Goal: Task Accomplishment & Management: Manage account settings

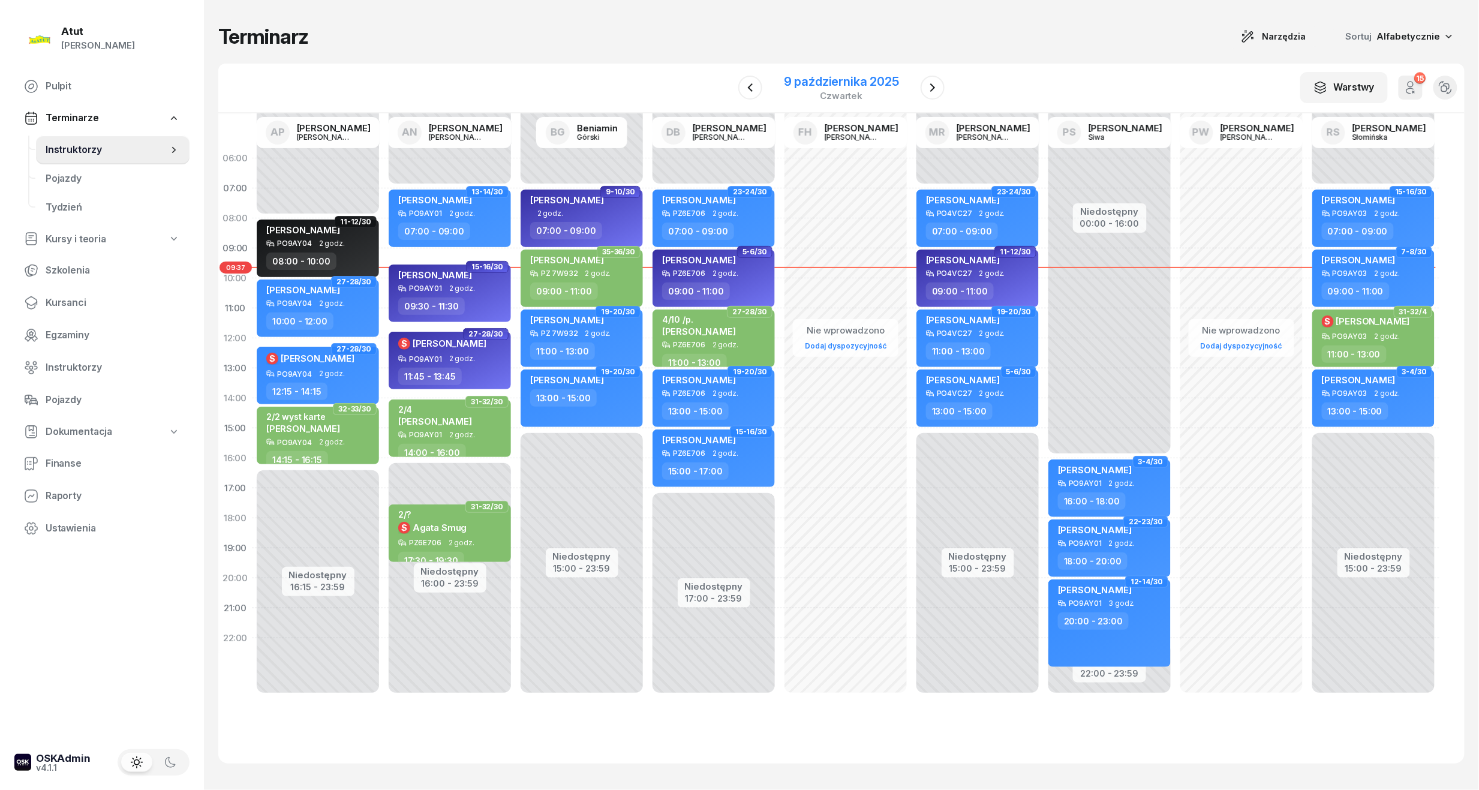
click at [827, 91] on div "czwartek" at bounding box center [841, 95] width 115 height 9
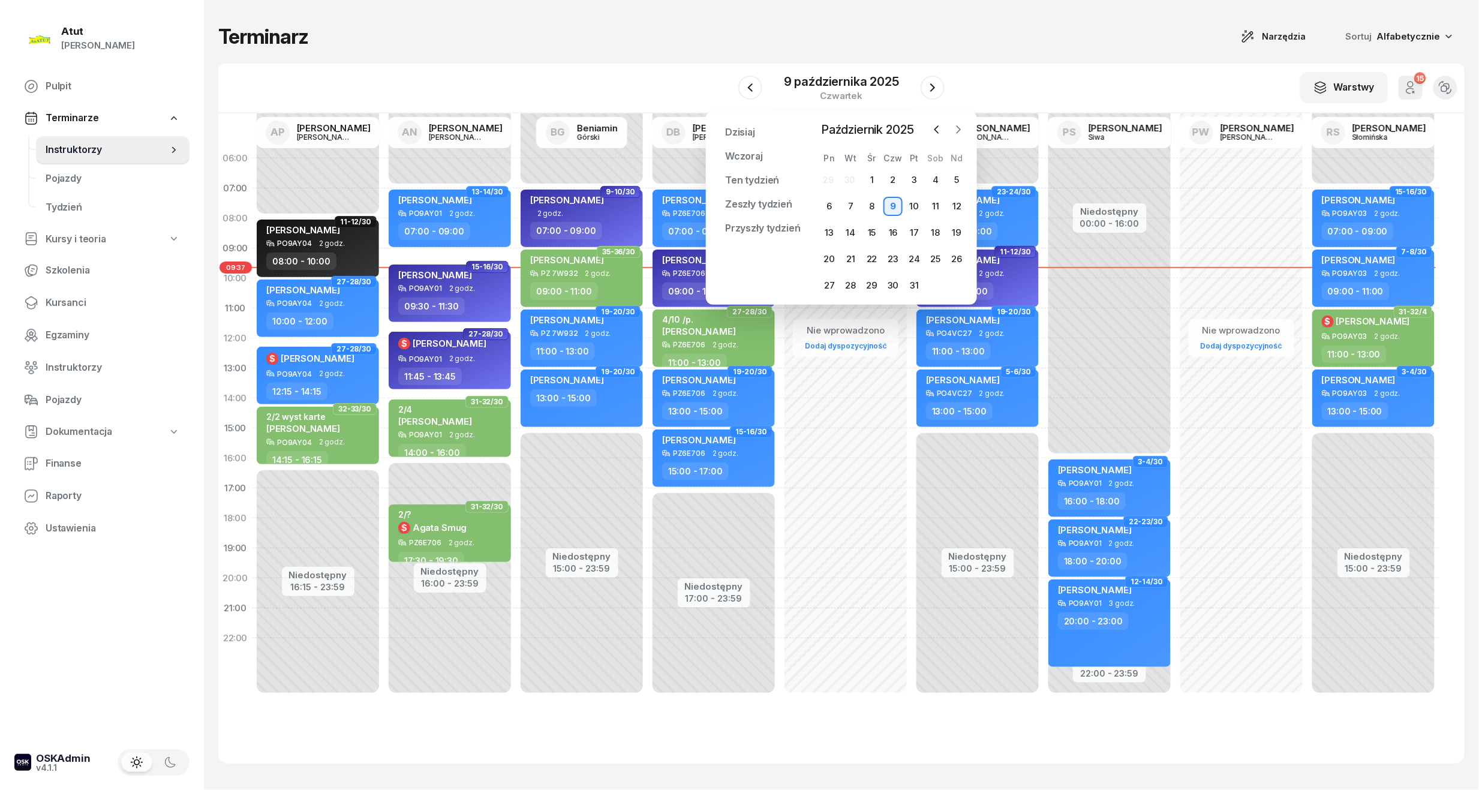
click at [960, 132] on icon "button" at bounding box center [958, 130] width 12 height 12
click at [943, 173] on div "1" at bounding box center [935, 179] width 19 height 19
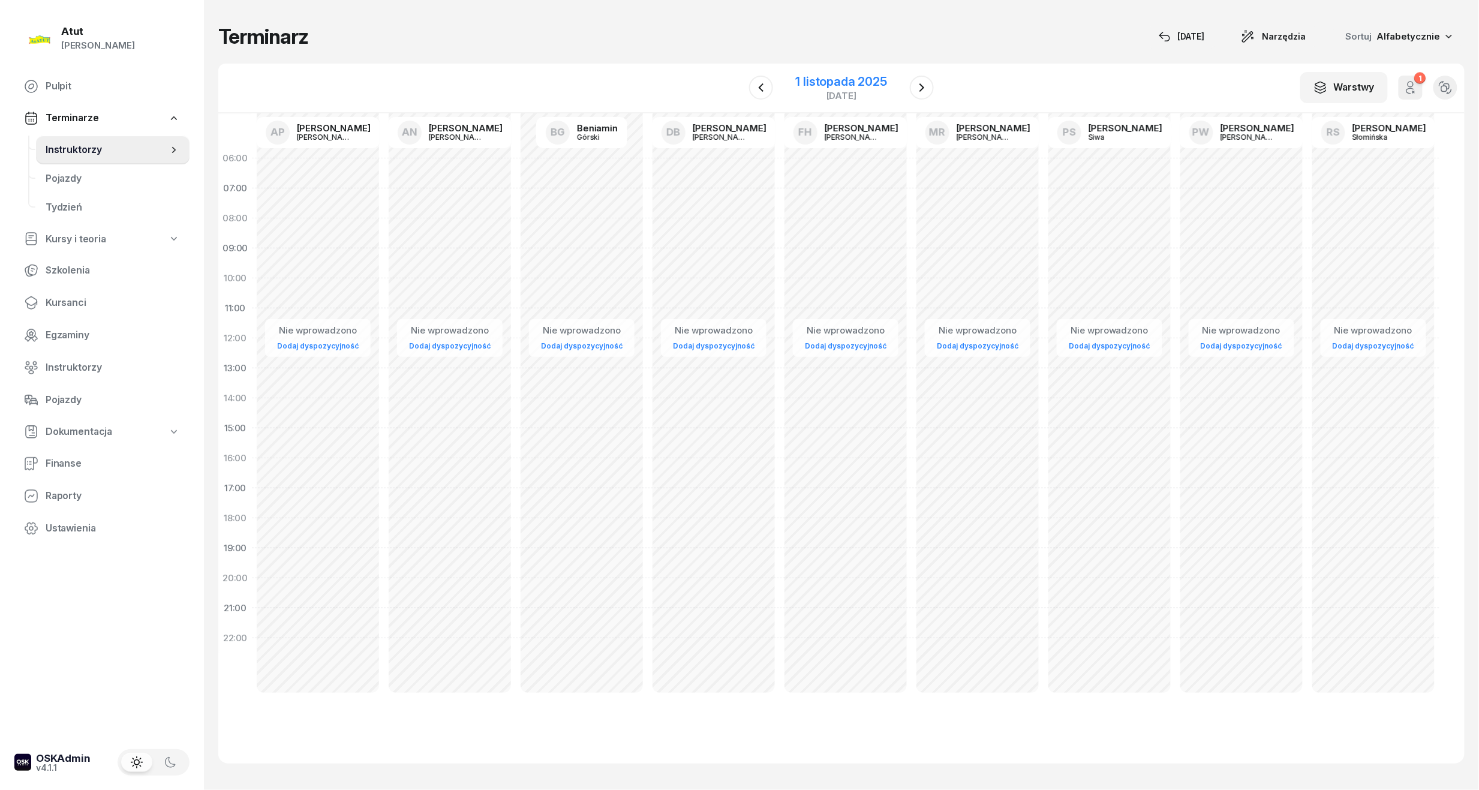
click at [850, 76] on div "1 listopada 2025" at bounding box center [841, 82] width 91 height 12
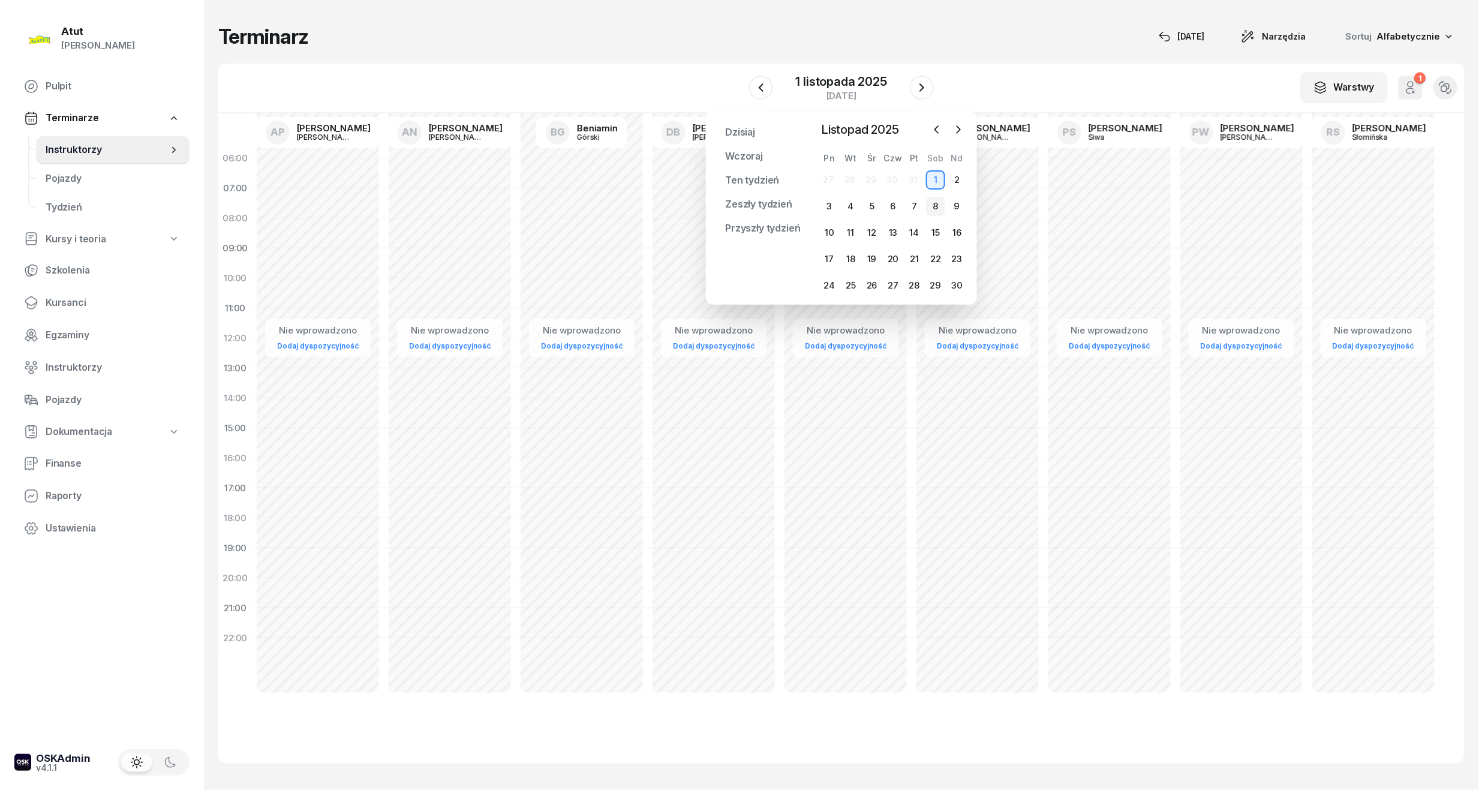
click at [935, 205] on div "8" at bounding box center [935, 206] width 19 height 19
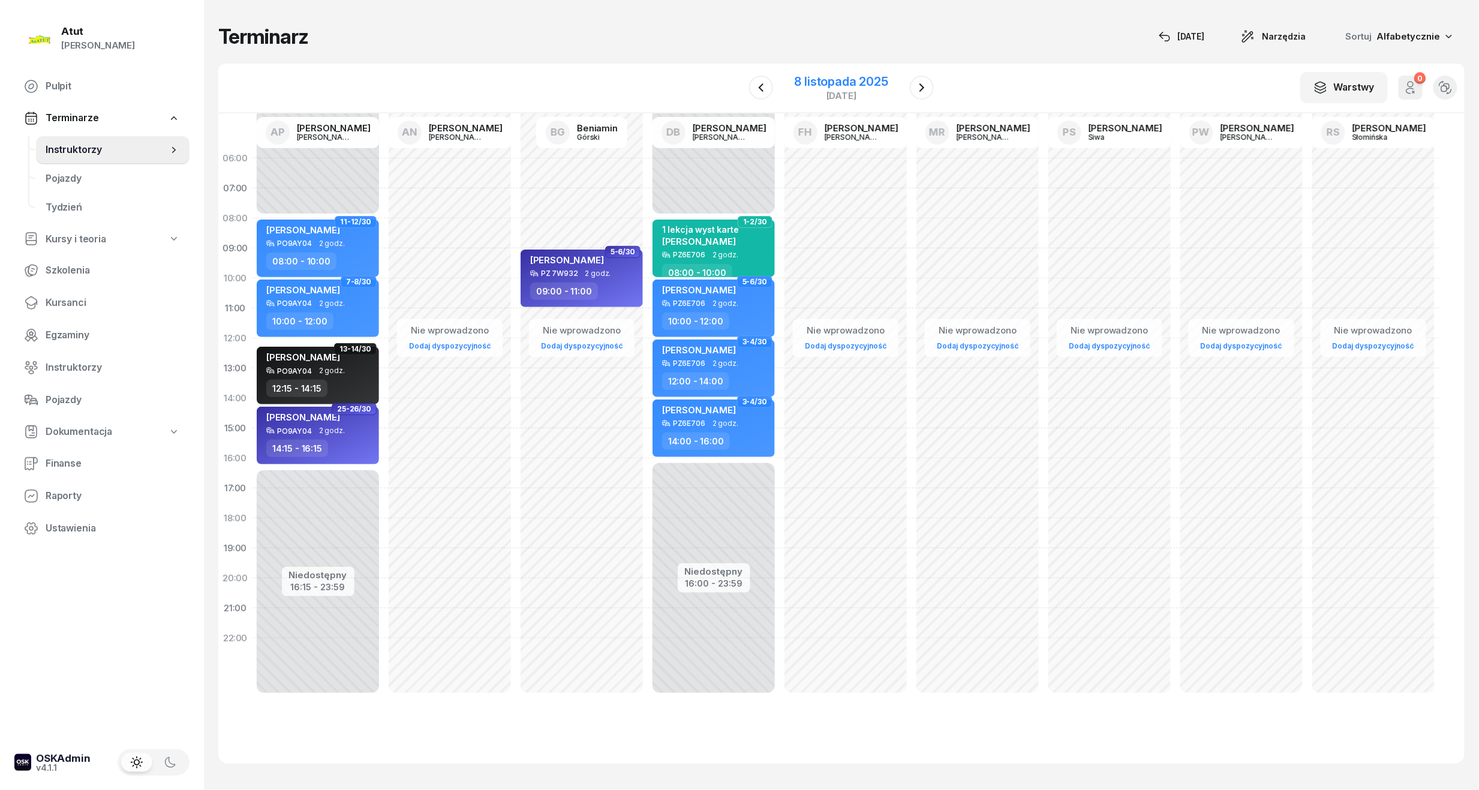
click at [841, 77] on div "8 listopada 2025" at bounding box center [841, 82] width 94 height 12
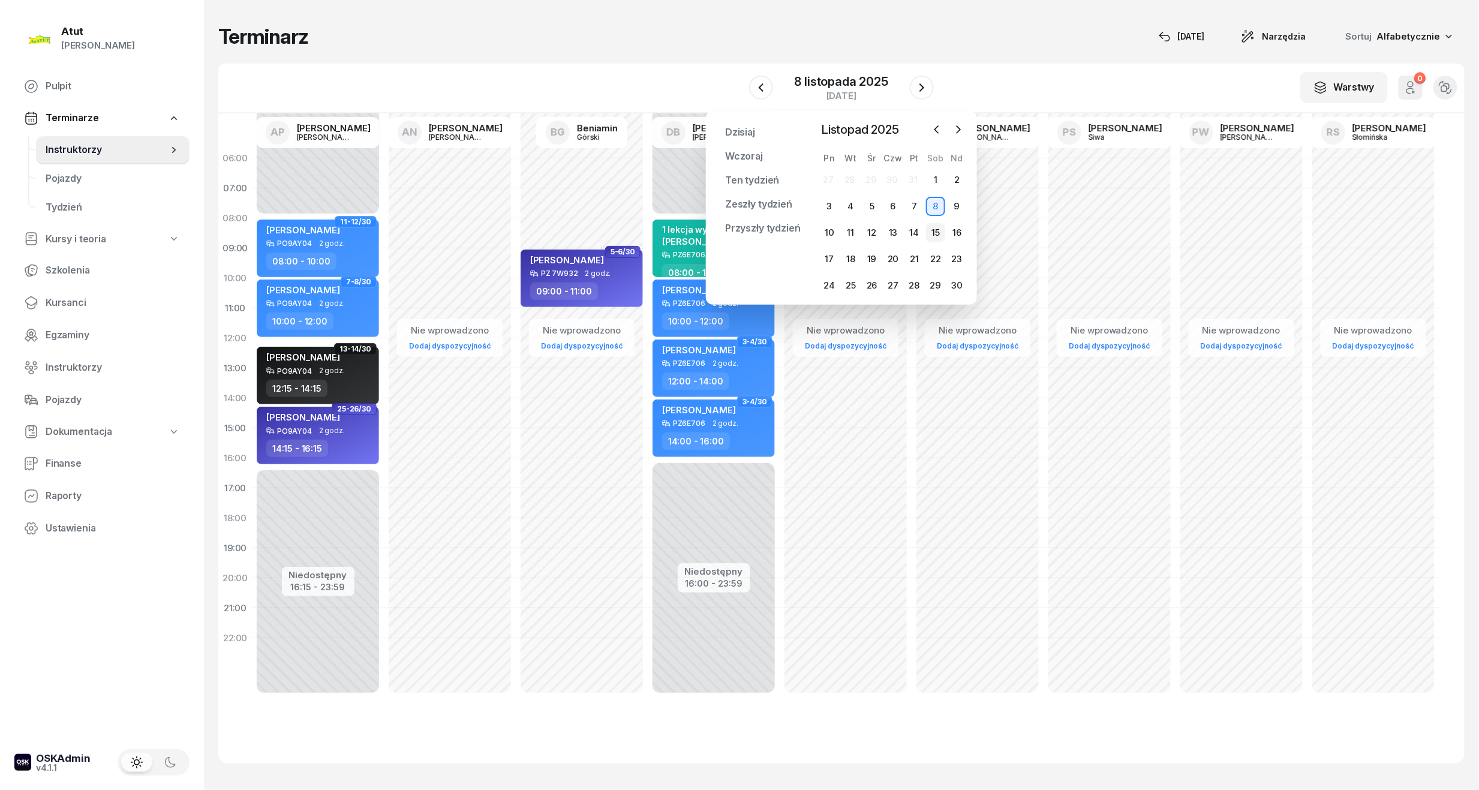
click at [936, 233] on div "15" at bounding box center [935, 232] width 19 height 19
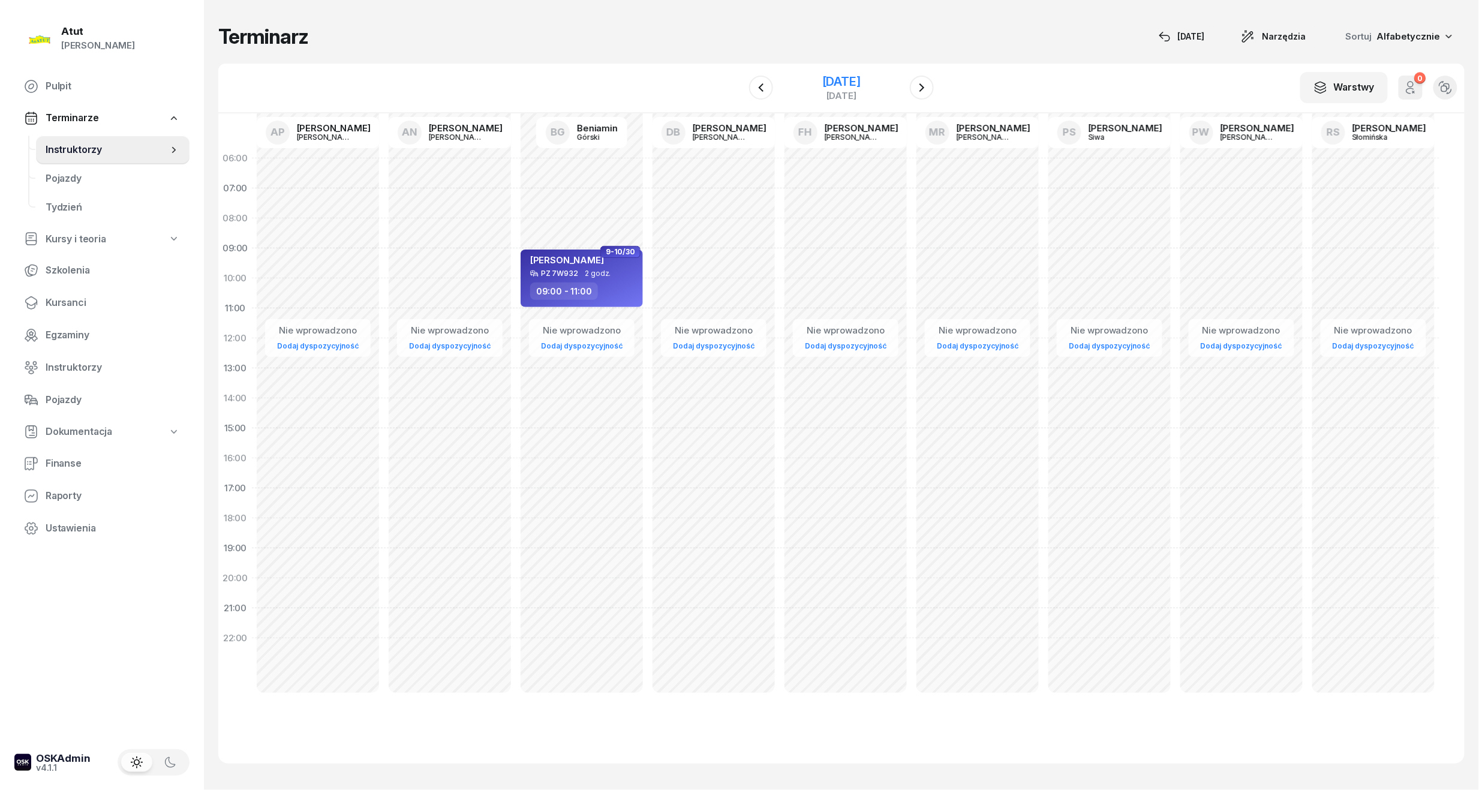
click at [854, 85] on div "[DATE]" at bounding box center [841, 82] width 38 height 12
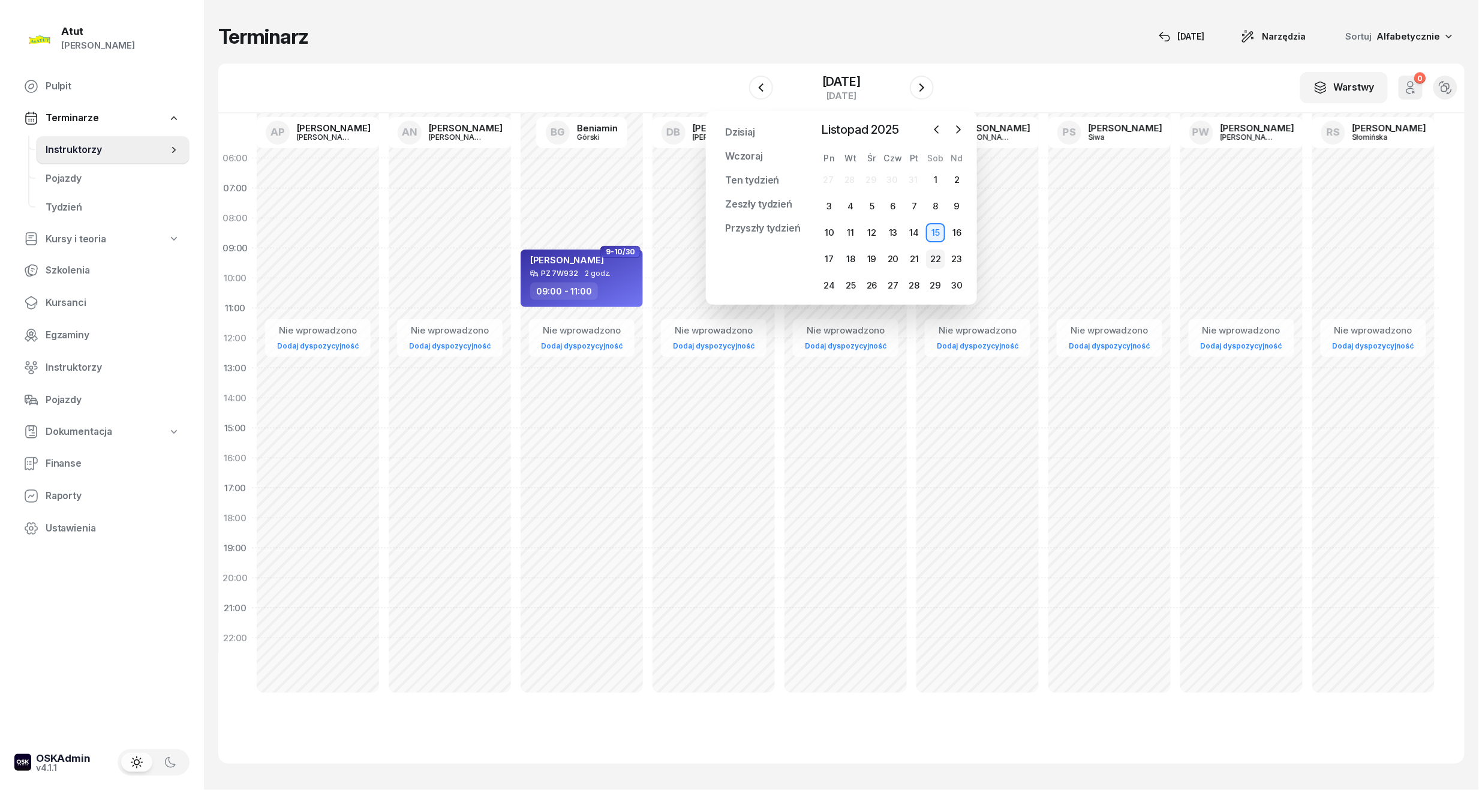
click at [929, 255] on div "22" at bounding box center [935, 258] width 19 height 19
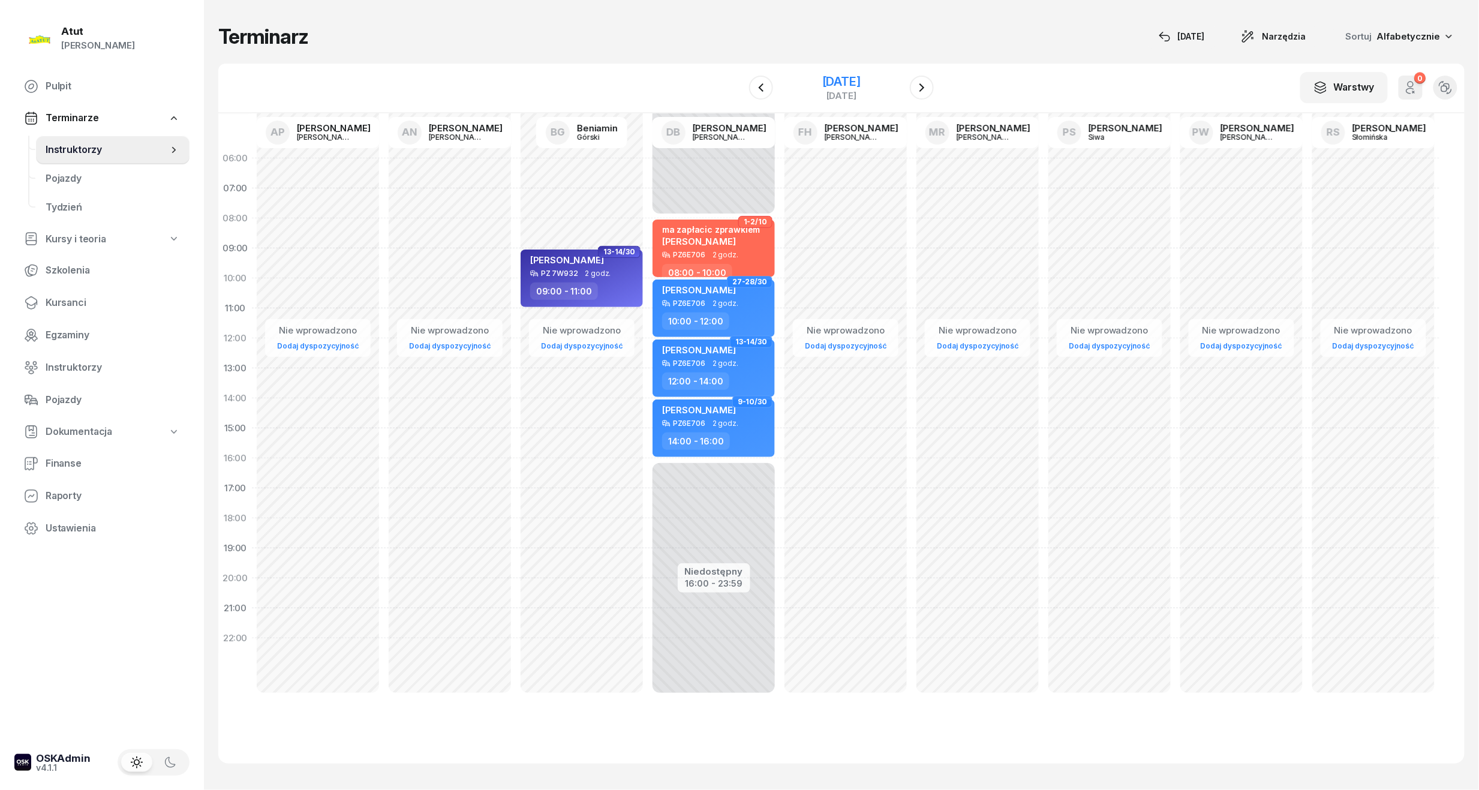
click at [842, 82] on div "[DATE]" at bounding box center [841, 82] width 38 height 12
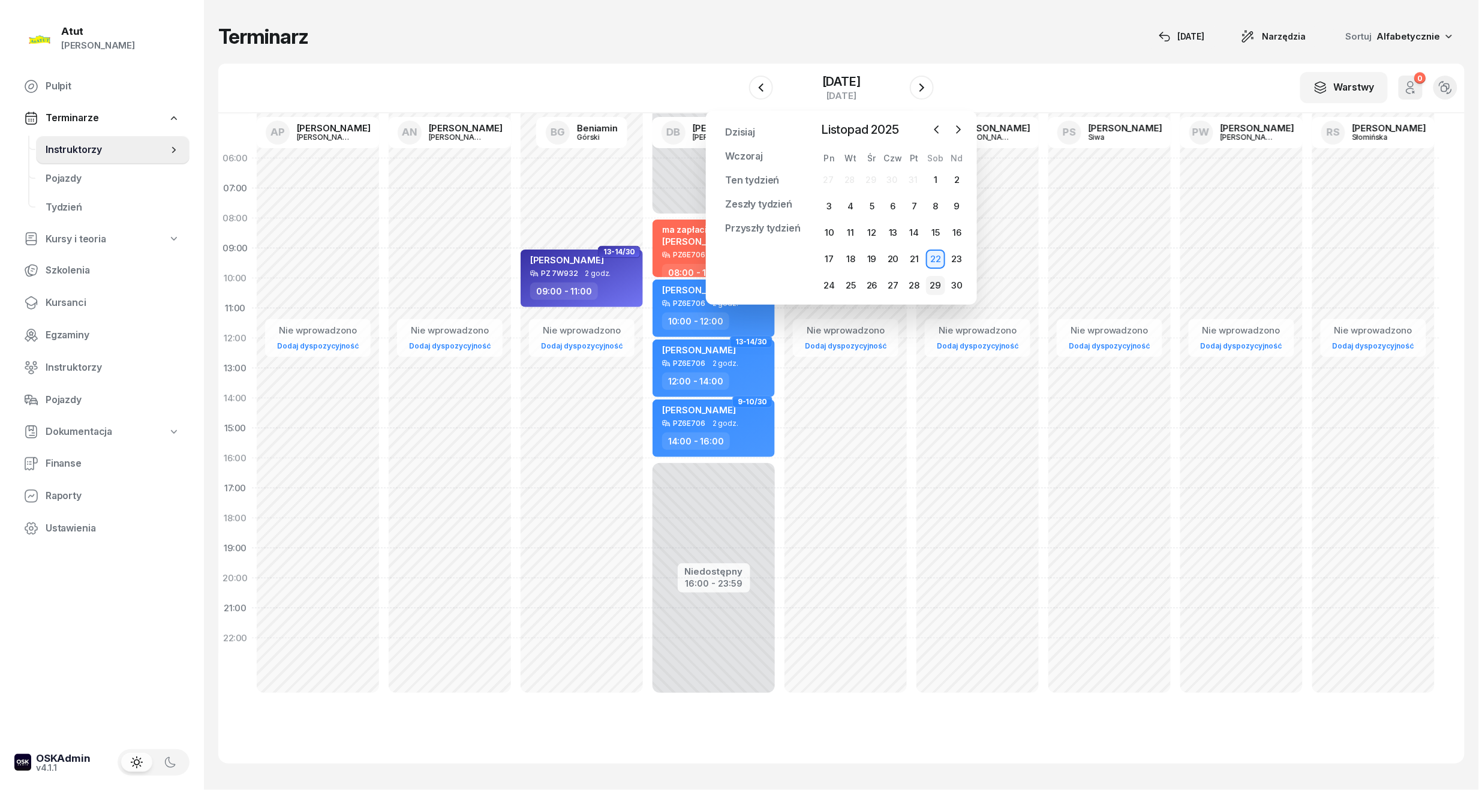
click at [934, 279] on div "29" at bounding box center [935, 285] width 19 height 19
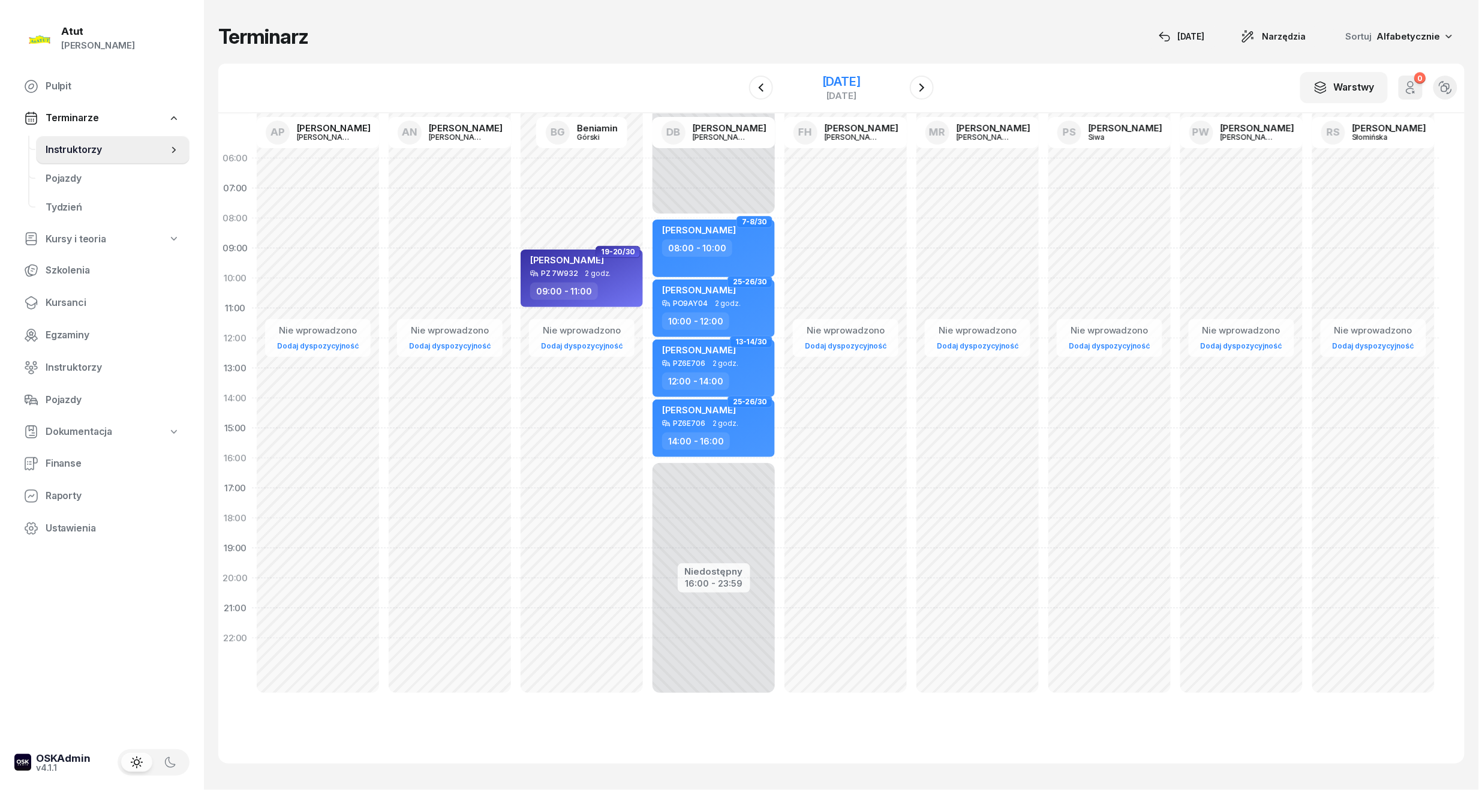
click at [855, 79] on div "[DATE]" at bounding box center [841, 88] width 38 height 25
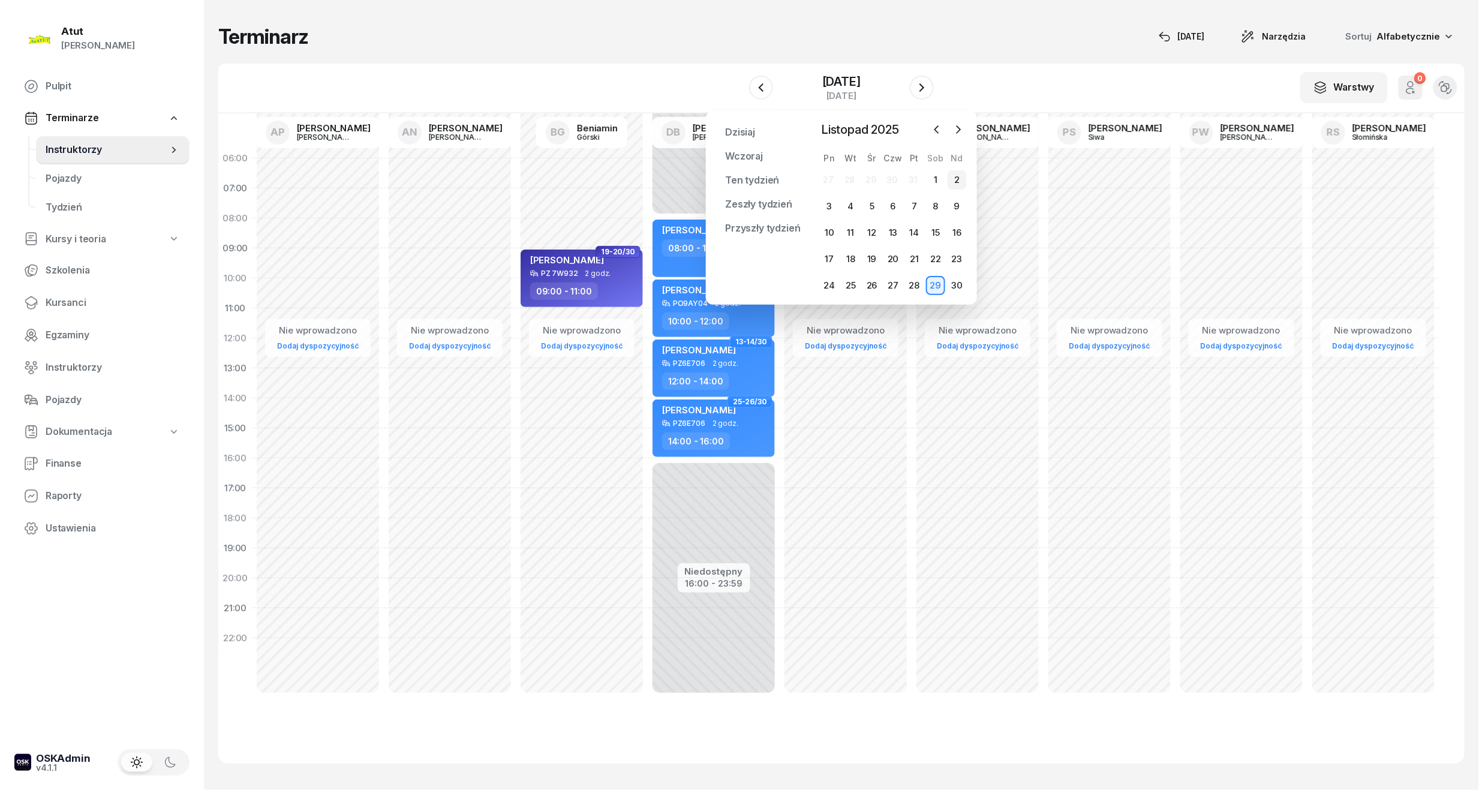
drag, startPoint x: 855, startPoint y: 79, endPoint x: 959, endPoint y: 178, distance: 143.8
click at [959, 178] on div "2" at bounding box center [956, 179] width 19 height 19
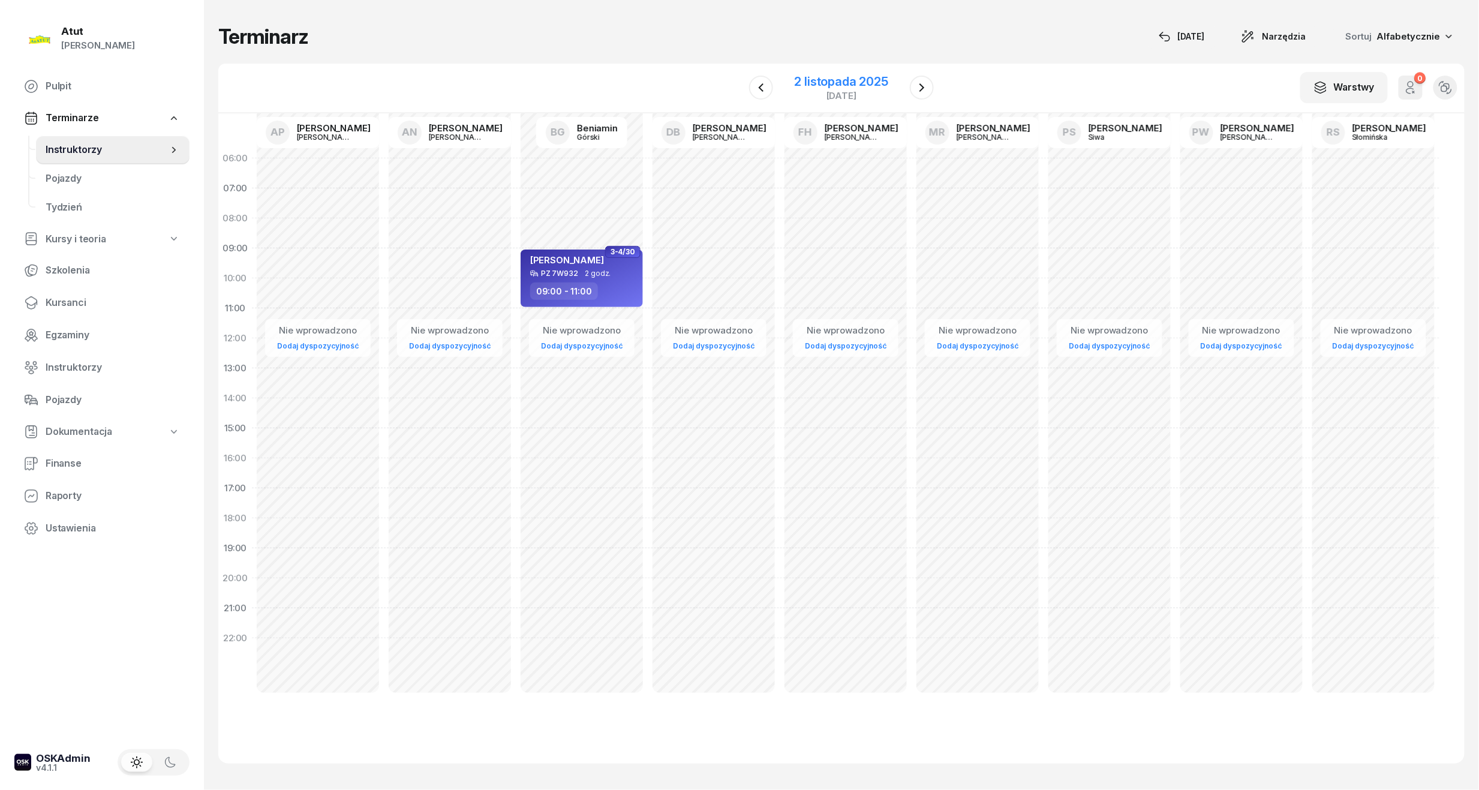
click at [823, 80] on div "2 listopada 2025" at bounding box center [841, 82] width 94 height 12
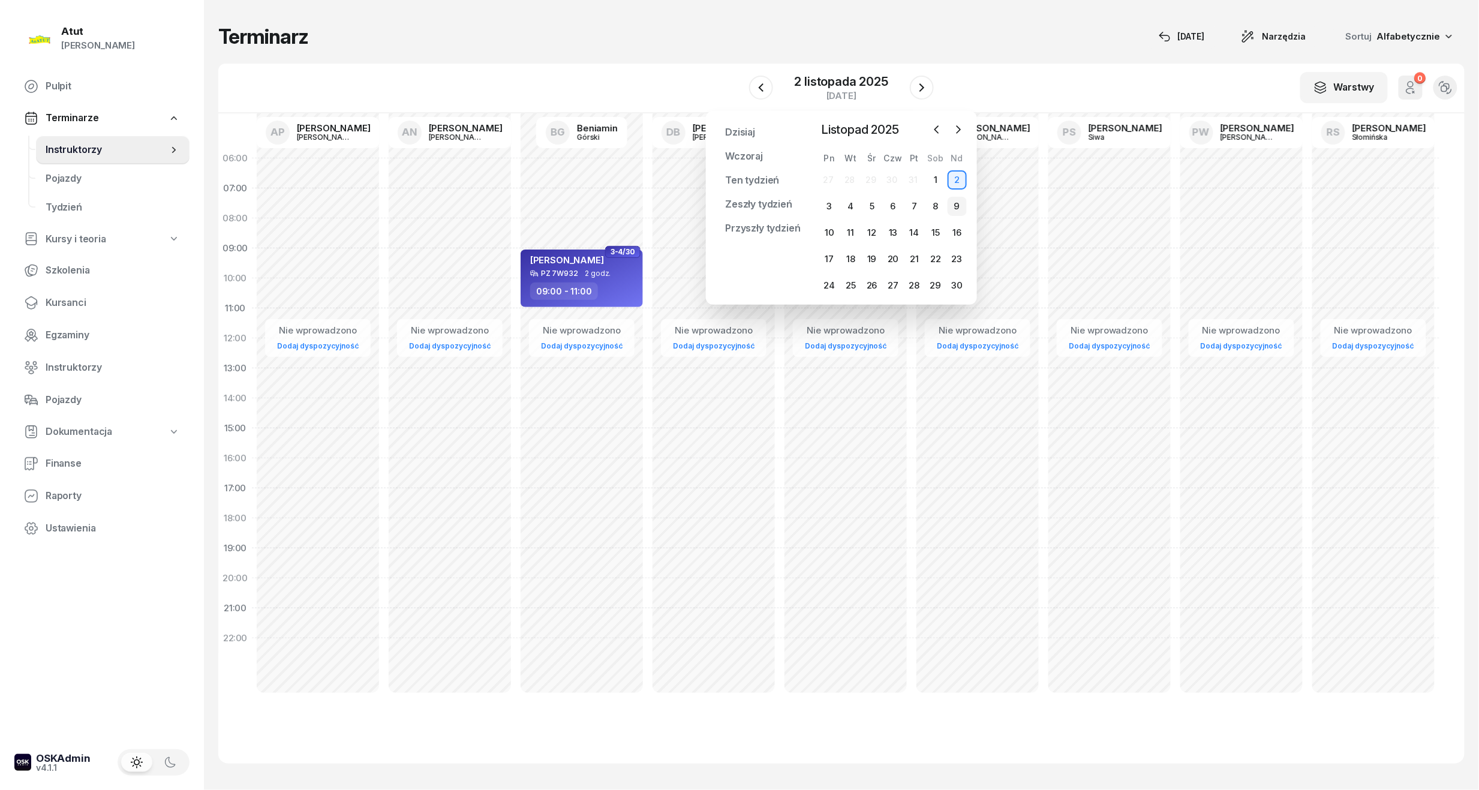
click at [959, 204] on div "9" at bounding box center [956, 206] width 19 height 19
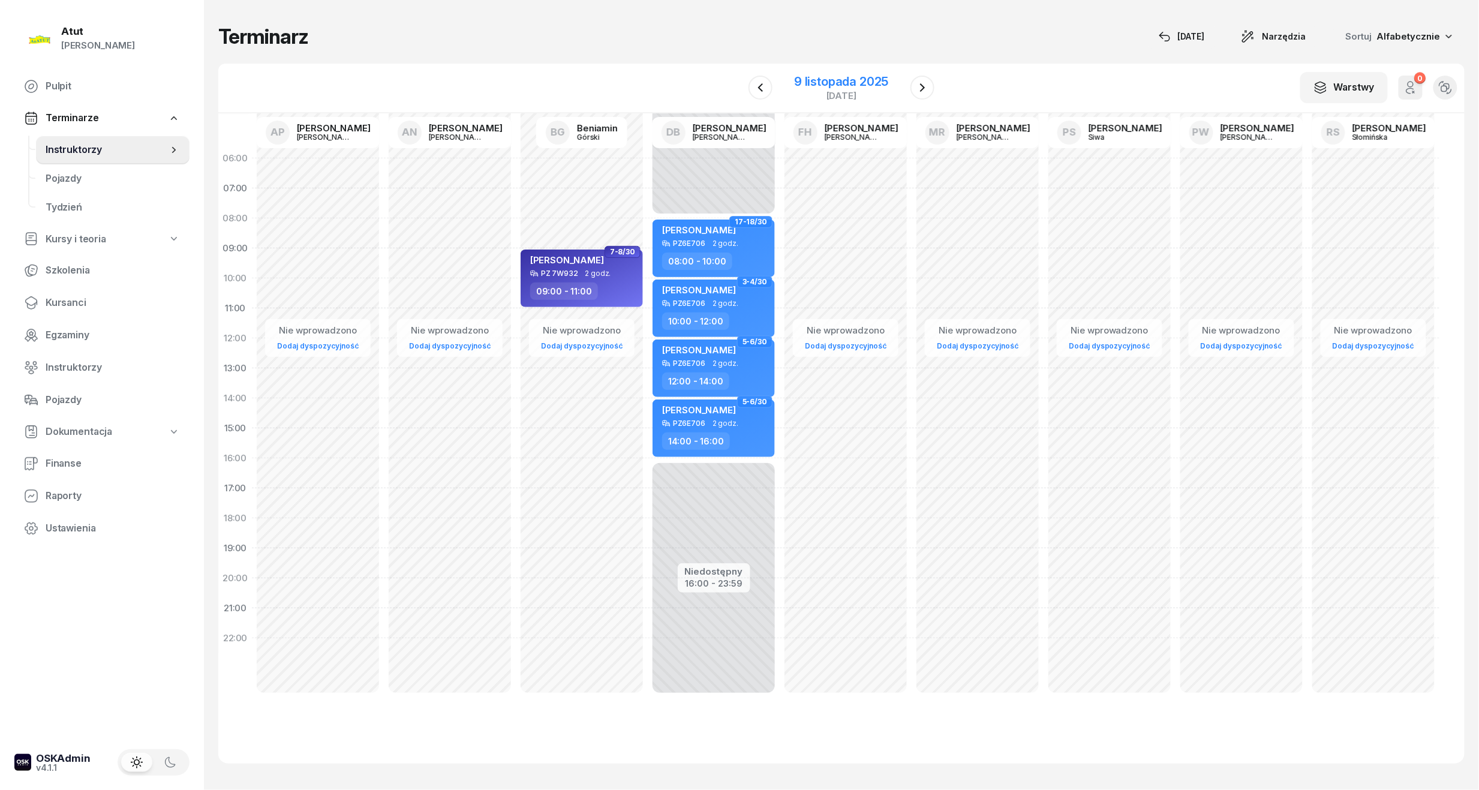
click at [827, 84] on div "9 listopada 2025" at bounding box center [841, 82] width 94 height 12
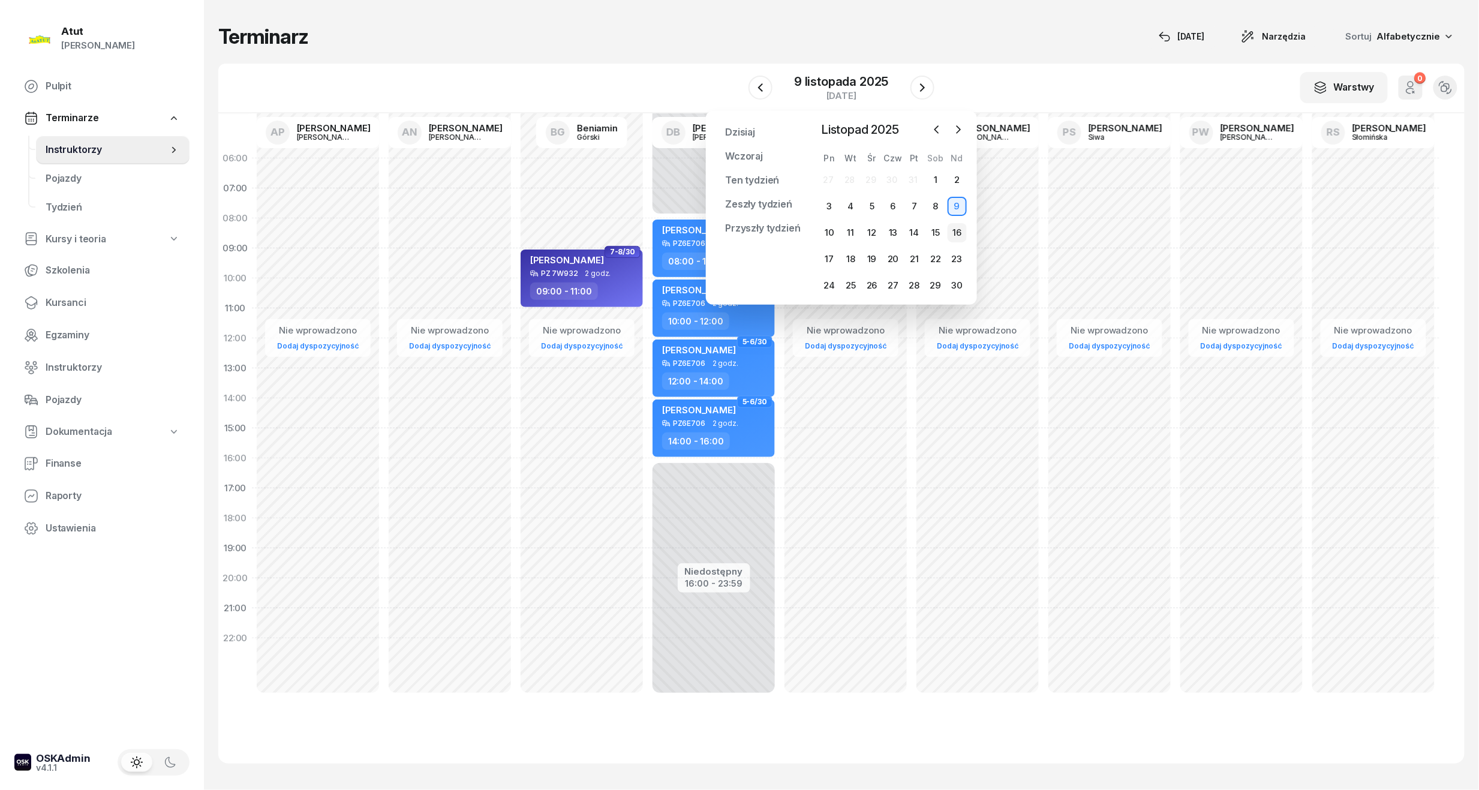
click at [962, 233] on div "16" at bounding box center [956, 232] width 19 height 19
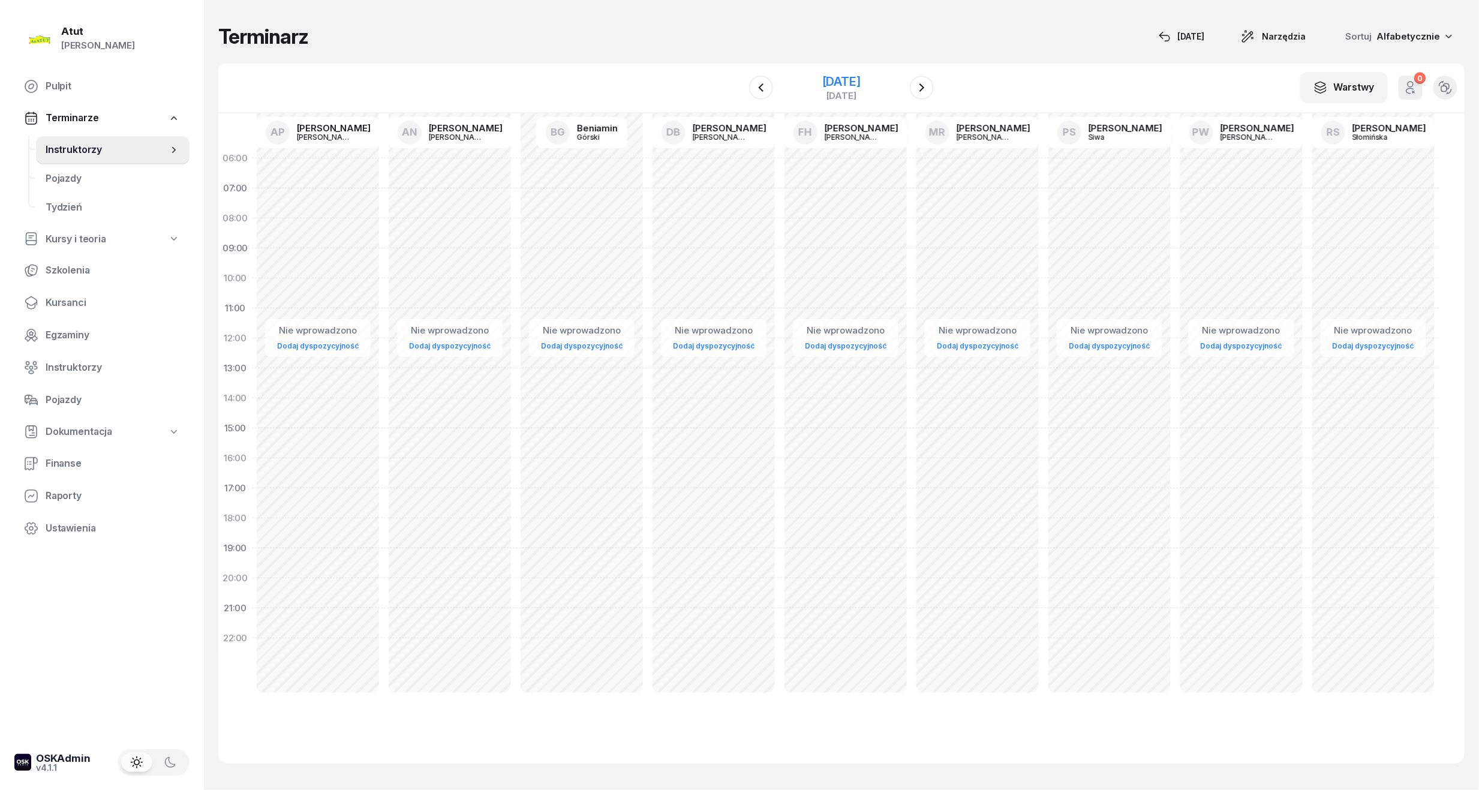
click at [847, 78] on div "[DATE]" at bounding box center [841, 82] width 38 height 12
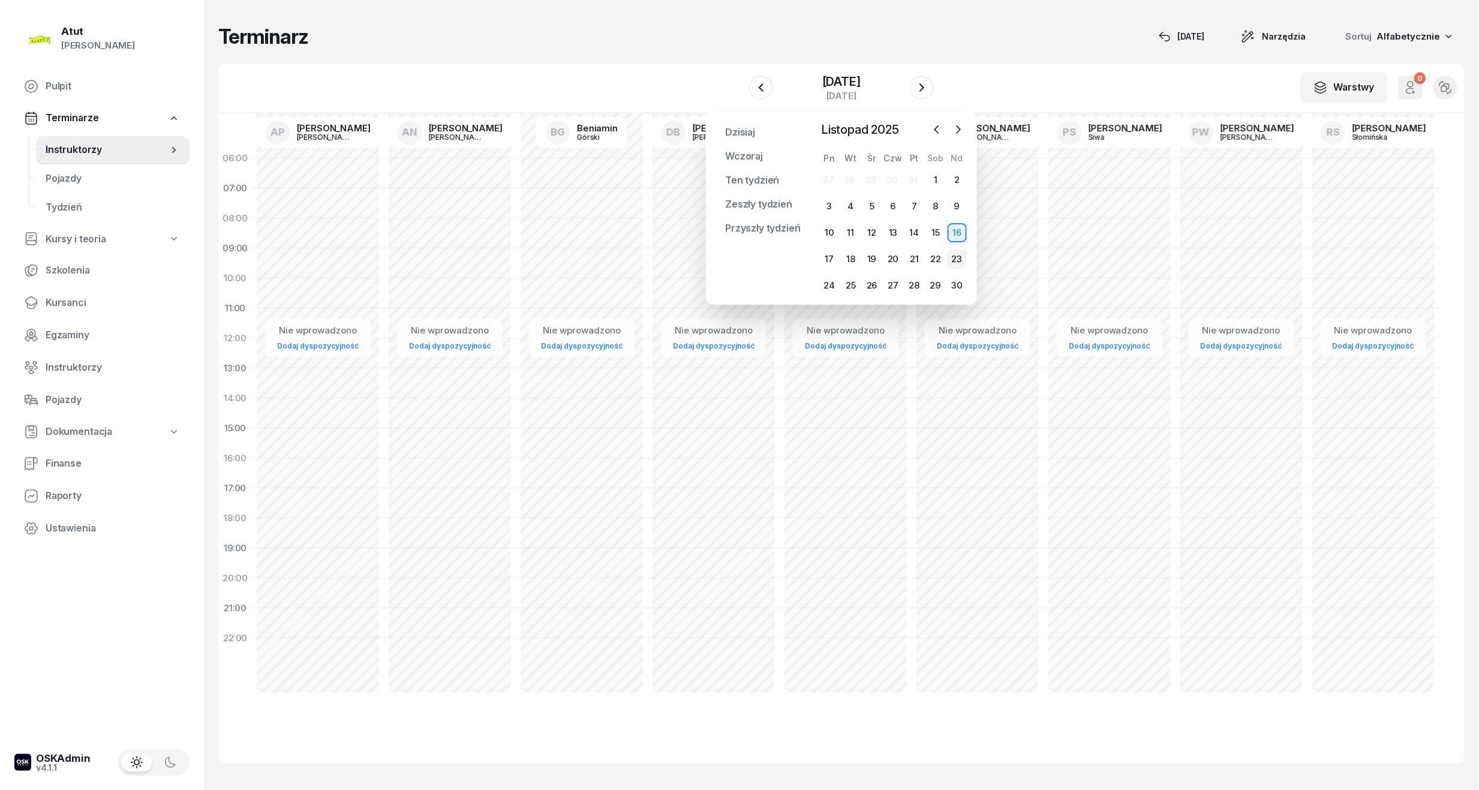
click at [949, 257] on div "23" at bounding box center [956, 258] width 19 height 19
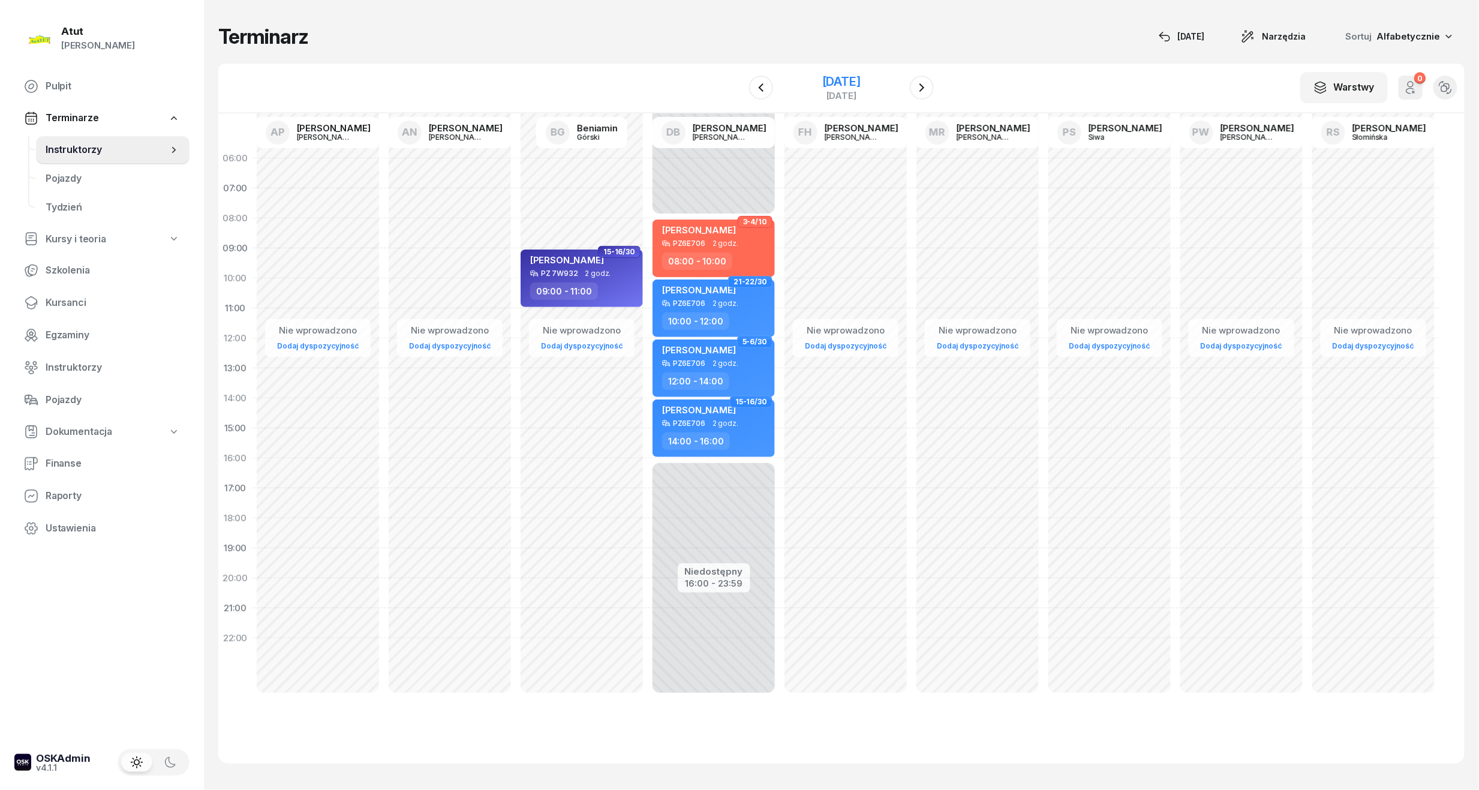
click at [827, 76] on div "[DATE]" at bounding box center [841, 82] width 38 height 12
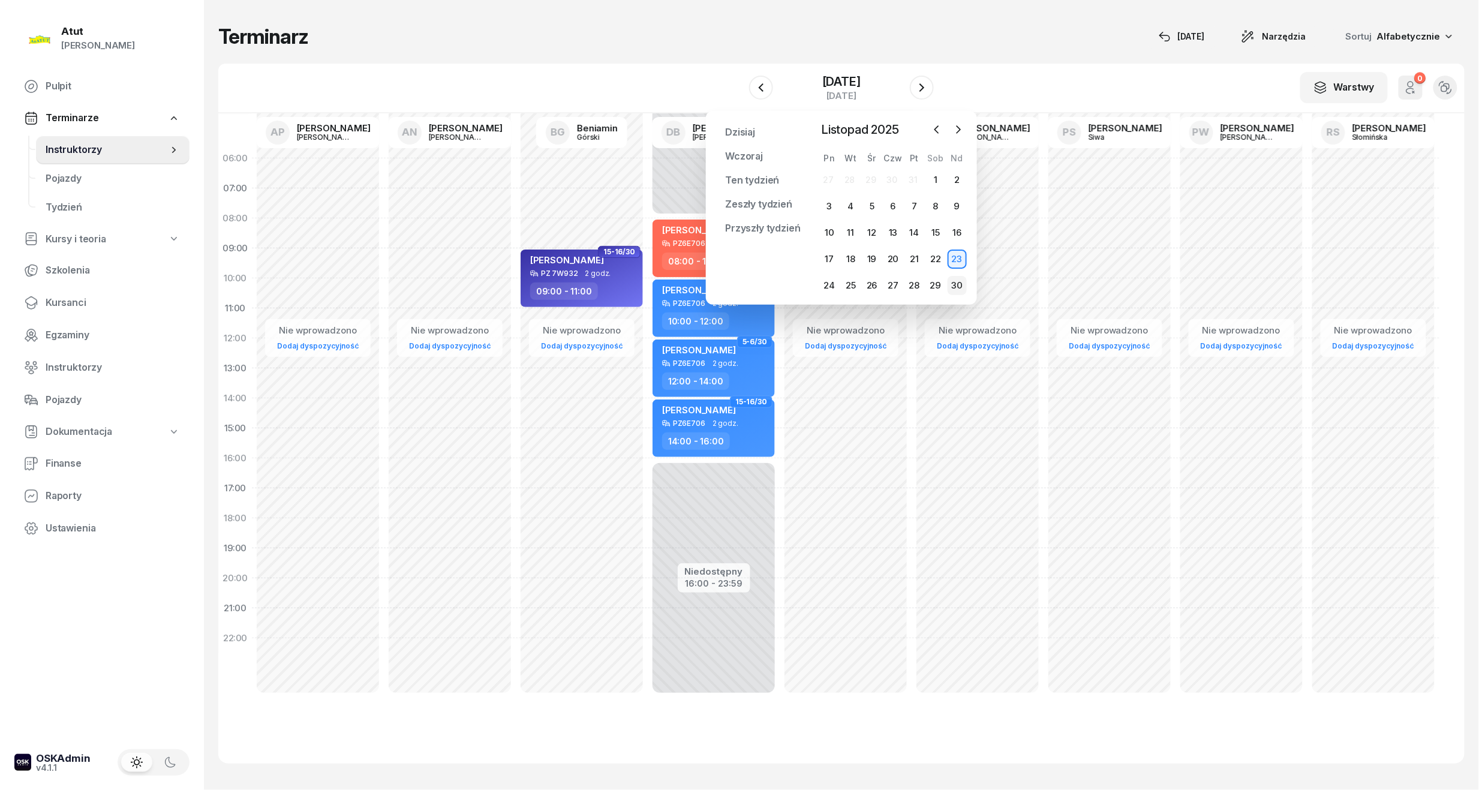
click at [958, 286] on div "30" at bounding box center [956, 285] width 19 height 19
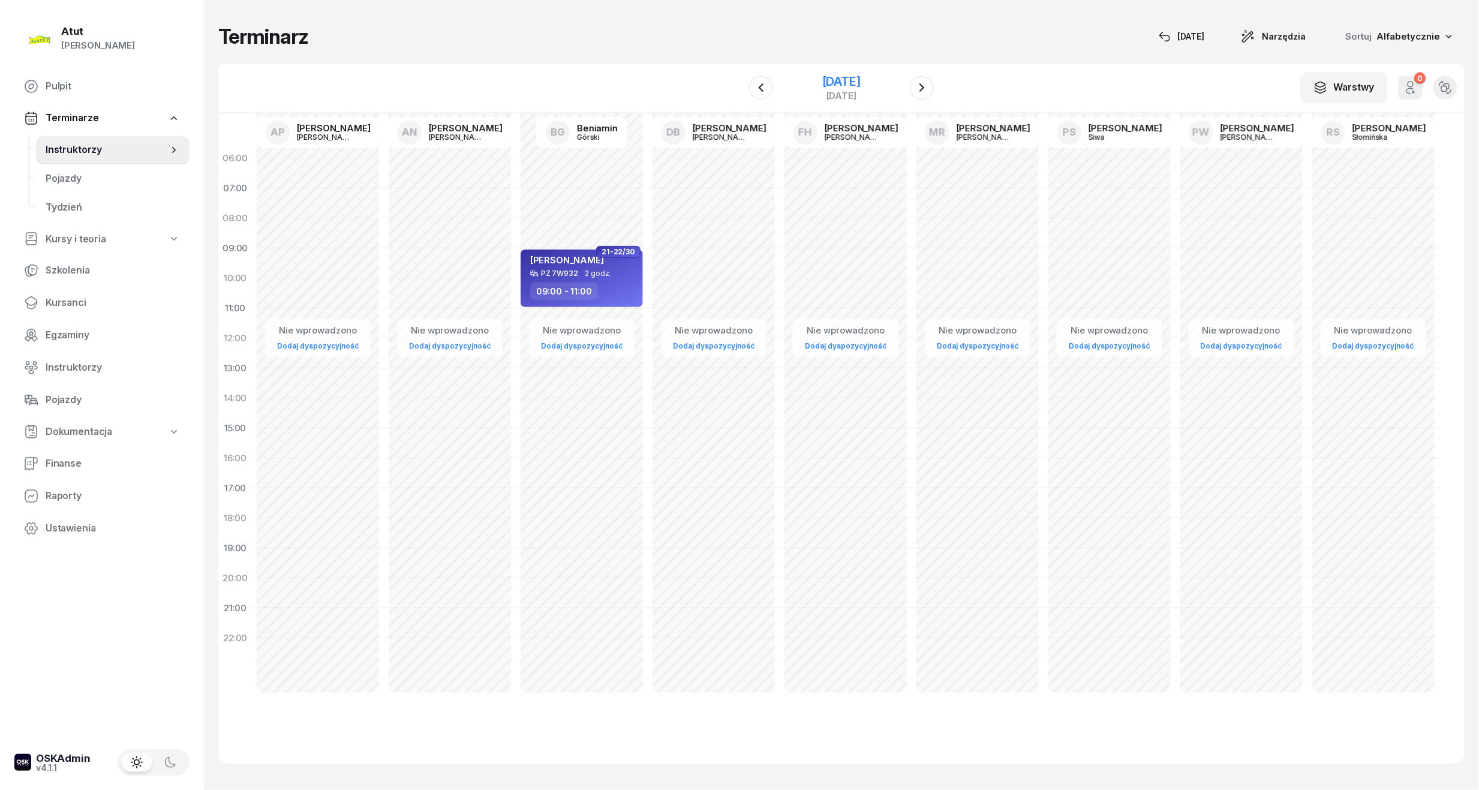
click at [826, 84] on div "[DATE]" at bounding box center [841, 82] width 38 height 12
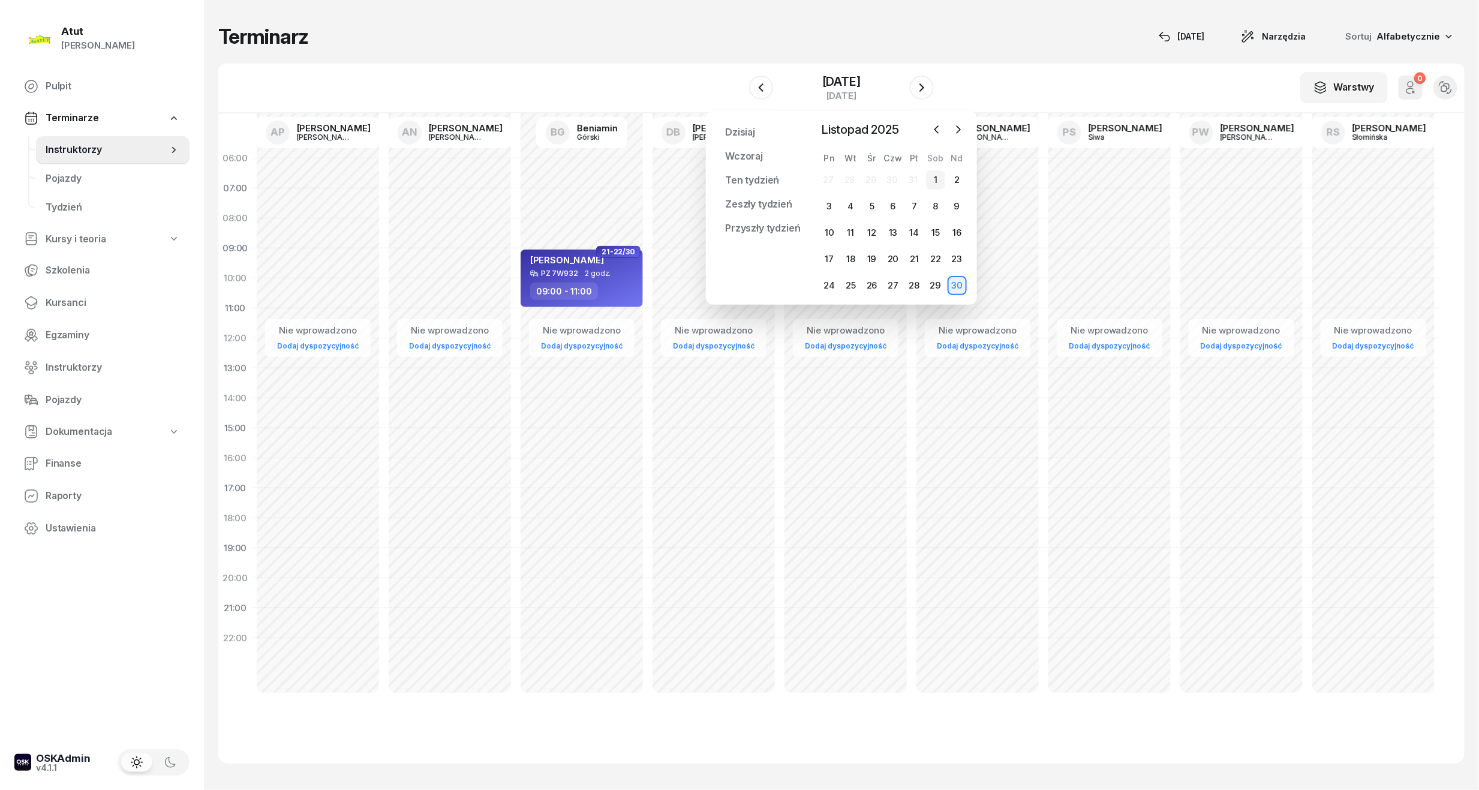
click at [941, 176] on div "1" at bounding box center [935, 179] width 19 height 19
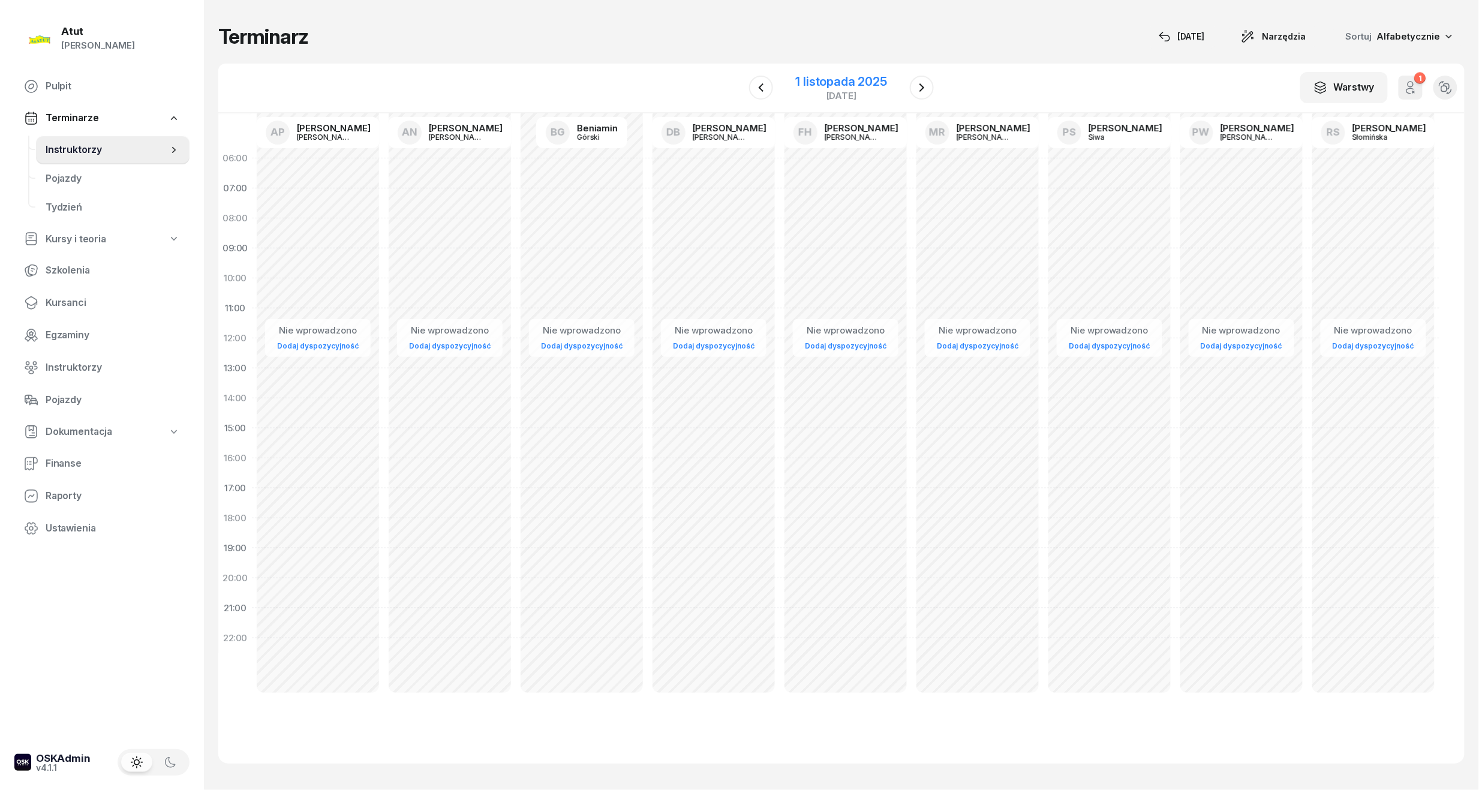
click at [814, 92] on div "[DATE]" at bounding box center [841, 95] width 91 height 9
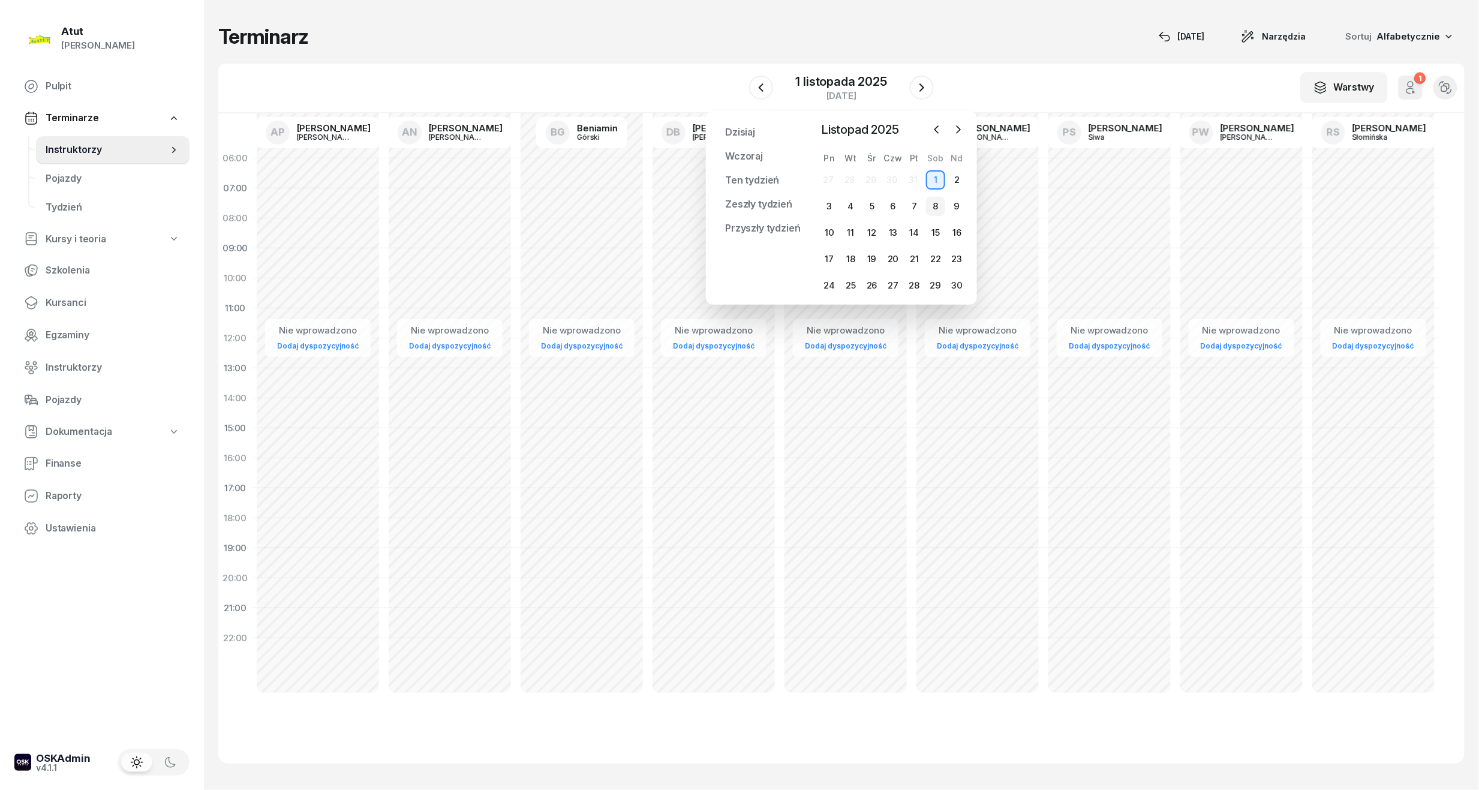
click at [932, 206] on div "8" at bounding box center [935, 206] width 19 height 19
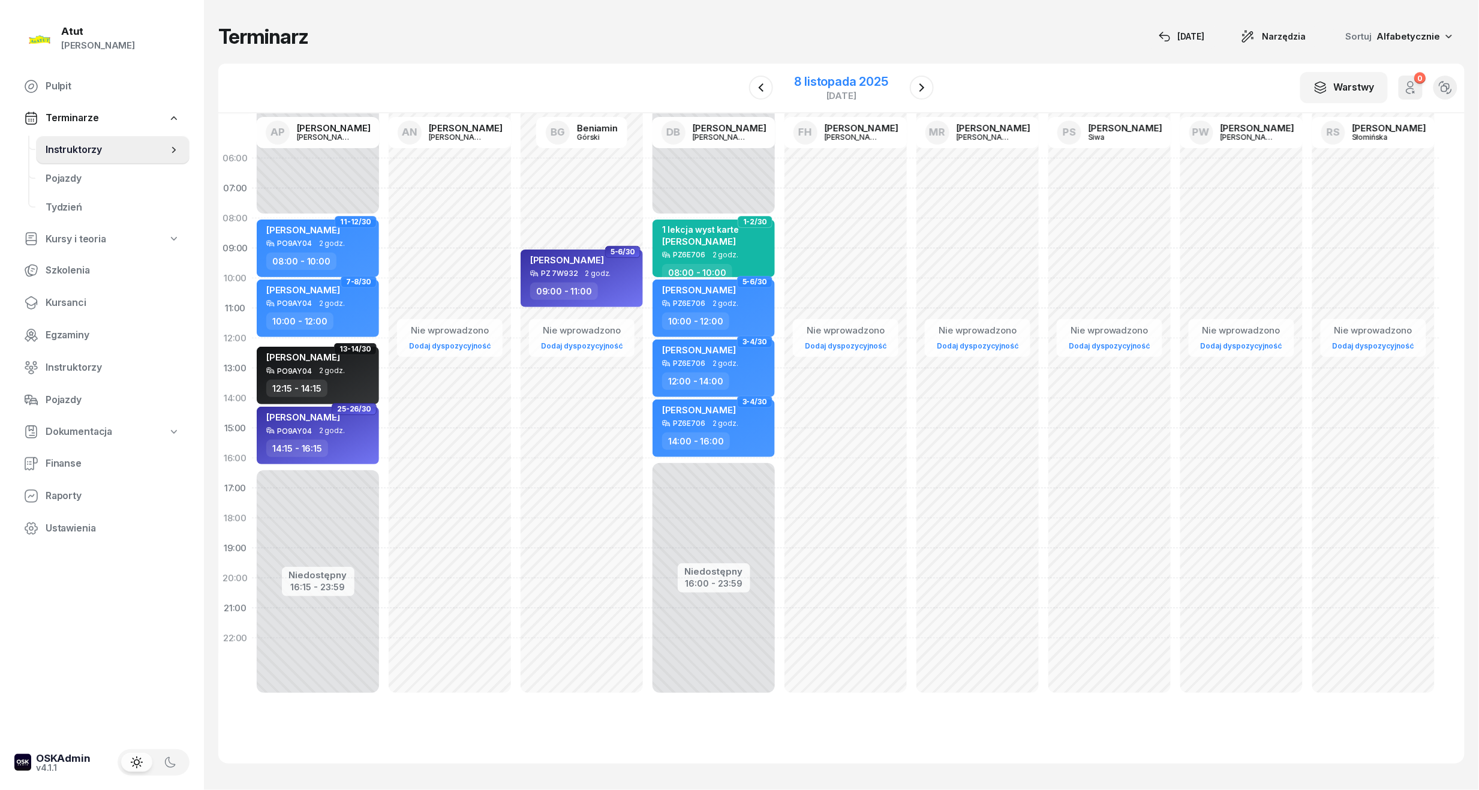
click at [840, 76] on div "8 listopada 2025" at bounding box center [841, 82] width 94 height 12
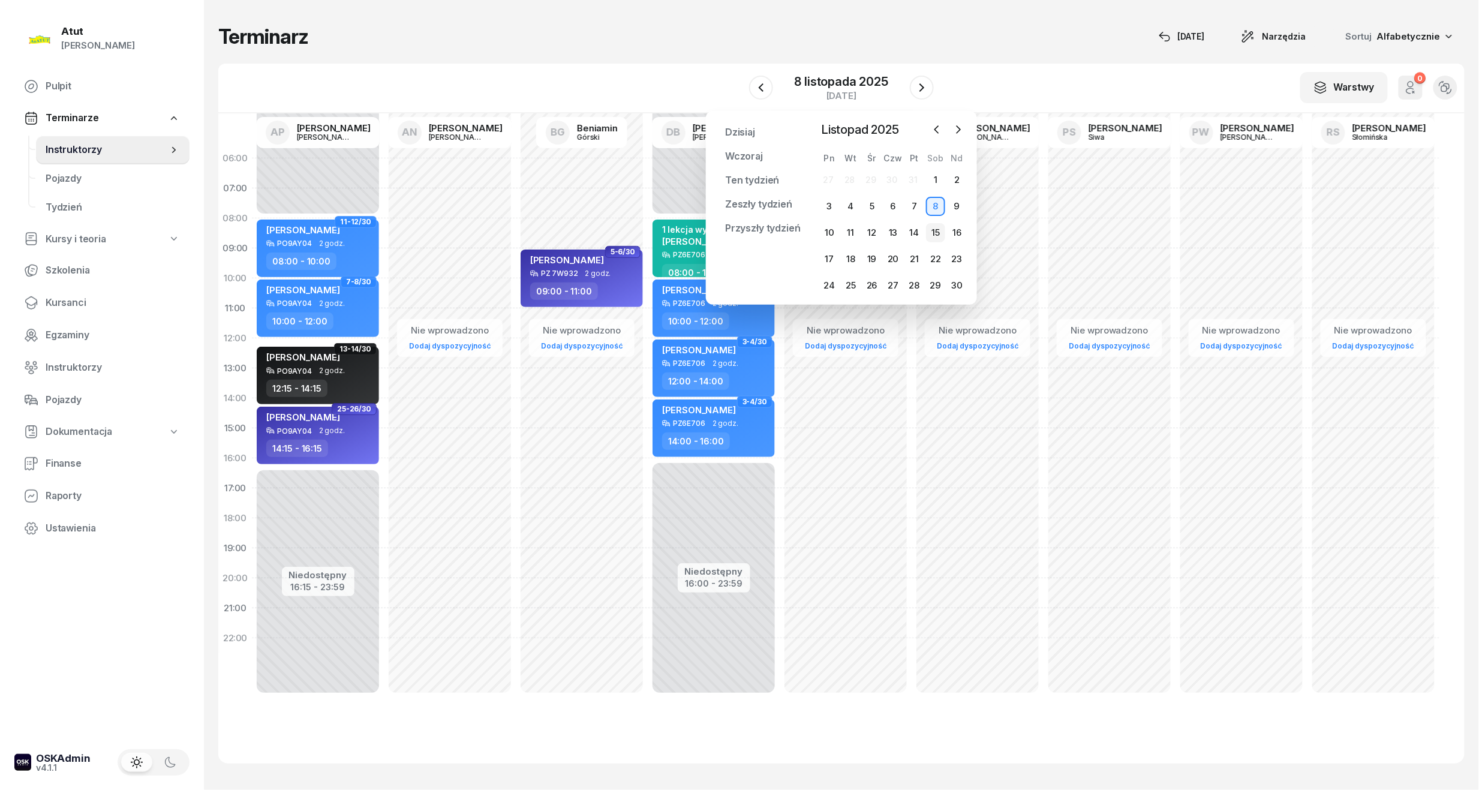
click at [941, 233] on div "15" at bounding box center [935, 232] width 19 height 19
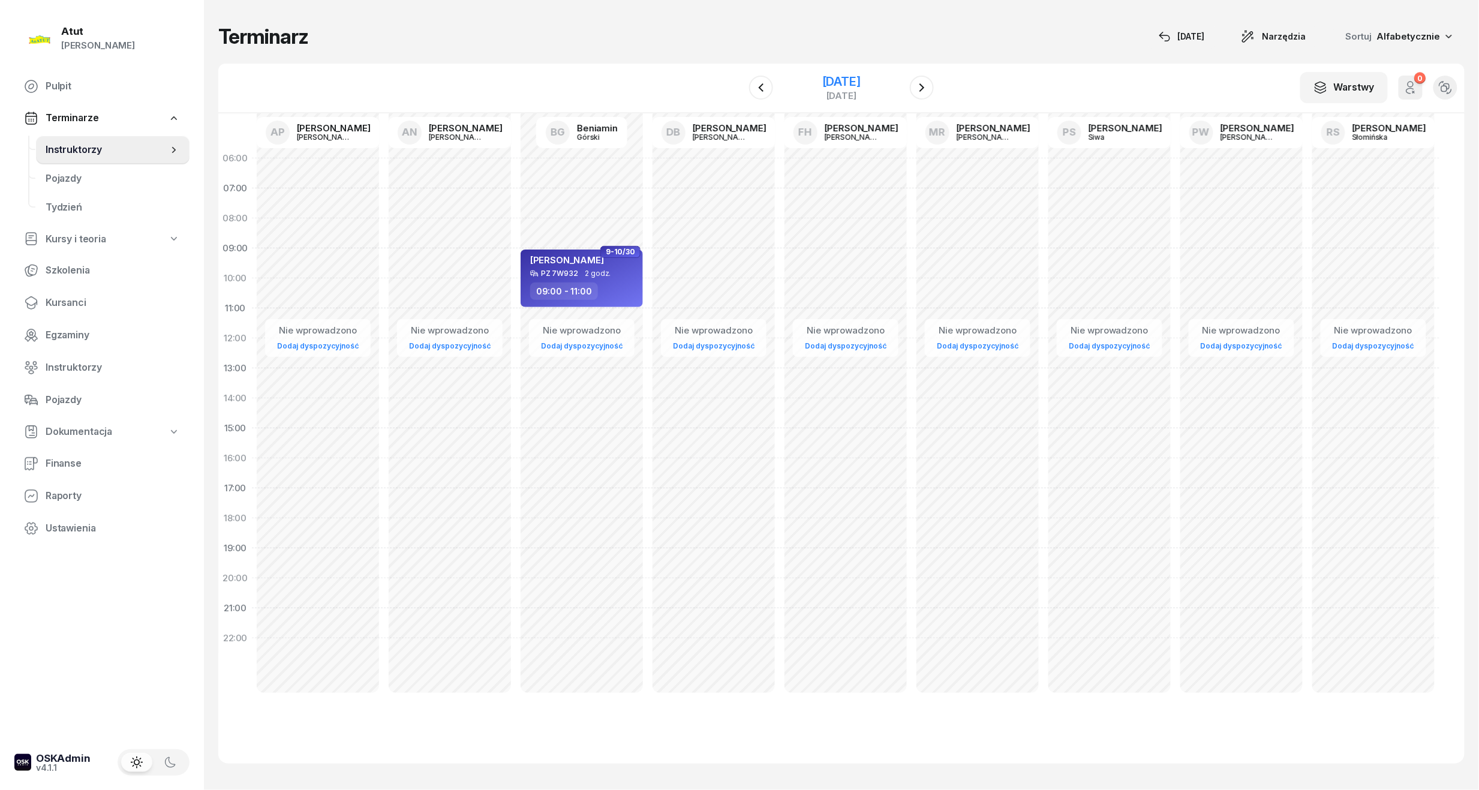
click at [822, 77] on div "[DATE]" at bounding box center [841, 82] width 38 height 12
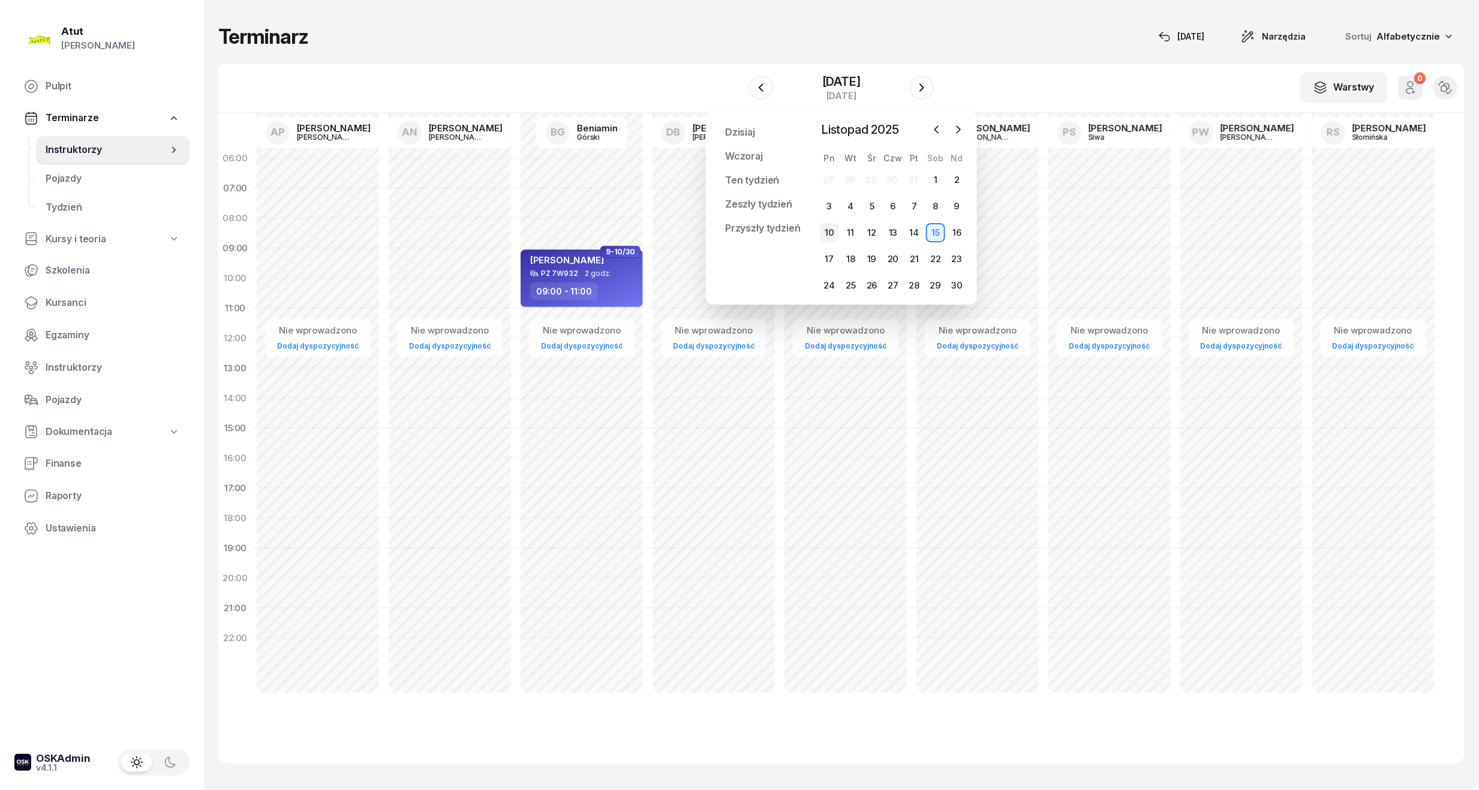
click at [826, 229] on div "10" at bounding box center [829, 232] width 19 height 19
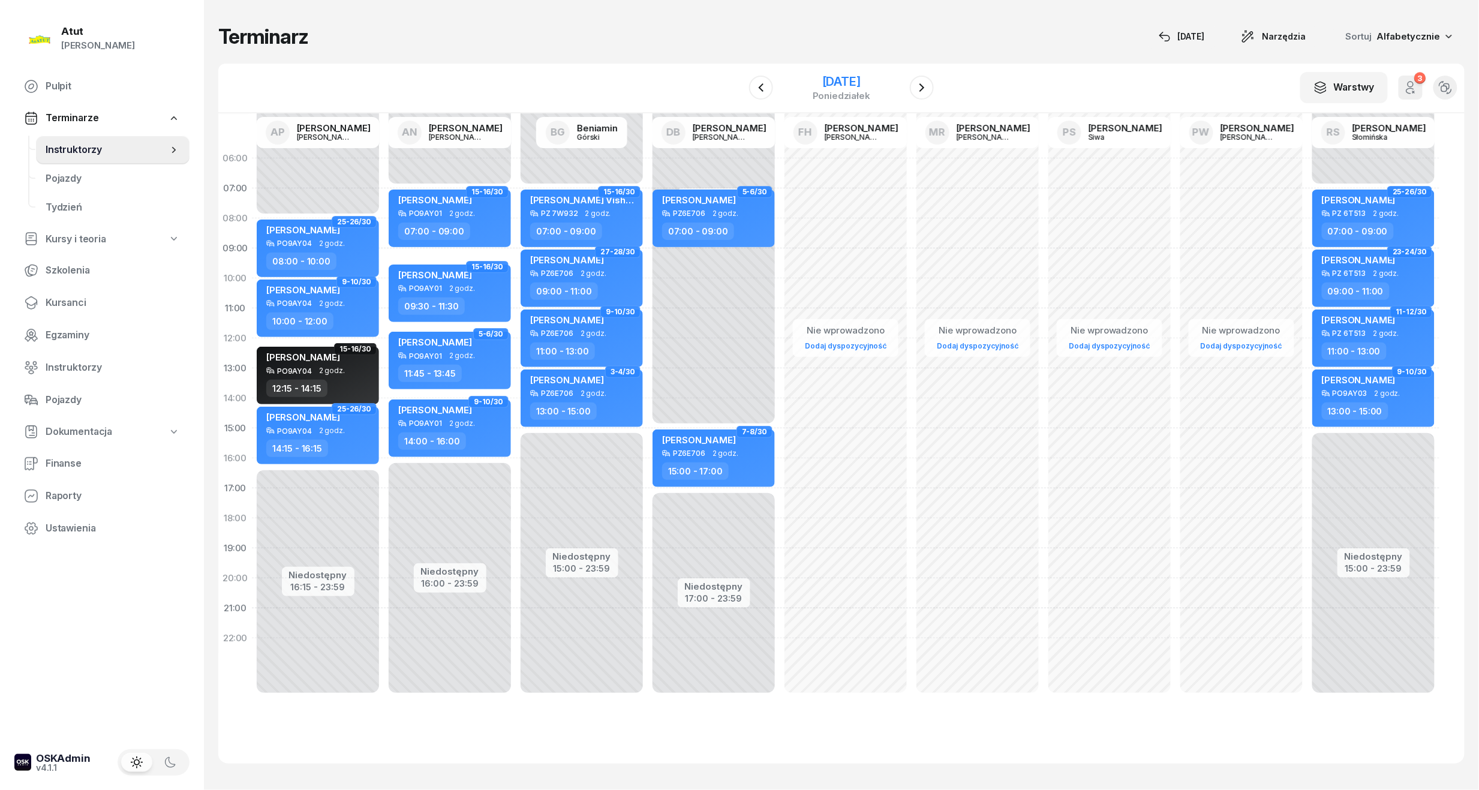
click at [848, 77] on div "[DATE]" at bounding box center [841, 82] width 58 height 12
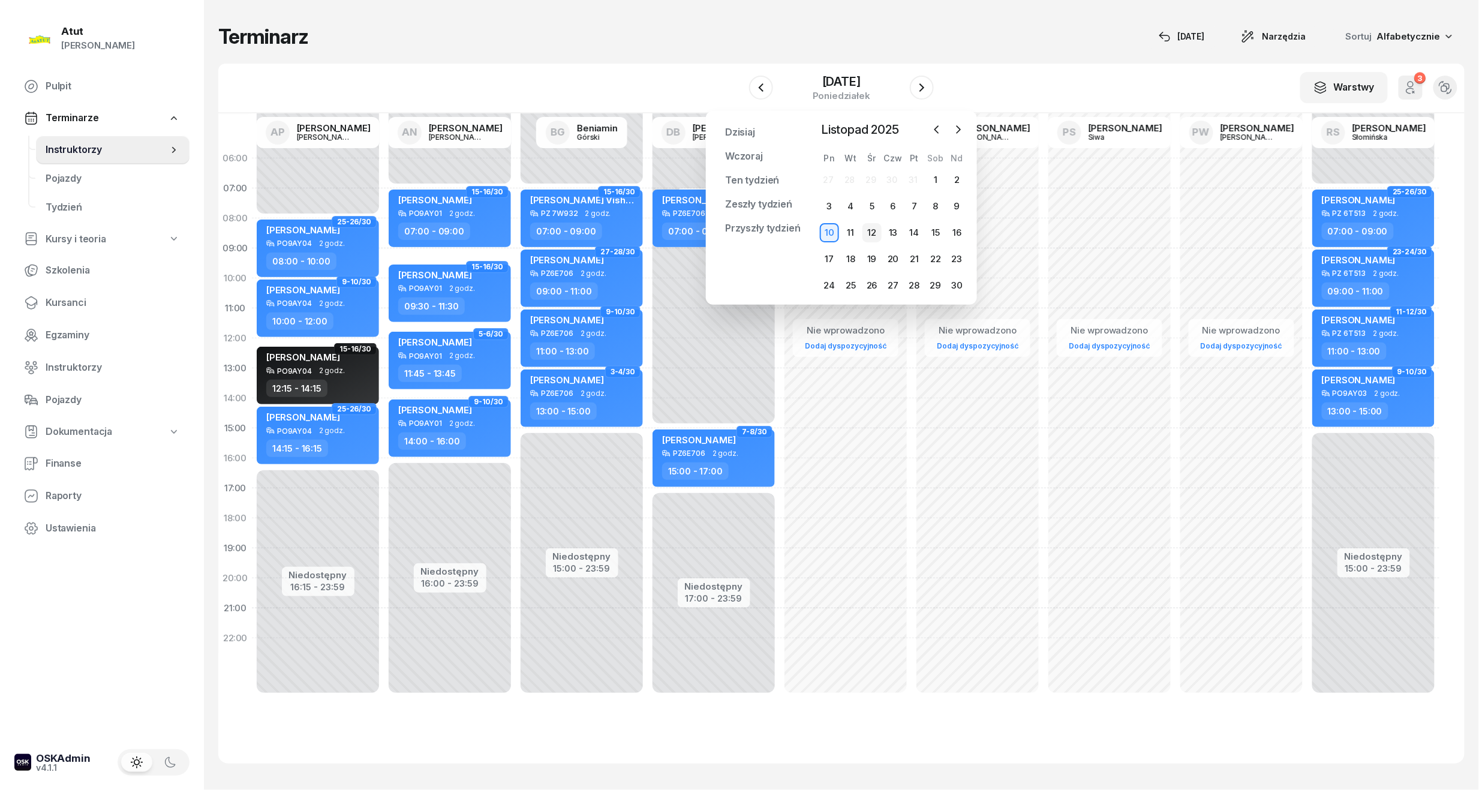
click at [876, 231] on div "12" at bounding box center [871, 232] width 19 height 19
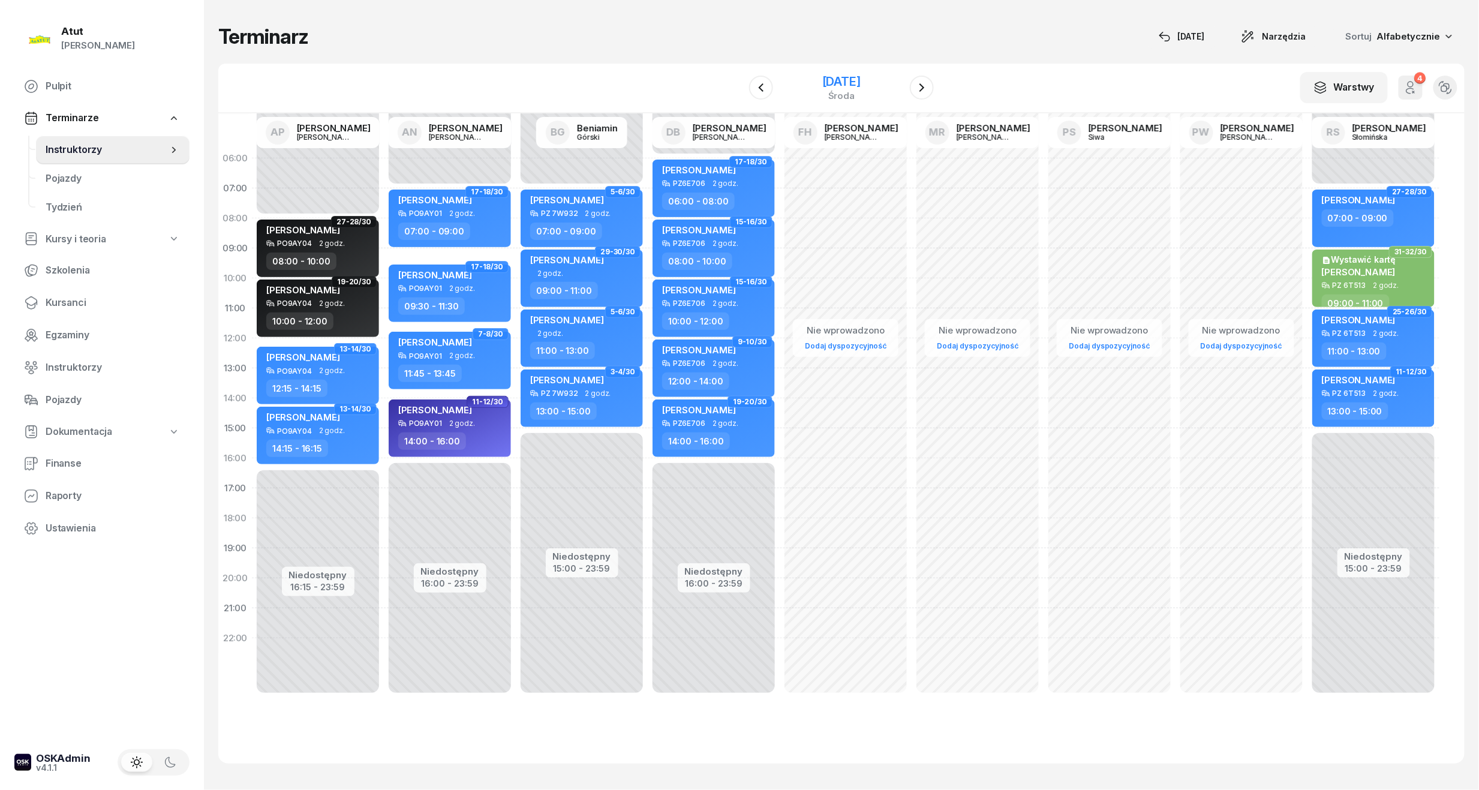
click at [860, 80] on div "[DATE]" at bounding box center [841, 82] width 38 height 12
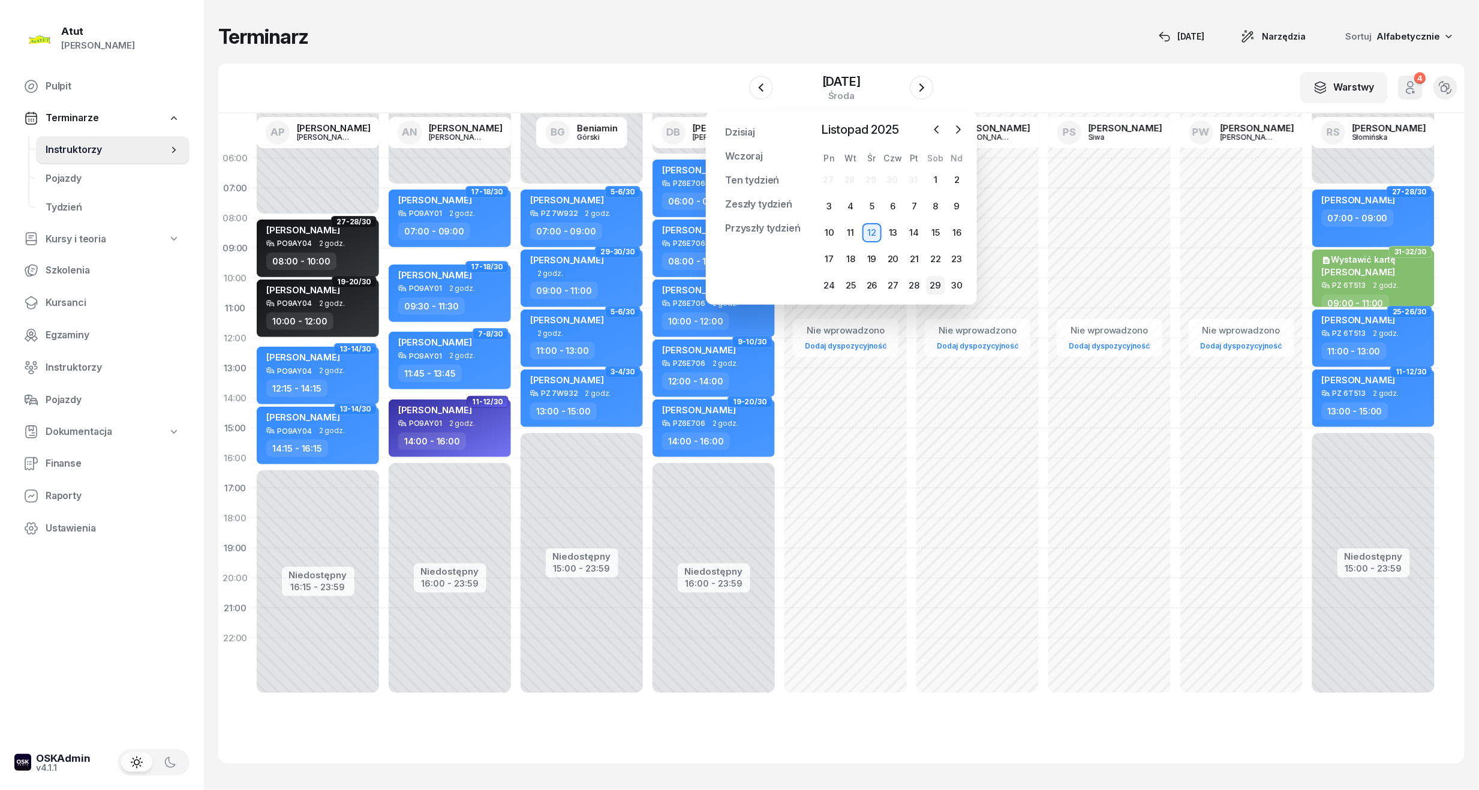
click at [933, 284] on div "29" at bounding box center [935, 285] width 19 height 19
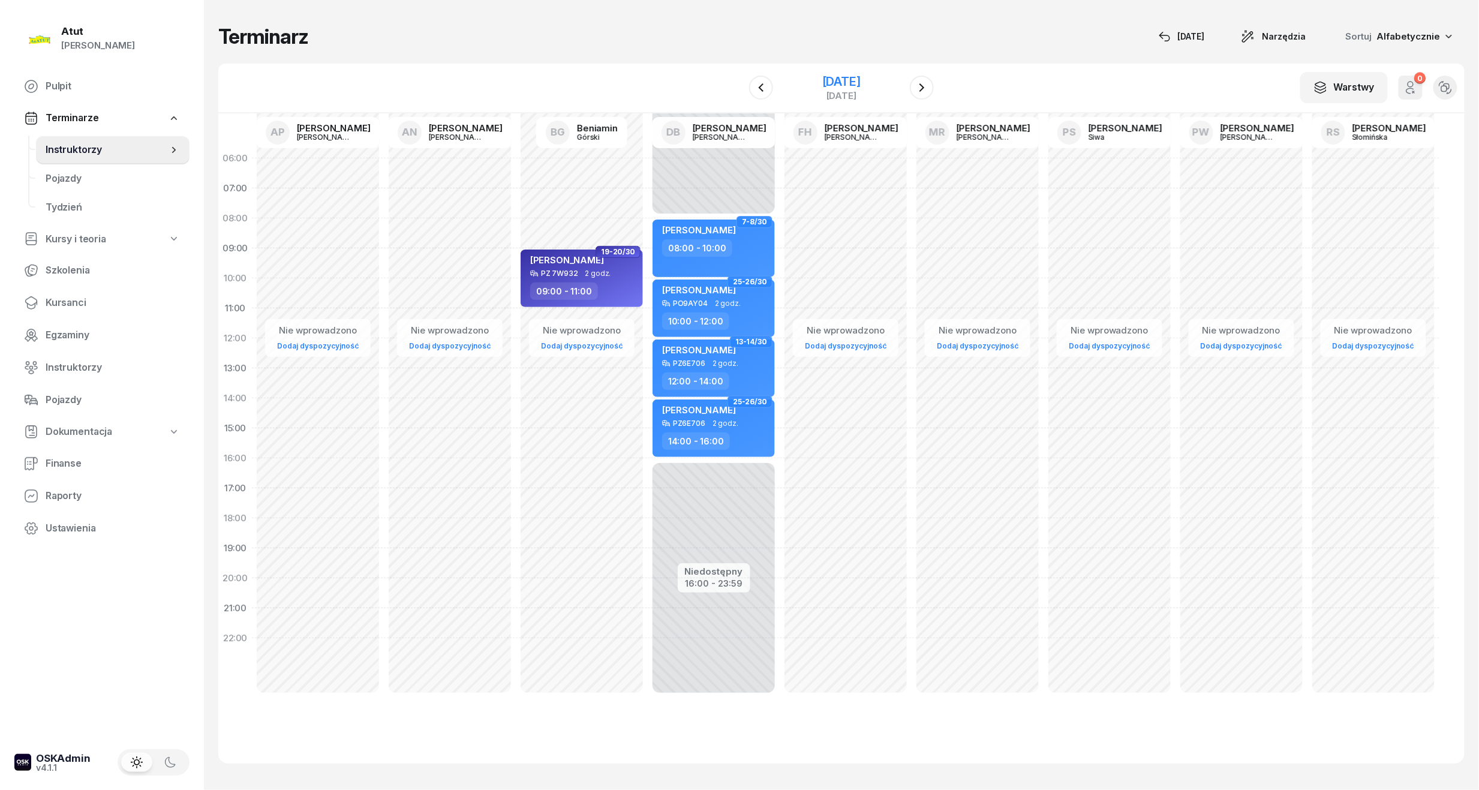
click at [836, 83] on div "[DATE]" at bounding box center [841, 82] width 38 height 12
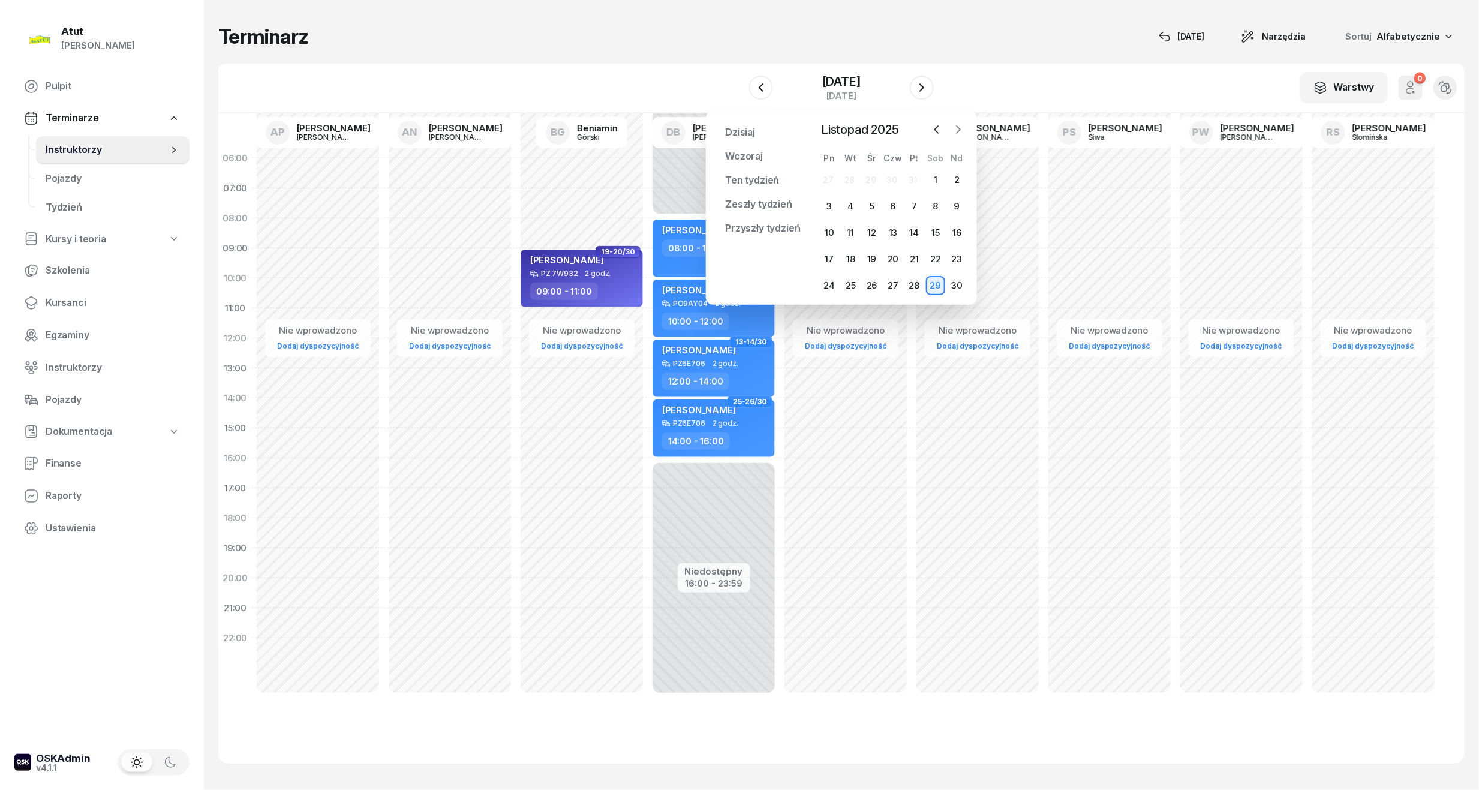
click at [957, 128] on icon "button" at bounding box center [958, 130] width 12 height 12
click at [934, 179] on div "6" at bounding box center [935, 179] width 19 height 19
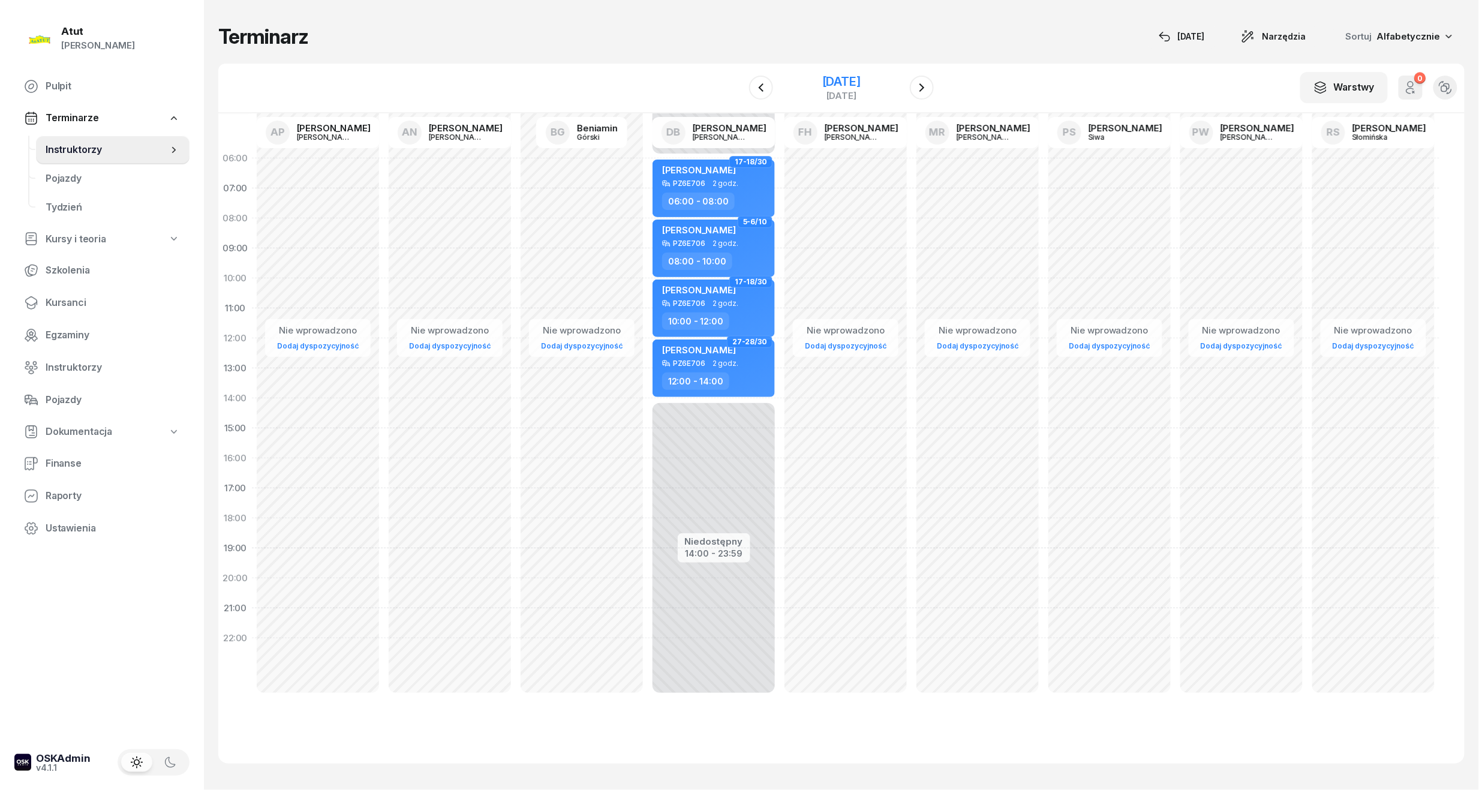
click at [838, 82] on div "[DATE]" at bounding box center [841, 82] width 38 height 12
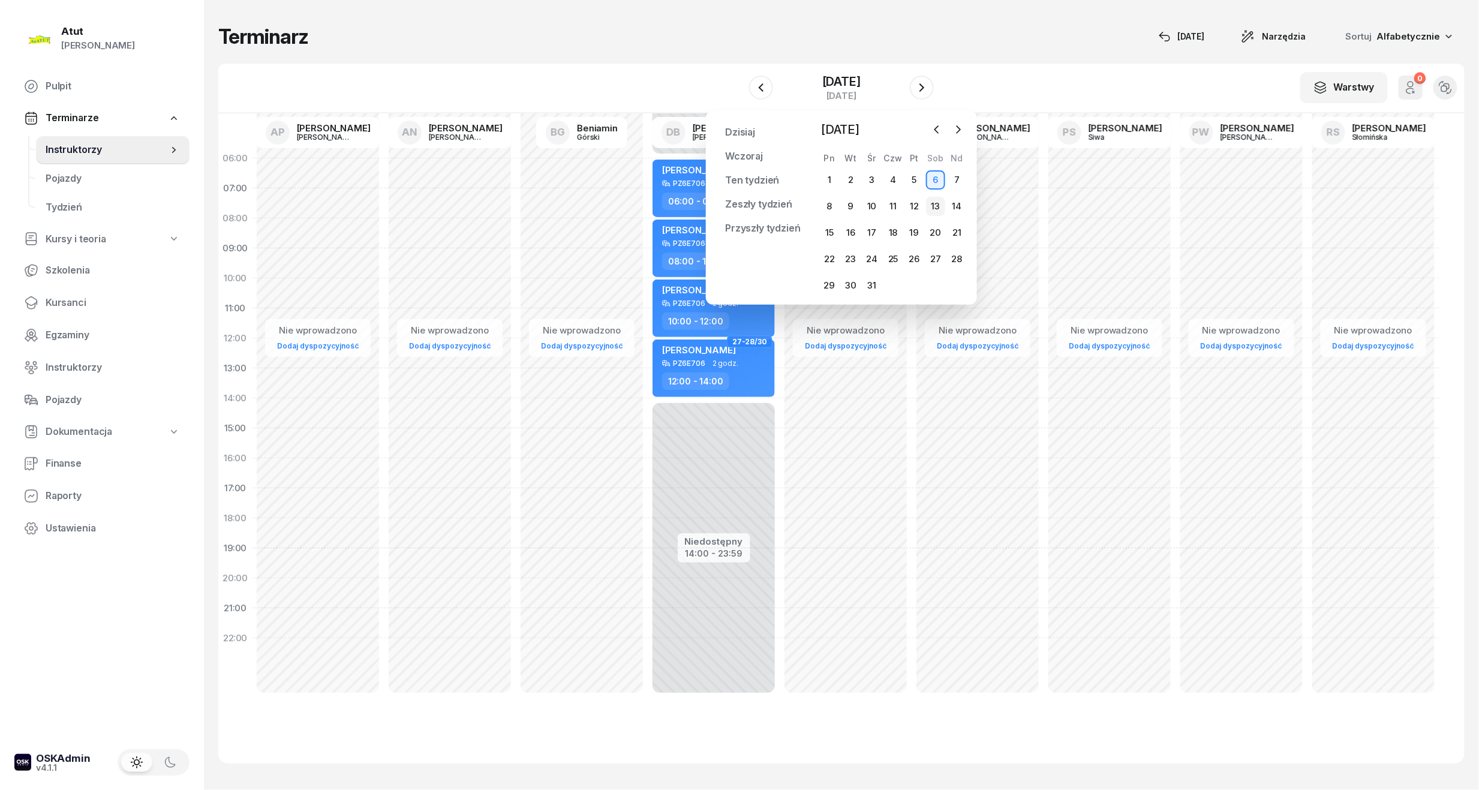
click at [929, 209] on div "13" at bounding box center [935, 206] width 19 height 19
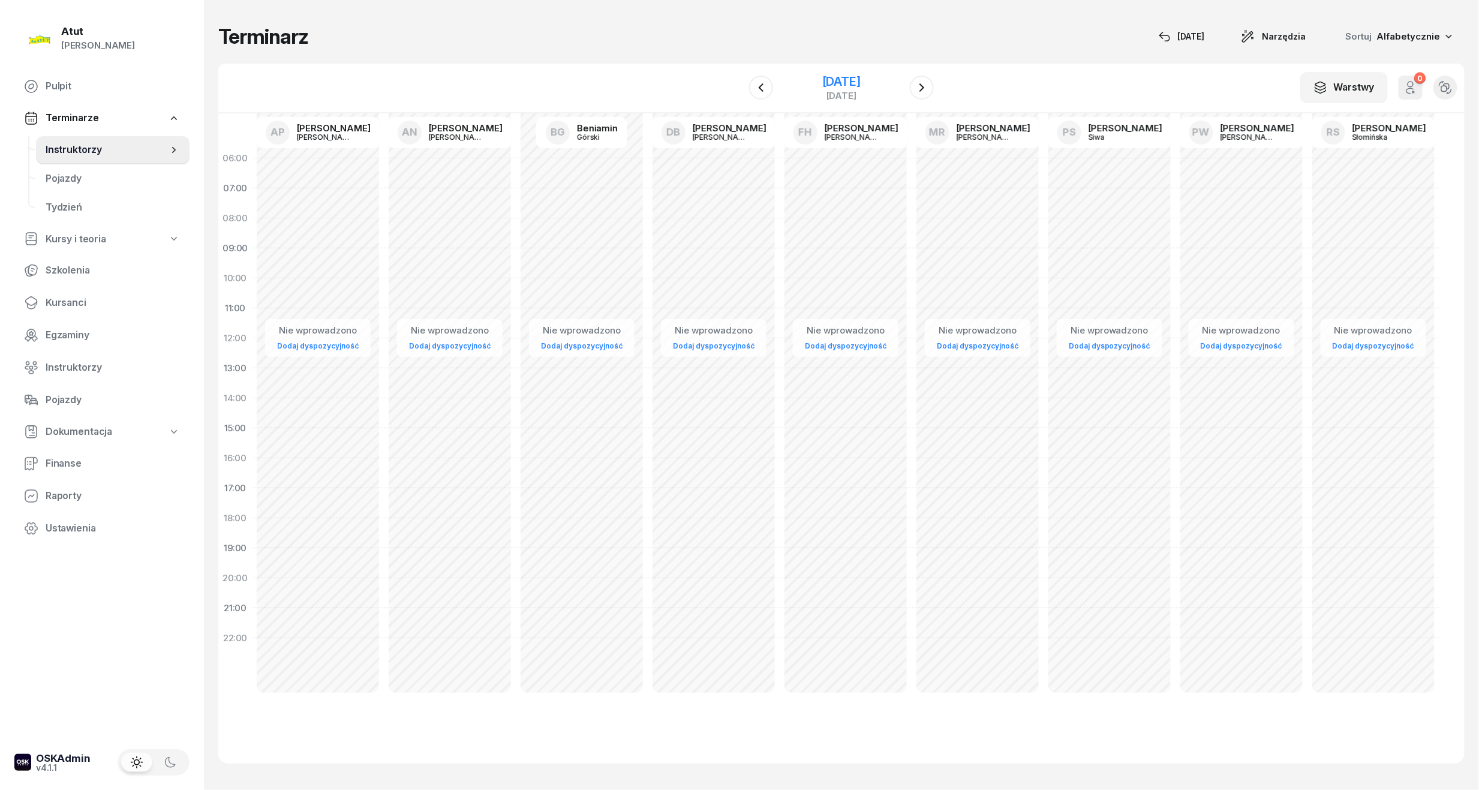
click at [859, 85] on div "[DATE]" at bounding box center [841, 82] width 38 height 12
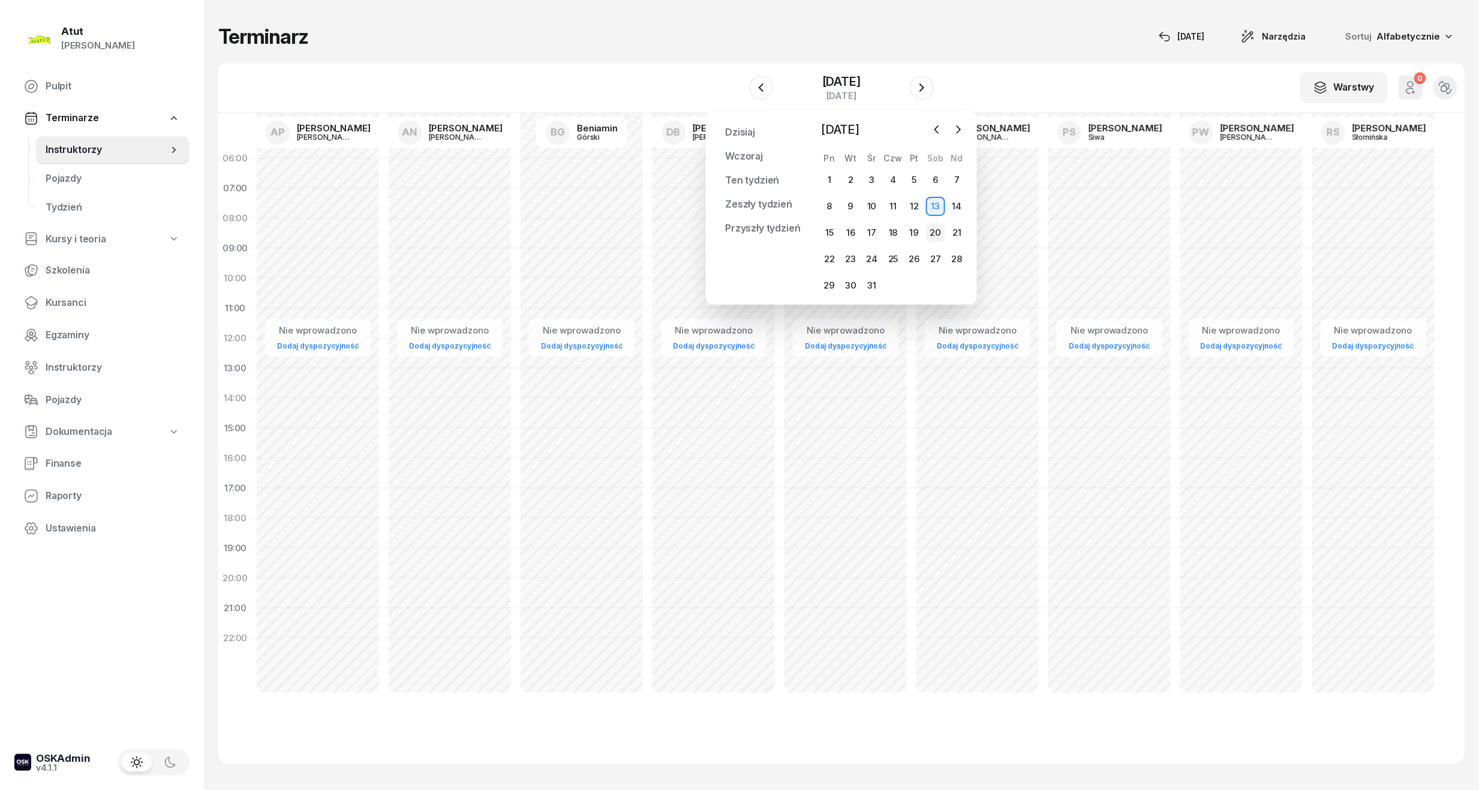
click at [935, 233] on div "20" at bounding box center [935, 232] width 19 height 19
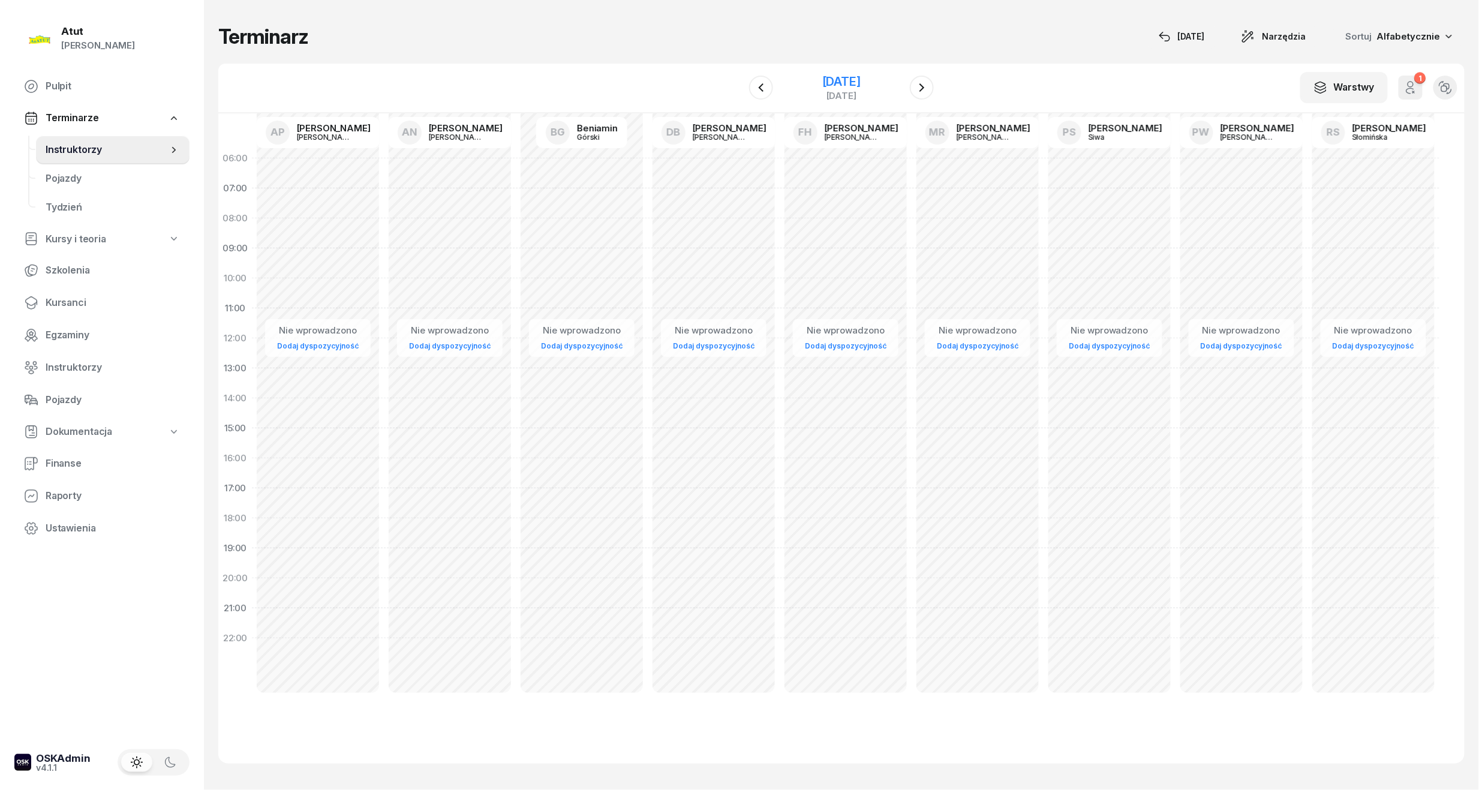
click at [857, 80] on div "[DATE]" at bounding box center [841, 82] width 38 height 12
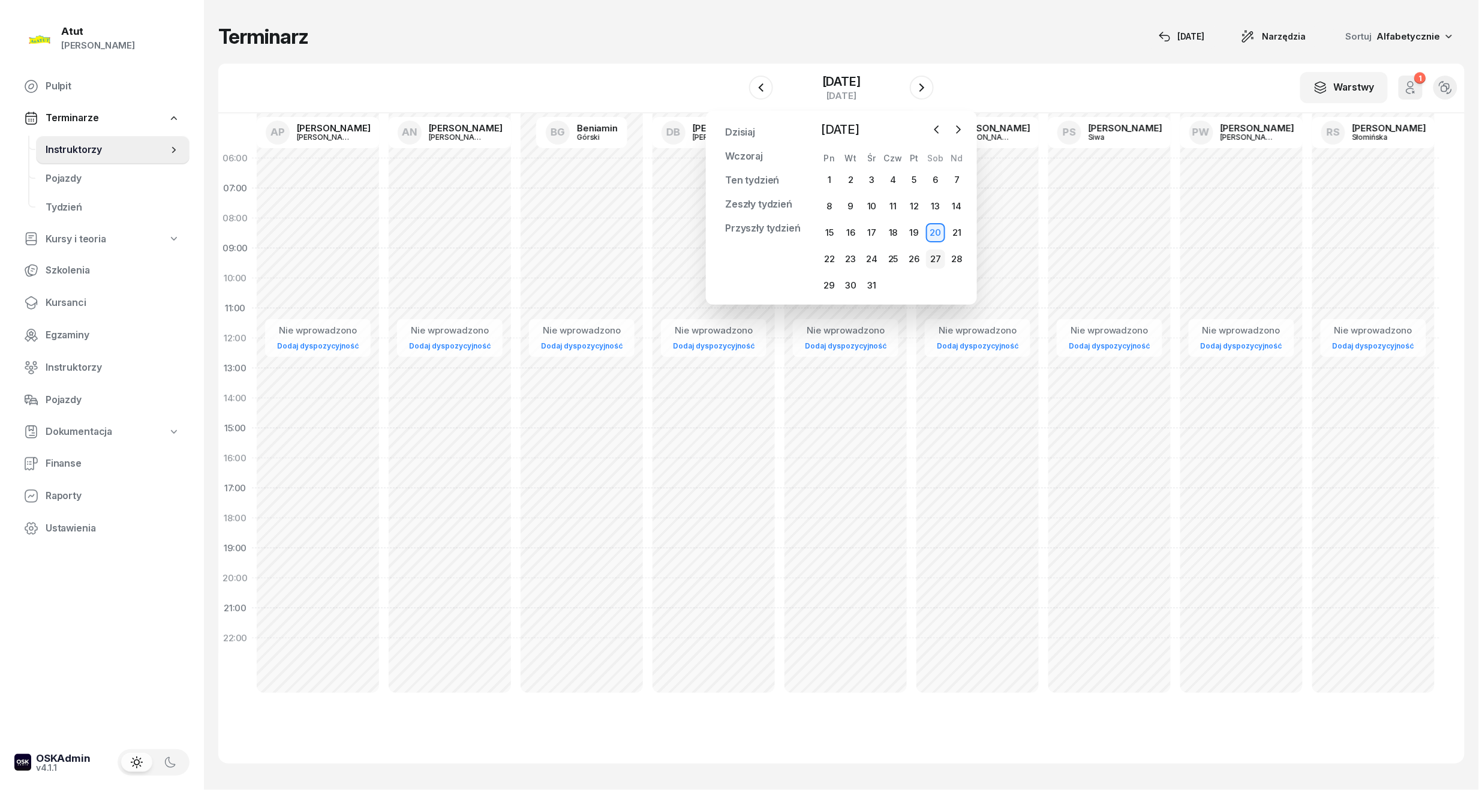
click at [932, 257] on div "27" at bounding box center [935, 258] width 19 height 19
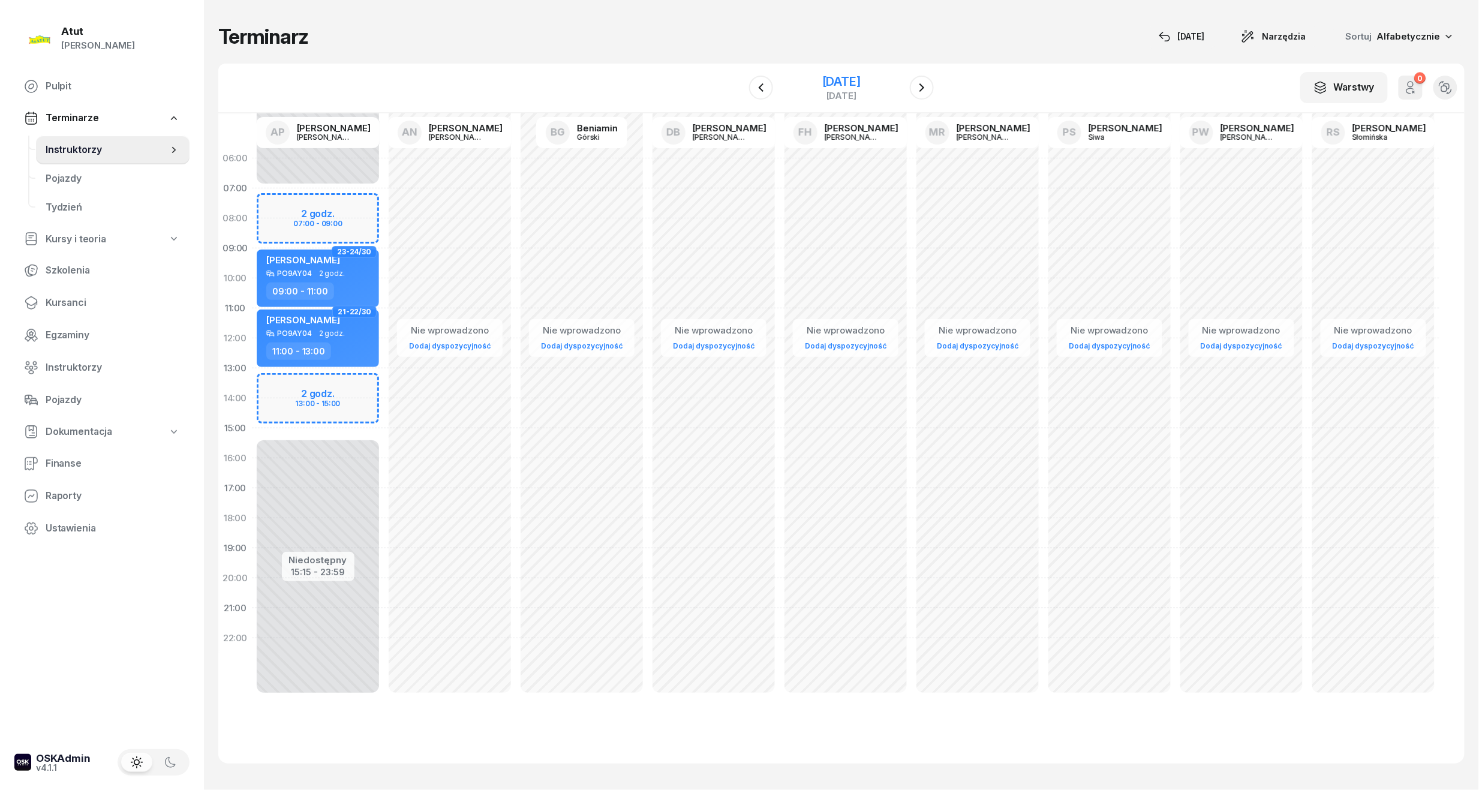
click at [860, 82] on div "[DATE]" at bounding box center [841, 82] width 38 height 12
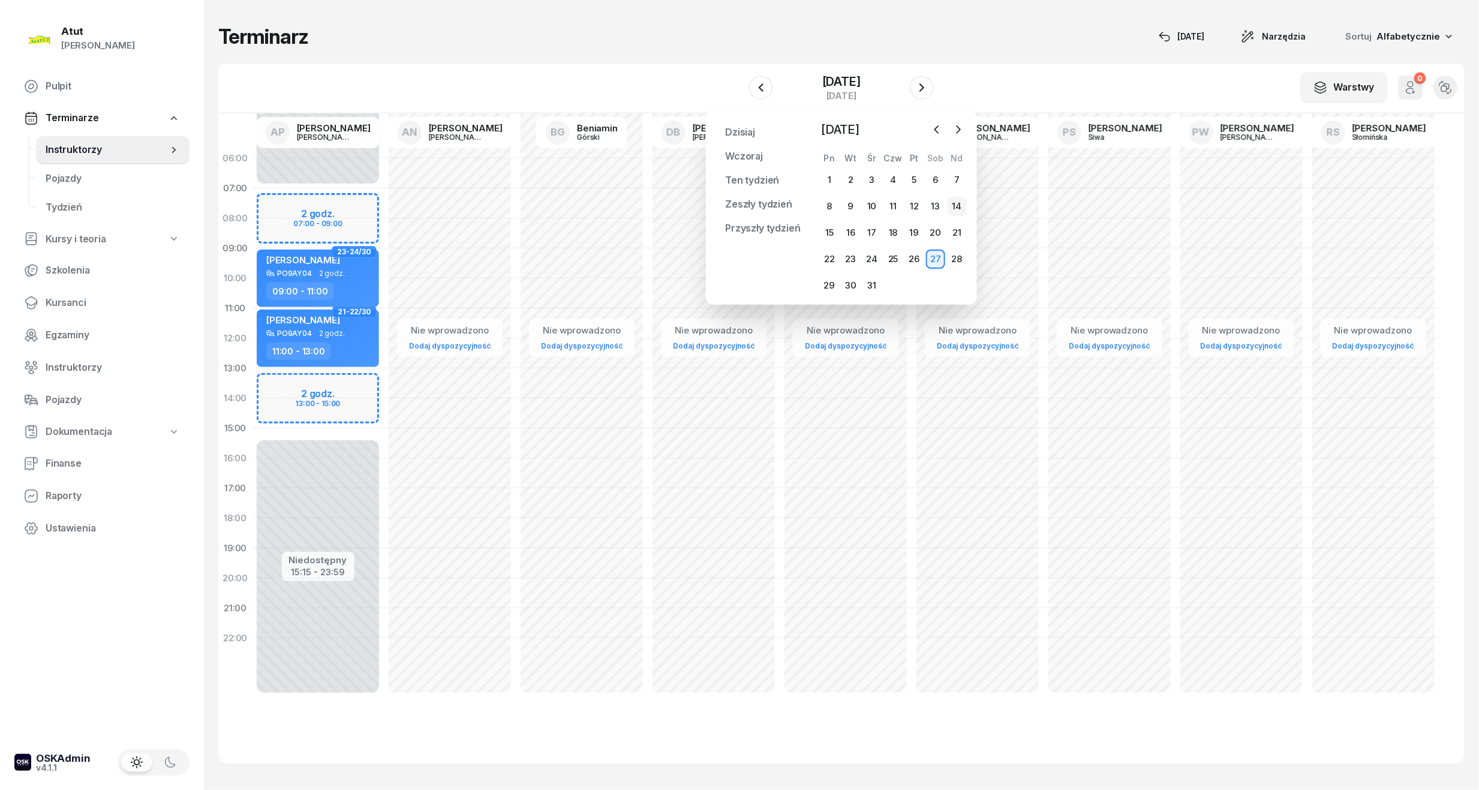
click at [961, 199] on div "14" at bounding box center [956, 206] width 19 height 19
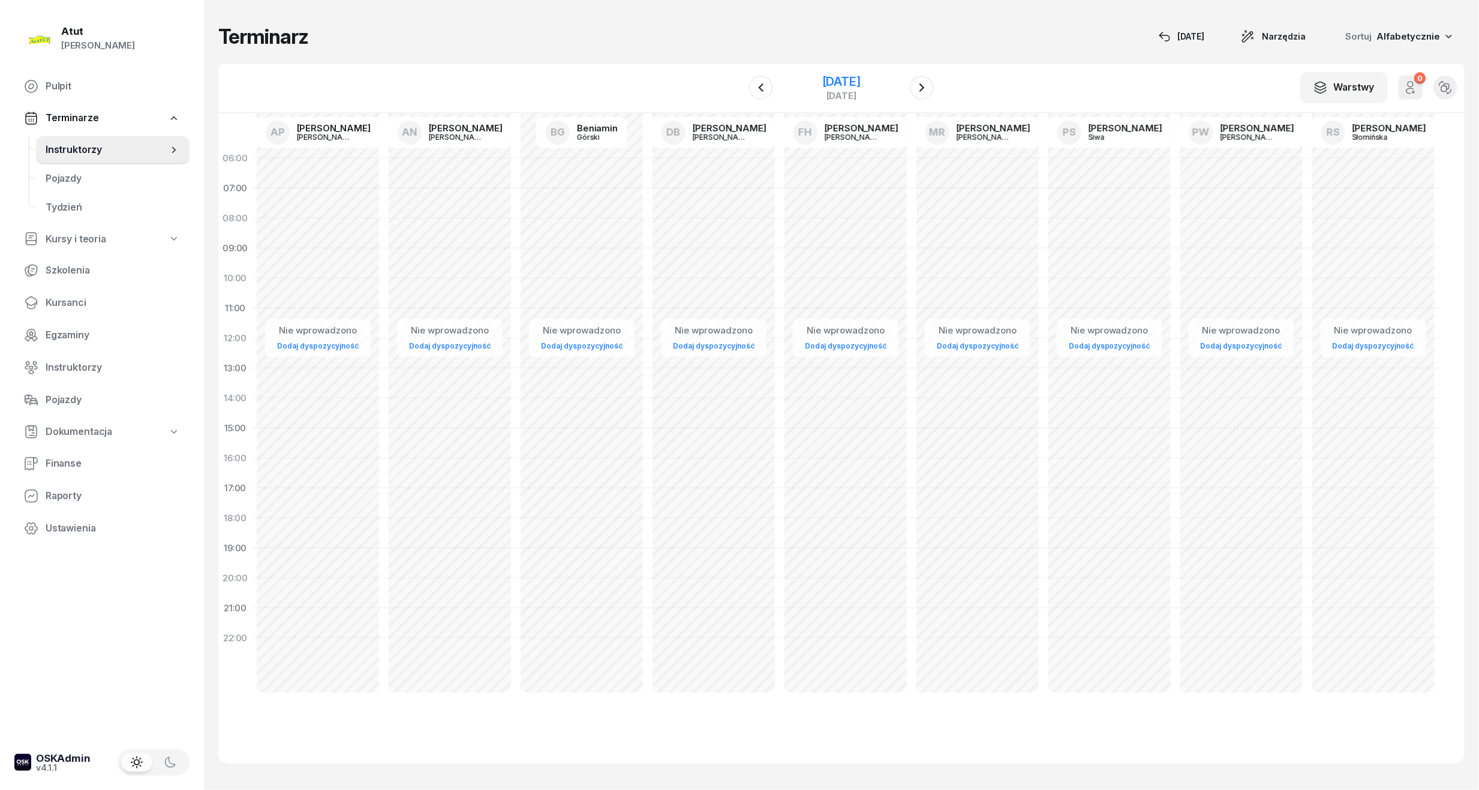
click at [847, 83] on div "[DATE]" at bounding box center [841, 82] width 38 height 12
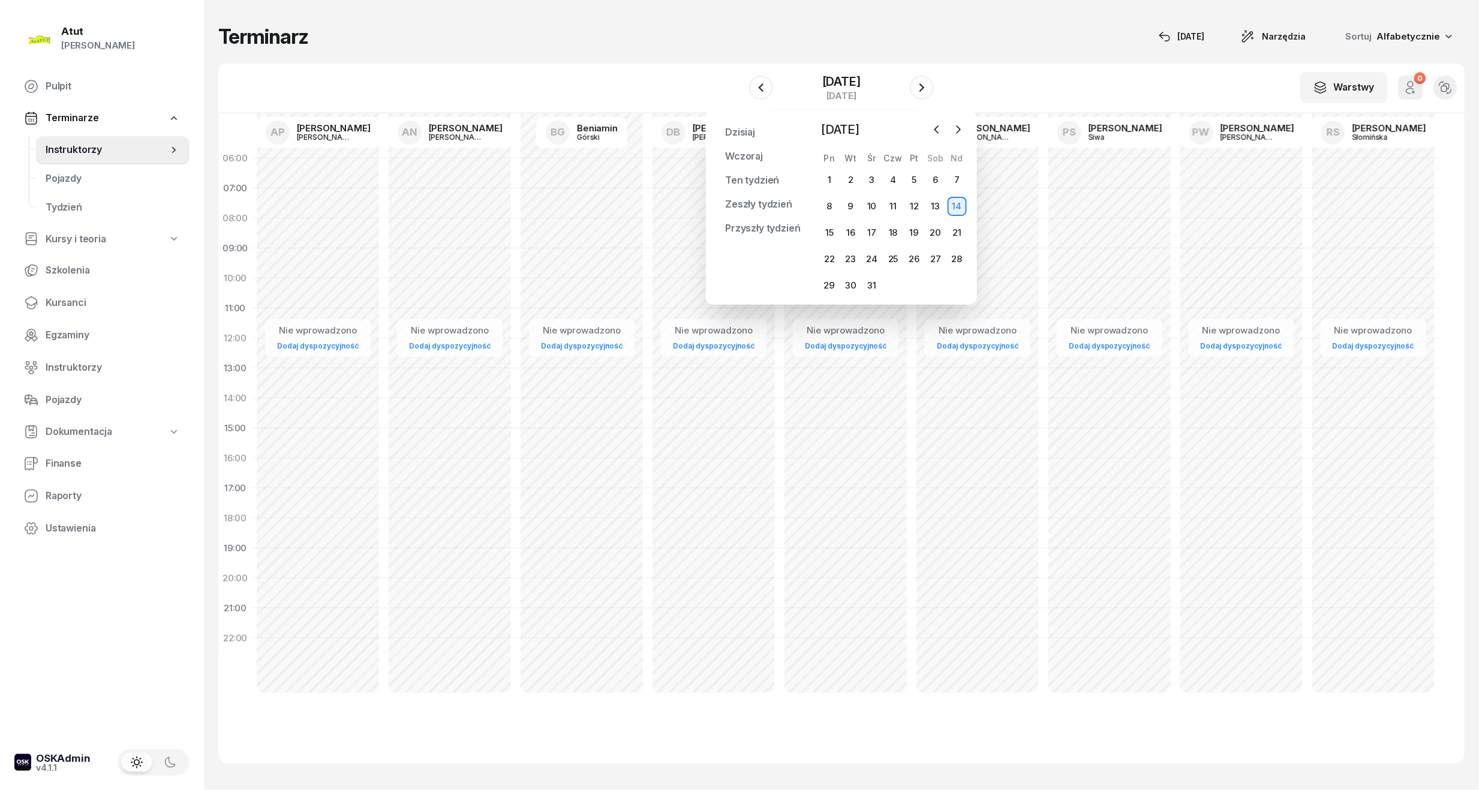
click at [925, 206] on div "13" at bounding box center [935, 206] width 21 height 19
click at [940, 205] on div "13" at bounding box center [935, 206] width 19 height 19
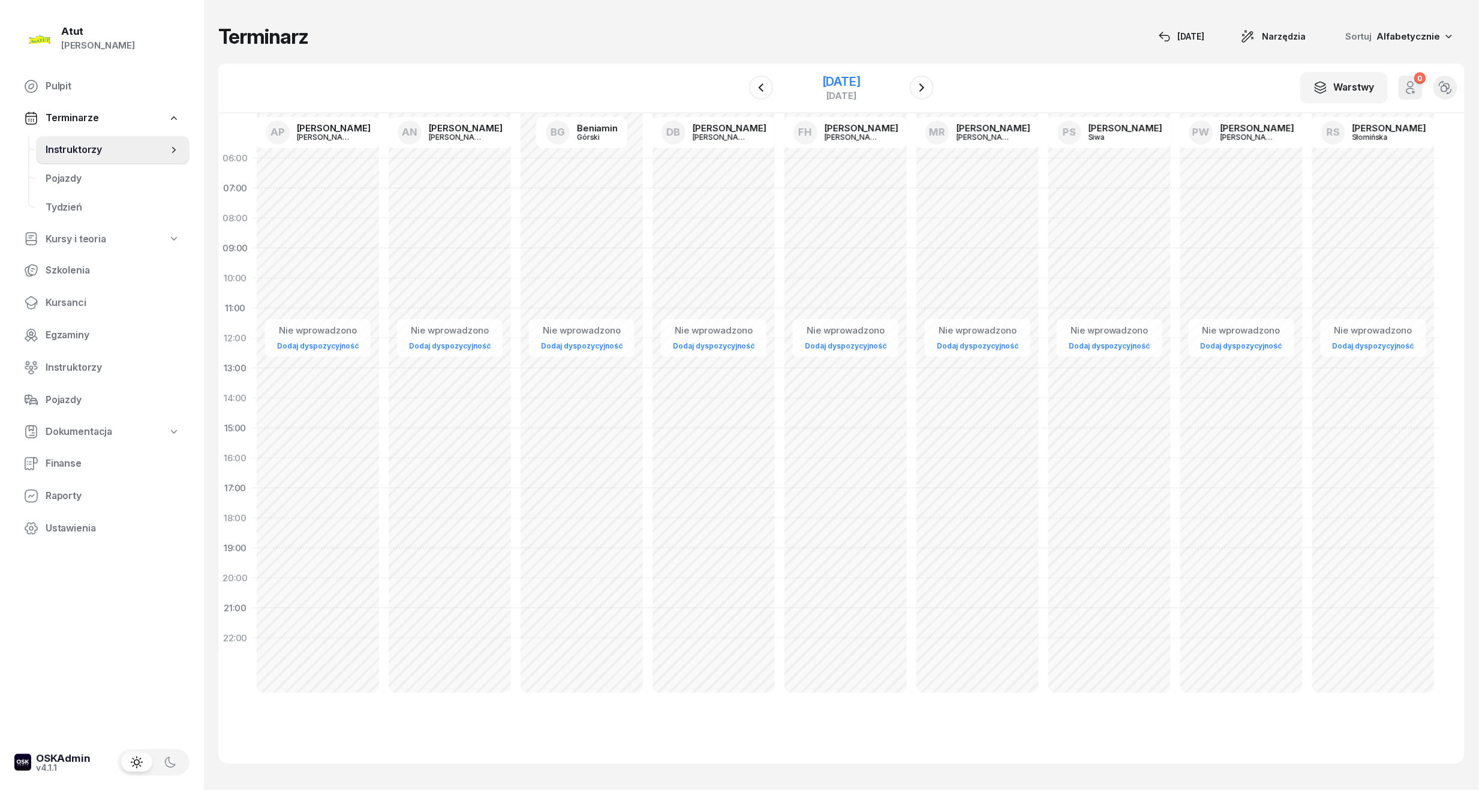
click at [838, 76] on div "[DATE]" at bounding box center [841, 82] width 38 height 12
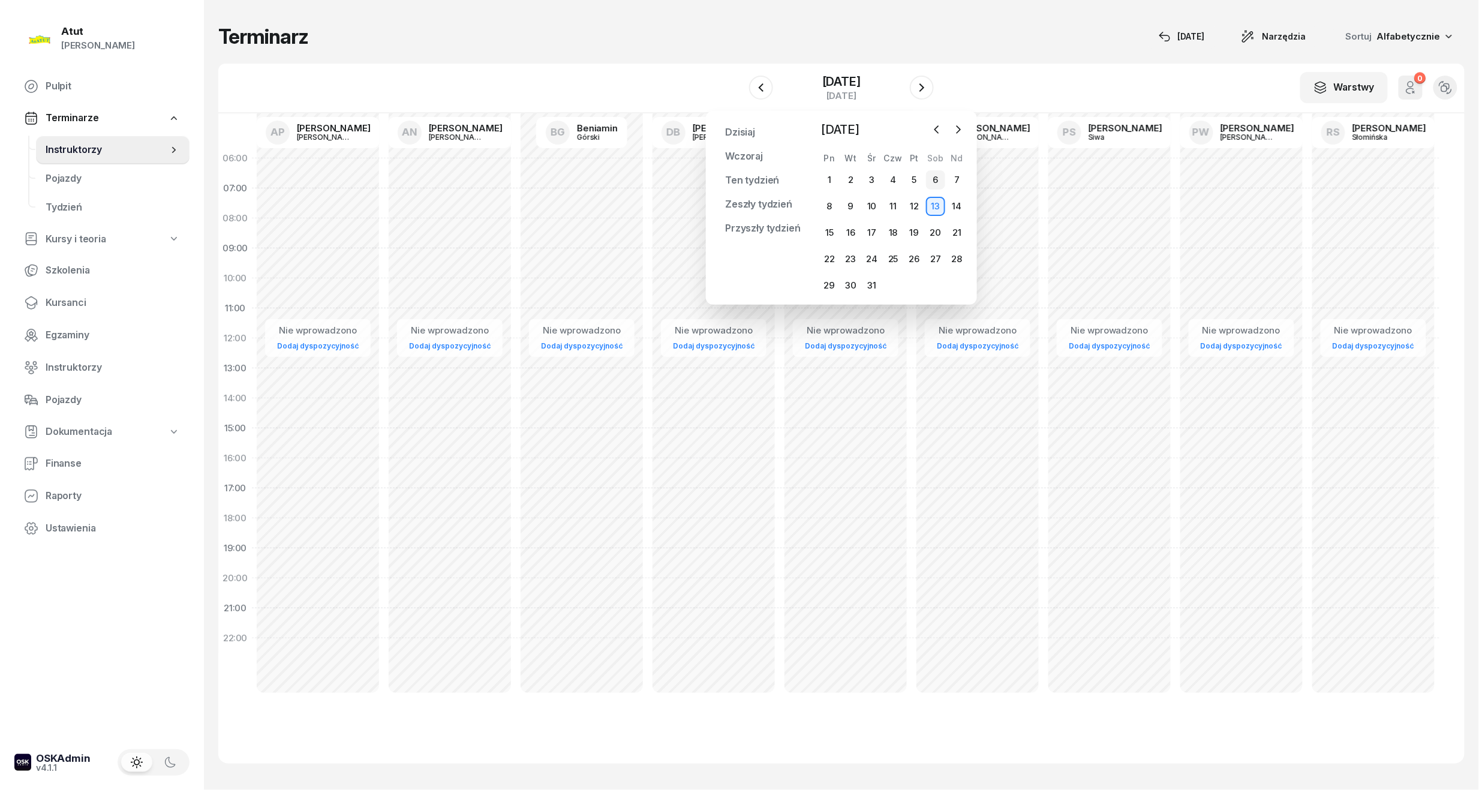
click at [931, 180] on div "6" at bounding box center [935, 179] width 19 height 19
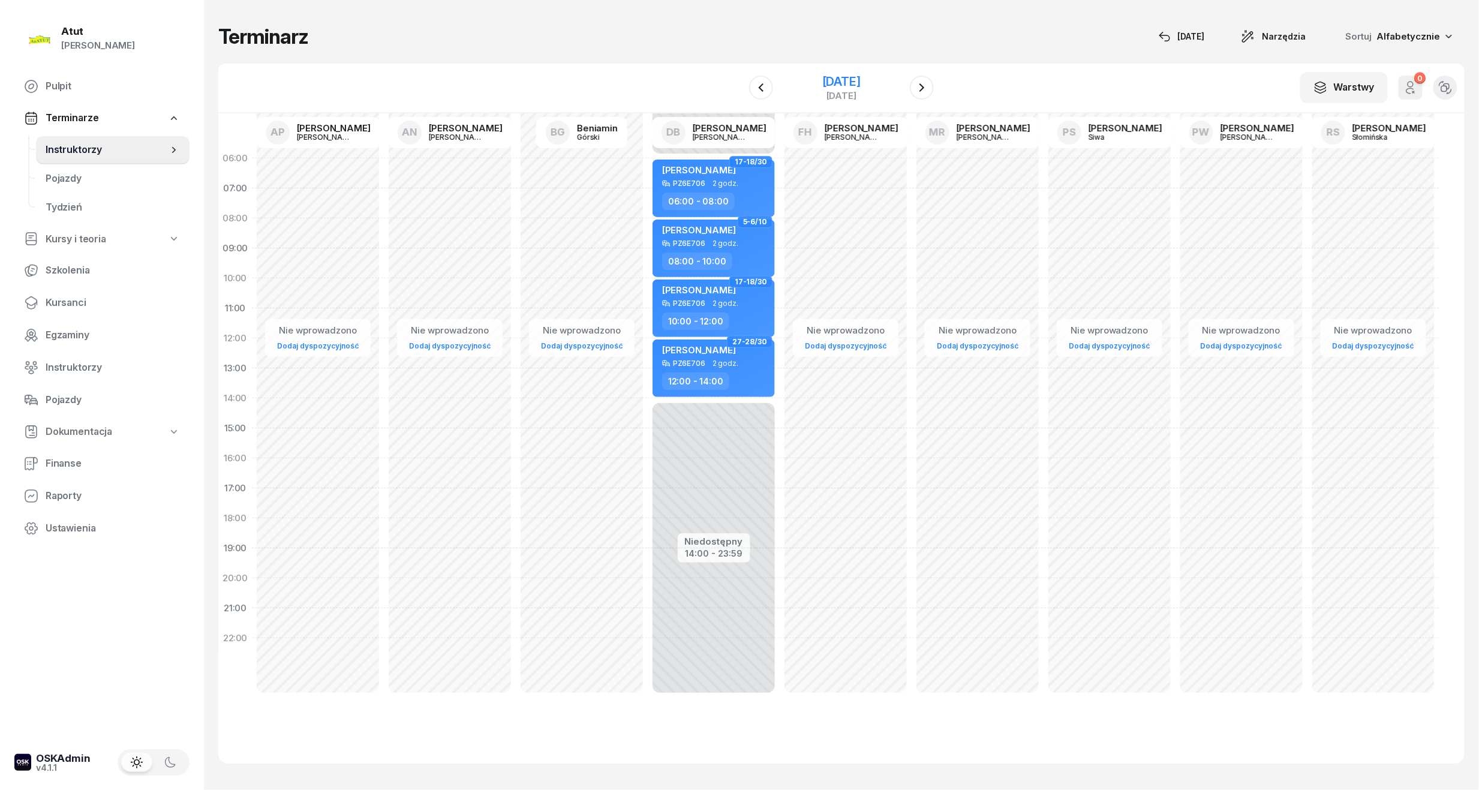
click at [822, 76] on div "[DATE]" at bounding box center [841, 82] width 38 height 12
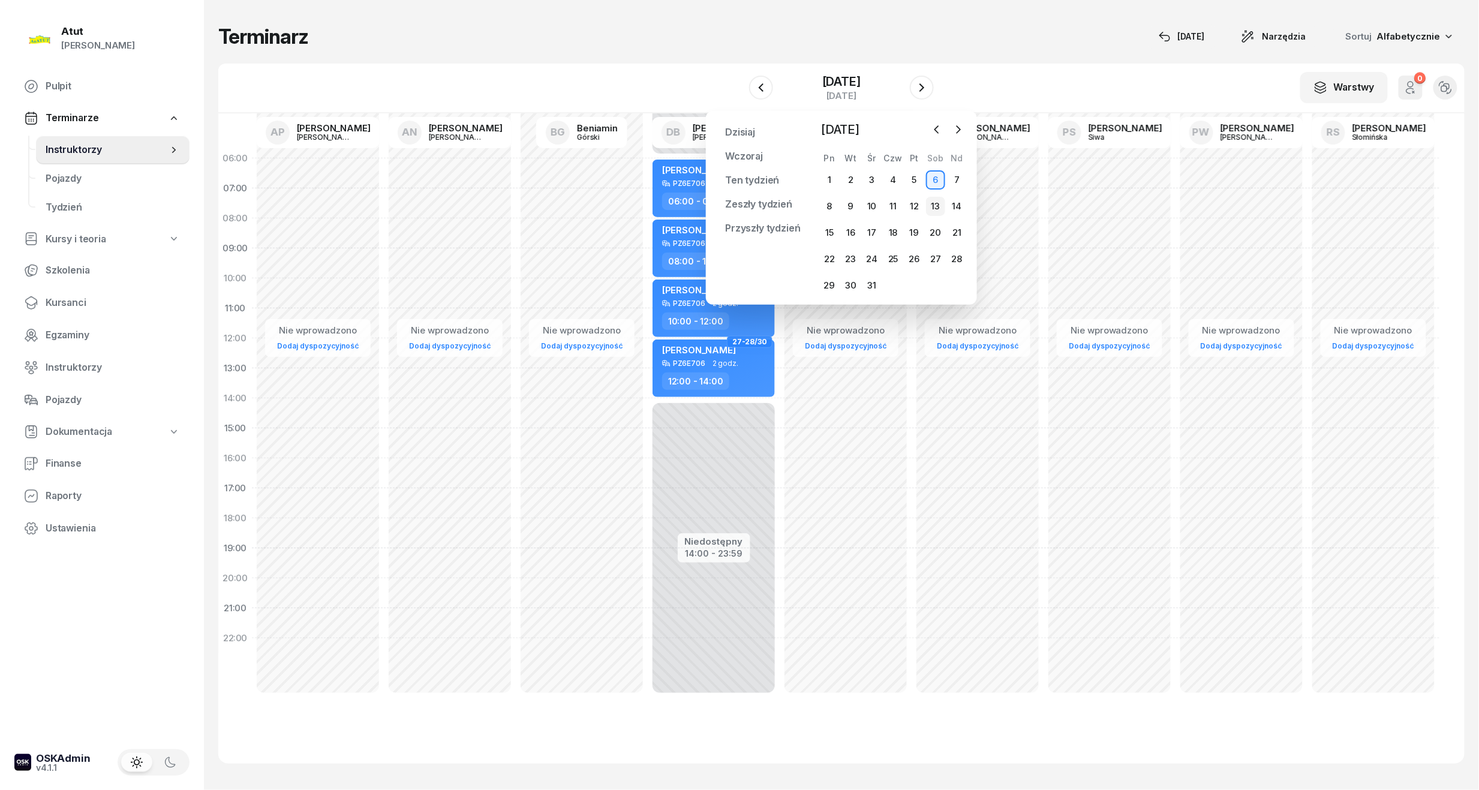
click at [941, 202] on div "13" at bounding box center [935, 206] width 19 height 19
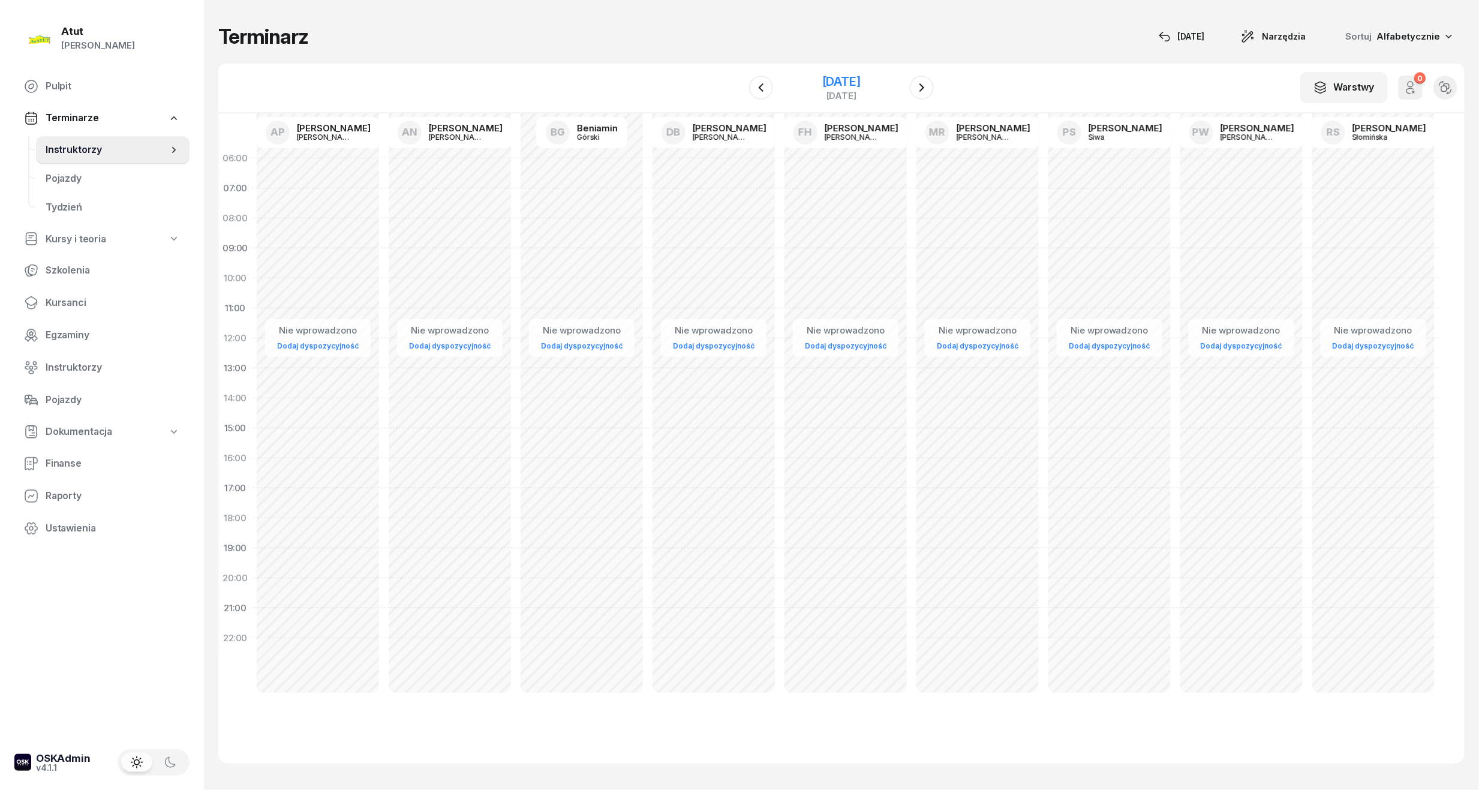
click at [859, 78] on div "[DATE]" at bounding box center [841, 82] width 38 height 12
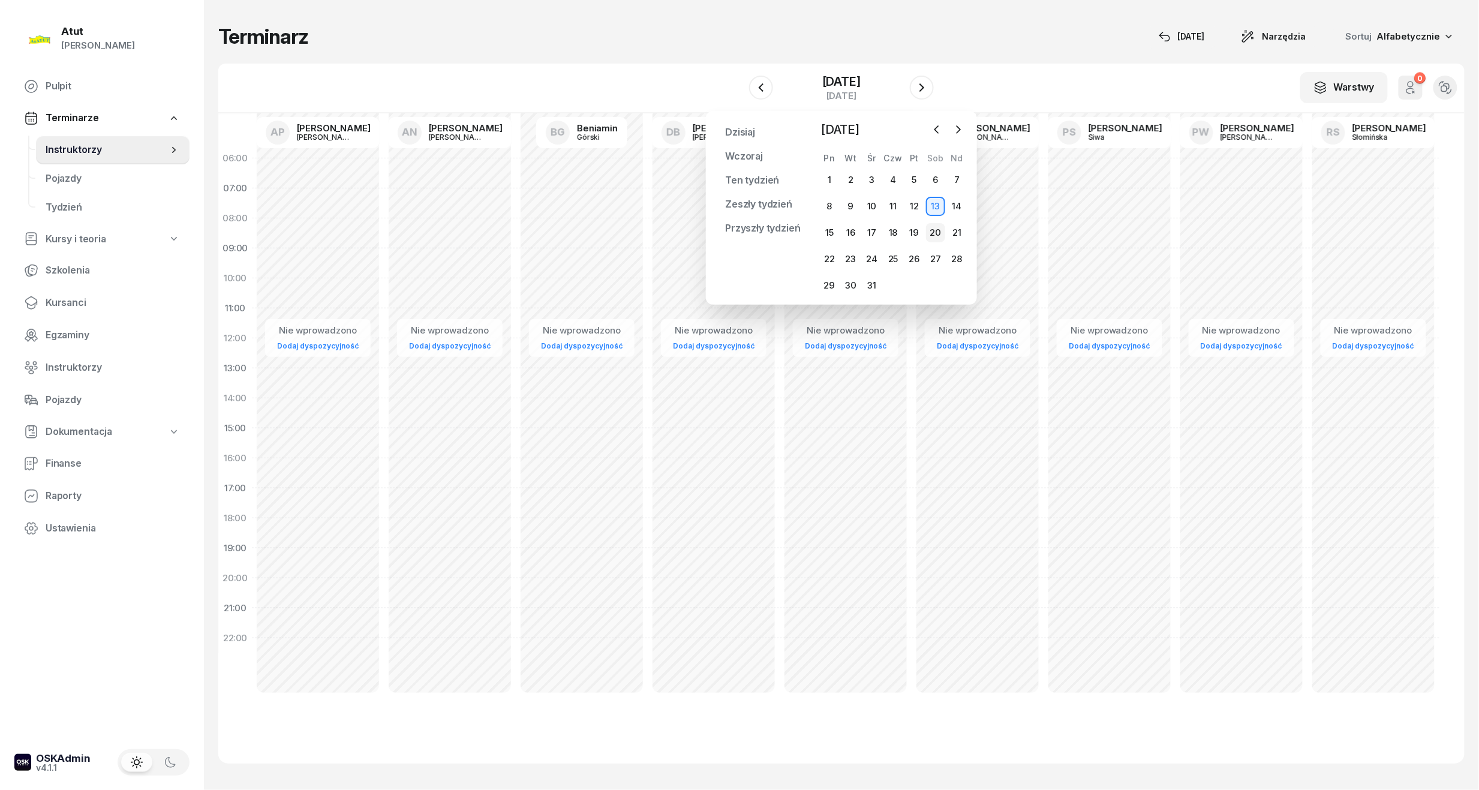
click at [932, 227] on div "20" at bounding box center [935, 232] width 19 height 19
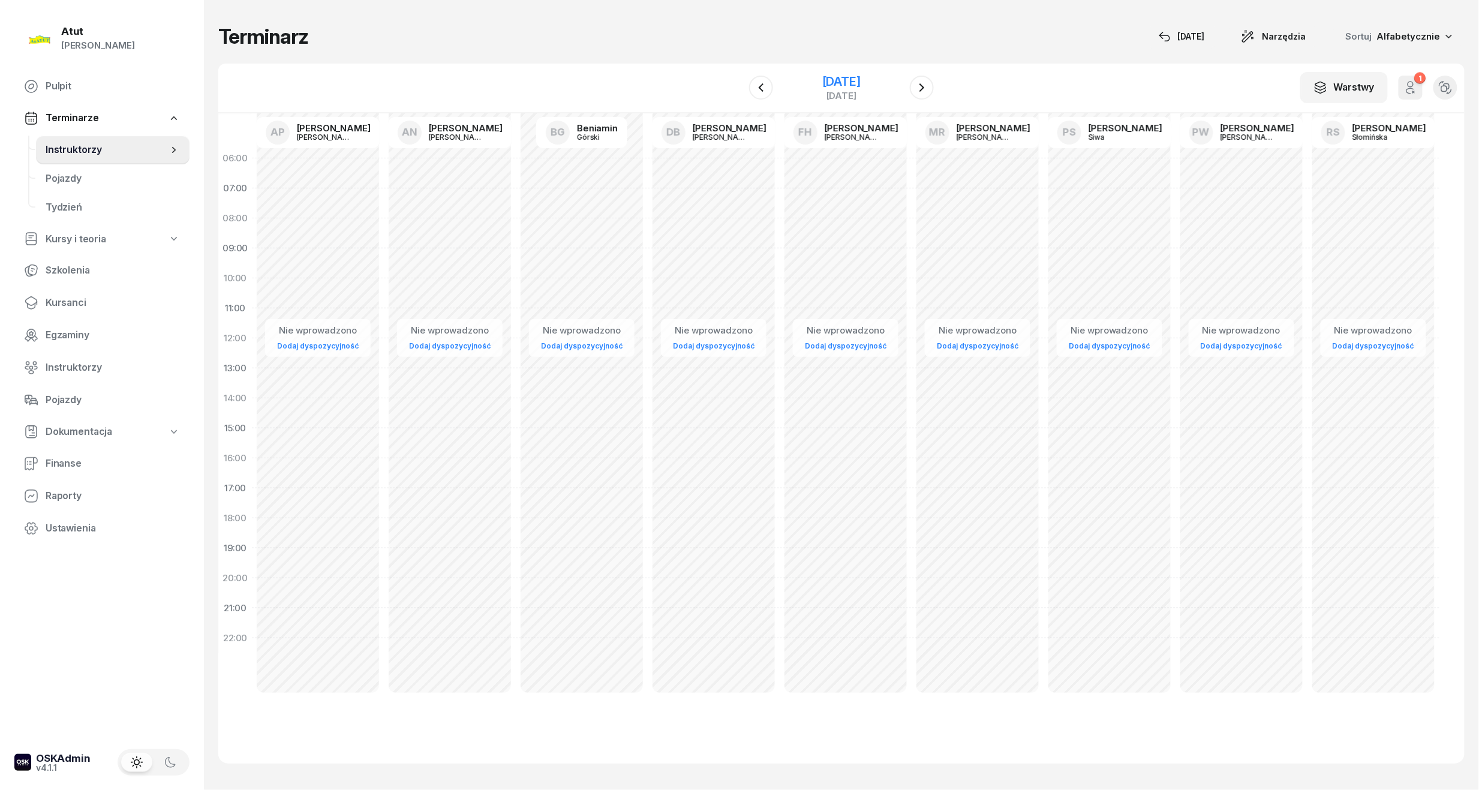
click at [860, 83] on div "[DATE]" at bounding box center [841, 82] width 38 height 12
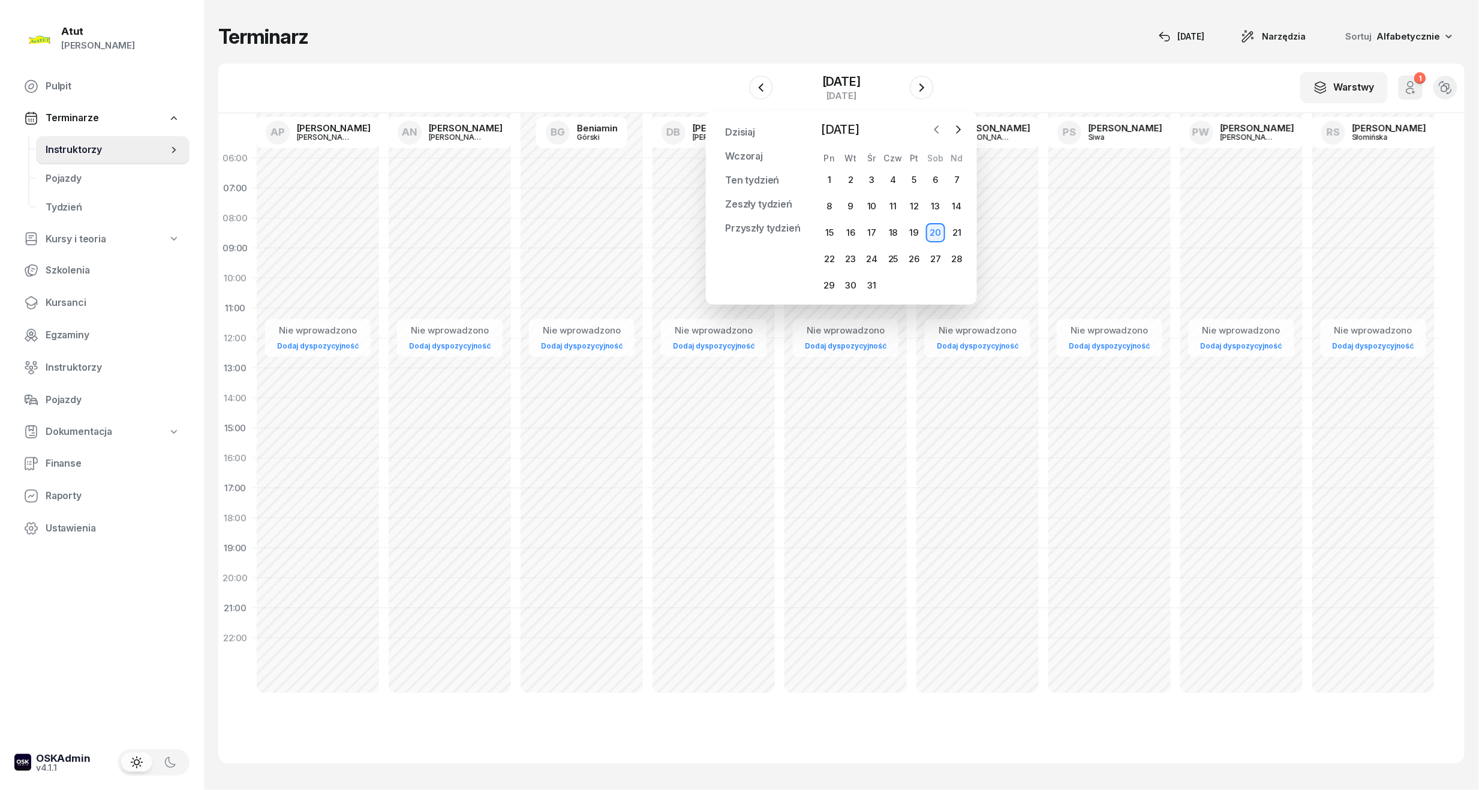
click at [941, 132] on icon "button" at bounding box center [937, 130] width 12 height 12
click at [936, 128] on icon "button" at bounding box center [937, 130] width 12 height 12
click at [914, 209] on div "10" at bounding box center [914, 206] width 19 height 19
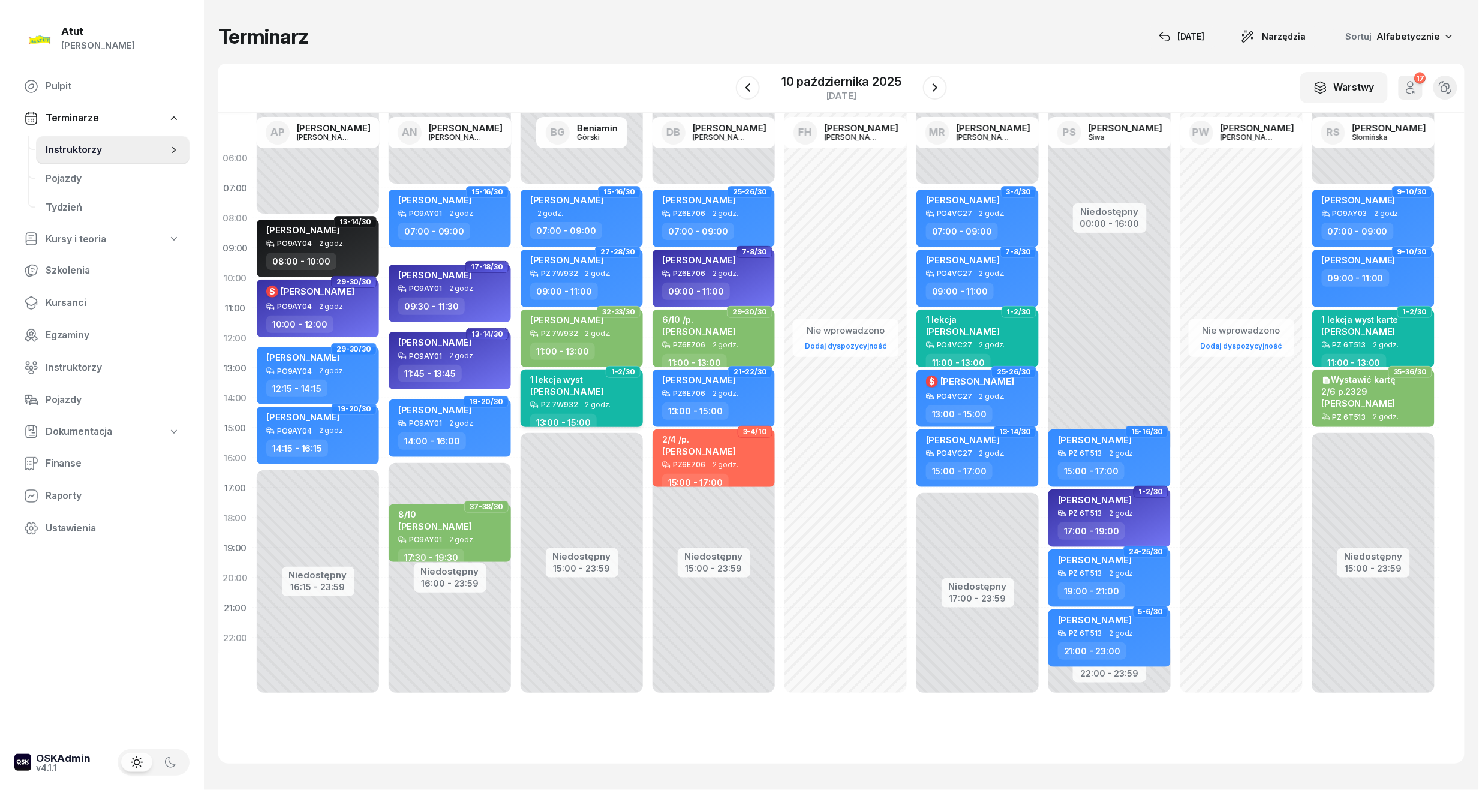
click at [574, 392] on span "[PERSON_NAME]" at bounding box center [567, 391] width 74 height 11
select select "13"
select select "15"
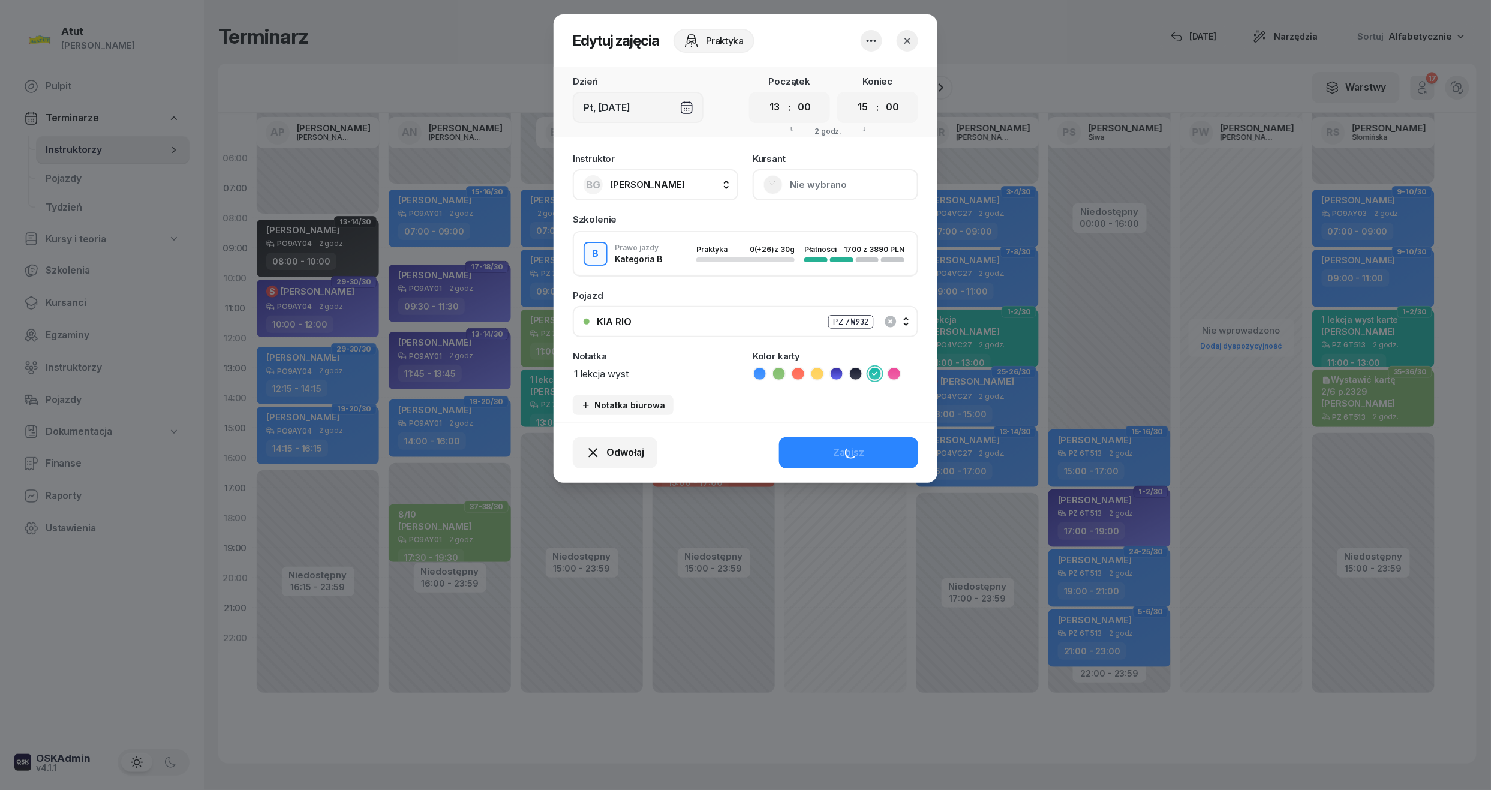
click at [818, 192] on button "Nie wybrano" at bounding box center [835, 184] width 165 height 31
click at [803, 221] on div "Otwórz profil" at bounding box center [791, 226] width 58 height 16
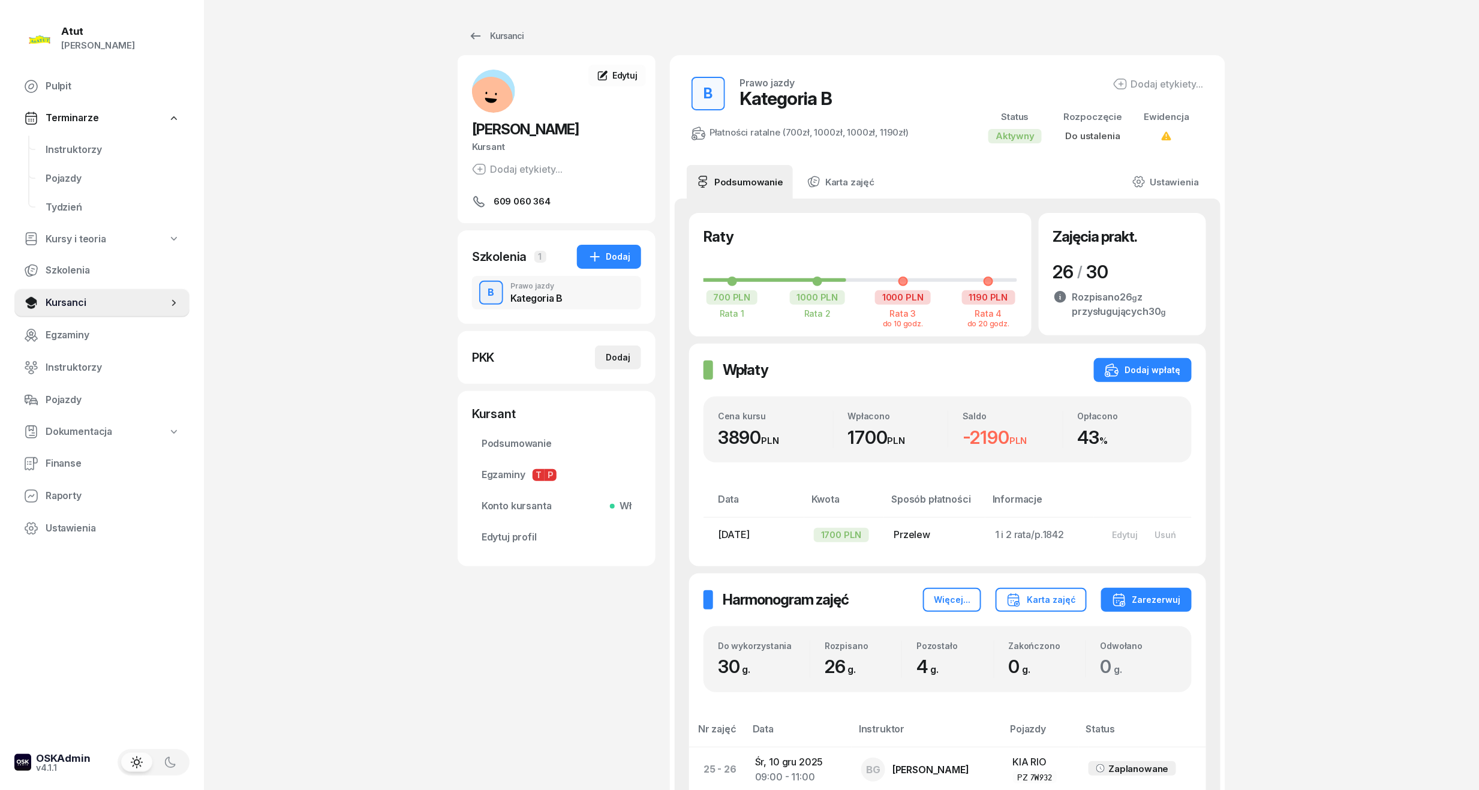
click at [619, 357] on div "Dodaj" at bounding box center [618, 357] width 25 height 14
select select
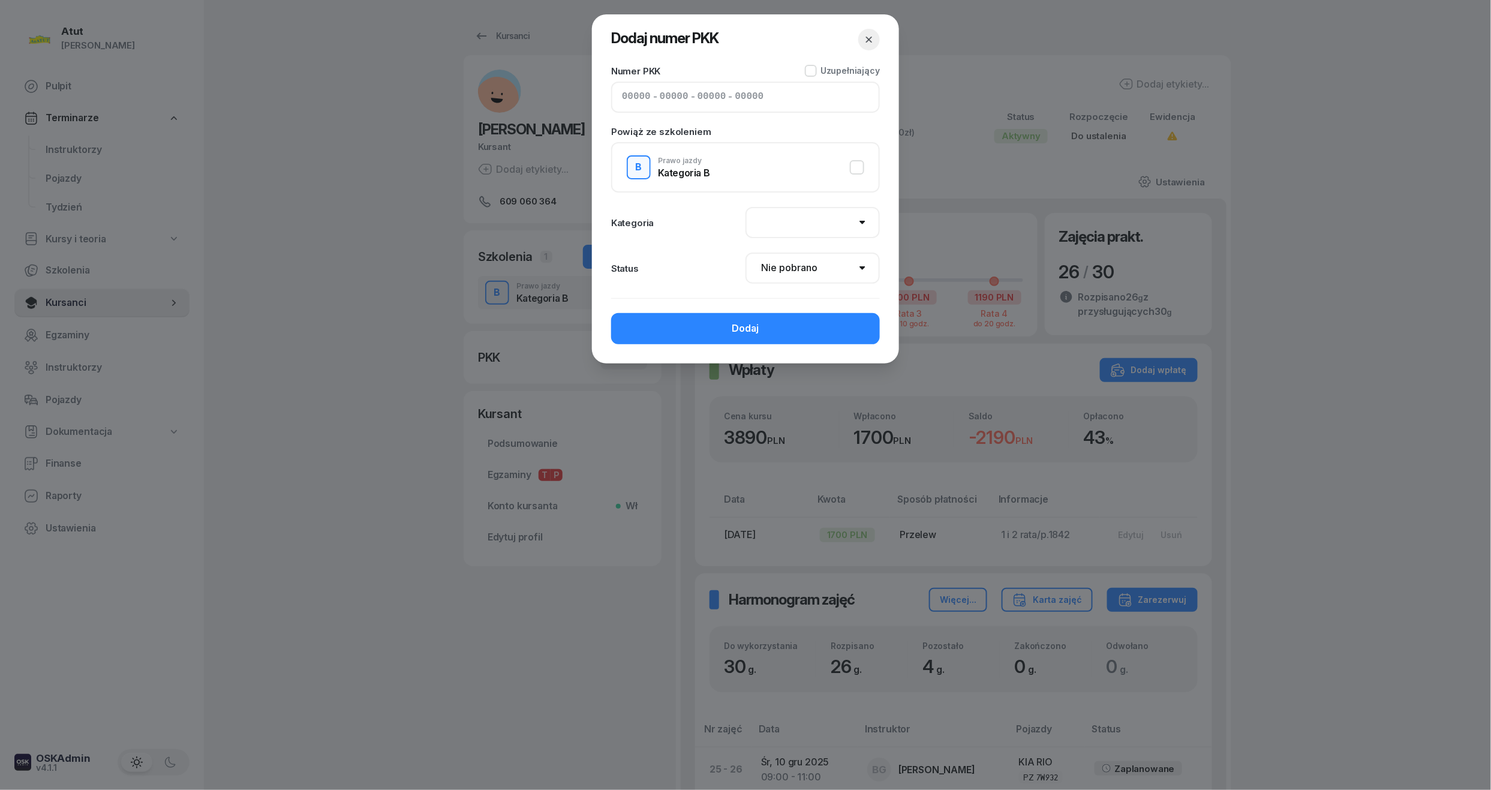
click at [632, 91] on input at bounding box center [636, 97] width 29 height 16
type input "12540"
type input "62187"
type input "64903"
type input "80122"
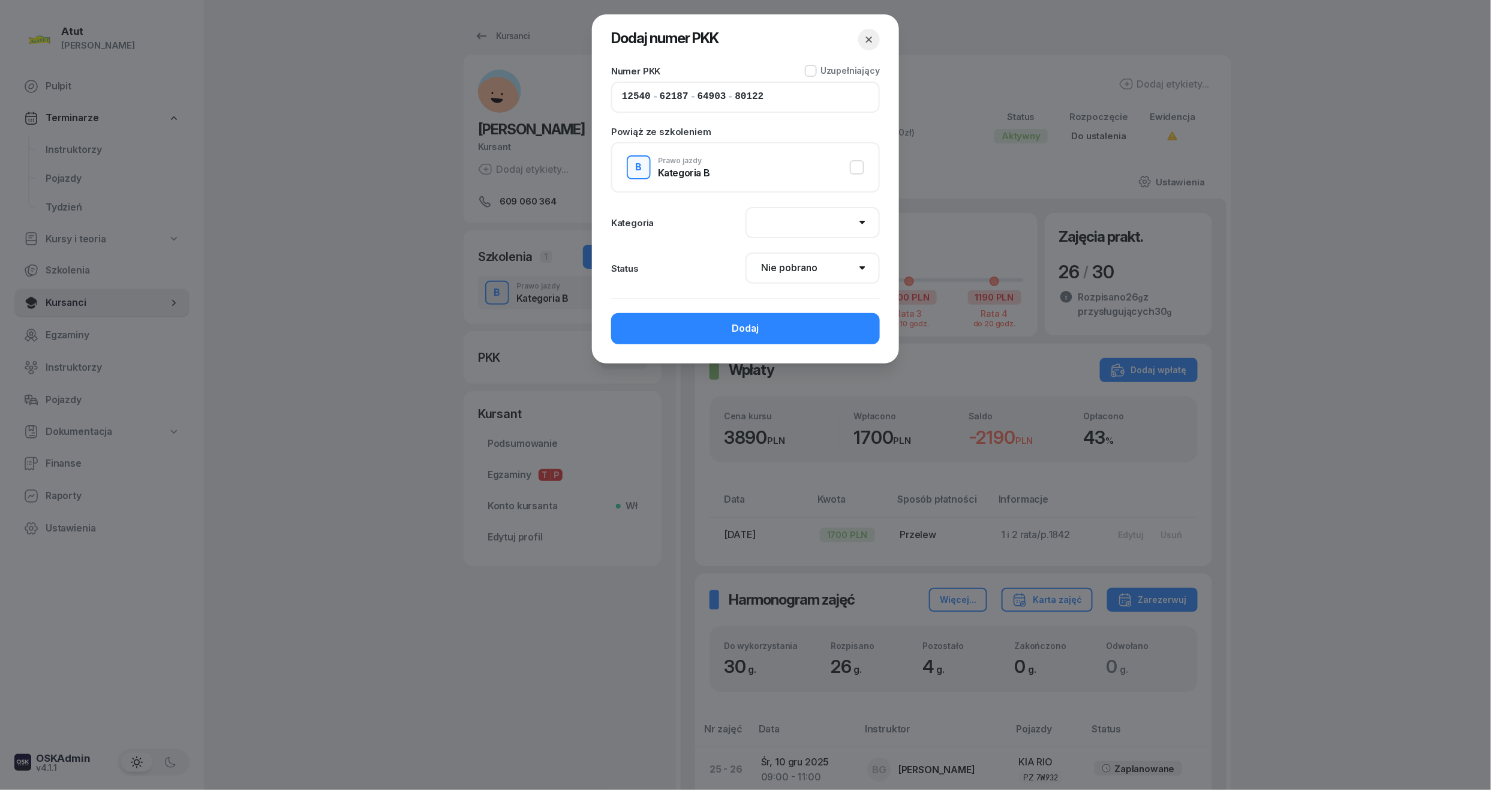
click at [780, 222] on select "AM A1 A2 A B1 B B+E C1 C1+E C C+E D1 D1+E D D+E T Tram C+CE C+D" at bounding box center [812, 222] width 134 height 31
select select "B"
click at [745, 207] on select "AM A1 A2 A B1 B B+E C1 C1+E C C+E D1 D1+E D D+E T Tram C+CE C+D" at bounding box center [812, 222] width 134 height 31
click at [766, 324] on button "Dodaj" at bounding box center [745, 328] width 269 height 31
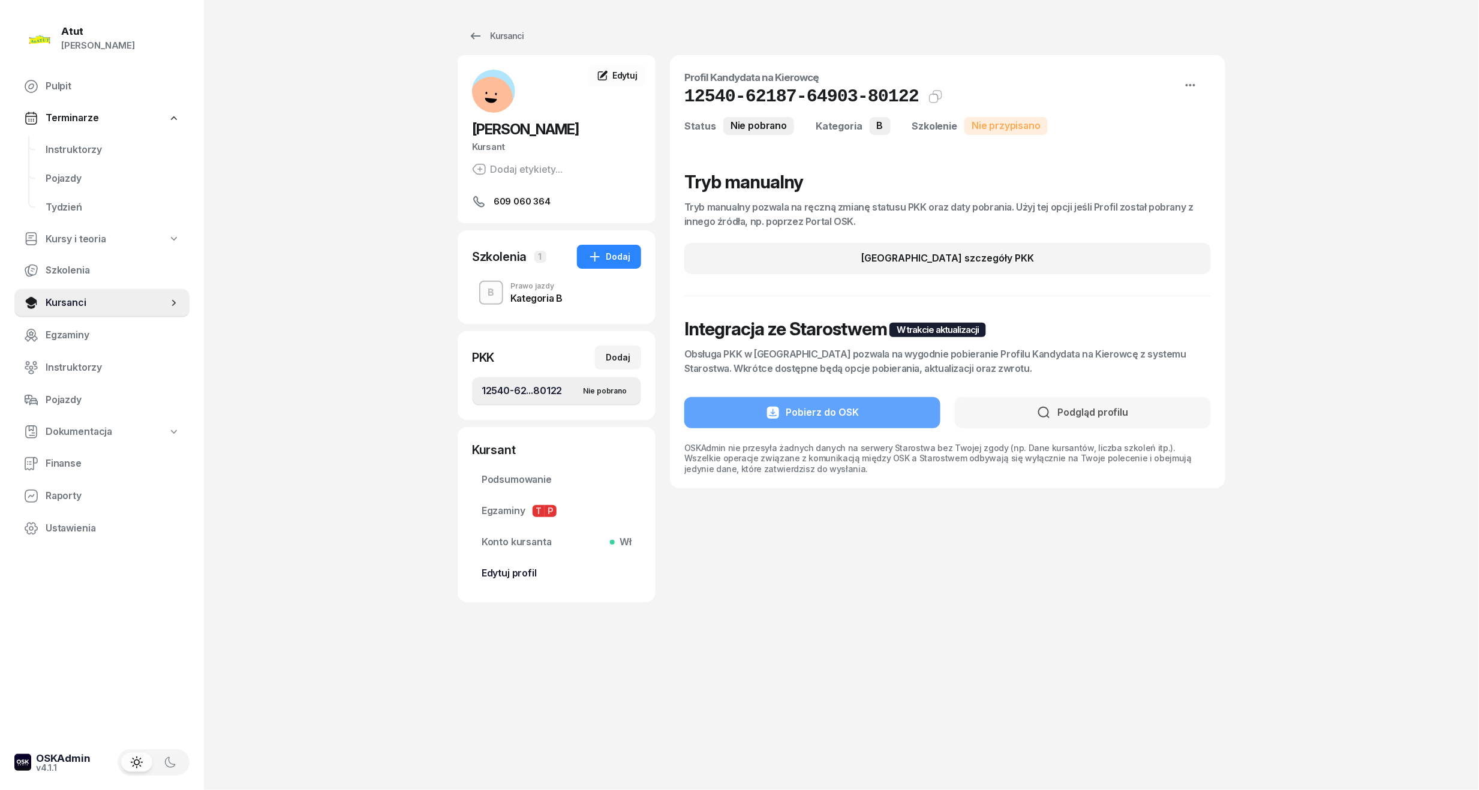
click at [530, 577] on span "Edytuj profil" at bounding box center [556, 573] width 150 height 16
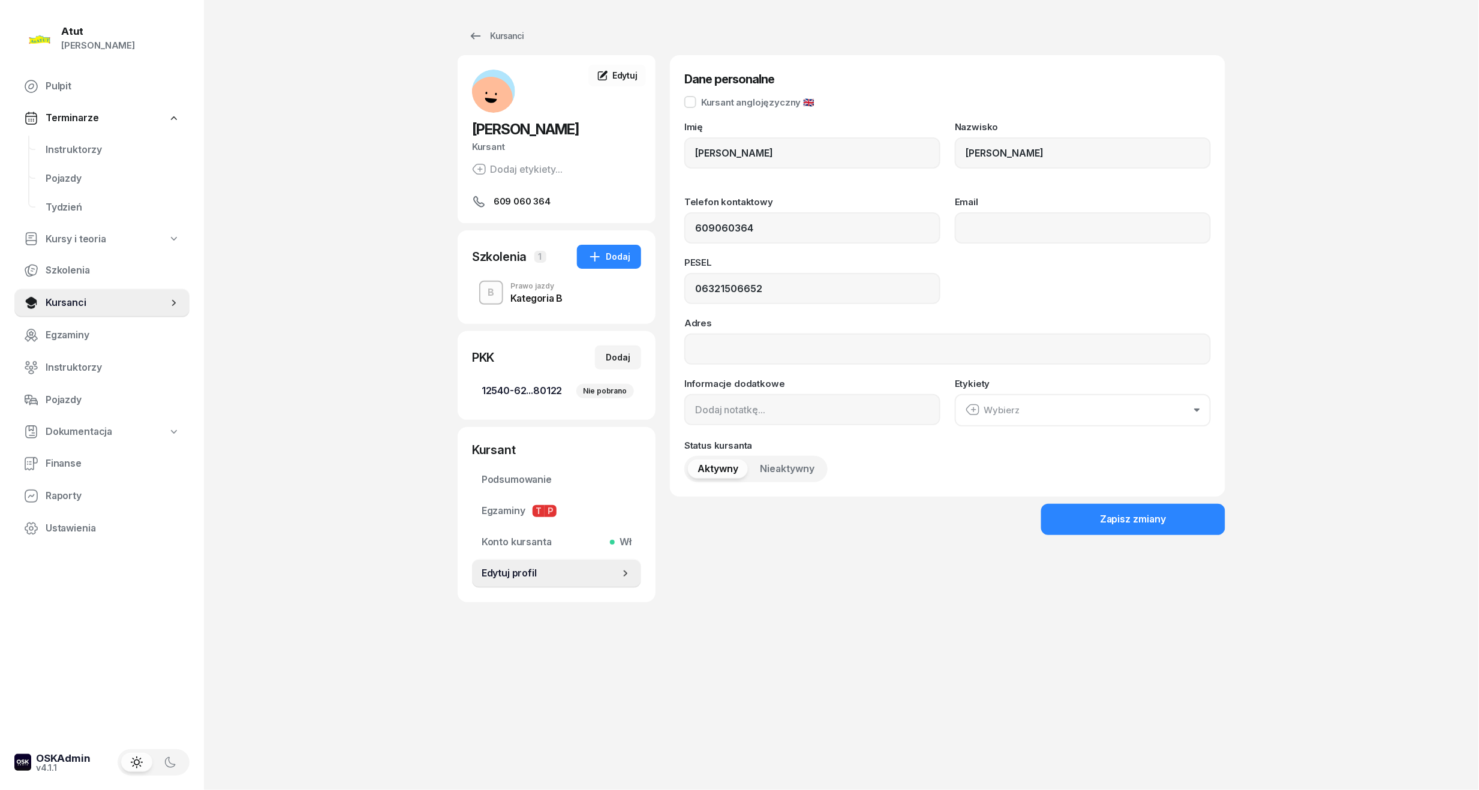
click at [533, 396] on span "12540-62...80122 Nie pobrano" at bounding box center [556, 391] width 150 height 16
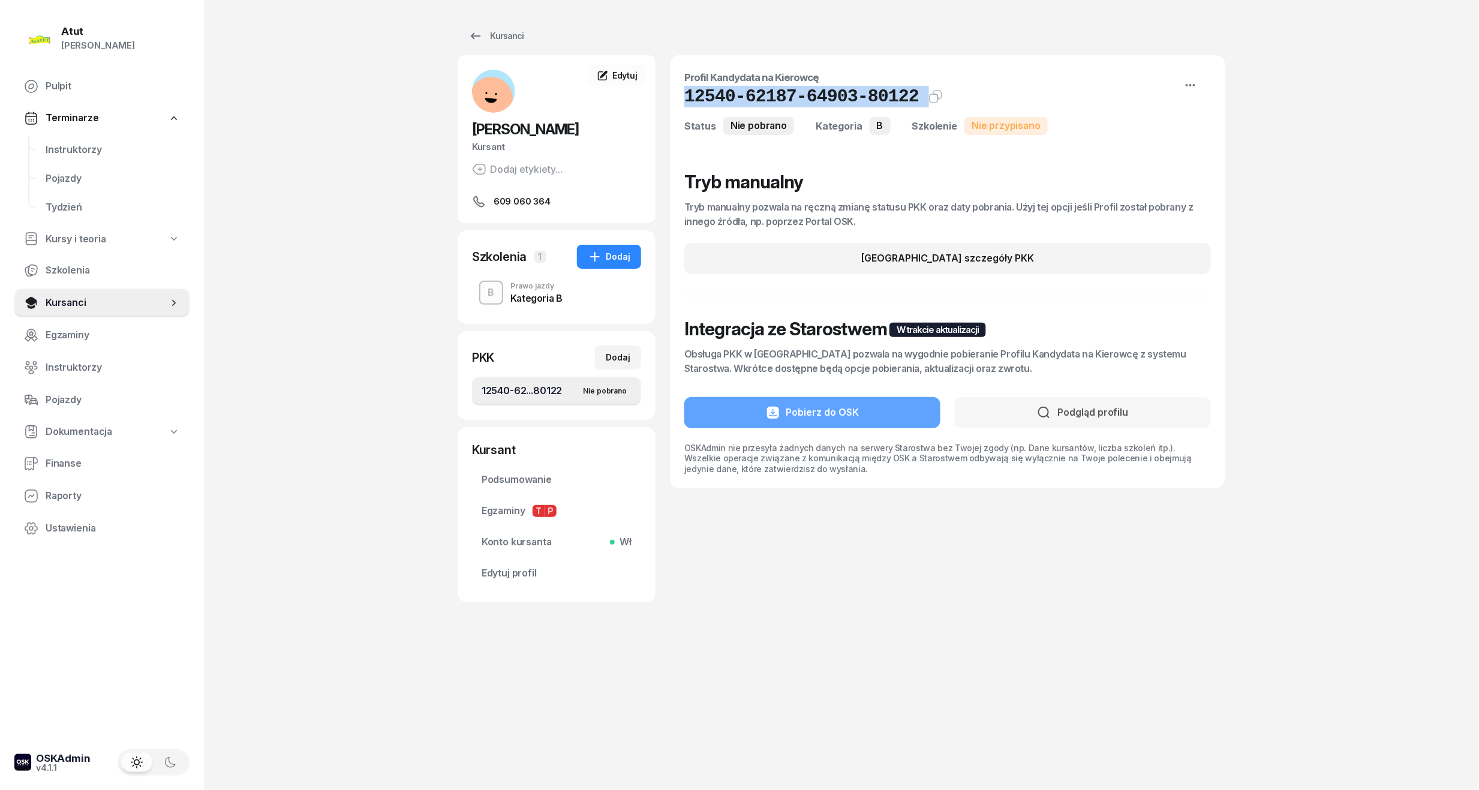
drag, startPoint x: 904, startPoint y: 97, endPoint x: 678, endPoint y: 98, distance: 226.7
click at [678, 98] on div "Profil Kandydata na Kierowcę 12540-62187-64903-80122 Kat.B Status Nie pobrano K…" at bounding box center [947, 271] width 555 height 433
copy div "12540-62187-64903-80122 Kat.B"
click at [526, 567] on span "Edytuj profil" at bounding box center [556, 573] width 150 height 16
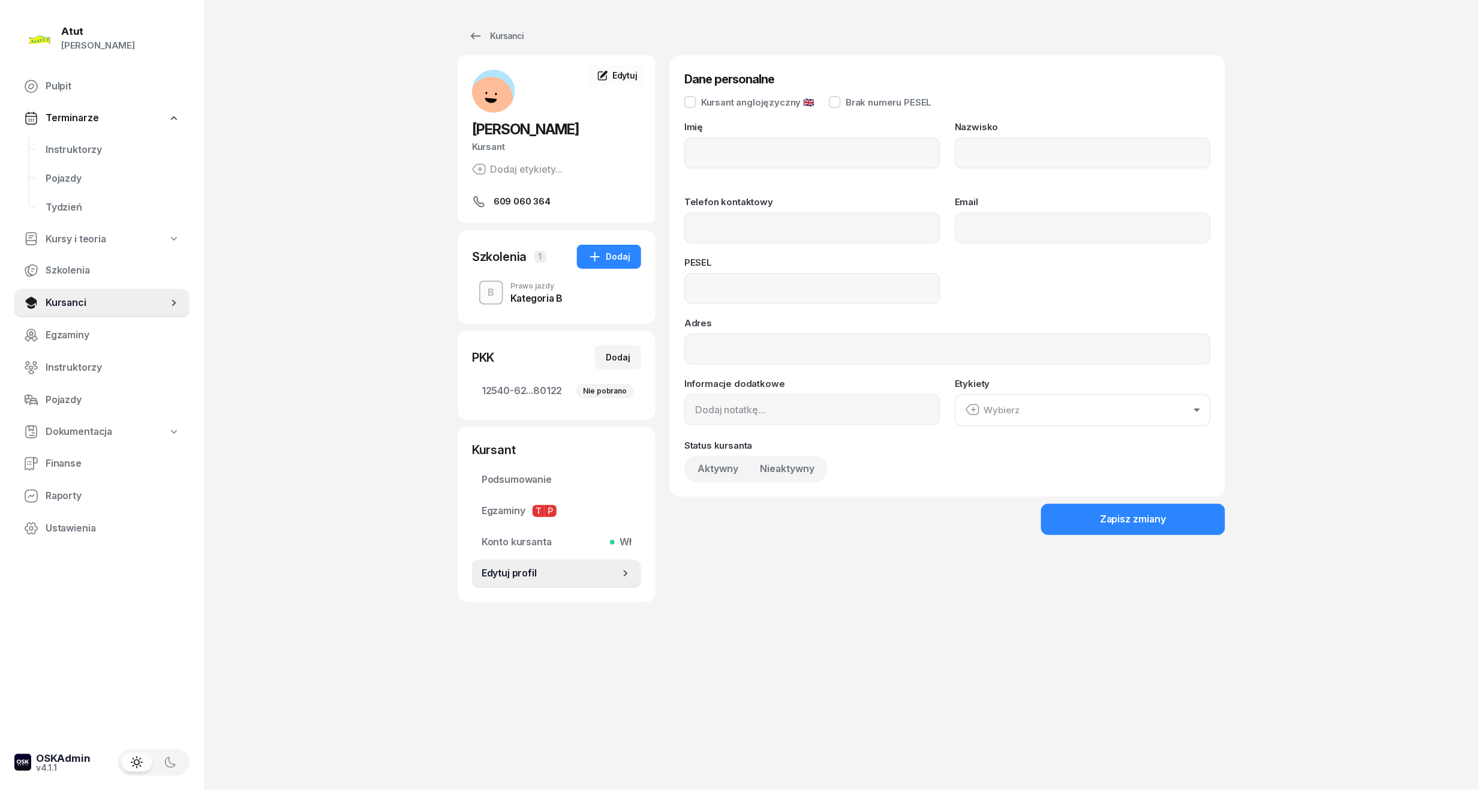
type input "[PERSON_NAME]"
type input "609060364"
type input "06321506652"
drag, startPoint x: 793, startPoint y: 281, endPoint x: 550, endPoint y: 281, distance: 242.8
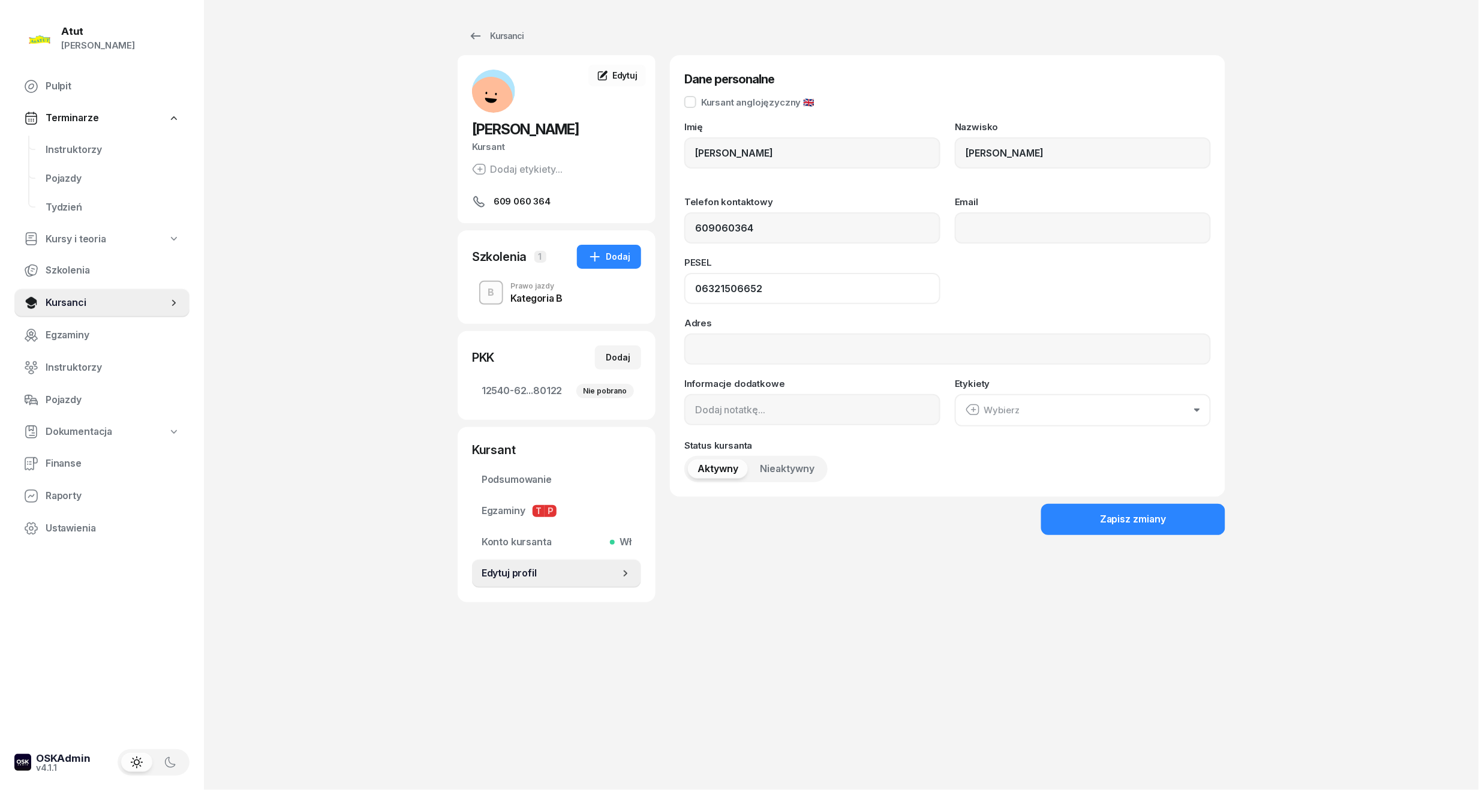
click at [550, 281] on div "[PERSON_NAME] [PERSON_NAME] etykiety... 609 060 364 ŁK [PERSON_NAME] Kursant Ed…" at bounding box center [841, 328] width 767 height 547
click at [70, 152] on span "Instruktorzy" at bounding box center [113, 150] width 134 height 16
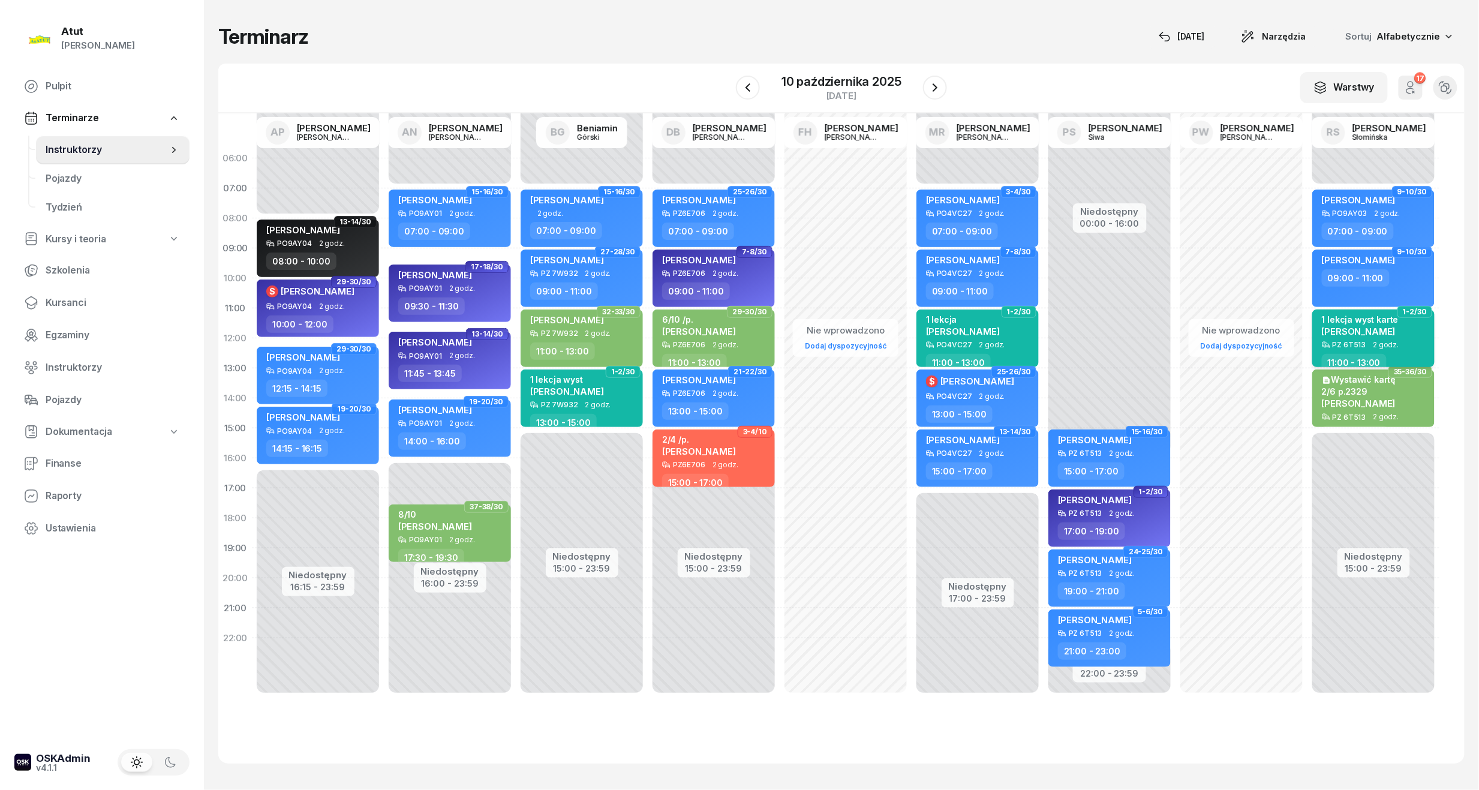
click at [1386, 332] on span "[PERSON_NAME]" at bounding box center [1359, 331] width 74 height 11
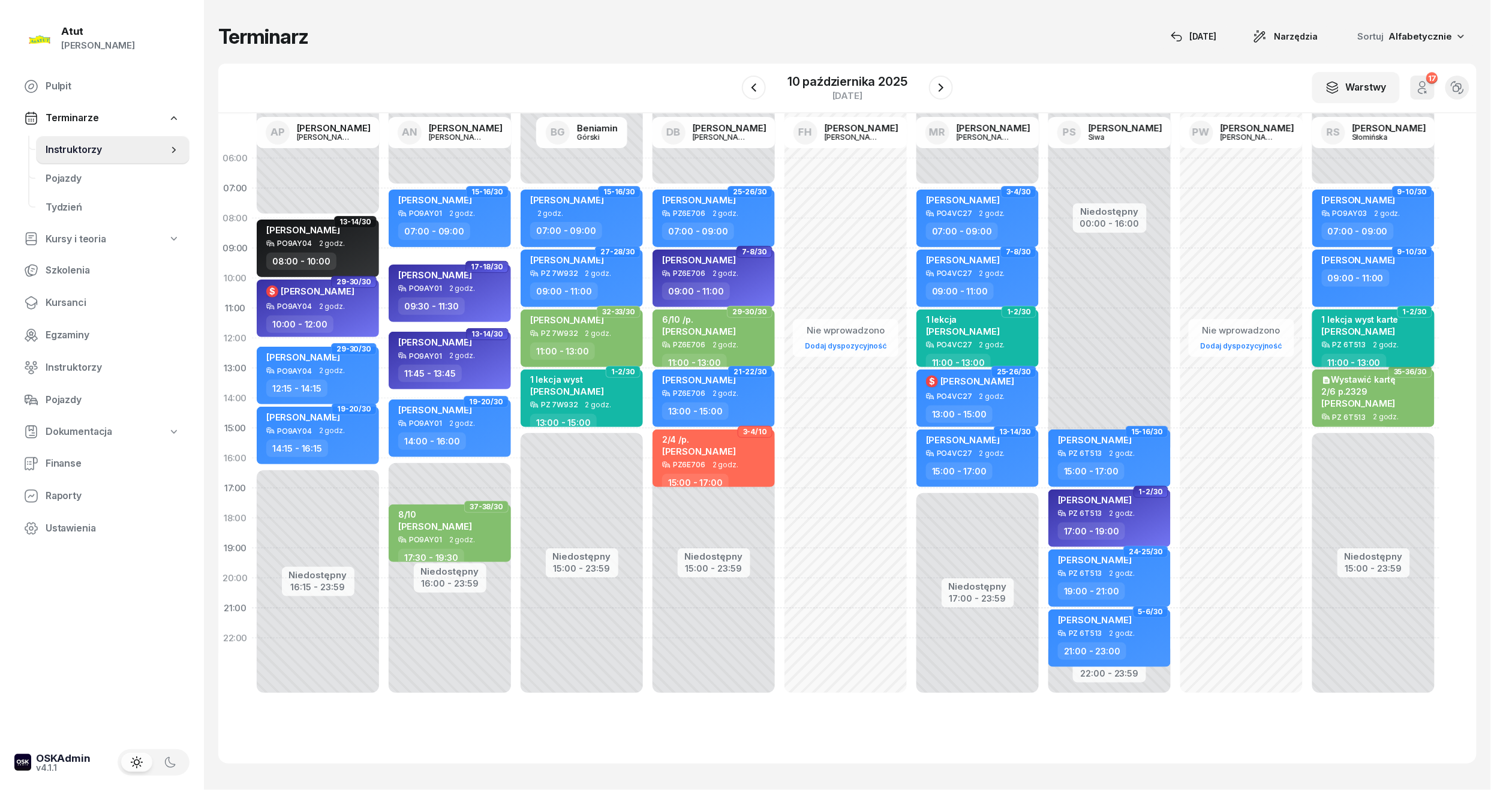
select select "11"
select select "13"
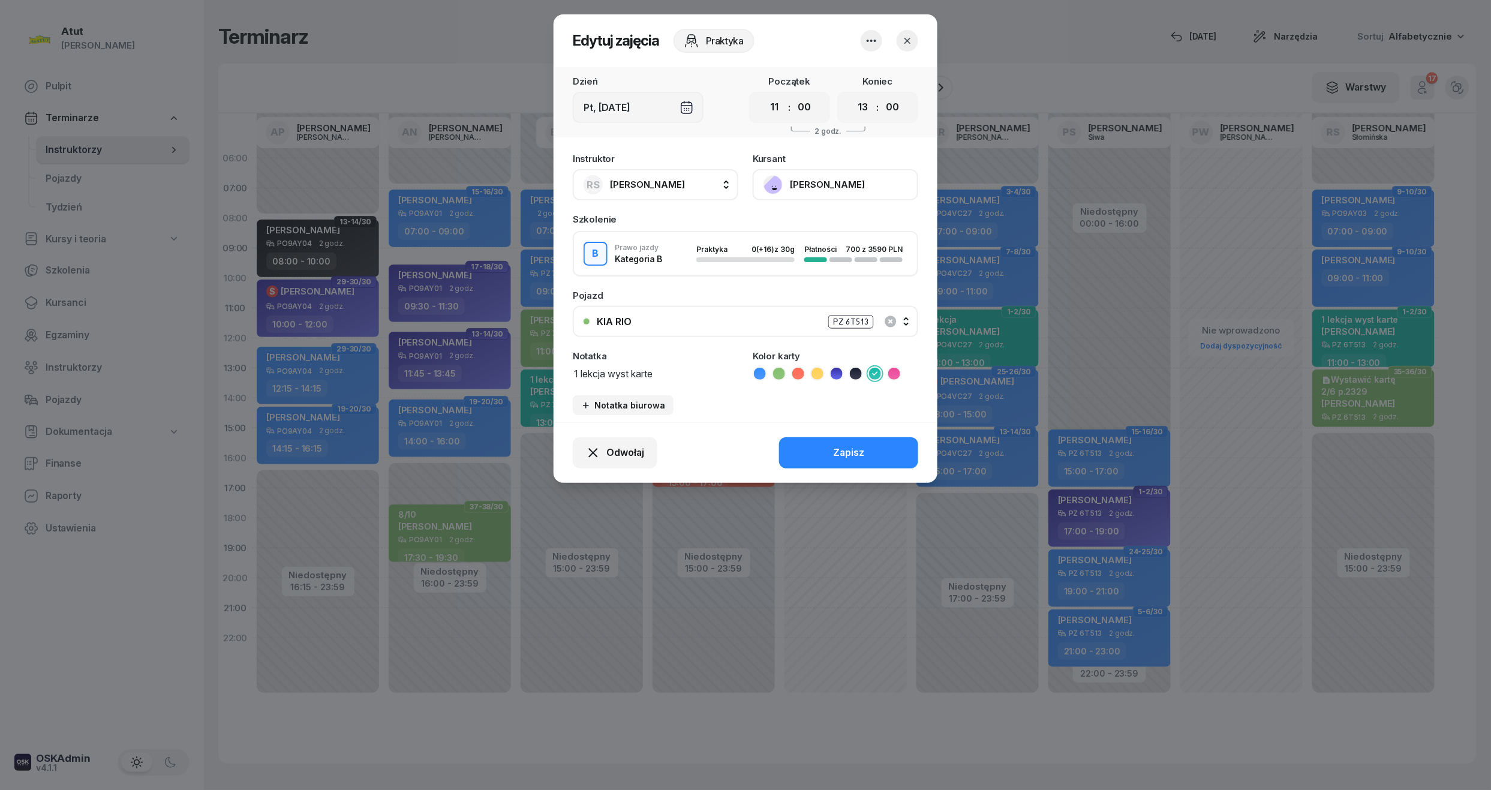
drag, startPoint x: 699, startPoint y: 380, endPoint x: 356, endPoint y: 384, distance: 343.0
click at [356, 384] on div "Edytuj zajęcia Praktyka Dzień Pt, [DATE] Początek 00 01 02 03 04 05 06 07 08 09…" at bounding box center [745, 395] width 1491 height 790
click at [694, 360] on div "Notatka 1 lekcja wyst karte" at bounding box center [655, 365] width 165 height 29
drag, startPoint x: 679, startPoint y: 369, endPoint x: 470, endPoint y: 372, distance: 209.3
click at [470, 372] on div "Edytuj zajęcia Praktyka Dzień Pt, [DATE] Początek 00 01 02 03 04 05 06 07 08 09…" at bounding box center [745, 395] width 1491 height 790
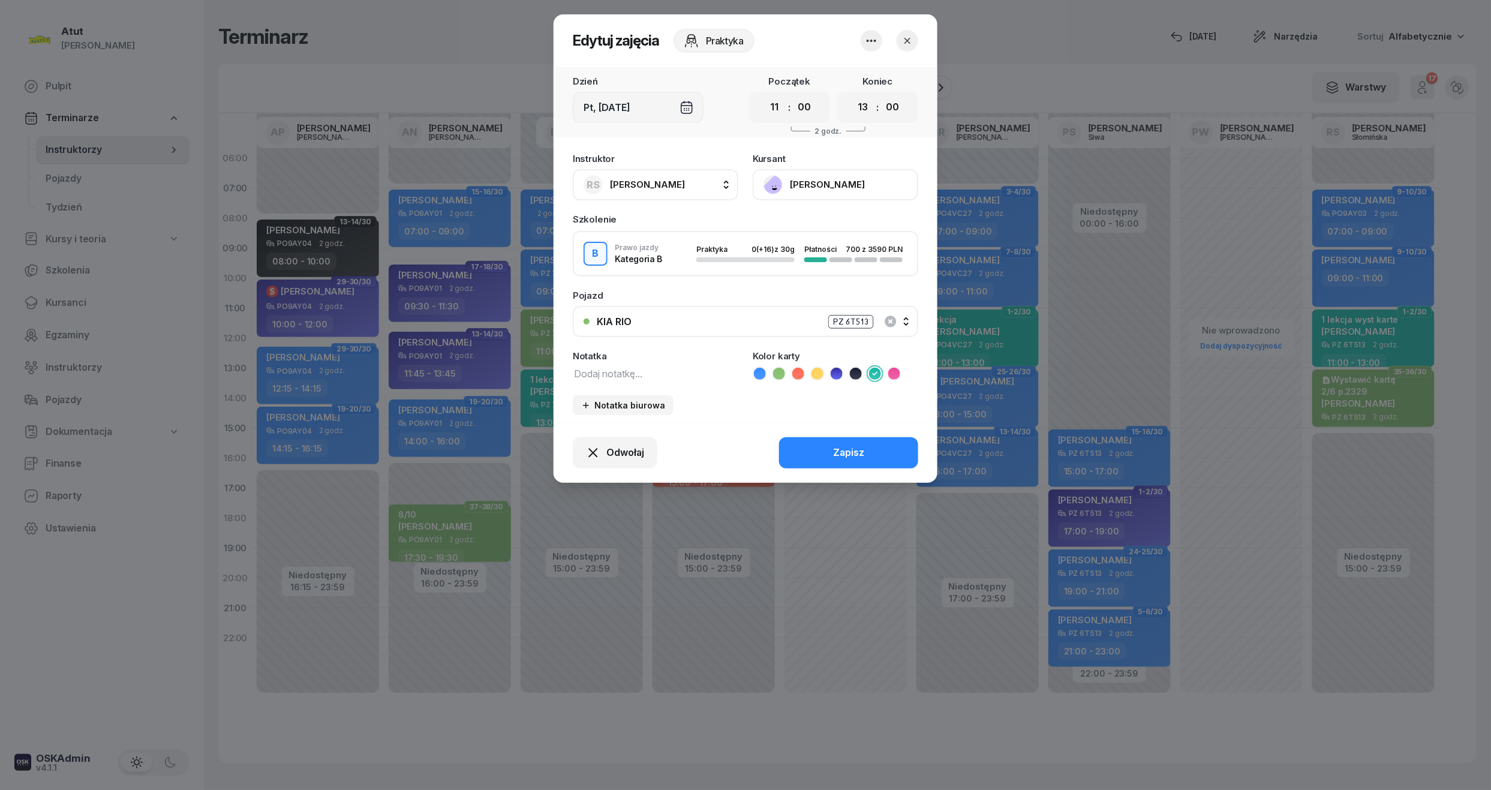
click at [764, 372] on icon at bounding box center [760, 374] width 12 height 12
click at [840, 446] on div "Zapisz" at bounding box center [848, 453] width 31 height 16
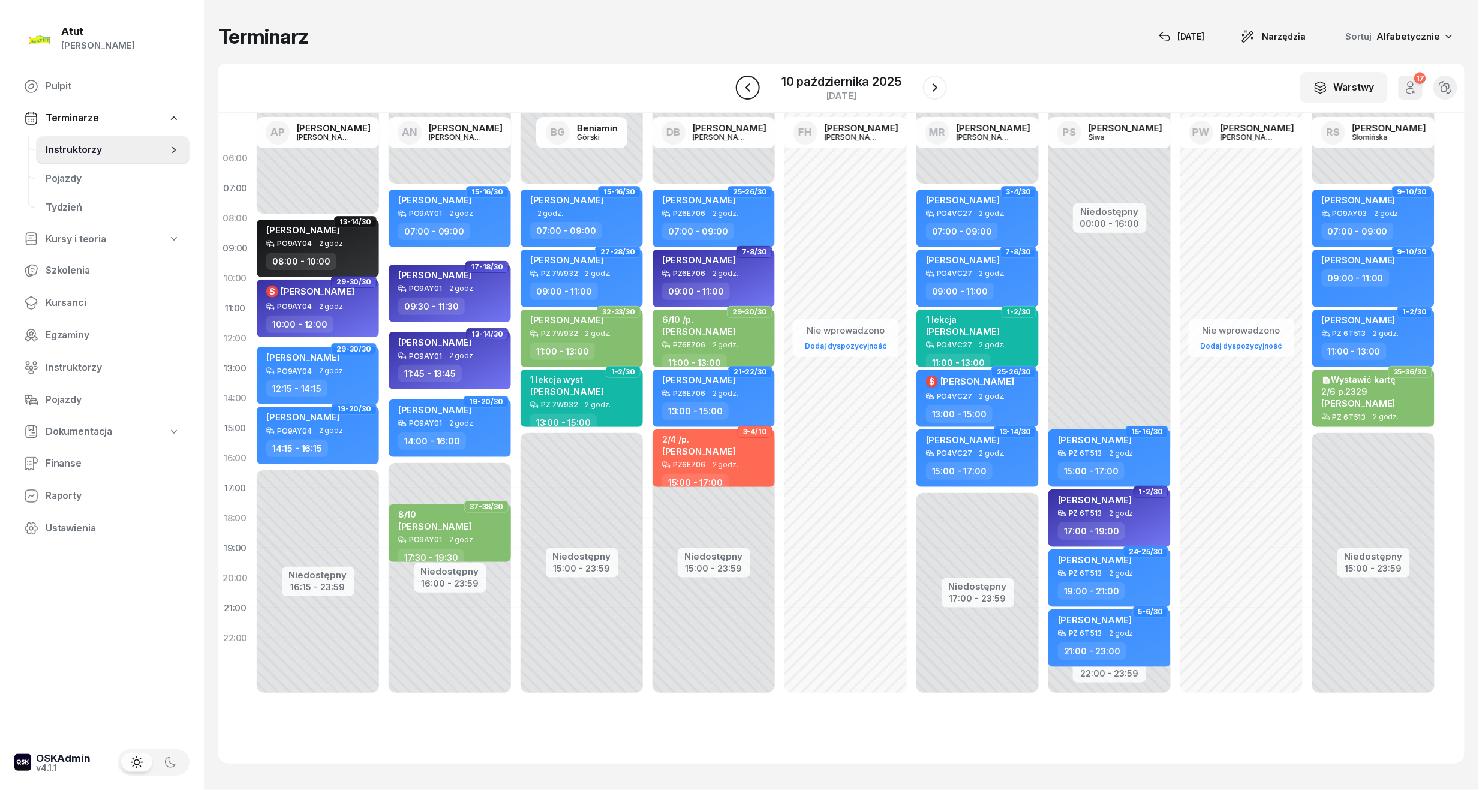
click at [746, 85] on icon "button" at bounding box center [748, 87] width 14 height 14
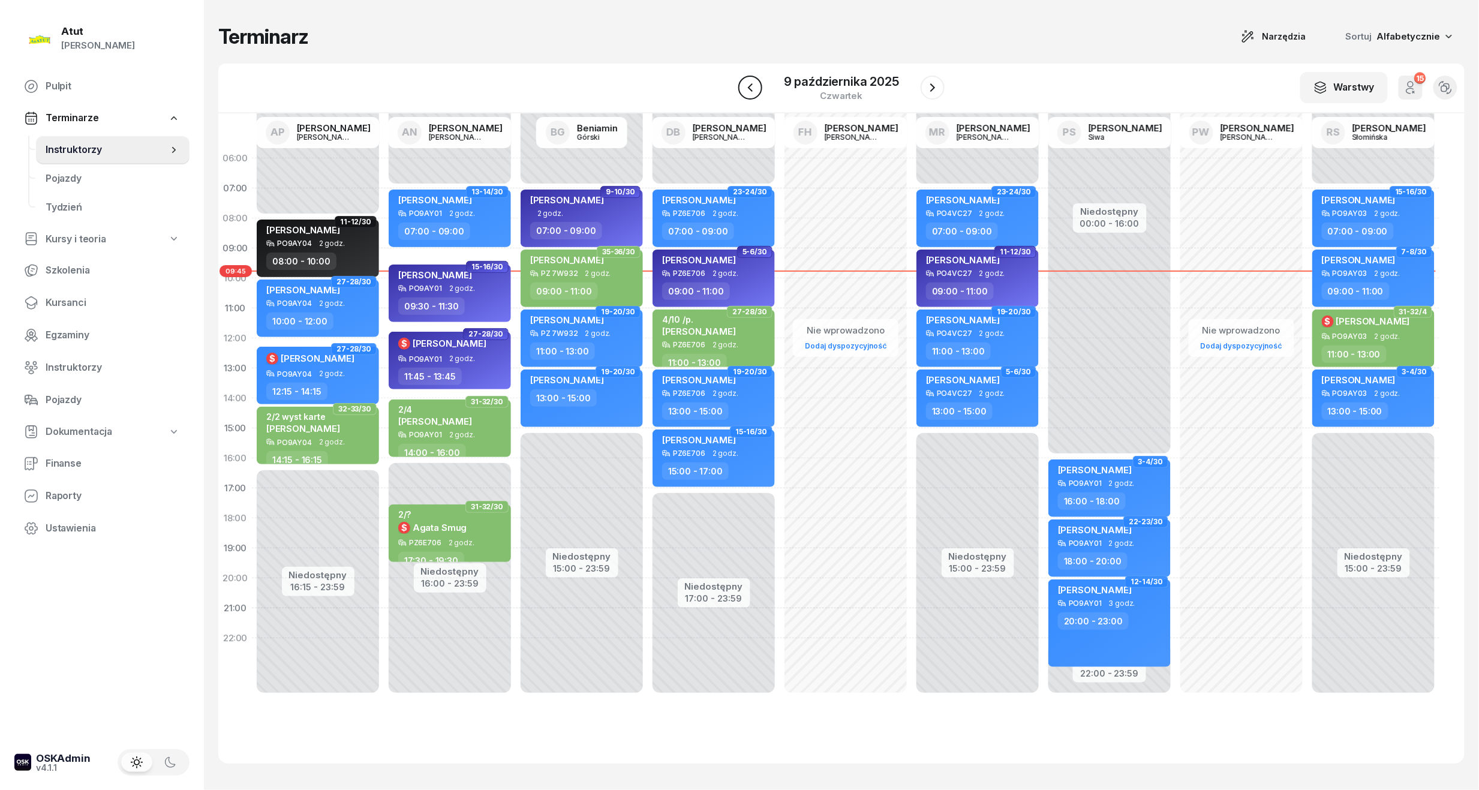
click at [746, 85] on icon "button" at bounding box center [750, 87] width 14 height 14
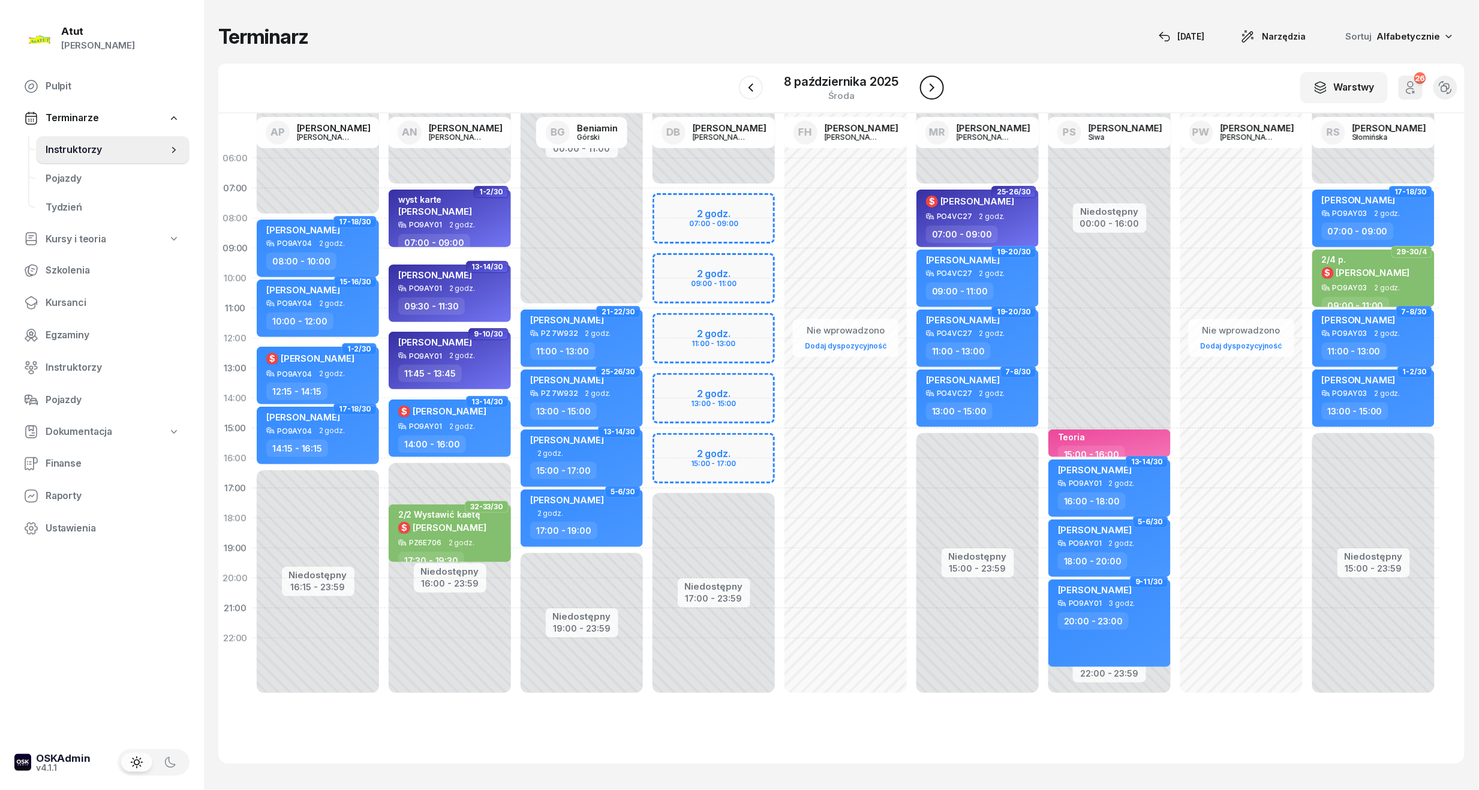
click at [933, 92] on icon "button" at bounding box center [932, 87] width 14 height 14
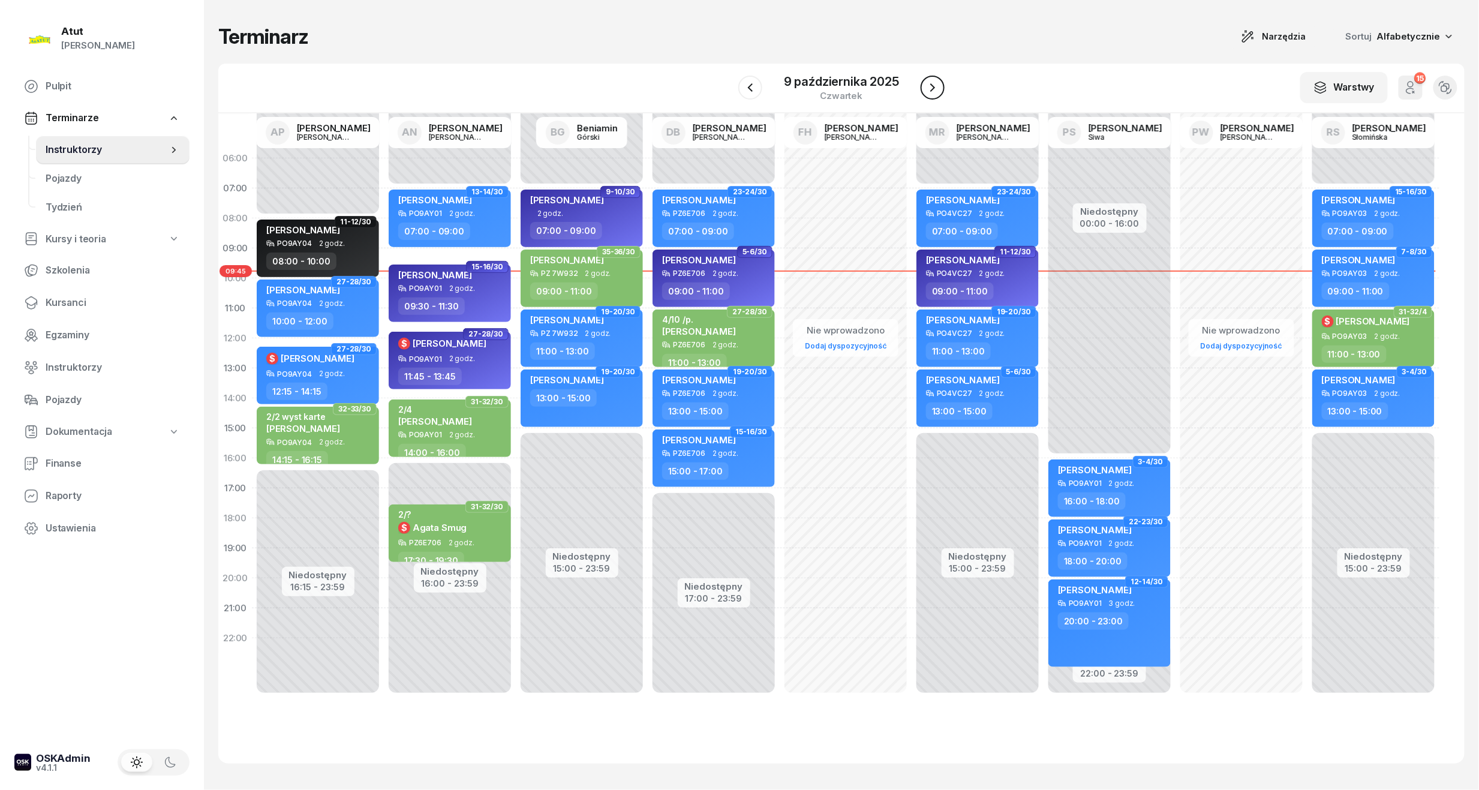
click at [933, 92] on icon "button" at bounding box center [932, 87] width 14 height 14
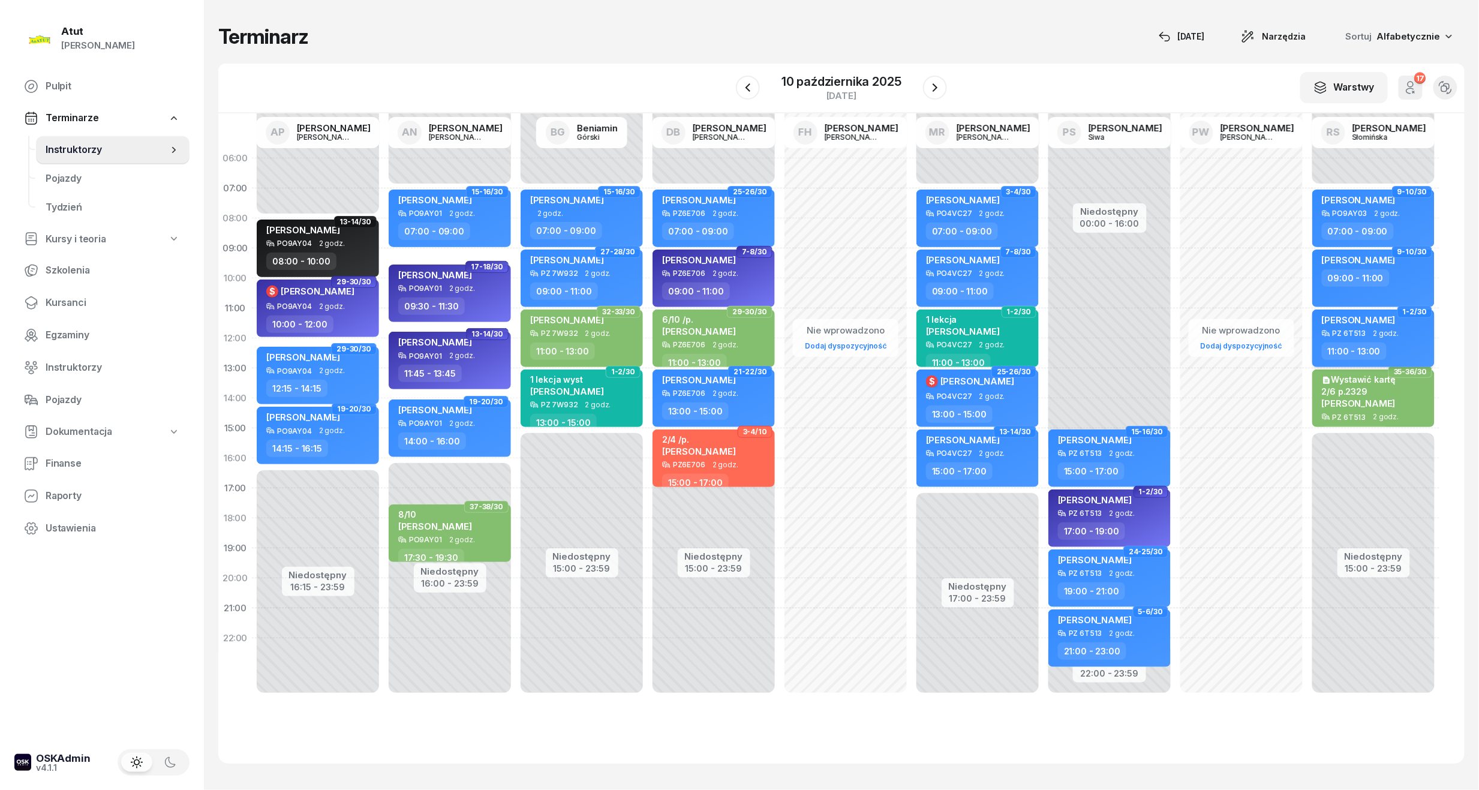
click at [1392, 327] on div "[PERSON_NAME]" at bounding box center [1375, 321] width 106 height 15
select select "11"
select select "13"
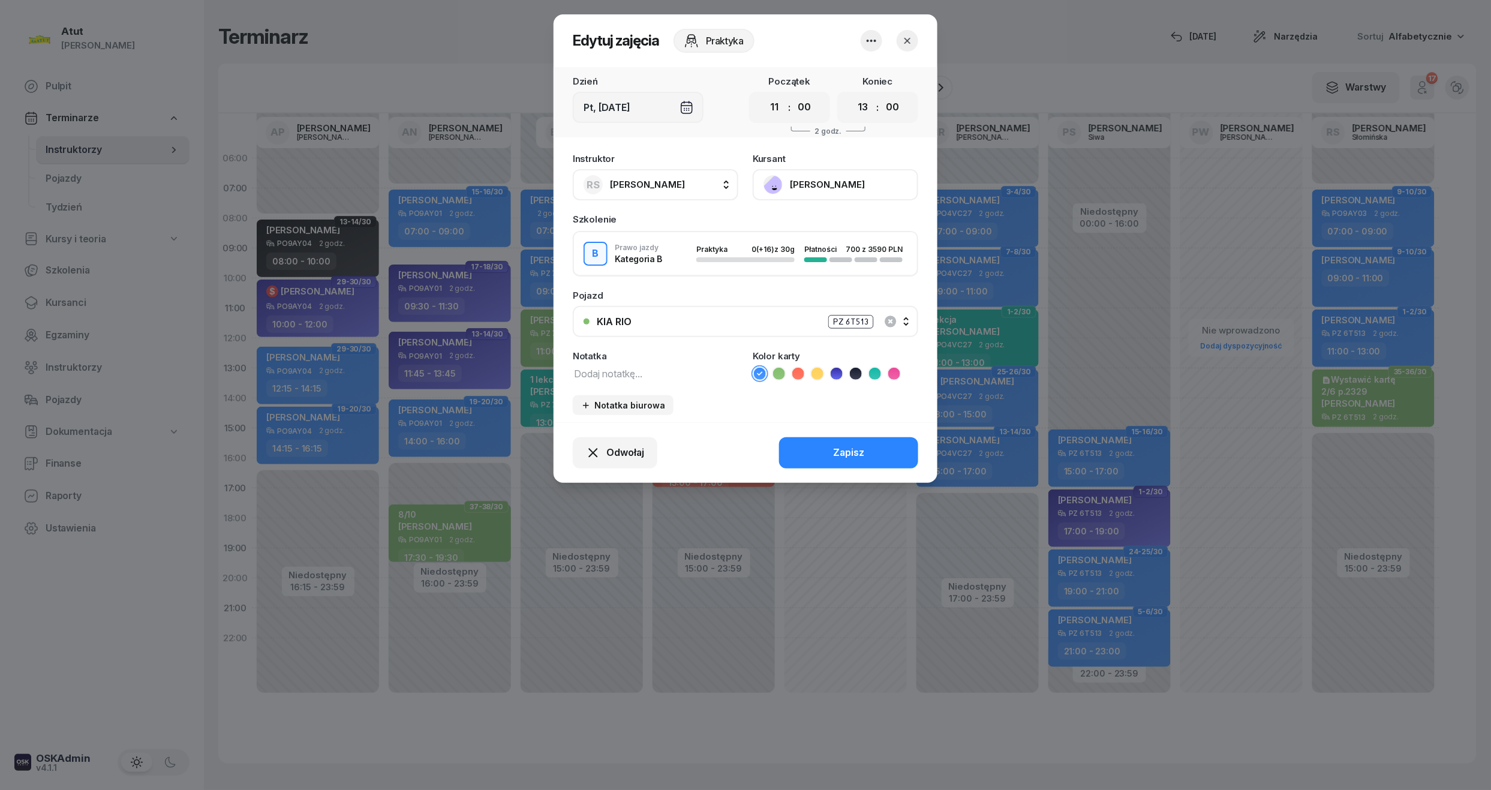
click at [880, 375] on icon at bounding box center [875, 374] width 12 height 12
click at [885, 437] on button "Zapisz" at bounding box center [848, 452] width 139 height 31
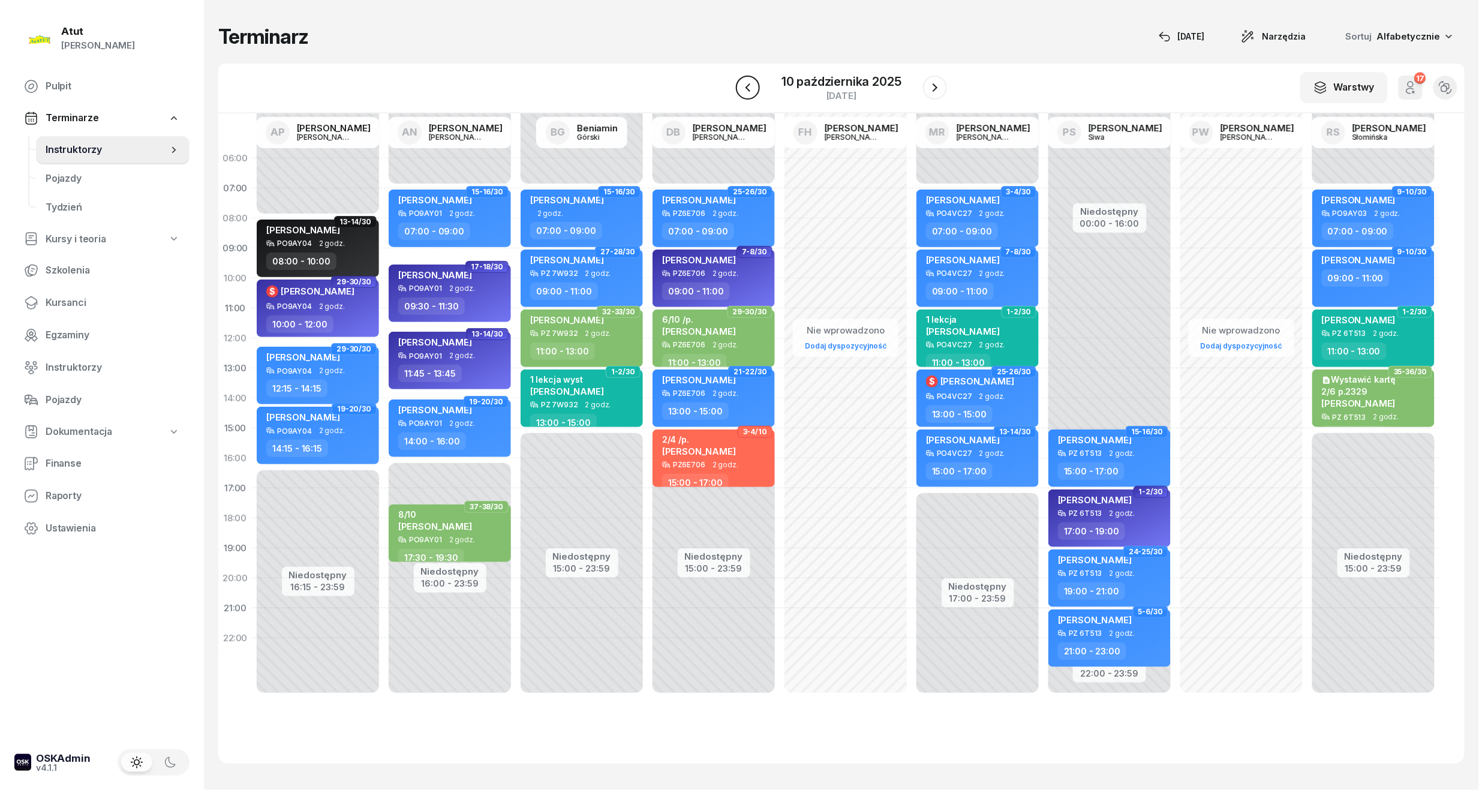
click at [740, 92] on button "button" at bounding box center [748, 88] width 24 height 24
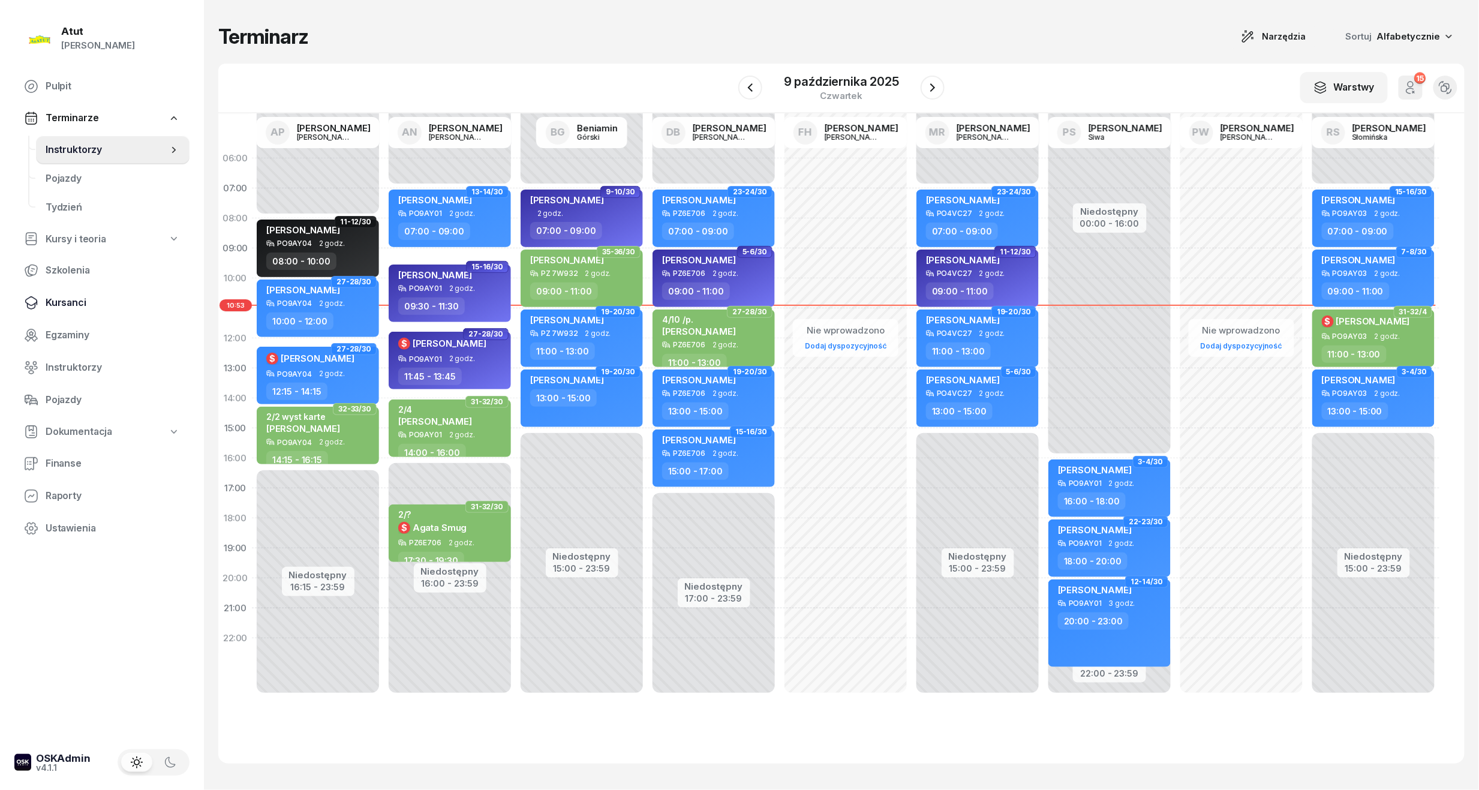
click at [74, 303] on span "Kursanci" at bounding box center [113, 303] width 134 height 16
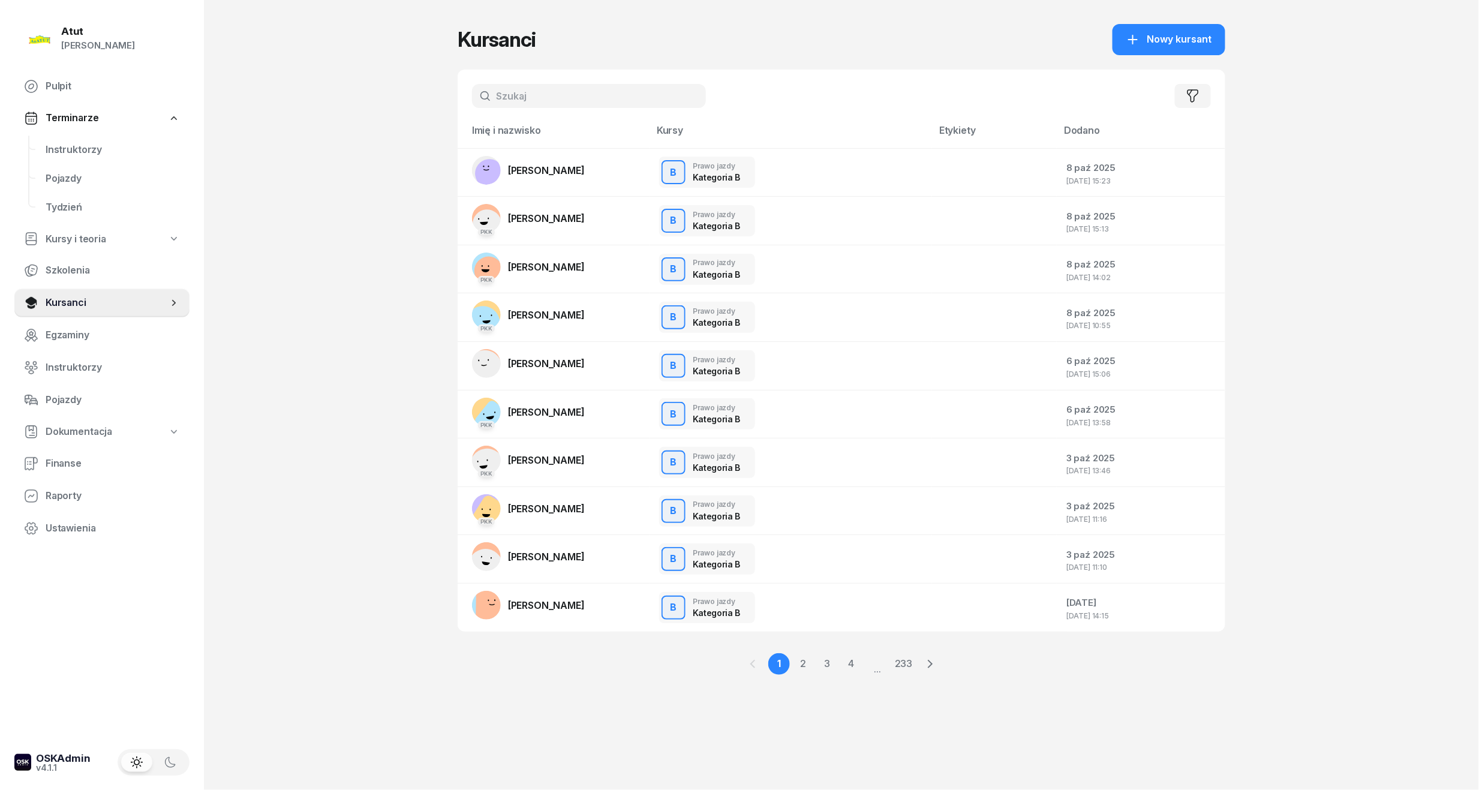
click at [529, 82] on div "Filtruj" at bounding box center [841, 96] width 767 height 53
click at [547, 102] on input "text" at bounding box center [589, 96] width 234 height 24
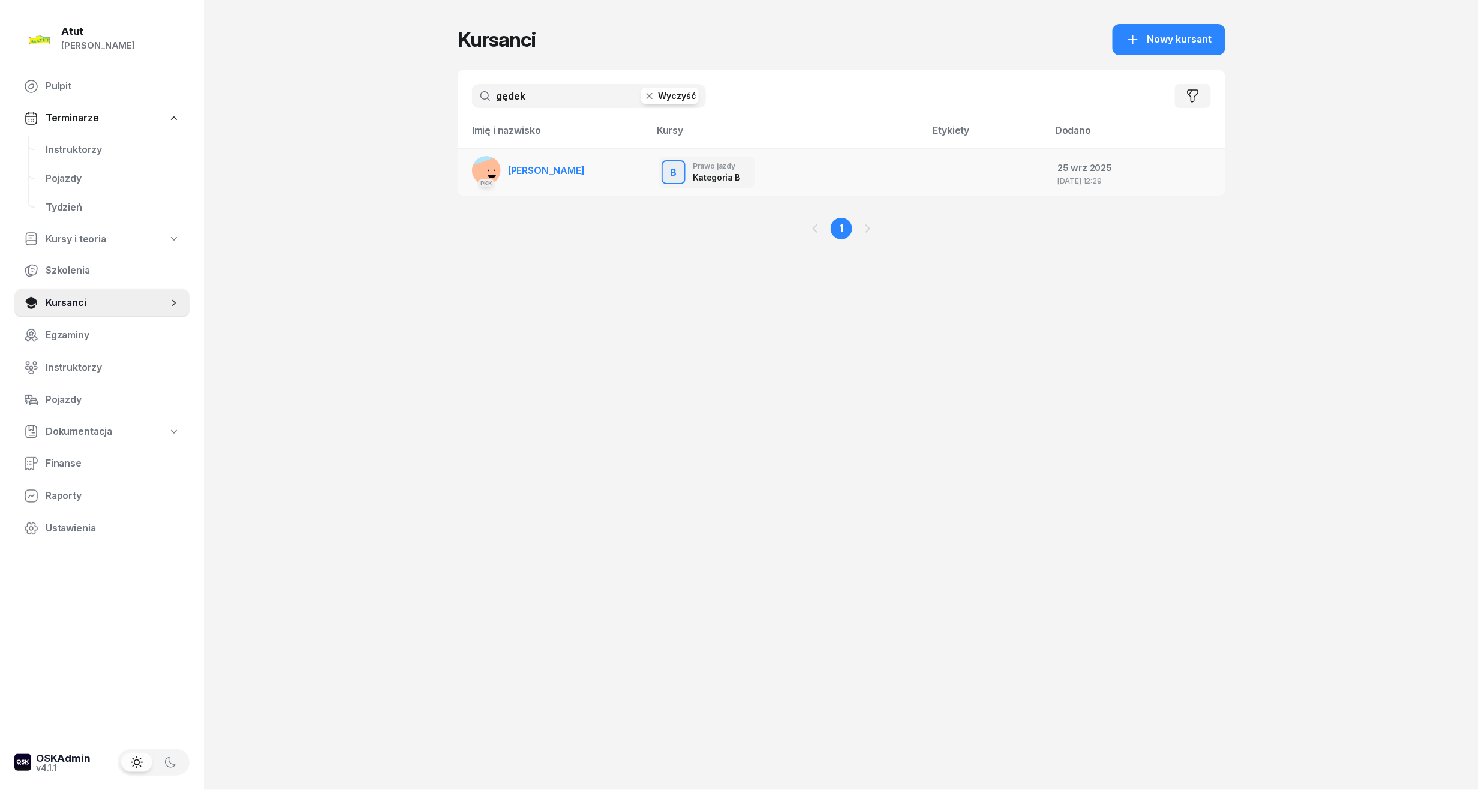
type input "gędek"
click at [552, 176] on link "PKK [PERSON_NAME]" at bounding box center [528, 170] width 113 height 29
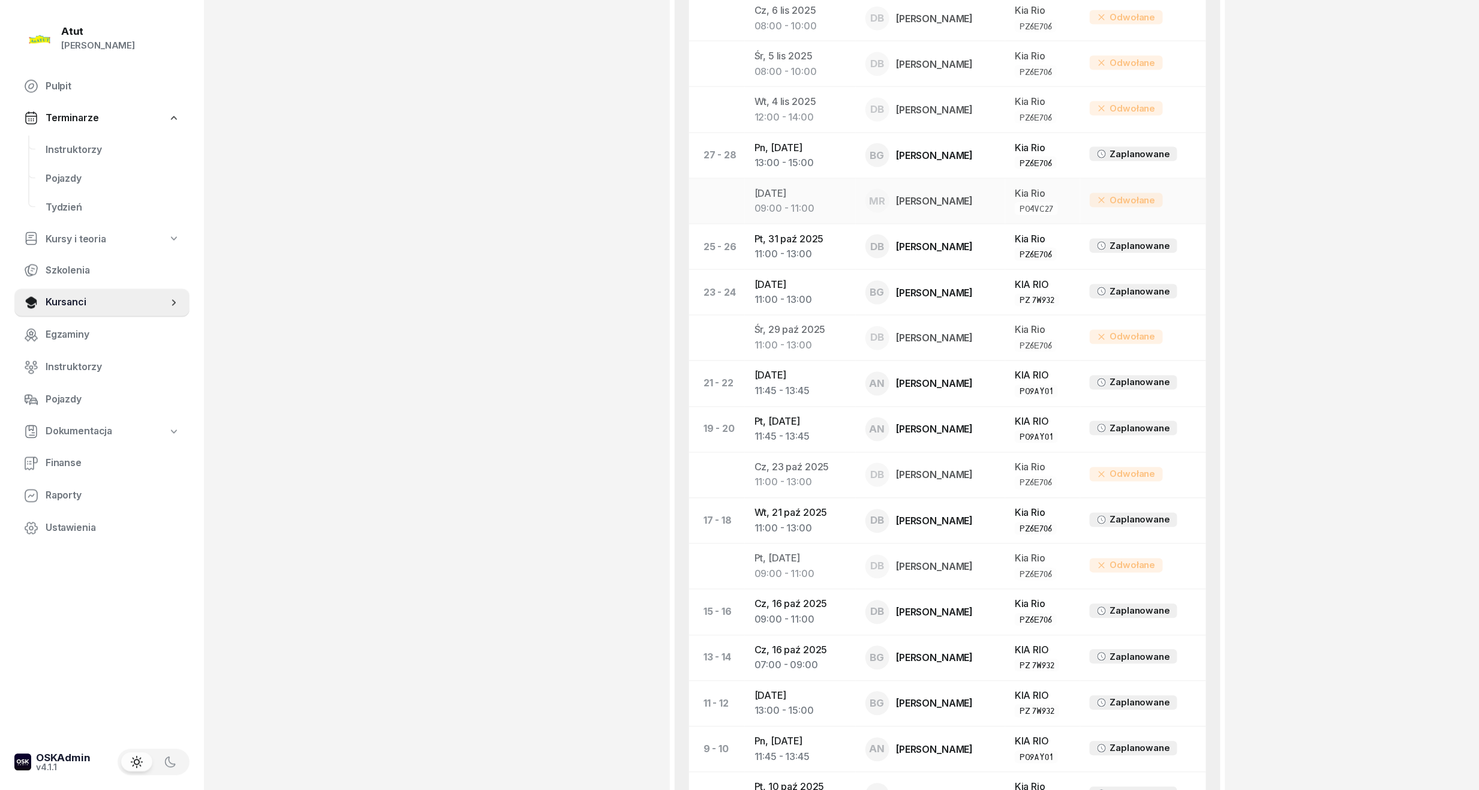
scroll to position [959, 0]
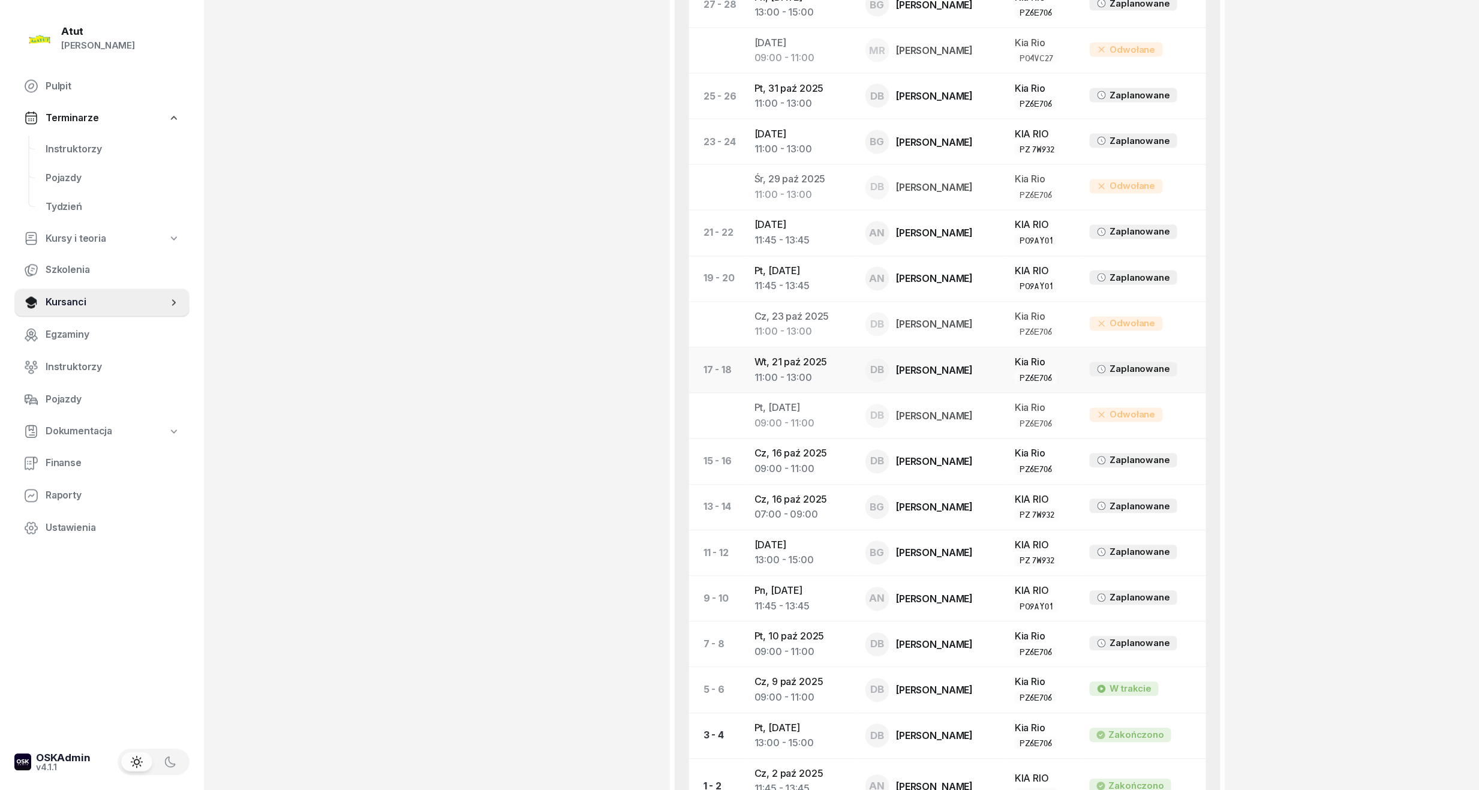
click at [835, 370] on td "[DATE] 11:00 - 13:00" at bounding box center [800, 371] width 111 height 46
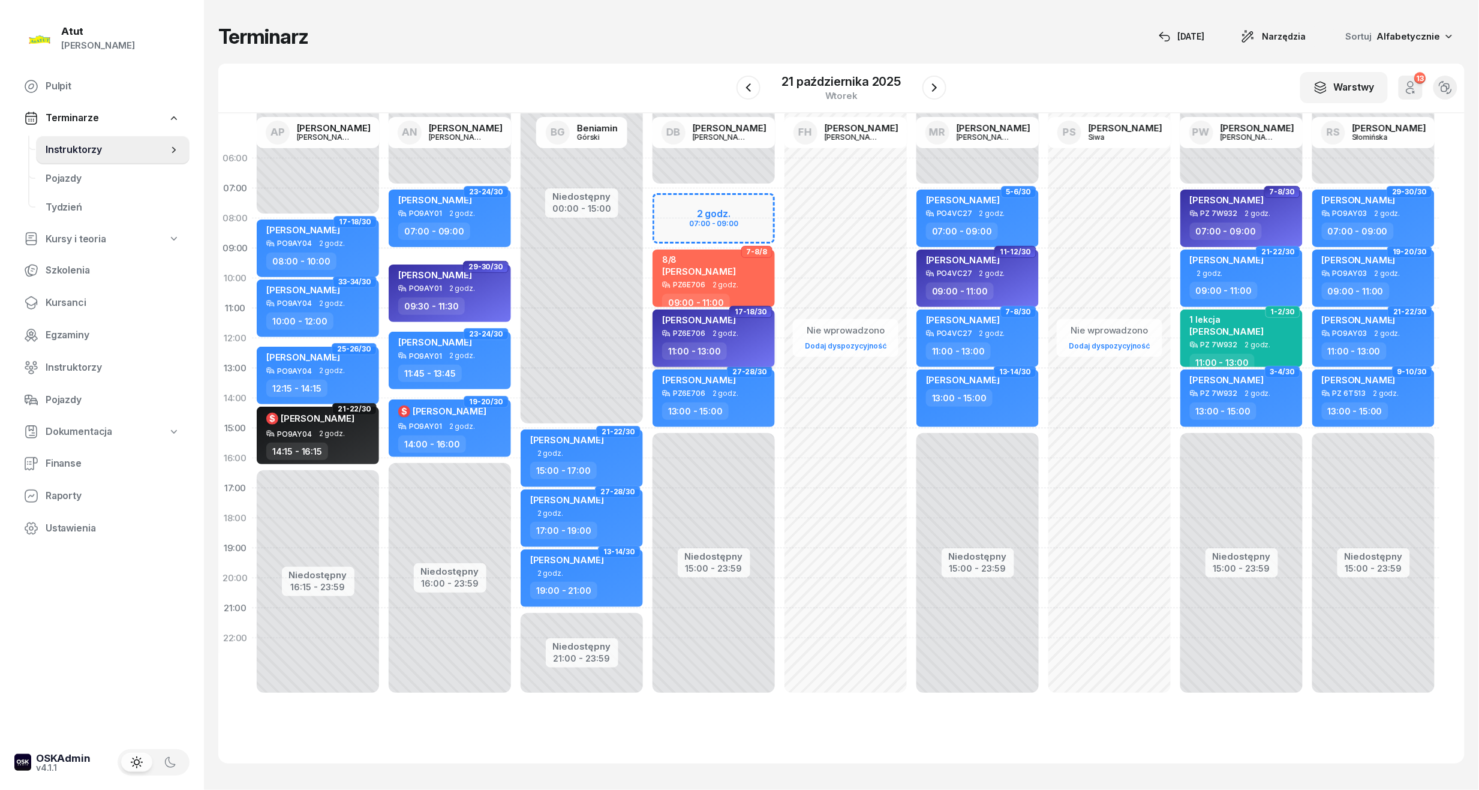
click at [712, 329] on span "2 godz." at bounding box center [725, 333] width 26 height 8
select select "11"
select select "13"
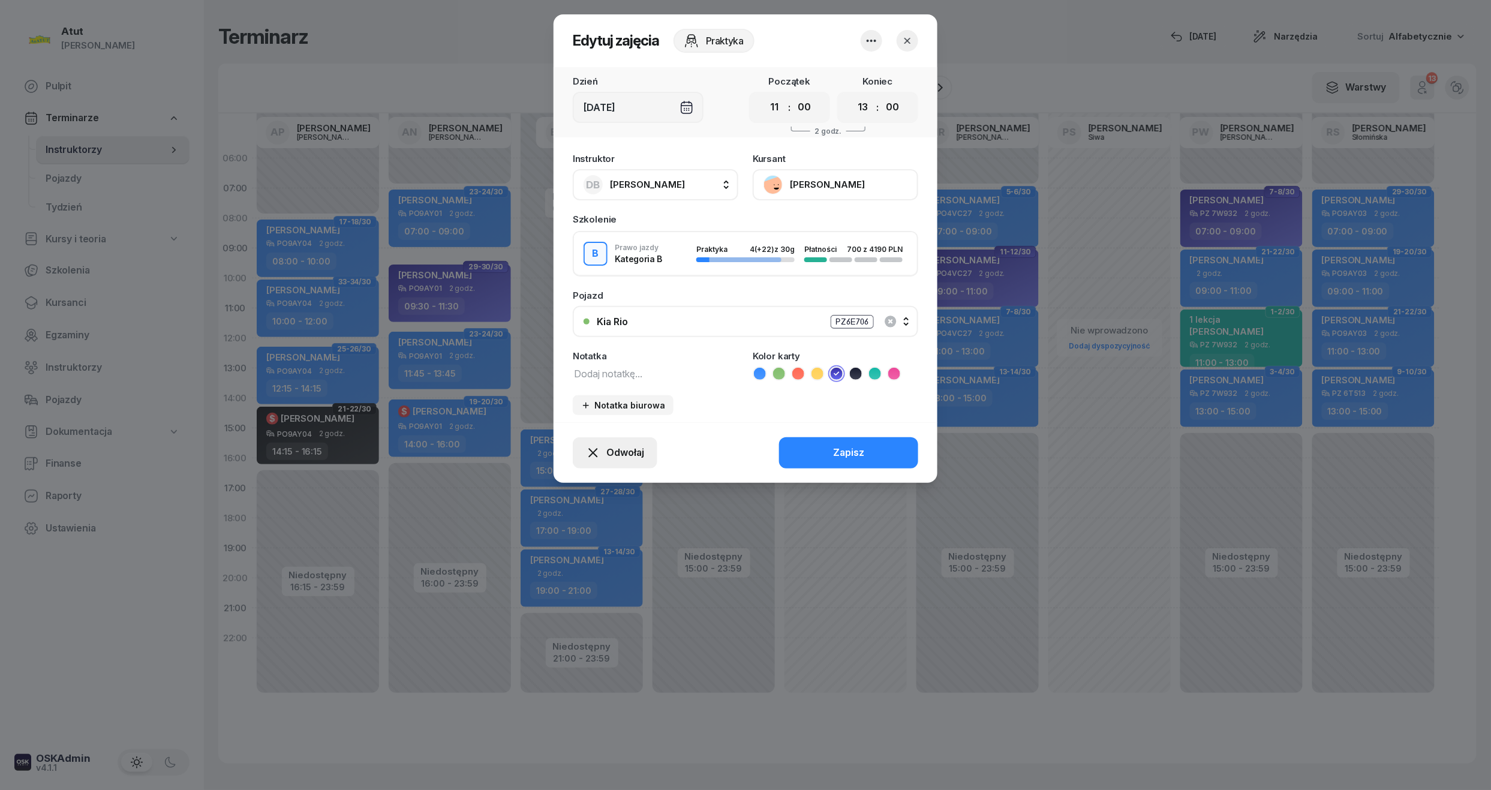
click at [621, 452] on span "Odwołaj" at bounding box center [625, 453] width 38 height 16
click at [607, 342] on div "My odwołaliśmy" at bounding box center [594, 350] width 73 height 16
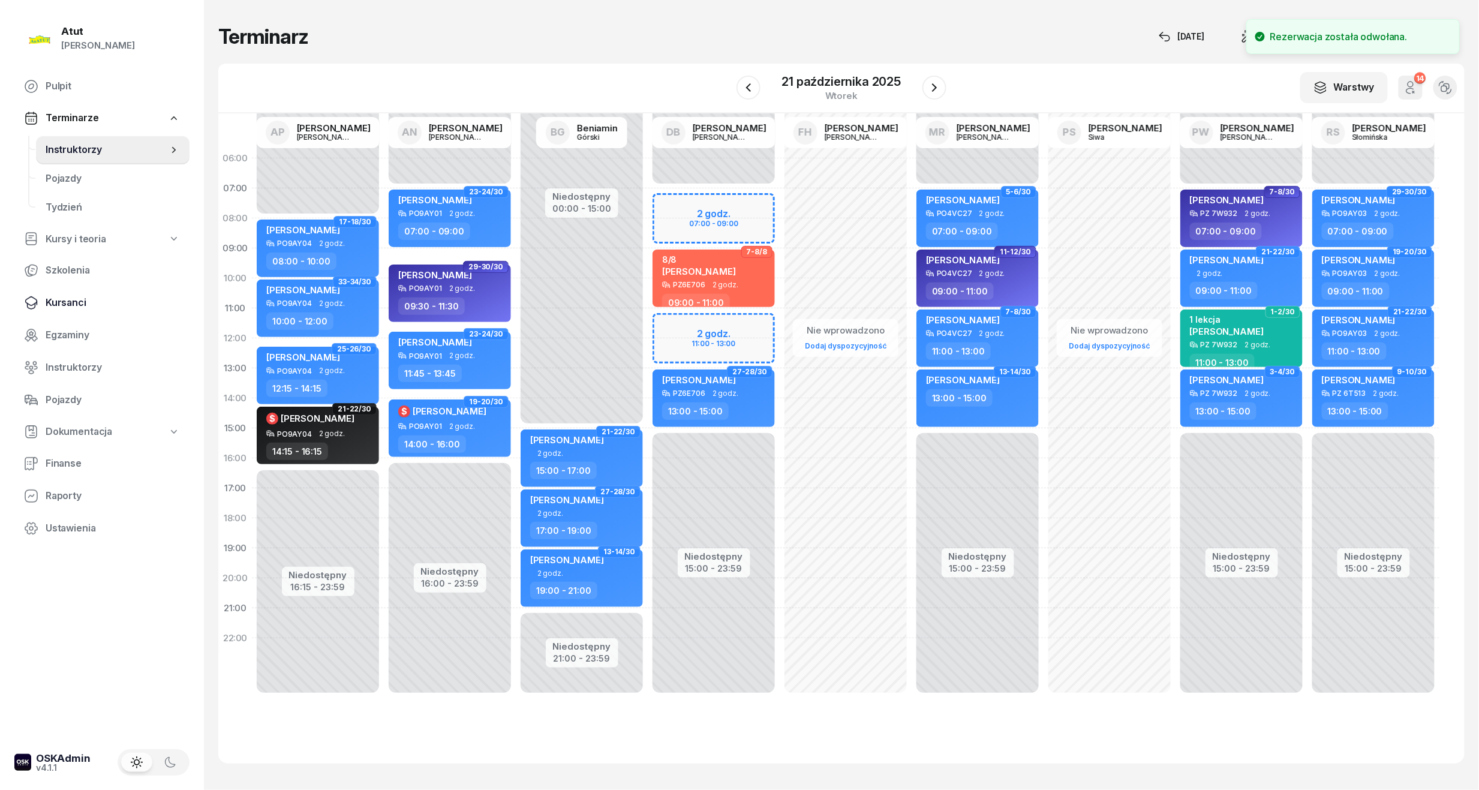
click at [61, 295] on span "Kursanci" at bounding box center [113, 303] width 134 height 16
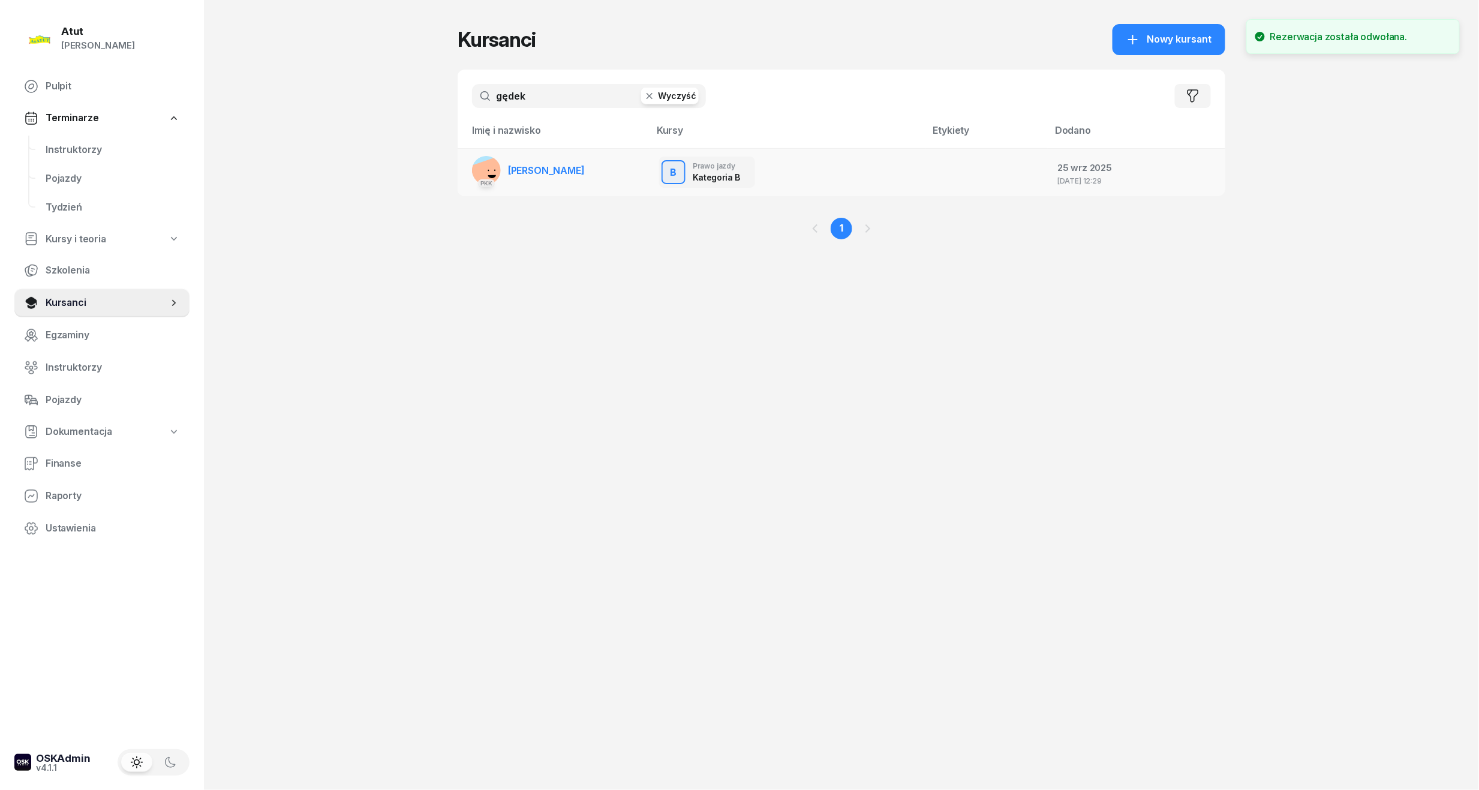
click at [533, 171] on span "[PERSON_NAME]" at bounding box center [546, 170] width 77 height 12
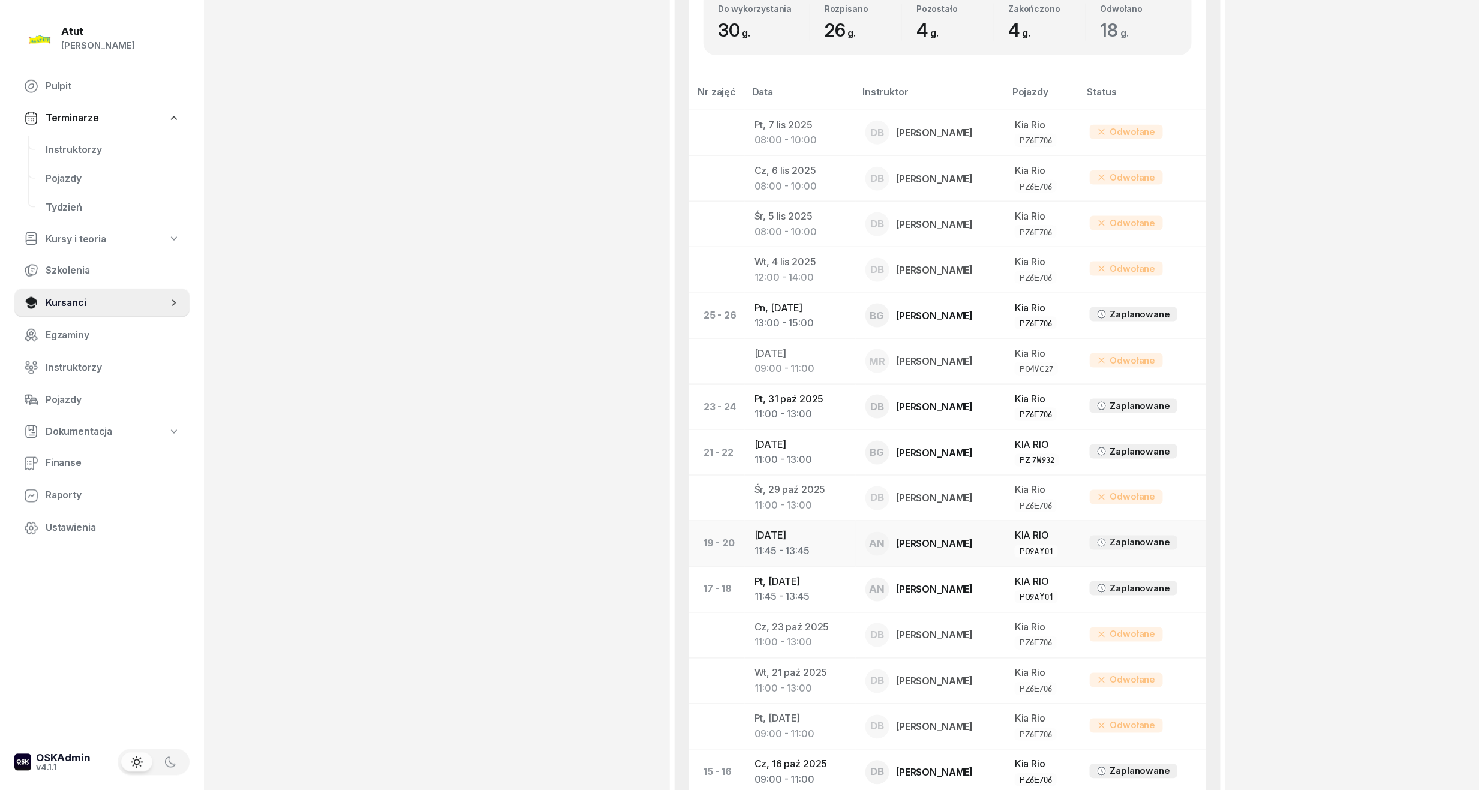
scroll to position [799, 0]
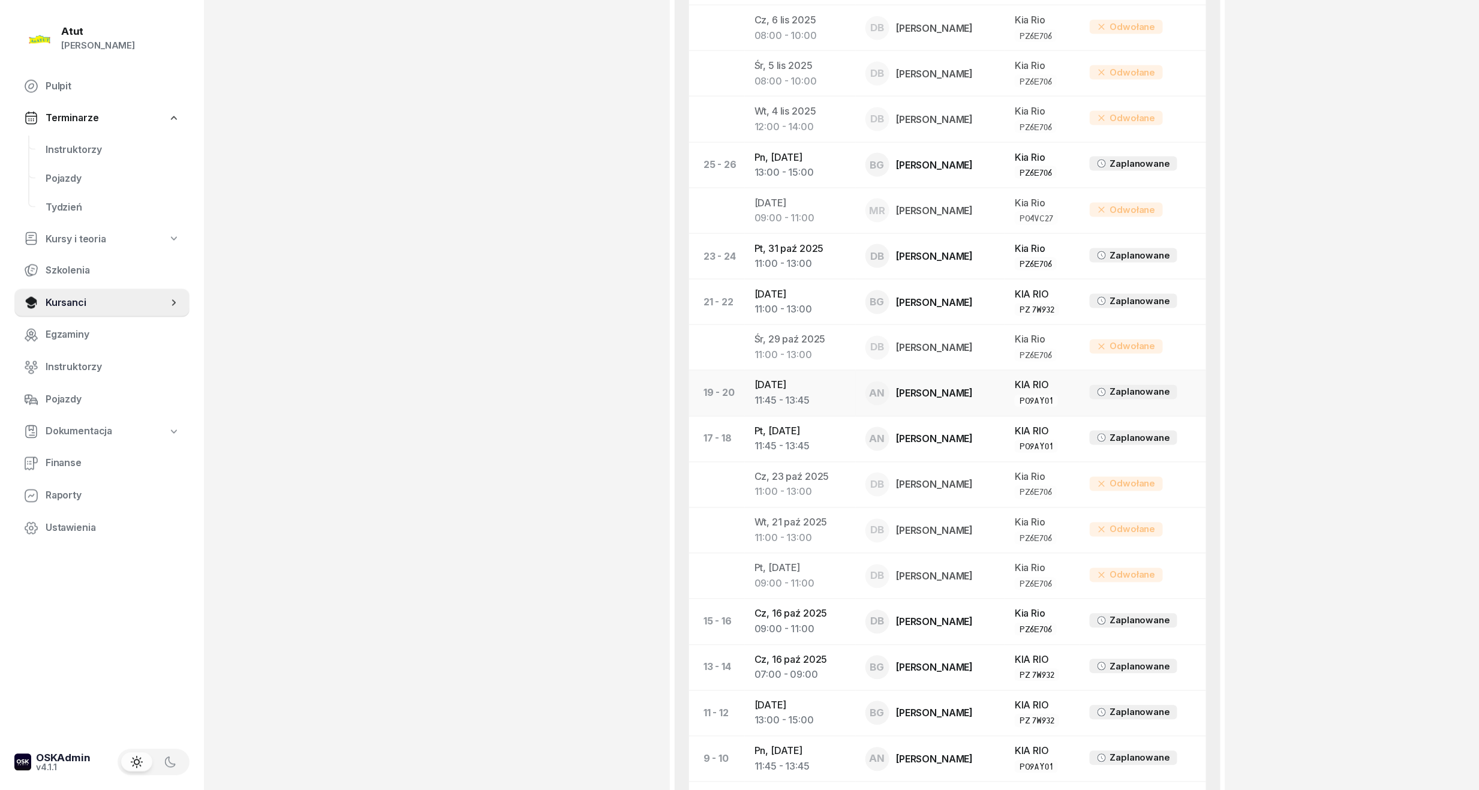
click at [808, 398] on div "11:45 - 13:45" at bounding box center [800, 401] width 92 height 16
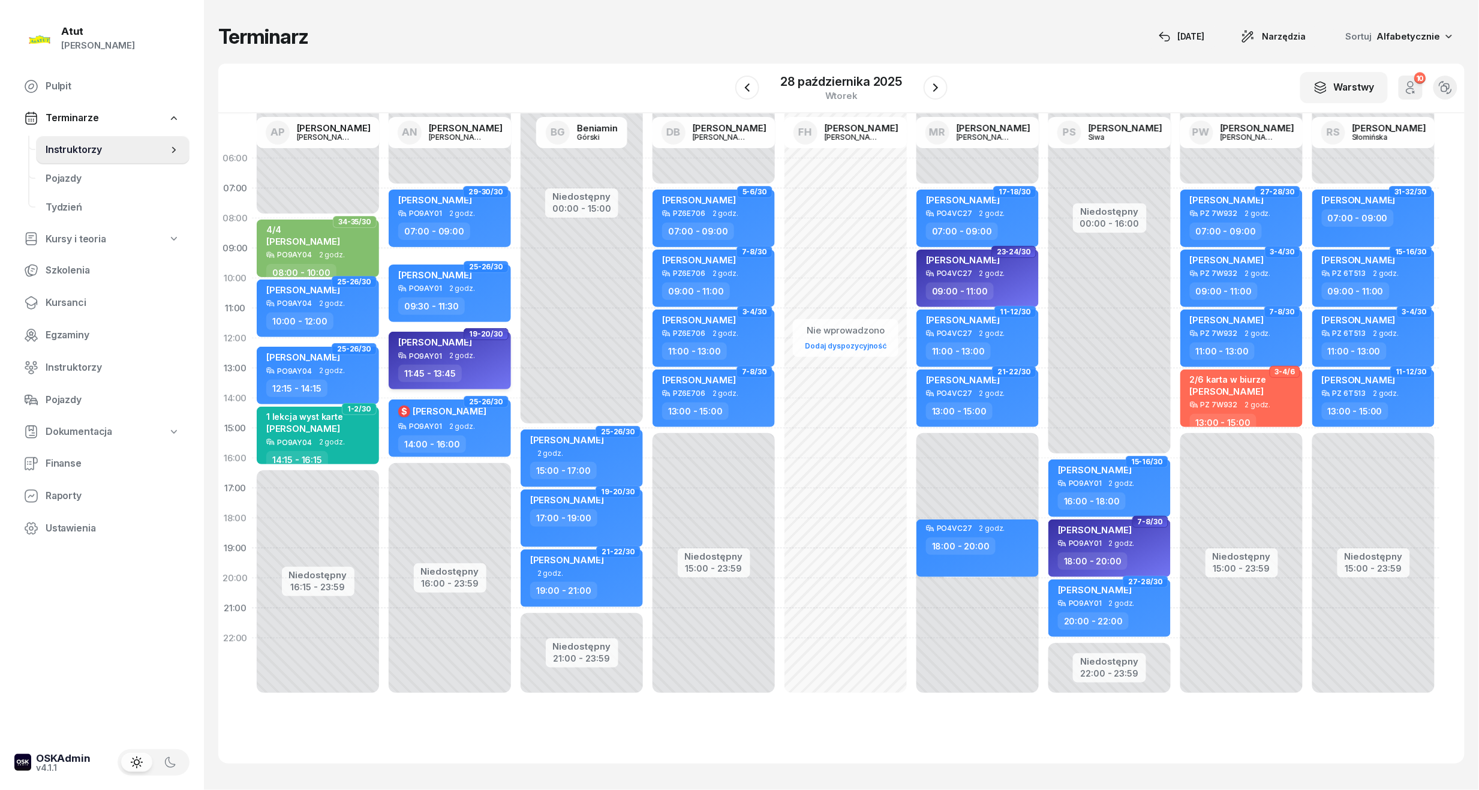
click at [441, 348] on div "[PERSON_NAME]" at bounding box center [435, 343] width 74 height 15
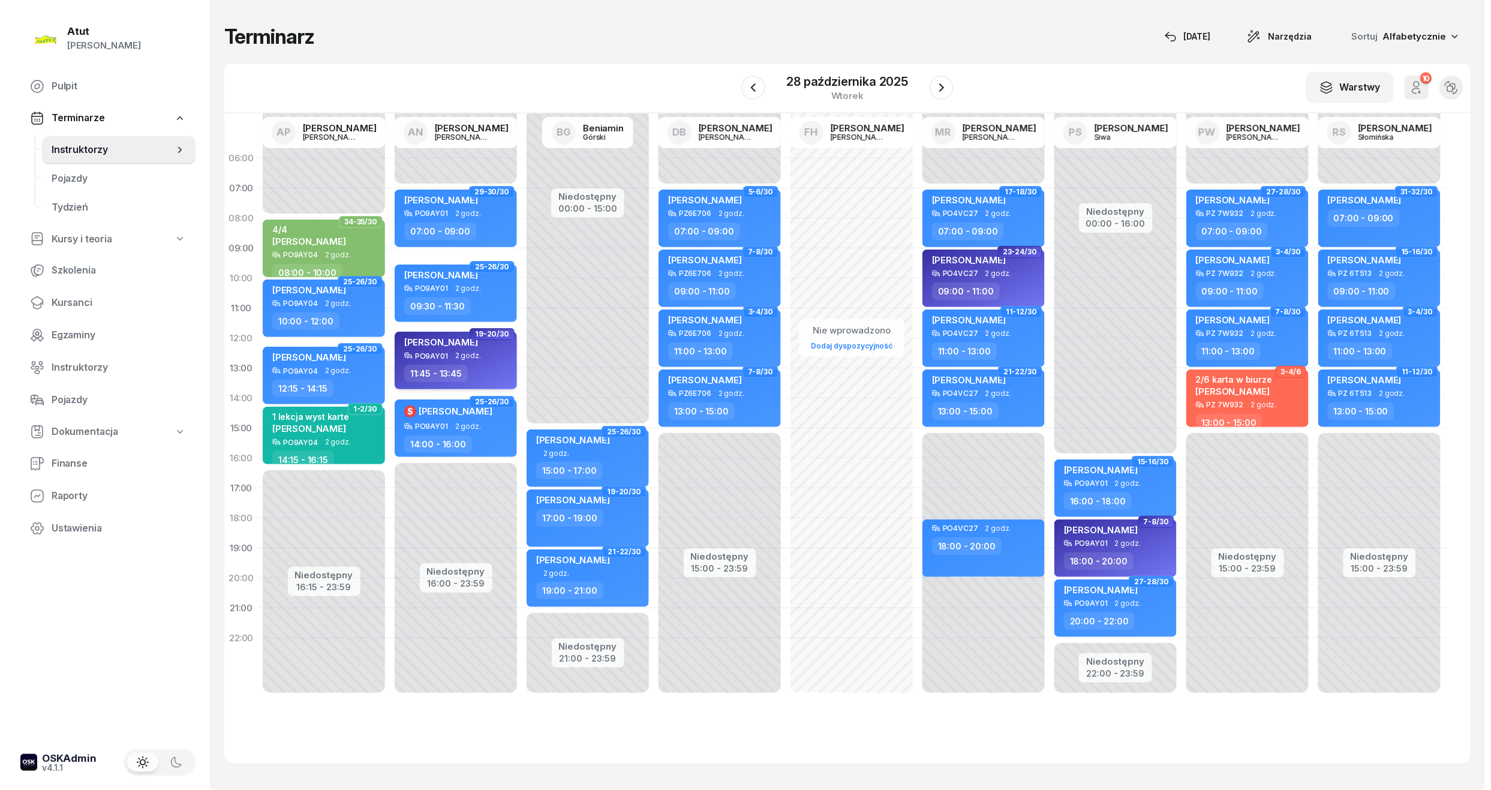
select select "11"
select select "45"
select select "13"
select select "45"
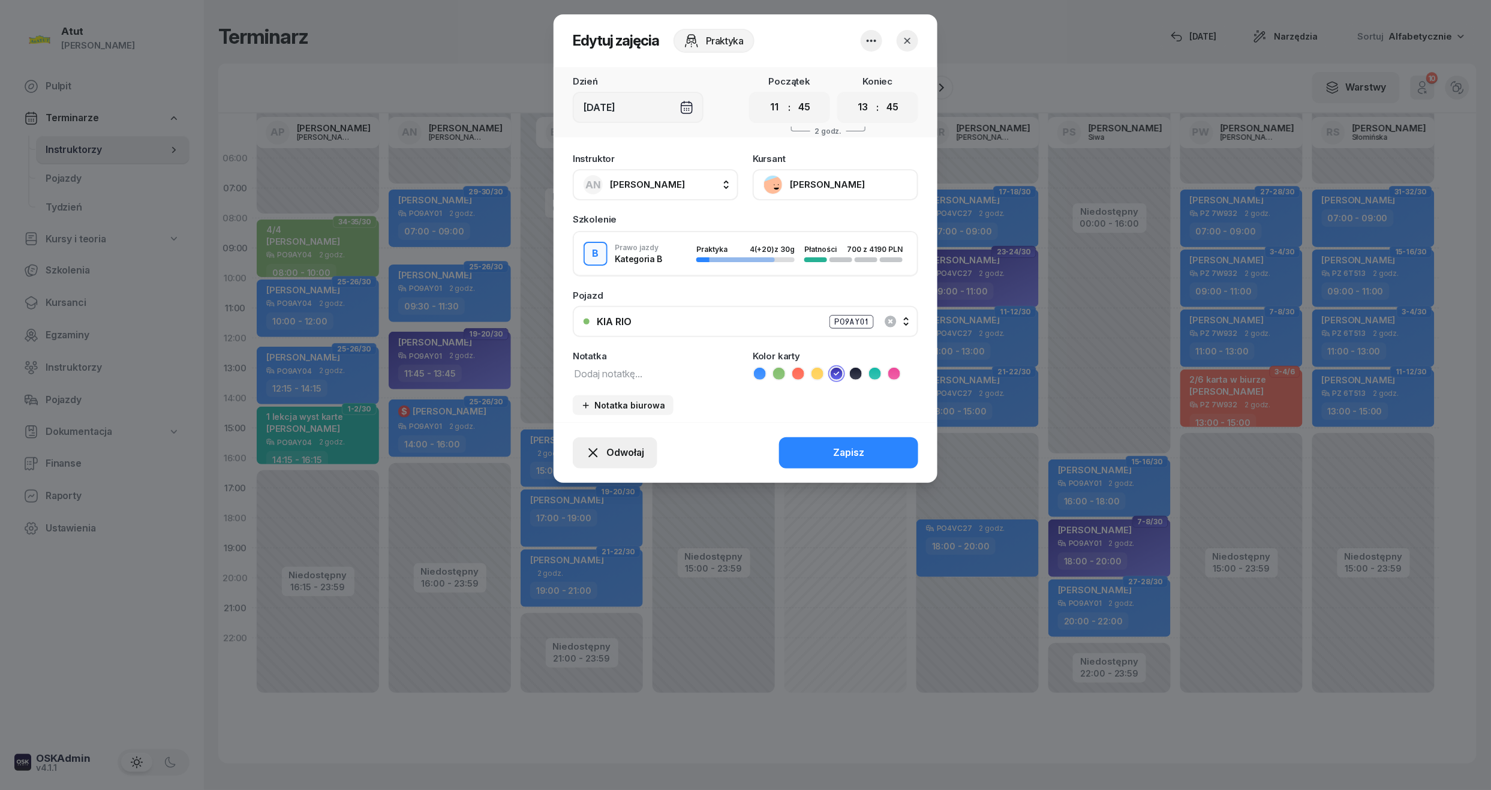
click at [622, 449] on span "Odwołaj" at bounding box center [625, 453] width 38 height 16
click at [582, 350] on div "My odwołaliśmy" at bounding box center [594, 350] width 73 height 16
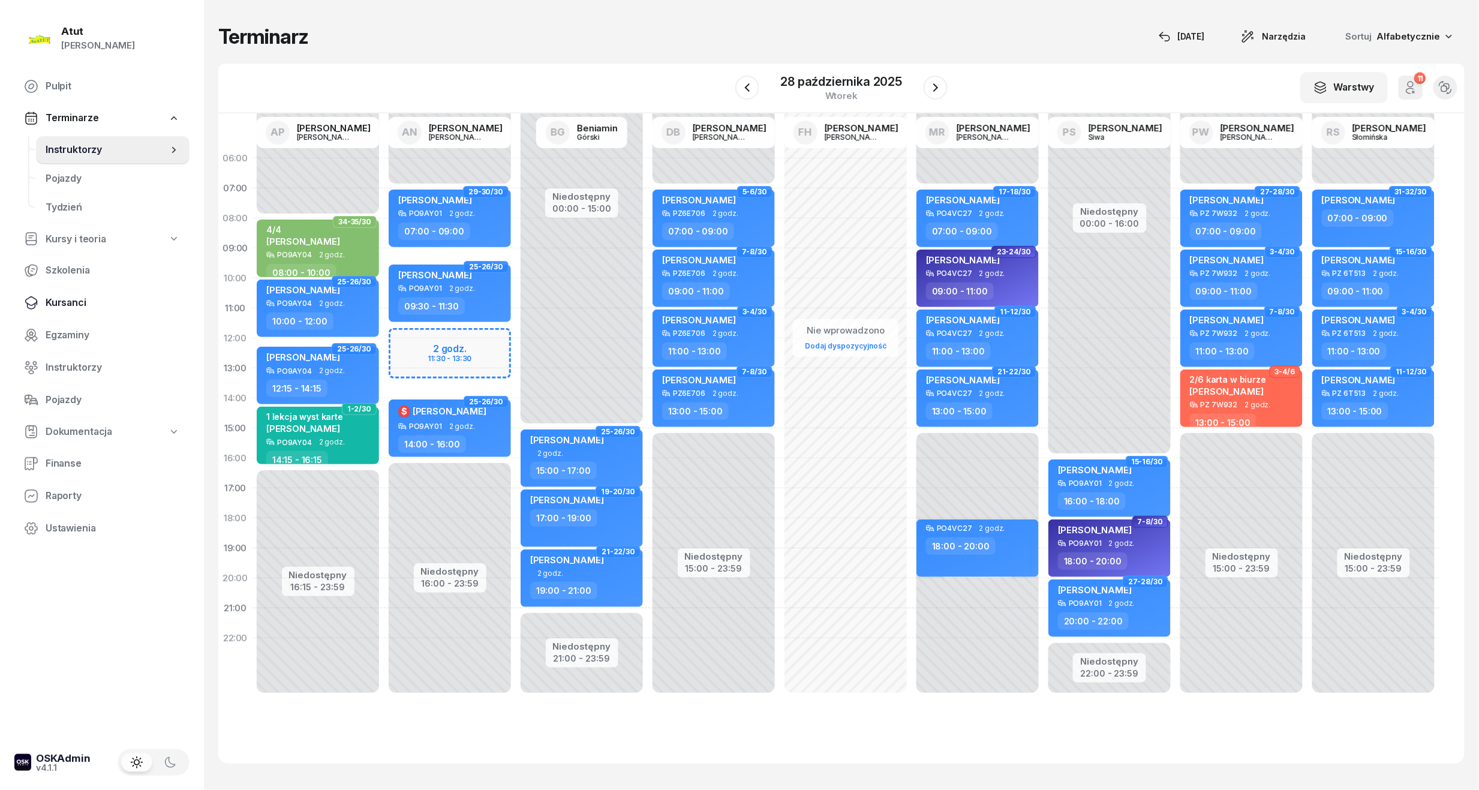
click at [58, 303] on span "Kursanci" at bounding box center [113, 303] width 134 height 16
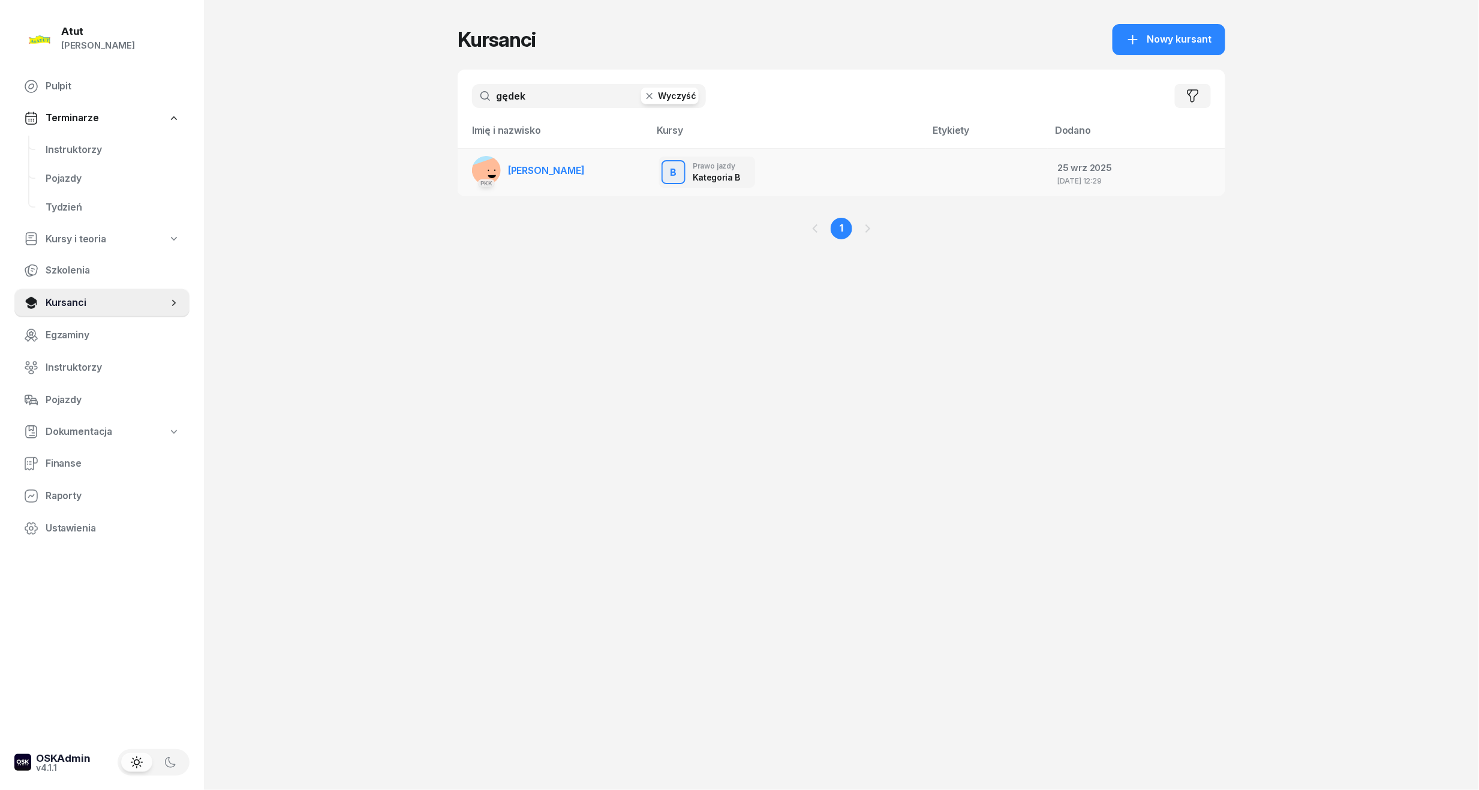
click at [552, 173] on span "[PERSON_NAME]" at bounding box center [546, 170] width 77 height 12
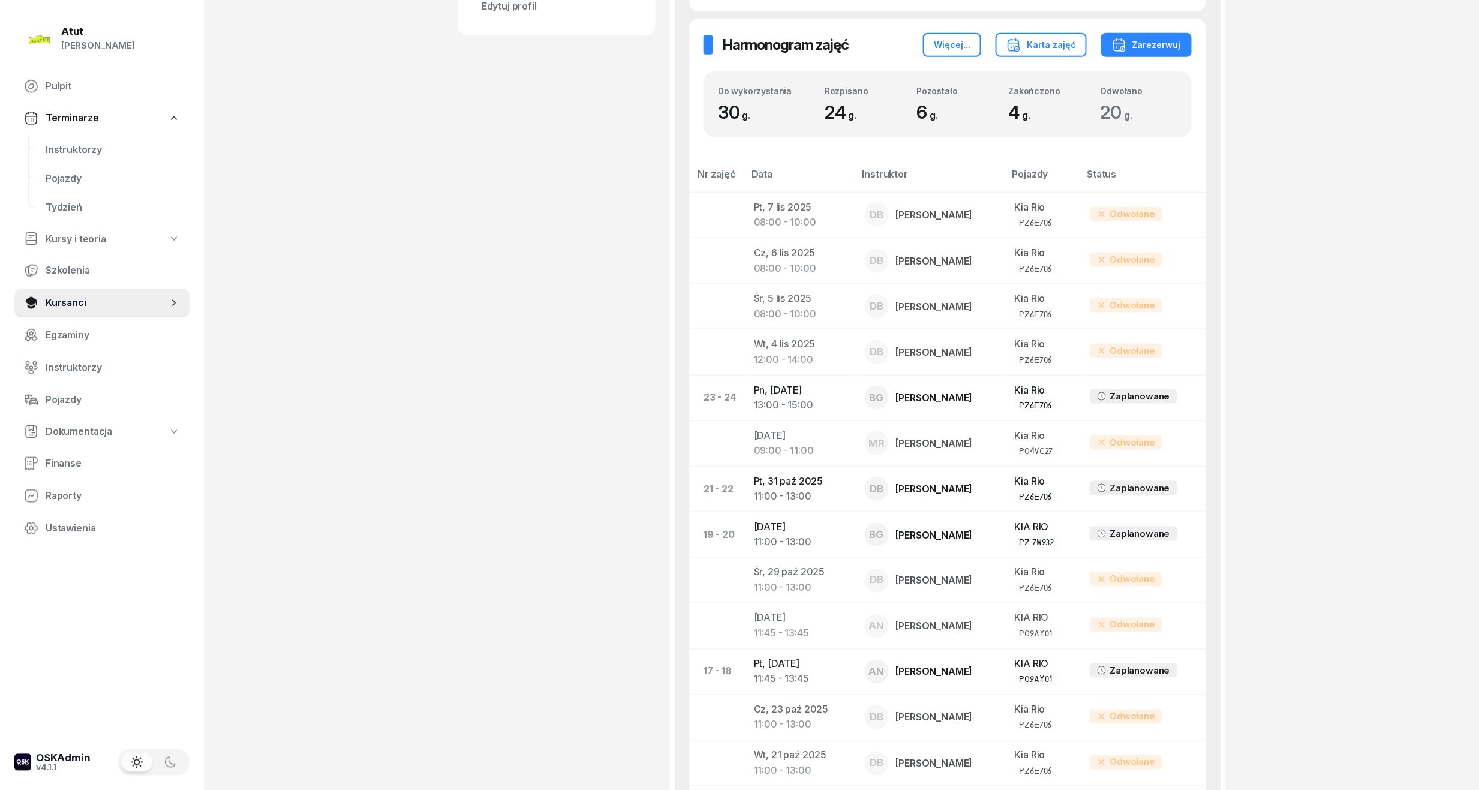
scroll to position [639, 0]
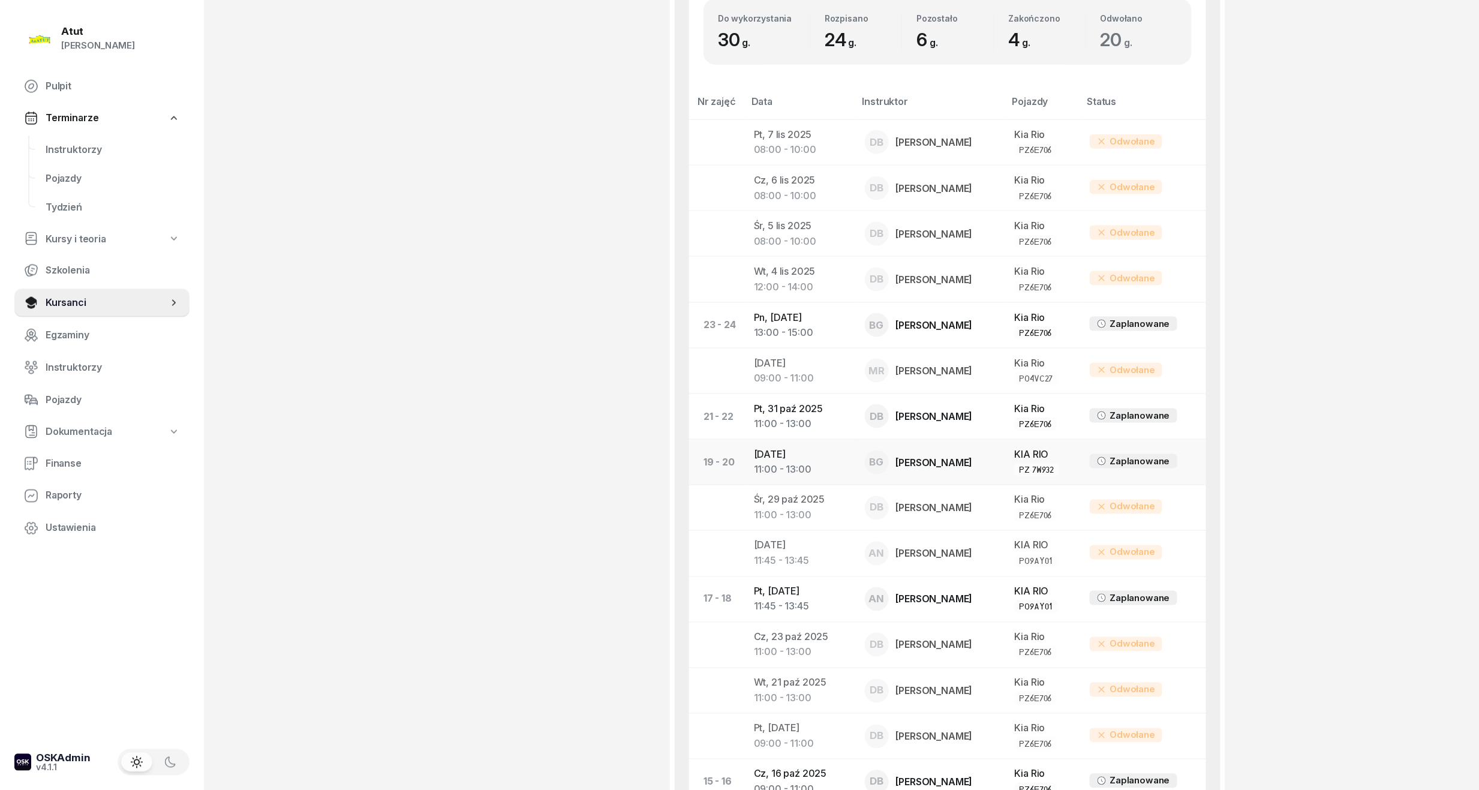
click at [817, 457] on td "[DATE] 11:00 - 13:00" at bounding box center [799, 463] width 111 height 46
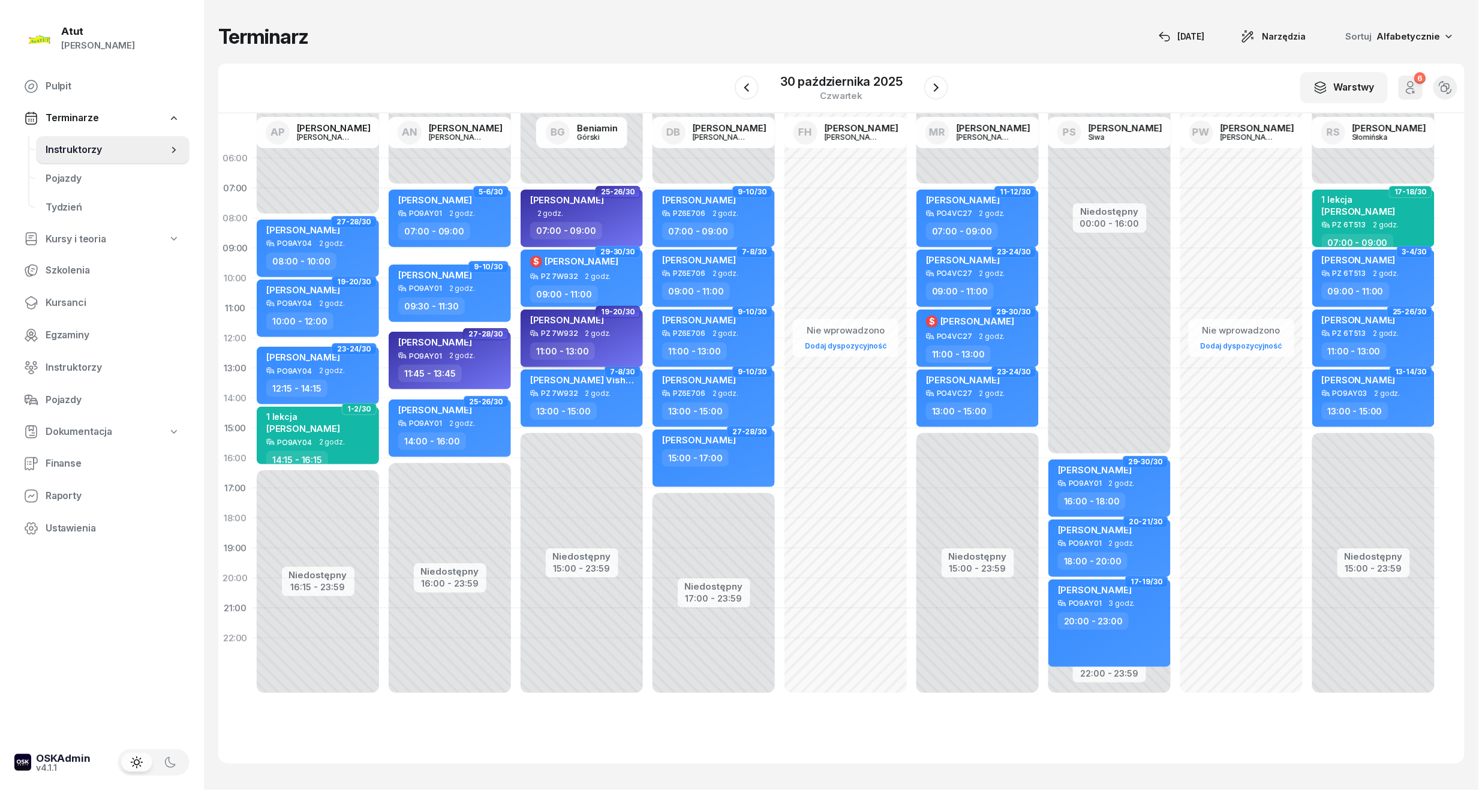
click at [603, 324] on div "[PERSON_NAME]" at bounding box center [583, 321] width 106 height 15
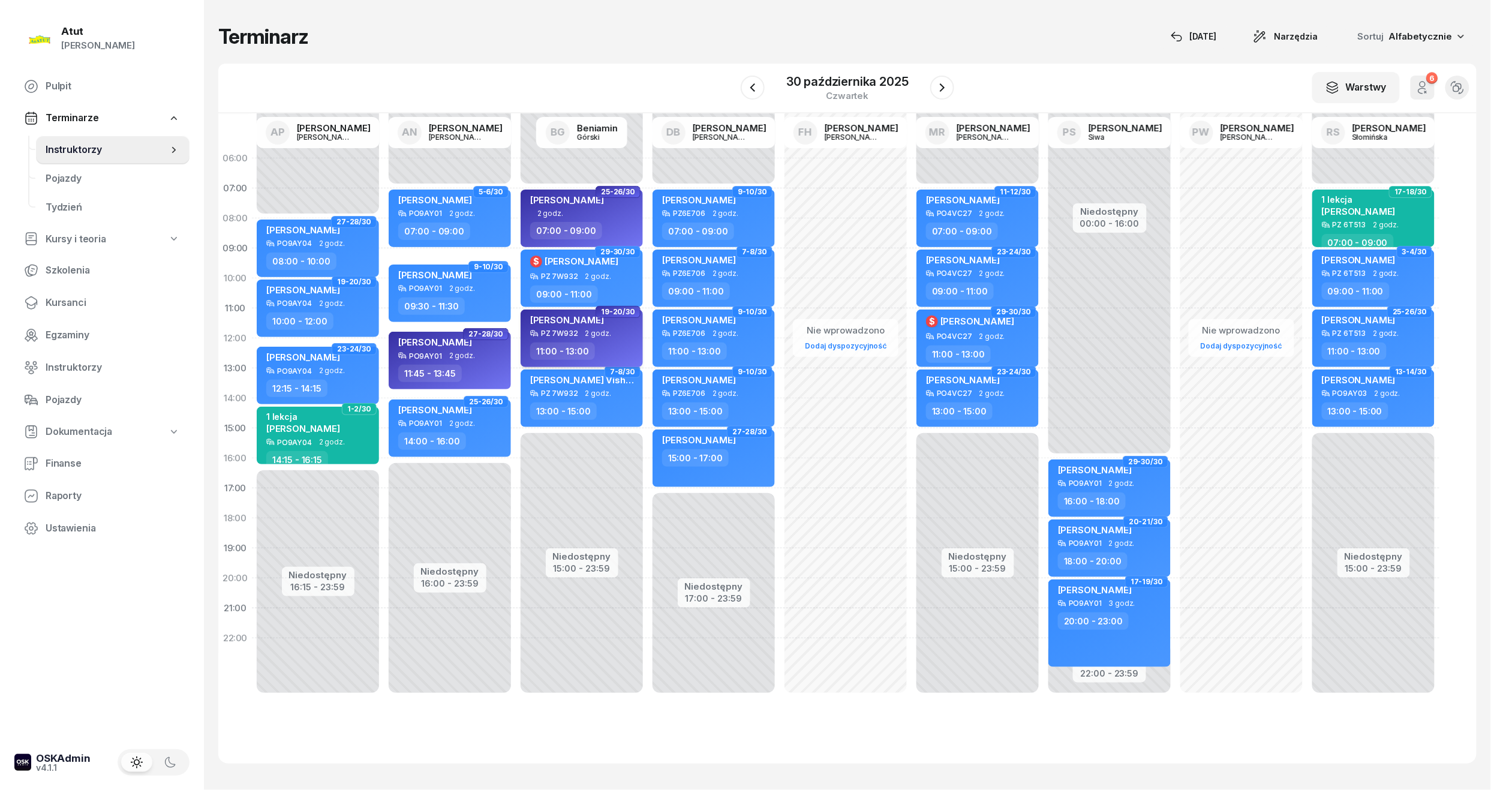
select select "11"
select select "13"
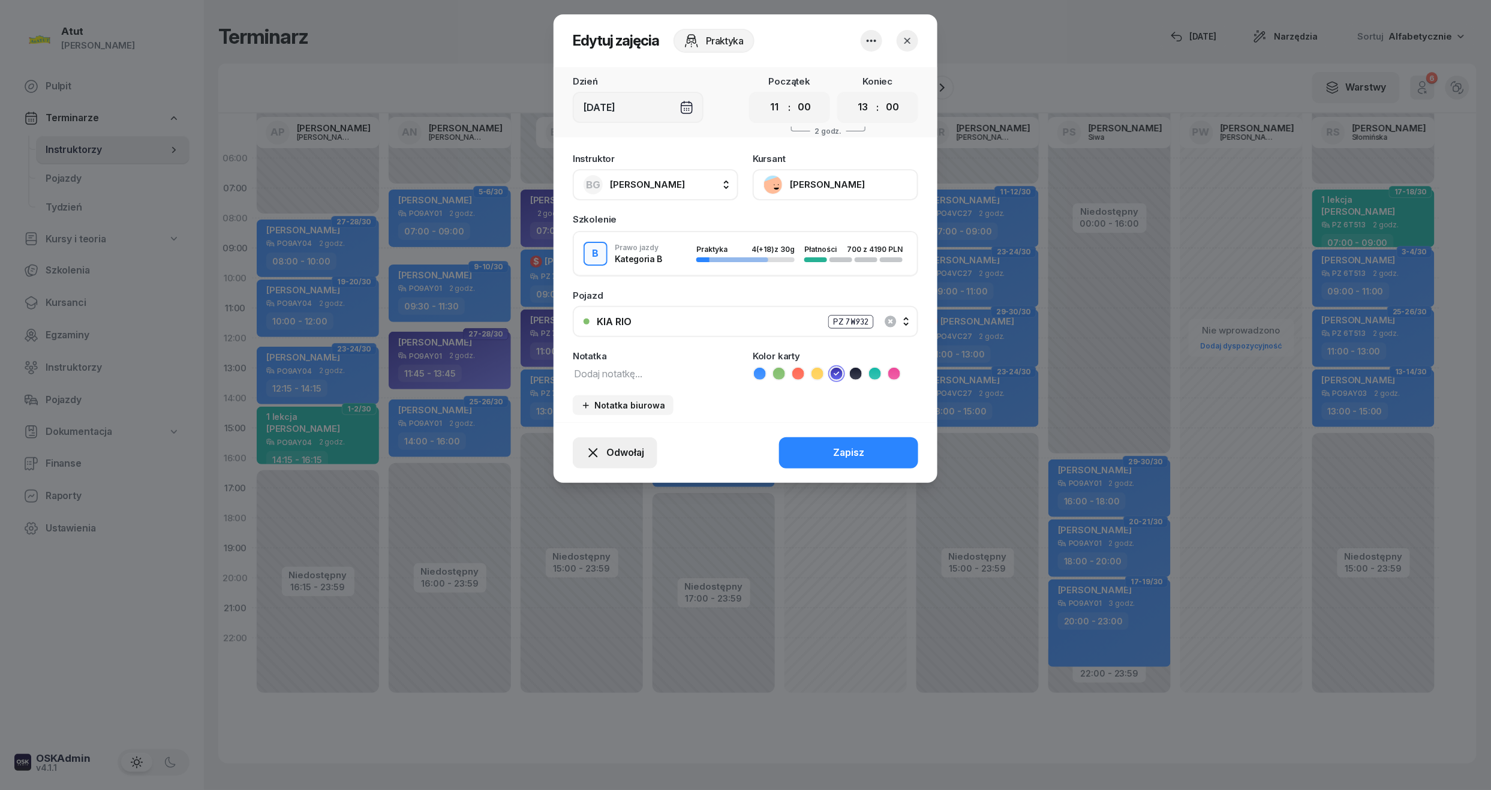
click at [618, 450] on span "Odwołaj" at bounding box center [625, 453] width 38 height 16
click at [574, 333] on div "My odwołaliśmy Kursant odwołał Kursant nie przyszedł" at bounding box center [609, 379] width 168 height 99
click at [570, 351] on div "My odwołaliśmy" at bounding box center [594, 350] width 73 height 16
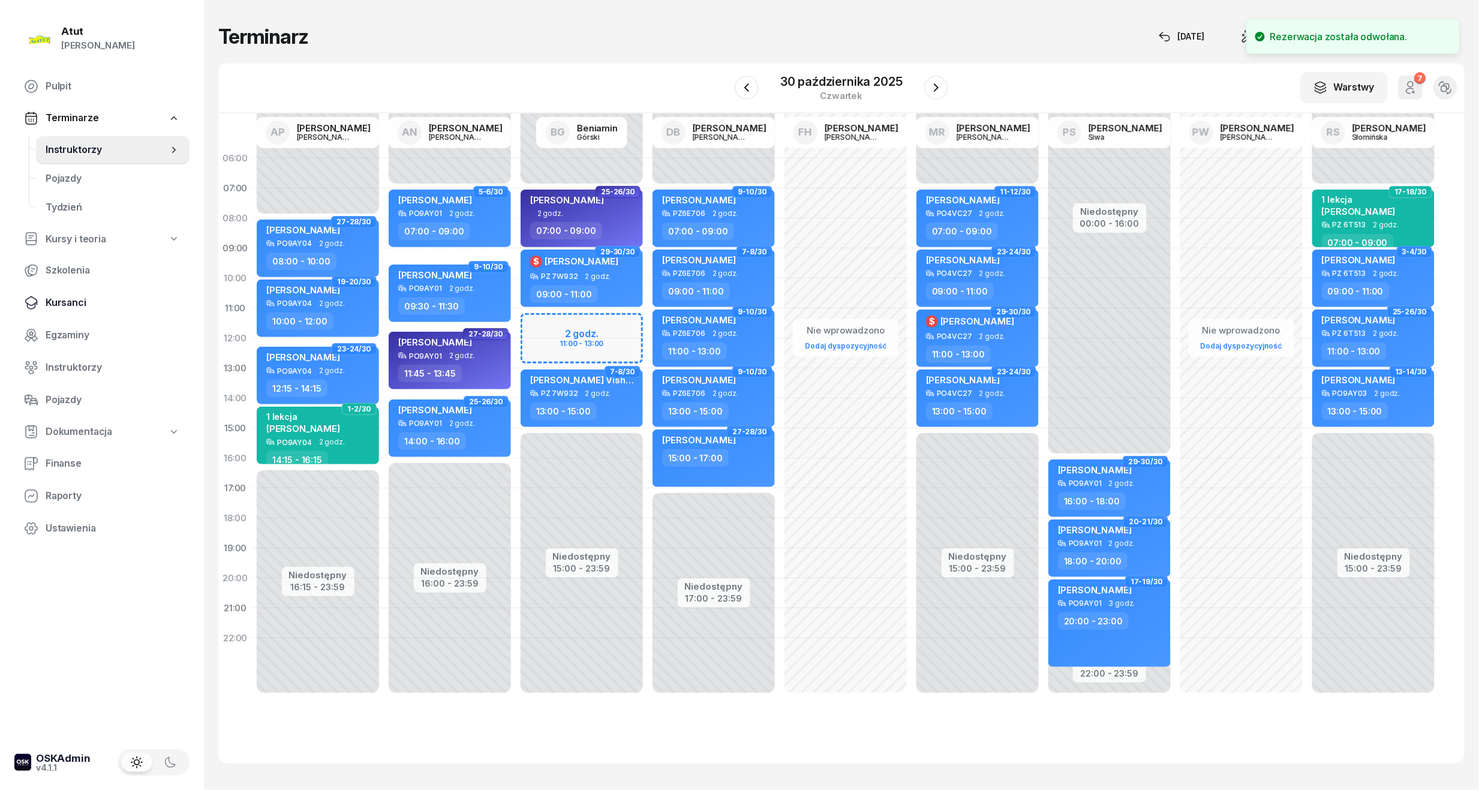
click at [52, 300] on span "Kursanci" at bounding box center [113, 303] width 134 height 16
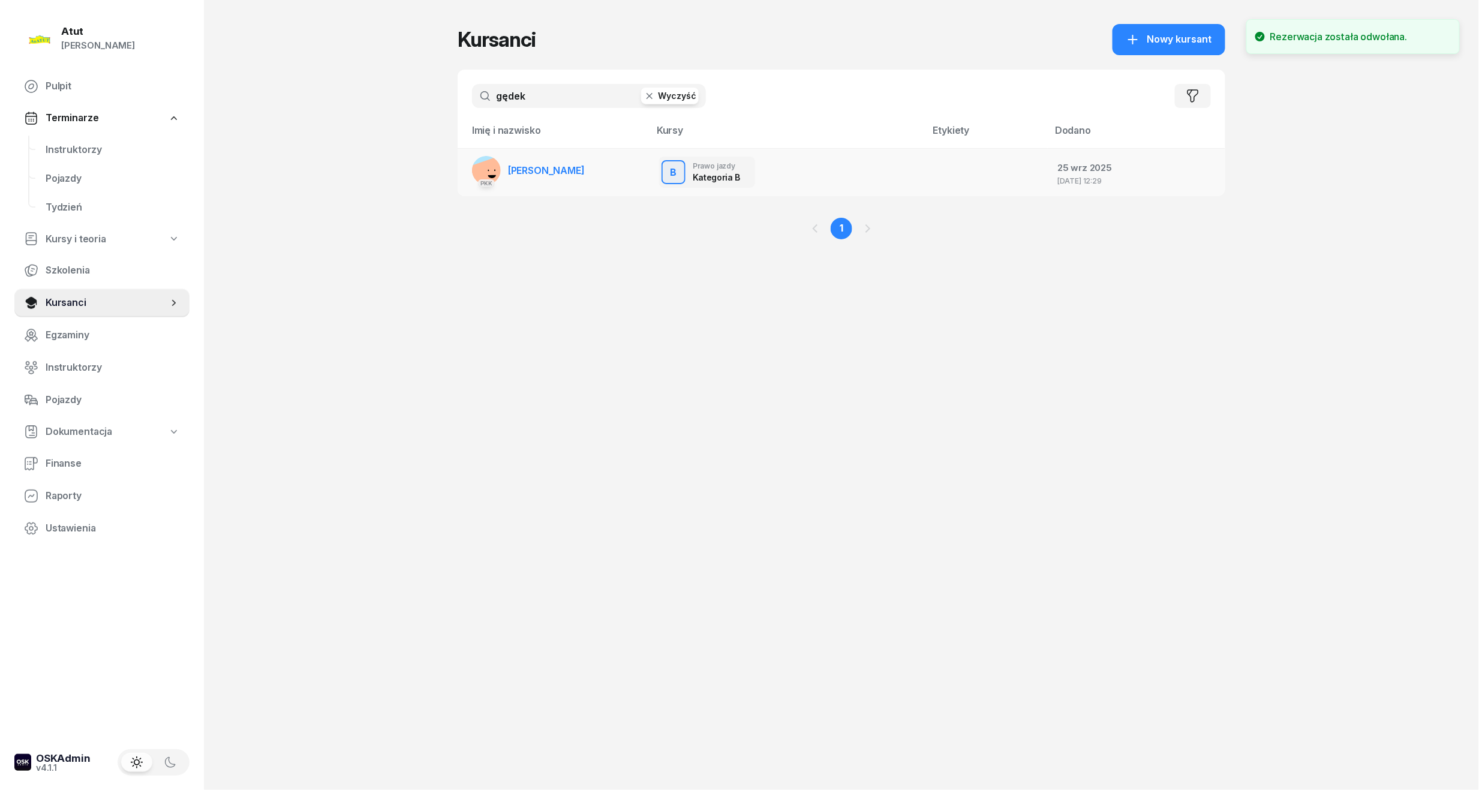
click at [566, 169] on span "[PERSON_NAME]" at bounding box center [546, 170] width 77 height 12
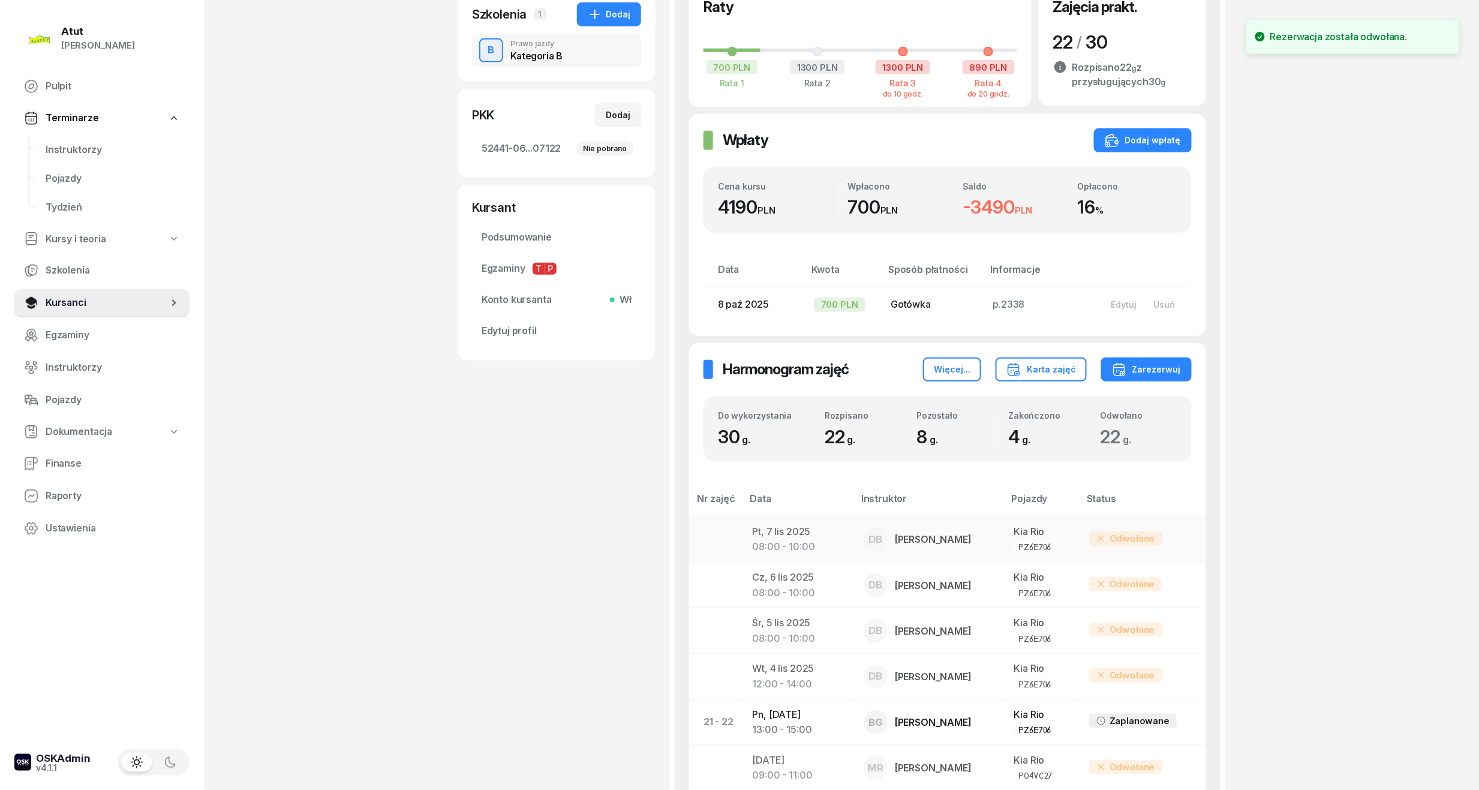
scroll to position [399, 0]
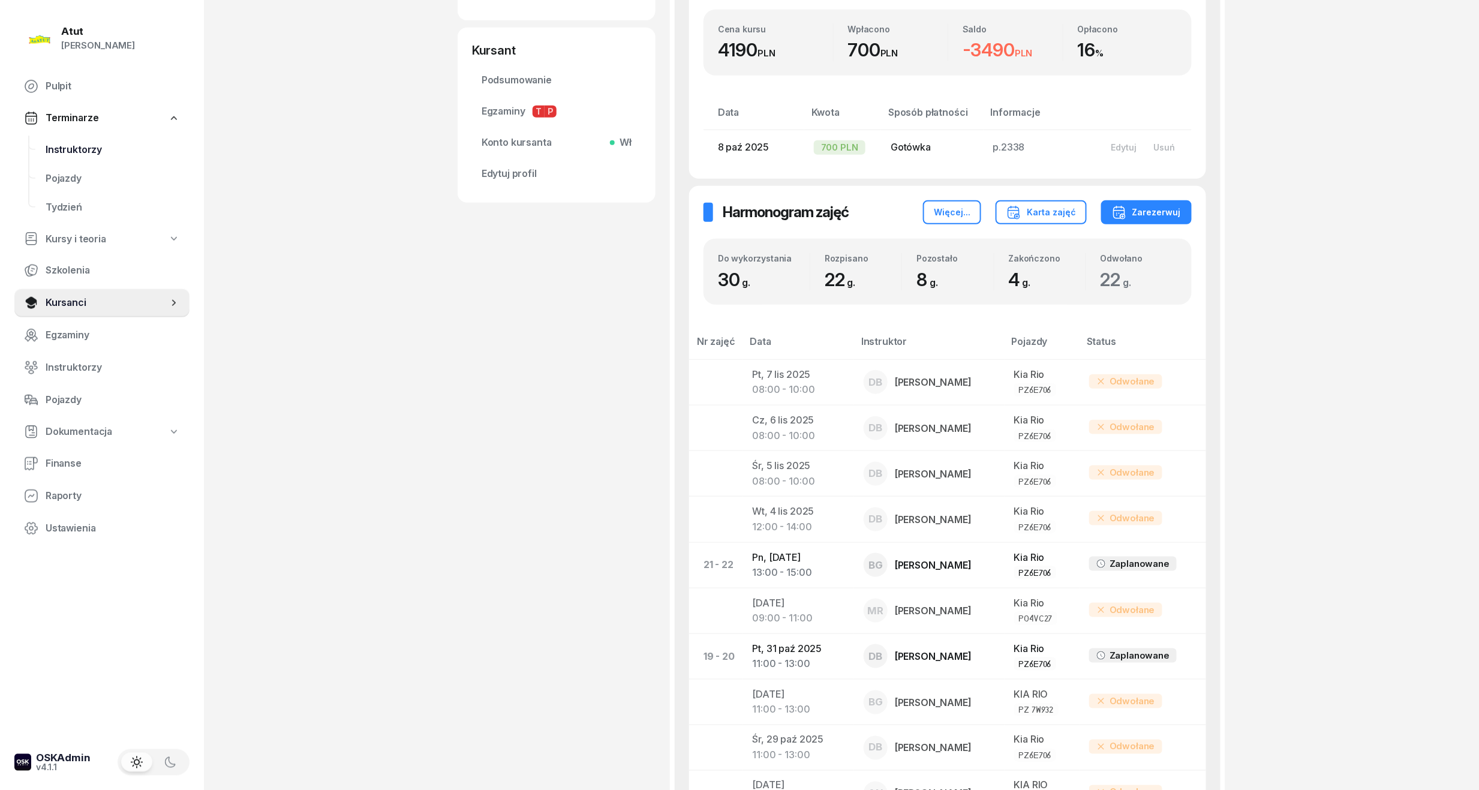
click at [66, 142] on span "Instruktorzy" at bounding box center [113, 150] width 134 height 16
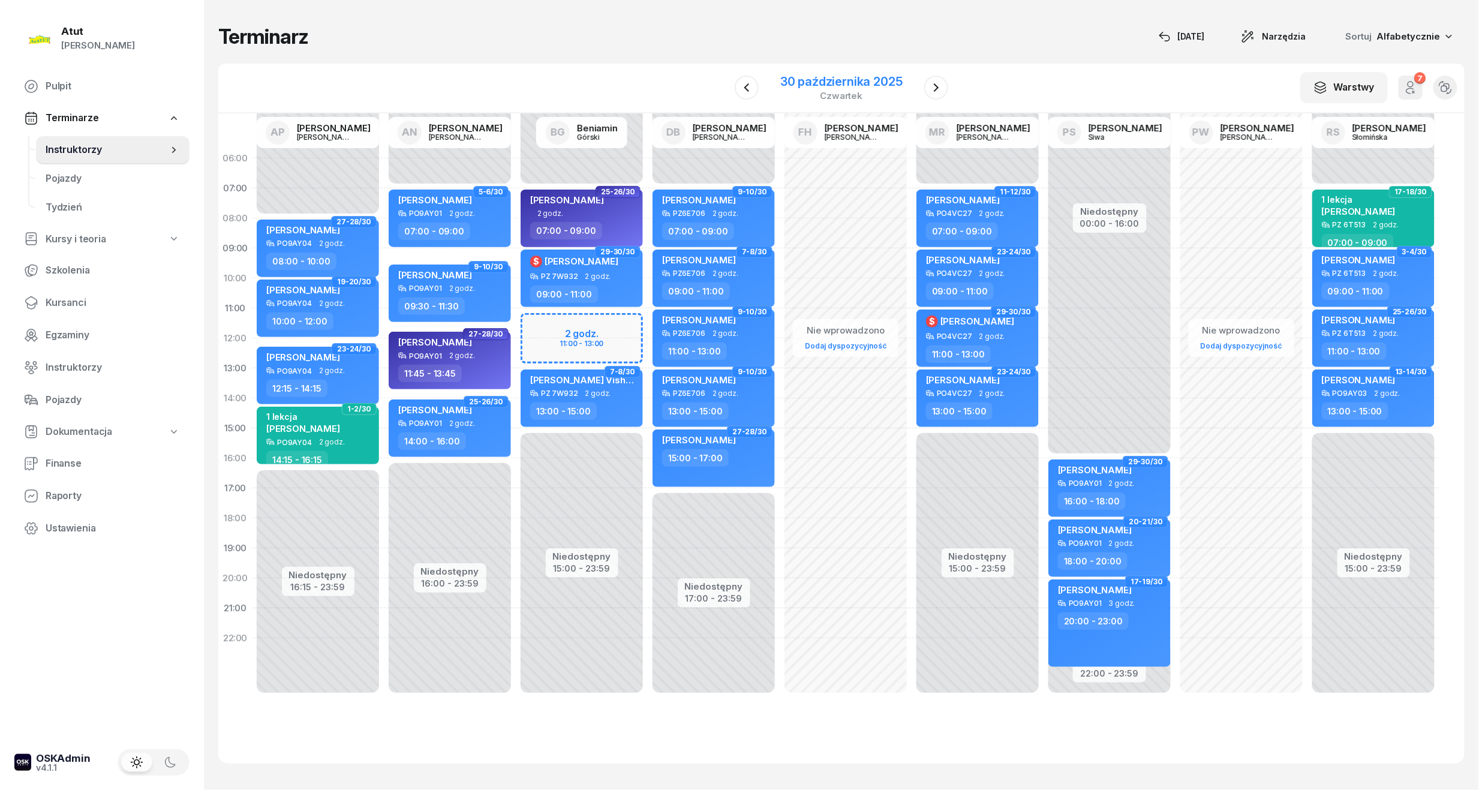
click at [866, 83] on div "30 października 2025" at bounding box center [841, 82] width 122 height 12
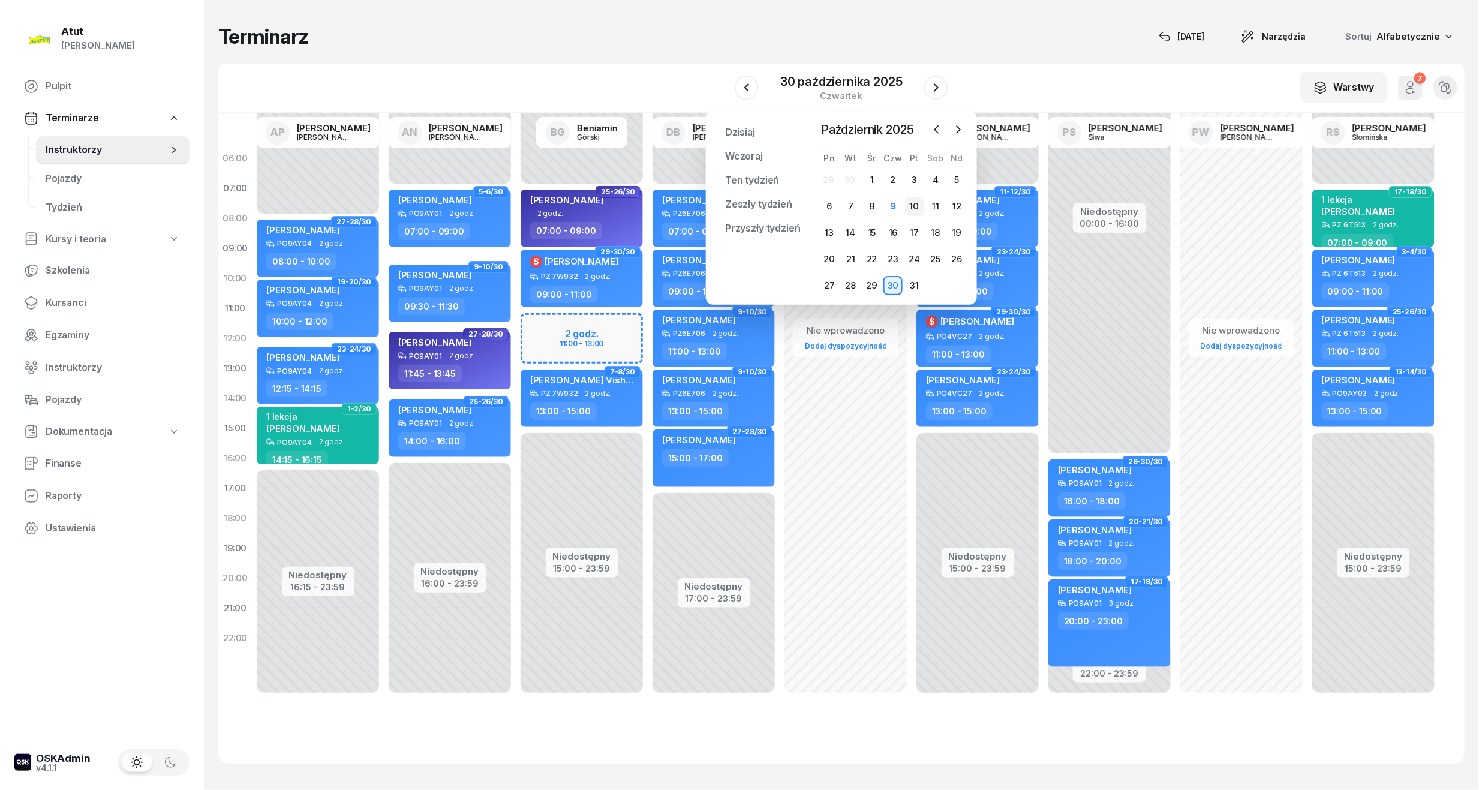
click at [919, 205] on div "10" at bounding box center [914, 206] width 19 height 19
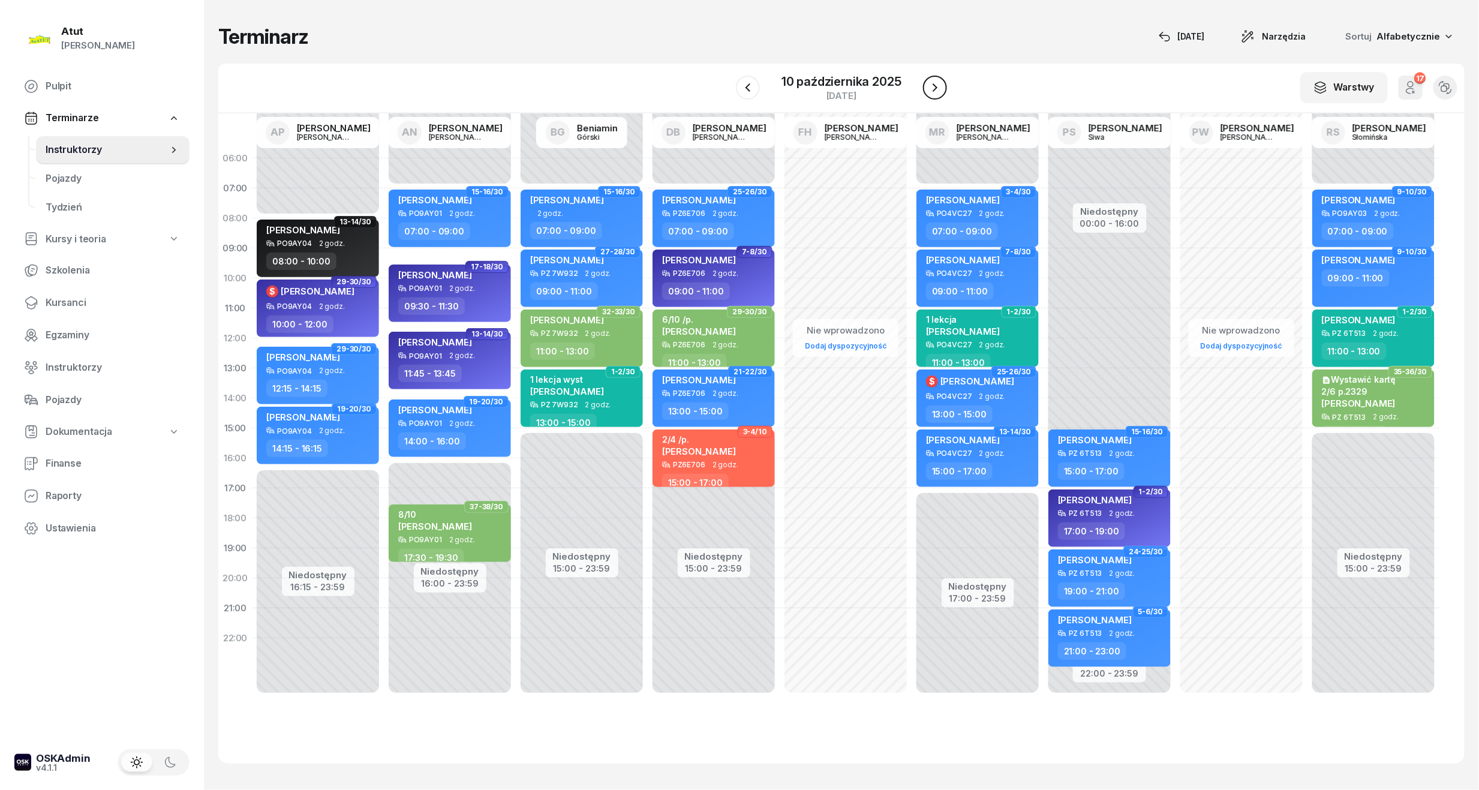
click at [931, 85] on icon "button" at bounding box center [935, 87] width 14 height 14
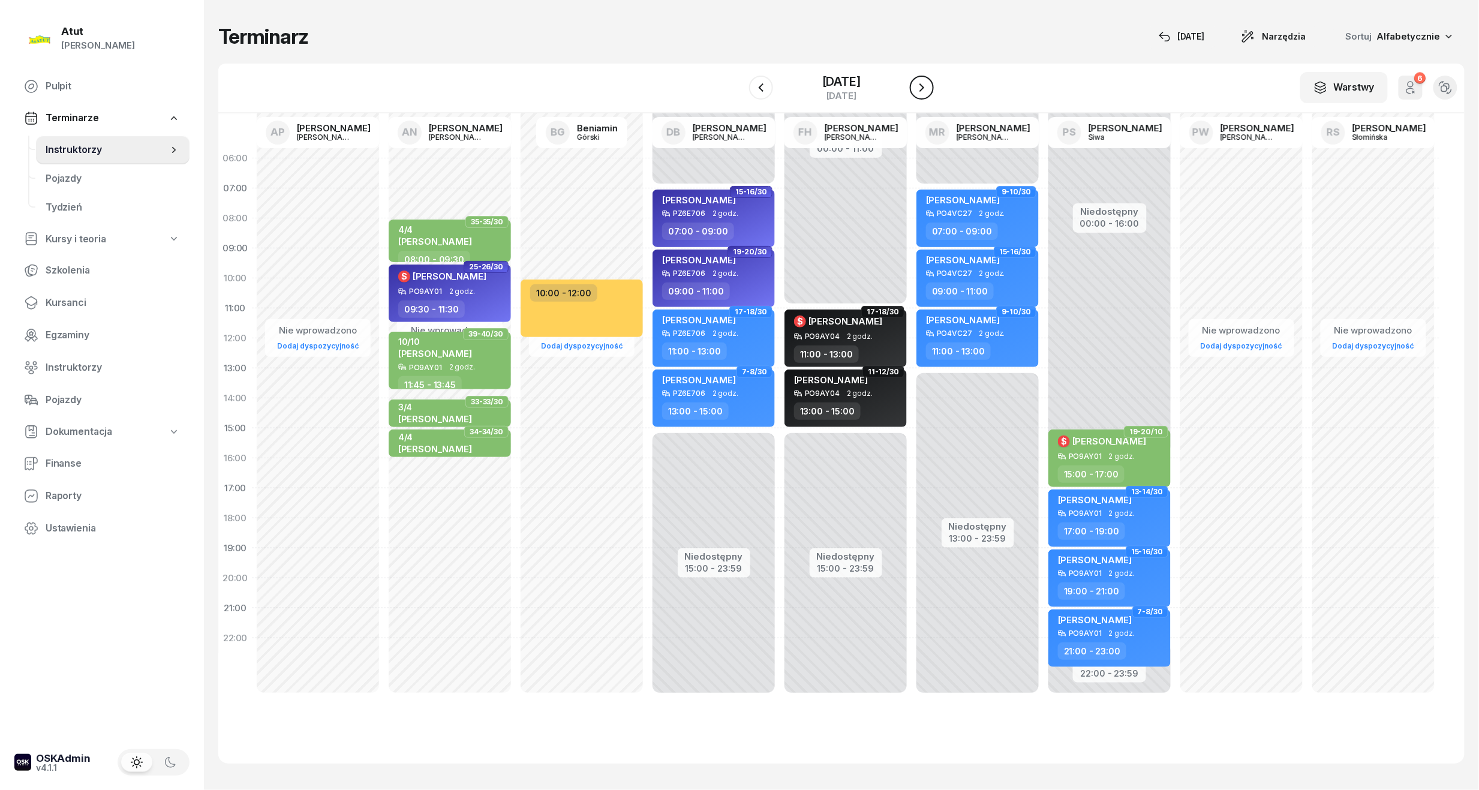
click at [929, 85] on icon "button" at bounding box center [921, 87] width 14 height 14
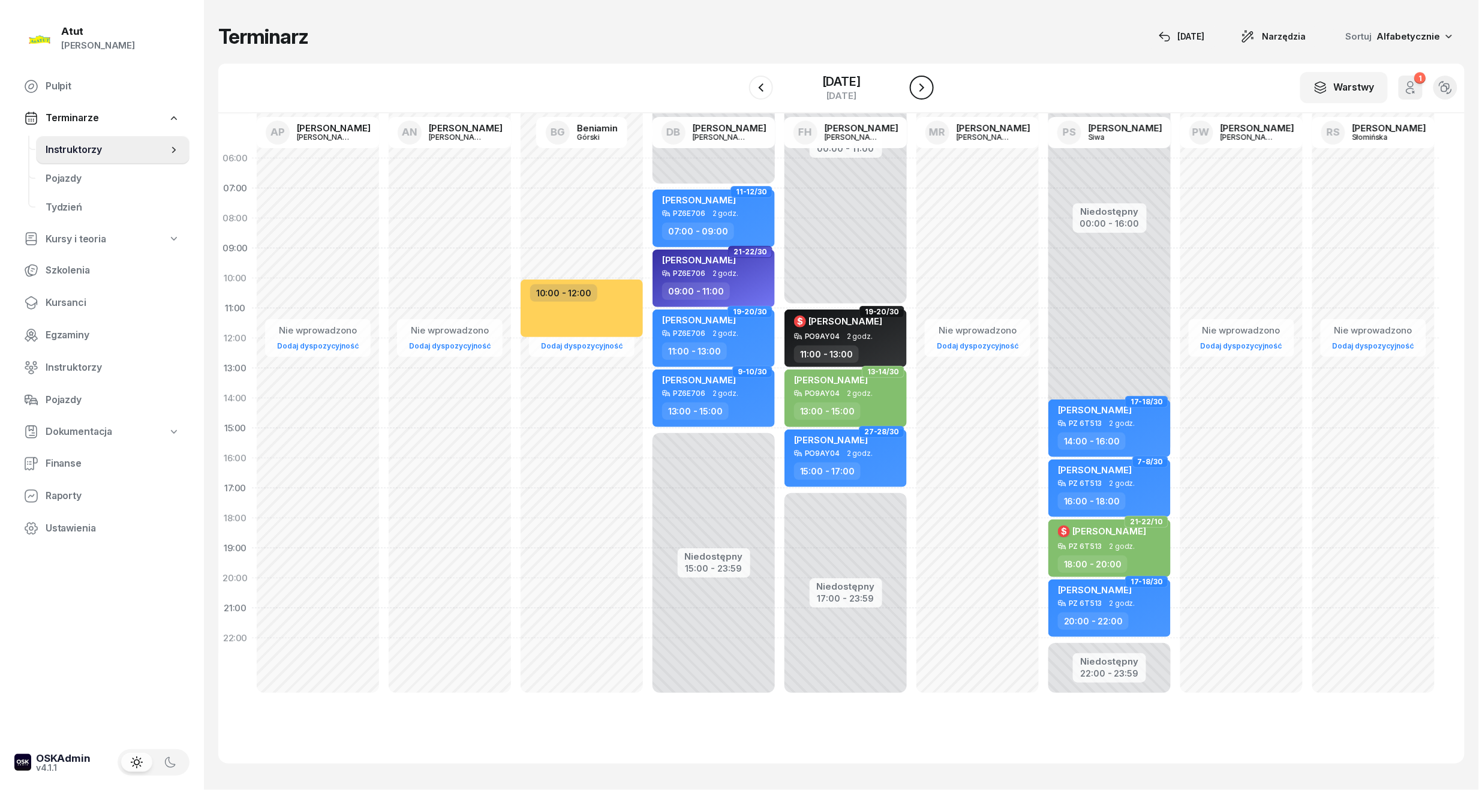
click at [929, 85] on icon "button" at bounding box center [921, 87] width 14 height 14
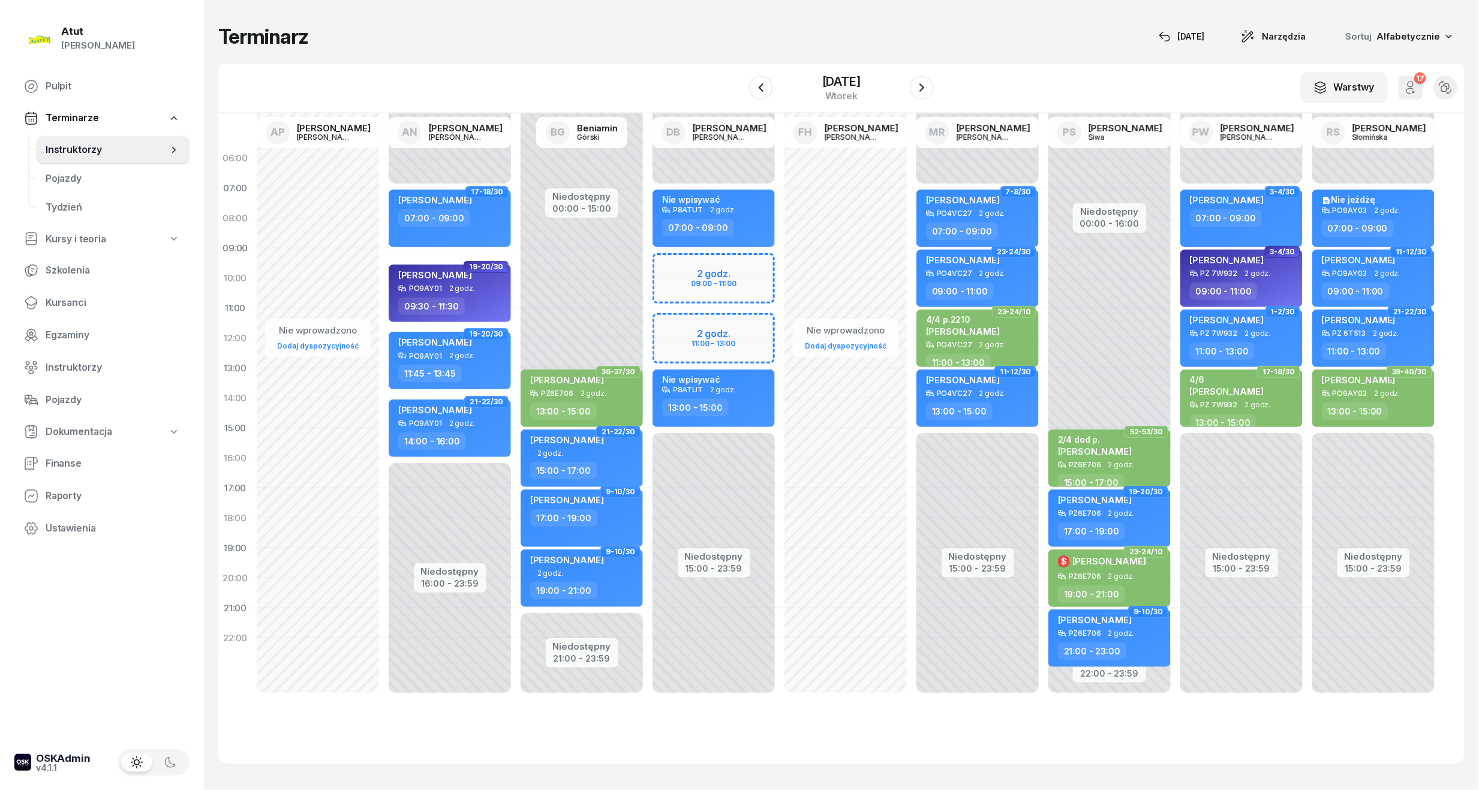
click at [735, 94] on div "W Wybierz AP [PERSON_NAME] AN [PERSON_NAME] BG [PERSON_NAME] DB [PERSON_NAME] F…" at bounding box center [841, 89] width 1246 height 50
click at [754, 89] on icon "button" at bounding box center [761, 87] width 14 height 14
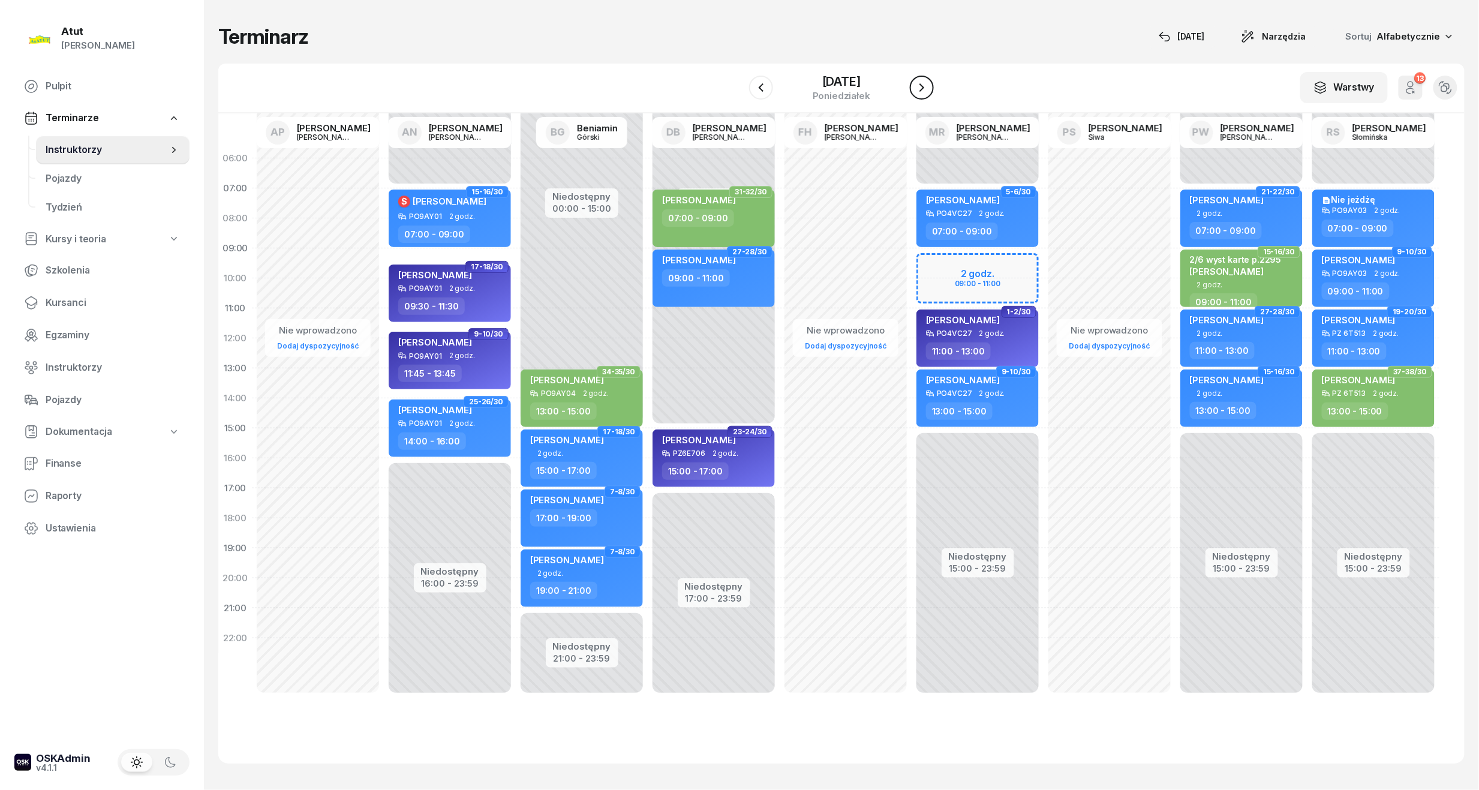
click at [929, 80] on icon "button" at bounding box center [921, 87] width 14 height 14
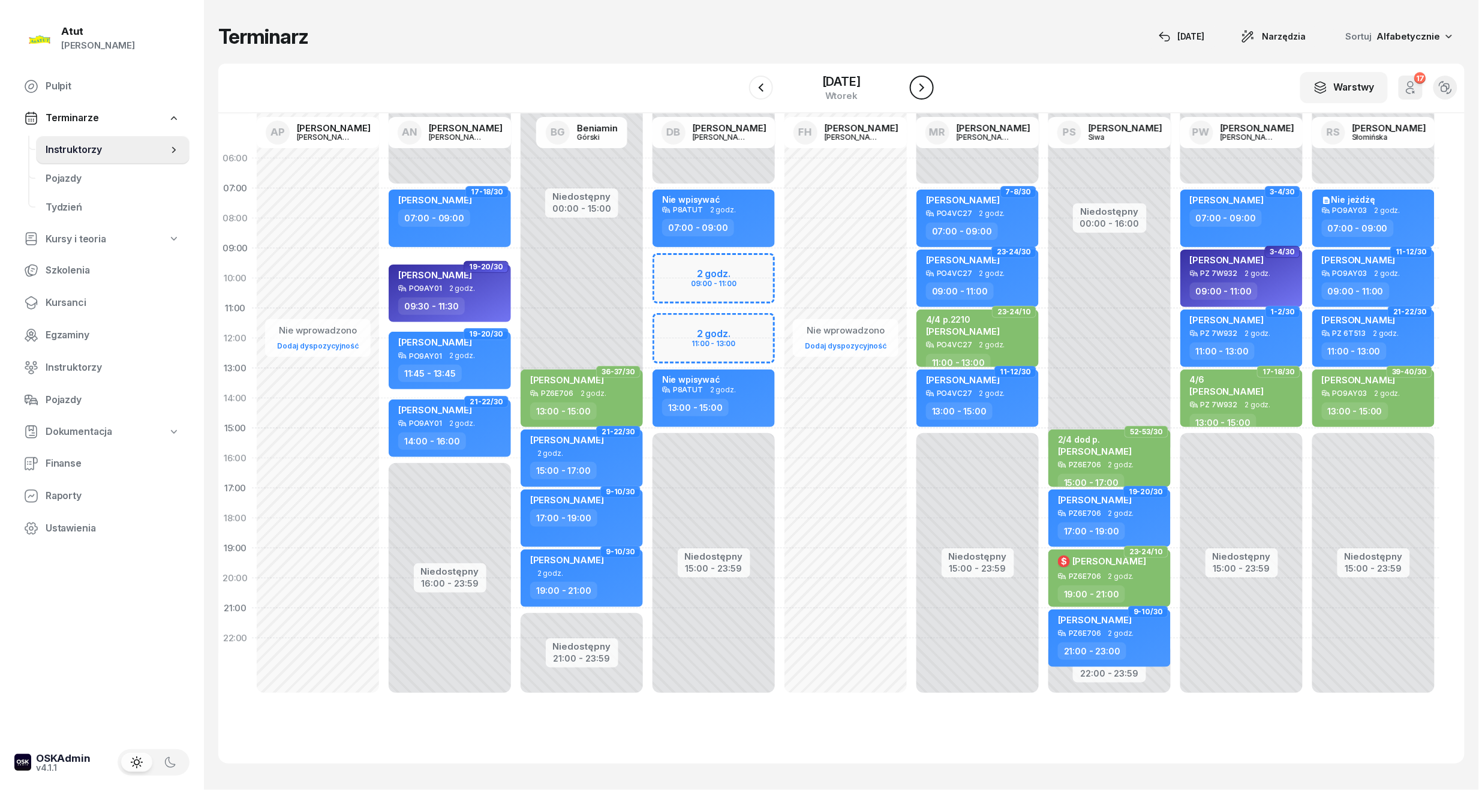
click at [929, 89] on icon "button" at bounding box center [921, 87] width 14 height 14
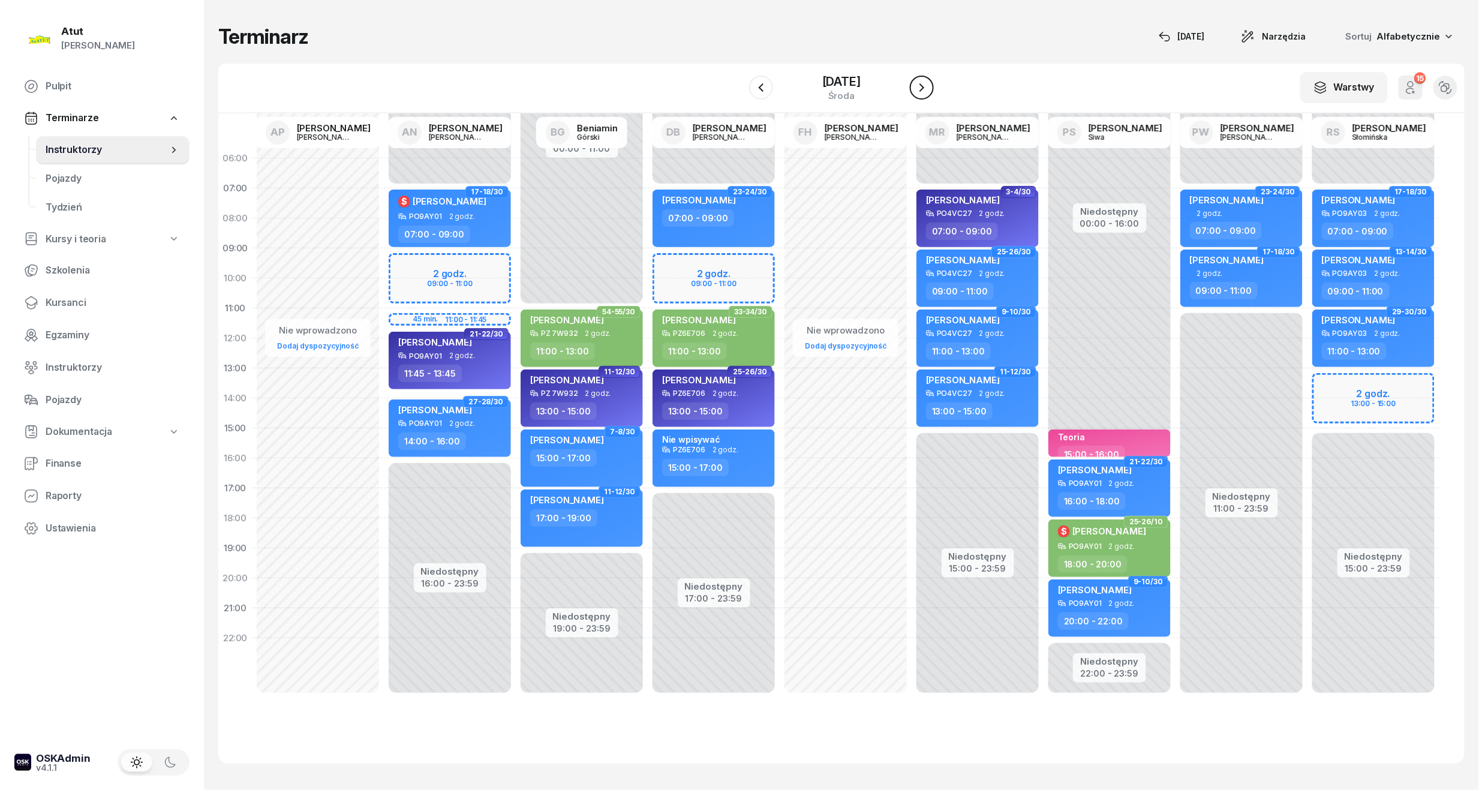
click at [929, 89] on icon "button" at bounding box center [921, 87] width 14 height 14
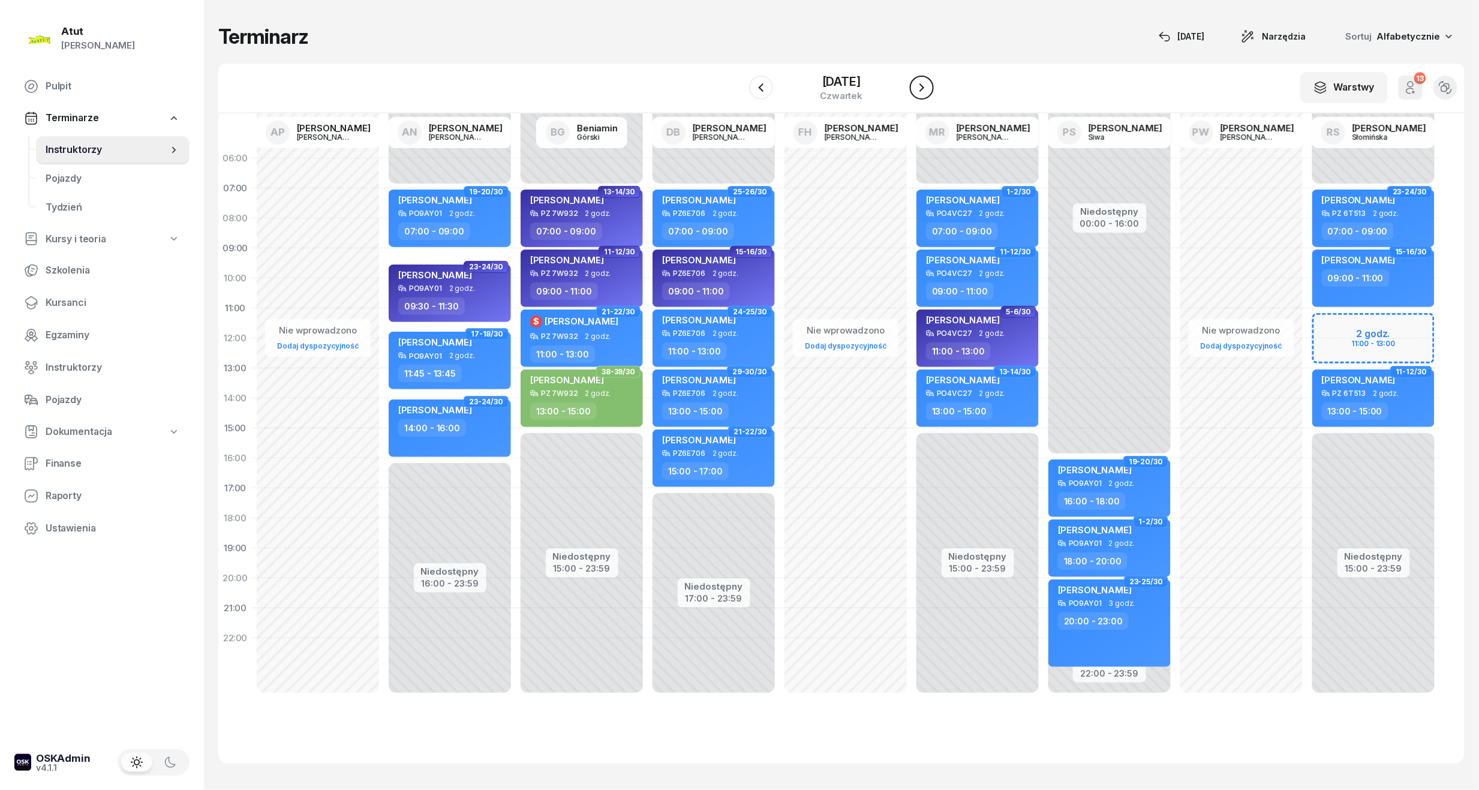
click at [929, 89] on icon "button" at bounding box center [921, 87] width 14 height 14
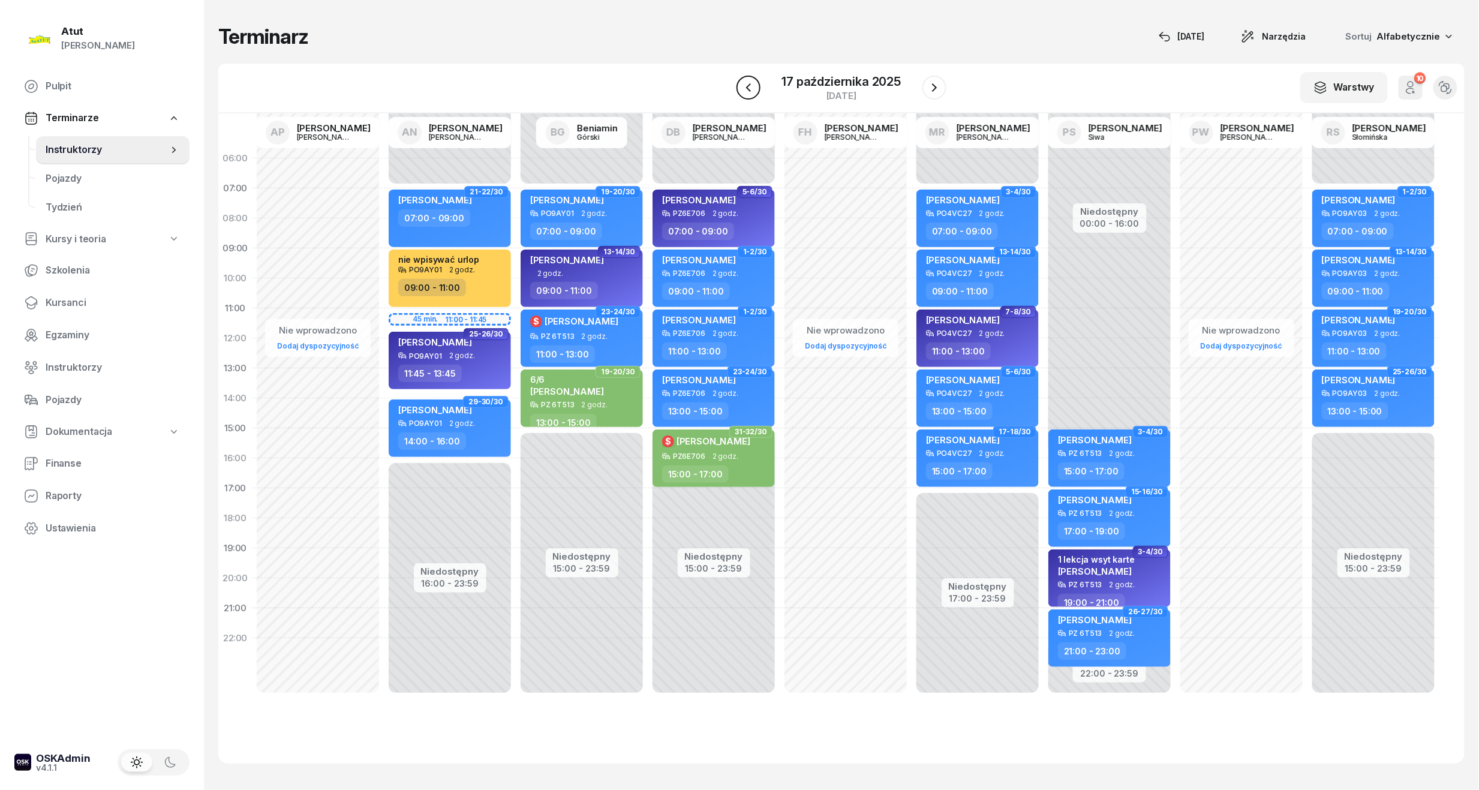
click at [739, 94] on button "button" at bounding box center [748, 88] width 24 height 24
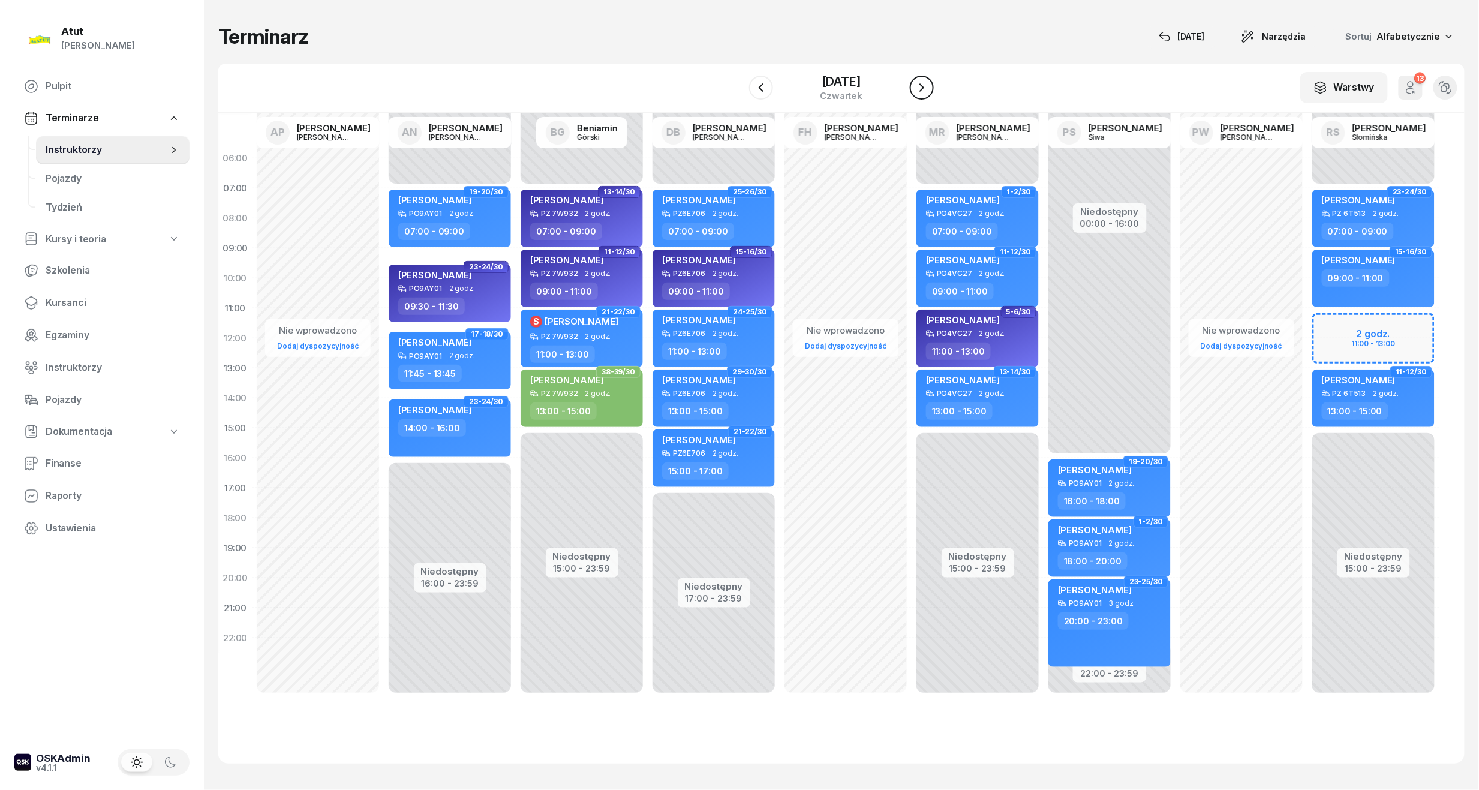
click at [925, 85] on button "button" at bounding box center [922, 88] width 24 height 24
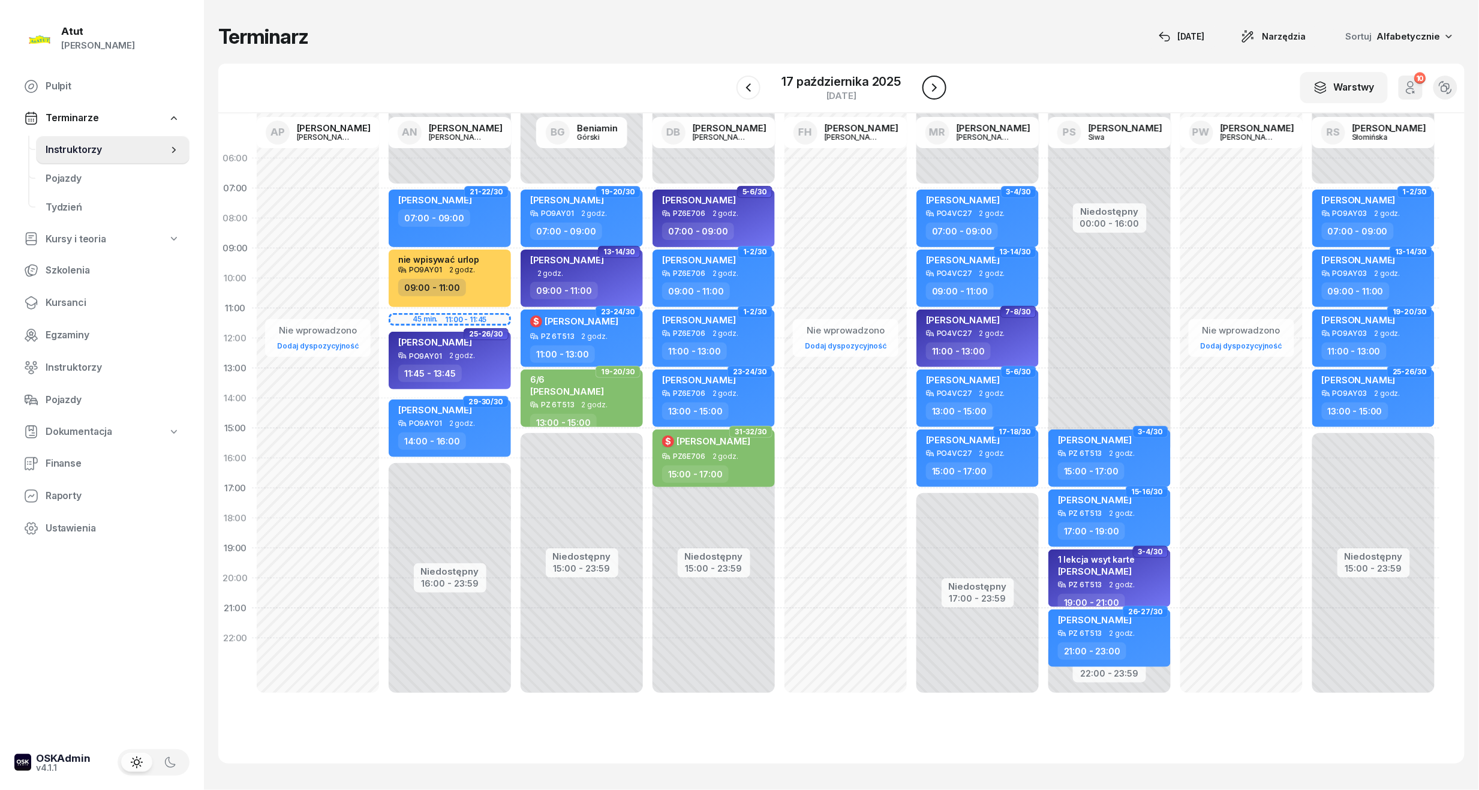
click at [931, 82] on icon "button" at bounding box center [934, 87] width 14 height 14
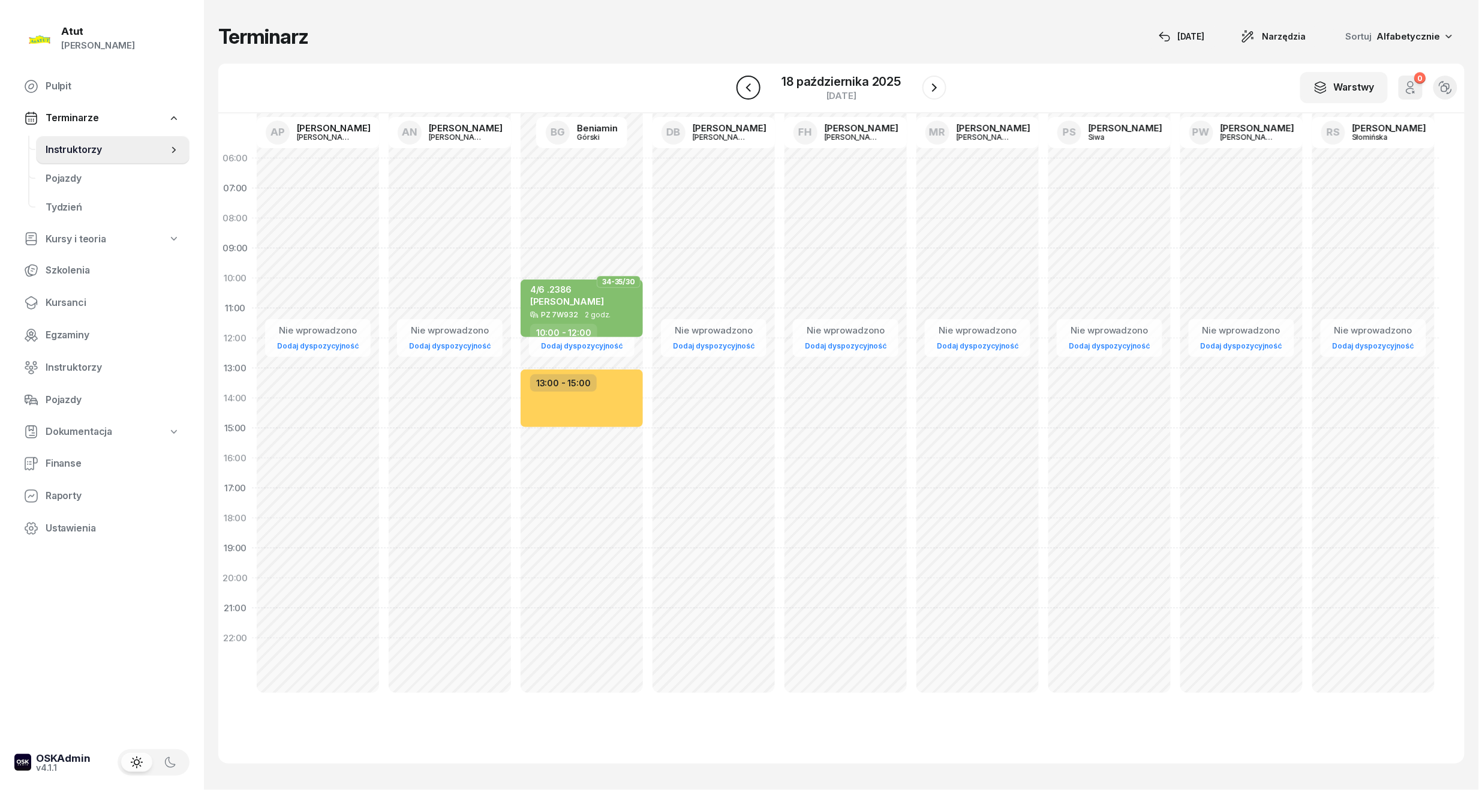
click at [737, 87] on button "button" at bounding box center [748, 88] width 24 height 24
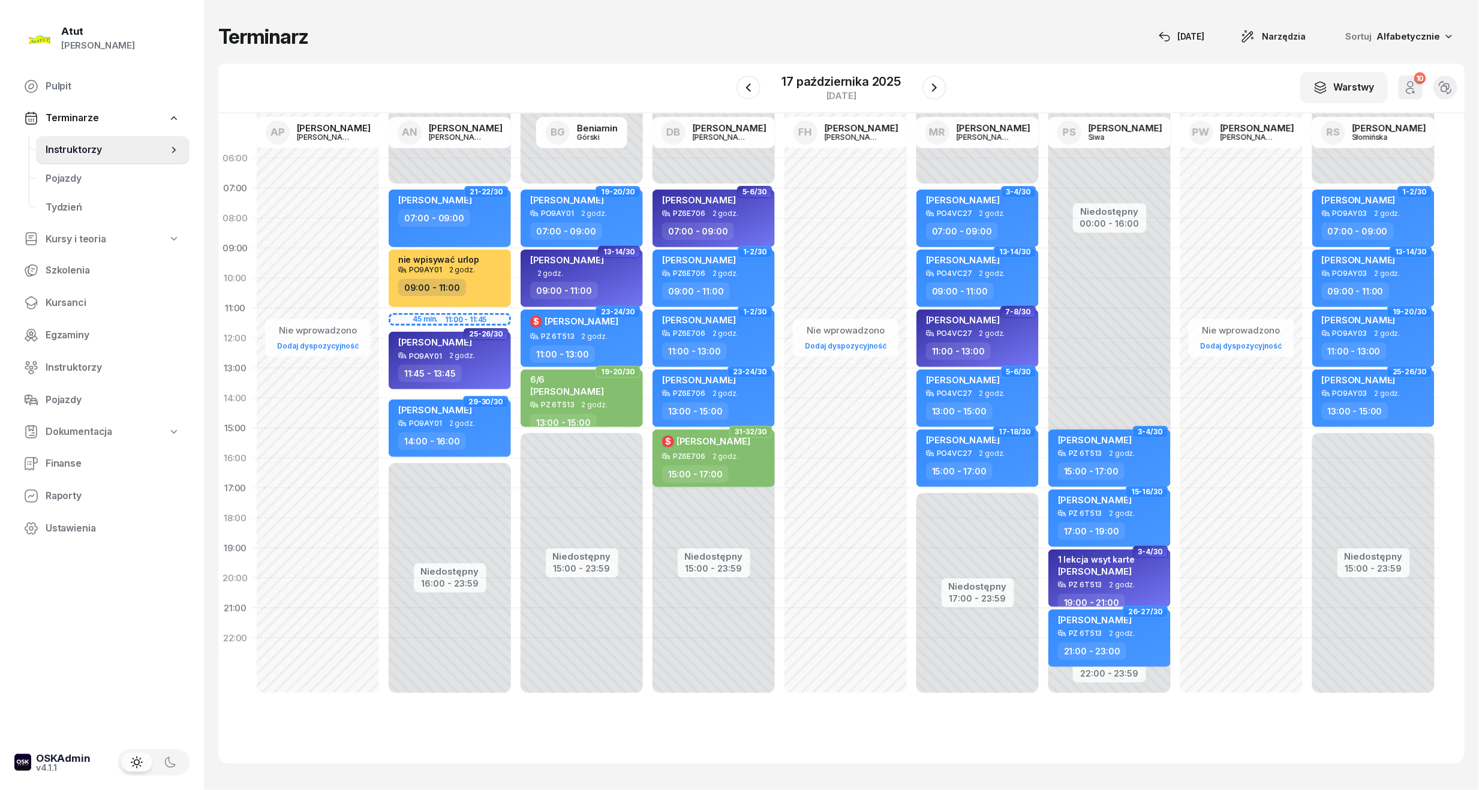
click at [938, 73] on div "[DATE]" at bounding box center [841, 88] width 210 height 34
click at [938, 90] on icon "button" at bounding box center [934, 87] width 14 height 14
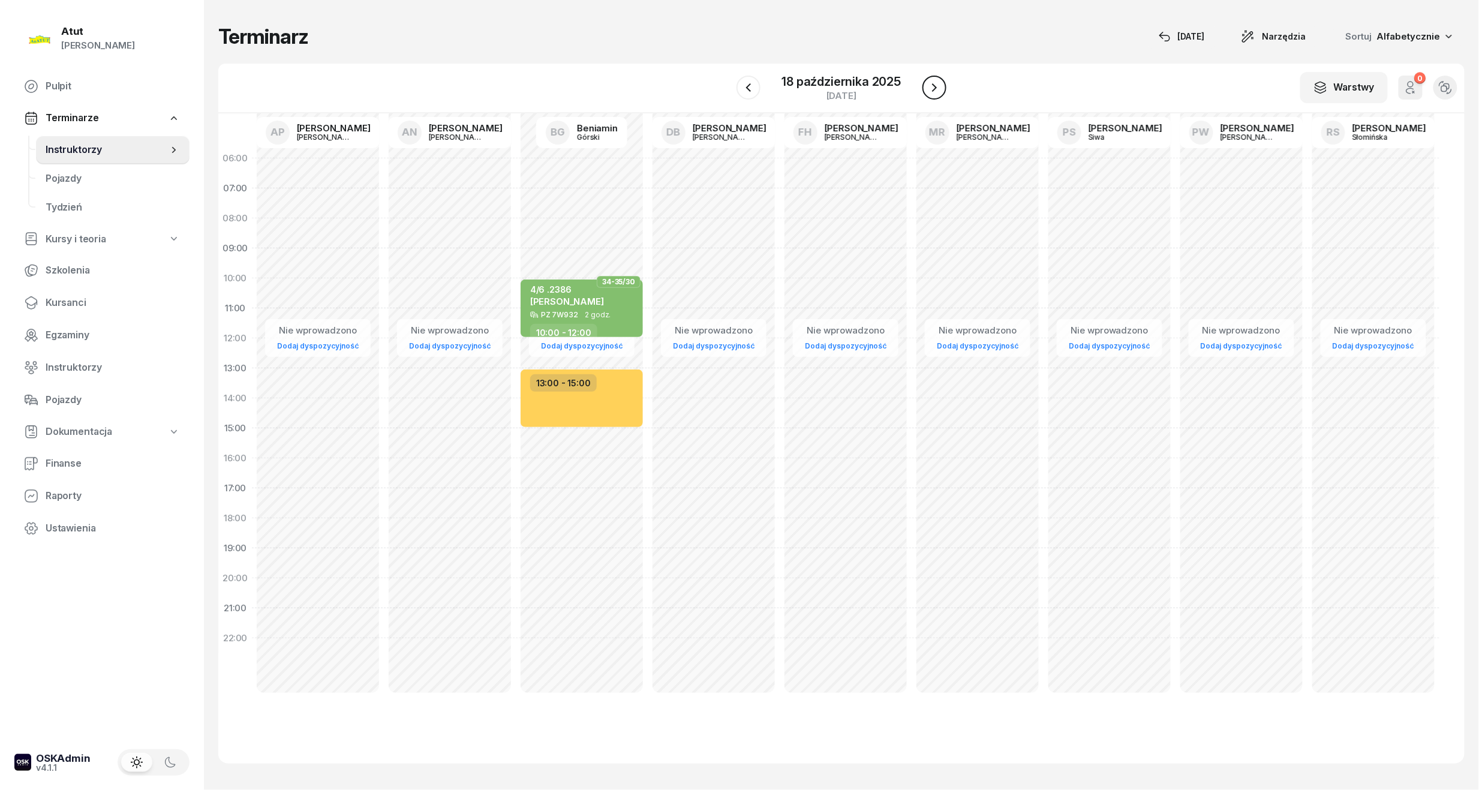
click at [938, 90] on icon "button" at bounding box center [934, 87] width 14 height 14
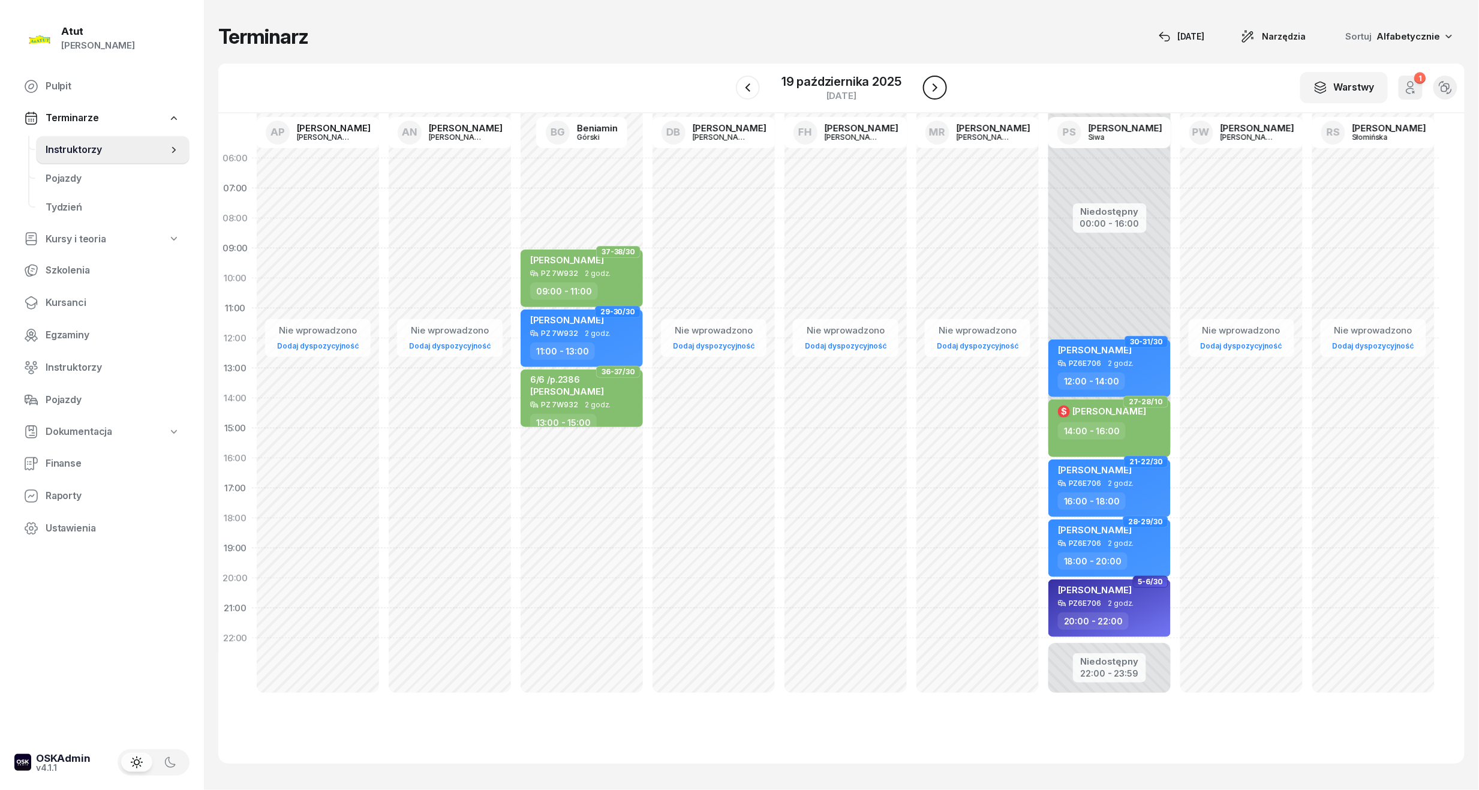
click at [937, 92] on icon "button" at bounding box center [935, 87] width 14 height 14
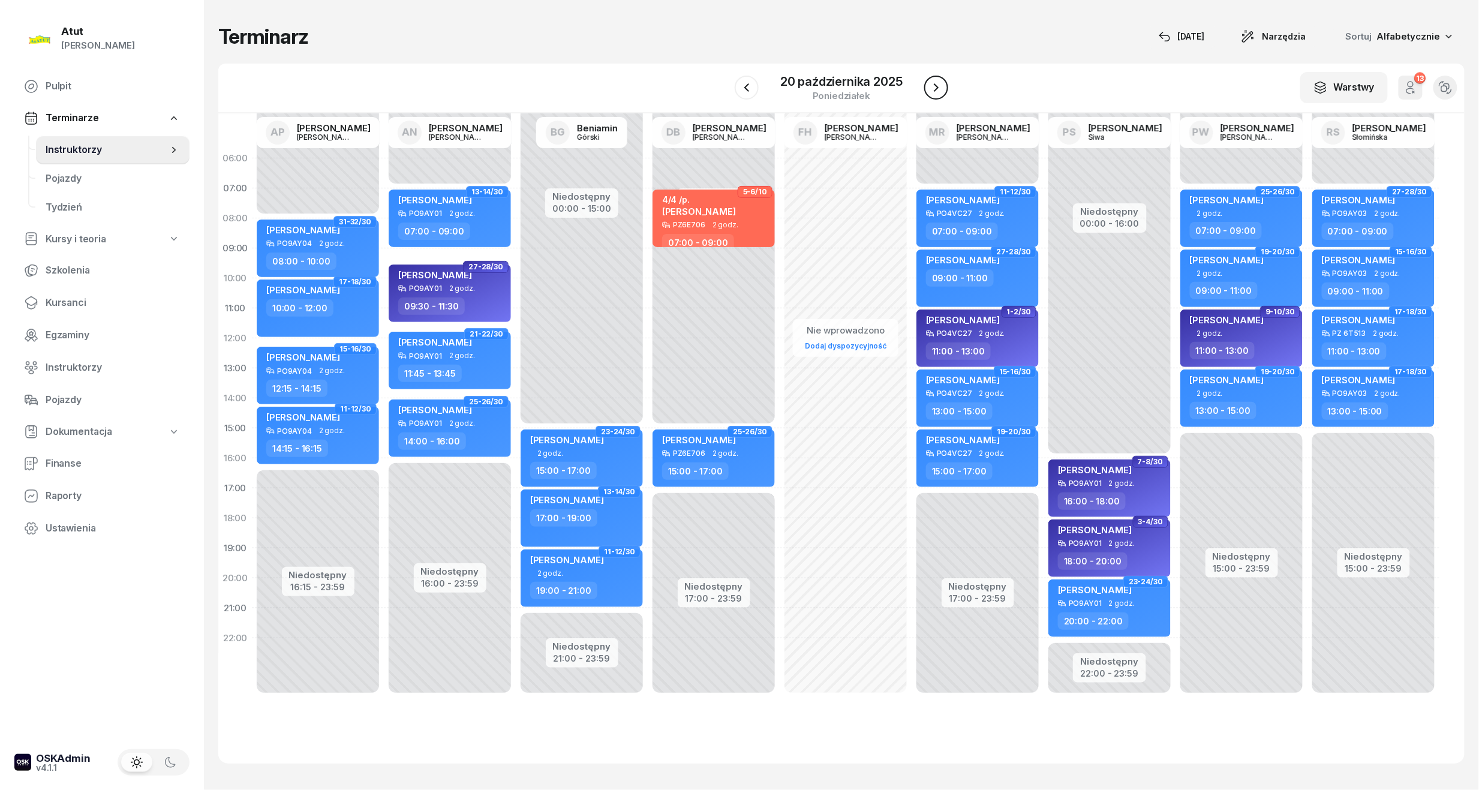
click at [937, 90] on icon "button" at bounding box center [936, 87] width 14 height 14
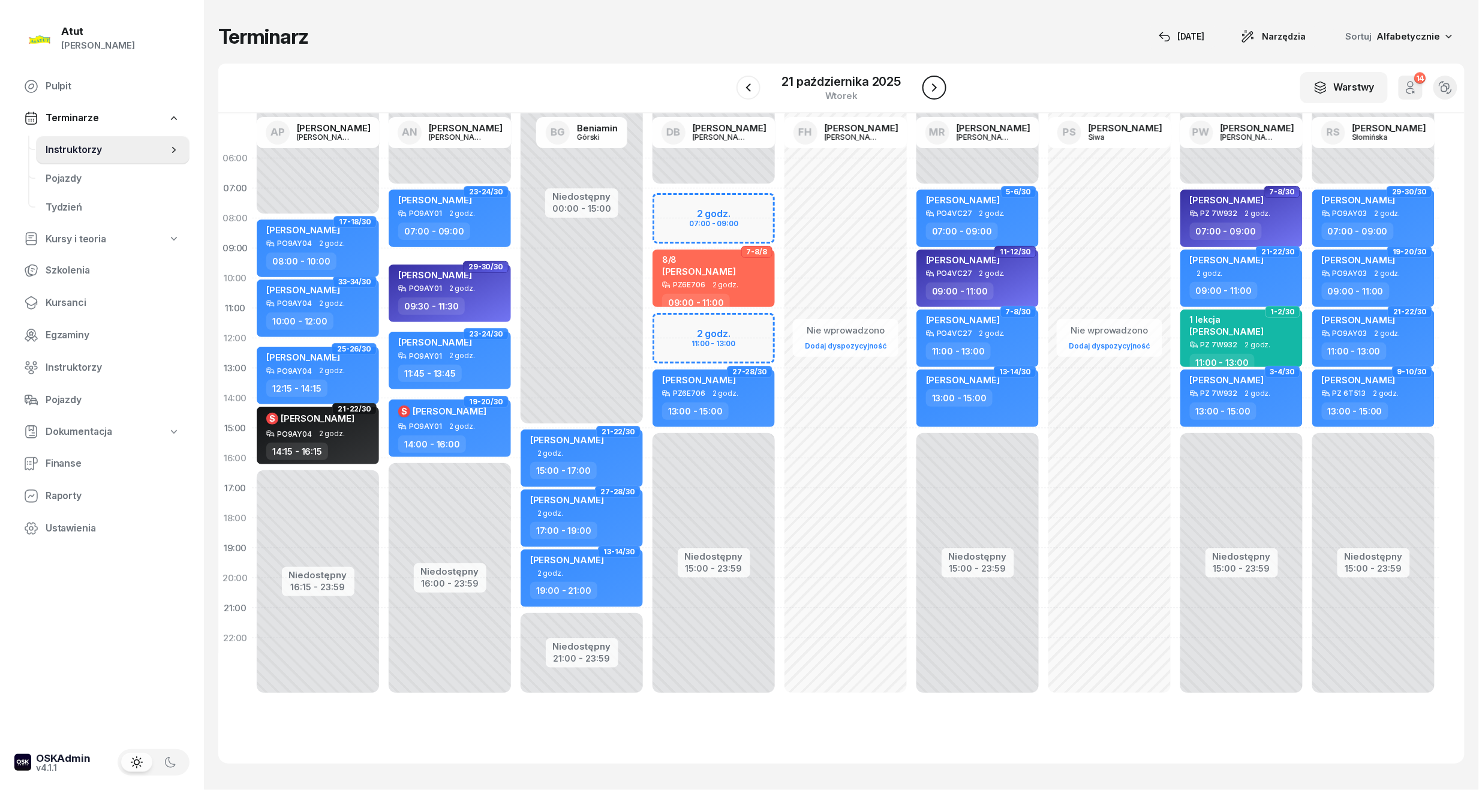
click at [937, 90] on icon "button" at bounding box center [934, 87] width 14 height 14
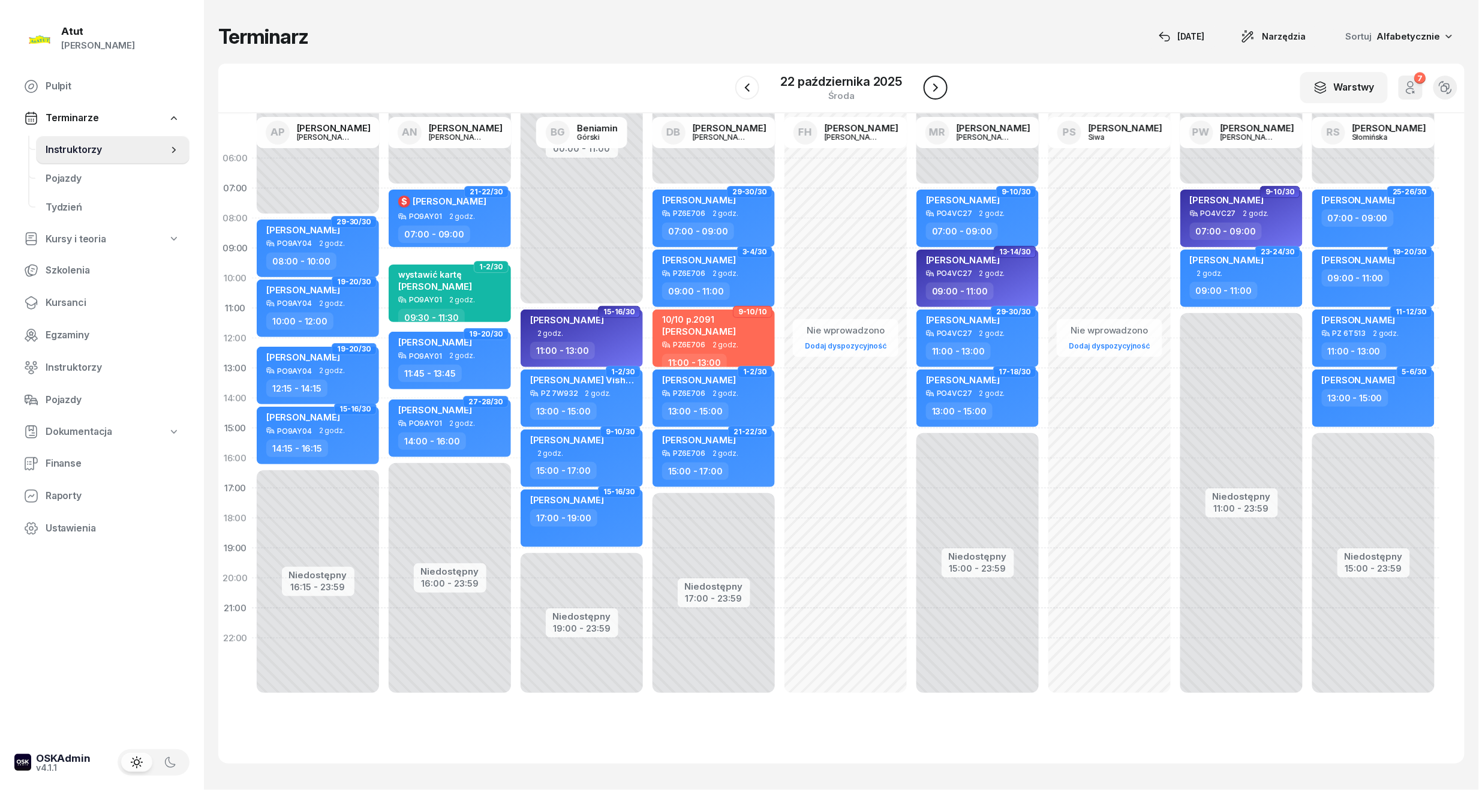
click at [937, 90] on icon "button" at bounding box center [935, 87] width 14 height 14
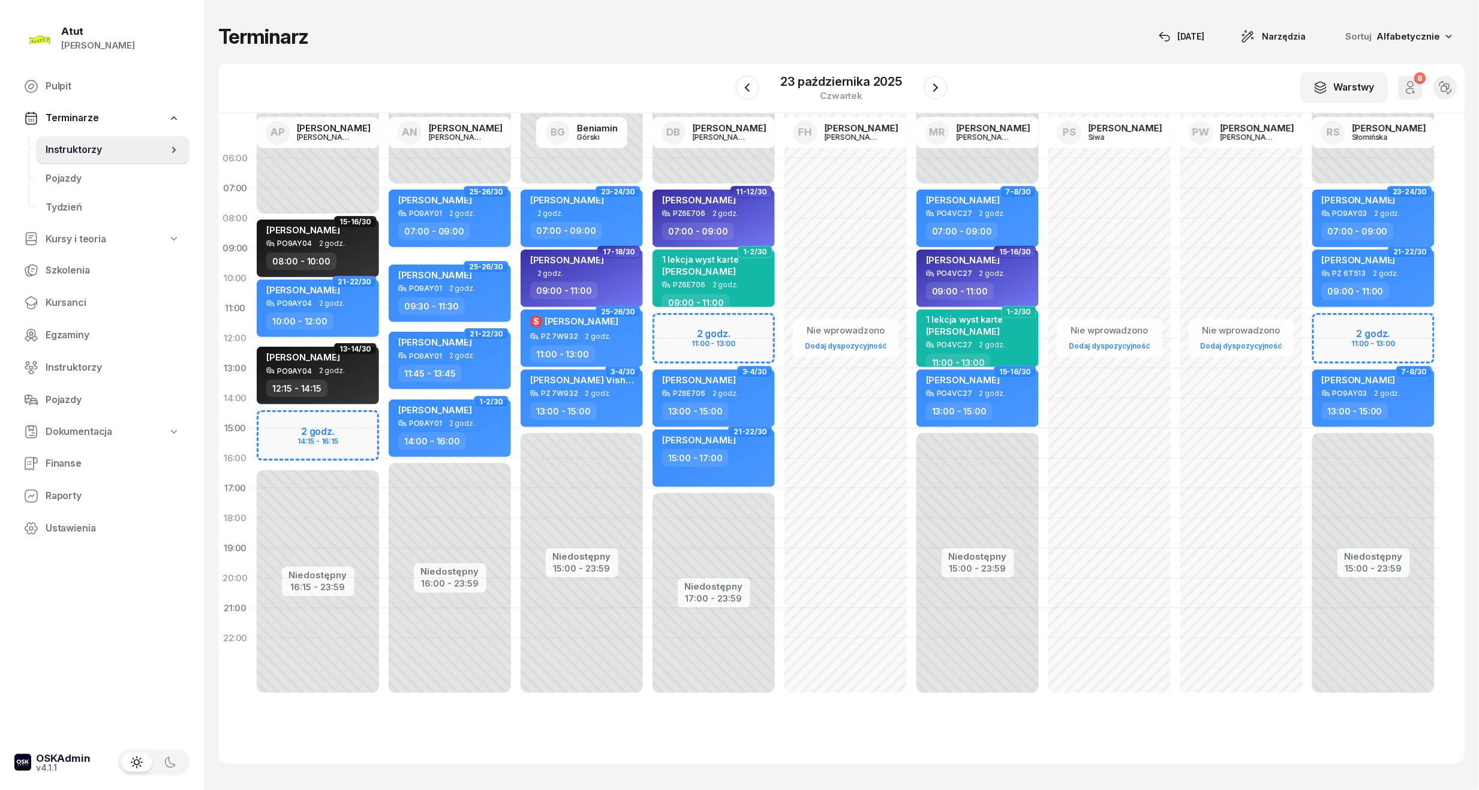
click at [322, 435] on div "Niedostępny 00:00 - 08:00 Niedostępny 16:15 - 23:59 2 godz. 14:15 - 16:15 15-16…" at bounding box center [318, 428] width 132 height 570
select select "15"
select select "17"
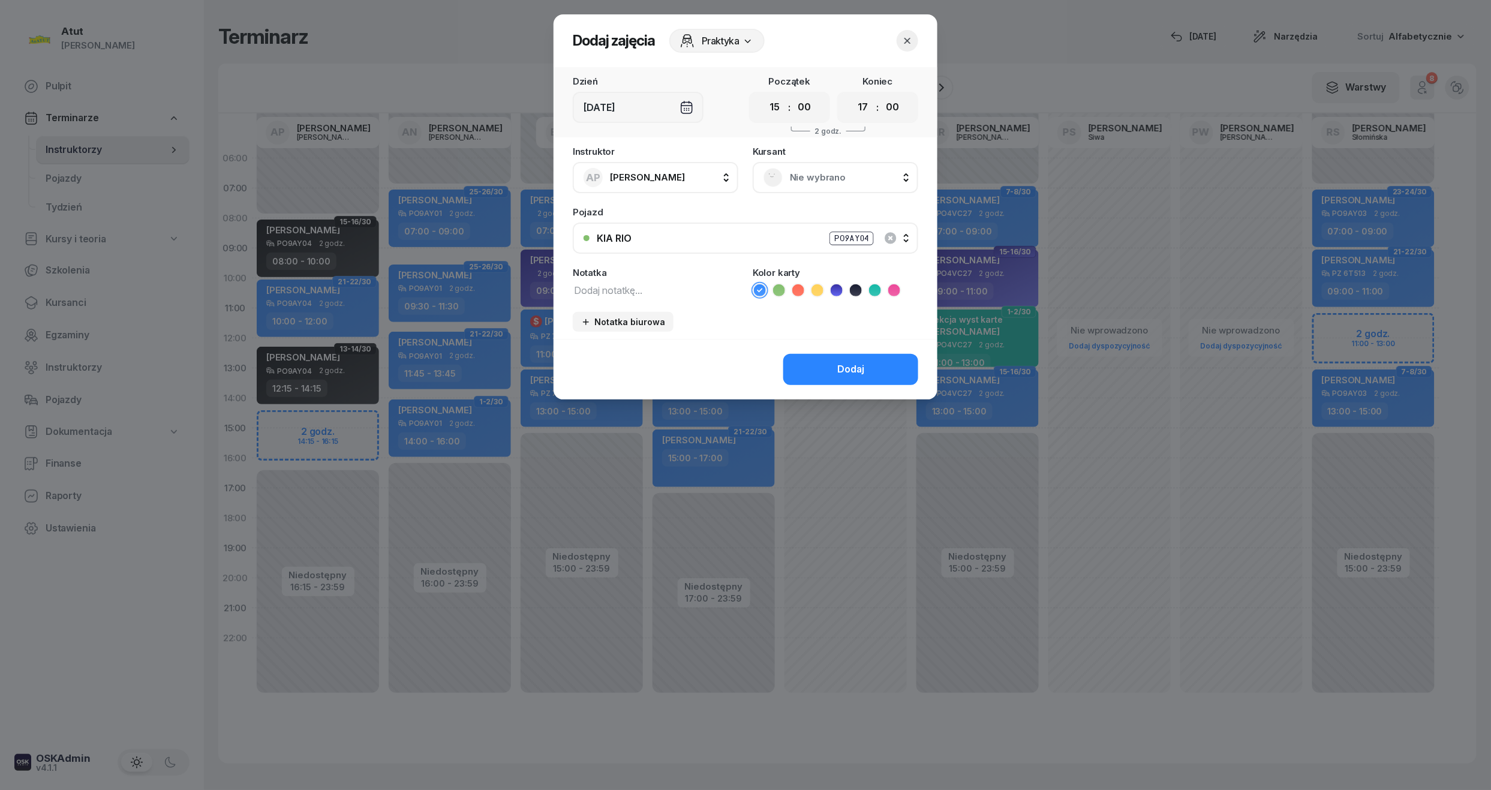
click at [813, 171] on span "Nie wybrano" at bounding box center [849, 178] width 118 height 16
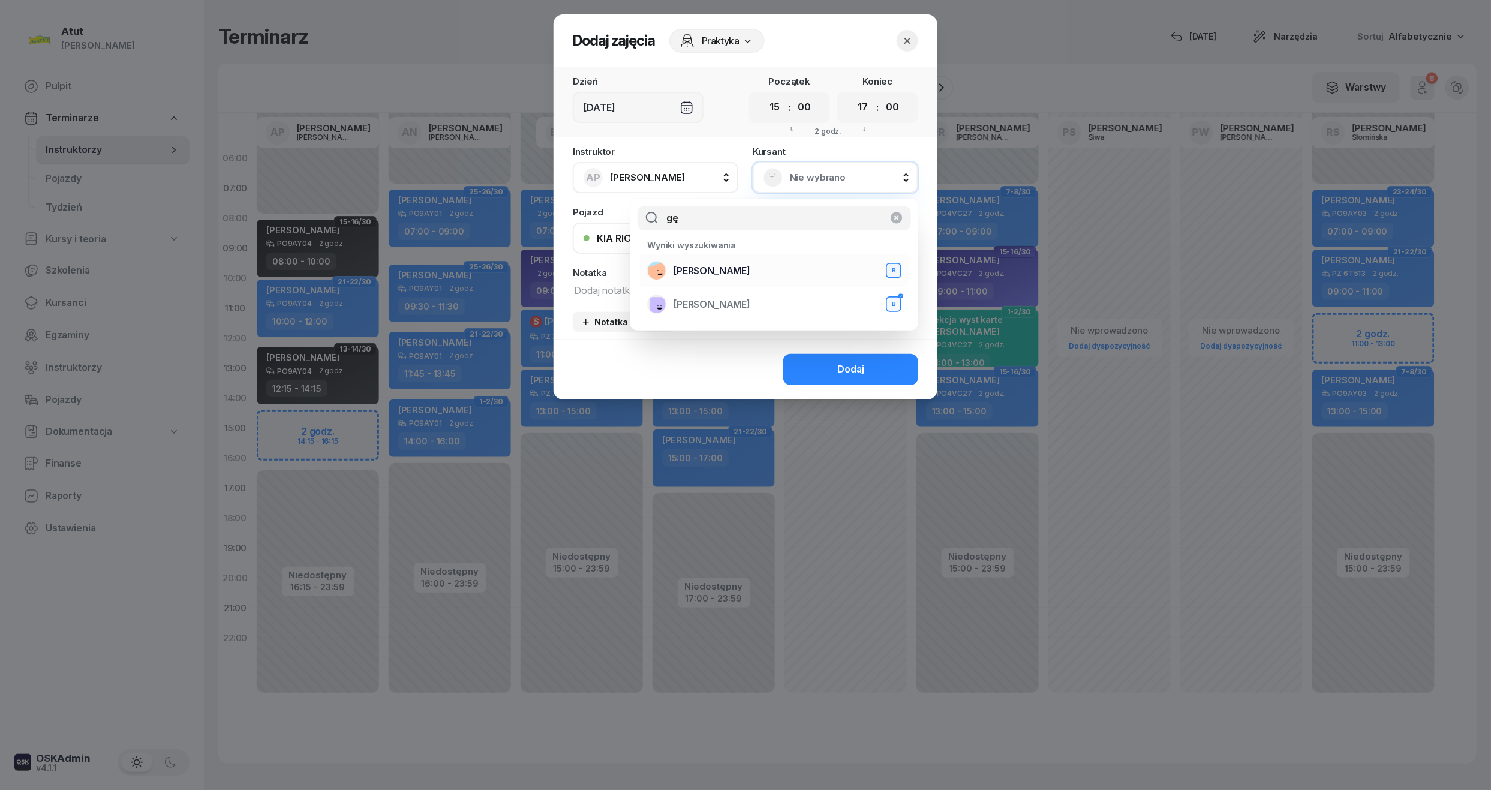
type input "gę"
click at [705, 279] on div "[PERSON_NAME] B" at bounding box center [774, 270] width 254 height 19
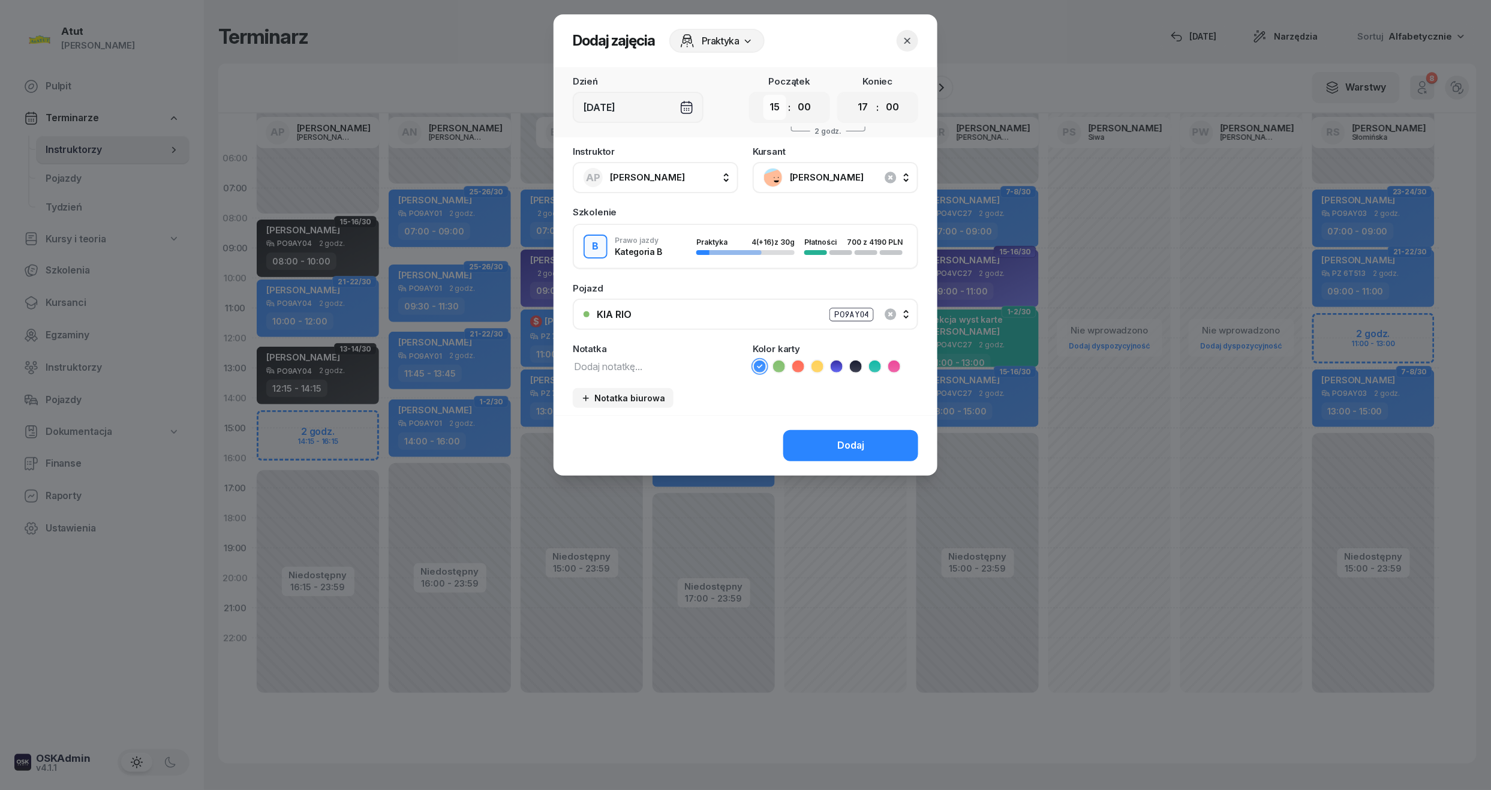
click at [770, 116] on select "00 01 02 03 04 05 06 07 08 09 10 11 12 13 14 15 16 17 18 19 20 21 22 23" at bounding box center [774, 107] width 23 height 25
select select "14"
click at [763, 95] on select "00 01 02 03 04 05 06 07 08 09 10 11 12 13 14 15 16 17 18 19 20 21 22 23" at bounding box center [774, 107] width 23 height 25
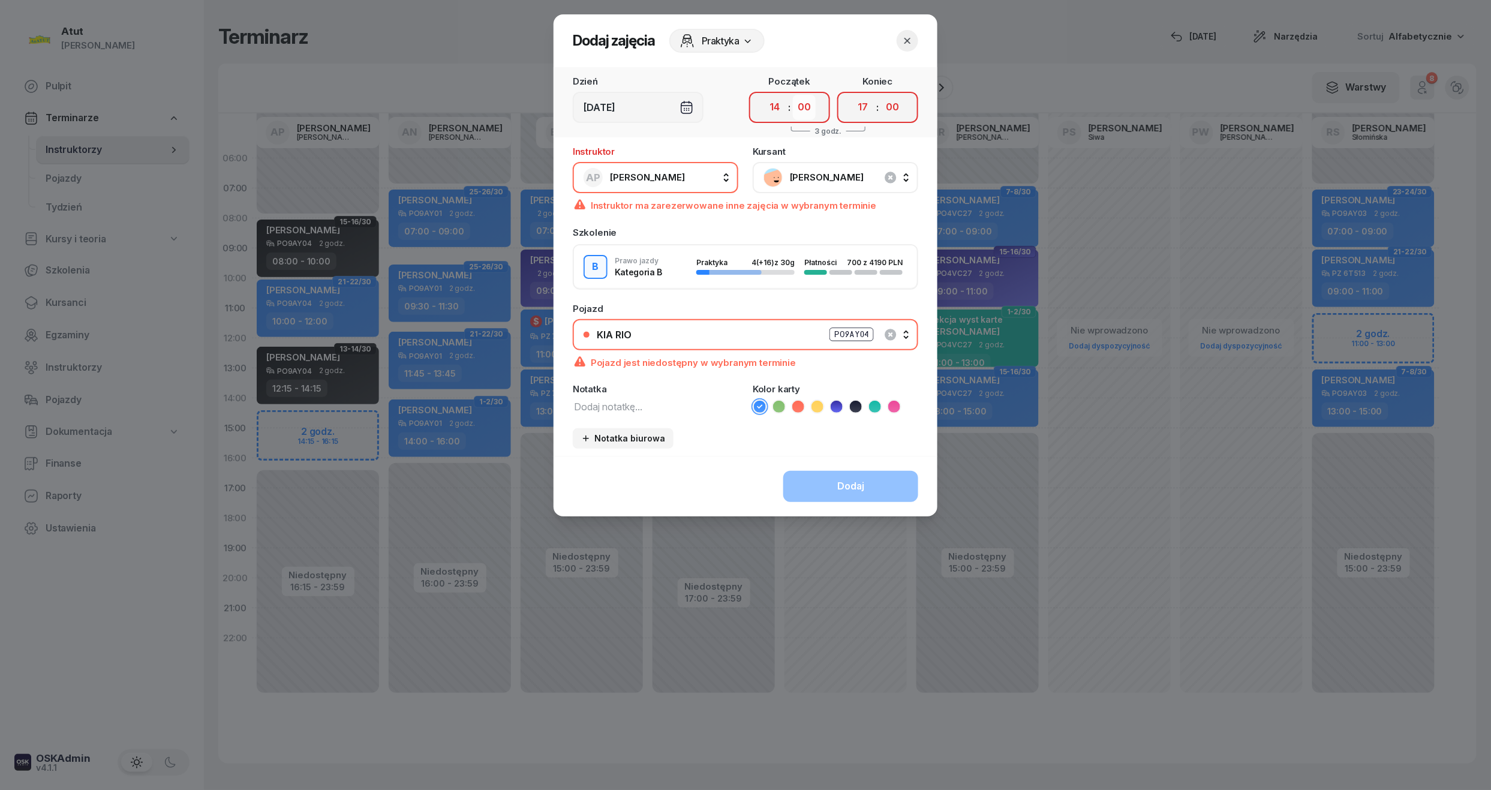
click at [807, 109] on select "00 05 10 15 20 25 30 35 40 45 50 55" at bounding box center [804, 107] width 23 height 25
select select "15"
click at [793, 95] on select "00 05 10 15 20 25 30 35 40 45 50 55" at bounding box center [804, 107] width 23 height 25
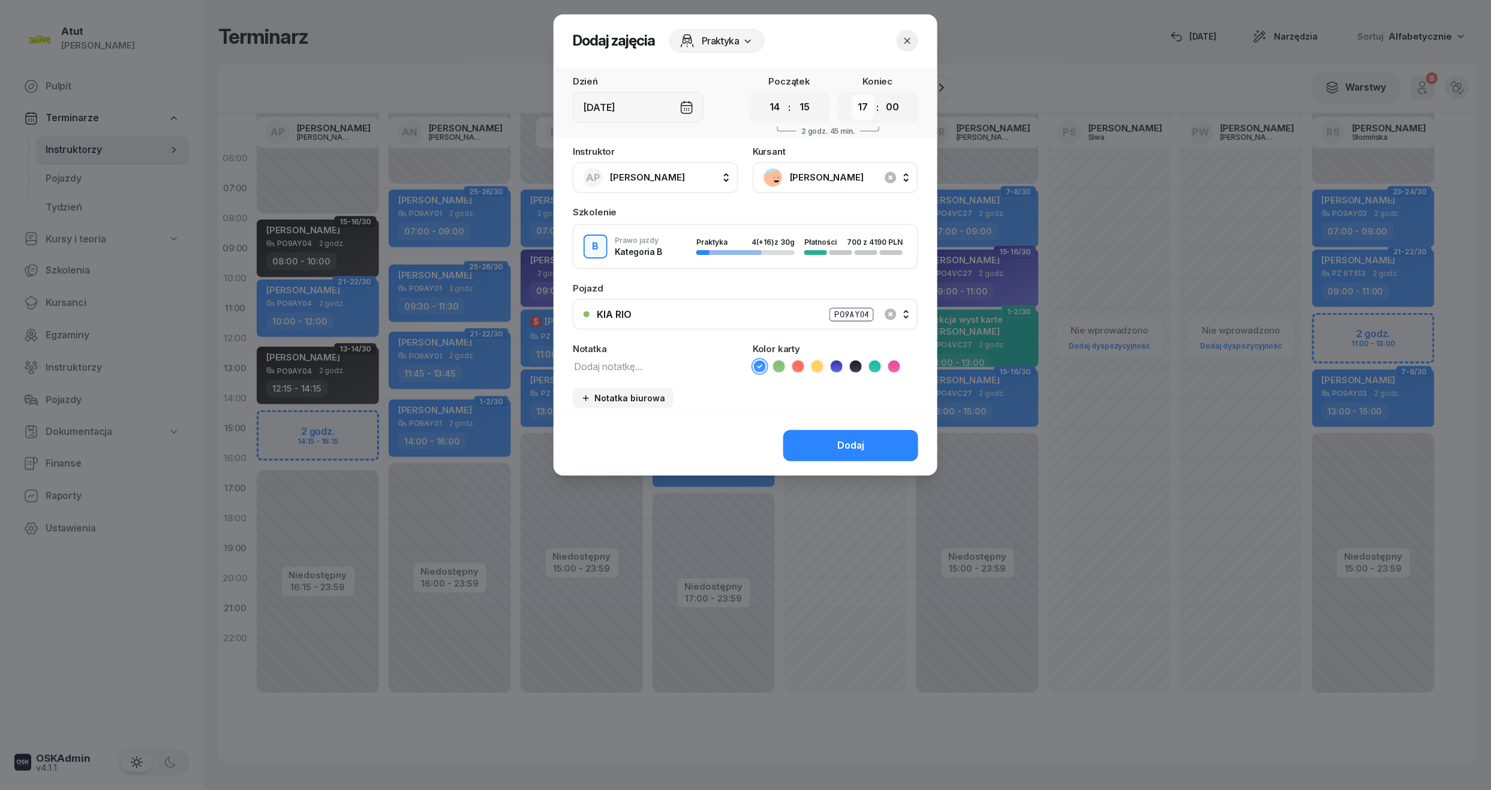
drag, startPoint x: 859, startPoint y: 106, endPoint x: 863, endPoint y: 113, distance: 7.8
click at [859, 106] on select "00 01 02 03 04 05 06 07 08 09 10 11 12 13 14 15 16 17 18 19 20 21 22 23" at bounding box center [862, 107] width 23 height 25
select select "16"
click at [851, 95] on select "00 01 02 03 04 05 06 07 08 09 10 11 12 13 14 15 16 17 18 19 20 21 22 23" at bounding box center [862, 107] width 23 height 25
click at [904, 106] on div "00 01 02 03 04 05 06 07 08 09 10 11 12 13 14 15 16 17 18 19 20 21 22 23 : 00 05…" at bounding box center [877, 107] width 81 height 31
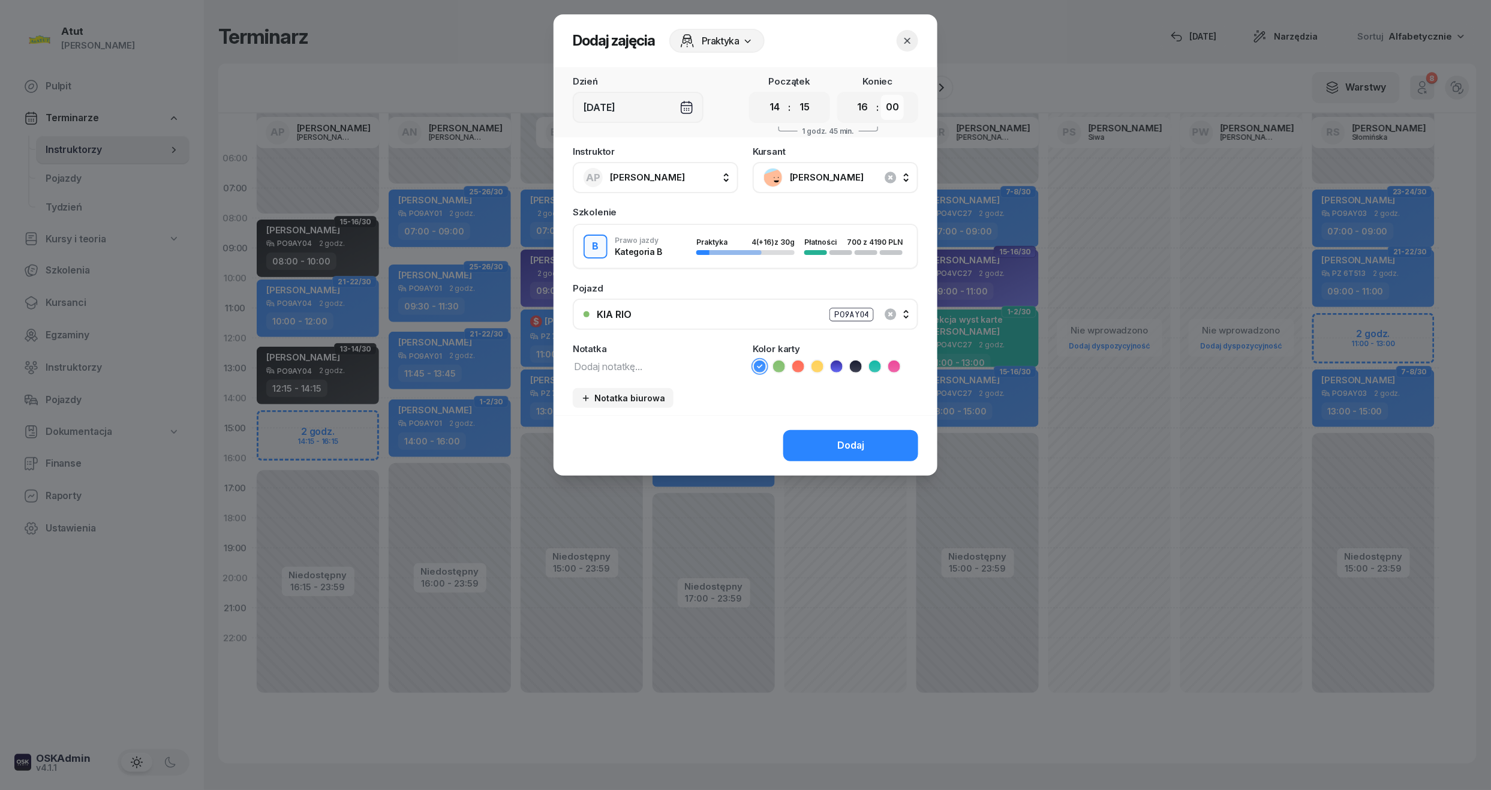
click at [893, 109] on select "00 05 10 15 20 25 30 35 40 45 50 55" at bounding box center [892, 107] width 23 height 25
select select "15"
click at [881, 95] on select "00 05 10 15 20 25 30 35 40 45 50 55" at bounding box center [892, 107] width 23 height 25
click at [838, 365] on icon at bounding box center [836, 366] width 12 height 12
click at [835, 444] on button "Dodaj" at bounding box center [850, 445] width 135 height 31
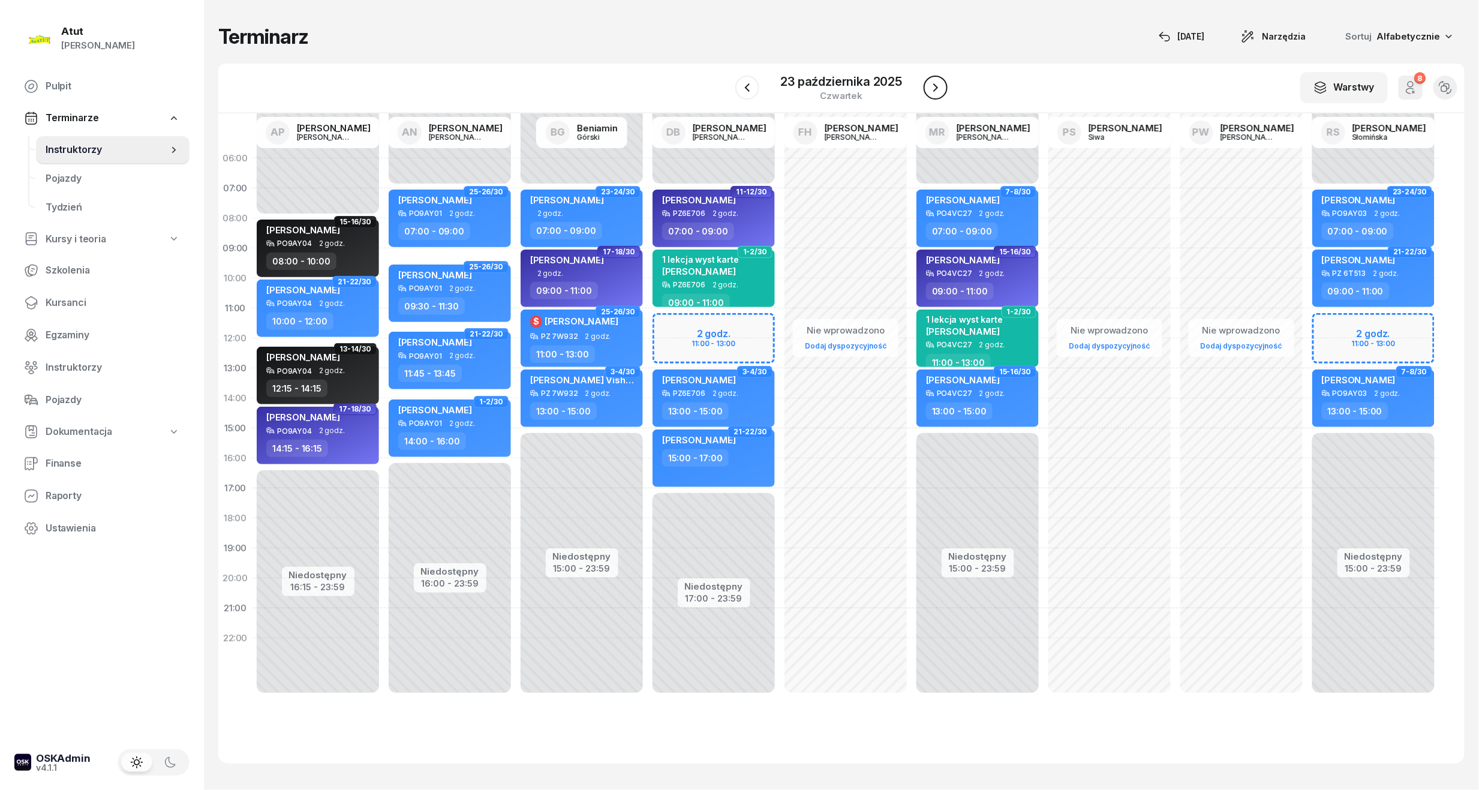
click at [937, 88] on icon "button" at bounding box center [935, 87] width 5 height 8
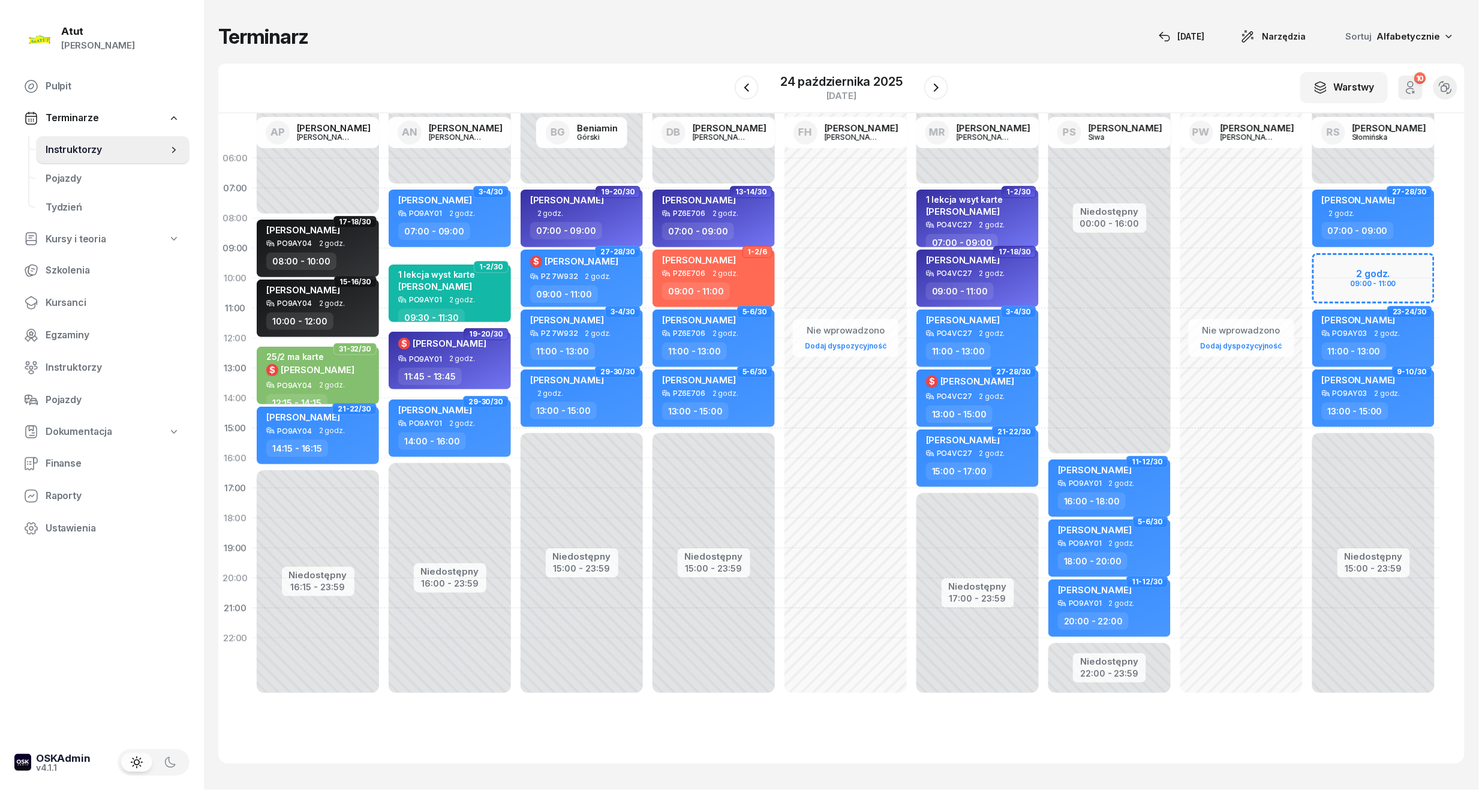
click at [1398, 263] on div "Niedostępny 00:00 - 07:00 Niedostępny 15:00 - 23:59 2 godz. 09:00 - 11:00 27-28…" at bounding box center [1373, 428] width 132 height 570
select select "09"
select select "11"
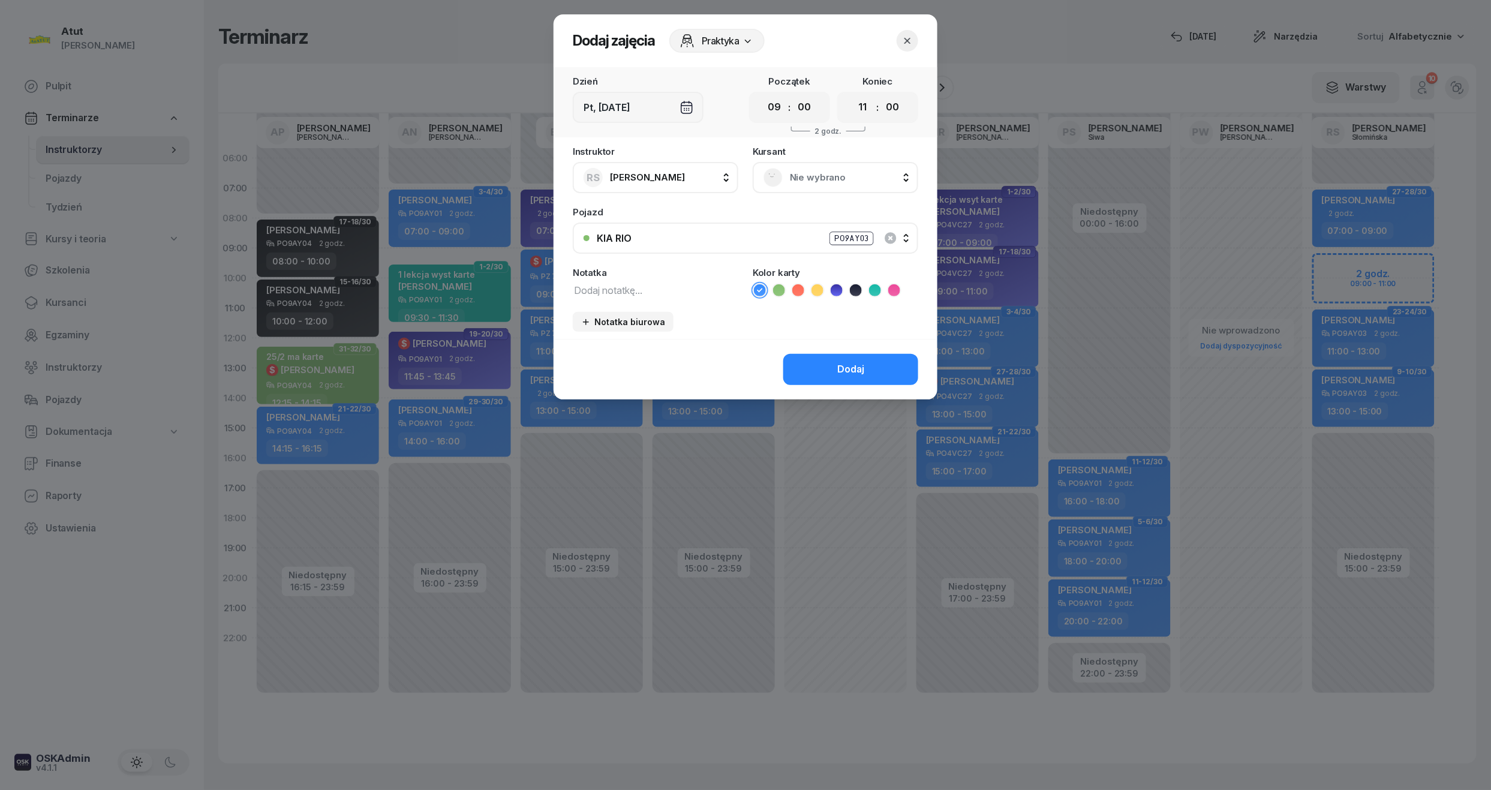
click at [831, 173] on span "Nie wybrano" at bounding box center [849, 178] width 118 height 16
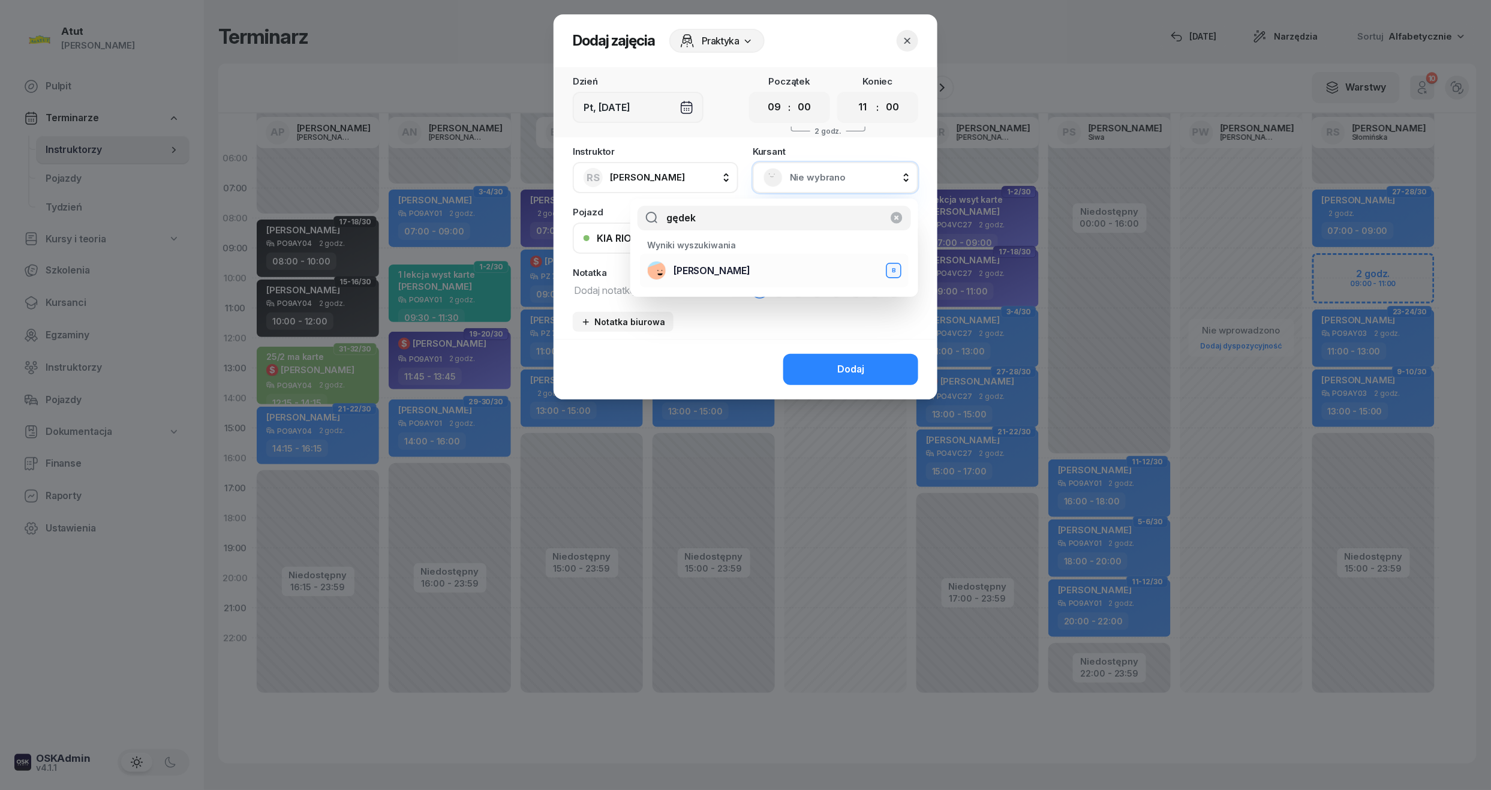
type input "gędek"
click at [744, 264] on div "[PERSON_NAME] B" at bounding box center [774, 270] width 254 height 19
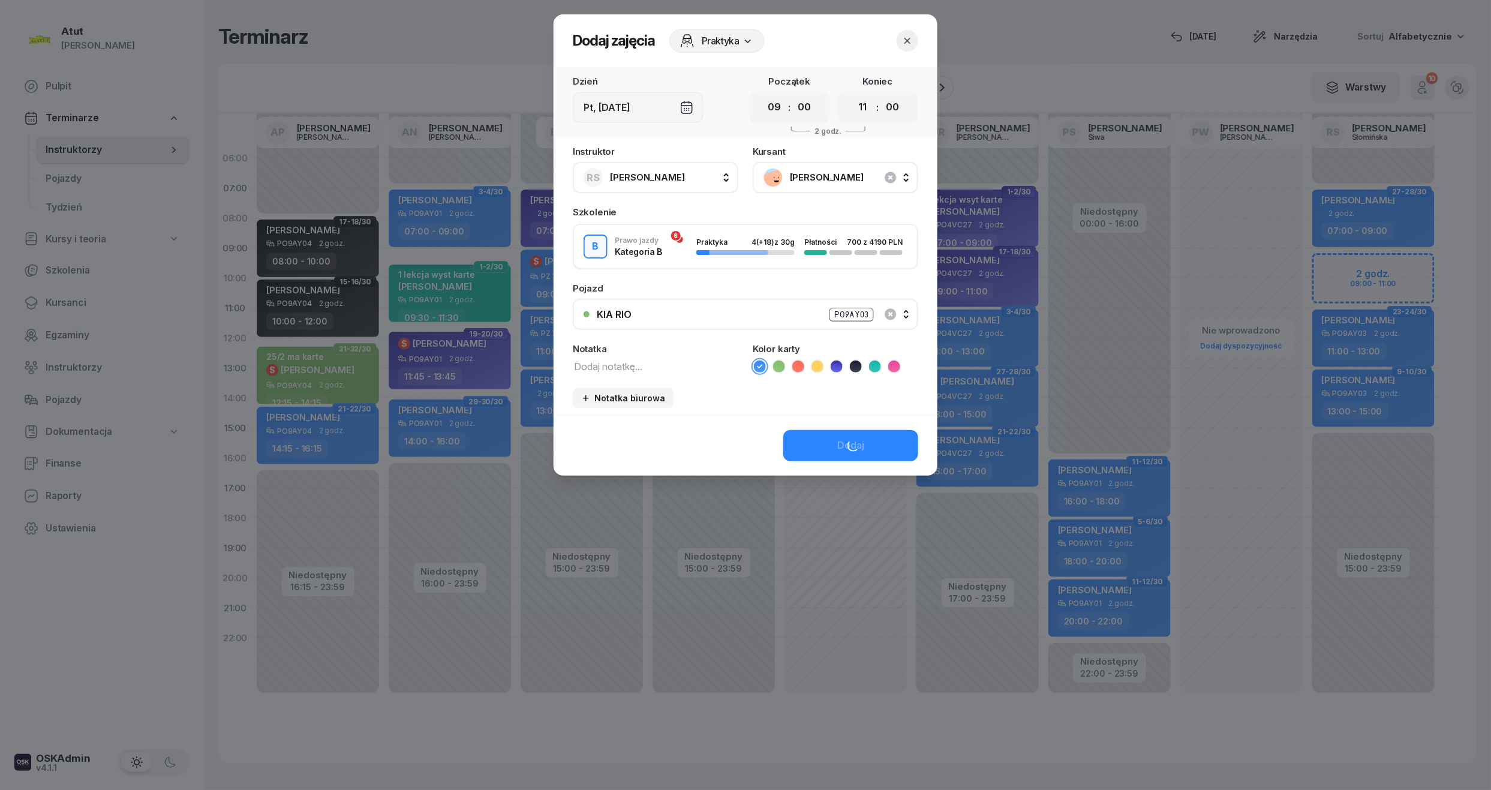
click at [842, 361] on icon at bounding box center [836, 366] width 12 height 12
click at [847, 437] on div "Dodaj" at bounding box center [745, 445] width 384 height 61
click at [850, 444] on div "Dodaj" at bounding box center [850, 446] width 27 height 16
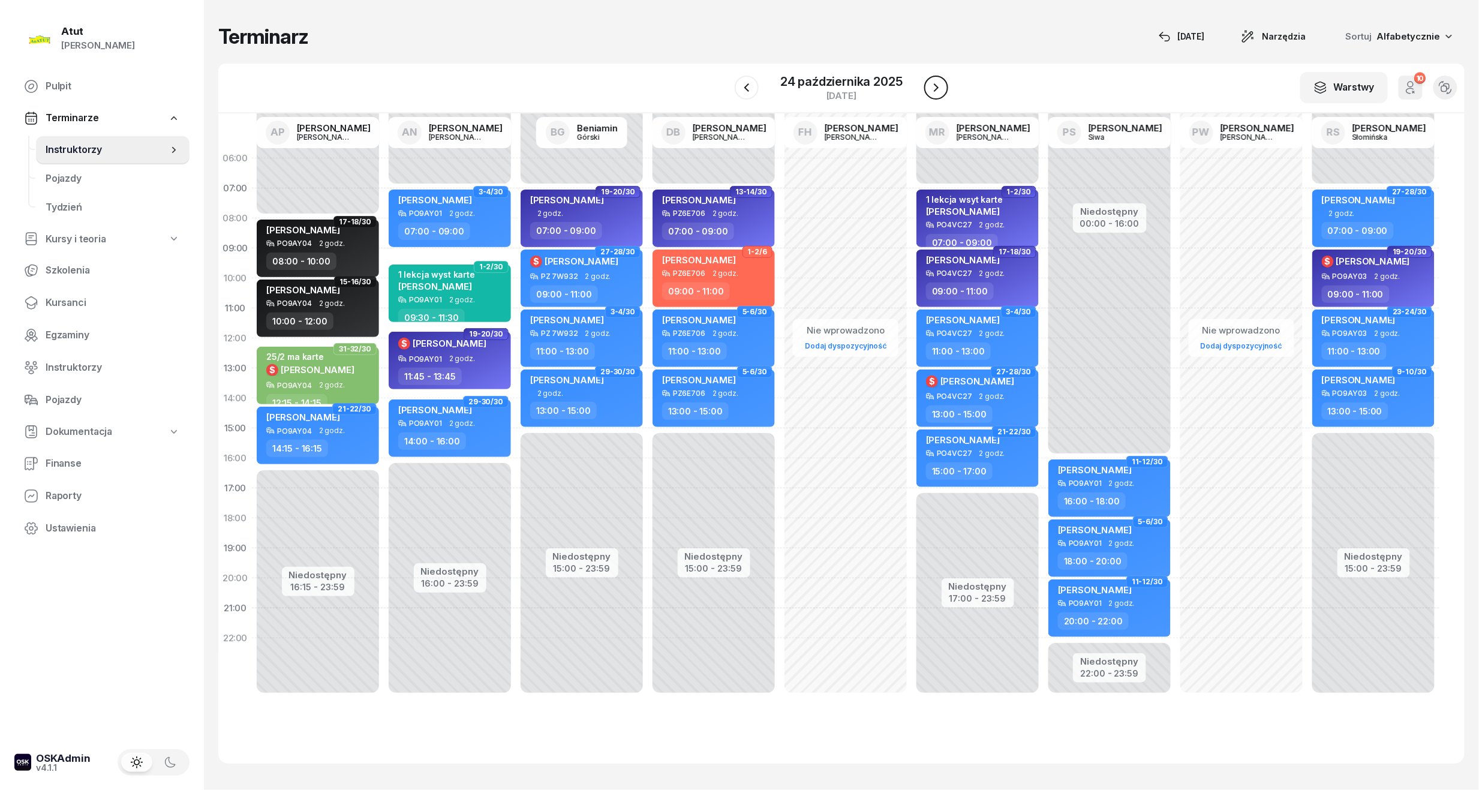
click at [934, 90] on icon "button" at bounding box center [936, 87] width 14 height 14
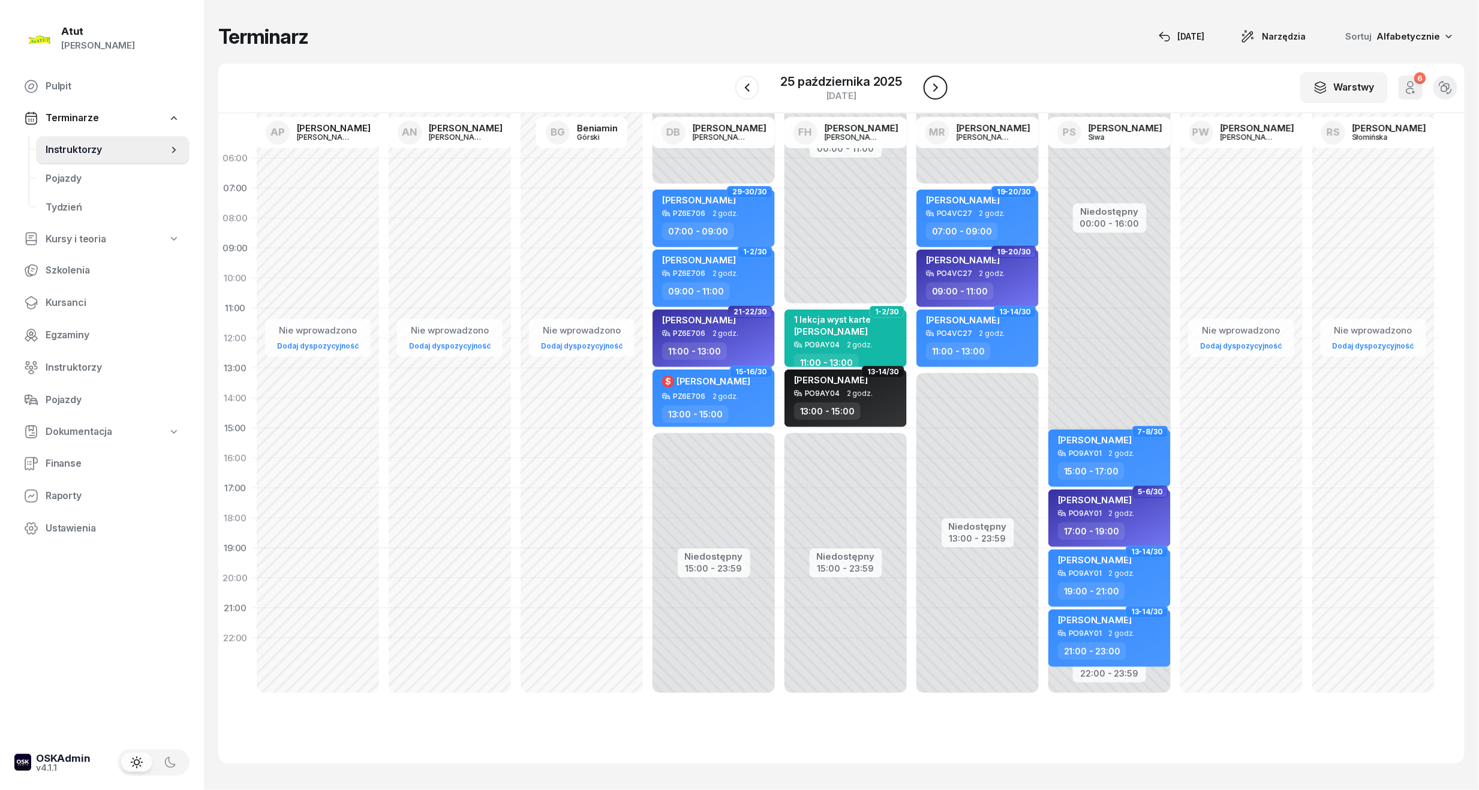
click at [934, 90] on icon "button" at bounding box center [935, 87] width 14 height 14
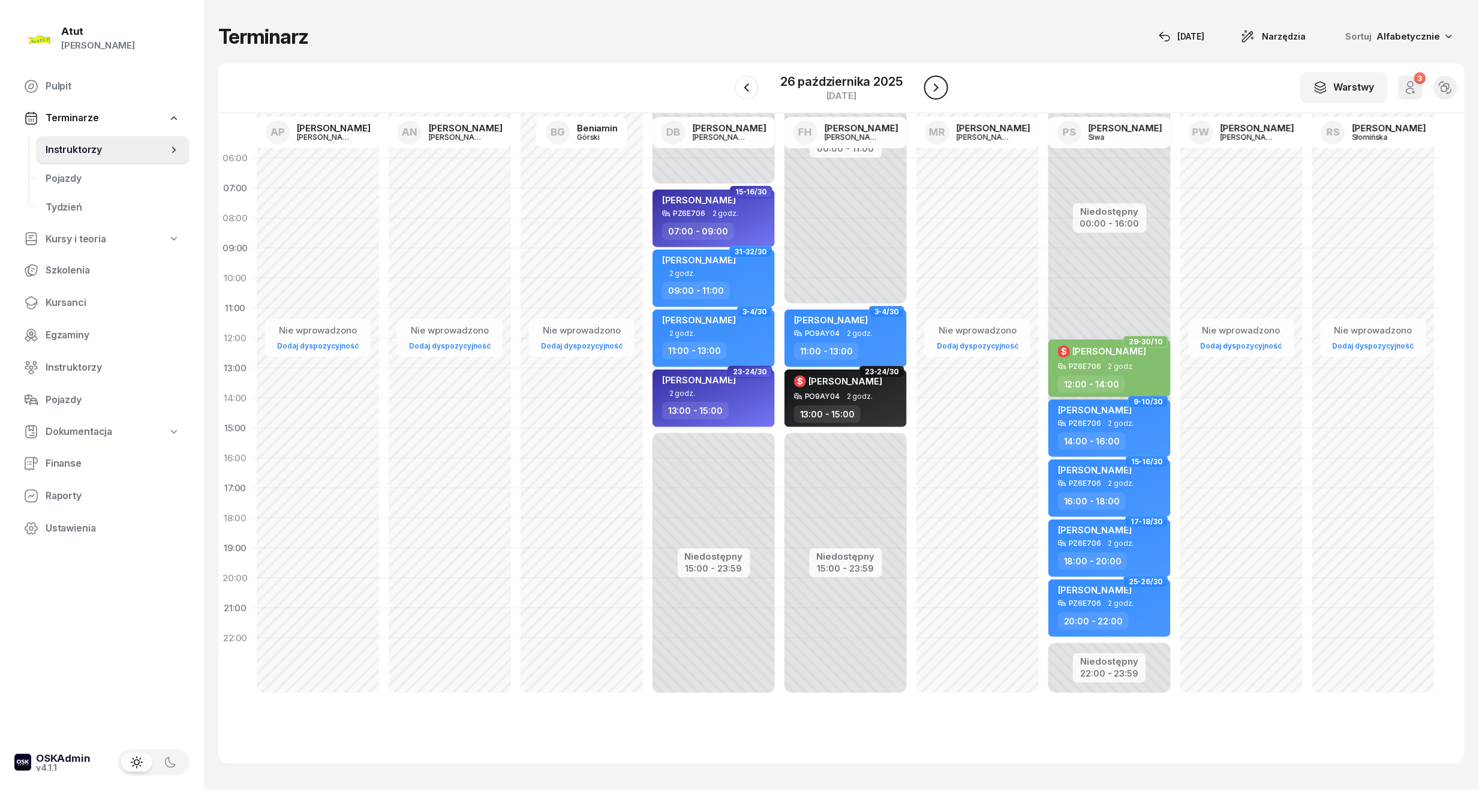
click at [934, 90] on icon "button" at bounding box center [936, 87] width 14 height 14
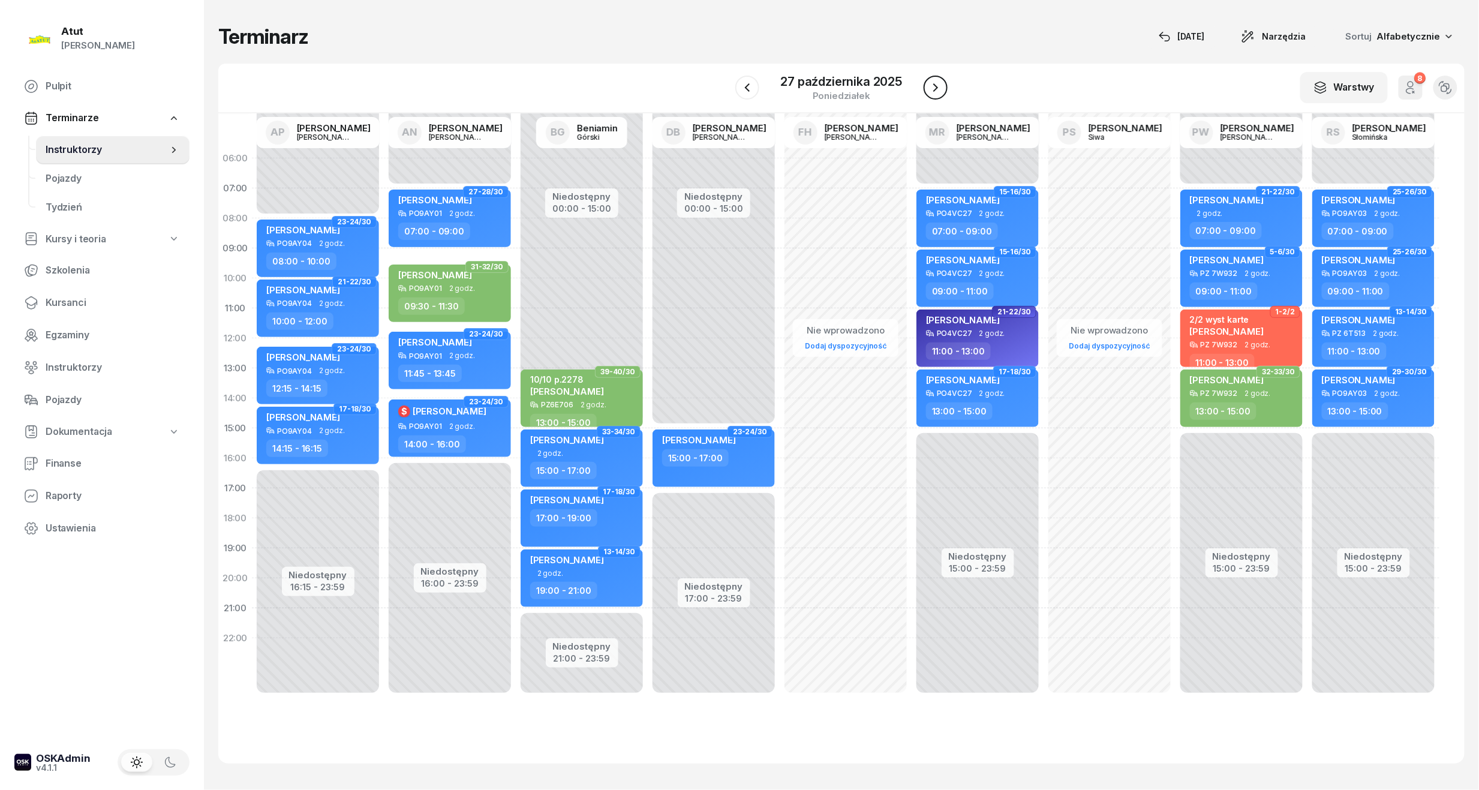
click at [934, 90] on icon "button" at bounding box center [935, 87] width 5 height 8
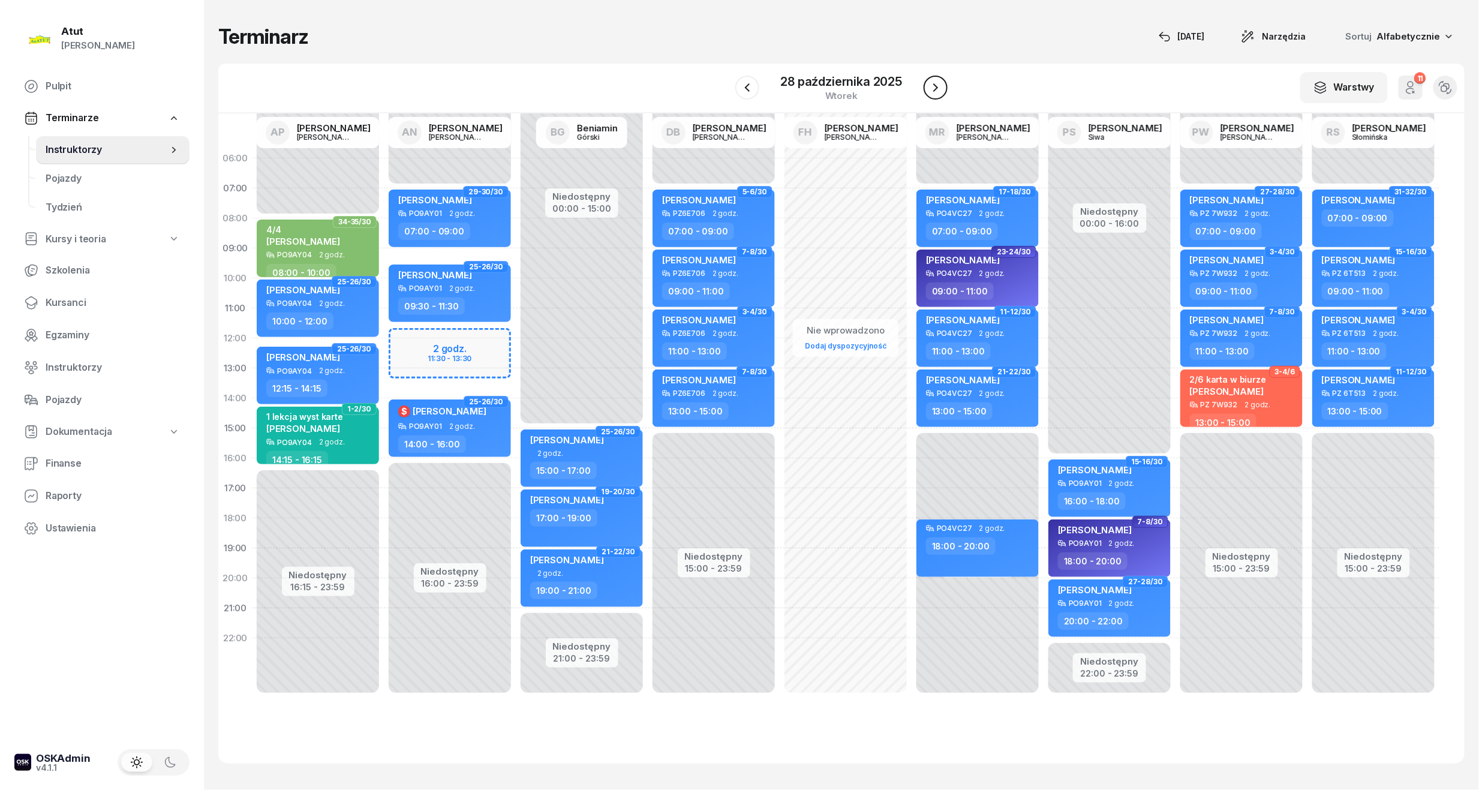
click at [934, 90] on icon "button" at bounding box center [935, 87] width 14 height 14
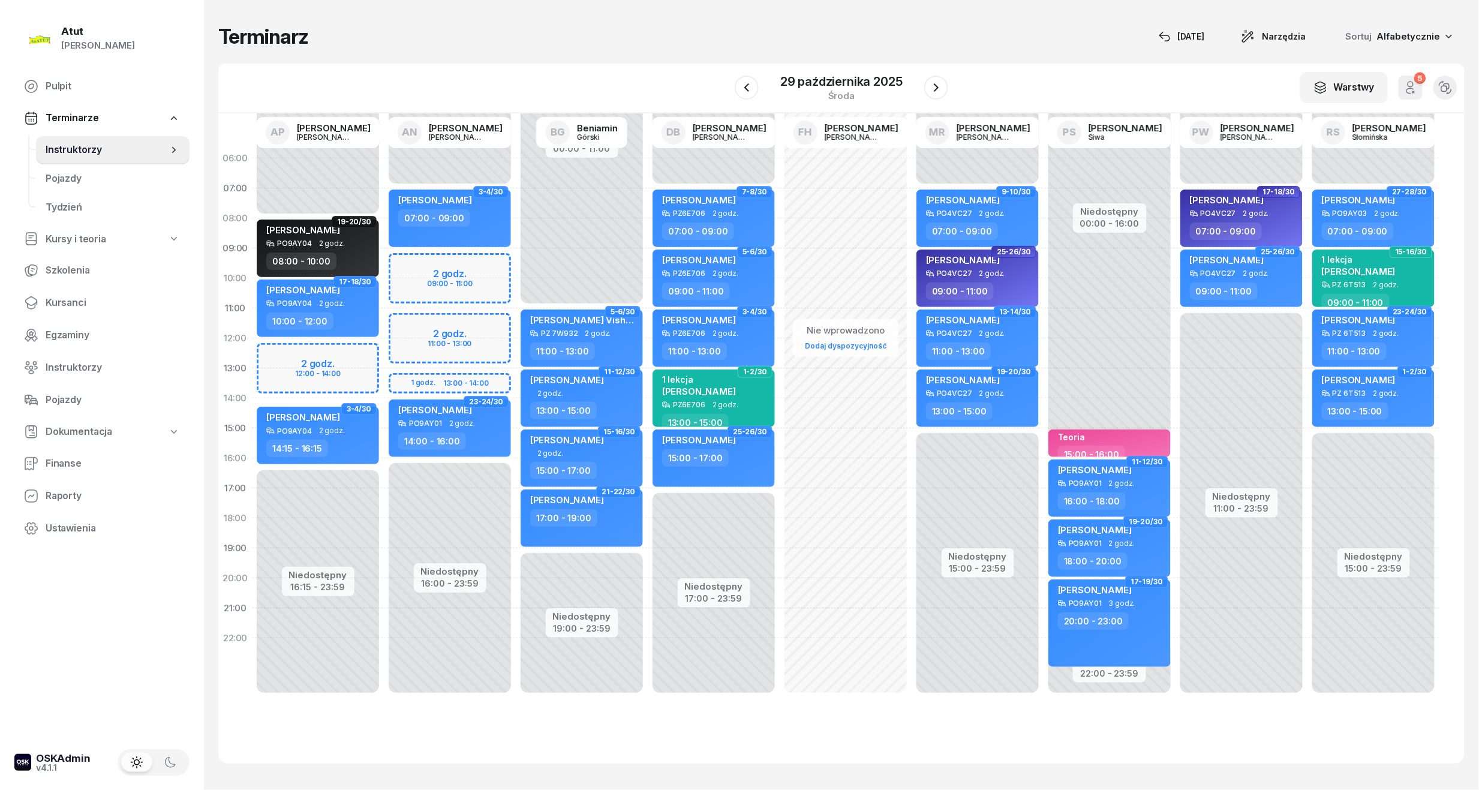
click at [454, 336] on div "Niedostępny 00:00 - 07:00 Niedostępny 16:00 - 23:59 2 godz. 09:00 - 11:00 2 god…" at bounding box center [450, 428] width 132 height 570
select select "11"
select select "13"
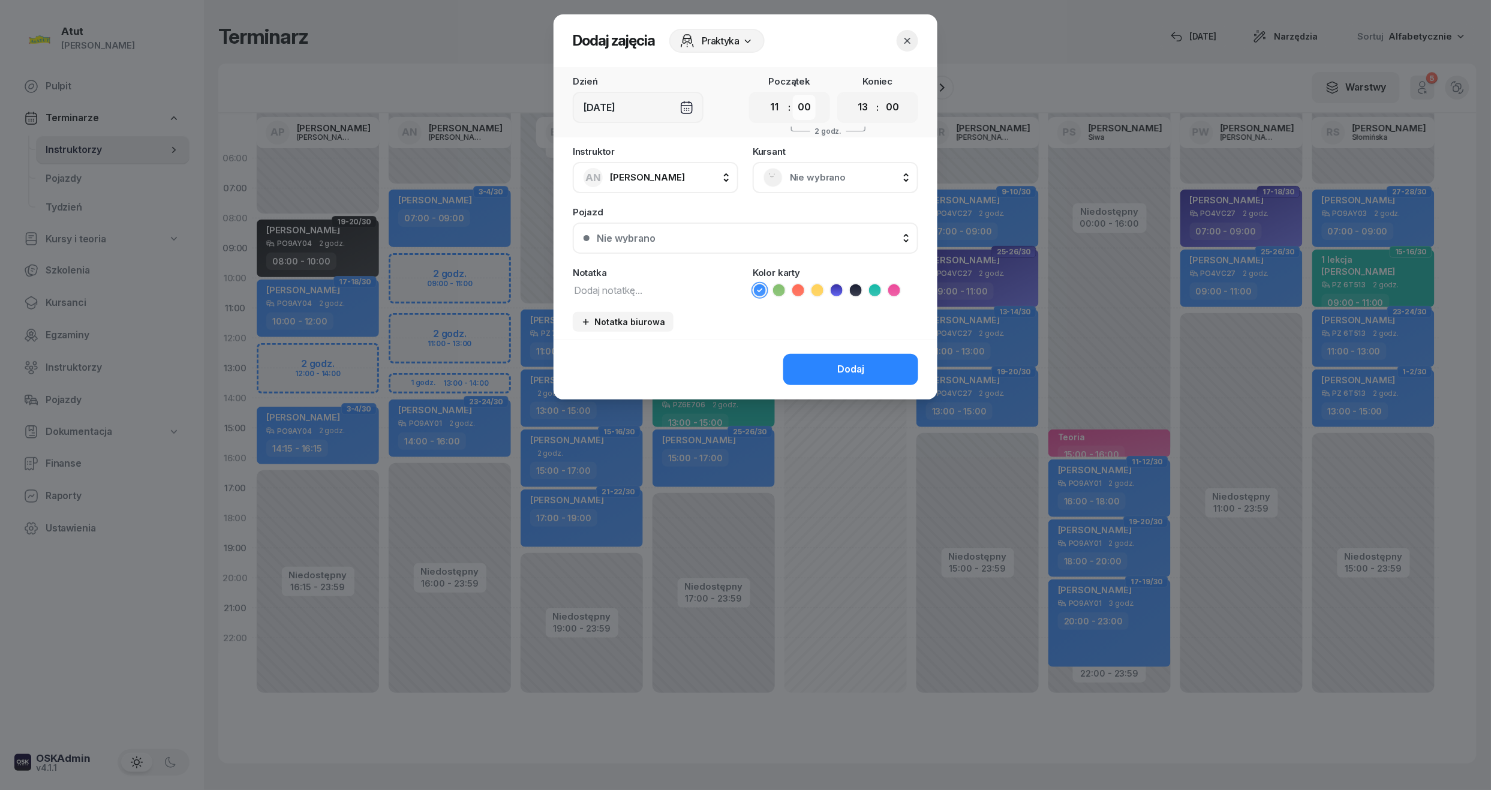
click at [808, 111] on select "00 05 10 15 20 25 30 35 40 45 50 55" at bounding box center [804, 107] width 23 height 25
select select "45"
click at [793, 95] on select "00 05 10 15 20 25 30 35 40 45 50 55" at bounding box center [804, 107] width 23 height 25
click at [893, 113] on select "00 05 10 15 20 25 30 35 40 45 50 55" at bounding box center [892, 107] width 23 height 25
select select "45"
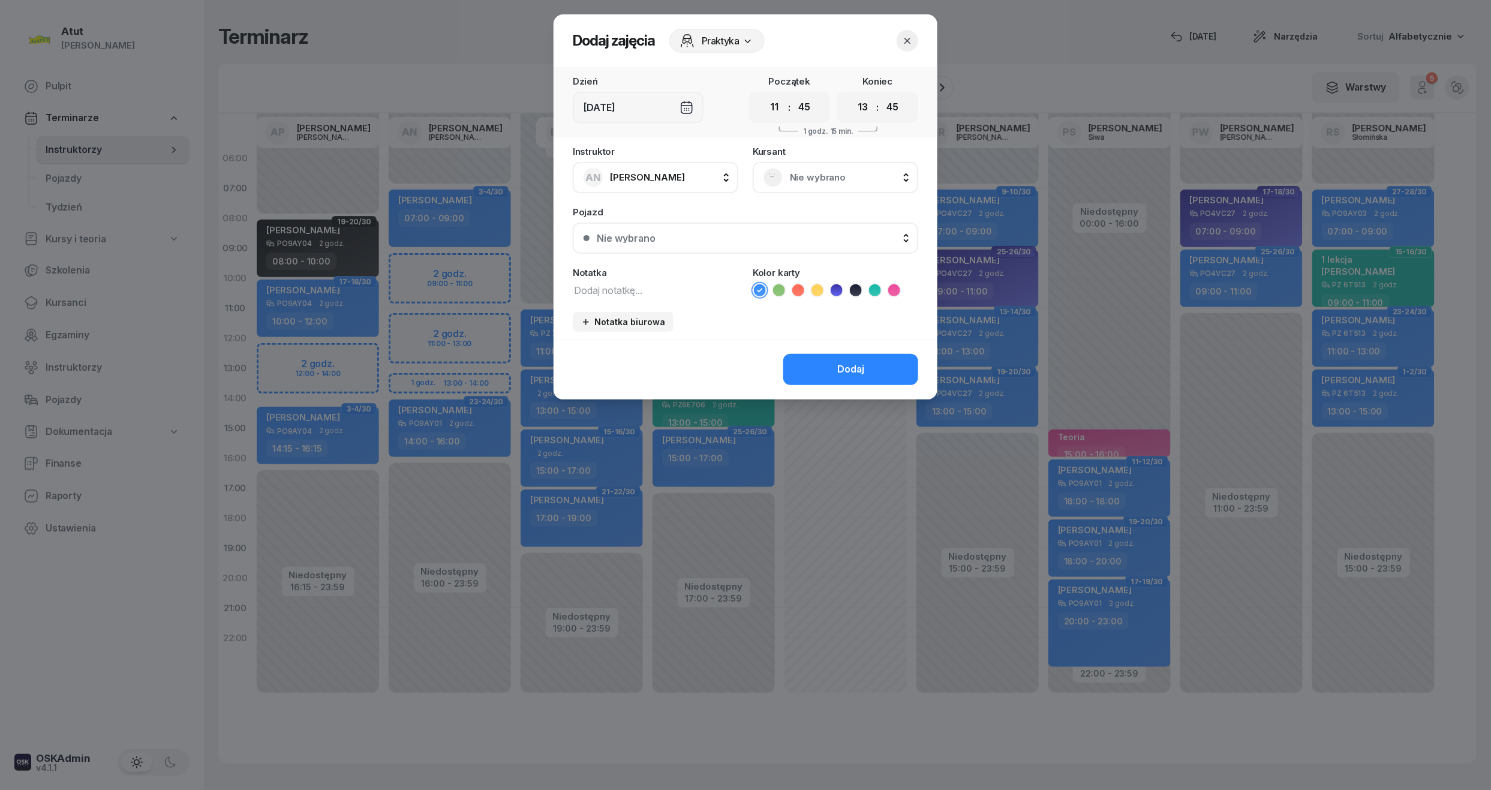
click at [881, 95] on select "00 05 10 15 20 25 30 35 40 45 50 55" at bounding box center [892, 107] width 23 height 25
click at [808, 185] on div "Nie wybrano" at bounding box center [835, 177] width 144 height 19
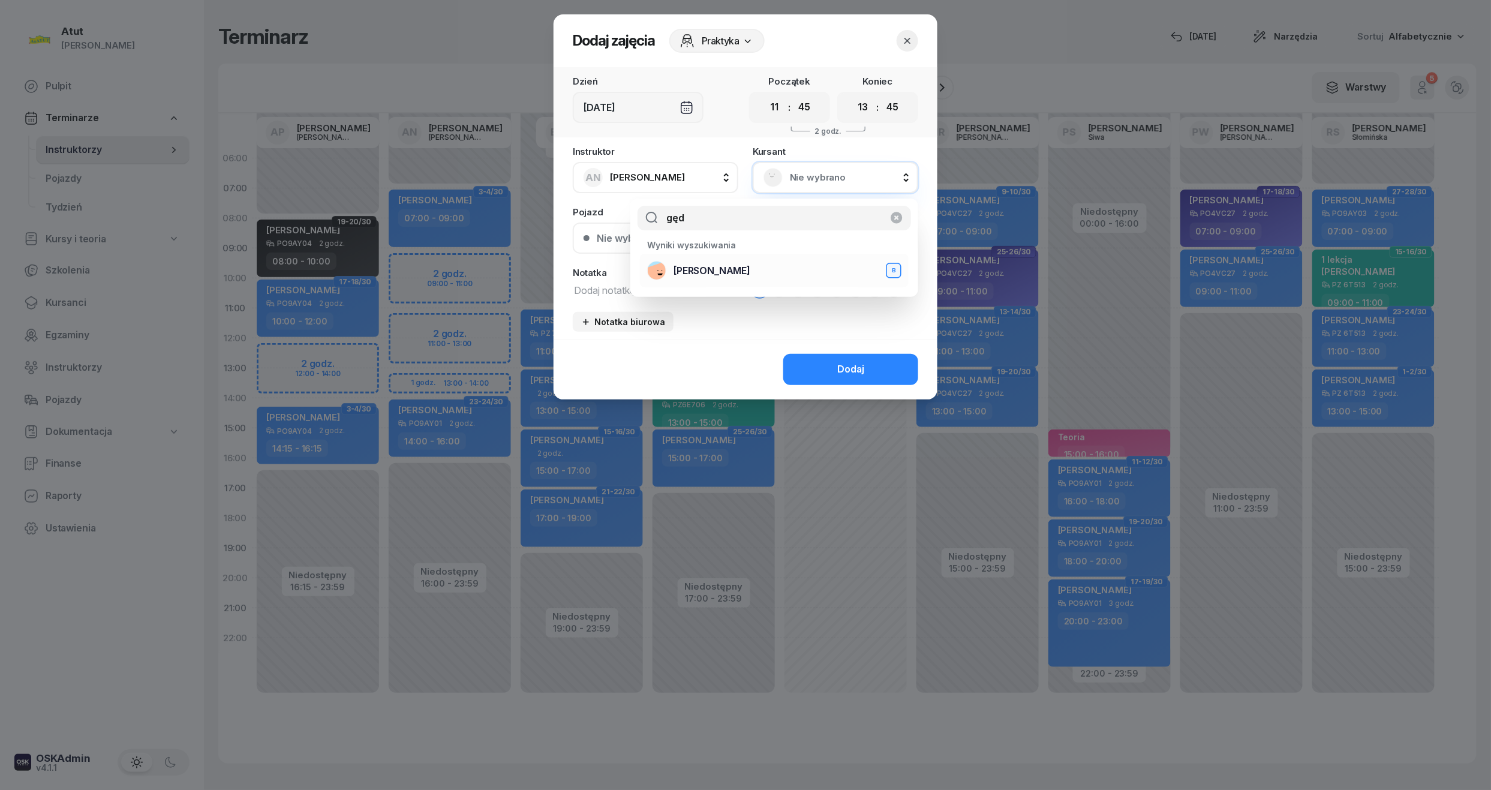
type input "gęd"
click at [722, 267] on span "[PERSON_NAME]" at bounding box center [711, 271] width 77 height 16
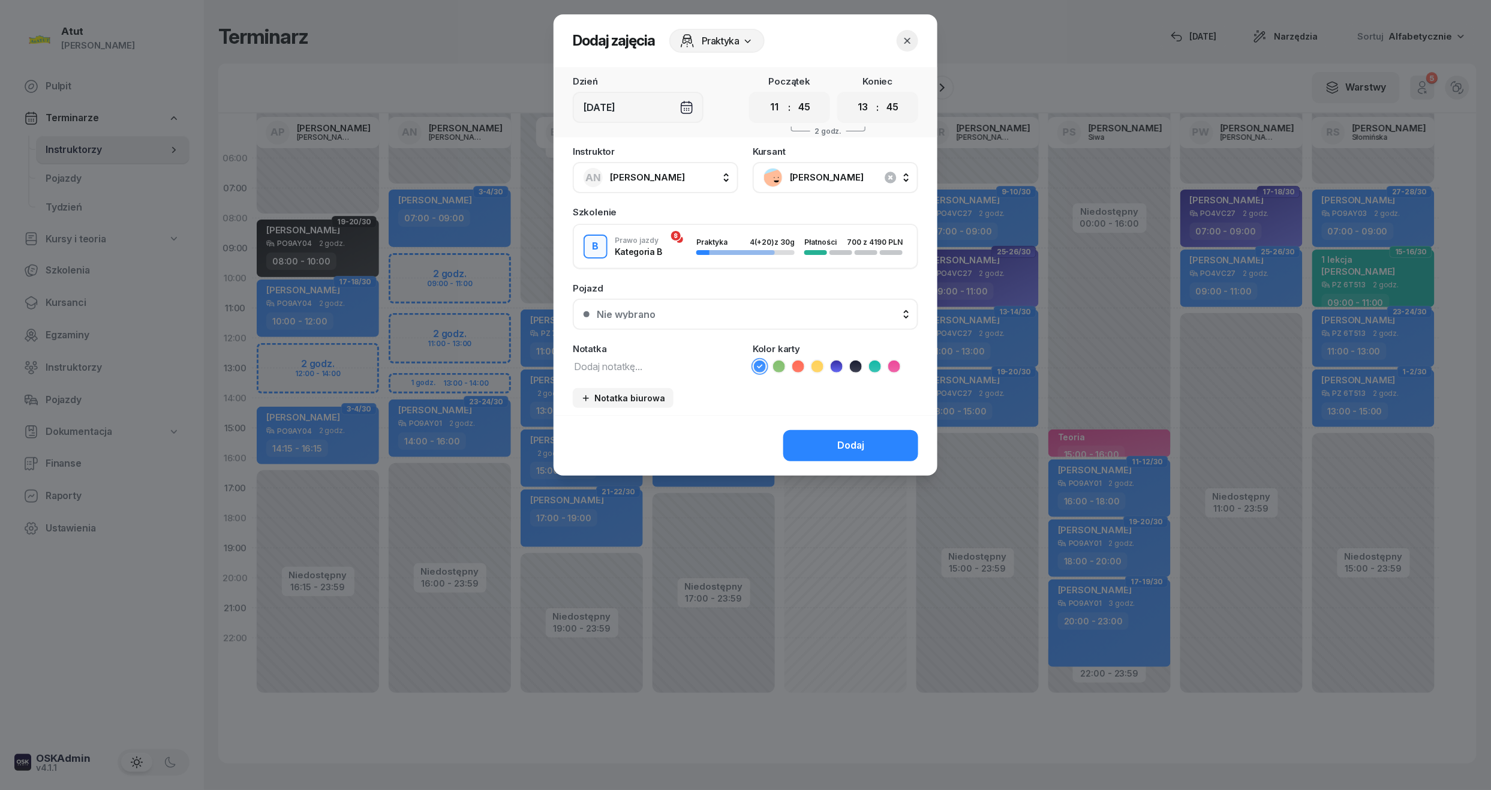
click at [833, 368] on icon at bounding box center [836, 366] width 12 height 12
click at [713, 300] on button "Nie wybrano" at bounding box center [745, 314] width 345 height 31
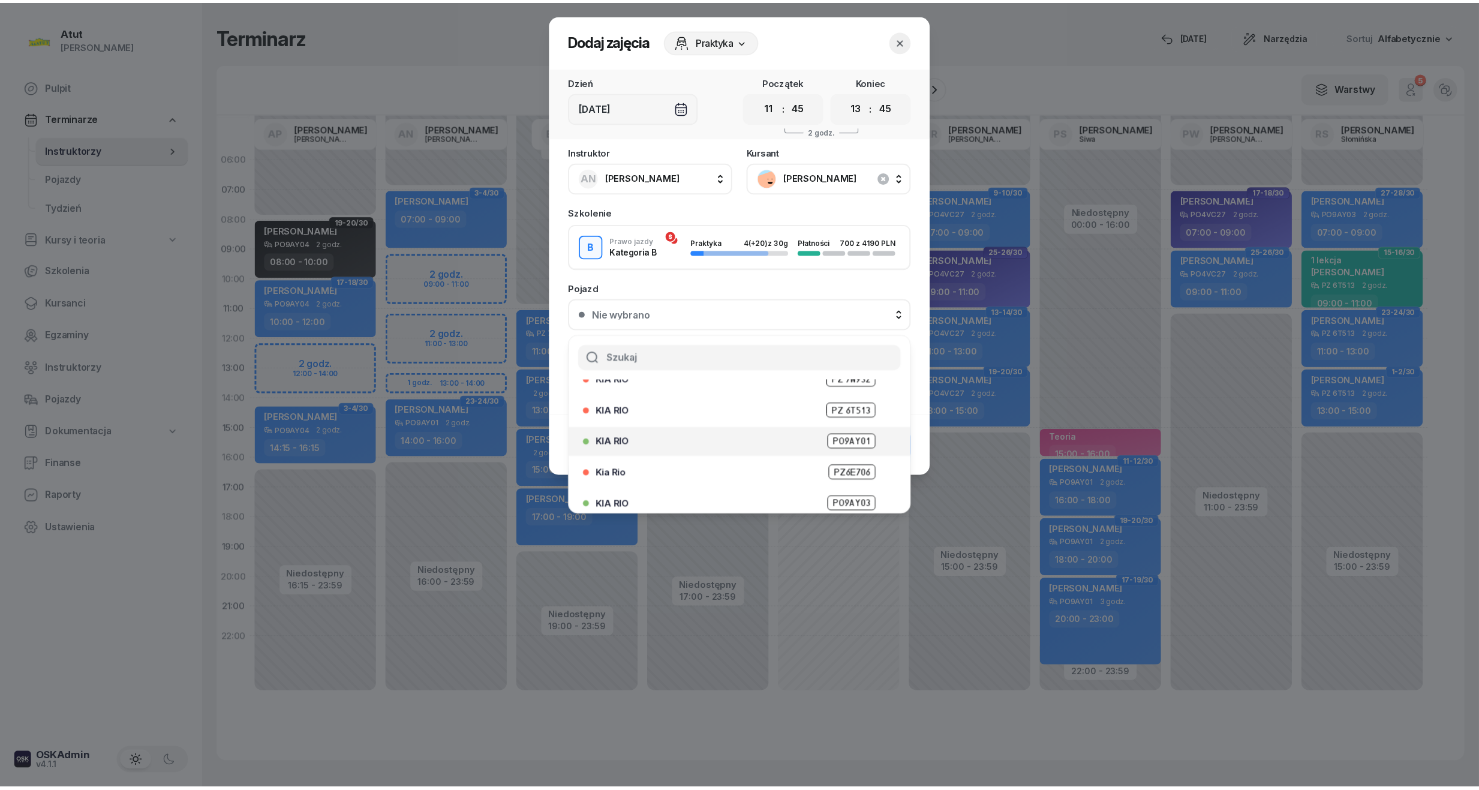
scroll to position [149, 0]
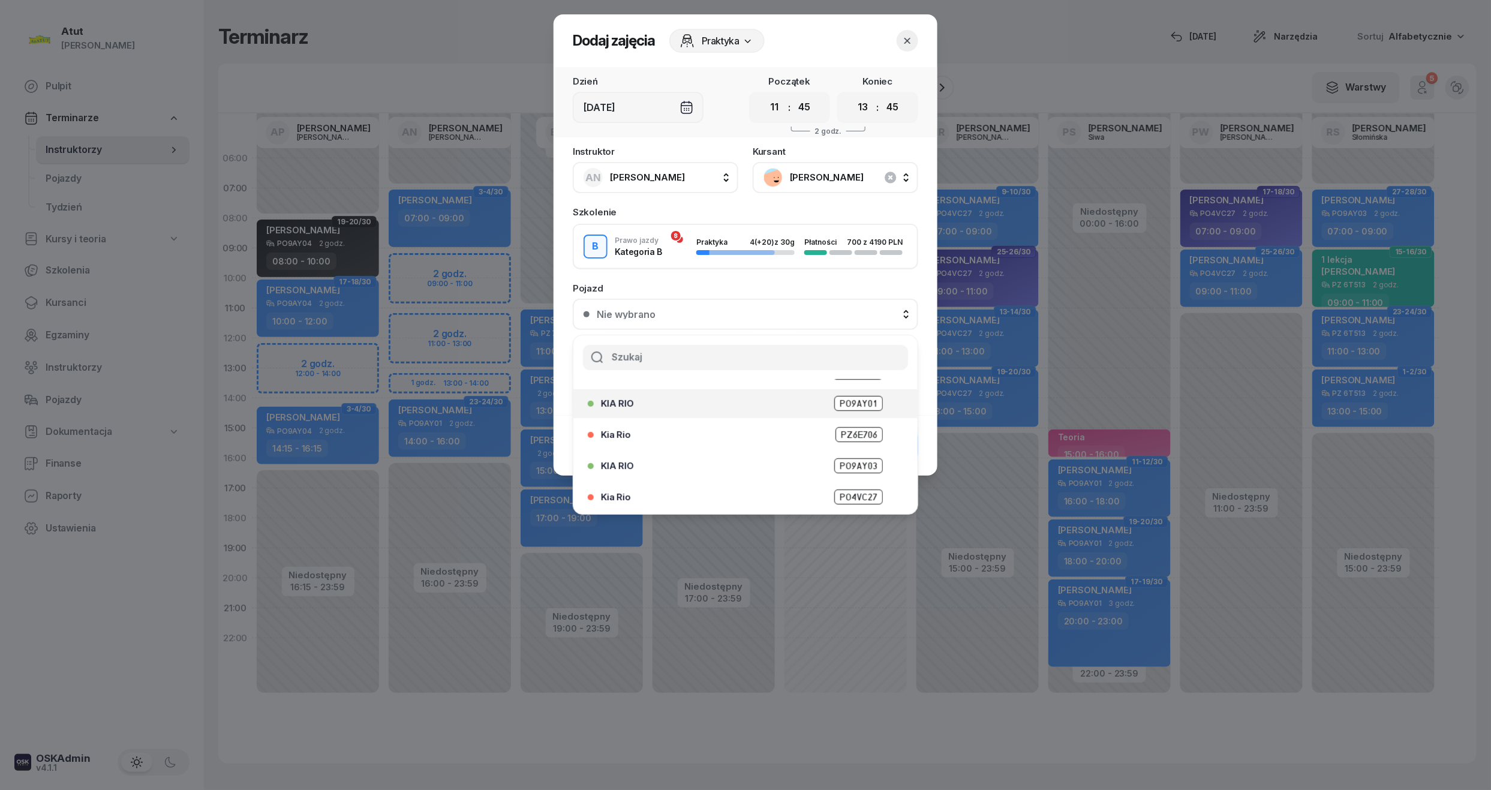
click at [814, 399] on div "KIA RIO PO9AY01" at bounding box center [748, 403] width 295 height 15
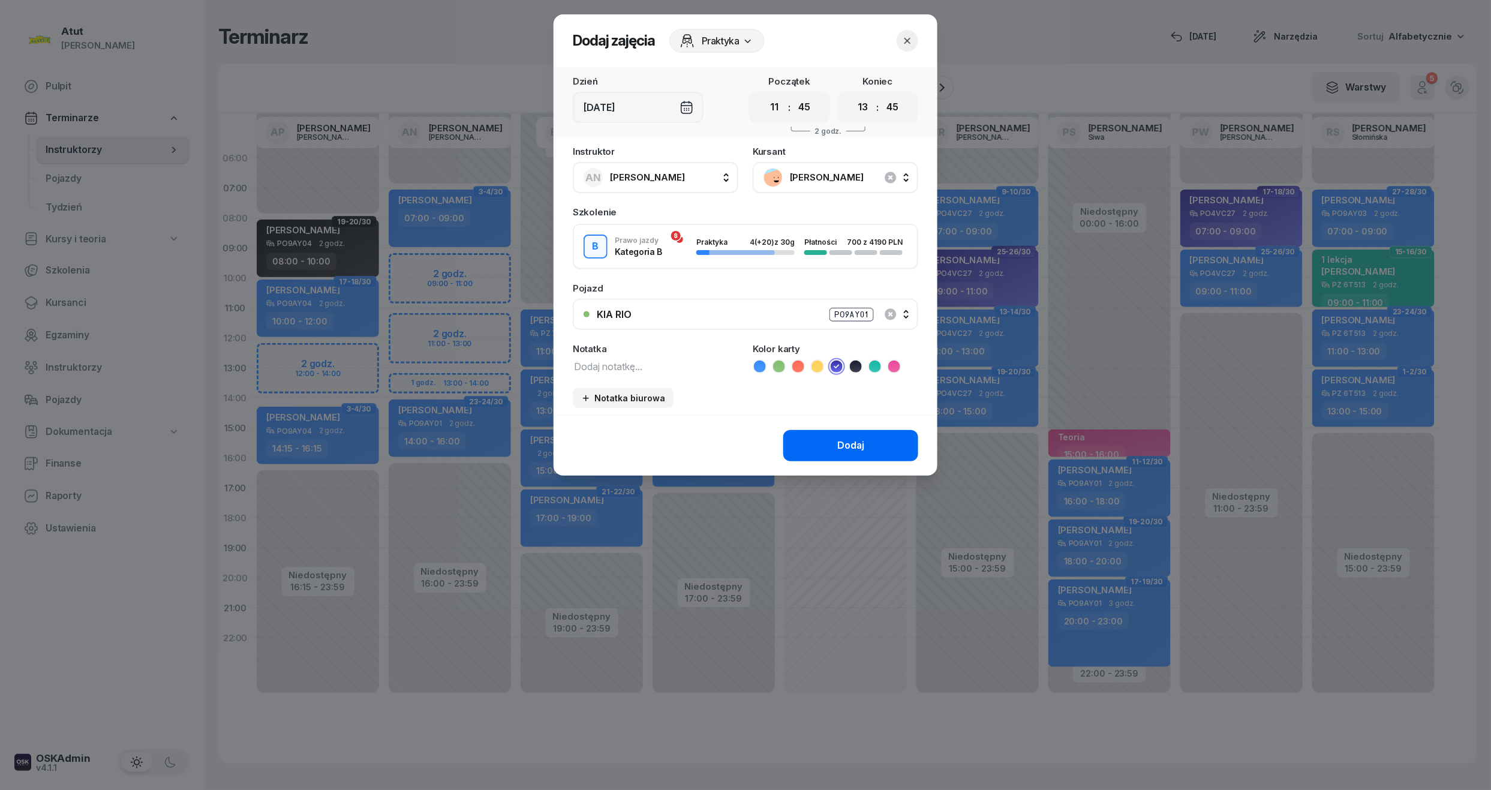
click at [843, 446] on div "Dodaj" at bounding box center [850, 446] width 27 height 16
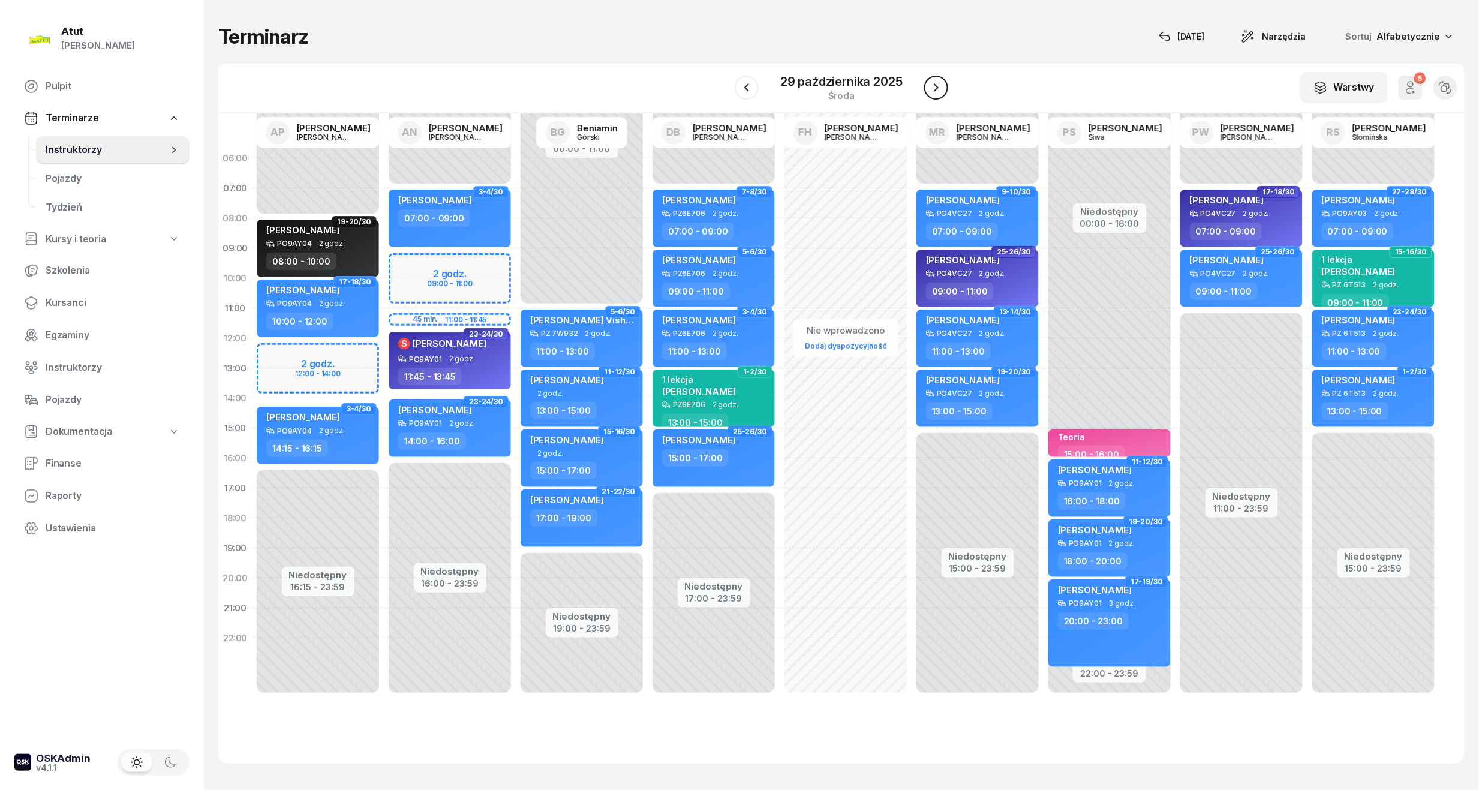
click at [937, 89] on icon "button" at bounding box center [936, 87] width 14 height 14
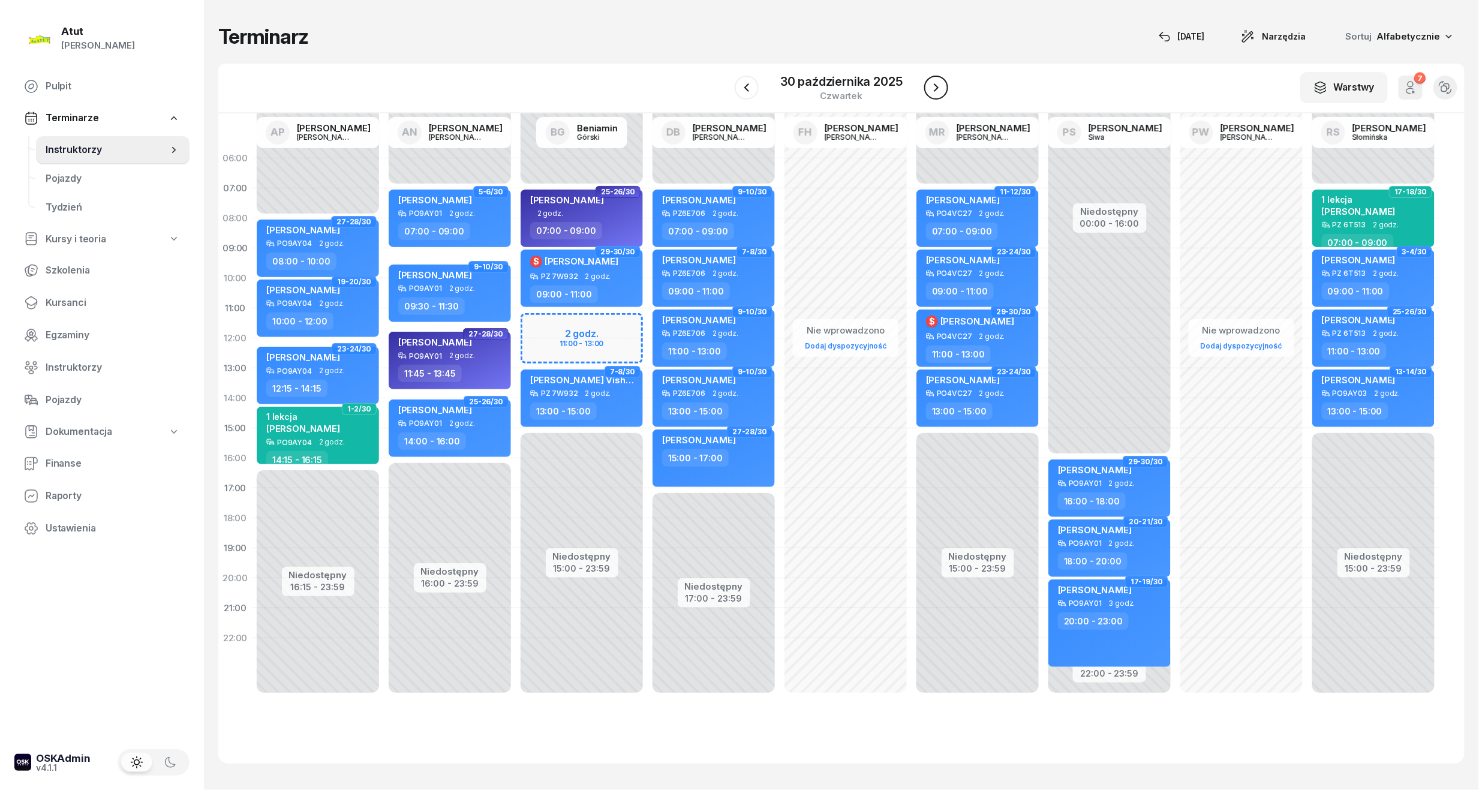
click at [937, 89] on icon "button" at bounding box center [936, 87] width 14 height 14
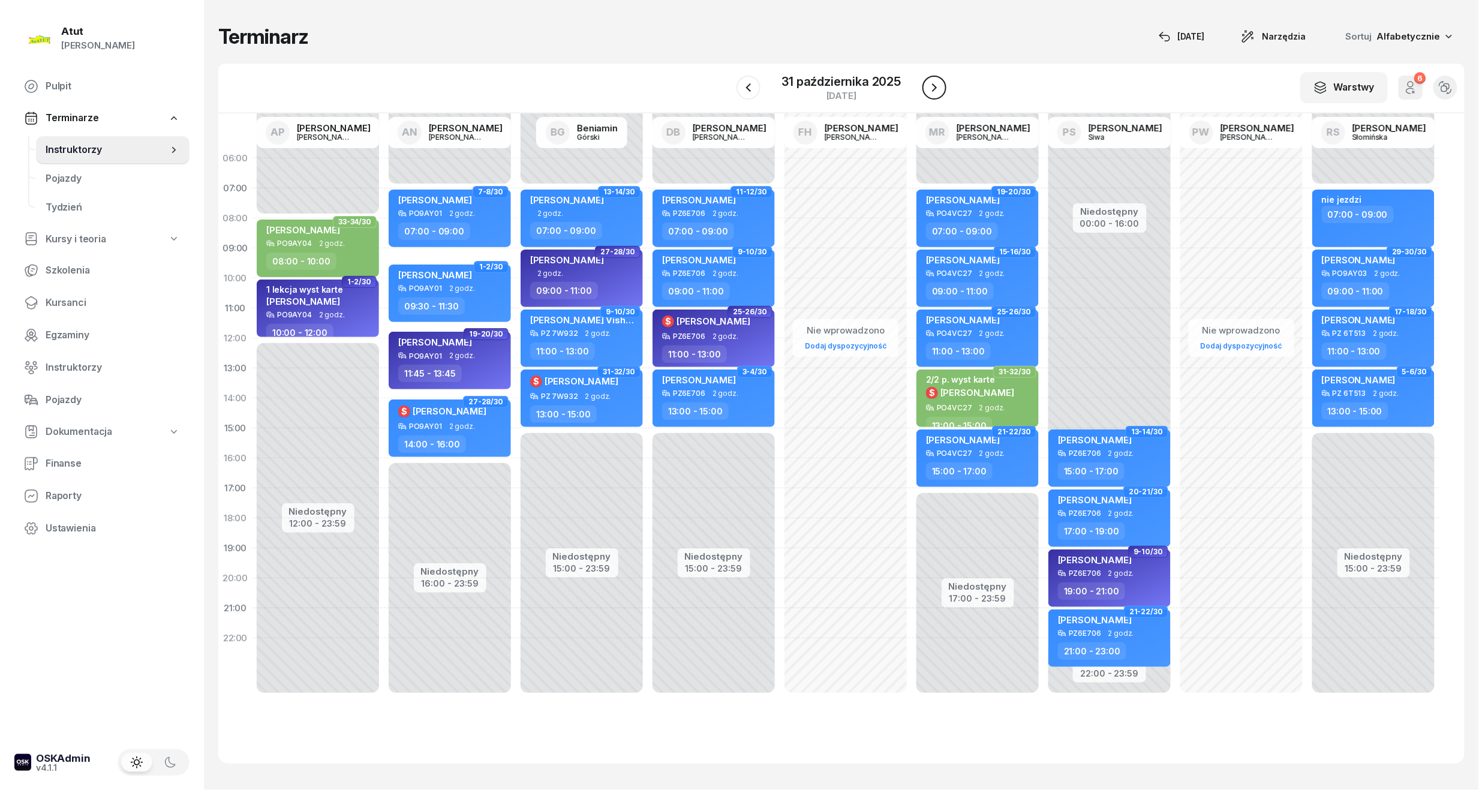
click at [937, 89] on icon "button" at bounding box center [934, 87] width 14 height 14
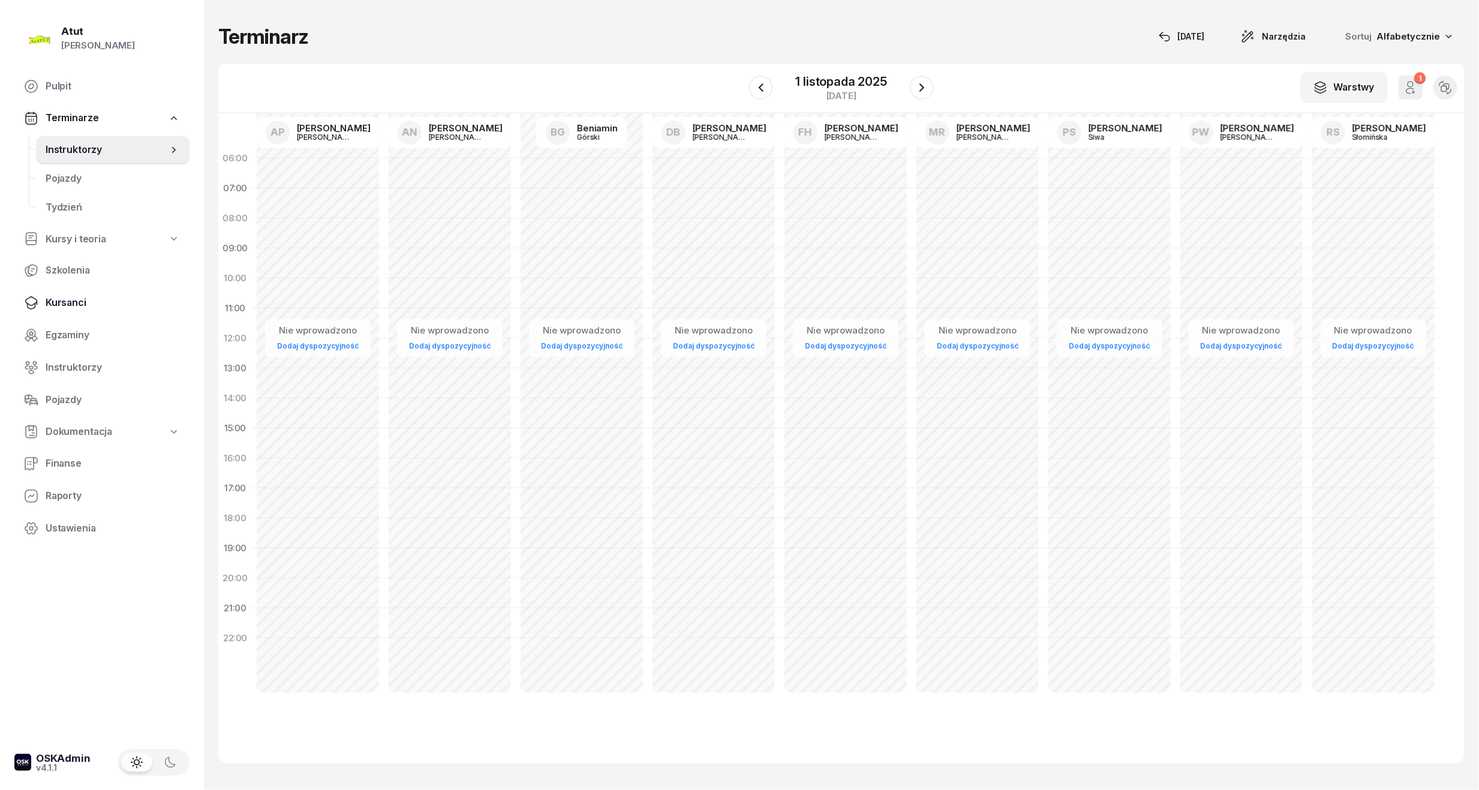
click at [82, 300] on span "Kursanci" at bounding box center [113, 303] width 134 height 16
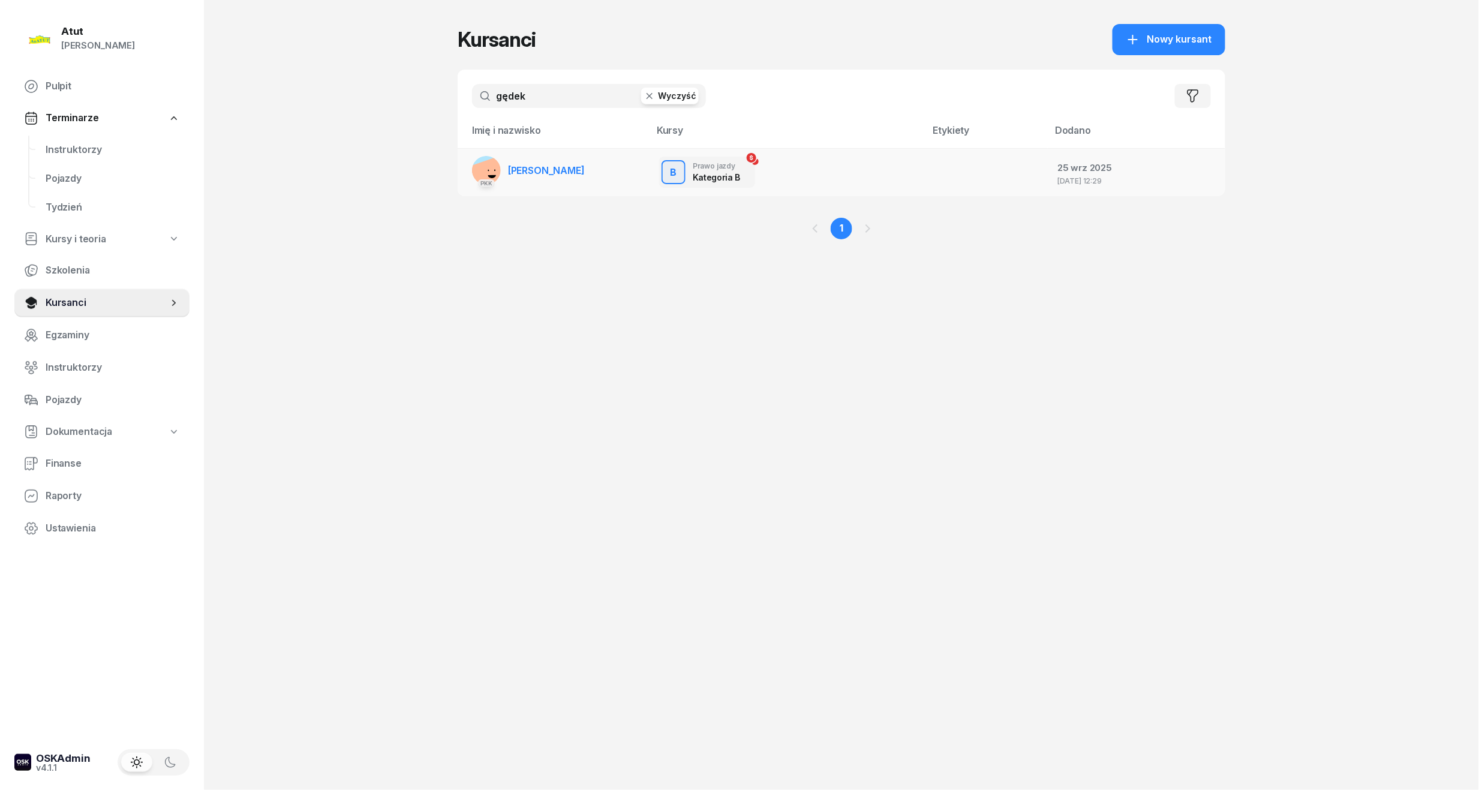
click at [549, 182] on link "PKK [PERSON_NAME]" at bounding box center [528, 170] width 113 height 29
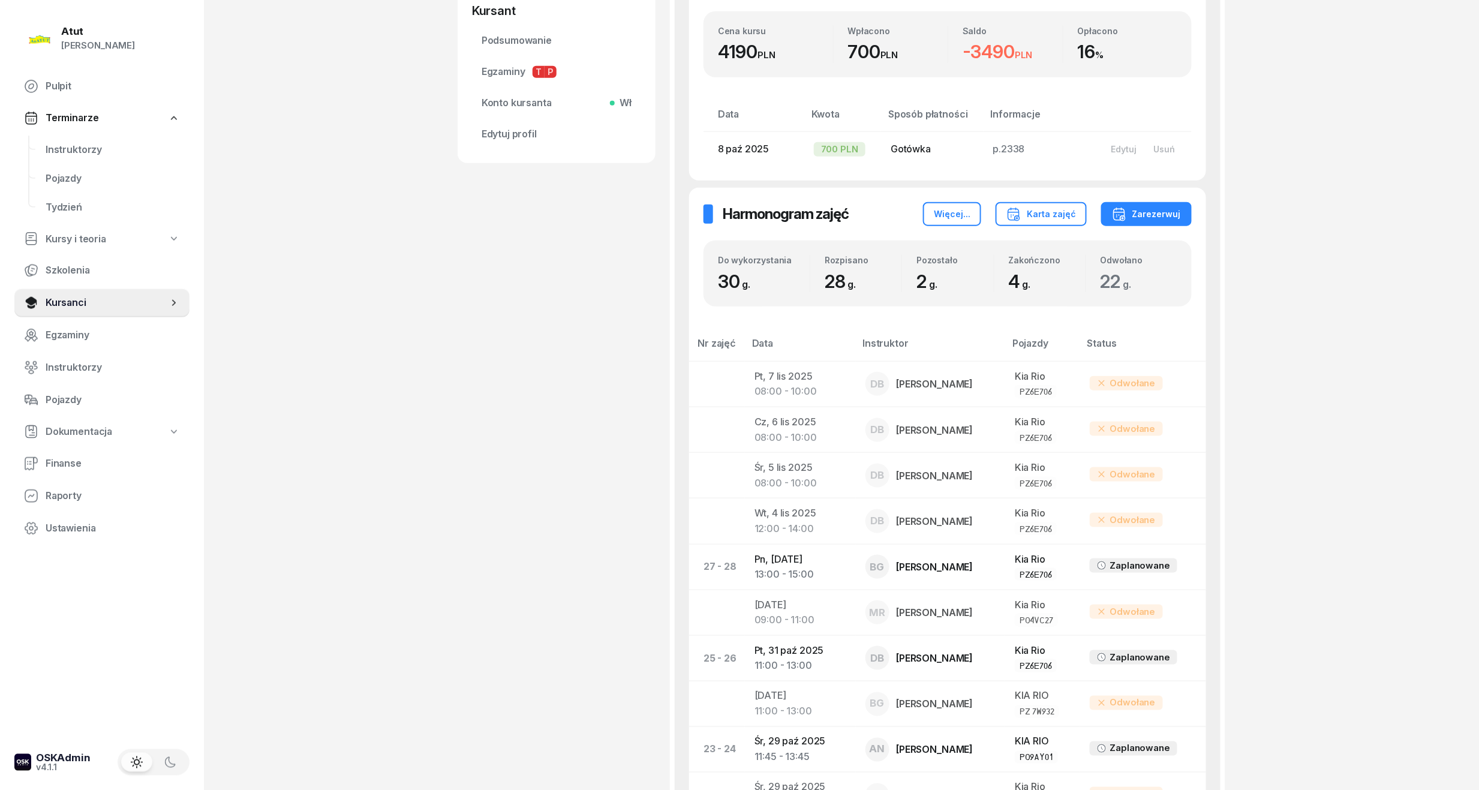
scroll to position [559, 0]
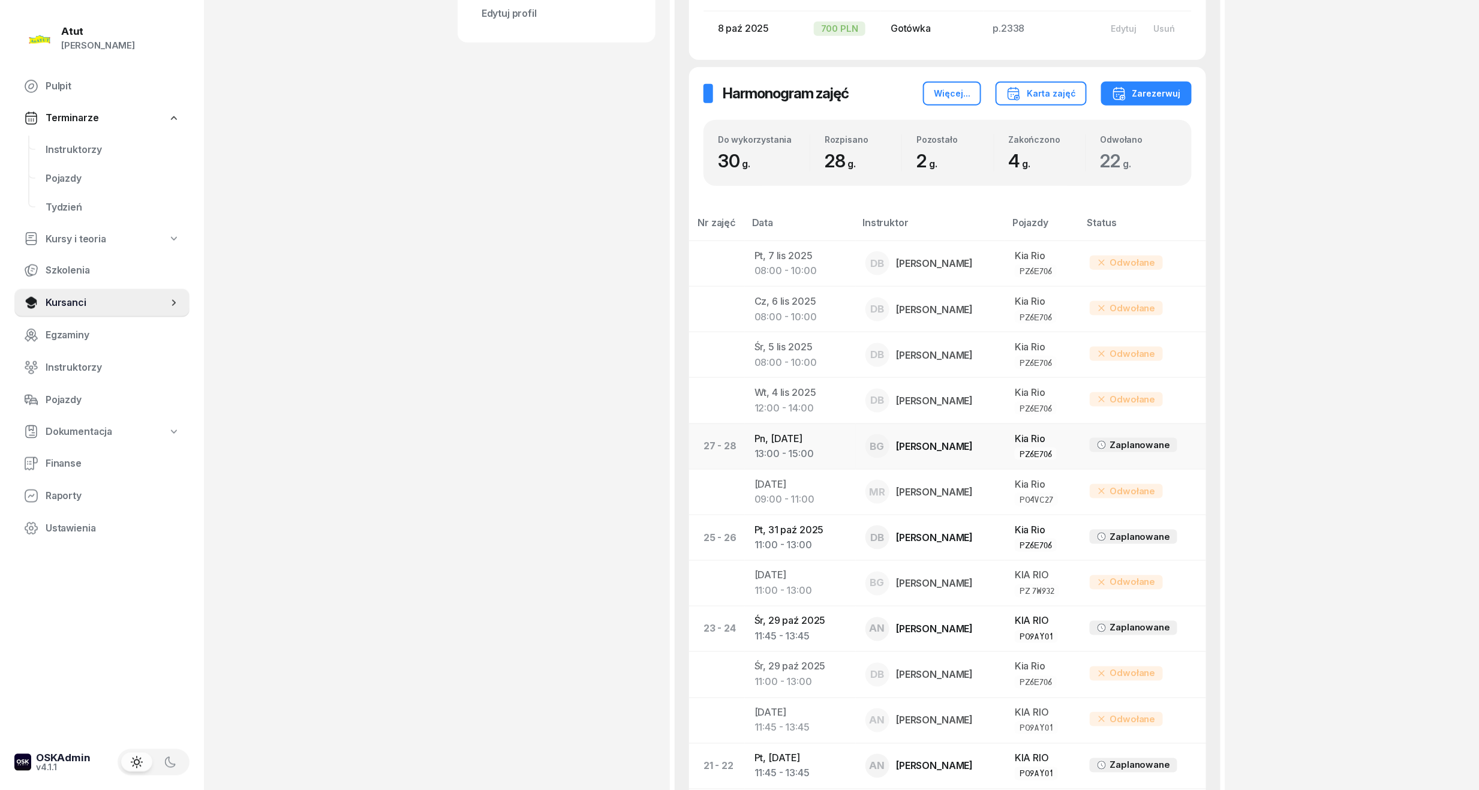
click at [771, 450] on div "13:00 - 15:00" at bounding box center [800, 454] width 92 height 16
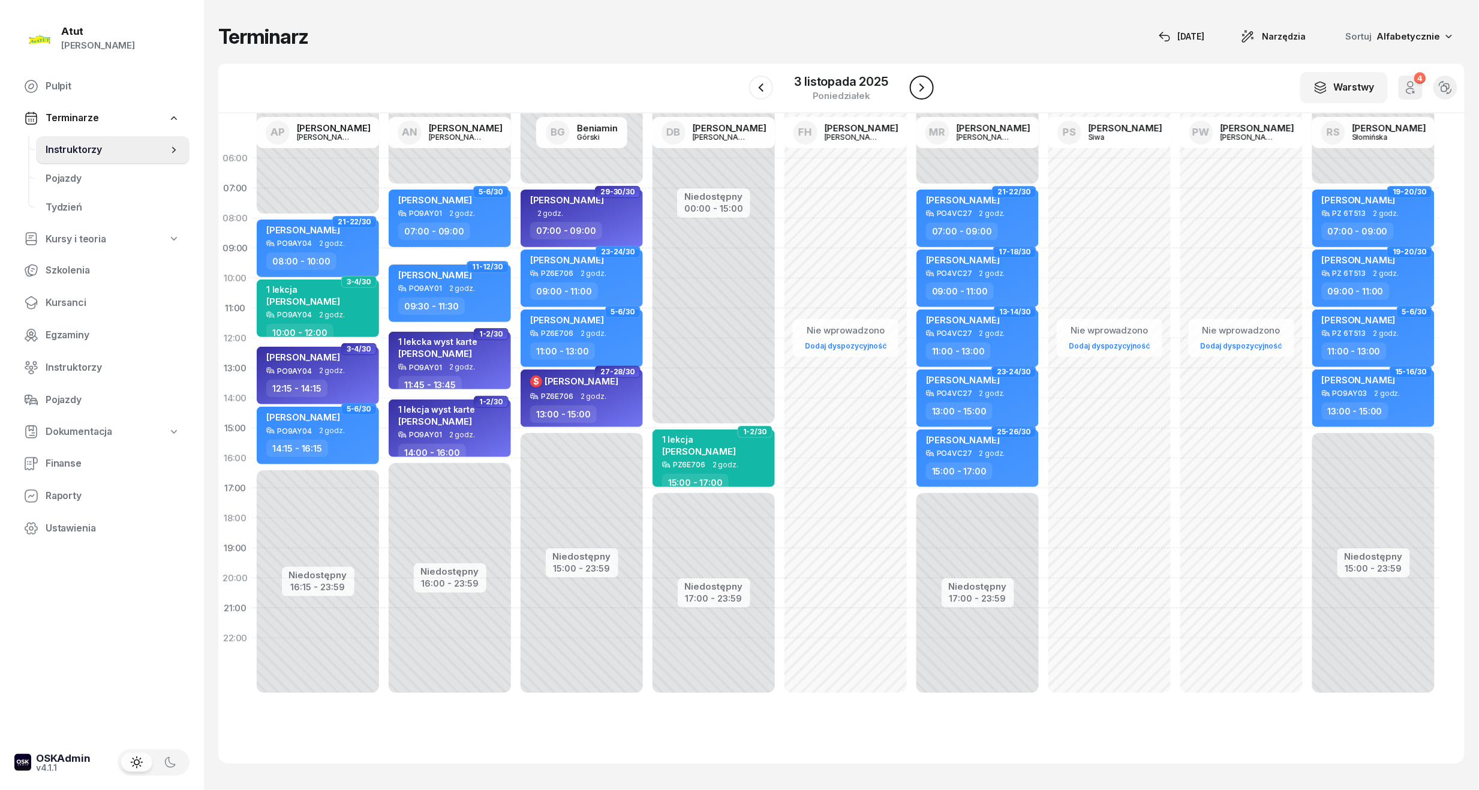
click at [922, 88] on icon "button" at bounding box center [921, 87] width 5 height 8
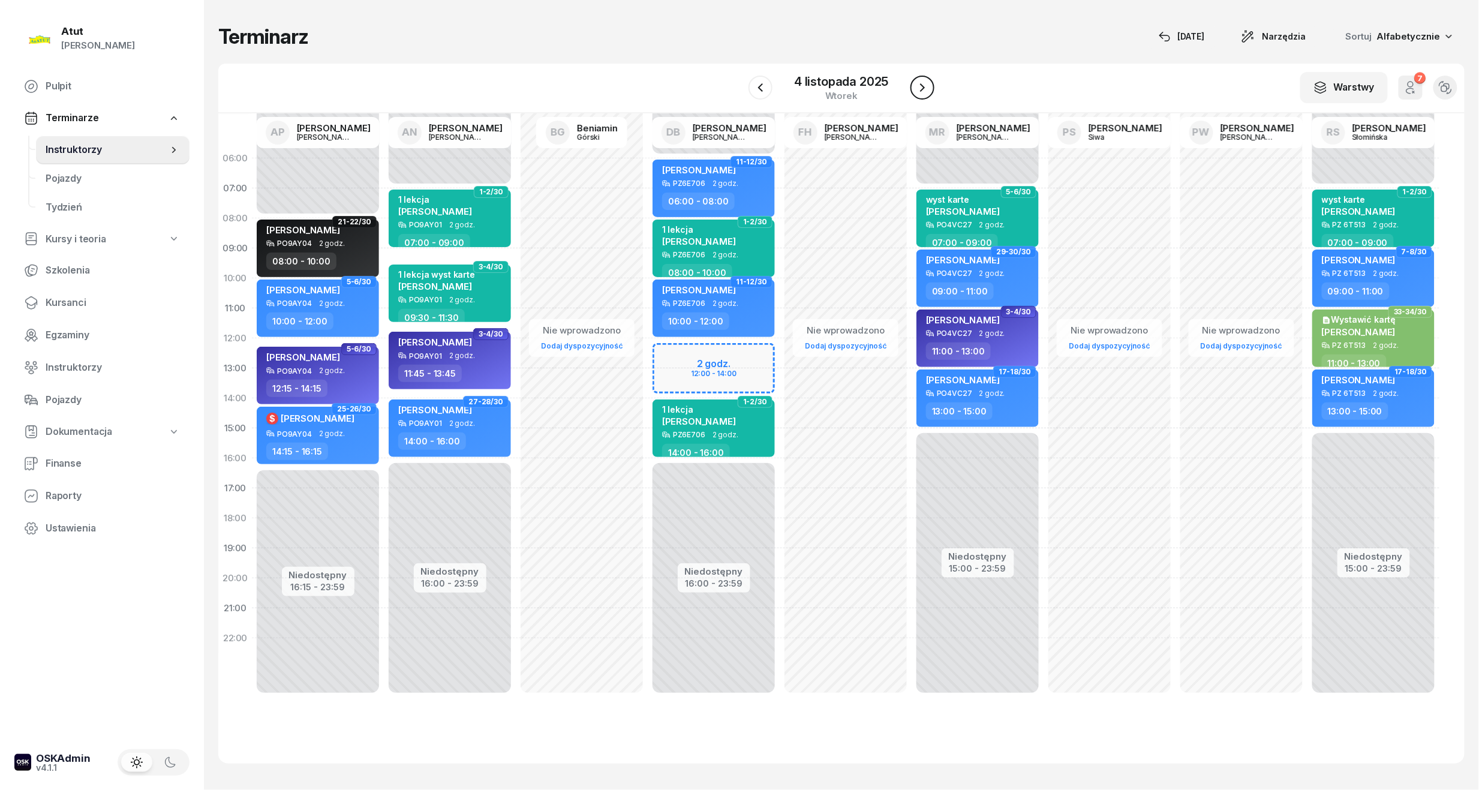
click at [921, 95] on button "button" at bounding box center [922, 88] width 24 height 24
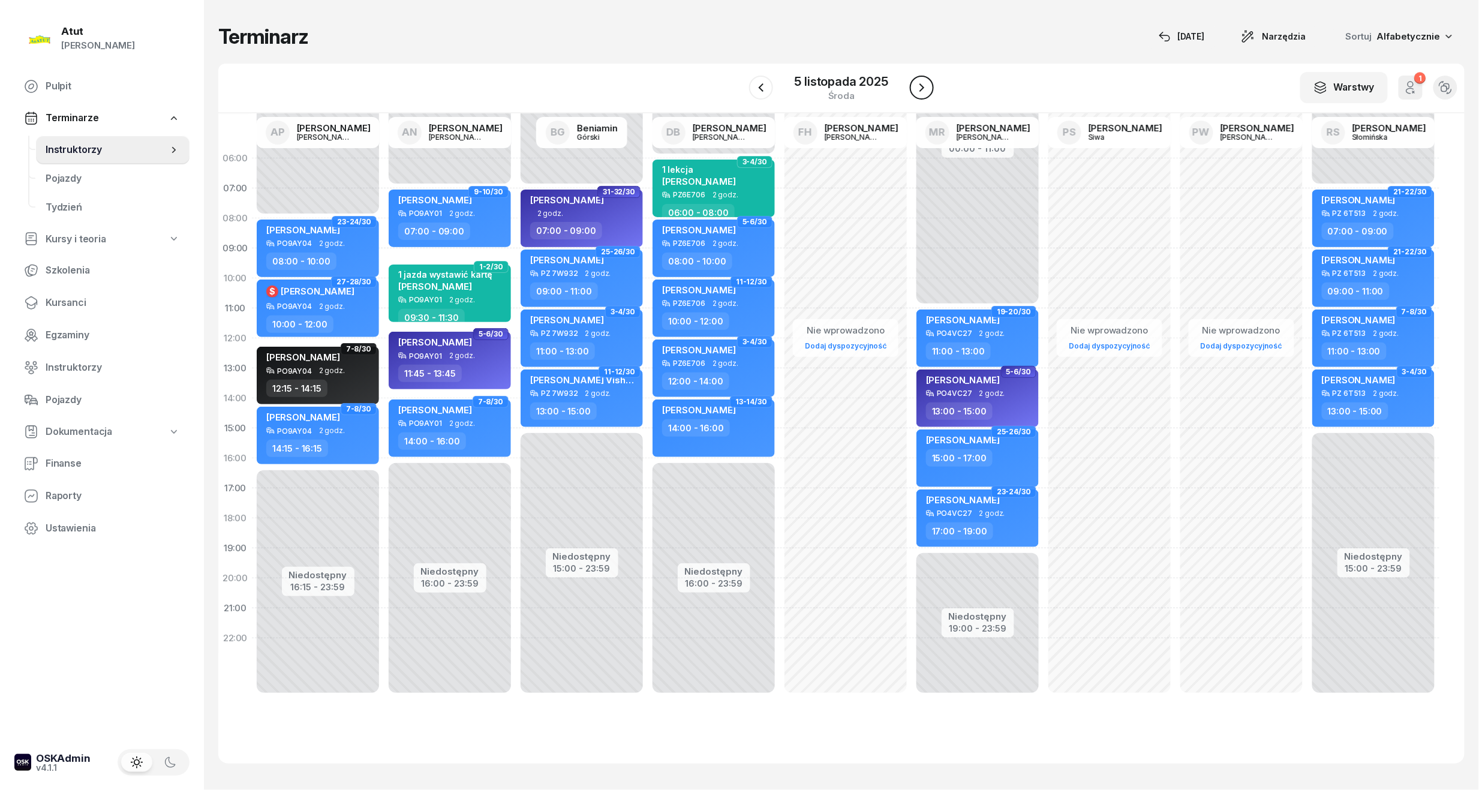
click at [920, 94] on icon "button" at bounding box center [921, 87] width 14 height 14
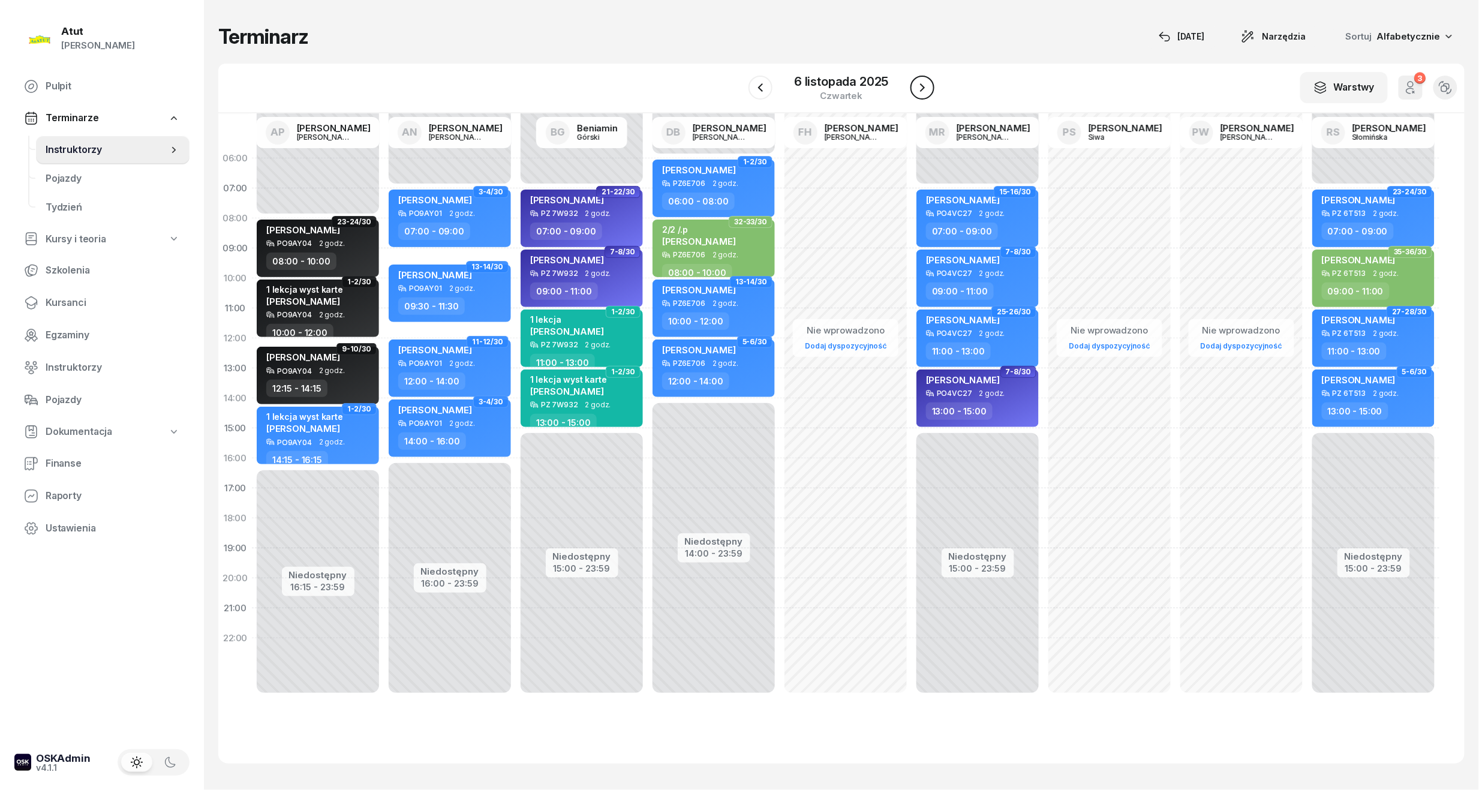
click at [919, 94] on icon "button" at bounding box center [922, 87] width 14 height 14
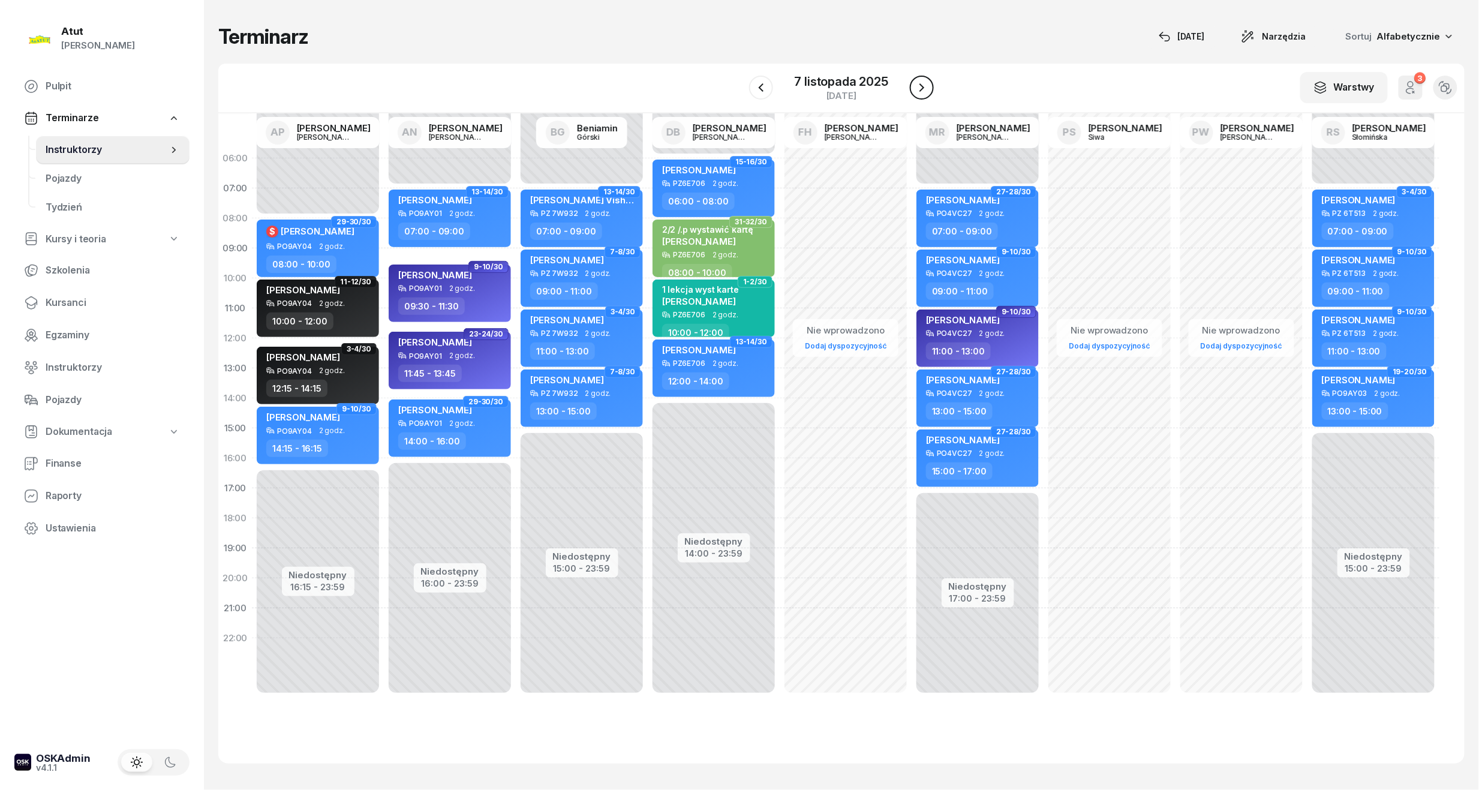
click at [919, 94] on icon "button" at bounding box center [921, 87] width 14 height 14
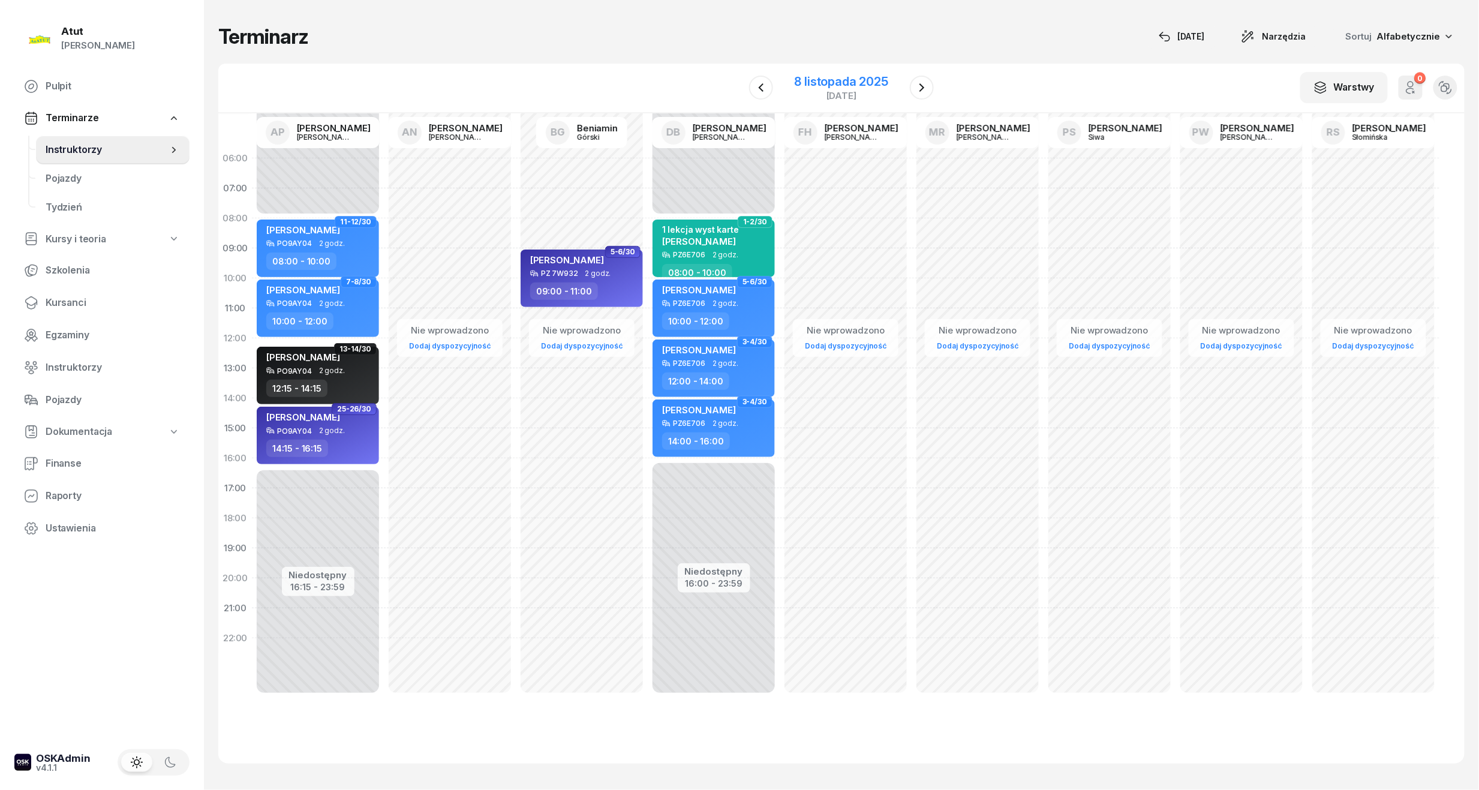
click at [811, 76] on div "8 listopada 2025" at bounding box center [841, 82] width 94 height 12
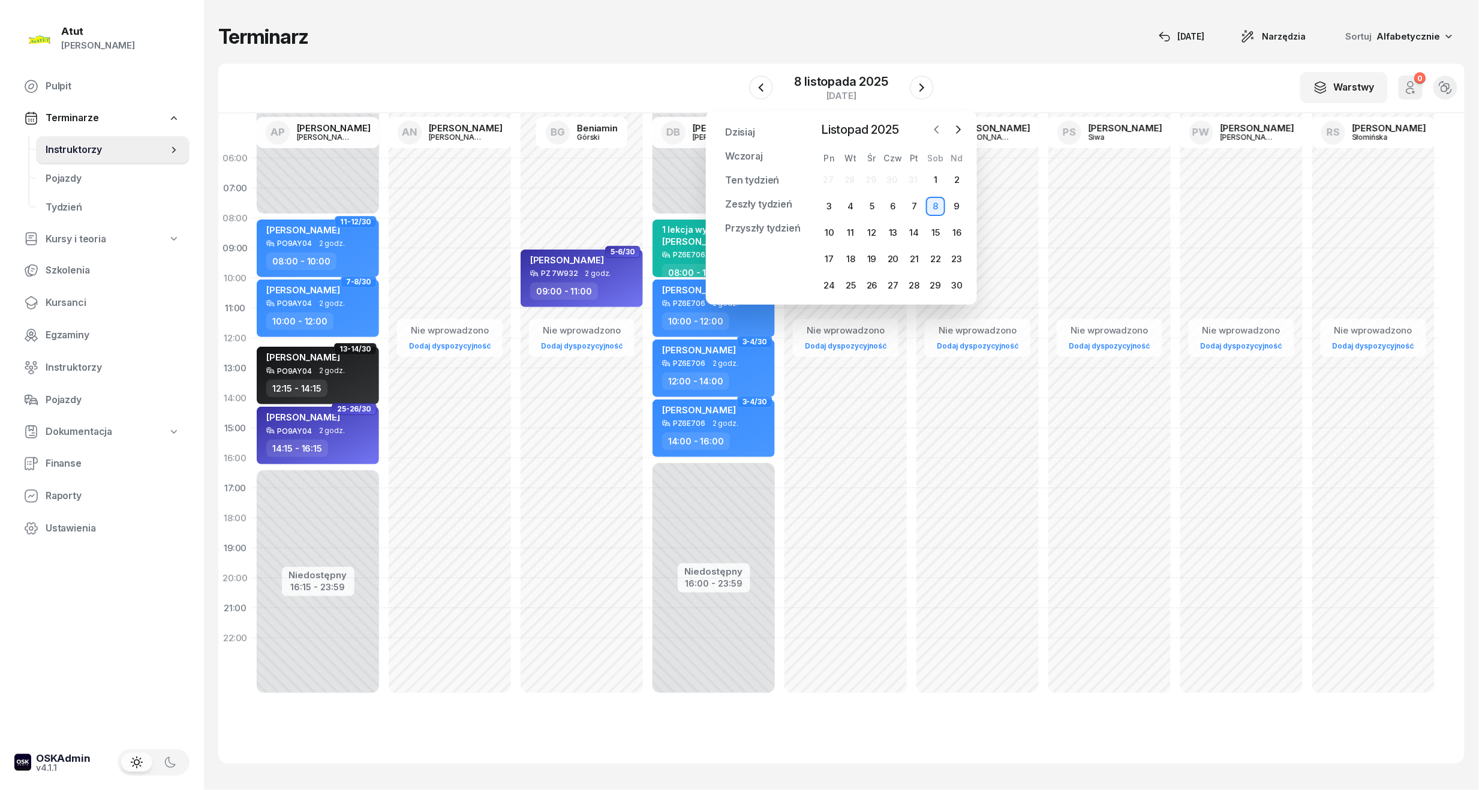
click at [943, 130] on button "button" at bounding box center [937, 130] width 18 height 18
click at [893, 204] on div "9" at bounding box center [892, 206] width 19 height 19
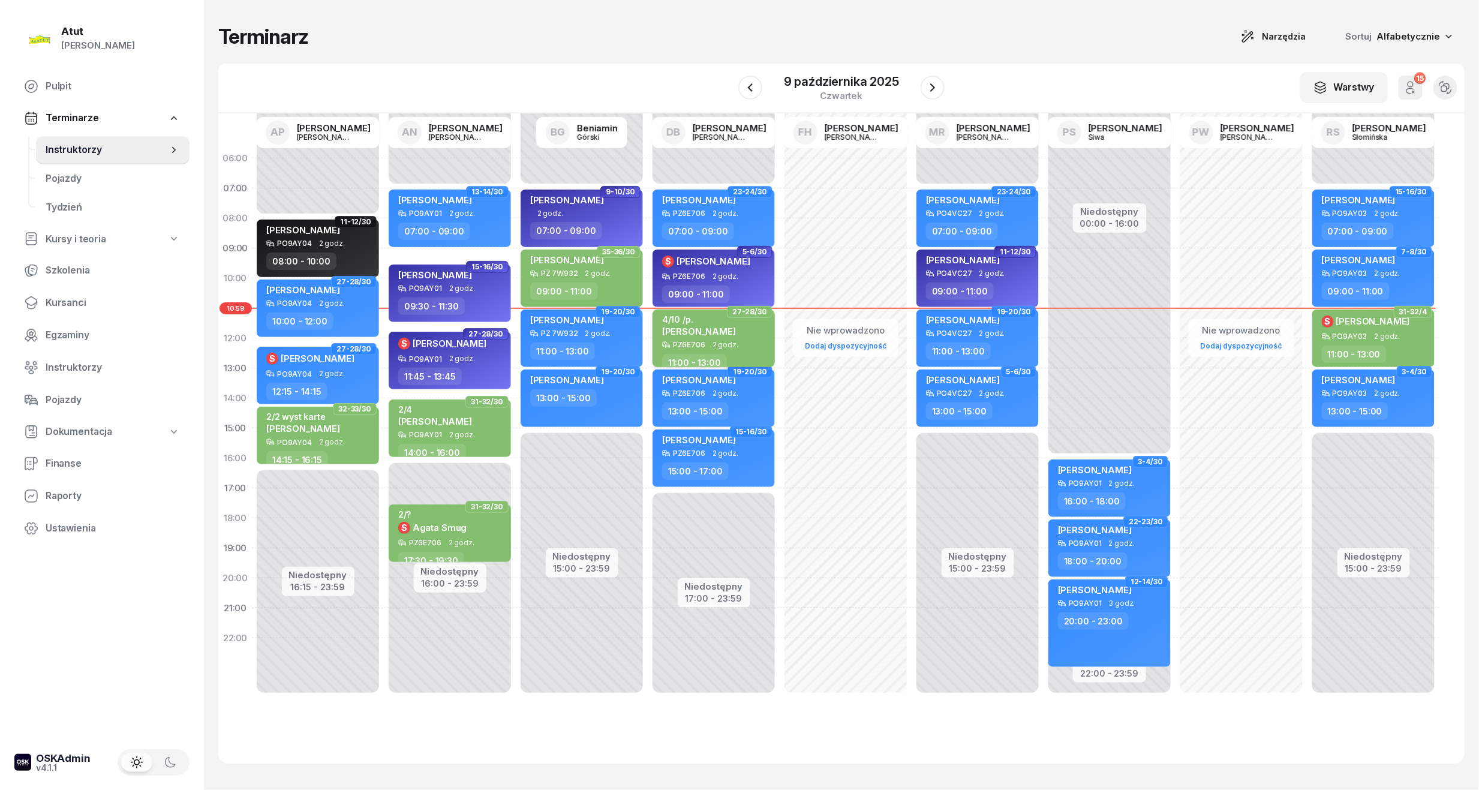
click at [728, 322] on div "4/10 /[PERSON_NAME]" at bounding box center [715, 327] width 106 height 26
select select "11"
select select "13"
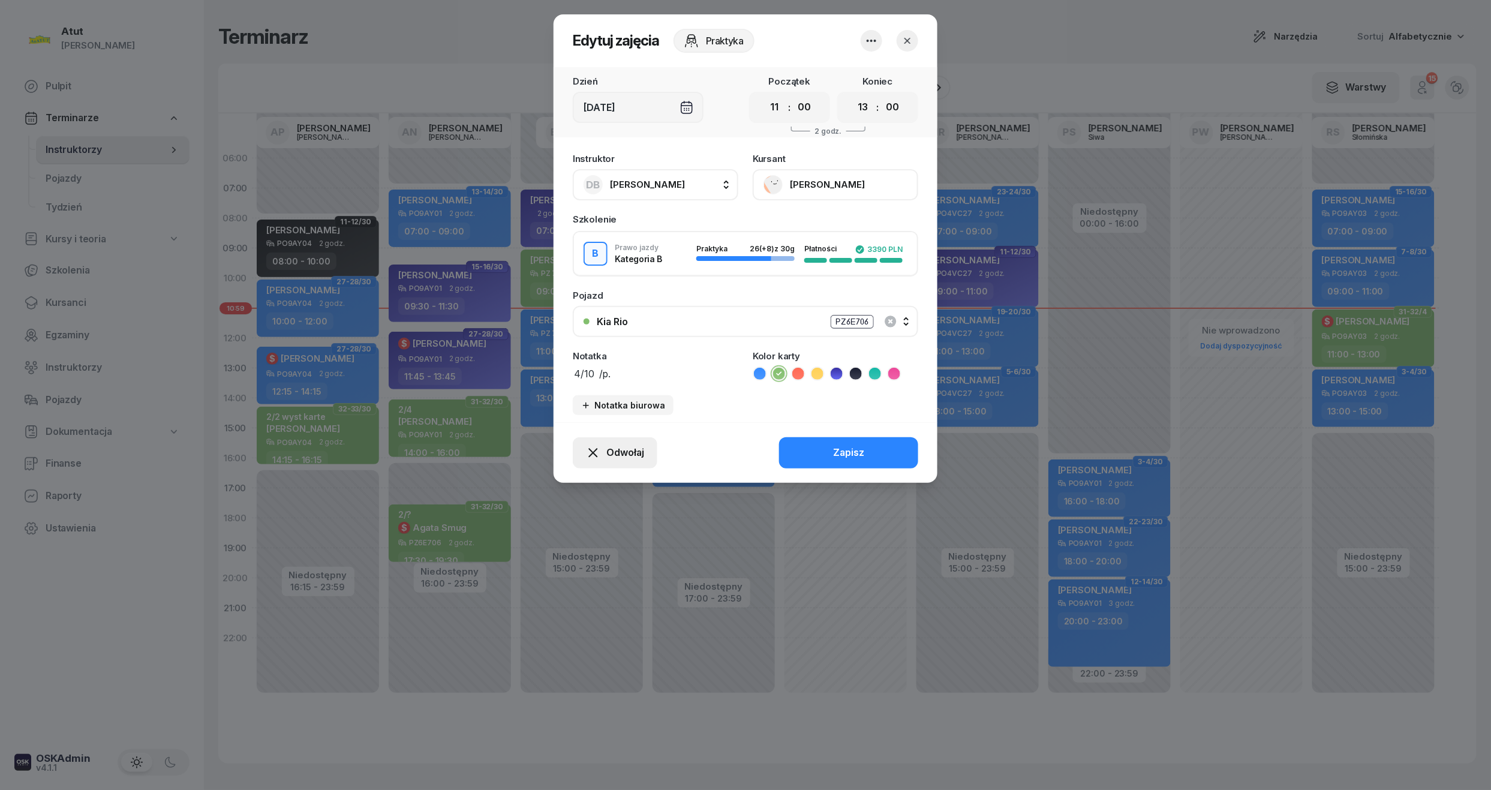
click at [627, 457] on span "Odwołaj" at bounding box center [625, 453] width 38 height 16
click at [606, 411] on div "Kursant nie przyszedł" at bounding box center [606, 410] width 96 height 16
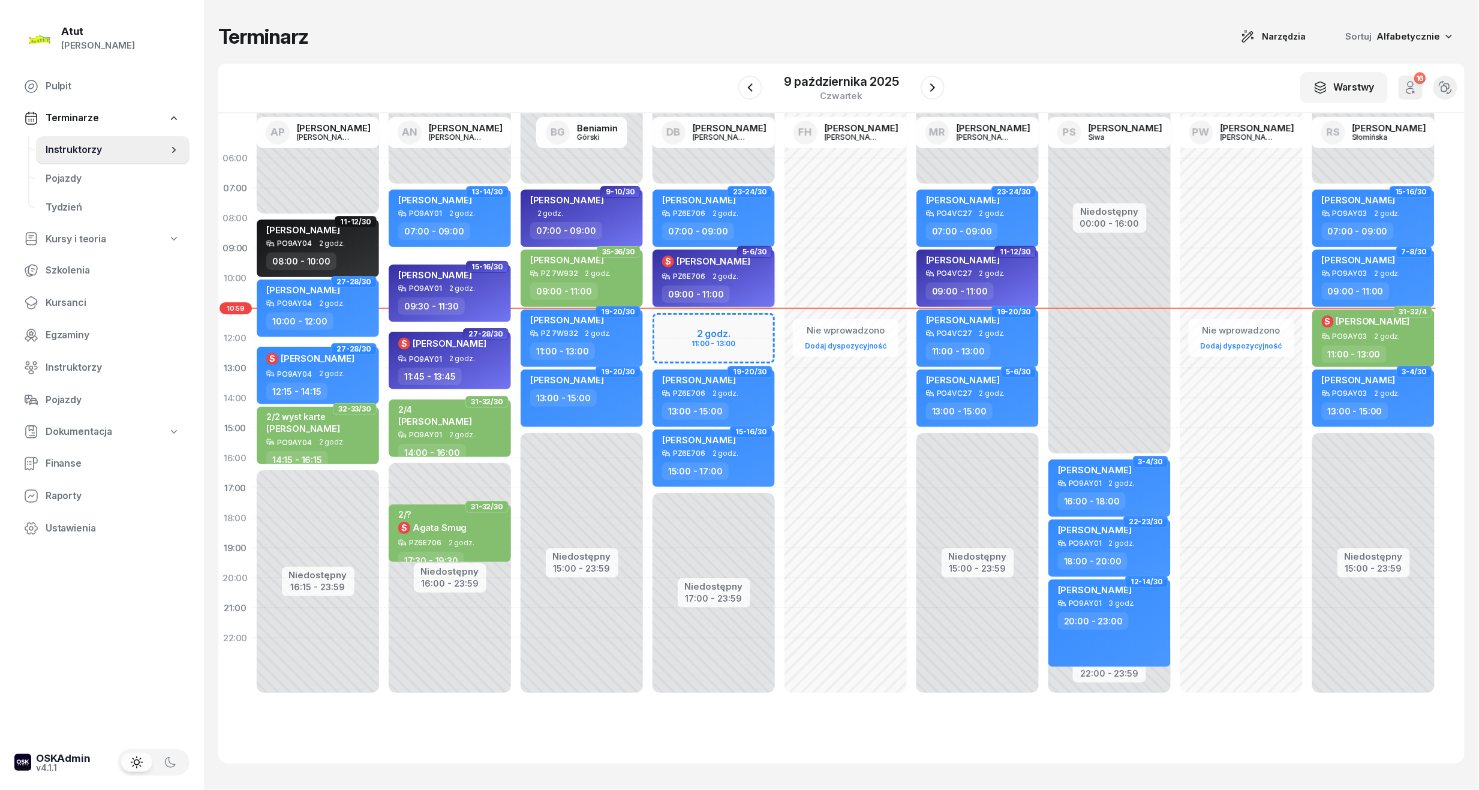
click at [720, 269] on div "$ [PERSON_NAME]" at bounding box center [706, 263] width 88 height 18
select select "09"
select select "11"
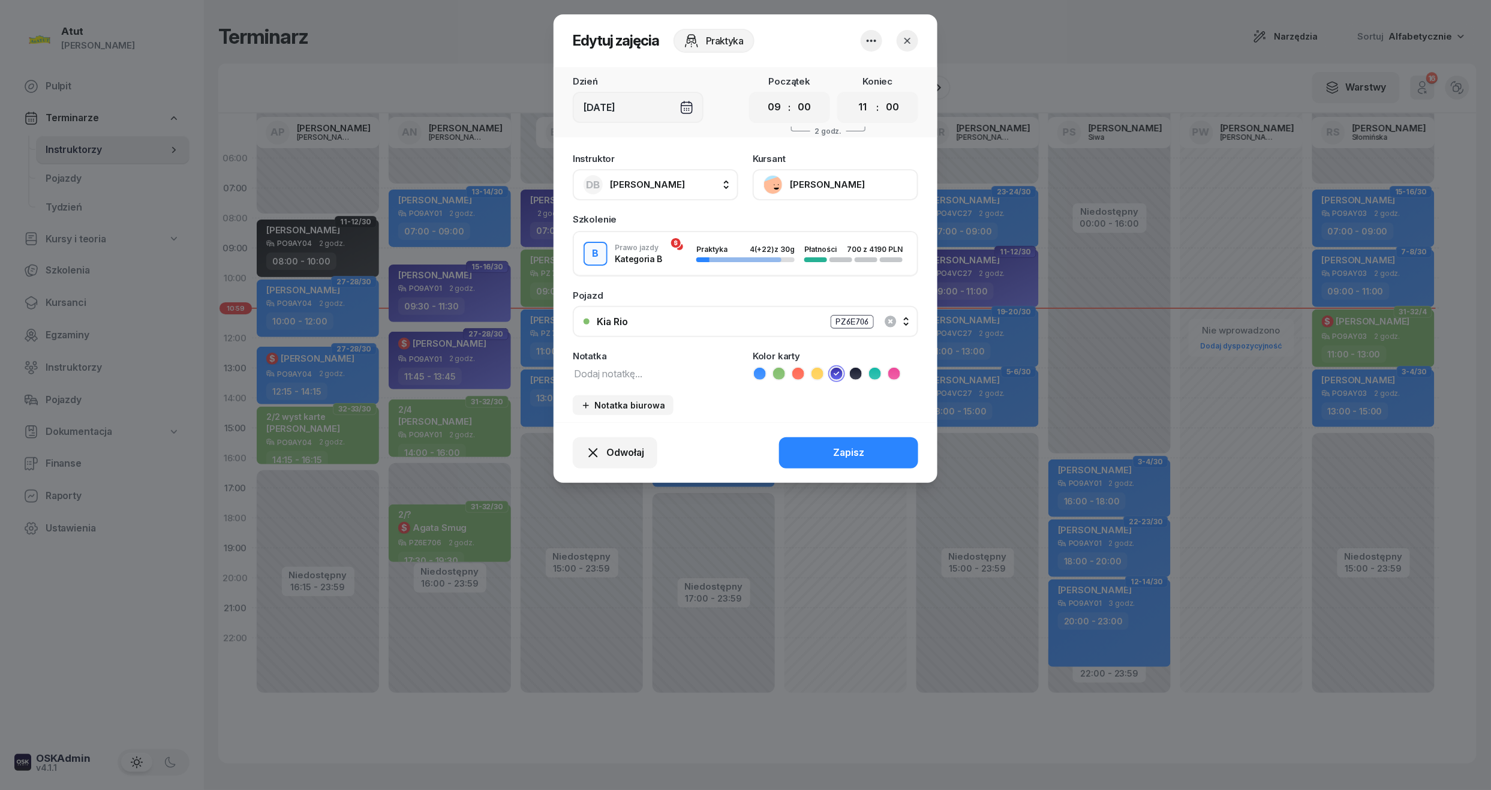
click at [853, 183] on button "[PERSON_NAME]" at bounding box center [835, 184] width 165 height 31
click at [824, 222] on link "Otwórz profil" at bounding box center [834, 225] width 158 height 30
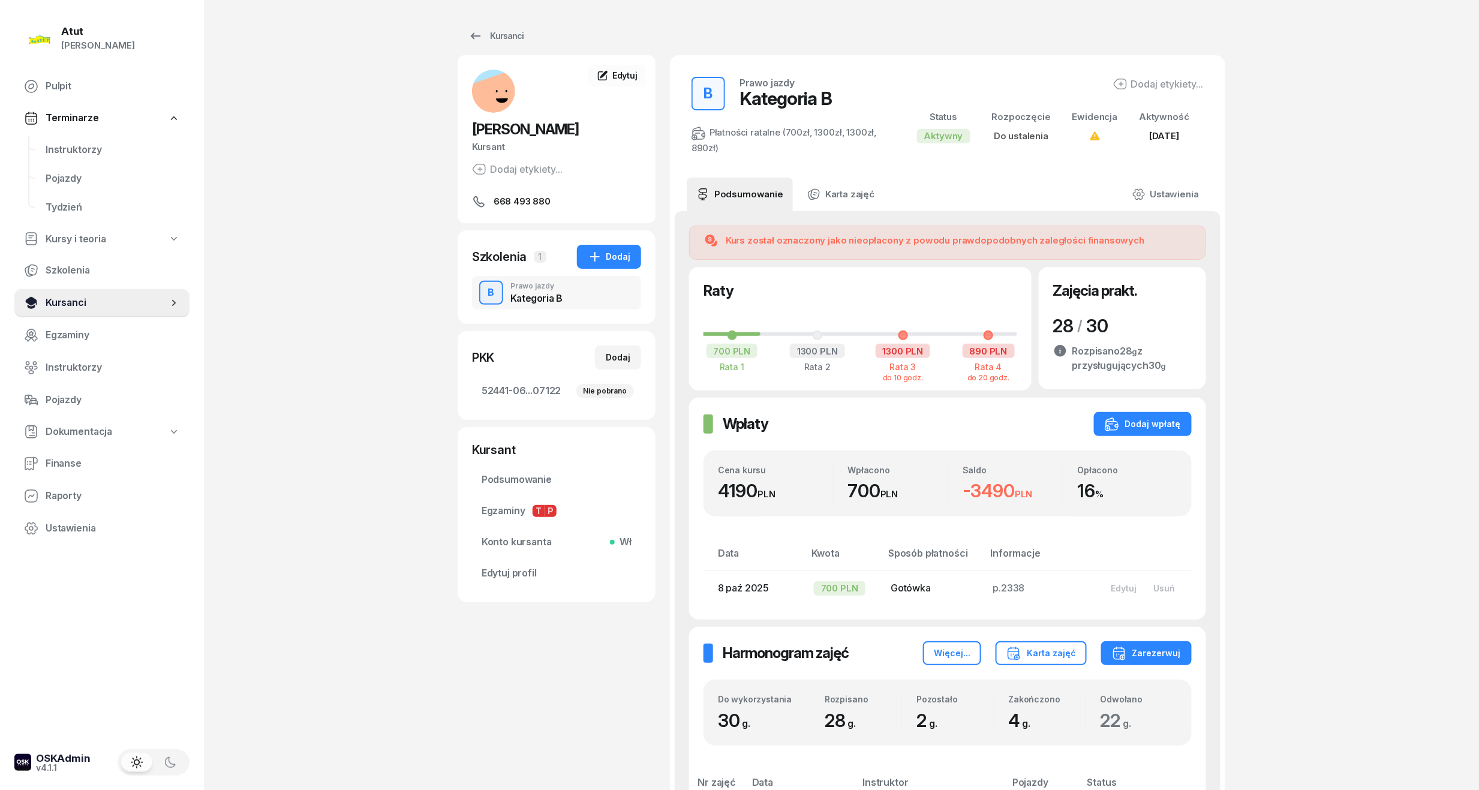
drag, startPoint x: 77, startPoint y: 296, endPoint x: 85, endPoint y: 293, distance: 8.4
click at [78, 296] on span "Kursanci" at bounding box center [107, 303] width 122 height 16
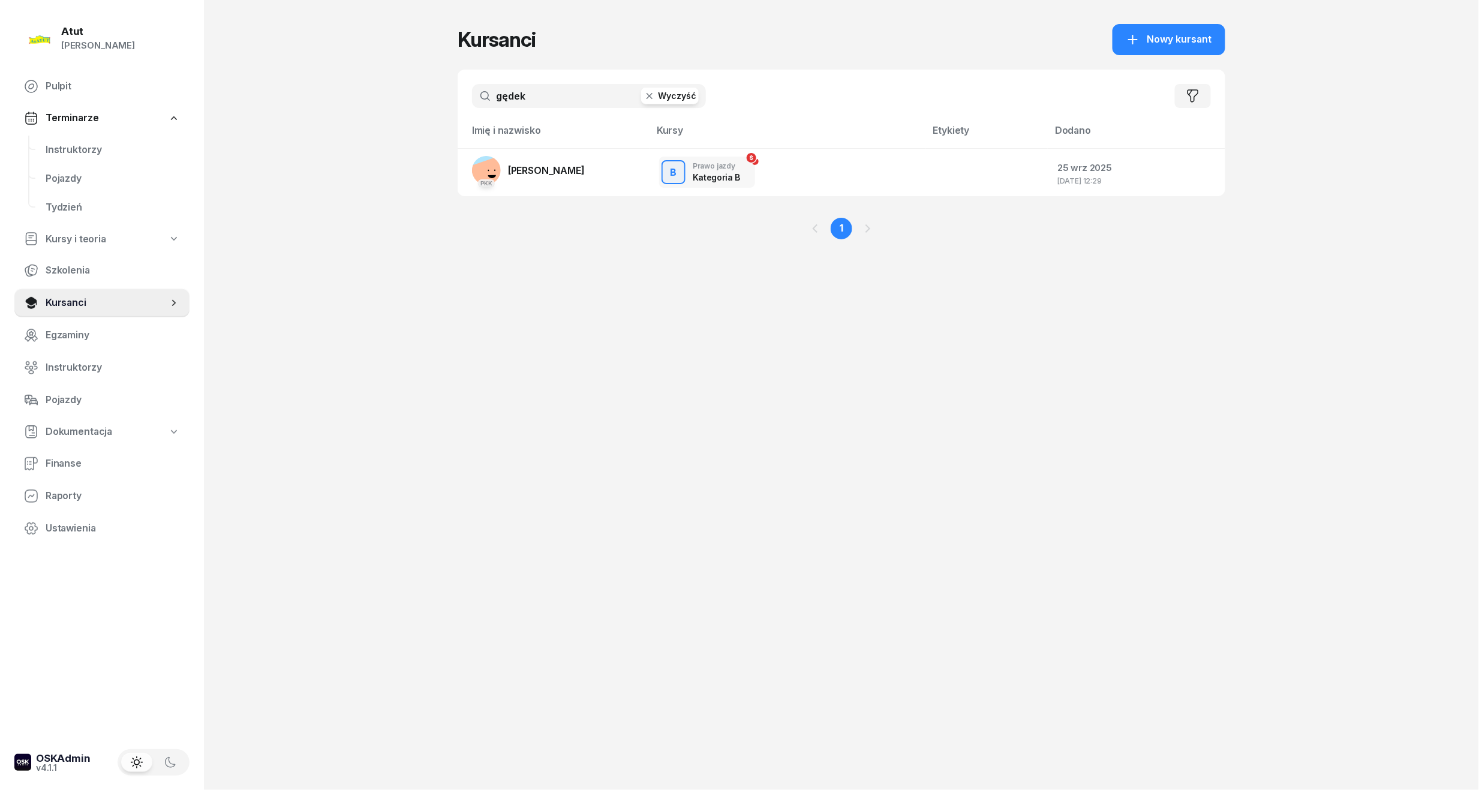
drag, startPoint x: 555, startPoint y: 89, endPoint x: 65, endPoint y: 125, distance: 490.6
click at [65, 125] on div "Atut [PERSON_NAME] Pulpit Terminarze Instruktorzy Pojazdy Tydzień Kursy i teori…" at bounding box center [739, 395] width 1479 height 790
type input "mańko"
click at [535, 171] on span "[PERSON_NAME]" at bounding box center [546, 170] width 77 height 12
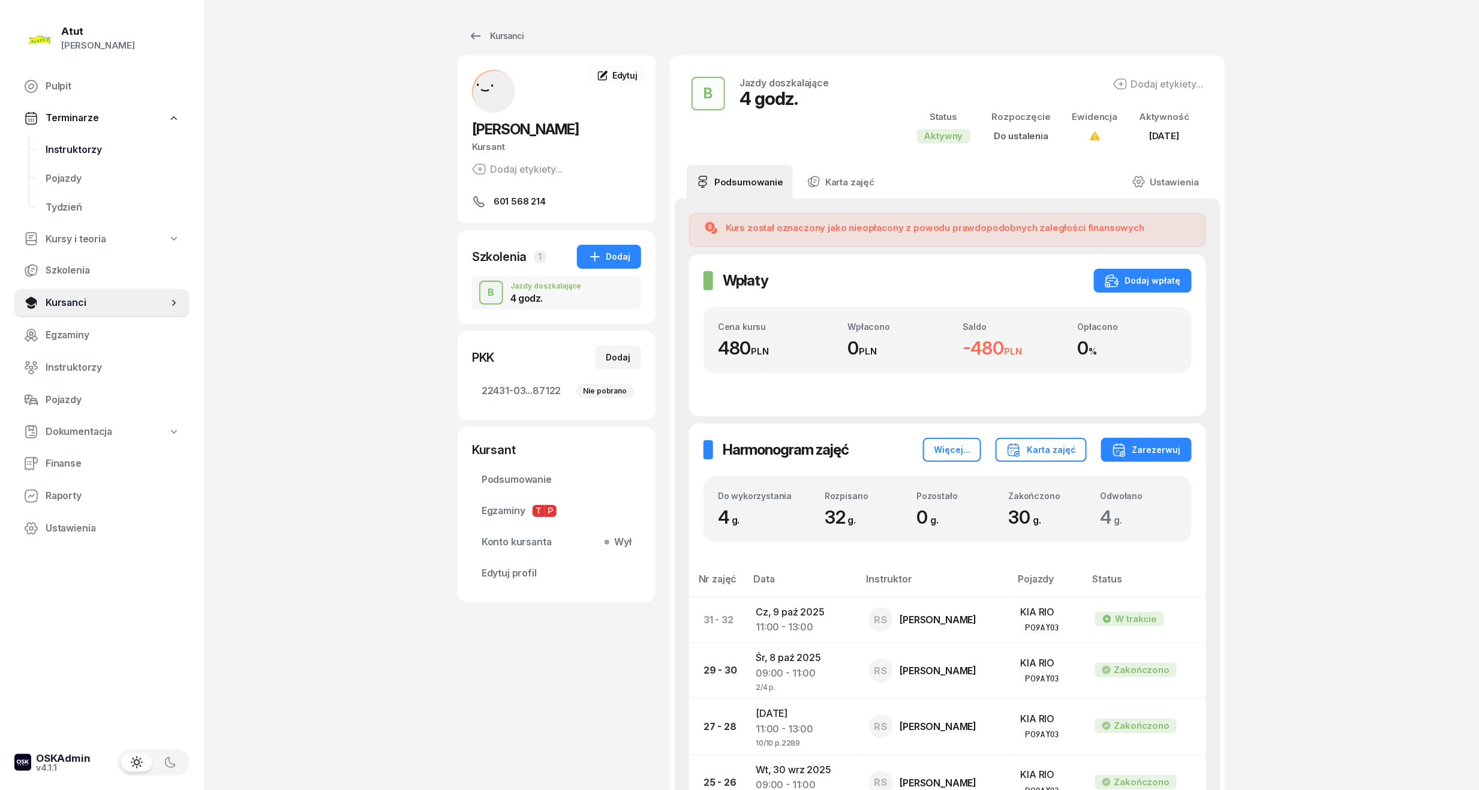
click at [80, 147] on span "Instruktorzy" at bounding box center [113, 150] width 134 height 16
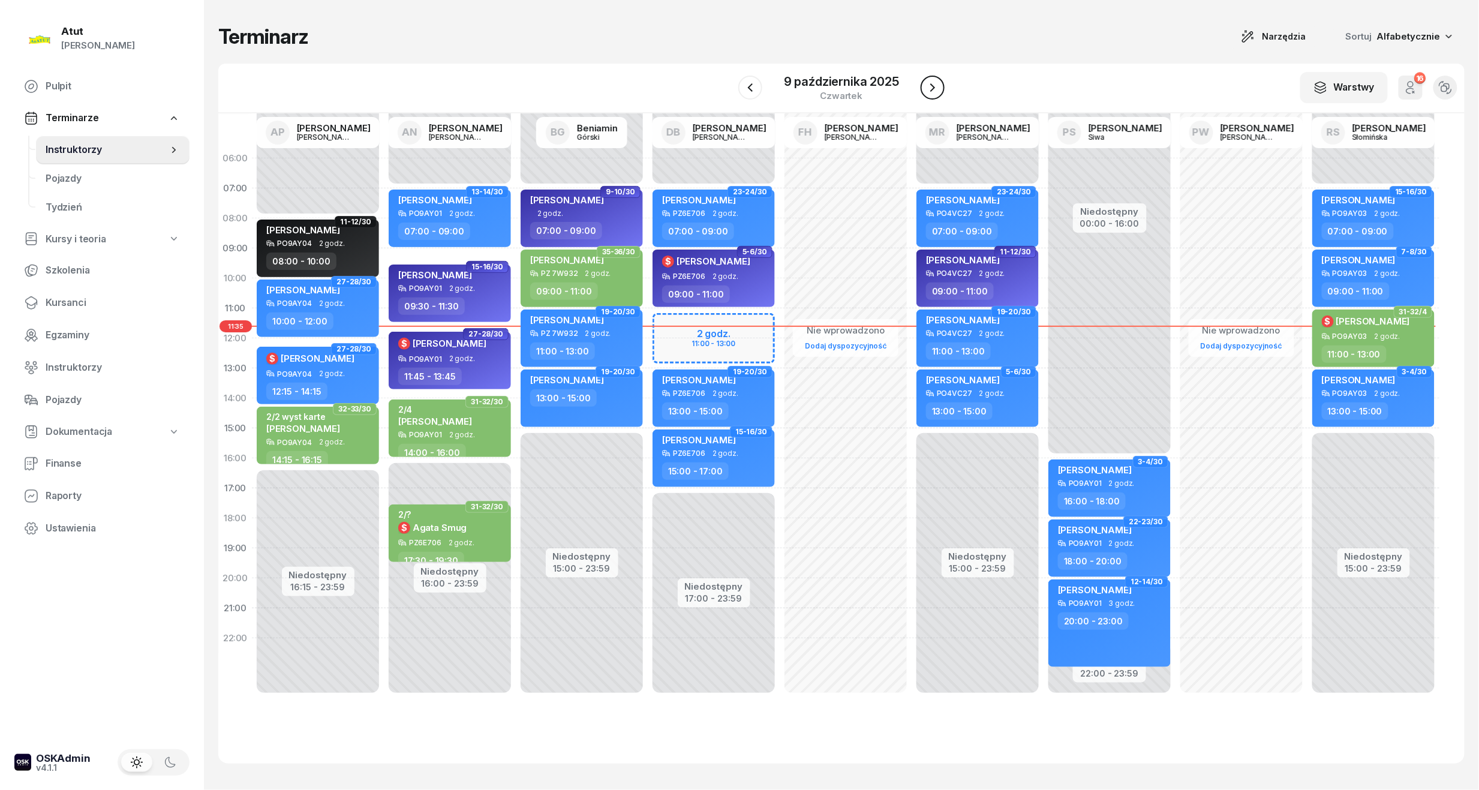
click at [925, 87] on icon "button" at bounding box center [932, 87] width 14 height 14
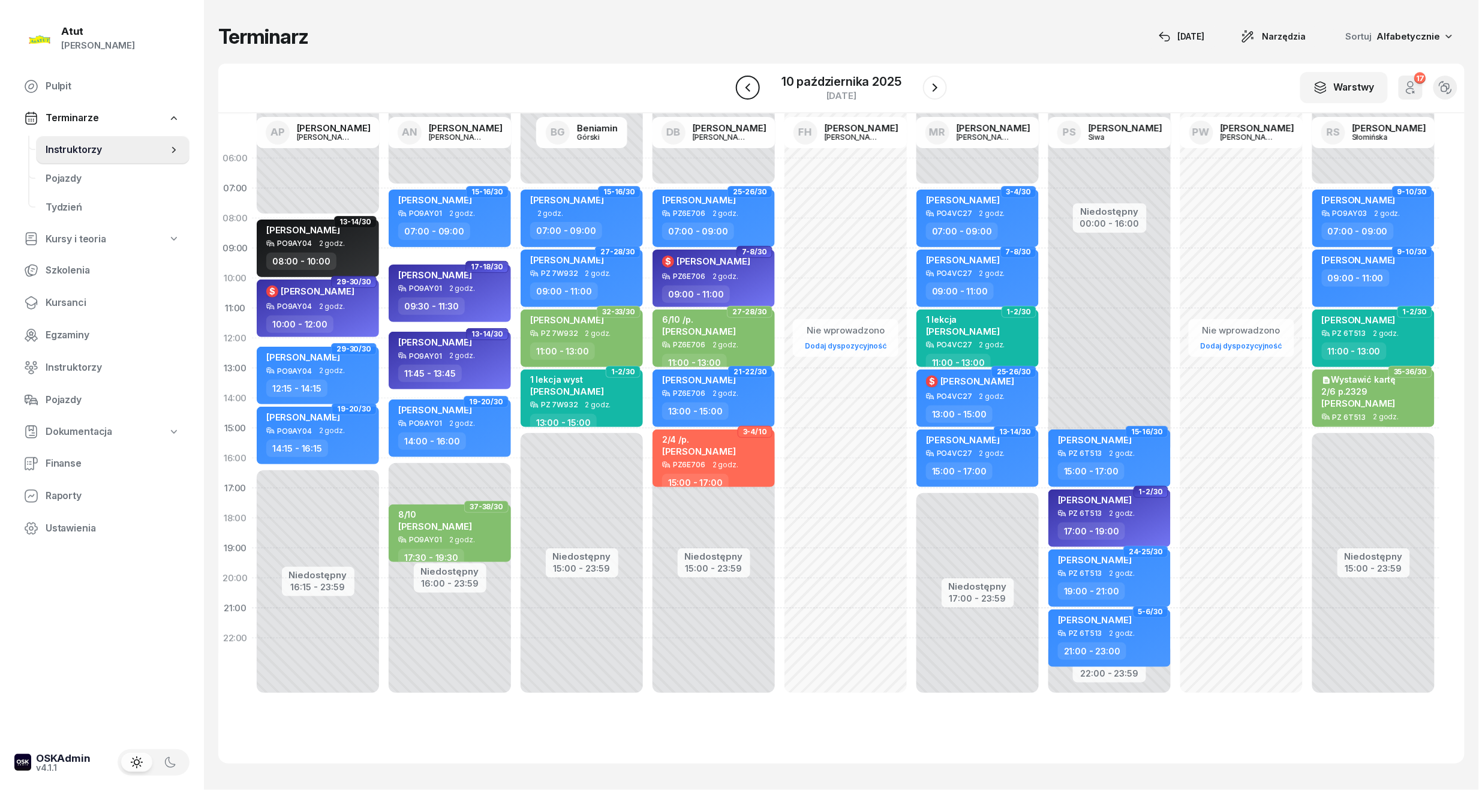
click at [748, 92] on icon "button" at bounding box center [748, 87] width 14 height 14
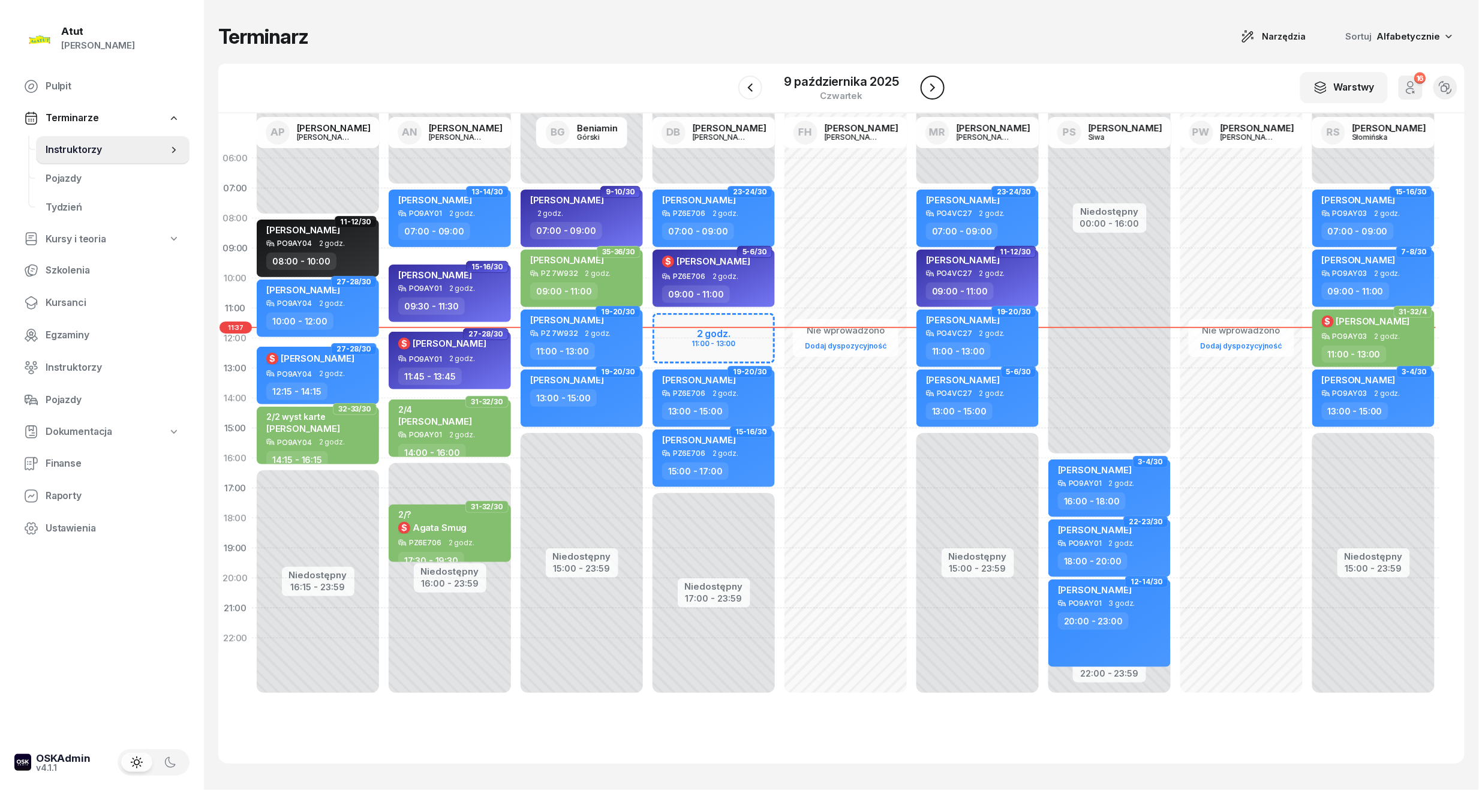
click at [931, 85] on icon "button" at bounding box center [932, 87] width 14 height 14
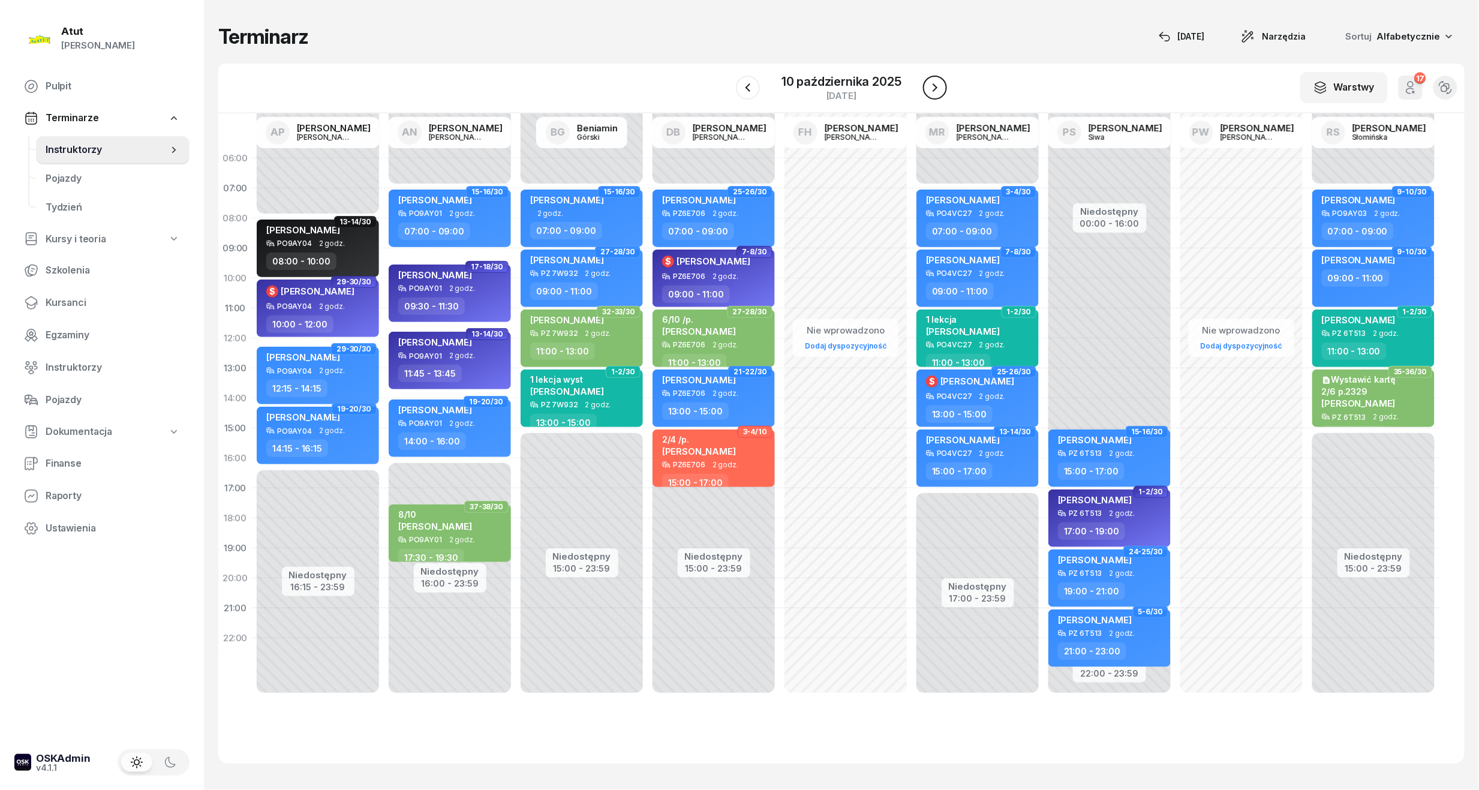
click at [928, 86] on icon "button" at bounding box center [935, 87] width 14 height 14
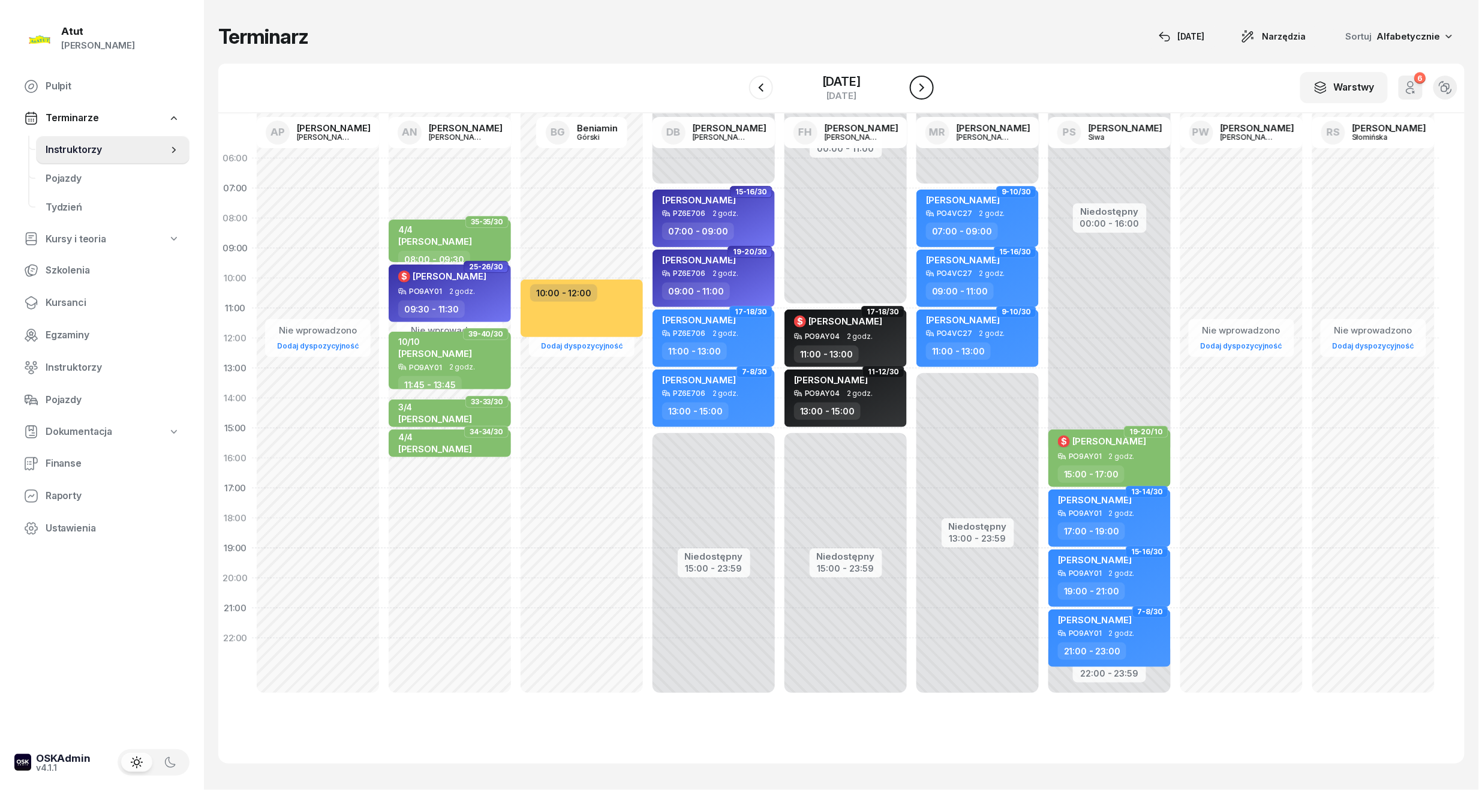
click at [928, 89] on icon "button" at bounding box center [921, 87] width 14 height 14
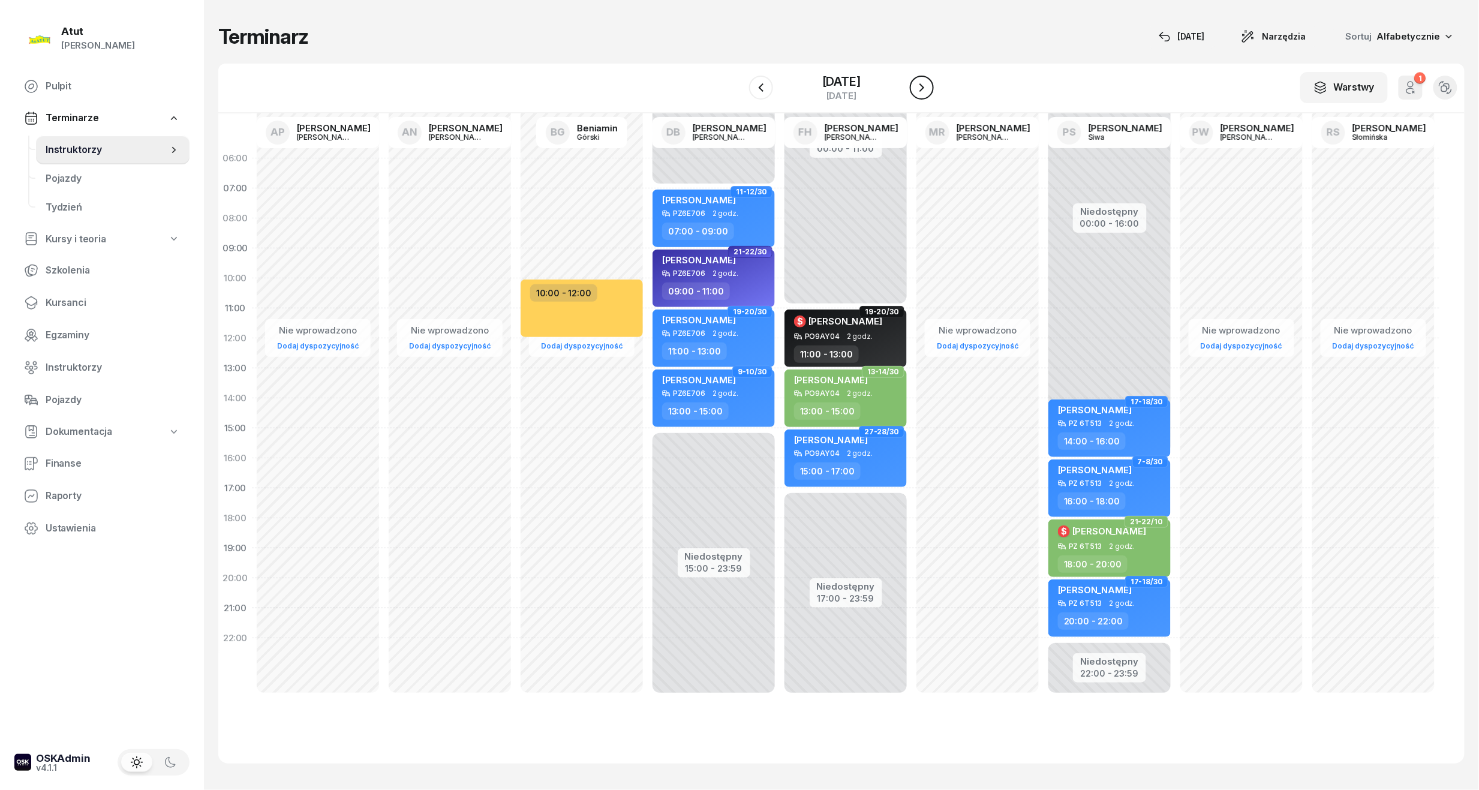
click at [929, 85] on icon "button" at bounding box center [921, 87] width 14 height 14
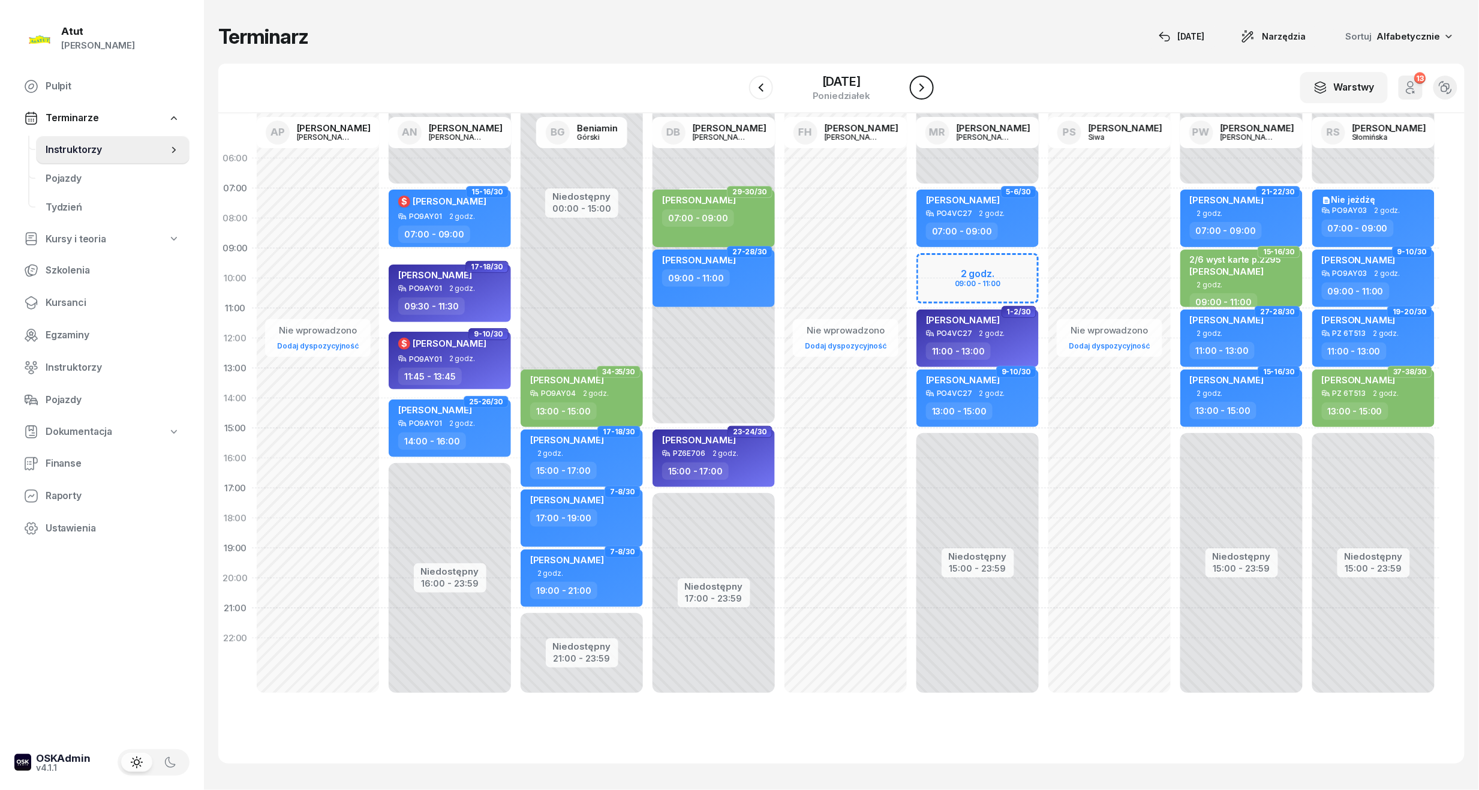
click at [929, 85] on icon "button" at bounding box center [921, 87] width 14 height 14
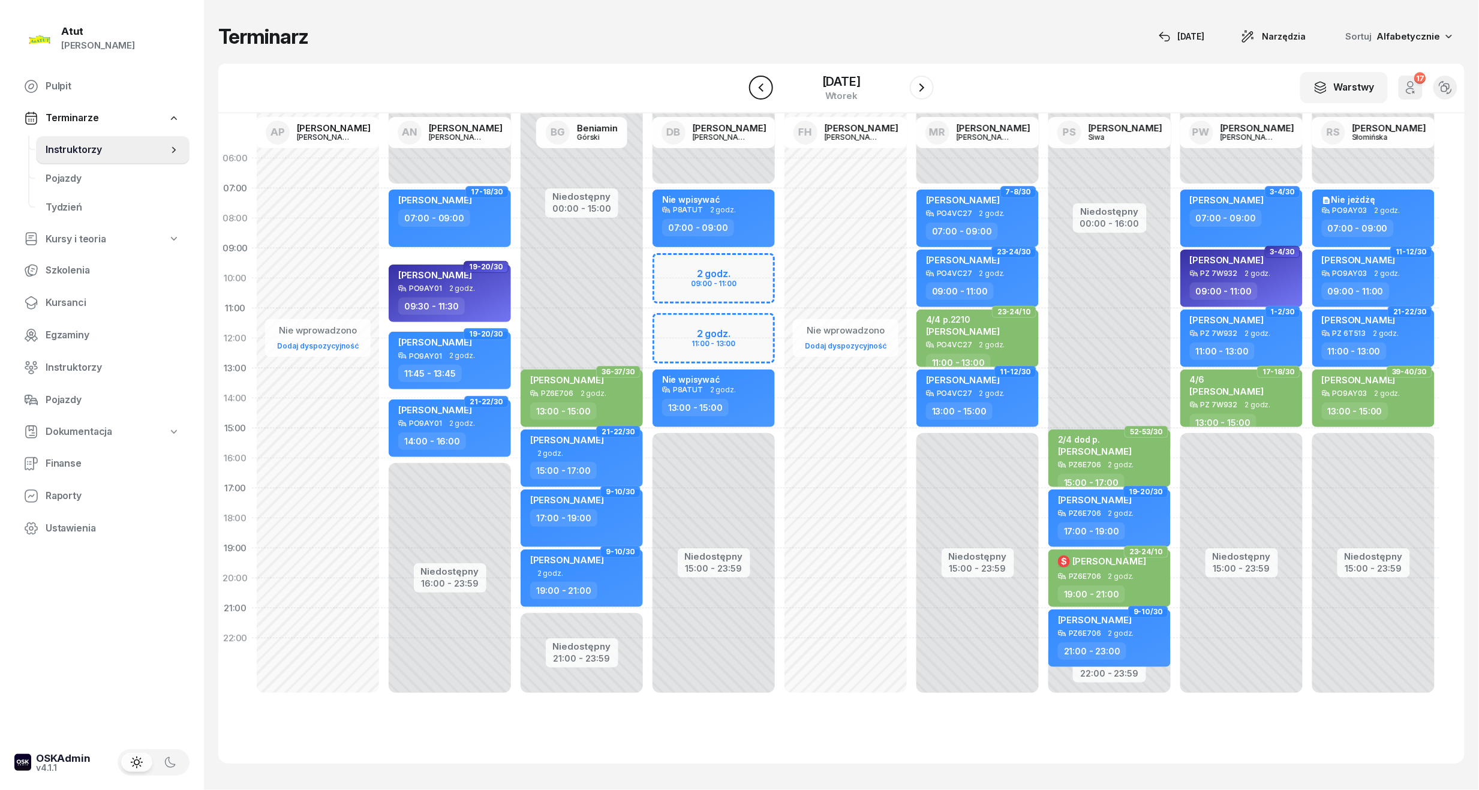
click at [759, 89] on icon "button" at bounding box center [761, 87] width 5 height 8
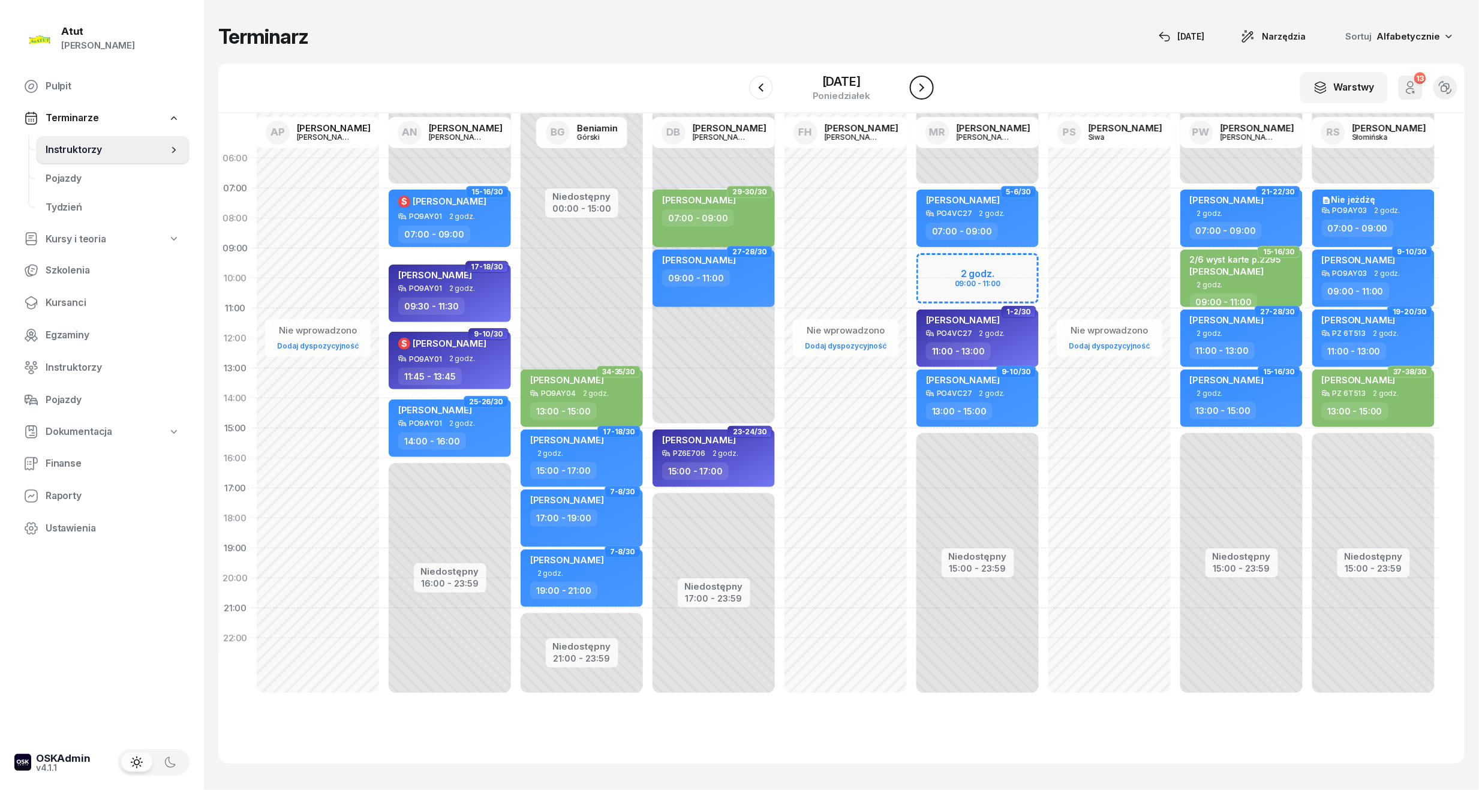
click at [929, 85] on icon "button" at bounding box center [921, 87] width 14 height 14
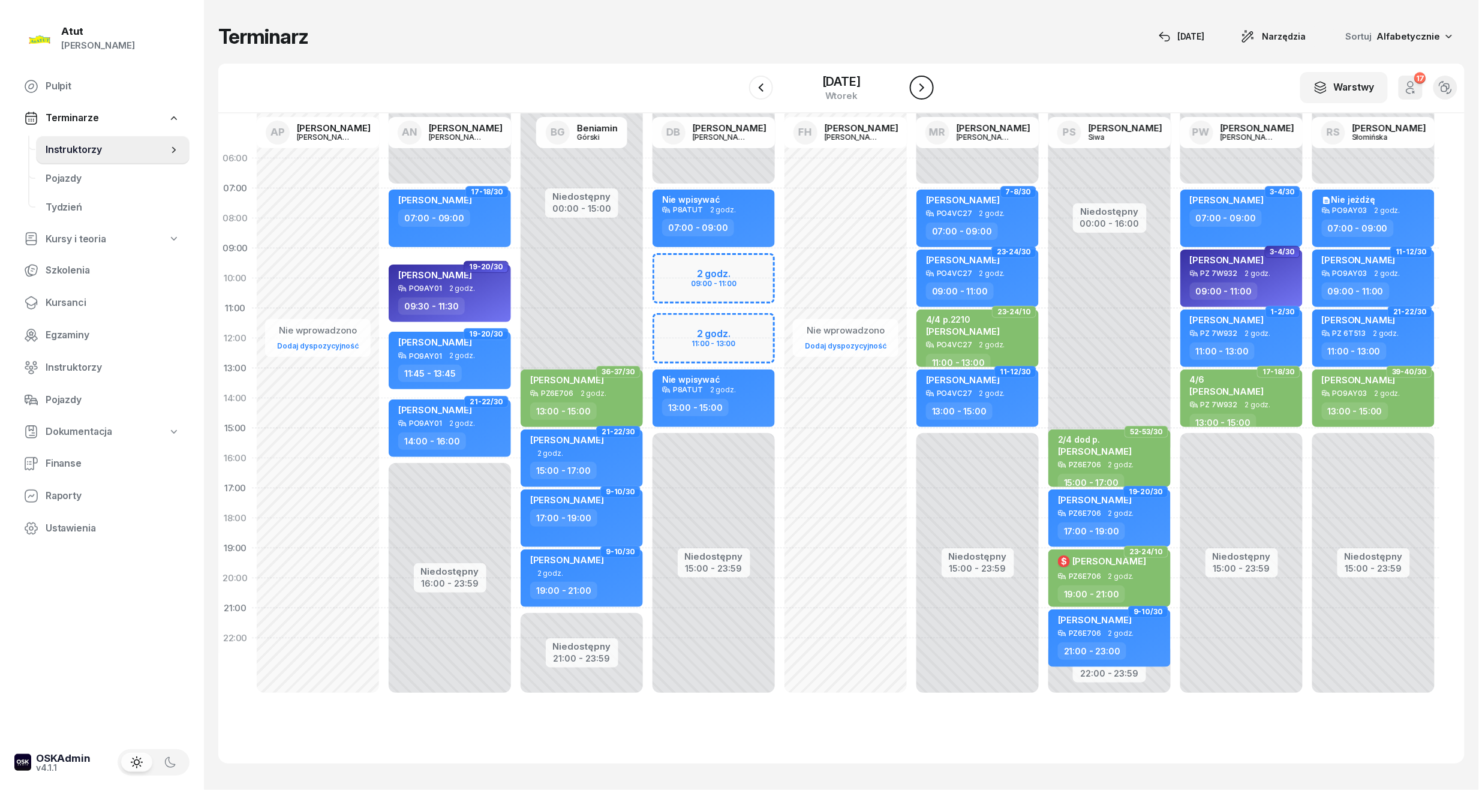
click at [929, 85] on icon "button" at bounding box center [921, 87] width 14 height 14
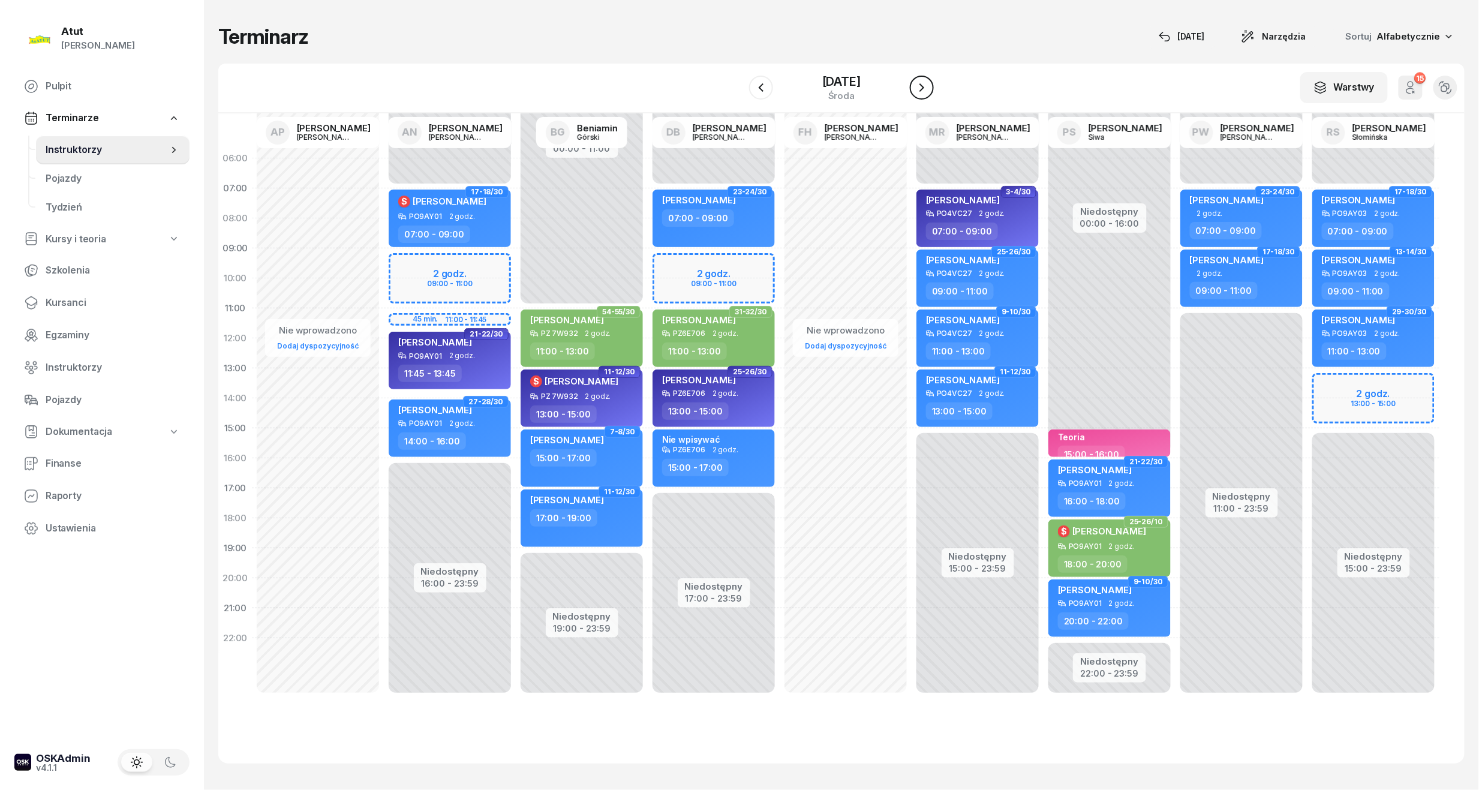
click at [929, 82] on icon "button" at bounding box center [921, 87] width 14 height 14
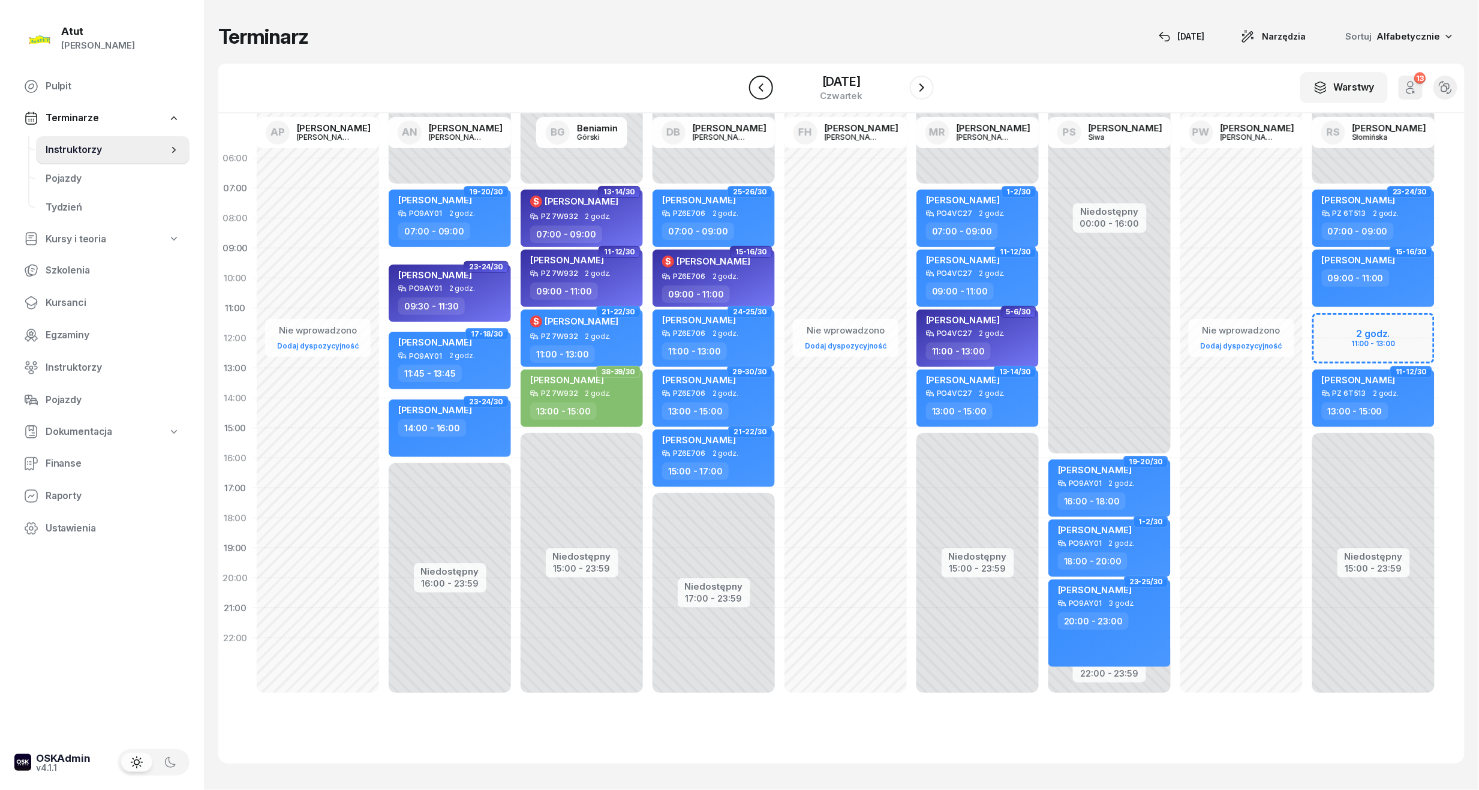
click at [754, 84] on icon "button" at bounding box center [761, 87] width 14 height 14
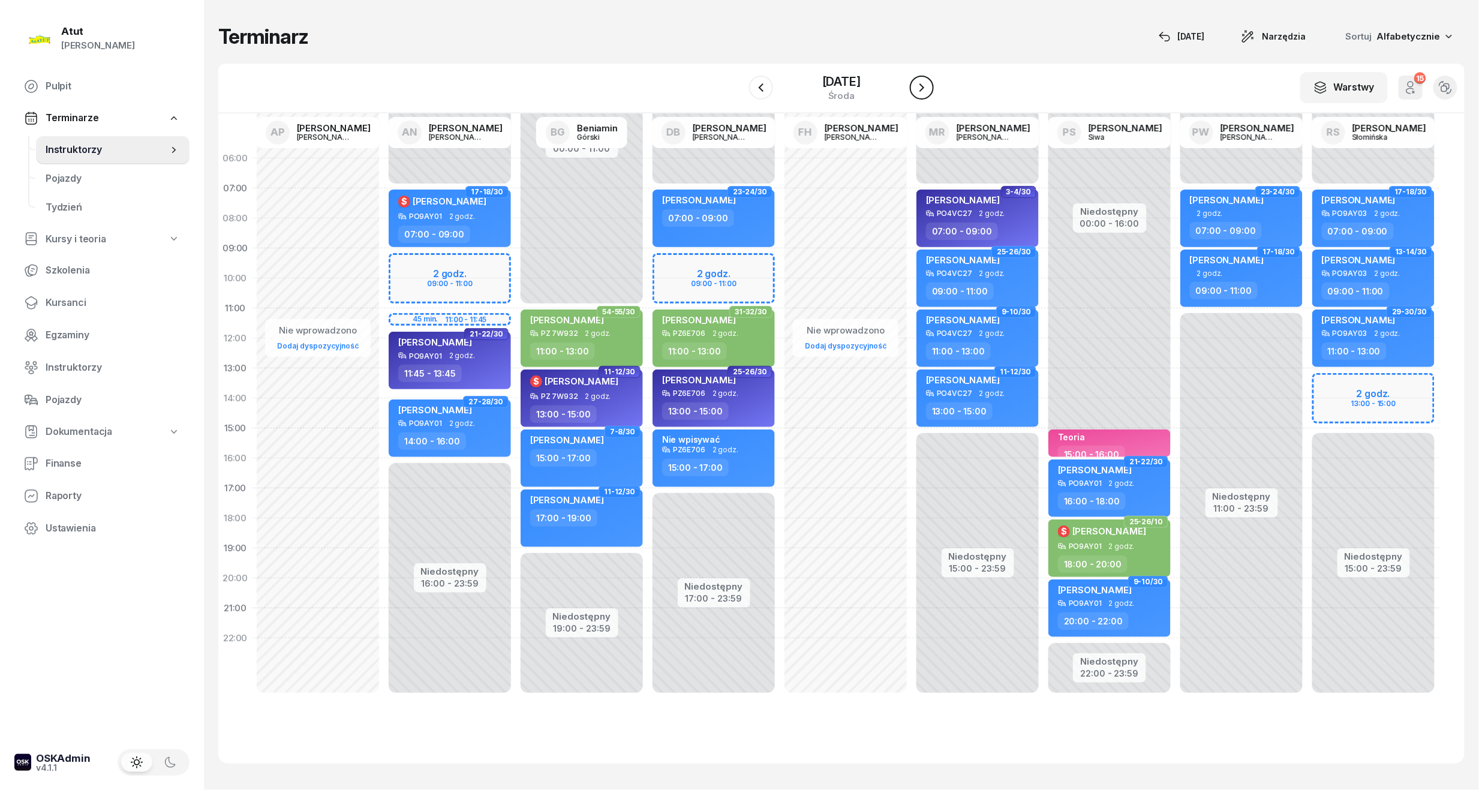
click at [929, 87] on icon "button" at bounding box center [921, 87] width 14 height 14
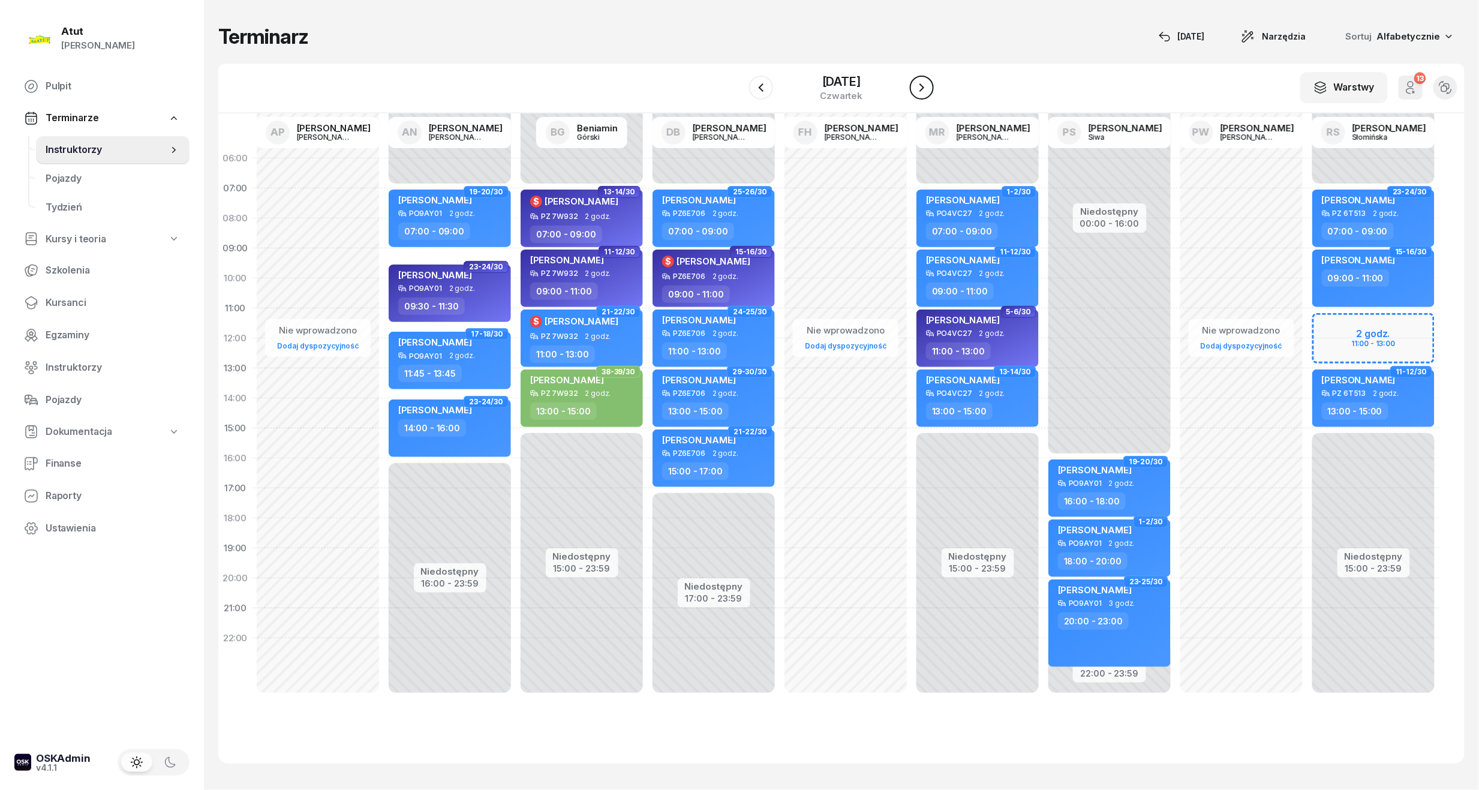
click at [929, 89] on icon "button" at bounding box center [921, 87] width 14 height 14
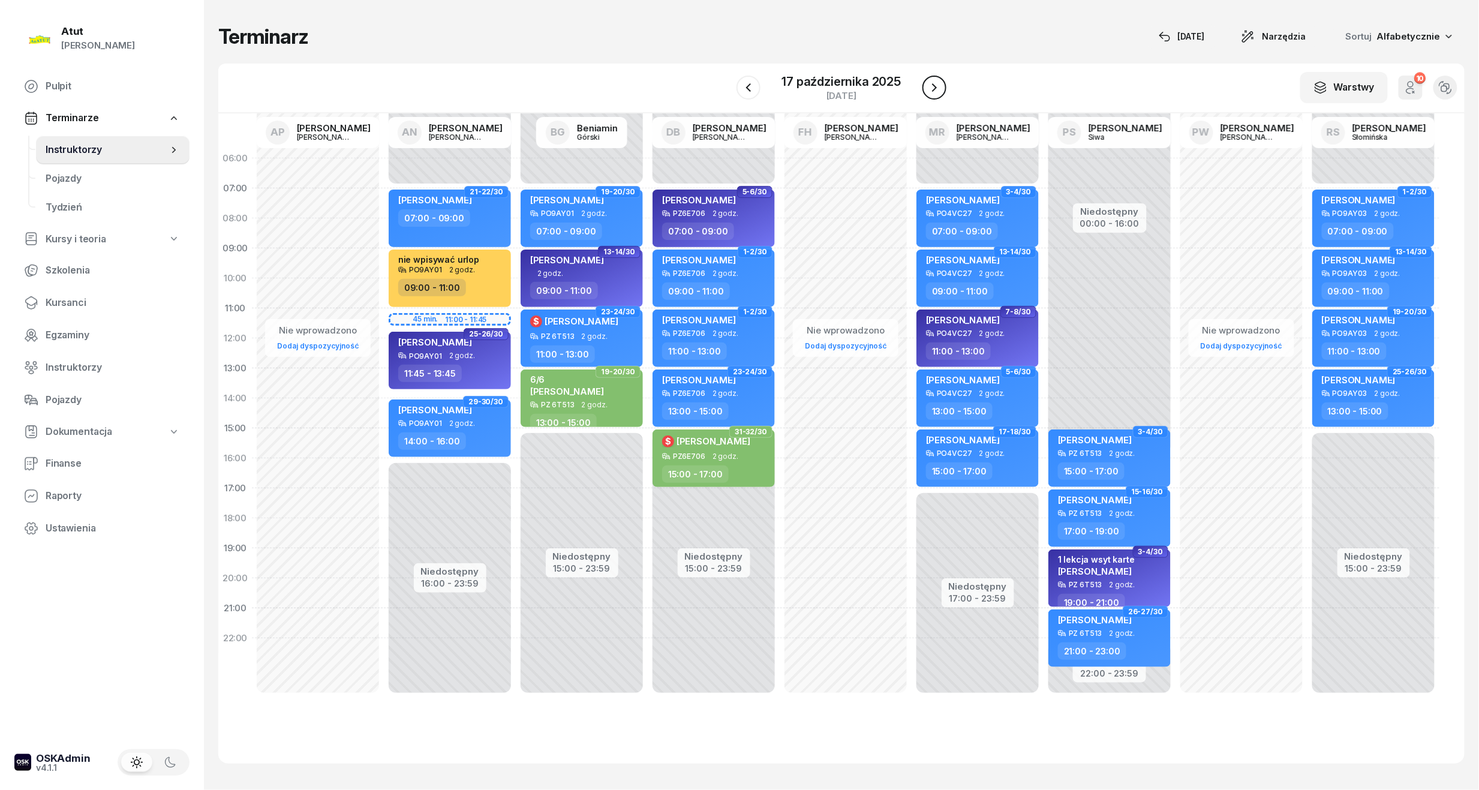
click at [937, 86] on icon "button" at bounding box center [934, 87] width 14 height 14
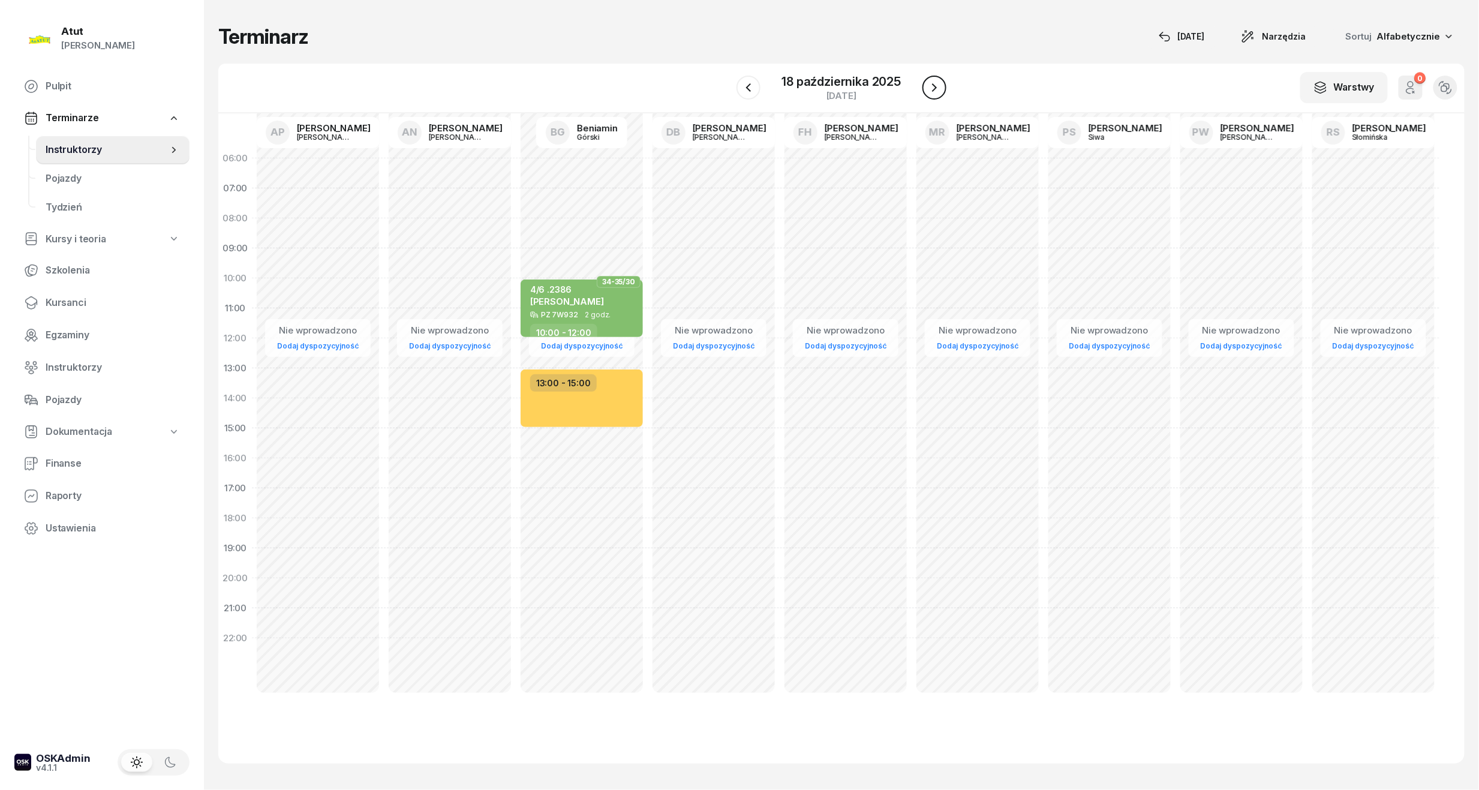
click at [937, 86] on icon "button" at bounding box center [934, 87] width 14 height 14
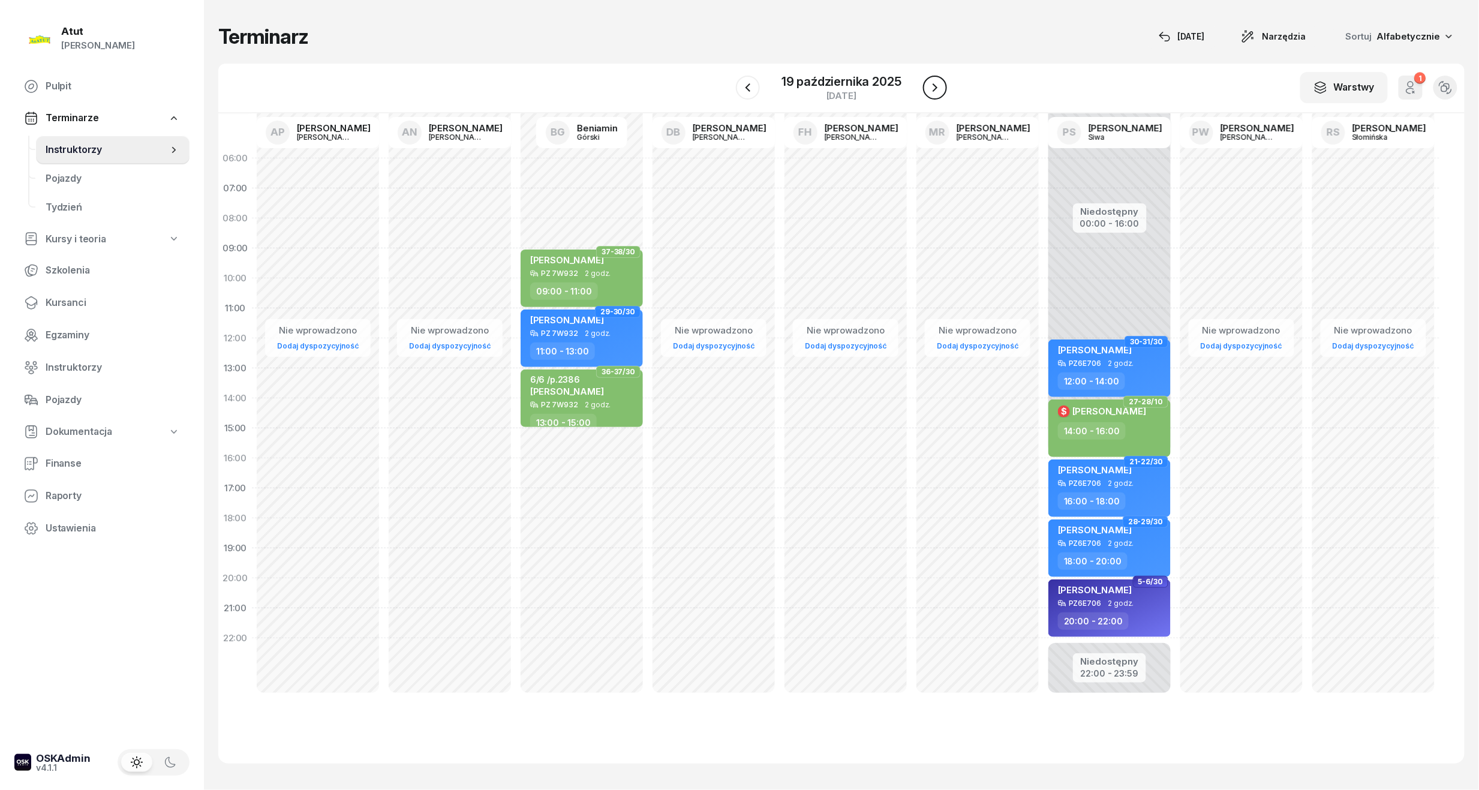
click at [937, 86] on icon "button" at bounding box center [935, 87] width 14 height 14
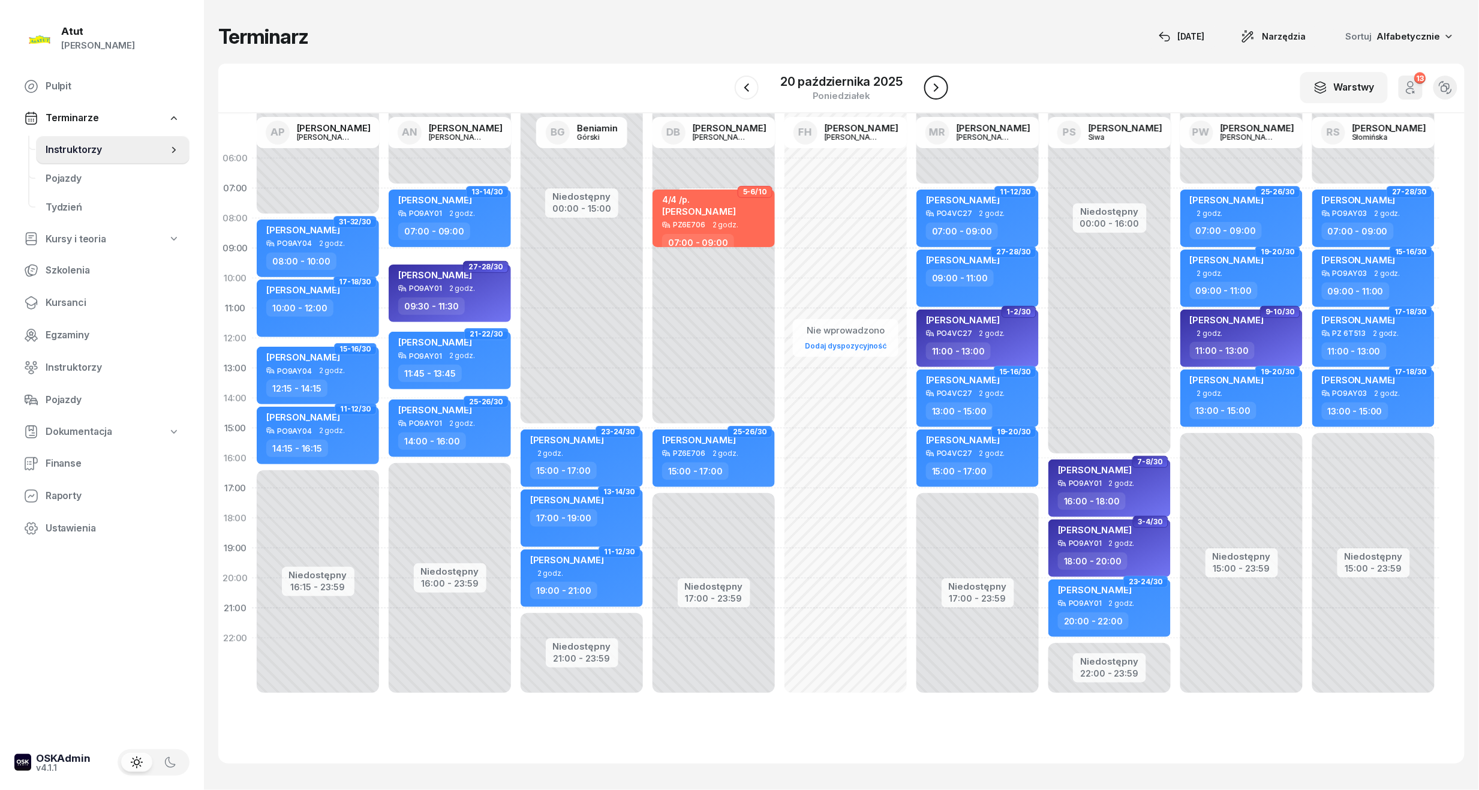
click at [937, 86] on icon "button" at bounding box center [936, 87] width 5 height 8
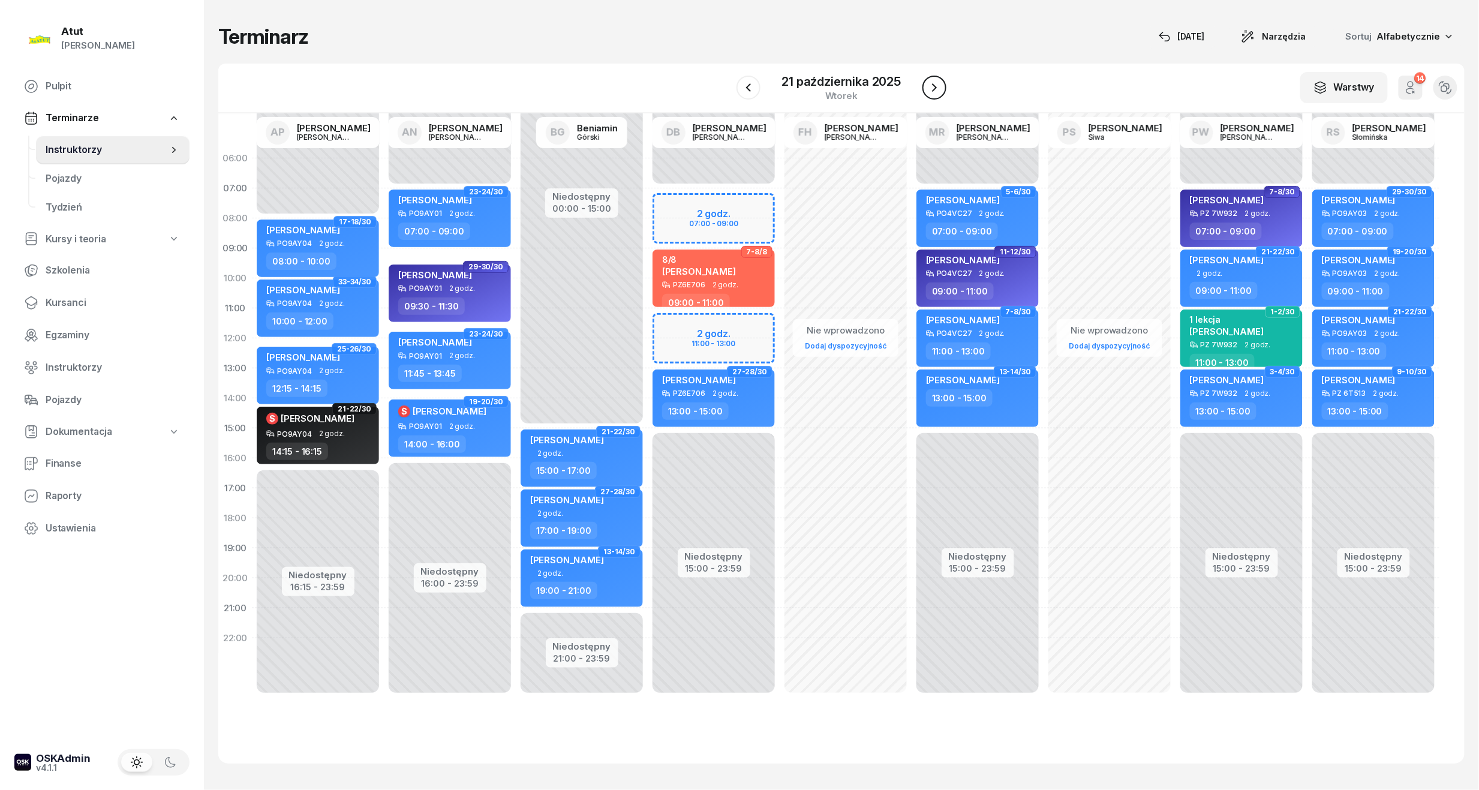
click at [938, 89] on icon "button" at bounding box center [934, 87] width 14 height 14
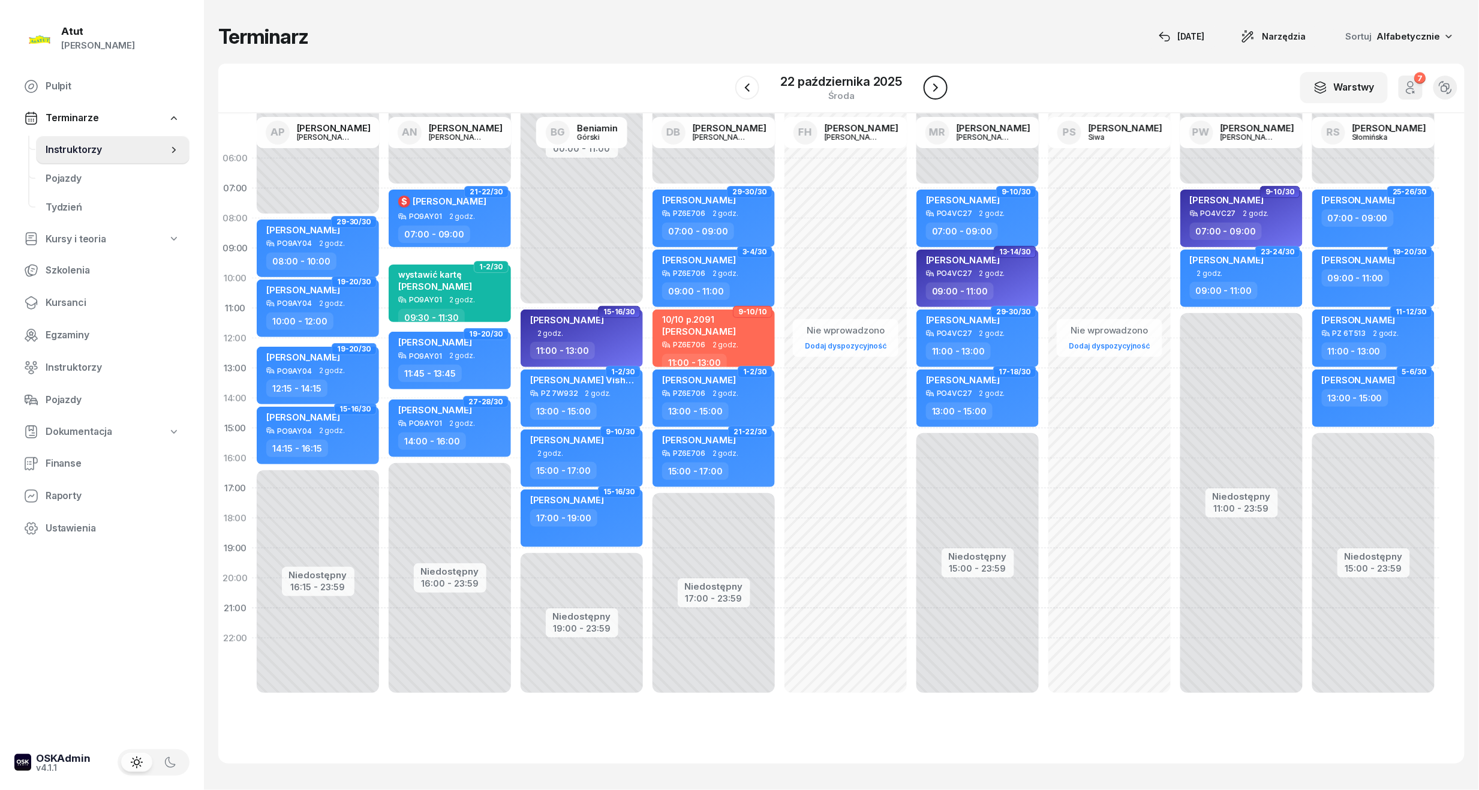
click at [931, 80] on icon "button" at bounding box center [935, 87] width 14 height 14
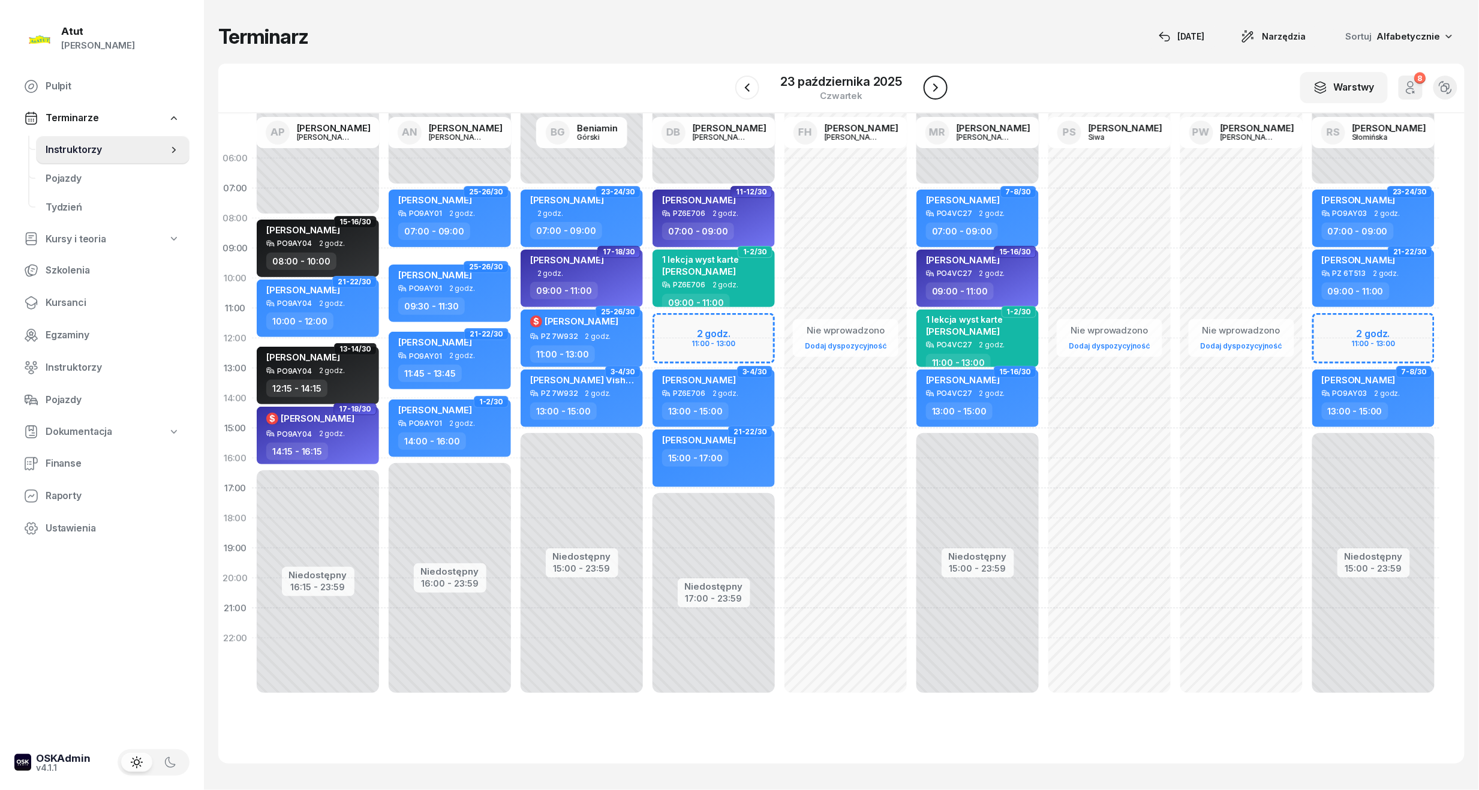
click at [926, 80] on button "button" at bounding box center [935, 88] width 24 height 24
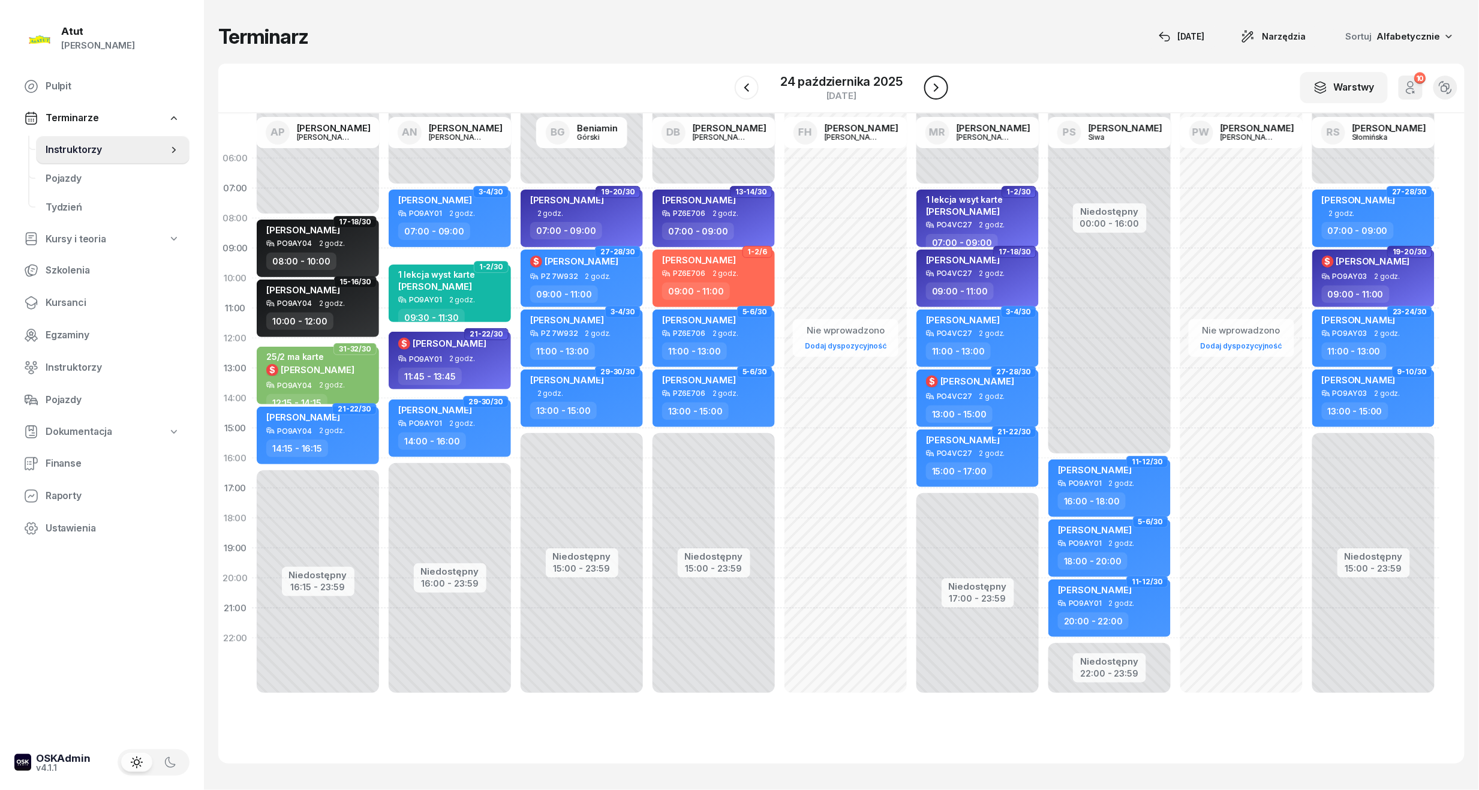
click at [925, 89] on button "button" at bounding box center [936, 88] width 24 height 24
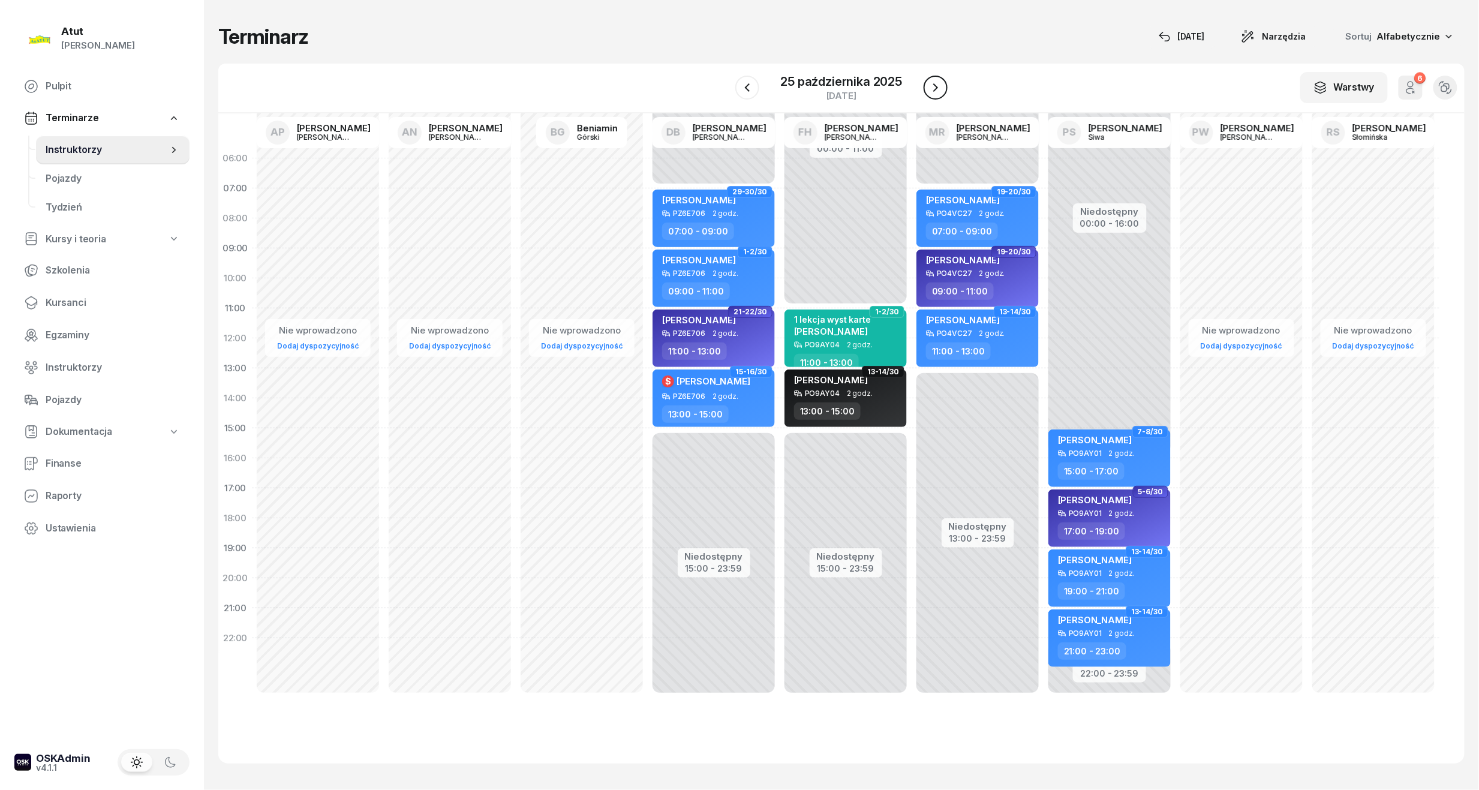
click at [931, 91] on icon "button" at bounding box center [935, 87] width 14 height 14
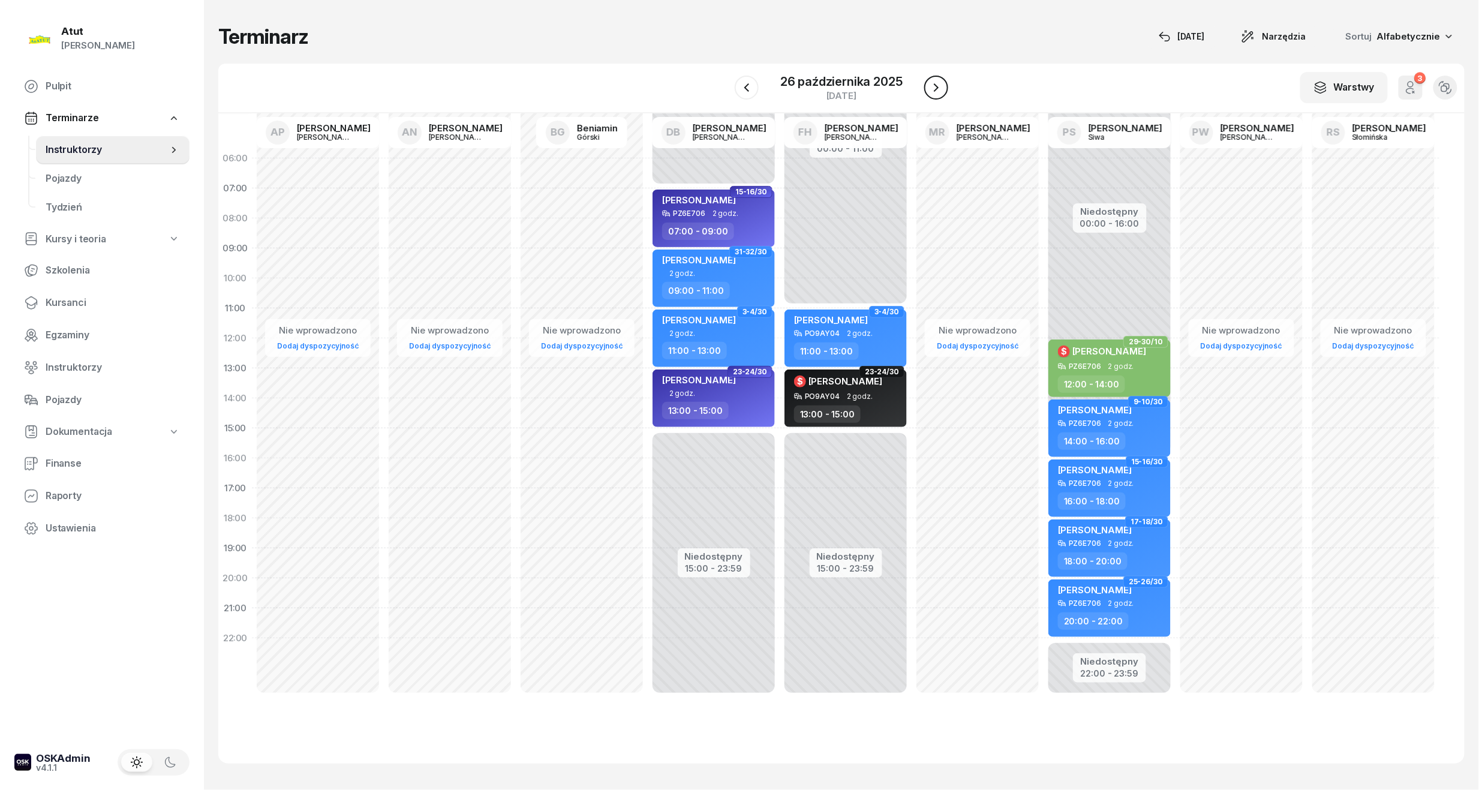
click at [936, 86] on icon "button" at bounding box center [936, 87] width 5 height 8
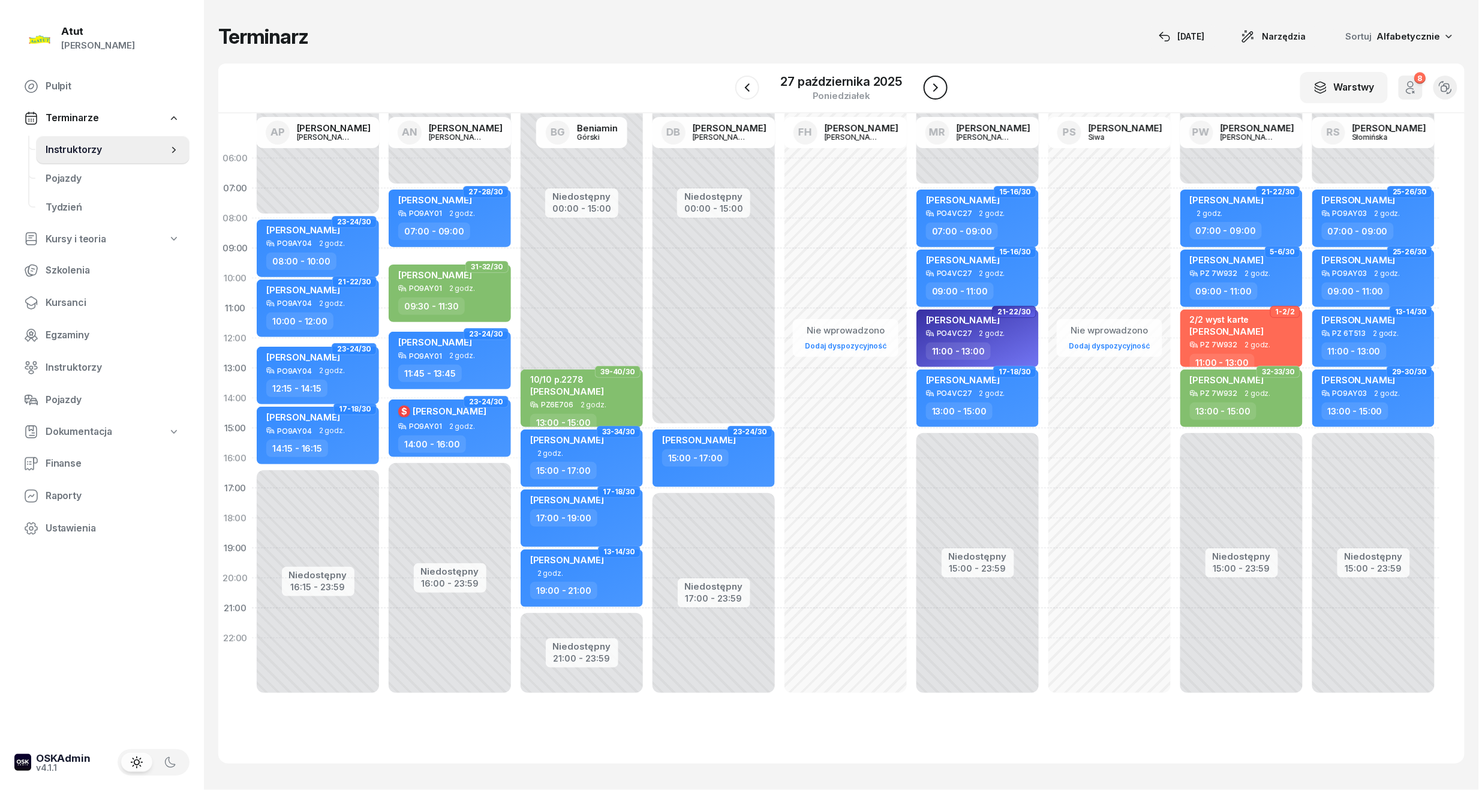
click at [936, 86] on icon "button" at bounding box center [935, 87] width 5 height 8
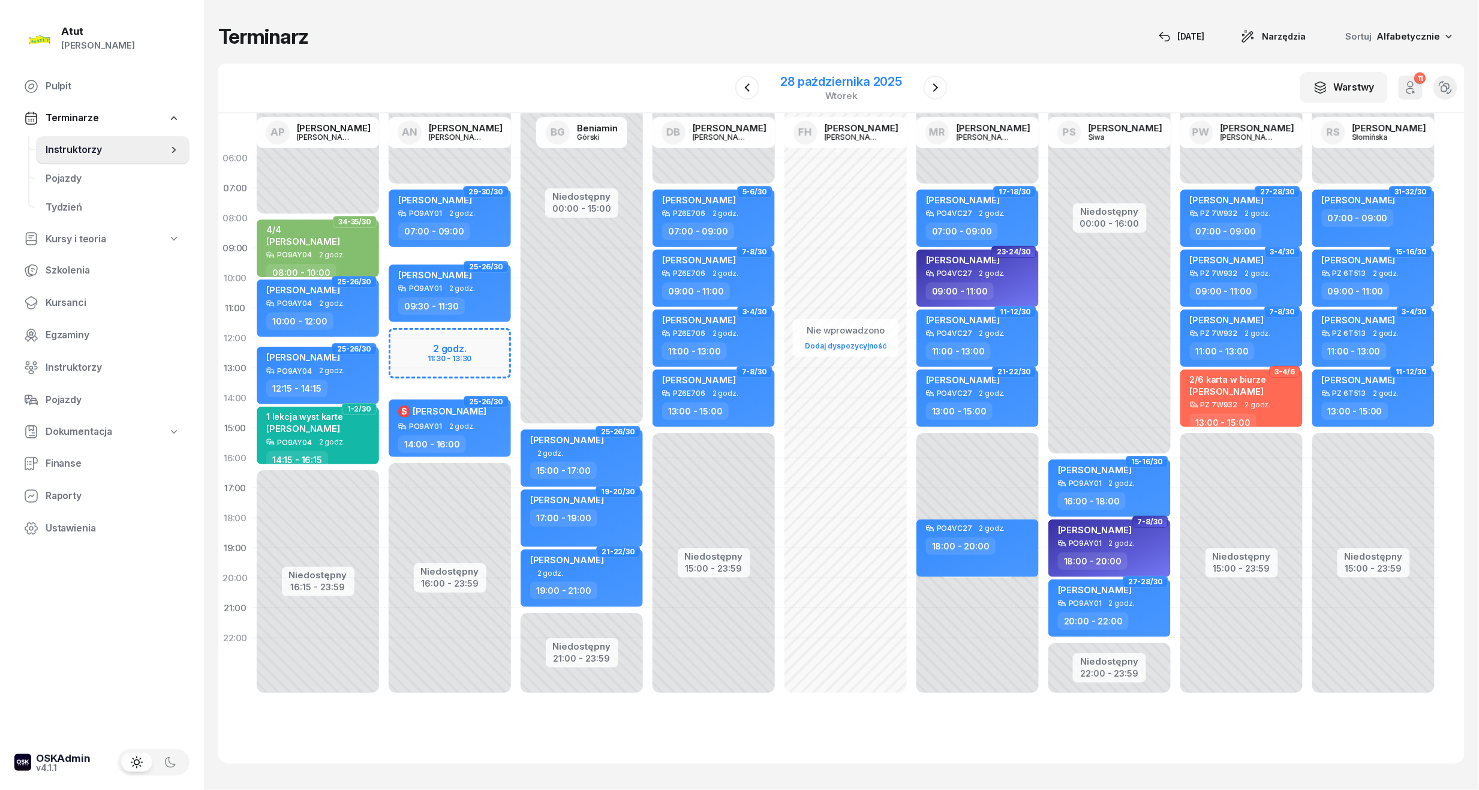
click at [854, 76] on div "28 października 2025" at bounding box center [842, 82] width 122 height 12
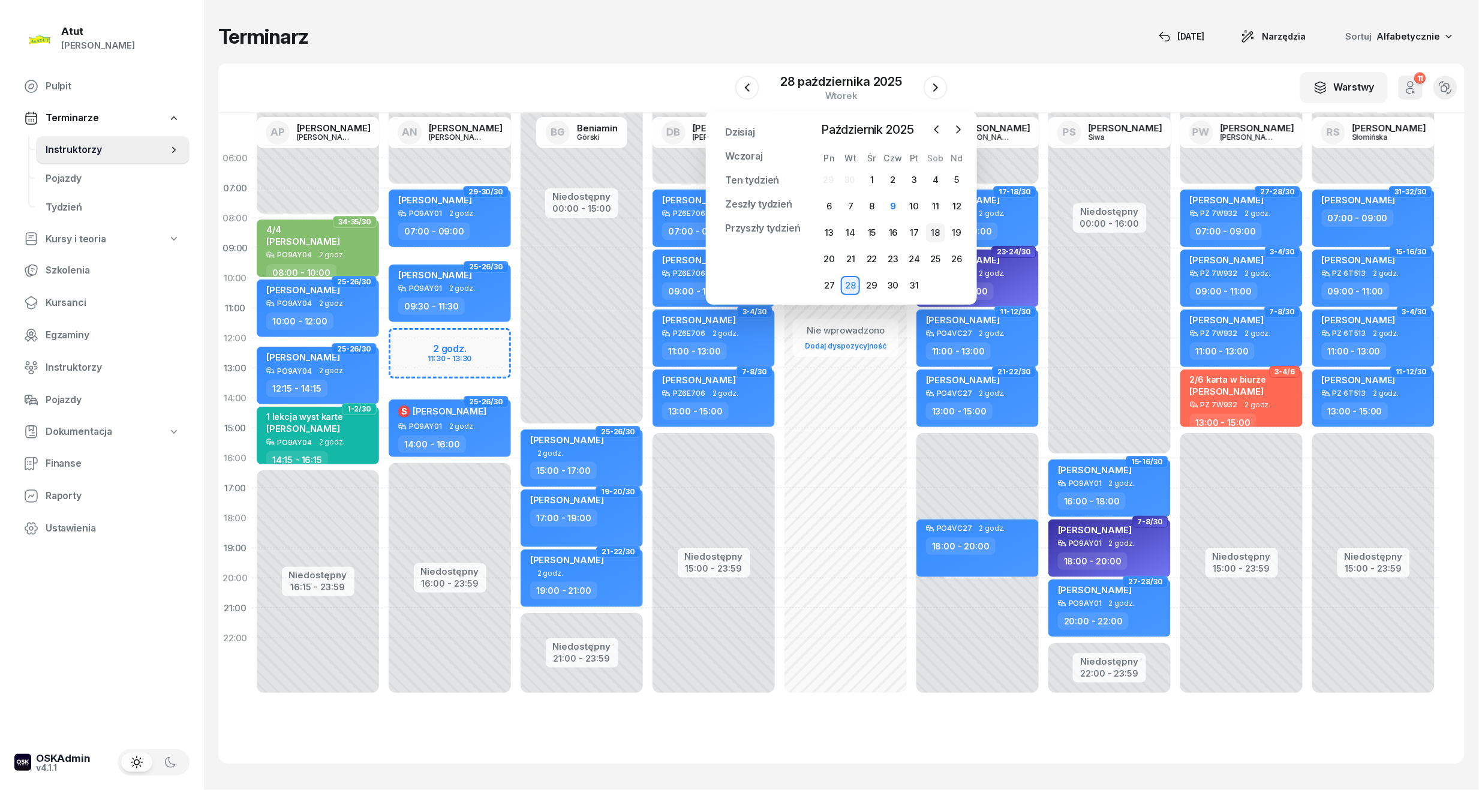
click at [932, 236] on div "18" at bounding box center [935, 232] width 19 height 19
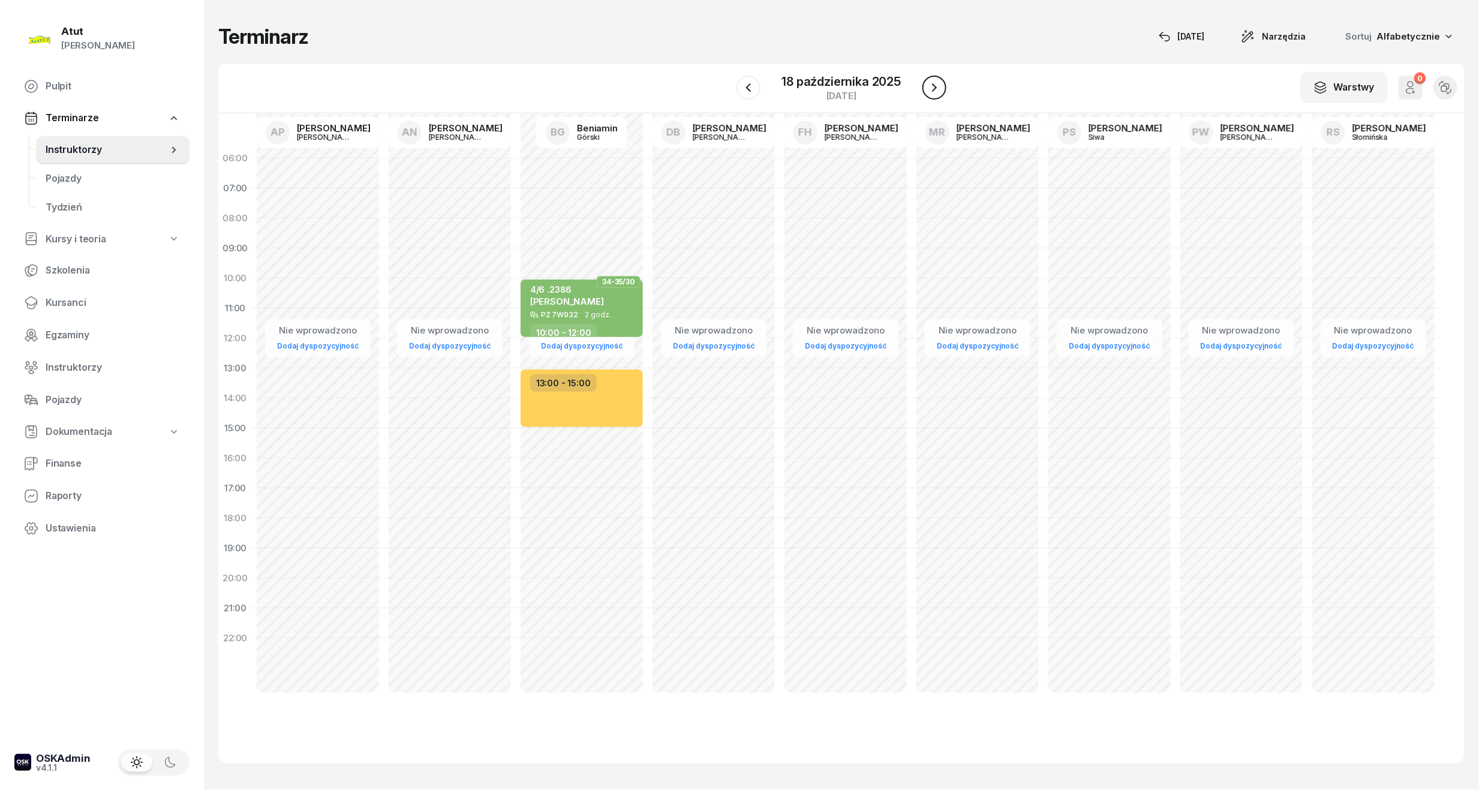
click at [936, 85] on icon "button" at bounding box center [934, 87] width 14 height 14
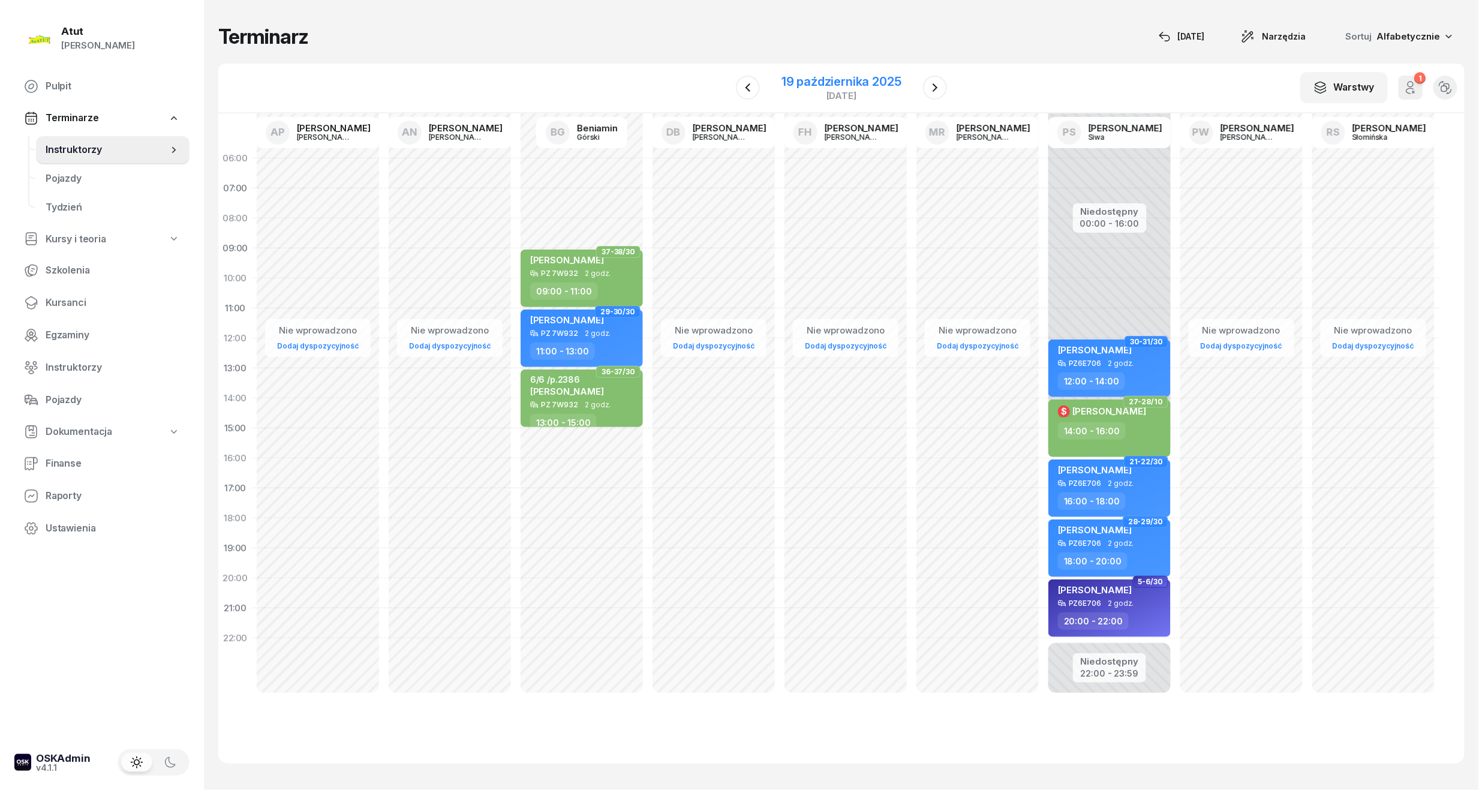
click at [859, 85] on div "19 października 2025" at bounding box center [841, 82] width 120 height 12
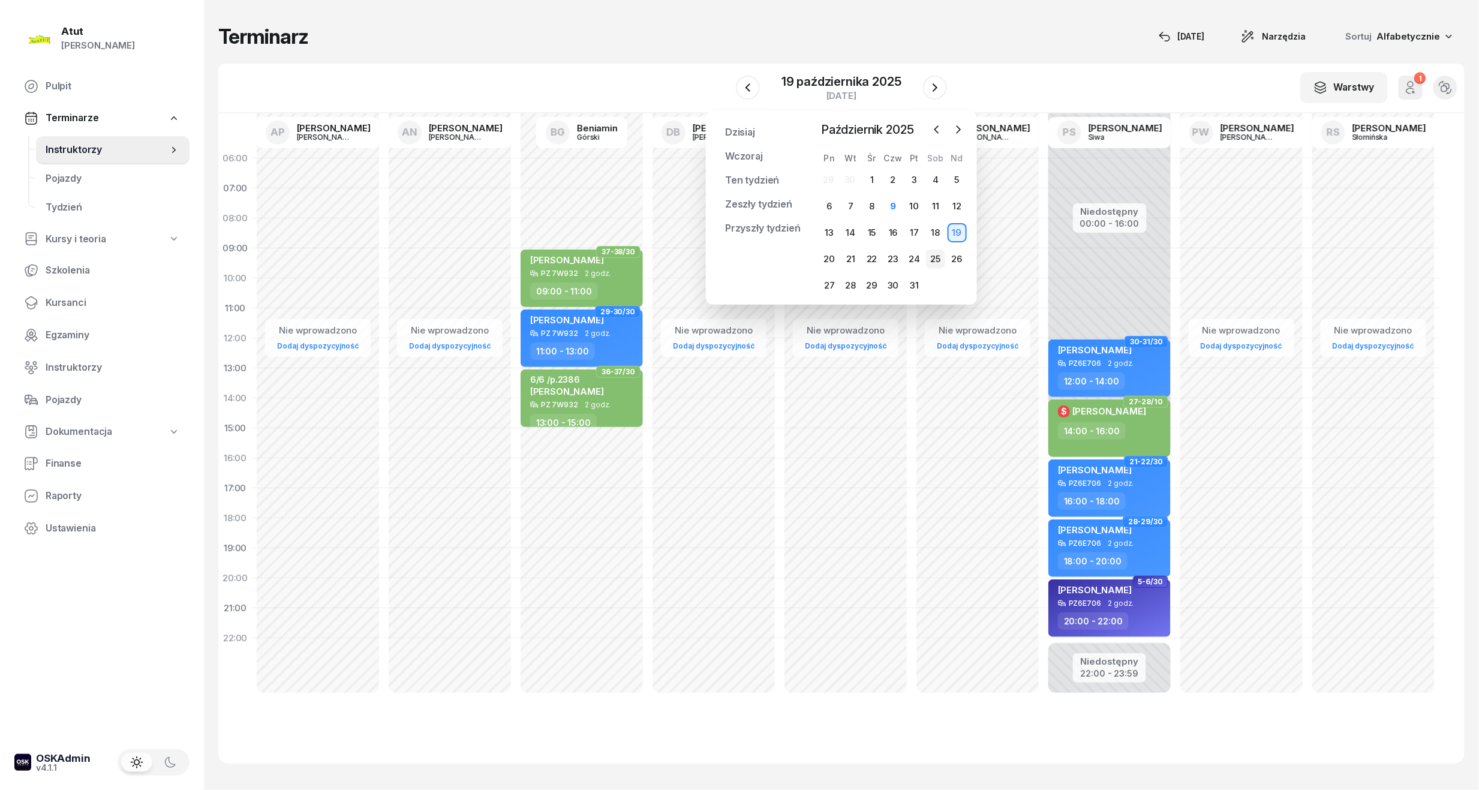
click at [938, 257] on div "25" at bounding box center [935, 258] width 19 height 19
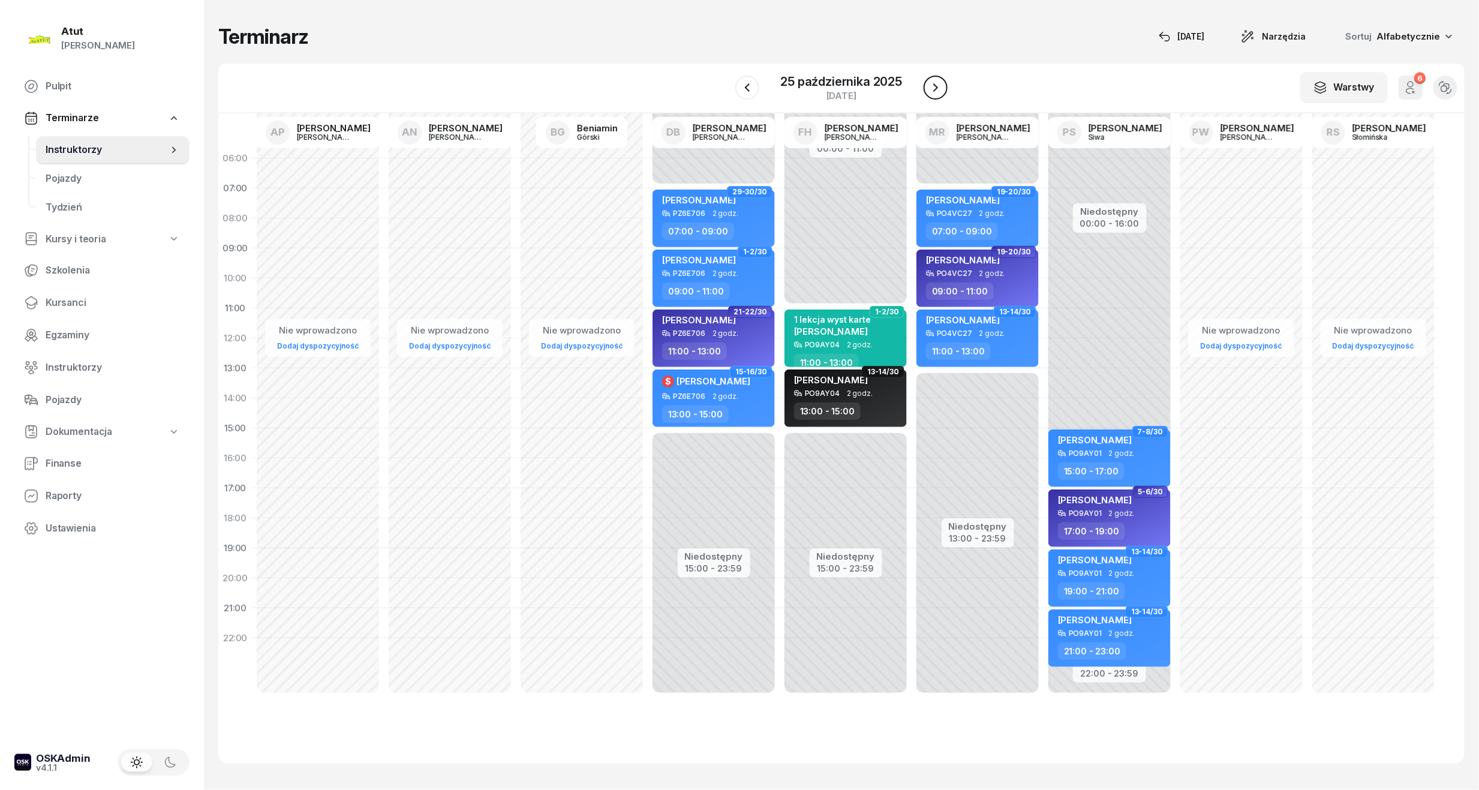
click at [926, 82] on button "button" at bounding box center [935, 88] width 24 height 24
click at [850, 80] on div "26 października 2025" at bounding box center [841, 82] width 122 height 12
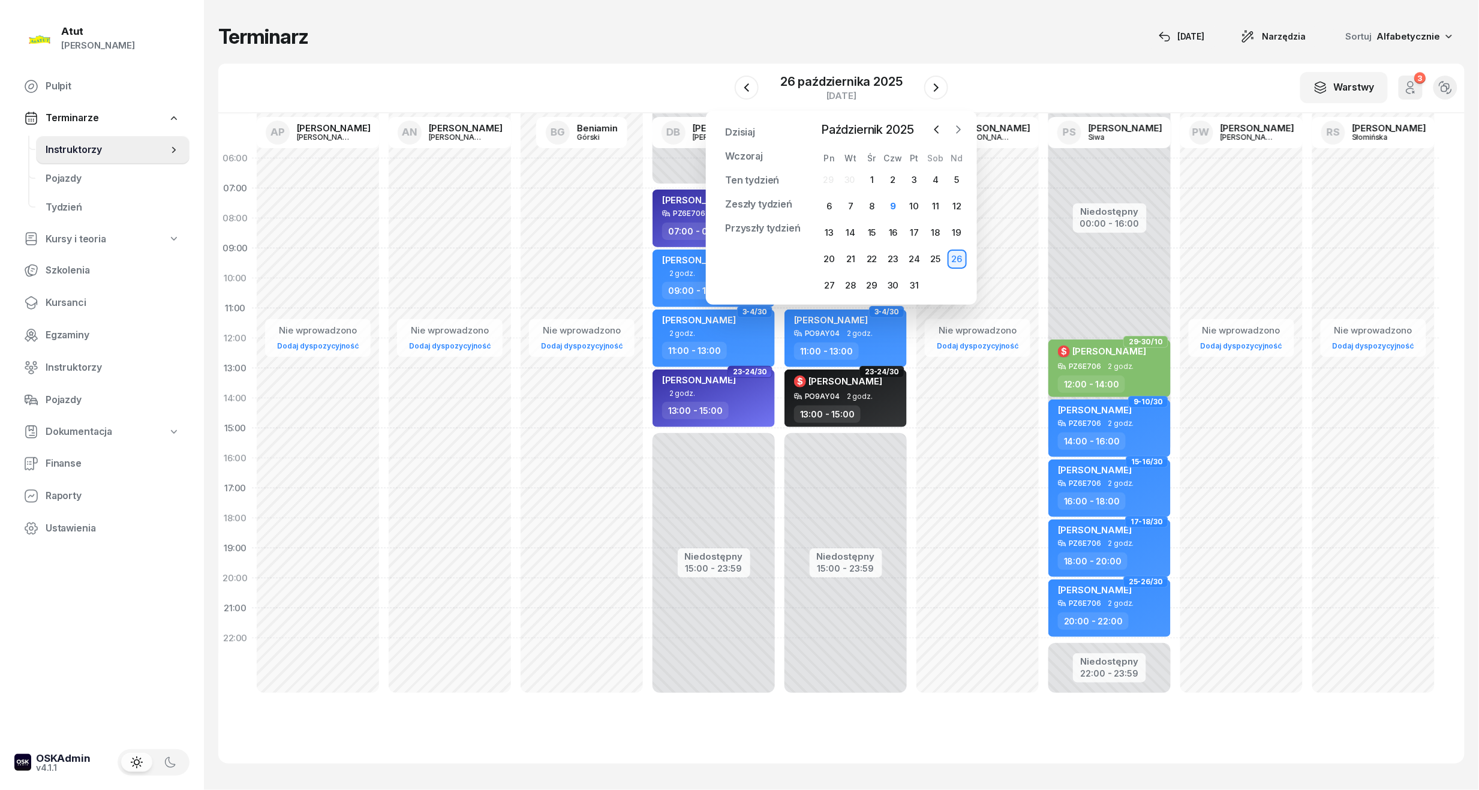
click at [958, 122] on button "button" at bounding box center [958, 130] width 18 height 18
click at [943, 128] on icon "button" at bounding box center [937, 130] width 12 height 12
click at [959, 131] on icon "button" at bounding box center [958, 130] width 12 height 12
click at [832, 259] on div "17" at bounding box center [829, 258] width 19 height 19
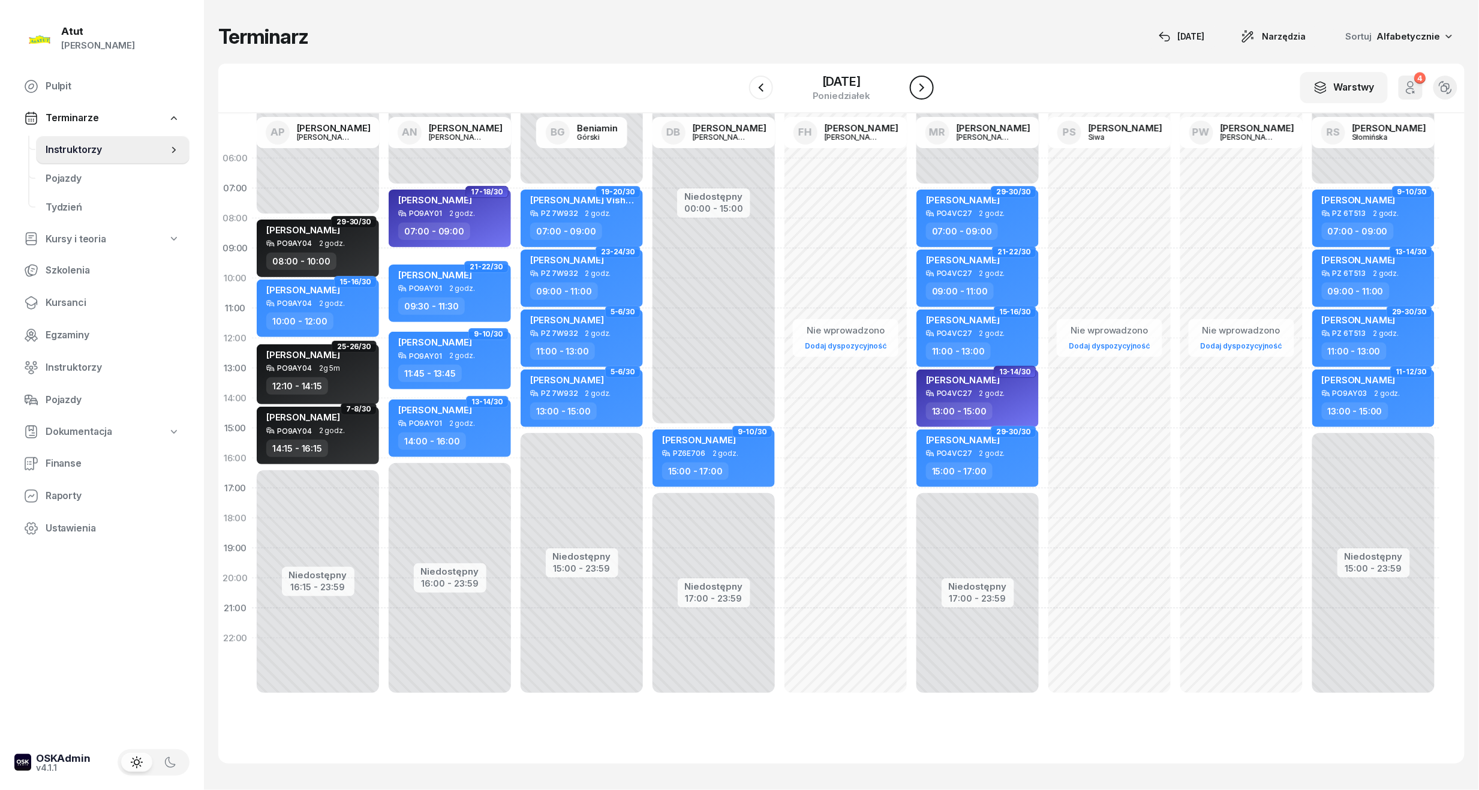
click at [929, 82] on icon "button" at bounding box center [921, 87] width 14 height 14
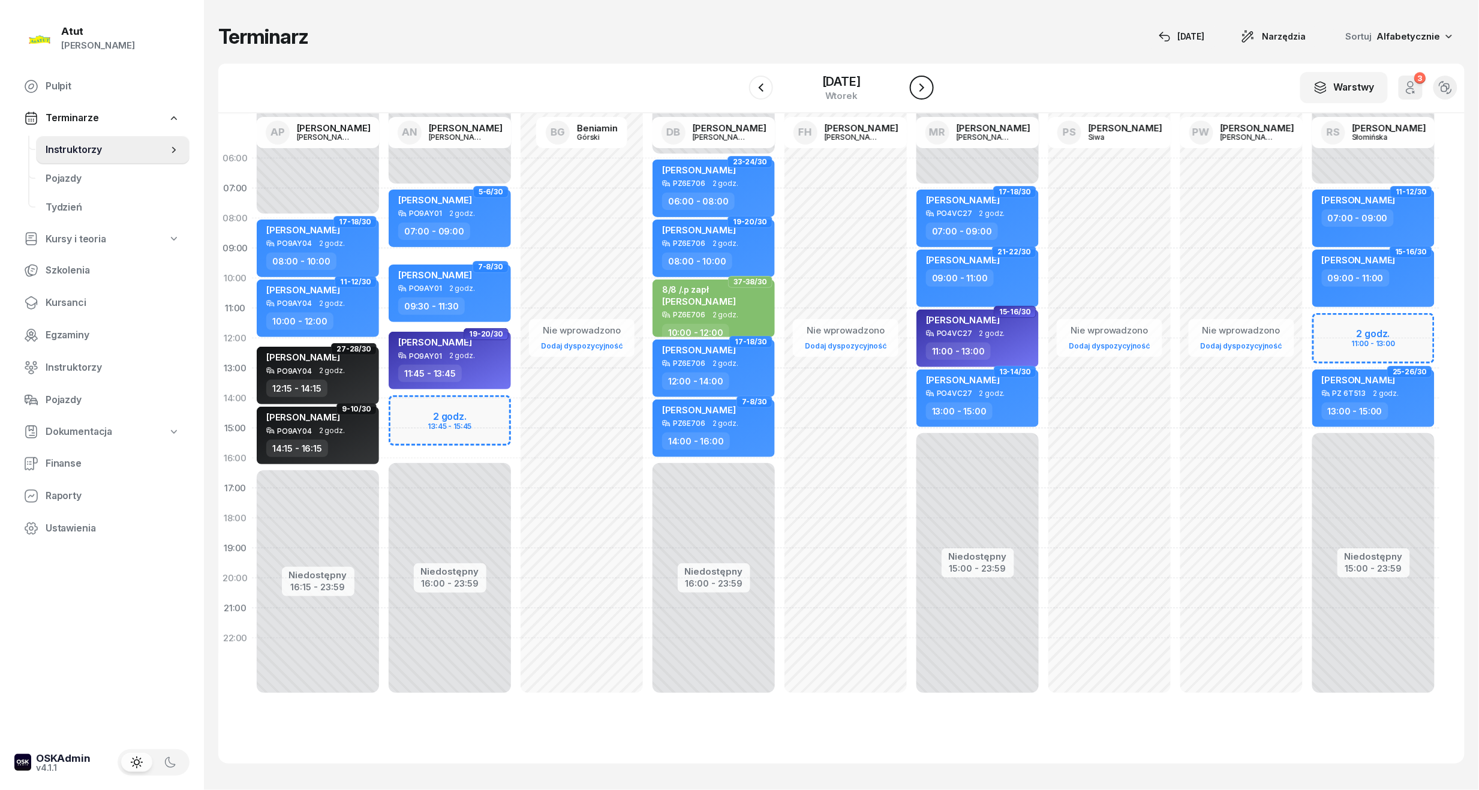
click at [919, 85] on icon "button" at bounding box center [921, 87] width 14 height 14
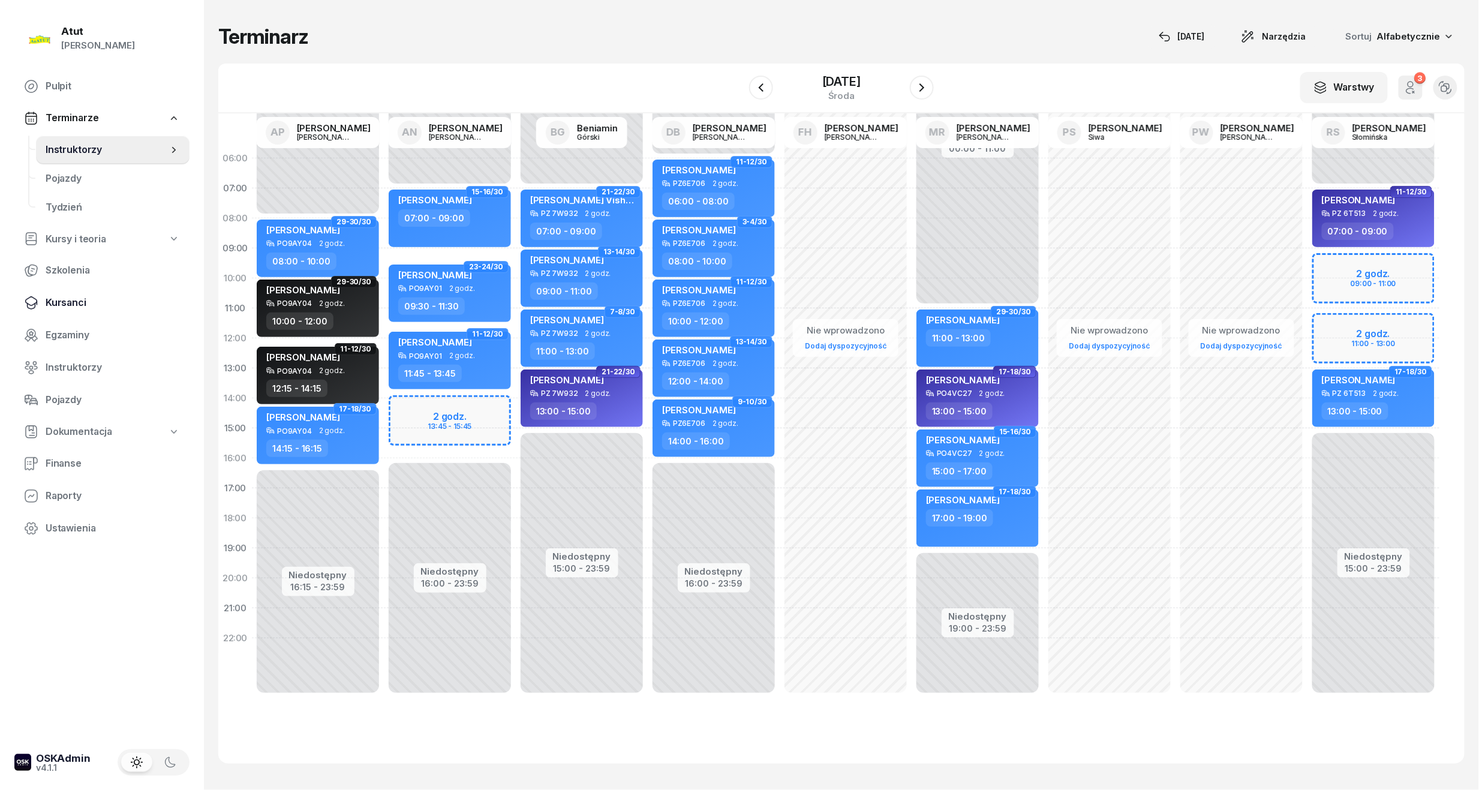
click at [85, 291] on link "Kursanci" at bounding box center [101, 302] width 175 height 29
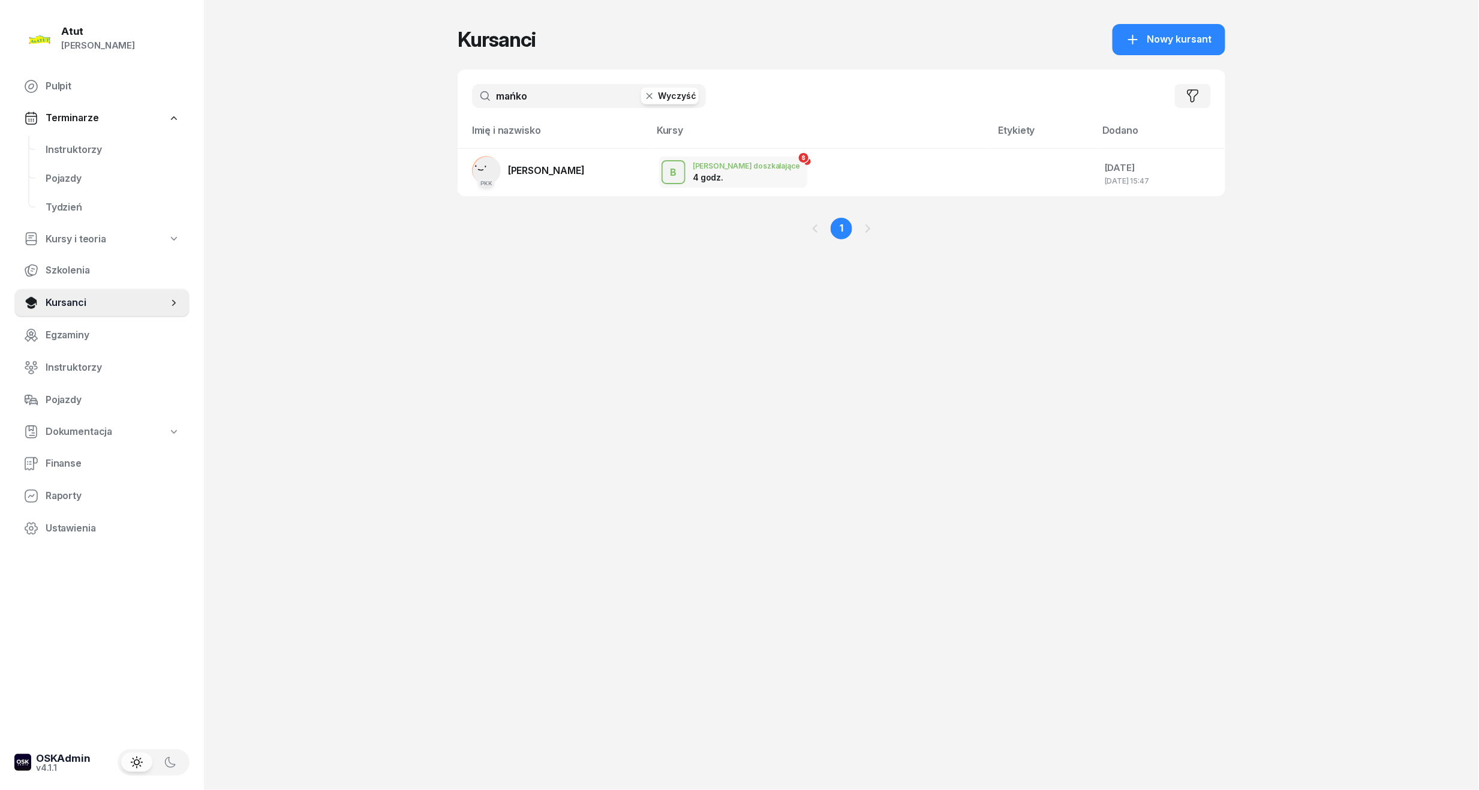
drag, startPoint x: 569, startPoint y: 94, endPoint x: 185, endPoint y: 130, distance: 385.4
click at [167, 128] on div "Atut [PERSON_NAME] Pulpit Terminarze Instruktorzy Pojazdy Tydzień Kursy i teori…" at bounding box center [739, 395] width 1479 height 790
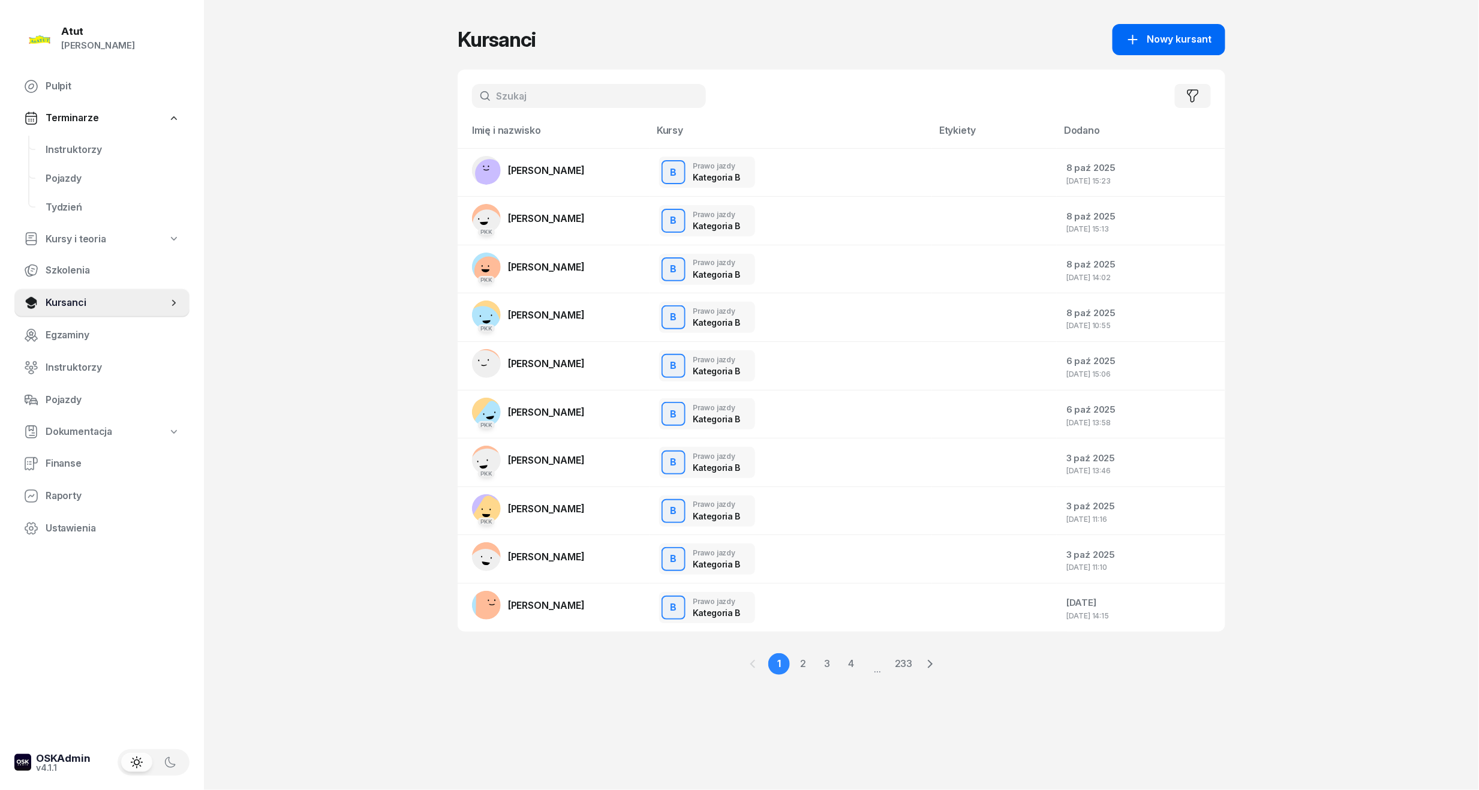
click at [1172, 34] on span "Nowy kursant" at bounding box center [1179, 40] width 65 height 16
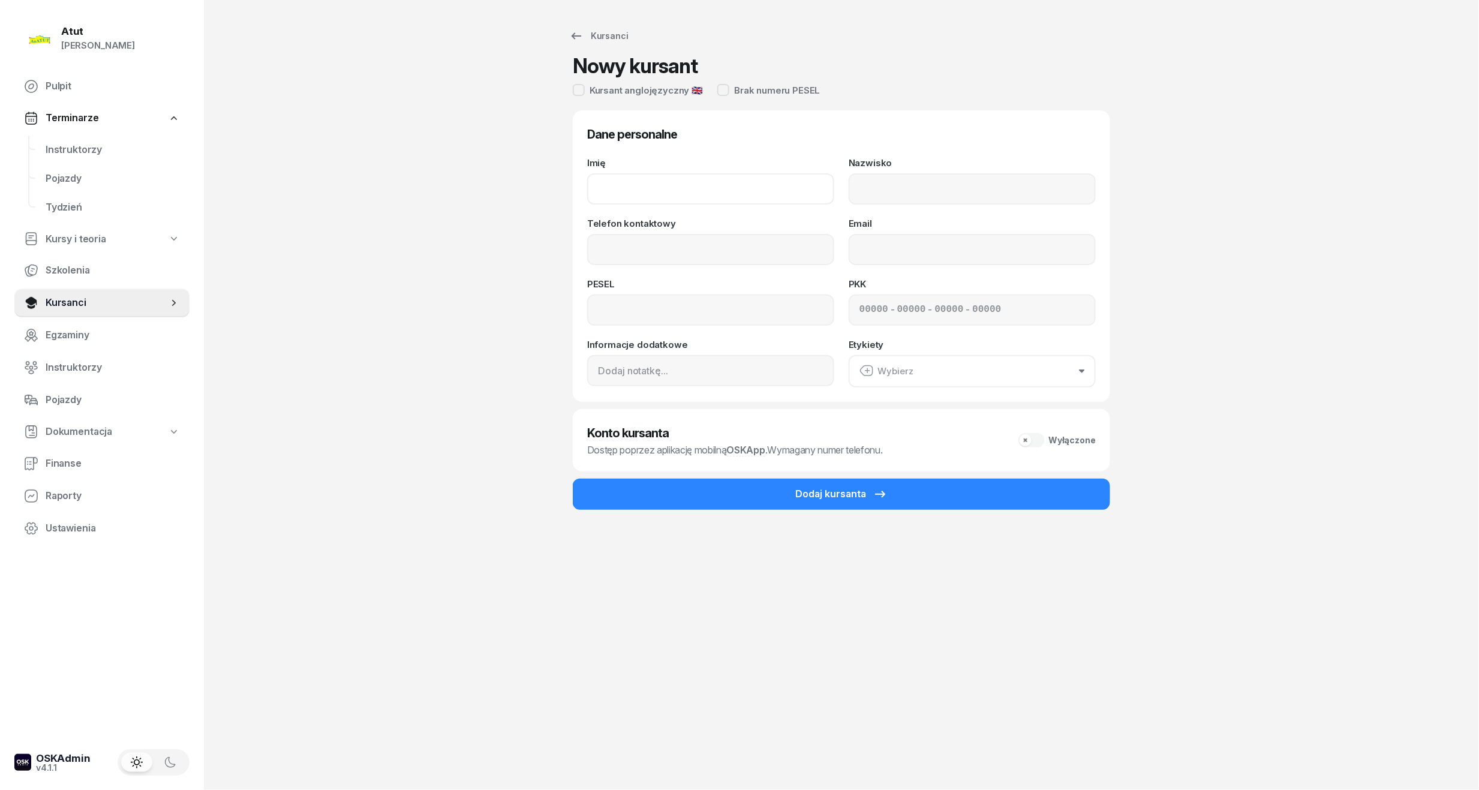
click at [706, 204] on input "Imię" at bounding box center [710, 188] width 247 height 31
type input "Oliwia"
click at [957, 198] on input "Nazwisko" at bounding box center [971, 188] width 247 height 31
type input "Paszczak"
click at [692, 303] on input at bounding box center [710, 309] width 247 height 31
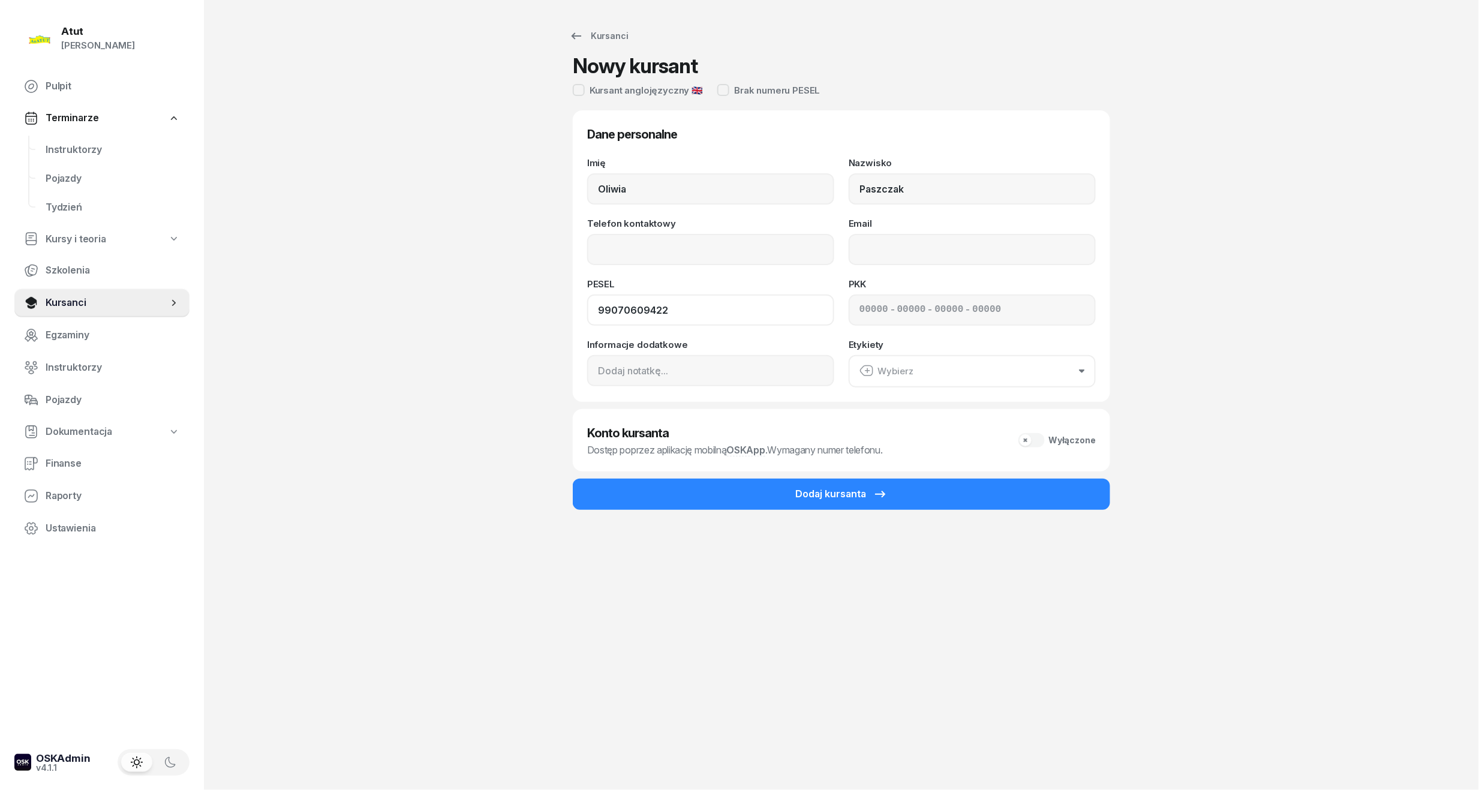
type input "99070609422"
click at [672, 248] on input "Telefon kontaktowy" at bounding box center [710, 249] width 247 height 31
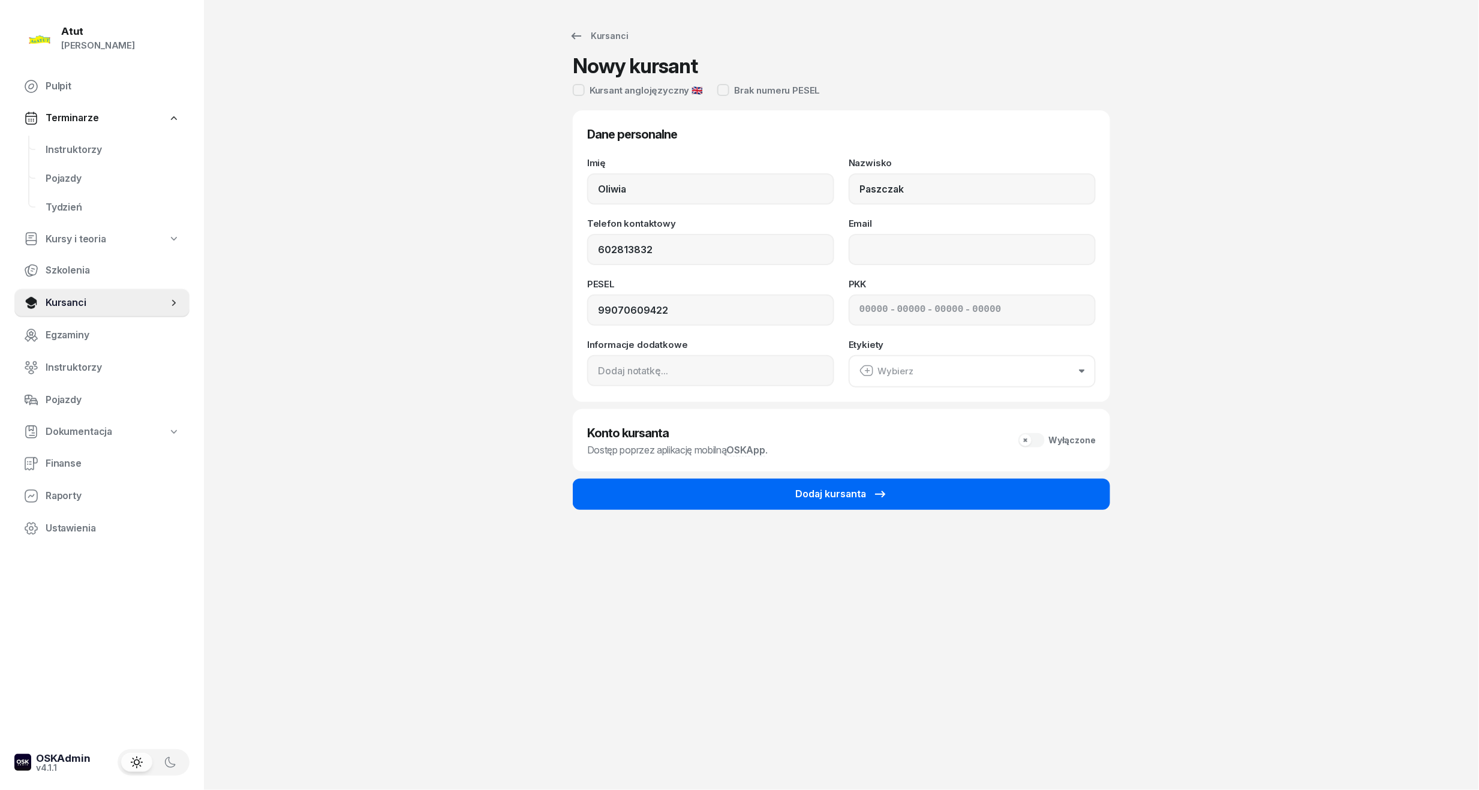
type input "602 813 832"
click at [793, 490] on button "Dodaj kursanta" at bounding box center [841, 493] width 537 height 31
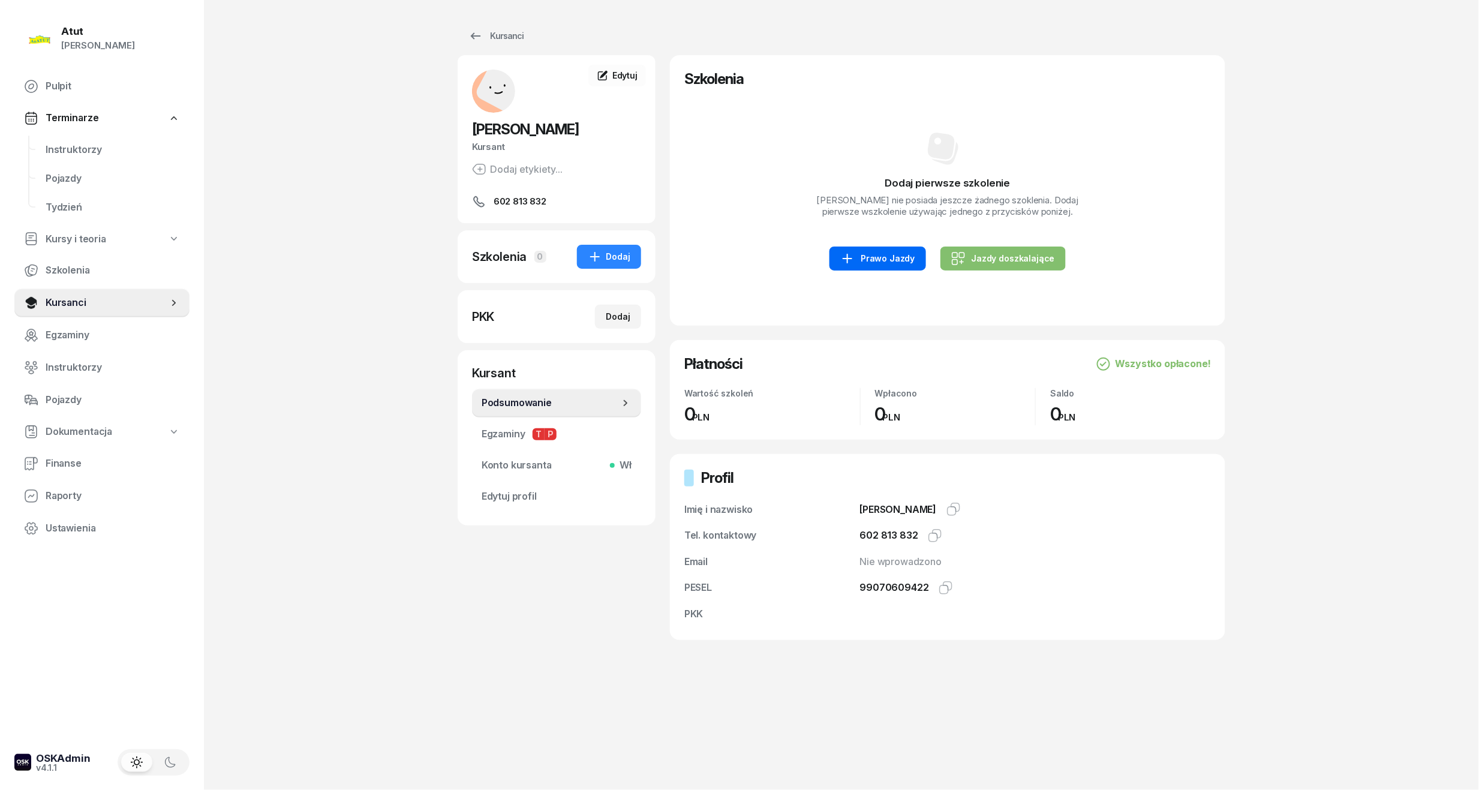
click at [893, 264] on div "Prawo Jazdy" at bounding box center [877, 258] width 74 height 14
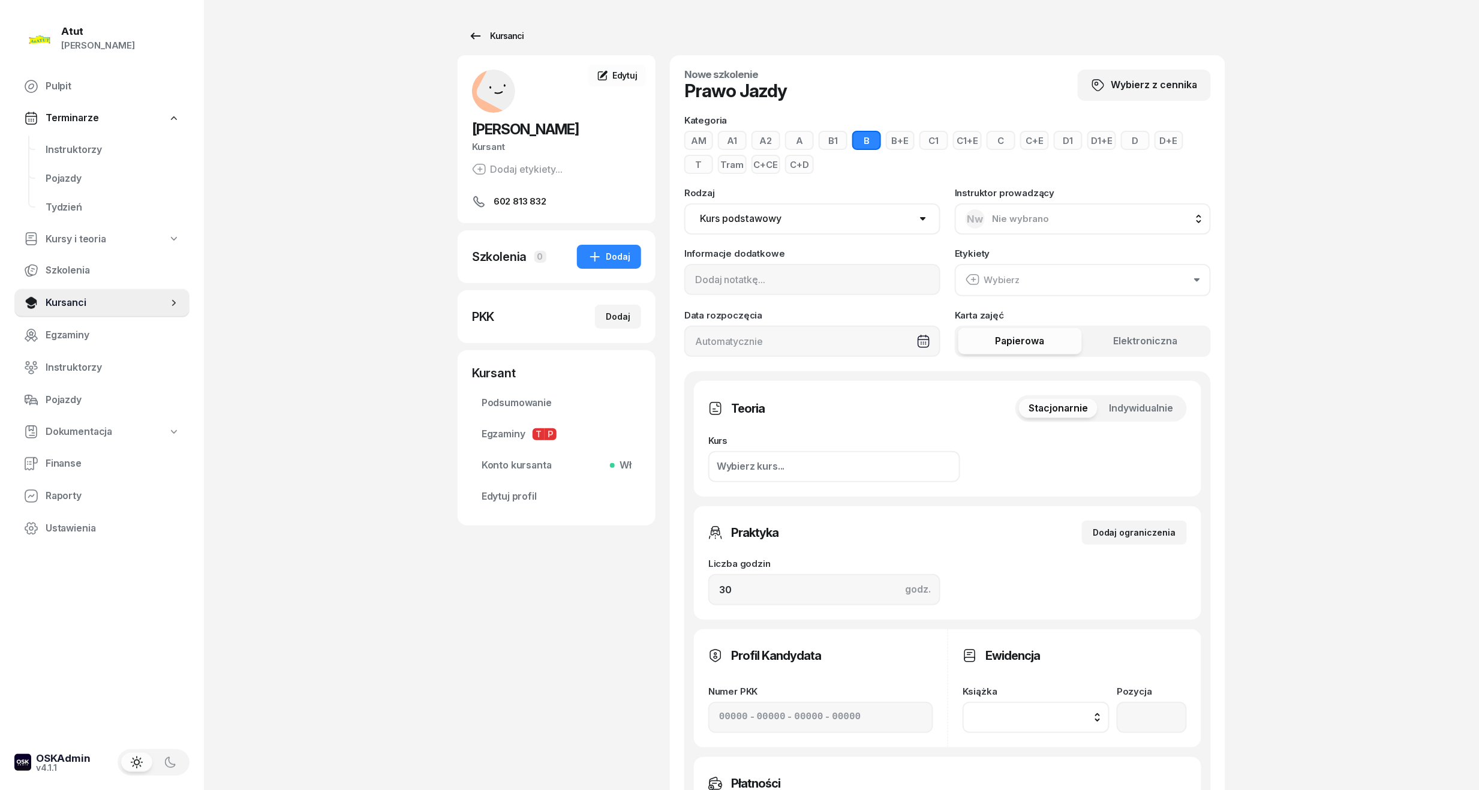
click at [500, 32] on div "Kursanci" at bounding box center [495, 36] width 55 height 14
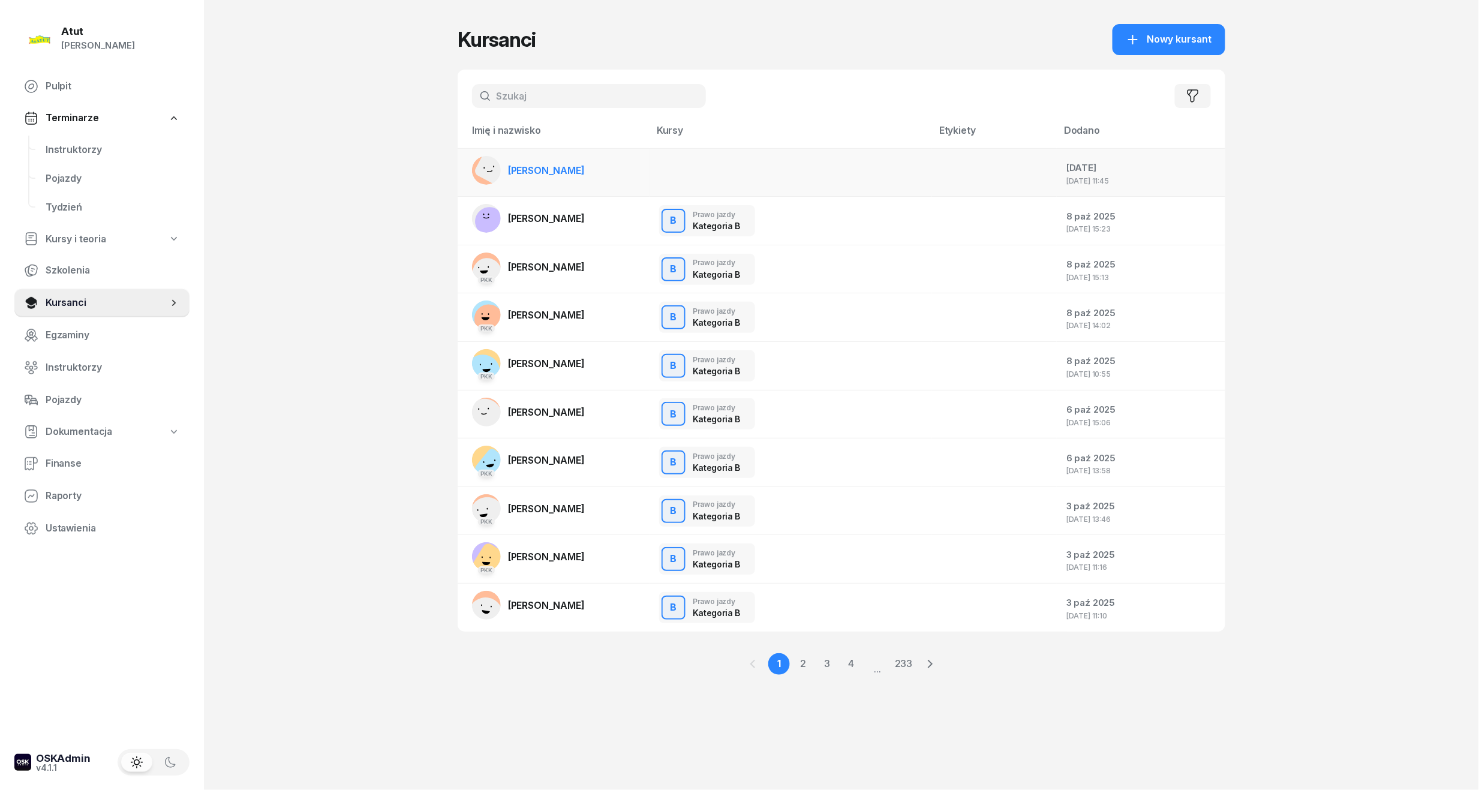
click at [550, 168] on span "[PERSON_NAME]" at bounding box center [546, 170] width 77 height 12
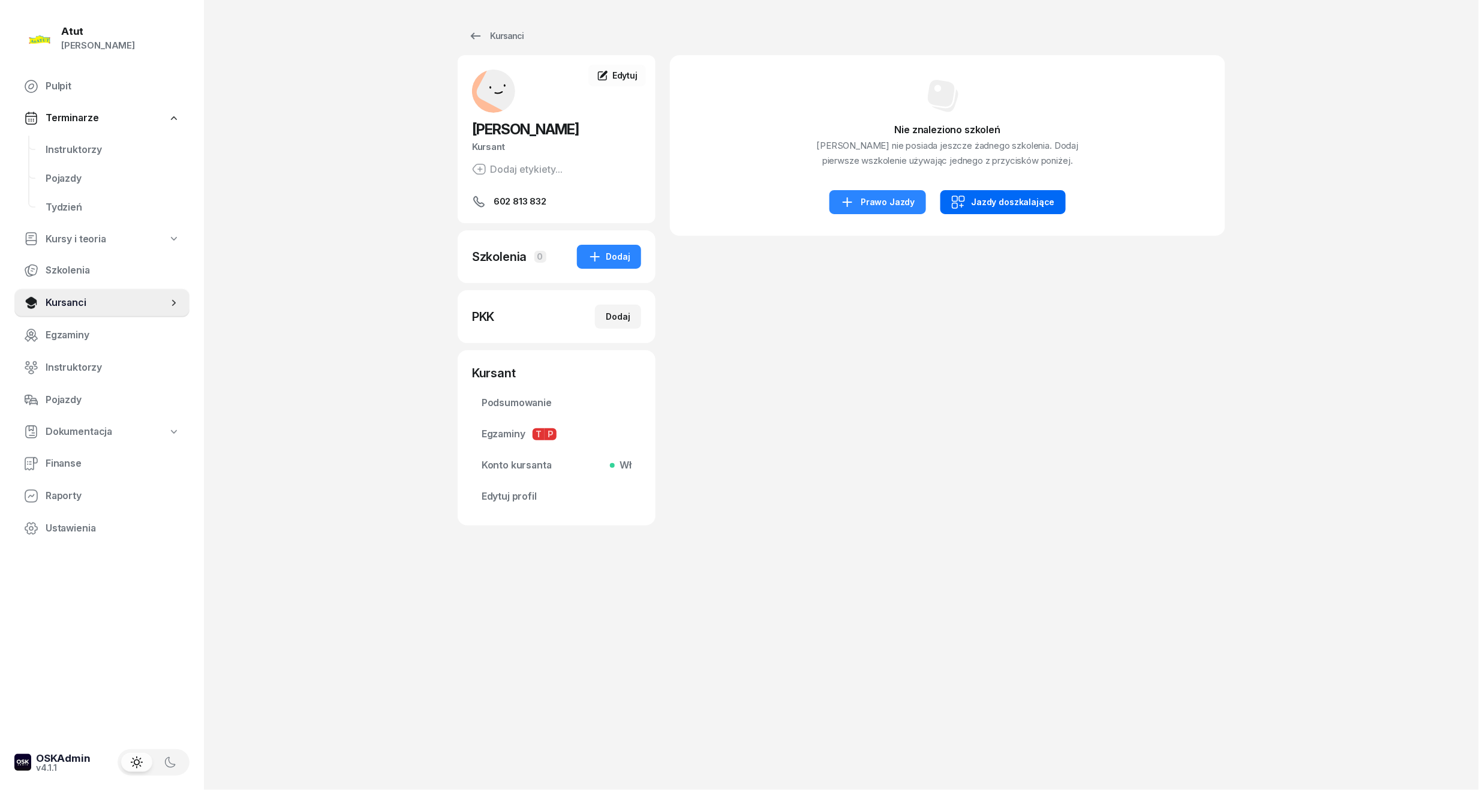
click at [1032, 195] on div "Jazdy doszkalające" at bounding box center [1003, 202] width 104 height 14
select select "B"
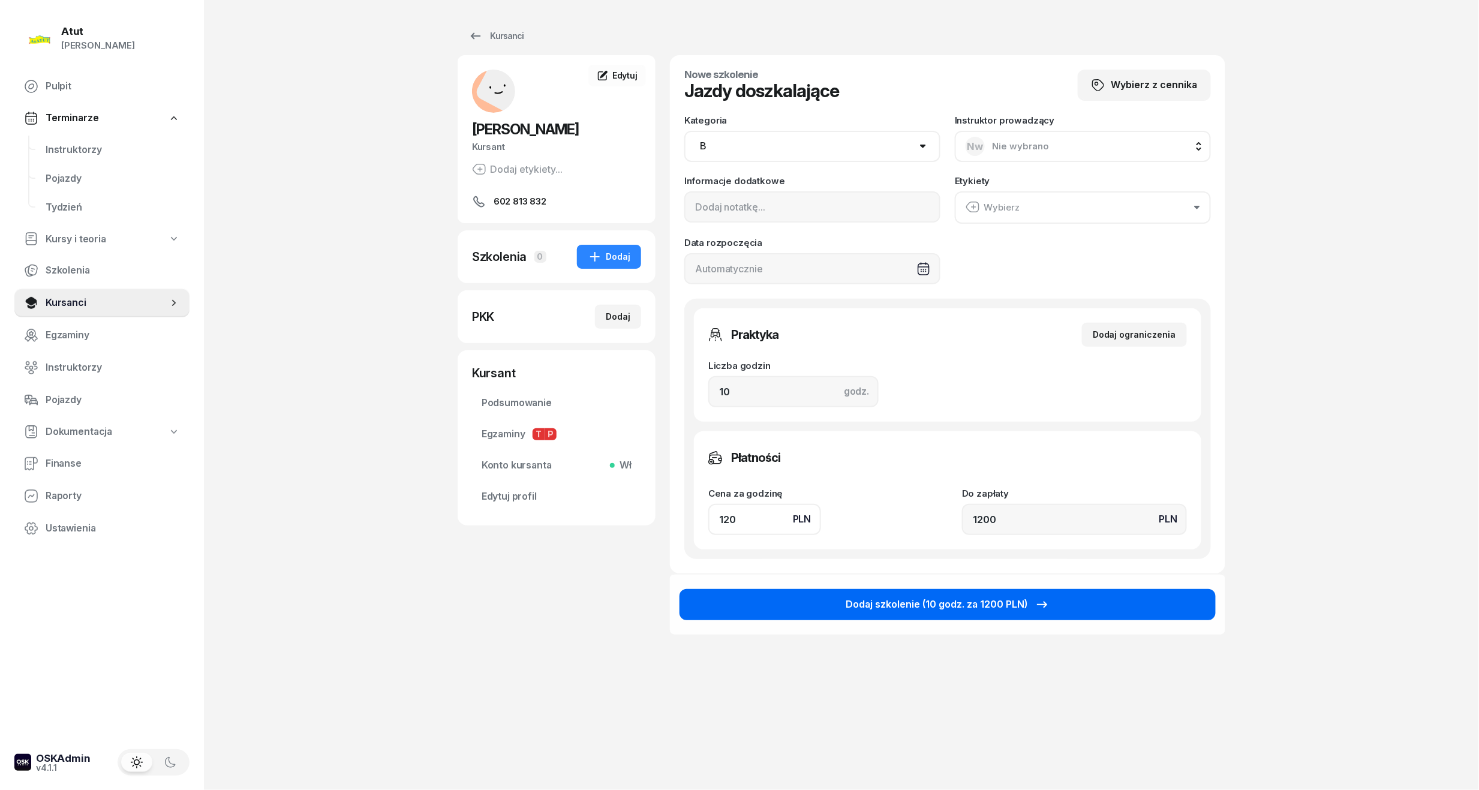
click at [848, 618] on button "Dodaj szkolenie (10 godz. za 1200 PLN)" at bounding box center [947, 604] width 536 height 31
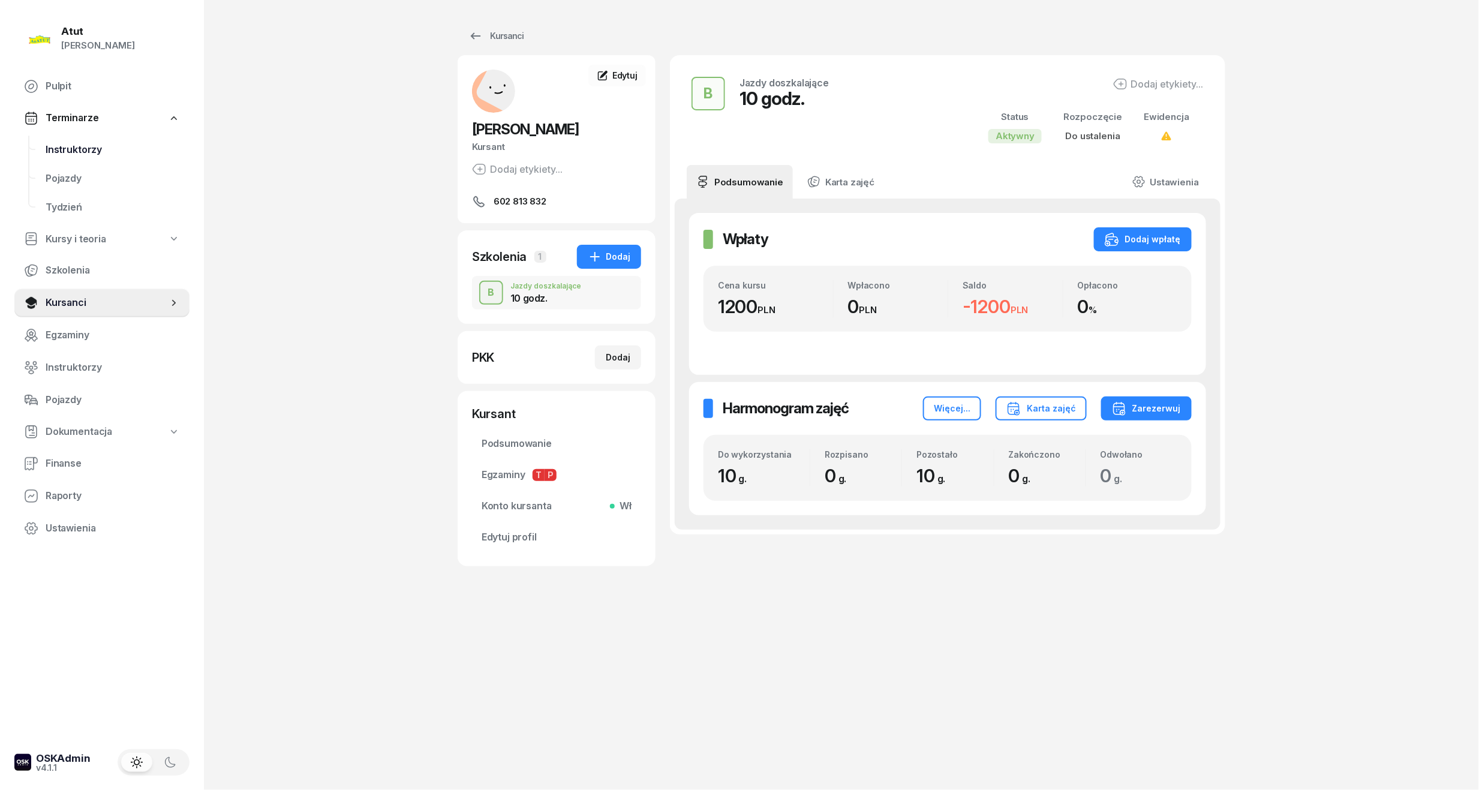
click at [85, 146] on span "Instruktorzy" at bounding box center [113, 150] width 134 height 16
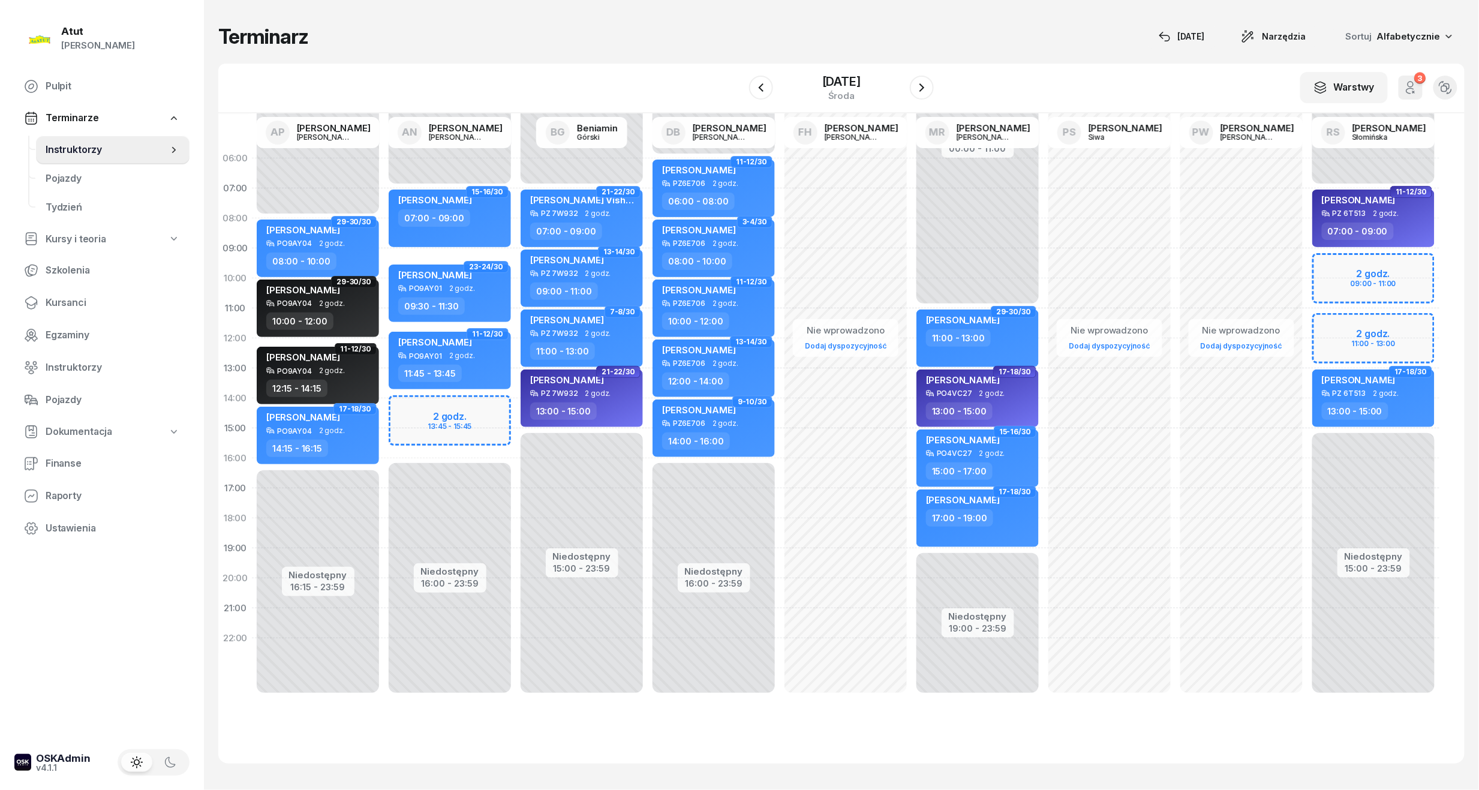
click at [1346, 272] on div "Niedostępny 00:00 - 07:00 Niedostępny 15:00 - 23:59 2 godz. 09:00 - 11:00 2 god…" at bounding box center [1373, 428] width 132 height 570
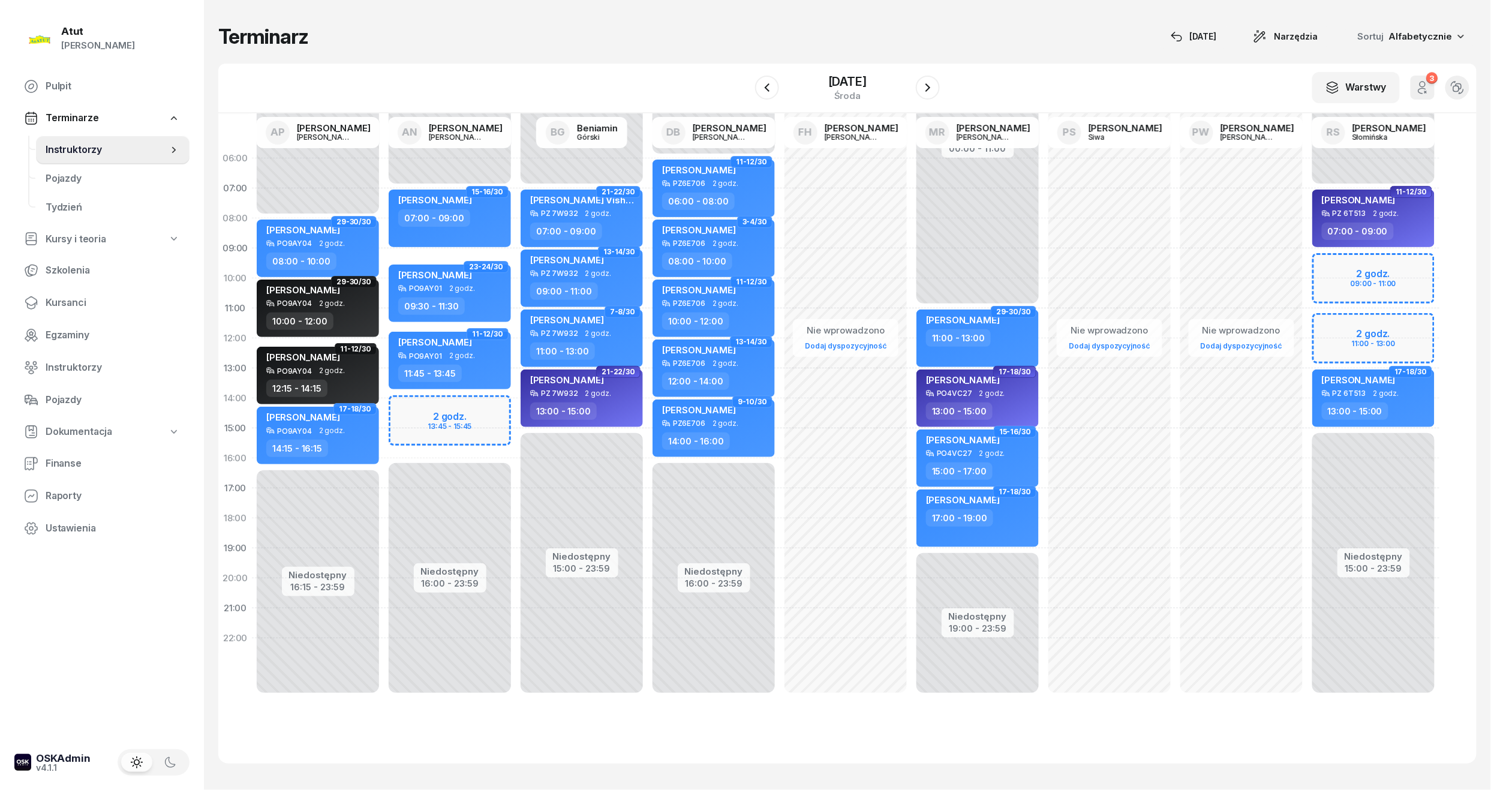
select select "09"
select select "11"
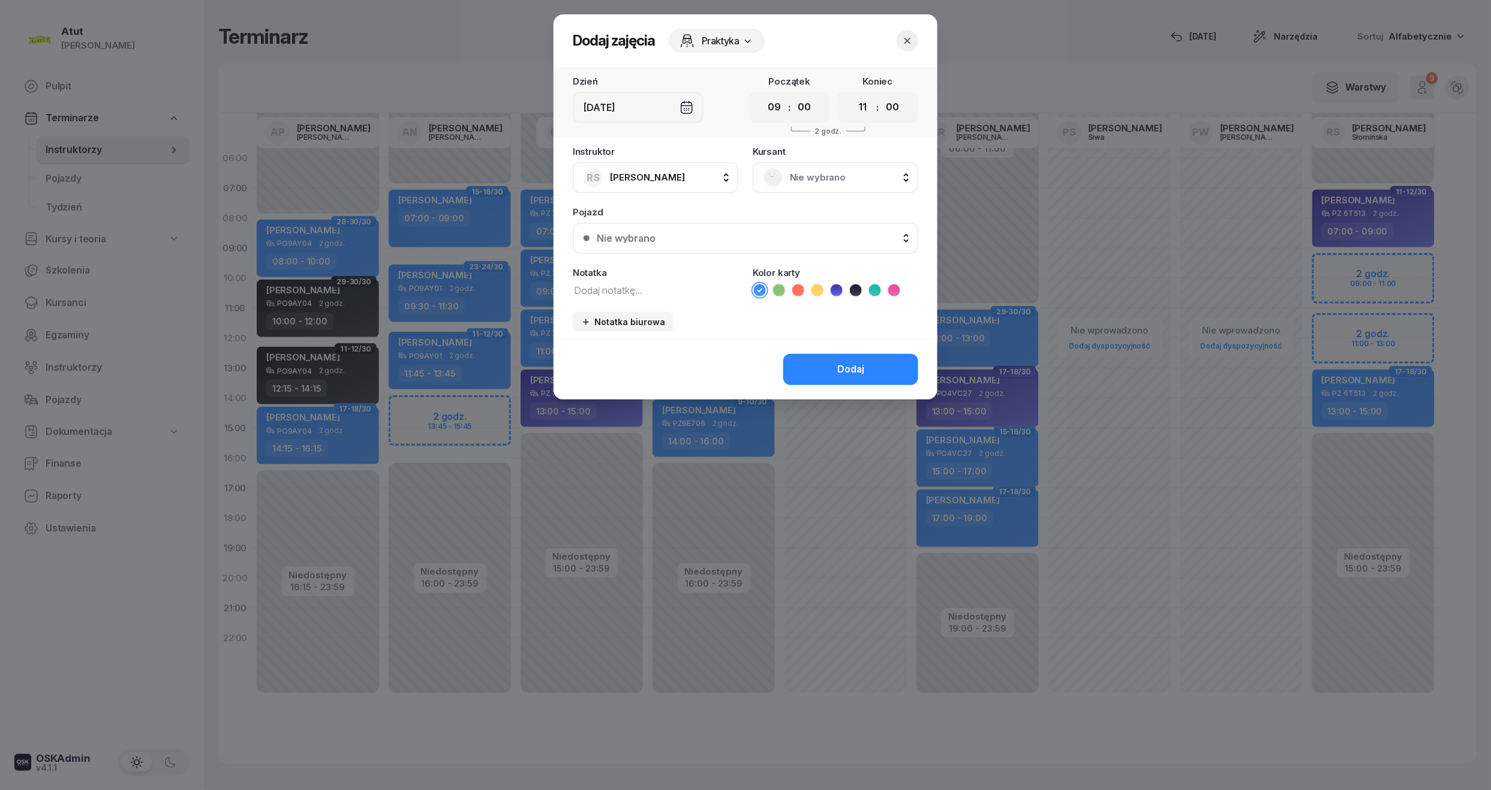
click at [823, 183] on span "Nie wybrano" at bounding box center [849, 178] width 118 height 16
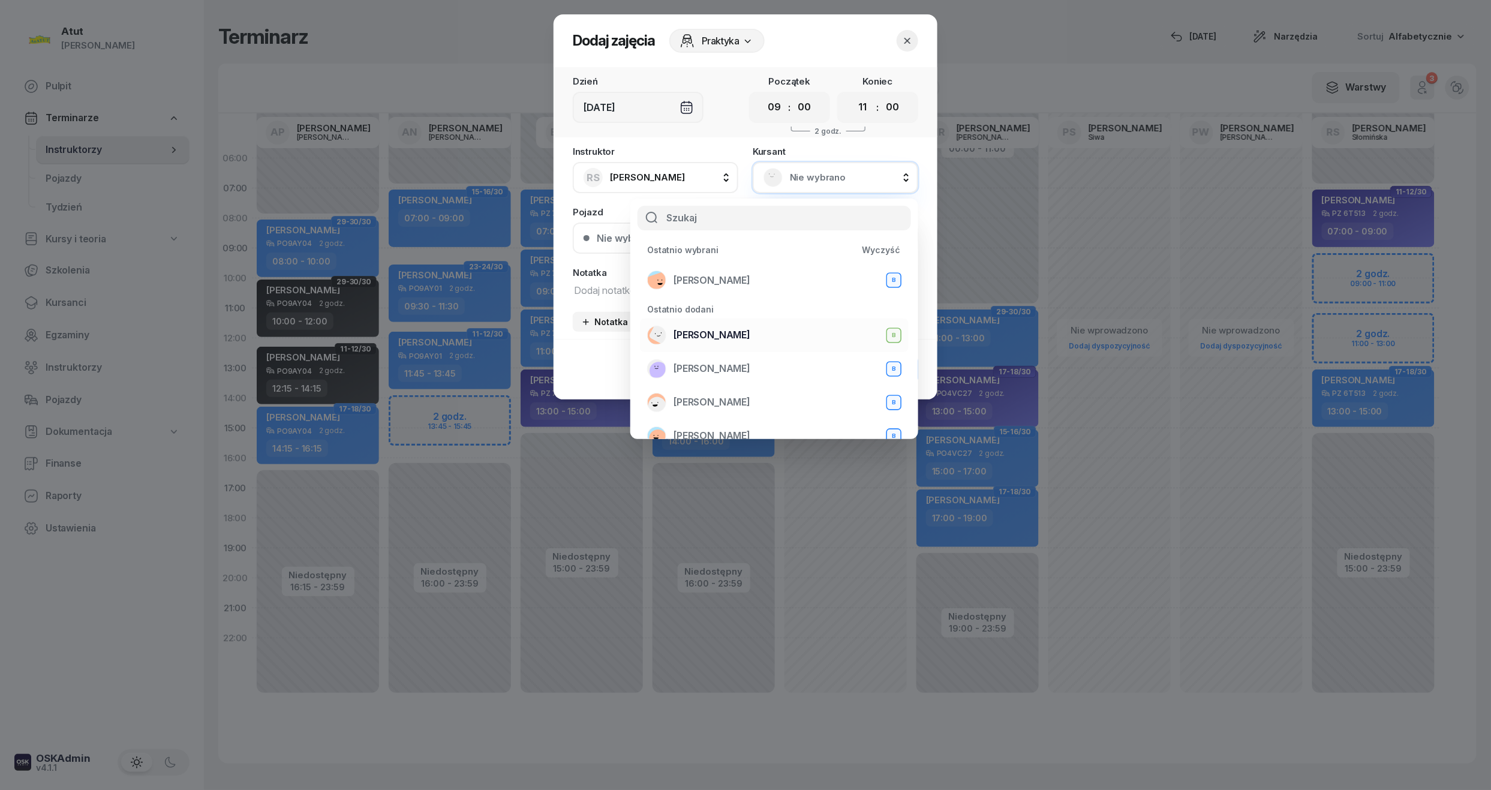
click at [728, 335] on span "[PERSON_NAME]" at bounding box center [711, 335] width 77 height 16
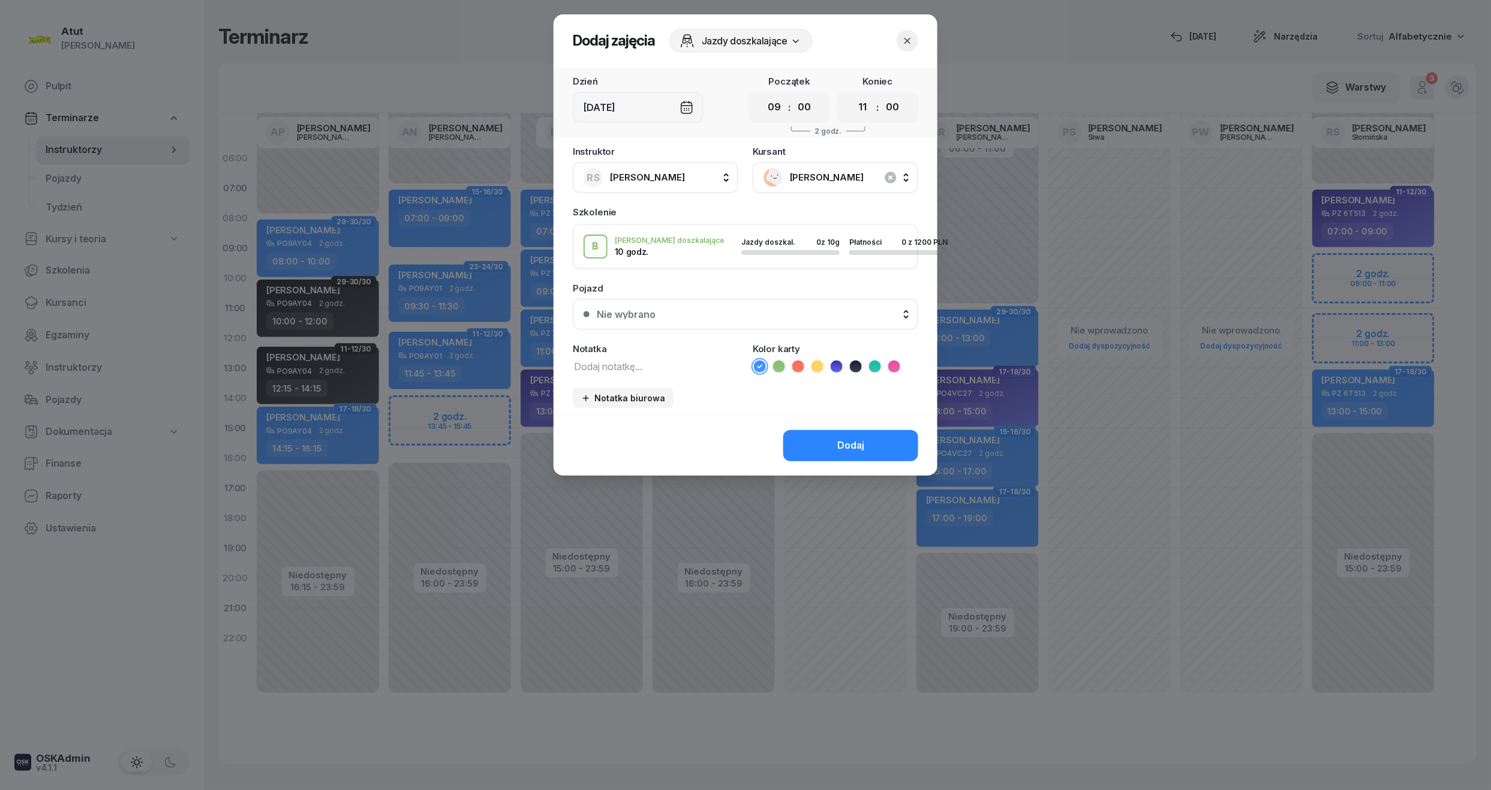
click at [797, 368] on icon at bounding box center [798, 366] width 12 height 12
click at [654, 362] on textarea at bounding box center [655, 366] width 165 height 16
type textarea "1"
type textarea "z prawkiem"
click at [673, 325] on button "Nie wybrano" at bounding box center [745, 314] width 345 height 31
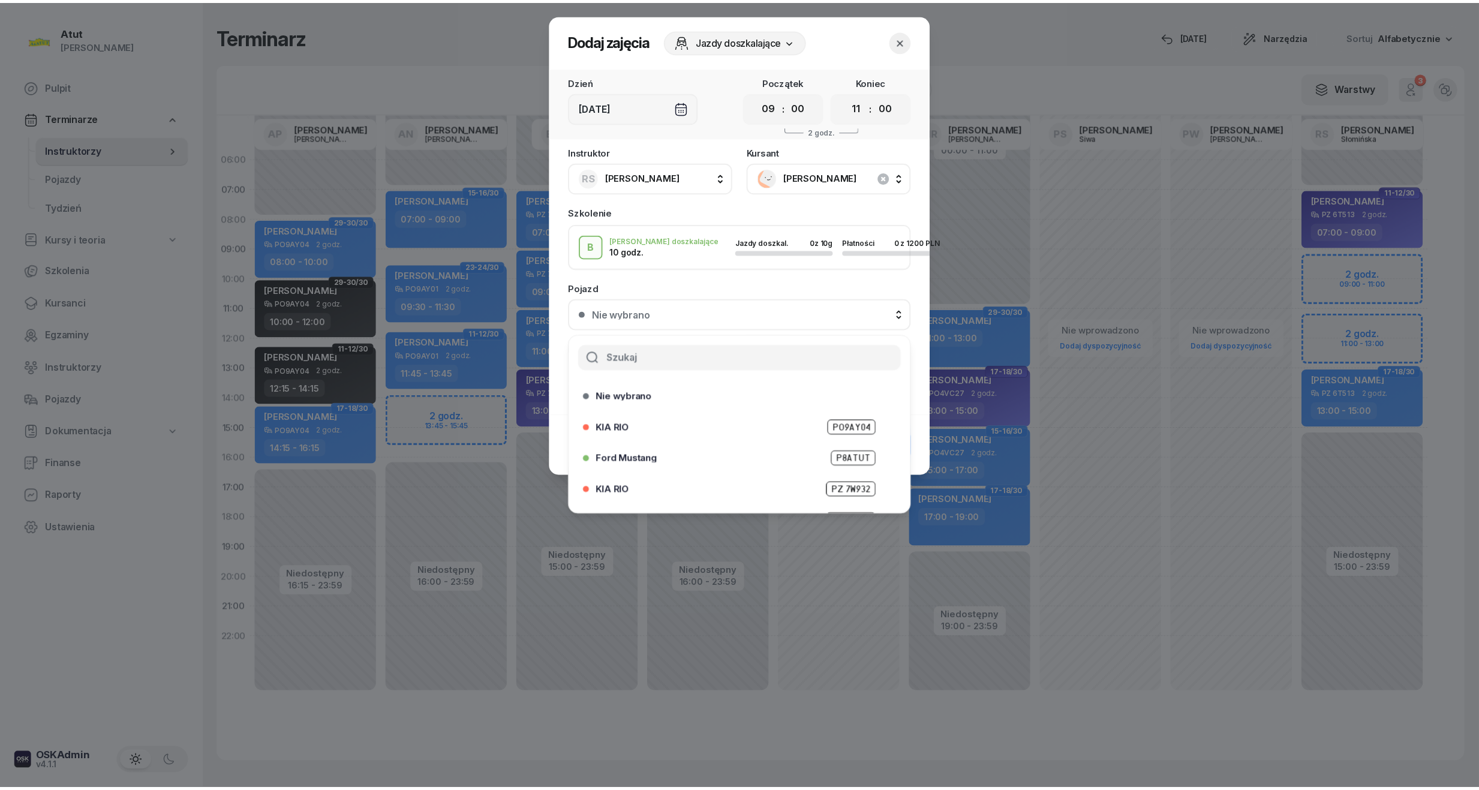
scroll to position [49, 0]
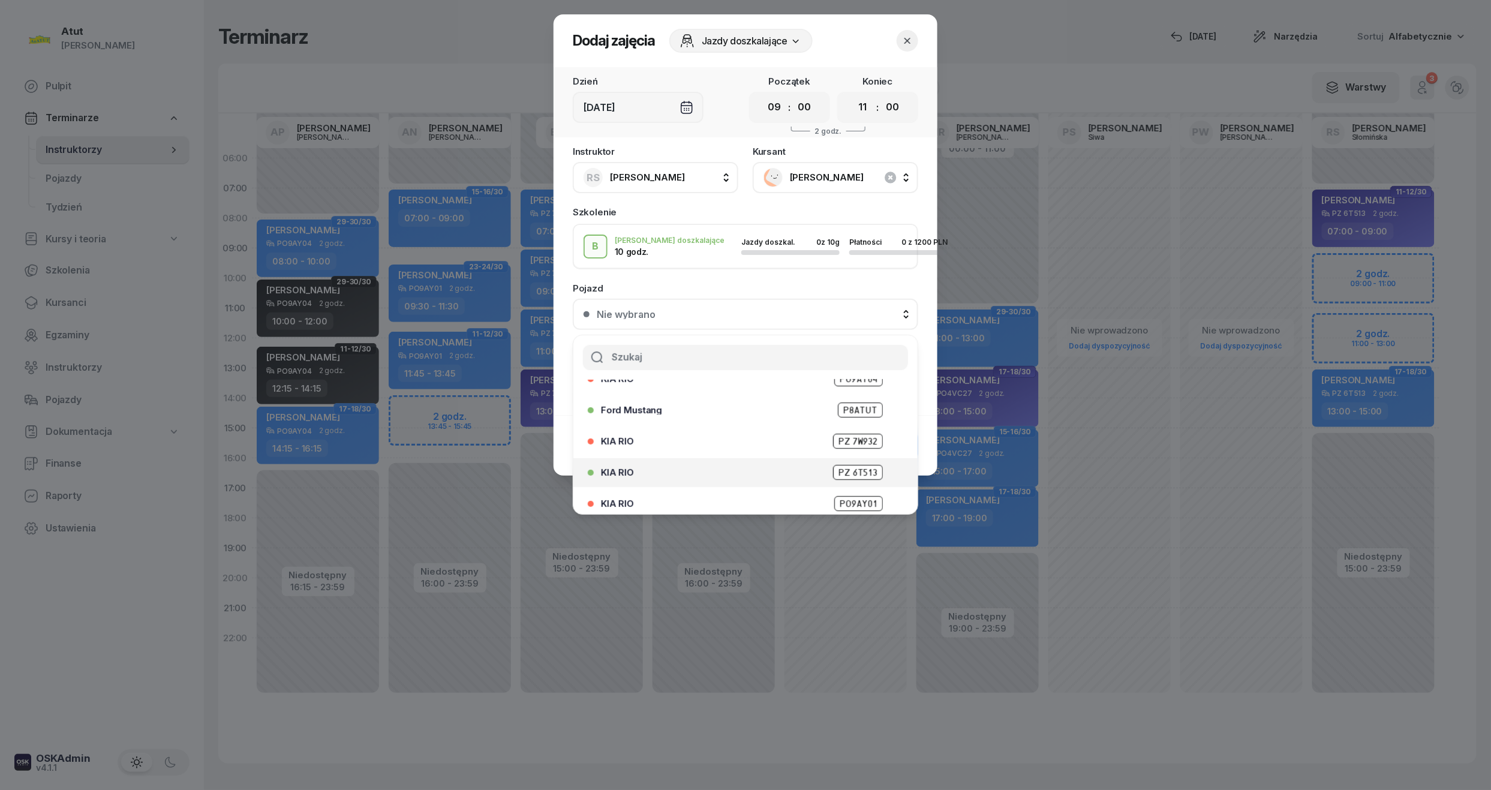
click at [850, 465] on span "PZ 6T513" at bounding box center [858, 472] width 50 height 15
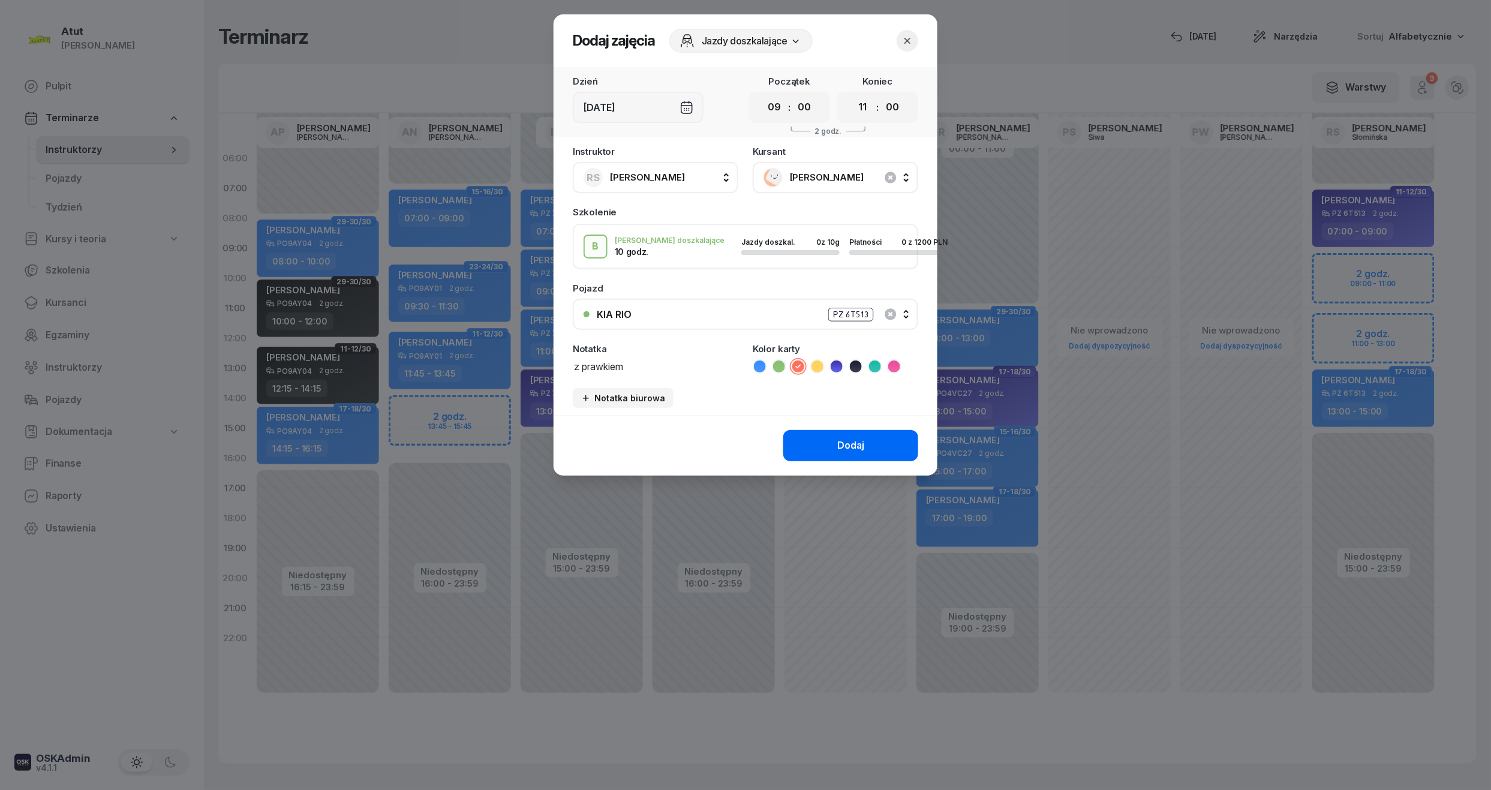
click at [854, 443] on div "Dodaj" at bounding box center [850, 446] width 27 height 16
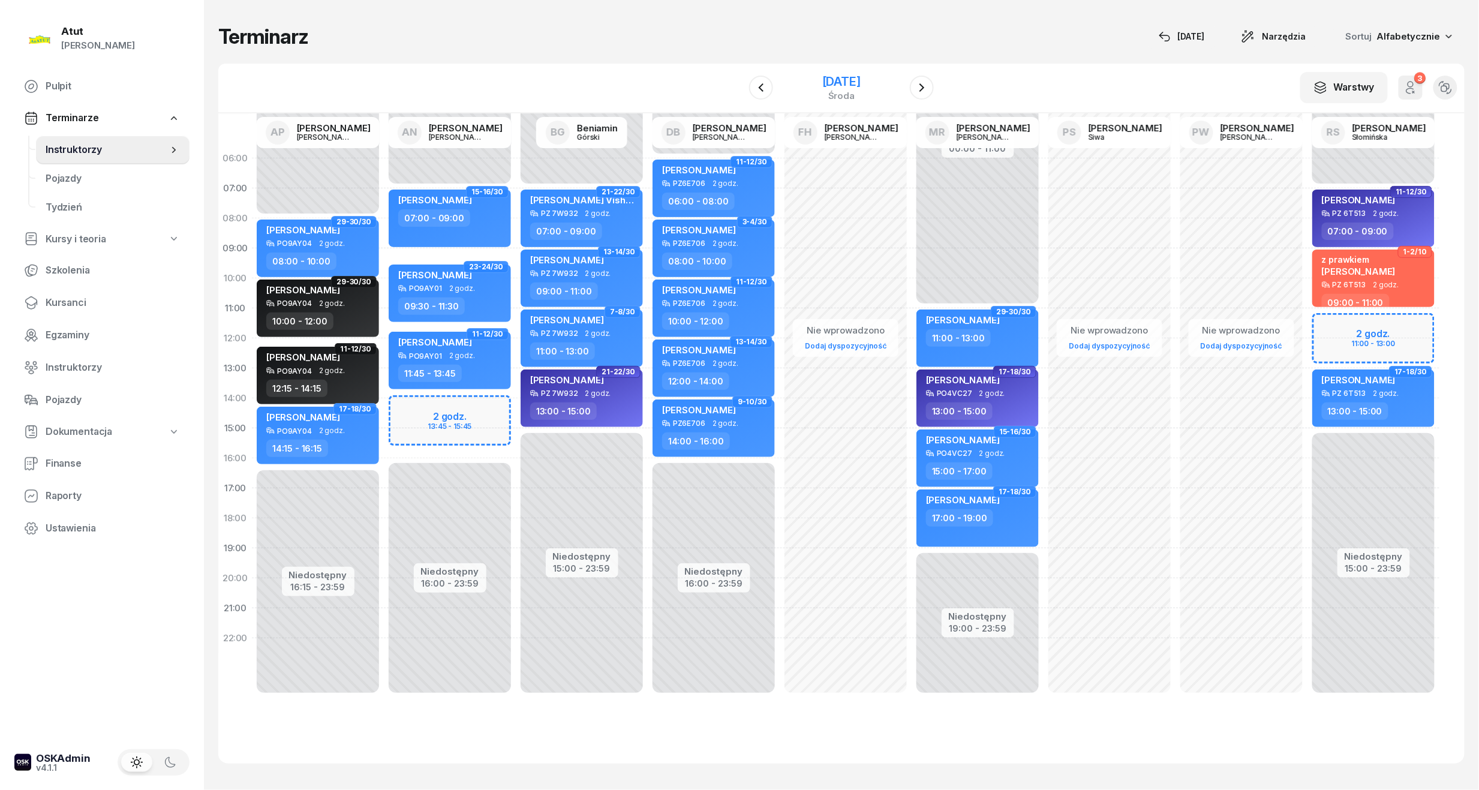
click at [840, 77] on div "[DATE]" at bounding box center [841, 82] width 38 height 12
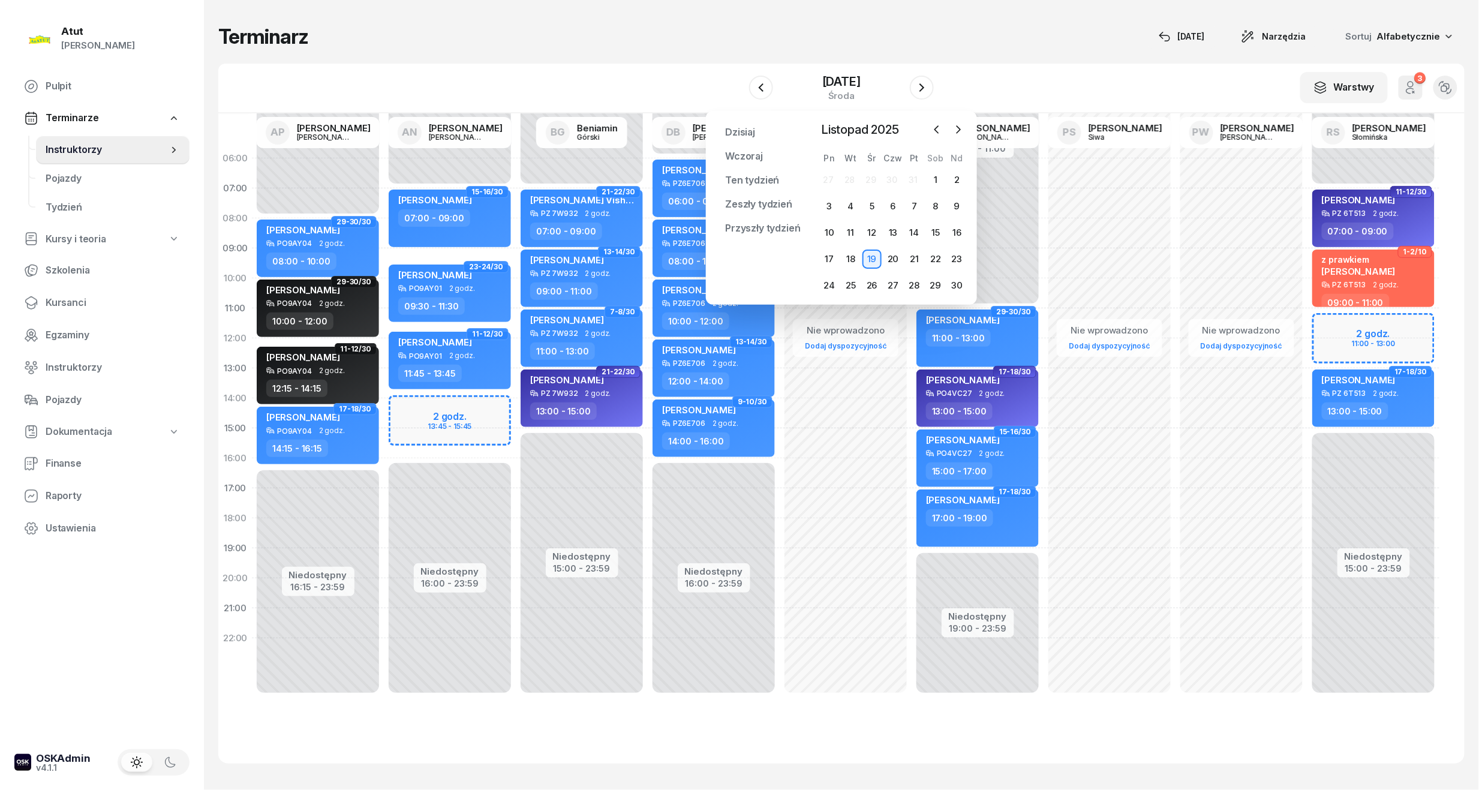
click at [967, 118] on div "[DATE] [DATE] Ten tydzień Zeszły tydzień Przyszły tydzień Przypnij [DATE] [DATE…" at bounding box center [841, 208] width 271 height 194
click at [955, 132] on icon "button" at bounding box center [958, 130] width 12 height 12
click at [917, 179] on div "5" at bounding box center [914, 179] width 19 height 19
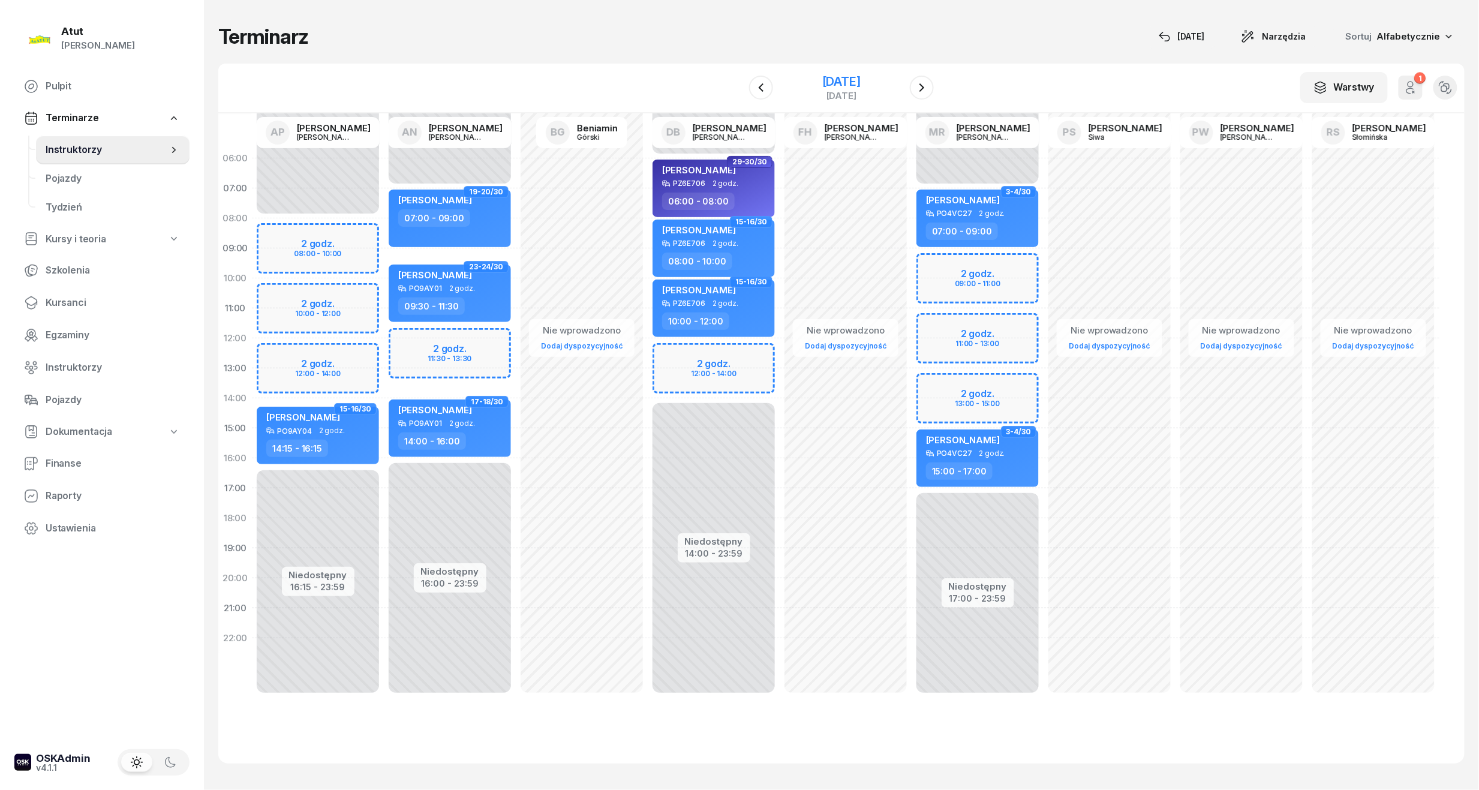
click at [859, 85] on div "[DATE]" at bounding box center [841, 82] width 38 height 12
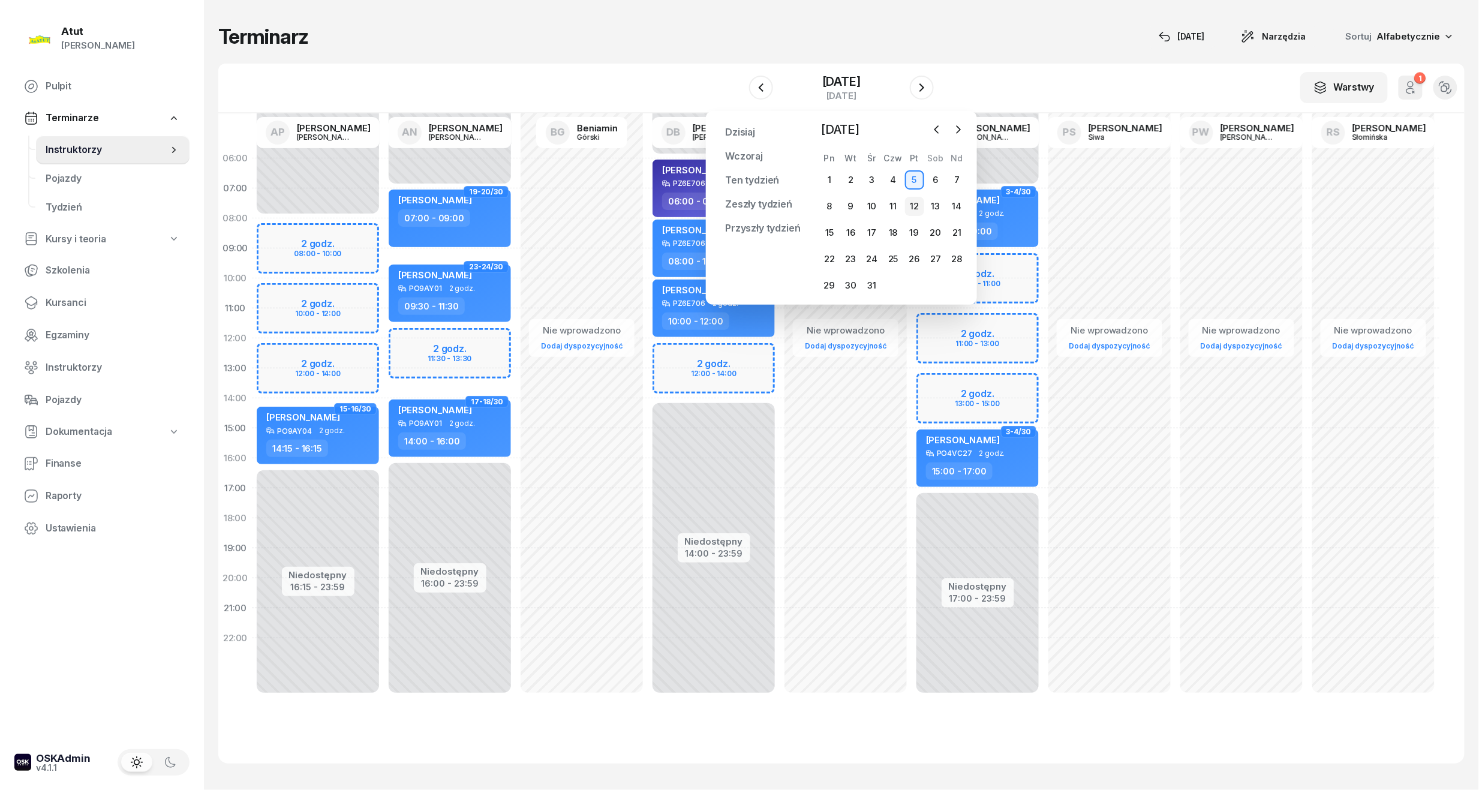
click at [909, 201] on div "12" at bounding box center [914, 206] width 19 height 19
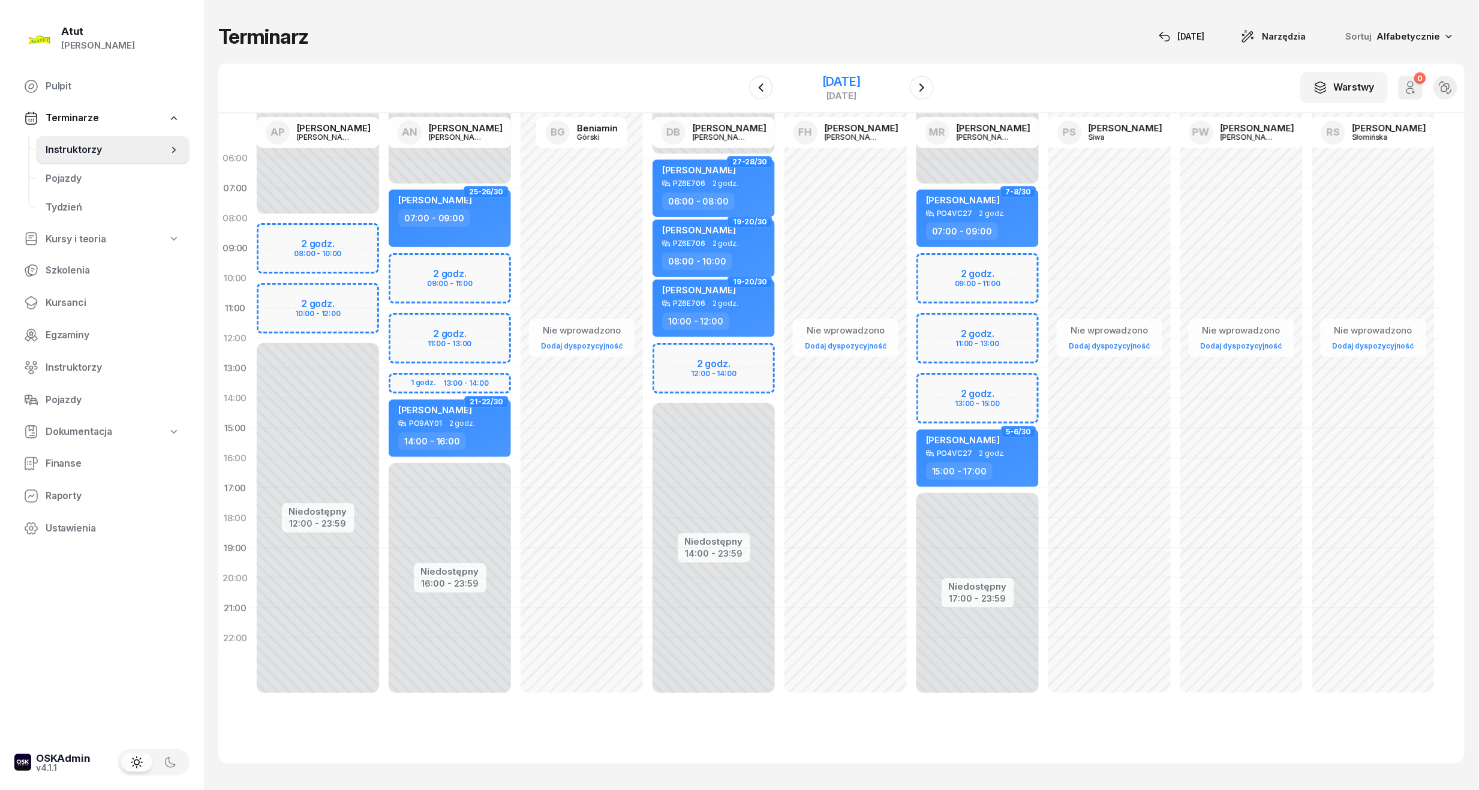
click at [860, 85] on div "[DATE]" at bounding box center [841, 82] width 38 height 12
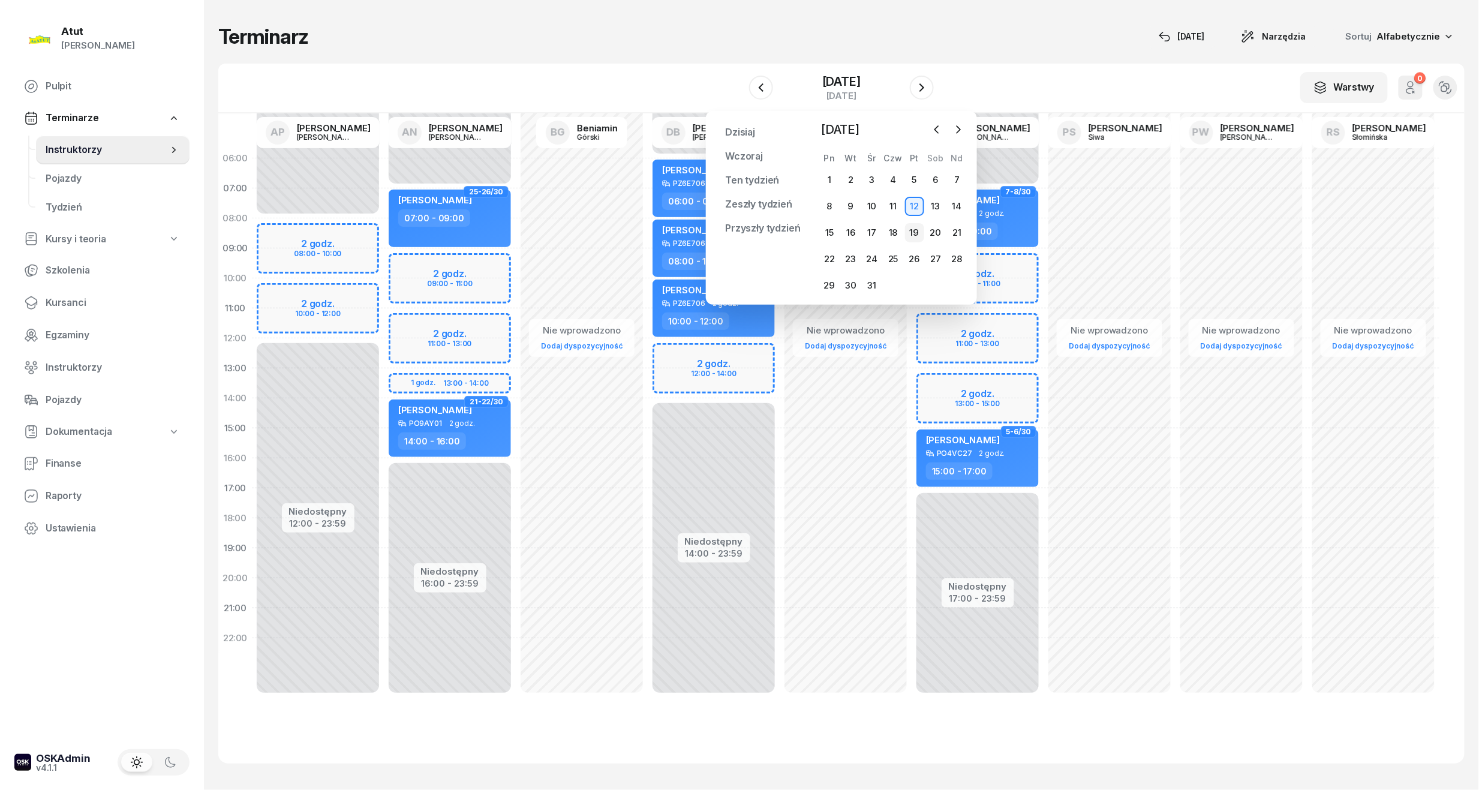
click at [911, 231] on div "19" at bounding box center [914, 232] width 19 height 19
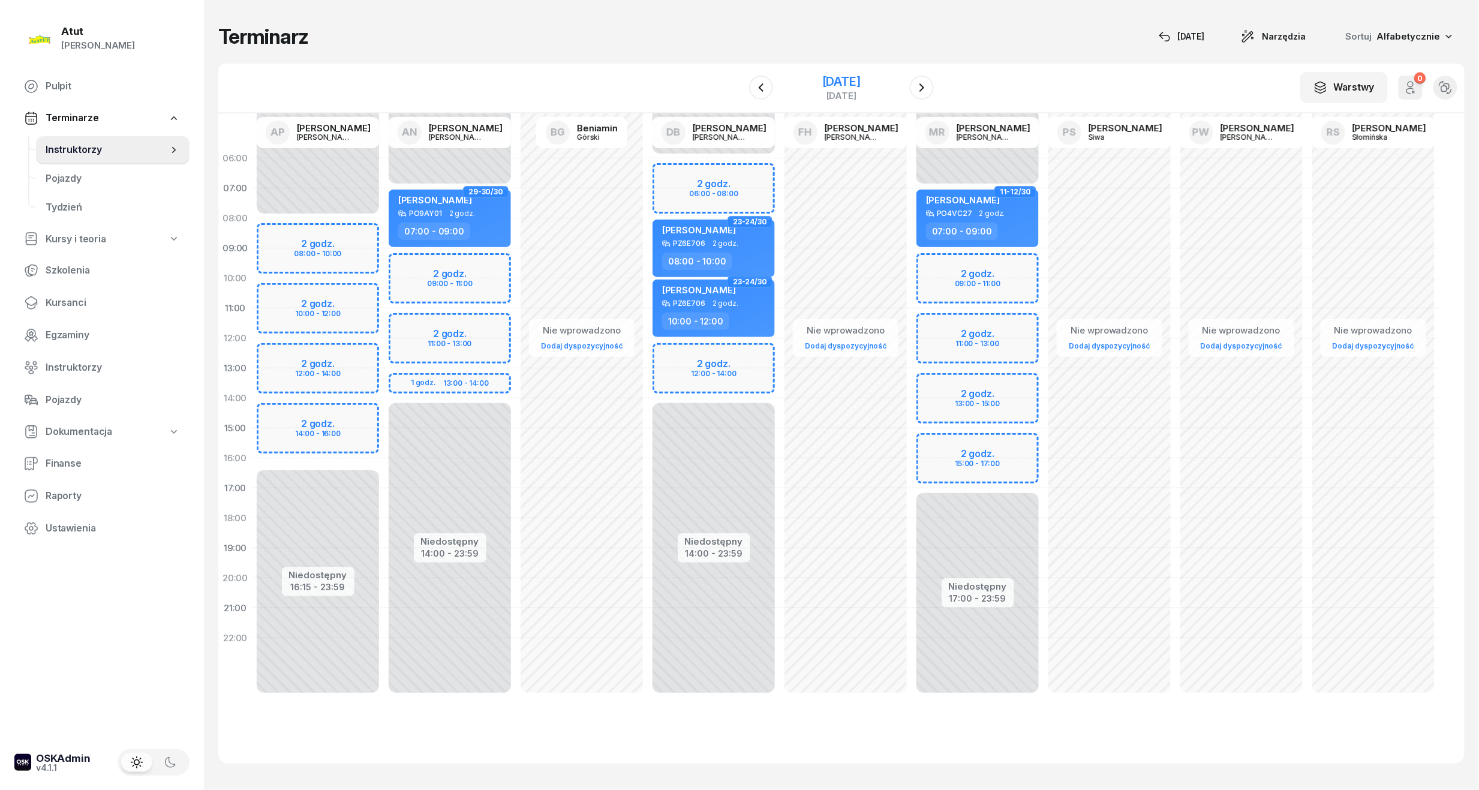
click at [829, 80] on div "[DATE]" at bounding box center [841, 82] width 38 height 12
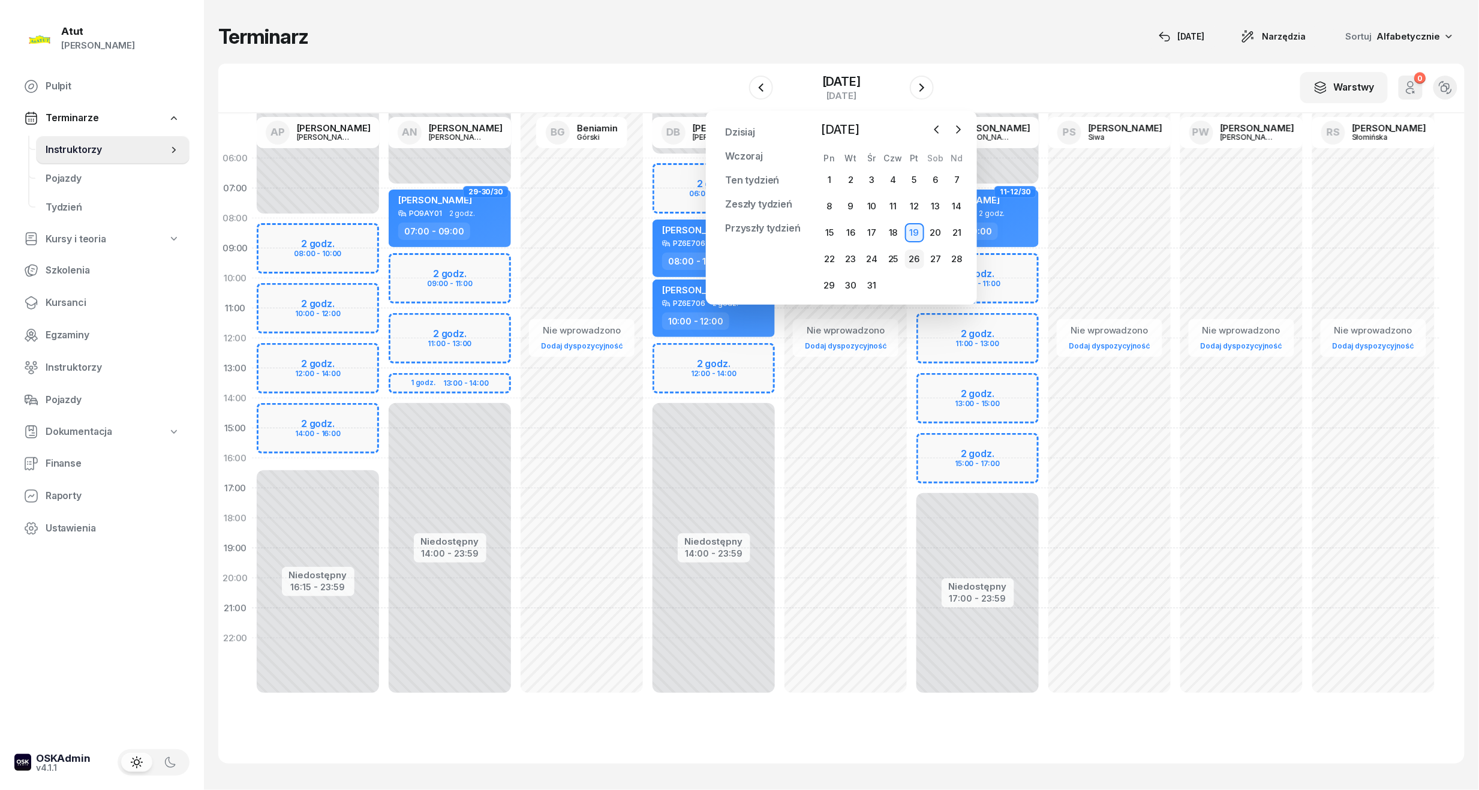
click at [910, 257] on div "26" at bounding box center [914, 258] width 19 height 19
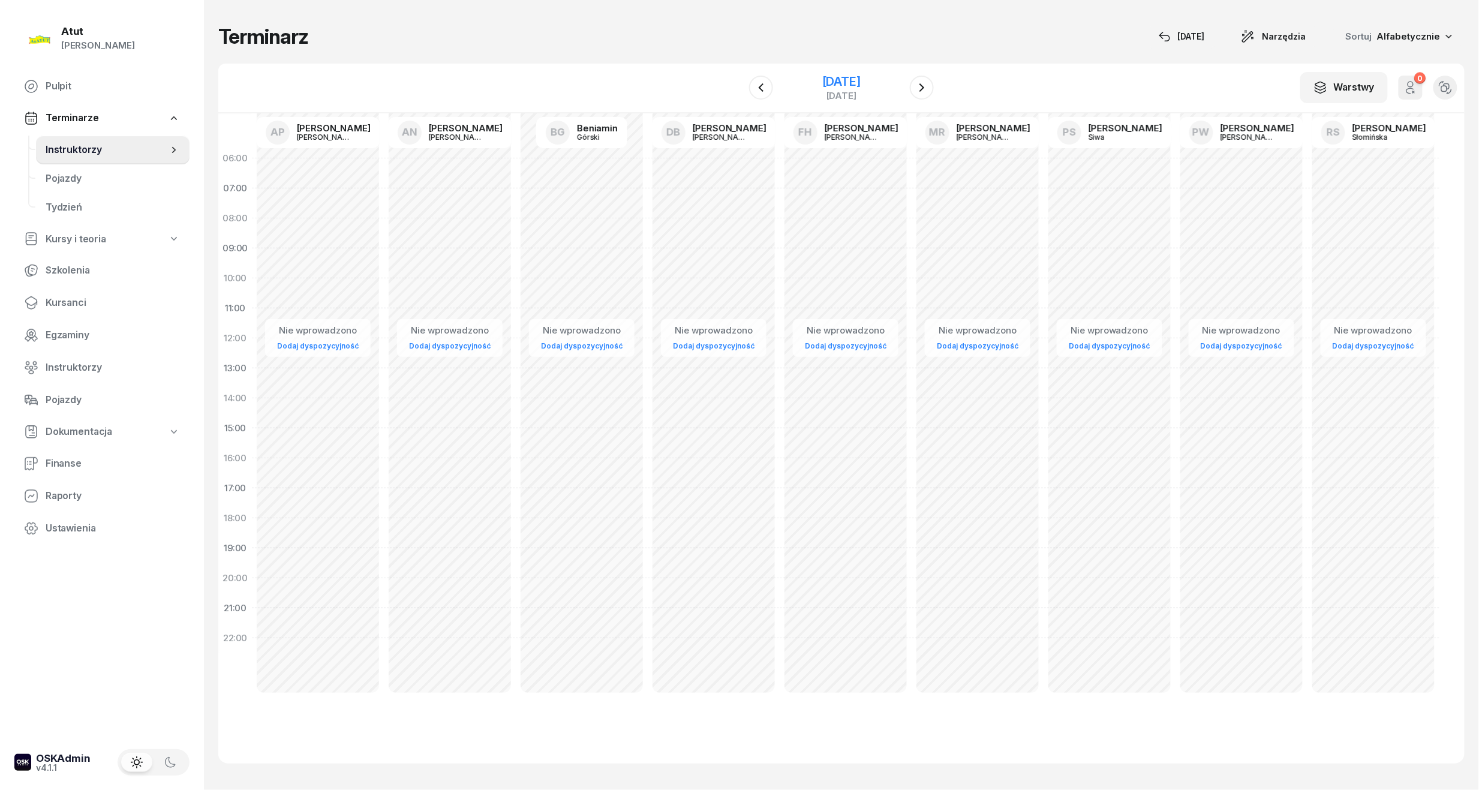
click at [822, 82] on div "[DATE]" at bounding box center [841, 82] width 38 height 12
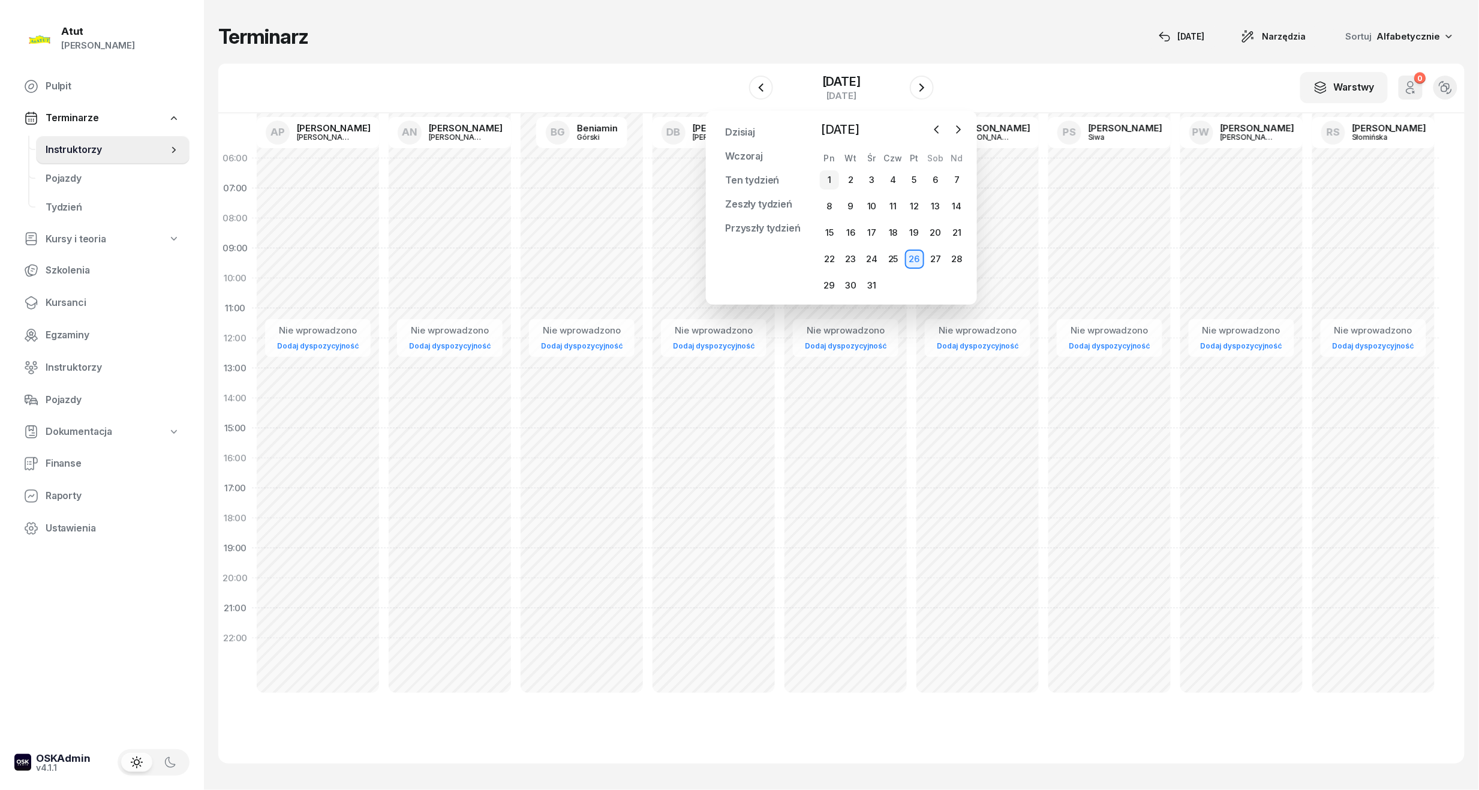
click at [830, 180] on div "1" at bounding box center [829, 179] width 19 height 19
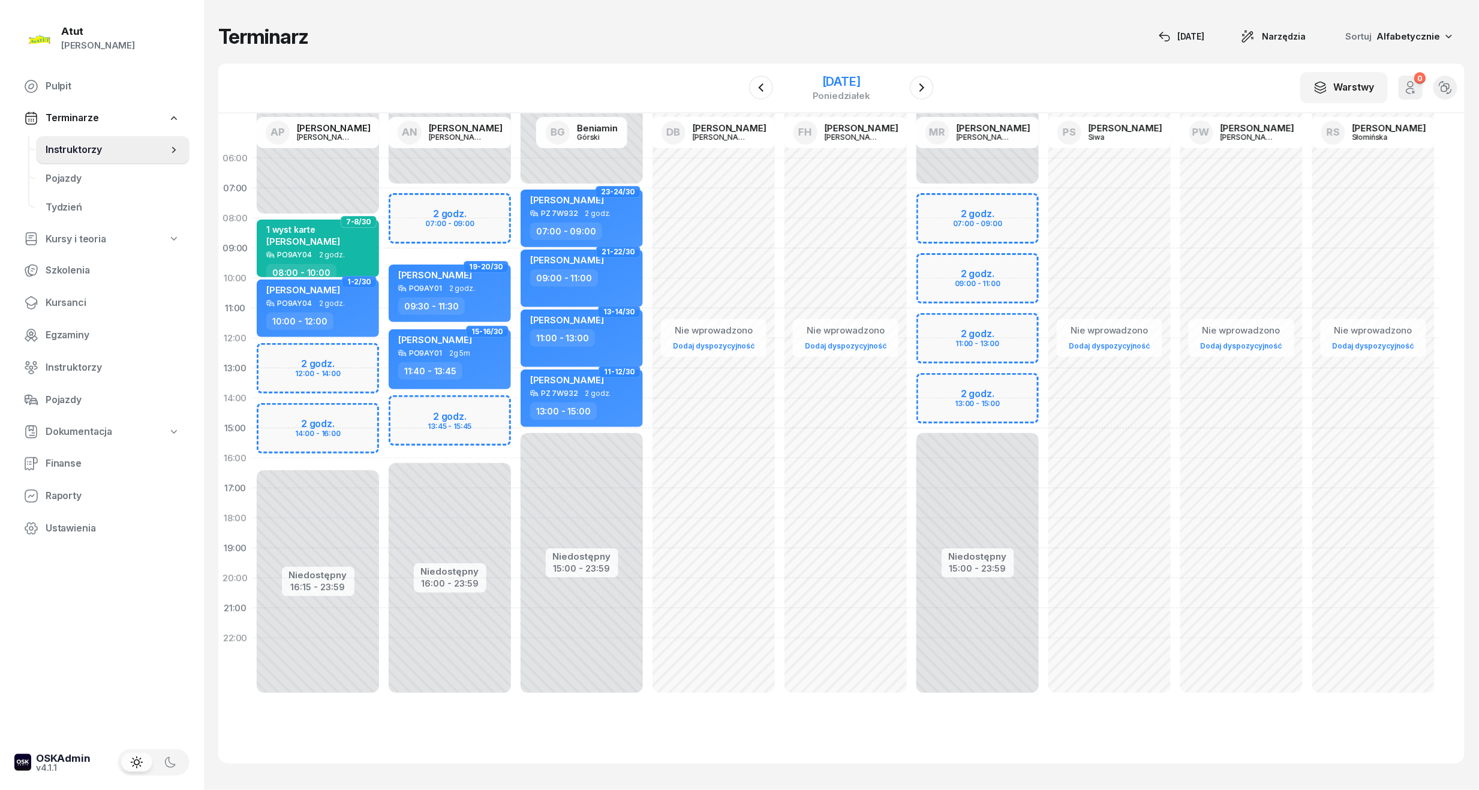
click at [866, 76] on div "[DATE]" at bounding box center [841, 82] width 58 height 12
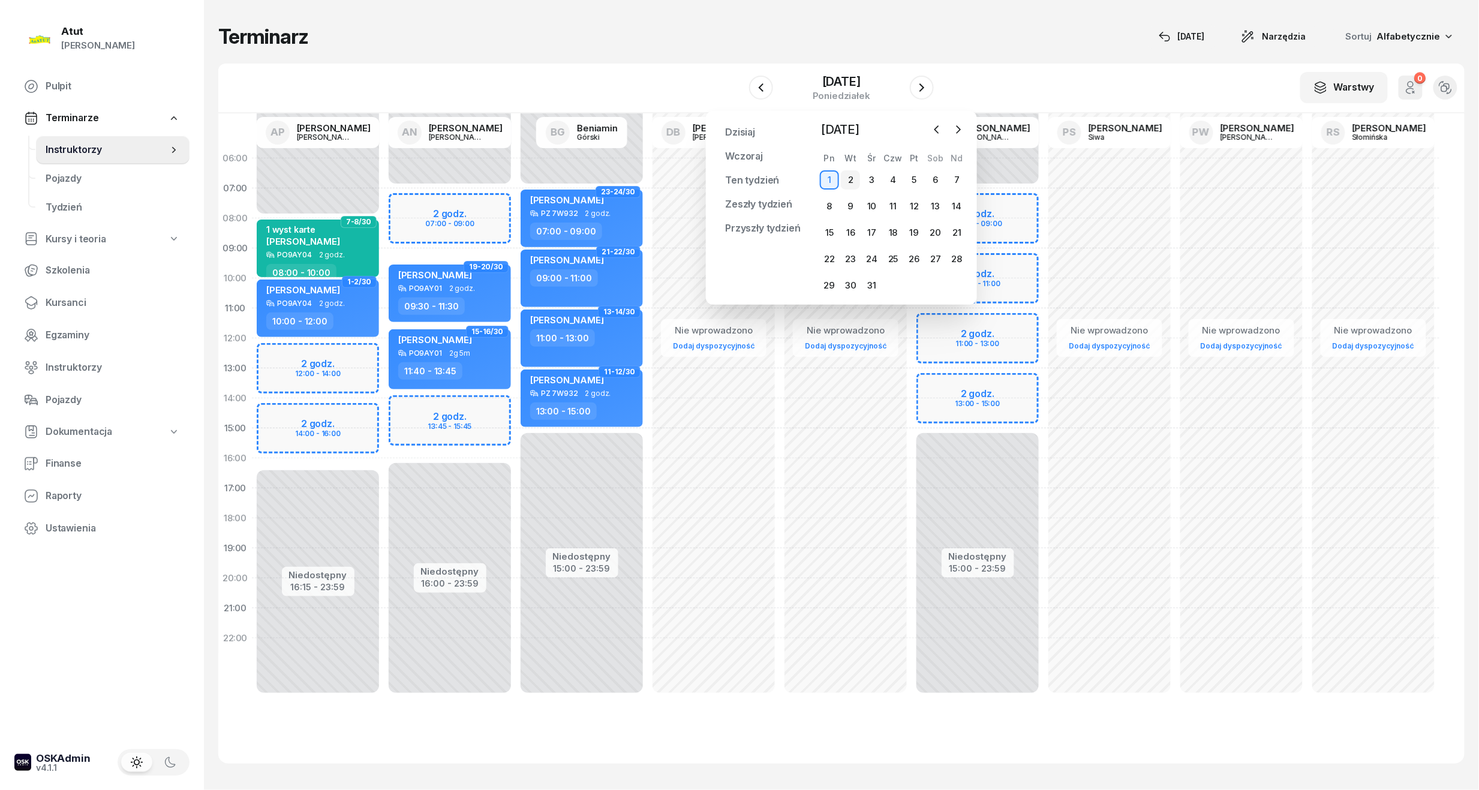
click at [854, 173] on div "2" at bounding box center [850, 179] width 19 height 19
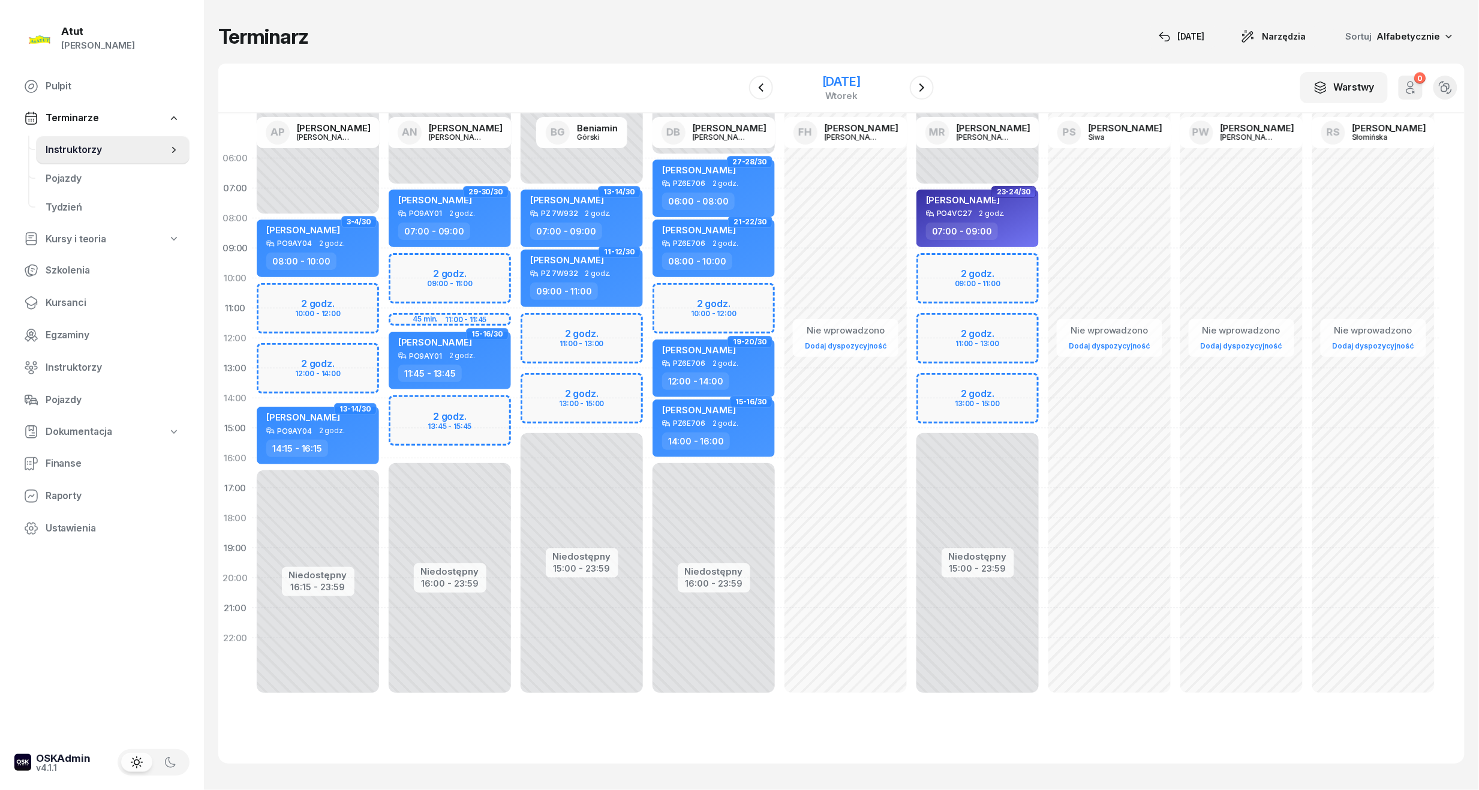
click at [830, 82] on div "[DATE]" at bounding box center [841, 82] width 38 height 12
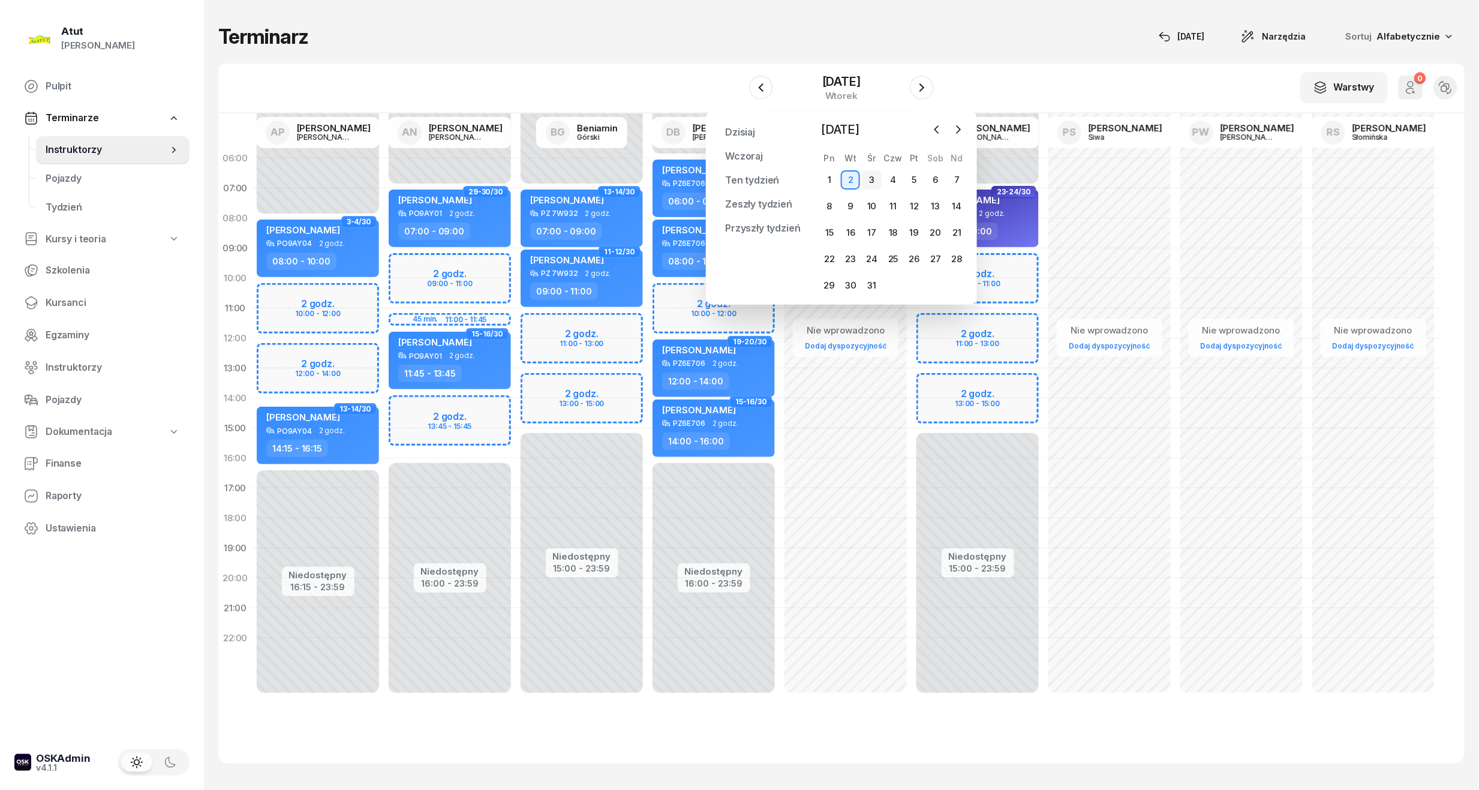
click at [871, 176] on div "3" at bounding box center [871, 179] width 19 height 19
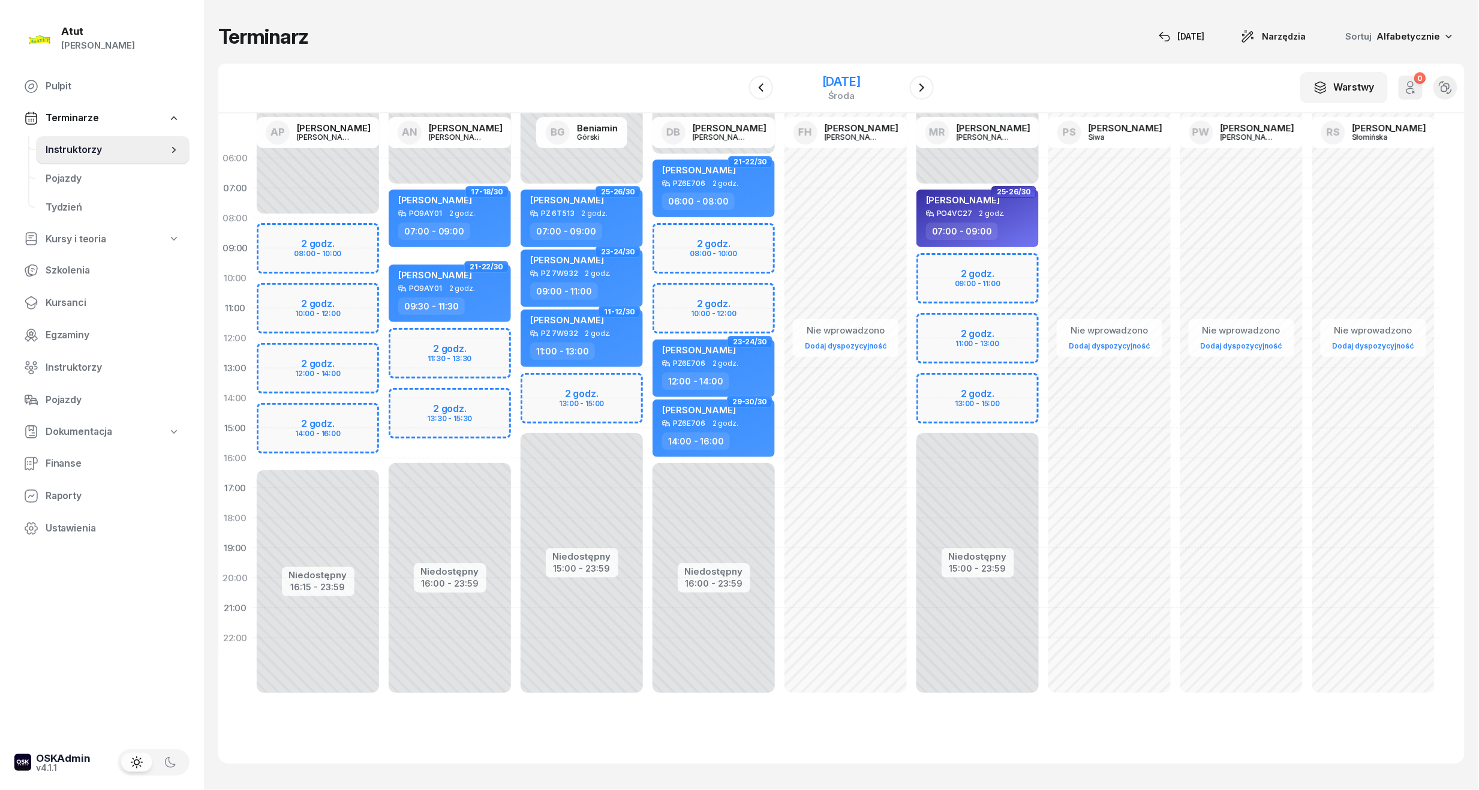
click at [860, 79] on div "[DATE]" at bounding box center [841, 82] width 38 height 12
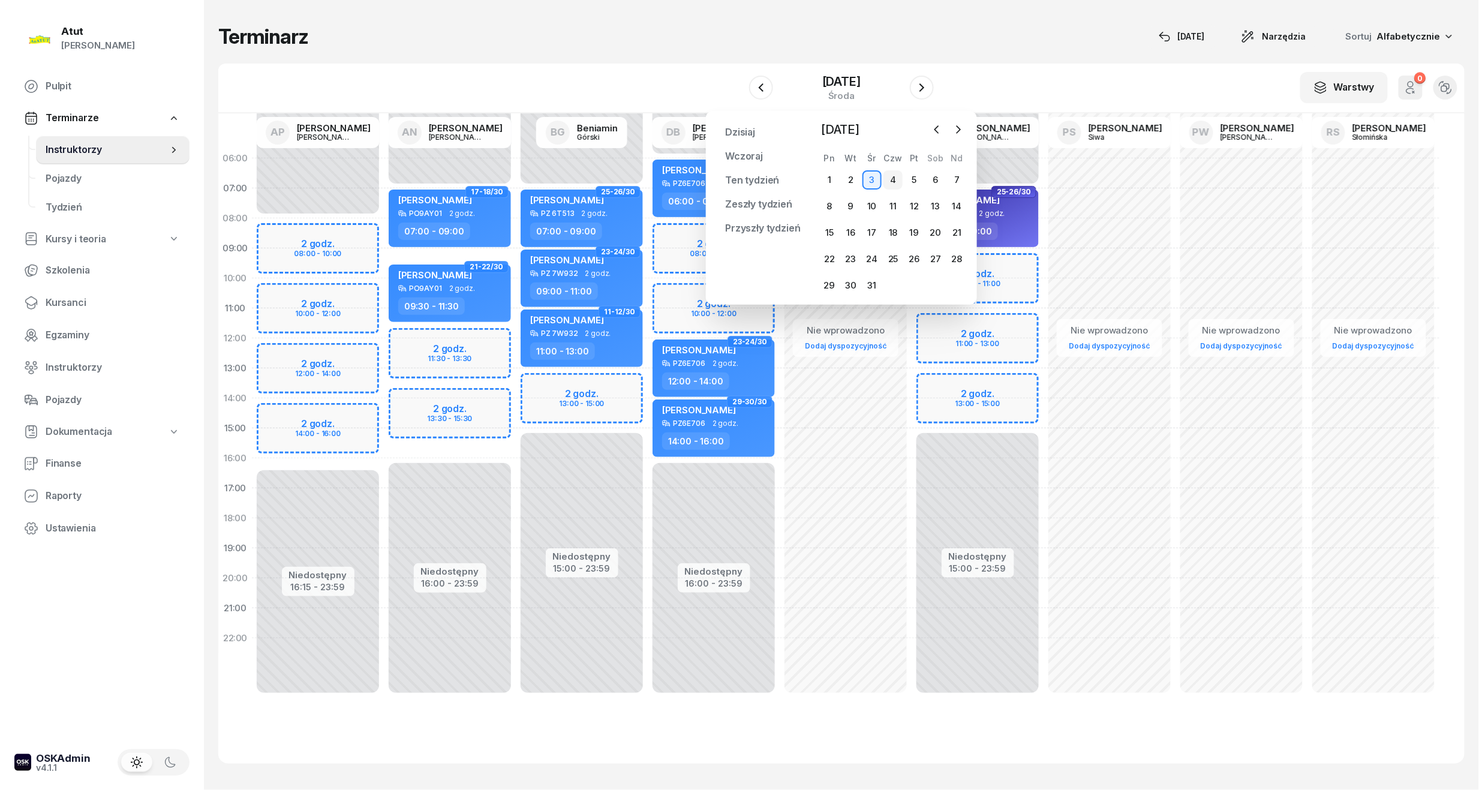
click at [896, 171] on div "4" at bounding box center [892, 179] width 19 height 19
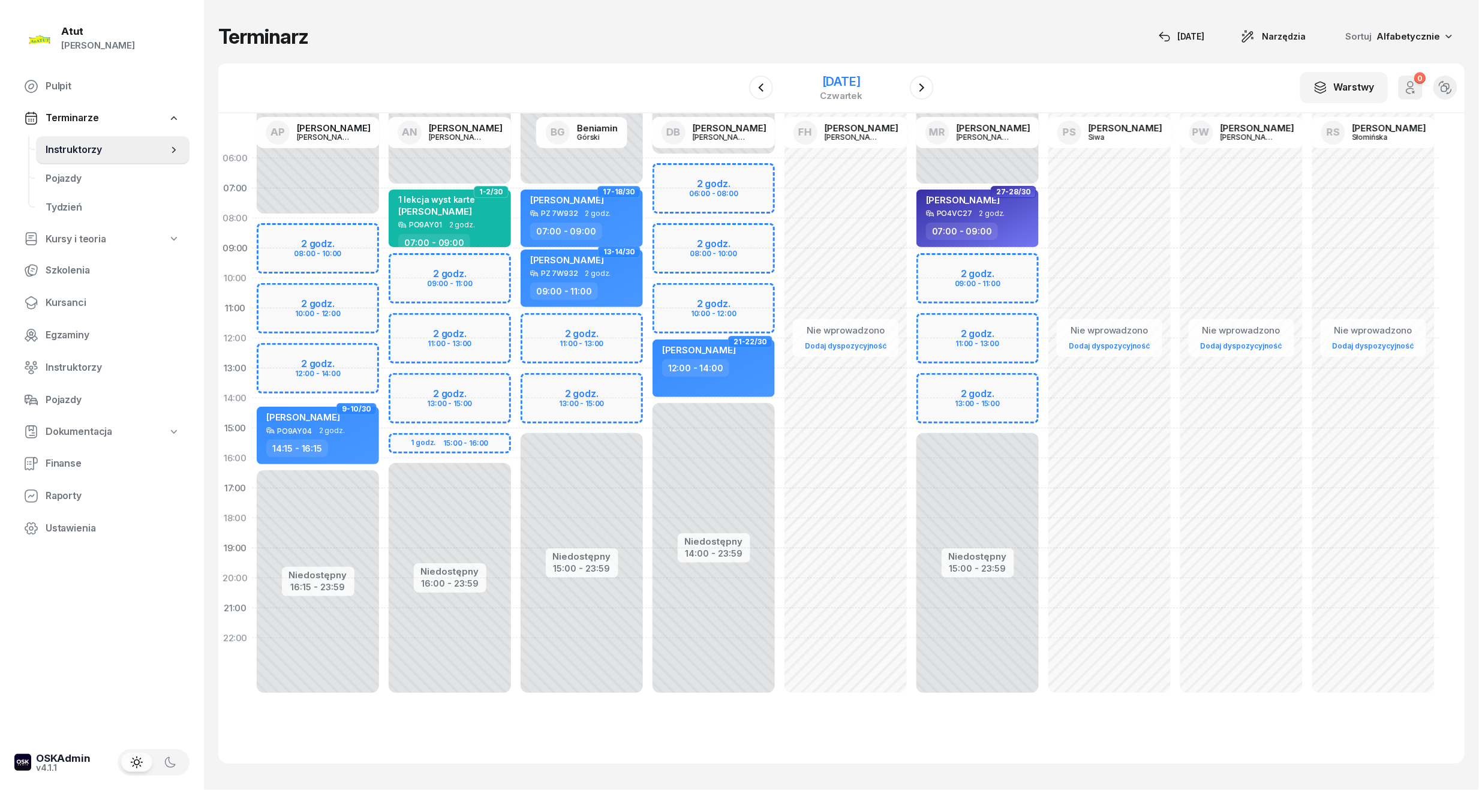
click at [863, 76] on div "[DATE]" at bounding box center [841, 82] width 43 height 12
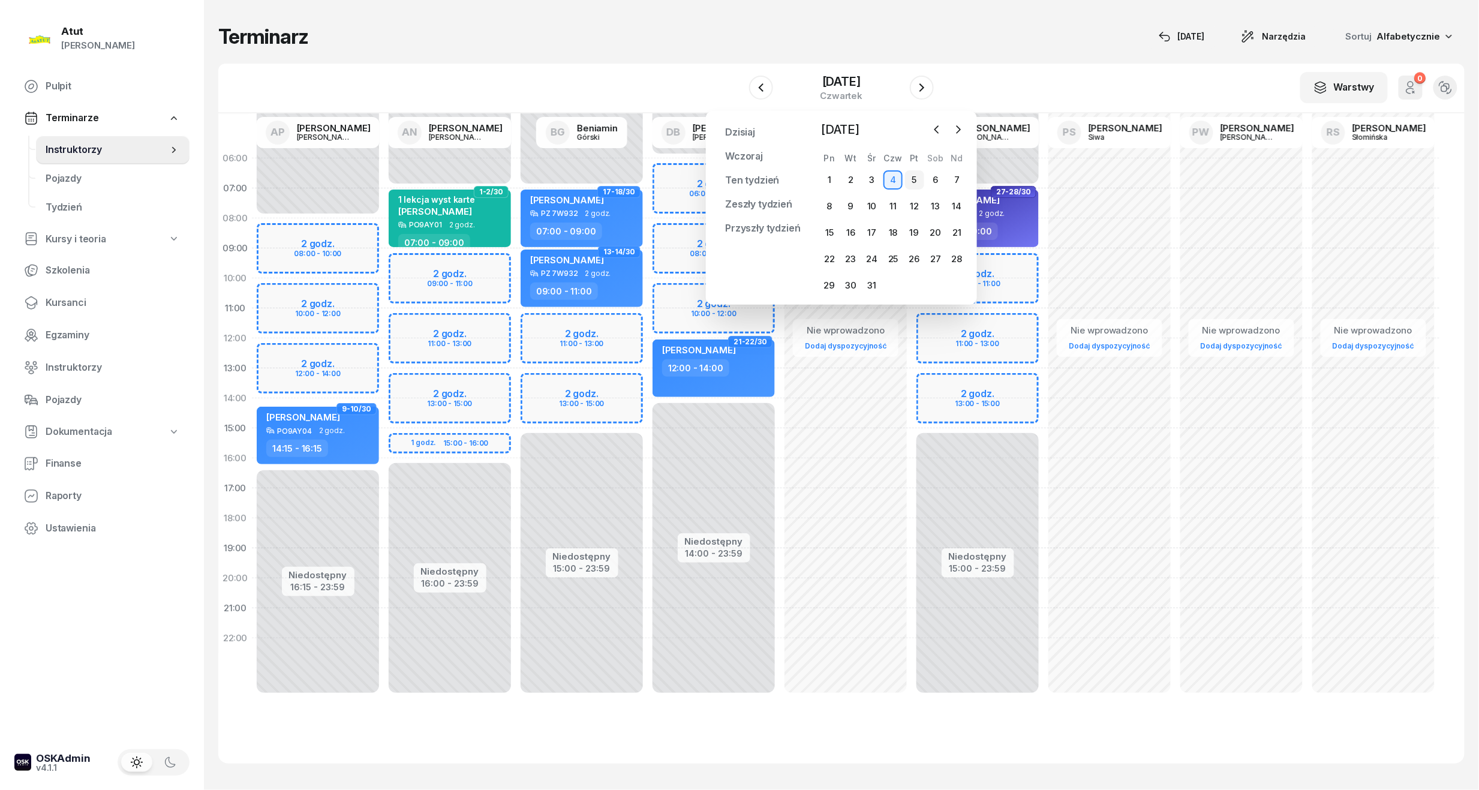
click at [914, 171] on div "5" at bounding box center [914, 179] width 19 height 19
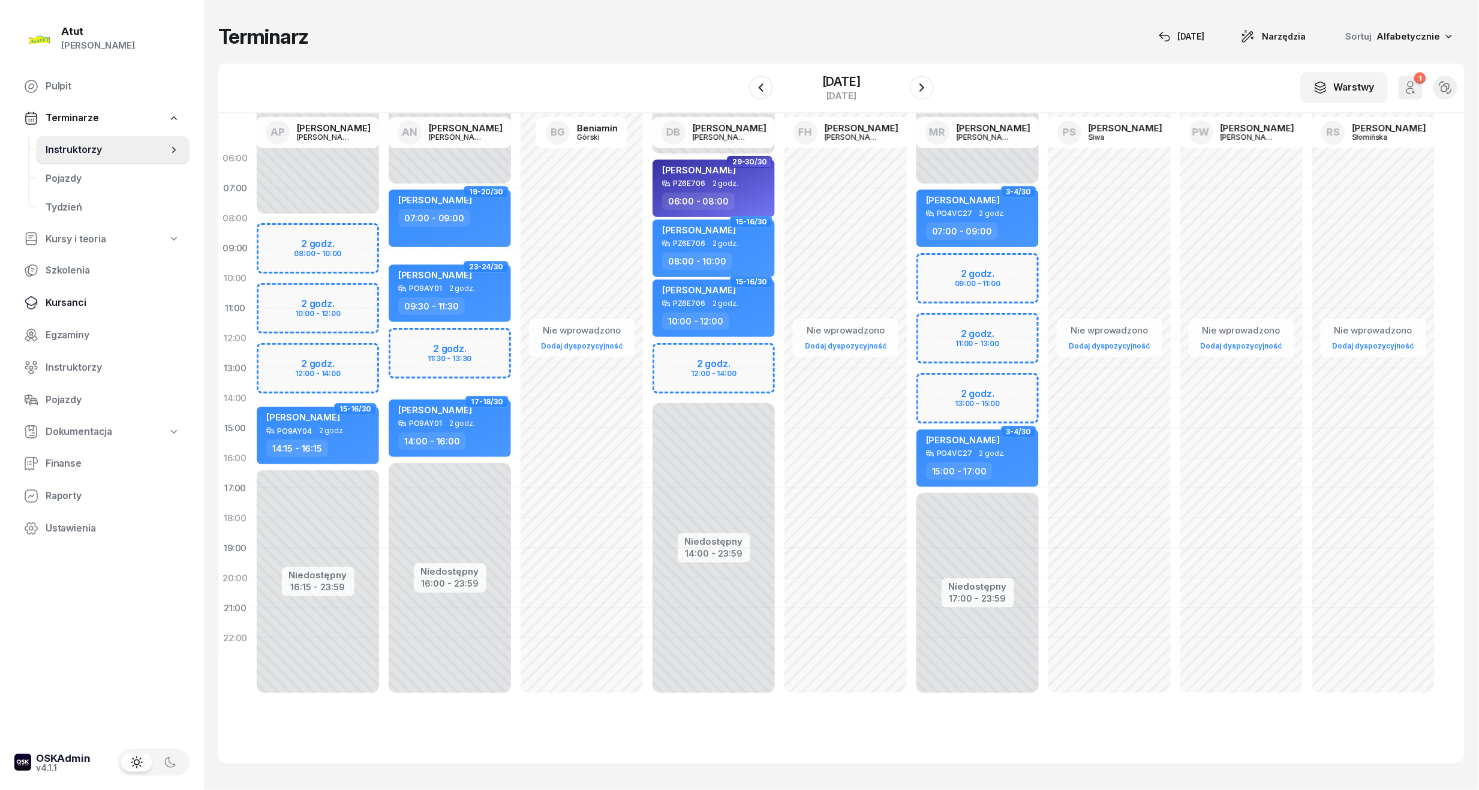
drag, startPoint x: 70, startPoint y: 308, endPoint x: 82, endPoint y: 307, distance: 12.1
click at [70, 308] on span "Kursanci" at bounding box center [113, 303] width 134 height 16
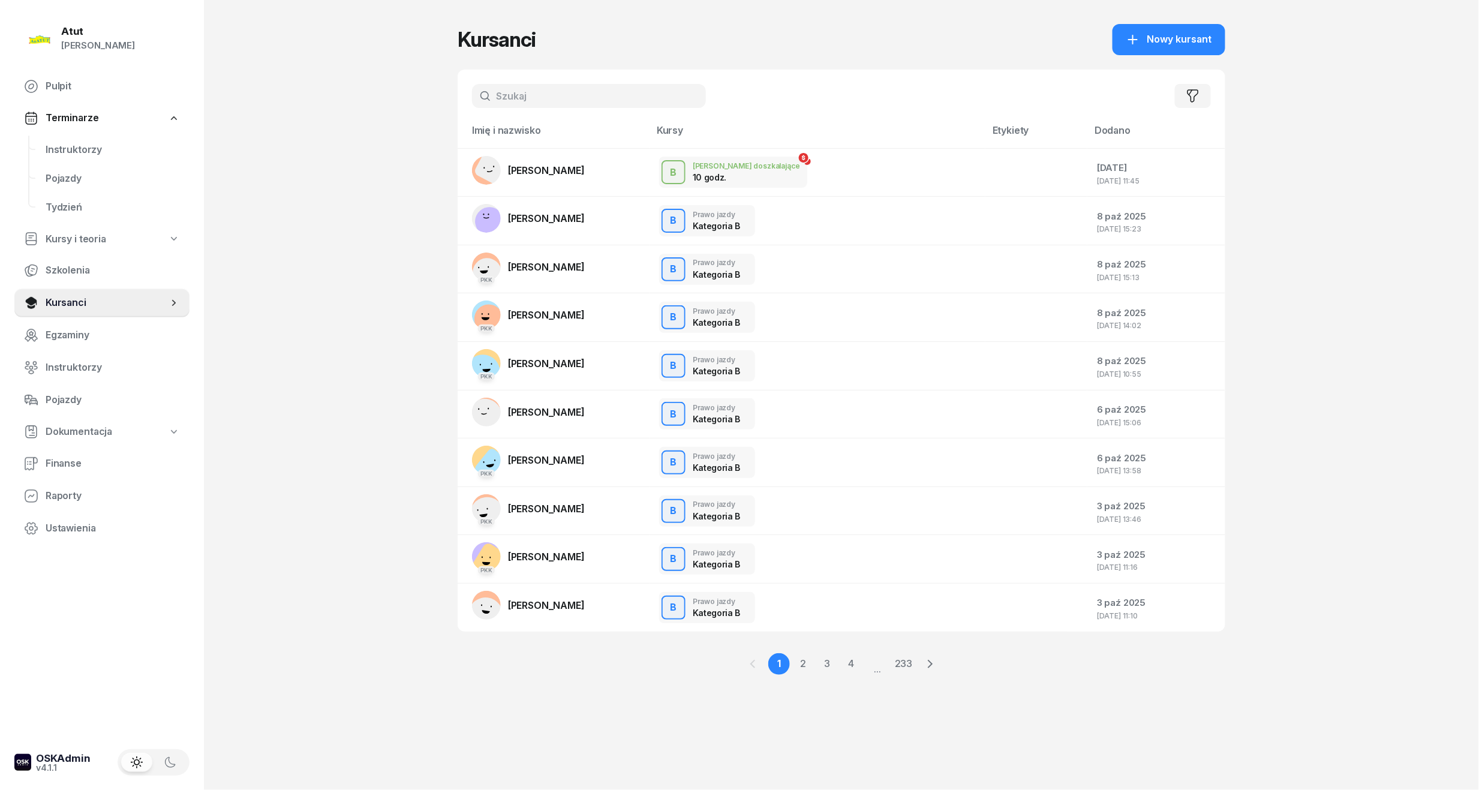
click at [504, 88] on input "text" at bounding box center [589, 96] width 234 height 24
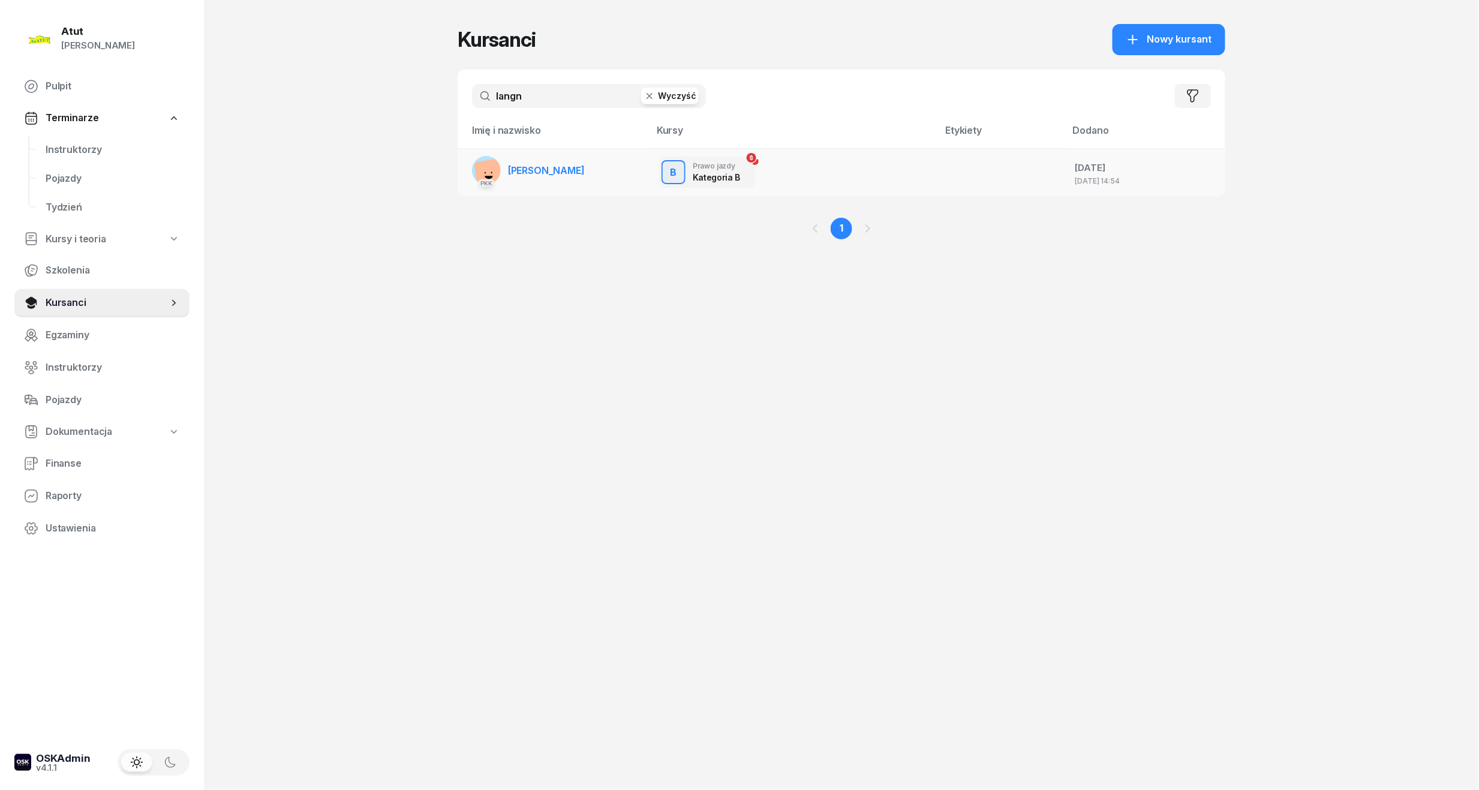
type input "langn"
click at [514, 169] on span "[PERSON_NAME]" at bounding box center [546, 170] width 77 height 12
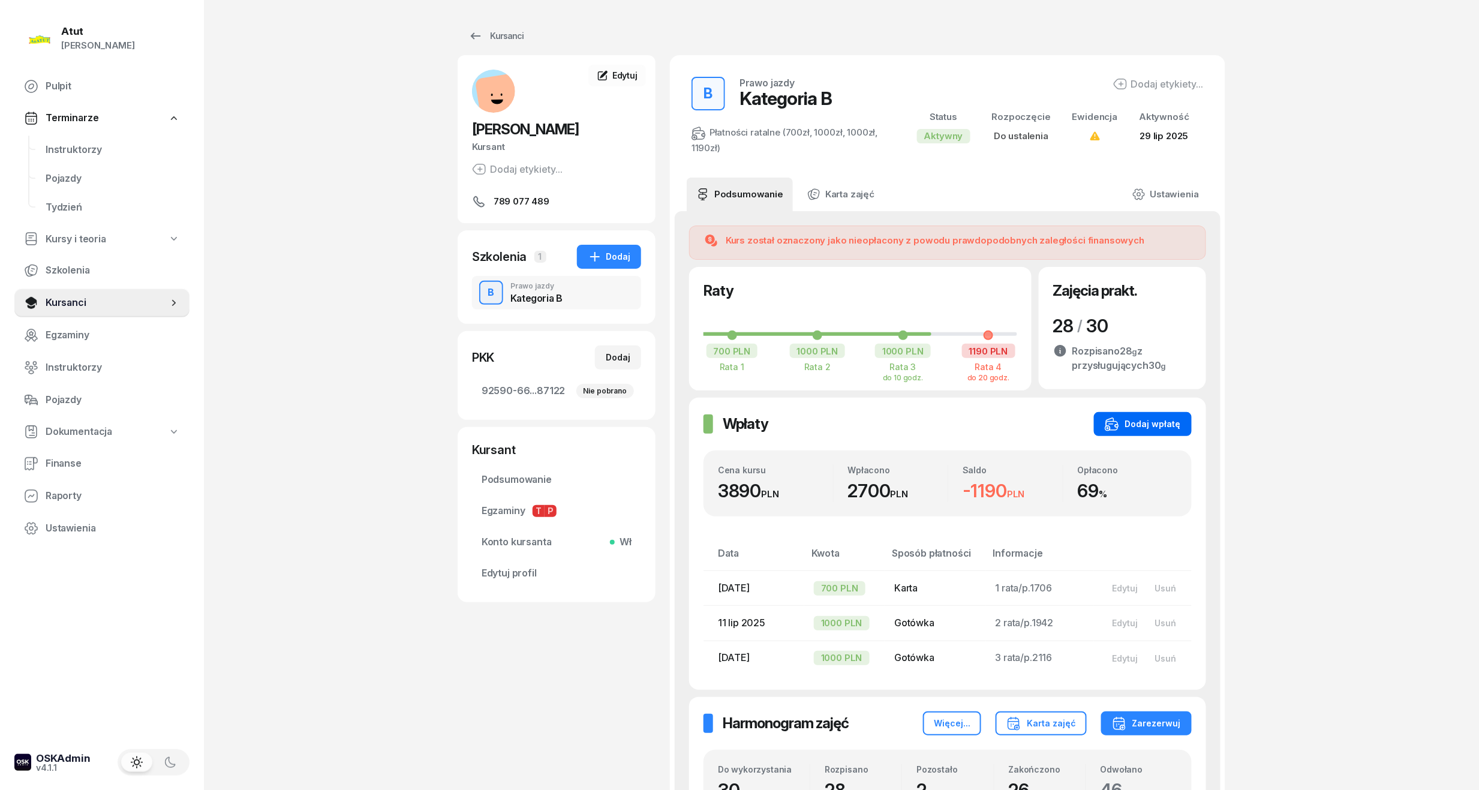
click at [1130, 423] on div "Dodaj wpłatę" at bounding box center [1142, 424] width 76 height 14
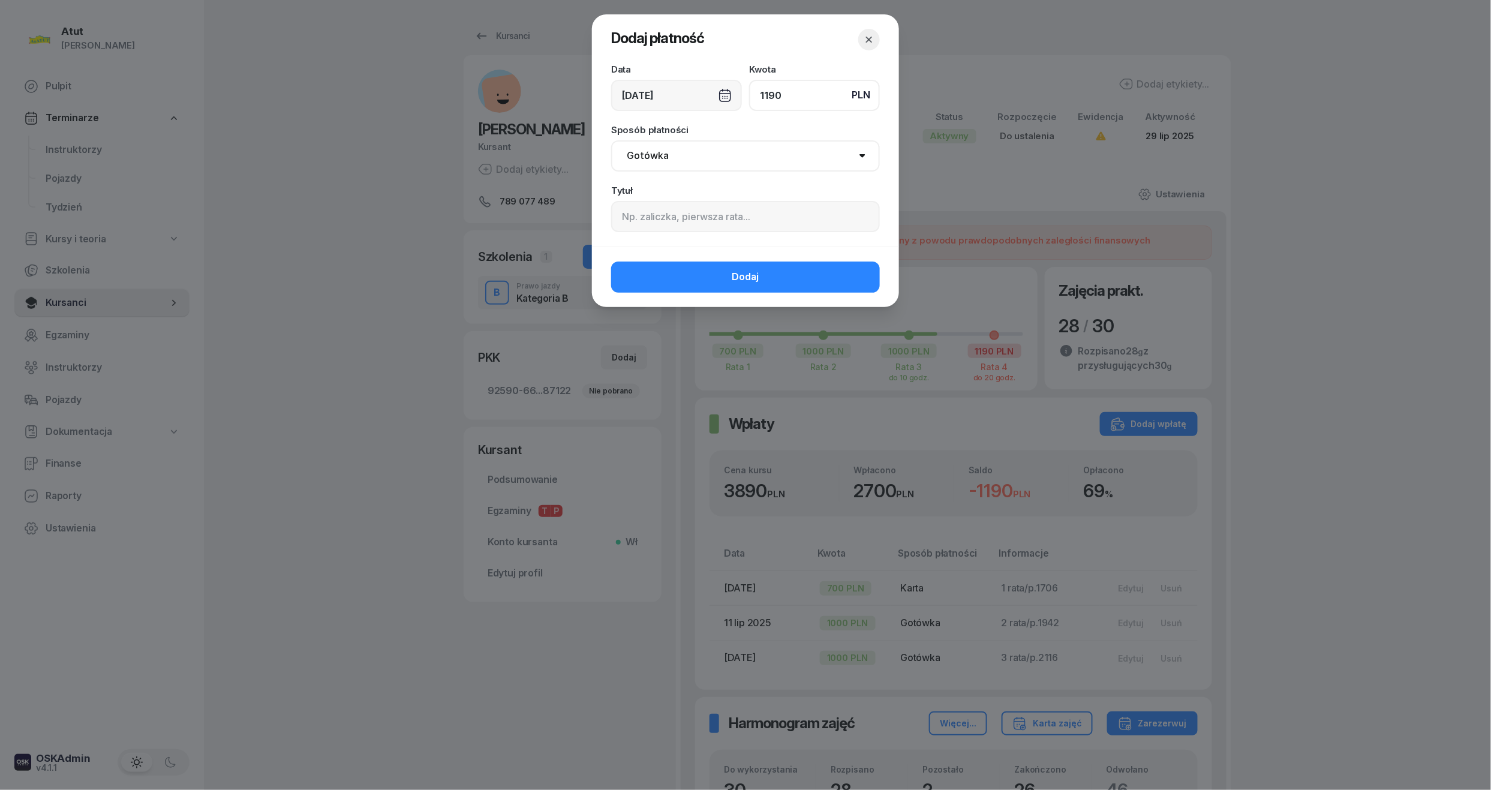
type input "1190"
click at [664, 203] on input at bounding box center [745, 216] width 269 height 31
type input "4 rata/p.2400"
click at [739, 269] on span "Dodaj" at bounding box center [745, 277] width 27 height 16
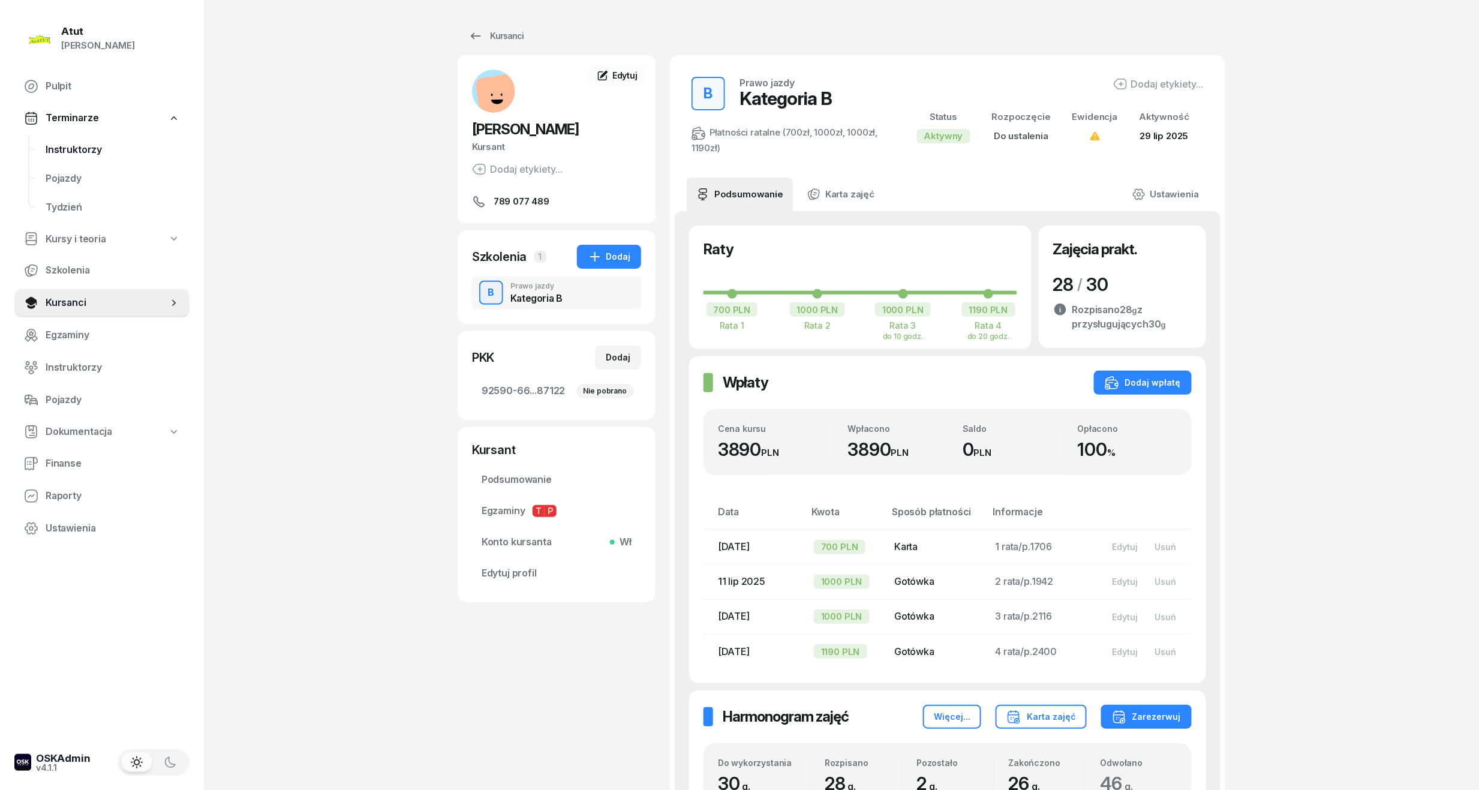
click at [70, 155] on span "Instruktorzy" at bounding box center [113, 150] width 134 height 16
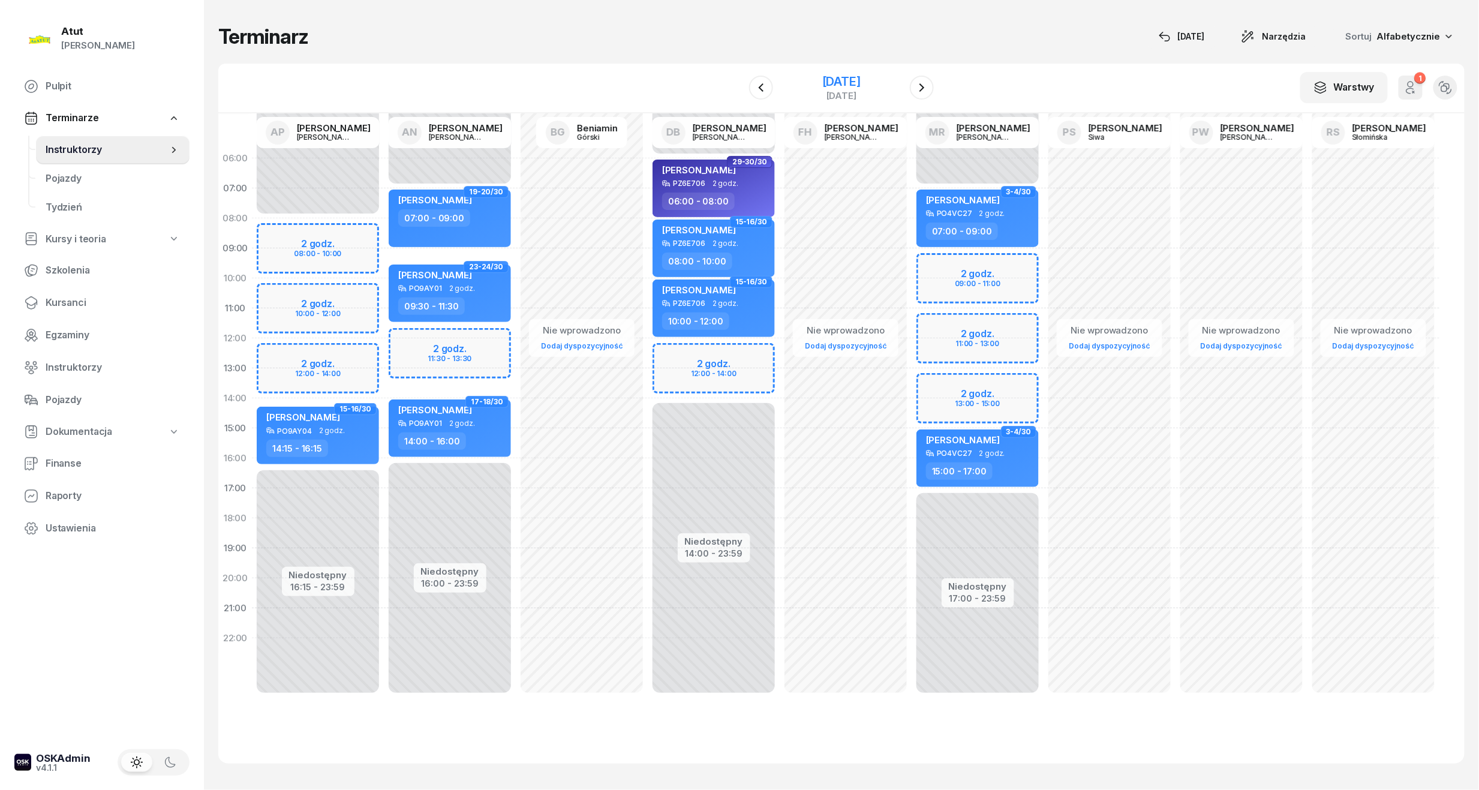
click at [847, 77] on div "[DATE]" at bounding box center [841, 82] width 38 height 12
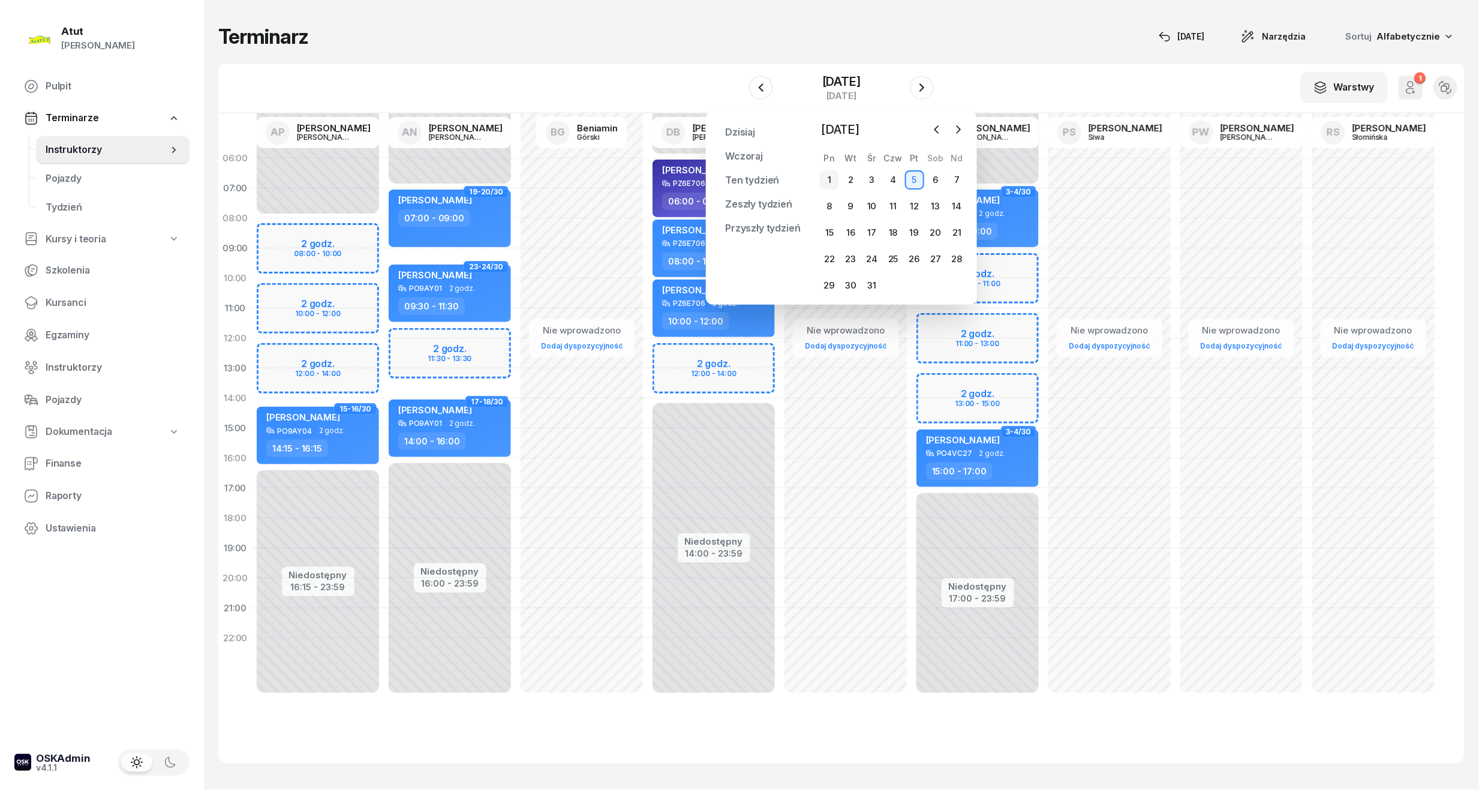
click at [833, 176] on div "1" at bounding box center [829, 179] width 19 height 19
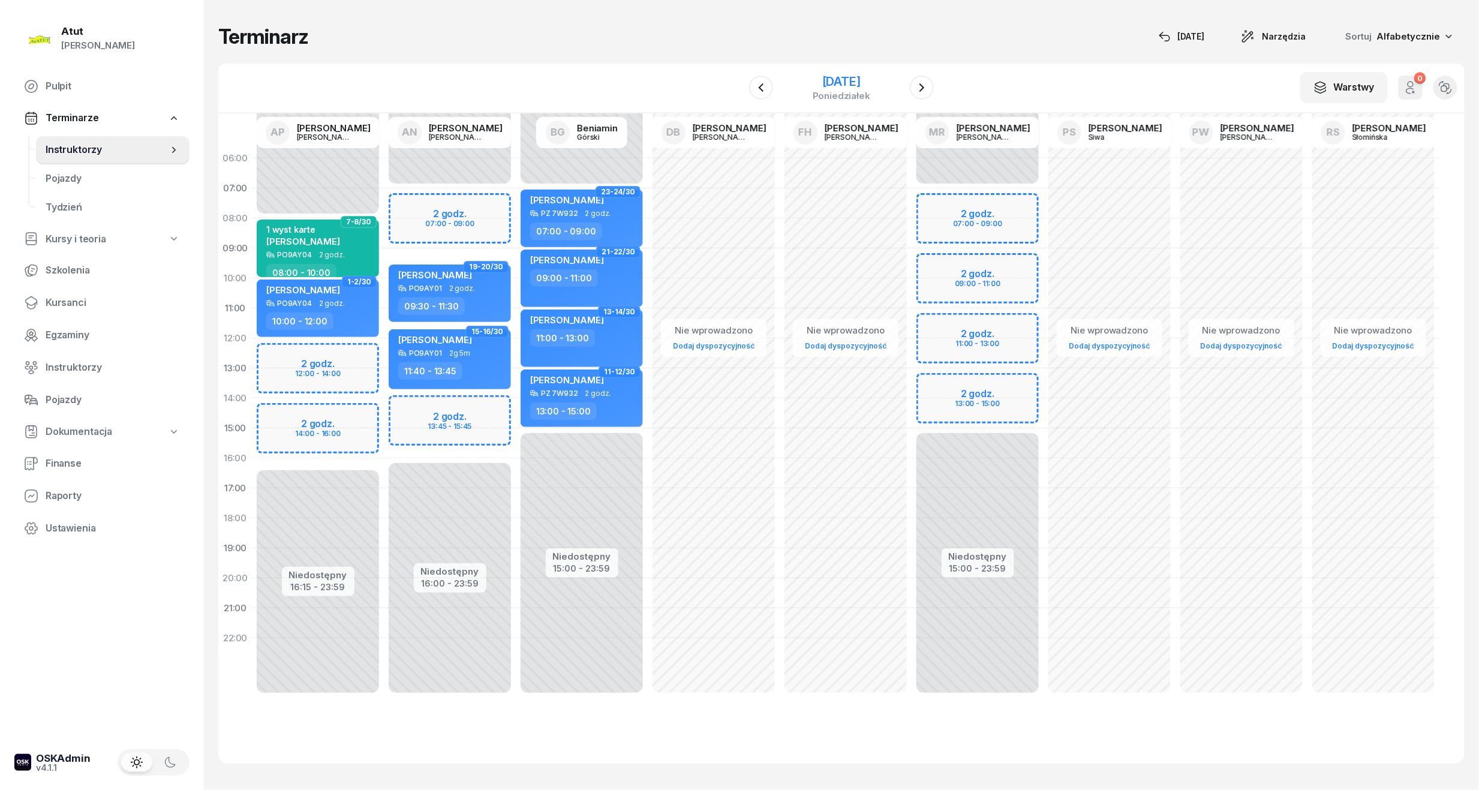
click at [848, 78] on div "[DATE]" at bounding box center [841, 82] width 58 height 12
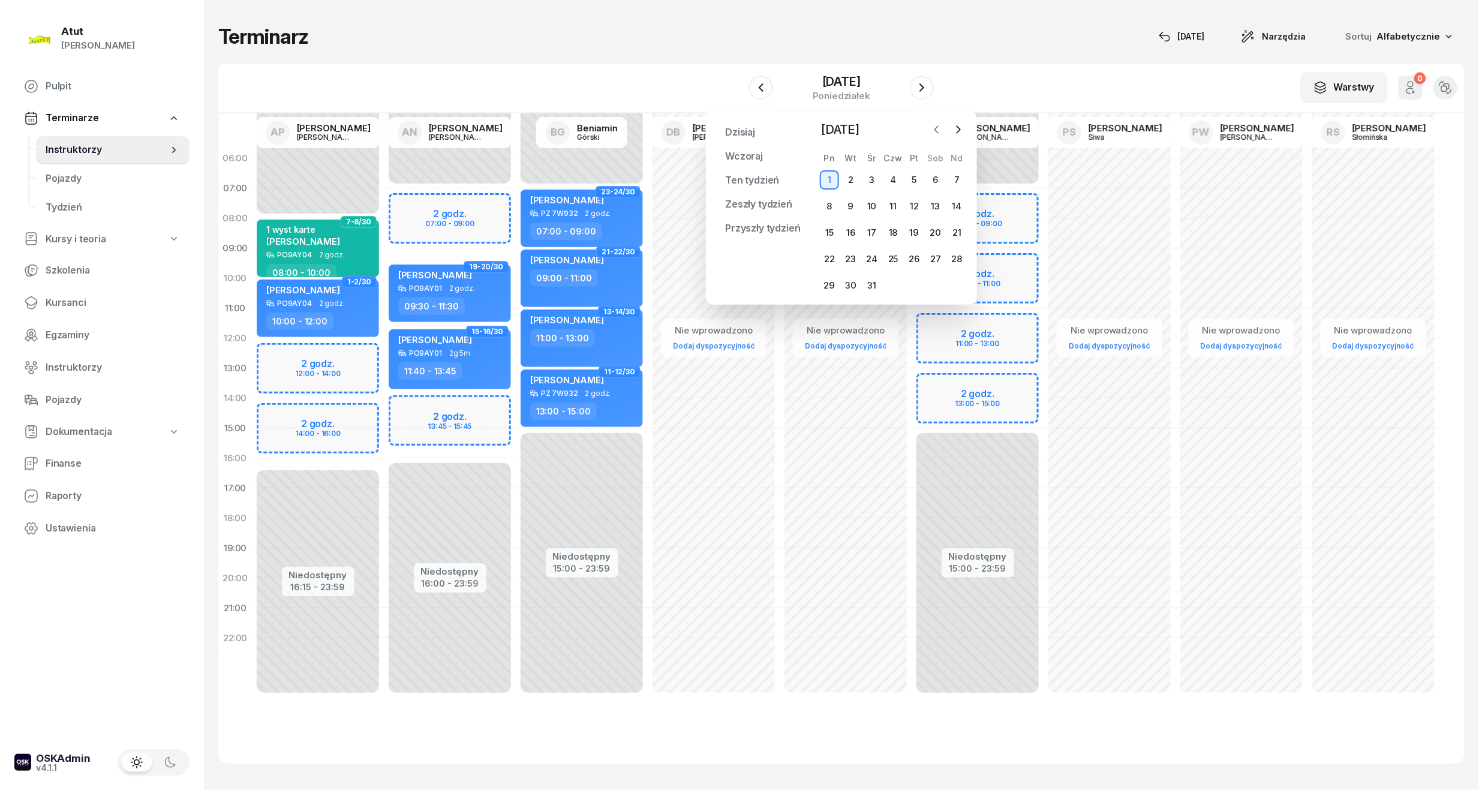
click at [932, 132] on icon "button" at bounding box center [937, 130] width 12 height 12
click at [939, 183] on div "1" at bounding box center [935, 179] width 19 height 19
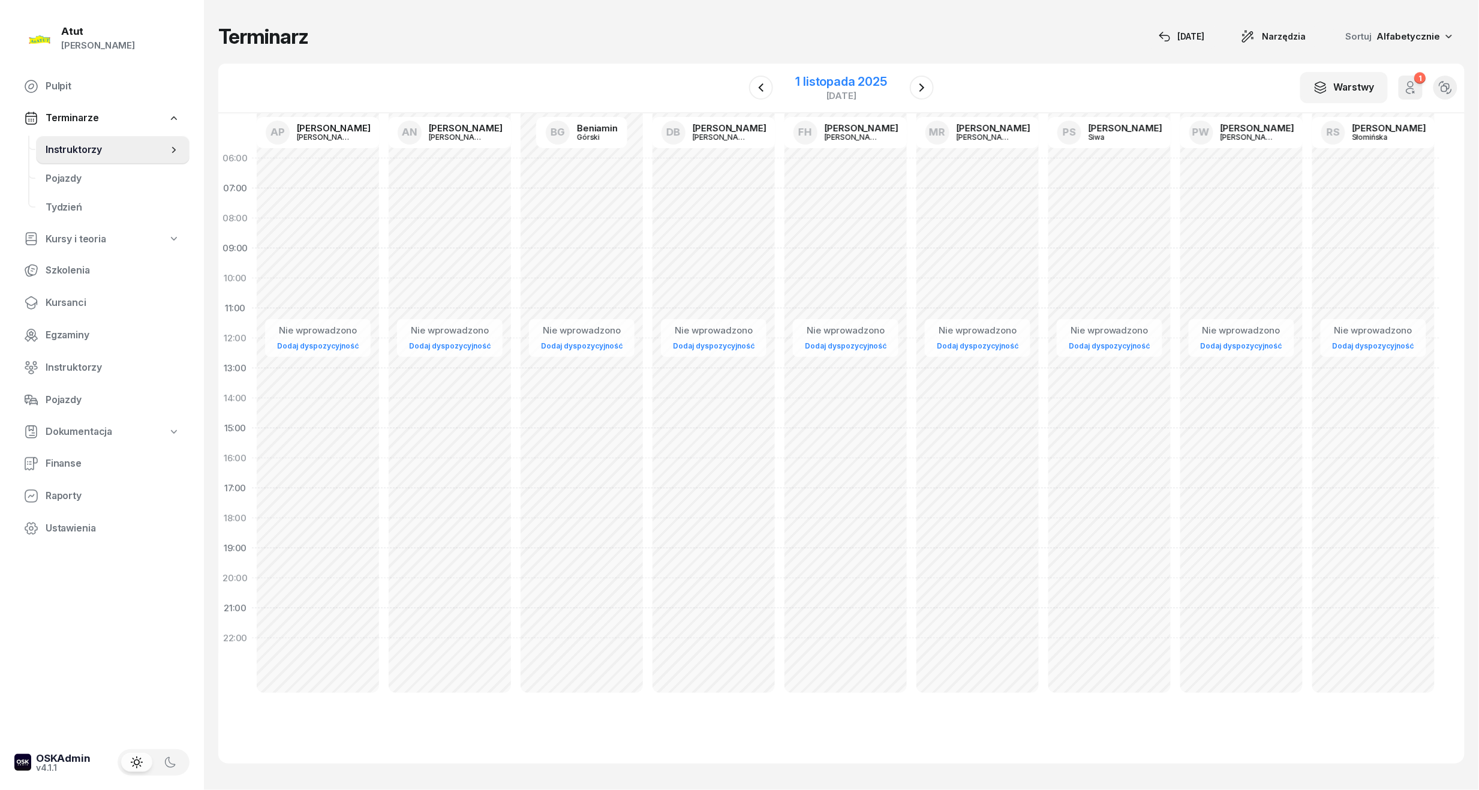
click at [864, 83] on div "1 listopada 2025" at bounding box center [841, 82] width 91 height 12
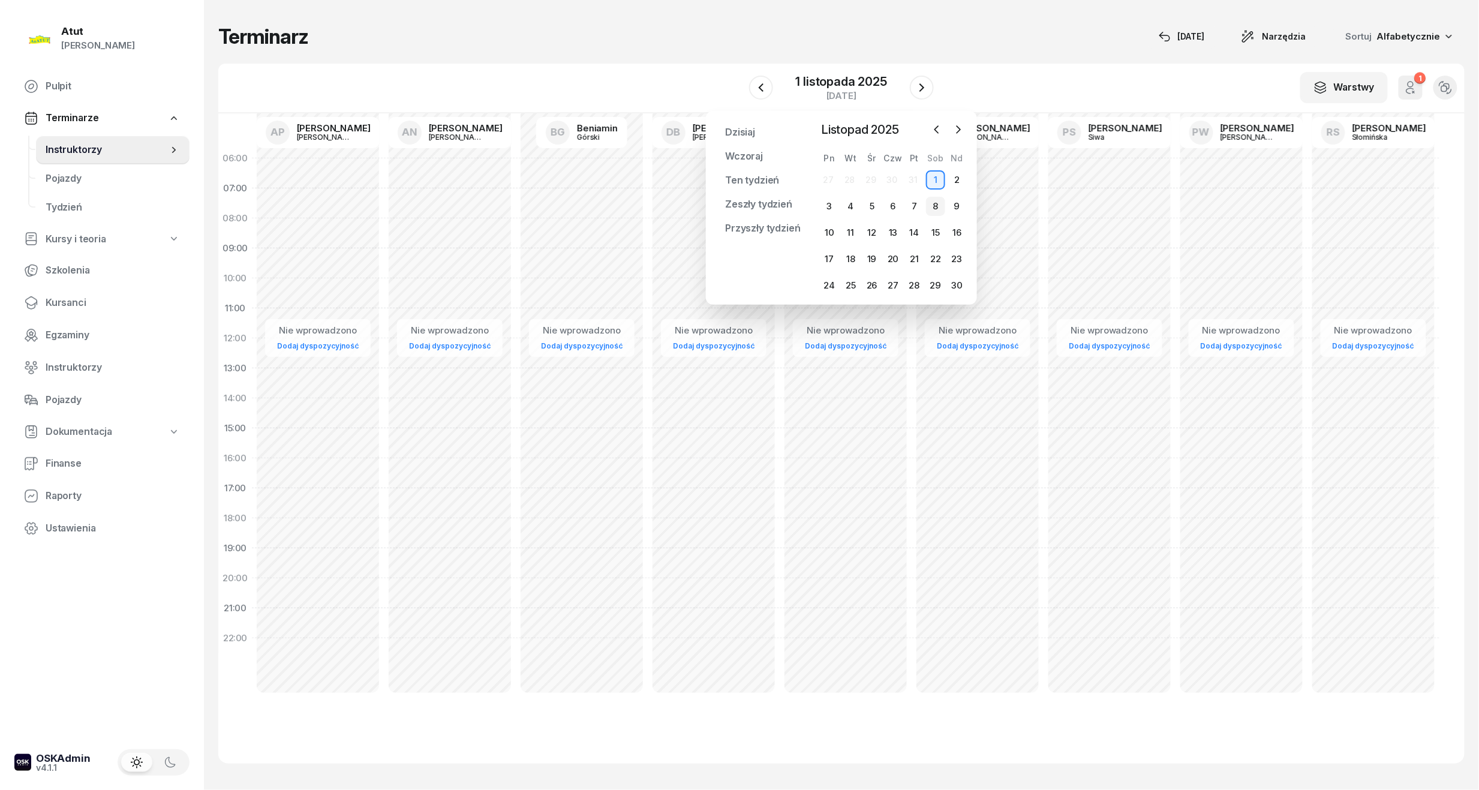
click at [934, 204] on div "8" at bounding box center [935, 206] width 19 height 19
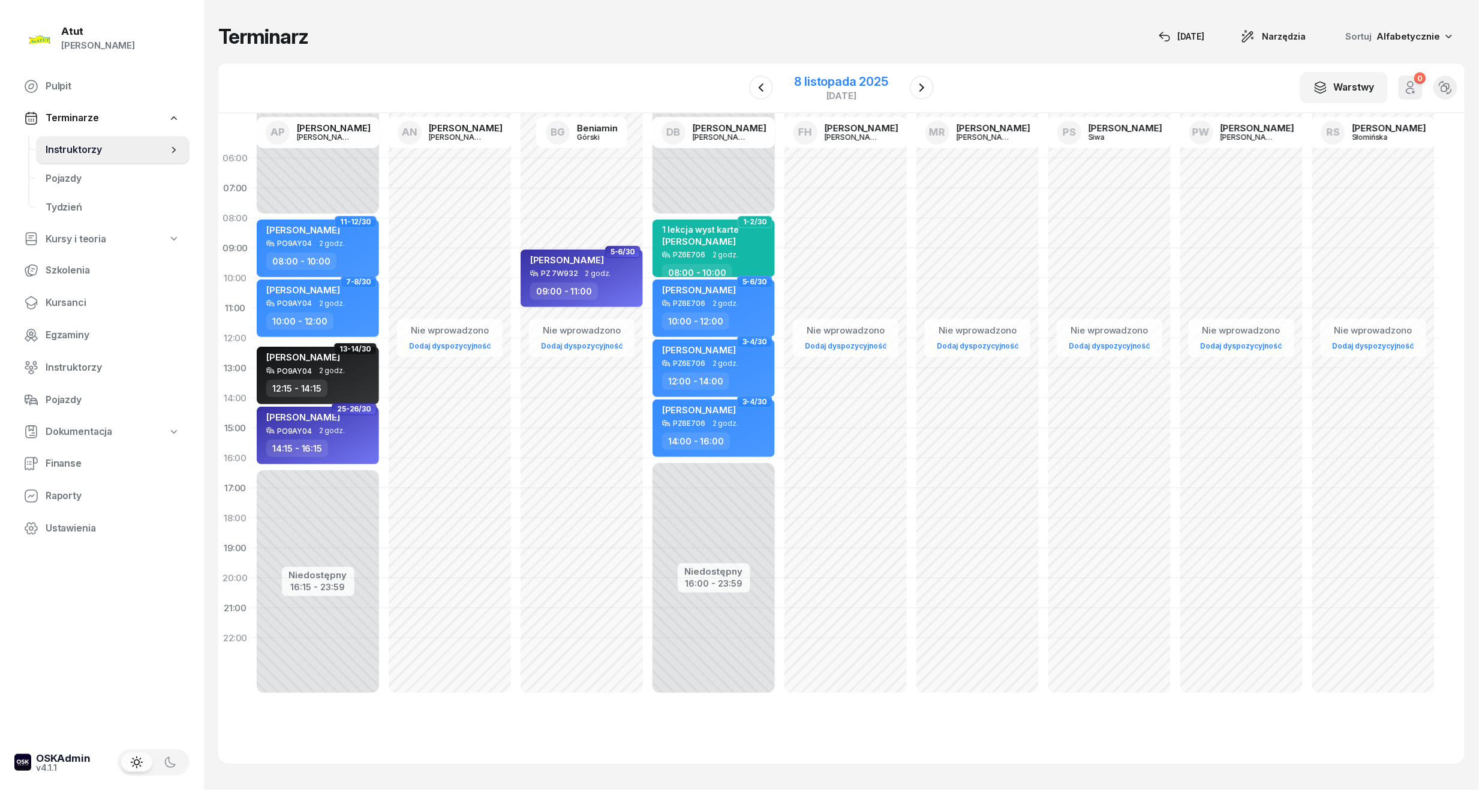
click at [872, 83] on div "8 listopada 2025" at bounding box center [841, 82] width 94 height 12
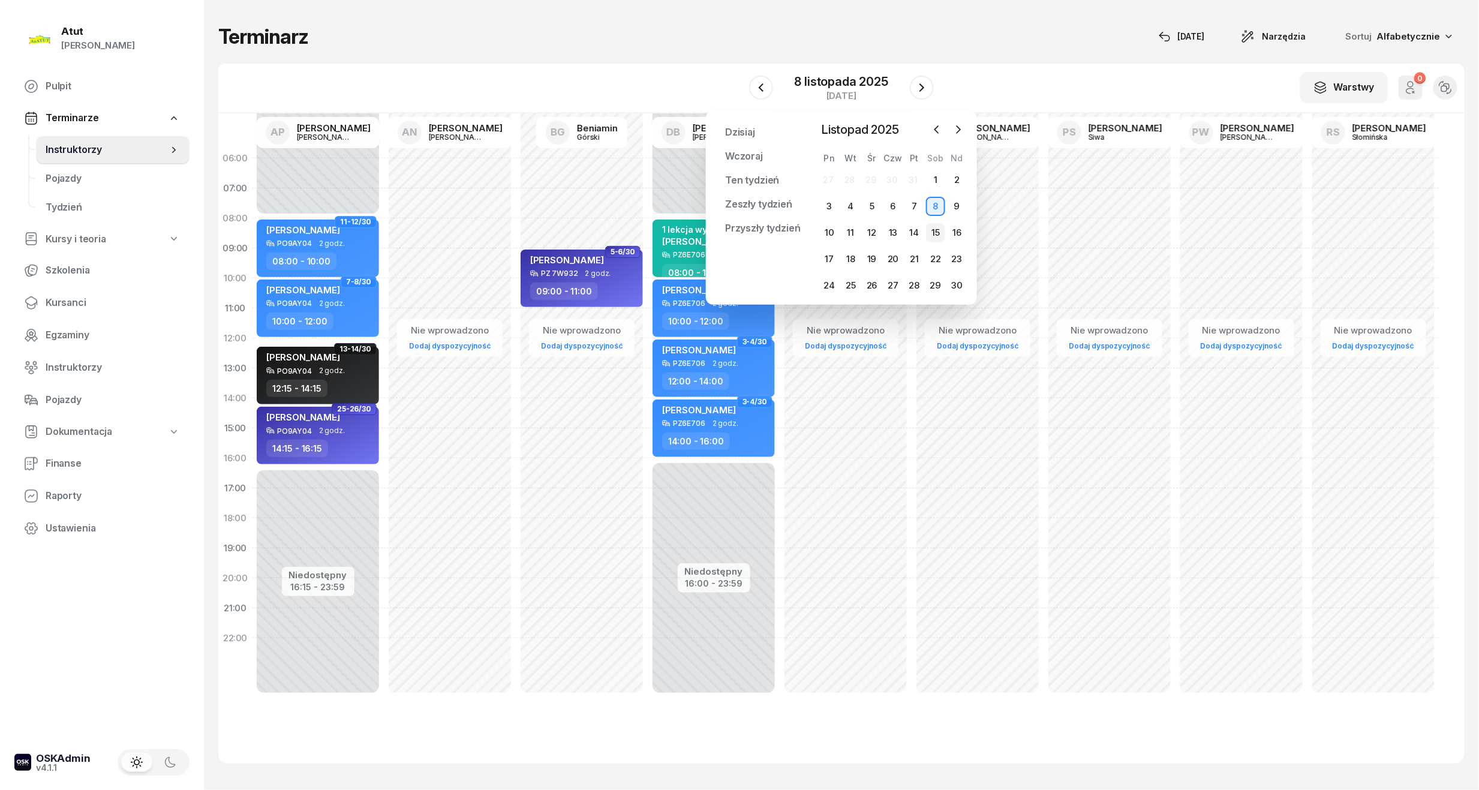
click at [938, 234] on div "15" at bounding box center [935, 232] width 19 height 19
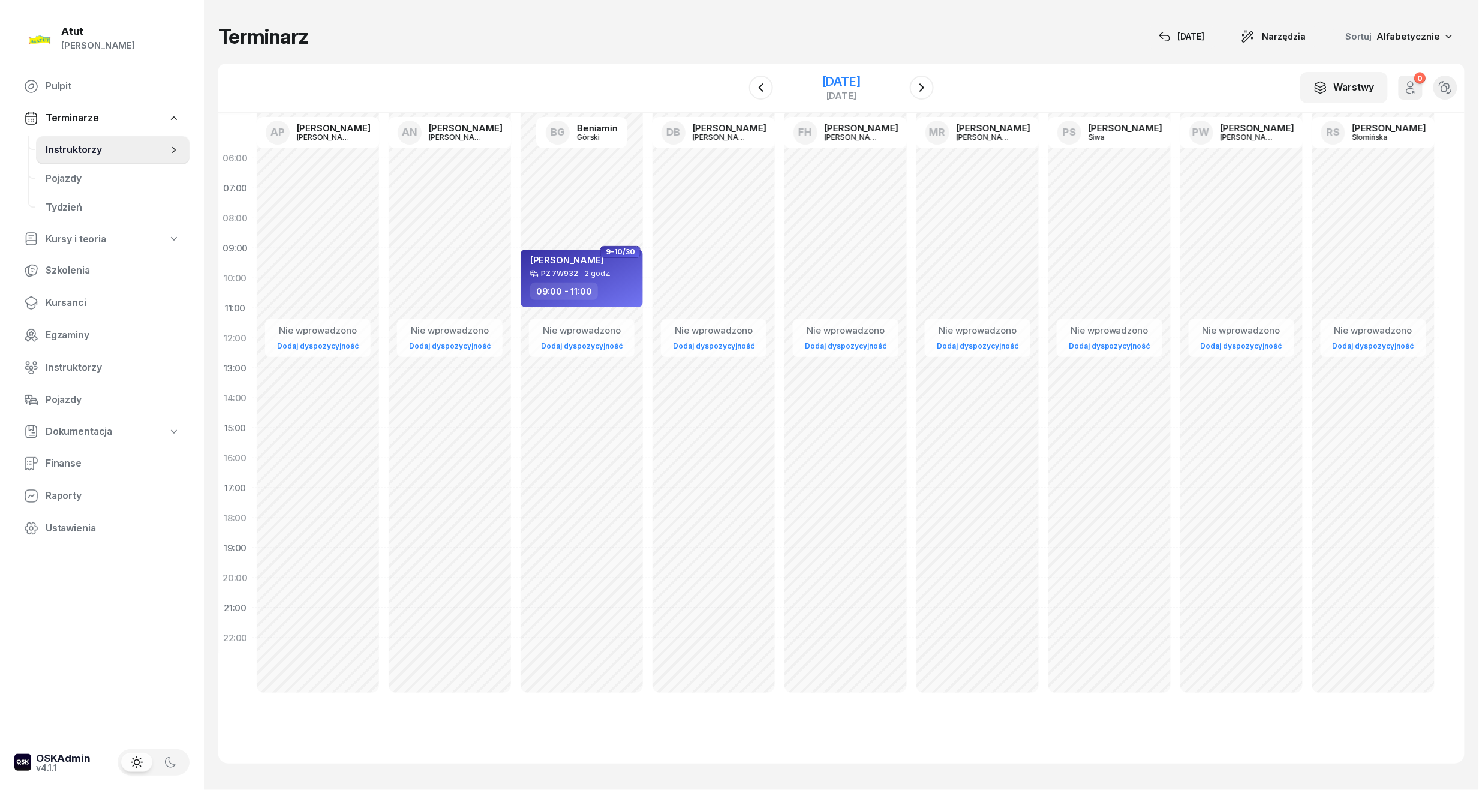
click at [822, 83] on div "[DATE]" at bounding box center [841, 82] width 38 height 12
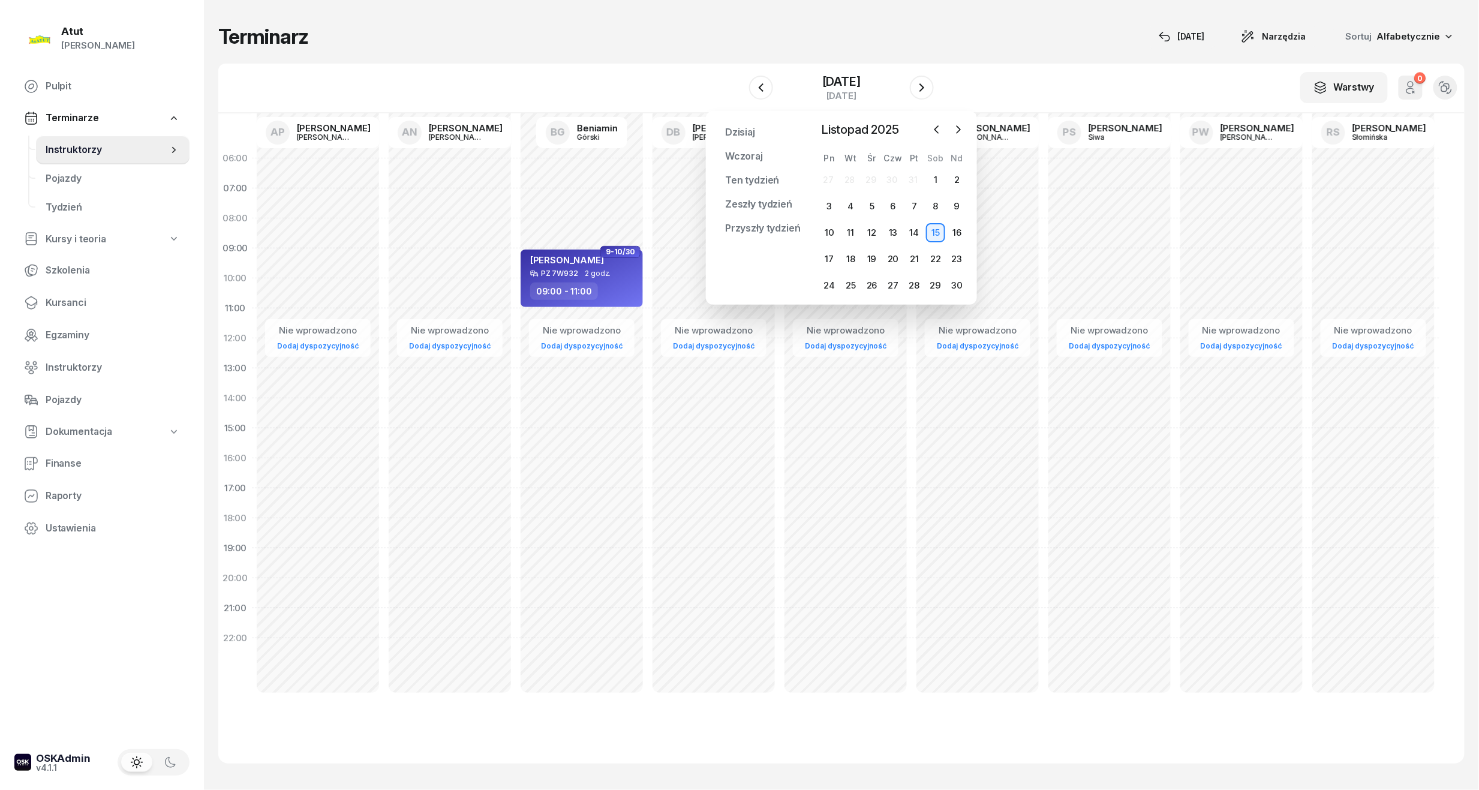
click at [925, 257] on div "22" at bounding box center [935, 258] width 21 height 19
click at [923, 254] on div "21" at bounding box center [914, 258] width 19 height 19
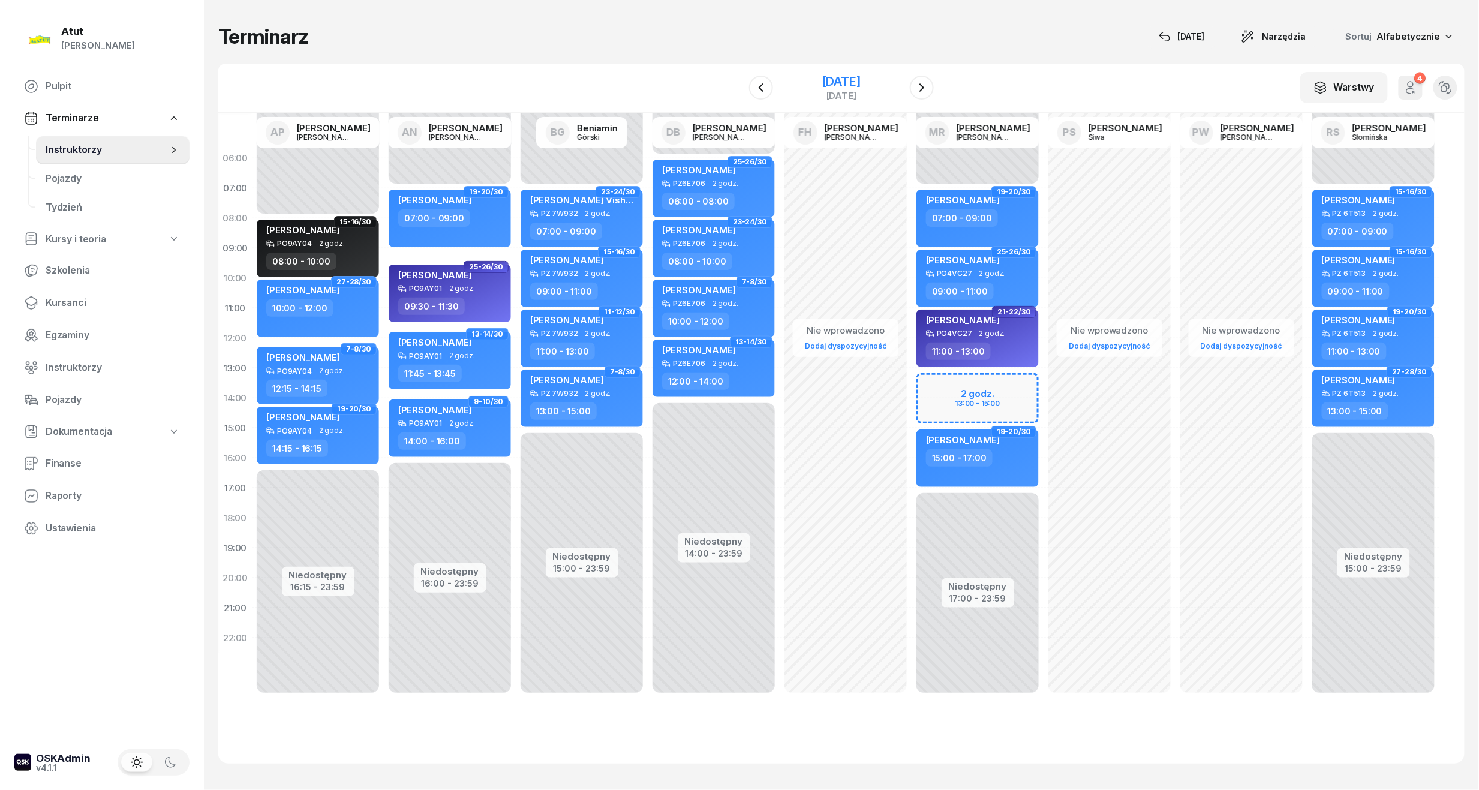
click at [832, 77] on div "[DATE]" at bounding box center [841, 82] width 38 height 12
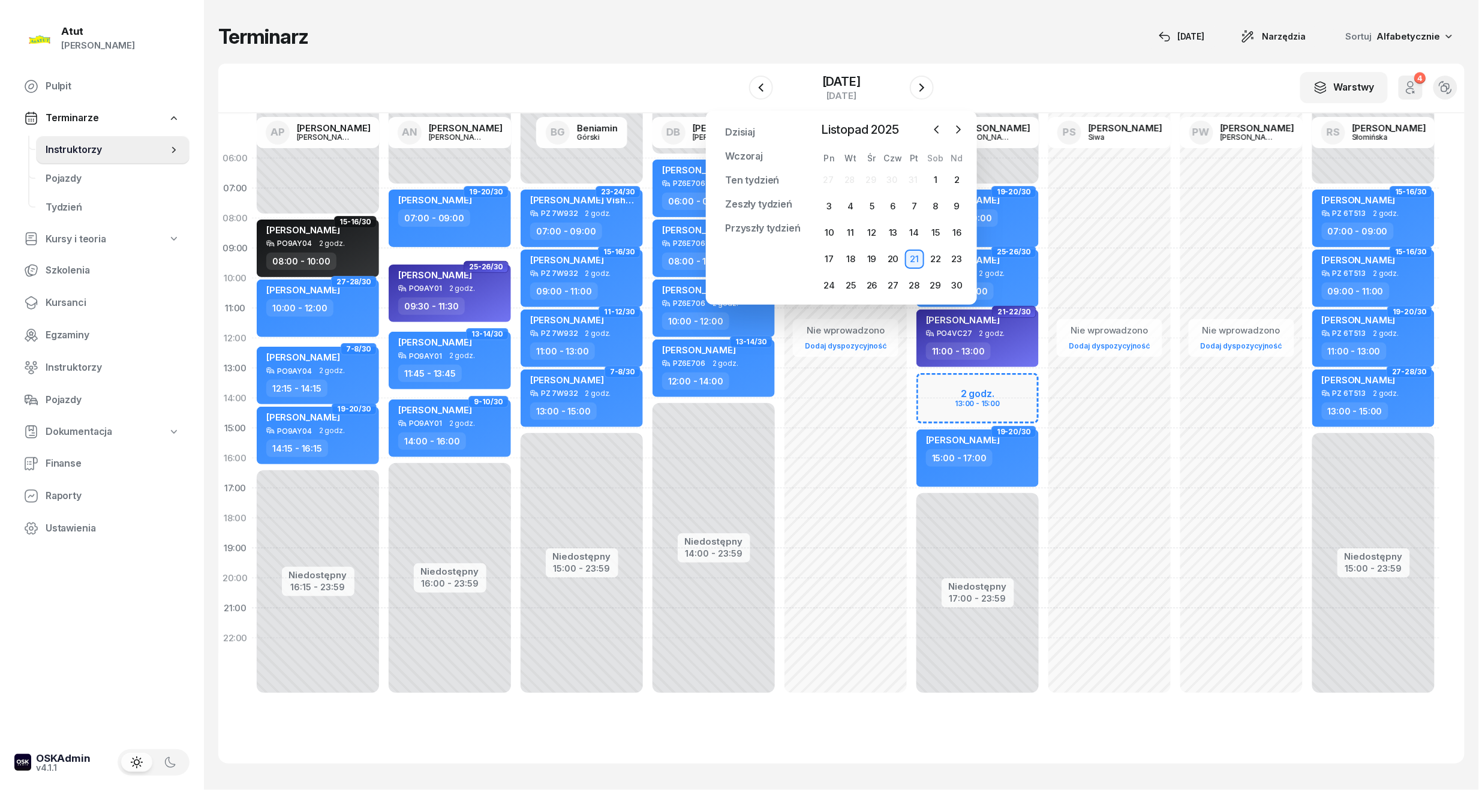
click at [1185, 59] on div "Terminarz [DATE] Narzędzia Sortuj Alfabetycznie W Wybierz AP [PERSON_NAME] AN […" at bounding box center [841, 393] width 1246 height 787
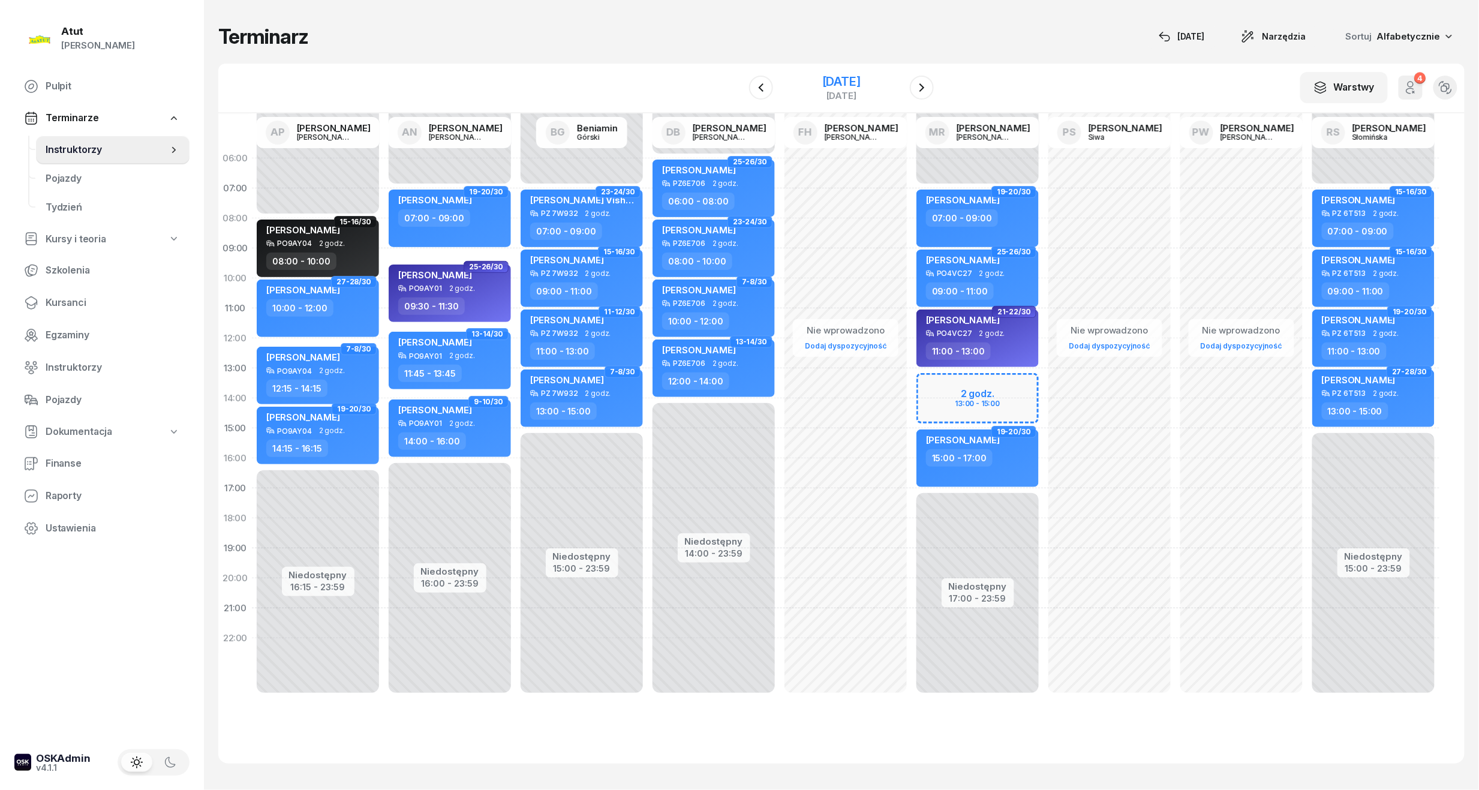
click at [873, 73] on div "[DATE]" at bounding box center [841, 88] width 122 height 34
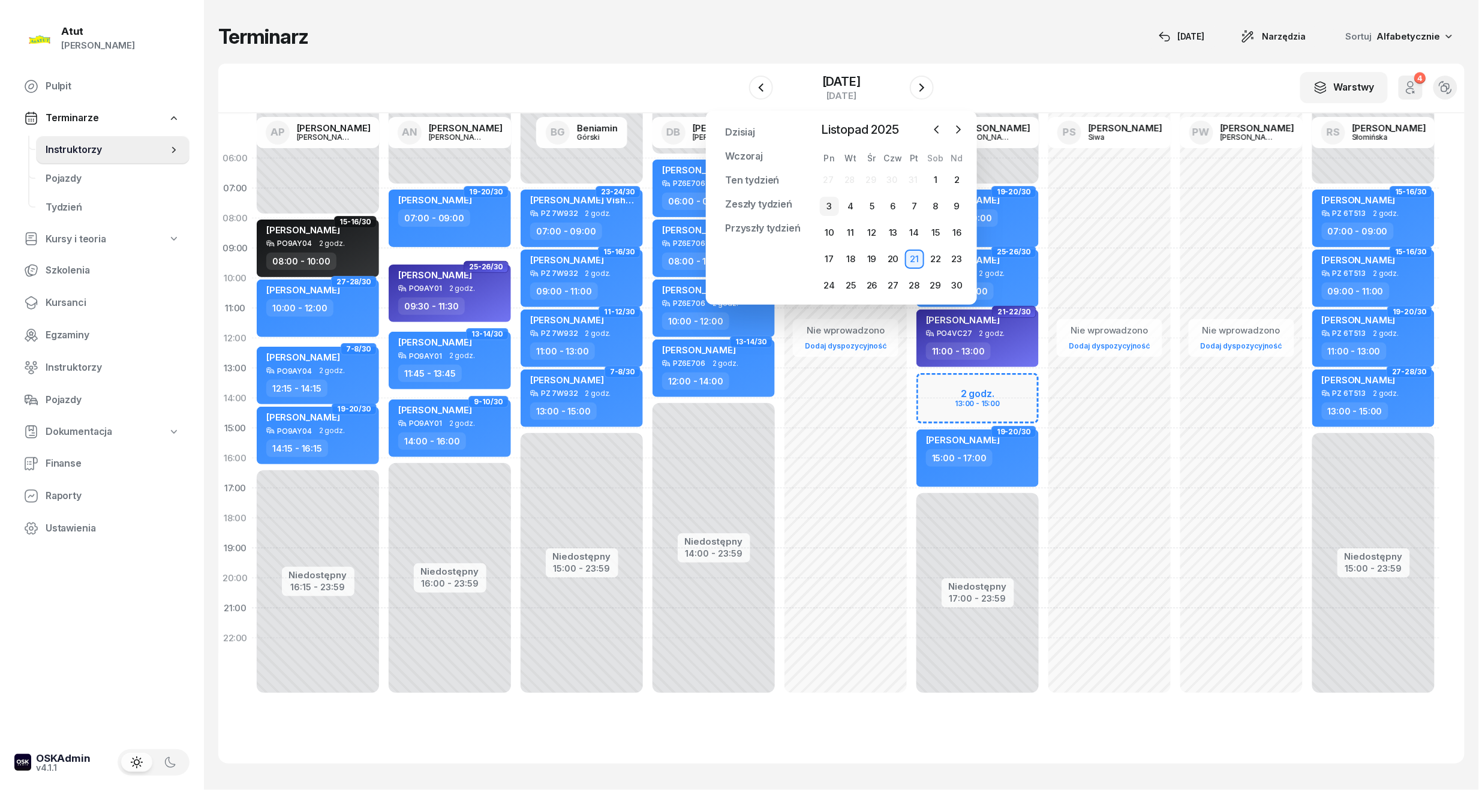
click at [835, 204] on div "3" at bounding box center [829, 206] width 19 height 19
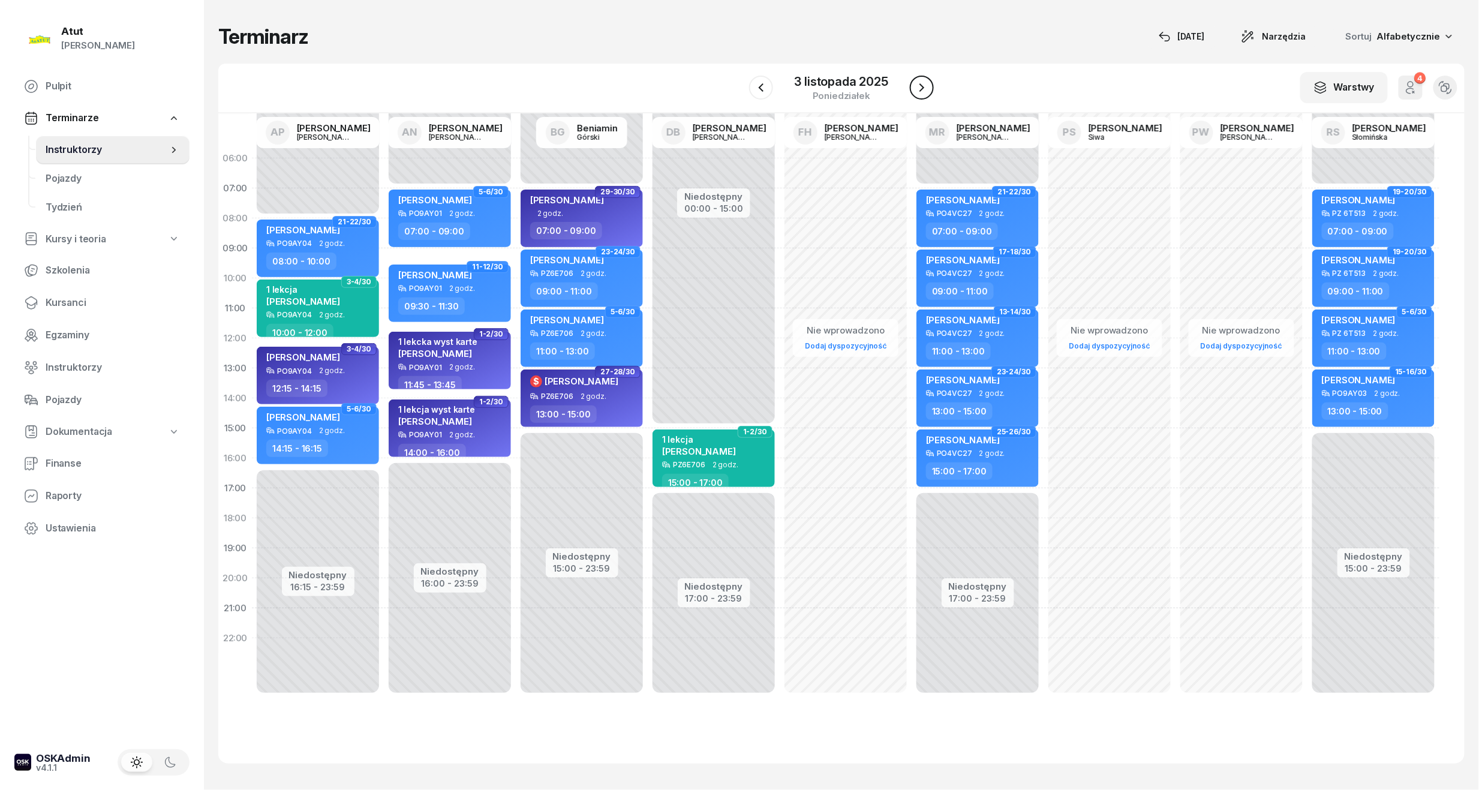
click at [920, 86] on icon "button" at bounding box center [921, 87] width 14 height 14
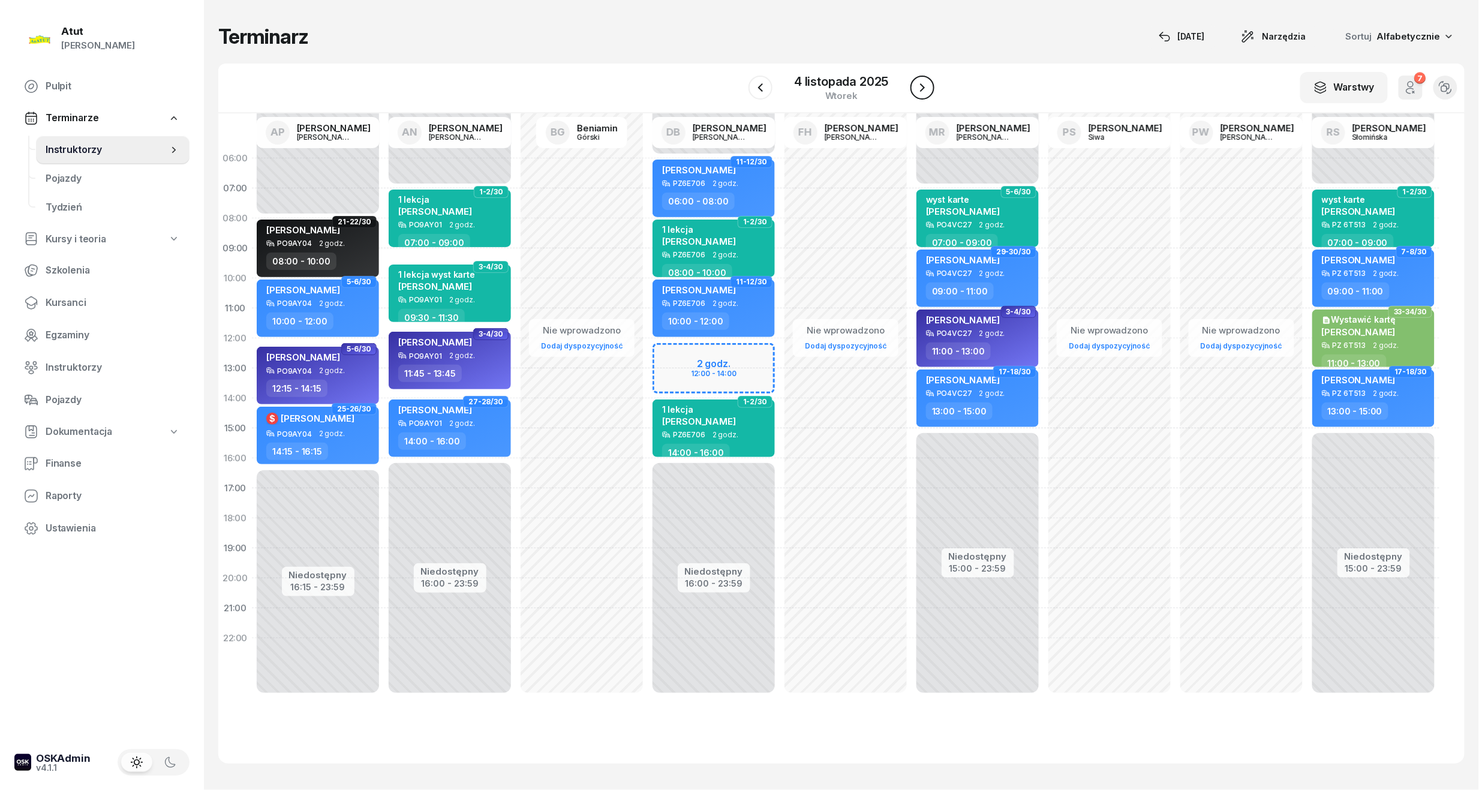
click at [920, 86] on icon "button" at bounding box center [922, 87] width 14 height 14
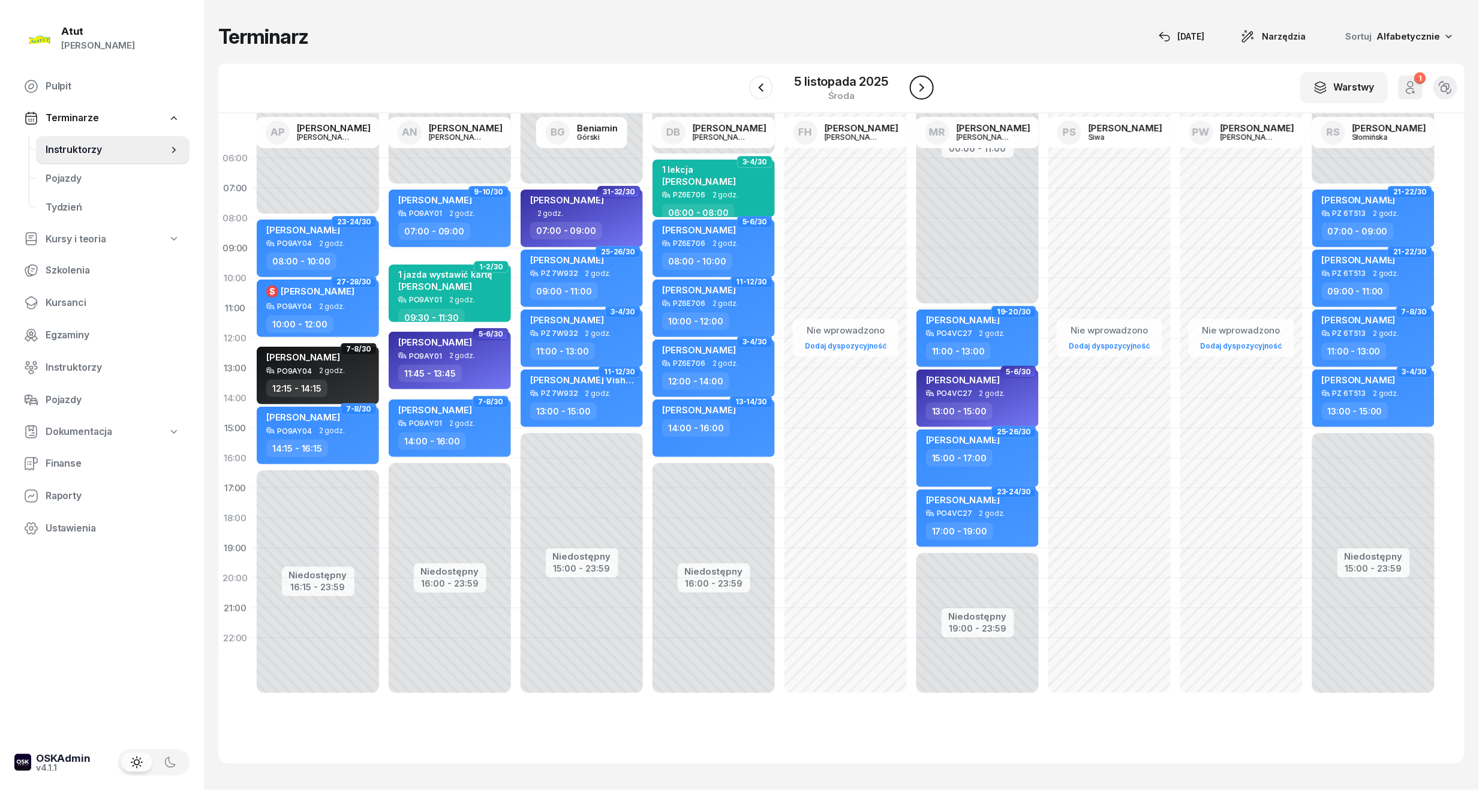
click at [920, 86] on icon "button" at bounding box center [921, 87] width 14 height 14
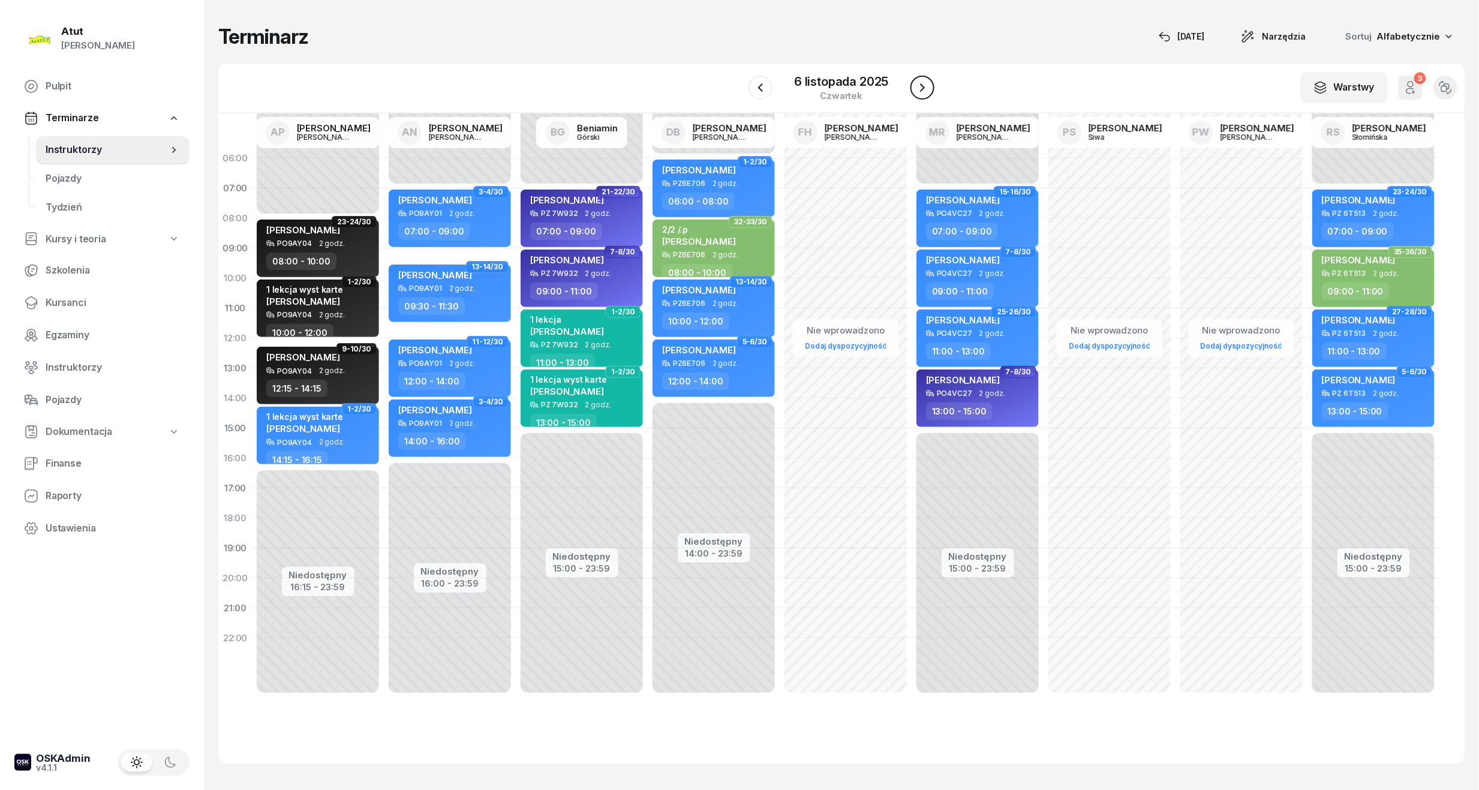
click at [920, 86] on icon "button" at bounding box center [922, 87] width 14 height 14
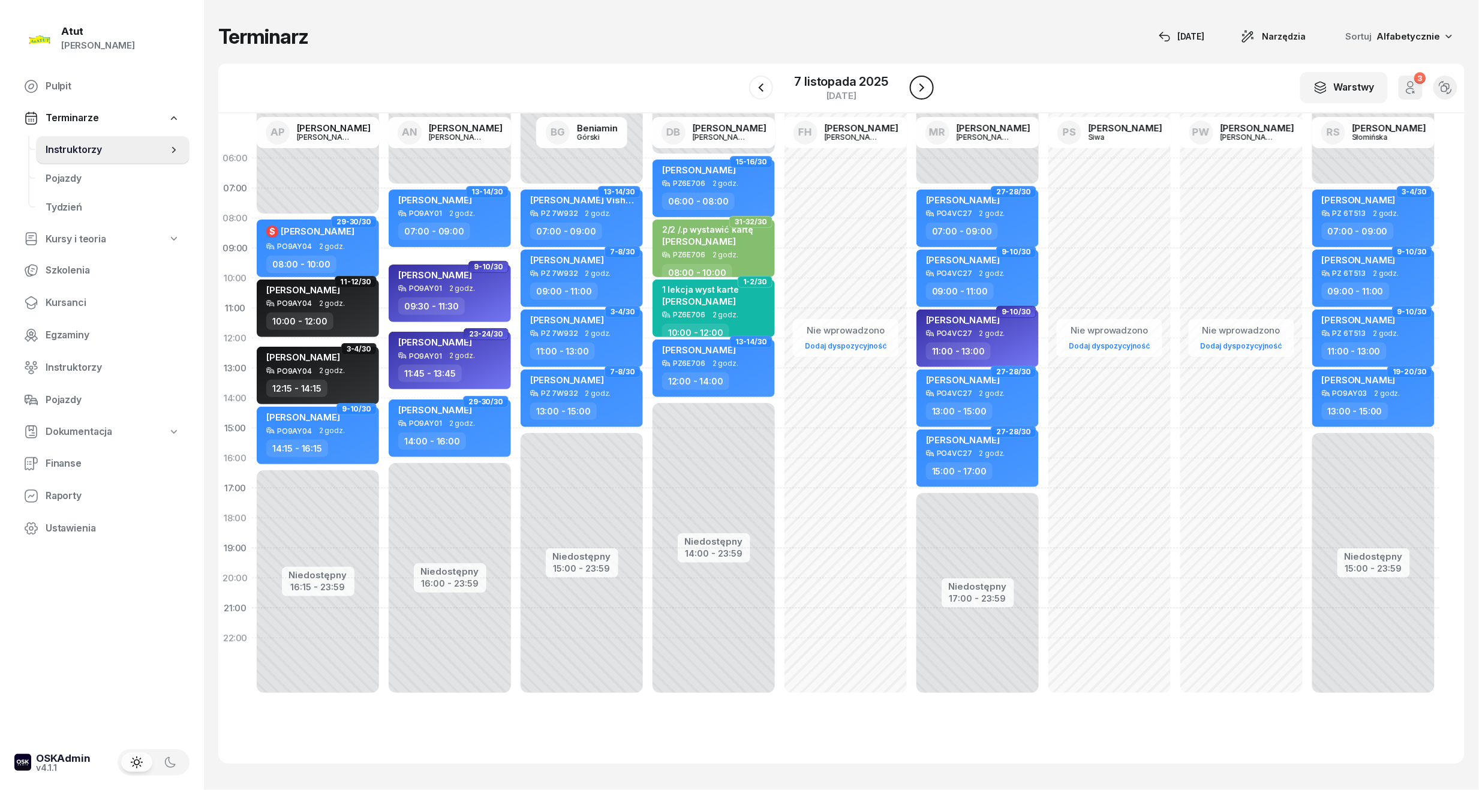
click at [926, 89] on icon "button" at bounding box center [921, 87] width 14 height 14
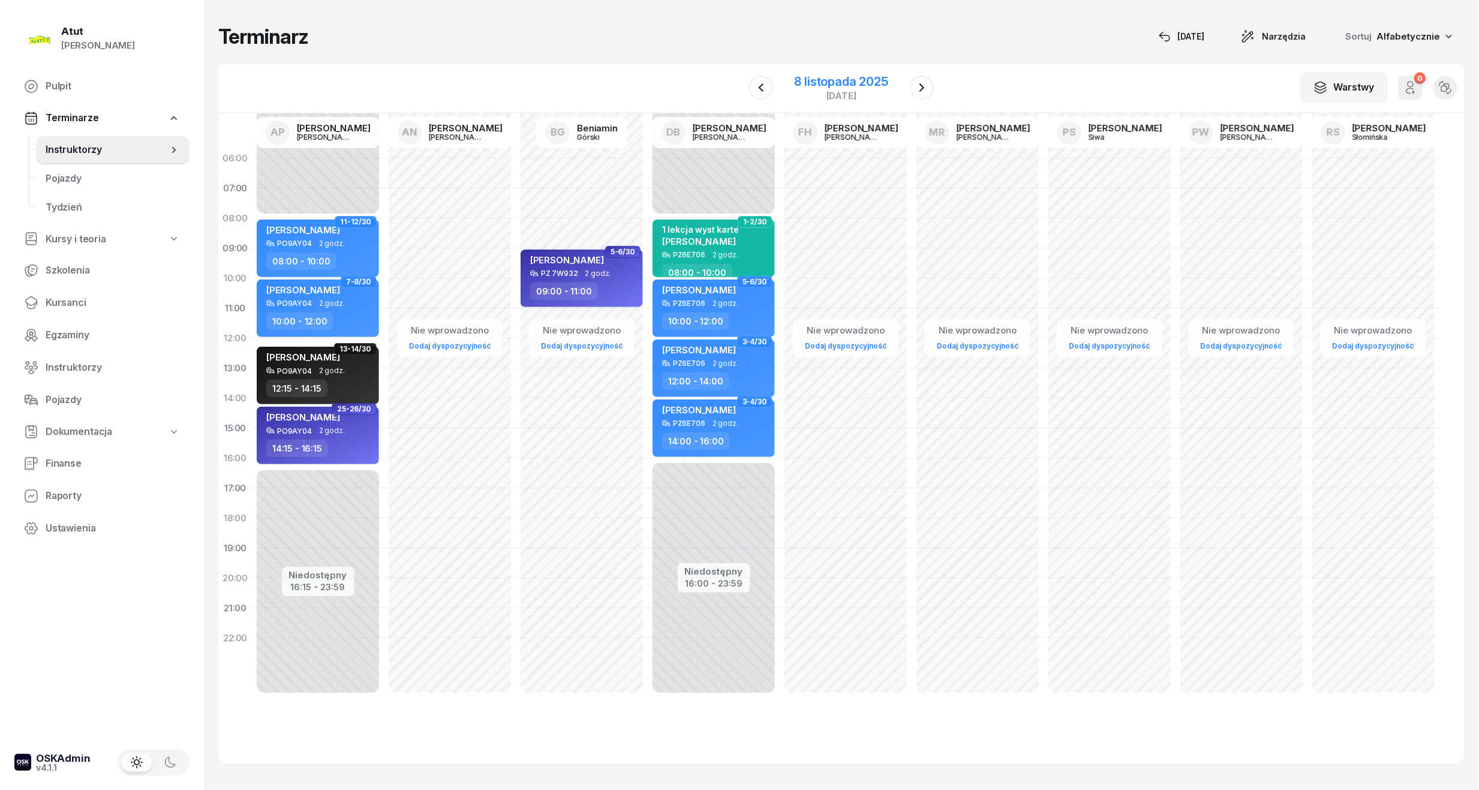
click at [832, 85] on div "8 listopada 2025" at bounding box center [841, 82] width 94 height 12
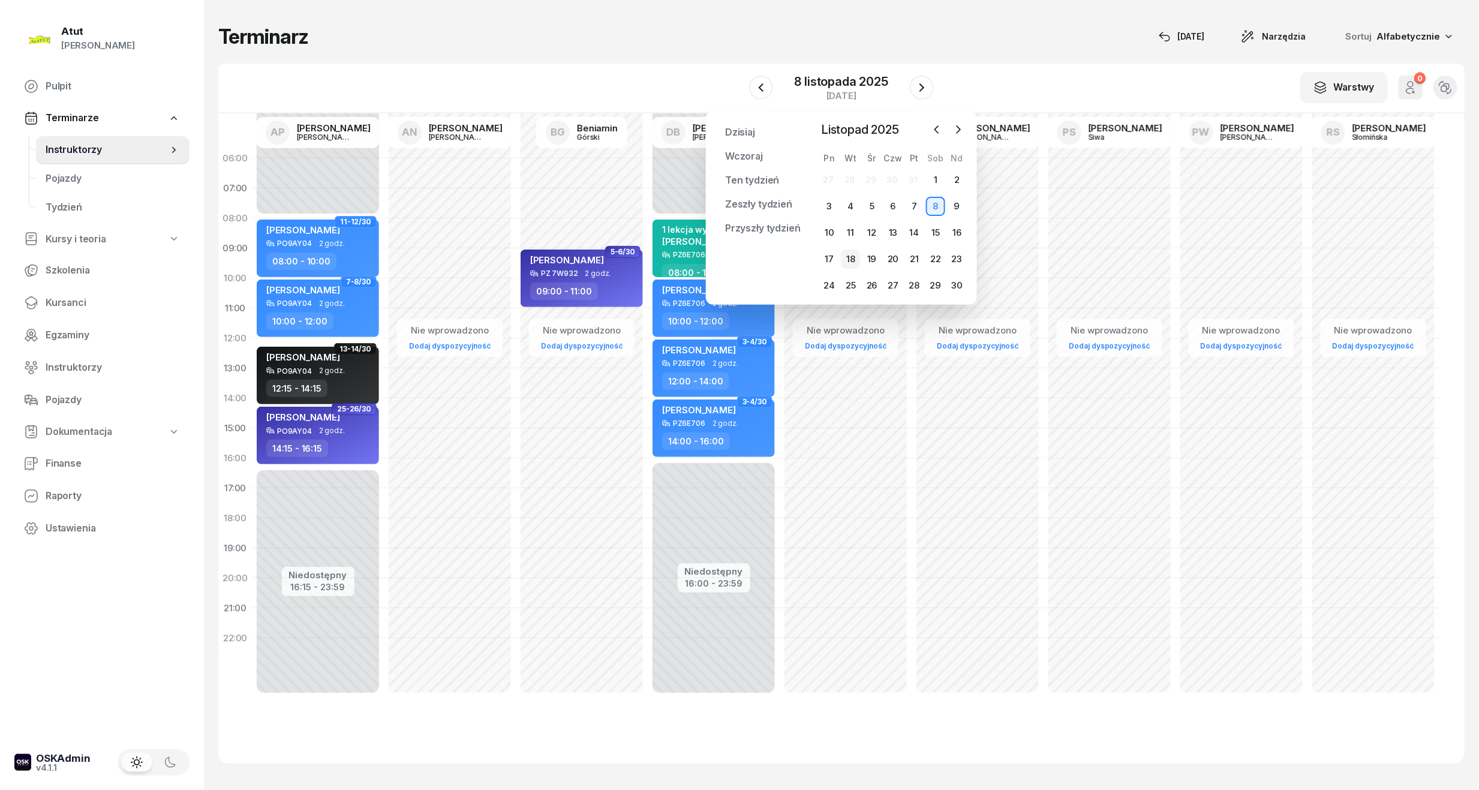
click at [842, 255] on div "18" at bounding box center [850, 258] width 19 height 19
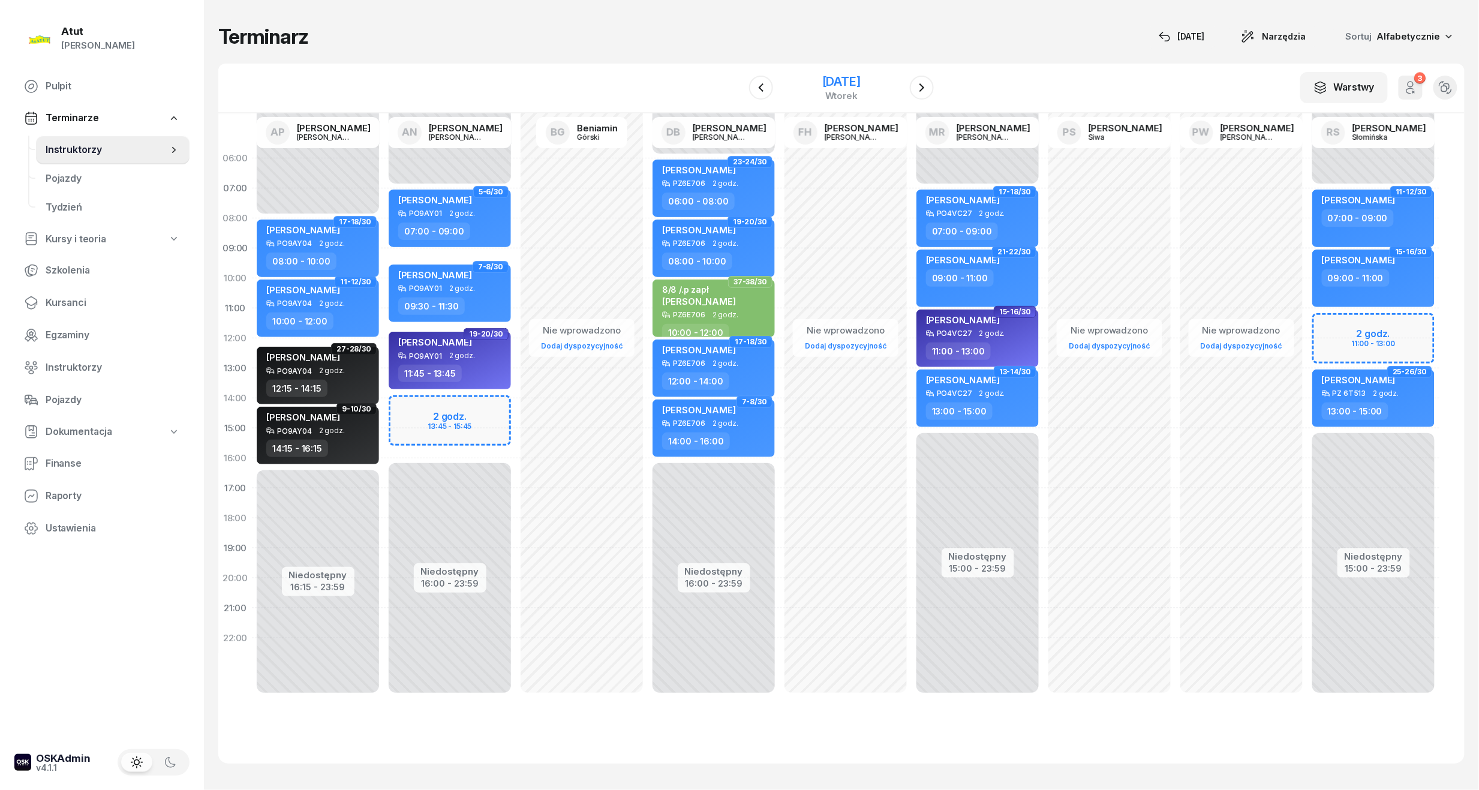
click at [848, 78] on div "[DATE]" at bounding box center [841, 82] width 38 height 12
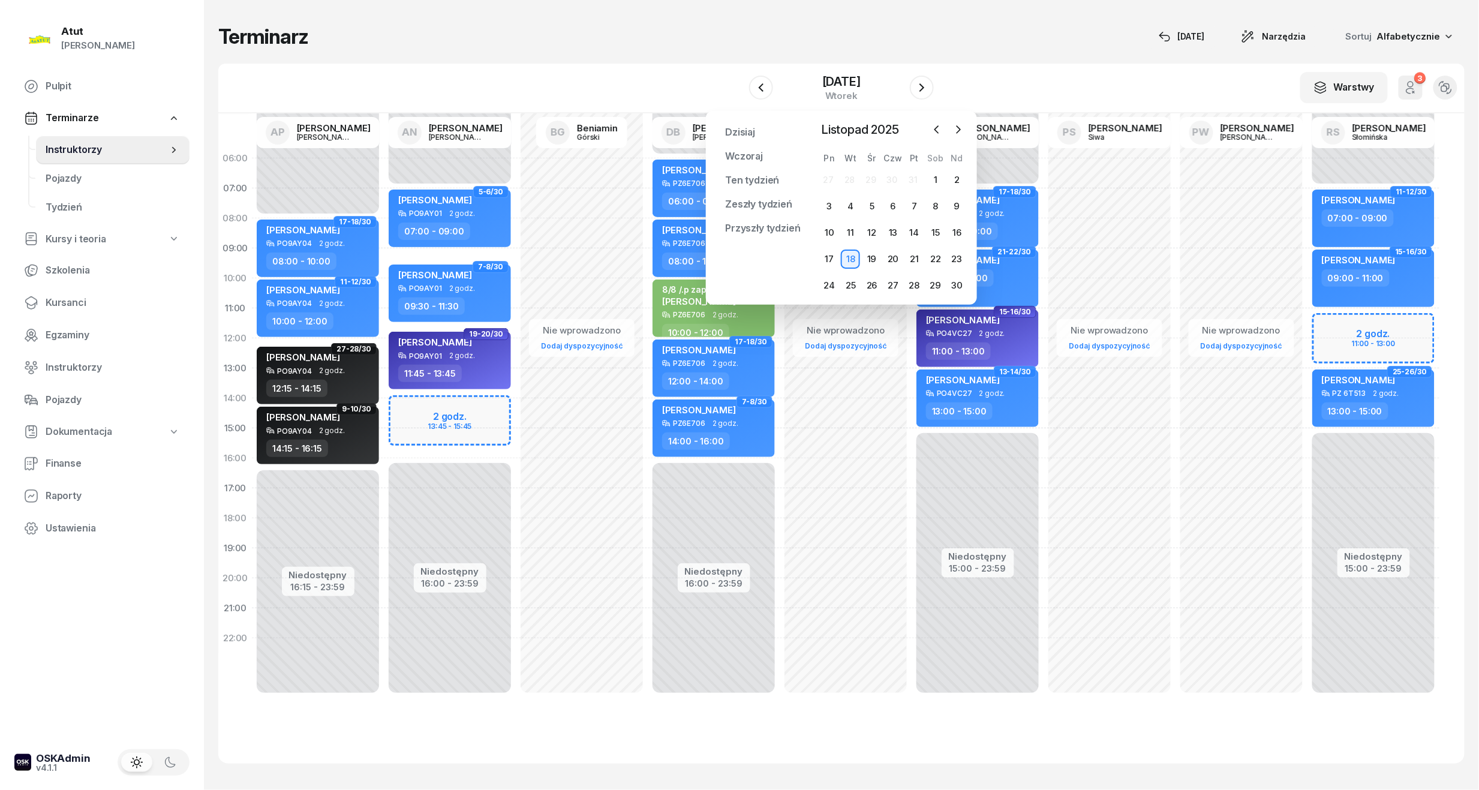
click at [1077, 79] on div "W Wybierz AP [PERSON_NAME] AN [PERSON_NAME] BG [PERSON_NAME] DB [PERSON_NAME] F…" at bounding box center [841, 89] width 1246 height 50
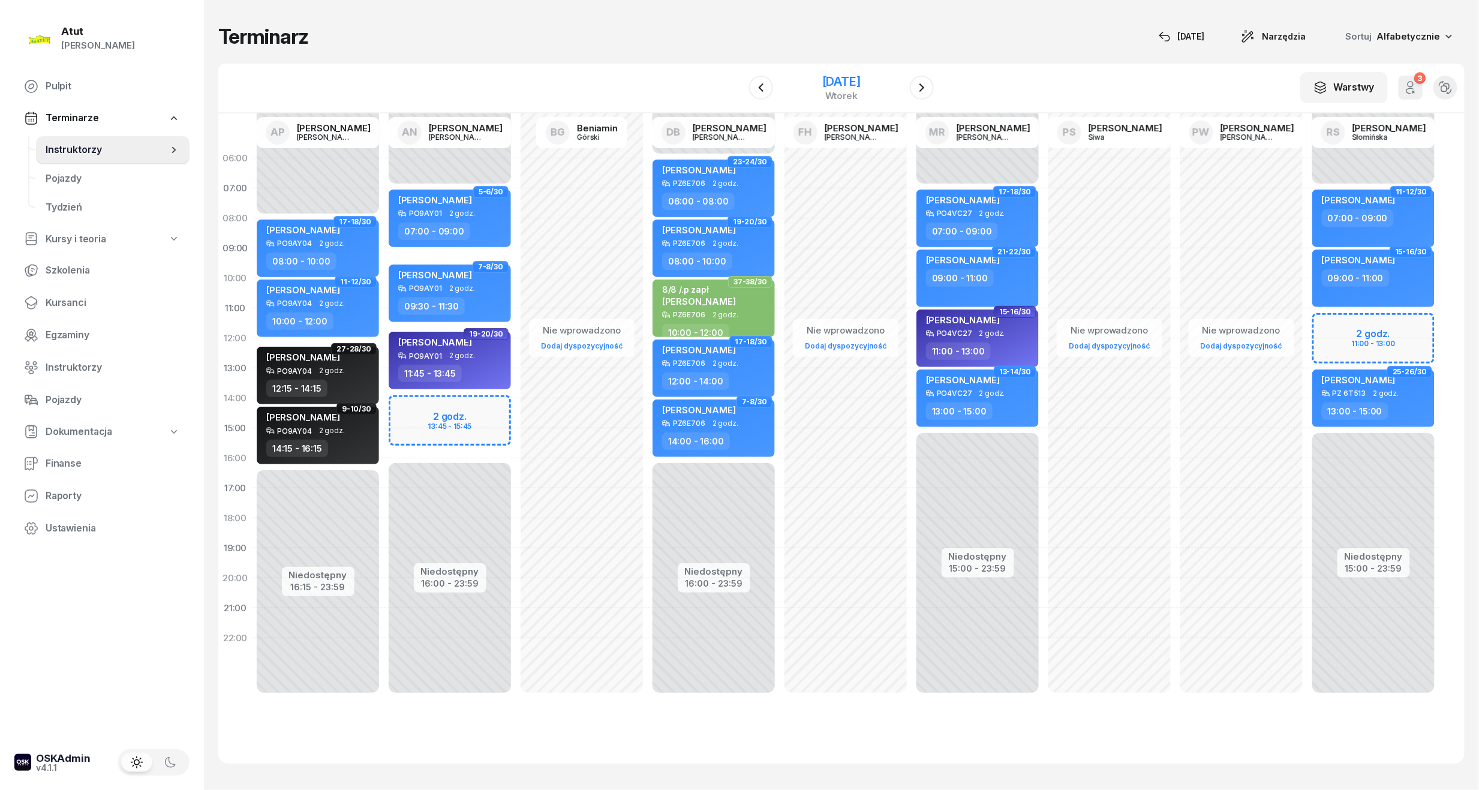
click at [839, 76] on div "[DATE]" at bounding box center [841, 82] width 38 height 12
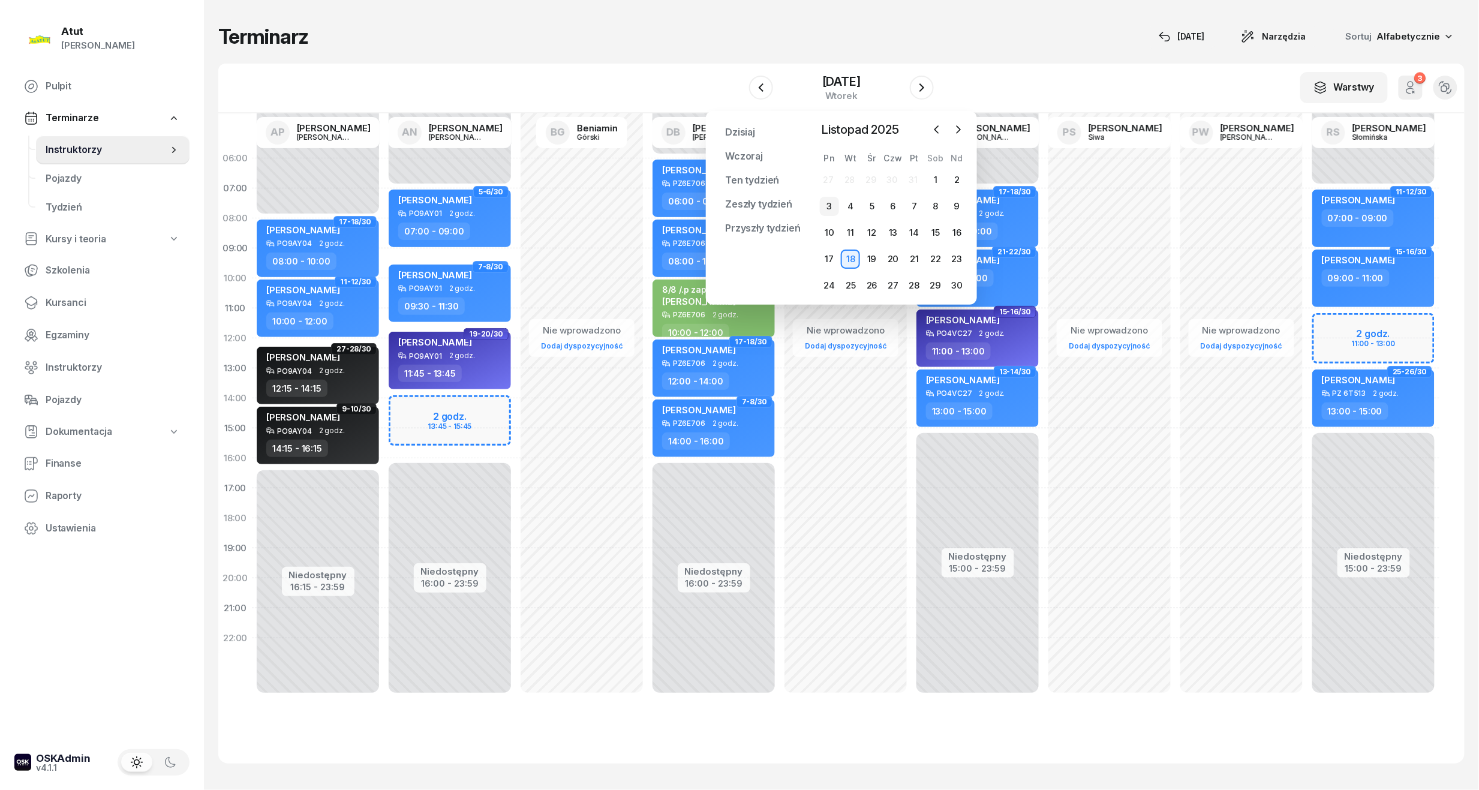
click at [823, 210] on div "3" at bounding box center [829, 206] width 19 height 19
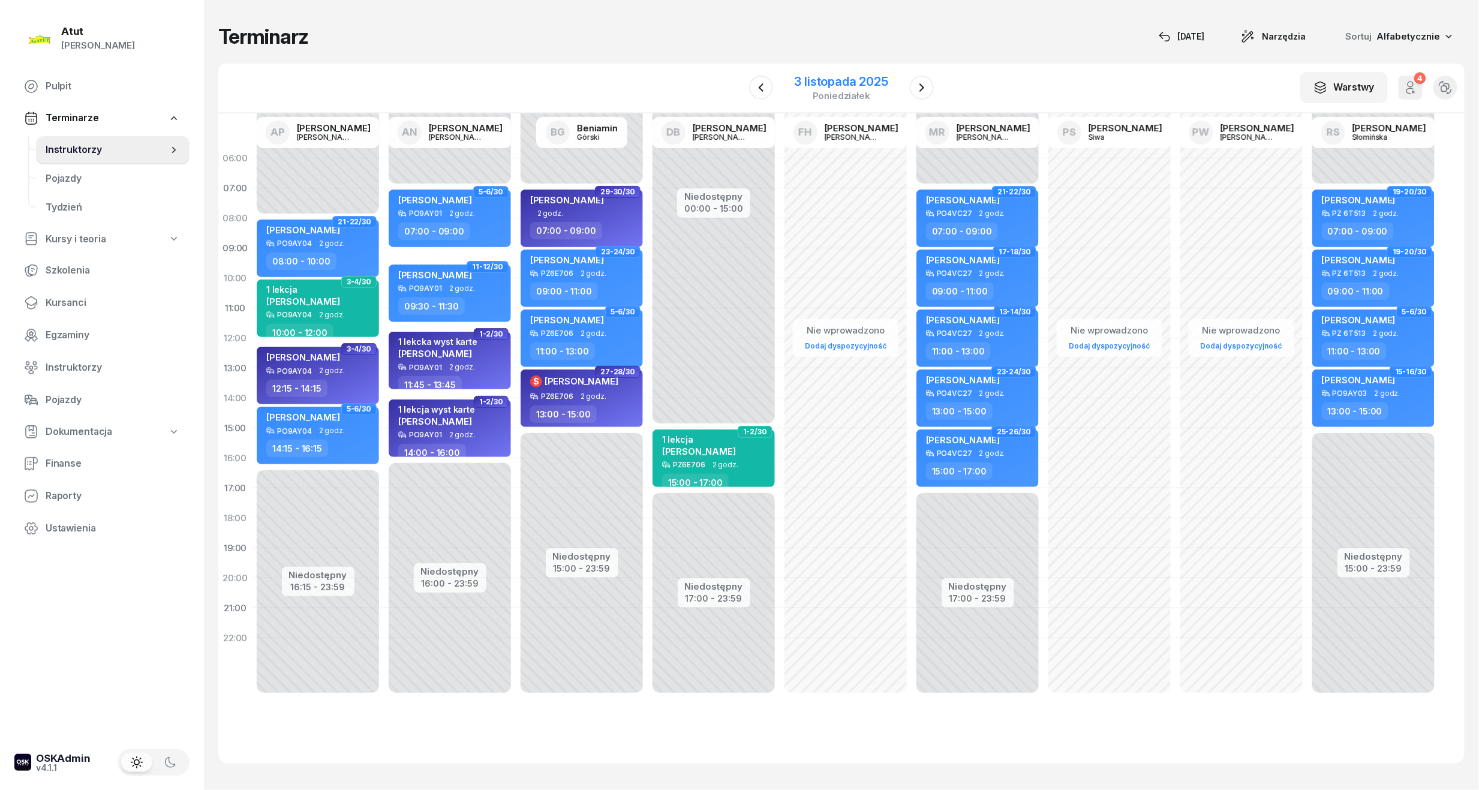
click at [833, 78] on div "3 listopada 2025" at bounding box center [841, 82] width 94 height 12
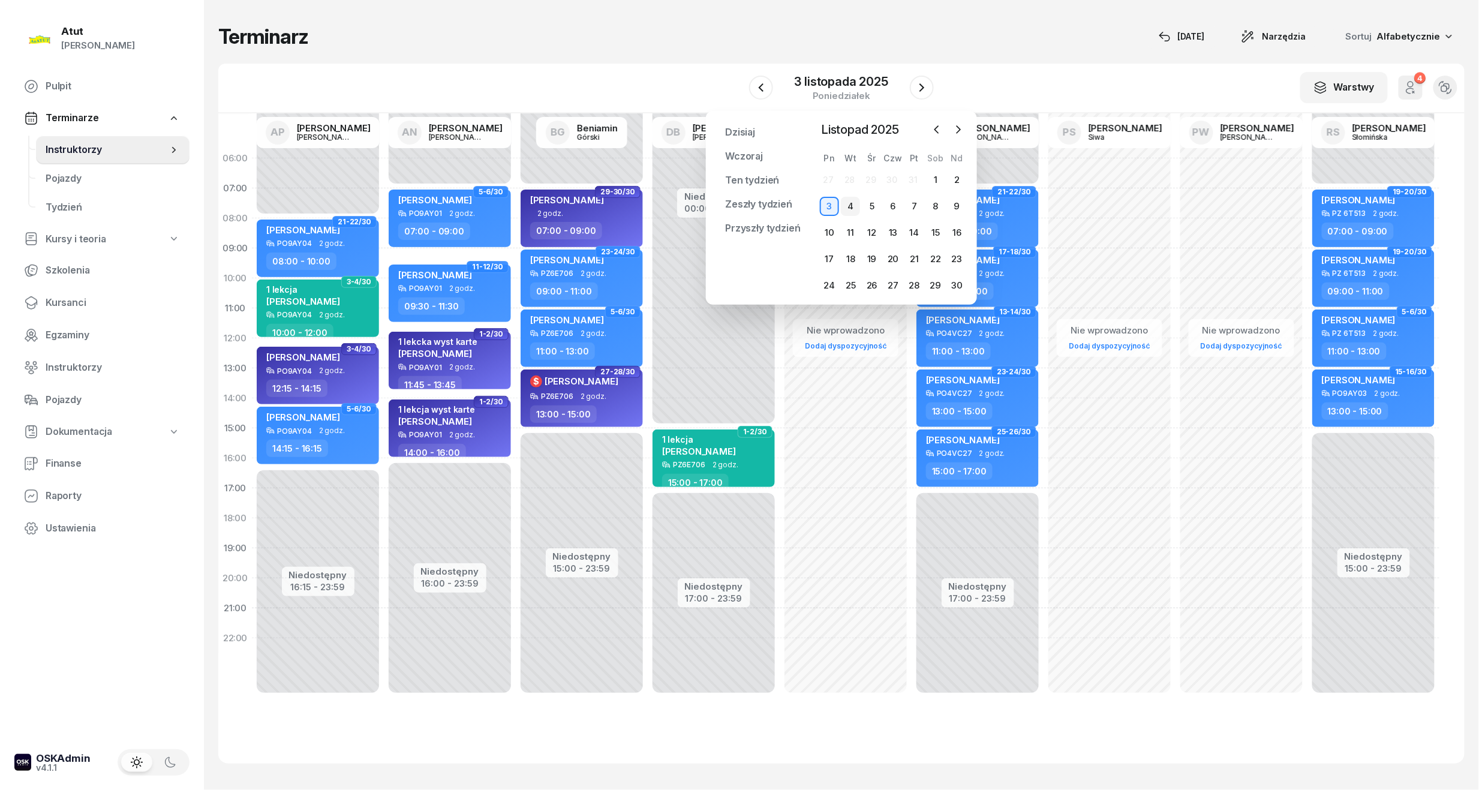
click at [845, 206] on div "4" at bounding box center [850, 206] width 19 height 19
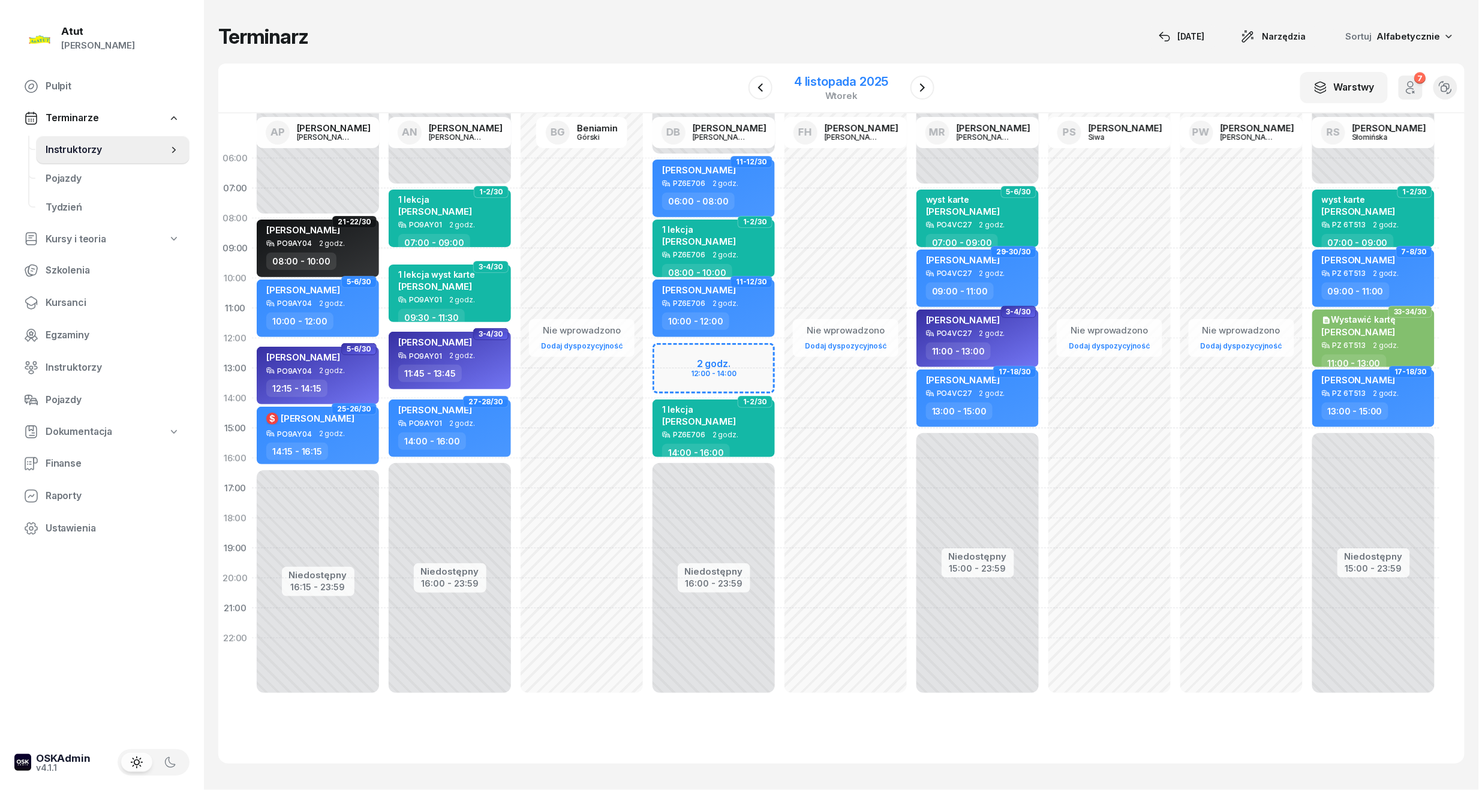
click at [859, 80] on div "4 listopada 2025" at bounding box center [841, 82] width 94 height 12
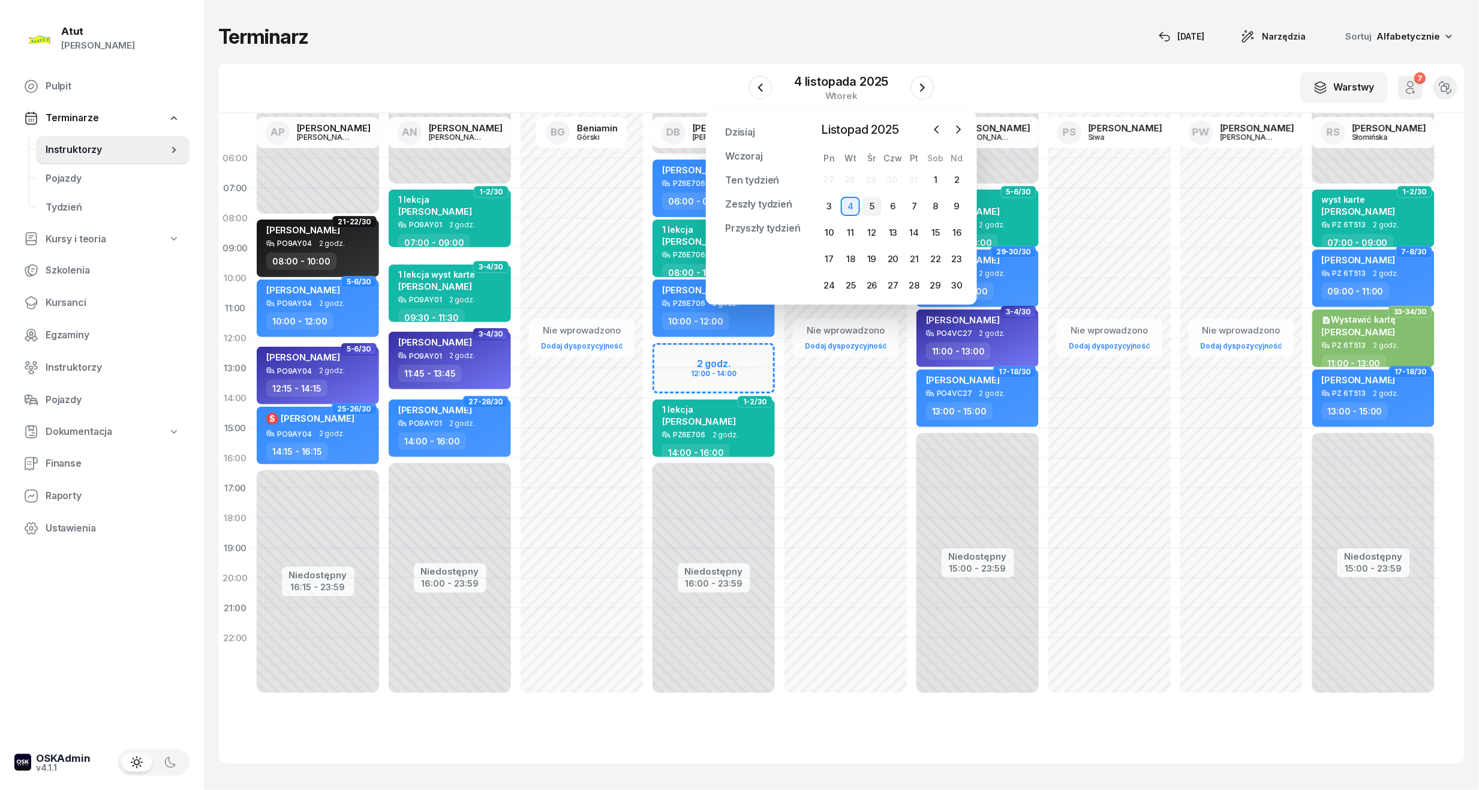
click at [869, 209] on div "5" at bounding box center [871, 206] width 19 height 19
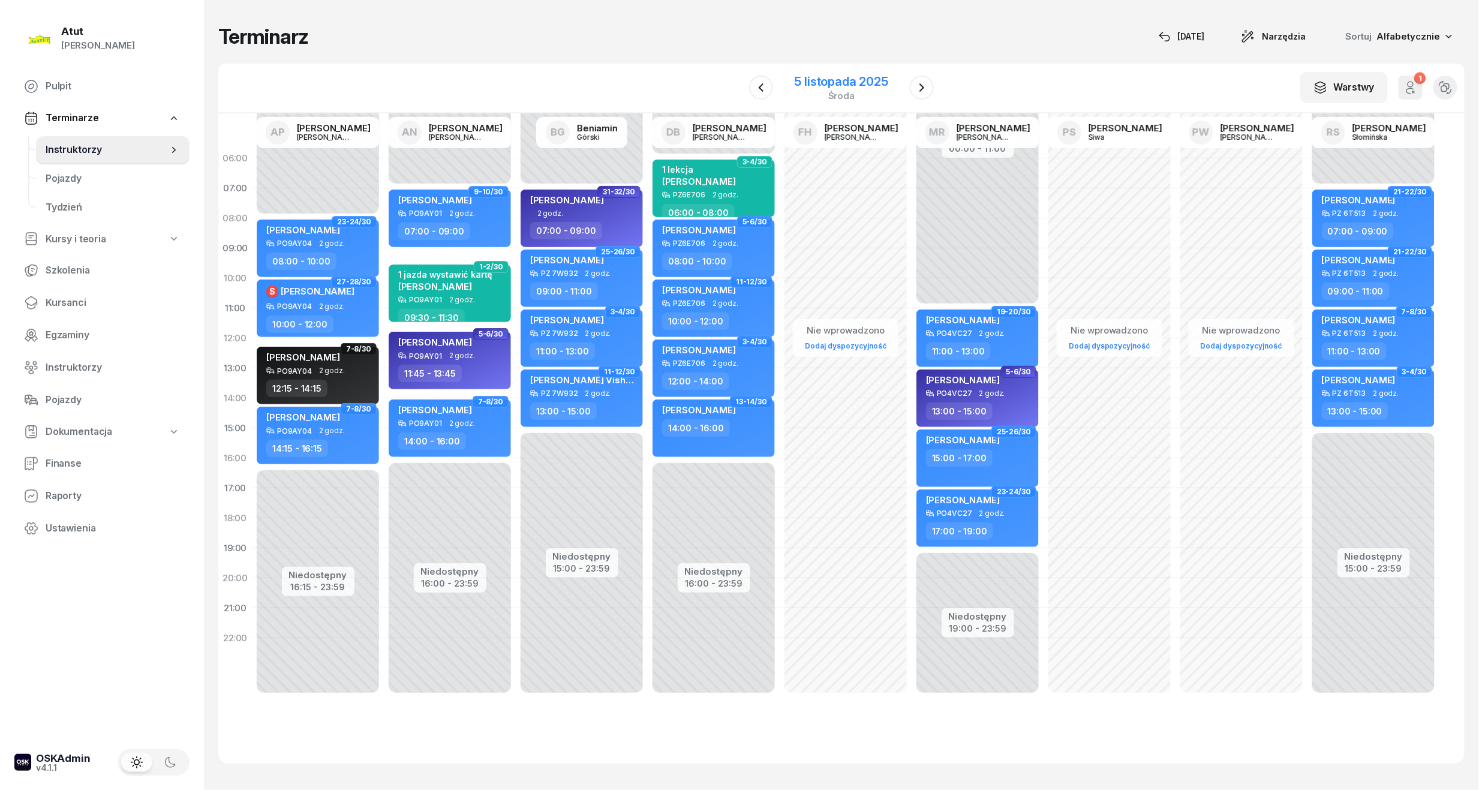
click at [878, 88] on div "5 listopada 2025" at bounding box center [841, 82] width 94 height 12
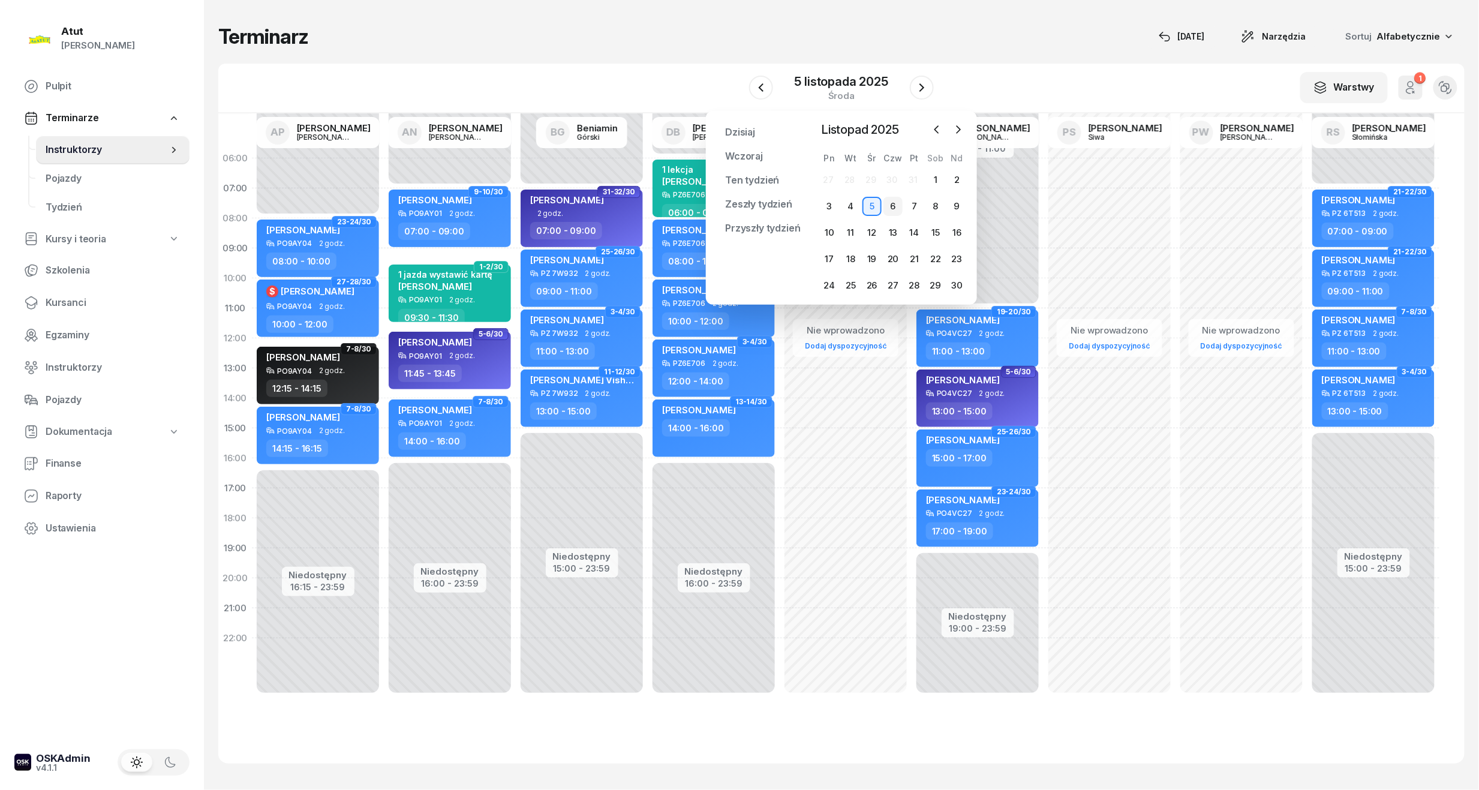
click at [886, 211] on div "6" at bounding box center [892, 206] width 19 height 19
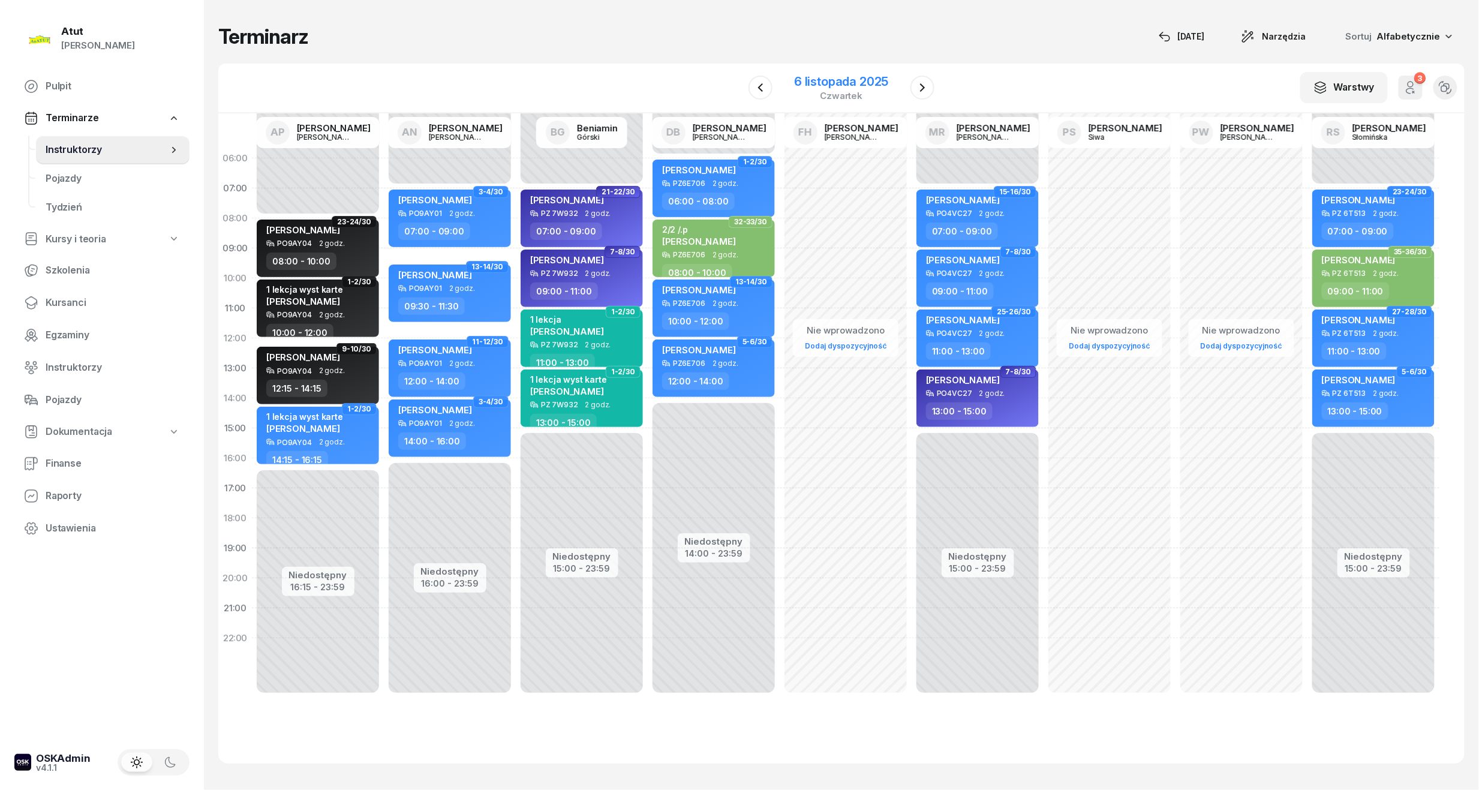
click at [866, 77] on div "6 listopada 2025" at bounding box center [841, 82] width 94 height 12
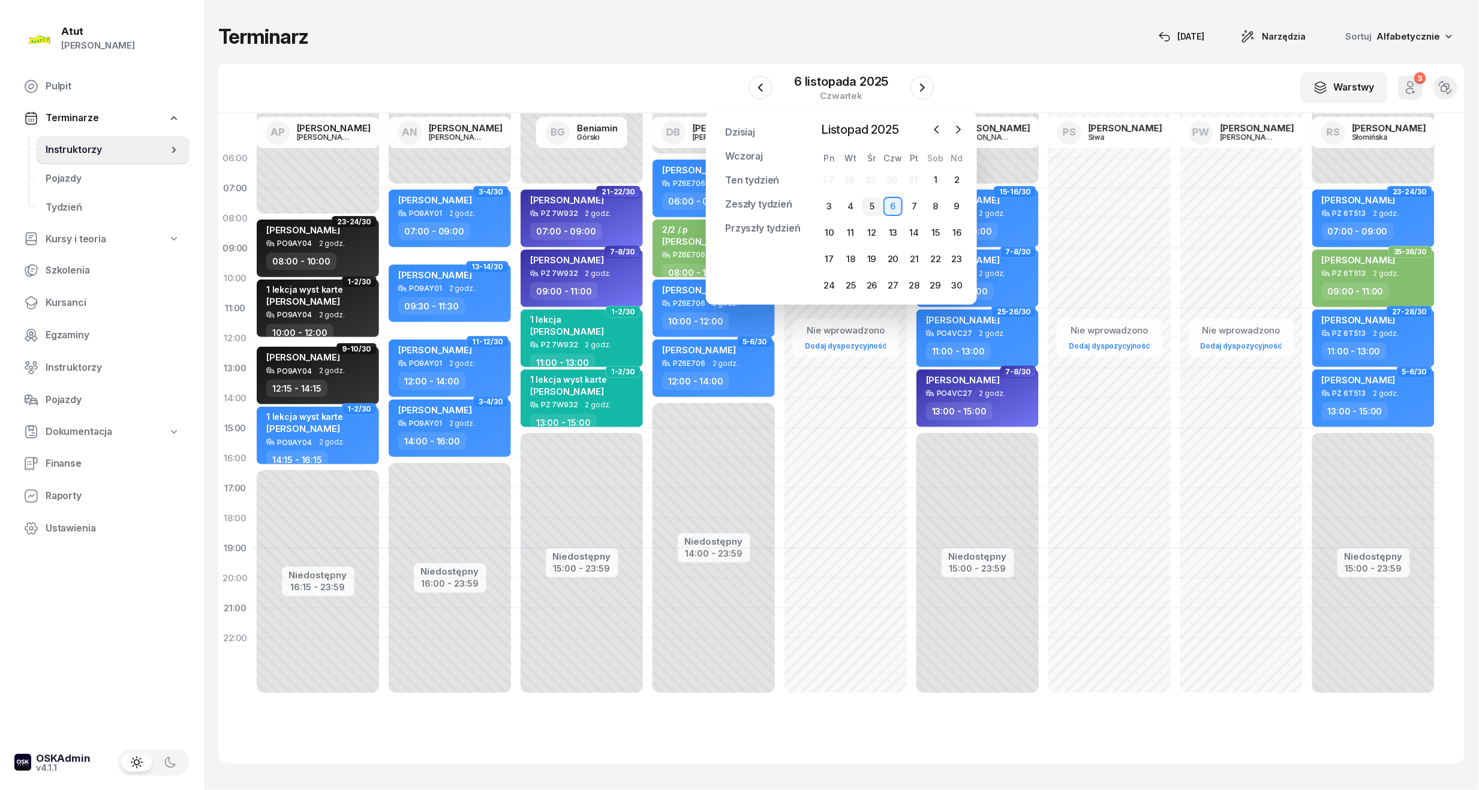
click at [866, 206] on div "5" at bounding box center [871, 206] width 19 height 19
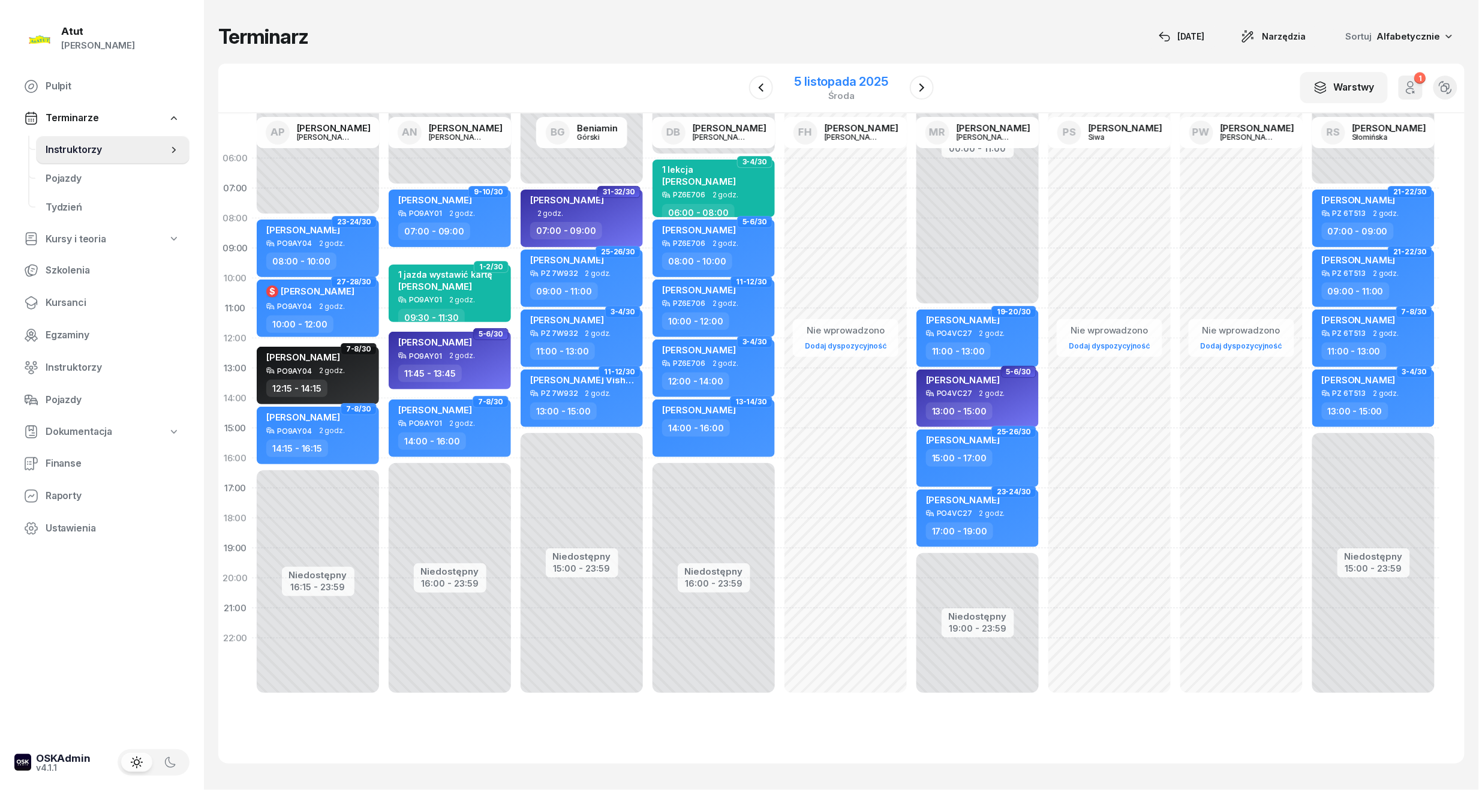
click at [857, 78] on div "5 listopada 2025" at bounding box center [841, 82] width 94 height 12
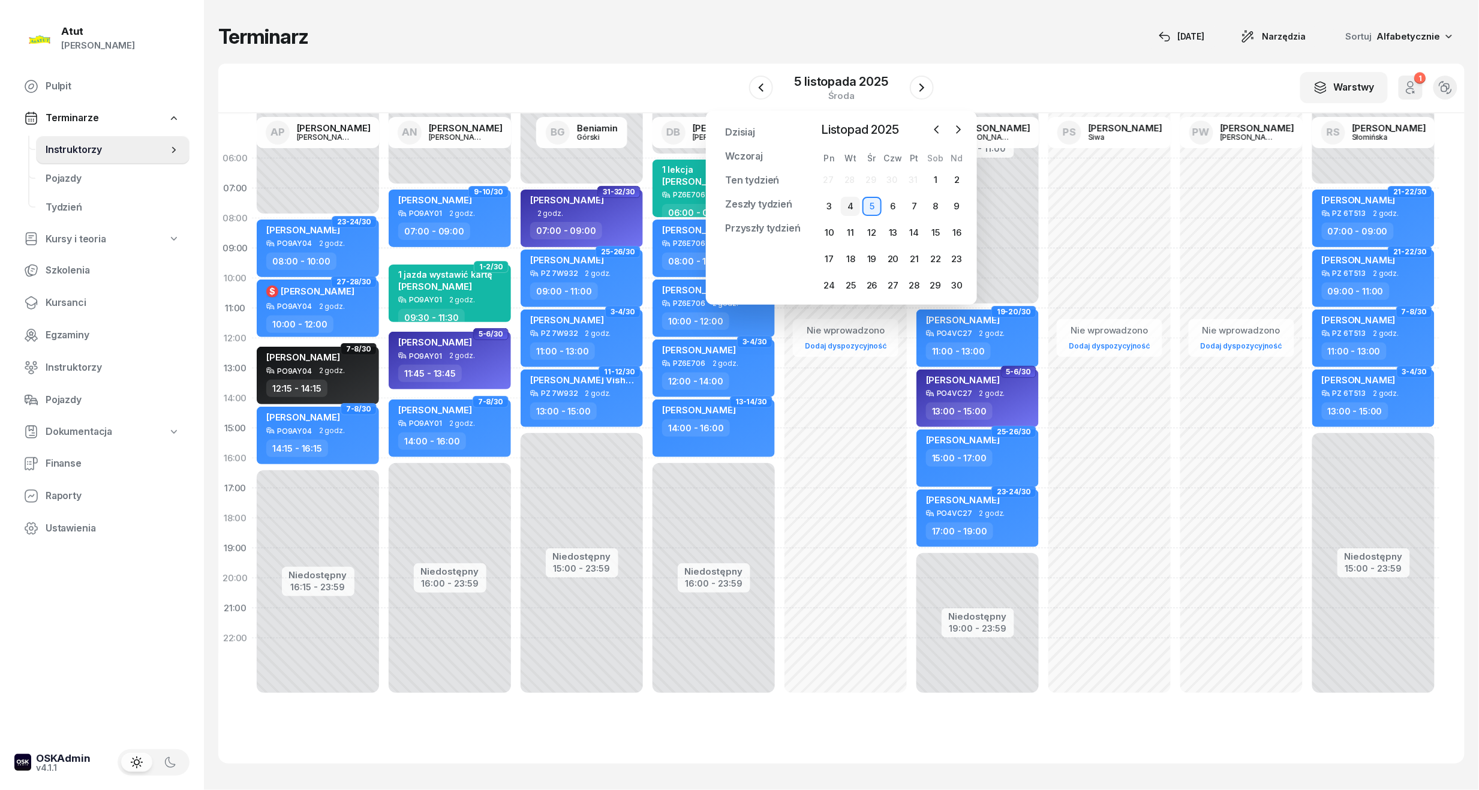
click at [850, 204] on div "4" at bounding box center [850, 206] width 19 height 19
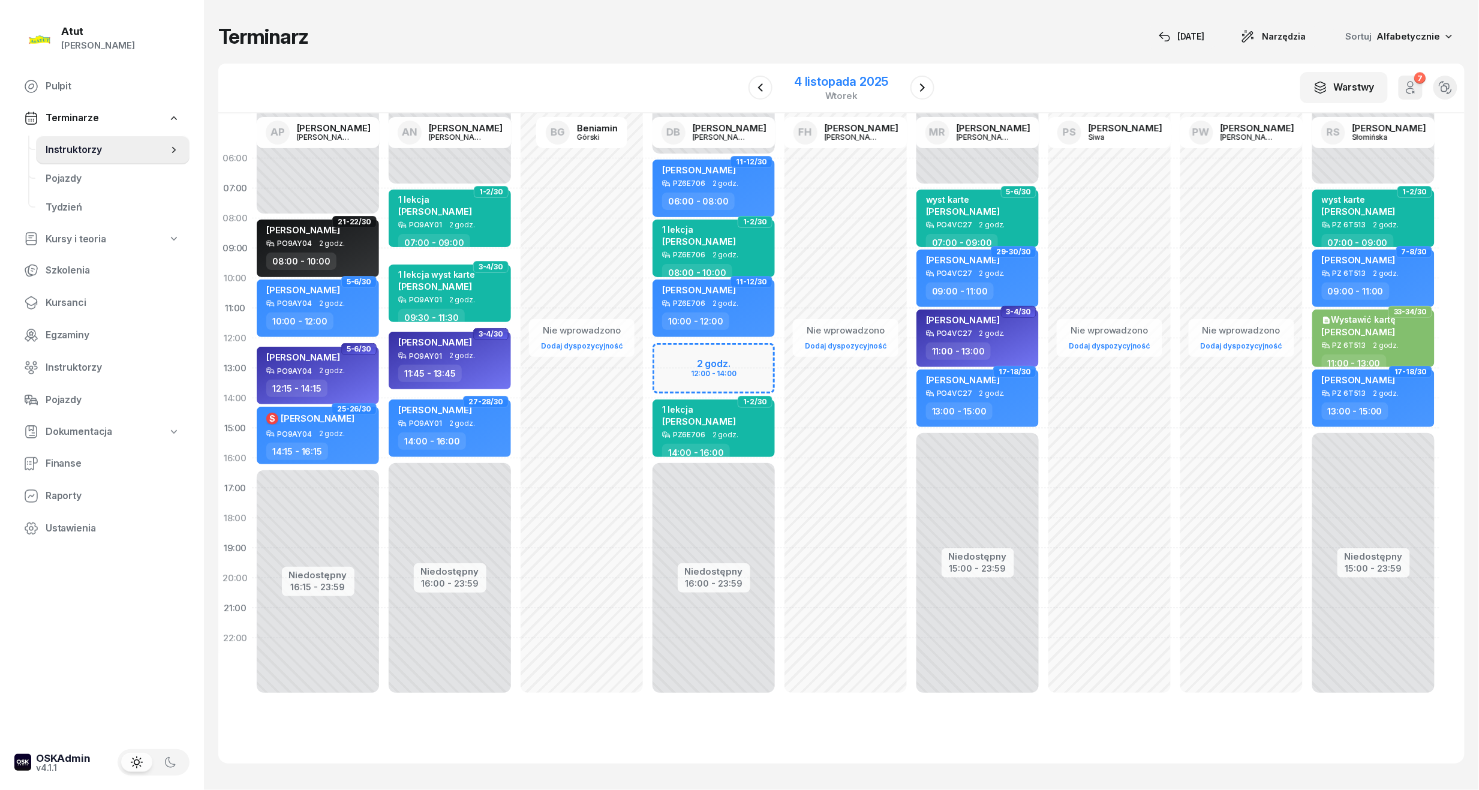
click at [806, 76] on div "4 listopada 2025" at bounding box center [841, 82] width 94 height 12
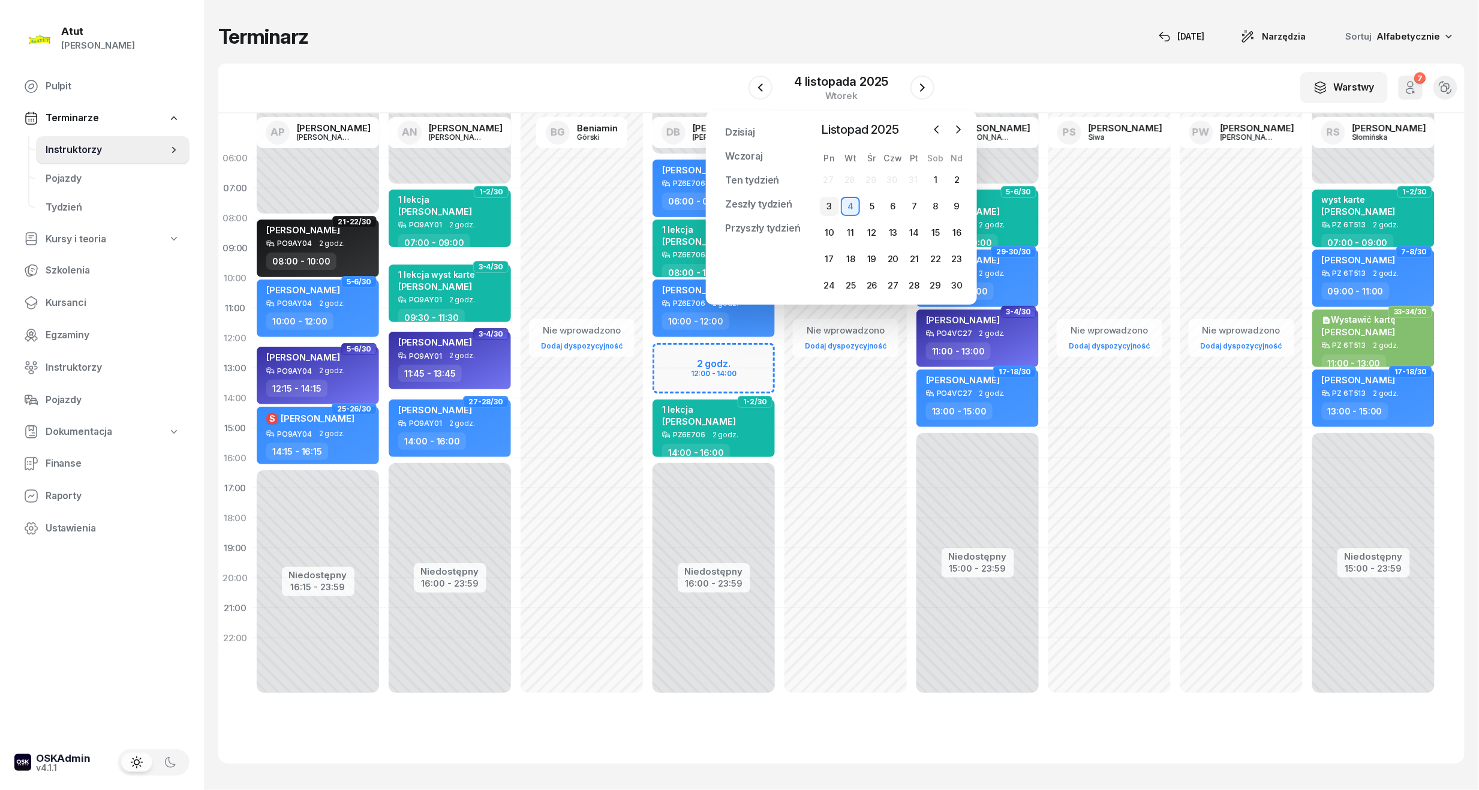
click at [824, 211] on div "3" at bounding box center [829, 206] width 19 height 19
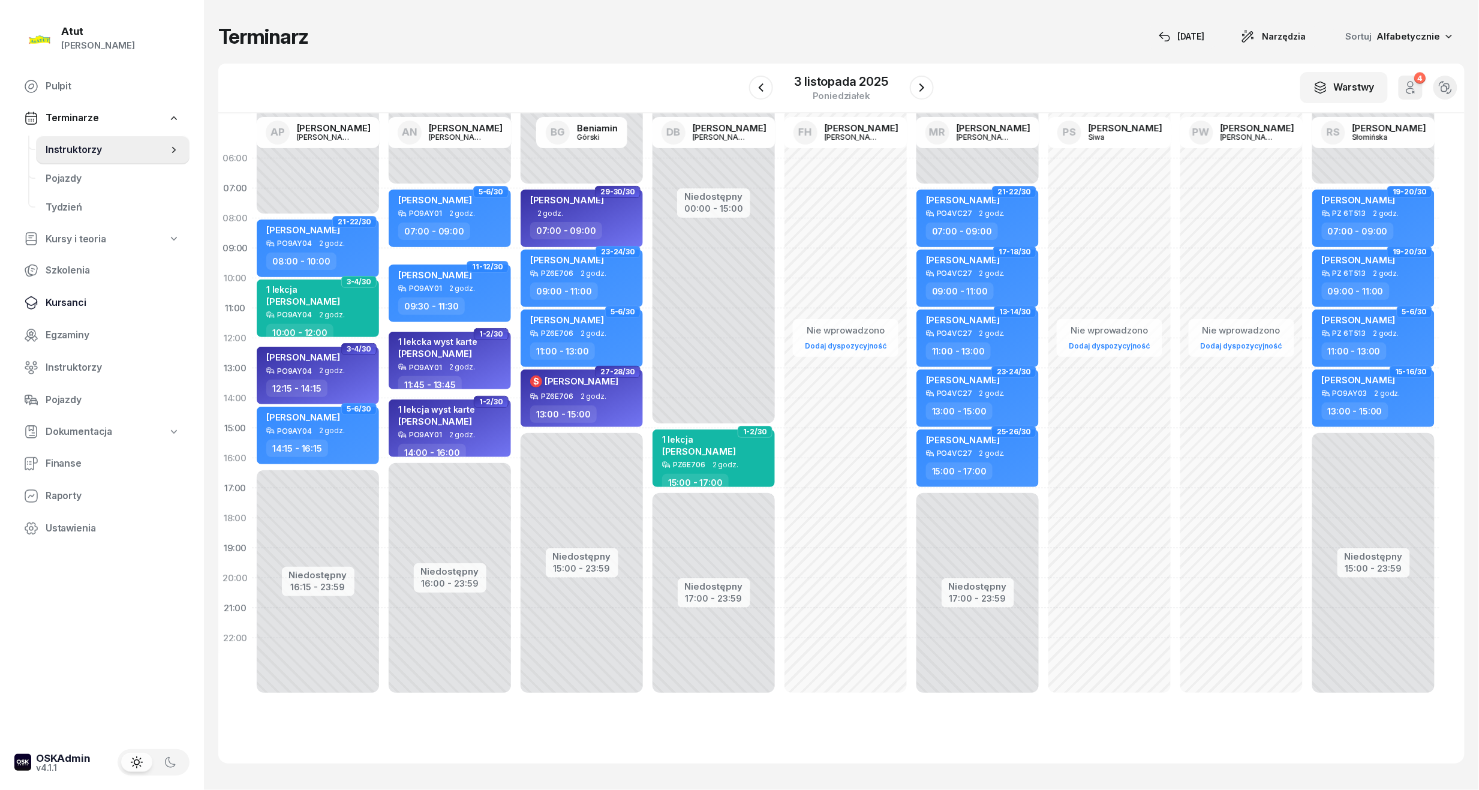
click at [59, 303] on span "Kursanci" at bounding box center [113, 303] width 134 height 16
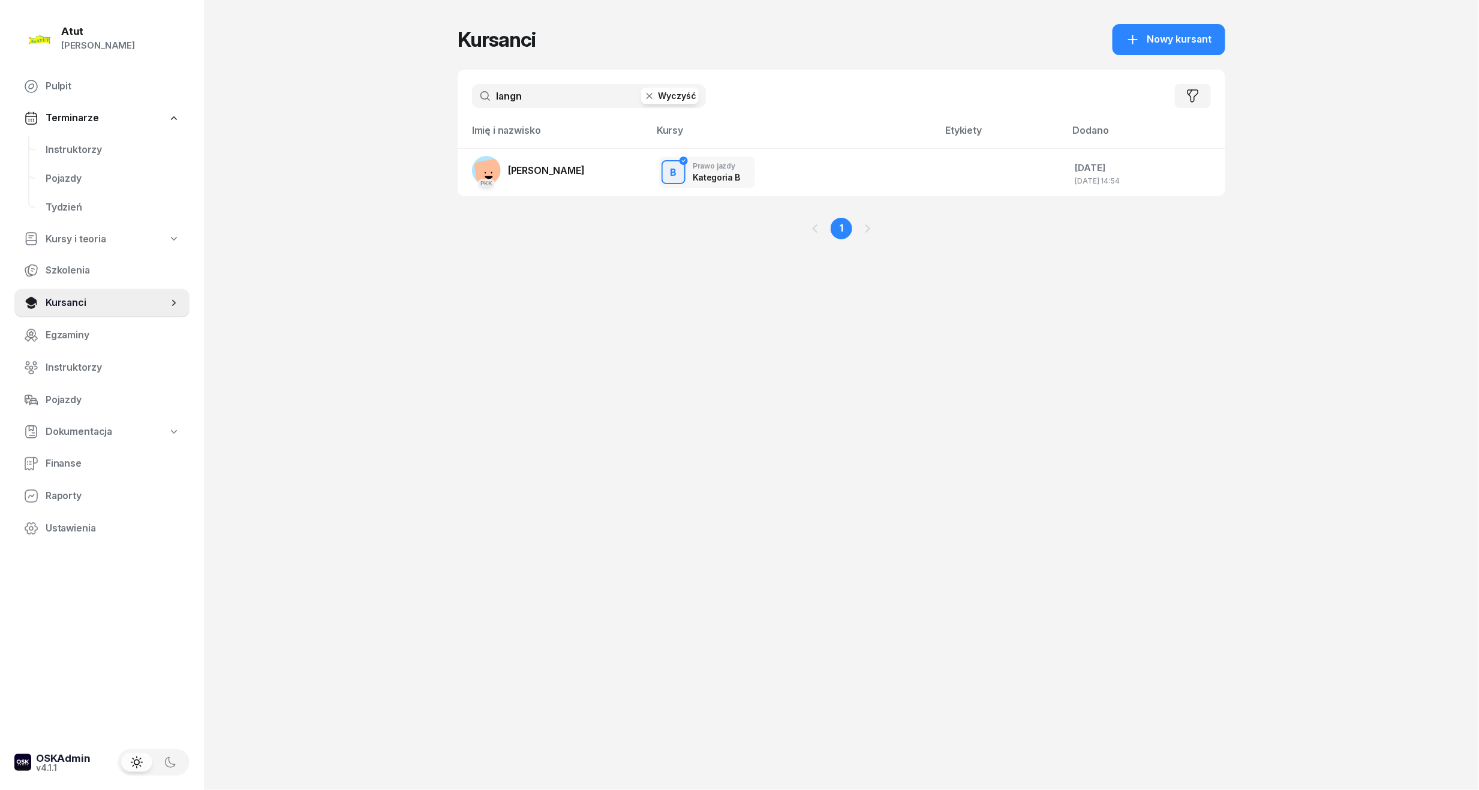
drag, startPoint x: 541, startPoint y: 115, endPoint x: 526, endPoint y: 107, distance: 17.2
click at [540, 114] on div "langn Wyczyść Filtruj" at bounding box center [841, 96] width 767 height 53
drag, startPoint x: 528, startPoint y: 101, endPoint x: 264, endPoint y: 108, distance: 264.5
click at [265, 108] on div "Atut [PERSON_NAME] Pulpit Terminarze Instruktorzy Pojazdy Tydzień Kursy i teori…" at bounding box center [739, 395] width 1479 height 790
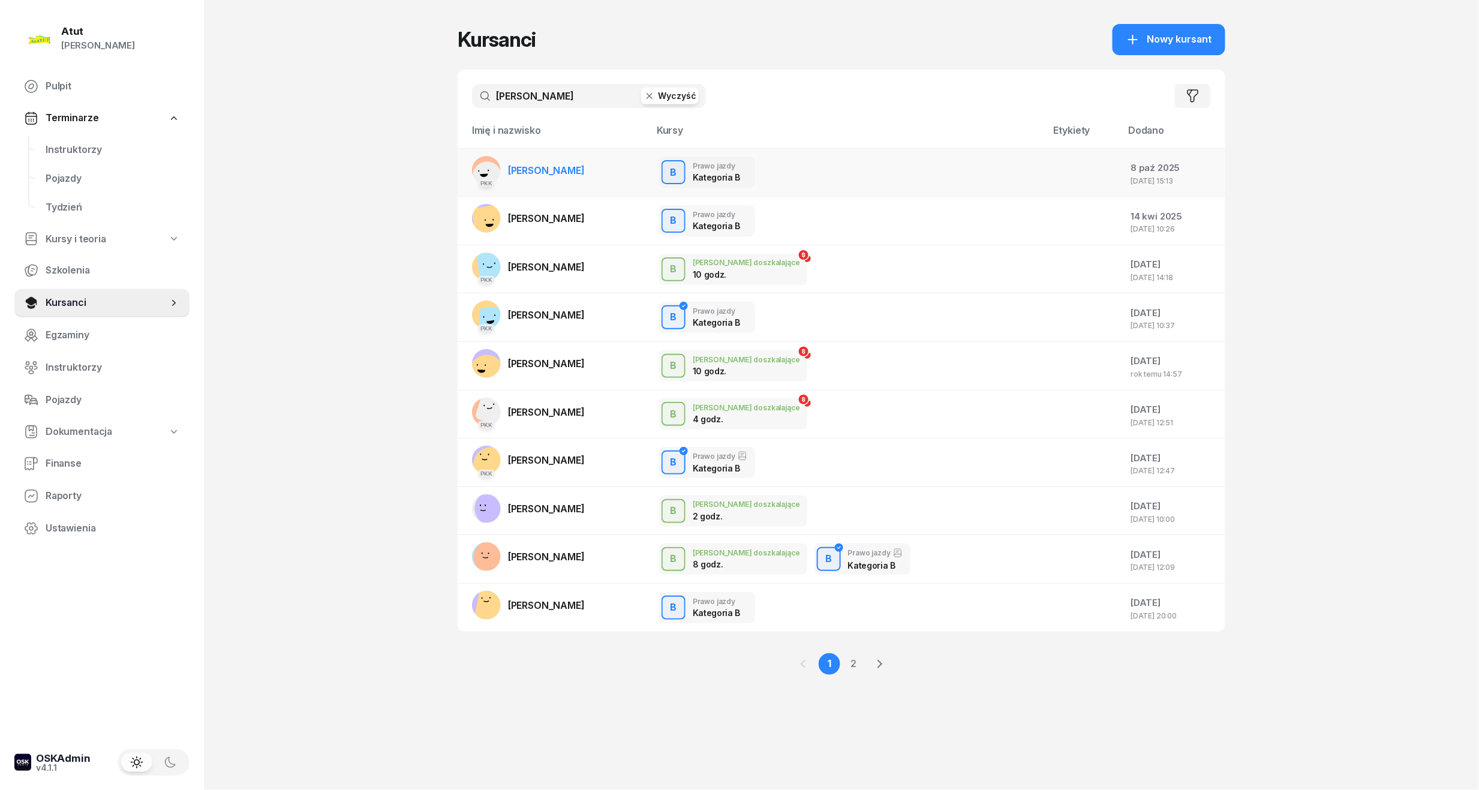
type input "[PERSON_NAME]"
click at [555, 171] on span "[PERSON_NAME]" at bounding box center [546, 170] width 77 height 12
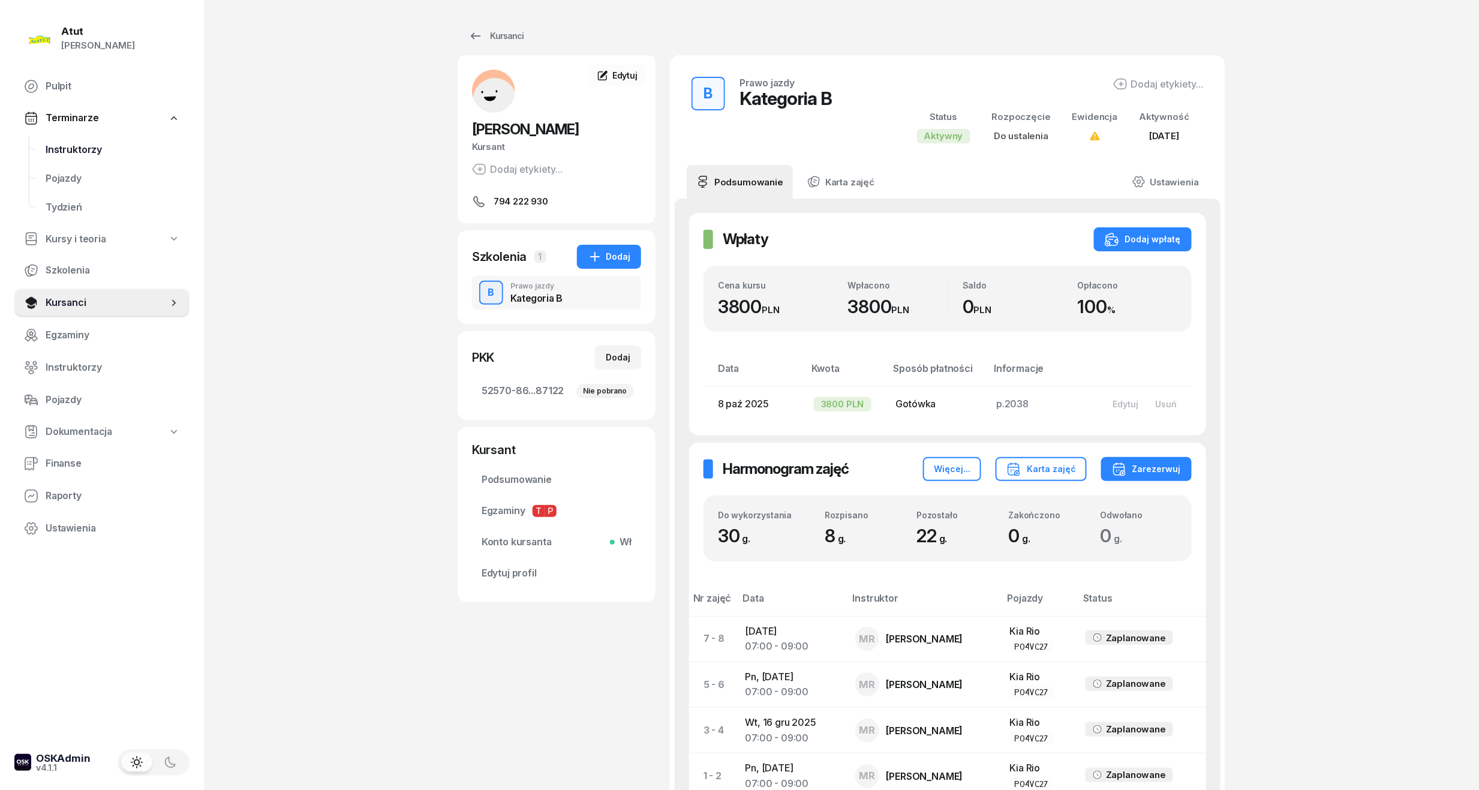
click at [92, 161] on link "Instruktorzy" at bounding box center [112, 150] width 153 height 29
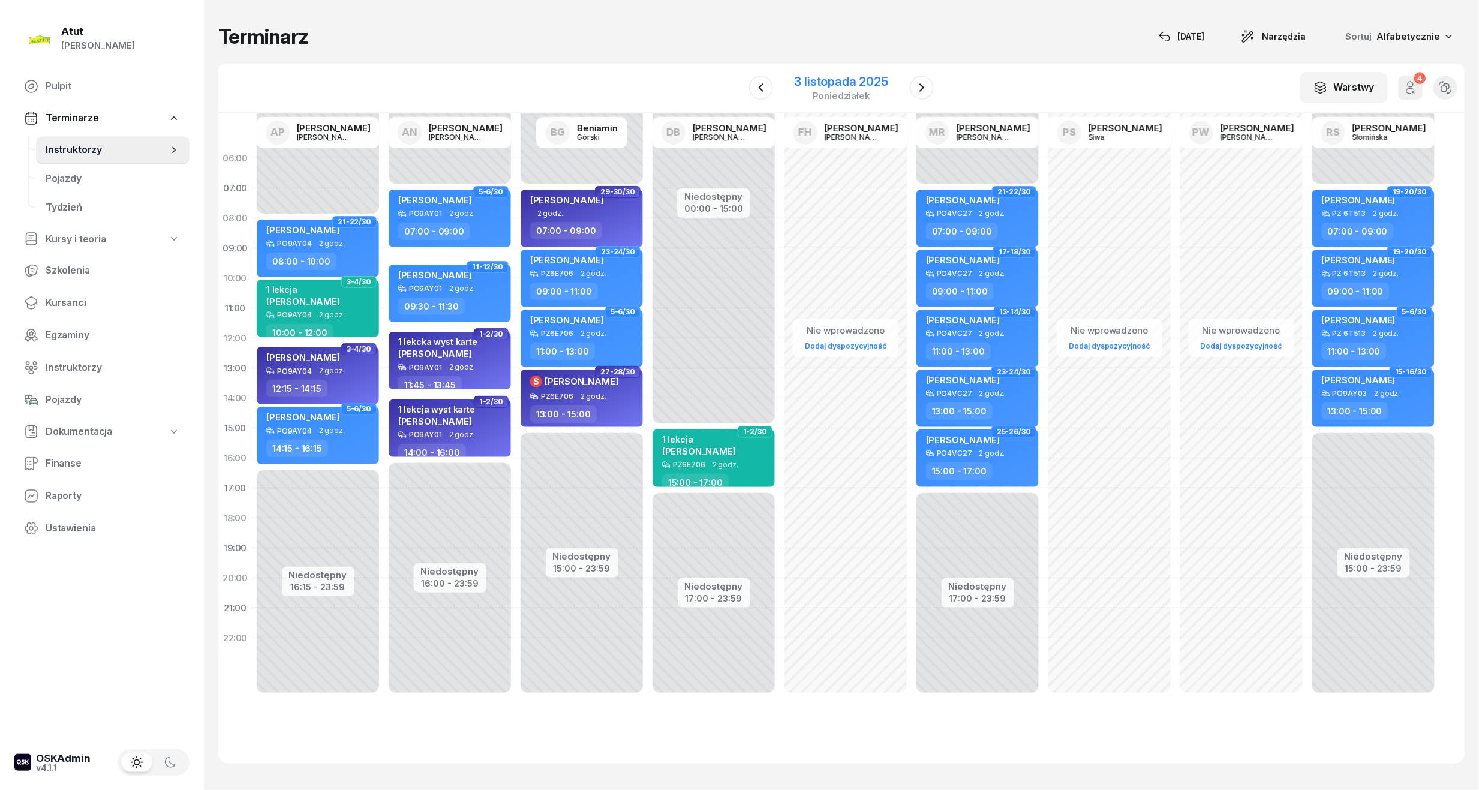
click at [853, 78] on div "3 listopada 2025" at bounding box center [841, 82] width 94 height 12
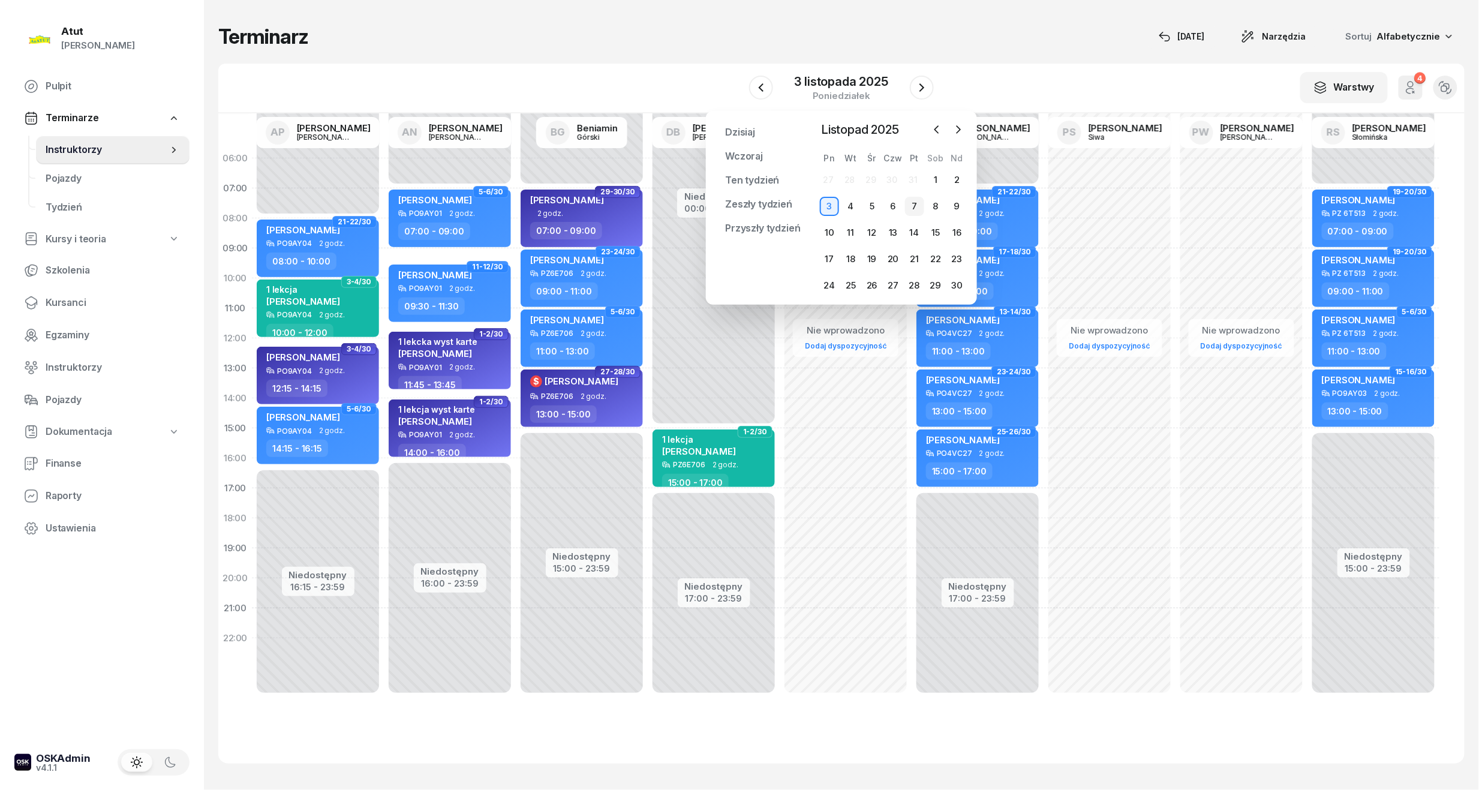
click at [917, 198] on div "7" at bounding box center [914, 206] width 19 height 19
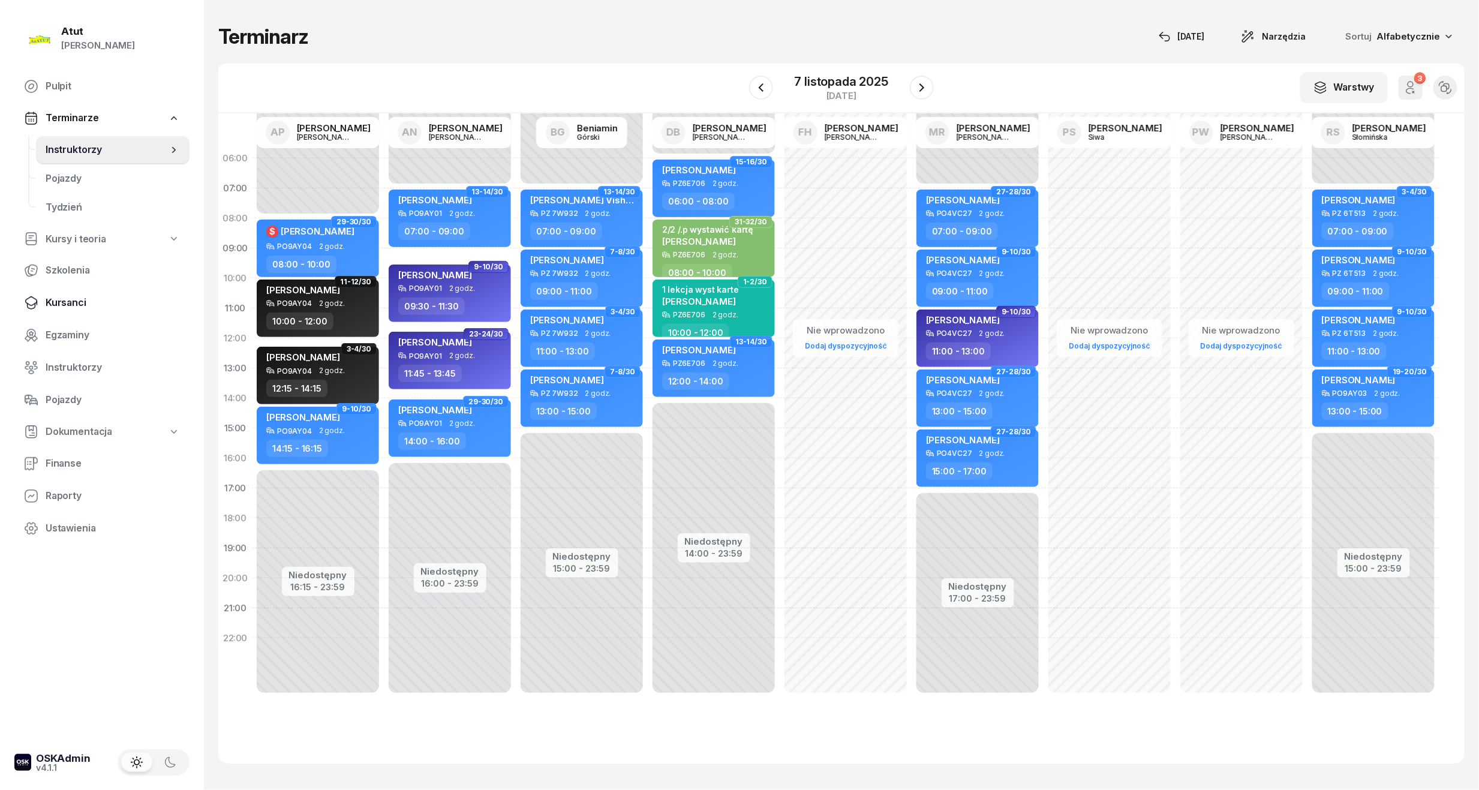
click at [78, 308] on span "Kursanci" at bounding box center [113, 303] width 134 height 16
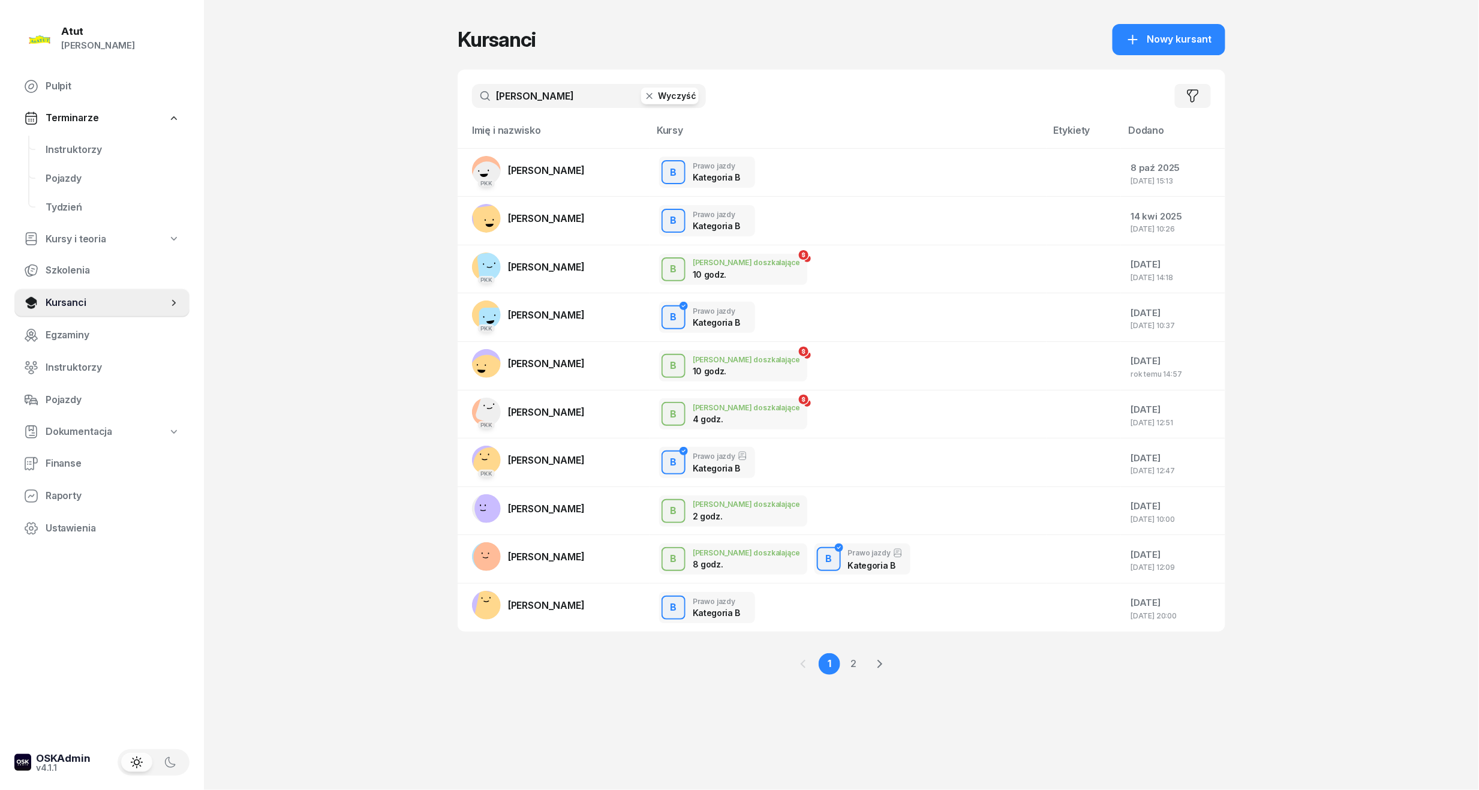
drag, startPoint x: 540, startPoint y: 99, endPoint x: 247, endPoint y: 104, distance: 292.6
click at [247, 104] on div "Atut [PERSON_NAME] Pulpit Terminarze Instruktorzy Pojazdy Tydzień Kursy i teori…" at bounding box center [739, 395] width 1479 height 790
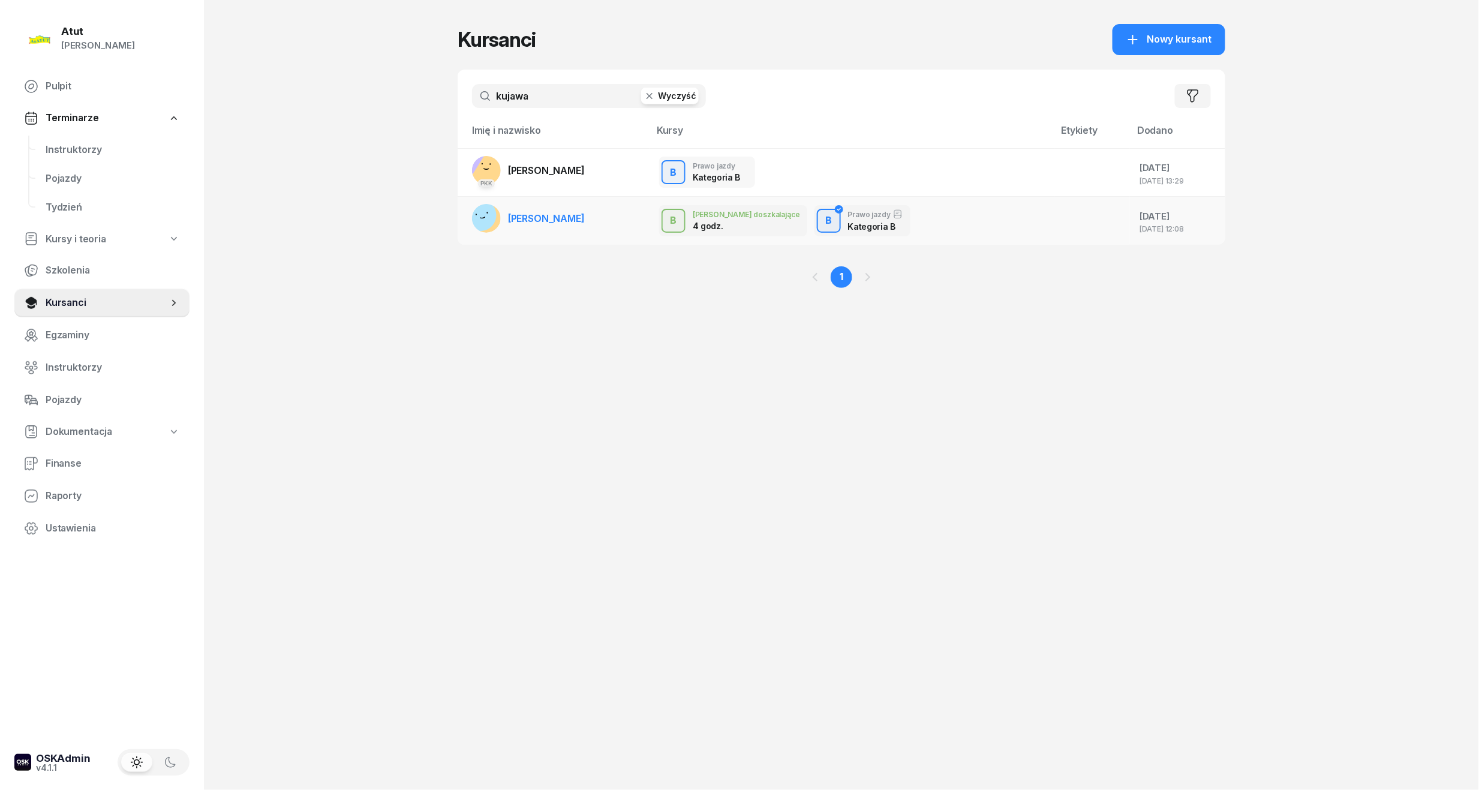
type input "kujawa"
click at [562, 218] on span "[PERSON_NAME]" at bounding box center [546, 218] width 77 height 12
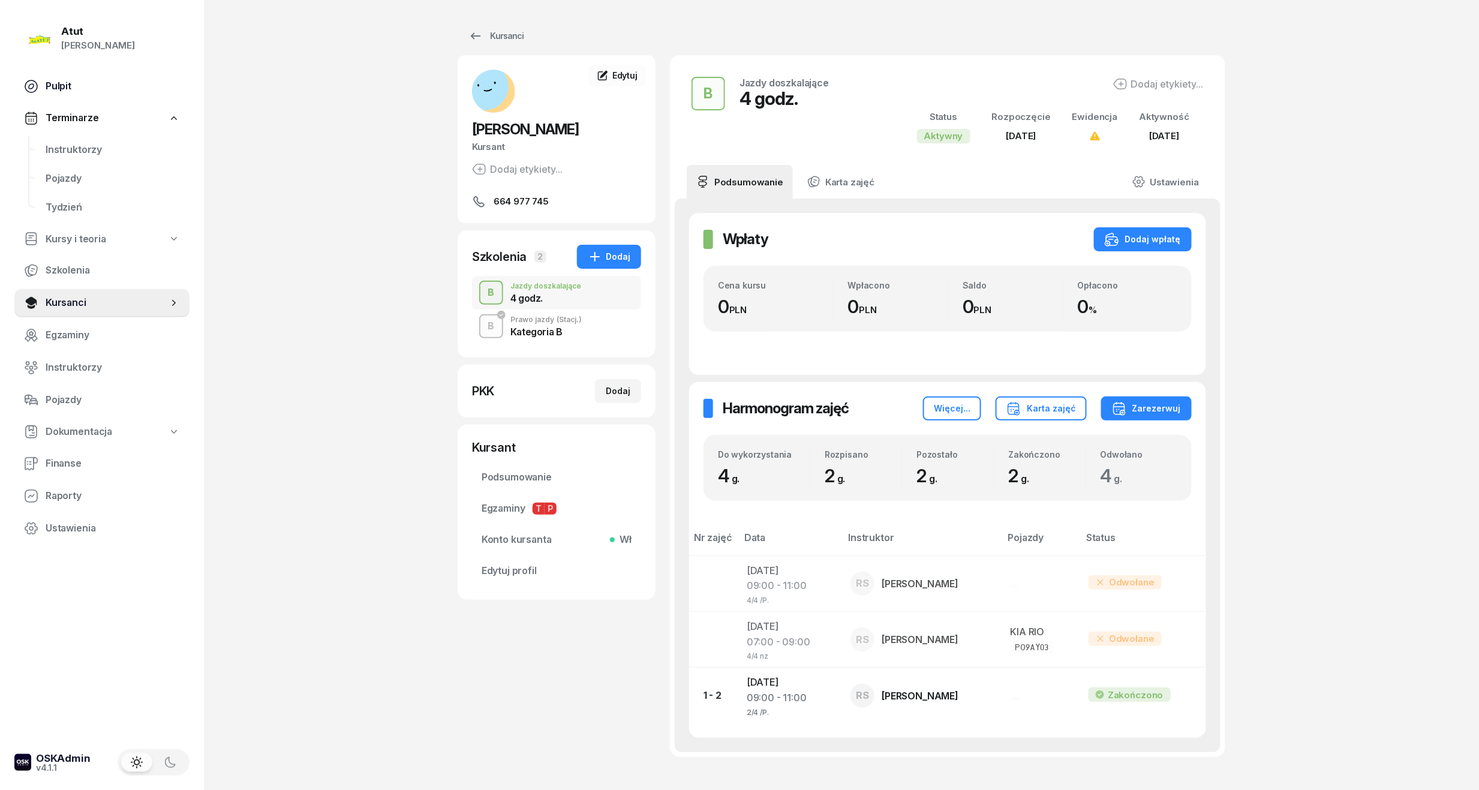
click at [62, 94] on link "Pulpit" at bounding box center [101, 86] width 175 height 29
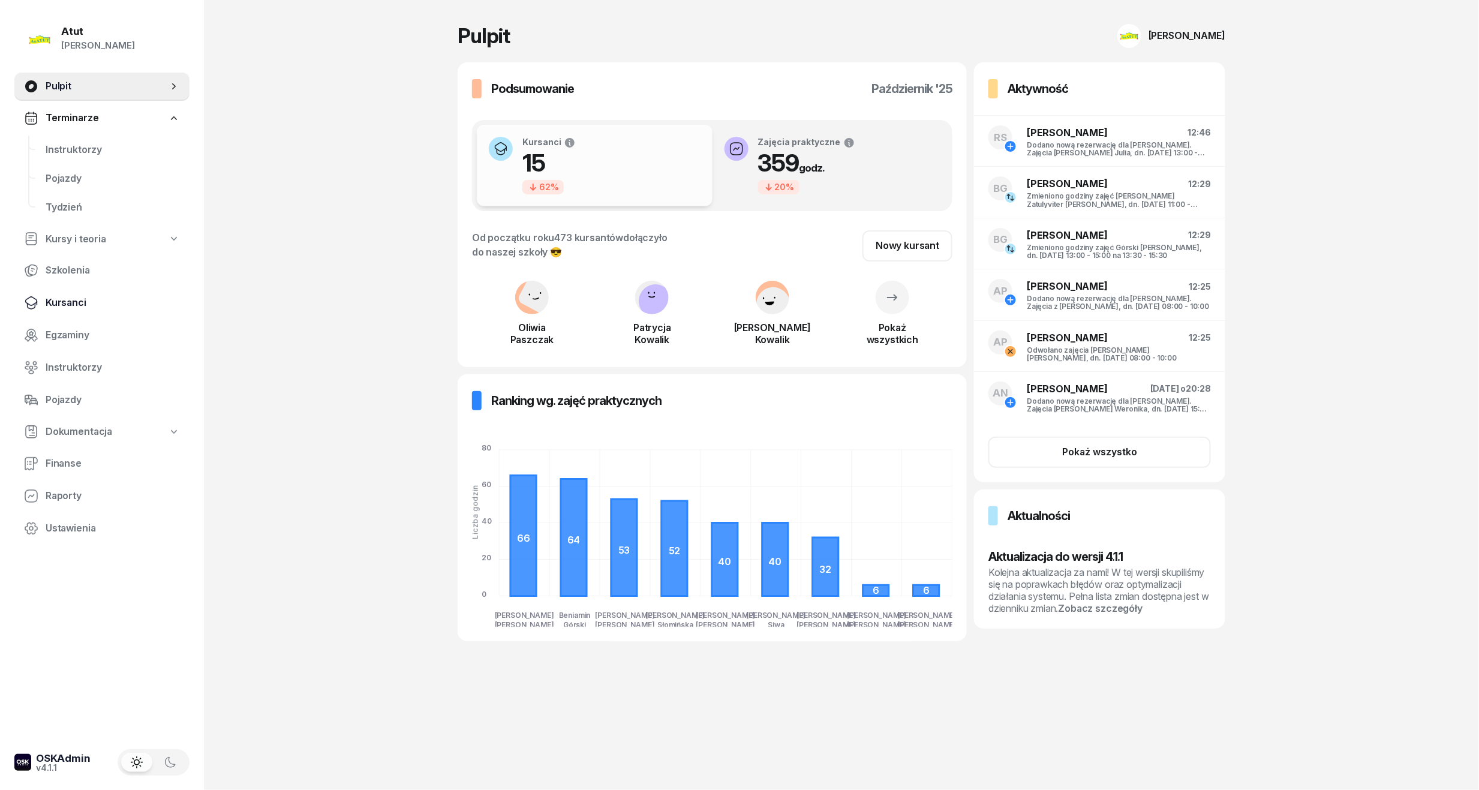
click at [46, 308] on span "Kursanci" at bounding box center [113, 303] width 134 height 16
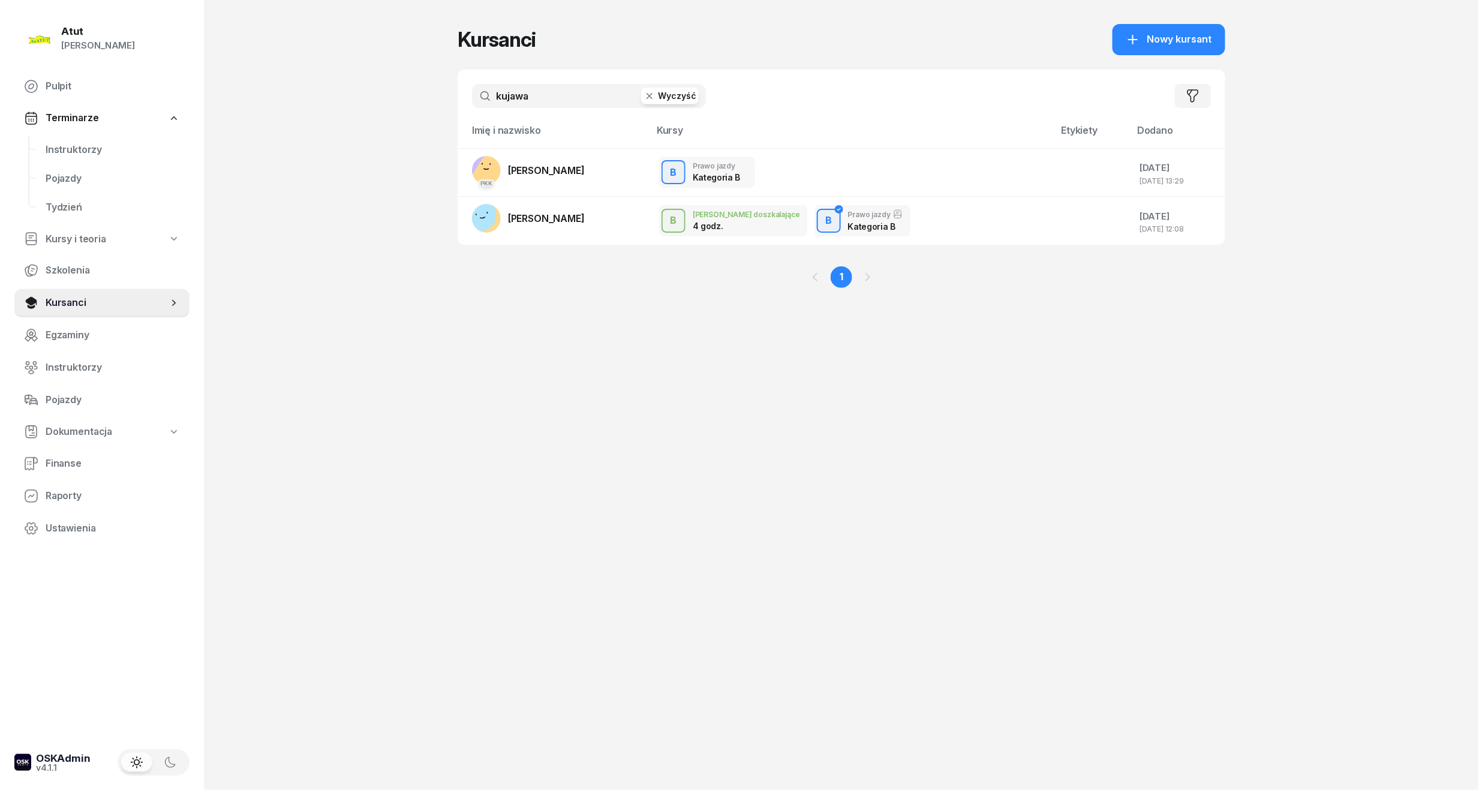
drag, startPoint x: 558, startPoint y: 100, endPoint x: -41, endPoint y: 145, distance: 600.1
click at [0, 145] on html "[PERSON_NAME] [PERSON_NAME] Pulpit Terminarze Instruktorzy Pojazdy Tydzień Kurs…" at bounding box center [739, 395] width 1479 height 790
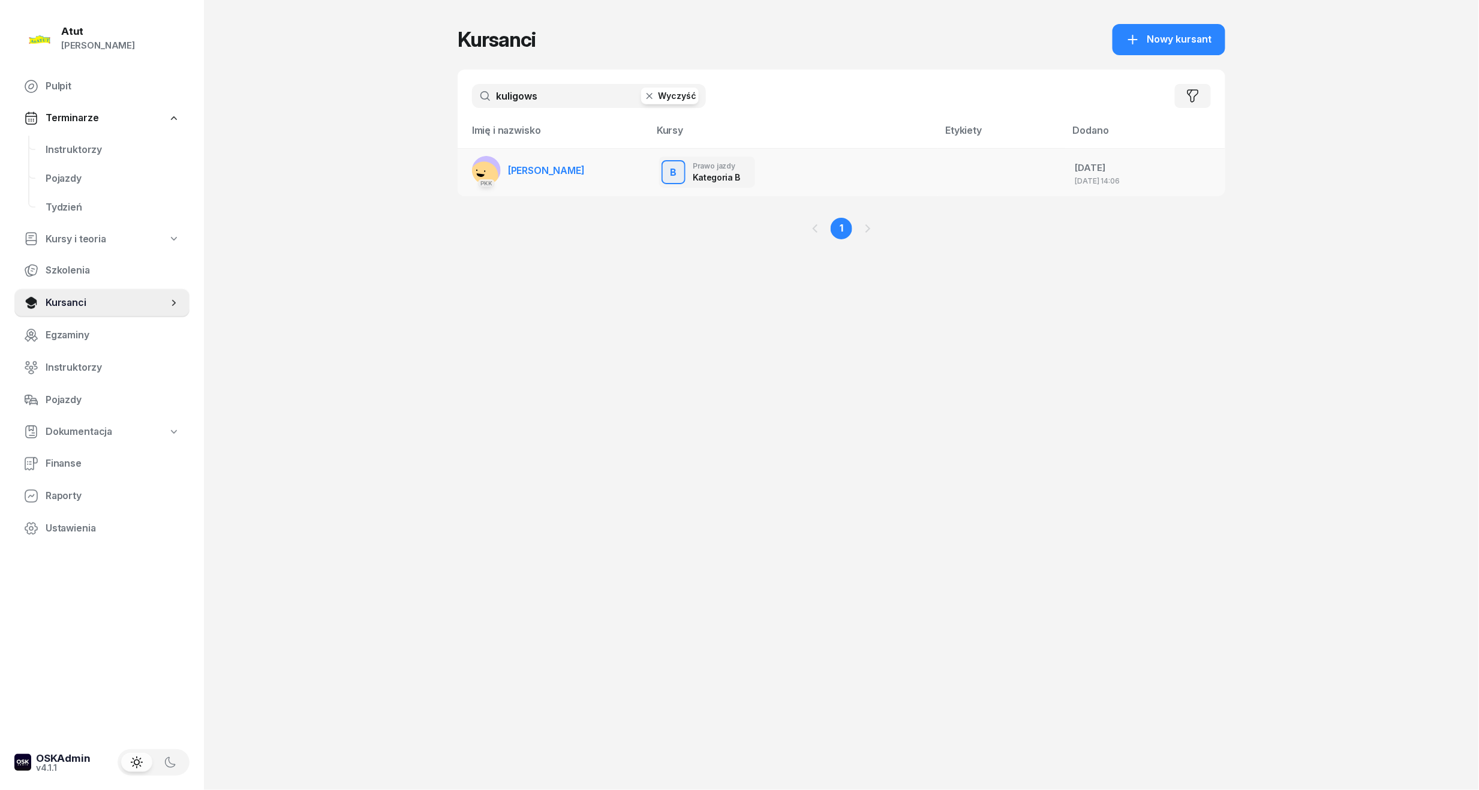
type input "kuligows"
click at [559, 176] on link "PKK [PERSON_NAME]" at bounding box center [528, 170] width 113 height 29
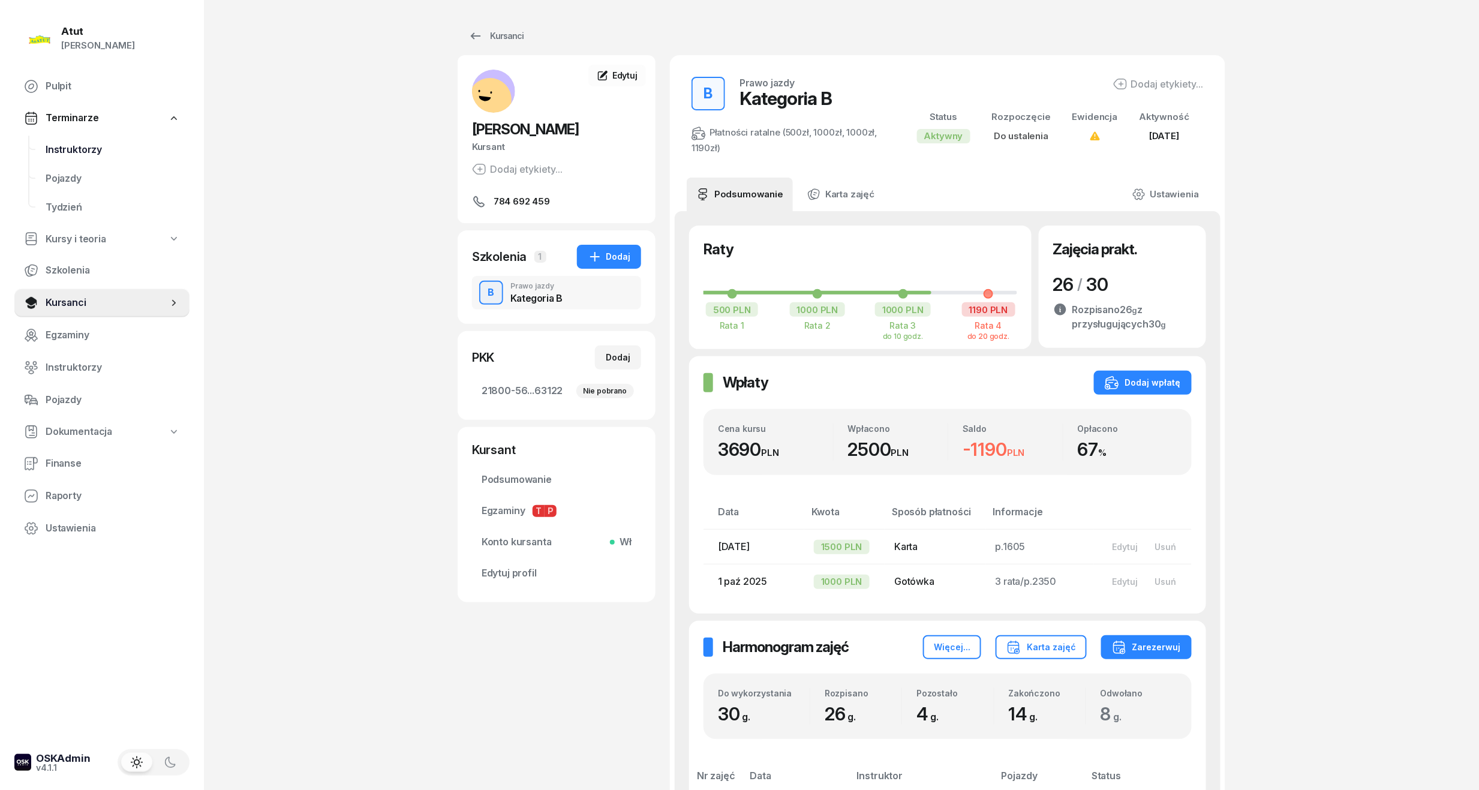
click at [58, 137] on link "Instruktorzy" at bounding box center [112, 150] width 153 height 29
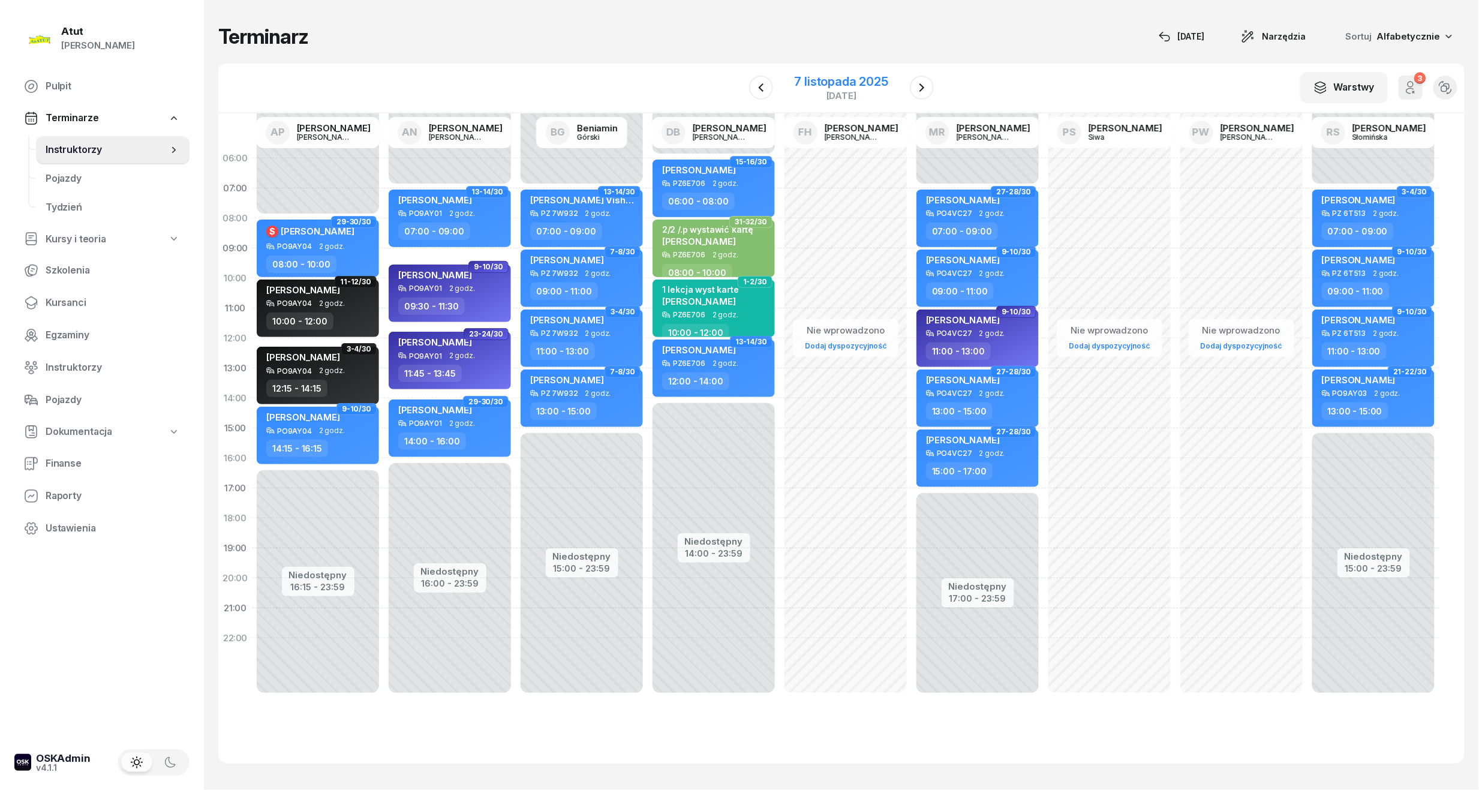
click at [818, 78] on div "7 listopada 2025" at bounding box center [841, 82] width 94 height 12
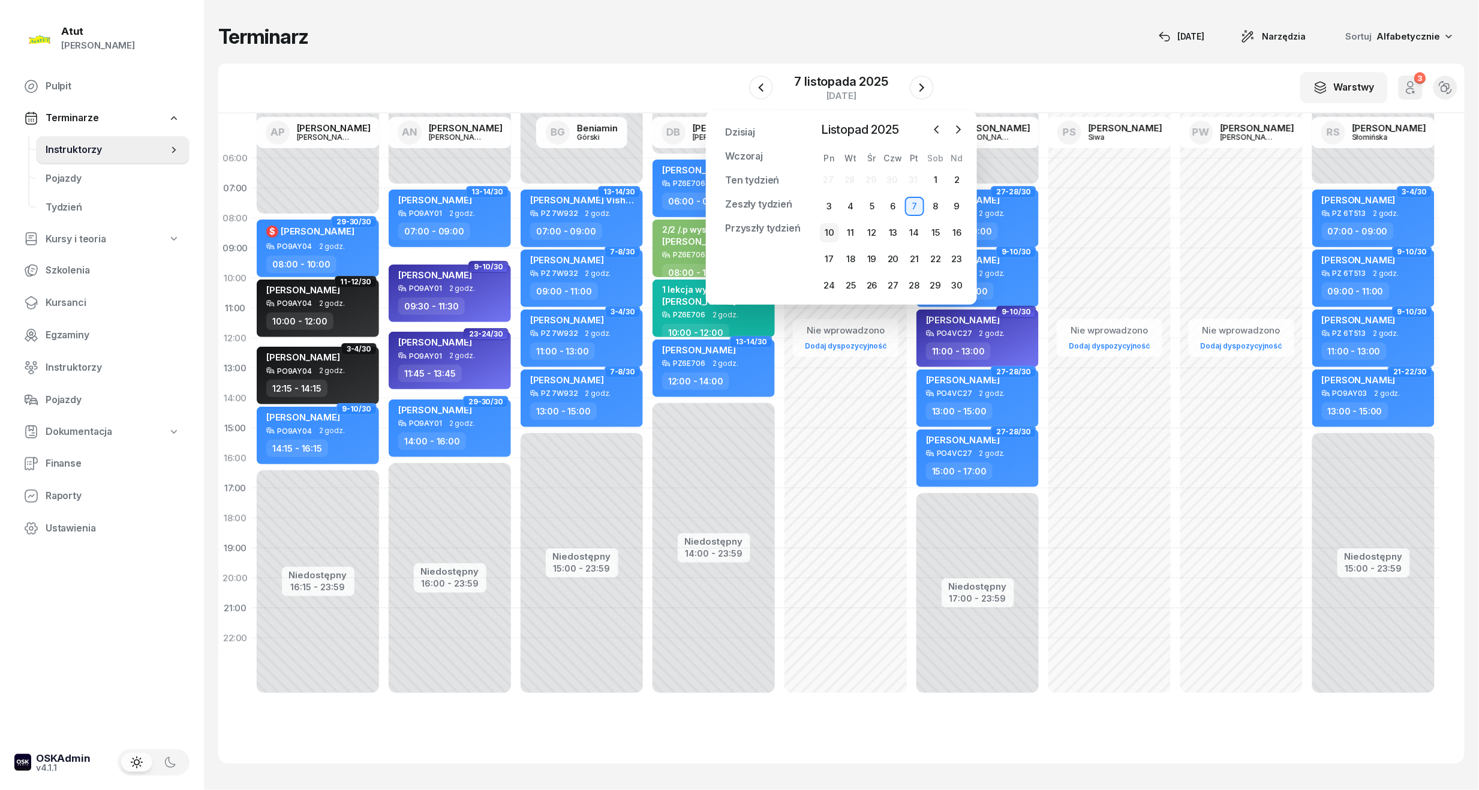
click at [829, 234] on div "10" at bounding box center [829, 232] width 19 height 19
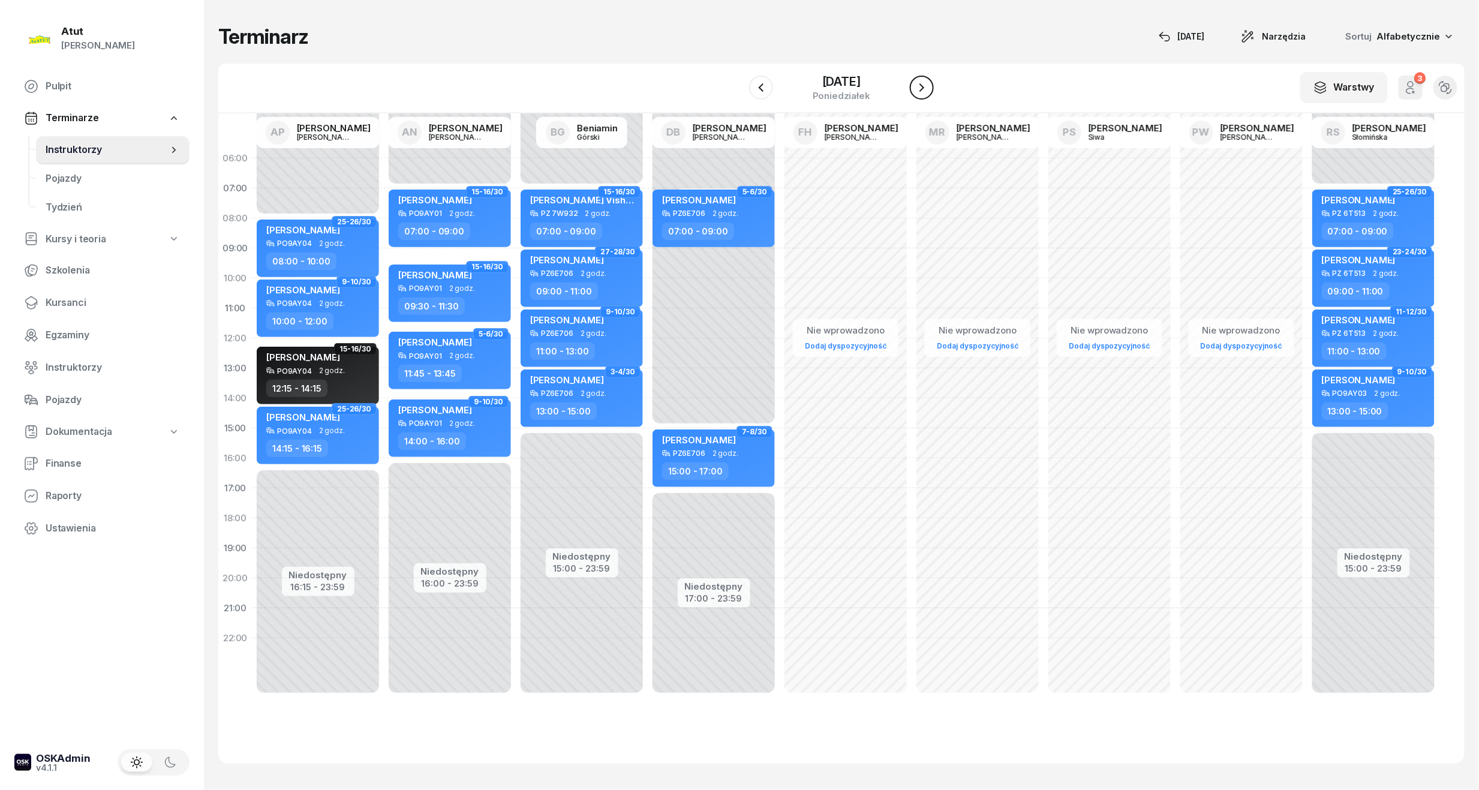
click at [926, 82] on icon "button" at bounding box center [921, 87] width 14 height 14
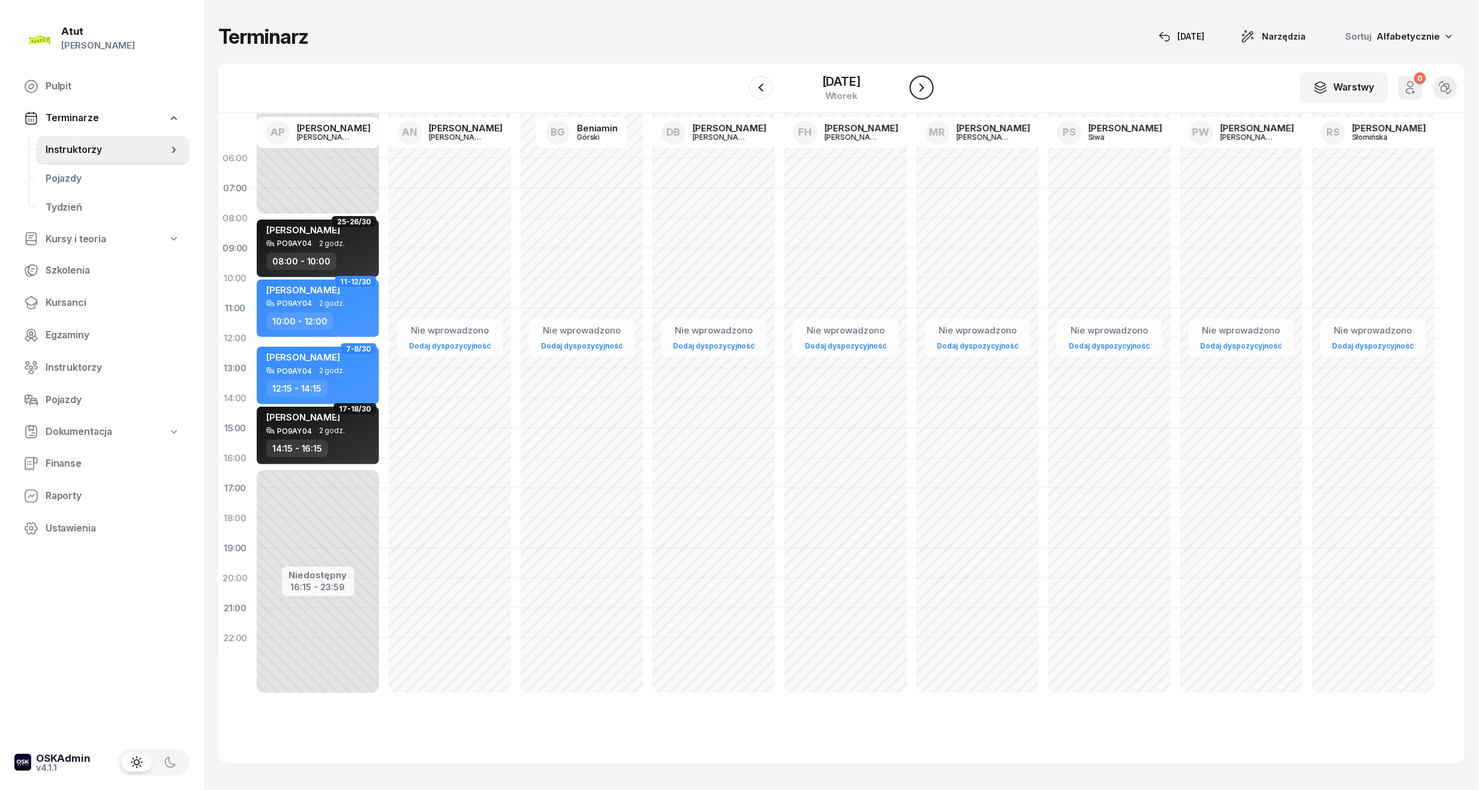
click at [926, 82] on icon "button" at bounding box center [921, 87] width 14 height 14
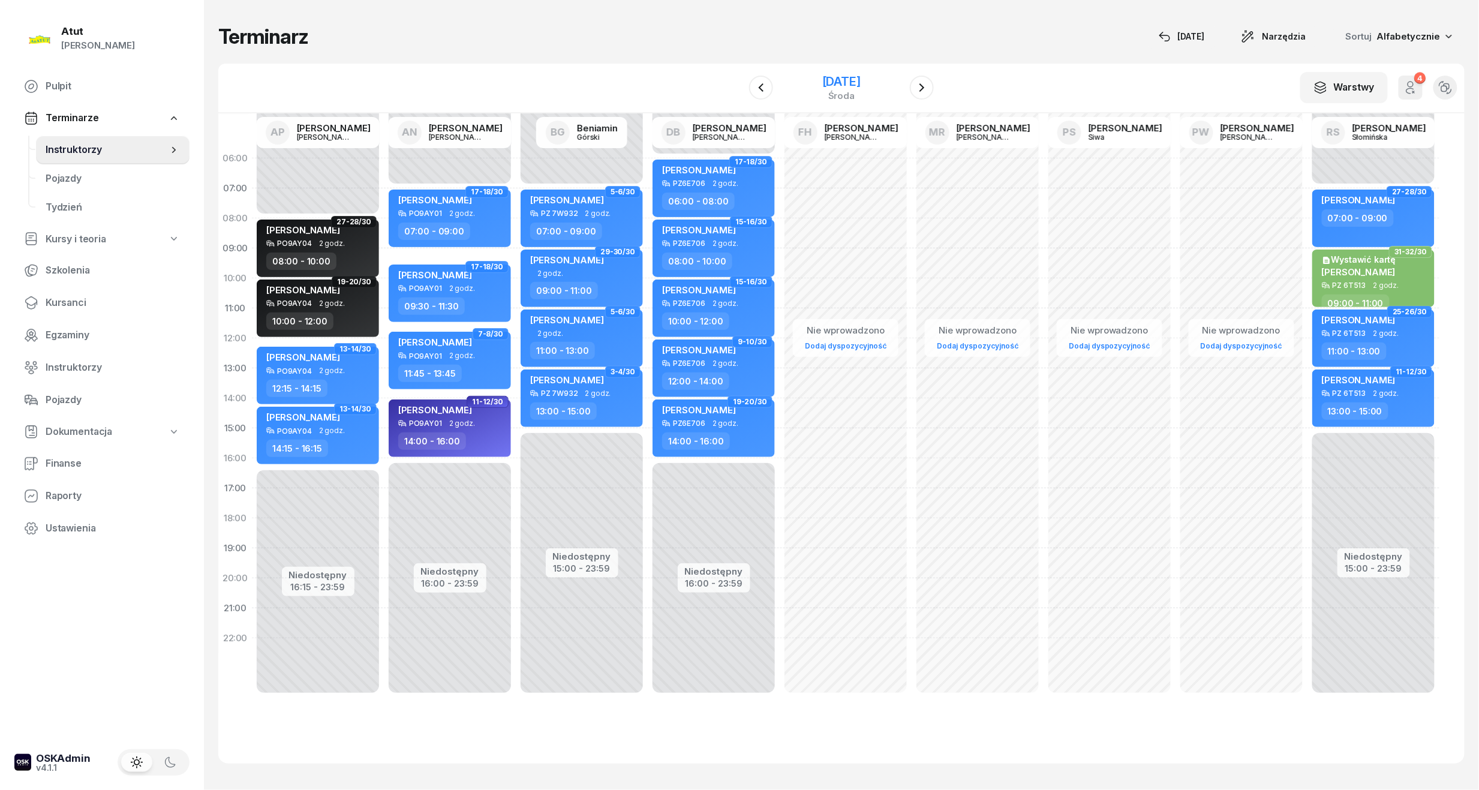
click at [844, 79] on div "[DATE]" at bounding box center [841, 82] width 38 height 12
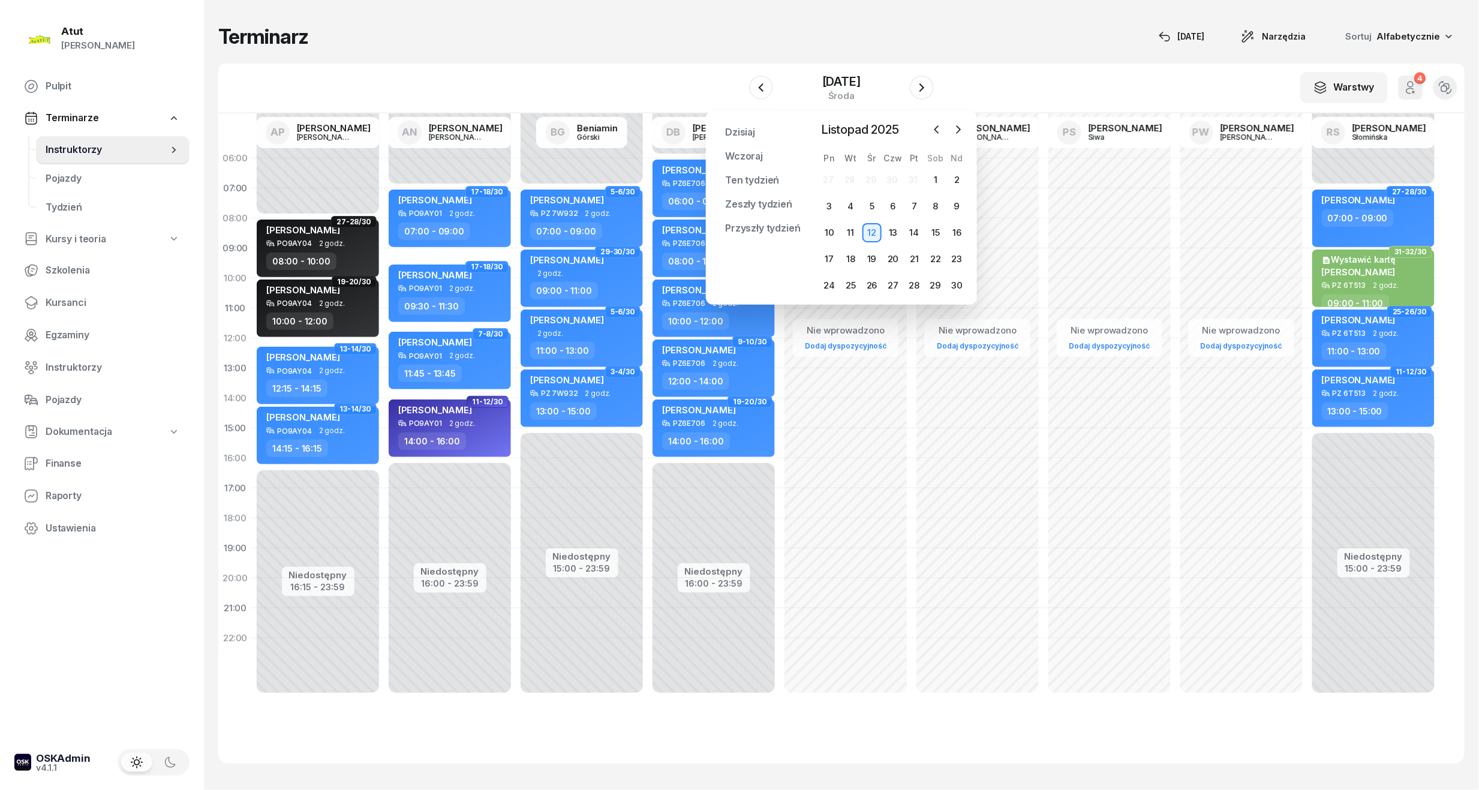
click at [521, 62] on div "Terminarz [DATE] Narzędzia Sortuj Alfabetycznie W Wybierz AP [PERSON_NAME] AN […" at bounding box center [841, 393] width 1246 height 787
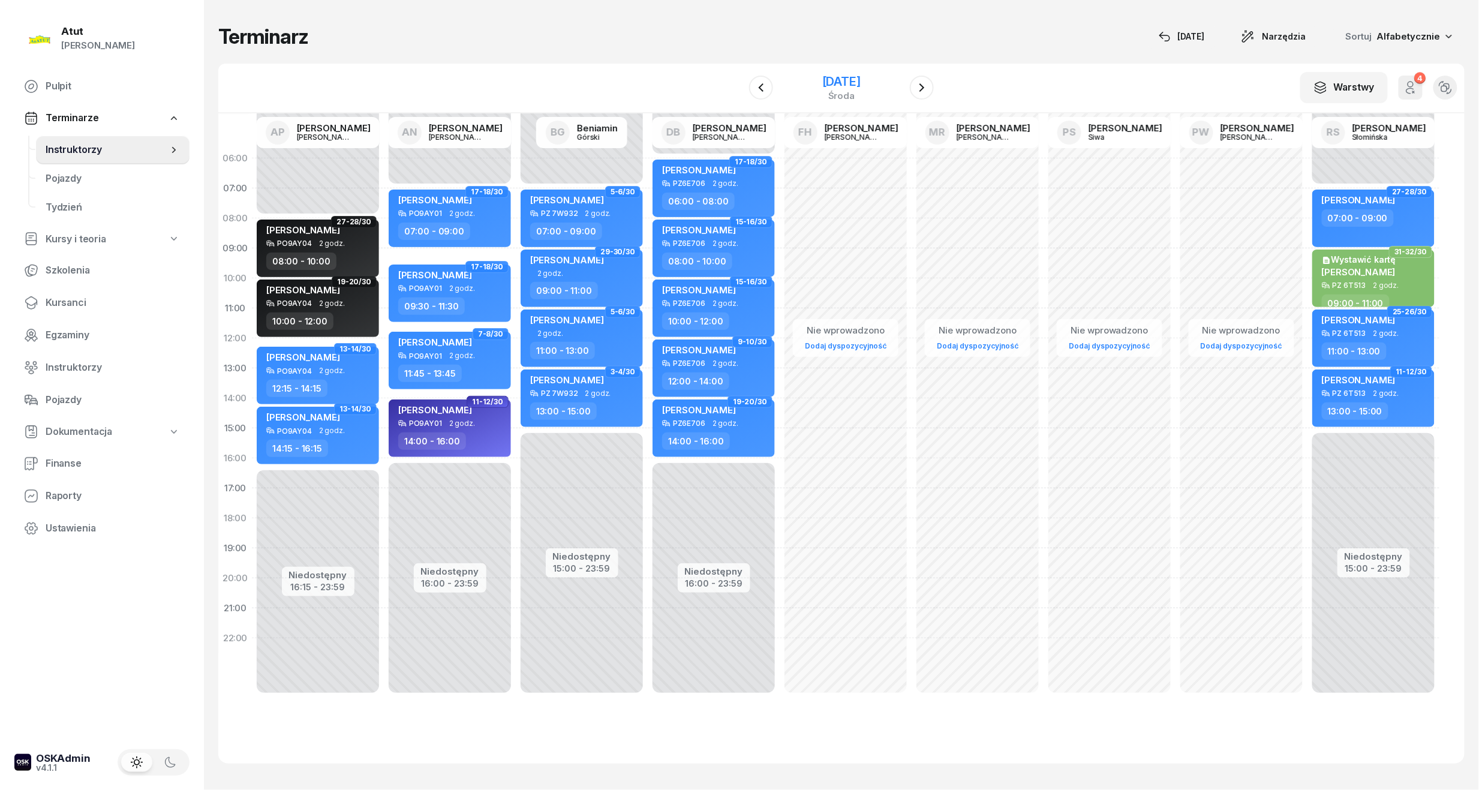
click at [859, 82] on div "[DATE]" at bounding box center [841, 82] width 38 height 12
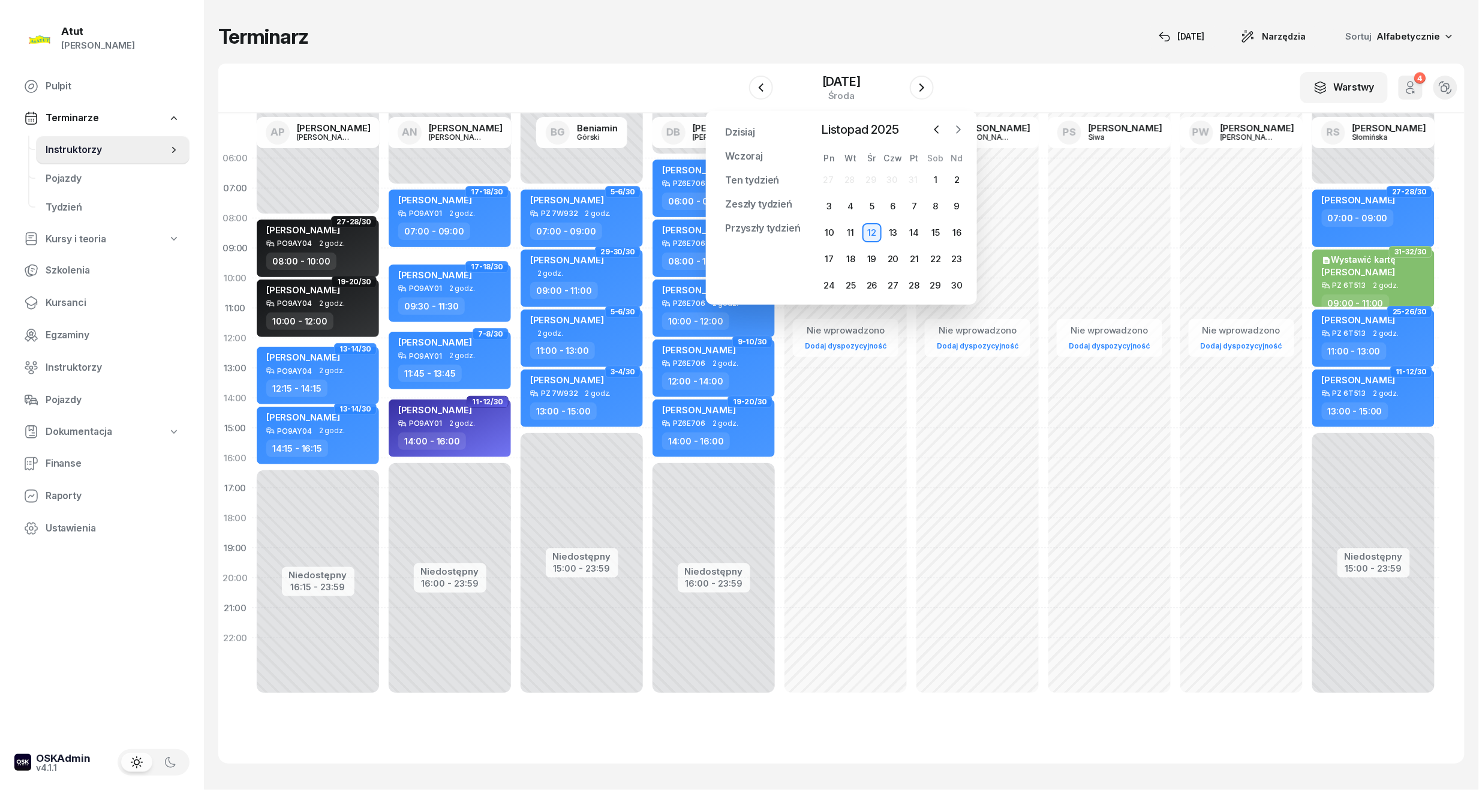
click at [956, 133] on icon "button" at bounding box center [958, 130] width 12 height 12
click at [943, 133] on button "button" at bounding box center [937, 130] width 18 height 18
click at [955, 124] on icon "button" at bounding box center [958, 130] width 12 height 12
click at [827, 200] on div "8" at bounding box center [829, 206] width 19 height 19
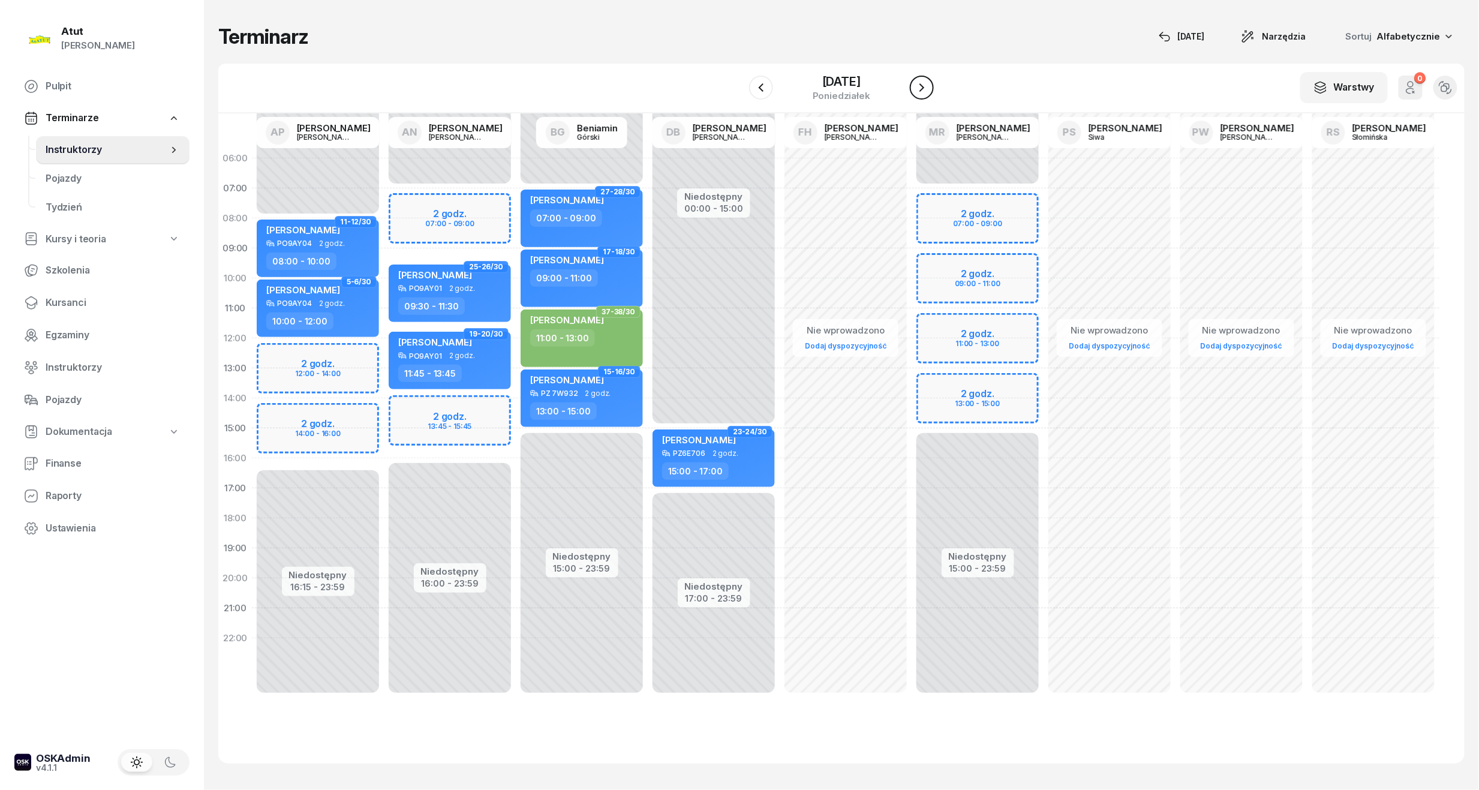
click at [925, 89] on icon "button" at bounding box center [921, 87] width 14 height 14
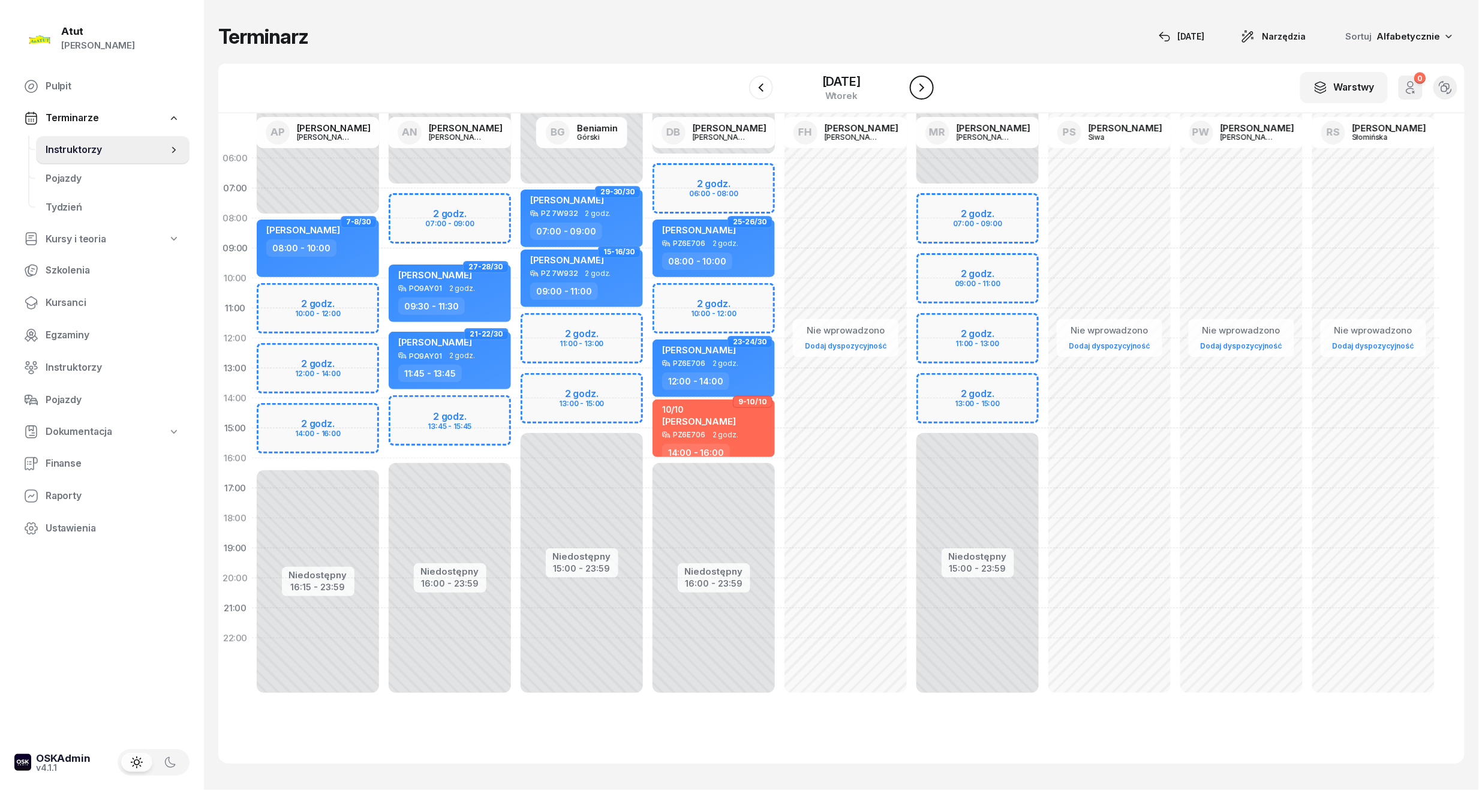
click at [925, 89] on icon "button" at bounding box center [921, 87] width 14 height 14
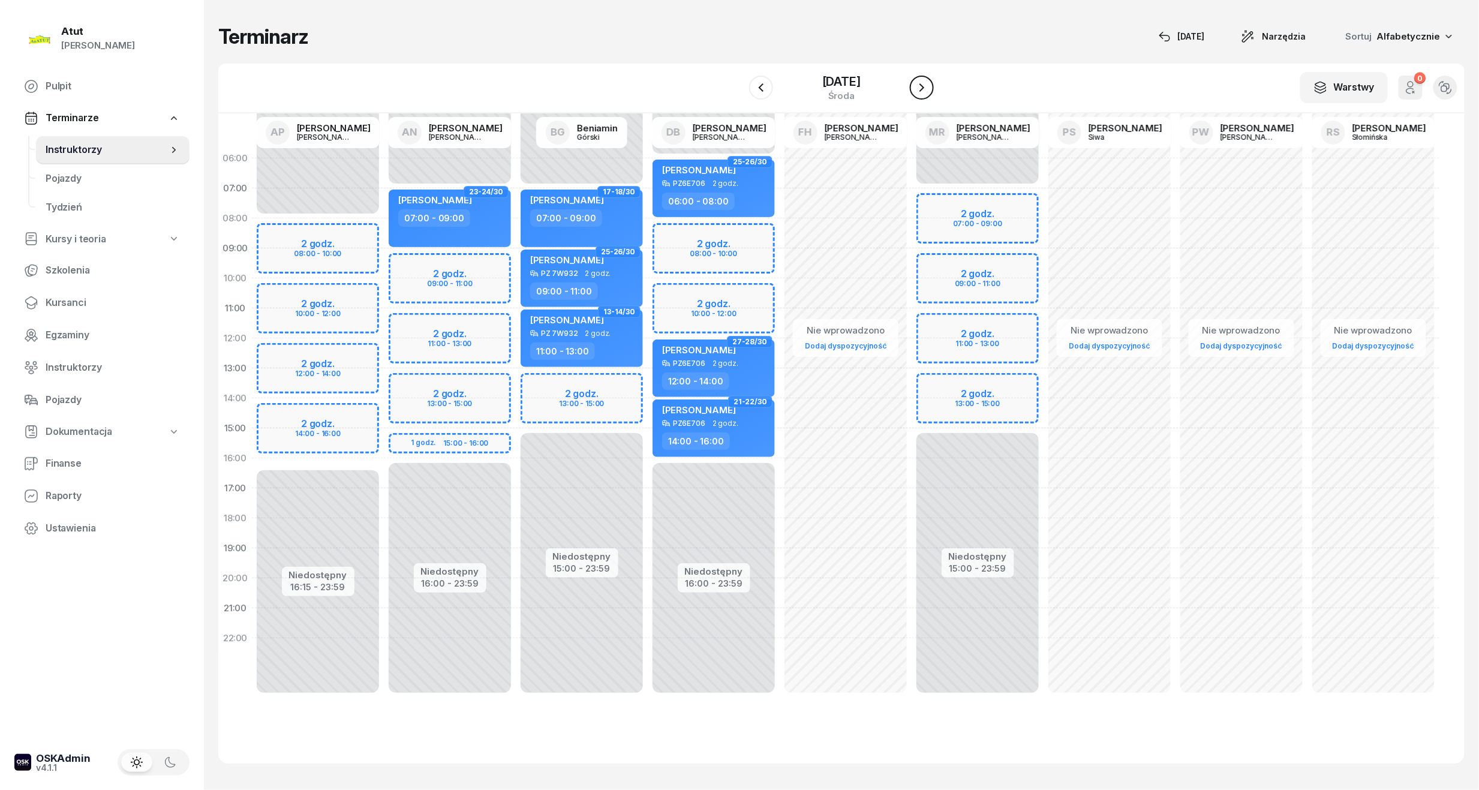
click at [925, 89] on icon "button" at bounding box center [921, 87] width 14 height 14
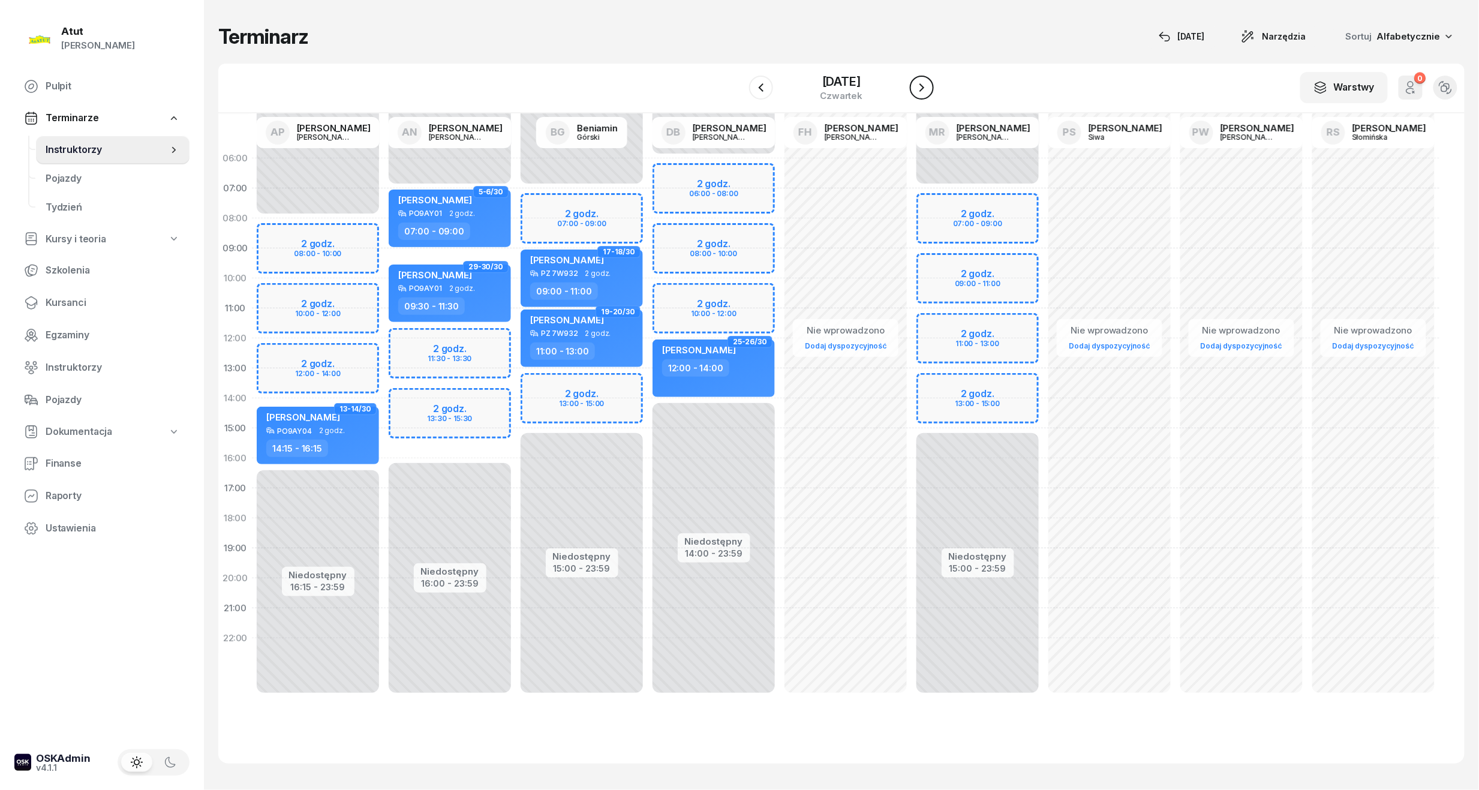
click at [925, 89] on icon "button" at bounding box center [921, 87] width 14 height 14
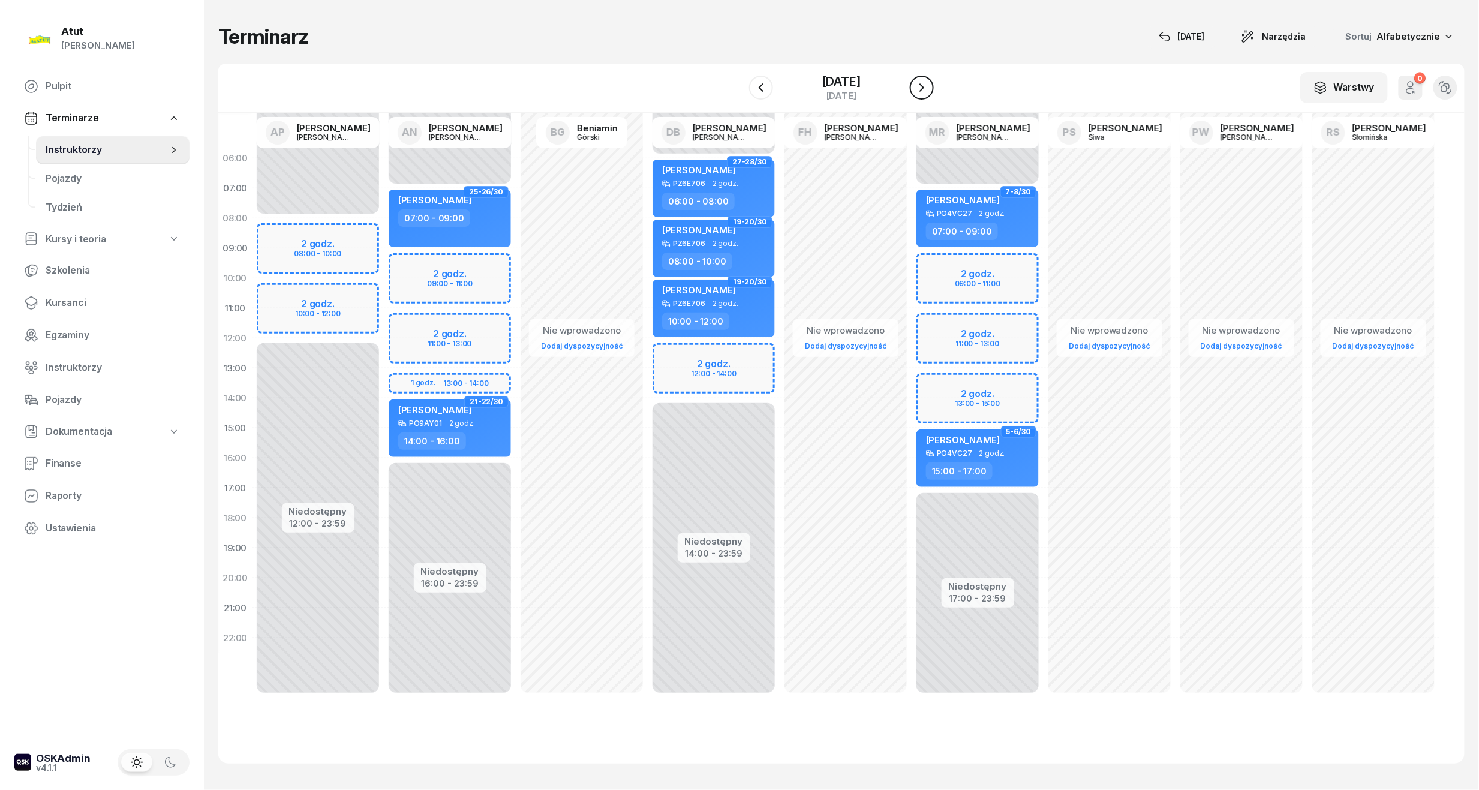
click at [925, 89] on icon "button" at bounding box center [921, 87] width 14 height 14
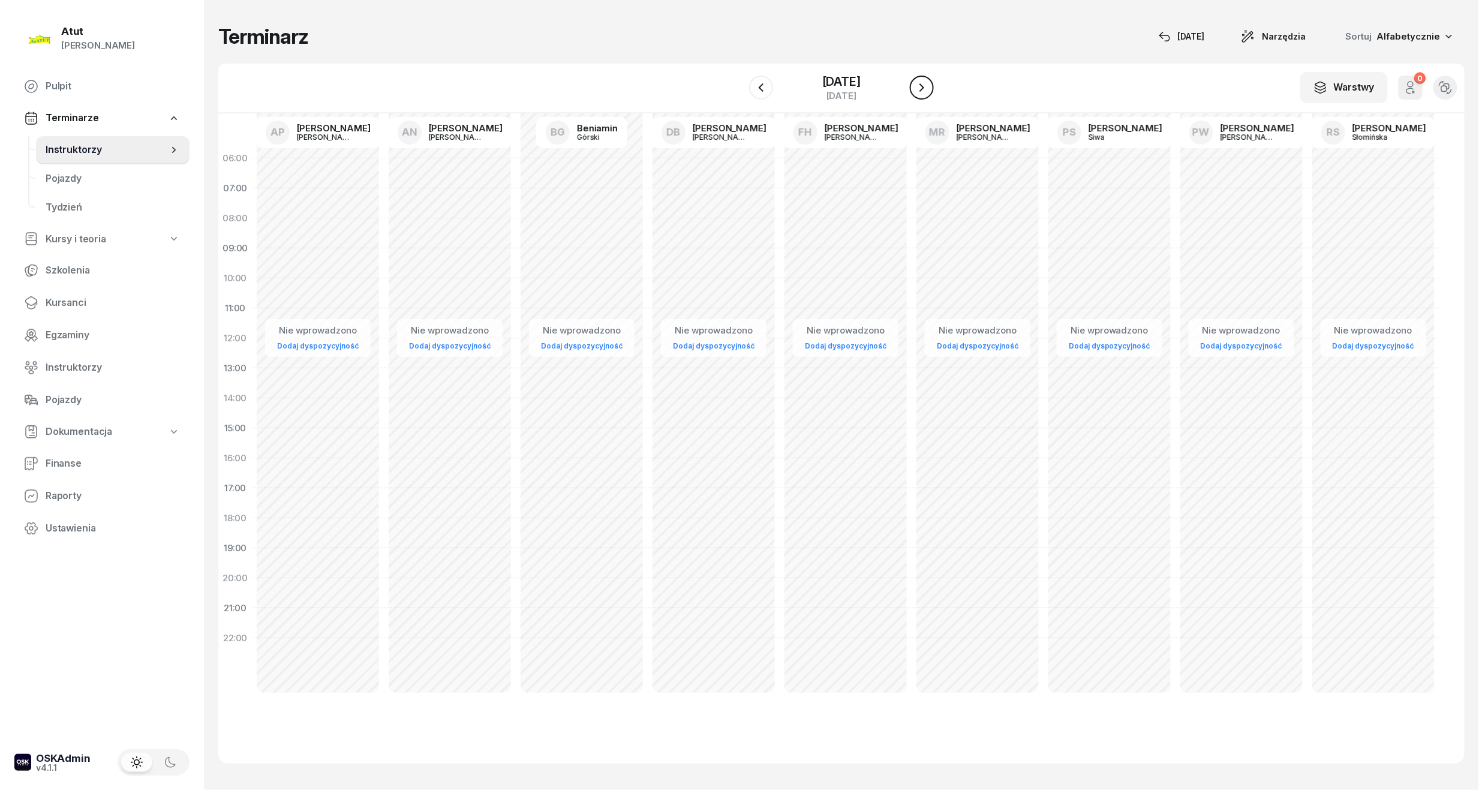
click at [925, 89] on icon "button" at bounding box center [921, 87] width 14 height 14
click at [822, 88] on div "[DATE]" at bounding box center [841, 82] width 38 height 12
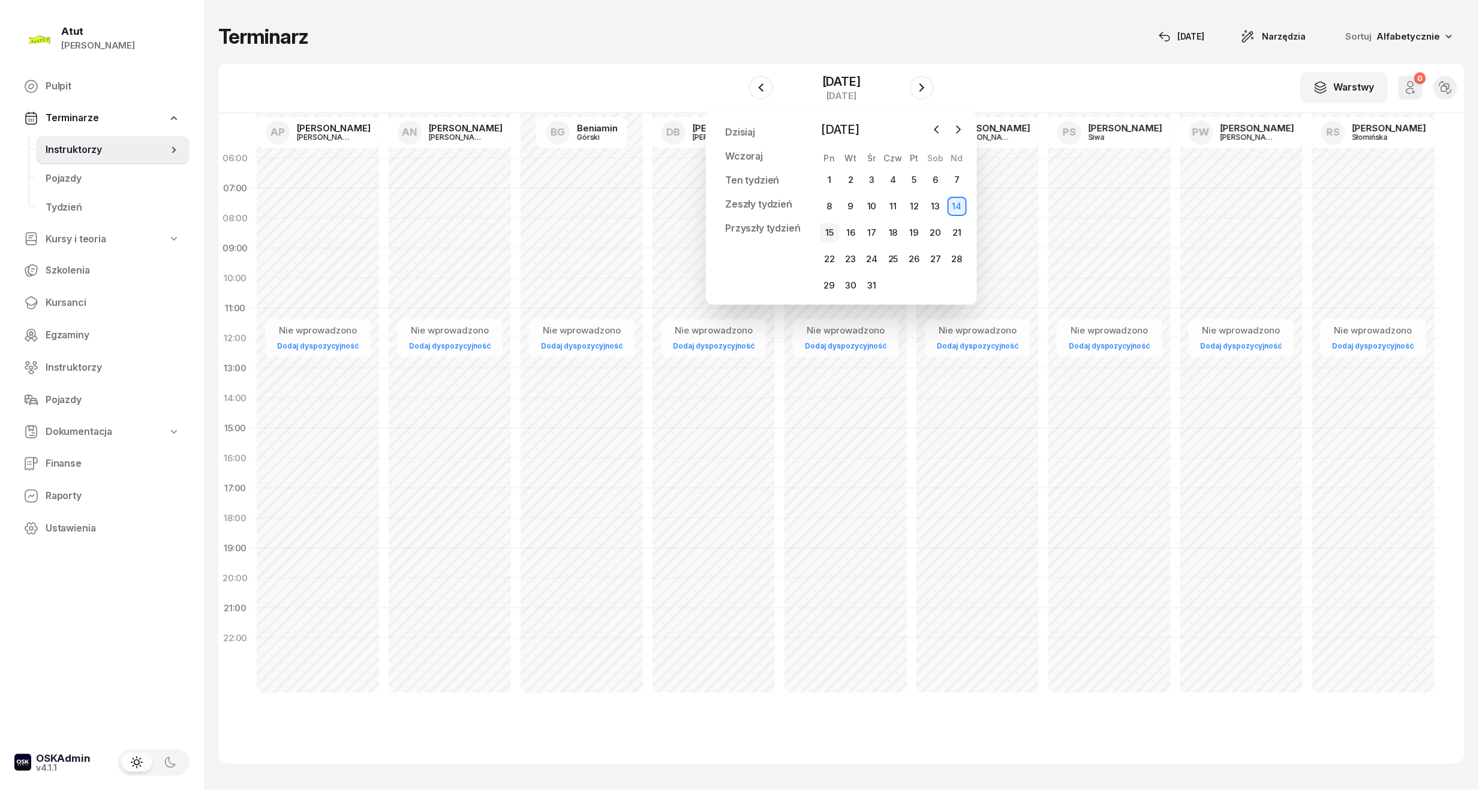
click at [832, 233] on div "15" at bounding box center [829, 232] width 19 height 19
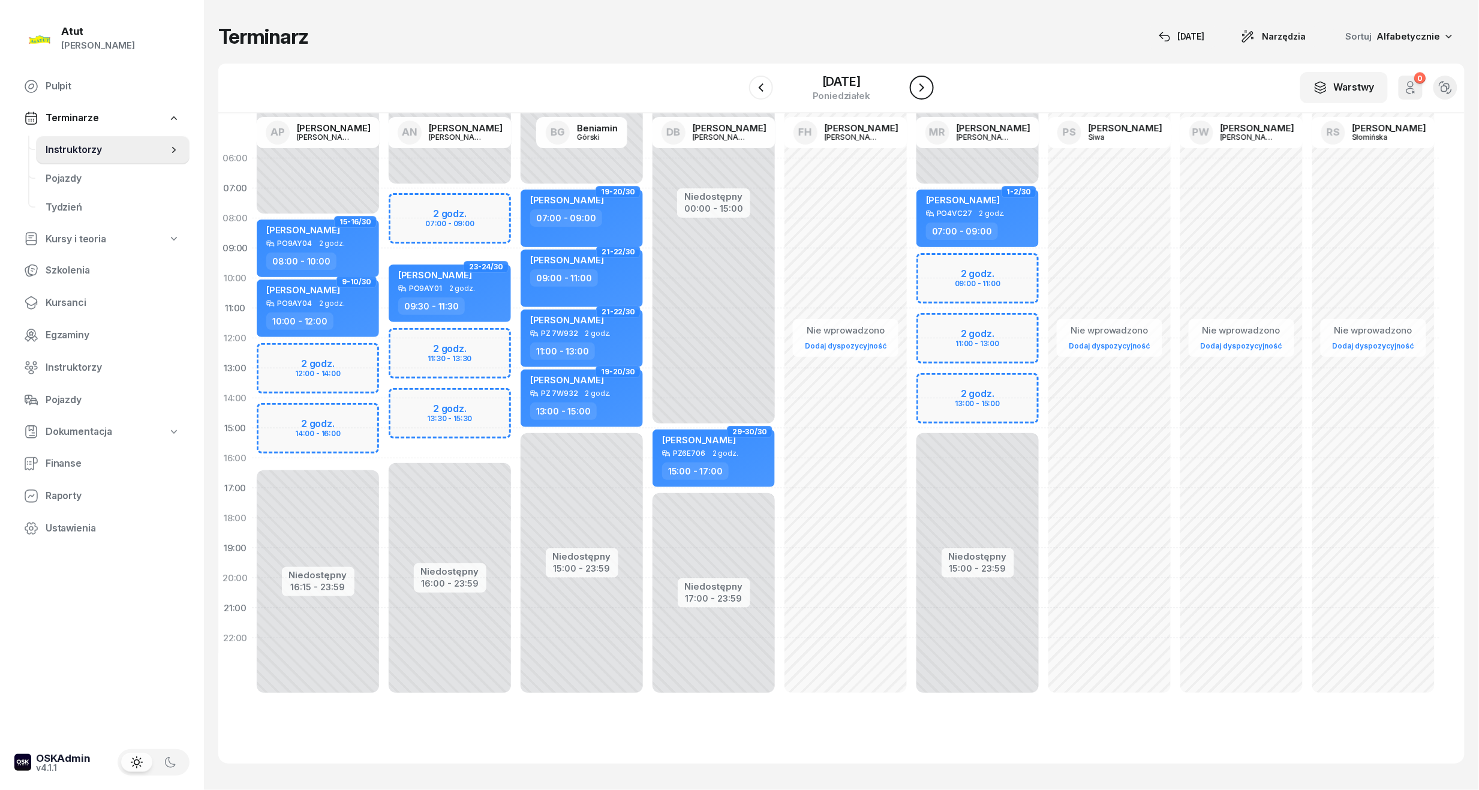
click at [926, 88] on icon "button" at bounding box center [921, 87] width 14 height 14
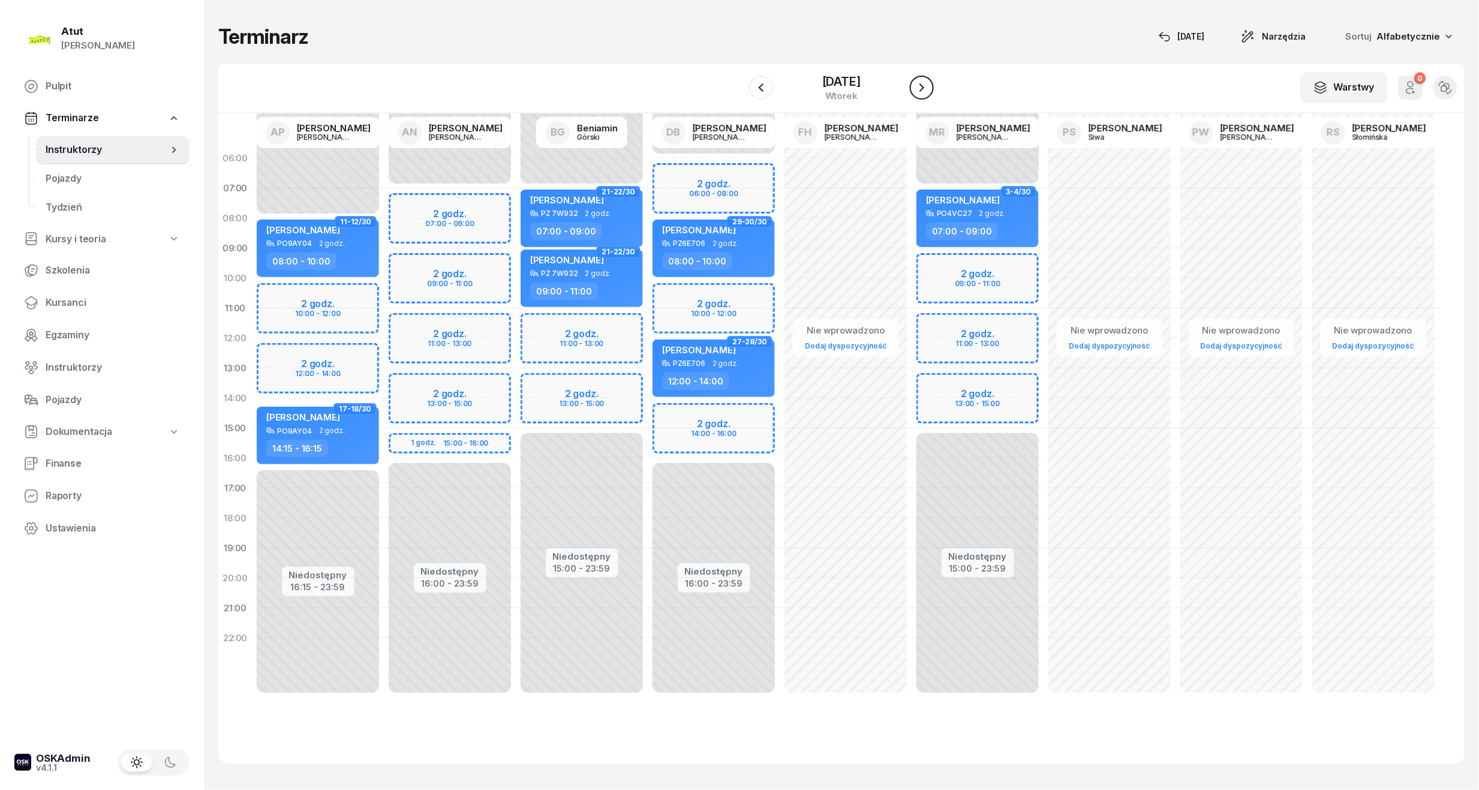
click at [926, 88] on icon "button" at bounding box center [921, 87] width 14 height 14
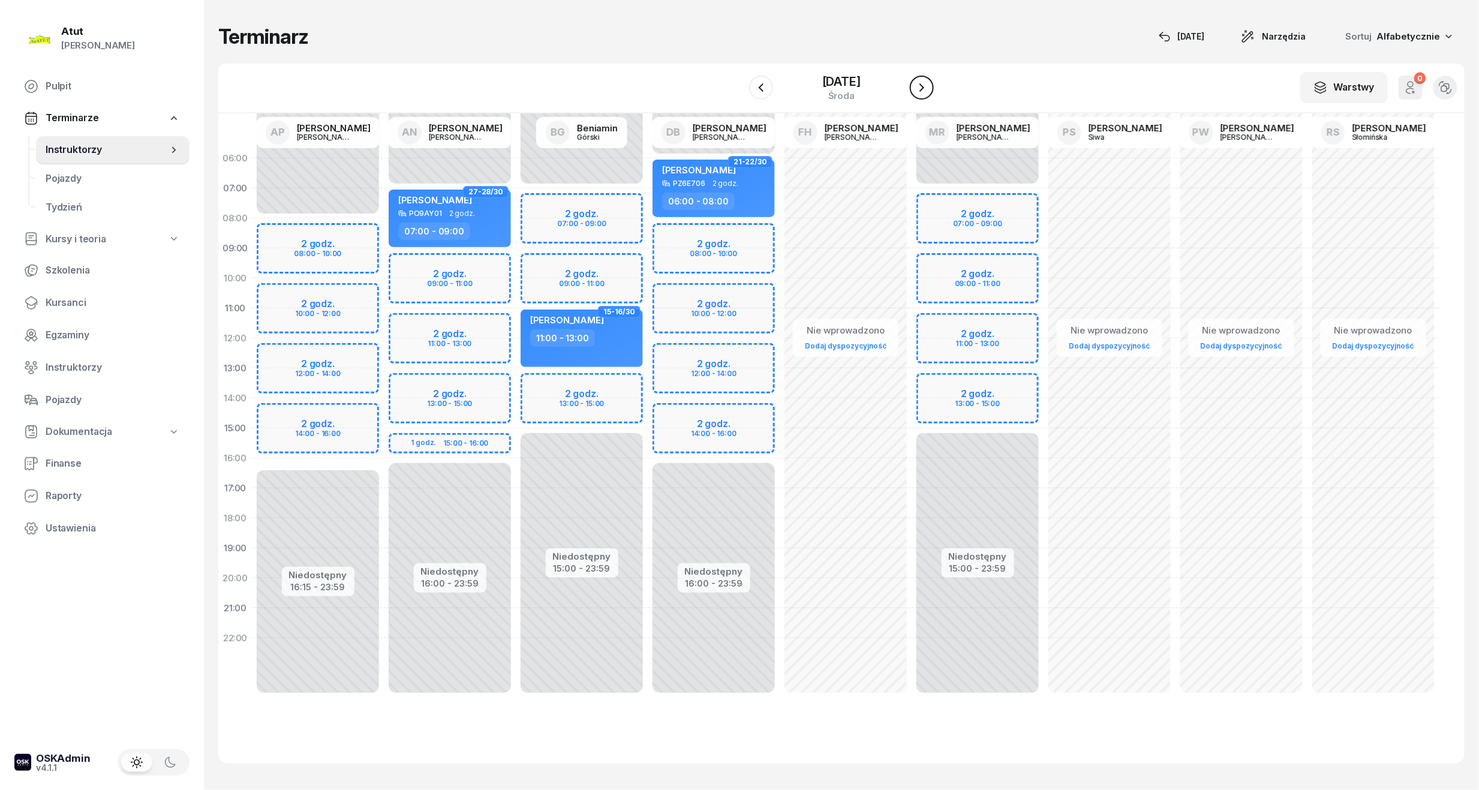
click at [926, 88] on icon "button" at bounding box center [921, 87] width 14 height 14
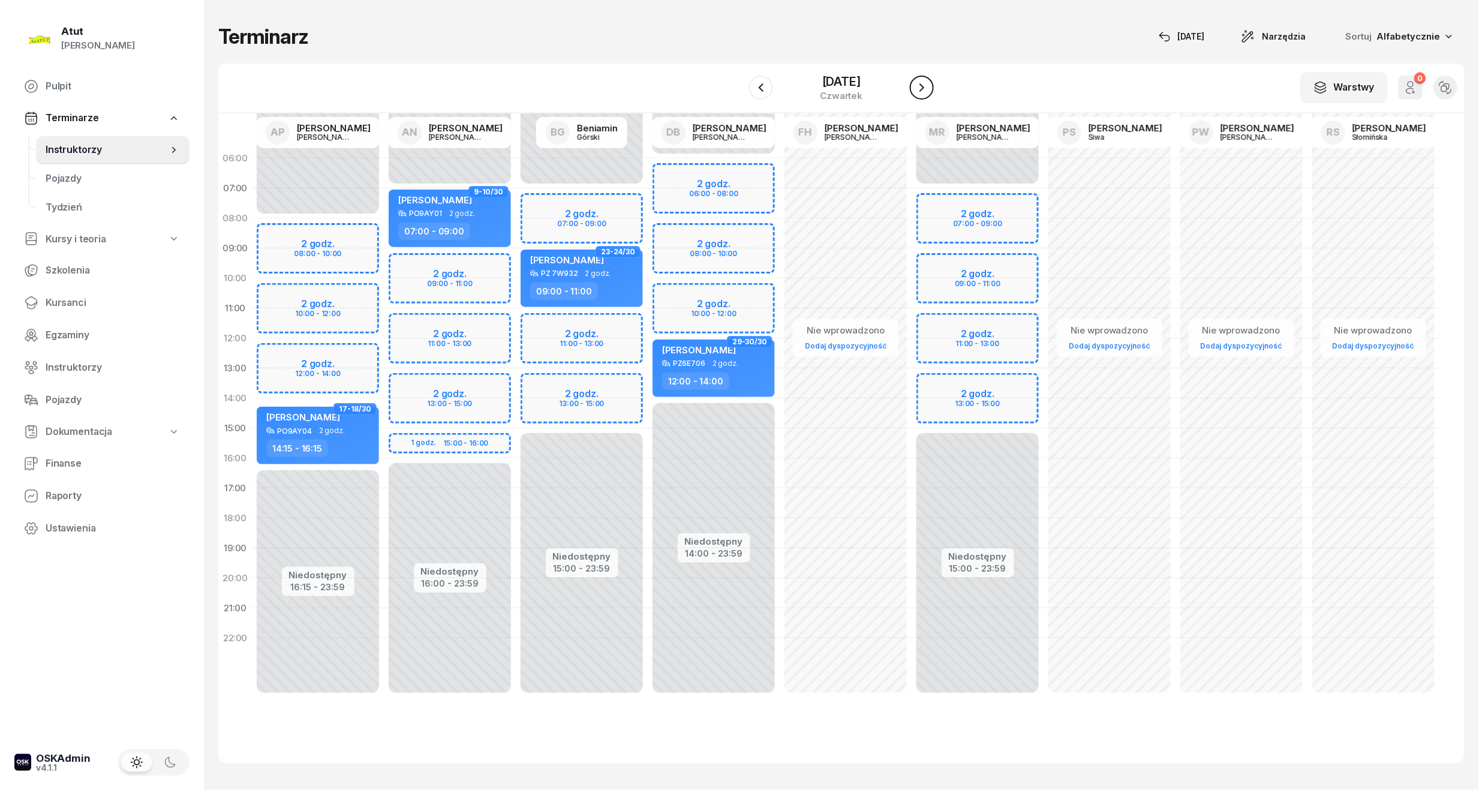
click at [926, 88] on icon "button" at bounding box center [921, 87] width 14 height 14
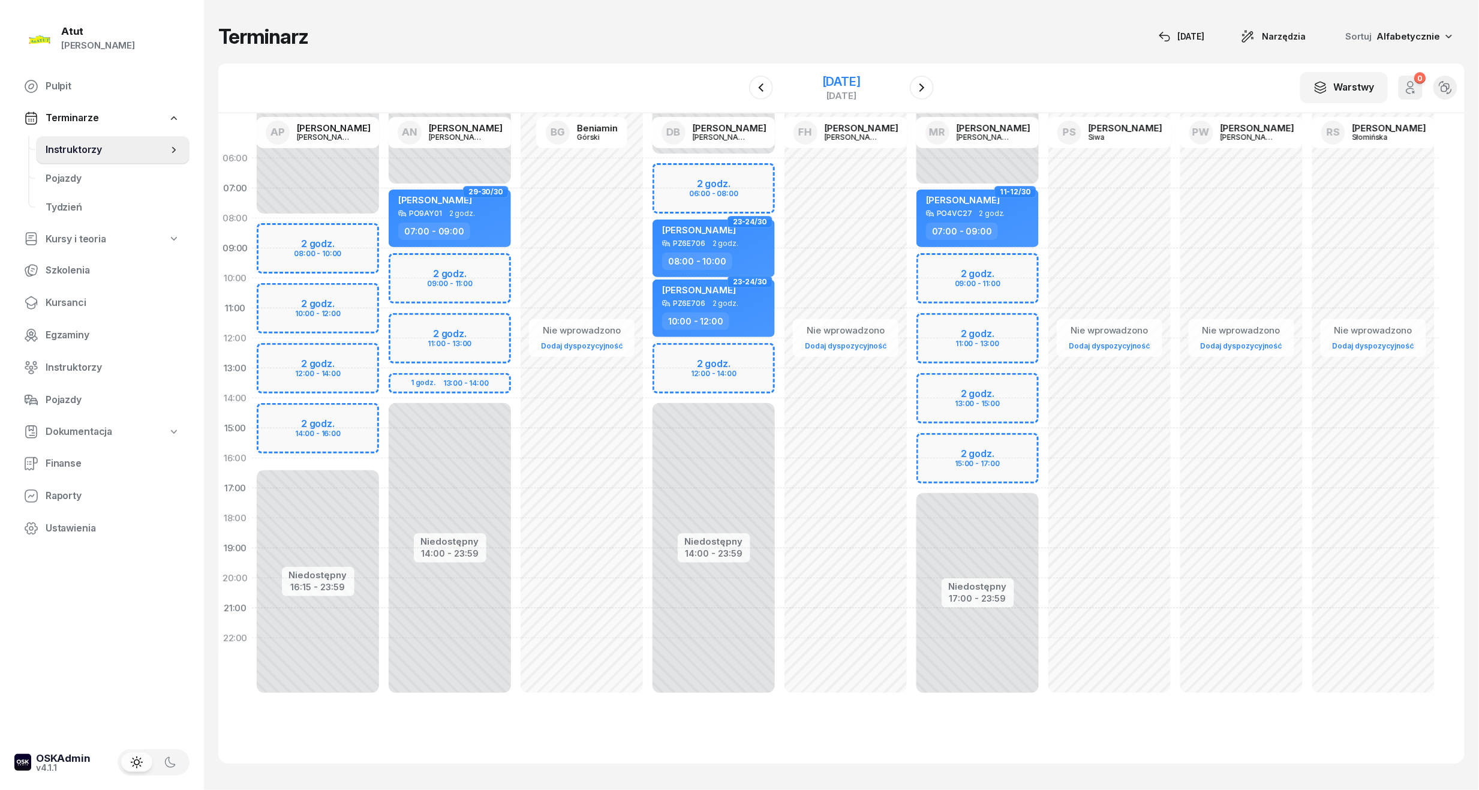
click at [832, 85] on div "[DATE]" at bounding box center [841, 82] width 38 height 12
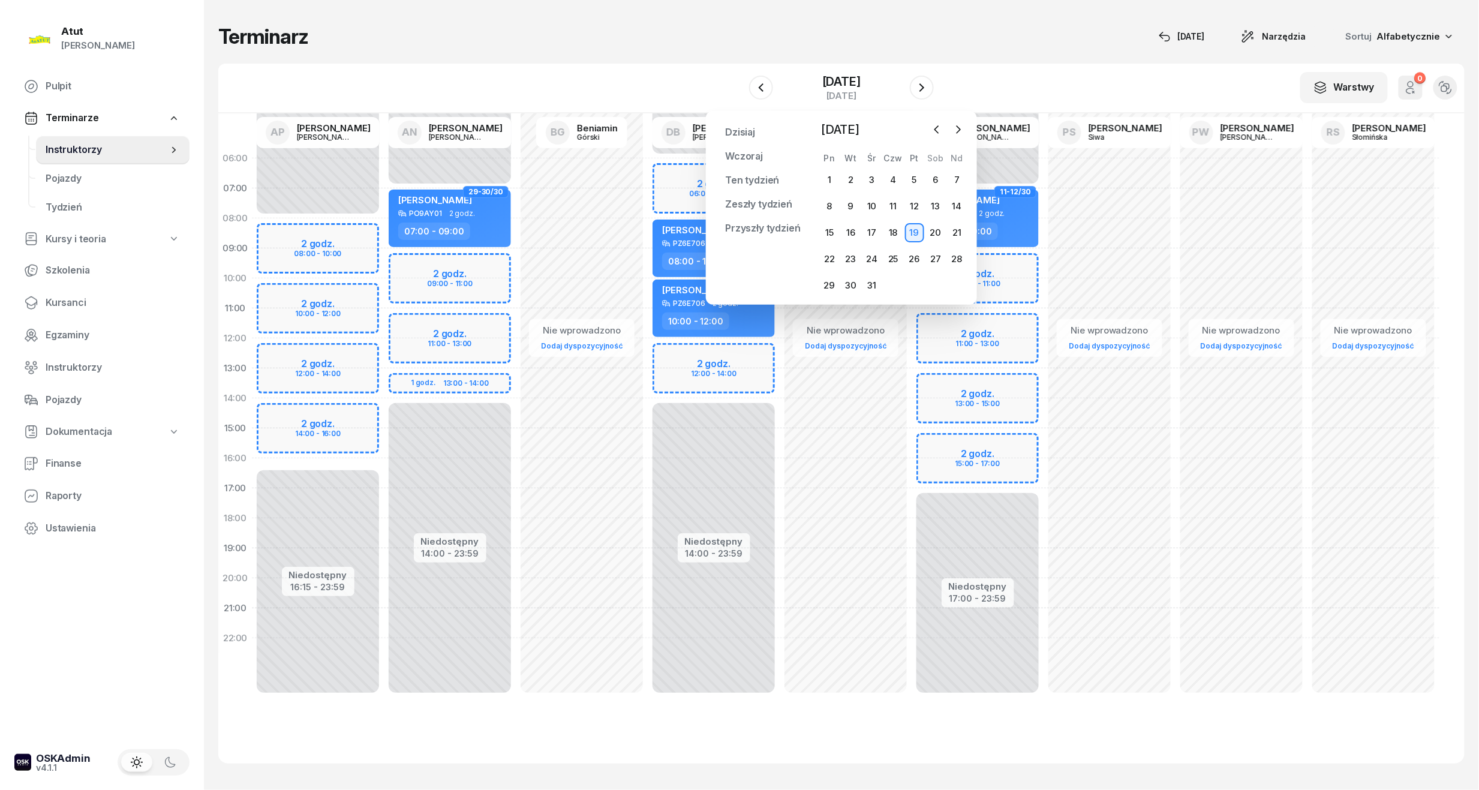
click at [1023, 58] on div "Terminarz [DATE] Narzędzia Sortuj Alfabetycznie W Wybierz AP [PERSON_NAME] AN […" at bounding box center [841, 393] width 1246 height 787
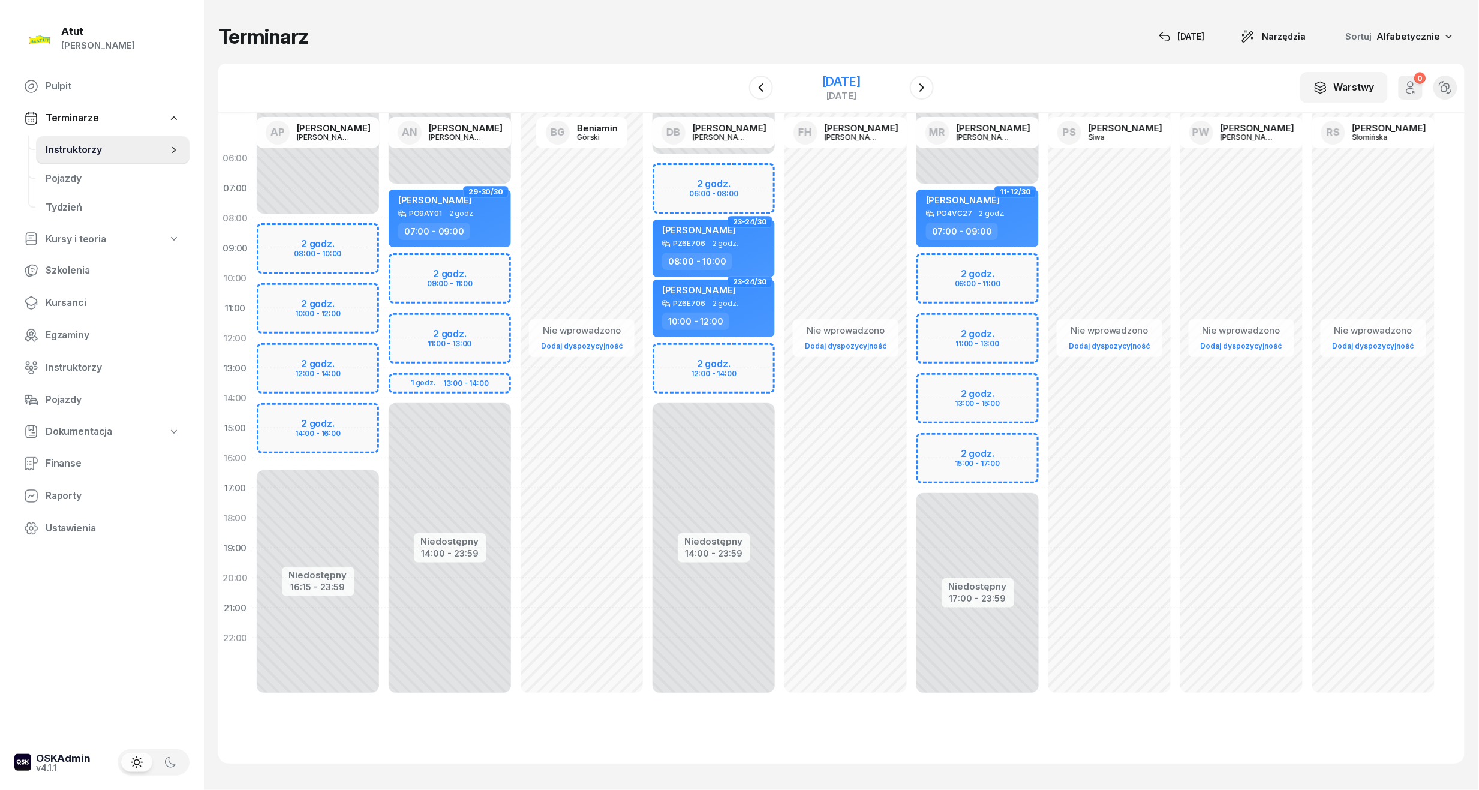
click at [832, 80] on div "[DATE]" at bounding box center [841, 82] width 38 height 12
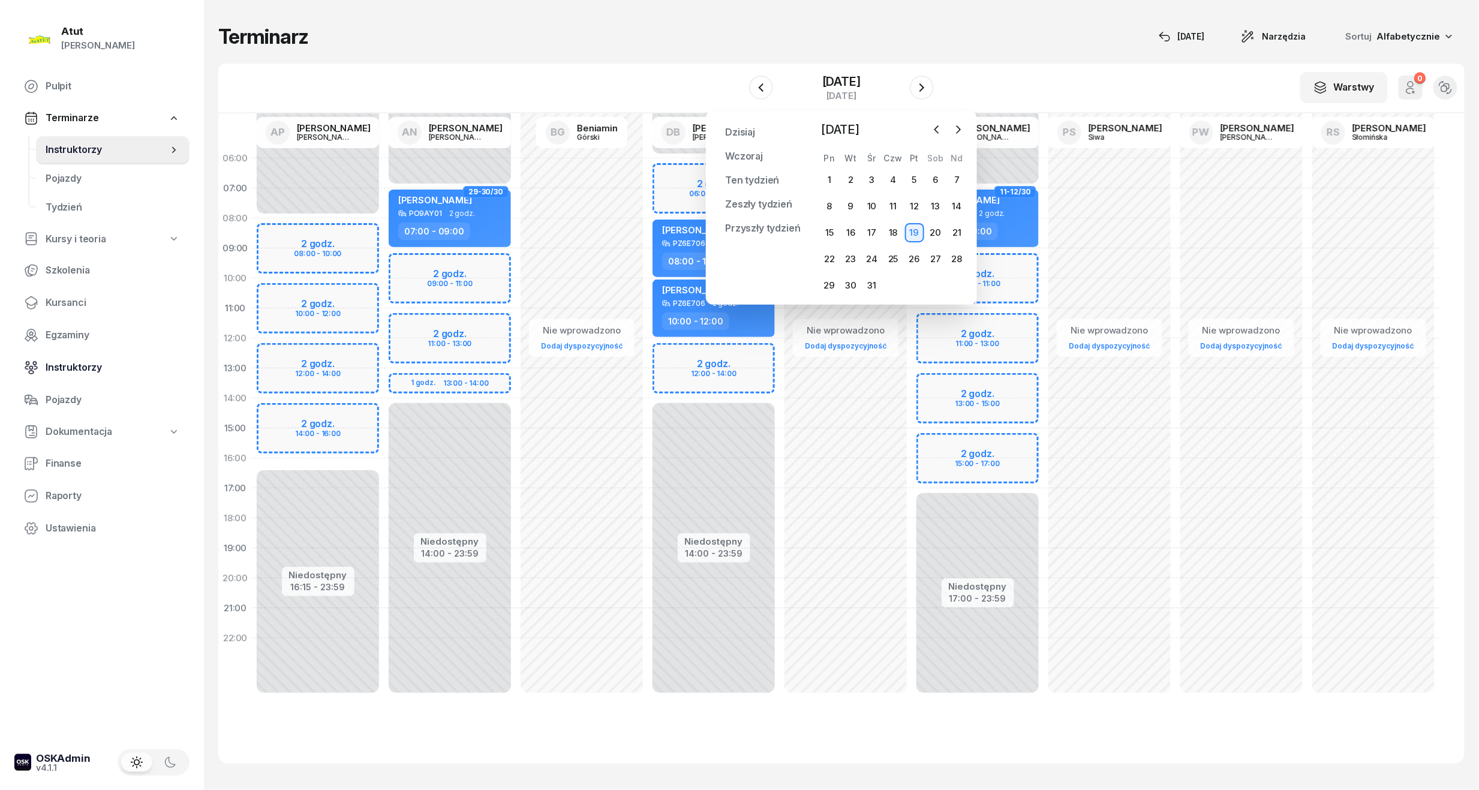
click at [85, 361] on span "Instruktorzy" at bounding box center [113, 368] width 134 height 16
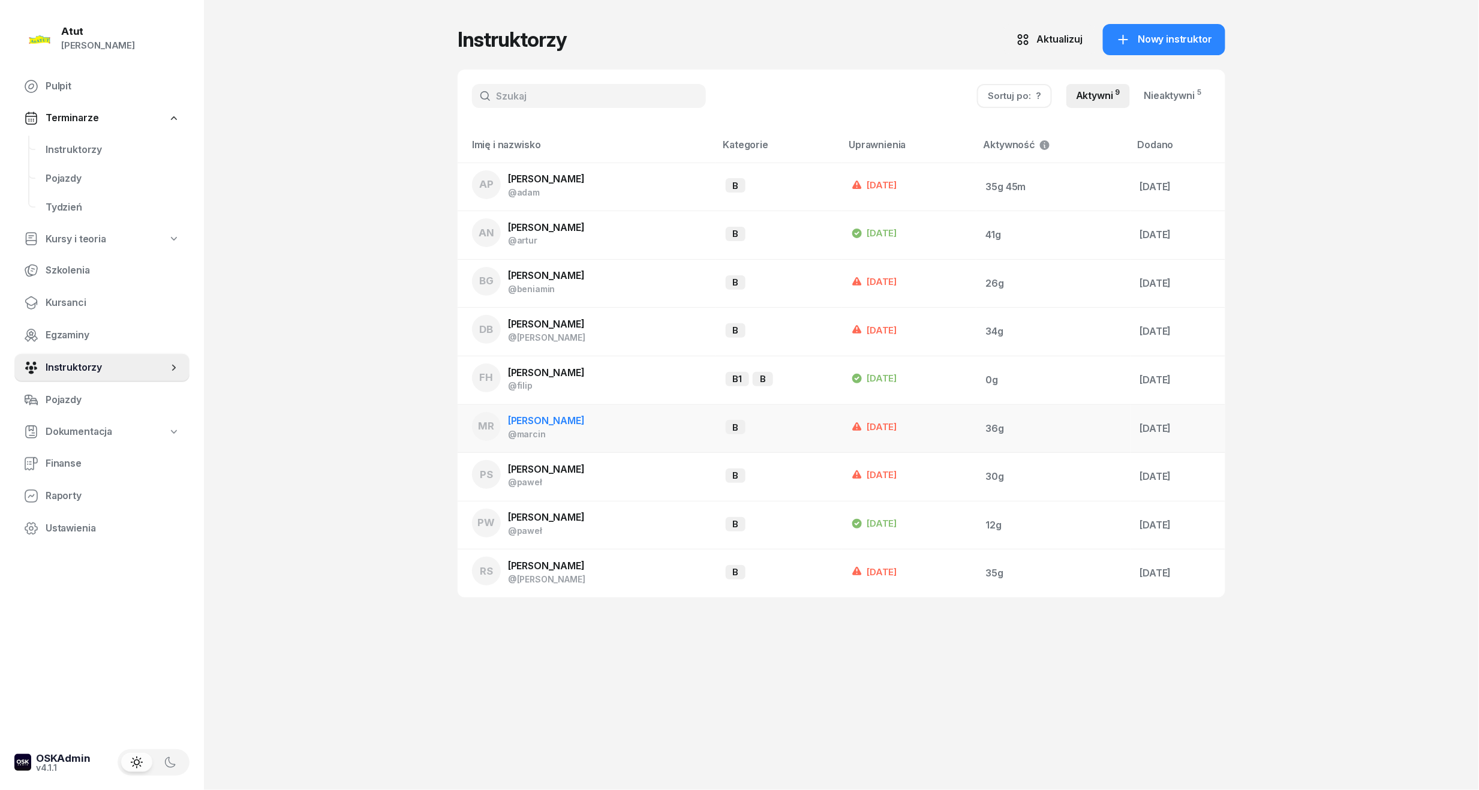
click at [552, 422] on span "[PERSON_NAME]" at bounding box center [546, 420] width 77 height 12
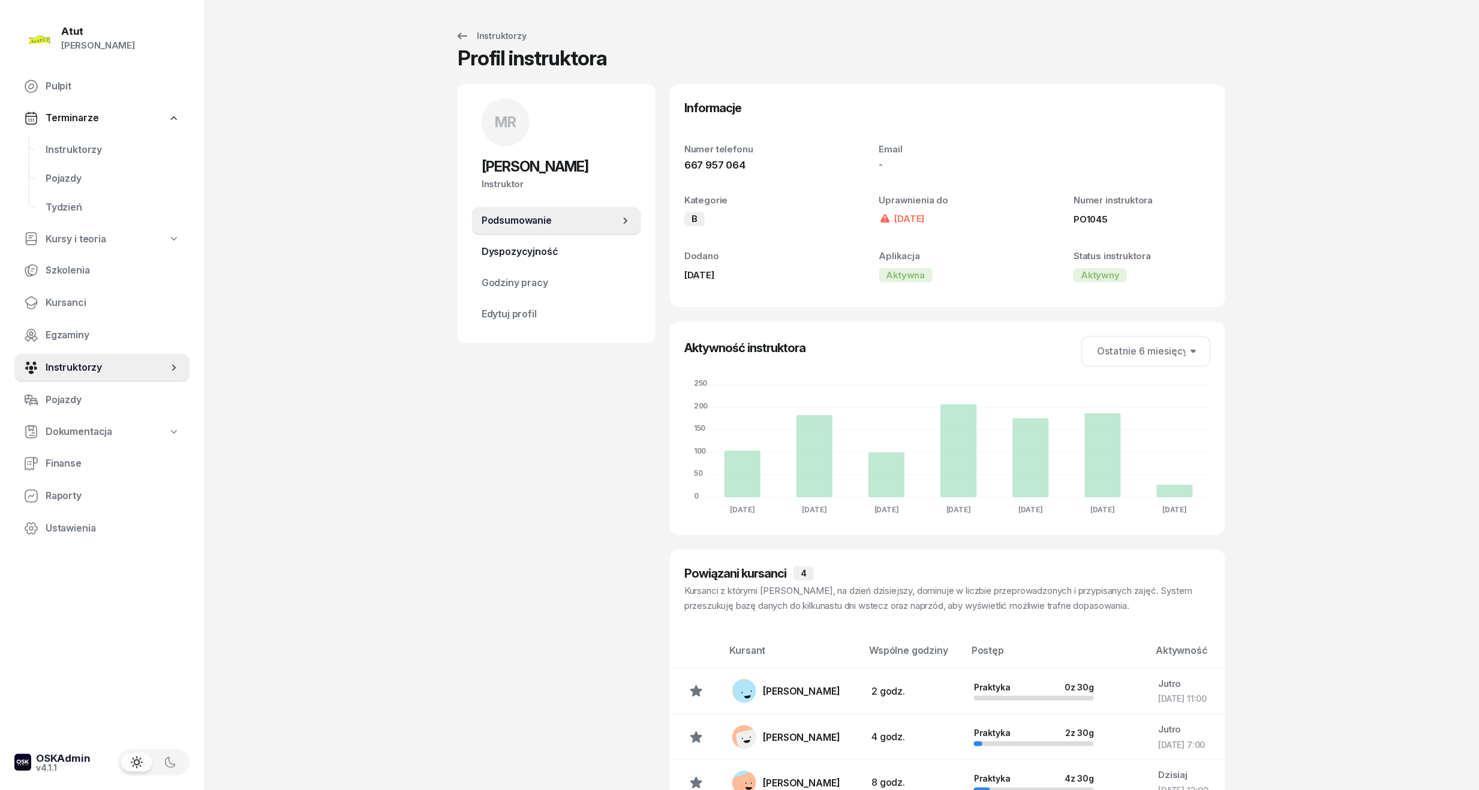
click at [521, 248] on span "Dyspozycyjność" at bounding box center [556, 252] width 150 height 16
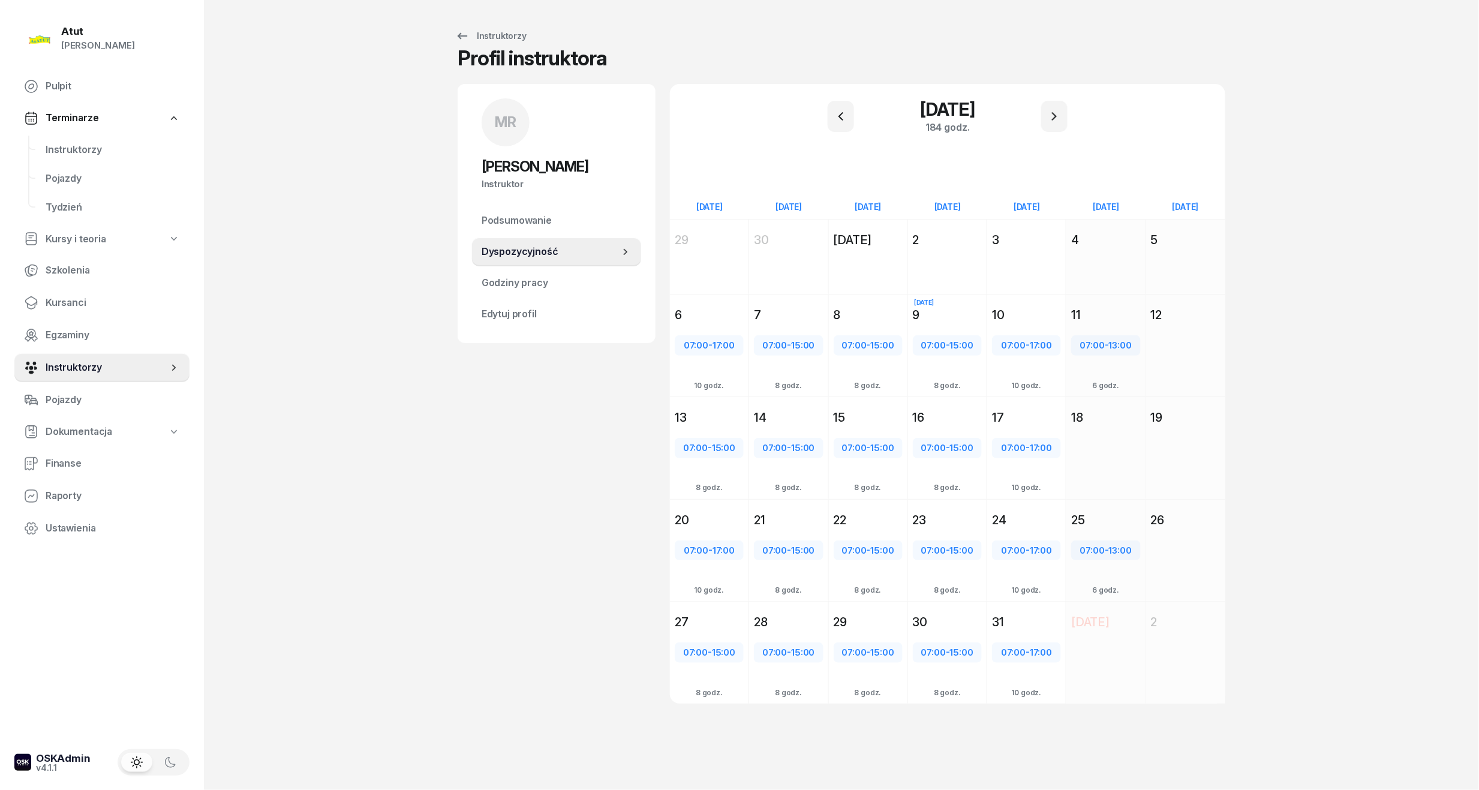
click at [1039, 119] on div "[DATE] 184 godz." at bounding box center [947, 116] width 526 height 36
click at [1058, 113] on icon "button" at bounding box center [1054, 116] width 14 height 14
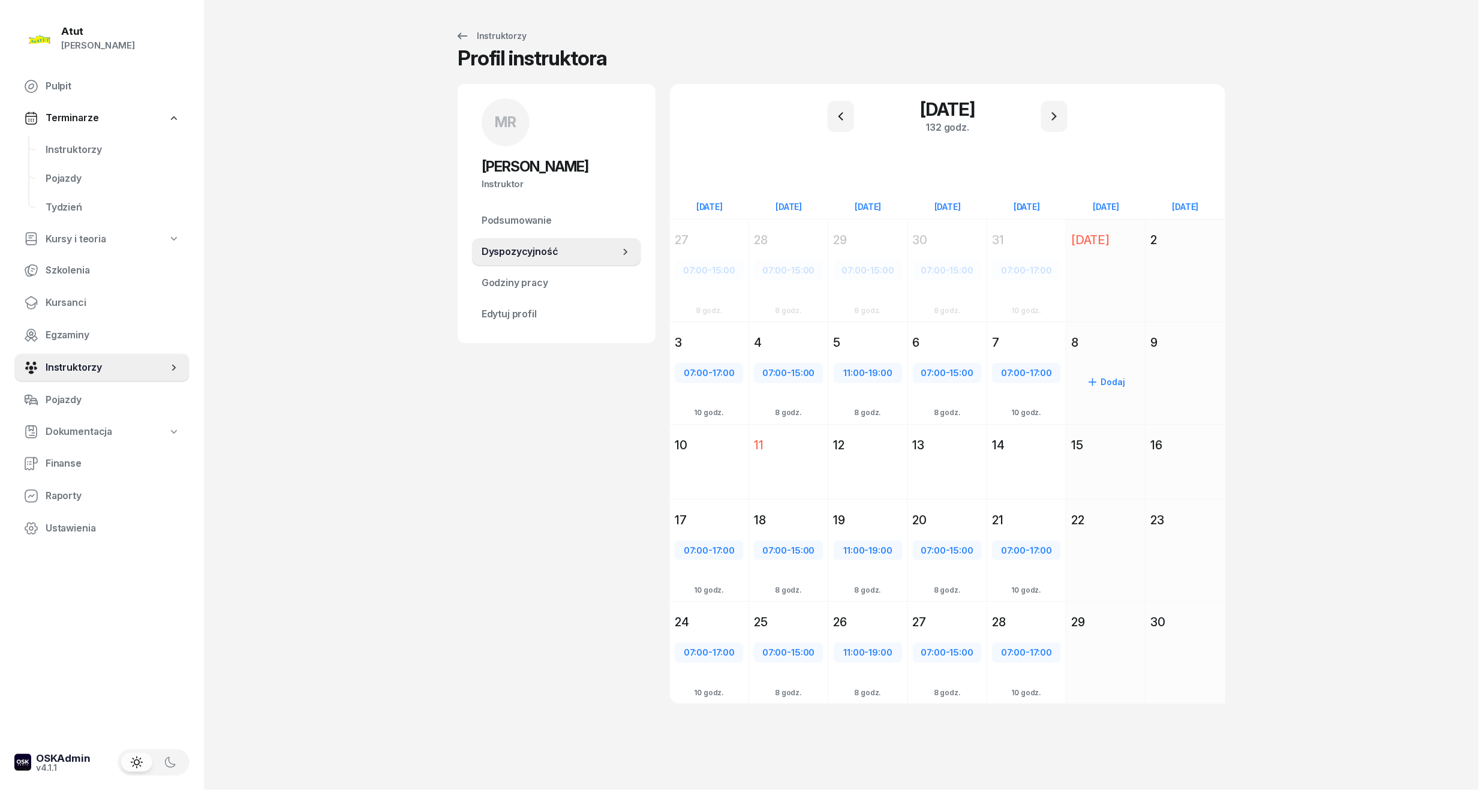
click at [1101, 360] on div "Dodaj" at bounding box center [1105, 394] width 79 height 83
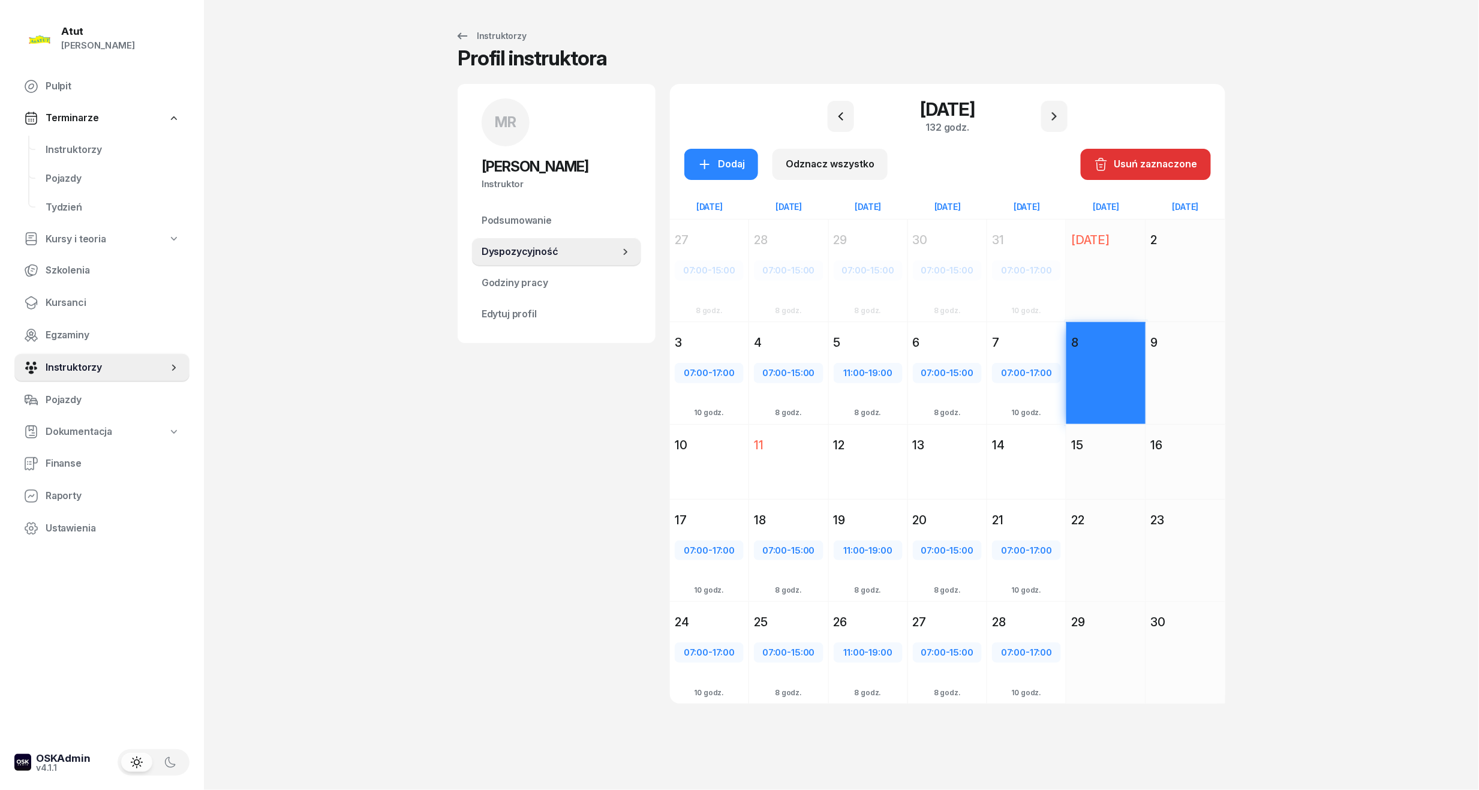
click at [1101, 628] on div "29" at bounding box center [1105, 621] width 69 height 17
click at [728, 164] on div "Dodaj" at bounding box center [720, 164] width 47 height 16
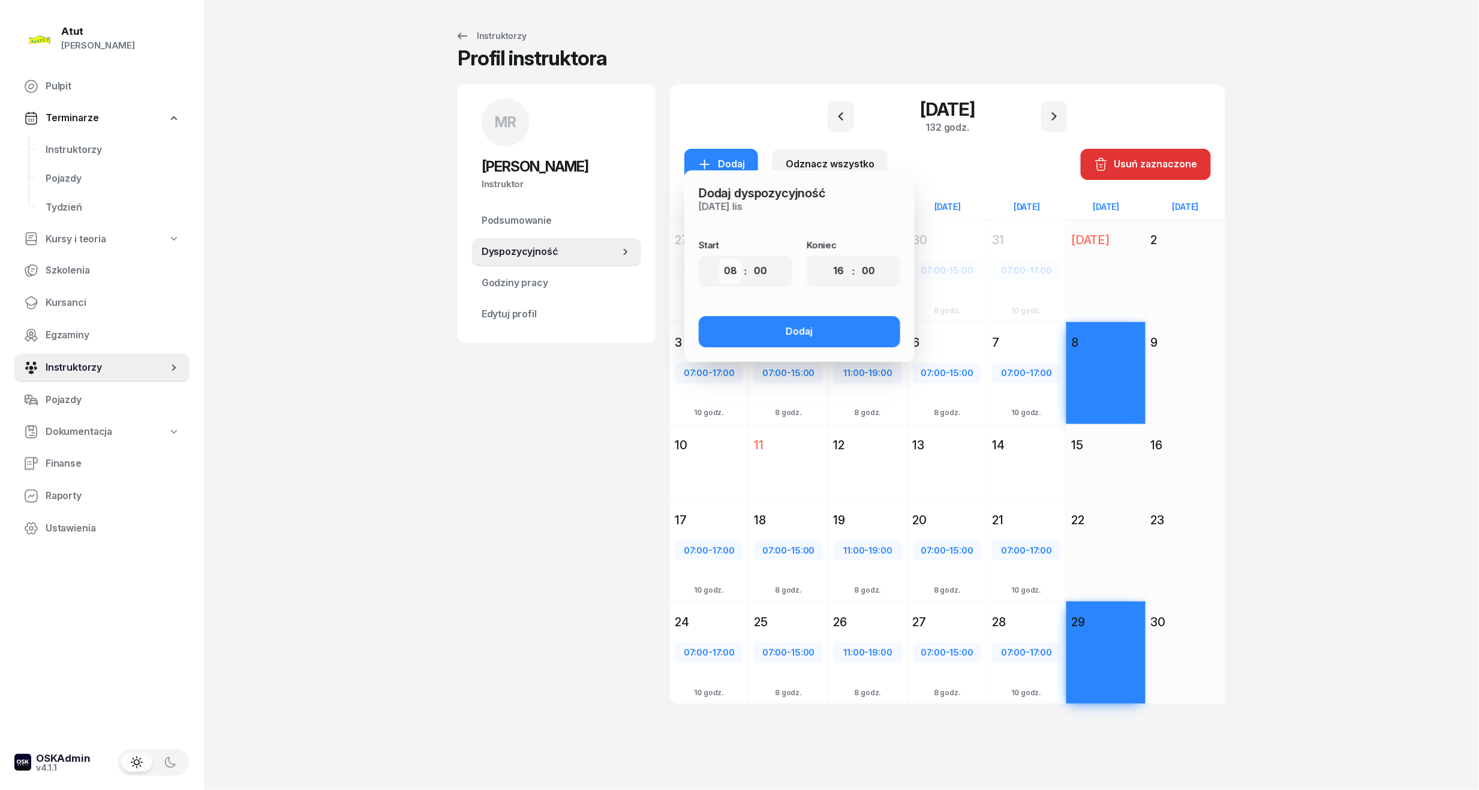
click at [735, 277] on select "00 01 02 03 04 05 06 07 08 09 10 11 12 13 14 15 16 17 18 19 20 21 22 23" at bounding box center [730, 270] width 23 height 25
select select "07"
click at [719, 258] on select "00 01 02 03 04 05 06 07 08 09 10 11 12 13 14 15 16 17 18 19 20 21 22 23" at bounding box center [730, 270] width 23 height 25
click at [840, 279] on select "00 01 02 03 04 05 06 07 08 09 10 11 12 13 14 15 16 17 18 19 20 21 22 23" at bounding box center [838, 270] width 23 height 25
select select "15"
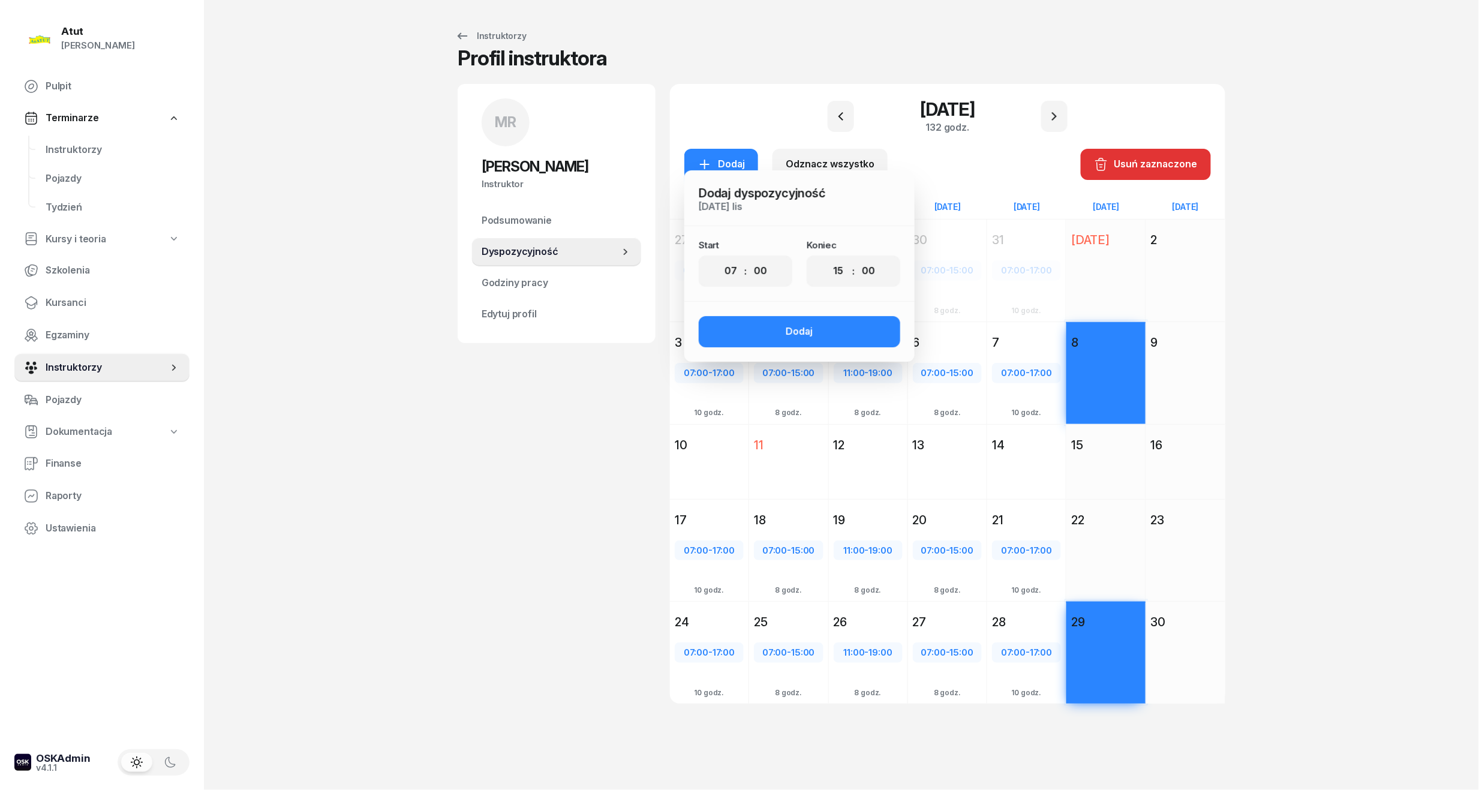
click at [827, 258] on select "00 01 02 03 04 05 06 07 08 09 10 11 12 13 14 15 16 17 18 19 20 21 22 23" at bounding box center [838, 270] width 23 height 25
click at [778, 324] on button "Dodaj" at bounding box center [799, 331] width 201 height 31
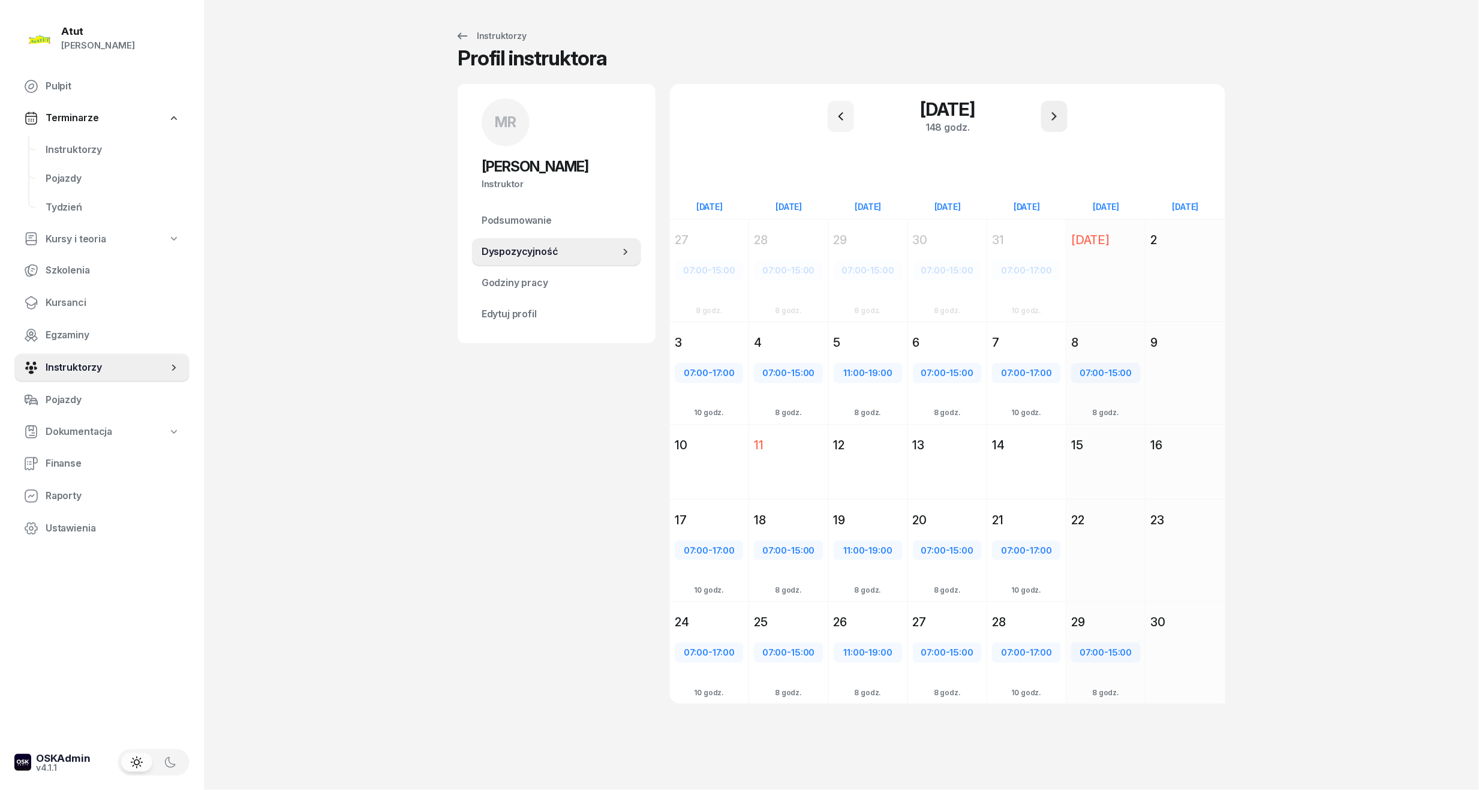
click at [1054, 119] on icon "button" at bounding box center [1054, 116] width 14 height 14
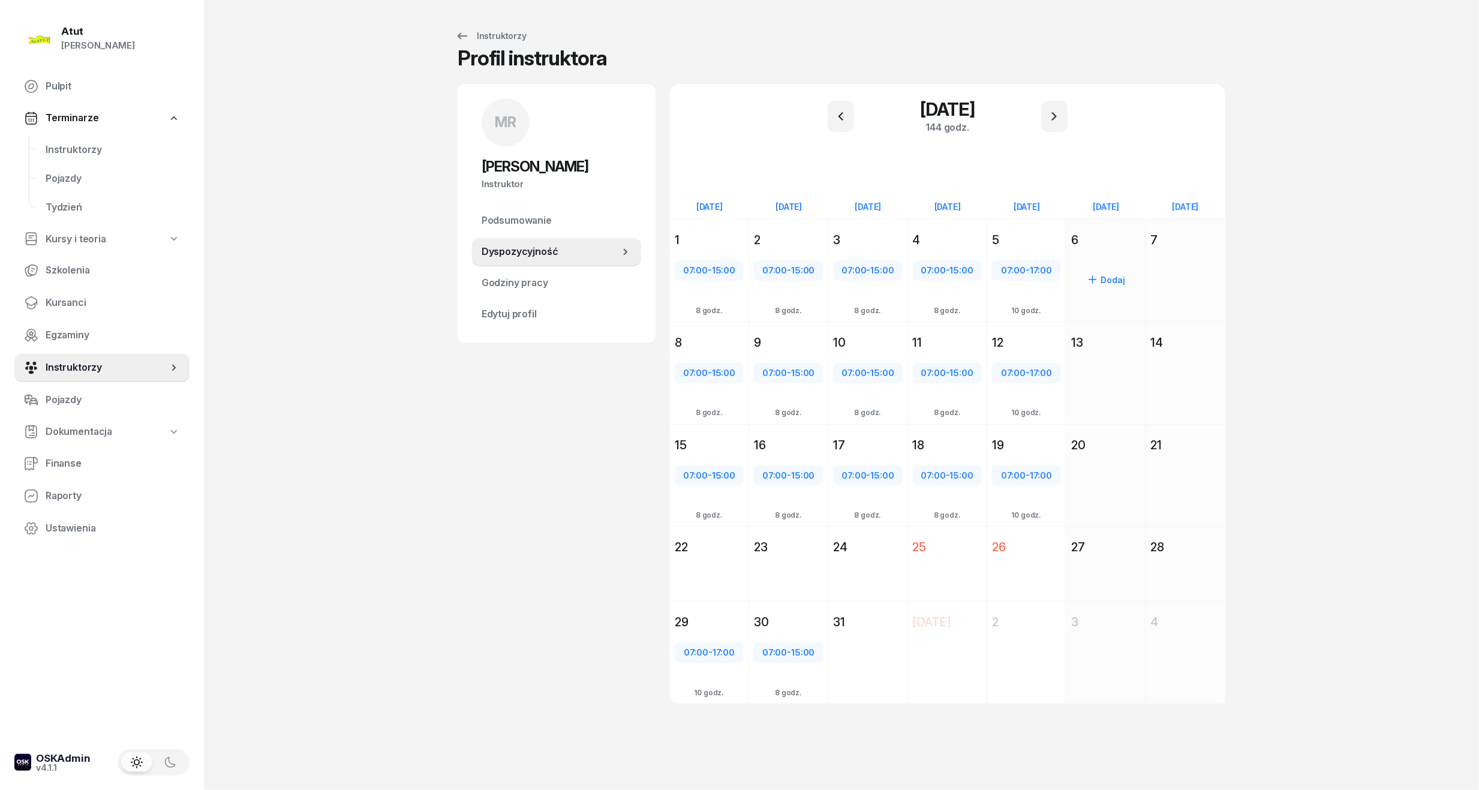
click at [1097, 252] on div "Dodaj" at bounding box center [1105, 292] width 79 height 83
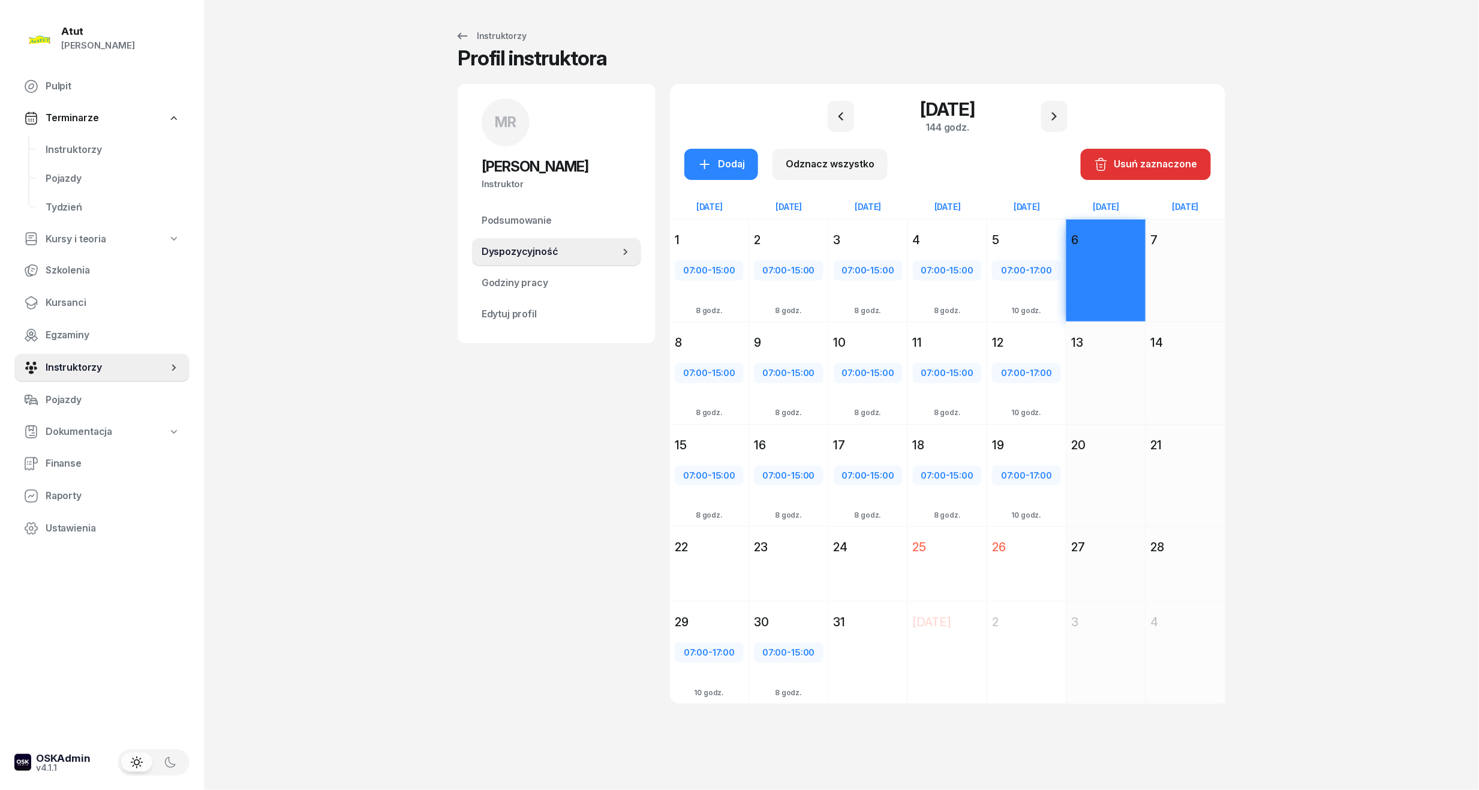
click at [1080, 361] on div "Dodaj" at bounding box center [1105, 394] width 79 height 83
click at [727, 165] on div "Dodaj" at bounding box center [720, 164] width 47 height 16
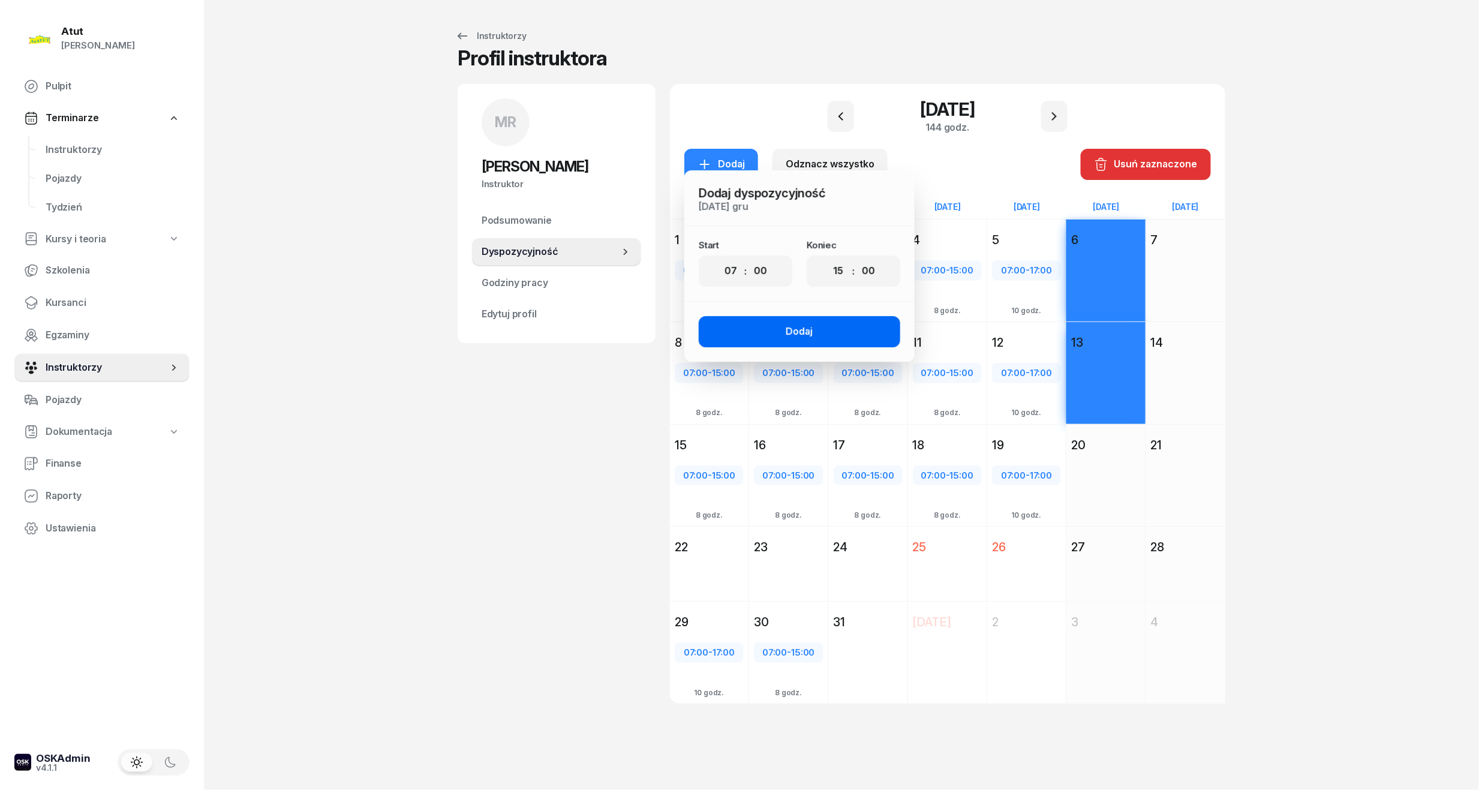
click at [809, 320] on button "Dodaj" at bounding box center [799, 331] width 201 height 31
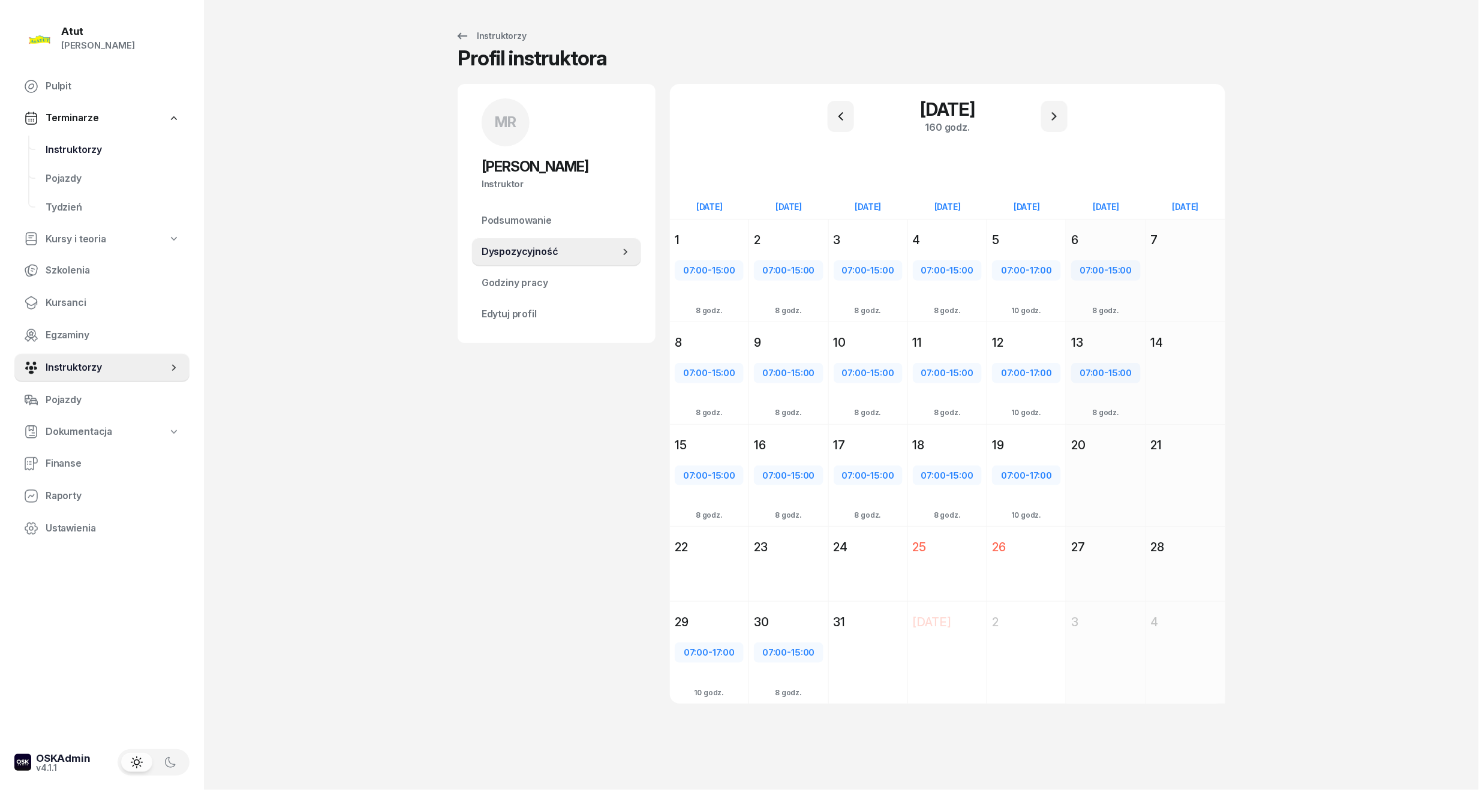
click at [66, 144] on span "Instruktorzy" at bounding box center [113, 150] width 134 height 16
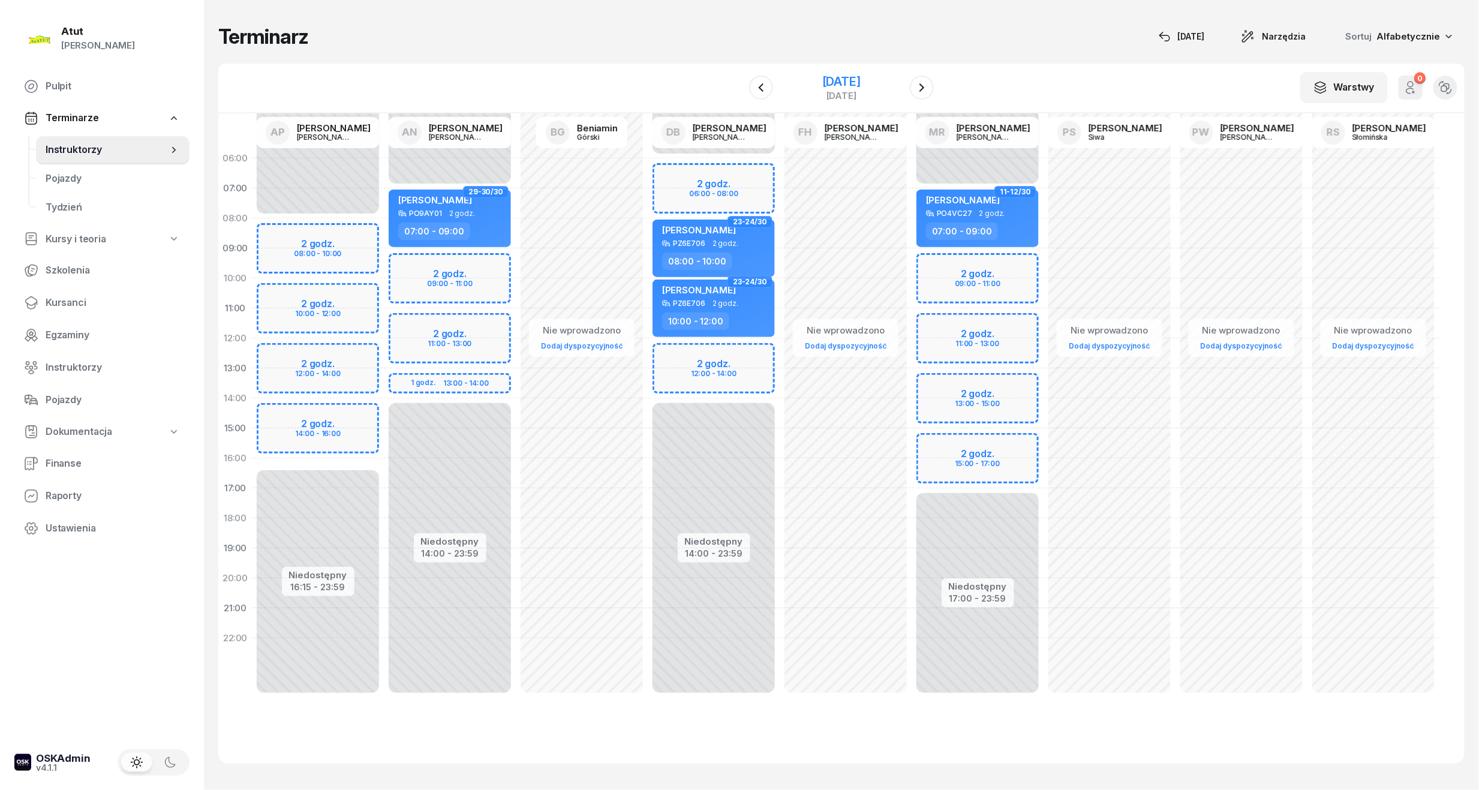
drag, startPoint x: 804, startPoint y: 80, endPoint x: 827, endPoint y: 101, distance: 31.4
click at [822, 80] on div "[DATE]" at bounding box center [841, 82] width 38 height 12
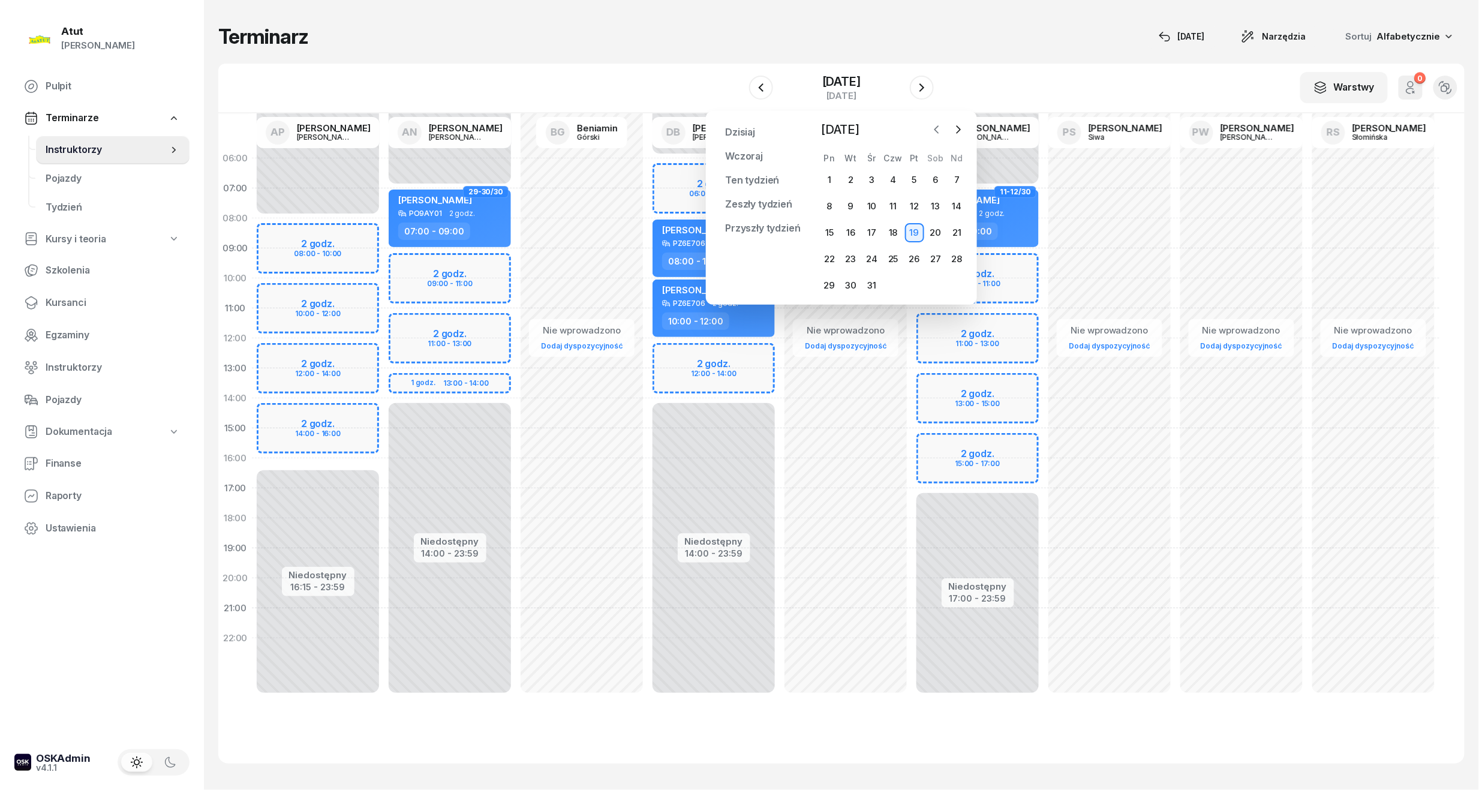
click at [940, 121] on button "button" at bounding box center [937, 130] width 18 height 18
click at [850, 227] on div "14" at bounding box center [850, 232] width 19 height 19
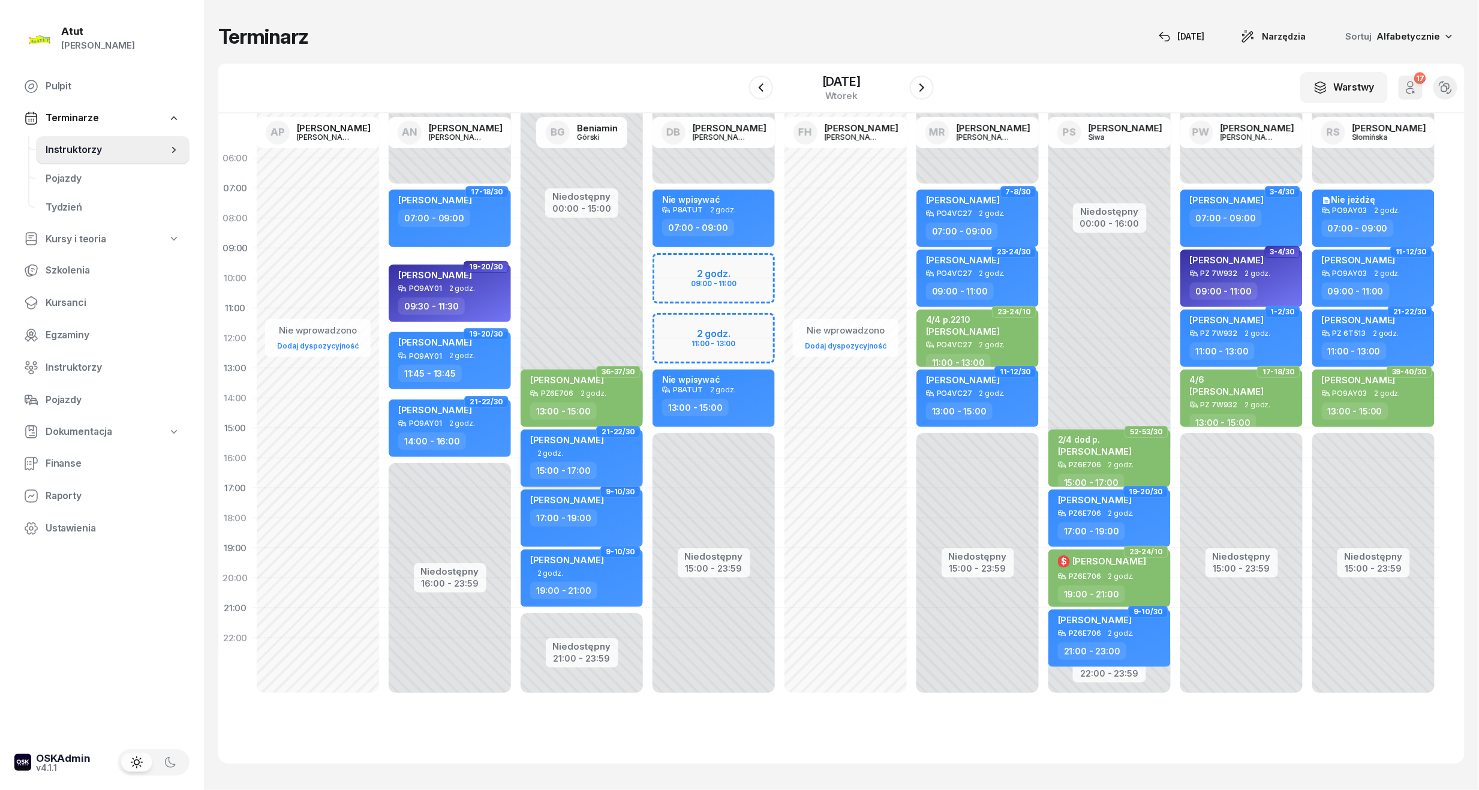
click at [577, 439] on span "[PERSON_NAME]" at bounding box center [567, 439] width 74 height 11
select select "15"
select select "17"
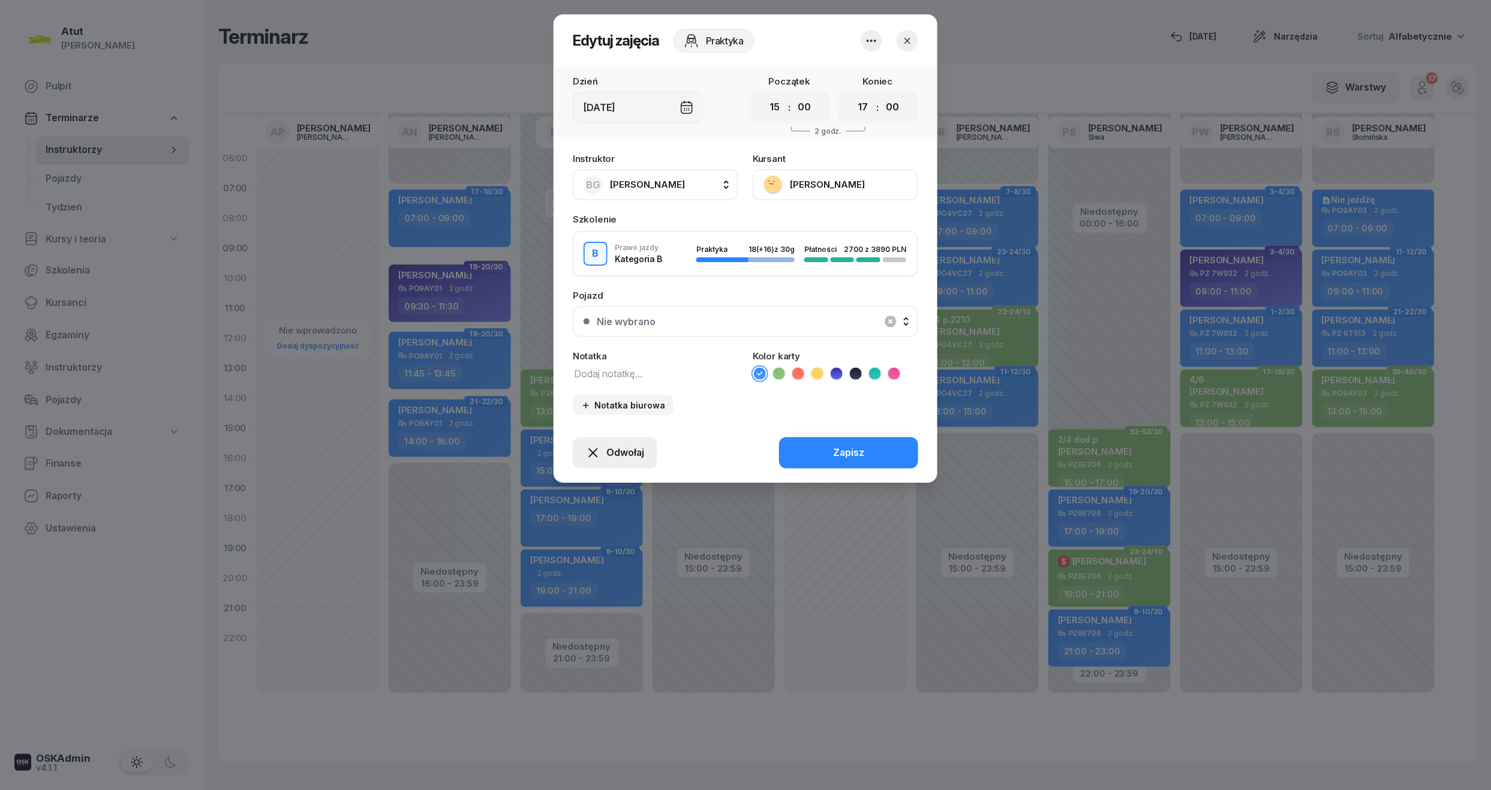
click at [633, 445] on span "Odwołaj" at bounding box center [625, 453] width 38 height 16
click at [600, 377] on div "Kursant odwołał" at bounding box center [593, 380] width 71 height 16
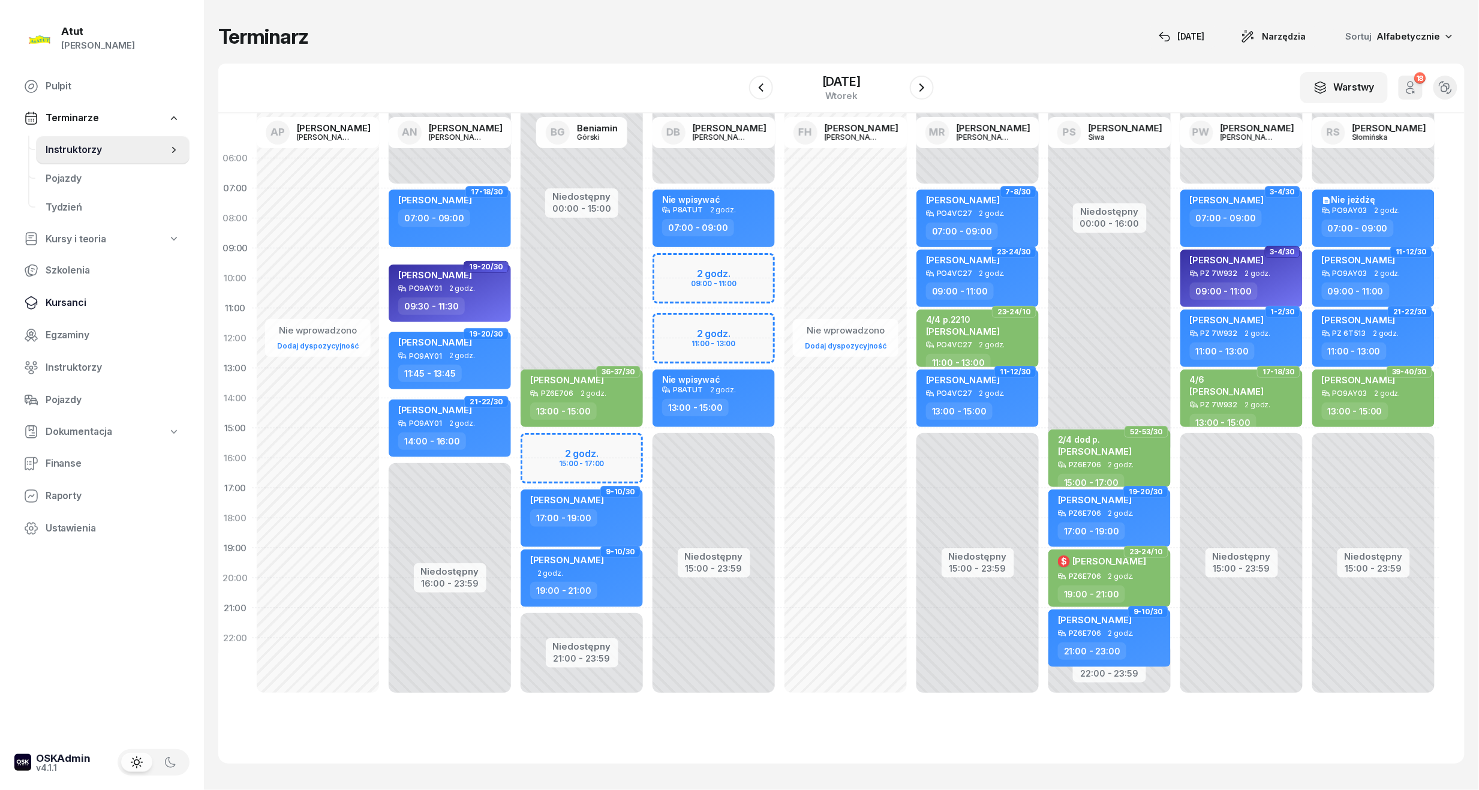
click at [85, 305] on span "Kursanci" at bounding box center [113, 303] width 134 height 16
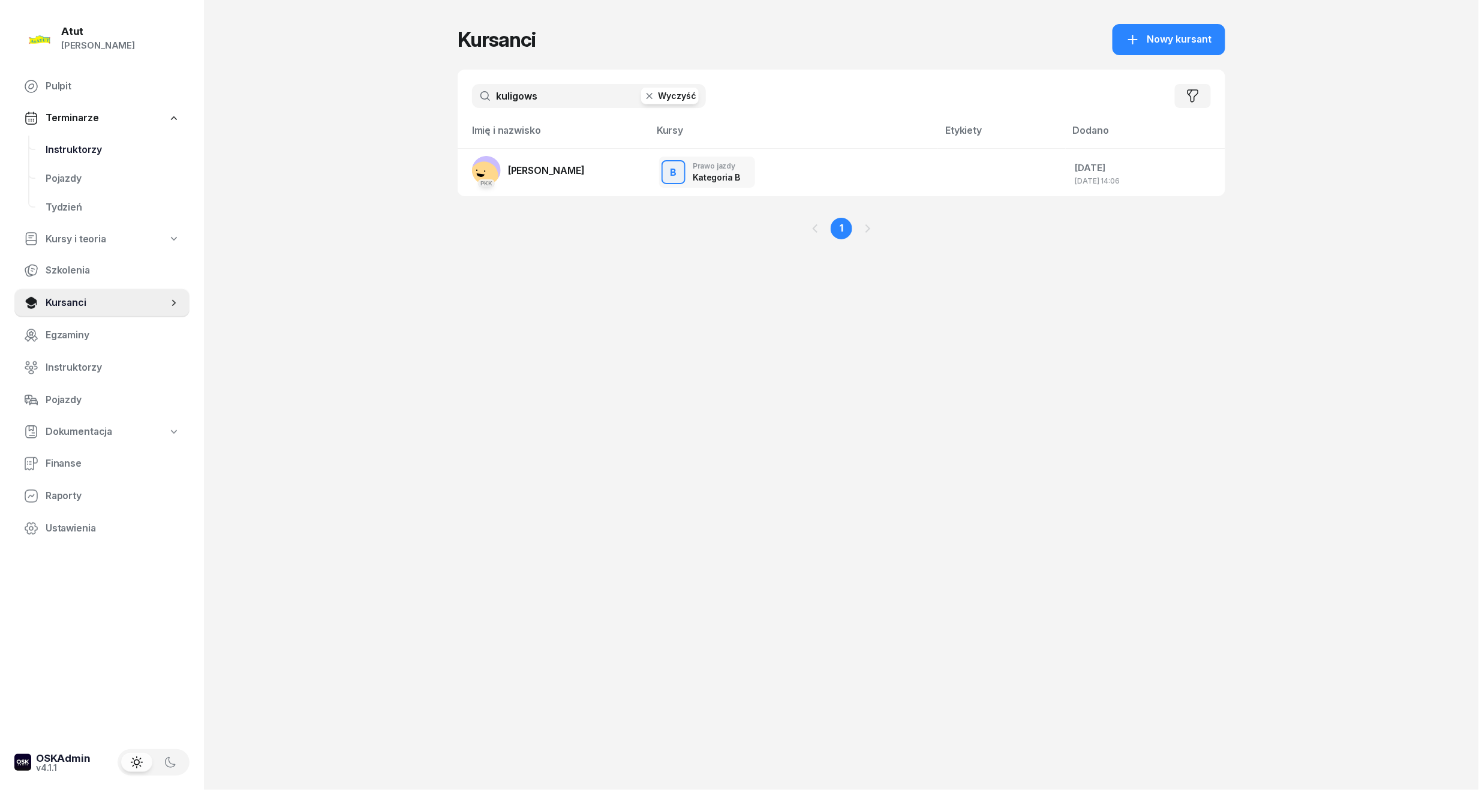
click at [85, 138] on link "Instruktorzy" at bounding box center [112, 150] width 153 height 29
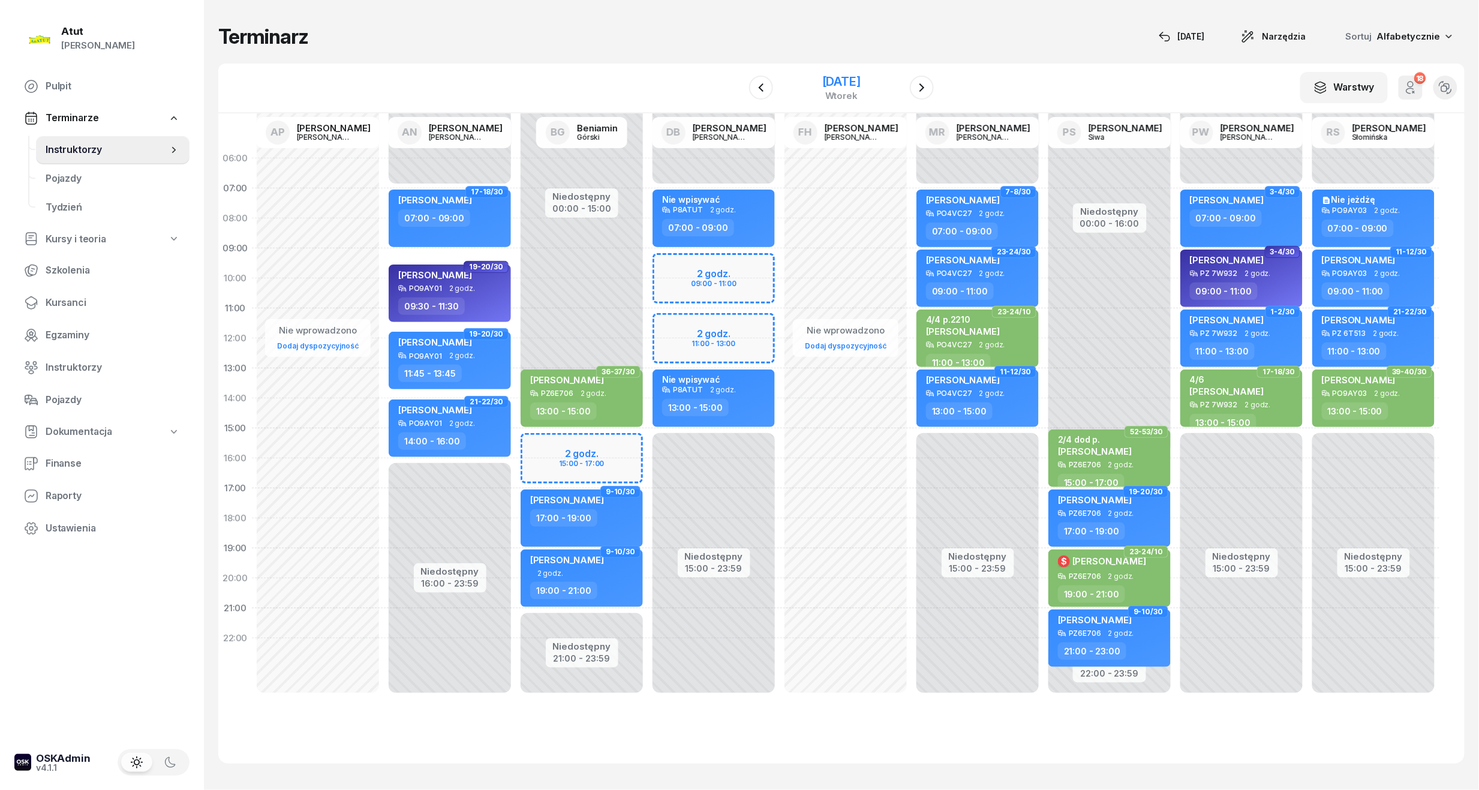
click at [838, 84] on div "[DATE]" at bounding box center [841, 82] width 38 height 12
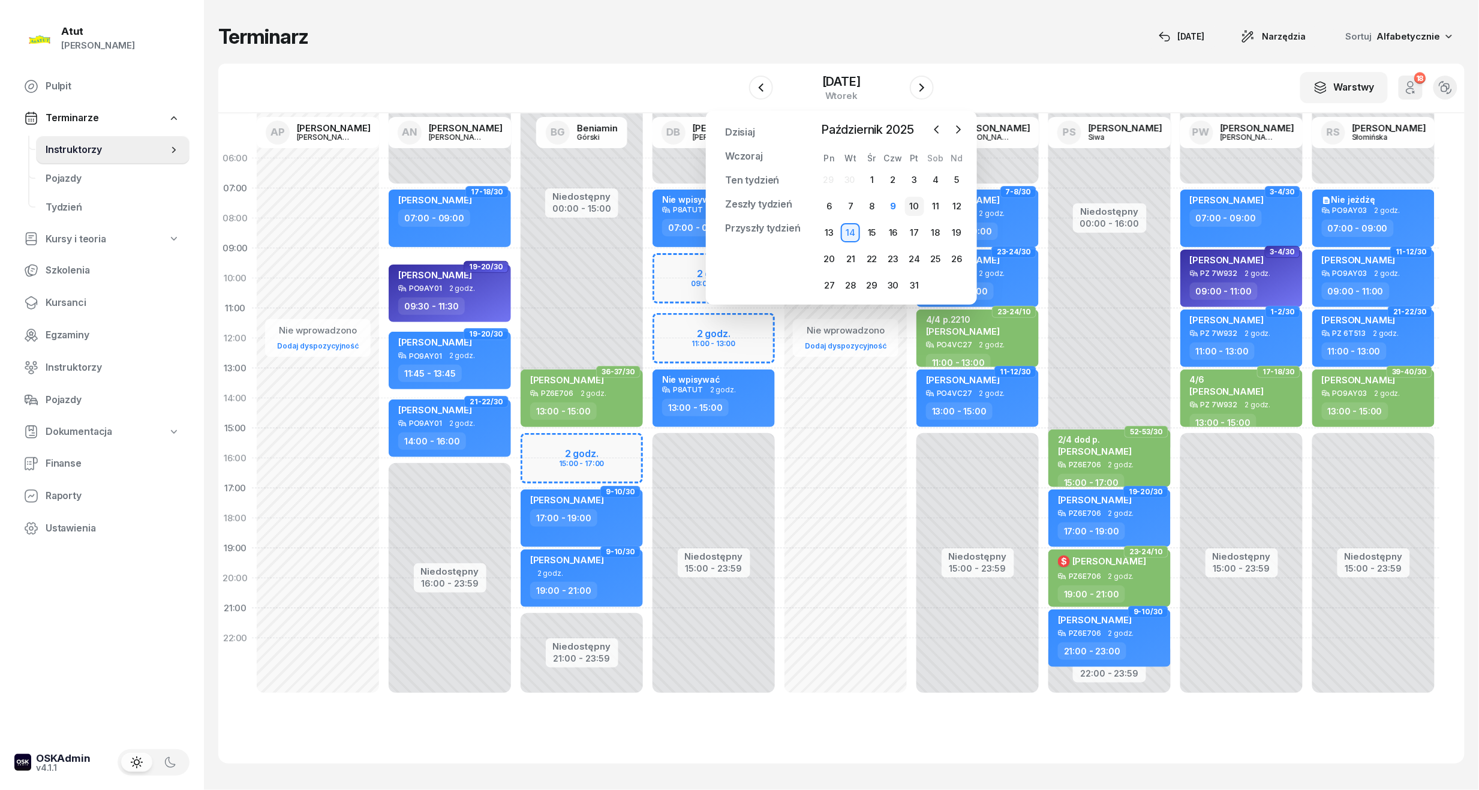
click at [914, 205] on div "10" at bounding box center [914, 206] width 19 height 19
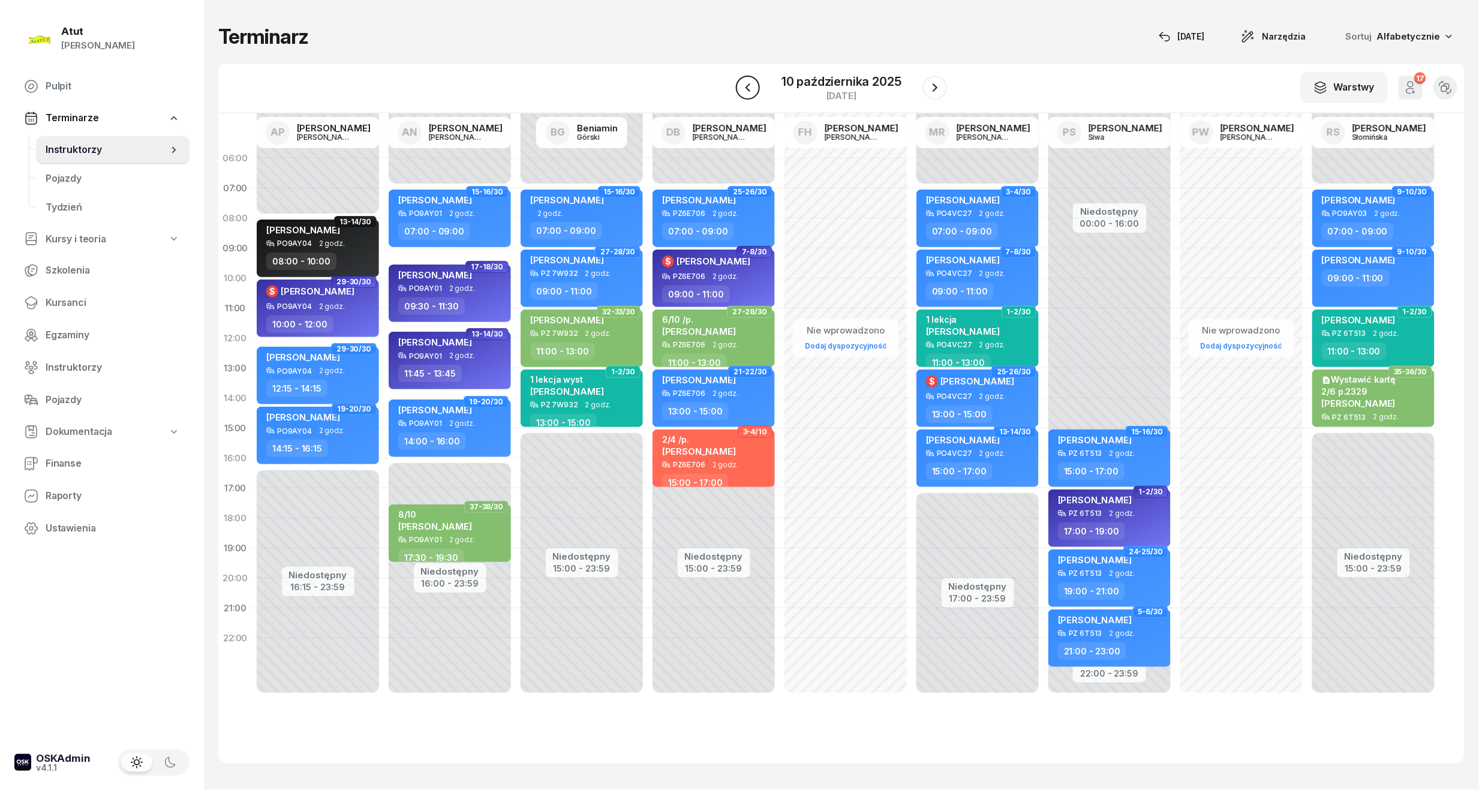
click at [742, 97] on button "button" at bounding box center [748, 88] width 24 height 24
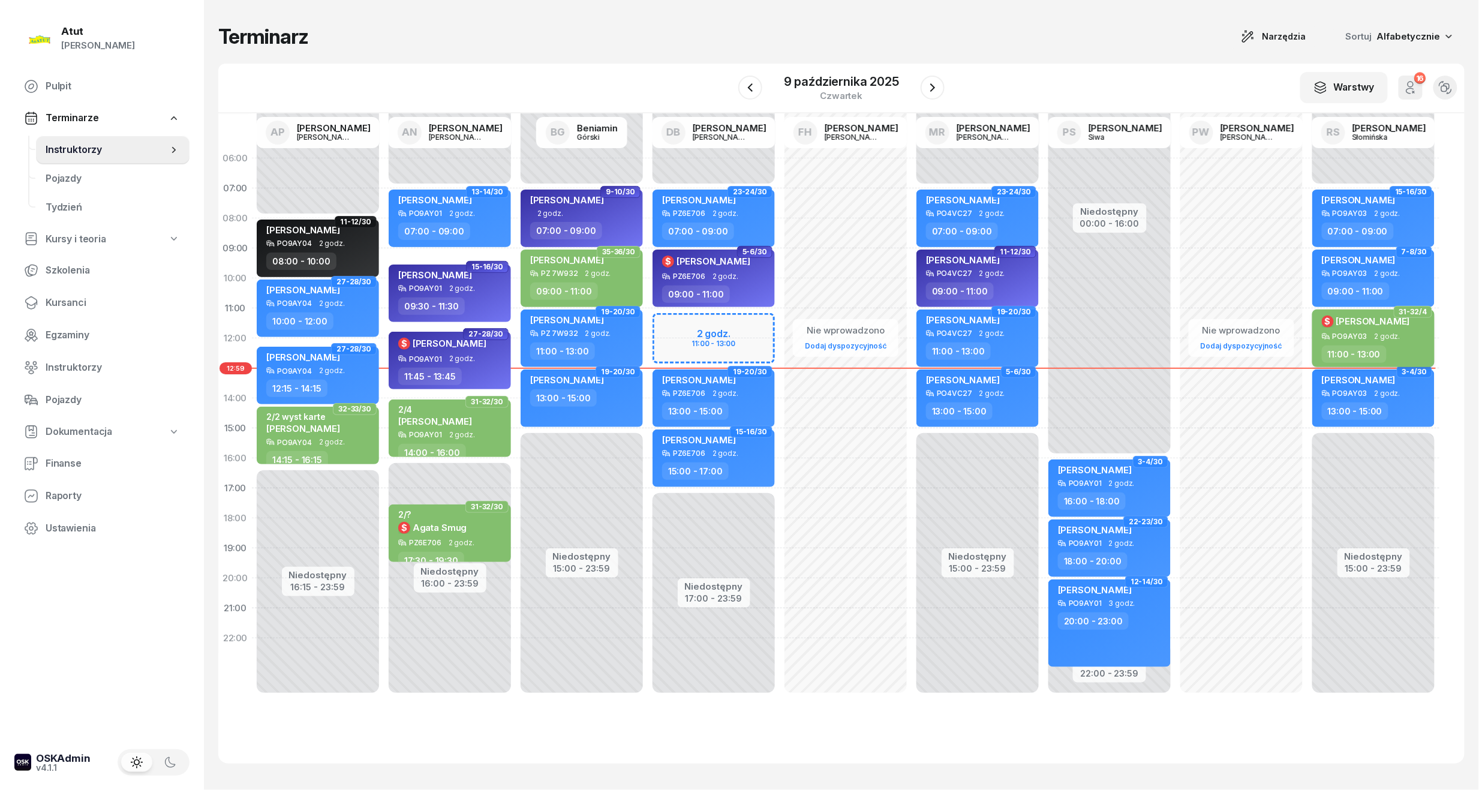
click at [1382, 320] on span "[PERSON_NAME]" at bounding box center [1373, 320] width 74 height 11
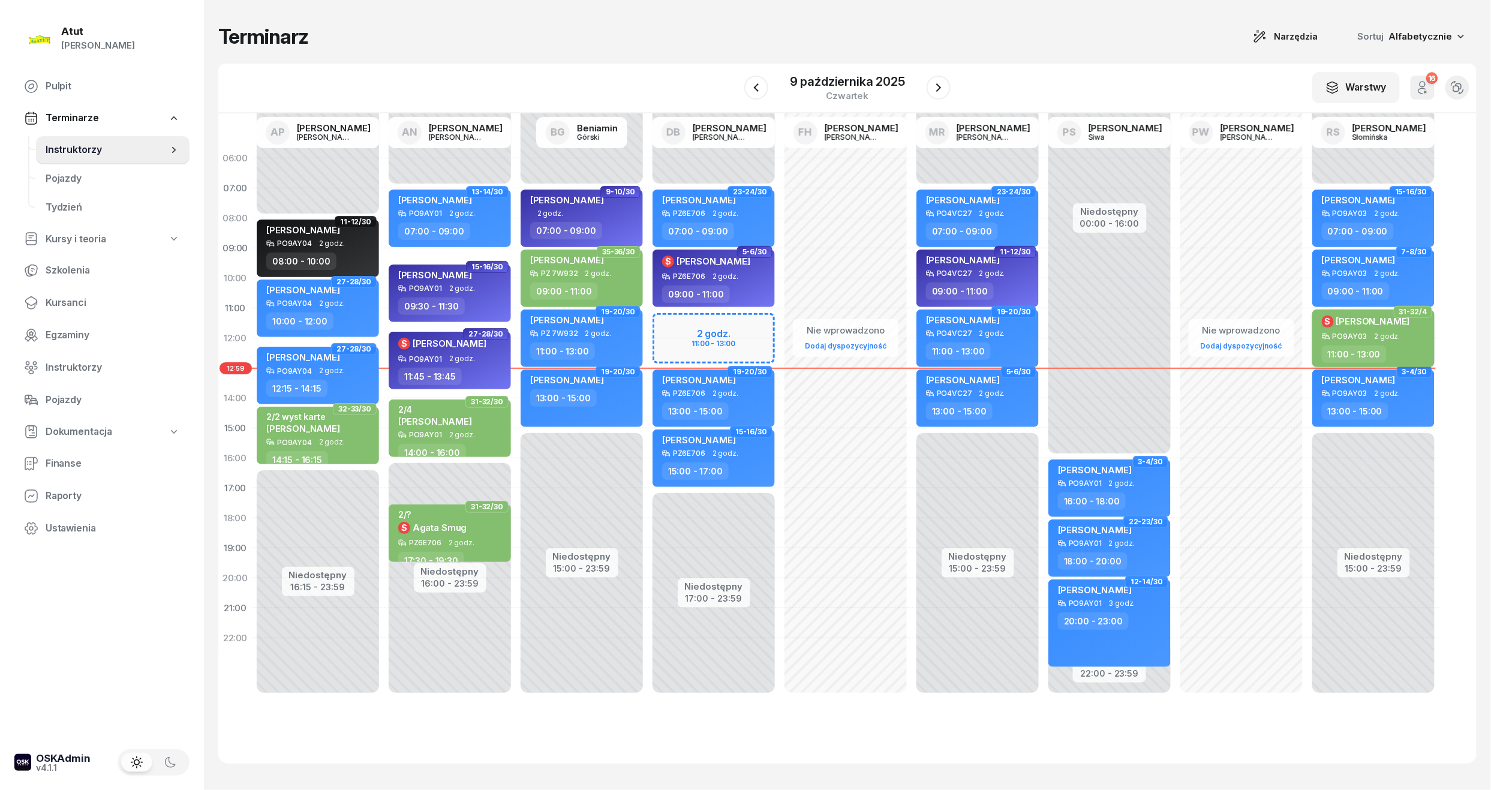
select select "11"
select select "13"
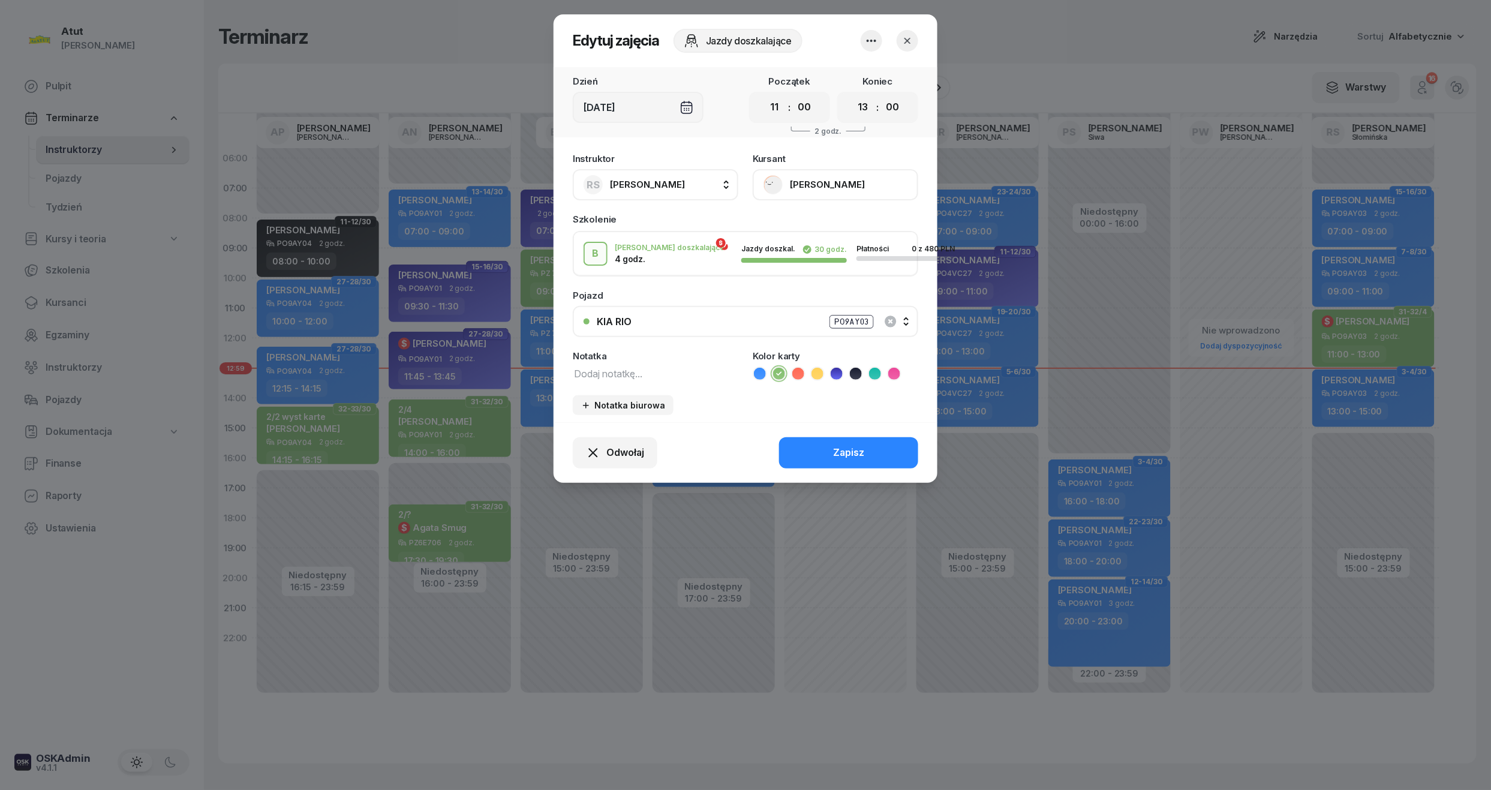
click at [643, 372] on textarea at bounding box center [655, 373] width 165 height 16
type textarea "4/4 p.2401"
click at [875, 446] on button "Zapisz" at bounding box center [848, 452] width 139 height 31
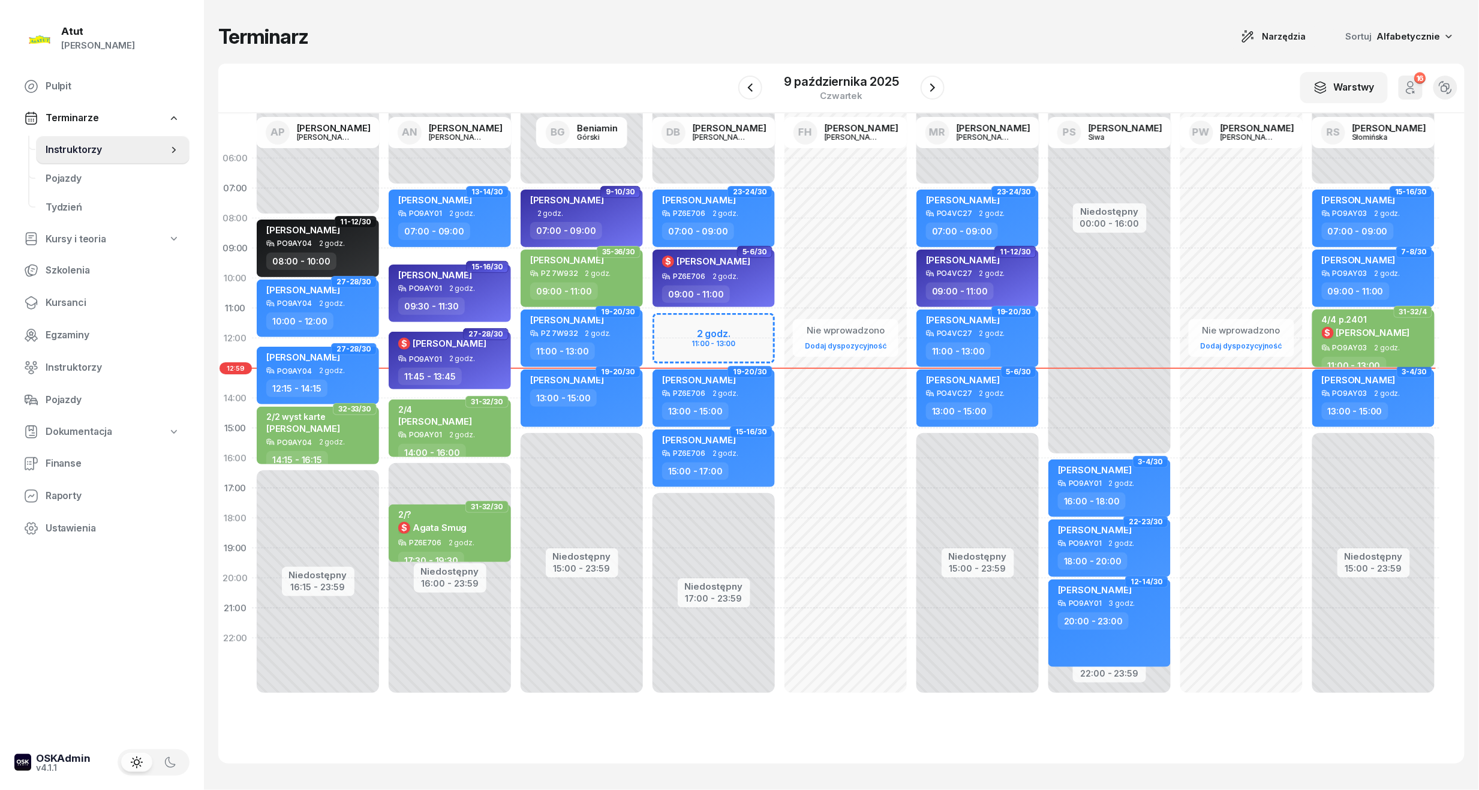
click at [1358, 318] on div "4/4 p.2401" at bounding box center [1366, 319] width 88 height 10
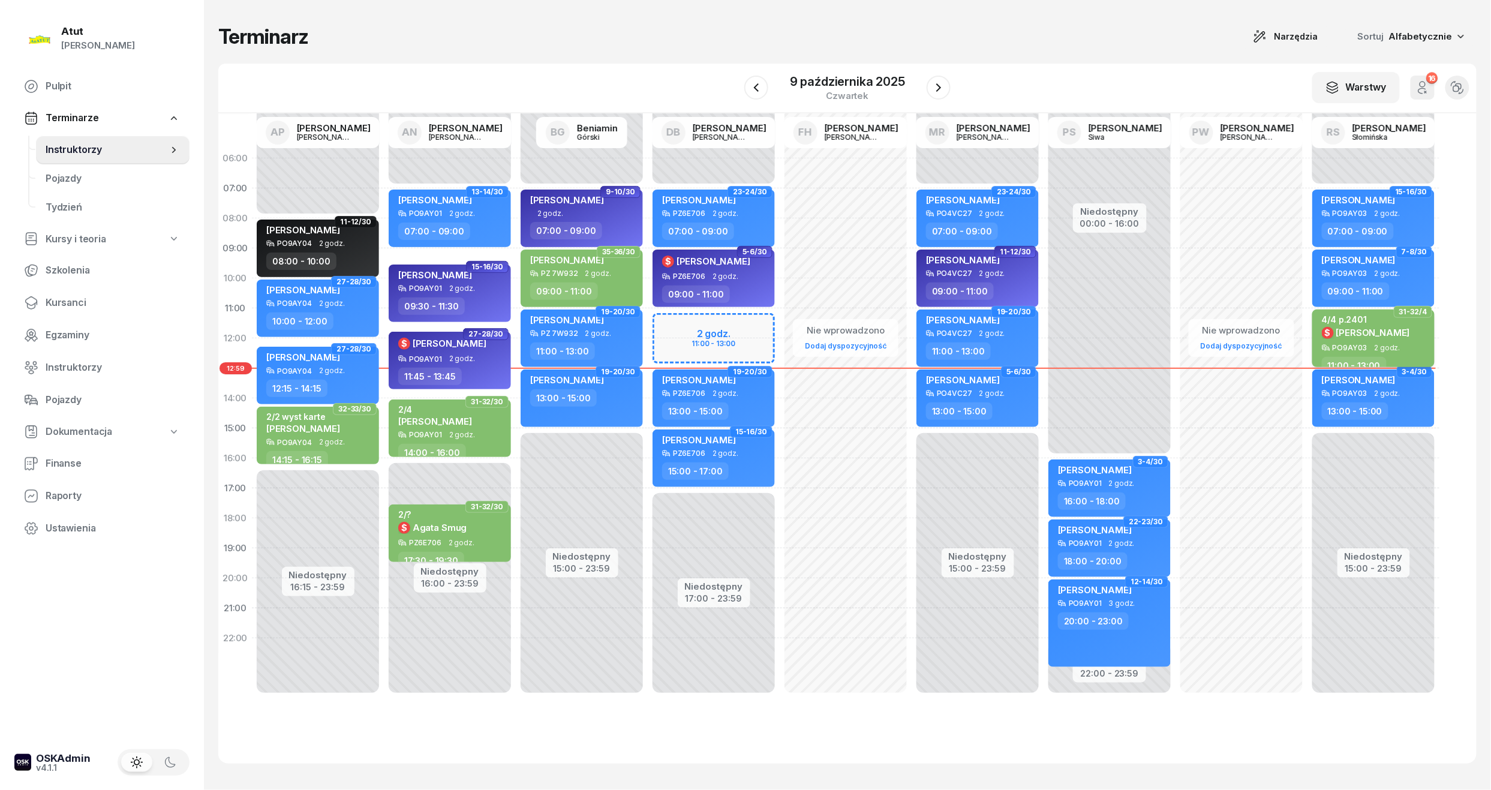
select select "11"
select select "13"
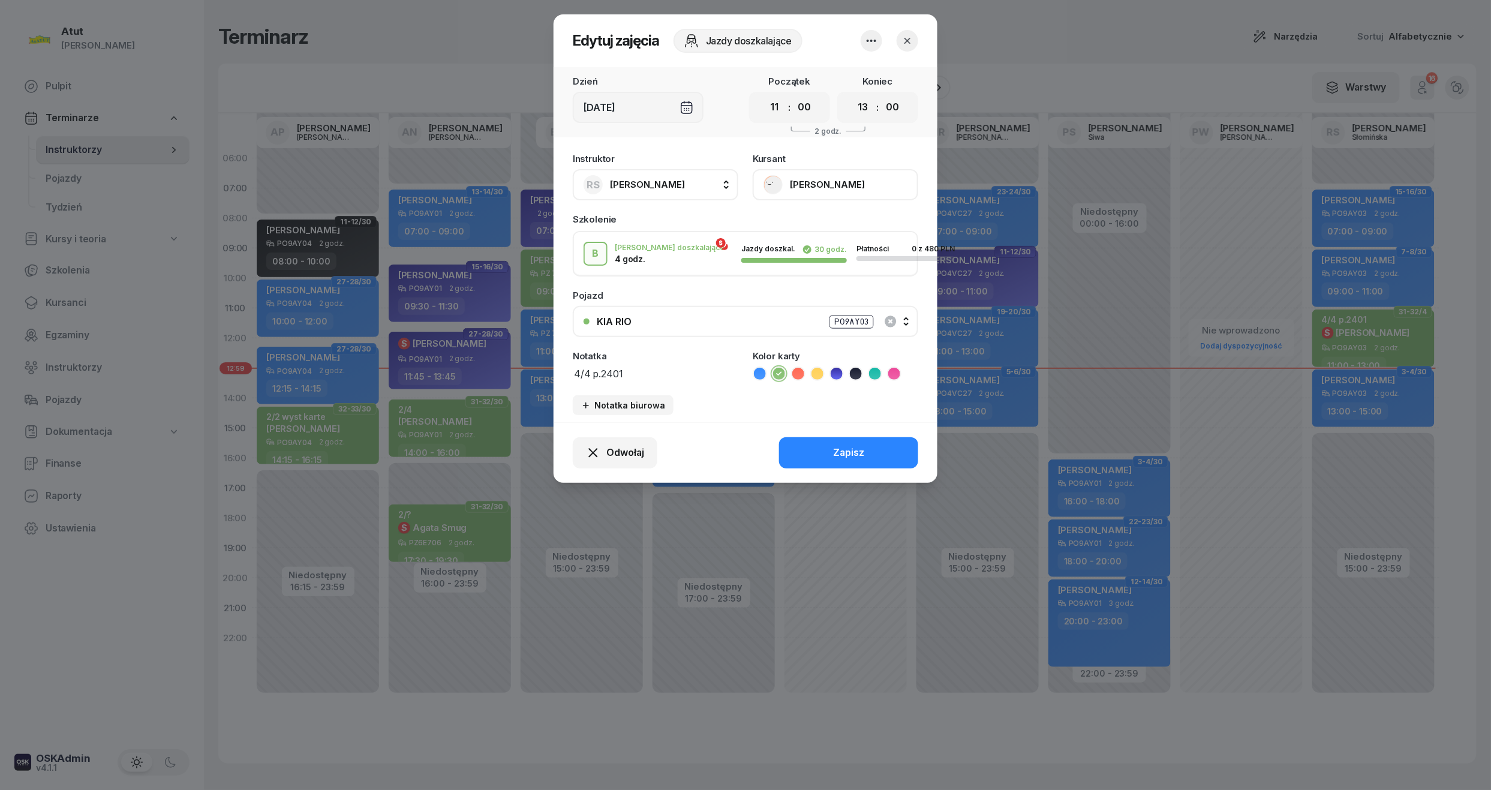
click at [826, 187] on button "[PERSON_NAME]" at bounding box center [835, 184] width 165 height 31
click at [820, 216] on link "Otwórz profil" at bounding box center [834, 225] width 158 height 30
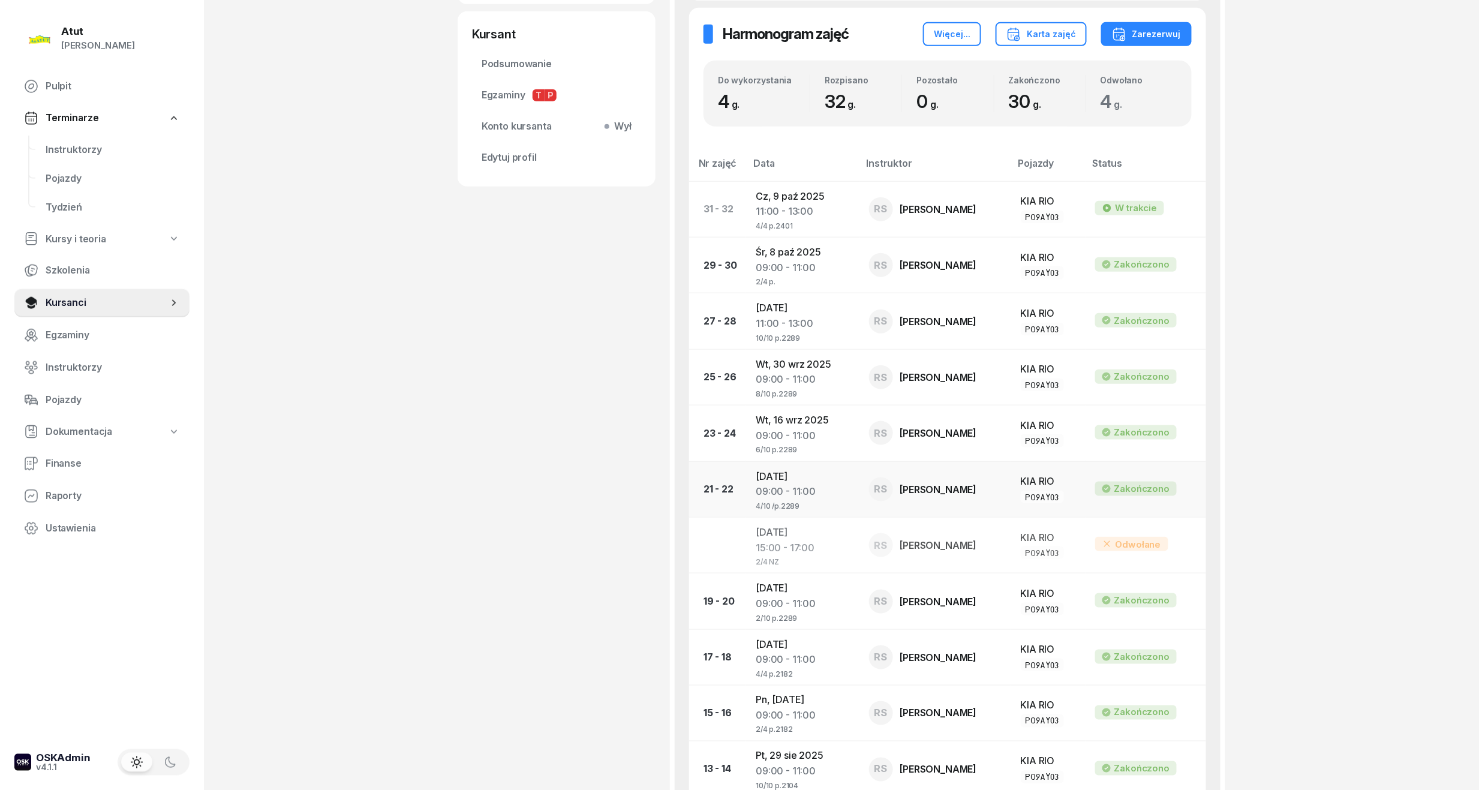
scroll to position [480, 0]
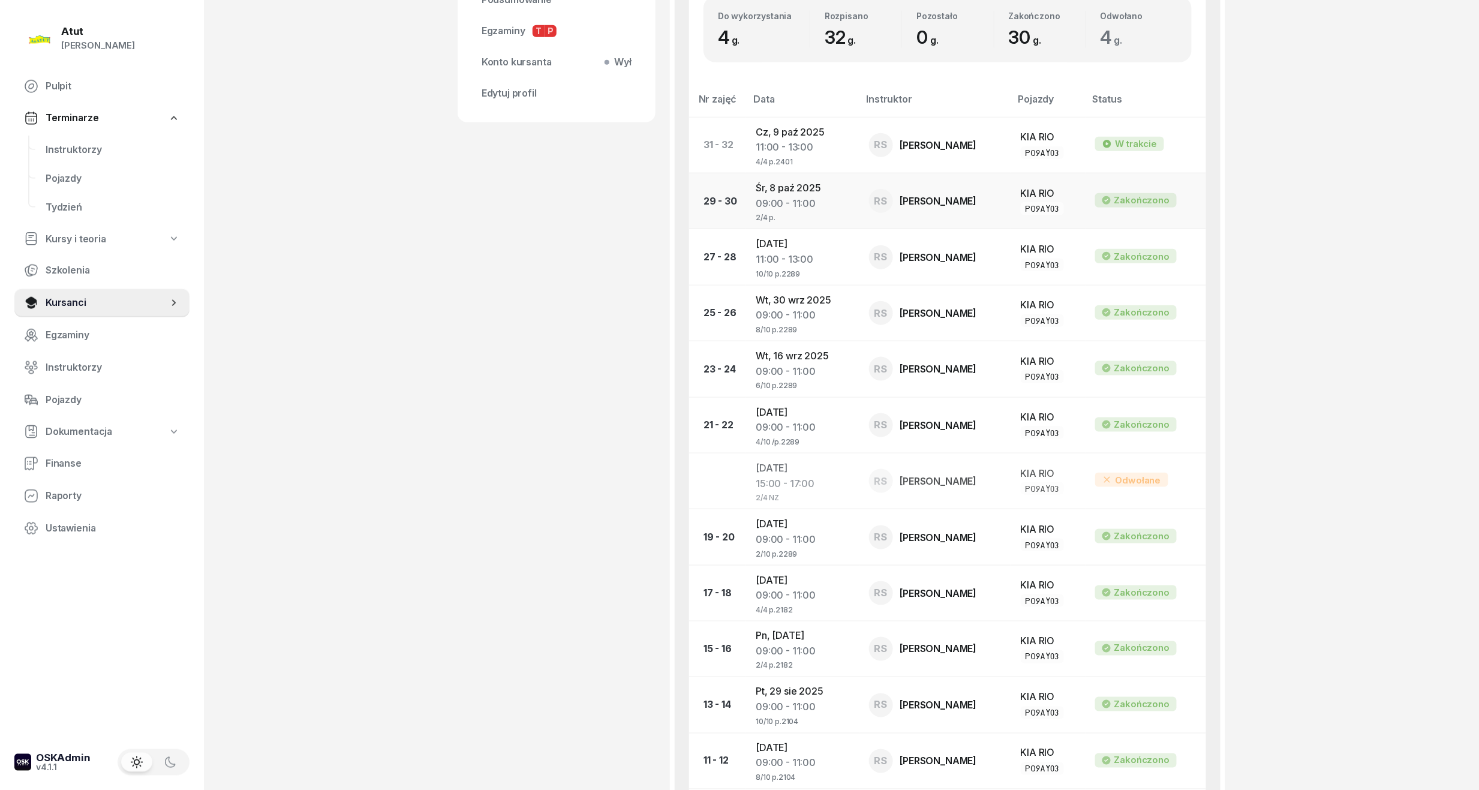
click at [814, 198] on div "09:00 - 11:00" at bounding box center [803, 204] width 94 height 16
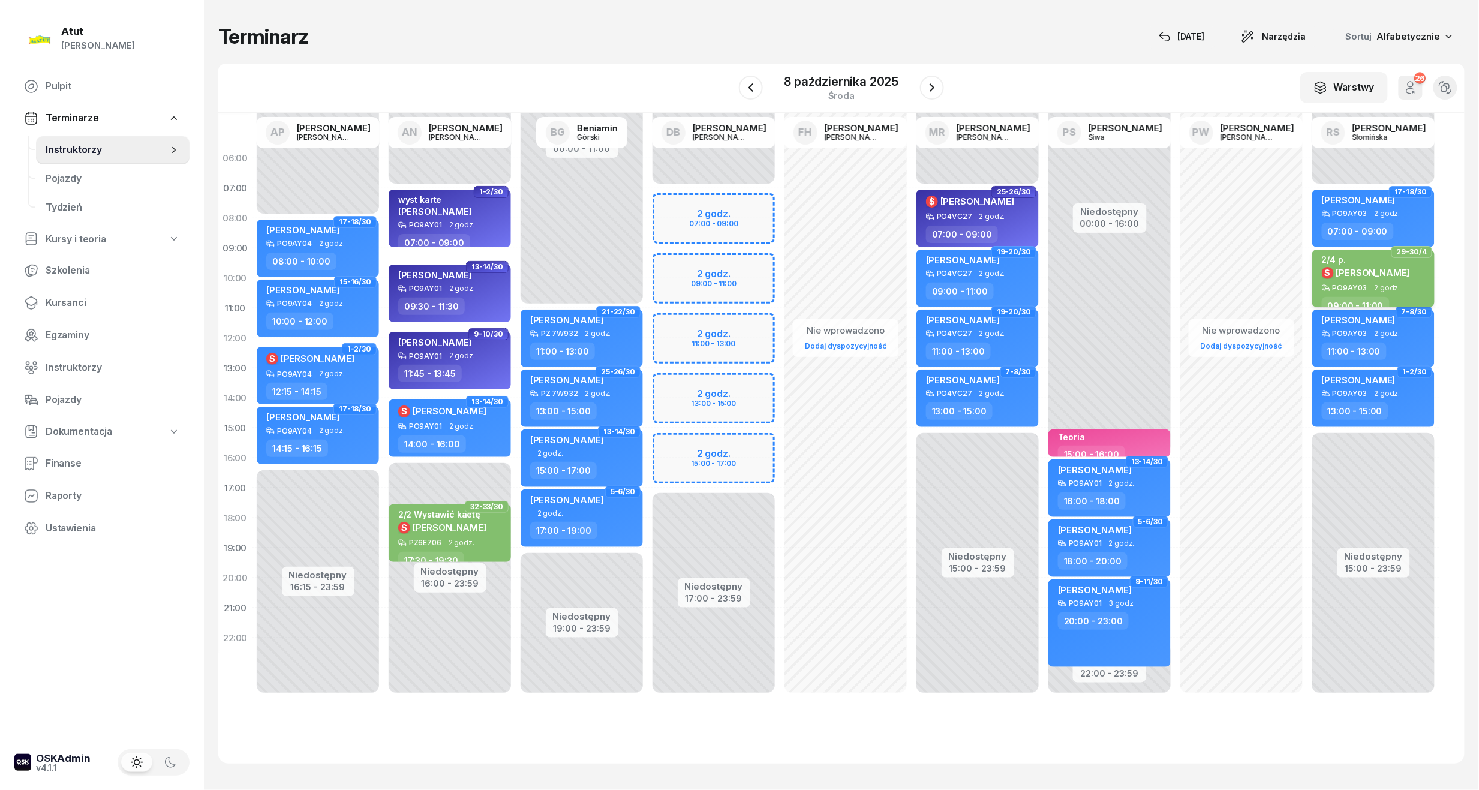
click at [1350, 270] on span "[PERSON_NAME]" at bounding box center [1373, 272] width 74 height 11
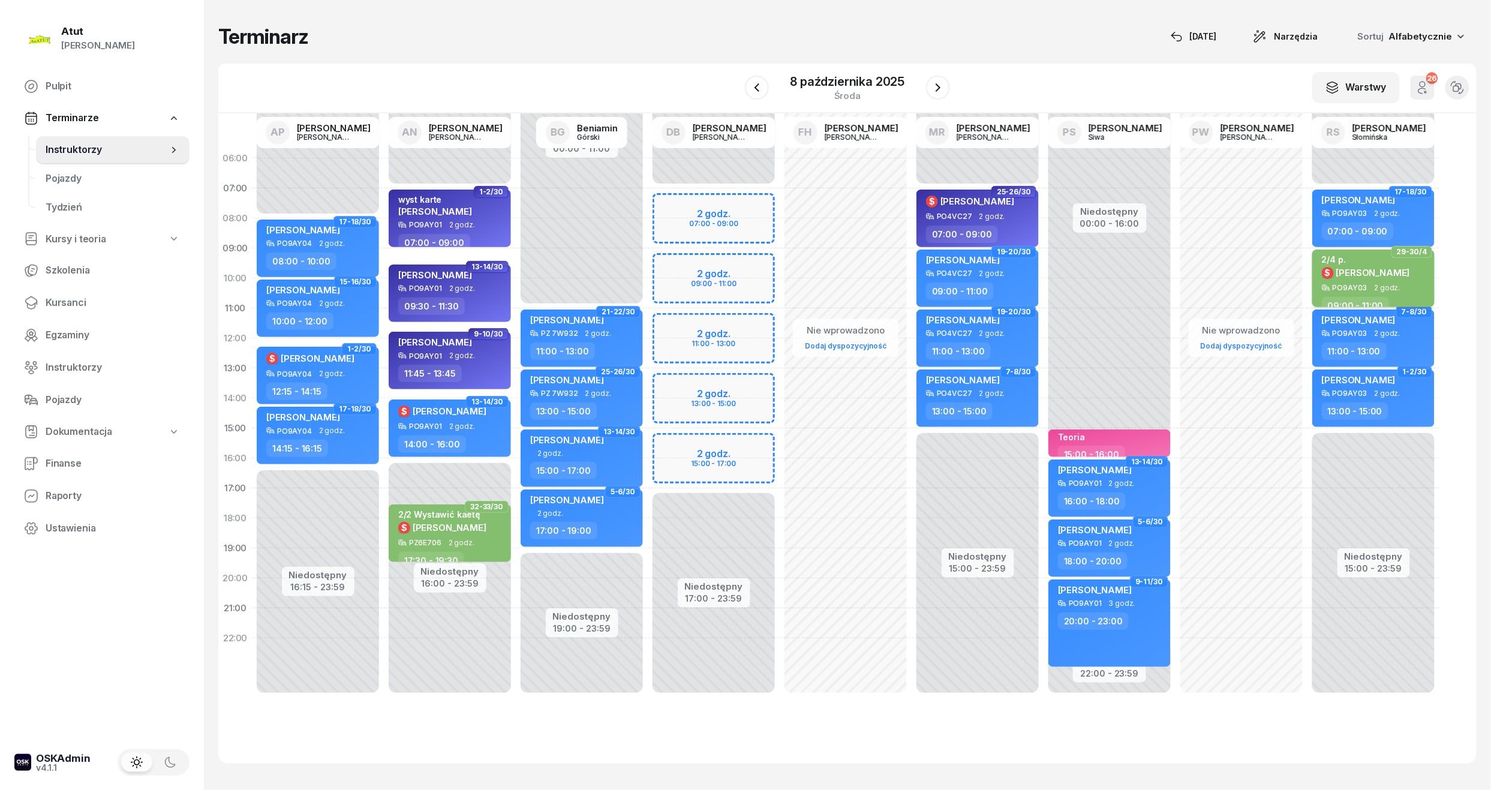
select select "09"
select select "11"
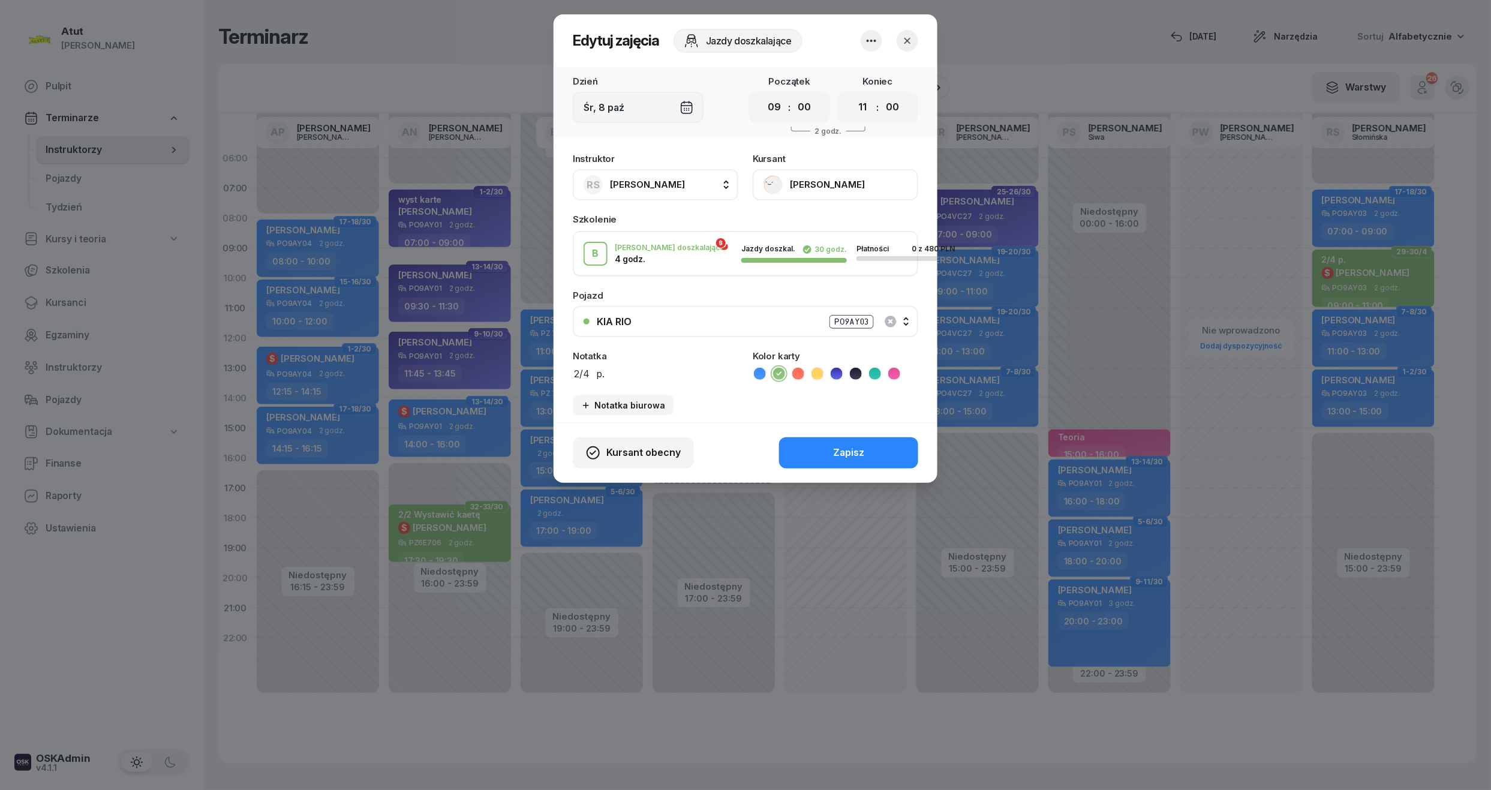
click at [640, 374] on textarea "2/4 p." at bounding box center [655, 373] width 165 height 16
type textarea "2/4 p.2401"
click at [902, 450] on button "Zapisz" at bounding box center [848, 452] width 139 height 31
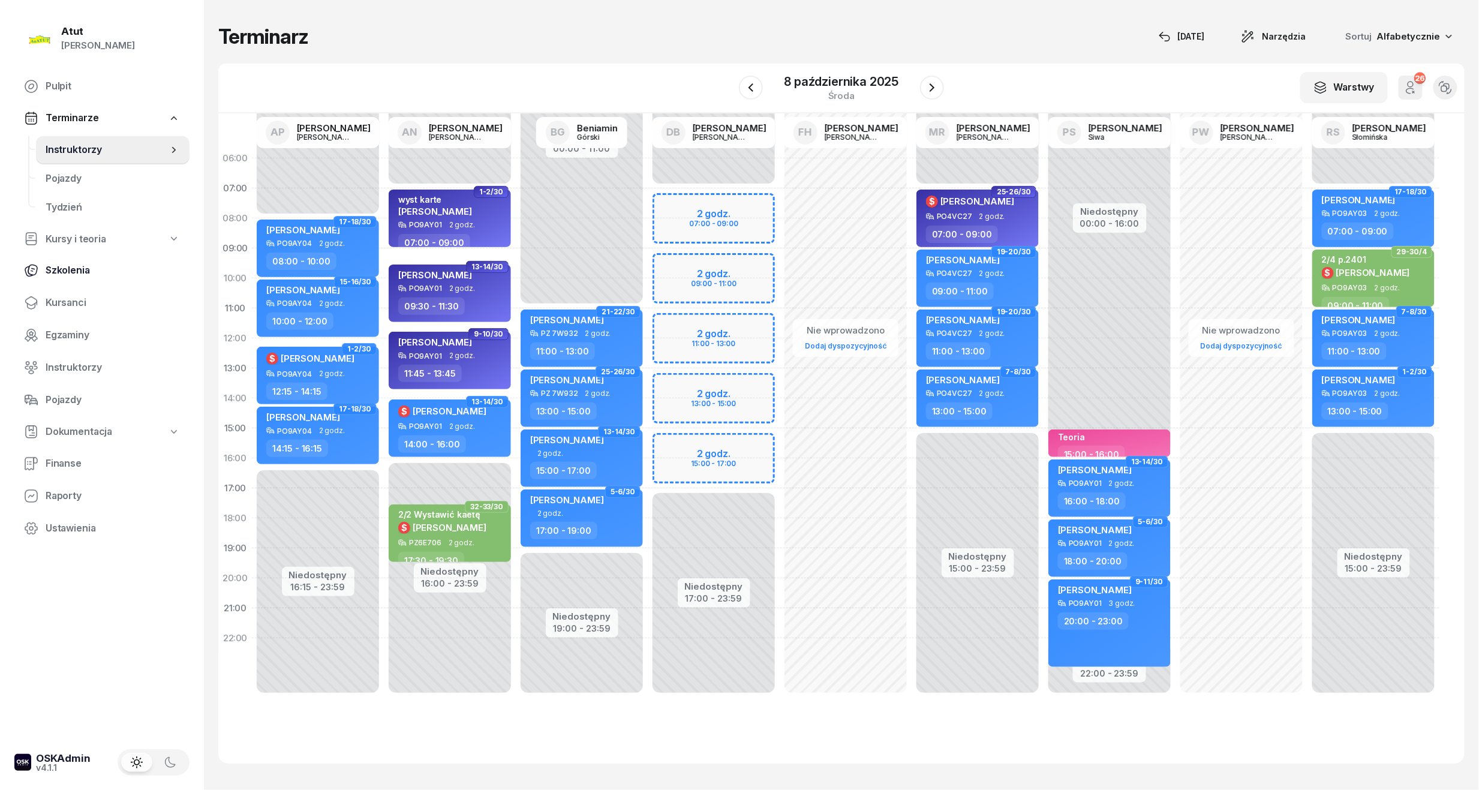
drag, startPoint x: 74, startPoint y: 296, endPoint x: 96, endPoint y: 255, distance: 45.6
click at [74, 296] on span "Kursanci" at bounding box center [113, 303] width 134 height 16
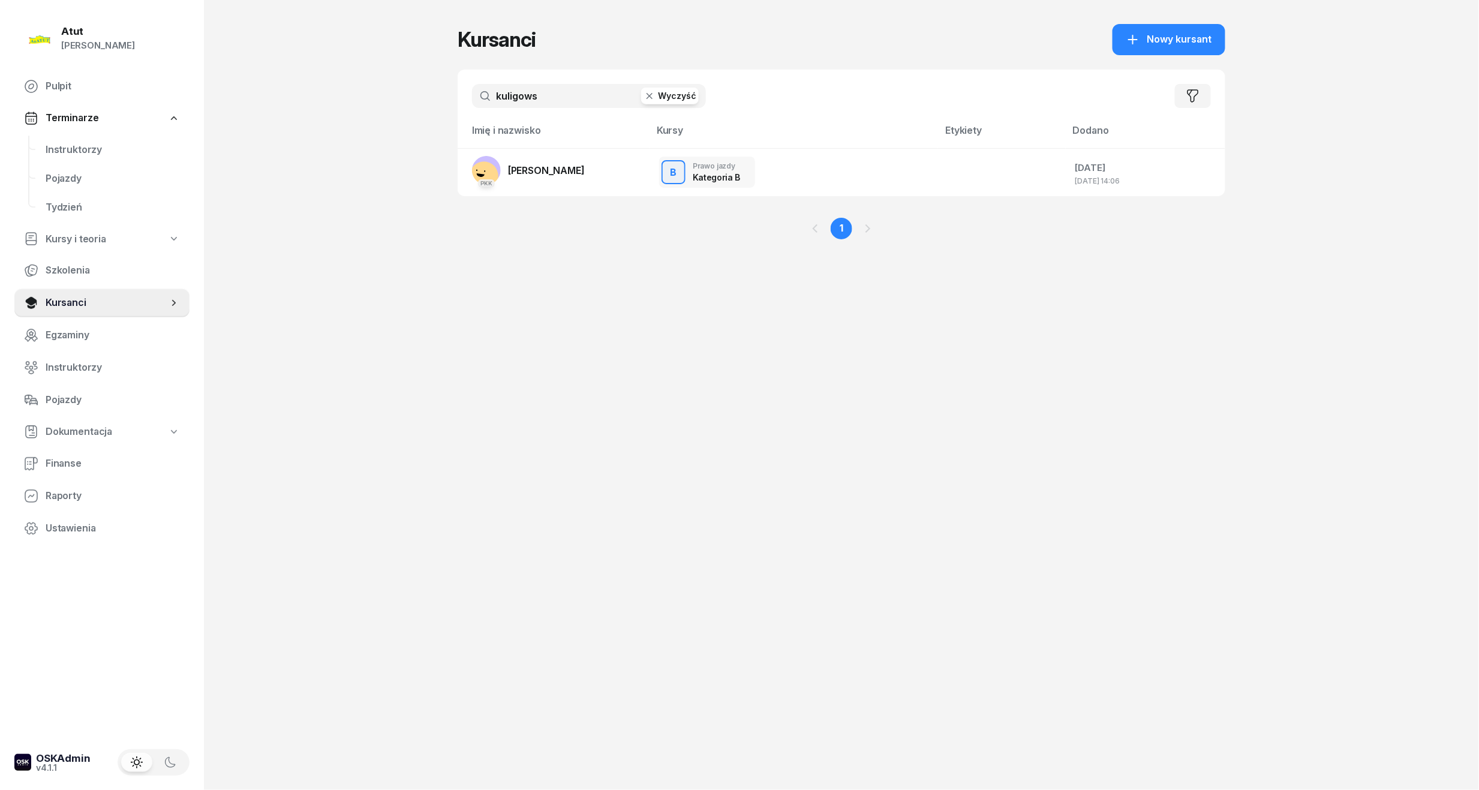
drag, startPoint x: 574, startPoint y: 100, endPoint x: -41, endPoint y: 109, distance: 614.7
click at [0, 109] on html "[PERSON_NAME] [PERSON_NAME] Pulpit Terminarze Instruktorzy Pojazdy Tydzień Kurs…" at bounding box center [739, 395] width 1479 height 790
type input "[PERSON_NAME]"
click at [568, 183] on link "PKK [PERSON_NAME]" at bounding box center [528, 170] width 113 height 29
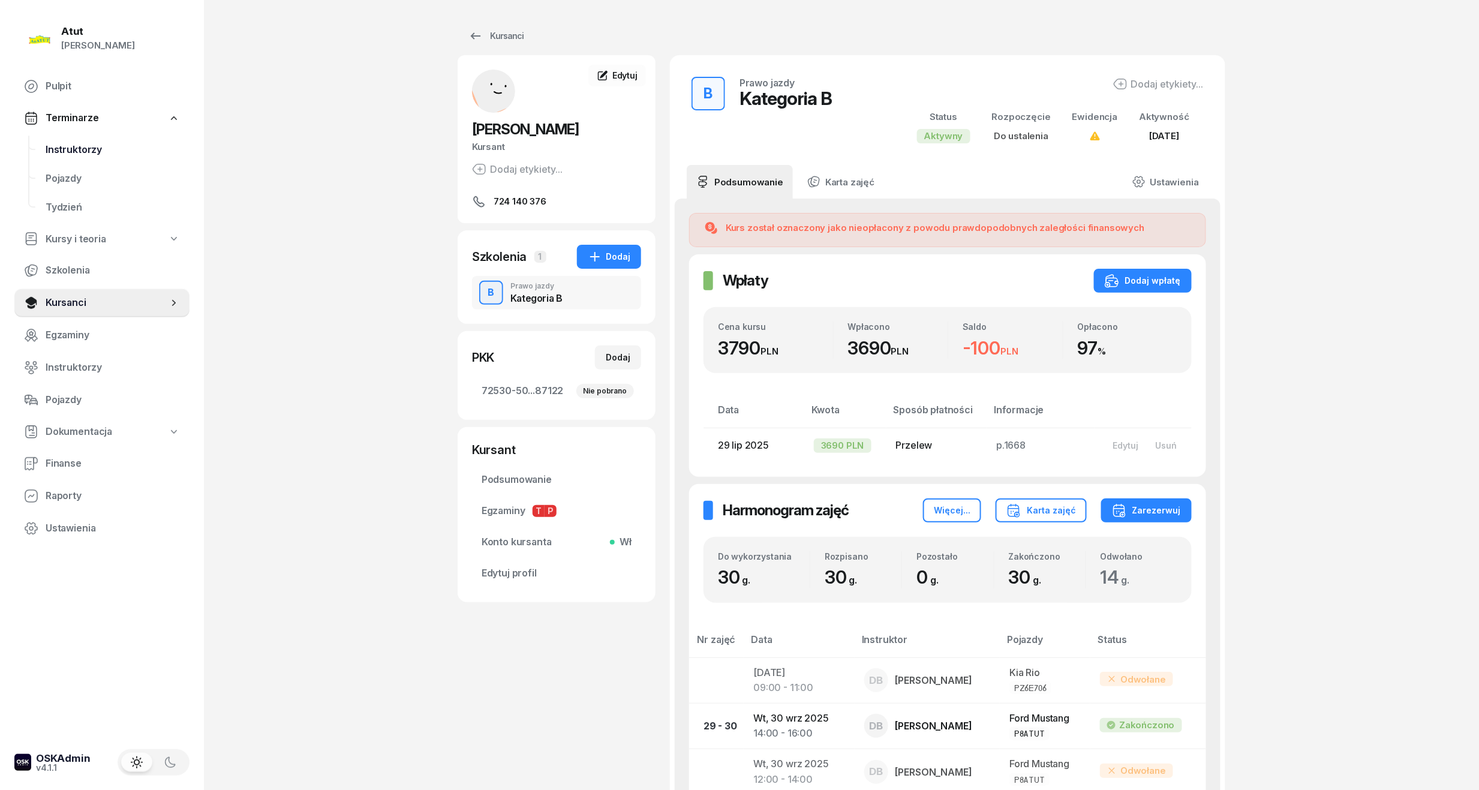
click at [79, 144] on span "Instruktorzy" at bounding box center [113, 150] width 134 height 16
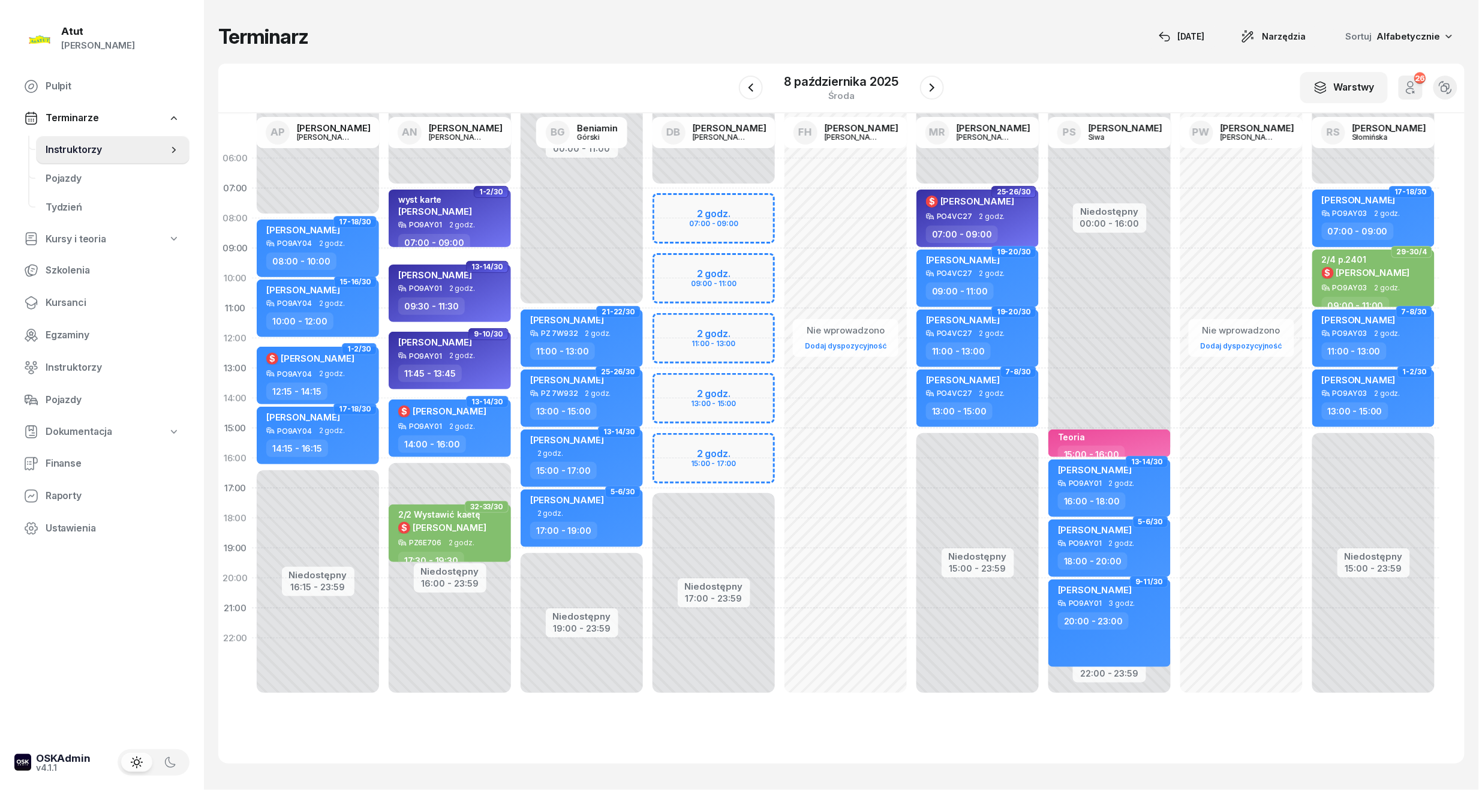
drag, startPoint x: 80, startPoint y: 303, endPoint x: 524, endPoint y: 195, distance: 456.8
click at [80, 303] on span "Kursanci" at bounding box center [113, 303] width 134 height 16
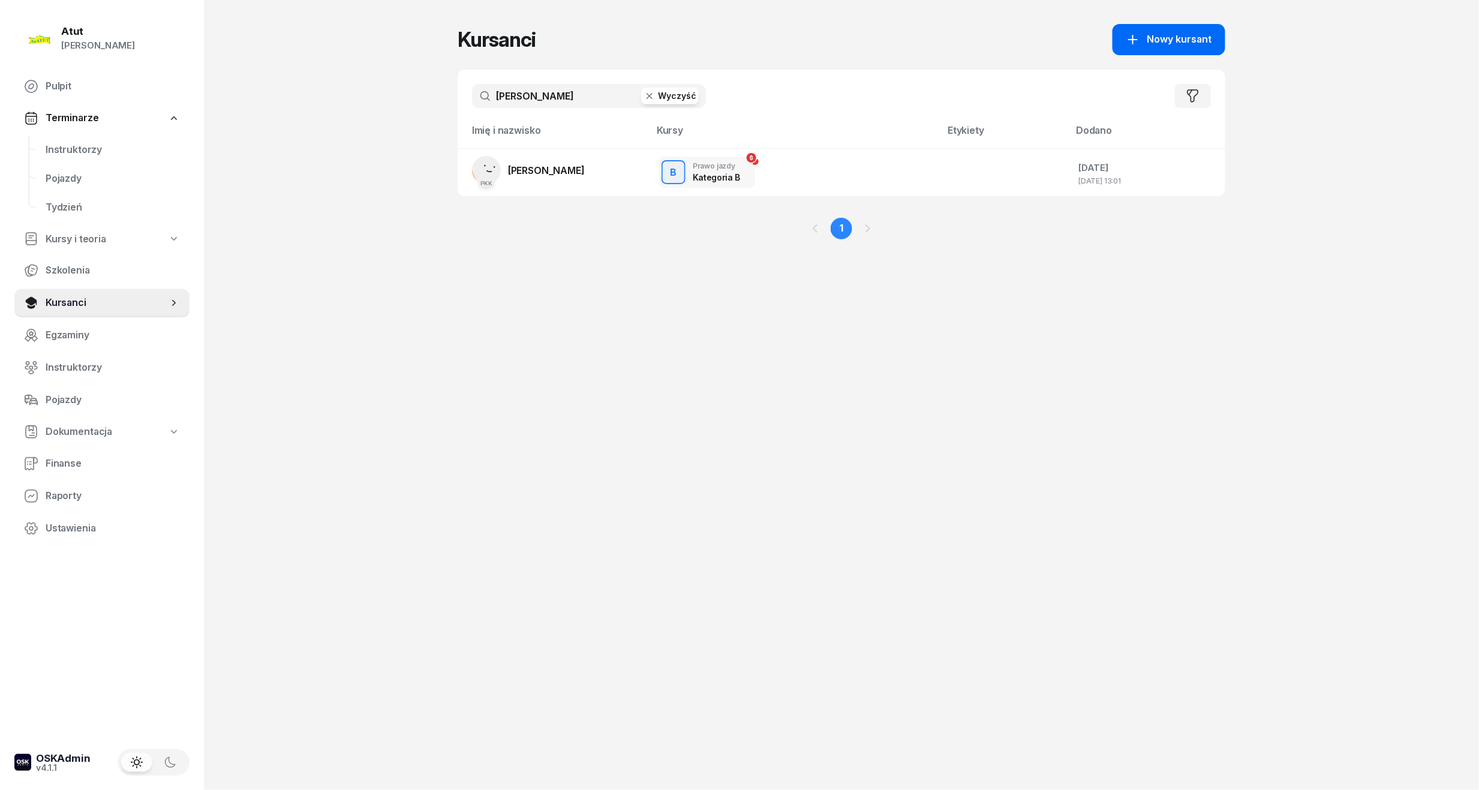
click at [1163, 46] on span "Nowy kursant" at bounding box center [1179, 40] width 65 height 16
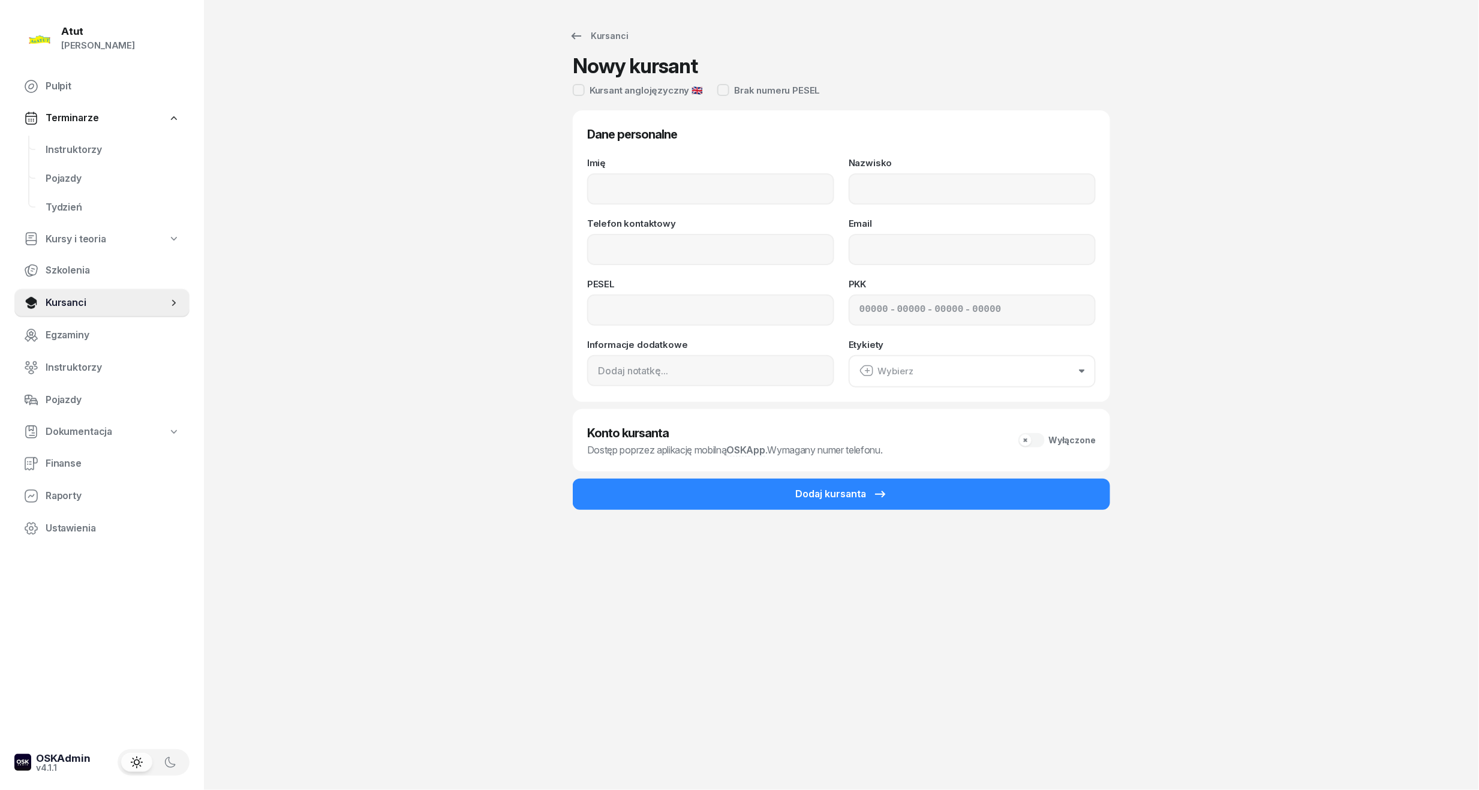
click at [648, 159] on div "Imię" at bounding box center [710, 181] width 247 height 46
click at [625, 188] on input "Imię" at bounding box center [710, 188] width 247 height 31
type input "Mateusz"
click at [974, 191] on input "Nazwisko" at bounding box center [971, 188] width 247 height 31
type input "Krzak"
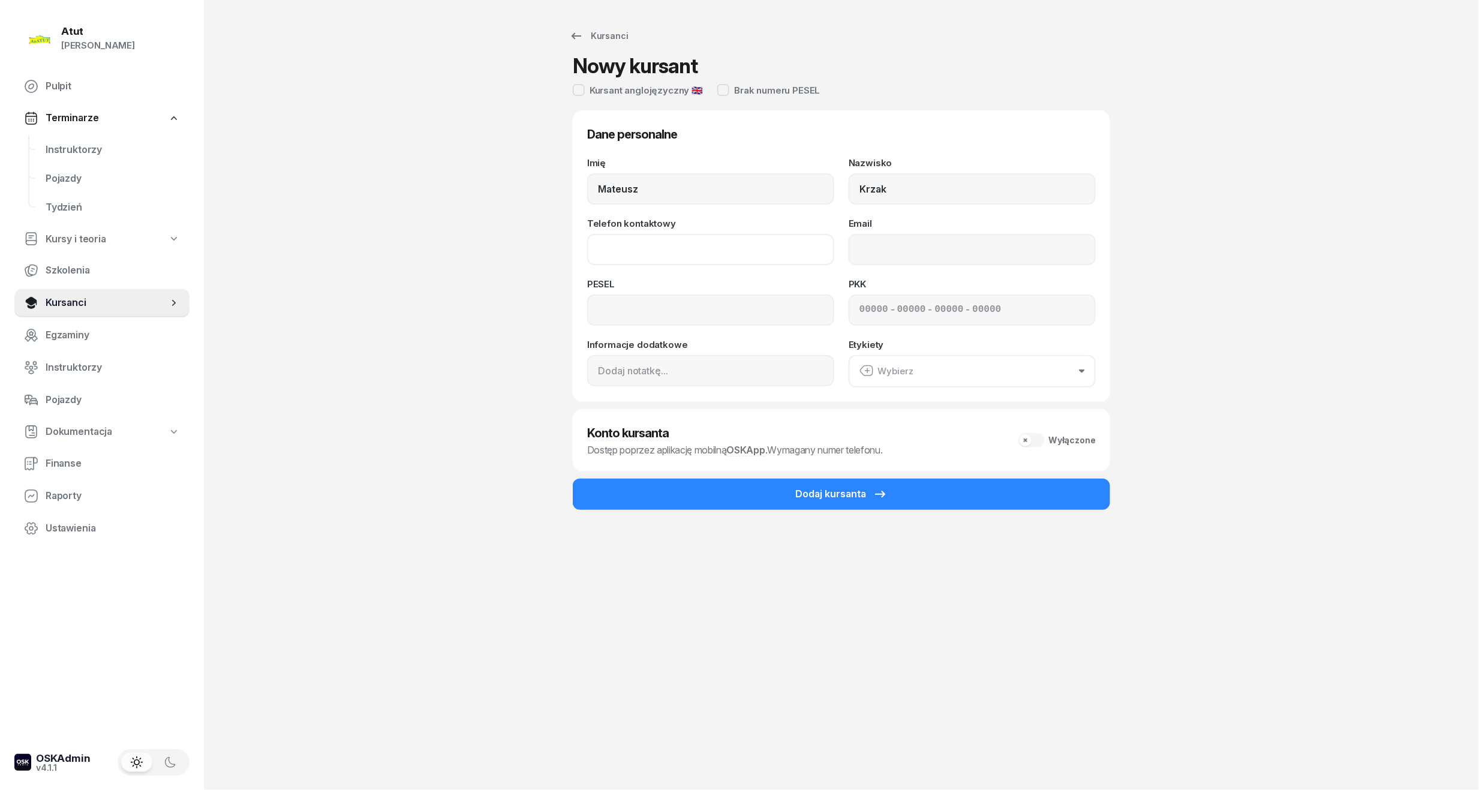
click at [679, 262] on input "Telefon kontaktowy" at bounding box center [710, 249] width 247 height 31
type input "511 834 971"
click at [709, 312] on input at bounding box center [710, 309] width 247 height 31
type input "06231705417"
click at [859, 310] on input at bounding box center [873, 310] width 29 height 16
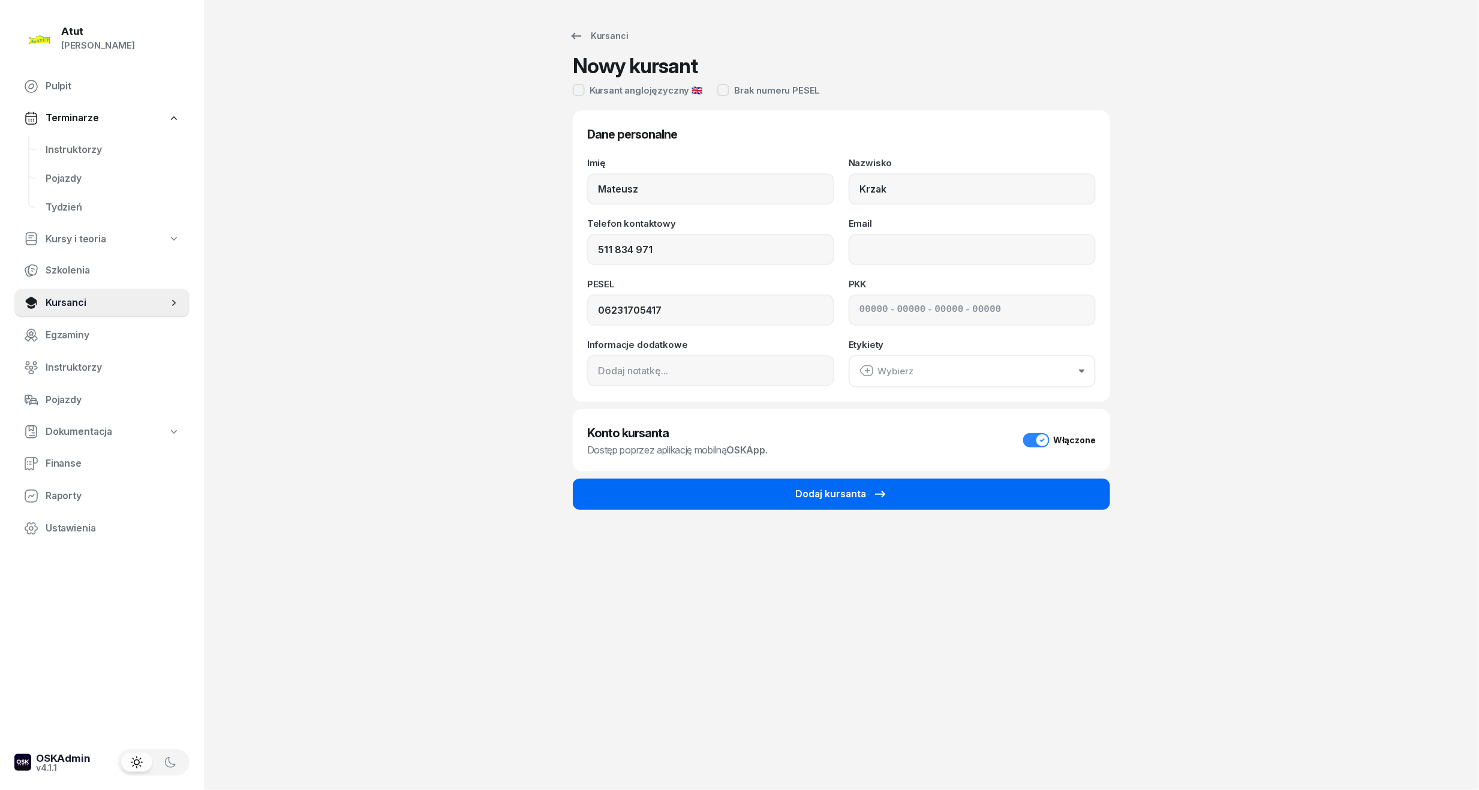
click at [836, 489] on div "Dodaj kursanta" at bounding box center [841, 494] width 92 height 16
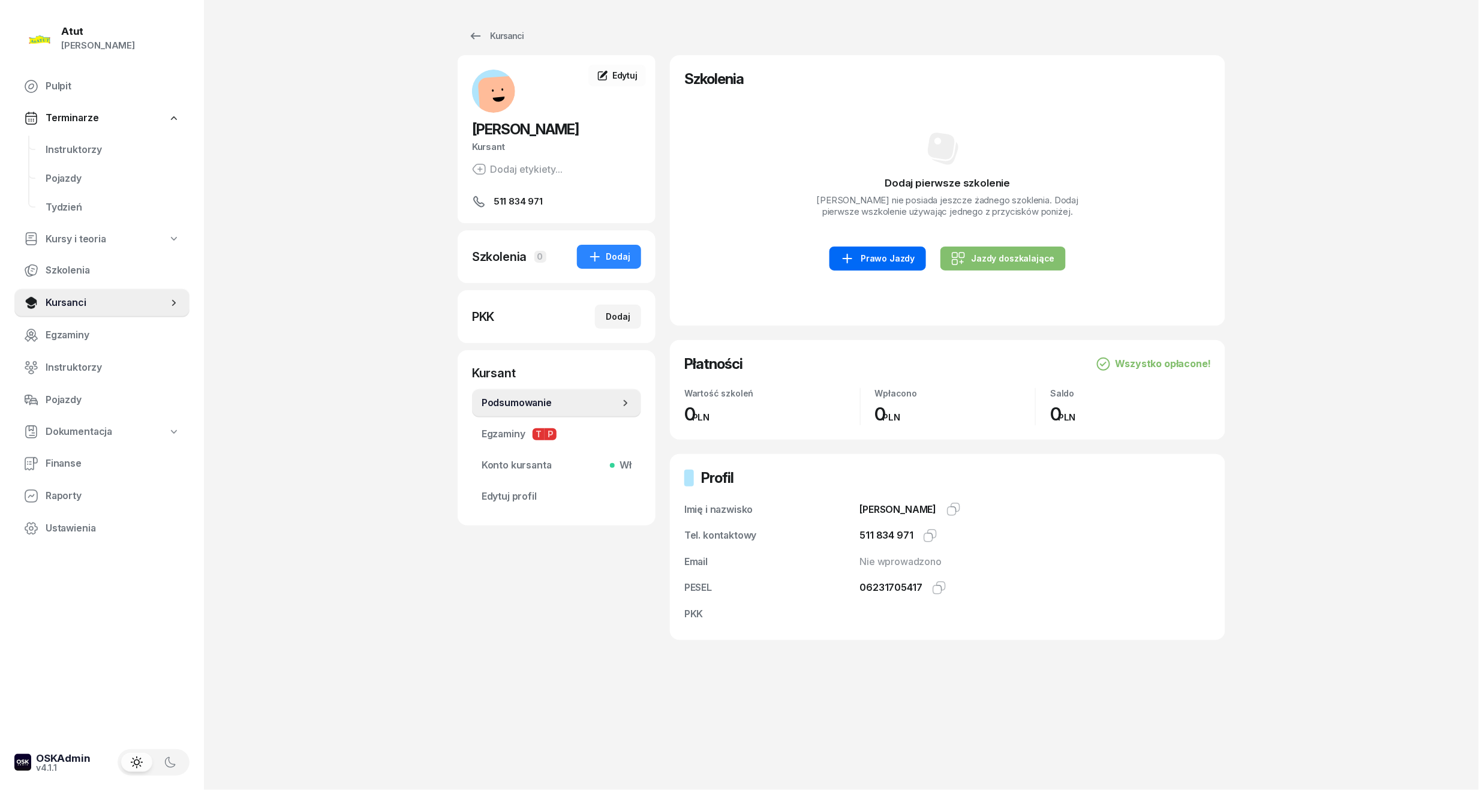
click at [863, 257] on div "Prawo Jazdy" at bounding box center [877, 258] width 74 height 14
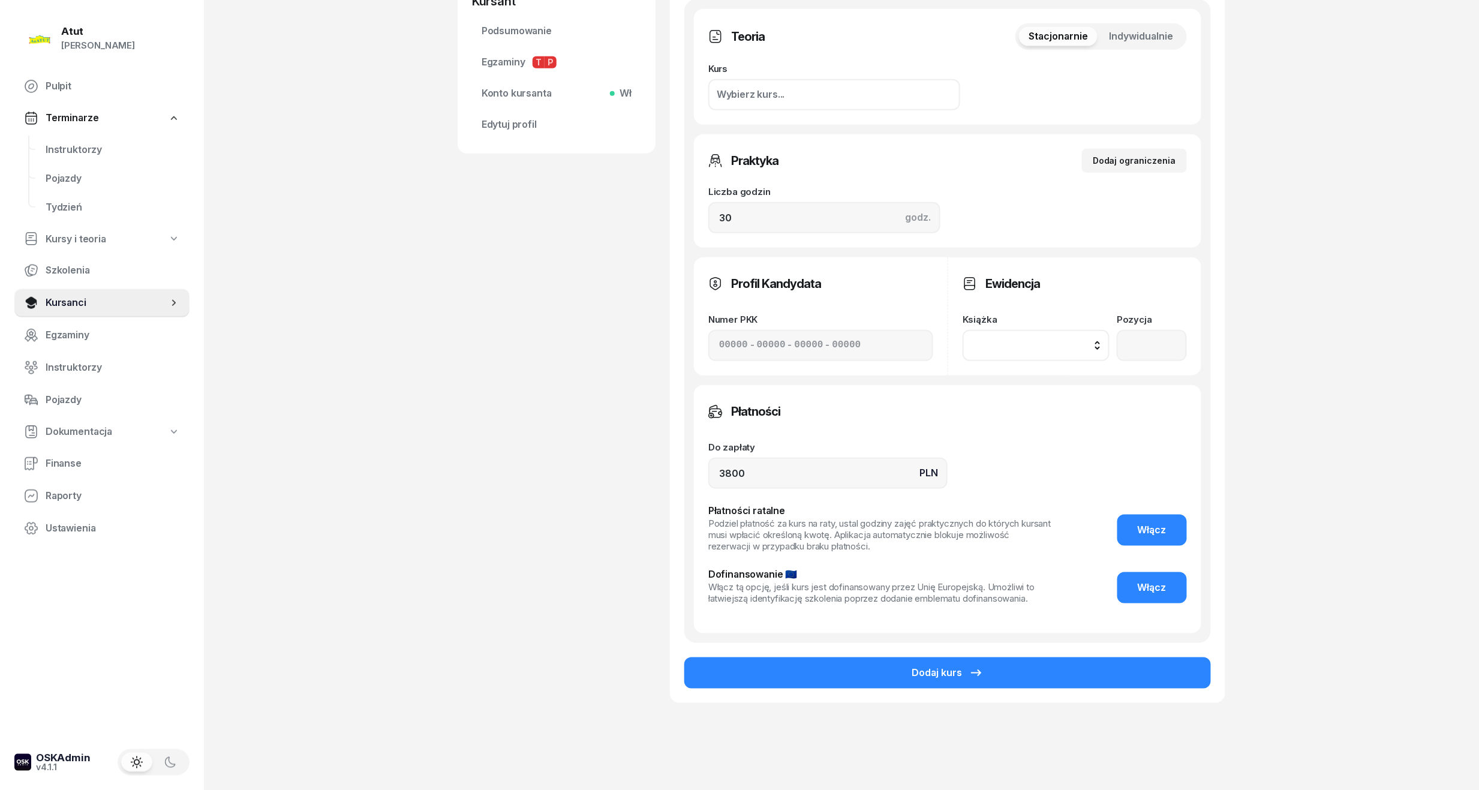
scroll to position [394, 0]
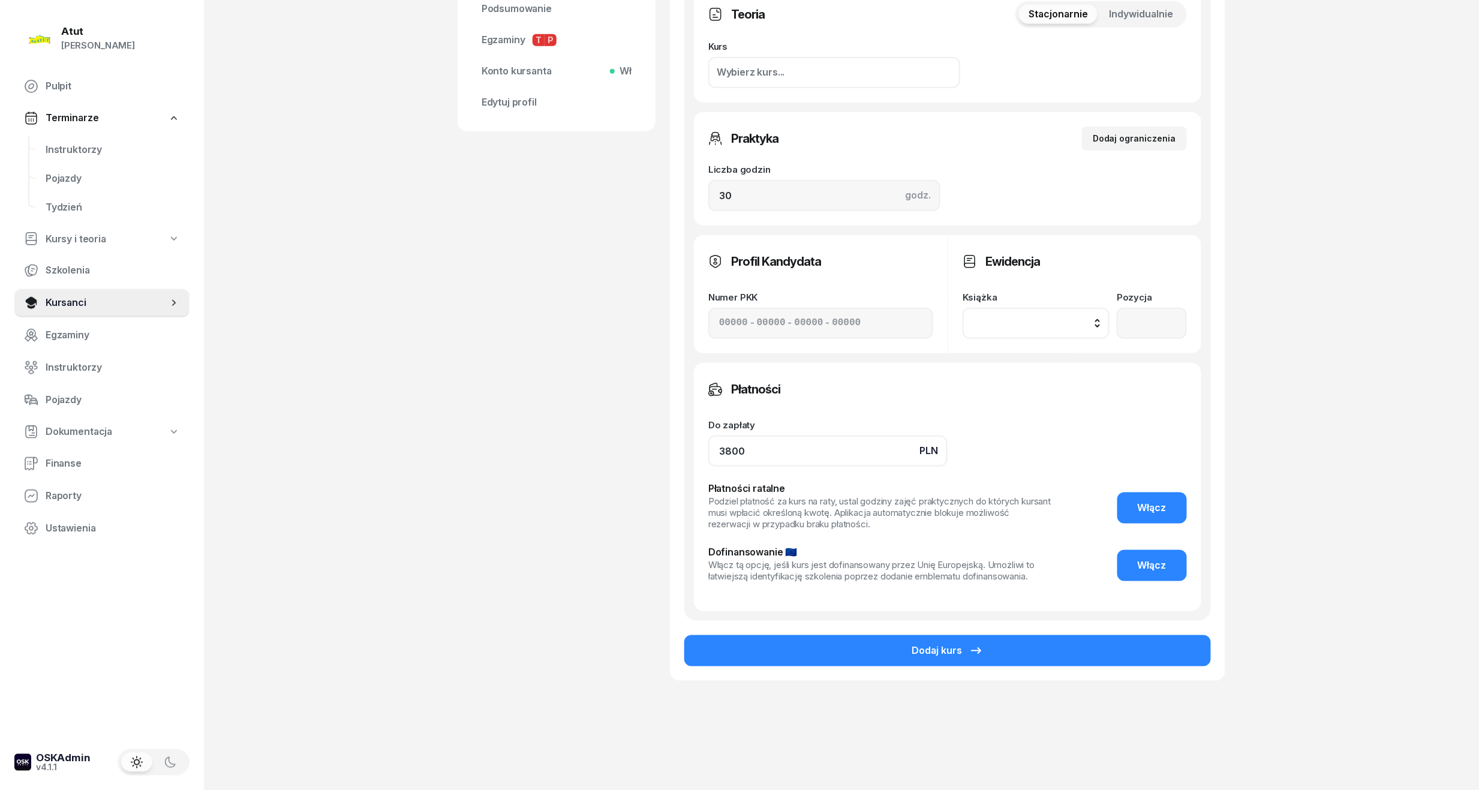
drag, startPoint x: 816, startPoint y: 449, endPoint x: 146, endPoint y: 510, distance: 672.5
click at [152, 509] on div "Atut [PERSON_NAME] Pulpit Terminarze Instruktorzy Pojazdy Tydzień Kursy i teori…" at bounding box center [739, 198] width 1479 height 1185
type input "3890"
click at [1161, 502] on span "Włącz" at bounding box center [1151, 508] width 29 height 16
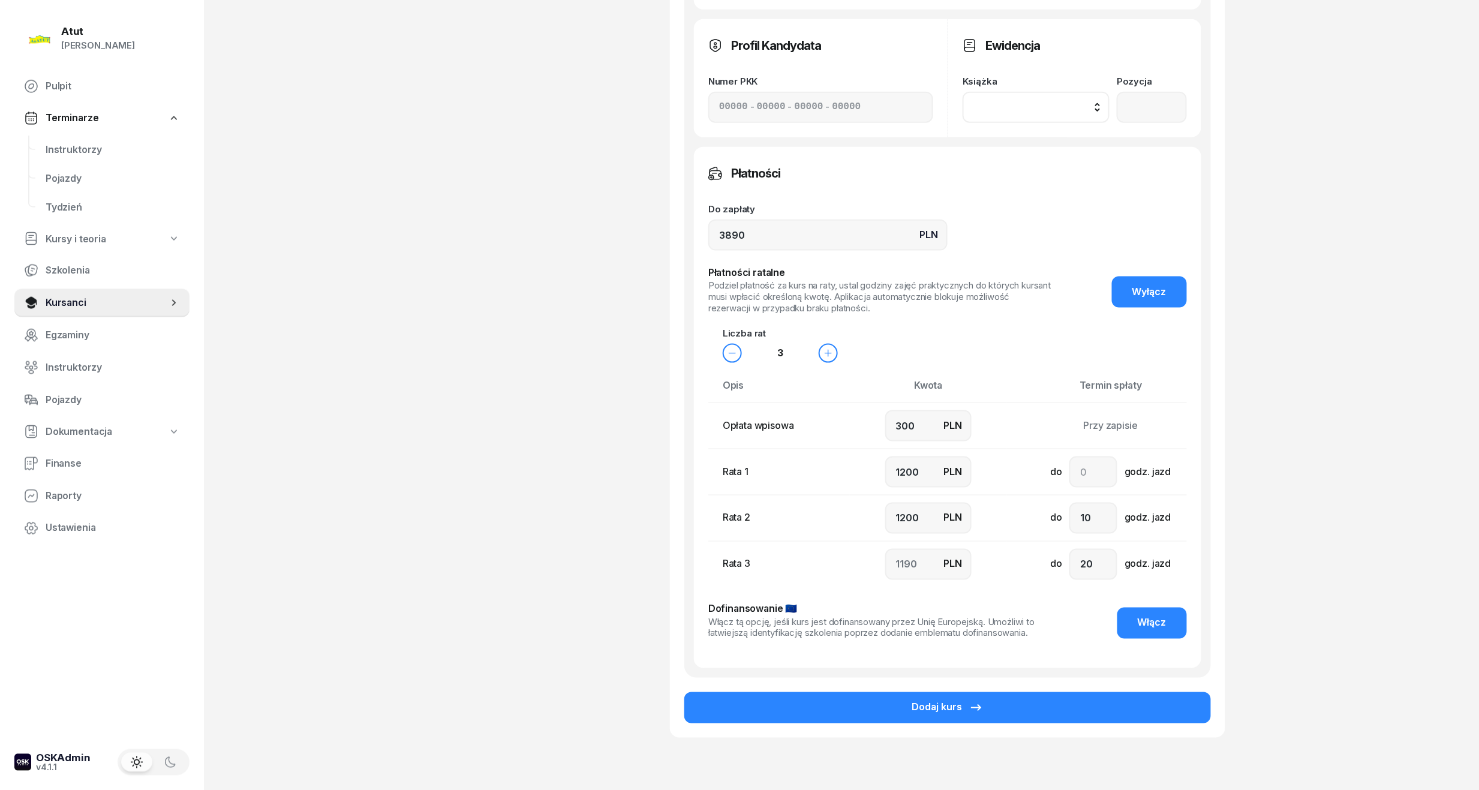
scroll to position [634, 0]
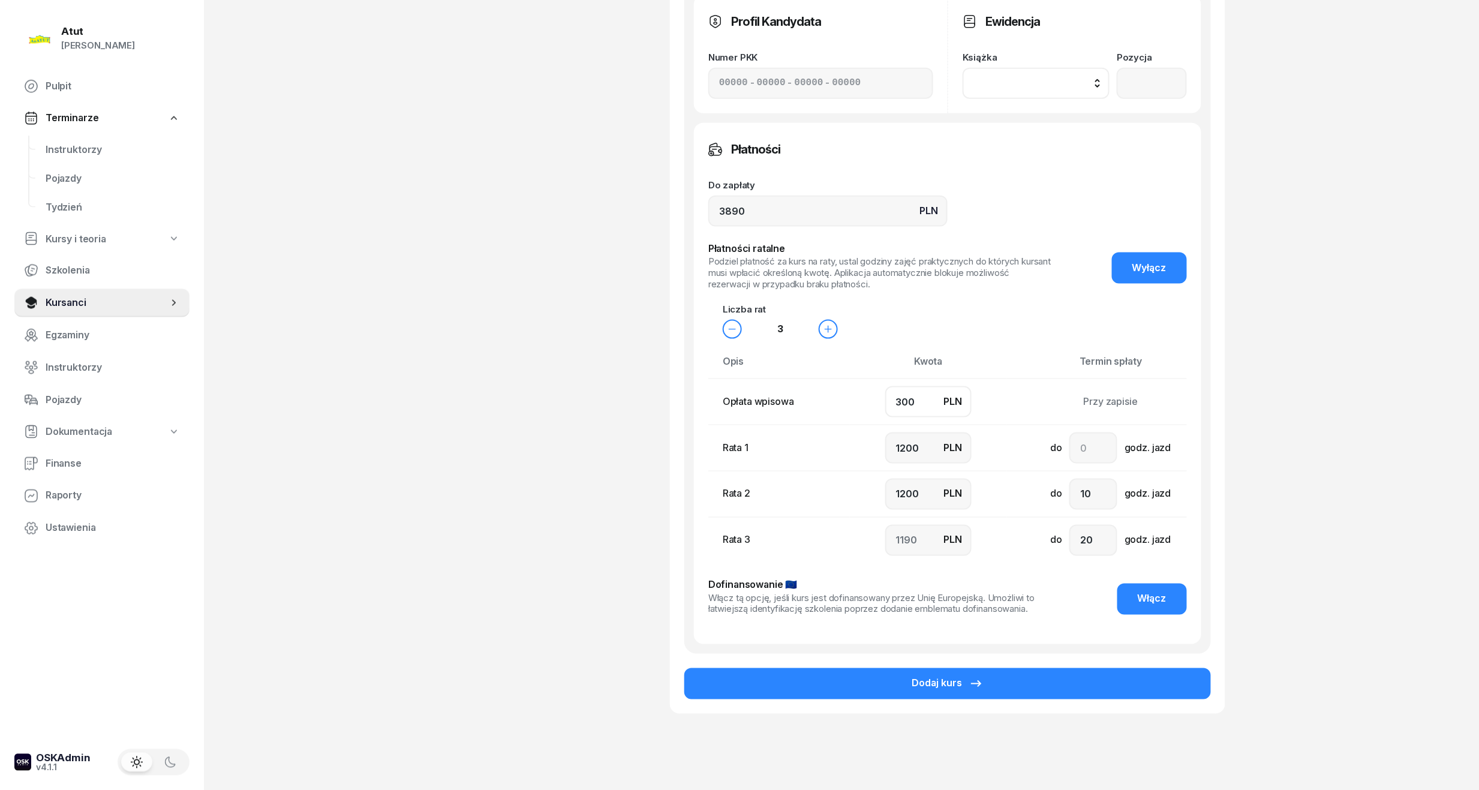
drag, startPoint x: 941, startPoint y: 396, endPoint x: 442, endPoint y: 440, distance: 501.3
click at [463, 432] on div "[PERSON_NAME] Kursant Dodaj etykiety... 511 834 971 MK [PERSON_NAME] Kursant Ed…" at bounding box center [841, 81] width 767 height 1321
type input "7"
type input "1300"
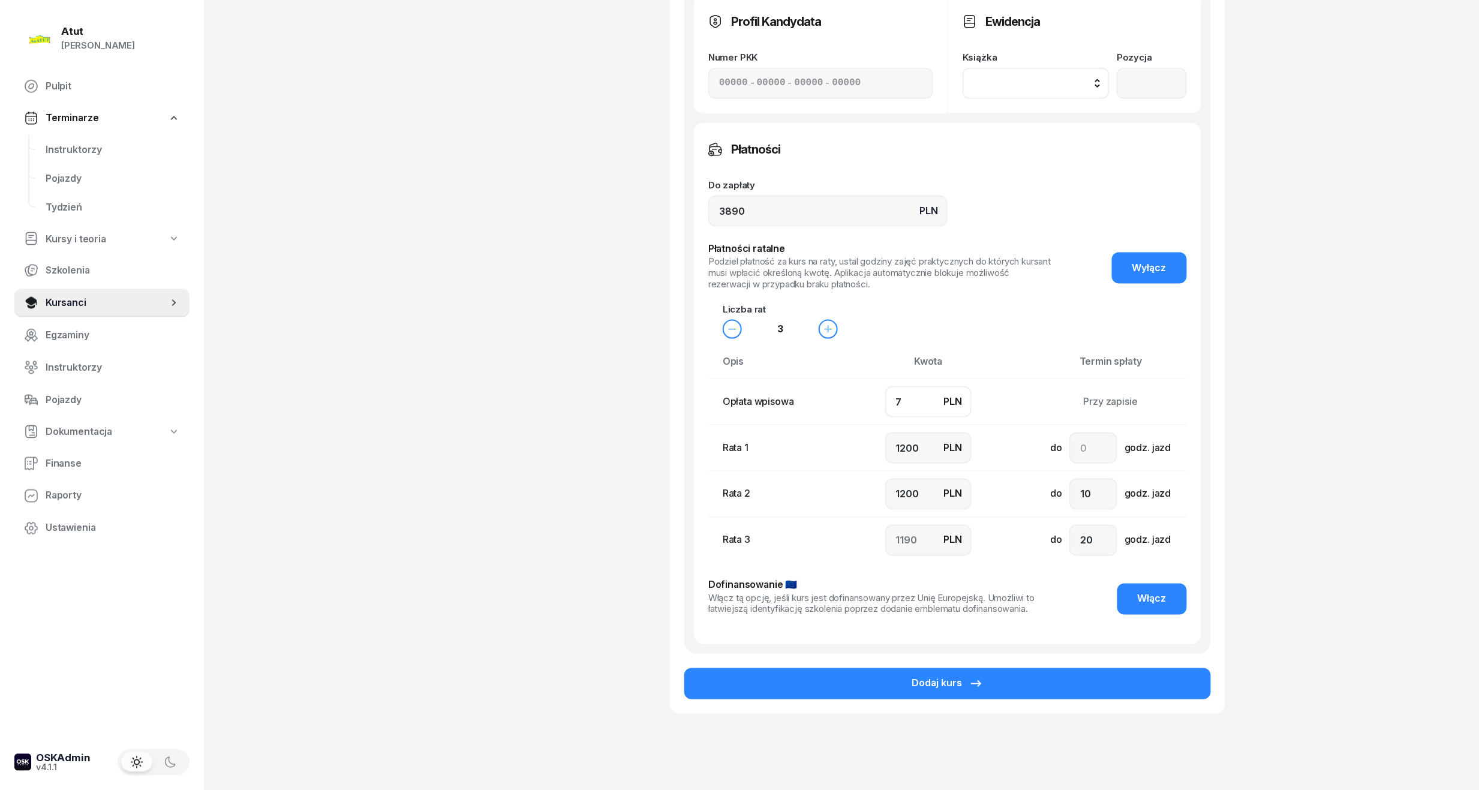
type input "1283"
type input "70"
type input "1200"
type input "1320"
type input "700"
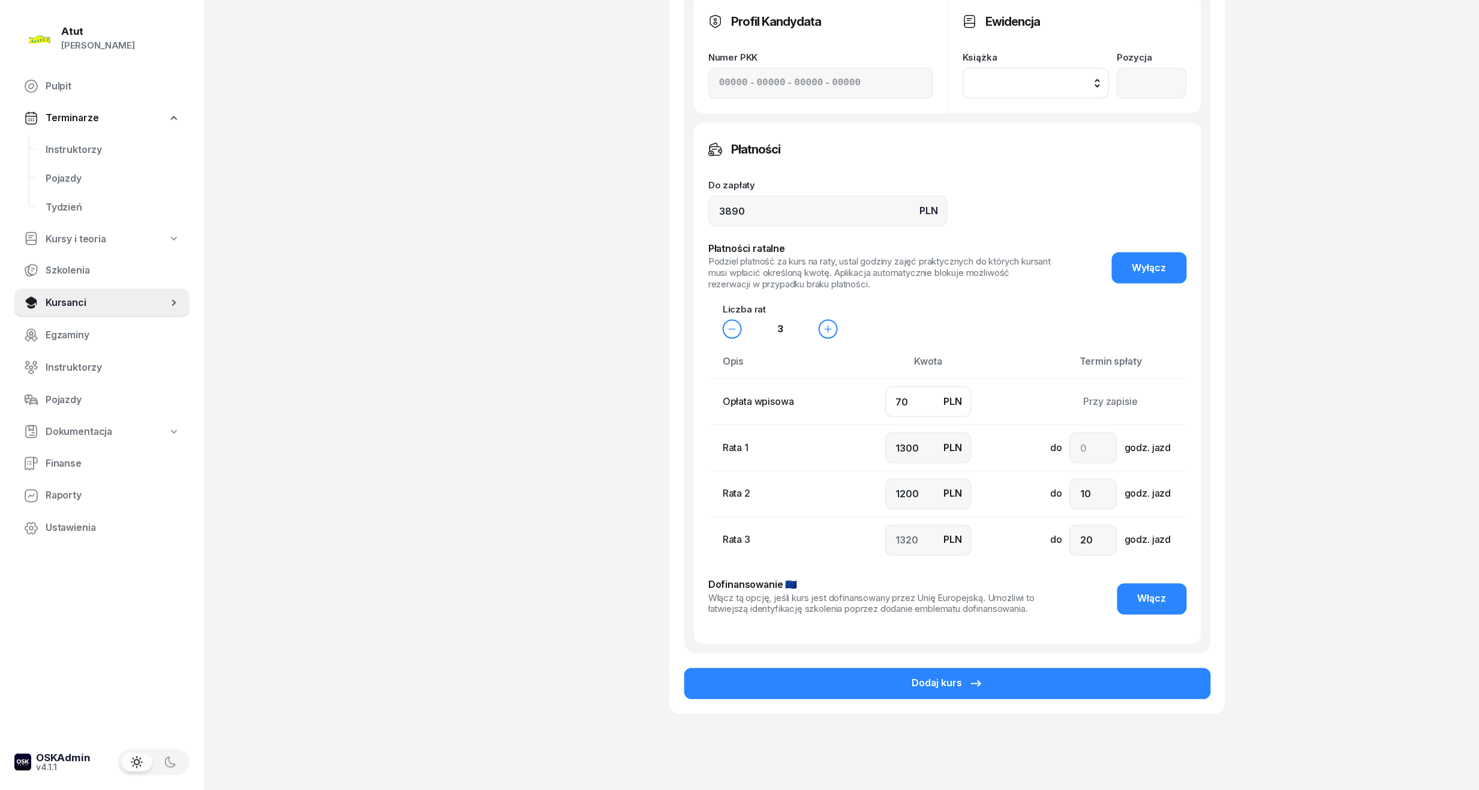
type input "1100"
type input "1000"
type input "1090"
type input "700"
drag, startPoint x: 929, startPoint y: 447, endPoint x: 511, endPoint y: 505, distance: 422.0
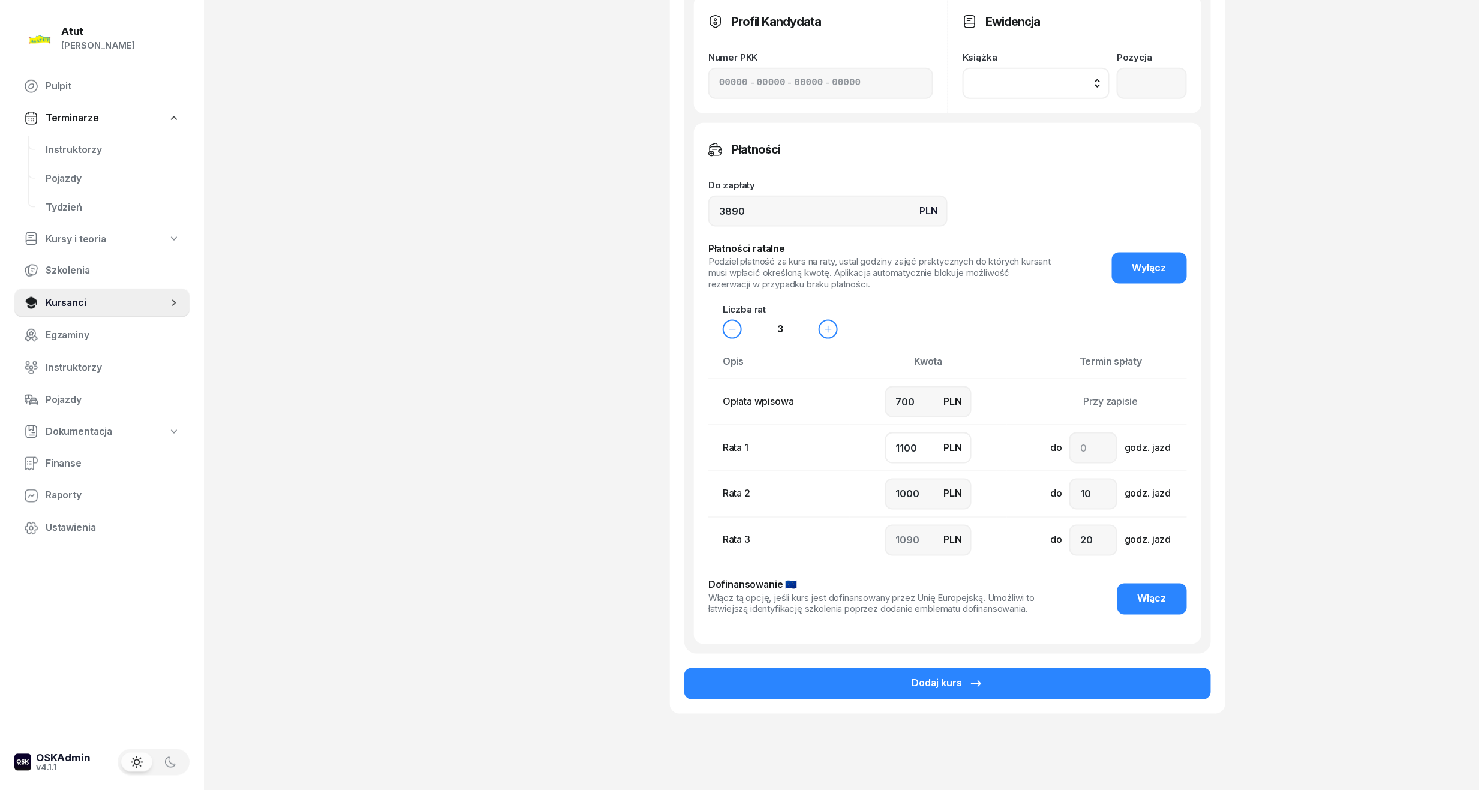
click at [516, 505] on div "[PERSON_NAME] Kursant Dodaj etykiety... 511 834 971 MK [PERSON_NAME] Kursant Ed…" at bounding box center [841, 81] width 767 height 1321
type input "1"
type input "2189"
type input "10"
type input "2180"
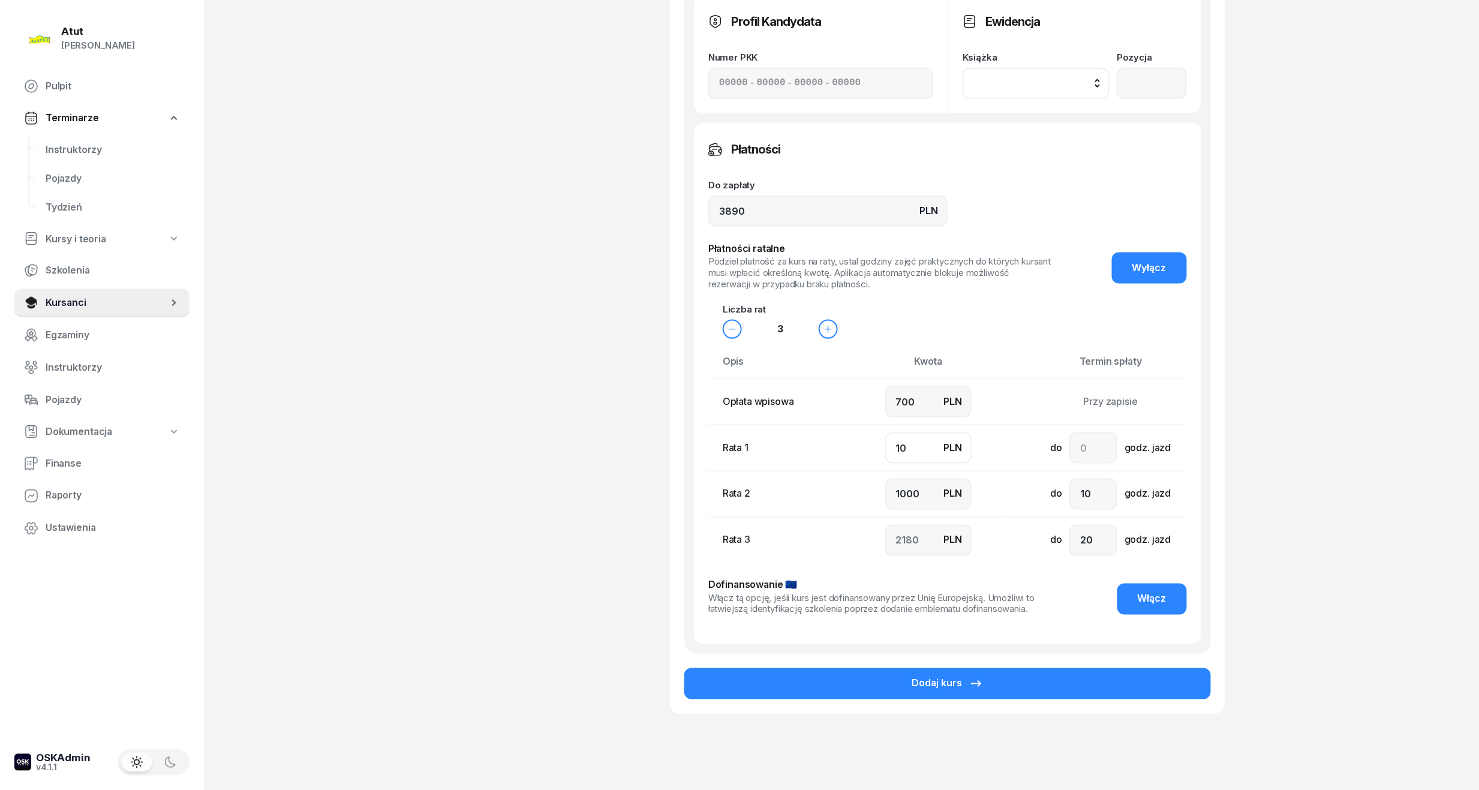
type input "100"
type input "2090"
type input "1000"
type input "1190"
type input "1000"
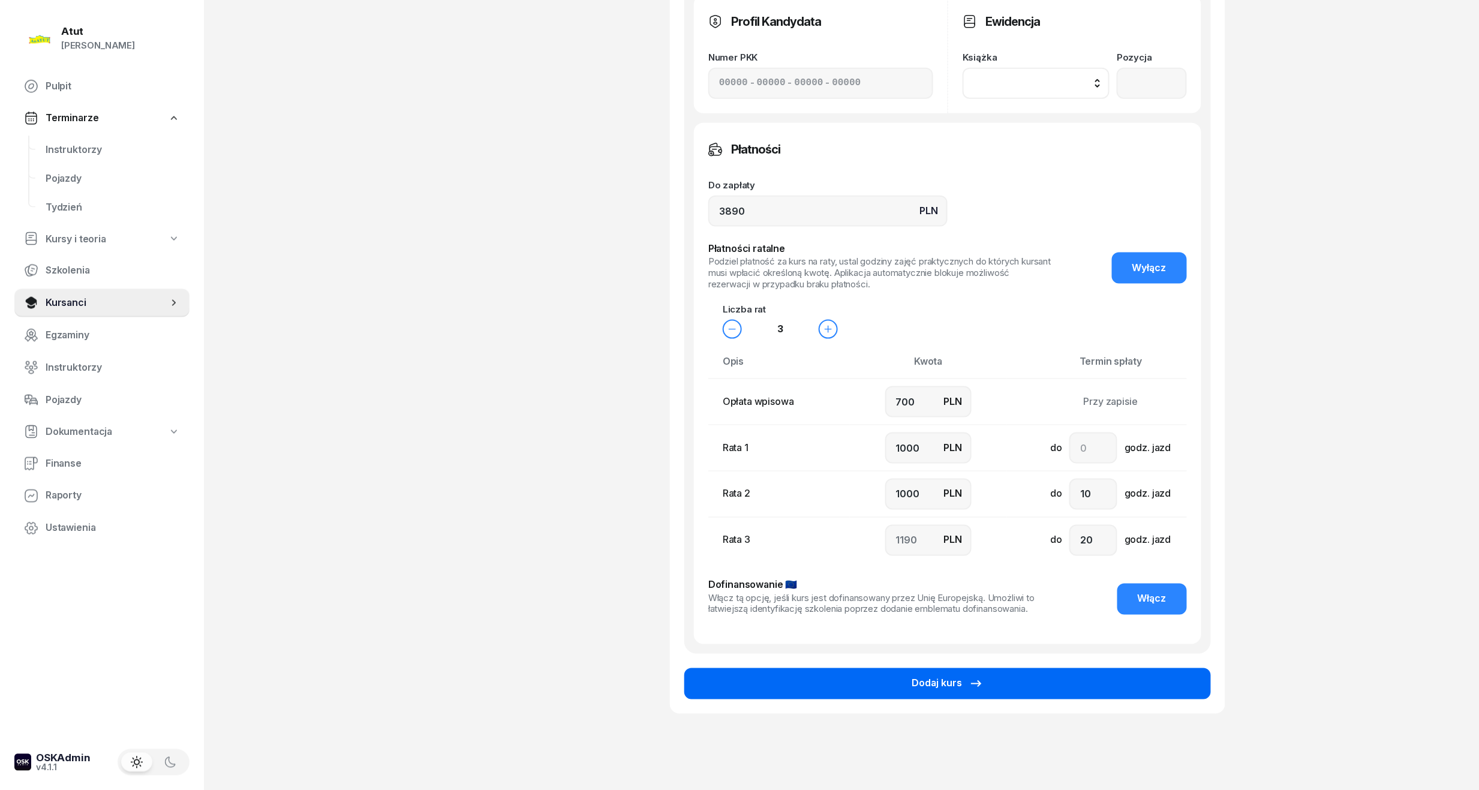
click at [950, 670] on button "Dodaj kurs" at bounding box center [947, 683] width 526 height 31
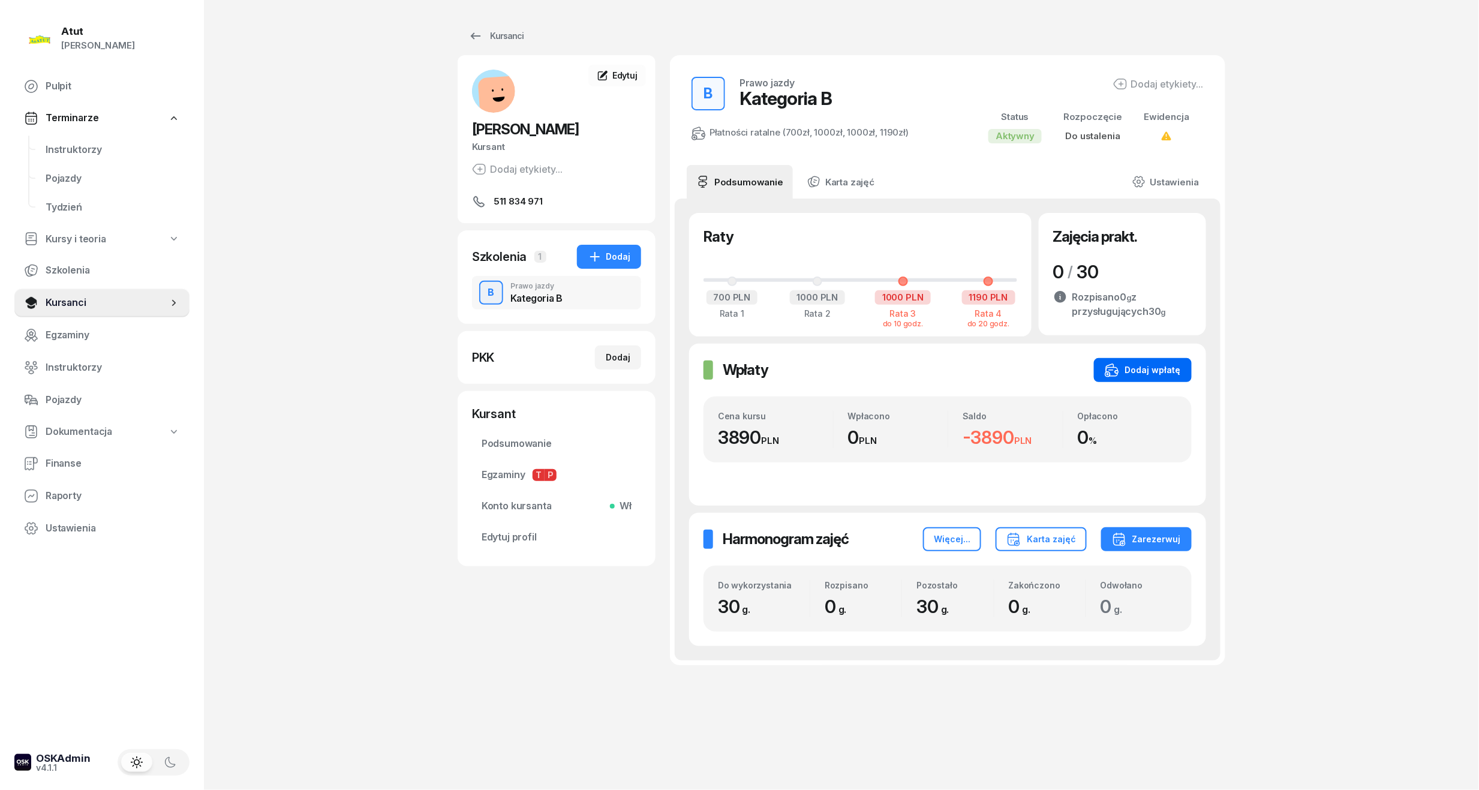
click at [1164, 367] on div "Dodaj wpłatę" at bounding box center [1142, 370] width 76 height 14
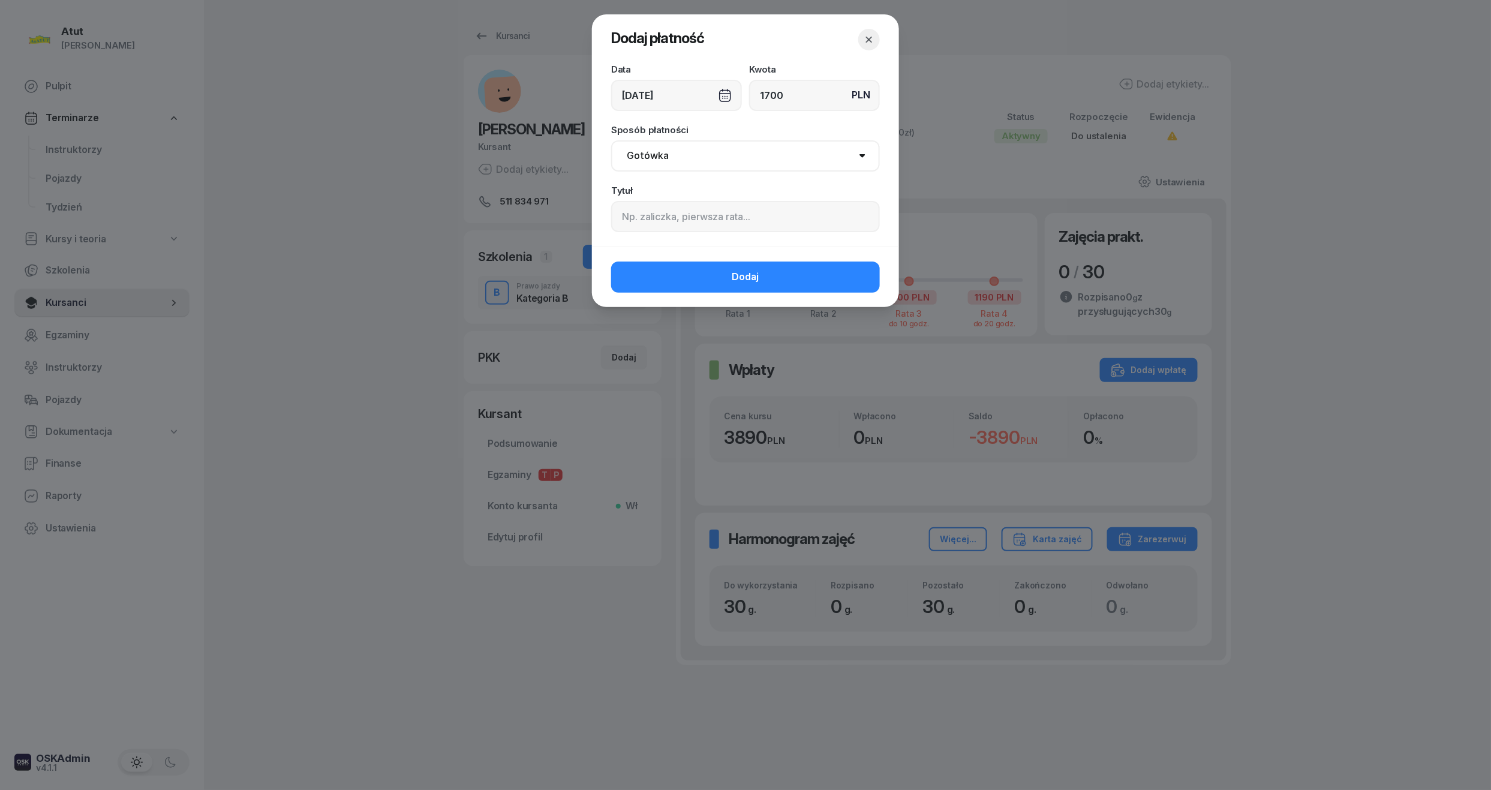
type input "1700"
click at [725, 222] on input at bounding box center [745, 216] width 269 height 31
paste input "1919"
type input "p.1919"
click at [741, 284] on span "Dodaj" at bounding box center [745, 277] width 27 height 16
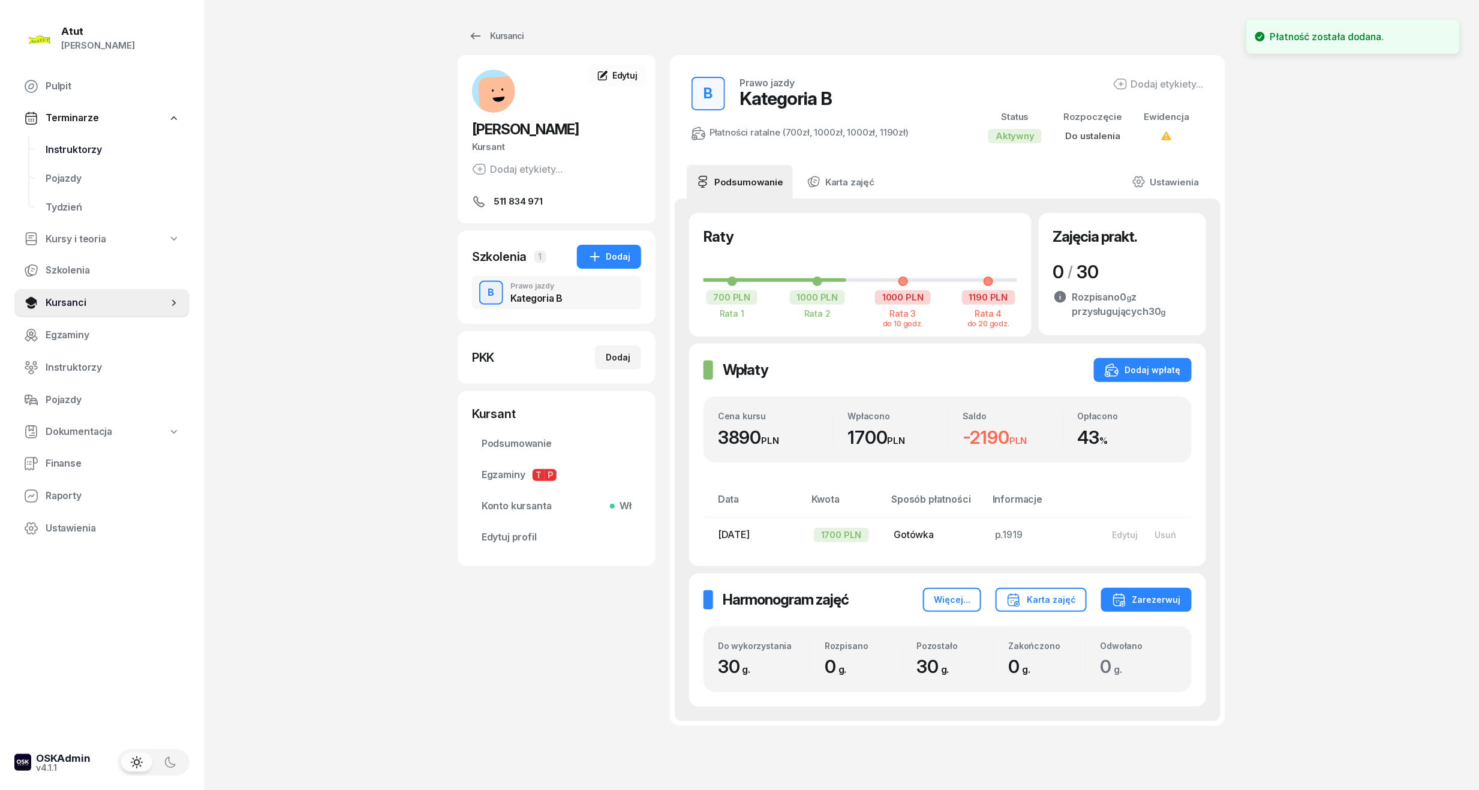
click at [101, 152] on span "Instruktorzy" at bounding box center [113, 150] width 134 height 16
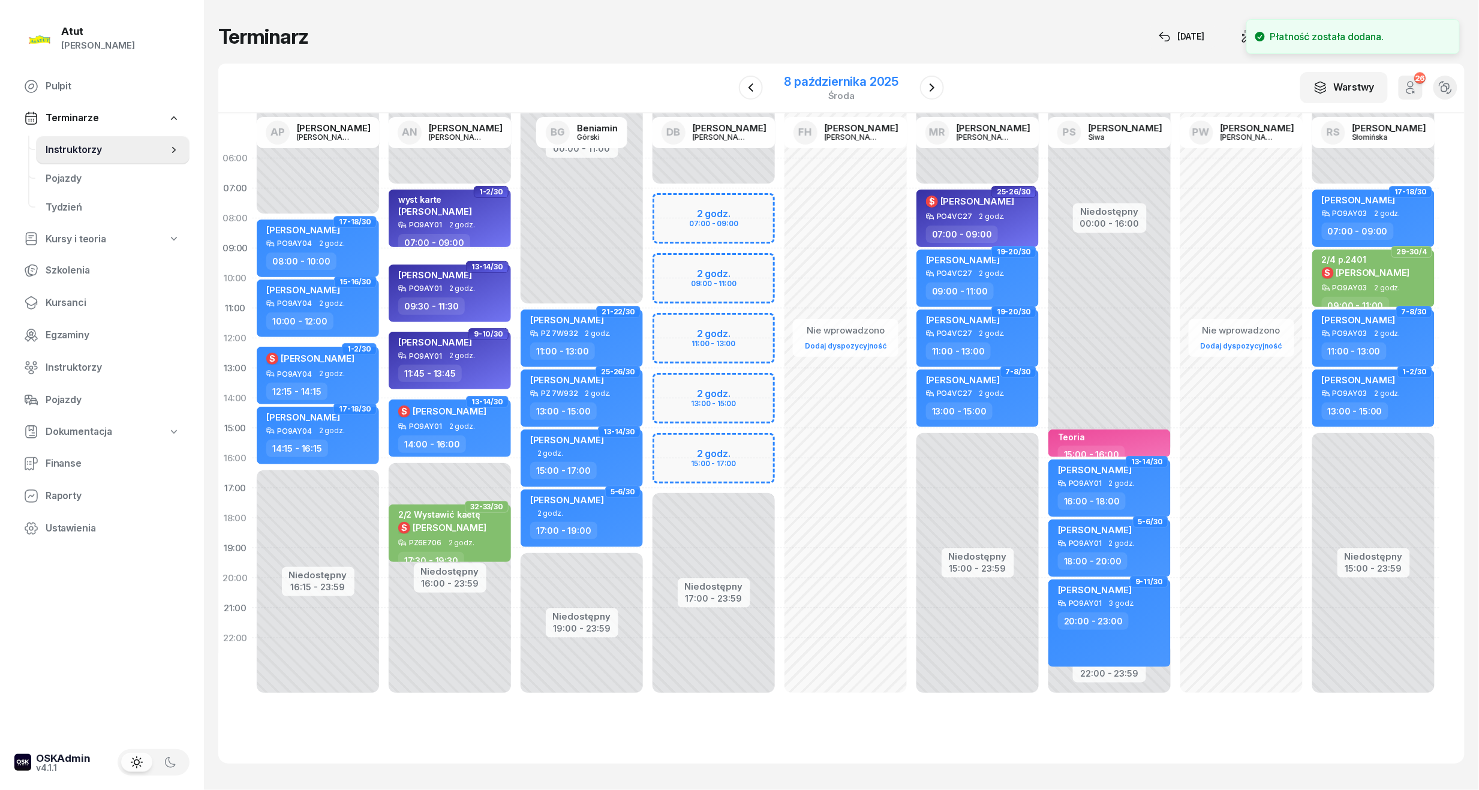
click at [823, 82] on div "8 października 2025" at bounding box center [841, 82] width 115 height 12
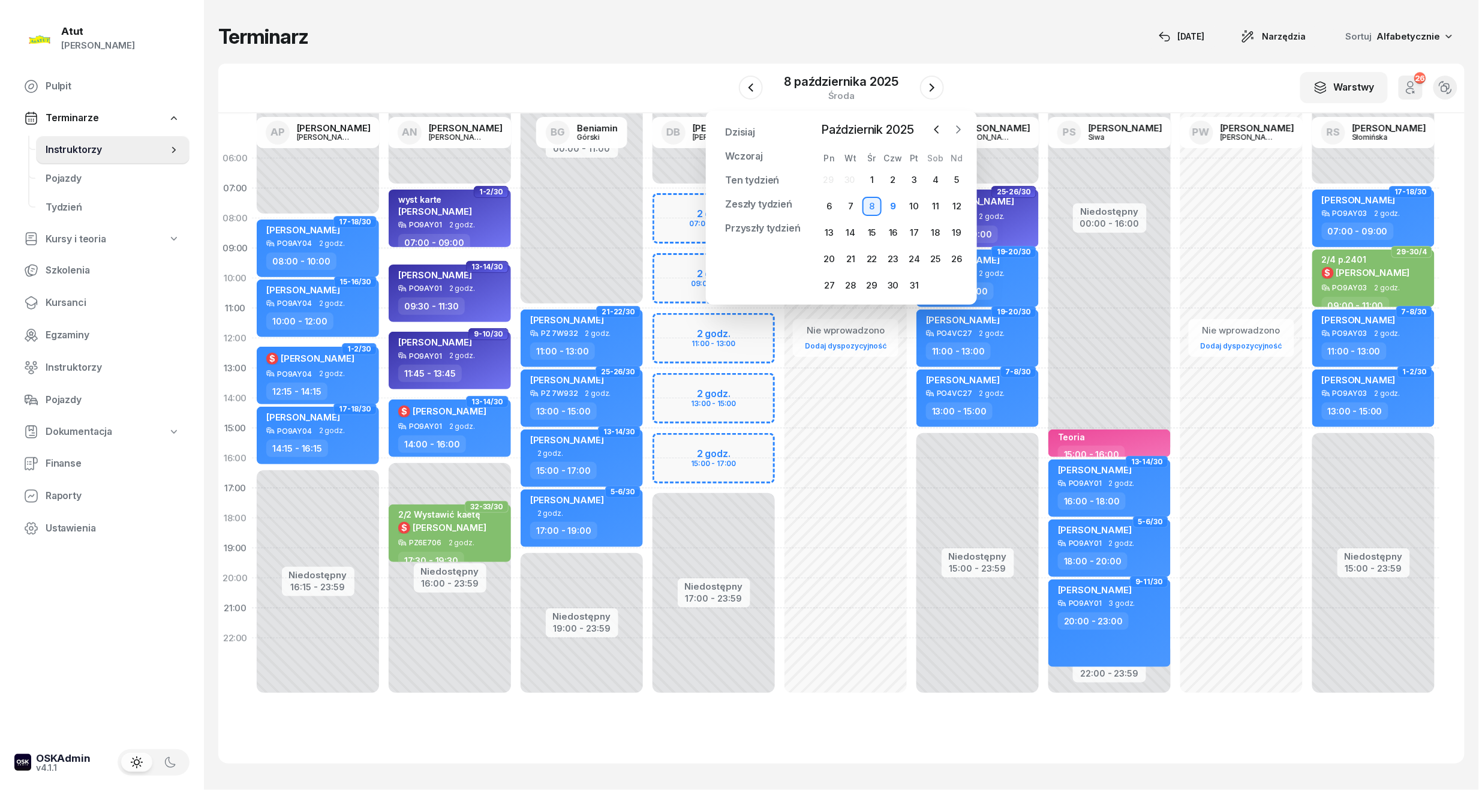
click at [963, 130] on icon "button" at bounding box center [958, 130] width 12 height 12
click at [838, 202] on div "3" at bounding box center [829, 206] width 19 height 19
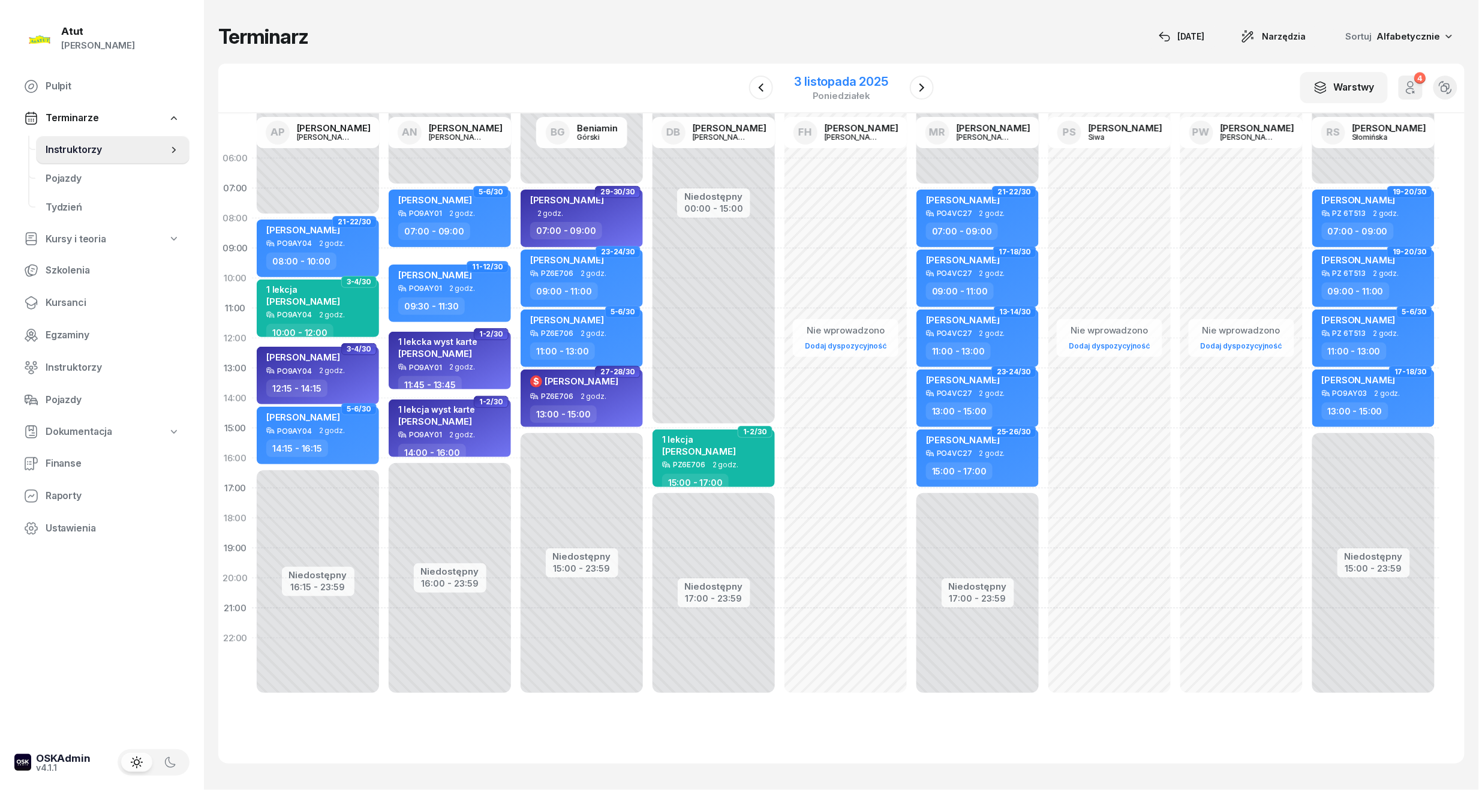
click at [878, 88] on div "3 listopada 2025" at bounding box center [841, 82] width 94 height 12
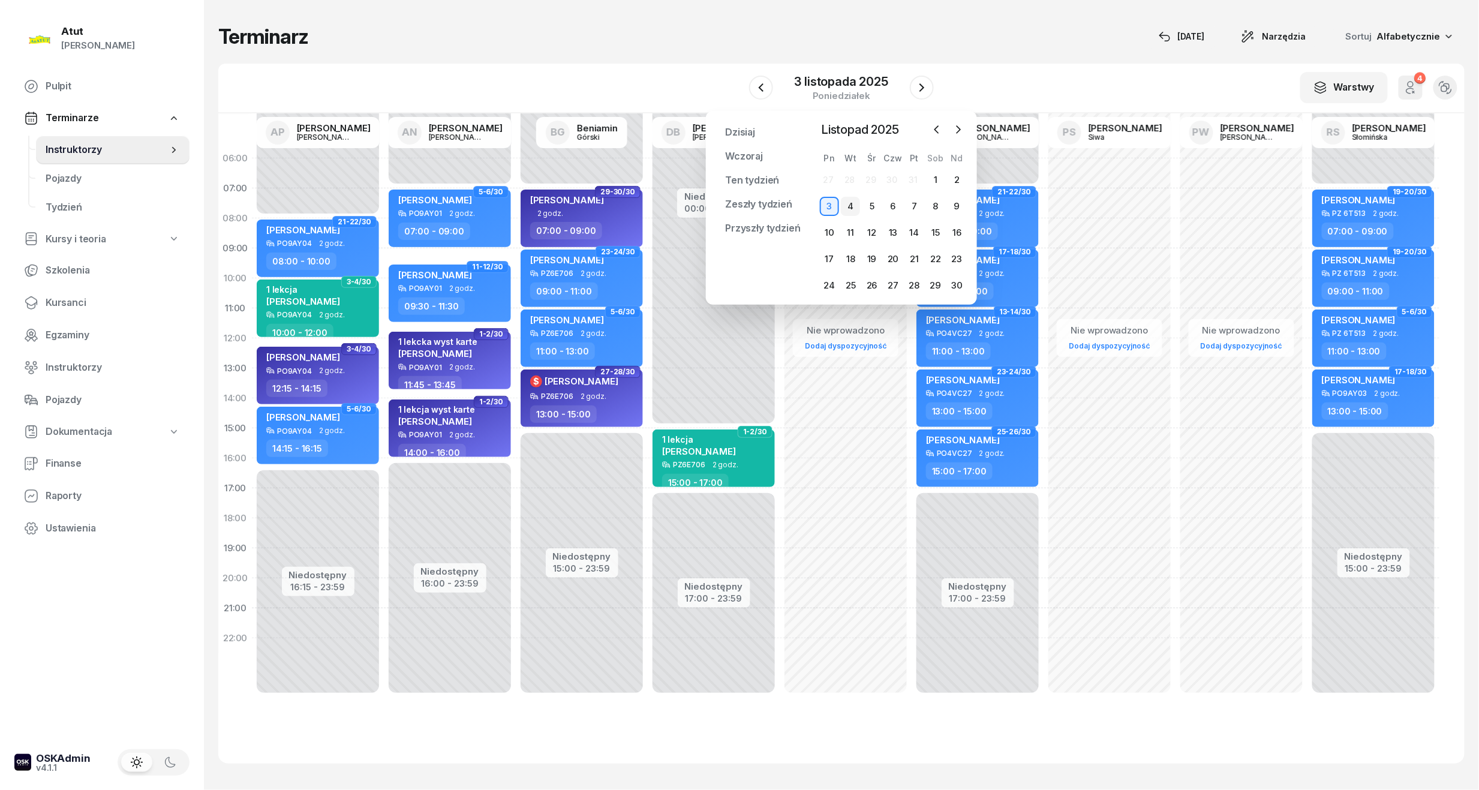
click at [855, 202] on div "4" at bounding box center [850, 206] width 19 height 19
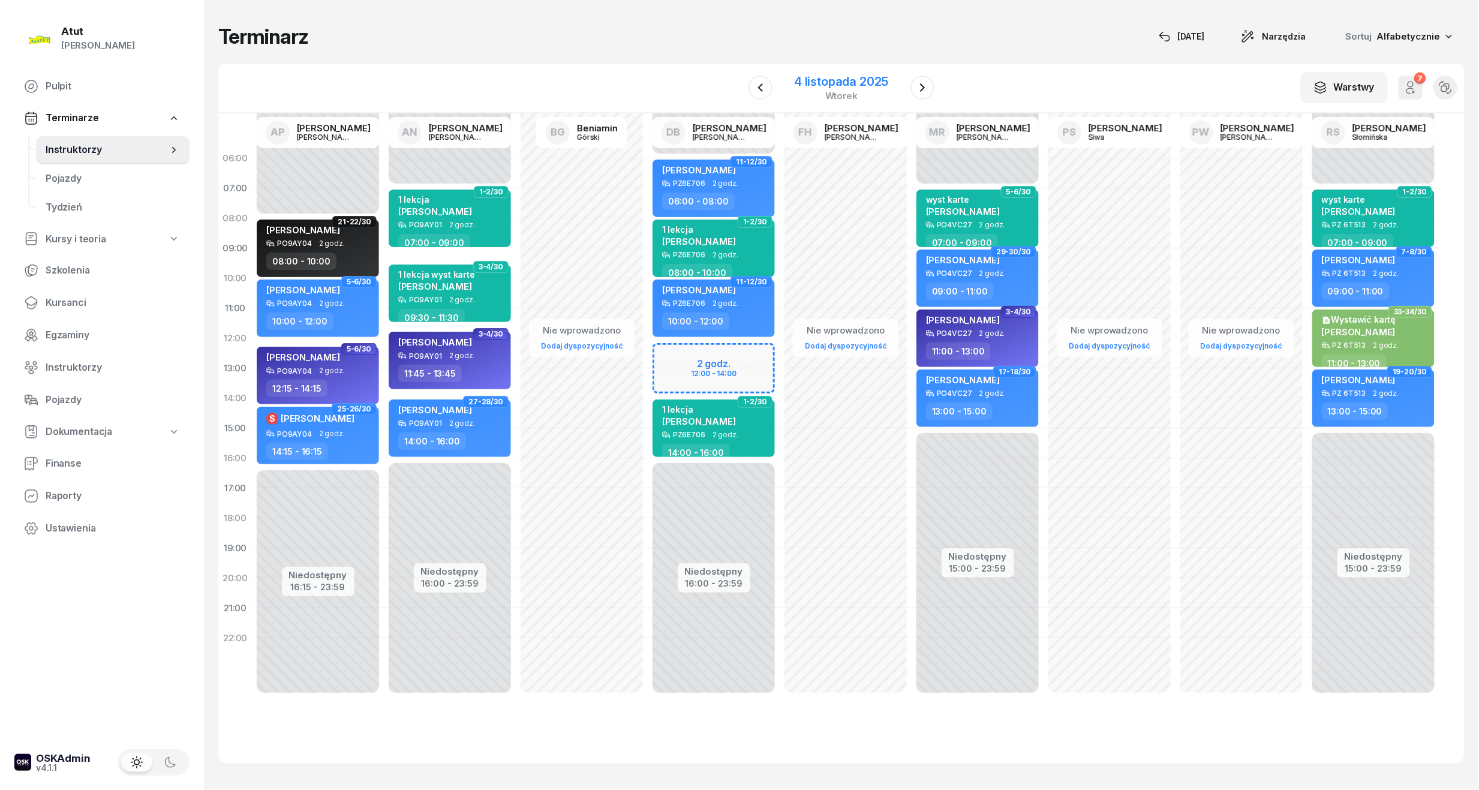
click at [833, 83] on div "4 listopada 2025" at bounding box center [841, 82] width 94 height 12
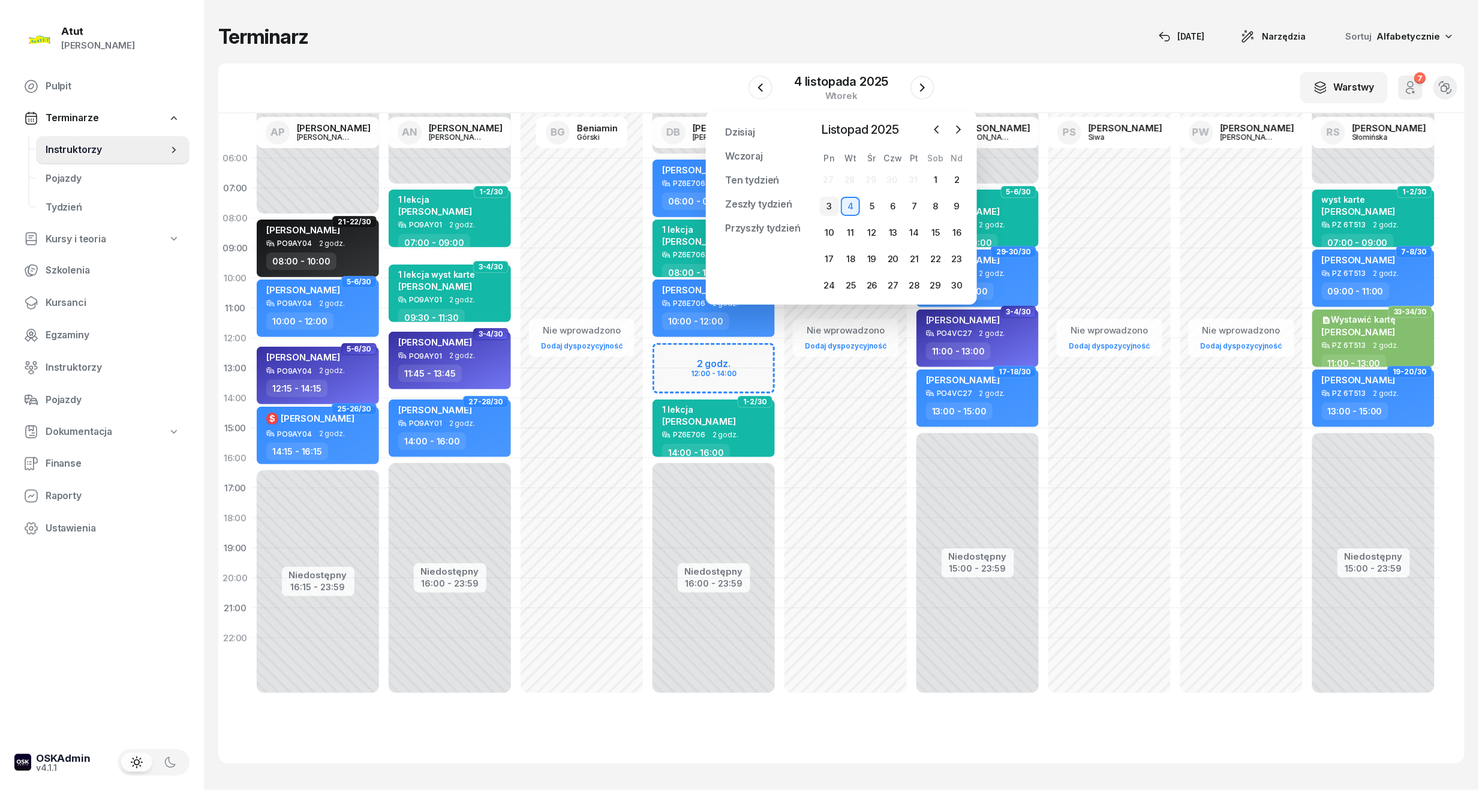
click at [825, 203] on div "3" at bounding box center [829, 206] width 19 height 19
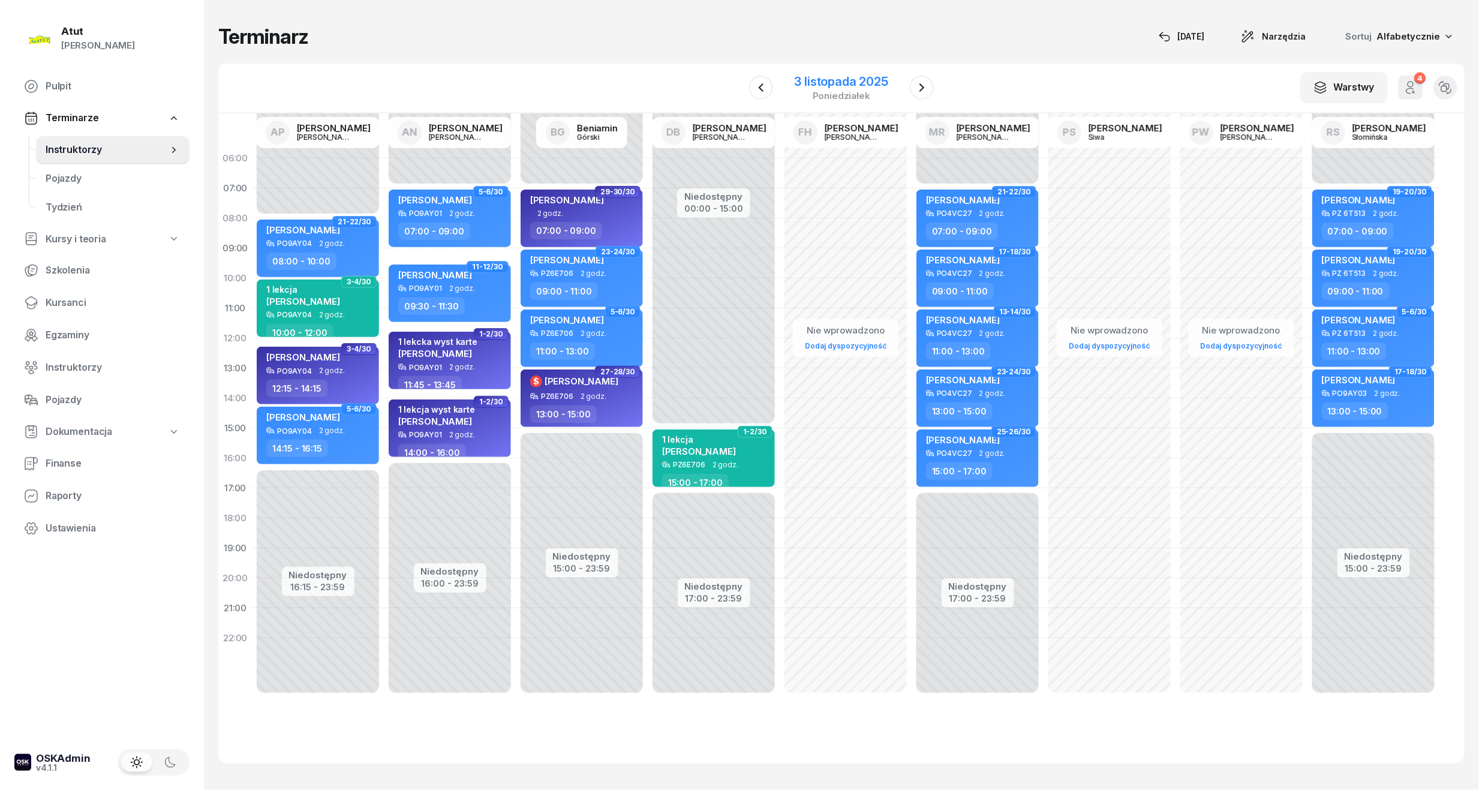
click at [809, 85] on div "3 listopada 2025" at bounding box center [841, 82] width 94 height 12
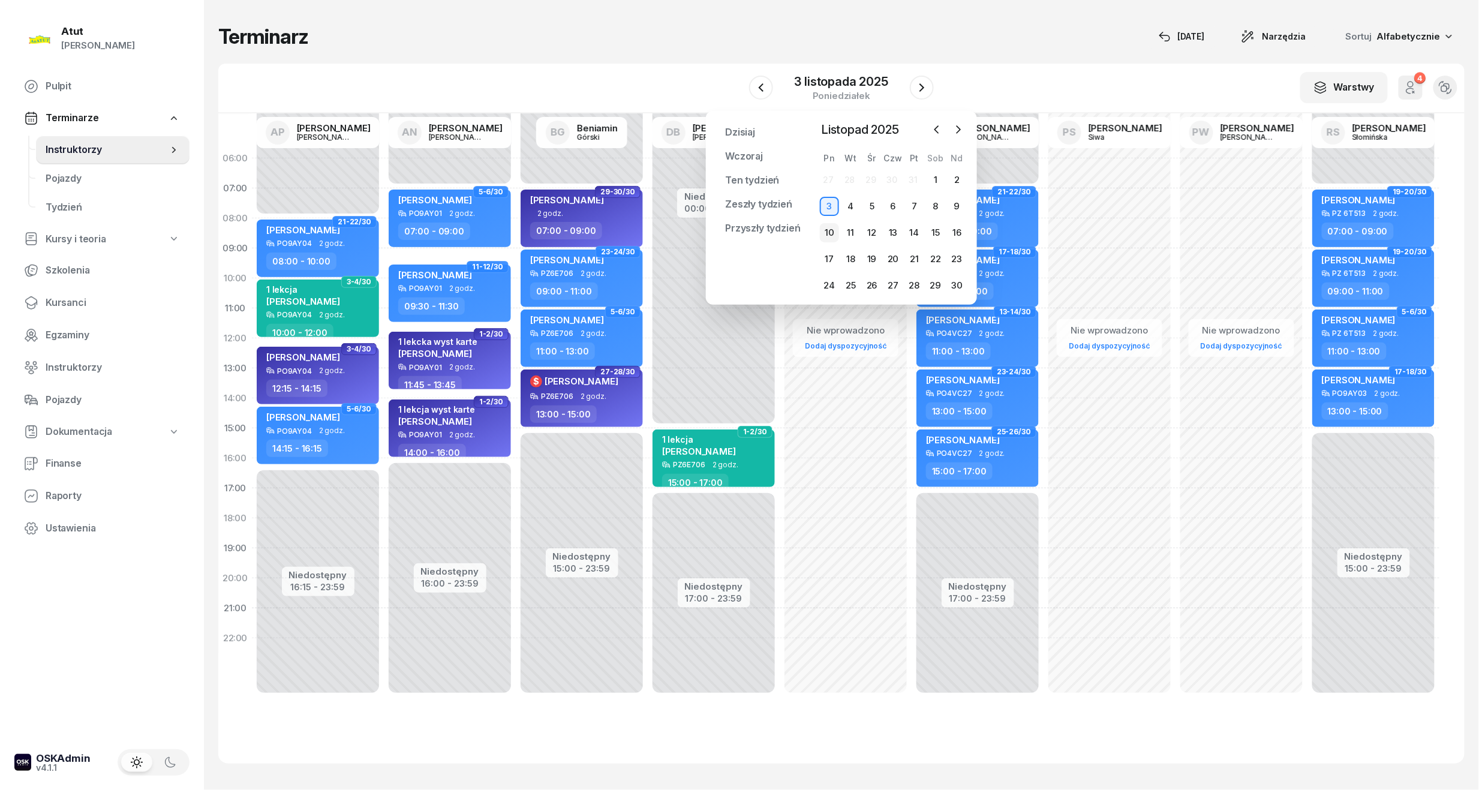
click at [833, 231] on div "10" at bounding box center [829, 232] width 19 height 19
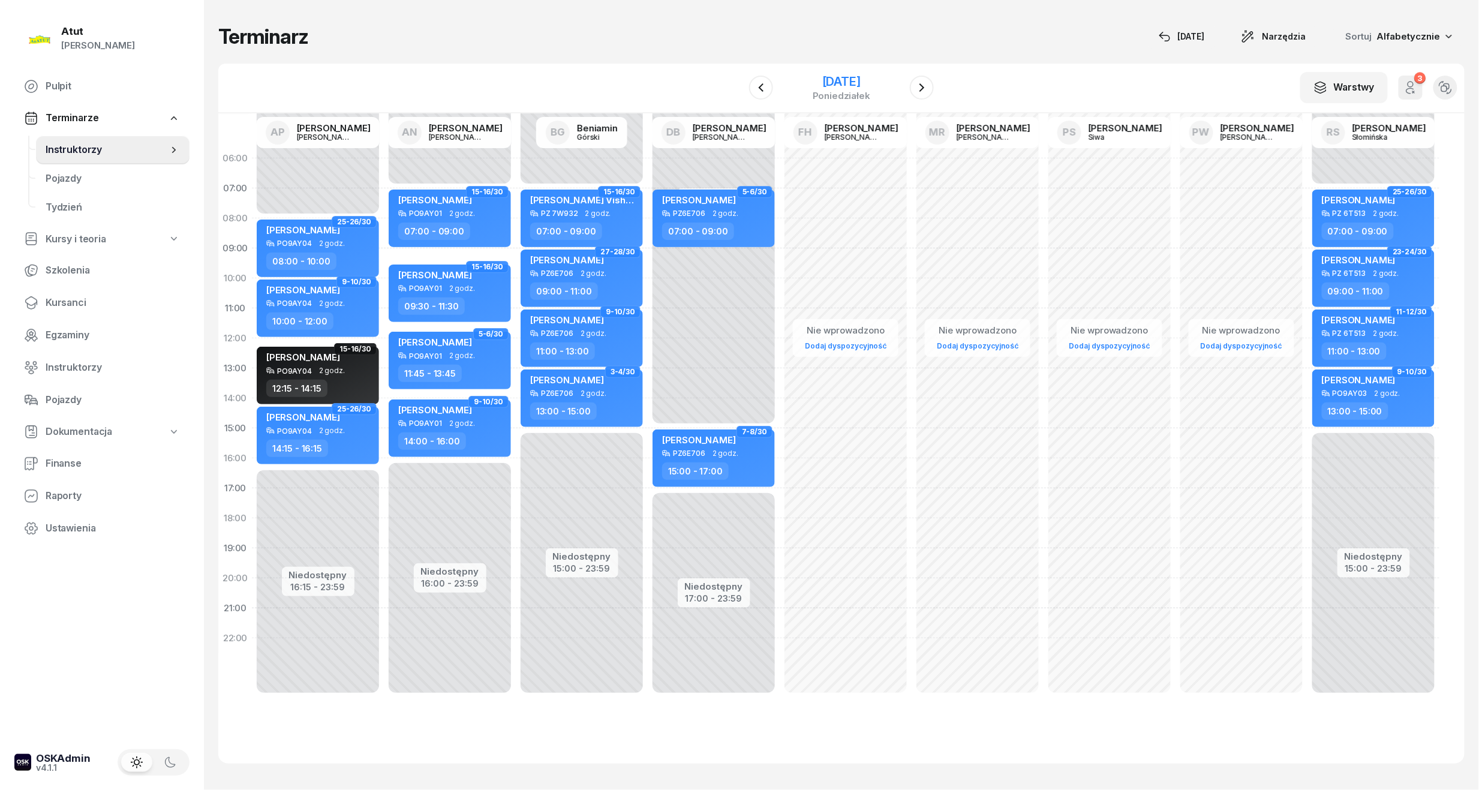
click at [859, 76] on div "[DATE]" at bounding box center [841, 82] width 58 height 12
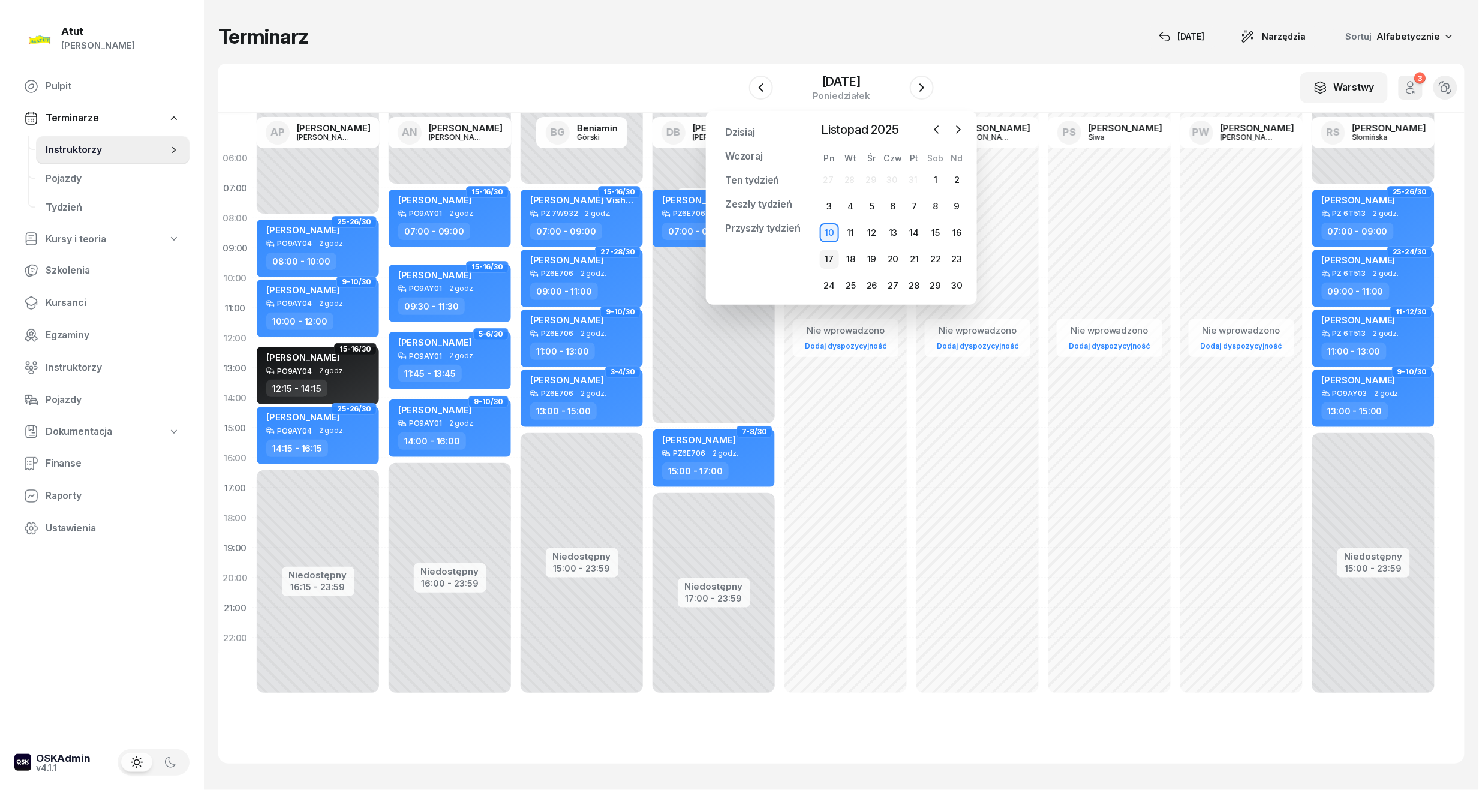
click at [831, 255] on div "17" at bounding box center [829, 258] width 19 height 19
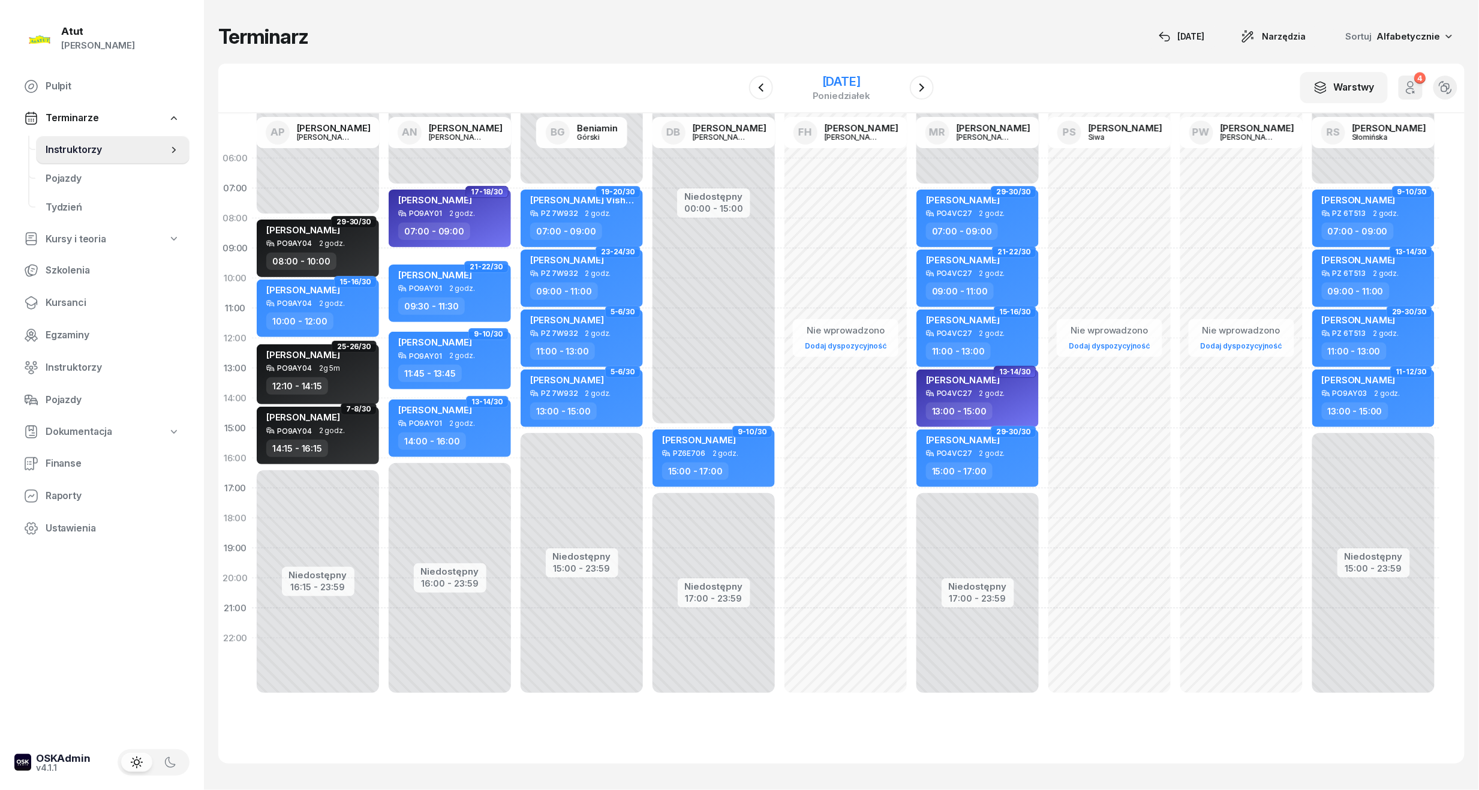
click at [843, 80] on div "[DATE]" at bounding box center [841, 82] width 58 height 12
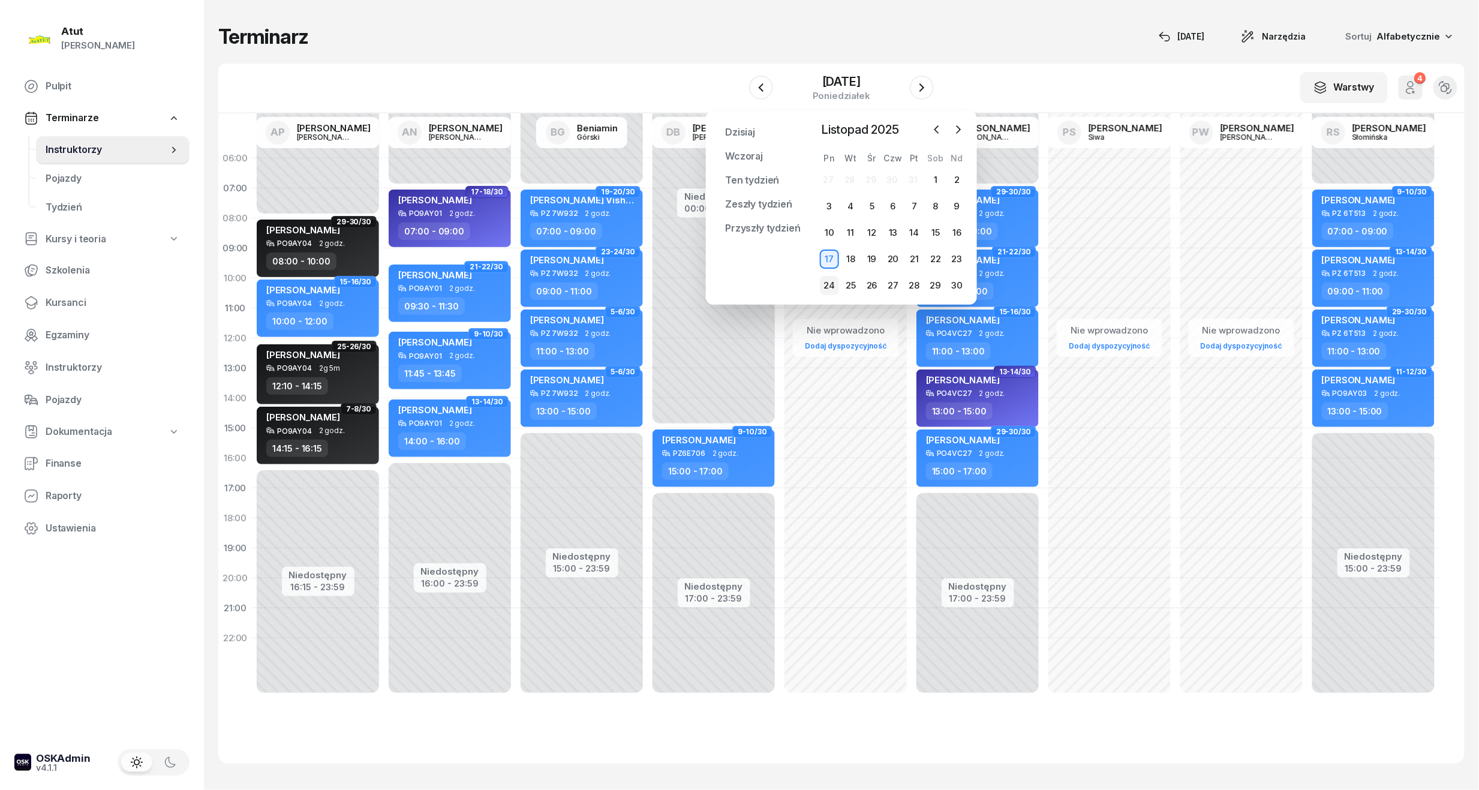
click at [827, 284] on div "24" at bounding box center [829, 285] width 19 height 19
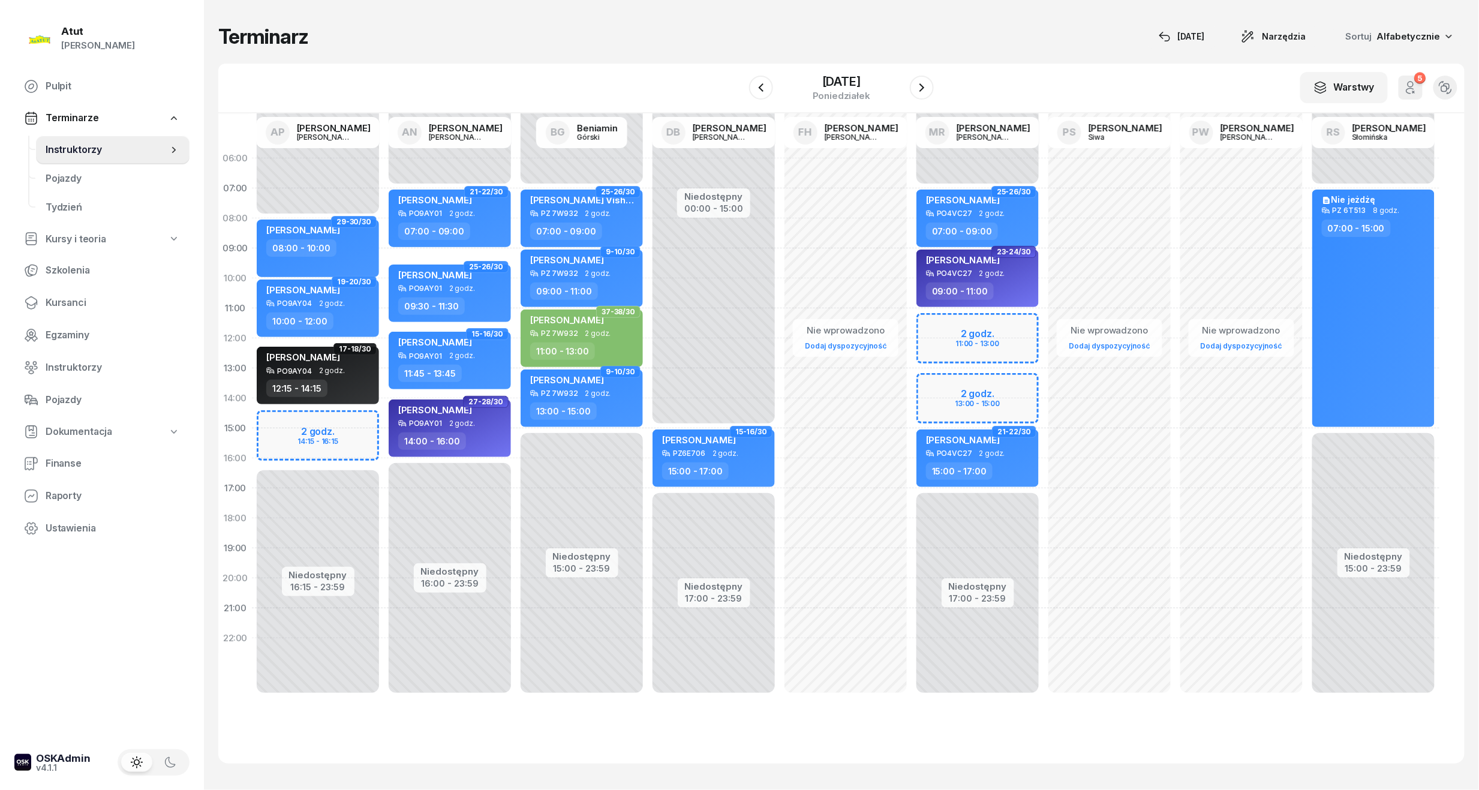
click at [967, 337] on div "Niedostępny 00:00 - 07:00 Niedostępny 17:00 - 23:59 2 godz. 11:00 - 13:00 2 god…" at bounding box center [977, 428] width 132 height 570
select select "11"
select select "13"
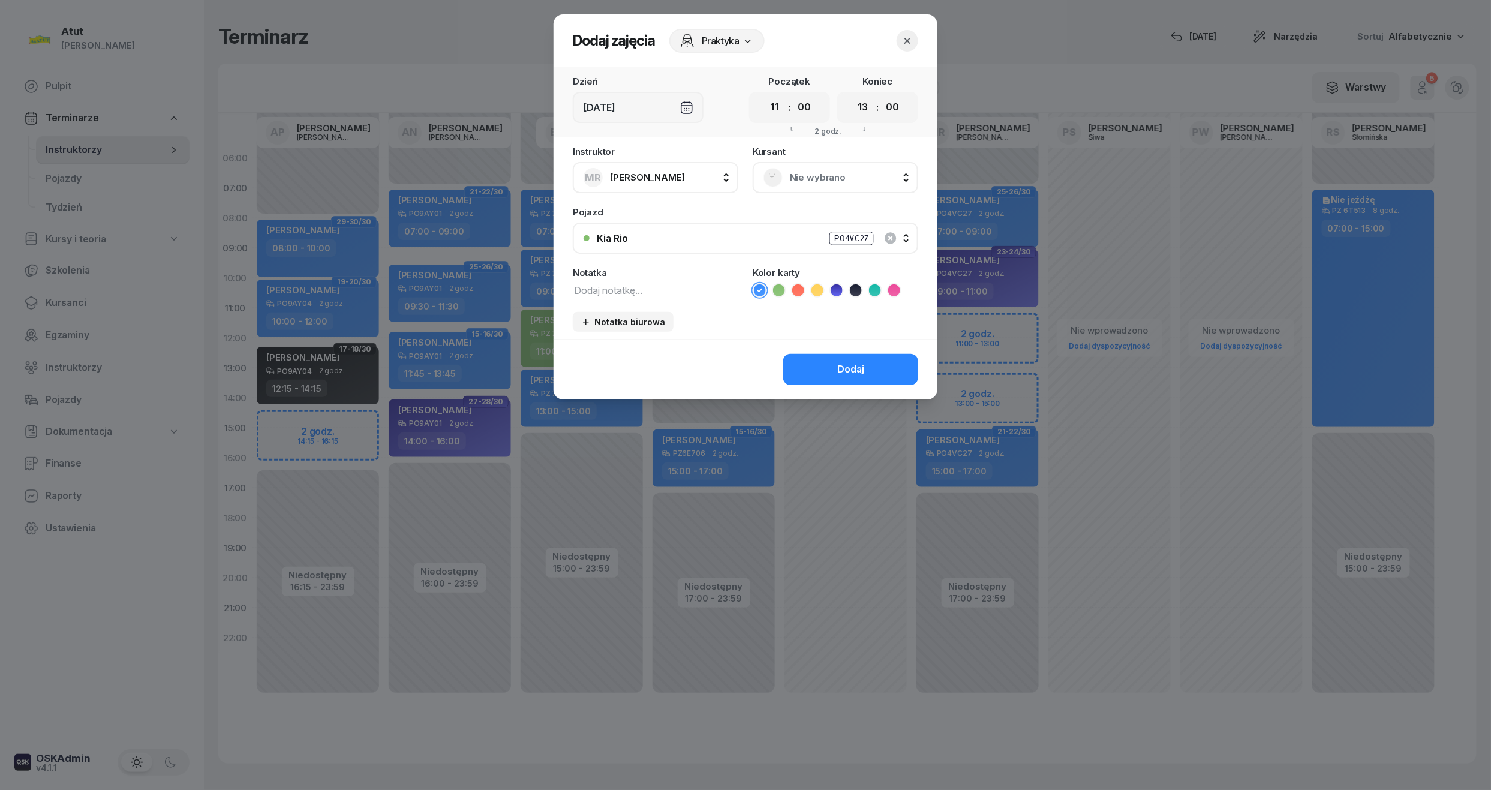
click at [819, 188] on div "Nie wybrano" at bounding box center [835, 177] width 165 height 31
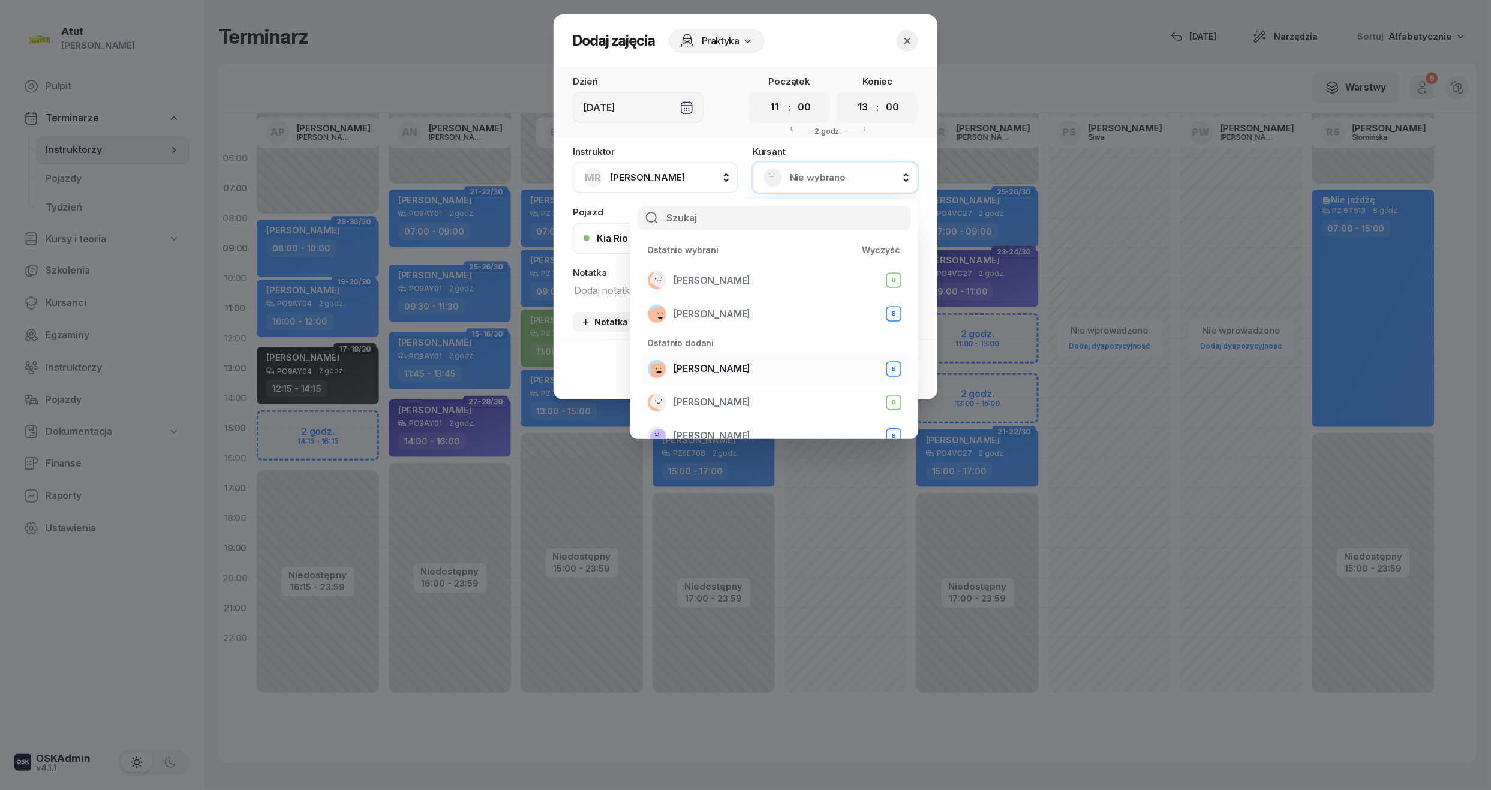
click at [724, 365] on span "[PERSON_NAME]" at bounding box center [711, 369] width 77 height 16
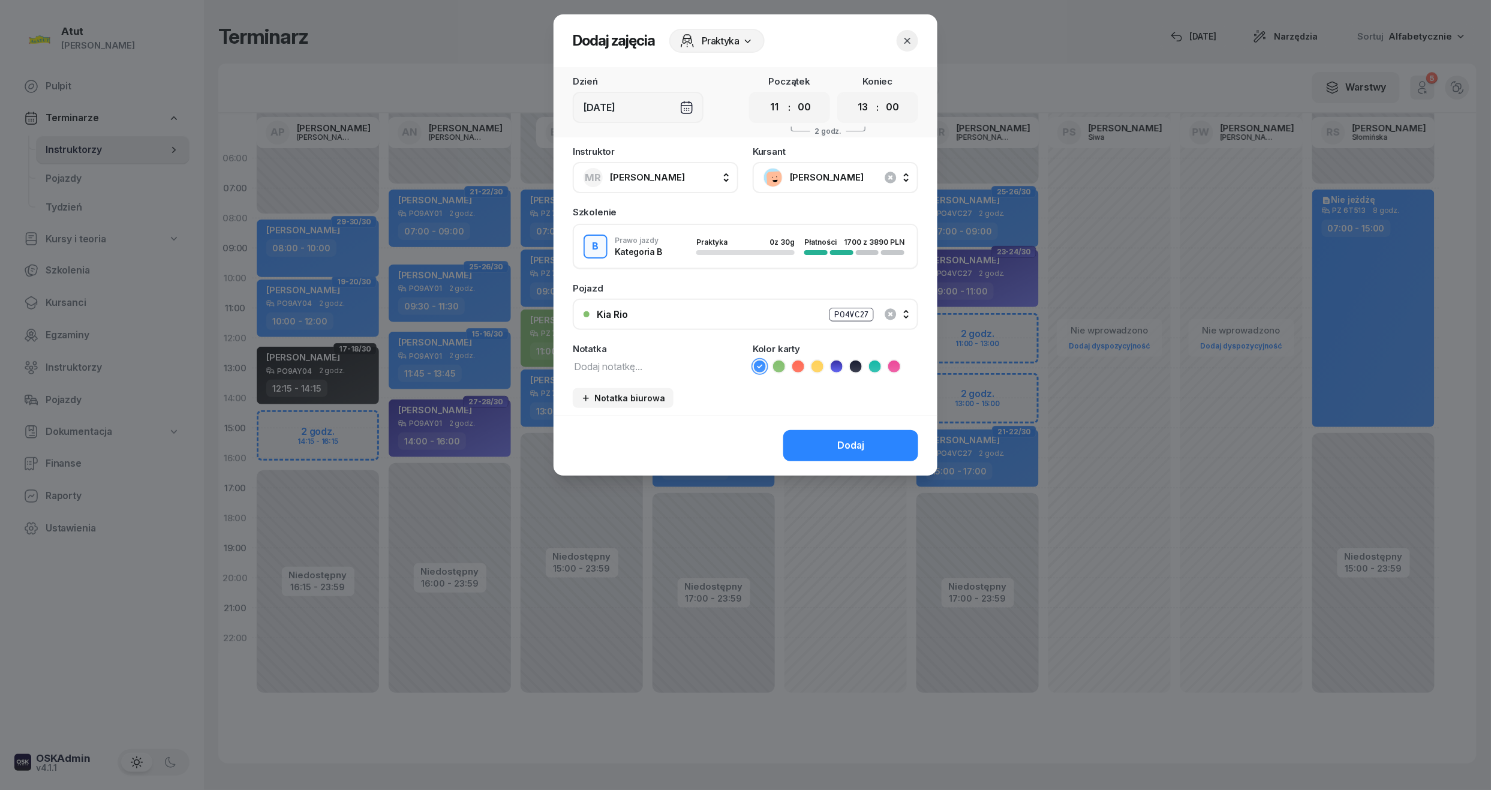
click at [874, 368] on icon at bounding box center [875, 366] width 12 height 12
click at [615, 373] on div "Instruktor MR [PERSON_NAME] AP [PERSON_NAME] AN [PERSON_NAME] BG [PERSON_NAME] …" at bounding box center [745, 281] width 384 height 268
click at [615, 372] on div "Instruktor MR [PERSON_NAME] AP [PERSON_NAME] AN [PERSON_NAME] BG [PERSON_NAME] …" at bounding box center [745, 281] width 384 height 268
drag, startPoint x: 615, startPoint y: 372, endPoint x: 612, endPoint y: 359, distance: 14.0
click at [612, 359] on textarea at bounding box center [655, 366] width 165 height 16
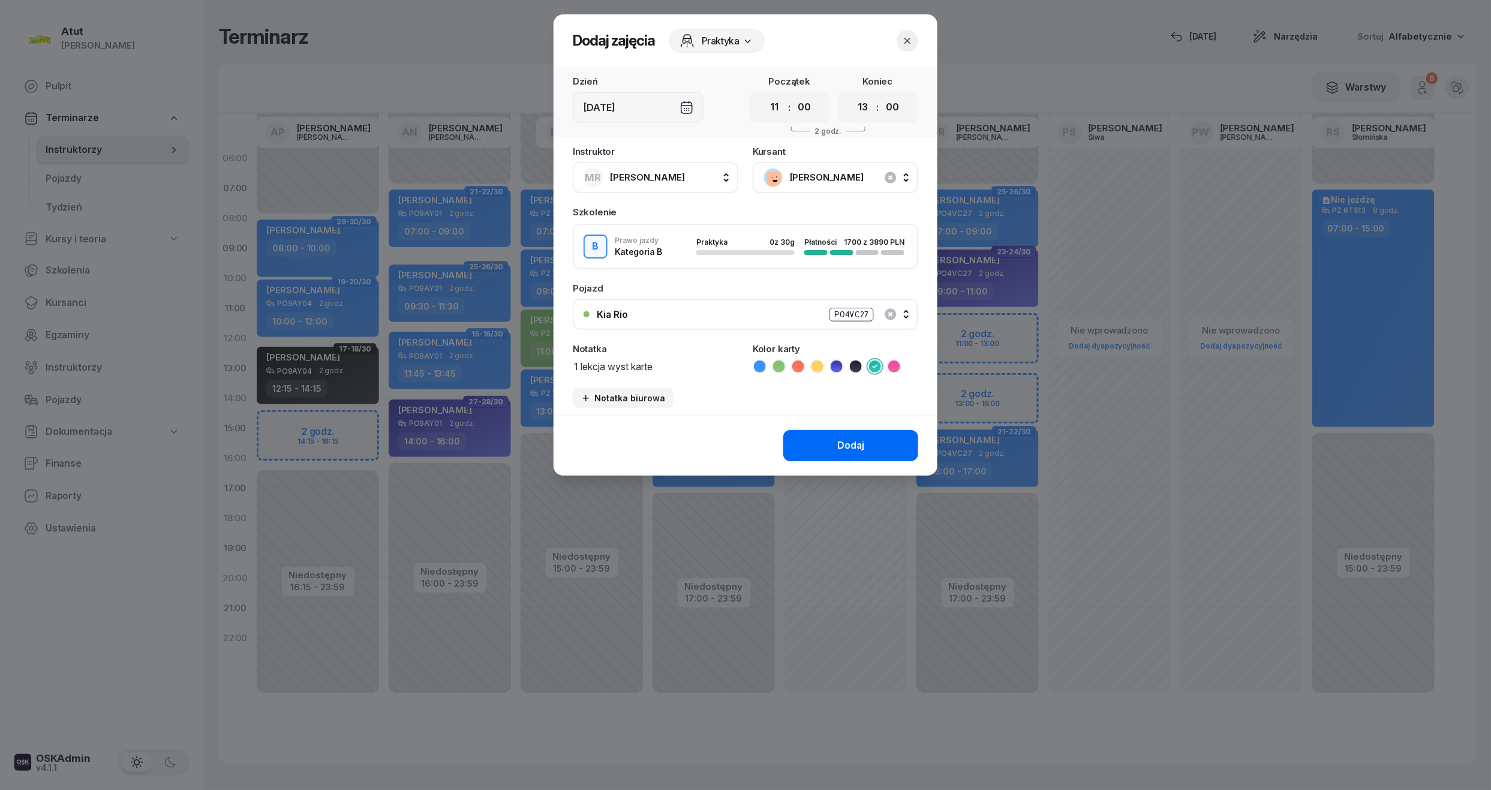
type textarea "1 lekcja wyst karte"
click at [847, 435] on button "Dodaj" at bounding box center [850, 445] width 135 height 31
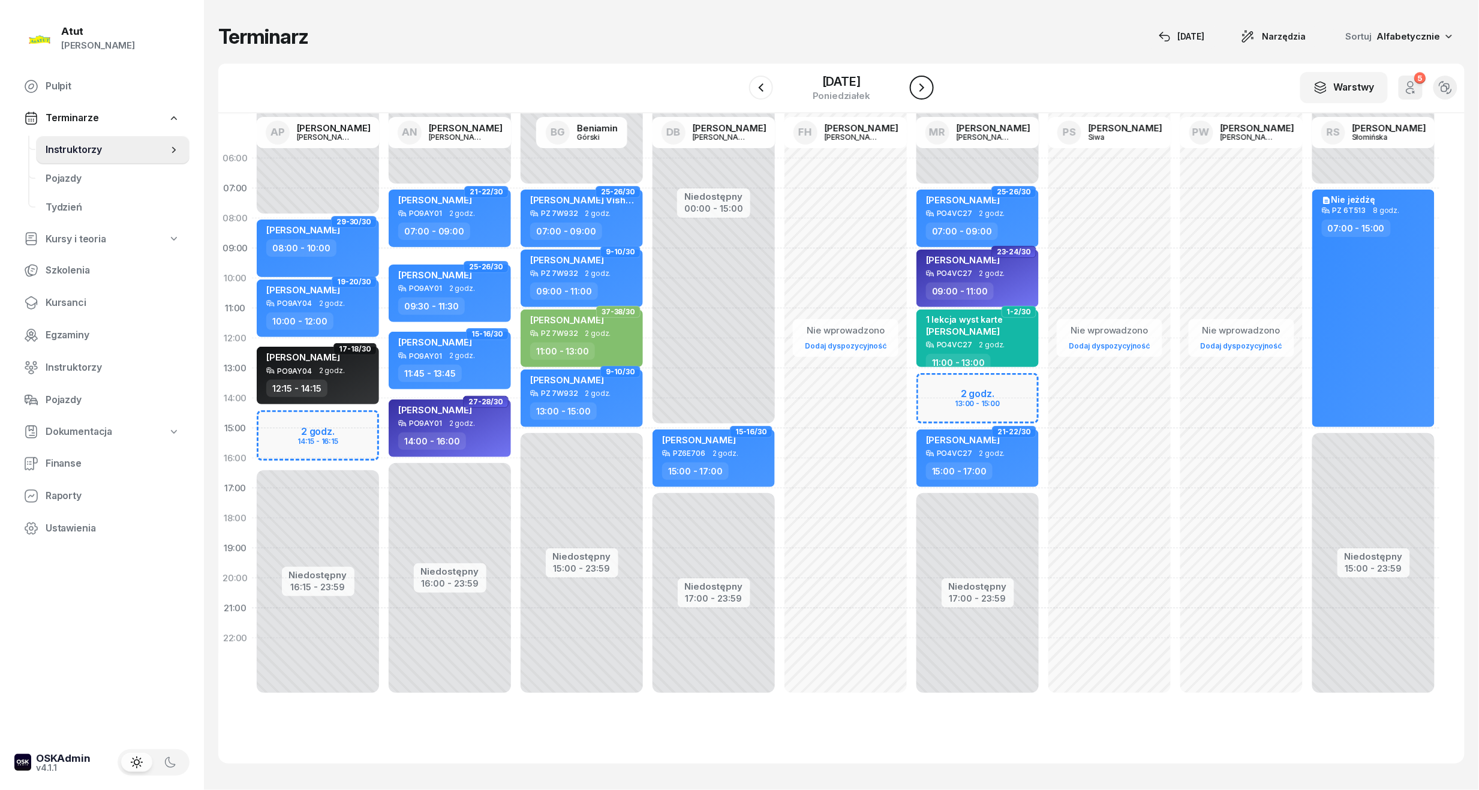
drag, startPoint x: 910, startPoint y: 97, endPoint x: 919, endPoint y: 97, distance: 8.4
click at [910, 97] on div "[DATE]" at bounding box center [841, 88] width 185 height 34
click at [924, 88] on icon "button" at bounding box center [921, 87] width 14 height 14
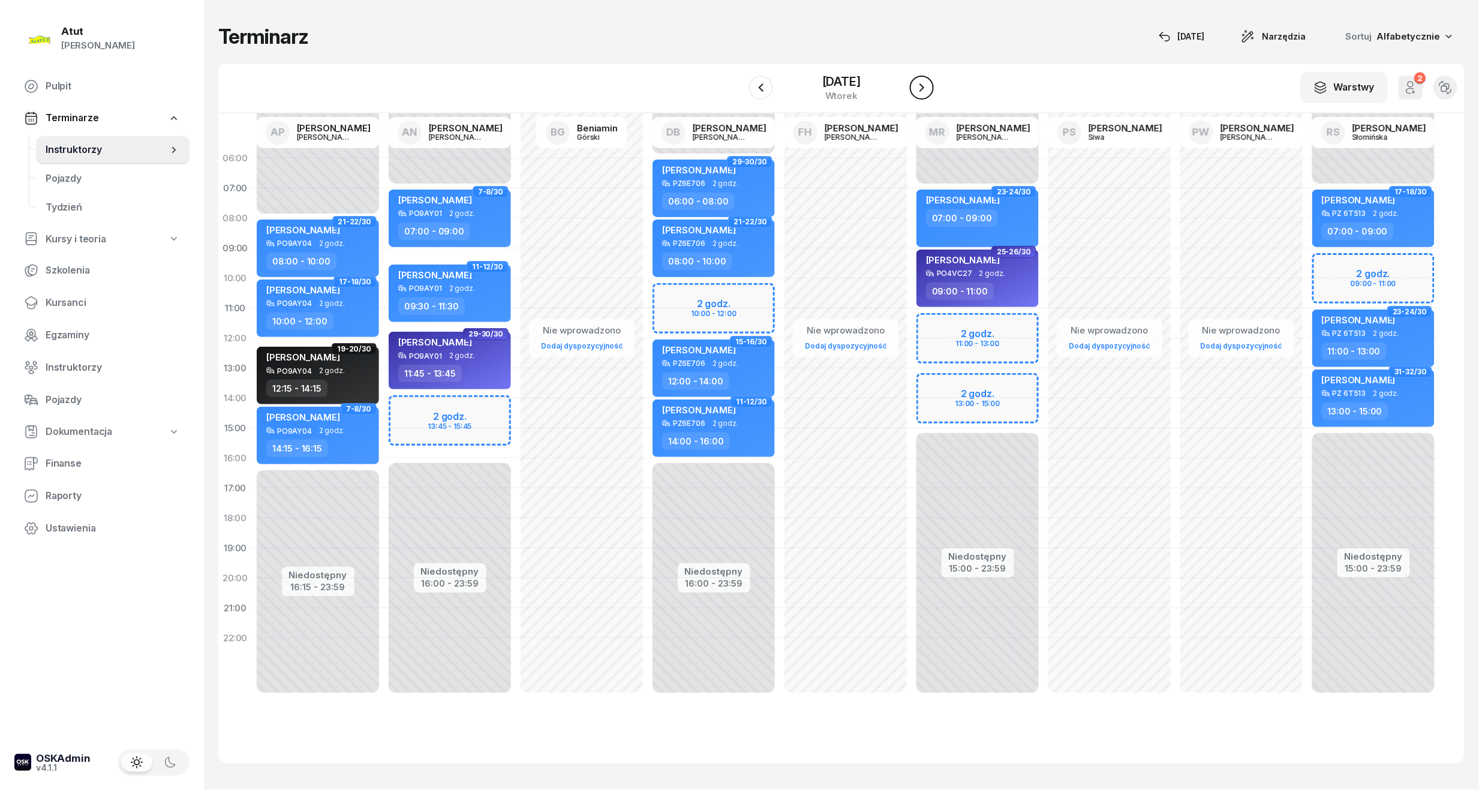
click at [924, 88] on icon "button" at bounding box center [921, 87] width 14 height 14
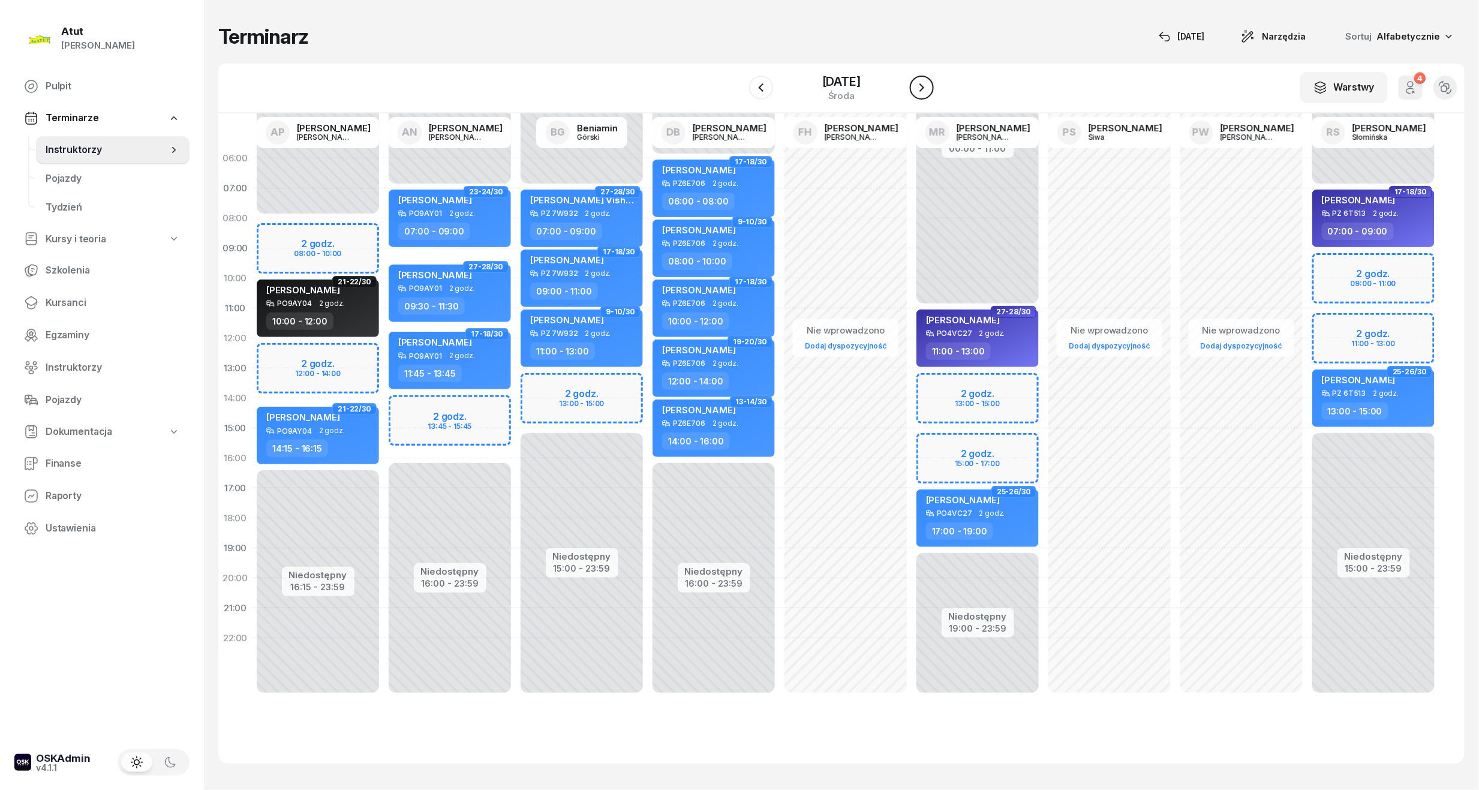
click at [924, 88] on icon "button" at bounding box center [921, 87] width 14 height 14
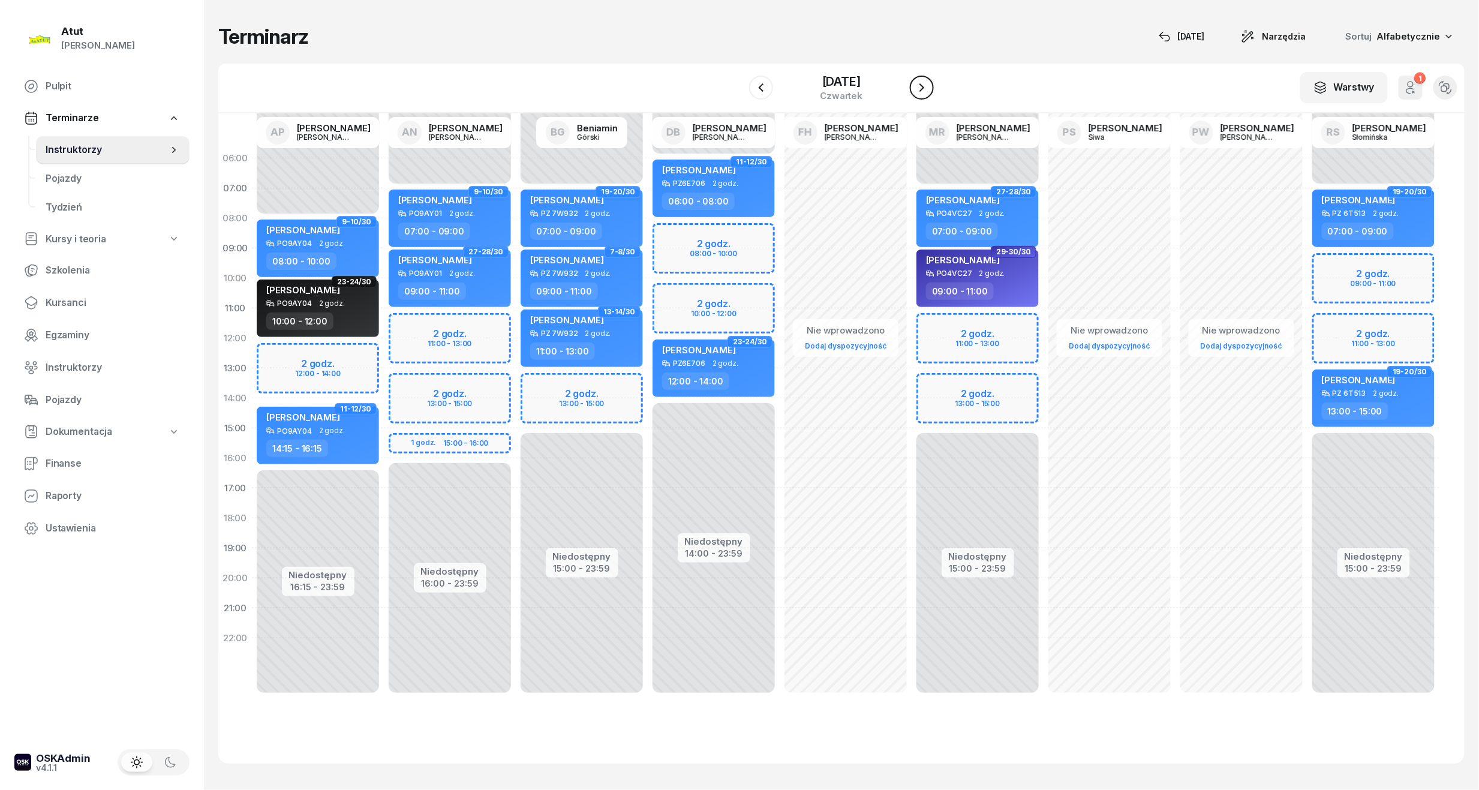
click at [924, 88] on icon "button" at bounding box center [921, 87] width 14 height 14
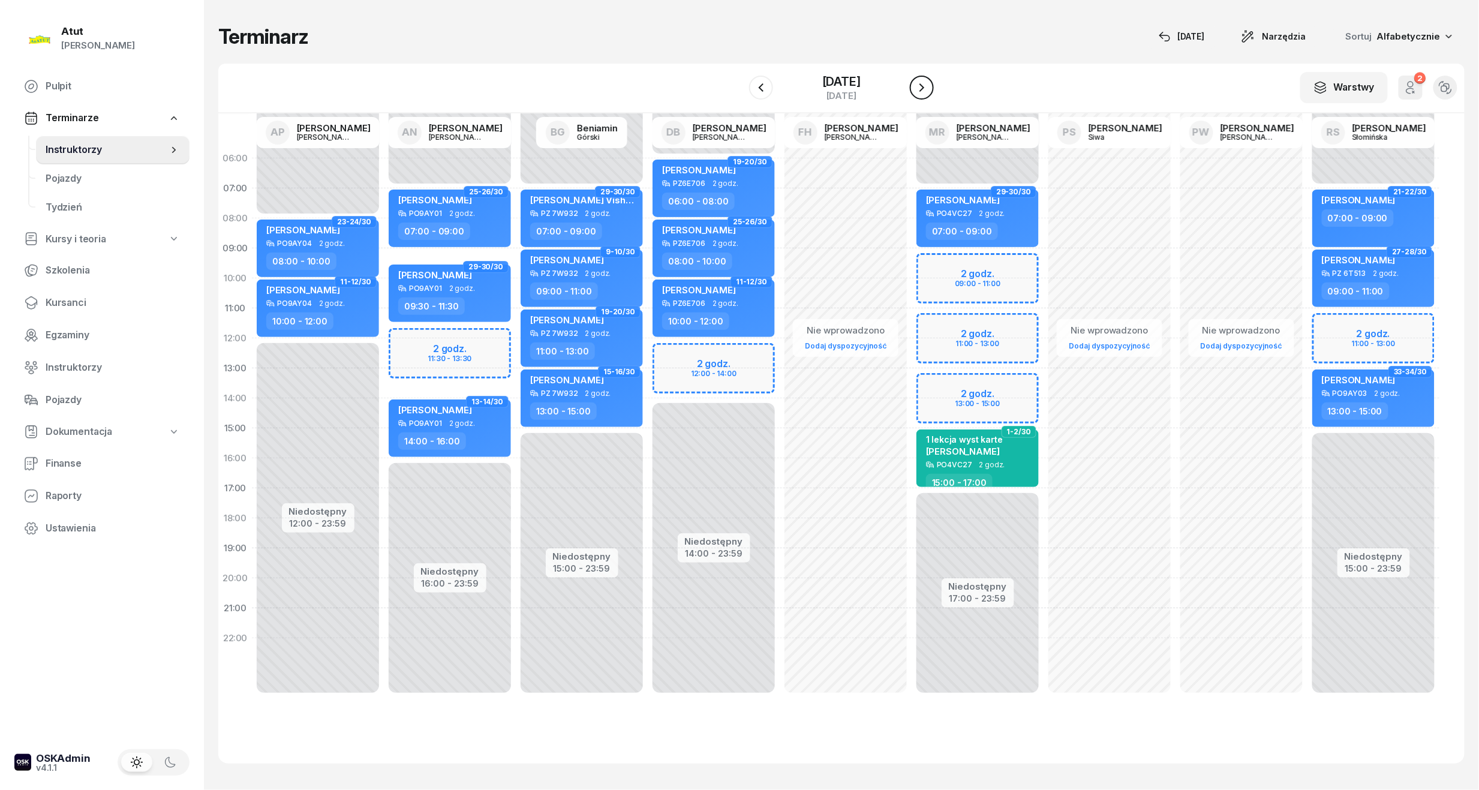
click at [924, 88] on icon "button" at bounding box center [921, 87] width 14 height 14
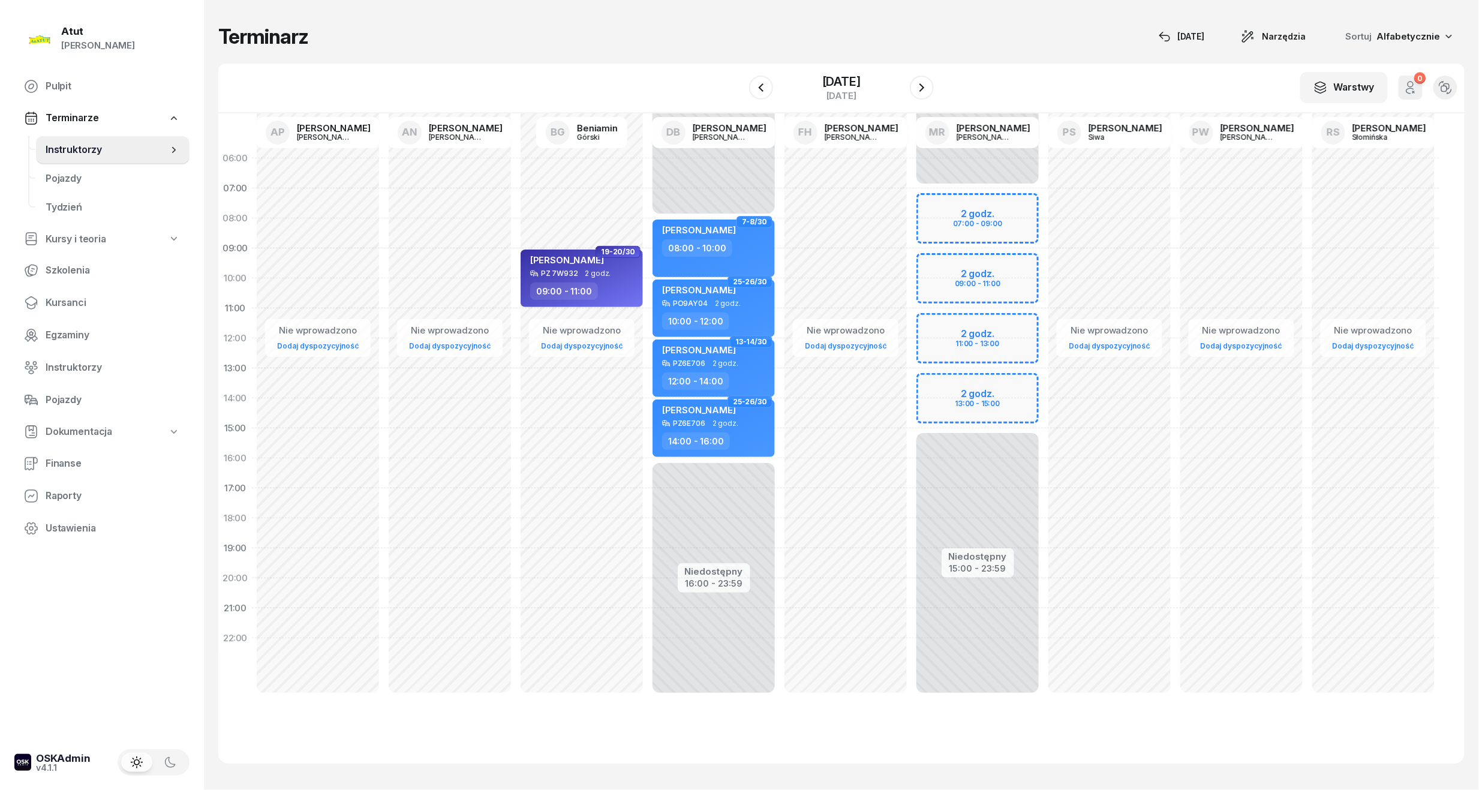
click at [986, 279] on div "Niedostępny 00:00 - 07:00 Niedostępny 15:00 - 23:59 2 godz. 07:00 - 09:00 2 god…" at bounding box center [977, 428] width 132 height 570
select select "10"
select select "12"
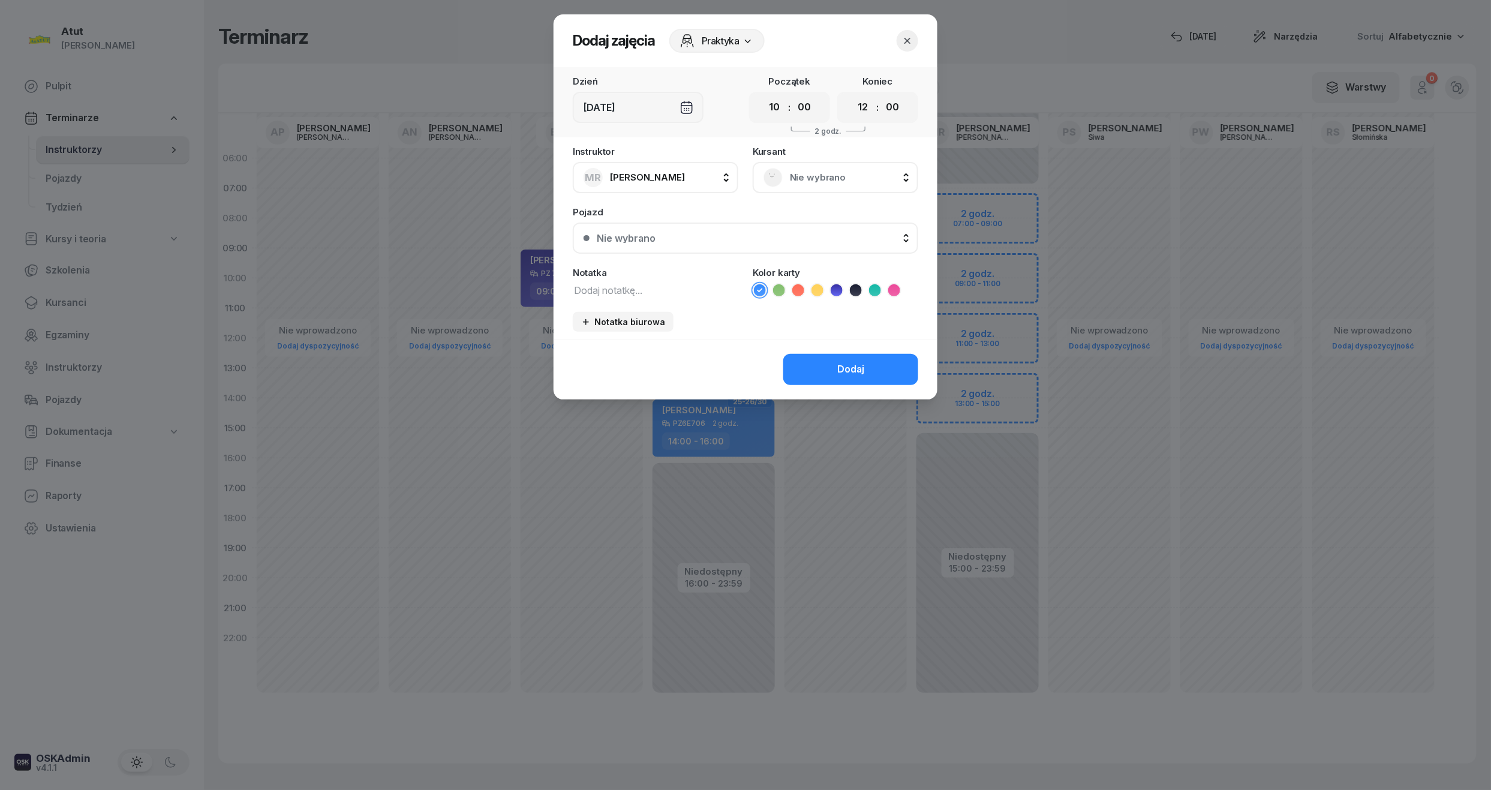
click at [823, 181] on span "Nie wybrano" at bounding box center [849, 178] width 118 height 16
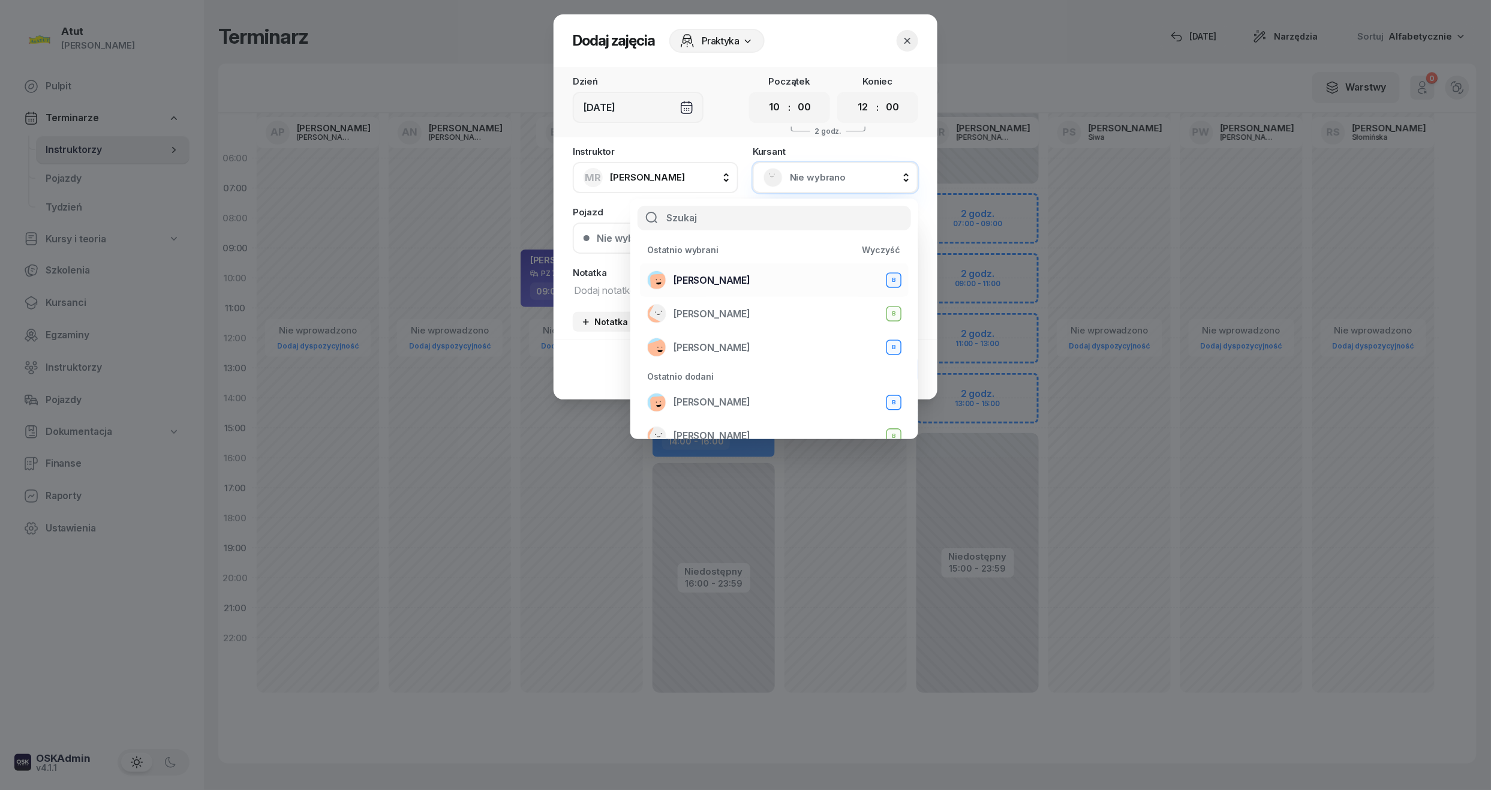
click at [738, 273] on span "[PERSON_NAME]" at bounding box center [711, 281] width 77 height 16
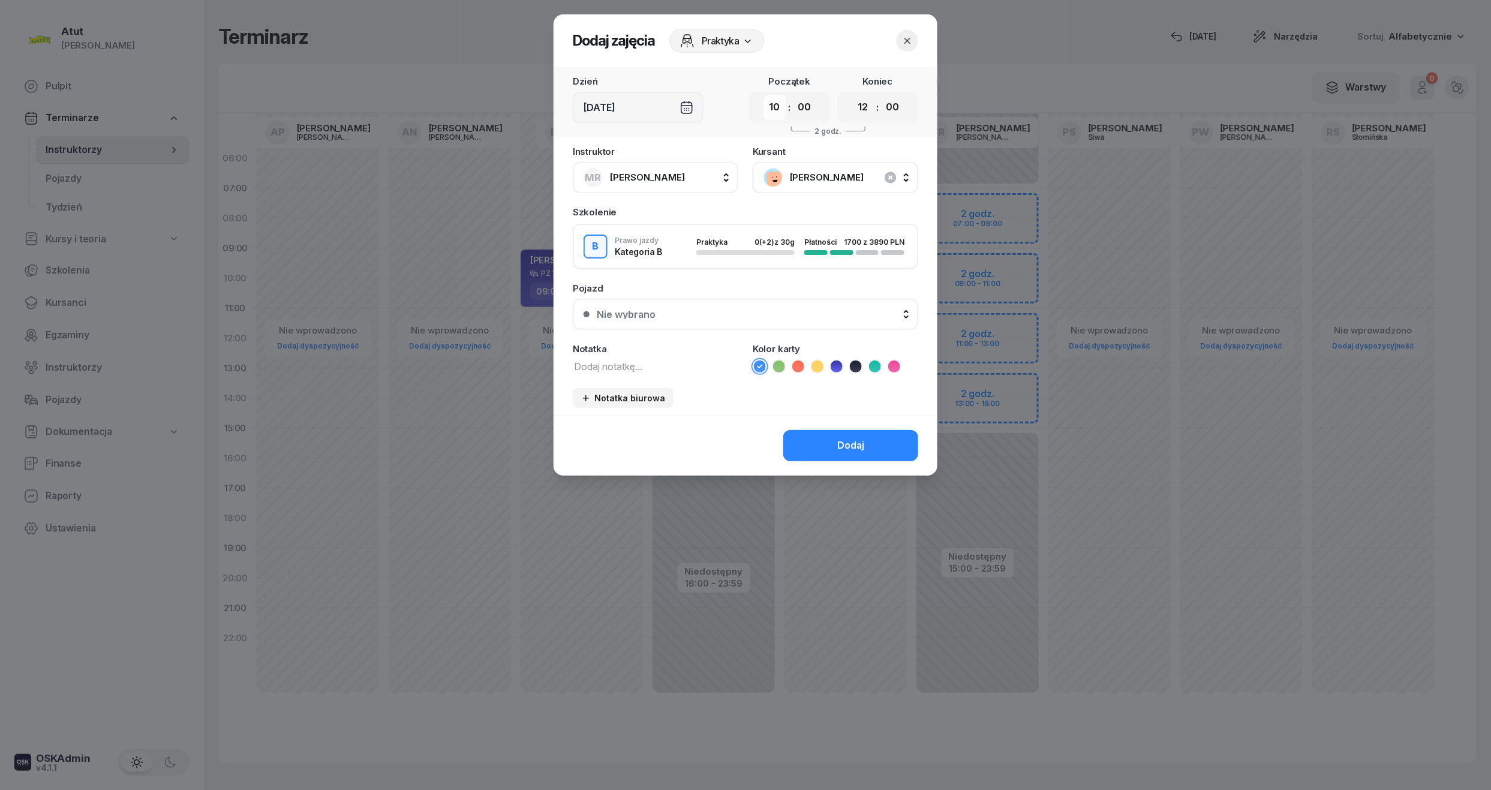
click at [771, 109] on select "00 01 02 03 04 05 06 07 08 09 10 11 12 13 14 15 16 17 18 19 20 21 22 23" at bounding box center [774, 107] width 23 height 25
select select "09"
click at [763, 95] on select "00 01 02 03 04 05 06 07 08 09 10 11 12 13 14 15 16 17 18 19 20 21 22 23" at bounding box center [774, 107] width 23 height 25
drag, startPoint x: 868, startPoint y: 106, endPoint x: 866, endPoint y: 113, distance: 7.4
click at [868, 106] on select "00 01 02 03 04 05 06 07 08 09 10 11 12 13 14 15 16 17 18 19 20 21 22 23" at bounding box center [862, 107] width 23 height 25
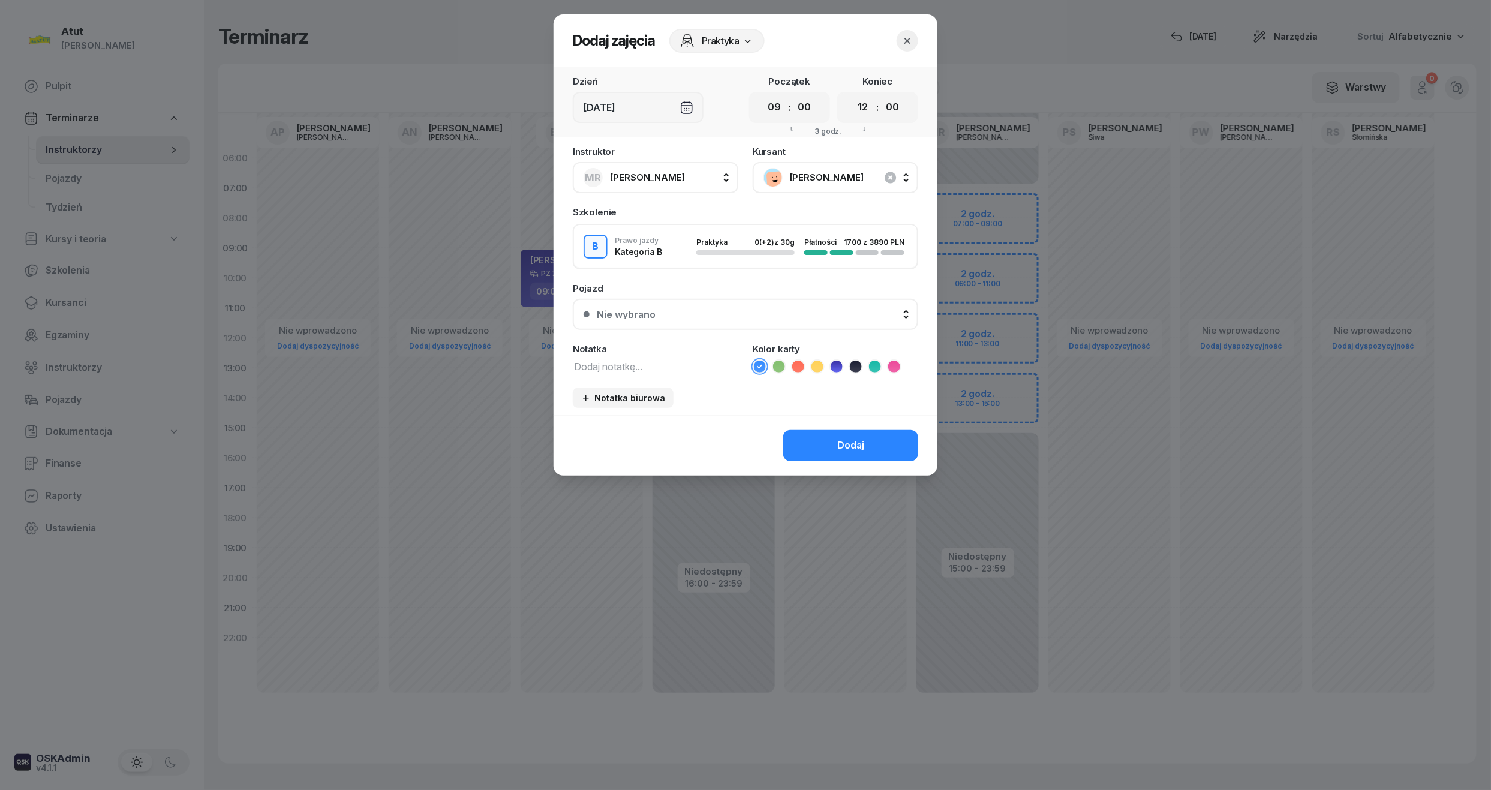
select select "11"
click at [851, 95] on select "00 01 02 03 04 05 06 07 08 09 10 11 12 13 14 15 16 17 18 19 20 21 22 23" at bounding box center [862, 107] width 23 height 25
click at [787, 317] on button "Nie wybrano" at bounding box center [745, 314] width 345 height 31
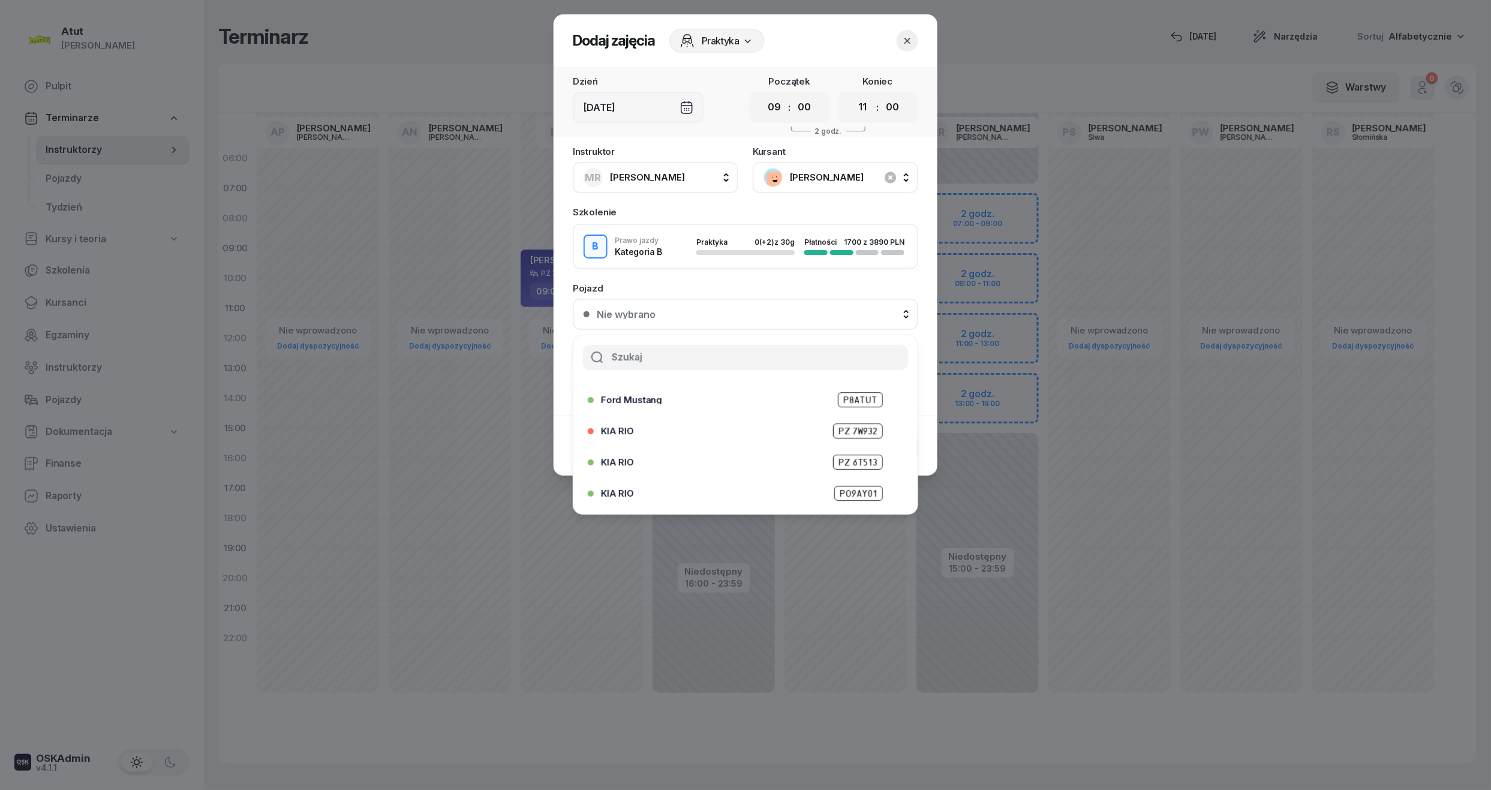
scroll to position [149, 0]
click at [844, 478] on ul "Nie wybrano KIA RIO PO9AY04 Ford Mustang P8ATUT KIA RIO PZ 7W932 KIA RIO PZ 6T5…" at bounding box center [745, 447] width 344 height 134
click at [844, 489] on span "PO4VC27" at bounding box center [858, 496] width 49 height 15
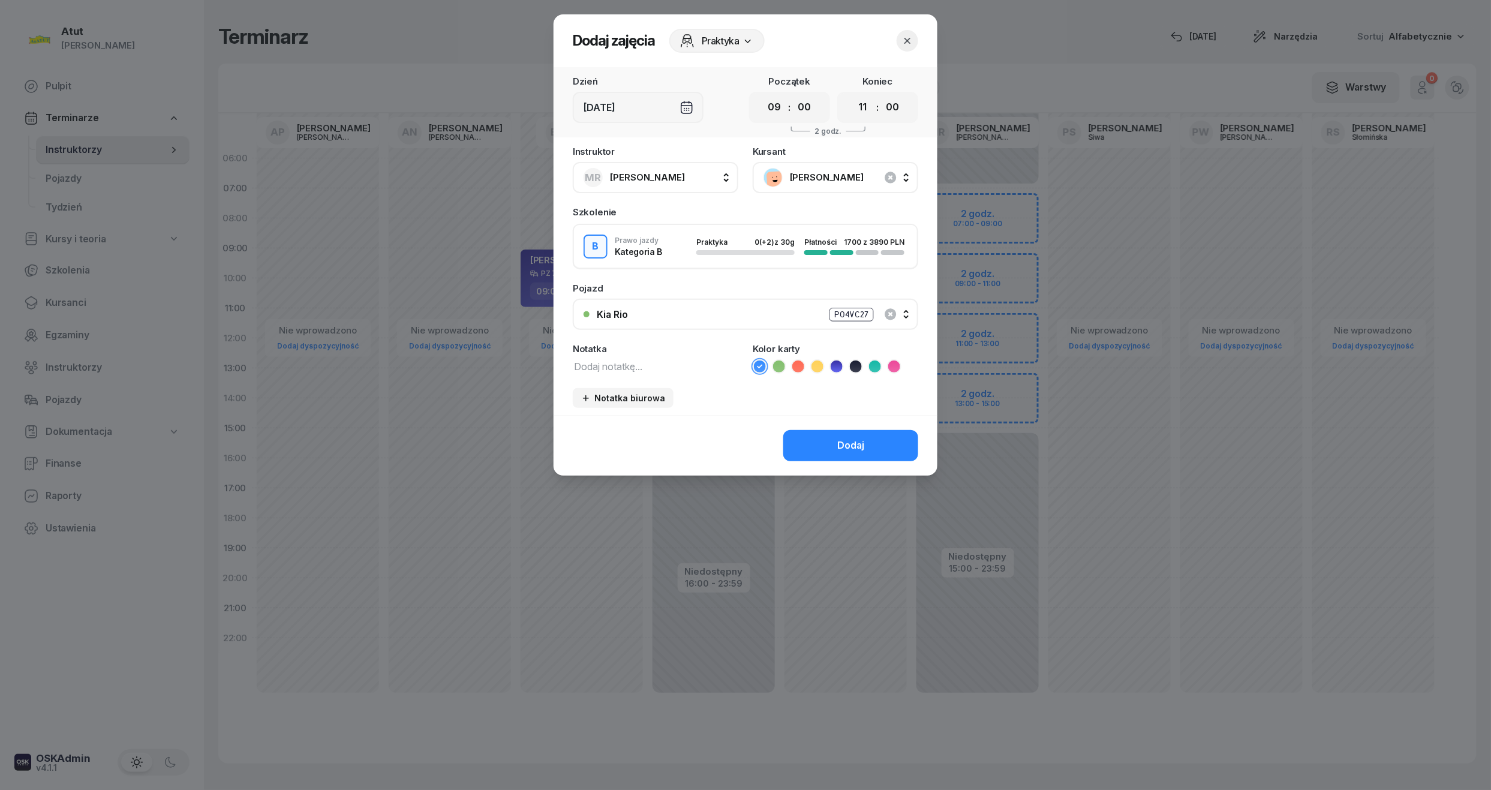
click at [850, 425] on div "Dodaj" at bounding box center [745, 445] width 384 height 61
click at [852, 441] on div "Dodaj" at bounding box center [850, 446] width 27 height 16
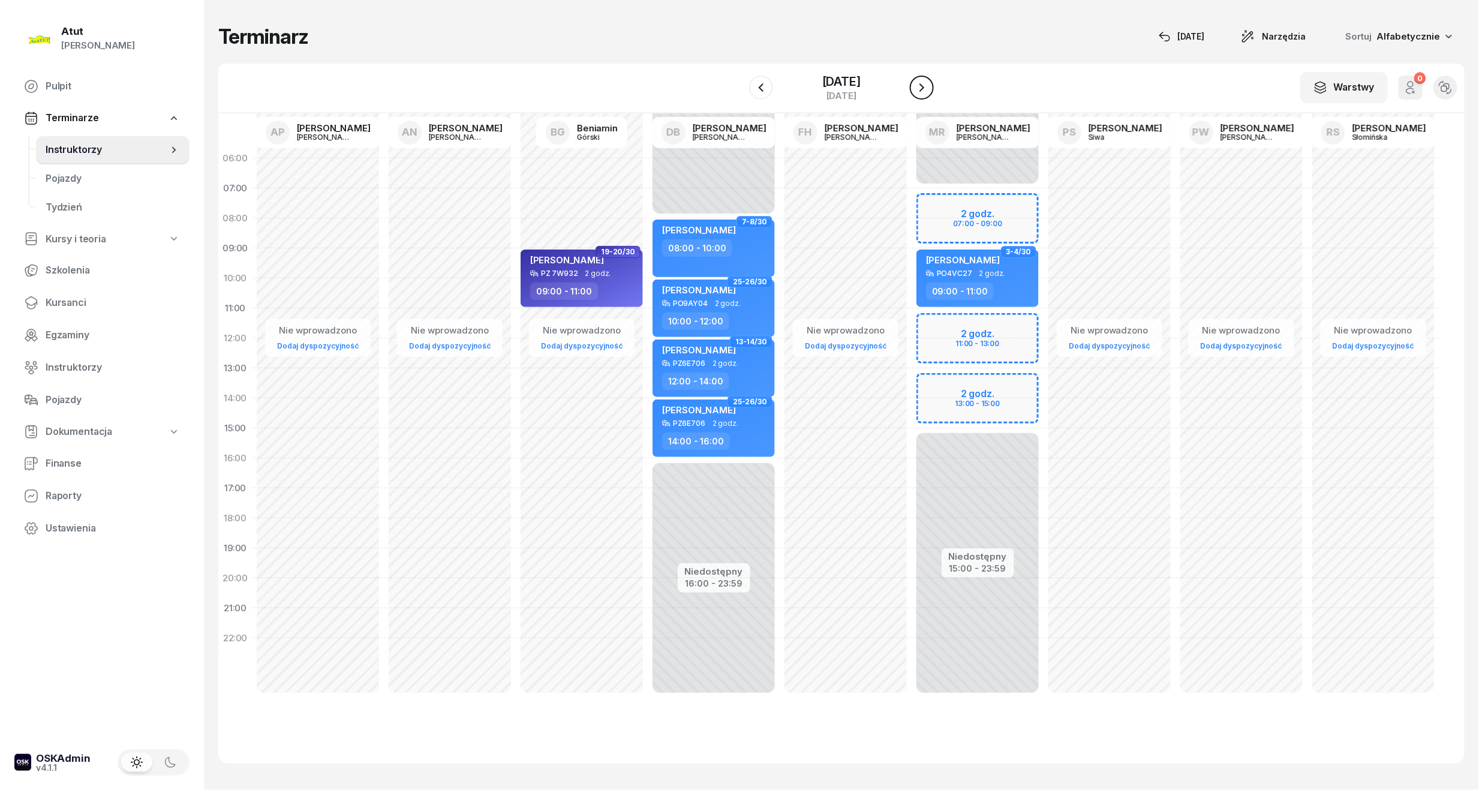
click at [929, 82] on icon "button" at bounding box center [921, 87] width 14 height 14
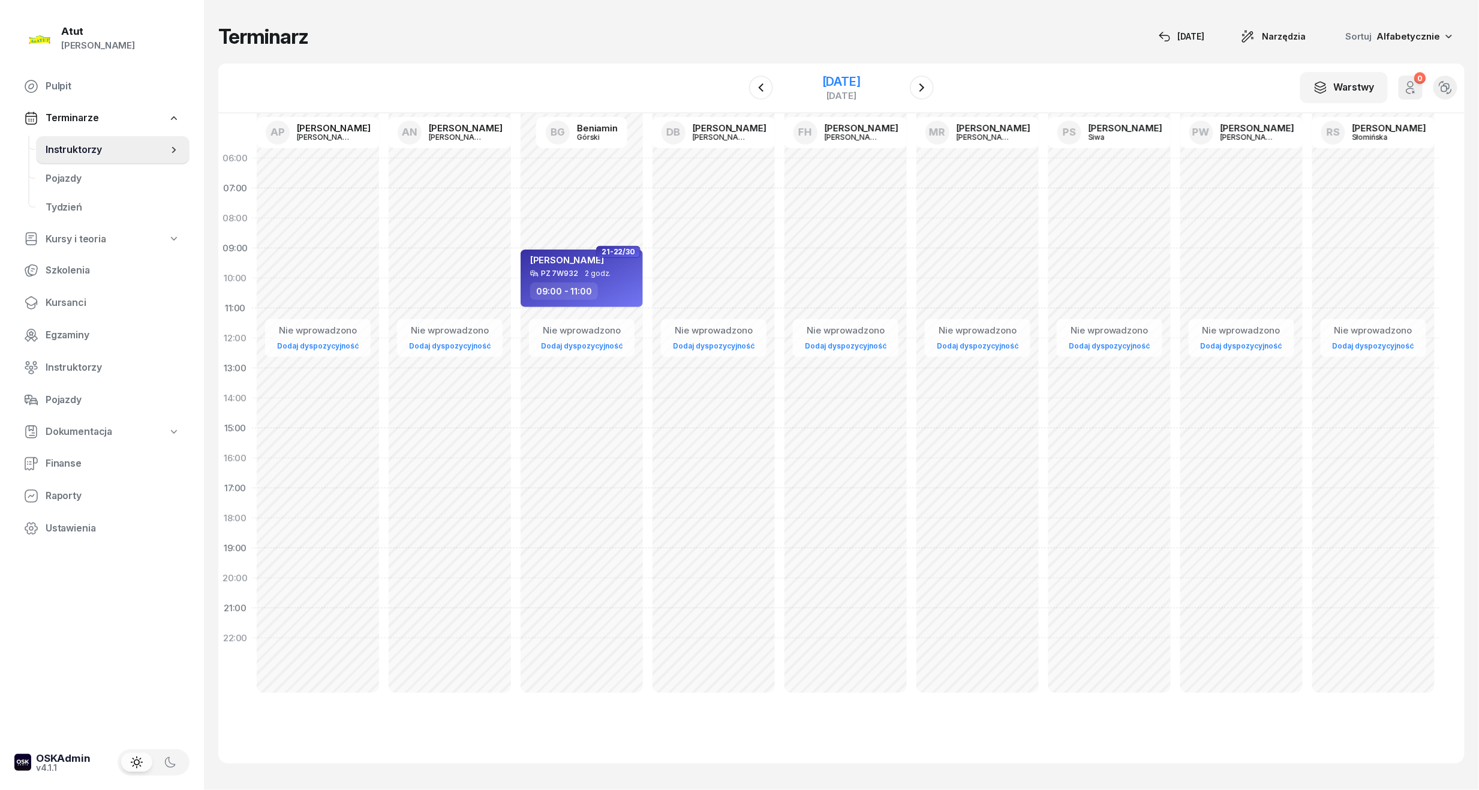
click at [833, 78] on div "[DATE]" at bounding box center [841, 82] width 38 height 12
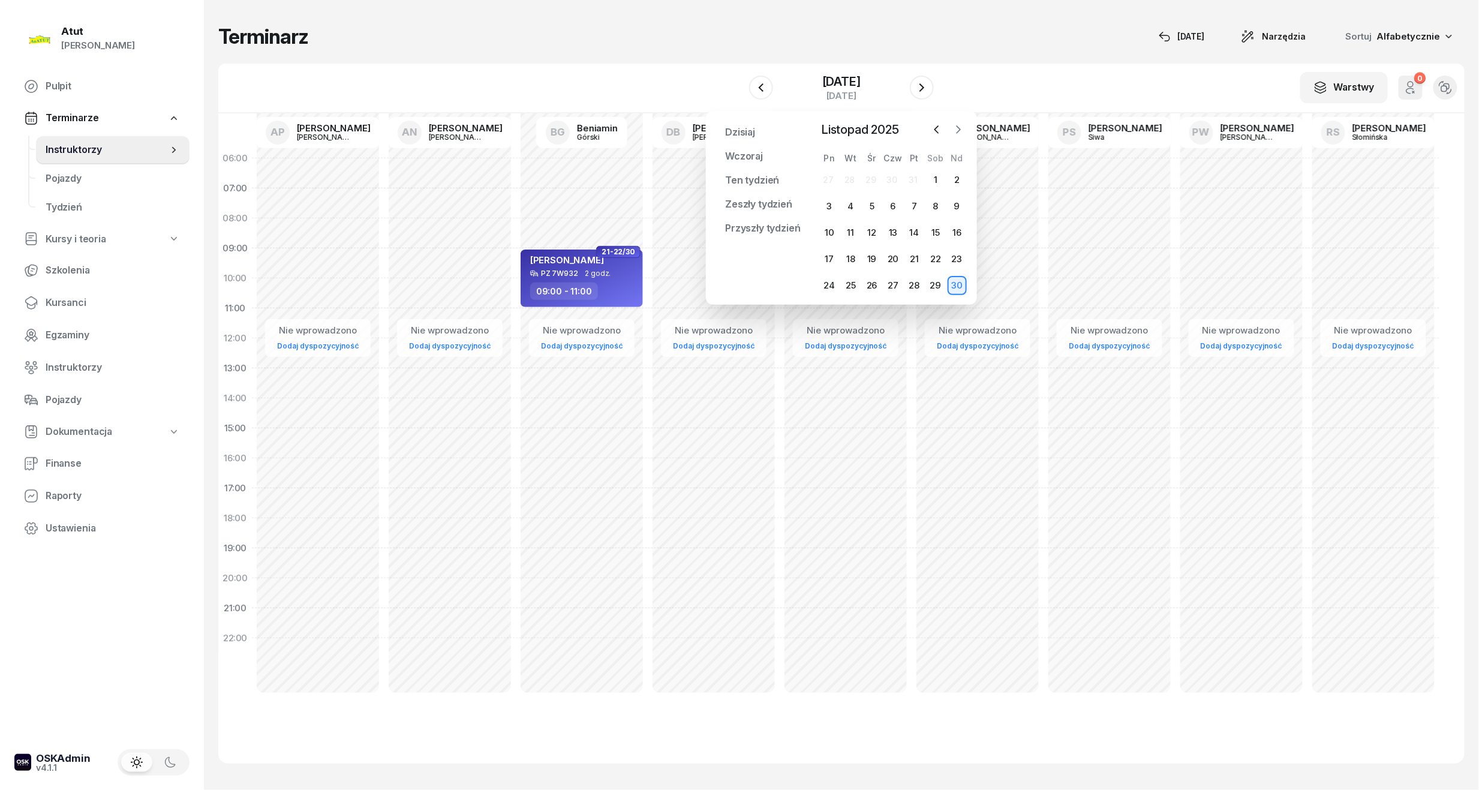
click at [953, 130] on icon "button" at bounding box center [958, 130] width 12 height 12
click at [831, 180] on div "1" at bounding box center [829, 179] width 19 height 19
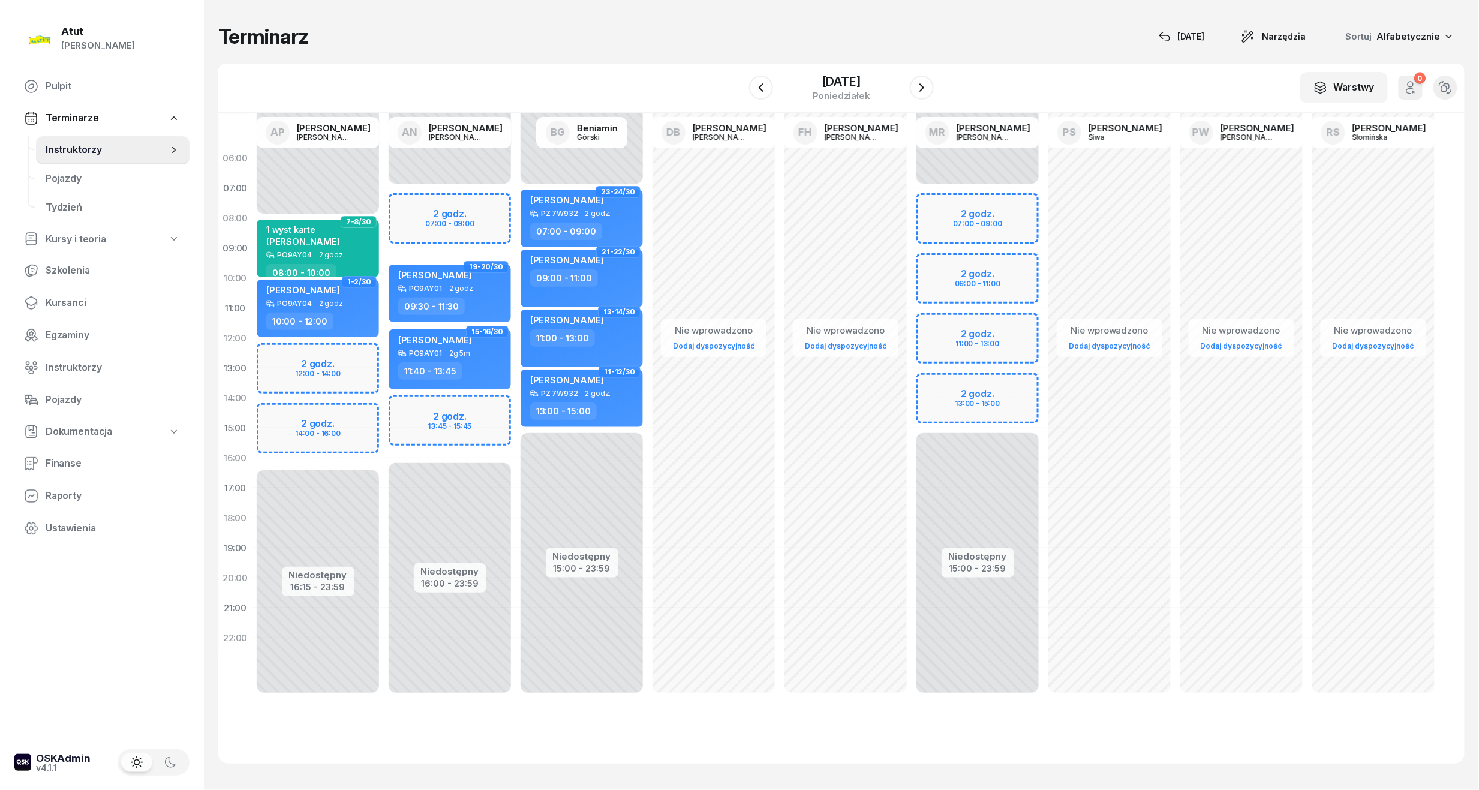
click at [986, 281] on div "Niedostępny 00:00 - 07:00 Niedostępny 15:00 - 23:59 2 godz. 07:00 - 09:00 2 god…" at bounding box center [977, 428] width 132 height 570
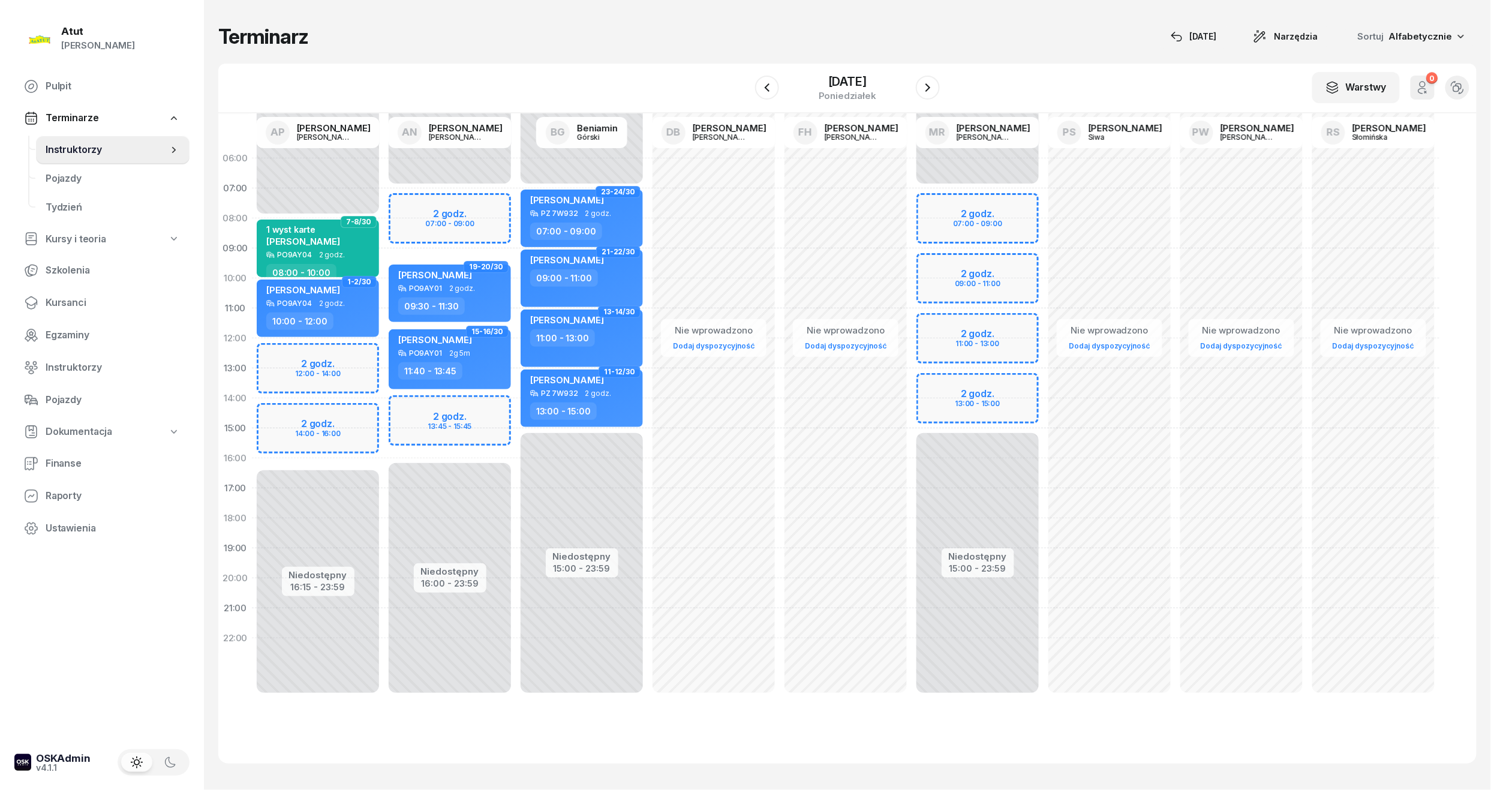
select select "10"
select select "12"
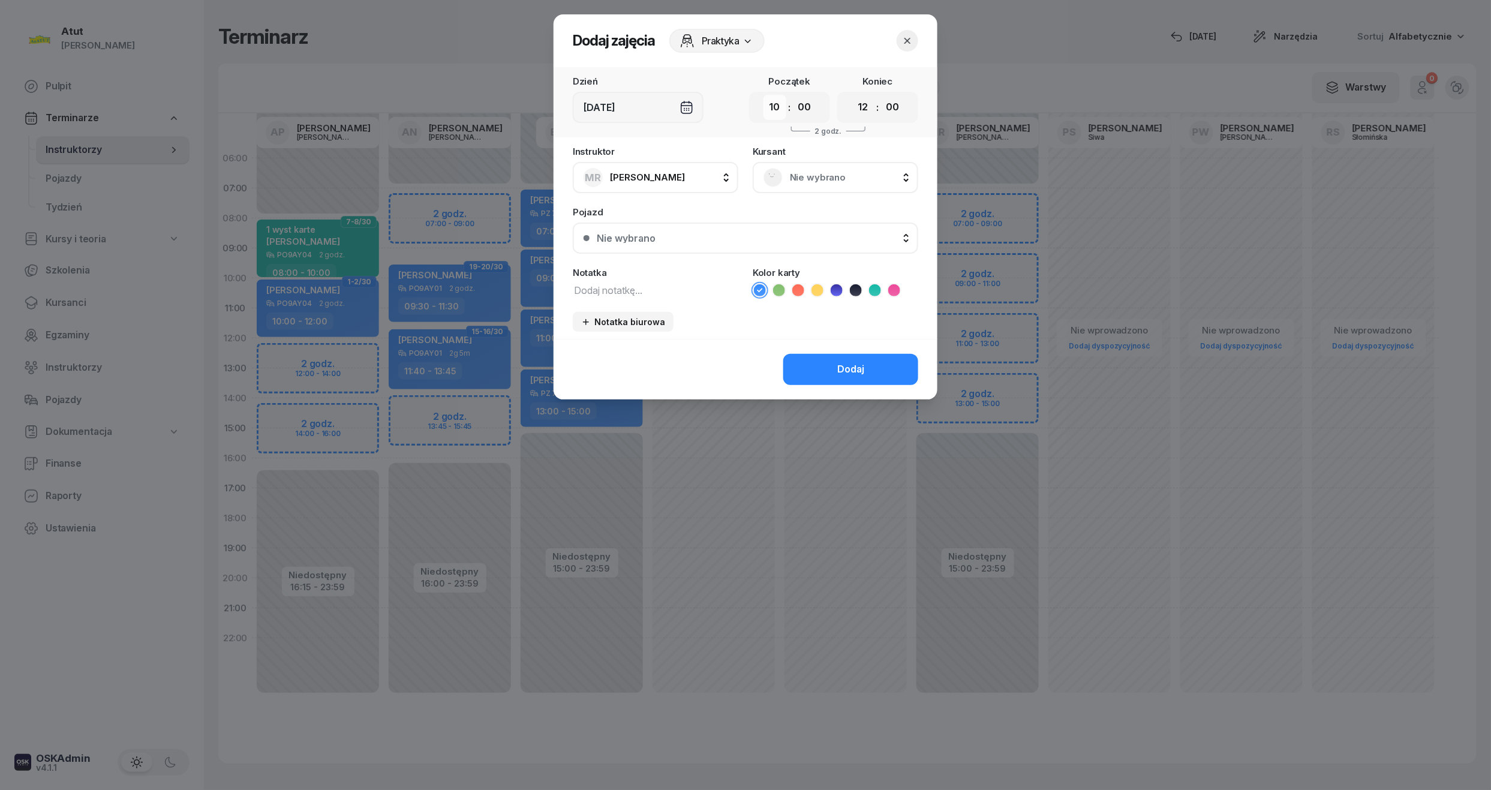
click at [778, 104] on select "00 01 02 03 04 05 06 07 08 09 10 11 12 13 14 15 16 17 18 19 20 21 22 23" at bounding box center [774, 107] width 23 height 25
select select "09"
click at [763, 95] on select "00 01 02 03 04 05 06 07 08 09 10 11 12 13 14 15 16 17 18 19 20 21 22 23" at bounding box center [774, 107] width 23 height 25
drag, startPoint x: 866, startPoint y: 111, endPoint x: 866, endPoint y: 118, distance: 6.6
click at [866, 111] on select "00 01 02 03 04 05 06 07 08 09 10 11 12 13 14 15 16 17 18 19 20 21 22 23" at bounding box center [862, 107] width 23 height 25
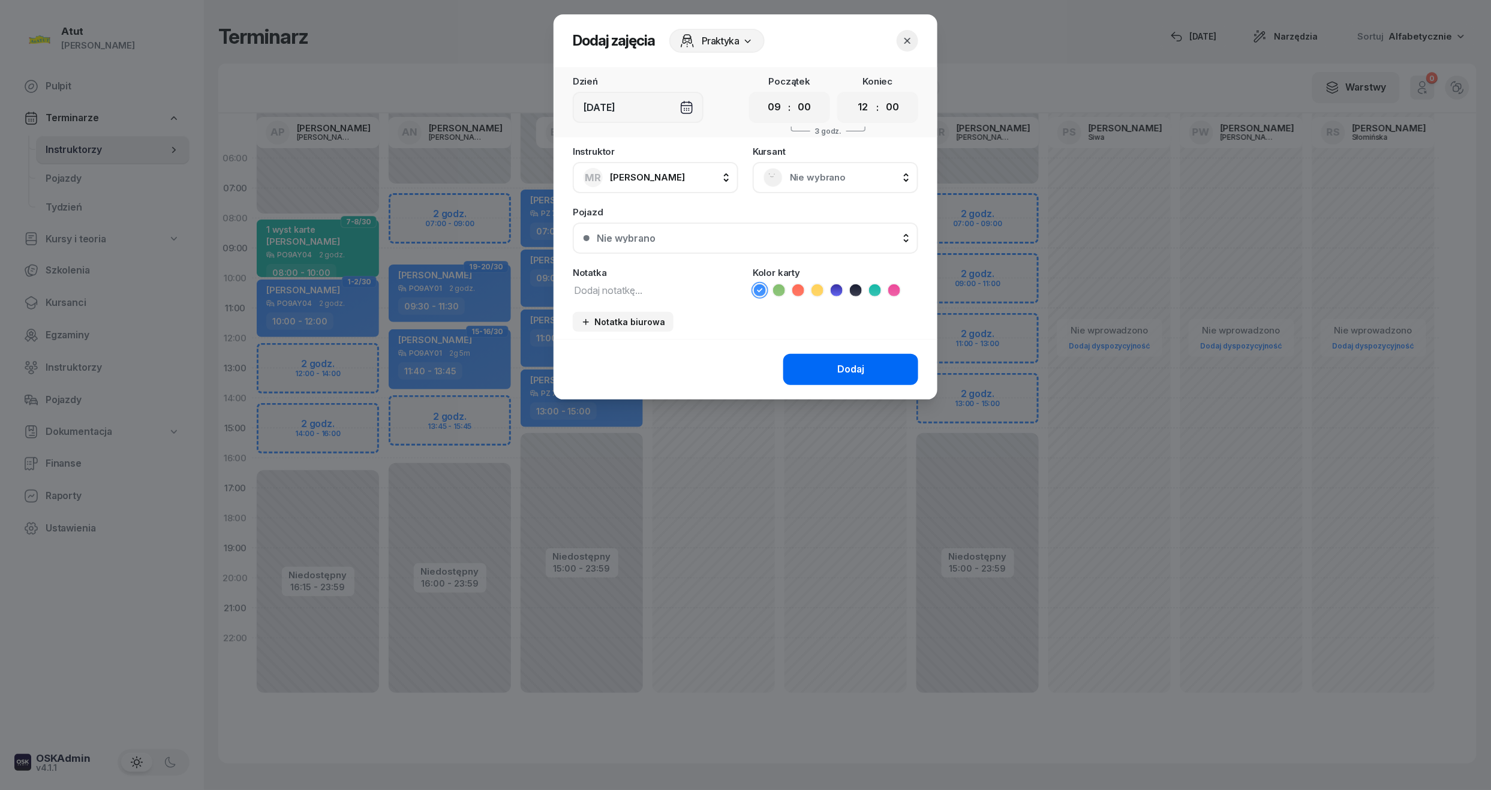
select select "11"
click at [851, 95] on select "00 01 02 03 04 05 06 07 08 09 10 11 12 13 14 15 16 17 18 19 20 21 22 23" at bounding box center [862, 107] width 23 height 25
click at [832, 170] on span "Nie wybrano" at bounding box center [849, 178] width 118 height 16
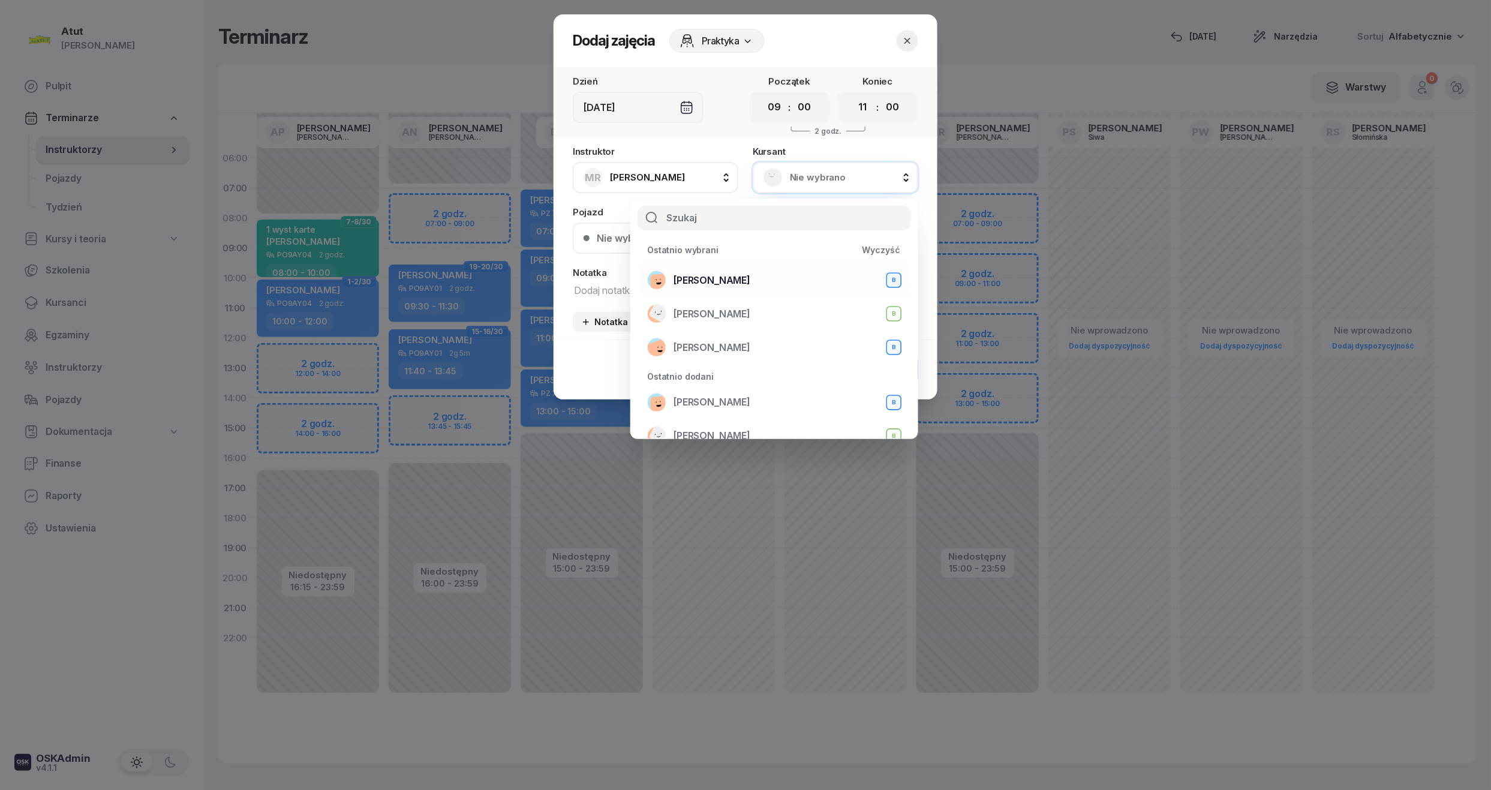
click at [712, 283] on span "[PERSON_NAME]" at bounding box center [711, 281] width 77 height 16
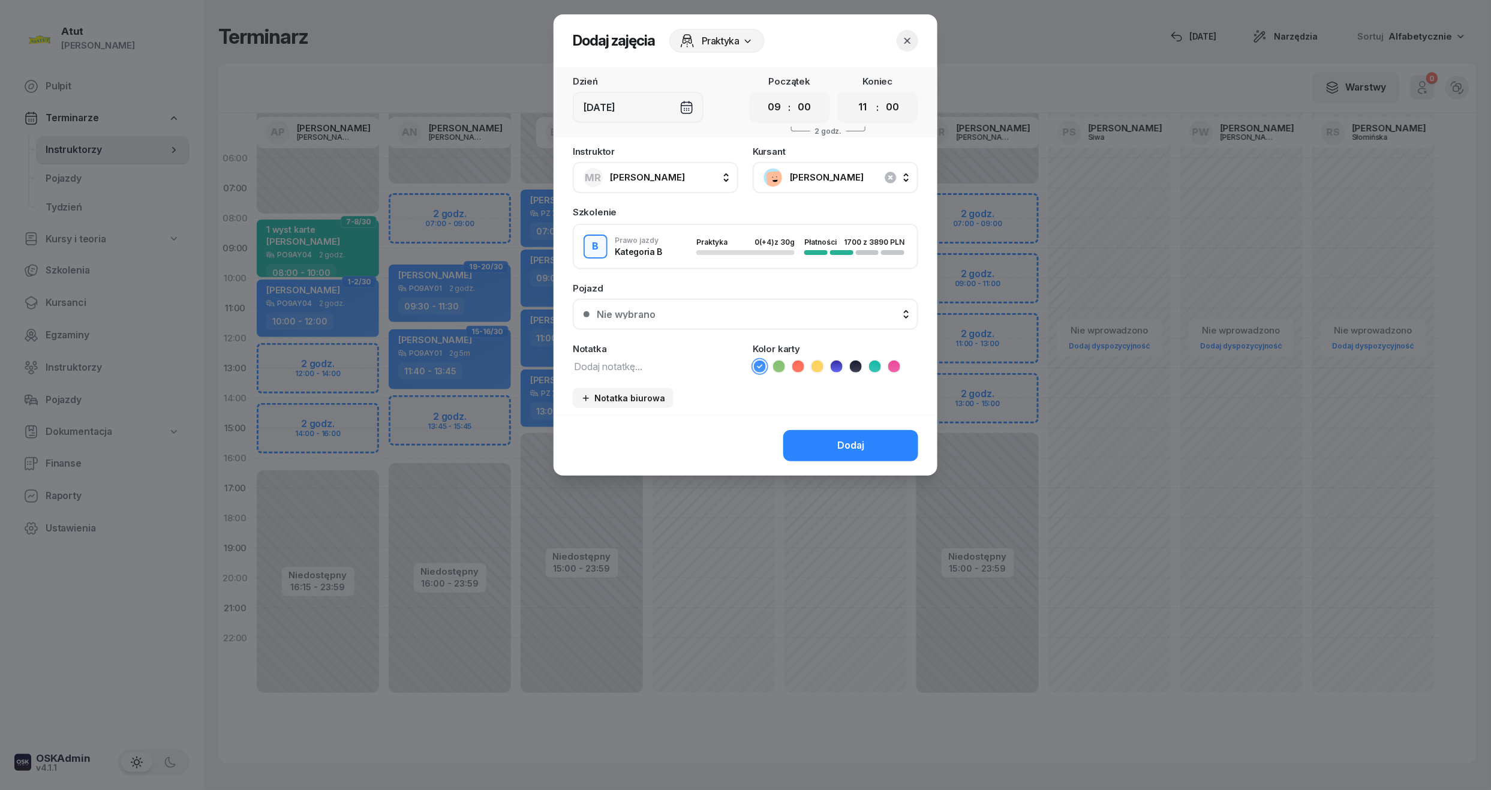
click at [809, 319] on button "Nie wybrano" at bounding box center [745, 314] width 345 height 31
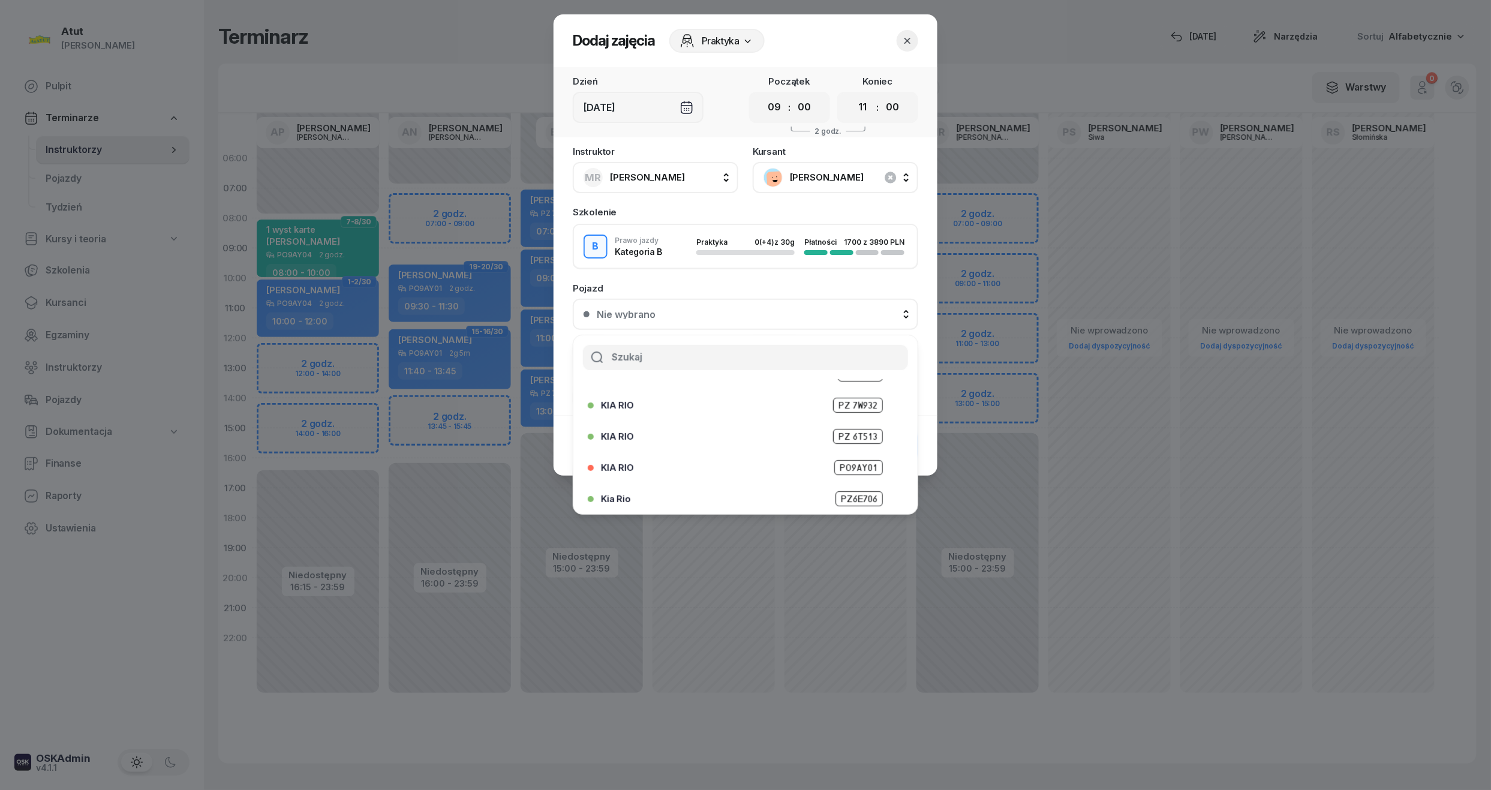
scroll to position [149, 0]
click at [861, 494] on span "PO4VC27" at bounding box center [858, 496] width 49 height 15
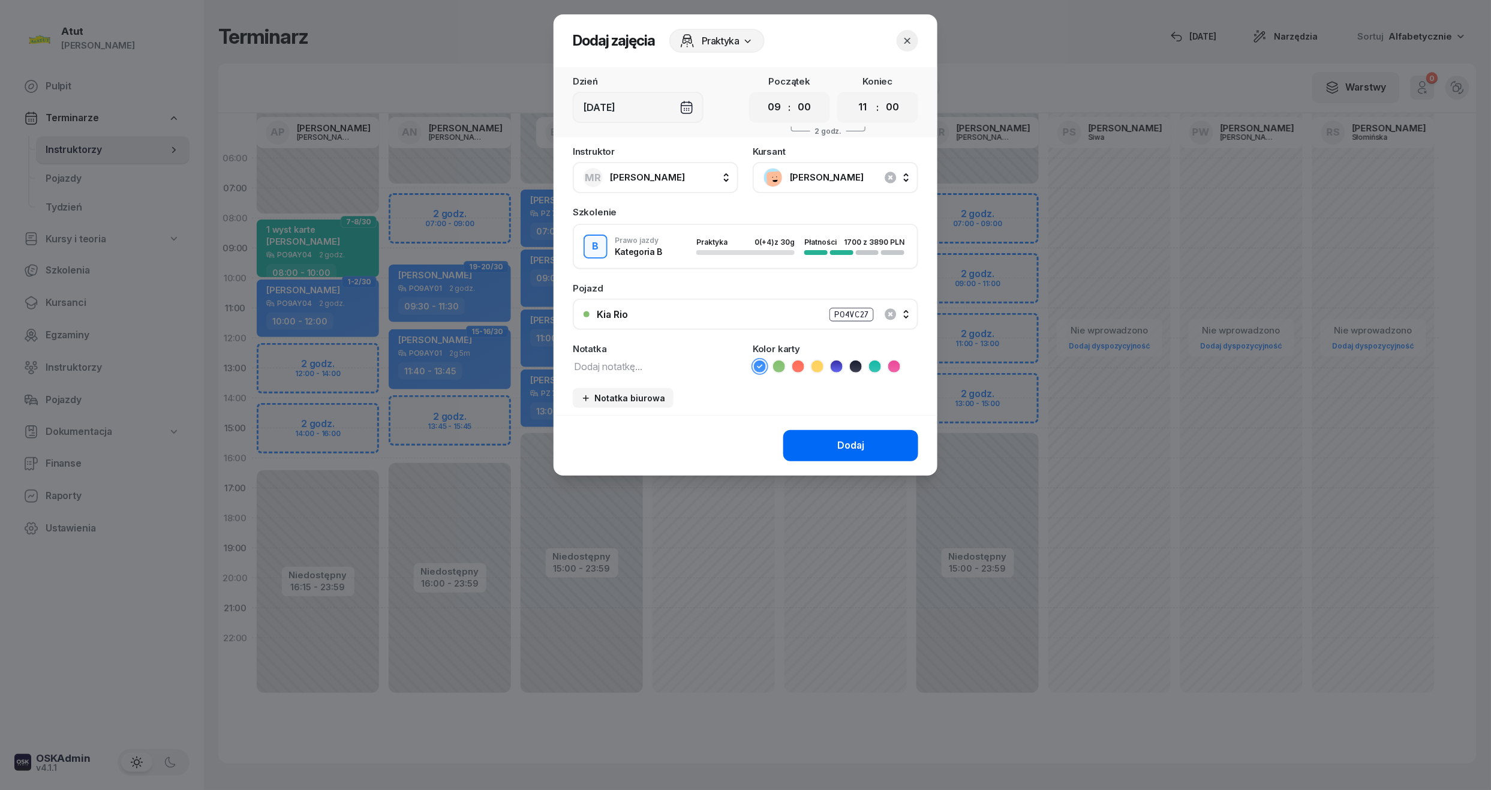
click at [871, 451] on button "Dodaj" at bounding box center [850, 445] width 135 height 31
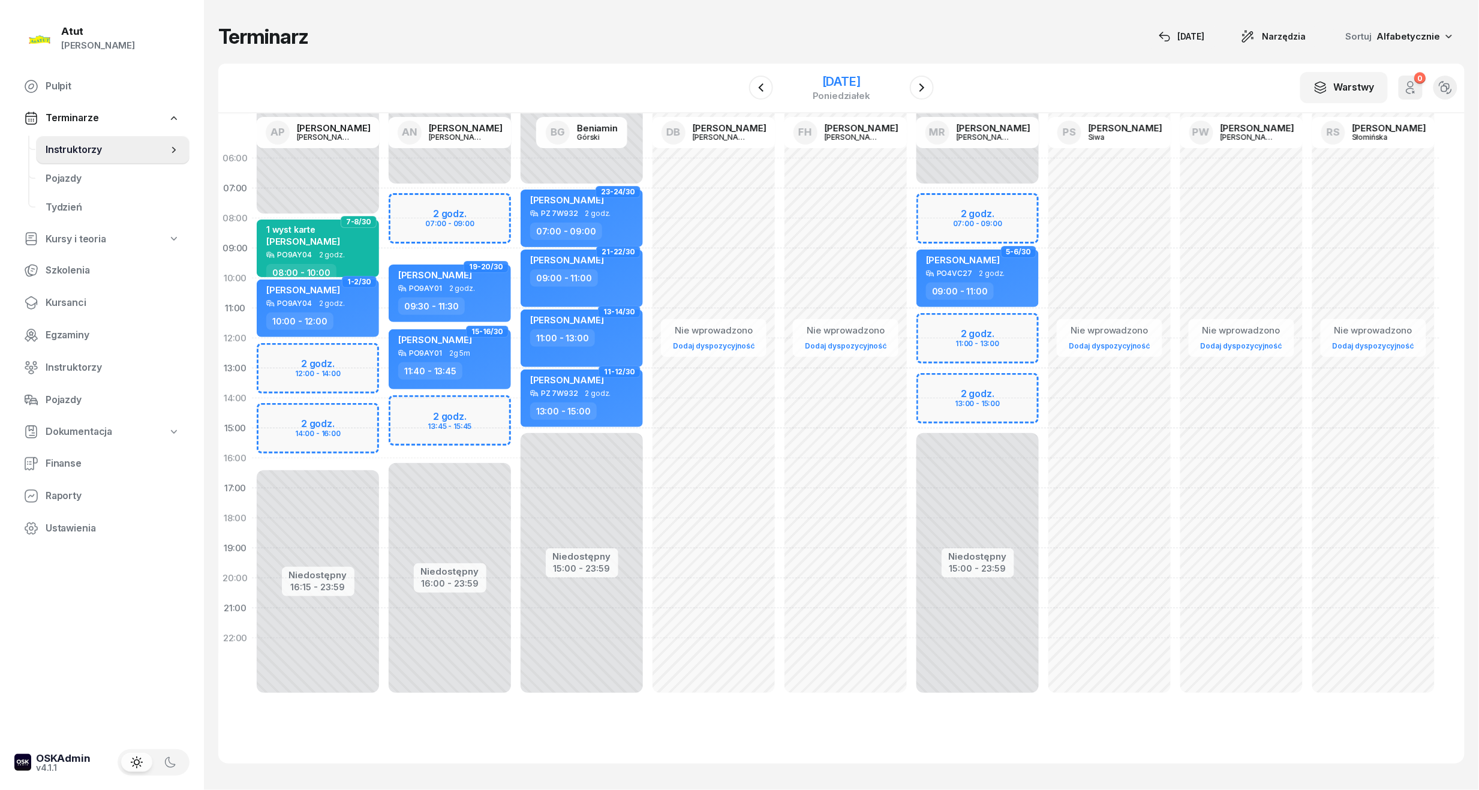
click at [870, 85] on div "[DATE]" at bounding box center [841, 82] width 58 height 12
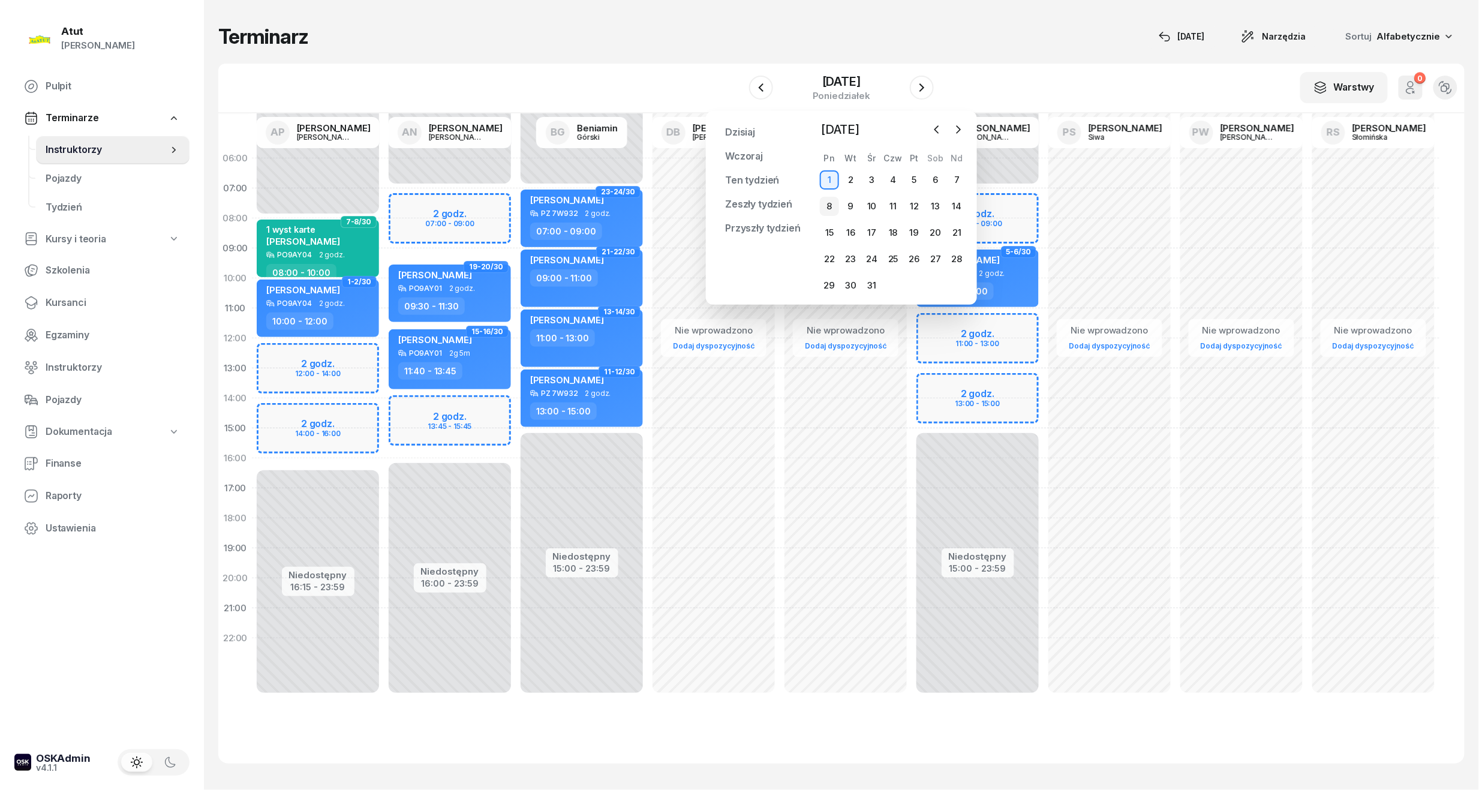
click at [824, 209] on div "8" at bounding box center [829, 206] width 19 height 19
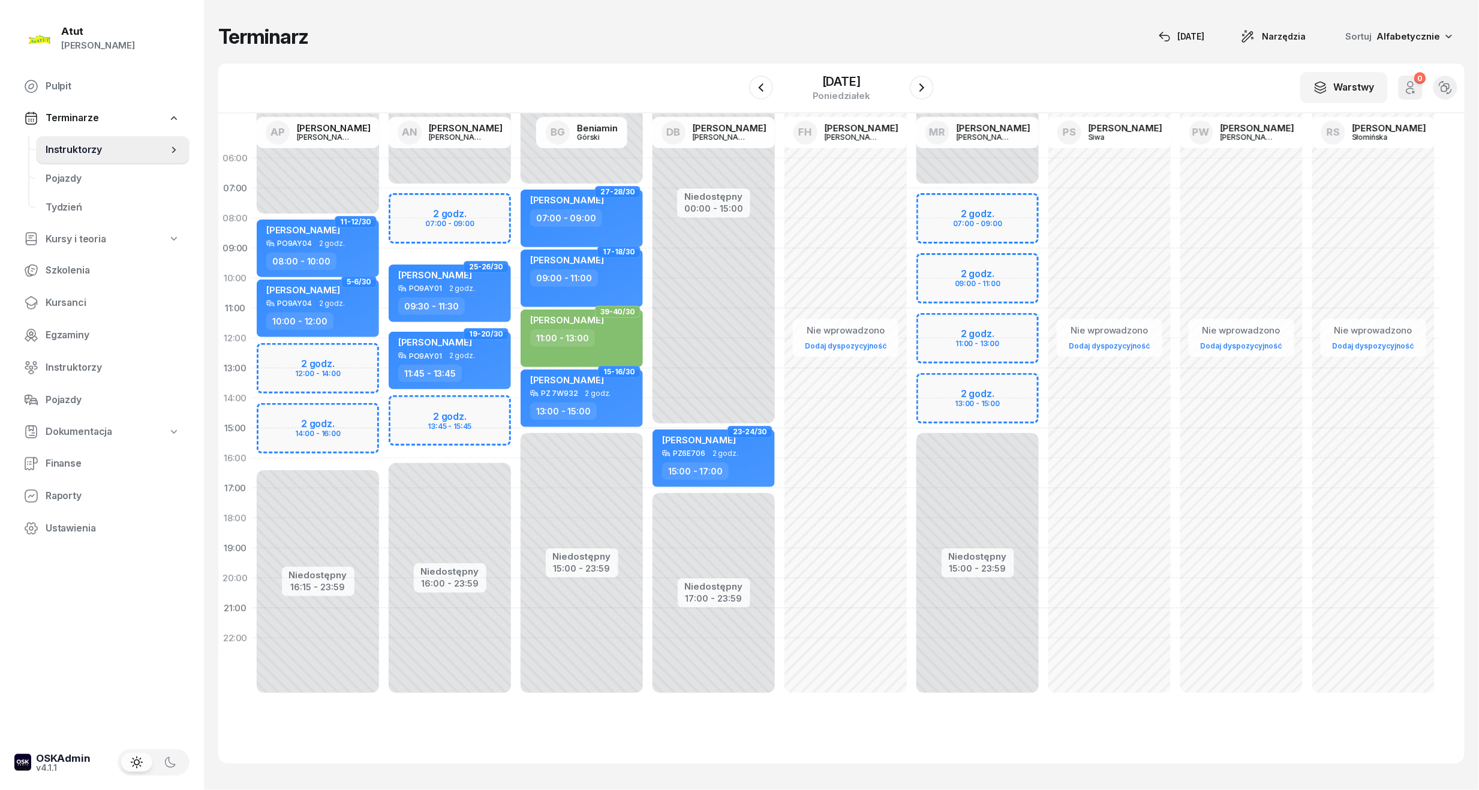
click at [989, 288] on div "Niedostępny 00:00 - 07:00 Niedostępny 15:00 - 23:59 2 godz. 07:00 - 09:00 2 god…" at bounding box center [977, 428] width 132 height 570
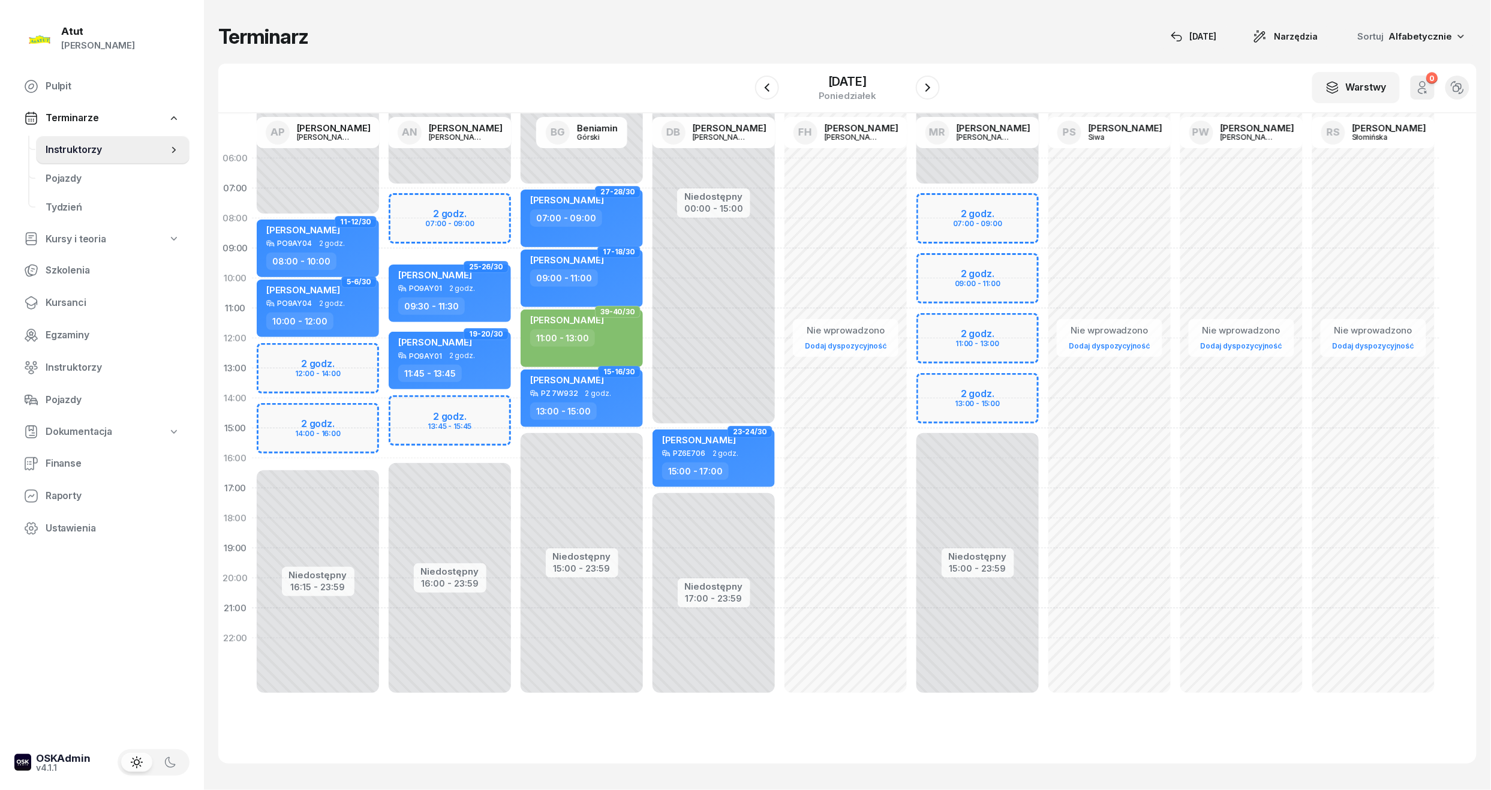
select select "10"
select select "12"
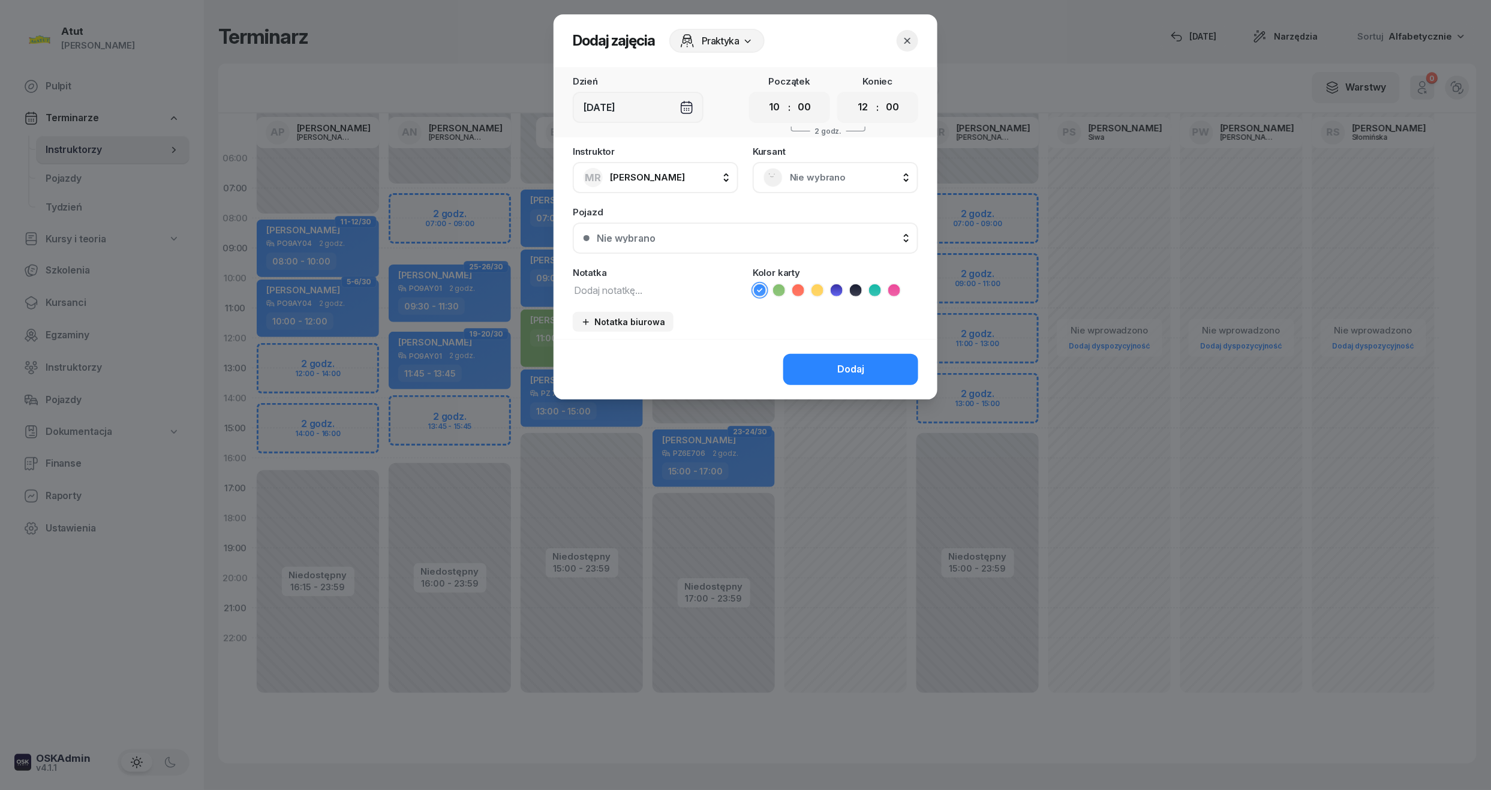
click at [815, 170] on span "Nie wybrano" at bounding box center [849, 178] width 118 height 16
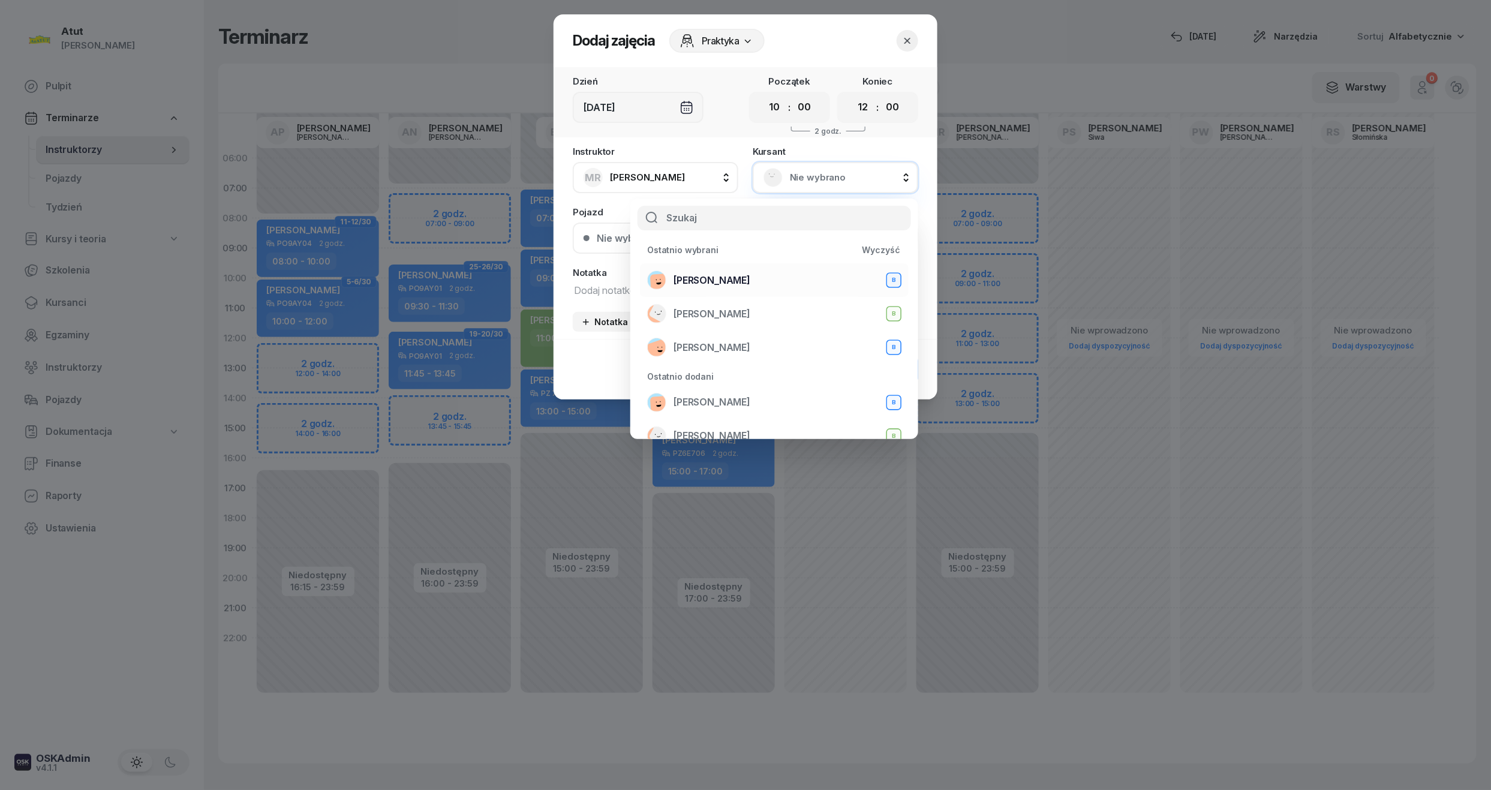
click at [720, 283] on span "[PERSON_NAME]" at bounding box center [711, 281] width 77 height 16
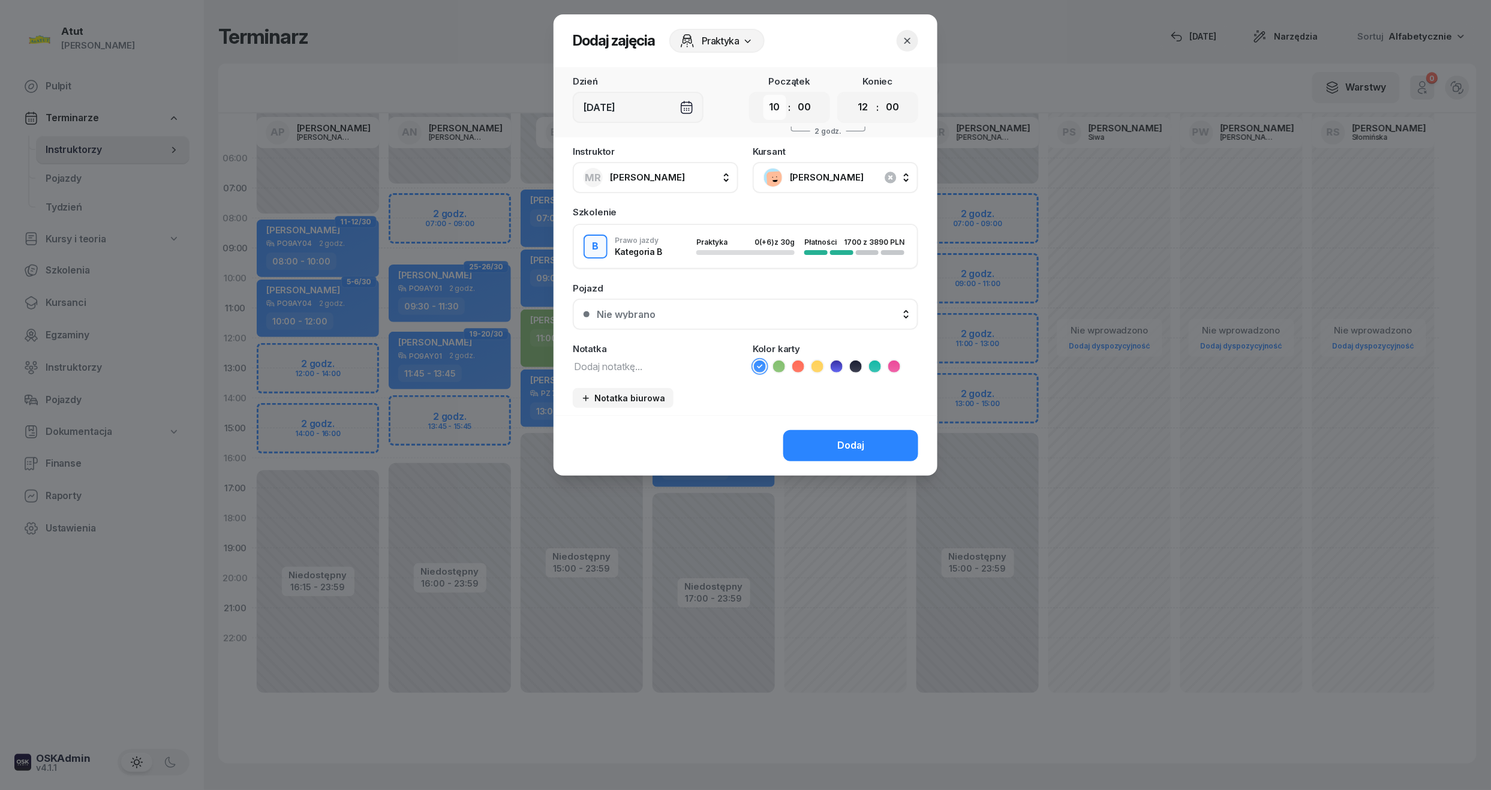
click at [782, 106] on select "00 01 02 03 04 05 06 07 08 09 10 11 12 13 14 15 16 17 18 19 20 21 22 23" at bounding box center [774, 107] width 23 height 25
select select "09"
click at [763, 95] on select "00 01 02 03 04 05 06 07 08 09 10 11 12 13 14 15 16 17 18 19 20 21 22 23" at bounding box center [774, 107] width 23 height 25
click at [868, 110] on select "00 01 02 03 04 05 06 07 08 09 10 11 12 13 14 15 16 17 18 19 20 21 22 23" at bounding box center [862, 107] width 23 height 25
select select "11"
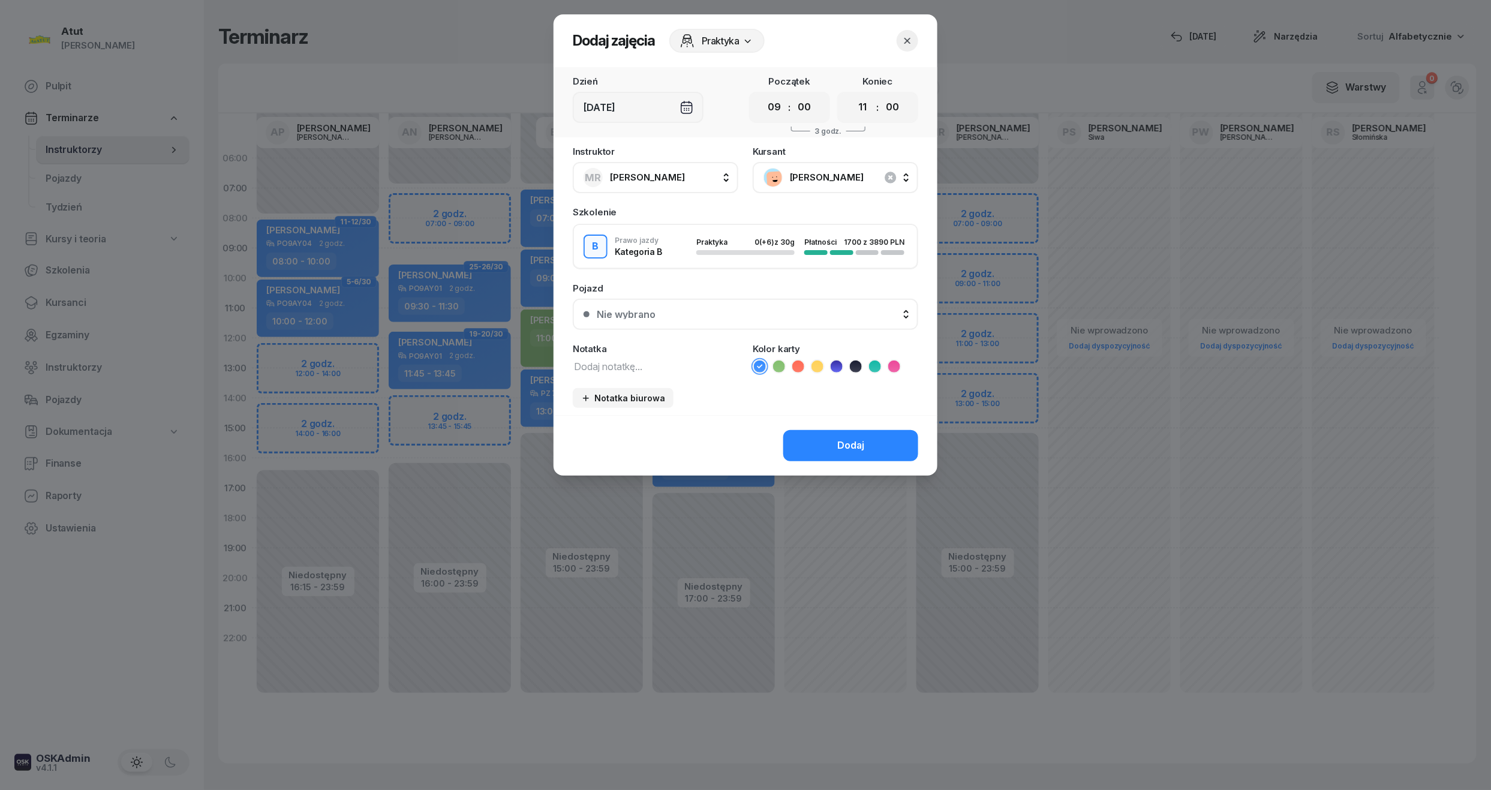
click at [851, 95] on select "00 01 02 03 04 05 06 07 08 09 10 11 12 13 14 15 16 17 18 19 20 21 22 23" at bounding box center [862, 107] width 23 height 25
click at [757, 321] on button "Nie wybrano" at bounding box center [745, 314] width 345 height 31
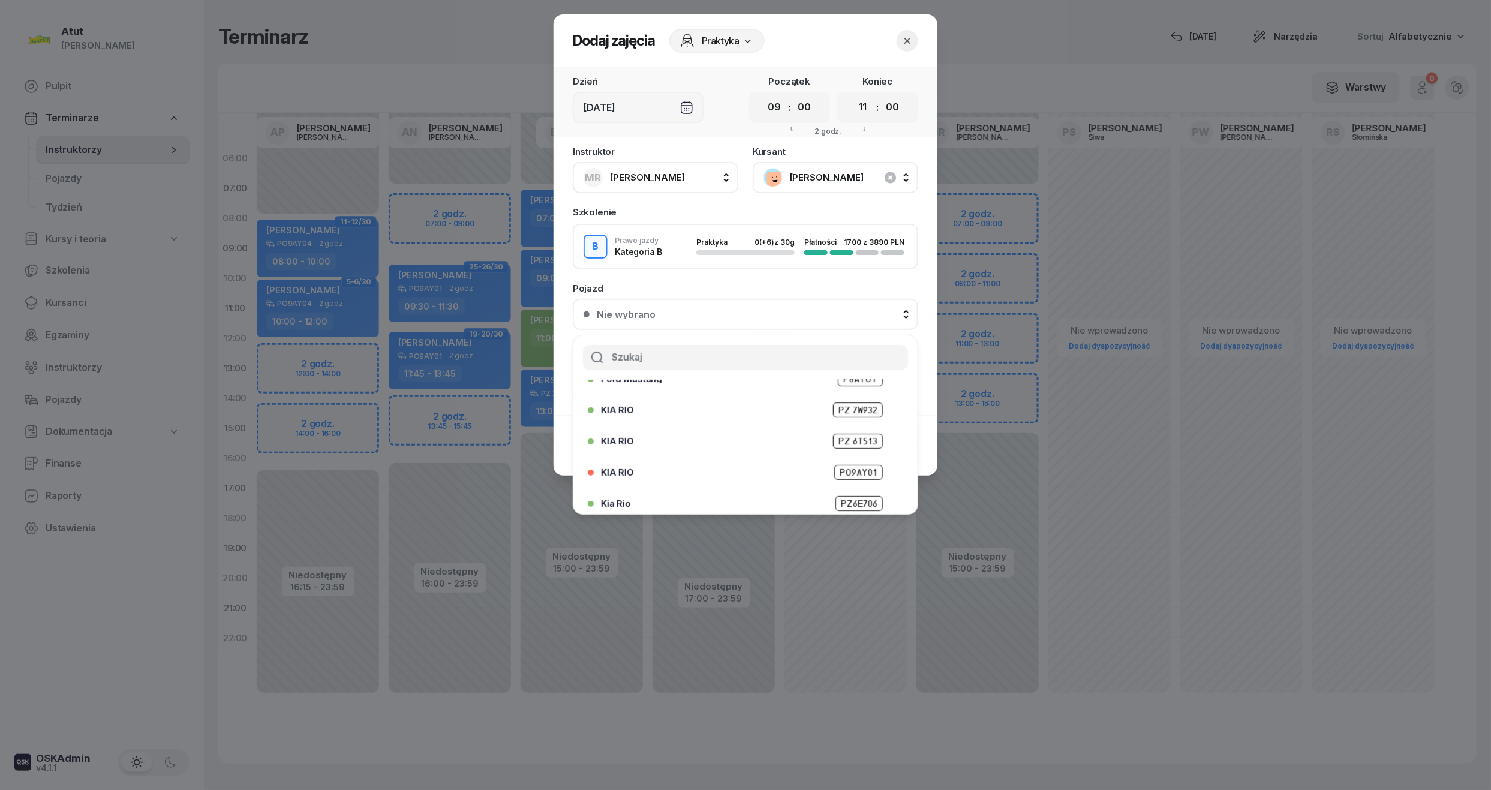
scroll to position [149, 0]
click at [862, 492] on span "PO4VC27" at bounding box center [858, 496] width 49 height 15
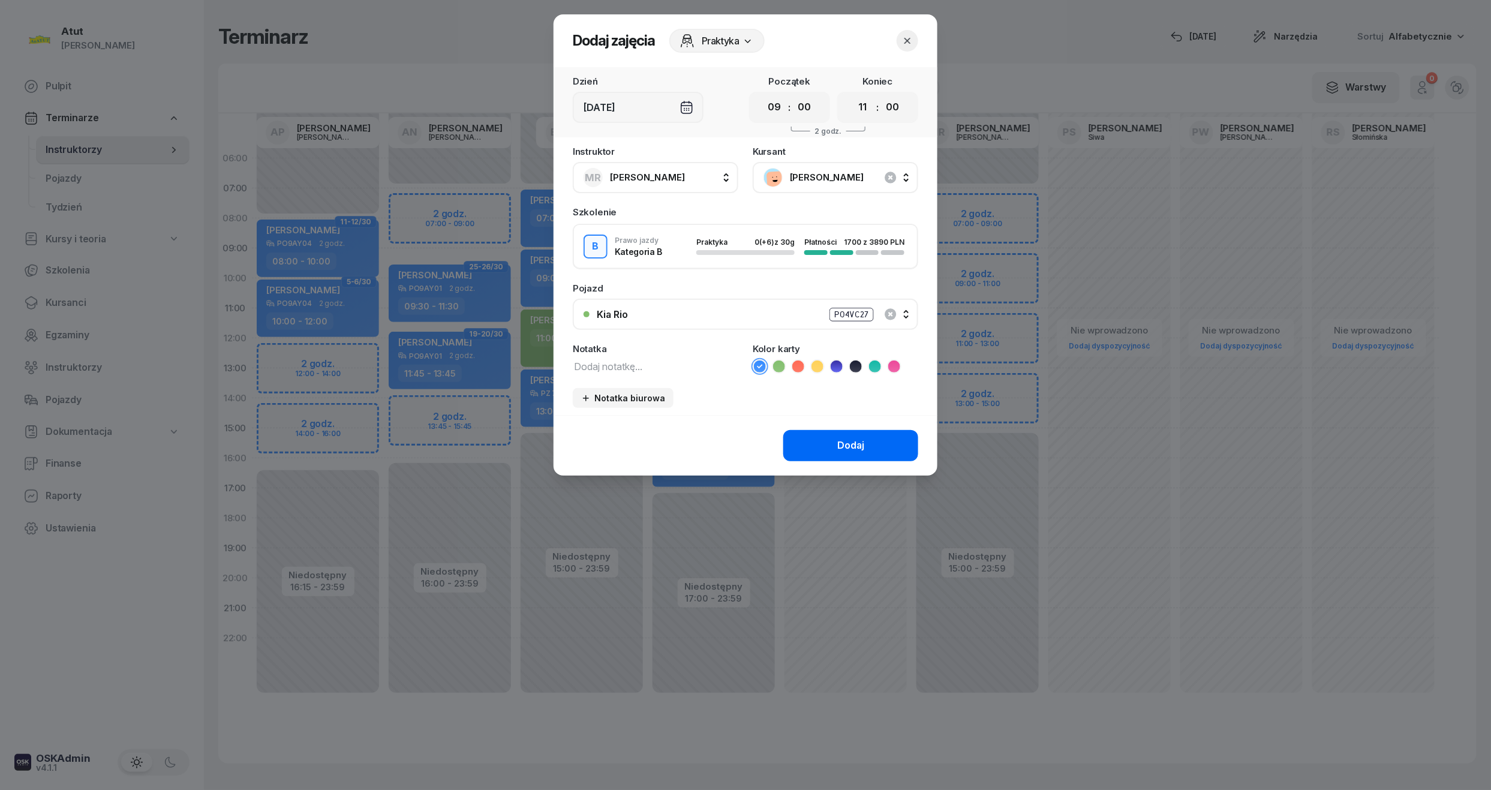
click at [853, 445] on div "Dodaj" at bounding box center [850, 446] width 27 height 16
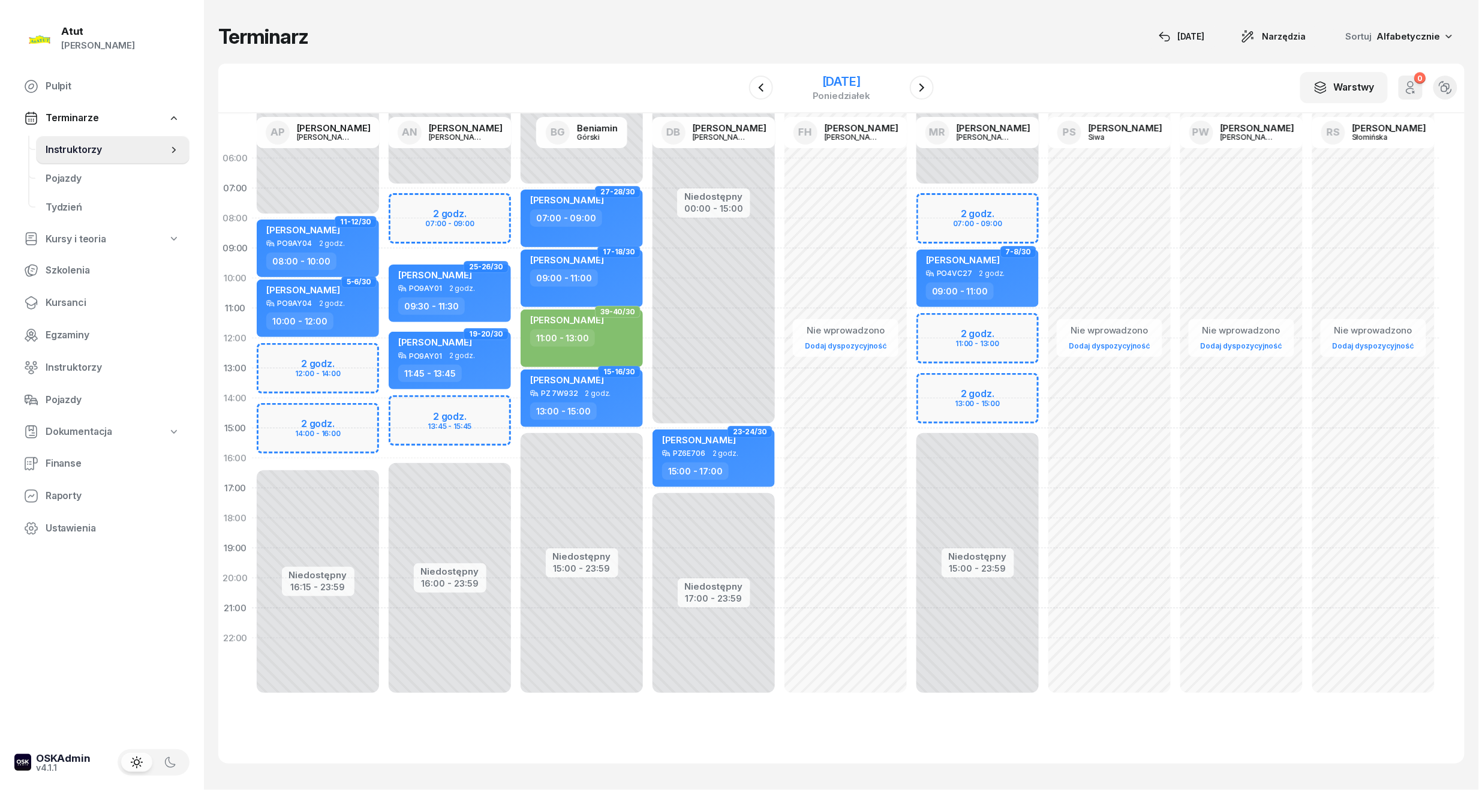
click at [855, 72] on div "[DATE]" at bounding box center [841, 88] width 122 height 34
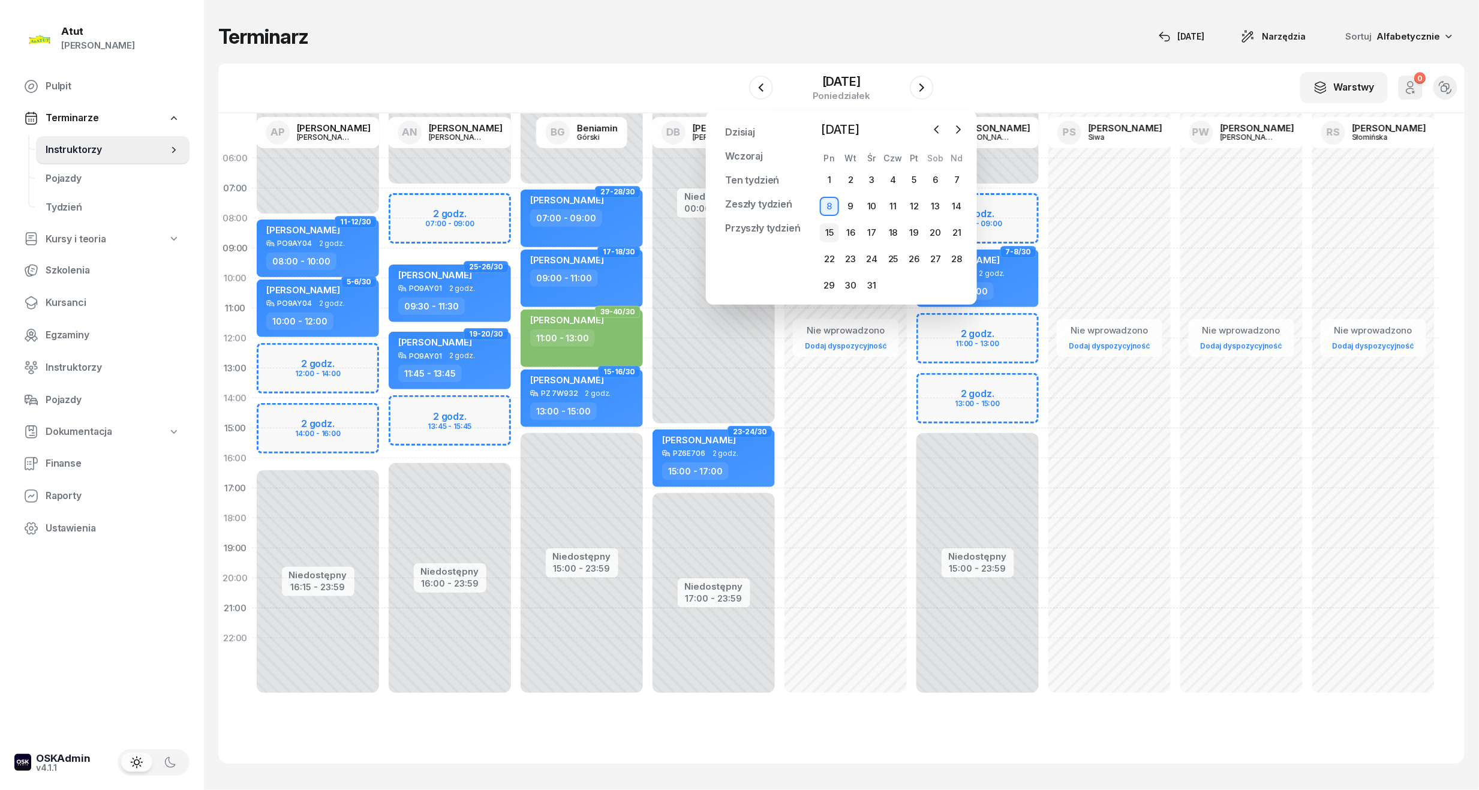
click at [833, 233] on div "15" at bounding box center [829, 232] width 19 height 19
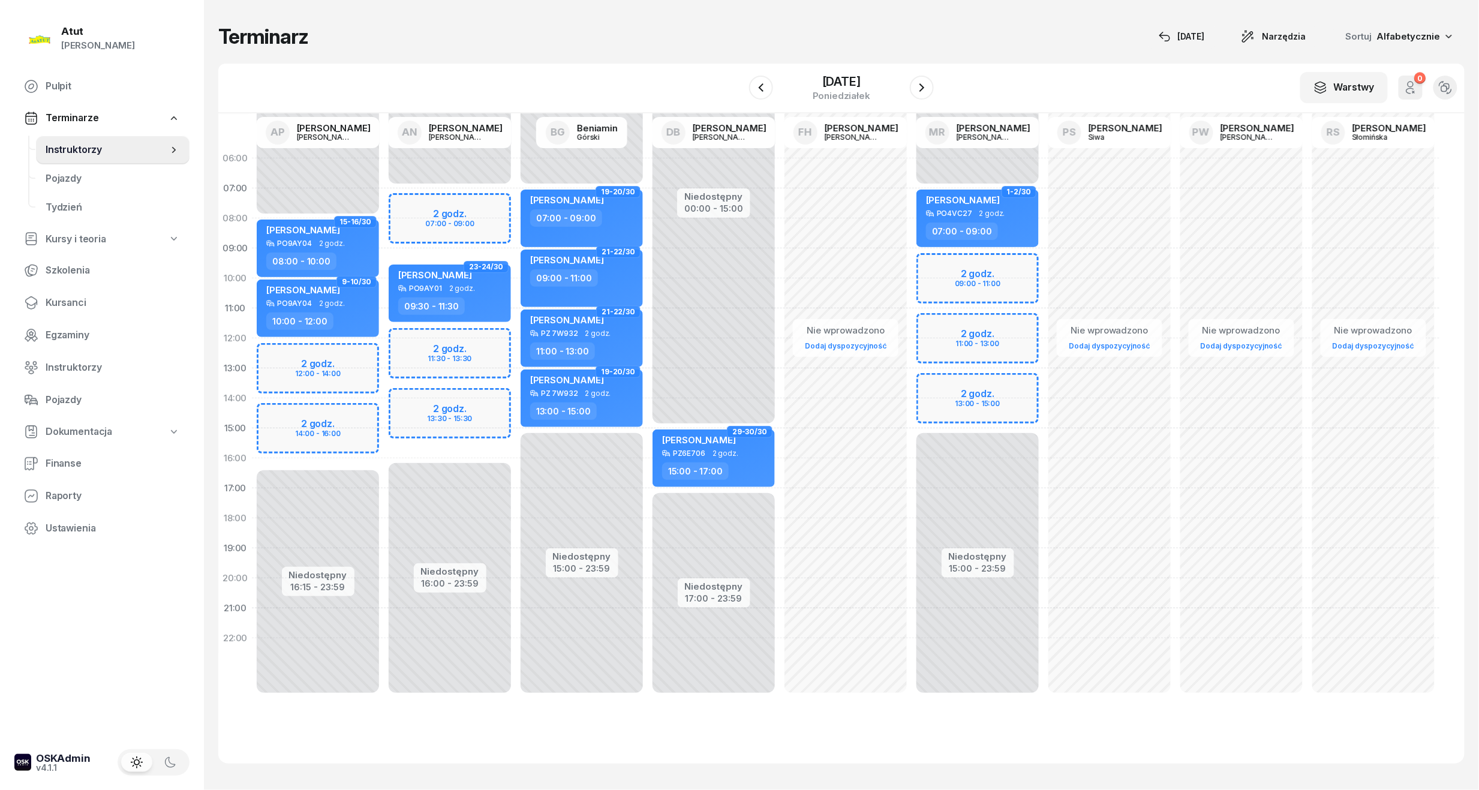
click at [982, 276] on div "Niedostępny 00:00 - 07:00 Niedostępny 15:00 - 23:59 2 godz. 09:00 - 11:00 2 god…" at bounding box center [977, 428] width 132 height 570
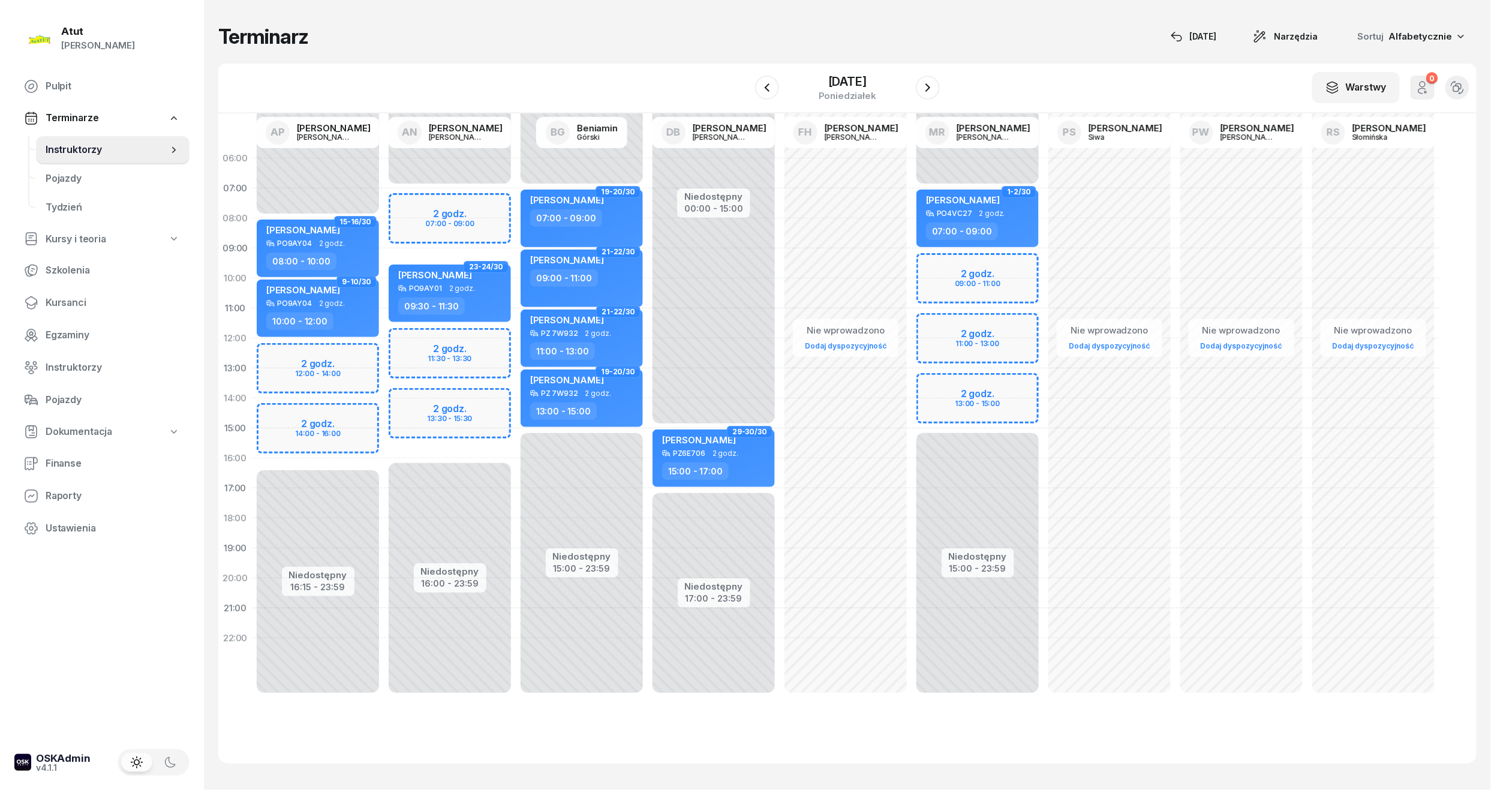
select select "09"
select select "11"
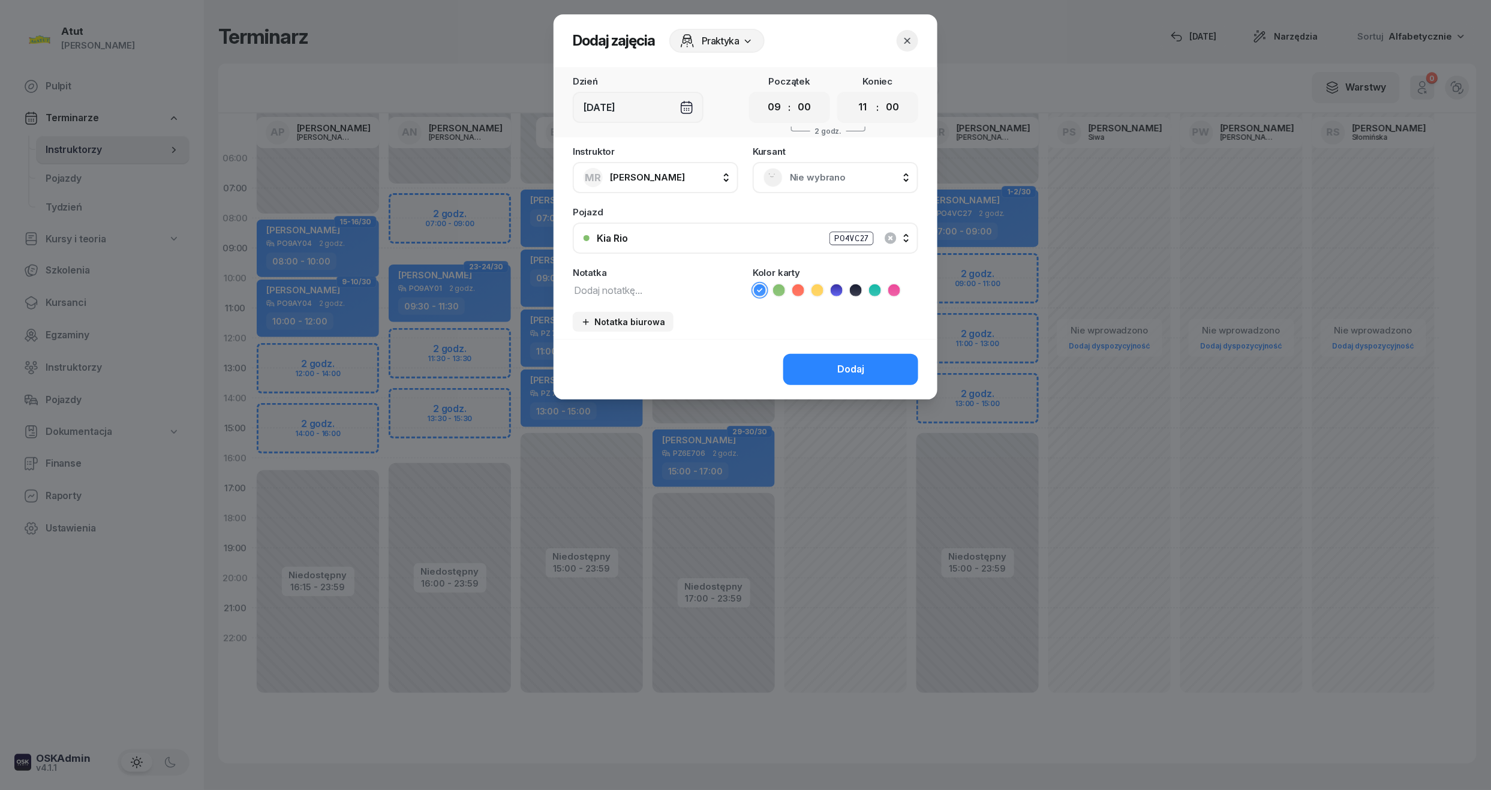
click at [823, 164] on div "Nie wybrano" at bounding box center [835, 177] width 165 height 31
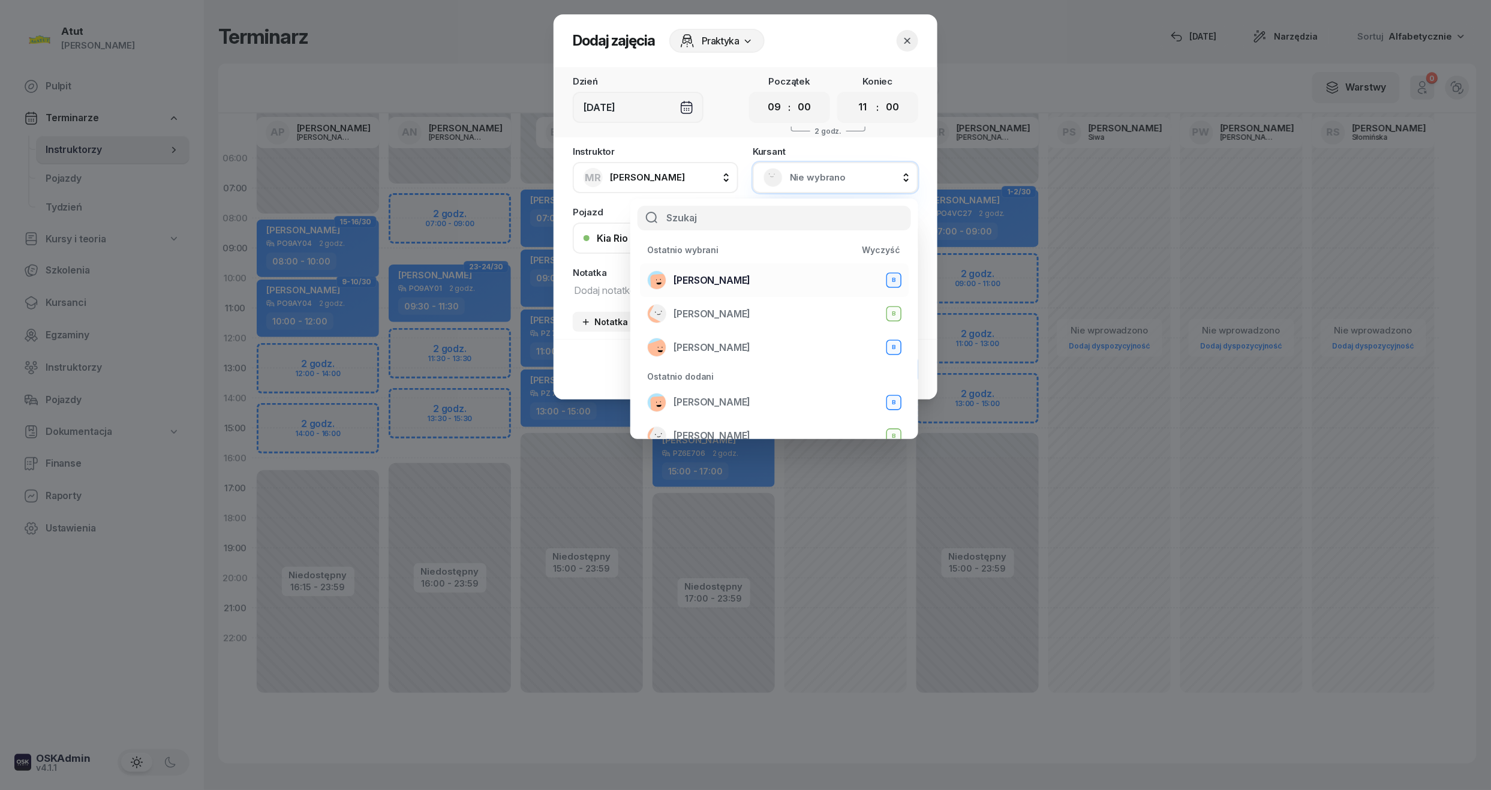
click at [698, 276] on span "[PERSON_NAME]" at bounding box center [711, 281] width 77 height 16
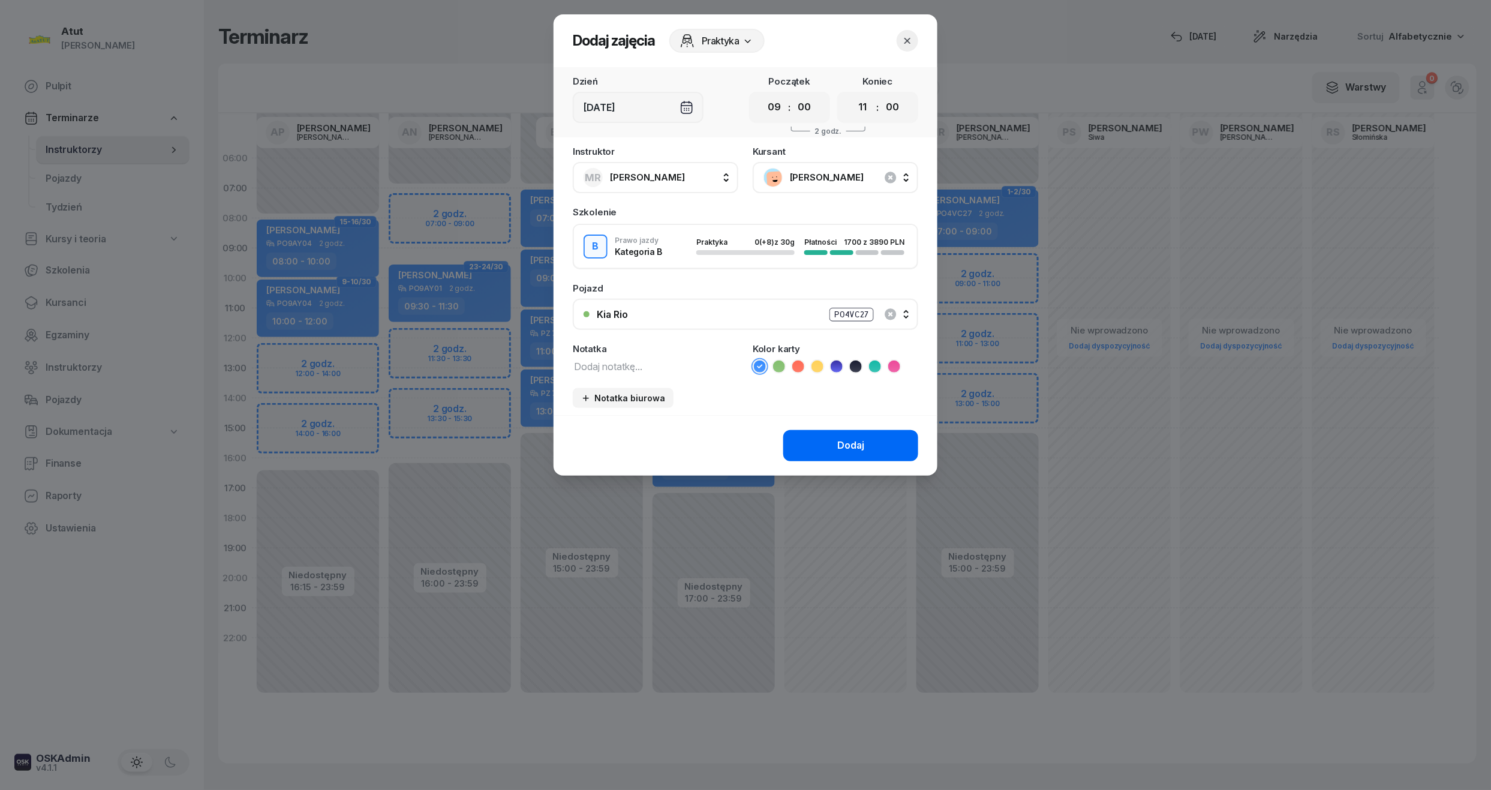
click at [842, 440] on div "Dodaj" at bounding box center [850, 446] width 27 height 16
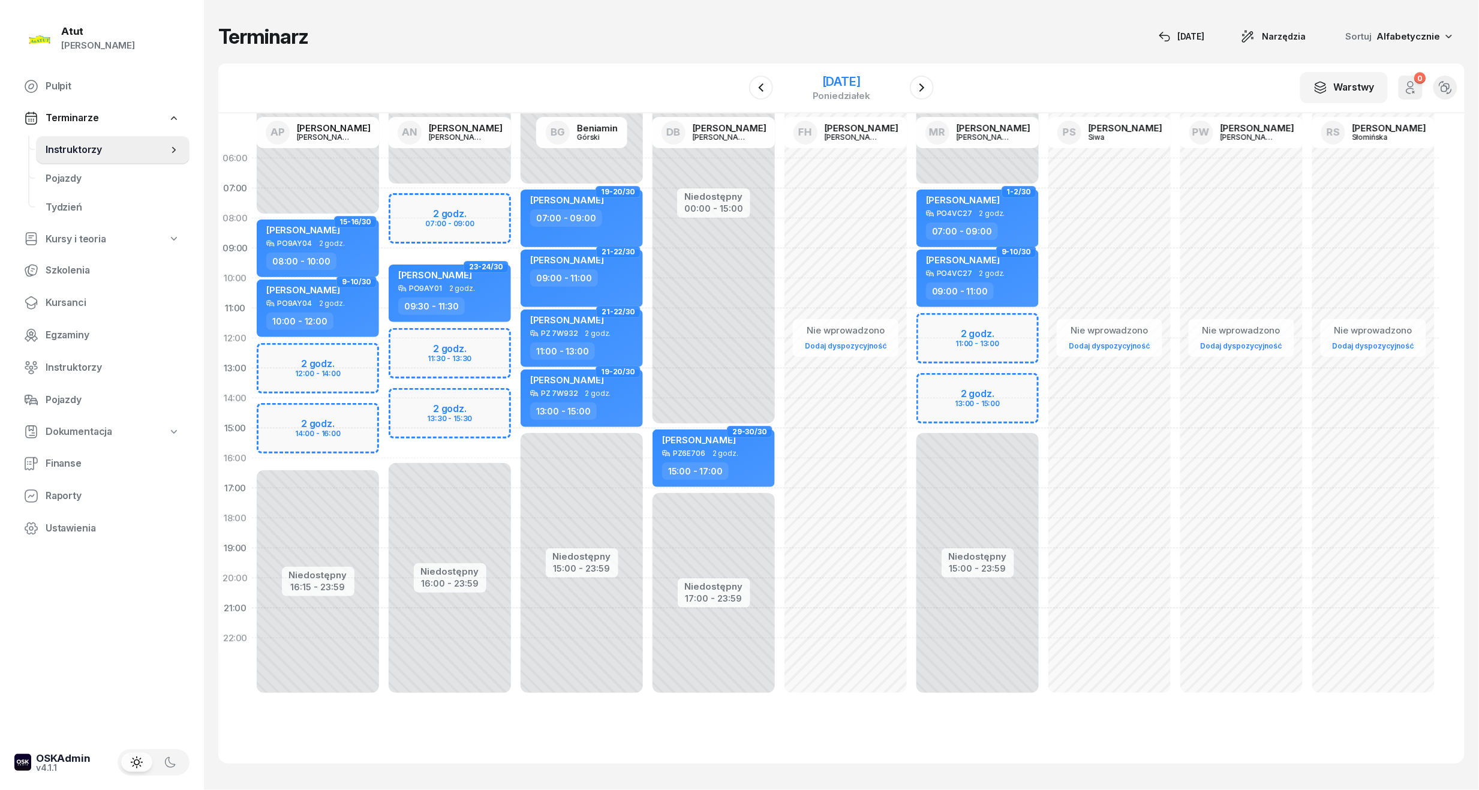
click at [836, 77] on div "[DATE]" at bounding box center [841, 82] width 58 height 12
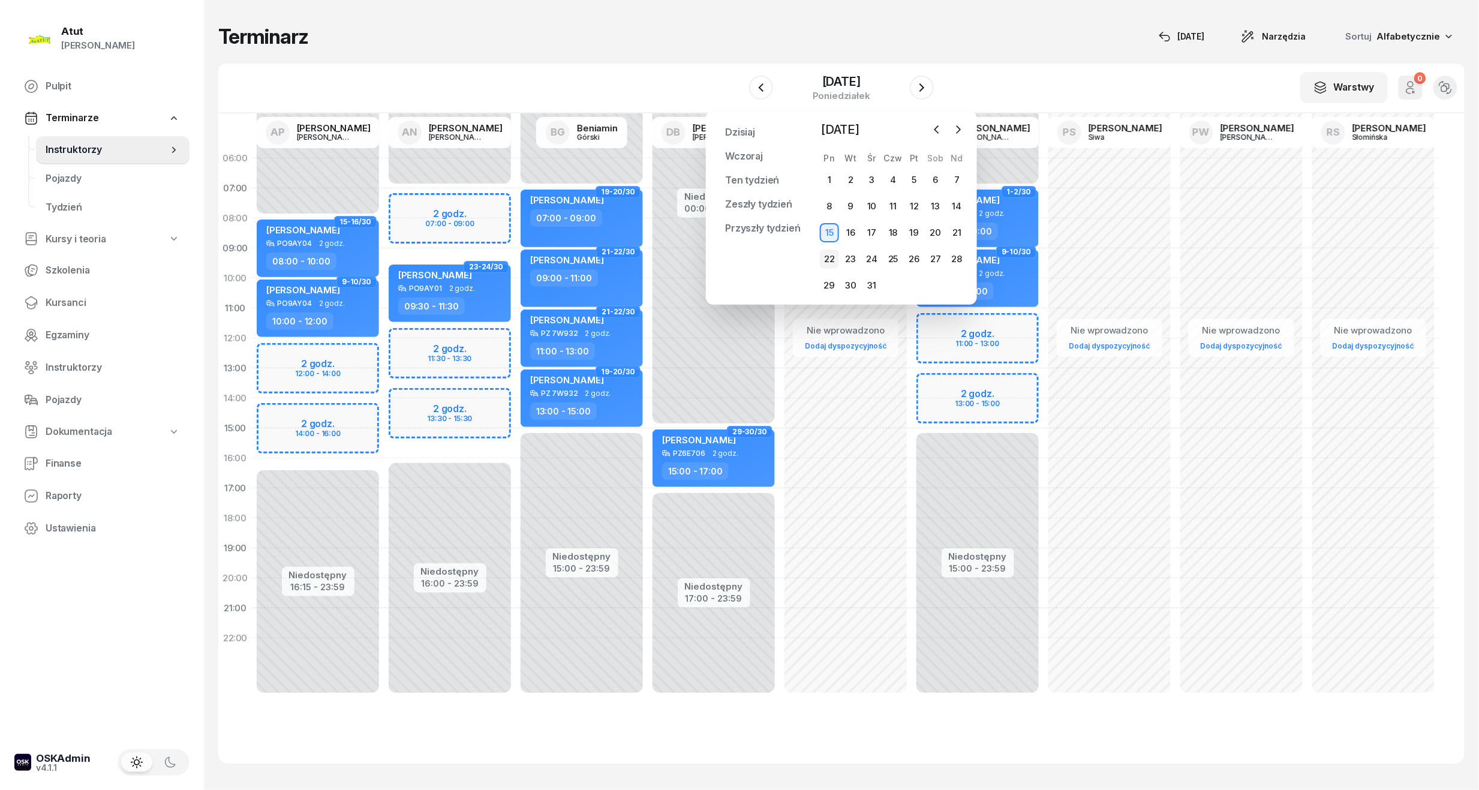
click at [826, 258] on div "22" at bounding box center [829, 258] width 19 height 19
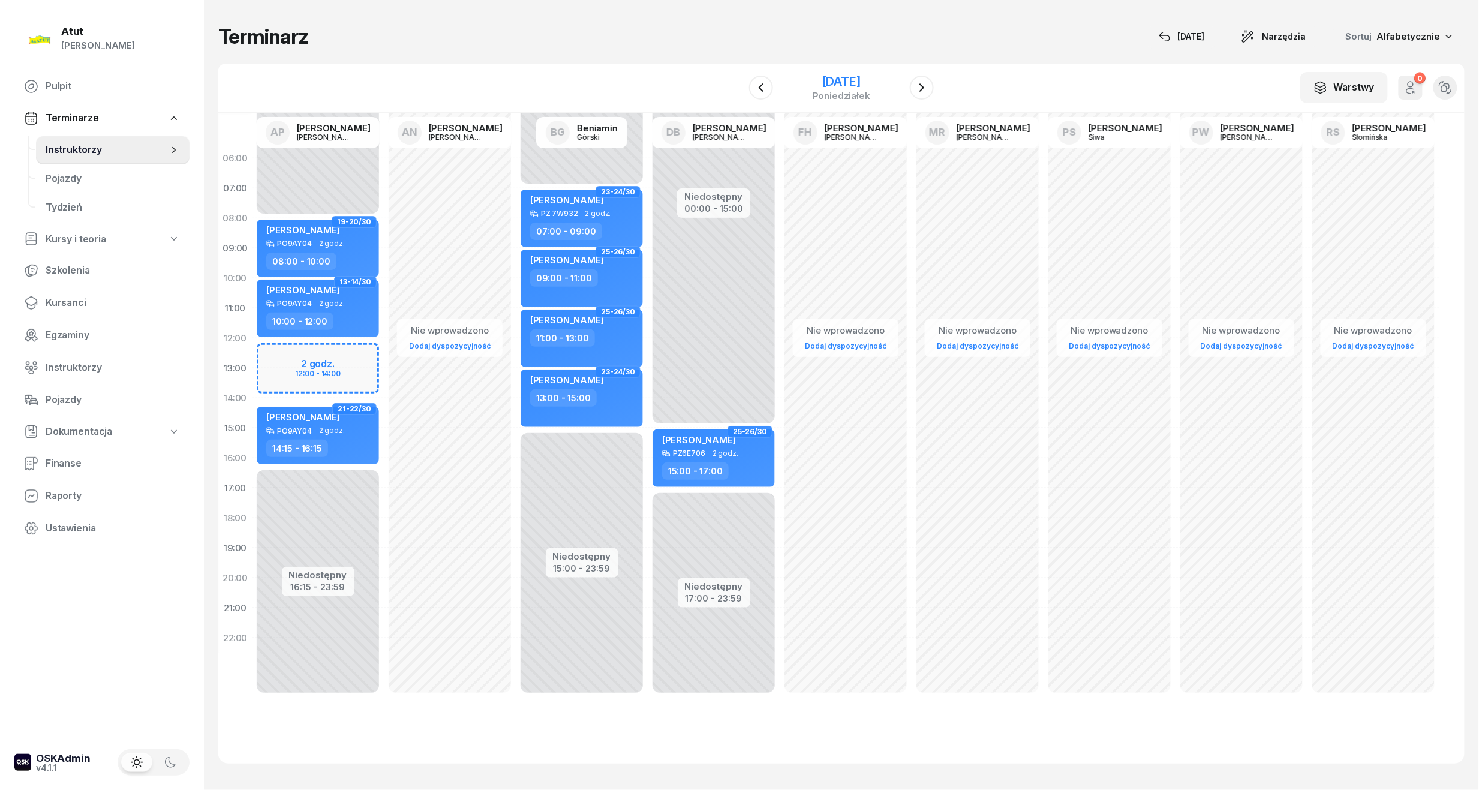
click at [854, 76] on div "[DATE]" at bounding box center [841, 82] width 58 height 12
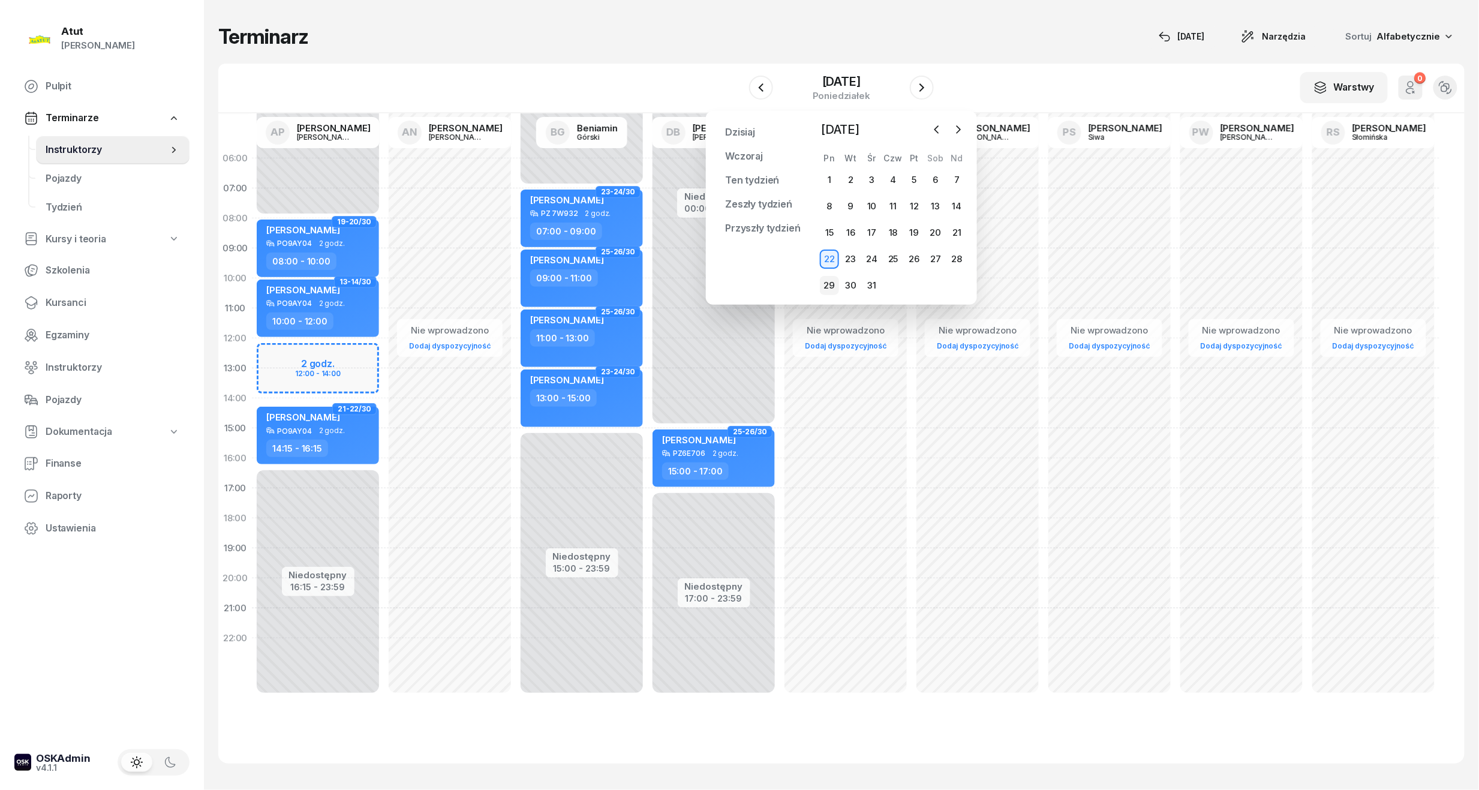
click at [827, 284] on div "29" at bounding box center [829, 285] width 19 height 19
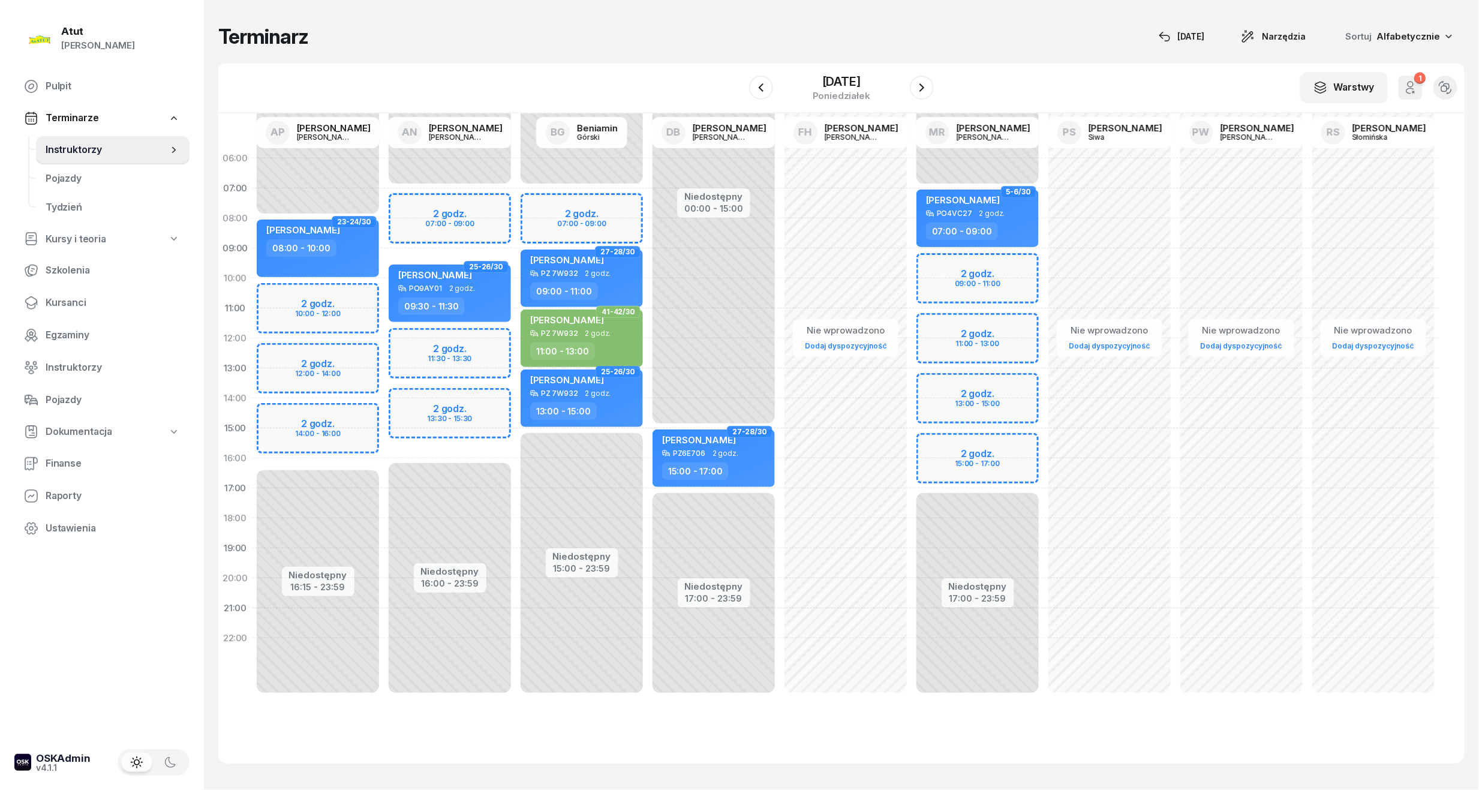
click at [965, 276] on div "Niedostępny 00:00 - 07:00 Niedostępny 17:00 - 23:59 2 godz. 09:00 - 11:00 2 god…" at bounding box center [977, 428] width 132 height 570
select select "09"
select select "11"
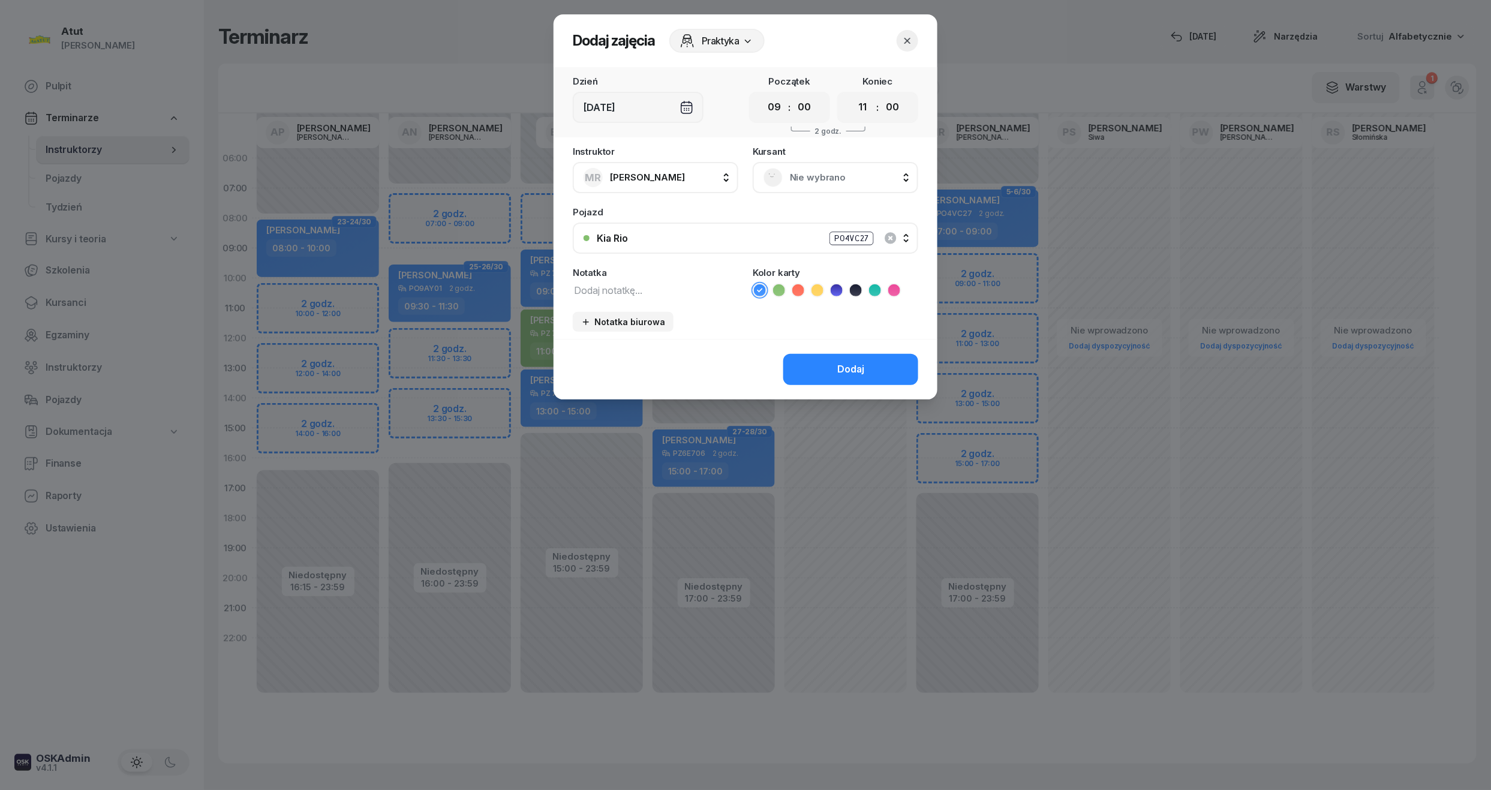
click at [862, 173] on span "Nie wybrano" at bounding box center [849, 178] width 118 height 16
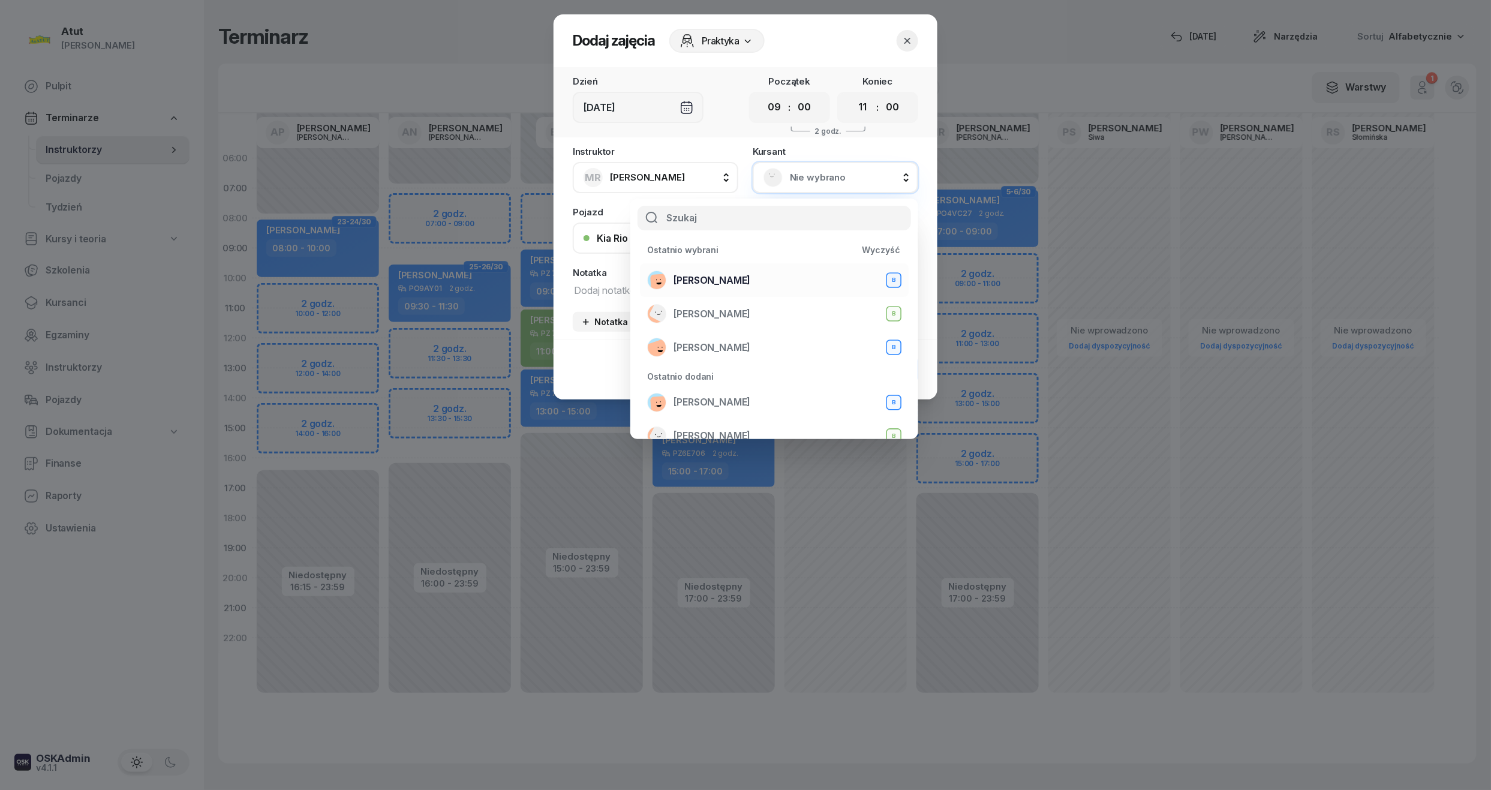
click at [673, 275] on span "[PERSON_NAME]" at bounding box center [711, 281] width 77 height 16
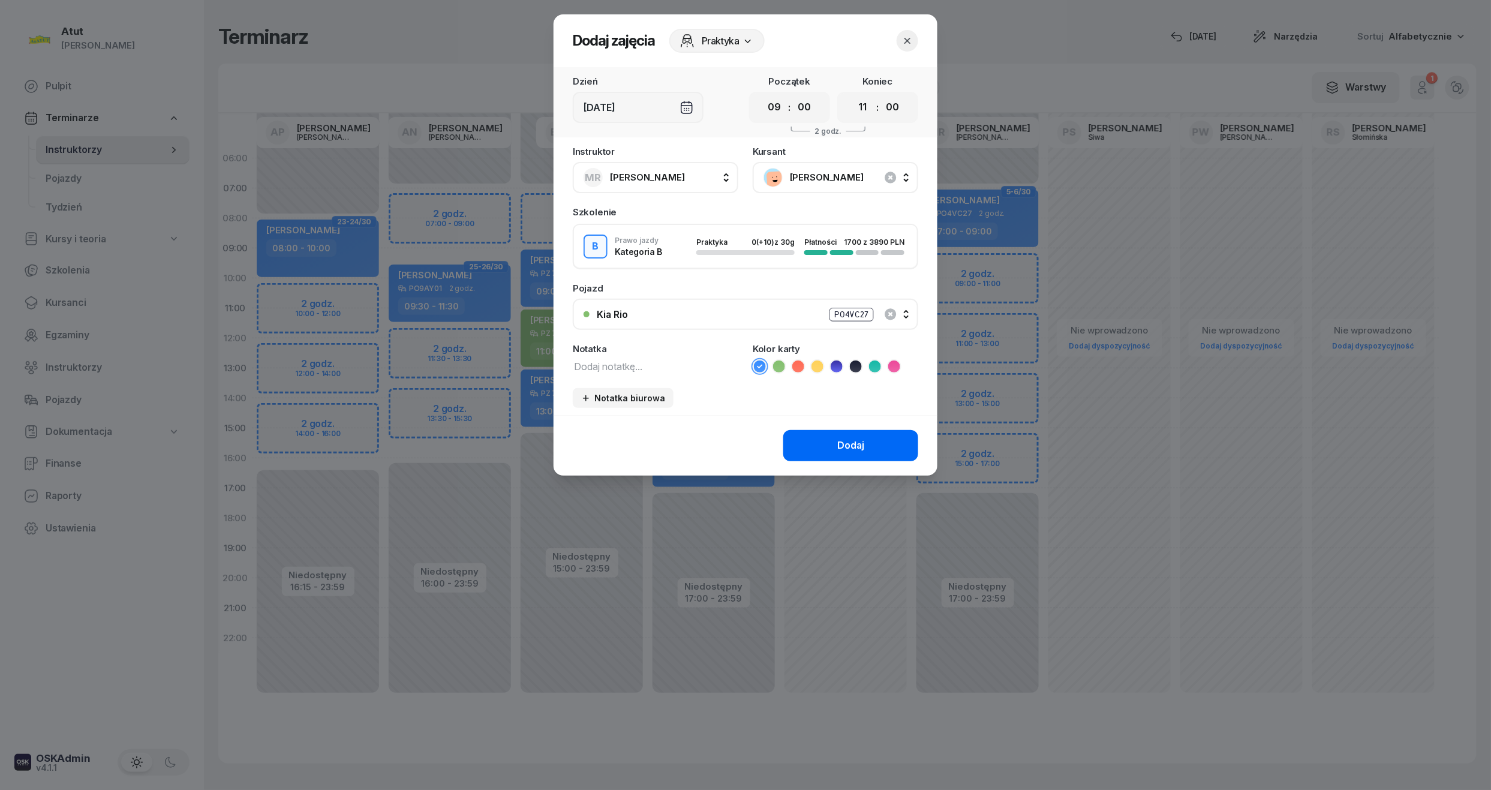
click at [839, 430] on button "Dodaj" at bounding box center [850, 445] width 135 height 31
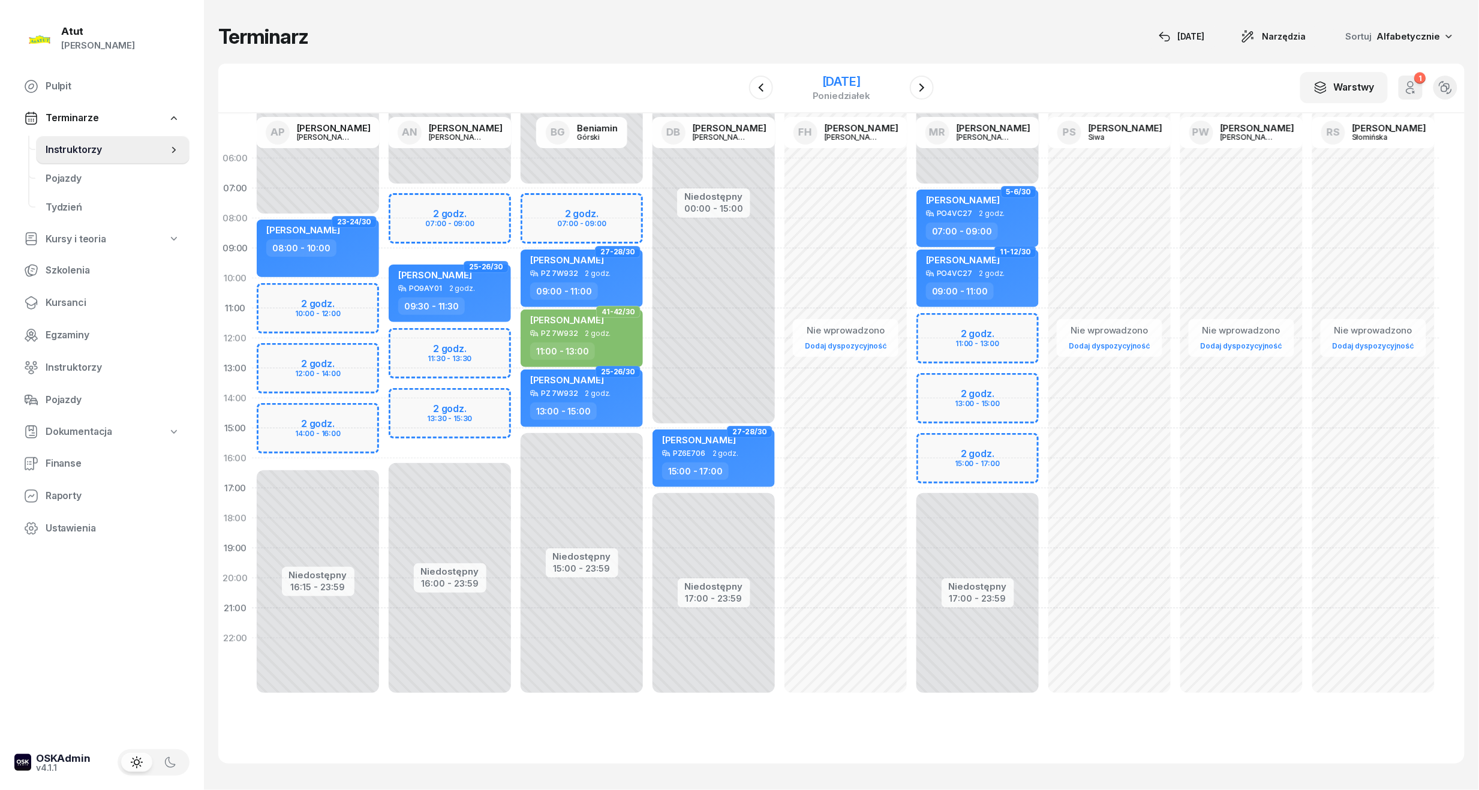
click at [857, 82] on div "[DATE]" at bounding box center [841, 82] width 58 height 12
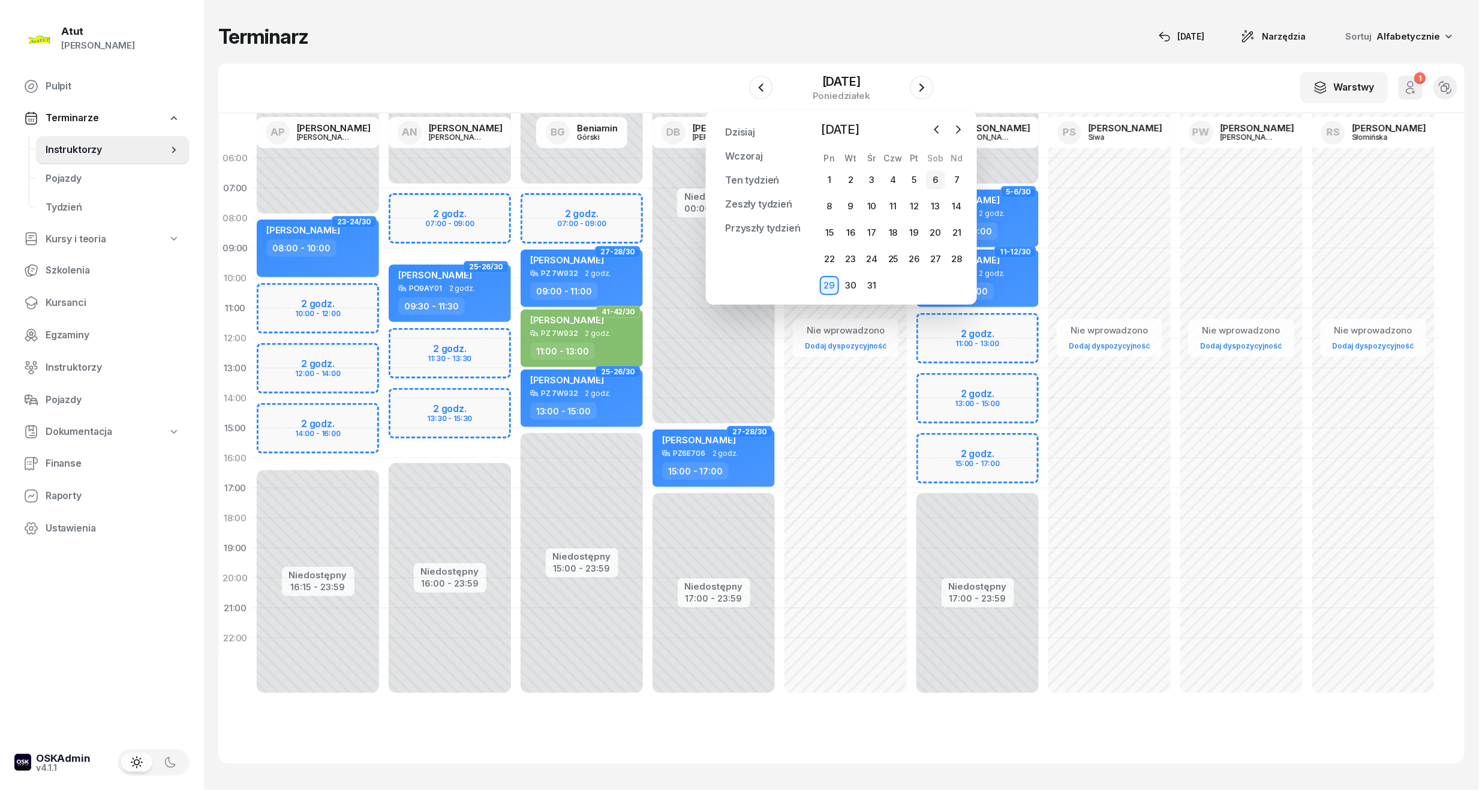
click at [938, 176] on div "6" at bounding box center [935, 179] width 19 height 19
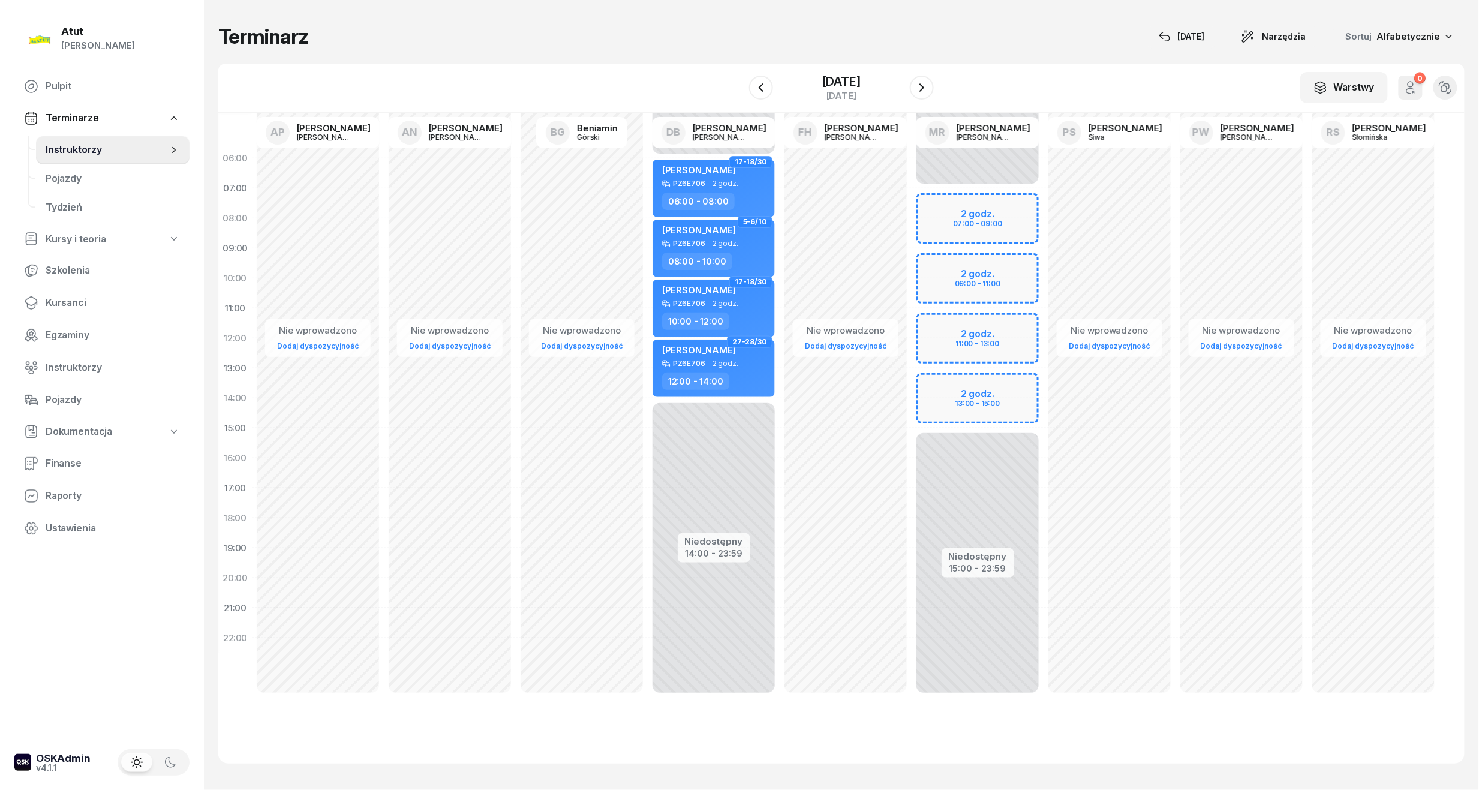
click at [976, 282] on div "Niedostępny 00:00 - 07:00 Niedostępny 15:00 - 23:59 2 godz. 07:00 - 09:00 2 god…" at bounding box center [977, 428] width 132 height 570
select select "10"
select select "12"
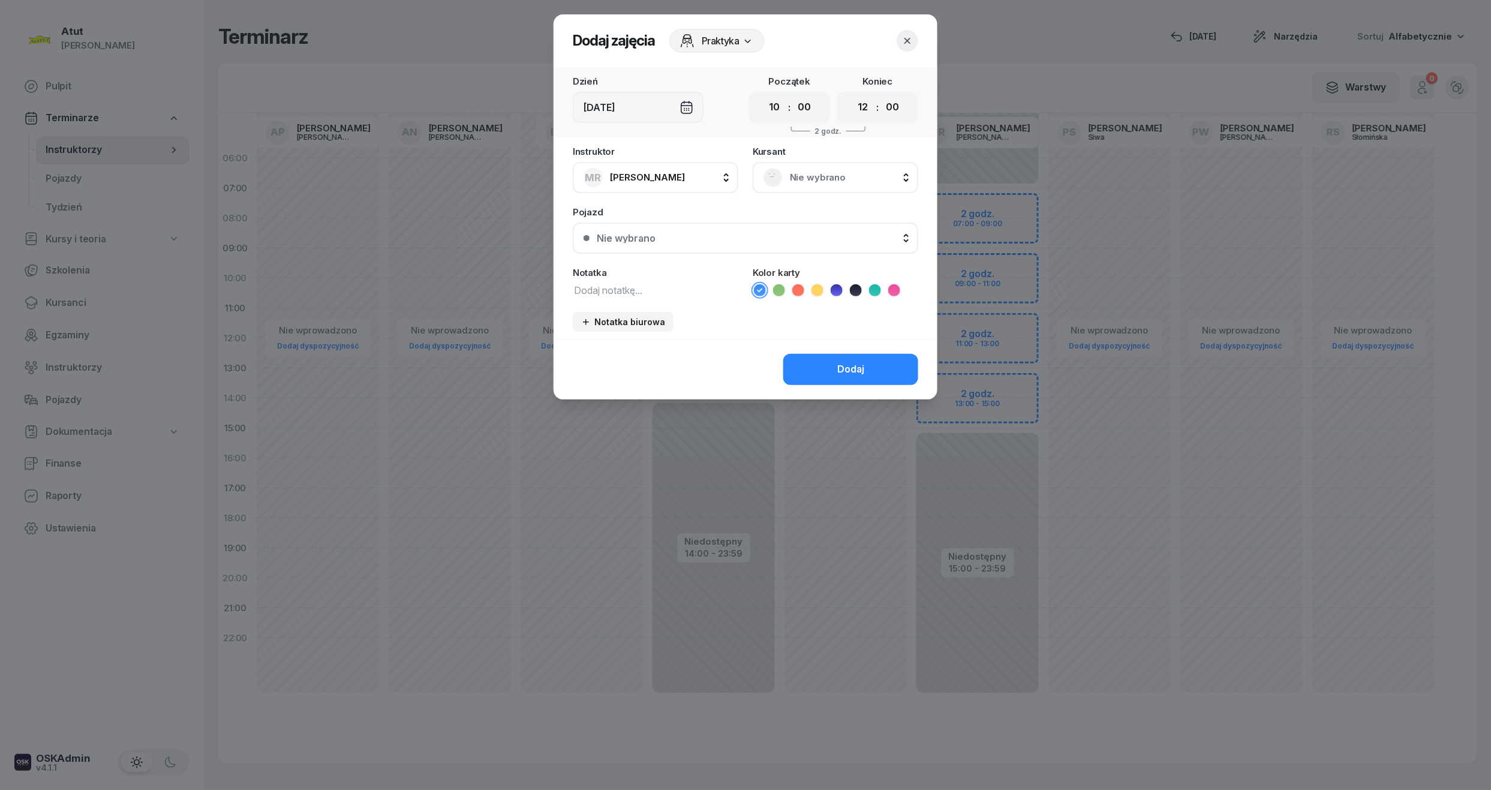
click at [817, 183] on span "Nie wybrano" at bounding box center [849, 178] width 118 height 16
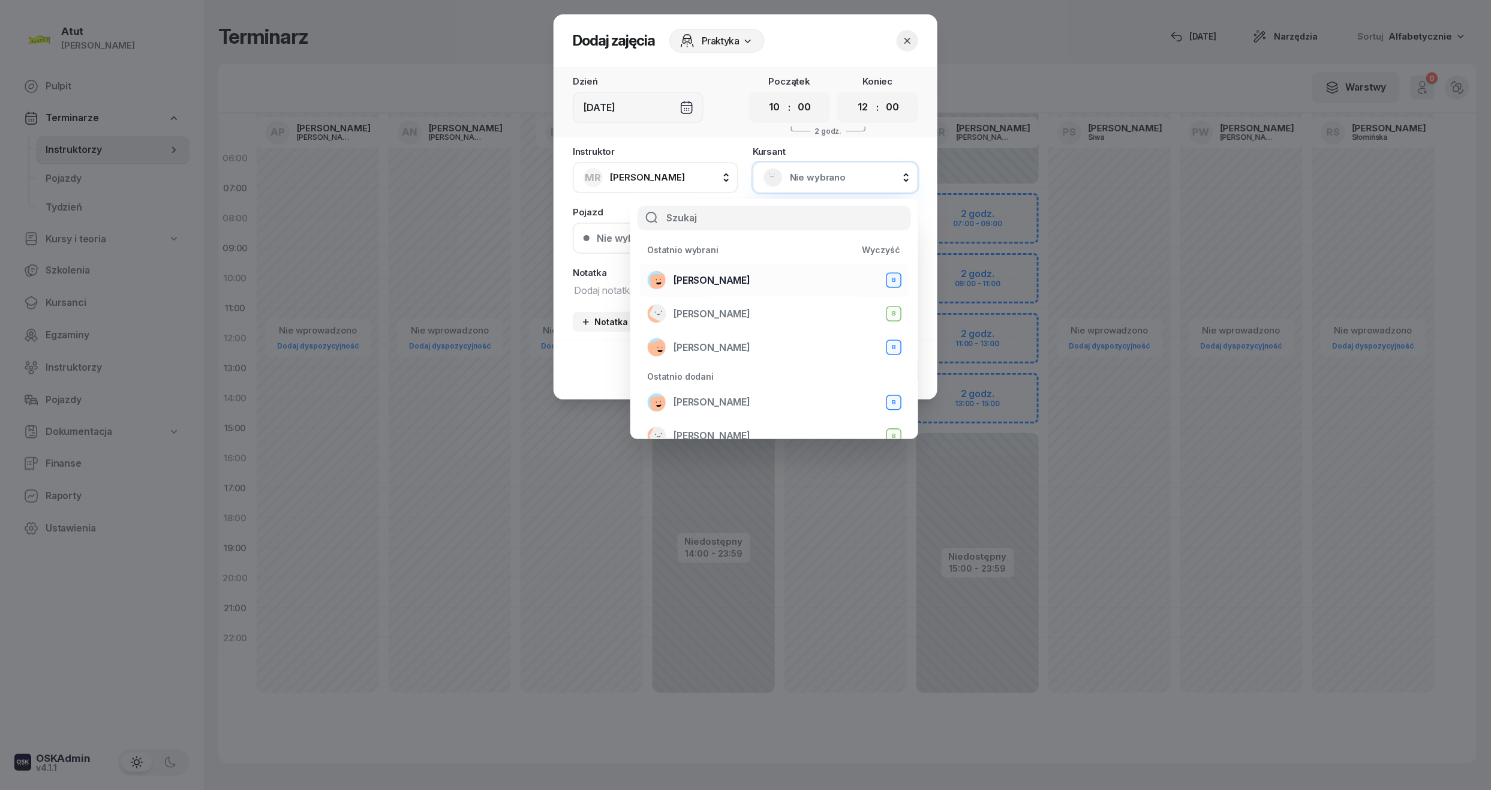
click at [726, 276] on span "[PERSON_NAME]" at bounding box center [711, 281] width 77 height 16
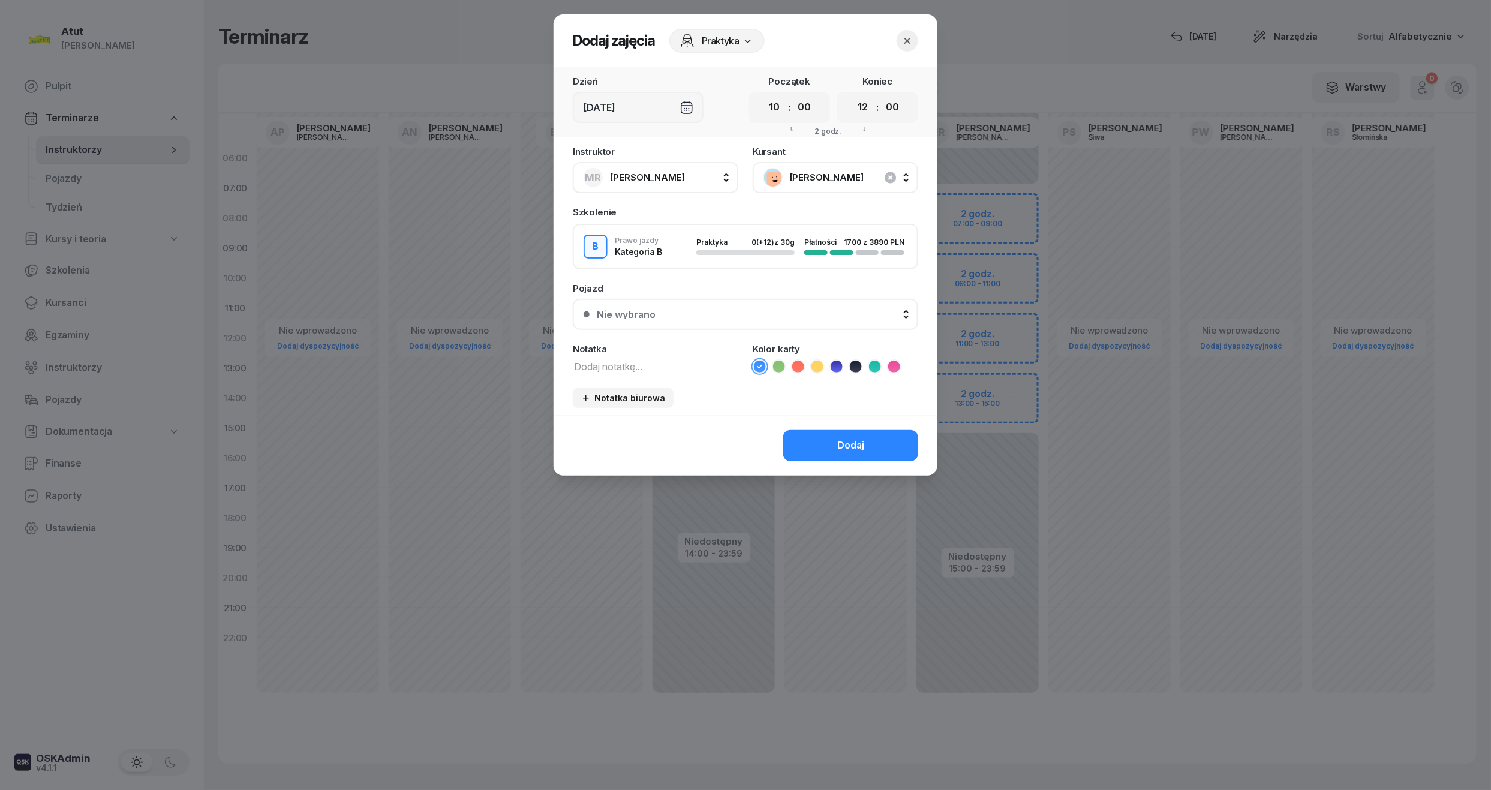
click at [785, 113] on div "00 01 02 03 04 05 06 07 08 09 10 11 12 13 14 15 16 17 18 19 20 21 22 23 : 00 05…" at bounding box center [789, 107] width 81 height 31
click at [781, 109] on select "00 01 02 03 04 05 06 07 08 09 10 11 12 13 14 15 16 17 18 19 20 21 22 23" at bounding box center [774, 107] width 23 height 25
select select "09"
click at [763, 95] on select "00 01 02 03 04 05 06 07 08 09 10 11 12 13 14 15 16 17 18 19 20 21 22 23" at bounding box center [774, 107] width 23 height 25
drag, startPoint x: 865, startPoint y: 108, endPoint x: 835, endPoint y: 169, distance: 67.9
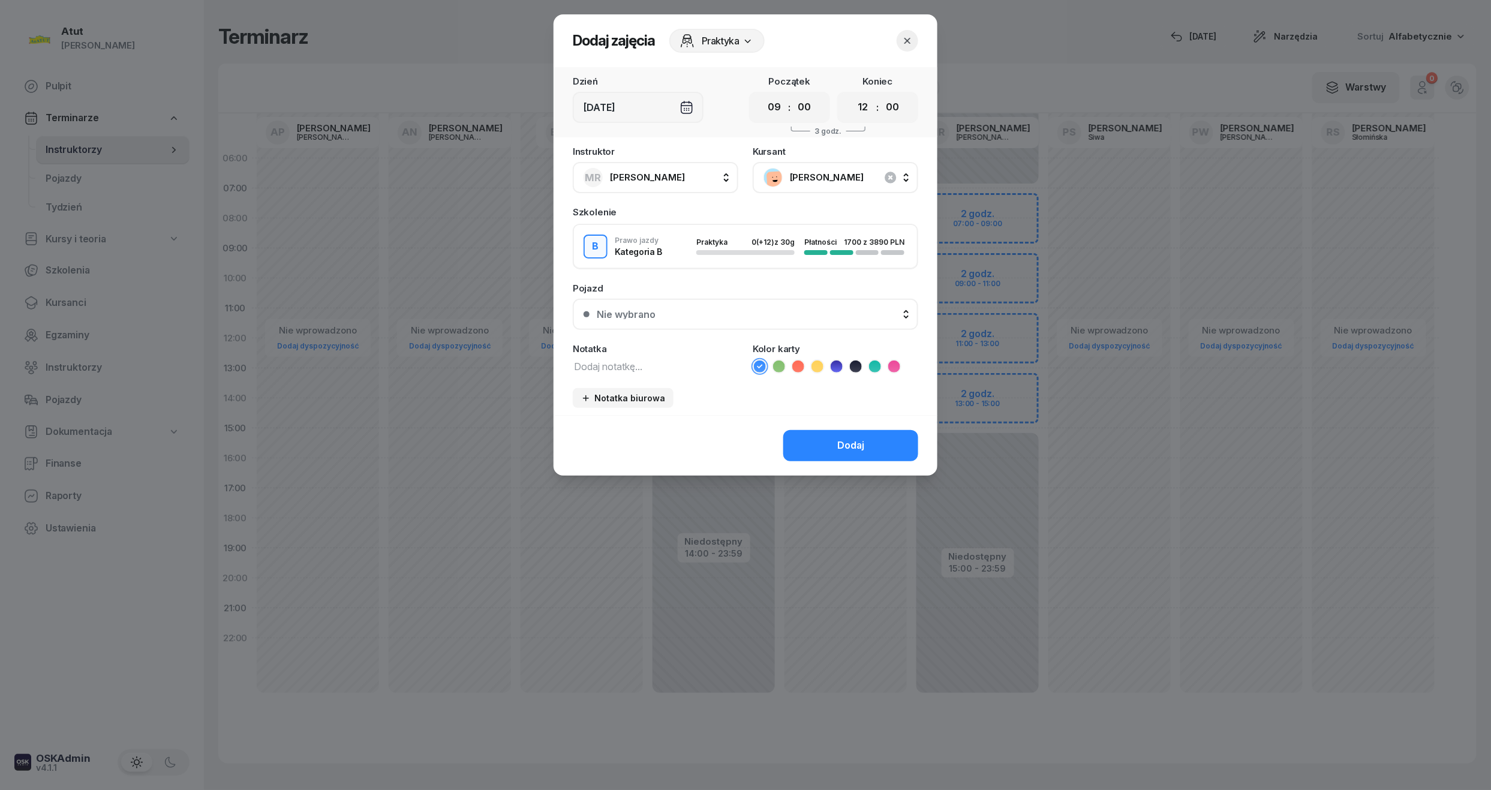
click at [865, 108] on select "00 01 02 03 04 05 06 07 08 09 10 11 12 13 14 15 16 17 18 19 20 21 22 23" at bounding box center [862, 107] width 23 height 25
select select "11"
click at [851, 95] on select "00 01 02 03 04 05 06 07 08 09 10 11 12 13 14 15 16 17 18 19 20 21 22 23" at bounding box center [862, 107] width 23 height 25
click at [729, 324] on button "Nie wybrano" at bounding box center [745, 314] width 345 height 31
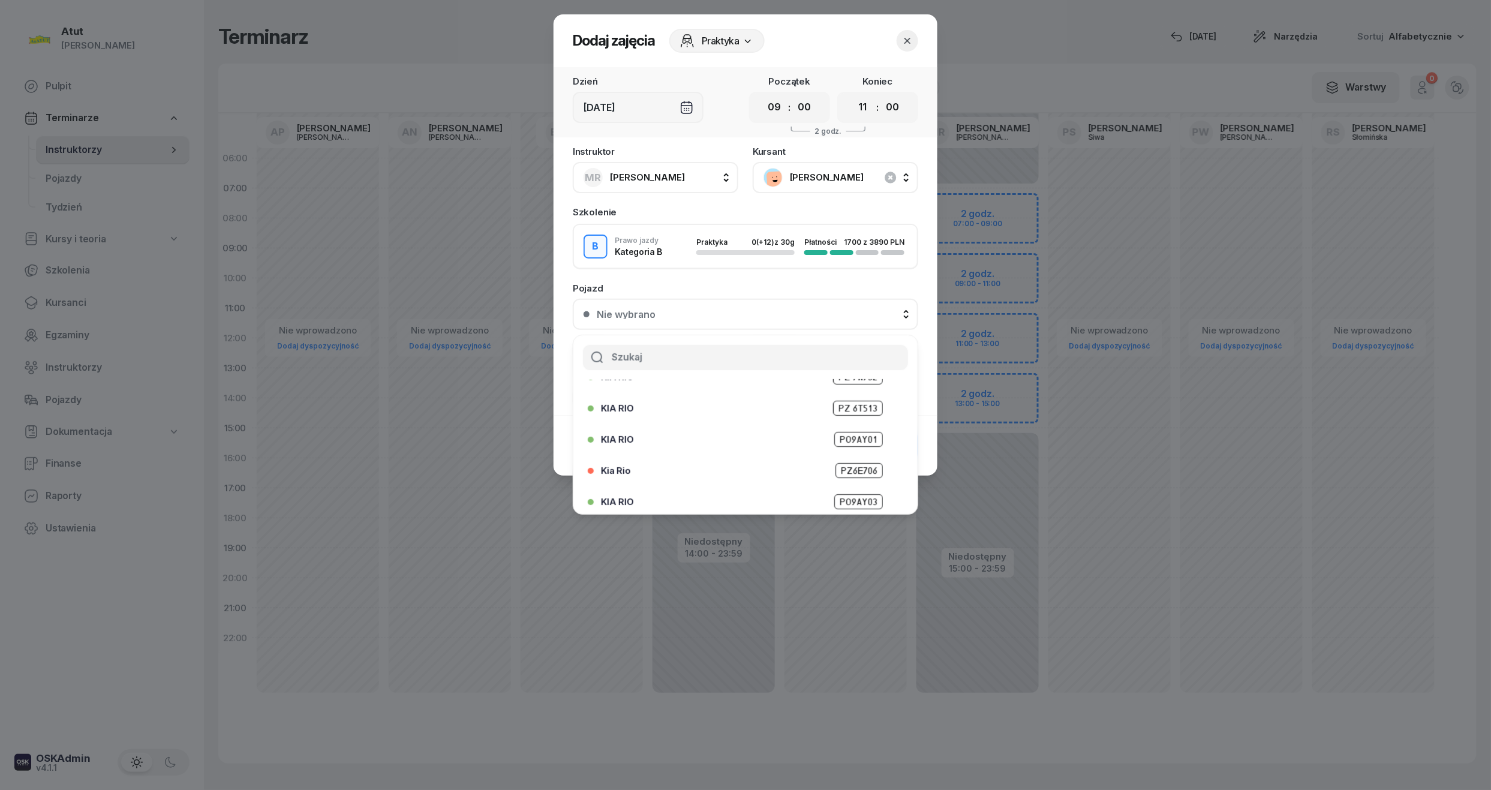
scroll to position [149, 0]
click at [854, 499] on span "PO4VC27" at bounding box center [858, 496] width 49 height 15
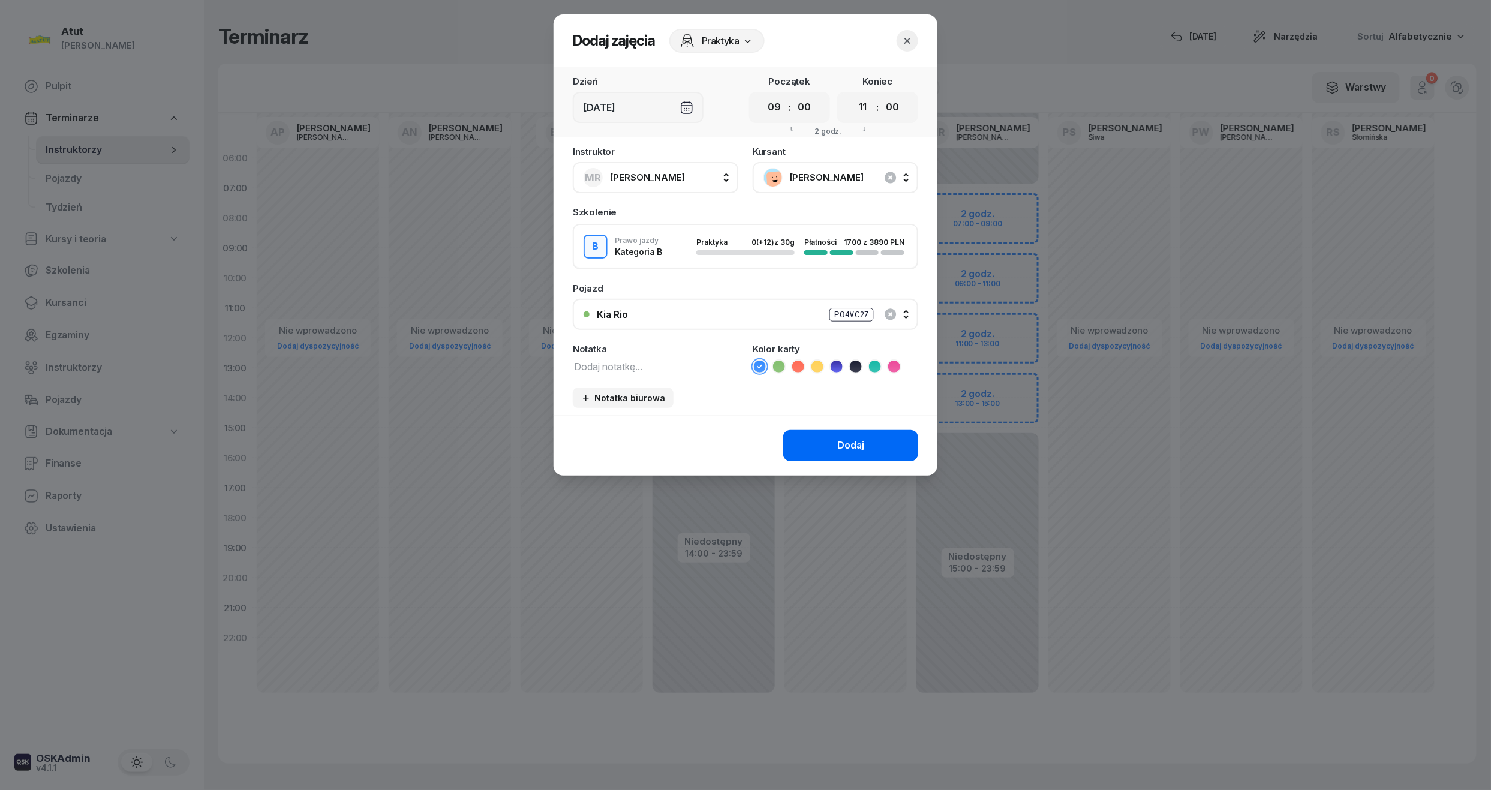
click at [840, 438] on div "Dodaj" at bounding box center [850, 446] width 27 height 16
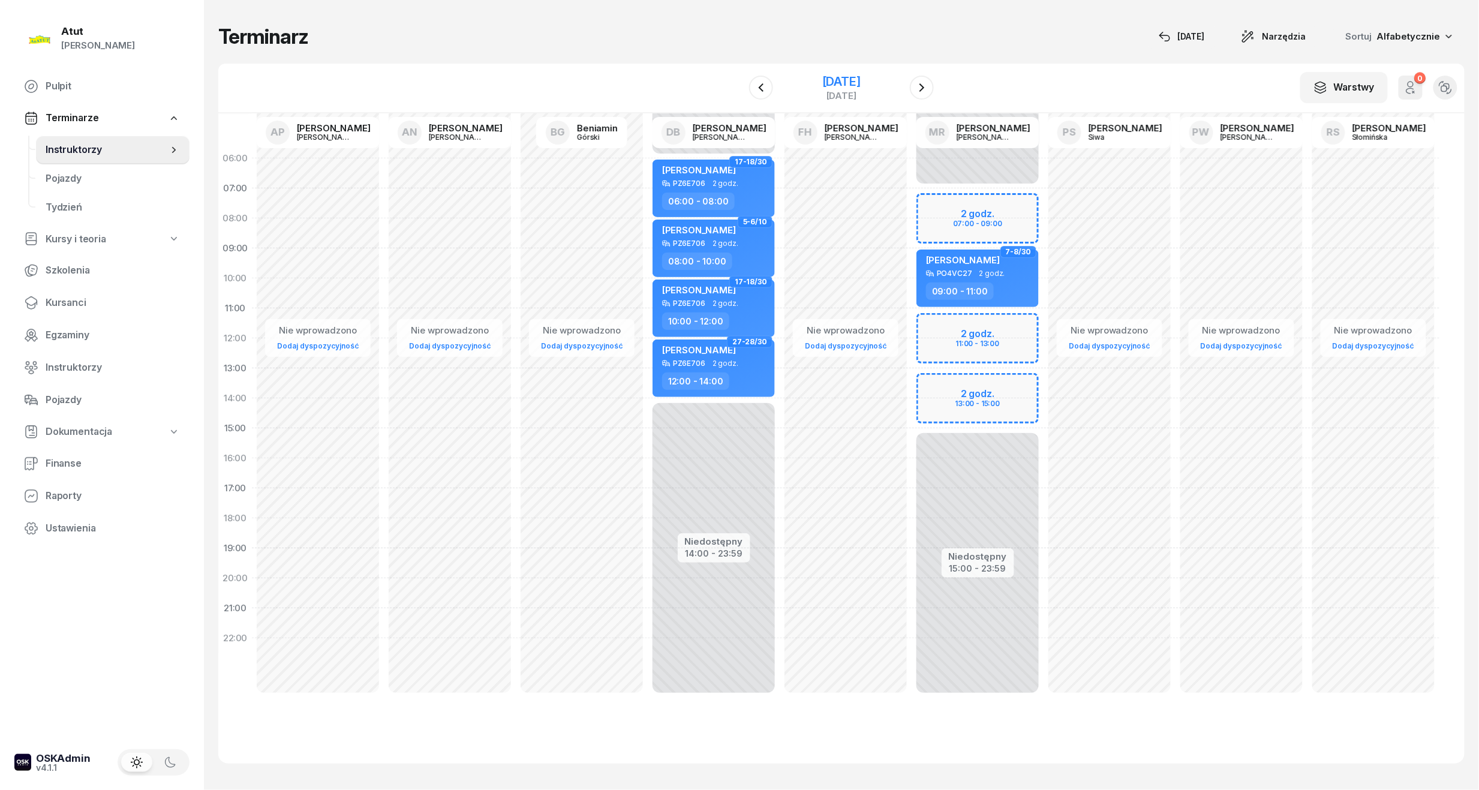
click at [833, 76] on div "[DATE]" at bounding box center [841, 82] width 38 height 12
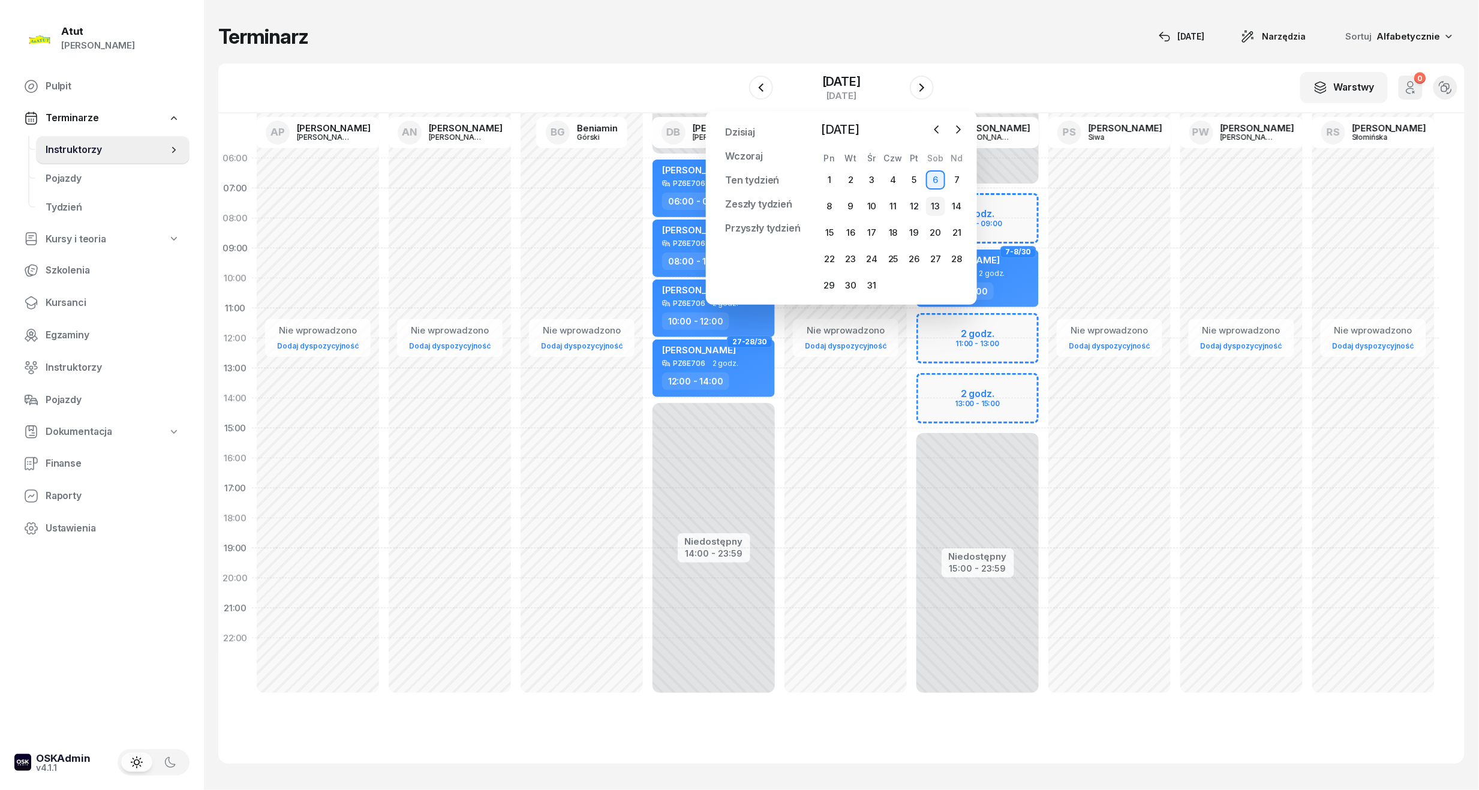
click at [936, 204] on div "13" at bounding box center [935, 206] width 19 height 19
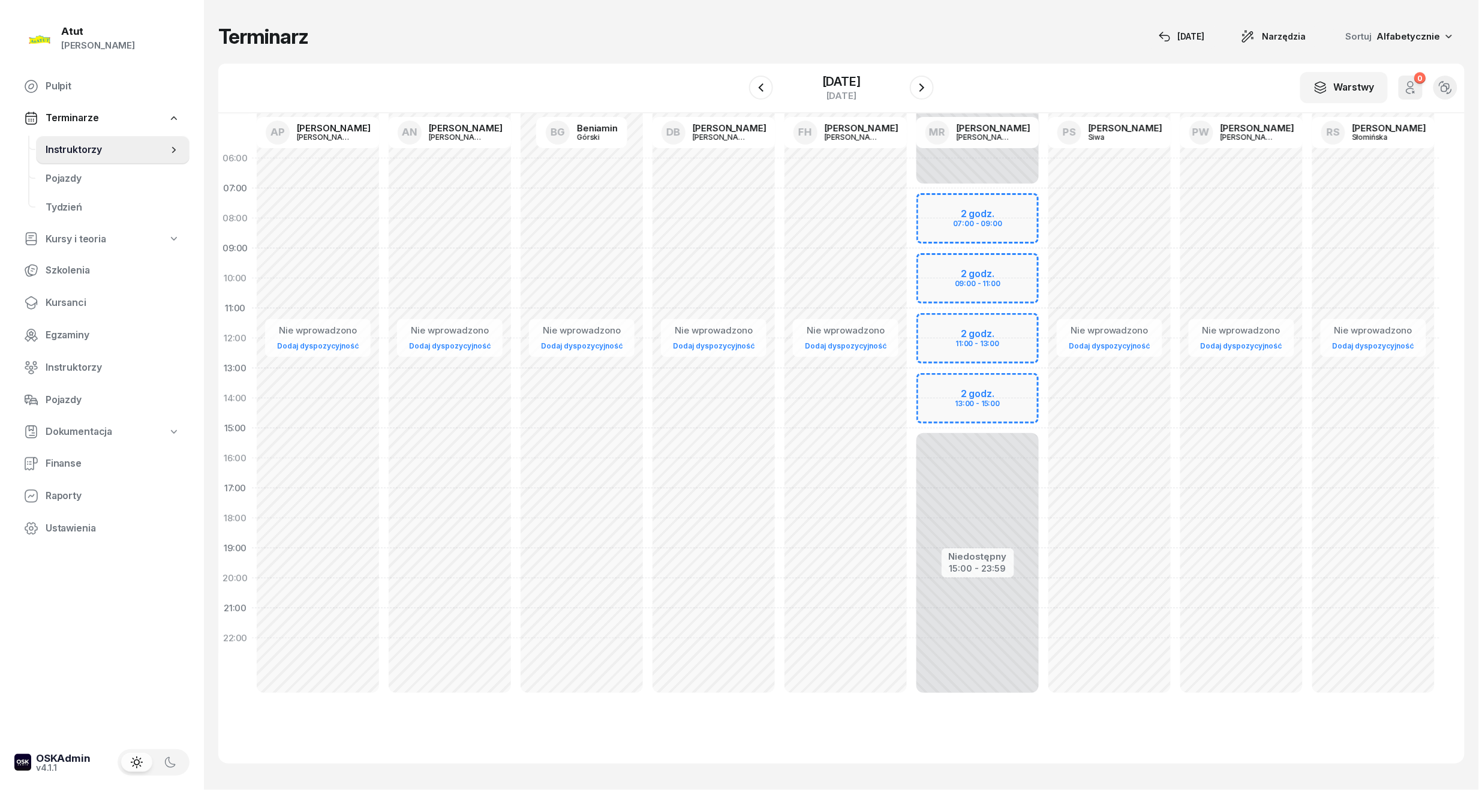
click at [967, 265] on div "Niedostępny 00:00 - 07:00 Niedostępny 15:00 - 23:59 2 godz. 07:00 - 09:00 2 god…" at bounding box center [977, 428] width 132 height 570
select select "09"
select select "11"
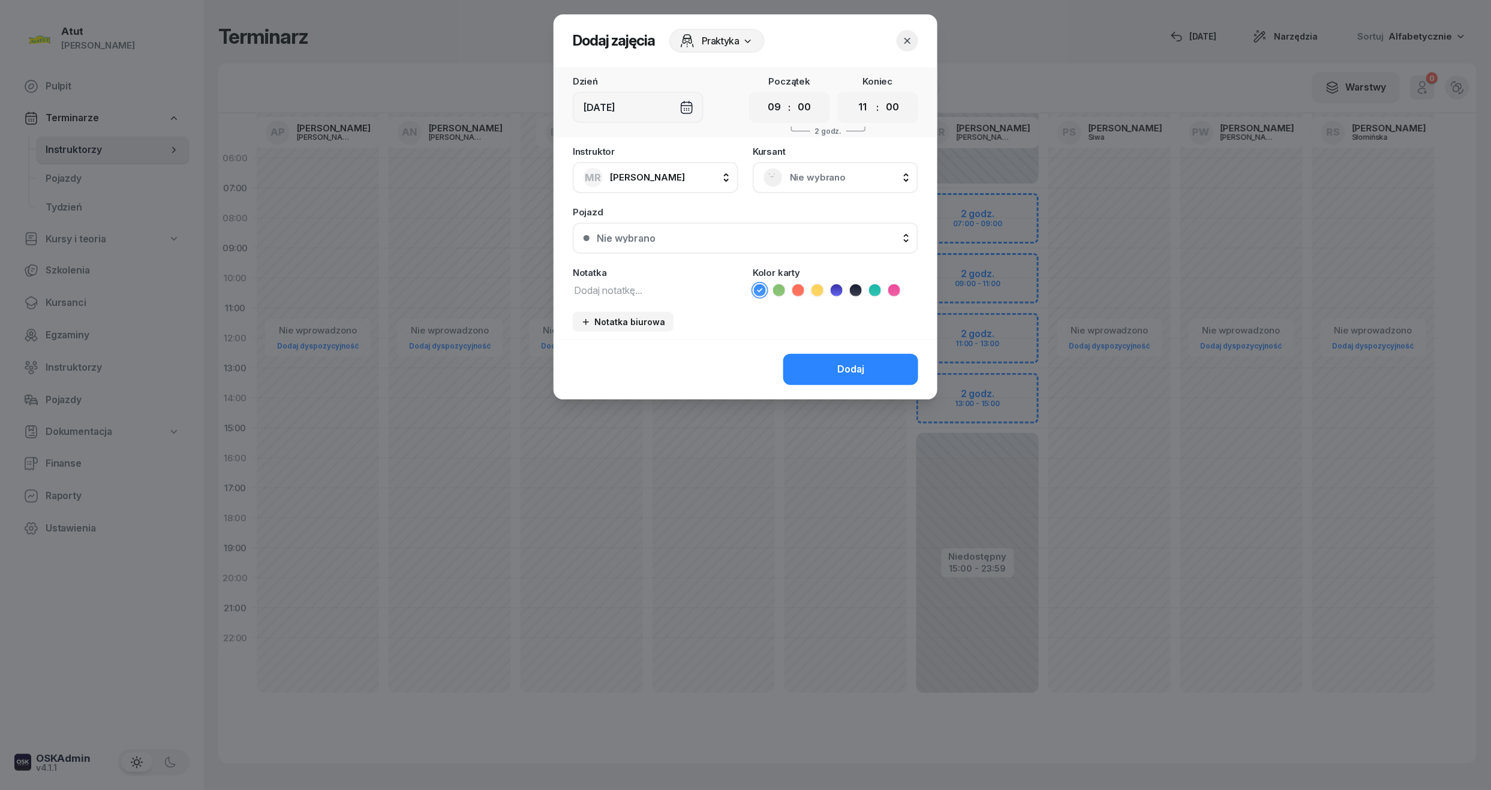
click at [800, 182] on span "Nie wybrano" at bounding box center [849, 178] width 118 height 16
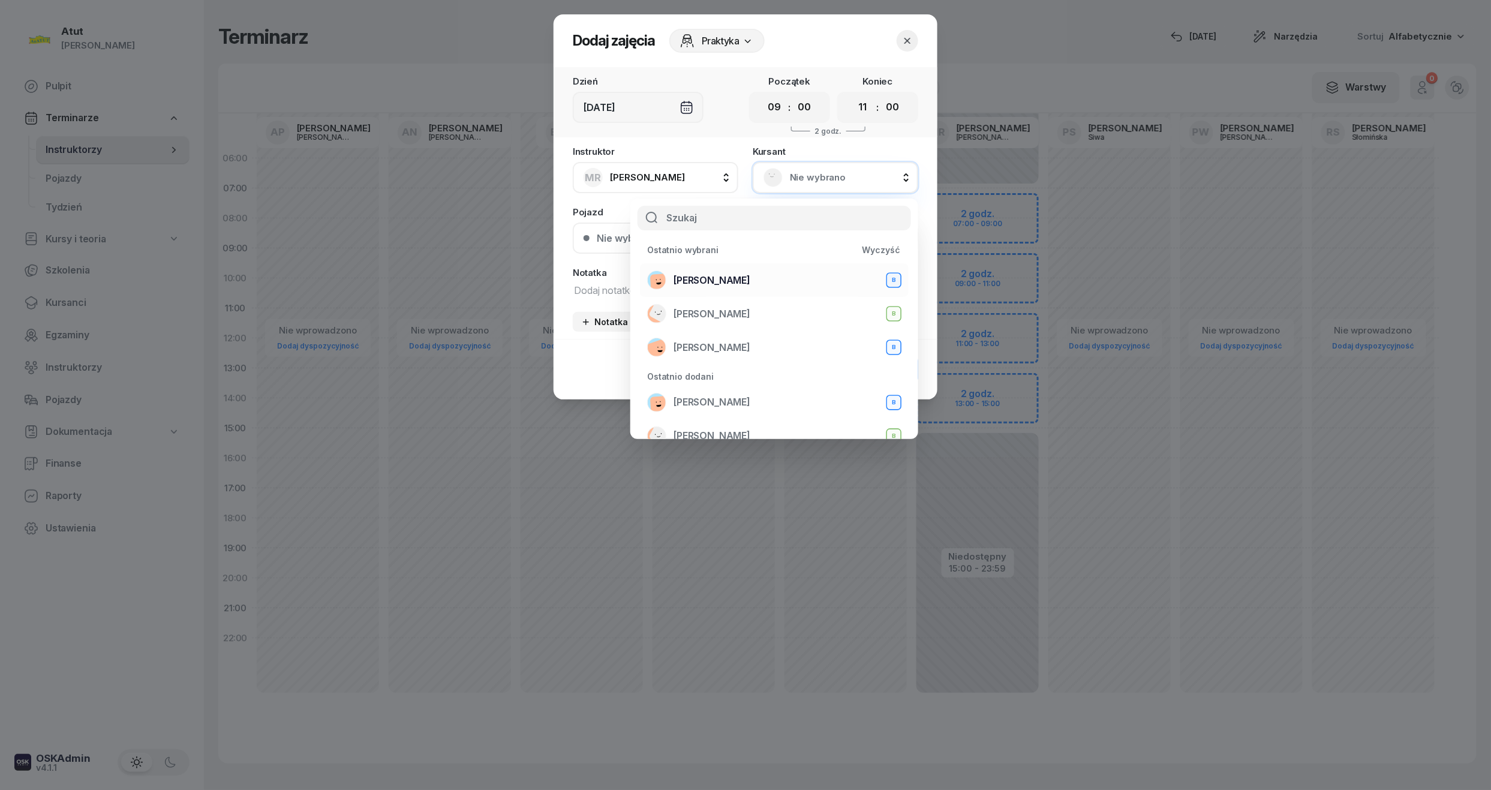
click at [712, 271] on div "[PERSON_NAME] B" at bounding box center [774, 279] width 254 height 19
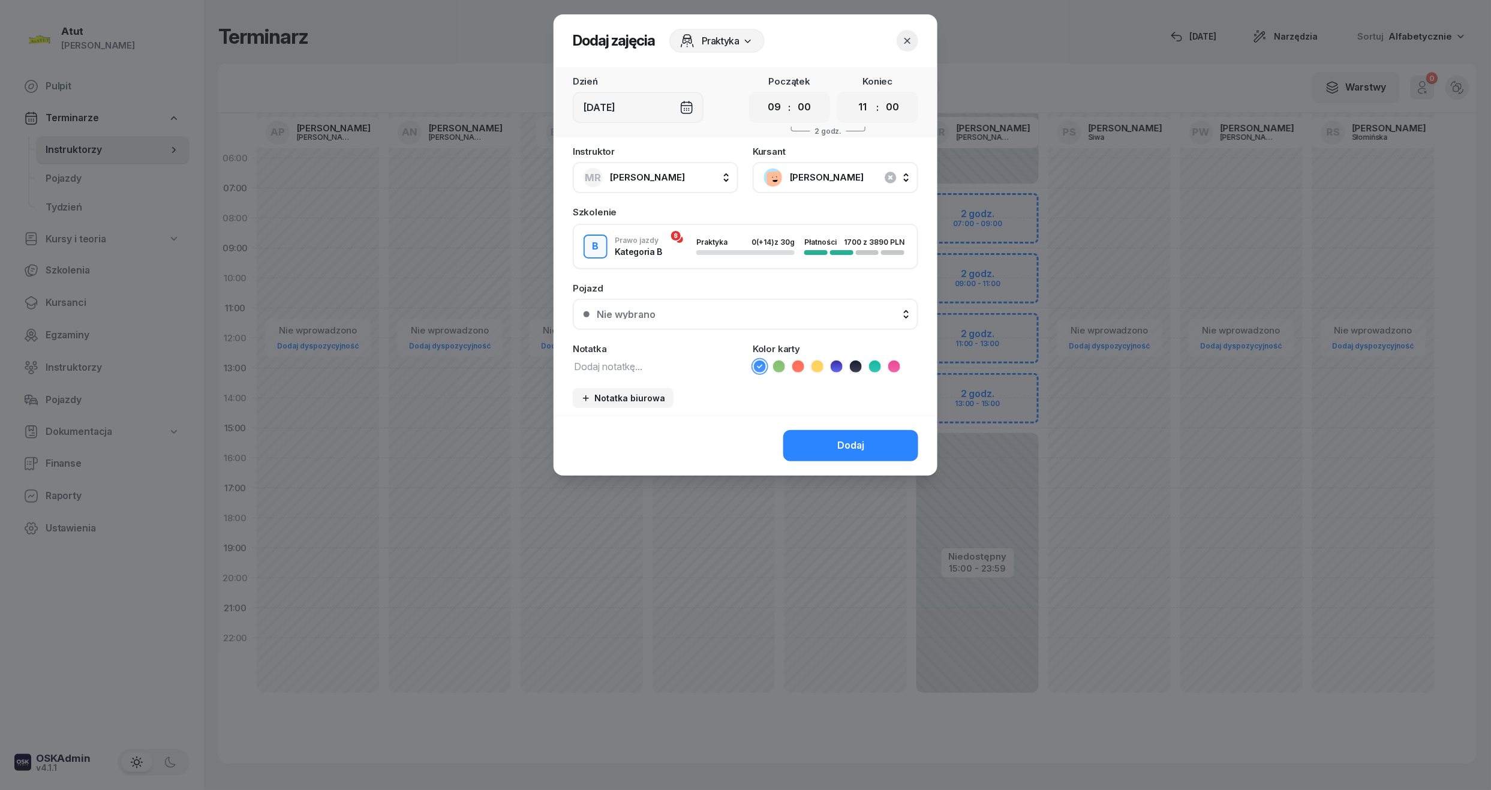
click at [721, 309] on div "Nie wybrano" at bounding box center [752, 314] width 311 height 10
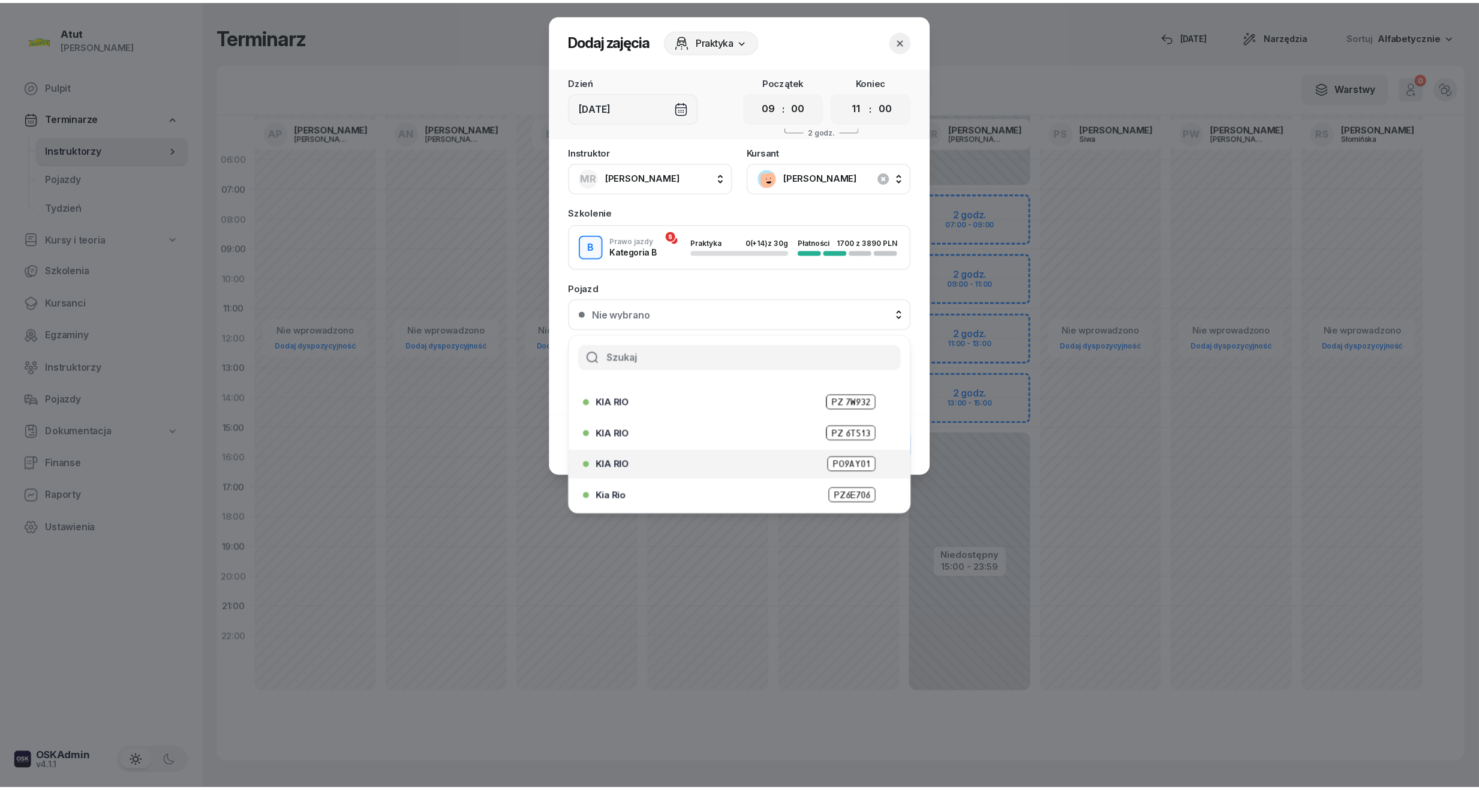
scroll to position [149, 0]
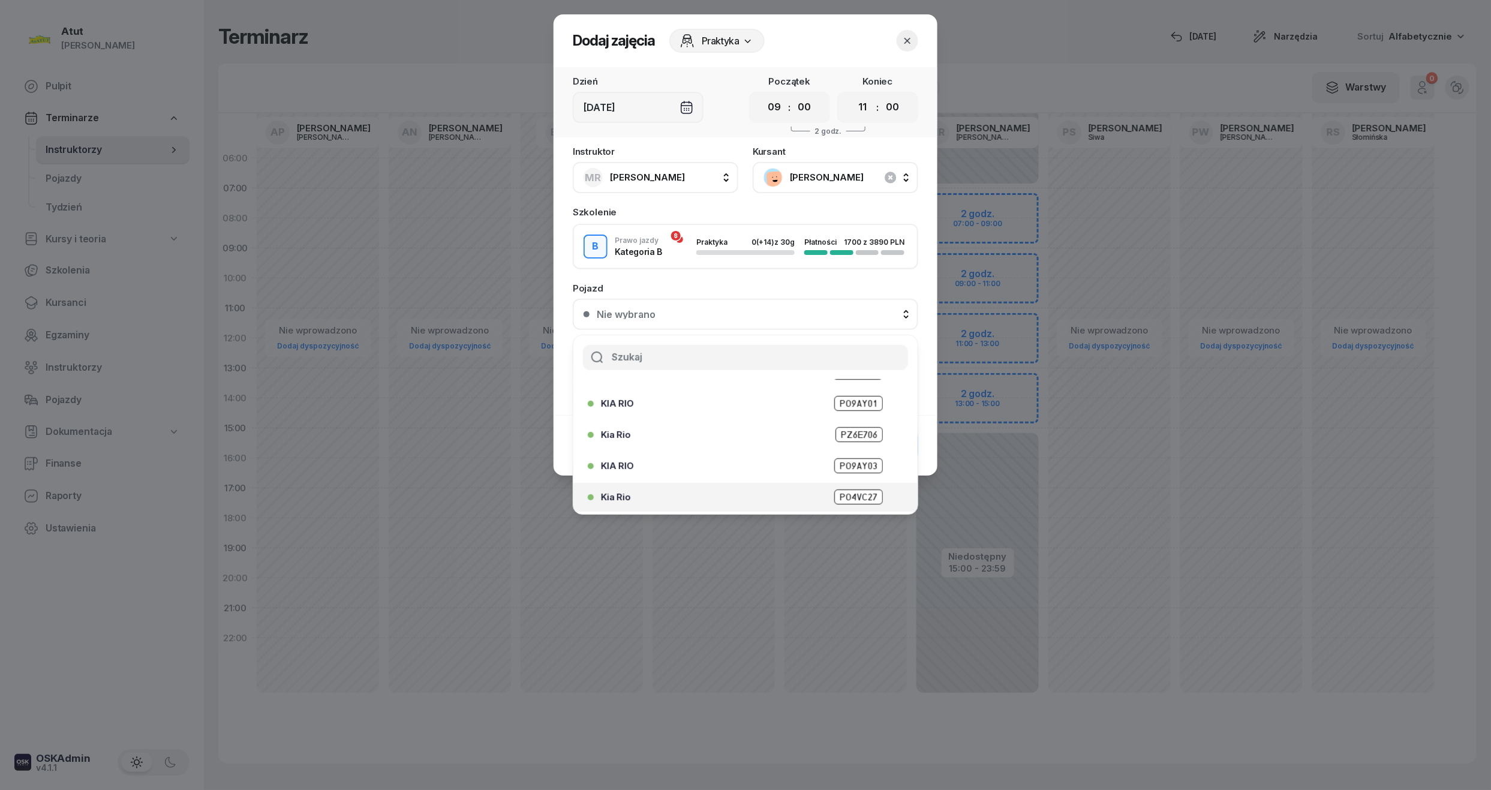
click at [859, 494] on span "PO4VC27" at bounding box center [858, 496] width 49 height 15
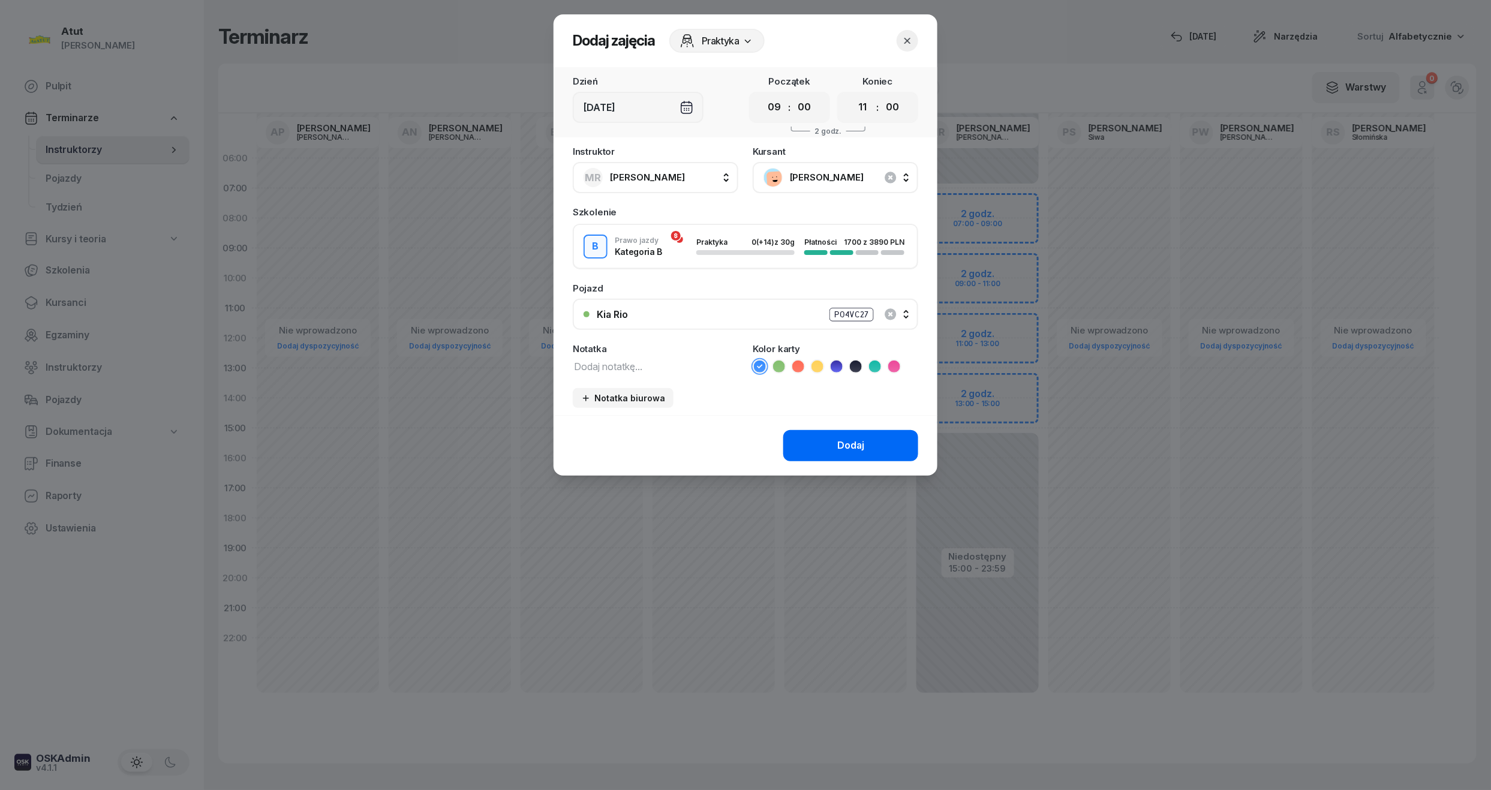
click at [871, 435] on button "Dodaj" at bounding box center [850, 445] width 135 height 31
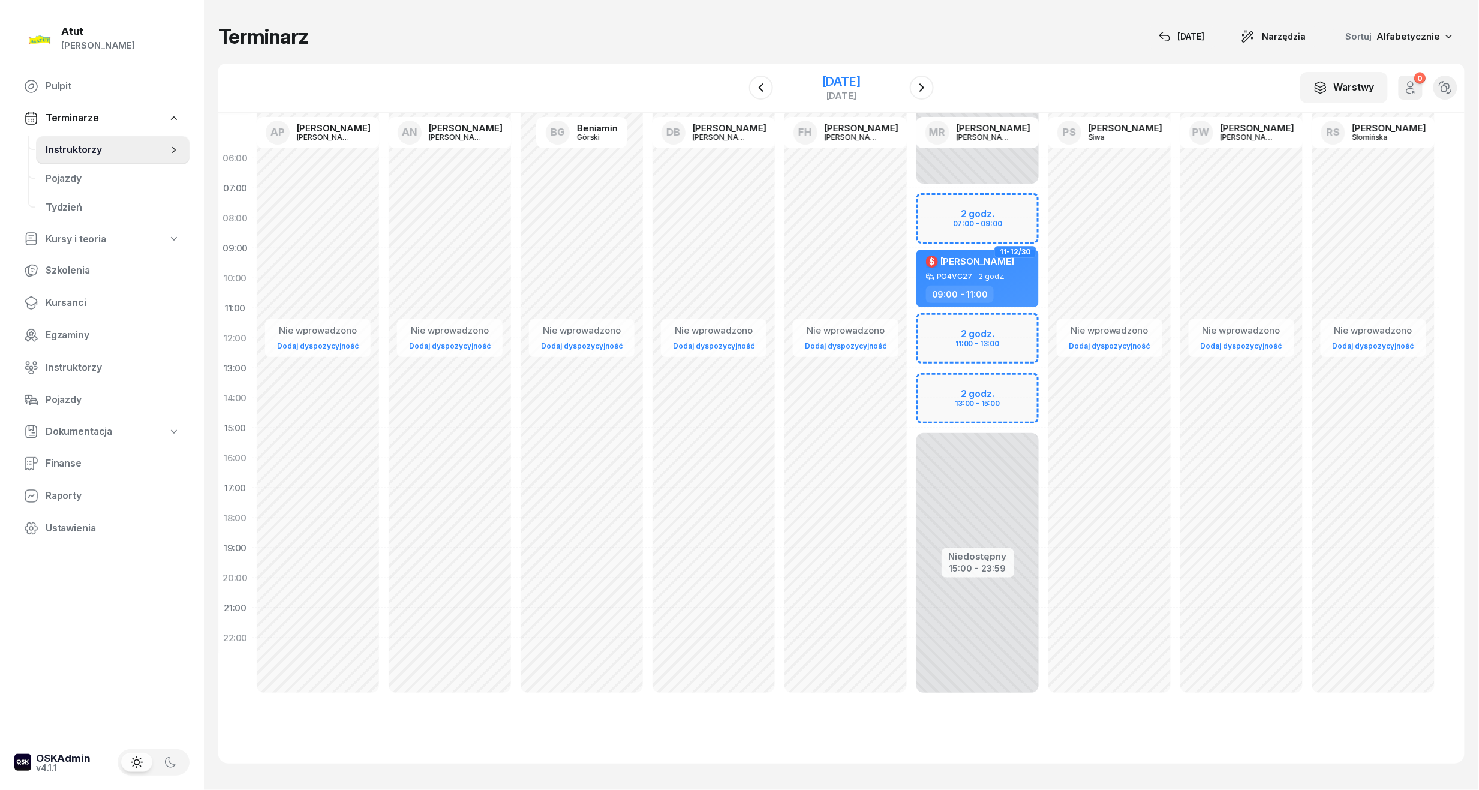
click at [840, 76] on div "[DATE]" at bounding box center [841, 82] width 38 height 12
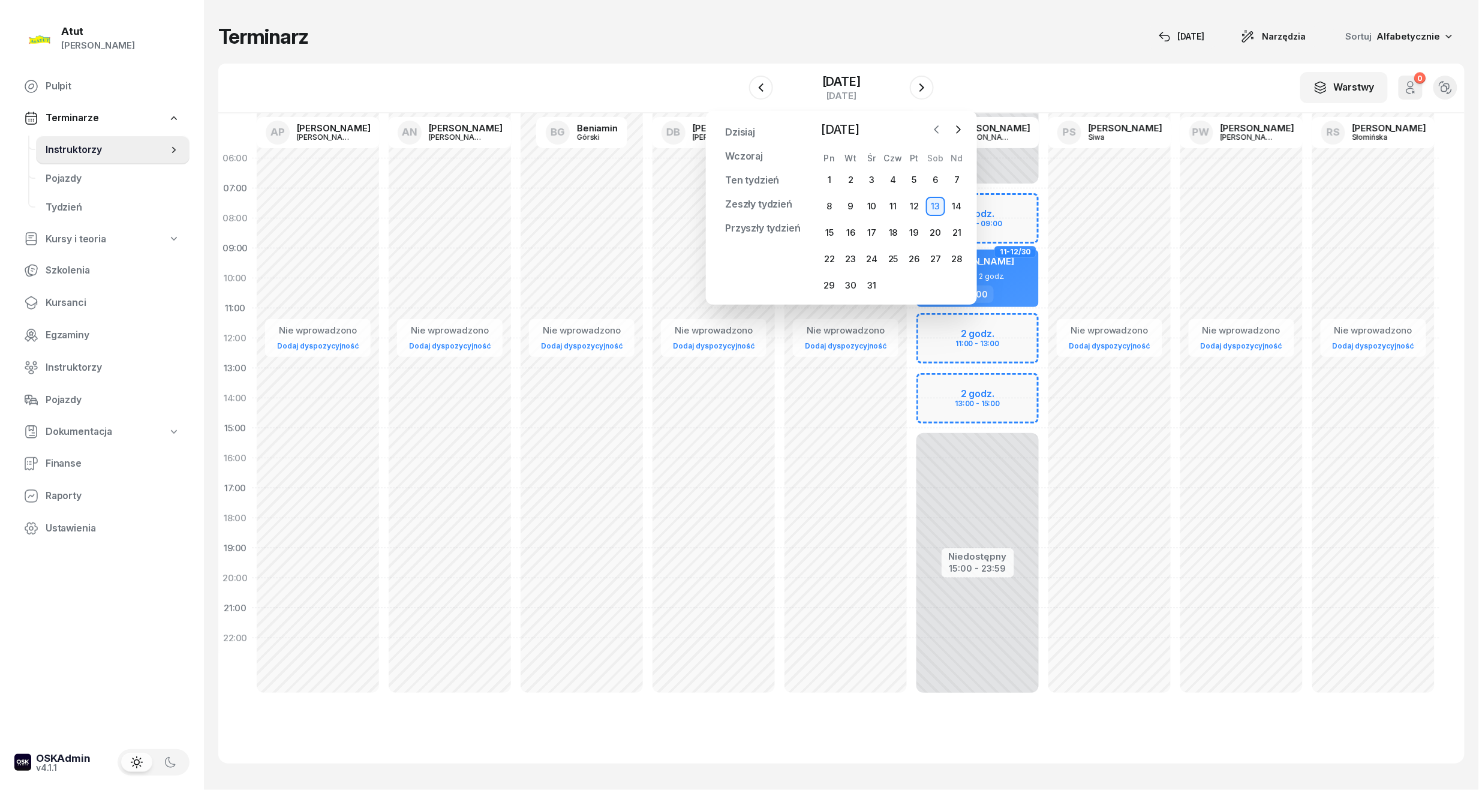
click at [933, 128] on icon "button" at bounding box center [937, 130] width 12 height 12
click at [937, 127] on icon "button" at bounding box center [937, 129] width 4 height 7
click at [828, 236] on div "13" at bounding box center [829, 232] width 19 height 19
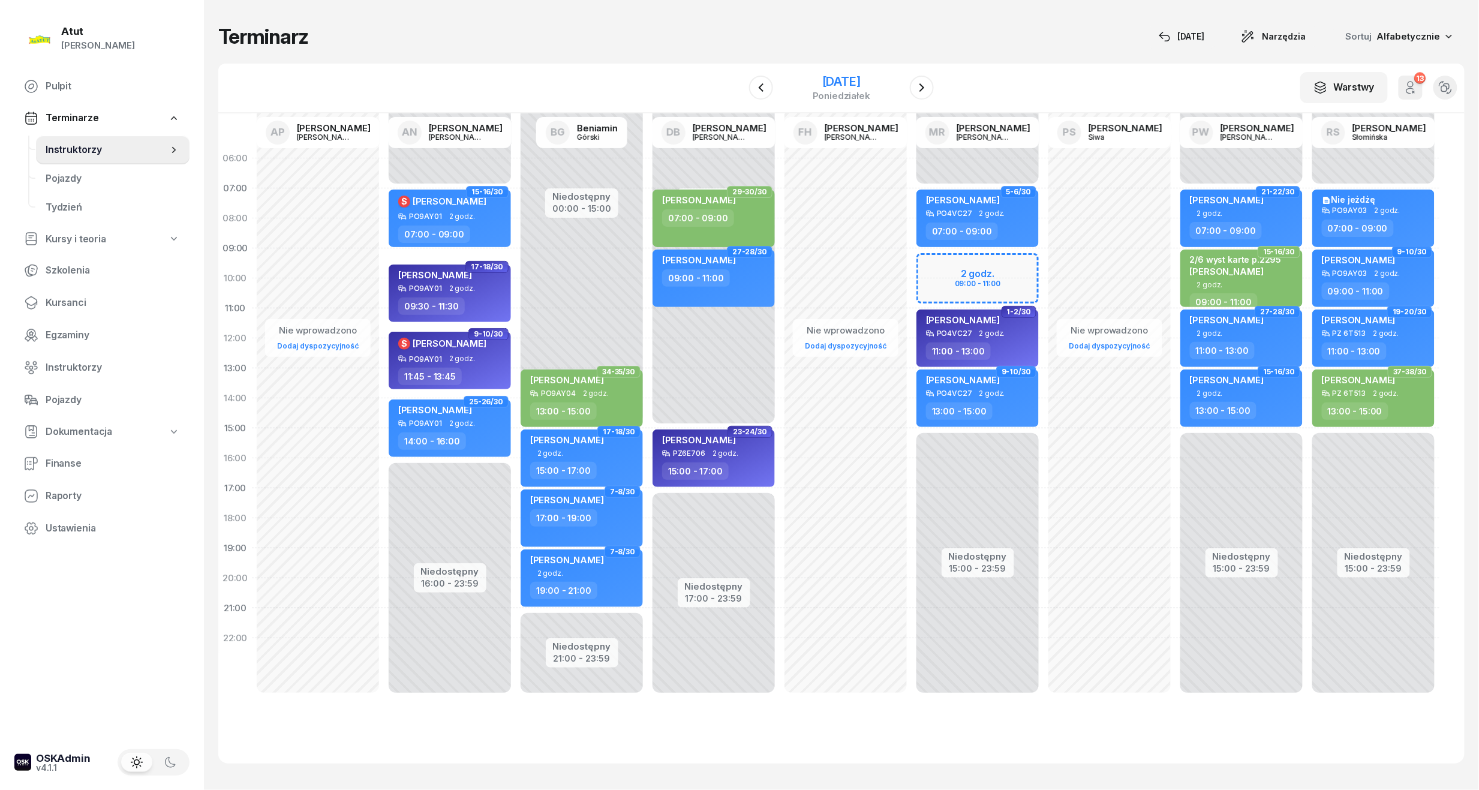
click at [840, 83] on div "[DATE]" at bounding box center [841, 82] width 58 height 12
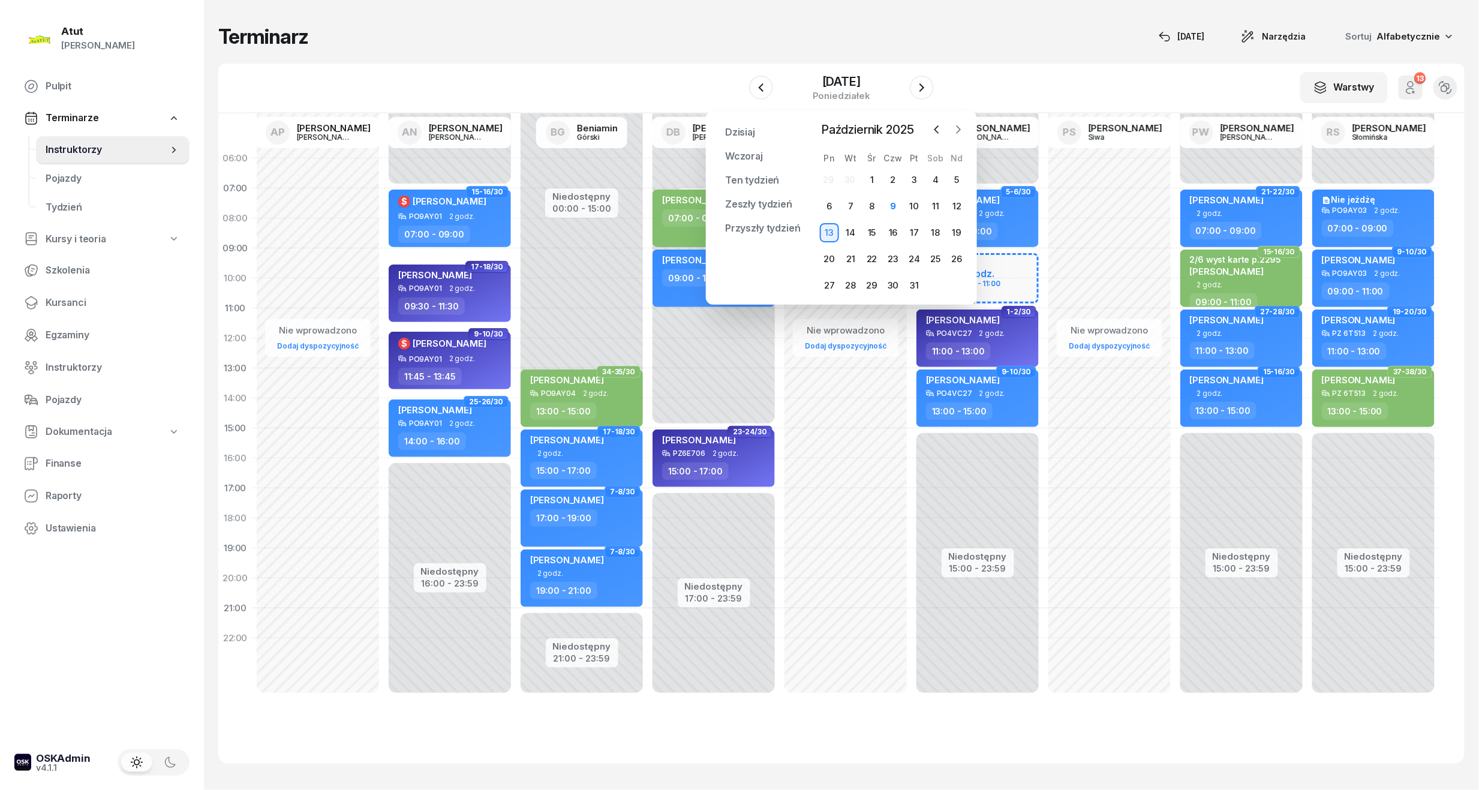
click at [963, 122] on button "button" at bounding box center [958, 130] width 18 height 18
click at [960, 132] on icon "button" at bounding box center [958, 130] width 12 height 12
click at [46, 297] on span "Kursanci" at bounding box center [113, 303] width 134 height 16
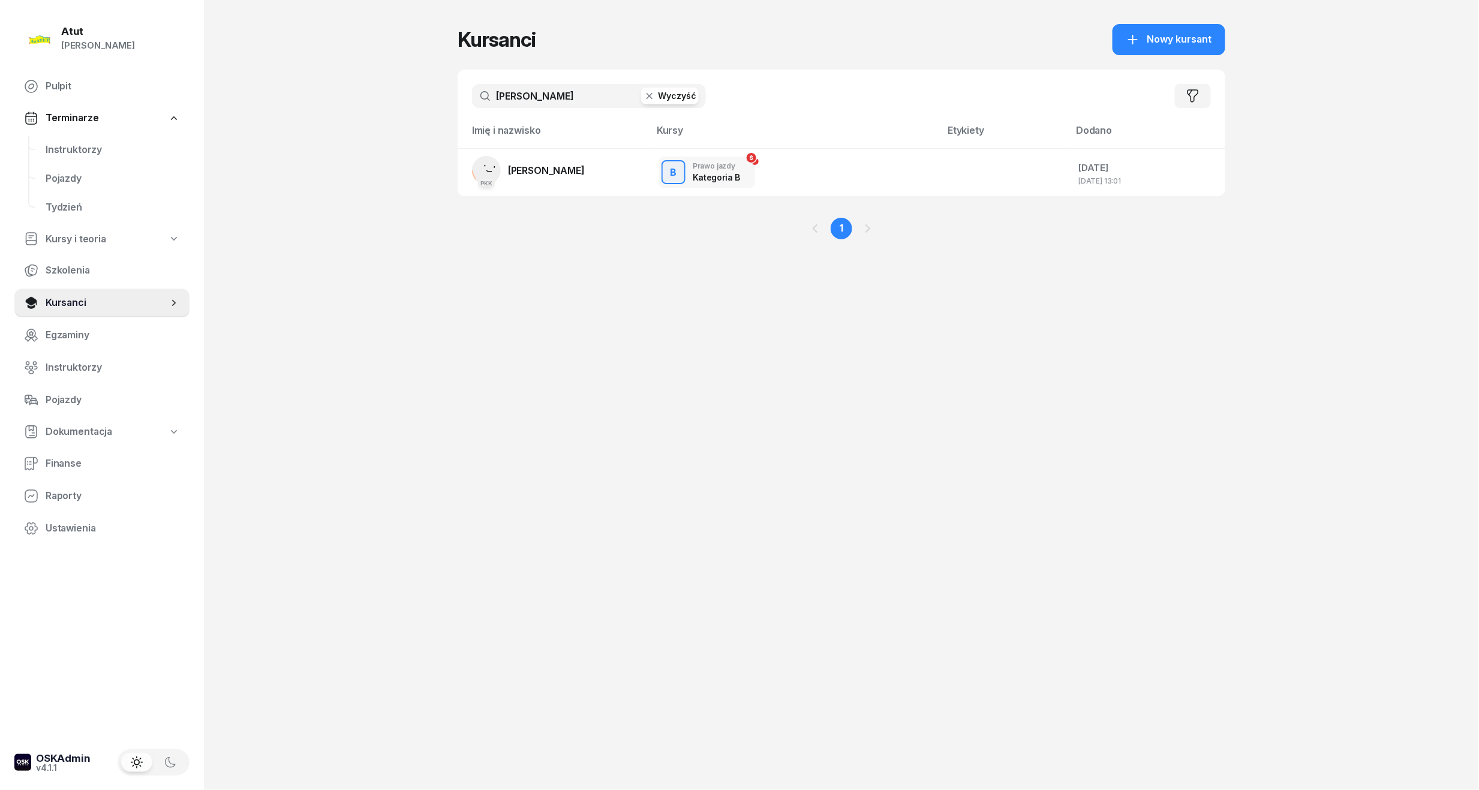
drag, startPoint x: 571, startPoint y: 90, endPoint x: 41, endPoint y: 112, distance: 530.5
click at [41, 112] on div "Atut [PERSON_NAME] Pulpit Terminarze Instruktorzy Pojazdy Tydzień Kursy i teori…" at bounding box center [739, 395] width 1479 height 790
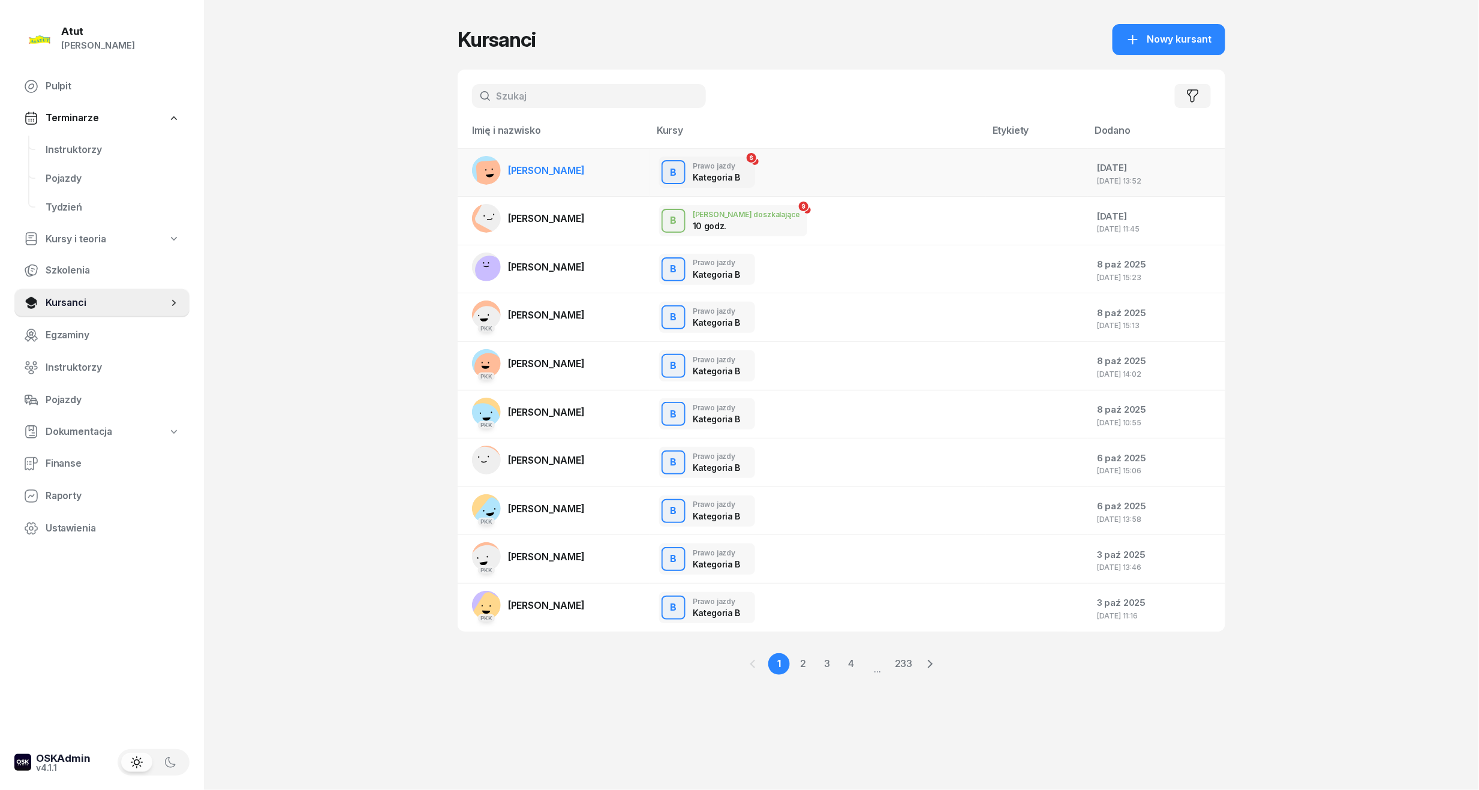
click at [538, 173] on span "[PERSON_NAME]" at bounding box center [546, 170] width 77 height 12
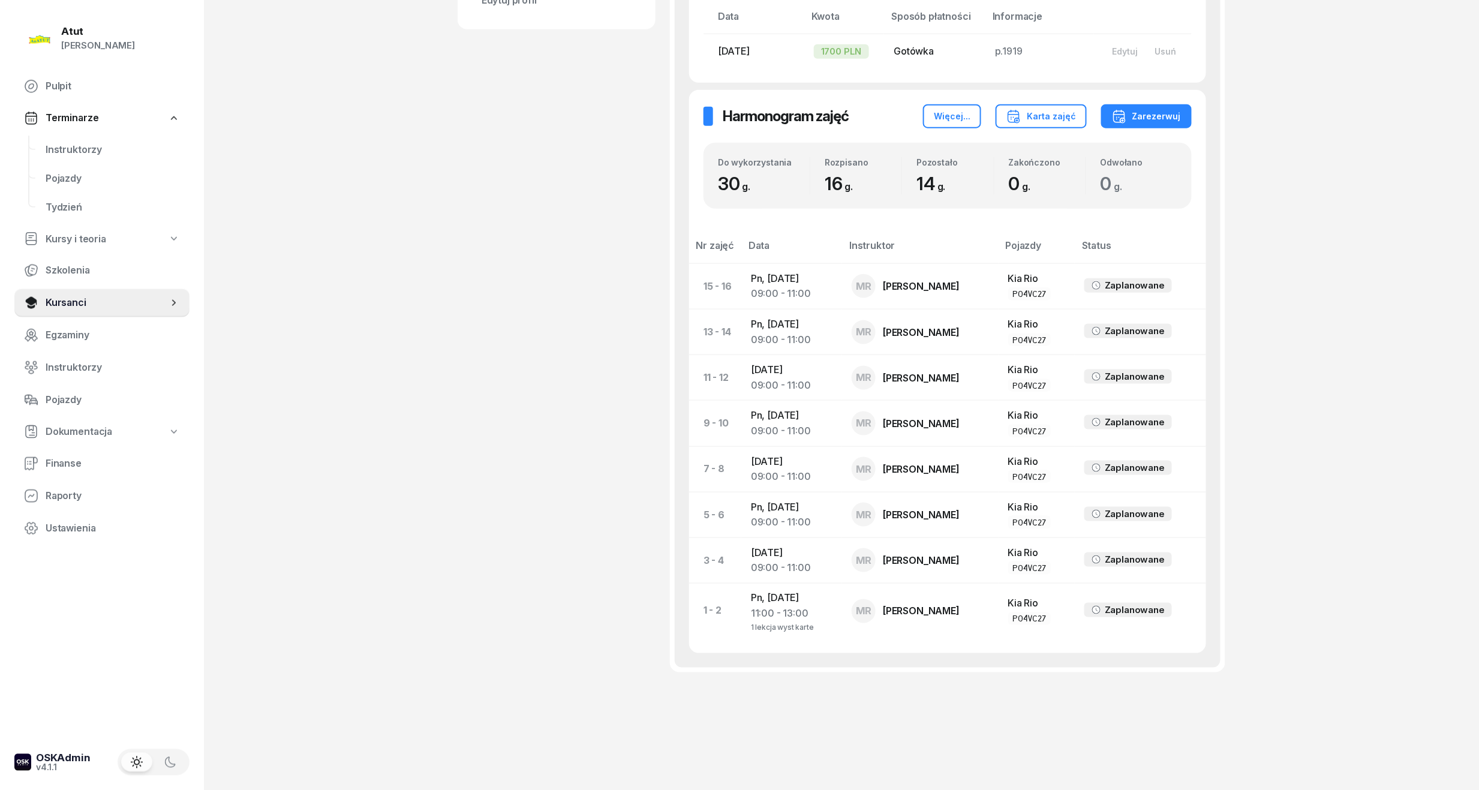
scroll to position [62, 0]
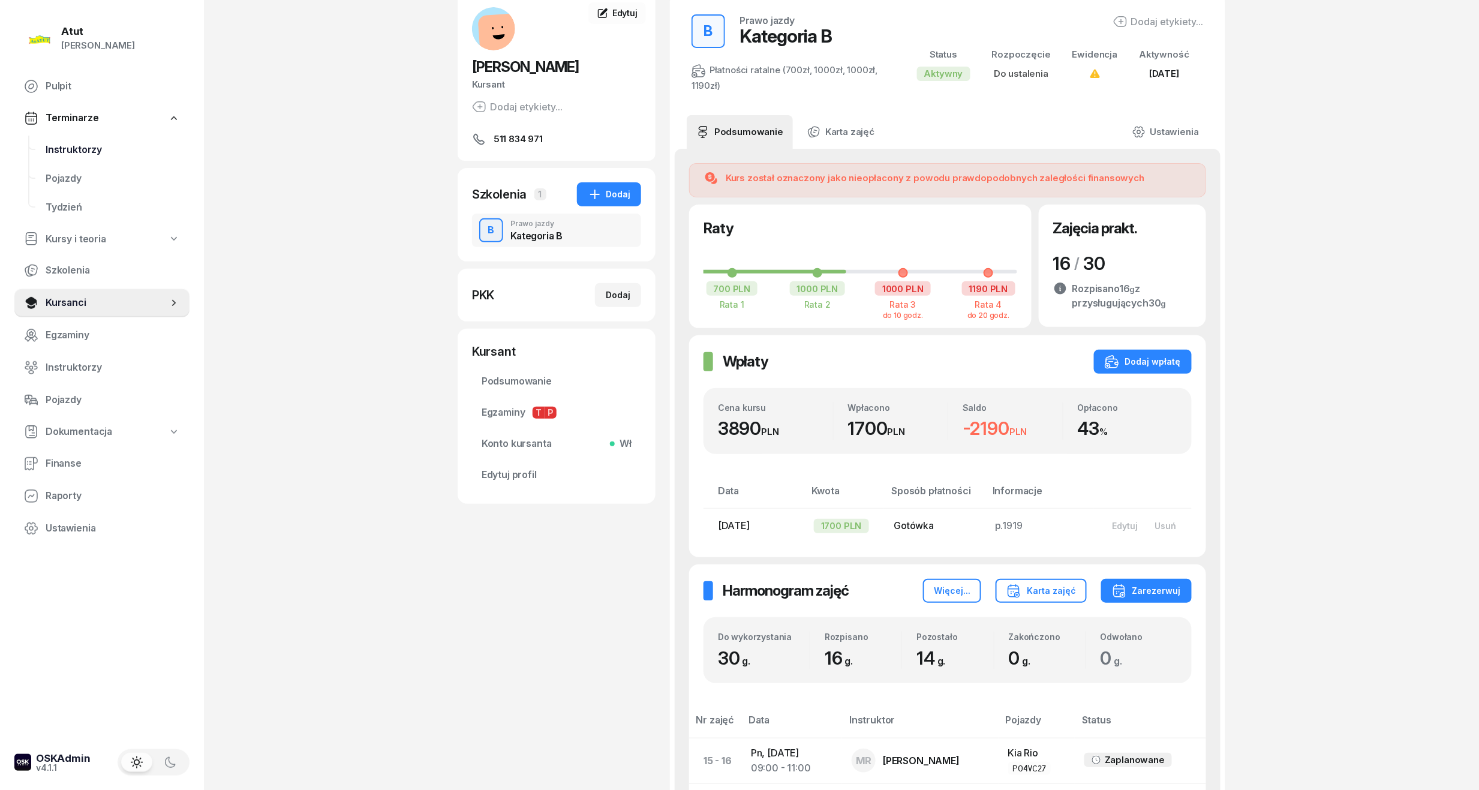
click at [86, 159] on link "Instruktorzy" at bounding box center [112, 150] width 153 height 29
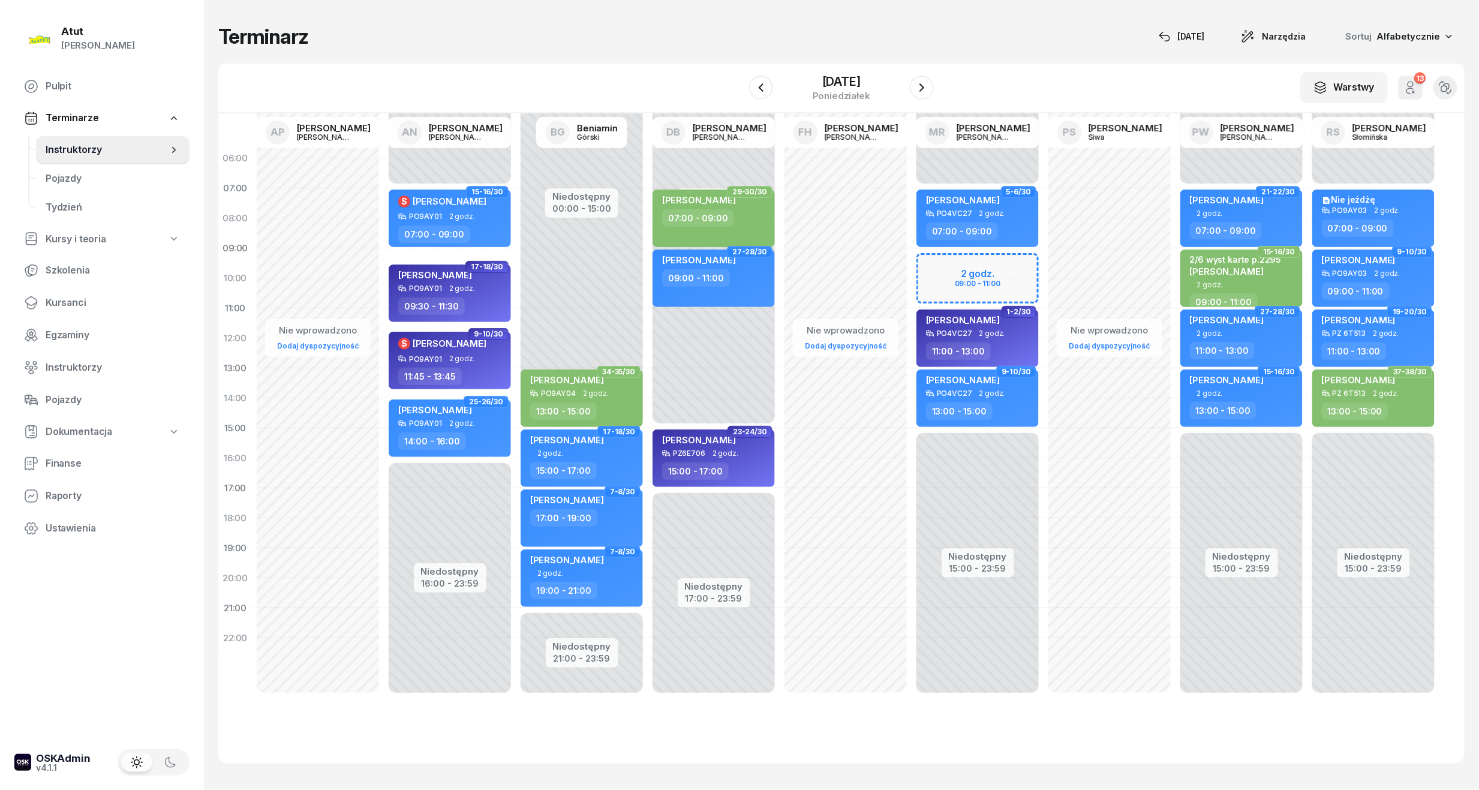
click at [821, 70] on div "W Wybierz AP [PERSON_NAME] AN [PERSON_NAME] BG [PERSON_NAME] DB [PERSON_NAME] F…" at bounding box center [841, 89] width 1246 height 50
click at [843, 71] on div "[DATE]" at bounding box center [841, 88] width 122 height 34
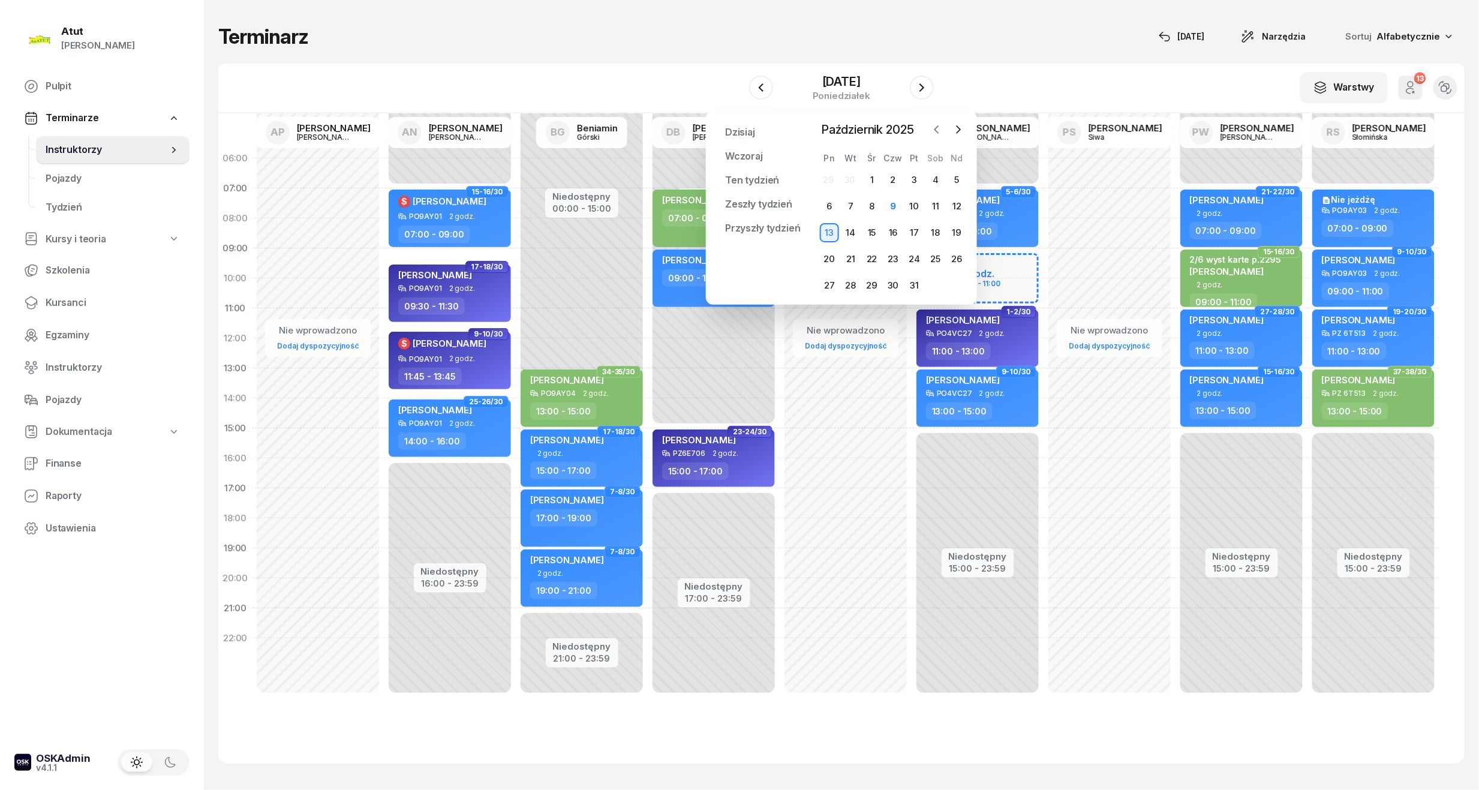
click at [938, 126] on icon "button" at bounding box center [937, 130] width 12 height 12
click at [821, 255] on div "22" at bounding box center [829, 258] width 19 height 19
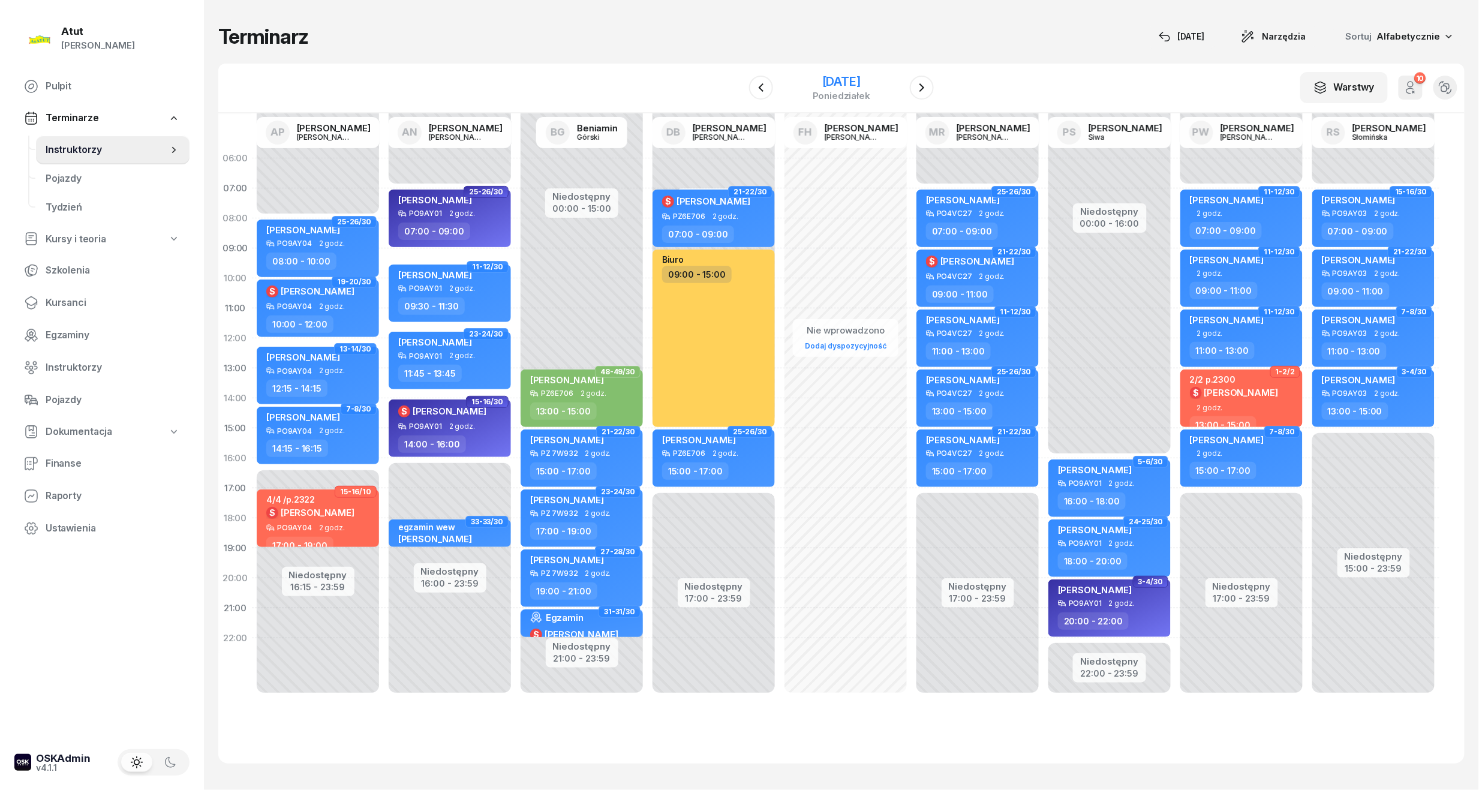
click at [854, 82] on div "[DATE]" at bounding box center [841, 82] width 58 height 12
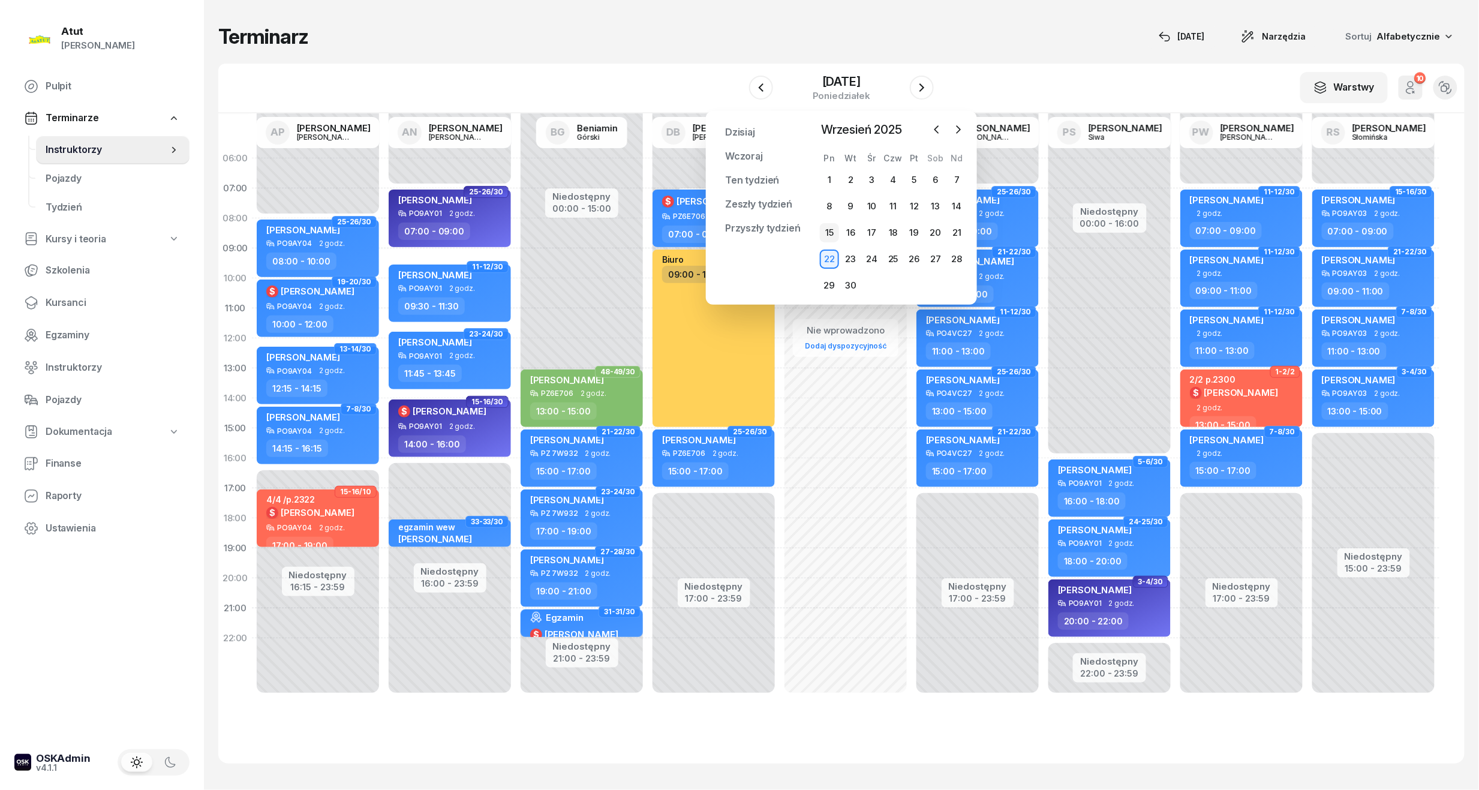
click at [830, 233] on div "15" at bounding box center [829, 232] width 19 height 19
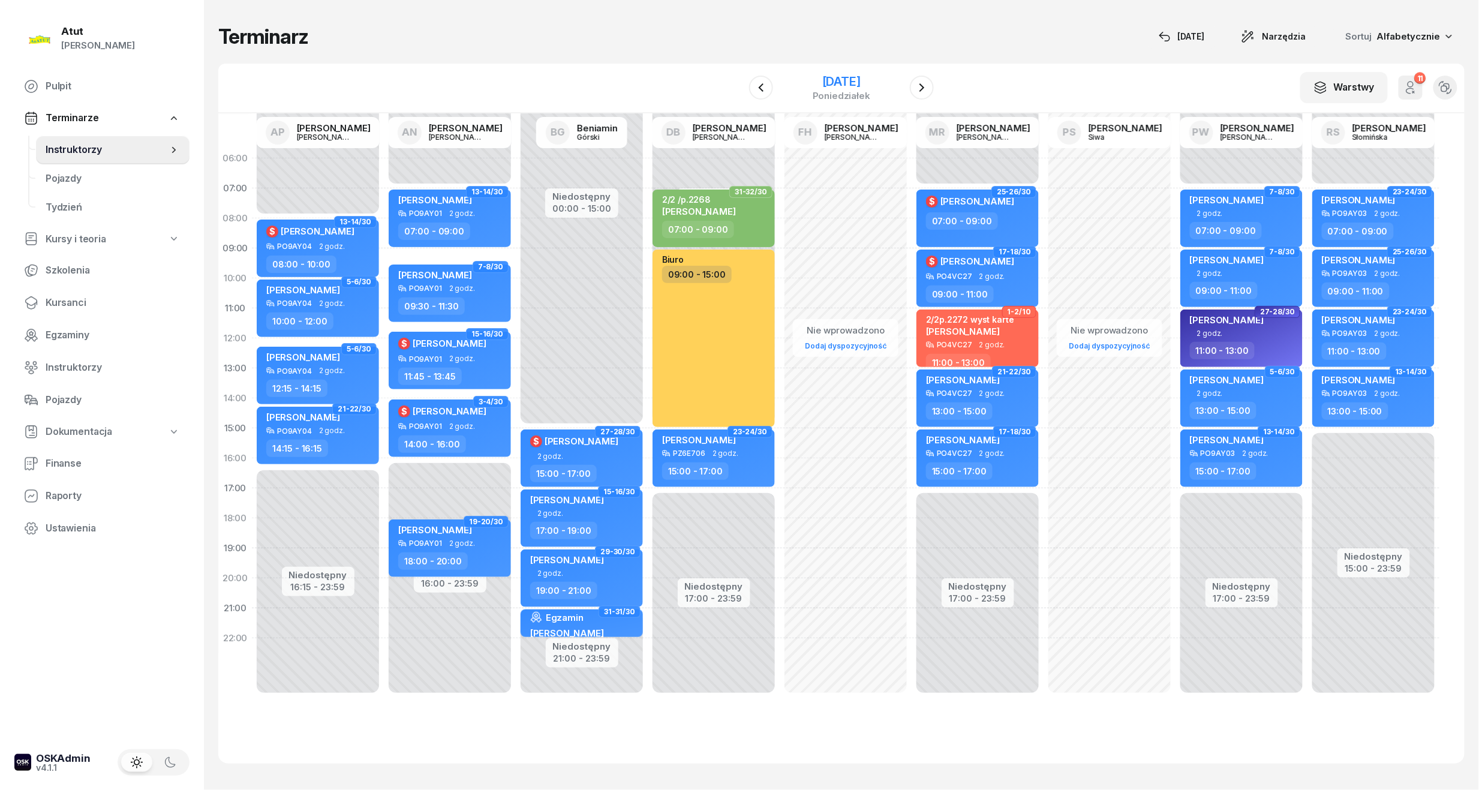
click at [865, 84] on div "[DATE]" at bounding box center [841, 82] width 58 height 12
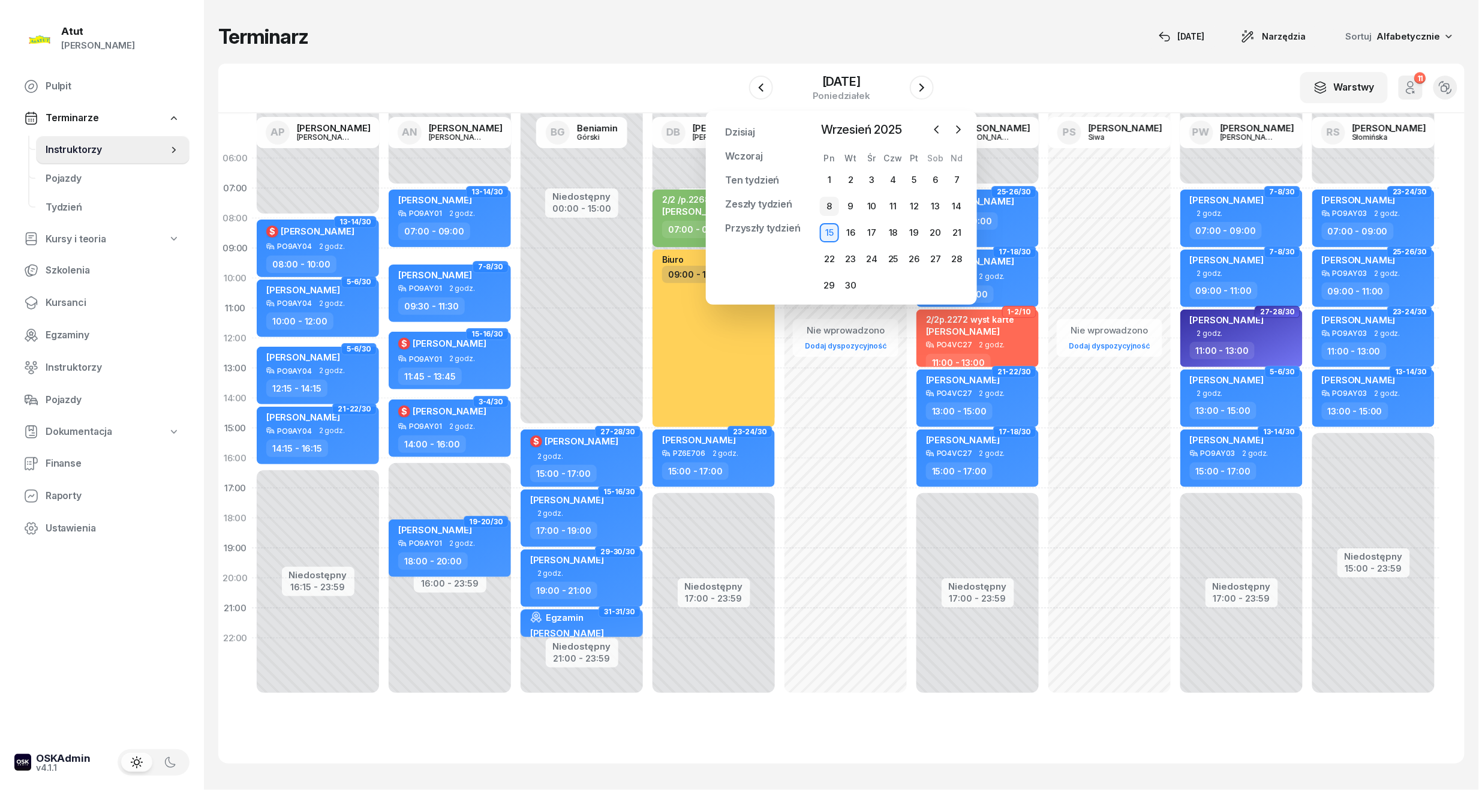
click at [826, 211] on div "8" at bounding box center [829, 206] width 19 height 19
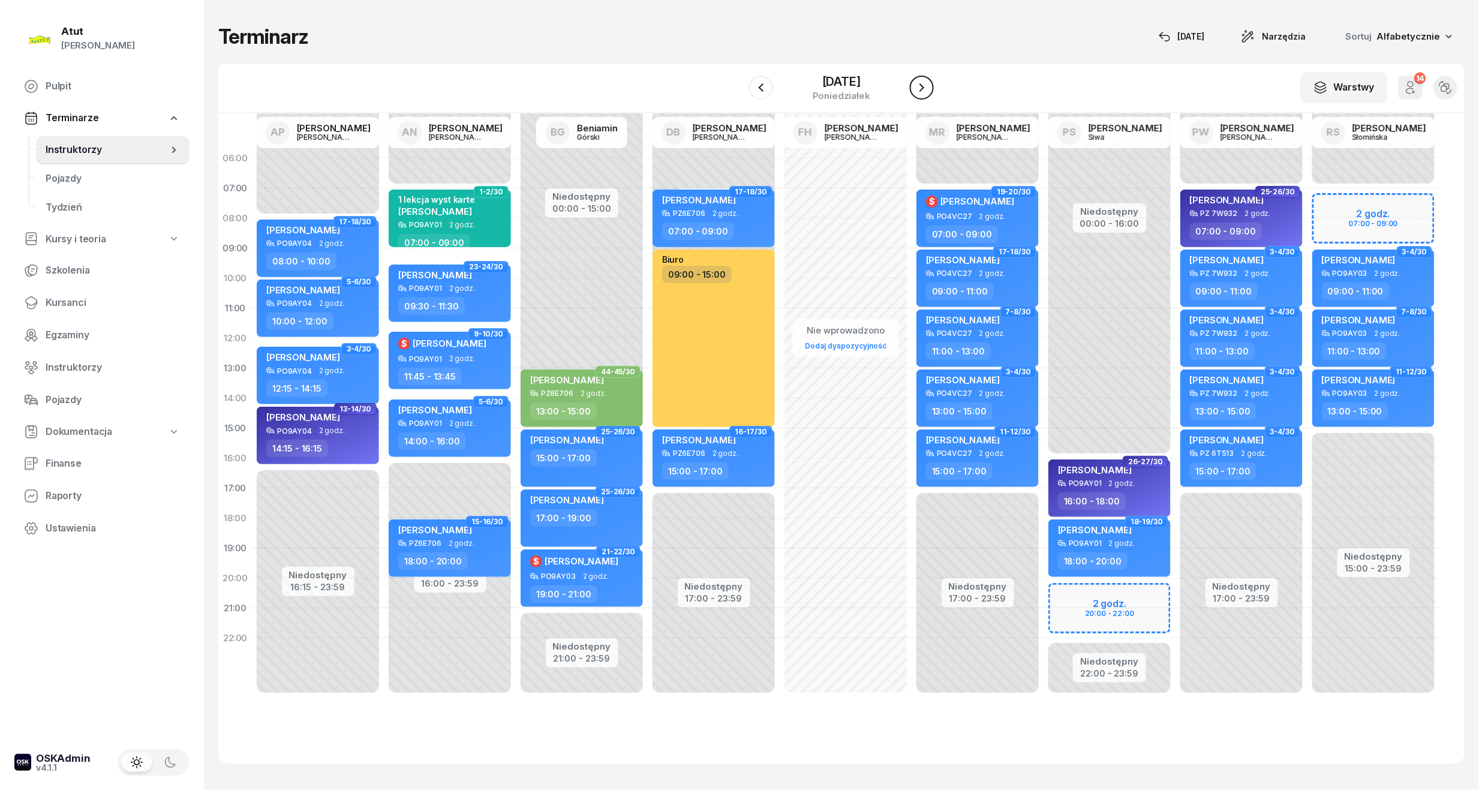
click at [931, 86] on button "button" at bounding box center [922, 88] width 24 height 24
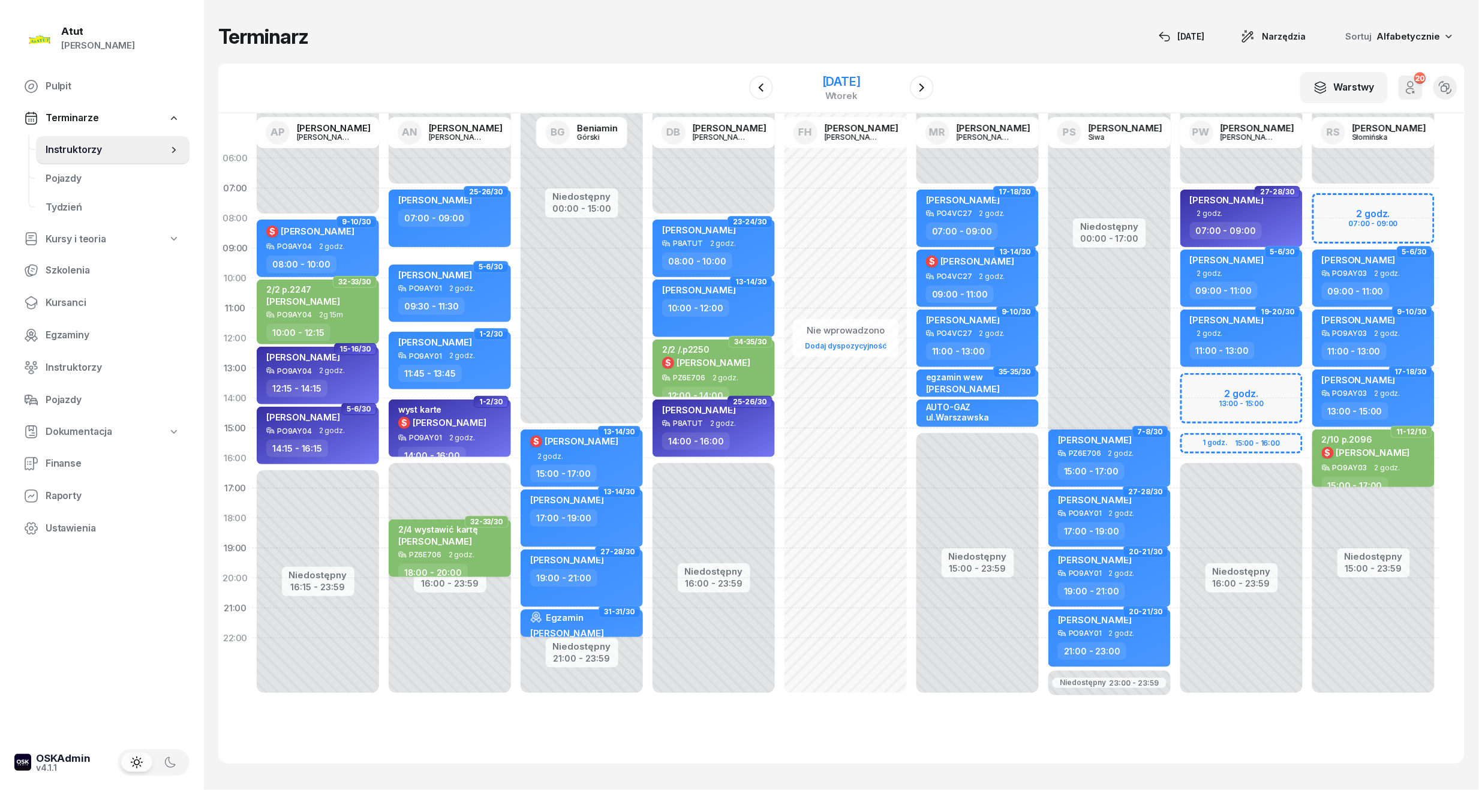
click at [822, 76] on div "[DATE]" at bounding box center [841, 82] width 38 height 12
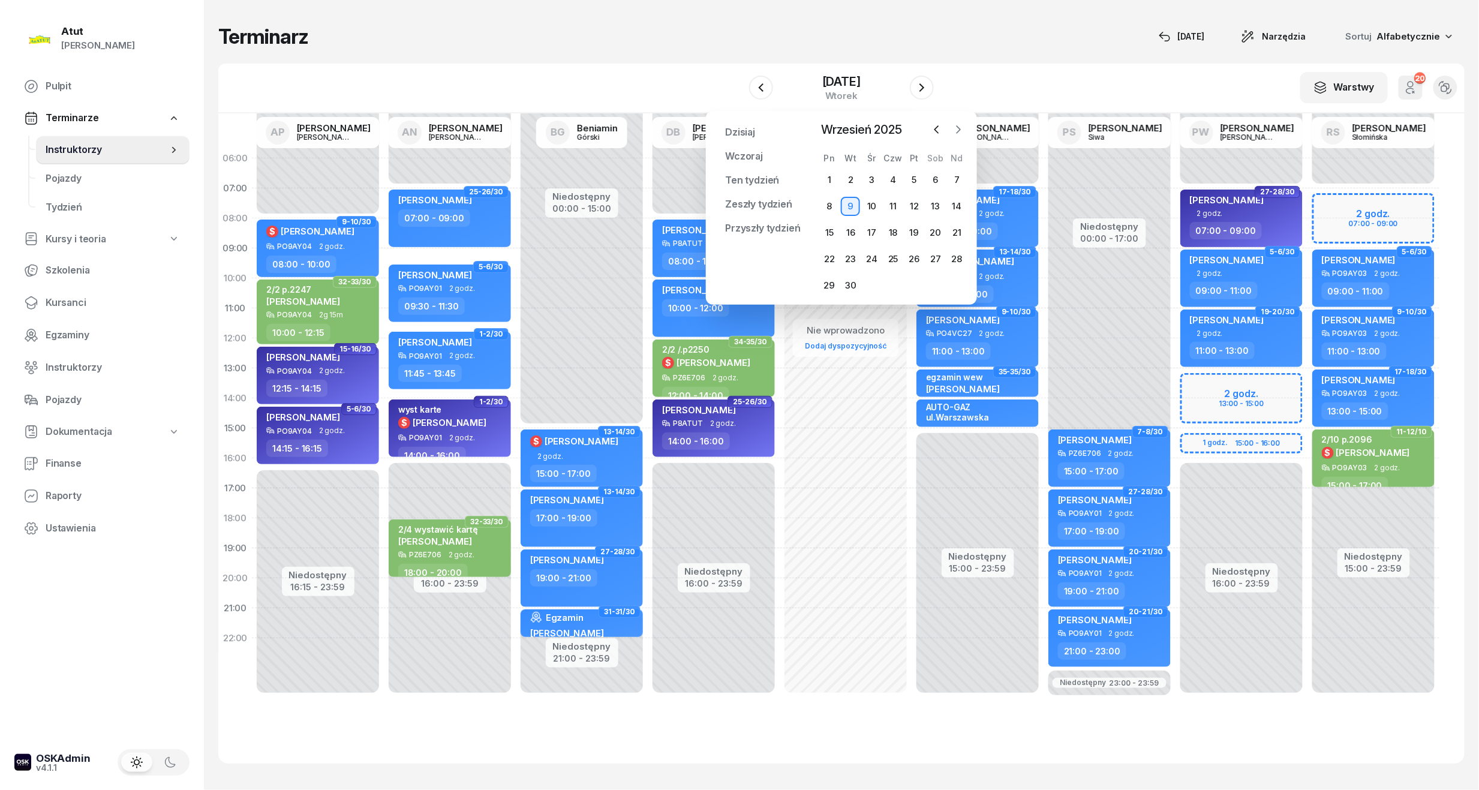
click at [951, 124] on button "button" at bounding box center [958, 130] width 18 height 18
click at [884, 202] on div "9" at bounding box center [892, 206] width 19 height 19
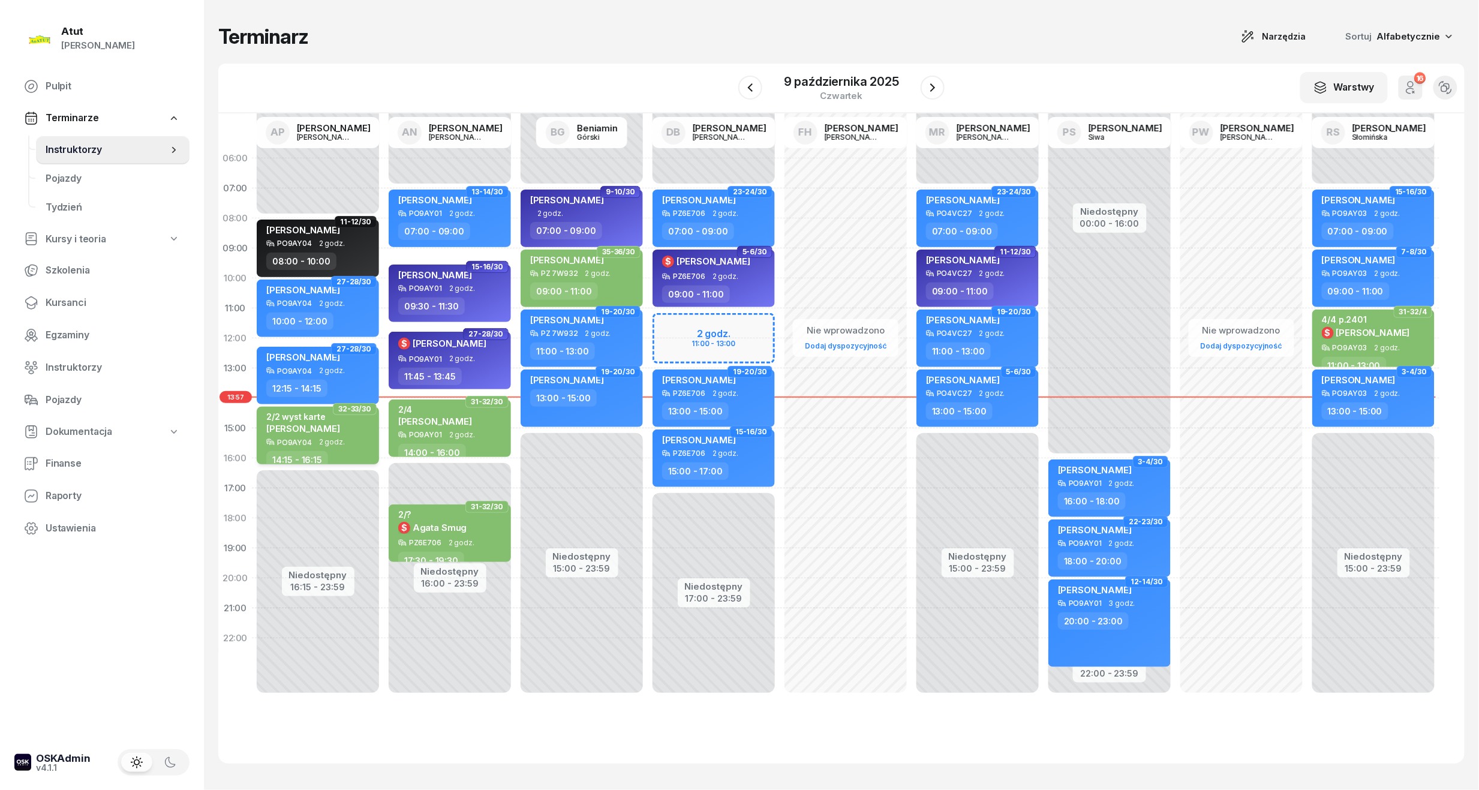
click at [329, 432] on div "2/2 wyst karte [PERSON_NAME]" at bounding box center [319, 424] width 106 height 26
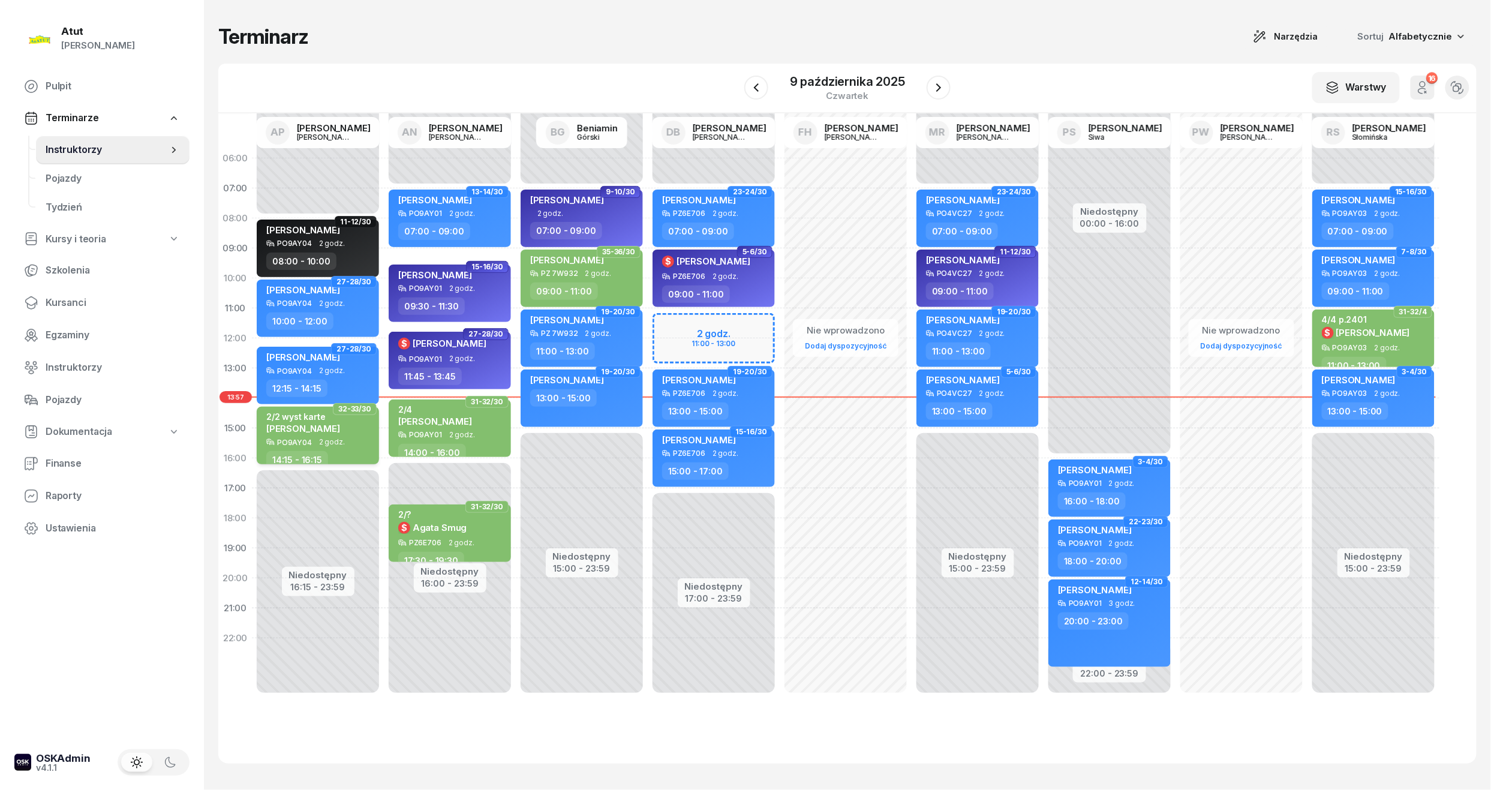
select select "14"
select select "15"
select select "16"
select select "15"
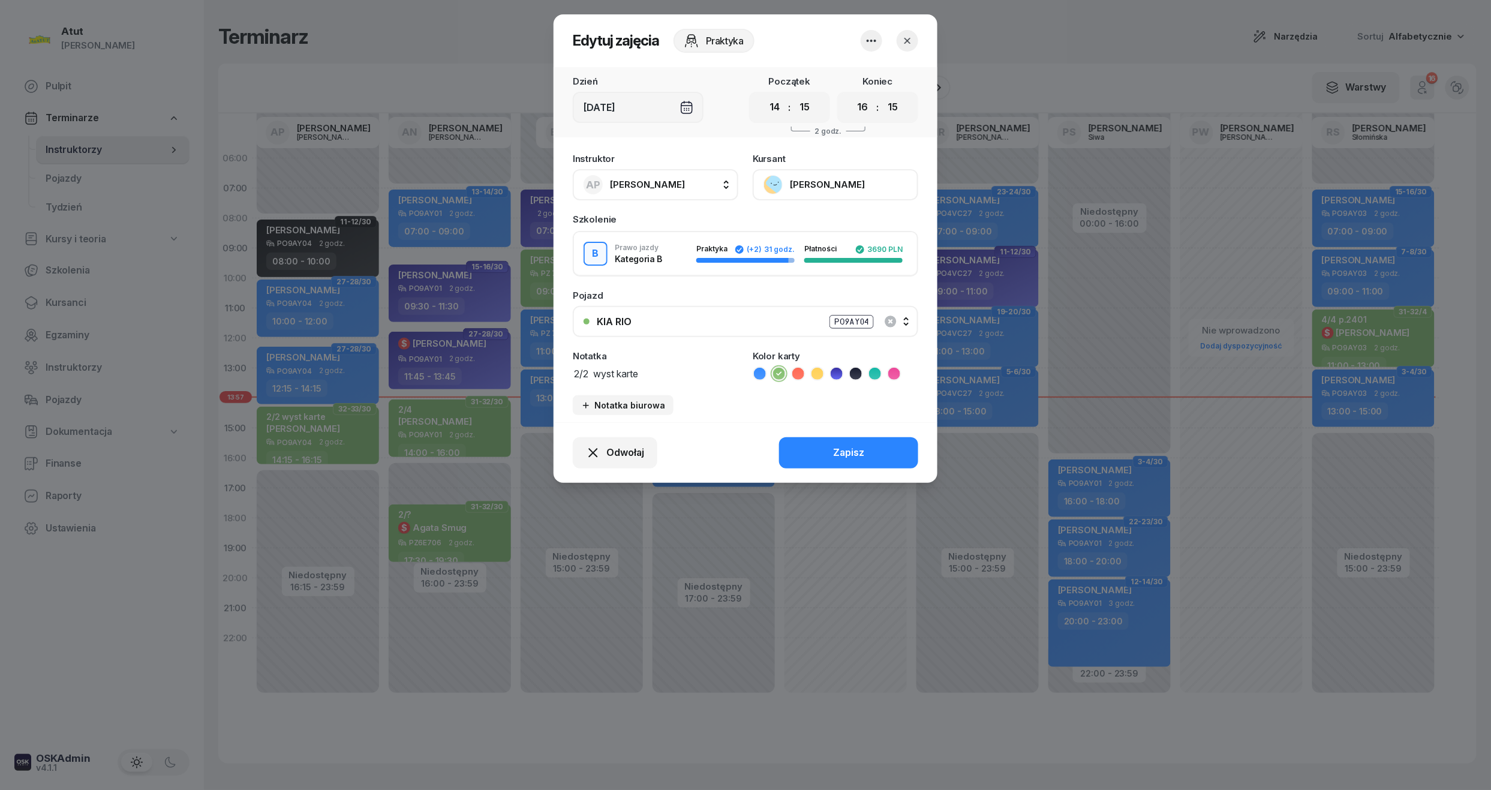
drag, startPoint x: 675, startPoint y: 380, endPoint x: 622, endPoint y: 381, distance: 52.8
click at [622, 381] on div "Instruktor AP [PERSON_NAME] AP [PERSON_NAME] AN [PERSON_NAME] BG [PERSON_NAME] …" at bounding box center [745, 284] width 384 height 275
drag, startPoint x: 622, startPoint y: 381, endPoint x: 677, endPoint y: 375, distance: 55.5
click at [672, 371] on textarea "2/2 wyst karte" at bounding box center [655, 373] width 165 height 16
drag, startPoint x: 675, startPoint y: 375, endPoint x: 595, endPoint y: 378, distance: 79.8
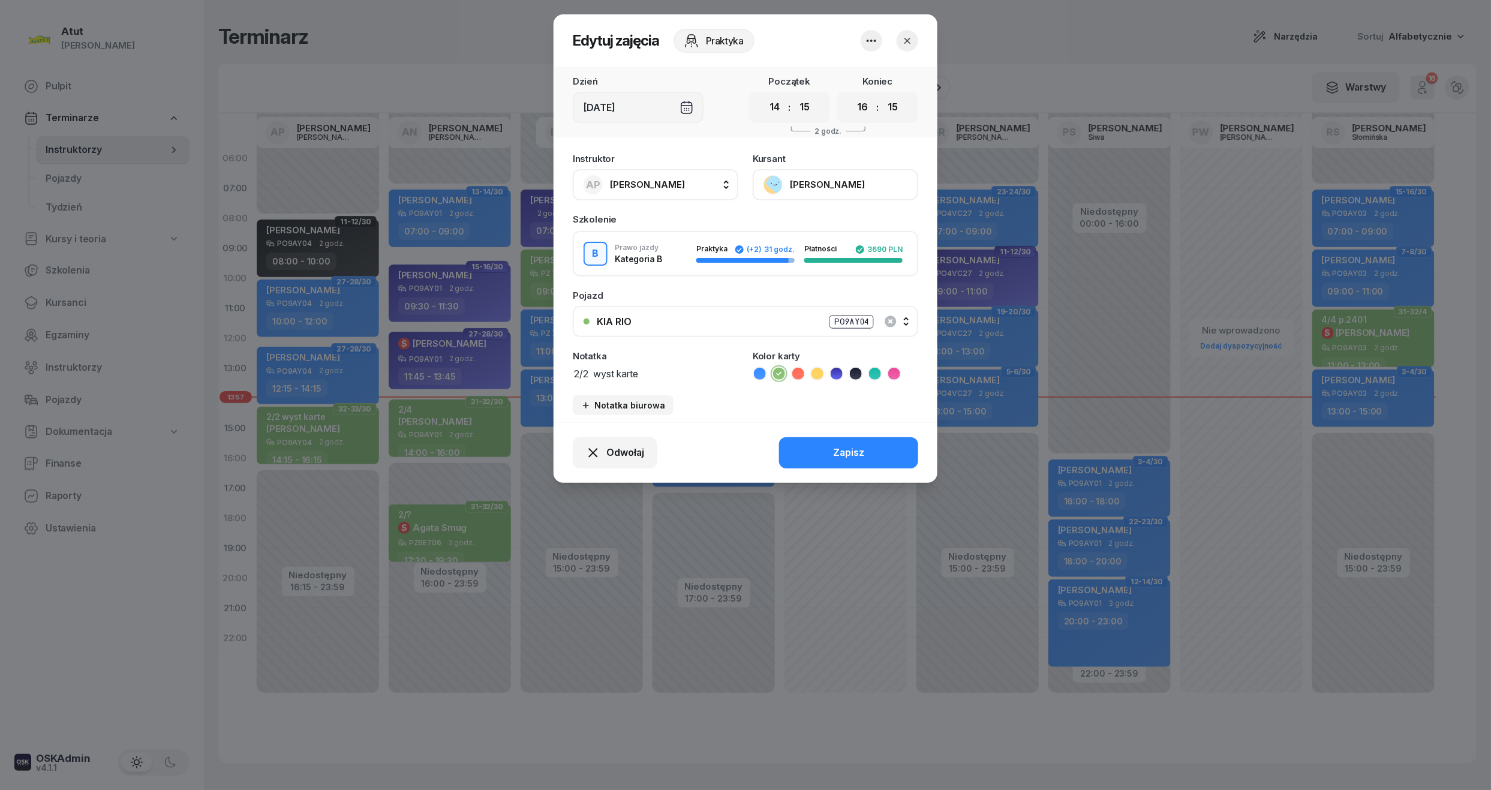
click at [595, 378] on textarea "2/2 wyst karte" at bounding box center [655, 373] width 165 height 16
type textarea "2/2 p.2402"
click at [914, 441] on button "Zapisz" at bounding box center [848, 452] width 139 height 31
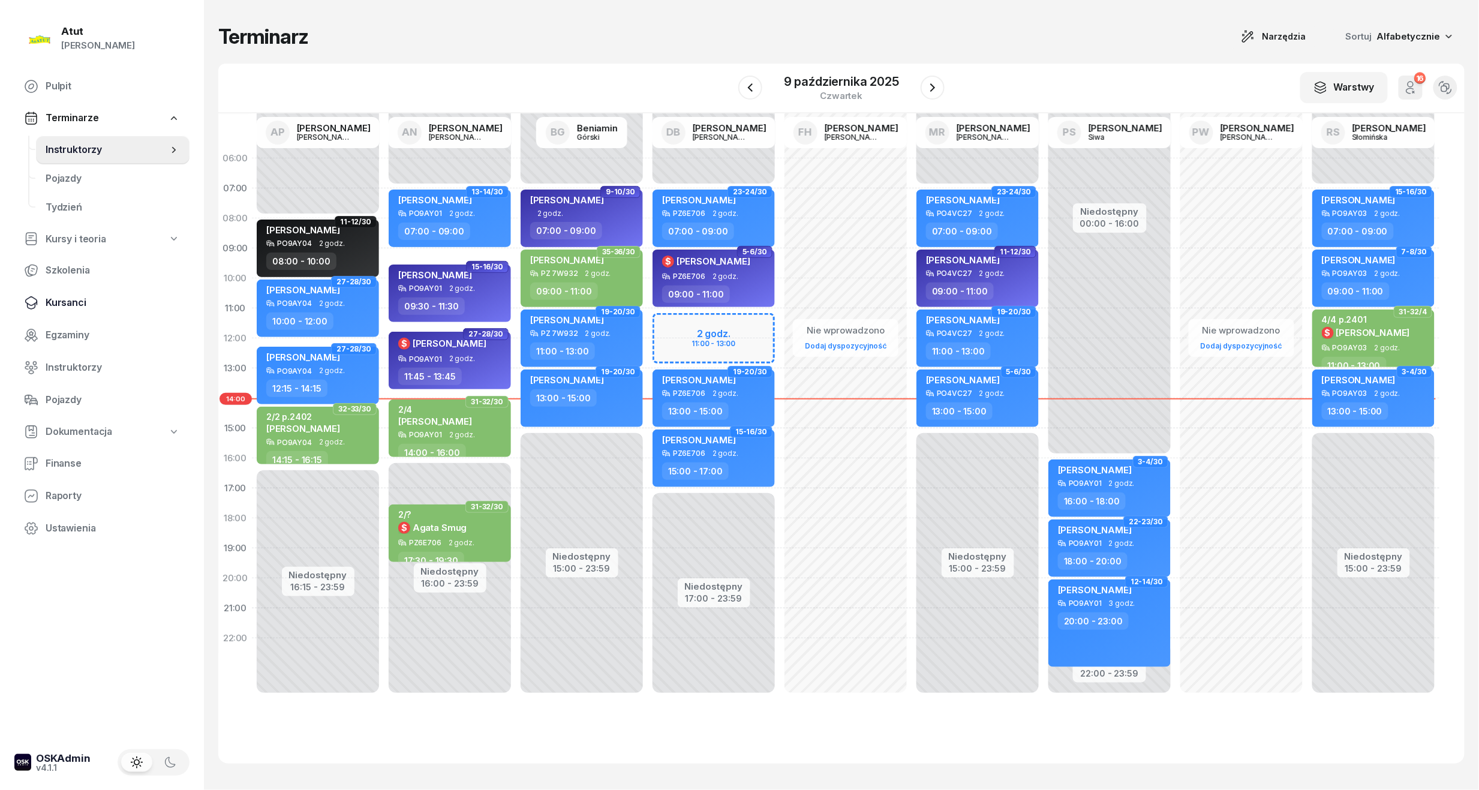
click at [72, 300] on span "Kursanci" at bounding box center [113, 303] width 134 height 16
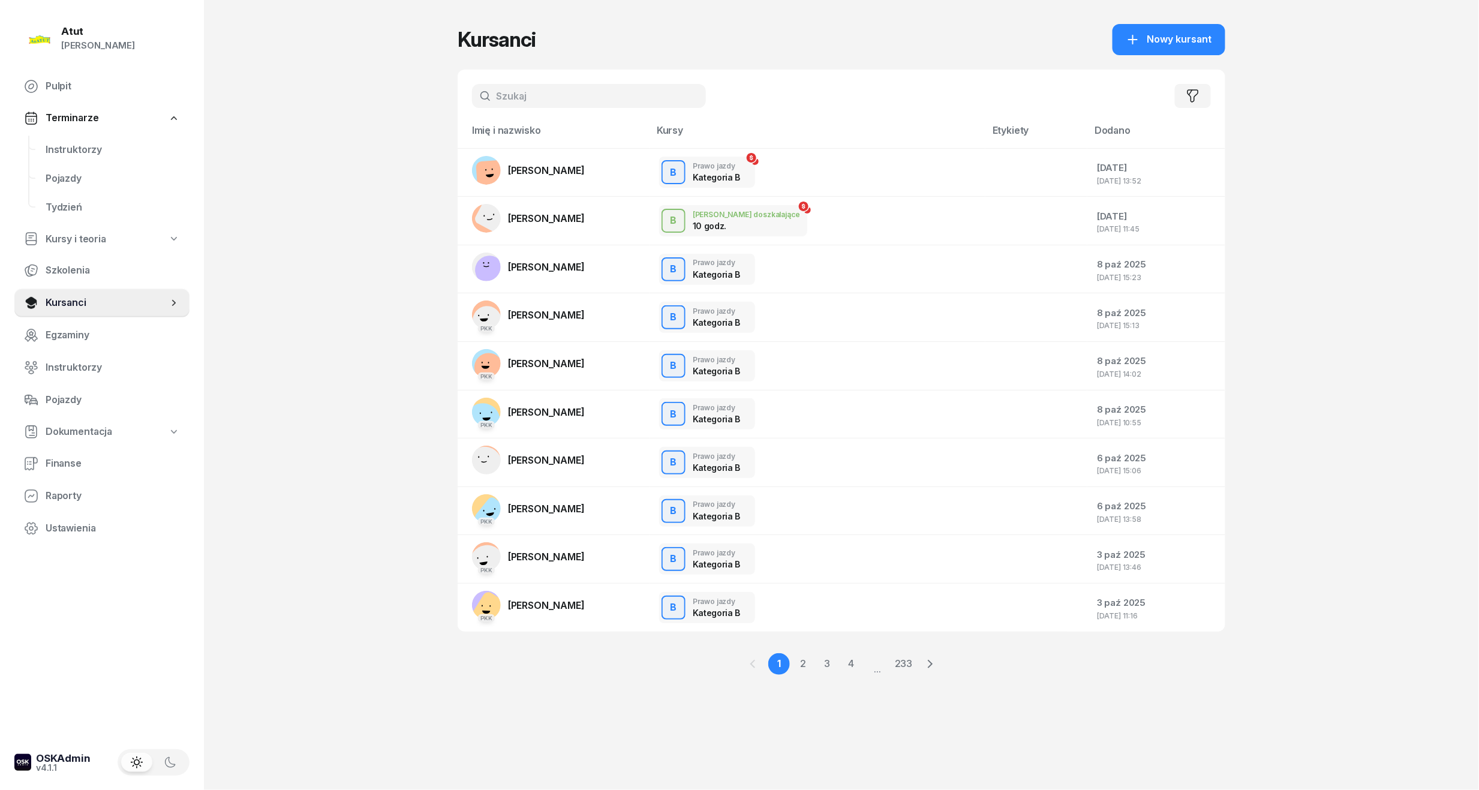
click at [524, 96] on input "text" at bounding box center [589, 96] width 234 height 24
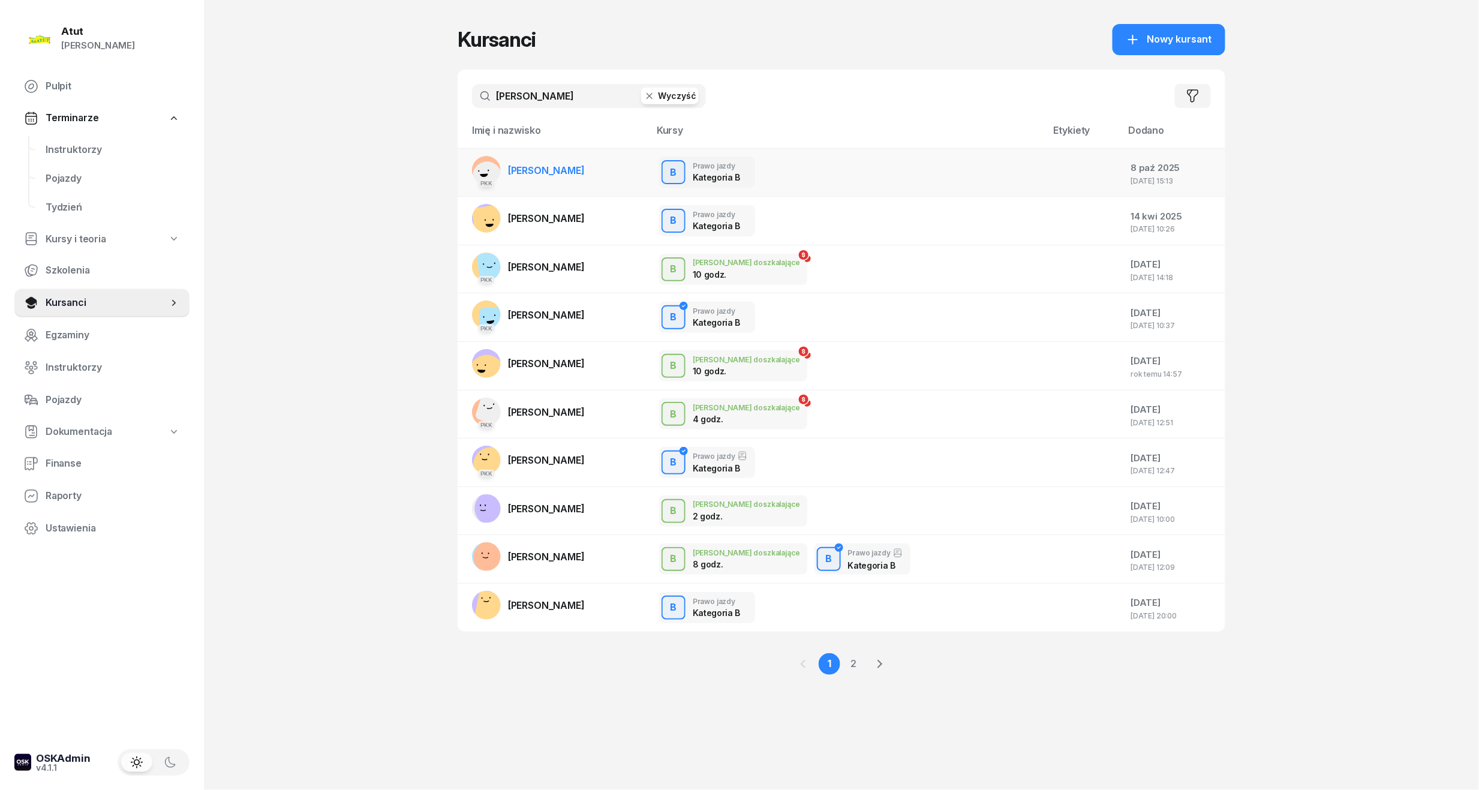
type input "[PERSON_NAME]"
click at [531, 173] on span "[PERSON_NAME]" at bounding box center [546, 170] width 77 height 12
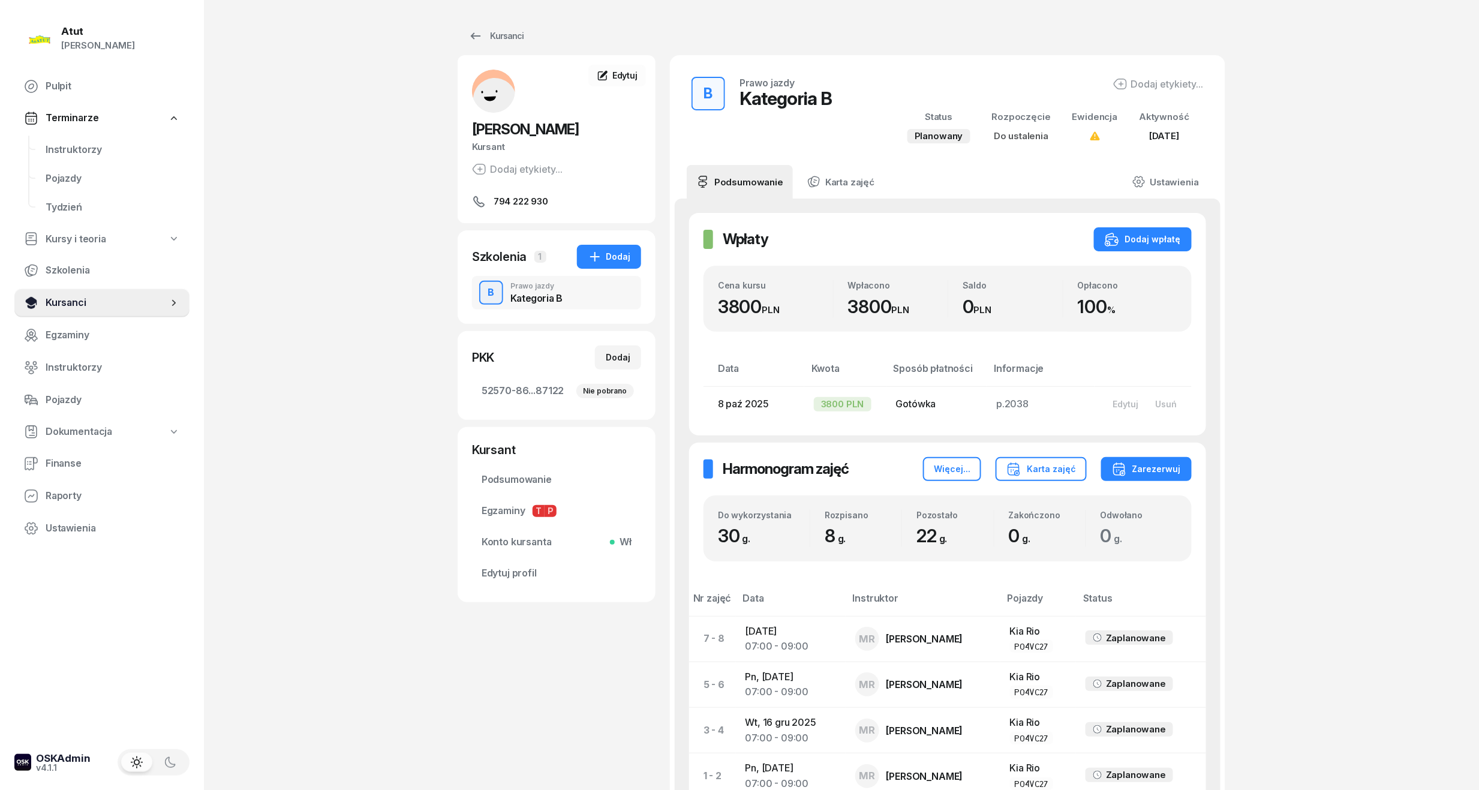
click at [88, 296] on span "Kursanci" at bounding box center [107, 303] width 122 height 16
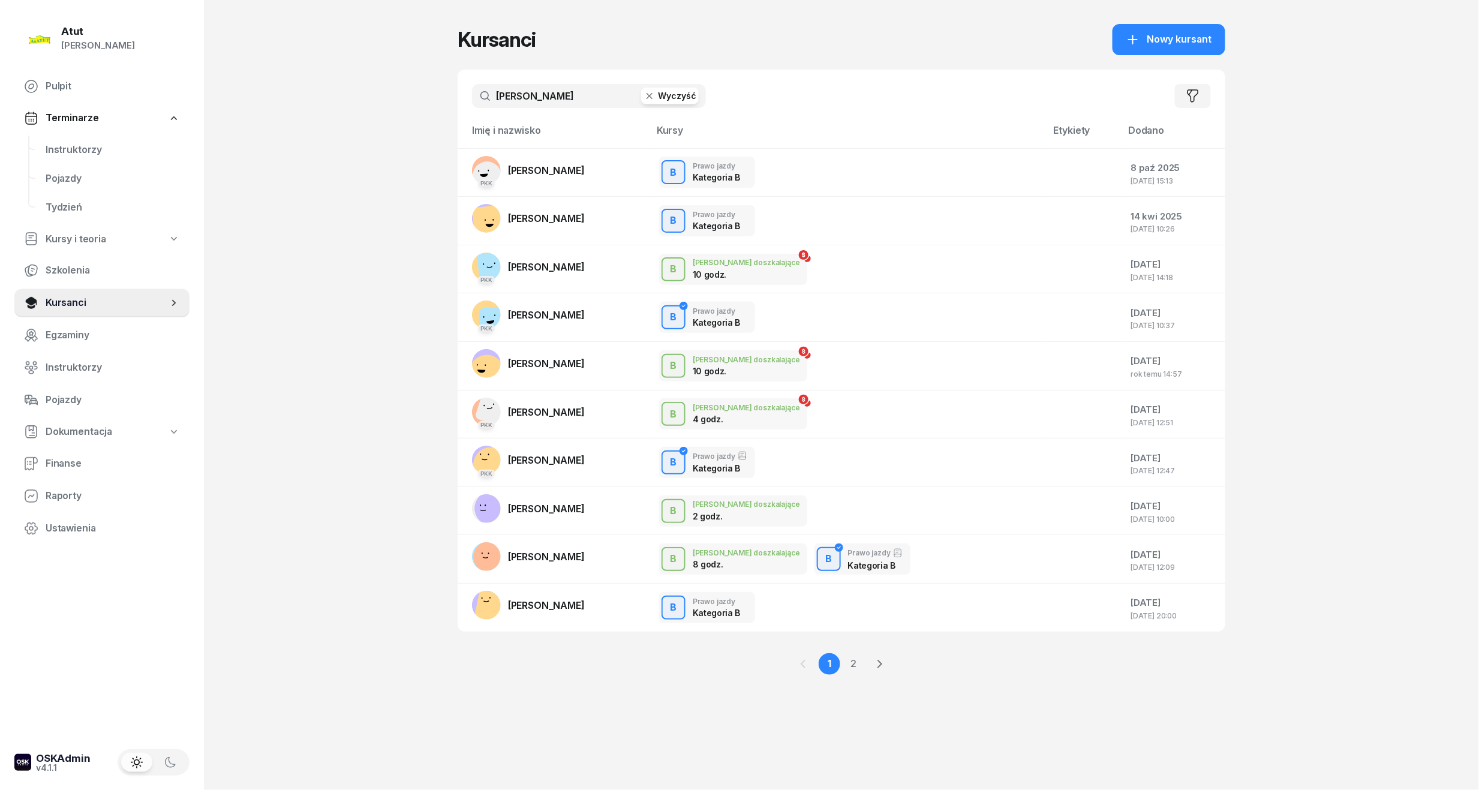
drag, startPoint x: 537, startPoint y: 102, endPoint x: 38, endPoint y: 126, distance: 499.4
click at [38, 126] on div "Atut [PERSON_NAME] Pulpit Terminarze Instruktorzy Pojazdy Tydzień Kursy i teori…" at bounding box center [739, 395] width 1479 height 790
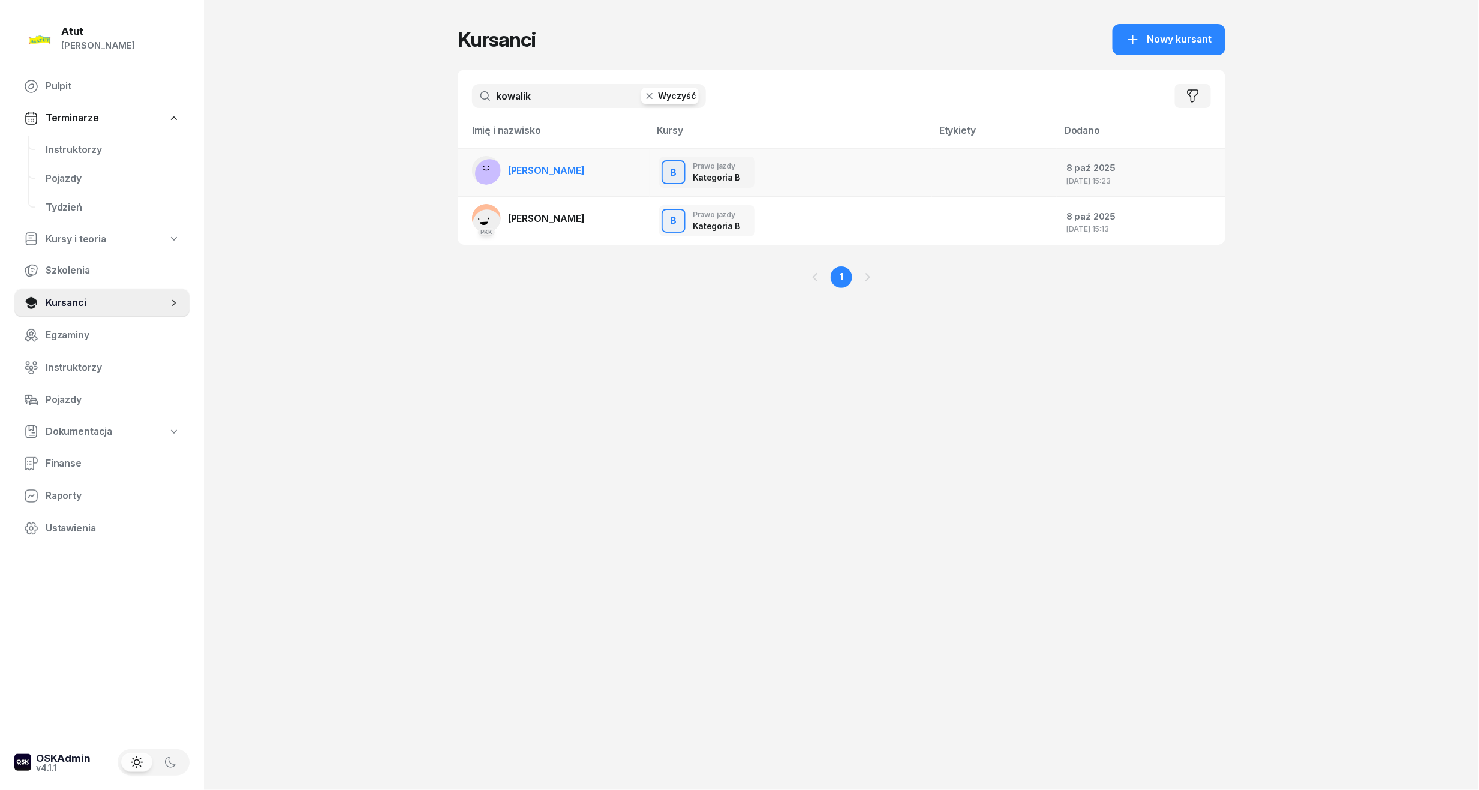
type input "kowalik"
click at [572, 176] on link "[PERSON_NAME]" at bounding box center [528, 170] width 113 height 29
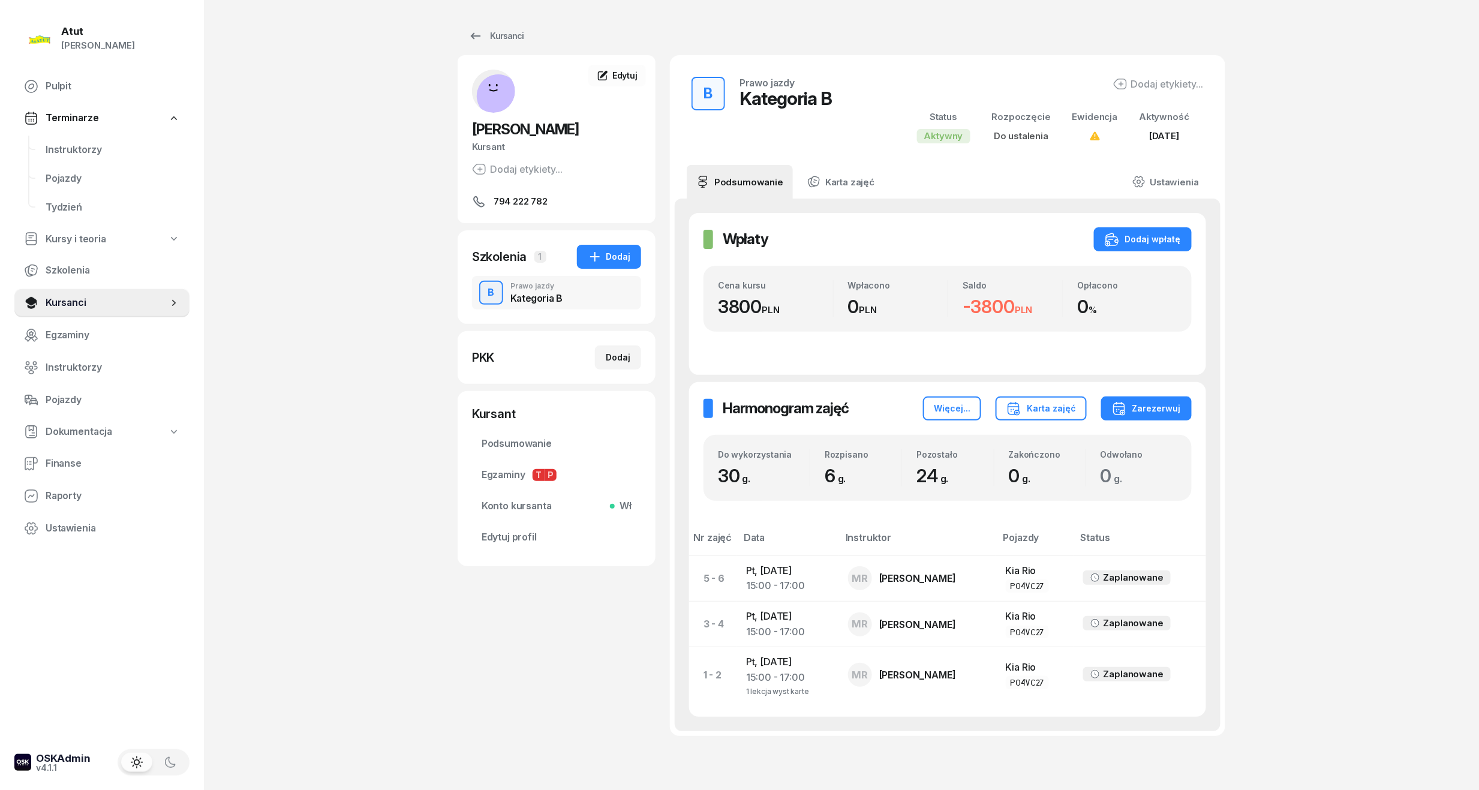
drag, startPoint x: 62, startPoint y: 299, endPoint x: 190, endPoint y: 218, distance: 150.9
click at [62, 299] on span "Kursanci" at bounding box center [107, 303] width 122 height 16
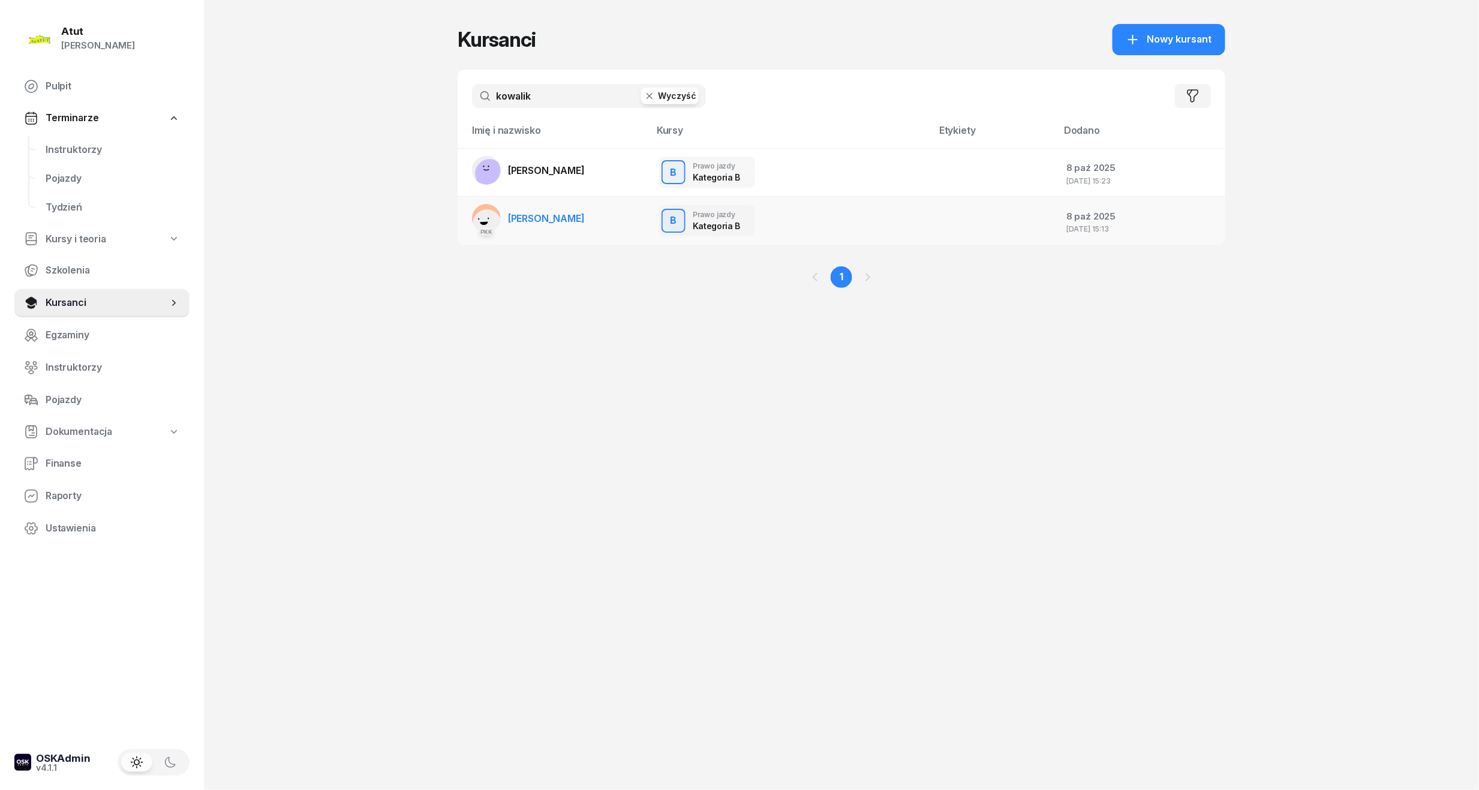
click at [550, 218] on span "[PERSON_NAME]" at bounding box center [546, 218] width 77 height 12
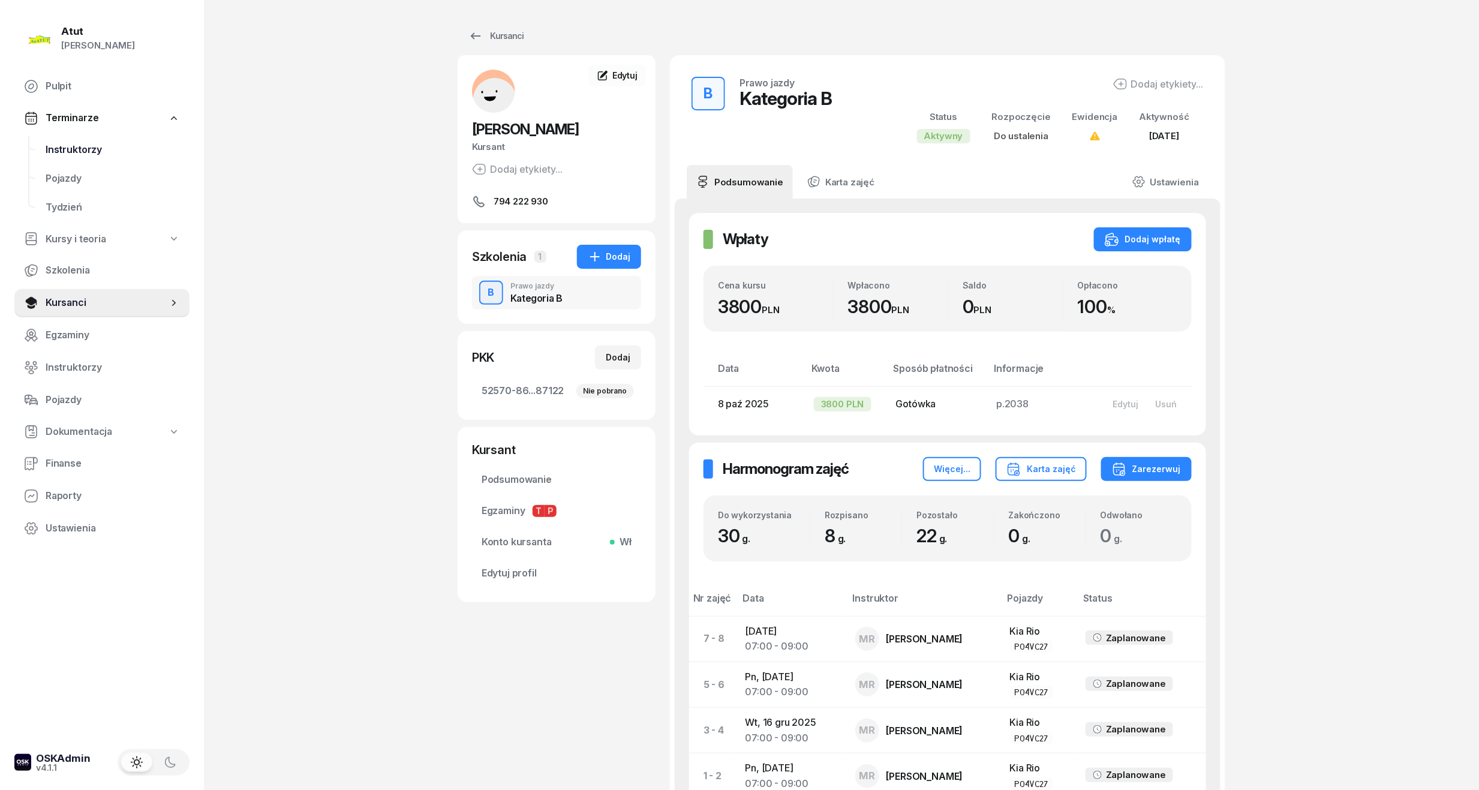
click at [94, 152] on span "Instruktorzy" at bounding box center [113, 150] width 134 height 16
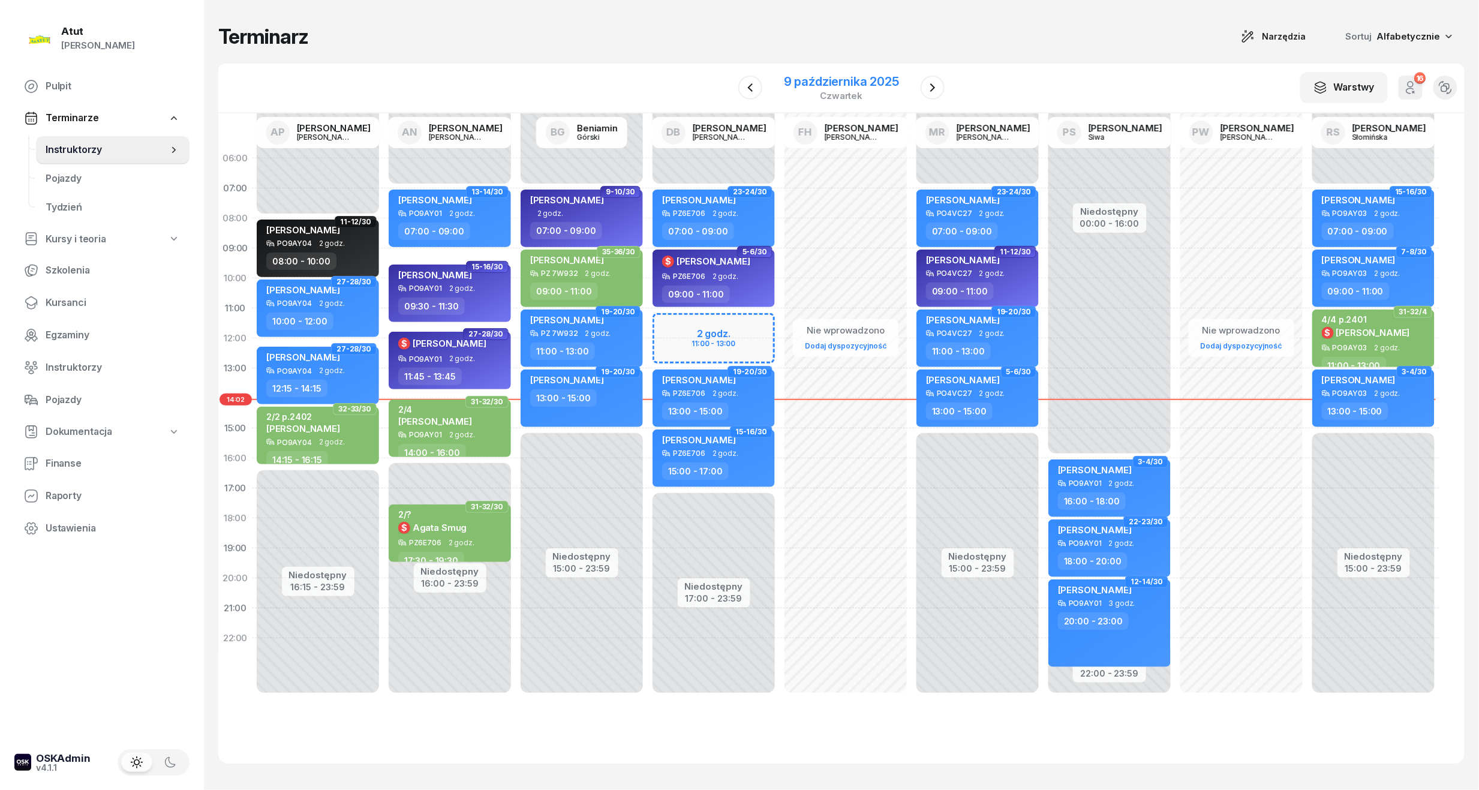
click at [795, 82] on div "9 października 2025" at bounding box center [841, 82] width 115 height 12
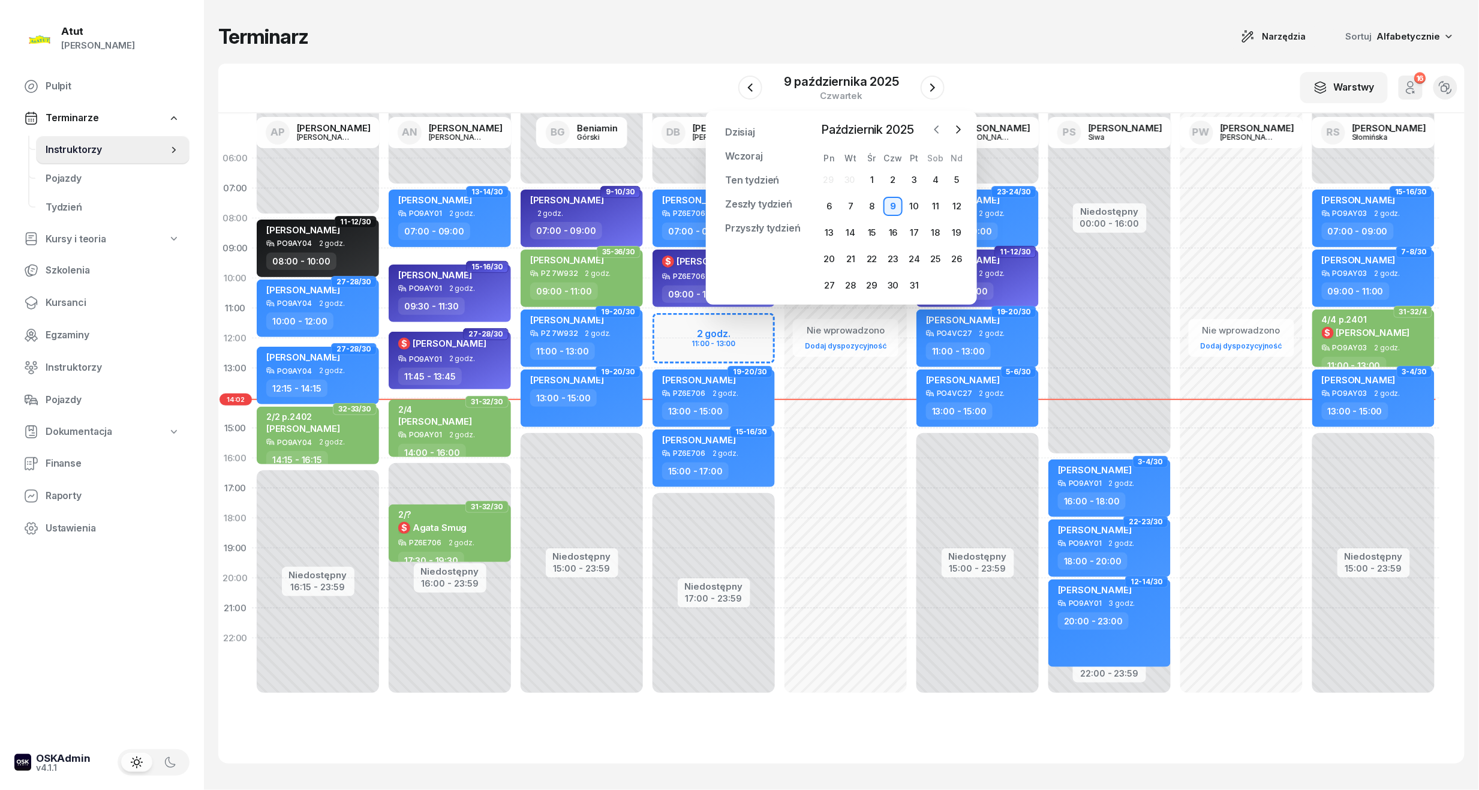
click at [929, 130] on button "button" at bounding box center [937, 130] width 18 height 18
click at [929, 178] on div "6" at bounding box center [935, 179] width 19 height 19
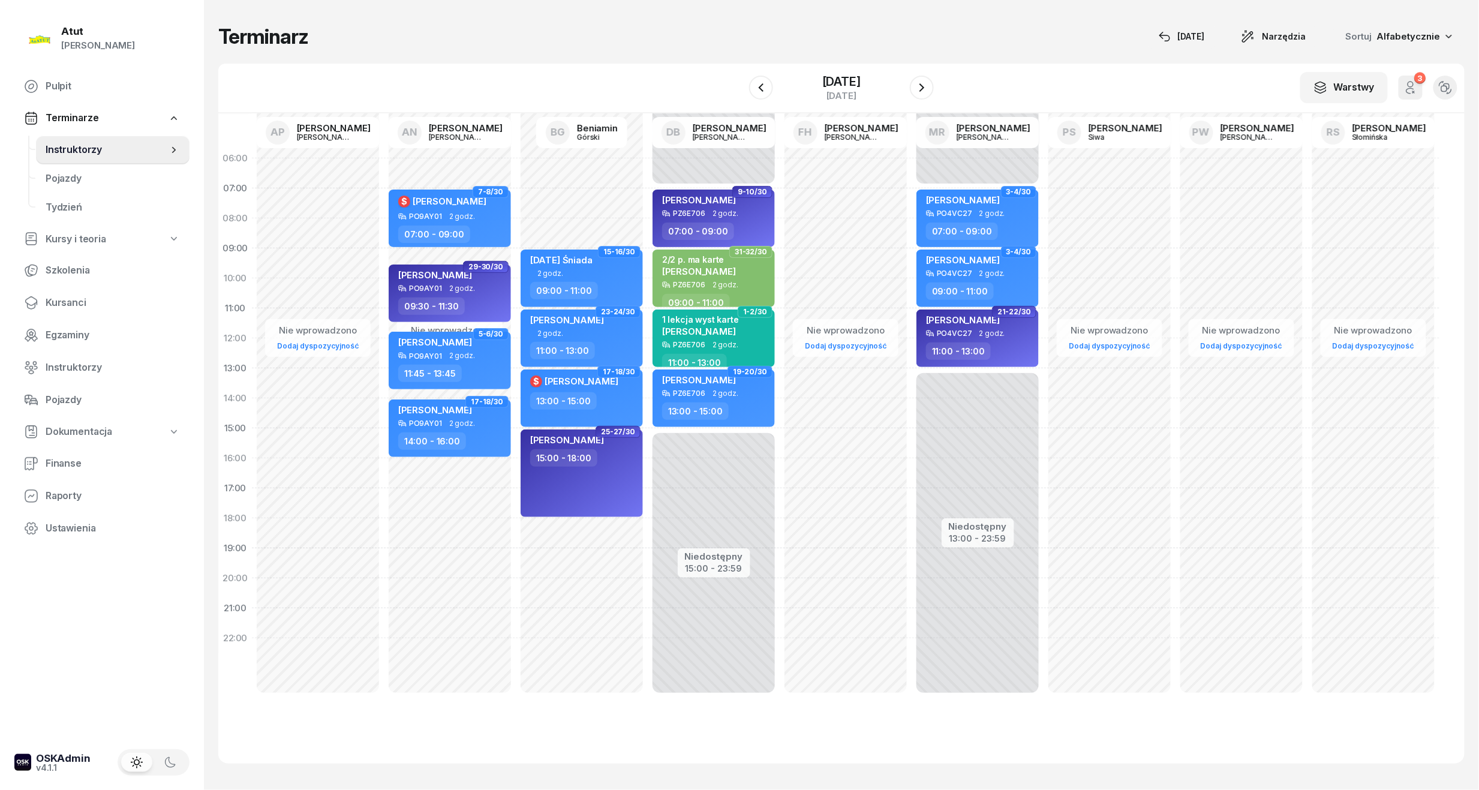
click at [904, 79] on div "[DATE]" at bounding box center [841, 88] width 185 height 34
click at [919, 83] on icon "button" at bounding box center [921, 87] width 14 height 14
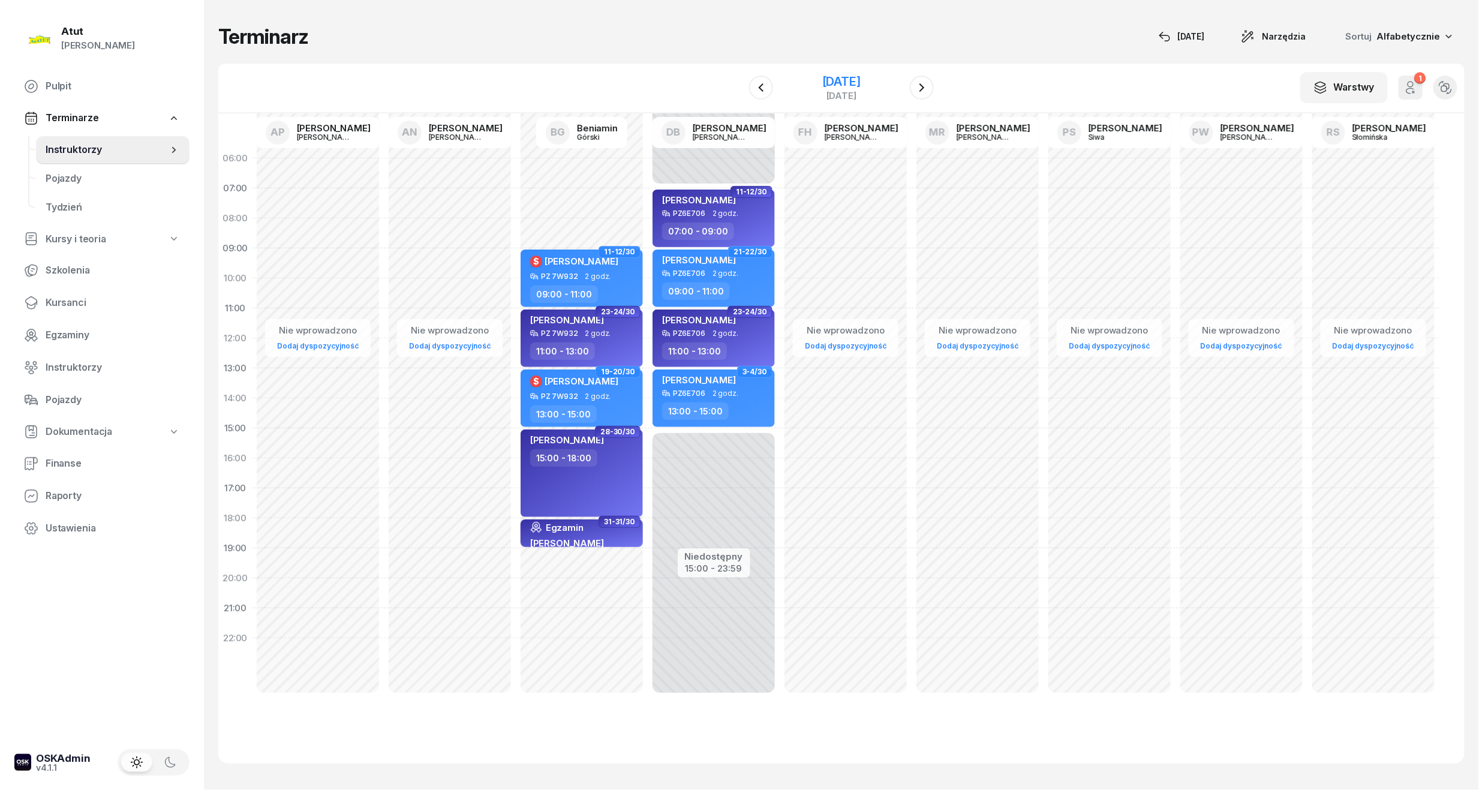
click at [852, 72] on div "[DATE]" at bounding box center [841, 88] width 122 height 34
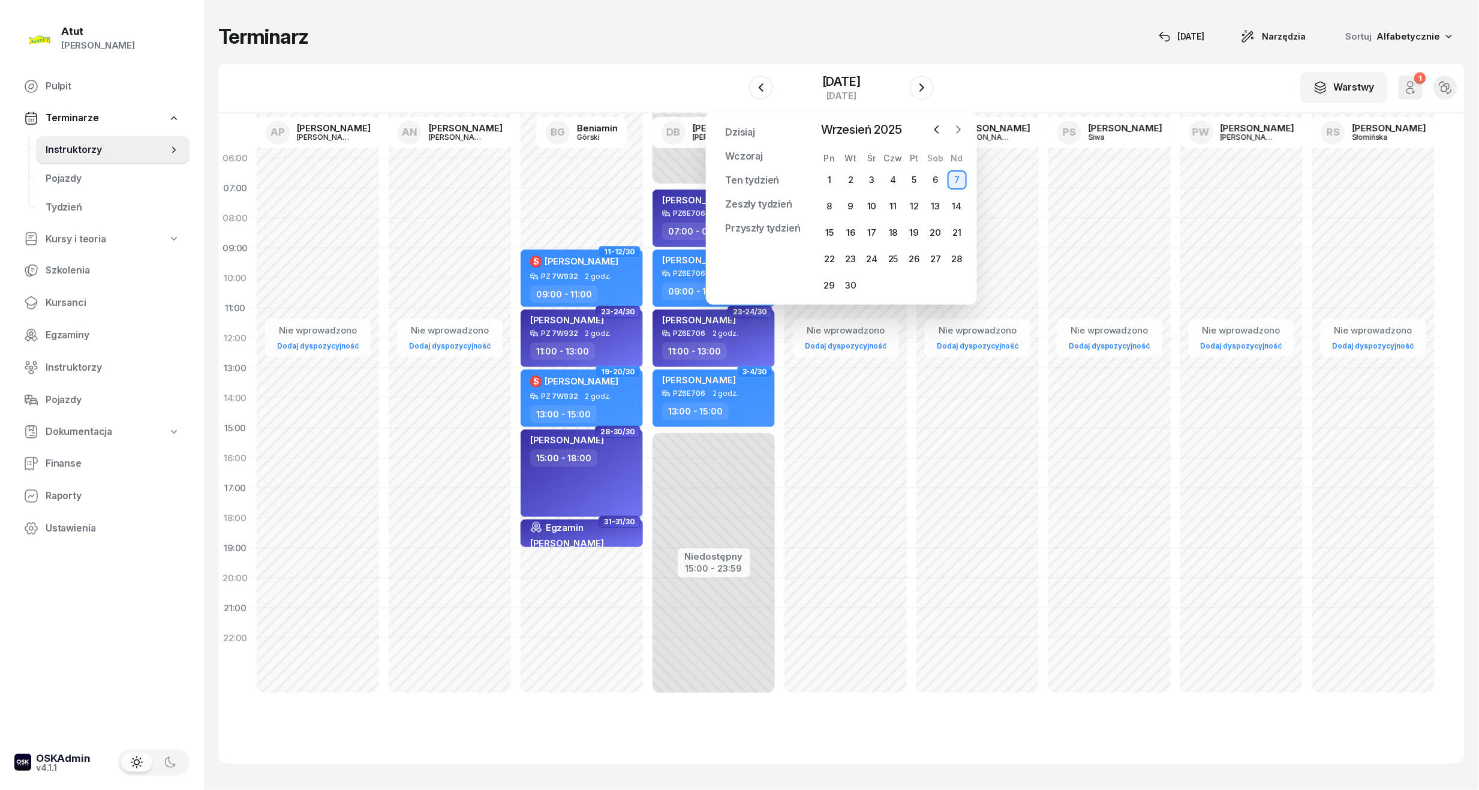
click at [952, 135] on icon "button" at bounding box center [958, 130] width 12 height 12
click at [934, 183] on div "4" at bounding box center [935, 179] width 19 height 19
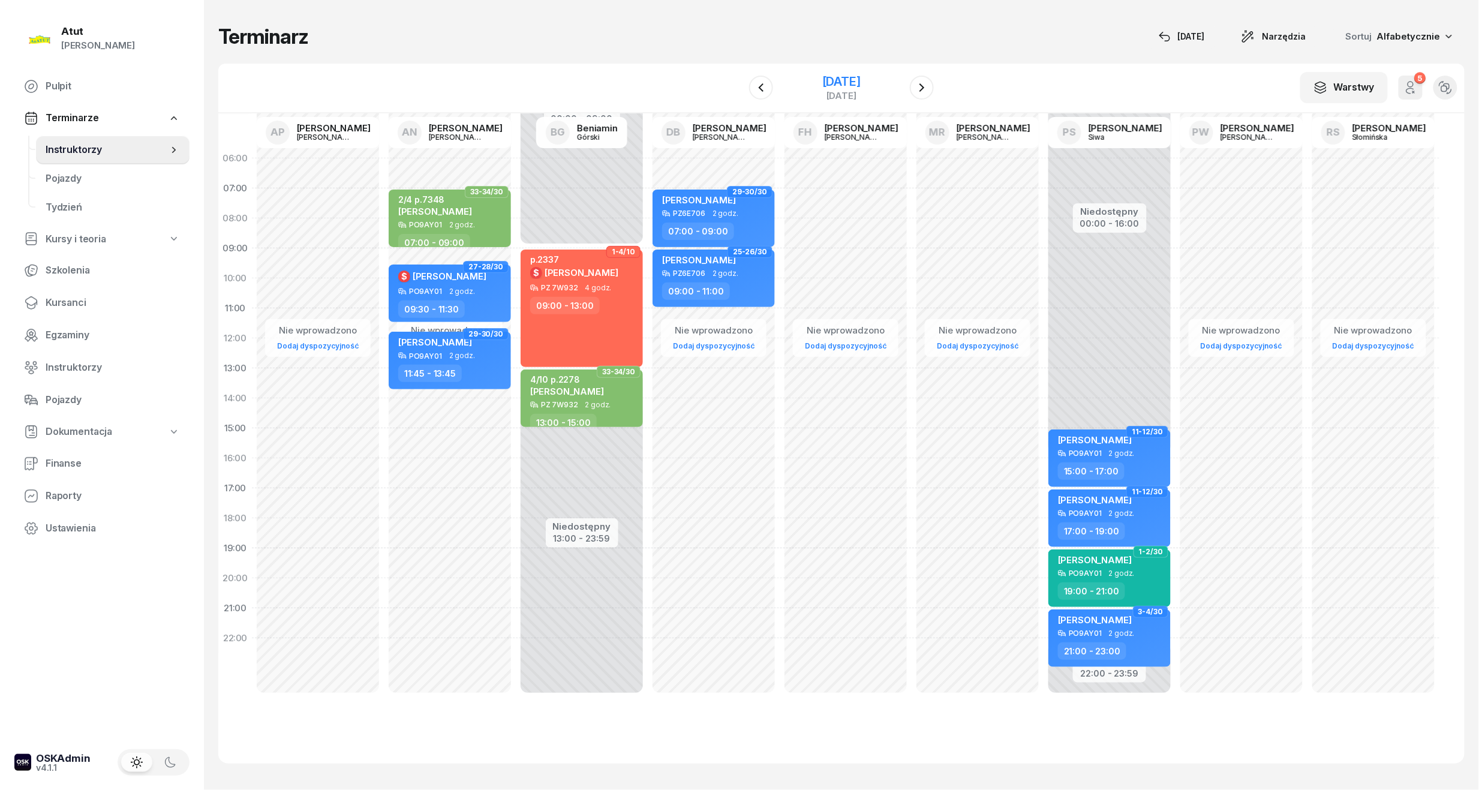
click at [862, 73] on div "[DATE]" at bounding box center [841, 88] width 122 height 34
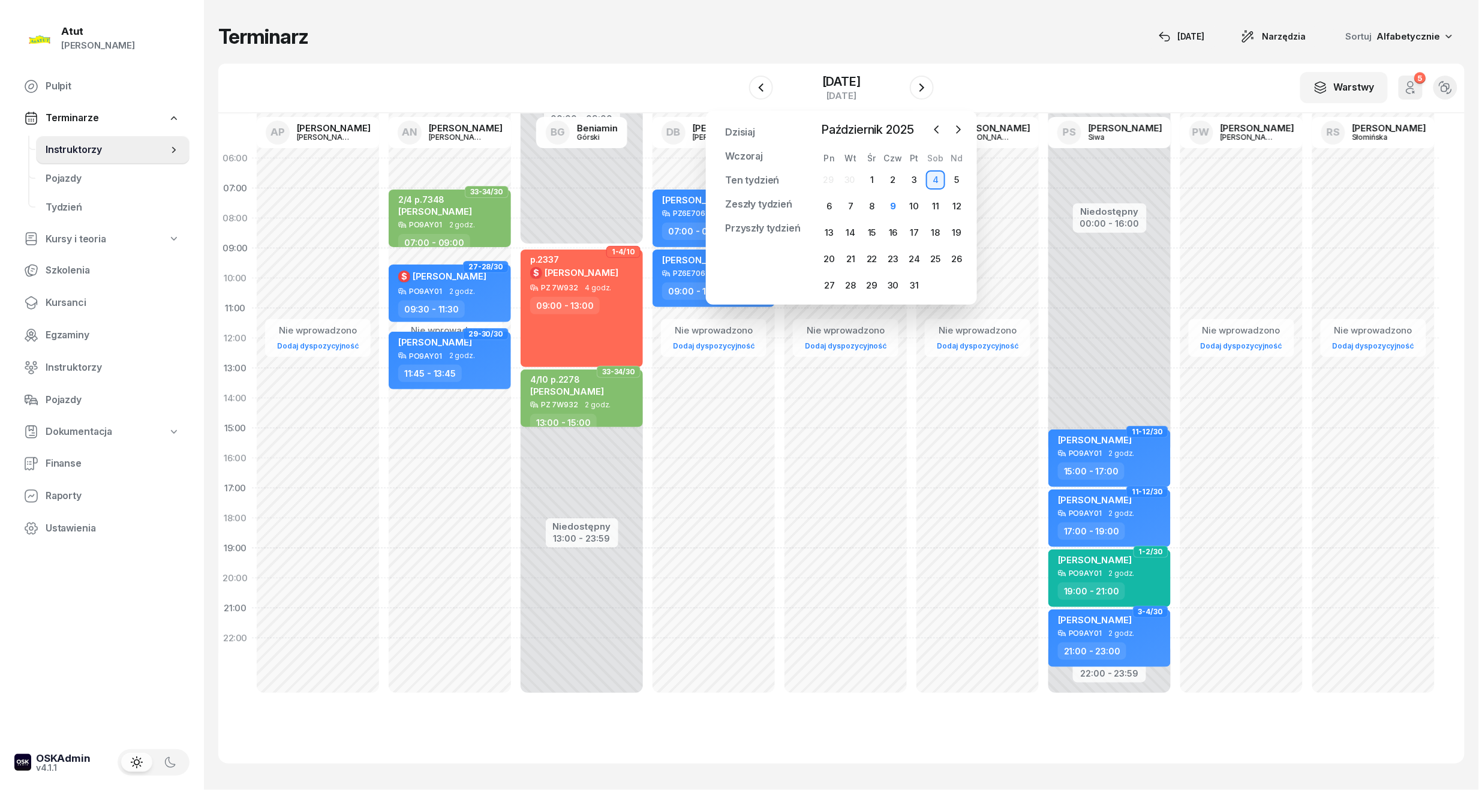
click at [949, 121] on div at bounding box center [948, 130] width 40 height 18
click at [955, 124] on icon "button" at bounding box center [958, 130] width 12 height 12
click at [936, 234] on div "15" at bounding box center [935, 232] width 19 height 19
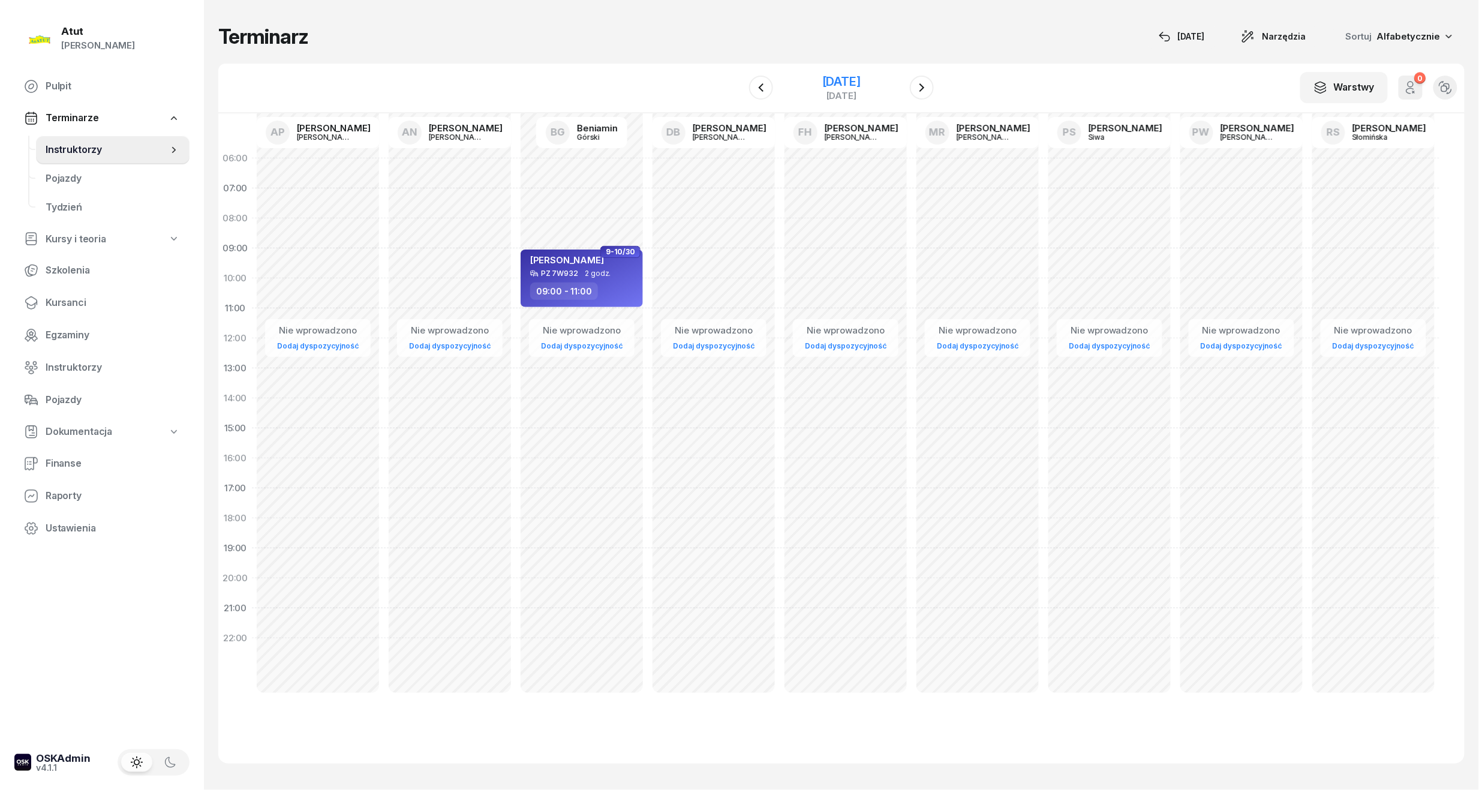
click at [851, 71] on div "[DATE]" at bounding box center [841, 88] width 122 height 34
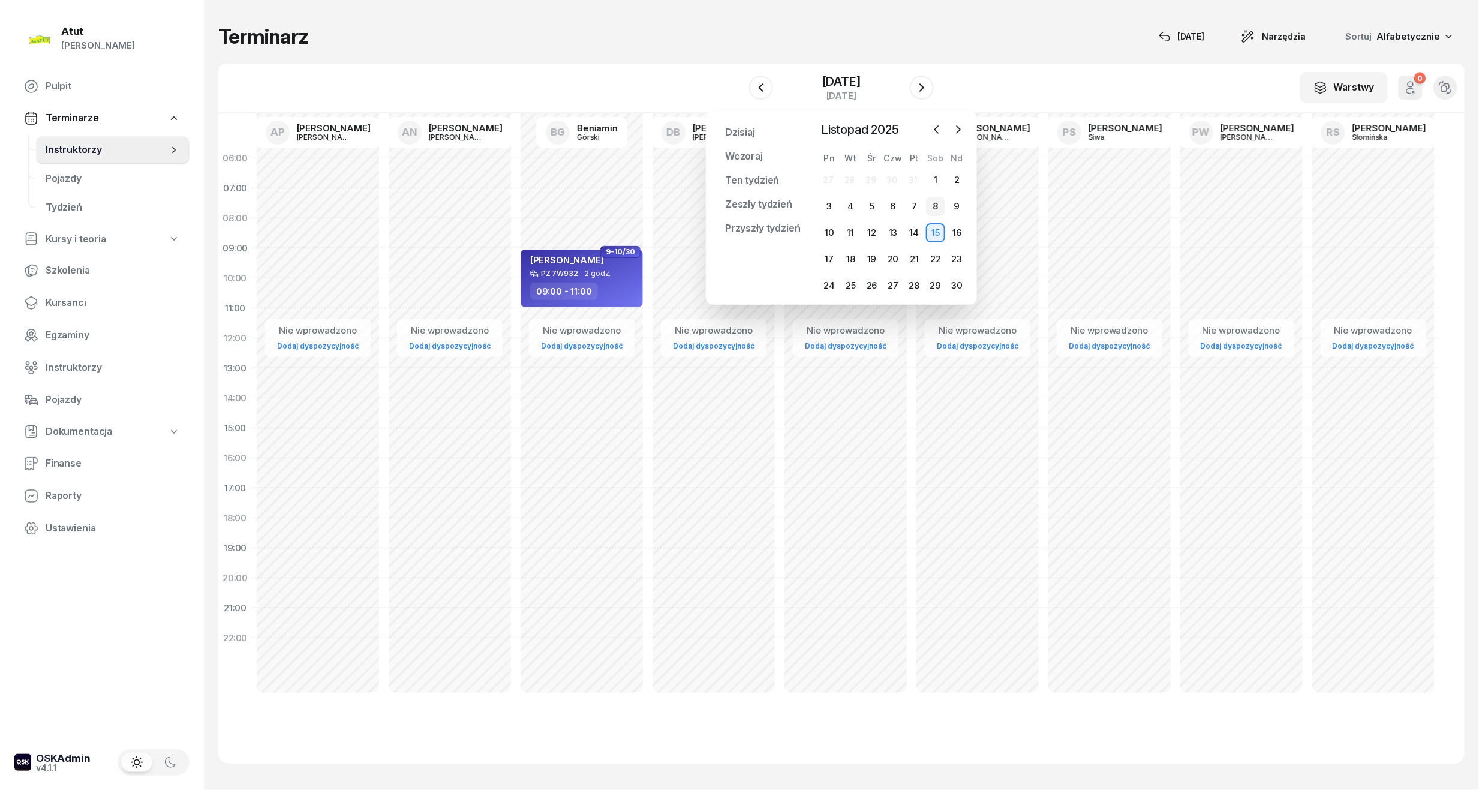
click at [936, 203] on div "8" at bounding box center [935, 206] width 19 height 19
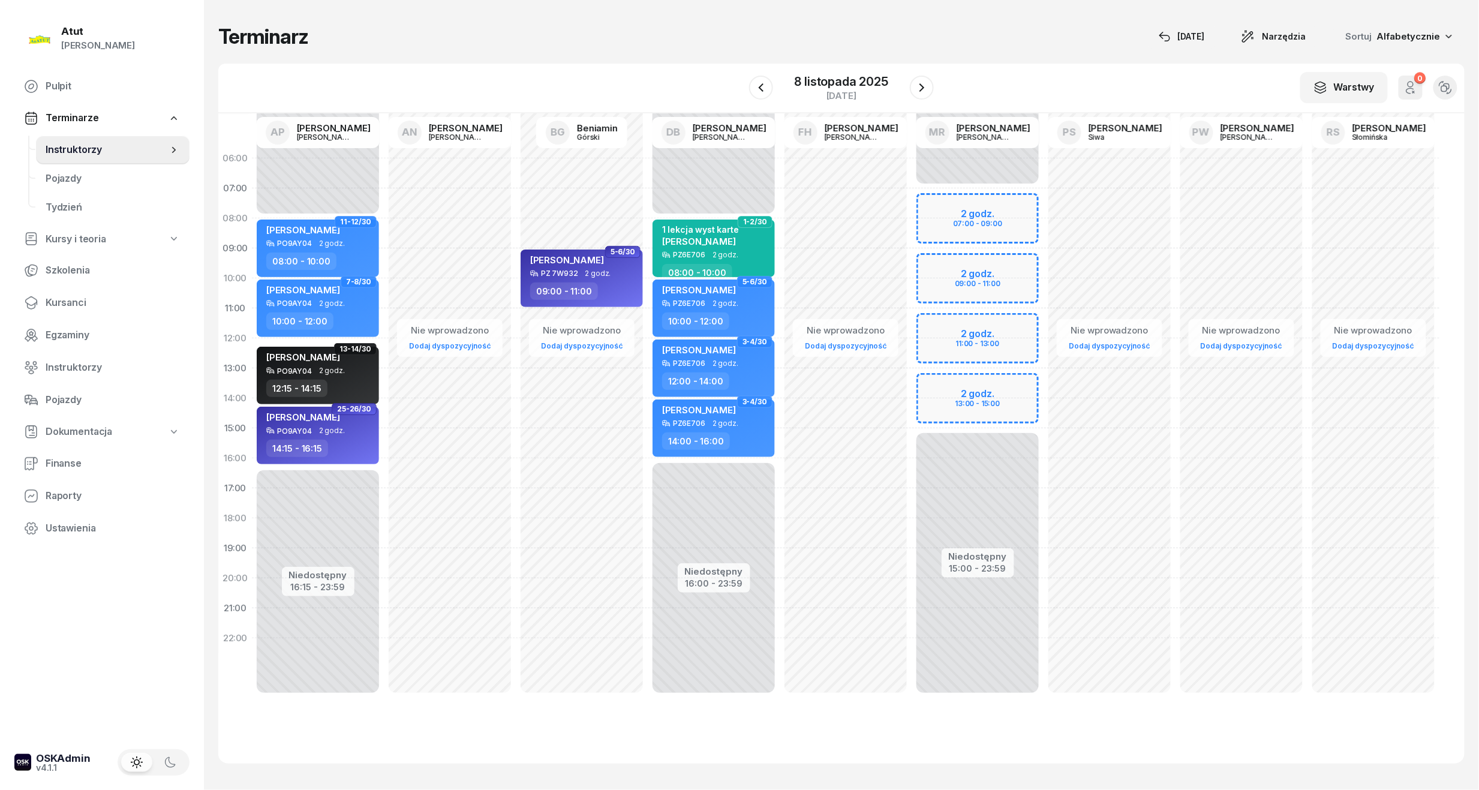
click at [989, 275] on div "Niedostępny 00:00 - 07:00 Niedostępny 15:00 - 23:59 2 godz. 07:00 - 09:00 2 god…" at bounding box center [977, 428] width 132 height 570
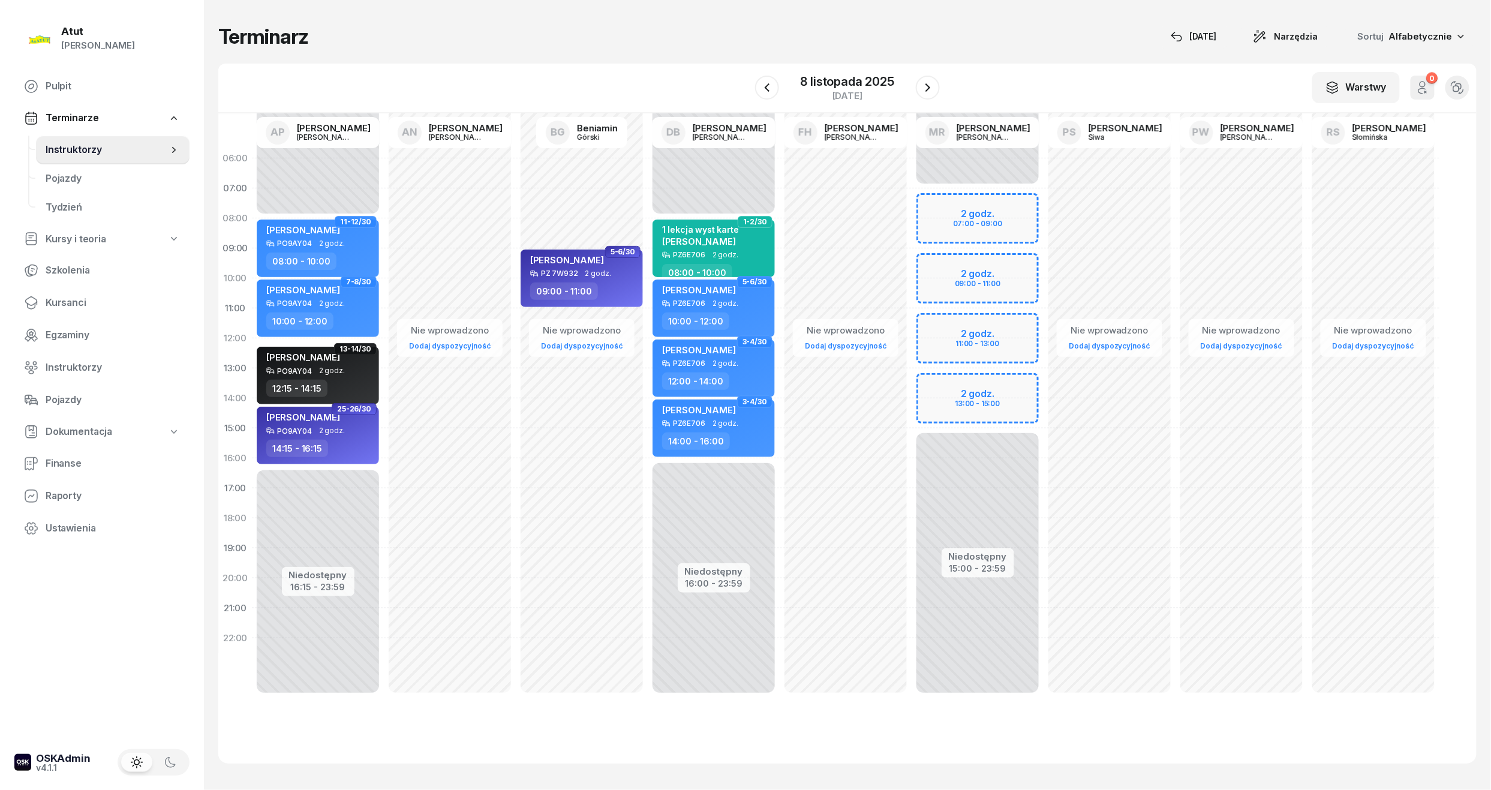
select select "09"
select select "11"
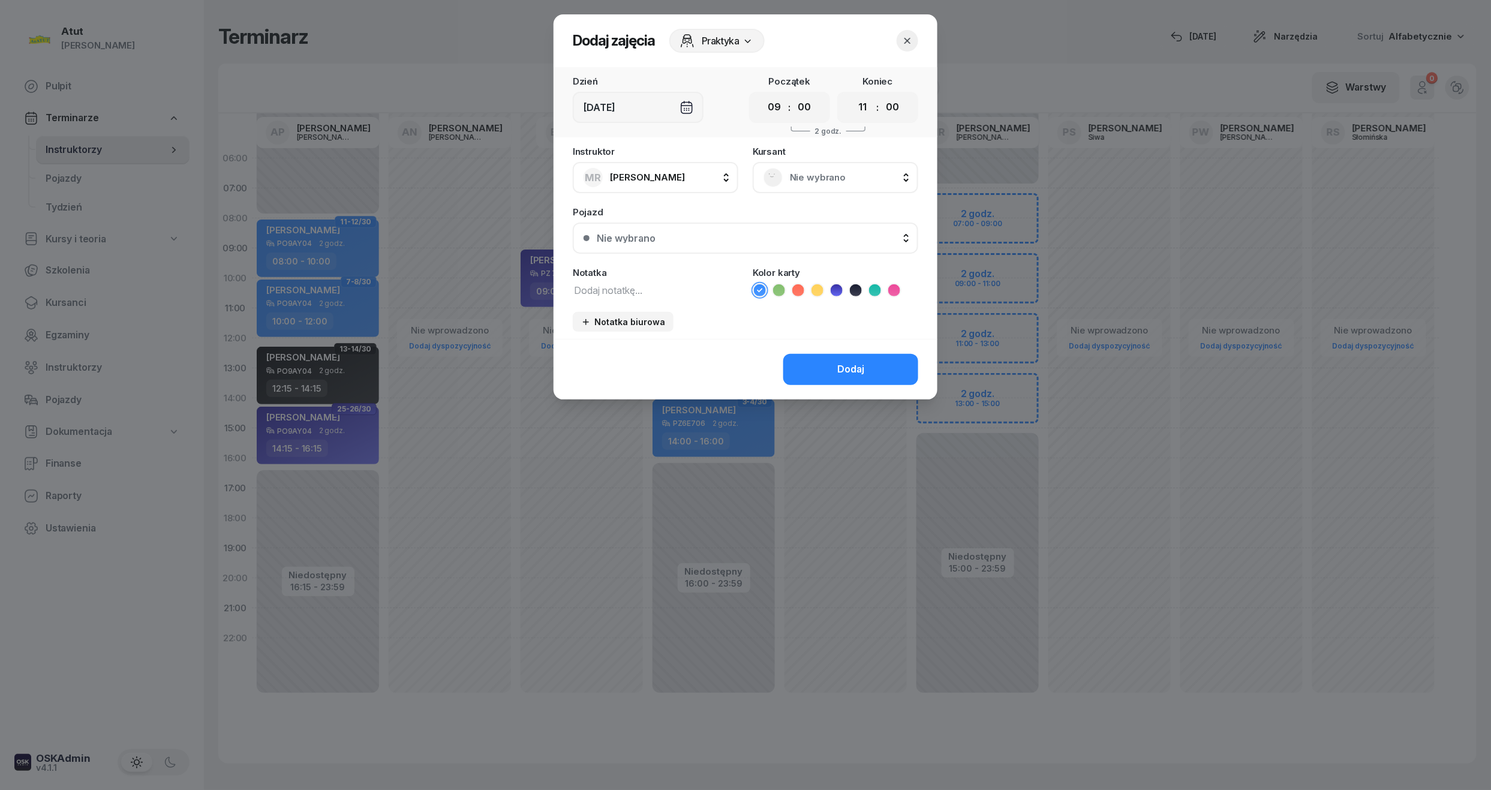
click at [850, 180] on span "Nie wybrano" at bounding box center [849, 178] width 118 height 16
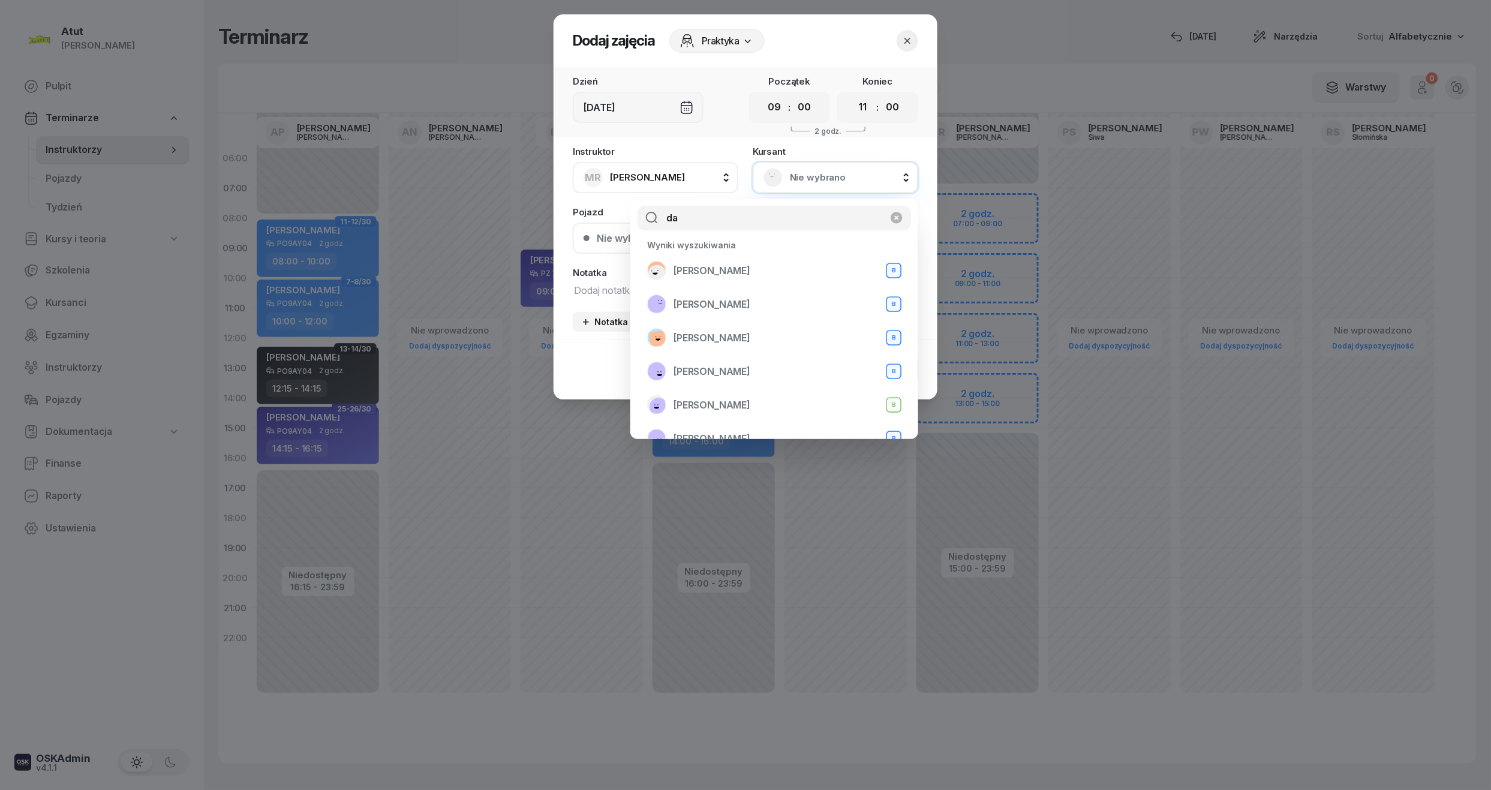
type input "da"
click at [905, 46] on button "button" at bounding box center [907, 41] width 22 height 22
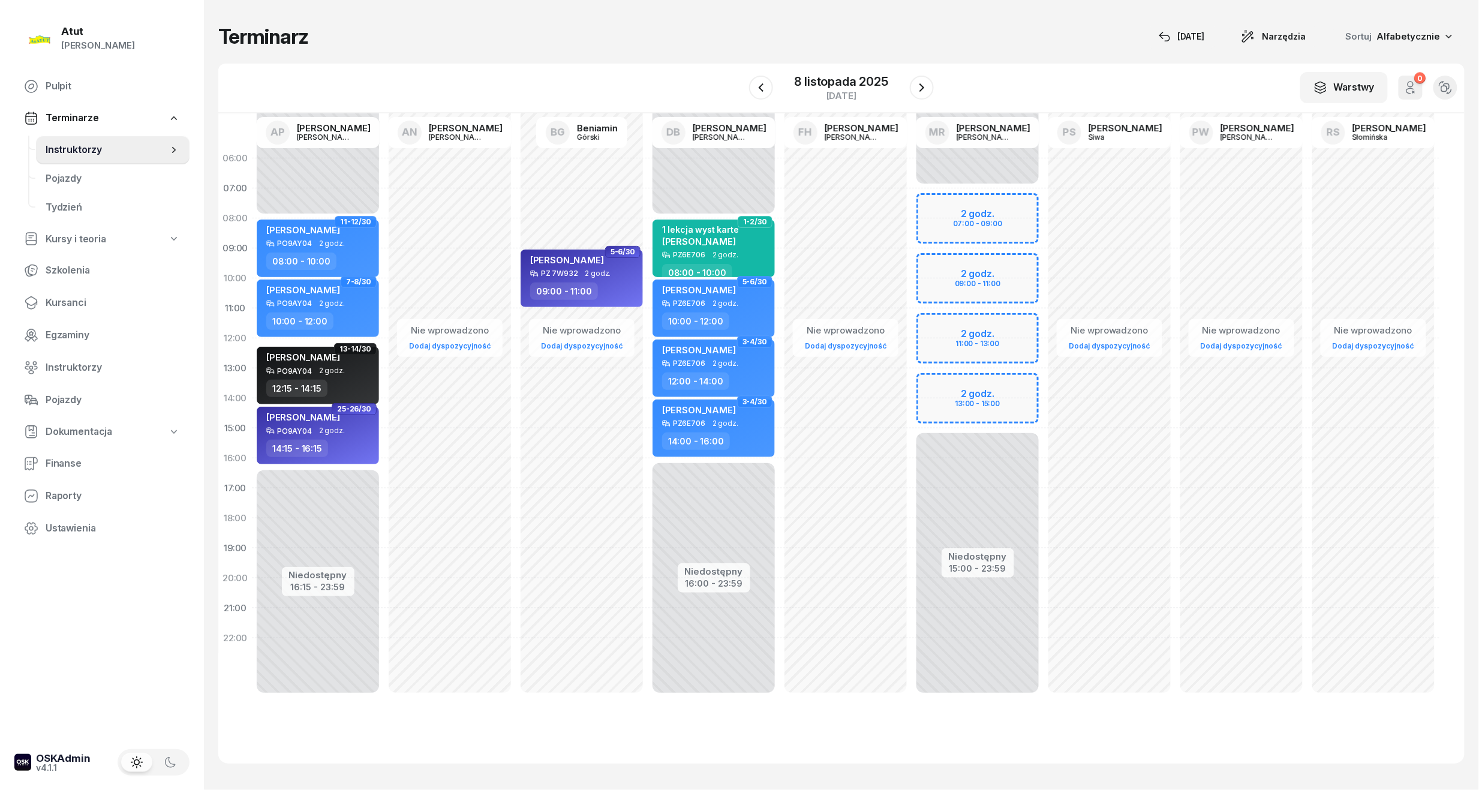
click at [958, 221] on div "Niedostępny 00:00 - 07:00 Niedostępny 15:00 - 23:59 2 godz. 07:00 - 09:00 2 god…" at bounding box center [977, 428] width 132 height 570
select select "08"
select select "10"
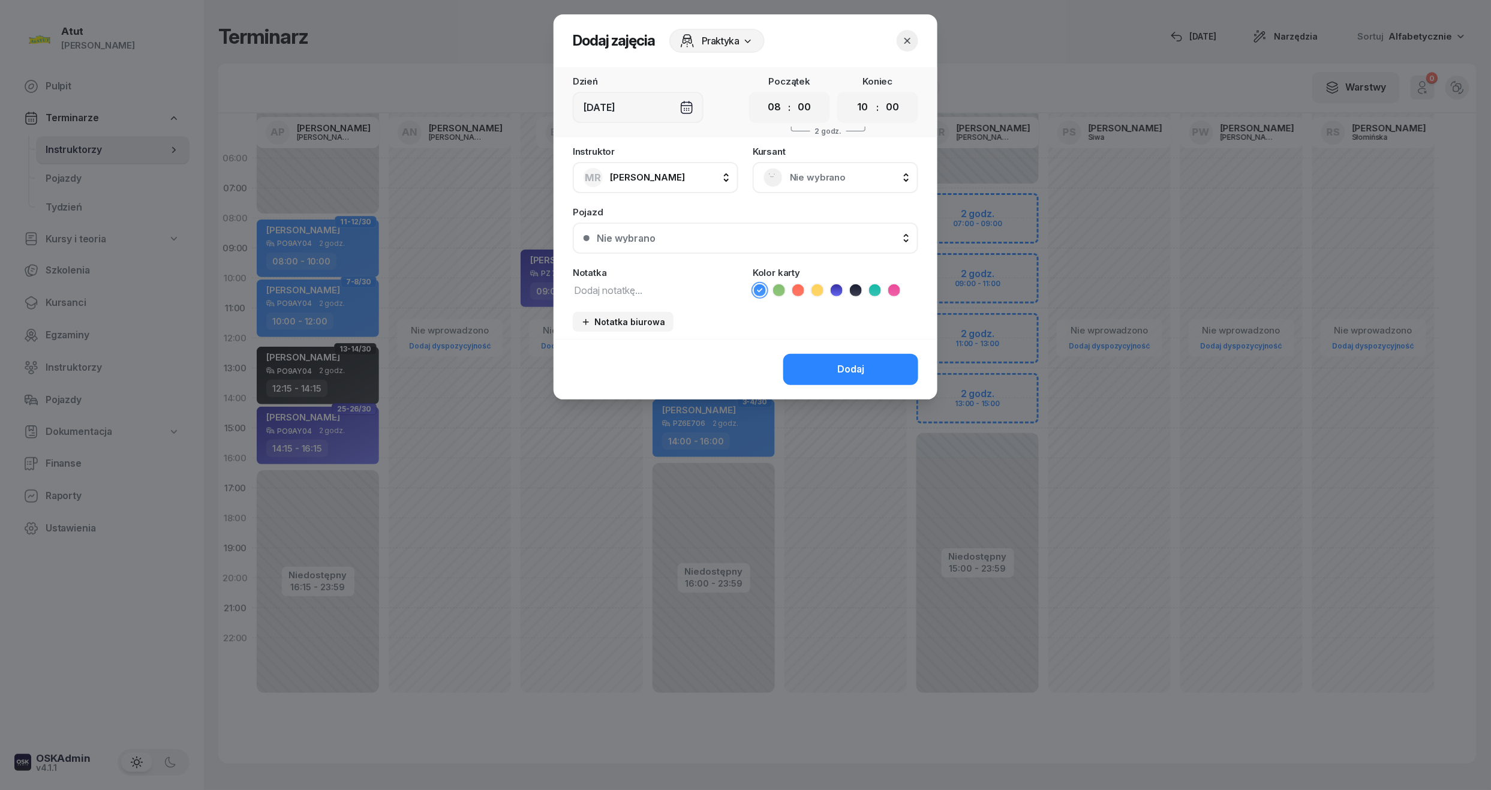
click at [813, 177] on span "Nie wybrano" at bounding box center [849, 178] width 118 height 16
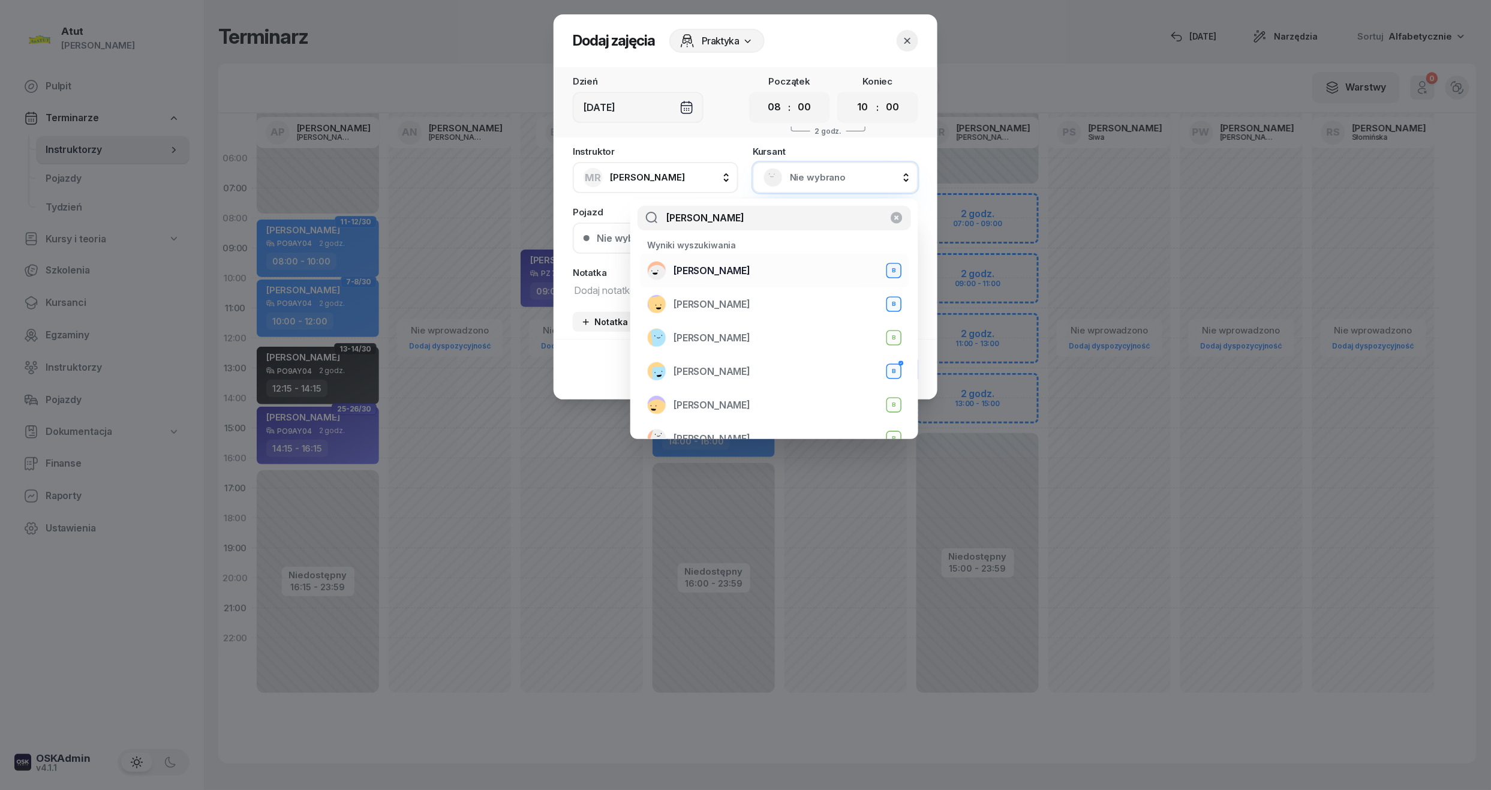
type input "[PERSON_NAME]"
click at [735, 274] on span "[PERSON_NAME]" at bounding box center [711, 271] width 77 height 16
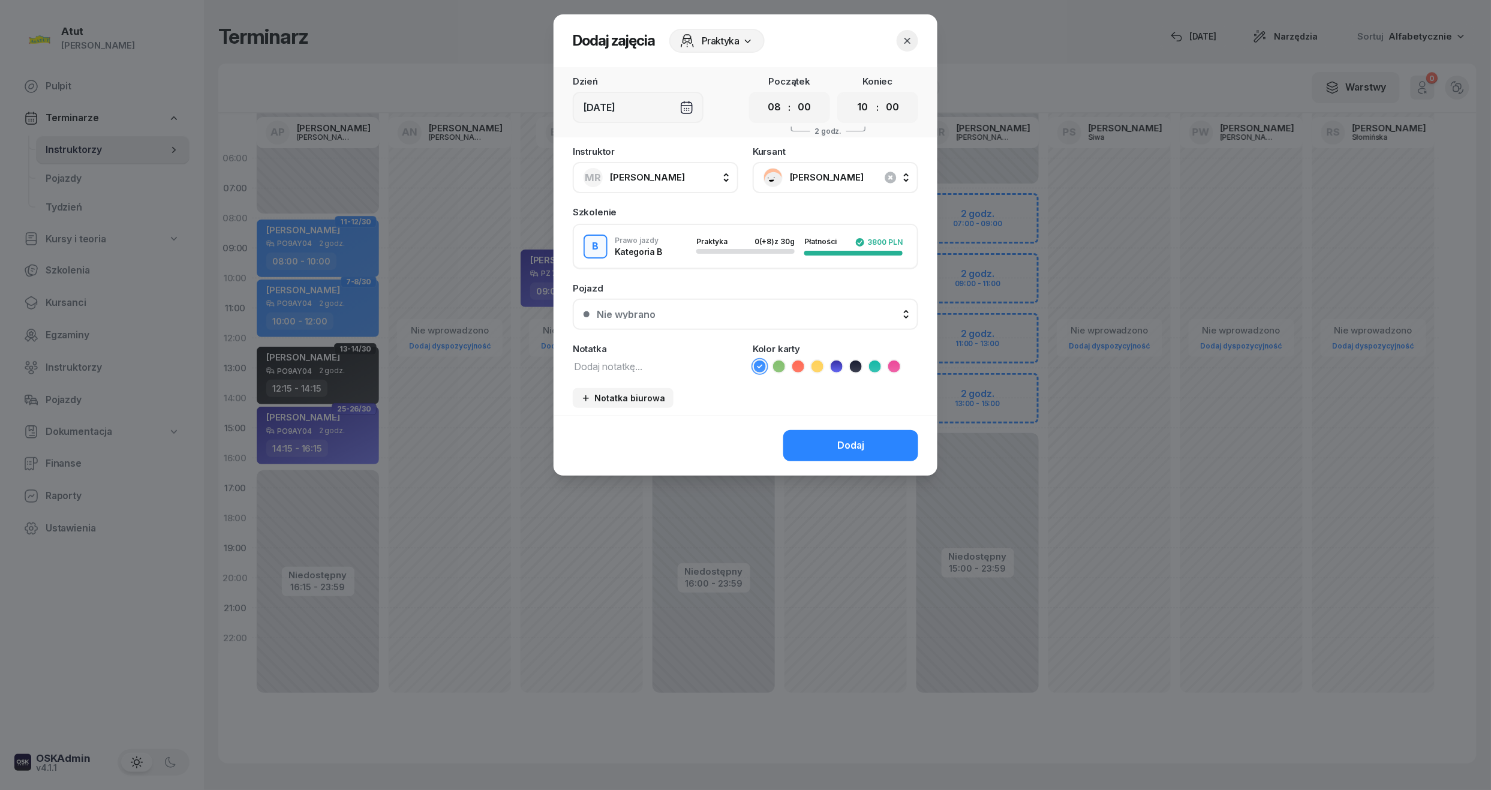
click at [878, 361] on icon at bounding box center [875, 366] width 12 height 12
click at [697, 349] on div "Notatka" at bounding box center [655, 348] width 165 height 9
click at [634, 363] on textarea at bounding box center [655, 366] width 165 height 16
type textarea "1 lekcja wyst karte"
click at [665, 286] on div "Pojazd" at bounding box center [745, 288] width 345 height 9
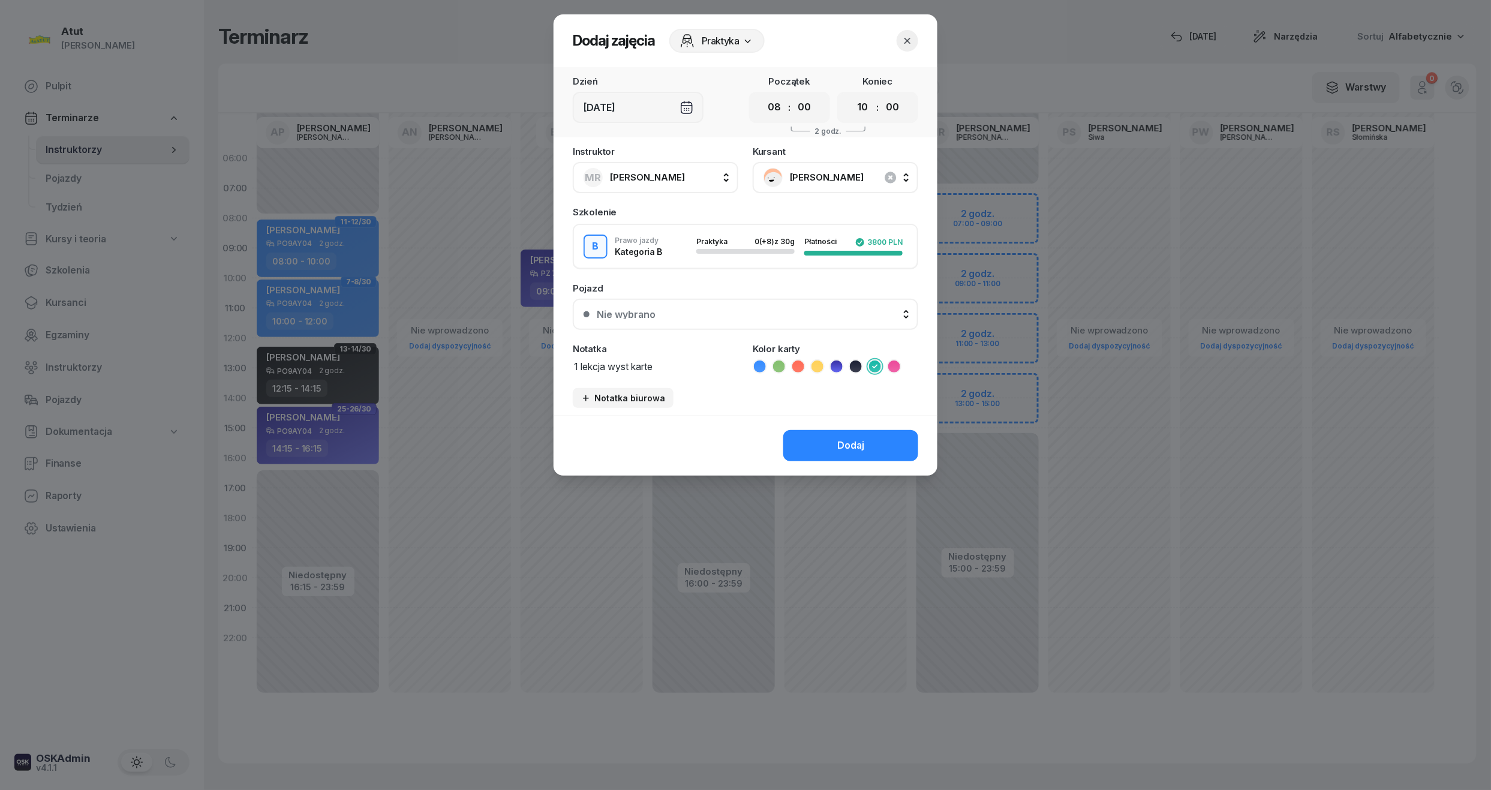
click at [660, 311] on div "Nie wybrano" at bounding box center [752, 314] width 311 height 10
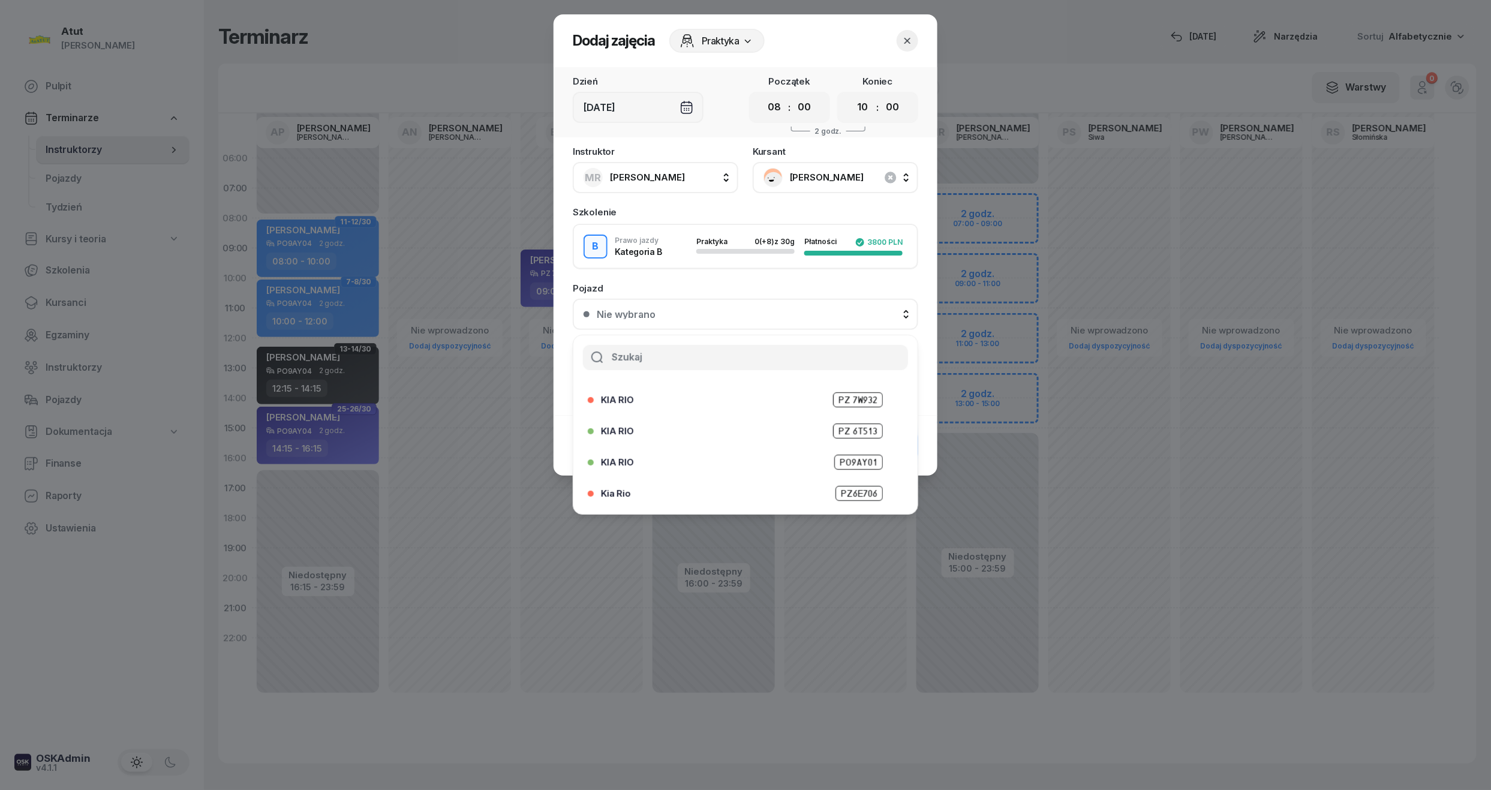
scroll to position [149, 0]
click at [850, 493] on span "PO4VC27" at bounding box center [858, 496] width 49 height 15
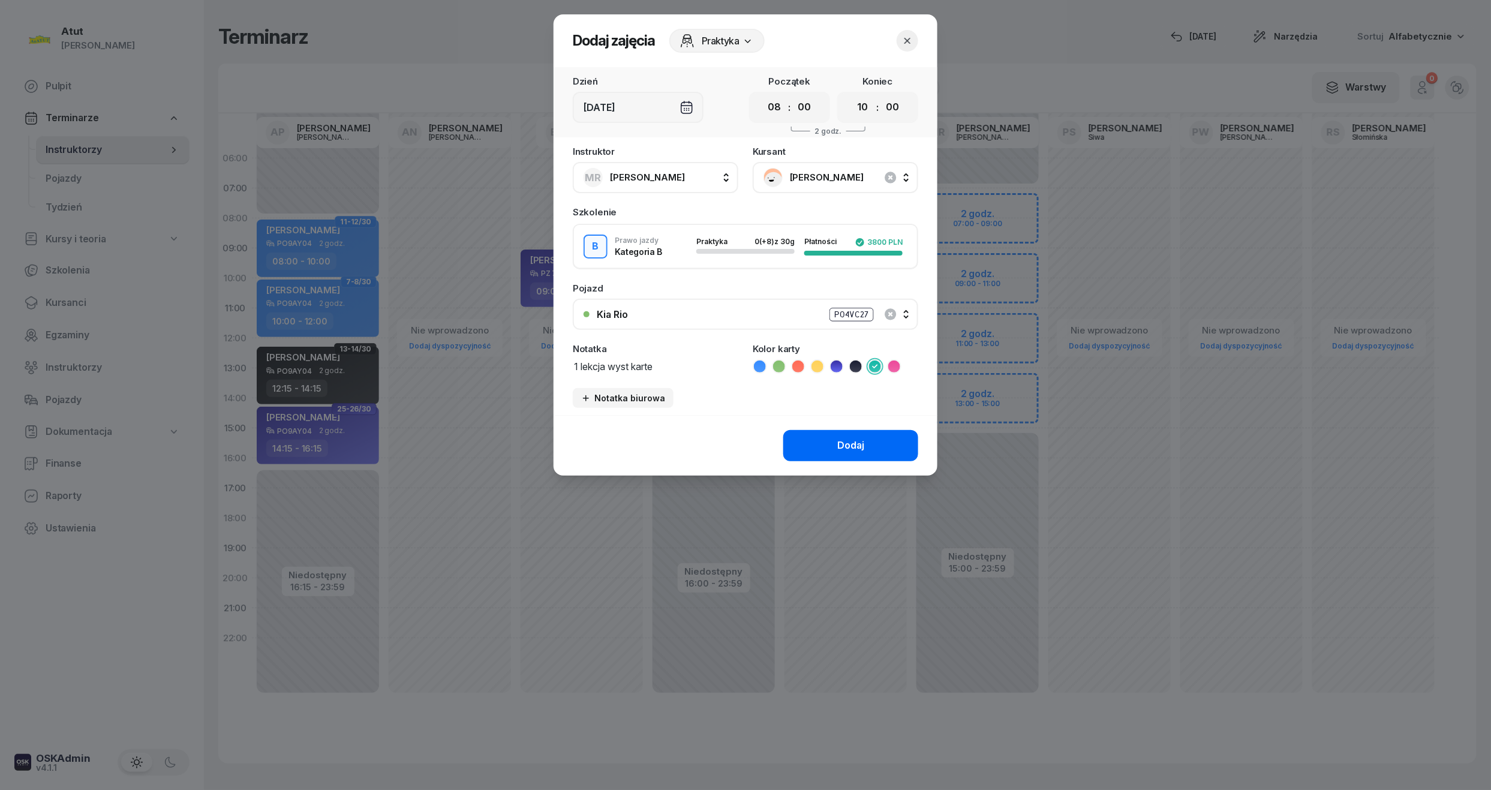
click at [869, 444] on button "Dodaj" at bounding box center [850, 445] width 135 height 31
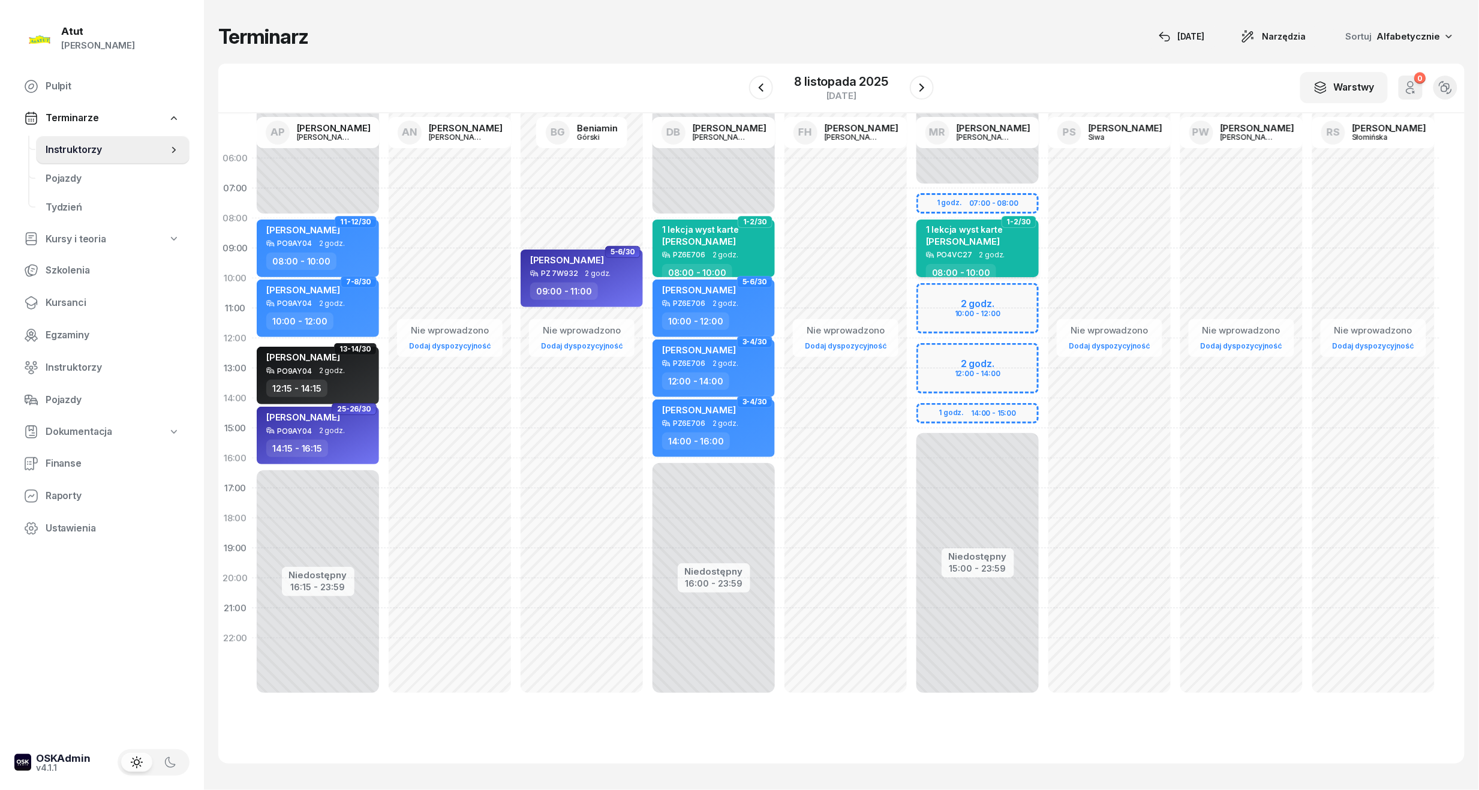
click at [959, 240] on span "[PERSON_NAME]" at bounding box center [963, 241] width 74 height 11
select select "08"
select select "10"
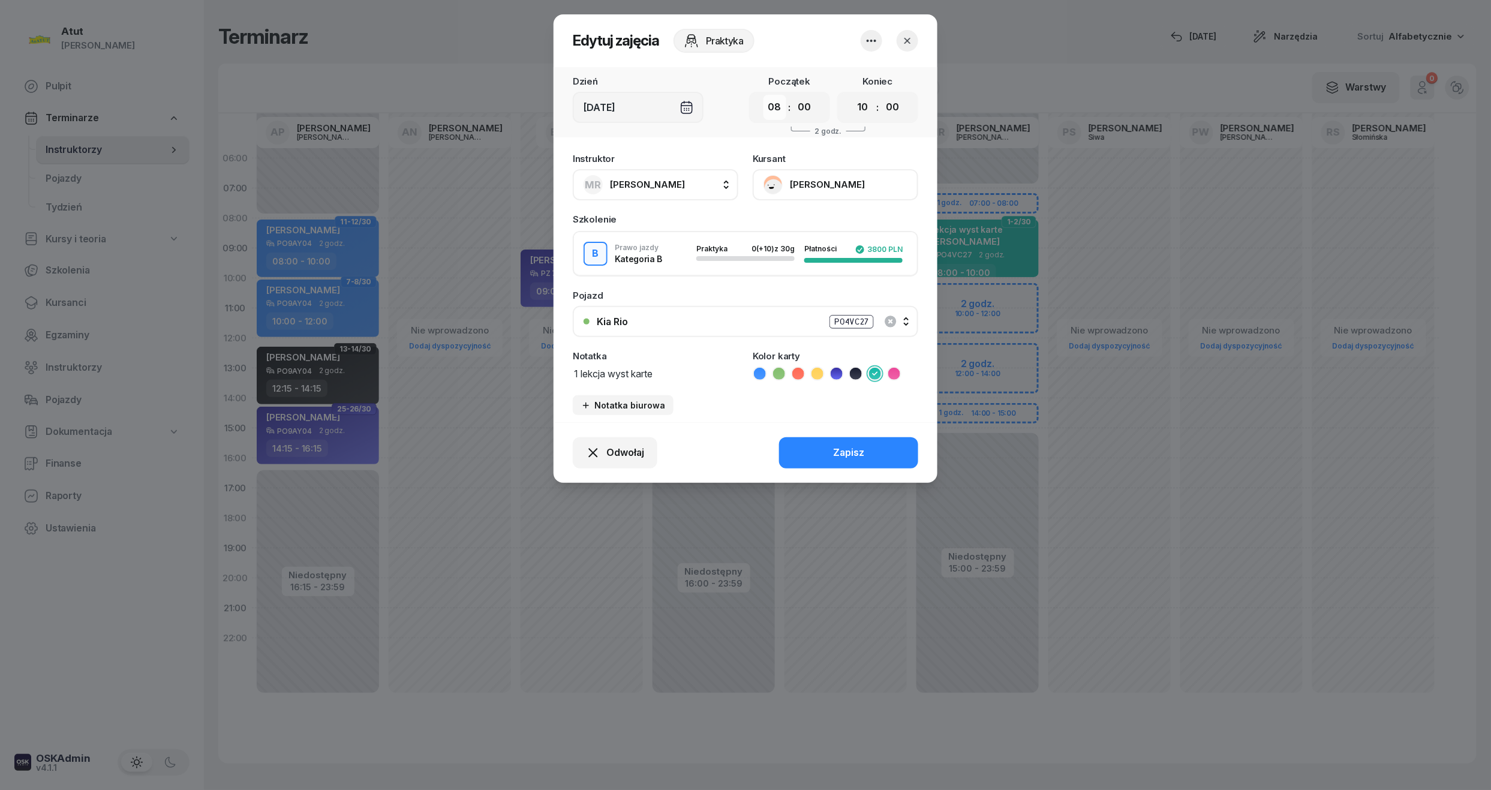
click at [776, 114] on select "00 01 02 03 04 05 06 07 08 09 10 11 12 13 14 15 16 17 18 19 20 21 22 23" at bounding box center [774, 107] width 23 height 25
select select "07"
click at [763, 95] on select "00 01 02 03 04 05 06 07 08 09 10 11 12 13 14 15 16 17 18 19 20 21 22 23" at bounding box center [774, 107] width 23 height 25
click at [859, 113] on select "00 01 02 03 04 05 06 07 08 09 10 11 12 13 14 15 16 17 18 19 20 21 22 23" at bounding box center [862, 107] width 23 height 25
select select "09"
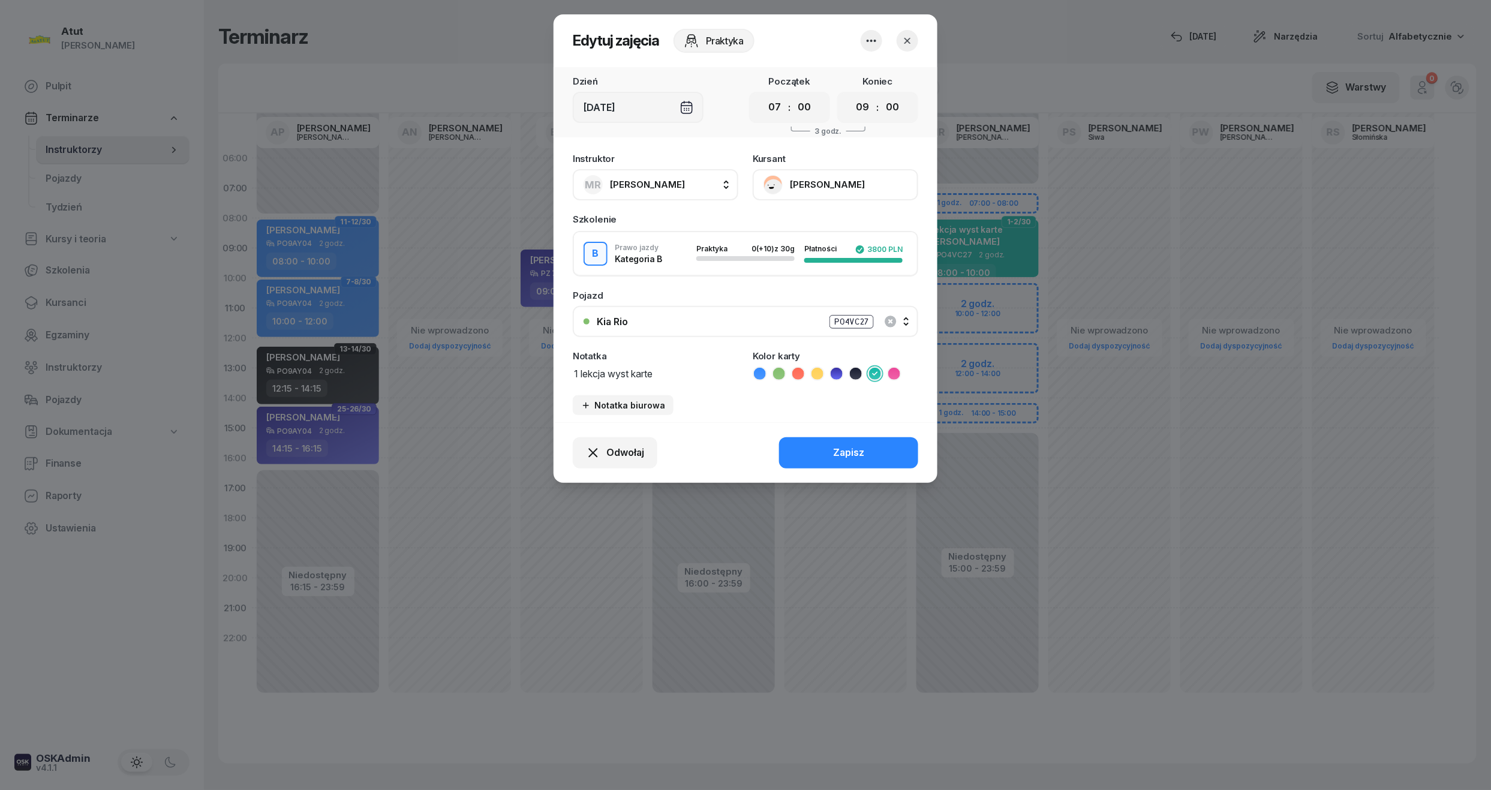
click at [851, 95] on select "00 01 02 03 04 05 06 07 08 09 10 11 12 13 14 15 16 17 18 19 20 21 22 23" at bounding box center [862, 107] width 23 height 25
click at [827, 449] on button "Zapisz" at bounding box center [848, 452] width 139 height 31
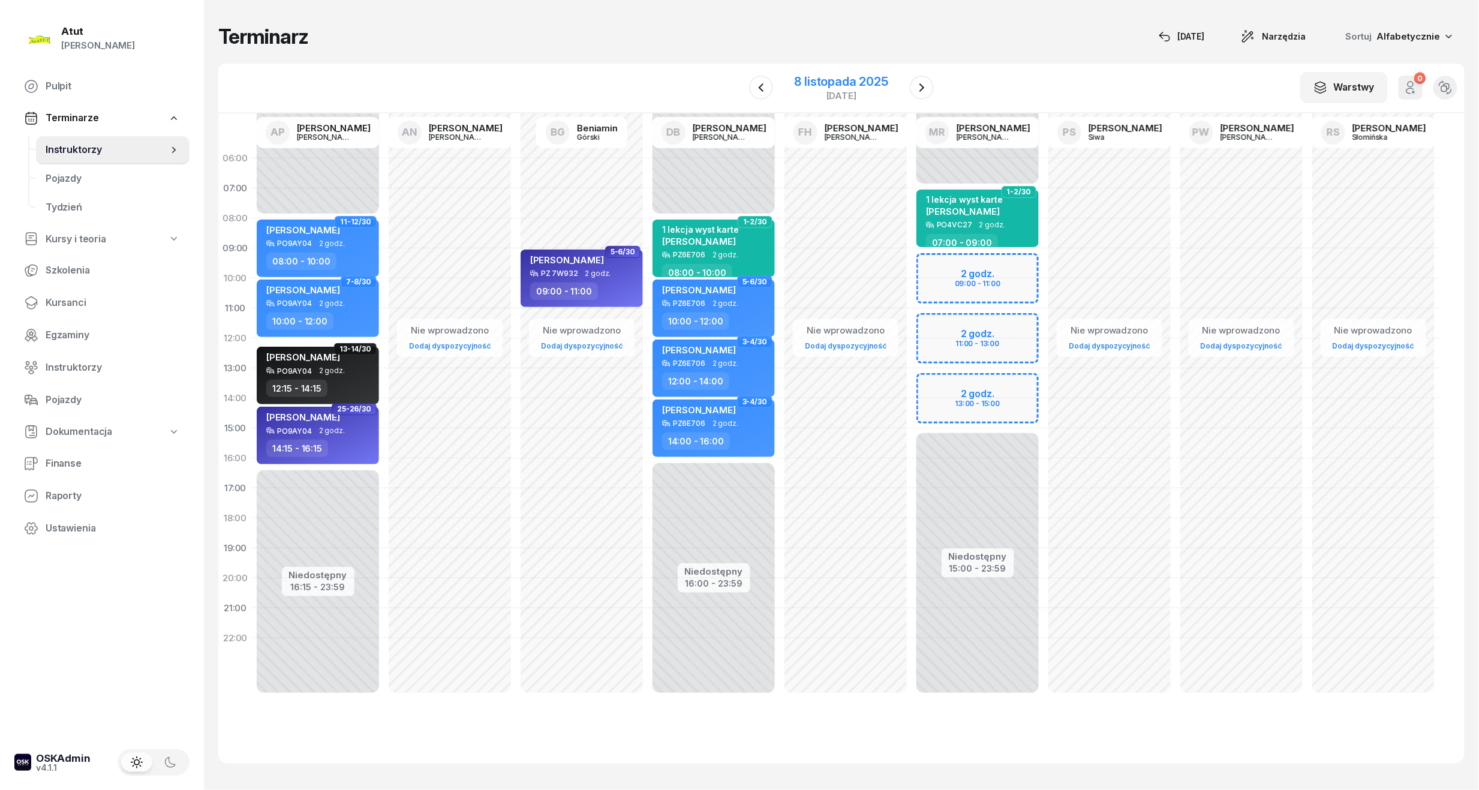
click at [838, 77] on div "8 listopada 2025" at bounding box center [841, 82] width 94 height 12
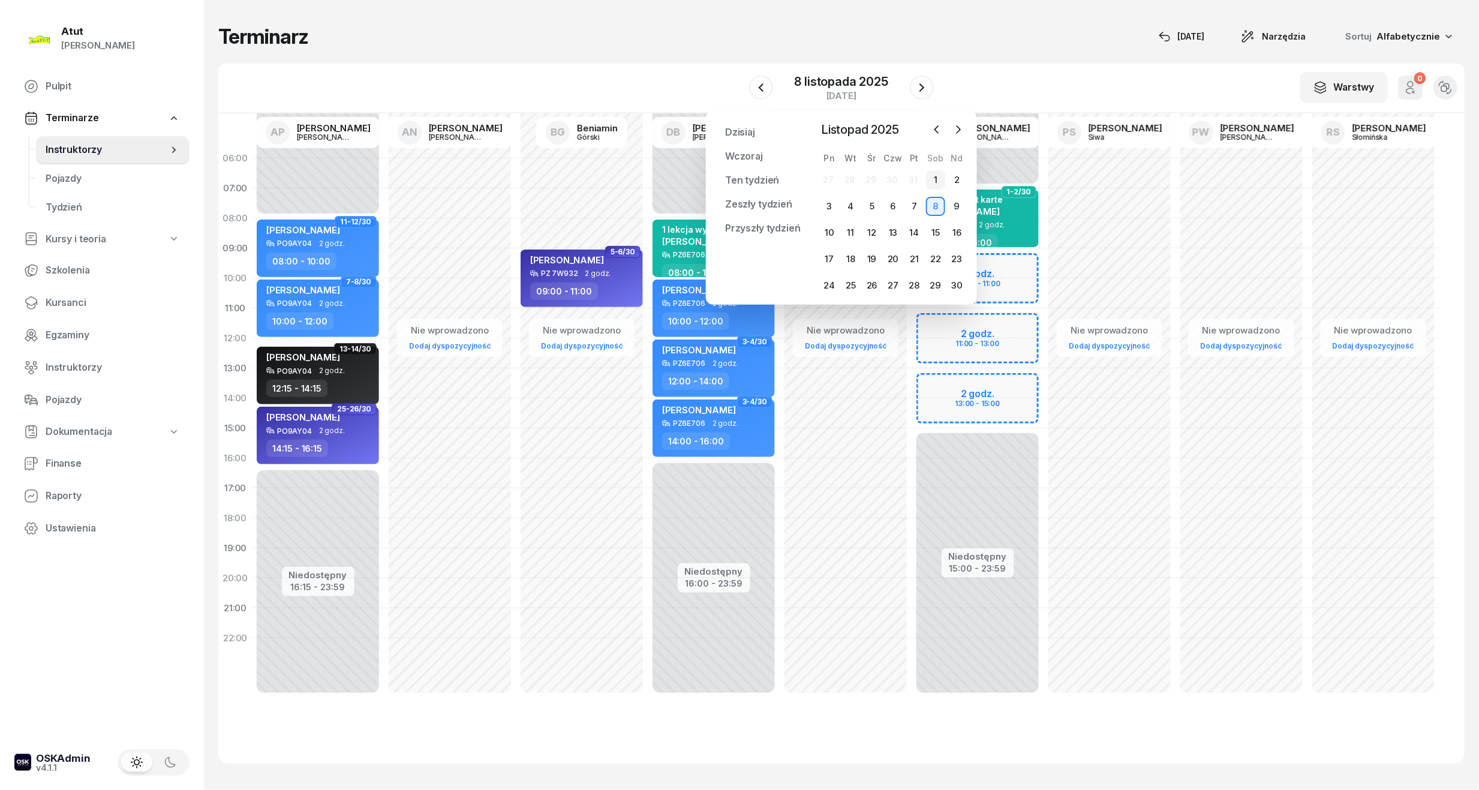
click at [941, 183] on div "1" at bounding box center [935, 179] width 19 height 19
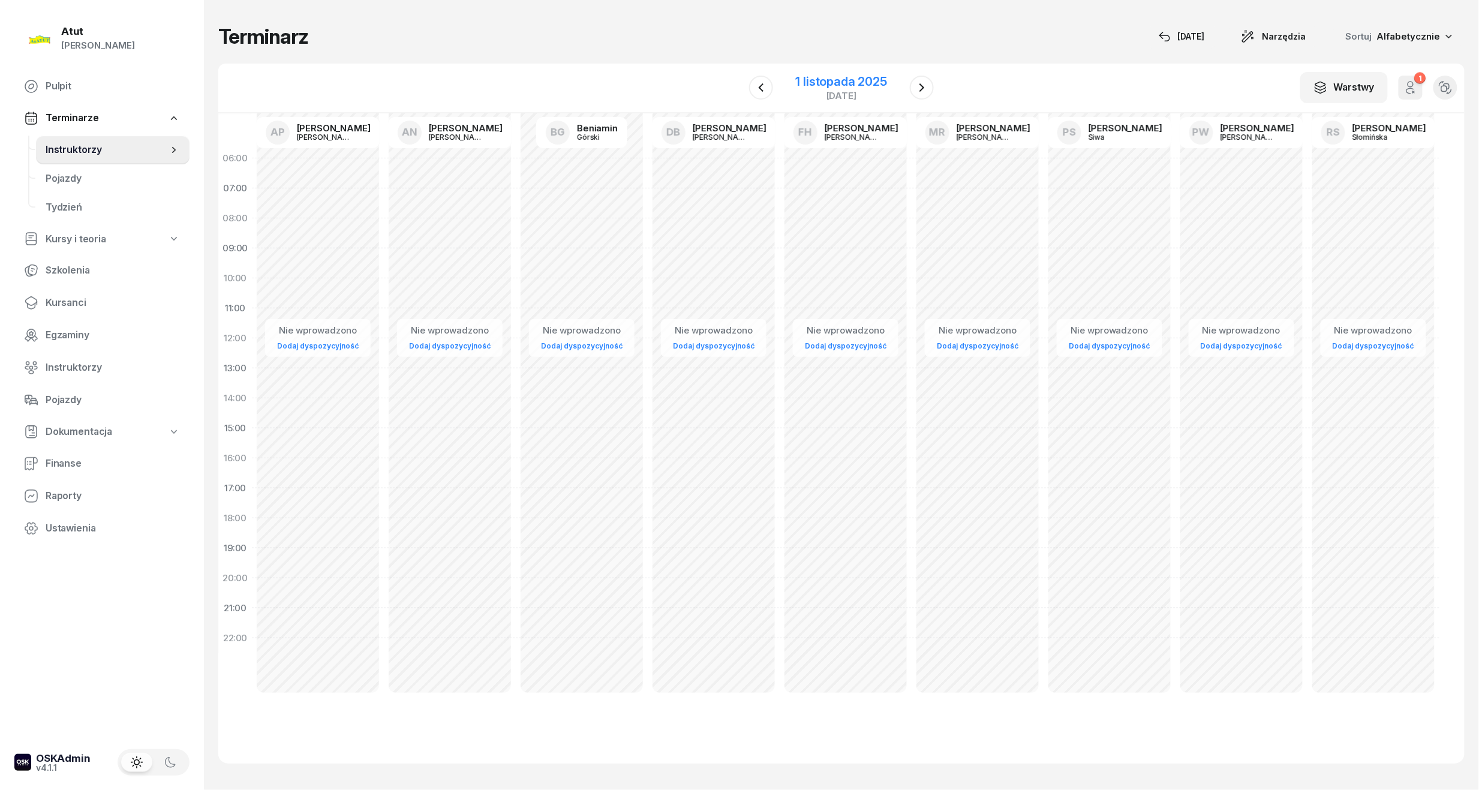
click at [854, 80] on div "1 listopada 2025" at bounding box center [841, 82] width 91 height 12
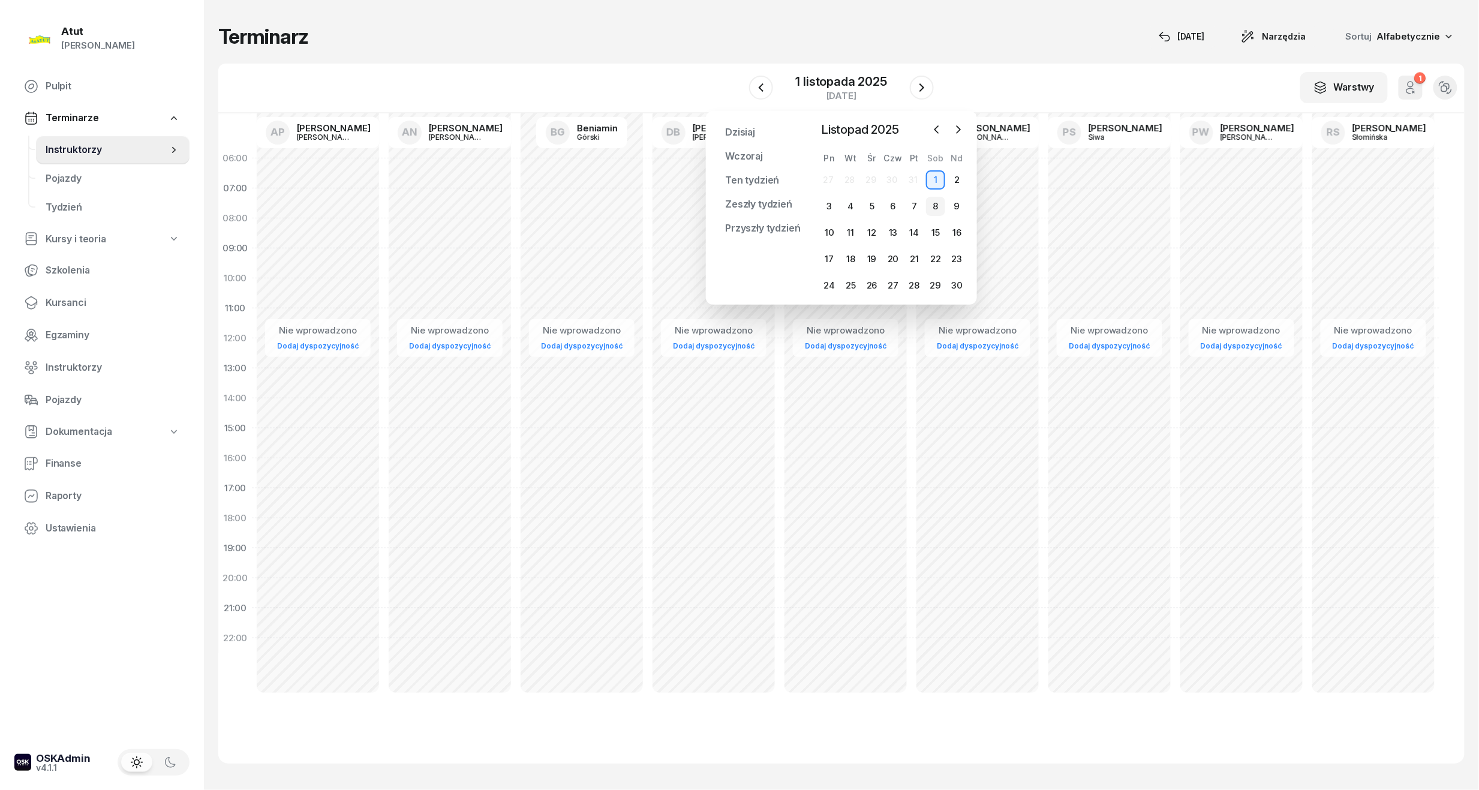
click at [938, 206] on div "8" at bounding box center [935, 206] width 19 height 19
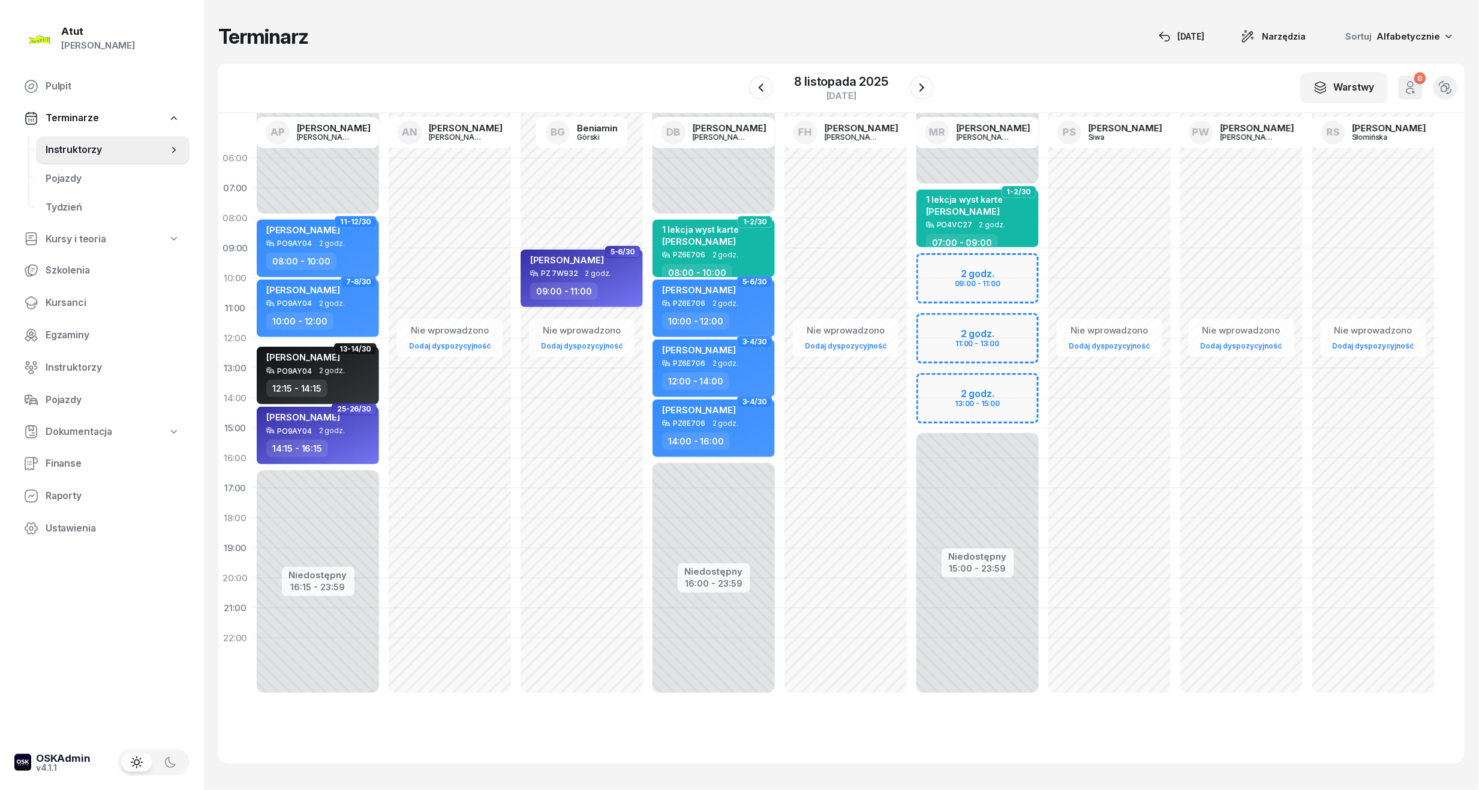
click at [956, 276] on div "Niedostępny 00:00 - 07:00 Niedostępny 15:00 - 23:59 2 godz. 09:00 - 11:00 2 god…" at bounding box center [977, 428] width 132 height 570
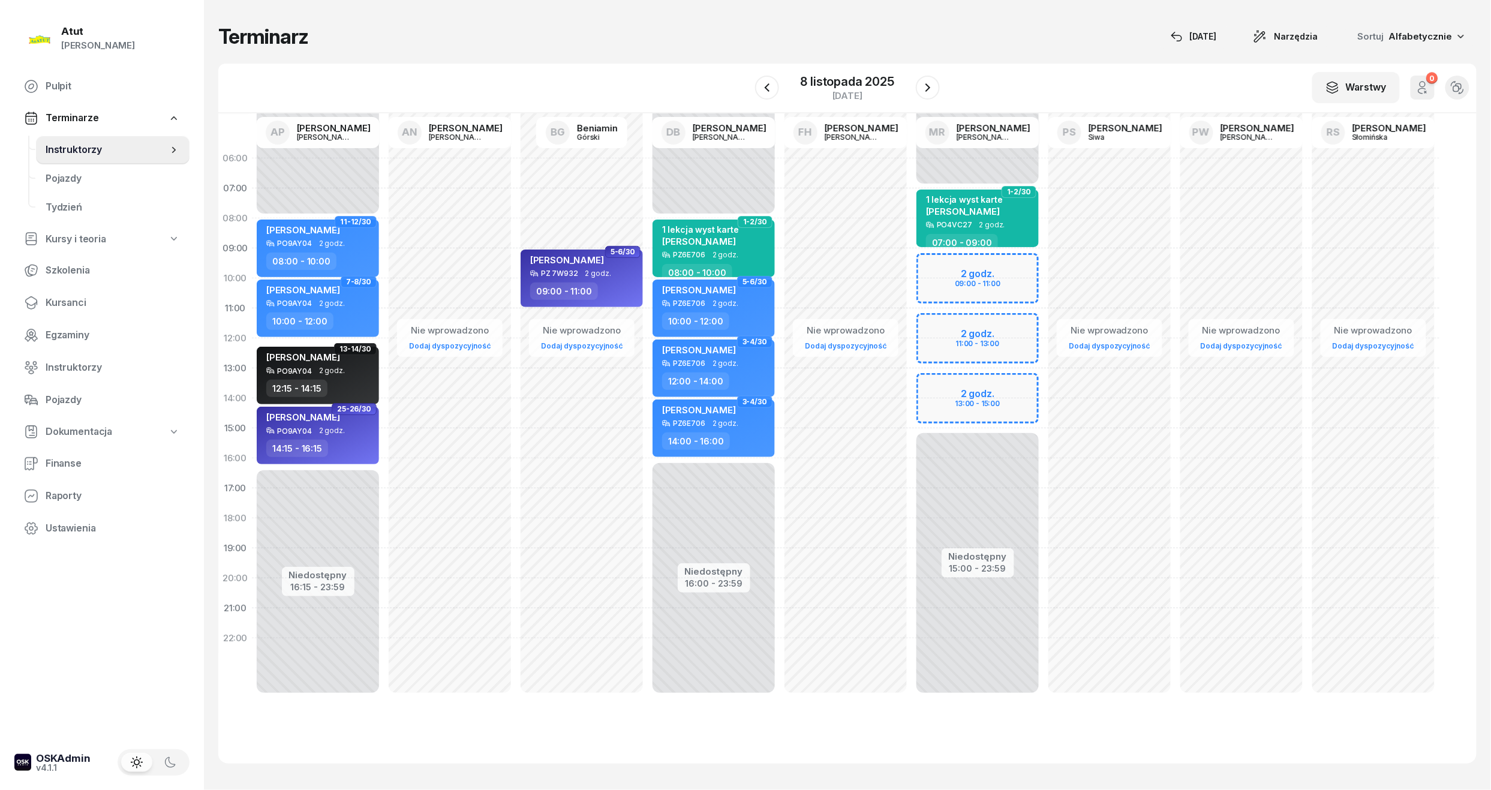
select select "09"
select select "11"
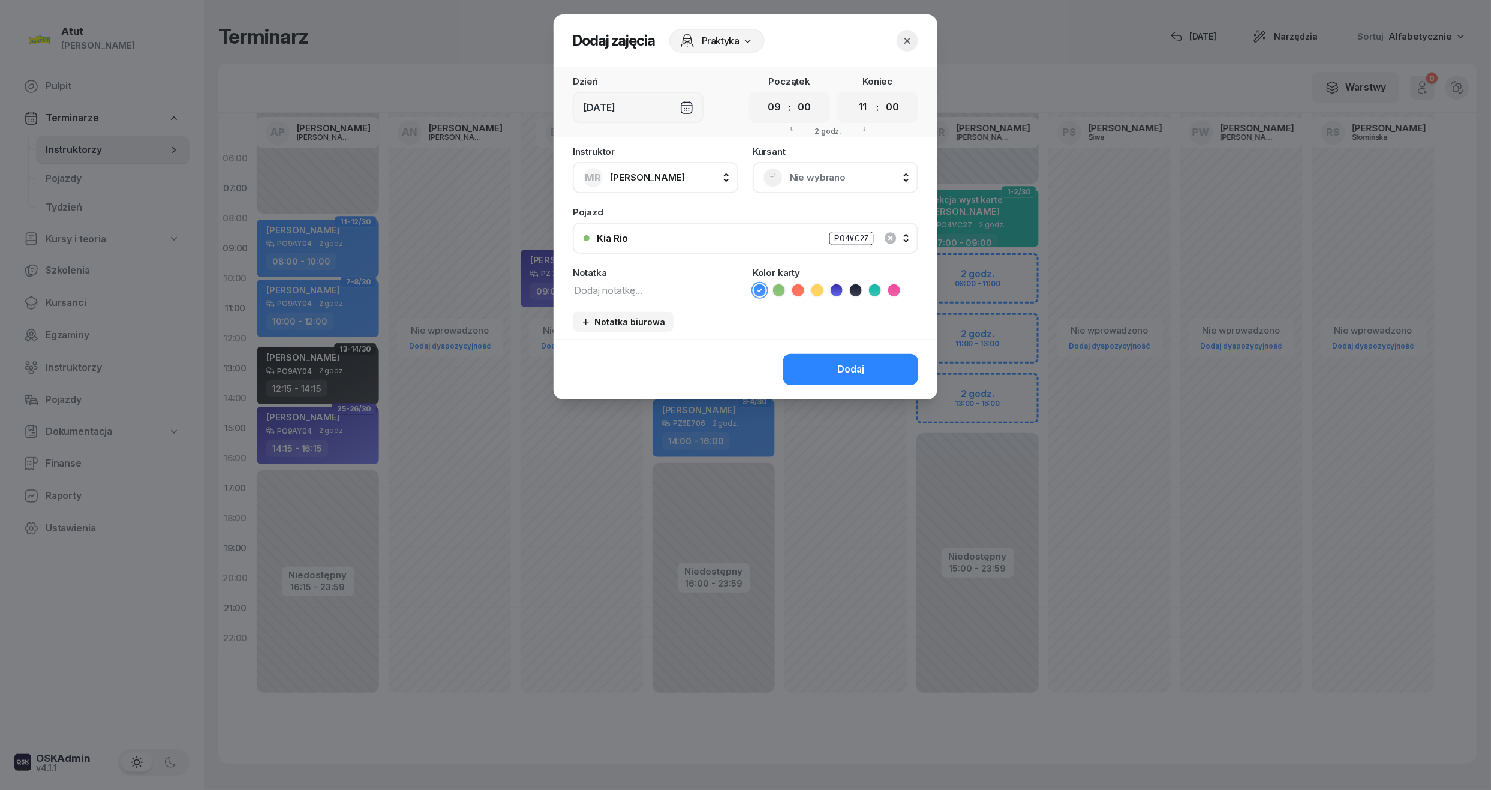
click at [835, 170] on span "Nie wybrano" at bounding box center [849, 178] width 118 height 16
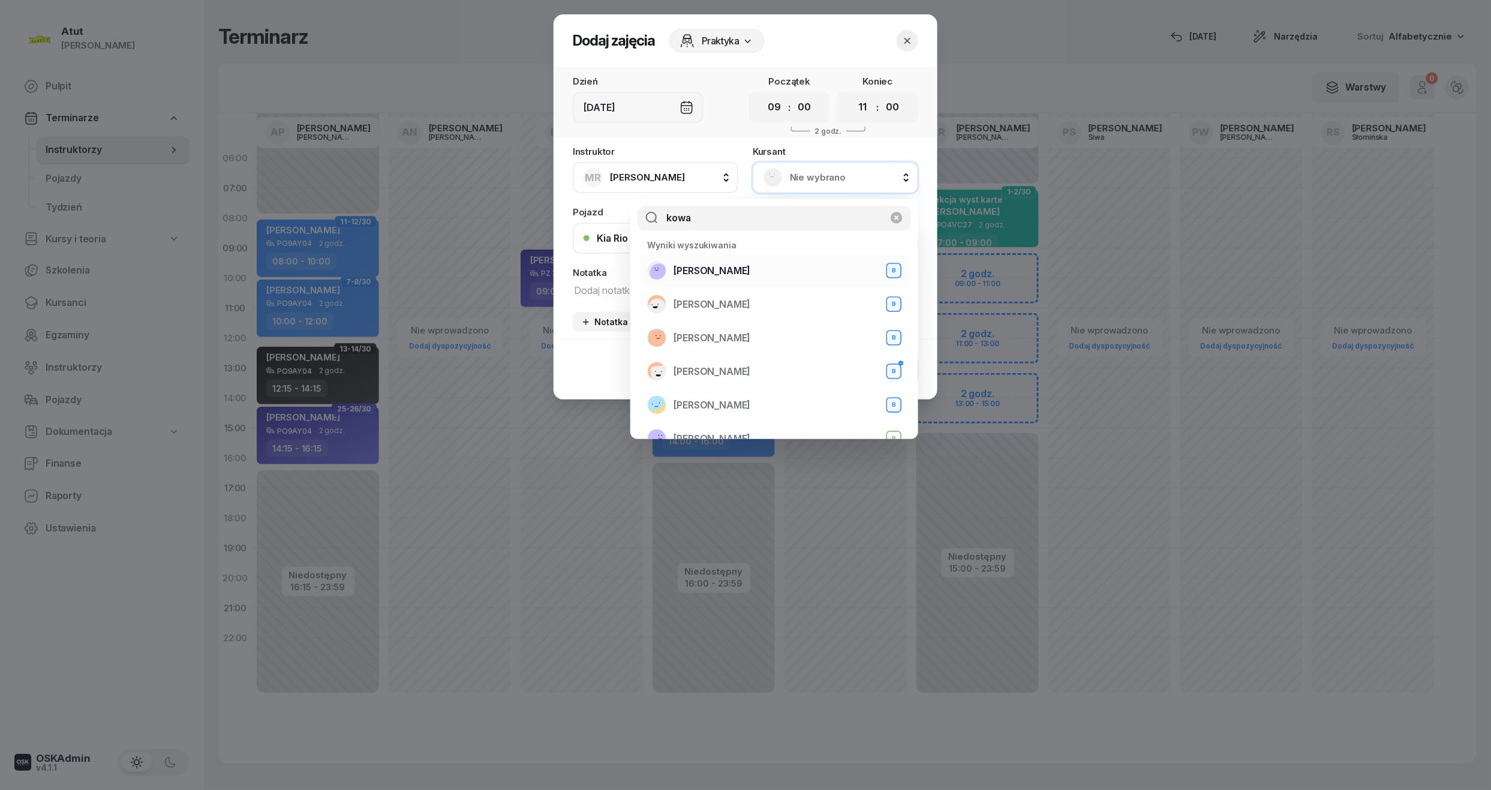
type input "kowa"
click at [702, 273] on span "[PERSON_NAME]" at bounding box center [711, 271] width 77 height 16
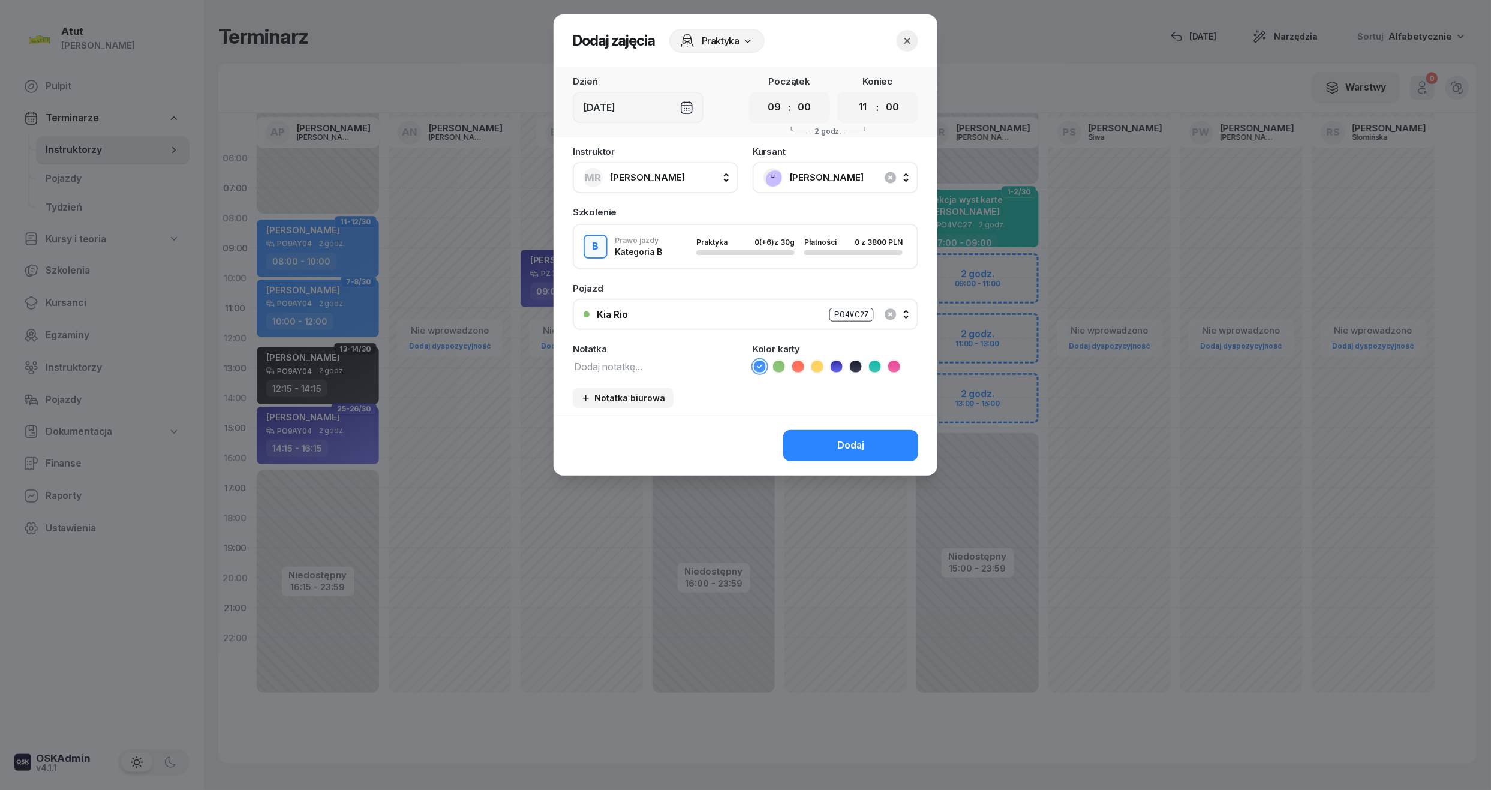
drag, startPoint x: 773, startPoint y: 112, endPoint x: 754, endPoint y: 130, distance: 26.3
click at [773, 112] on select "00 01 02 03 04 05 06 07 08 09 10 11 12 13 14 15 16 17 18 19 20 21 22 23" at bounding box center [774, 107] width 23 height 25
click at [763, 95] on select "00 01 02 03 04 05 06 07 08 09 10 11 12 13 14 15 16 17 18 19 20 21 22 23" at bounding box center [774, 107] width 23 height 25
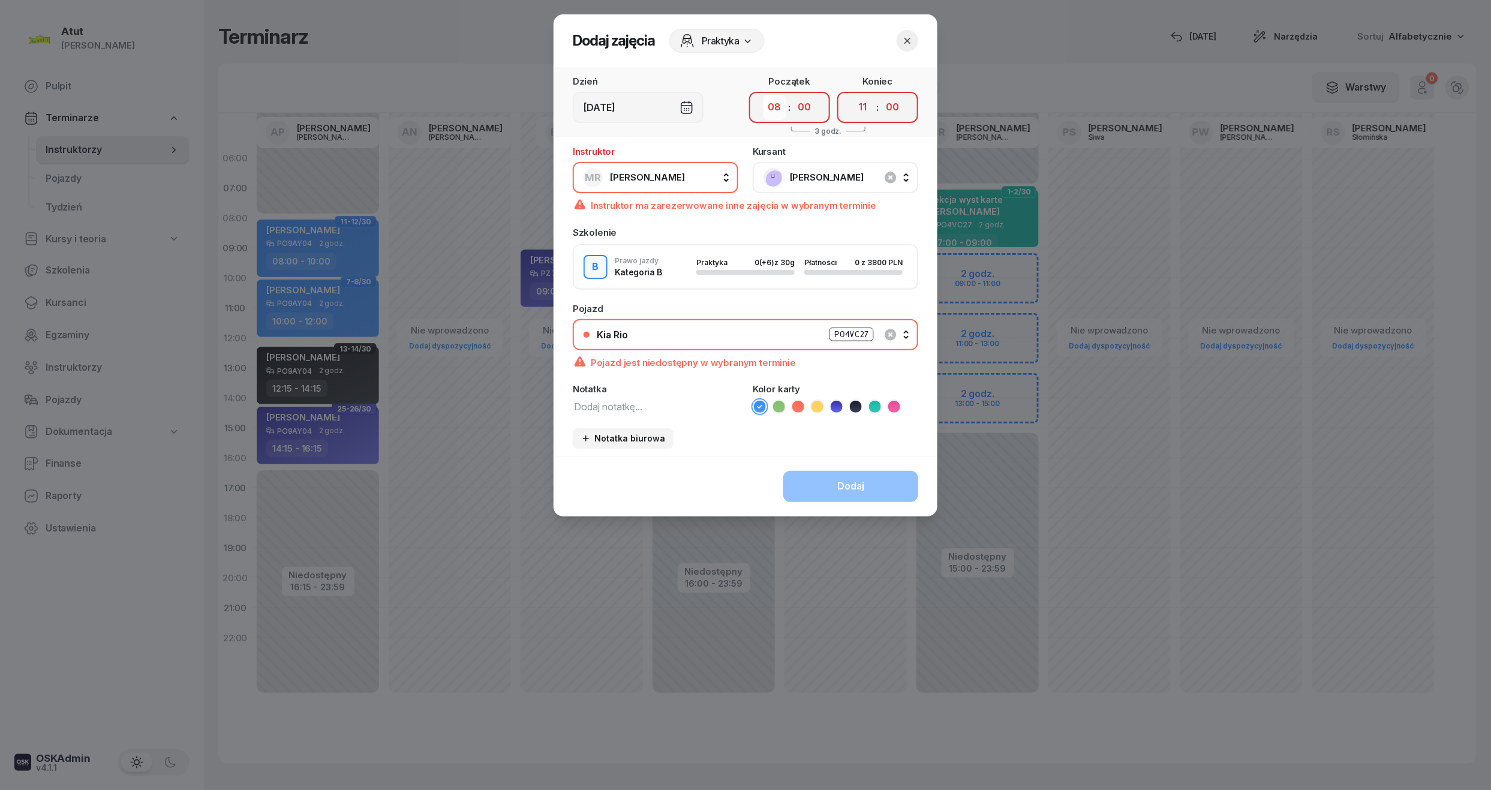
click at [772, 108] on select "00 01 02 03 04 05 06 07 08 09 10 11 12 13 14 15 16 17 18 19 20 21 22 23" at bounding box center [774, 107] width 23 height 25
select select "09"
click at [763, 95] on select "00 01 02 03 04 05 06 07 08 09 10 11 12 13 14 15 16 17 18 19 20 21 22 23" at bounding box center [774, 107] width 23 height 25
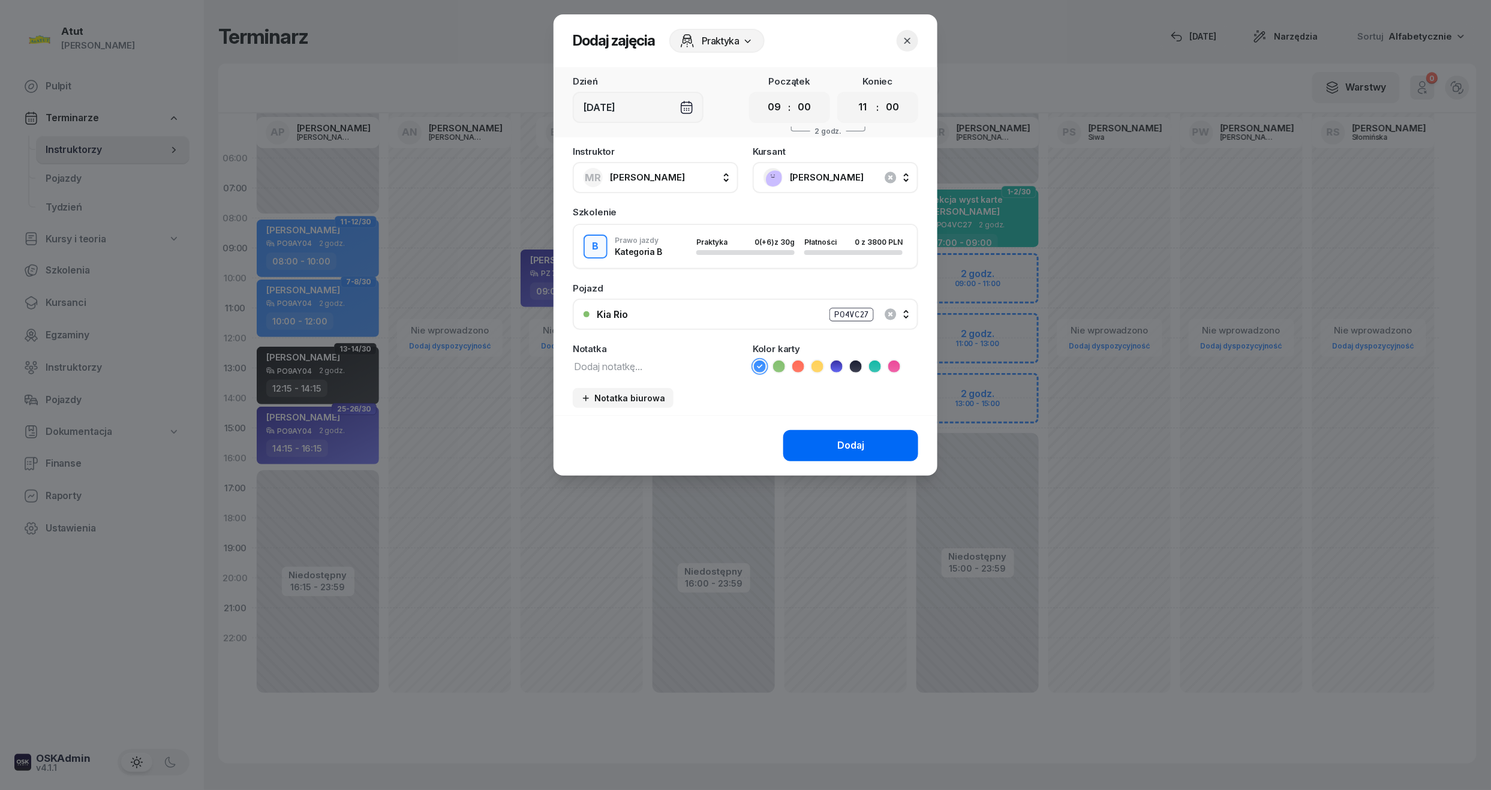
click at [863, 456] on button "Dodaj" at bounding box center [850, 445] width 135 height 31
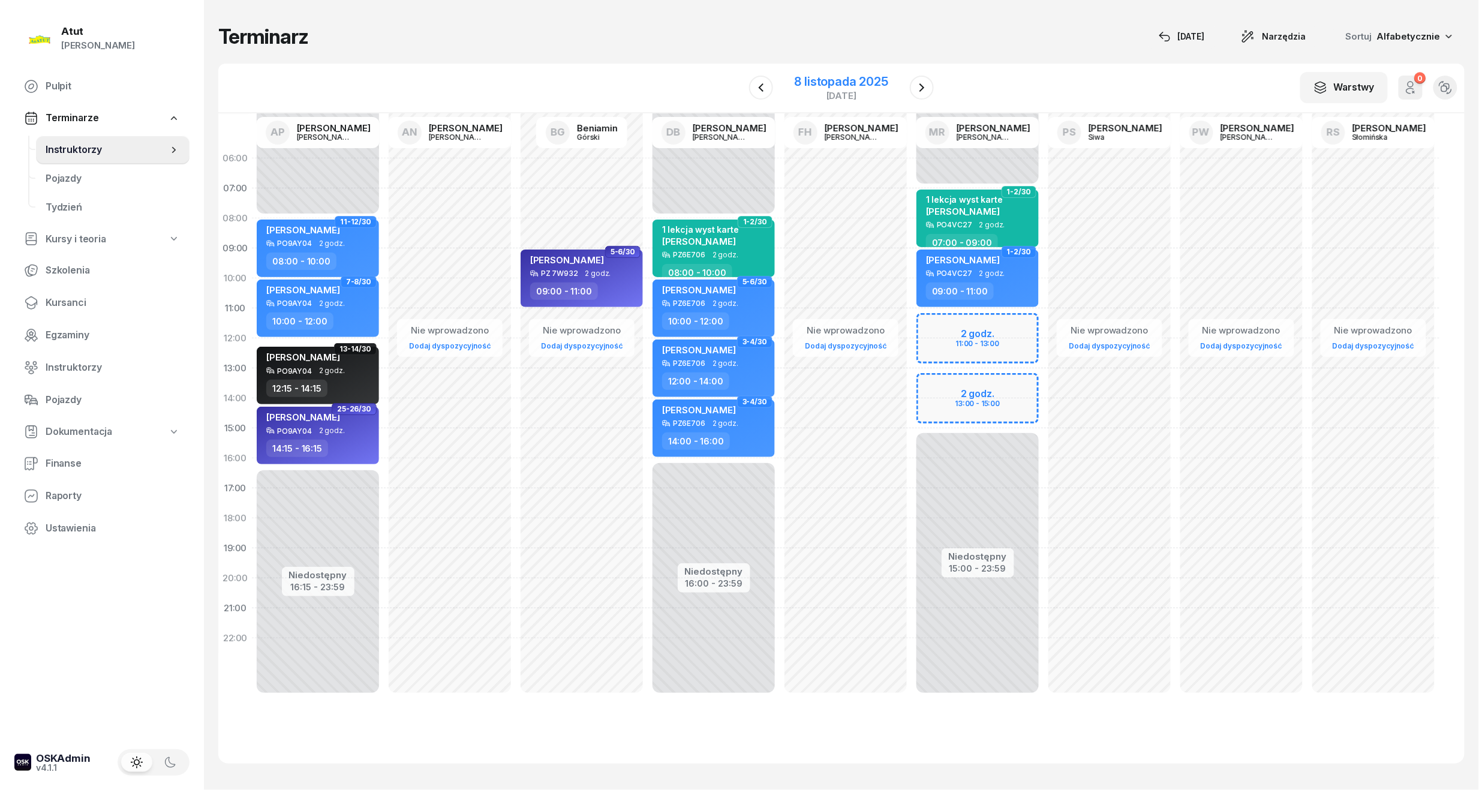
click at [867, 76] on div "8 listopada 2025" at bounding box center [841, 82] width 94 height 12
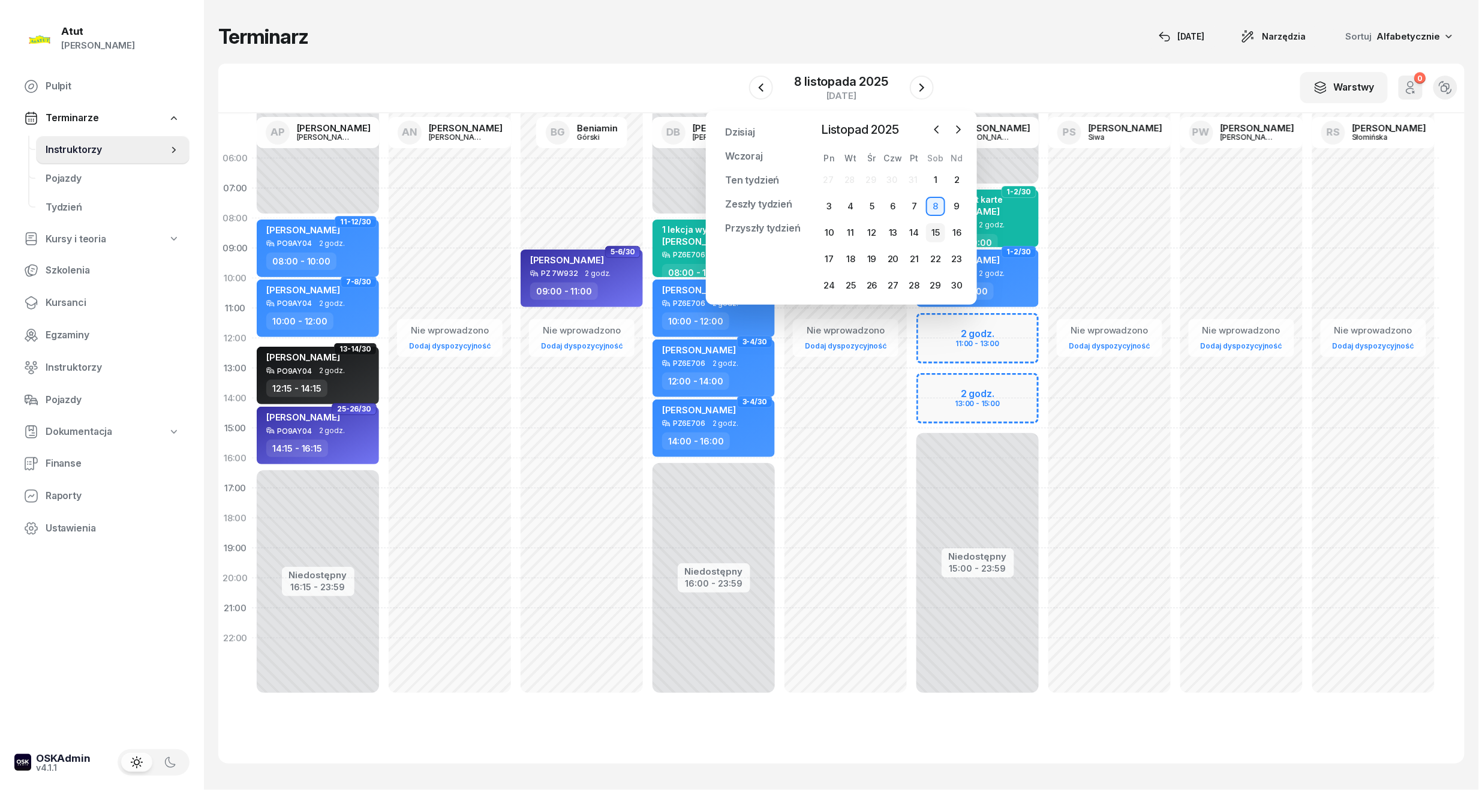
click at [944, 231] on div "15" at bounding box center [935, 232] width 19 height 19
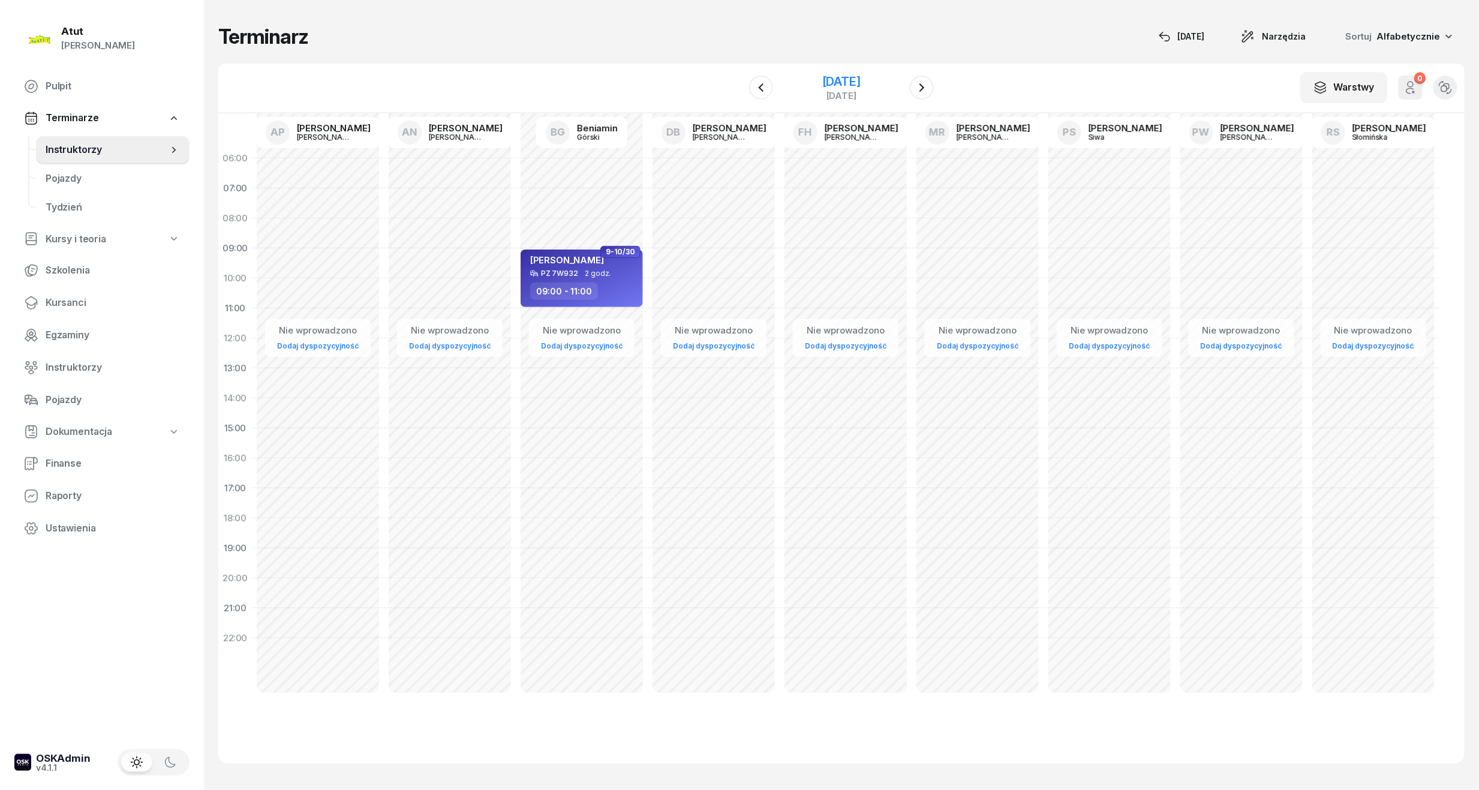
drag, startPoint x: 852, startPoint y: 89, endPoint x: 852, endPoint y: 101, distance: 12.6
click at [852, 89] on div "[DATE]" at bounding box center [841, 88] width 38 height 25
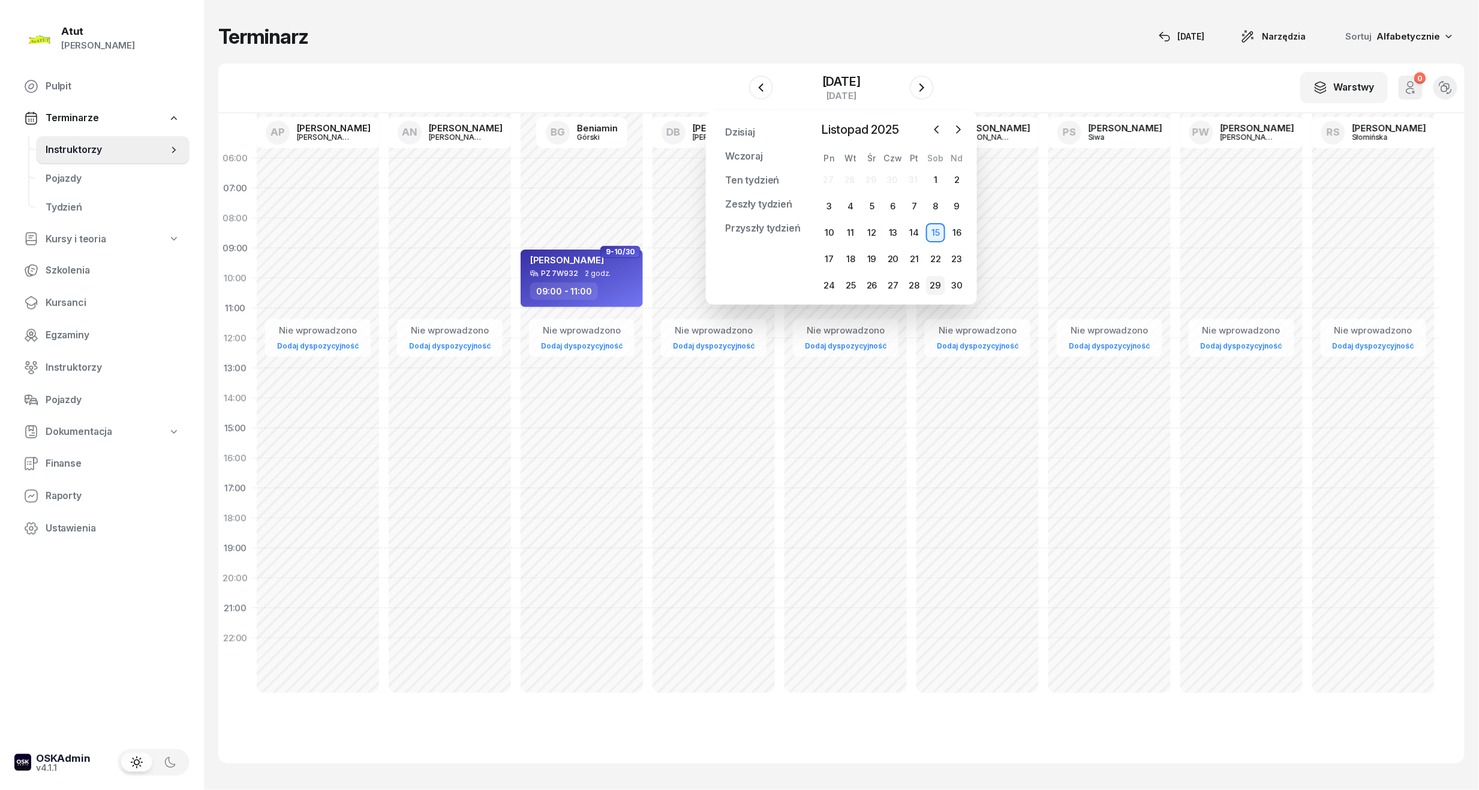
click at [935, 283] on div "29" at bounding box center [935, 285] width 19 height 19
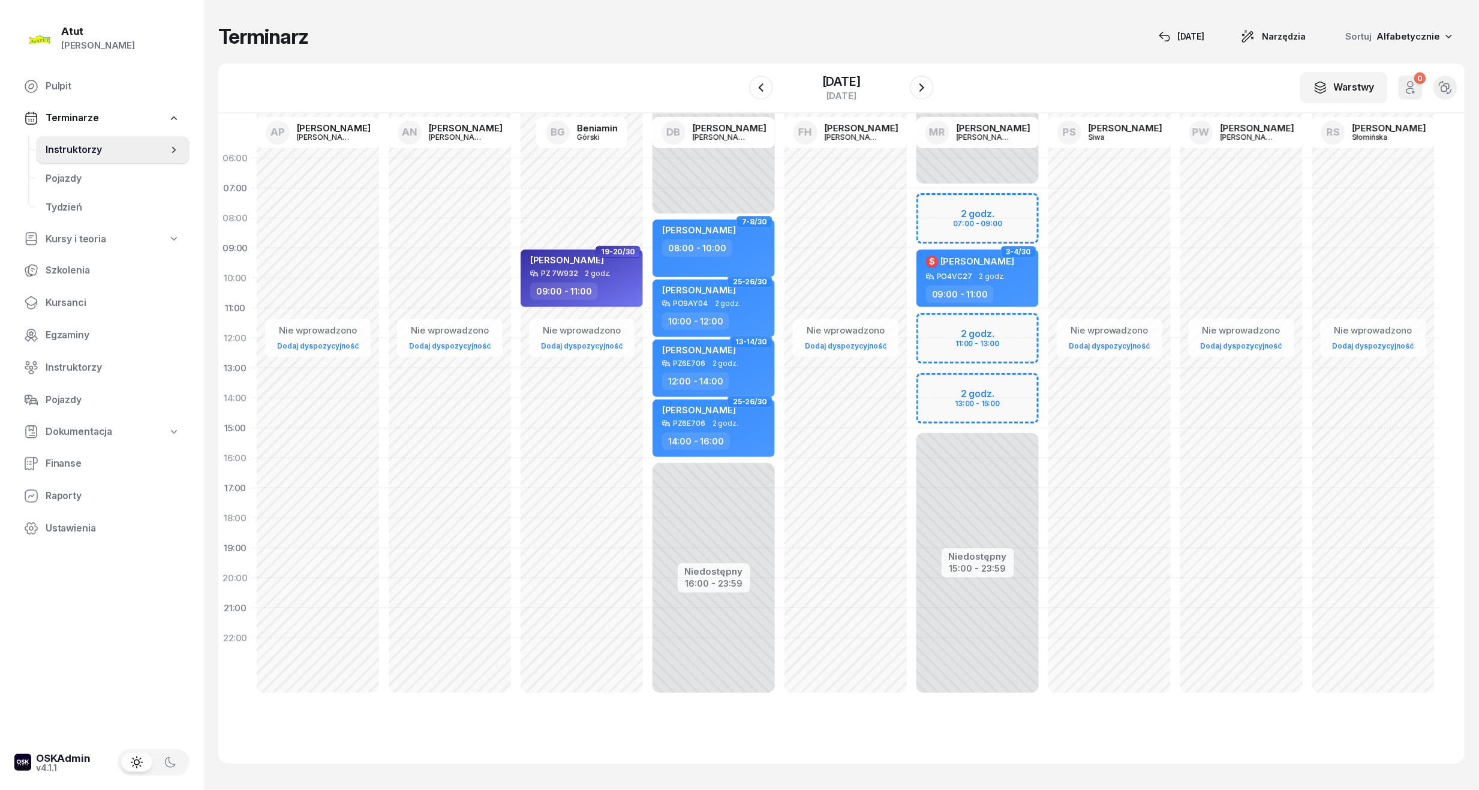
click at [952, 222] on div "Niedostępny 00:00 - 07:00 Niedostępny 15:00 - 23:59 2 godz. 07:00 - 09:00 2 god…" at bounding box center [977, 428] width 132 height 570
select select "08"
select select "09"
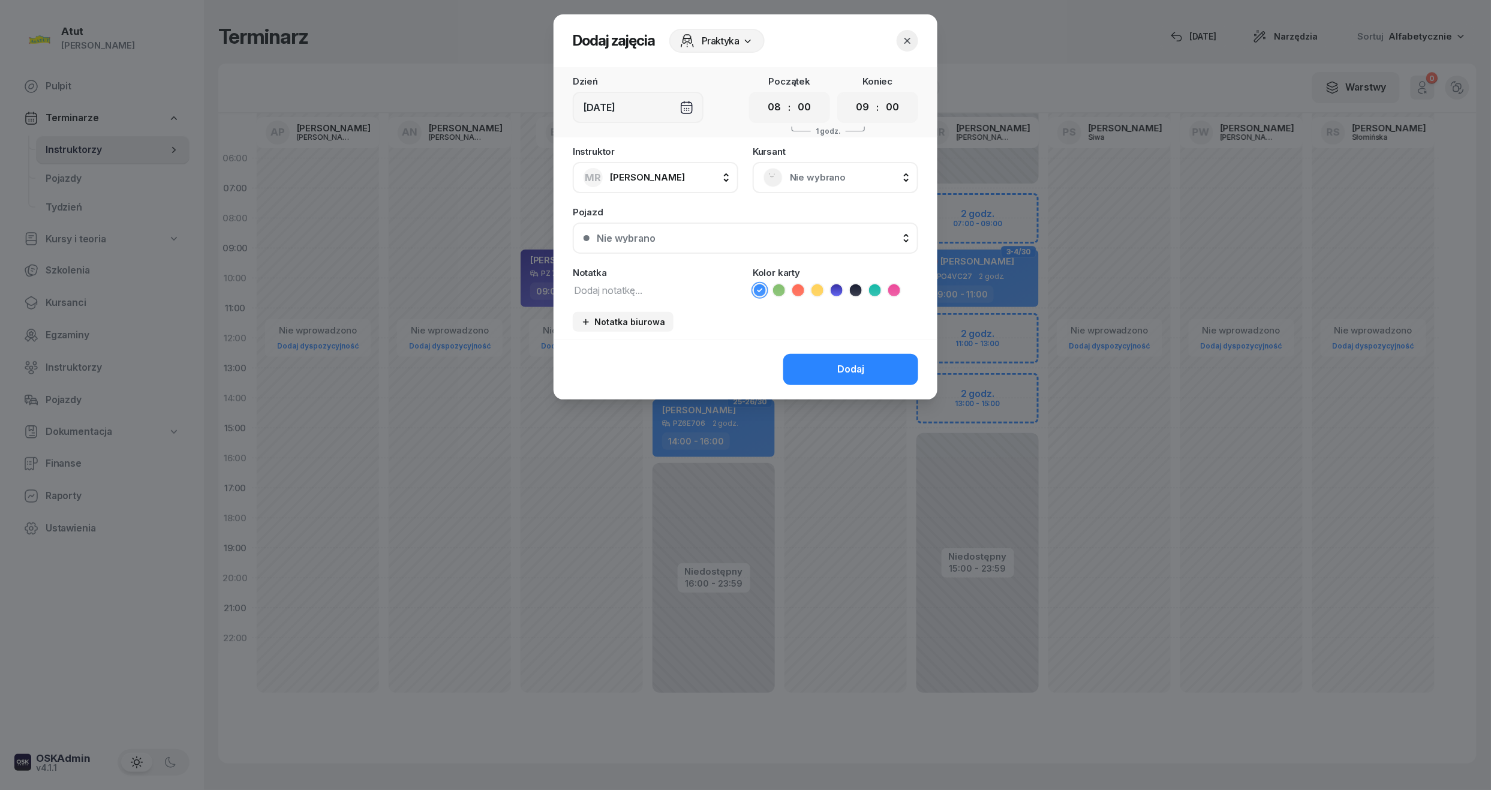
click at [794, 174] on span "Nie wybrano" at bounding box center [849, 178] width 118 height 16
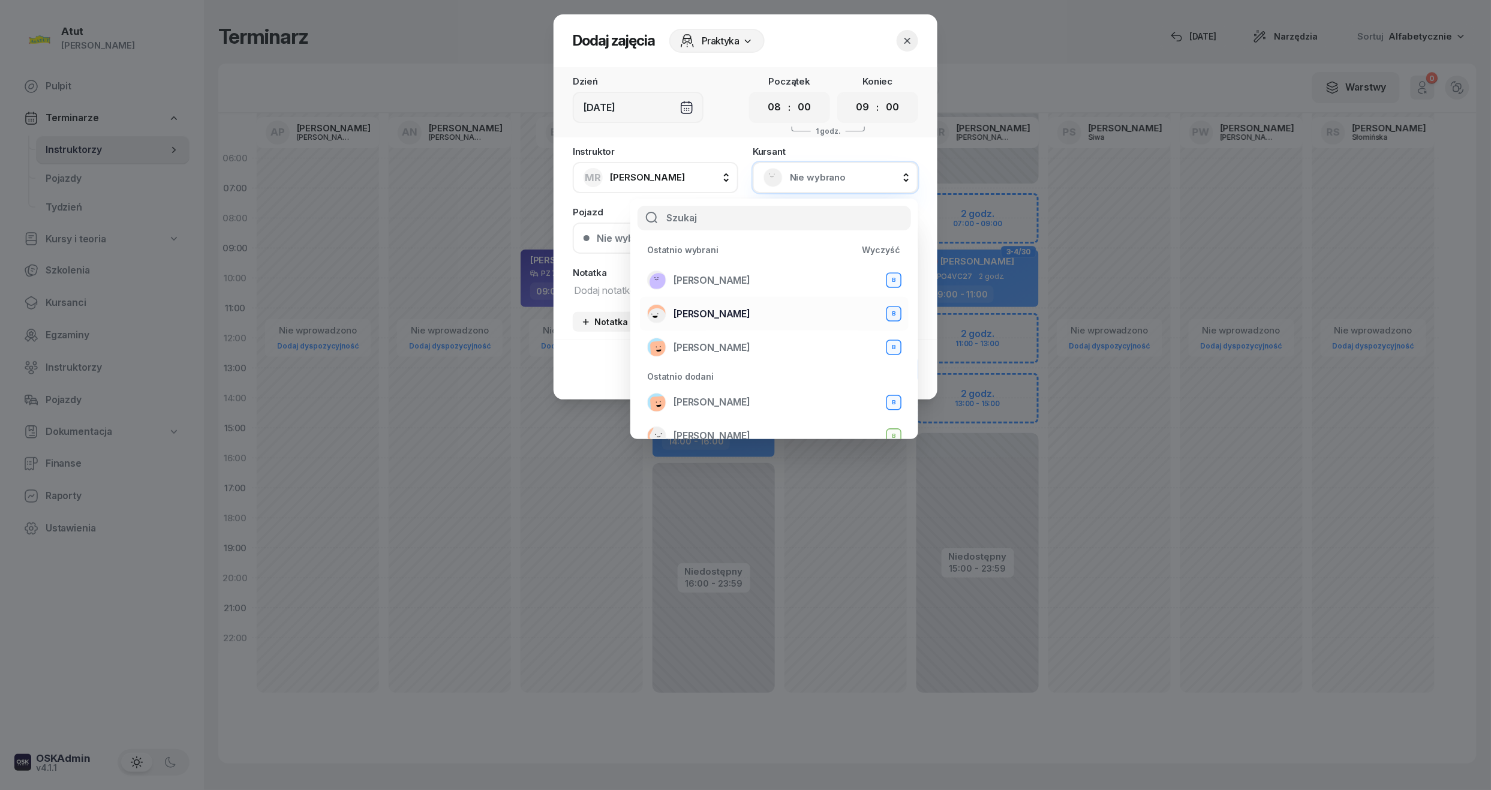
click at [723, 310] on span "[PERSON_NAME]" at bounding box center [711, 314] width 77 height 16
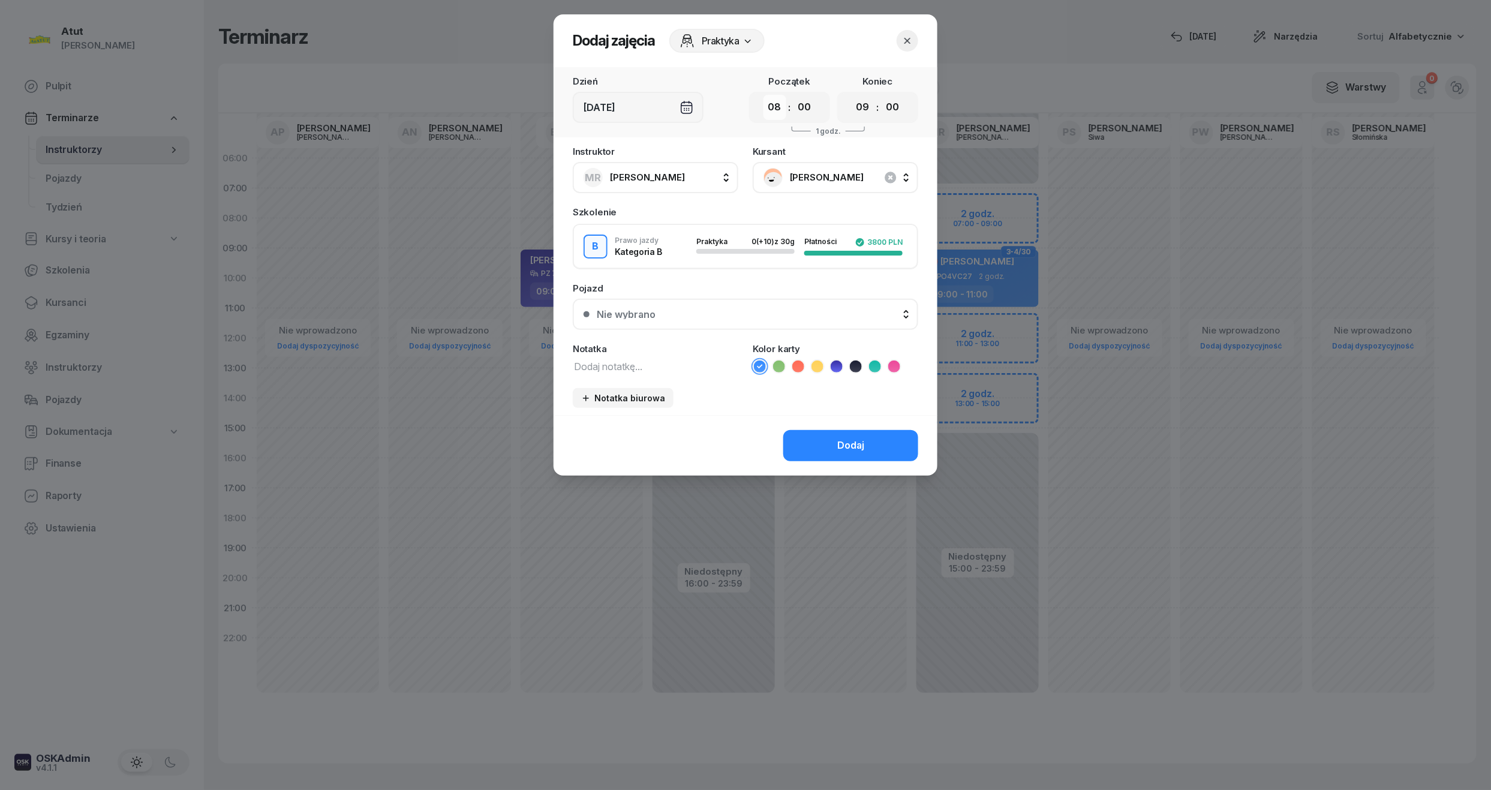
click at [771, 112] on select "00 01 02 03 04 05 06 07 08 09 10 11 12 13 14 15 16 17 18 19 20 21 22 23" at bounding box center [774, 107] width 23 height 25
select select "07"
click at [763, 95] on select "00 01 02 03 04 05 06 07 08 09 10 11 12 13 14 15 16 17 18 19 20 21 22 23" at bounding box center [774, 107] width 23 height 25
click at [748, 303] on button "Nie wybrano" at bounding box center [745, 314] width 345 height 31
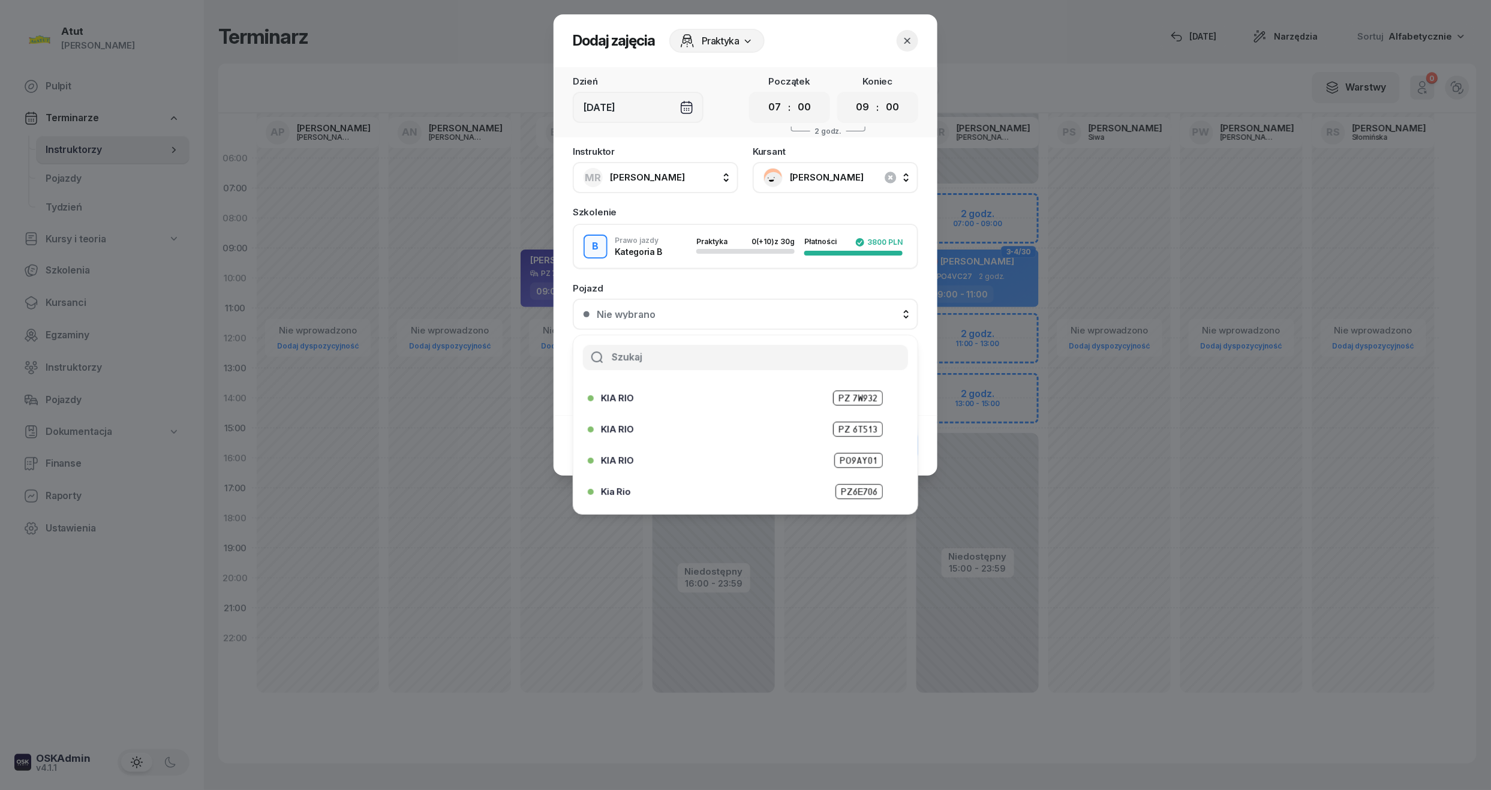
scroll to position [149, 0]
click at [860, 487] on div "[GEOGRAPHIC_DATA]" at bounding box center [742, 496] width 308 height 19
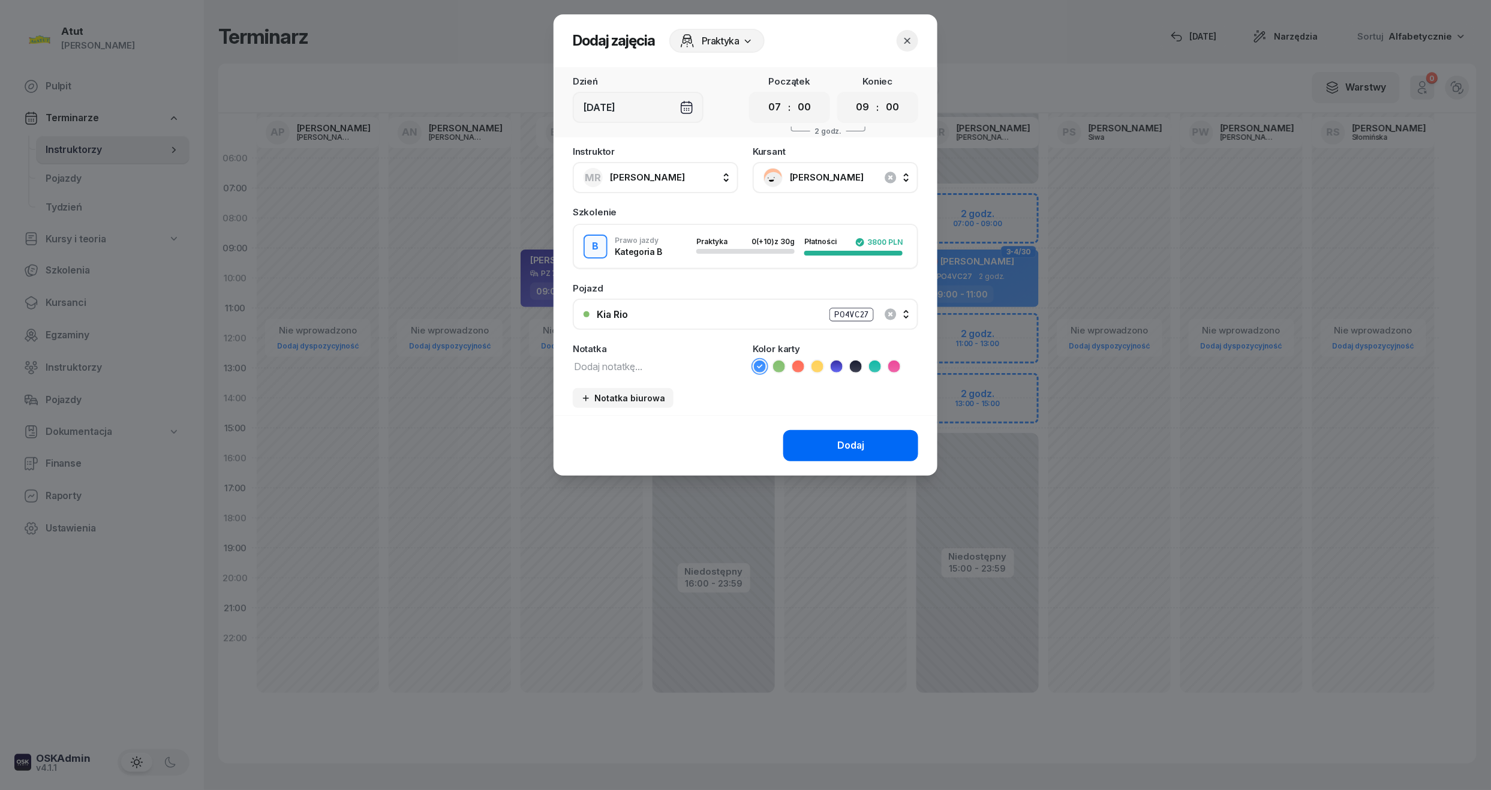
click at [850, 442] on div "Dodaj" at bounding box center [850, 446] width 27 height 16
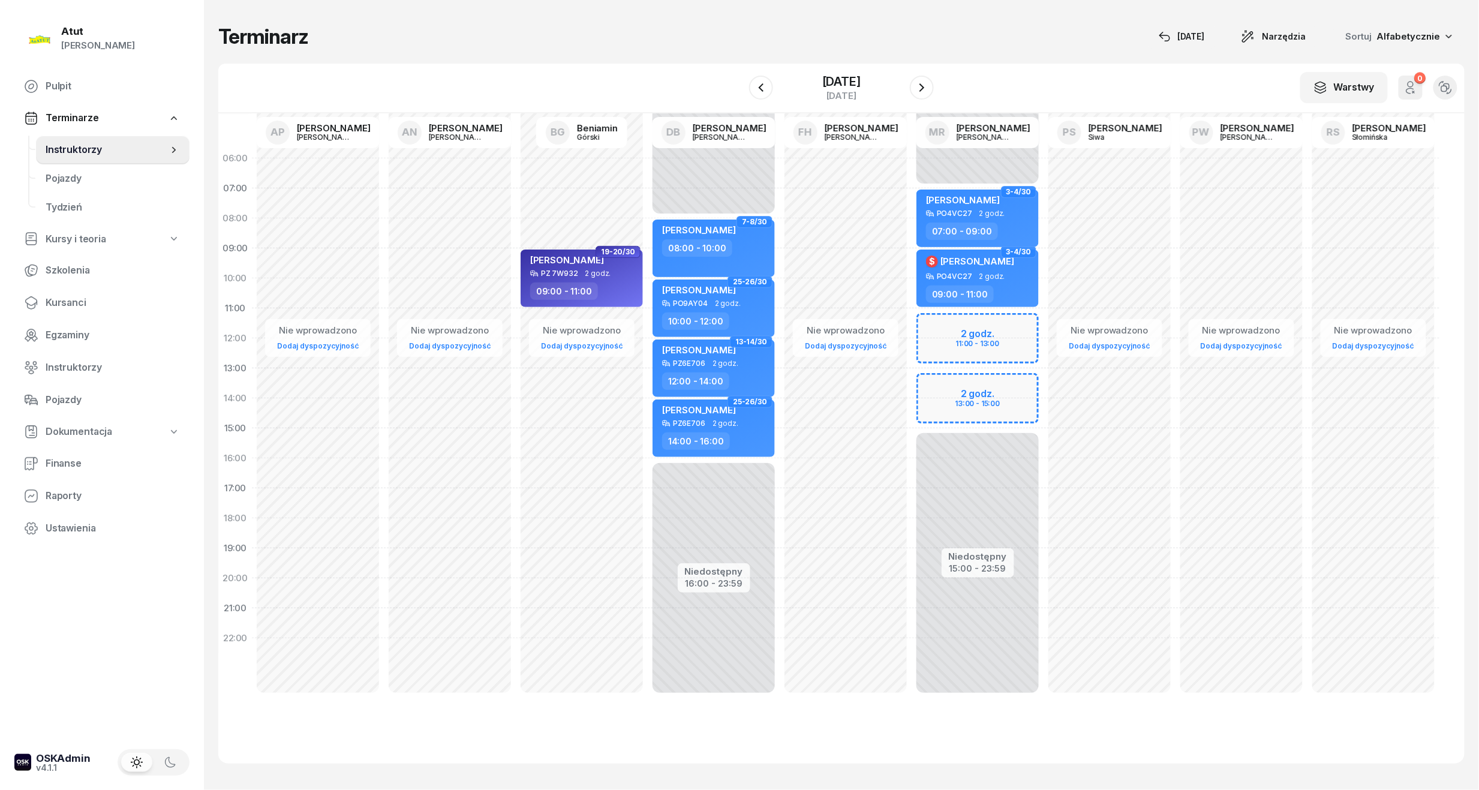
click at [971, 332] on div "Niedostępny 00:00 - 07:00 Niedostępny 15:00 - 23:59 3-4/30 $ [PERSON_NAME] PO4V…" at bounding box center [977, 428] width 132 height 570
select select "11"
select select "13"
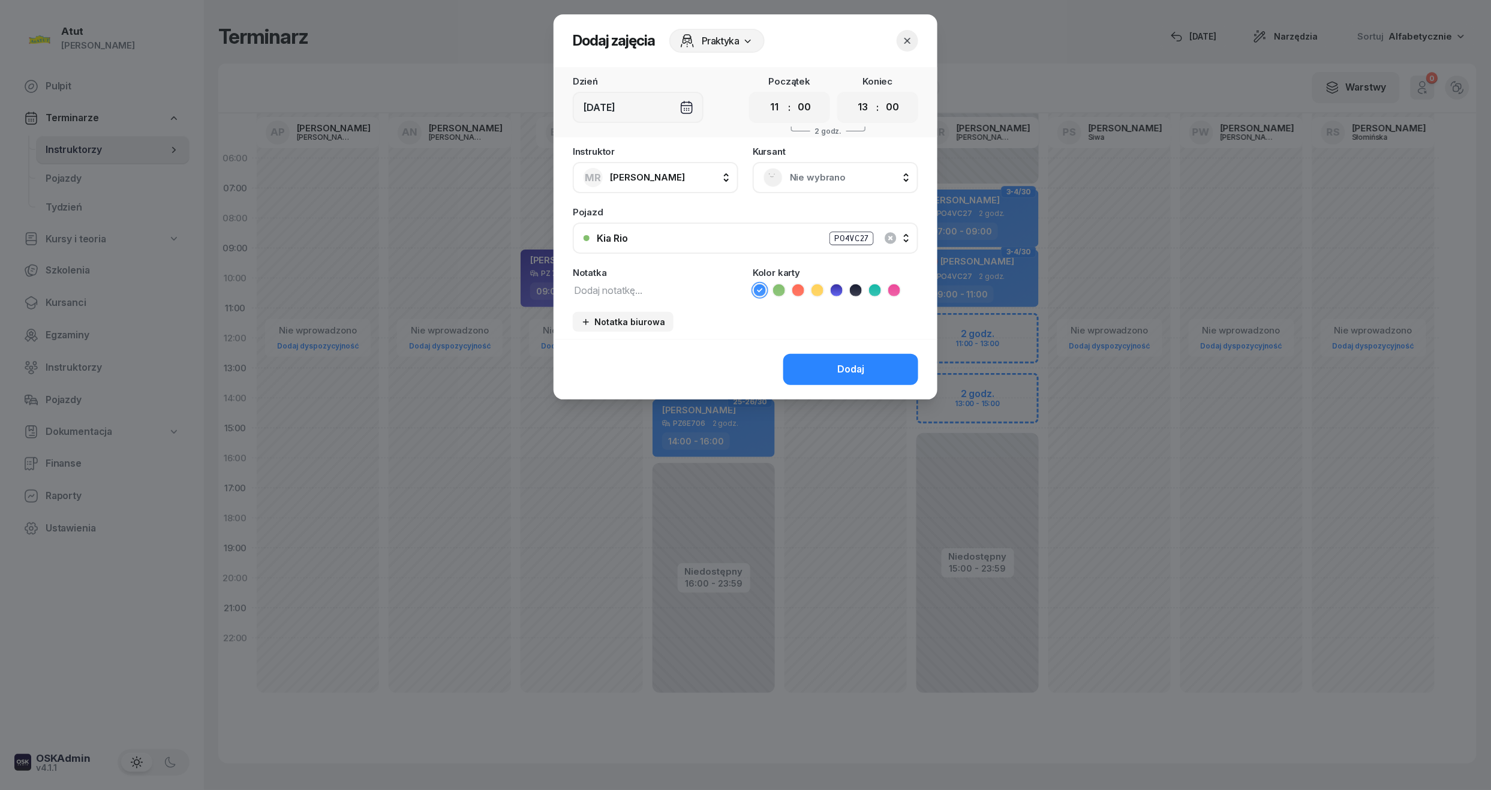
click at [838, 181] on span "Nie wybrano" at bounding box center [849, 178] width 118 height 16
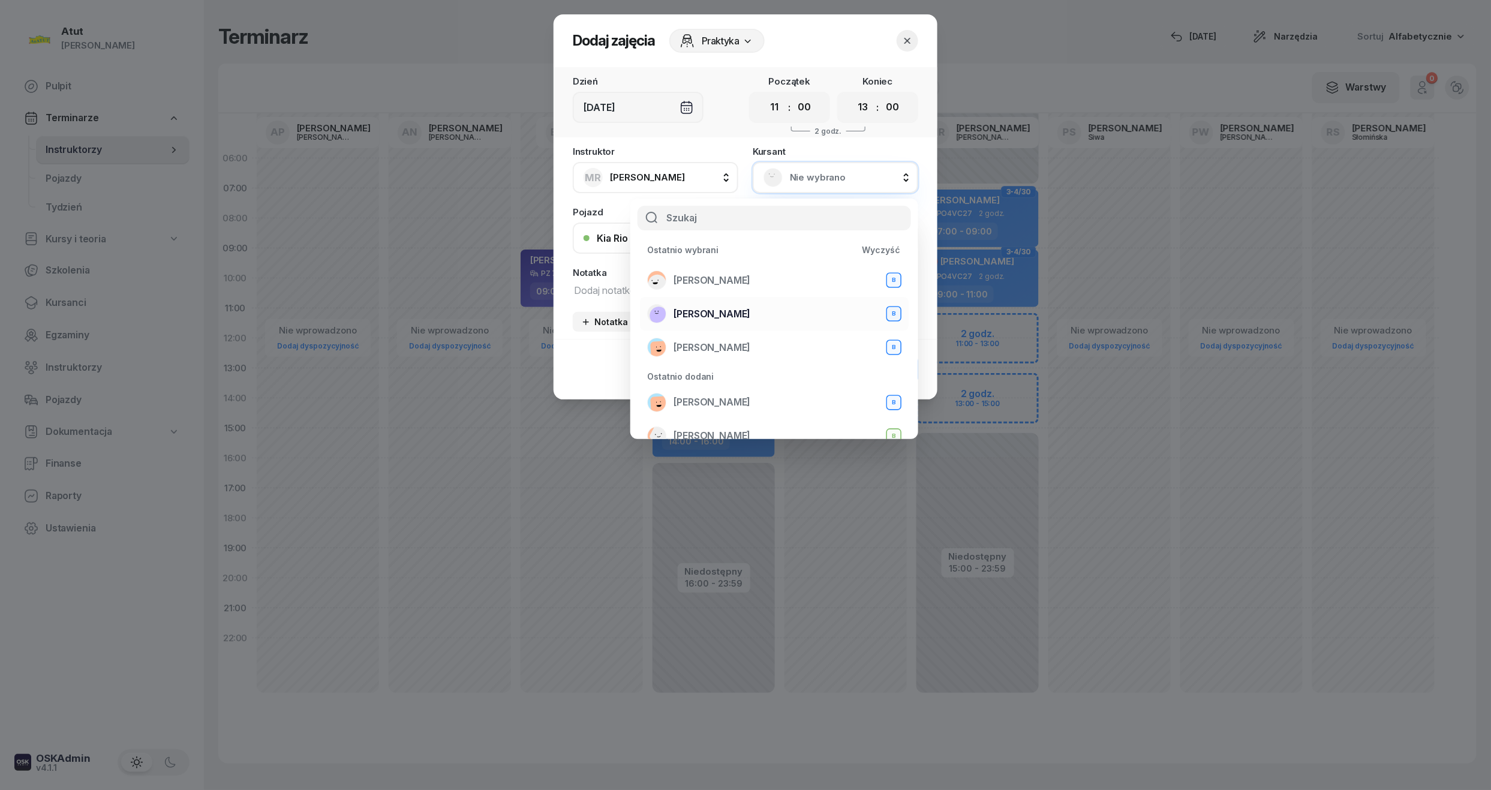
click at [727, 317] on span "[PERSON_NAME]" at bounding box center [711, 314] width 77 height 16
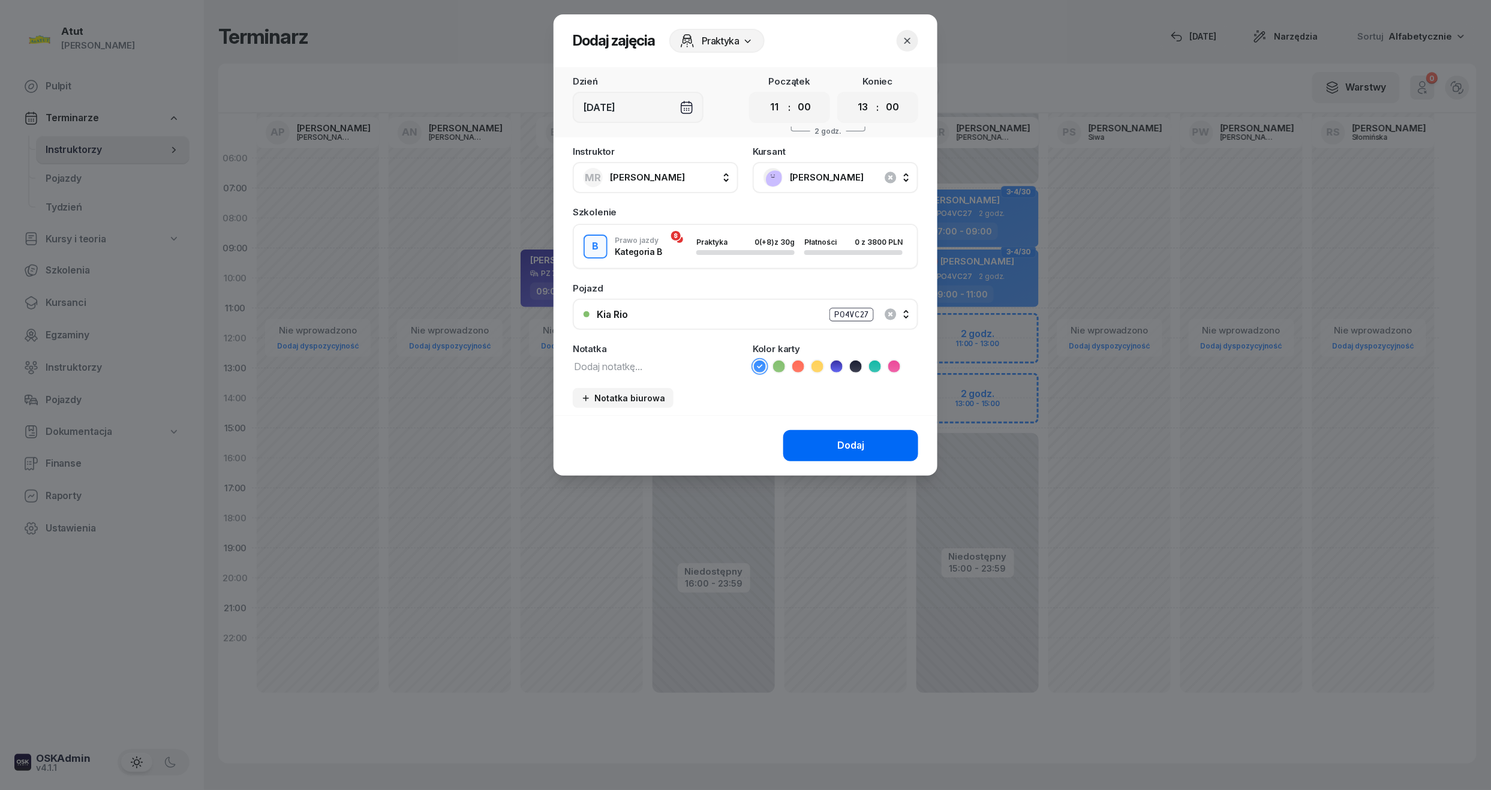
click at [869, 446] on button "Dodaj" at bounding box center [850, 445] width 135 height 31
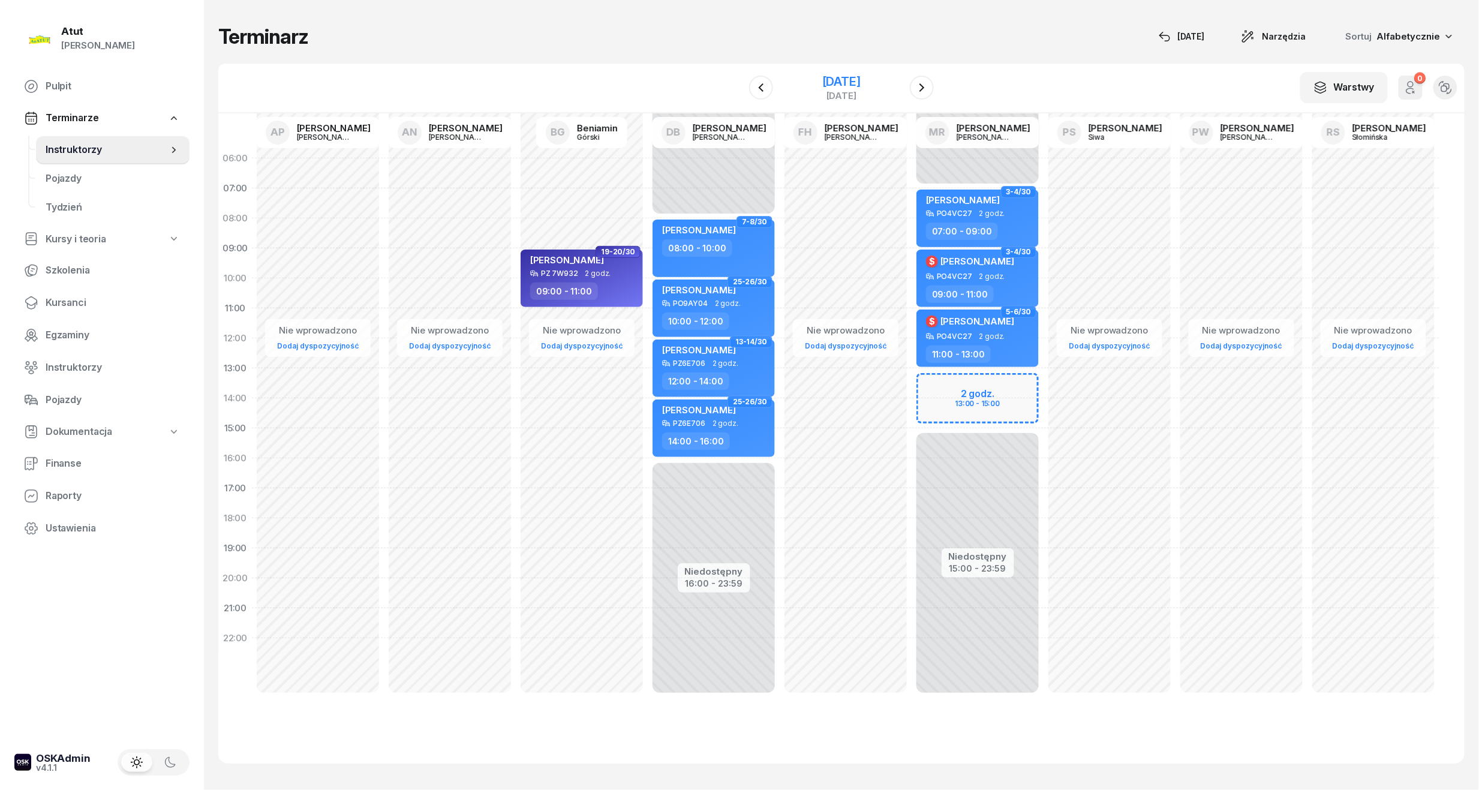
click at [847, 76] on div "[DATE]" at bounding box center [841, 82] width 38 height 12
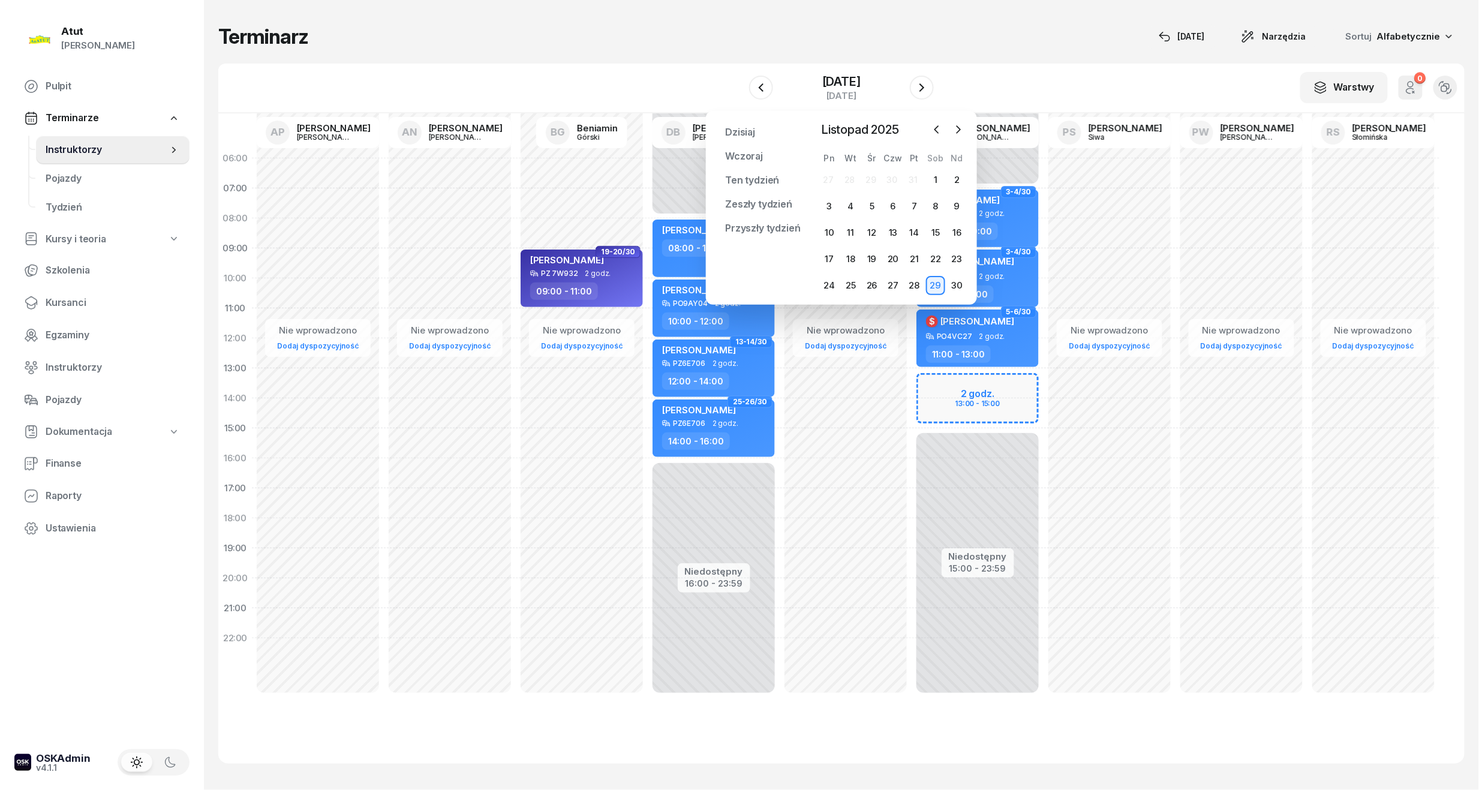
click at [1016, 73] on div "W Wybierz AP [PERSON_NAME] AN [PERSON_NAME] BG [PERSON_NAME] DB [PERSON_NAME] F…" at bounding box center [841, 89] width 1246 height 50
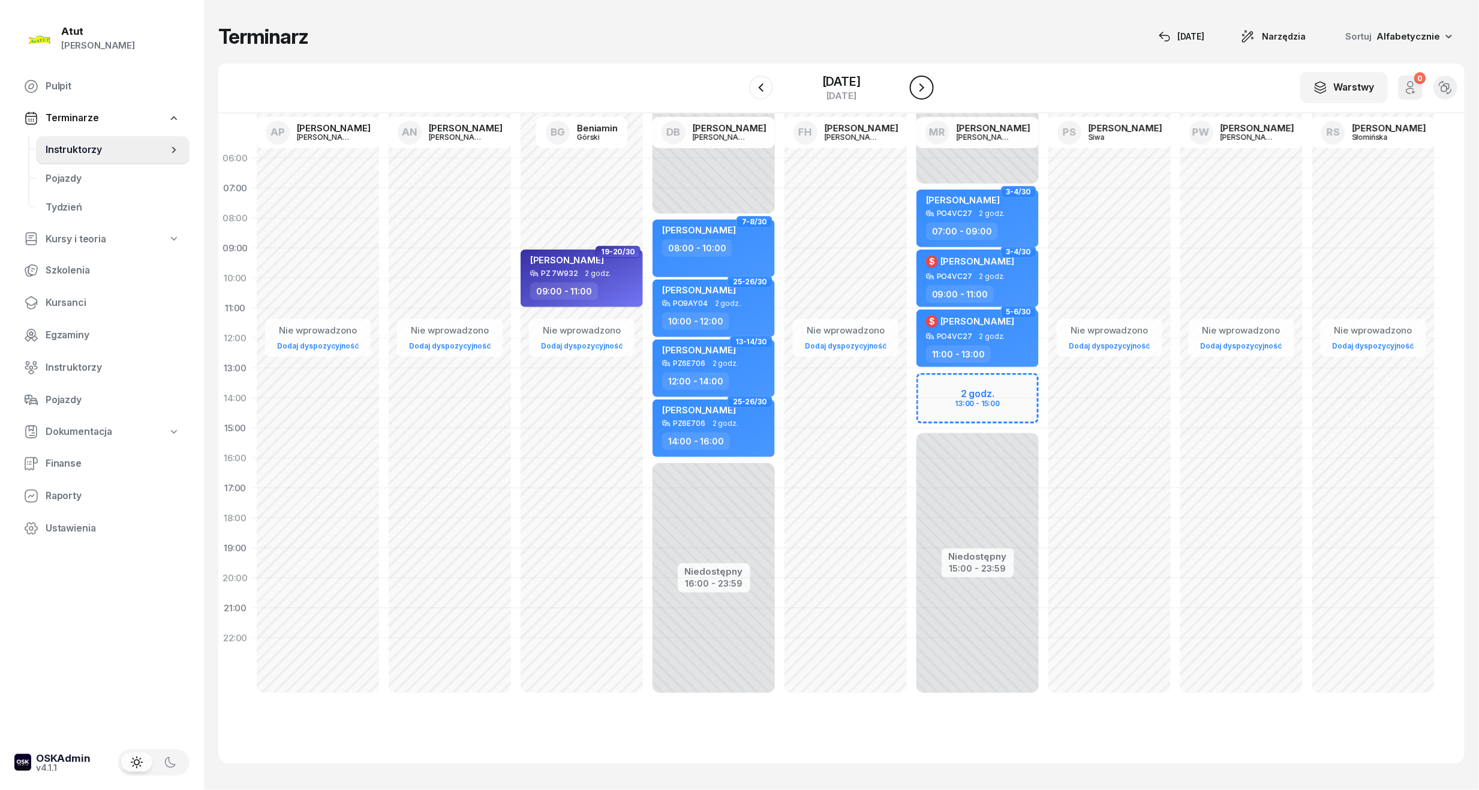
click at [929, 91] on icon "button" at bounding box center [921, 87] width 14 height 14
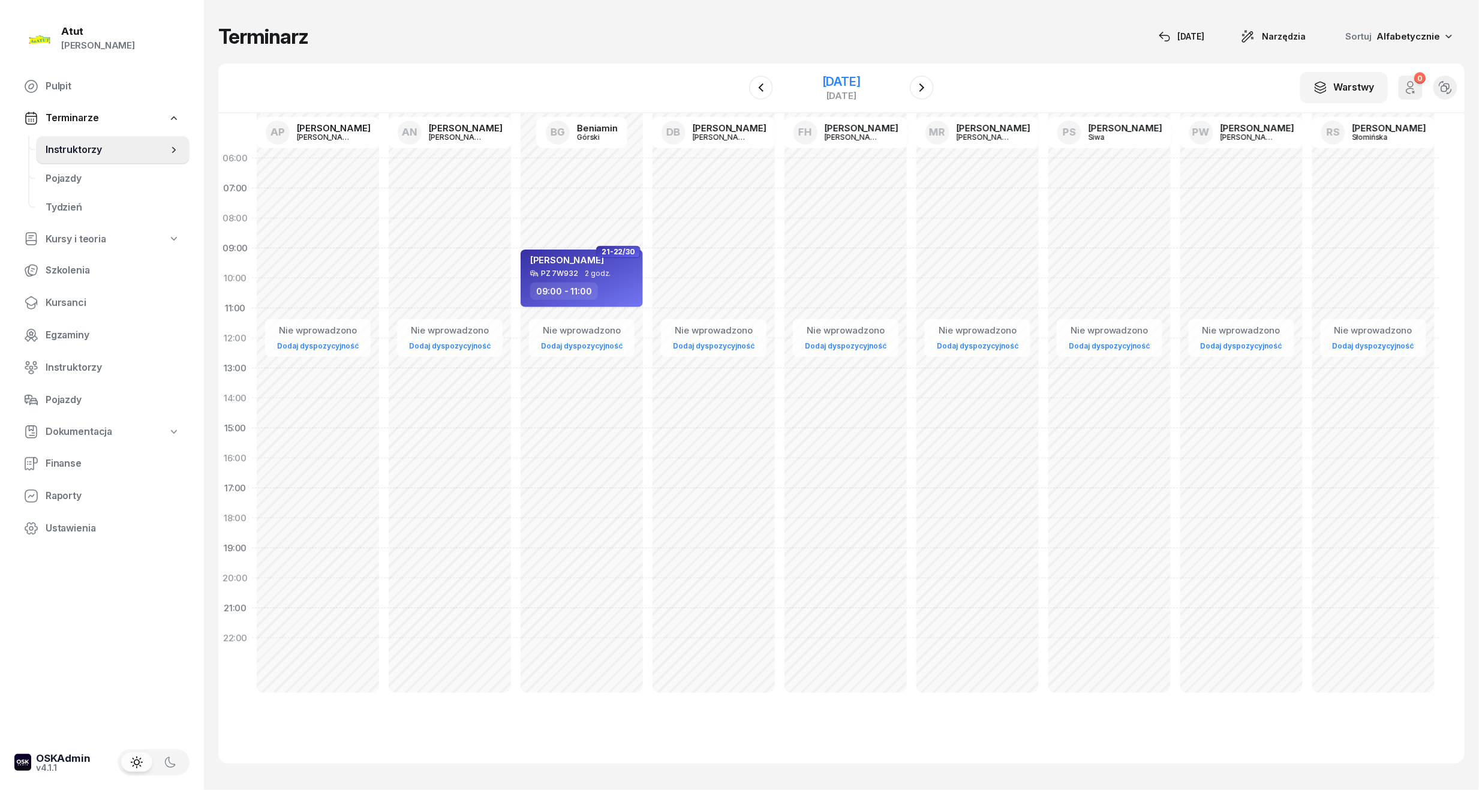
click at [860, 82] on div "[DATE]" at bounding box center [841, 82] width 38 height 12
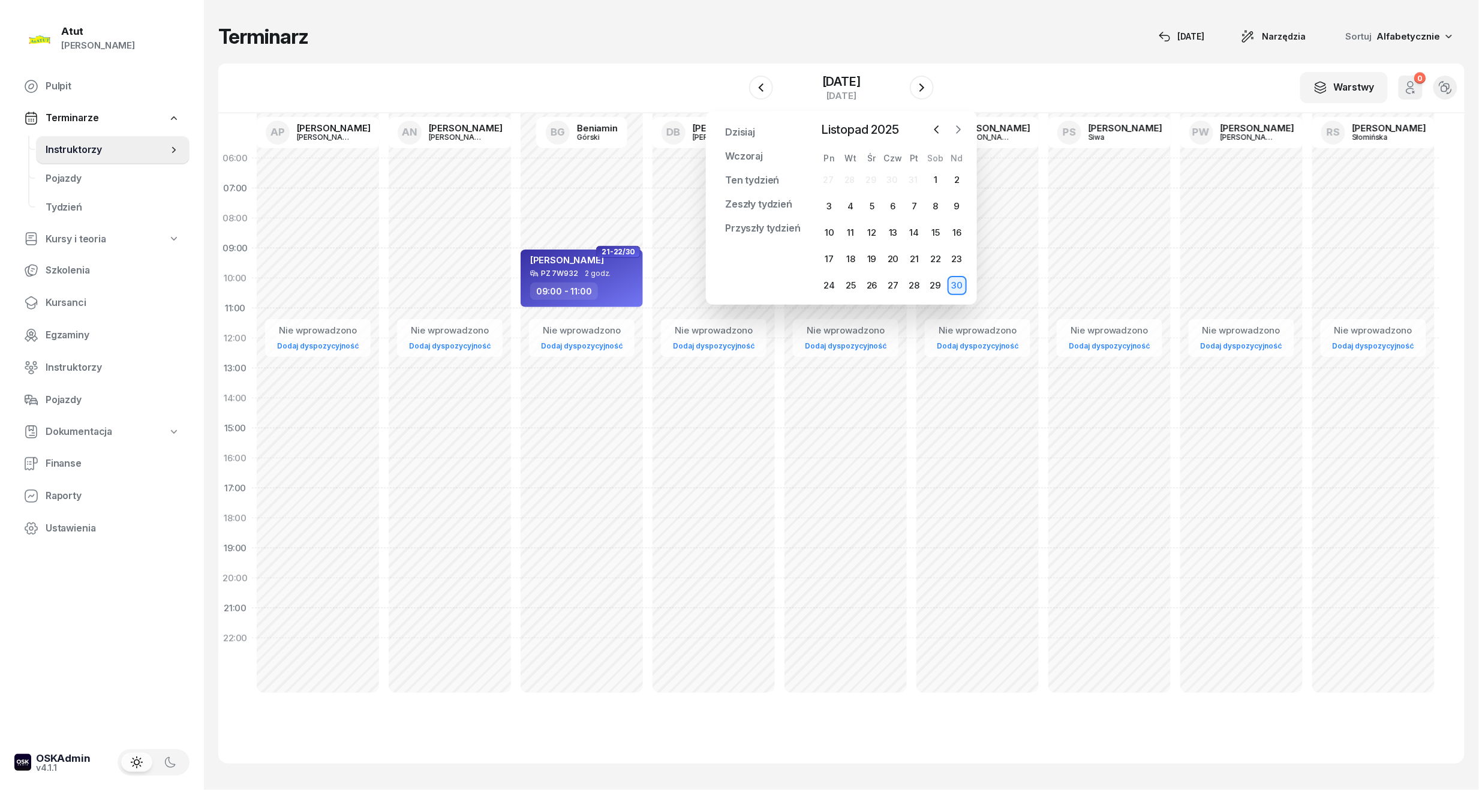
click at [950, 128] on button "button" at bounding box center [958, 130] width 18 height 18
click at [935, 178] on div "6" at bounding box center [935, 179] width 19 height 19
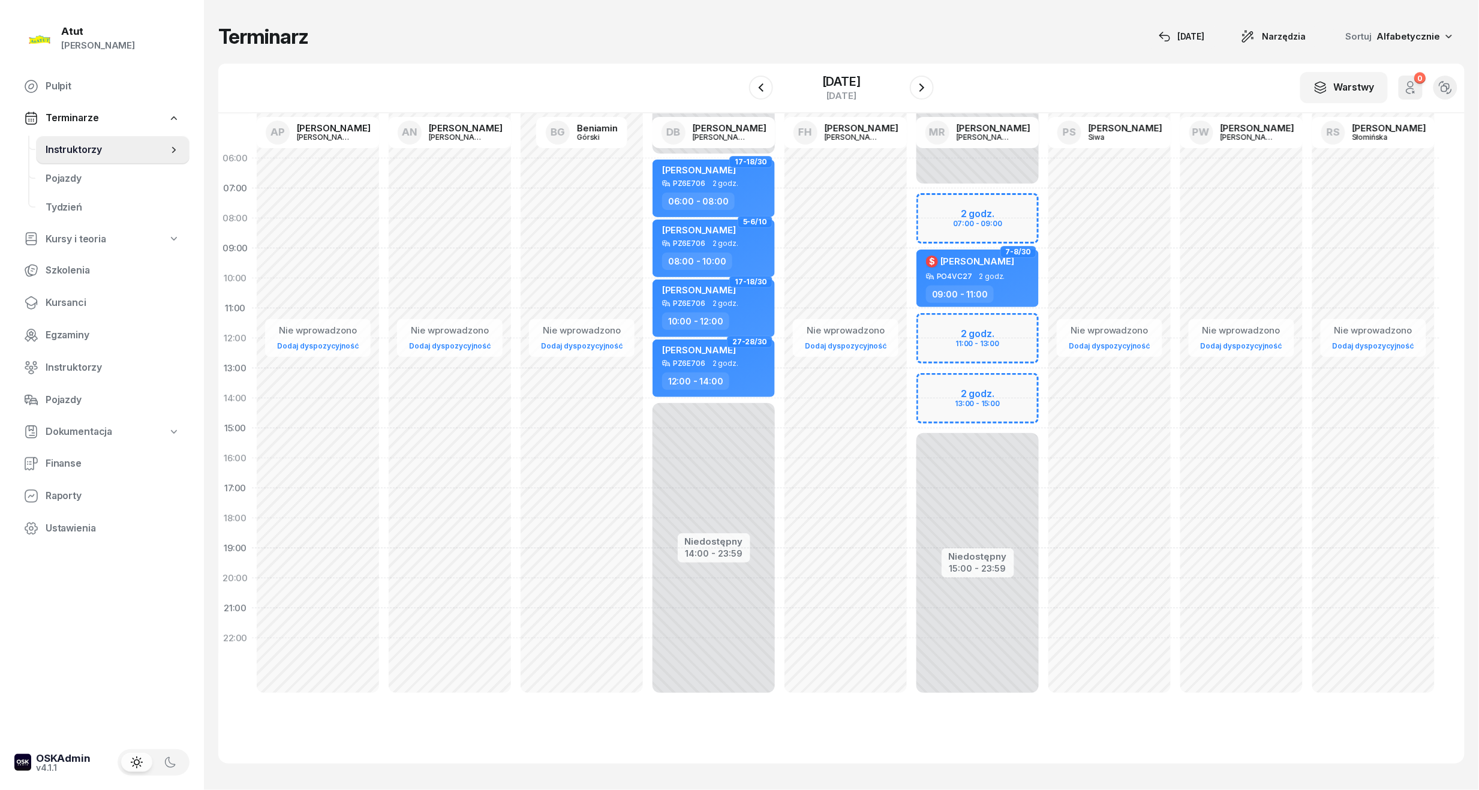
click at [971, 210] on div "Niedostępny 00:00 - 07:00 Niedostępny 15:00 - 23:59 2 godz. 07:00 - 09:00 2 god…" at bounding box center [977, 428] width 132 height 570
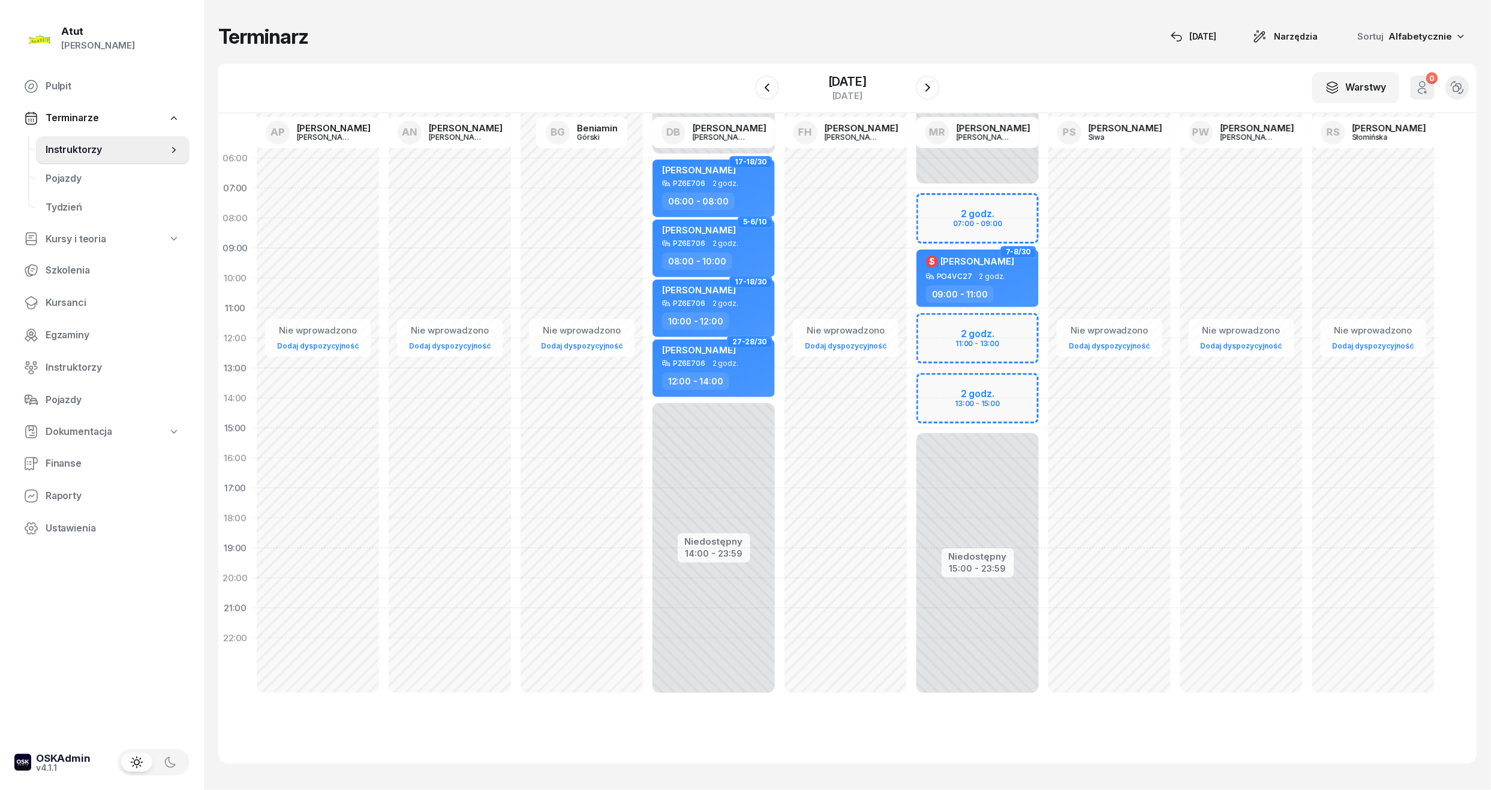
select select "07"
select select "09"
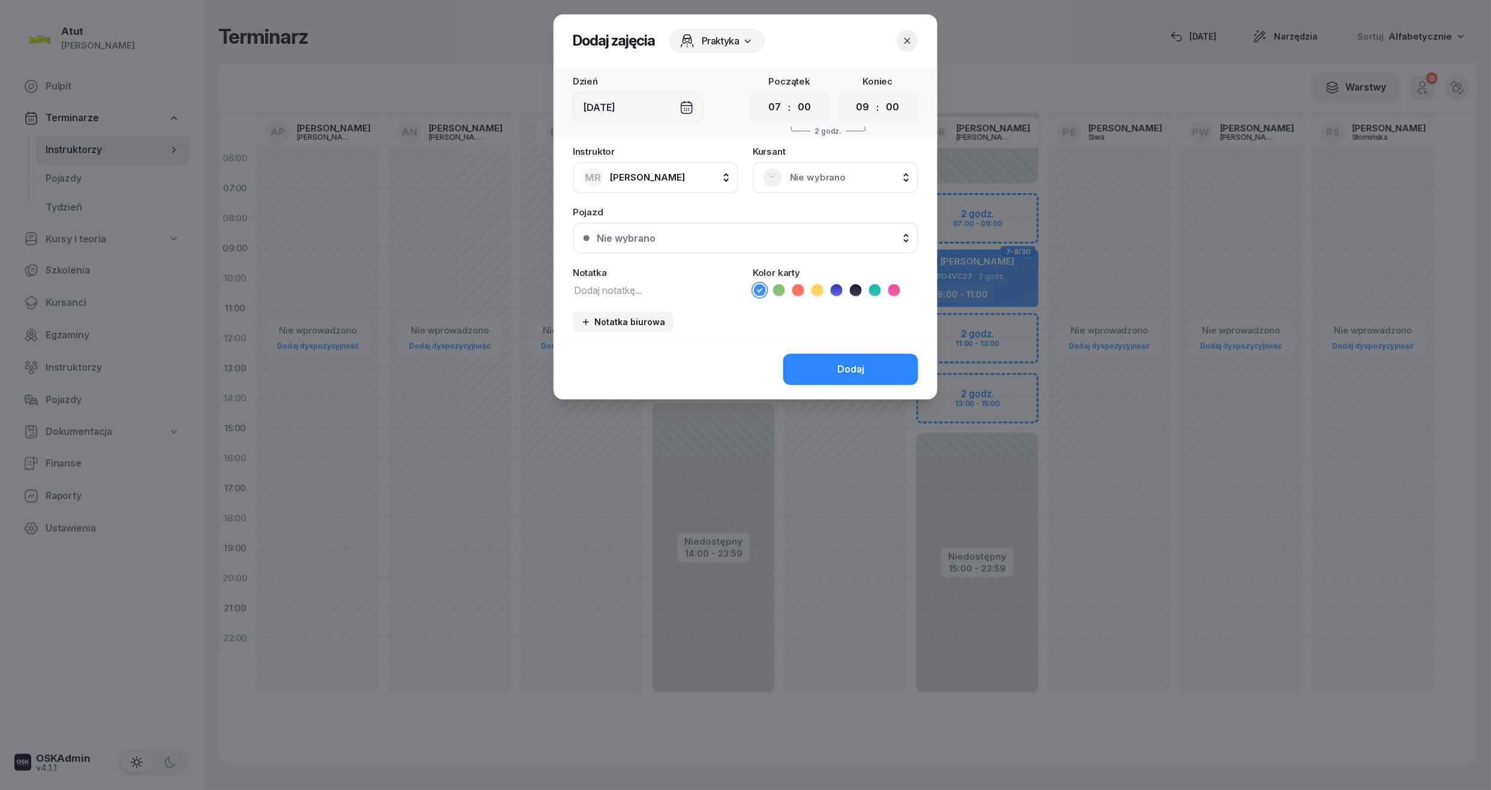
click at [831, 173] on span "Nie wybrano" at bounding box center [849, 178] width 118 height 16
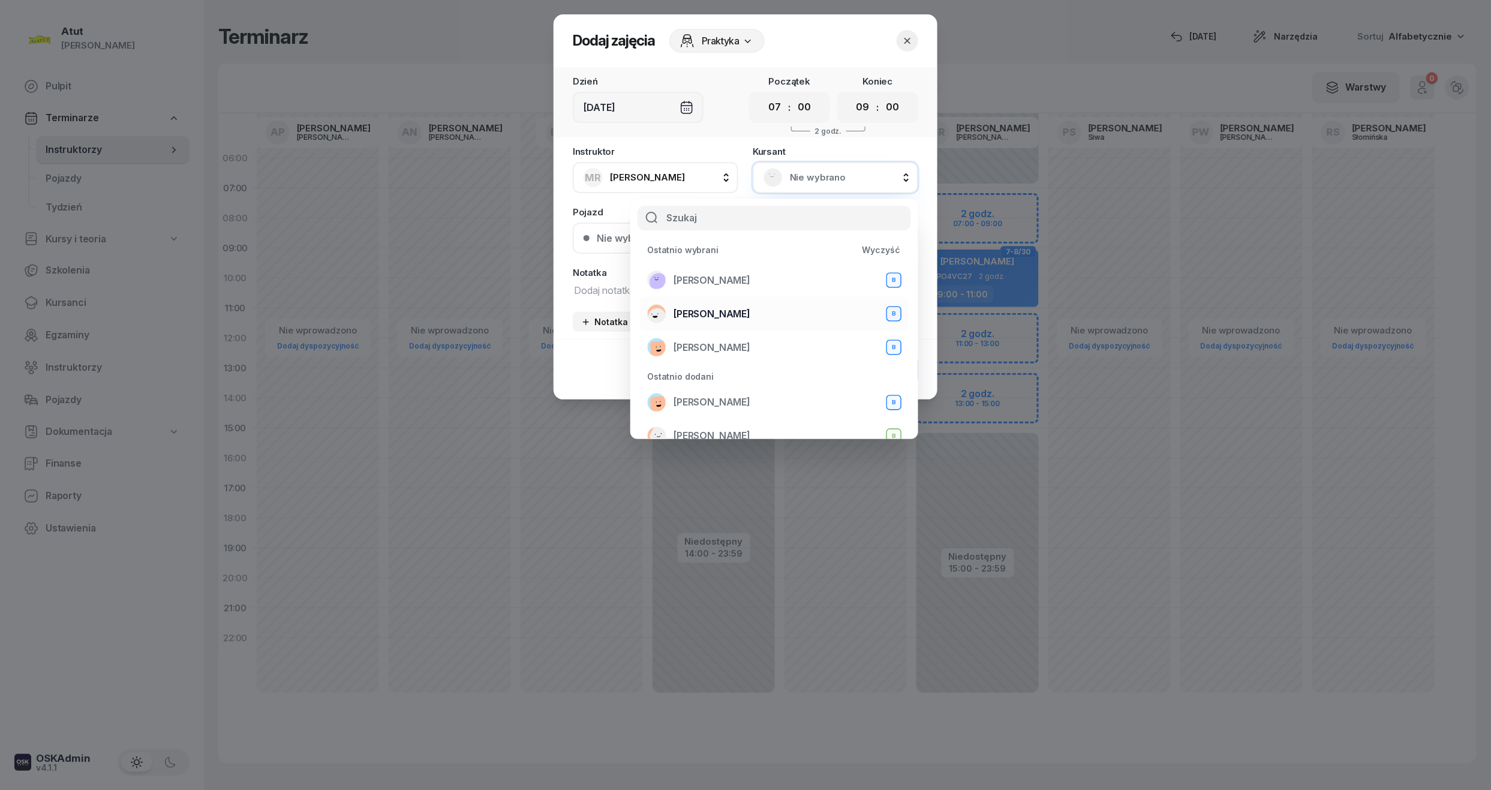
click at [718, 315] on span "[PERSON_NAME]" at bounding box center [711, 314] width 77 height 16
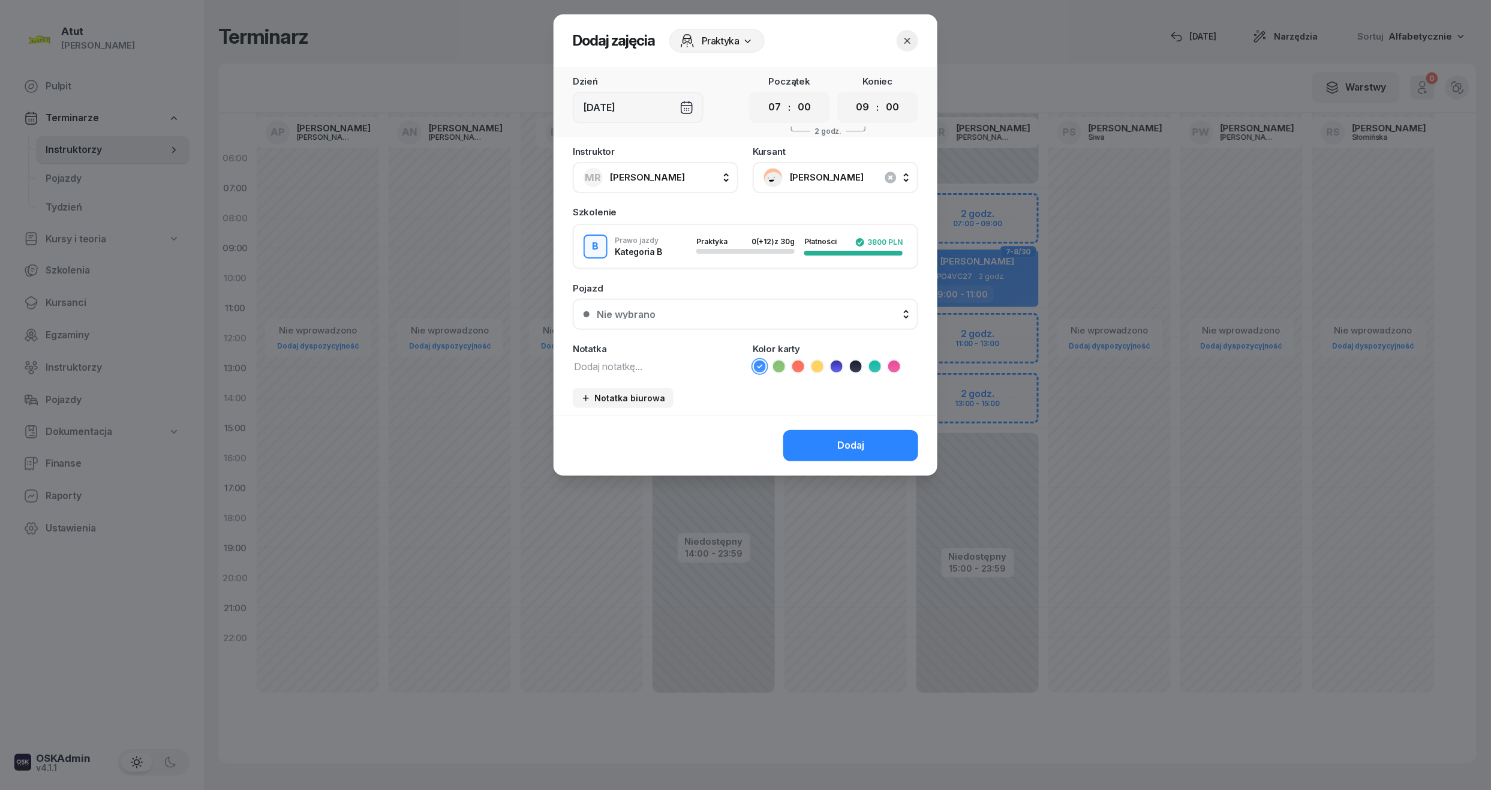
click at [756, 312] on div "Nie wybrano" at bounding box center [752, 314] width 311 height 10
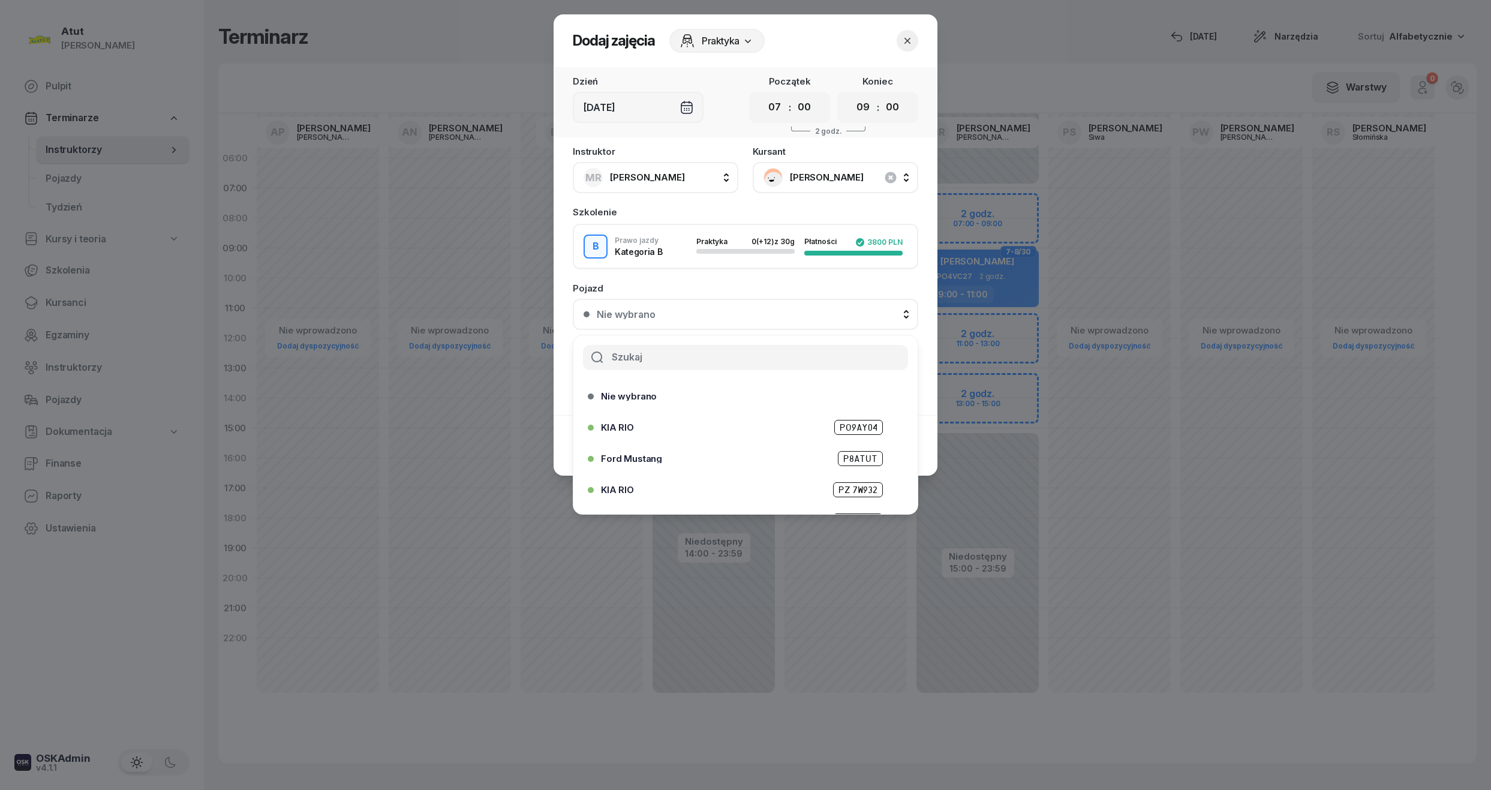
select select "07"
select select "09"
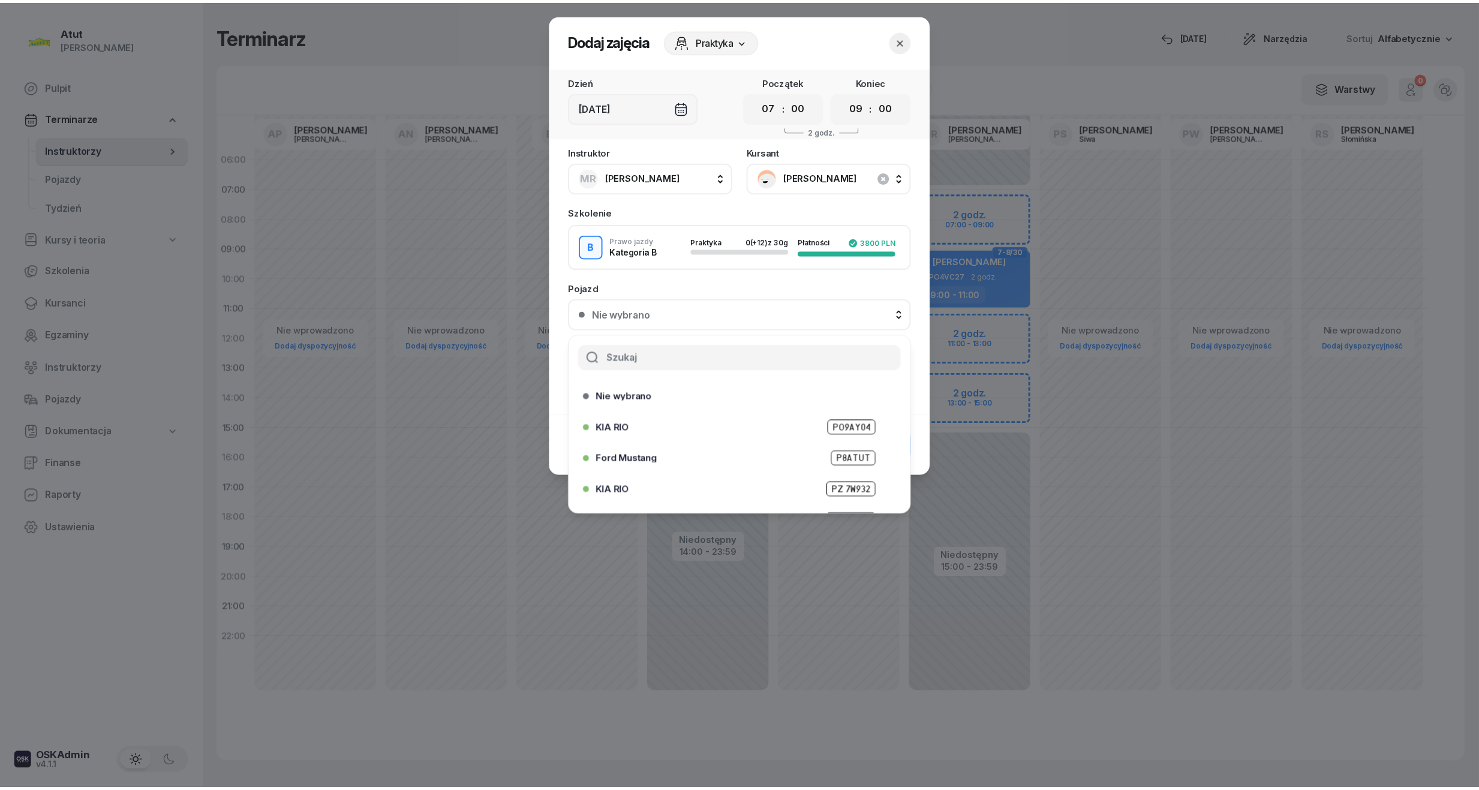
scroll to position [149, 0]
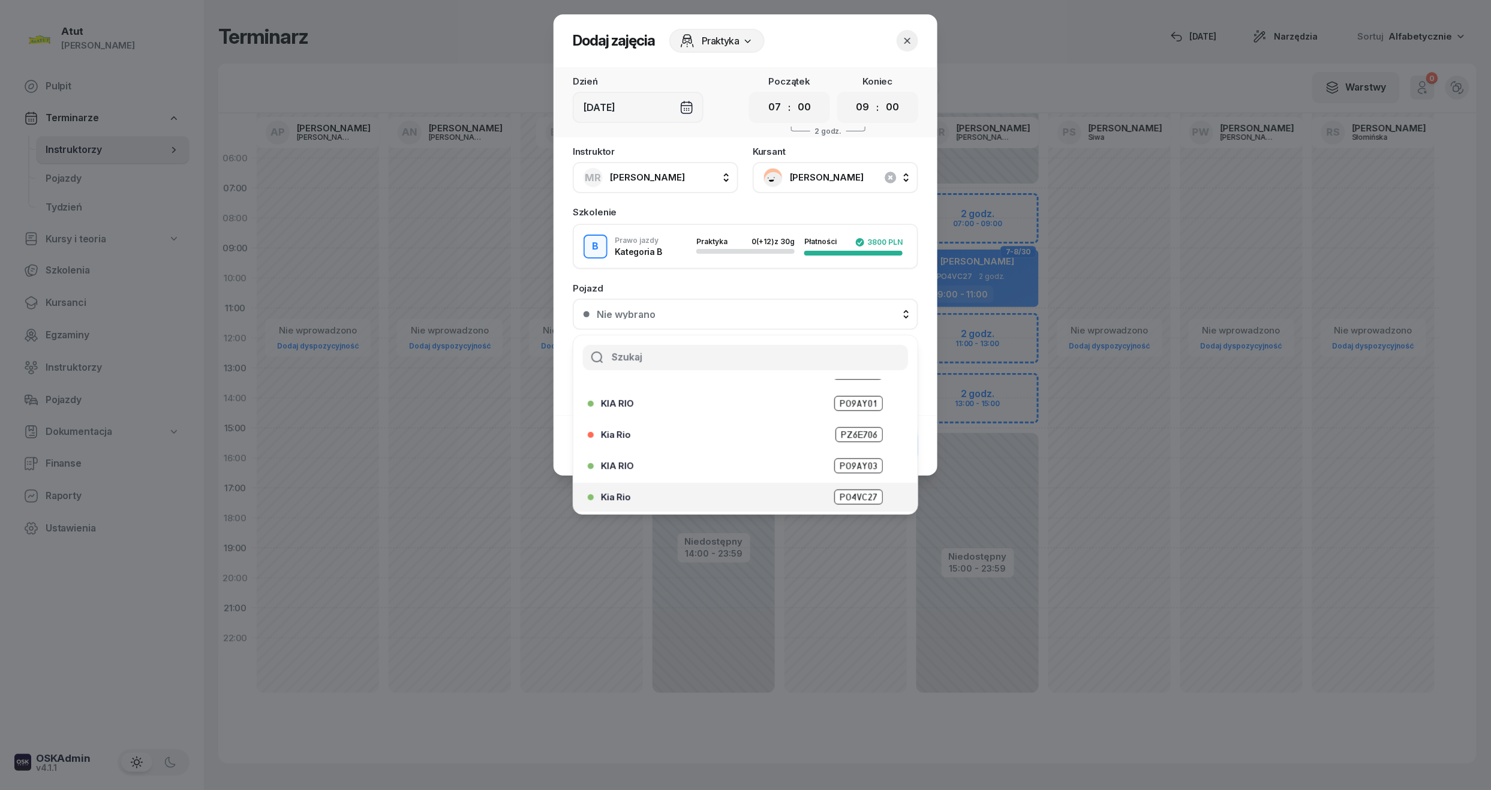
click at [850, 489] on span "PO4VC27" at bounding box center [858, 496] width 49 height 15
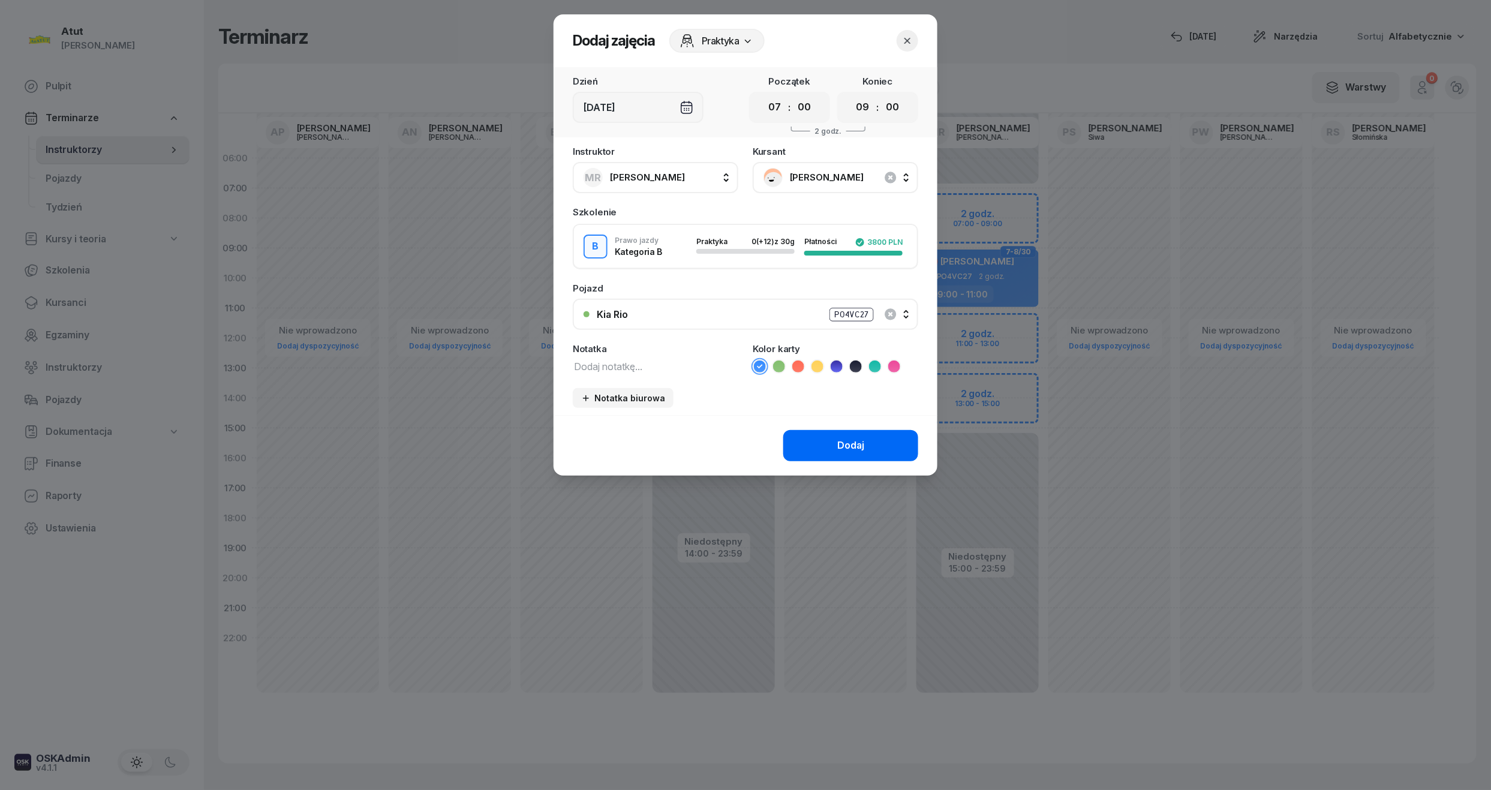
click at [857, 444] on div "Dodaj" at bounding box center [850, 446] width 27 height 16
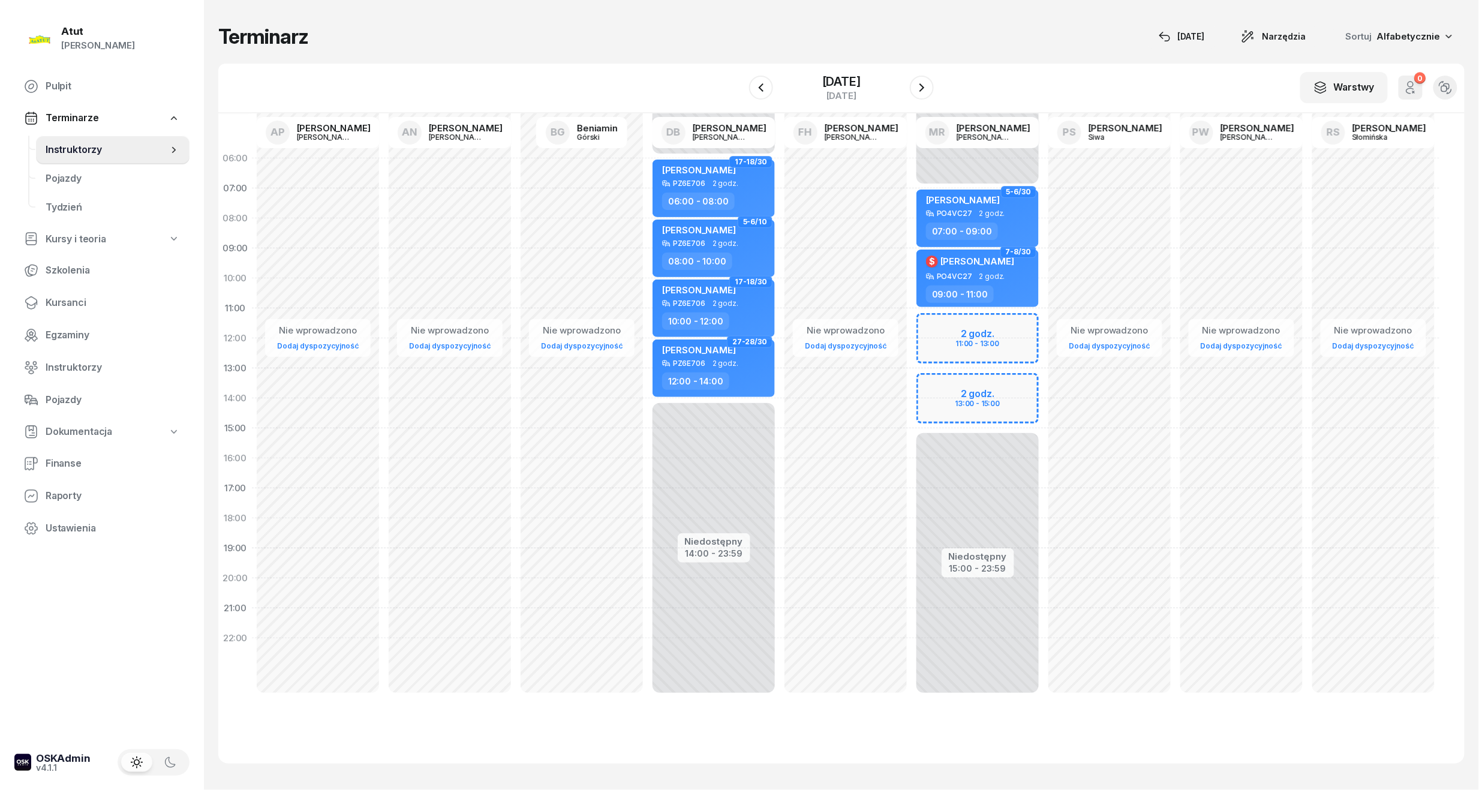
click at [963, 331] on div "Niedostępny 00:00 - 07:00 Niedostępny 15:00 - 23:59 7-8/30 $ Mateusz Krzak PO4V…" at bounding box center [977, 428] width 132 height 570
select select "11"
select select "13"
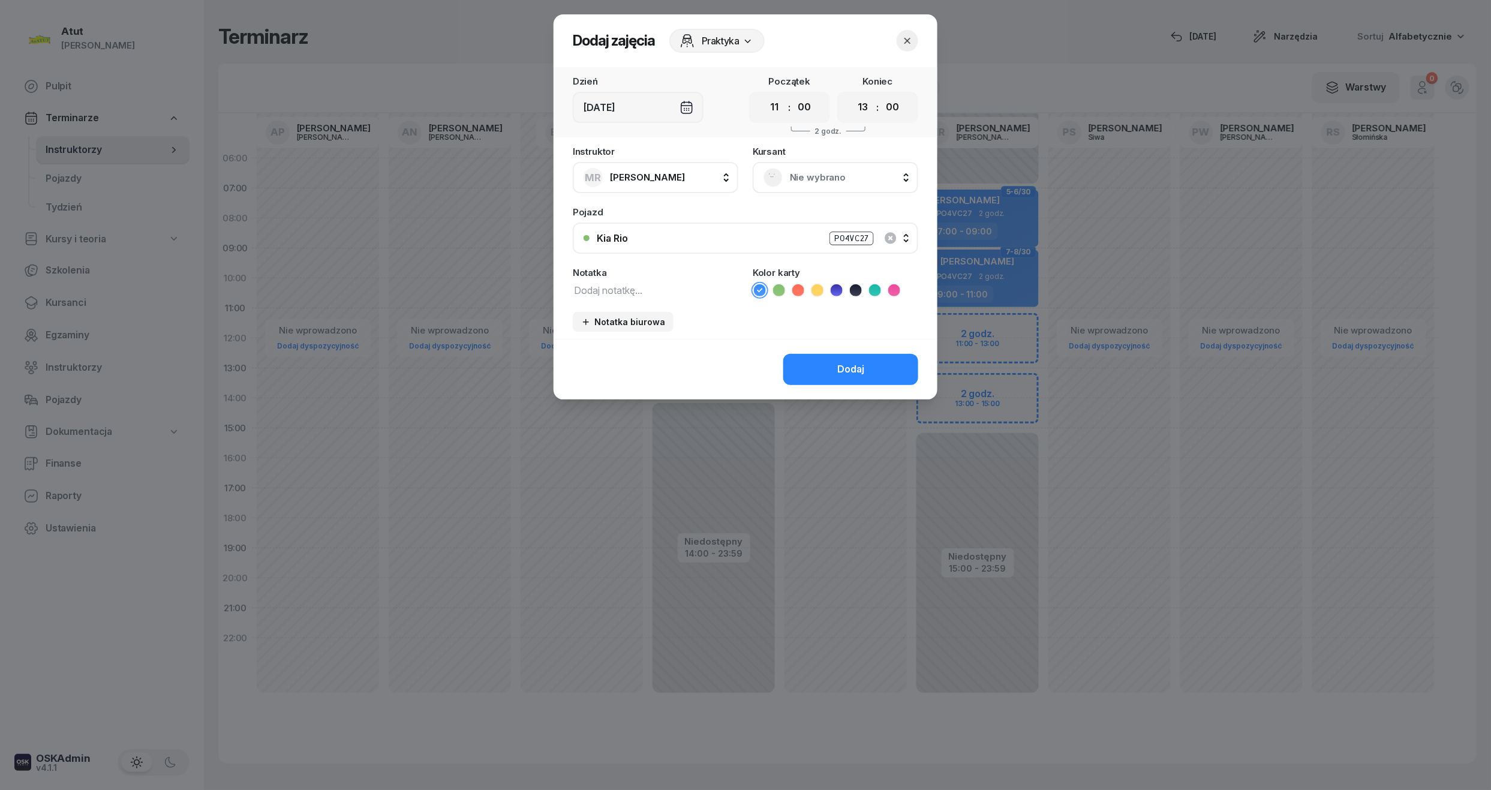
click at [809, 185] on div "Nie wybrano" at bounding box center [835, 177] width 144 height 19
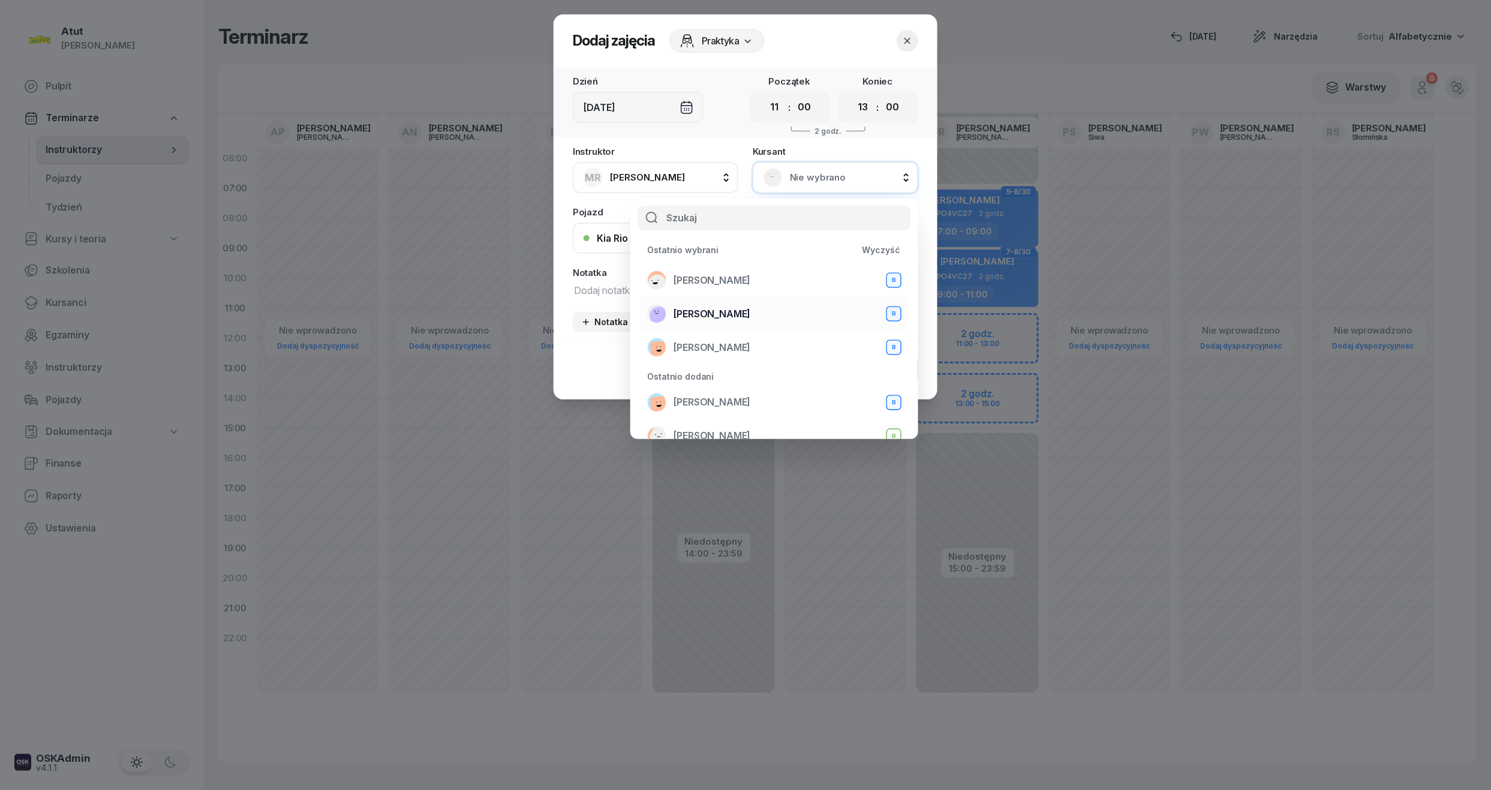
click at [715, 315] on span "[PERSON_NAME]" at bounding box center [711, 314] width 77 height 16
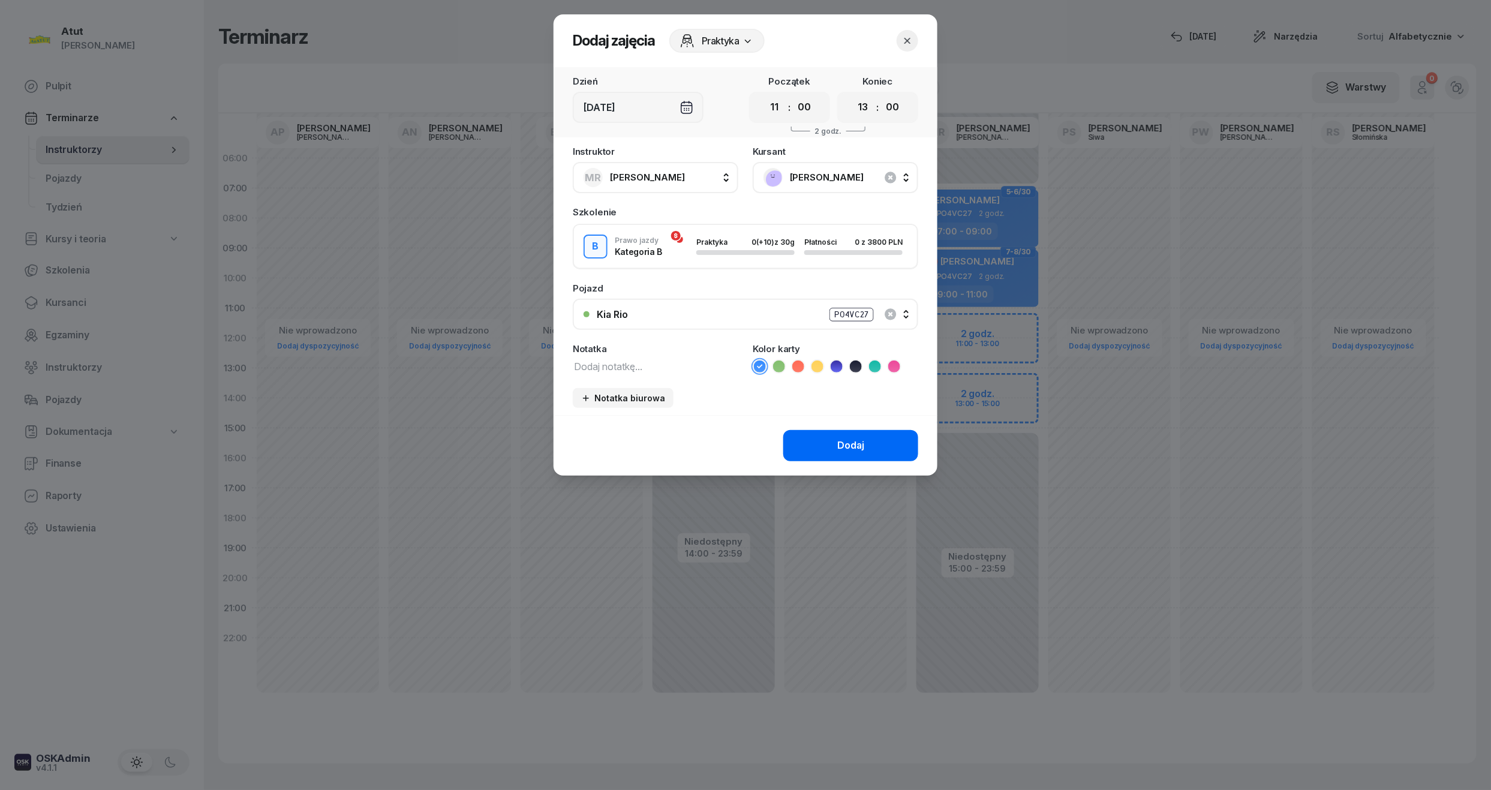
click at [864, 438] on div "Dodaj" at bounding box center [850, 446] width 27 height 16
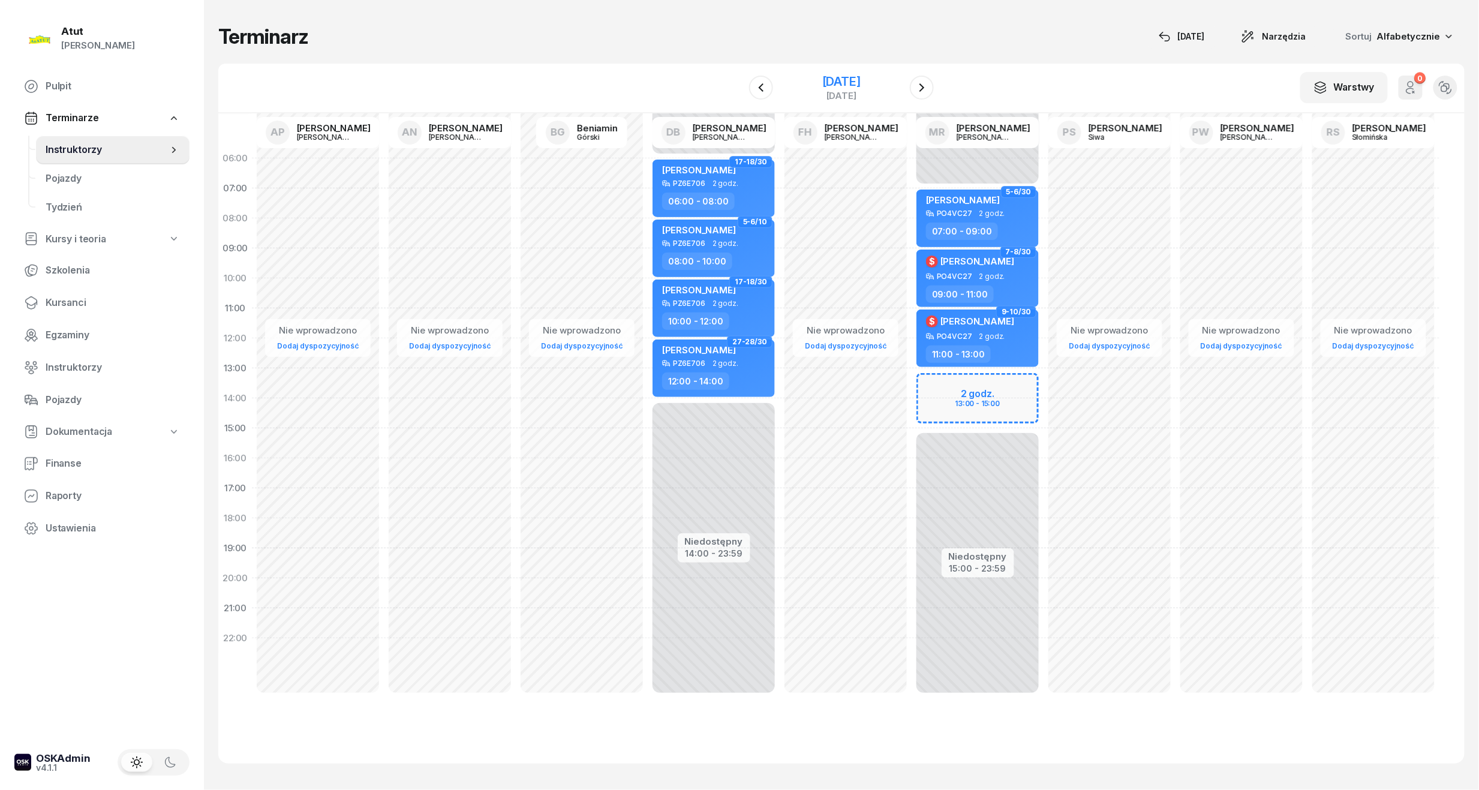
click at [822, 82] on div "[DATE]" at bounding box center [841, 82] width 38 height 12
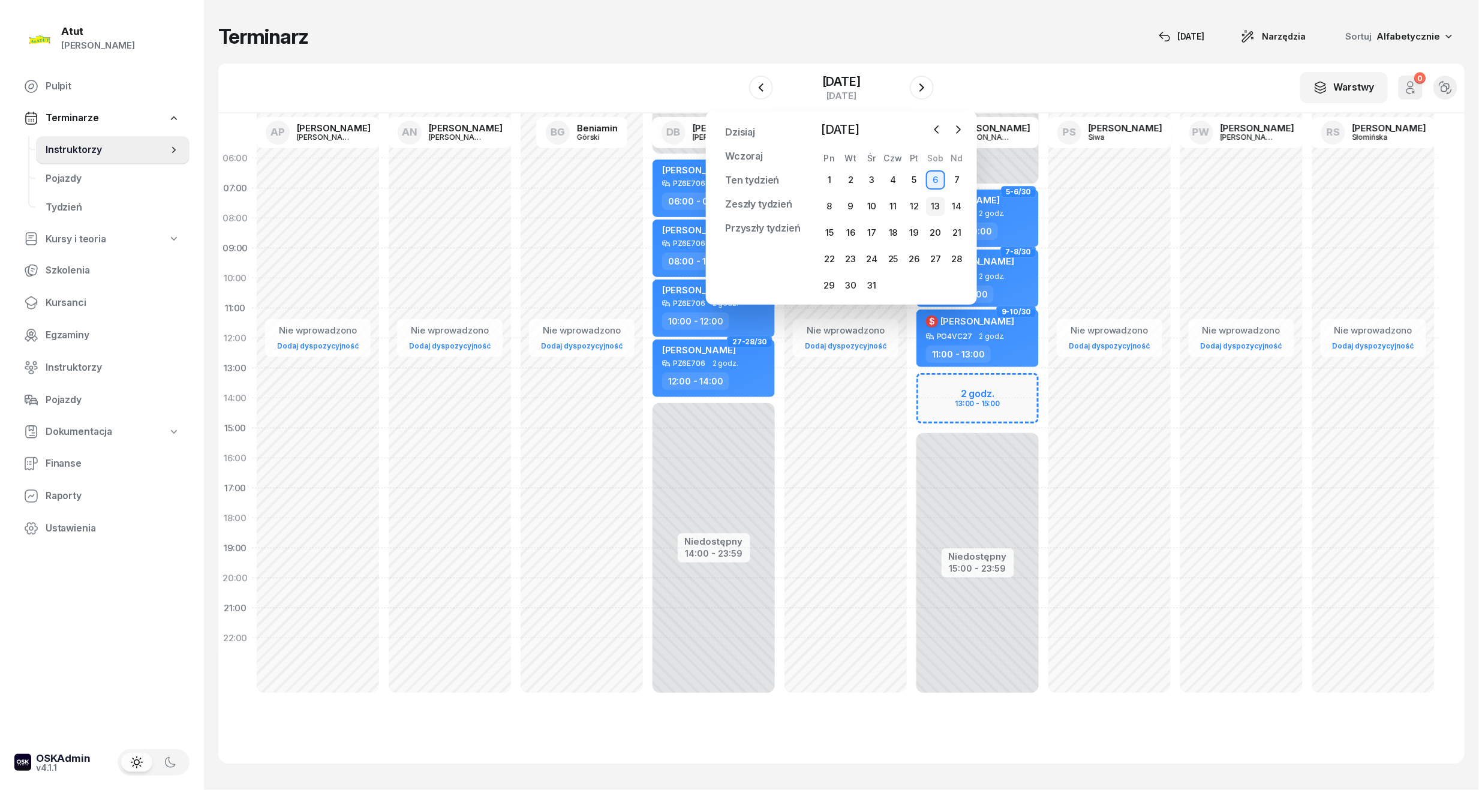
click at [936, 209] on div "13" at bounding box center [935, 206] width 19 height 19
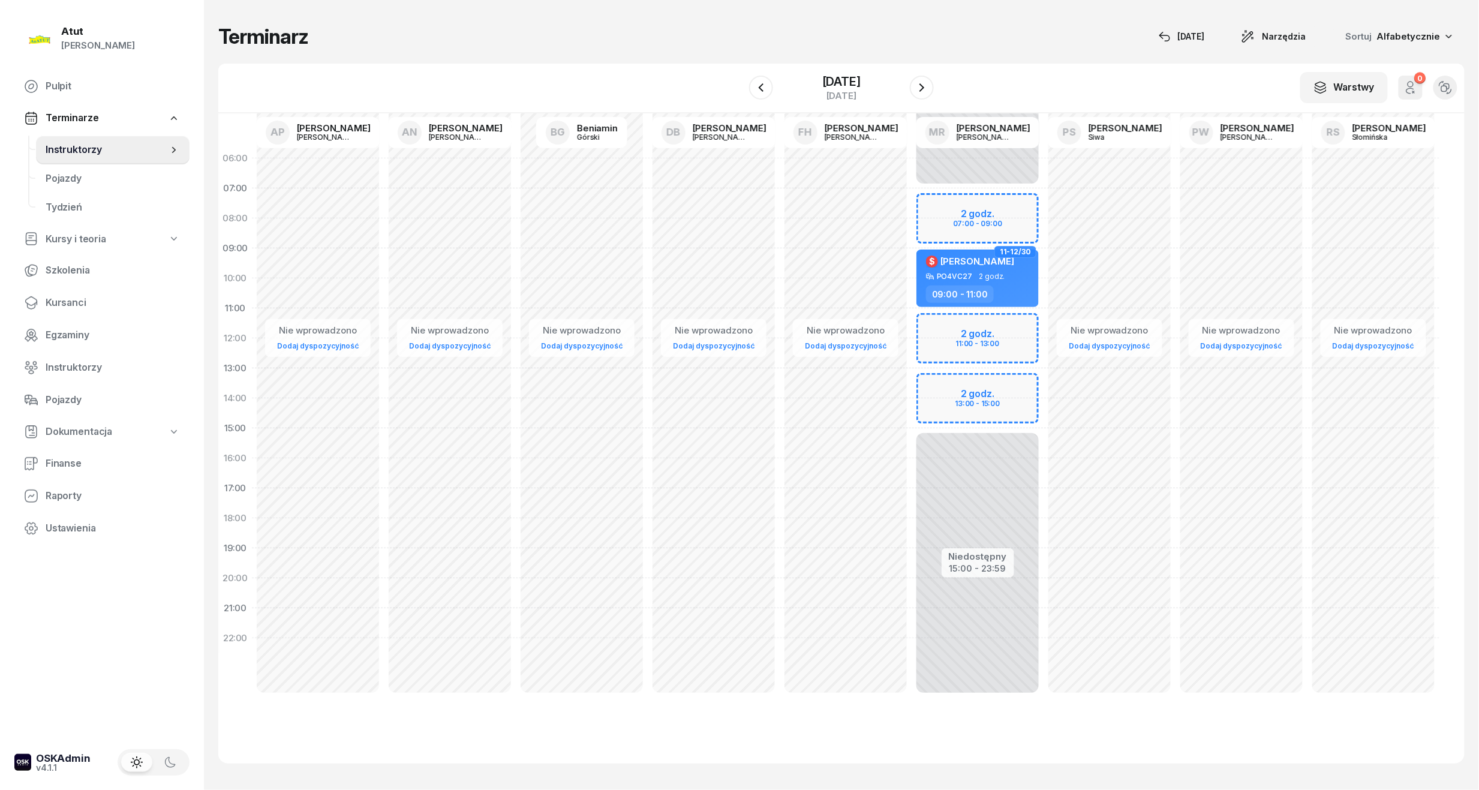
click at [958, 212] on div "Niedostępny 00:00 - 07:00 Niedostępny 15:00 - 23:59 2 godz. 07:00 - 09:00 2 god…" at bounding box center [977, 428] width 132 height 570
select select "07"
select select "09"
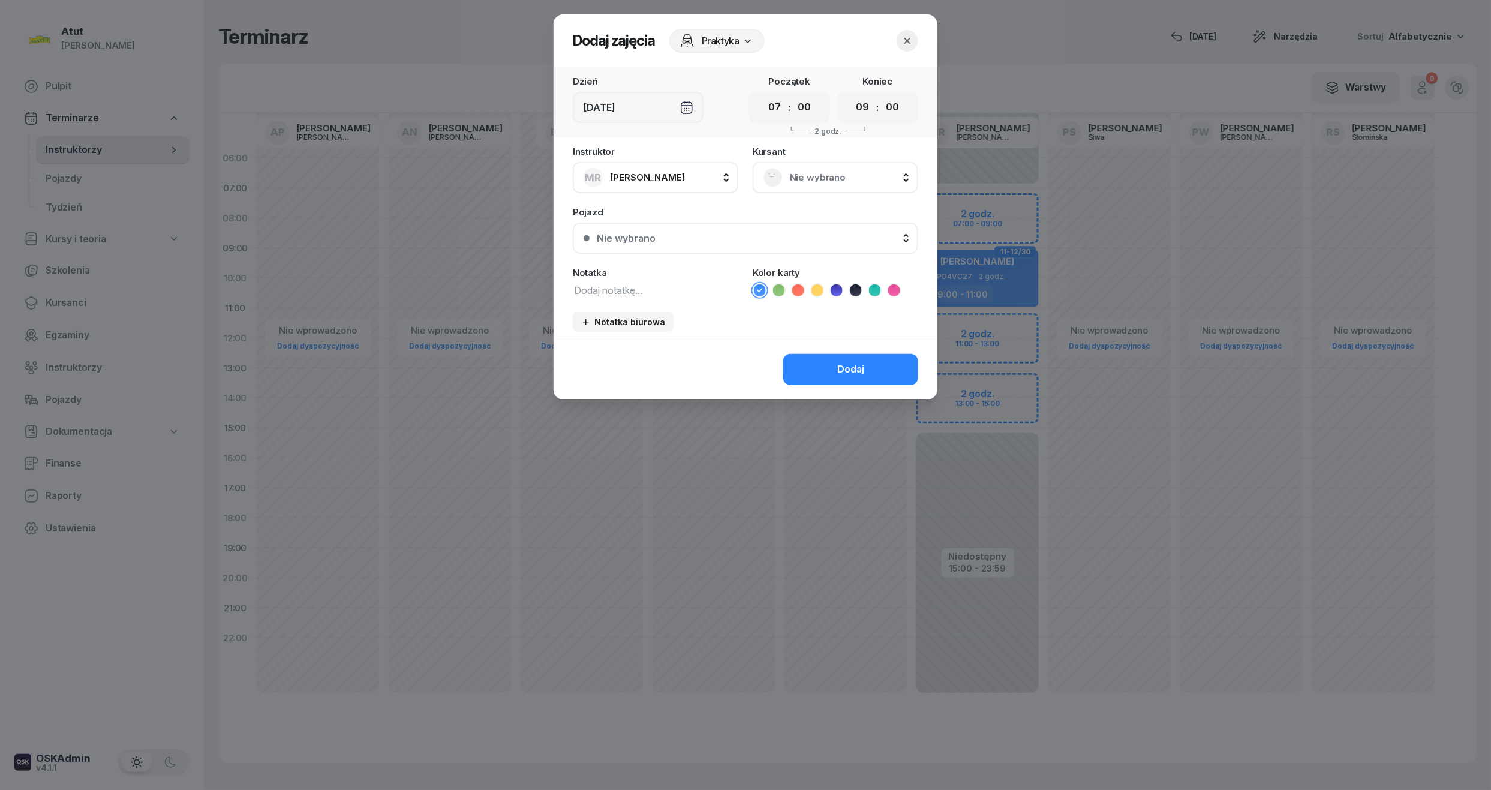
click at [838, 192] on div "Nie wybrano" at bounding box center [835, 177] width 165 height 31
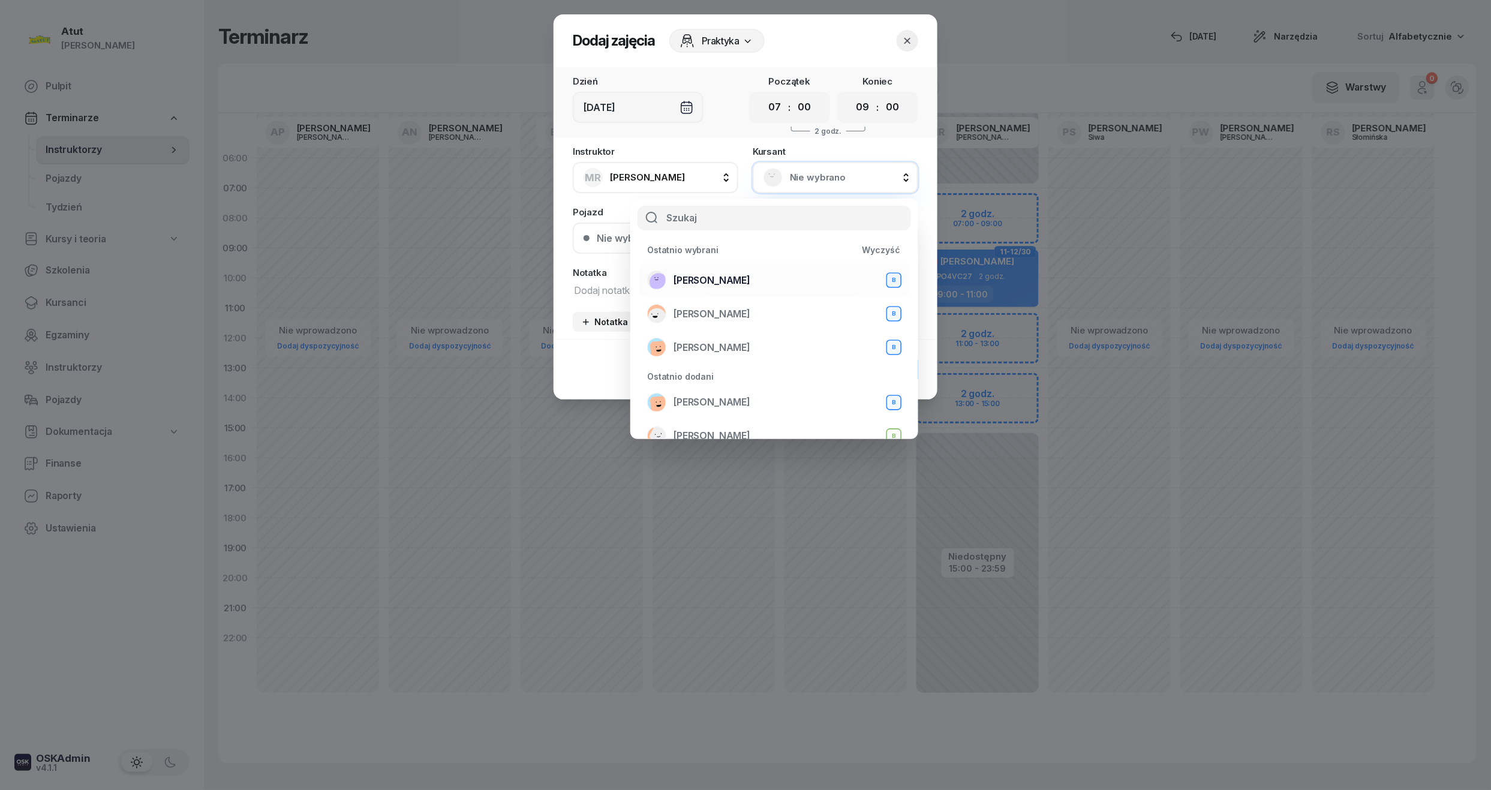
drag, startPoint x: 714, startPoint y: 279, endPoint x: 777, endPoint y: 285, distance: 63.9
click at [713, 279] on span "[PERSON_NAME]" at bounding box center [711, 281] width 77 height 16
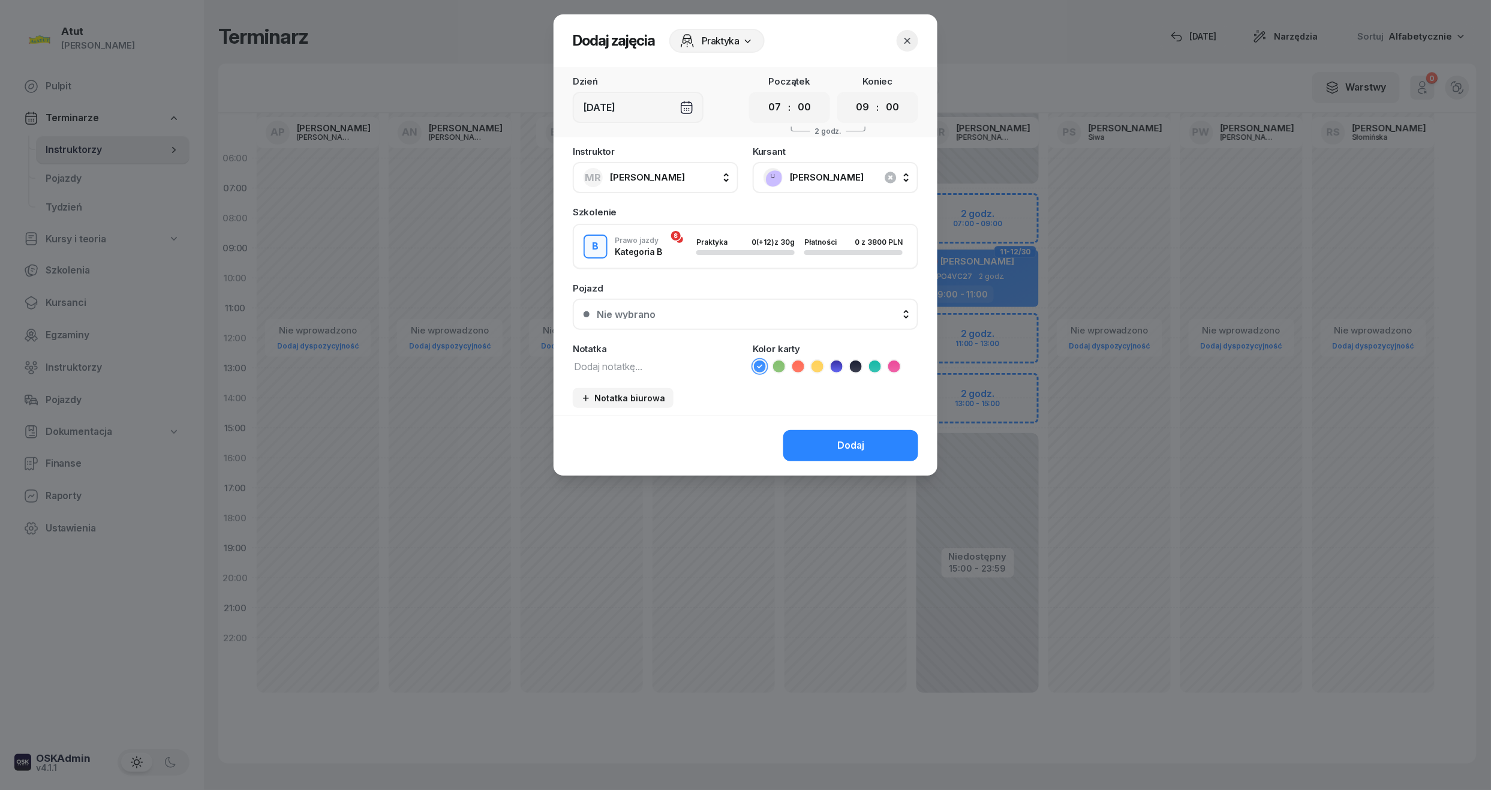
click at [826, 186] on div "[PERSON_NAME]" at bounding box center [835, 177] width 165 height 31
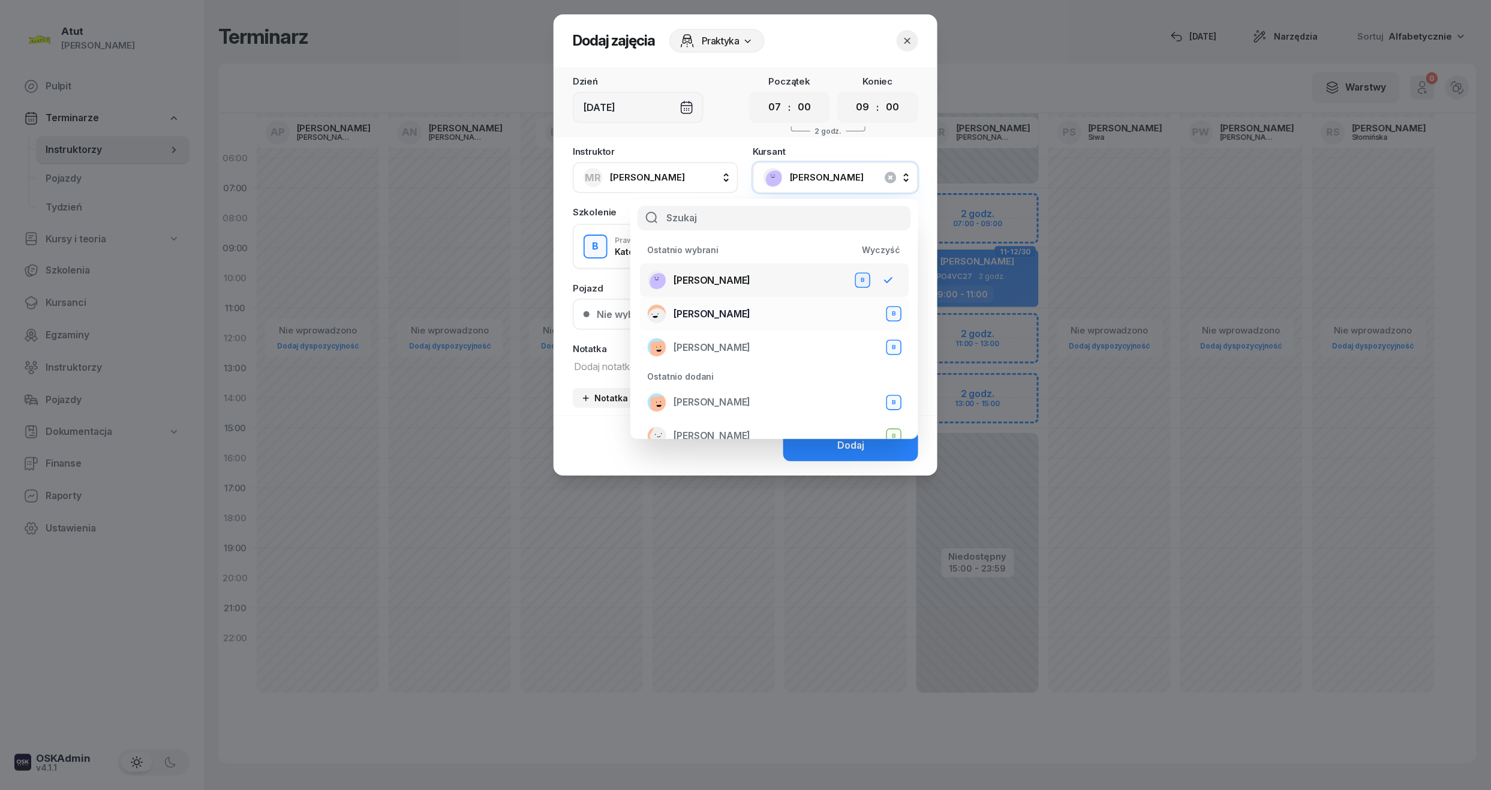
click at [701, 315] on span "[PERSON_NAME]" at bounding box center [711, 314] width 77 height 16
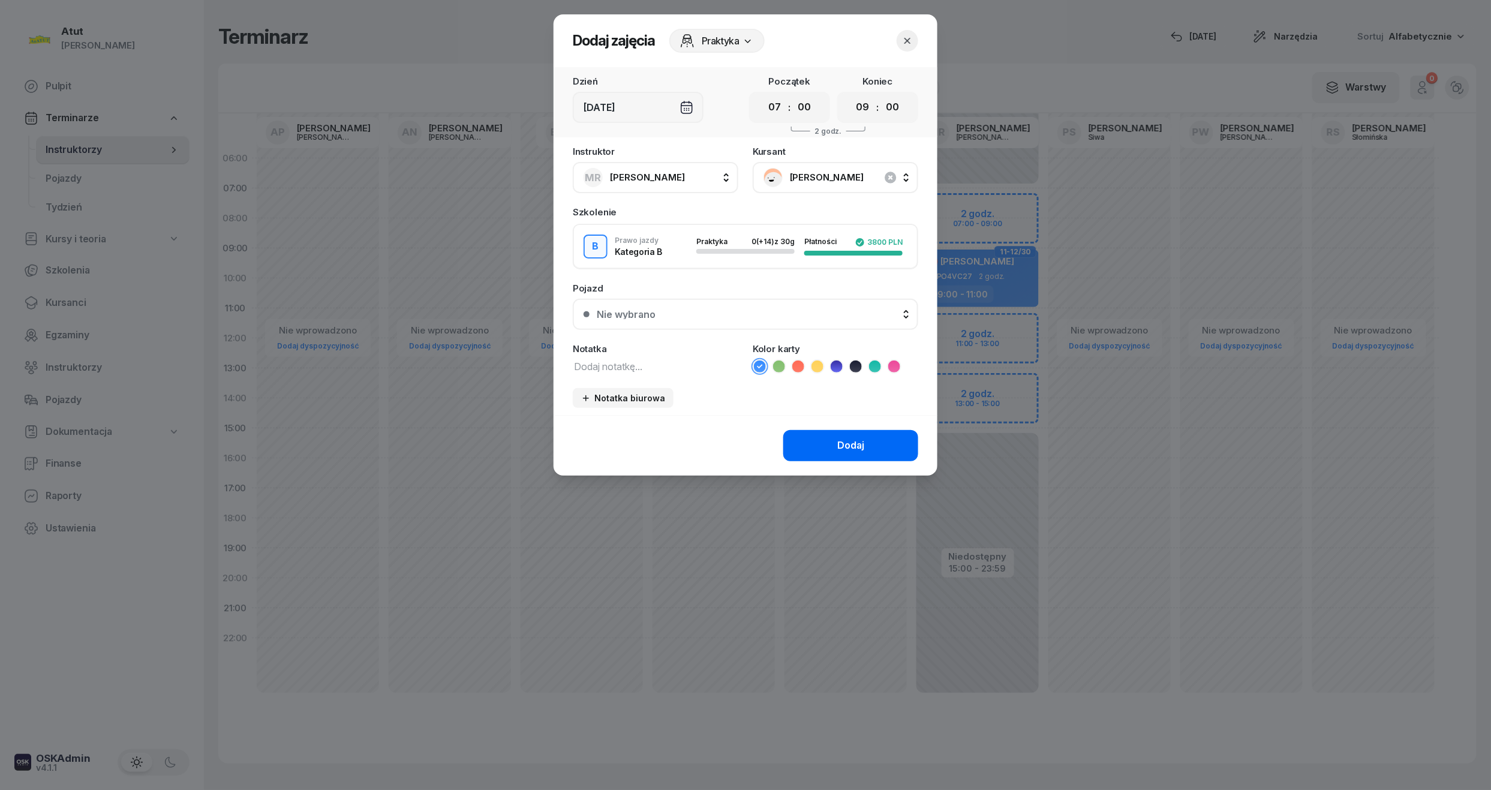
click at [849, 444] on div "Dodaj" at bounding box center [850, 446] width 27 height 16
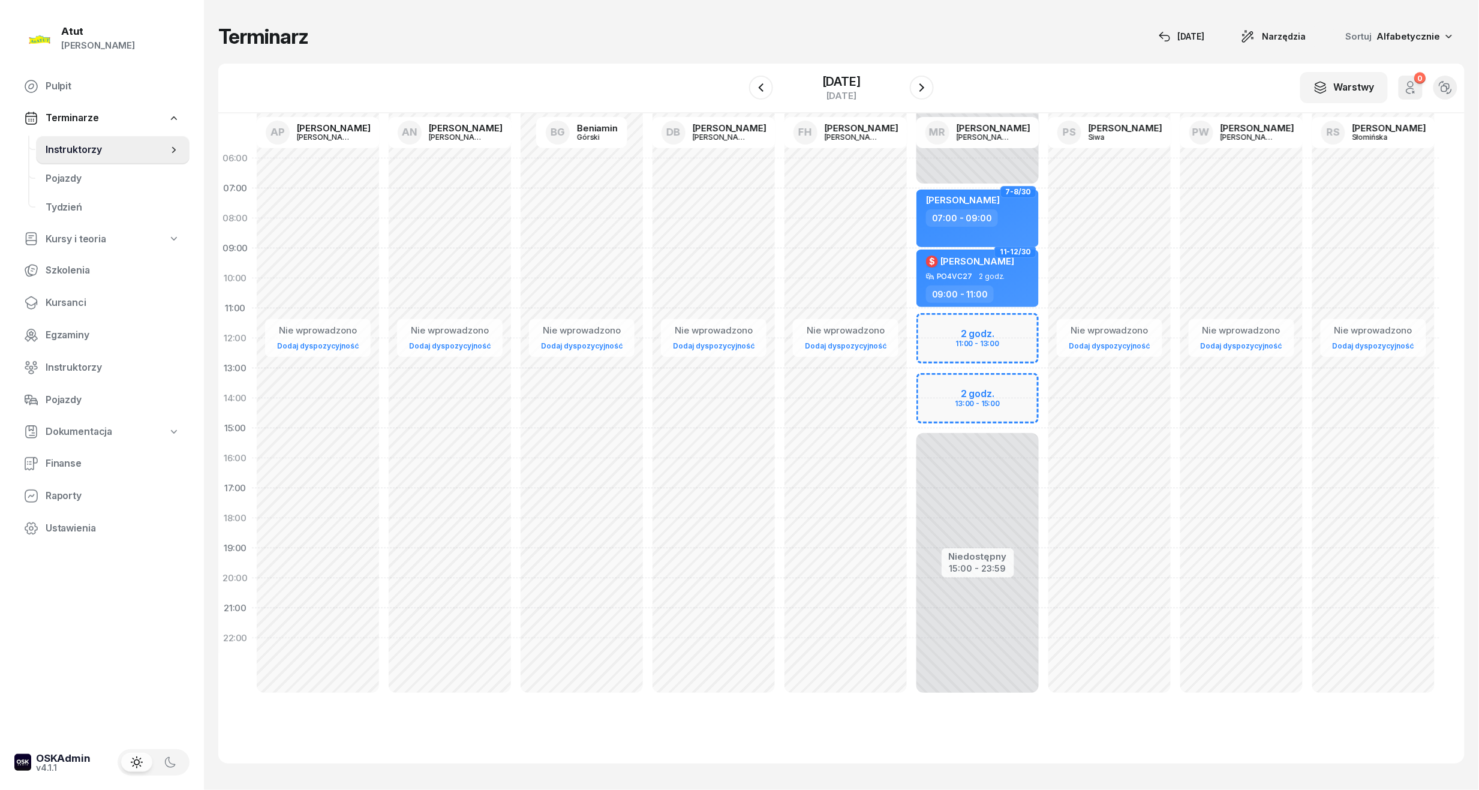
click at [983, 334] on div "Niedostępny 00:00 - 07:00 Niedostępny 15:00 - 23:59 11-12/30 $ Mateusz Krzak PO…" at bounding box center [977, 428] width 132 height 570
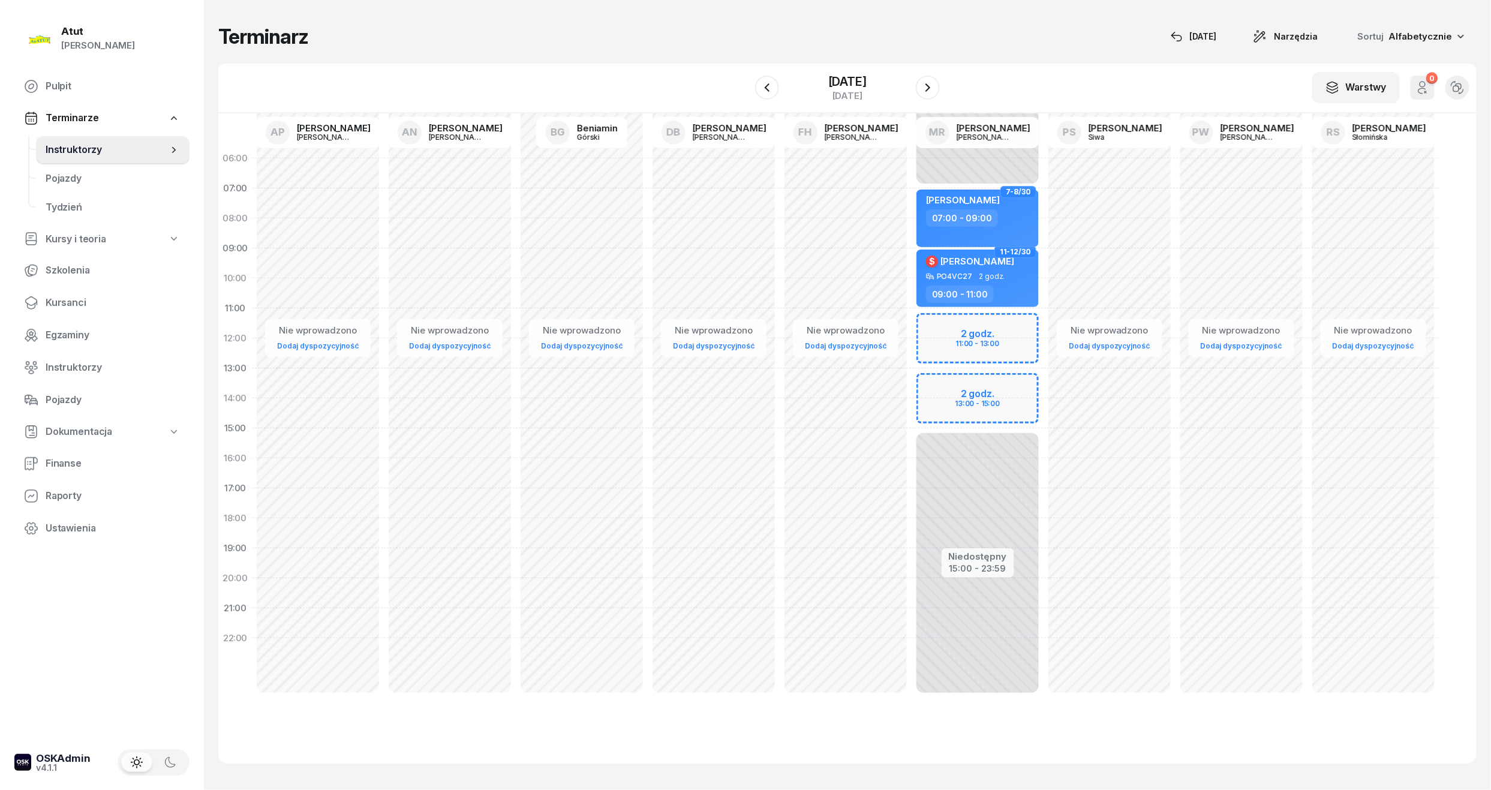
select select "11"
select select "13"
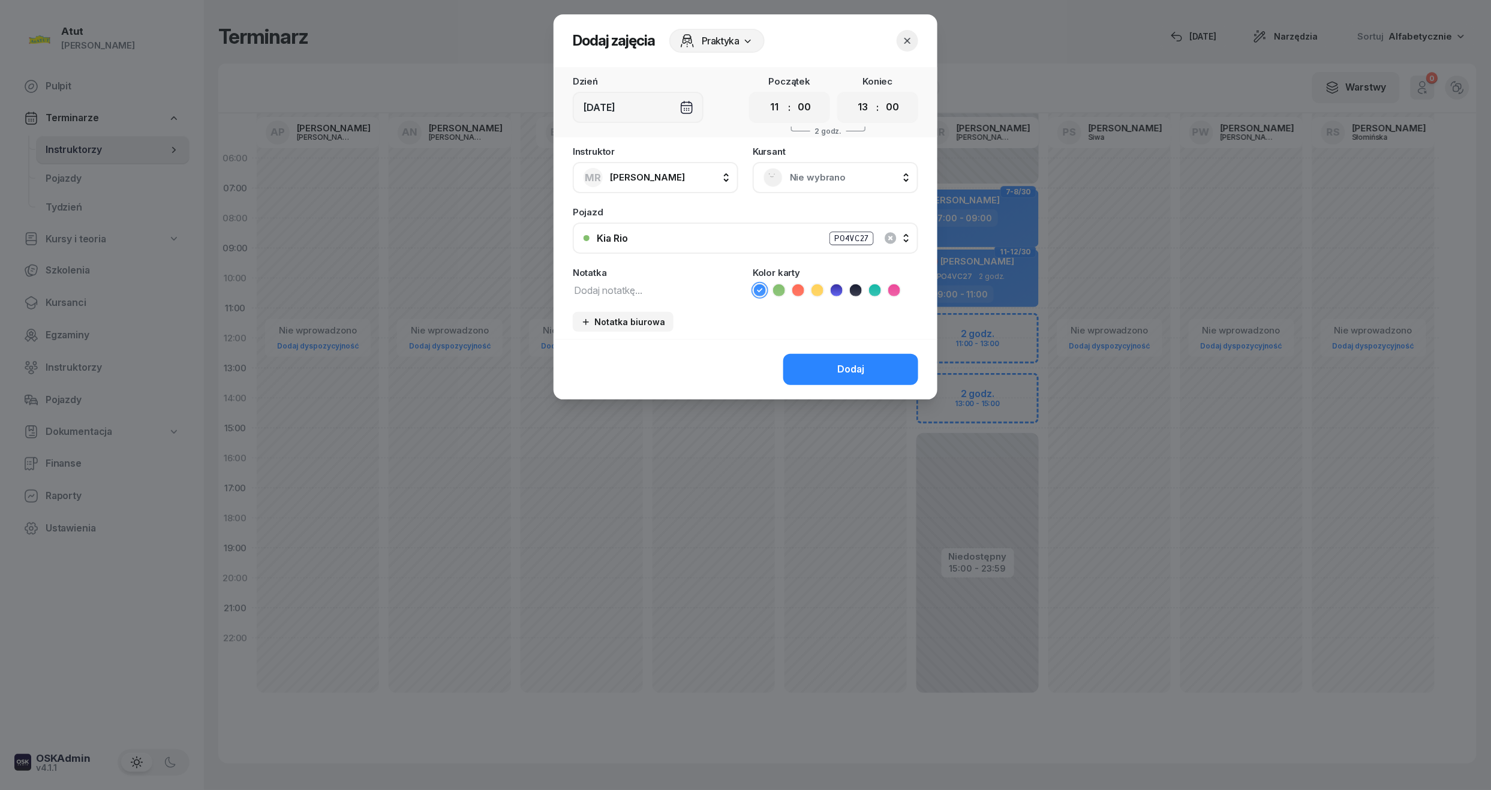
click at [817, 180] on span "Nie wybrano" at bounding box center [849, 178] width 118 height 16
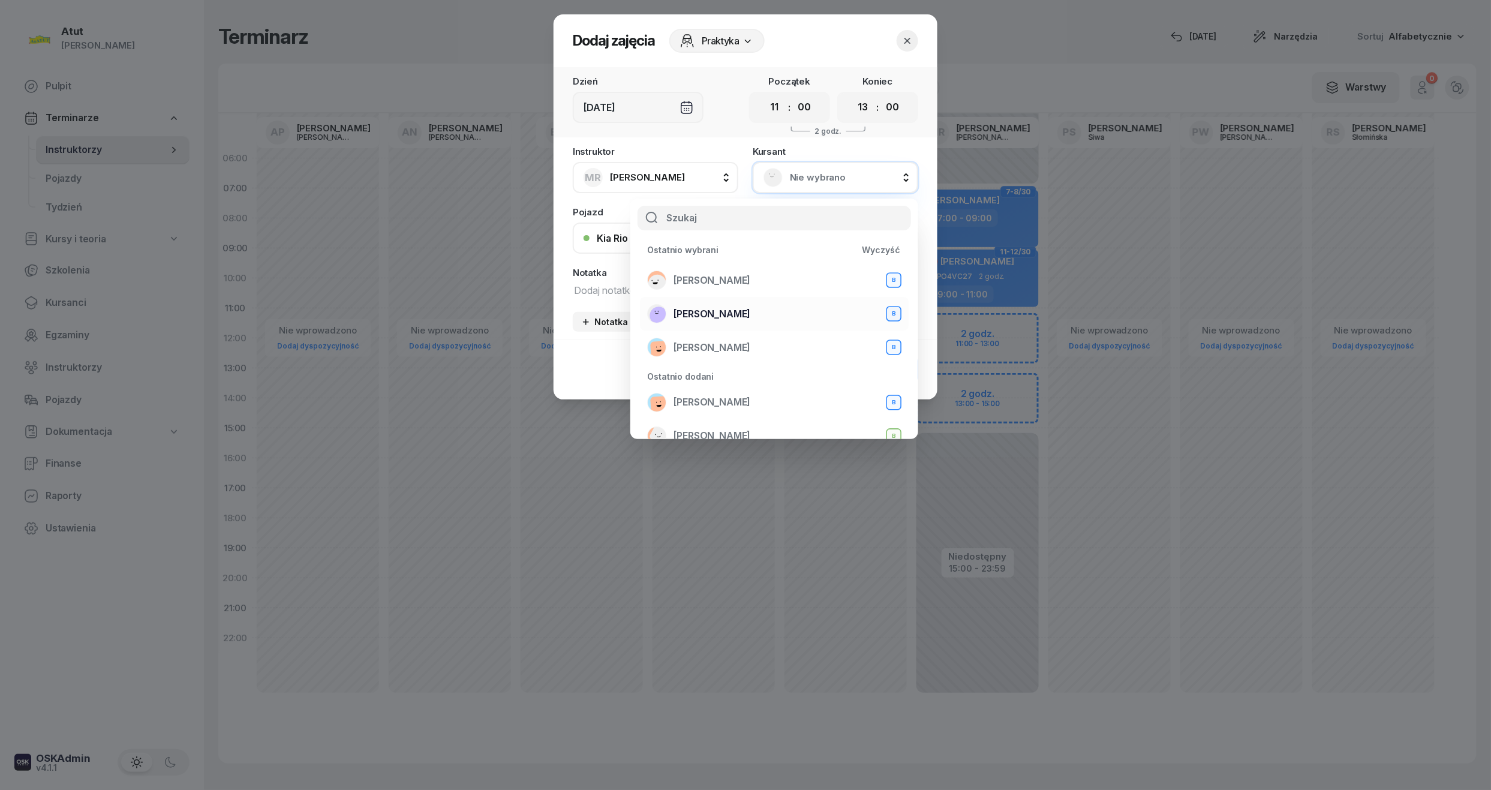
click at [734, 304] on div "Patrycja Kowalik B" at bounding box center [774, 313] width 254 height 19
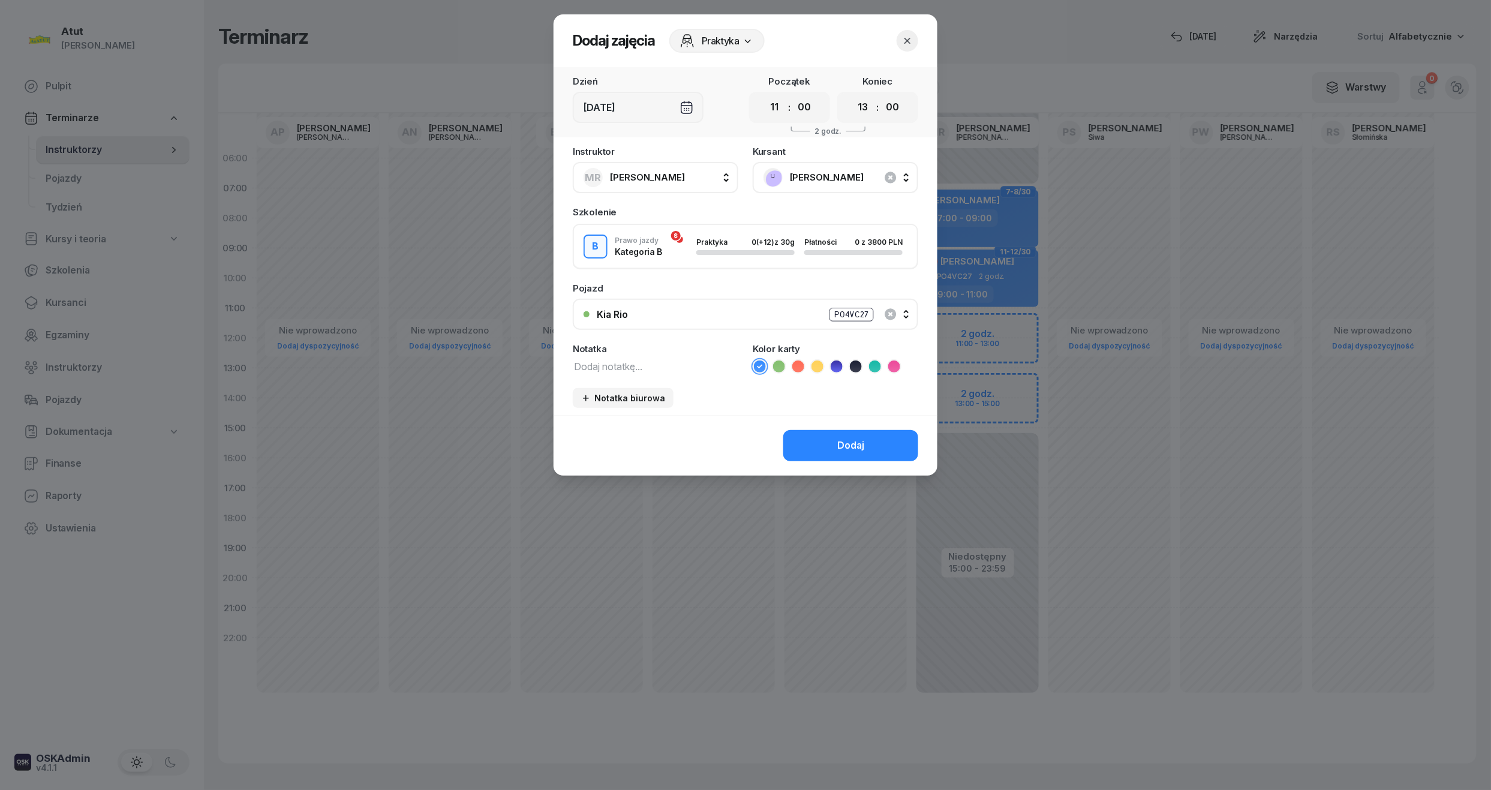
click at [840, 460] on div "Dodaj" at bounding box center [745, 445] width 384 height 61
click at [845, 438] on div "Dodaj" at bounding box center [850, 446] width 27 height 16
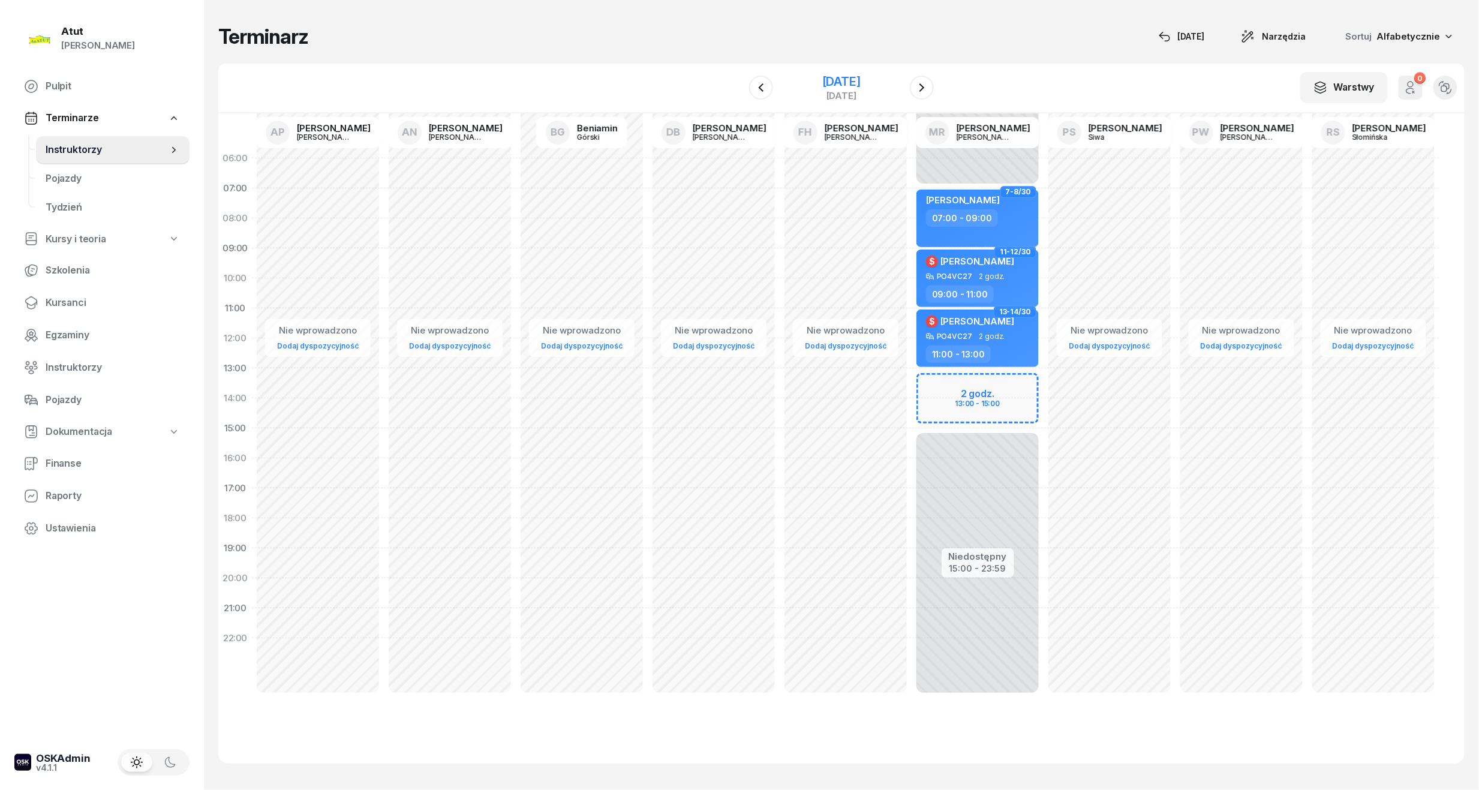
click at [860, 86] on div "[DATE]" at bounding box center [841, 82] width 38 height 12
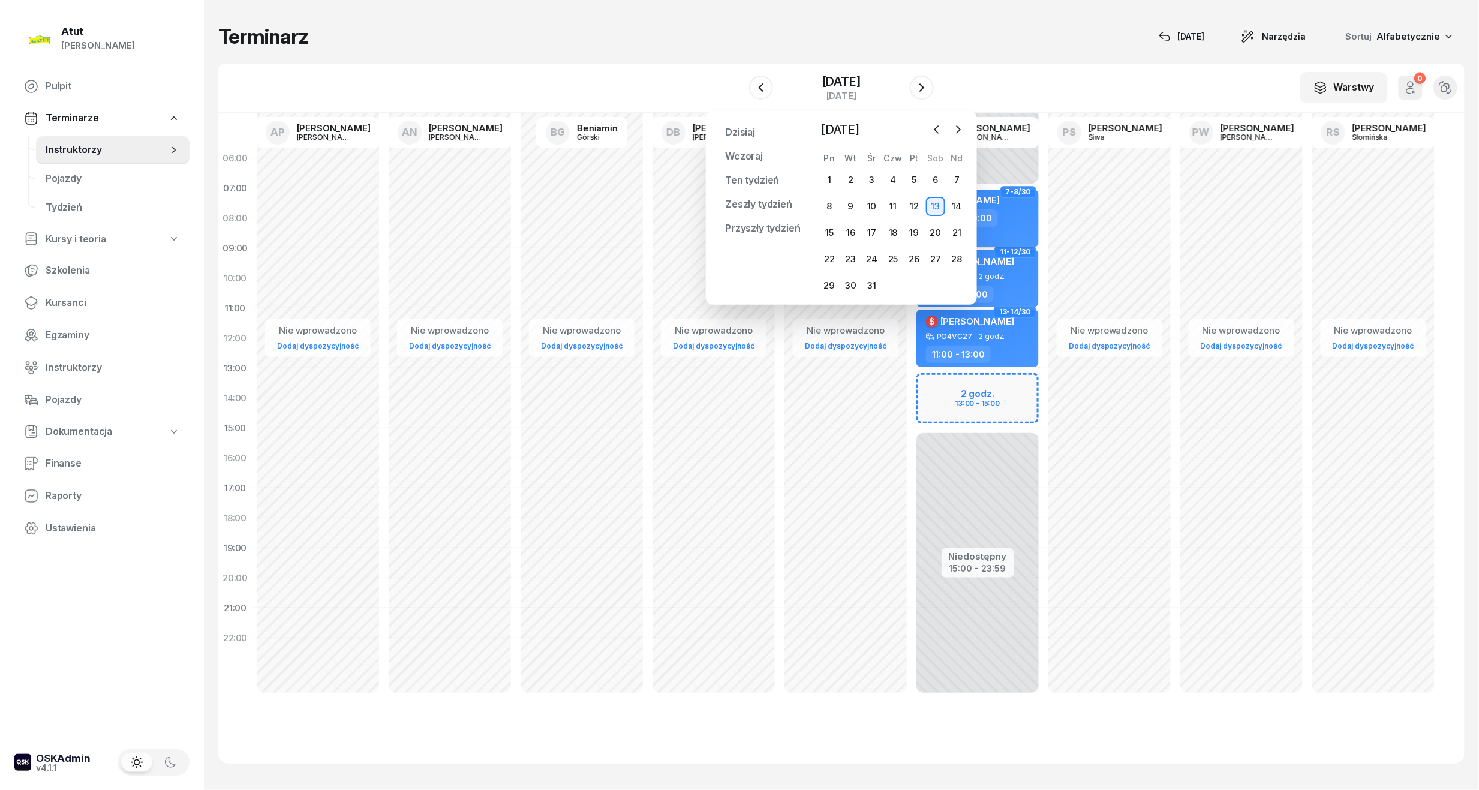
click at [997, 199] on div "[PERSON_NAME]" at bounding box center [979, 201] width 106 height 15
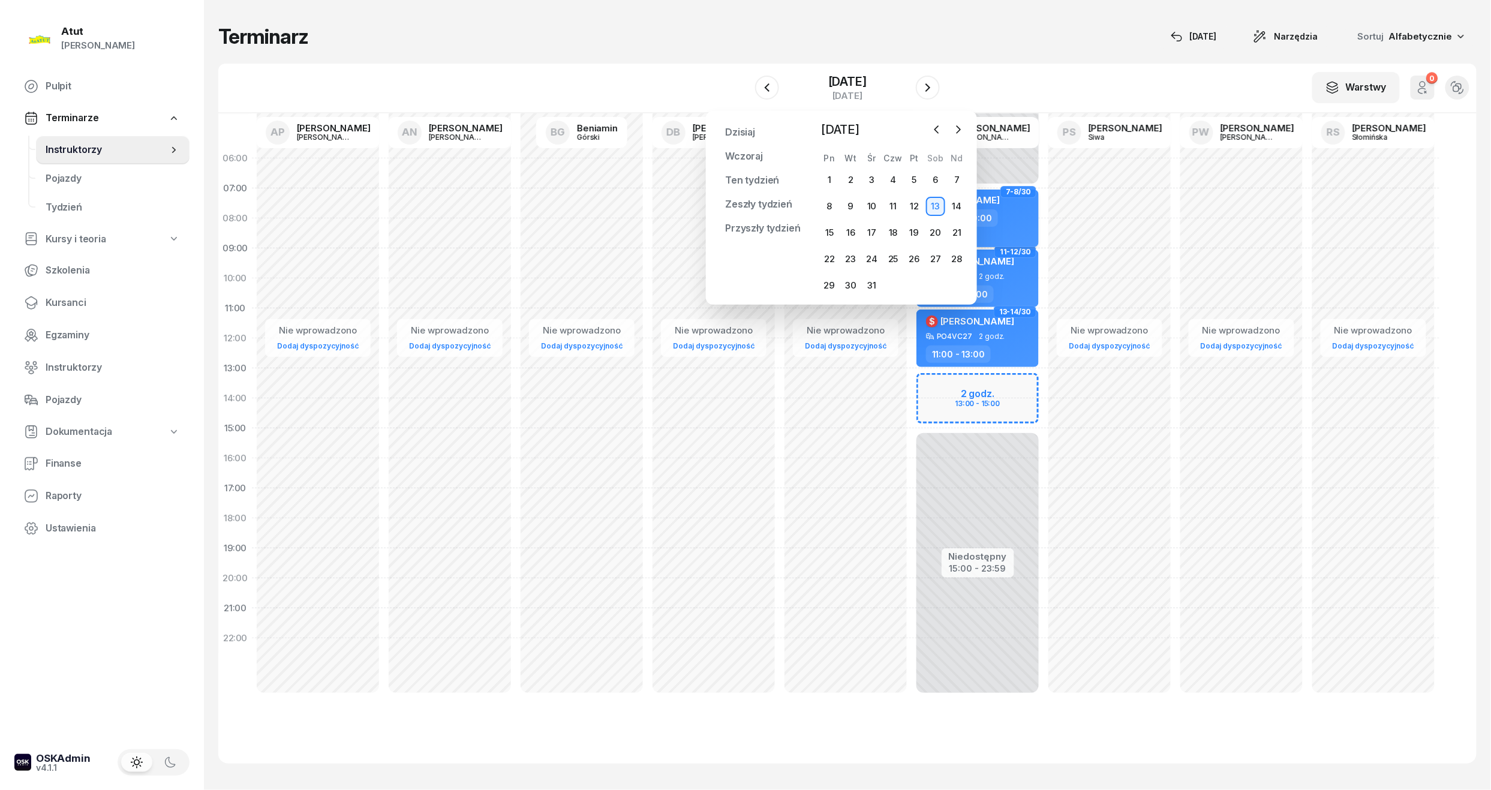
select select "07"
select select "09"
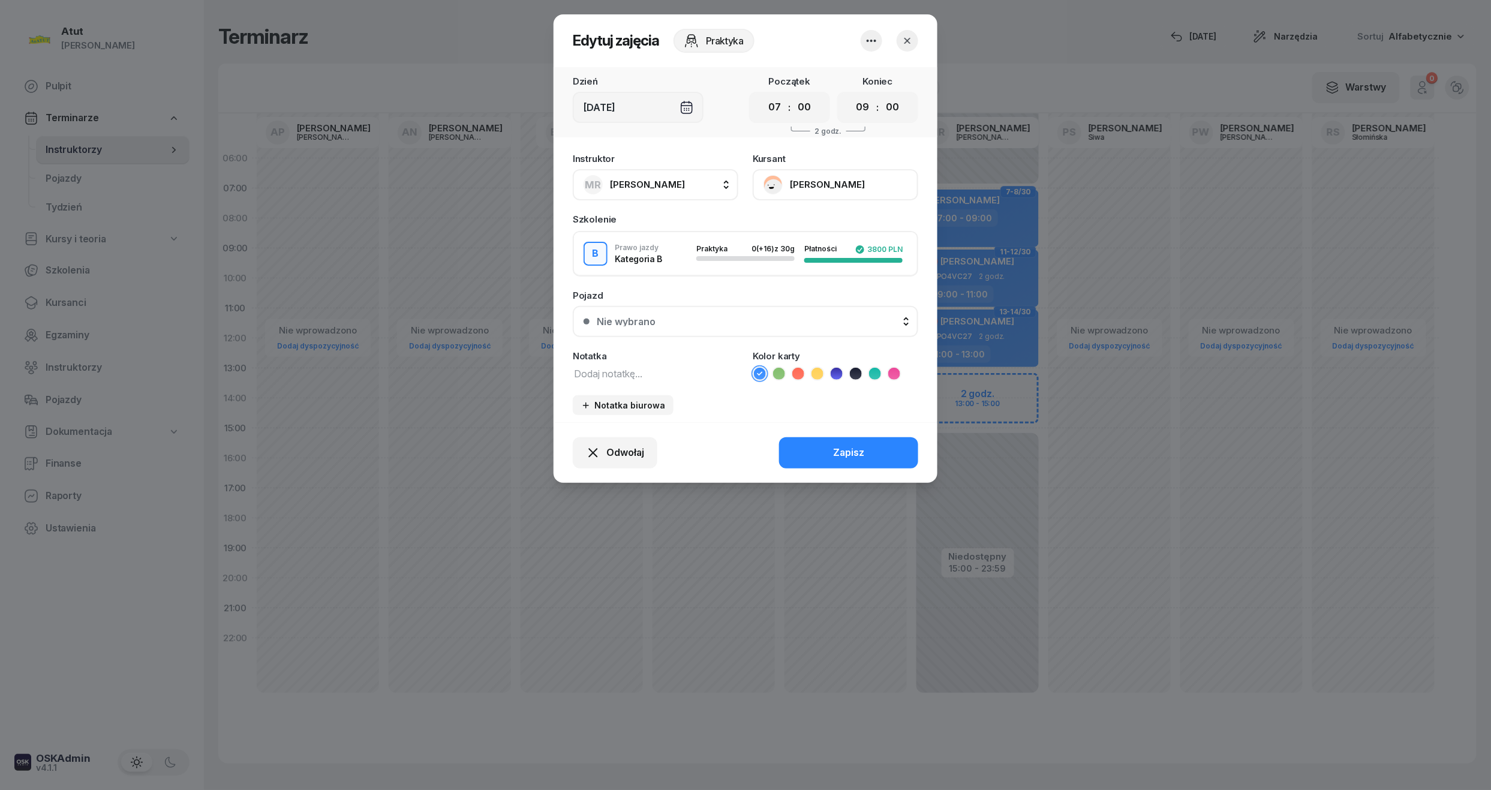
click at [907, 41] on icon "button" at bounding box center [907, 41] width 12 height 12
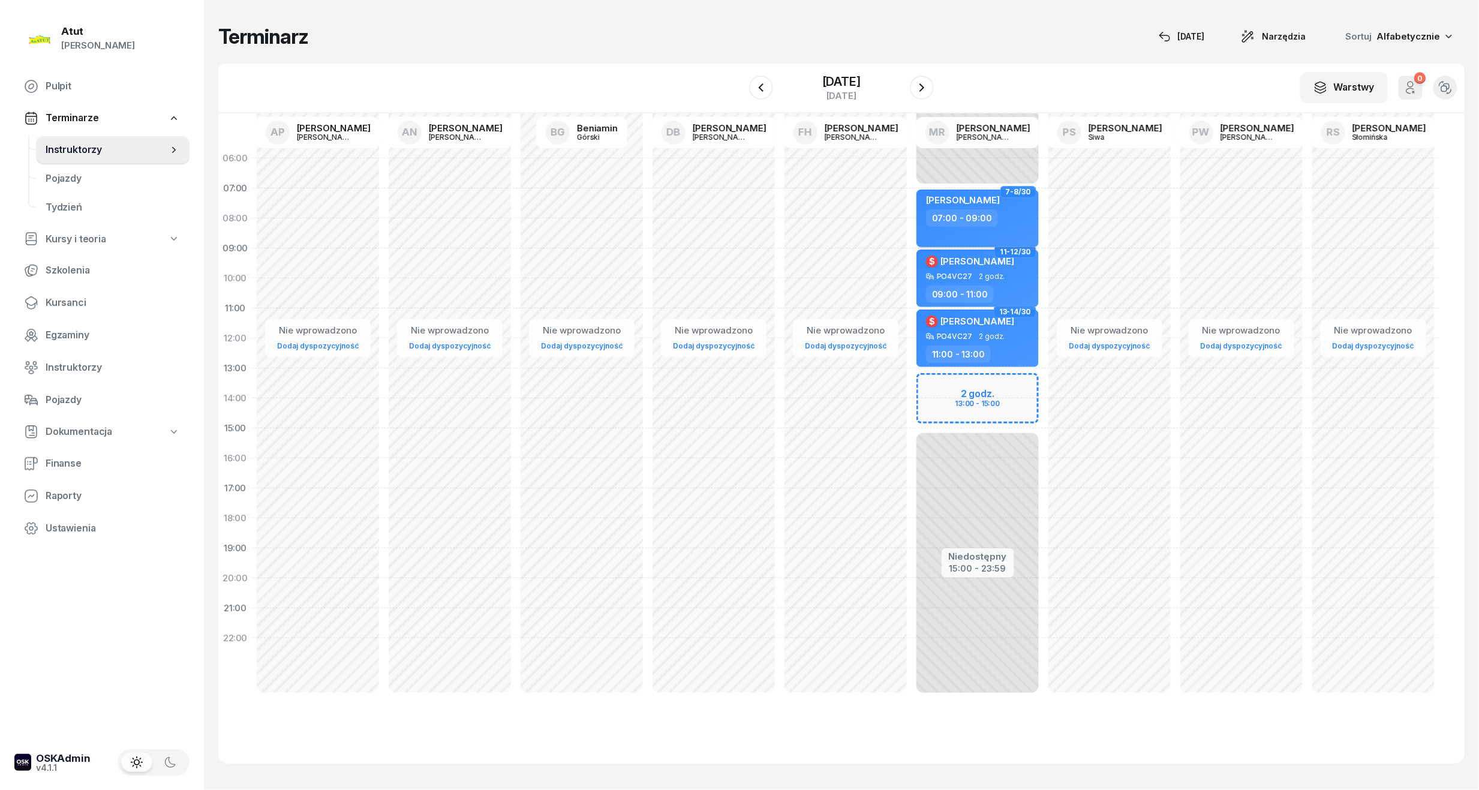
click at [972, 204] on div "[PERSON_NAME]" at bounding box center [963, 201] width 74 height 15
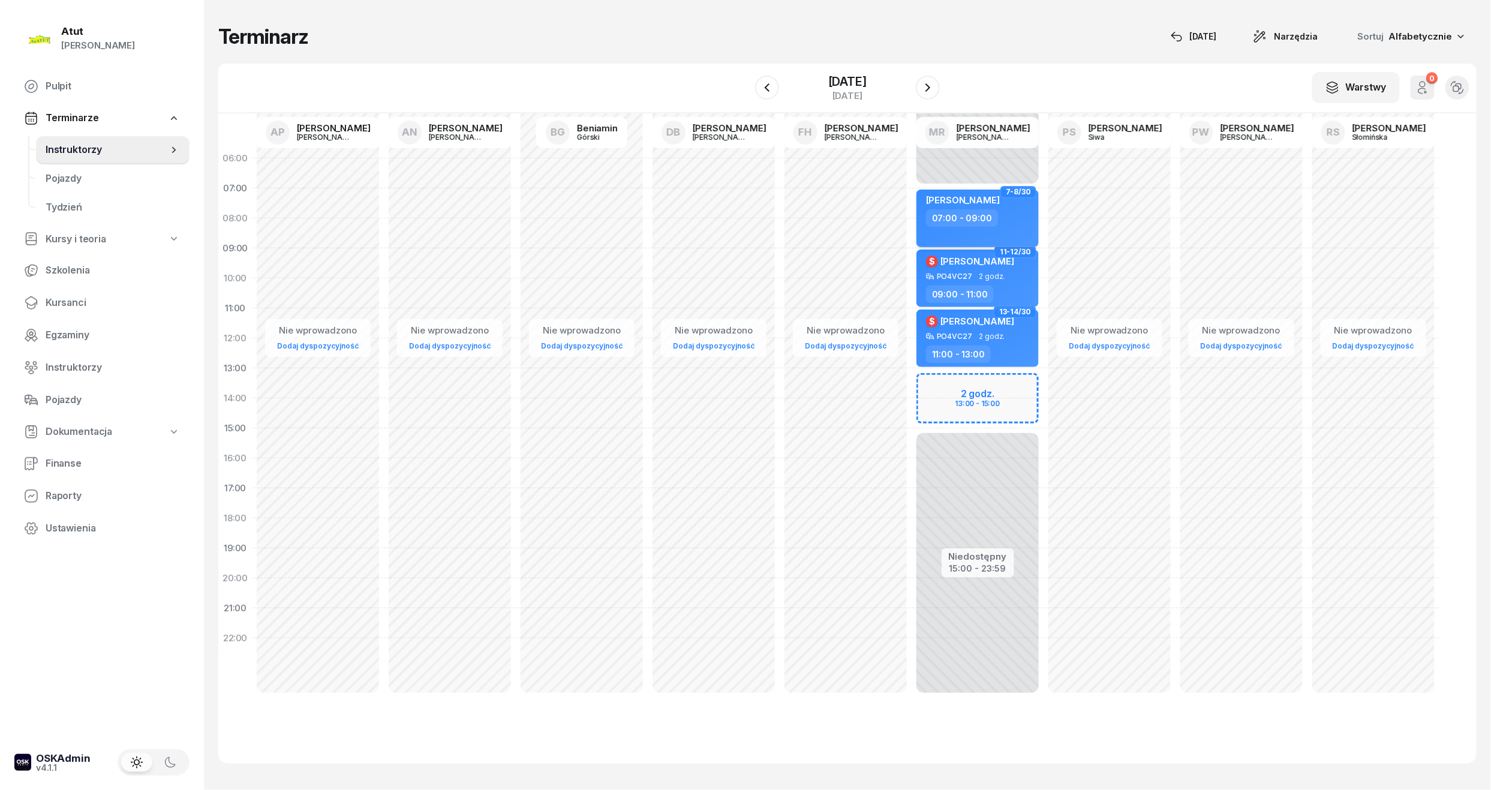
select select "07"
select select "09"
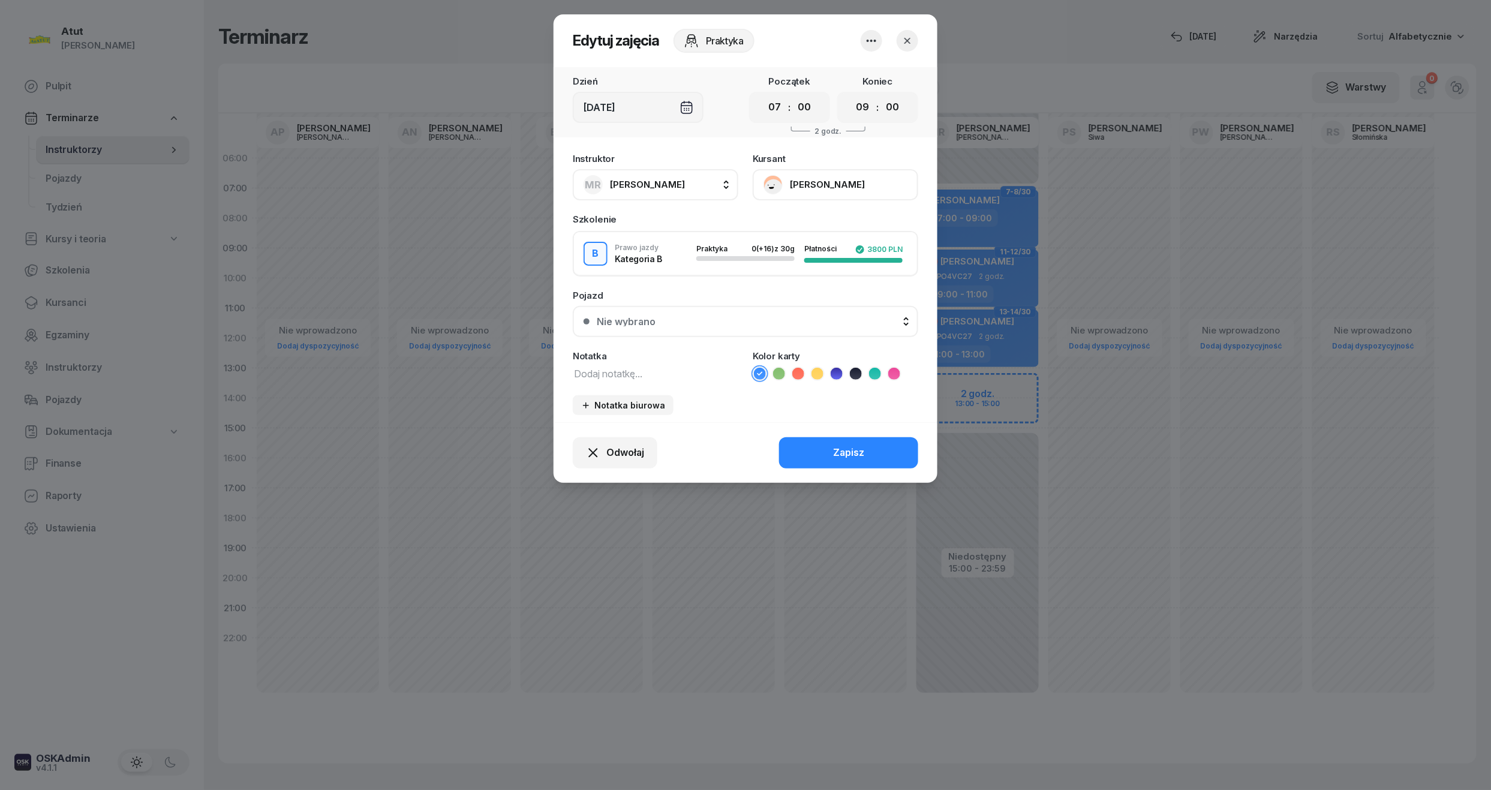
click at [828, 175] on button "[PERSON_NAME]" at bounding box center [835, 184] width 165 height 31
click at [814, 214] on link "Otwórz profil" at bounding box center [834, 225] width 158 height 30
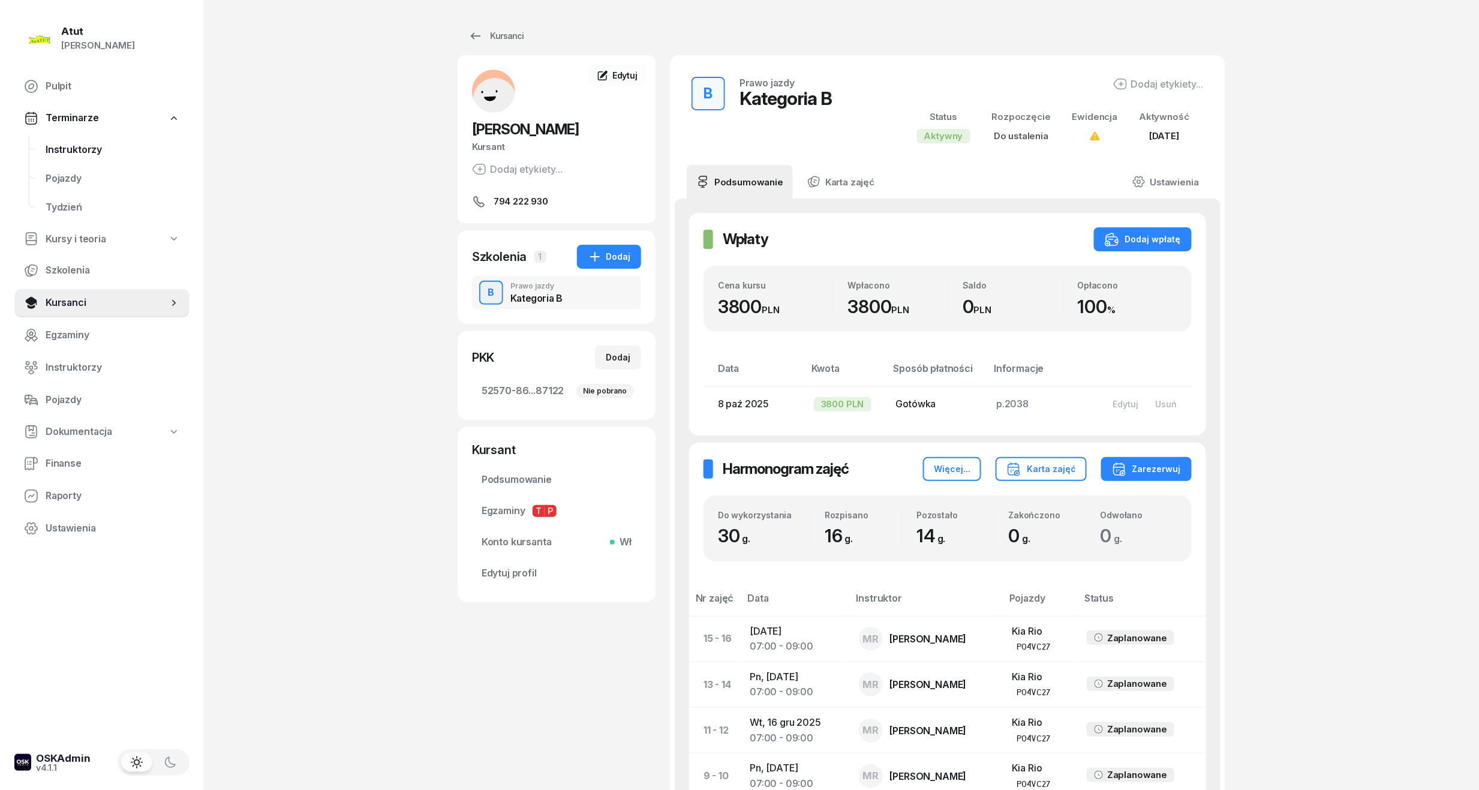
click at [82, 147] on span "Instruktorzy" at bounding box center [113, 150] width 134 height 16
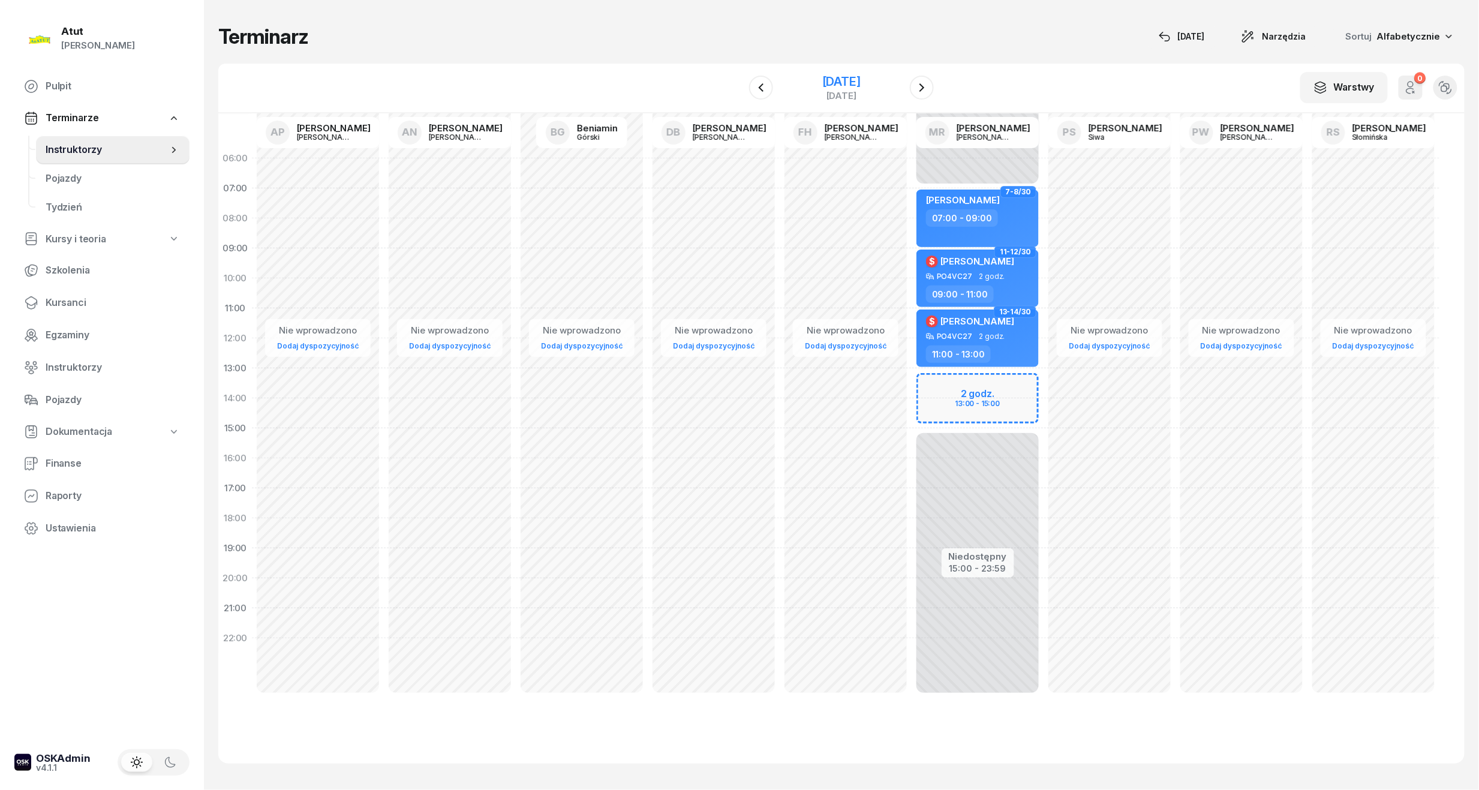
click at [853, 82] on div "[DATE]" at bounding box center [841, 82] width 38 height 12
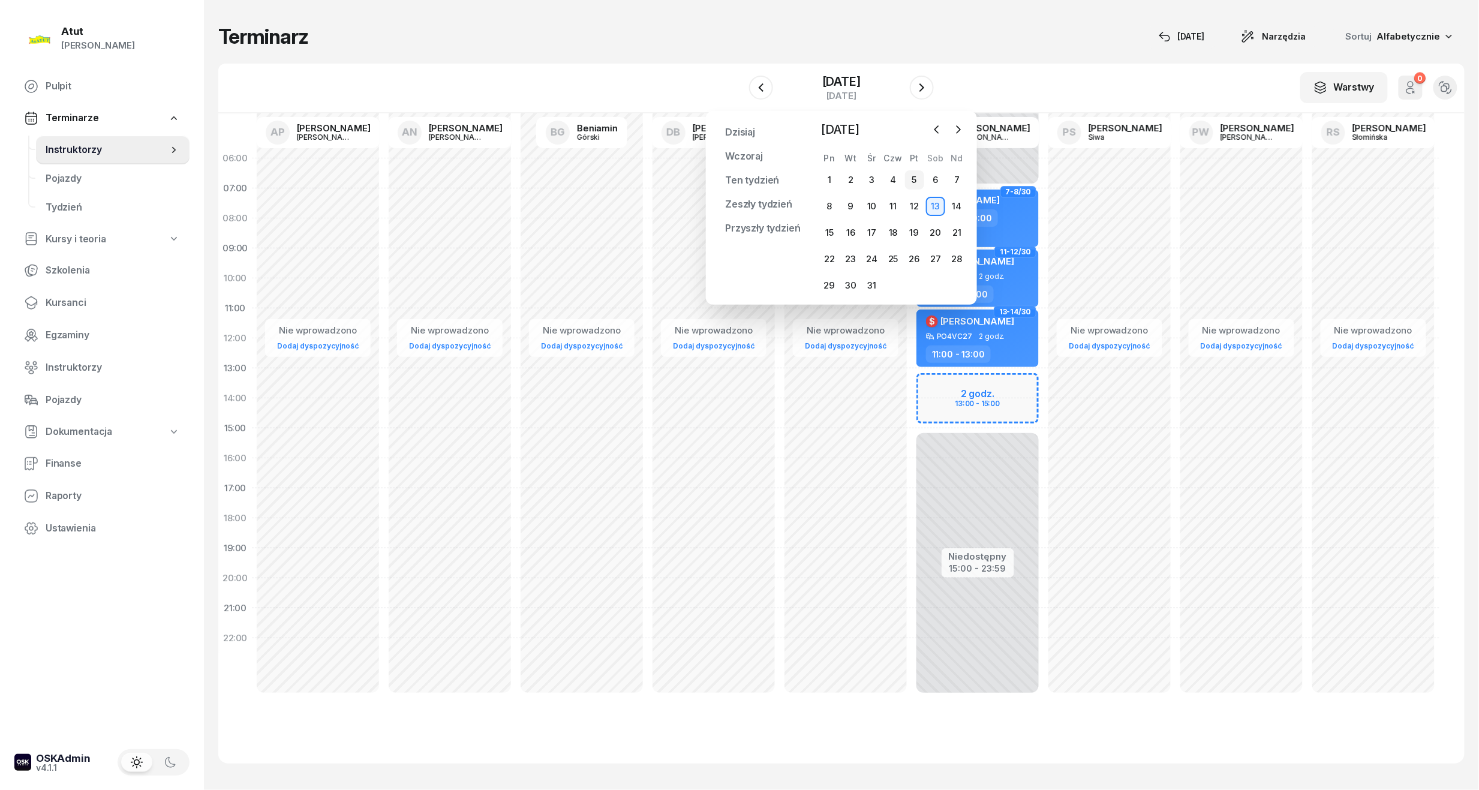
click at [916, 180] on div "5" at bounding box center [914, 179] width 19 height 19
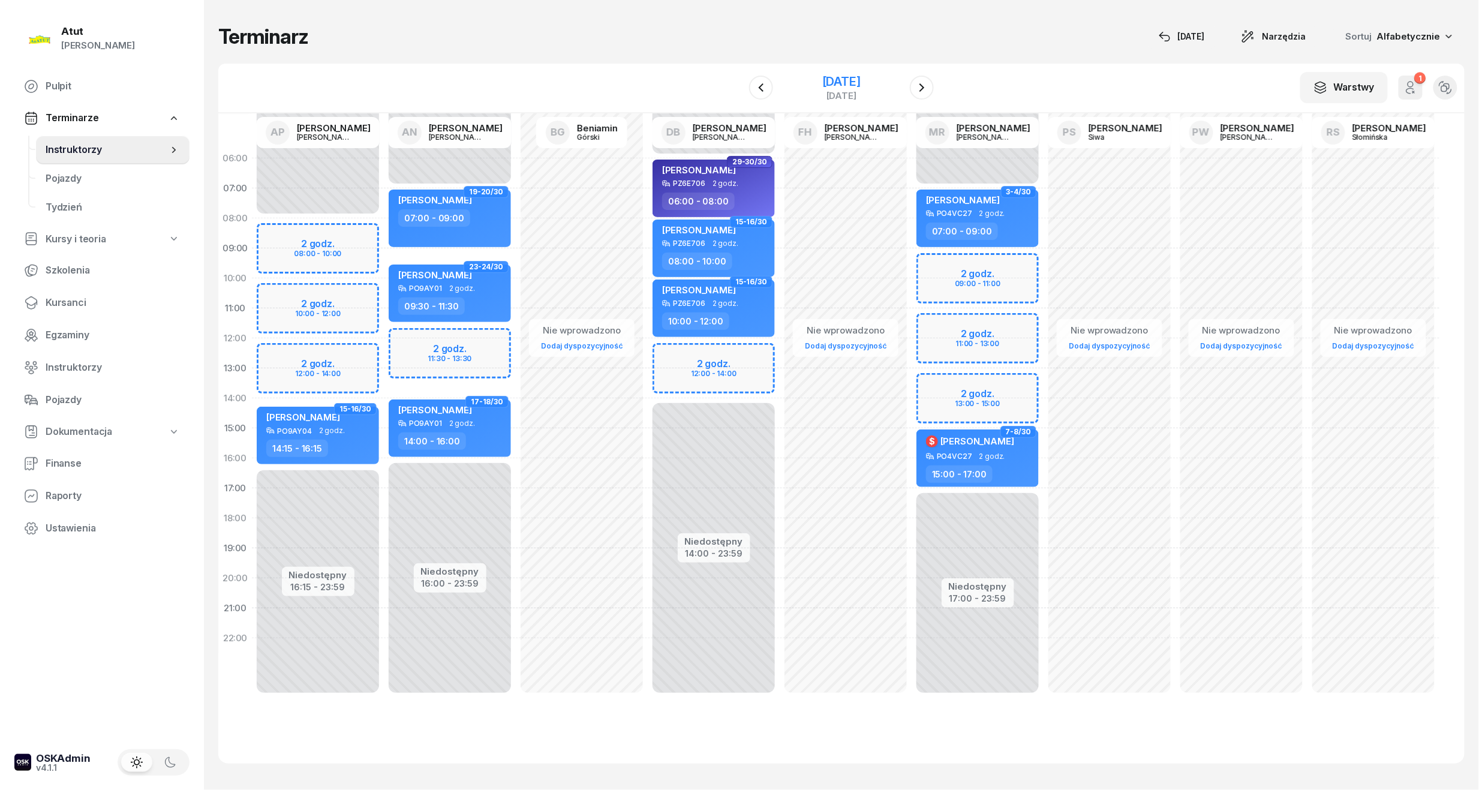
click at [838, 85] on div "[DATE]" at bounding box center [841, 82] width 38 height 12
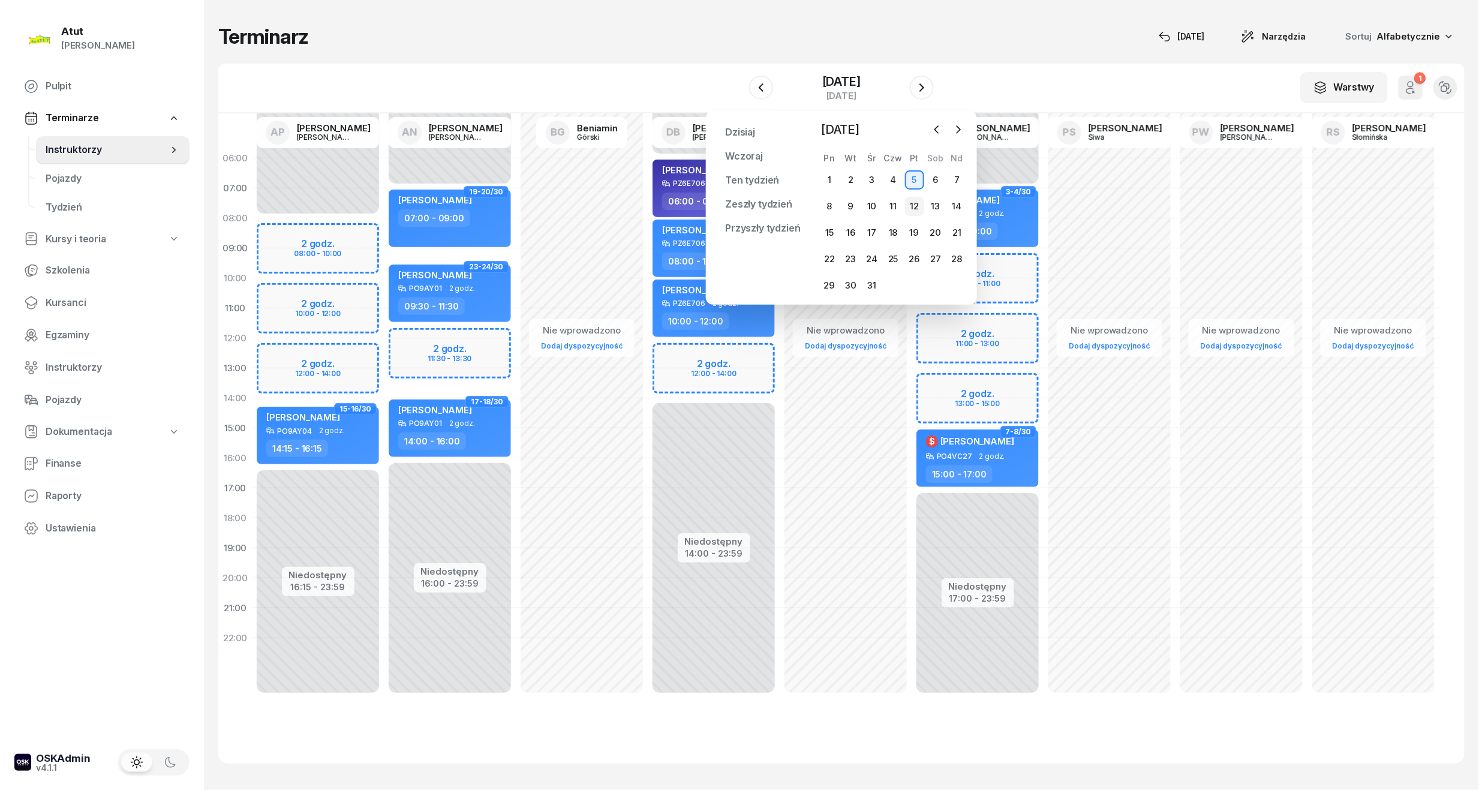
click at [910, 197] on div "12" at bounding box center [914, 206] width 19 height 19
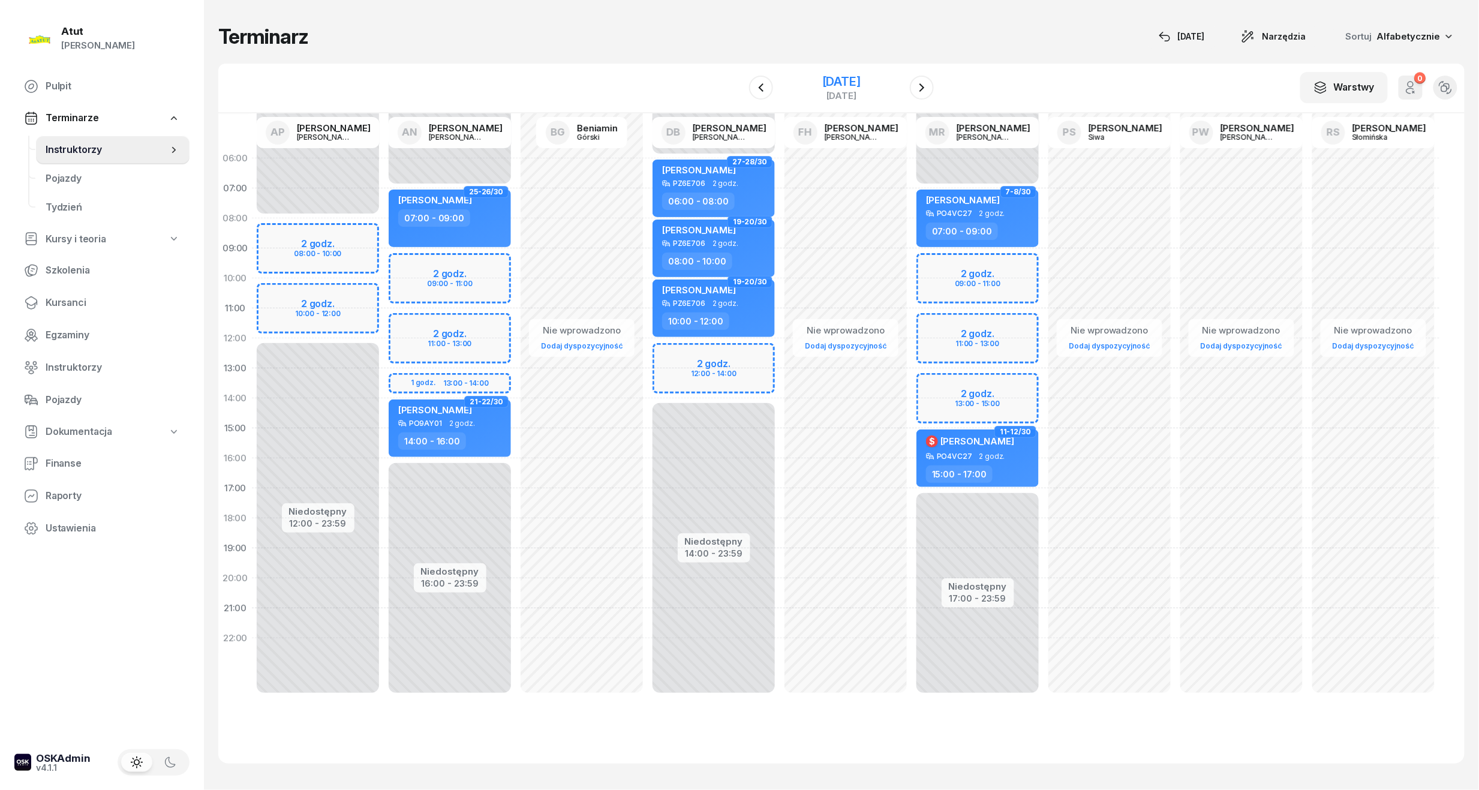
click at [845, 78] on div "[DATE]" at bounding box center [841, 82] width 38 height 12
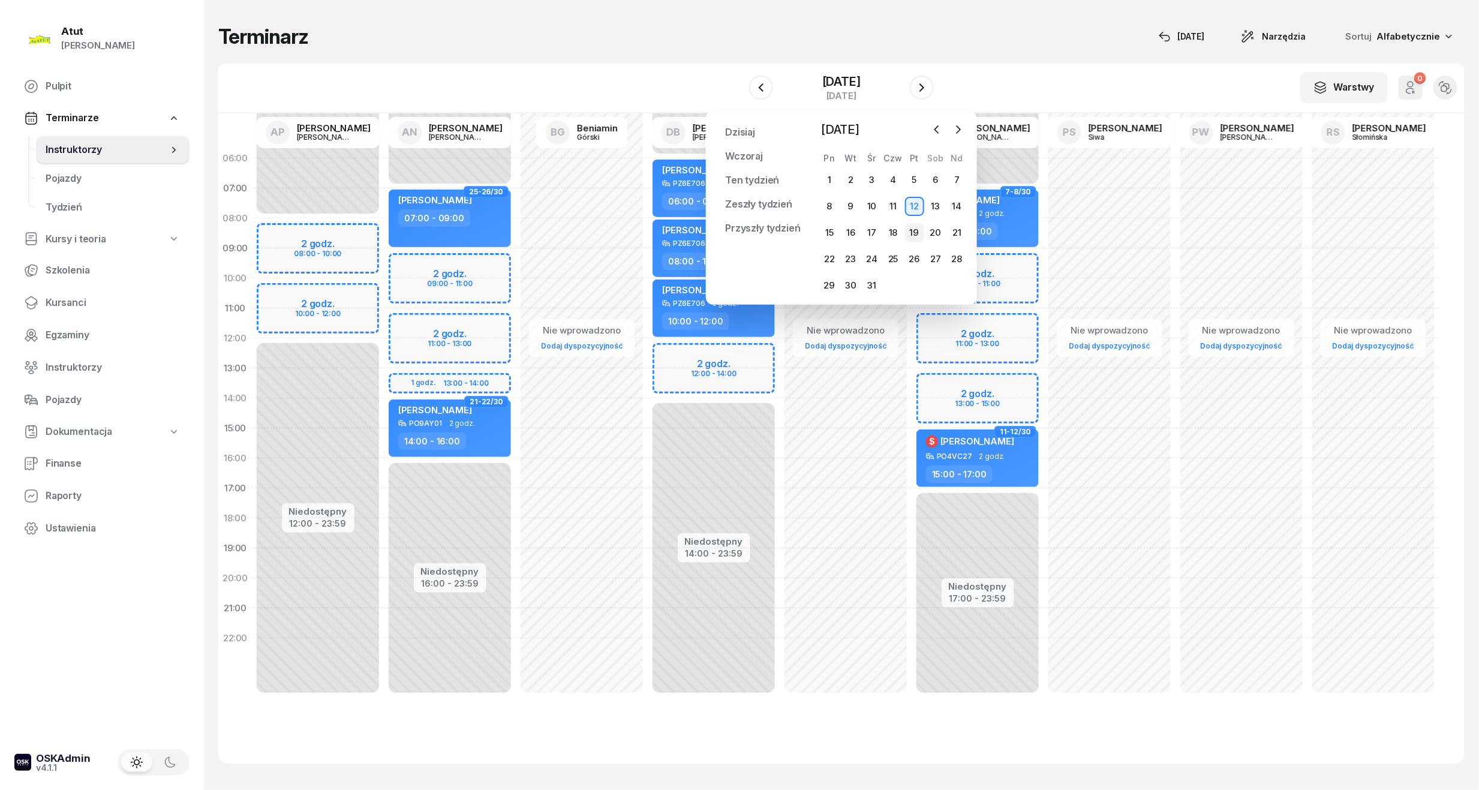
click at [919, 233] on div "19" at bounding box center [914, 232] width 19 height 19
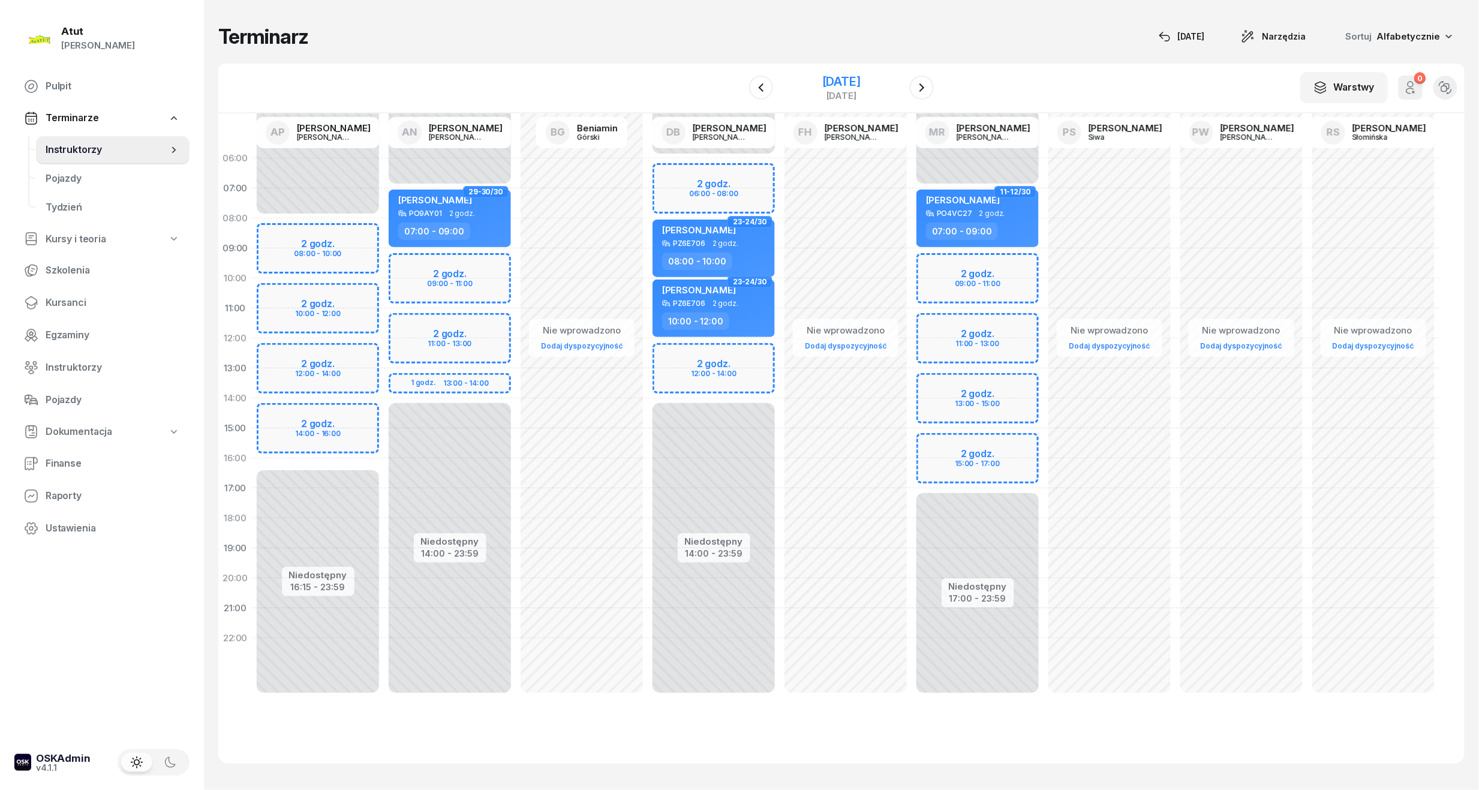
click at [822, 76] on div "[DATE]" at bounding box center [841, 82] width 38 height 12
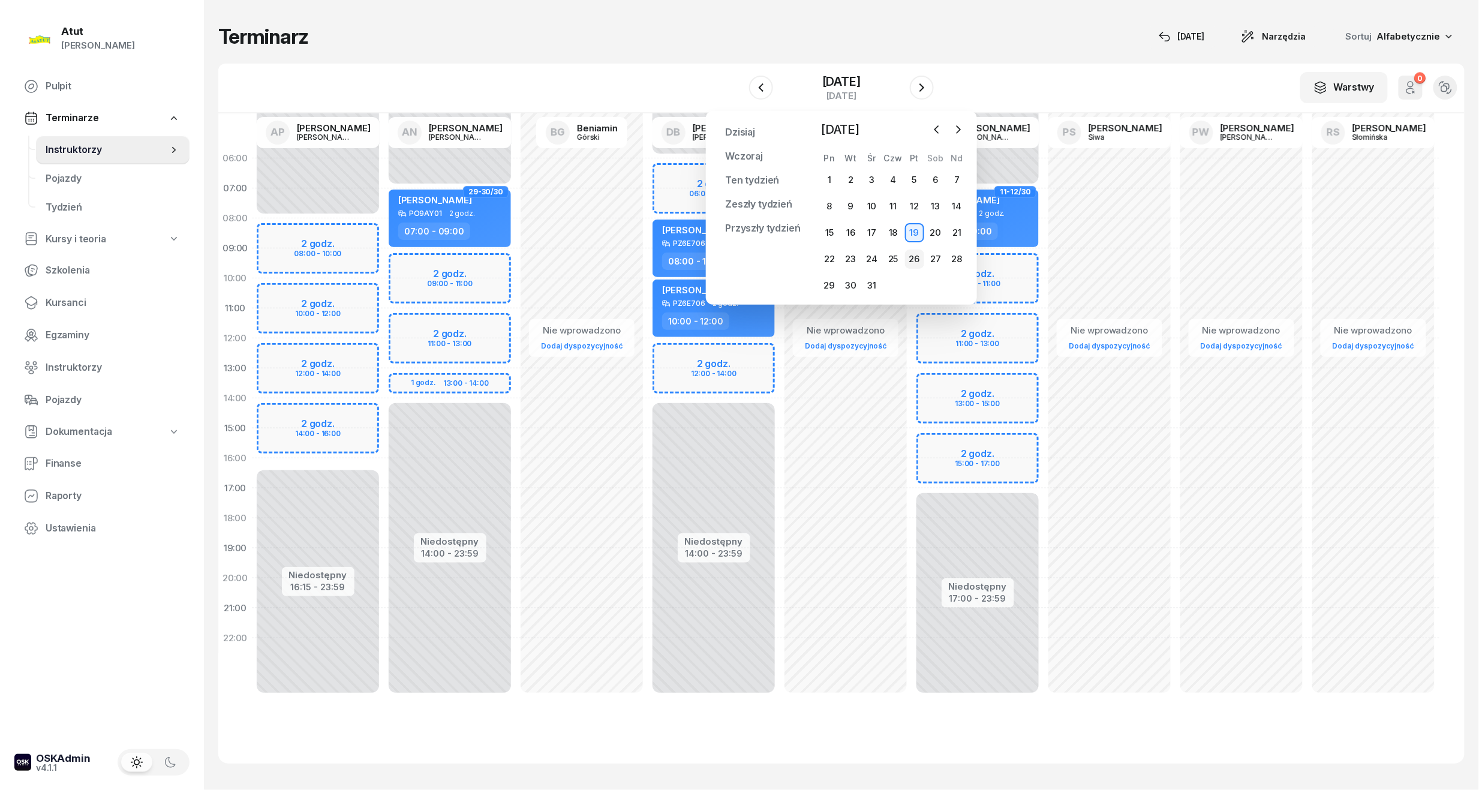
click at [912, 258] on div "26" at bounding box center [914, 258] width 19 height 19
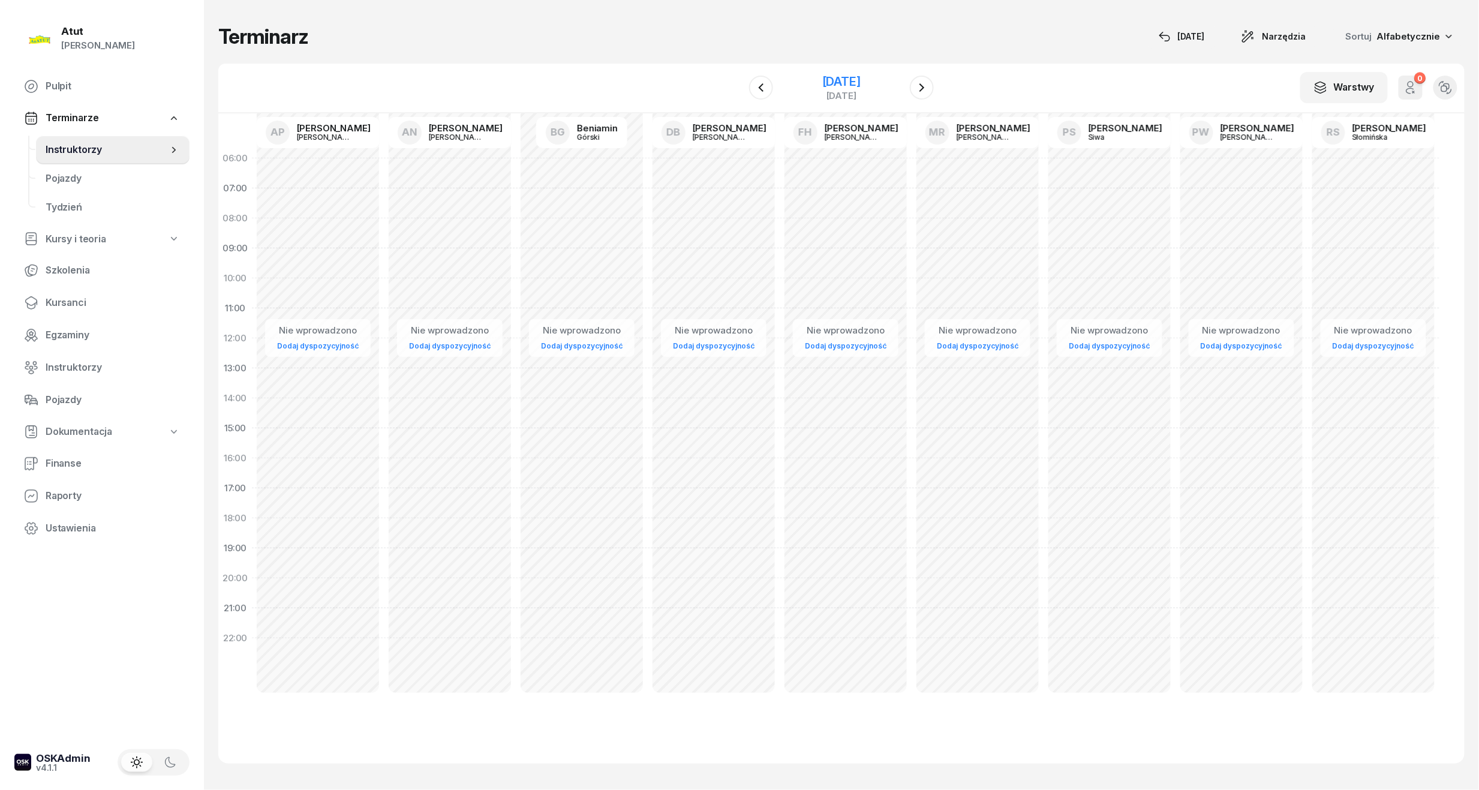
click at [822, 77] on div "[DATE]" at bounding box center [841, 82] width 38 height 12
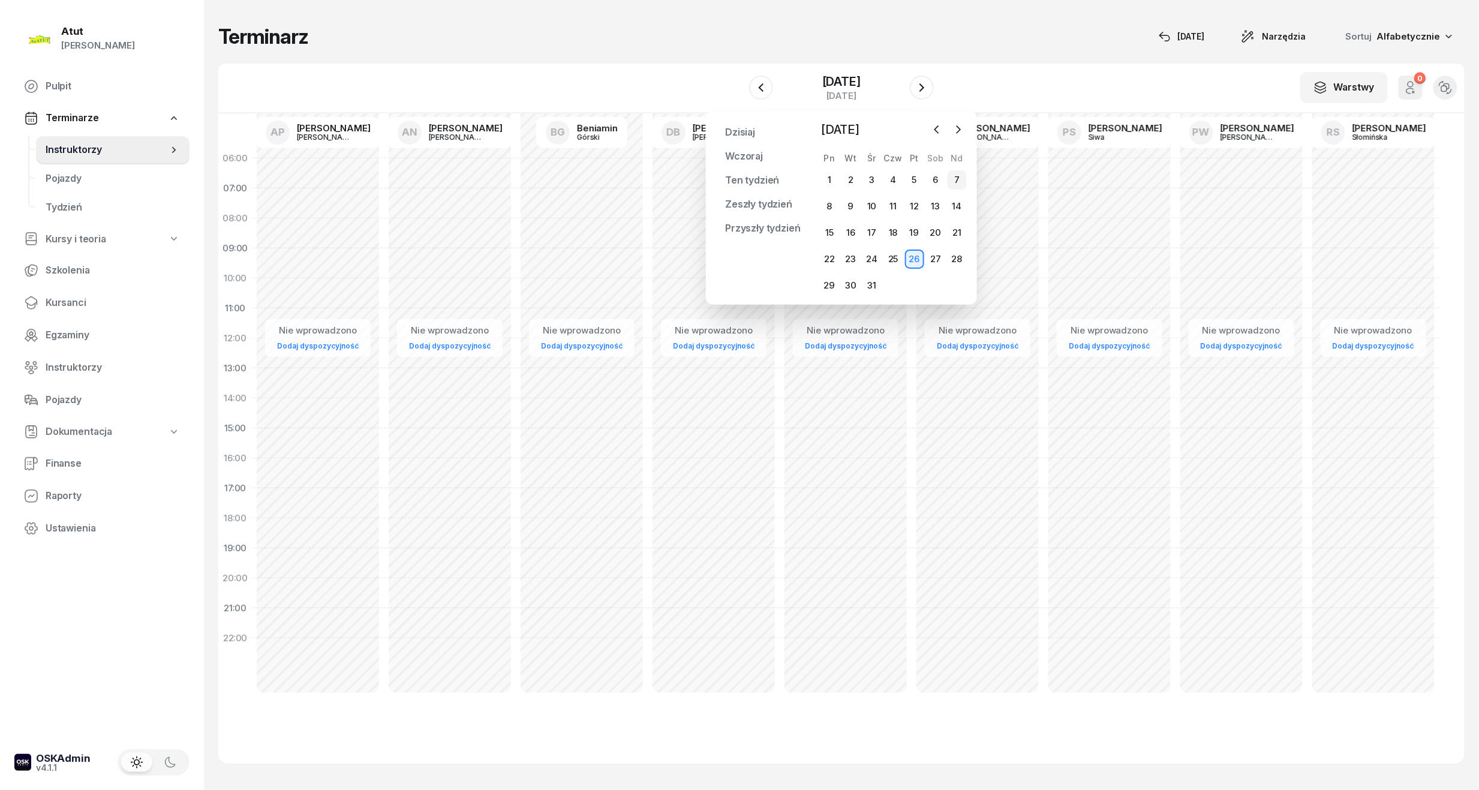
click at [953, 183] on div "7" at bounding box center [956, 179] width 19 height 19
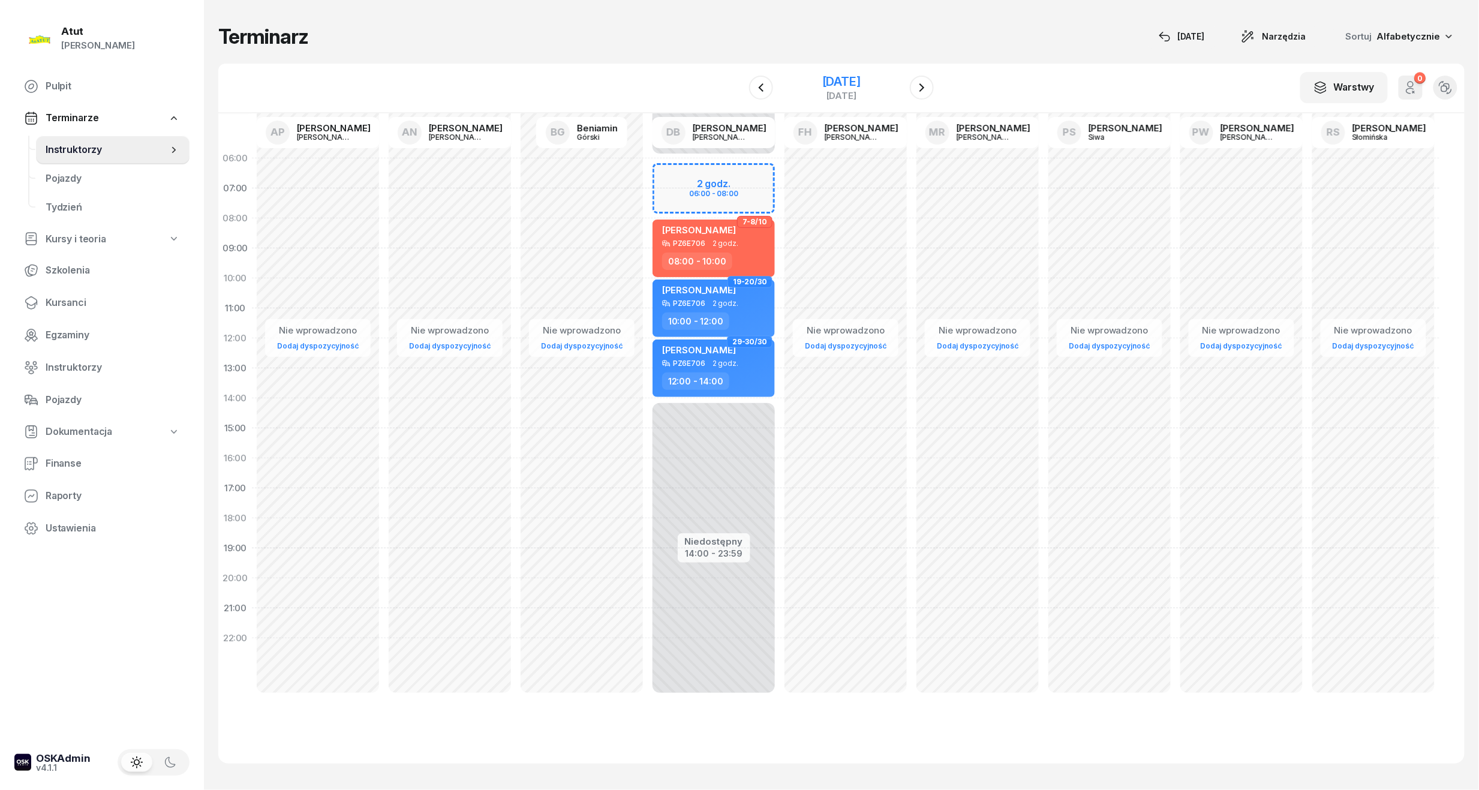
click at [850, 76] on div "[DATE]" at bounding box center [841, 82] width 38 height 12
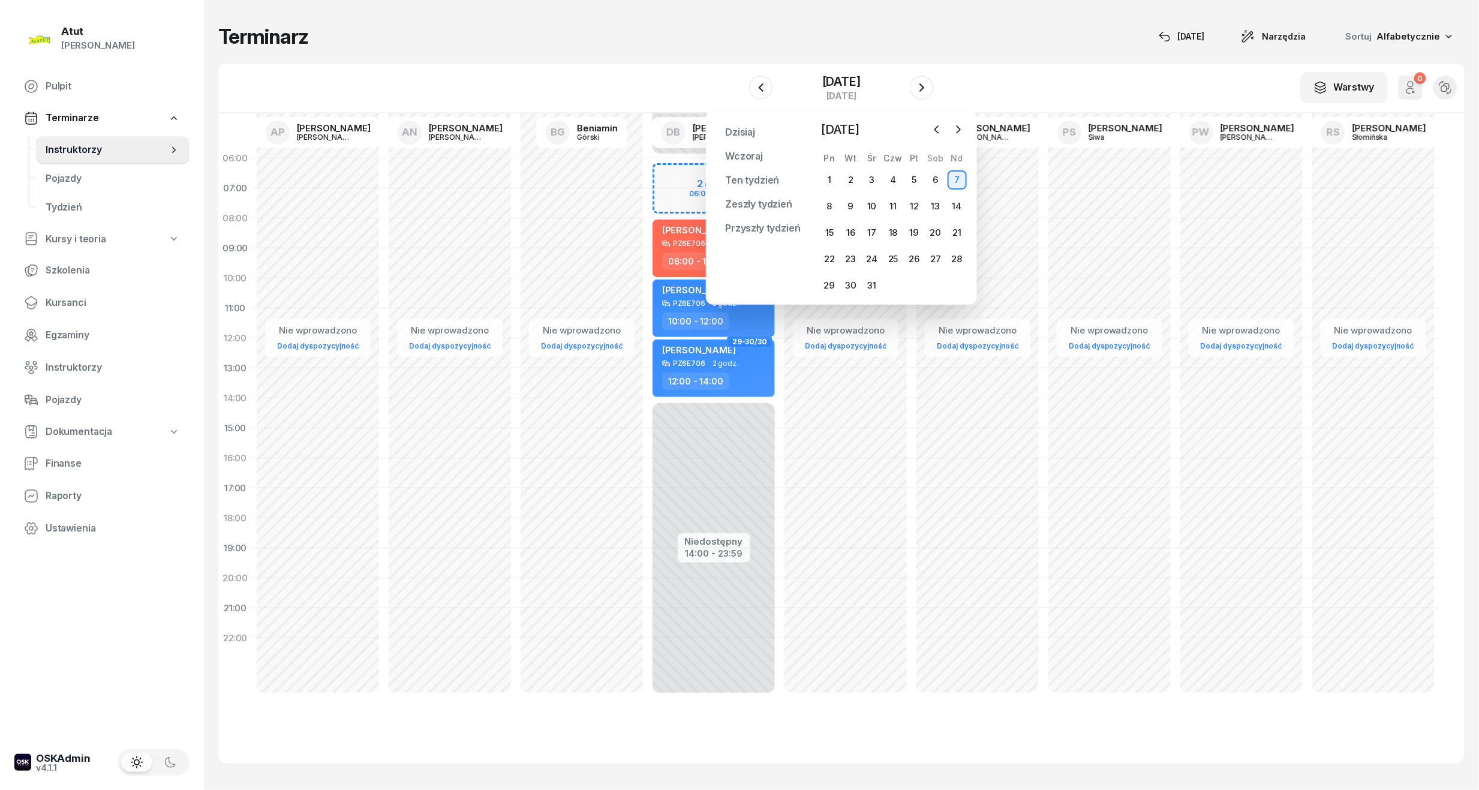
click at [677, 180] on div "Niedostępny 00:00 - 06:00 Niedostępny 14:00 - 23:59 2 godz. 06:00 - 08:00 7-8/1…" at bounding box center [714, 428] width 132 height 570
select select "06"
select select "08"
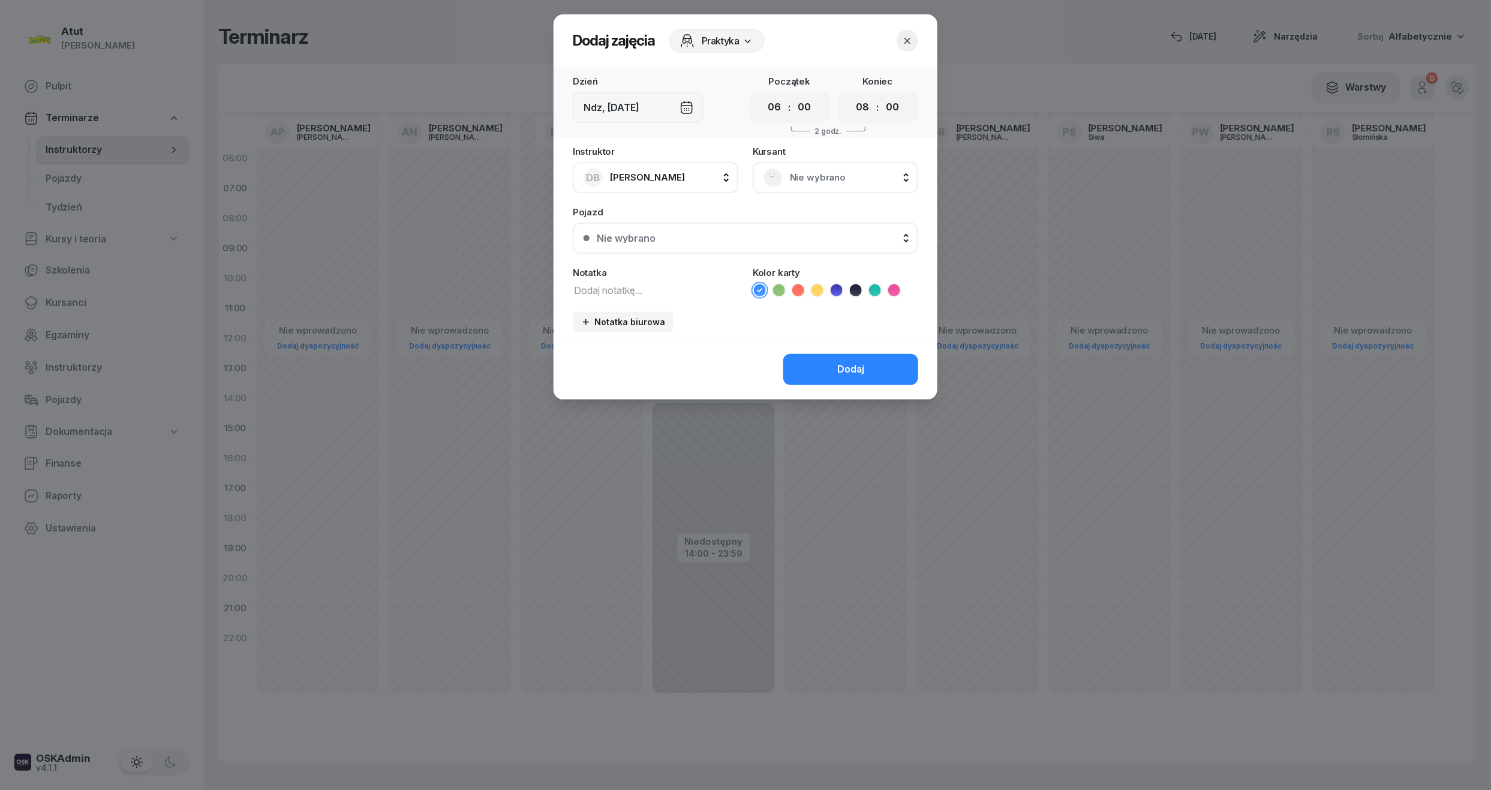
click at [811, 179] on span "Nie wybrano" at bounding box center [849, 178] width 118 height 16
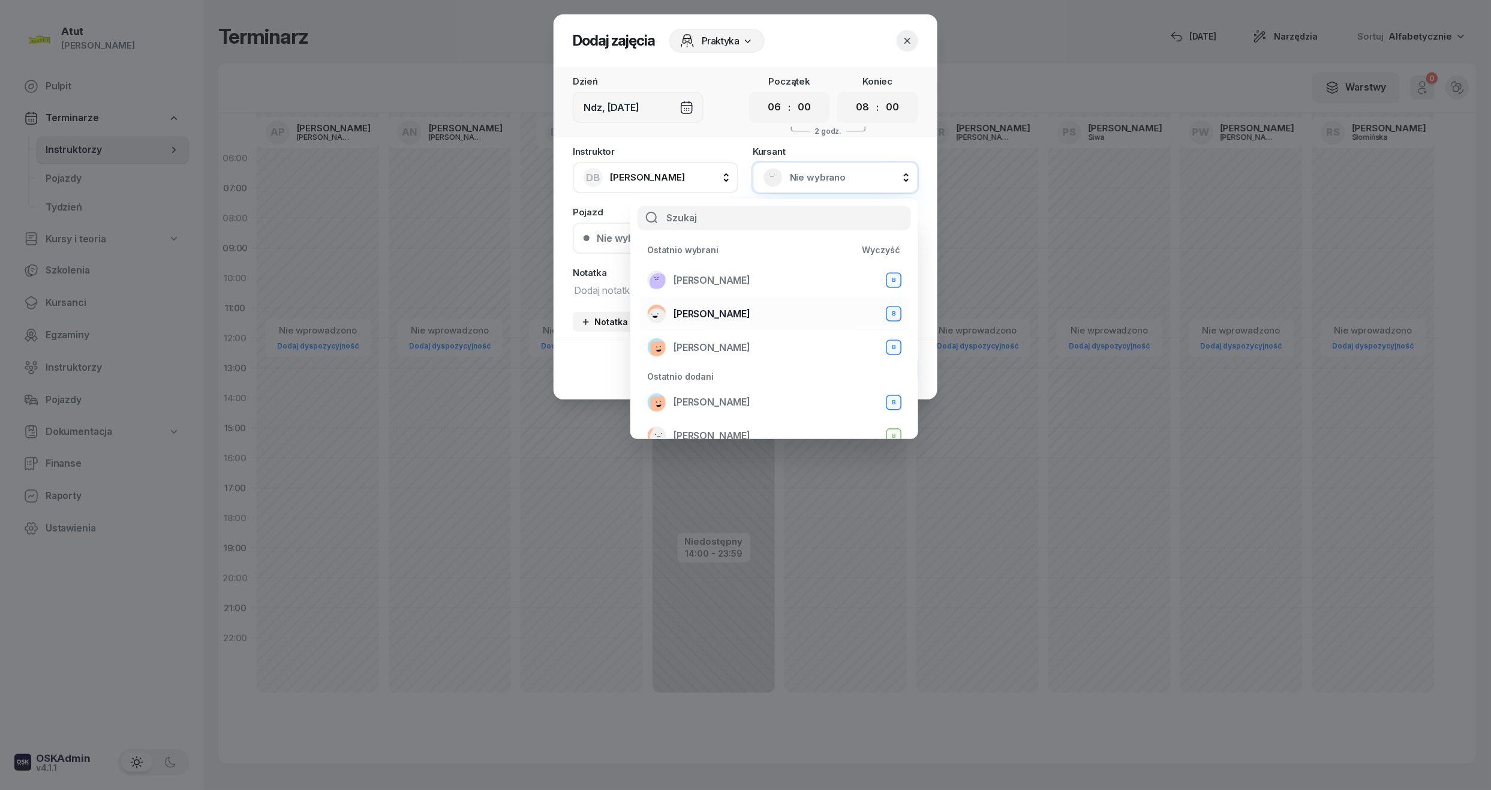
click at [709, 315] on span "[PERSON_NAME]" at bounding box center [711, 314] width 77 height 16
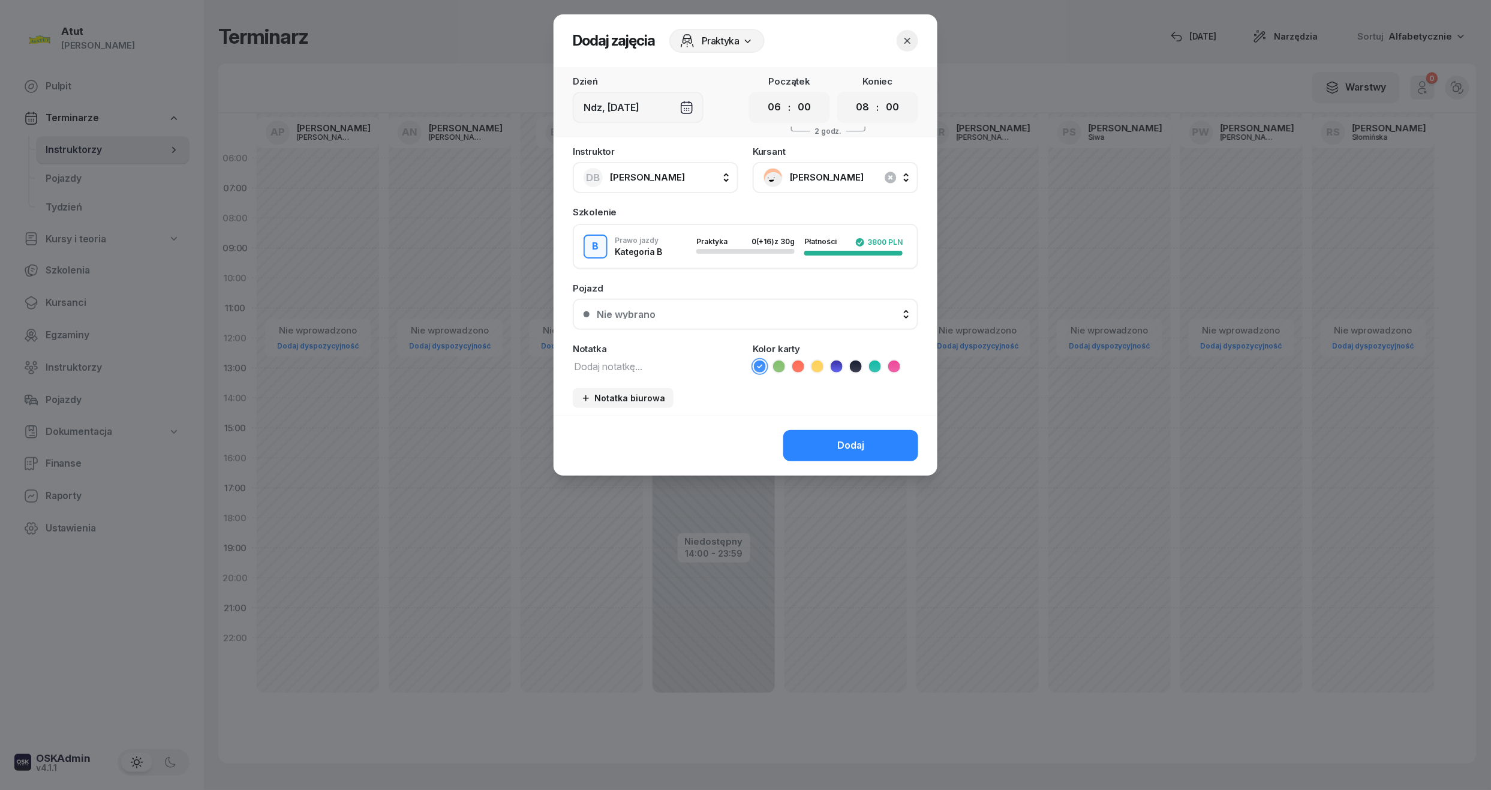
click at [638, 317] on div "Nie wybrano" at bounding box center [626, 314] width 59 height 10
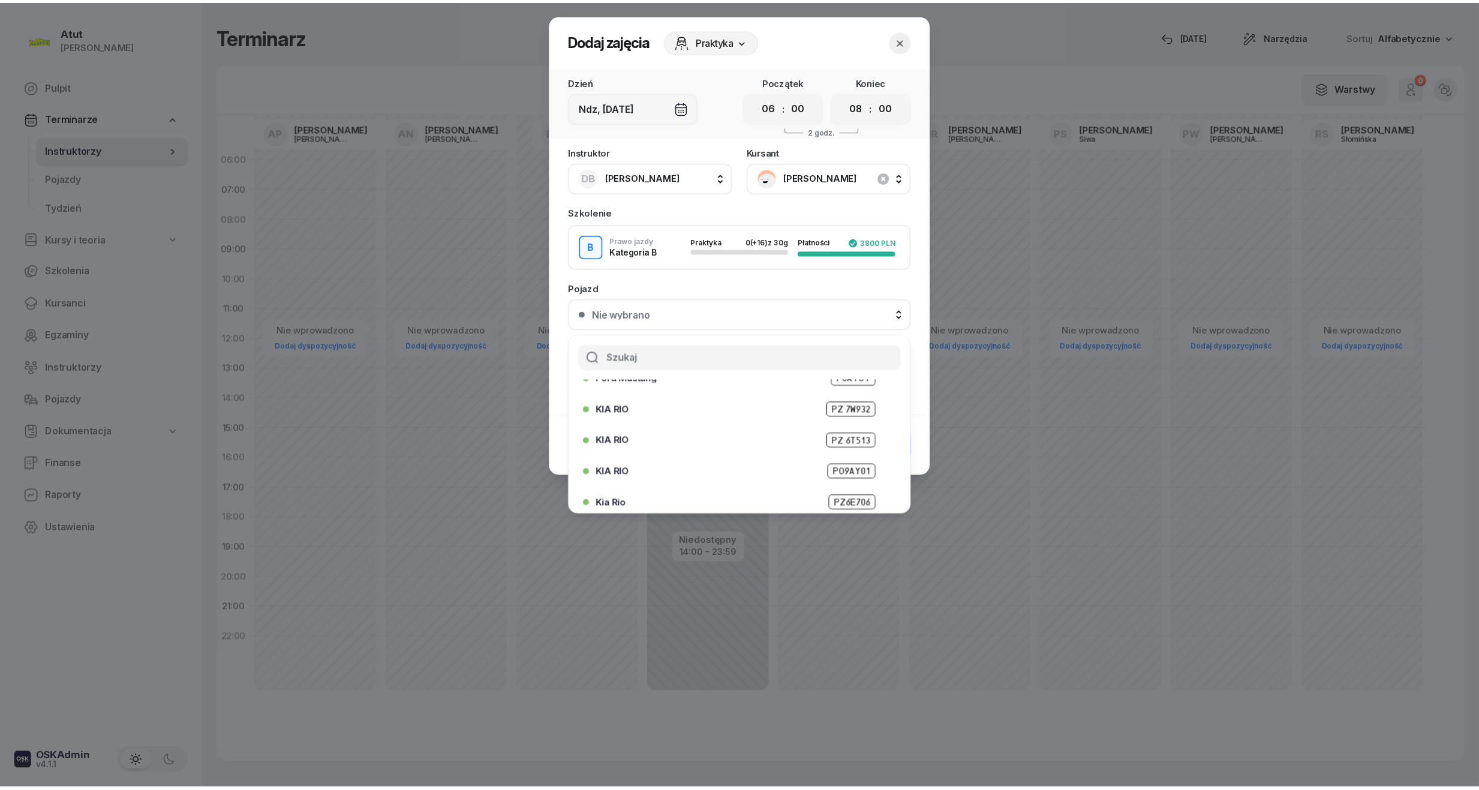
scroll to position [149, 0]
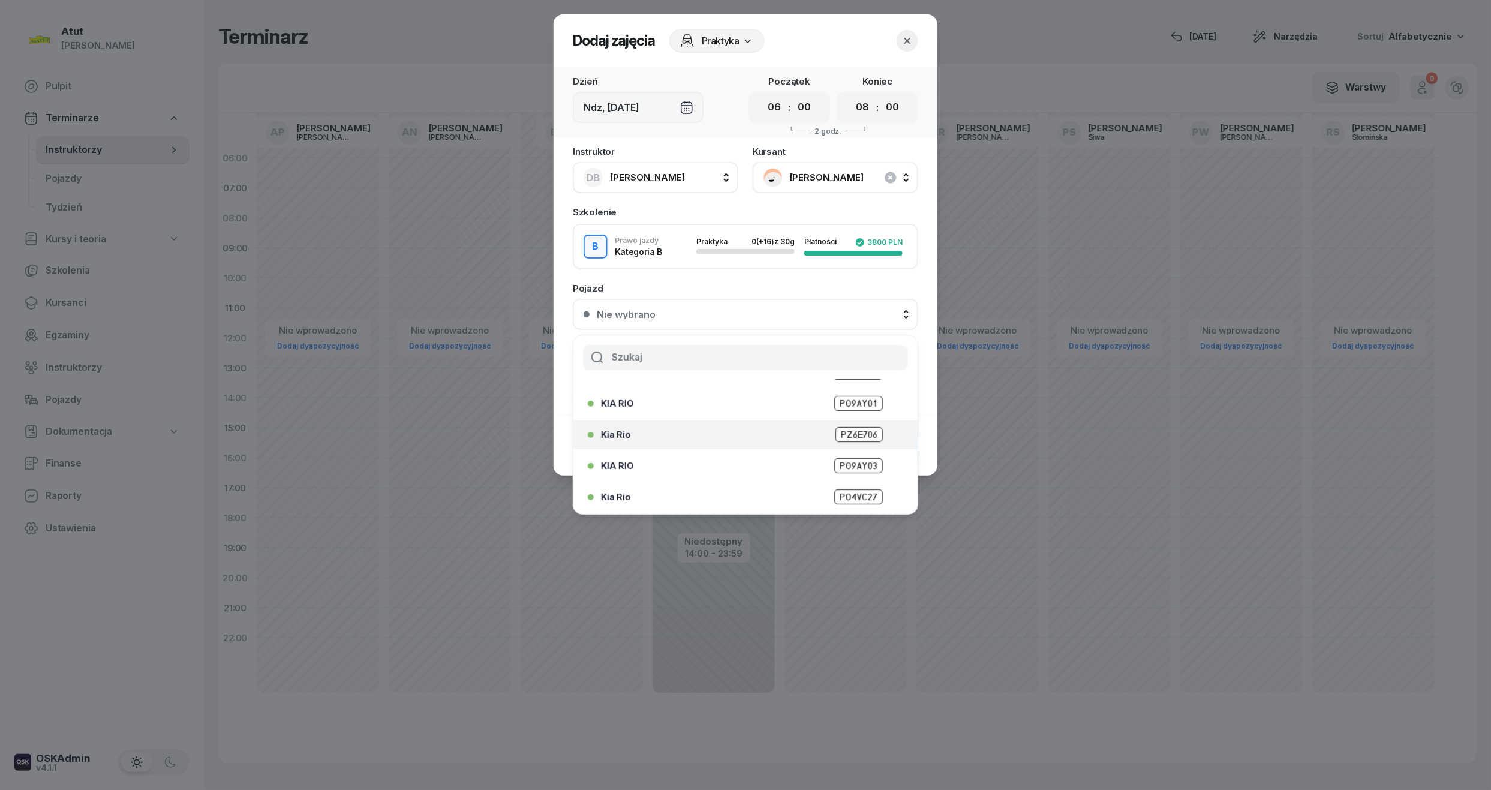
click at [842, 437] on span "PZ6E706" at bounding box center [858, 434] width 47 height 15
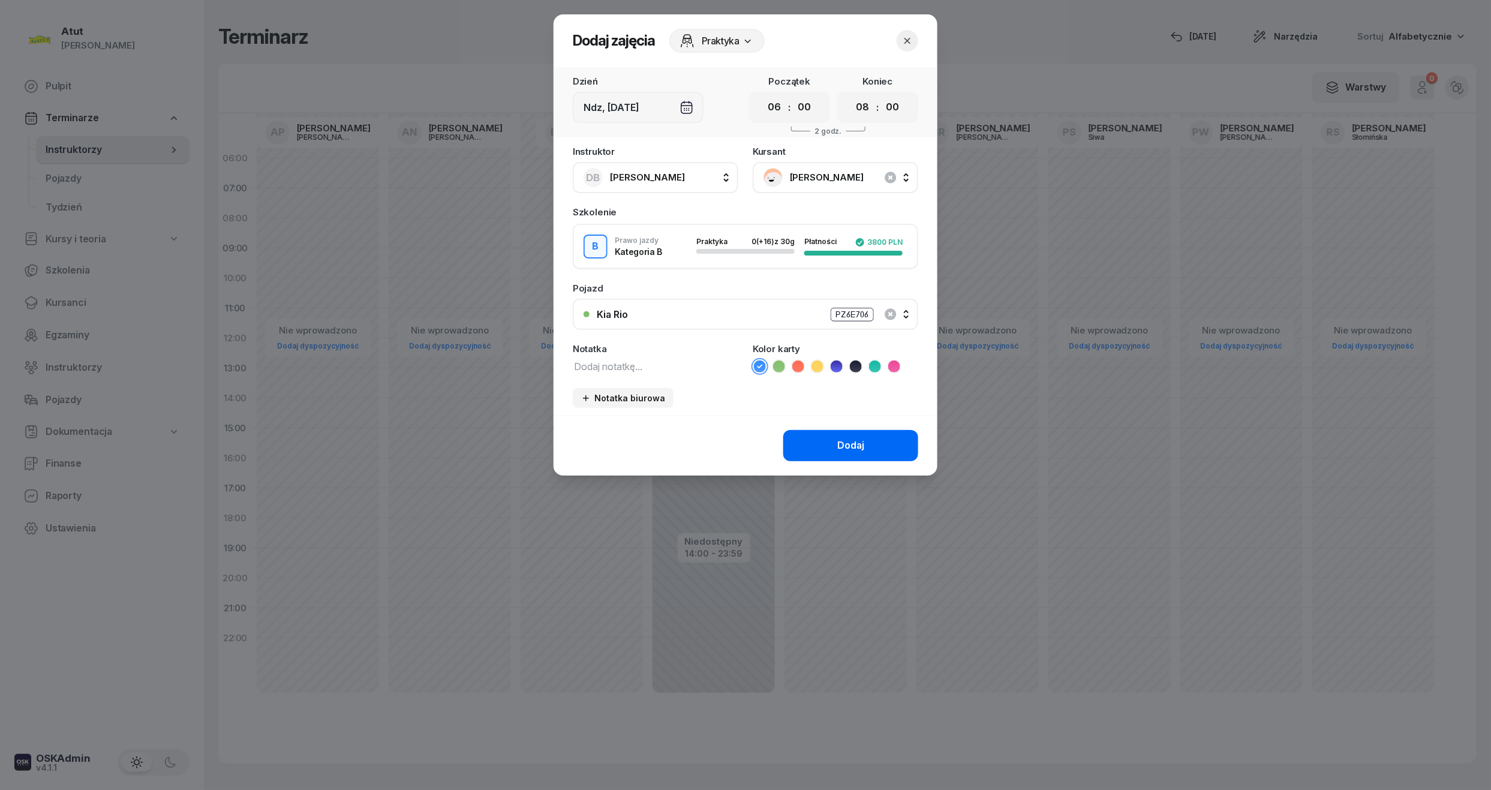
click at [873, 444] on button "Dodaj" at bounding box center [850, 445] width 135 height 31
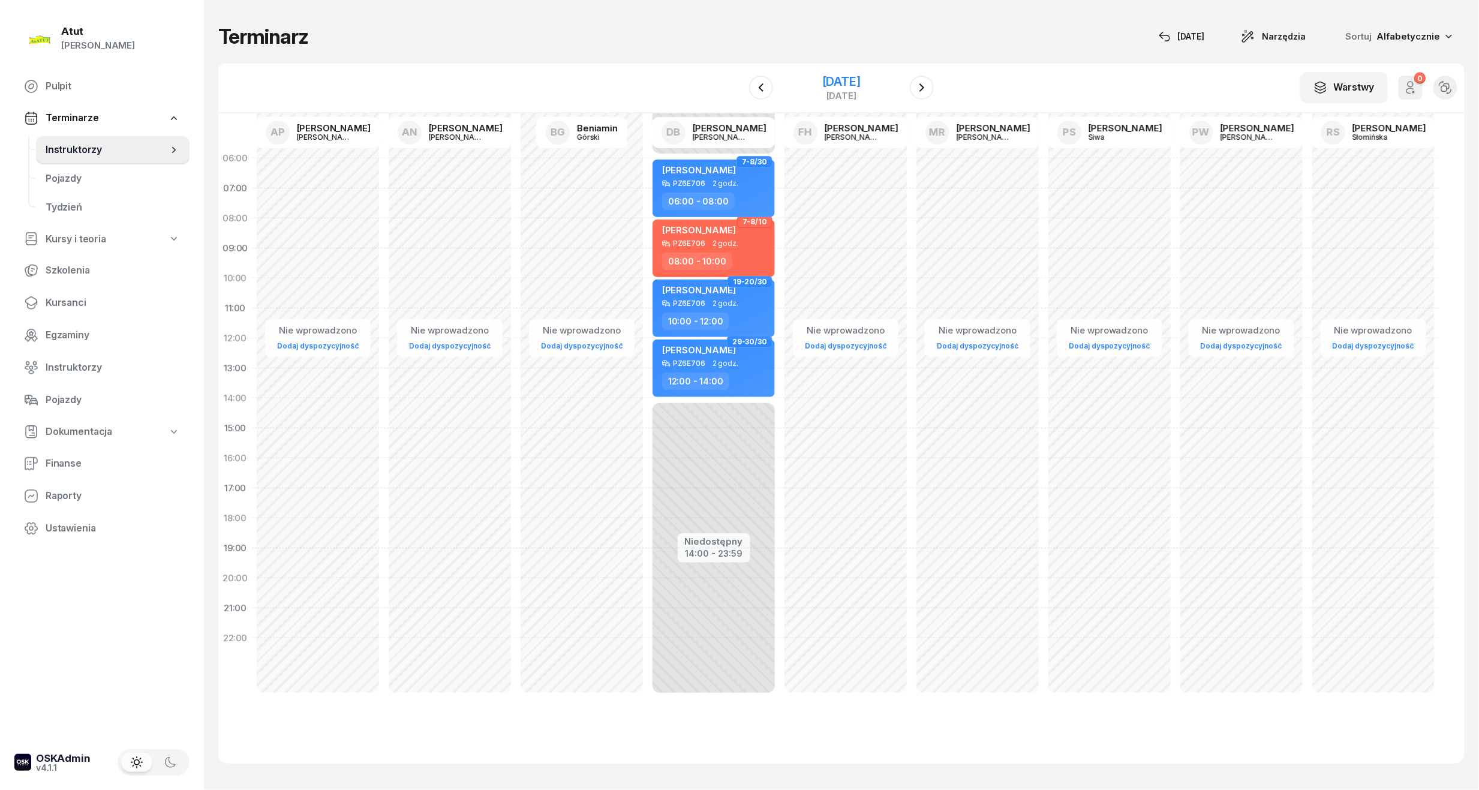
click at [851, 79] on div "[DATE]" at bounding box center [841, 82] width 38 height 12
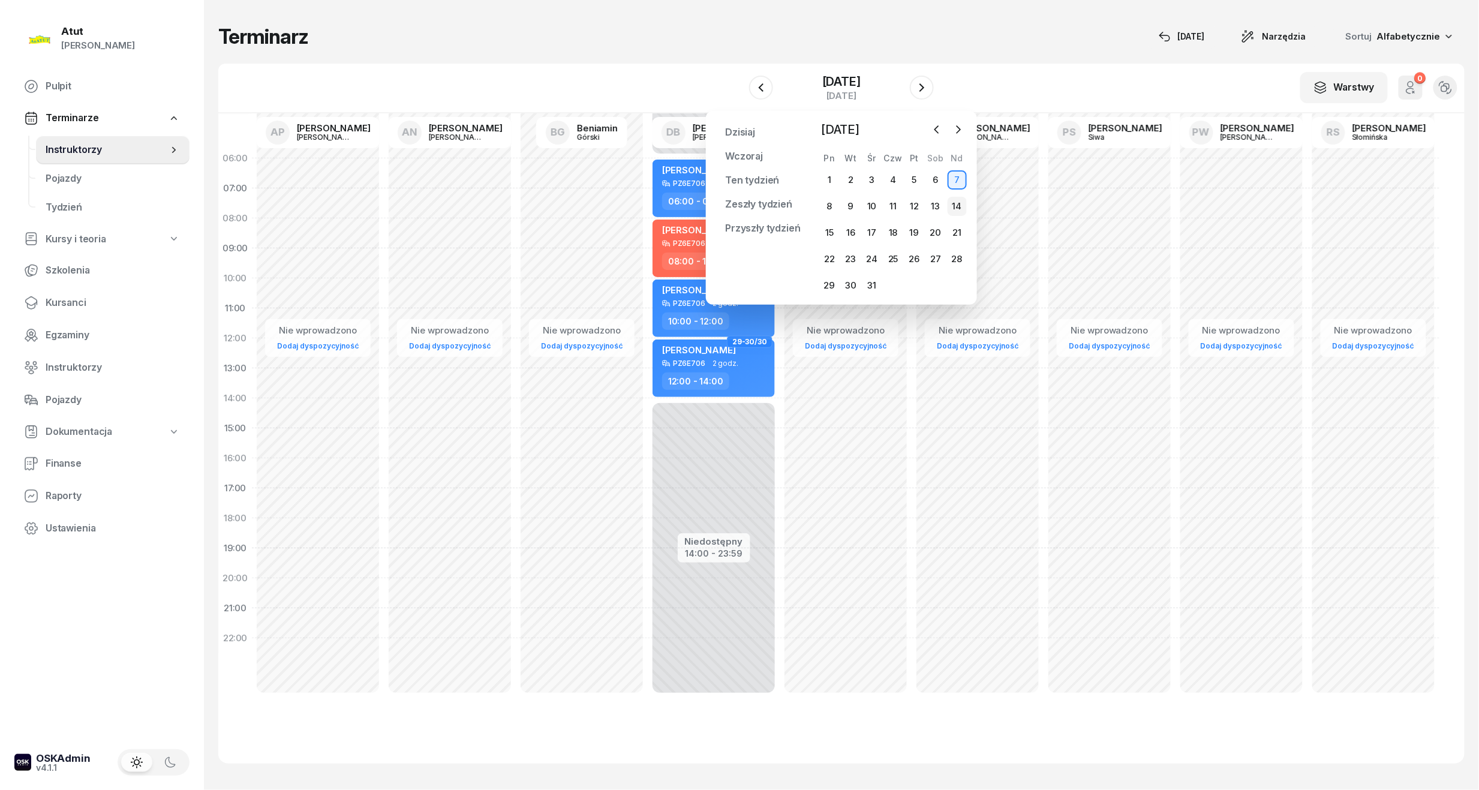
click at [957, 210] on div "14" at bounding box center [956, 206] width 19 height 19
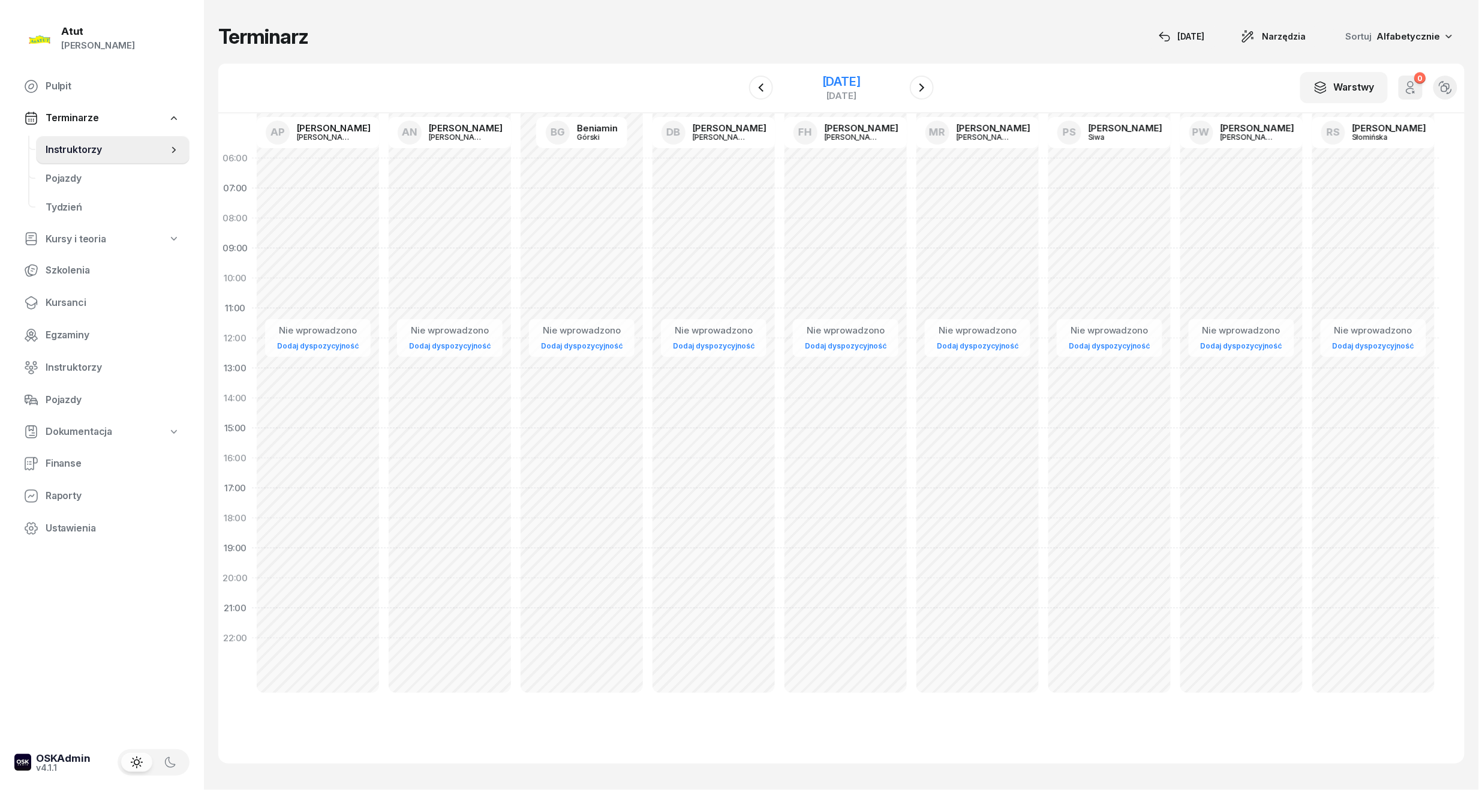
click at [845, 78] on div "[DATE]" at bounding box center [841, 82] width 38 height 12
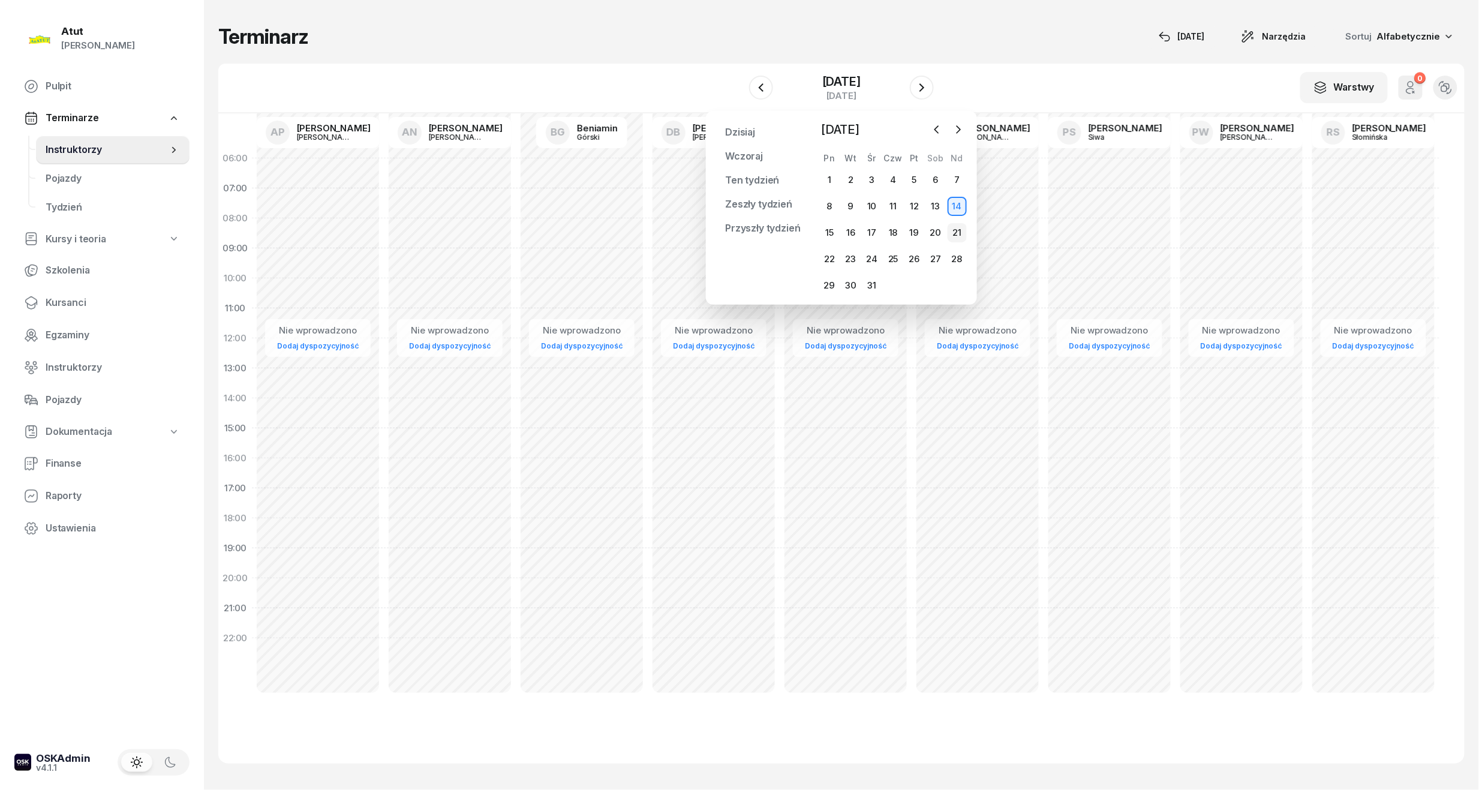
click at [953, 236] on div "21" at bounding box center [956, 232] width 19 height 19
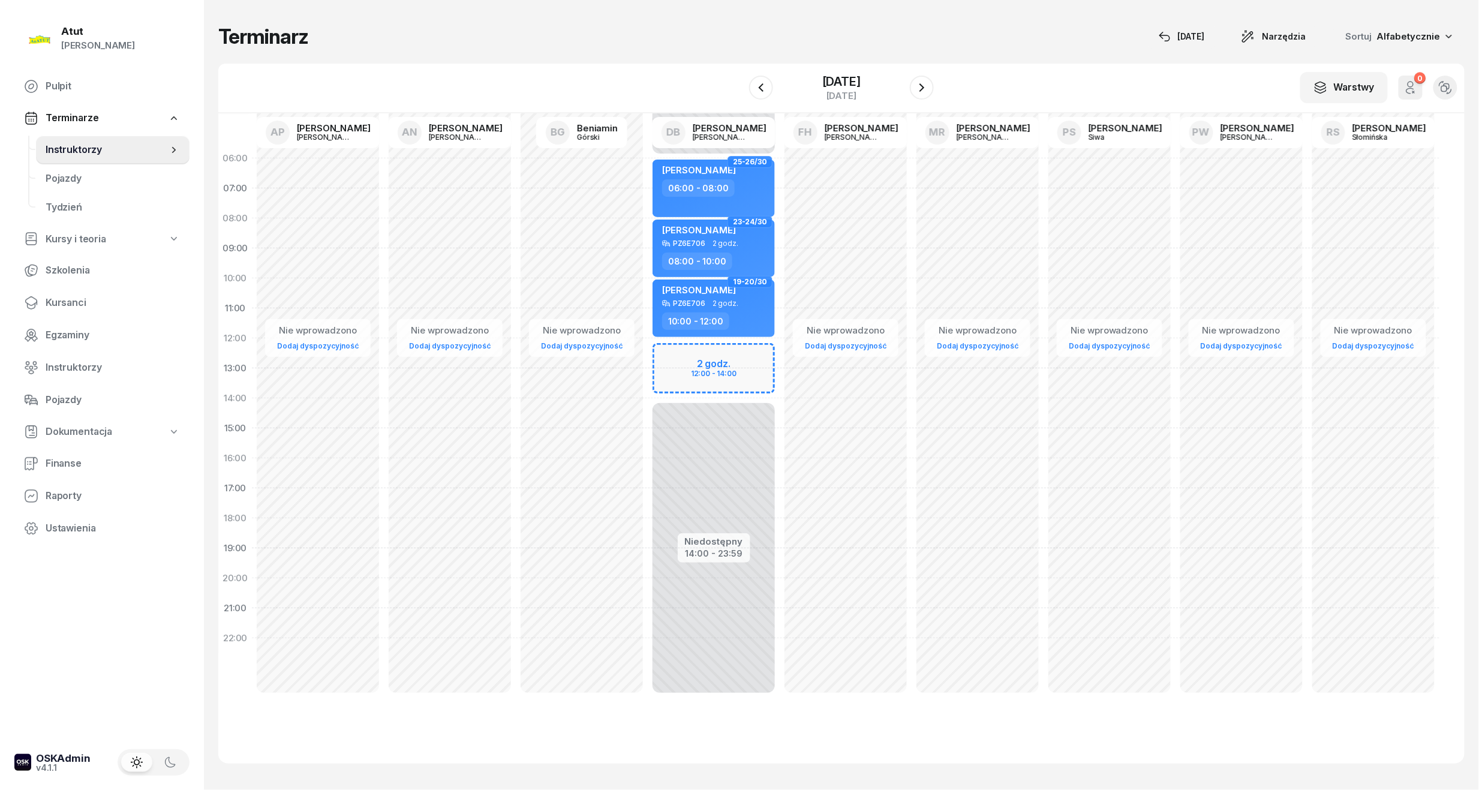
click at [724, 368] on div "Niedostępny 00:00 - 06:00 Niedostępny 14:00 - 23:59 2 godz. 12:00 - 14:00 25-26…" at bounding box center [714, 428] width 132 height 570
select select "13"
select select "15"
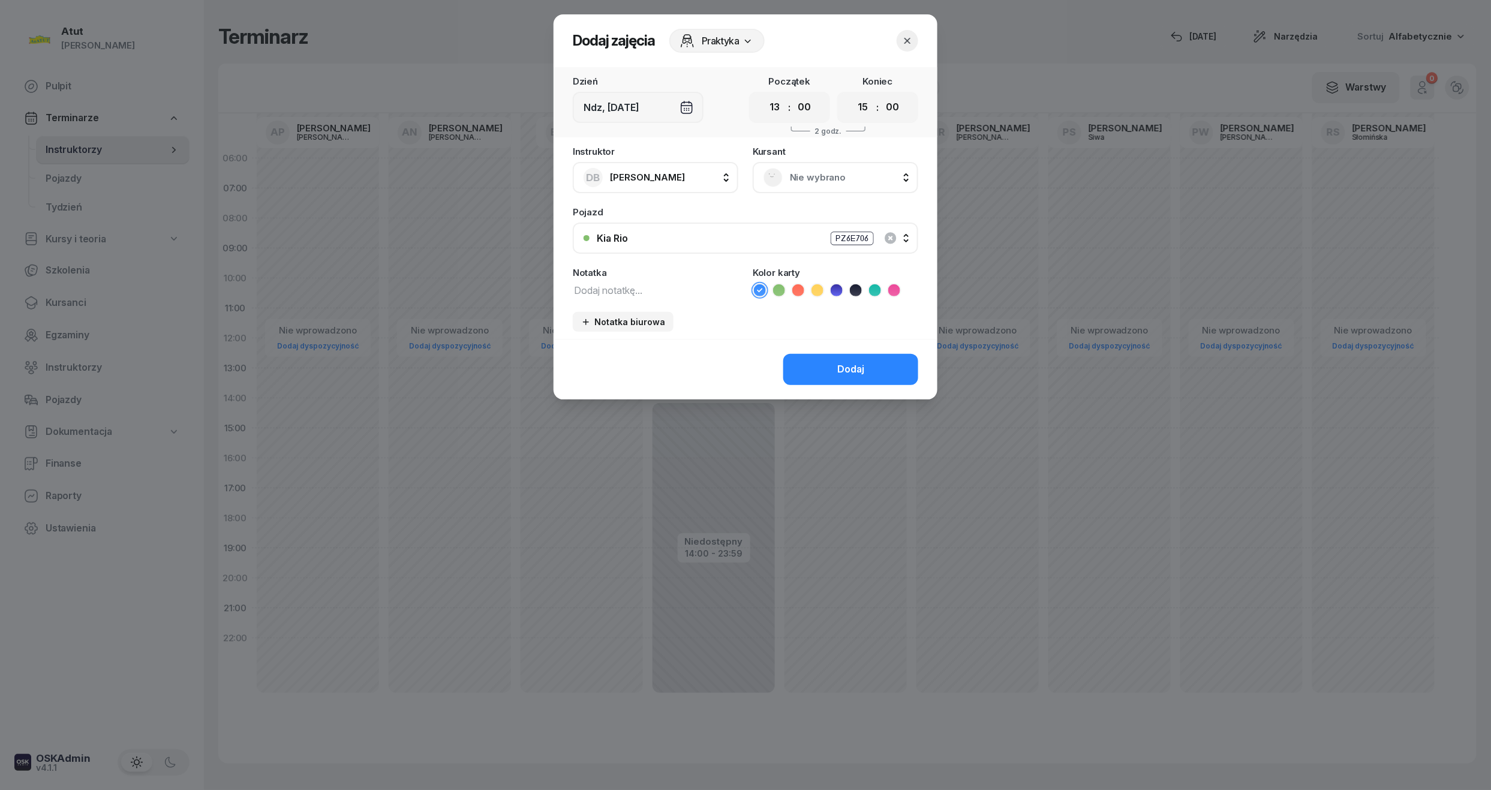
click at [819, 174] on span "Nie wybrano" at bounding box center [849, 178] width 118 height 16
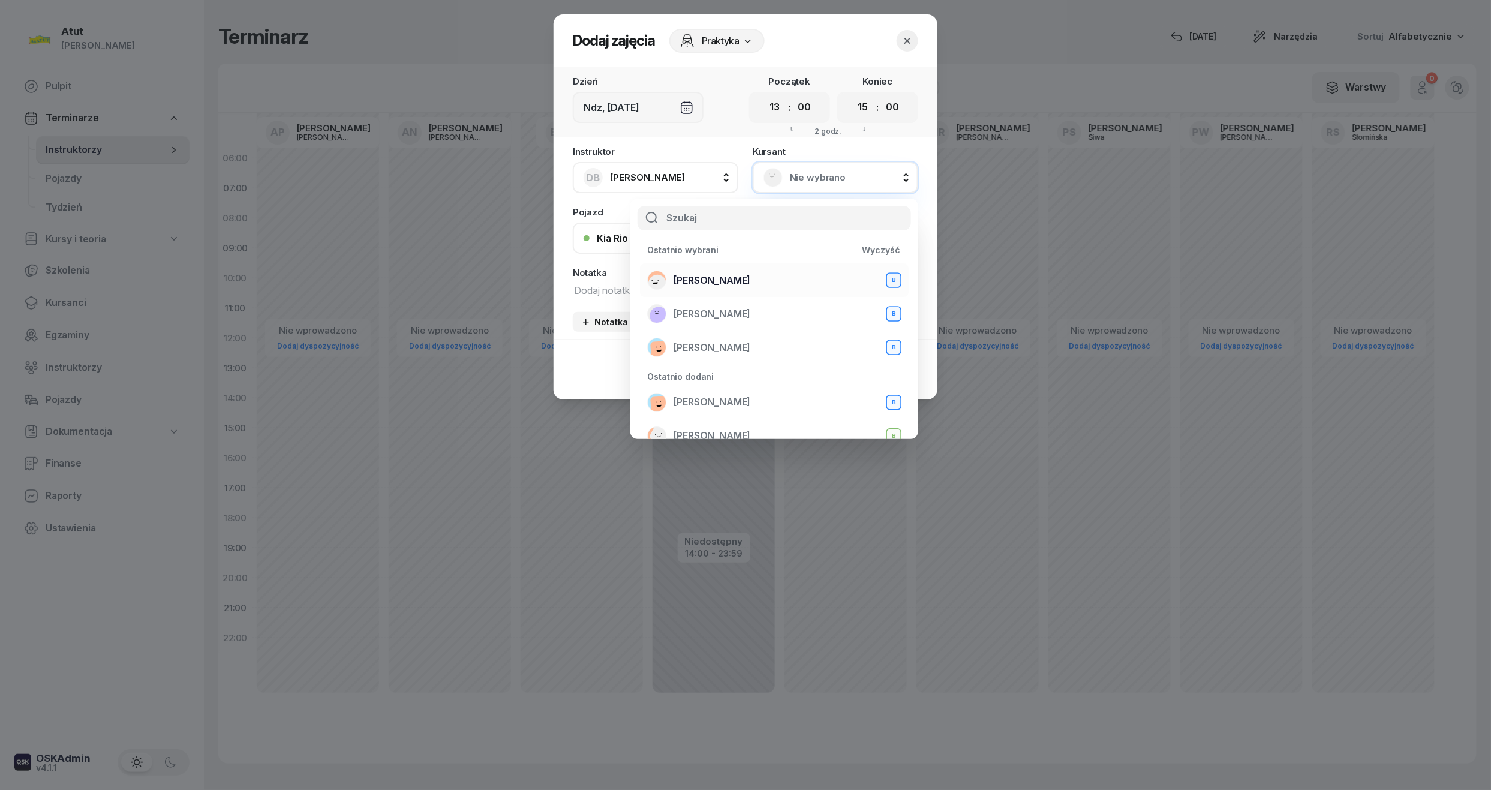
click at [711, 279] on span "[PERSON_NAME]" at bounding box center [711, 281] width 77 height 16
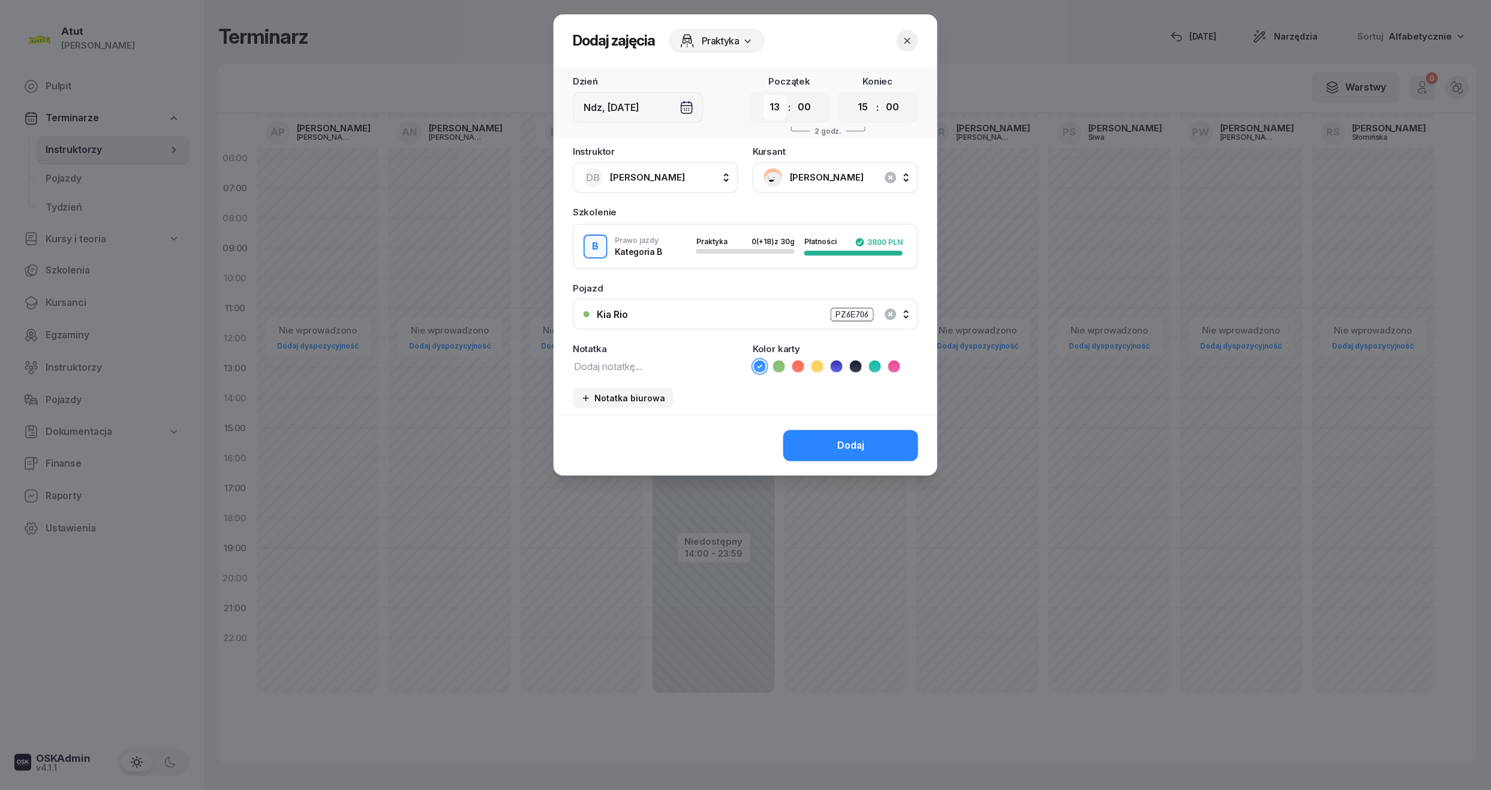
click at [777, 104] on select "00 01 02 03 04 05 06 07 08 09 10 11 12 13 14 15 16 17 18 19 20 21 22 23" at bounding box center [774, 107] width 23 height 25
select select "12"
click at [763, 95] on select "00 01 02 03 04 05 06 07 08 09 10 11 12 13 14 15 16 17 18 19 20 21 22 23" at bounding box center [774, 107] width 23 height 25
click at [868, 109] on select "00 01 02 03 04 05 06 07 08 09 10 11 12 13 14 15 16 17 18 19 20 21 22 23" at bounding box center [862, 107] width 23 height 25
select select "14"
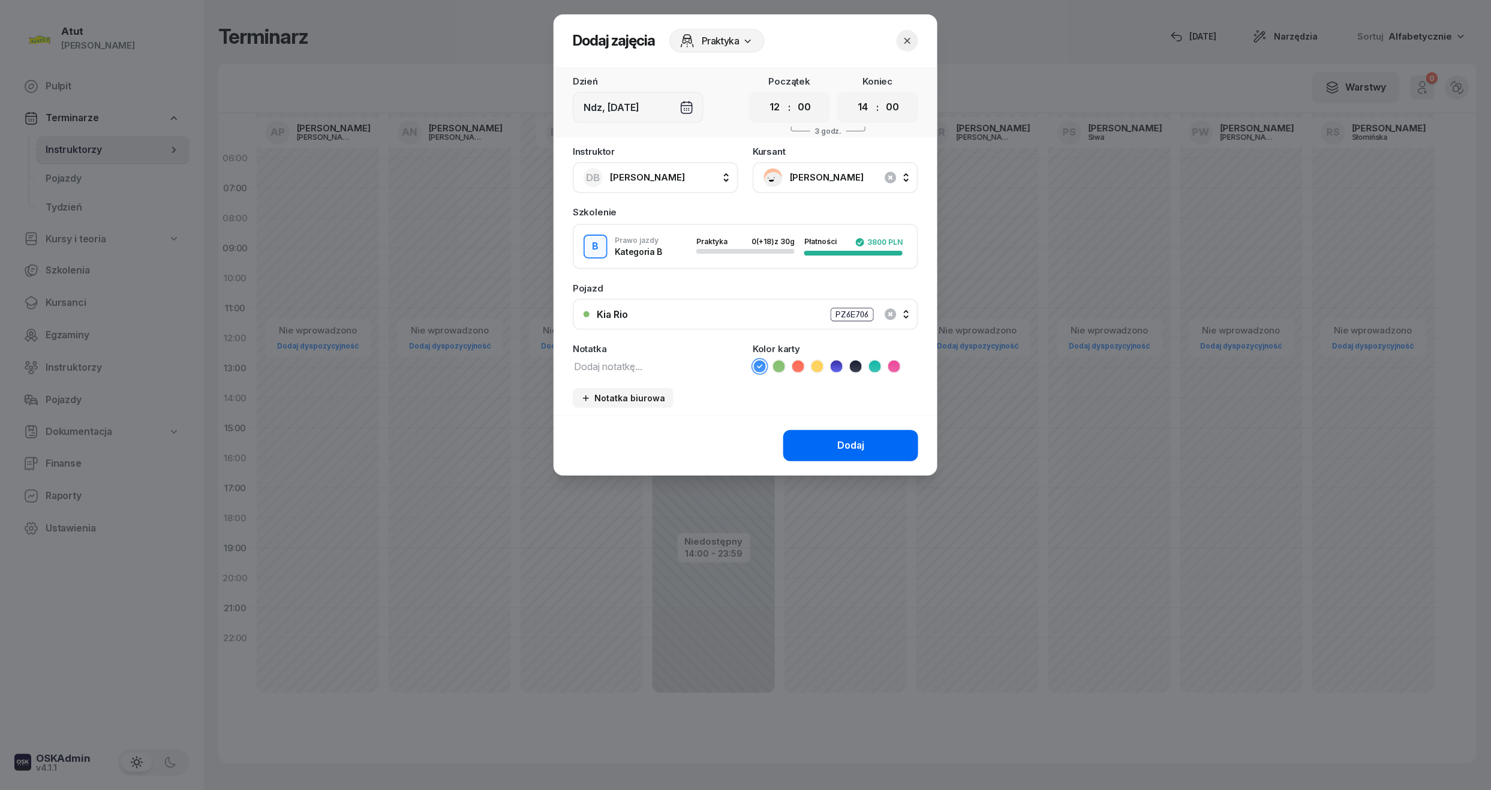
click at [851, 95] on select "00 01 02 03 04 05 06 07 08 09 10 11 12 13 14 15 16 17 18 19 20 21 22 23" at bounding box center [862, 107] width 23 height 25
click at [862, 445] on div "Dodaj" at bounding box center [850, 446] width 27 height 16
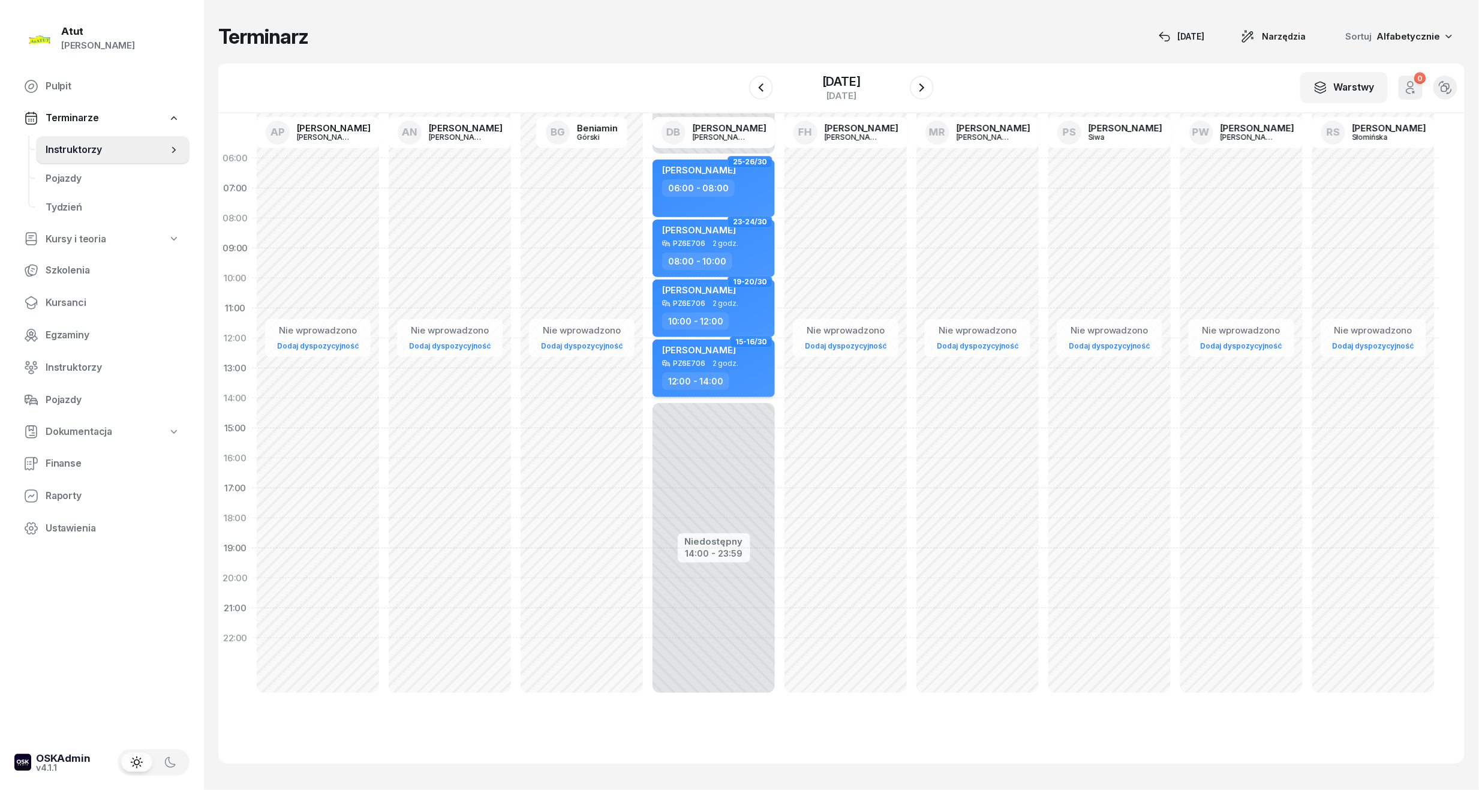
click at [735, 361] on div "PZ6E706 2 godz." at bounding box center [715, 363] width 106 height 8
select select "12"
select select "14"
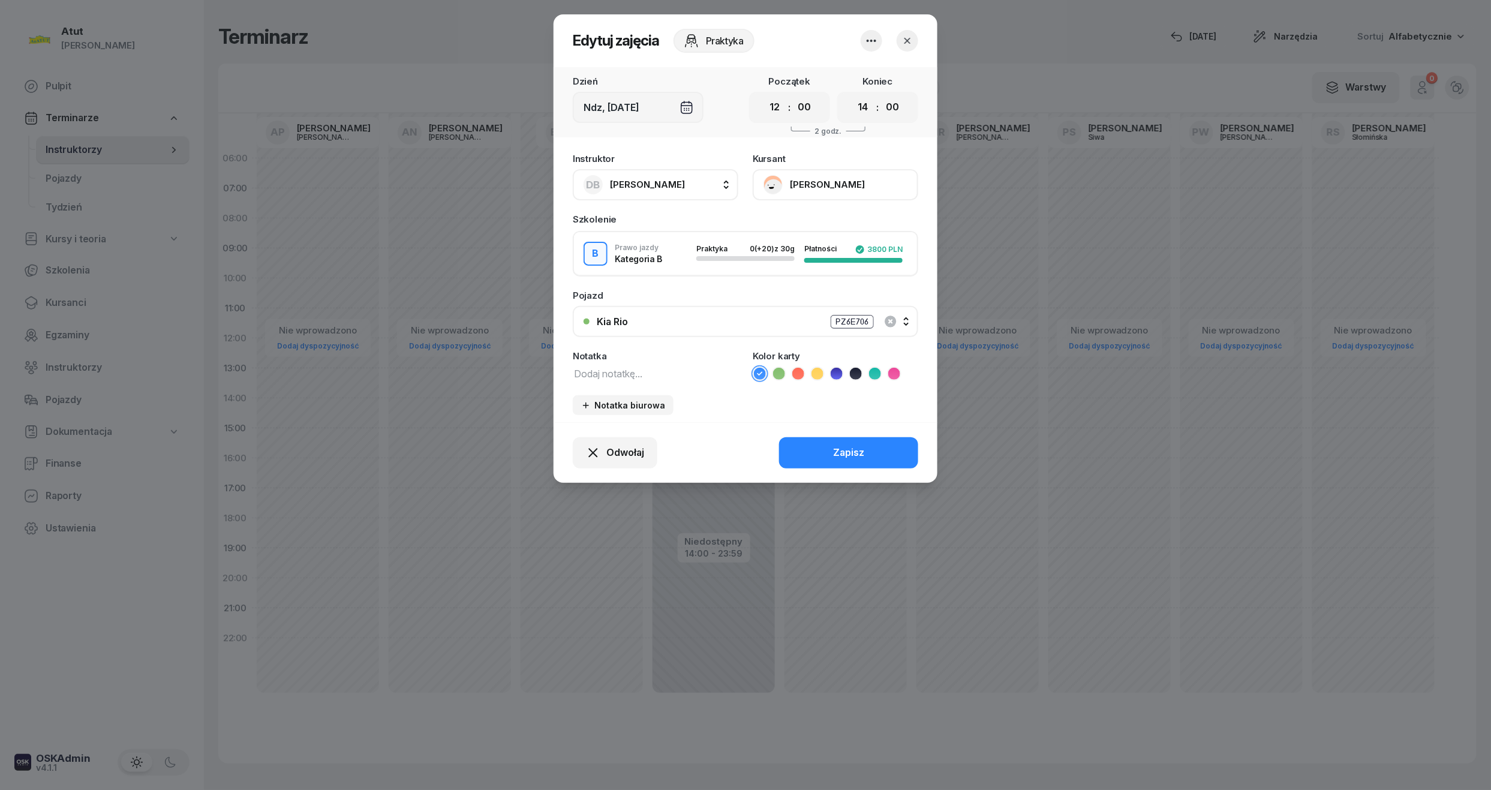
click at [909, 38] on icon "button" at bounding box center [907, 41] width 12 height 12
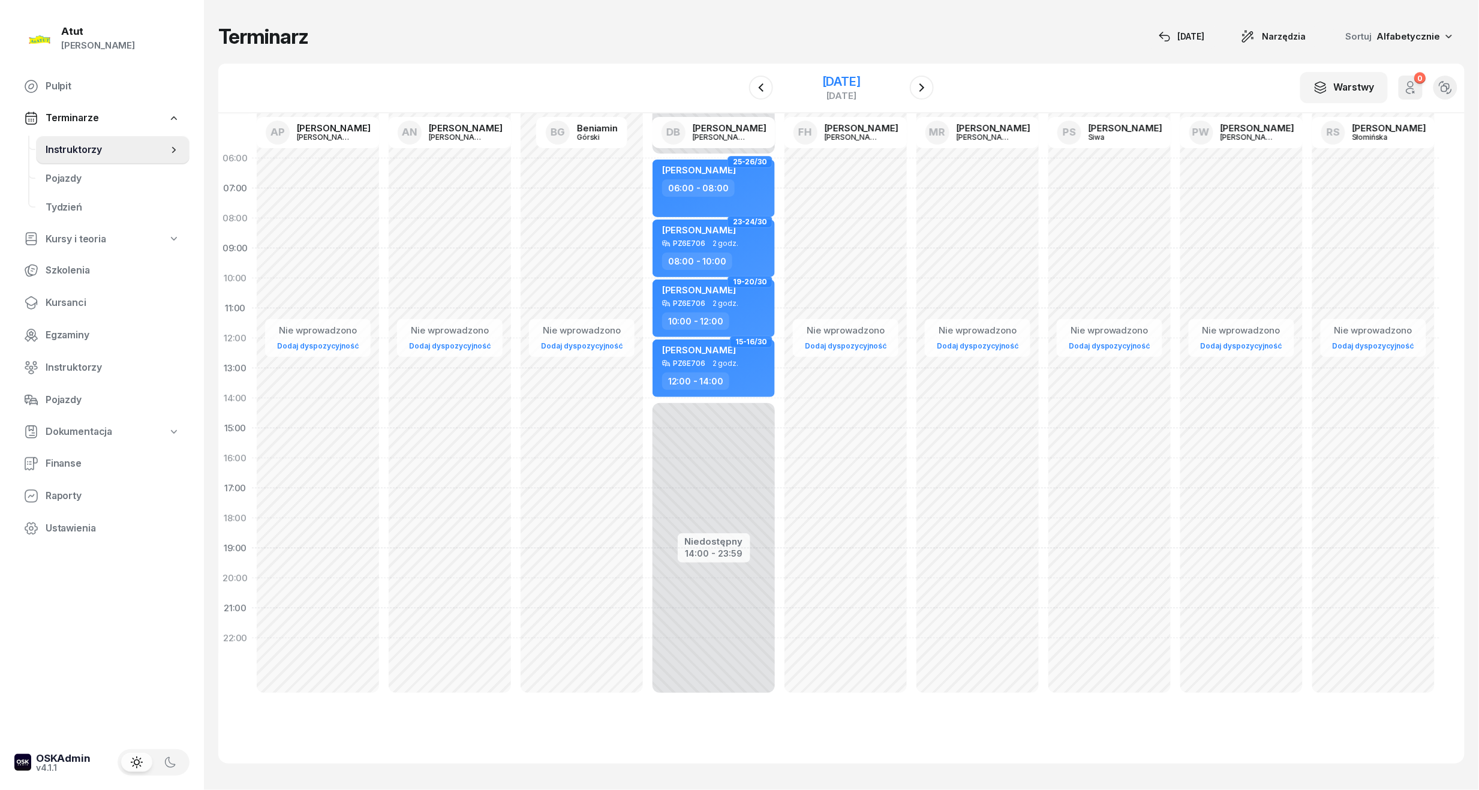
click at [860, 76] on div "[DATE]" at bounding box center [841, 82] width 38 height 12
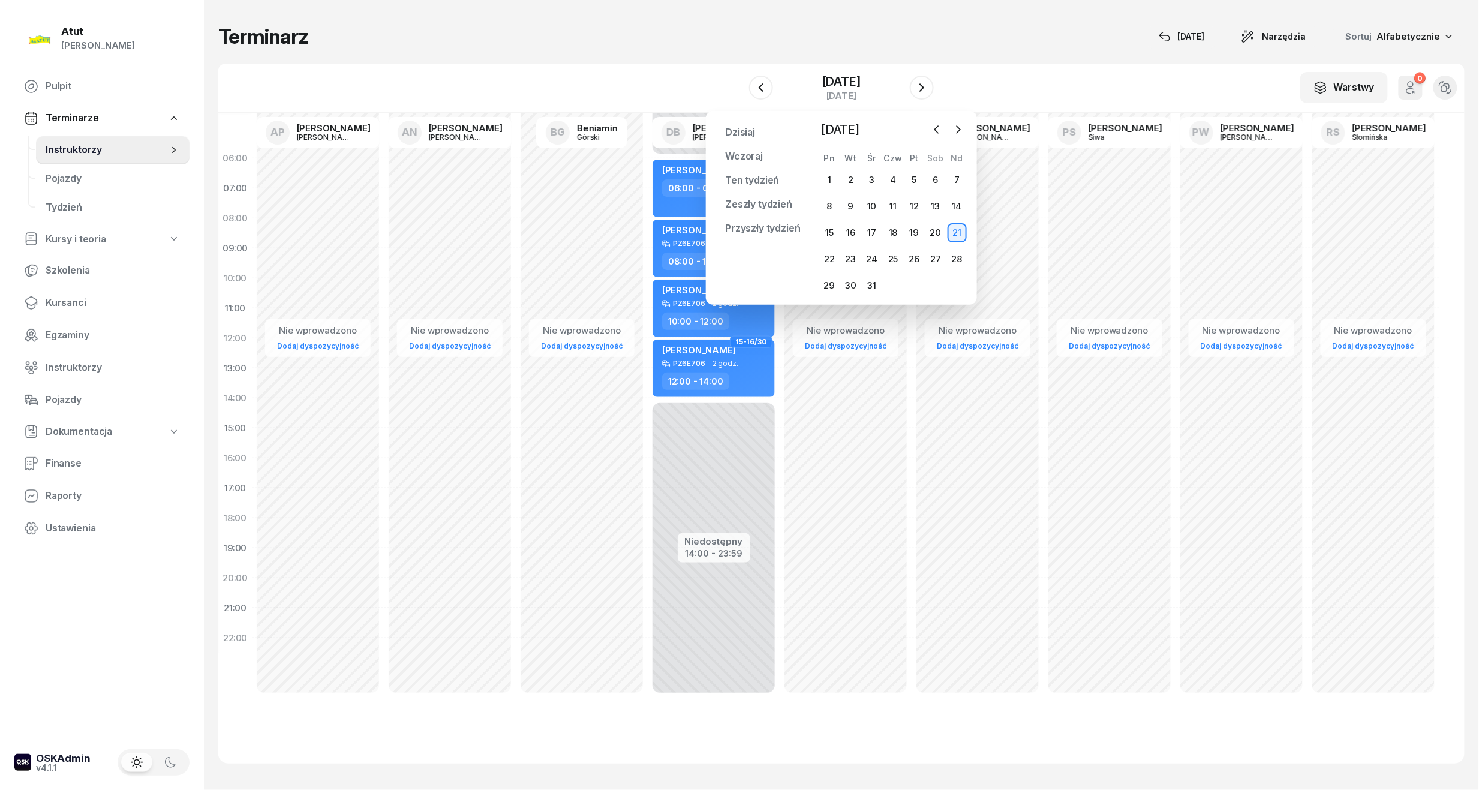
click at [928, 134] on div at bounding box center [948, 130] width 40 height 18
click at [939, 128] on icon "button" at bounding box center [937, 130] width 12 height 12
click at [962, 284] on div "30" at bounding box center [956, 285] width 19 height 19
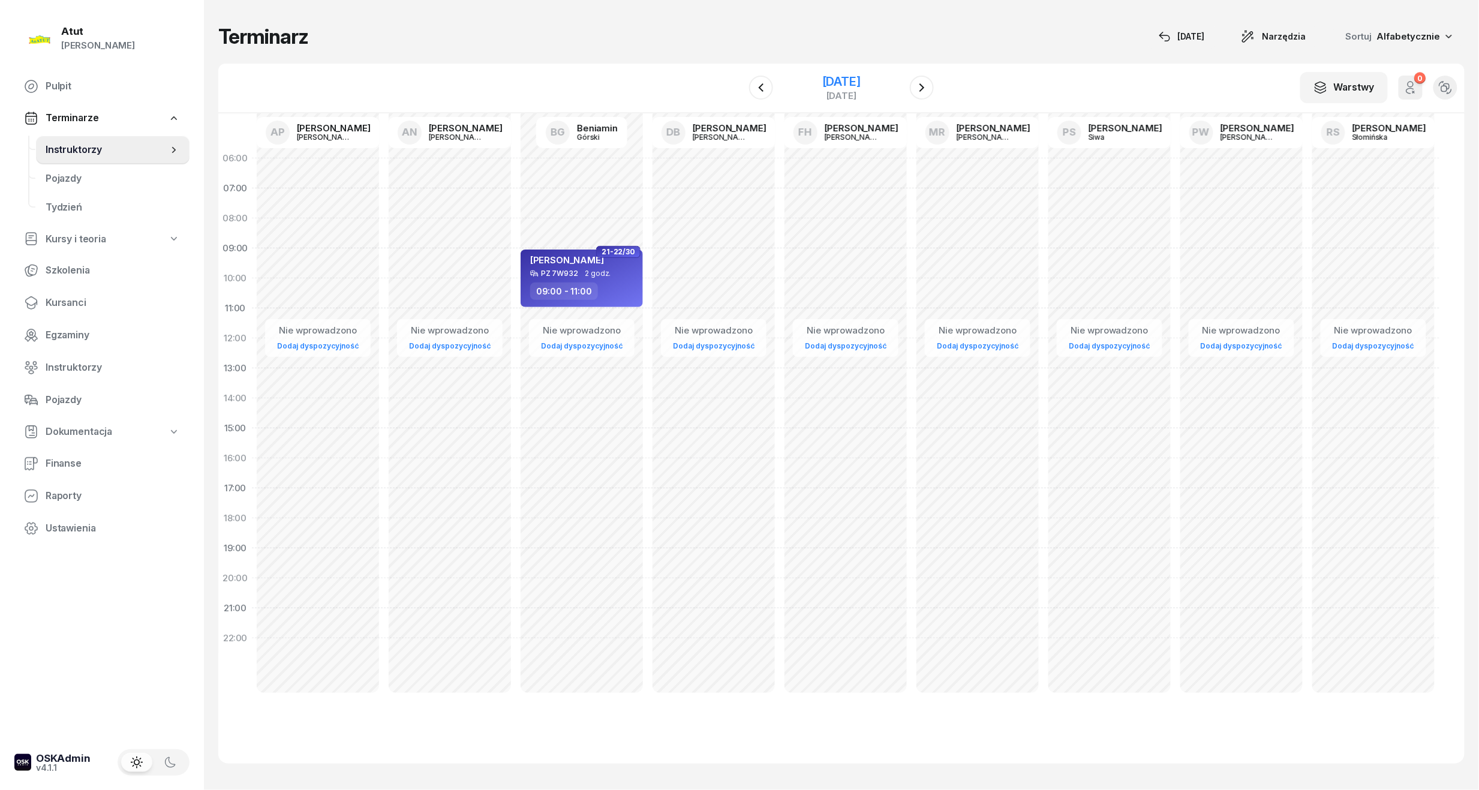
click at [828, 76] on div "[DATE]" at bounding box center [841, 82] width 38 height 12
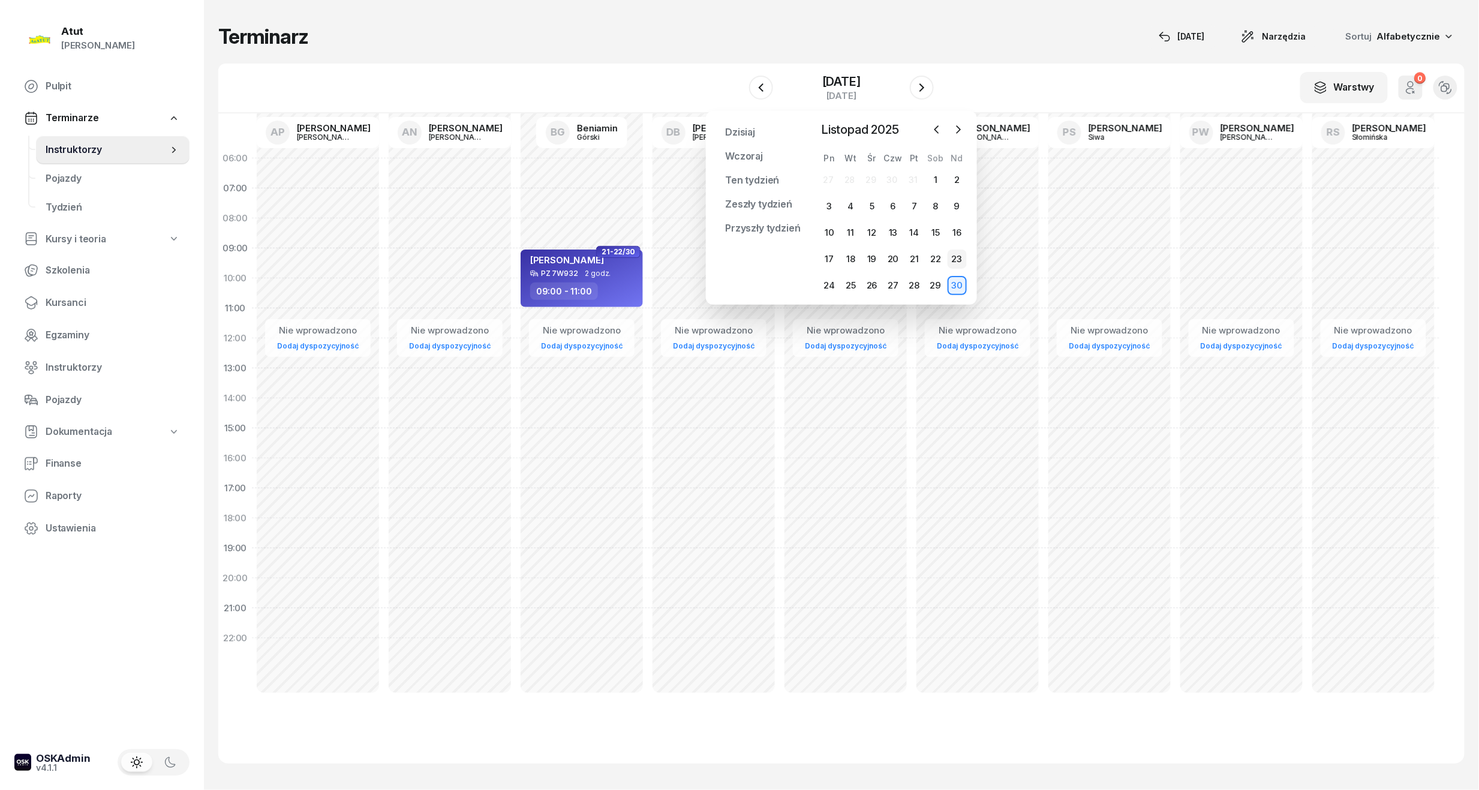
click at [951, 254] on div "23" at bounding box center [956, 258] width 19 height 19
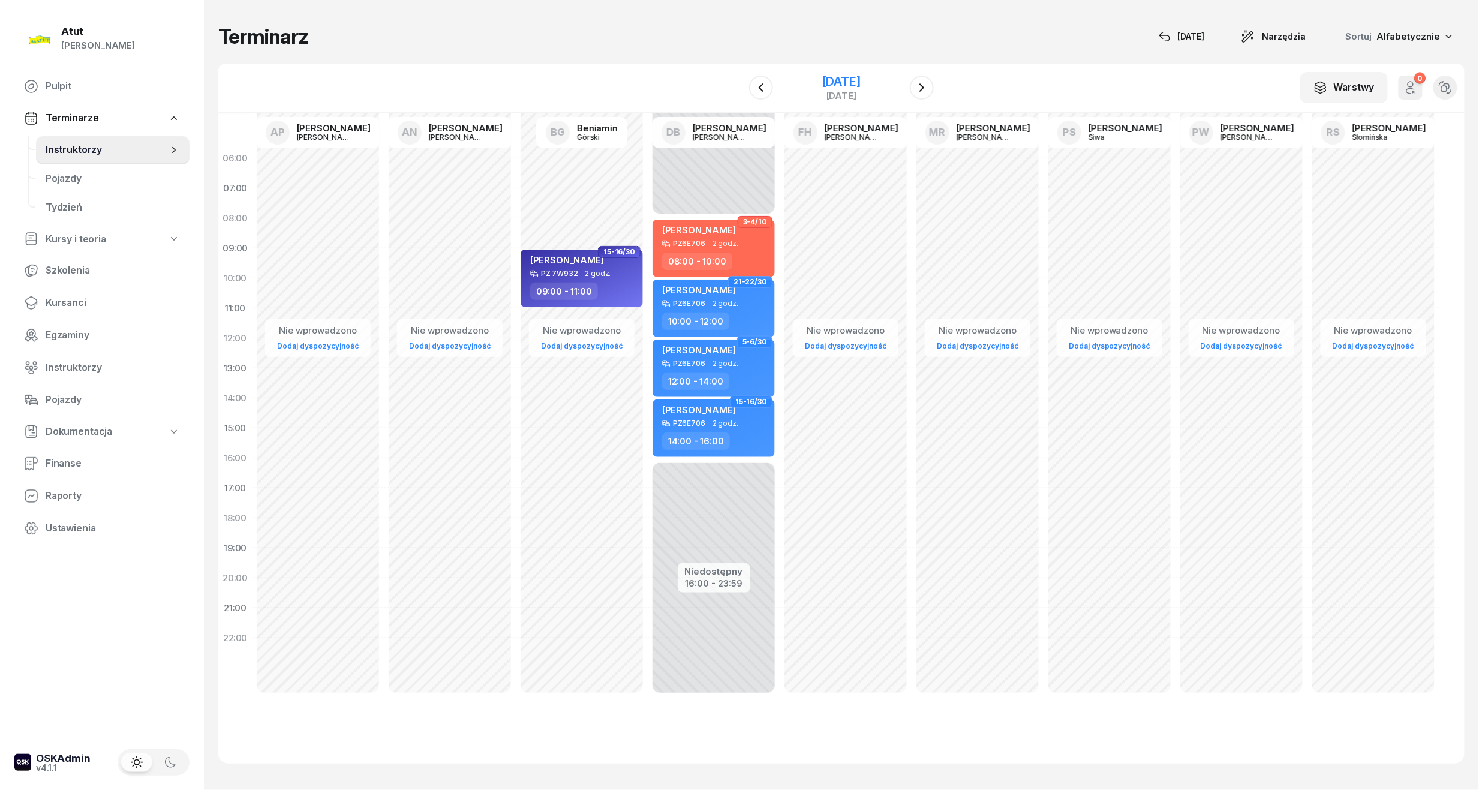
drag, startPoint x: 869, startPoint y: 84, endPoint x: 881, endPoint y: 97, distance: 17.8
click at [860, 84] on div "[DATE]" at bounding box center [841, 82] width 38 height 12
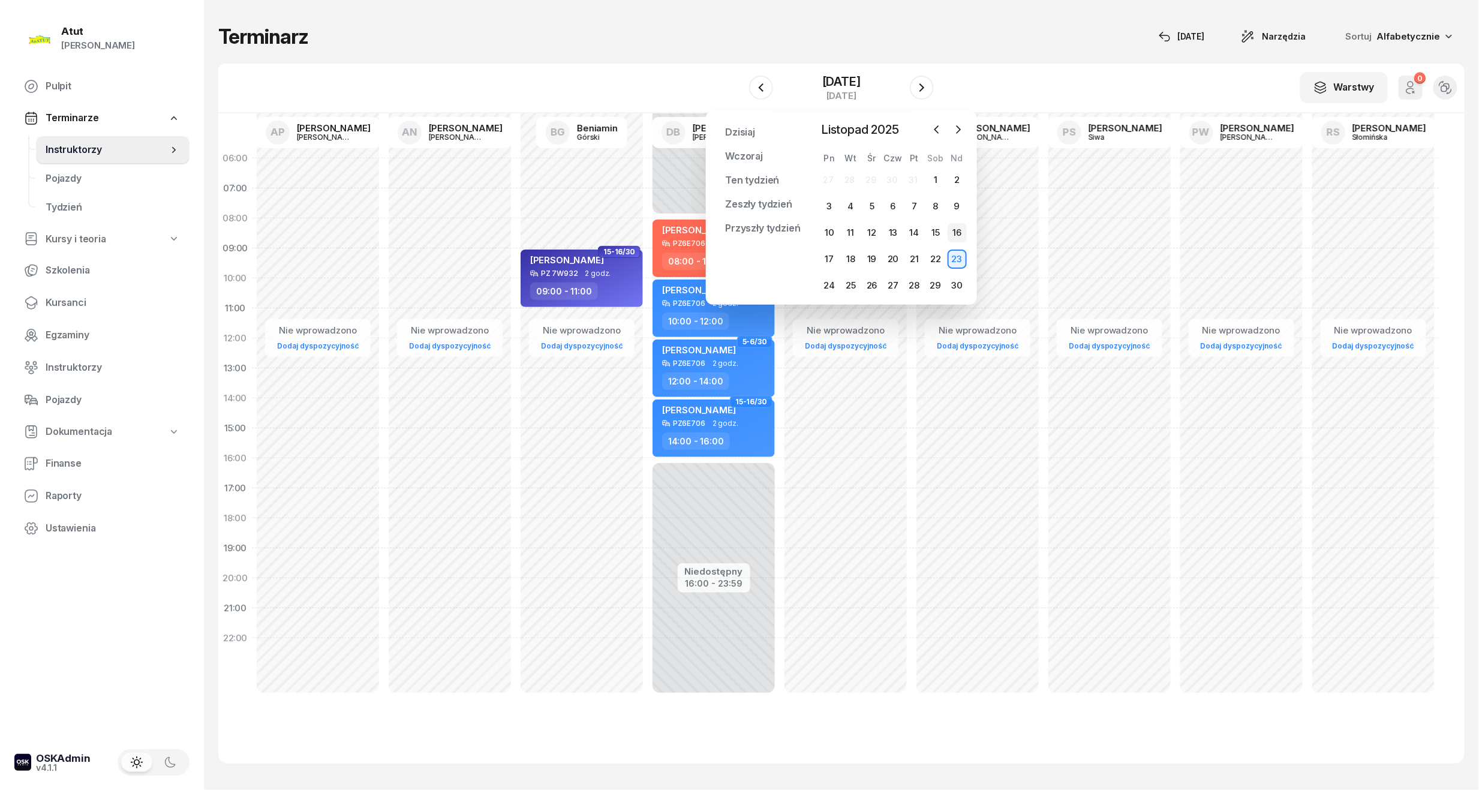
click at [957, 236] on div "16" at bounding box center [956, 232] width 19 height 19
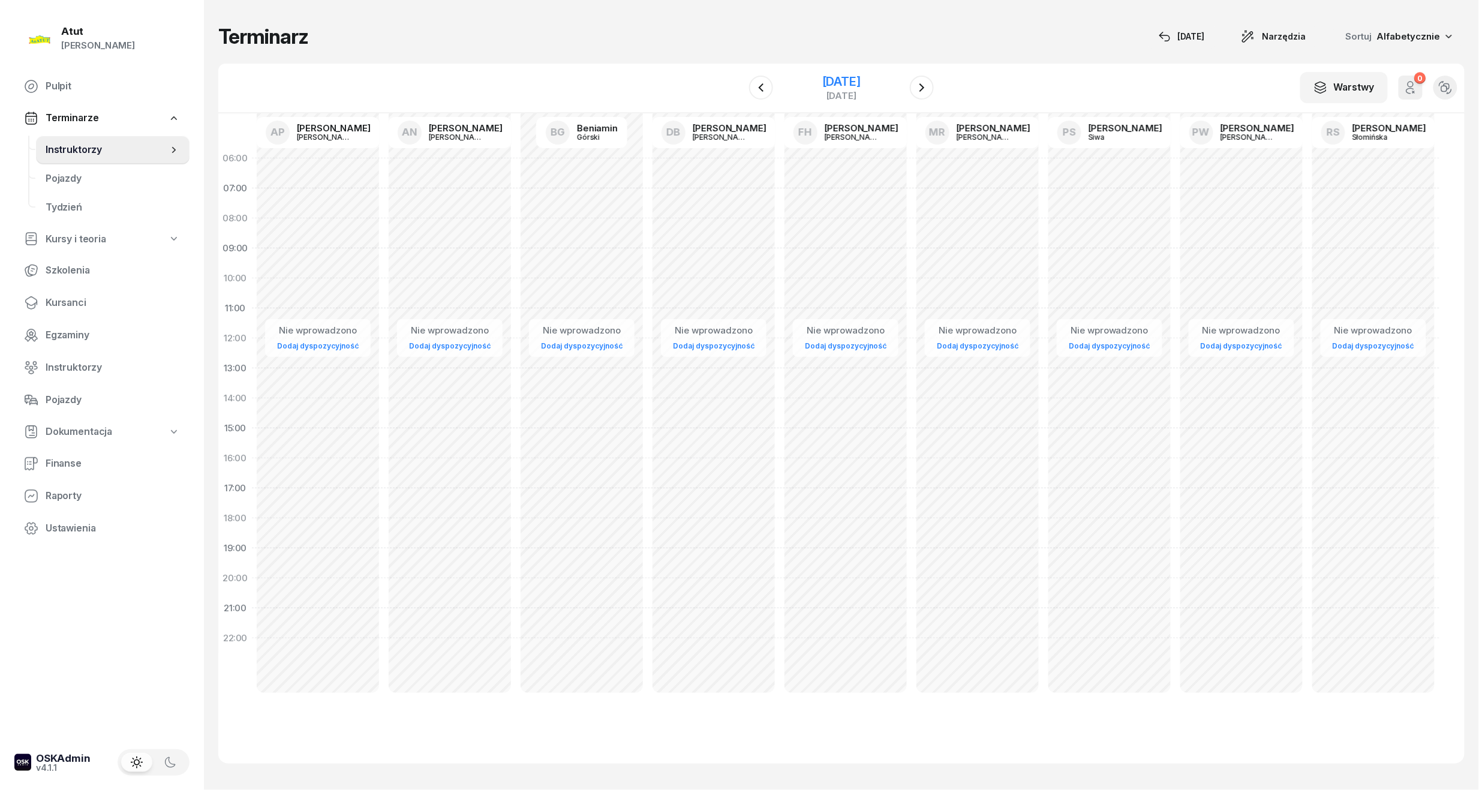
click at [830, 76] on div "[DATE]" at bounding box center [841, 82] width 38 height 12
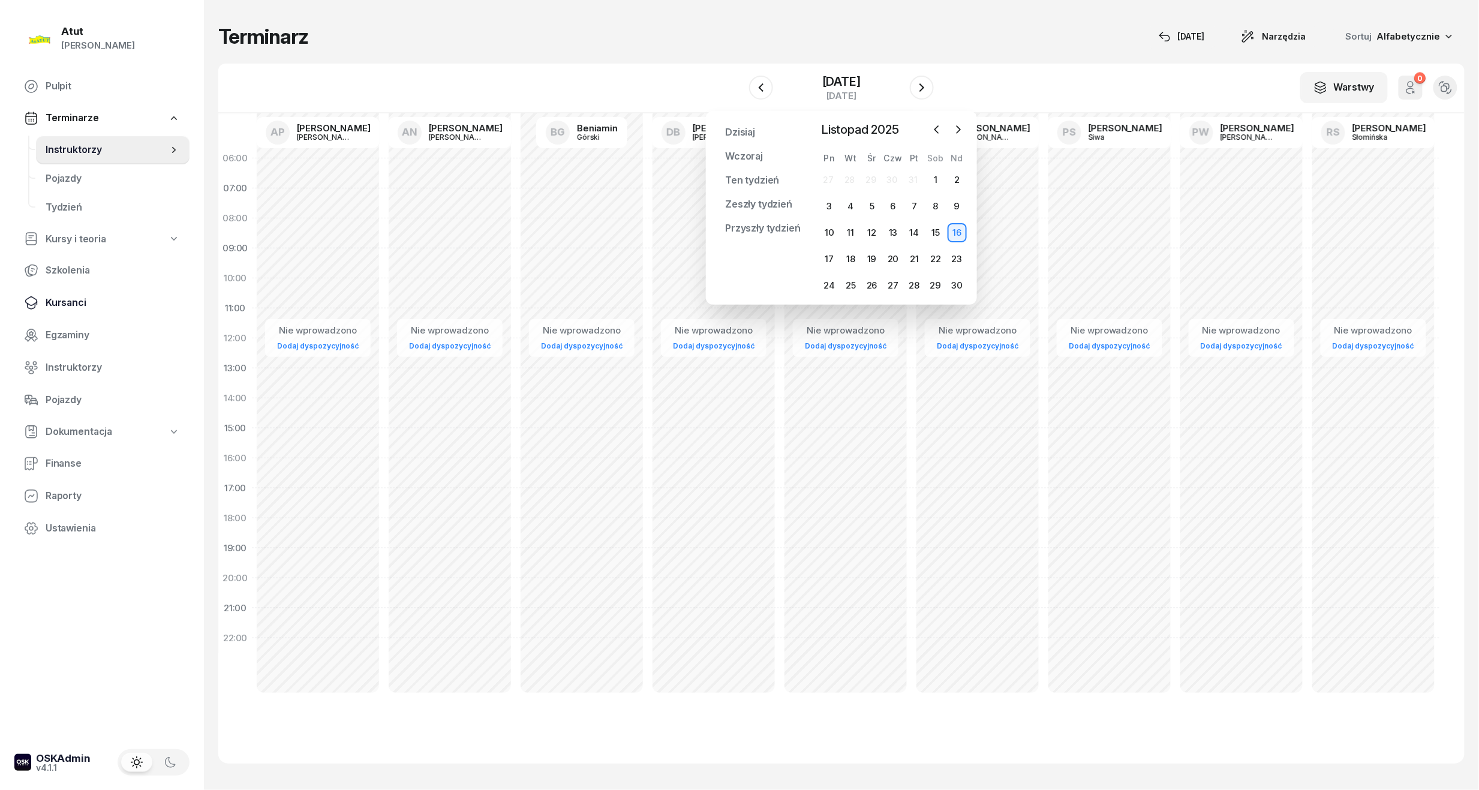
click at [56, 290] on link "Kursanci" at bounding box center [101, 302] width 175 height 29
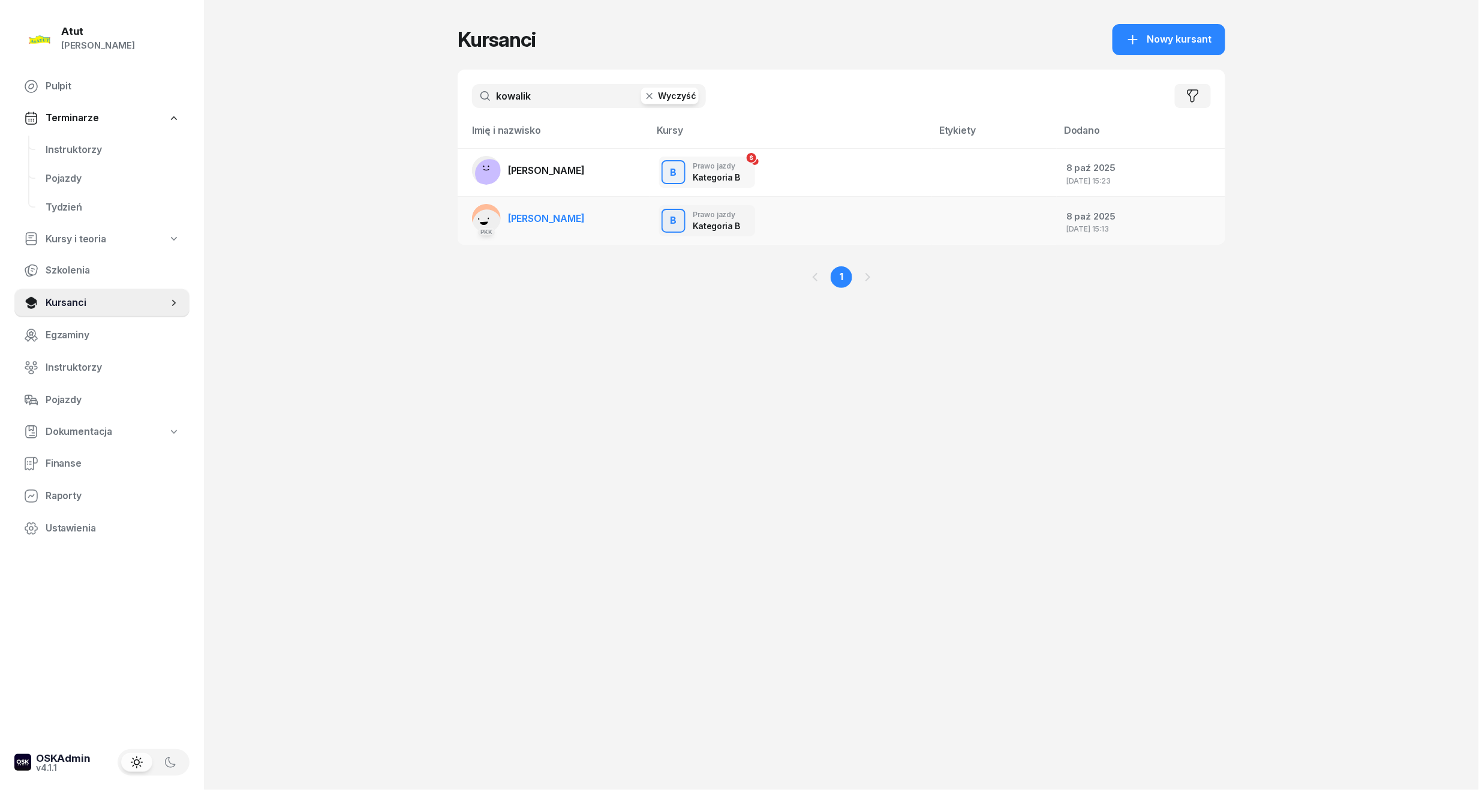
click at [552, 223] on span "[PERSON_NAME]" at bounding box center [546, 218] width 77 height 12
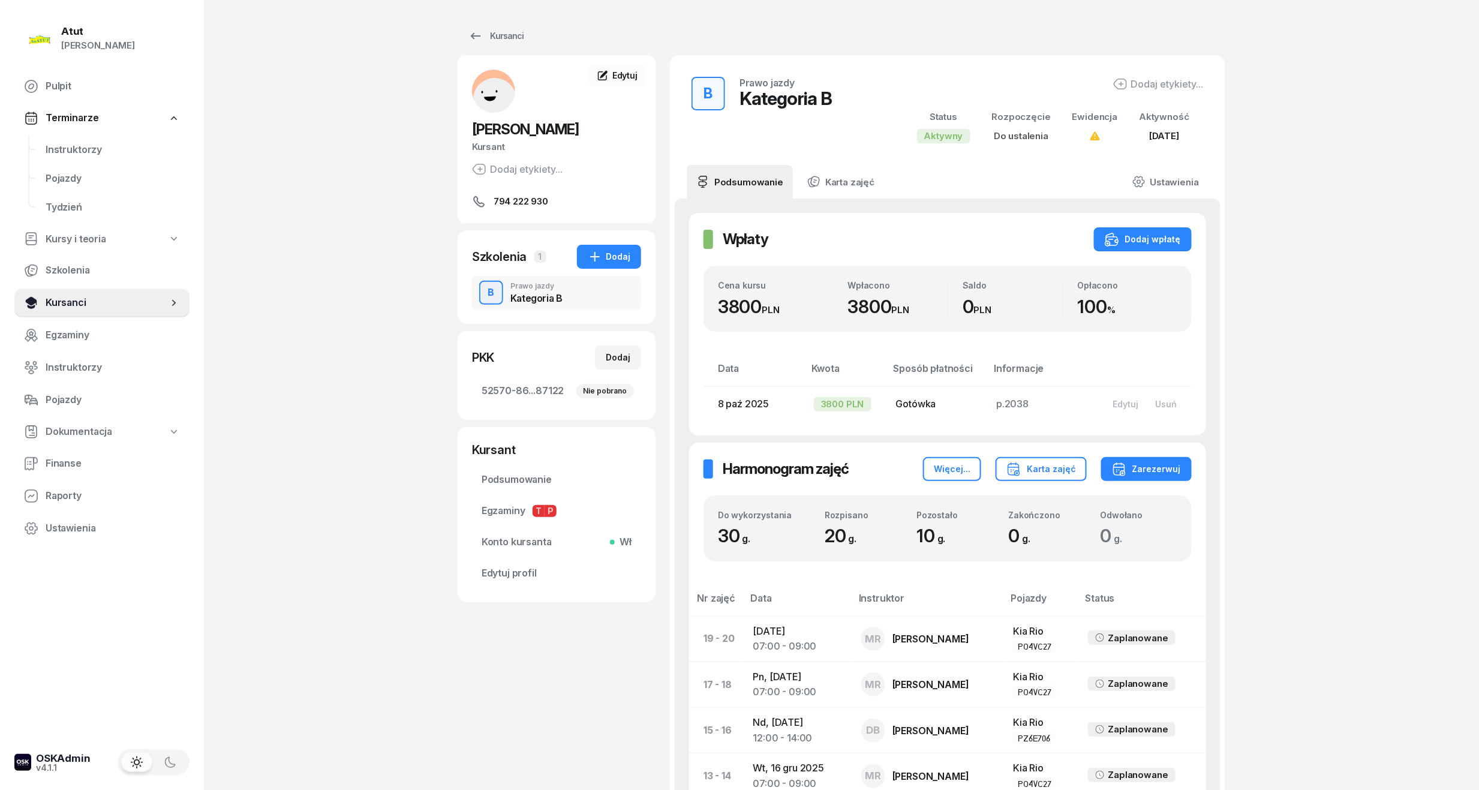
click at [88, 291] on link "Kursanci" at bounding box center [101, 302] width 175 height 29
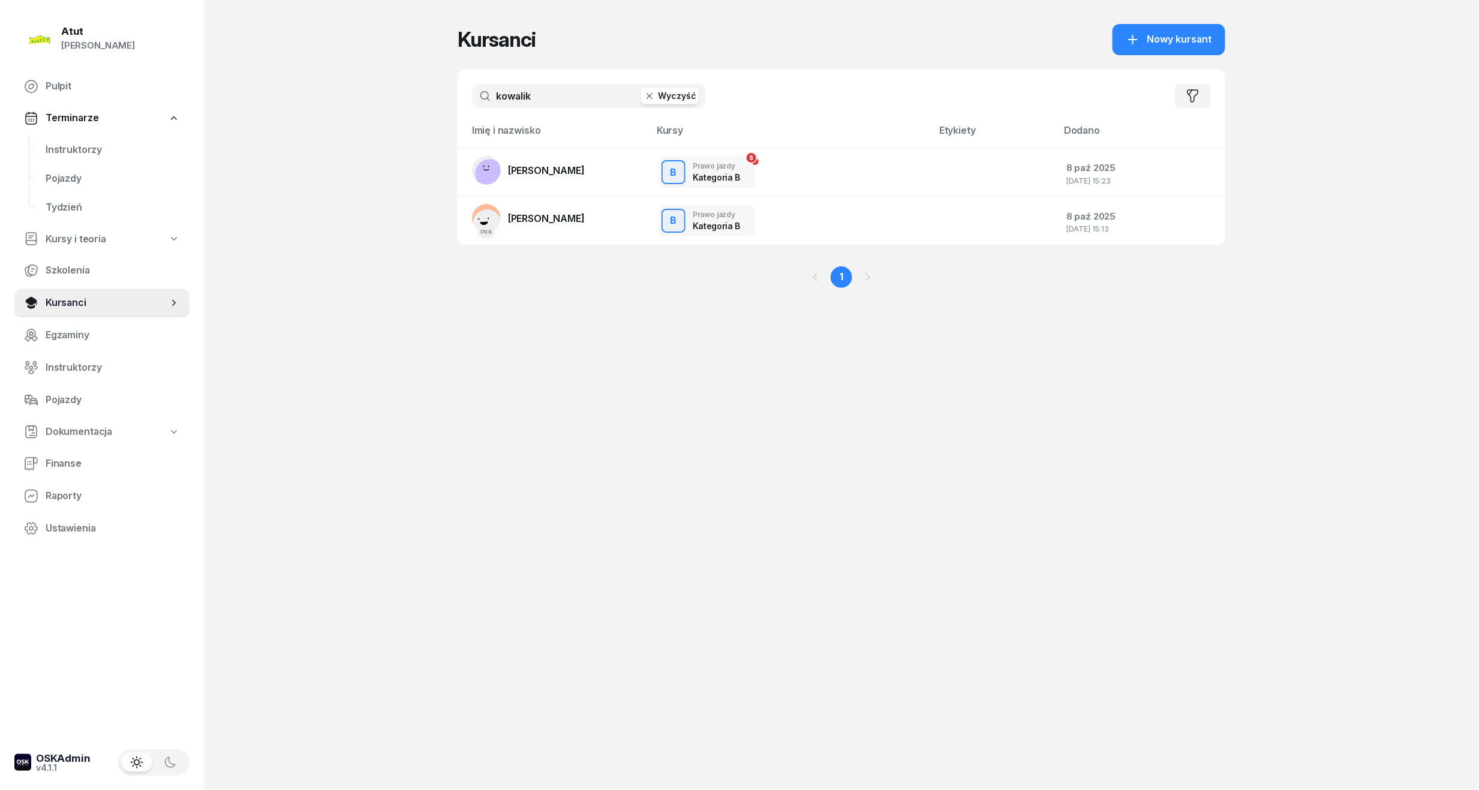
click at [588, 73] on div "kowalik Wyczyść Filtruj" at bounding box center [841, 96] width 767 height 53
click at [549, 175] on link "[PERSON_NAME]" at bounding box center [528, 170] width 113 height 29
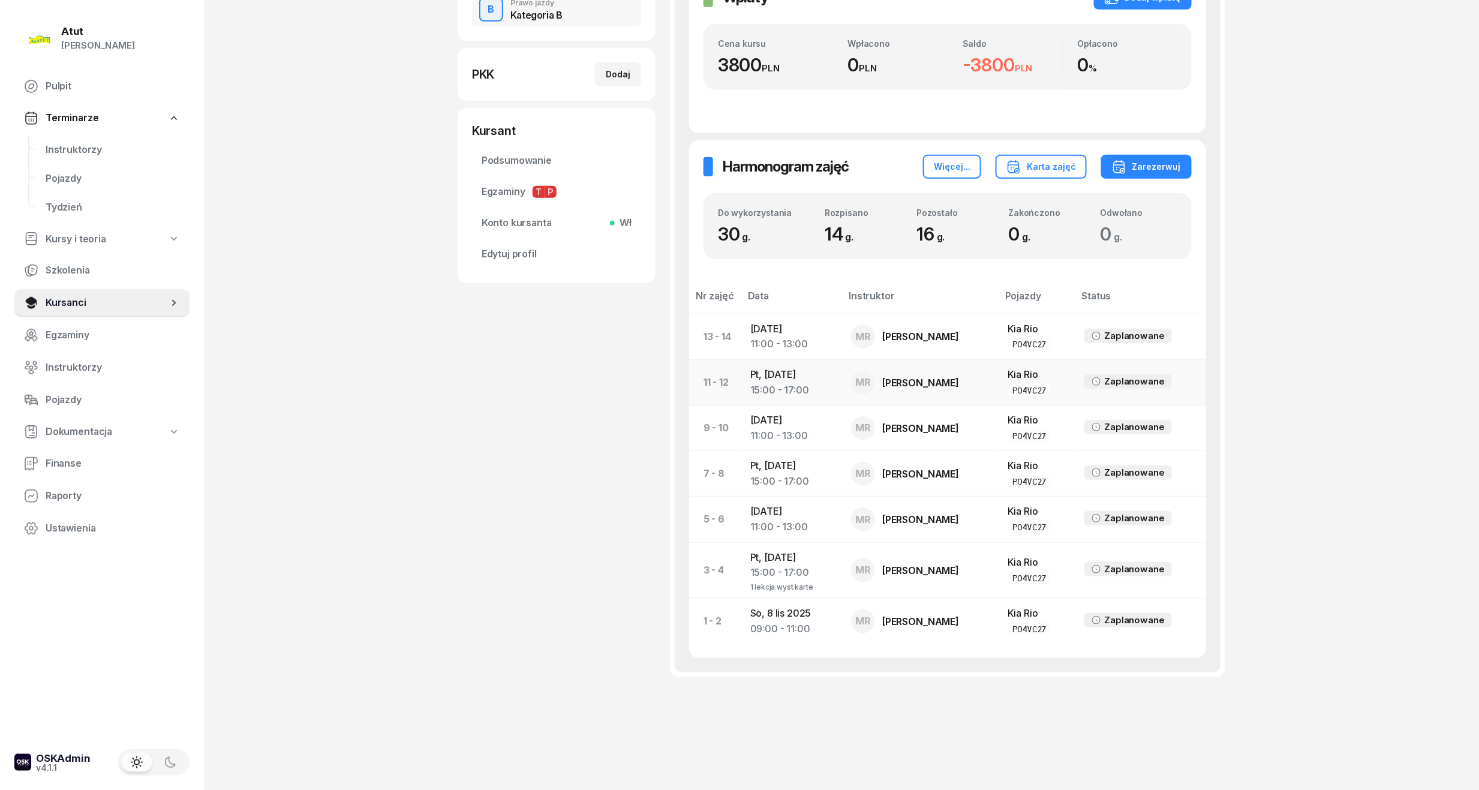
scroll to position [290, 0]
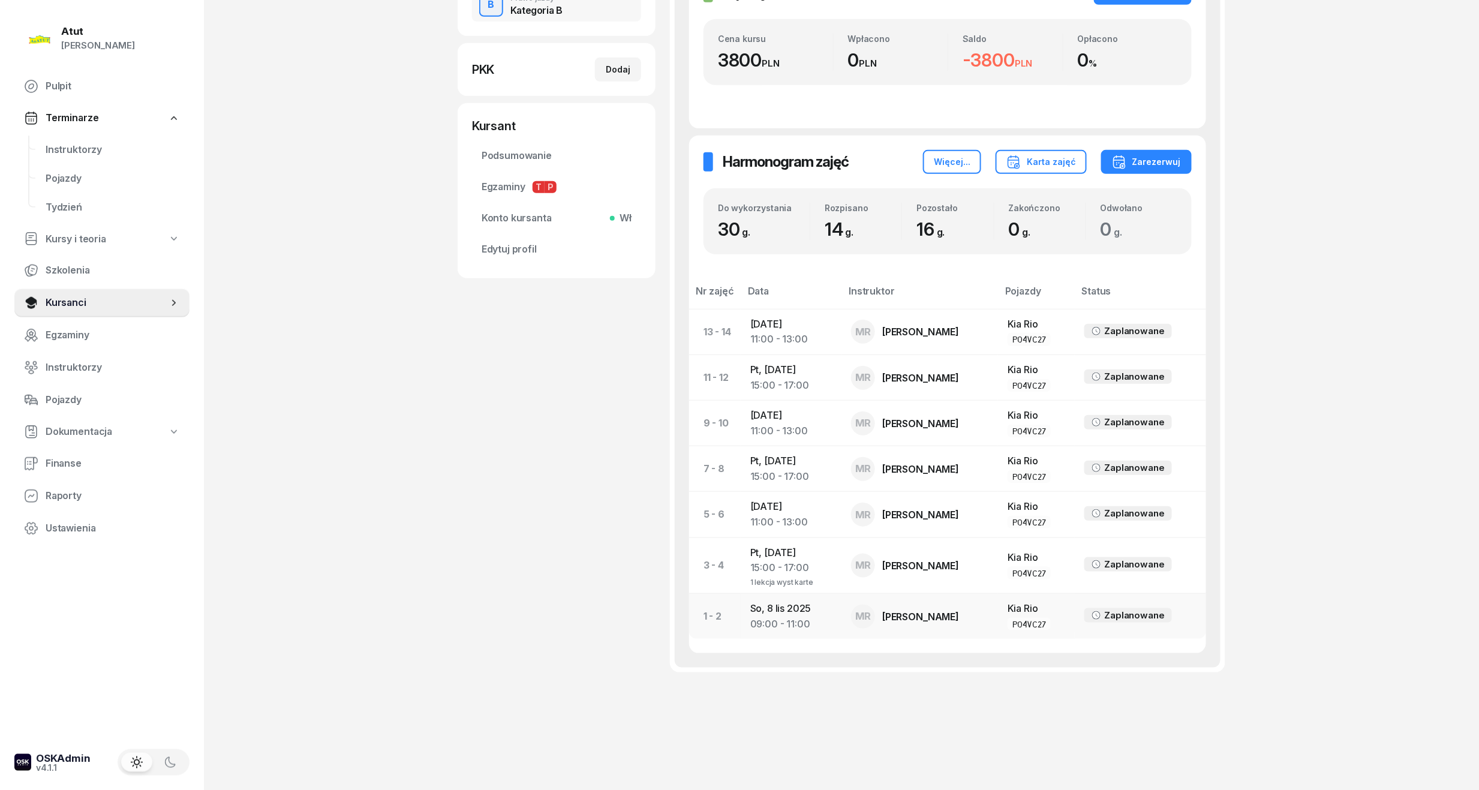
click at [785, 616] on div "09:00 - 11:00" at bounding box center [791, 624] width 82 height 16
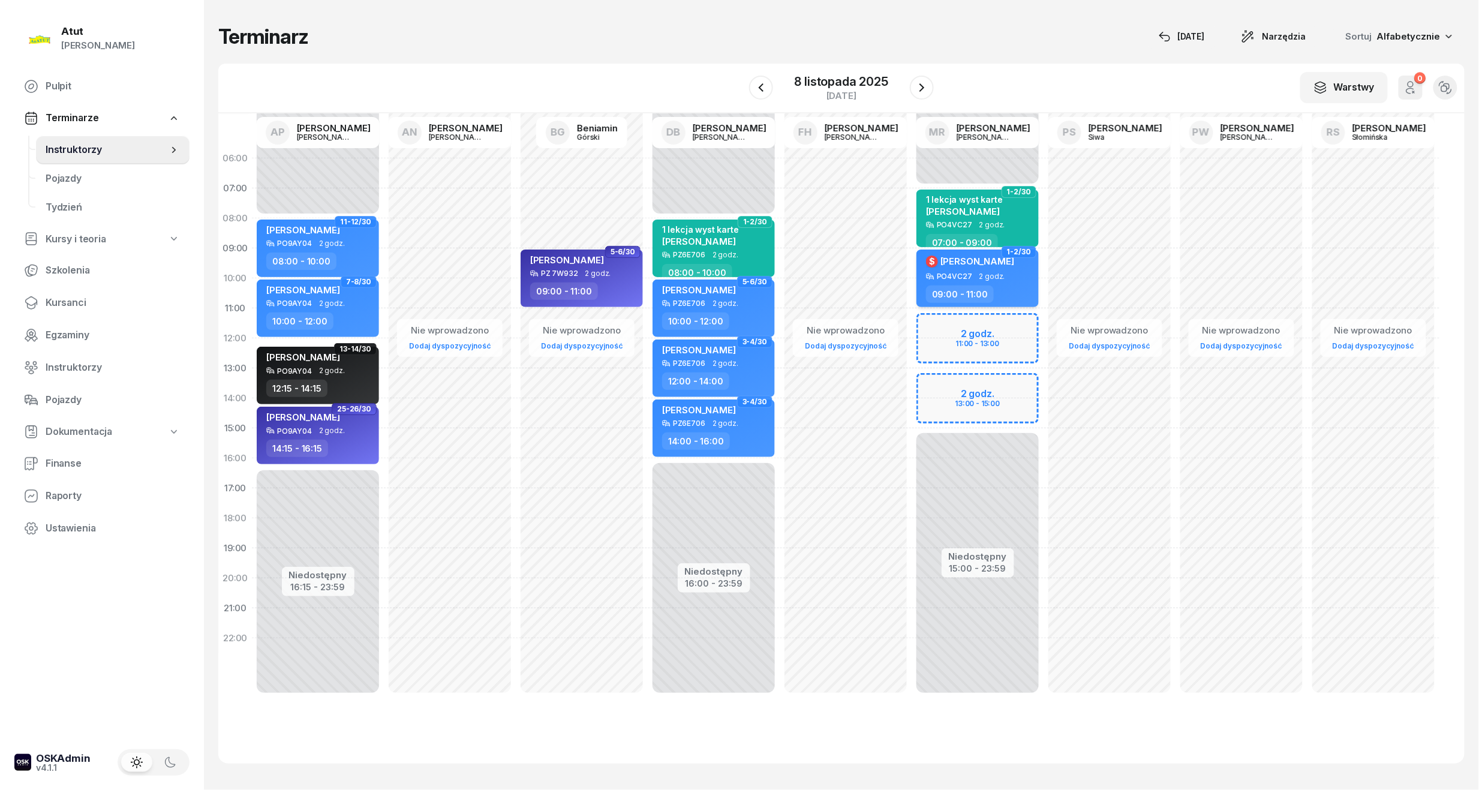
click at [1010, 267] on div "$ Patrycja Kowalik" at bounding box center [979, 263] width 106 height 18
select select "09"
select select "11"
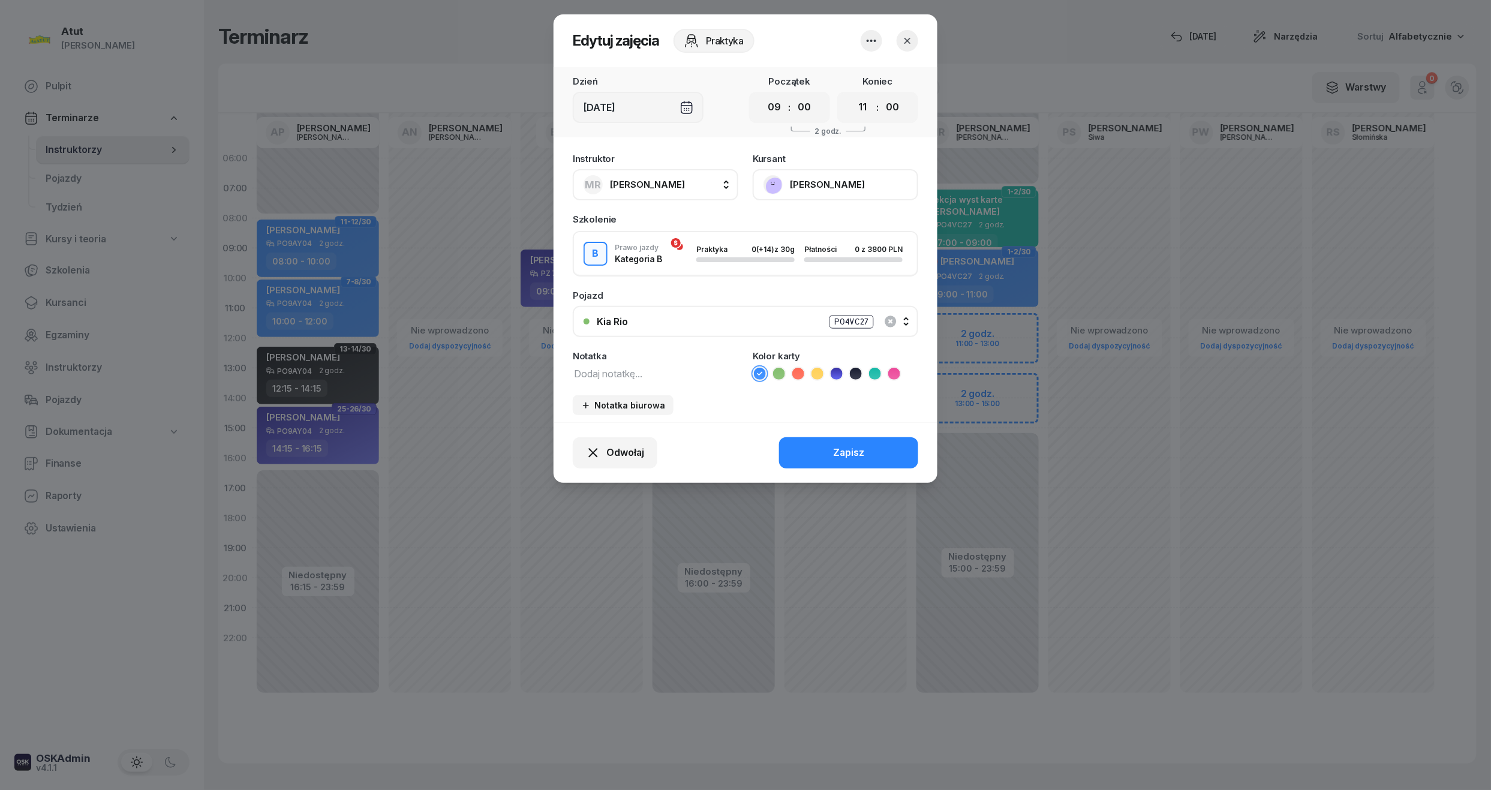
click at [875, 378] on li at bounding box center [875, 373] width 14 height 14
click at [620, 377] on textarea at bounding box center [655, 373] width 165 height 16
type textarea "1 lekcja wyst karte"
click at [854, 449] on div "Zapisz" at bounding box center [848, 453] width 31 height 16
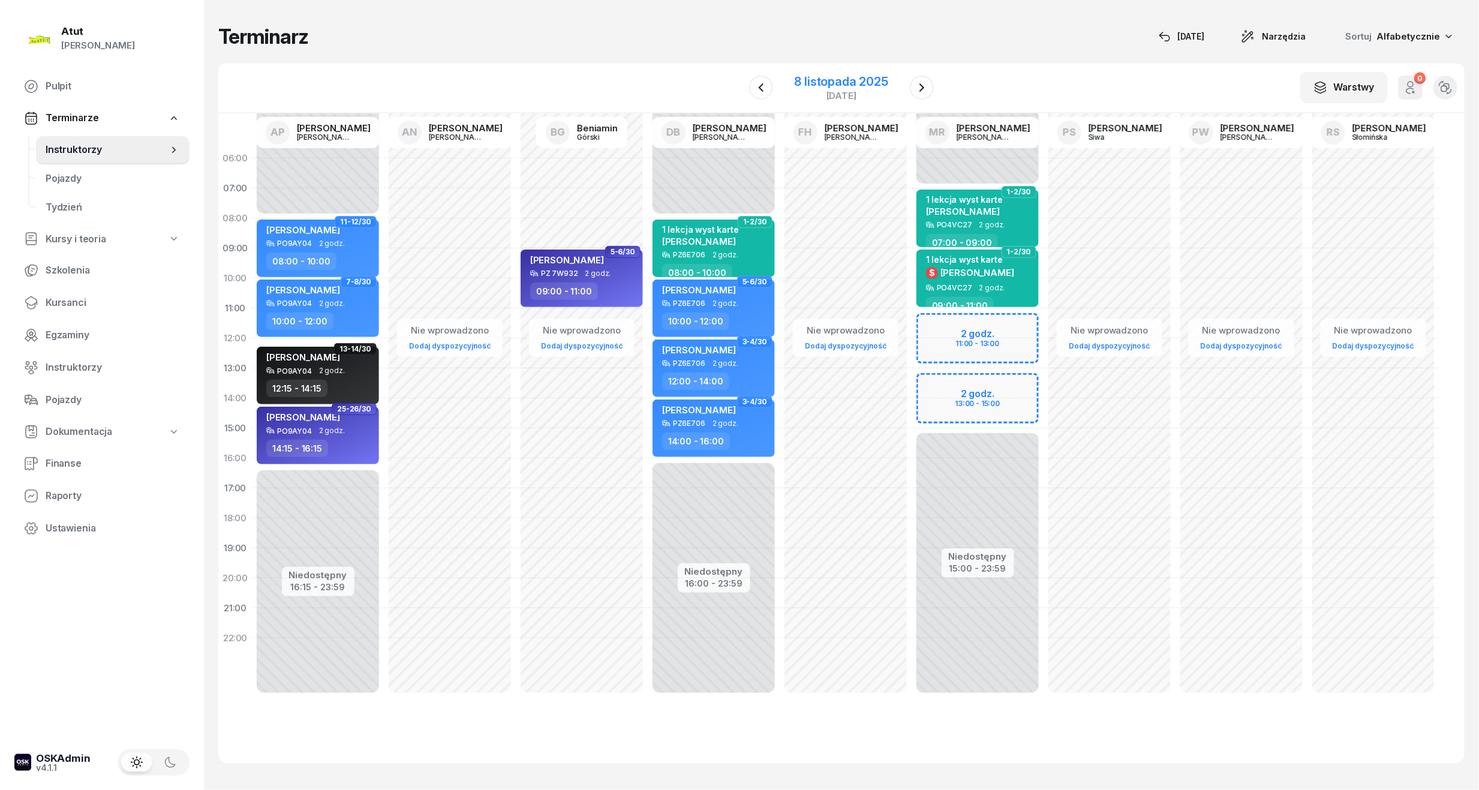
click at [874, 85] on div "8 listopada 2025" at bounding box center [841, 82] width 94 height 12
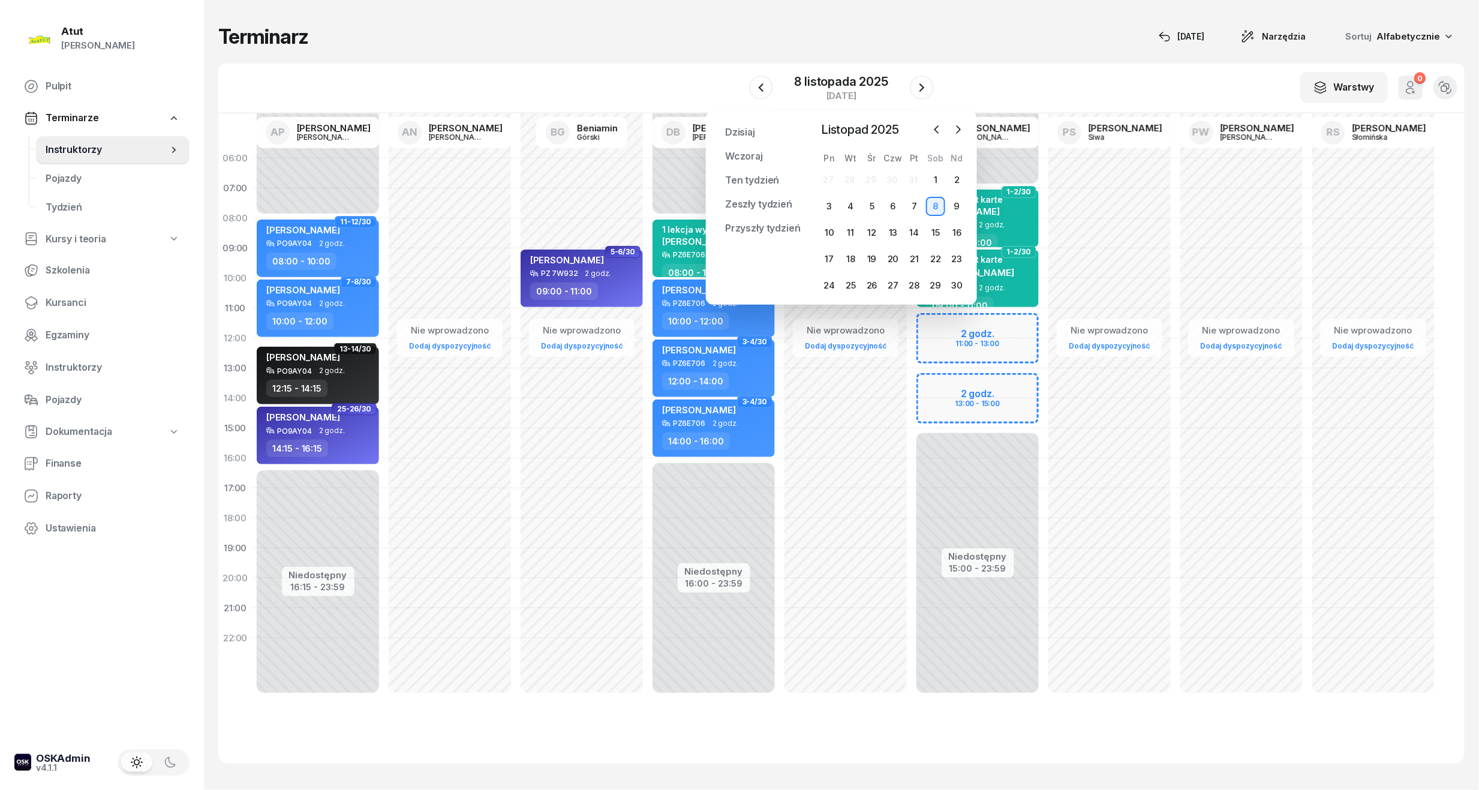
click at [950, 139] on div "Listopad 2025 2025 sty lut mar kwi maj cze lip sie wrz paź lis gru Pn Wt Śr Czw…" at bounding box center [892, 208] width 149 height 174
click at [953, 130] on icon "button" at bounding box center [958, 130] width 12 height 12
click at [936, 126] on icon "button" at bounding box center [937, 130] width 12 height 12
click at [830, 176] on div "1" at bounding box center [829, 179] width 19 height 19
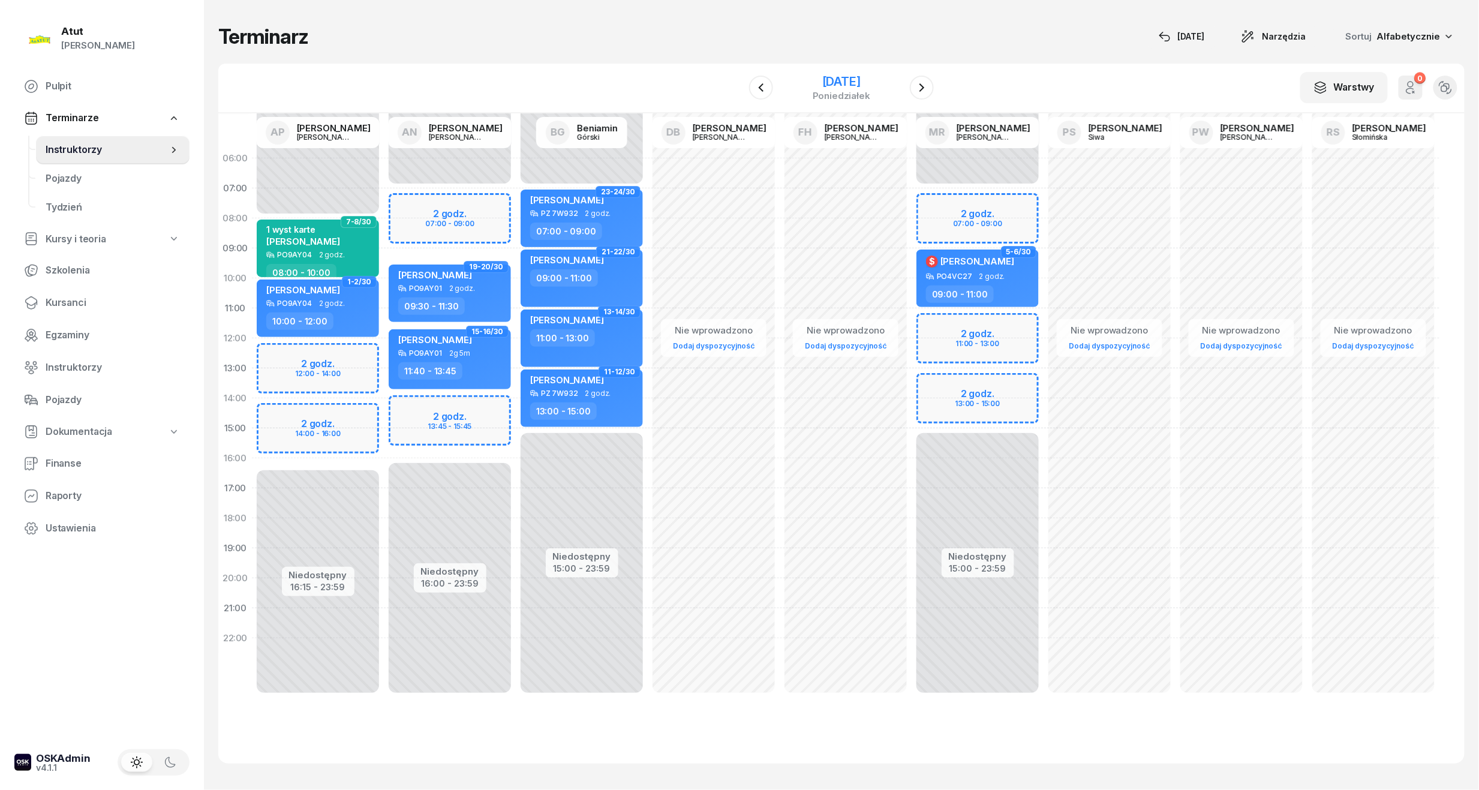
click at [857, 85] on div "[DATE]" at bounding box center [841, 82] width 58 height 12
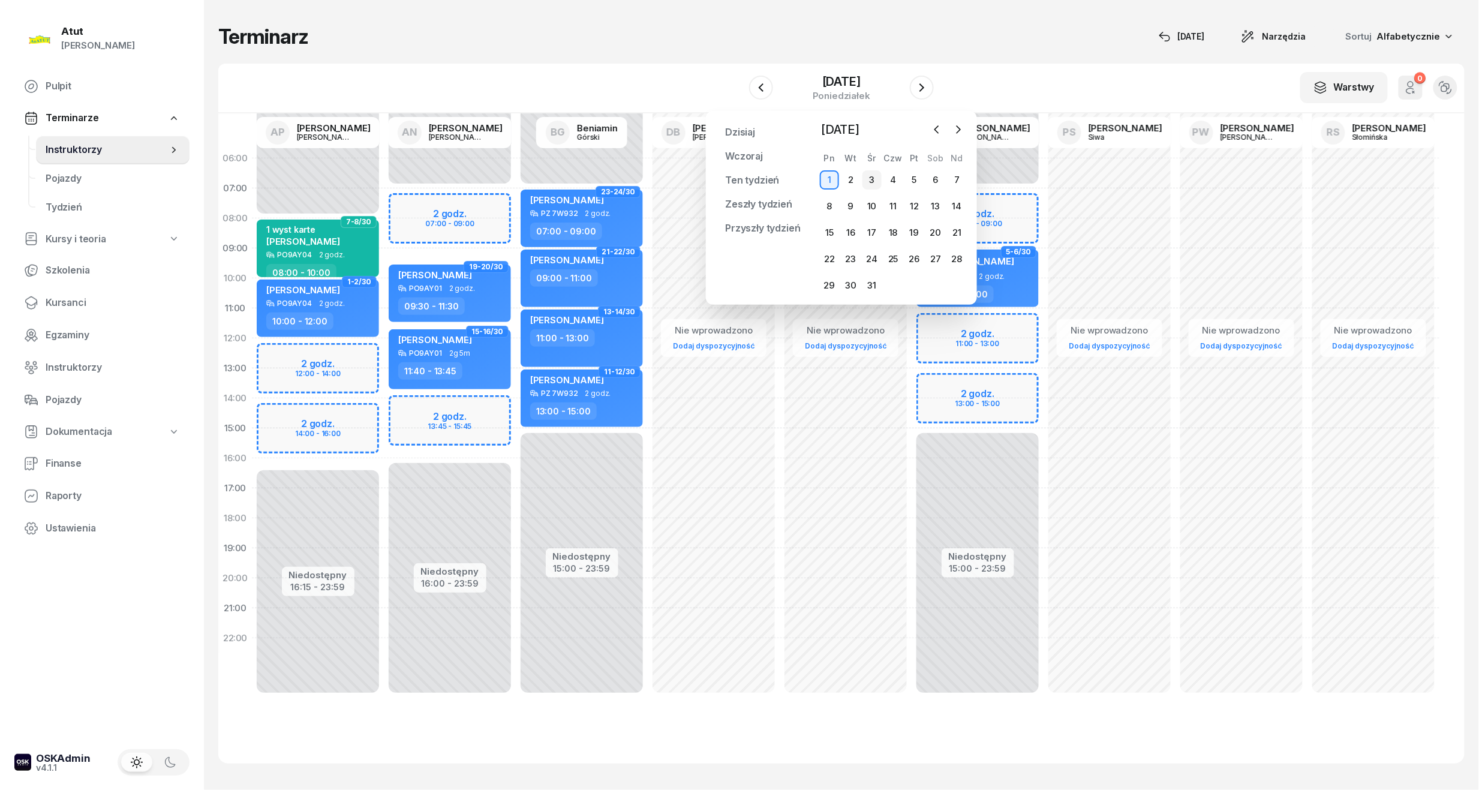
click at [873, 178] on div "3" at bounding box center [871, 179] width 19 height 19
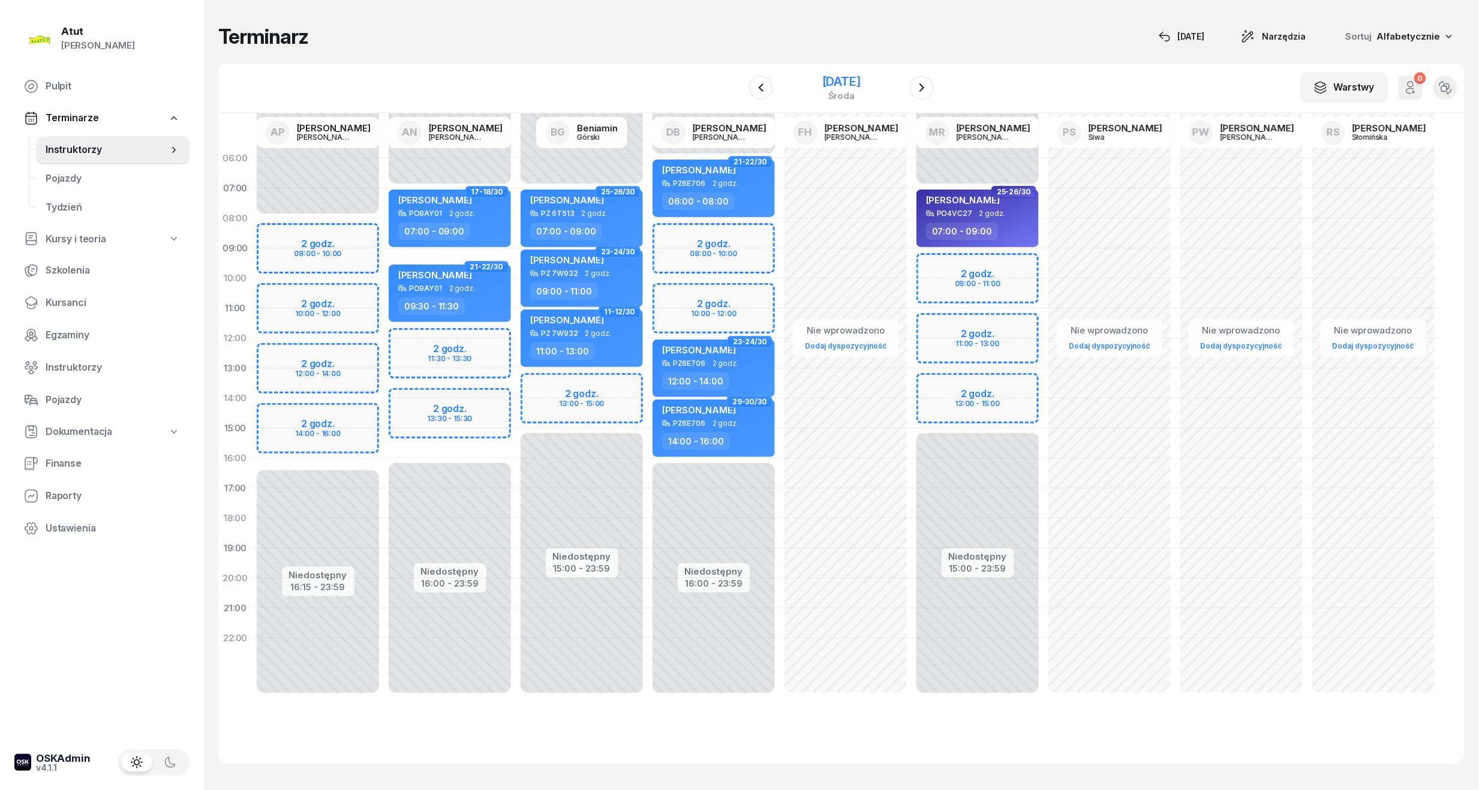
click at [840, 87] on div "[DATE]" at bounding box center [841, 82] width 38 height 12
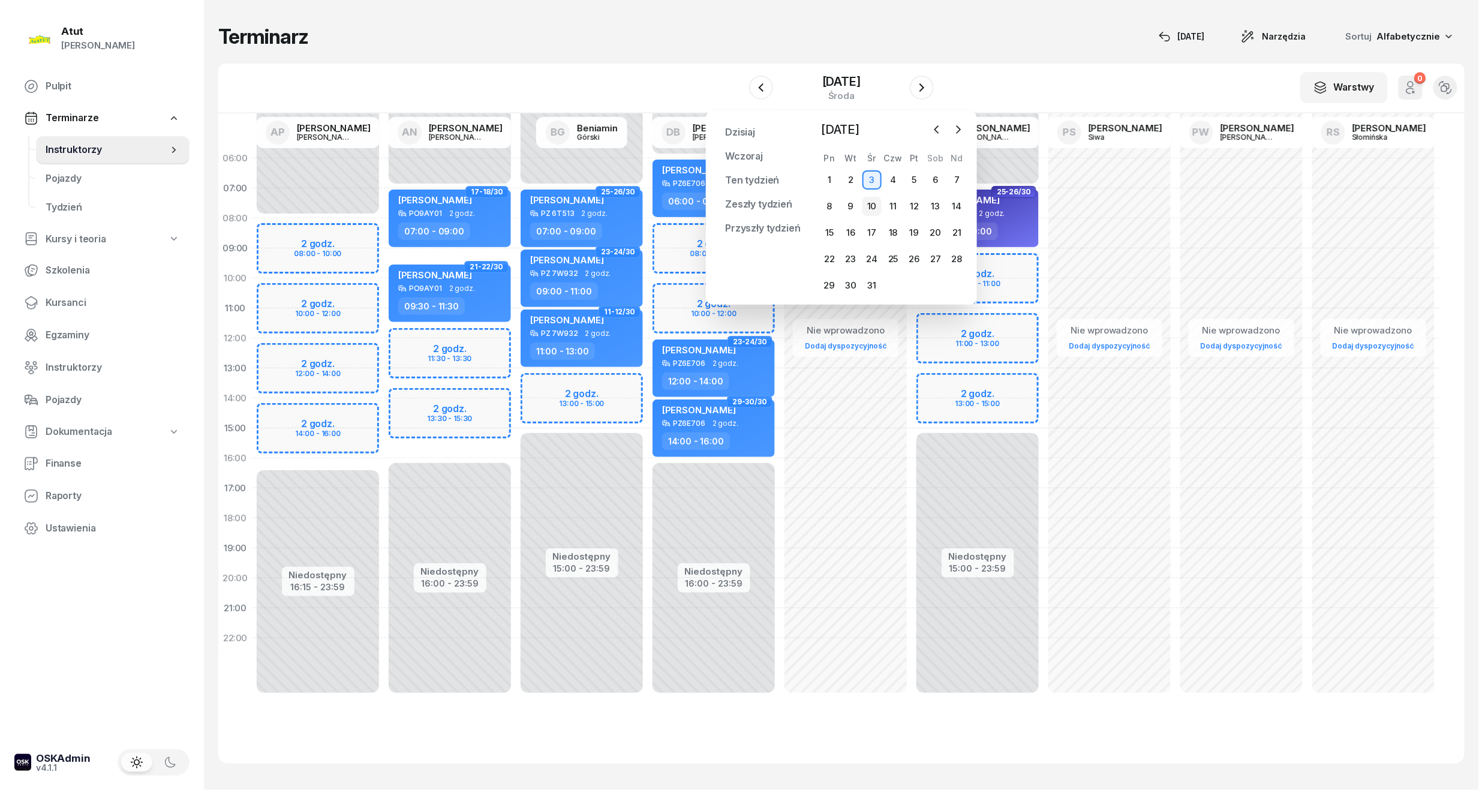
click at [876, 209] on div "10" at bounding box center [871, 206] width 19 height 19
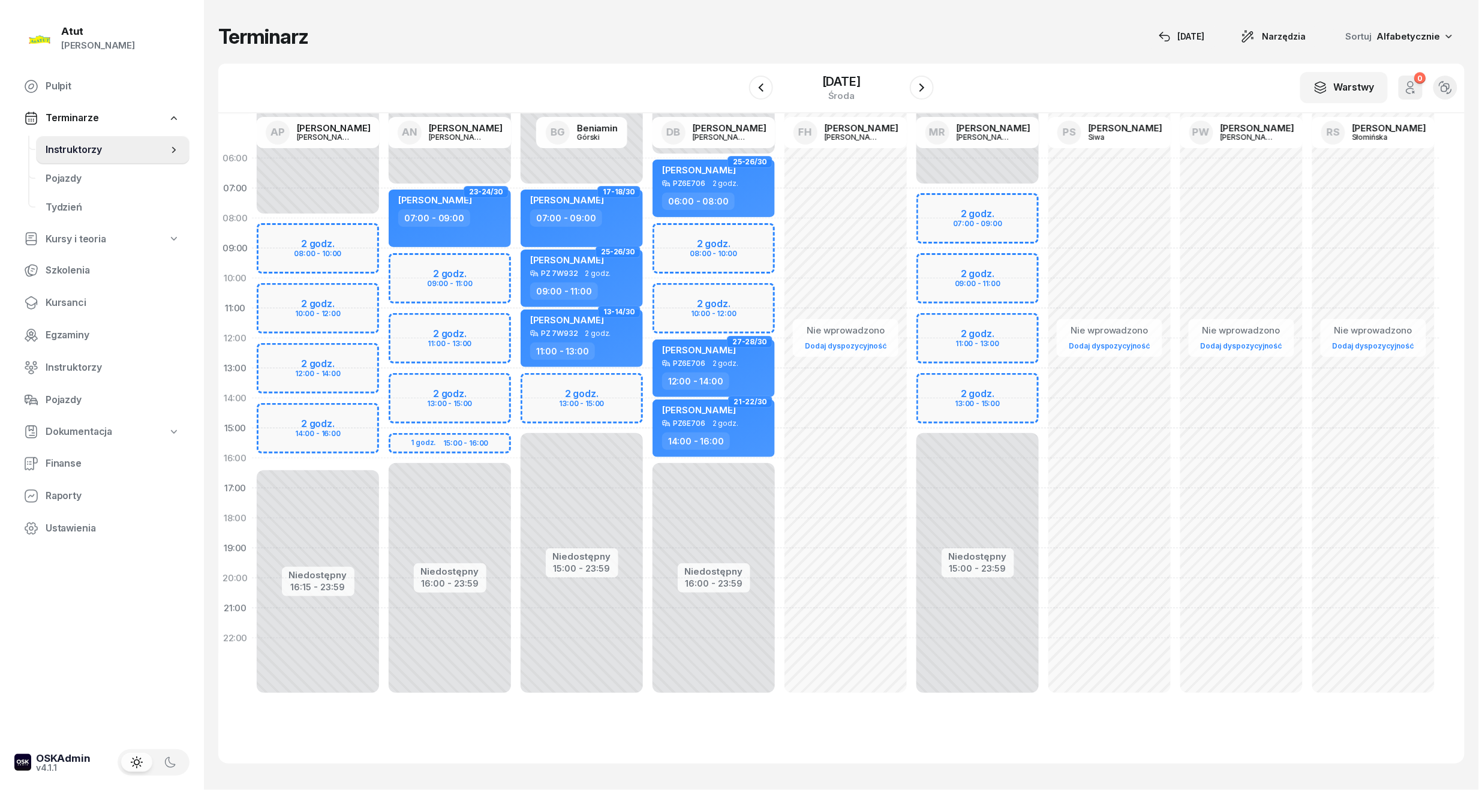
click at [953, 210] on div "Niedostępny 00:00 - 07:00 Niedostępny 15:00 - 23:59 2 godz. 07:00 - 09:00 2 god…" at bounding box center [977, 428] width 132 height 570
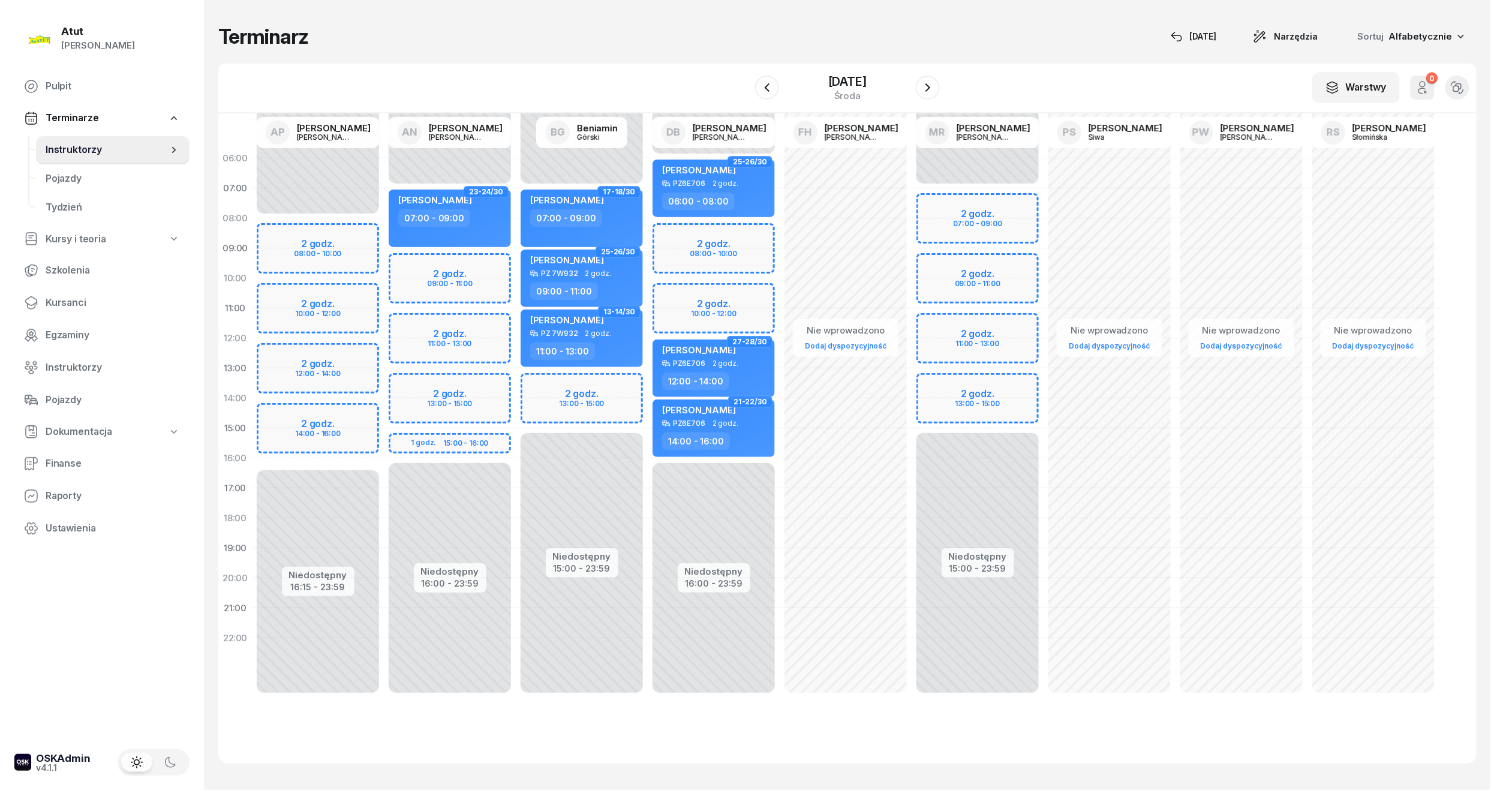
select select "07"
select select "09"
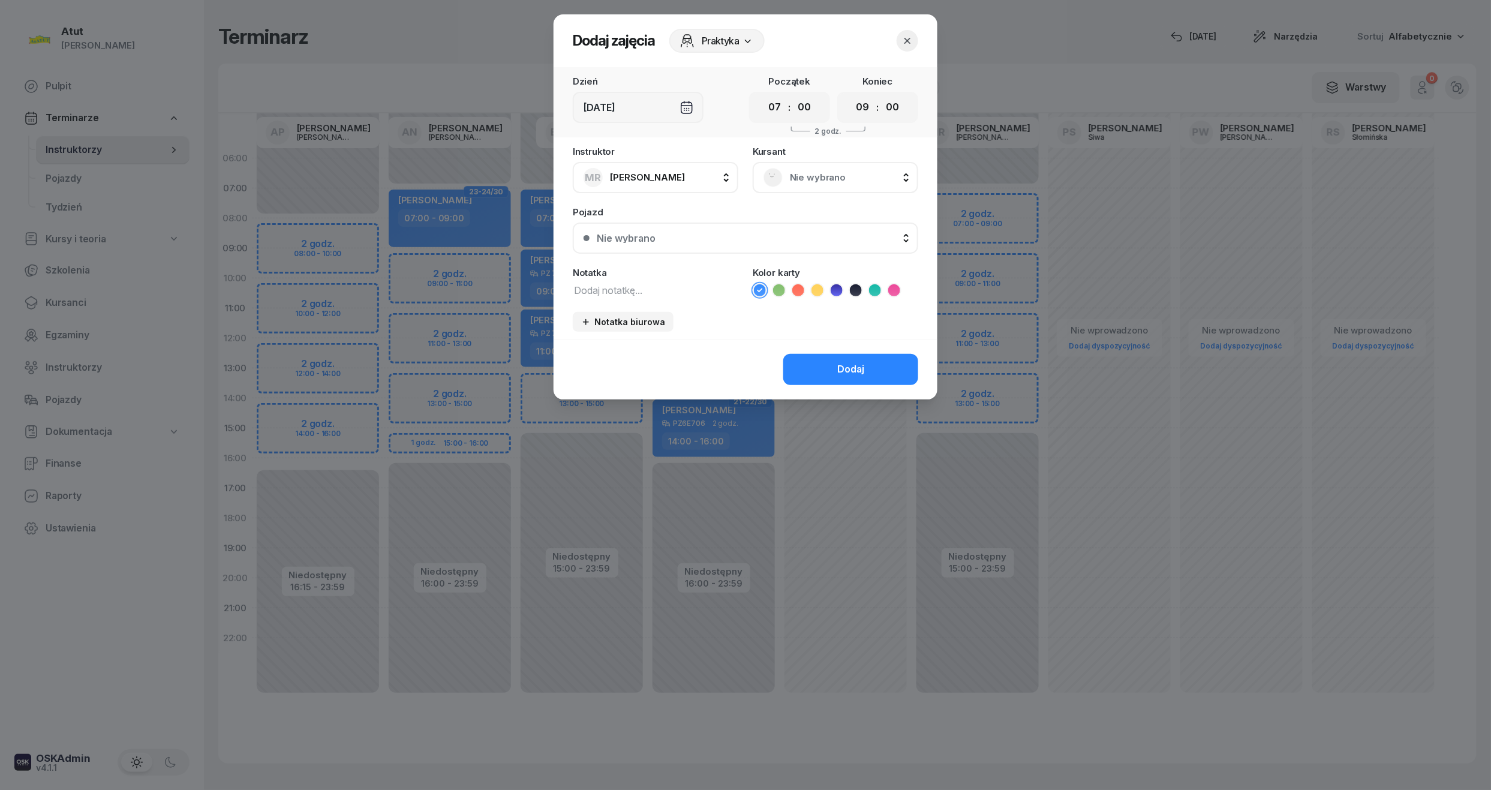
click at [802, 171] on span "Nie wybrano" at bounding box center [849, 178] width 118 height 16
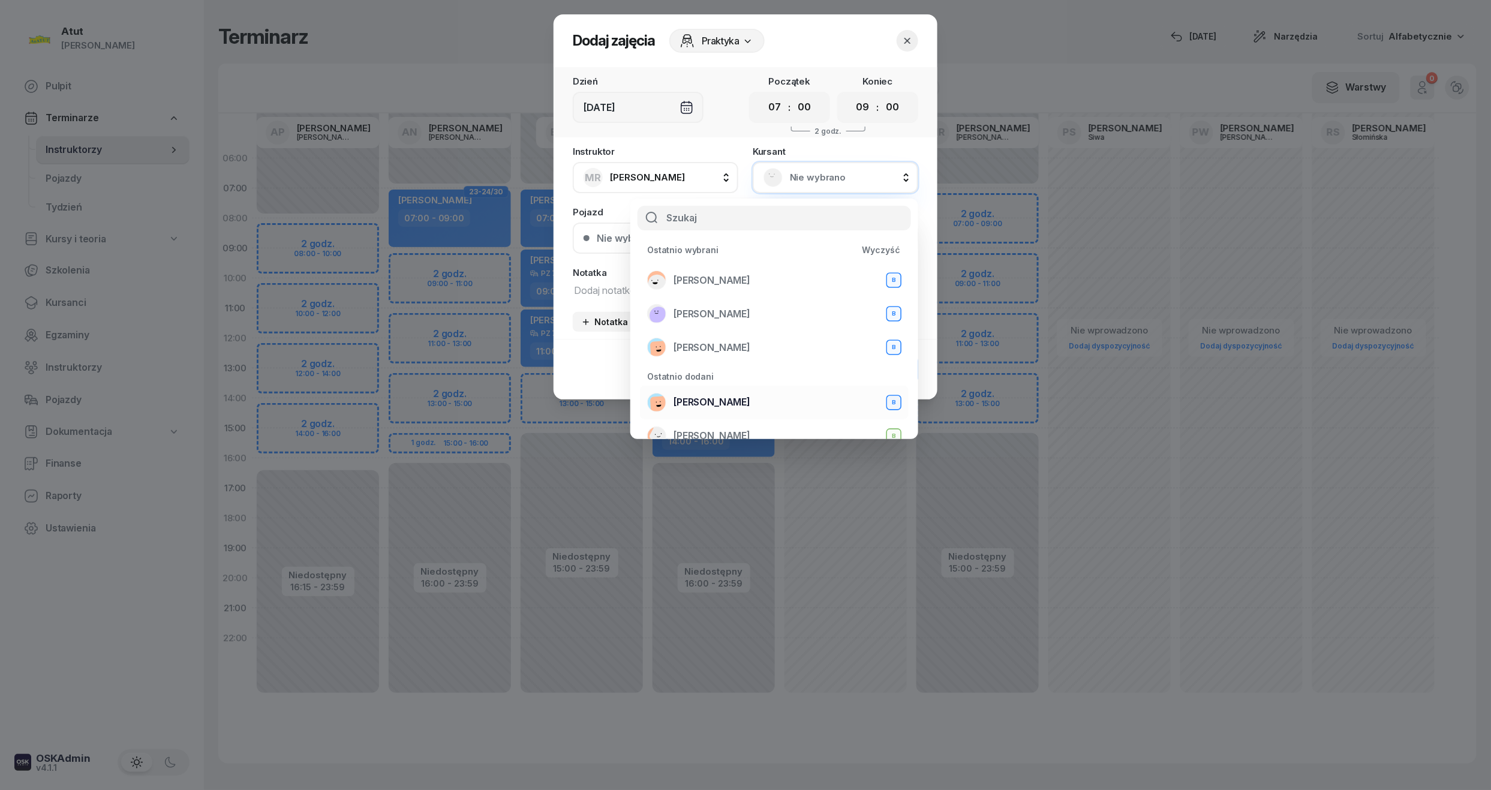
click at [723, 395] on span "[PERSON_NAME]" at bounding box center [711, 403] width 77 height 16
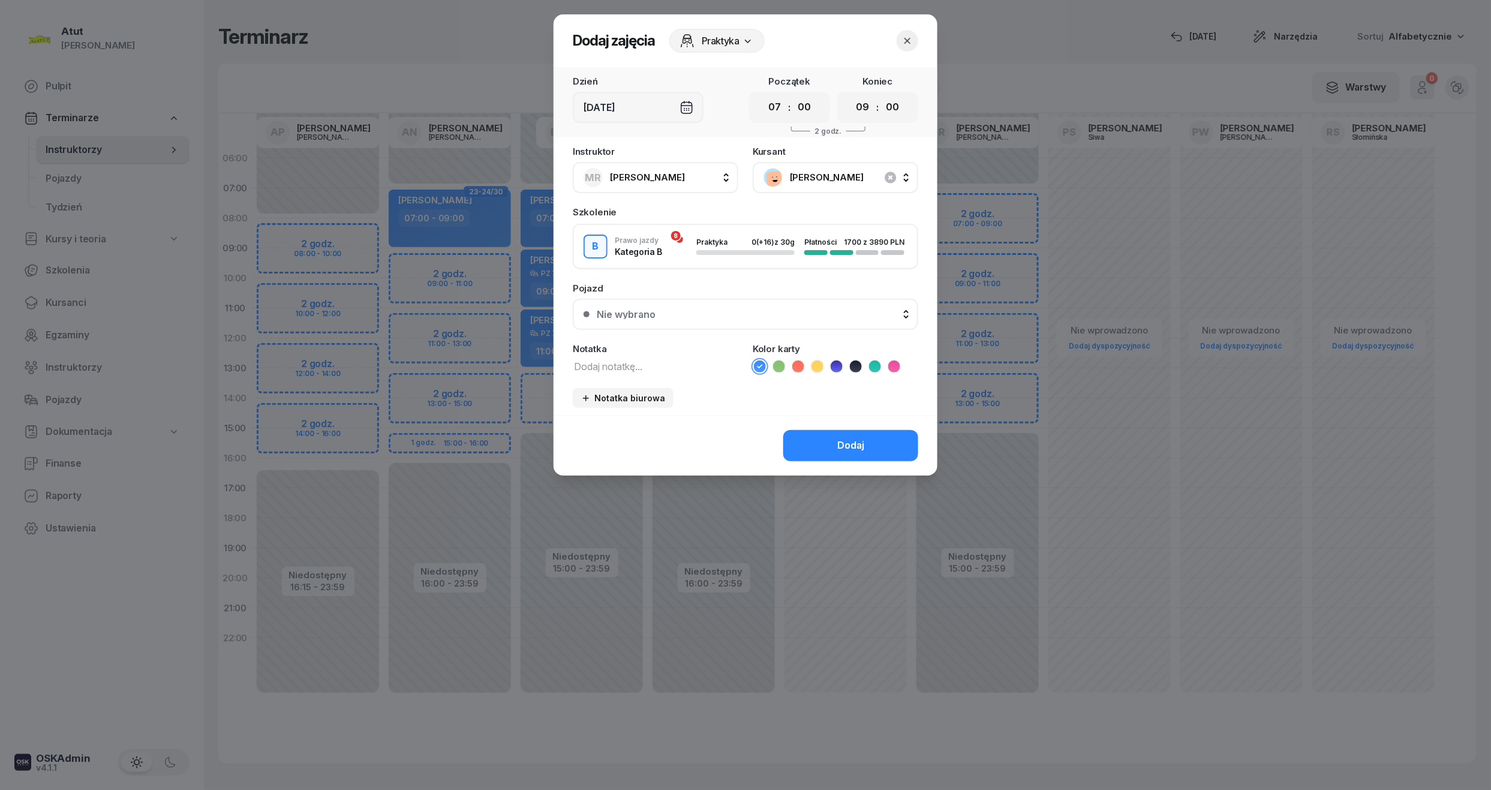
click at [664, 309] on div "Nie wybrano" at bounding box center [752, 314] width 311 height 10
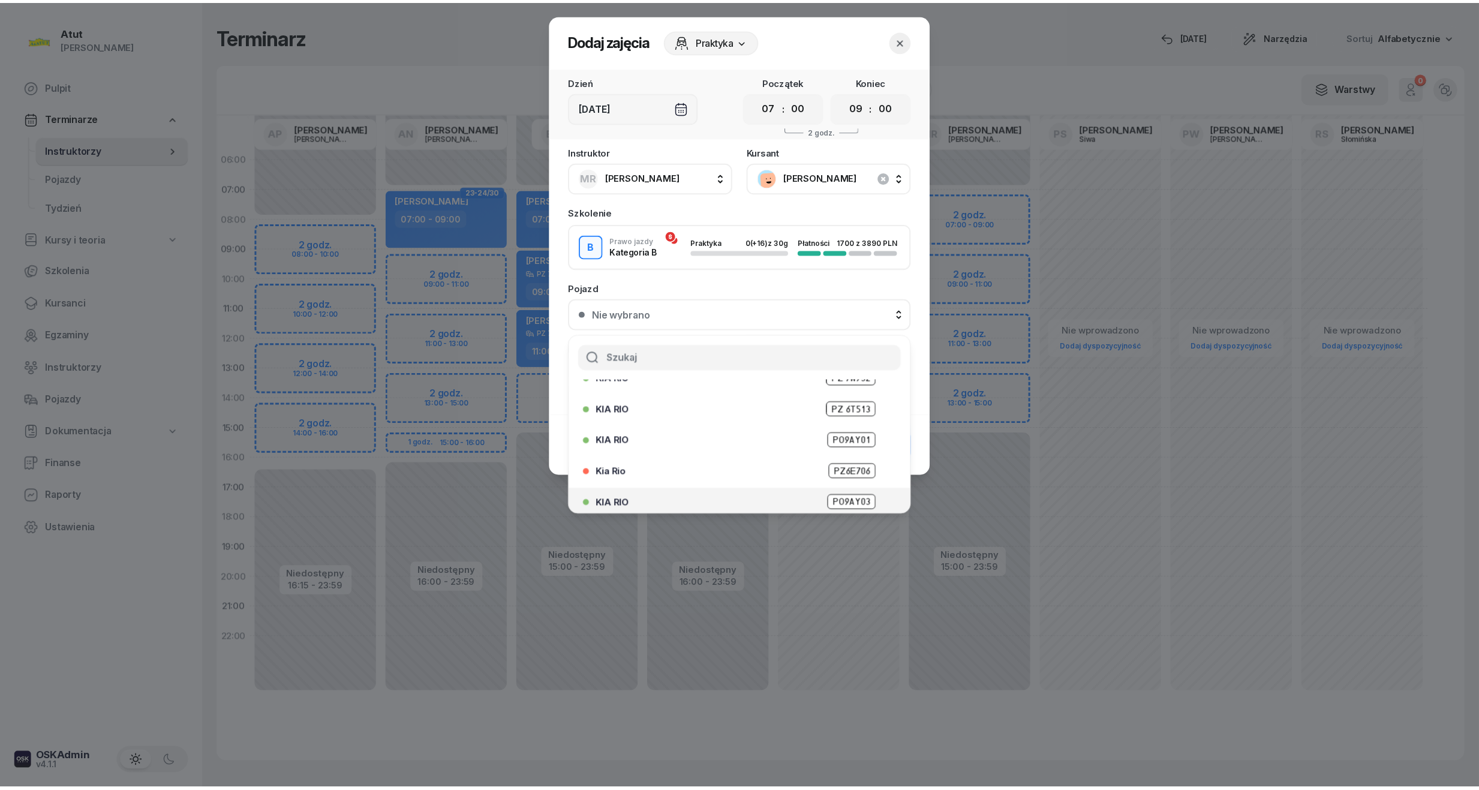
scroll to position [149, 0]
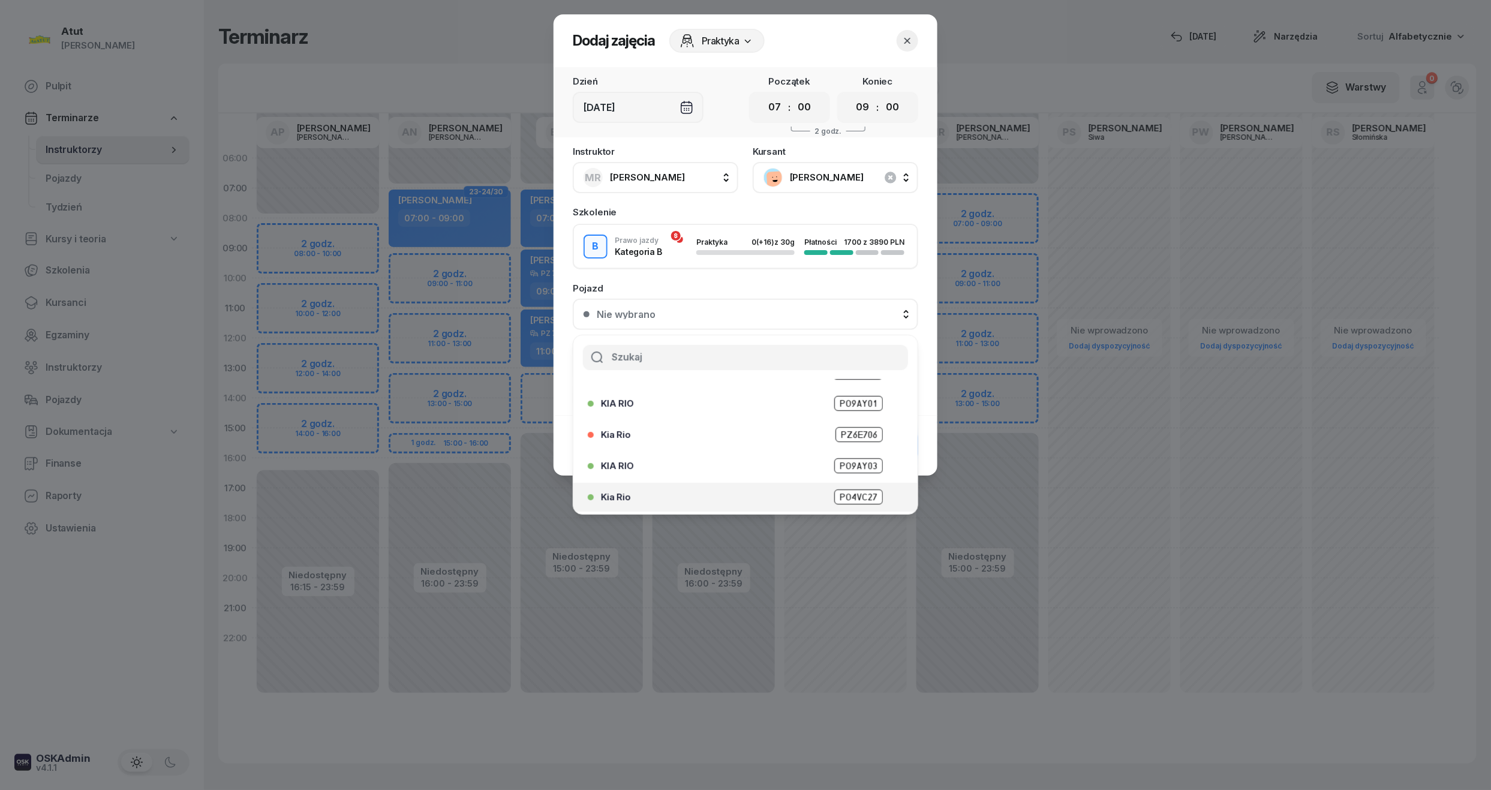
click at [859, 495] on span "PO4VC27" at bounding box center [858, 496] width 49 height 15
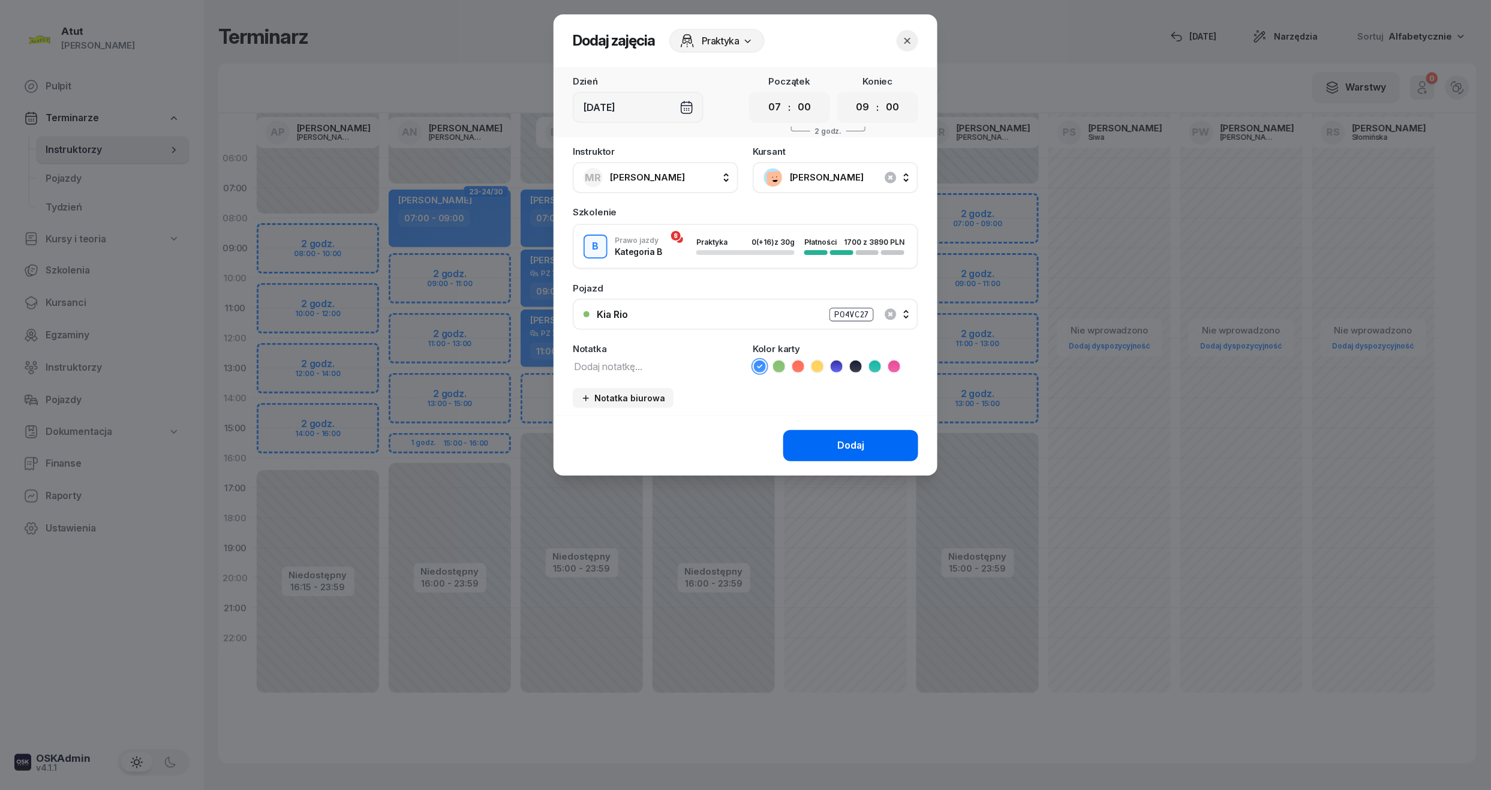
click at [841, 433] on button "Dodaj" at bounding box center [850, 445] width 135 height 31
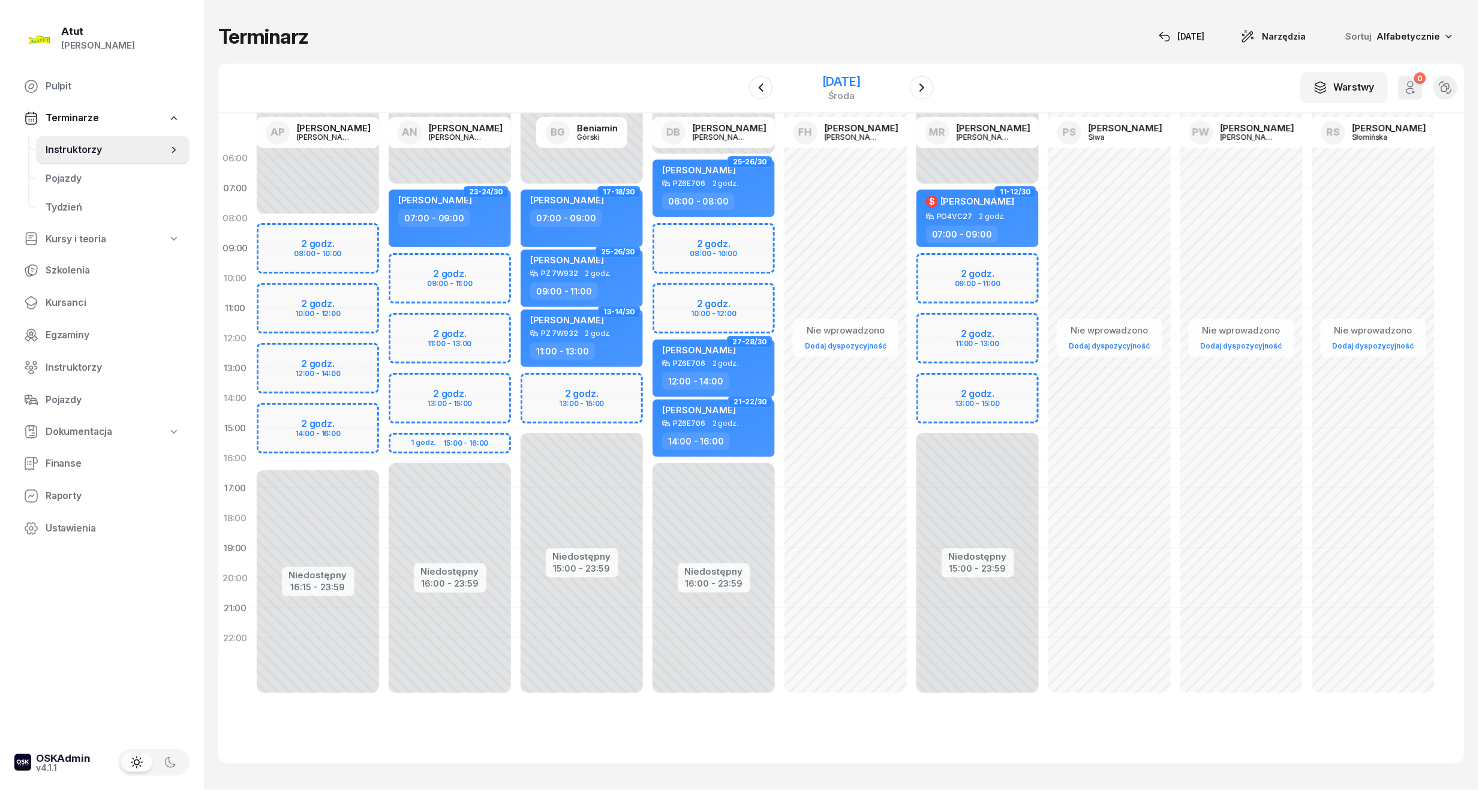
click at [847, 85] on div "[DATE]" at bounding box center [841, 82] width 38 height 12
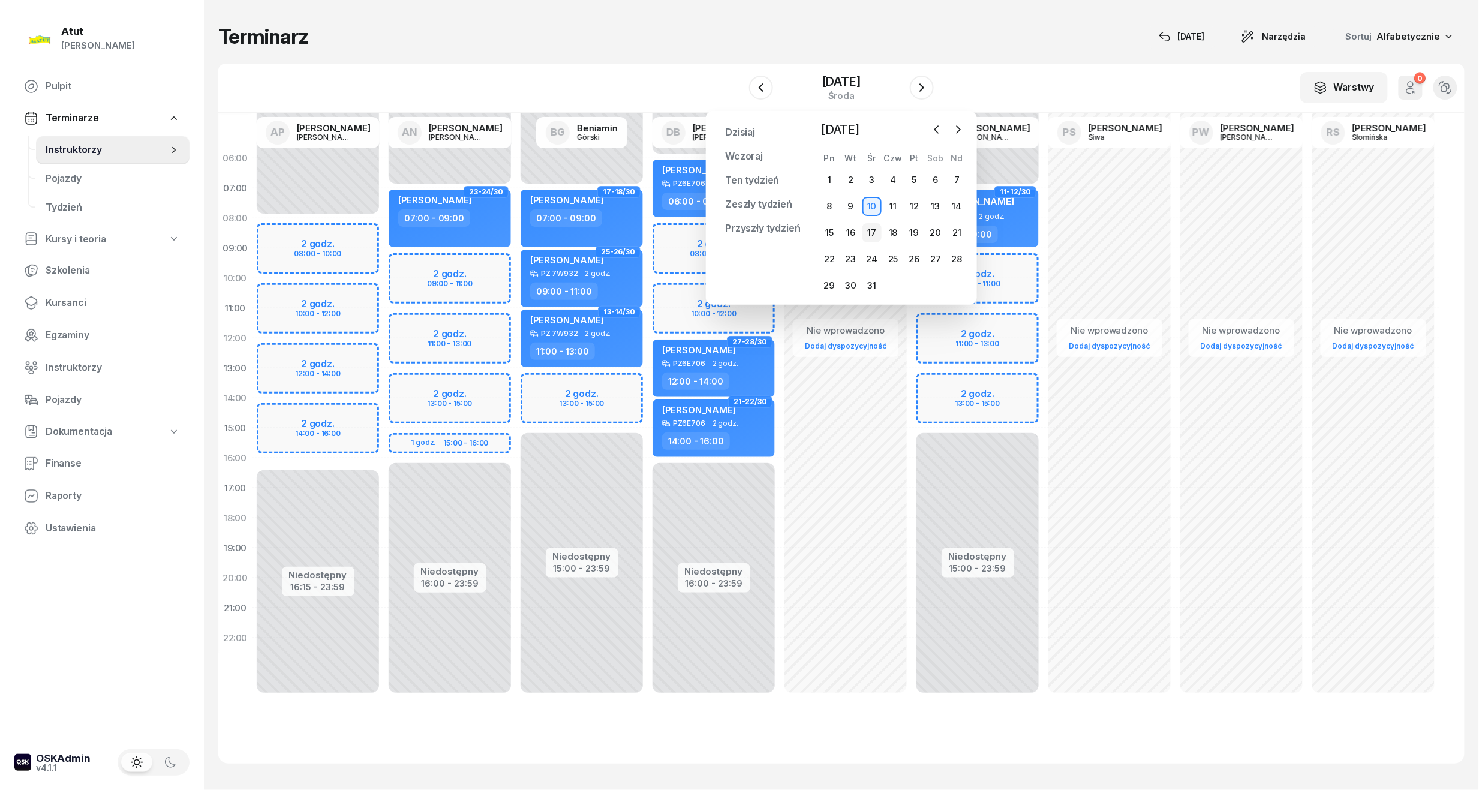
click at [871, 233] on div "17" at bounding box center [871, 232] width 19 height 19
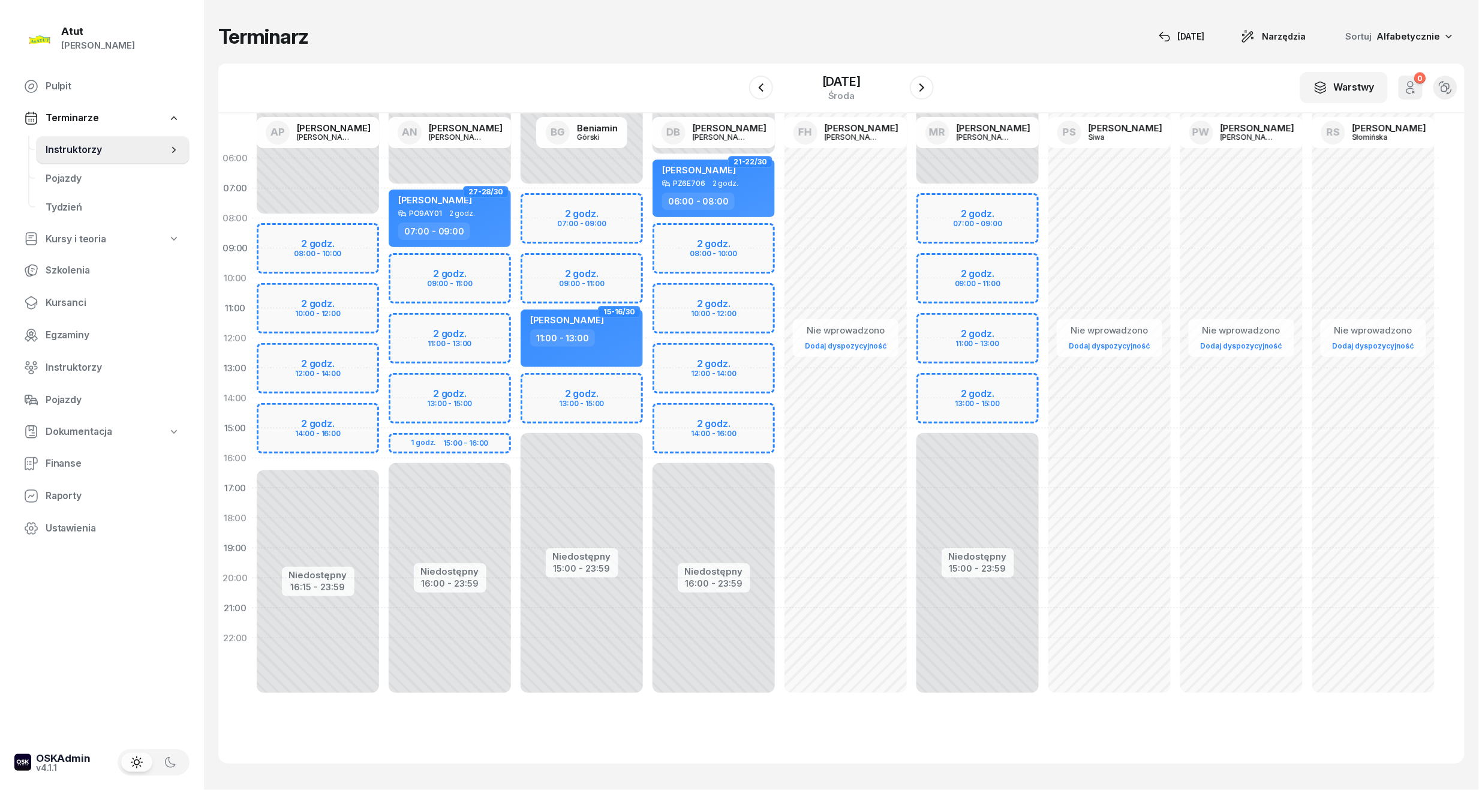
click at [975, 211] on div "Niedostępny 00:00 - 07:00 Niedostępny 15:00 - 23:59 2 godz. 07:00 - 09:00 2 god…" at bounding box center [977, 428] width 132 height 570
select select "07"
select select "09"
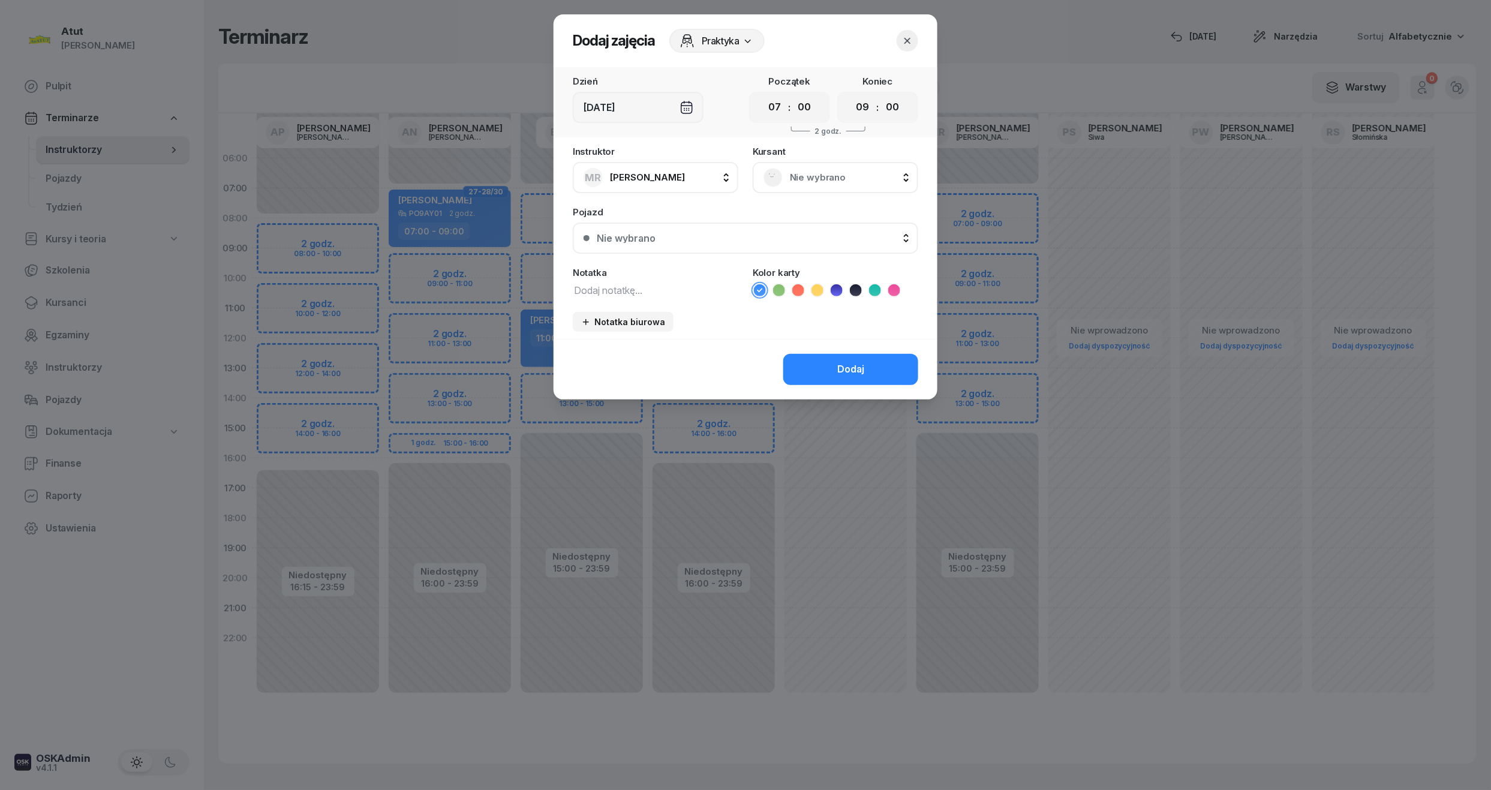
click at [785, 177] on div "Nie wybrano" at bounding box center [835, 177] width 144 height 19
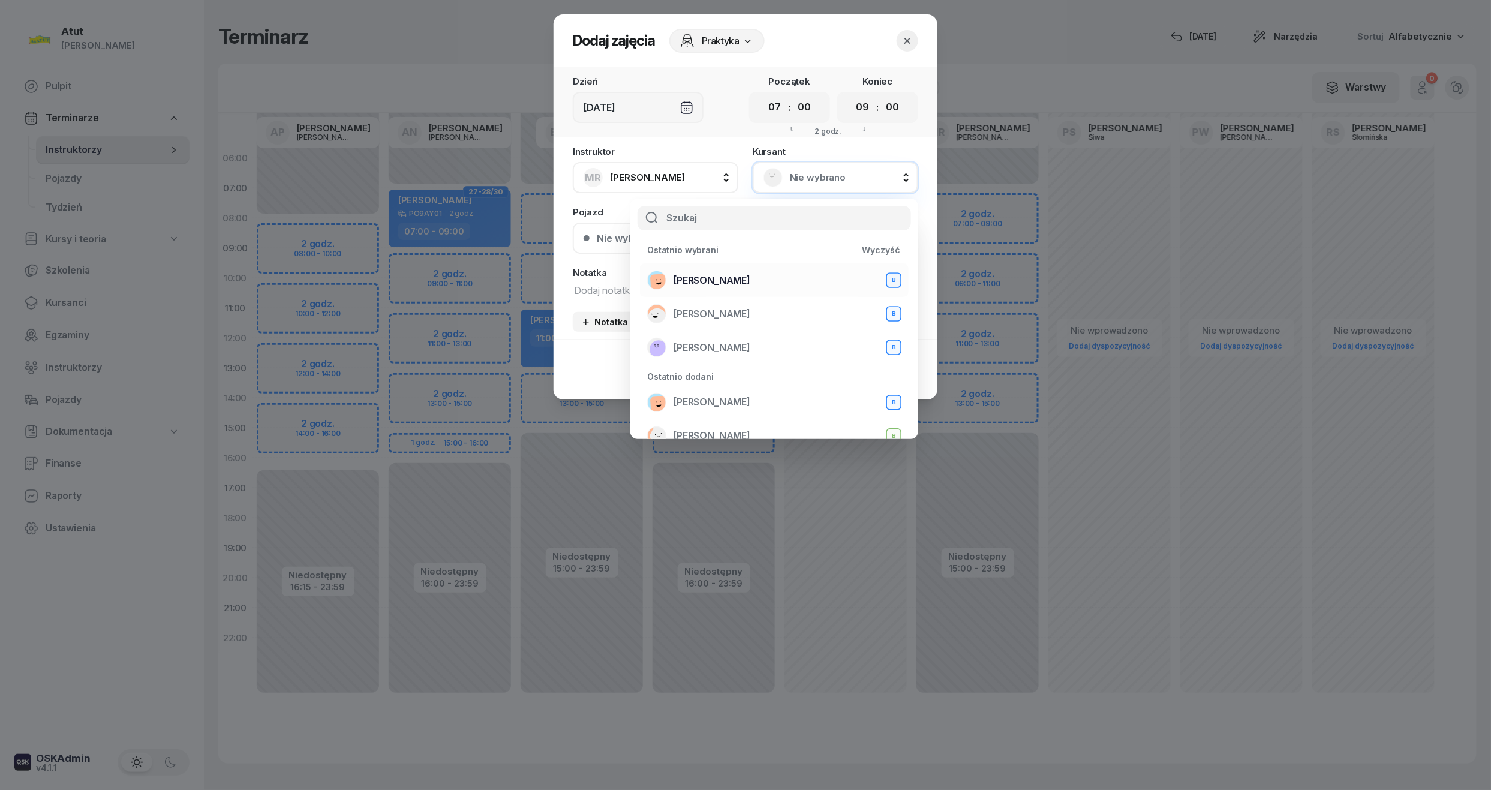
click at [713, 279] on span "[PERSON_NAME]" at bounding box center [711, 281] width 77 height 16
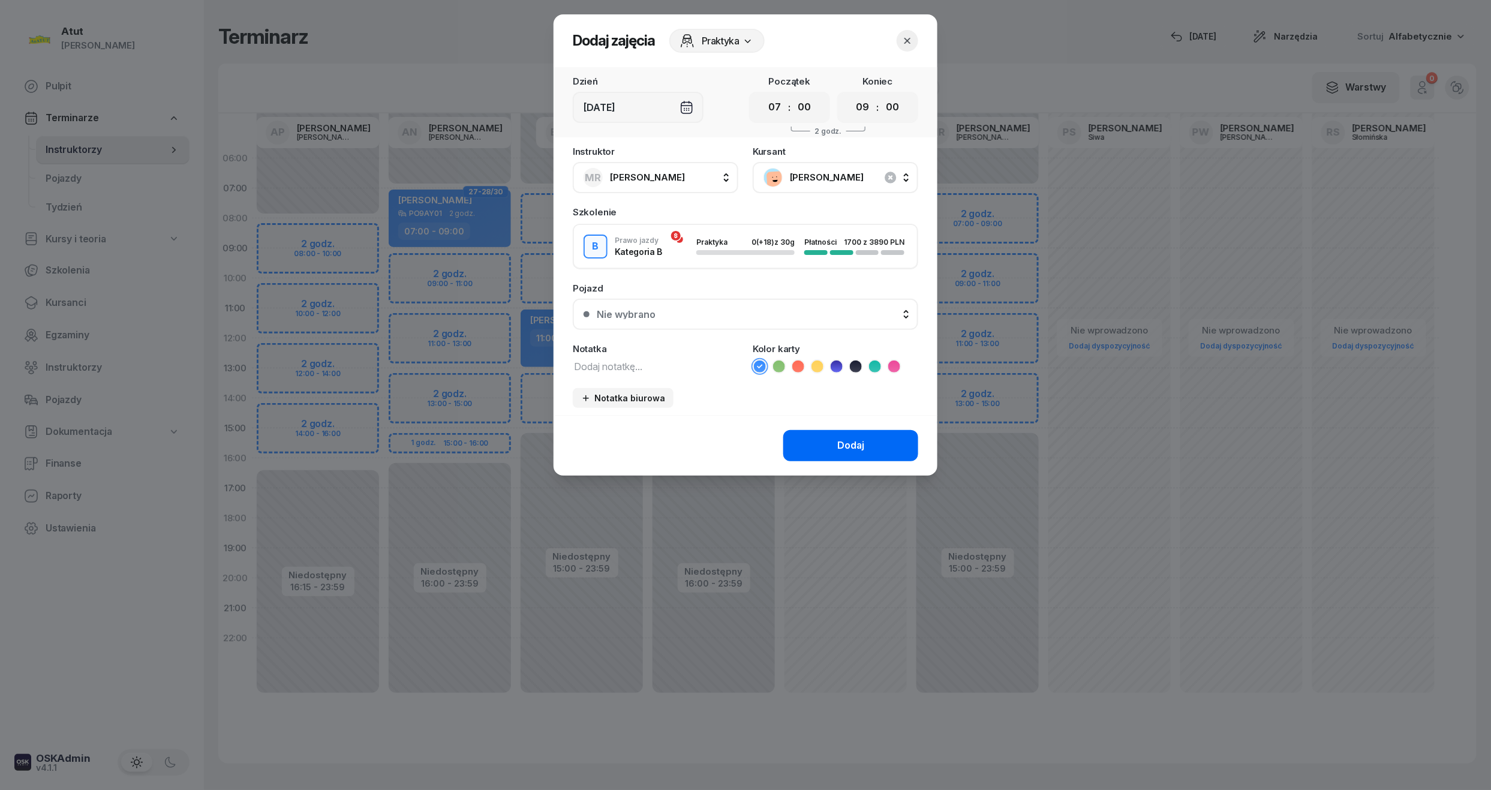
click at [840, 453] on button "Dodaj" at bounding box center [850, 445] width 135 height 31
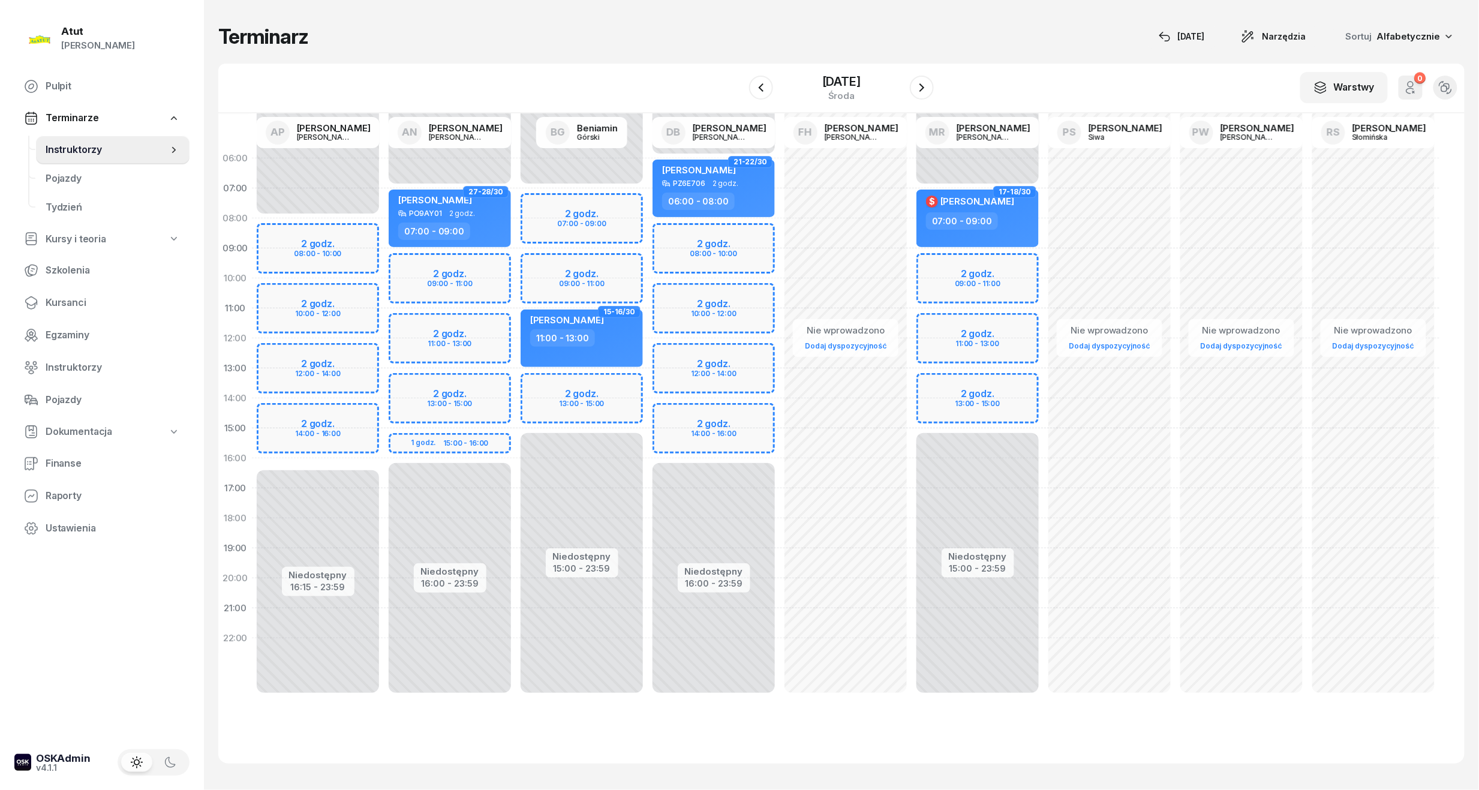
click at [836, 62] on div "Terminarz 9 paź Narzędzia Sortuj Alfabetycznie W Wybierz AP Adam Pytlak AN Artu…" at bounding box center [841, 393] width 1246 height 787
click at [837, 67] on div "W Wybierz AP Adam Pytlak AN Artur Nowakowski BG Beniamin Górski DB Dariusz Bańk…" at bounding box center [841, 89] width 1246 height 50
click at [850, 89] on div "17 grudnia 2025 środa" at bounding box center [841, 88] width 38 height 25
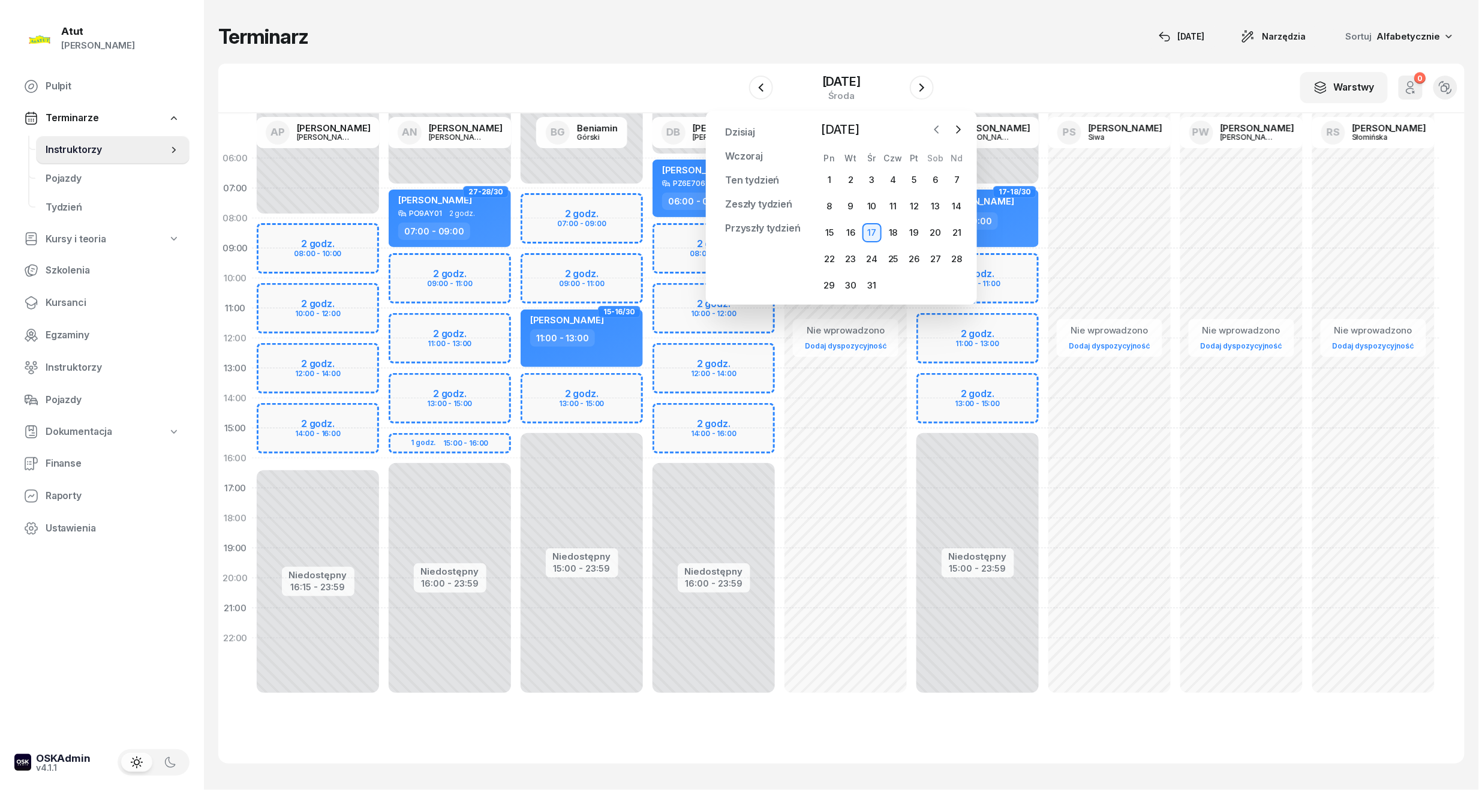
click at [934, 130] on icon "button" at bounding box center [937, 130] width 12 height 12
click at [866, 284] on div "26" at bounding box center [871, 285] width 19 height 19
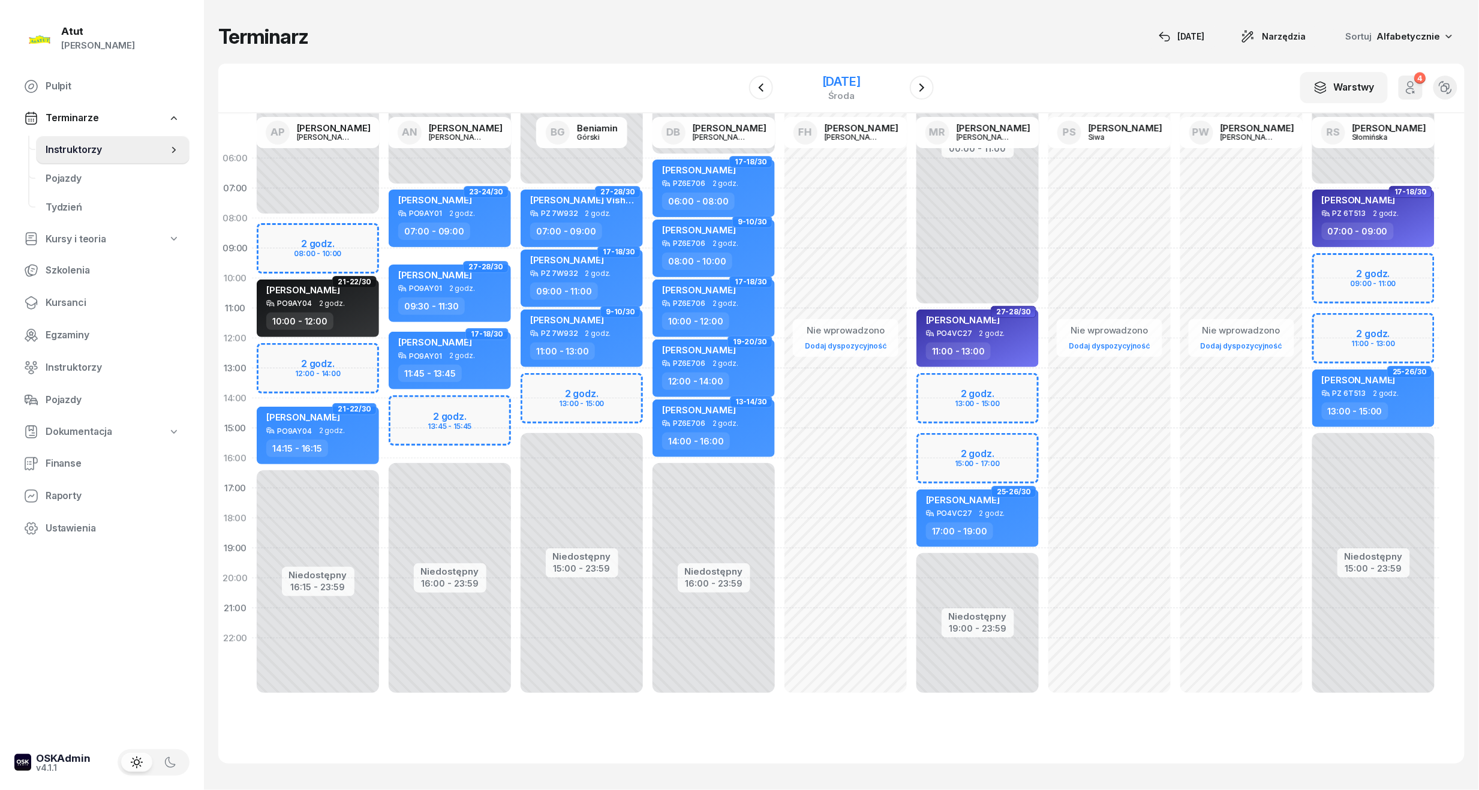
click at [838, 91] on div "środa" at bounding box center [841, 95] width 38 height 9
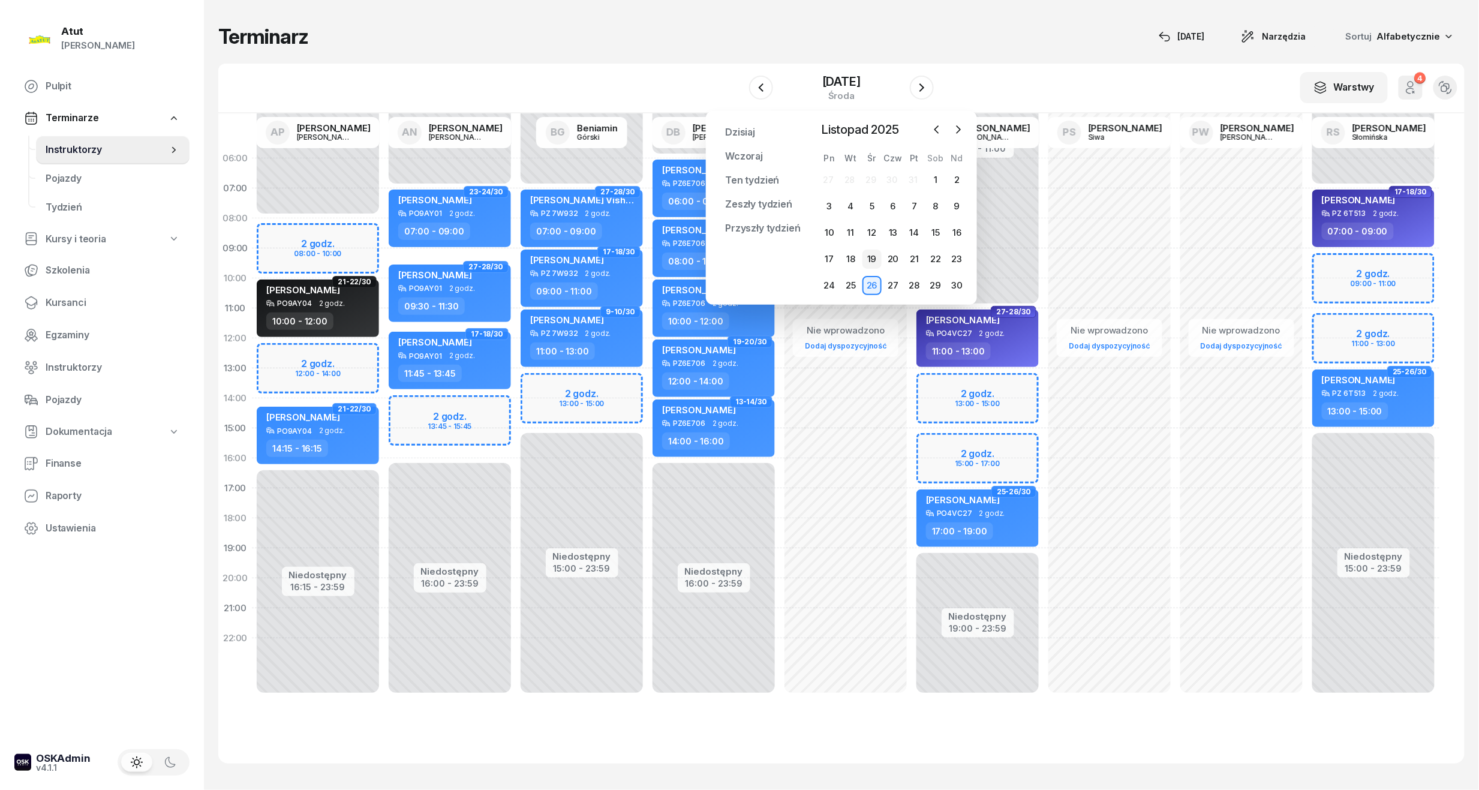
click at [871, 252] on div "19" at bounding box center [871, 258] width 19 height 19
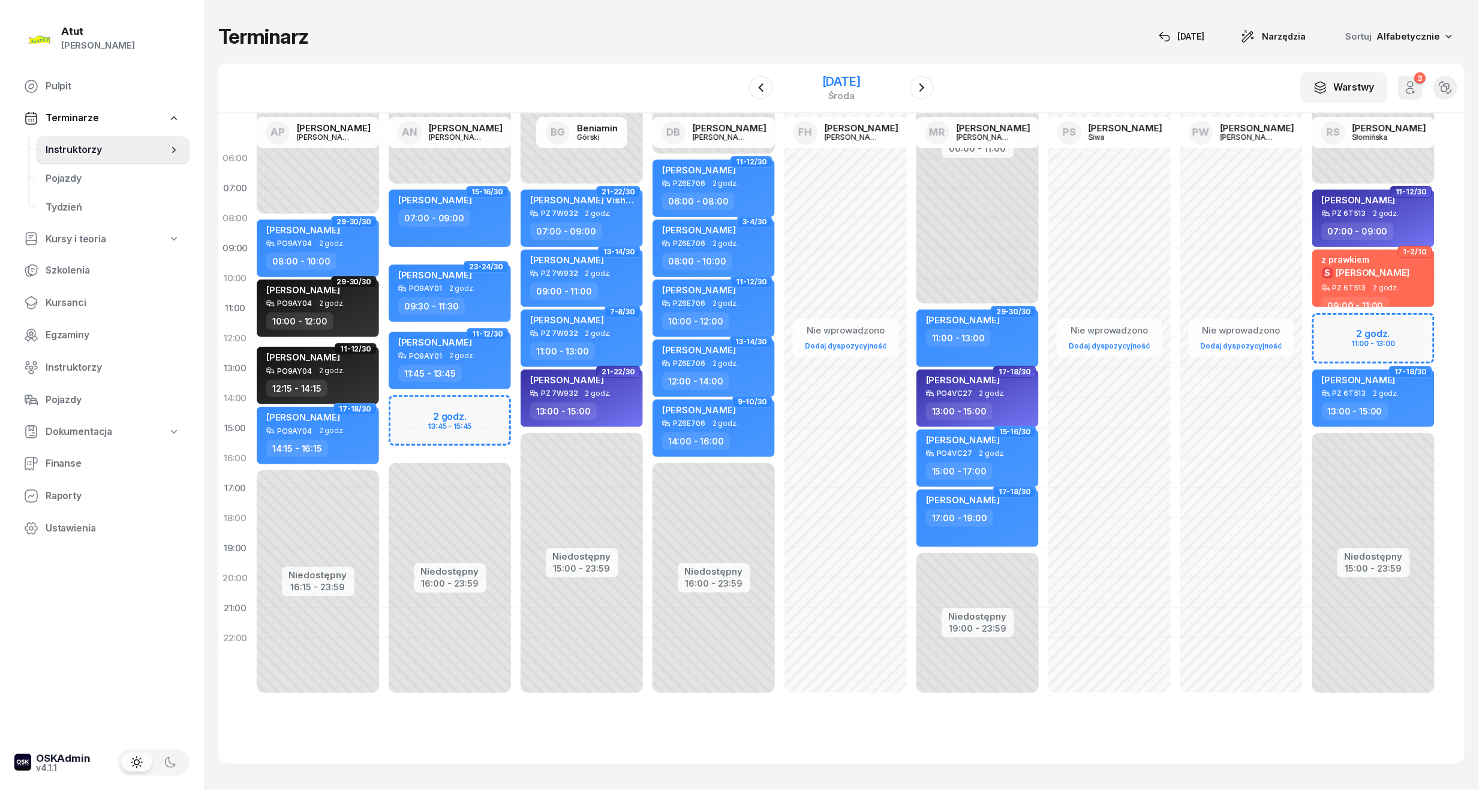
click at [835, 86] on div "[DATE]" at bounding box center [841, 82] width 38 height 12
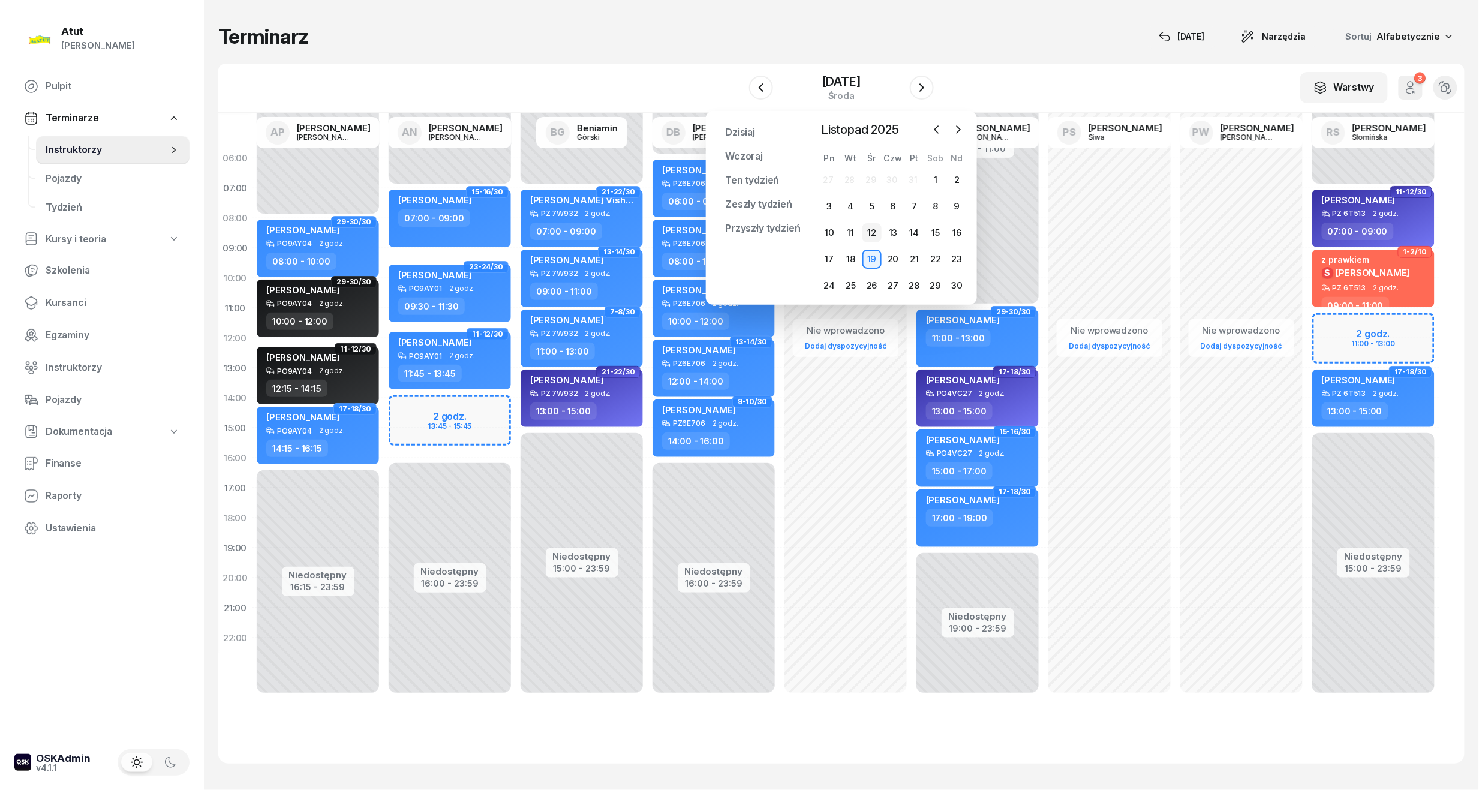
click at [873, 234] on div "12" at bounding box center [871, 232] width 19 height 19
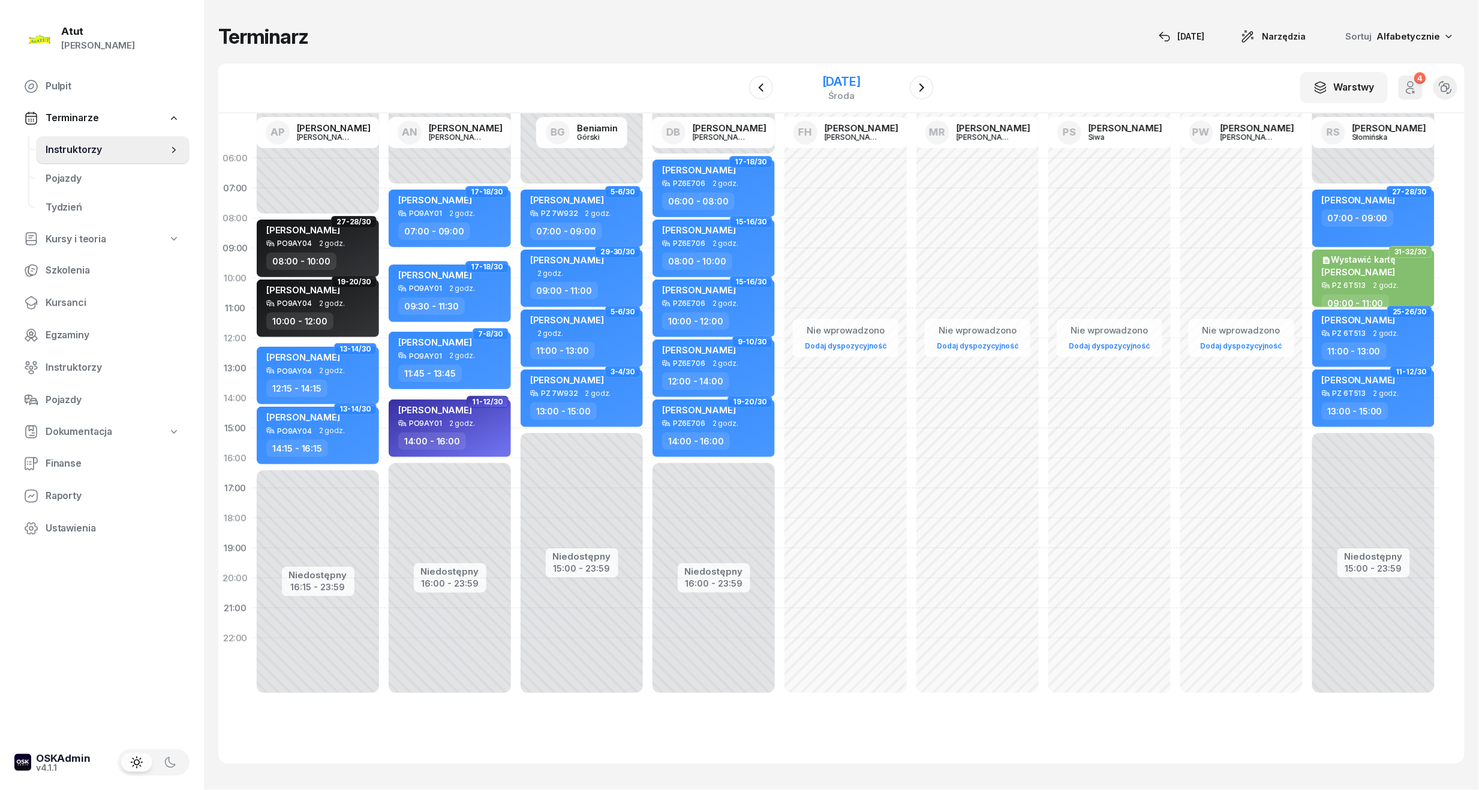
click at [839, 80] on div "[DATE]" at bounding box center [841, 82] width 38 height 12
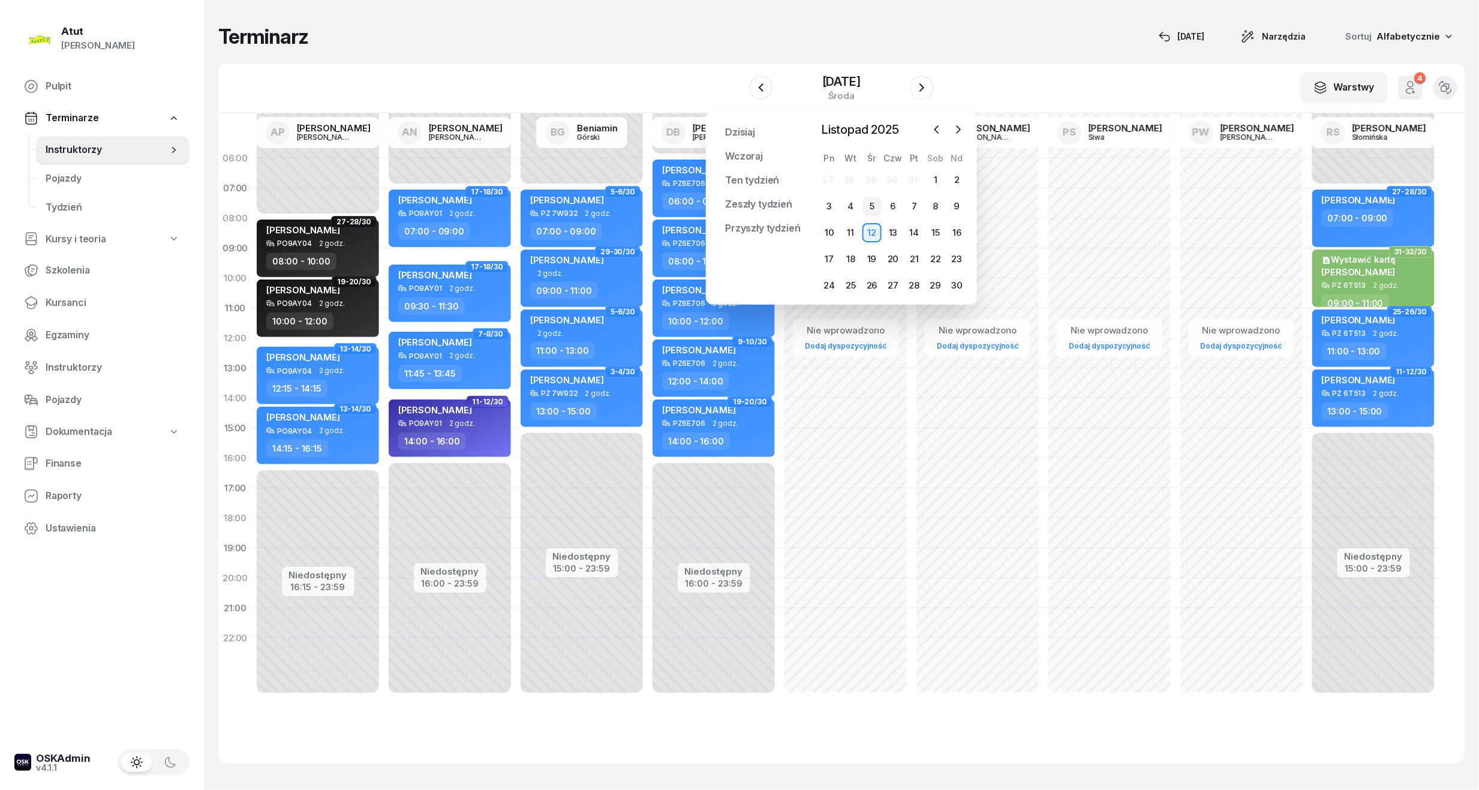
click at [869, 204] on div "5" at bounding box center [871, 206] width 19 height 19
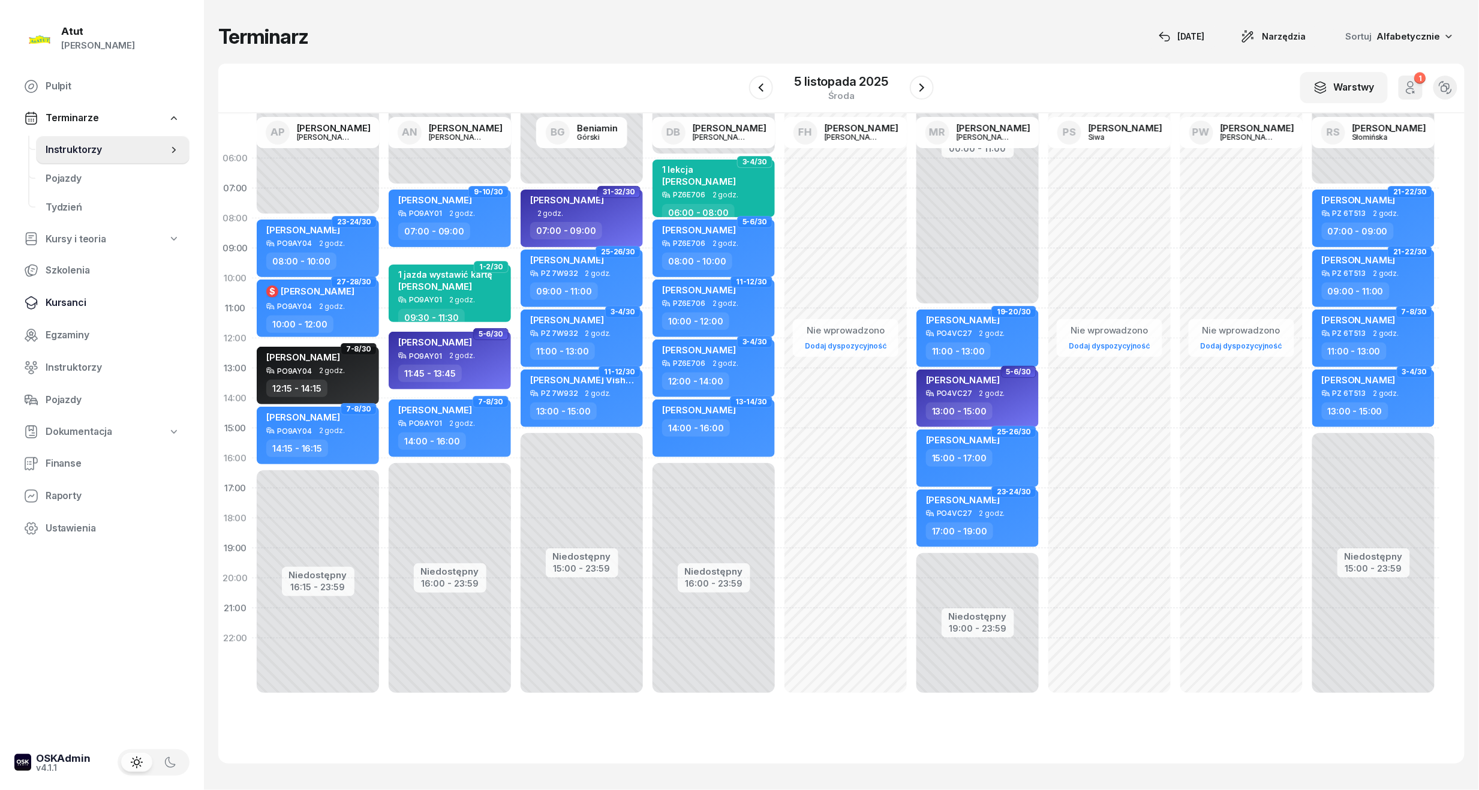
click at [56, 293] on link "Kursanci" at bounding box center [101, 302] width 175 height 29
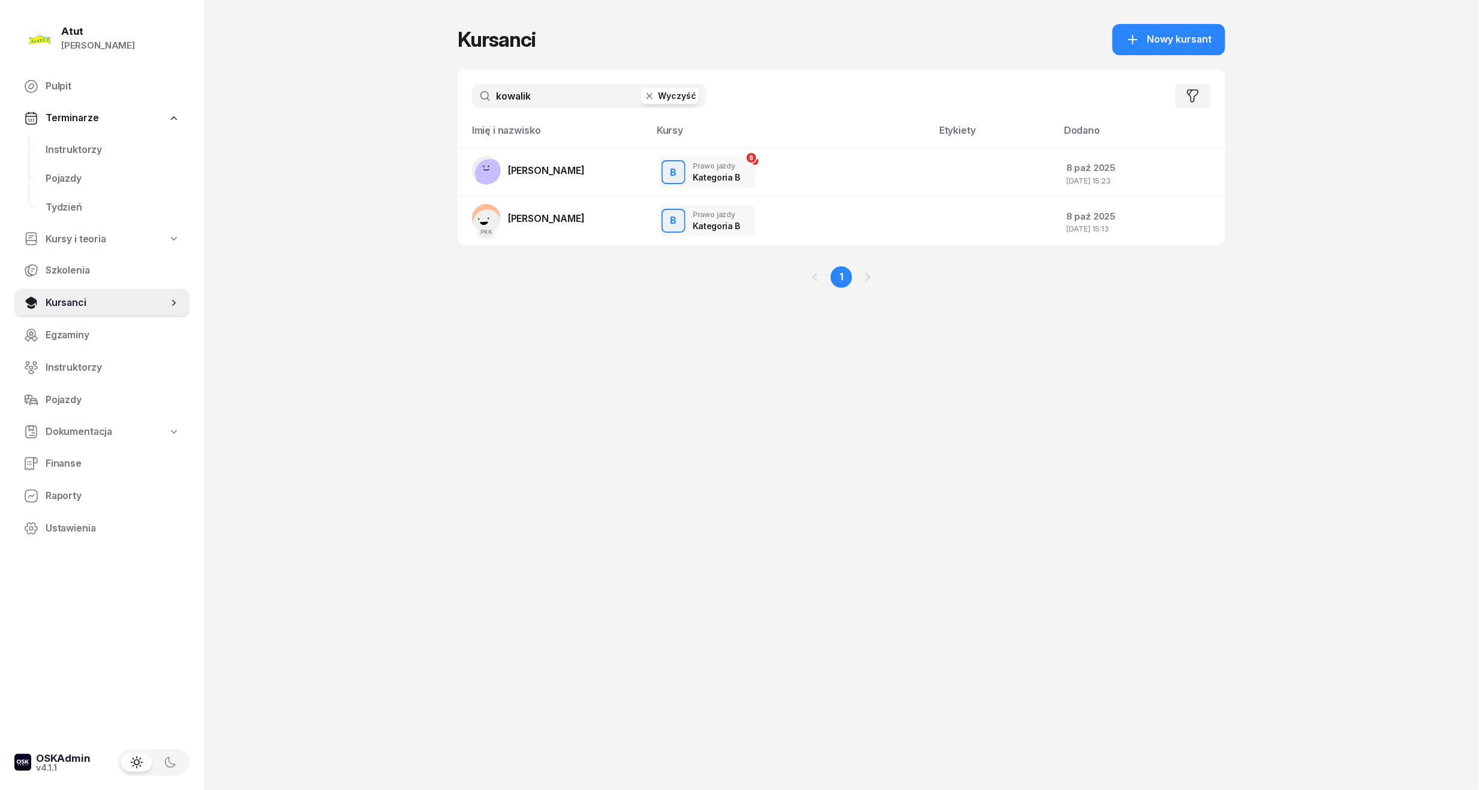
drag, startPoint x: 579, startPoint y: 90, endPoint x: -31, endPoint y: 123, distance: 610.7
click at [0, 123] on html "Paulina Atut Paulina Lis Pulpit Terminarze Instruktorzy Pojazdy Tydzień Kursy i…" at bounding box center [739, 395] width 1479 height 790
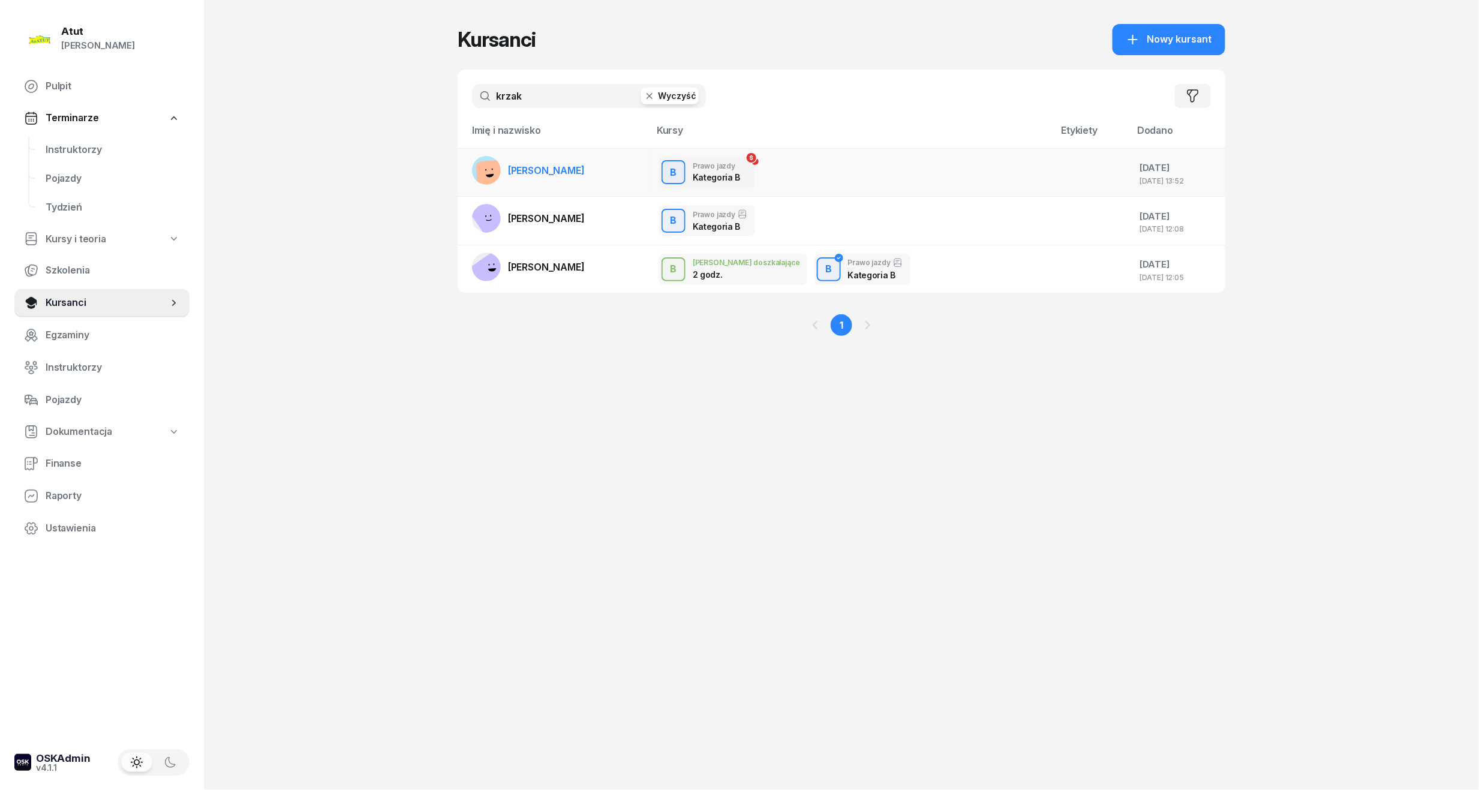
type input "krzak"
click at [557, 162] on link "[PERSON_NAME]" at bounding box center [528, 170] width 113 height 29
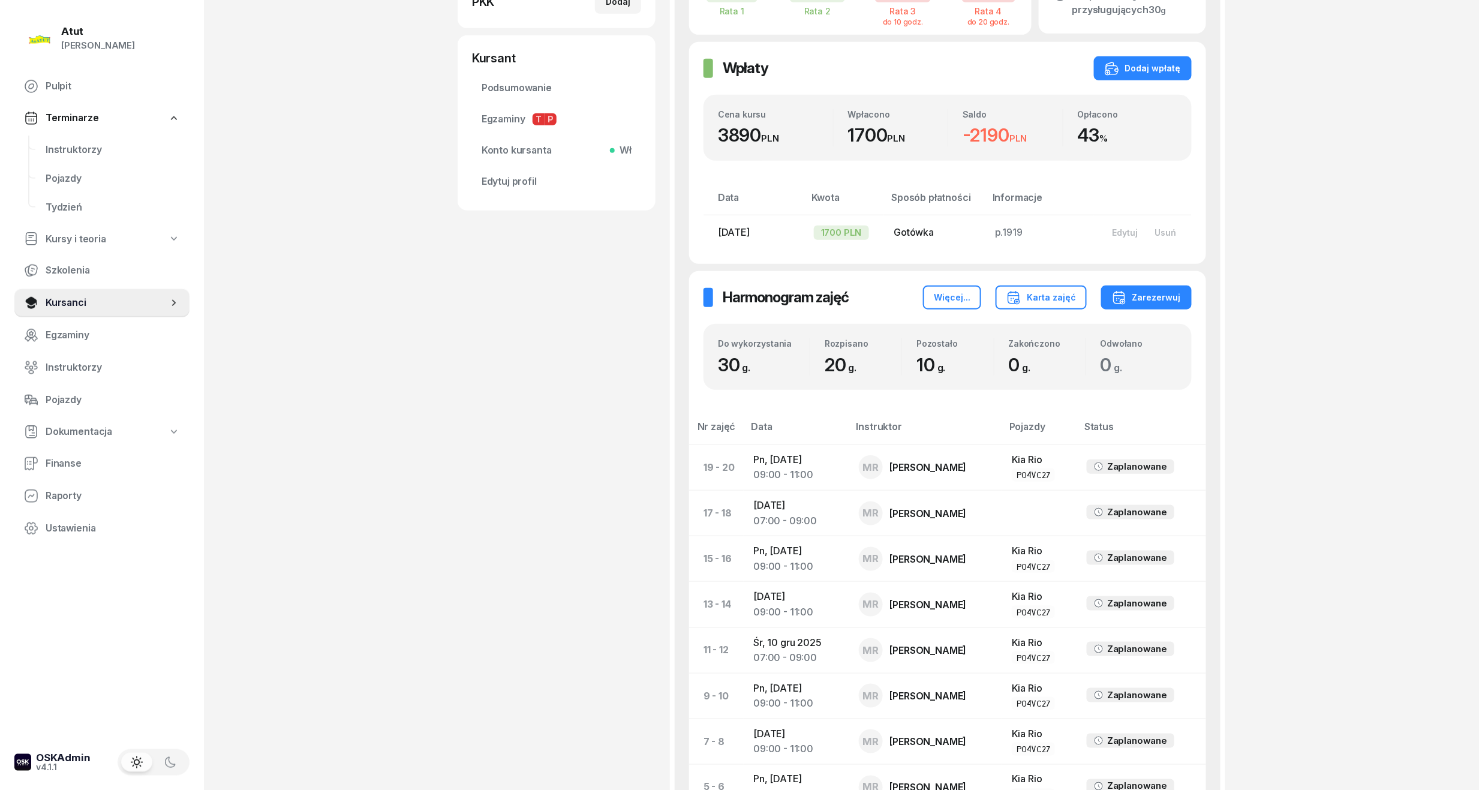
scroll to position [320, 0]
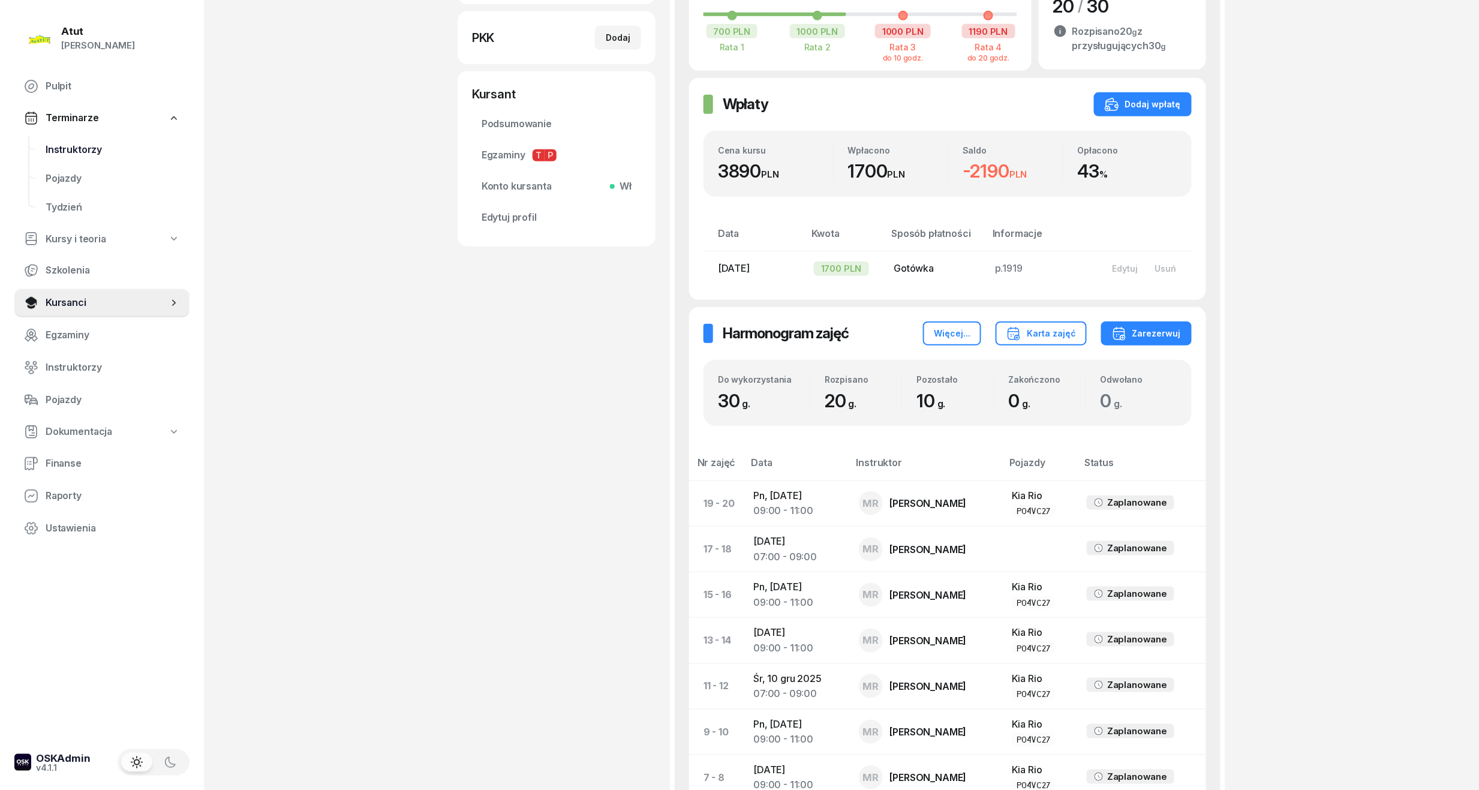
click at [70, 161] on link "Instruktorzy" at bounding box center [112, 150] width 153 height 29
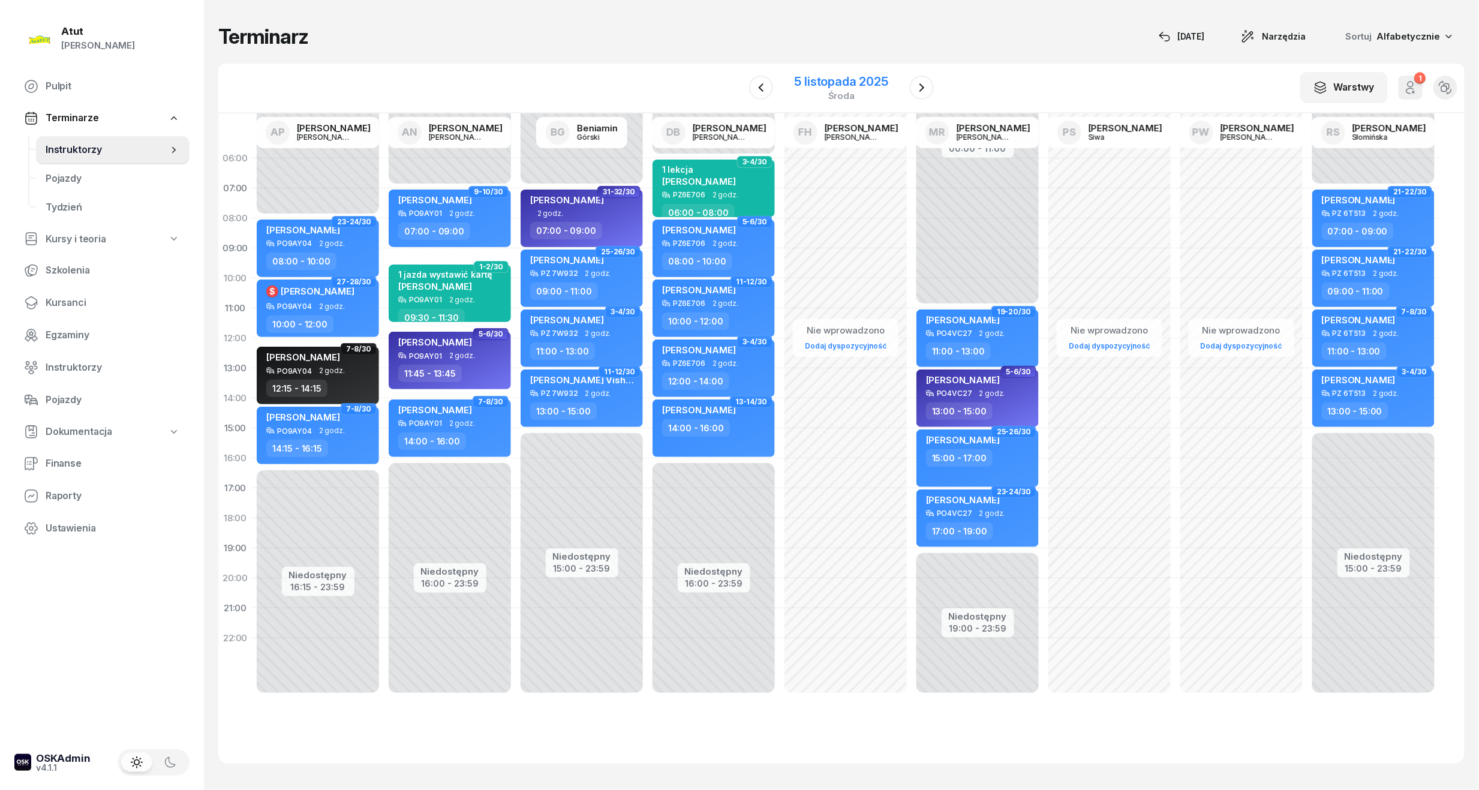
click at [845, 82] on div "5 listopada 2025" at bounding box center [841, 82] width 94 height 12
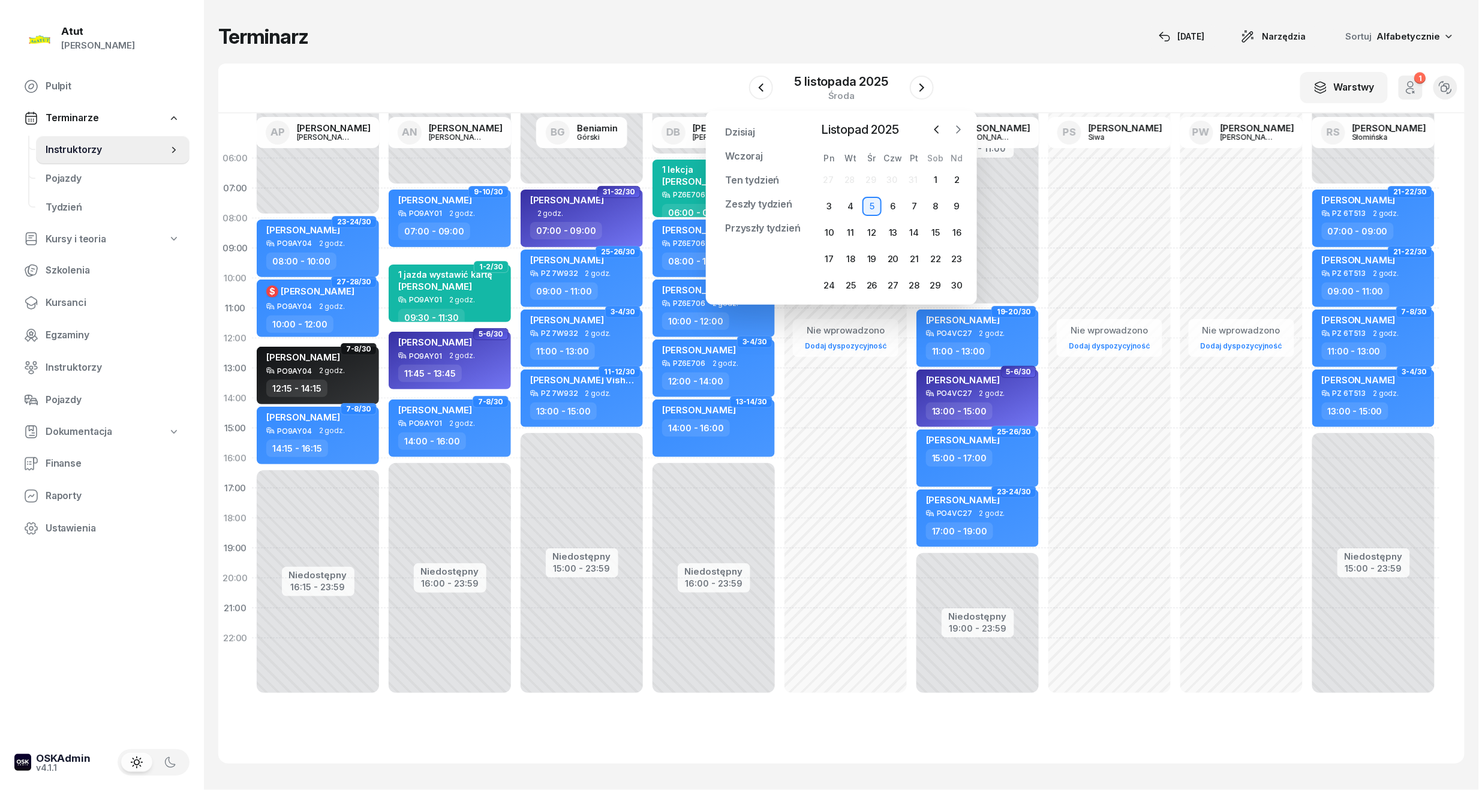
click at [958, 125] on icon "button" at bounding box center [958, 130] width 12 height 12
drag, startPoint x: 867, startPoint y: 285, endPoint x: 879, endPoint y: 276, distance: 15.0
click at [867, 284] on div "31" at bounding box center [871, 285] width 19 height 19
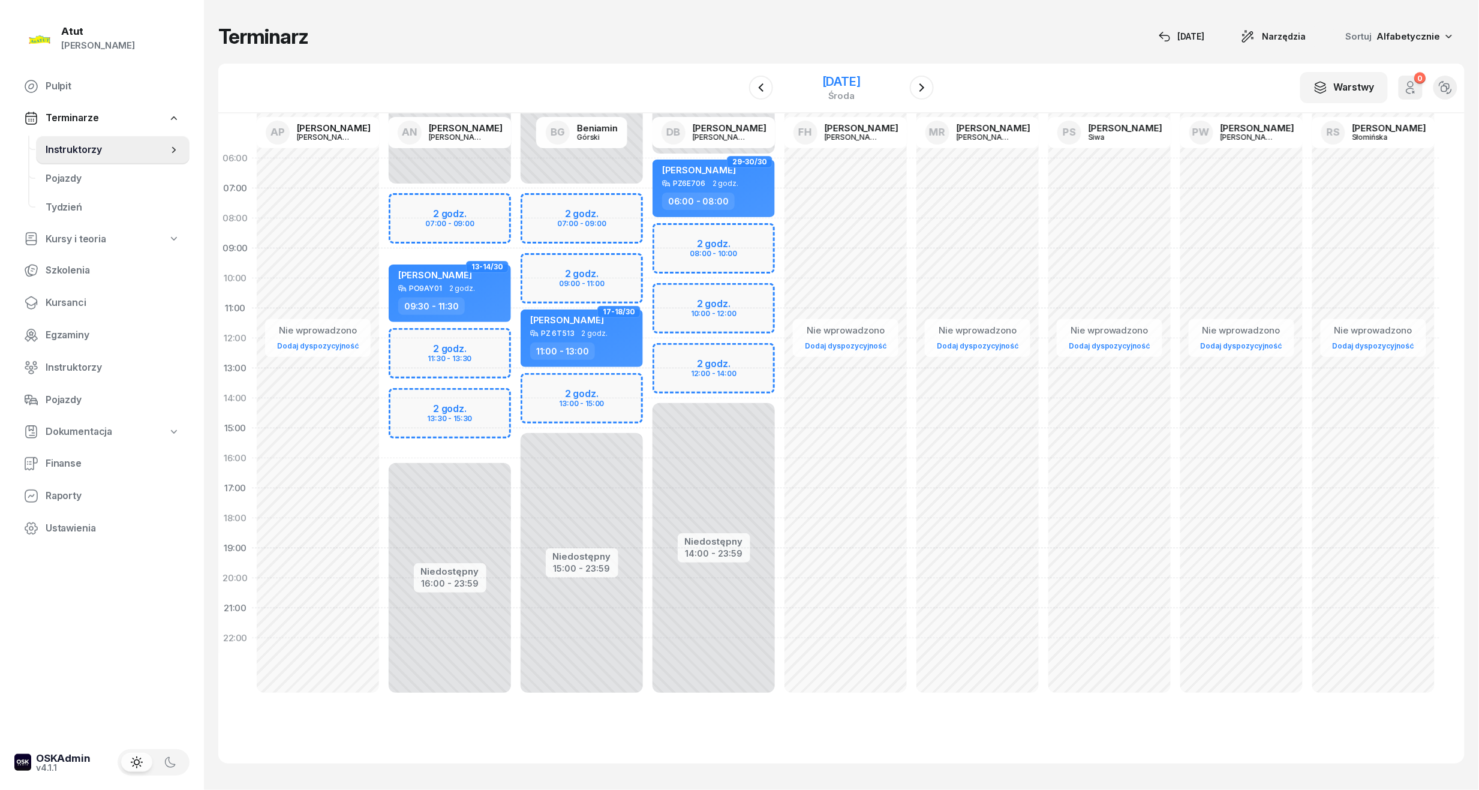
click at [845, 84] on div "[DATE]" at bounding box center [841, 82] width 38 height 12
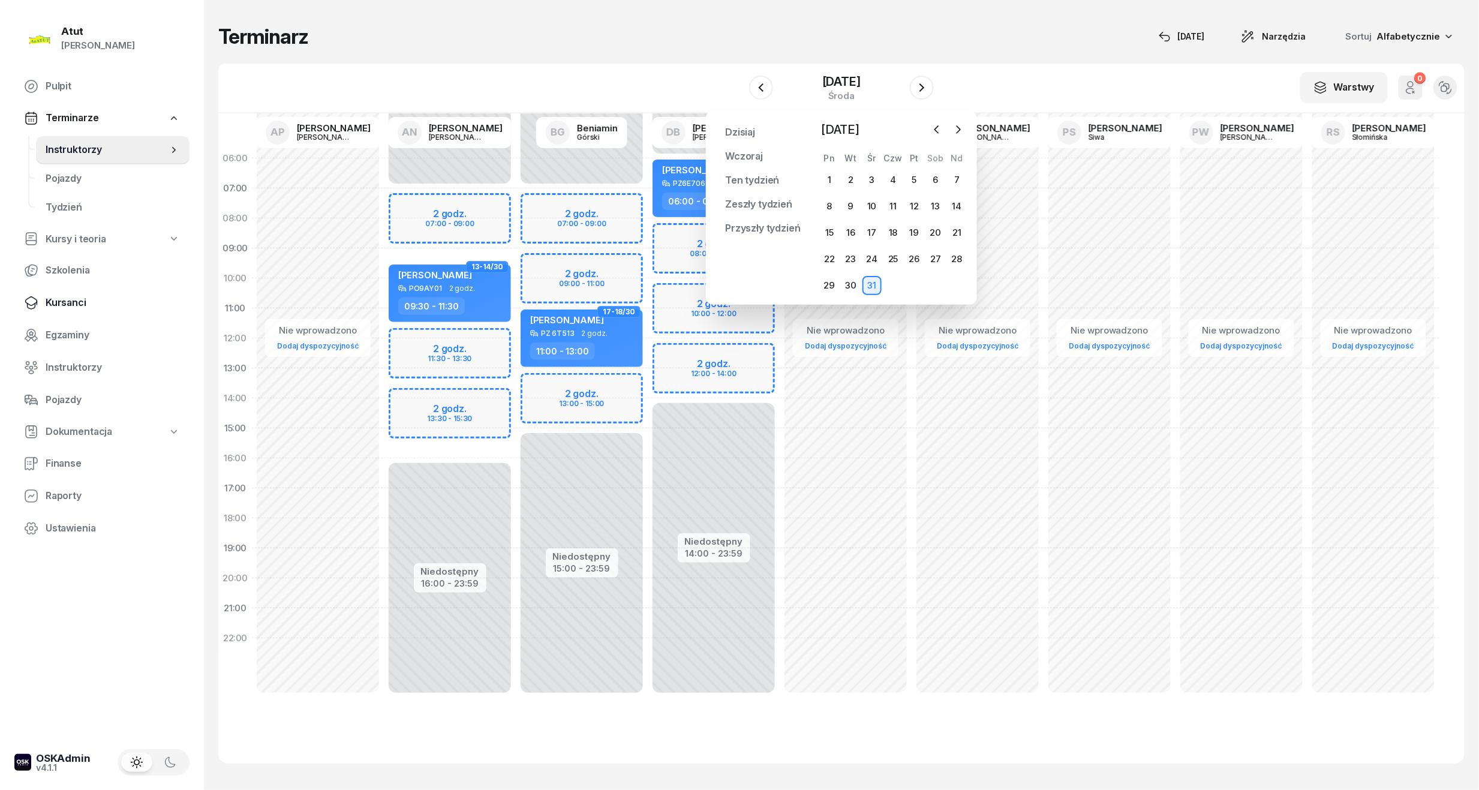
click at [75, 299] on span "Kursanci" at bounding box center [113, 303] width 134 height 16
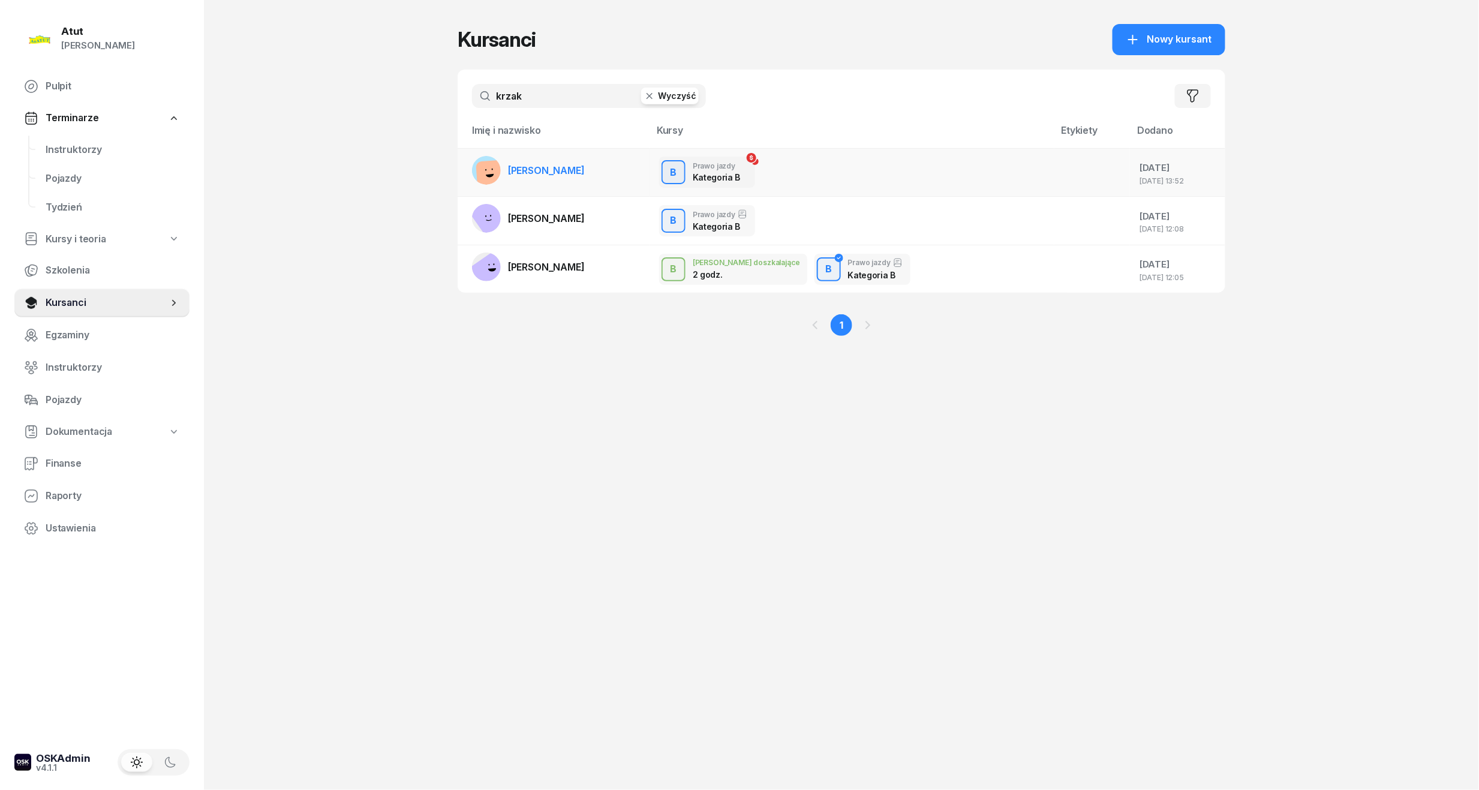
click at [538, 164] on span "[PERSON_NAME]" at bounding box center [546, 170] width 77 height 12
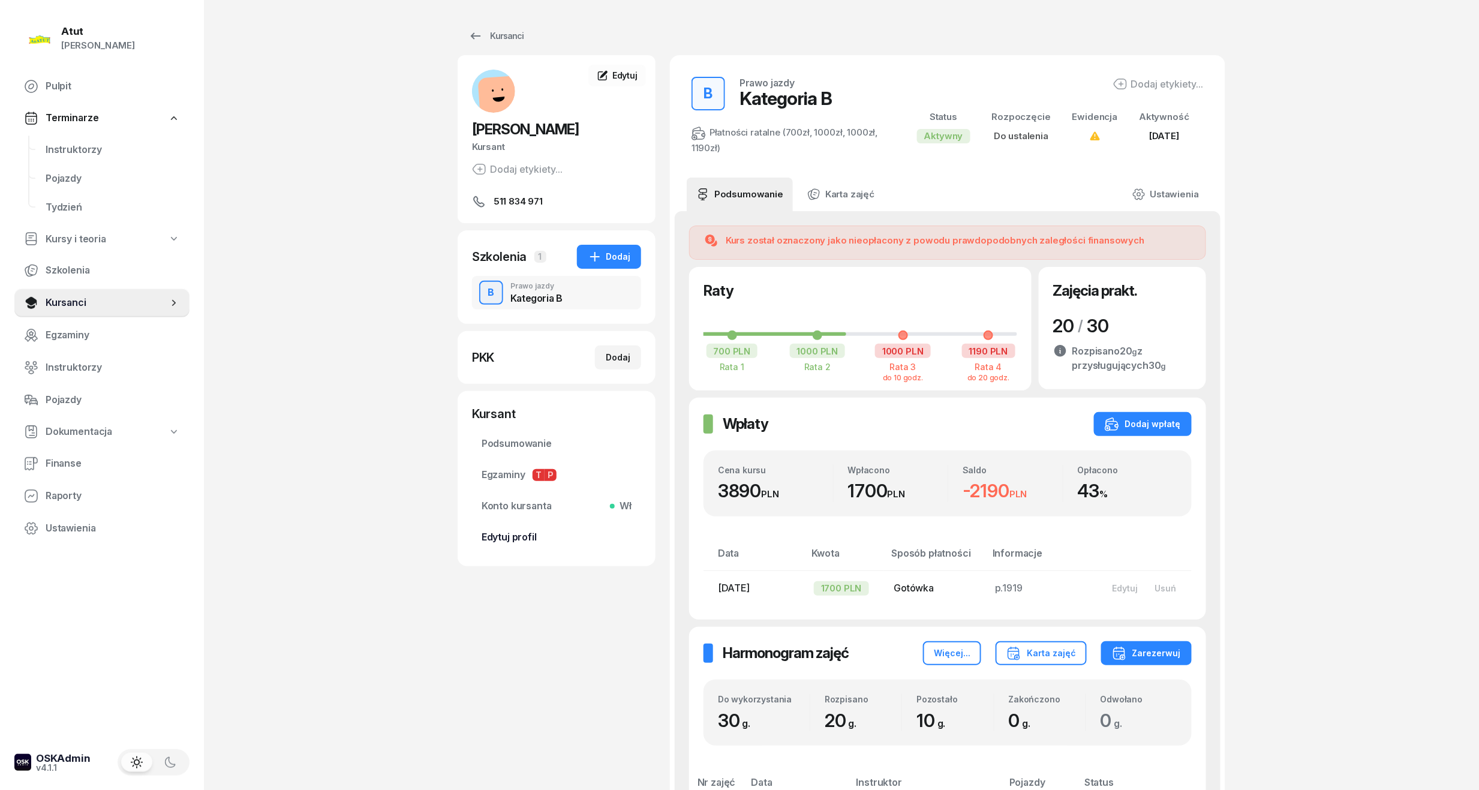
click at [497, 535] on span "Edytuj profil" at bounding box center [556, 537] width 150 height 16
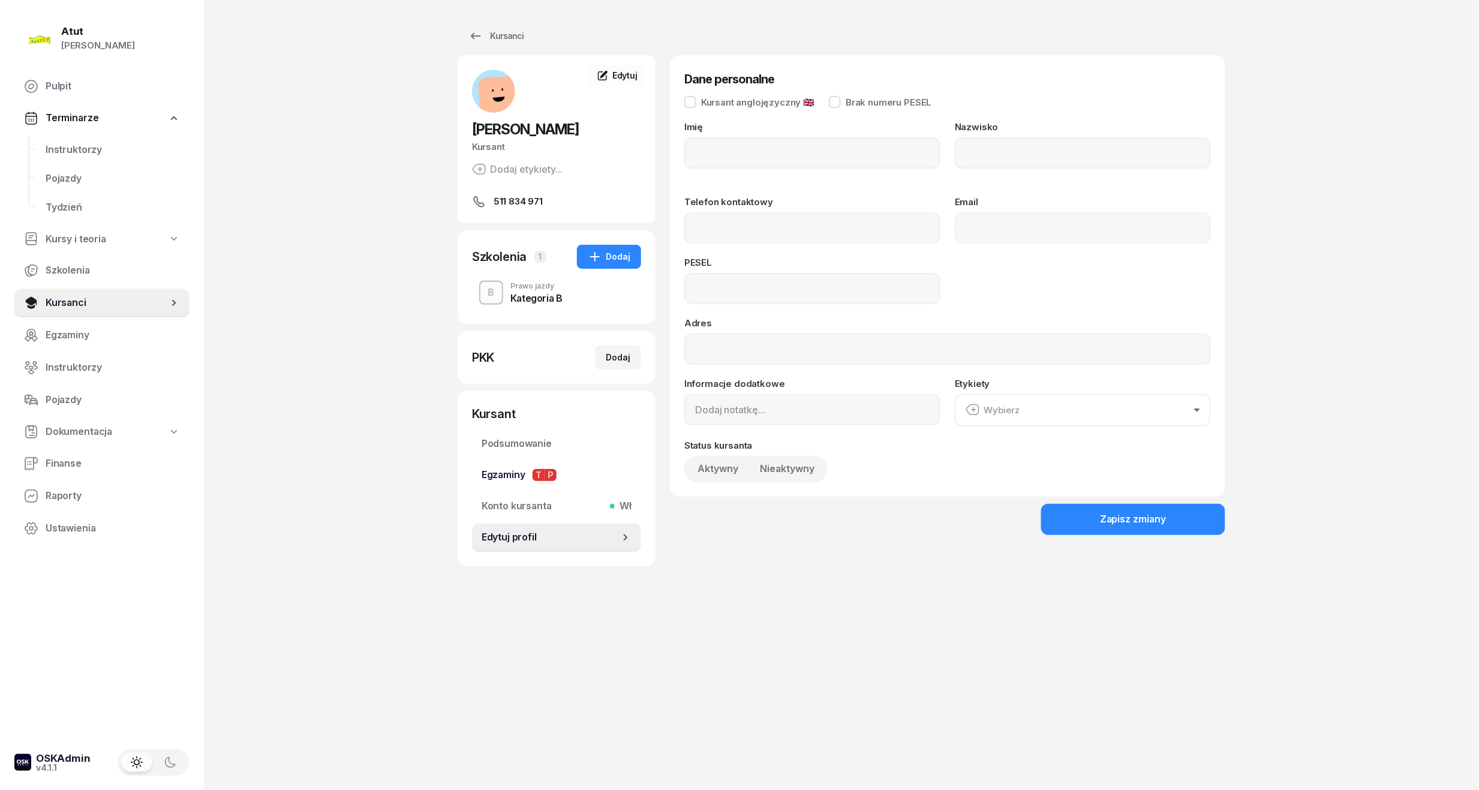
type input "Mateusz"
type input "Krzak"
type input "511834971"
type input "06231705417"
click at [706, 233] on input "511 834 971" at bounding box center [812, 227] width 256 height 31
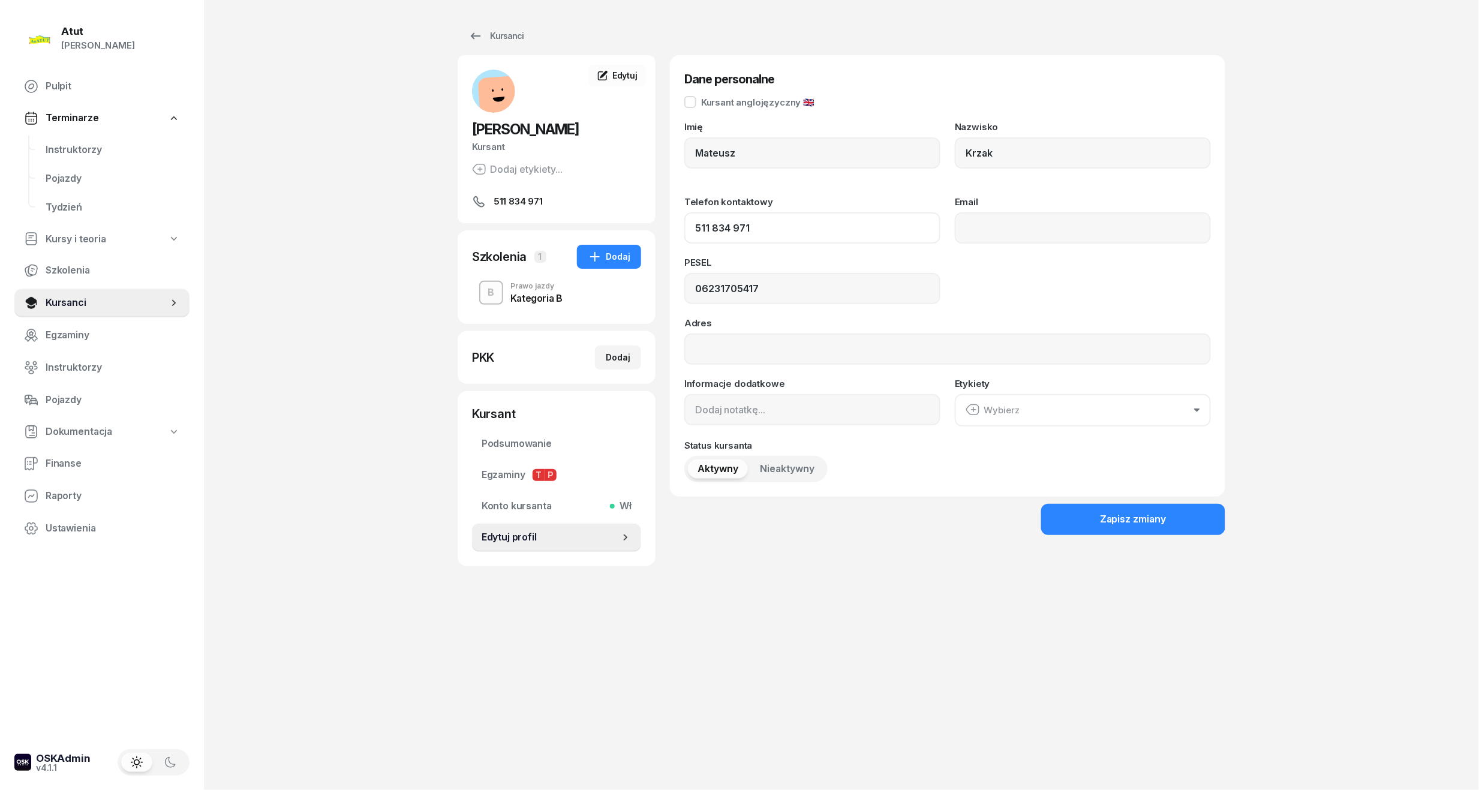
click at [705, 228] on input "511 834 971" at bounding box center [812, 227] width 256 height 31
type input "512 834 971"
click at [1120, 523] on div "Zapisz zmiany" at bounding box center [1133, 519] width 67 height 16
click at [65, 298] on span "Kursanci" at bounding box center [107, 303] width 122 height 16
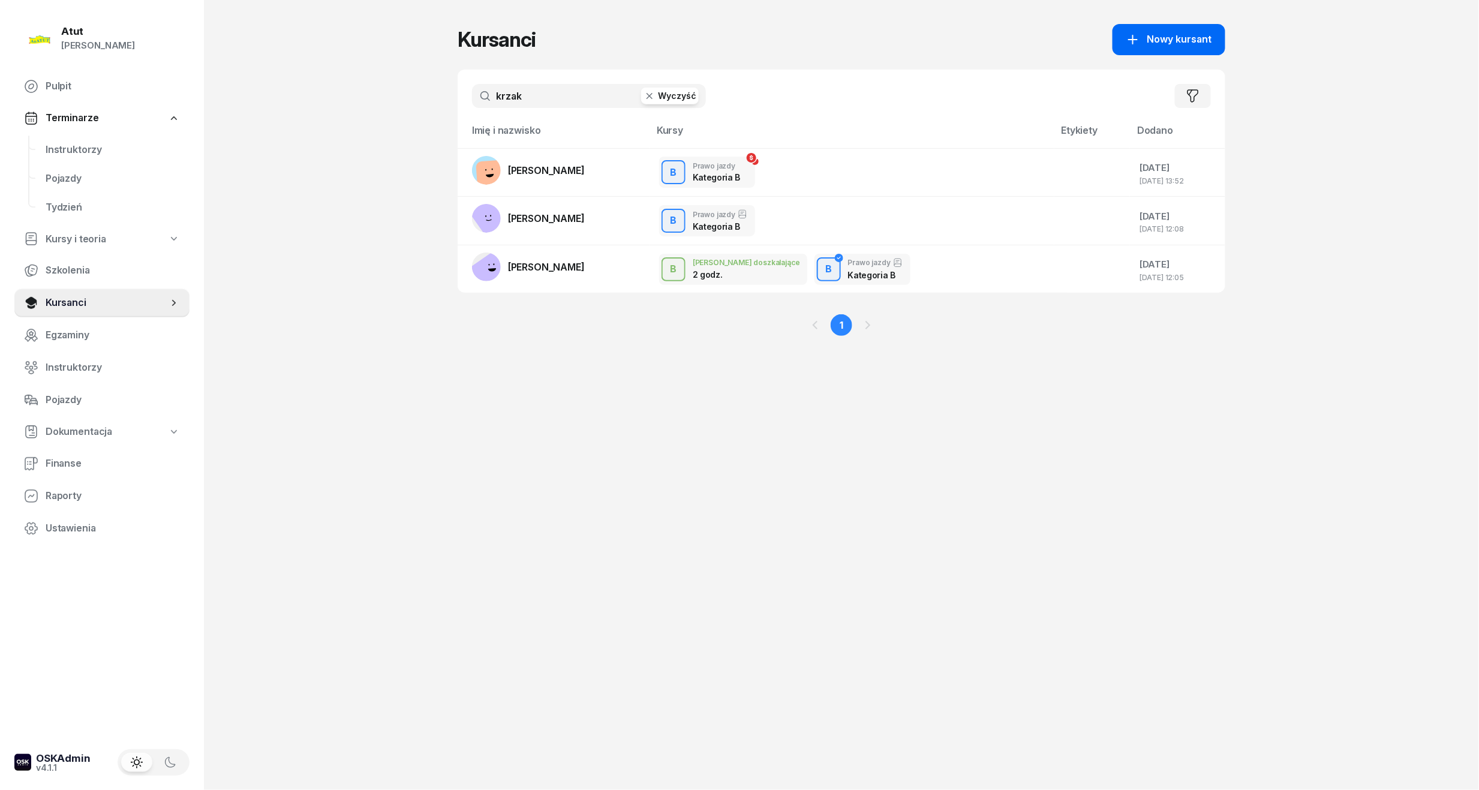
click at [1204, 37] on span "Nowy kursant" at bounding box center [1179, 40] width 65 height 16
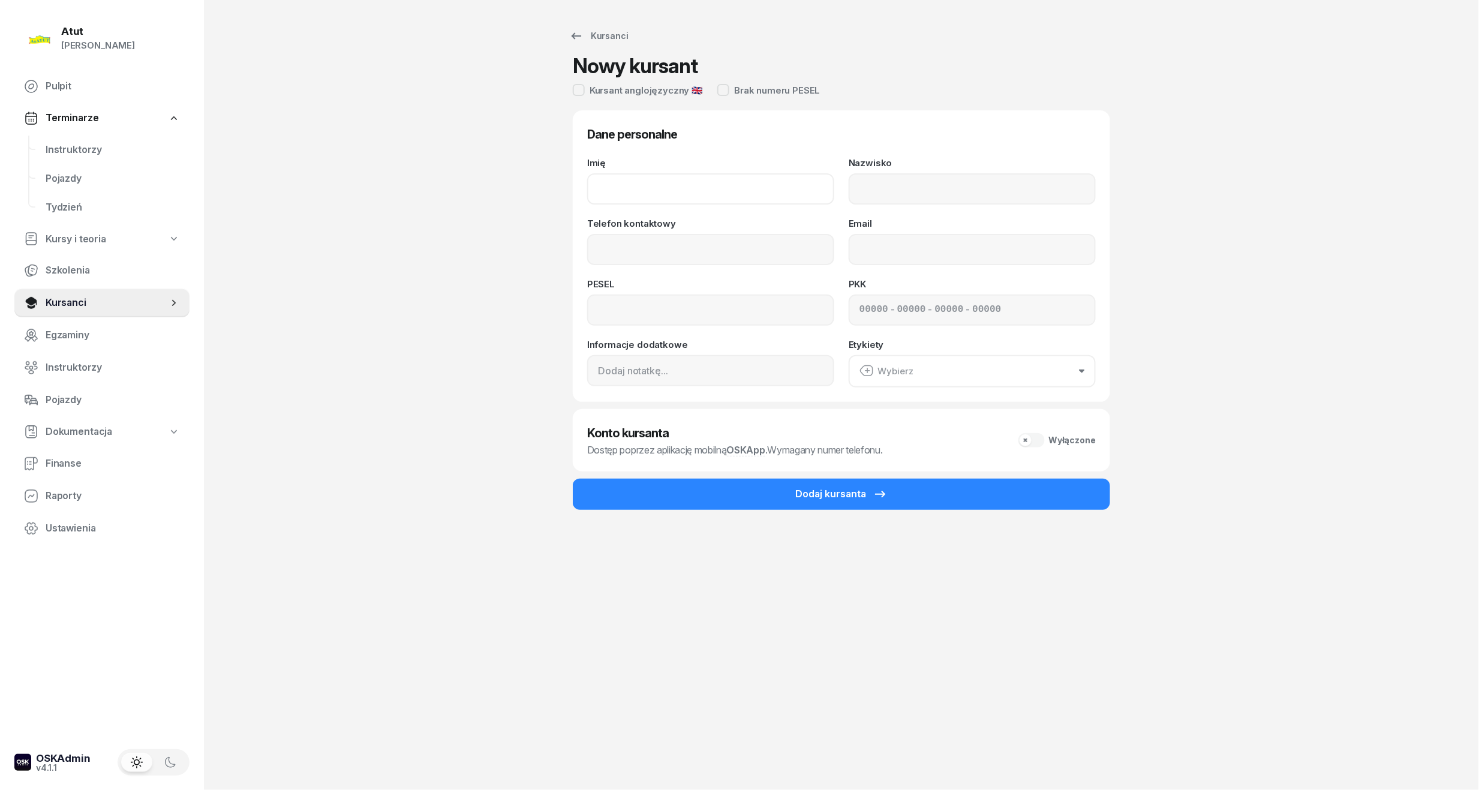
click at [693, 180] on input "Imię" at bounding box center [710, 188] width 247 height 31
type input "Olga"
click at [888, 199] on input "Nazwisko" at bounding box center [971, 188] width 247 height 31
drag, startPoint x: 938, startPoint y: 192, endPoint x: 890, endPoint y: 199, distance: 47.8
click at [890, 199] on input "Skrzydelwska" at bounding box center [971, 188] width 247 height 31
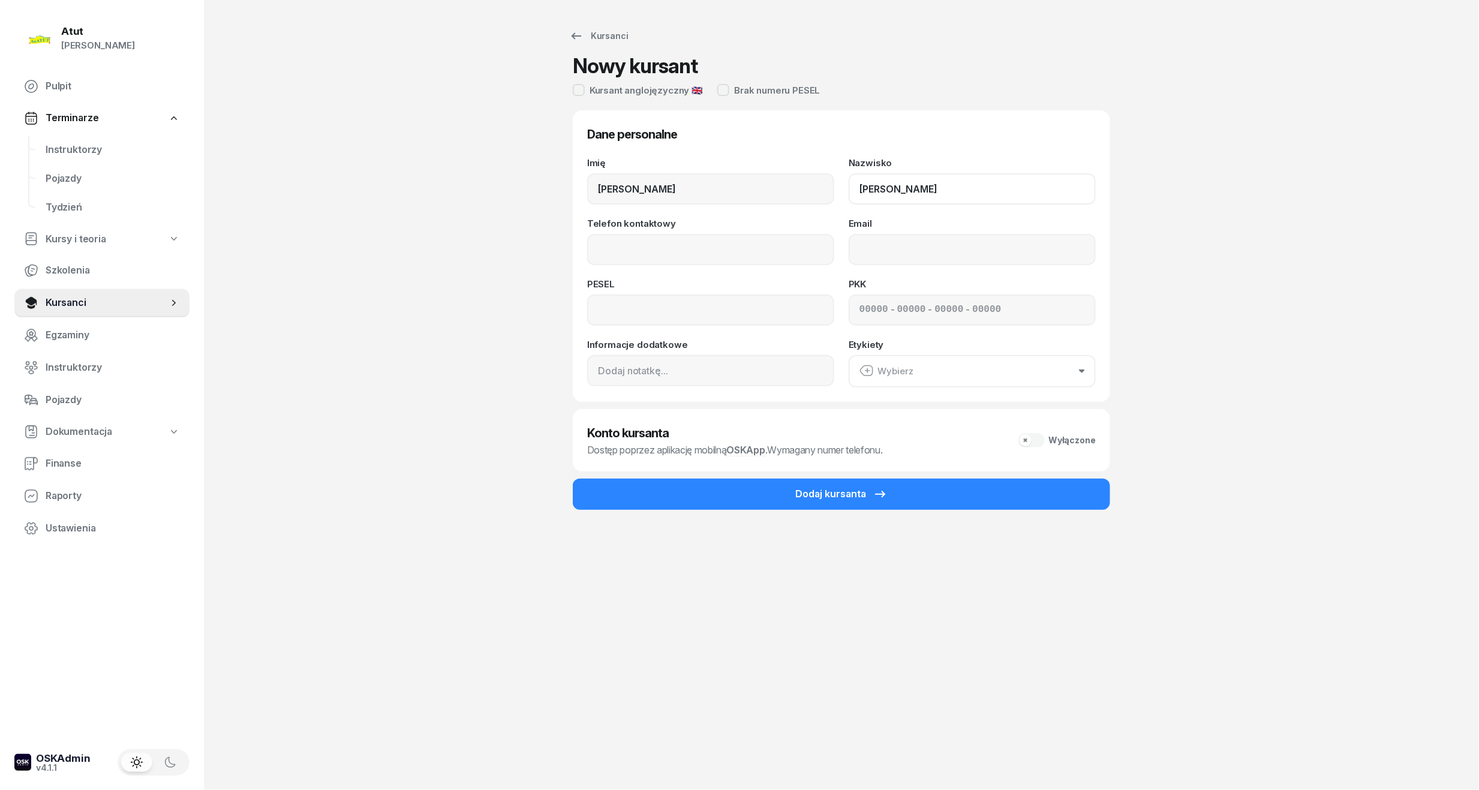
type input "Skrzydlewska"
drag, startPoint x: 797, startPoint y: 238, endPoint x: 793, endPoint y: 245, distance: 8.2
click at [797, 238] on input "Telefon kontaktowy" at bounding box center [710, 249] width 247 height 31
type input "572 727 131"
click at [744, 317] on input at bounding box center [710, 309] width 247 height 31
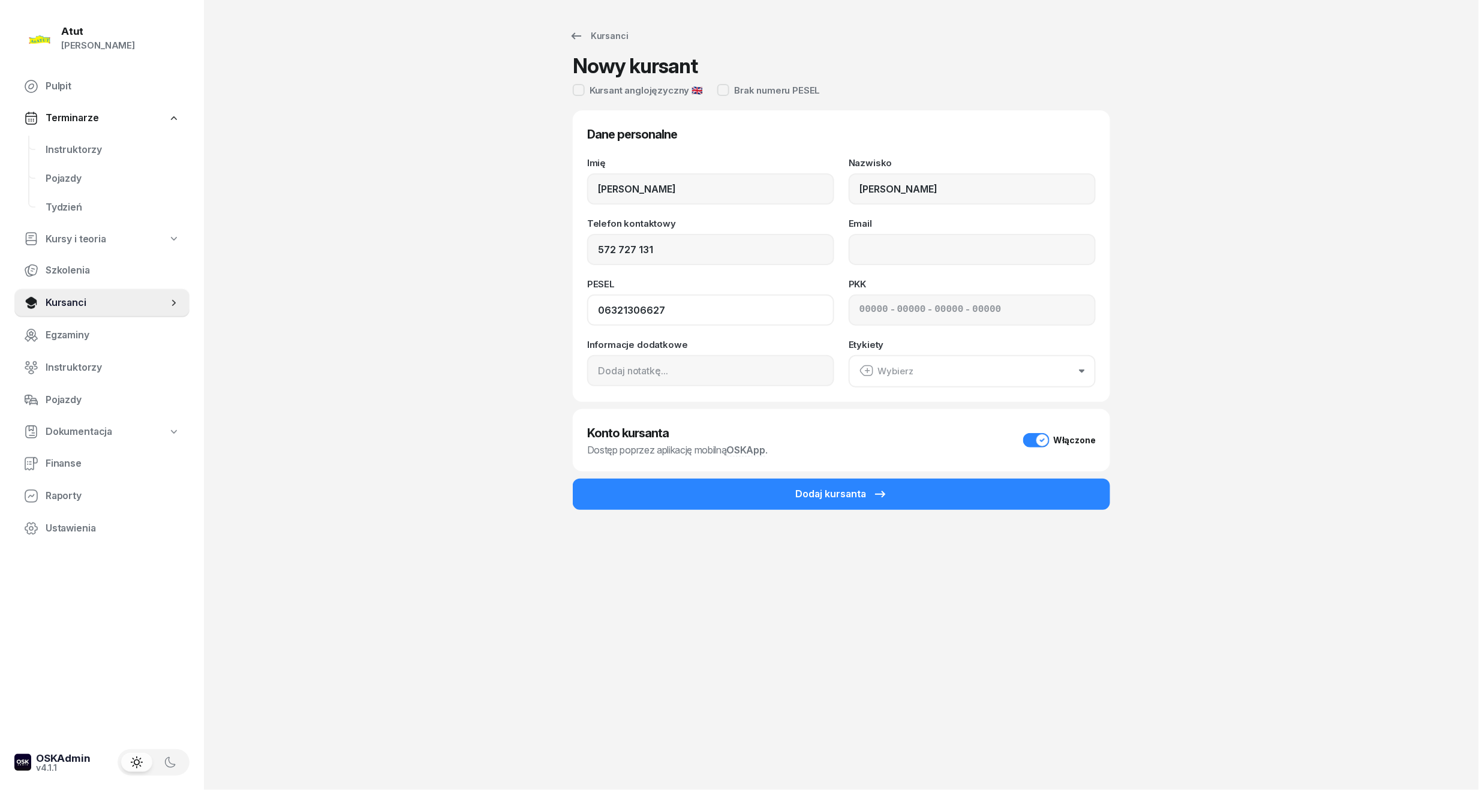
type input "06321306627"
click at [860, 305] on input at bounding box center [873, 310] width 29 height 16
type input "42580"
type input "8"
click at [909, 303] on input at bounding box center [911, 310] width 29 height 16
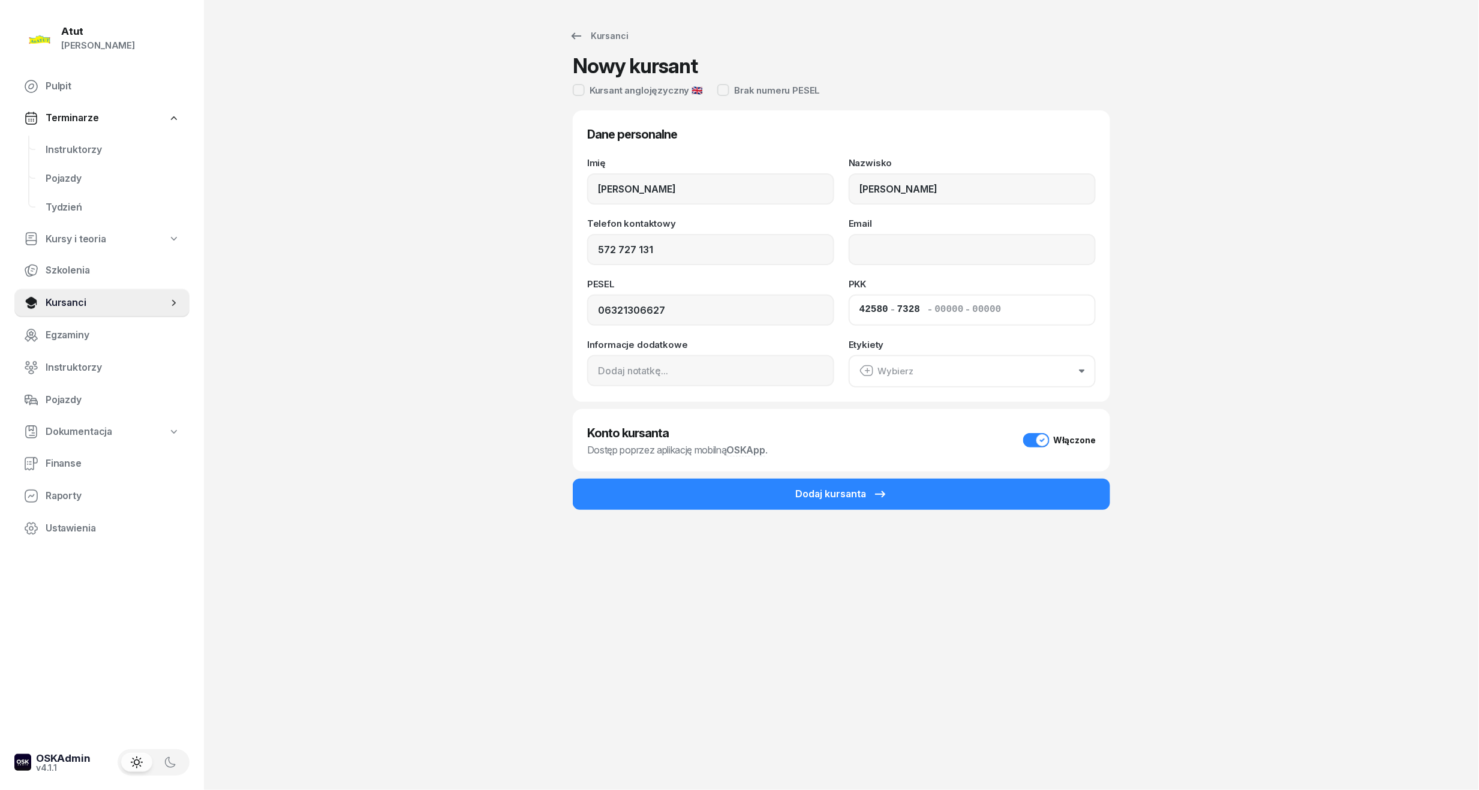
type input "73289"
type input "42573"
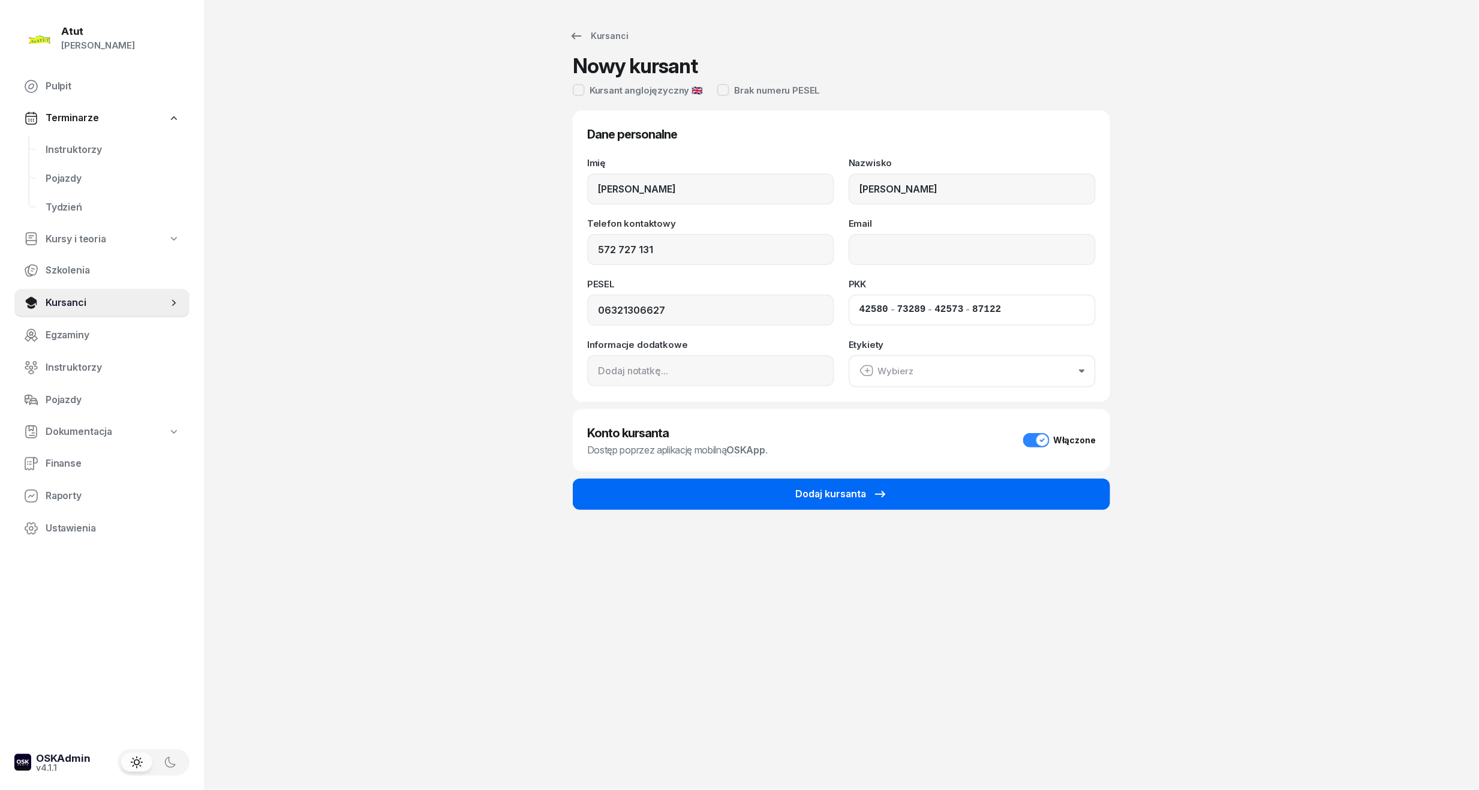
type input "87122"
click at [847, 492] on div "Dodaj kursanta" at bounding box center [841, 494] width 92 height 16
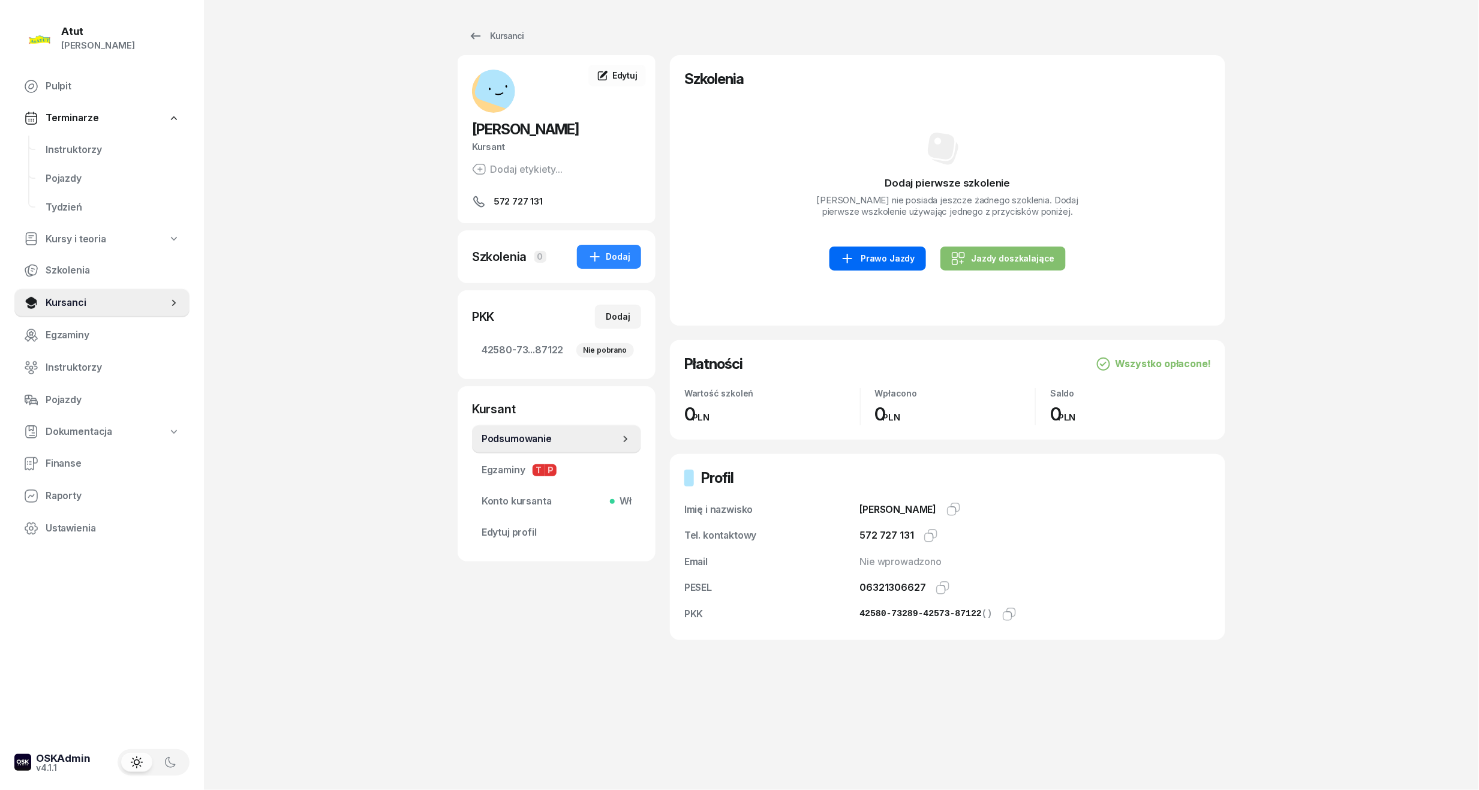
click at [898, 266] on div "Prawo Jazdy" at bounding box center [877, 258] width 74 height 14
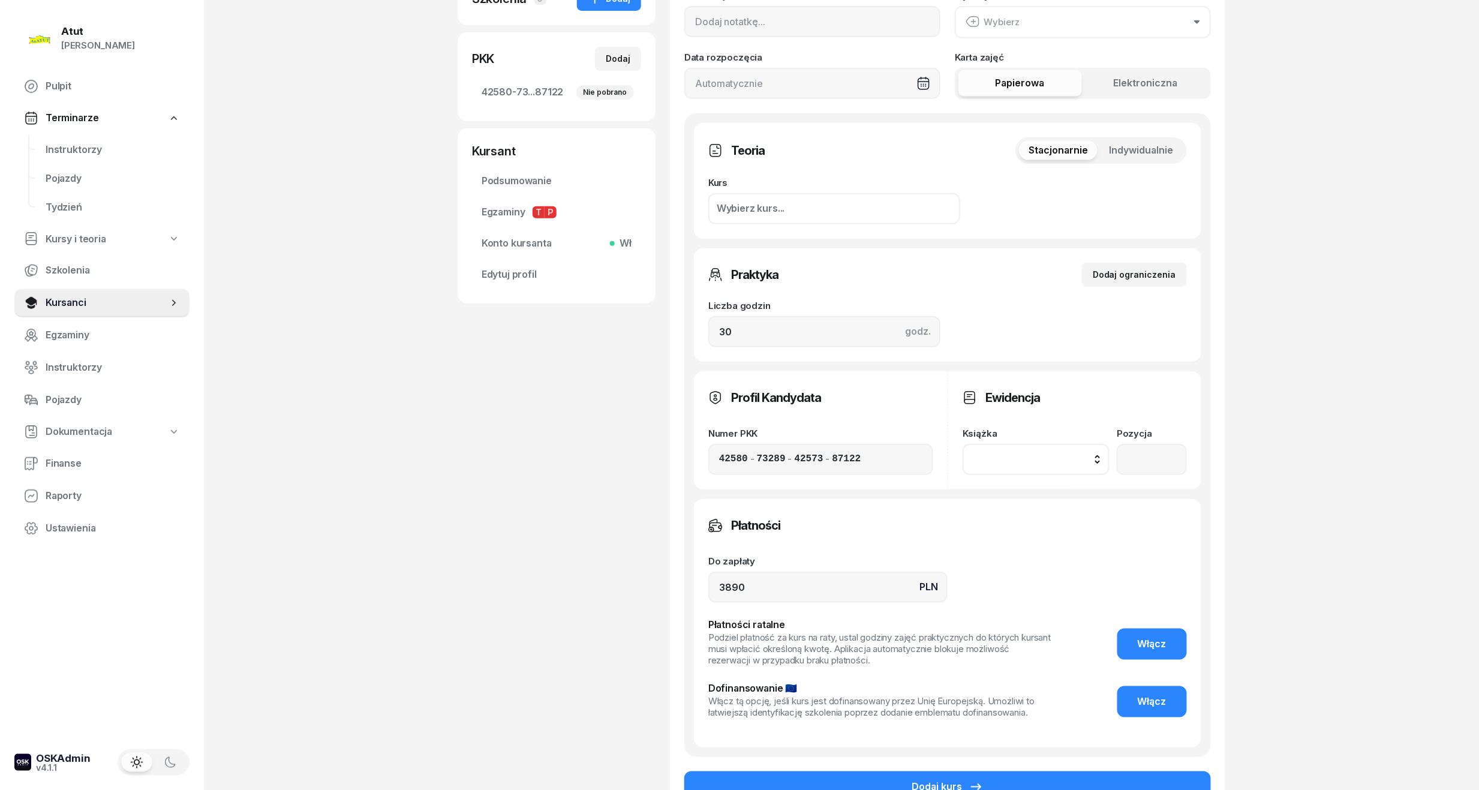
scroll to position [320, 0]
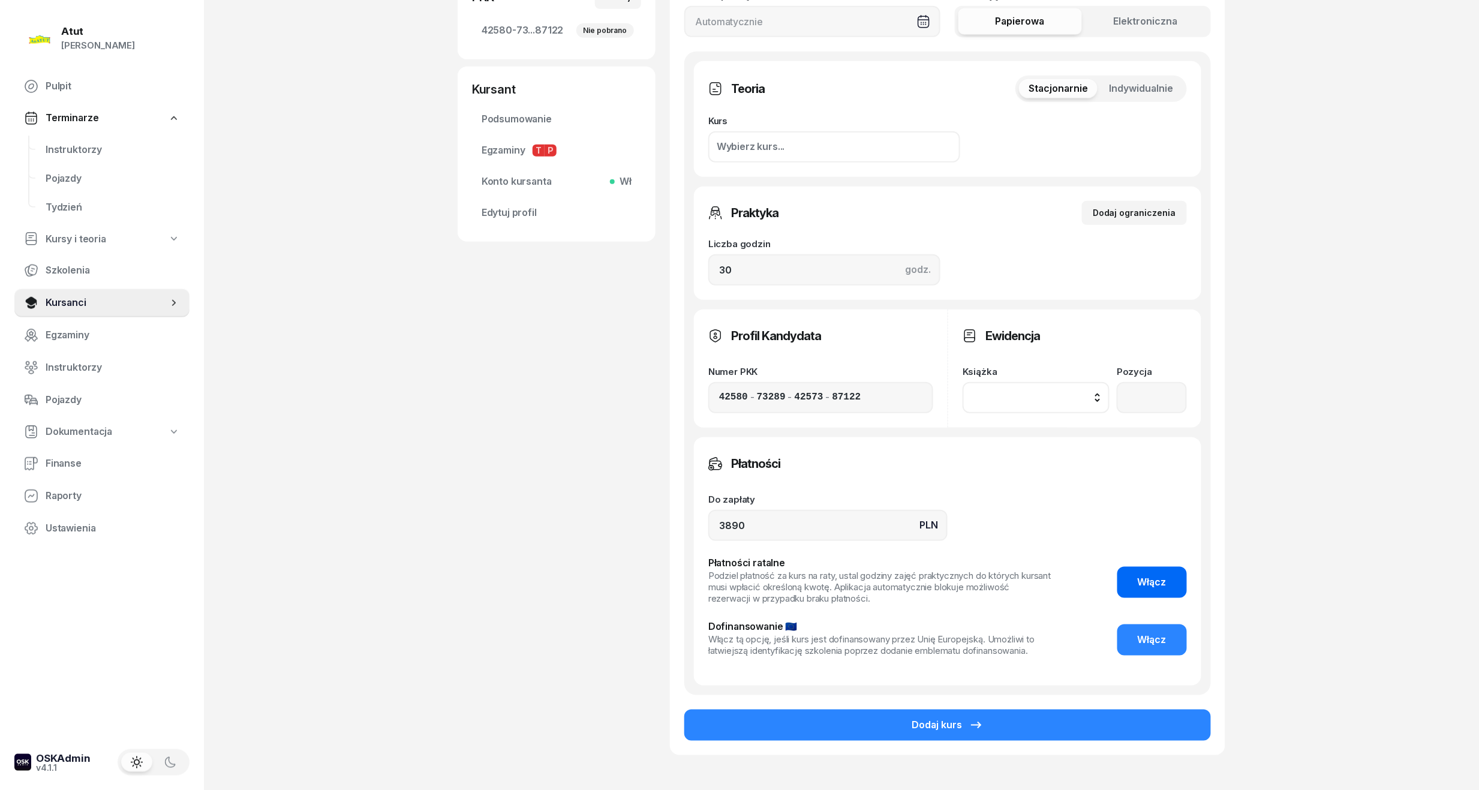
click at [1164, 583] on span "Włącz" at bounding box center [1151, 582] width 29 height 16
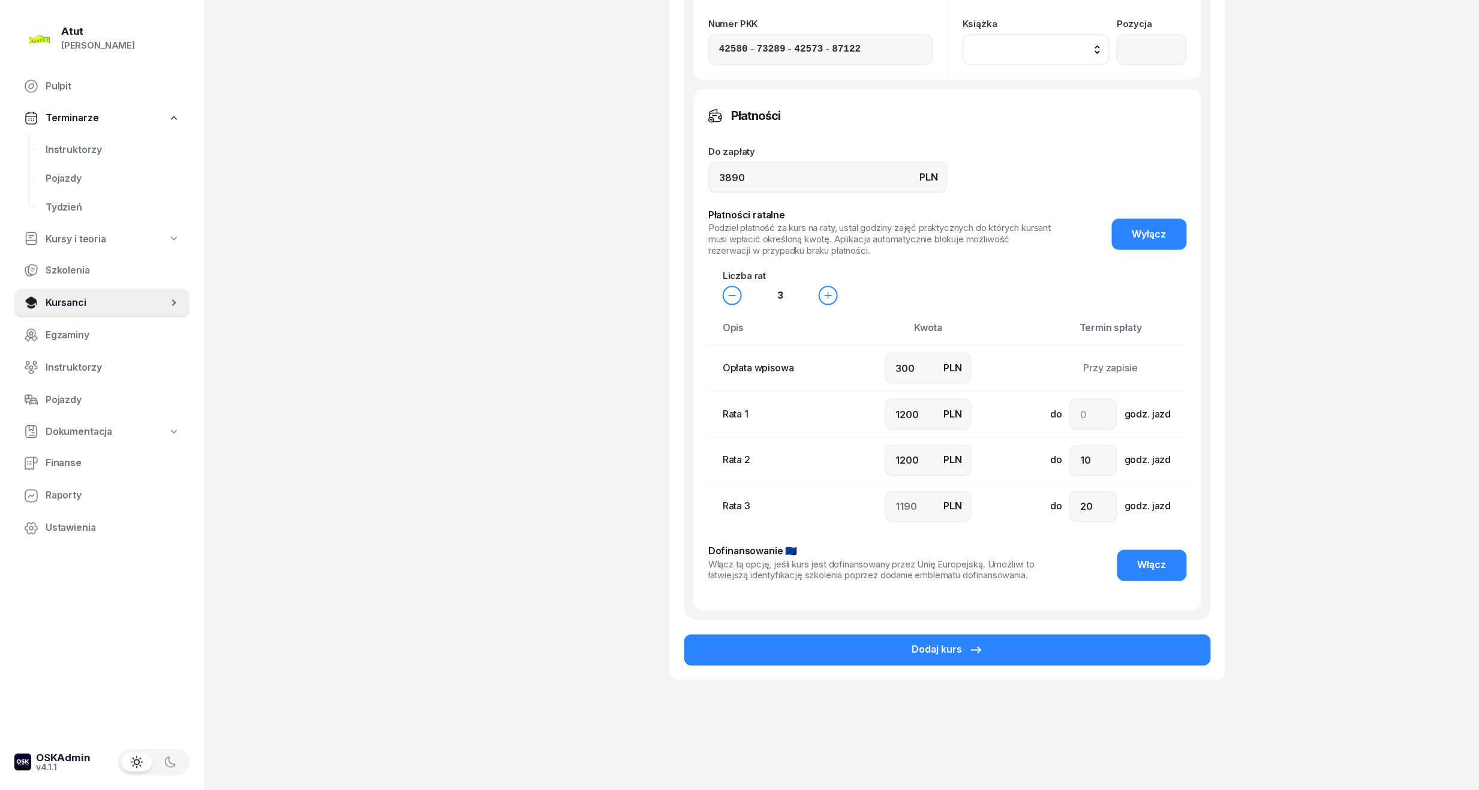
click at [1152, 233] on span "Wyłącz" at bounding box center [1149, 235] width 34 height 16
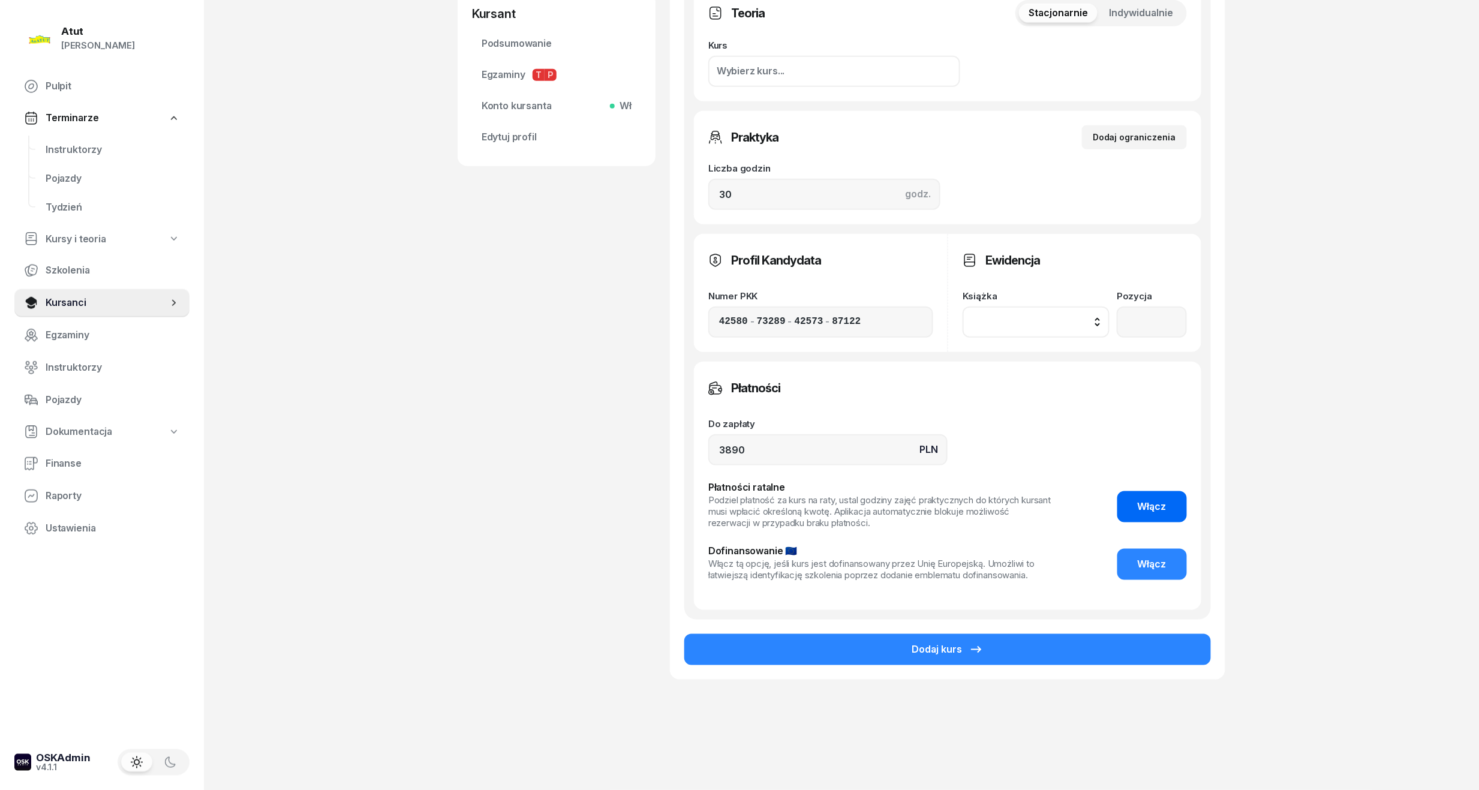
scroll to position [394, 0]
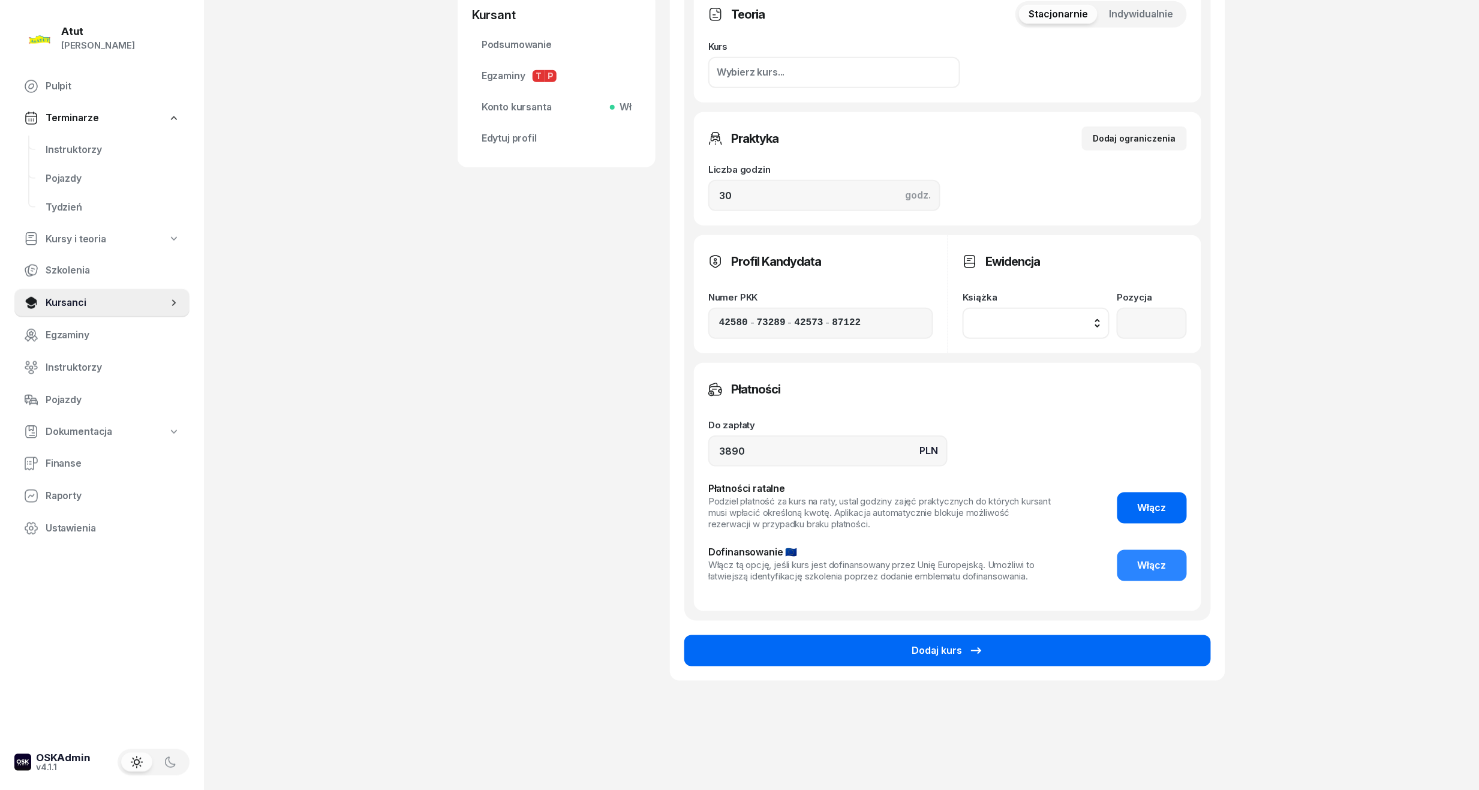
click at [1046, 636] on button "Dodaj kurs" at bounding box center [947, 650] width 526 height 31
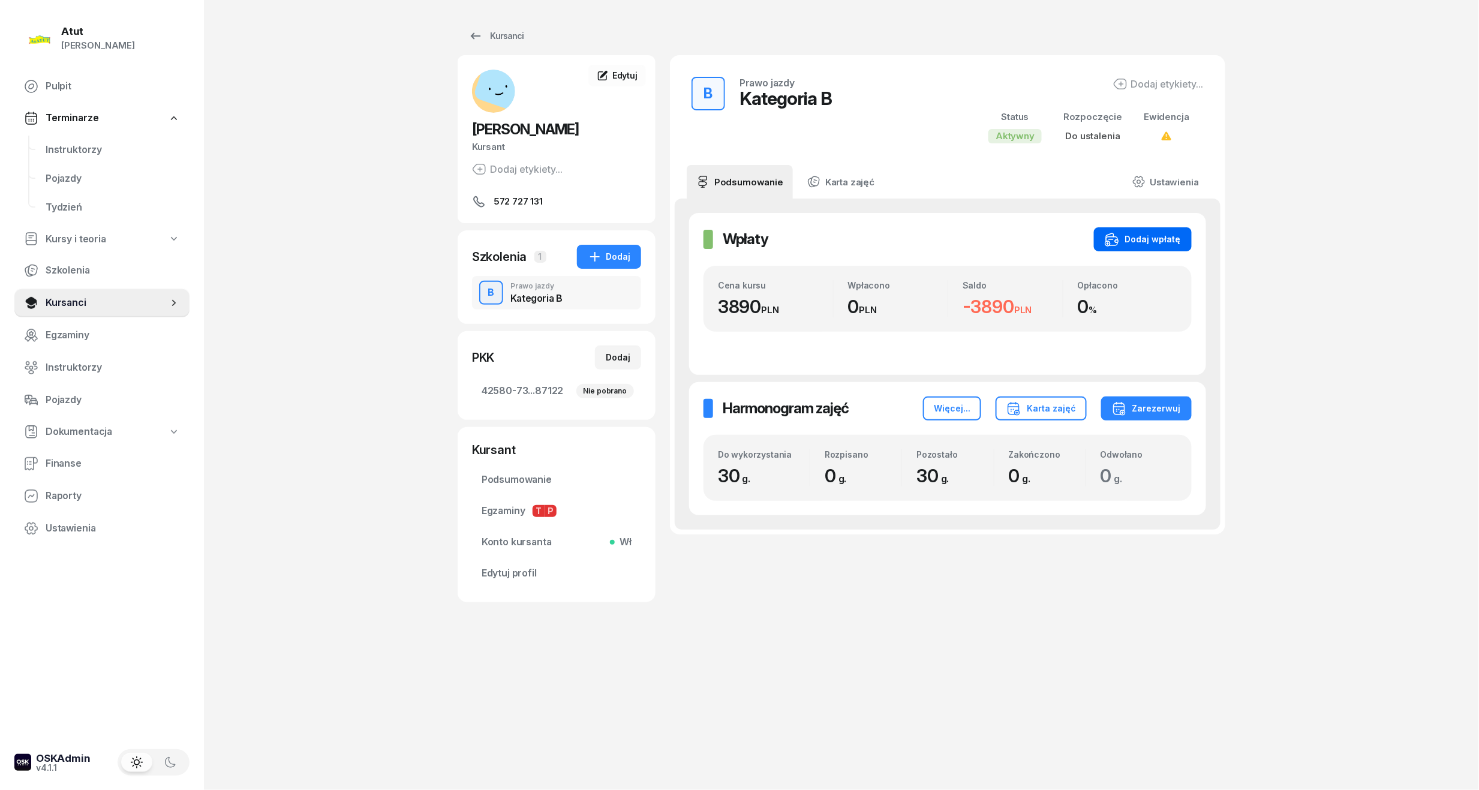
click at [1118, 233] on icon "button" at bounding box center [1111, 239] width 14 height 14
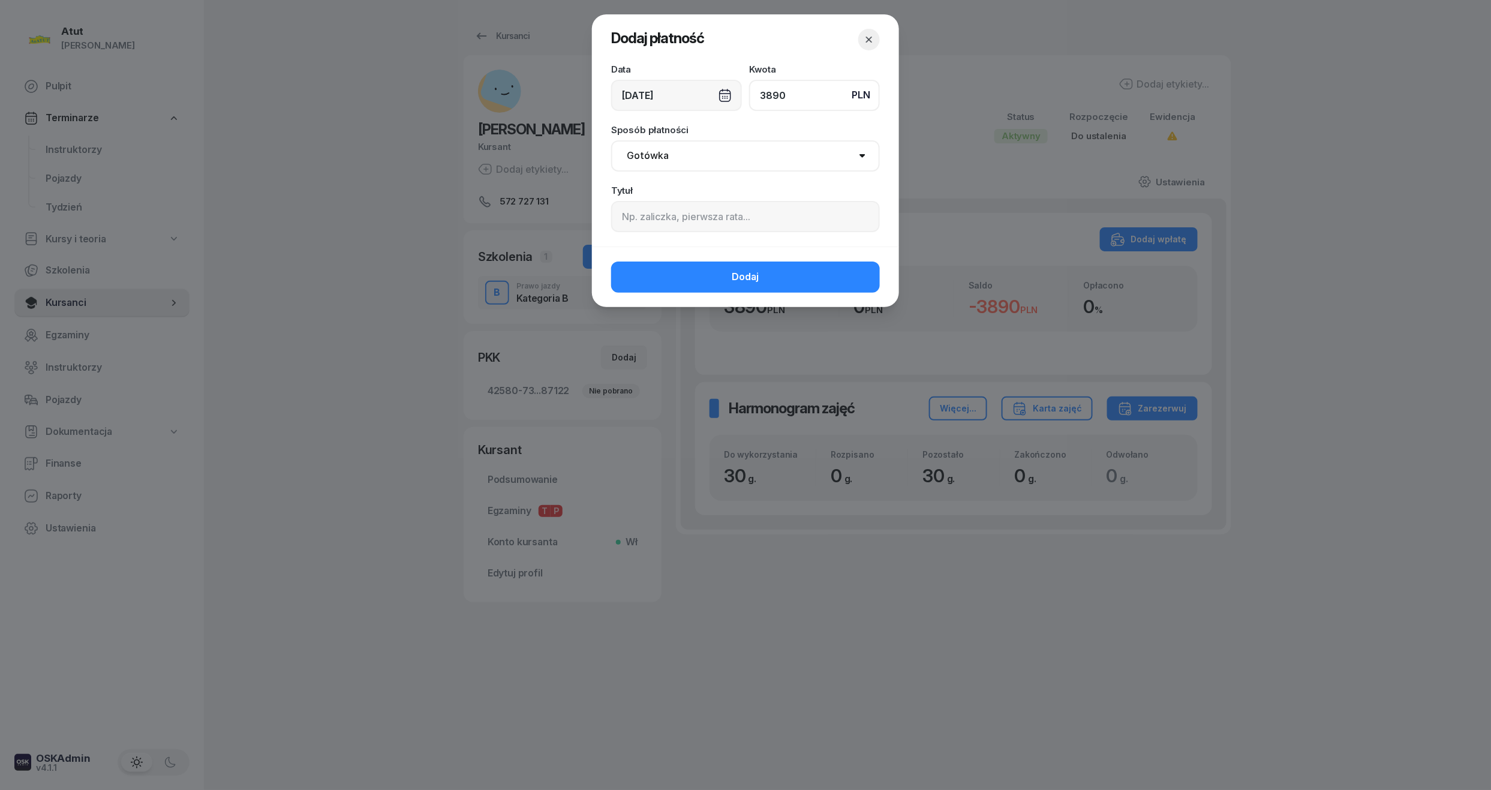
type input "3890"
click at [732, 221] on input at bounding box center [745, 216] width 269 height 31
paste input "1997"
type input "p.1997"
click at [732, 276] on span "Dodaj" at bounding box center [745, 277] width 27 height 16
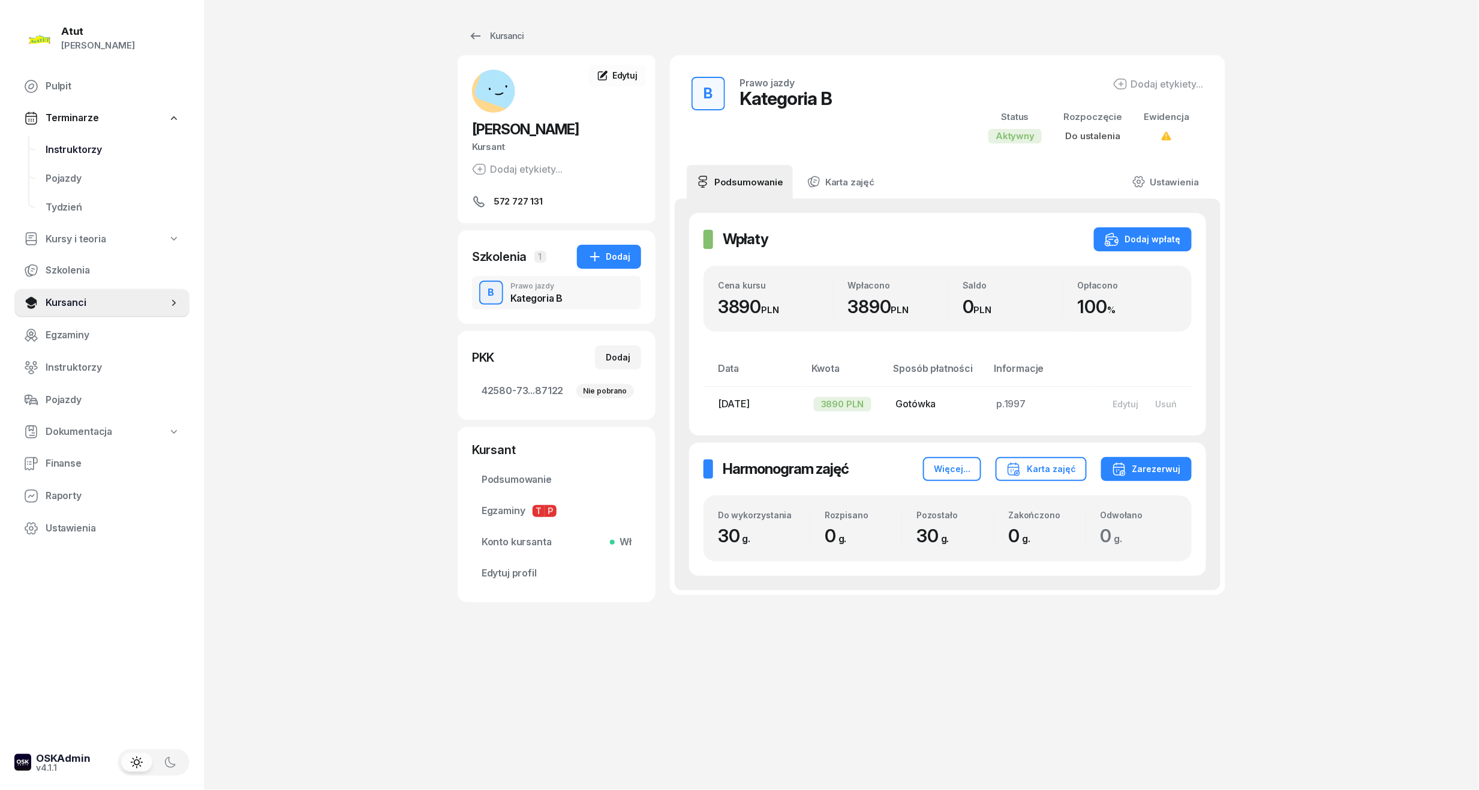
drag, startPoint x: 79, startPoint y: 131, endPoint x: 77, endPoint y: 152, distance: 21.1
click at [79, 131] on nav "Pulpit Terminarze Instruktorzy Pojazdy Tydzień Kursy i teoria Szkolenia Kursanc…" at bounding box center [101, 307] width 175 height 471
click at [77, 156] on span "Instruktorzy" at bounding box center [113, 150] width 134 height 16
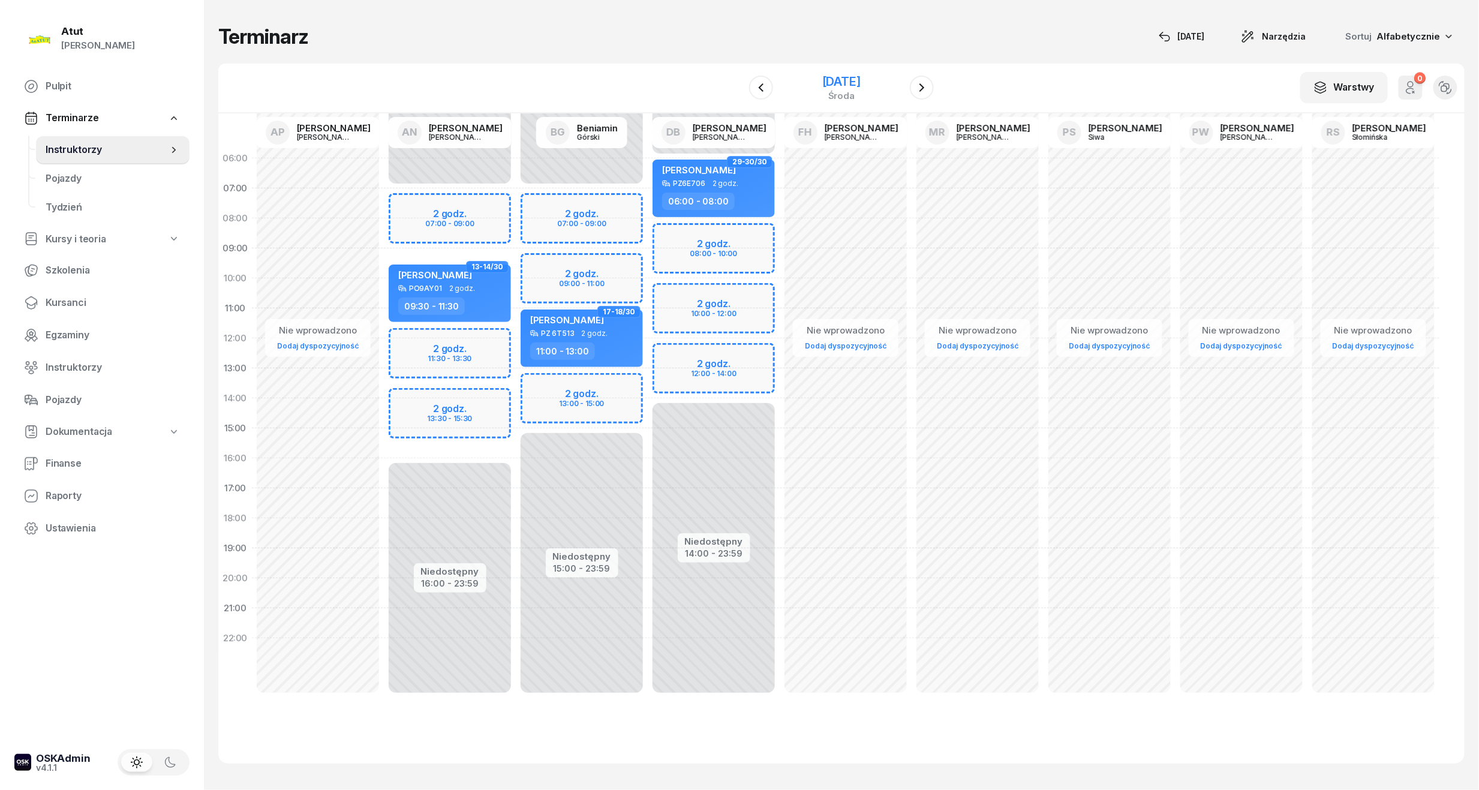
click at [860, 76] on div "[DATE]" at bounding box center [841, 82] width 38 height 12
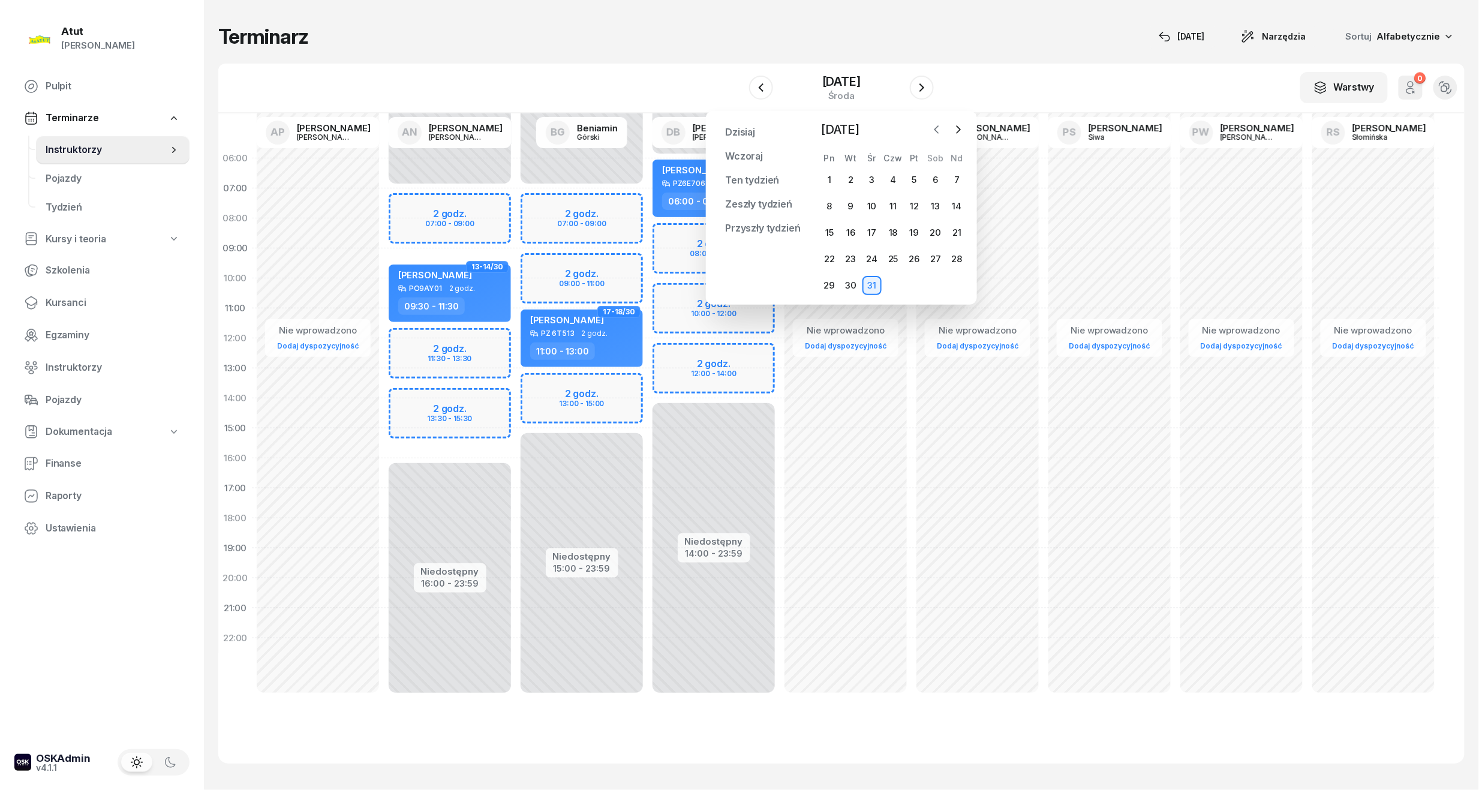
click at [939, 125] on icon "button" at bounding box center [937, 130] width 12 height 12
click at [893, 212] on div "6" at bounding box center [892, 206] width 19 height 19
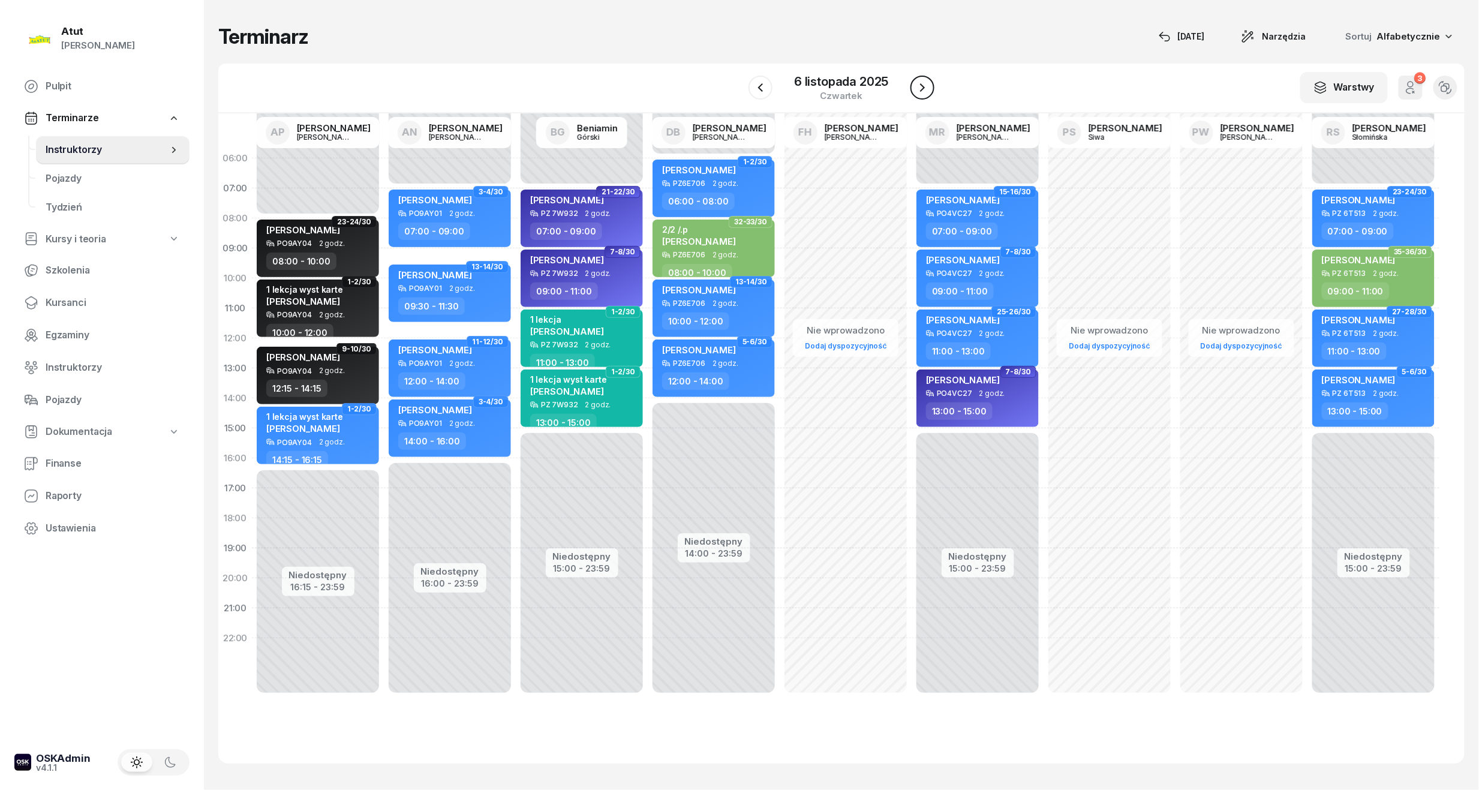
click at [929, 79] on button "button" at bounding box center [922, 88] width 24 height 24
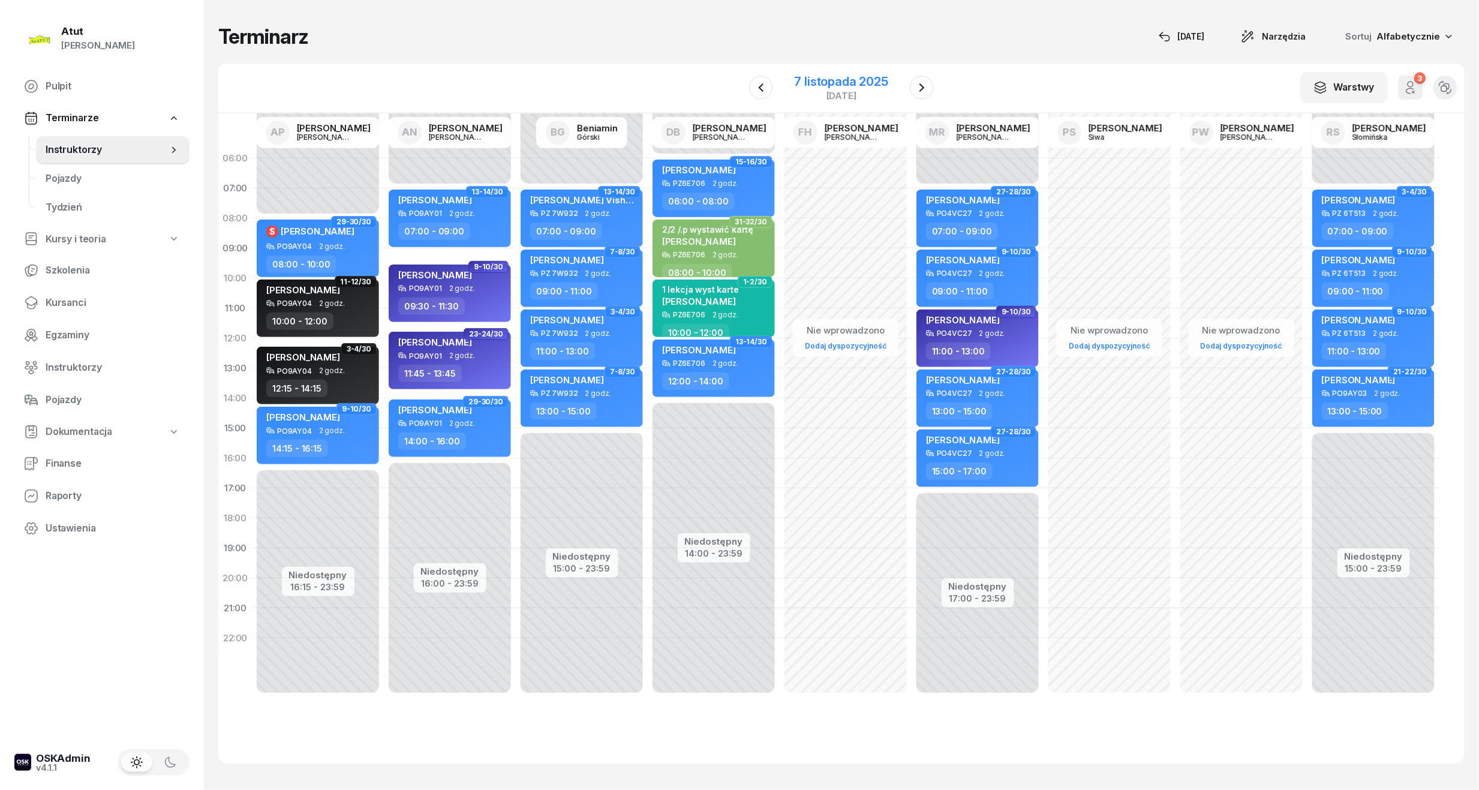
click at [857, 77] on div "7 listopada 2025" at bounding box center [841, 82] width 94 height 12
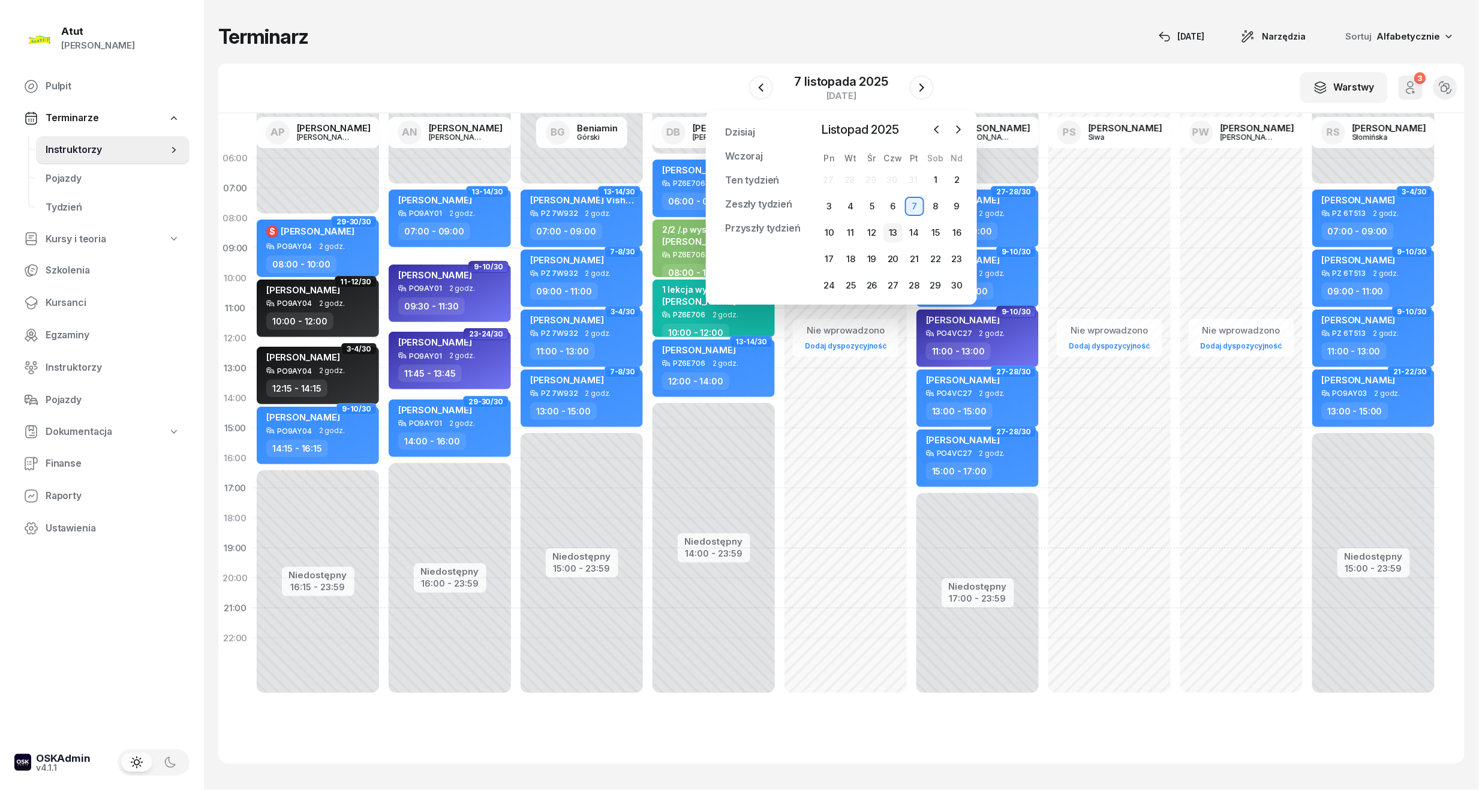
click at [895, 233] on div "13" at bounding box center [892, 232] width 19 height 19
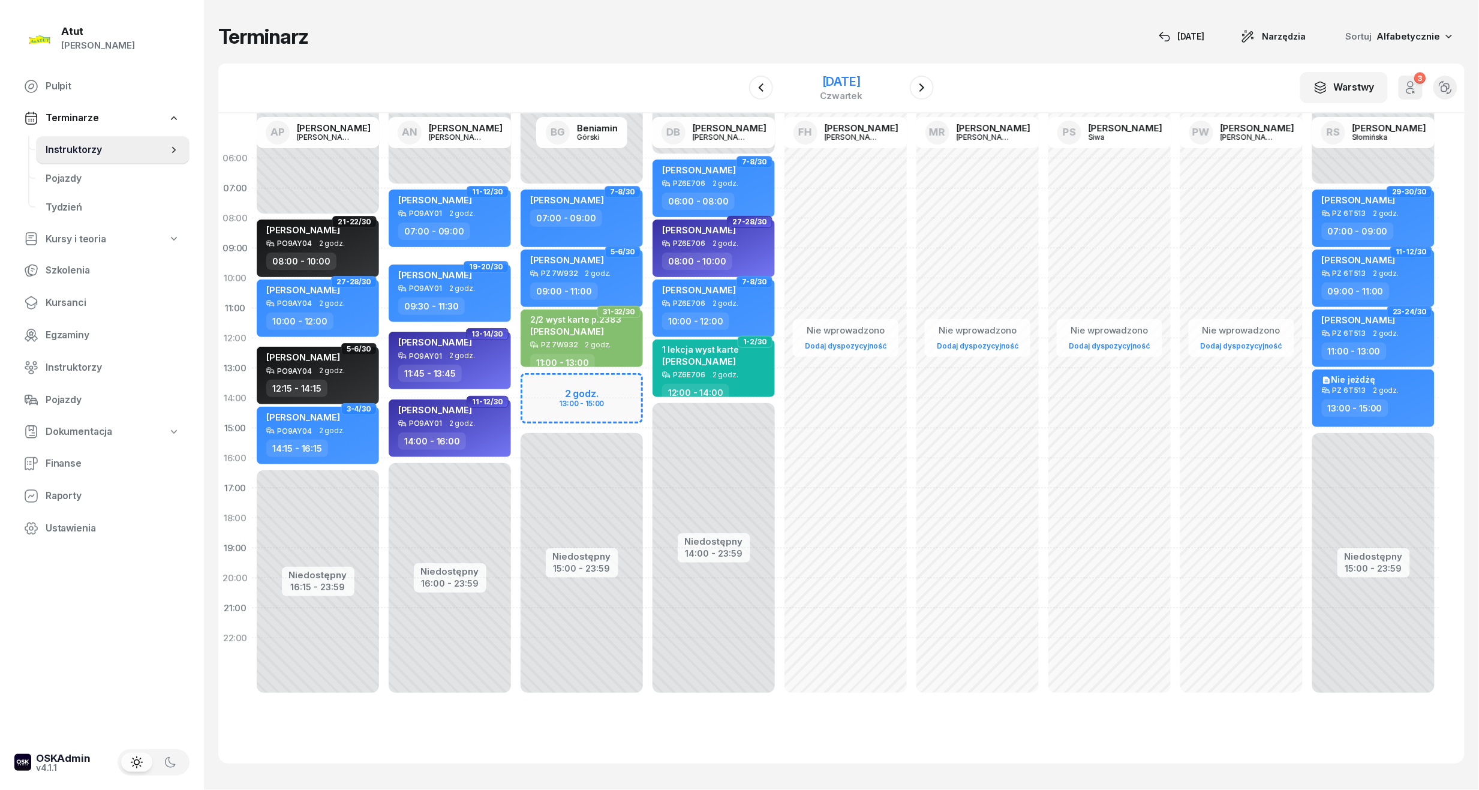
click at [820, 76] on div "[DATE]" at bounding box center [841, 82] width 43 height 12
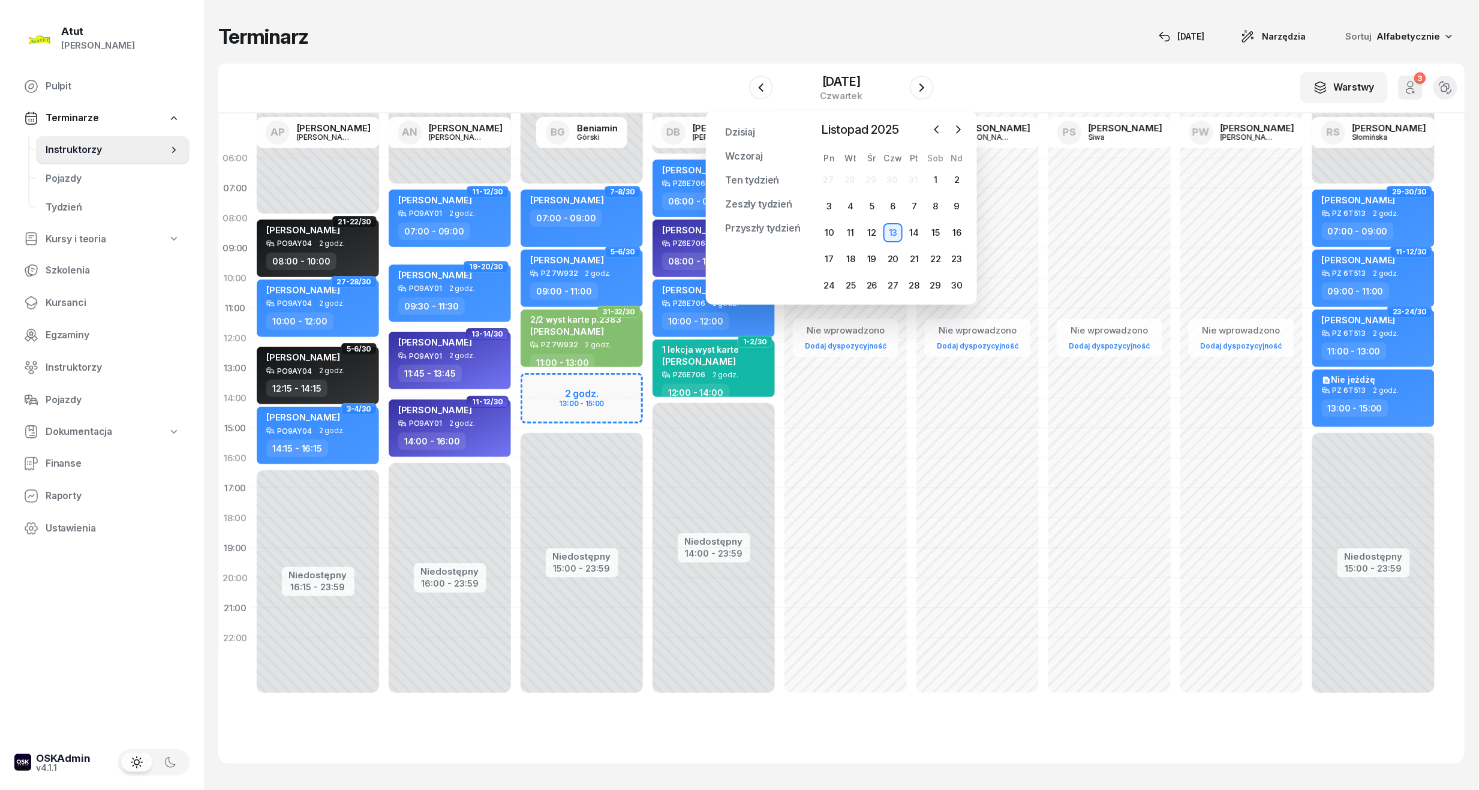
click at [610, 394] on div "Niedostępny 00:00 - 07:00 Niedostępny 15:00 - 23:59 2 godz. 13:00 - 15:00 7-8/3…" at bounding box center [582, 428] width 132 height 570
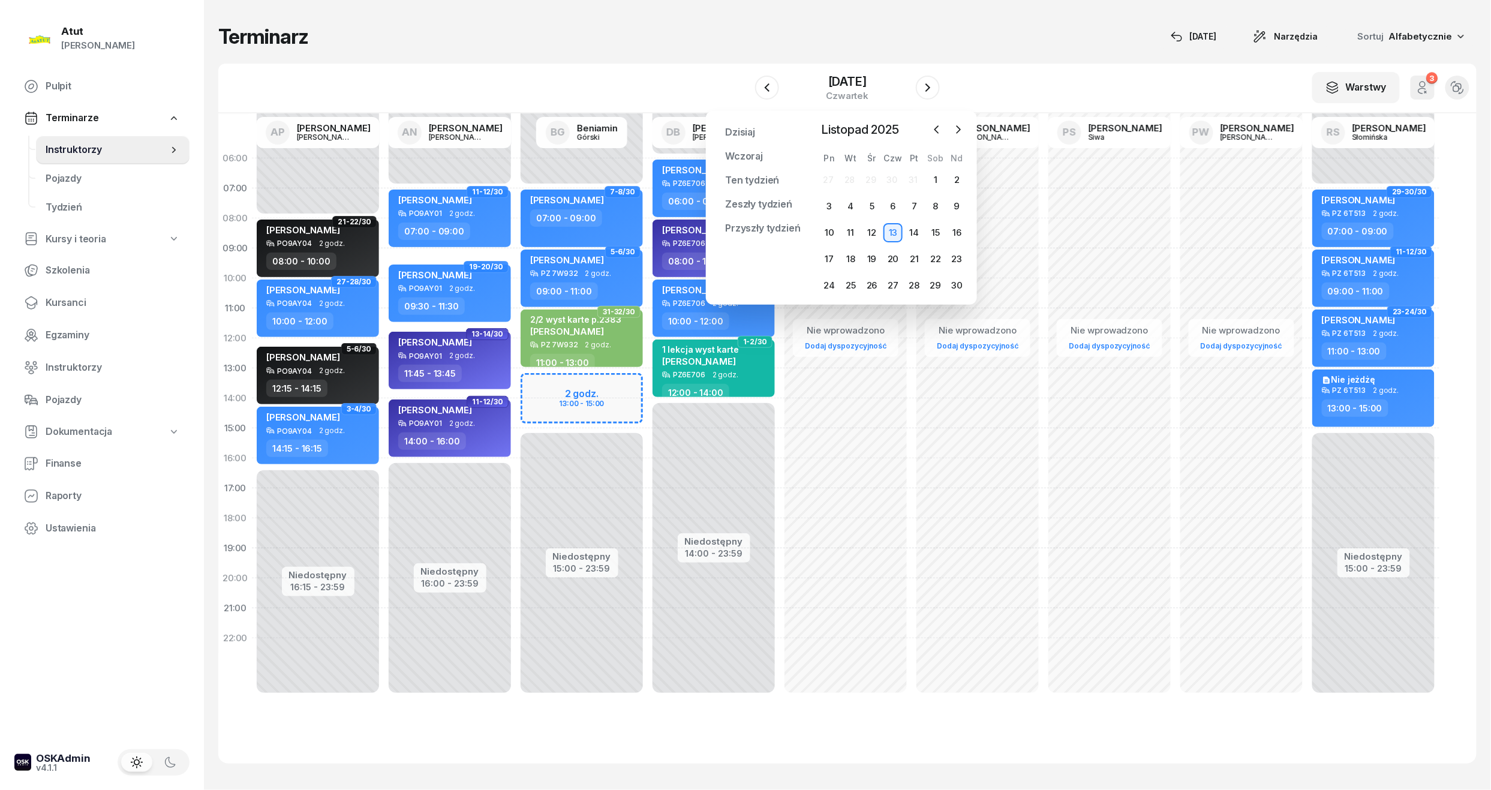
select select "13"
select select "15"
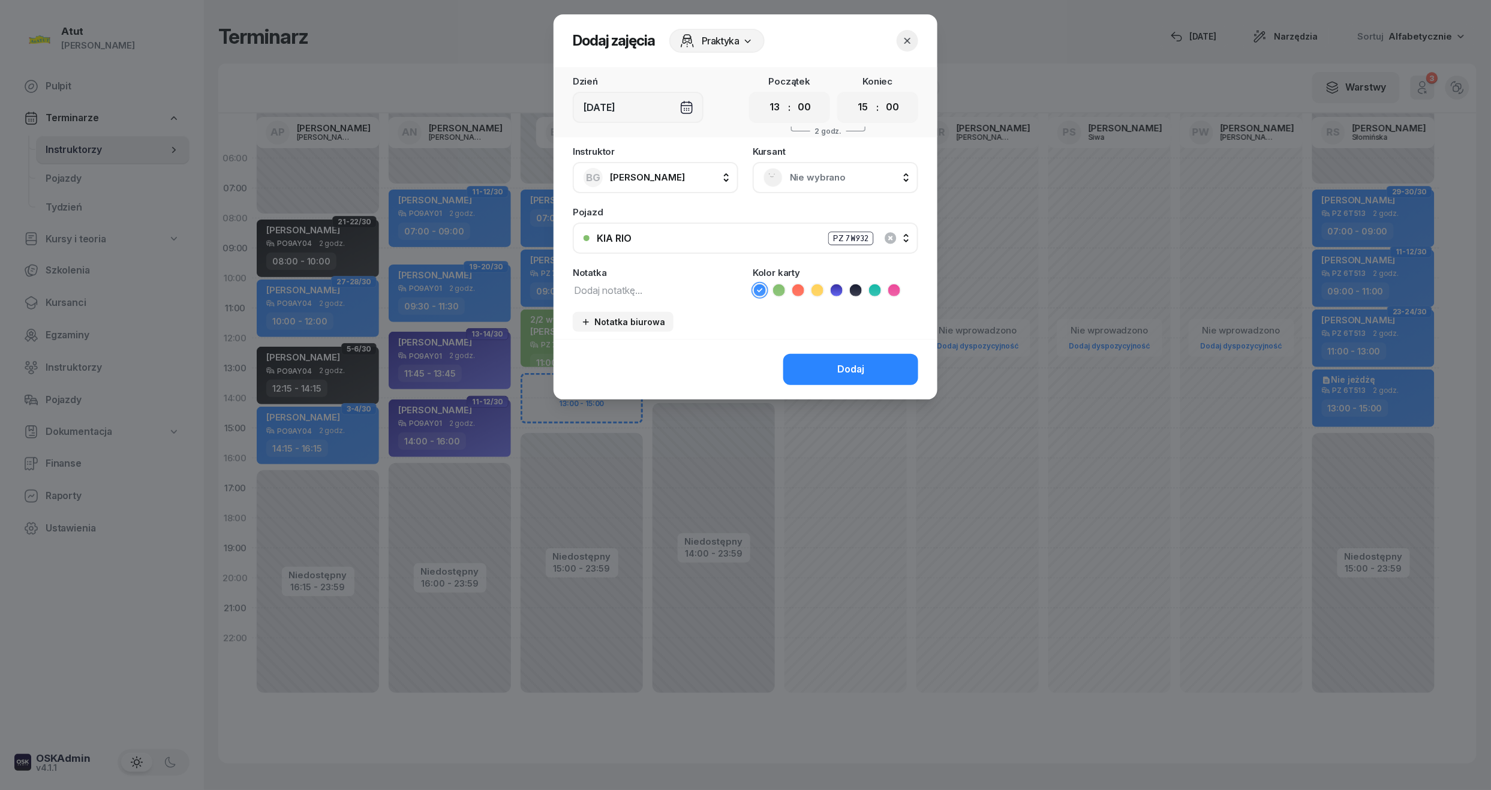
click at [856, 174] on span "Nie wybrano" at bounding box center [849, 178] width 118 height 16
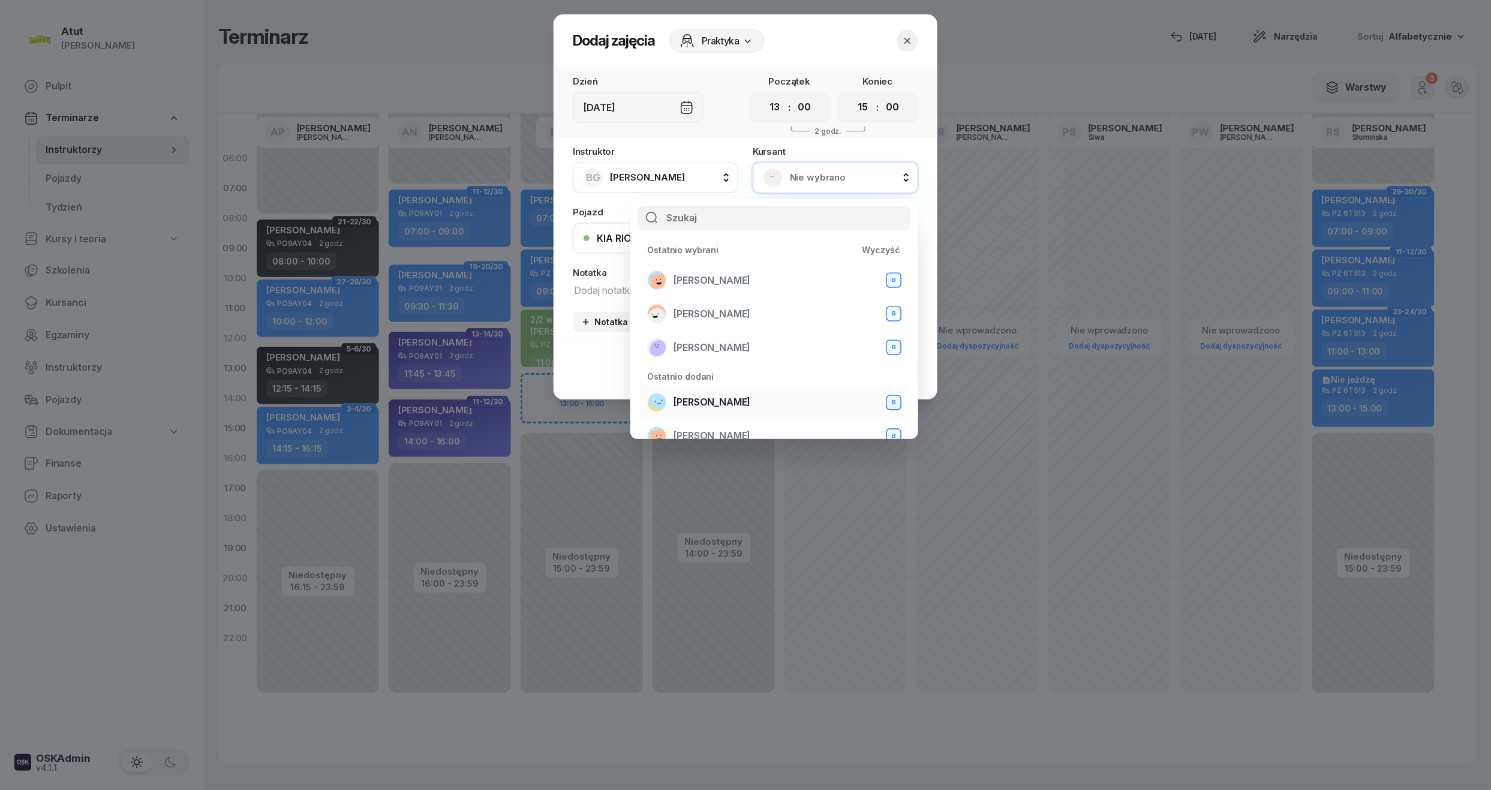
click at [760, 399] on div "Olga Skrzydlewska B" at bounding box center [774, 402] width 254 height 19
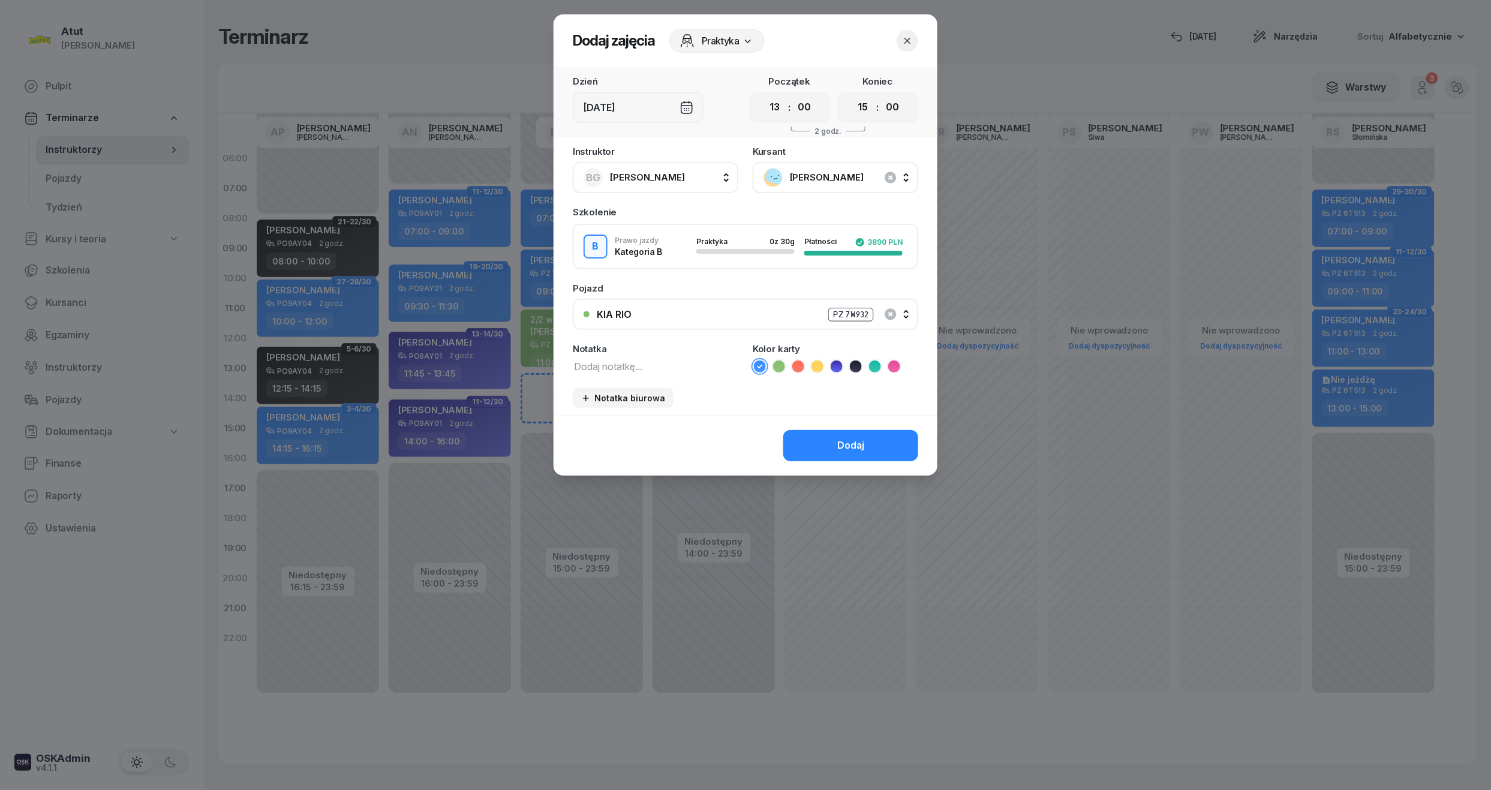
click at [782, 367] on icon at bounding box center [779, 366] width 12 height 12
click at [874, 371] on li at bounding box center [875, 366] width 14 height 14
click at [636, 370] on textarea at bounding box center [655, 366] width 165 height 16
type textarea "1 lekcja wyst karte"
click at [841, 443] on div "Dodaj" at bounding box center [850, 446] width 27 height 16
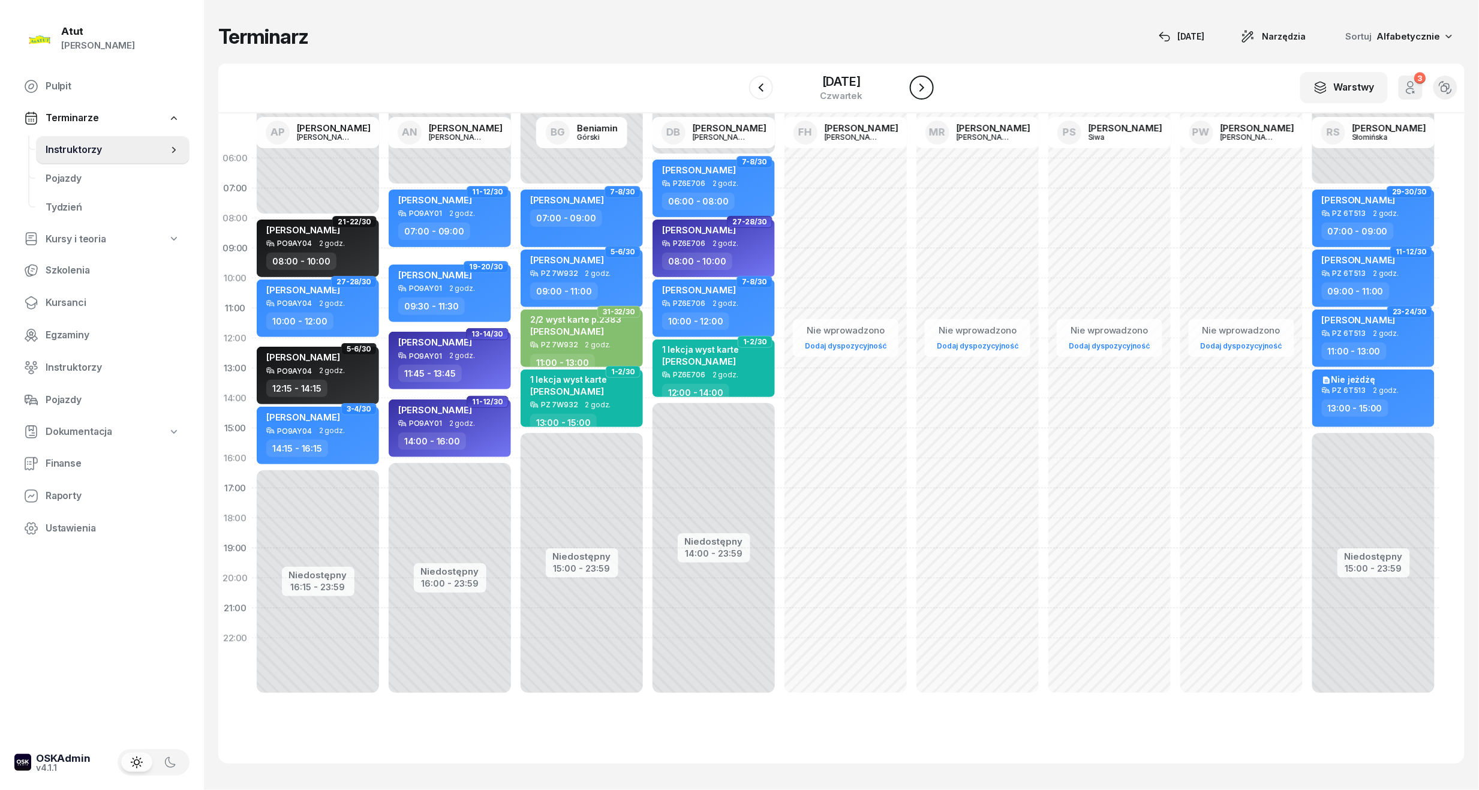
click at [926, 94] on icon "button" at bounding box center [921, 87] width 14 height 14
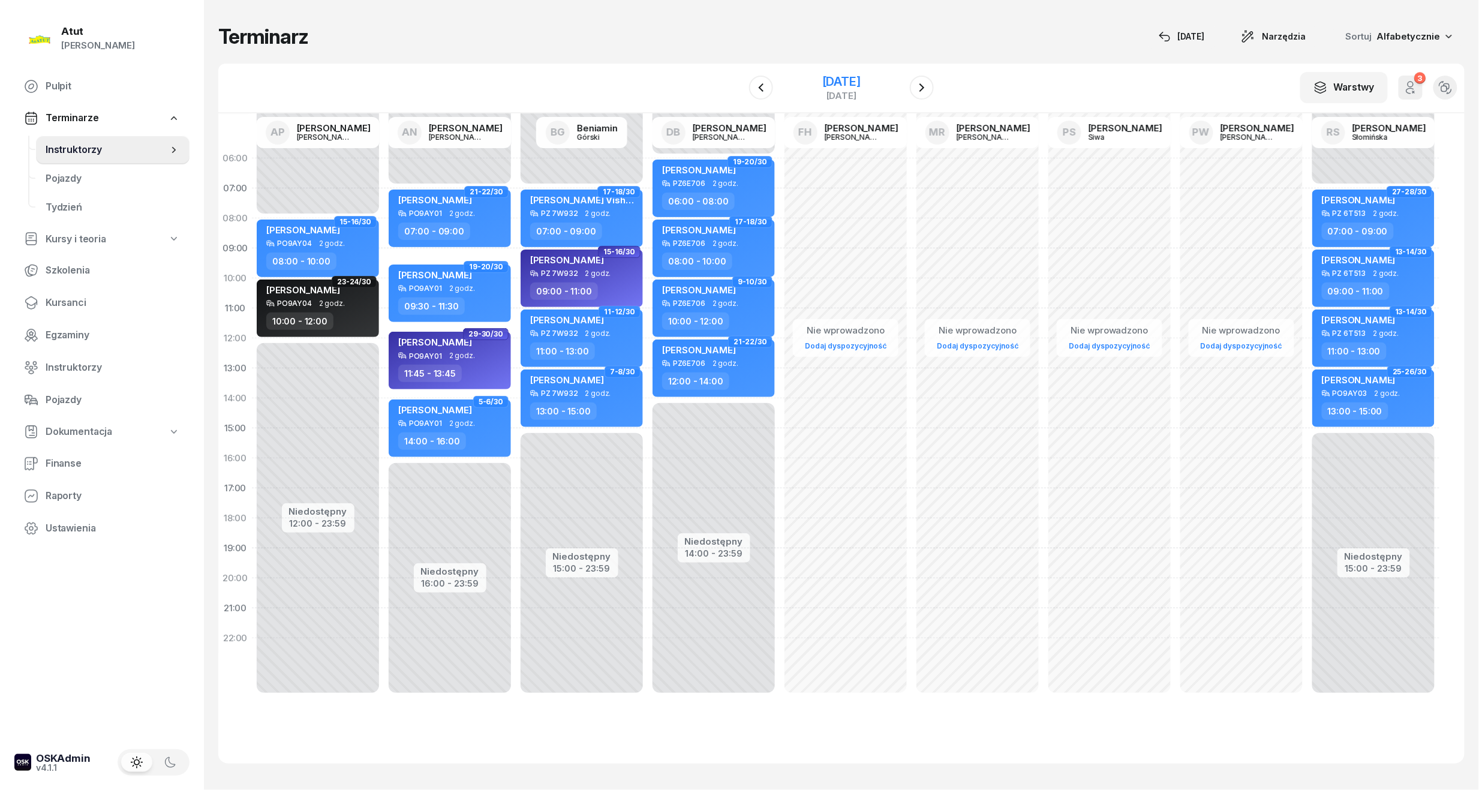
click at [855, 76] on div "[DATE]" at bounding box center [841, 82] width 38 height 12
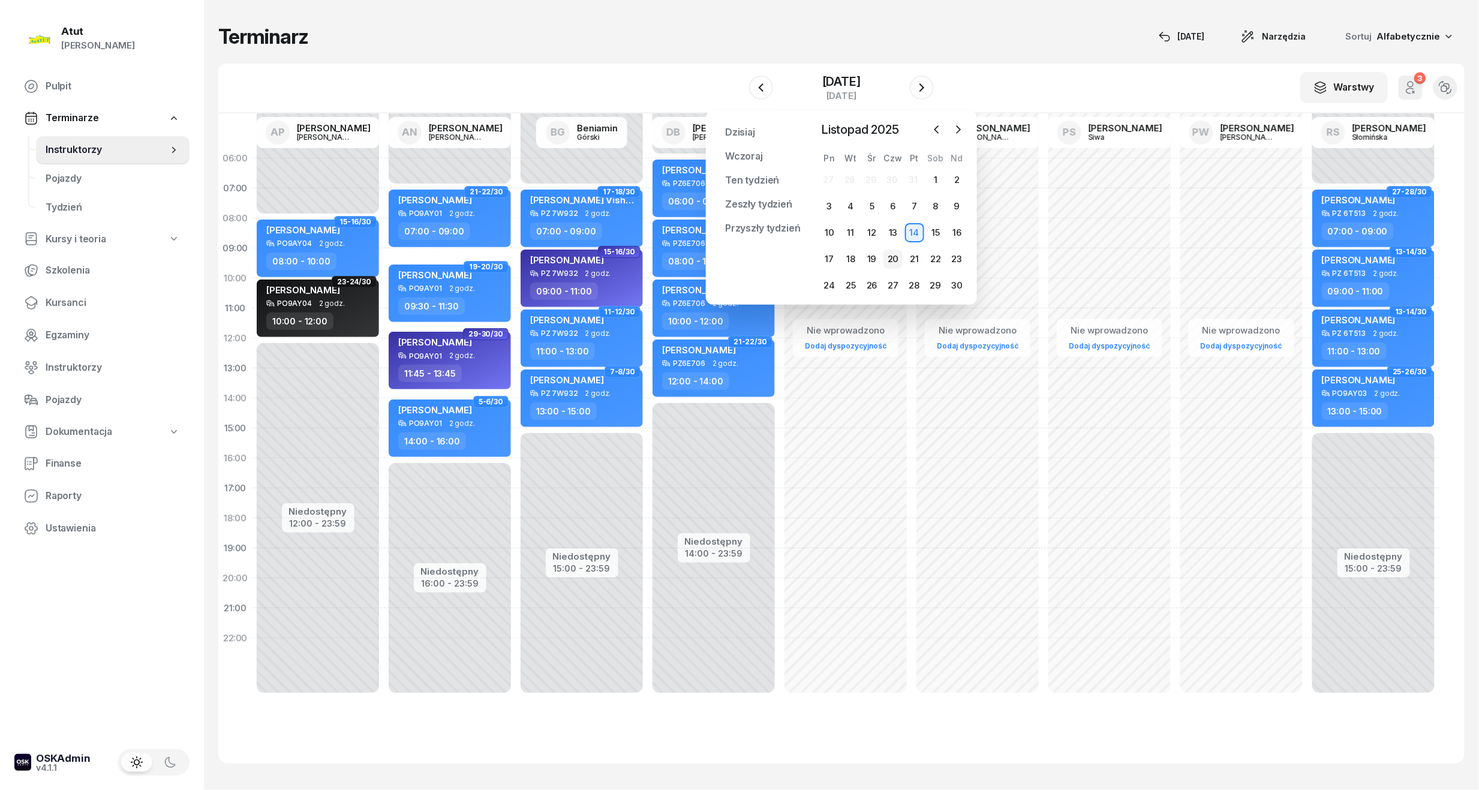
click at [890, 260] on div "20" at bounding box center [892, 258] width 19 height 19
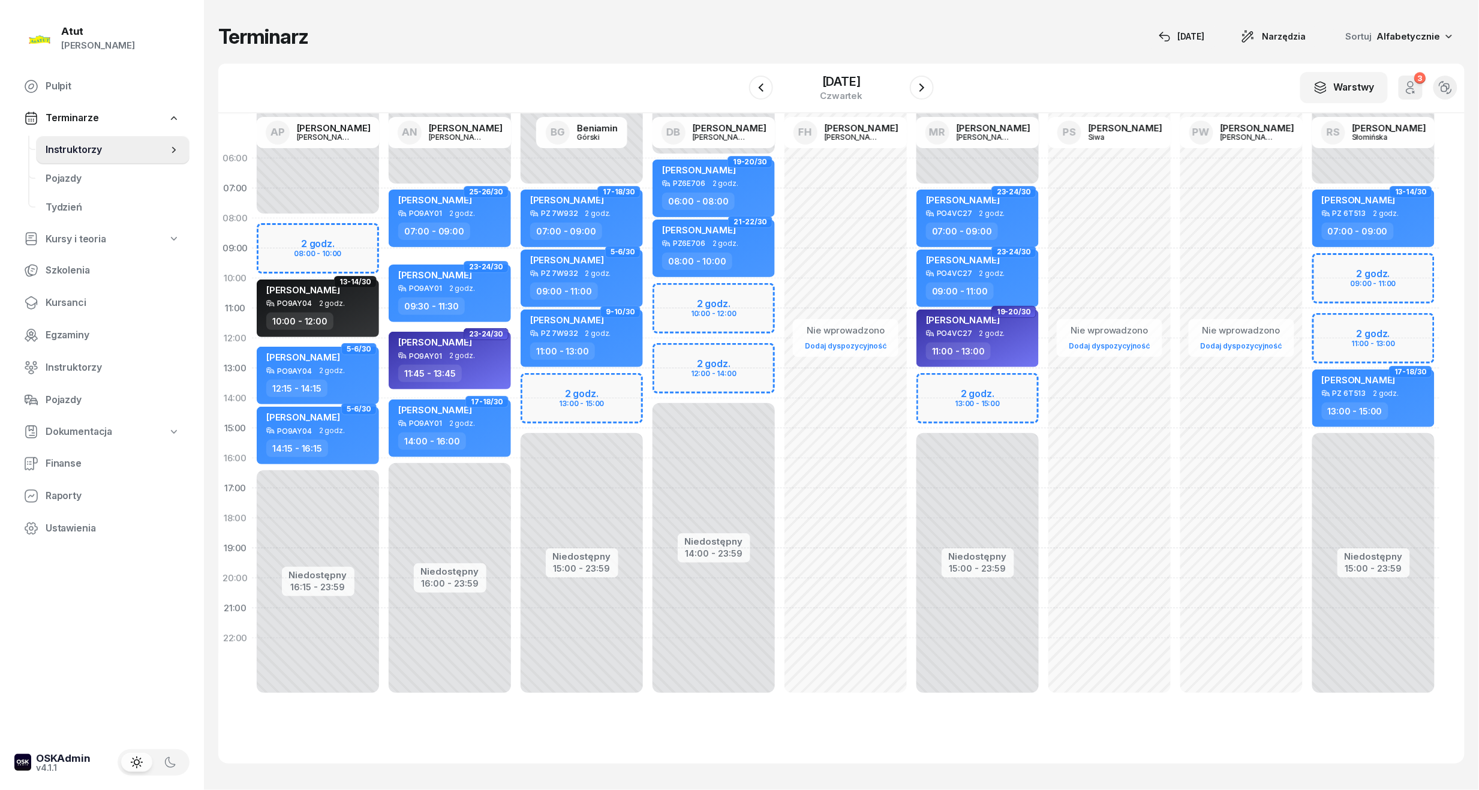
click at [574, 404] on div "Niedostępny 00:00 - 07:00 Niedostępny 15:00 - 23:59 2 godz. 13:00 - 15:00 22-23…" at bounding box center [582, 428] width 132 height 570
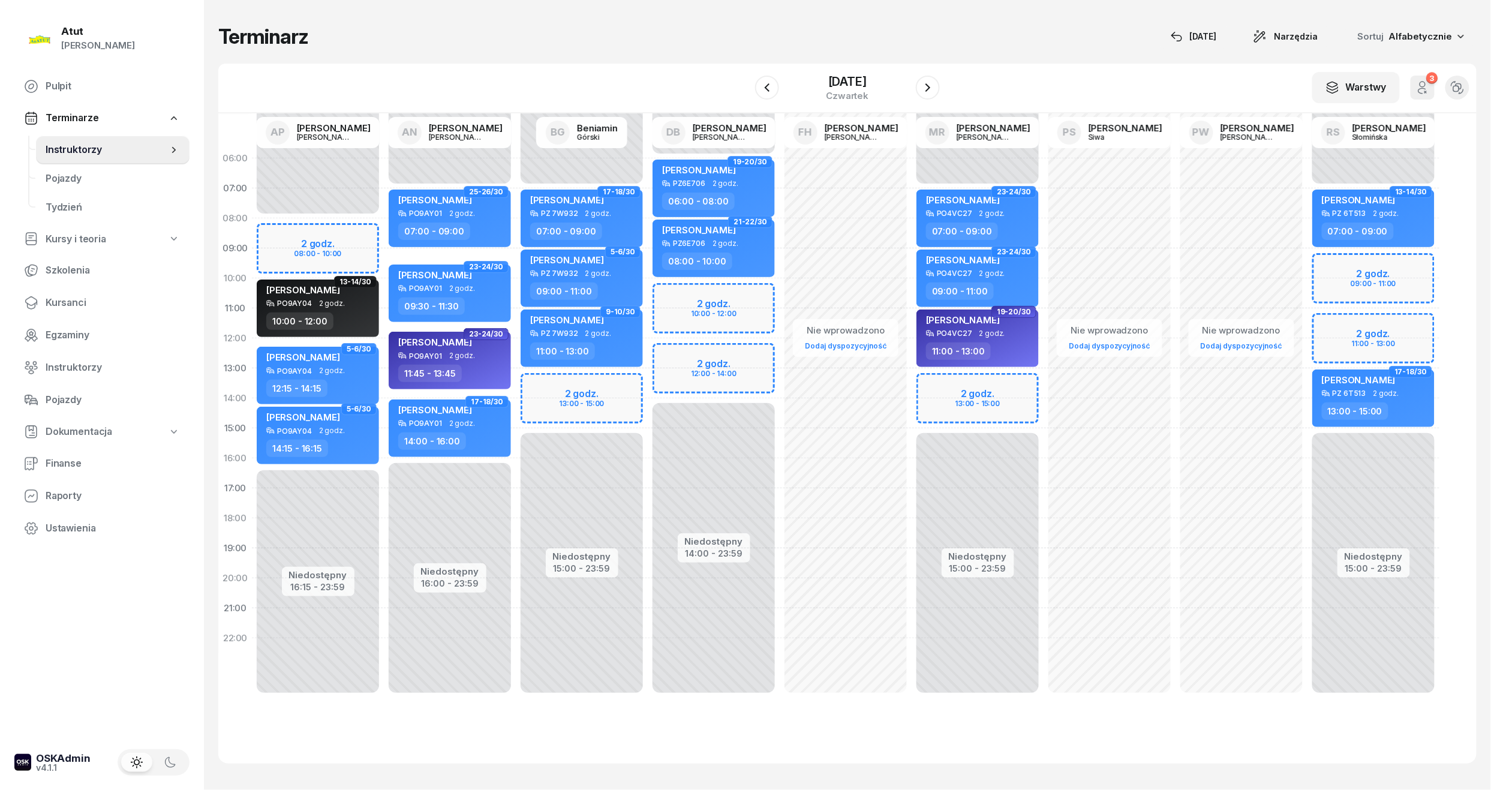
select select "14"
select select "16"
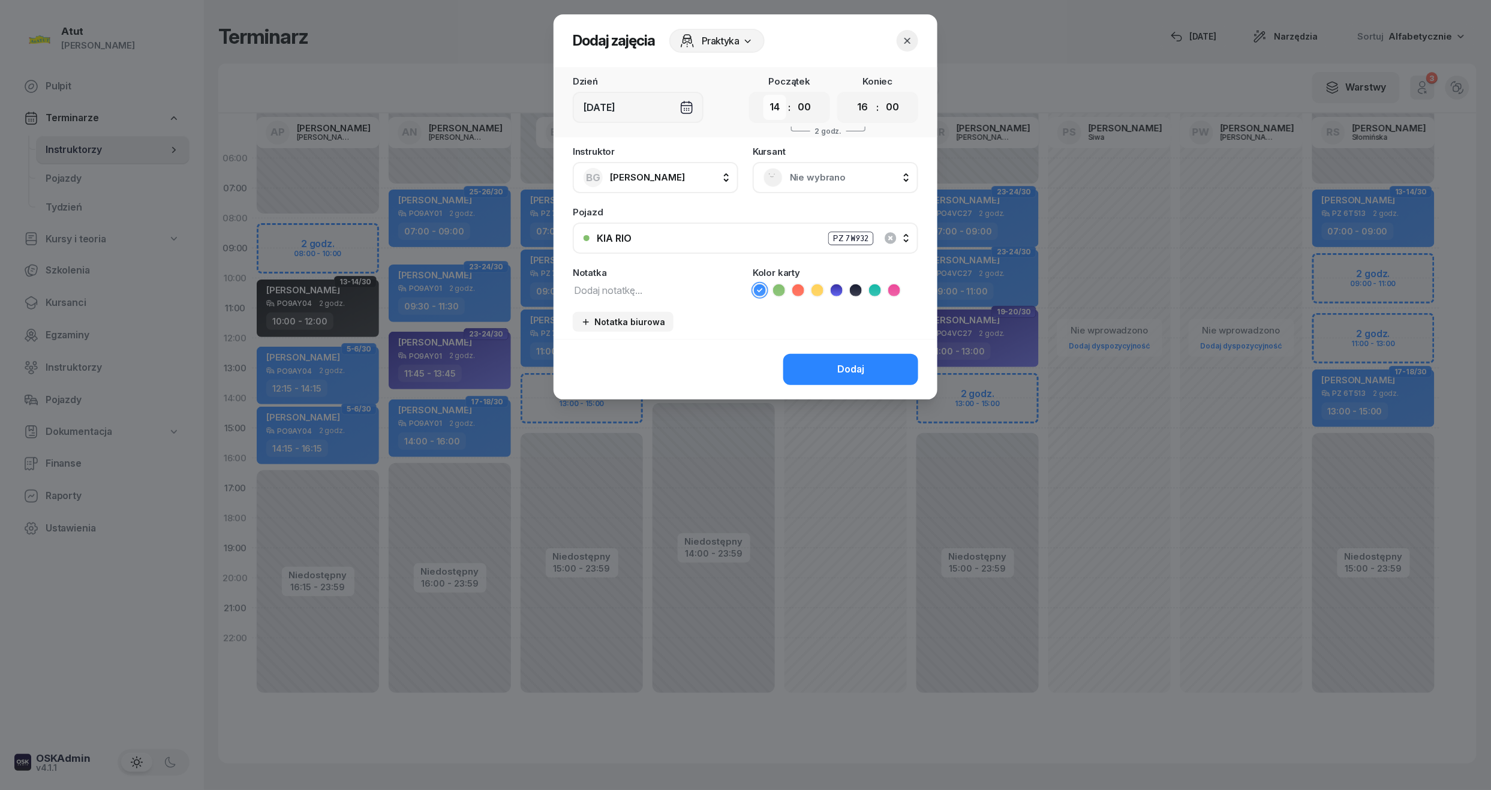
click at [770, 108] on select "00 01 02 03 04 05 06 07 08 09 10 11 12 13 14 15 16 17 18 19 20 21 22 23" at bounding box center [774, 107] width 23 height 25
select select "13"
click at [763, 95] on select "00 01 02 03 04 05 06 07 08 09 10 11 12 13 14 15 16 17 18 19 20 21 22 23" at bounding box center [774, 107] width 23 height 25
drag, startPoint x: 871, startPoint y: 103, endPoint x: 862, endPoint y: 120, distance: 18.8
click at [871, 103] on select "00 01 02 03 04 05 06 07 08 09 10 11 12 13 14 15 16 17 18 19 20 21 22 23" at bounding box center [862, 107] width 23 height 25
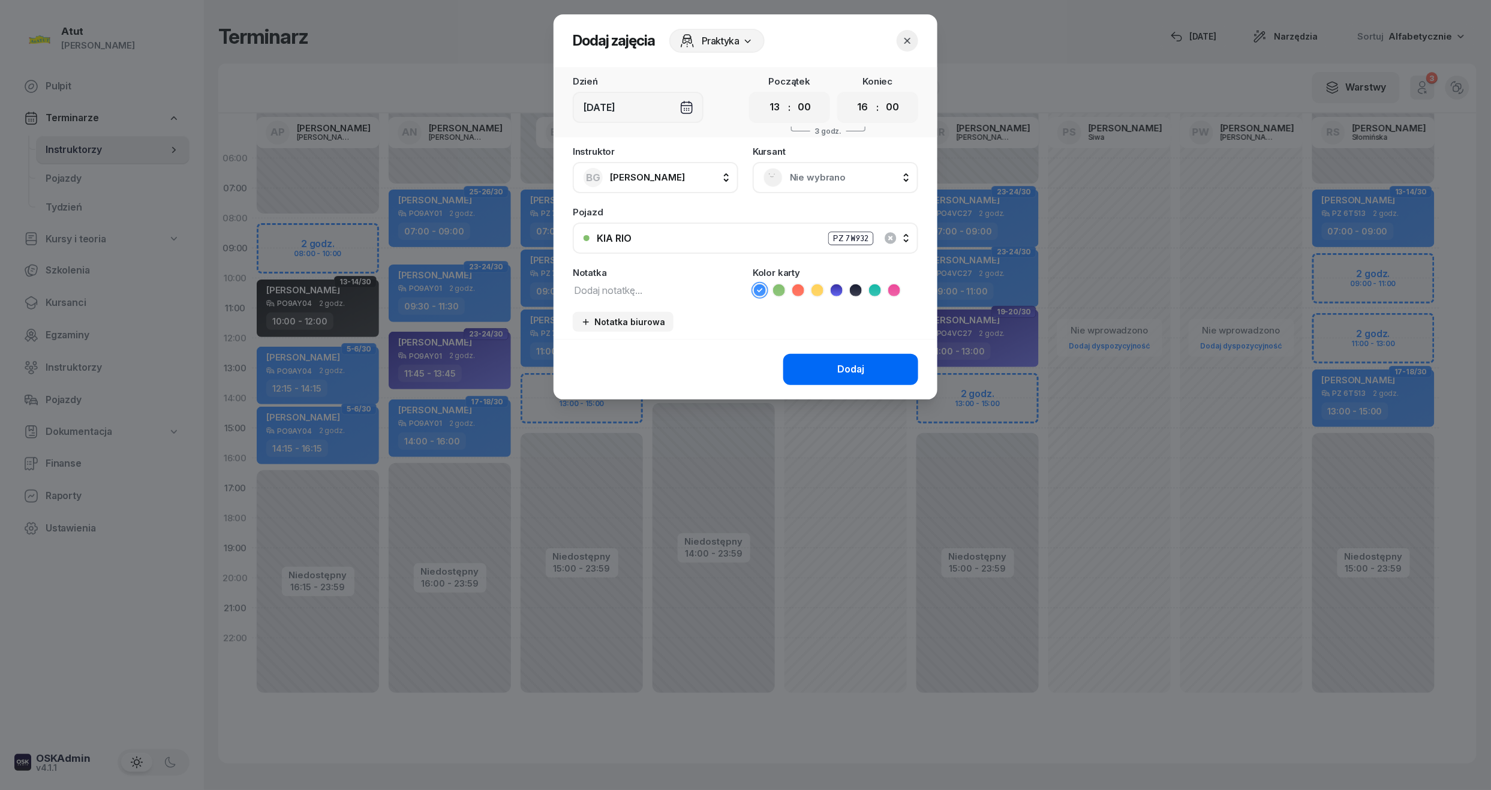
select select "15"
click at [851, 95] on select "00 01 02 03 04 05 06 07 08 09 10 11 12 13 14 15 16 17 18 19 20 21 22 23" at bounding box center [862, 107] width 23 height 25
click at [848, 165] on div "Nie wybrano" at bounding box center [835, 177] width 165 height 31
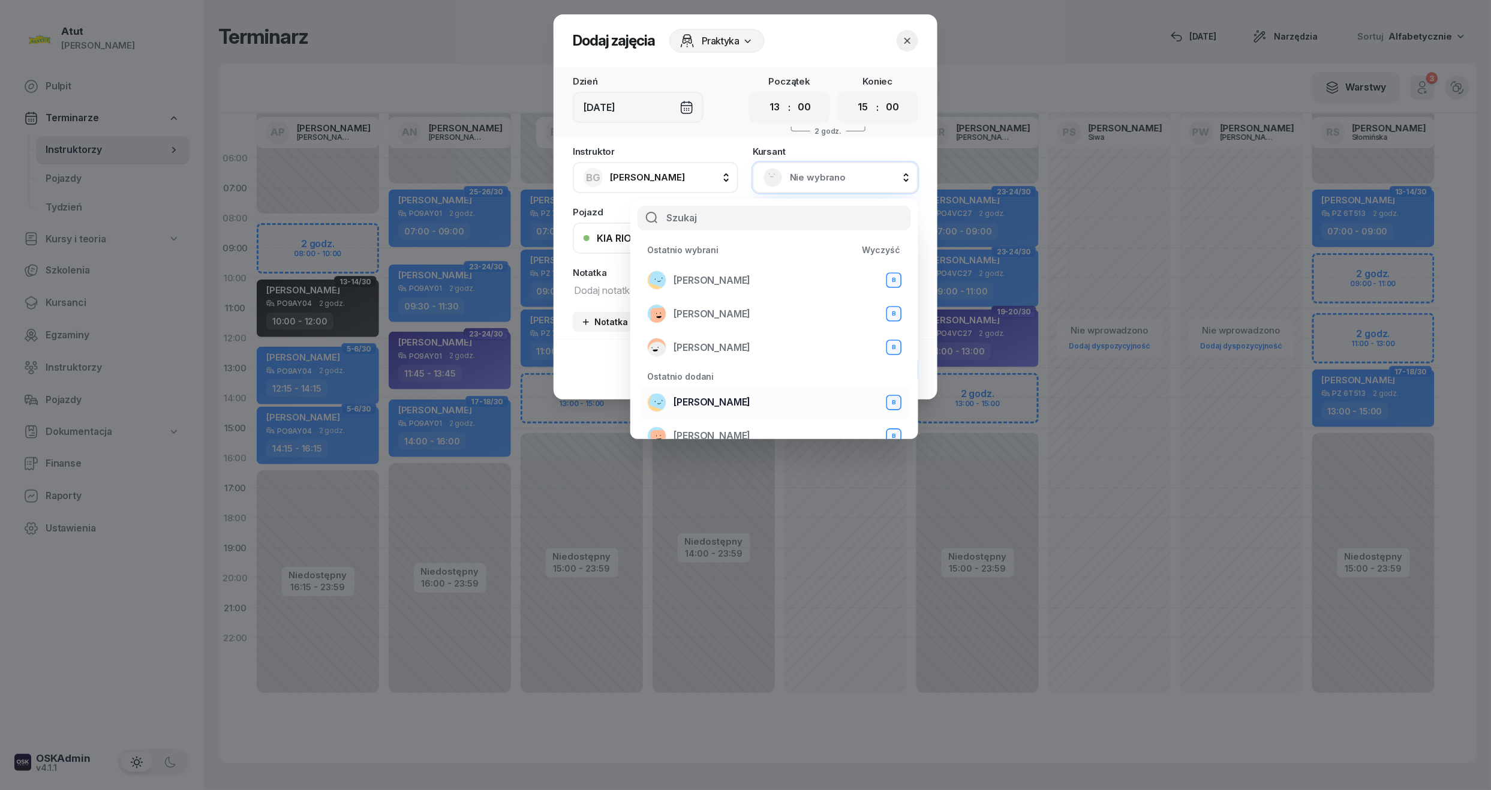
click at [770, 391] on li "Olga Skrzydlewska B" at bounding box center [774, 403] width 269 height 34
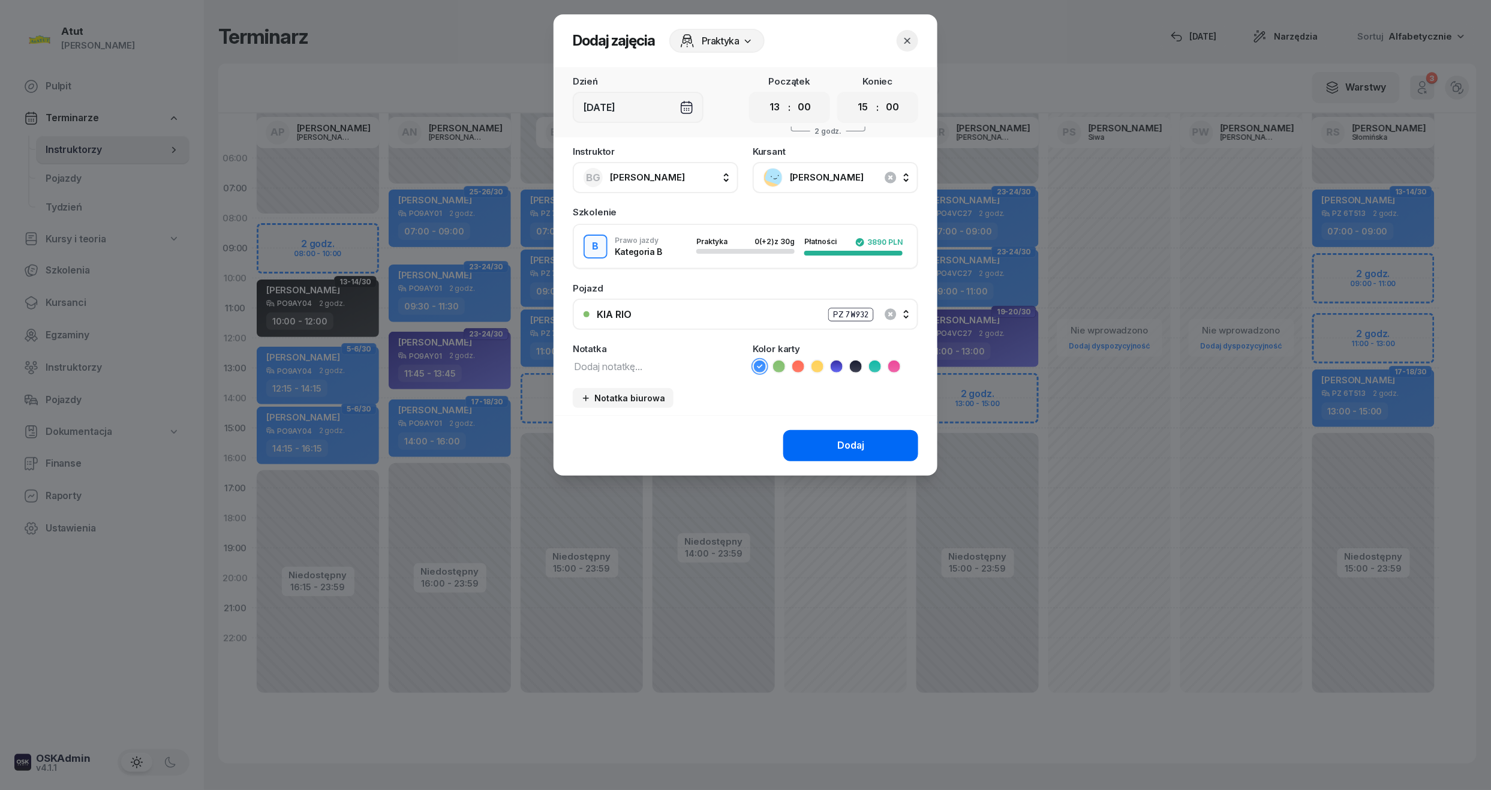
click at [848, 459] on button "Dodaj" at bounding box center [850, 445] width 135 height 31
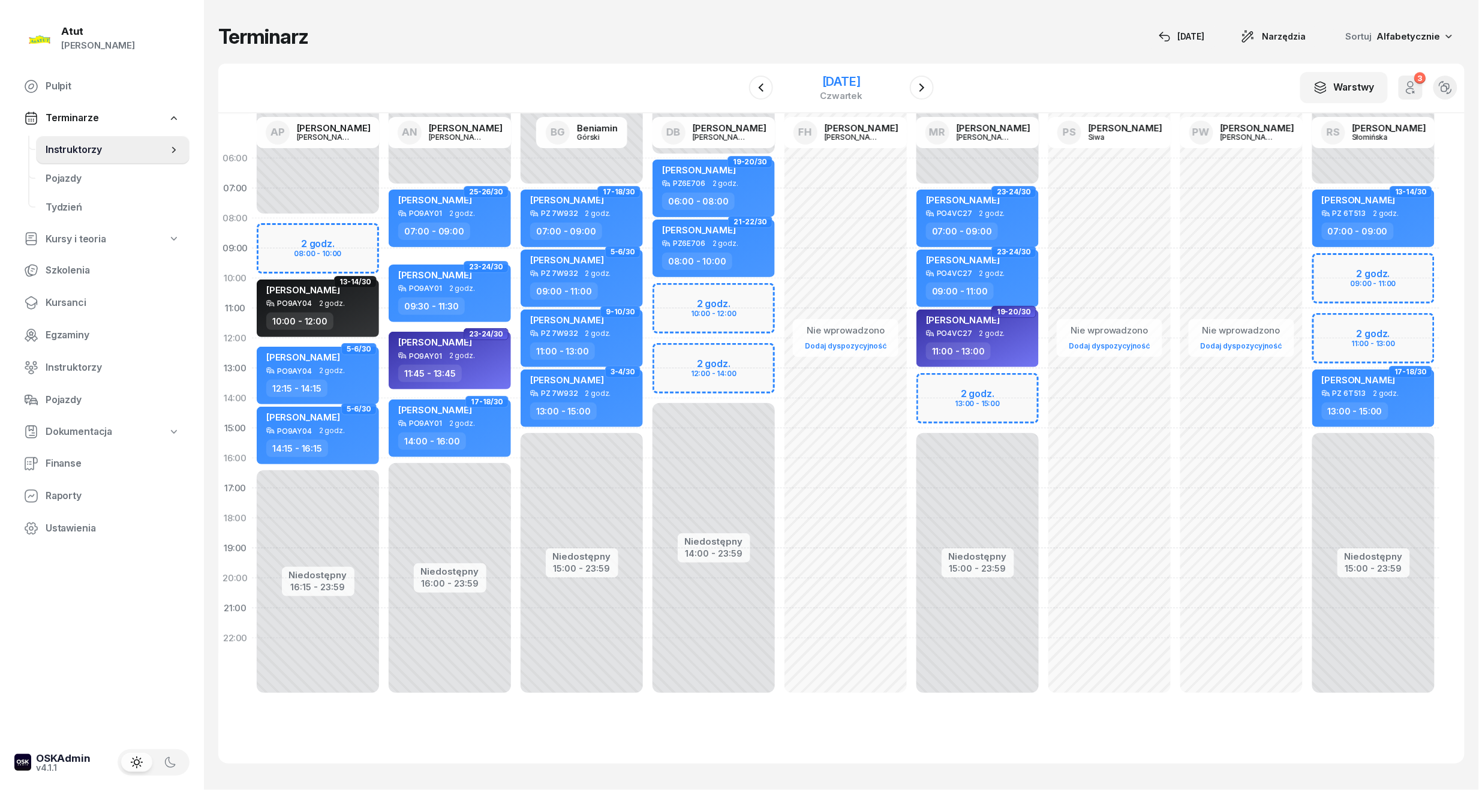
click at [853, 71] on div "20 listopada 2025 czwartek" at bounding box center [841, 88] width 122 height 34
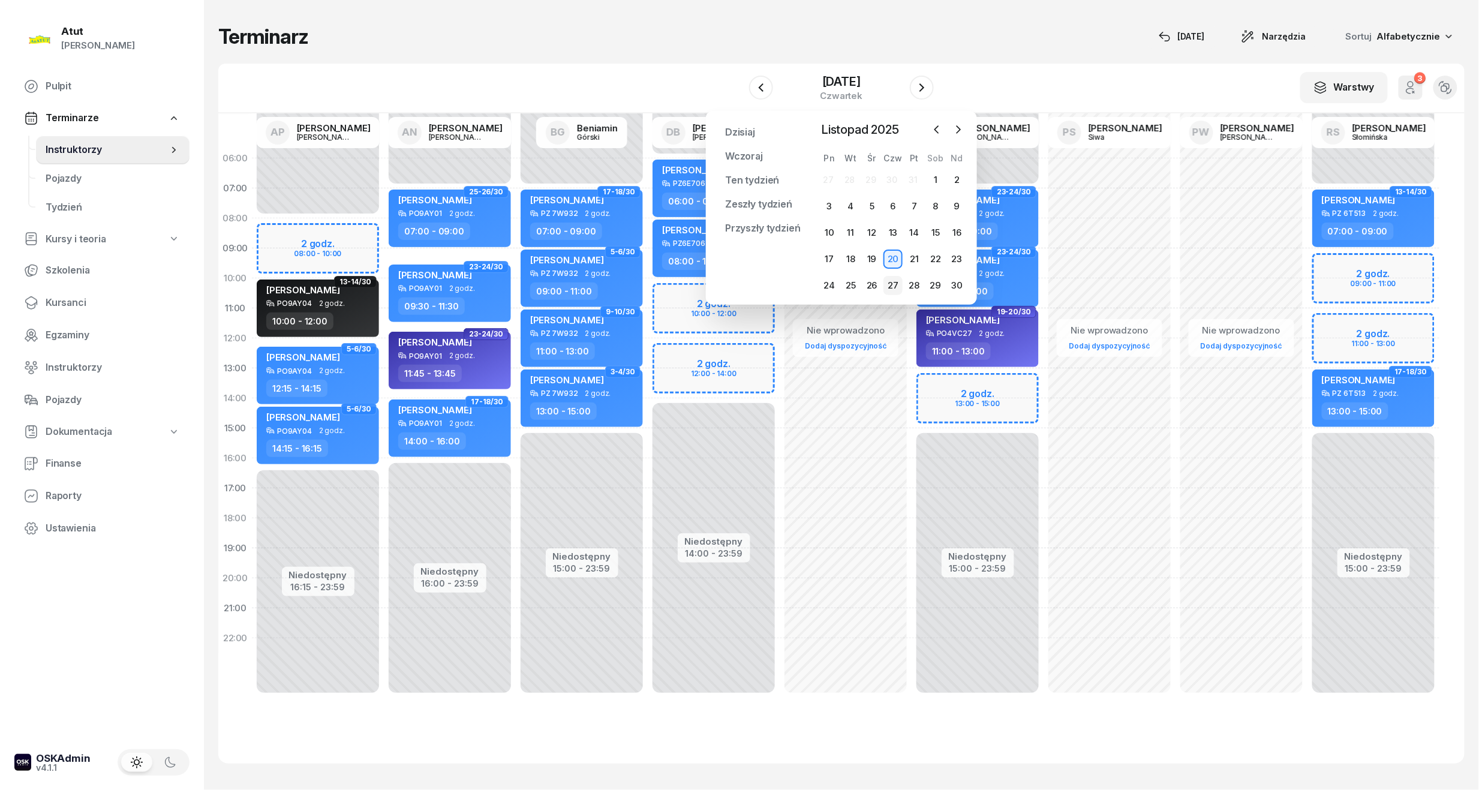
click at [892, 278] on div "27" at bounding box center [892, 285] width 19 height 19
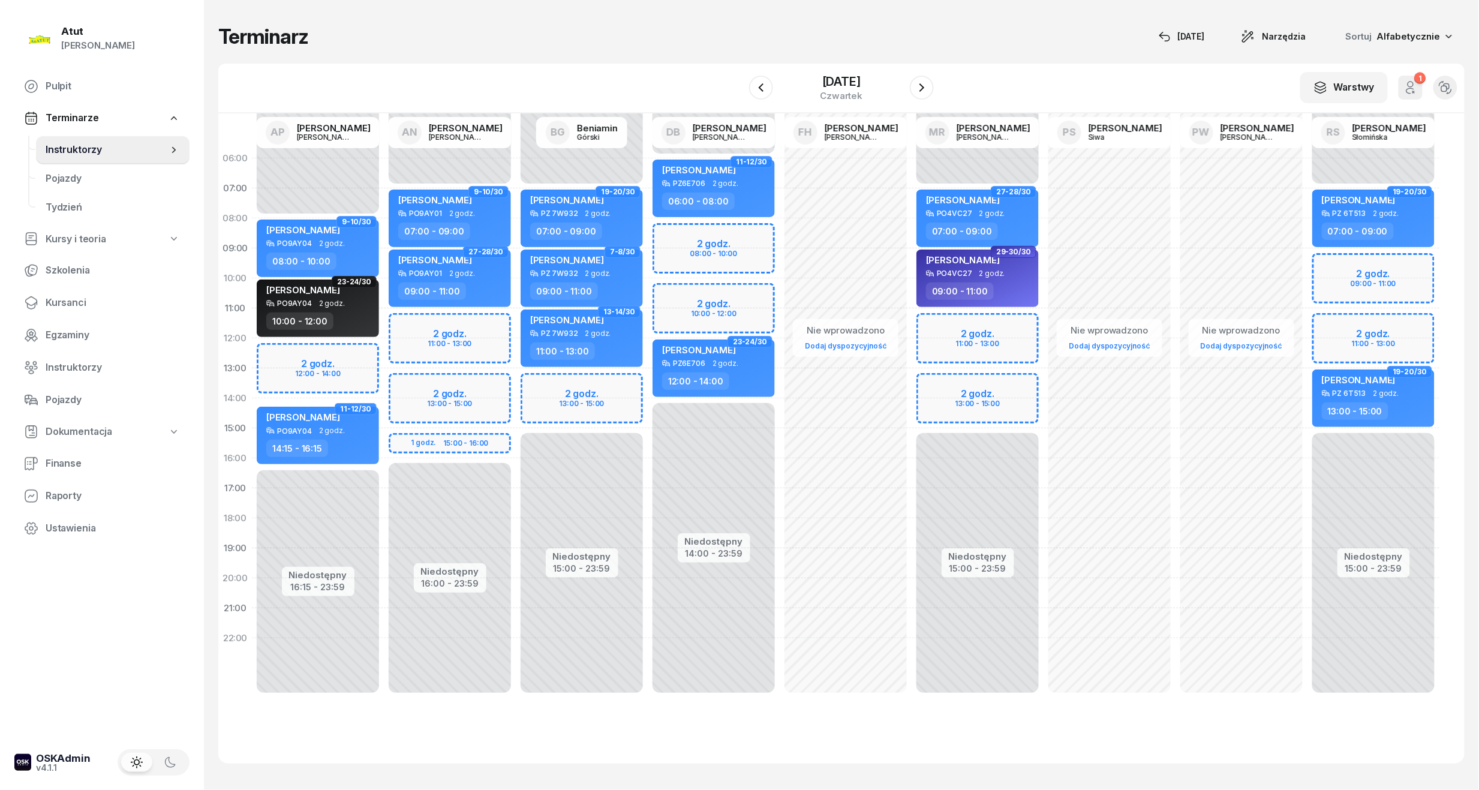
click at [578, 396] on div "Niedostępny 00:00 - 07:00 Niedostępny 15:00 - 23:59 2 godz. 13:00 - 15:00 19-20…" at bounding box center [582, 428] width 132 height 570
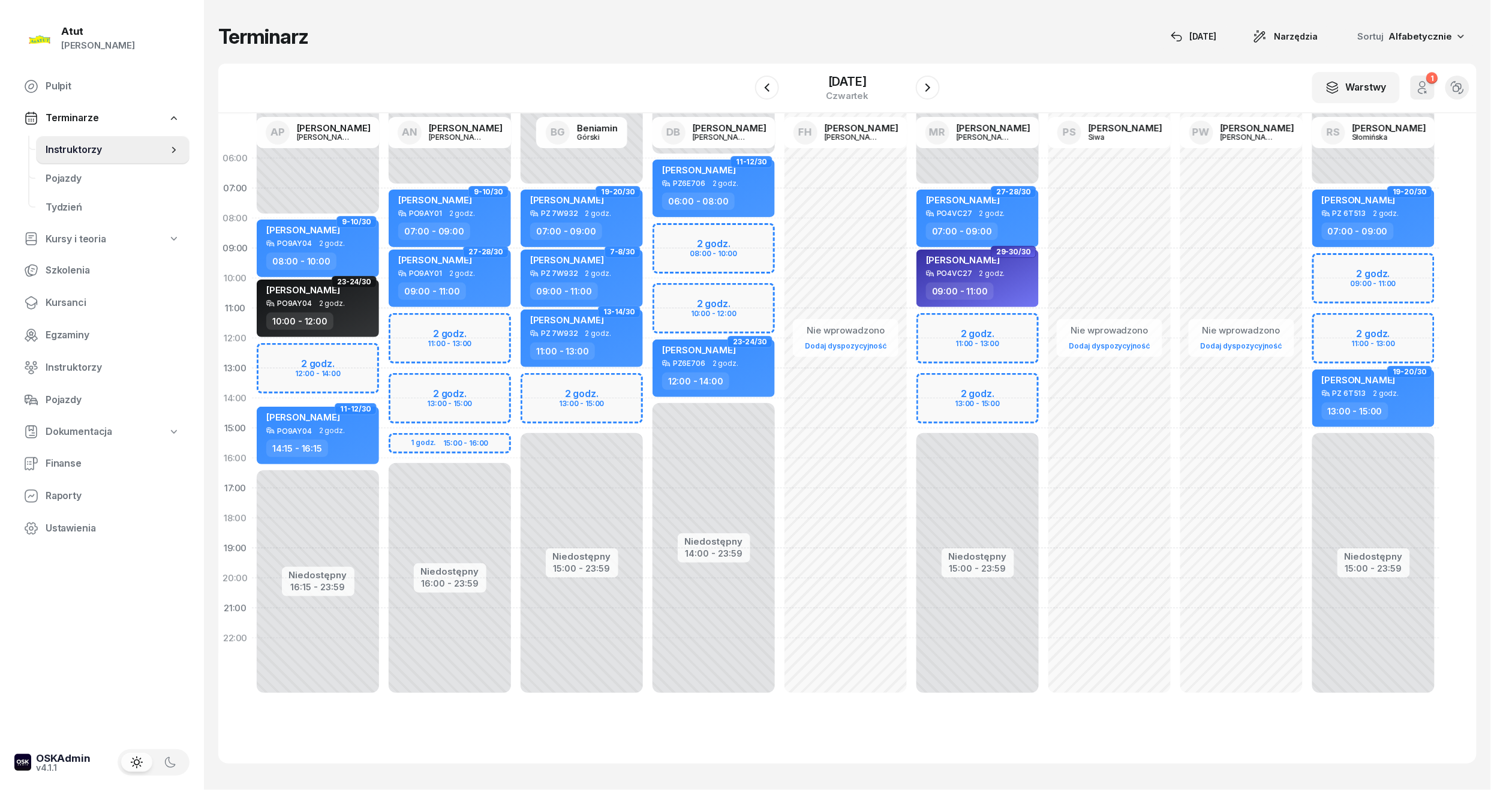
select select "13"
select select "15"
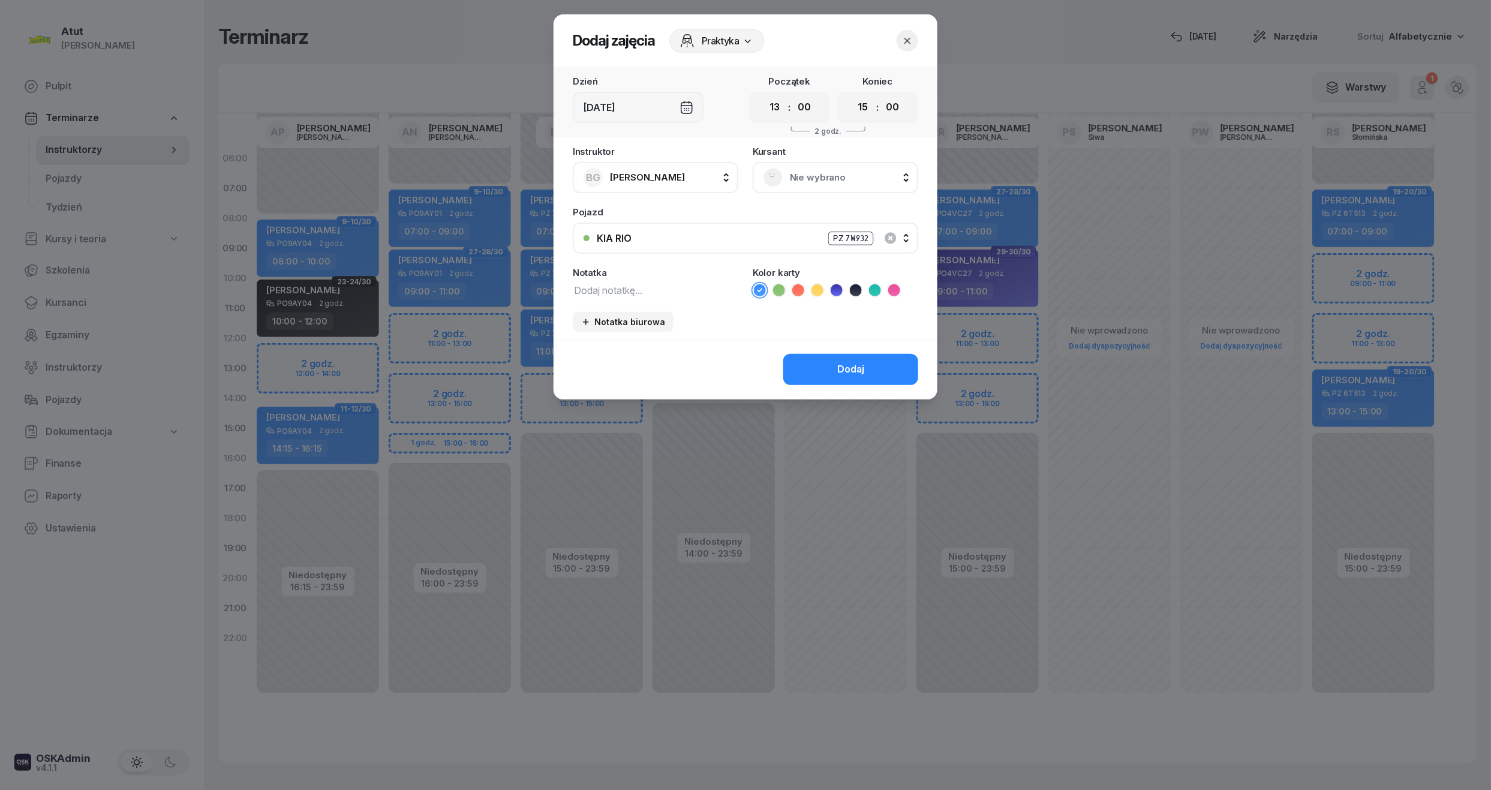
click at [830, 180] on span "Nie wybrano" at bounding box center [849, 178] width 118 height 16
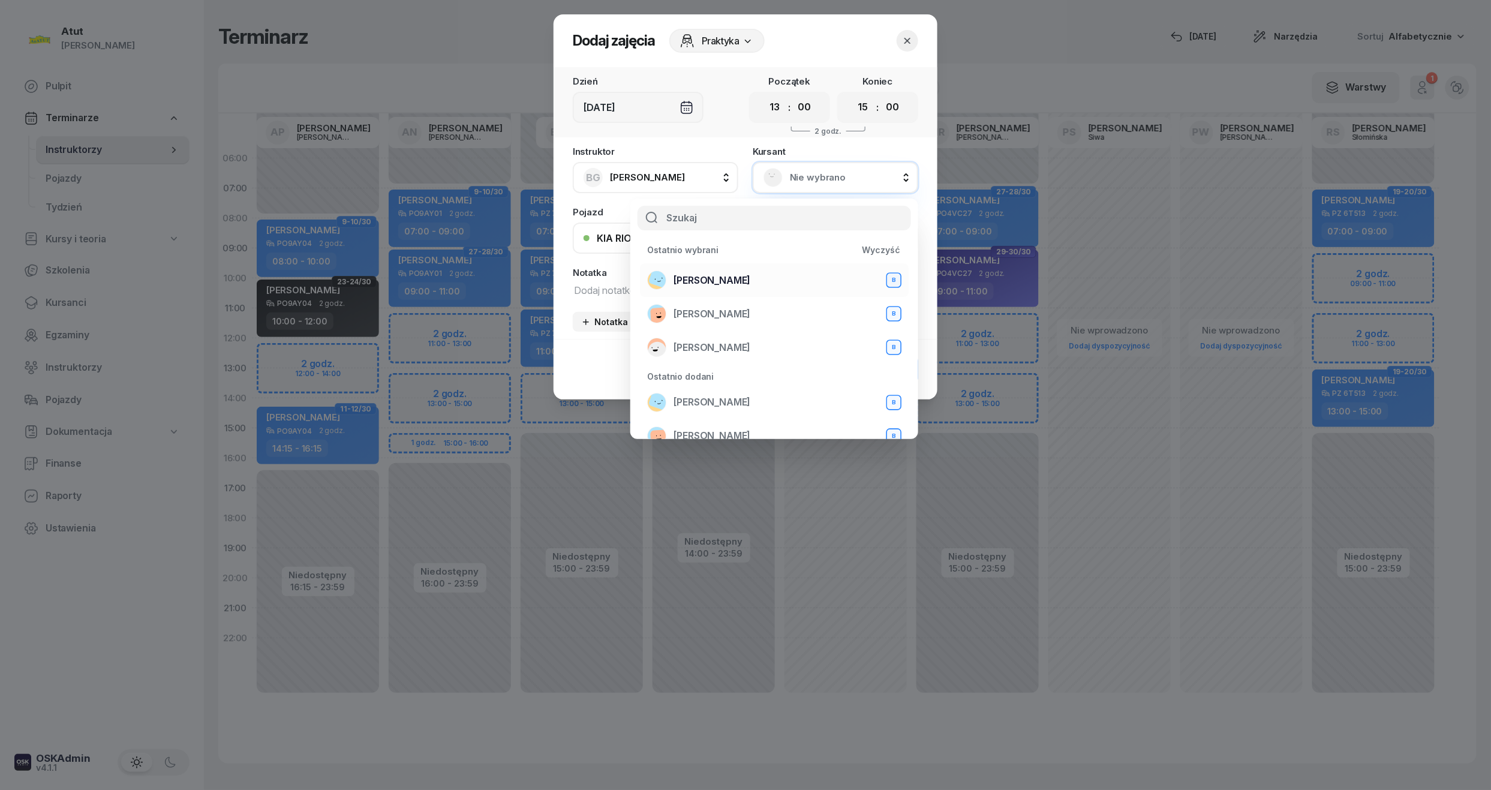
click at [744, 273] on span "Olga Skrzydlewska" at bounding box center [711, 281] width 77 height 16
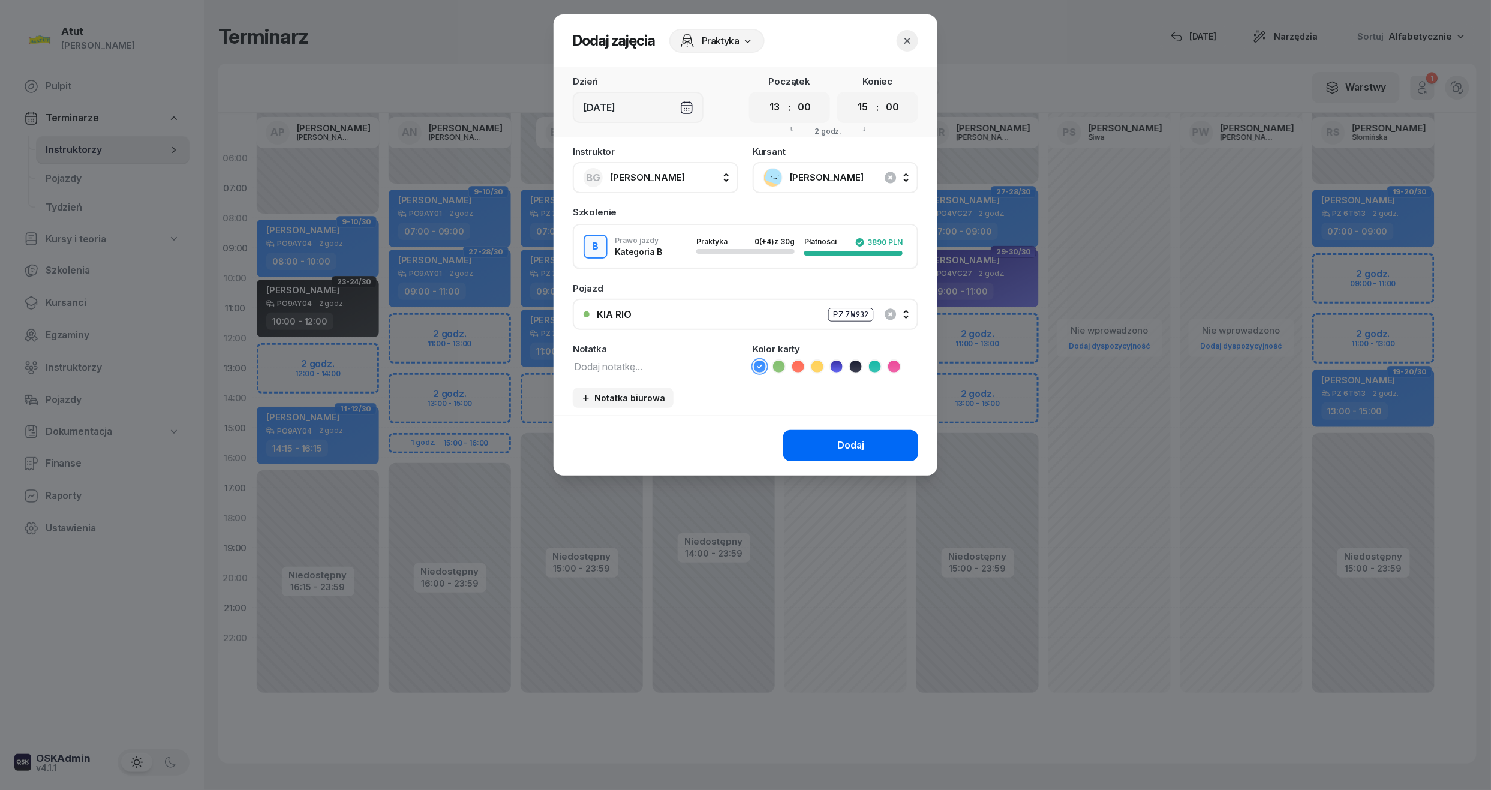
click at [835, 444] on button "Dodaj" at bounding box center [850, 445] width 135 height 31
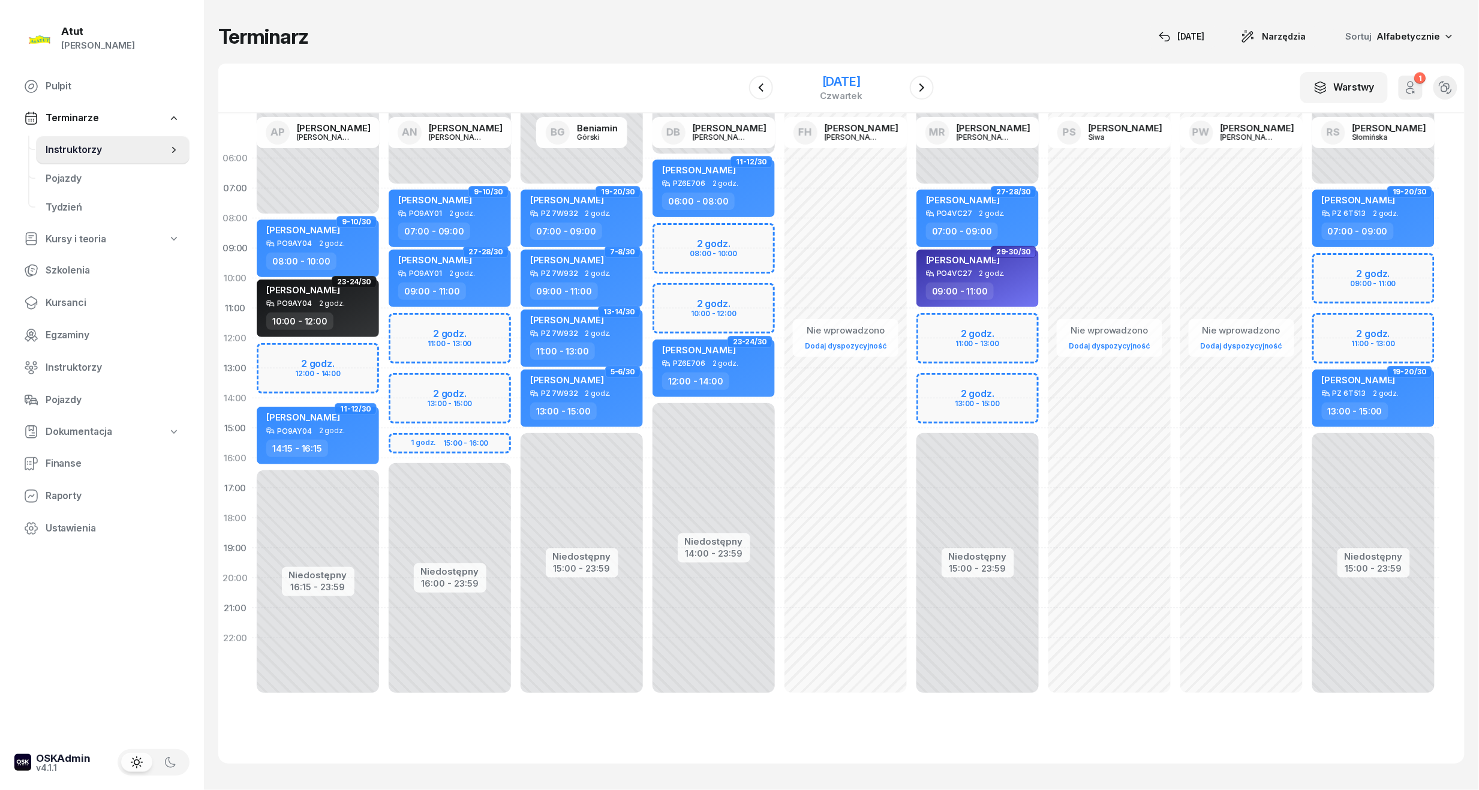
click at [830, 82] on div "[DATE]" at bounding box center [841, 82] width 43 height 12
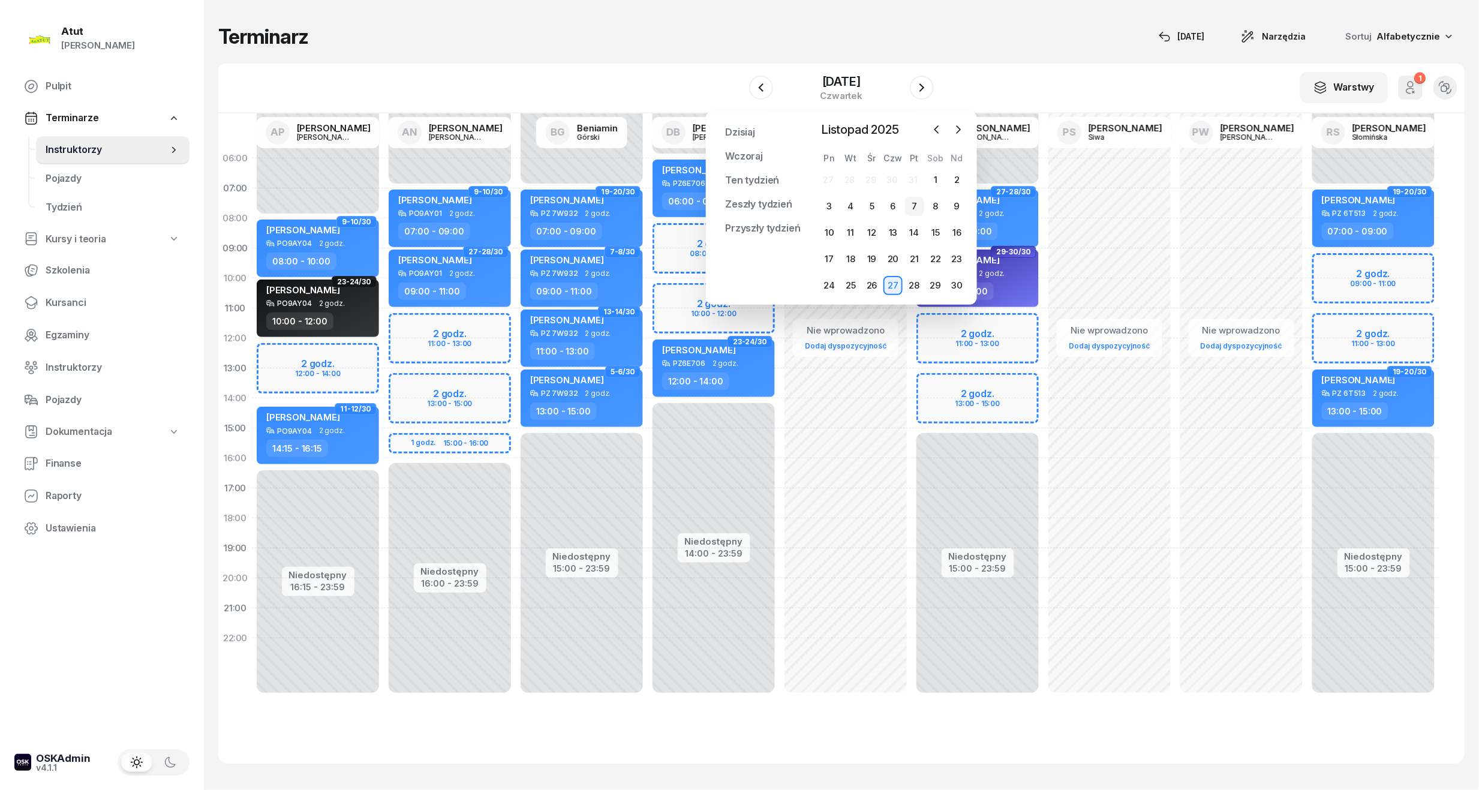
click at [915, 201] on div "7" at bounding box center [914, 206] width 19 height 19
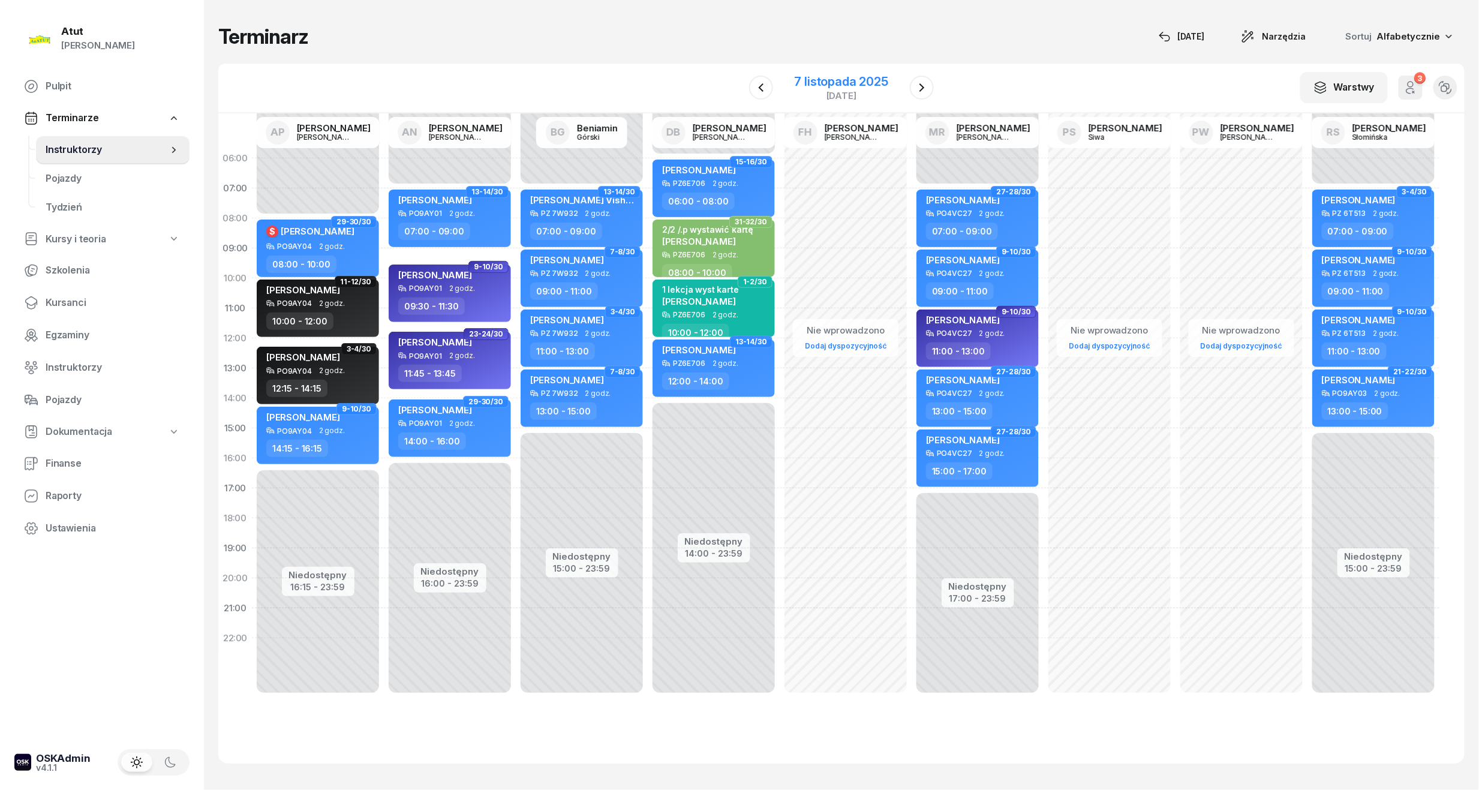
click at [853, 80] on div "7 listopada 2025" at bounding box center [841, 82] width 94 height 12
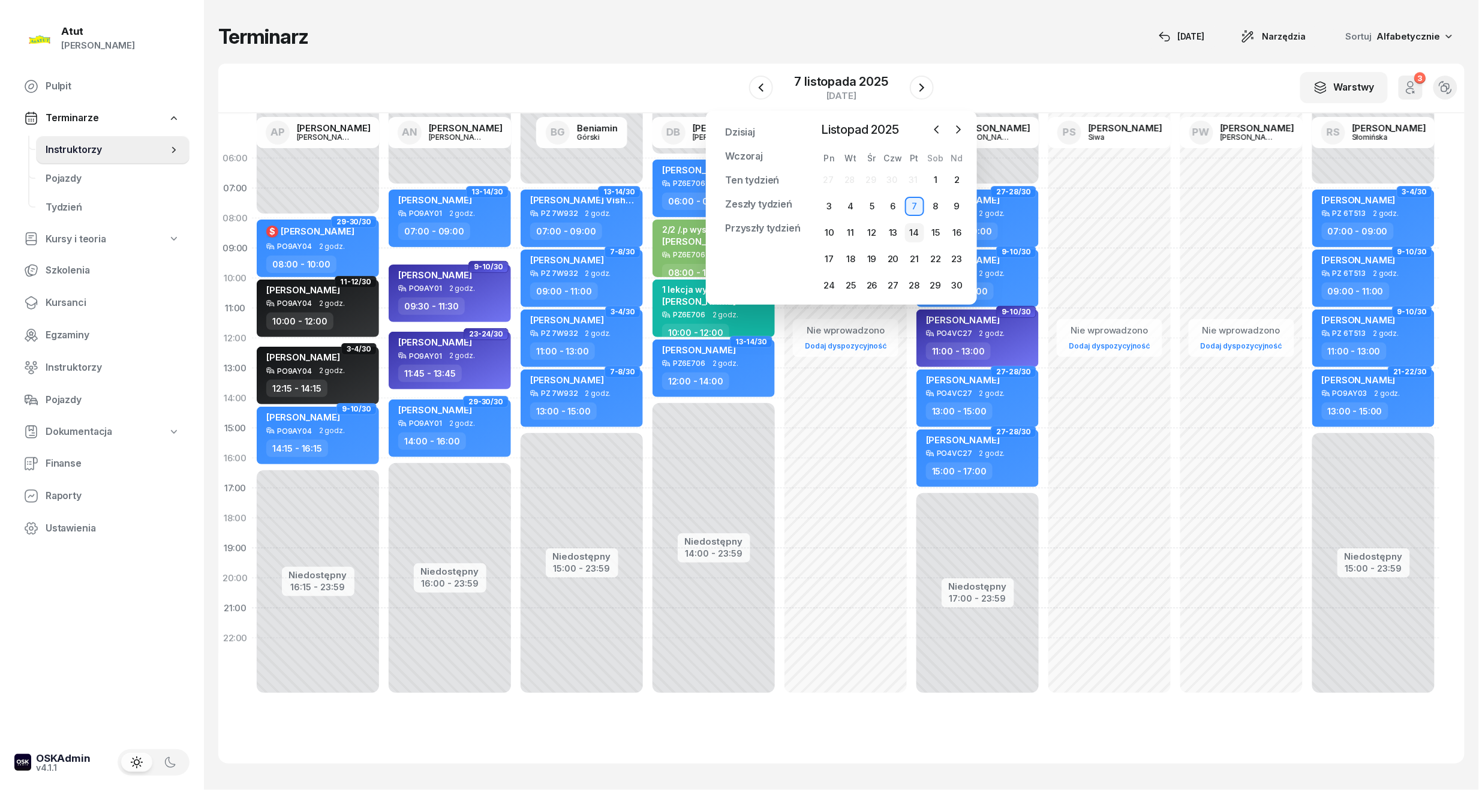
click at [914, 234] on div "14" at bounding box center [914, 232] width 19 height 19
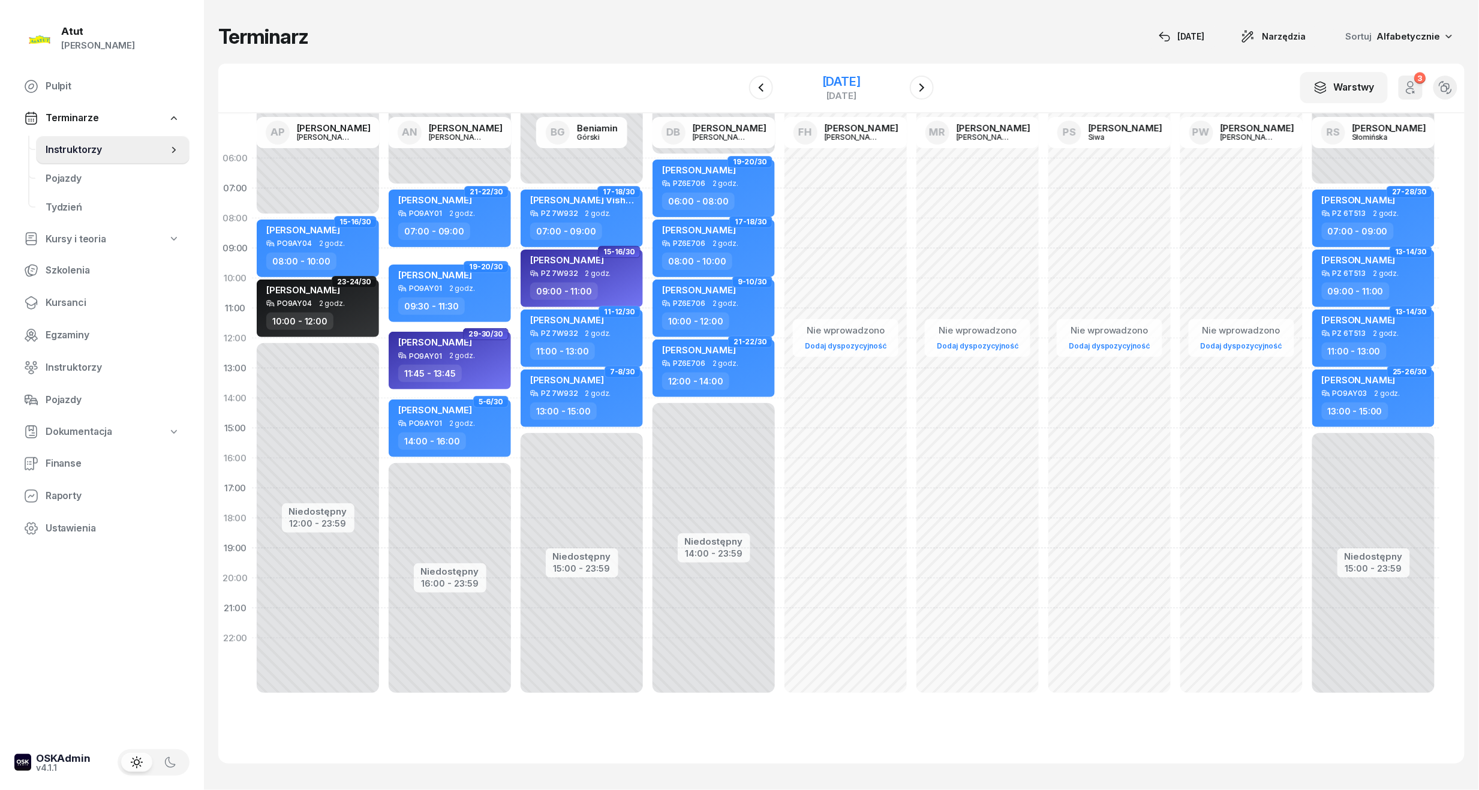
click at [822, 86] on div "[DATE]" at bounding box center [841, 82] width 38 height 12
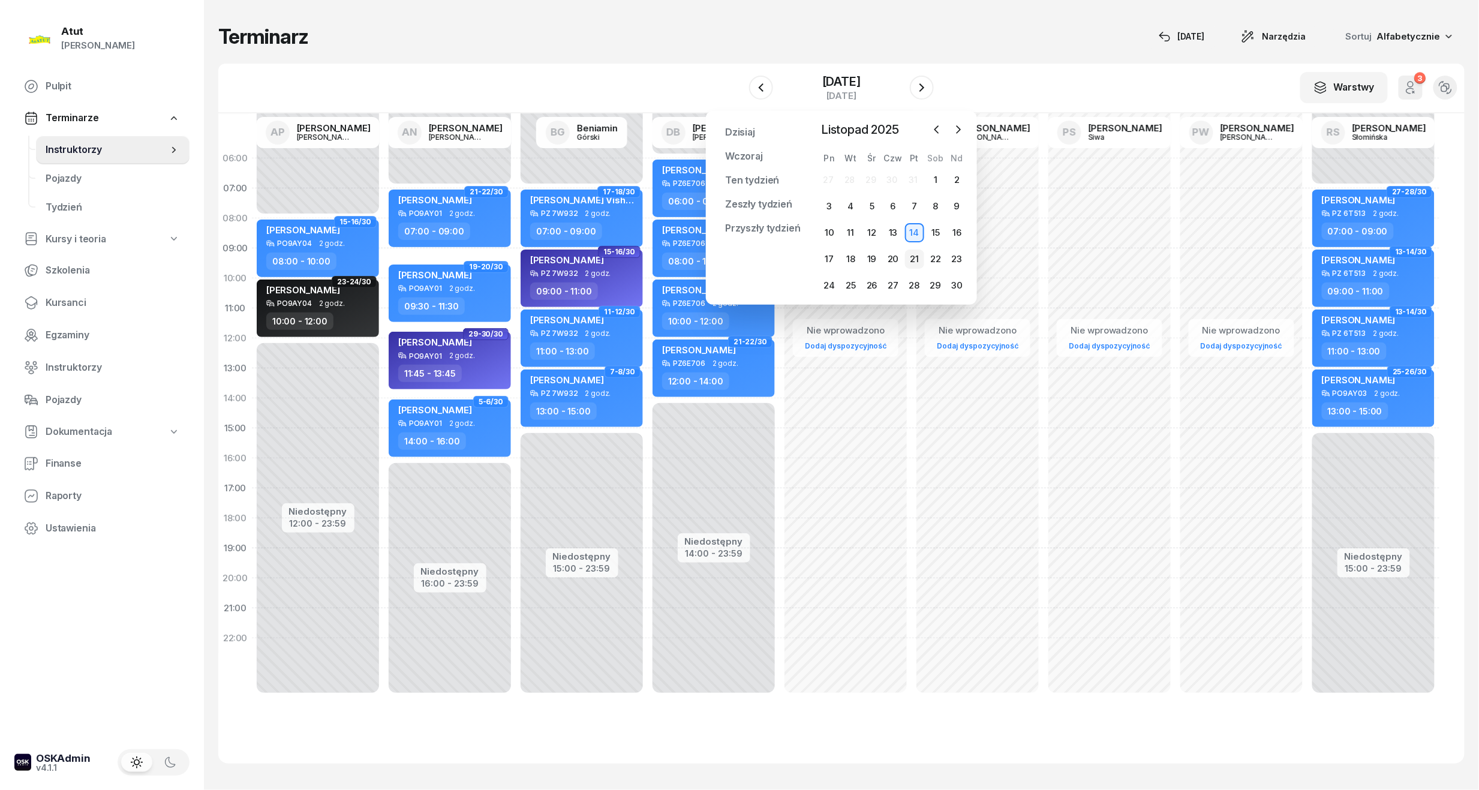
click at [917, 259] on div "21" at bounding box center [914, 258] width 19 height 19
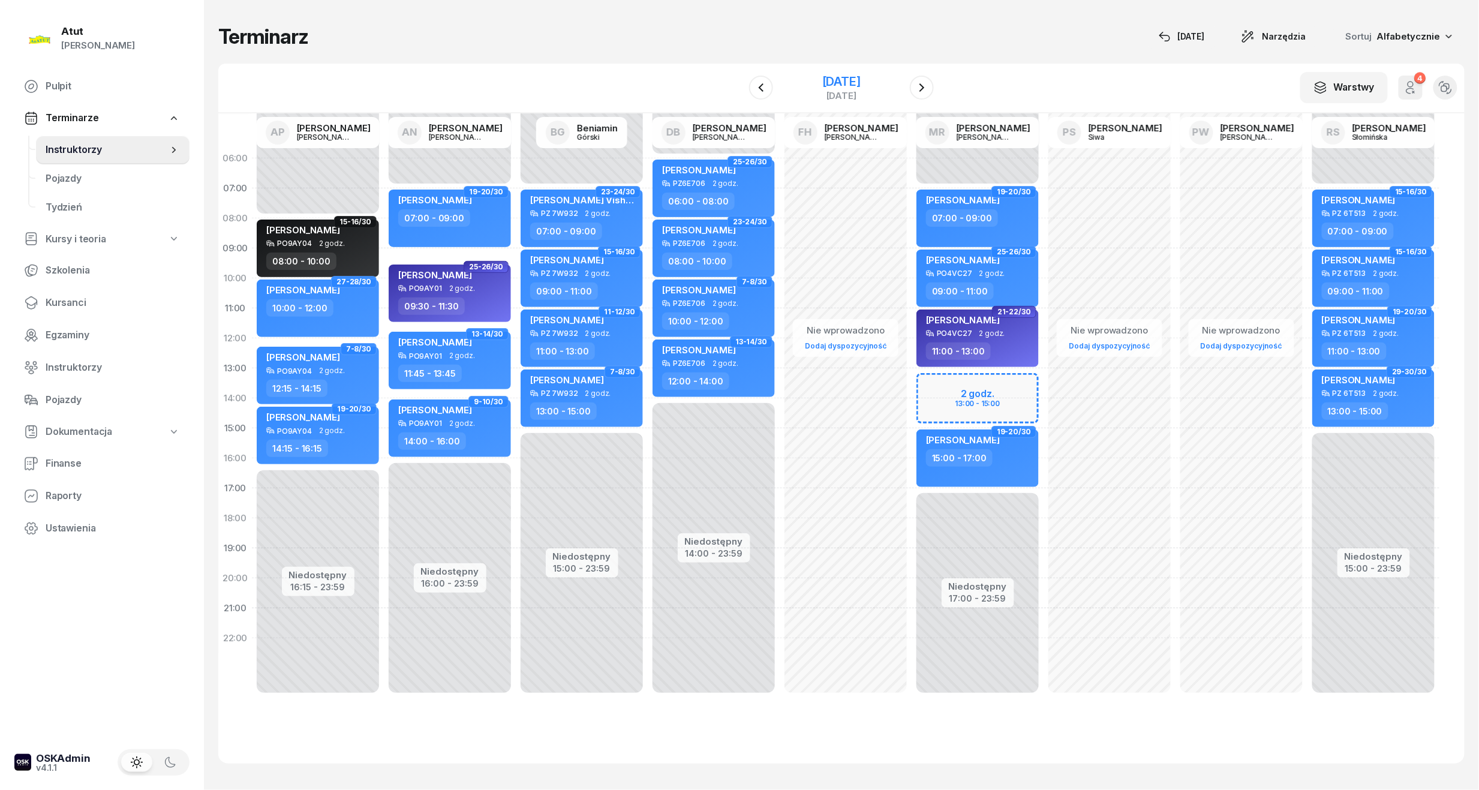
click at [835, 83] on div "[DATE]" at bounding box center [841, 82] width 38 height 12
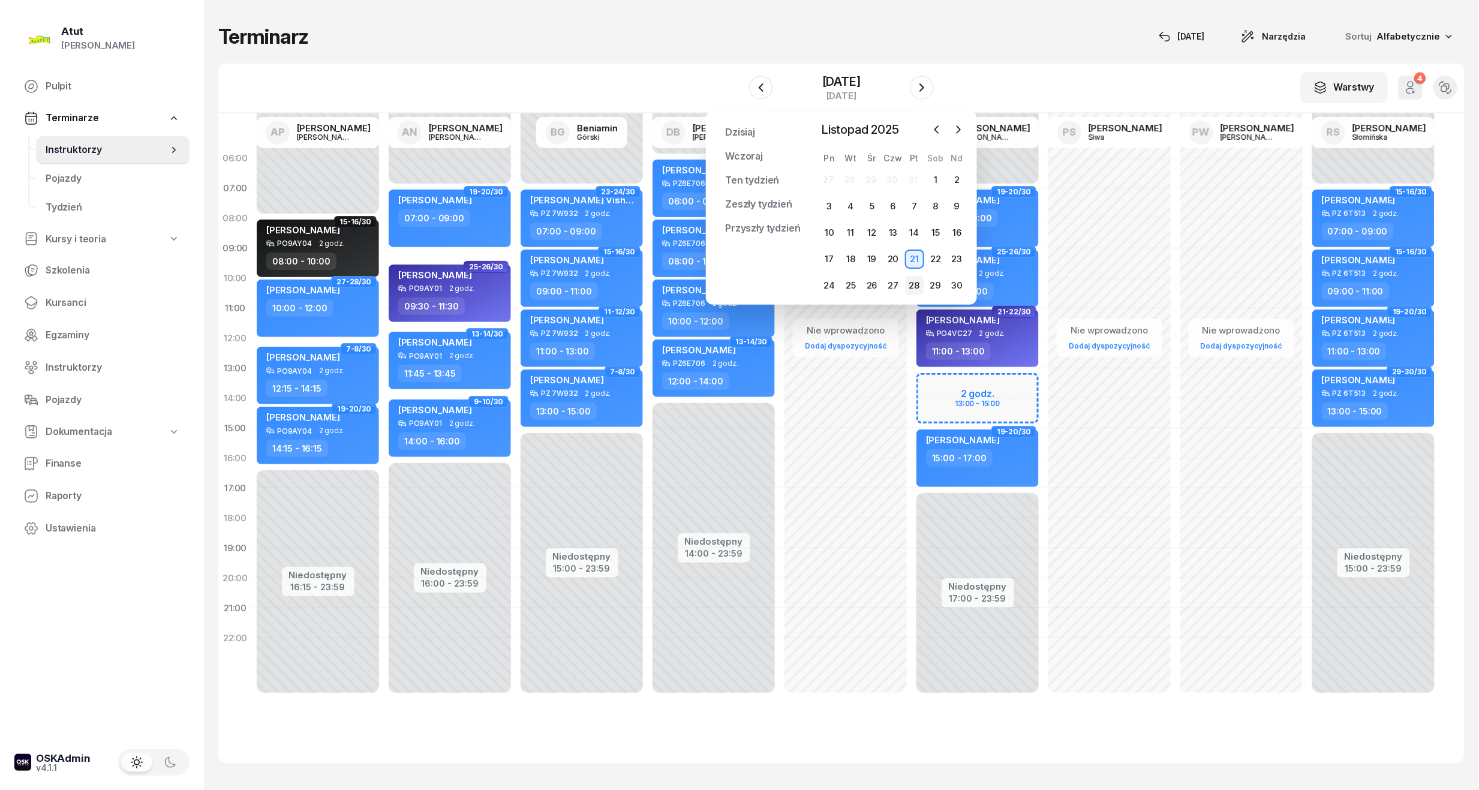
click at [920, 283] on div "28" at bounding box center [914, 285] width 19 height 19
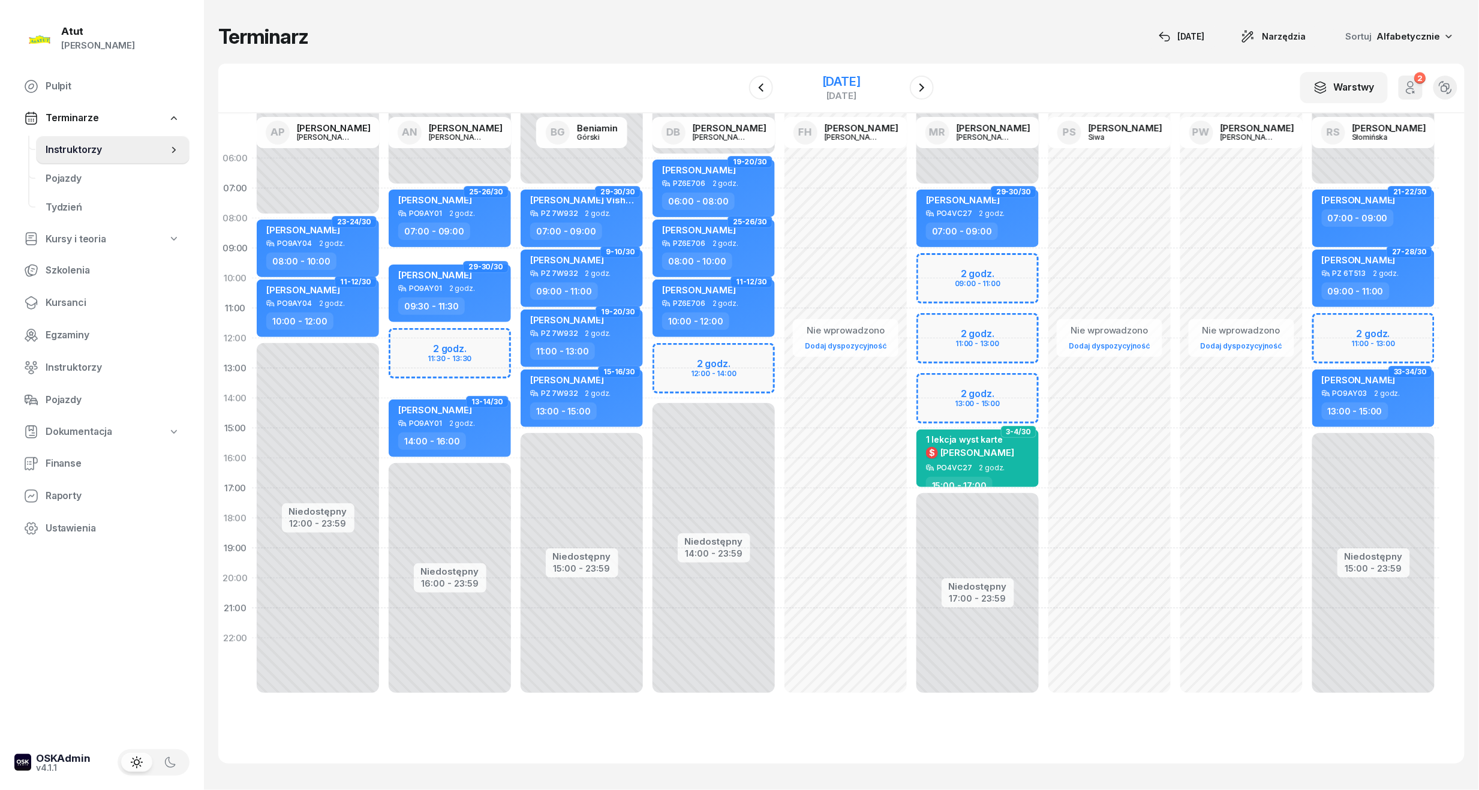
click at [828, 91] on div "[DATE]" at bounding box center [841, 95] width 38 height 9
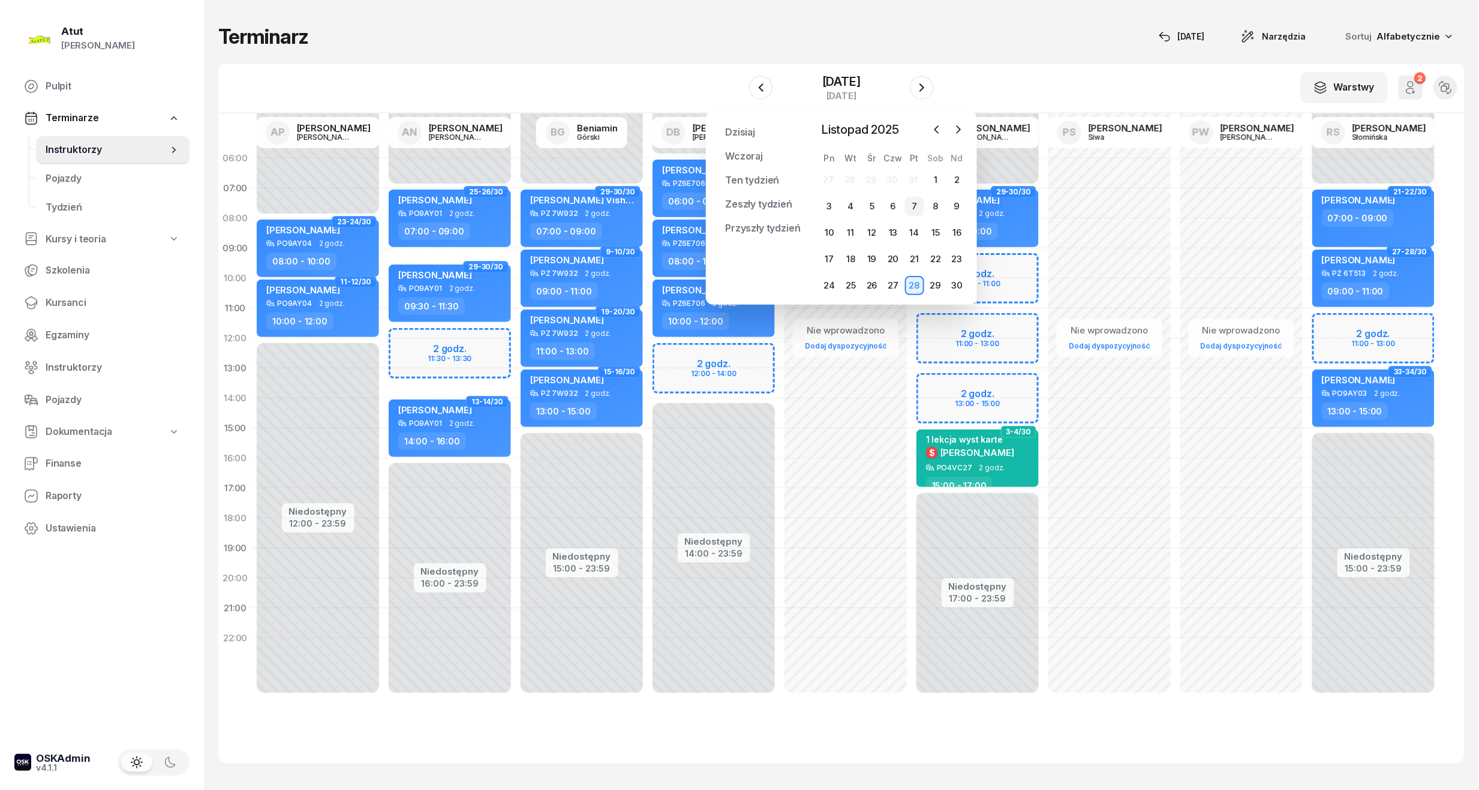
click at [914, 205] on div "7" at bounding box center [914, 206] width 19 height 19
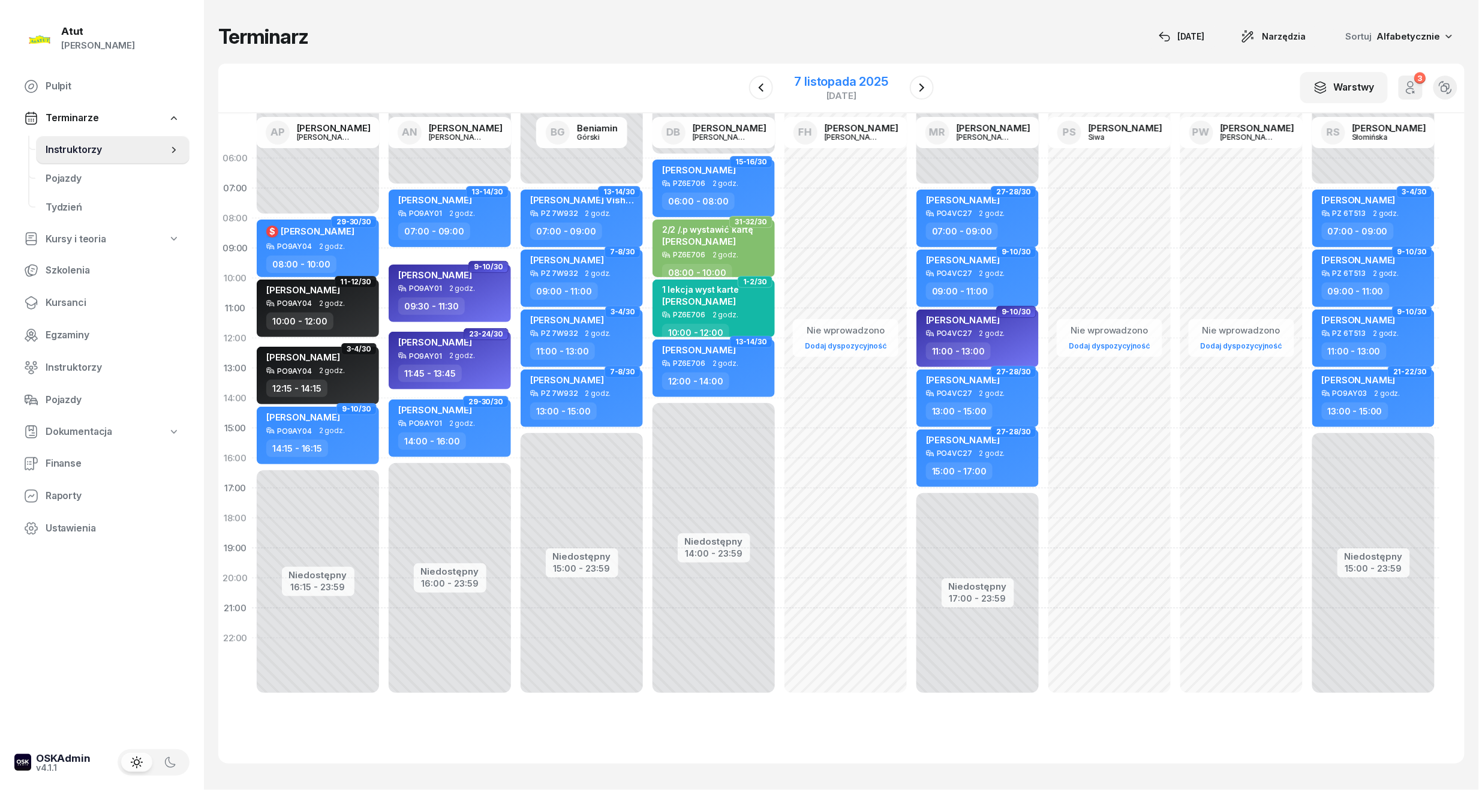
click at [855, 77] on div "7 listopada 2025" at bounding box center [841, 82] width 94 height 12
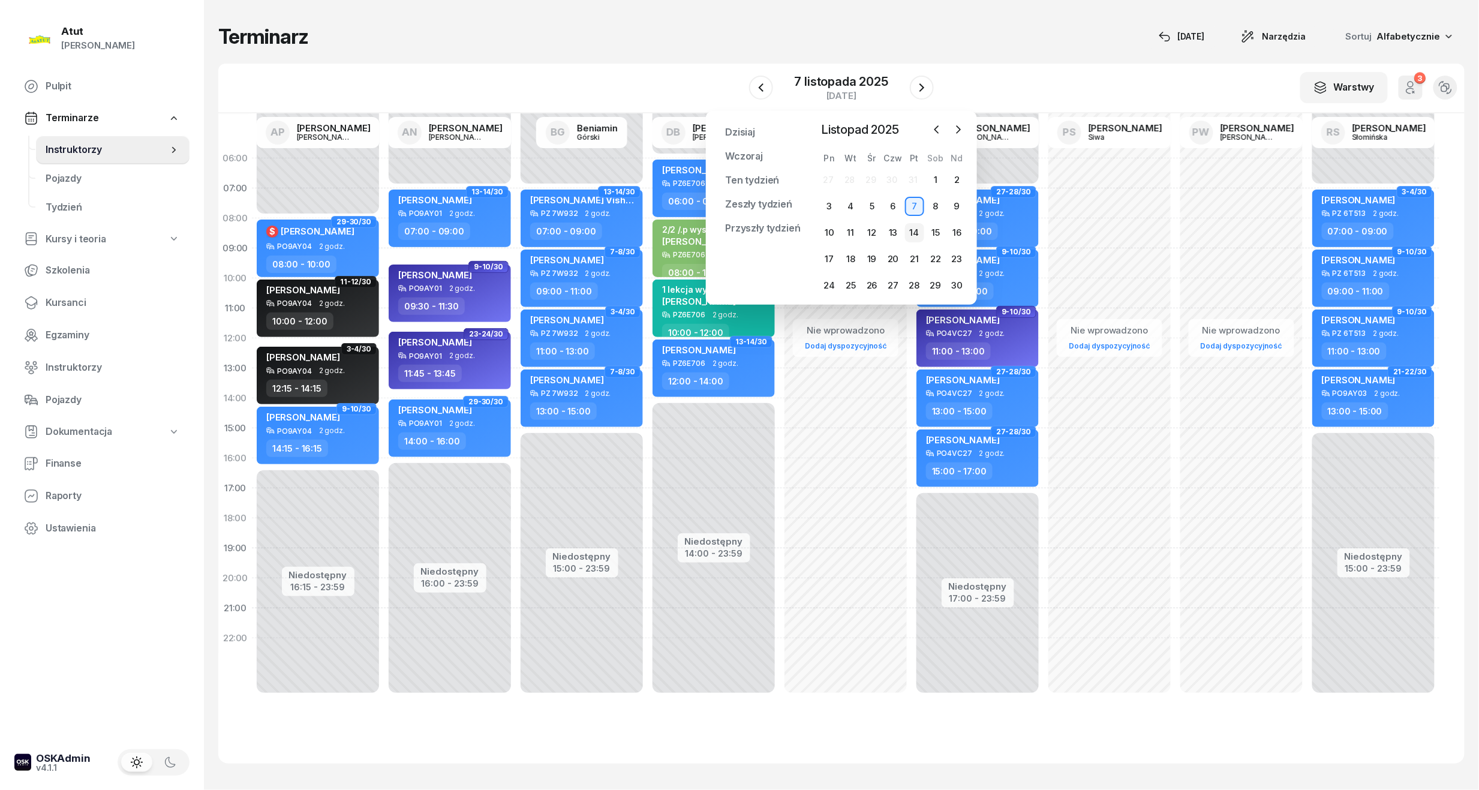
click at [910, 228] on div "14" at bounding box center [914, 232] width 19 height 19
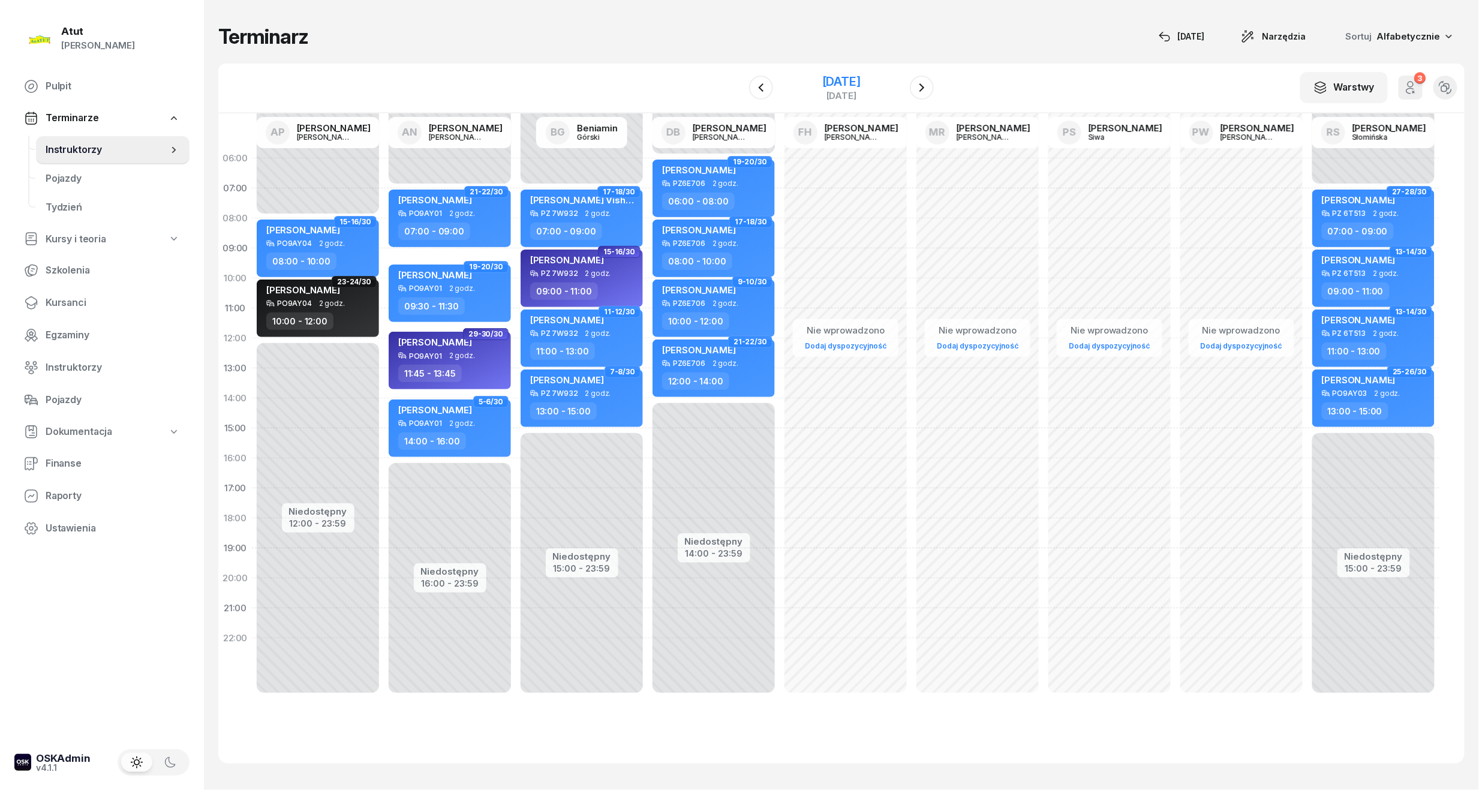
click at [850, 84] on div "[DATE]" at bounding box center [841, 82] width 38 height 12
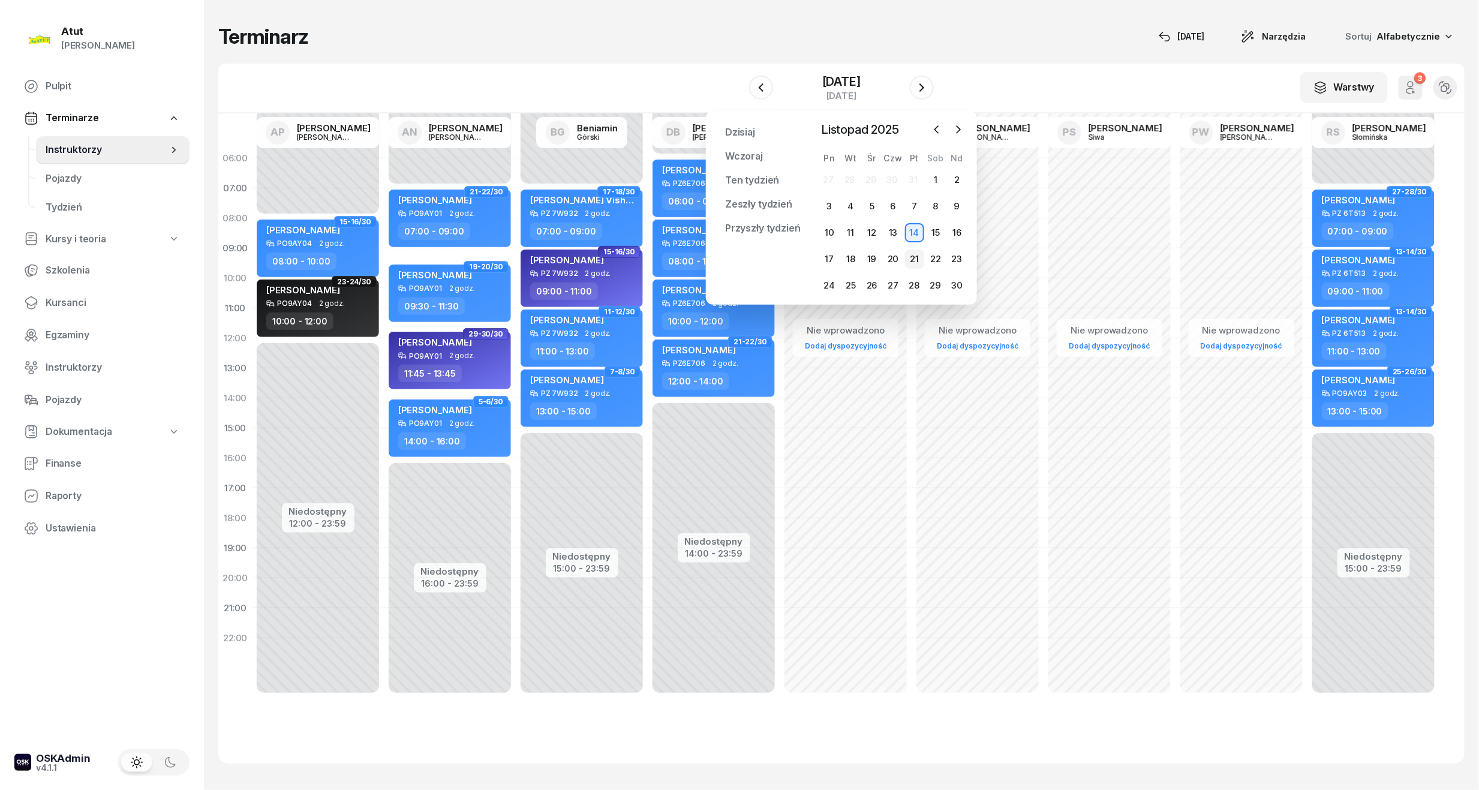
click at [910, 258] on div "21" at bounding box center [914, 258] width 19 height 19
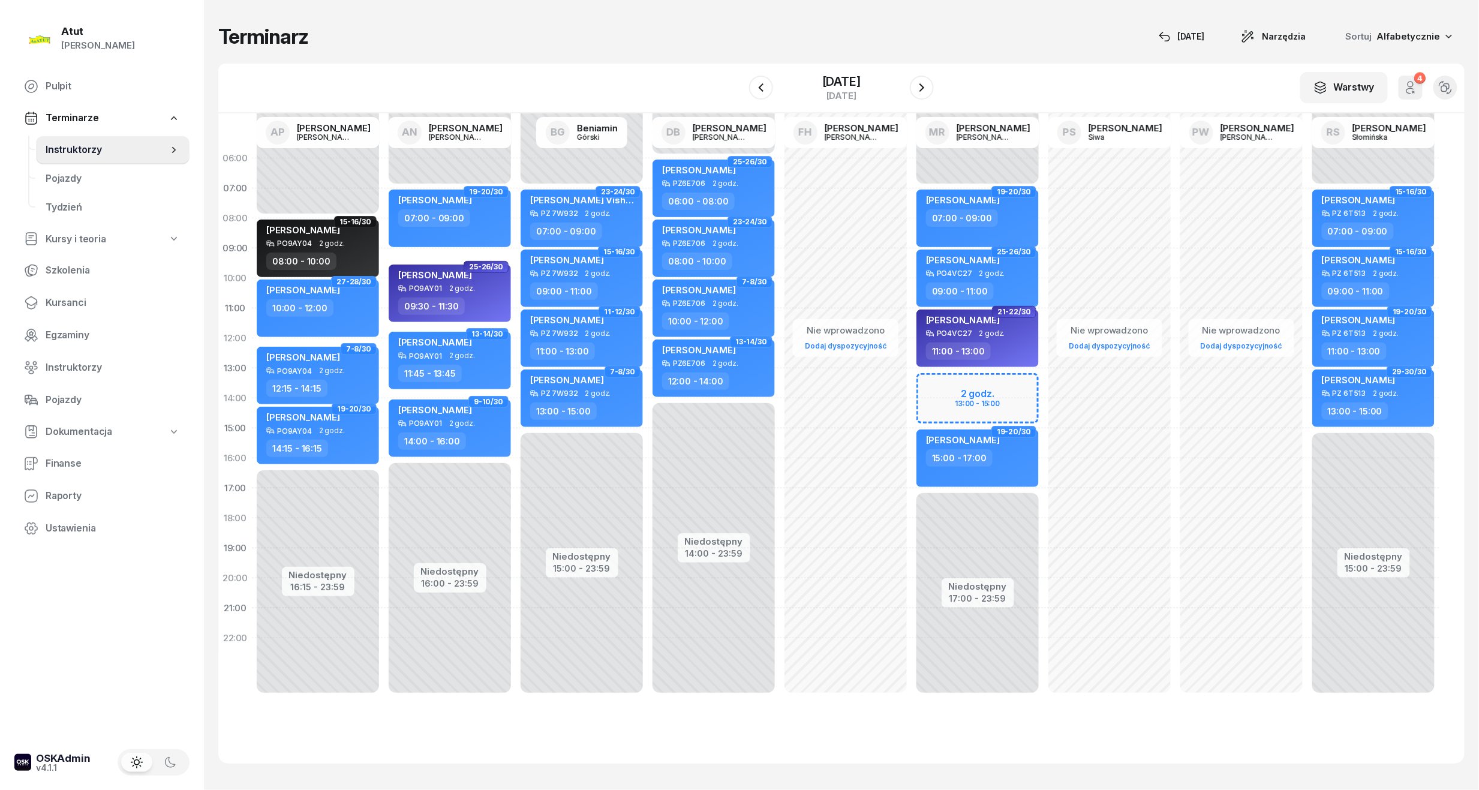
click at [994, 394] on div "Niedostępny 00:00 - 07:00 Niedostępny 17:00 - 23:59 2 godz. 13:00 - 15:00 19-20…" at bounding box center [977, 428] width 132 height 570
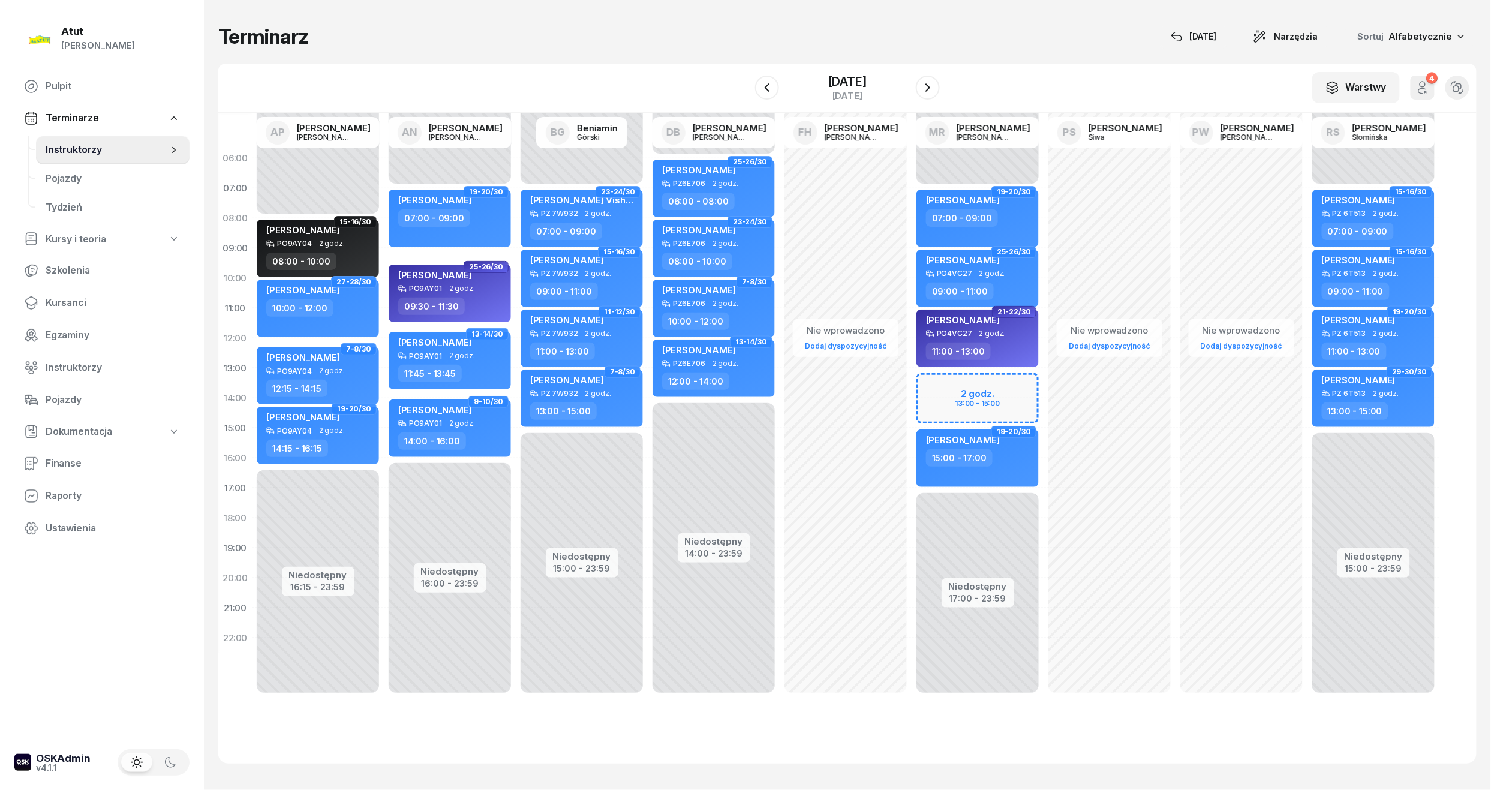
select select "13"
select select "15"
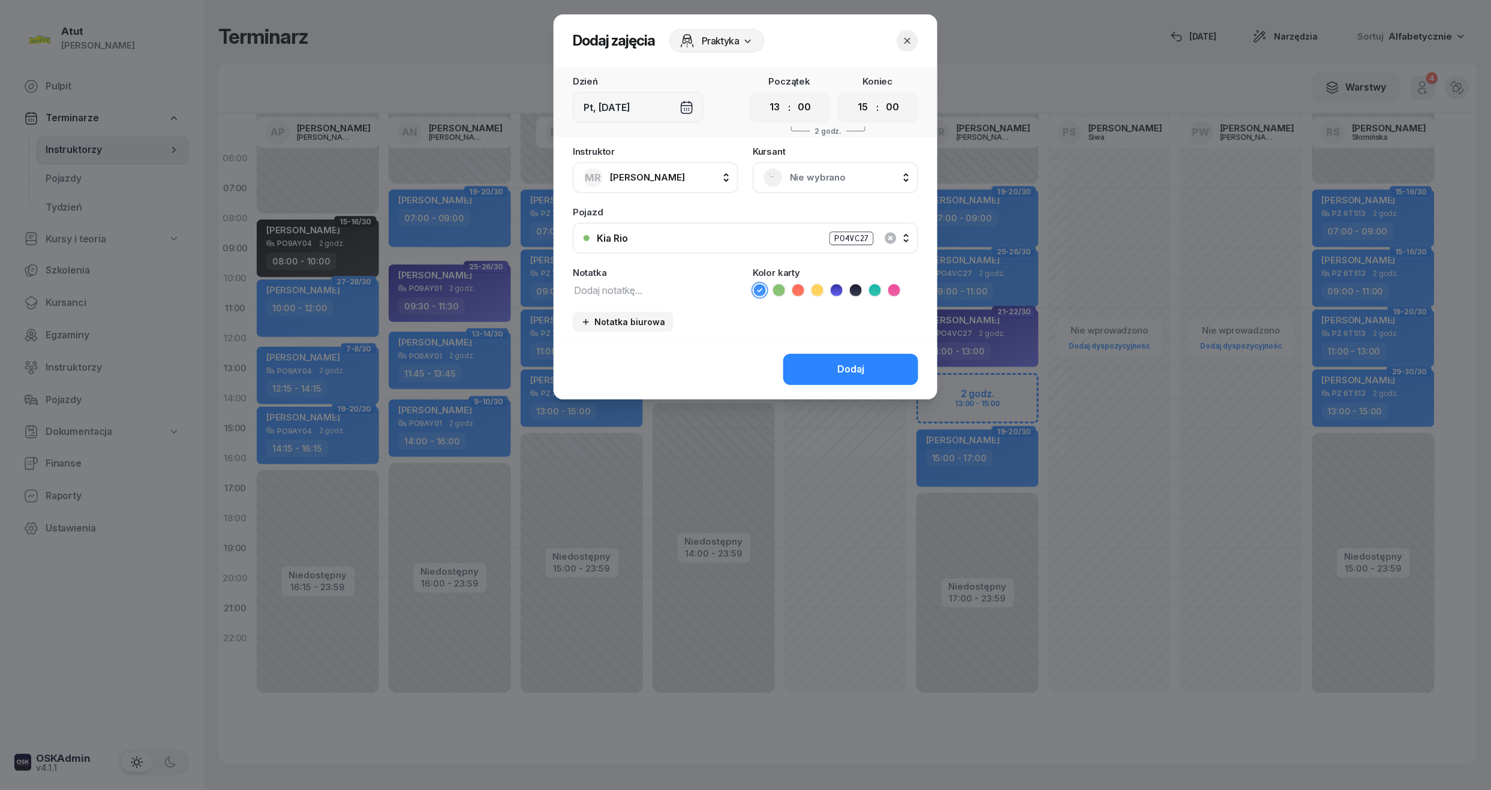
click at [823, 171] on span "Nie wybrano" at bounding box center [849, 178] width 118 height 16
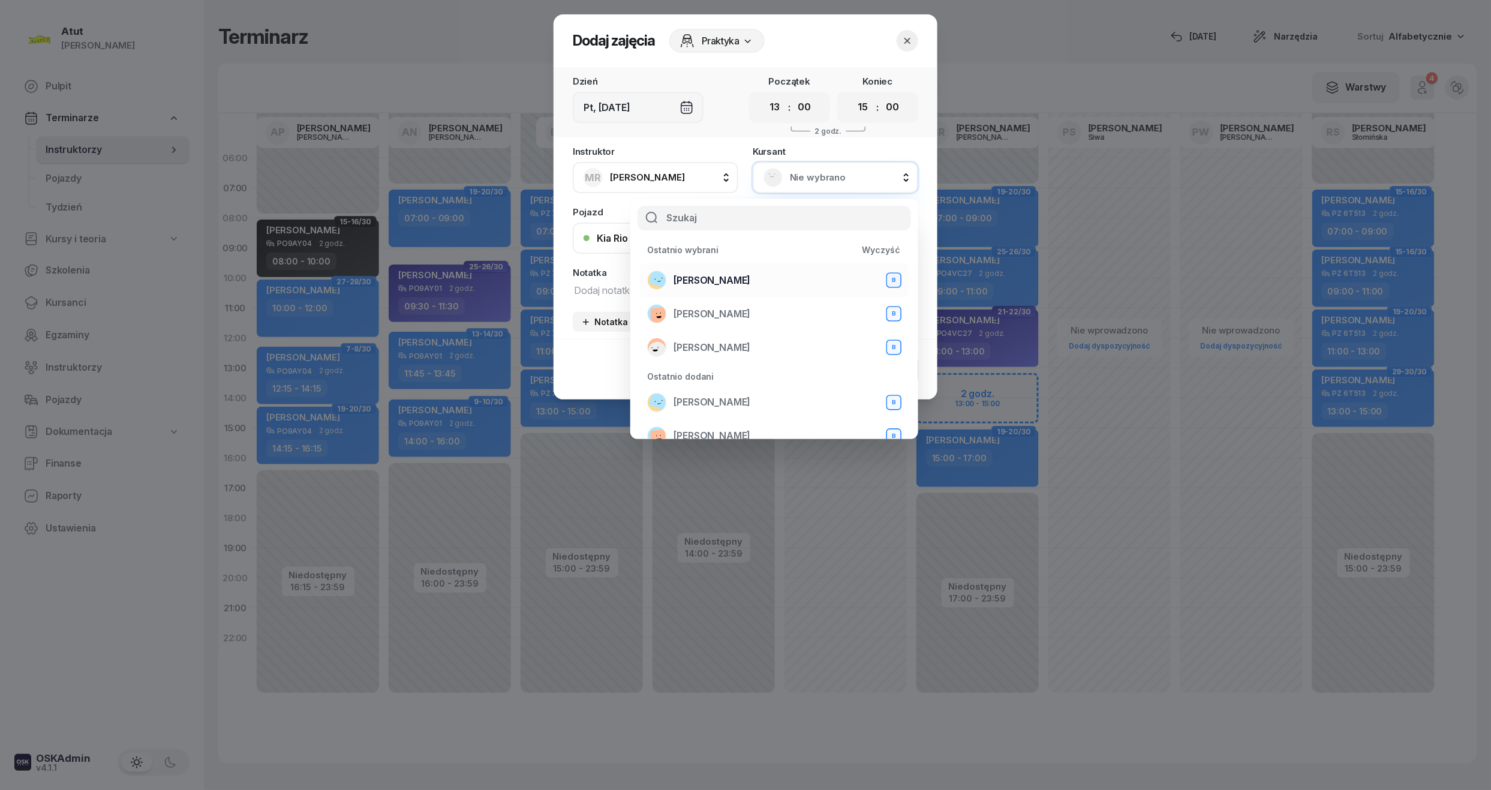
click at [699, 282] on span "Olga Skrzydlewska" at bounding box center [711, 281] width 77 height 16
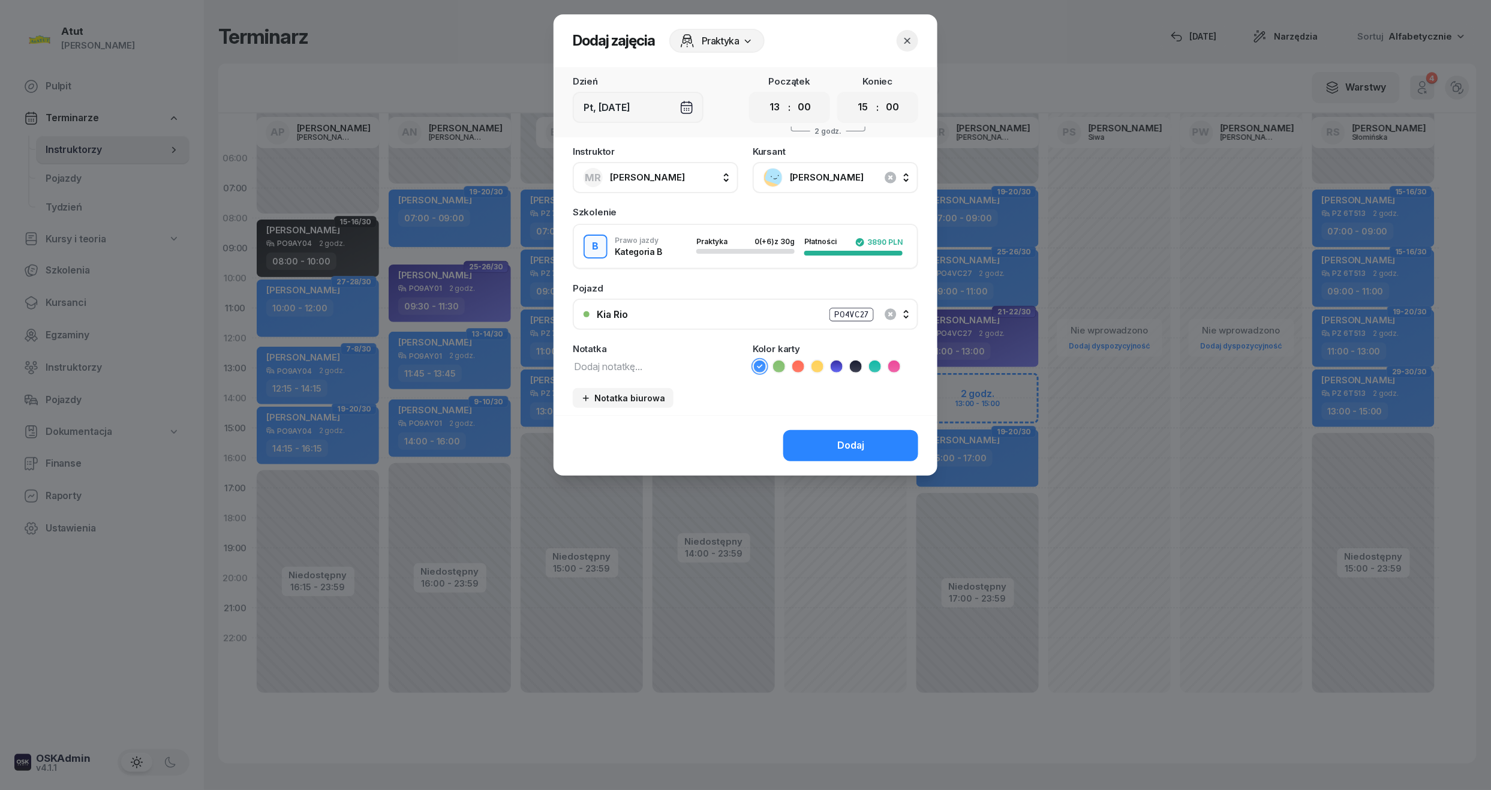
drag, startPoint x: 850, startPoint y: 433, endPoint x: 854, endPoint y: 421, distance: 12.7
click at [851, 433] on button "Dodaj" at bounding box center [850, 445] width 135 height 31
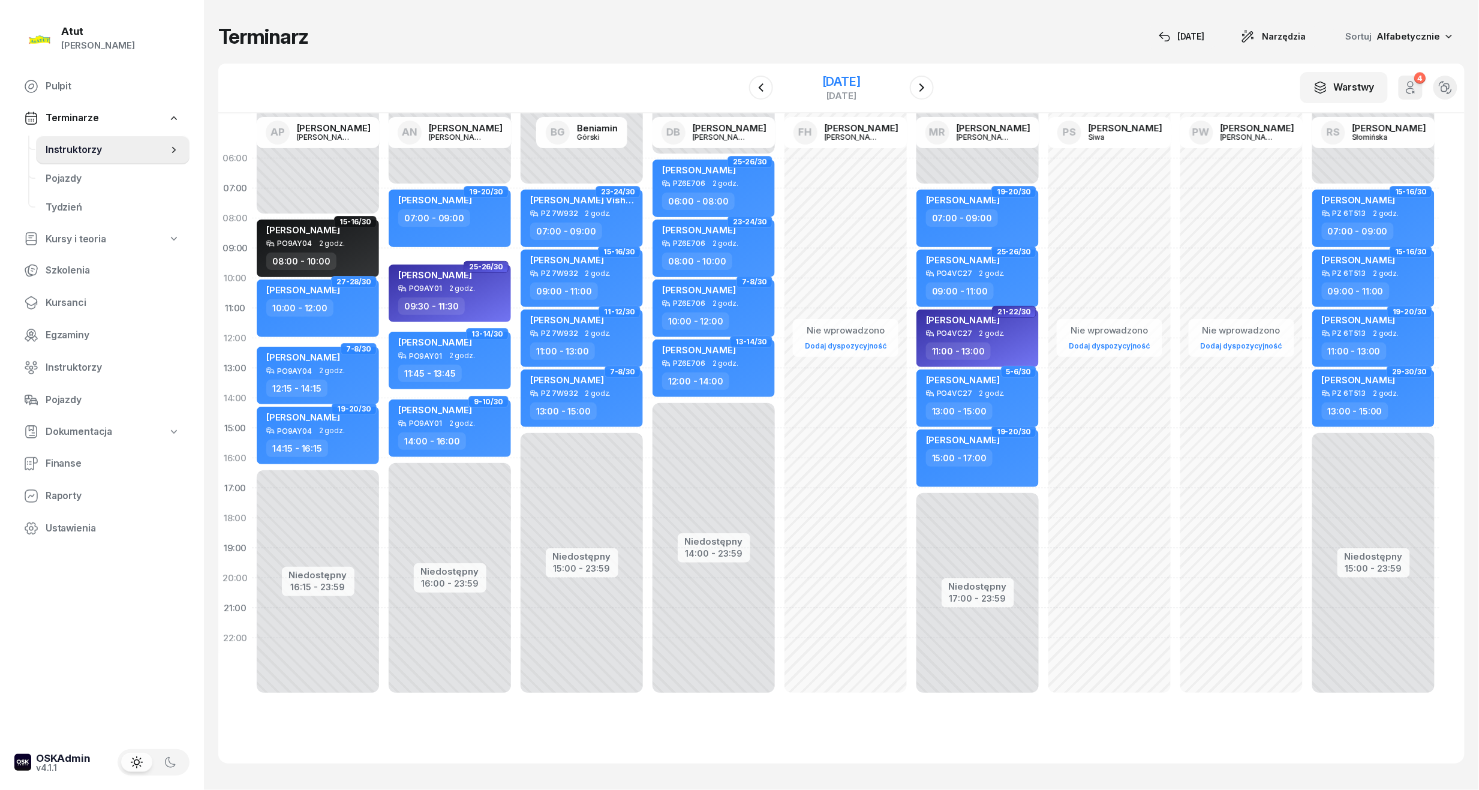
click at [852, 79] on div "[DATE]" at bounding box center [841, 82] width 38 height 12
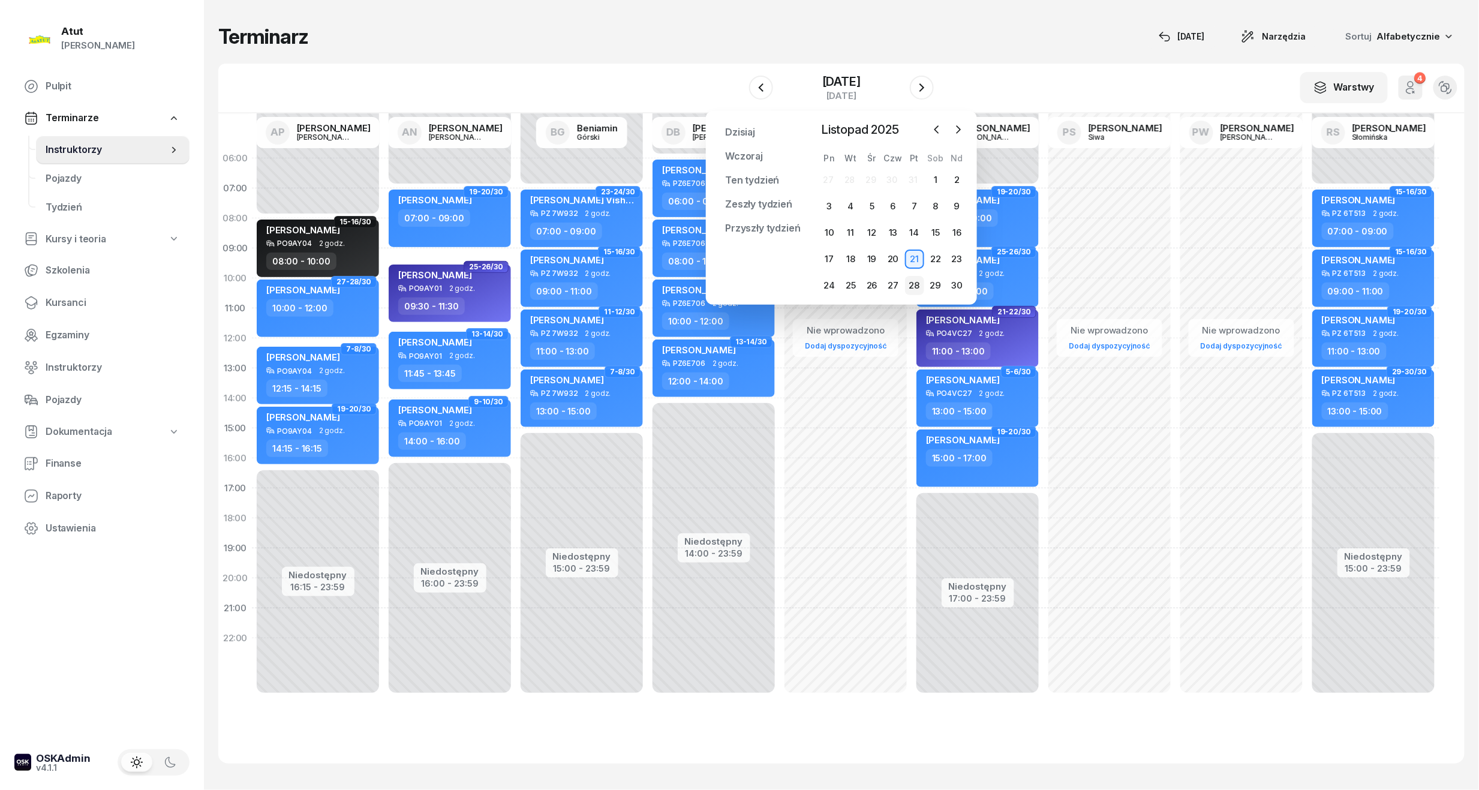
click at [916, 282] on div "28" at bounding box center [914, 285] width 19 height 19
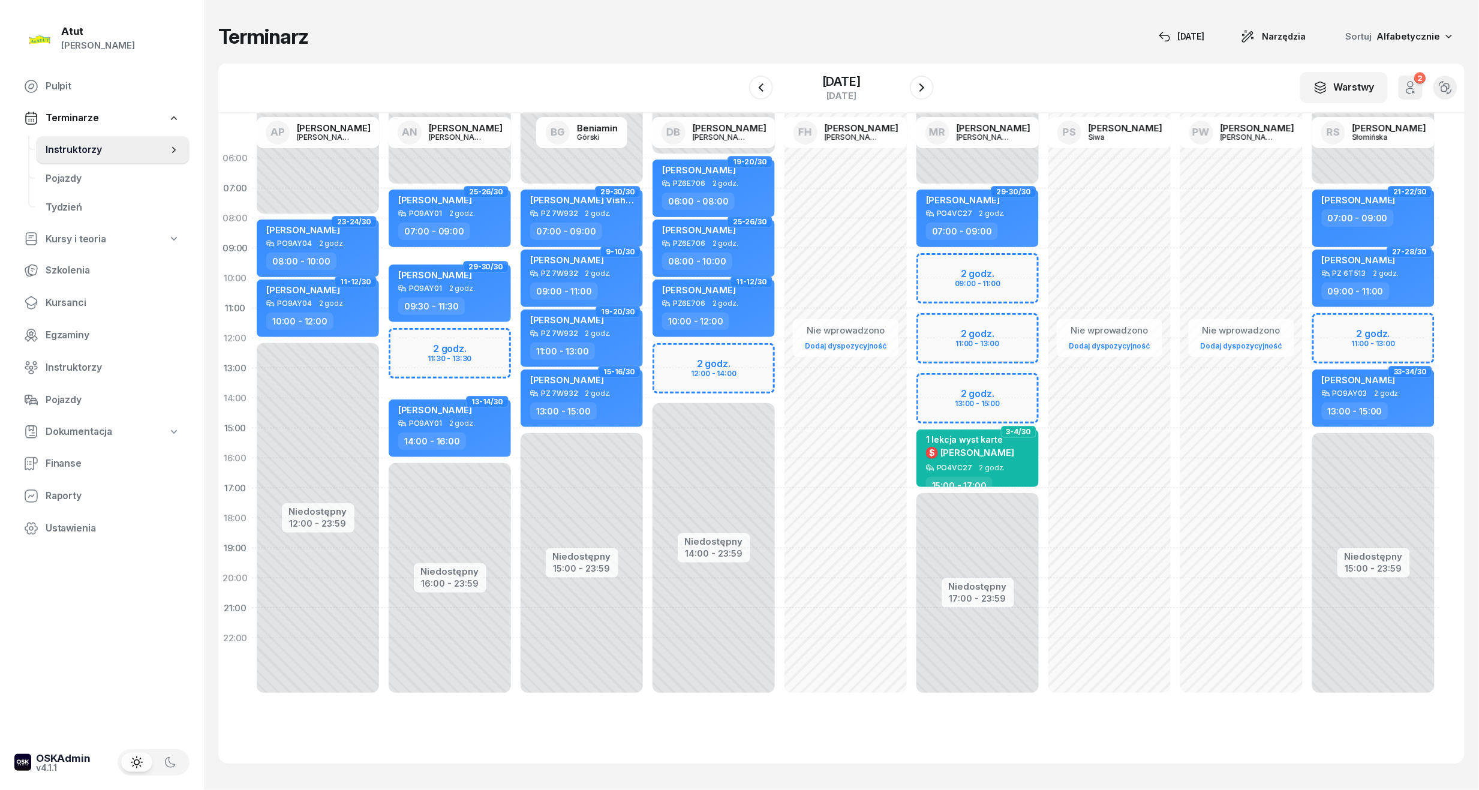
click at [999, 401] on div "Niedostępny 00:00 - 07:00 Niedostępny 17:00 - 23:59 2 godz. 09:00 - 11:00 2 god…" at bounding box center [977, 428] width 132 height 570
select select "14"
select select "15"
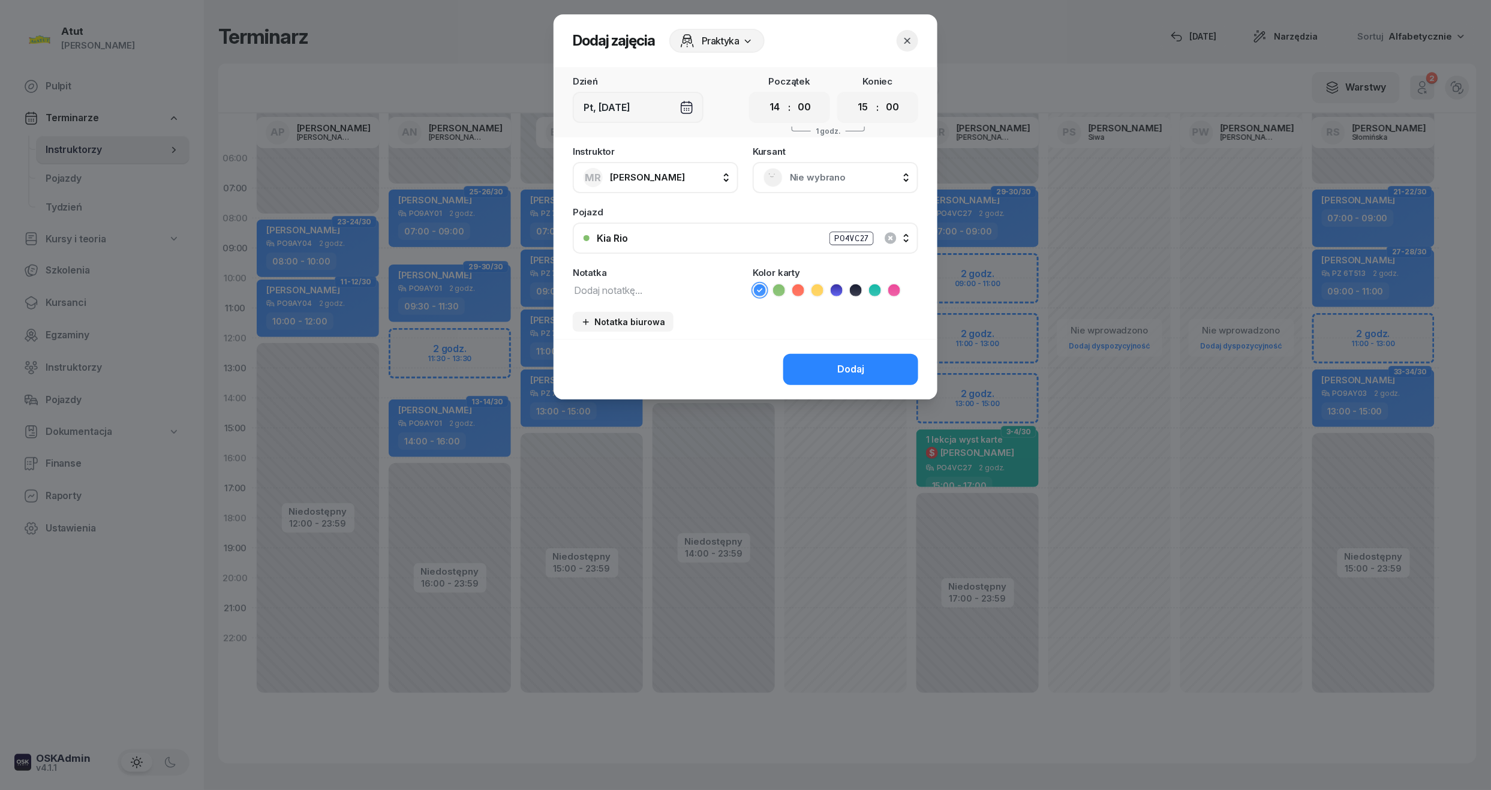
click at [838, 180] on span "Nie wybrano" at bounding box center [849, 178] width 118 height 16
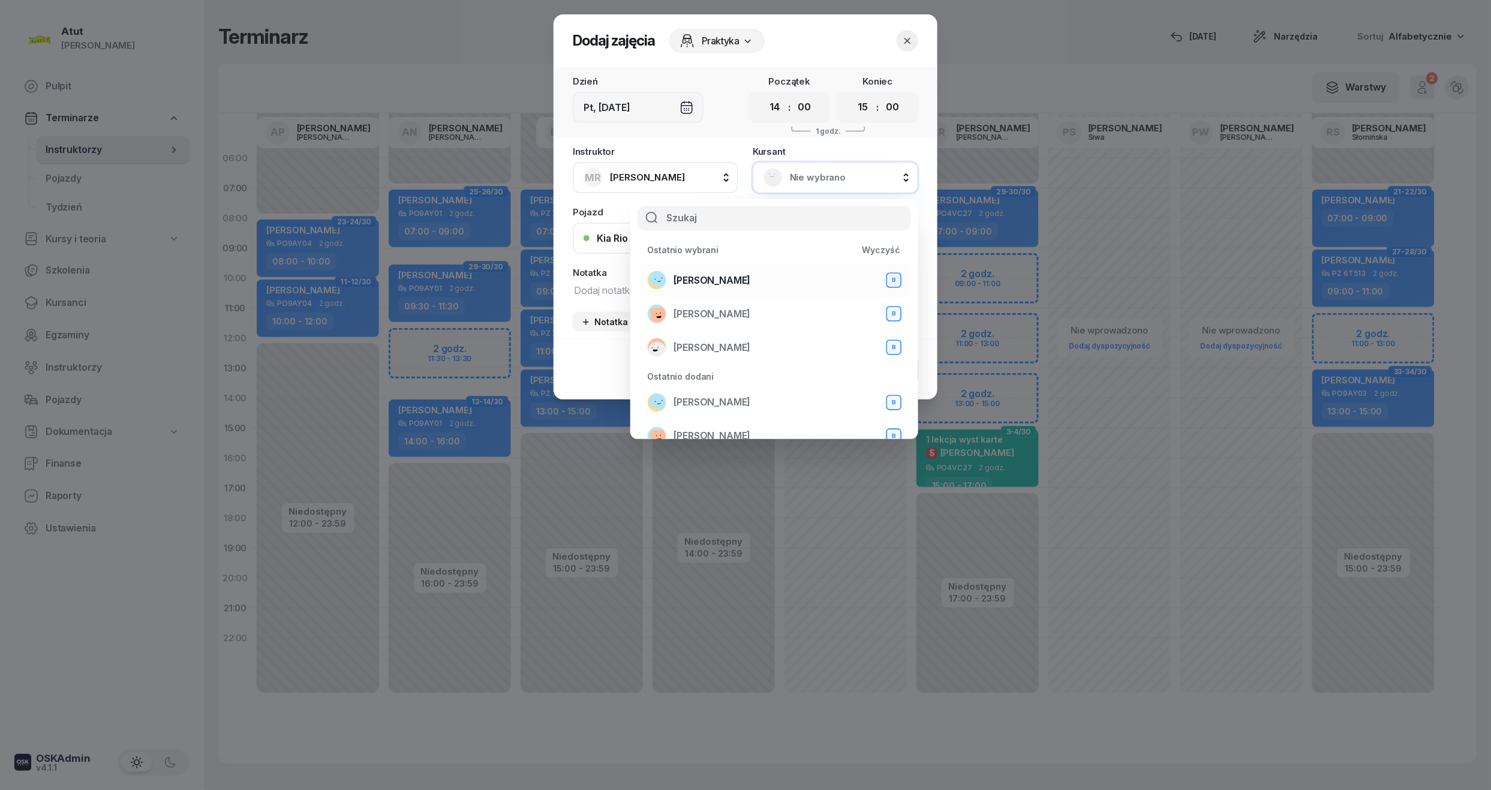
click at [722, 279] on span "Olga Skrzydlewska" at bounding box center [711, 281] width 77 height 16
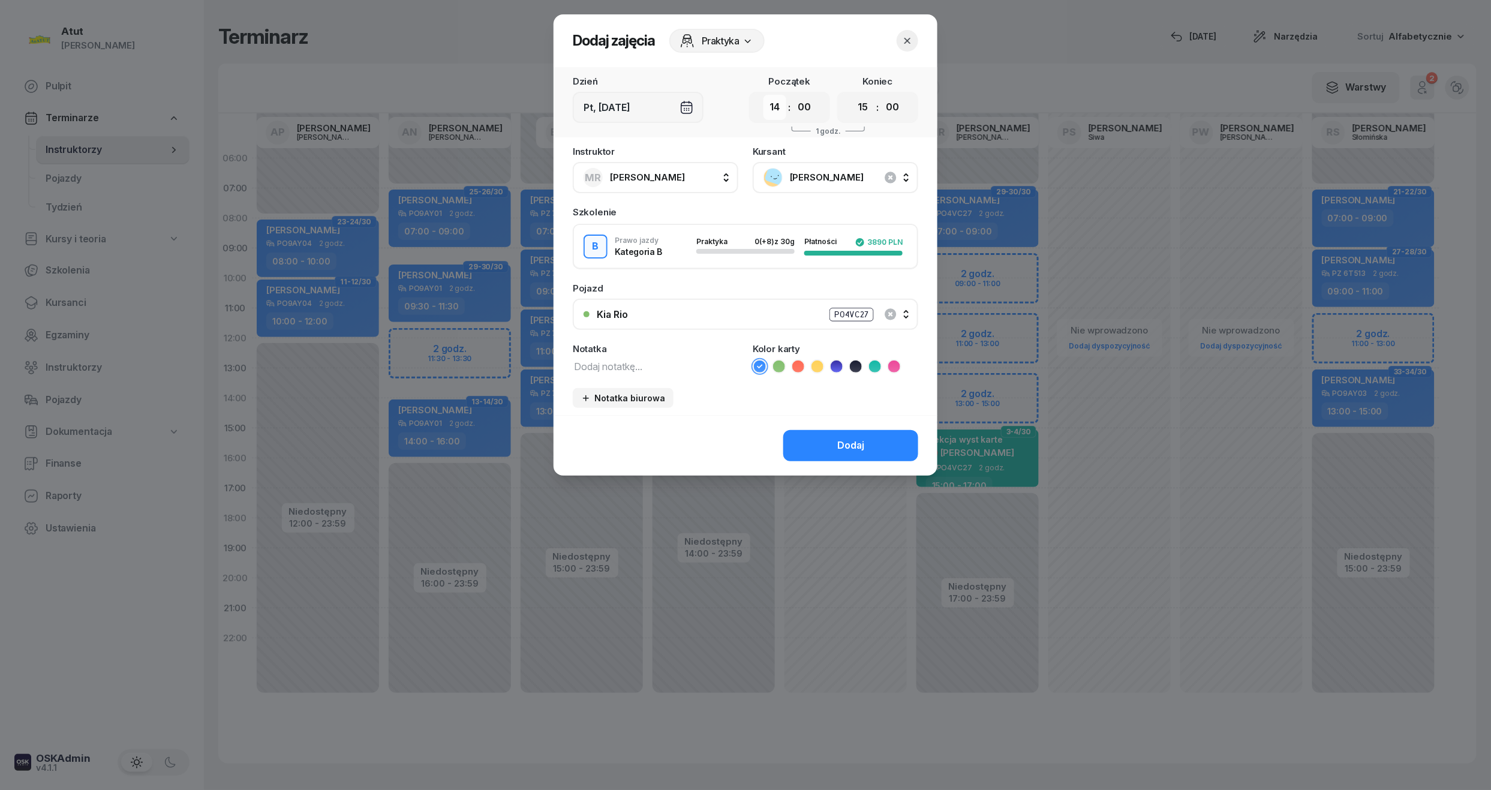
click at [769, 107] on select "00 01 02 03 04 05 06 07 08 09 10 11 12 13 14 15 16 17 18 19 20 21 22 23" at bounding box center [774, 107] width 23 height 25
select select "13"
click at [763, 95] on select "00 01 02 03 04 05 06 07 08 09 10 11 12 13 14 15 16 17 18 19 20 21 22 23" at bounding box center [774, 107] width 23 height 25
click at [860, 452] on button "Dodaj" at bounding box center [850, 445] width 135 height 31
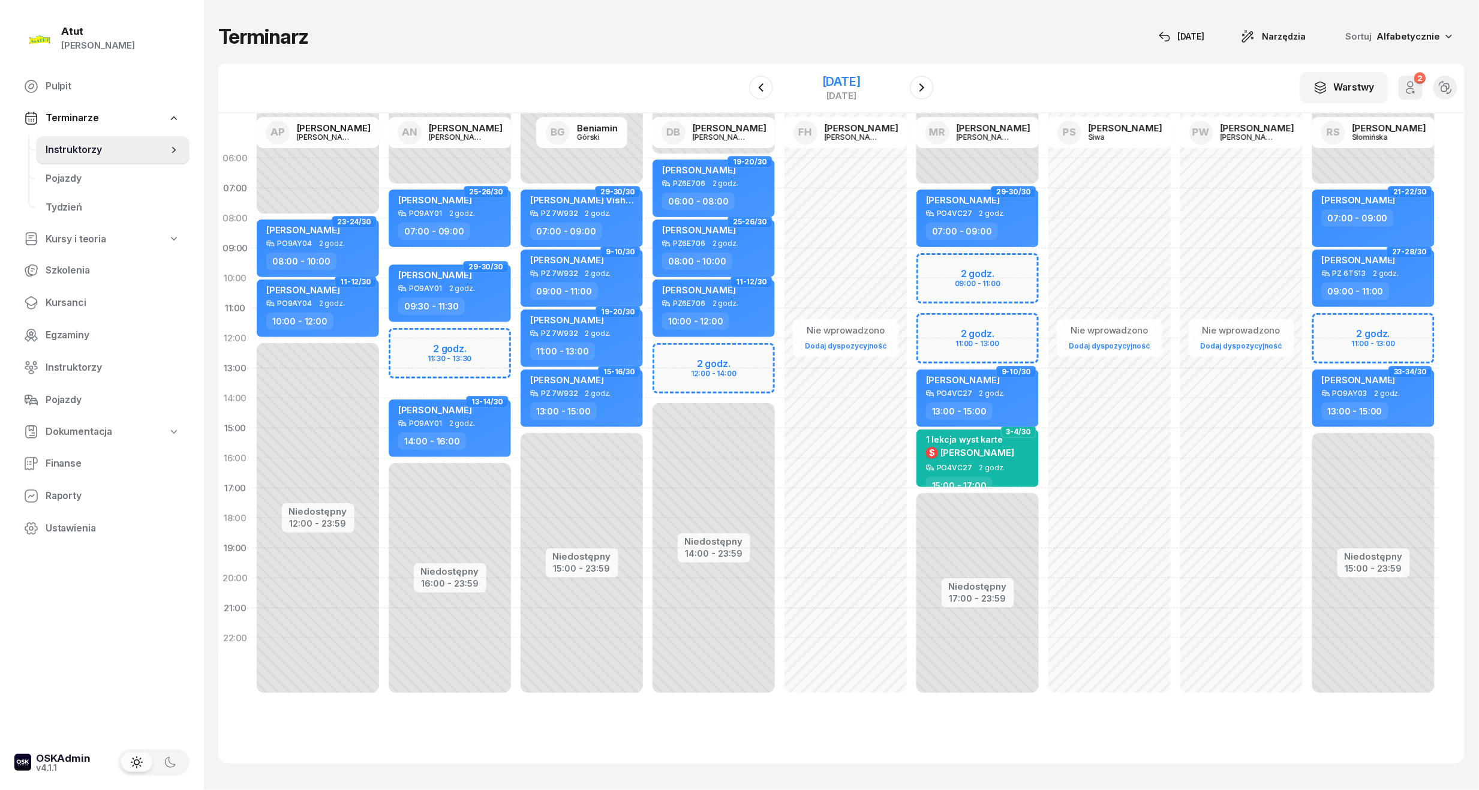
click at [845, 83] on div "[DATE]" at bounding box center [841, 82] width 38 height 12
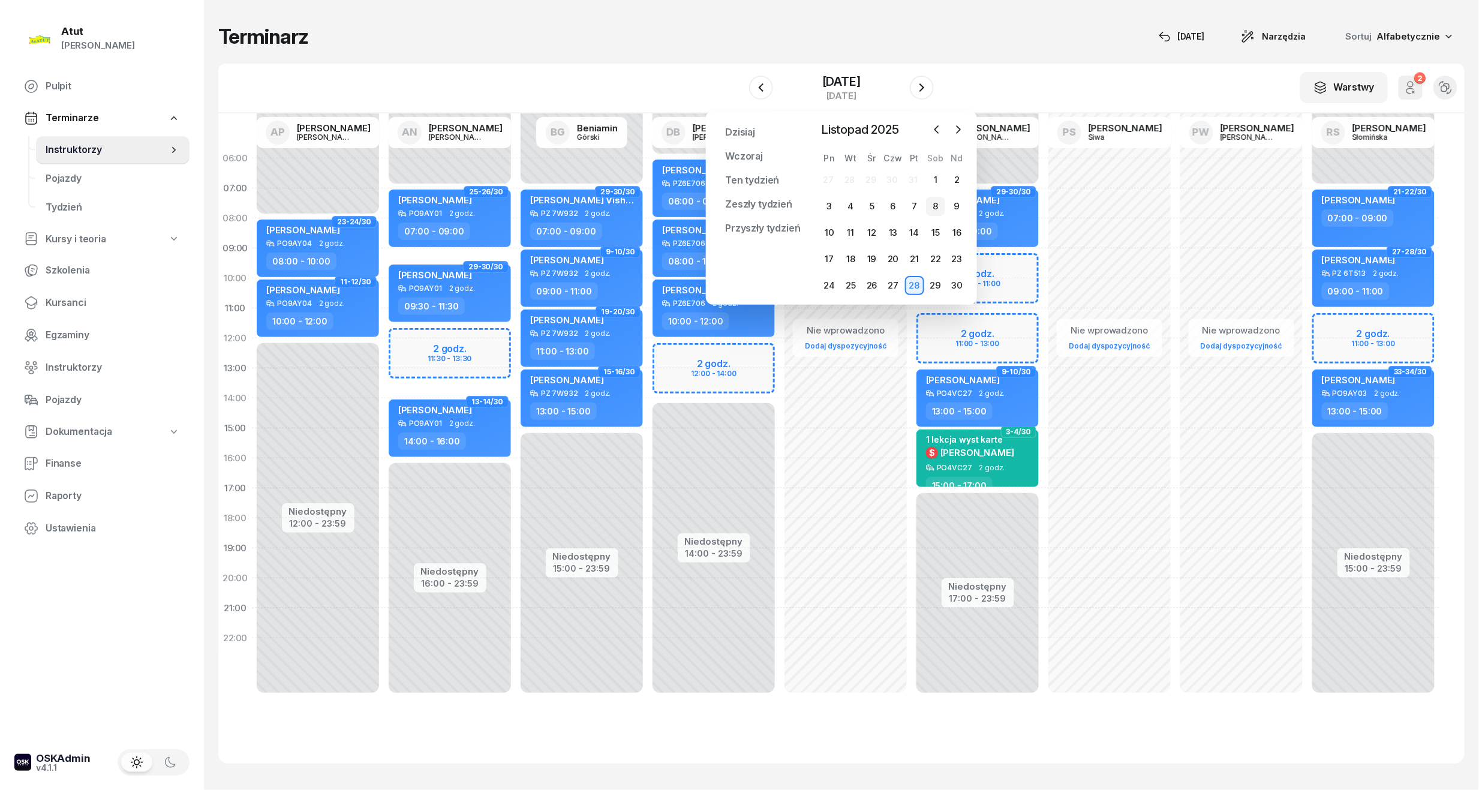
click at [937, 211] on div "8" at bounding box center [935, 206] width 19 height 19
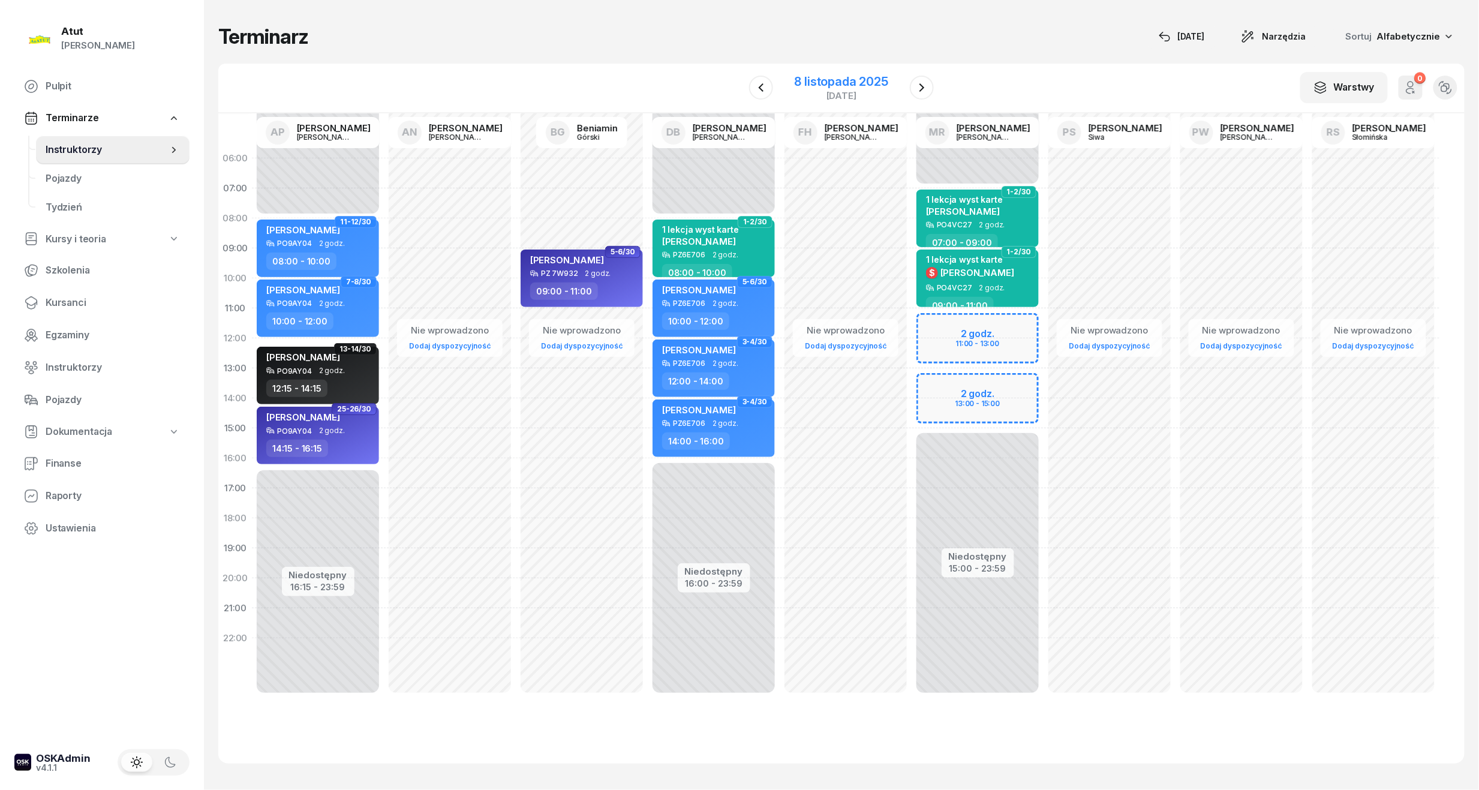
click at [821, 77] on div "8 listopada 2025" at bounding box center [841, 82] width 94 height 12
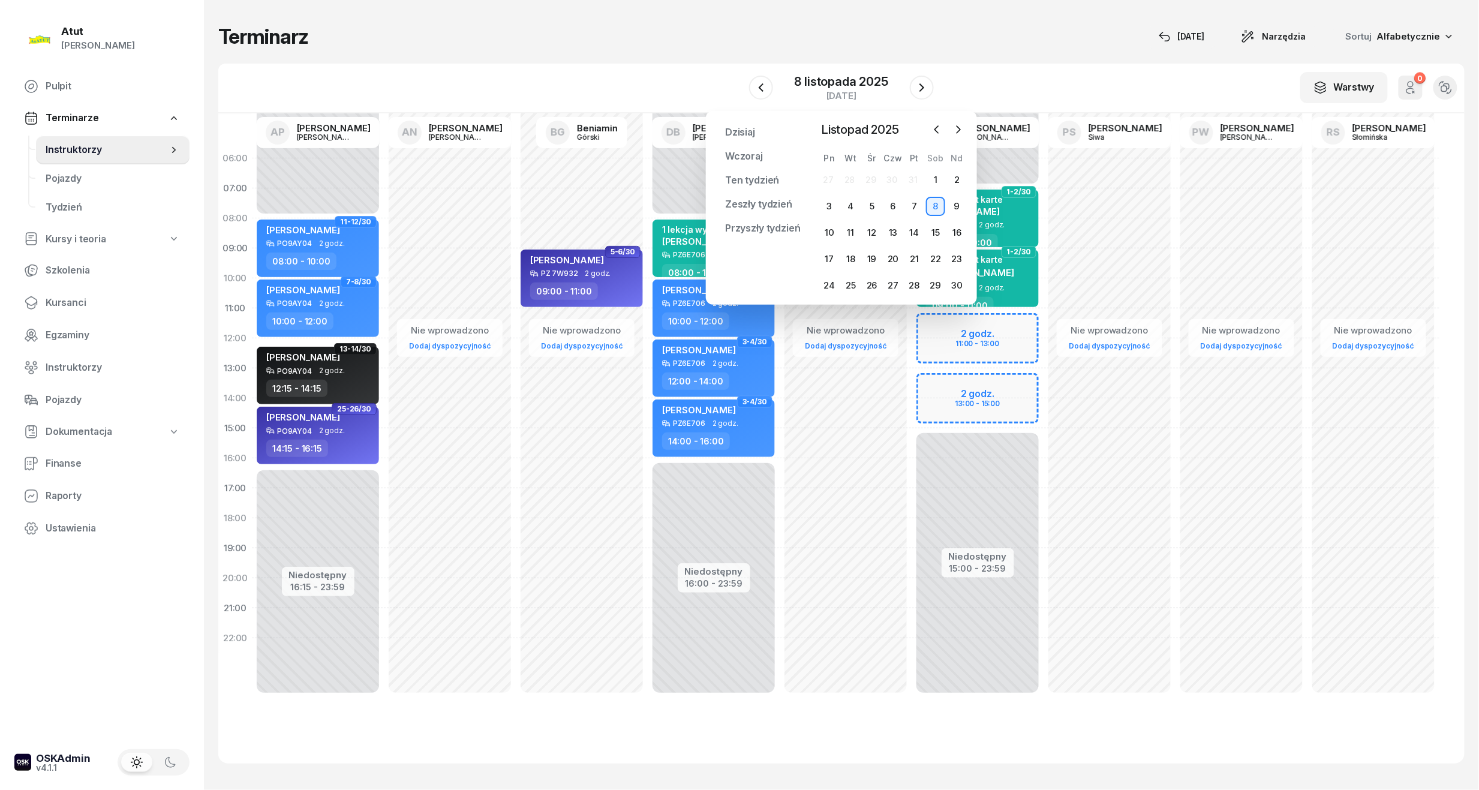
click at [1000, 399] on div "Niedostępny 00:00 - 07:00 Niedostępny 15:00 - 23:59 2 godz. 11:00 - 13:00 2 god…" at bounding box center [977, 428] width 132 height 570
select select "14"
select select "16"
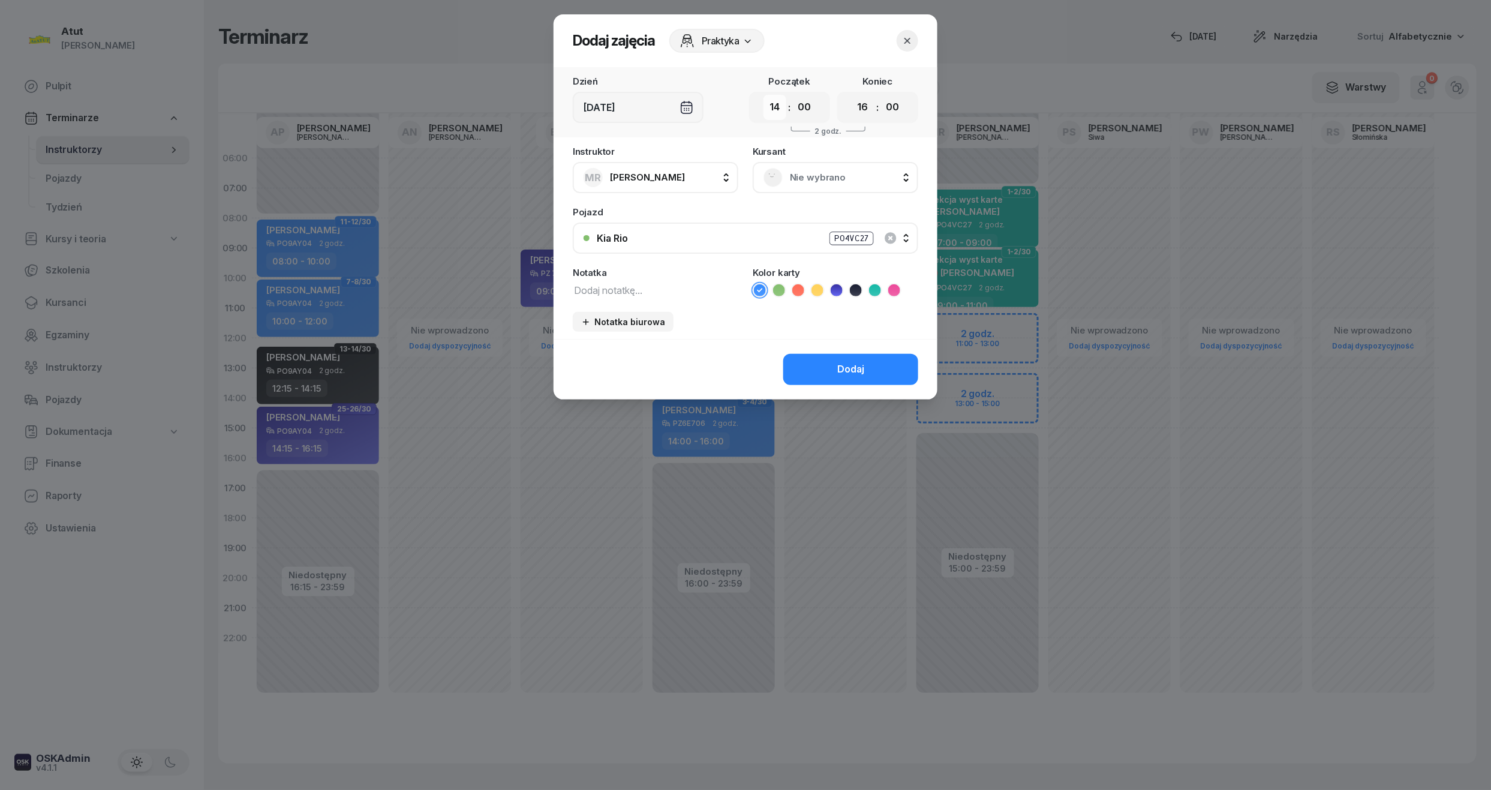
click at [783, 113] on select "00 01 02 03 04 05 06 07 08 09 10 11 12 13 14 15 16 17 18 19 20 21 22 23" at bounding box center [774, 107] width 23 height 25
select select "13"
click at [763, 95] on select "00 01 02 03 04 05 06 07 08 09 10 11 12 13 14 15 16 17 18 19 20 21 22 23" at bounding box center [774, 107] width 23 height 25
click at [861, 103] on select "00 01 02 03 04 05 06 07 08 09 10 11 12 13 14 15 16 17 18 19 20 21 22 23" at bounding box center [862, 107] width 23 height 25
select select "15"
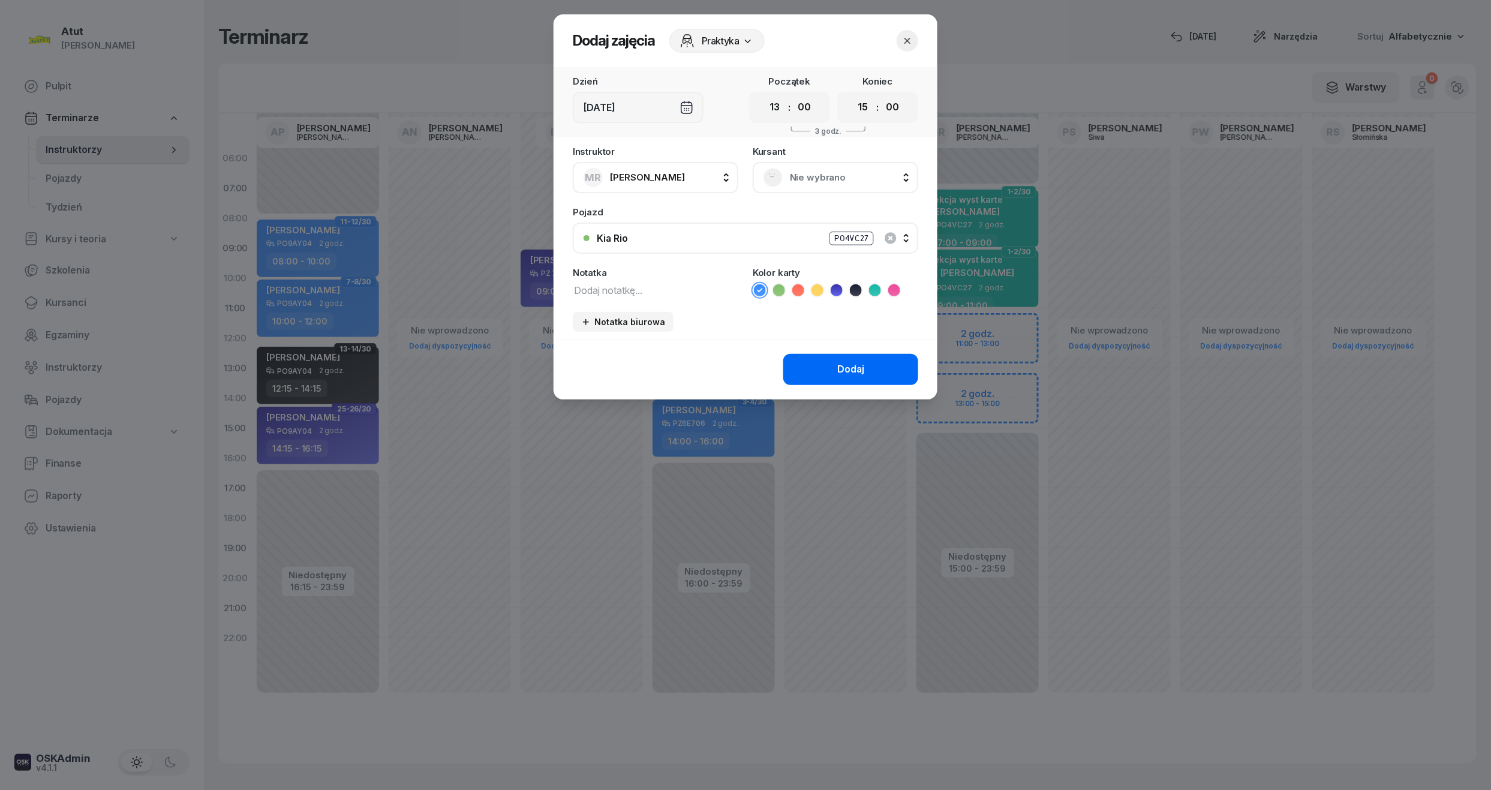
click at [851, 95] on select "00 01 02 03 04 05 06 07 08 09 10 11 12 13 14 15 16 17 18 19 20 21 22 23" at bounding box center [862, 107] width 23 height 25
drag, startPoint x: 881, startPoint y: 284, endPoint x: 877, endPoint y: 289, distance: 7.2
click at [881, 284] on ul at bounding box center [835, 290] width 165 height 14
click at [877, 289] on icon at bounding box center [875, 290] width 12 height 12
click at [655, 290] on textarea at bounding box center [655, 290] width 165 height 16
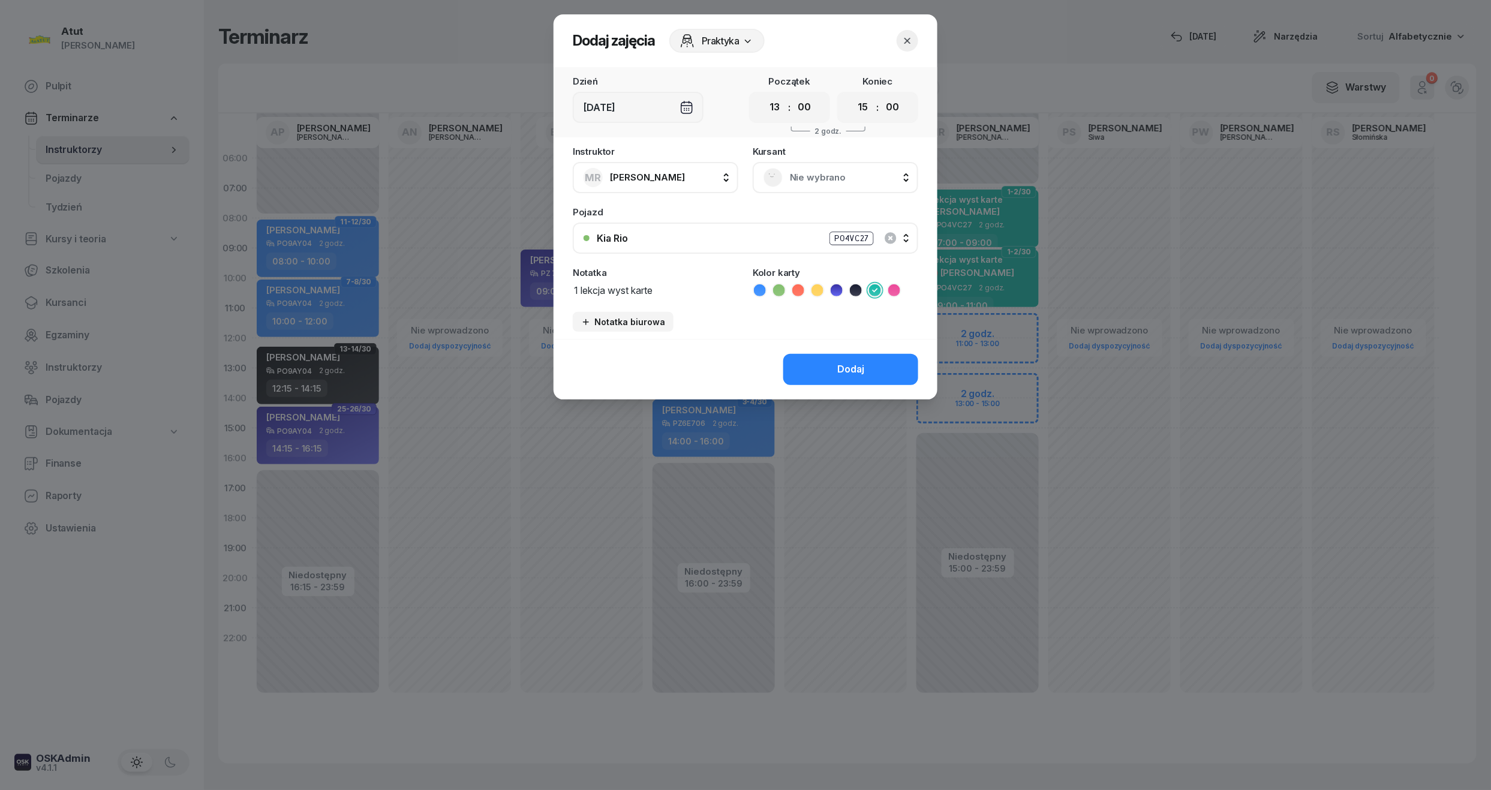
type textarea "1 lekcja wyst karte"
click at [823, 176] on span "Nie wybrano" at bounding box center [849, 178] width 118 height 16
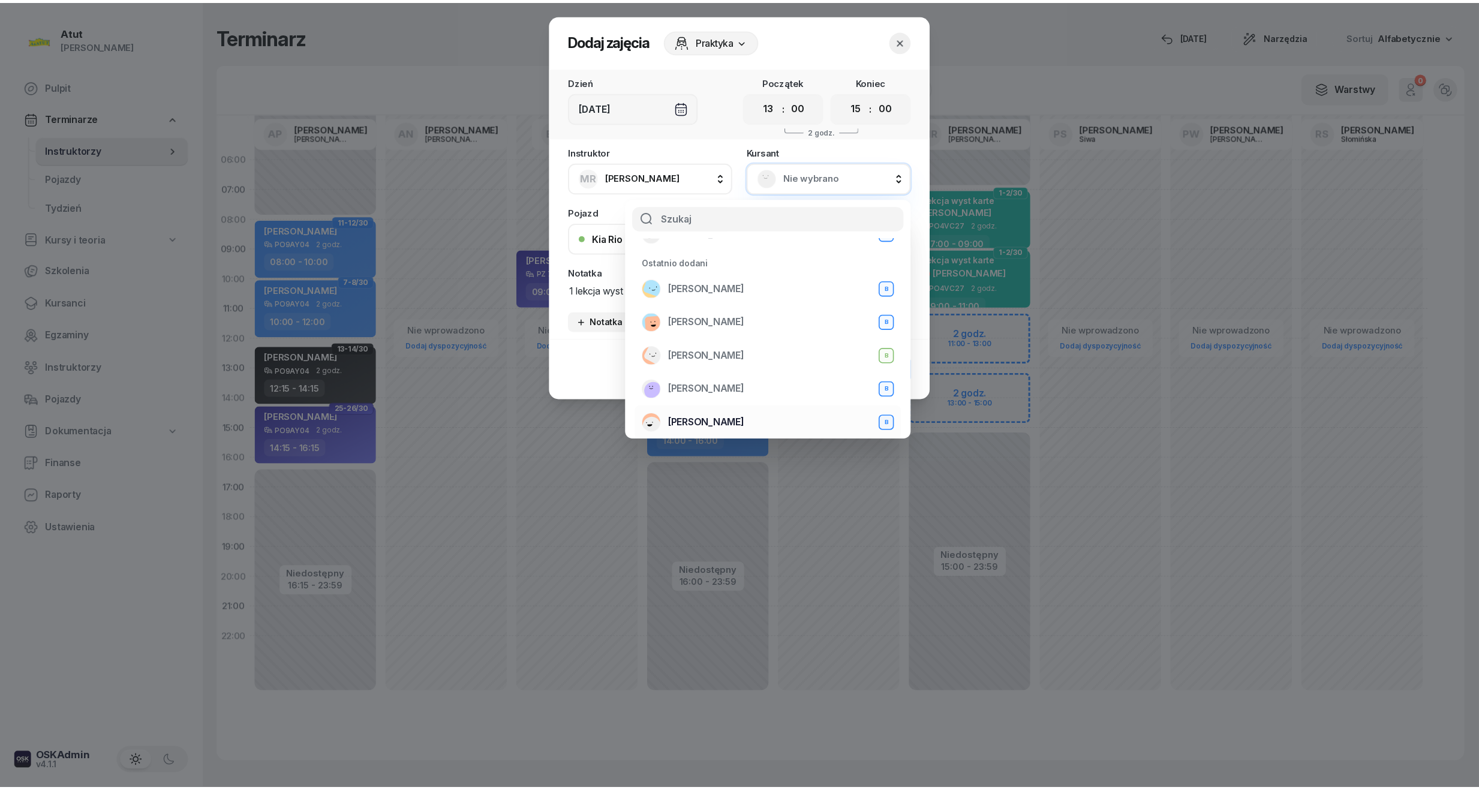
scroll to position [159, 0]
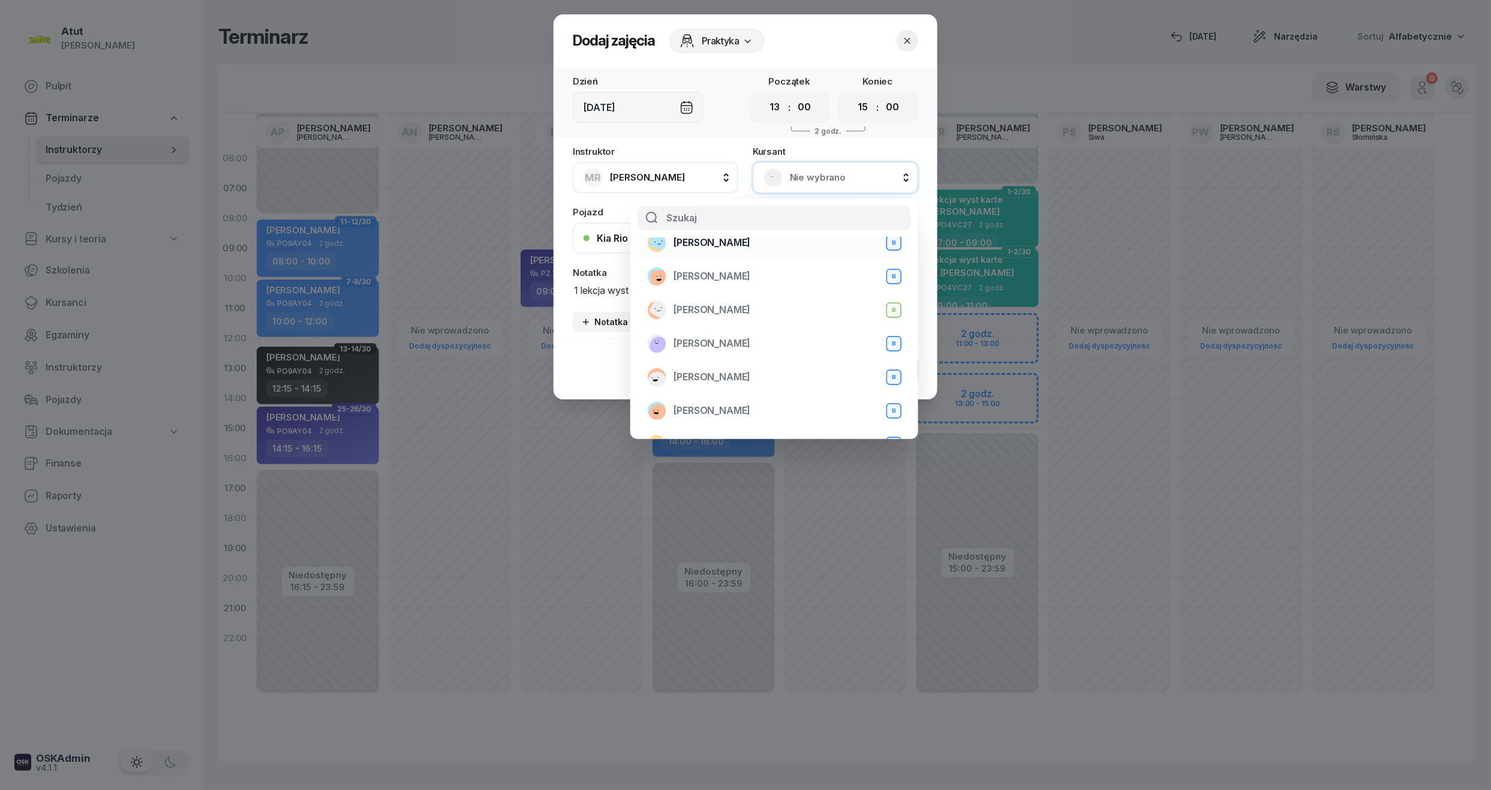
click at [768, 242] on div "Olga Skrzydlewska B" at bounding box center [774, 242] width 254 height 19
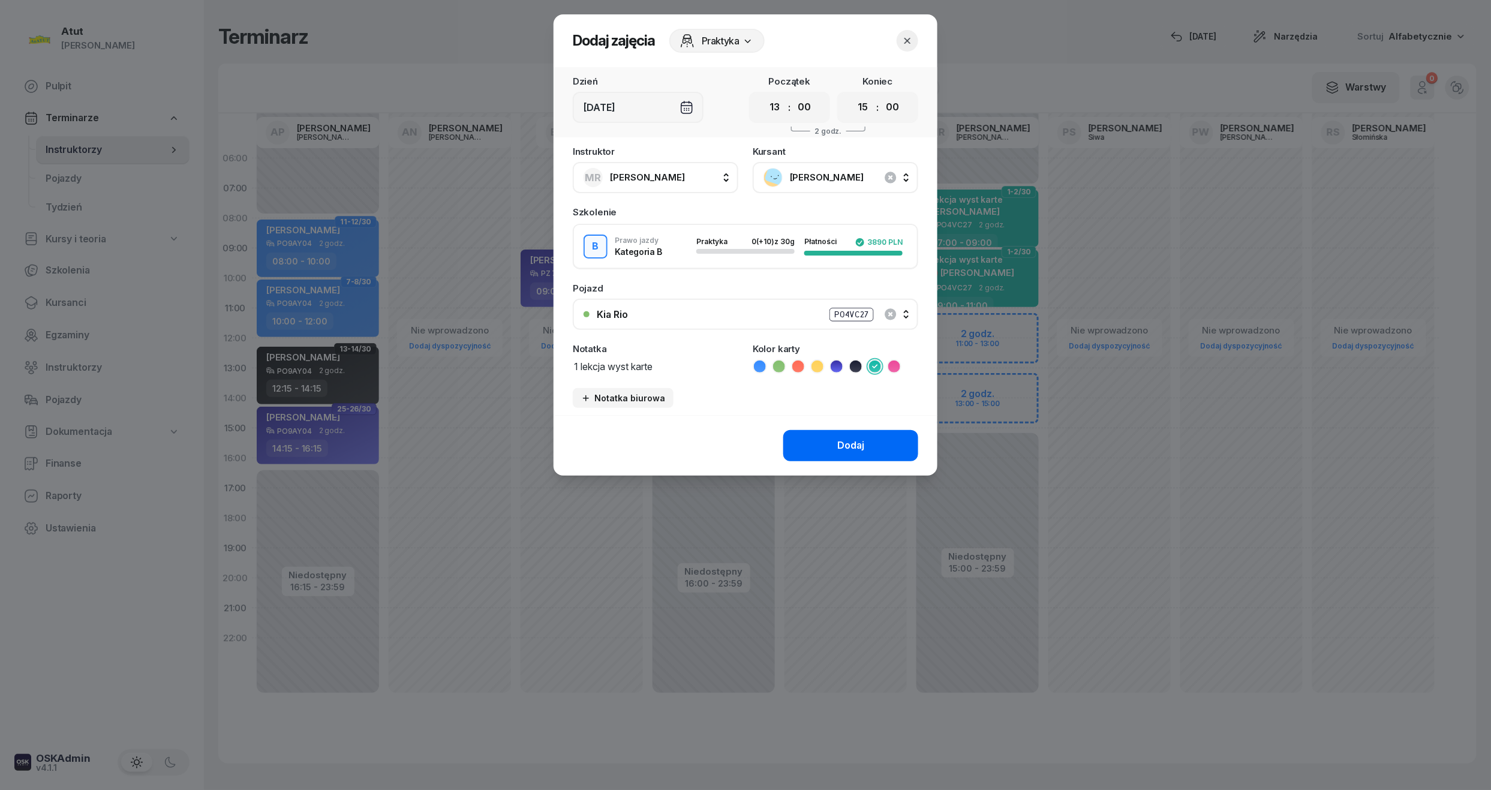
click at [849, 445] on div "Dodaj" at bounding box center [850, 446] width 27 height 16
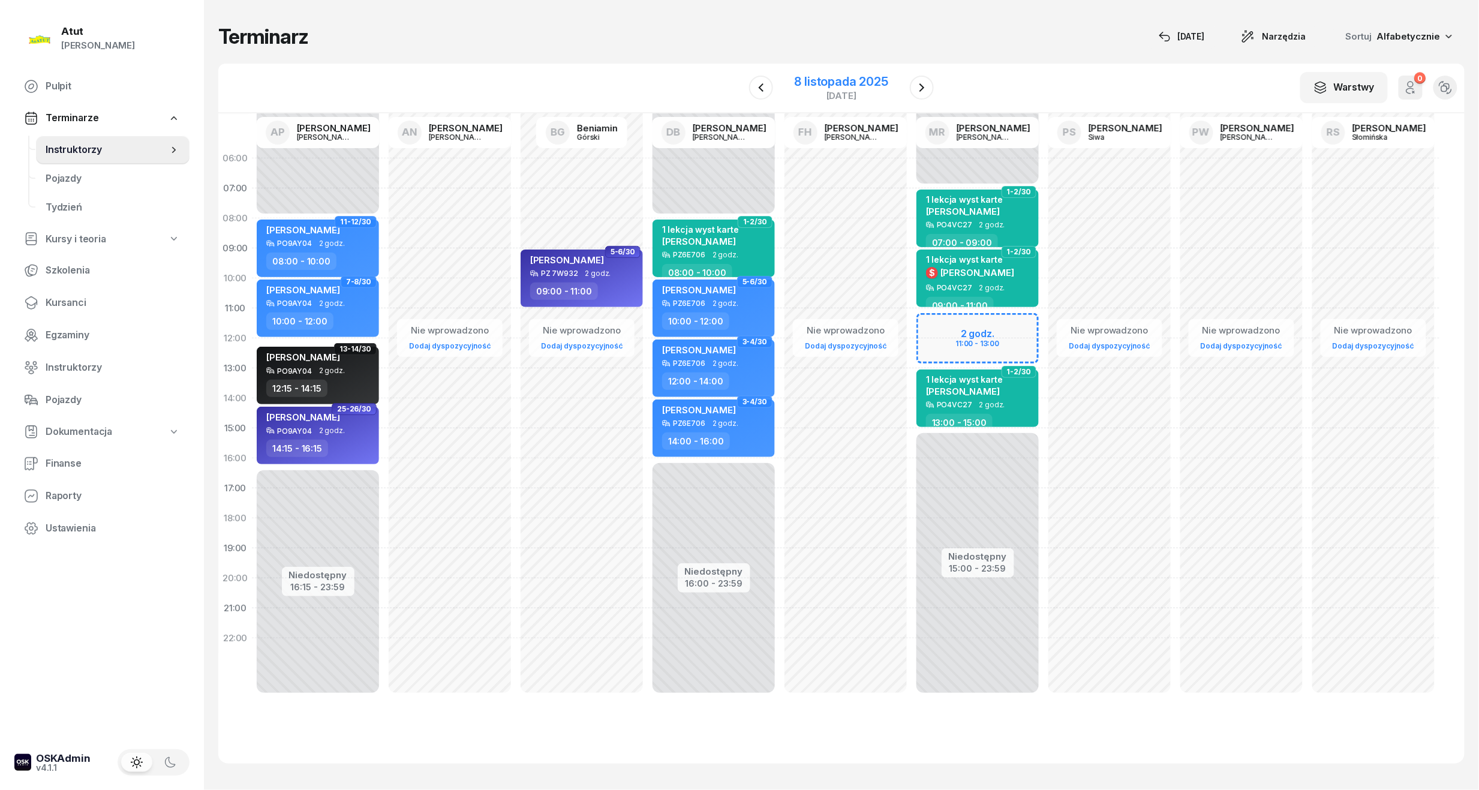
click at [857, 85] on div "8 listopada 2025" at bounding box center [841, 82] width 94 height 12
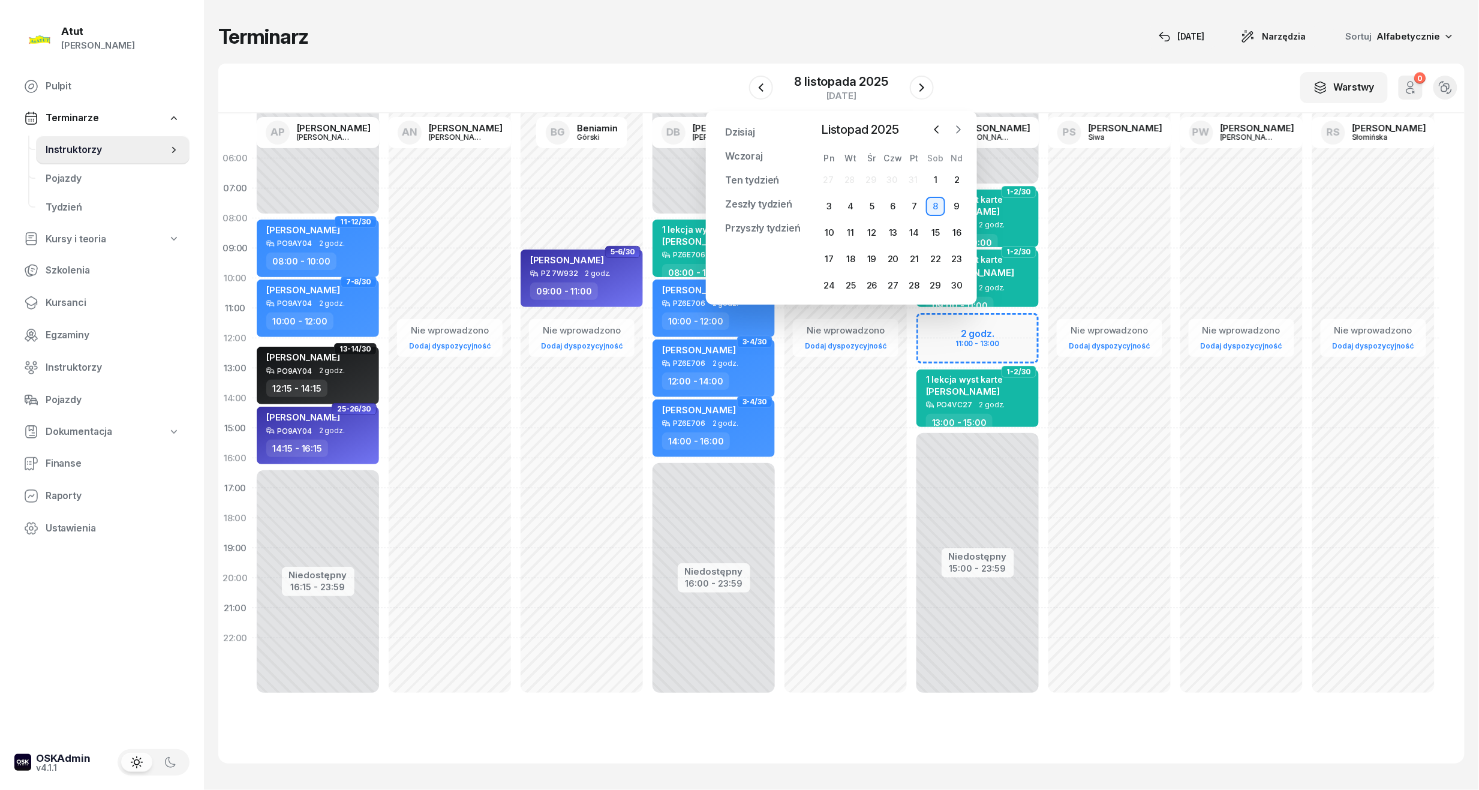
click at [955, 130] on icon "button" at bounding box center [958, 130] width 12 height 12
click at [891, 173] on div "4" at bounding box center [892, 179] width 19 height 19
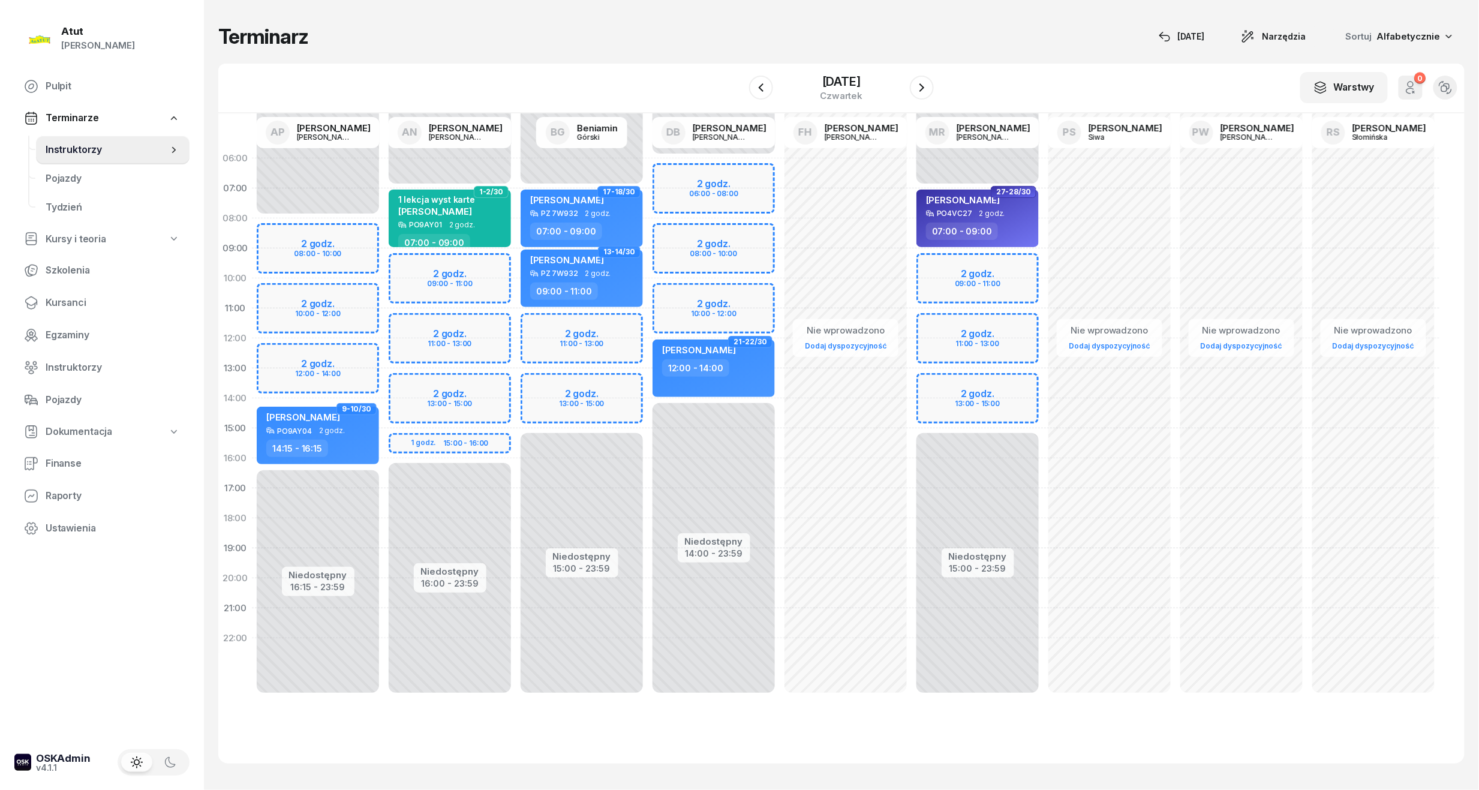
click at [598, 401] on div "Niedostępny 00:00 - 07:00 Niedostępny 15:00 - 23:59 2 godz. 11:00 - 13:00 2 god…" at bounding box center [582, 428] width 132 height 570
select select "14"
select select "16"
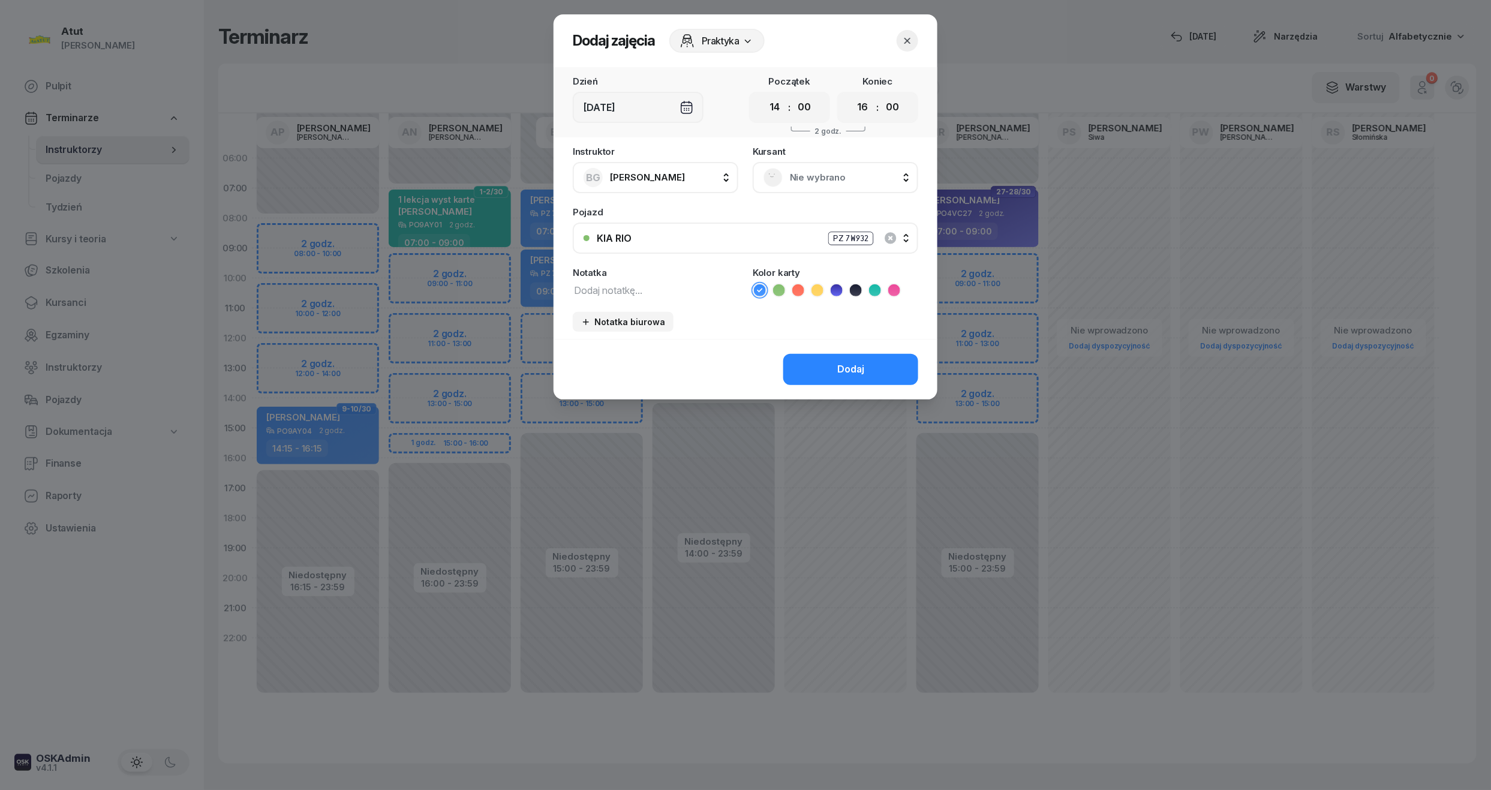
click at [796, 182] on span "Nie wybrano" at bounding box center [849, 178] width 118 height 16
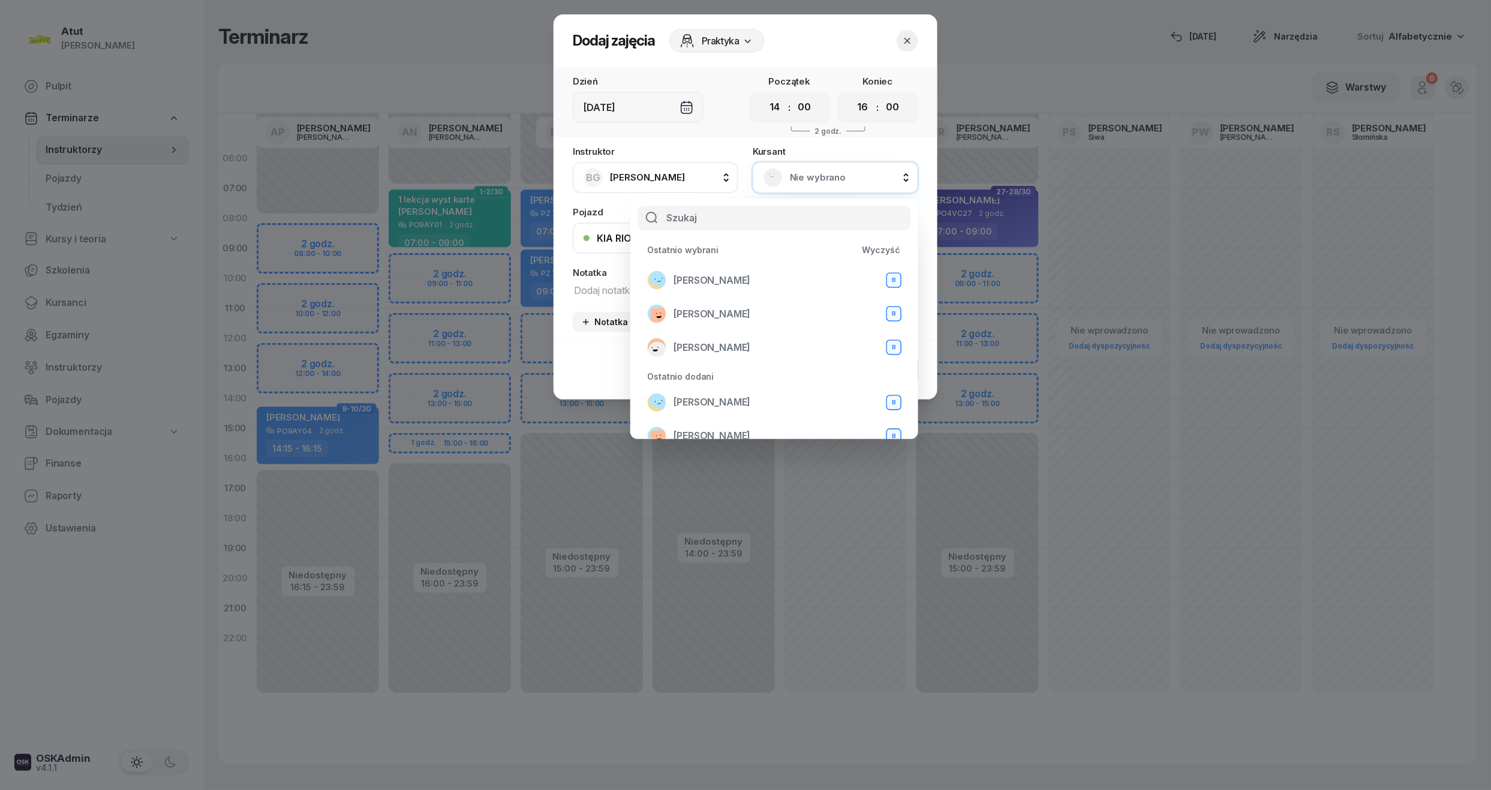
drag, startPoint x: 742, startPoint y: 283, endPoint x: 785, endPoint y: 121, distance: 167.6
click at [742, 281] on span "Olga Skrzydlewska" at bounding box center [711, 281] width 77 height 16
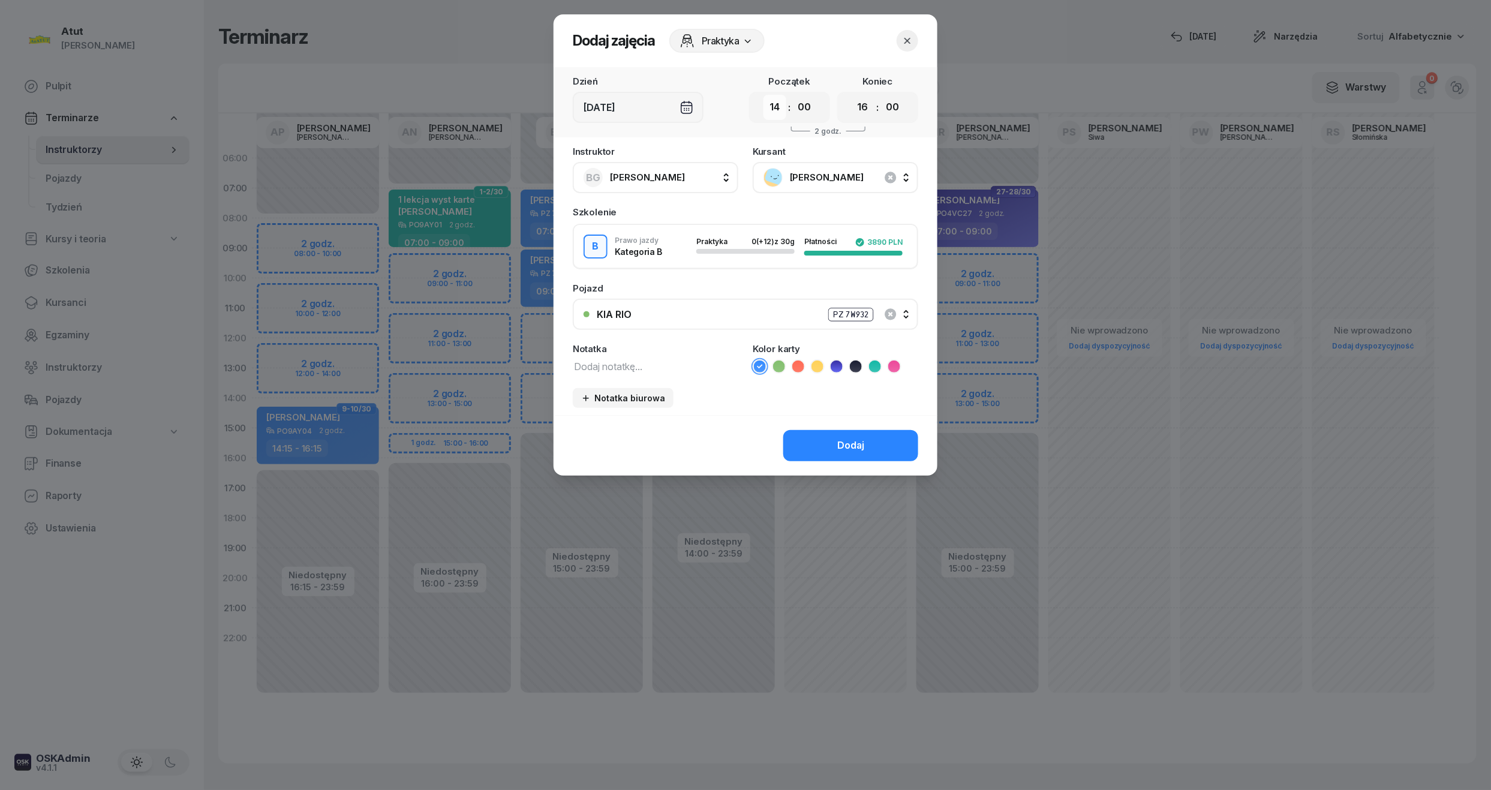
click at [775, 104] on select "00 01 02 03 04 05 06 07 08 09 10 11 12 13 14 15 16 17 18 19 20 21 22 23" at bounding box center [774, 107] width 23 height 25
select select "13"
click at [763, 95] on select "00 01 02 03 04 05 06 07 08 09 10 11 12 13 14 15 16 17 18 19 20 21 22 23" at bounding box center [774, 107] width 23 height 25
drag, startPoint x: 871, startPoint y: 107, endPoint x: 866, endPoint y: 119, distance: 12.7
click at [871, 107] on select "00 01 02 03 04 05 06 07 08 09 10 11 12 13 14 15 16 17 18 19 20 21 22 23" at bounding box center [862, 107] width 23 height 25
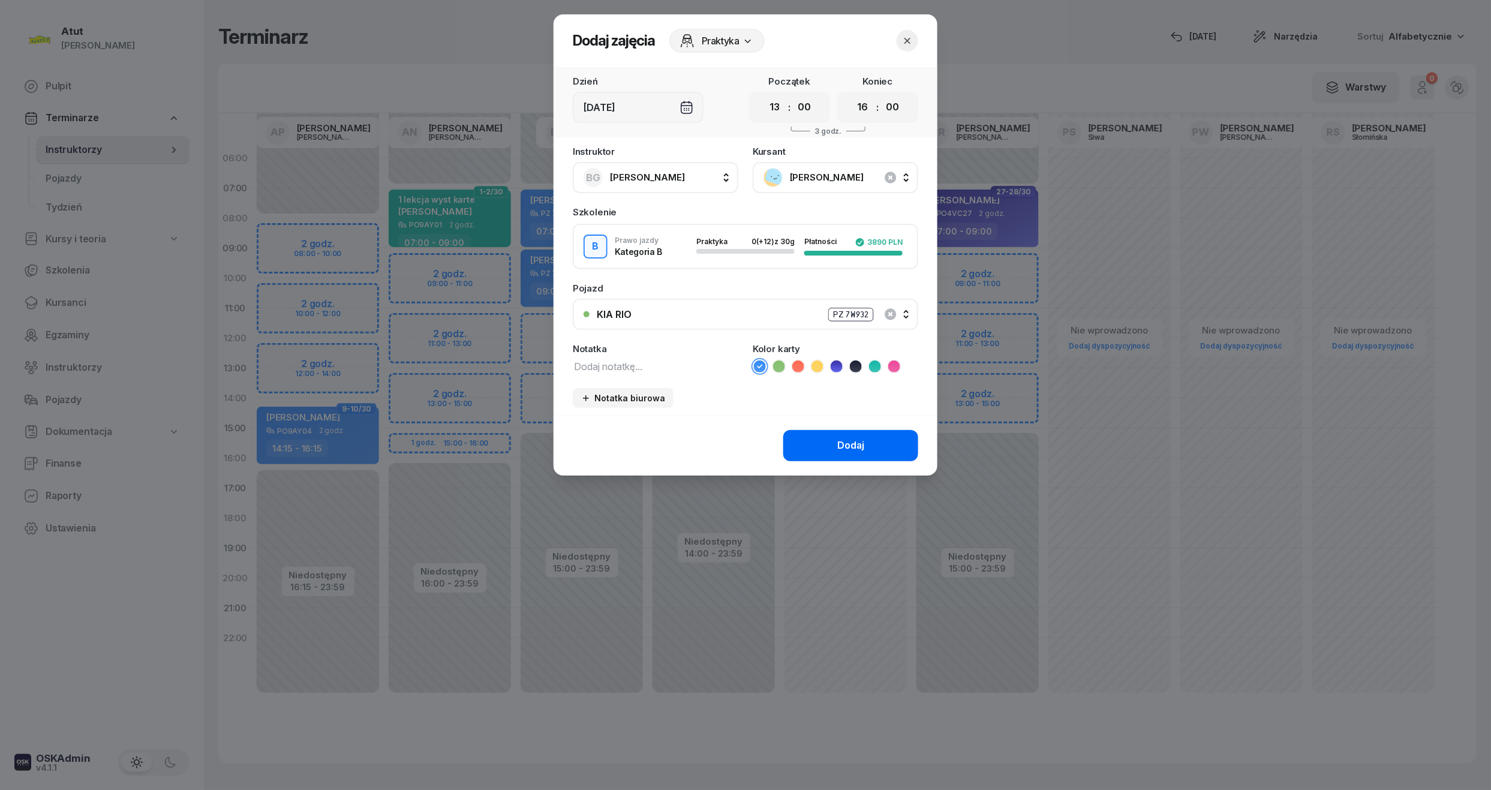
select select "15"
click at [851, 95] on select "00 01 02 03 04 05 06 07 08 09 10 11 12 13 14 15 16 17 18 19 20 21 22 23" at bounding box center [862, 107] width 23 height 25
click at [854, 460] on div "Dodaj" at bounding box center [745, 445] width 384 height 61
click at [859, 442] on div "Dodaj" at bounding box center [850, 446] width 27 height 16
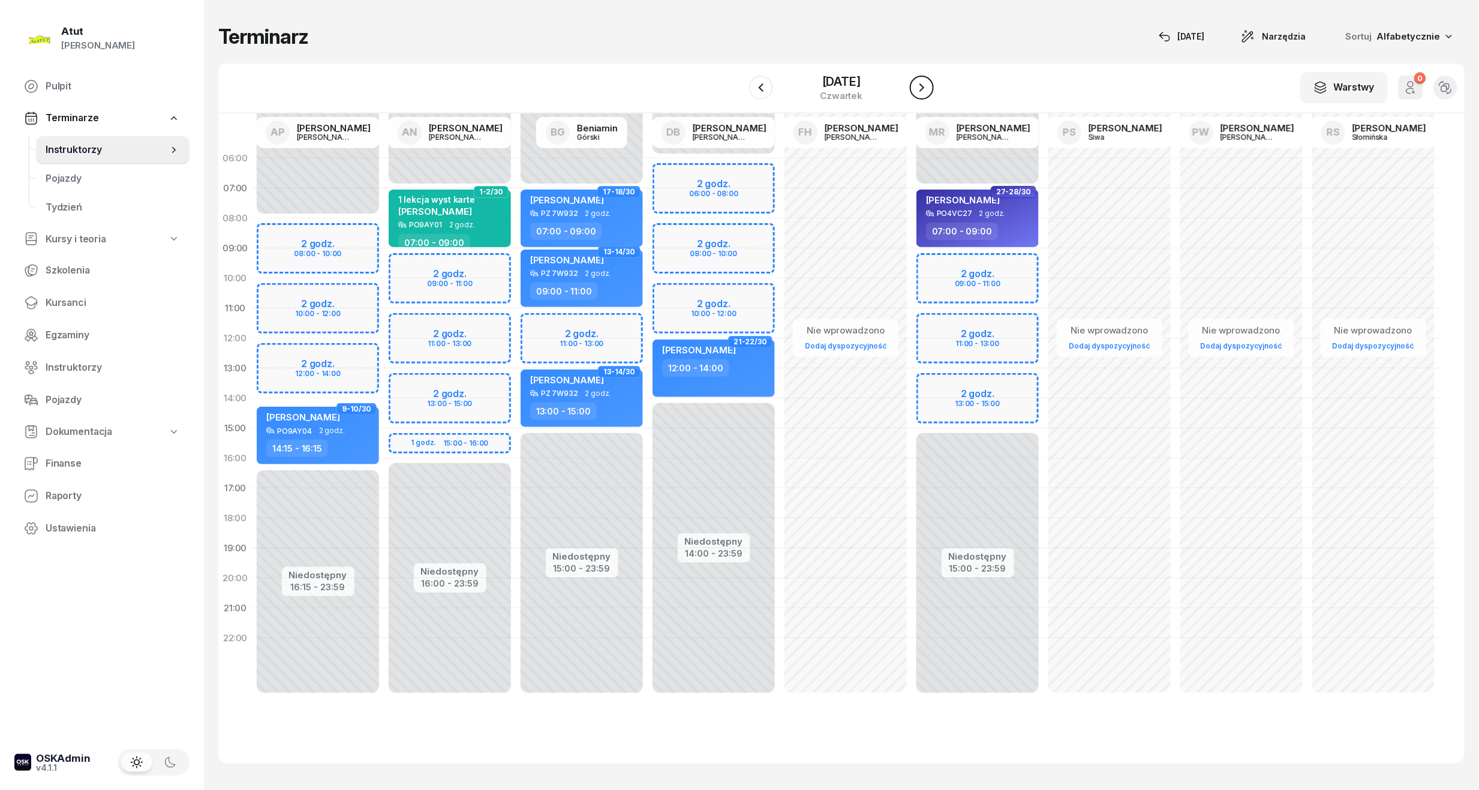
click at [919, 92] on icon "button" at bounding box center [921, 87] width 14 height 14
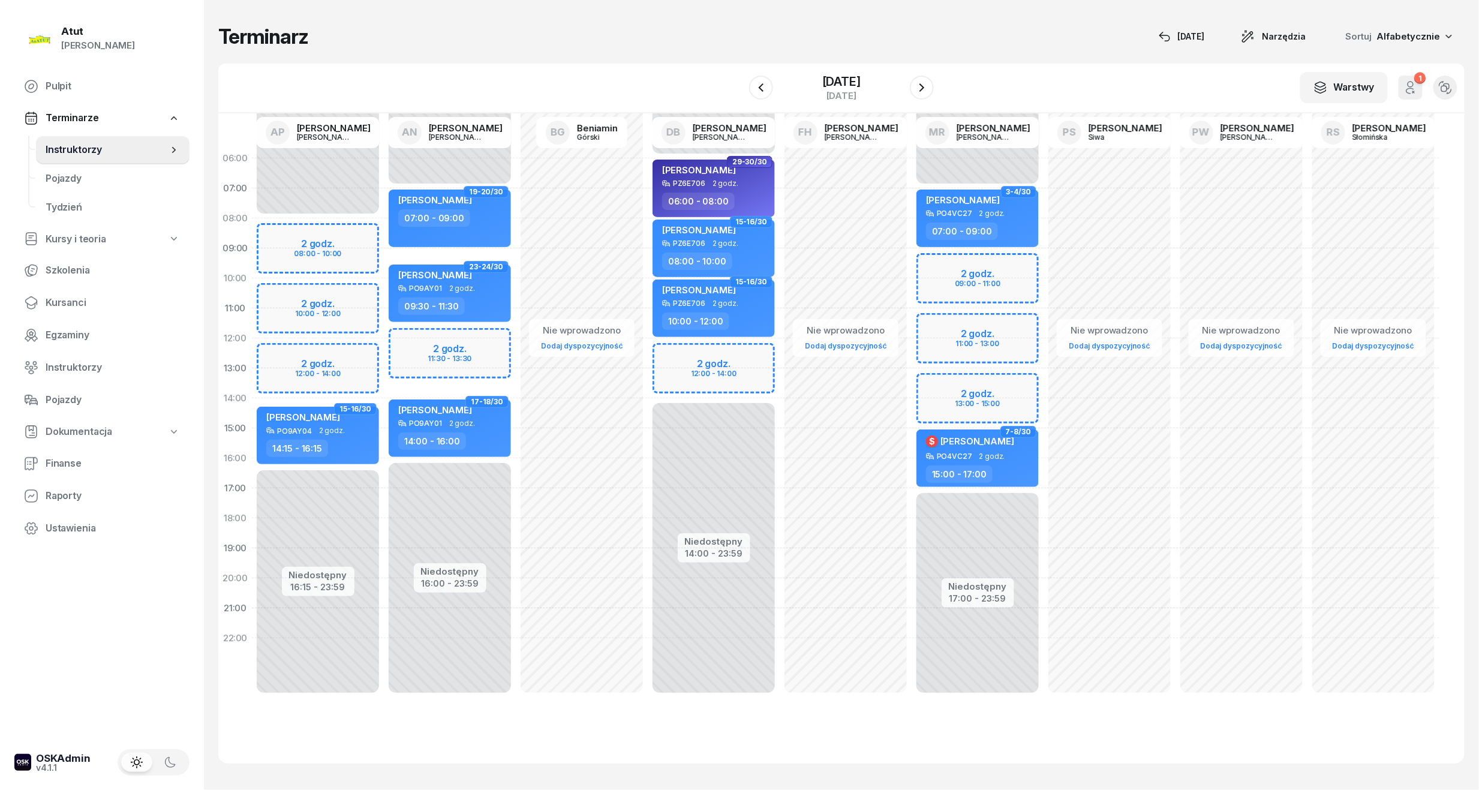
drag, startPoint x: 994, startPoint y: 397, endPoint x: 979, endPoint y: 387, distance: 18.3
click at [994, 397] on div "Niedostępny 00:00 - 07:00 Niedostępny 17:00 - 23:59 2 godz. 09:00 - 11:00 2 god…" at bounding box center [977, 428] width 132 height 570
select select "13"
select select "15"
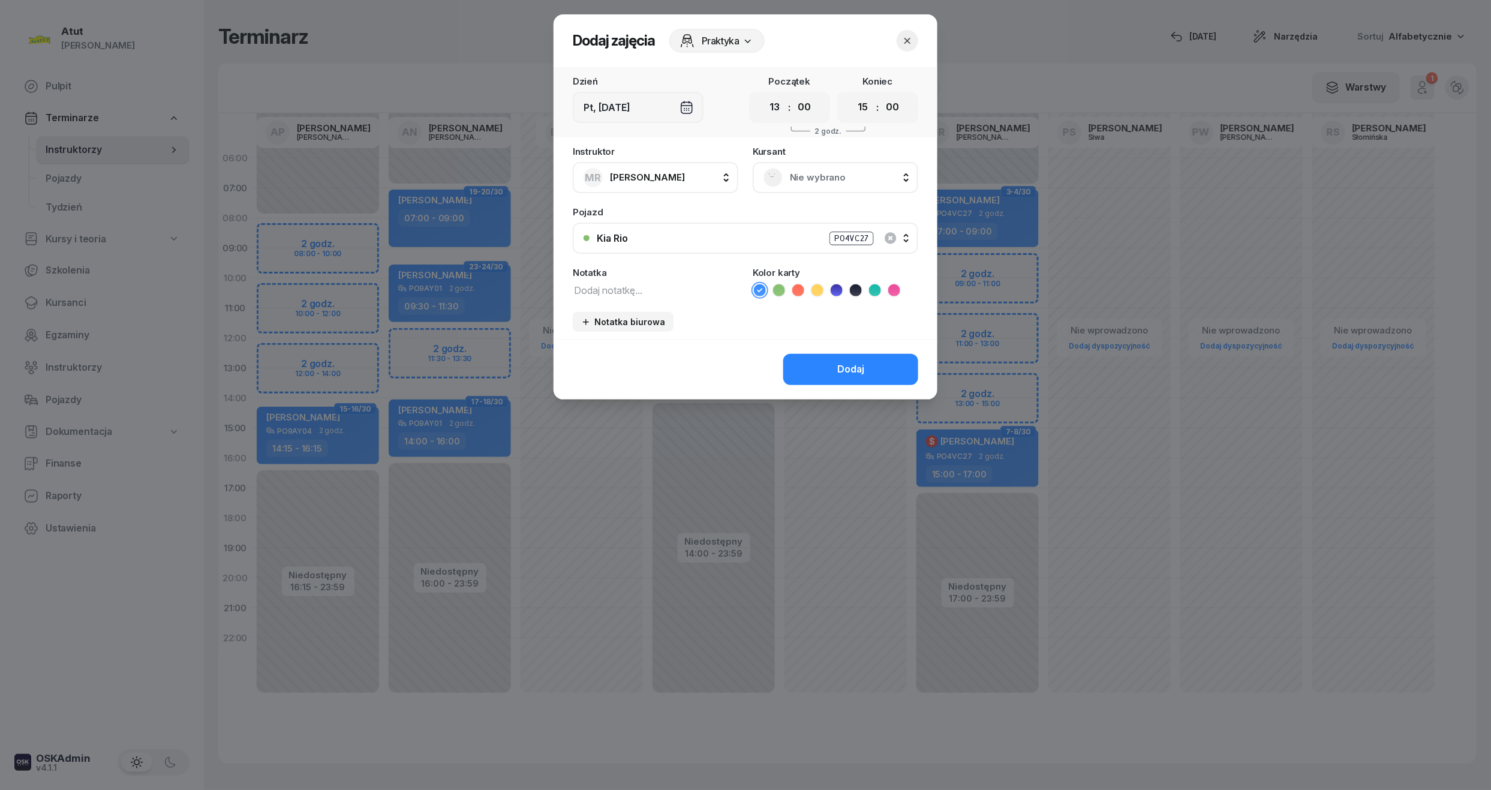
click at [838, 179] on span "Nie wybrano" at bounding box center [849, 178] width 118 height 16
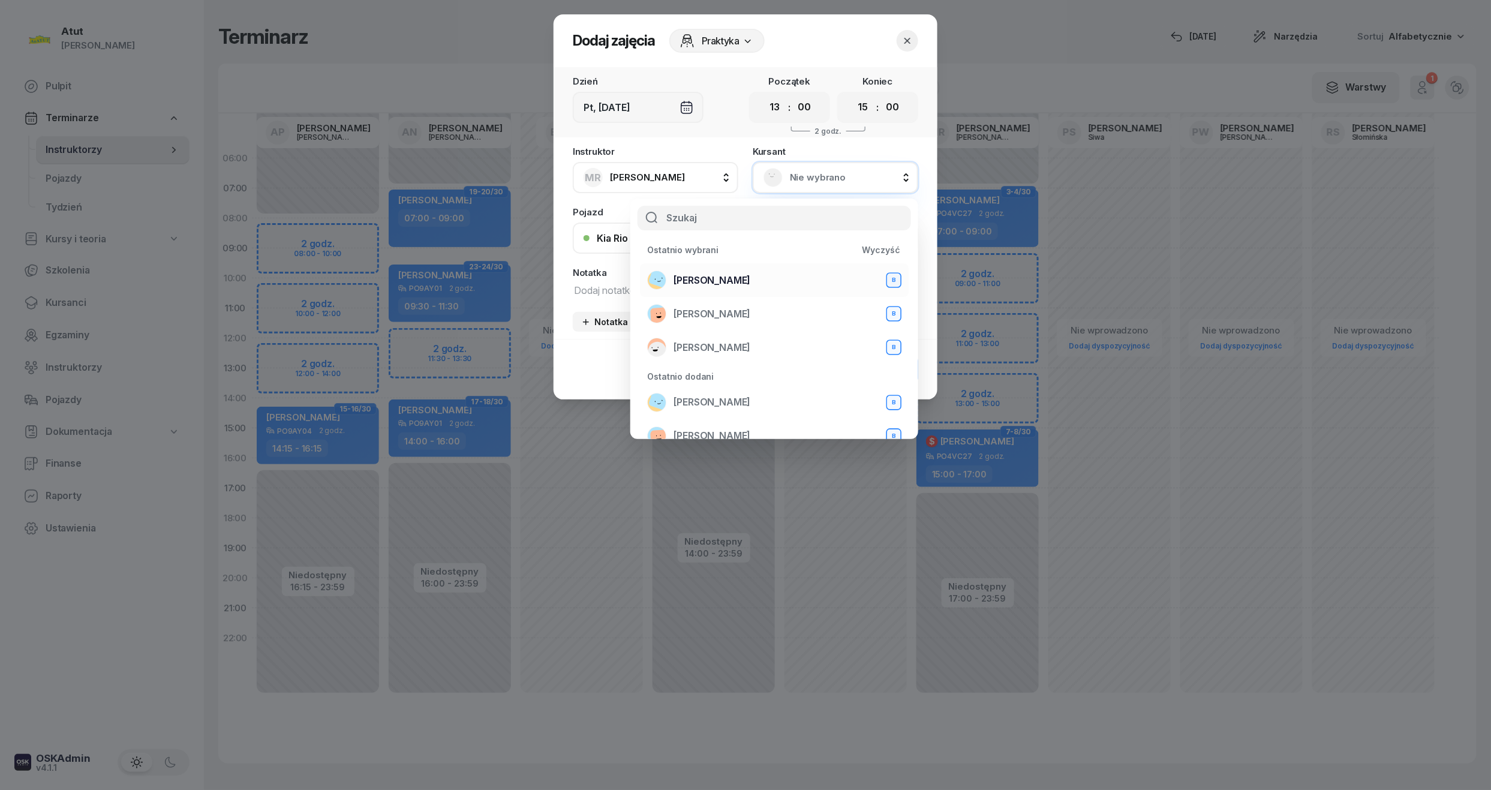
click at [713, 276] on span "Olga Skrzydlewska" at bounding box center [711, 281] width 77 height 16
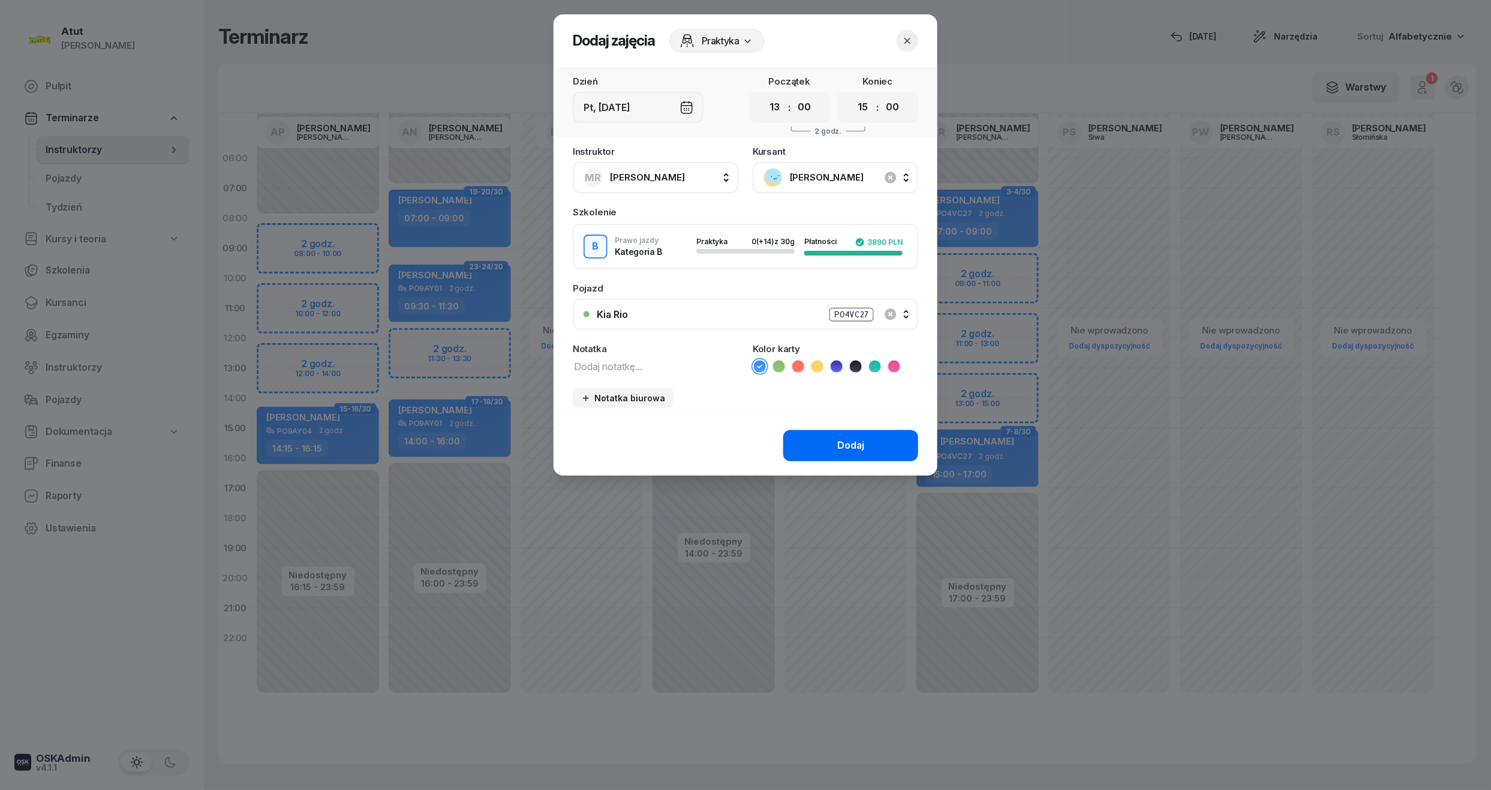
click at [866, 444] on button "Dodaj" at bounding box center [850, 445] width 135 height 31
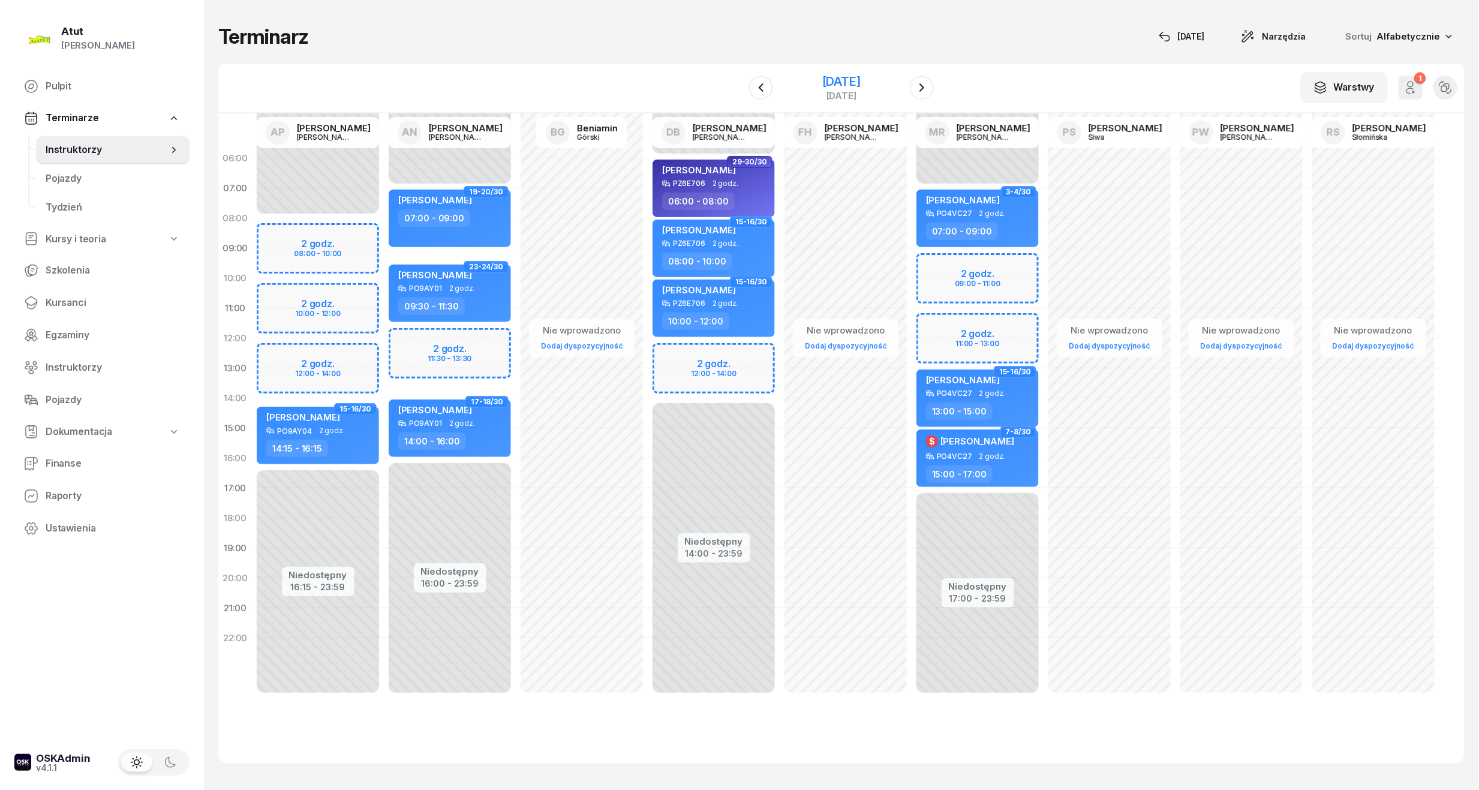
click at [833, 94] on div "[DATE]" at bounding box center [841, 95] width 38 height 9
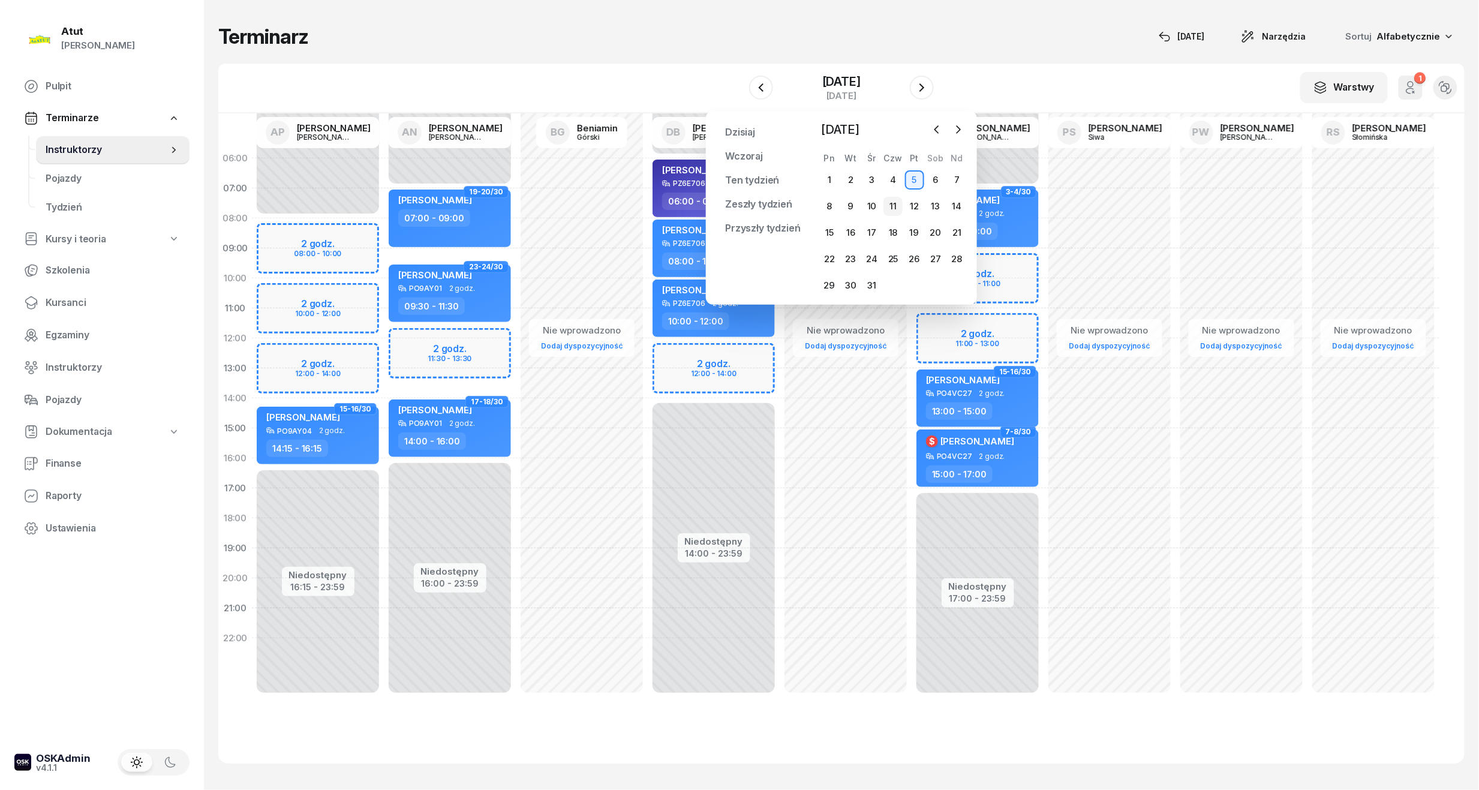
click at [891, 204] on div "11" at bounding box center [892, 206] width 19 height 19
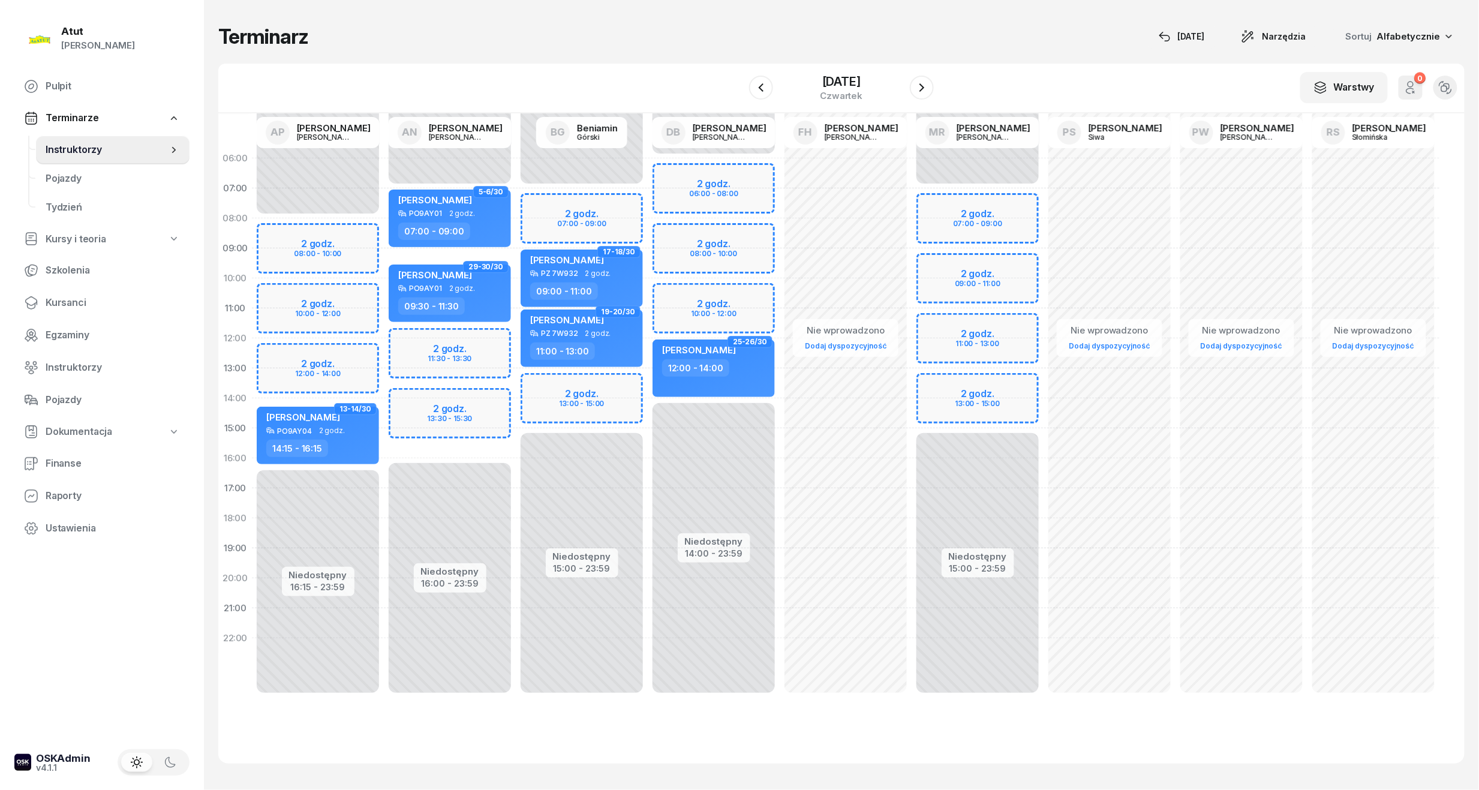
click at [567, 395] on div "Niedostępny 00:00 - 07:00 Niedostępny 15:00 - 23:59 2 godz. 07:00 - 09:00 2 god…" at bounding box center [582, 428] width 132 height 570
select select "13"
select select "15"
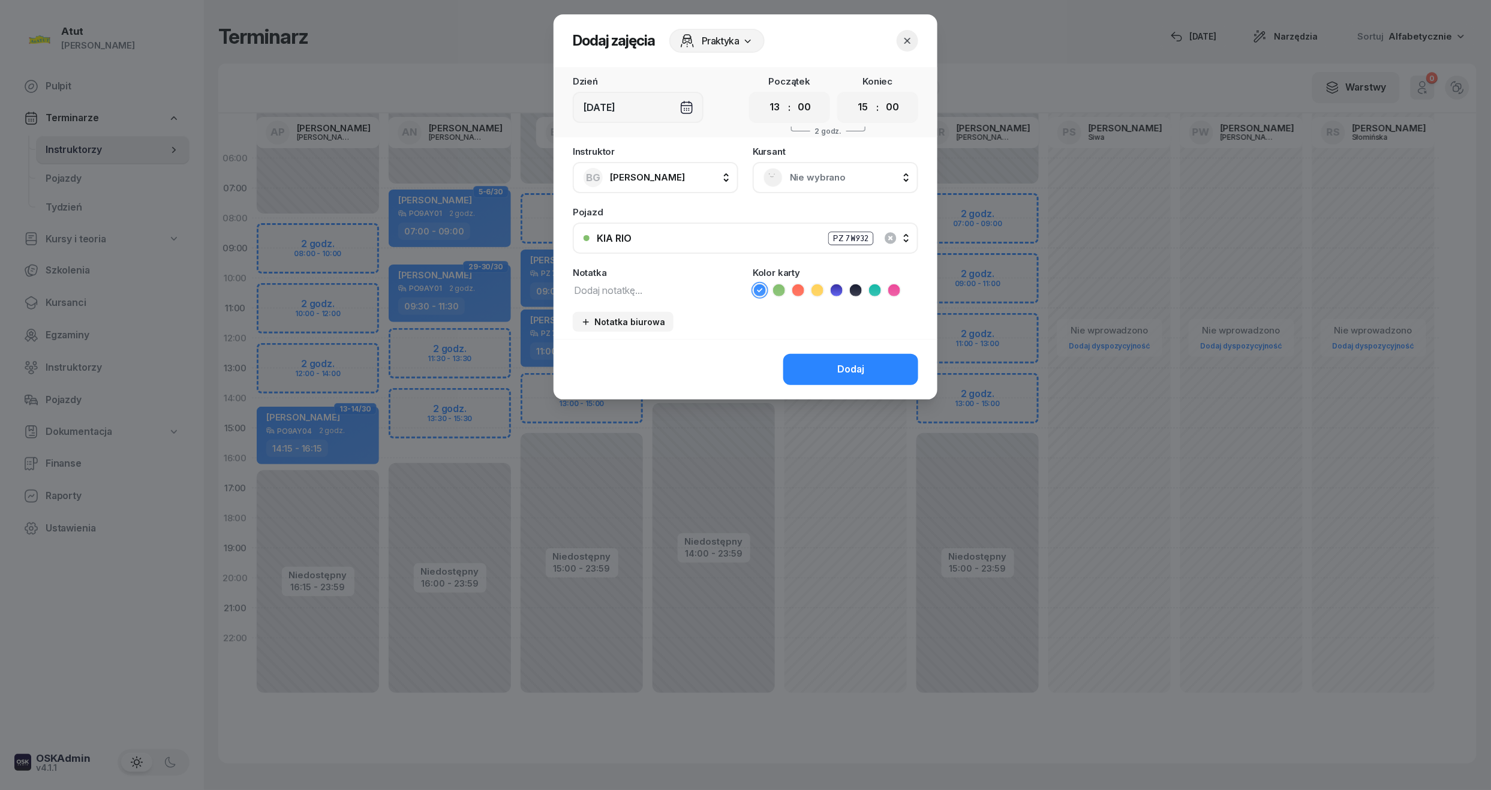
click at [847, 163] on div "Nie wybrano" at bounding box center [835, 177] width 165 height 31
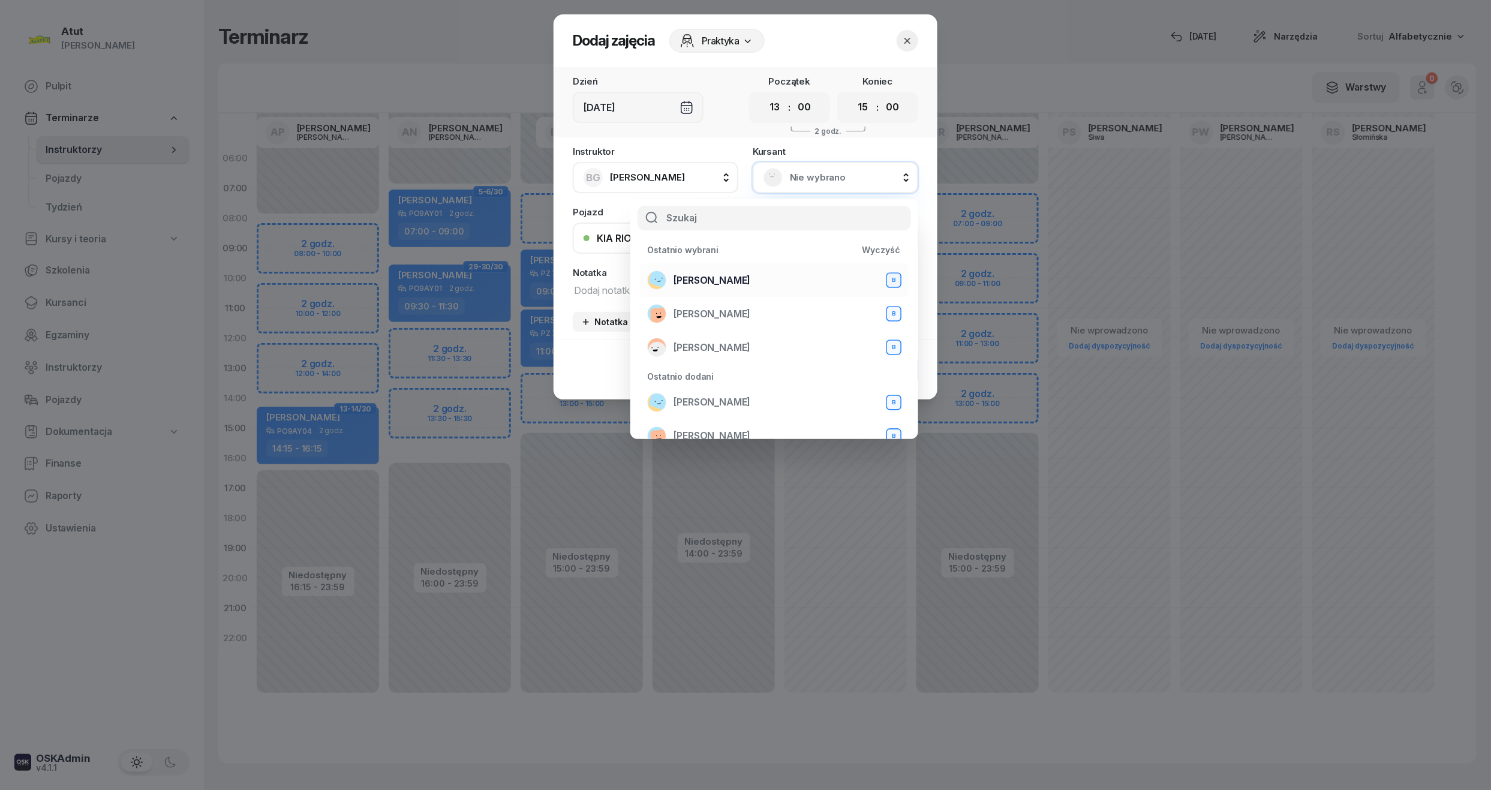
click at [697, 291] on li "Olga Skrzydlewska B" at bounding box center [774, 280] width 269 height 34
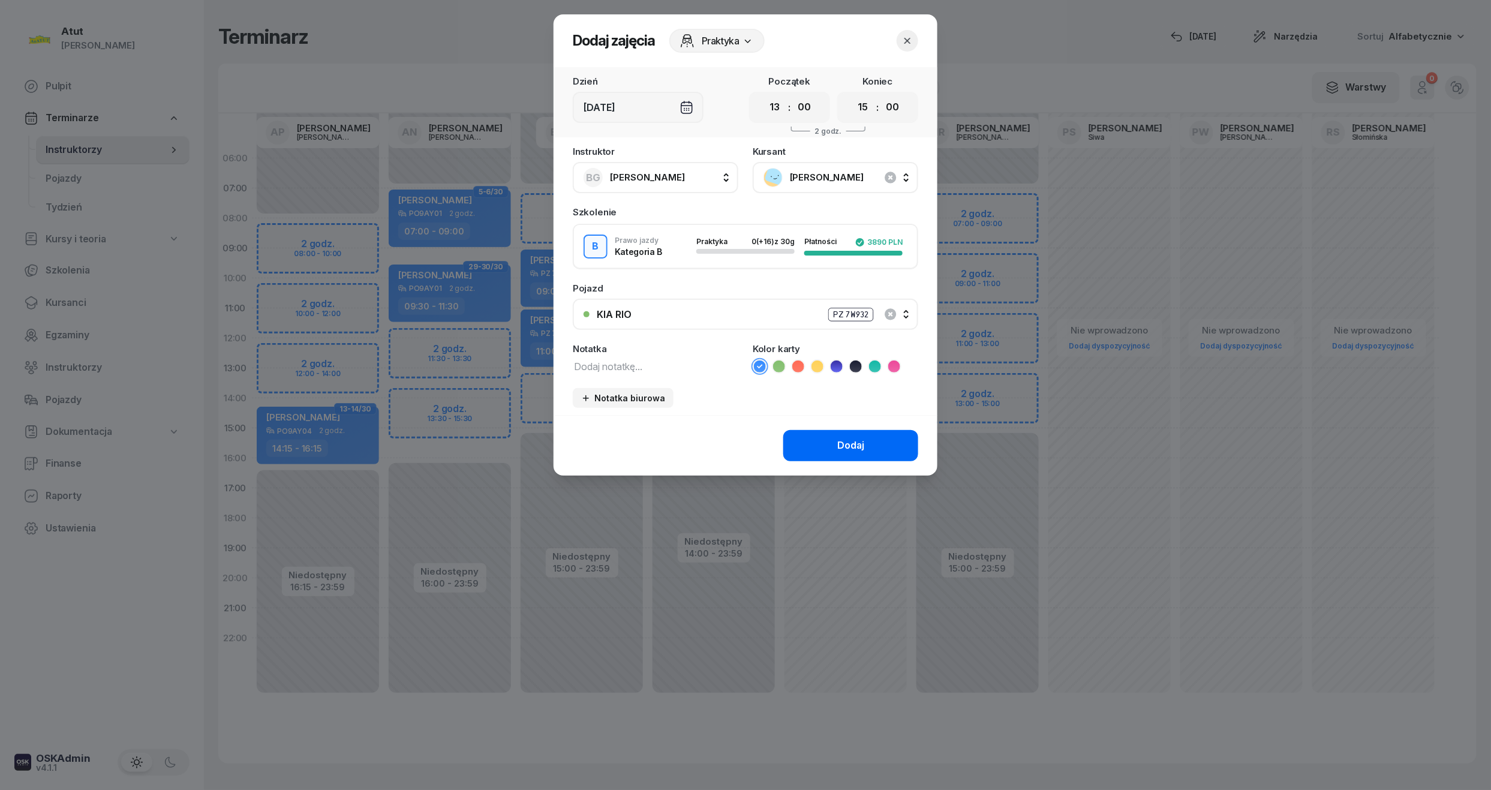
click at [888, 450] on button "Dodaj" at bounding box center [850, 445] width 135 height 31
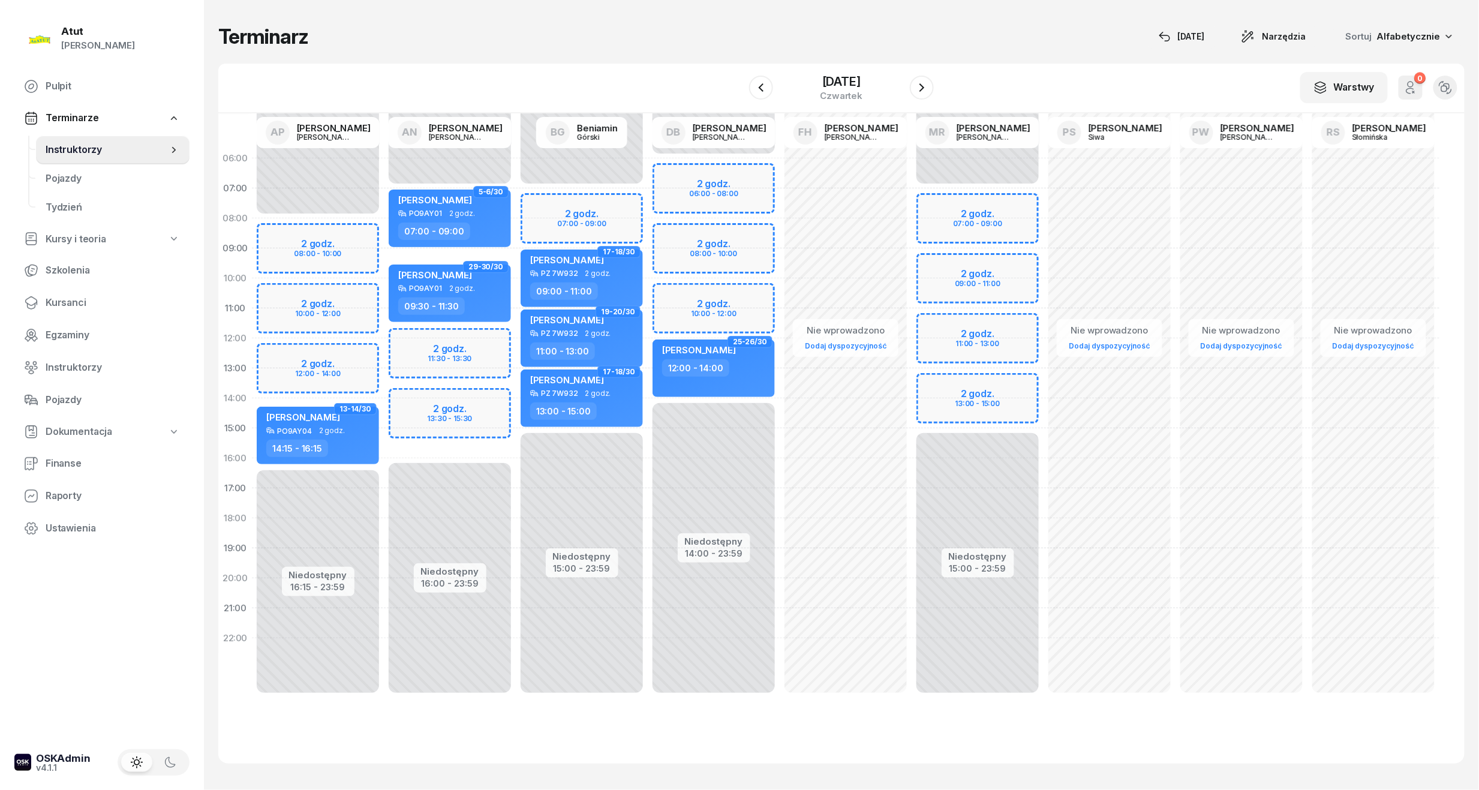
click at [916, 72] on div "11 grudnia 2025 czwartek" at bounding box center [841, 88] width 185 height 34
click at [923, 85] on icon "button" at bounding box center [921, 87] width 14 height 14
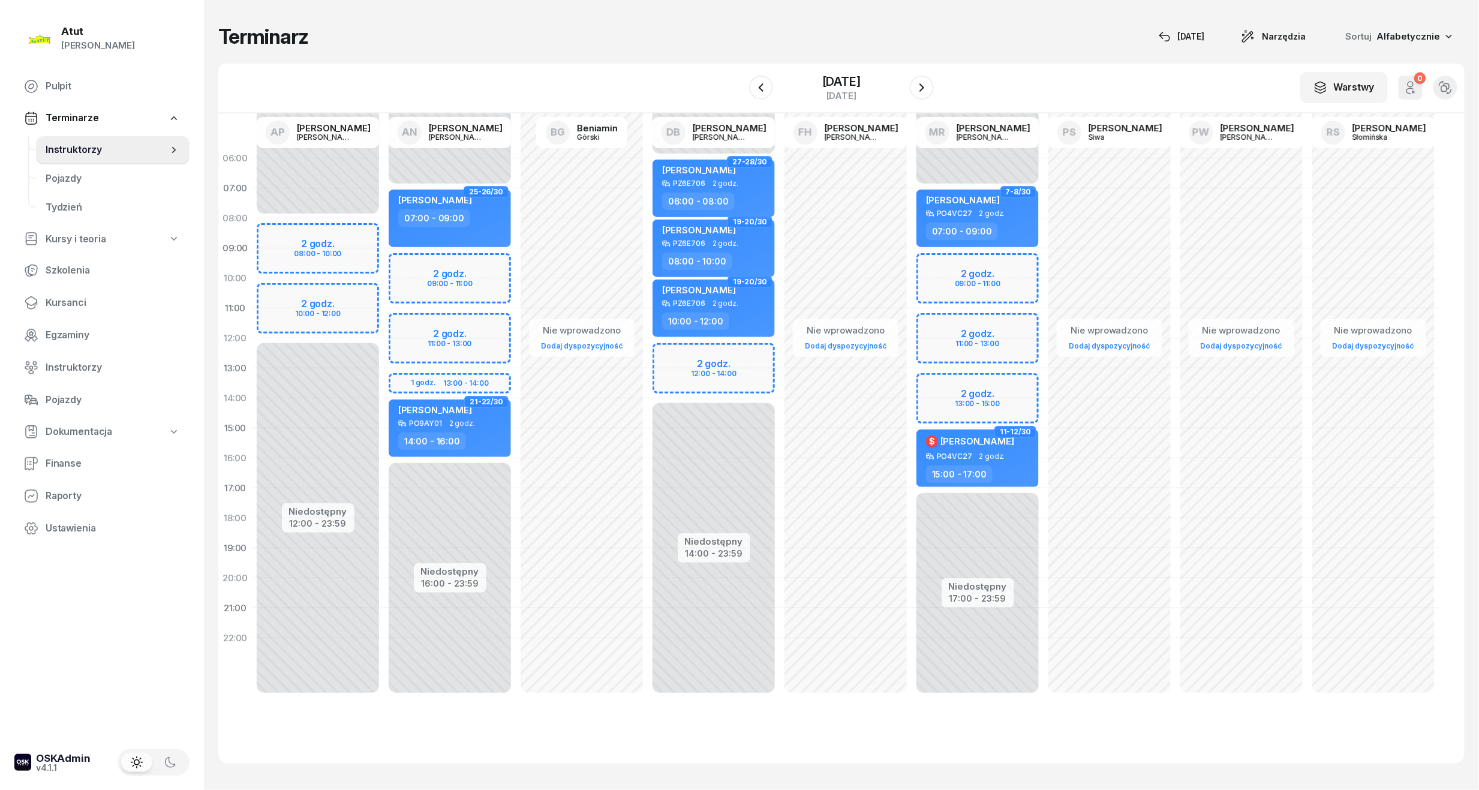
click at [949, 389] on div "Niedostępny 00:00 - 07:00 Niedostępny 17:00 - 23:59 2 godz. 09:00 - 11:00 2 god…" at bounding box center [977, 428] width 132 height 570
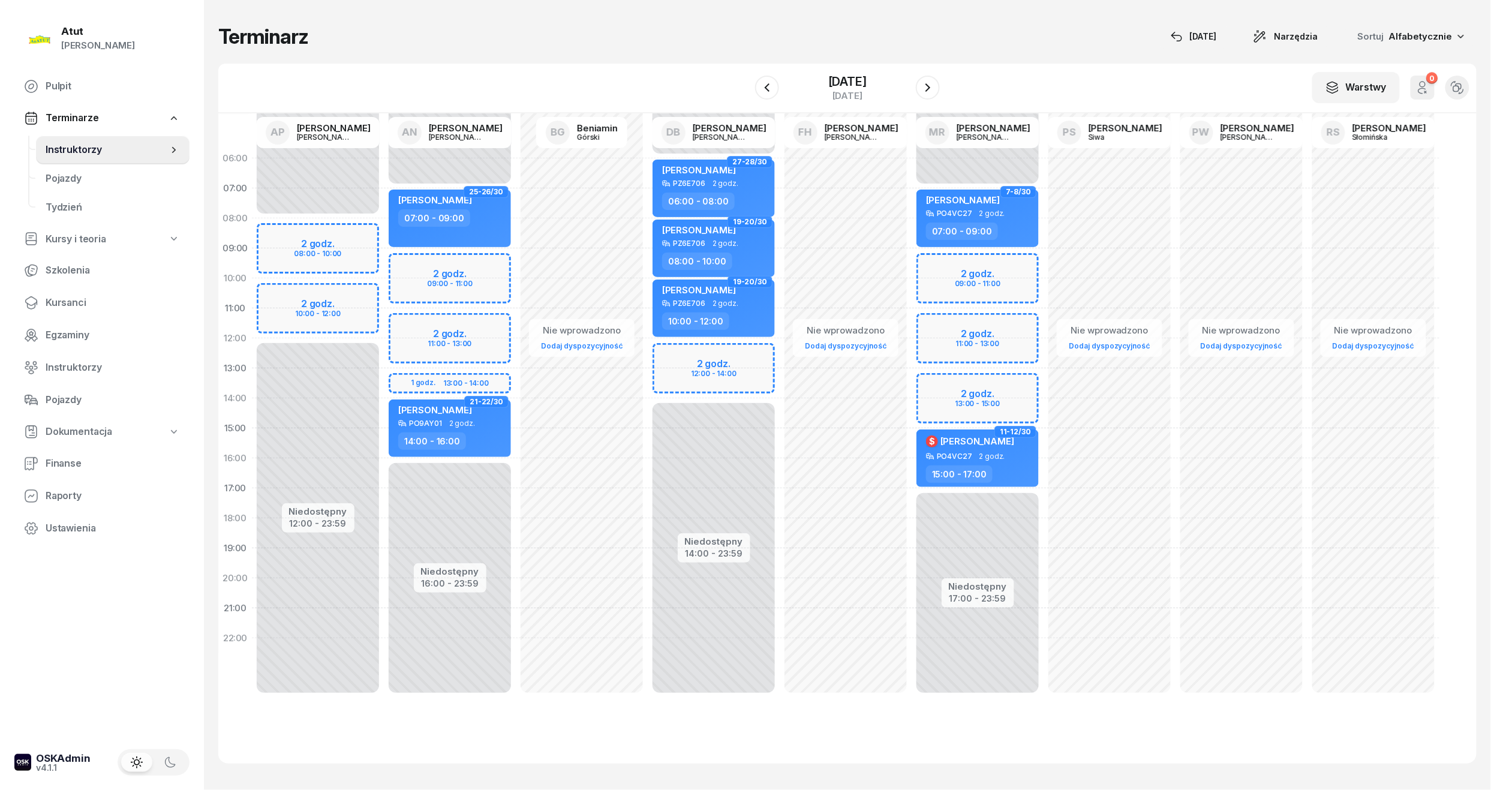
select select "13"
select select "15"
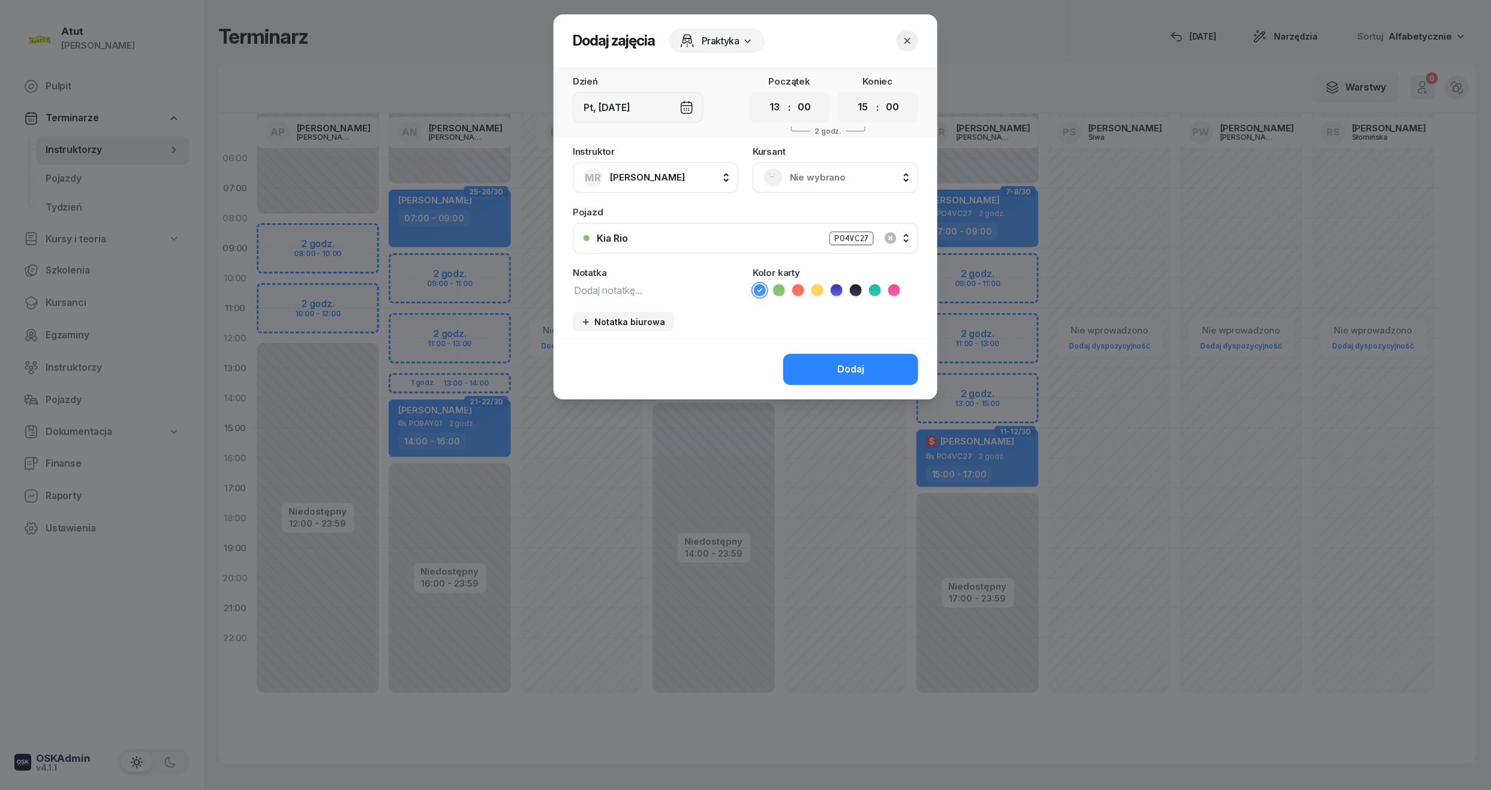
click at [886, 168] on div "Nie wybrano" at bounding box center [835, 177] width 144 height 19
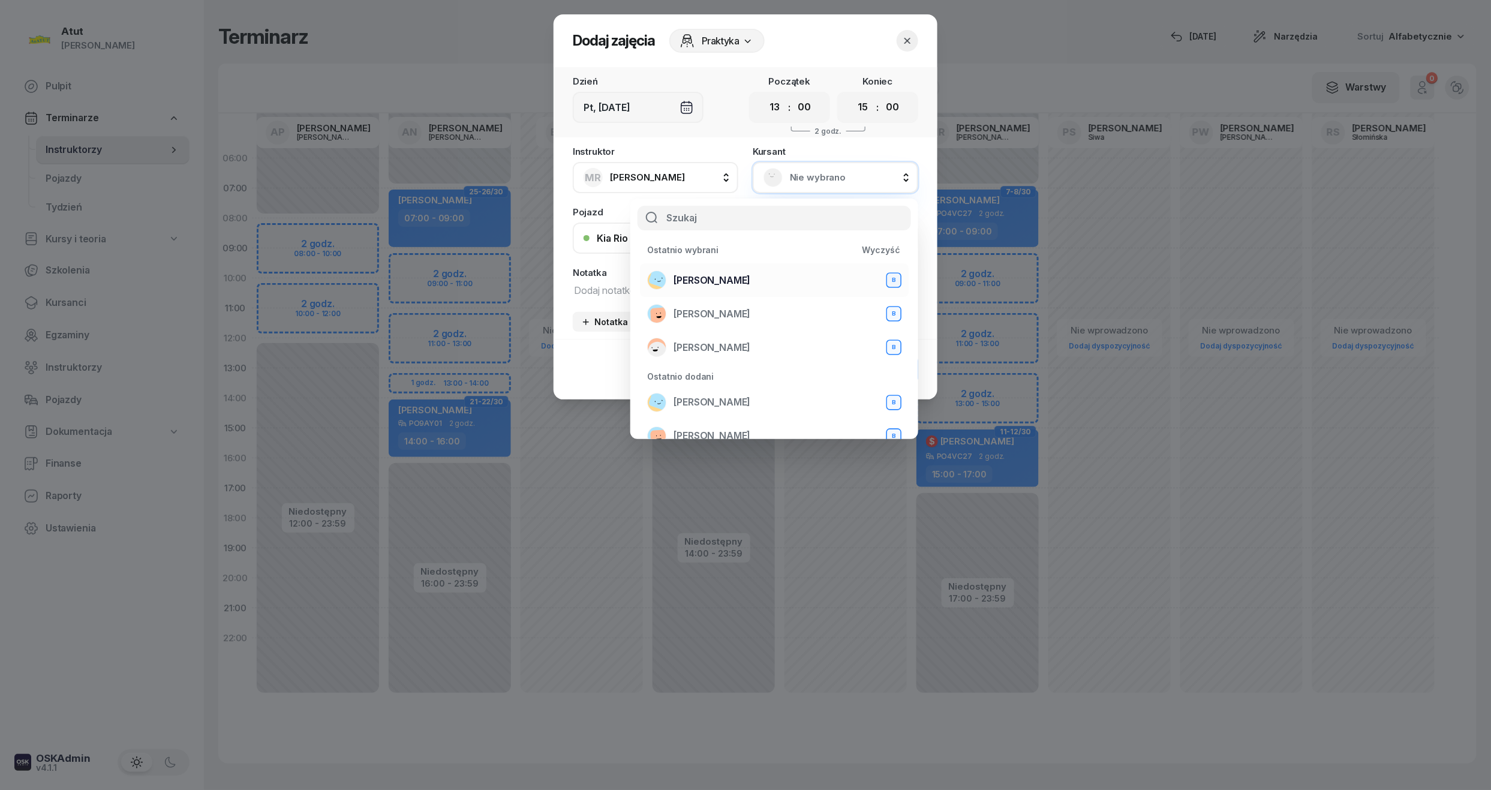
click at [715, 284] on span "Olga Skrzydlewska" at bounding box center [711, 281] width 77 height 16
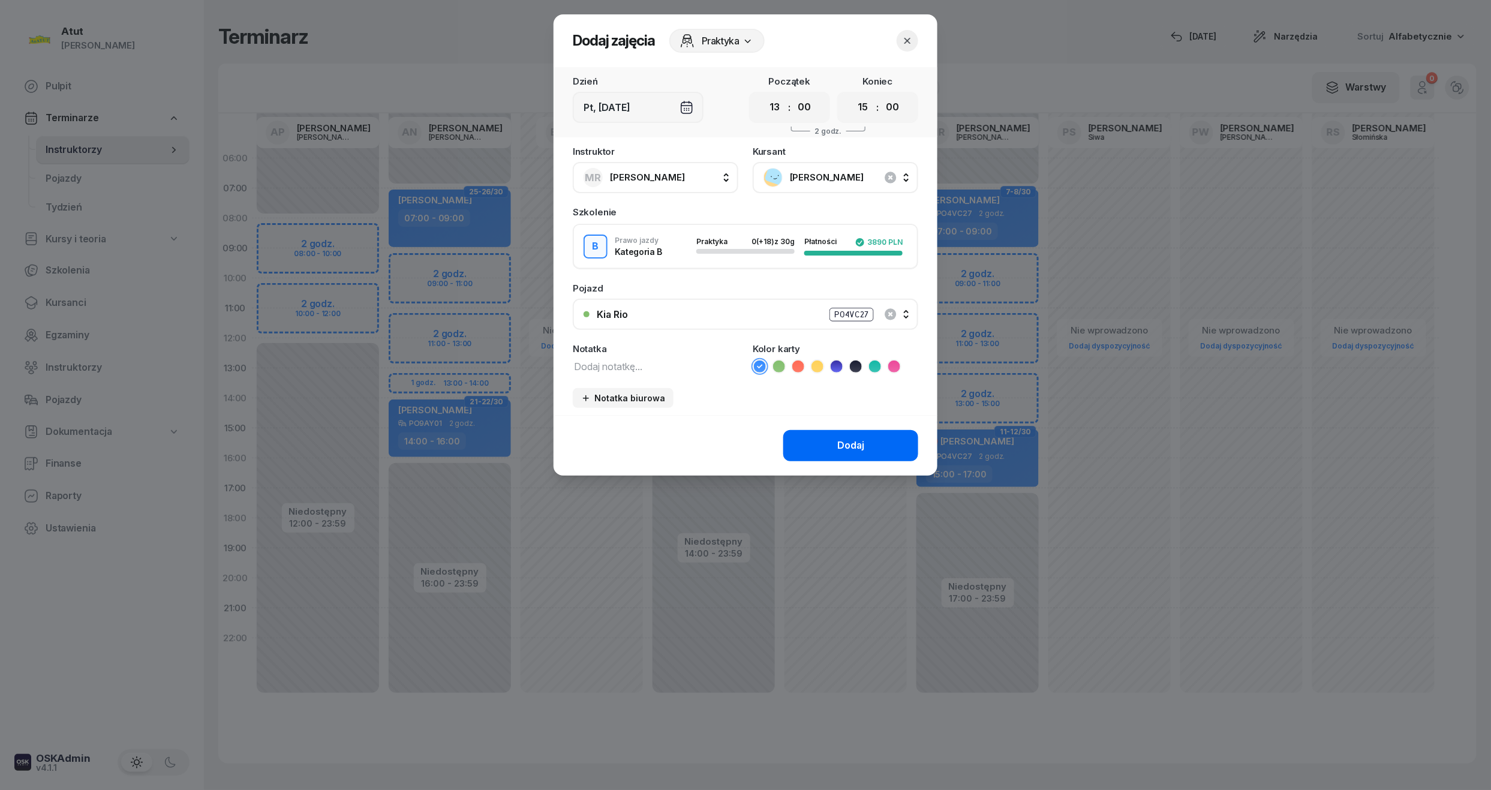
click at [862, 445] on div "Dodaj" at bounding box center [850, 446] width 27 height 16
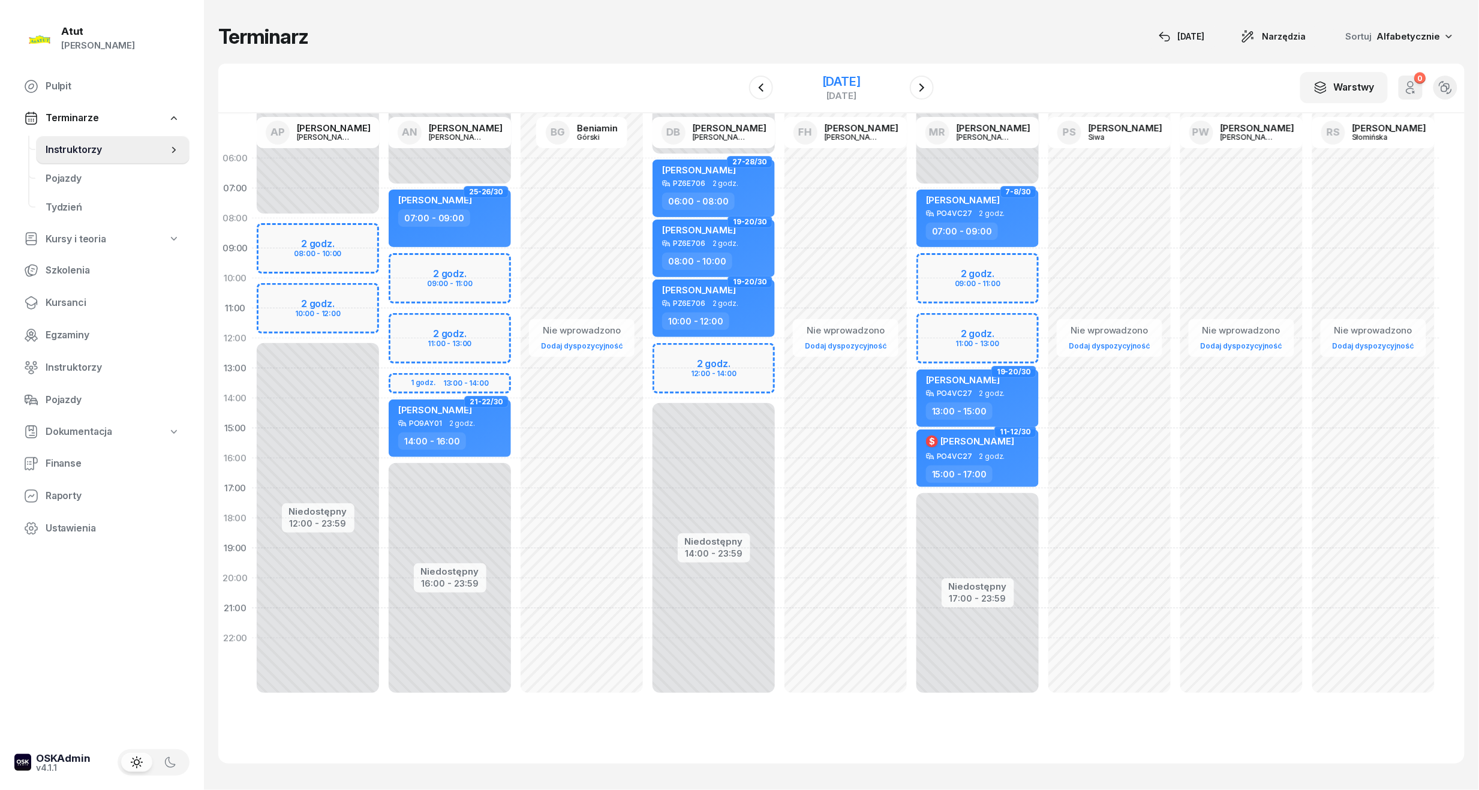
click at [822, 77] on div "[DATE]" at bounding box center [841, 82] width 38 height 12
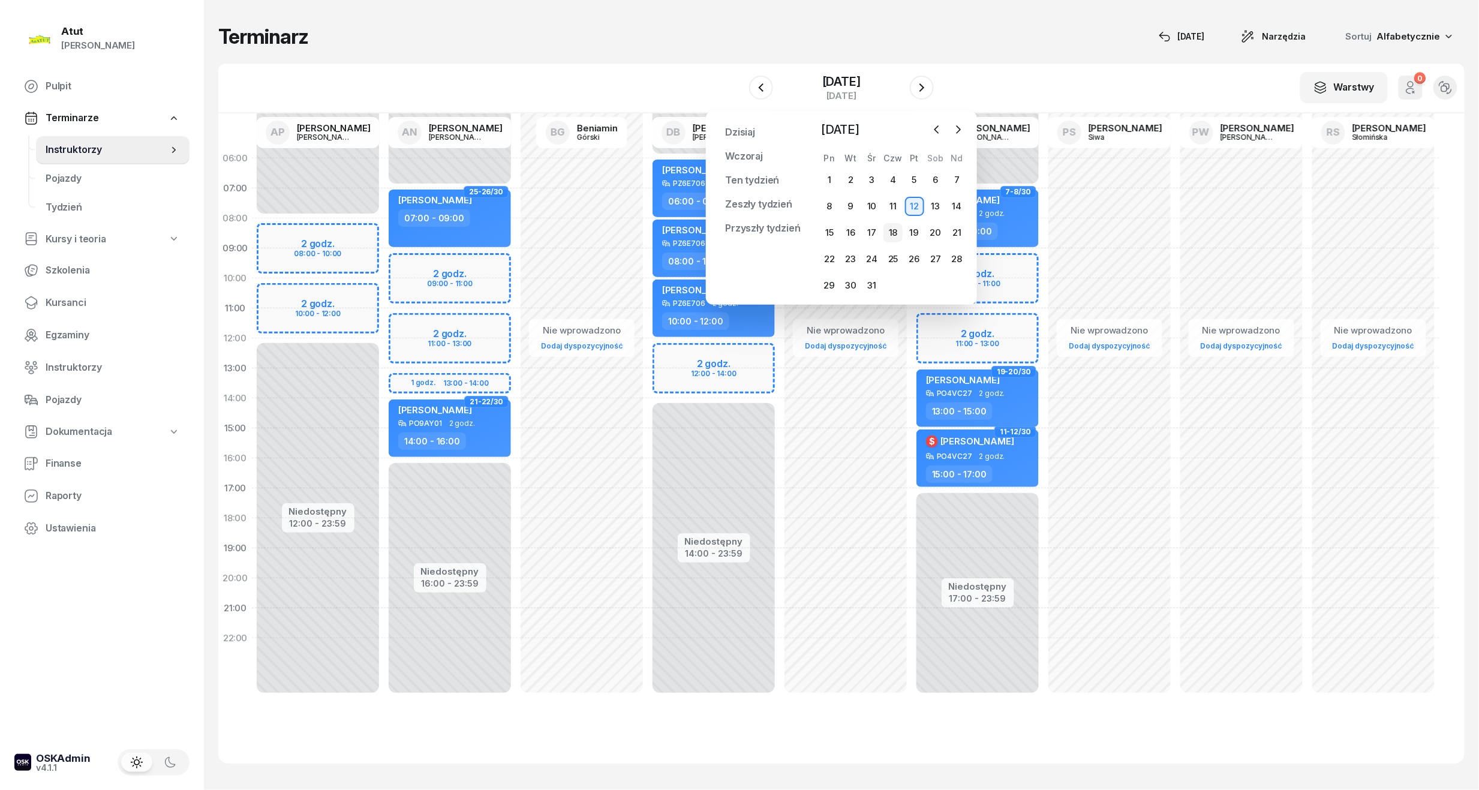
click at [891, 236] on div "18" at bounding box center [892, 232] width 19 height 19
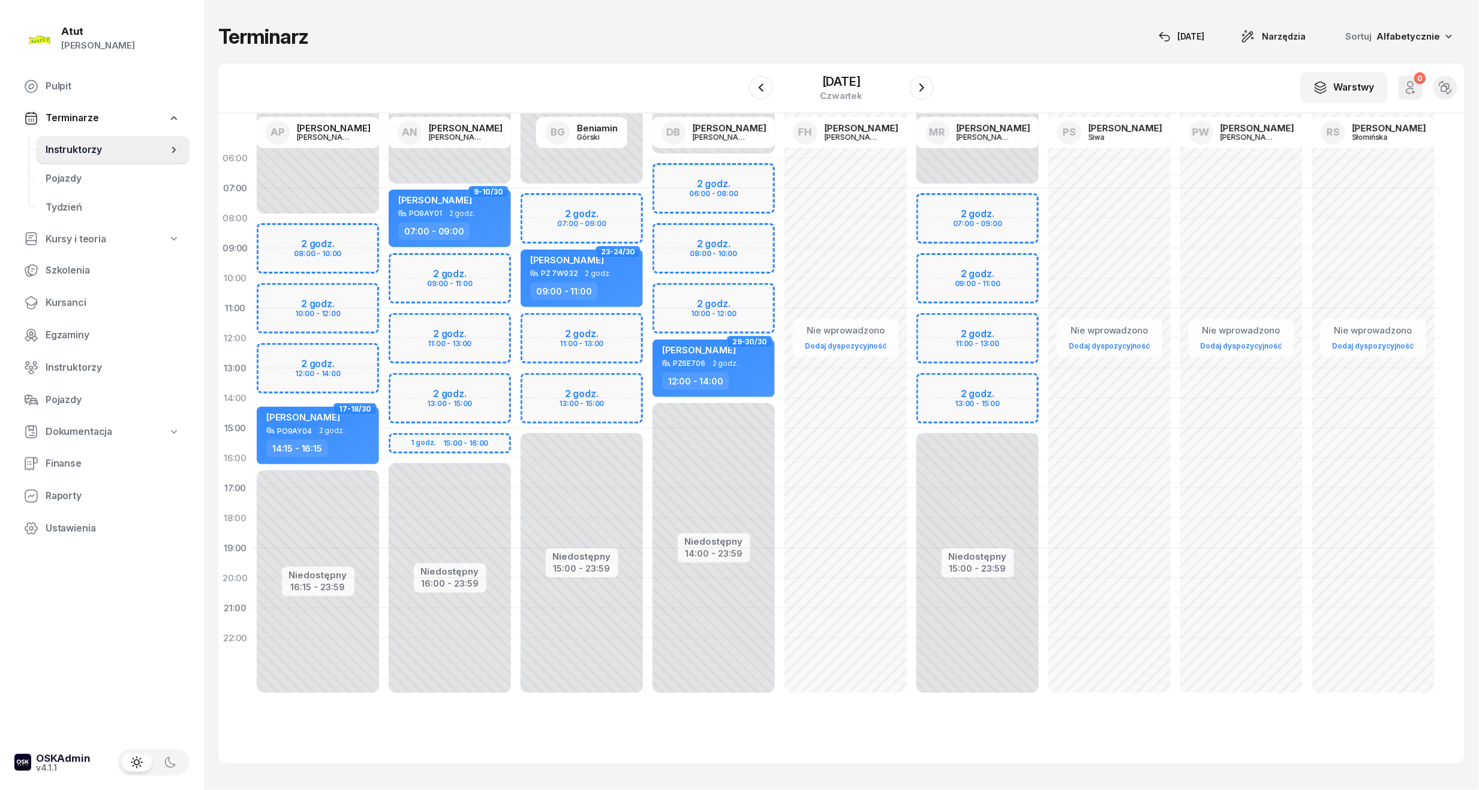
drag, startPoint x: 570, startPoint y: 405, endPoint x: 601, endPoint y: 384, distance: 37.9
click at [570, 404] on div "Niedostępny 00:00 - 07:00 Niedostępny 15:00 - 23:59 2 godz. 07:00 - 09:00 2 god…" at bounding box center [582, 428] width 132 height 570
select select "14"
select select "16"
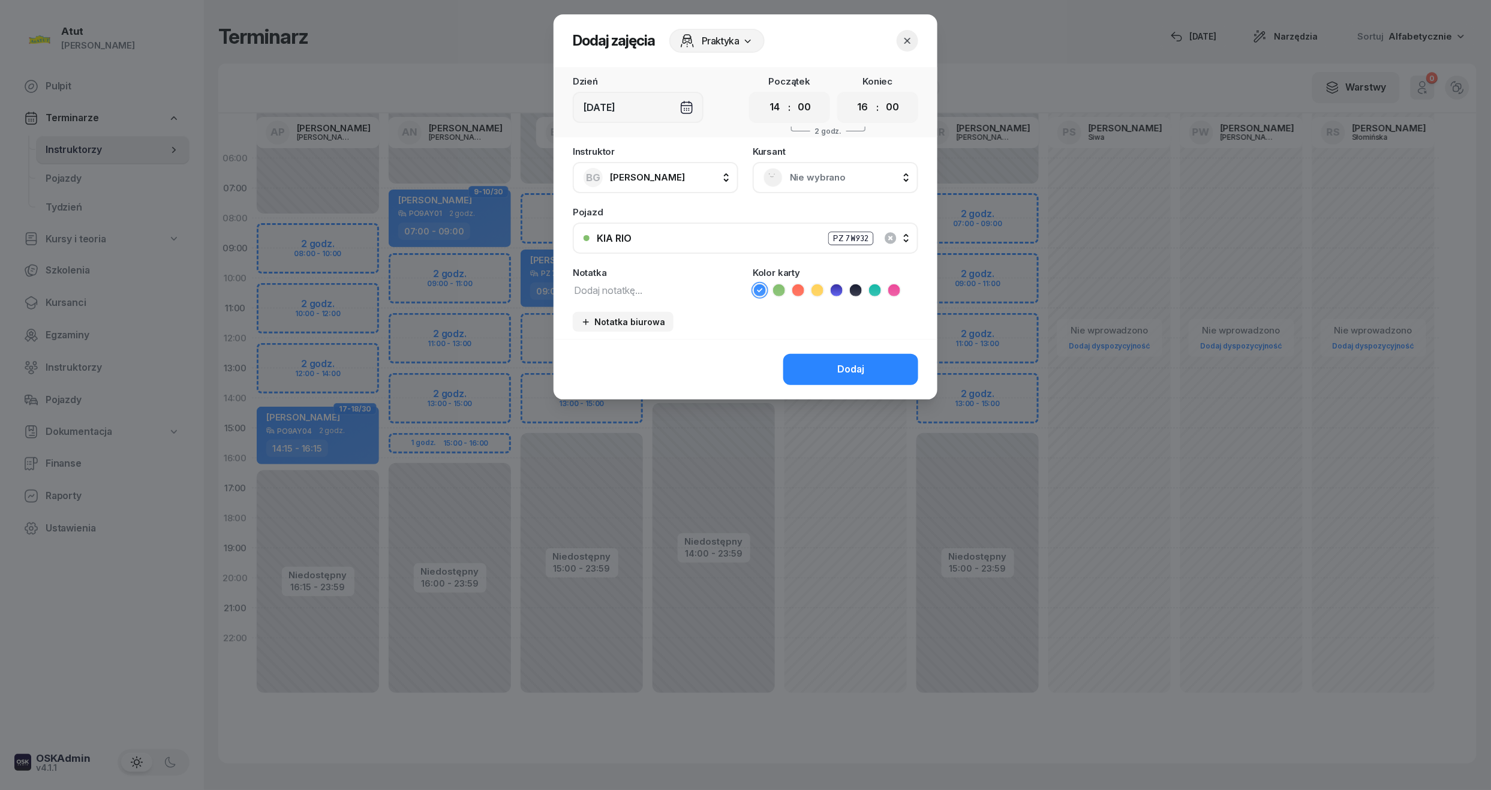
click at [813, 163] on div "Nie wybrano" at bounding box center [835, 177] width 165 height 31
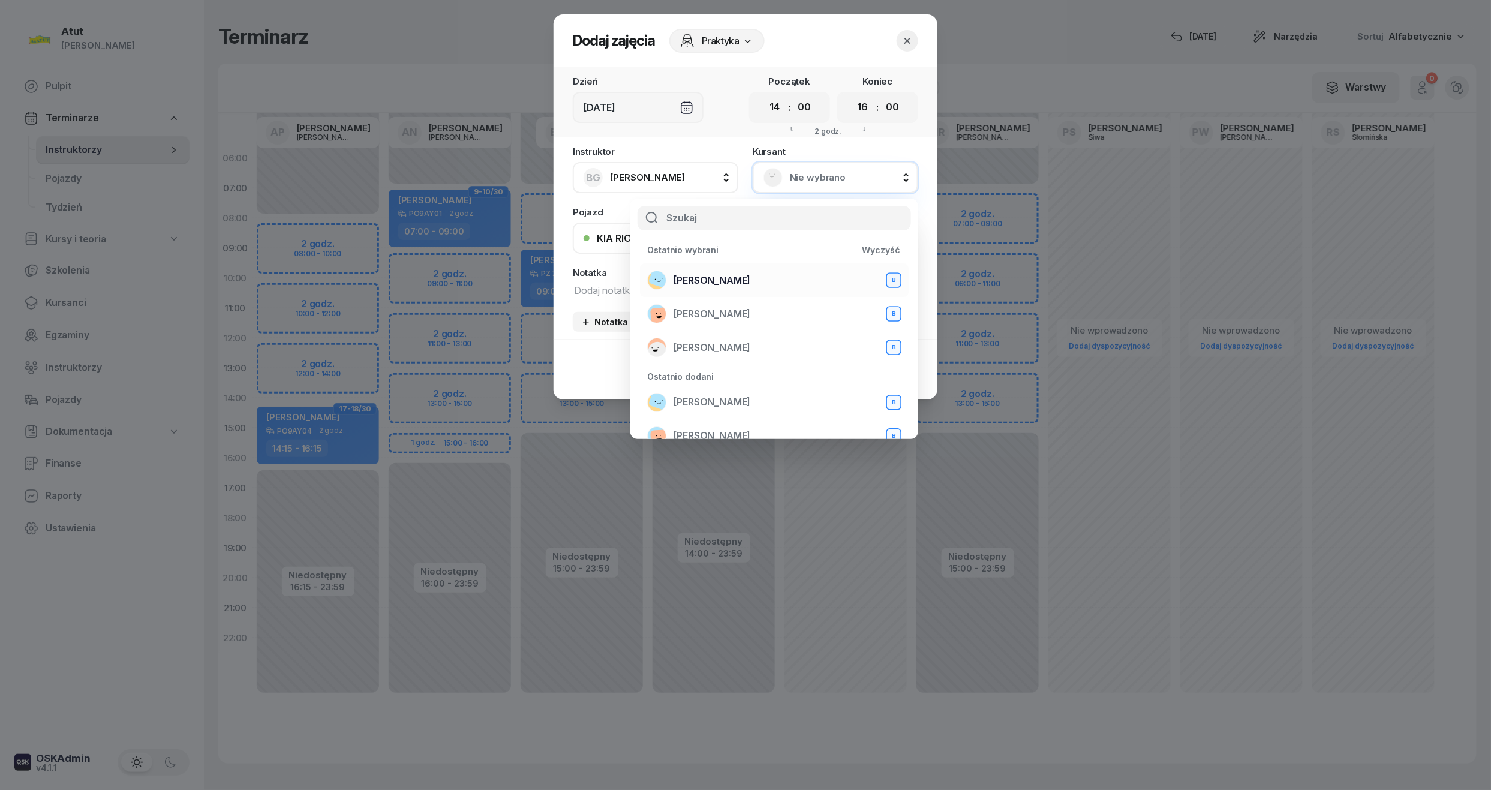
click at [716, 276] on span "Olga Skrzydlewska" at bounding box center [711, 281] width 77 height 16
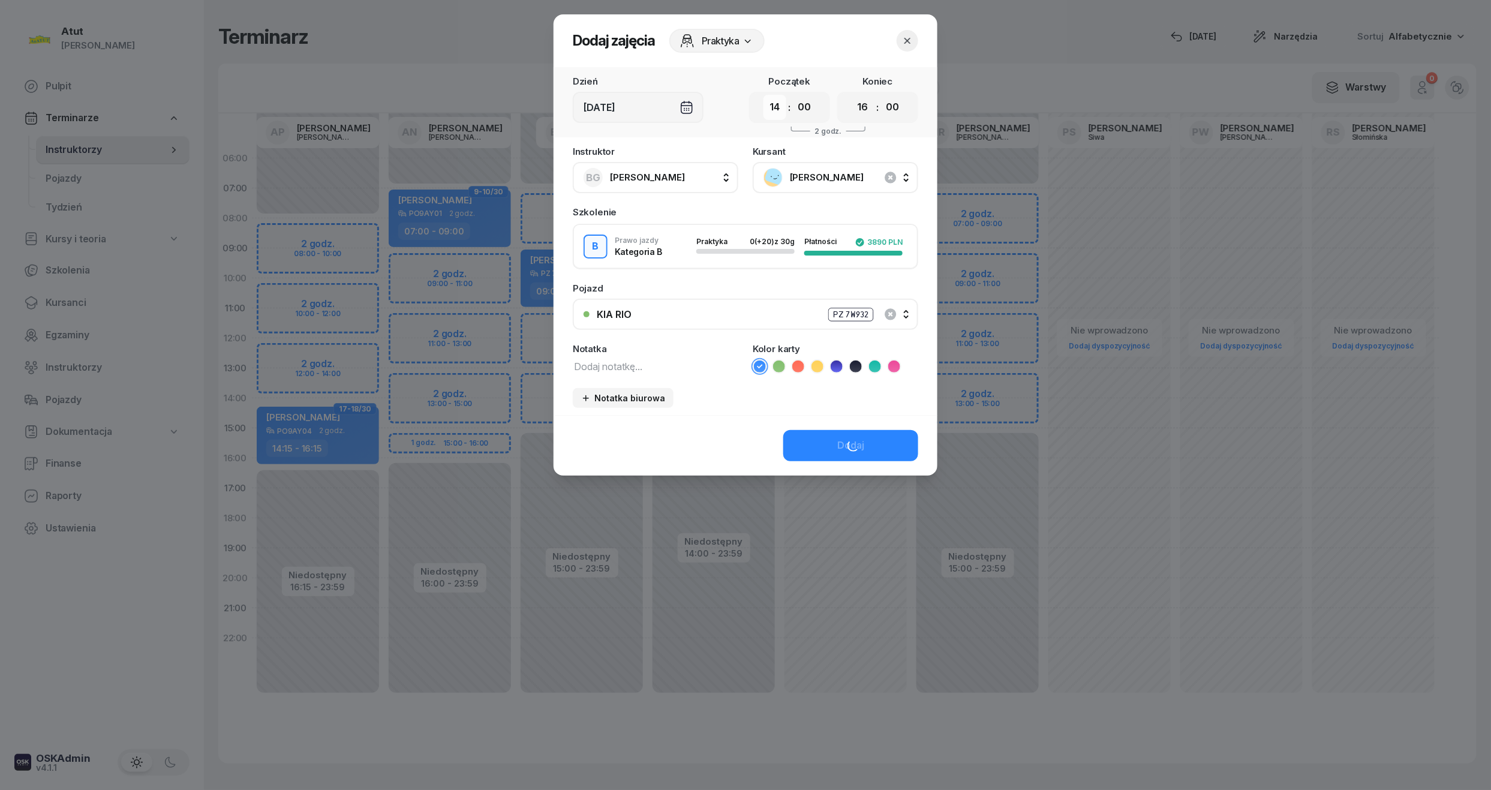
click at [784, 103] on select "00 01 02 03 04 05 06 07 08 09 10 11 12 13 14 15 16 17 18 19 20 21 22 23" at bounding box center [774, 107] width 23 height 25
select select "13"
click at [763, 95] on select "00 01 02 03 04 05 06 07 08 09 10 11 12 13 14 15 16 17 18 19 20 21 22 23" at bounding box center [774, 107] width 23 height 25
drag, startPoint x: 862, startPoint y: 106, endPoint x: 863, endPoint y: 115, distance: 9.8
click at [862, 106] on select "00 01 02 03 04 05 06 07 08 09 10 11 12 13 14 15 16 17 18 19 20 21 22 23" at bounding box center [862, 107] width 23 height 25
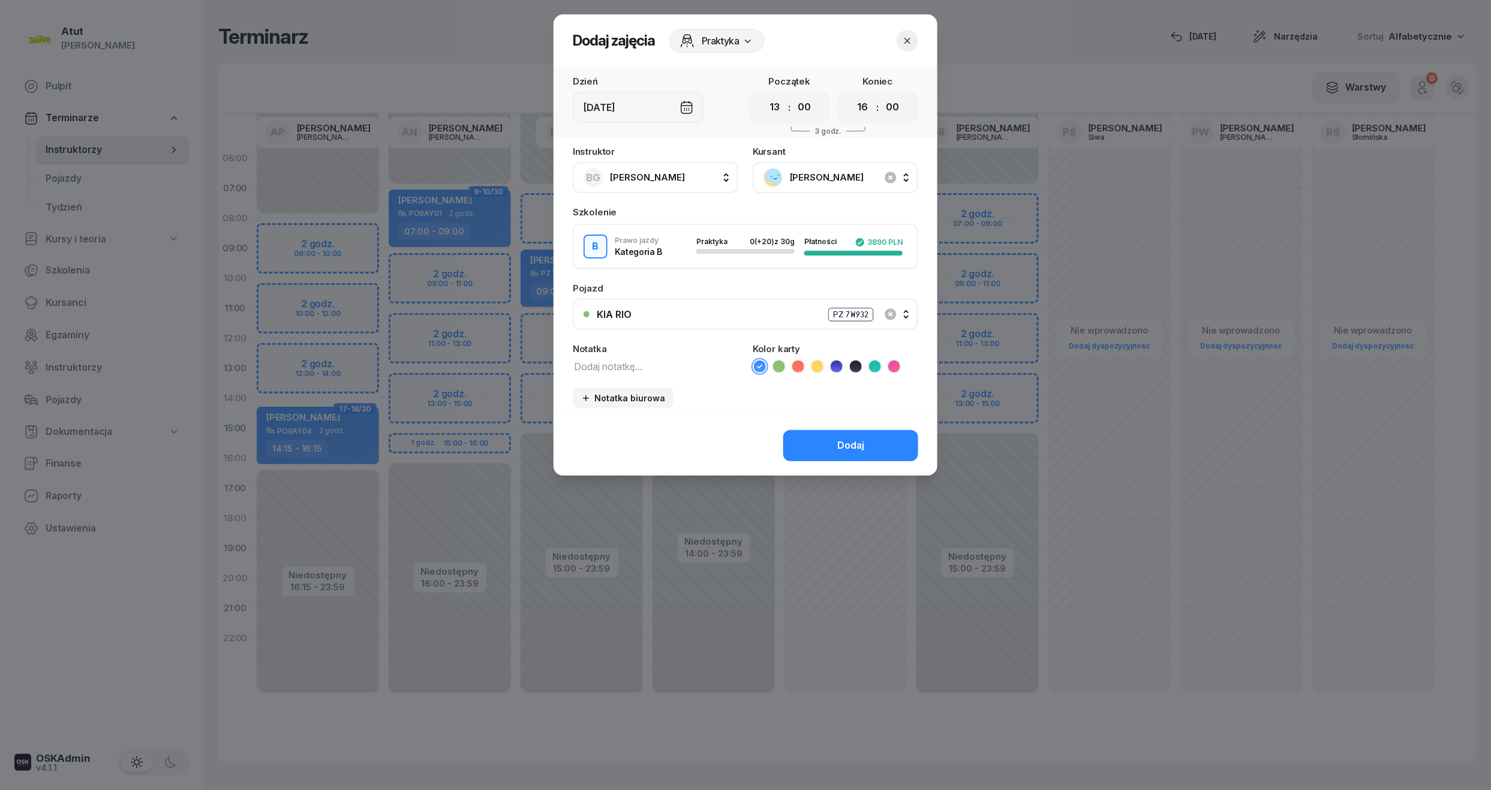
select select "15"
click at [851, 95] on select "00 01 02 03 04 05 06 07 08 09 10 11 12 13 14 15 16 17 18 19 20 21 22 23" at bounding box center [862, 107] width 23 height 25
click at [847, 439] on div "Dodaj" at bounding box center [850, 446] width 27 height 16
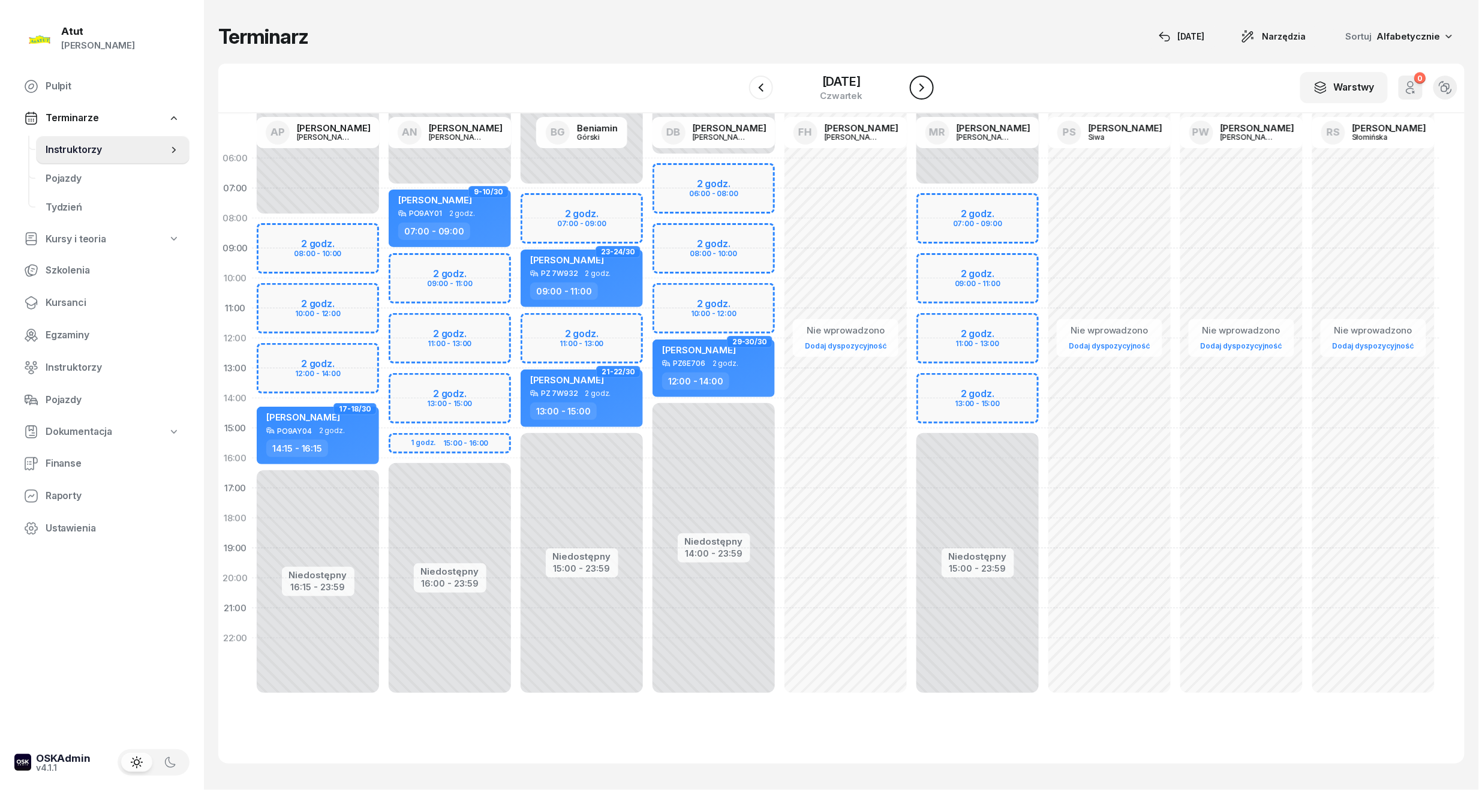
click at [929, 89] on button "button" at bounding box center [922, 88] width 24 height 24
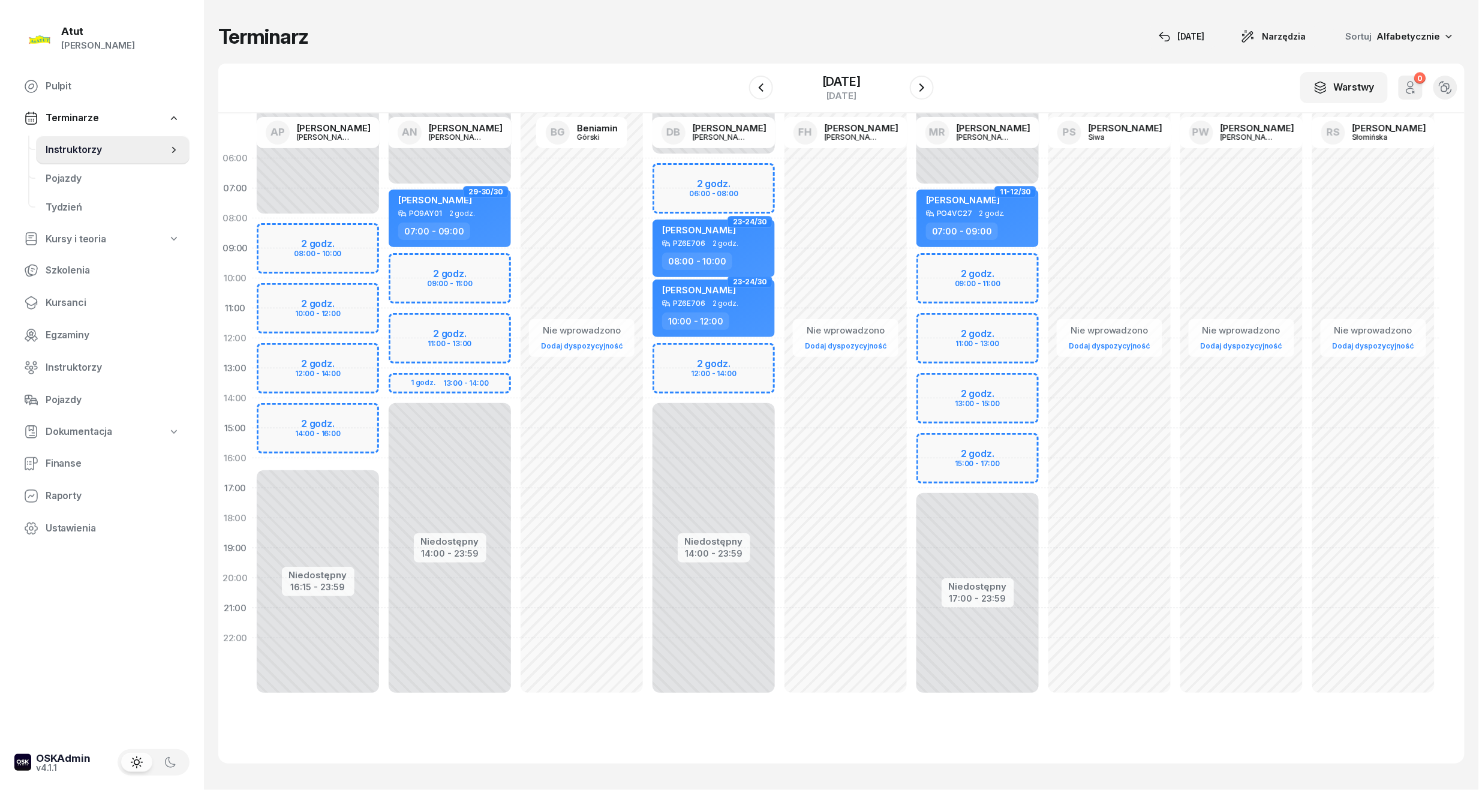
click at [1006, 398] on div "Niedostępny 00:00 - 07:00 Niedostępny 17:00 - 23:59 2 godz. 09:00 - 11:00 2 god…" at bounding box center [977, 428] width 132 height 570
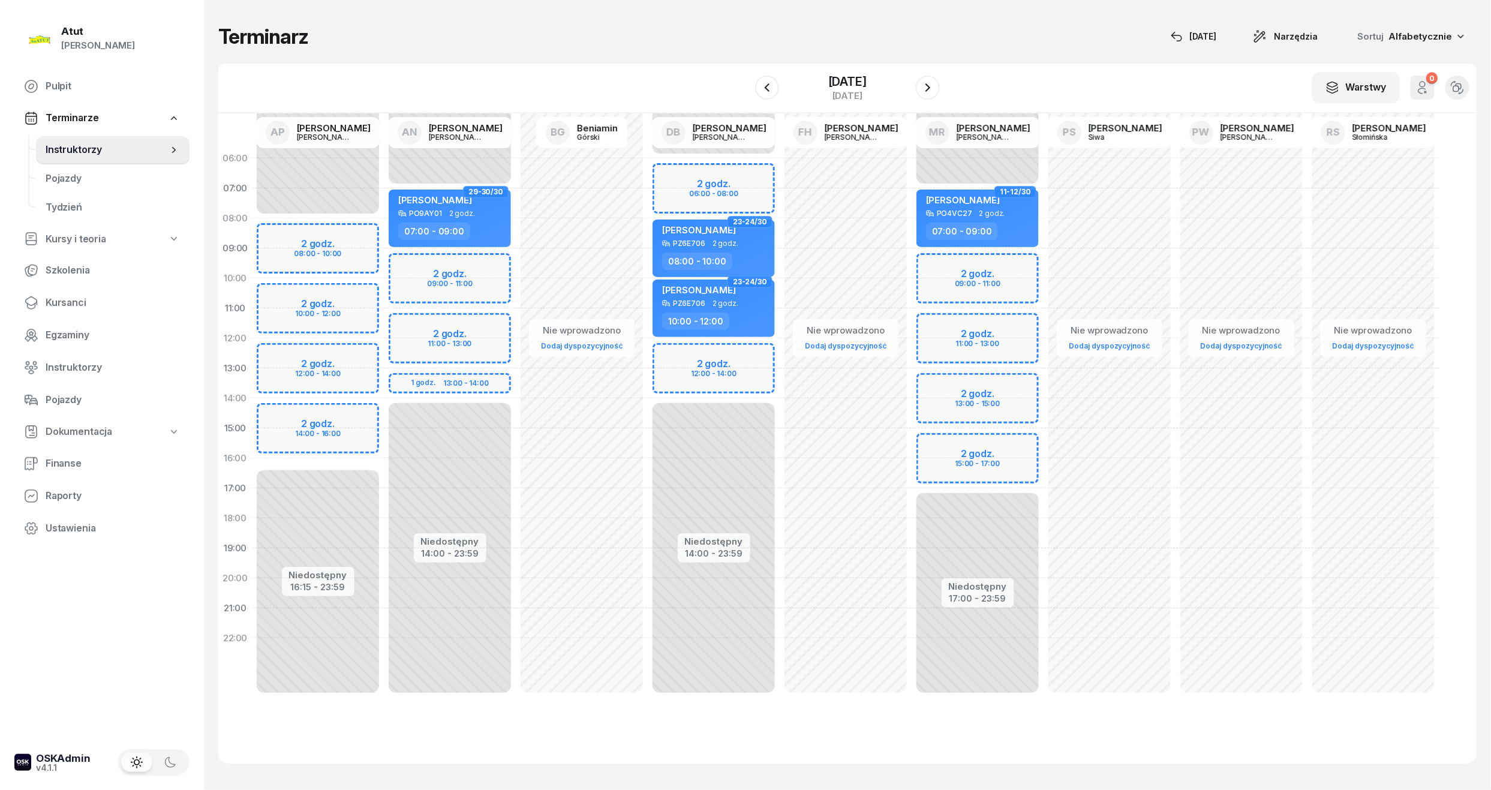
select select "14"
select select "16"
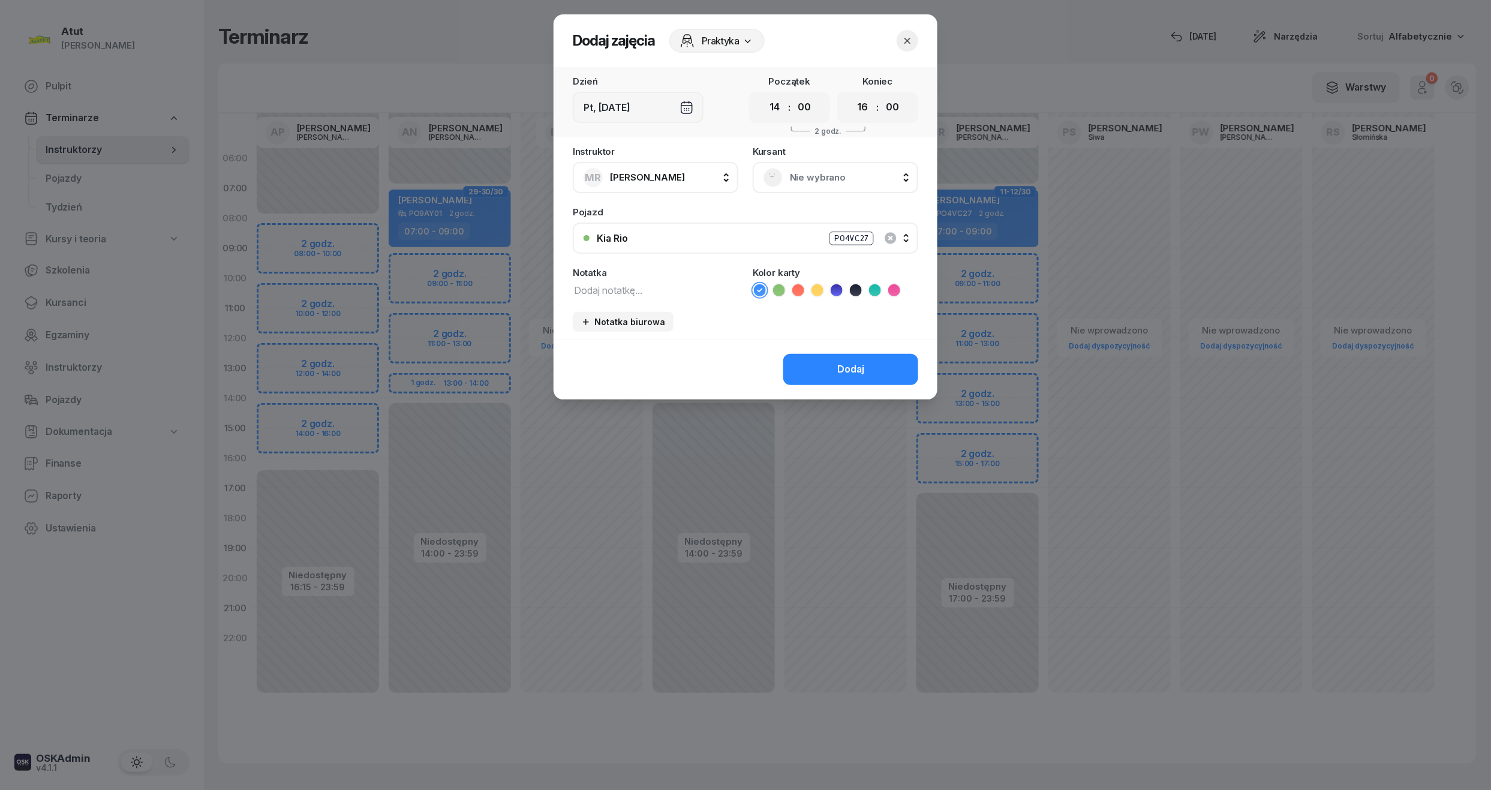
click at [808, 165] on div "Nie wybrano" at bounding box center [835, 177] width 165 height 31
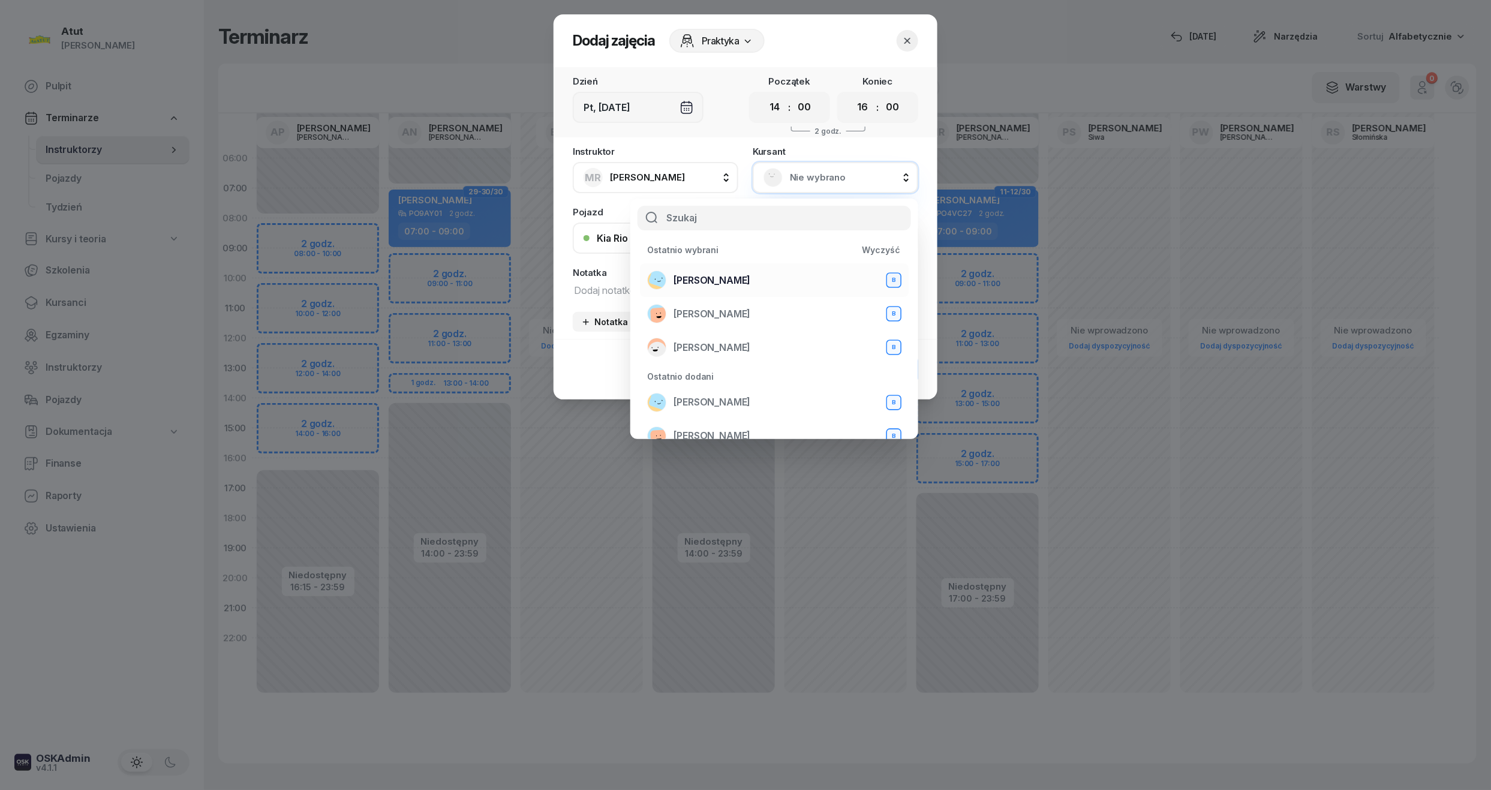
click at [708, 275] on span "Olga Skrzydlewska" at bounding box center [711, 281] width 77 height 16
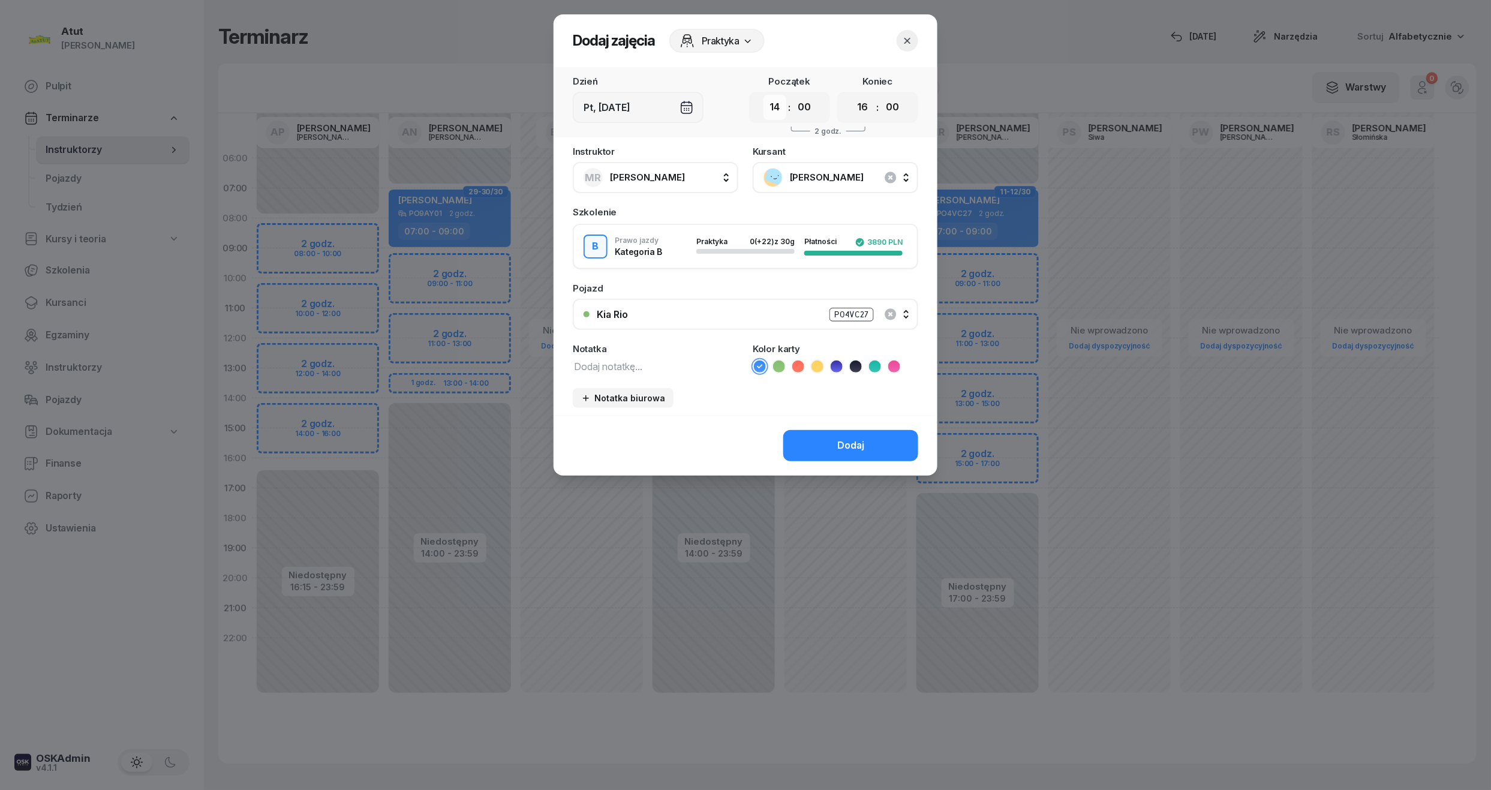
click at [782, 106] on select "00 01 02 03 04 05 06 07 08 09 10 11 12 13 14 15 16 17 18 19 20 21 22 23" at bounding box center [774, 107] width 23 height 25
select select "13"
click at [763, 95] on select "00 01 02 03 04 05 06 07 08 09 10 11 12 13 14 15 16 17 18 19 20 21 22 23" at bounding box center [774, 107] width 23 height 25
click at [868, 109] on select "00 01 02 03 04 05 06 07 08 09 10 11 12 13 14 15 16 17 18 19 20 21 22 23" at bounding box center [862, 107] width 23 height 25
select select "15"
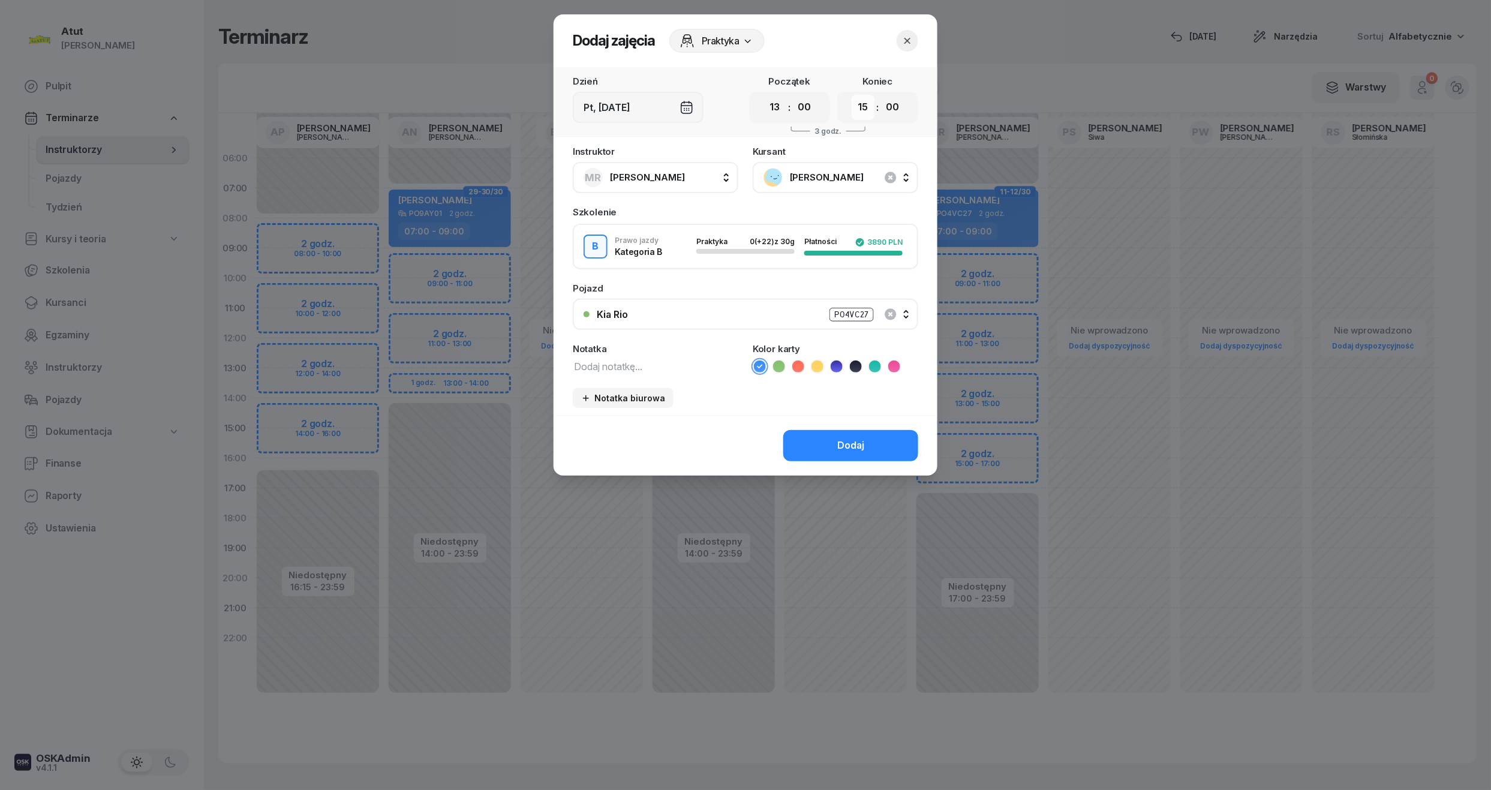
click at [851, 95] on select "00 01 02 03 04 05 06 07 08 09 10 11 12 13 14 15 16 17 18 19 20 21 22 23" at bounding box center [862, 107] width 23 height 25
click at [873, 430] on button "Dodaj" at bounding box center [850, 445] width 135 height 31
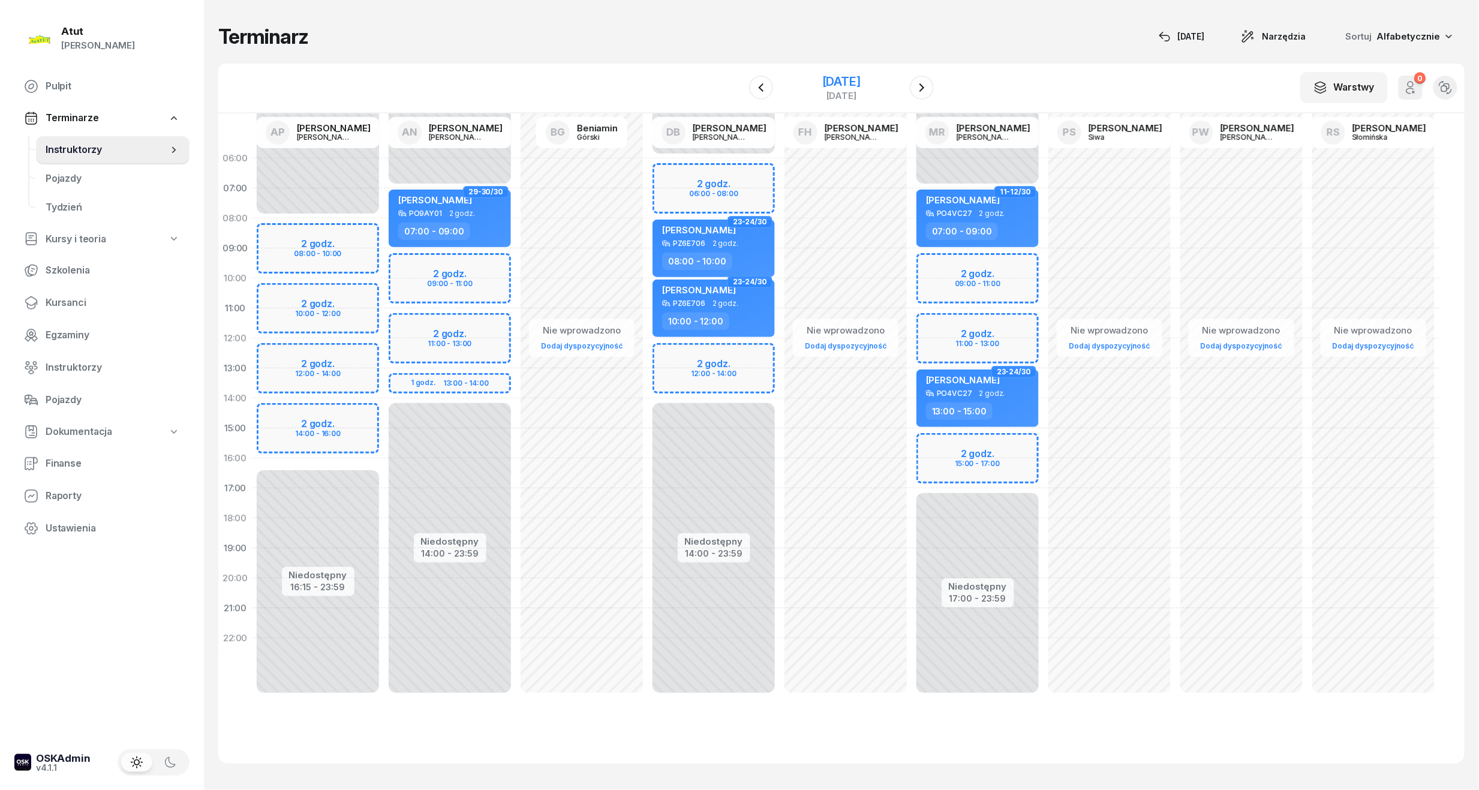
drag, startPoint x: 840, startPoint y: 75, endPoint x: 845, endPoint y: 80, distance: 6.8
click at [840, 76] on div "[DATE]" at bounding box center [841, 82] width 38 height 12
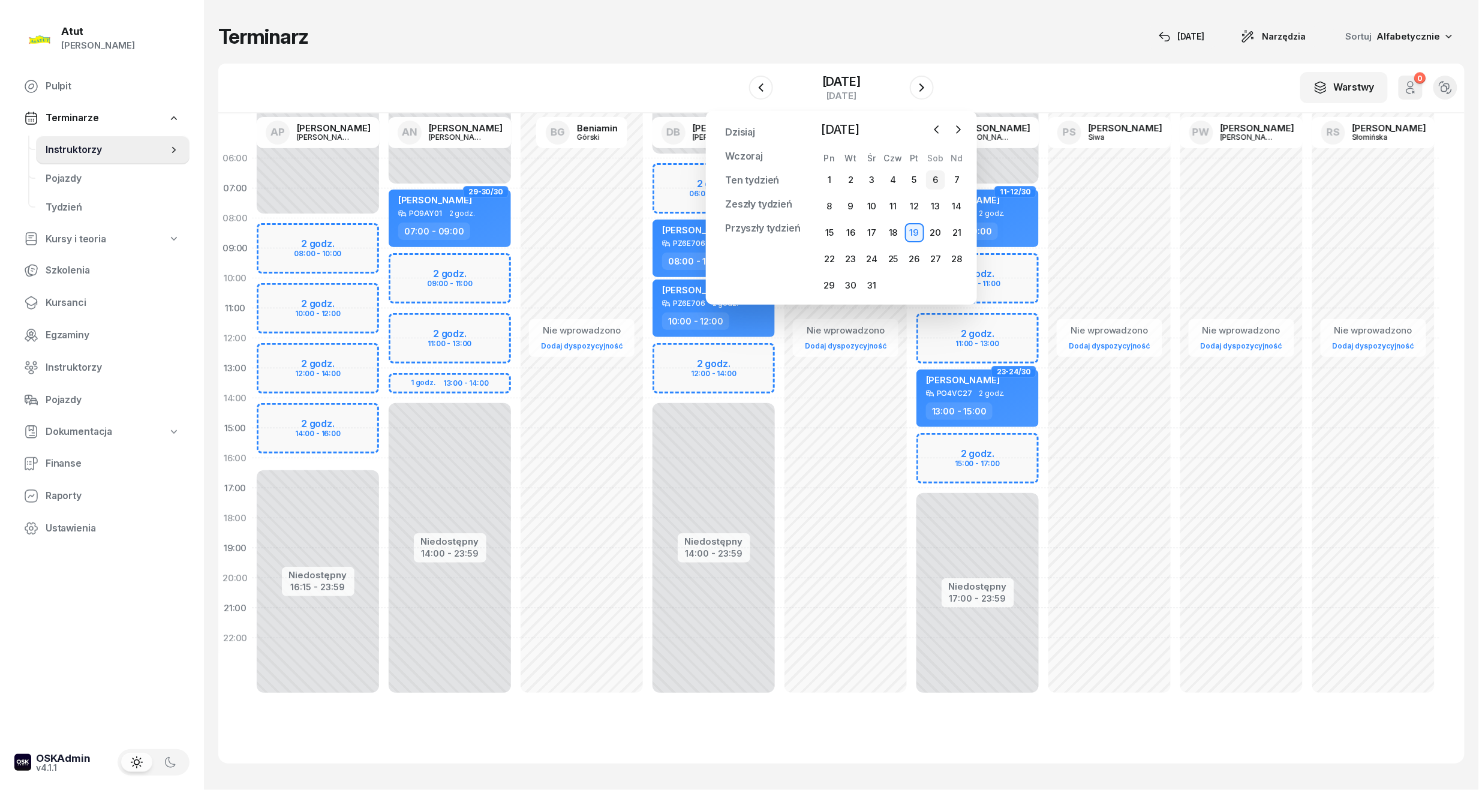
click at [938, 183] on div "6" at bounding box center [935, 179] width 19 height 19
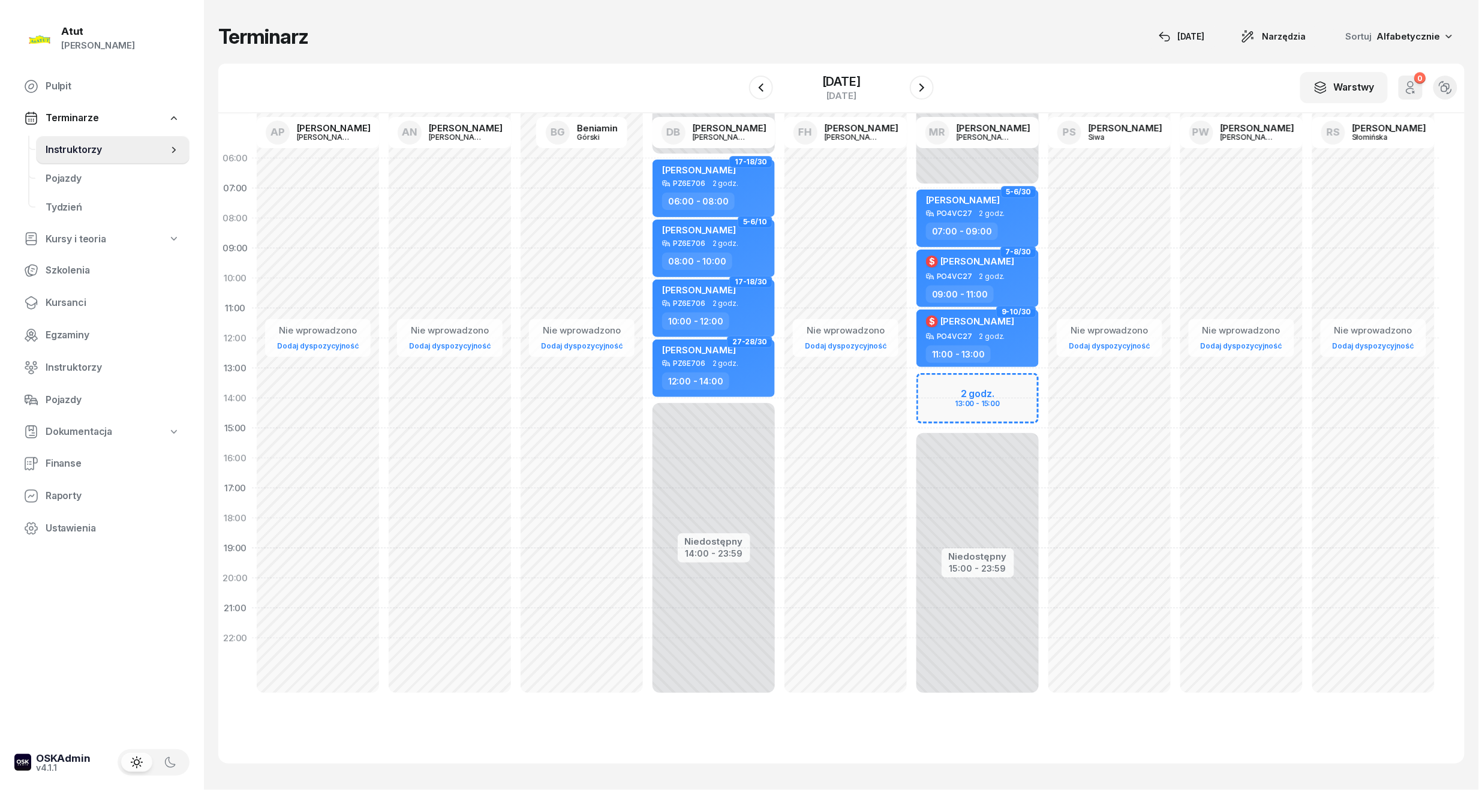
click at [998, 374] on div "Niedostępny 00:00 - 07:00 Niedostępny 15:00 - 23:59 2 godz. 13:00 - 15:00 5-6/3…" at bounding box center [977, 428] width 132 height 570
select select "13"
select select "15"
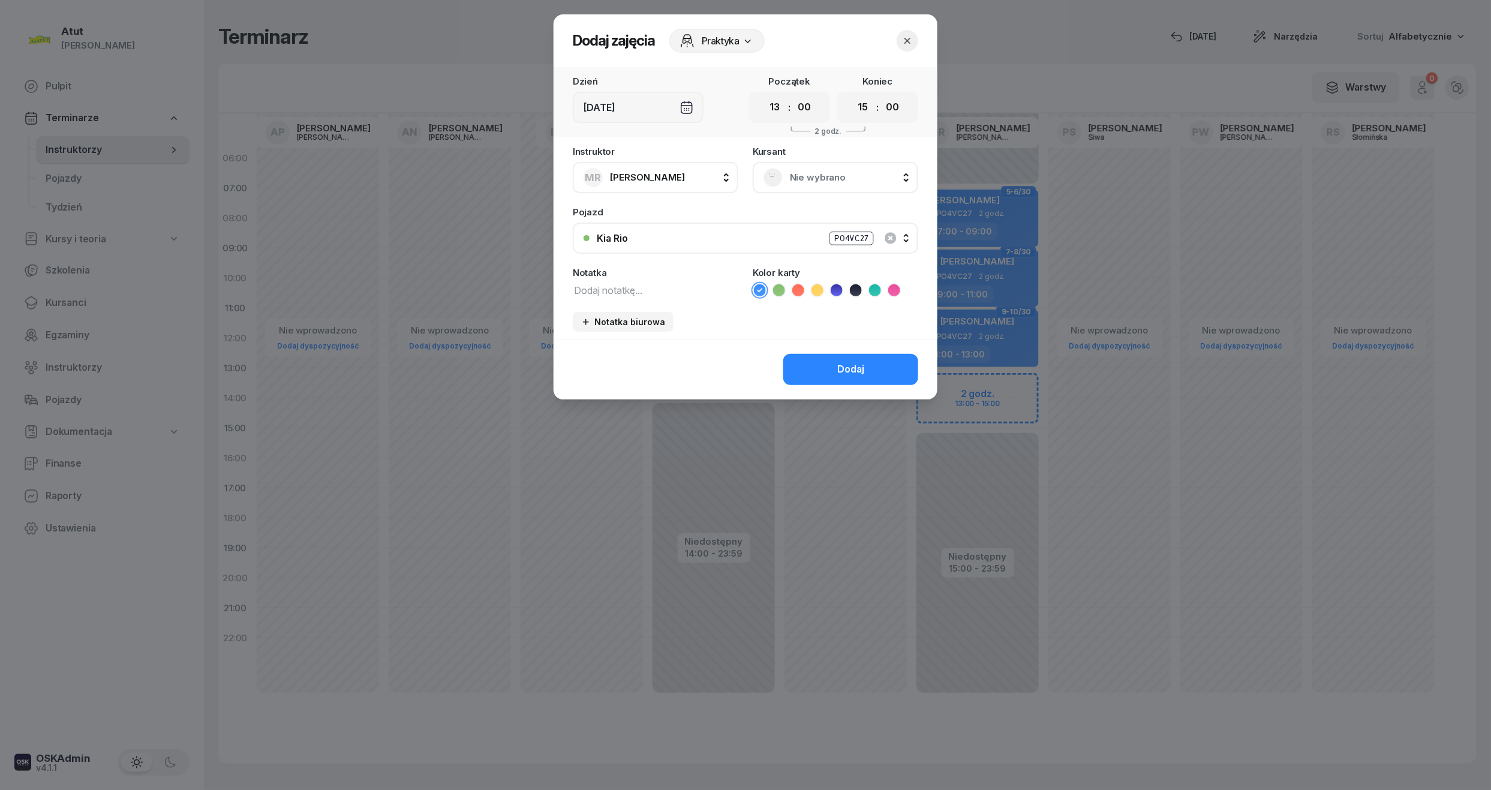
click at [830, 173] on span "Nie wybrano" at bounding box center [849, 178] width 118 height 16
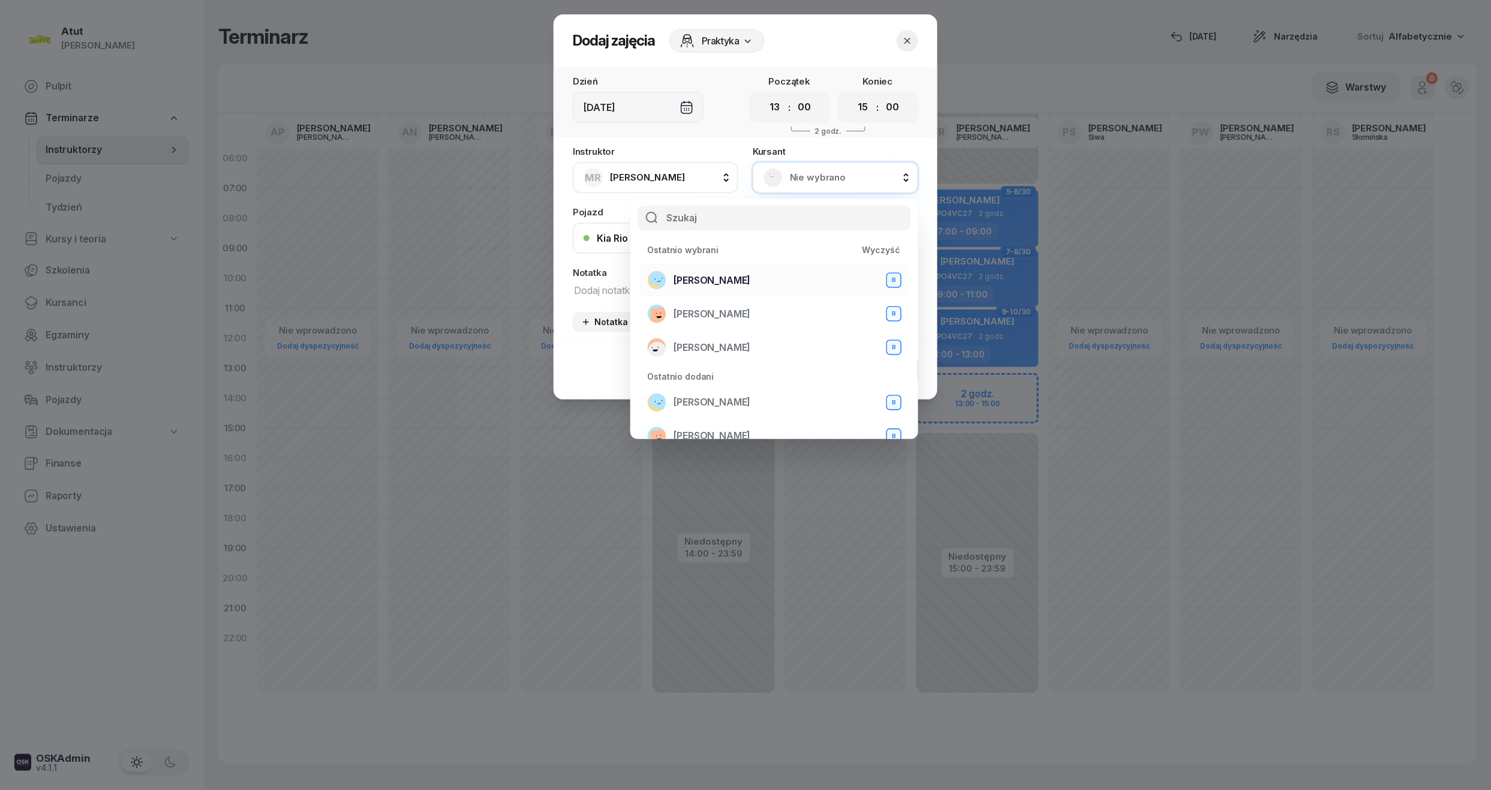
click at [732, 284] on span "Olga Skrzydlewska" at bounding box center [711, 281] width 77 height 16
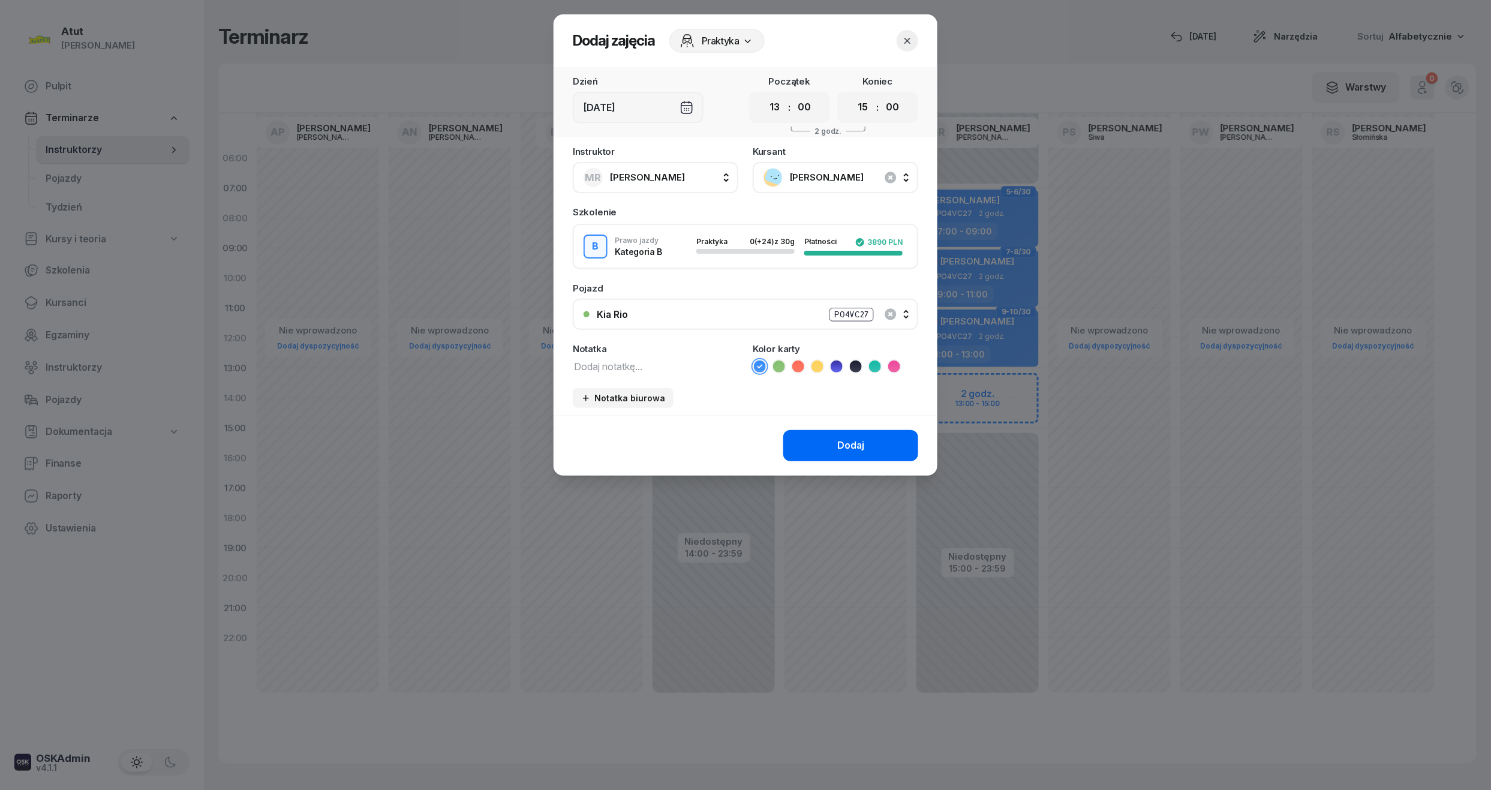
click at [897, 438] on button "Dodaj" at bounding box center [850, 445] width 135 height 31
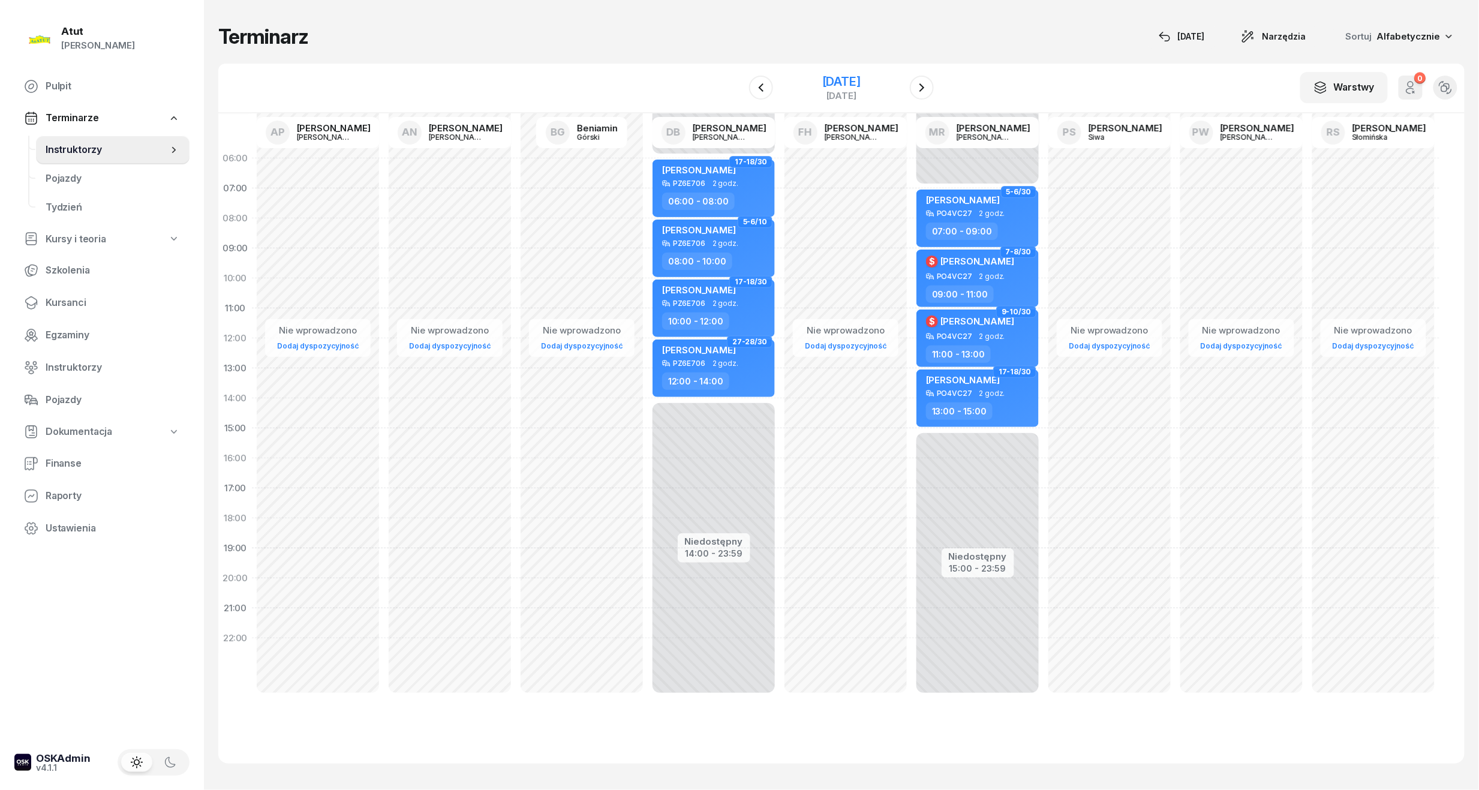
click at [829, 82] on div "[DATE]" at bounding box center [841, 82] width 38 height 12
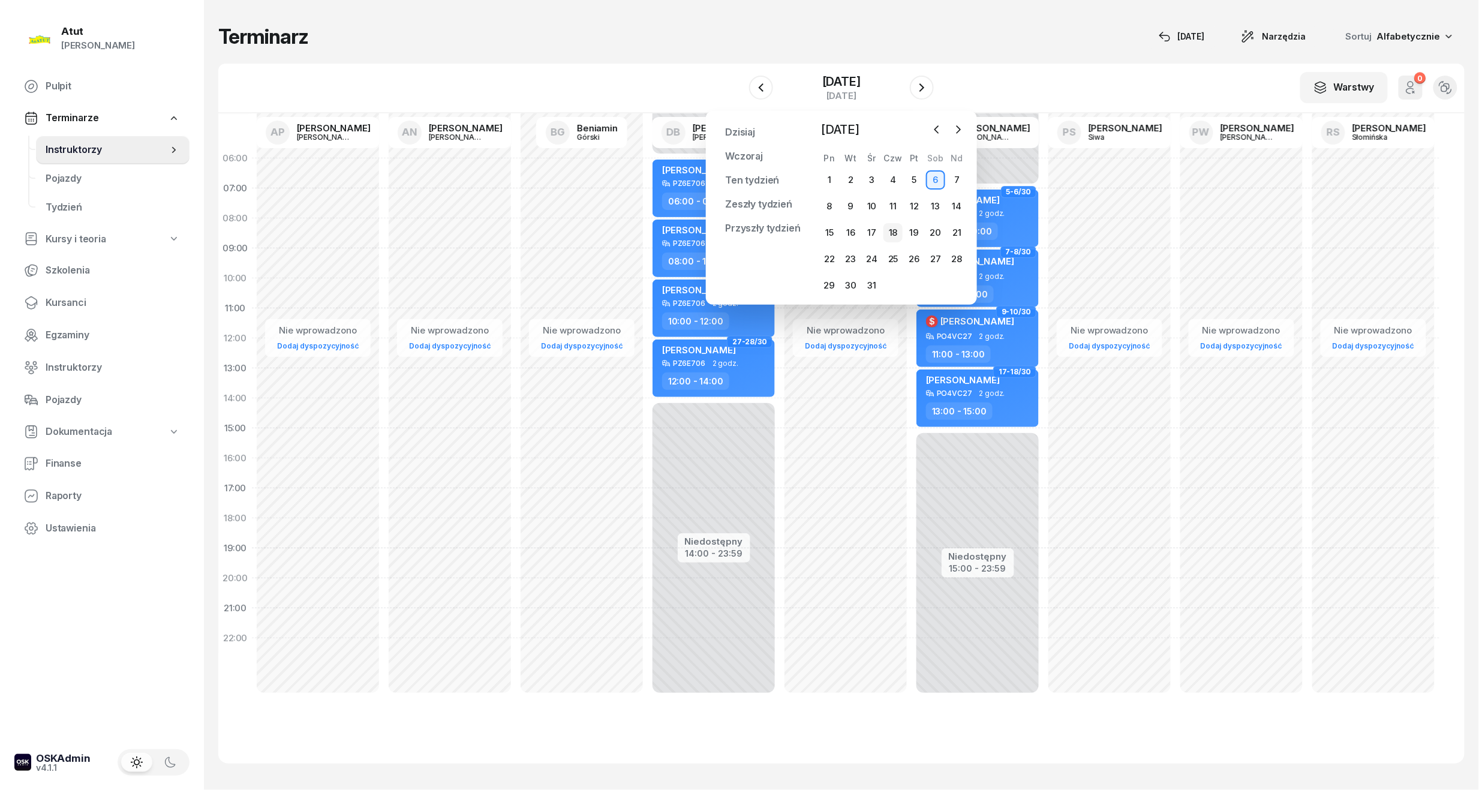
click at [901, 233] on div "18" at bounding box center [892, 232] width 19 height 19
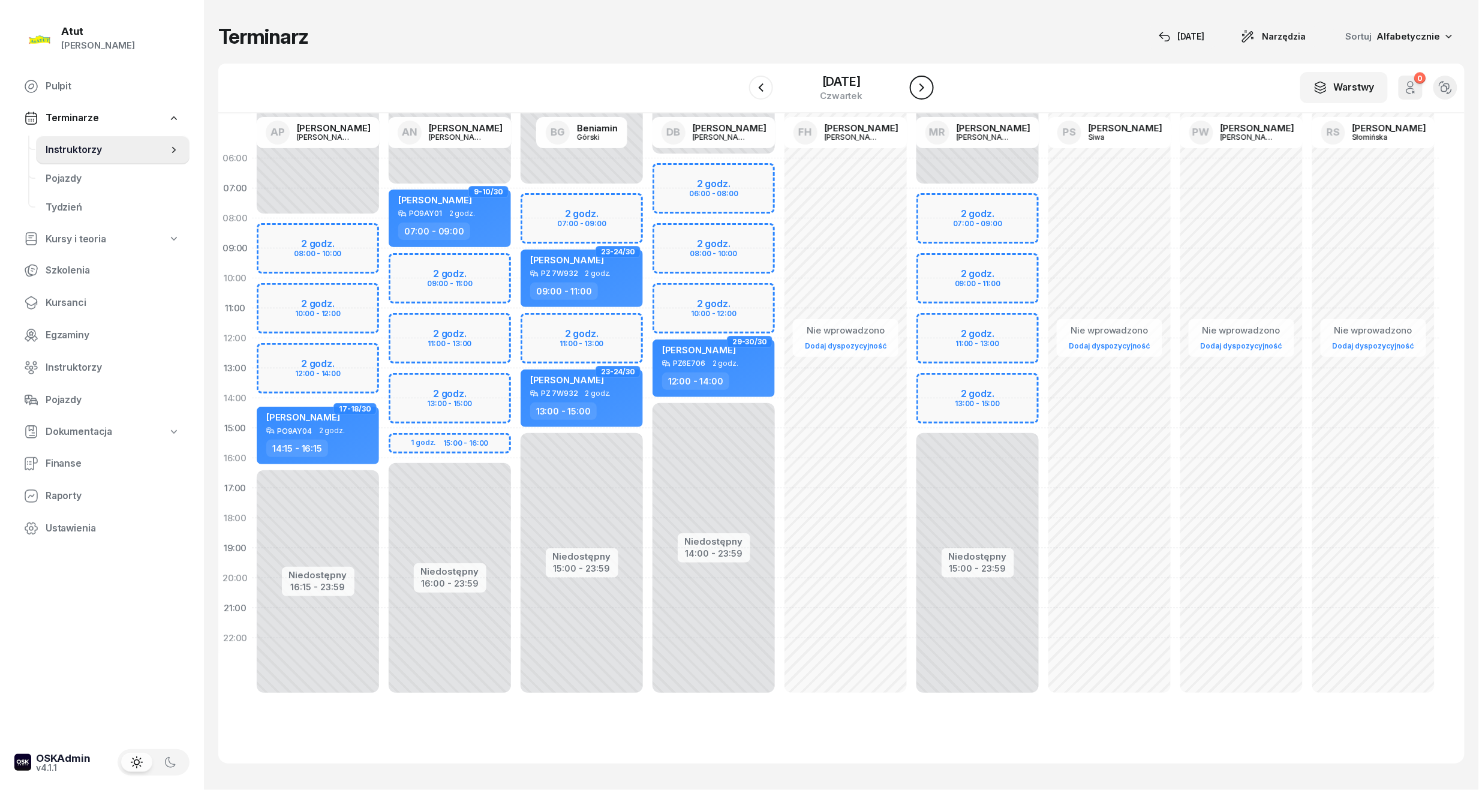
click at [923, 84] on icon "button" at bounding box center [921, 87] width 14 height 14
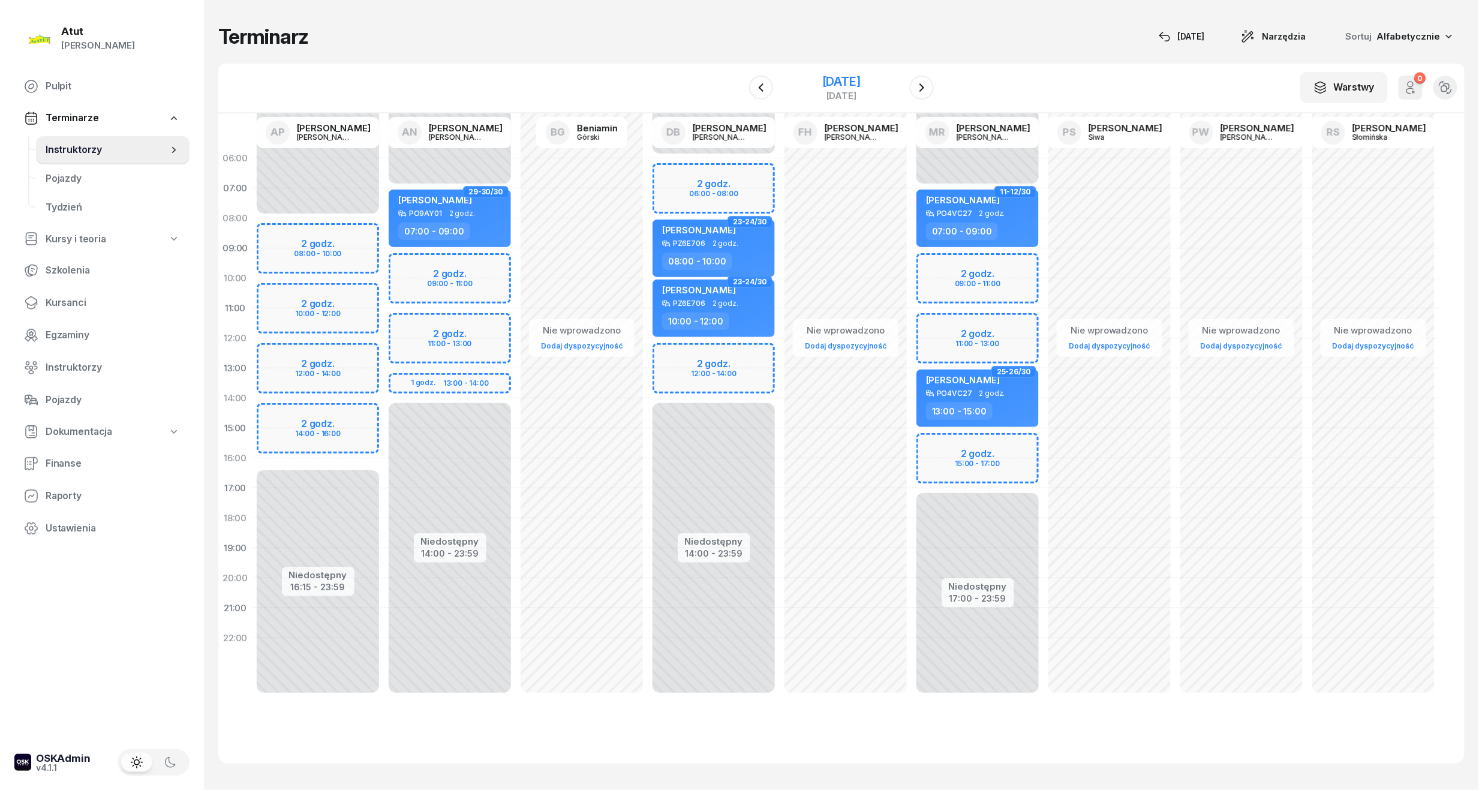
click at [860, 77] on div "[DATE]" at bounding box center [841, 82] width 38 height 12
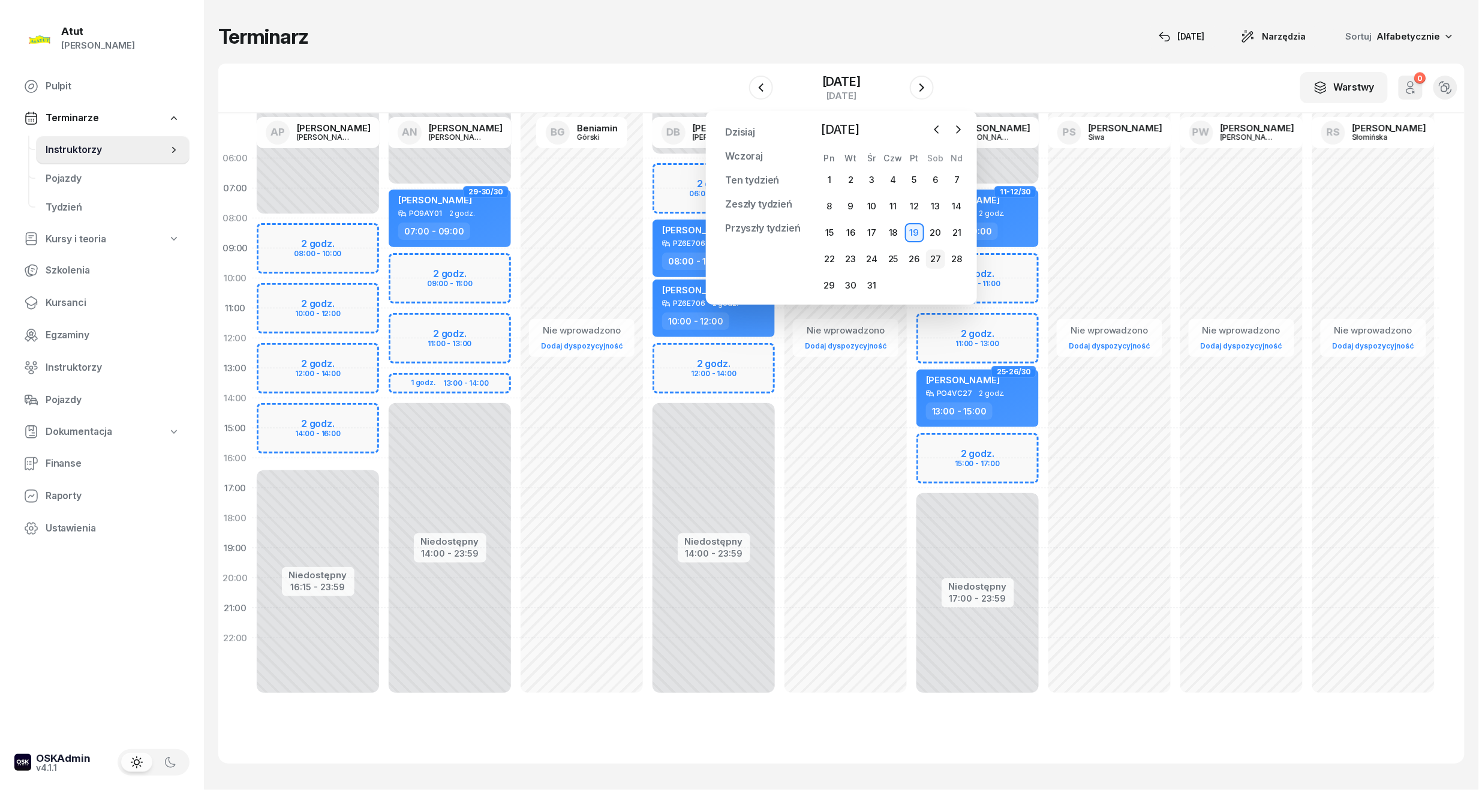
click at [932, 263] on div "27" at bounding box center [935, 258] width 19 height 19
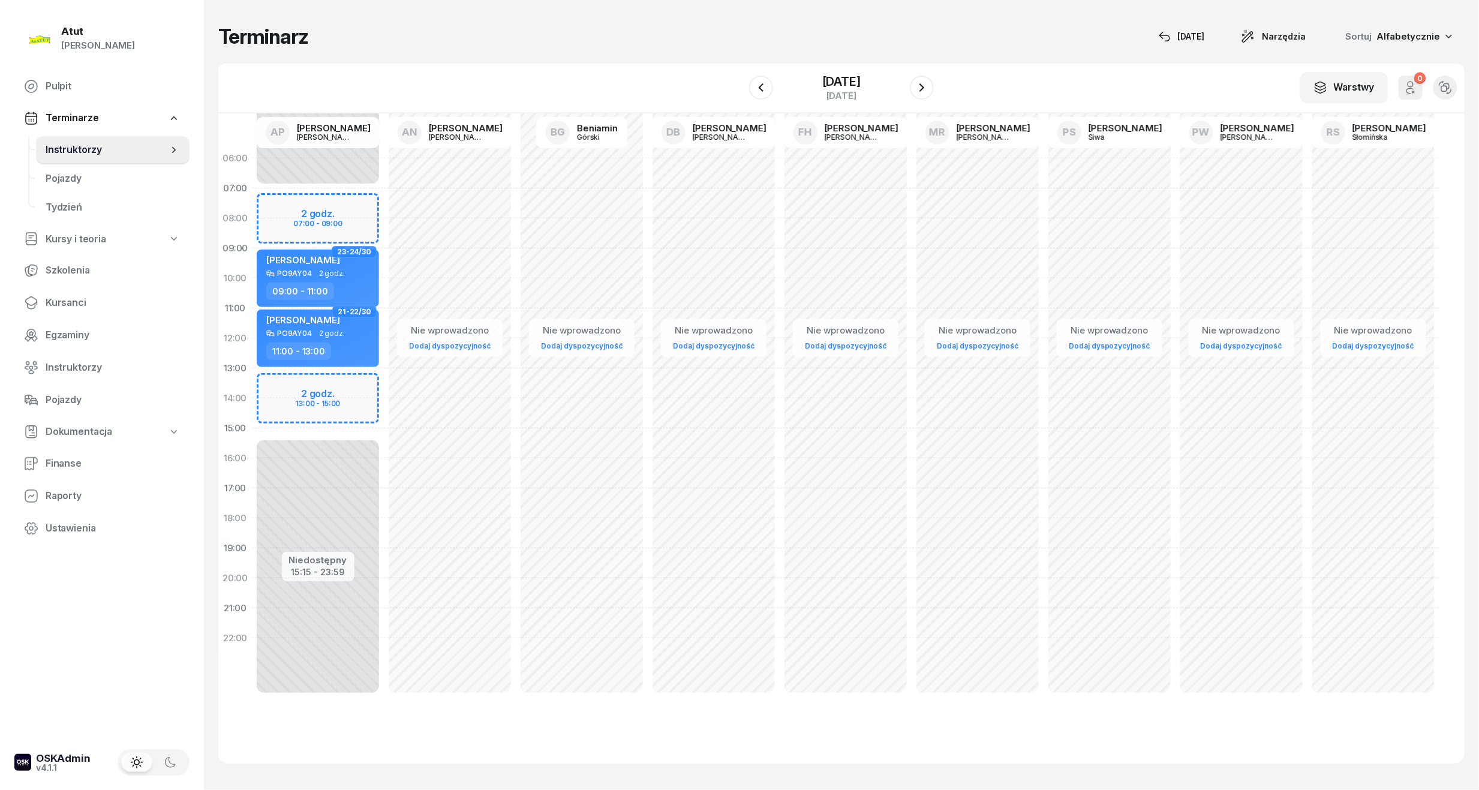
click at [853, 67] on div "W Wybierz AP Adam Pytlak AN Artur Nowakowski BG Beniamin Górski DB Dariusz Bańk…" at bounding box center [841, 89] width 1246 height 50
click at [838, 84] on div "[DATE]" at bounding box center [841, 82] width 38 height 12
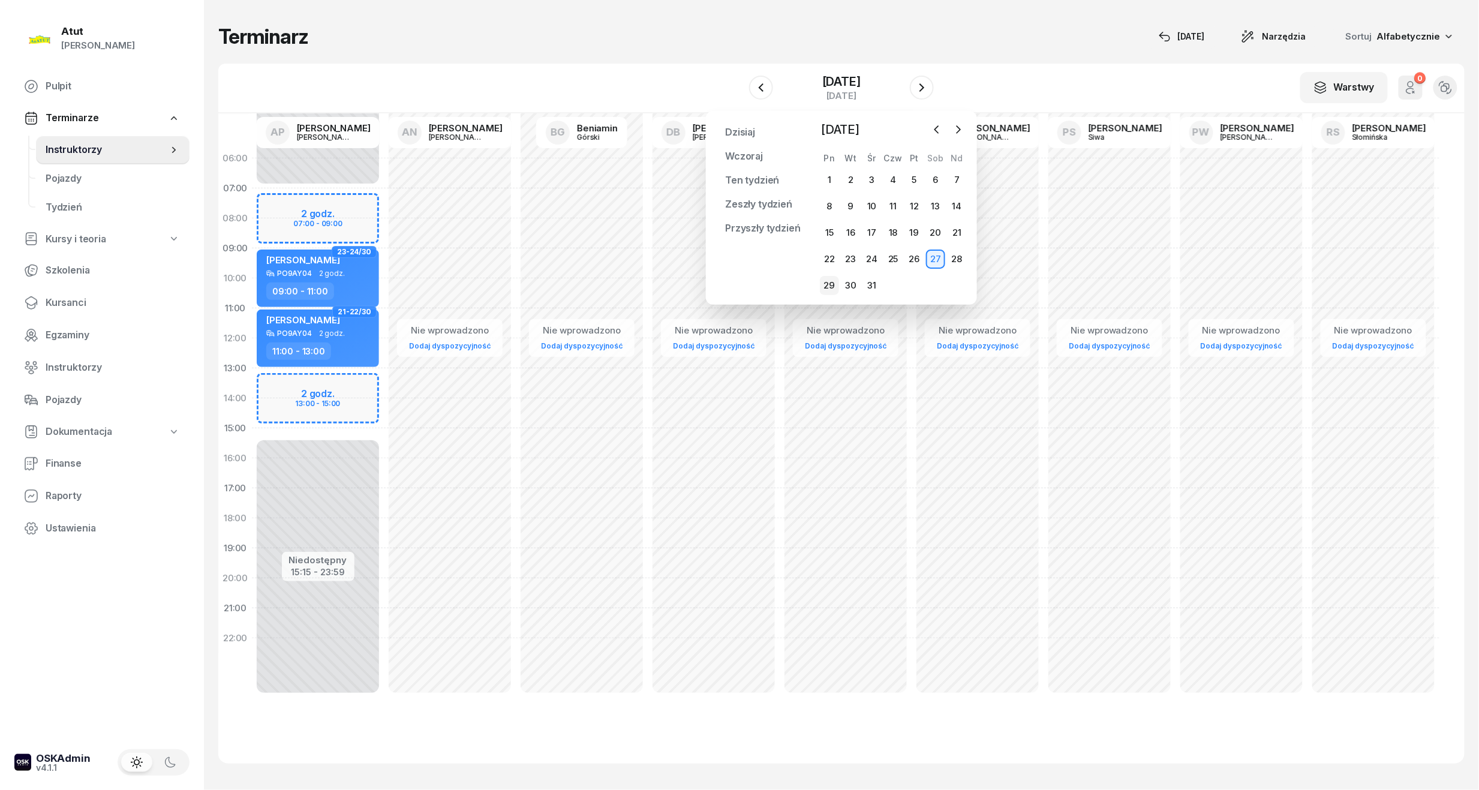
click at [828, 284] on div "29" at bounding box center [829, 285] width 19 height 19
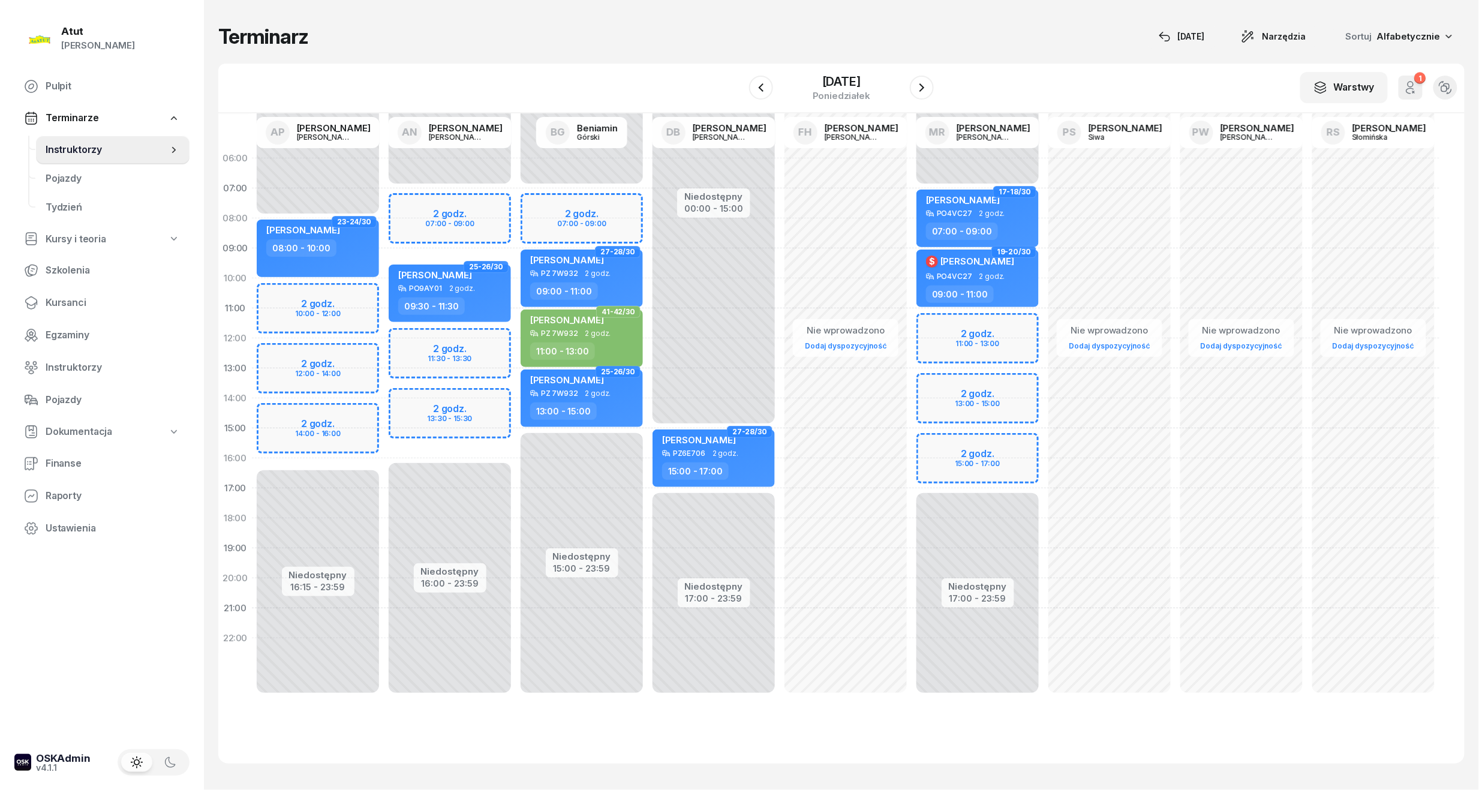
click at [631, 188] on div "Niedostępny 00:00 - 07:00 Niedostępny 15:00 - 23:59 2 godz. 07:00 - 09:00 27-28…" at bounding box center [582, 428] width 132 height 570
select select "07"
select select "09"
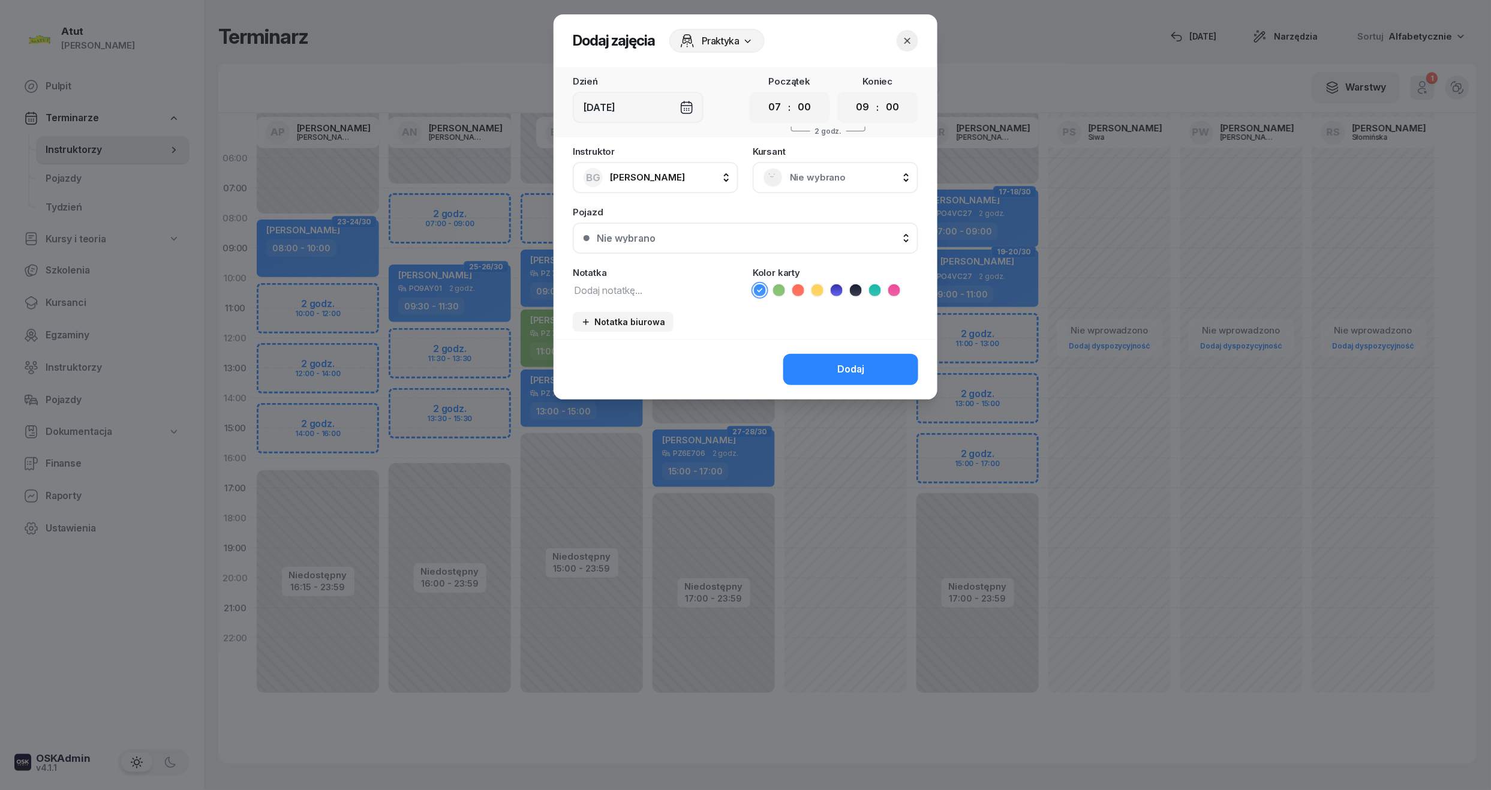
click at [847, 162] on div "Nie wybrano" at bounding box center [835, 177] width 165 height 31
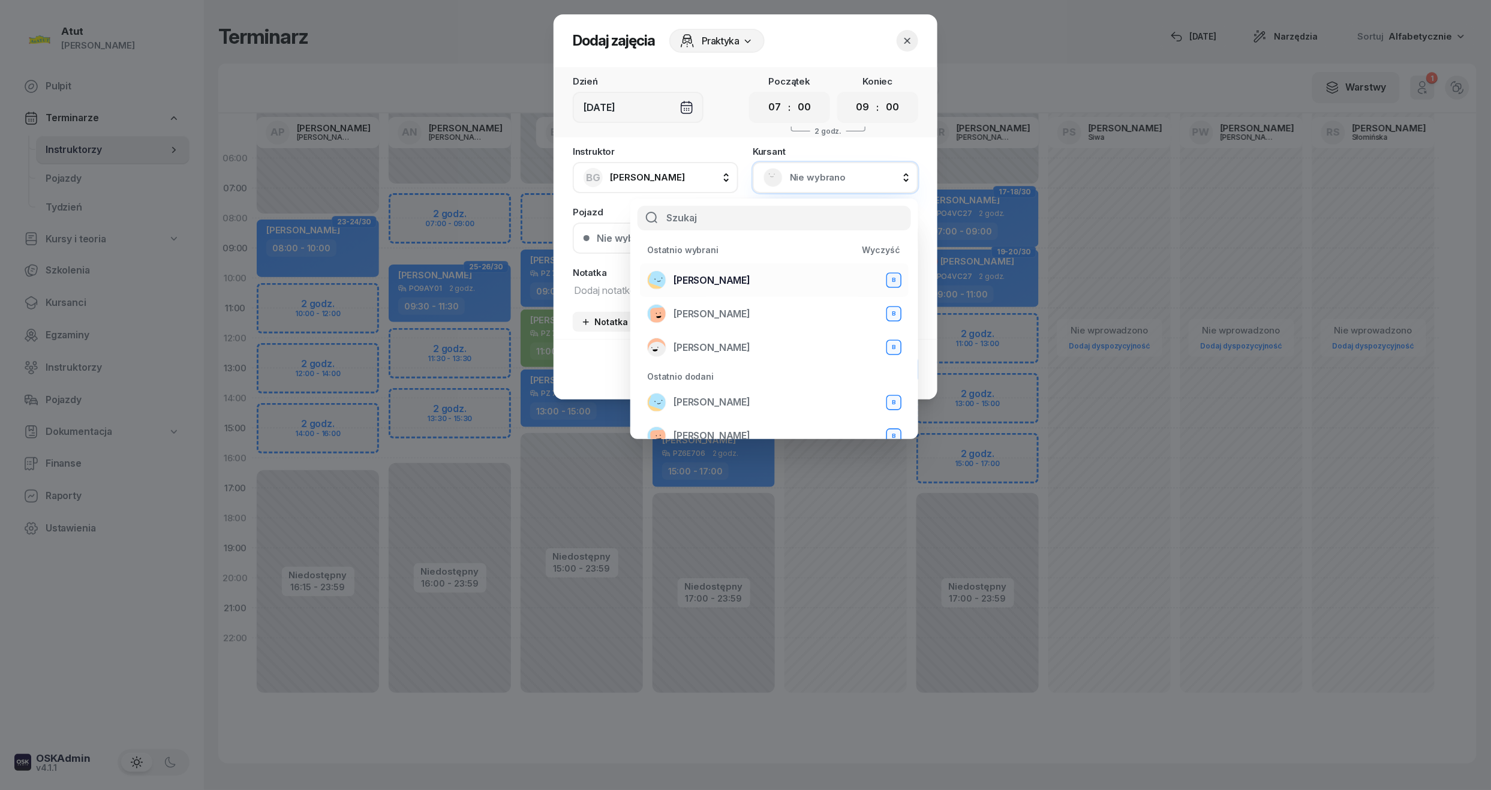
click at [698, 270] on div "Olga Skrzydlewska B" at bounding box center [774, 279] width 254 height 19
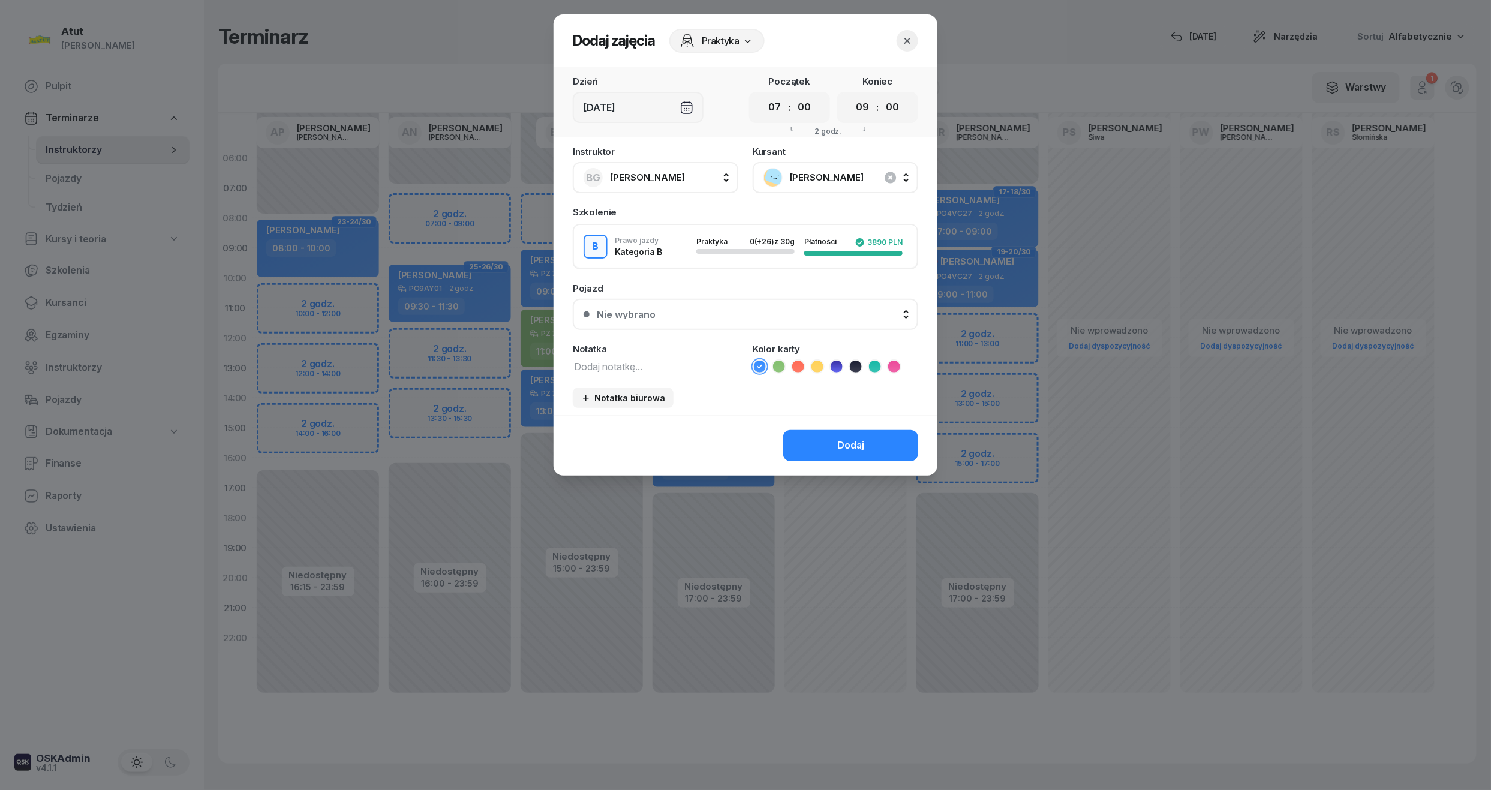
click at [713, 303] on button "Nie wybrano" at bounding box center [745, 314] width 345 height 31
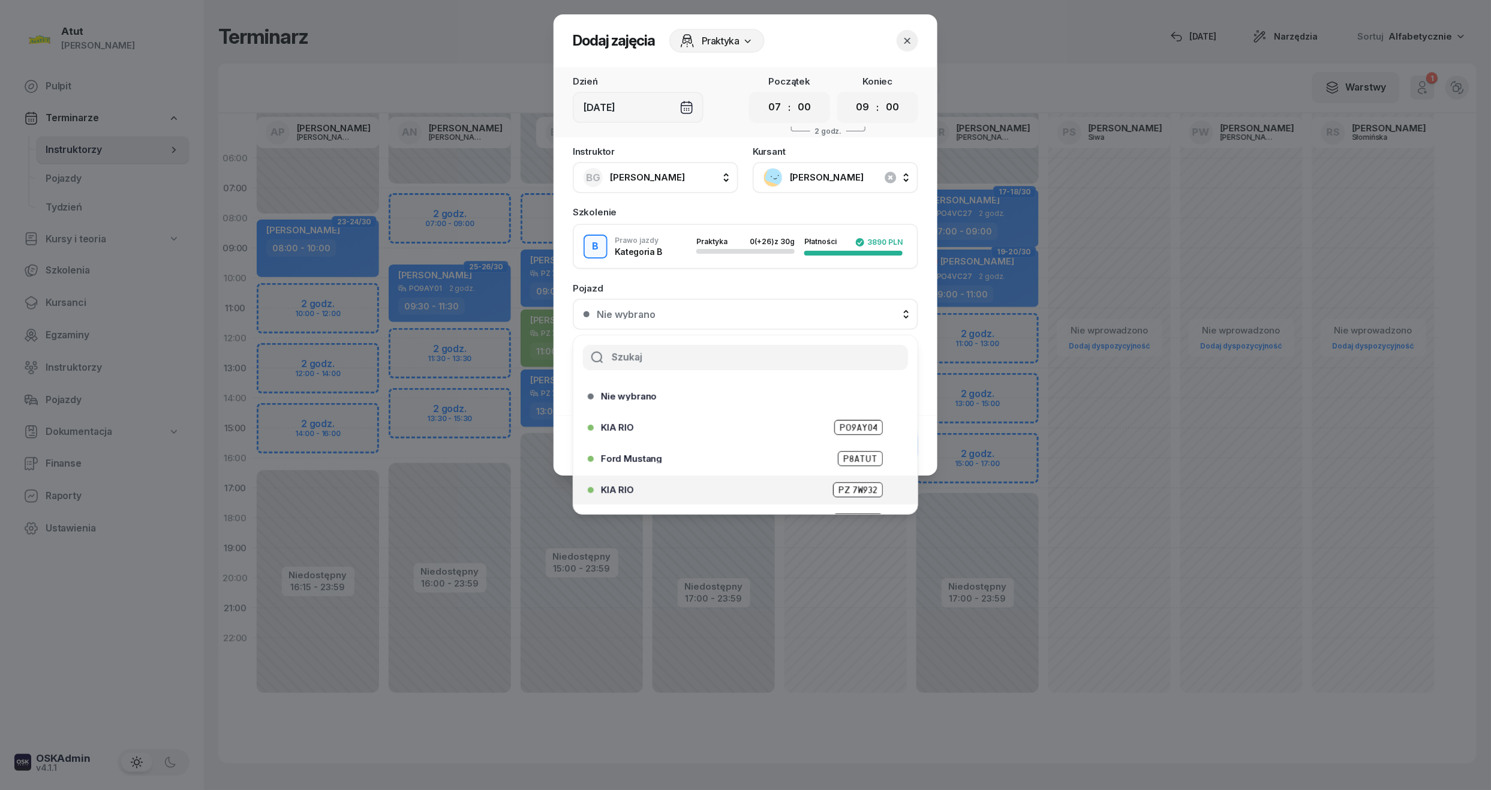
click at [859, 490] on span "PZ 7W932" at bounding box center [858, 489] width 50 height 15
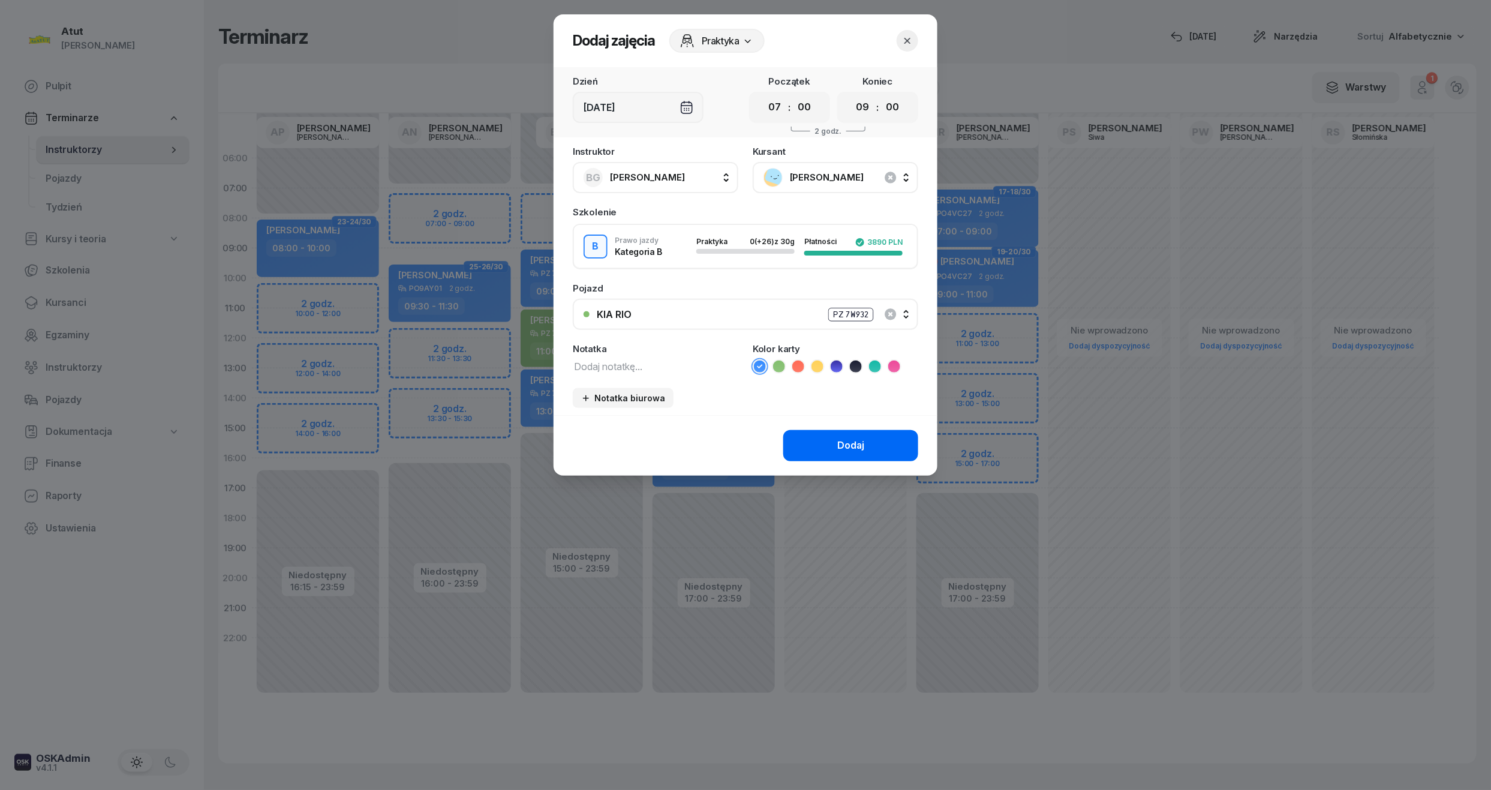
click at [853, 443] on div "Dodaj" at bounding box center [850, 446] width 27 height 16
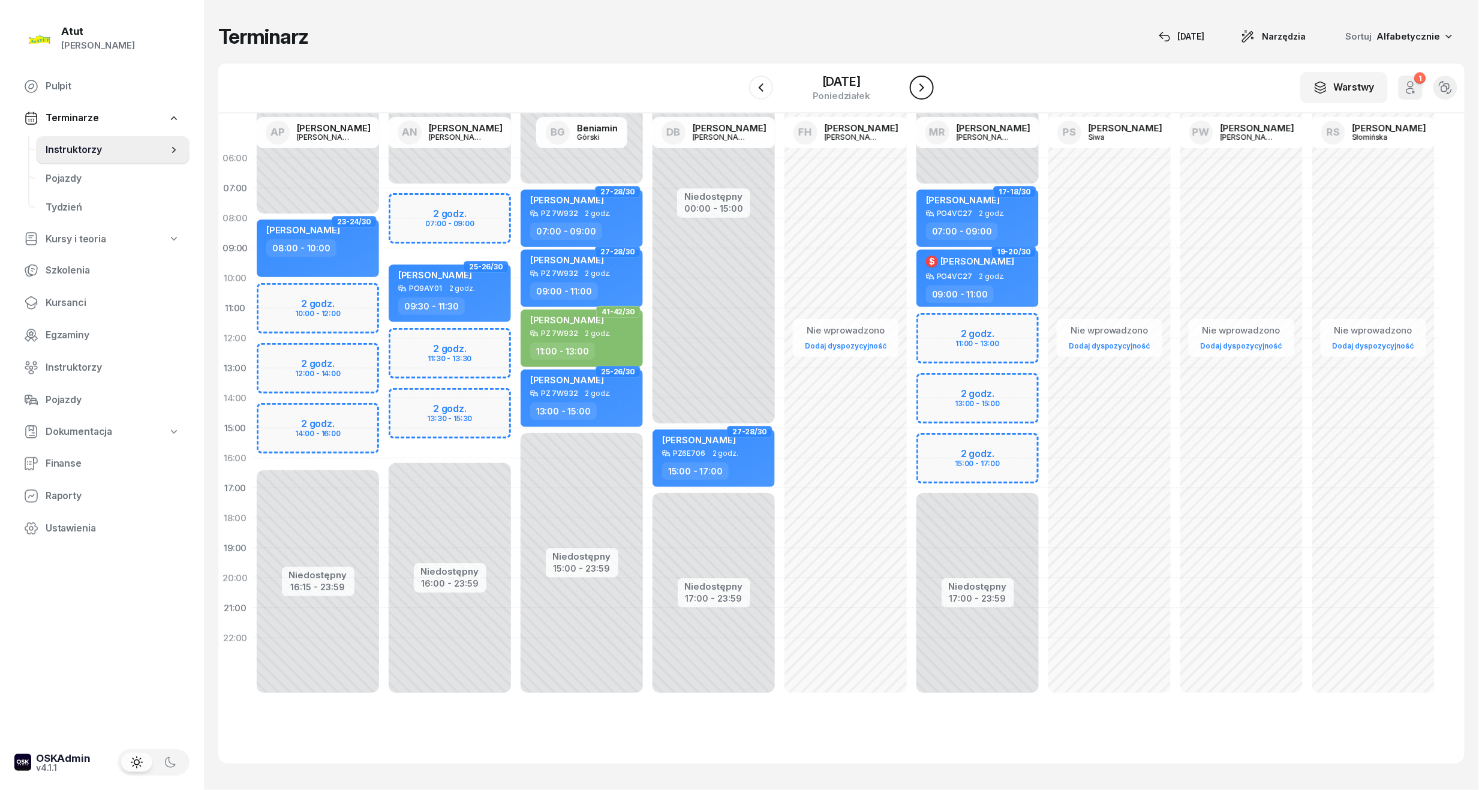
click at [932, 89] on button "button" at bounding box center [922, 88] width 24 height 24
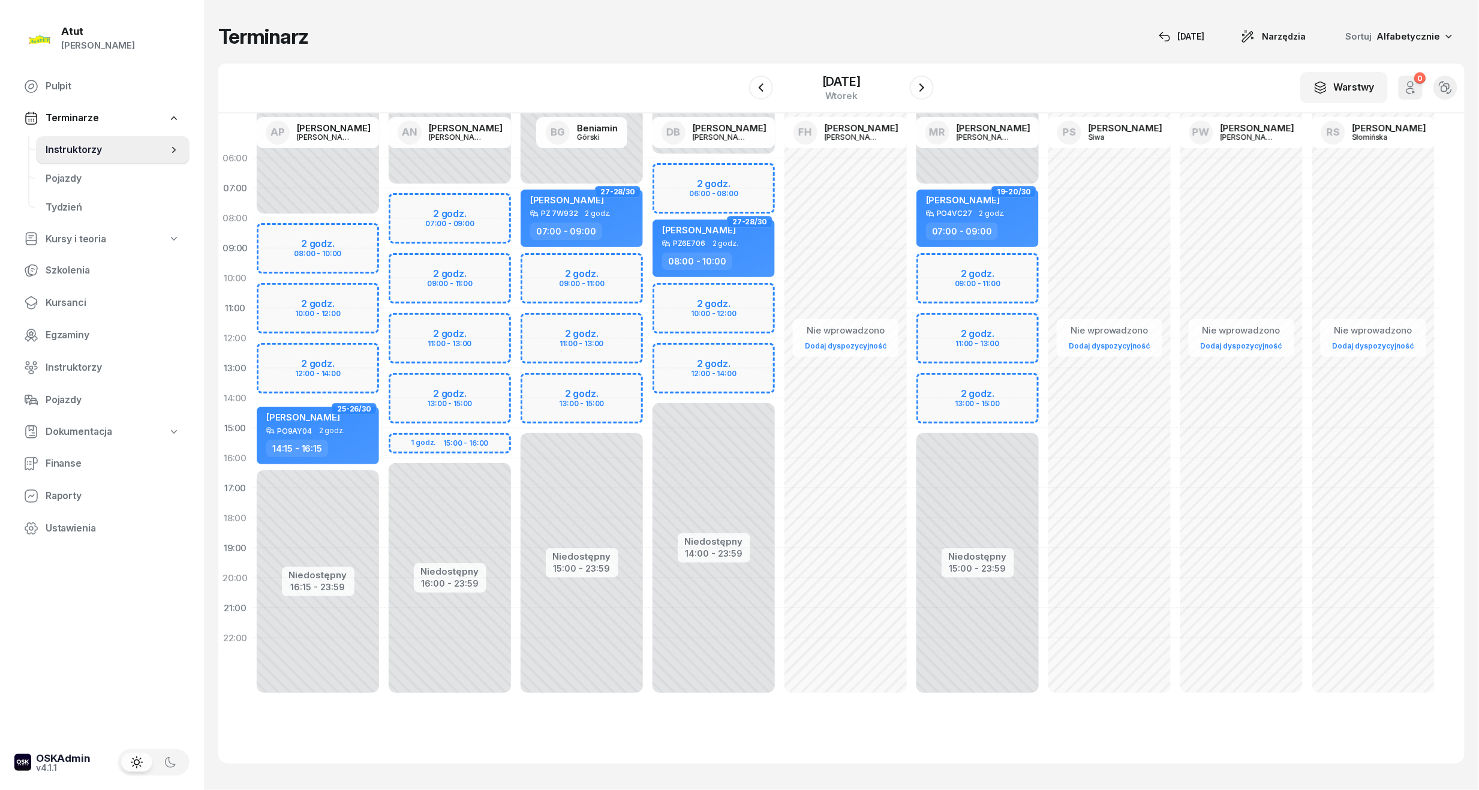
click at [579, 281] on div "Niedostępny 00:00 - 07:00 Niedostępny 15:00 - 23:59 2 godz. 09:00 - 11:00 2 god…" at bounding box center [582, 428] width 132 height 570
select select "10"
select select "12"
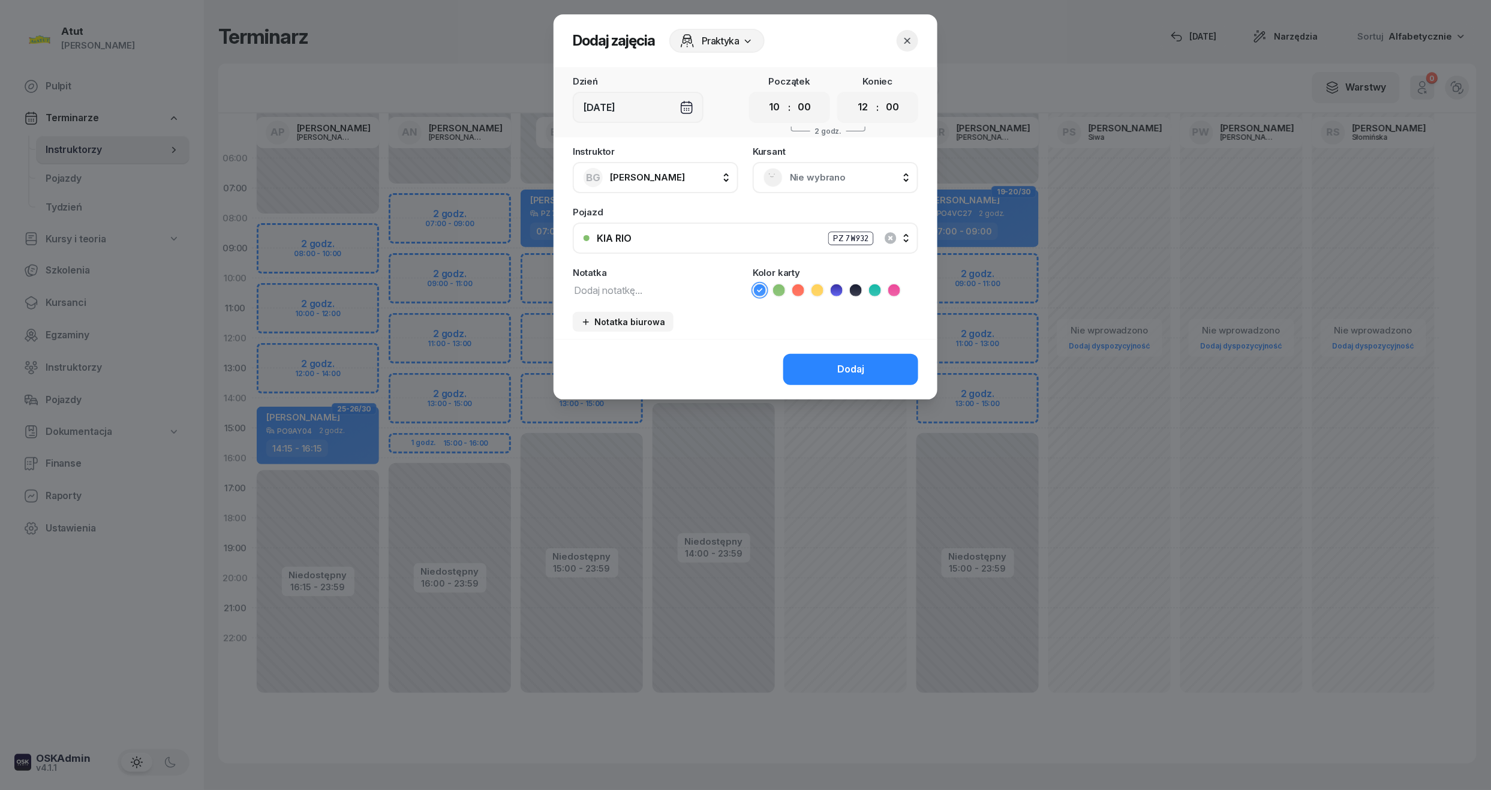
click at [850, 185] on div "Nie wybrano" at bounding box center [835, 177] width 144 height 19
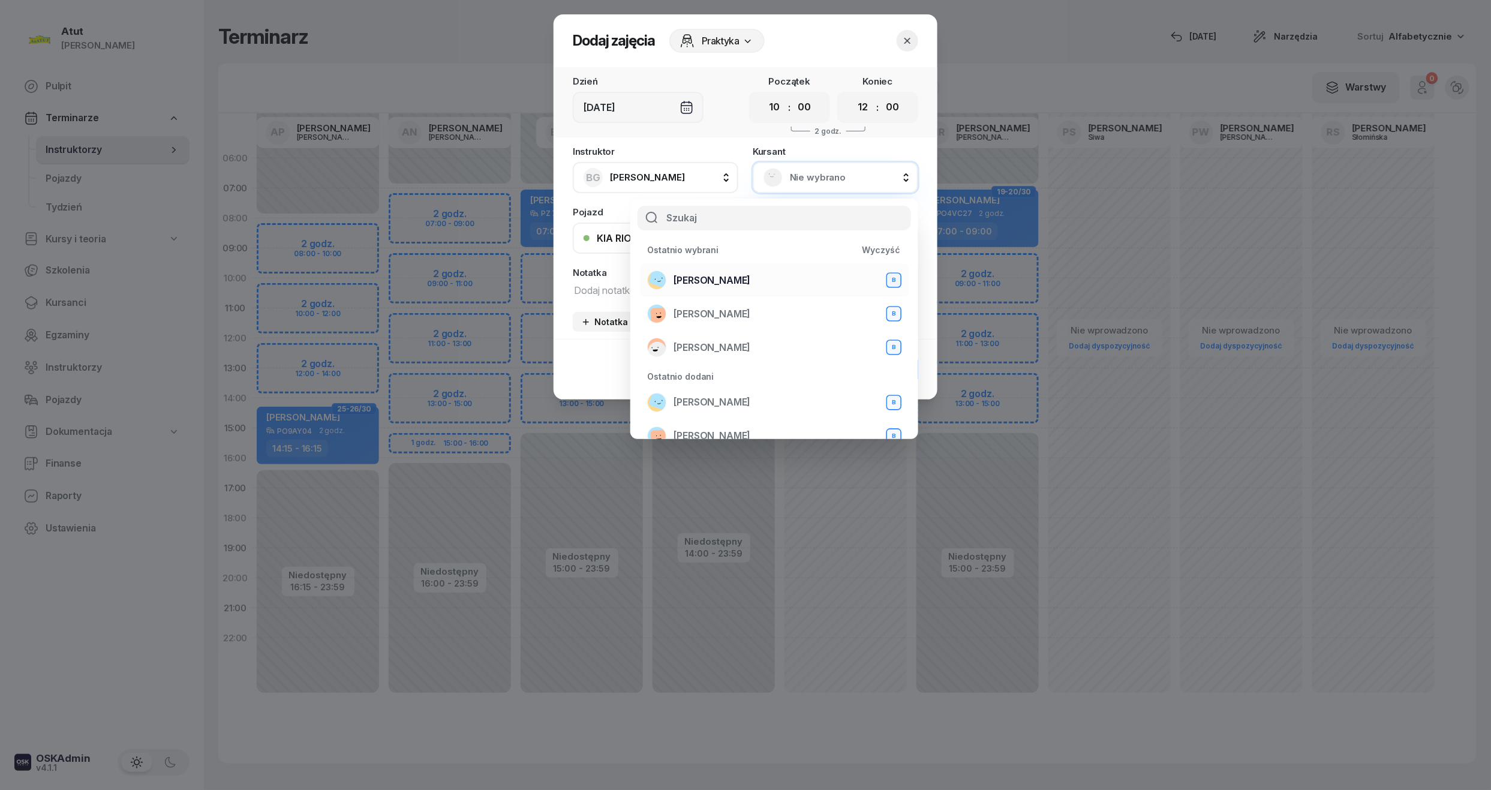
click at [697, 286] on span "Olga Skrzydlewska" at bounding box center [711, 281] width 77 height 16
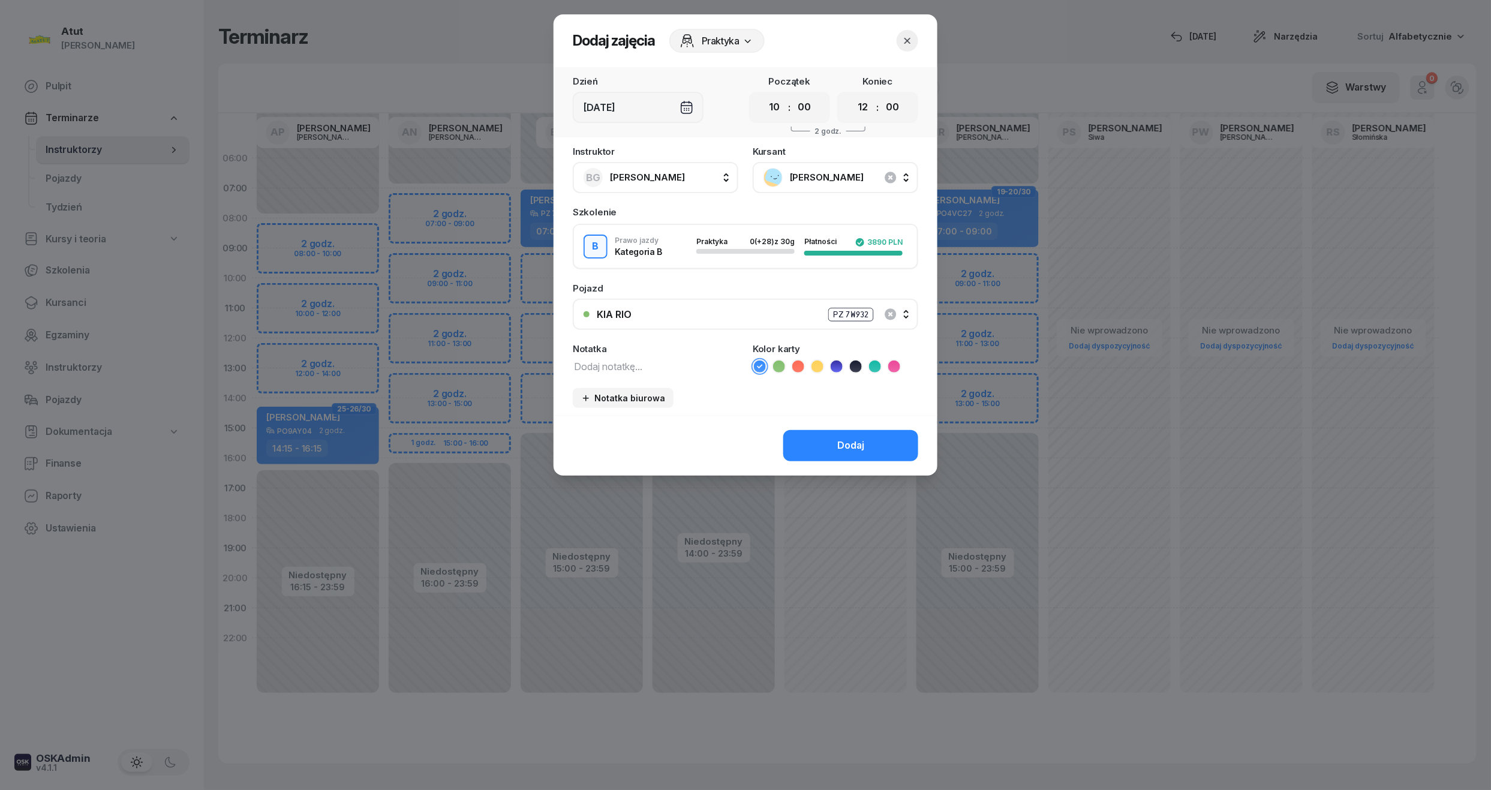
click at [760, 110] on div "00 01 02 03 04 05 06 07 08 09 10 11 12 13 14 15 16 17 18 19 20 21 22 23 : 00 05…" at bounding box center [789, 107] width 81 height 31
click at [780, 116] on select "00 01 02 03 04 05 06 07 08 09 10 11 12 13 14 15 16 17 18 19 20 21 22 23" at bounding box center [774, 107] width 23 height 25
select select "09"
click at [763, 95] on select "00 01 02 03 04 05 06 07 08 09 10 11 12 13 14 15 16 17 18 19 20 21 22 23" at bounding box center [774, 107] width 23 height 25
drag, startPoint x: 866, startPoint y: 101, endPoint x: 776, endPoint y: 199, distance: 133.3
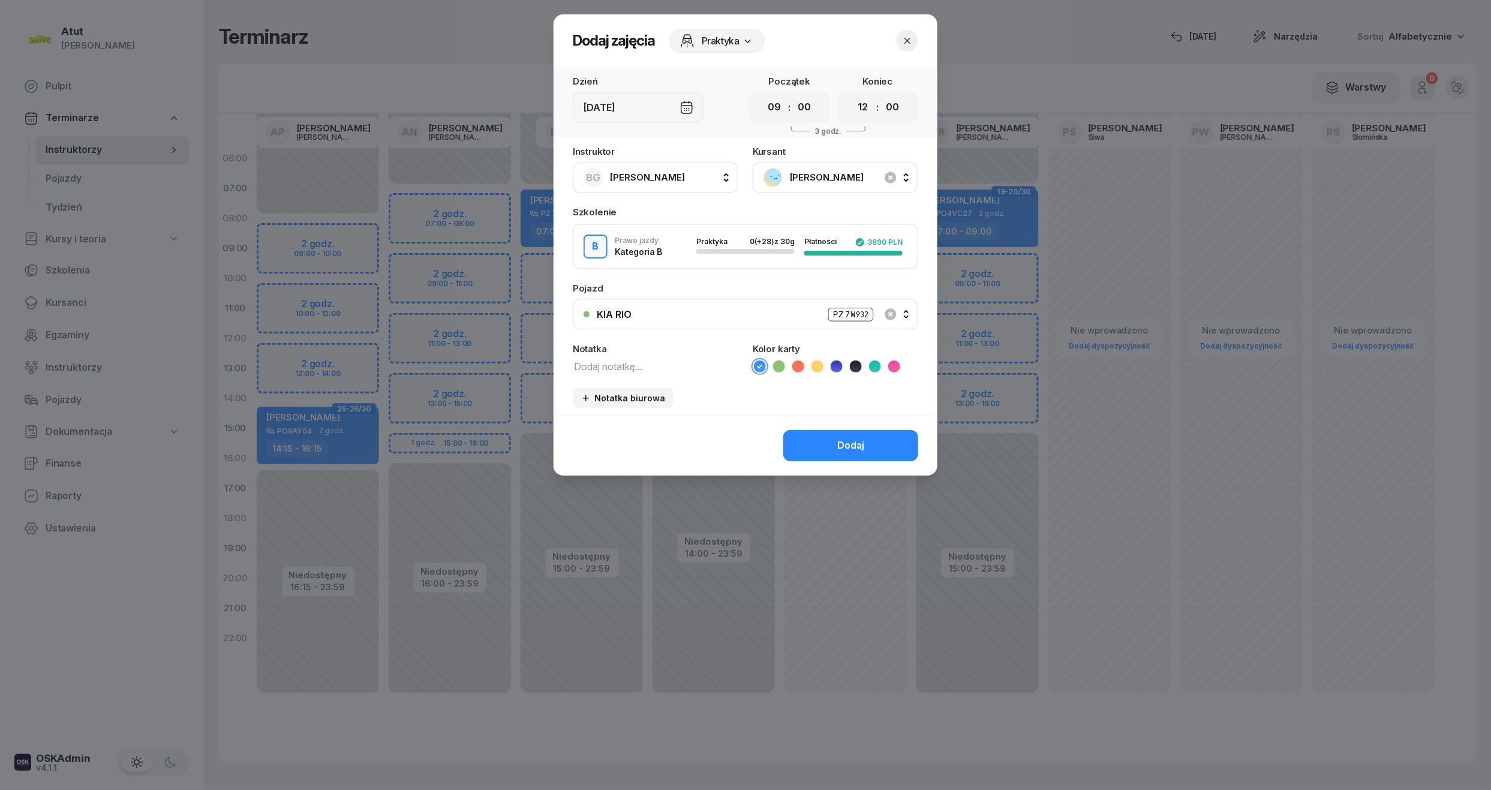
click at [866, 101] on select "00 01 02 03 04 05 06 07 08 09 10 11 12 13 14 15 16 17 18 19 20 21 22 23" at bounding box center [862, 107] width 23 height 25
select select "11"
click at [851, 95] on select "00 01 02 03 04 05 06 07 08 09 10 11 12 13 14 15 16 17 18 19 20 21 22 23" at bounding box center [862, 107] width 23 height 25
click at [842, 440] on div "Dodaj" at bounding box center [850, 446] width 27 height 16
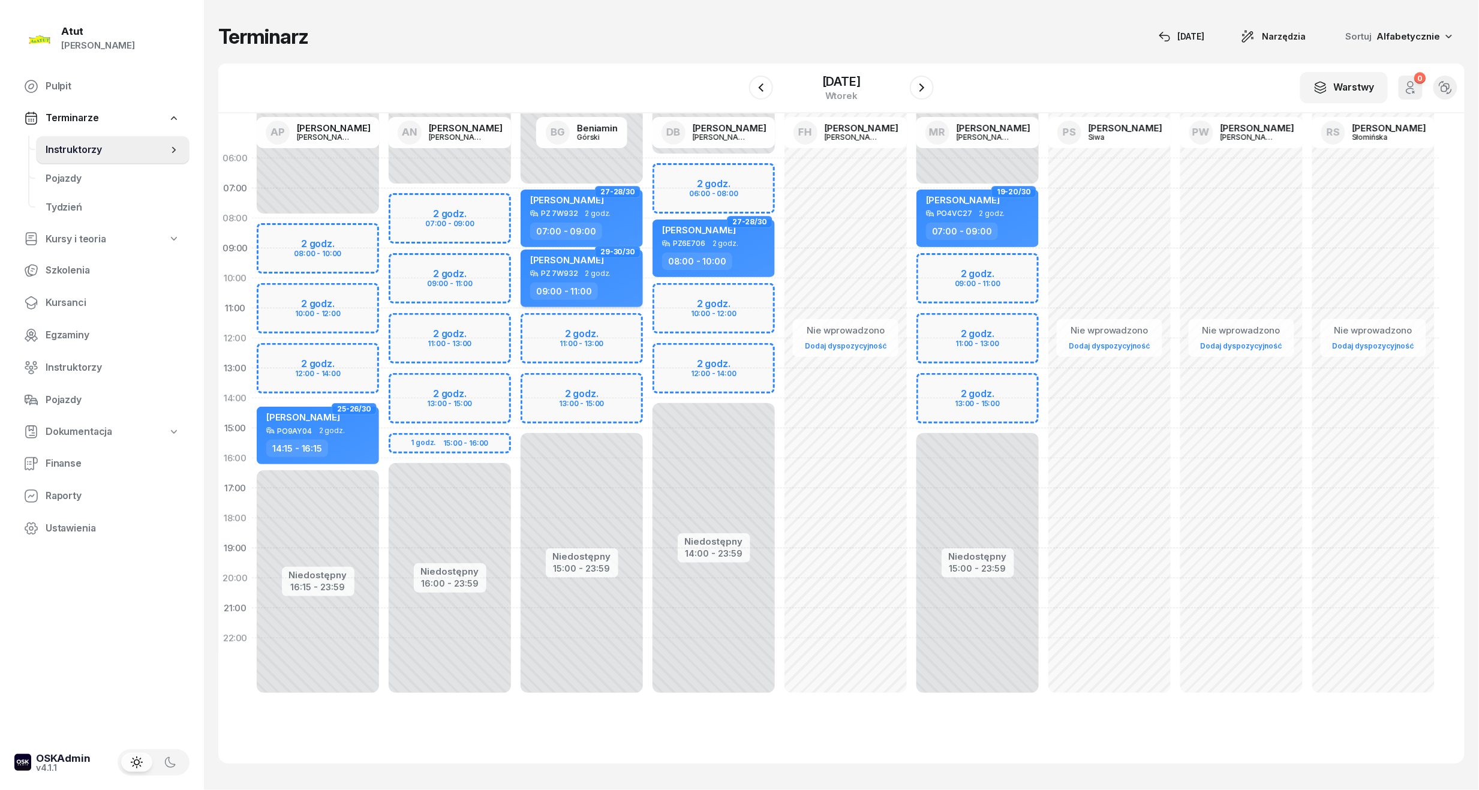
click at [558, 282] on div "09:00 - 11:00" at bounding box center [564, 290] width 68 height 17
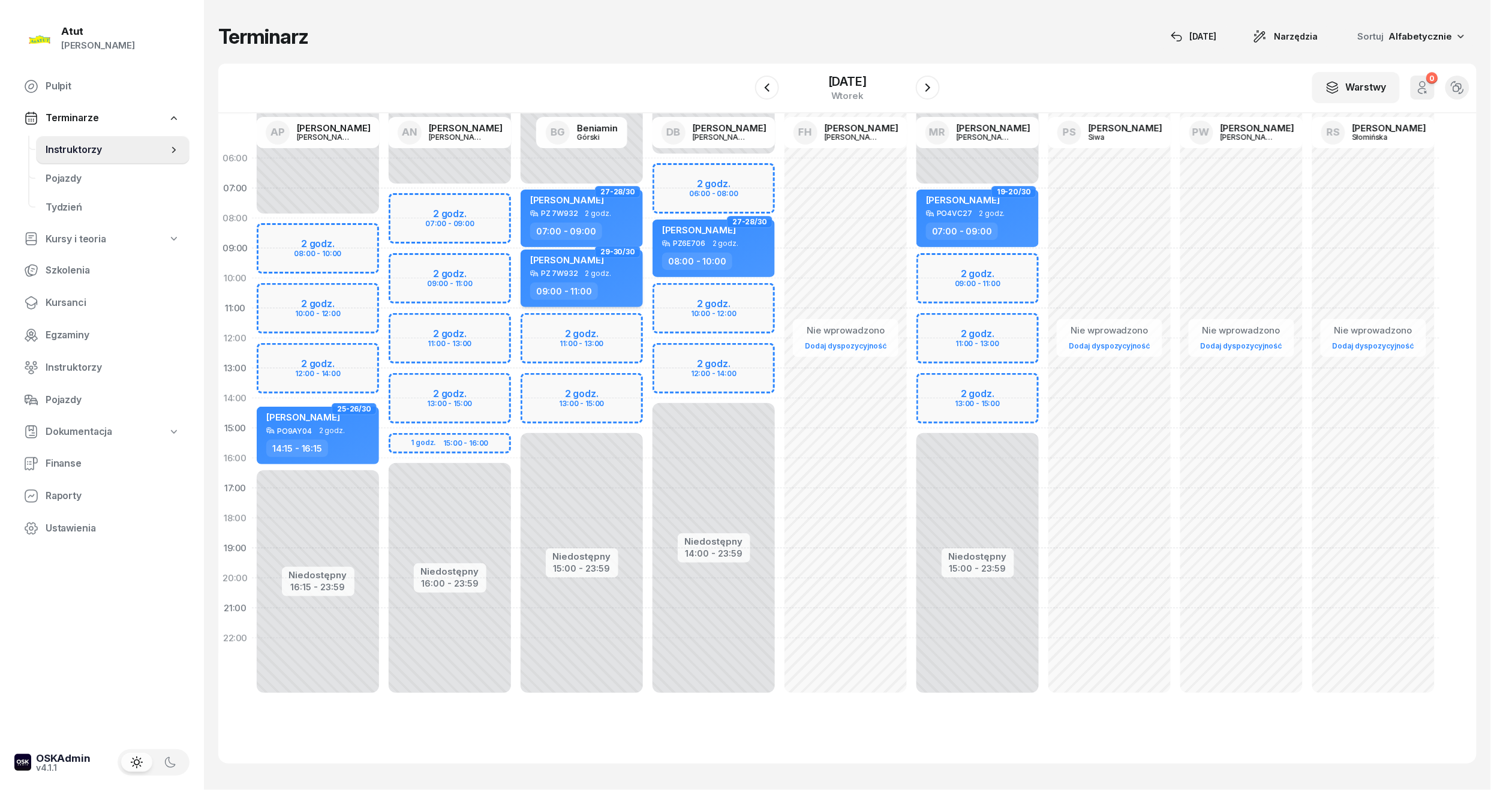
select select "09"
select select "11"
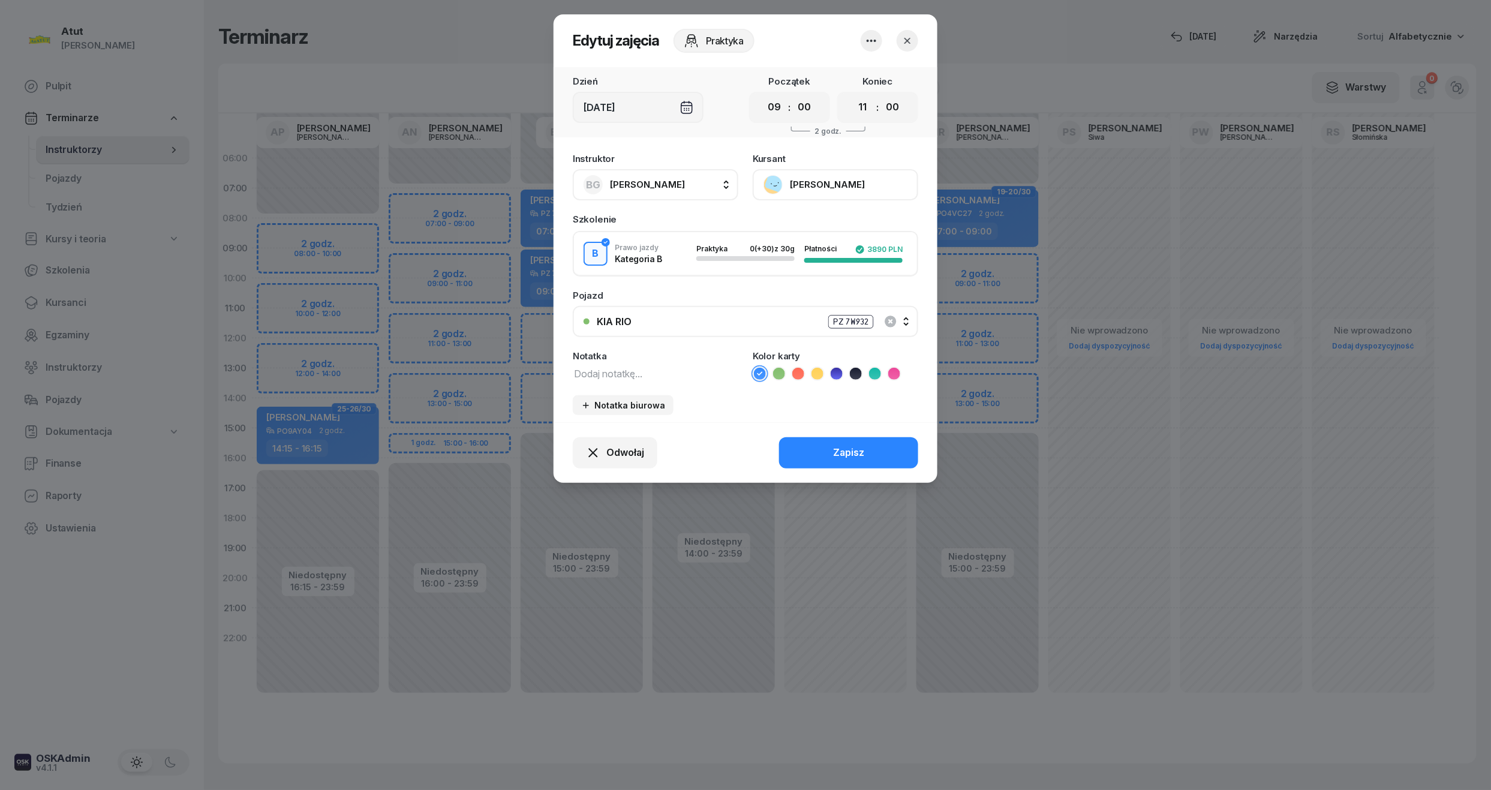
click at [836, 181] on button "Olga Skrzydlewska" at bounding box center [835, 184] width 165 height 31
click at [788, 228] on div "Otwórz profil" at bounding box center [791, 226] width 58 height 16
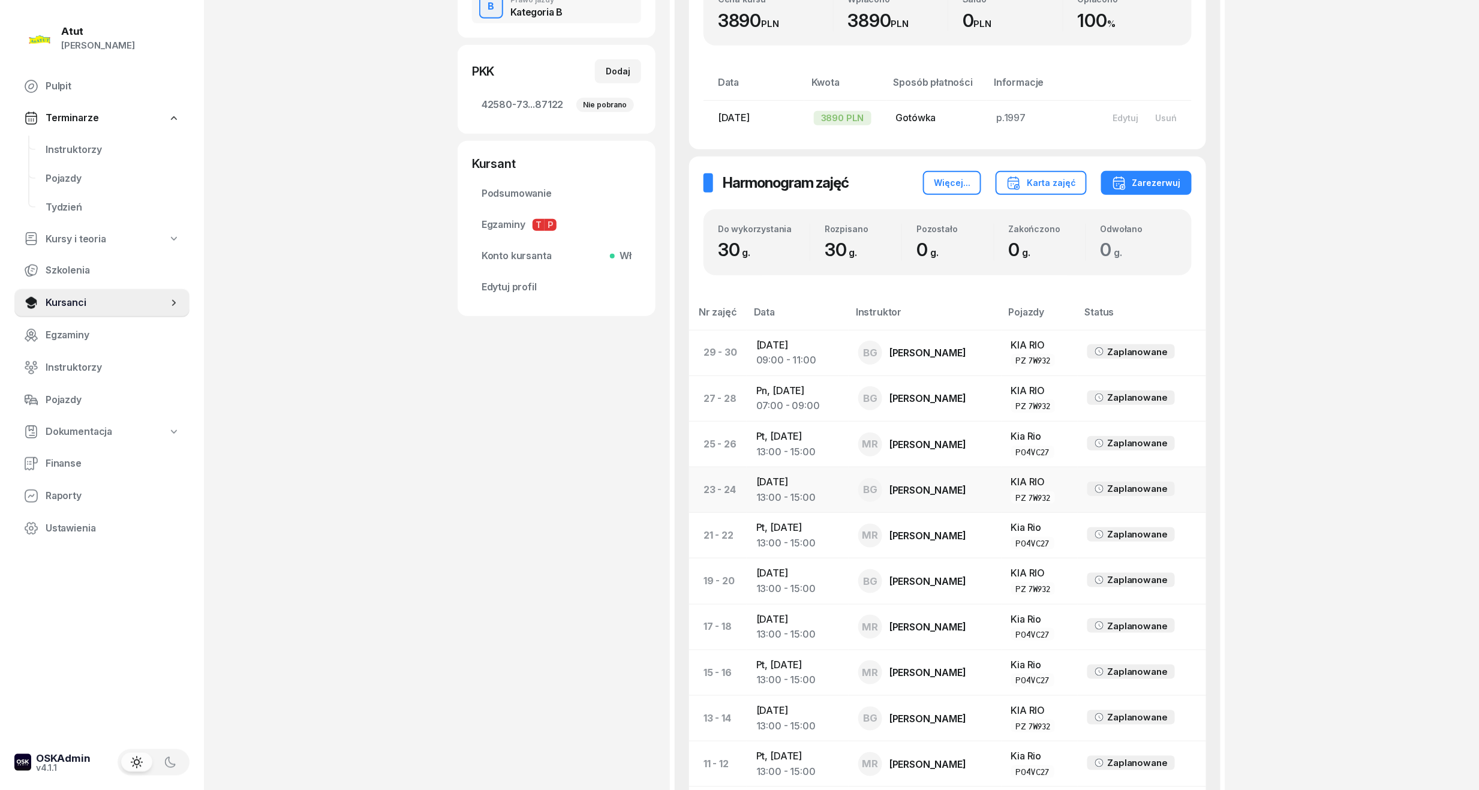
scroll to position [606, 0]
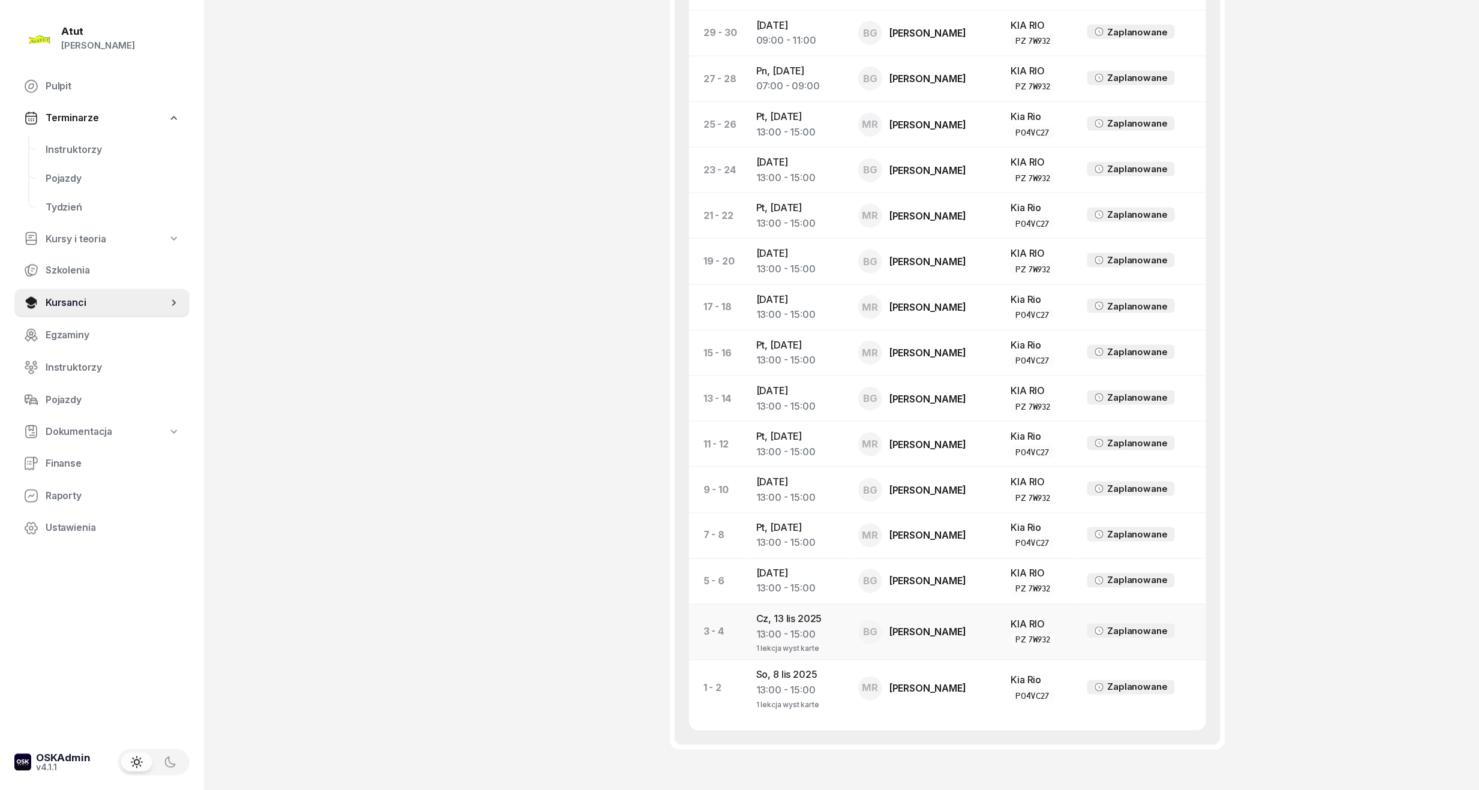
click at [794, 624] on td "Cz, 13 lis 2025 13:00 - 15:00 1 lekcja wyst karte" at bounding box center [798, 632] width 102 height 56
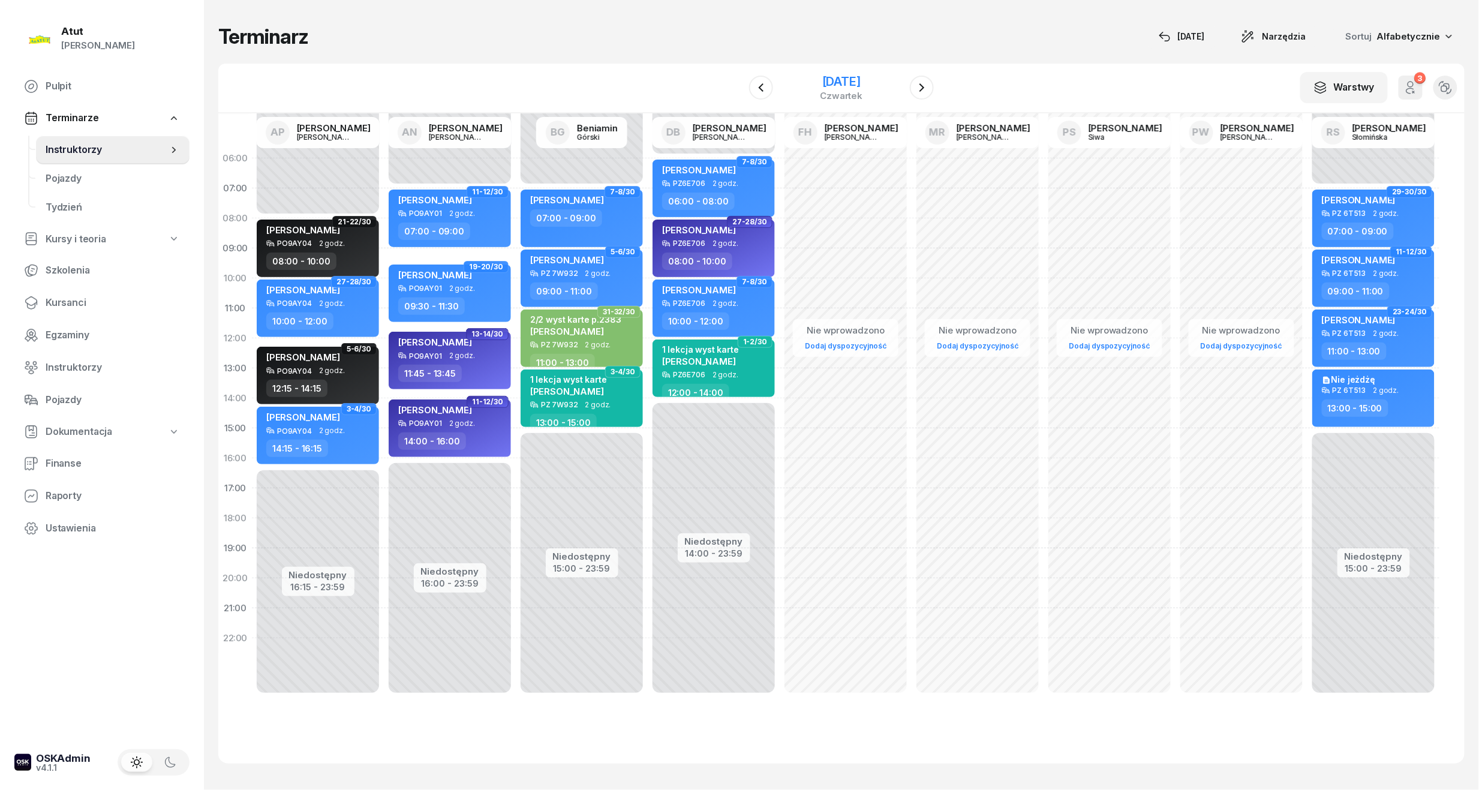
click at [820, 86] on div "[DATE]" at bounding box center [841, 82] width 43 height 12
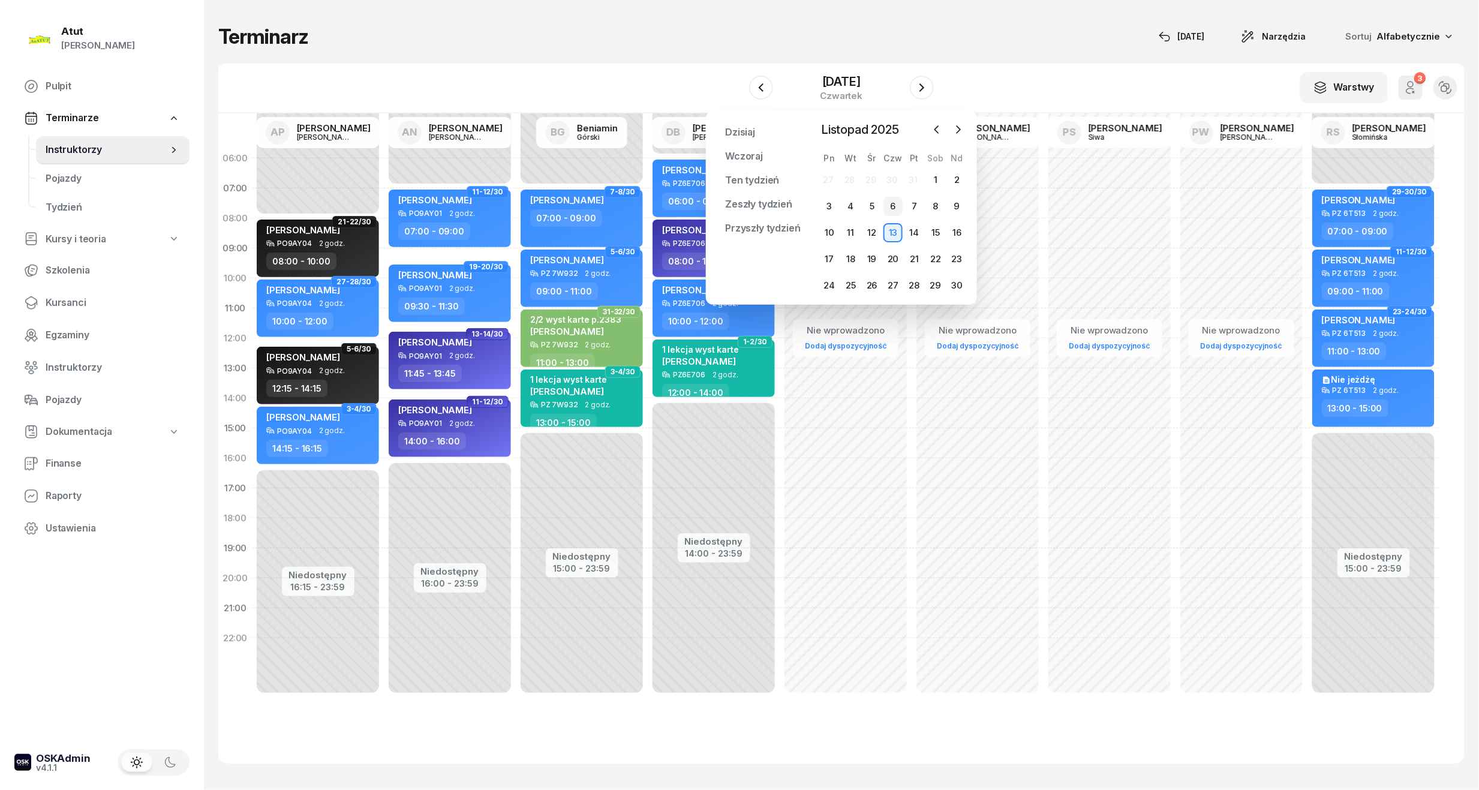
click at [891, 209] on div "6" at bounding box center [892, 206] width 19 height 19
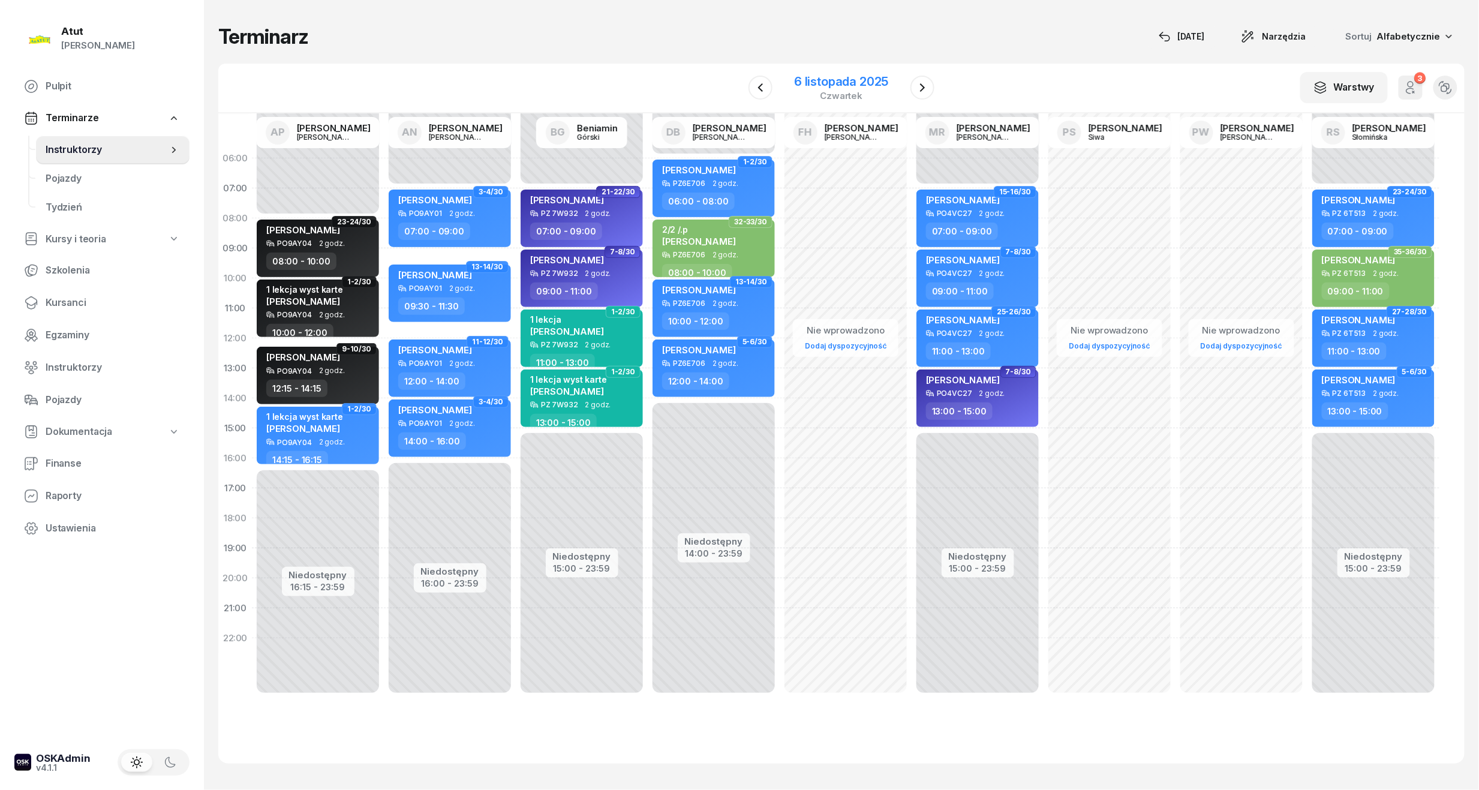
click at [838, 91] on div "czwartek" at bounding box center [841, 95] width 94 height 9
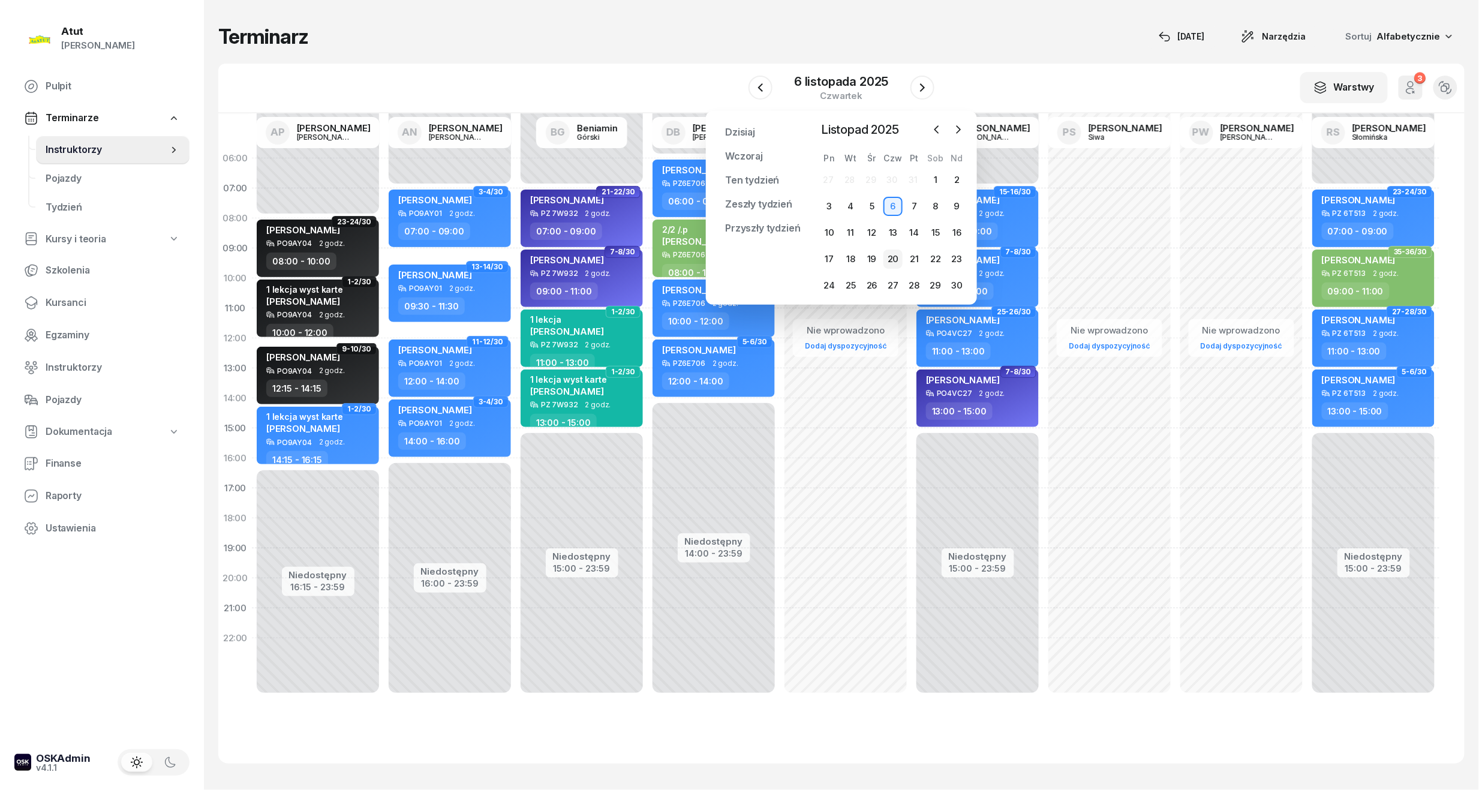
click at [900, 259] on div "20" at bounding box center [892, 258] width 19 height 19
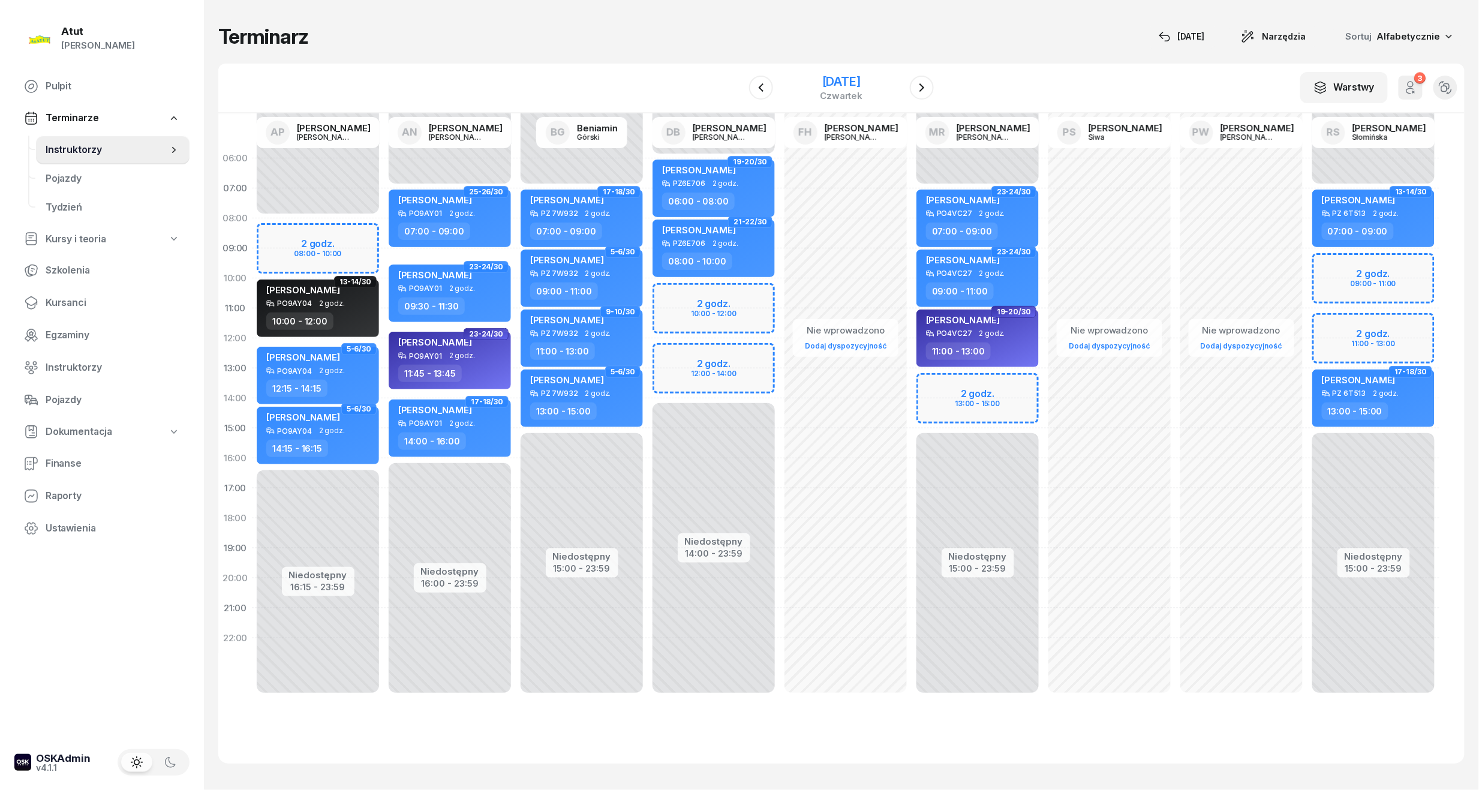
click at [848, 78] on div "[DATE]" at bounding box center [841, 82] width 43 height 12
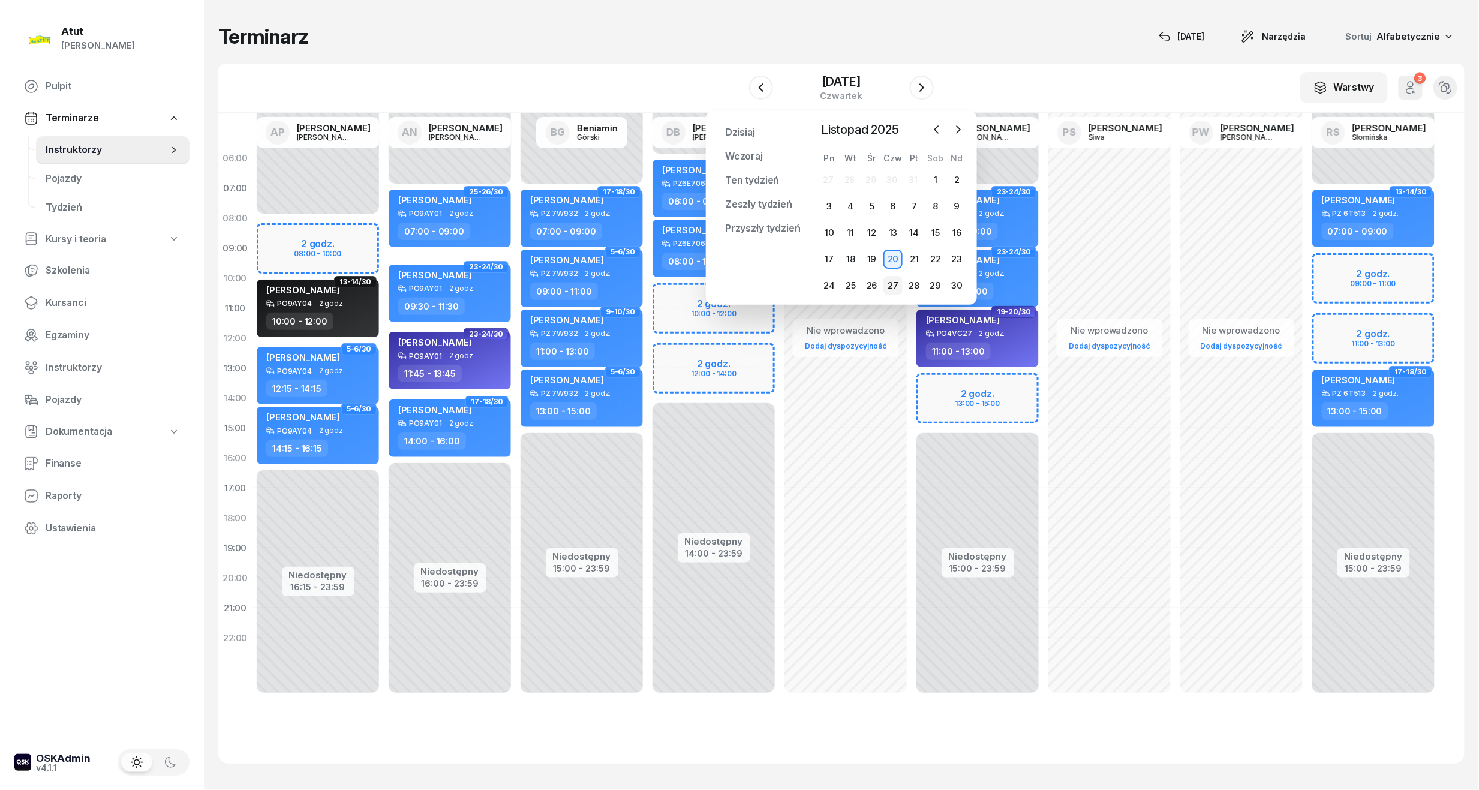
click at [890, 286] on div "27" at bounding box center [892, 285] width 19 height 19
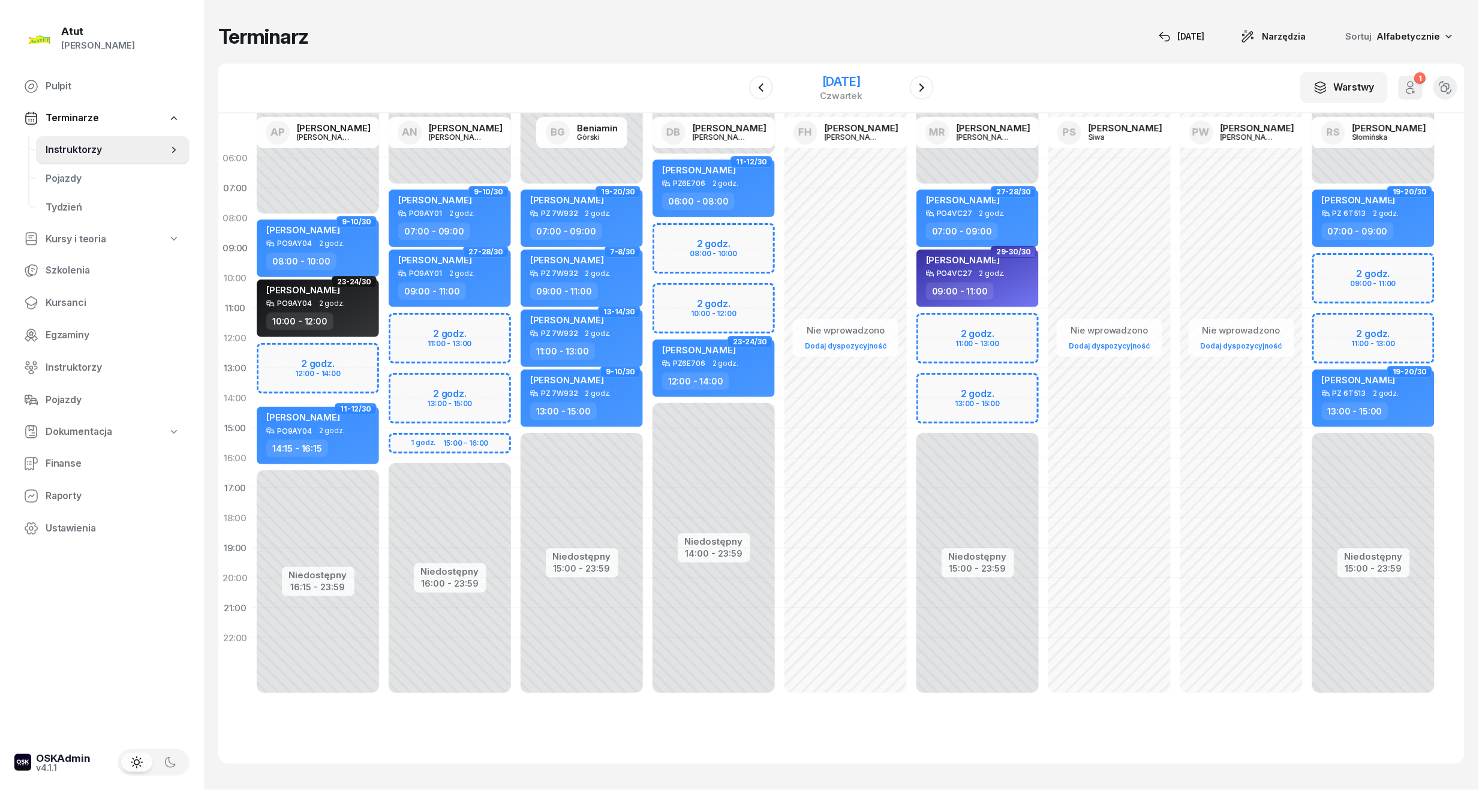
click at [827, 71] on div "27 listopada 2025 czwartek" at bounding box center [841, 88] width 122 height 34
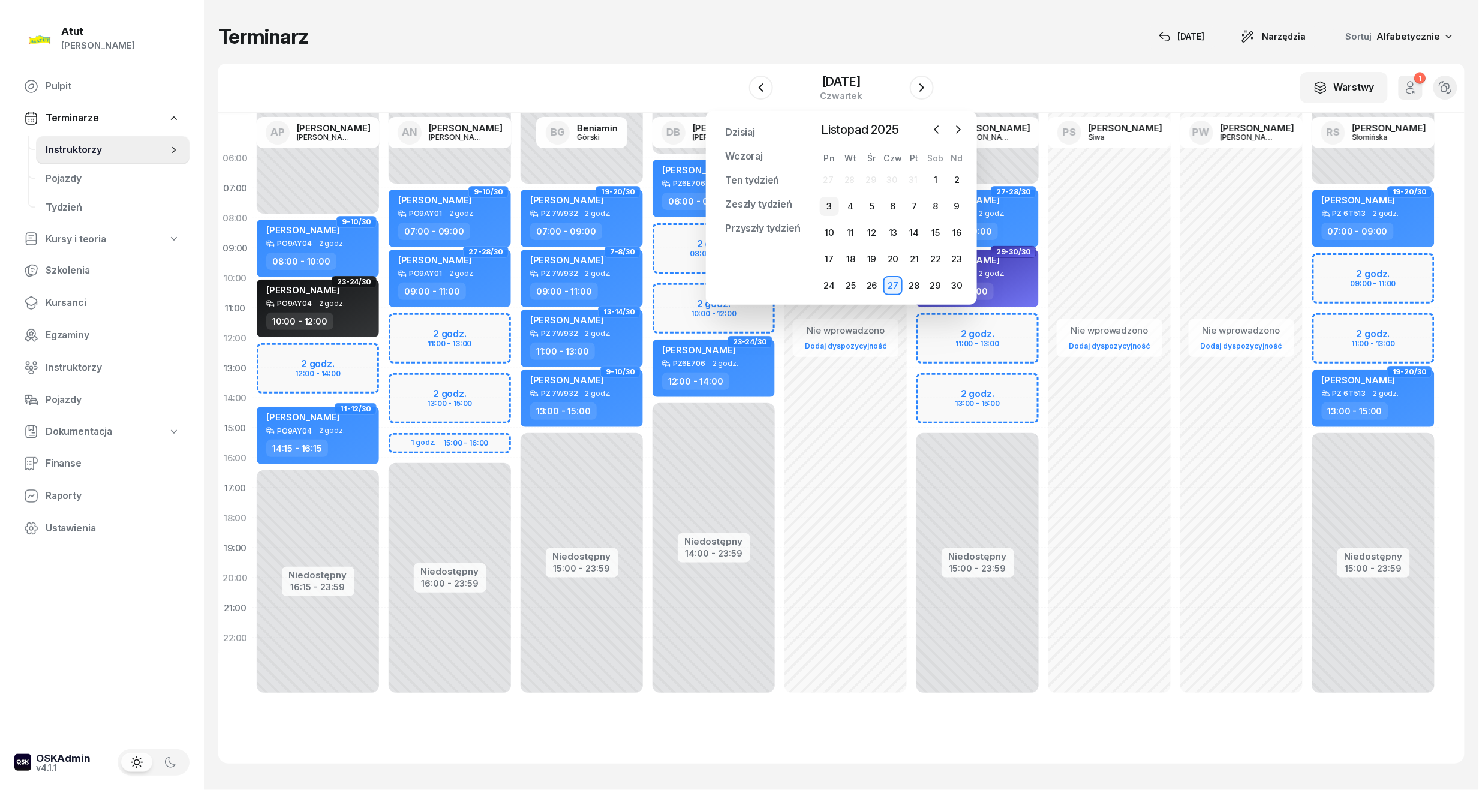
click at [835, 206] on div "3" at bounding box center [829, 206] width 19 height 19
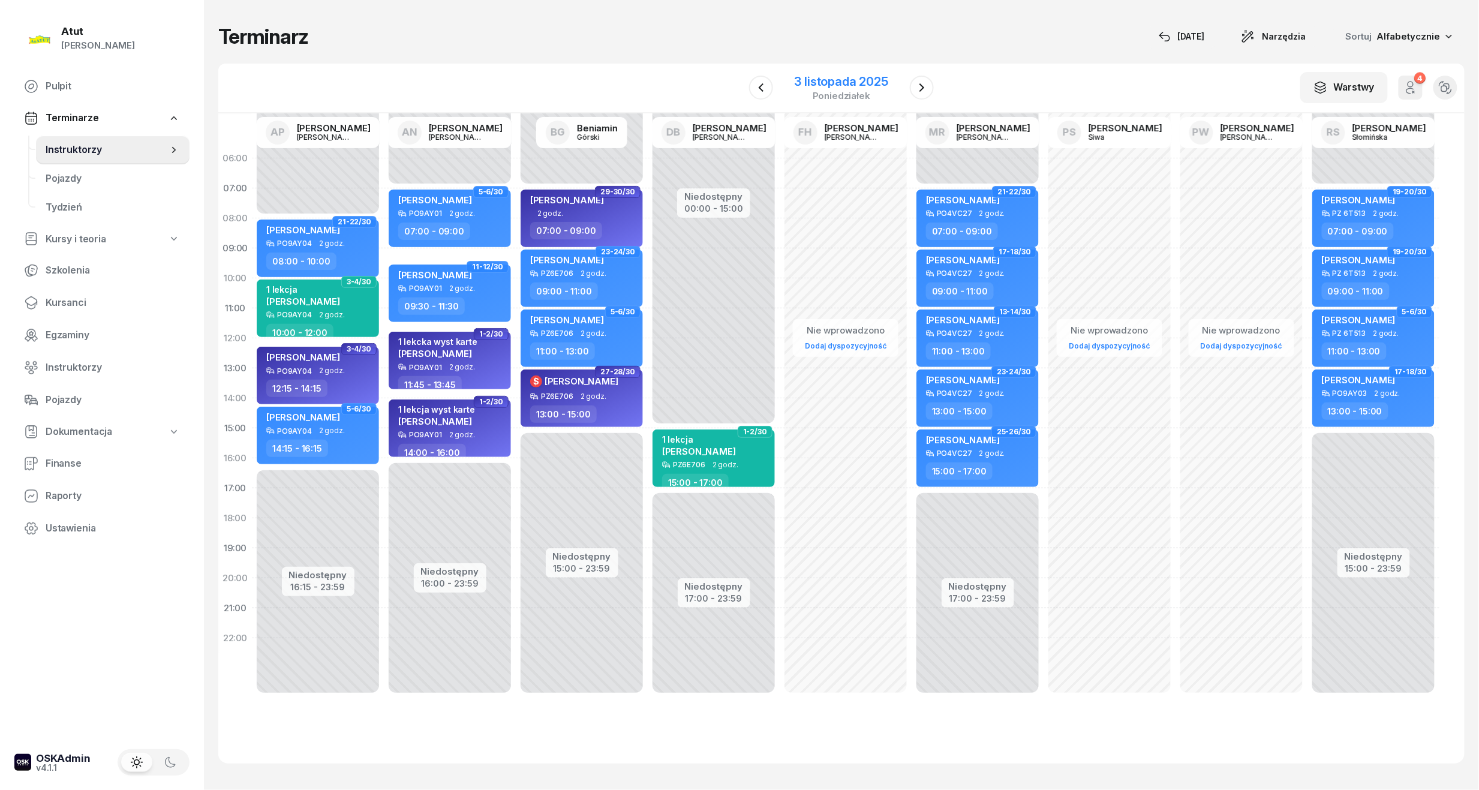
click at [821, 82] on div "3 listopada 2025" at bounding box center [841, 82] width 94 height 12
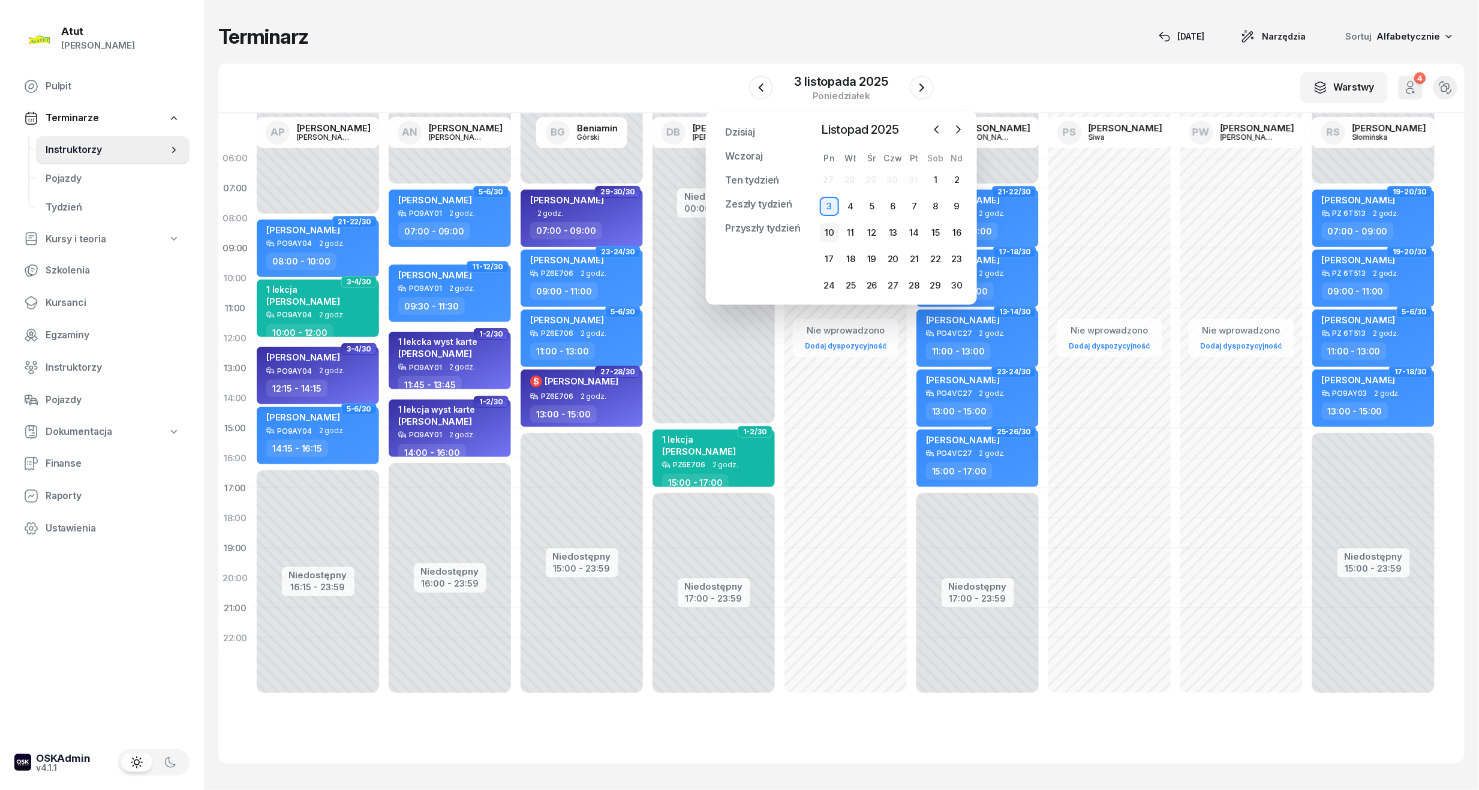
click at [829, 231] on div "10" at bounding box center [829, 232] width 19 height 19
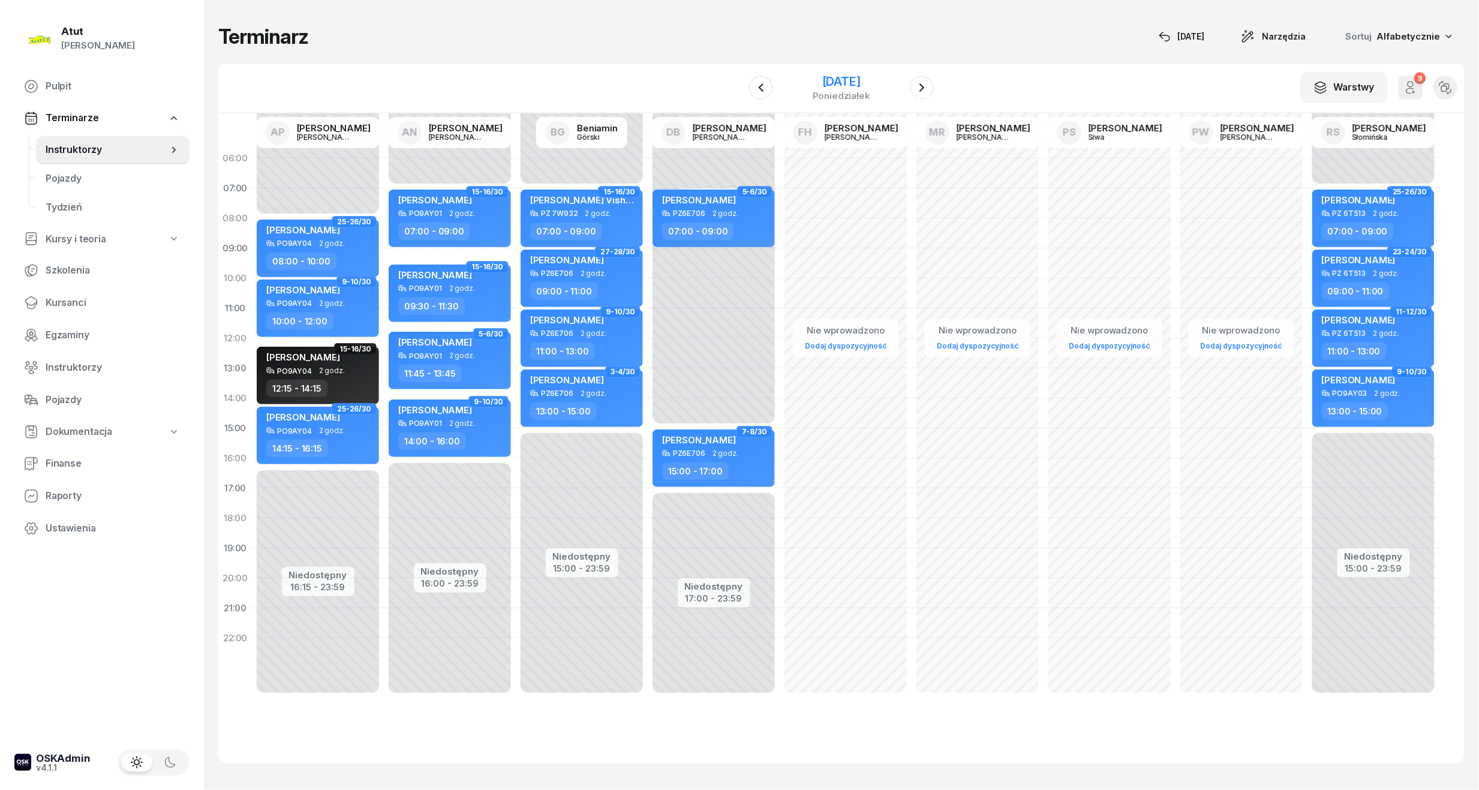
click at [825, 87] on div "[DATE]" at bounding box center [841, 82] width 58 height 12
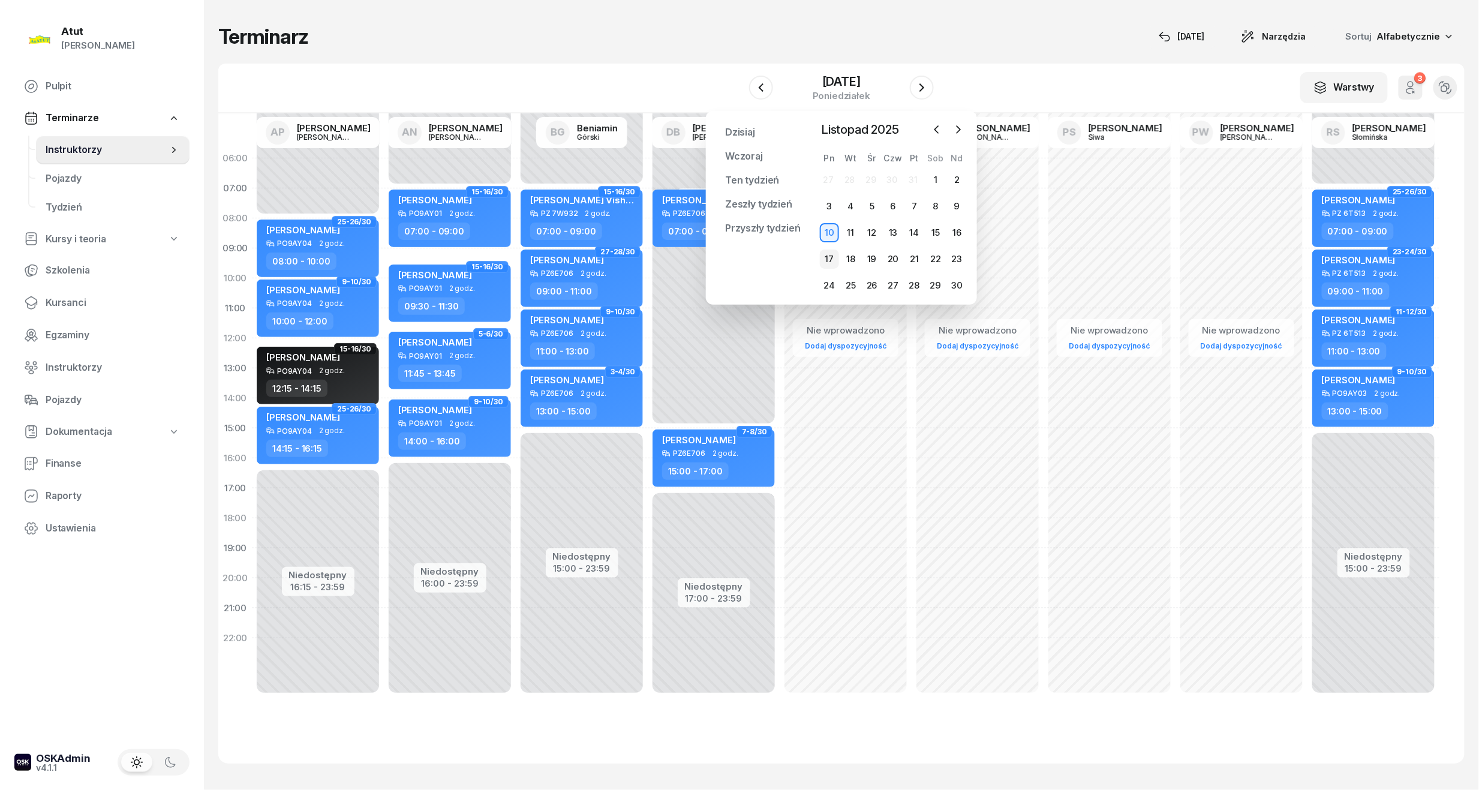
click at [837, 253] on div "17" at bounding box center [829, 258] width 19 height 19
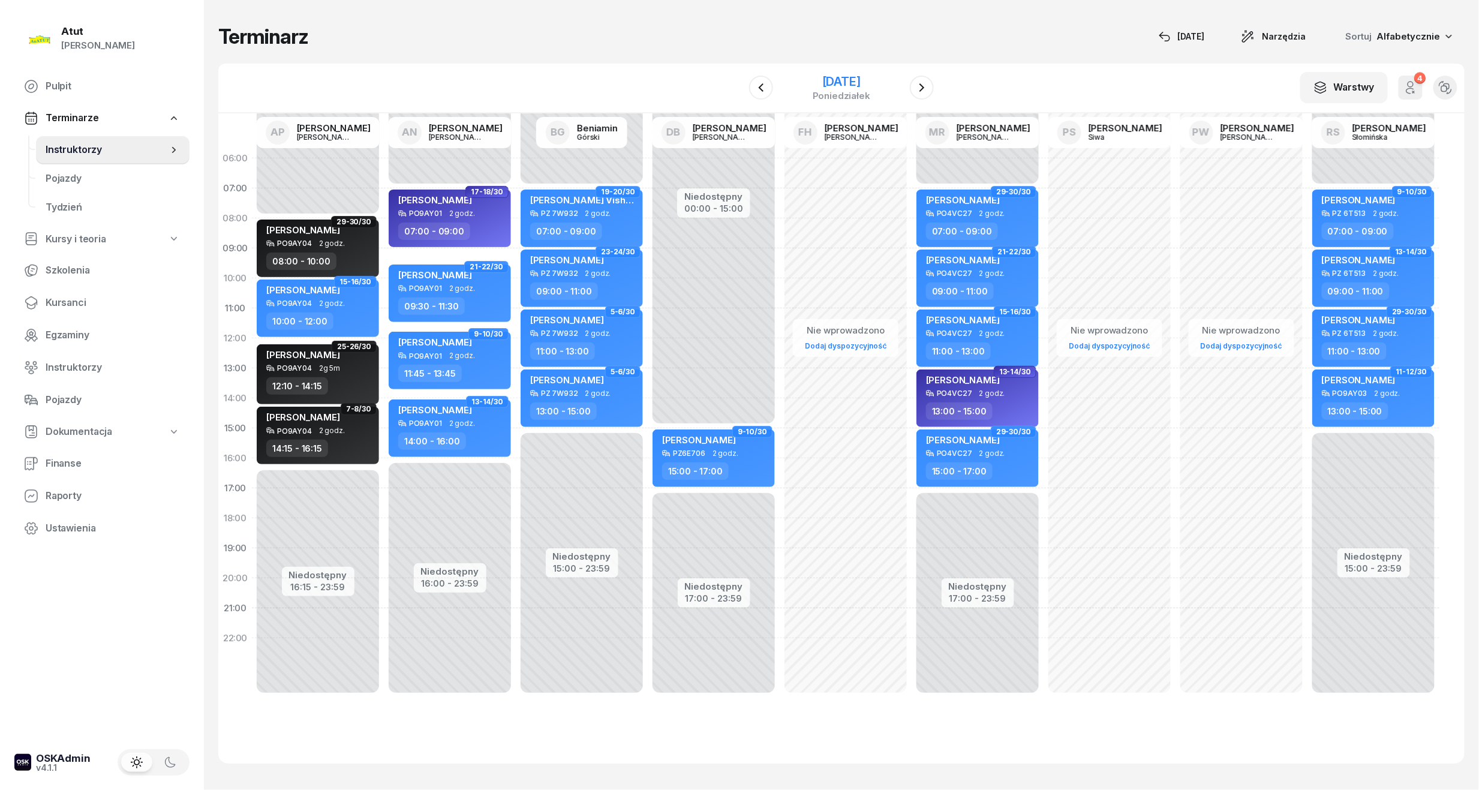
click at [821, 72] on div "17 listopada 2025 poniedziałek" at bounding box center [841, 88] width 122 height 34
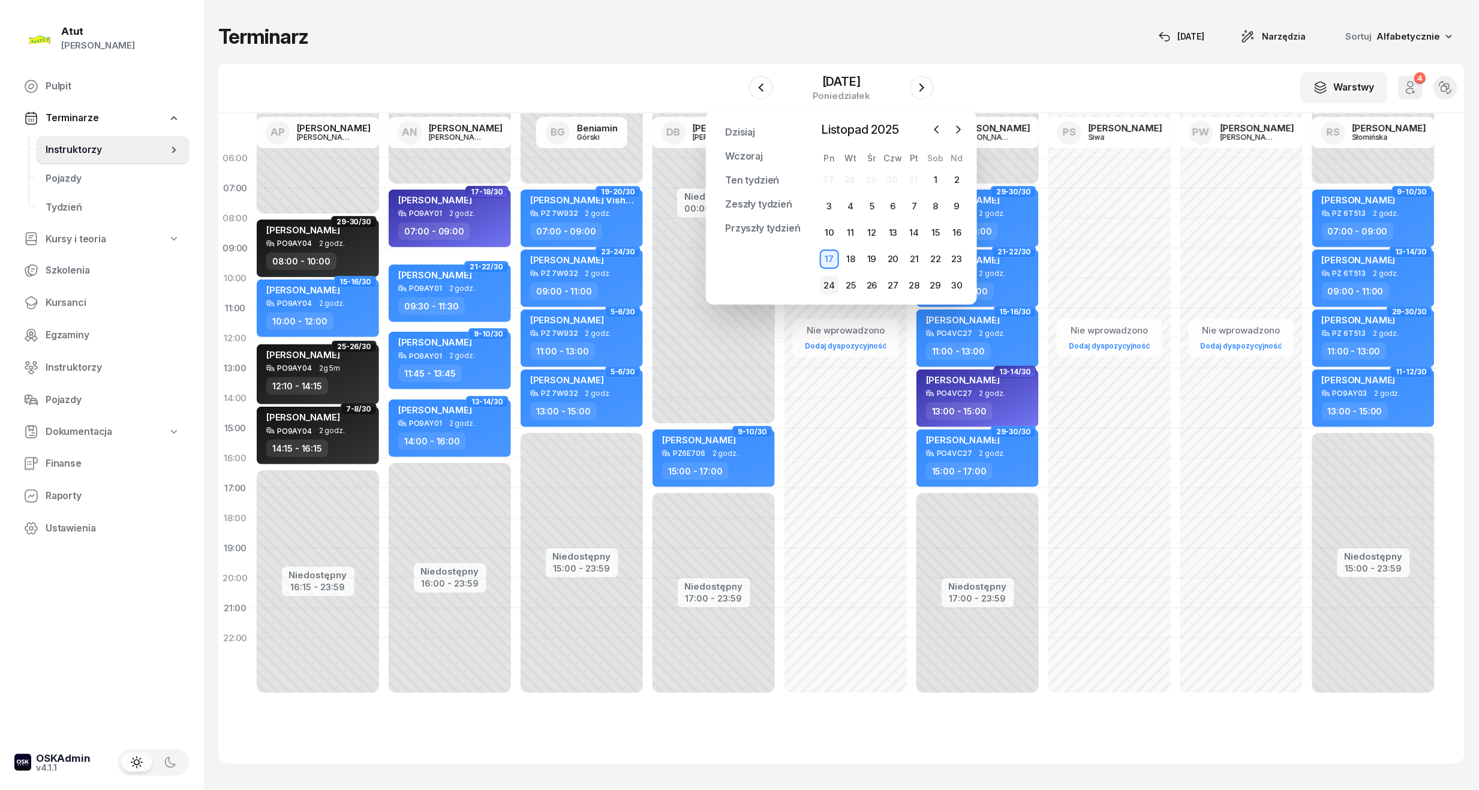
click at [830, 290] on div "24" at bounding box center [829, 285] width 19 height 19
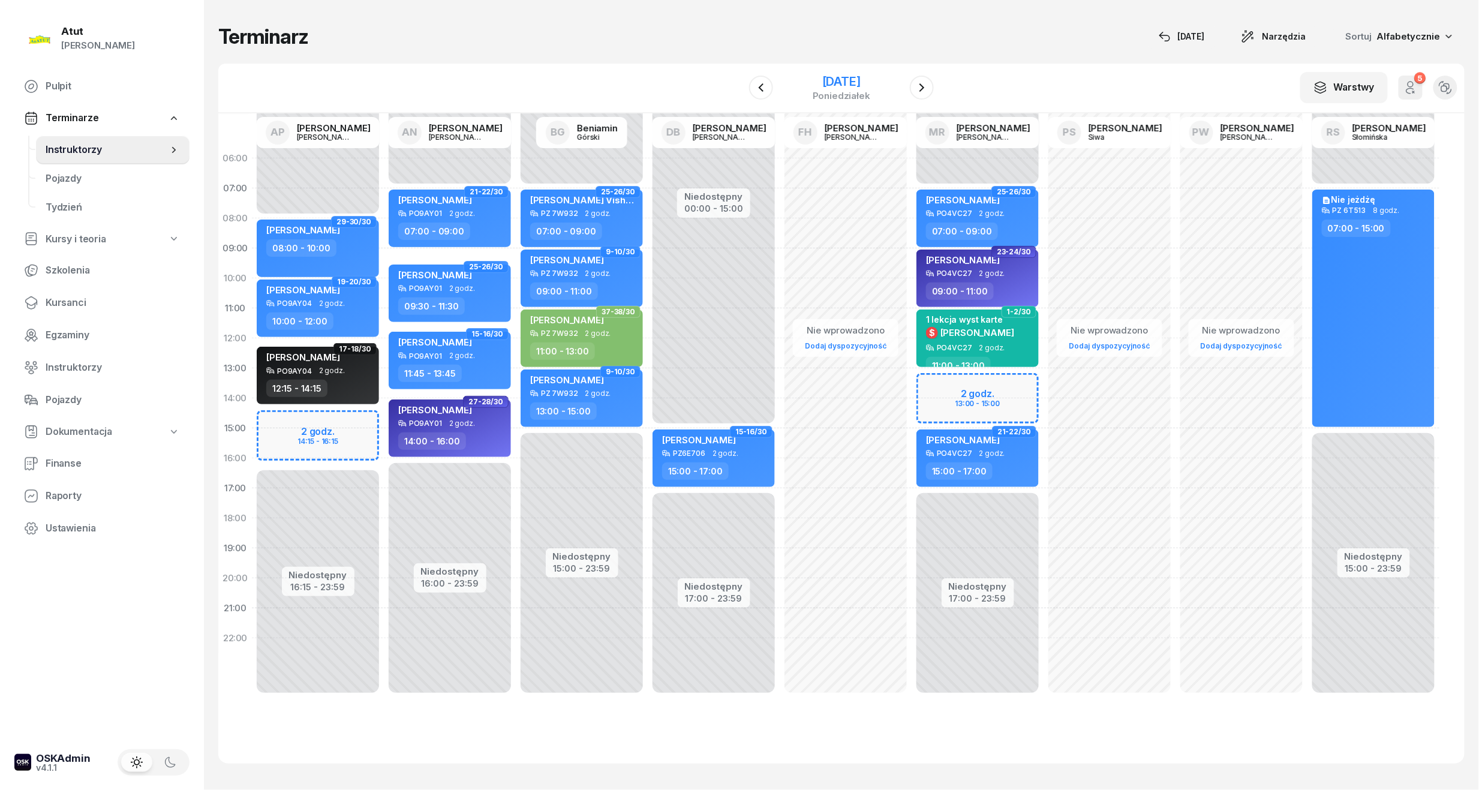
click at [838, 87] on div "[DATE]" at bounding box center [841, 82] width 58 height 12
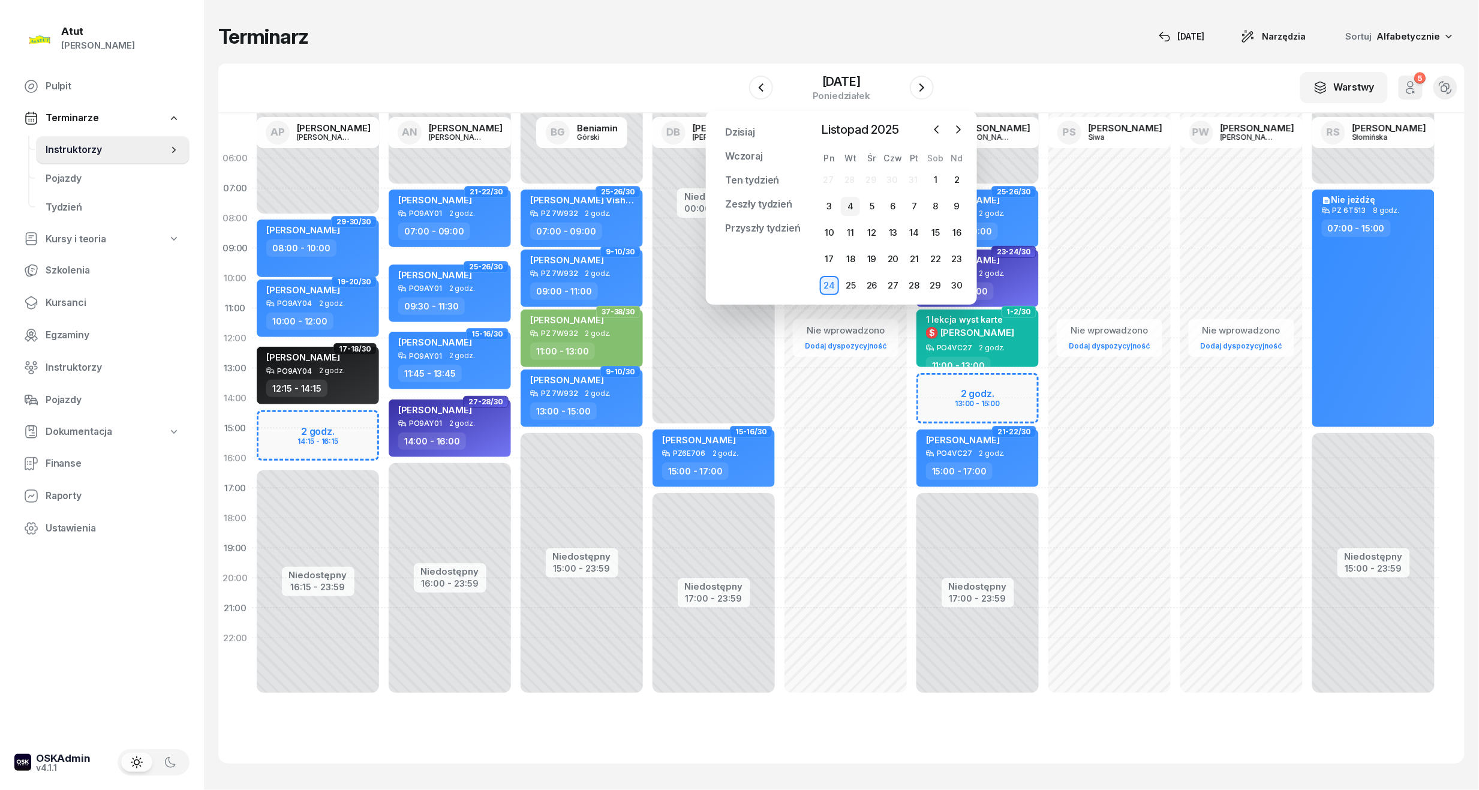
click at [850, 209] on div "4" at bounding box center [850, 206] width 19 height 19
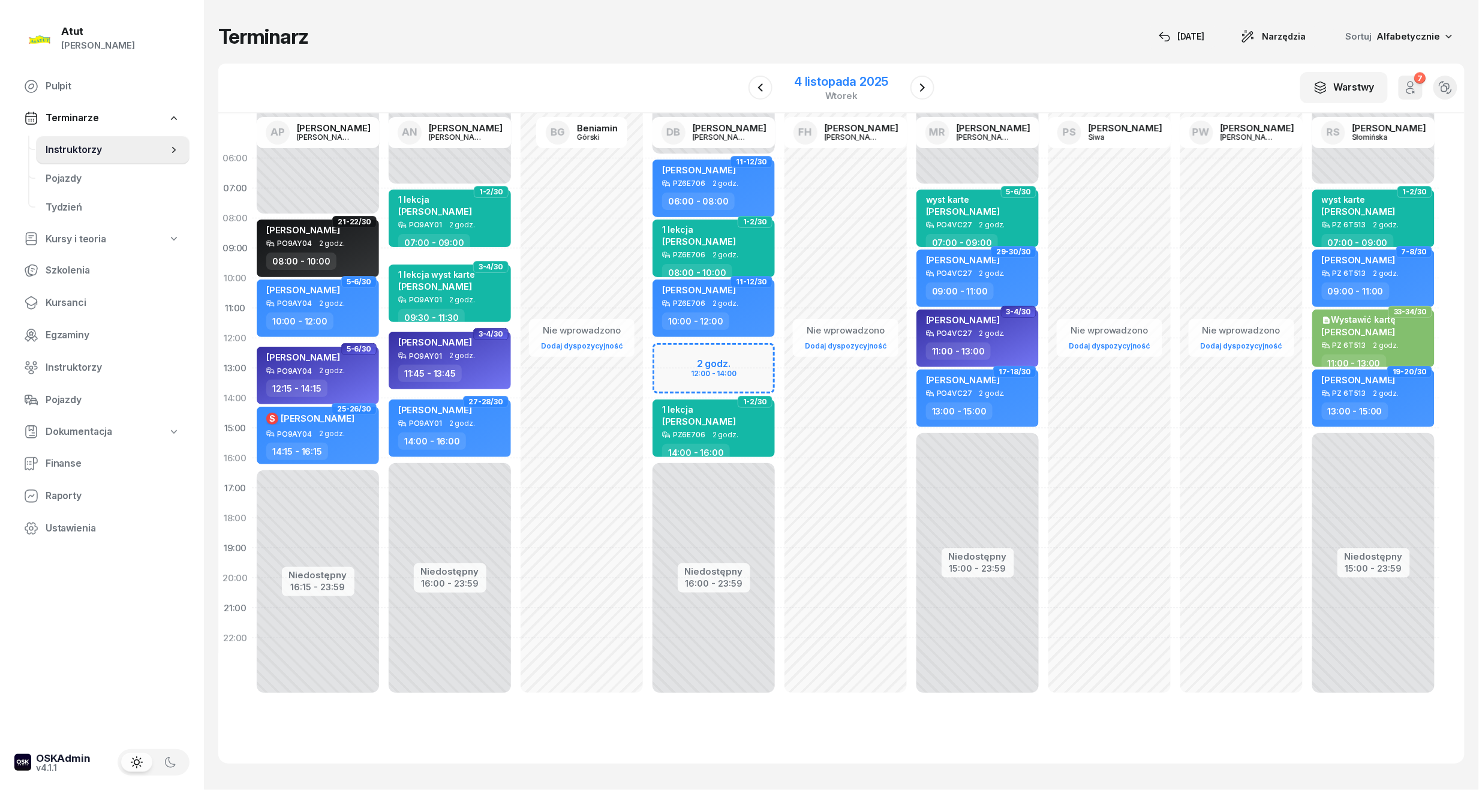
click at [825, 77] on div "4 listopada 2025" at bounding box center [841, 82] width 94 height 12
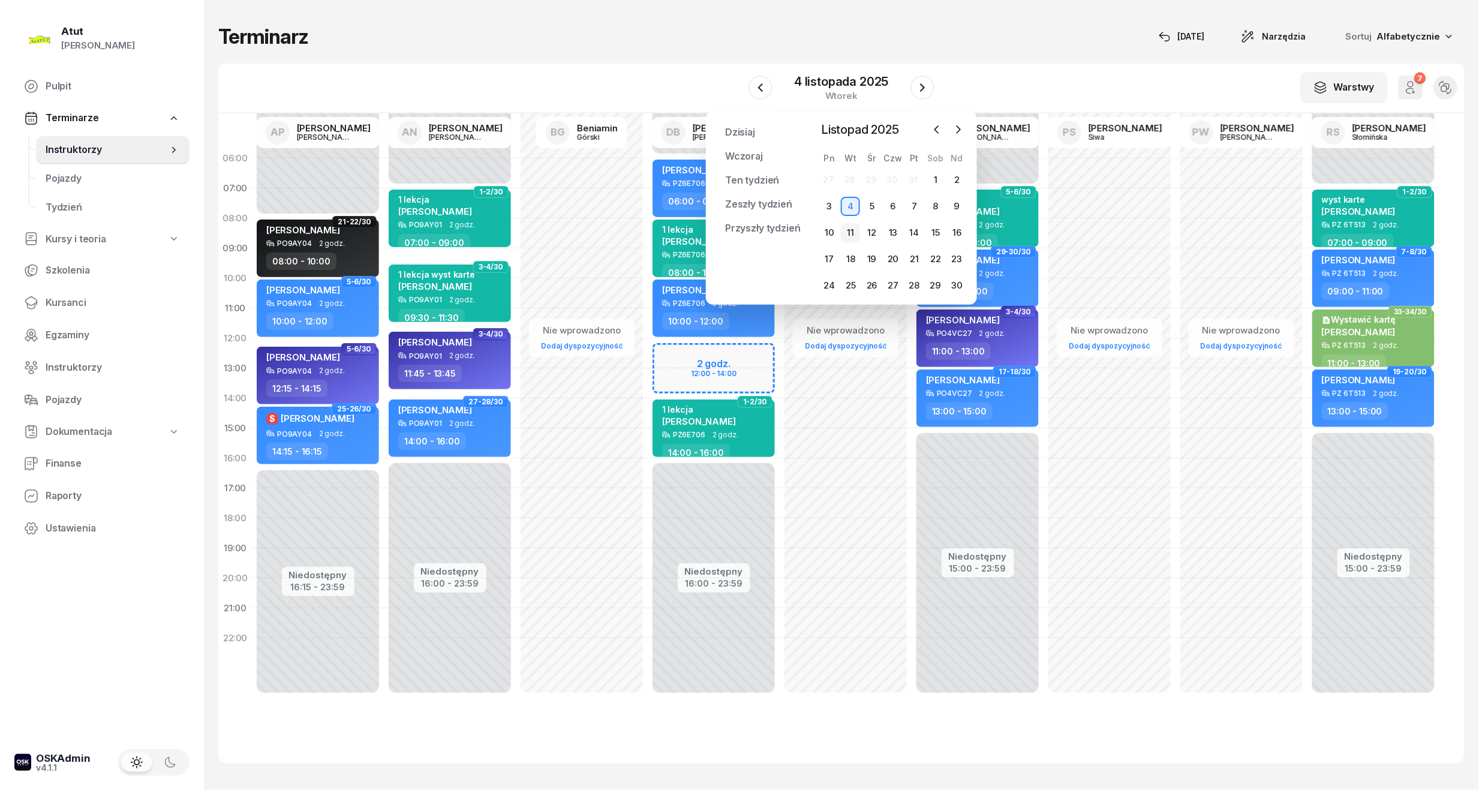
click at [851, 233] on div "11" at bounding box center [850, 232] width 19 height 19
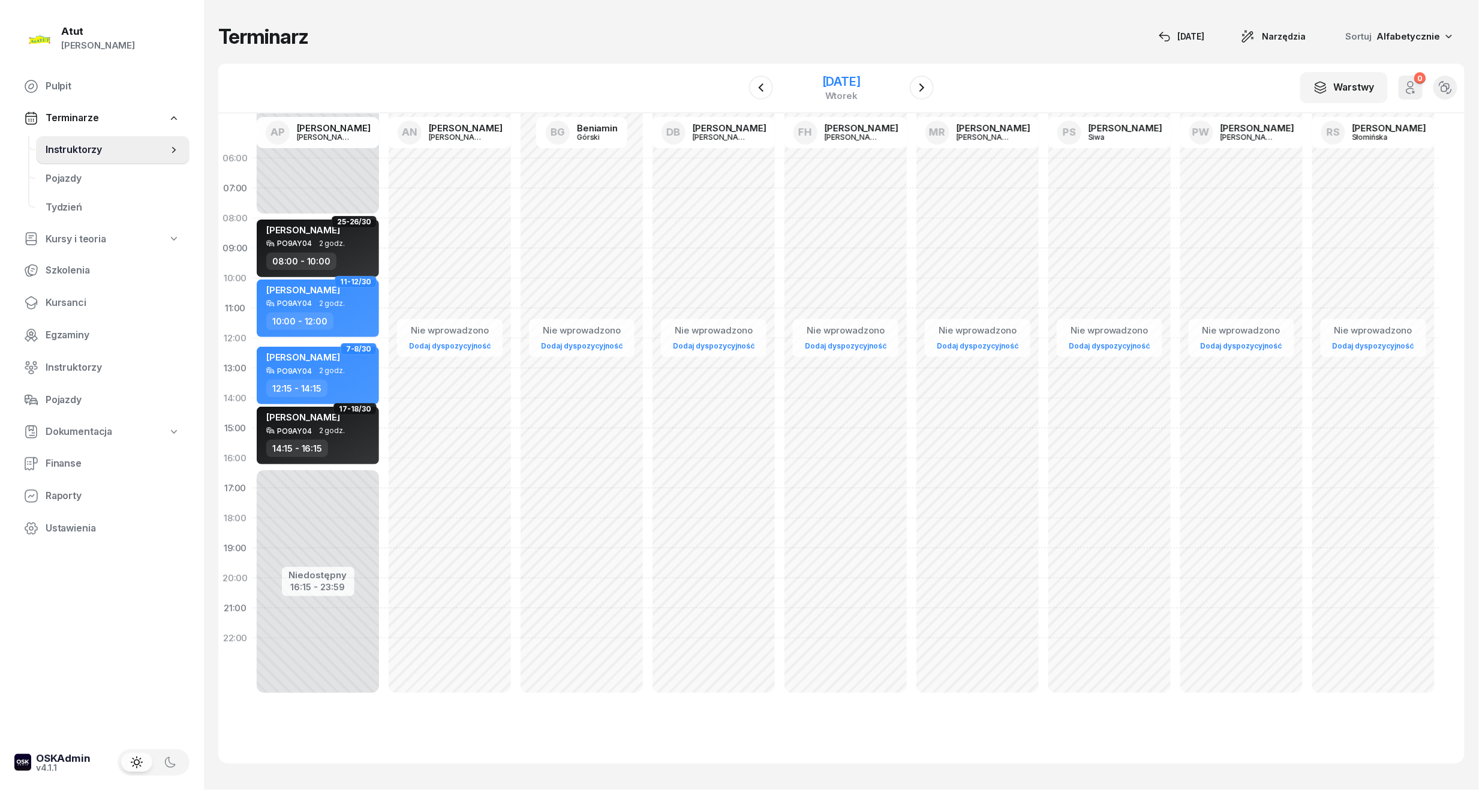
click at [830, 88] on div "[DATE]" at bounding box center [841, 82] width 38 height 12
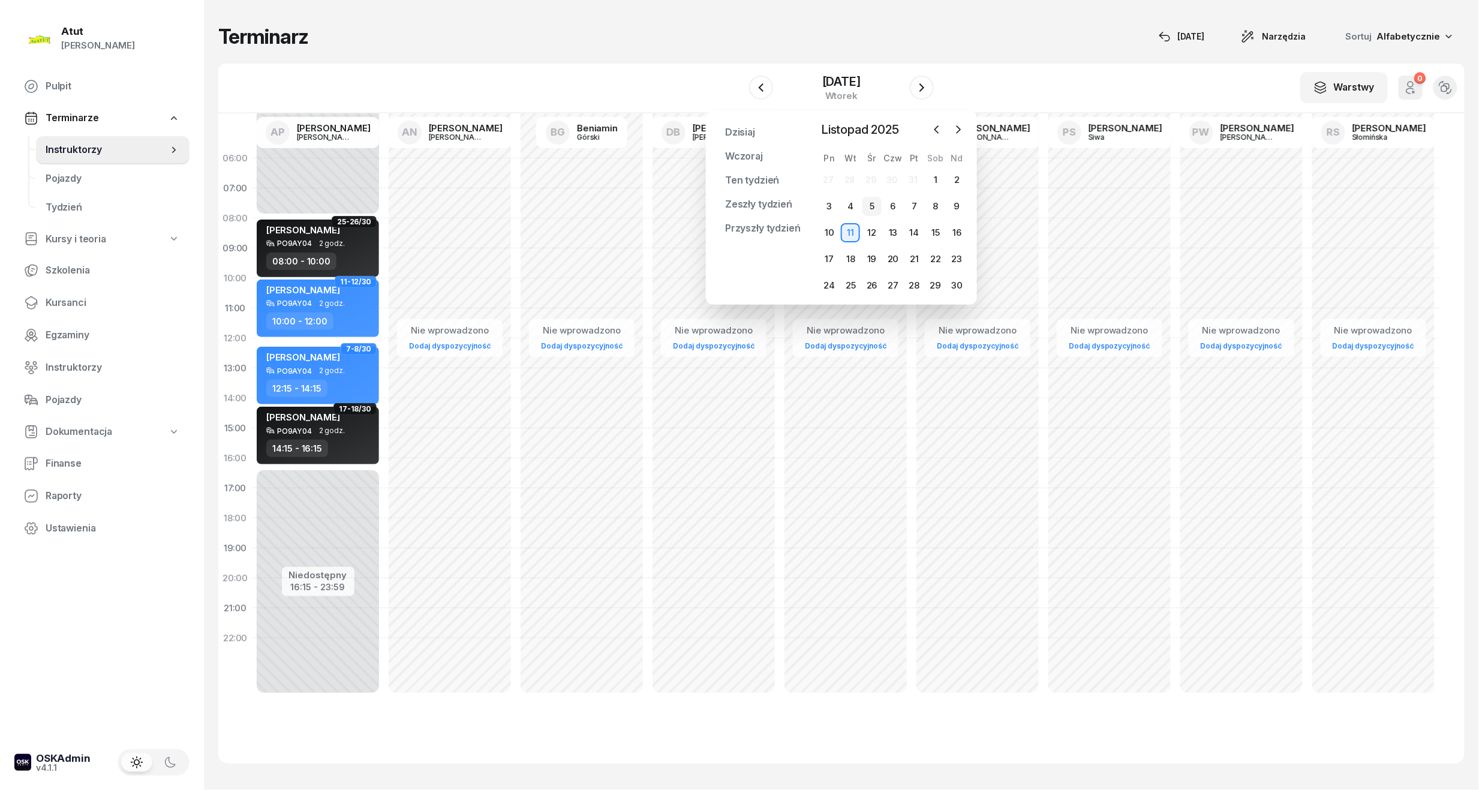
click at [867, 209] on div "5" at bounding box center [871, 206] width 19 height 19
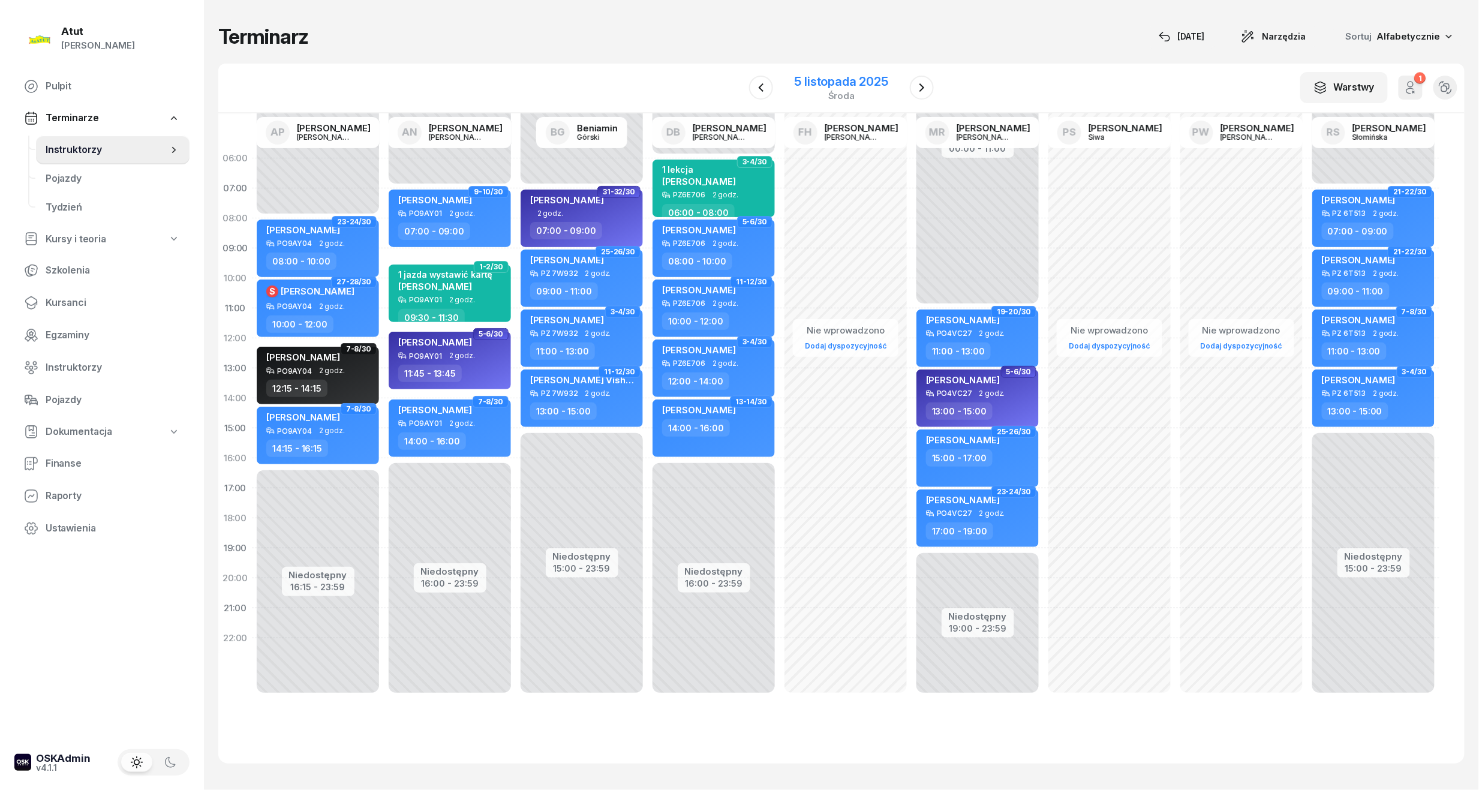
click at [816, 86] on div "5 listopada 2025" at bounding box center [841, 82] width 94 height 12
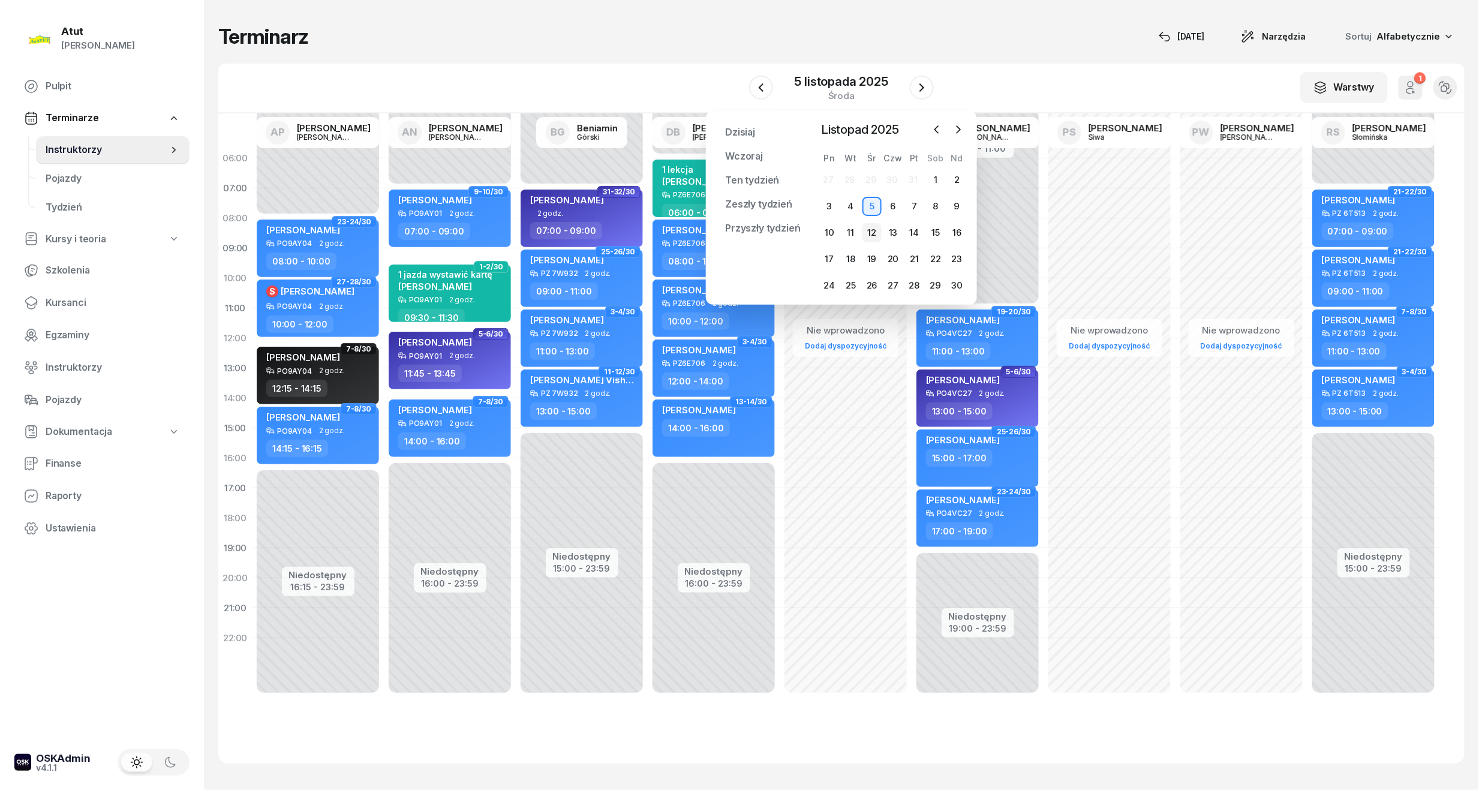
click at [868, 231] on div "12" at bounding box center [871, 232] width 19 height 19
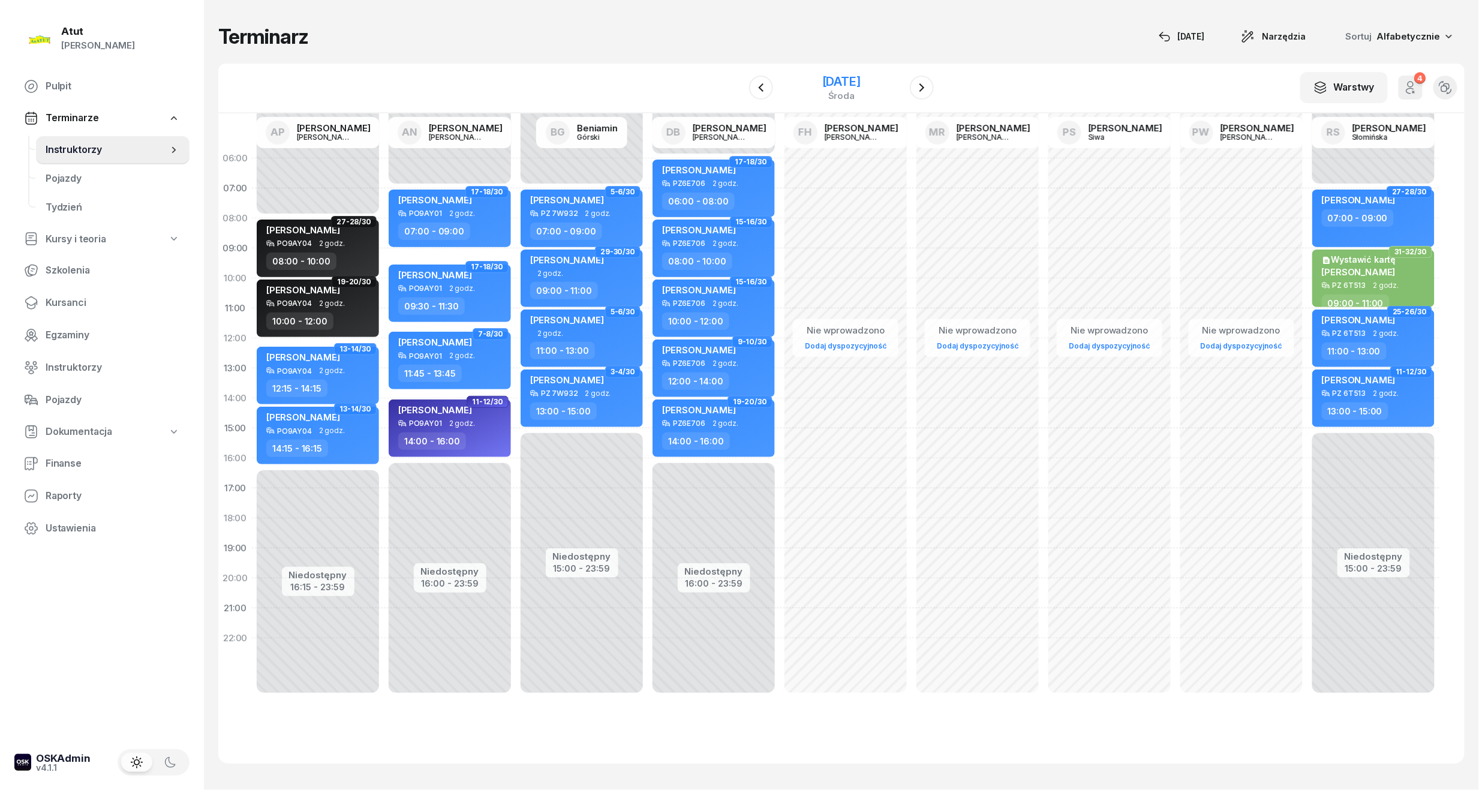
click at [833, 76] on div "[DATE]" at bounding box center [841, 82] width 38 height 12
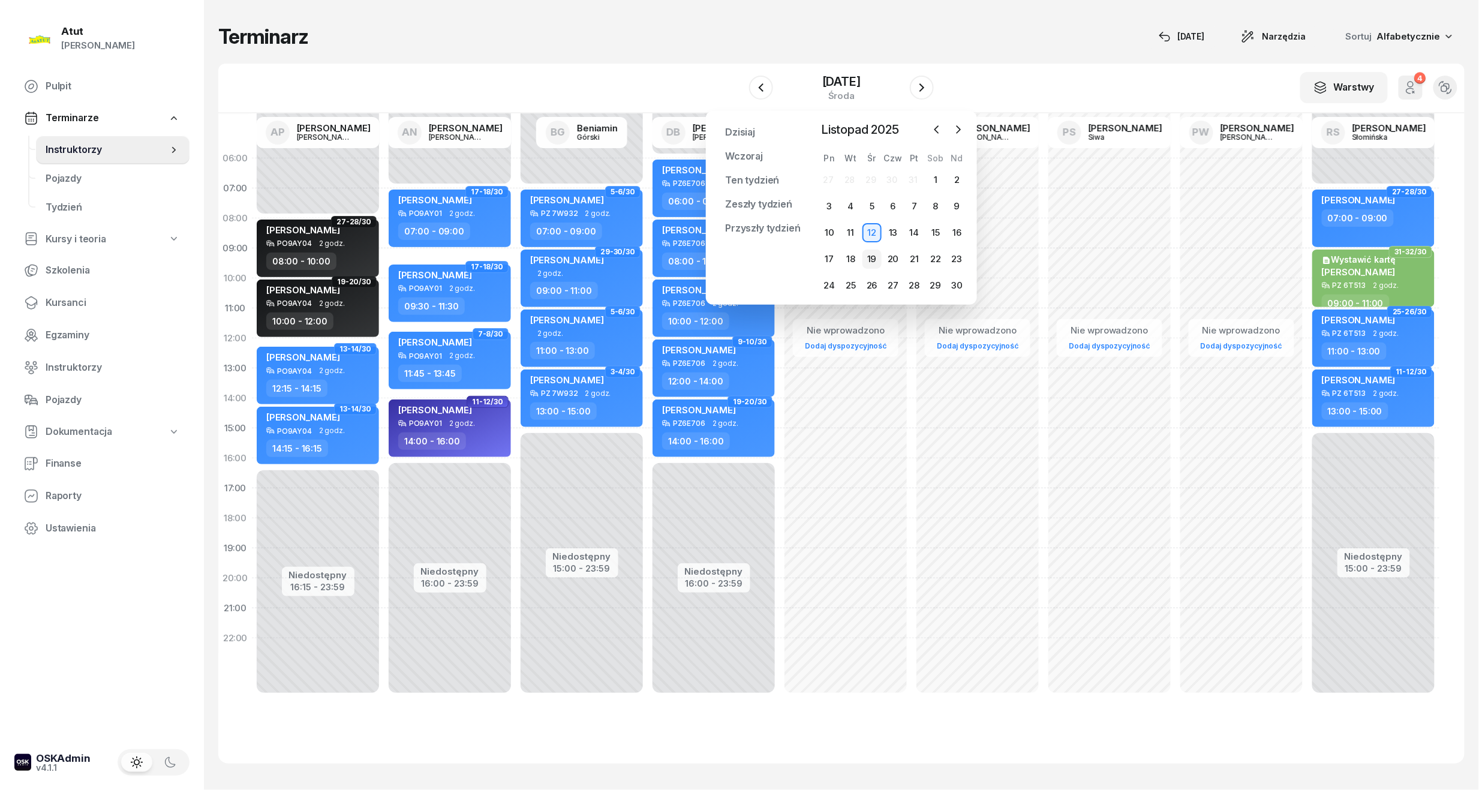
click at [869, 252] on div "19" at bounding box center [871, 258] width 19 height 19
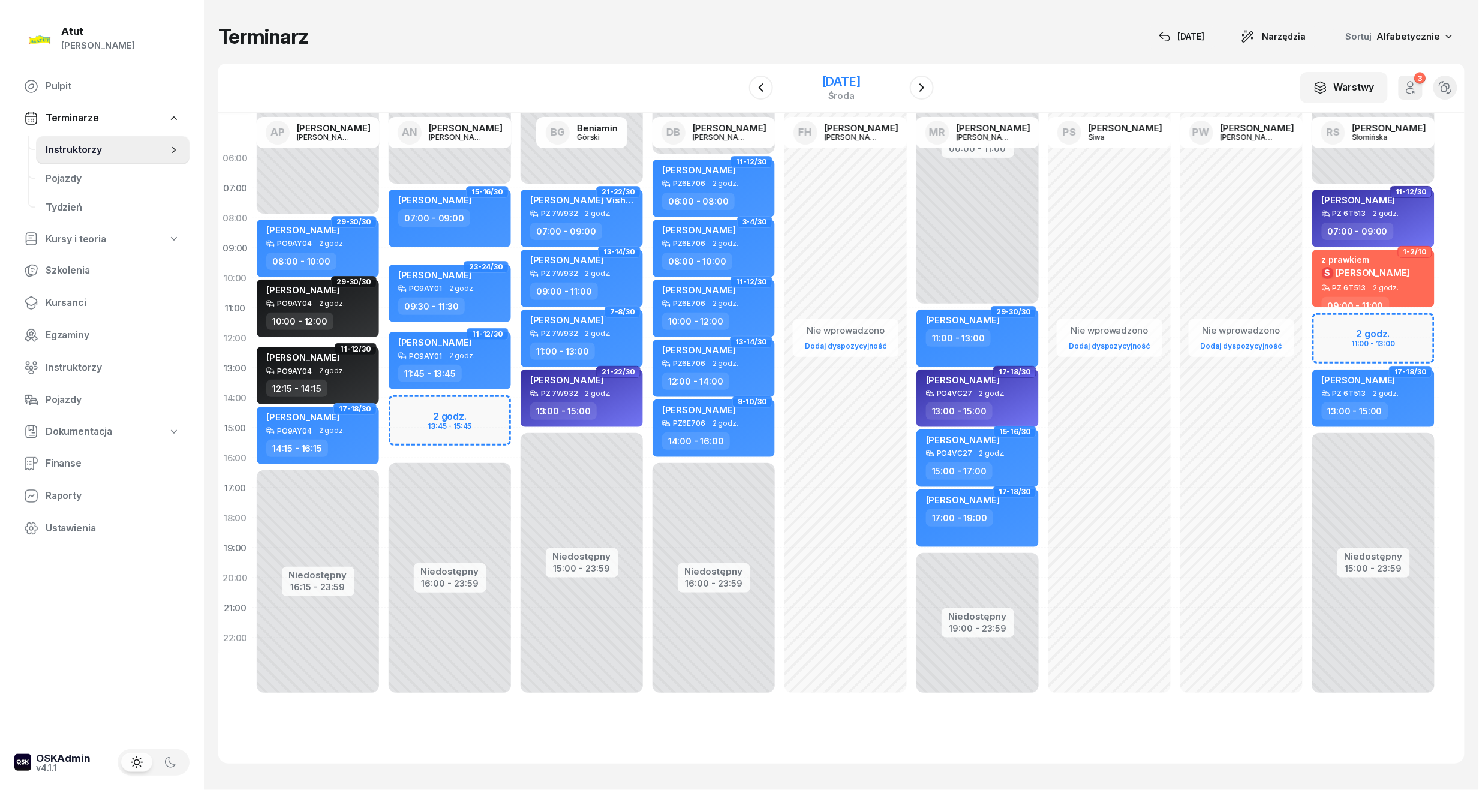
click at [829, 72] on div "19 listopada 2025 środa" at bounding box center [841, 88] width 122 height 34
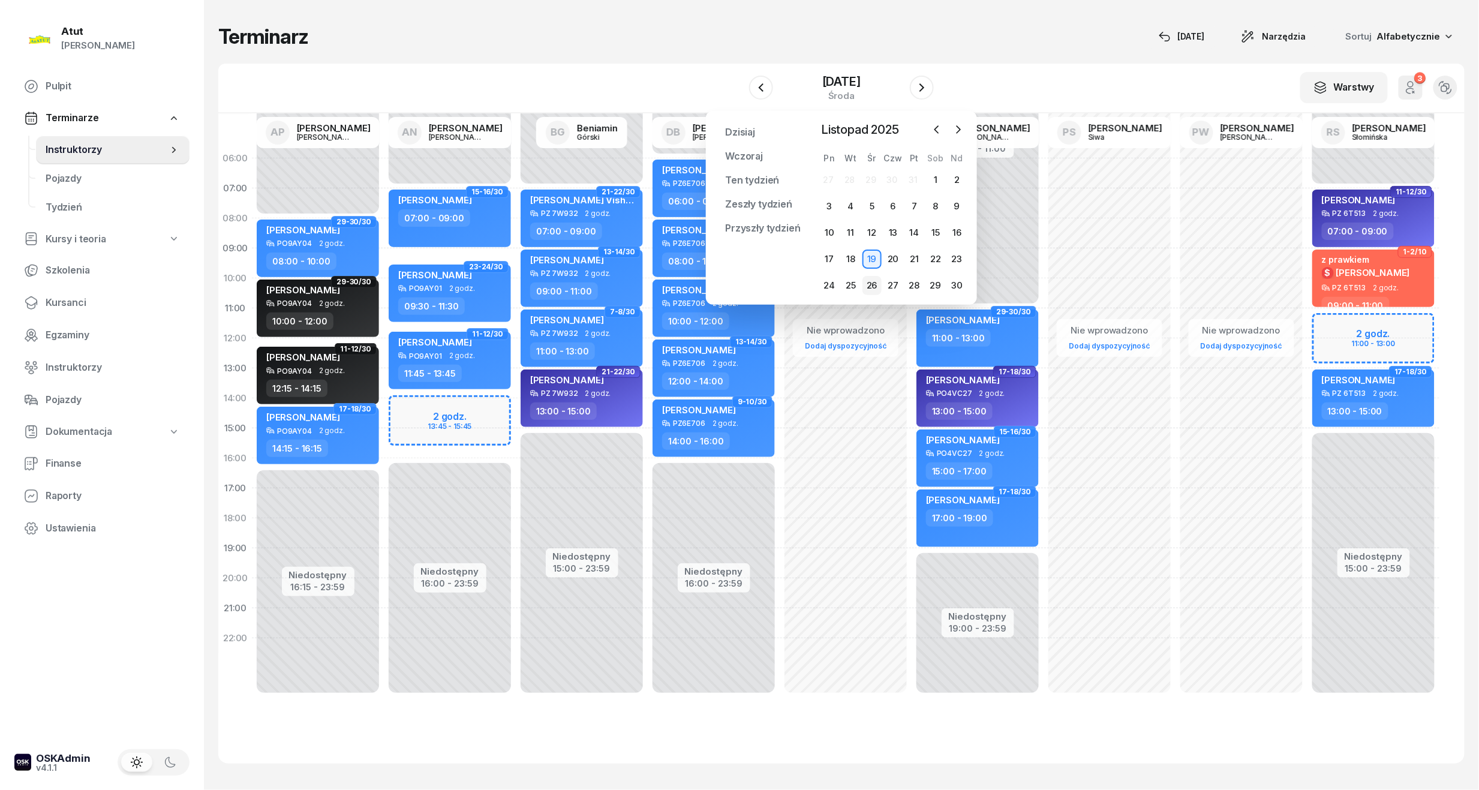
click at [869, 287] on div "26" at bounding box center [871, 285] width 19 height 19
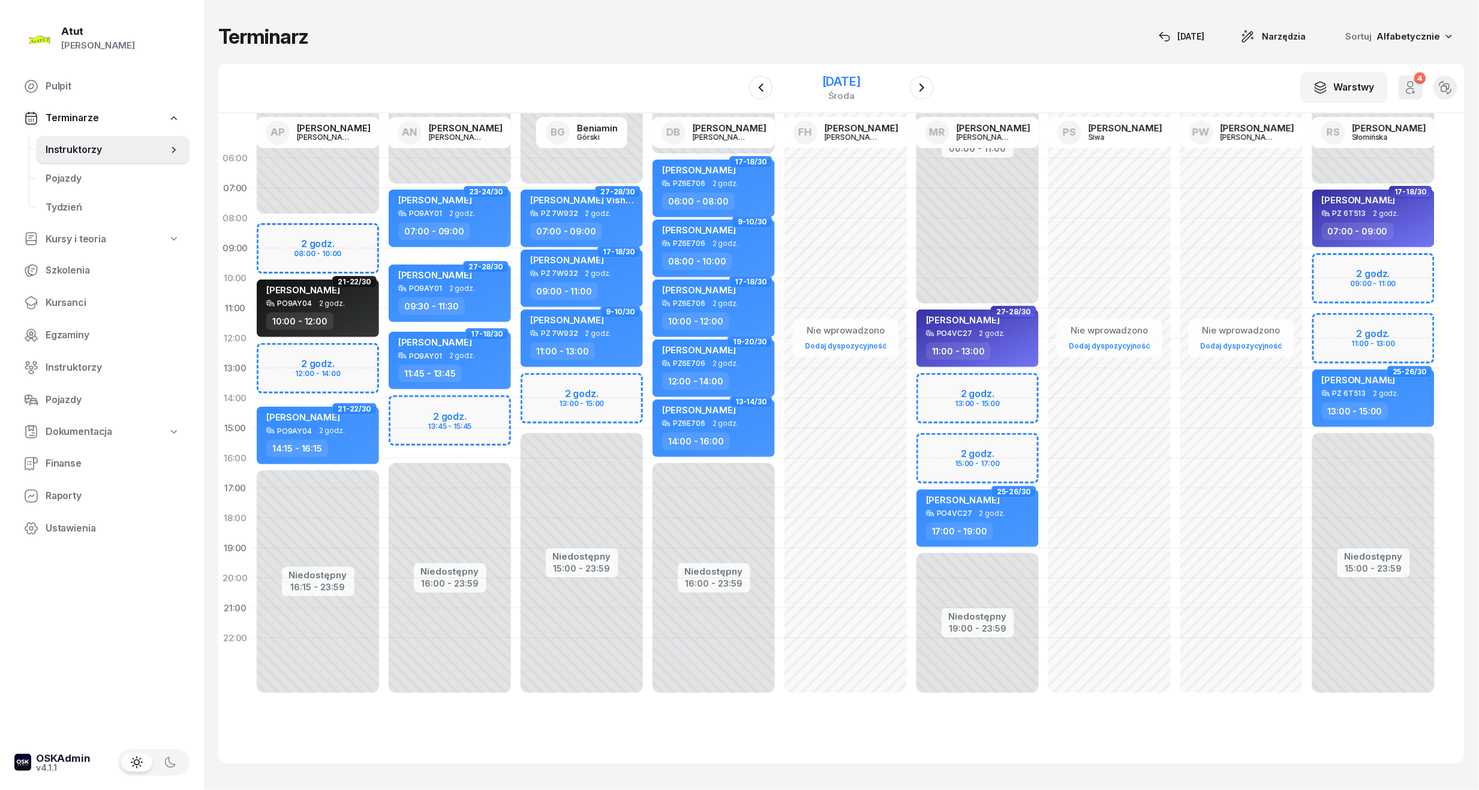
click at [859, 79] on div "[DATE]" at bounding box center [841, 82] width 38 height 12
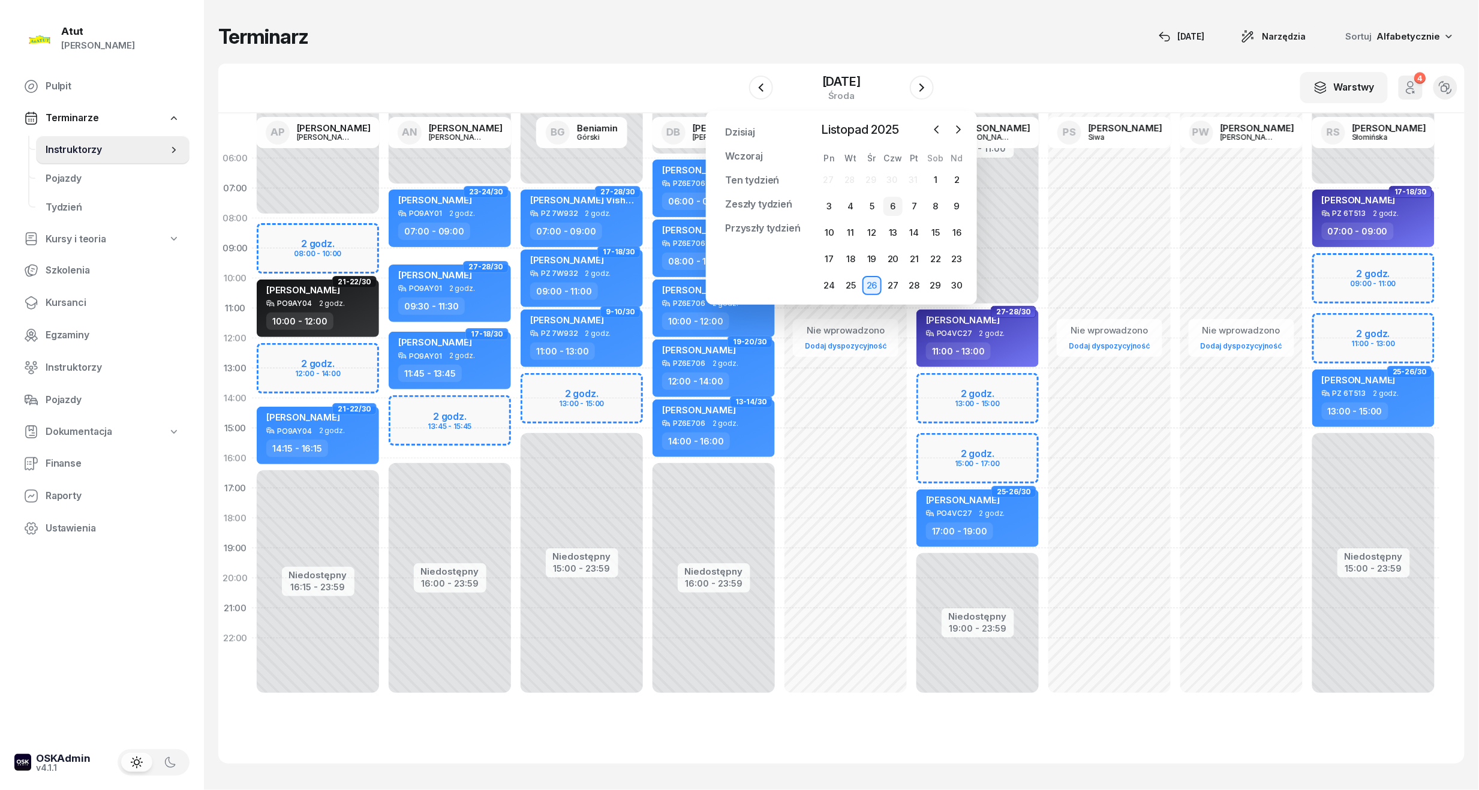
click at [895, 209] on div "6" at bounding box center [892, 206] width 19 height 19
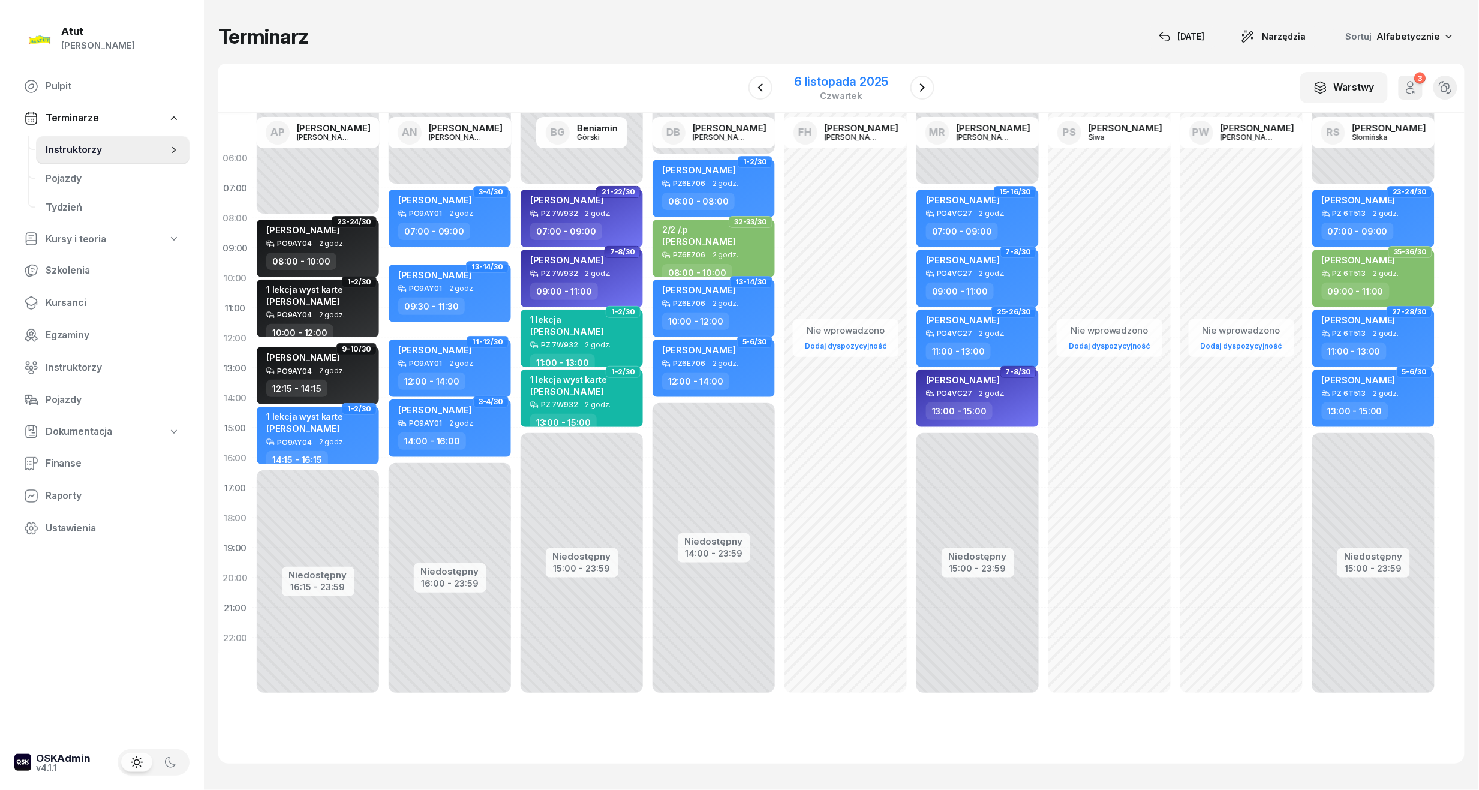
click at [865, 80] on div "6 listopada 2025" at bounding box center [841, 82] width 94 height 12
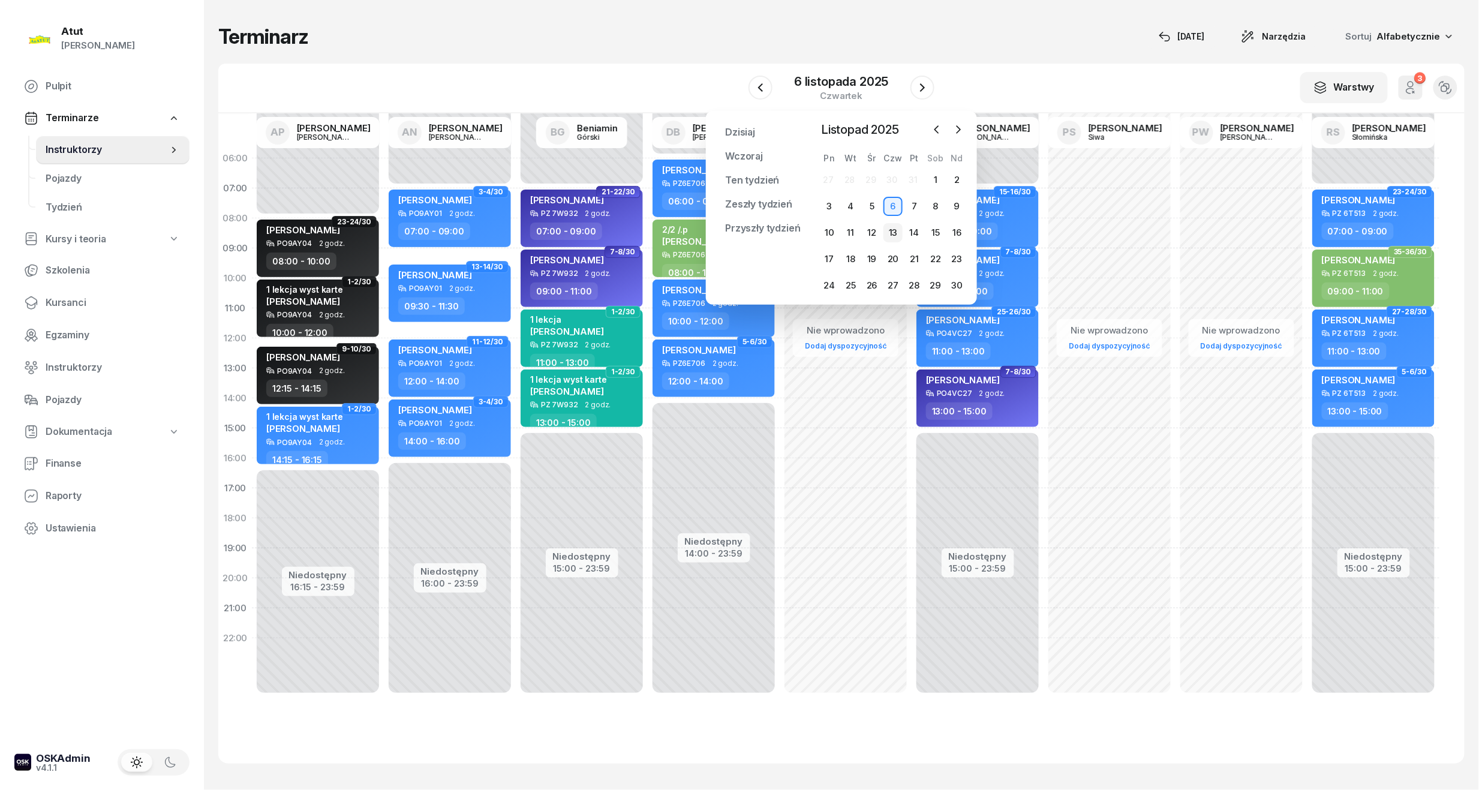
click at [896, 238] on div "13" at bounding box center [892, 232] width 19 height 19
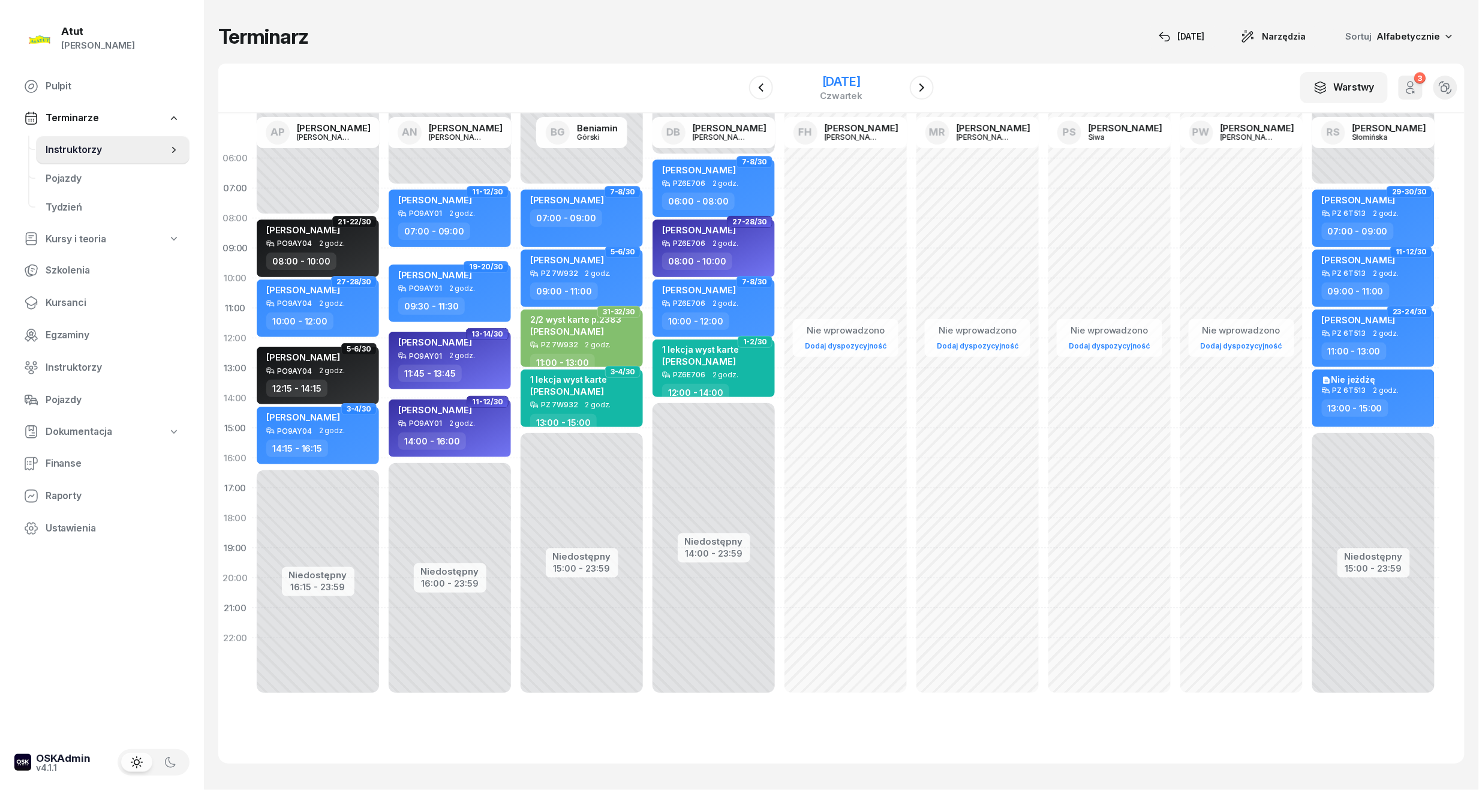
click at [861, 82] on div "[DATE]" at bounding box center [841, 82] width 43 height 12
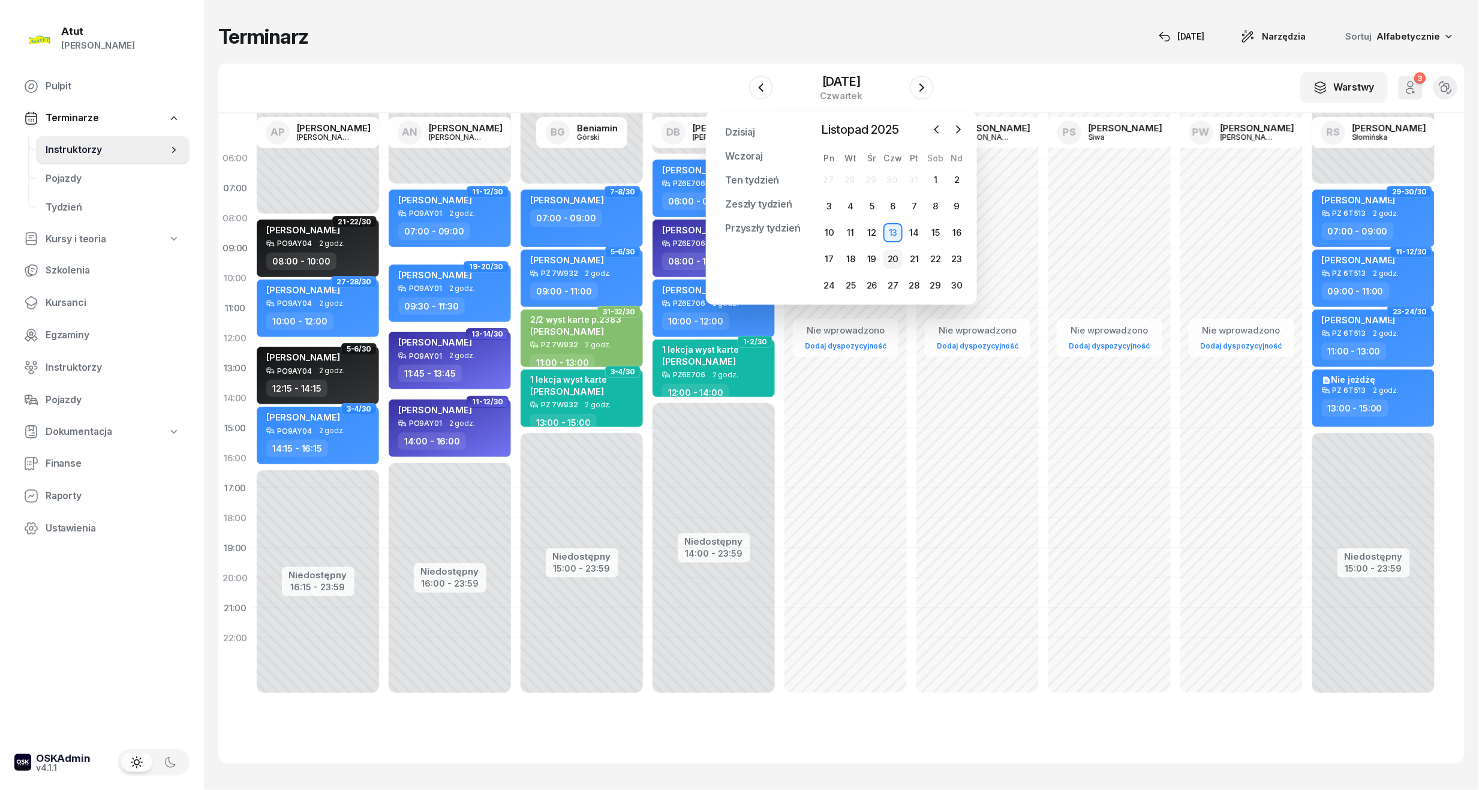
click at [893, 254] on div "20" at bounding box center [892, 258] width 19 height 19
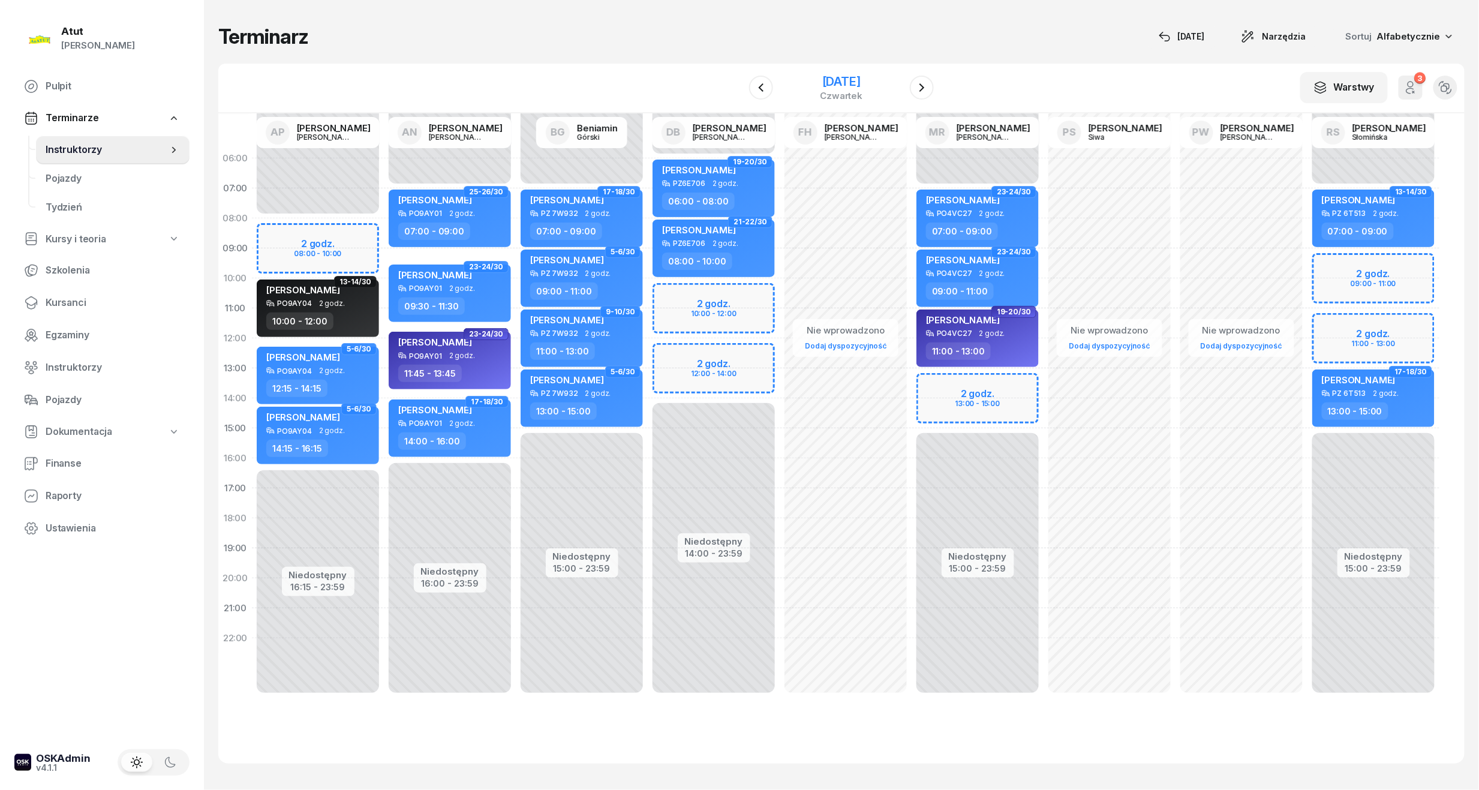
click at [851, 84] on div "[DATE]" at bounding box center [841, 82] width 43 height 12
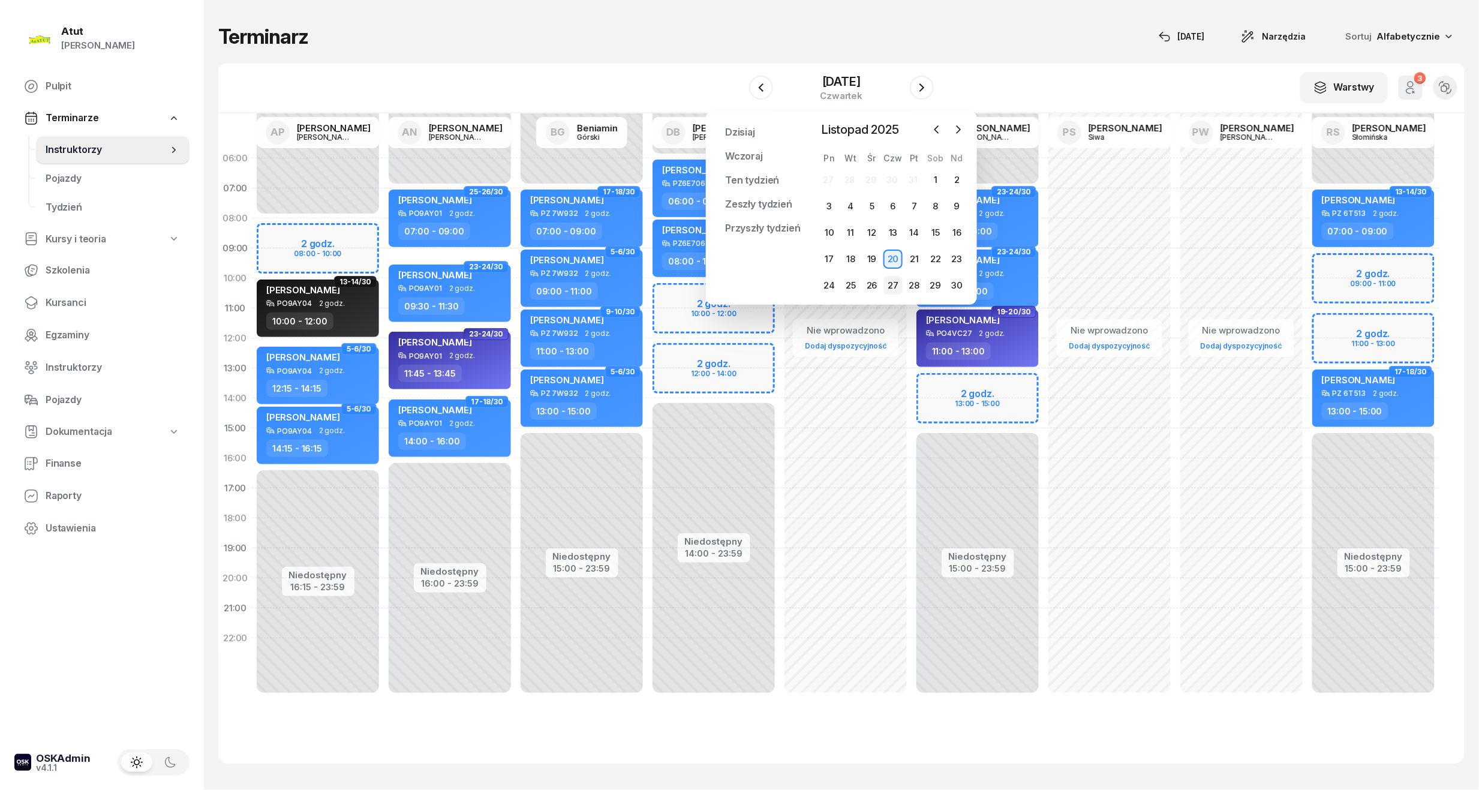
click at [893, 286] on div "27" at bounding box center [892, 285] width 19 height 19
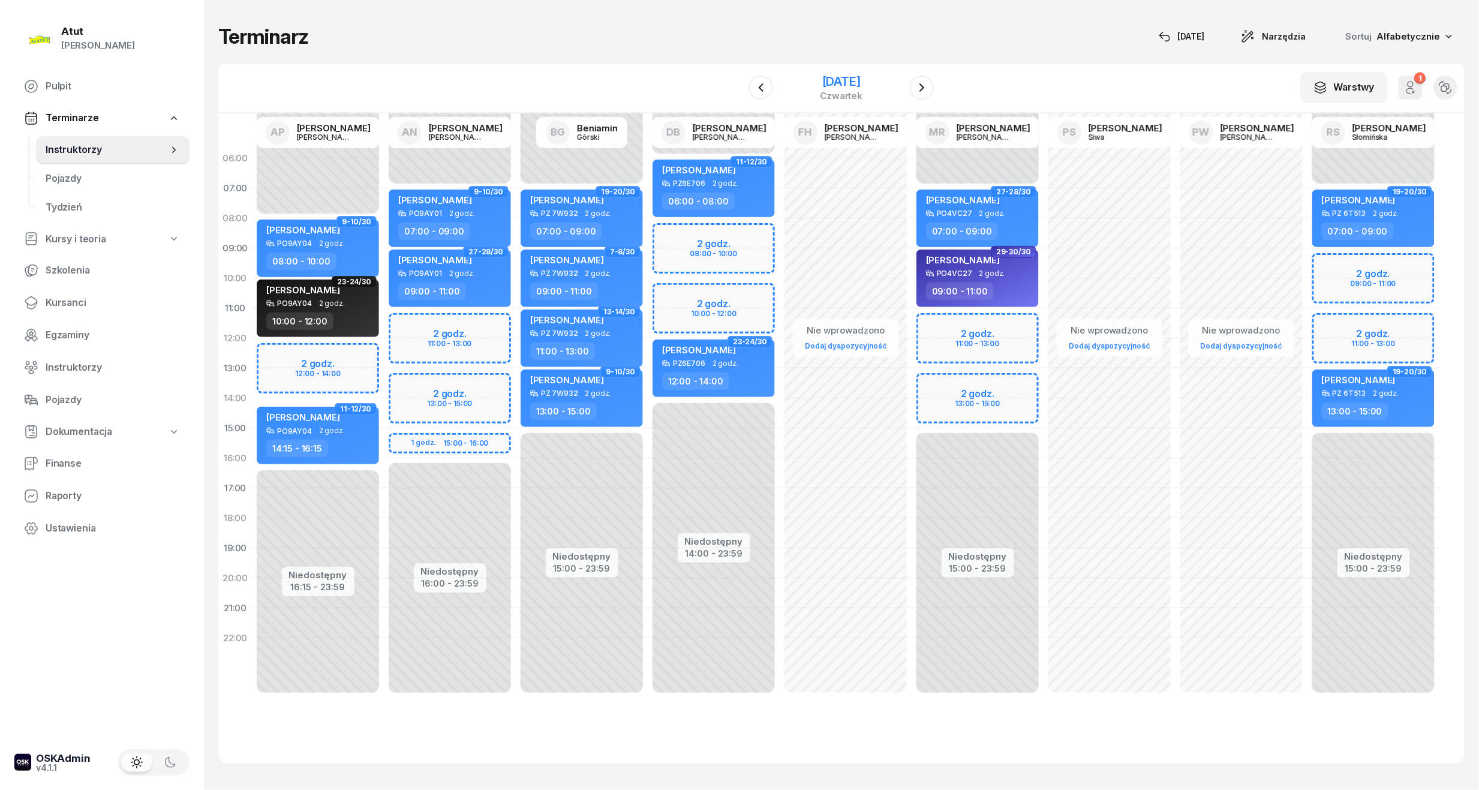
click at [820, 76] on div "[DATE]" at bounding box center [841, 82] width 43 height 12
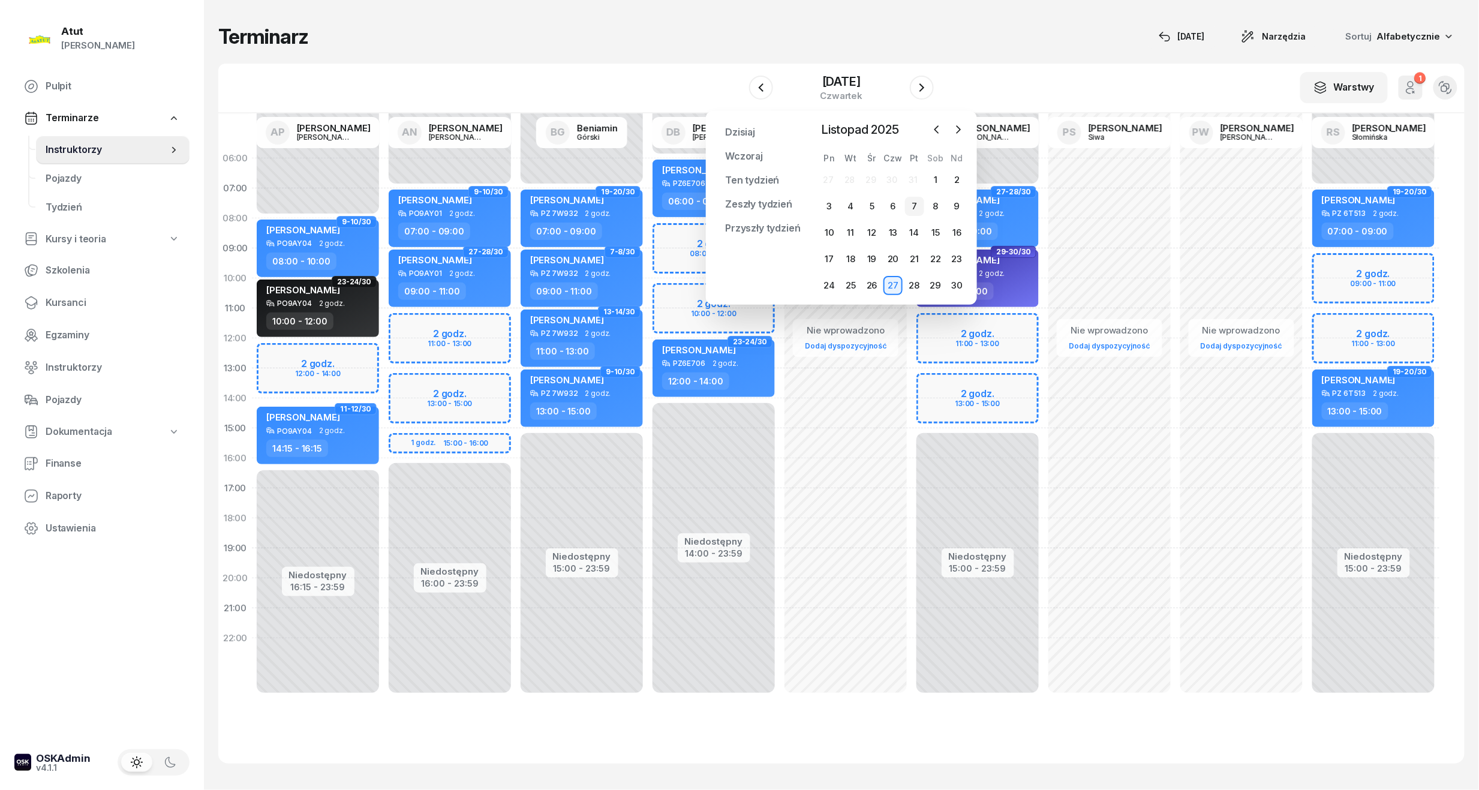
click at [919, 209] on div "7" at bounding box center [914, 206] width 19 height 19
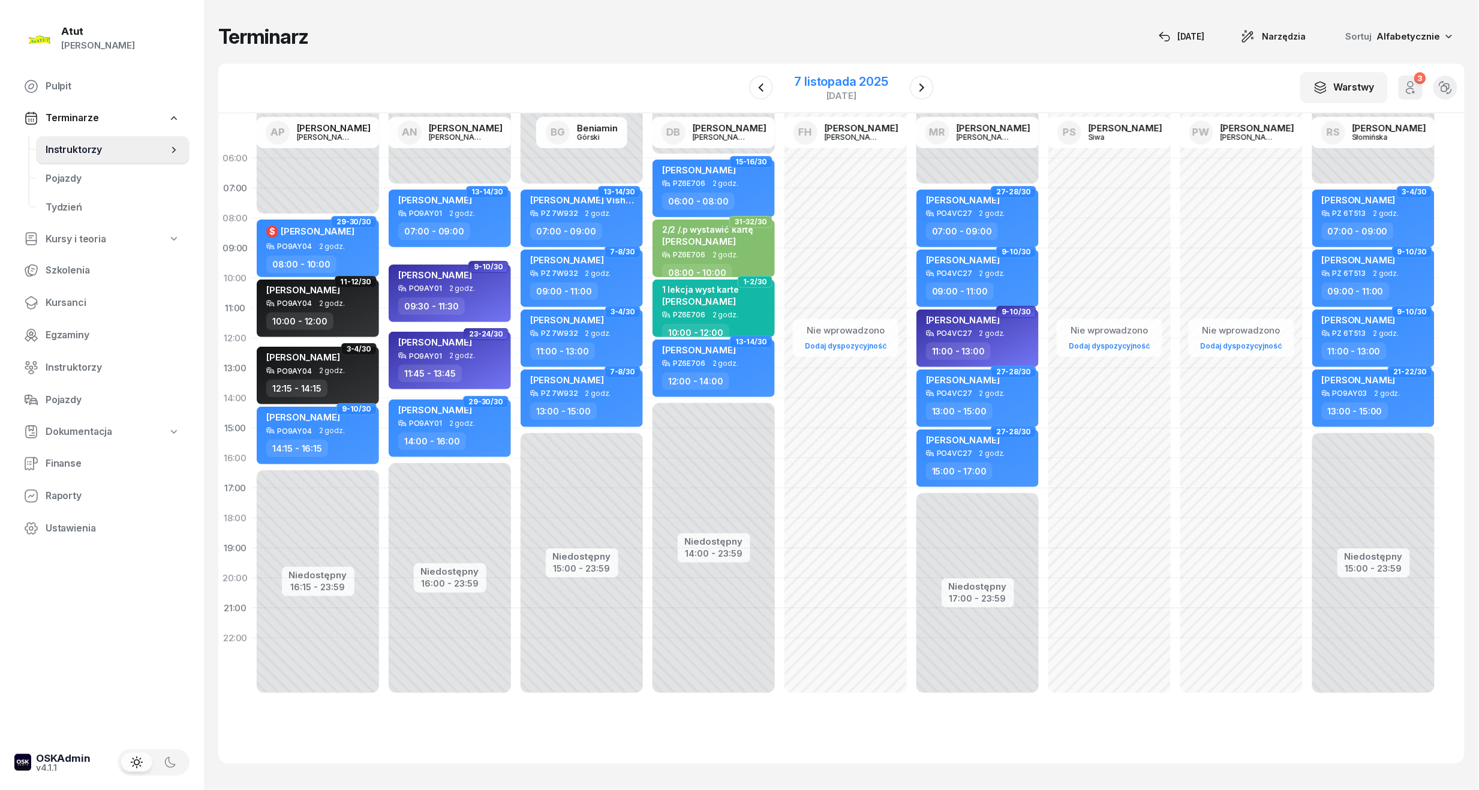
click at [847, 85] on div "7 listopada 2025" at bounding box center [841, 82] width 94 height 12
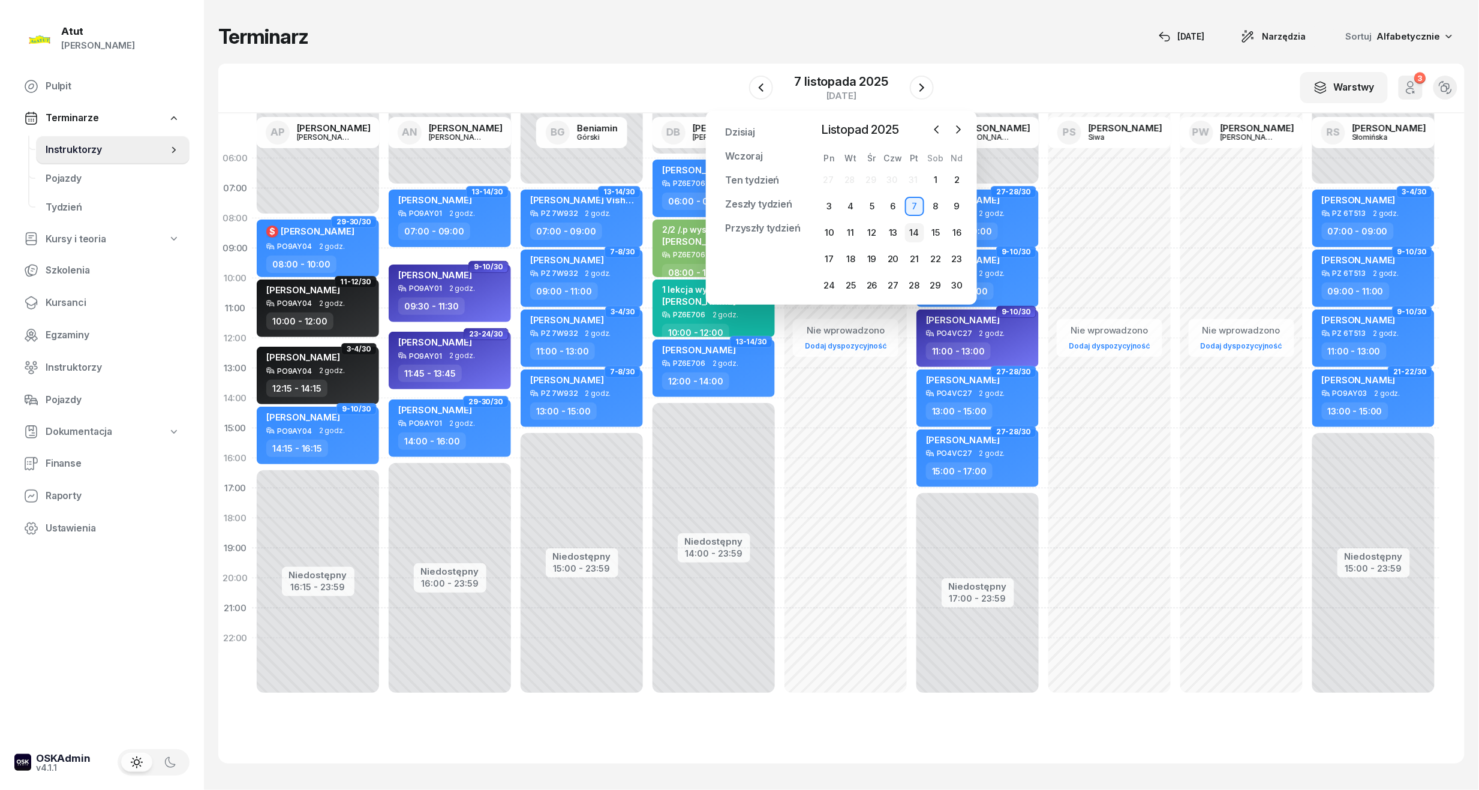
click at [912, 234] on div "14" at bounding box center [914, 232] width 19 height 19
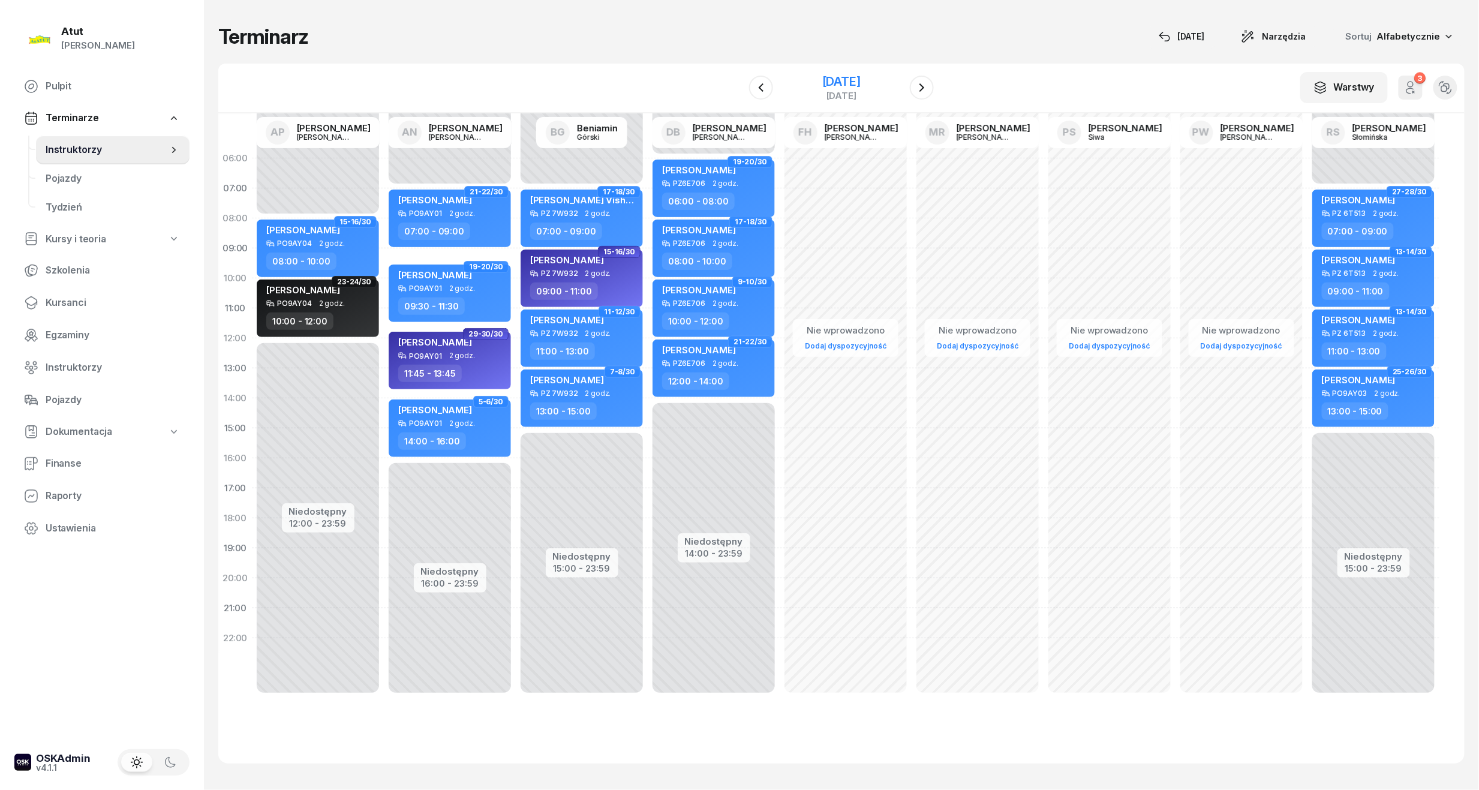
click at [860, 87] on div "[DATE]" at bounding box center [841, 82] width 38 height 12
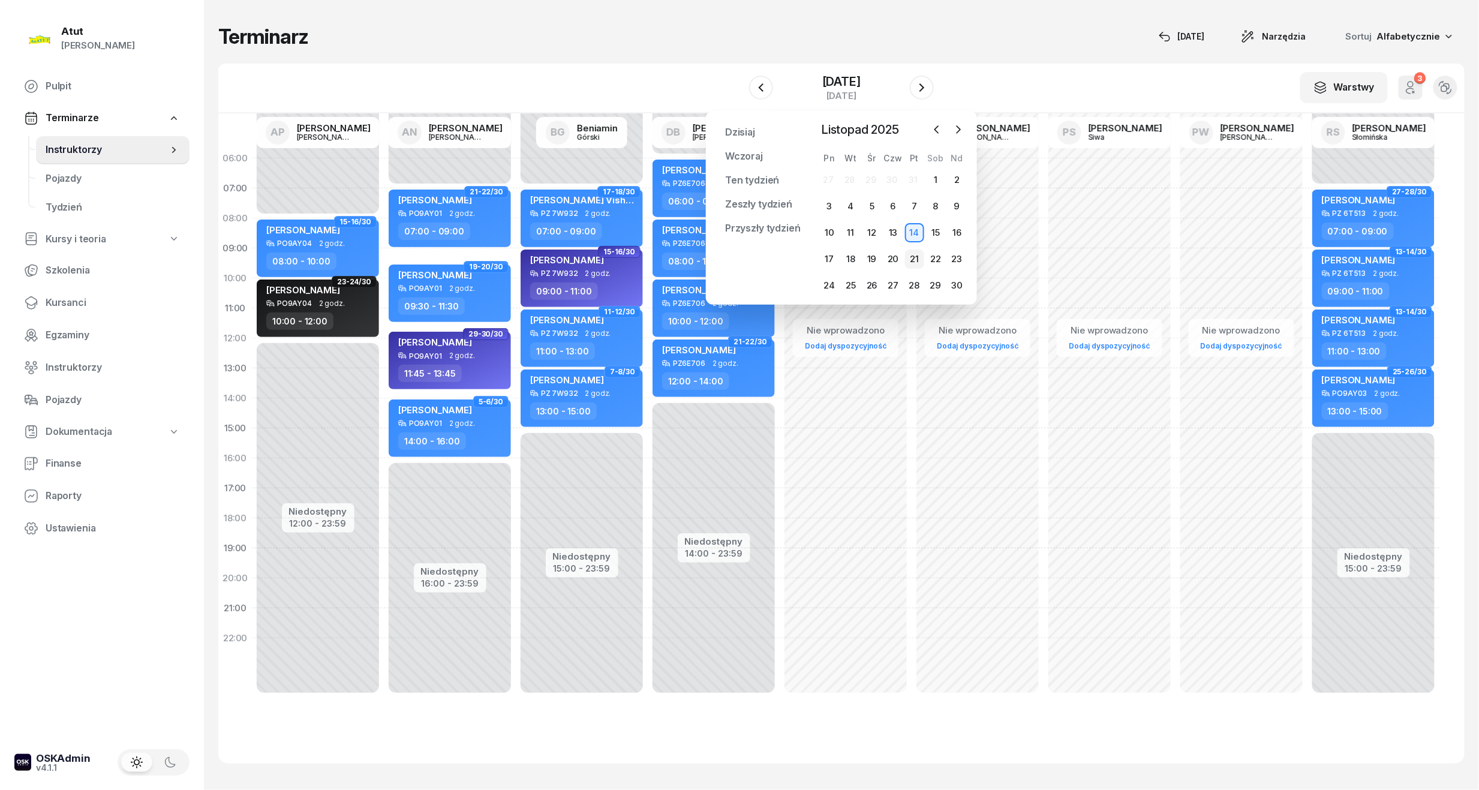
click at [917, 252] on div "21" at bounding box center [914, 258] width 19 height 19
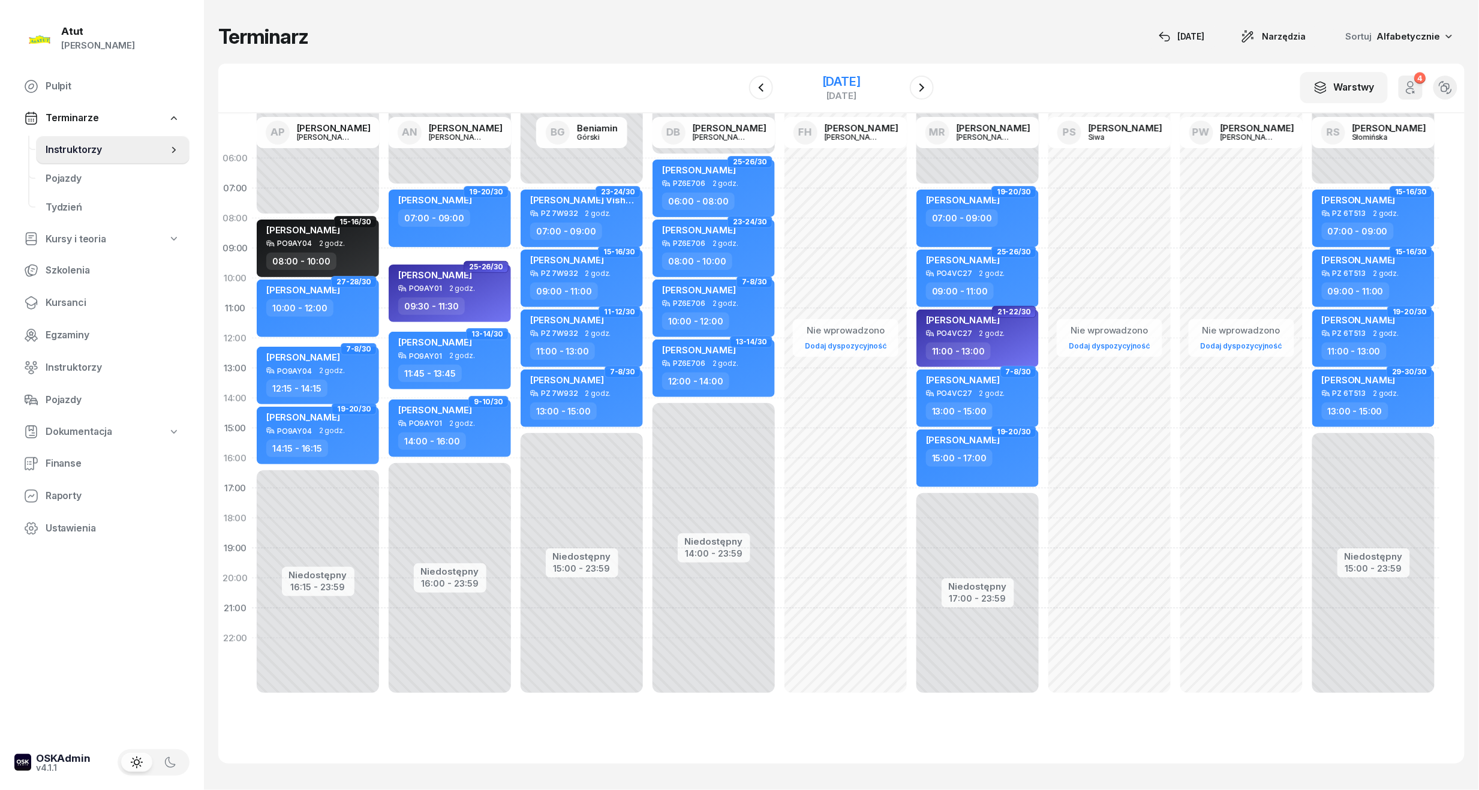
click at [847, 83] on div "[DATE]" at bounding box center [841, 82] width 38 height 12
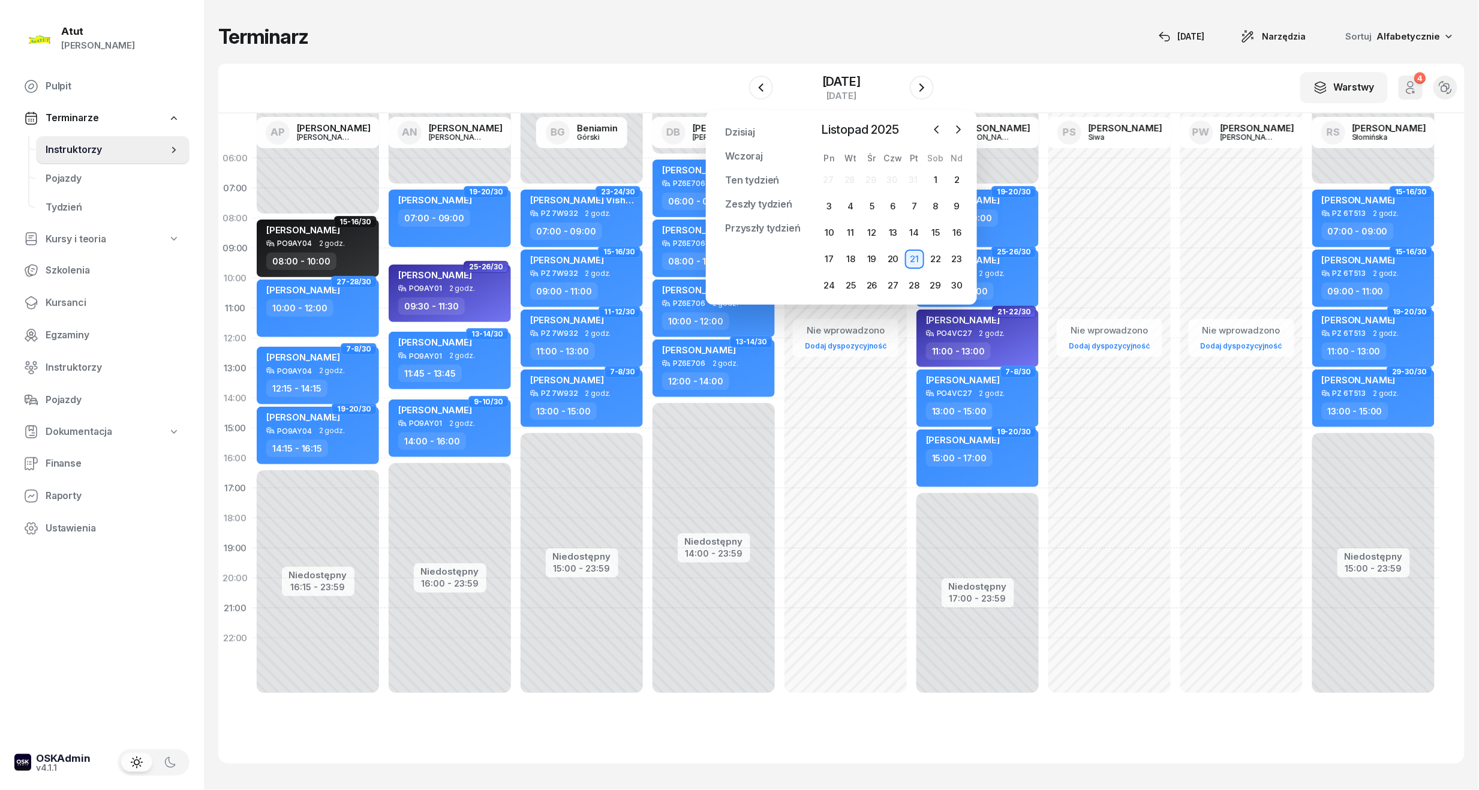
drag, startPoint x: 909, startPoint y: 281, endPoint x: 838, endPoint y: 308, distance: 76.1
click at [909, 282] on div "28" at bounding box center [914, 285] width 19 height 19
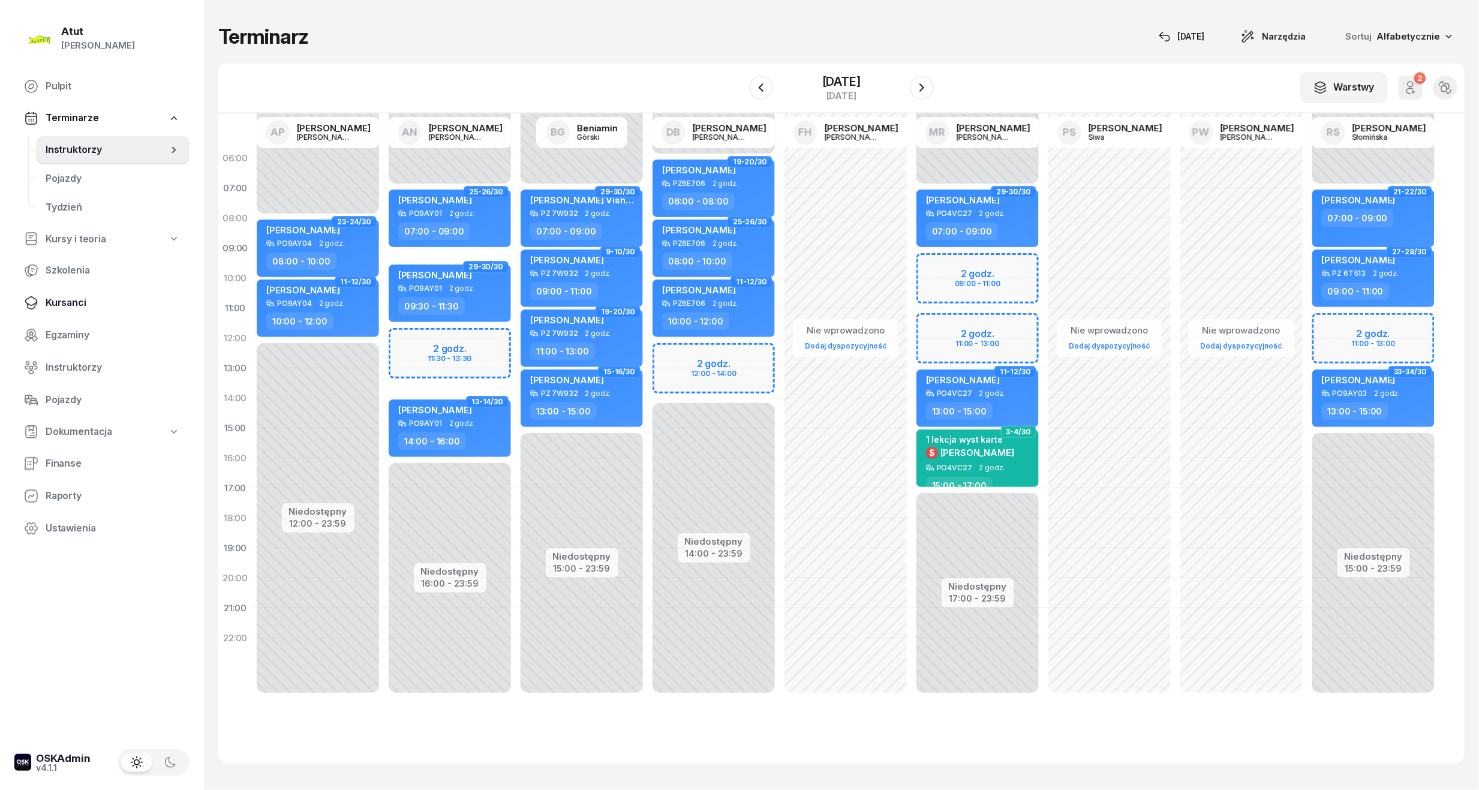
click at [77, 303] on span "Kursanci" at bounding box center [113, 303] width 134 height 16
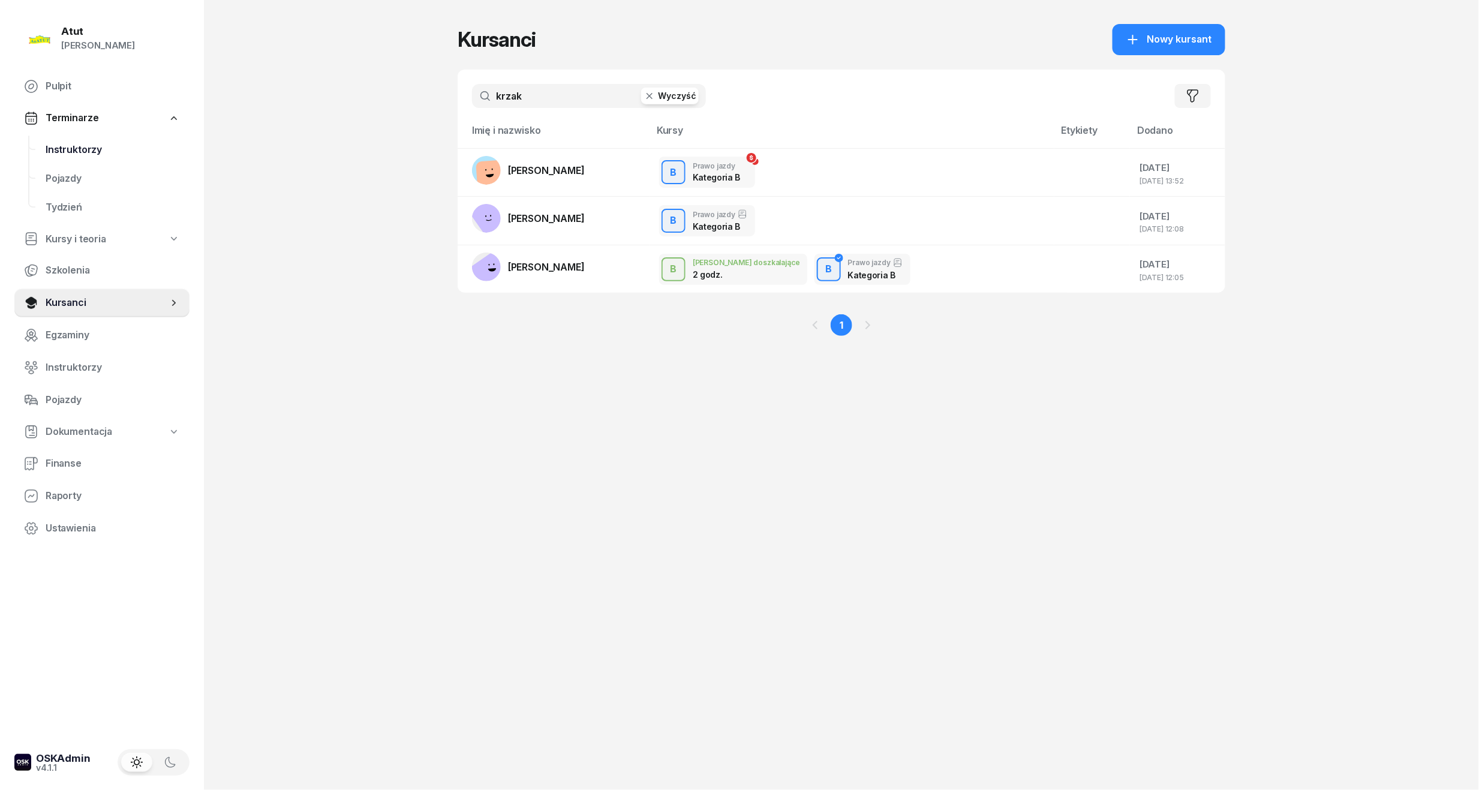
click at [84, 145] on span "Instruktorzy" at bounding box center [113, 150] width 134 height 16
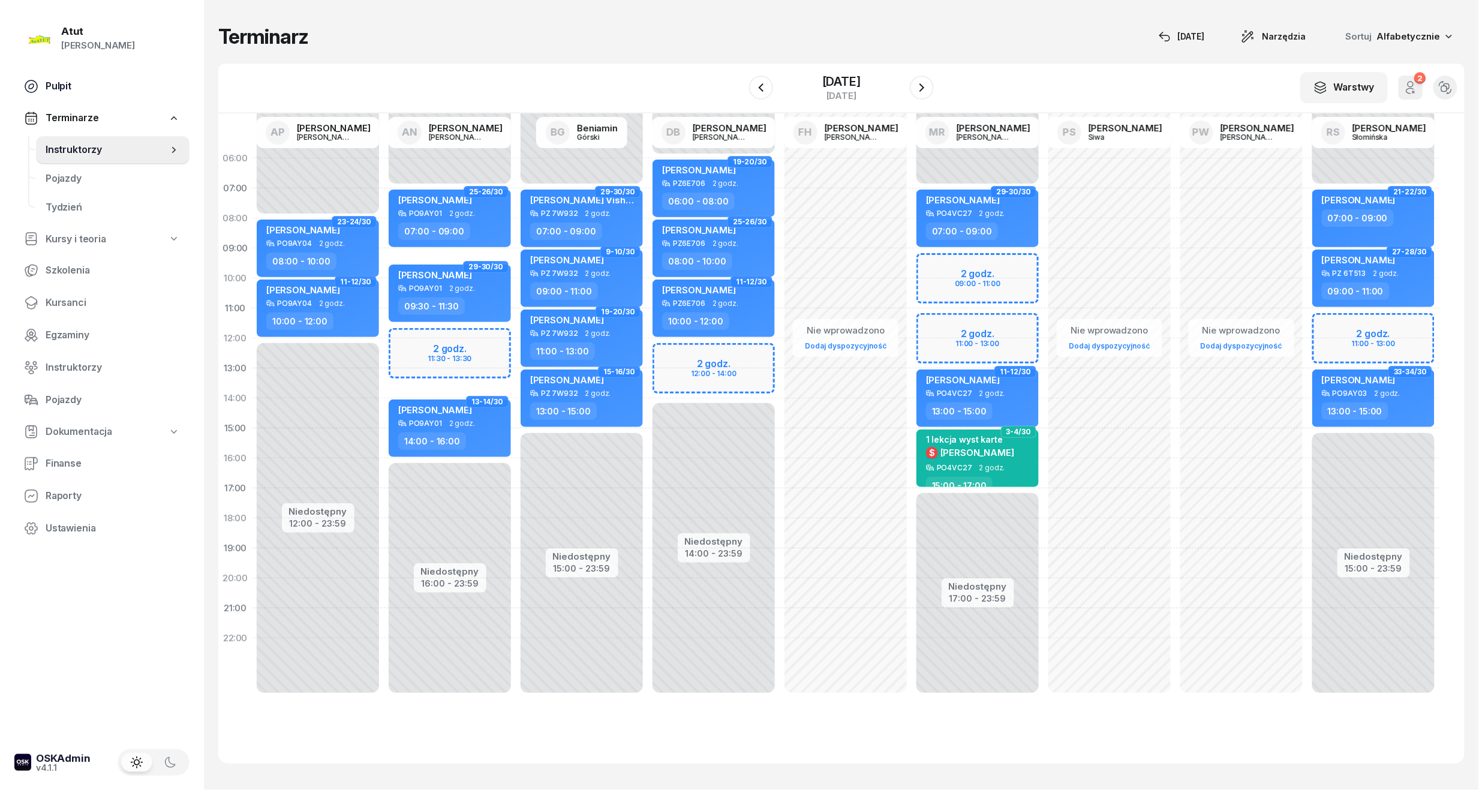
click at [61, 82] on span "Pulpit" at bounding box center [113, 87] width 134 height 16
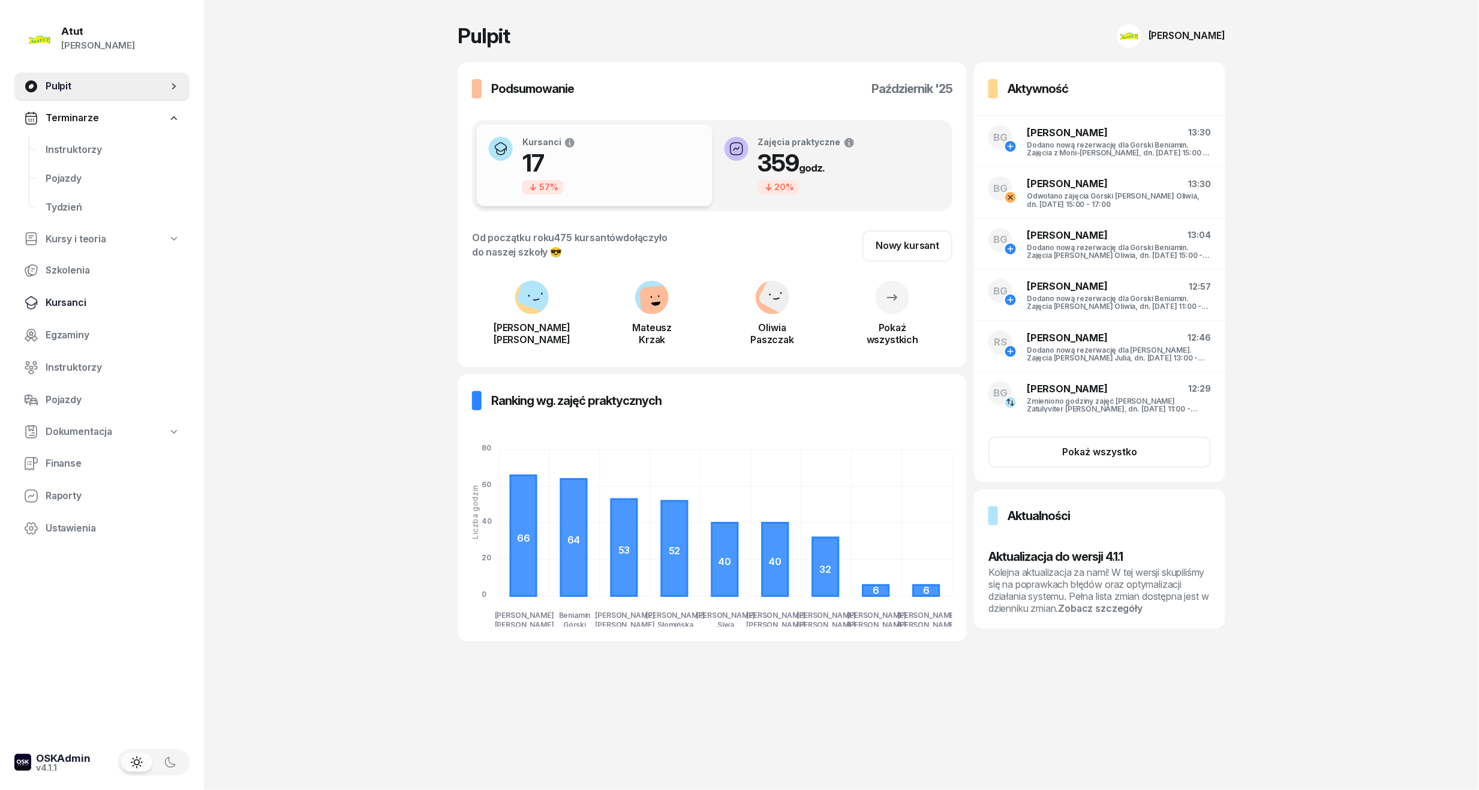
drag, startPoint x: 50, startPoint y: 305, endPoint x: 78, endPoint y: 303, distance: 27.7
click at [51, 305] on span "Kursanci" at bounding box center [113, 303] width 134 height 16
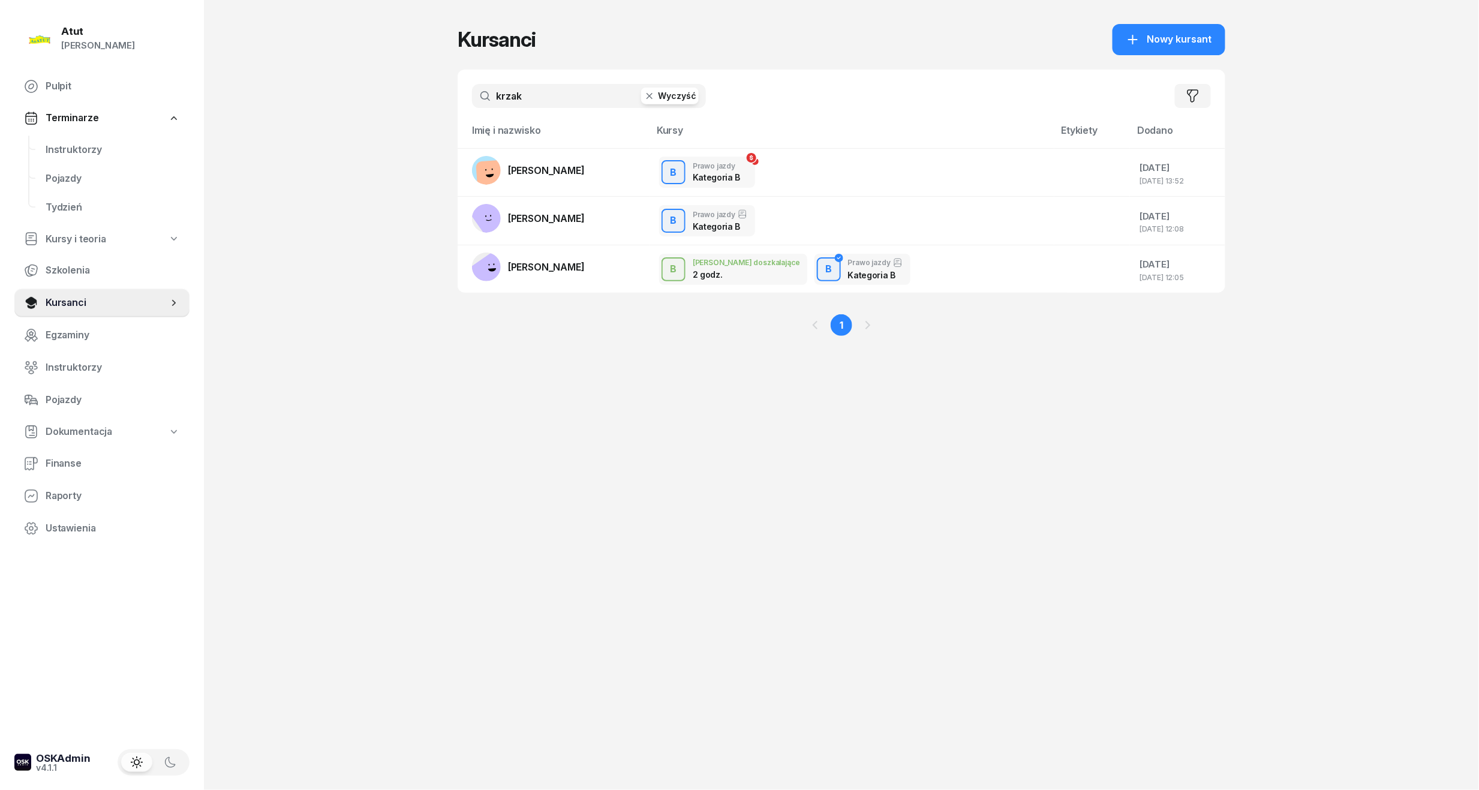
drag, startPoint x: 549, startPoint y: 94, endPoint x: 10, endPoint y: 101, distance: 539.7
click at [11, 101] on div "Atut Paulina Lis Pulpit Terminarze Instruktorzy Pojazdy Tydzień Kursy i teoria …" at bounding box center [739, 395] width 1479 height 790
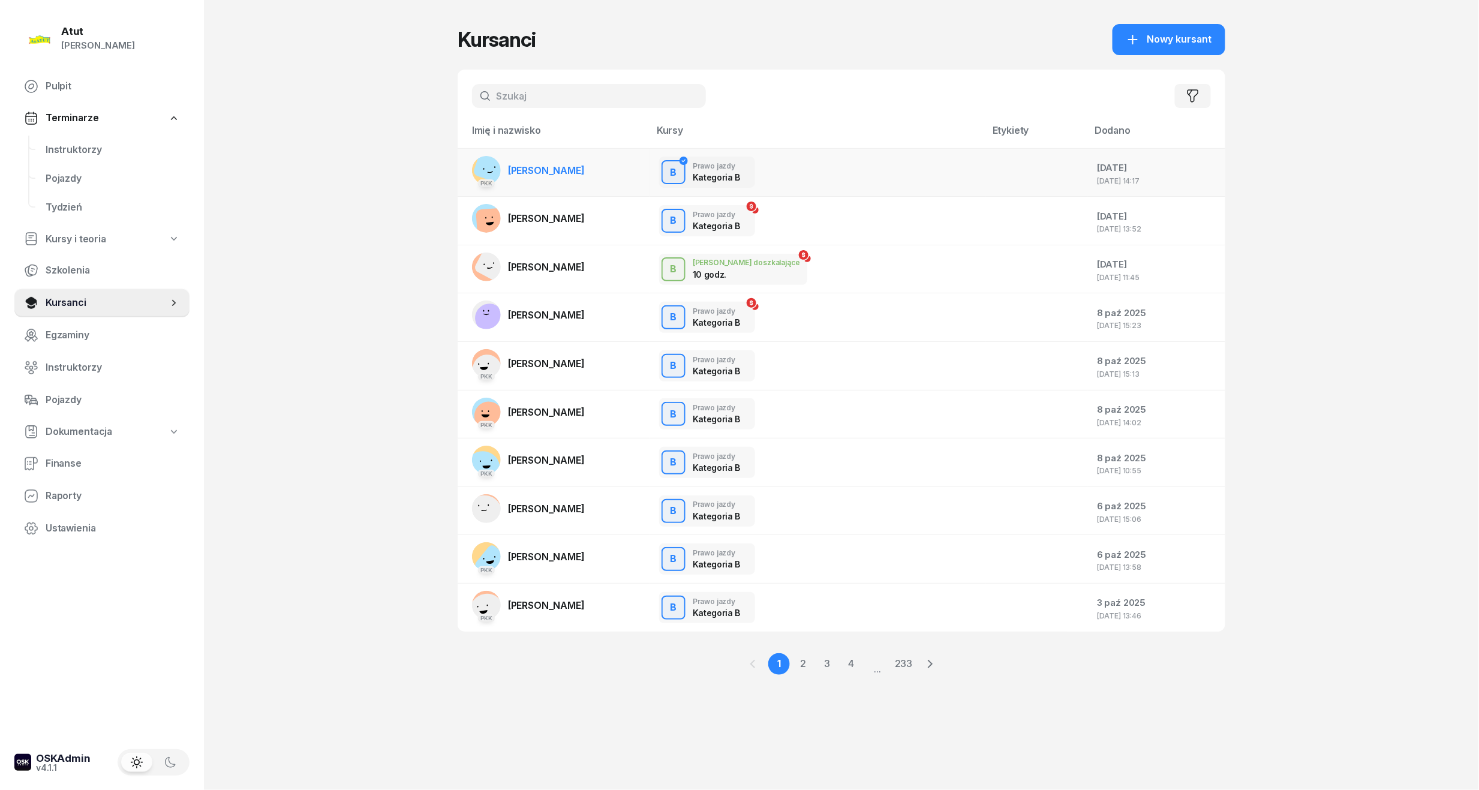
click at [512, 170] on span "Olga Skrzydlewska" at bounding box center [546, 170] width 77 height 12
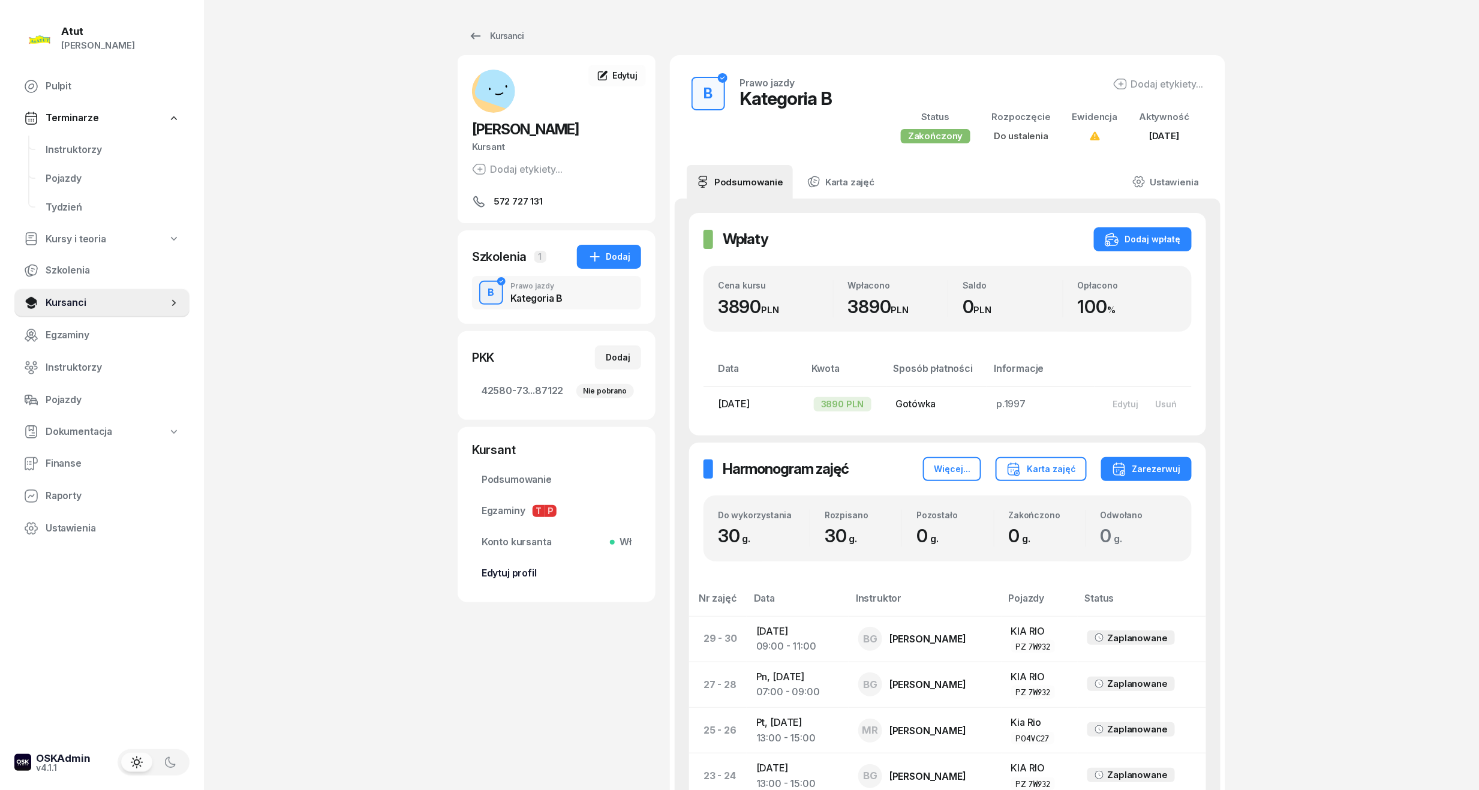
click at [523, 581] on link "Edytuj profil" at bounding box center [556, 573] width 169 height 29
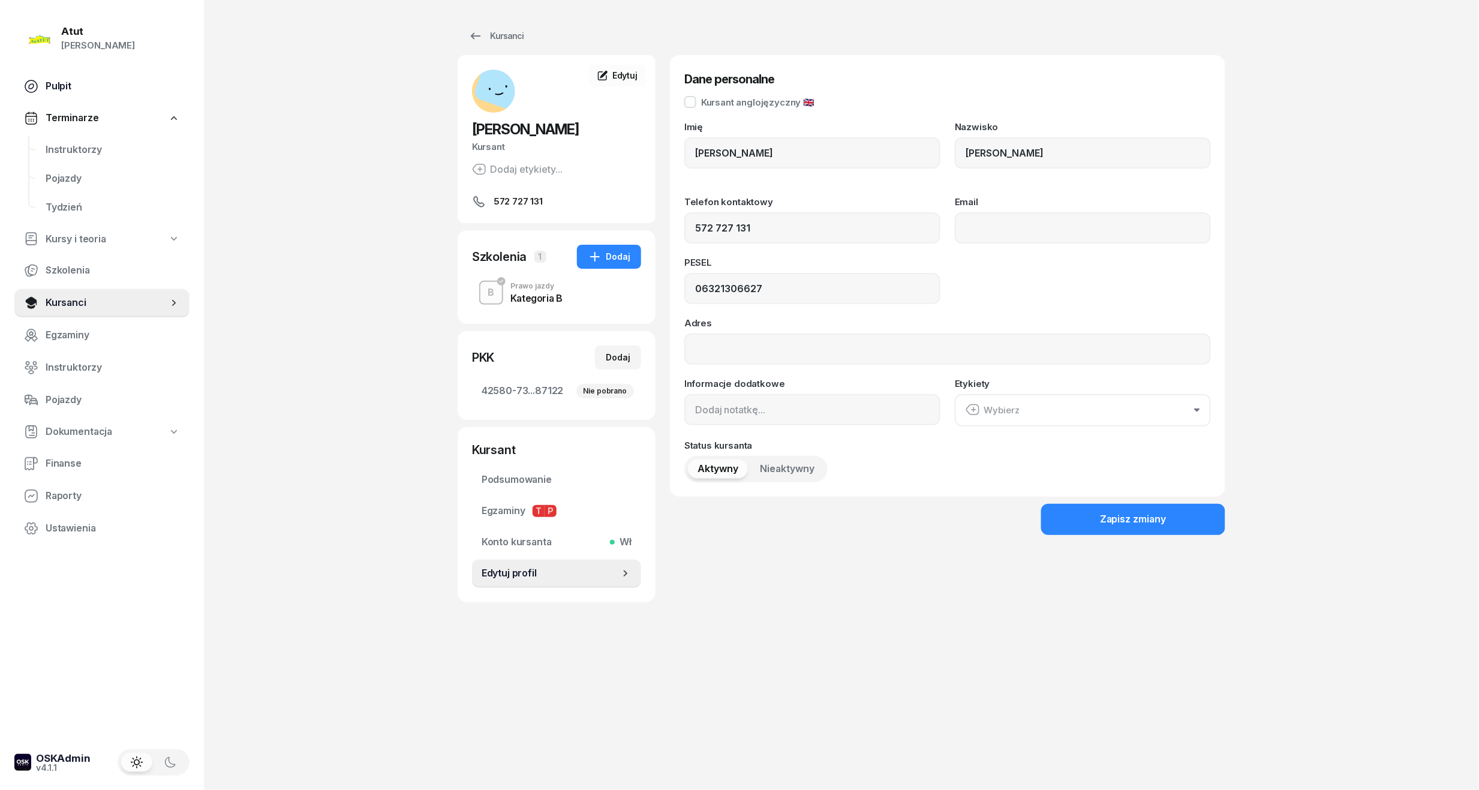
click at [44, 94] on link "Pulpit" at bounding box center [101, 86] width 175 height 29
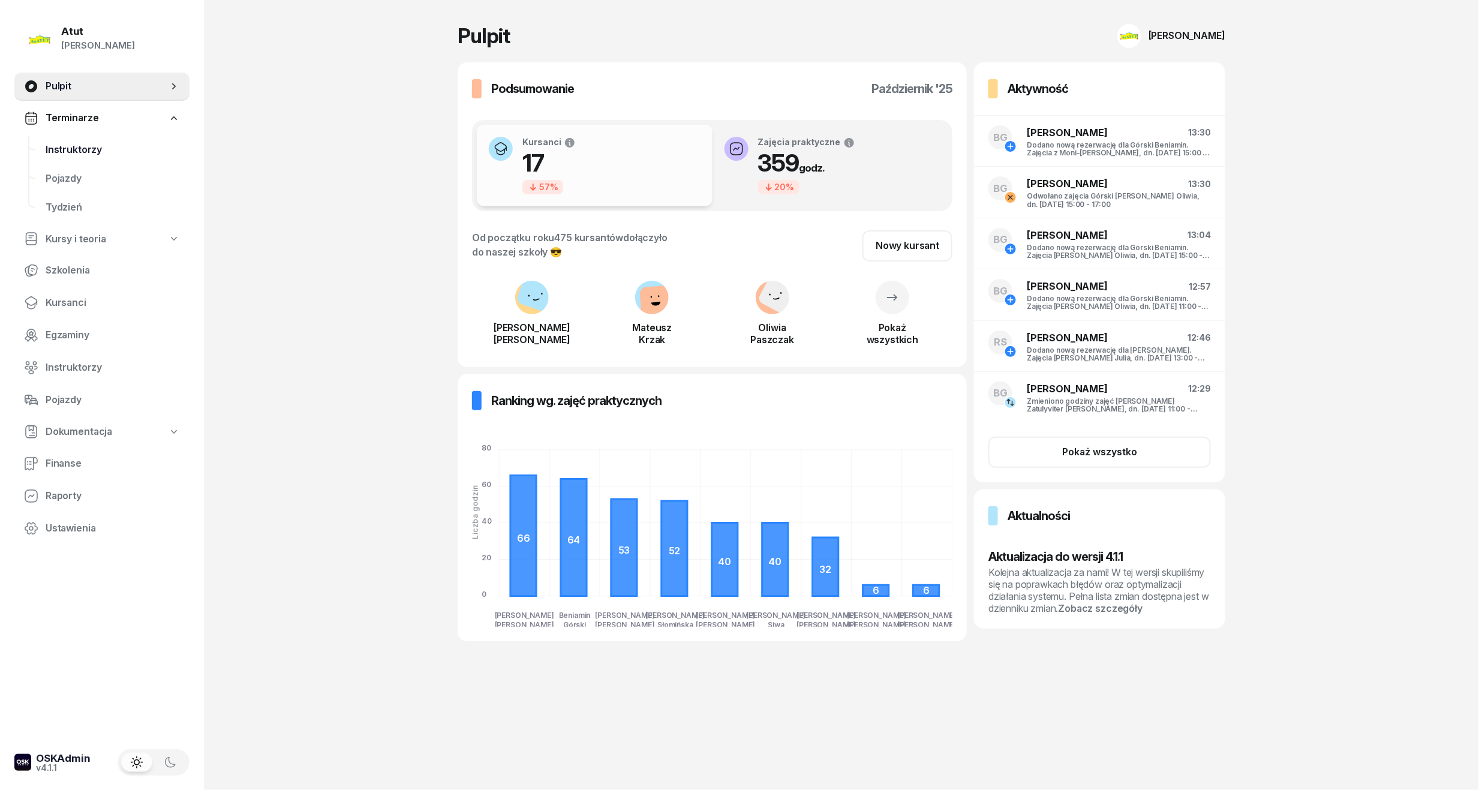
click at [73, 159] on link "Instruktorzy" at bounding box center [112, 150] width 153 height 29
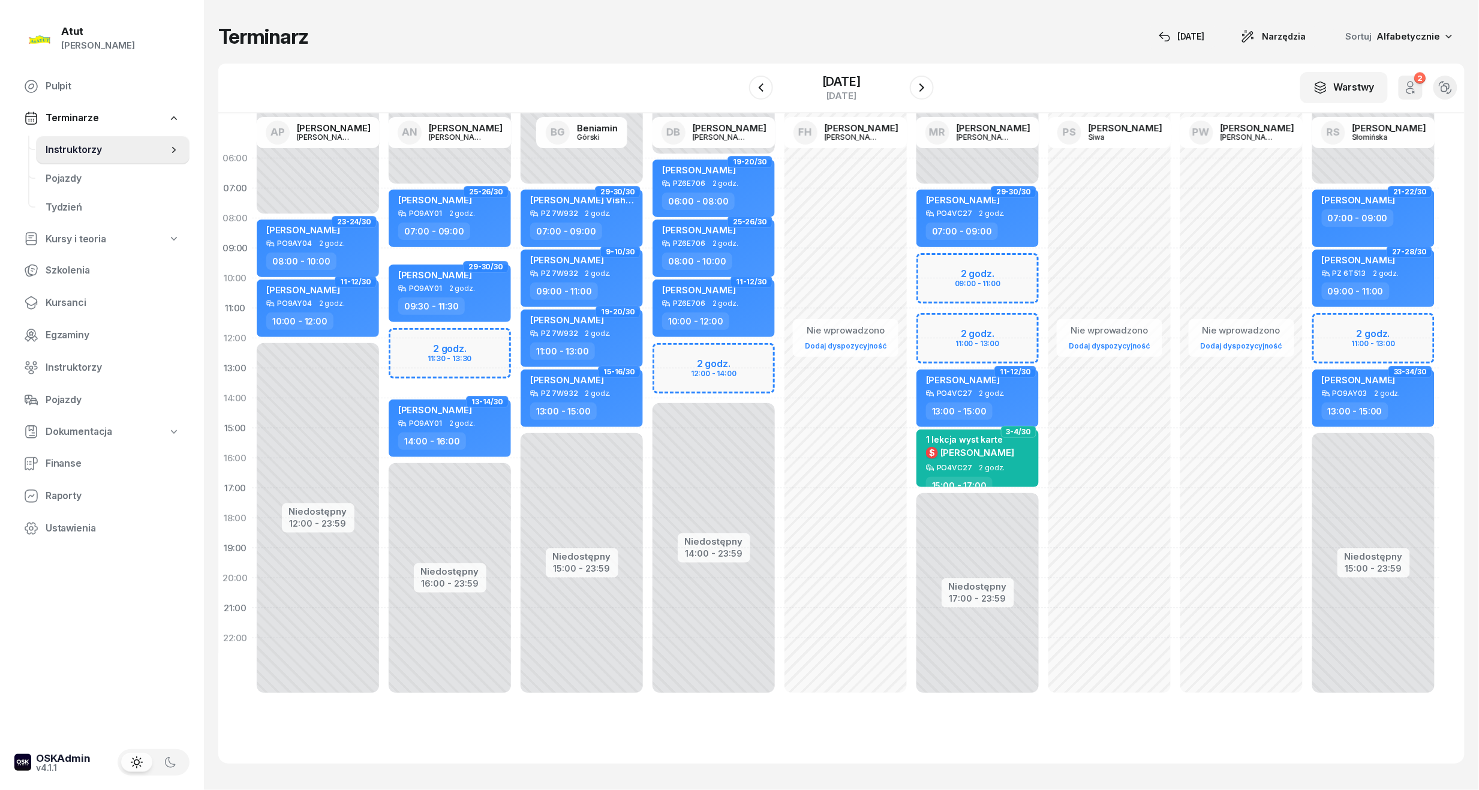
drag, startPoint x: 68, startPoint y: 295, endPoint x: 234, endPoint y: 214, distance: 184.2
click at [68, 295] on span "Kursanci" at bounding box center [113, 303] width 134 height 16
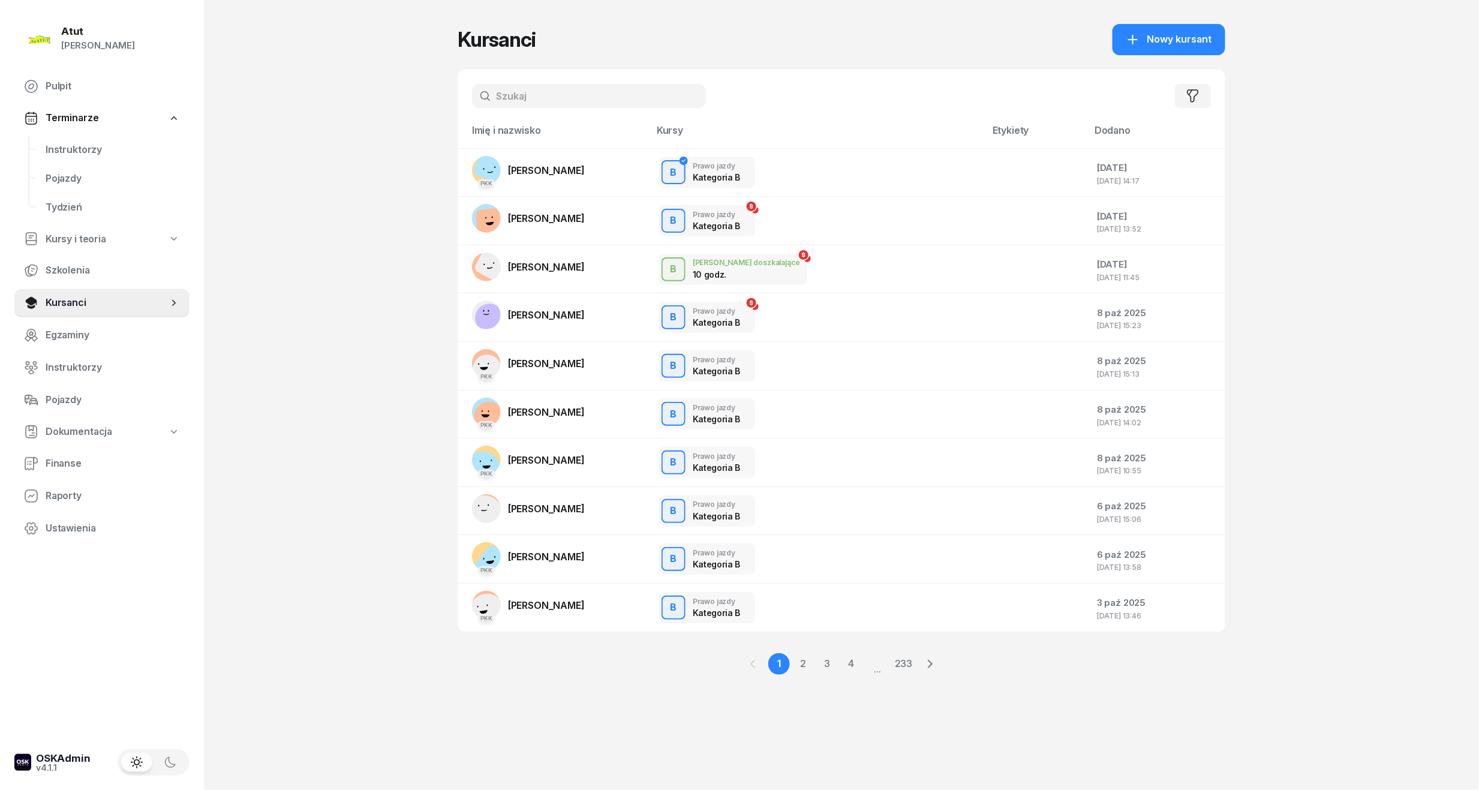
click at [512, 98] on input "text" at bounding box center [589, 96] width 234 height 24
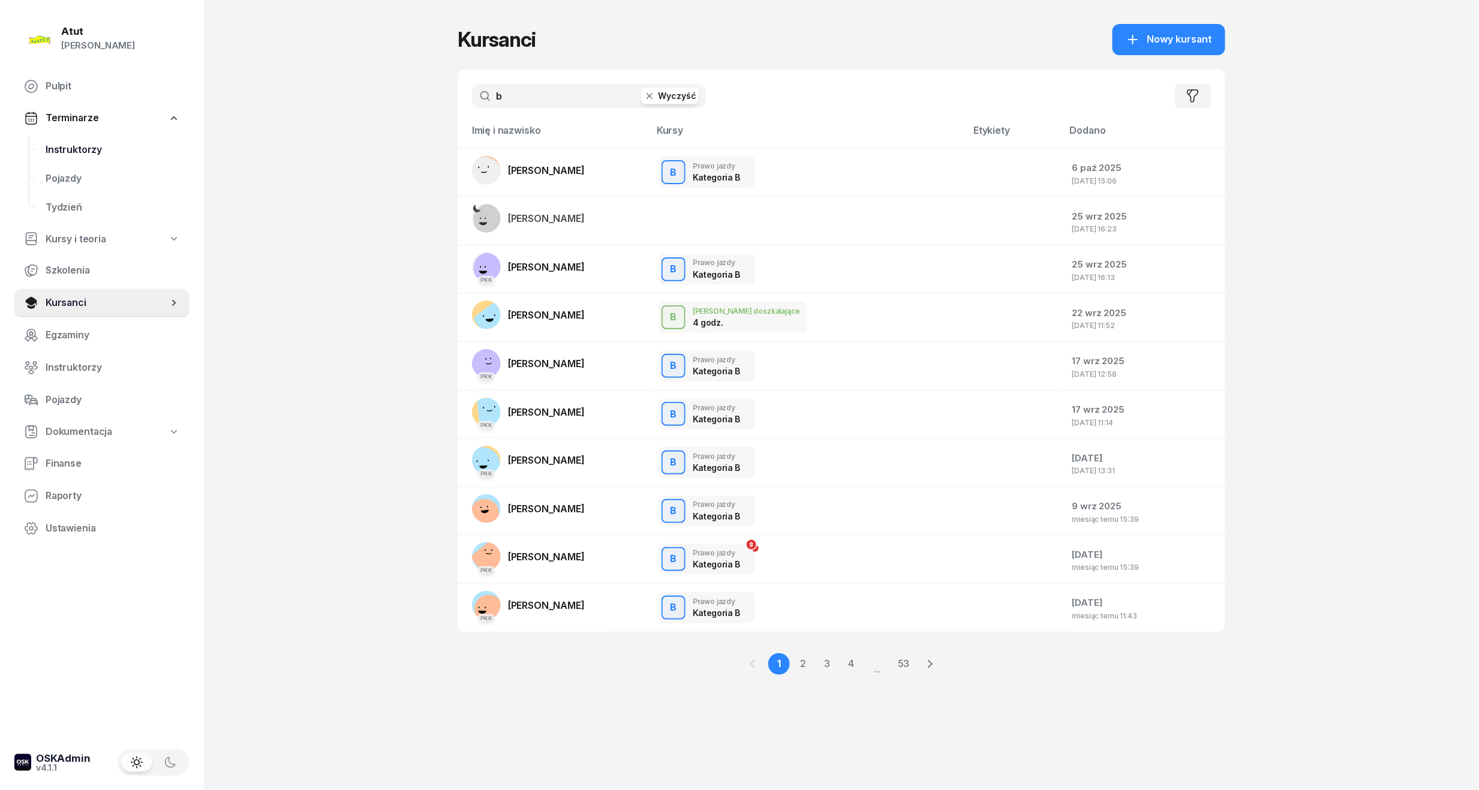
type input "b"
click at [73, 136] on link "Instruktorzy" at bounding box center [112, 150] width 153 height 29
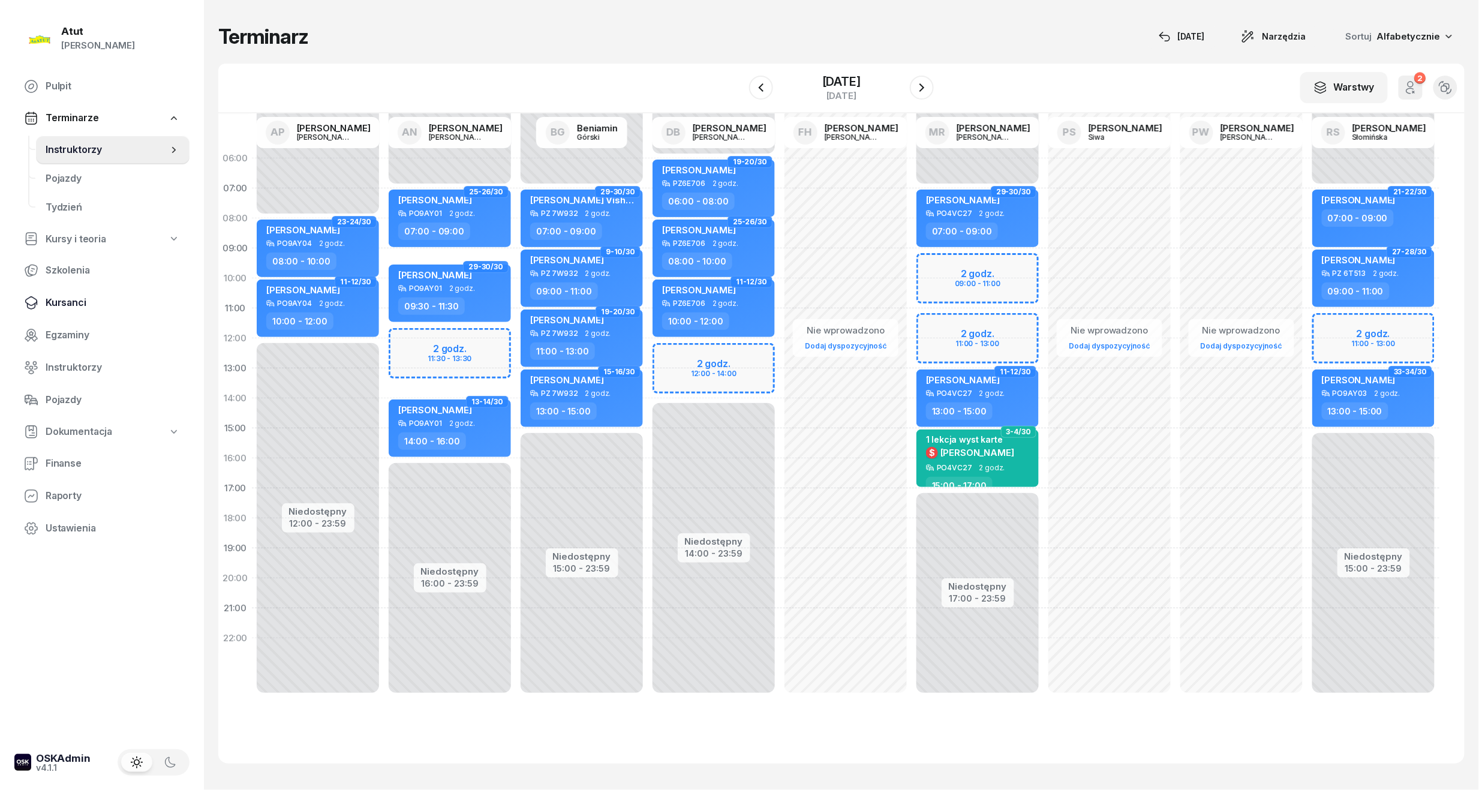
click at [64, 297] on span "Kursanci" at bounding box center [113, 303] width 134 height 16
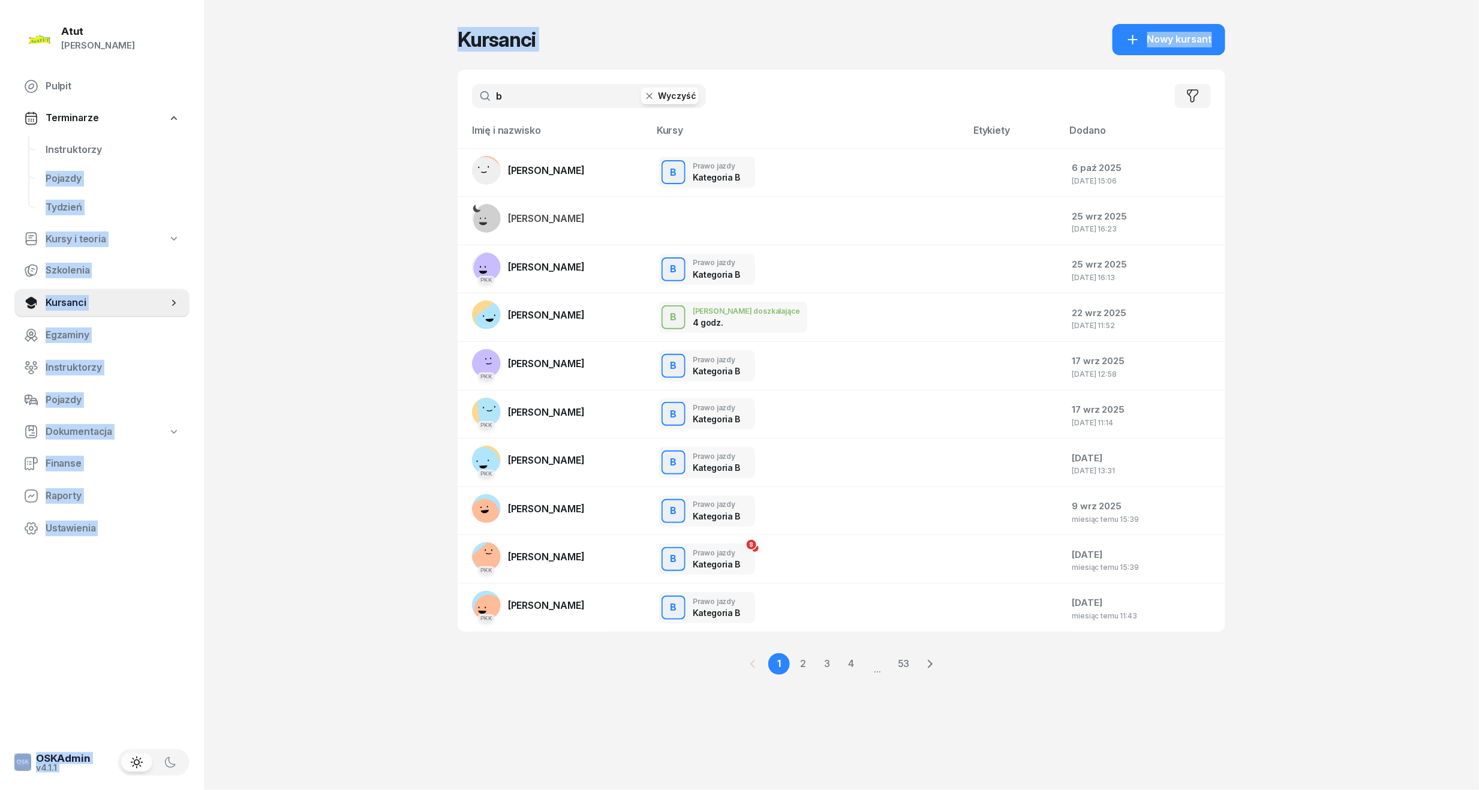
drag, startPoint x: 514, startPoint y: 83, endPoint x: 180, endPoint y: 134, distance: 337.9
click at [180, 134] on div "Atut Paulina Lis Pulpit Terminarze Instruktorzy Pojazdy Tydzień Kursy i teoria …" at bounding box center [739, 395] width 1479 height 790
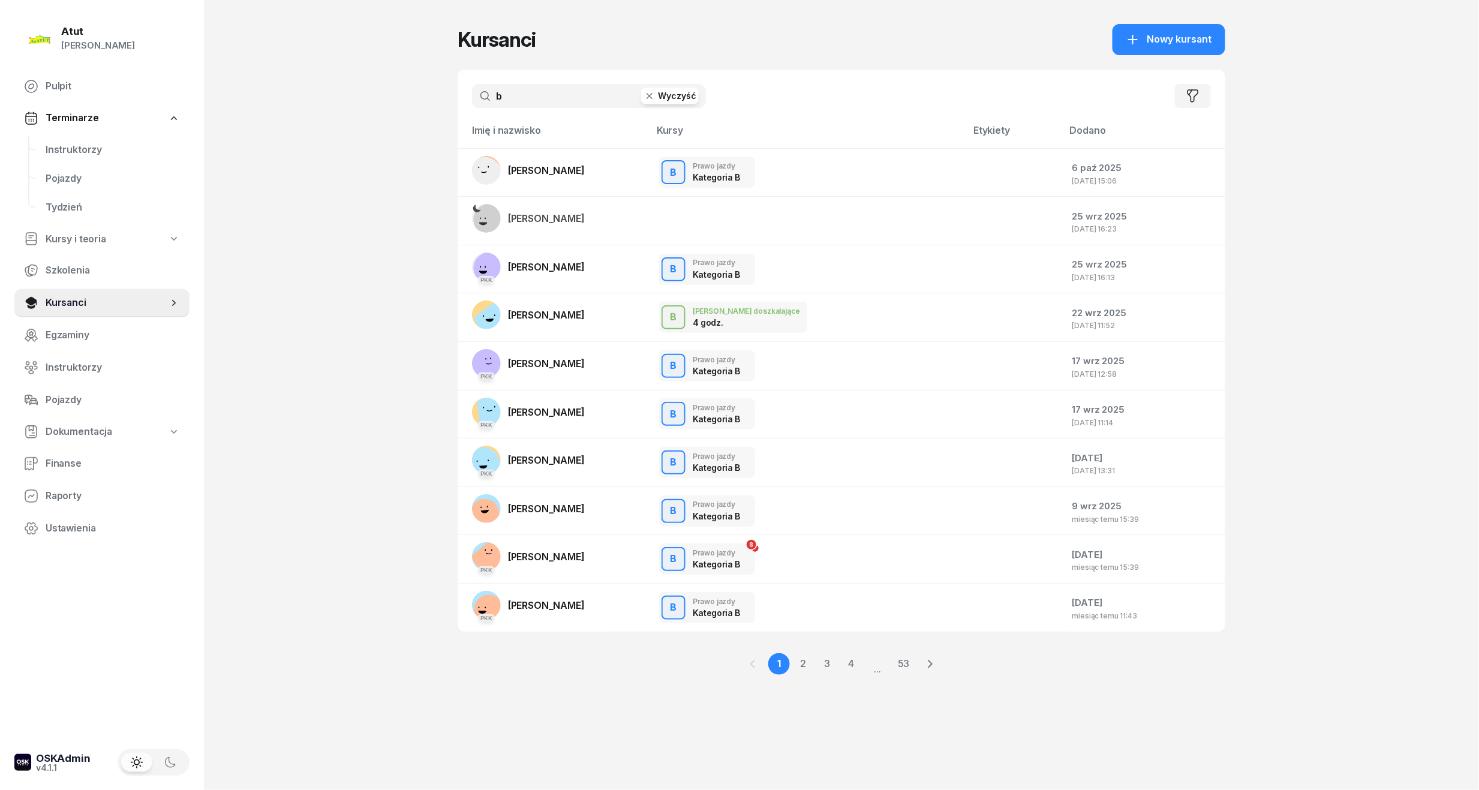
drag, startPoint x: 526, startPoint y: 100, endPoint x: 285, endPoint y: 104, distance: 241.1
click at [285, 104] on div "Atut Paulina Lis Pulpit Terminarze Instruktorzy Pojazdy Tydzień Kursy i teoria …" at bounding box center [739, 395] width 1479 height 790
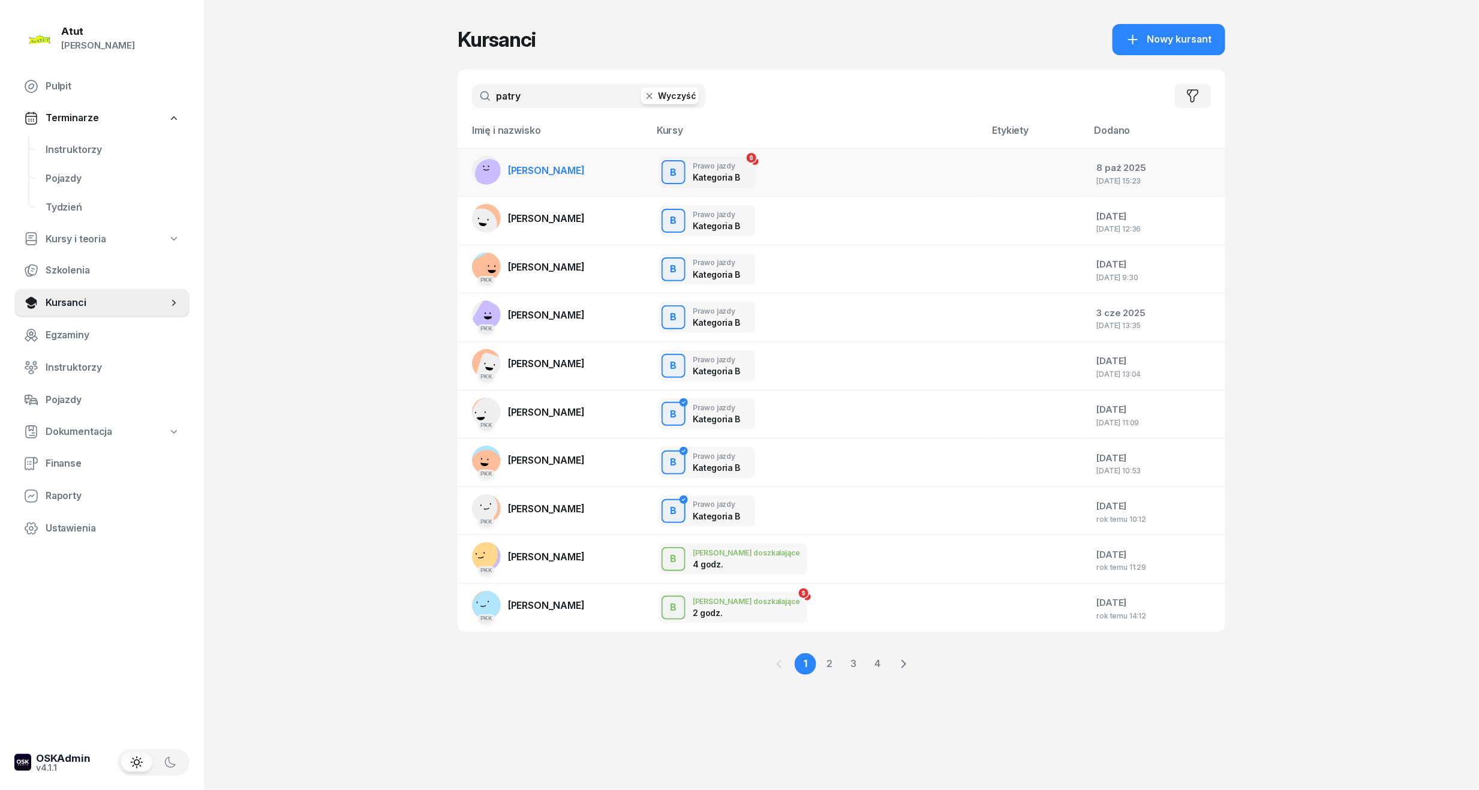
type input "patry"
click at [567, 169] on span "[PERSON_NAME]" at bounding box center [546, 170] width 77 height 12
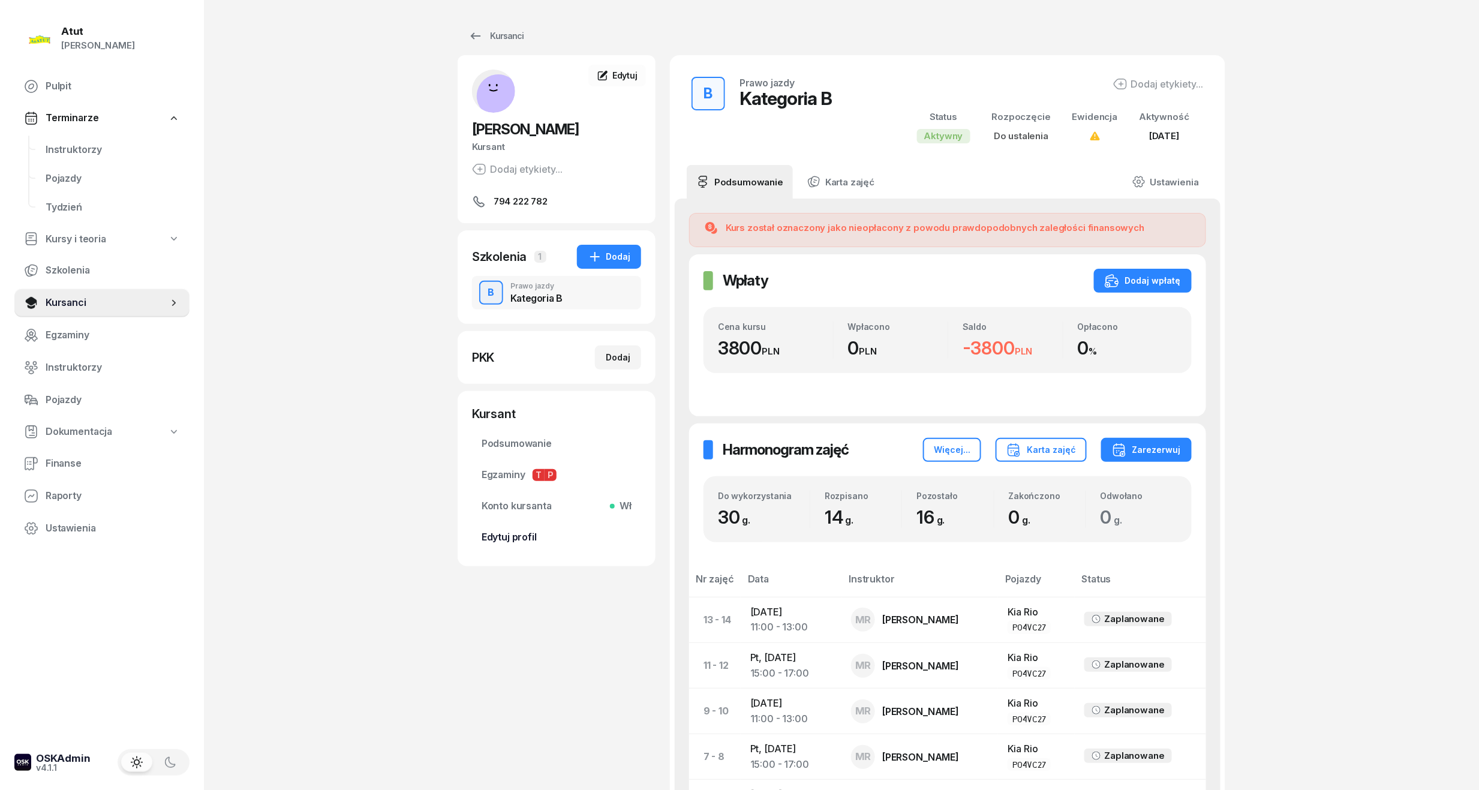
click at [494, 536] on span "Edytuj profil" at bounding box center [556, 537] width 150 height 16
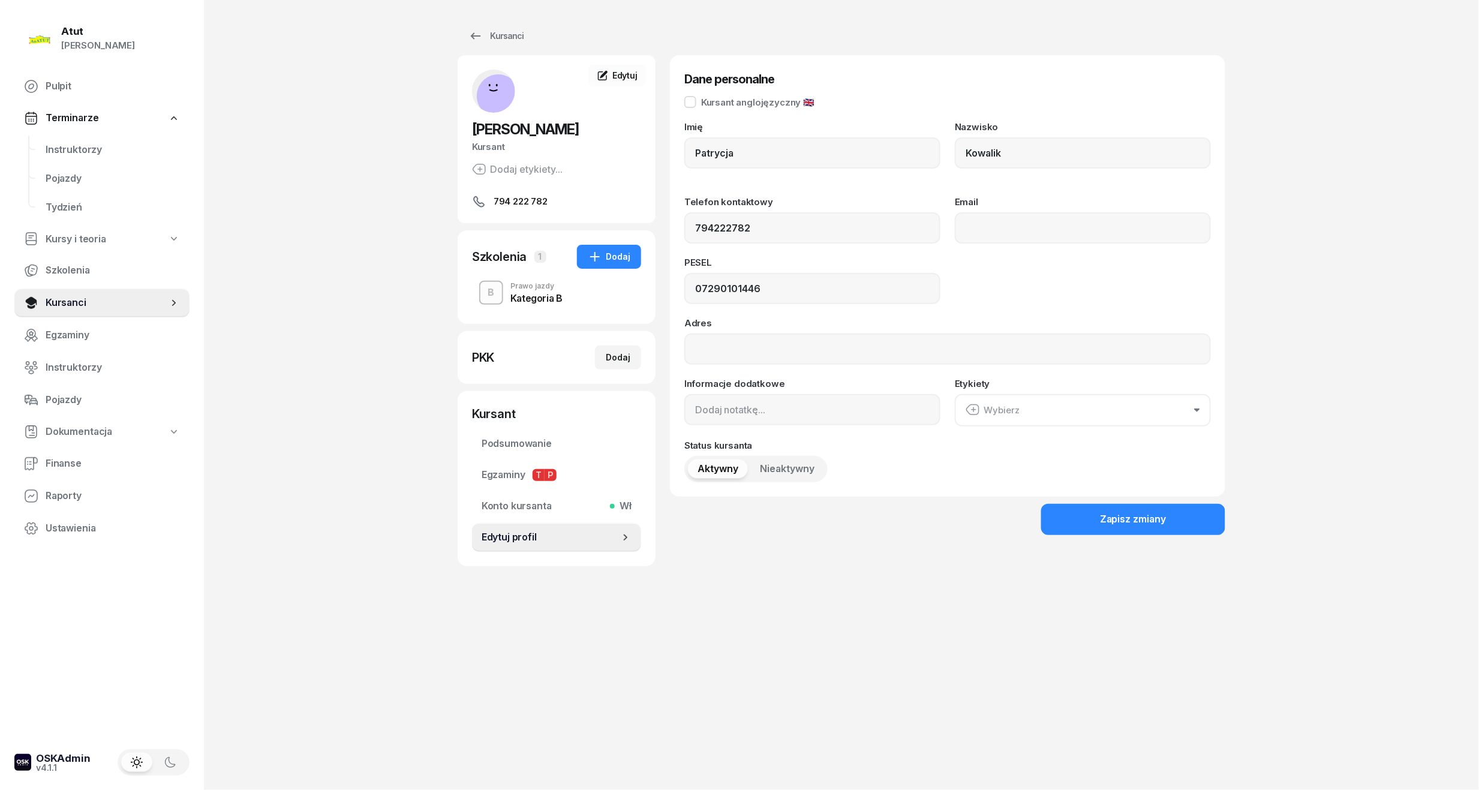
type input "794 222 782"
click at [789, 287] on input "07290101446" at bounding box center [812, 288] width 256 height 31
drag, startPoint x: 789, startPoint y: 287, endPoint x: 741, endPoint y: 300, distance: 49.7
click at [741, 300] on input "07290101446" at bounding box center [812, 288] width 256 height 31
click at [797, 284] on input "07290101446" at bounding box center [812, 288] width 256 height 31
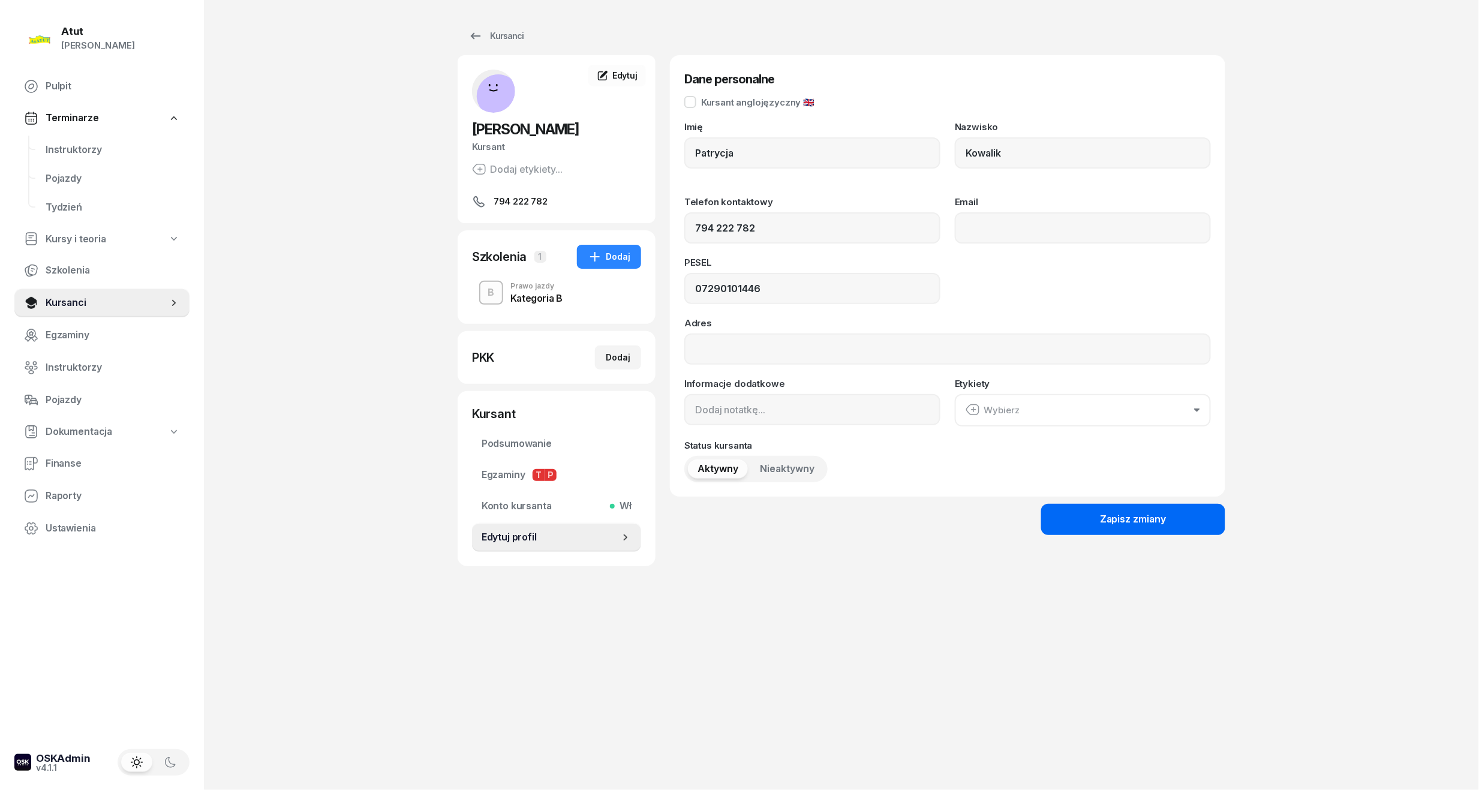
click at [1118, 516] on div "Zapisz zmiany" at bounding box center [1133, 519] width 67 height 16
click at [715, 300] on input "07290101446" at bounding box center [812, 288] width 256 height 31
click at [702, 290] on input "07290101446" at bounding box center [812, 288] width 256 height 31
click at [1135, 514] on div "Zapisz zmiany" at bounding box center [1133, 519] width 67 height 16
click at [1355, 140] on div "Atut Paulina Lis Pulpit Terminarze Instruktorzy Pojazdy Tydzień Kursy i teoria …" at bounding box center [739, 395] width 1479 height 790
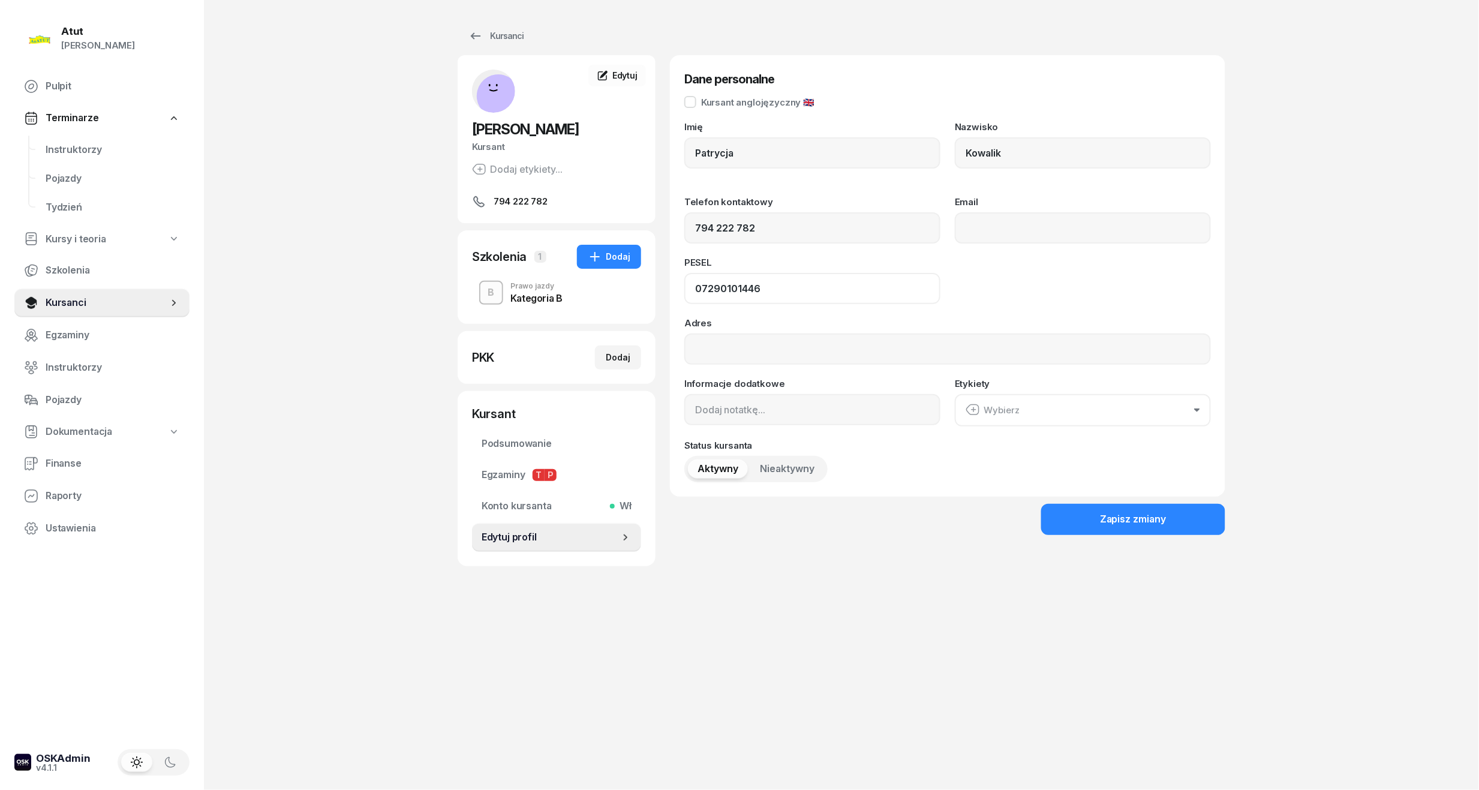
click at [703, 289] on input "07290101446" at bounding box center [812, 288] width 256 height 31
click at [712, 289] on input "07290101446" at bounding box center [812, 288] width 256 height 31
click at [722, 289] on input "07290101446" at bounding box center [812, 288] width 256 height 31
click at [756, 291] on input "07290101446" at bounding box center [812, 288] width 256 height 31
click at [863, 301] on input "07290101446" at bounding box center [812, 288] width 256 height 31
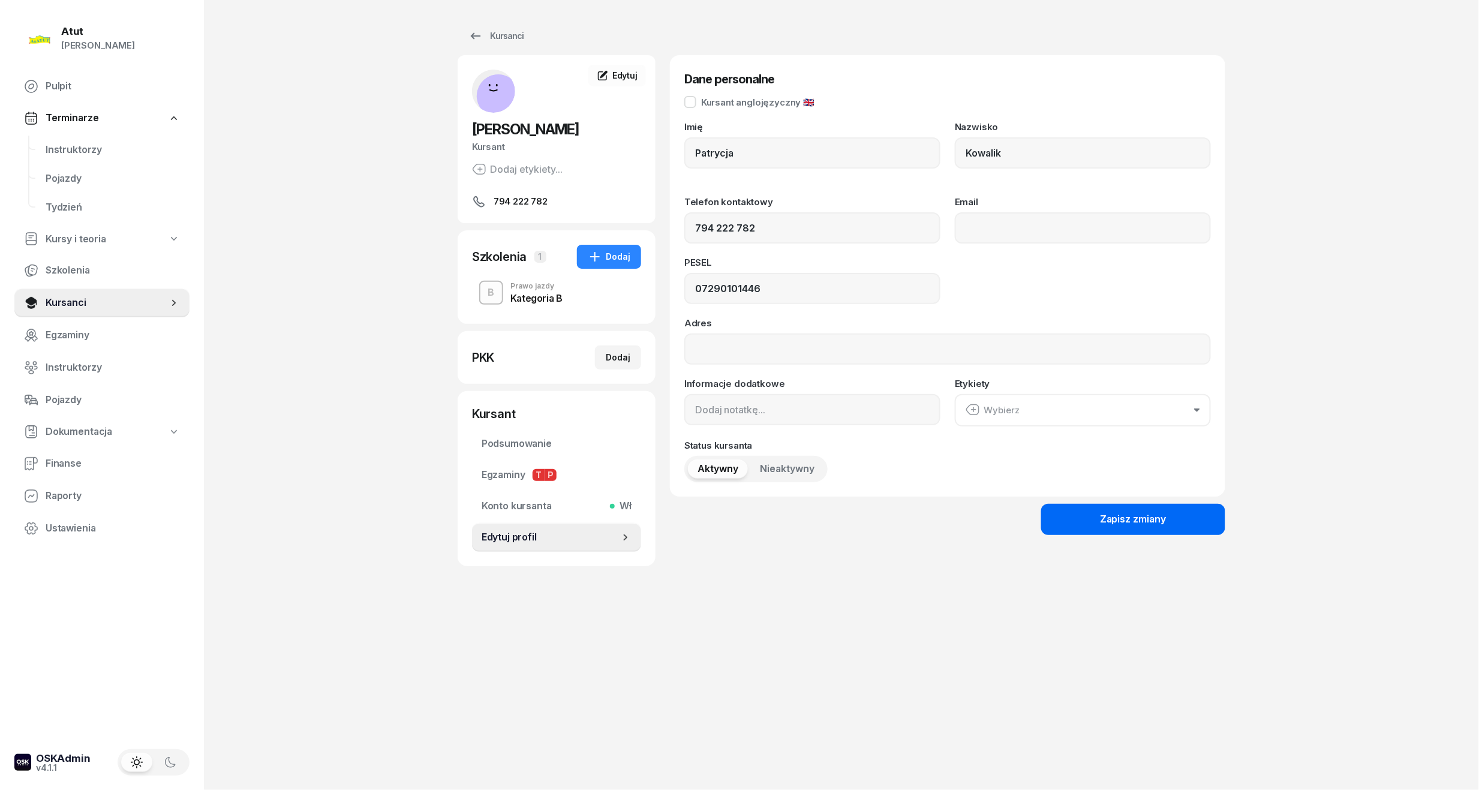
click at [1131, 523] on div "Zapisz zmiany" at bounding box center [1133, 519] width 67 height 16
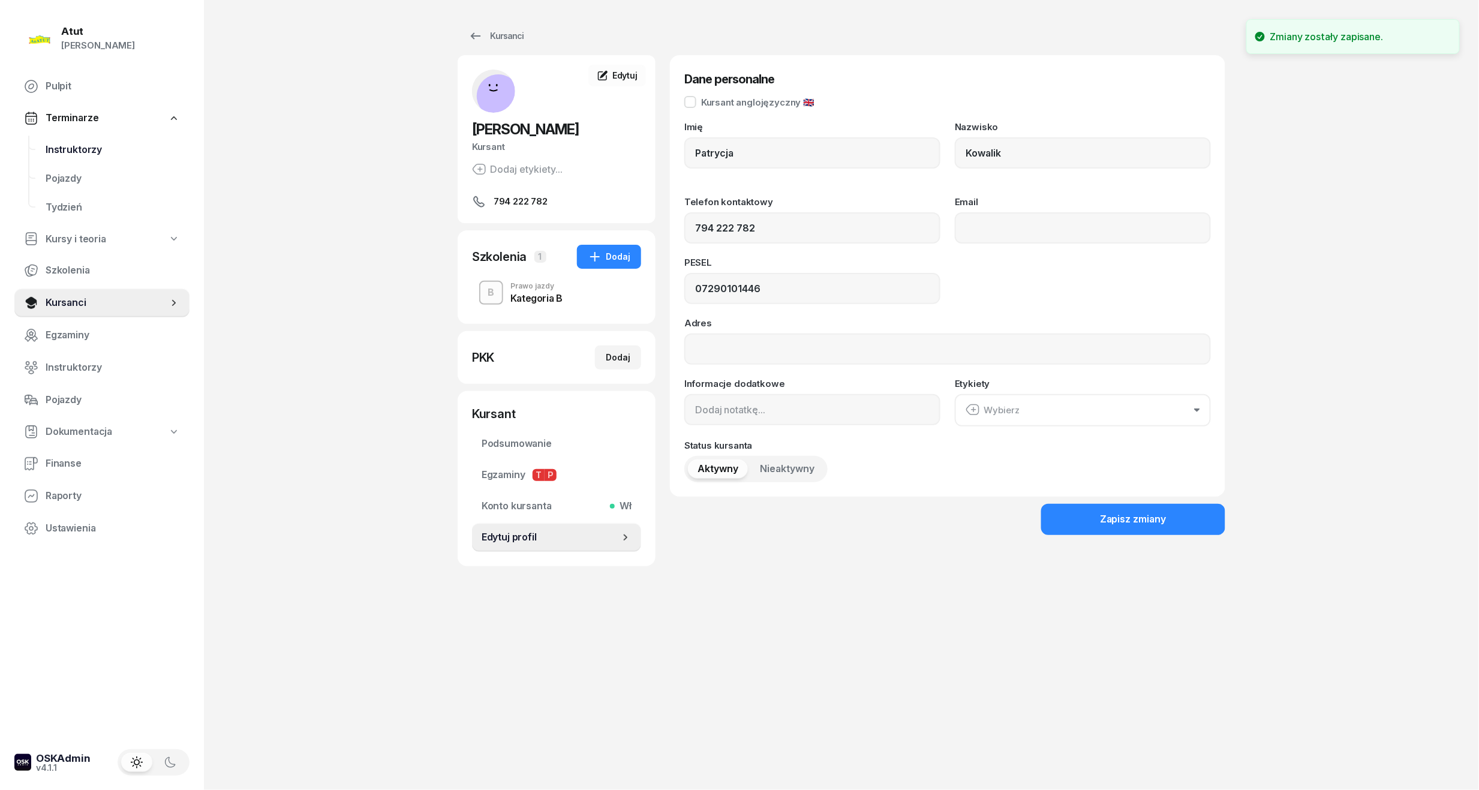
click at [56, 151] on span "Instruktorzy" at bounding box center [113, 150] width 134 height 16
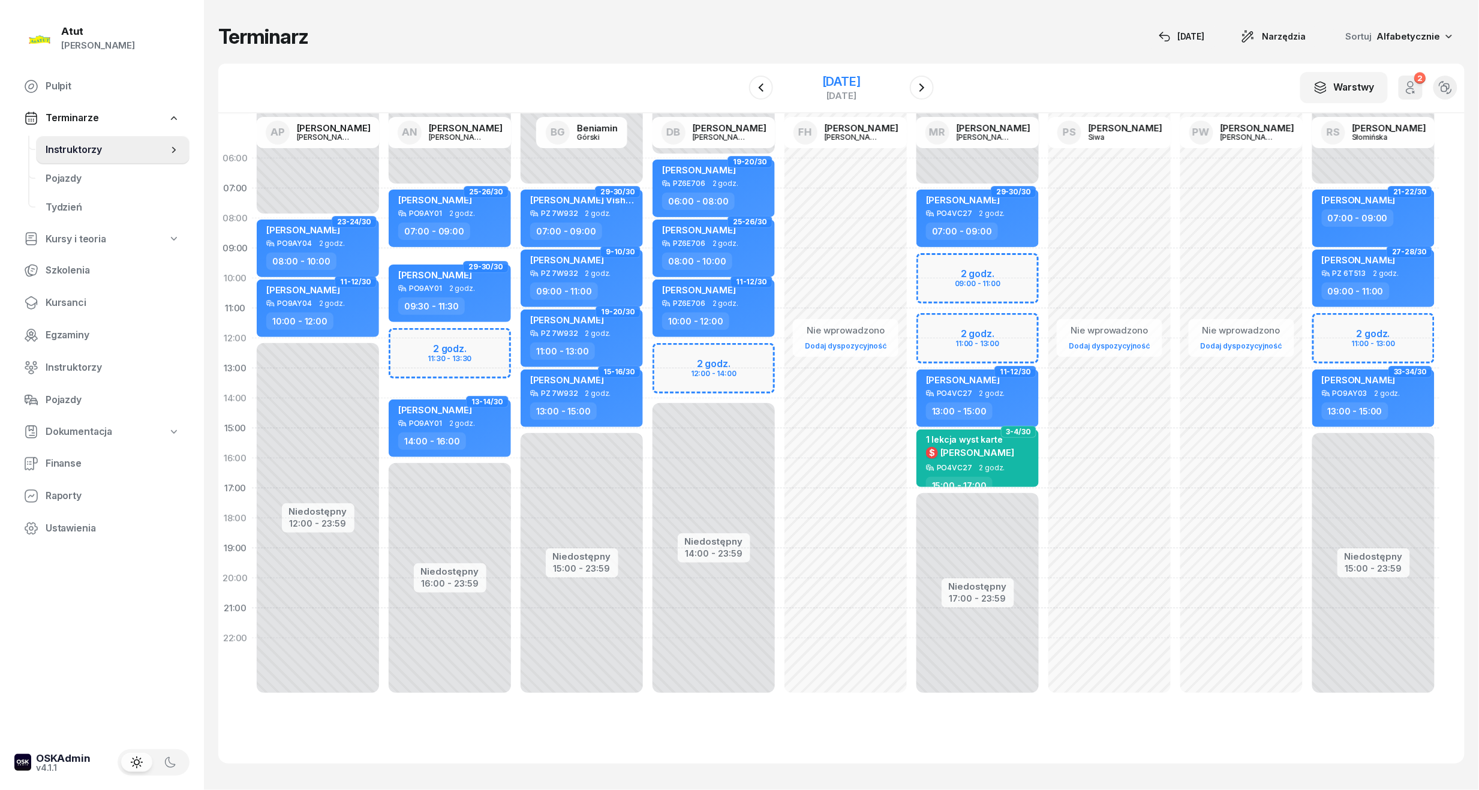
click at [822, 80] on div "[DATE]" at bounding box center [841, 82] width 38 height 12
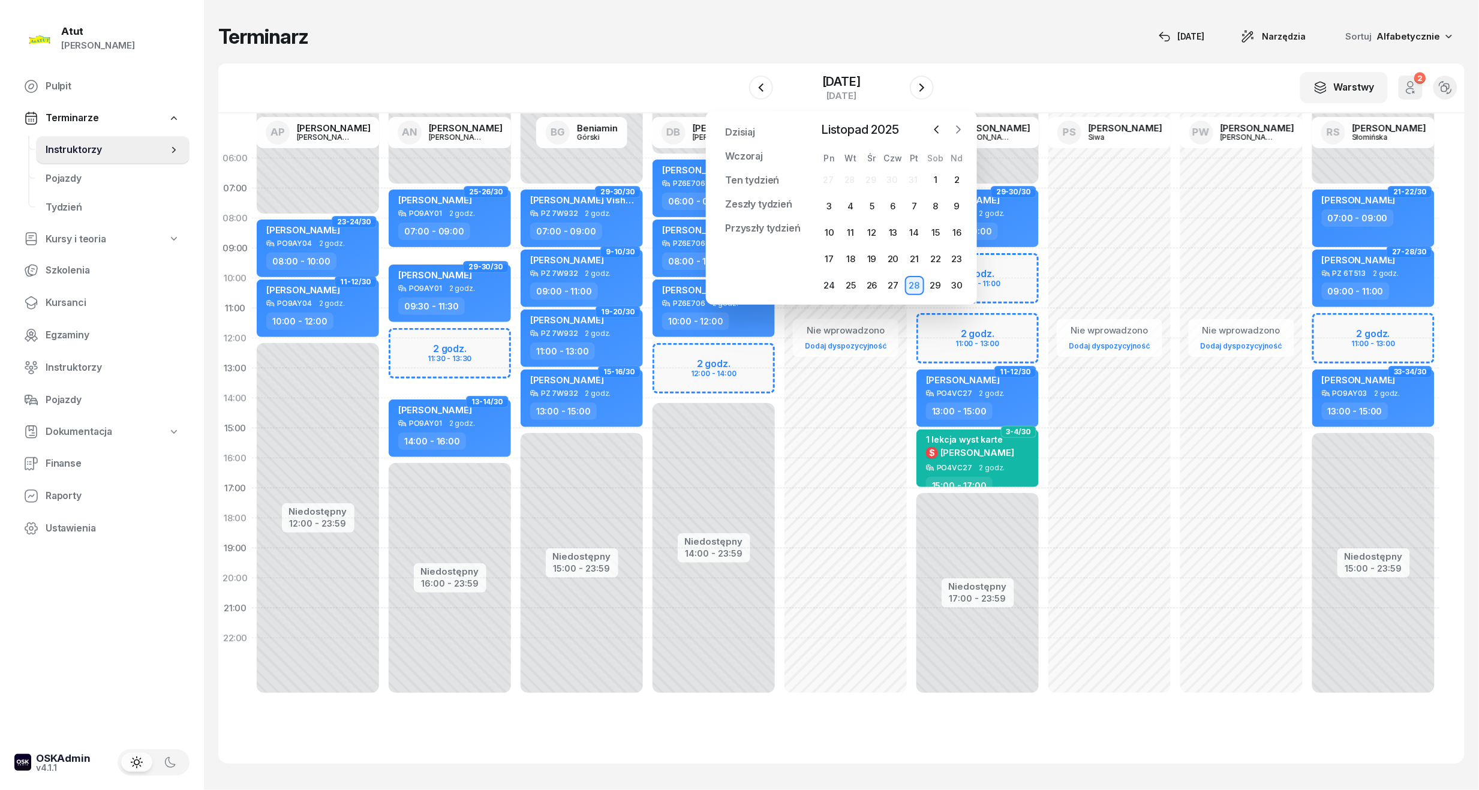
click at [956, 126] on icon "button" at bounding box center [958, 130] width 12 height 12
click at [961, 174] on div "7" at bounding box center [956, 179] width 19 height 19
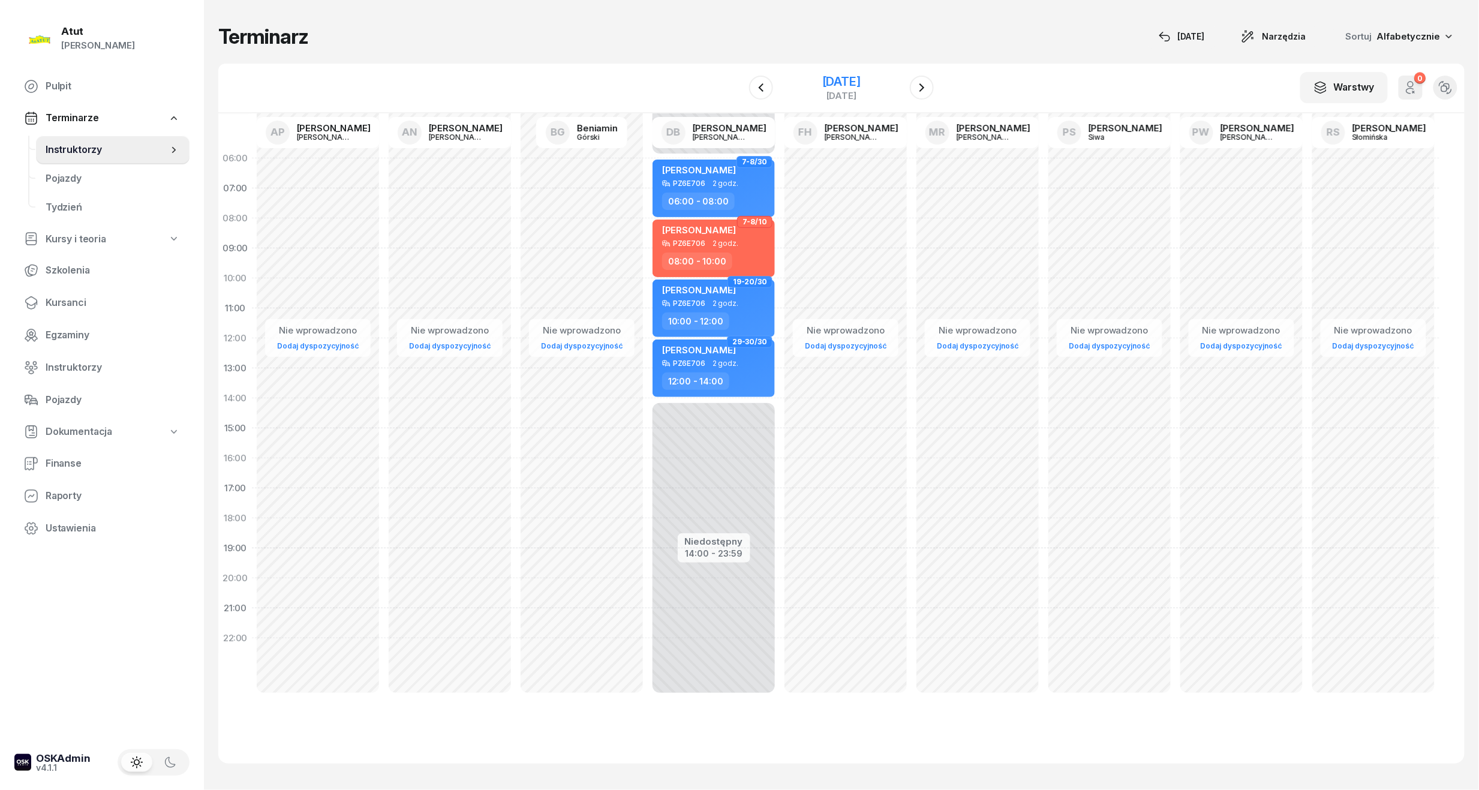
click at [863, 72] on div "7 grudnia 2025 niedziela" at bounding box center [841, 88] width 122 height 34
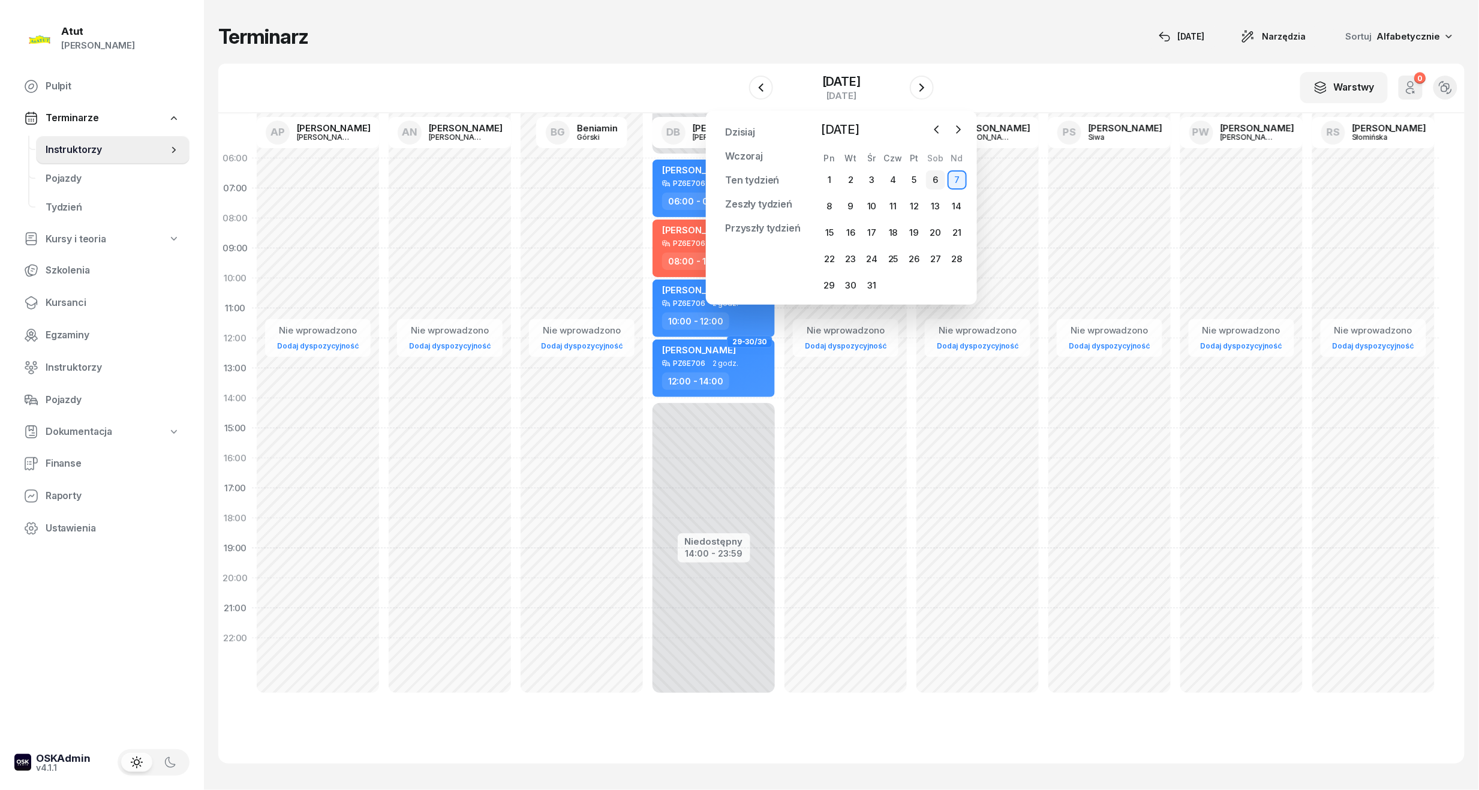
click at [936, 173] on div "6" at bounding box center [935, 179] width 19 height 19
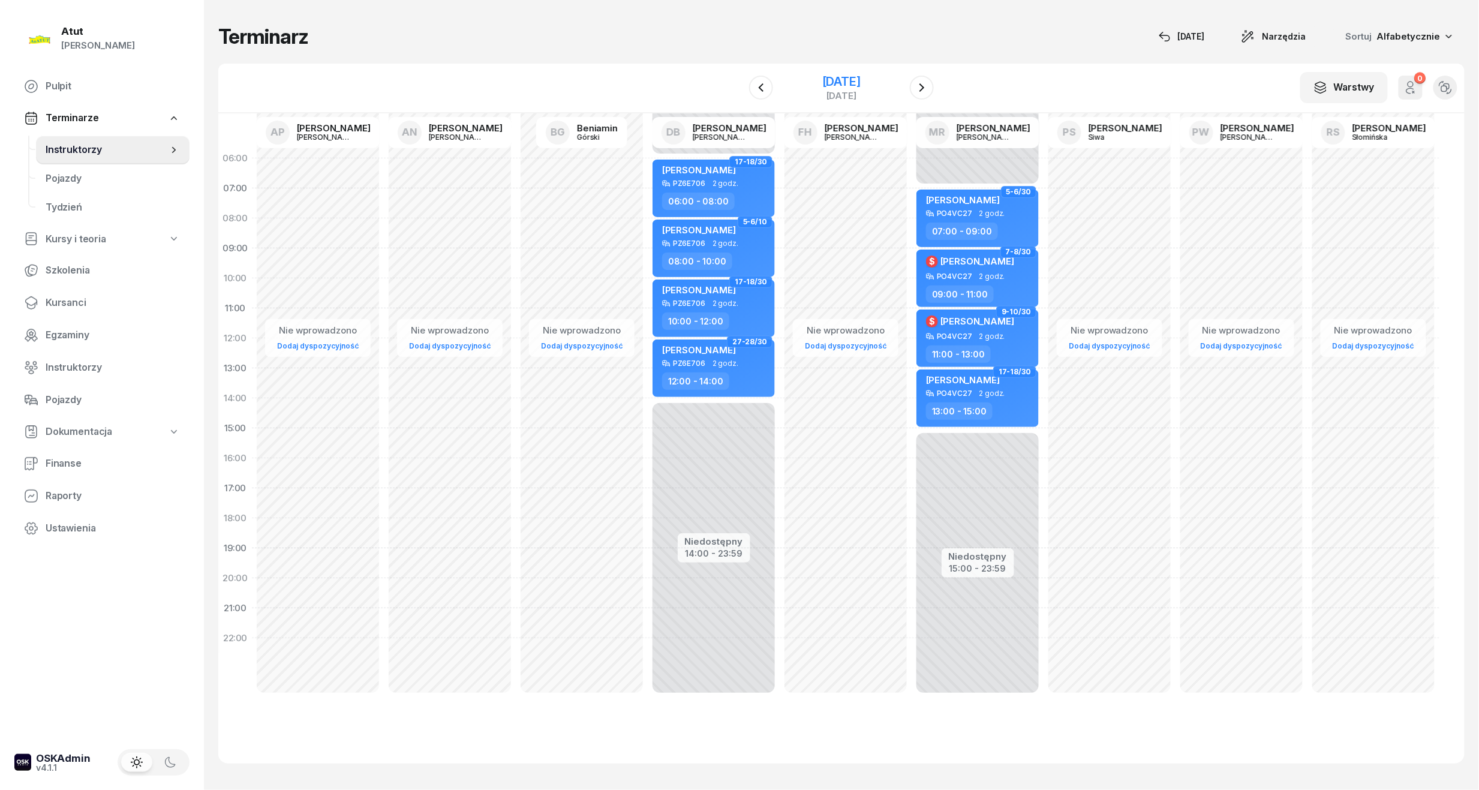
click at [822, 82] on div "[DATE]" at bounding box center [841, 82] width 38 height 12
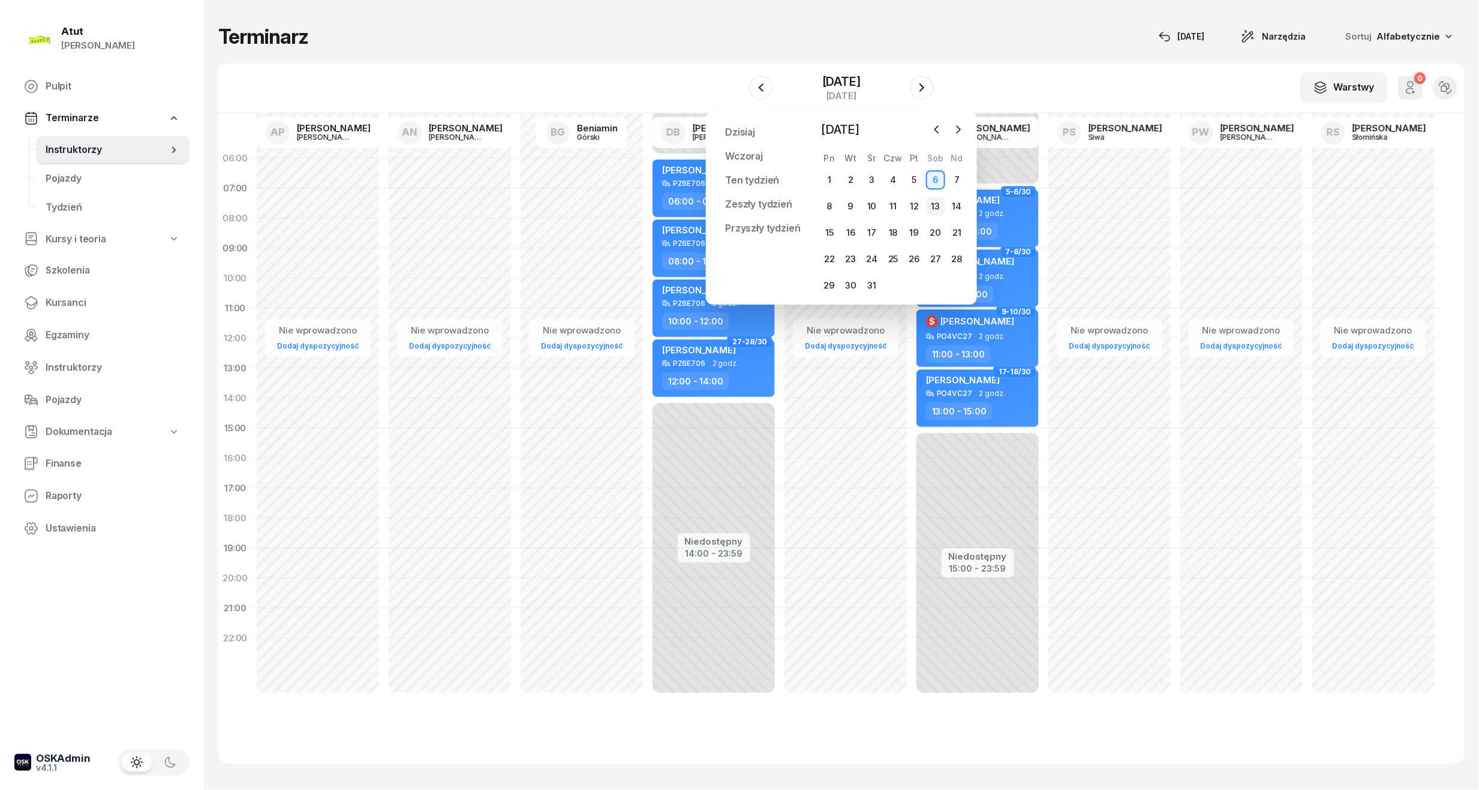
click at [936, 206] on div "13" at bounding box center [935, 206] width 19 height 19
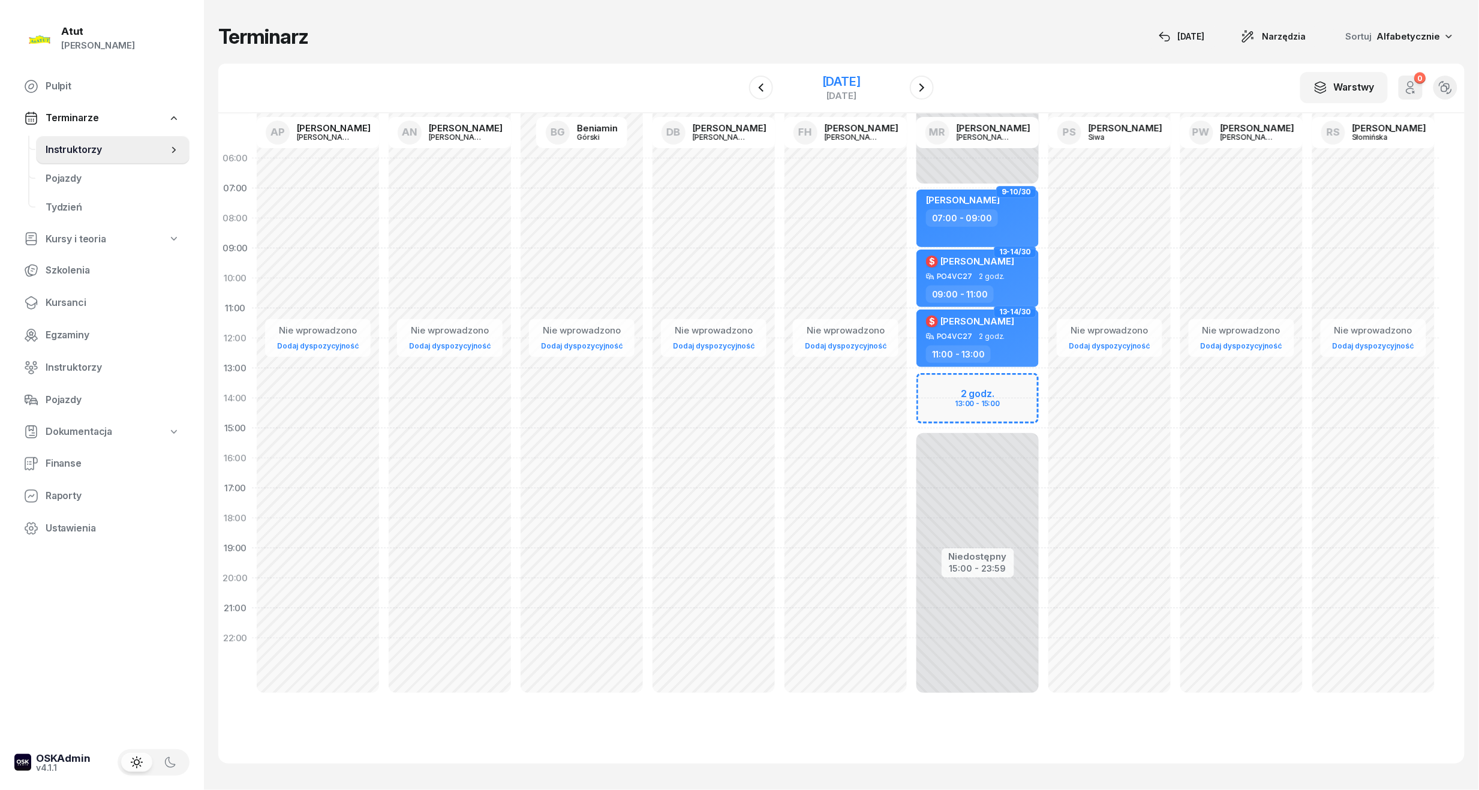
click at [827, 78] on div "[DATE]" at bounding box center [841, 82] width 38 height 12
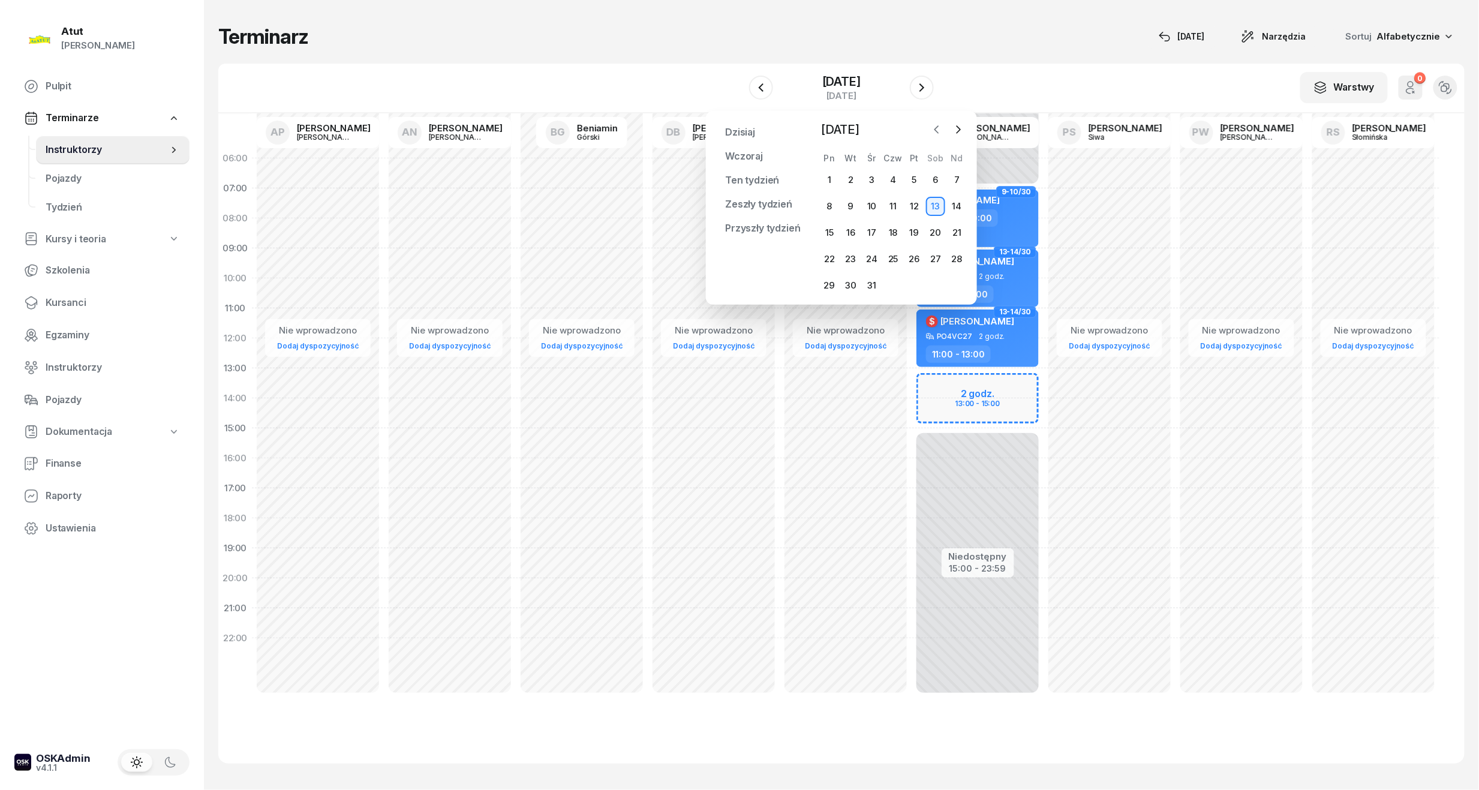
click at [932, 128] on icon "button" at bounding box center [937, 130] width 12 height 12
click at [943, 130] on button "button" at bounding box center [937, 130] width 18 height 18
click at [941, 238] on div "18" at bounding box center [935, 232] width 19 height 19
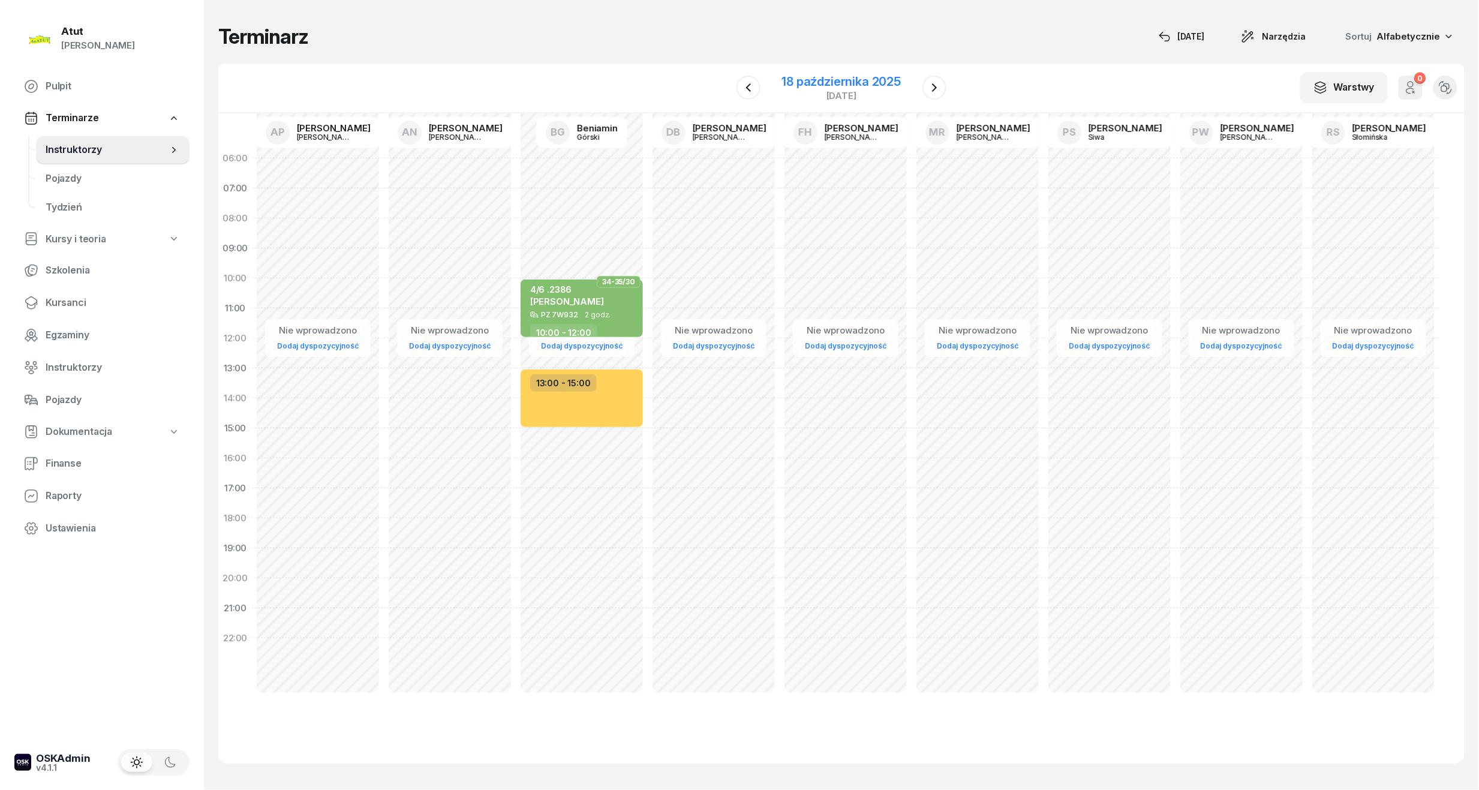
click at [854, 79] on div "18 października 2025" at bounding box center [841, 82] width 119 height 12
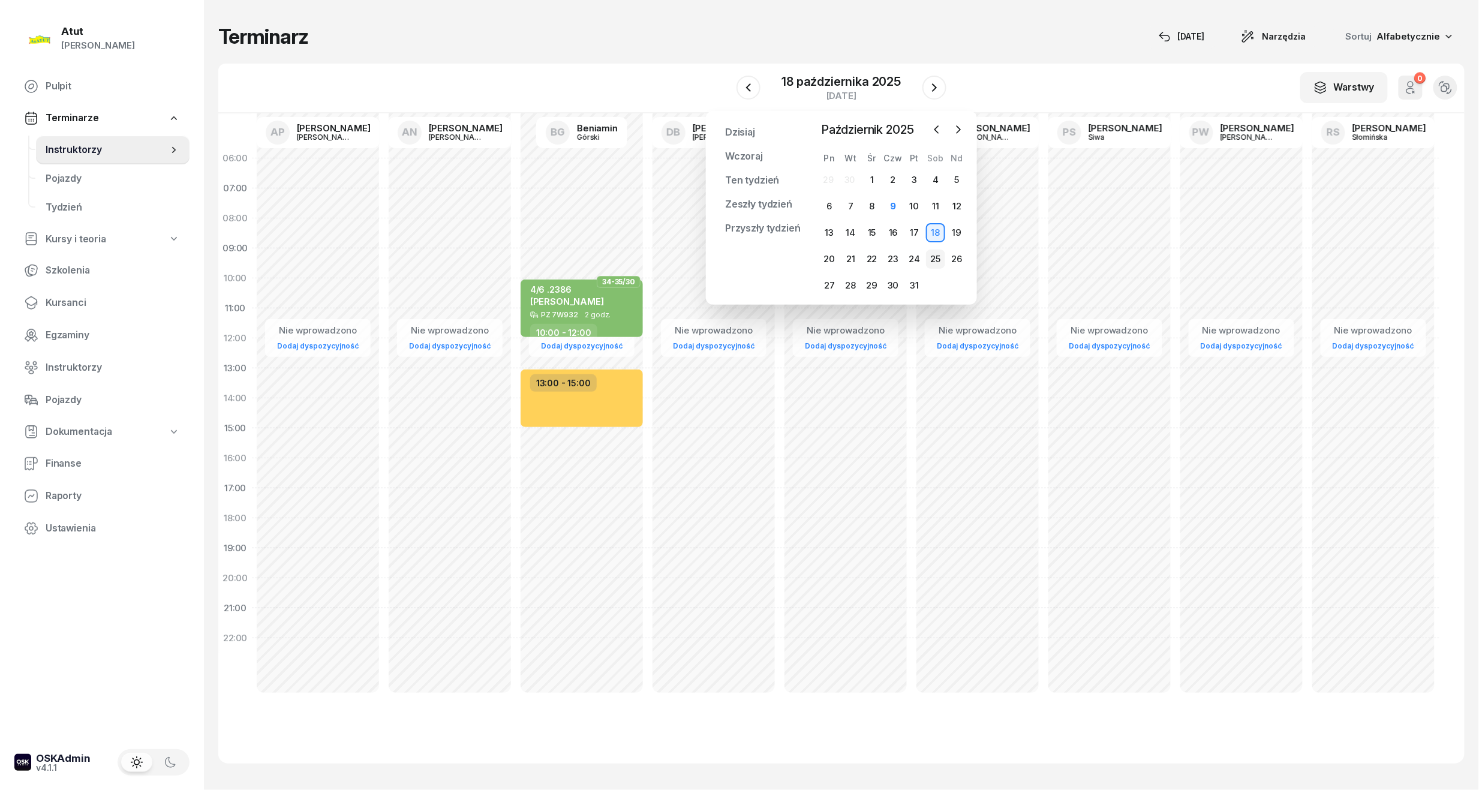
drag, startPoint x: 936, startPoint y: 255, endPoint x: 928, endPoint y: 250, distance: 9.2
click at [935, 257] on div "25" at bounding box center [935, 258] width 19 height 19
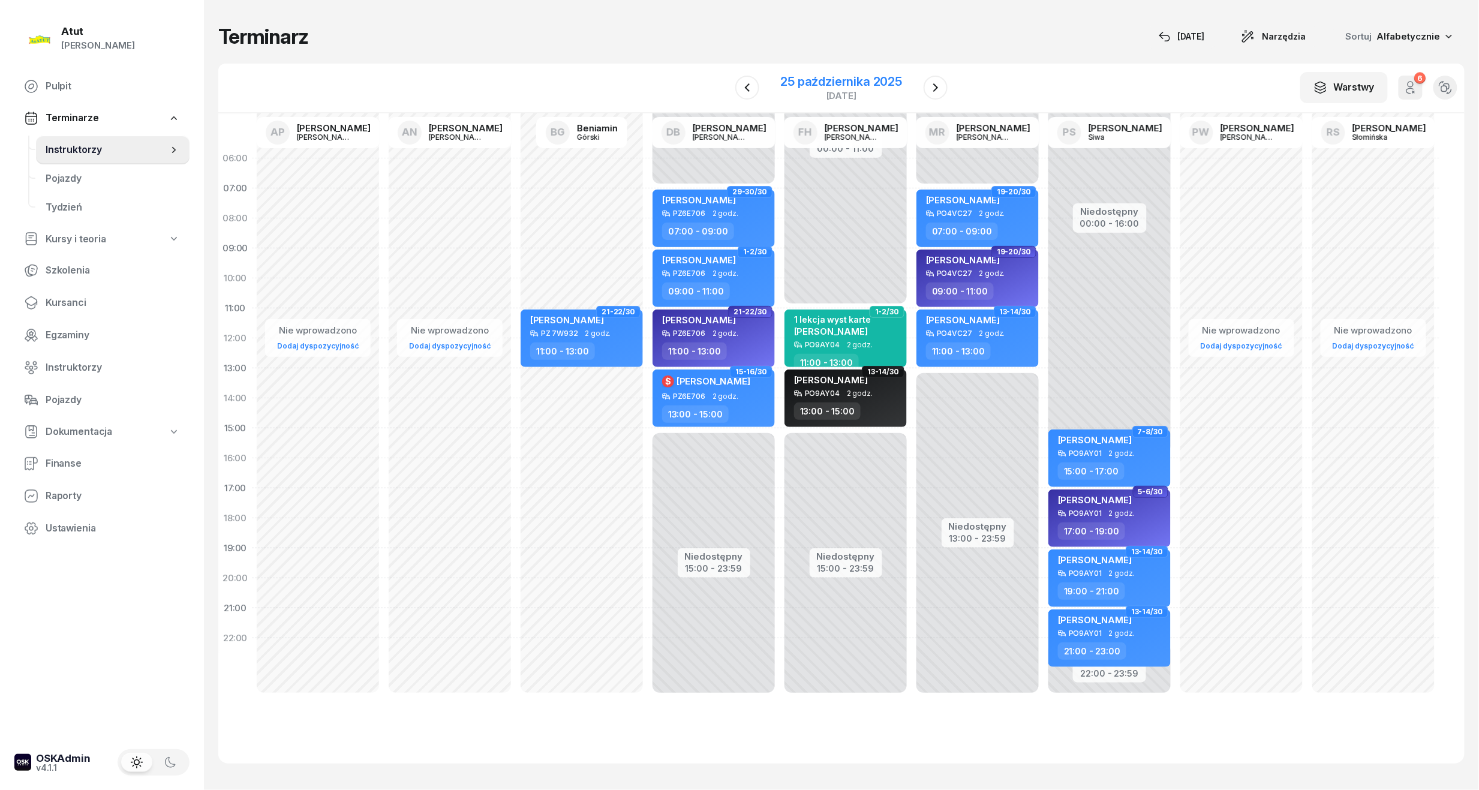
click at [819, 80] on div "25 października 2025" at bounding box center [842, 82] width 122 height 12
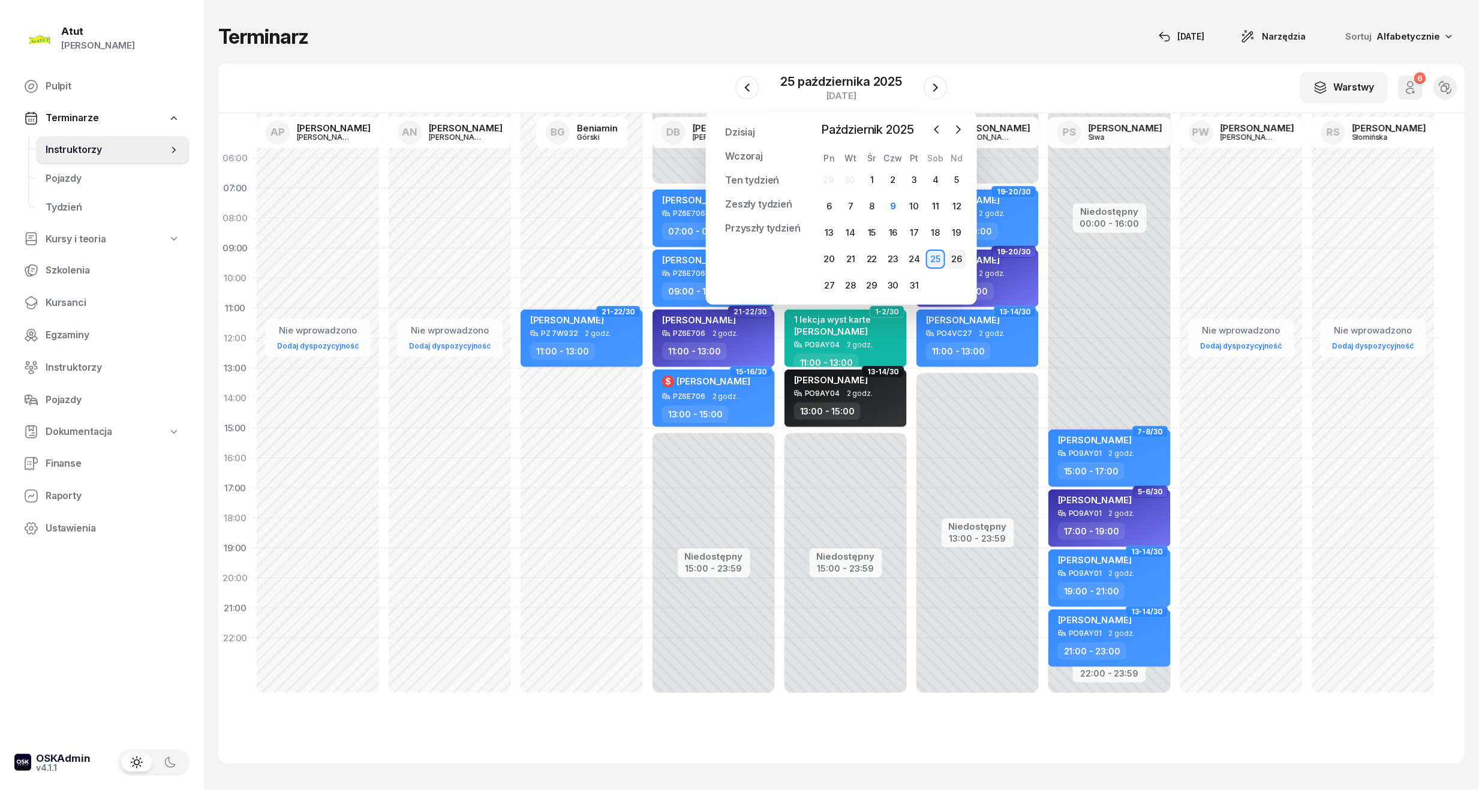
click at [958, 252] on div "26" at bounding box center [956, 258] width 19 height 19
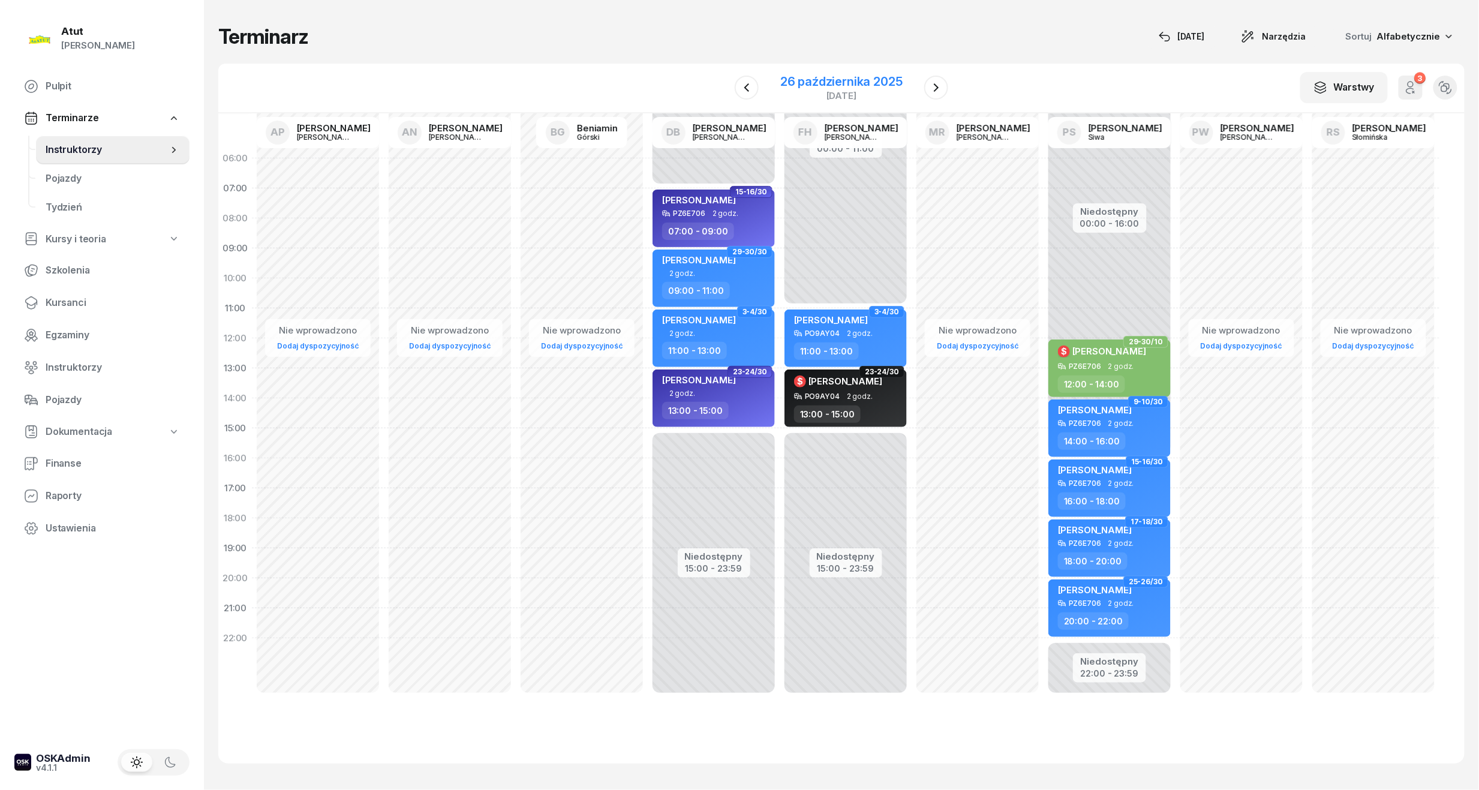
click at [865, 76] on div "26 października 2025" at bounding box center [841, 82] width 122 height 12
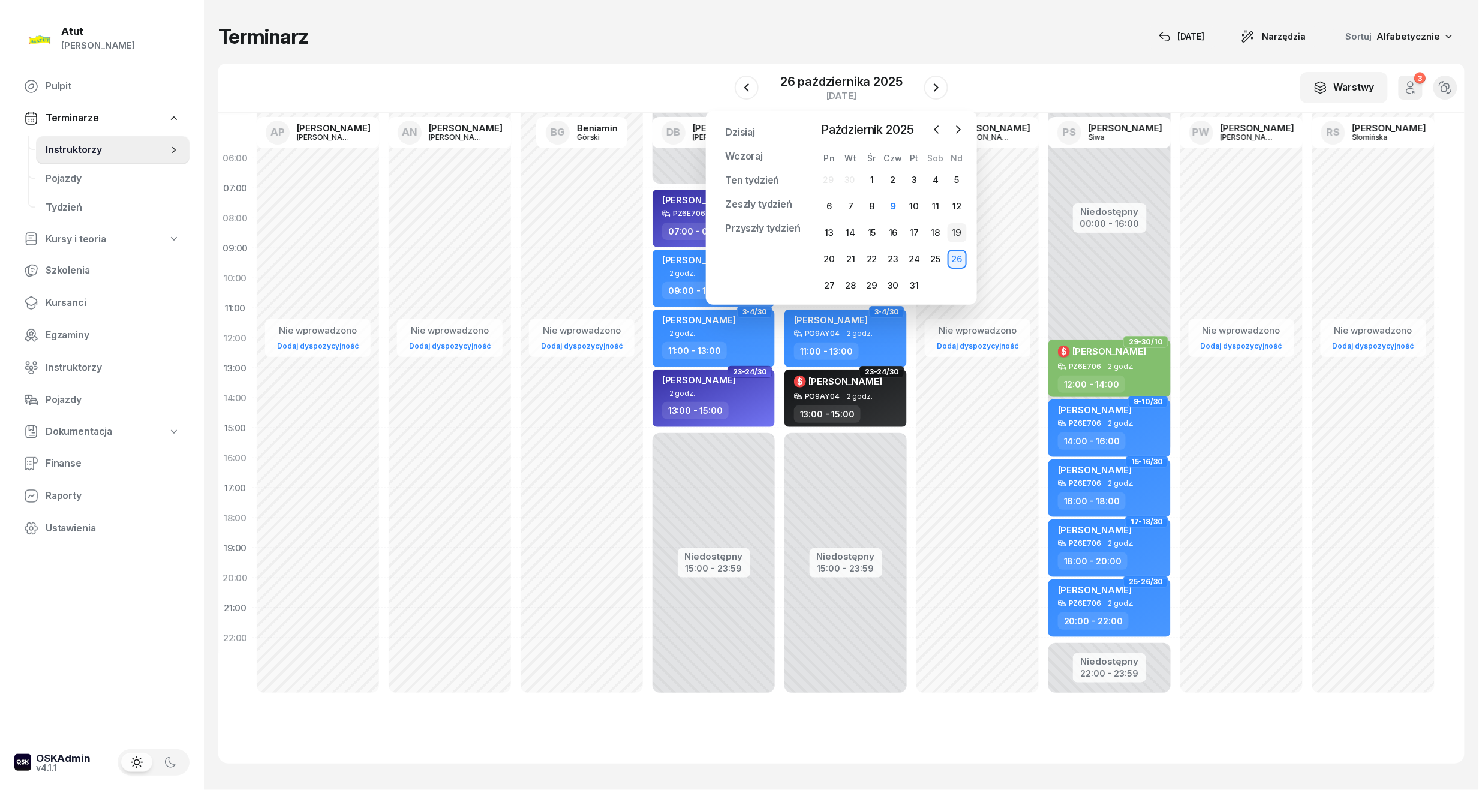
click at [958, 236] on div "19" at bounding box center [956, 232] width 19 height 19
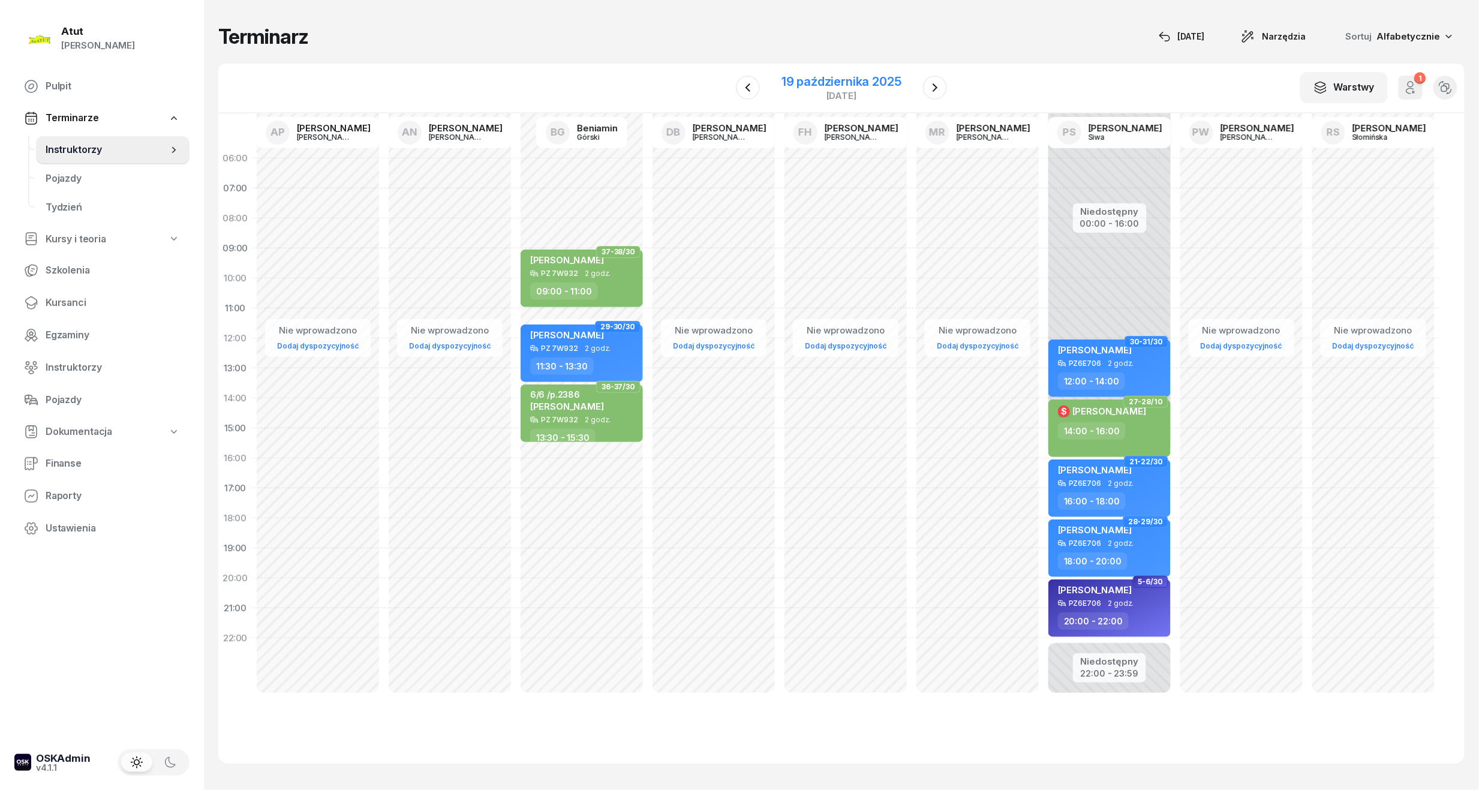
click at [883, 86] on div "19 października 2025" at bounding box center [841, 82] width 120 height 12
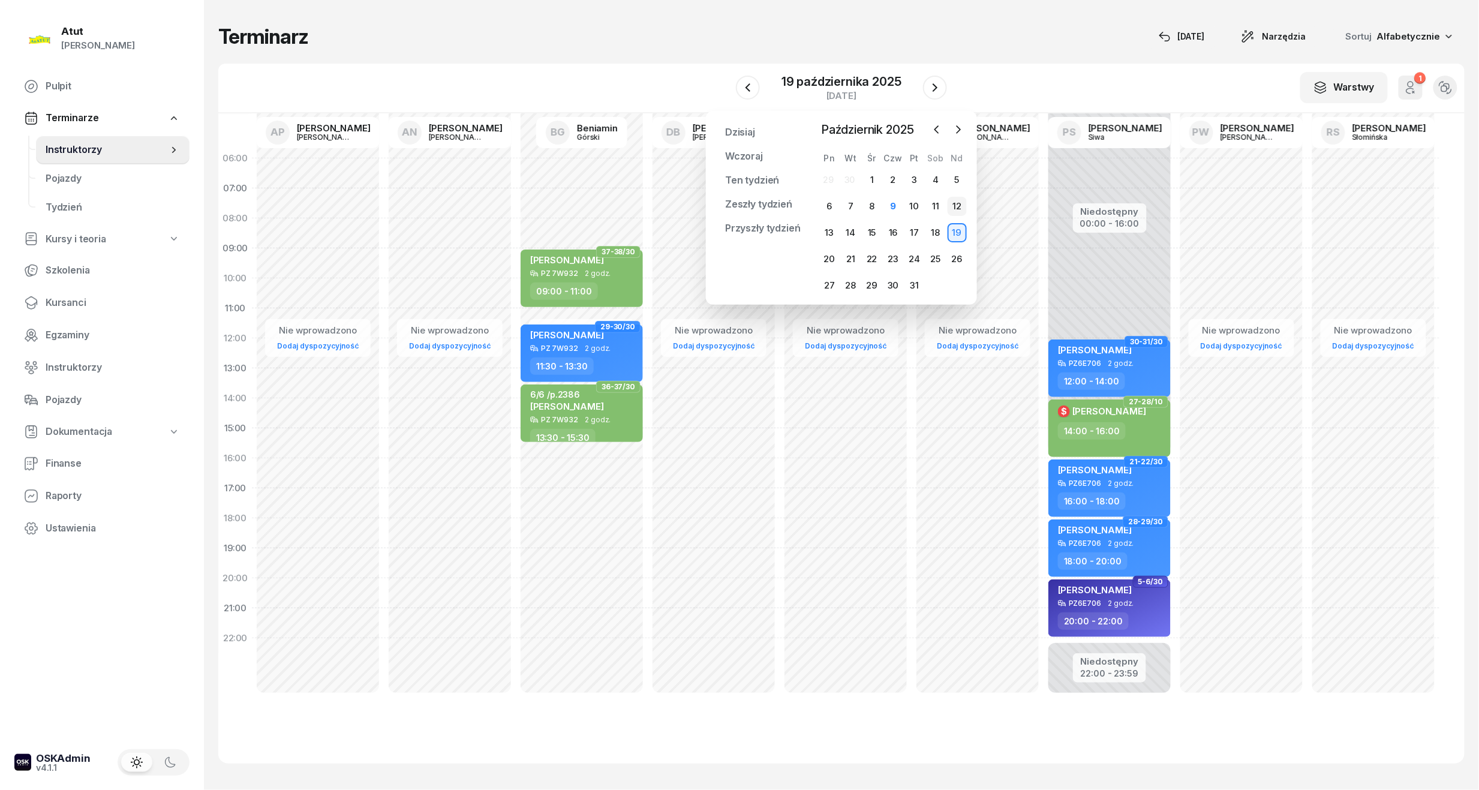
click at [956, 202] on div "12" at bounding box center [956, 206] width 19 height 19
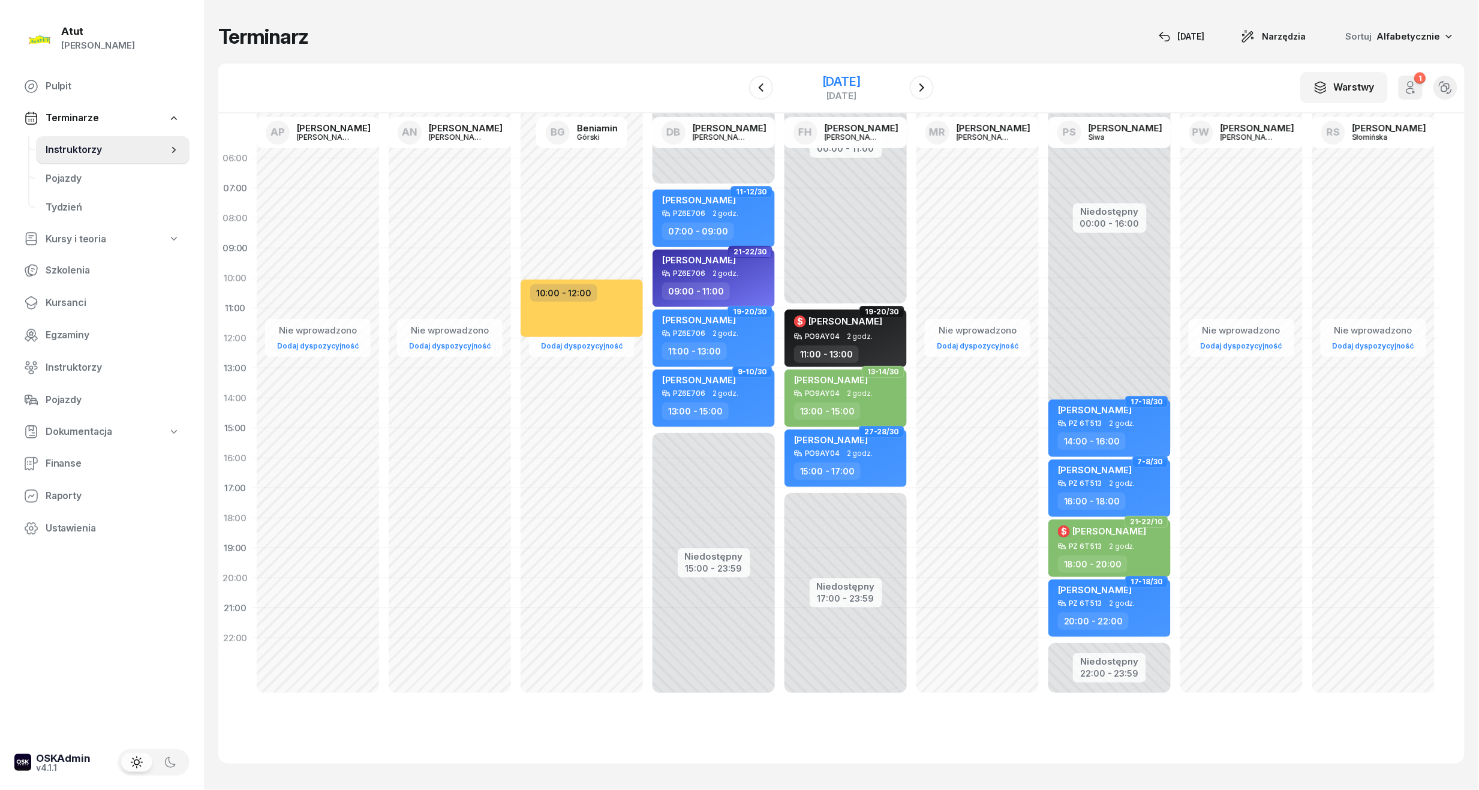
click at [841, 71] on div "12 października 2025 niedziela" at bounding box center [841, 88] width 122 height 34
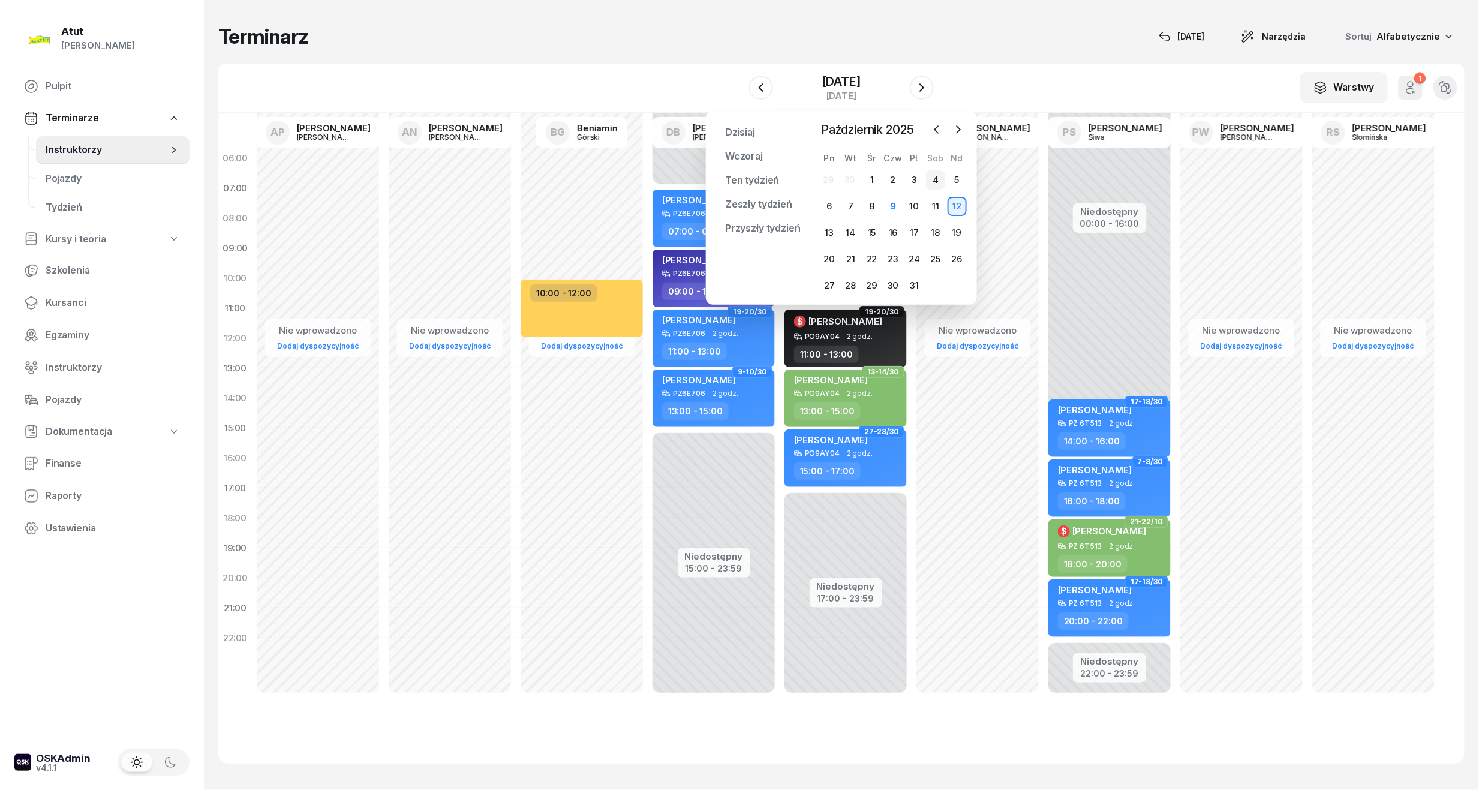
click at [934, 177] on div "4" at bounding box center [935, 179] width 19 height 19
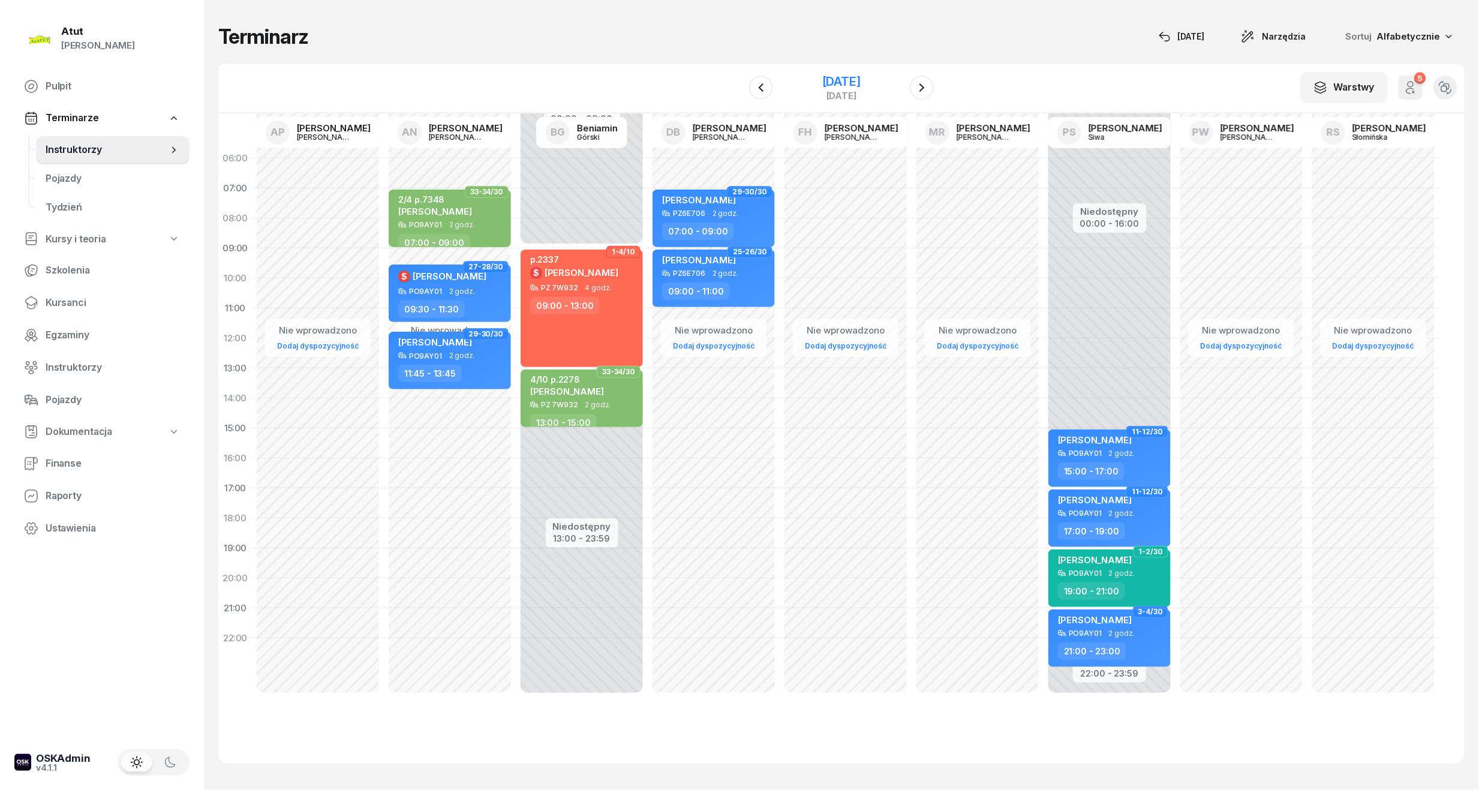
click at [860, 80] on div "[DATE]" at bounding box center [841, 82] width 38 height 12
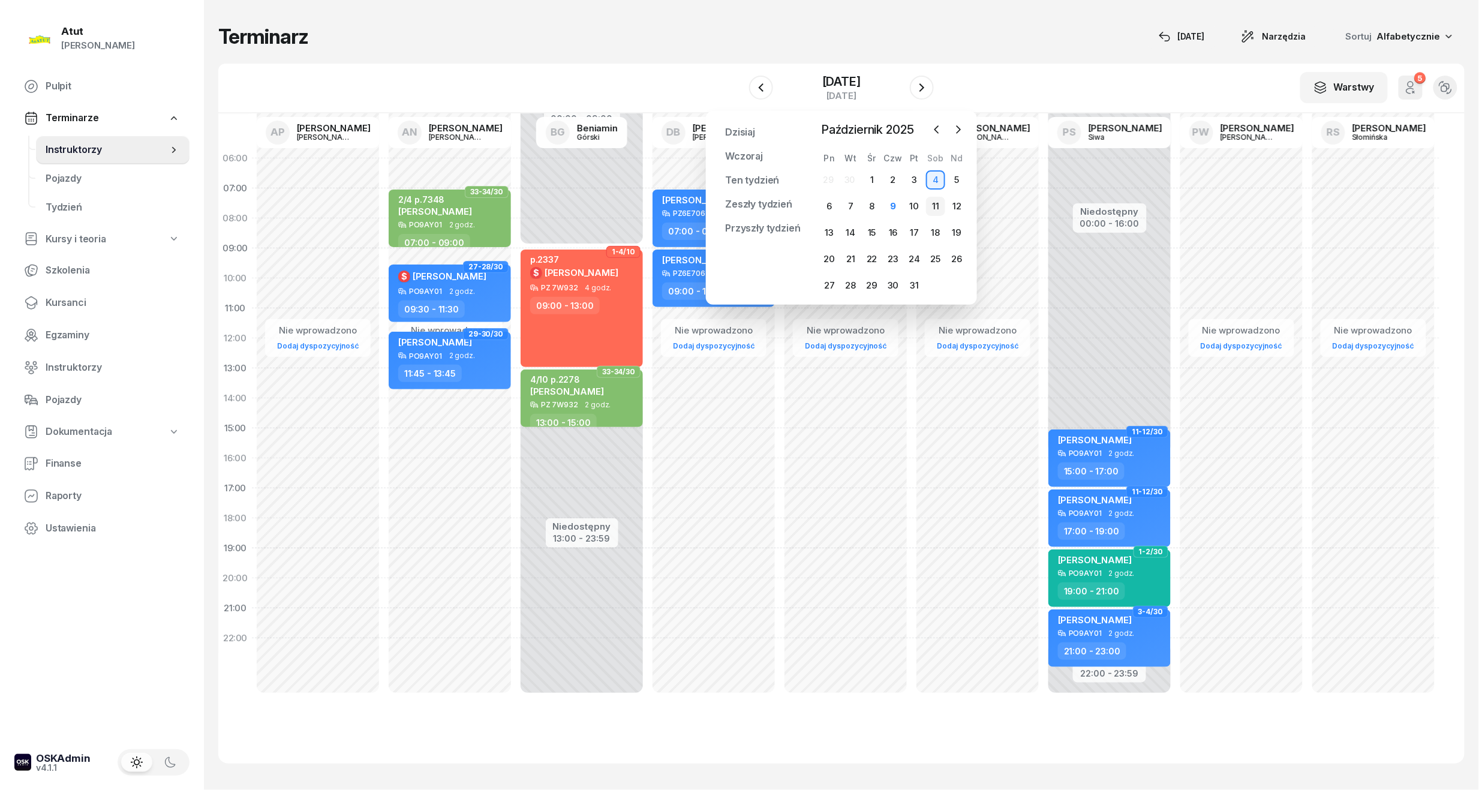
click at [937, 204] on div "11" at bounding box center [935, 206] width 19 height 19
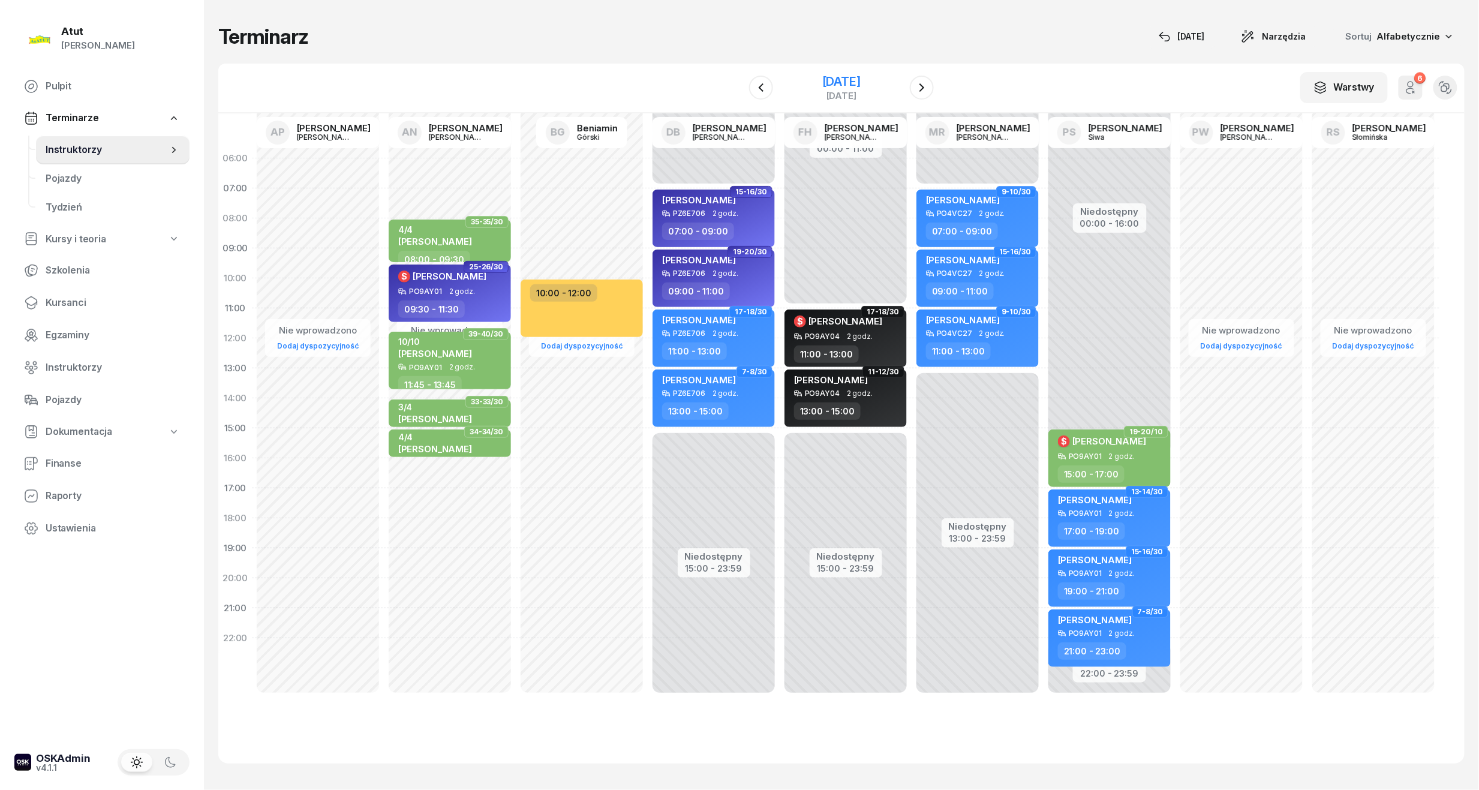
click at [835, 82] on div "[DATE]" at bounding box center [841, 82] width 38 height 12
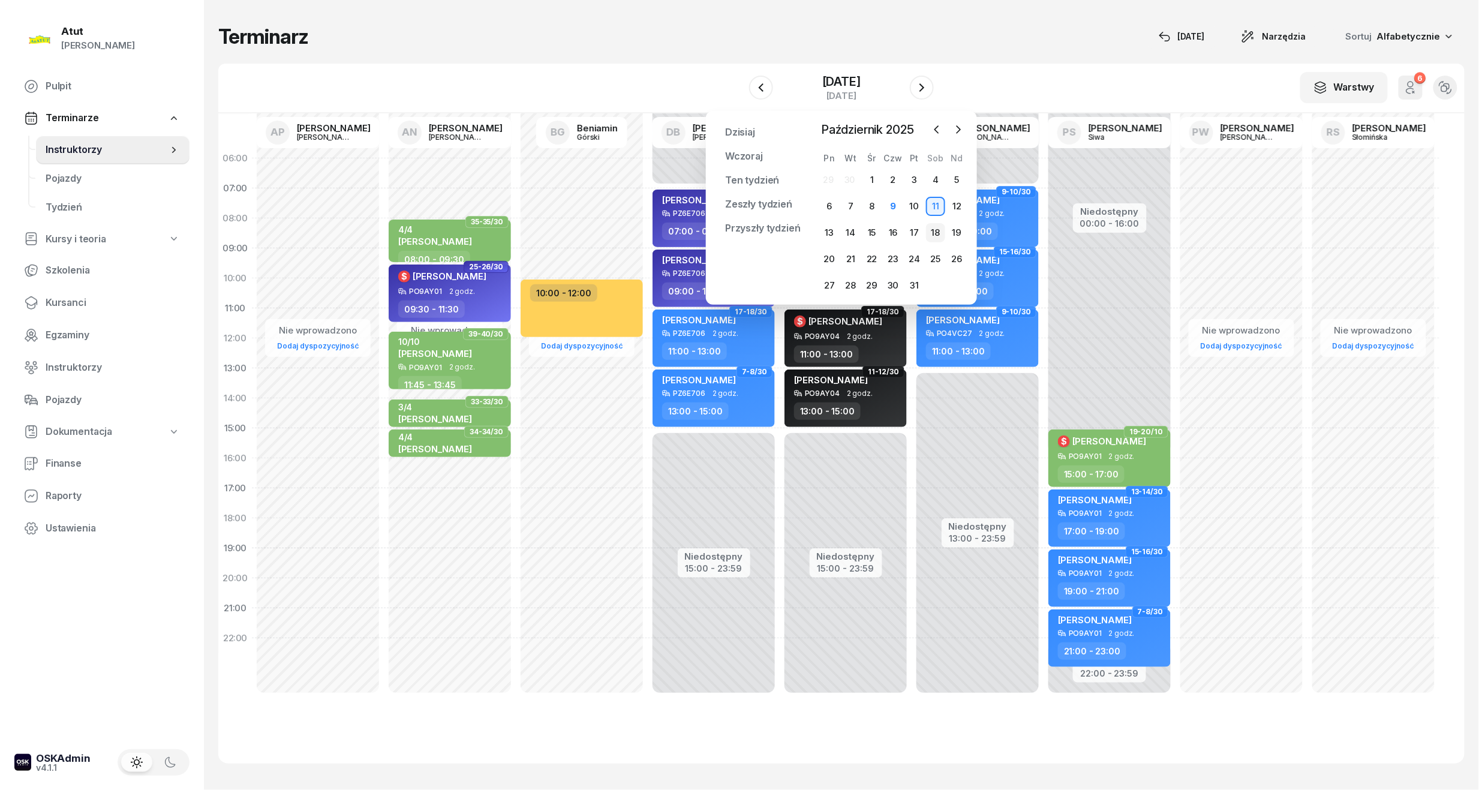
click at [940, 231] on div "18" at bounding box center [935, 232] width 19 height 19
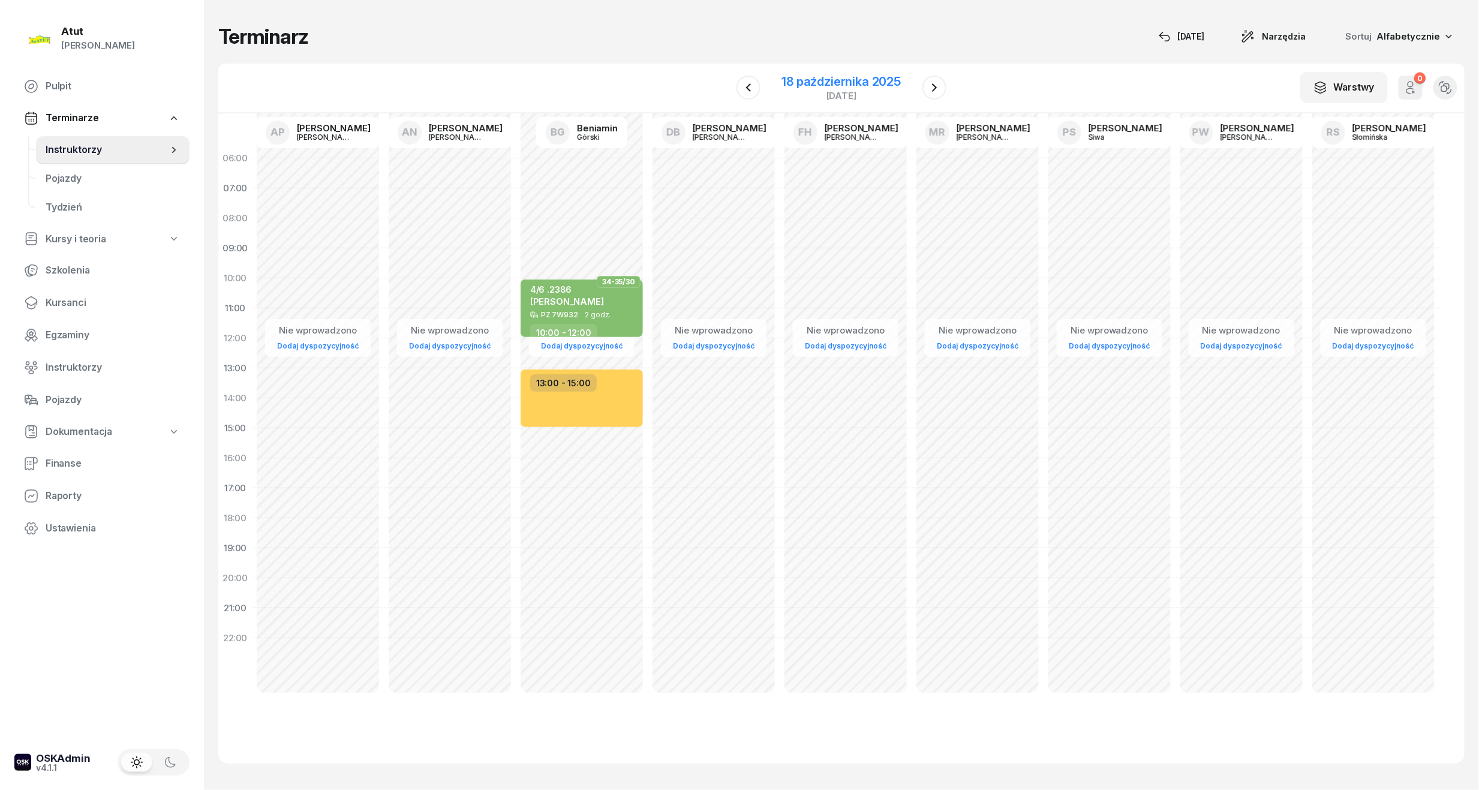
click at [838, 91] on div "[DATE]" at bounding box center [841, 95] width 119 height 9
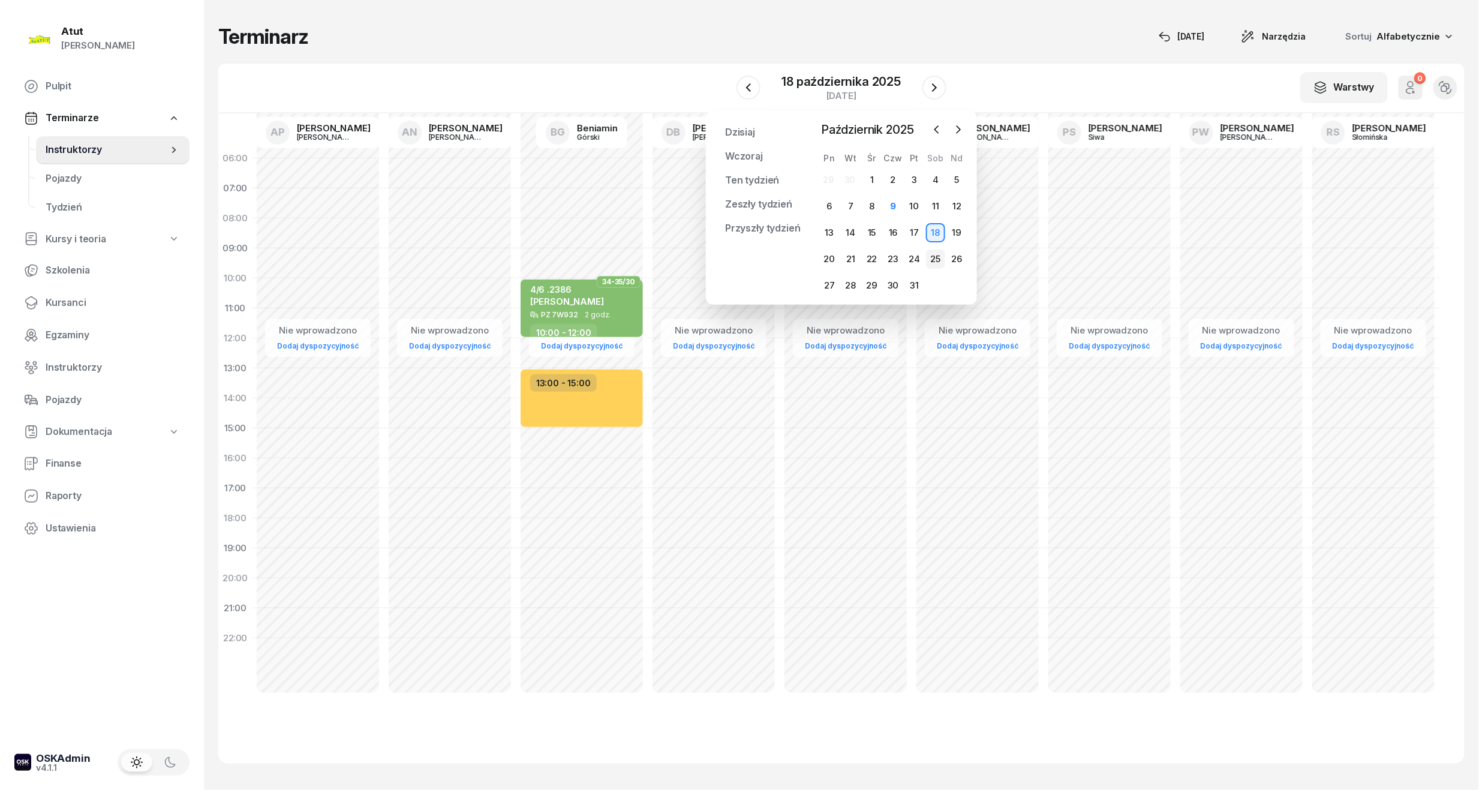
click at [939, 257] on div "25" at bounding box center [935, 258] width 19 height 19
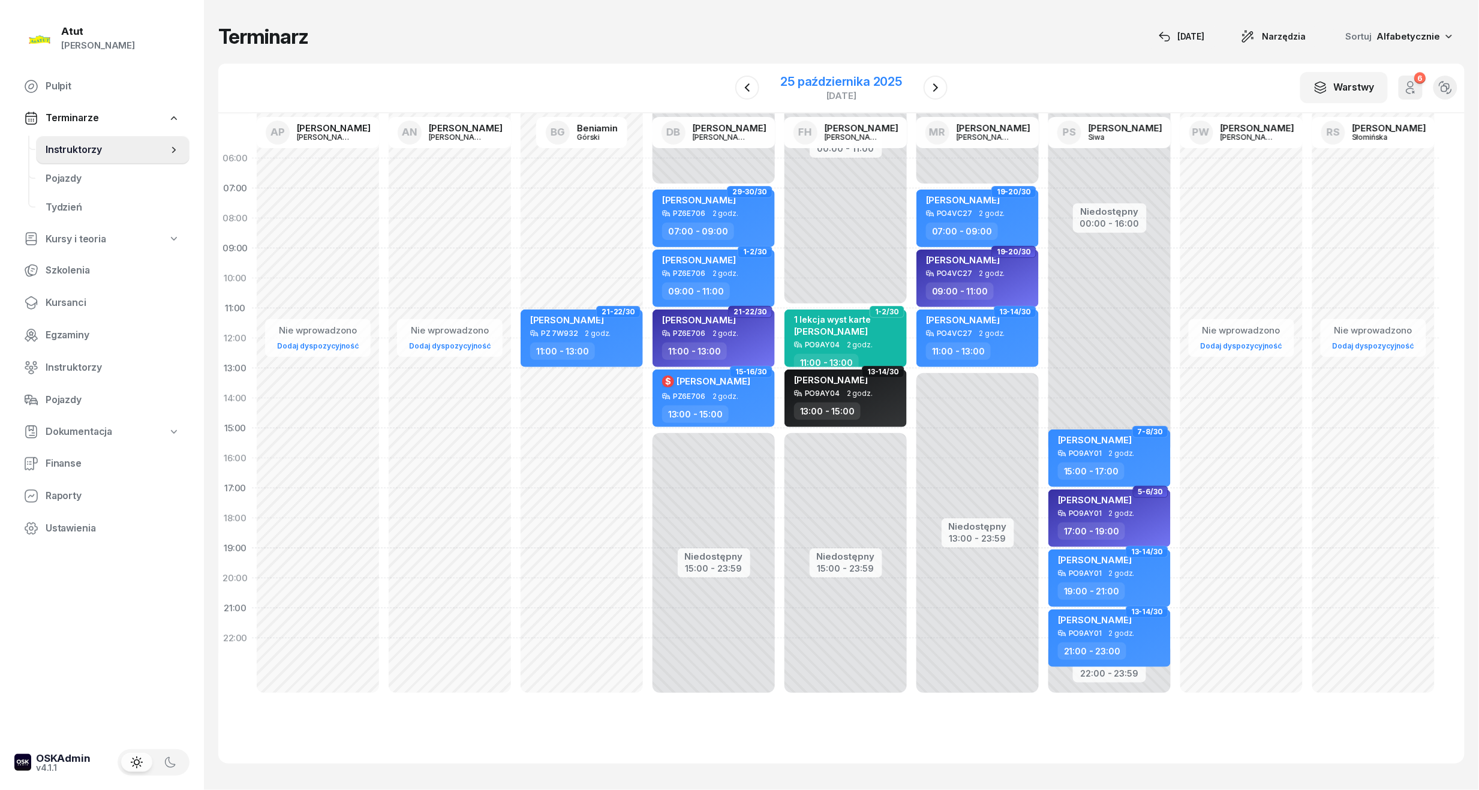
click at [853, 77] on div "25 października 2025" at bounding box center [842, 82] width 122 height 12
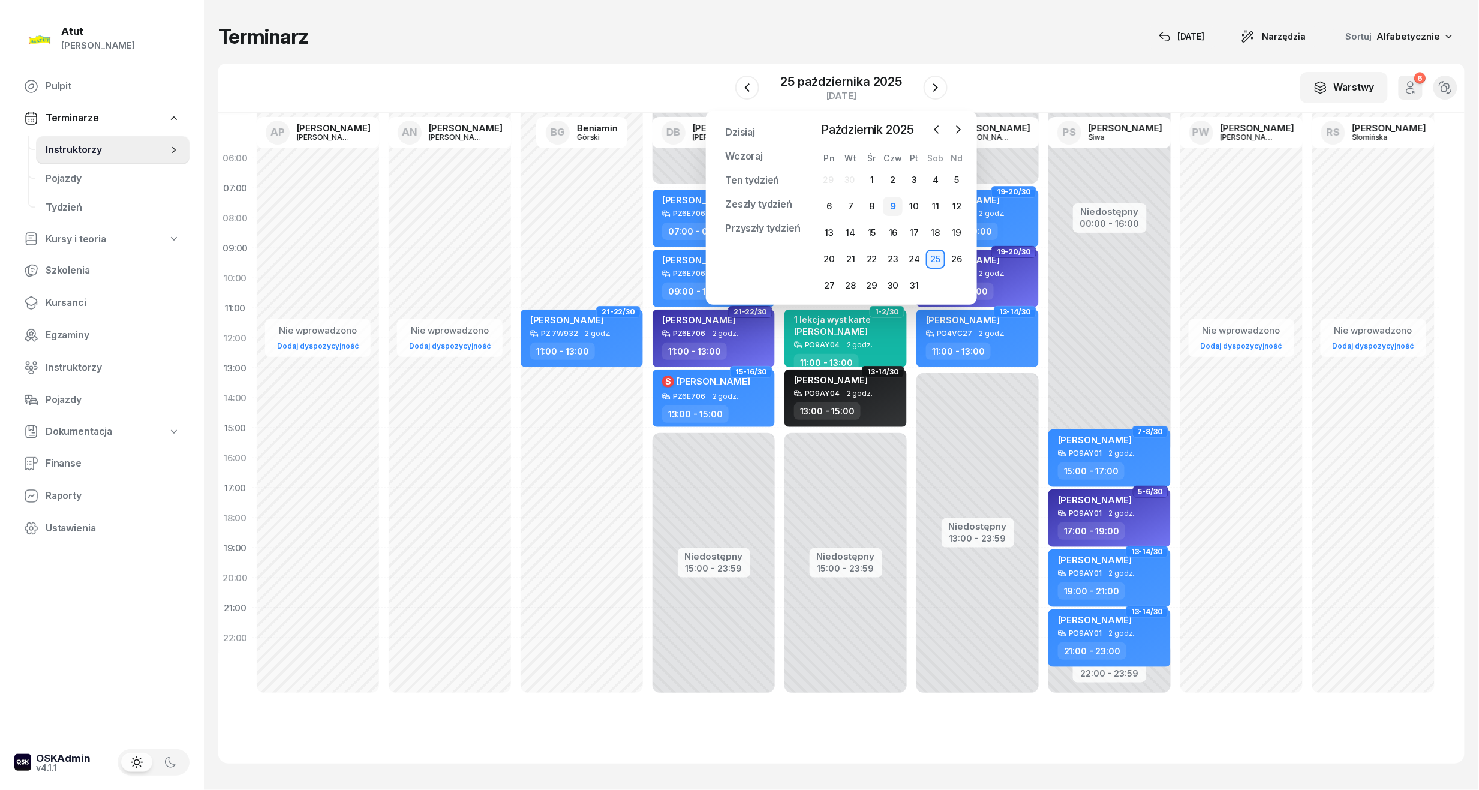
click at [893, 204] on div "9" at bounding box center [892, 206] width 19 height 19
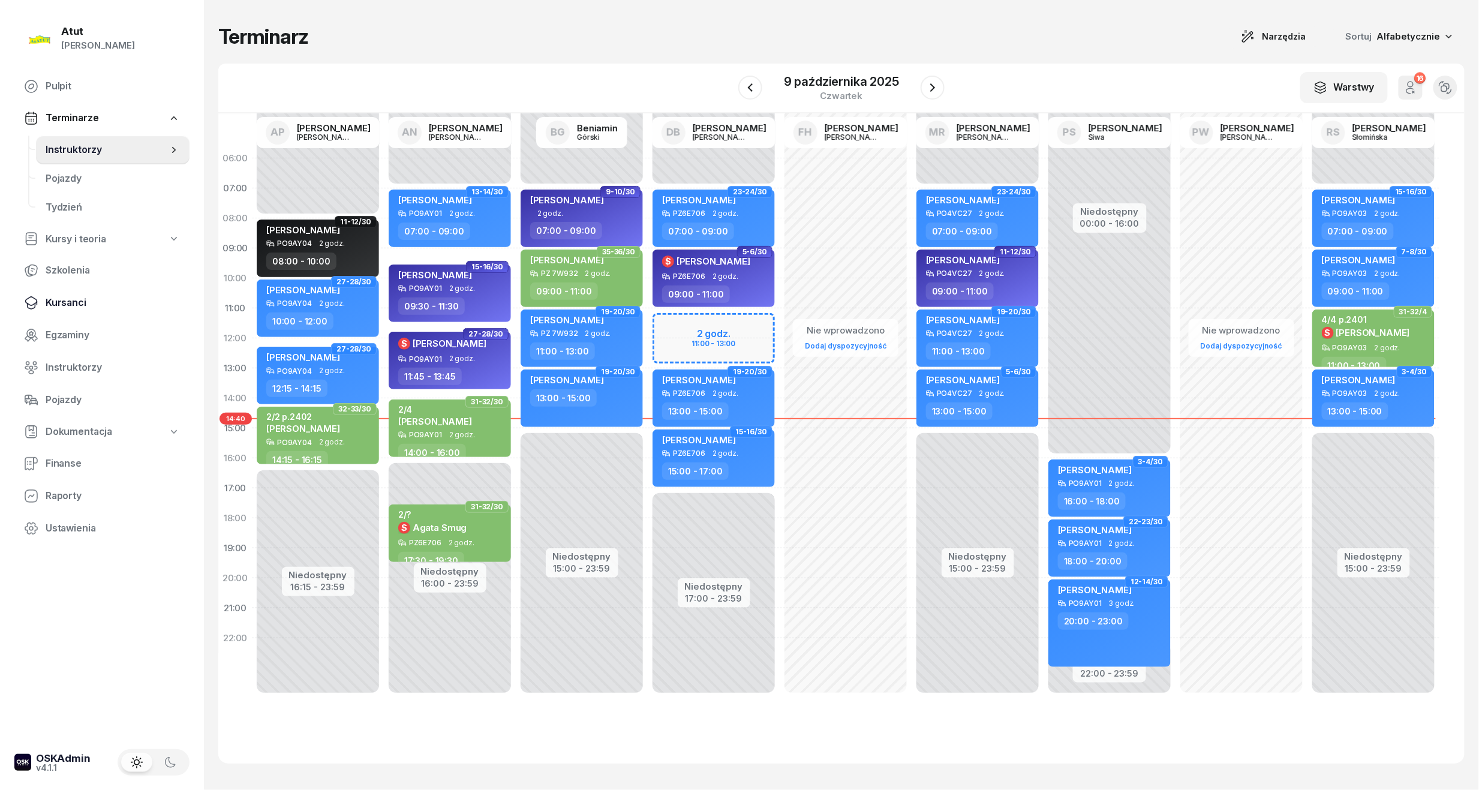
click at [47, 302] on span "Kursanci" at bounding box center [113, 303] width 134 height 16
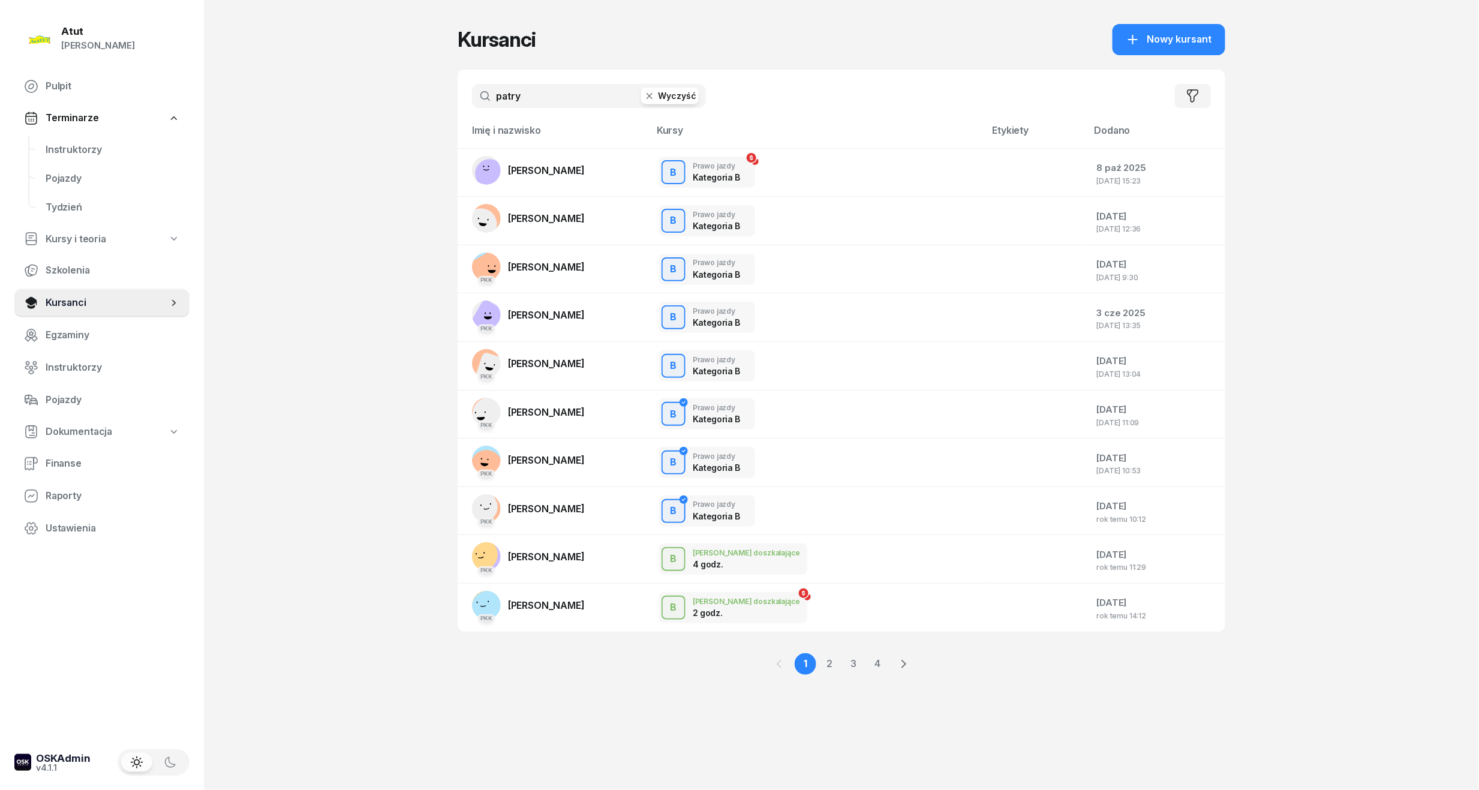
drag, startPoint x: 531, startPoint y: 92, endPoint x: 274, endPoint y: 113, distance: 257.5
click at [274, 113] on div "Atut Paulina Lis Pulpit Terminarze Instruktorzy Pojazdy Tydzień Kursy i teoria …" at bounding box center [739, 395] width 1479 height 790
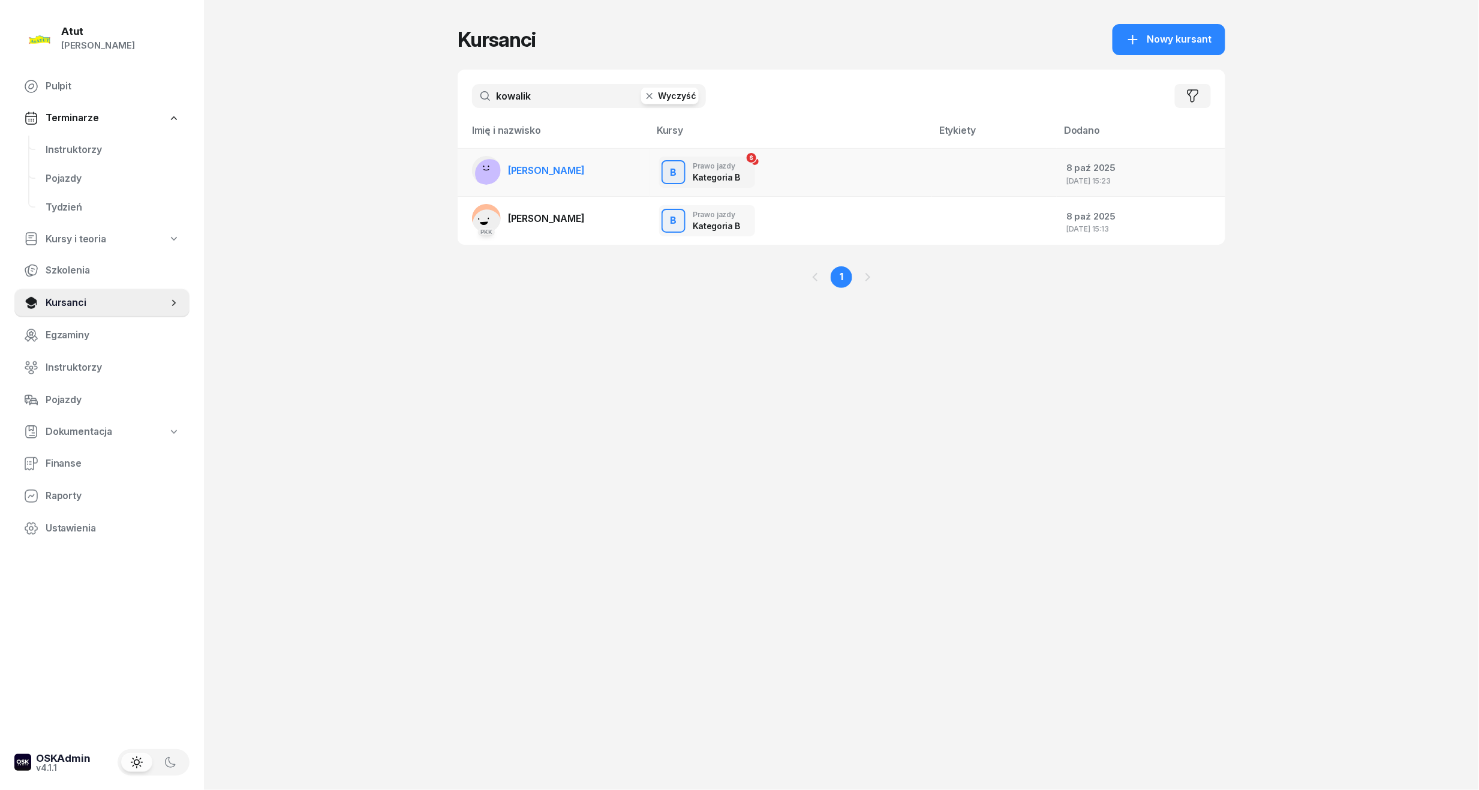
type input "kowalik"
click at [581, 170] on span "[PERSON_NAME]" at bounding box center [546, 170] width 77 height 12
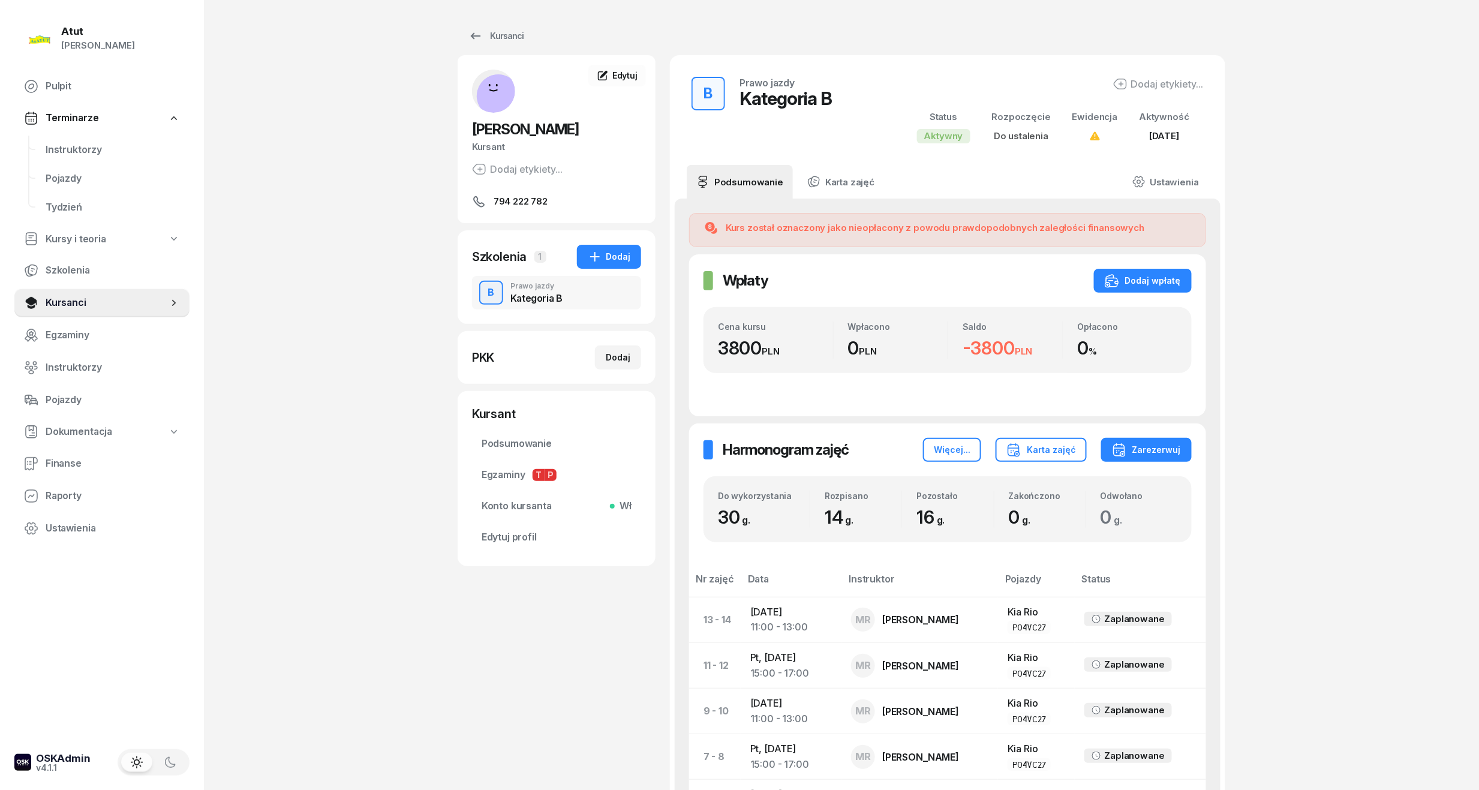
click at [511, 555] on div "Kursant Podsumowanie Egzaminy T P Konto kursanta Wł Edytuj profil Podsumowanie …" at bounding box center [557, 478] width 198 height 175
click at [511, 538] on span "Edytuj profil" at bounding box center [556, 537] width 150 height 16
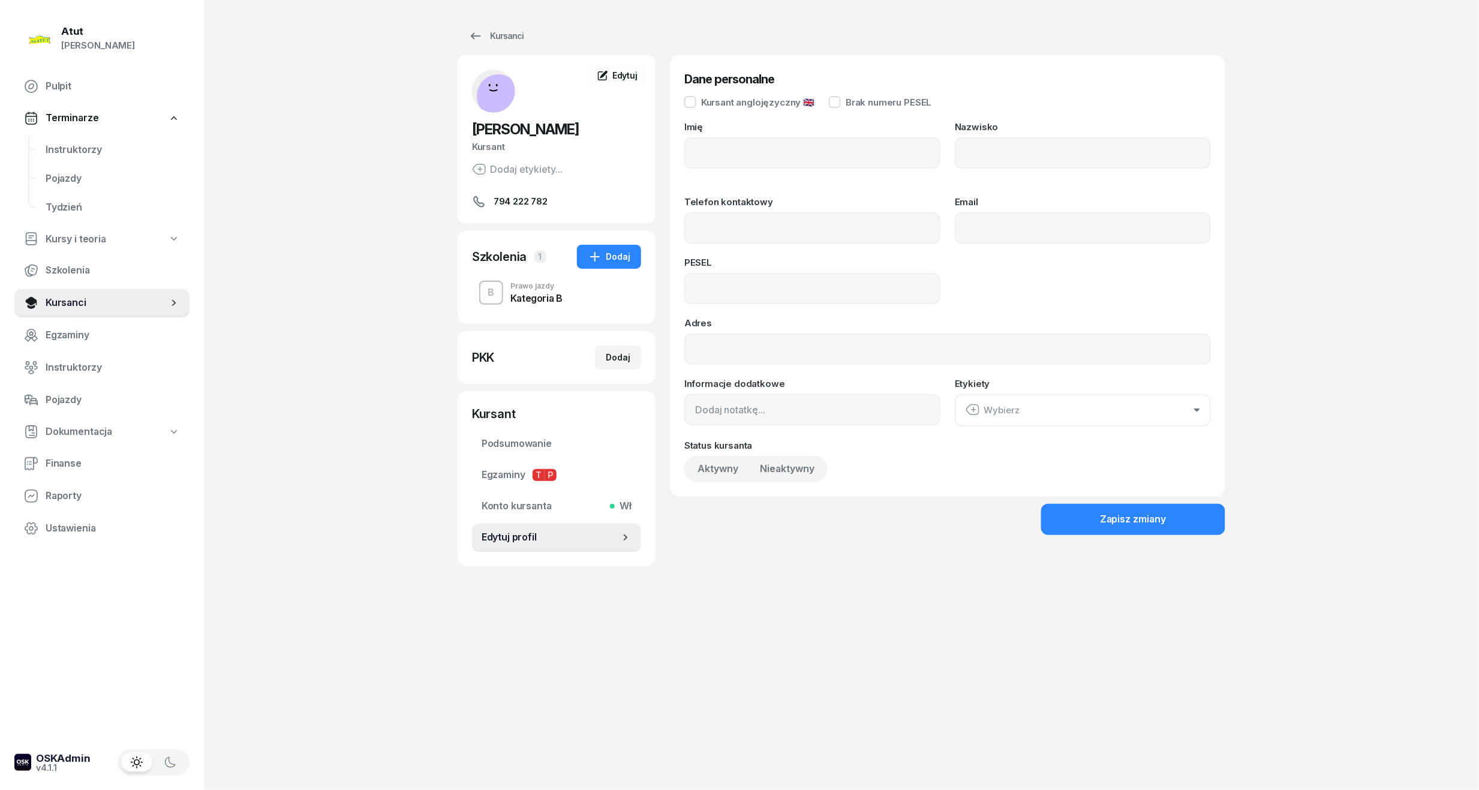
type input "Patrycja"
type input "Kowalik"
type input "794222782"
type input "07290101446"
click at [717, 296] on input "07290101446" at bounding box center [812, 288] width 256 height 31
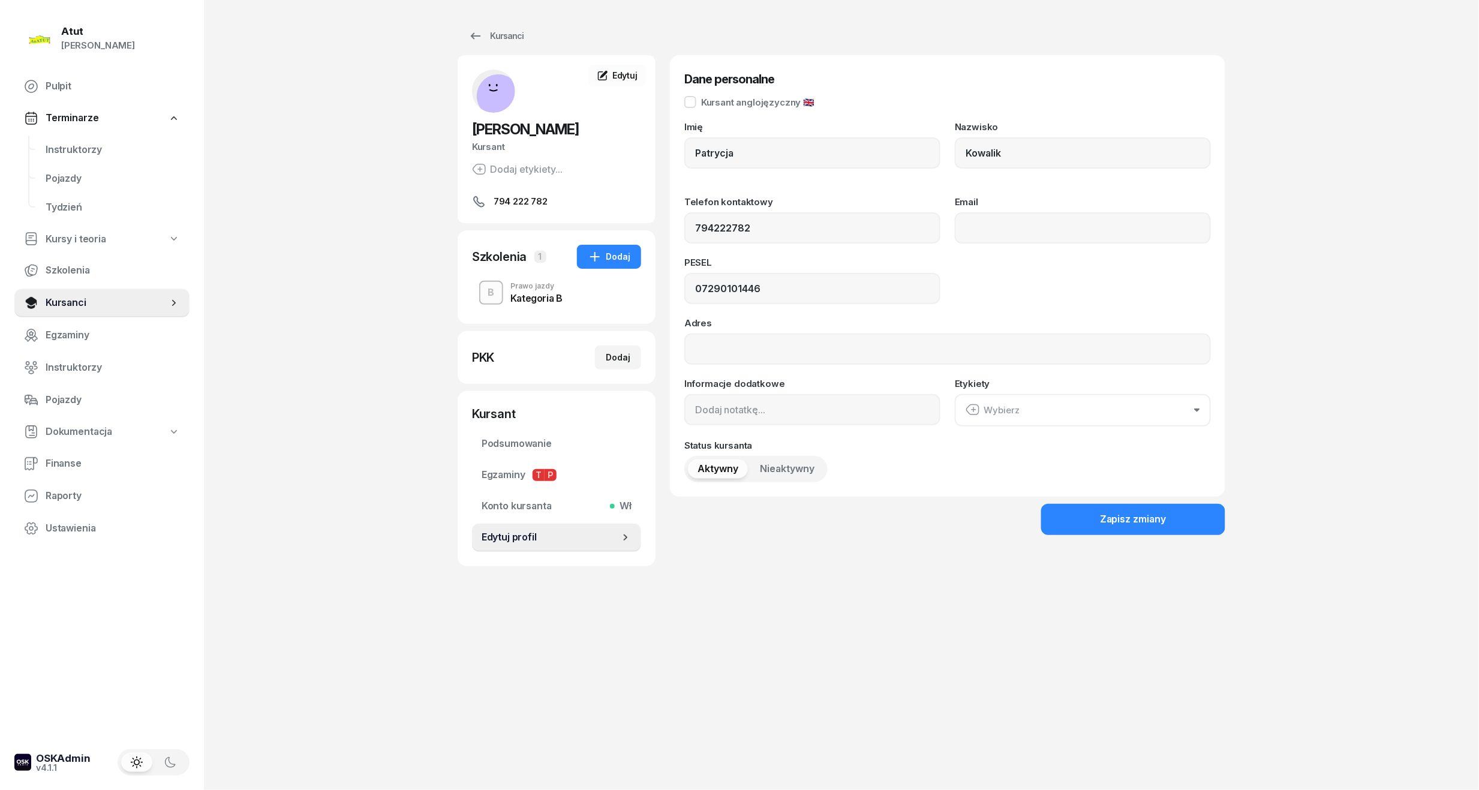
click at [797, 463] on span "Nieaktywny" at bounding box center [787, 469] width 55 height 16
click at [734, 466] on span "Aktywny" at bounding box center [717, 469] width 41 height 16
click at [1118, 507] on button "Zapisz zmiany" at bounding box center [1133, 519] width 184 height 31
click at [519, 512] on span "Konto kursanta Wł" at bounding box center [556, 506] width 150 height 16
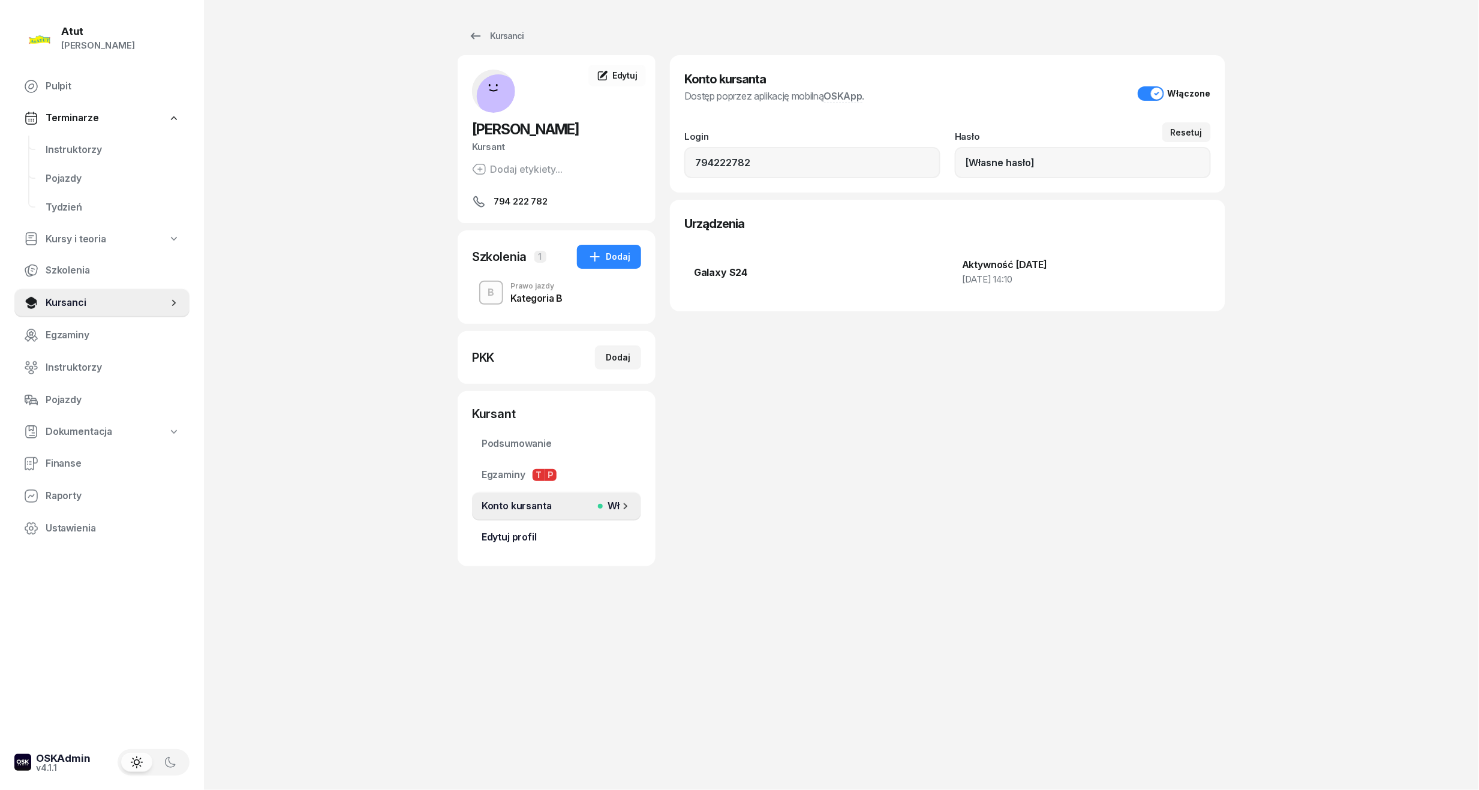
click at [497, 537] on span "Edytuj profil" at bounding box center [556, 537] width 150 height 16
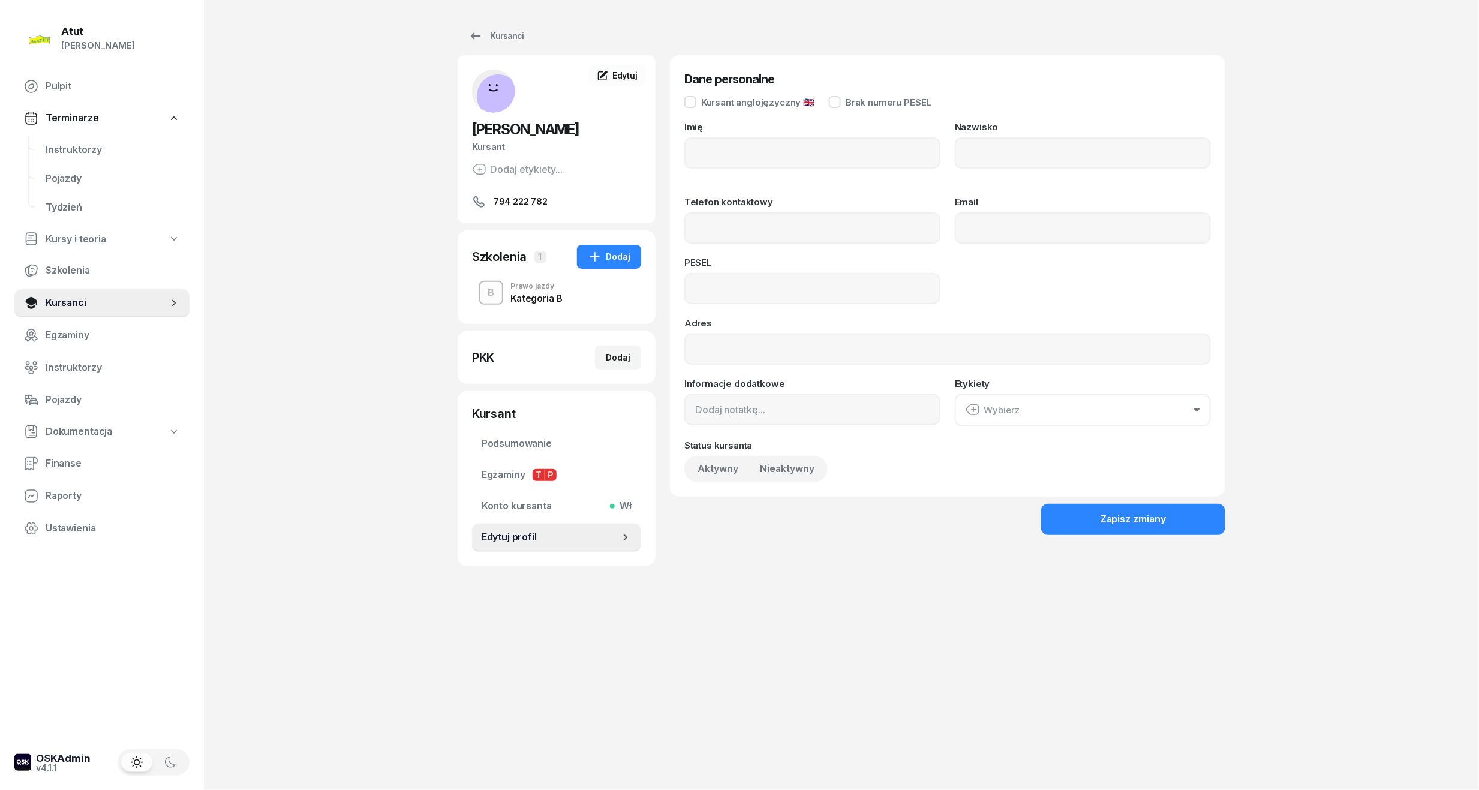
type input "Patrycja"
type input "Kowalik"
type input "794222782"
type input "07290101446"
click at [1101, 499] on form "Dane personalne Kursant anglojęzyczny 🇬🇧 Imię Patrycja Nazwisko Kowalik Telefon…" at bounding box center [947, 295] width 555 height 480
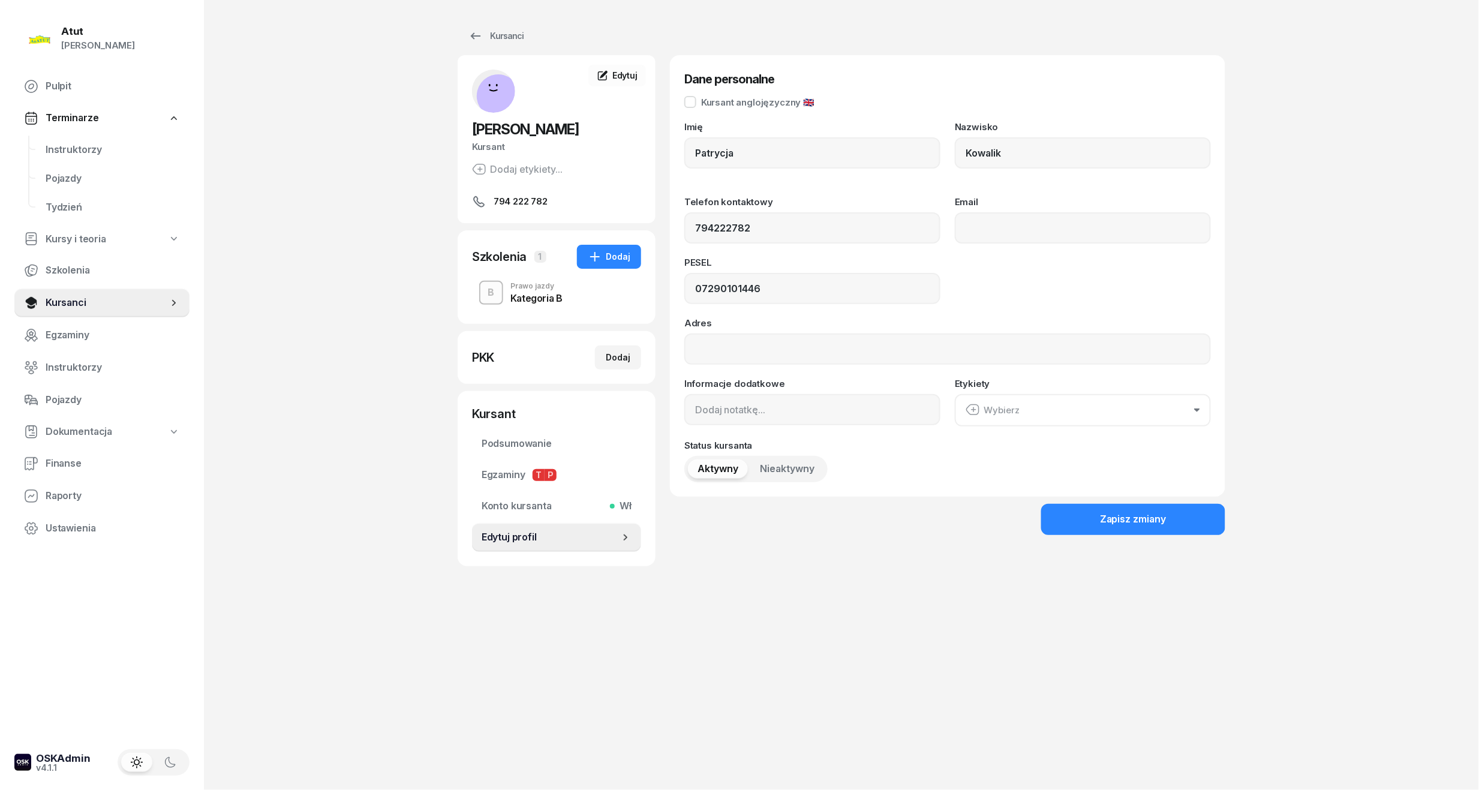
click at [523, 543] on span "Edytuj profil" at bounding box center [550, 537] width 138 height 16
click at [536, 505] on span "Konto kursanta Wł" at bounding box center [556, 506] width 150 height 16
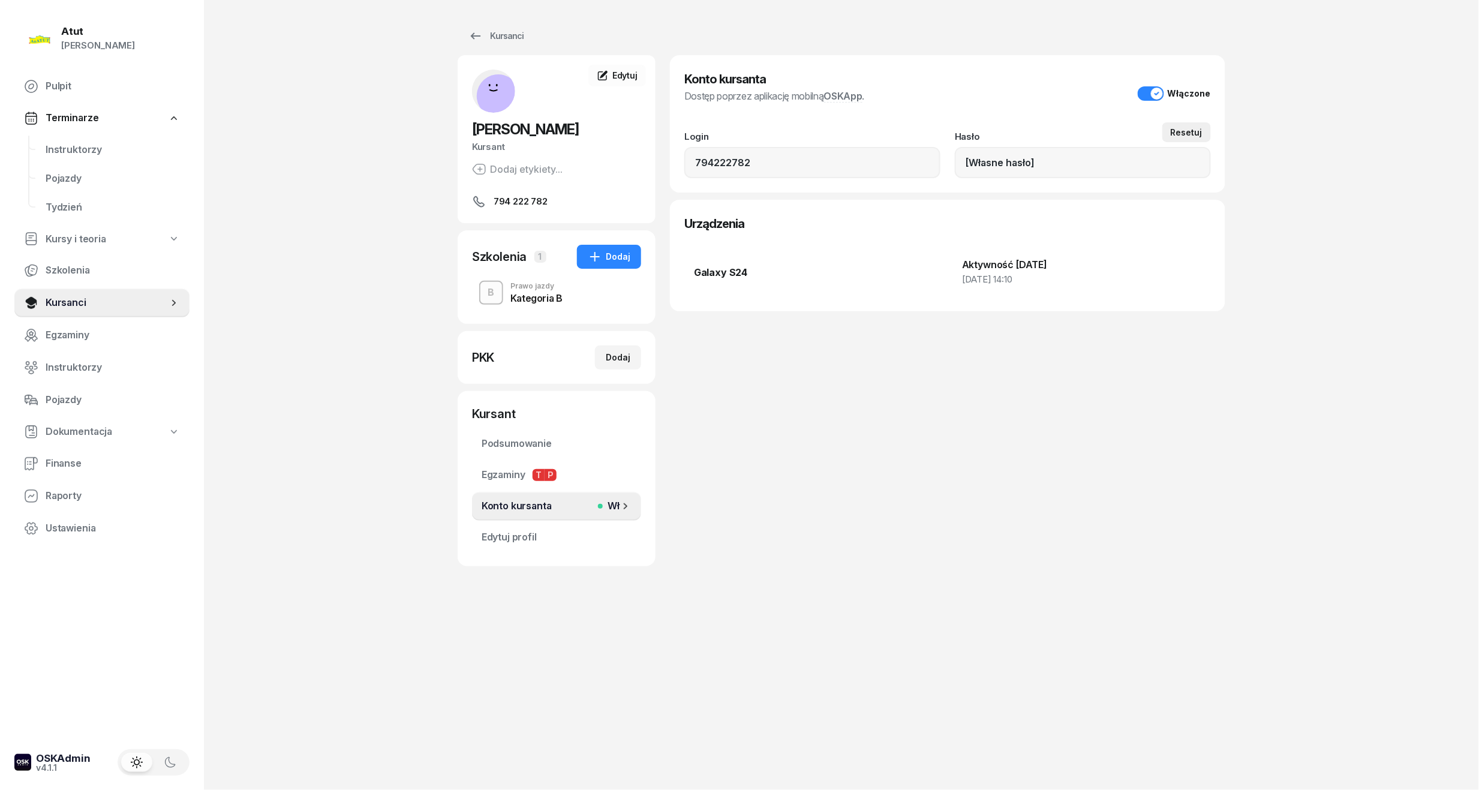
click at [1193, 132] on div "Resetuj" at bounding box center [1186, 132] width 32 height 10
type input "07290101446"
click at [1118, 408] on div "Konto kursanta Dostęp poprzez aplikację mobilną OSKApp . Włączone Login 7942227…" at bounding box center [947, 310] width 555 height 511
click at [1192, 128] on div "Resetuj" at bounding box center [1186, 132] width 32 height 10
click at [47, 92] on span "Pulpit" at bounding box center [113, 87] width 134 height 16
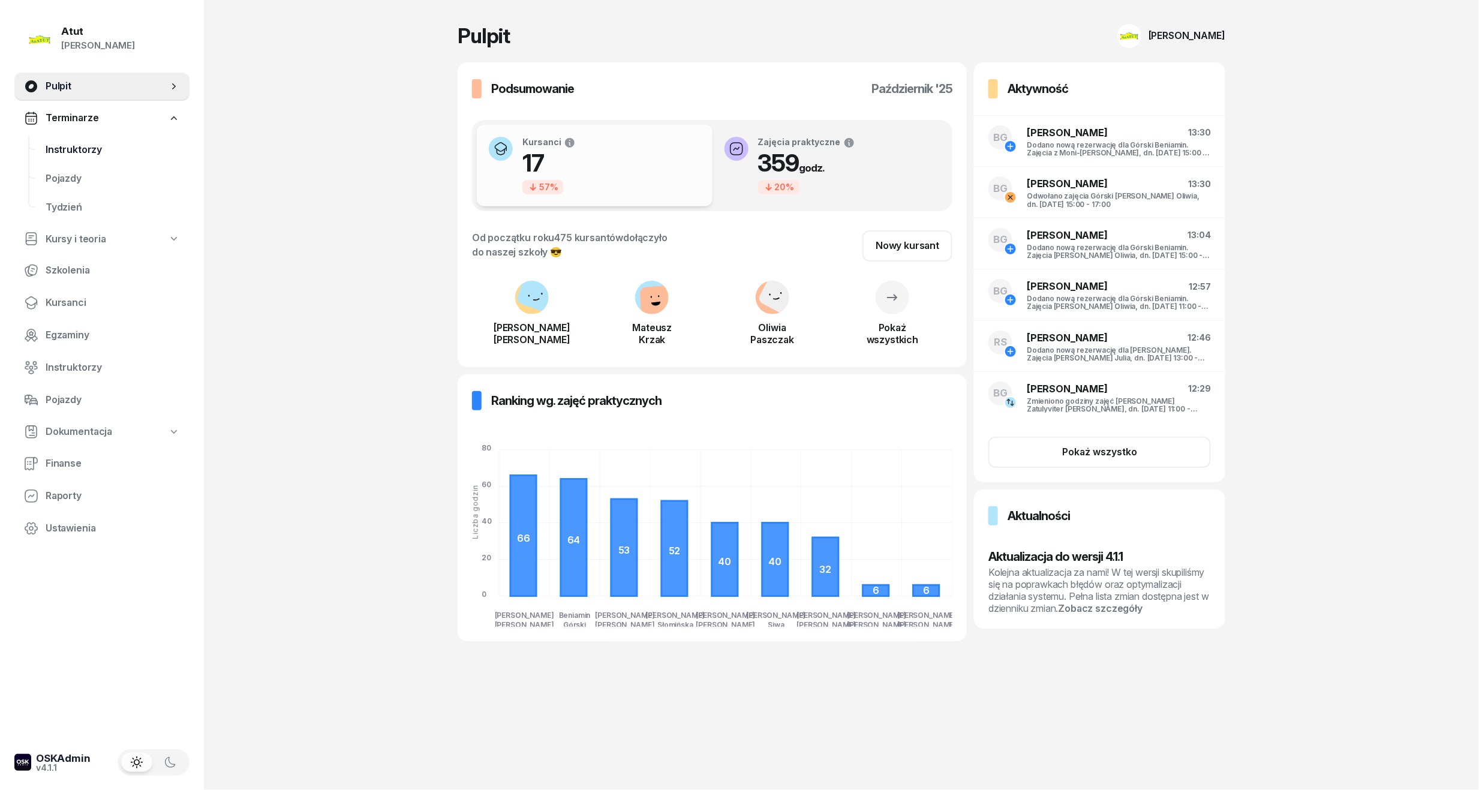
click at [108, 146] on span "Instruktorzy" at bounding box center [113, 150] width 134 height 16
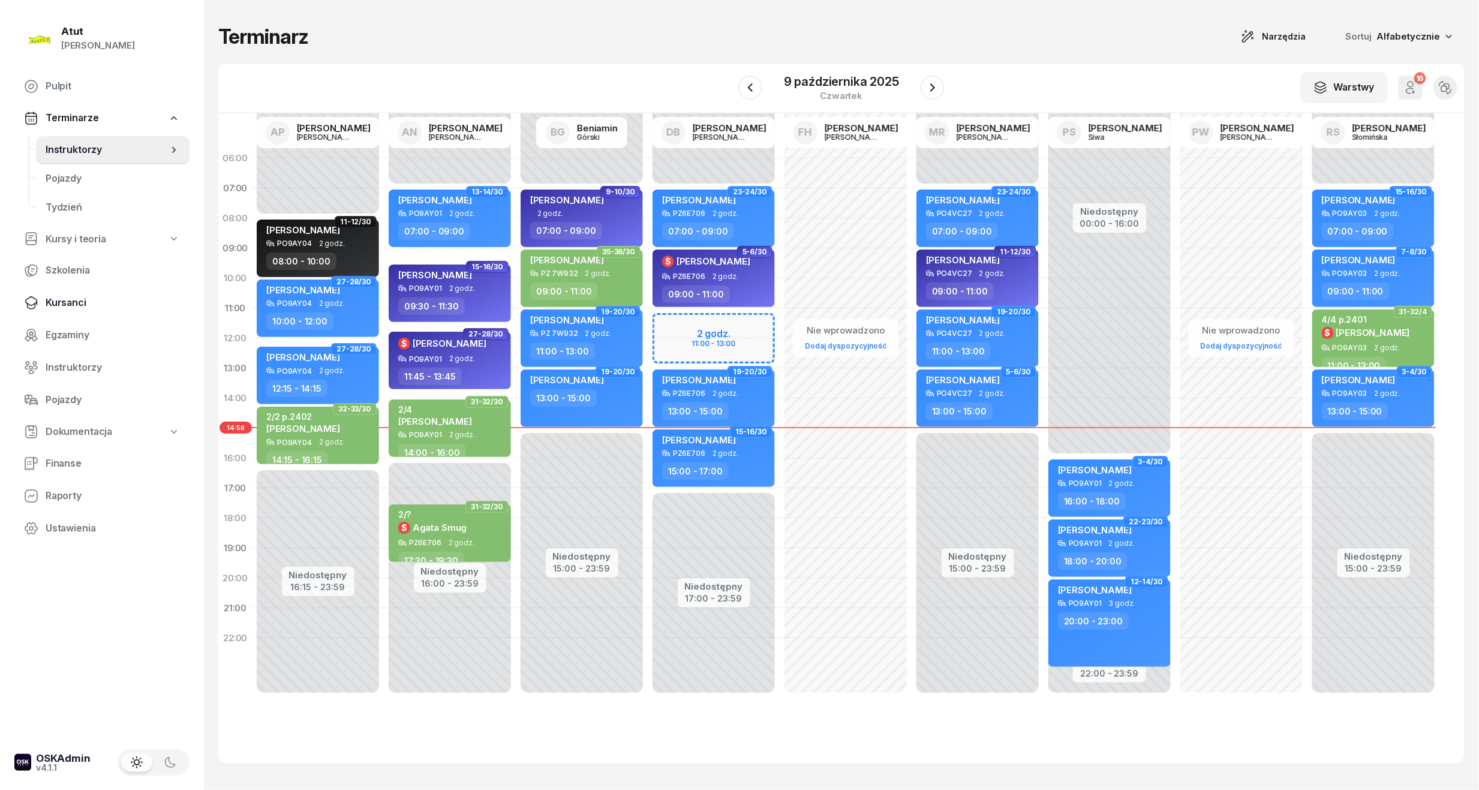
click at [46, 295] on span "Kursanci" at bounding box center [113, 303] width 134 height 16
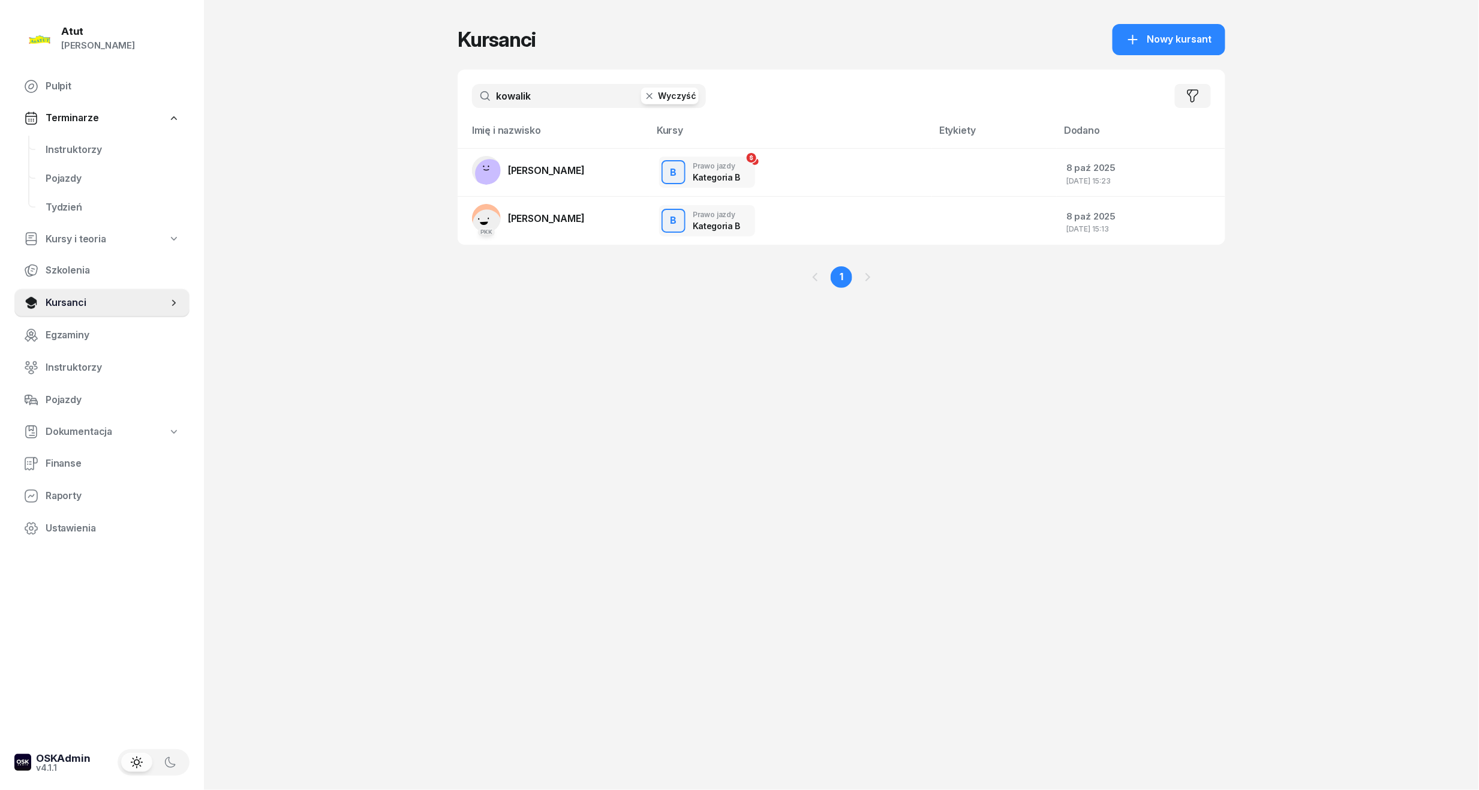
drag, startPoint x: 561, startPoint y: 78, endPoint x: 419, endPoint y: 118, distance: 148.3
click at [420, 118] on div "Atut Paulina Lis Pulpit Terminarze Instruktorzy Pojazdy Tydzień Kursy i teoria …" at bounding box center [739, 395] width 1479 height 790
drag, startPoint x: 555, startPoint y: 97, endPoint x: 23, endPoint y: 173, distance: 537.2
click at [23, 173] on div "Atut Paulina Lis Pulpit Terminarze Instruktorzy Pojazdy Tydzień Kursy i teoria …" at bounding box center [739, 395] width 1479 height 790
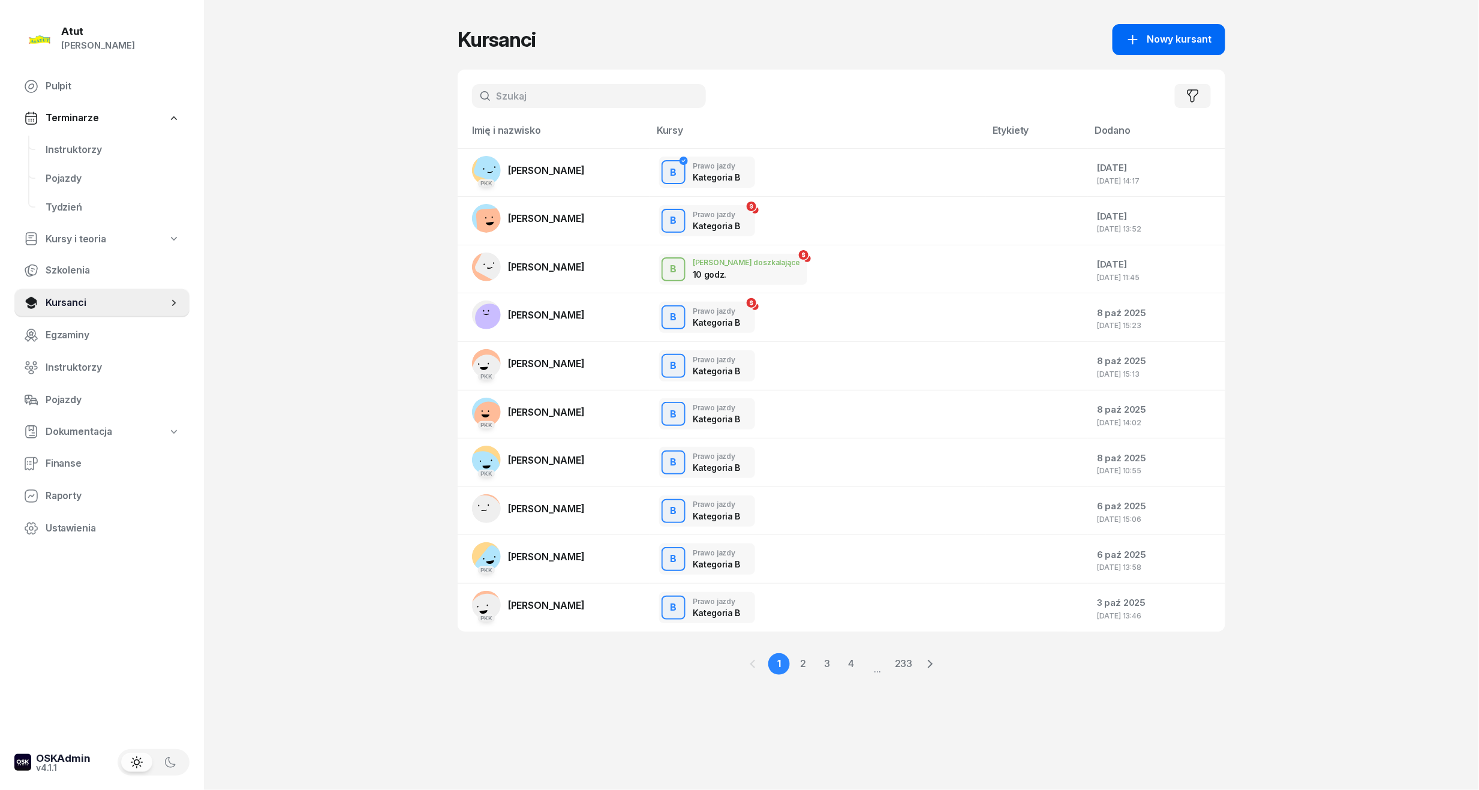
click at [1154, 38] on span "Nowy kursant" at bounding box center [1179, 40] width 65 height 16
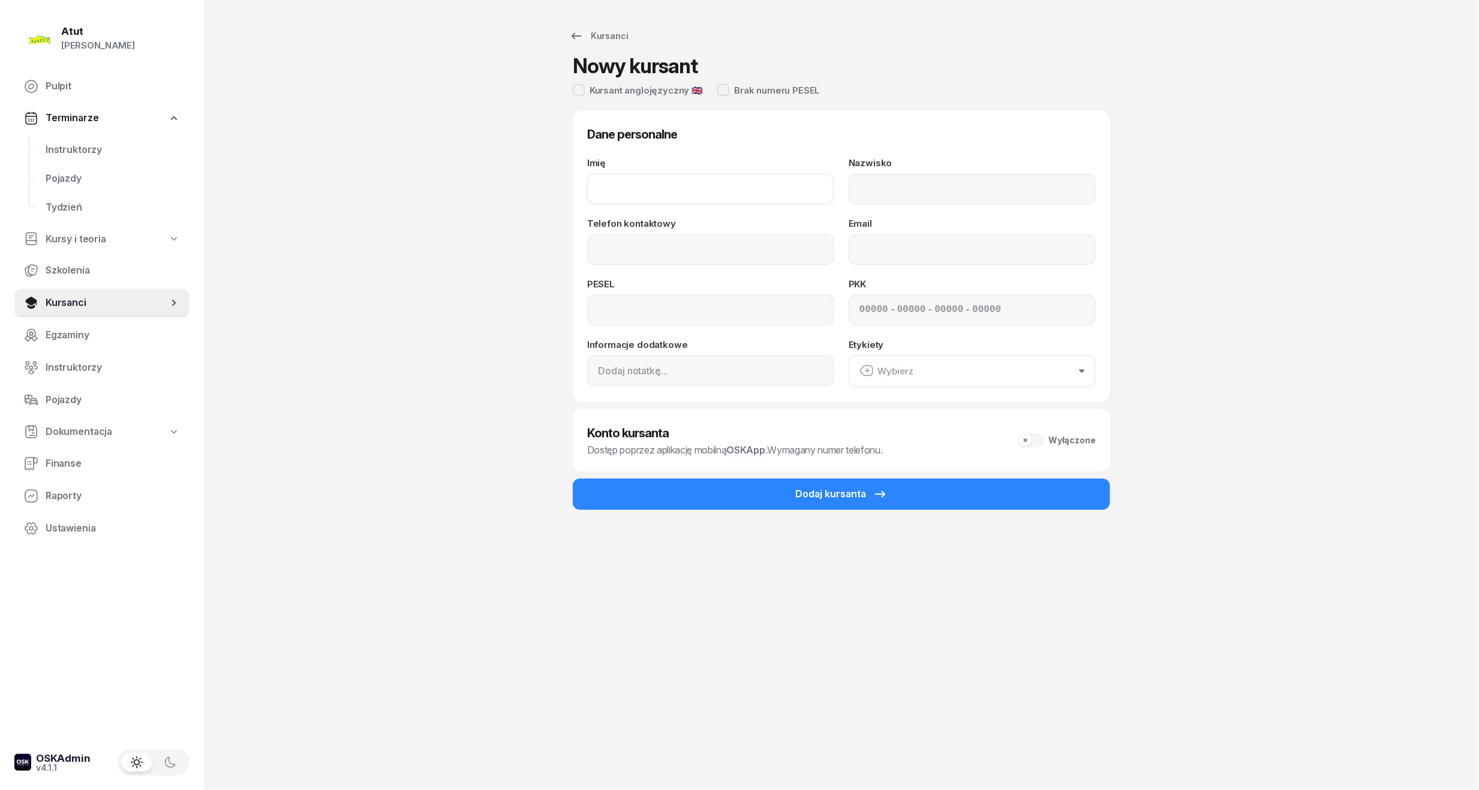
click at [777, 182] on input "Imię" at bounding box center [710, 188] width 247 height 31
type input "Mariia"
click at [883, 197] on input "Nazwisko" at bounding box center [971, 188] width 247 height 31
type input "Avdieieva"
click at [627, 235] on input "Telefon kontaktowy" at bounding box center [710, 249] width 247 height 31
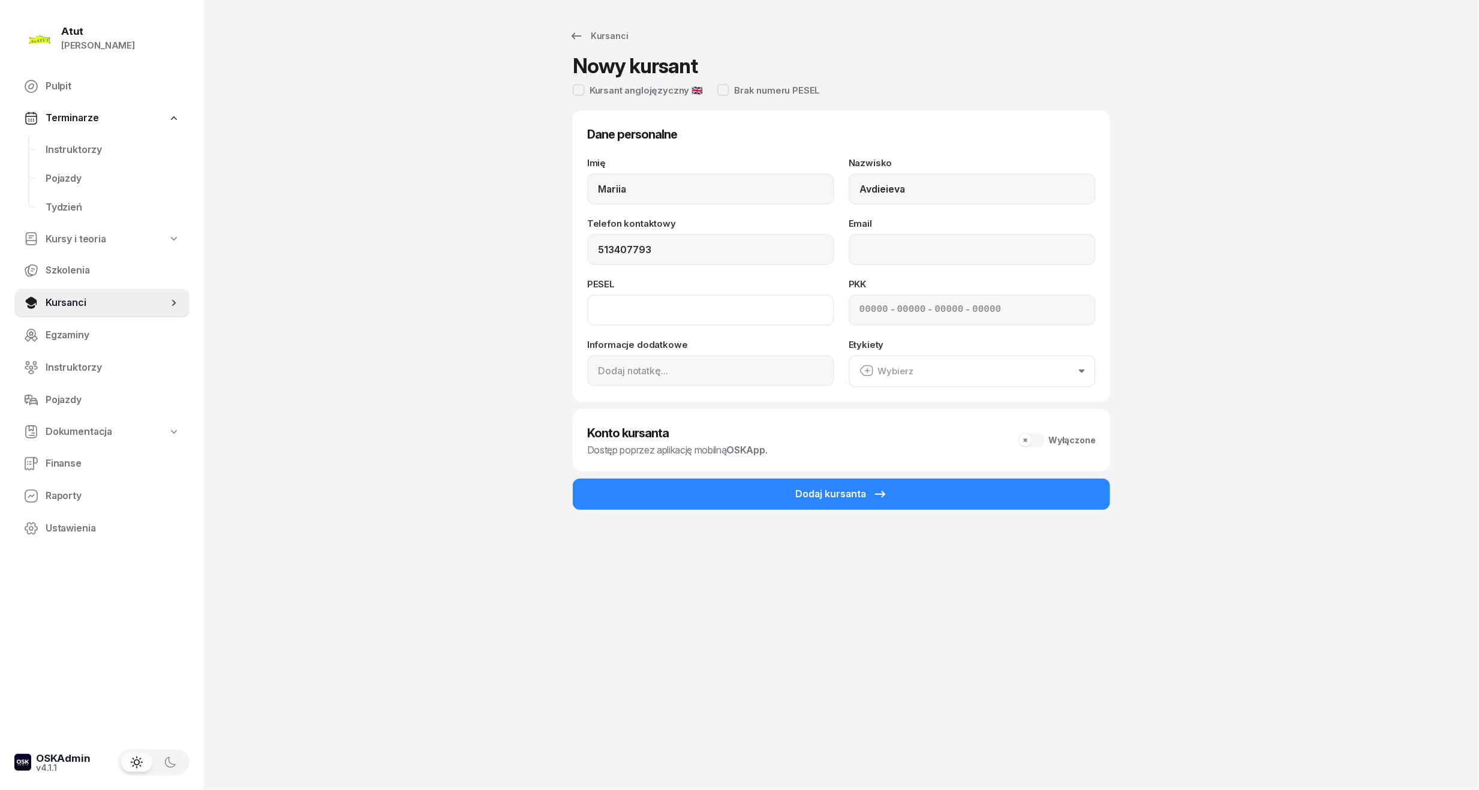
type input "513 407 793"
click at [622, 311] on input at bounding box center [710, 309] width 247 height 31
type input "90051817483"
click at [857, 312] on div "- - -" at bounding box center [971, 309] width 247 height 31
click at [862, 308] on input at bounding box center [873, 310] width 29 height 16
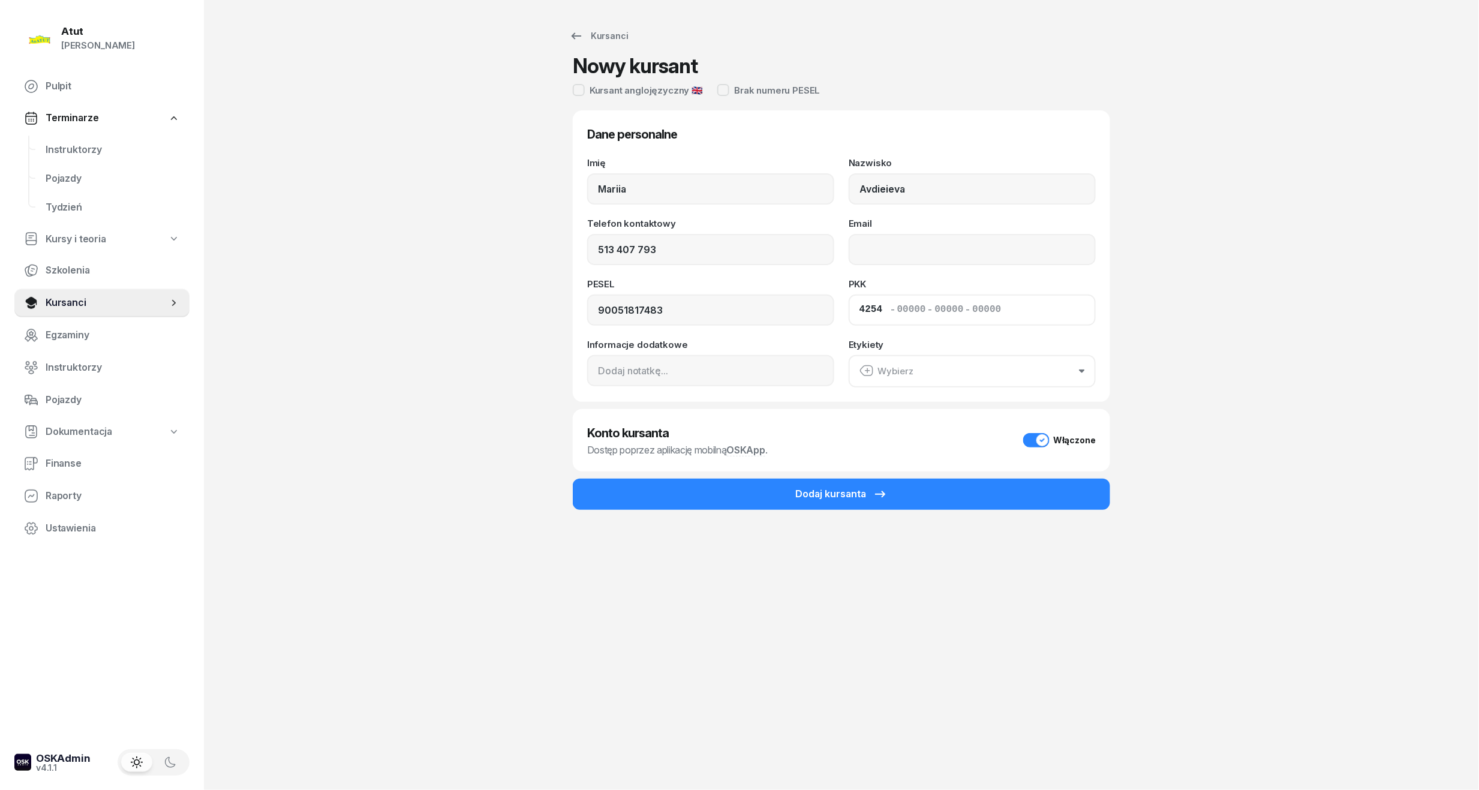
type input "42541"
type input "09093"
type input "11073"
type input "87122"
click at [895, 473] on form "Dane personalne Imię Mariia Nazwisko Avdieieva Telefon kontaktowy 513 407 793 E…" at bounding box center [841, 317] width 537 height 414
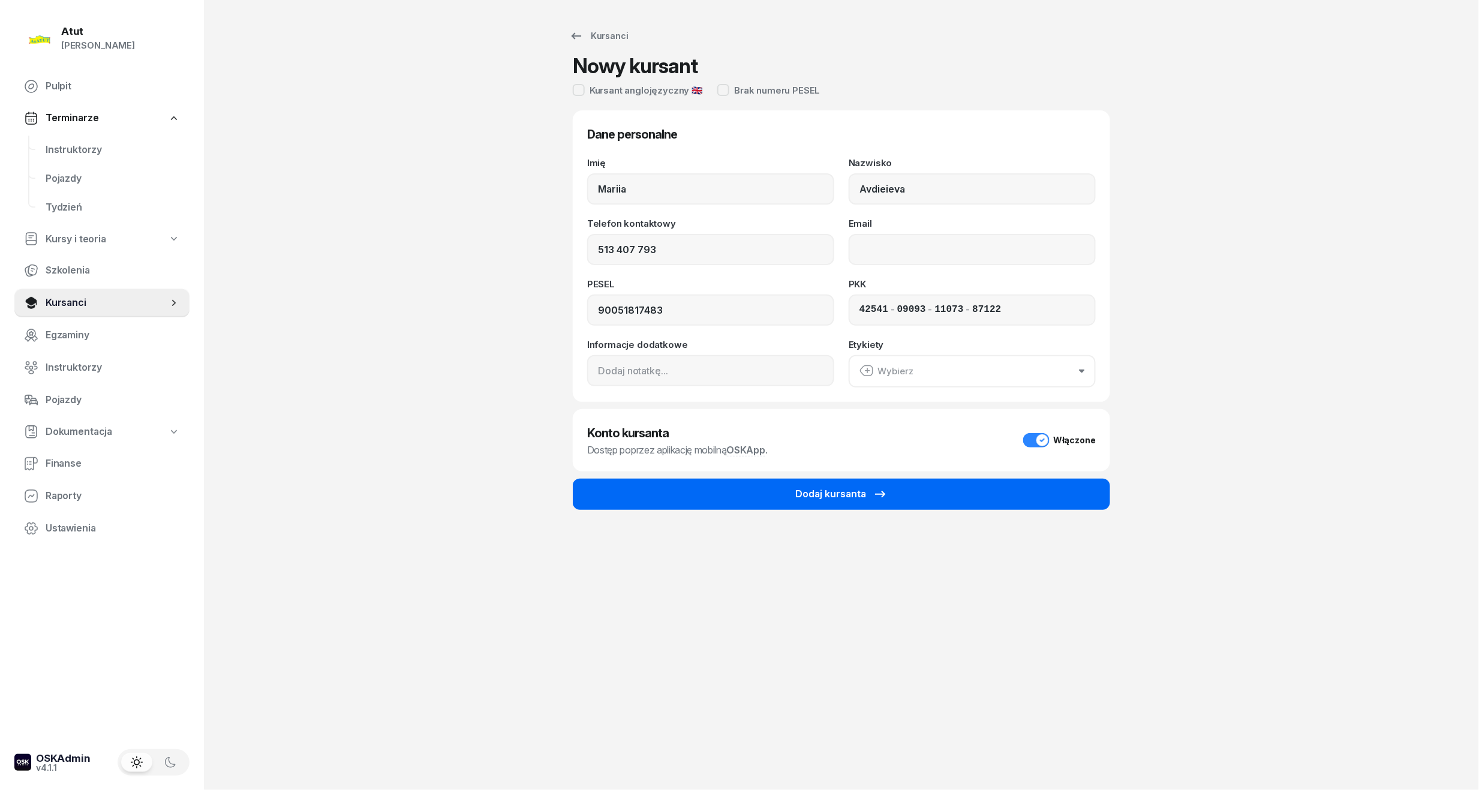
click at [854, 498] on div "Dodaj kursanta" at bounding box center [841, 494] width 92 height 16
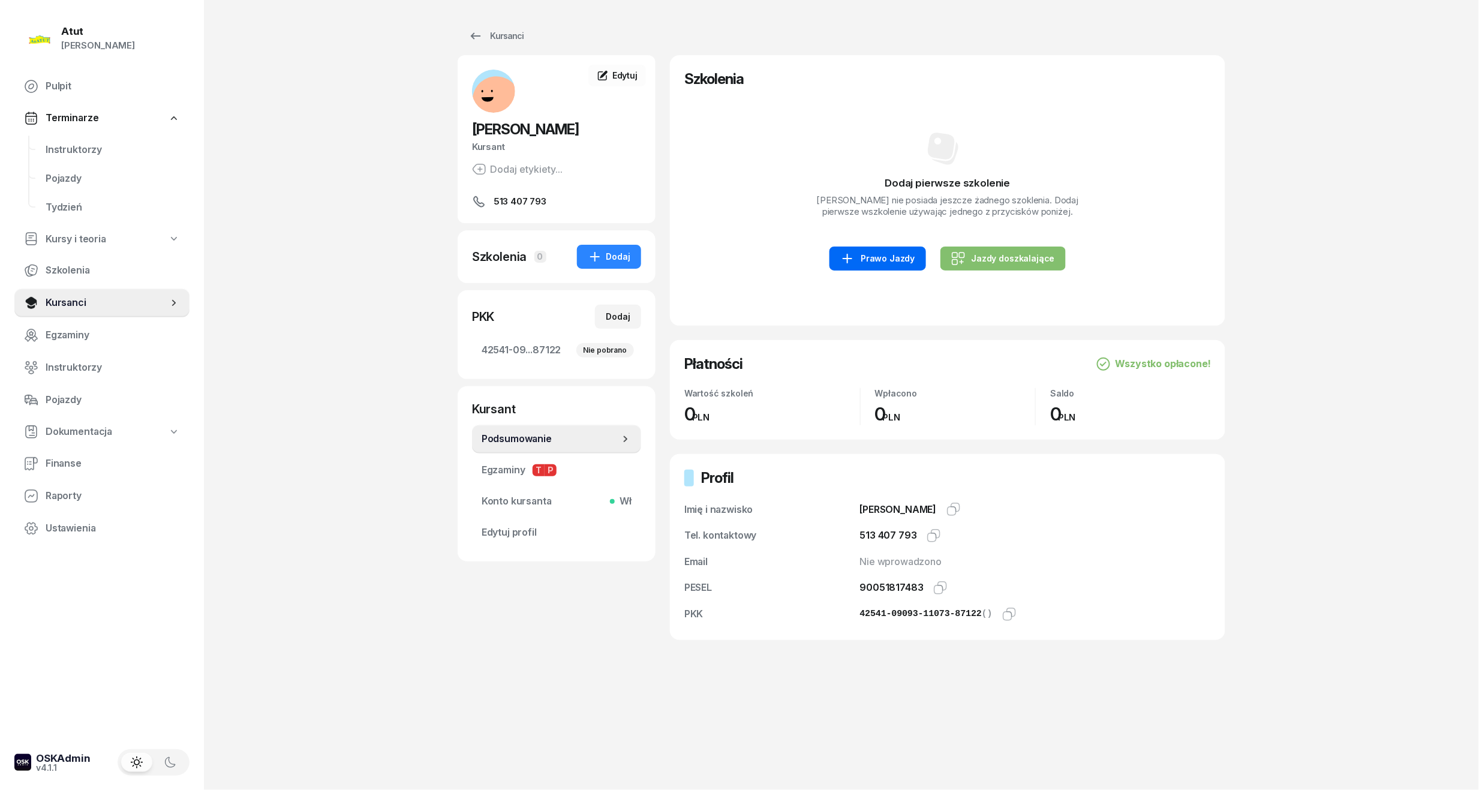
click at [888, 261] on div "Prawo Jazdy" at bounding box center [877, 258] width 74 height 14
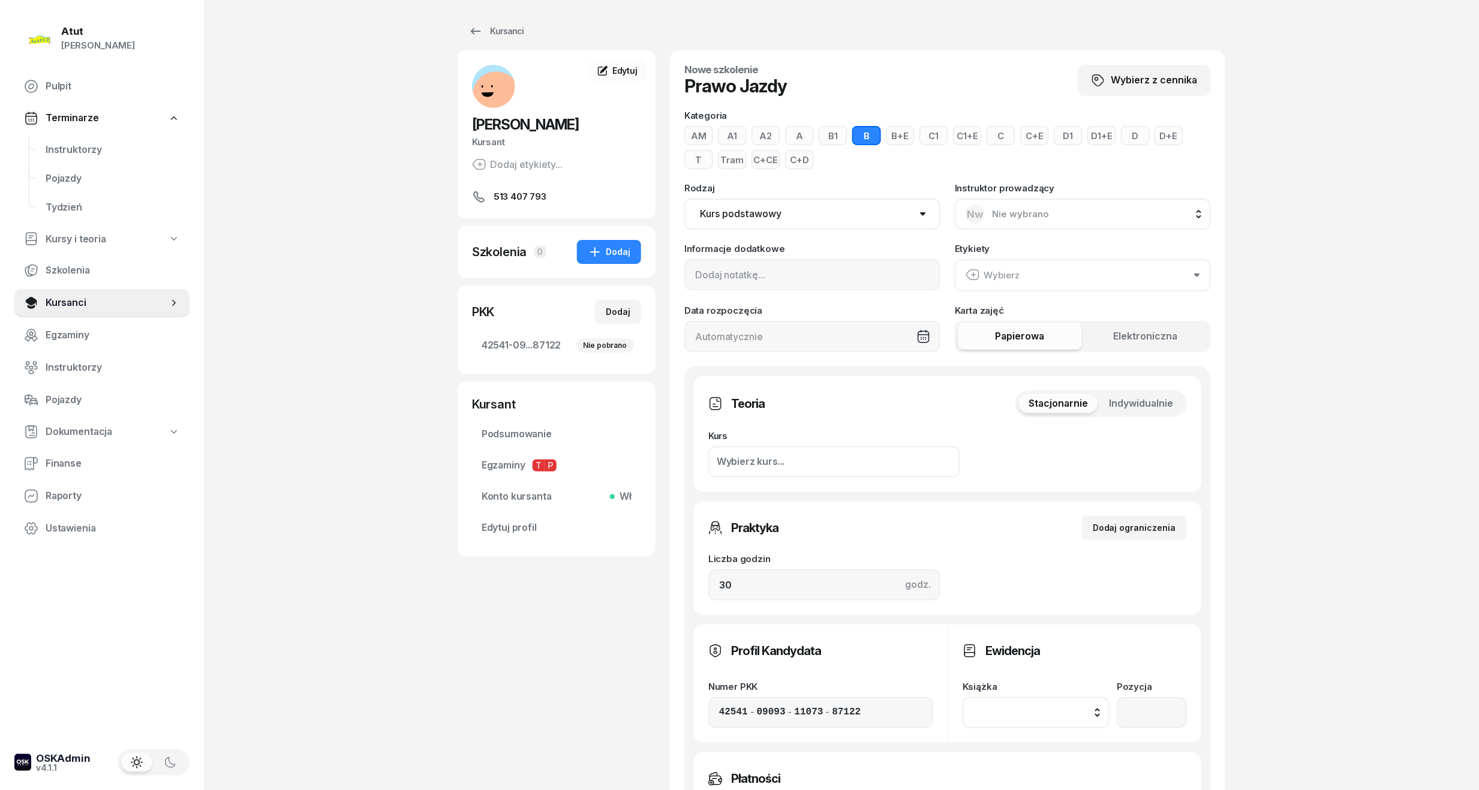
scroll to position [394, 0]
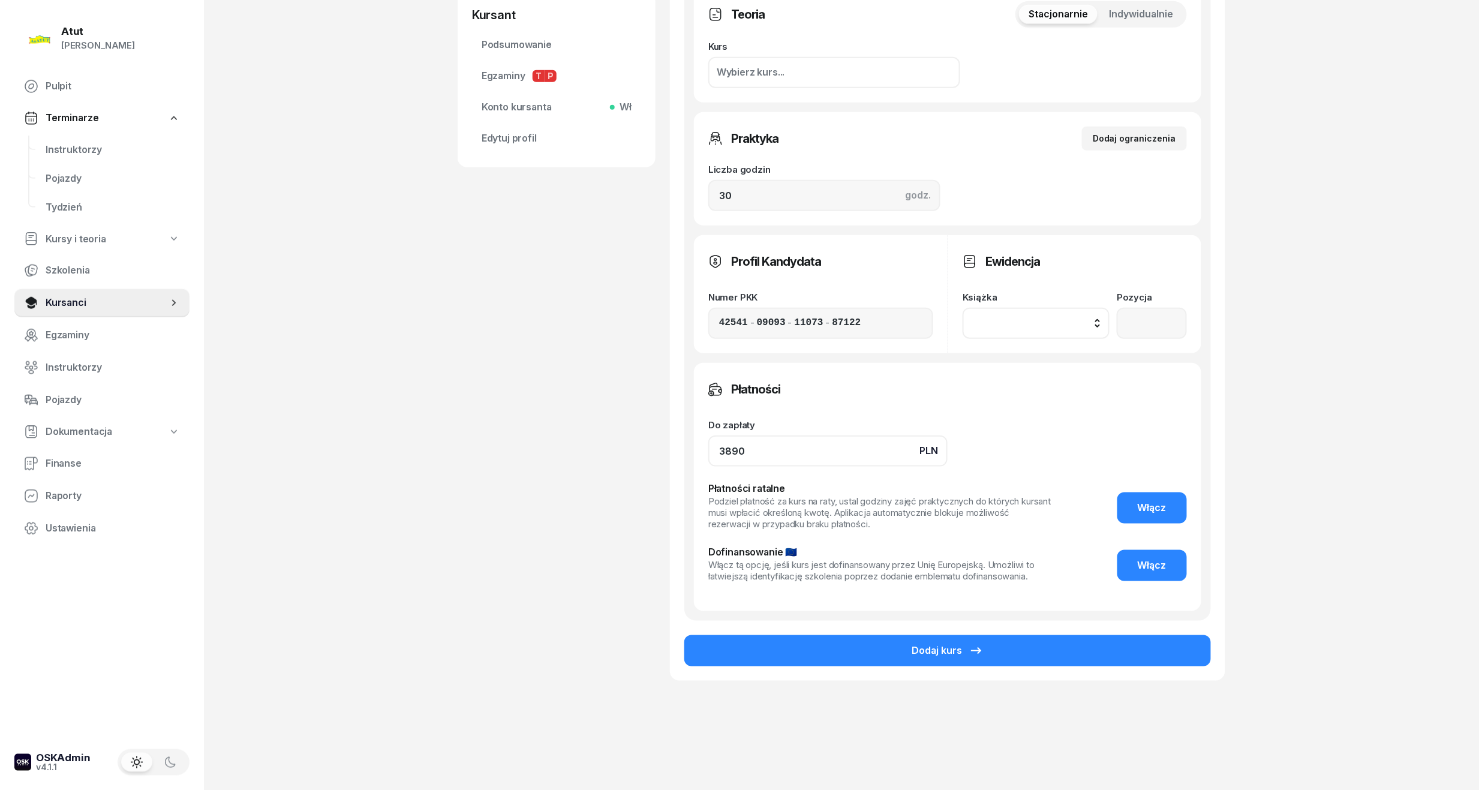
click at [725, 452] on input "3890" at bounding box center [827, 450] width 239 height 31
type input "4890"
click at [935, 652] on div "Dodaj kurs" at bounding box center [947, 651] width 72 height 16
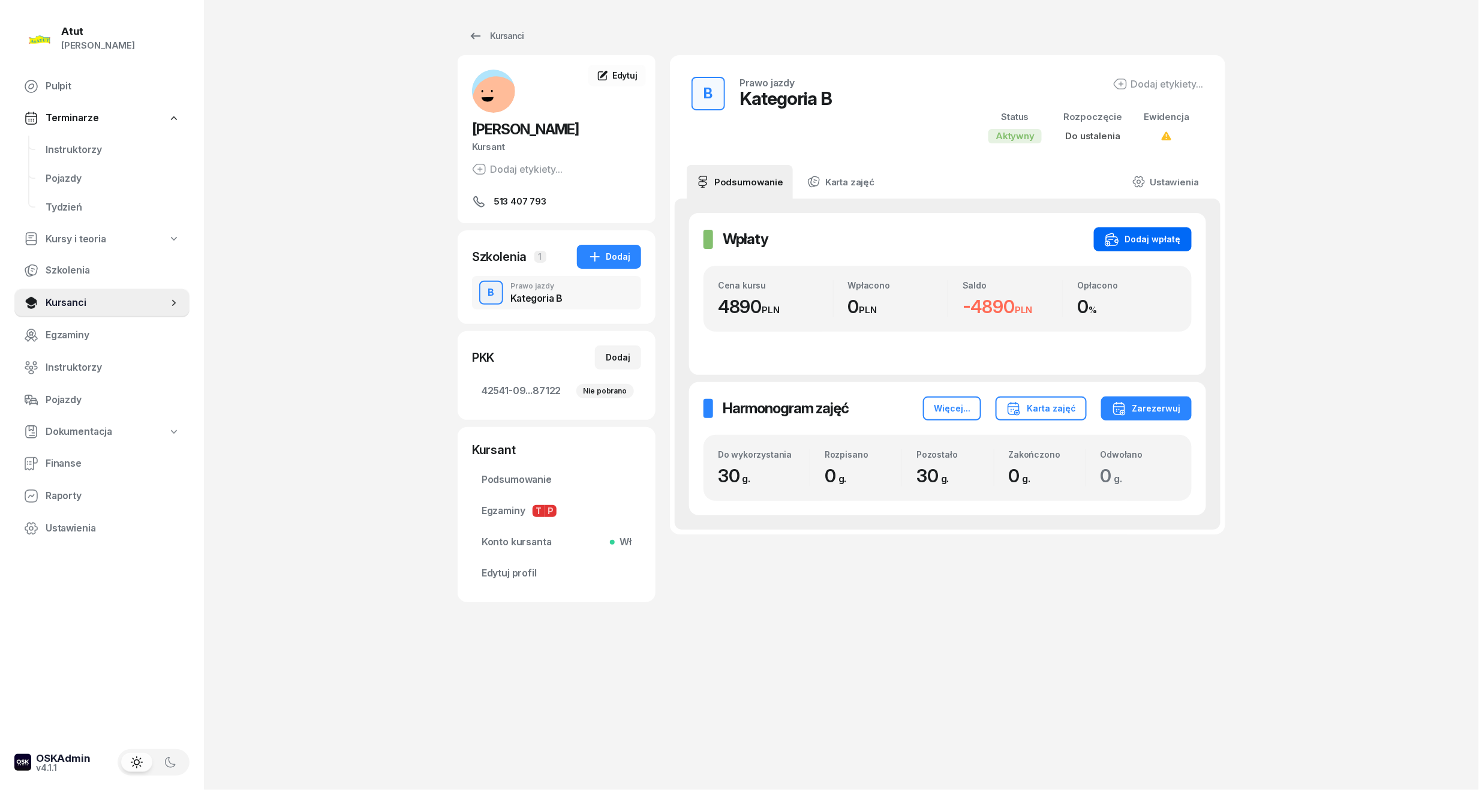
click at [1142, 241] on div "Dodaj wpłatę" at bounding box center [1142, 239] width 76 height 14
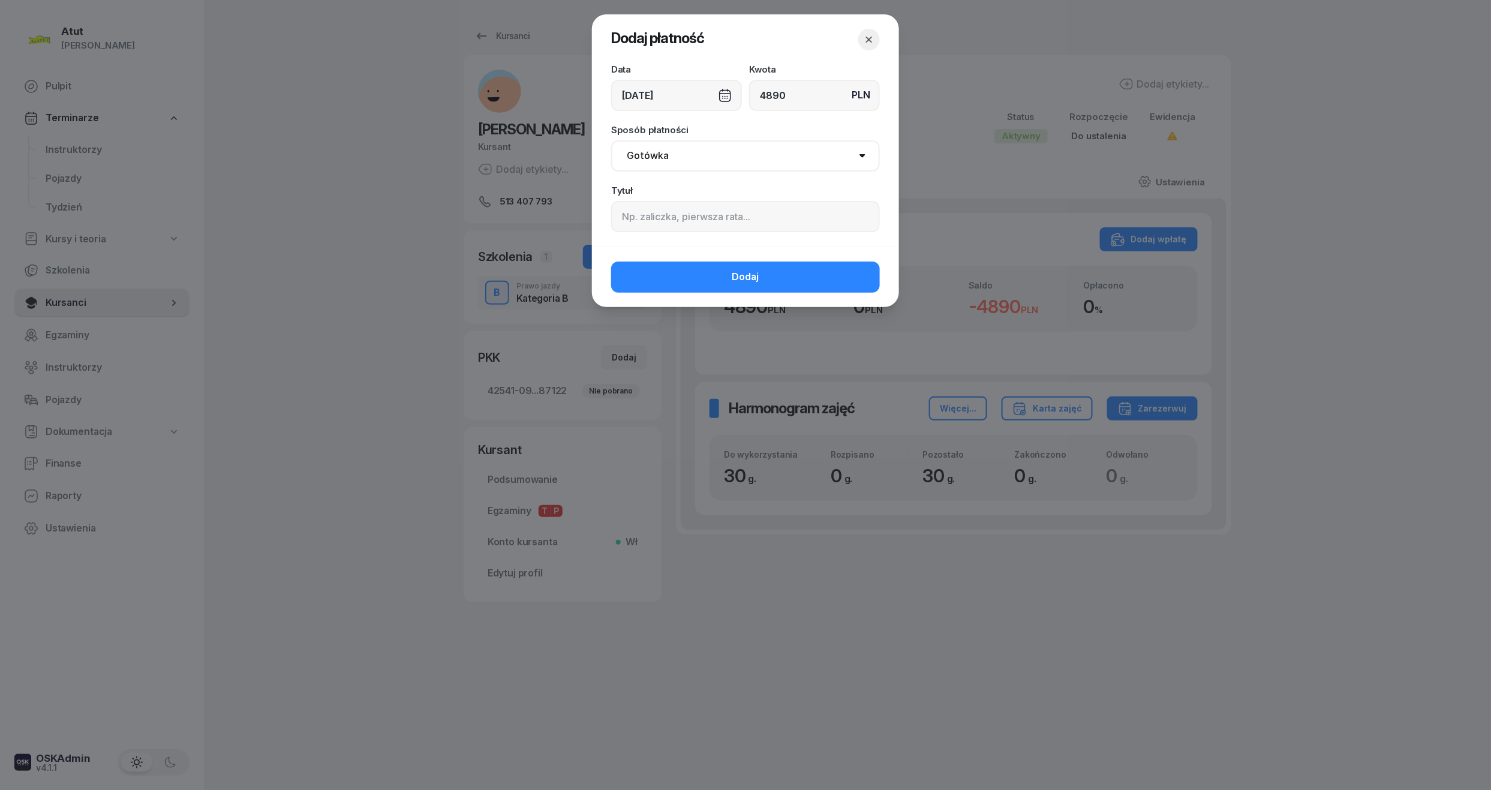
type input "4890"
click at [677, 223] on input at bounding box center [745, 216] width 269 height 31
type input "p.2403"
click at [754, 281] on span "Dodaj" at bounding box center [745, 277] width 27 height 16
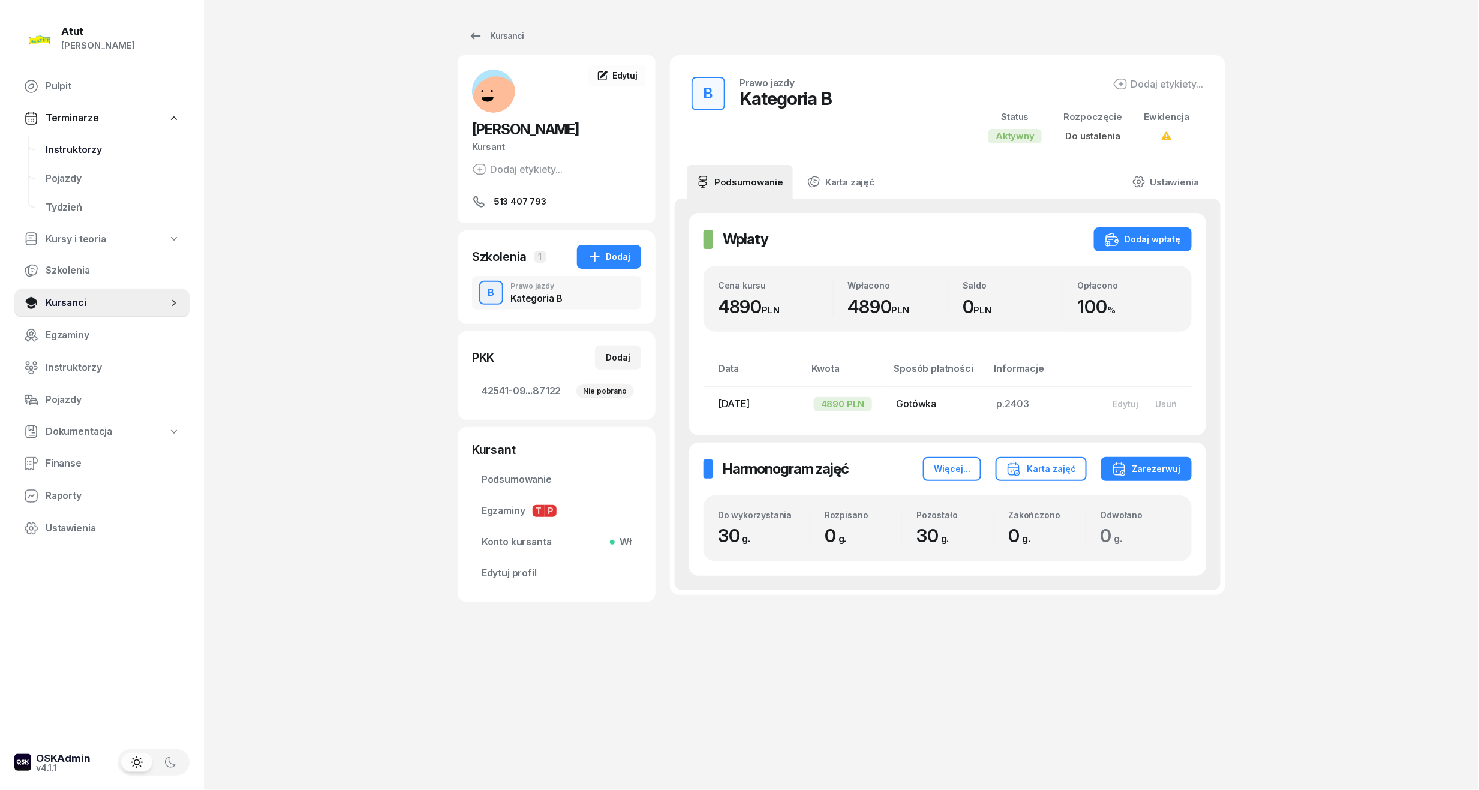
click at [82, 152] on span "Instruktorzy" at bounding box center [113, 150] width 134 height 16
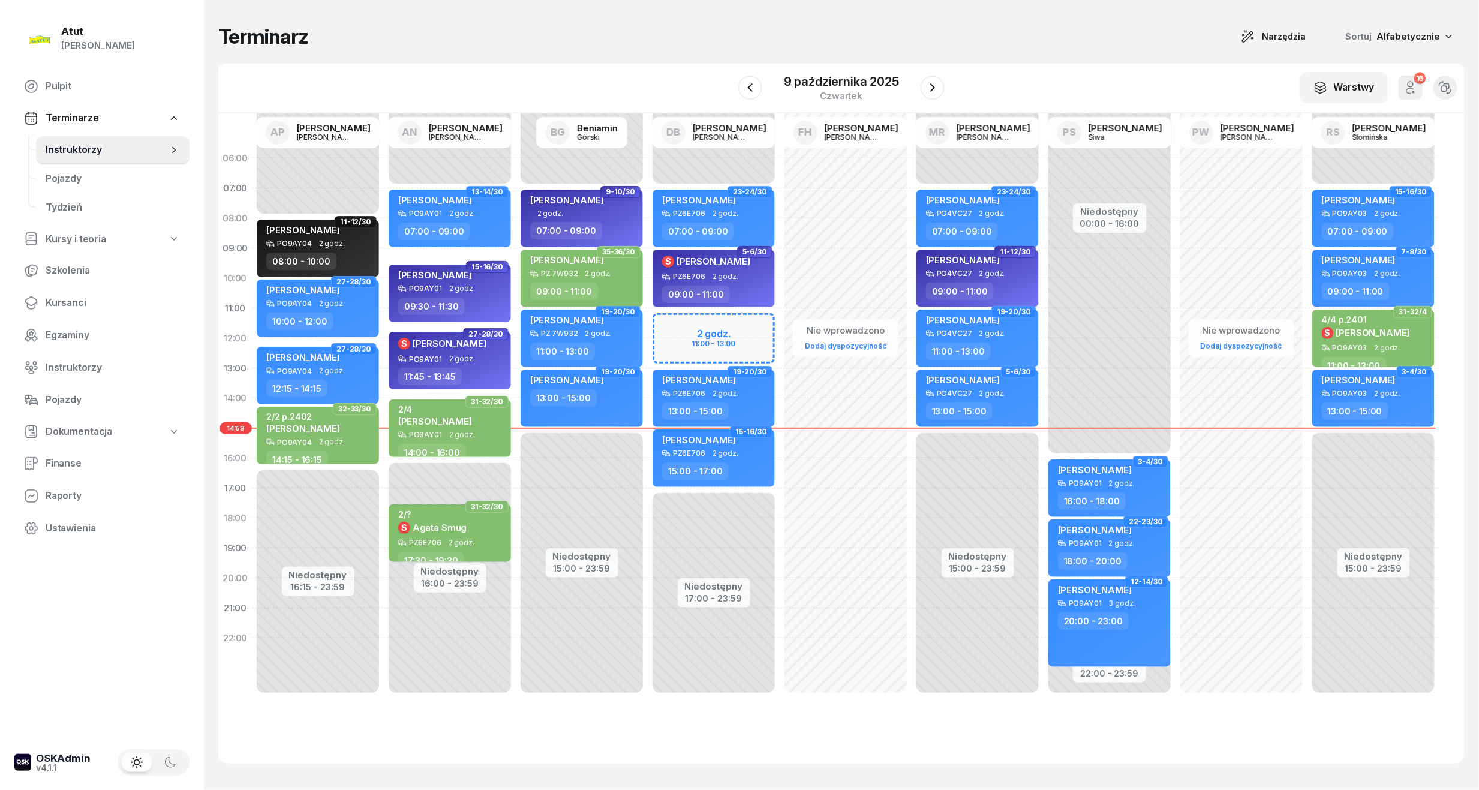
drag, startPoint x: 830, startPoint y: 84, endPoint x: 839, endPoint y: 106, distance: 24.2
click at [830, 84] on div "9 października 2025" at bounding box center [841, 82] width 115 height 12
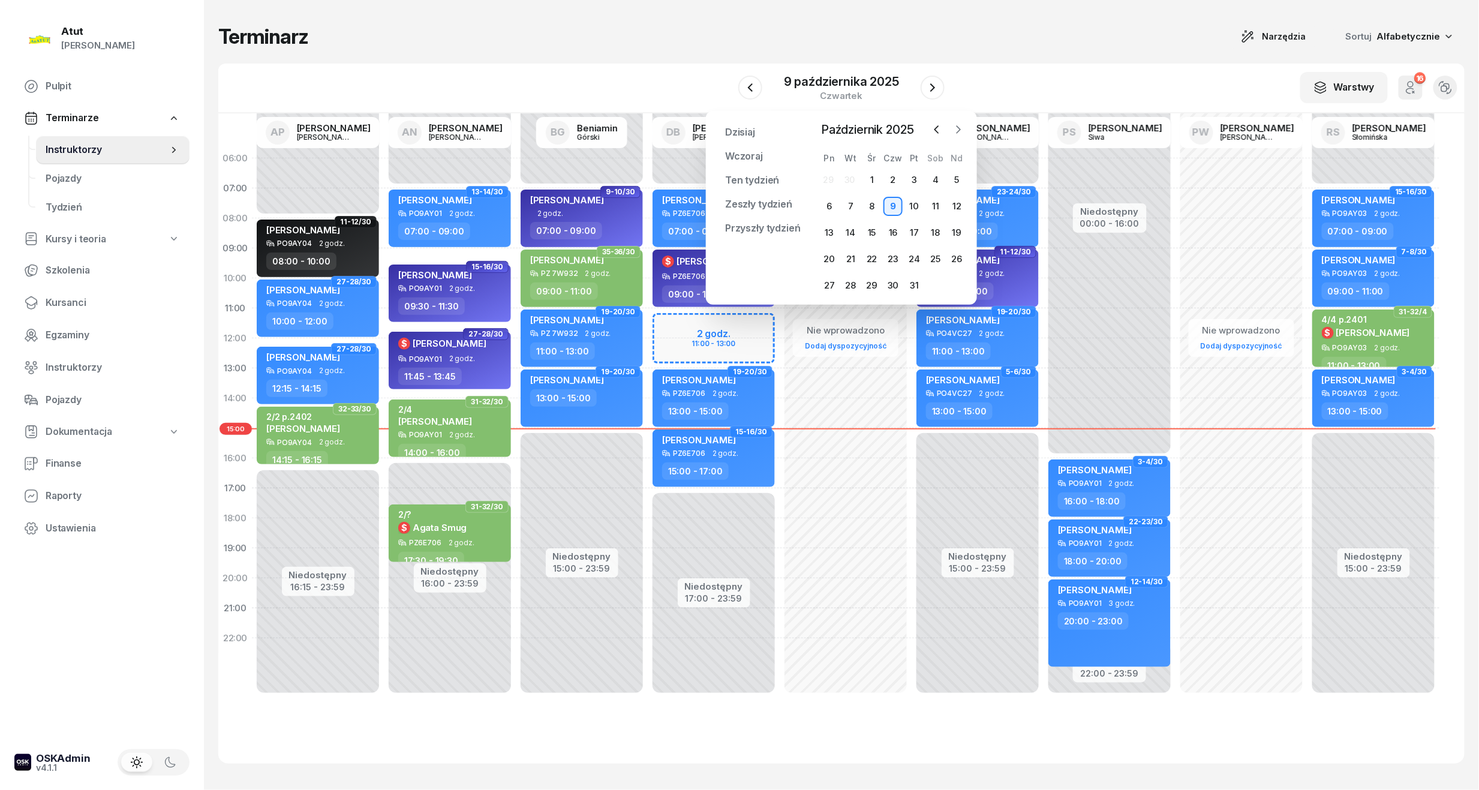
click at [958, 125] on icon "button" at bounding box center [958, 130] width 12 height 12
click at [836, 279] on div "24" at bounding box center [829, 285] width 19 height 19
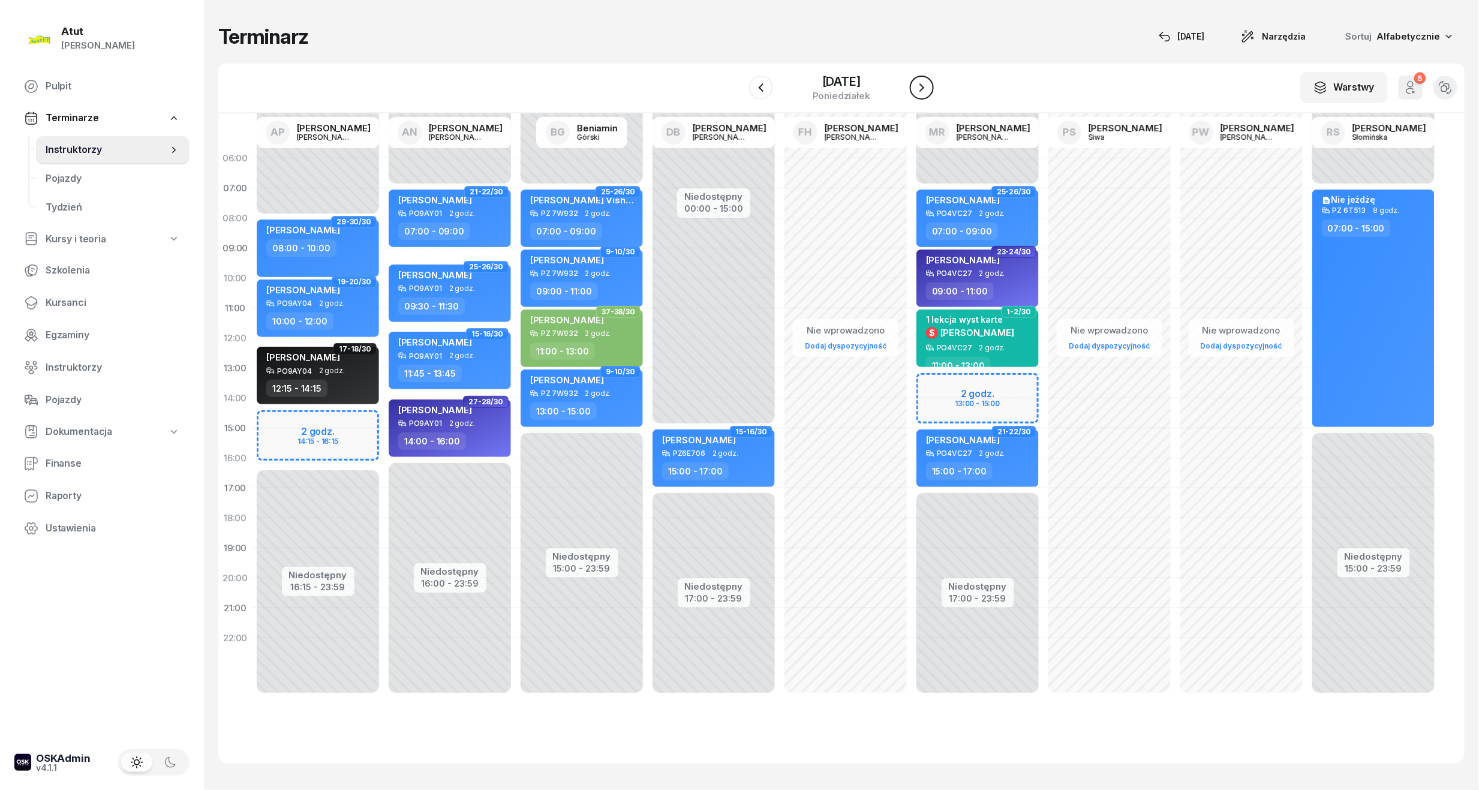
click at [929, 90] on icon "button" at bounding box center [921, 87] width 14 height 14
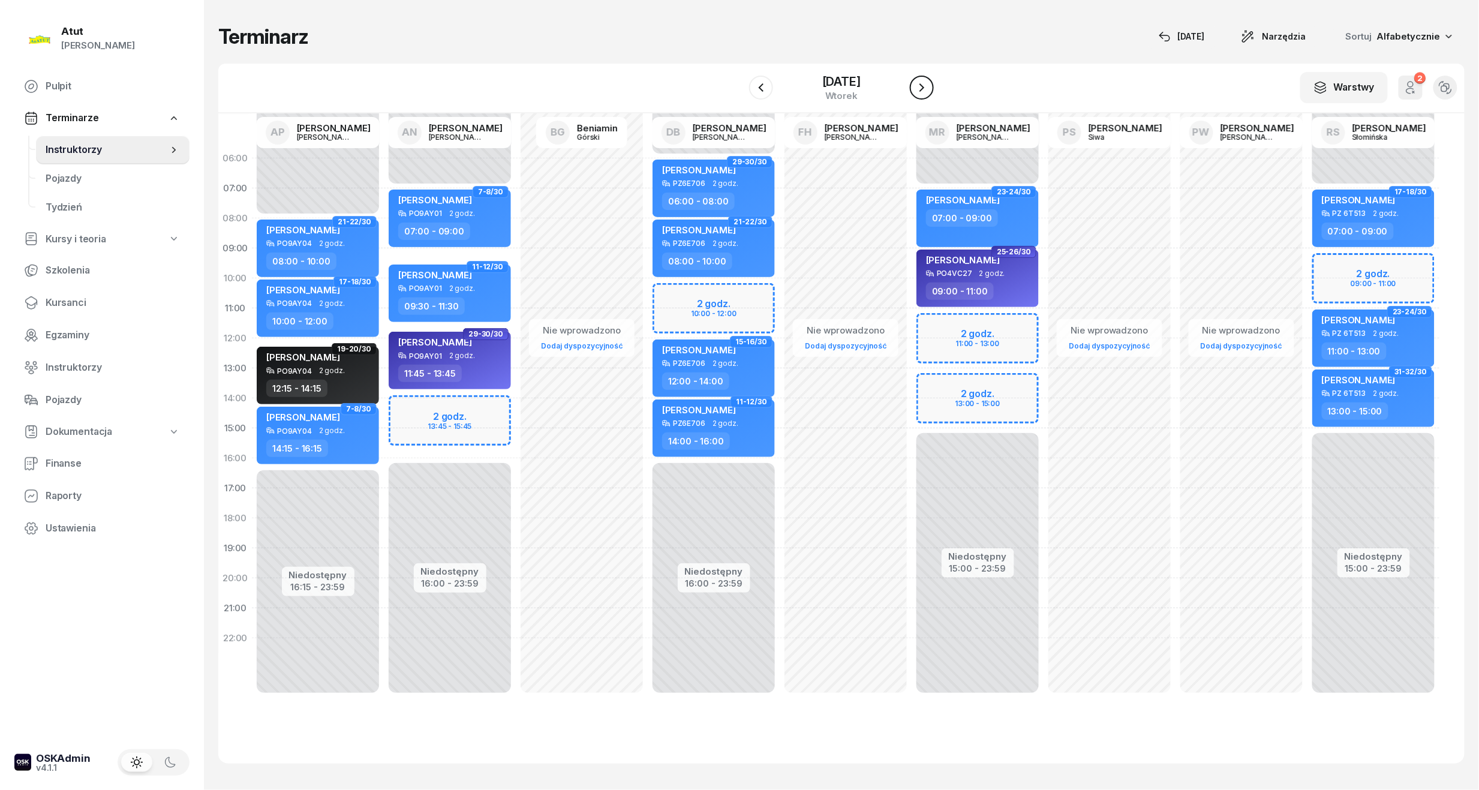
click at [929, 90] on icon "button" at bounding box center [921, 87] width 14 height 14
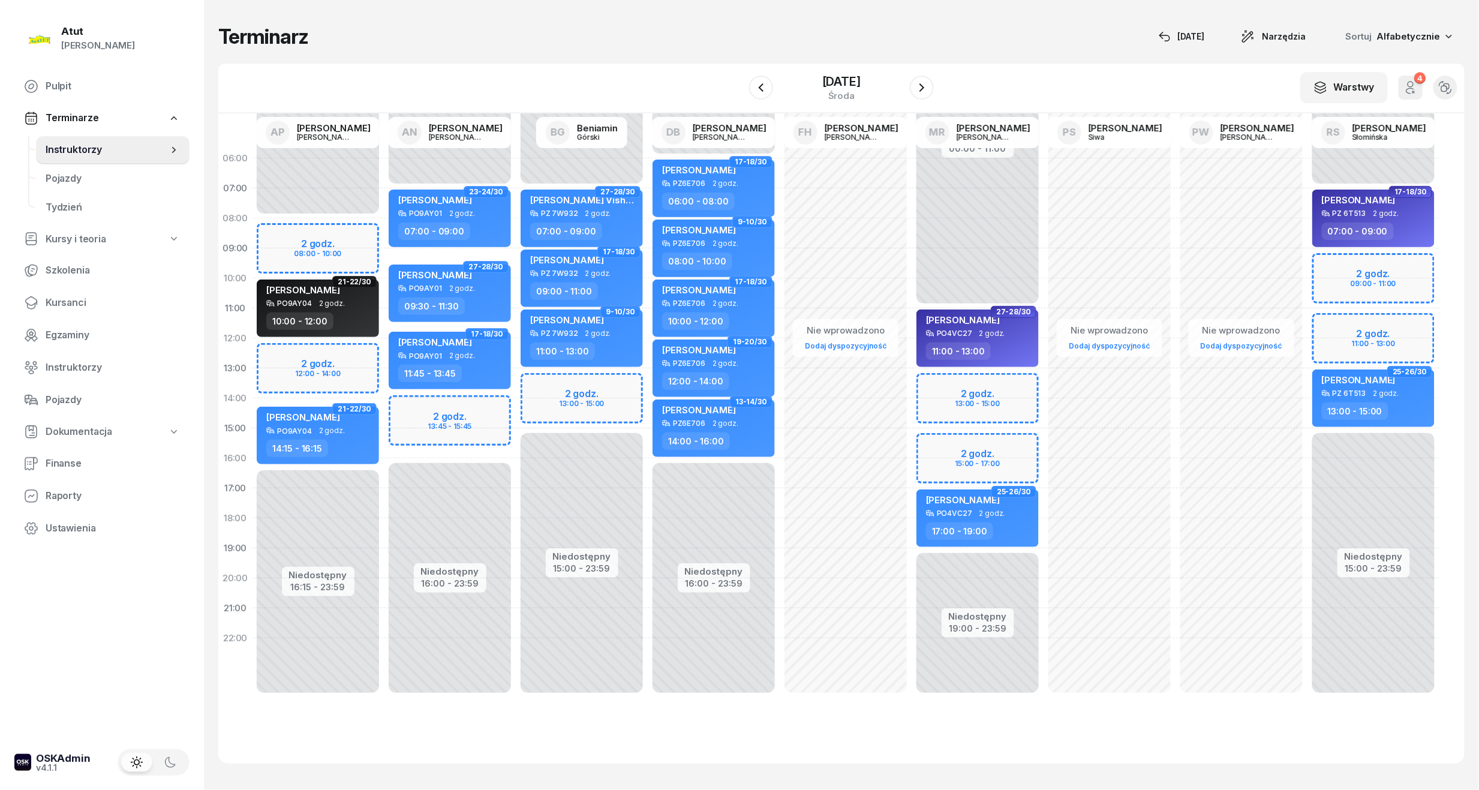
click at [322, 252] on div "Niedostępny 00:00 - 08:00 Niedostępny 16:15 - 23:59 2 godz. 08:00 - 10:00 2 god…" at bounding box center [318, 428] width 132 height 570
select select "09"
select select "10"
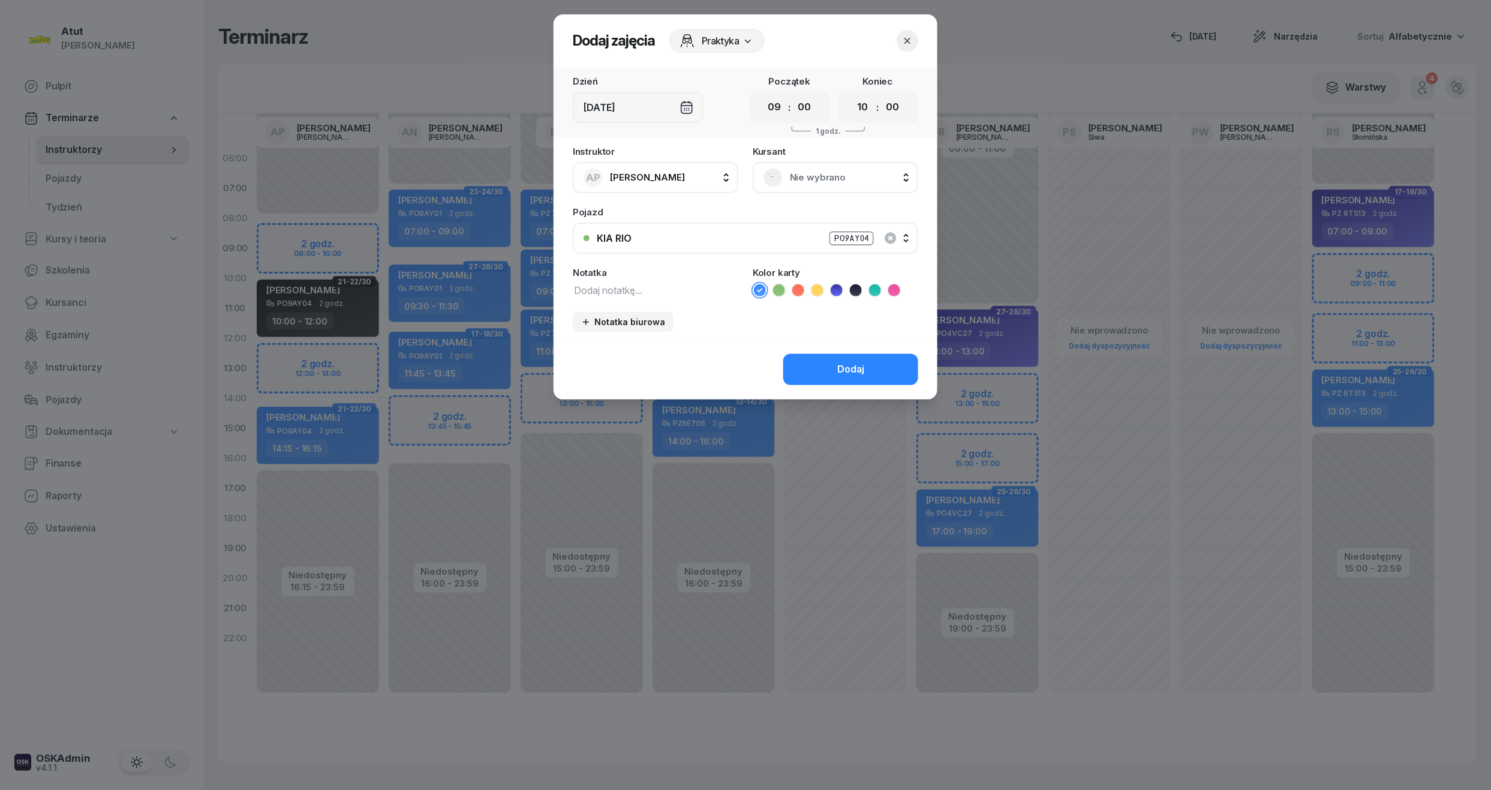
click at [835, 162] on div "Nie wybrano" at bounding box center [835, 177] width 165 height 31
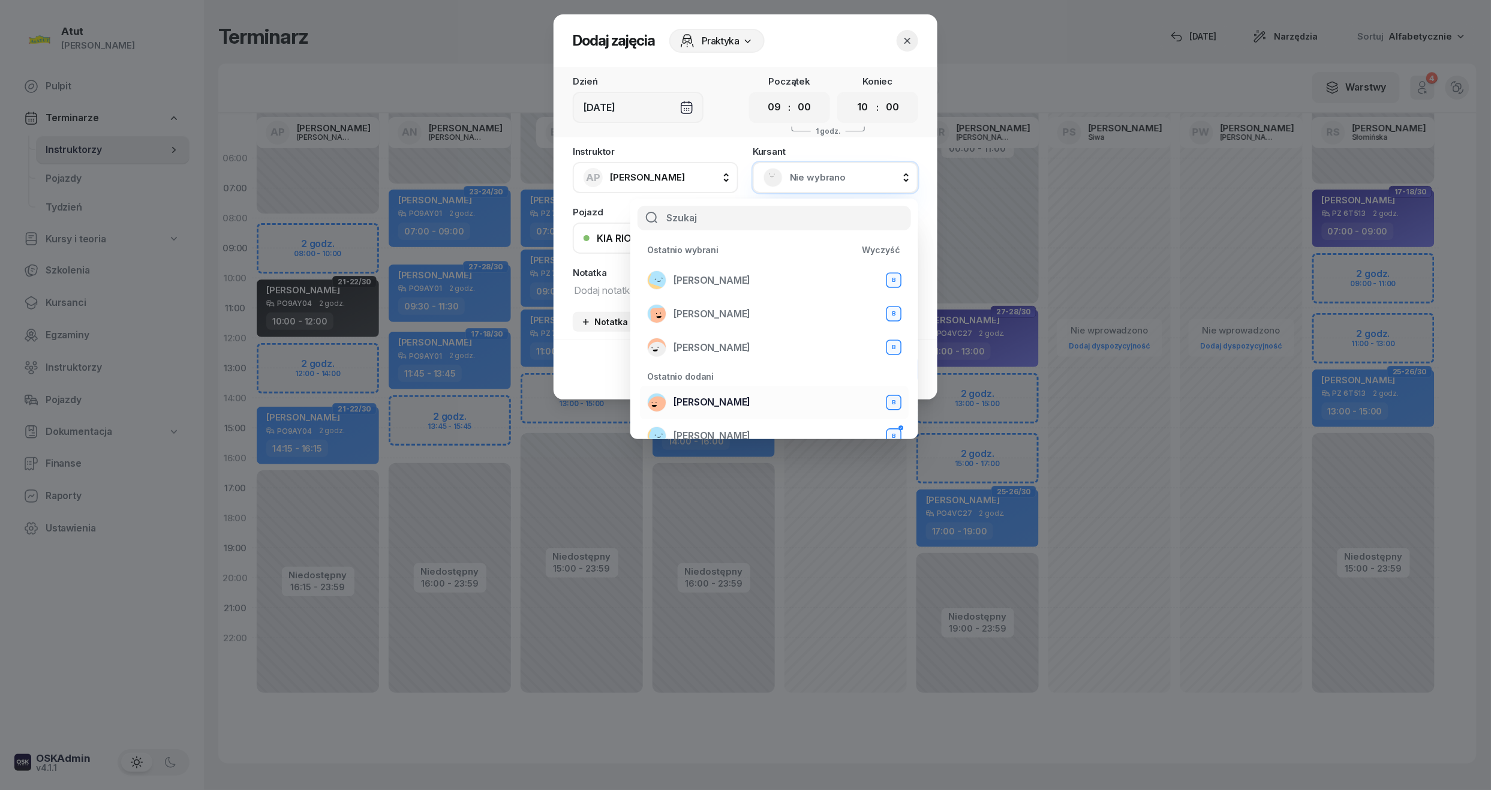
click at [746, 397] on span "Mariia Avdieieva" at bounding box center [711, 403] width 77 height 16
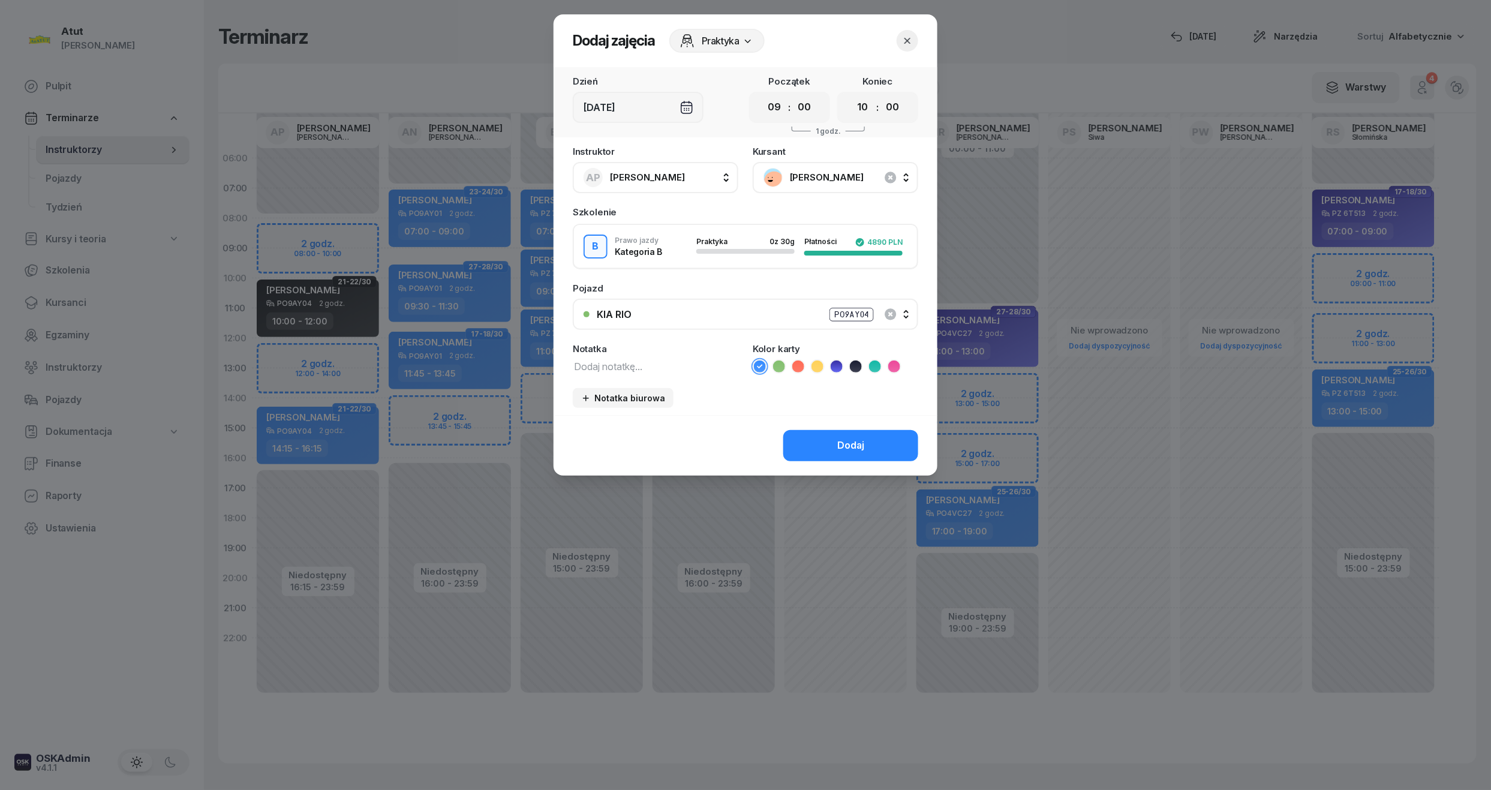
click at [840, 363] on icon at bounding box center [836, 366] width 12 height 12
click at [636, 361] on textarea at bounding box center [655, 366] width 165 height 16
type textarea "1 lekcja"
click at [775, 114] on select "00 01 02 03 04 05 06 07 08 09 10 11 12 13 14 15 16 17 18 19 20 21 22 23" at bounding box center [774, 107] width 23 height 25
select select "08"
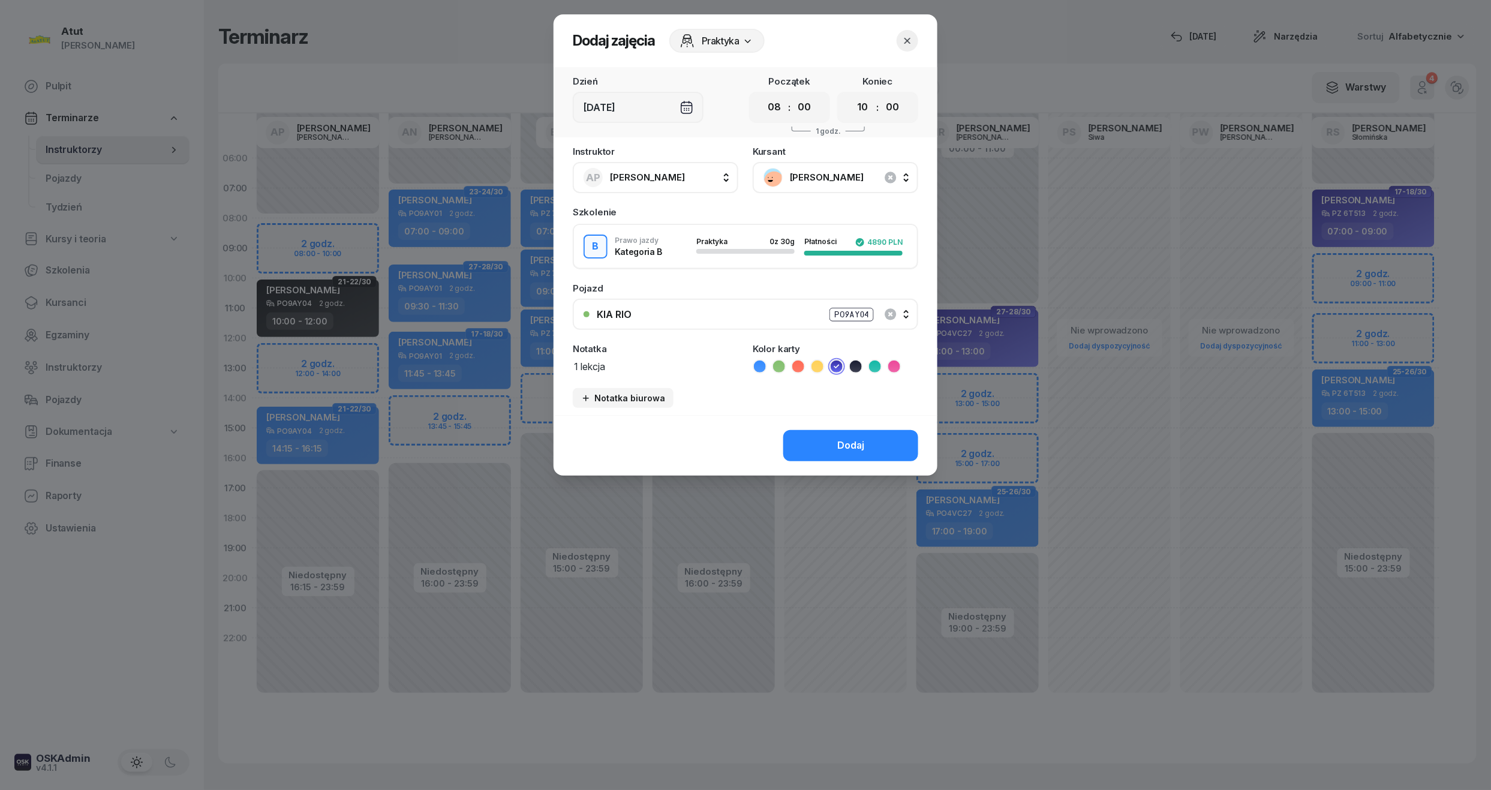
click at [763, 95] on select "00 01 02 03 04 05 06 07 08 09 10 11 12 13 14 15 16 17 18 19 20 21 22 23" at bounding box center [774, 107] width 23 height 25
click at [854, 447] on div "Dodaj" at bounding box center [850, 446] width 27 height 16
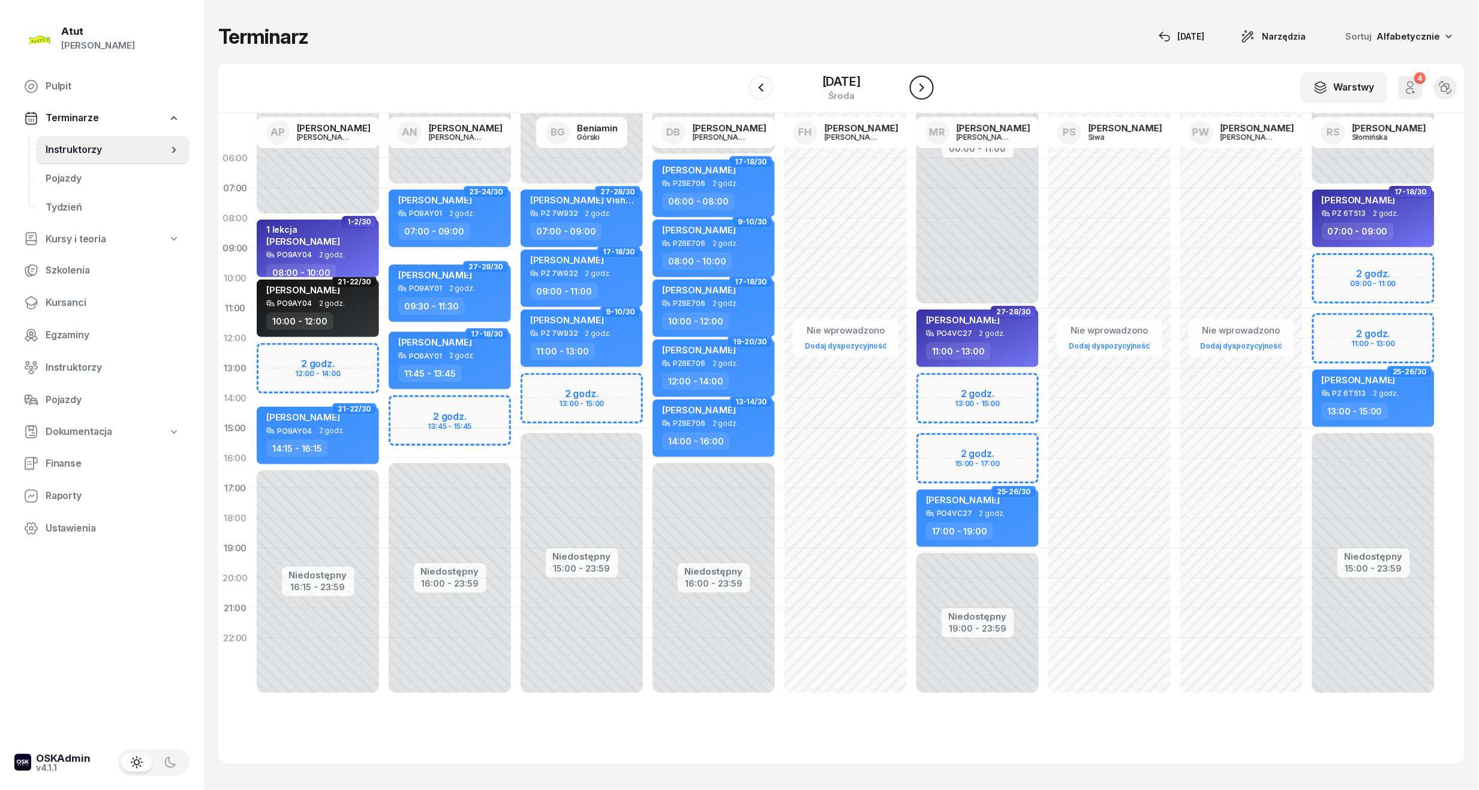
click at [926, 85] on icon "button" at bounding box center [921, 87] width 14 height 14
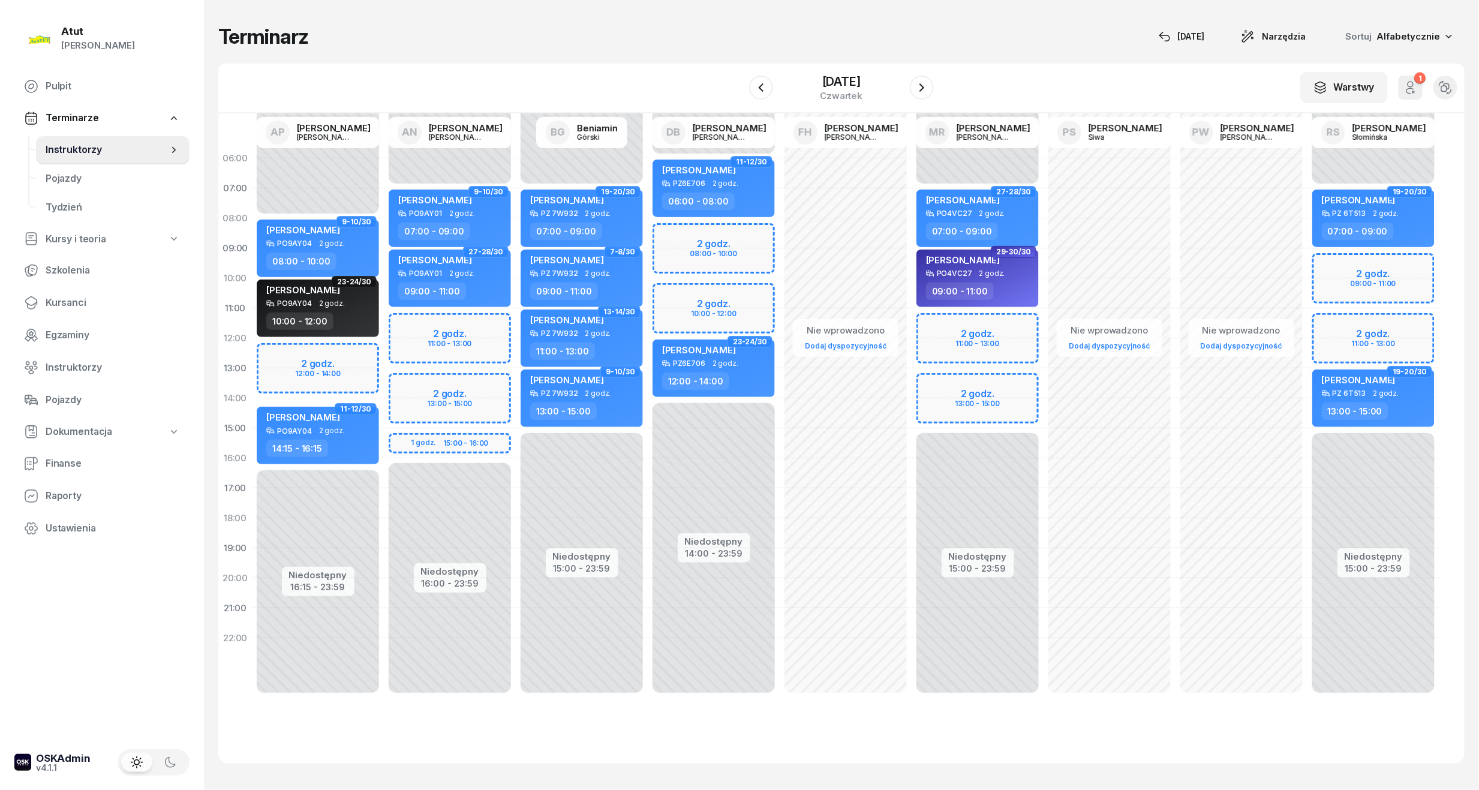
click at [718, 238] on div "Niedostępny 00:00 - 06:00 Niedostępny 14:00 - 23:59 2 godz. 08:00 - 10:00 2 god…" at bounding box center [714, 428] width 132 height 570
select select "08"
select select "10"
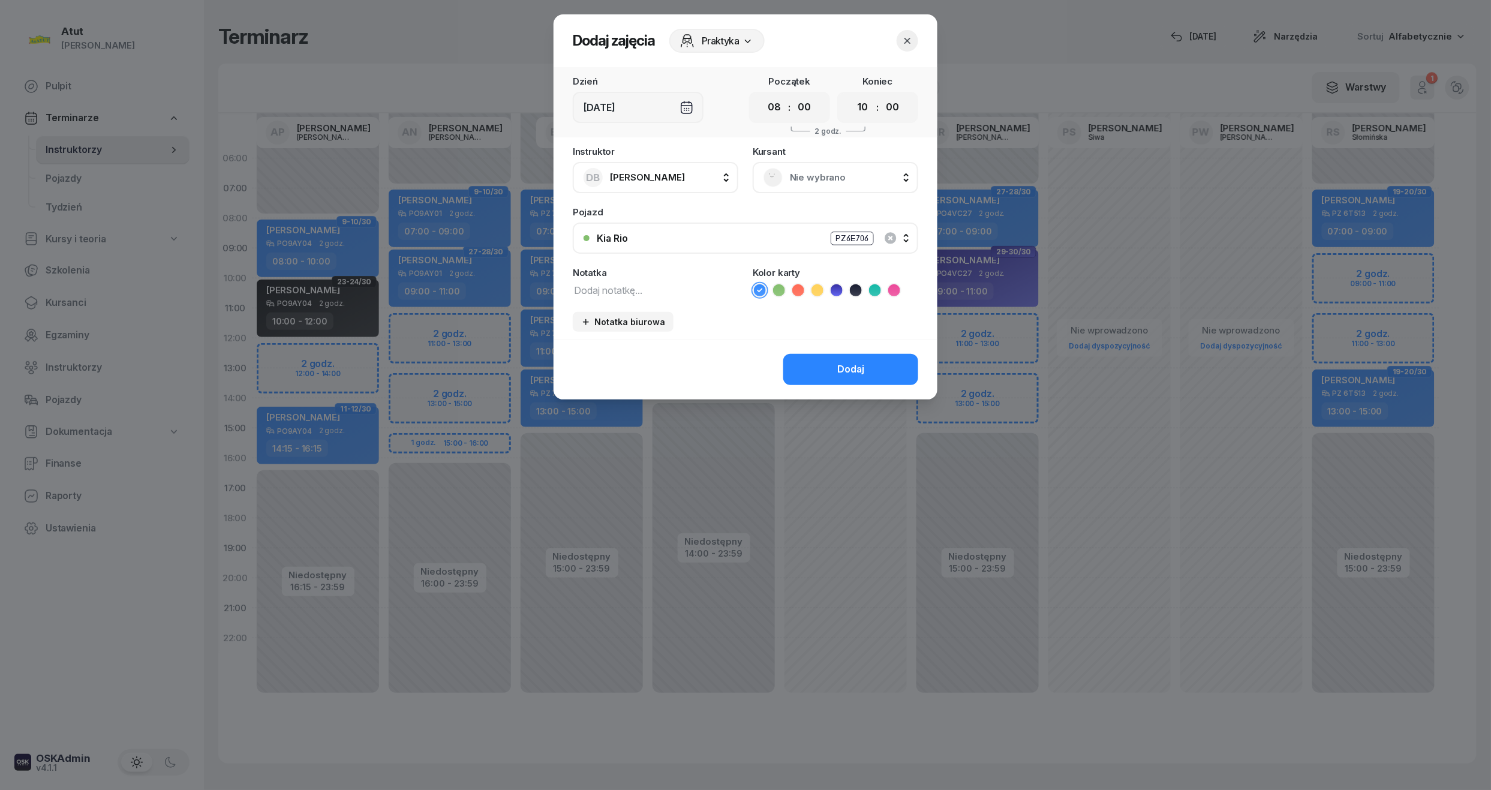
click at [821, 170] on span "Nie wybrano" at bounding box center [849, 178] width 118 height 16
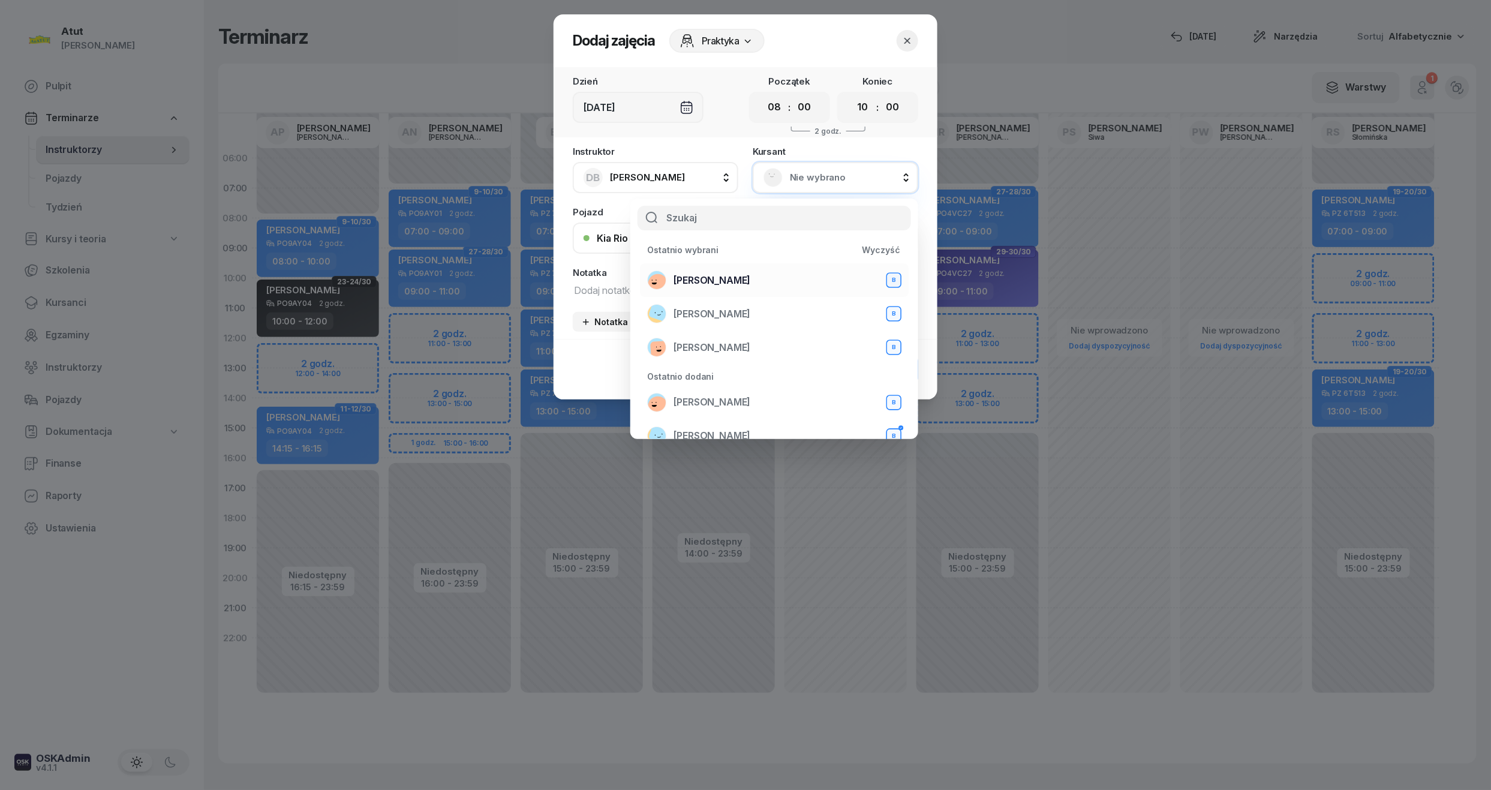
click at [702, 276] on span "Mariia Avdieieva" at bounding box center [711, 281] width 77 height 16
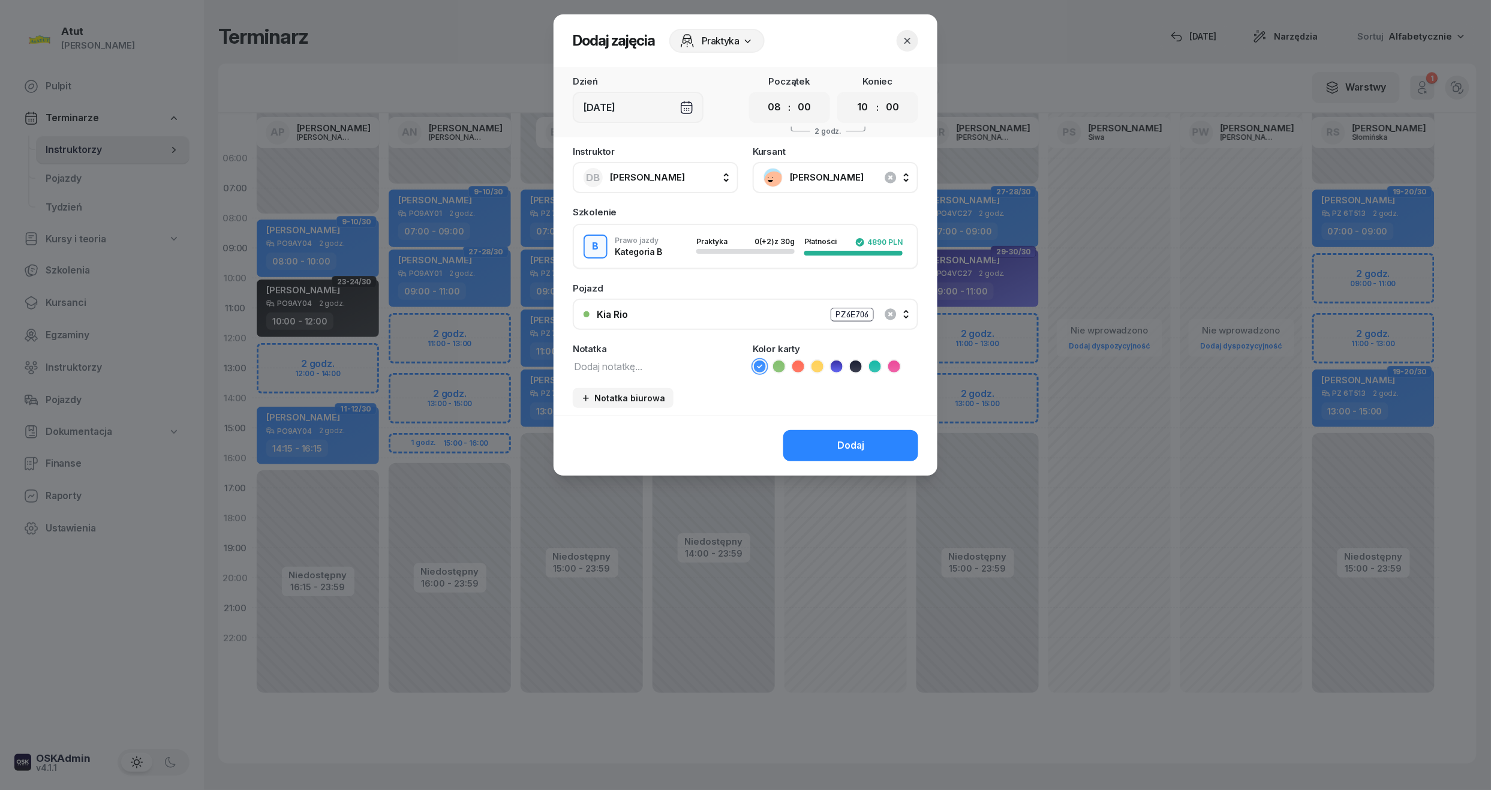
click at [832, 363] on icon at bounding box center [836, 366] width 12 height 12
click at [859, 454] on button "Dodaj" at bounding box center [850, 445] width 135 height 31
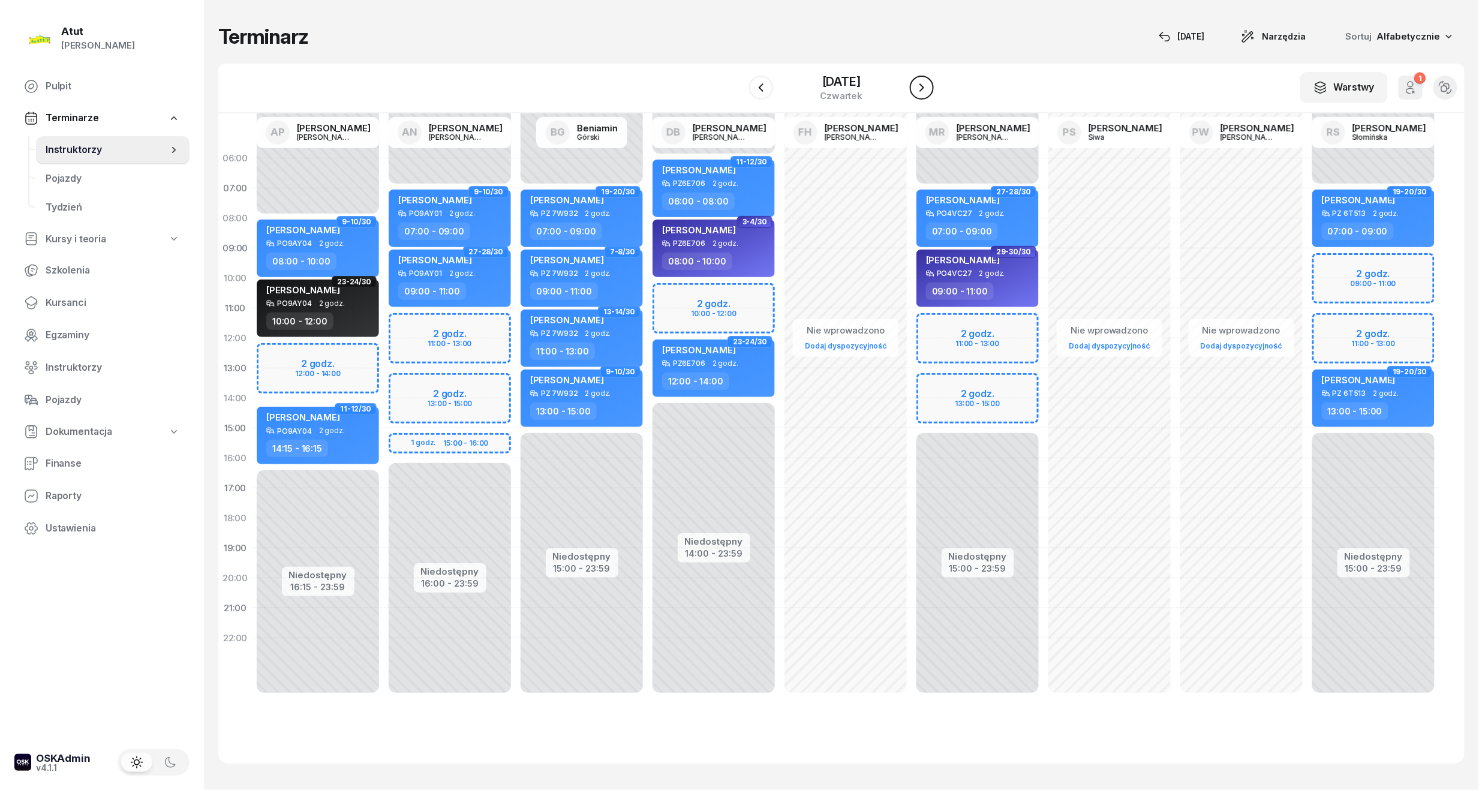
click at [920, 84] on icon "button" at bounding box center [921, 87] width 14 height 14
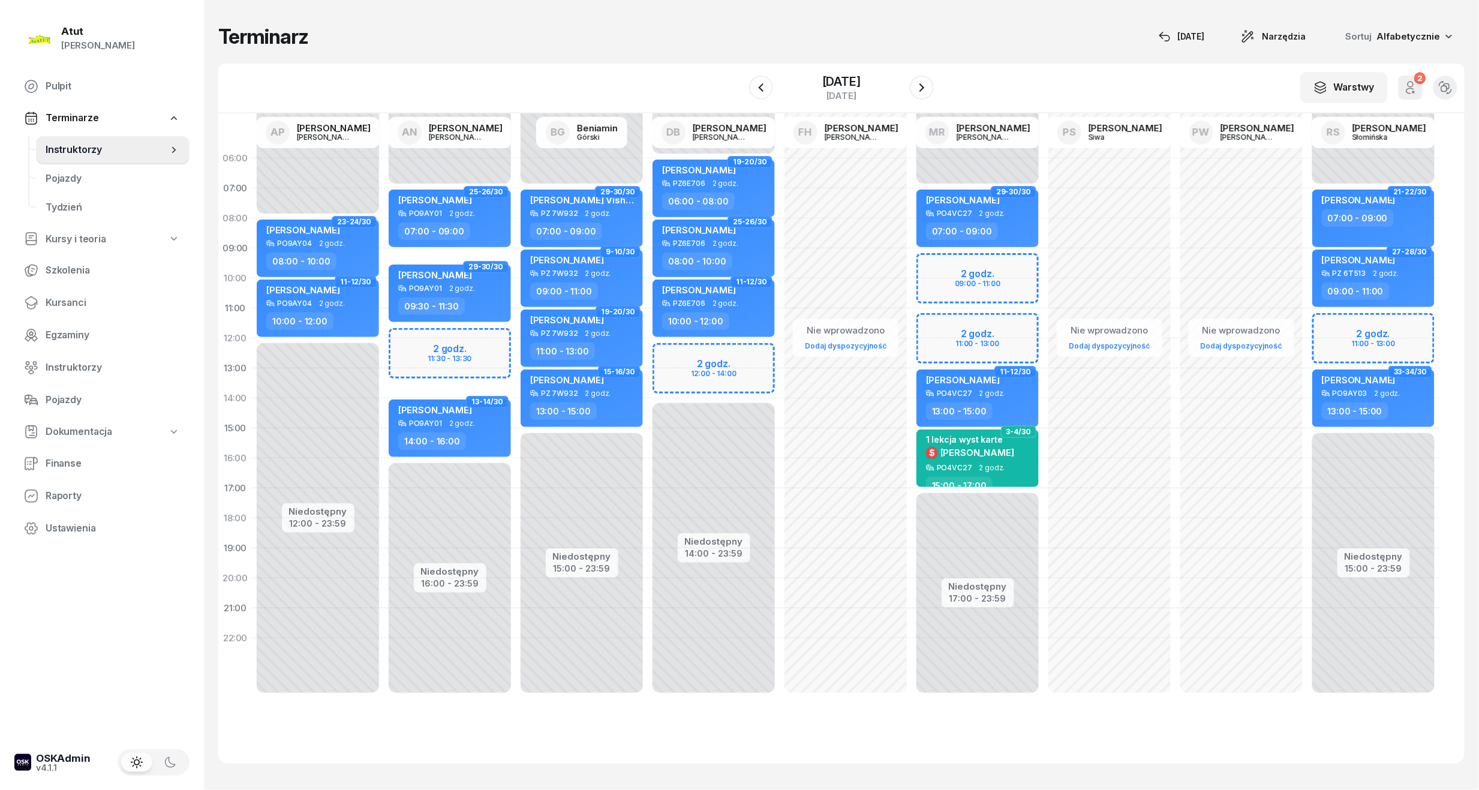
click at [744, 367] on div "Niedostępny 00:00 - 06:00 Niedostępny 14:00 - 23:59 2 godz. 12:00 - 14:00 19-20…" at bounding box center [714, 428] width 132 height 570
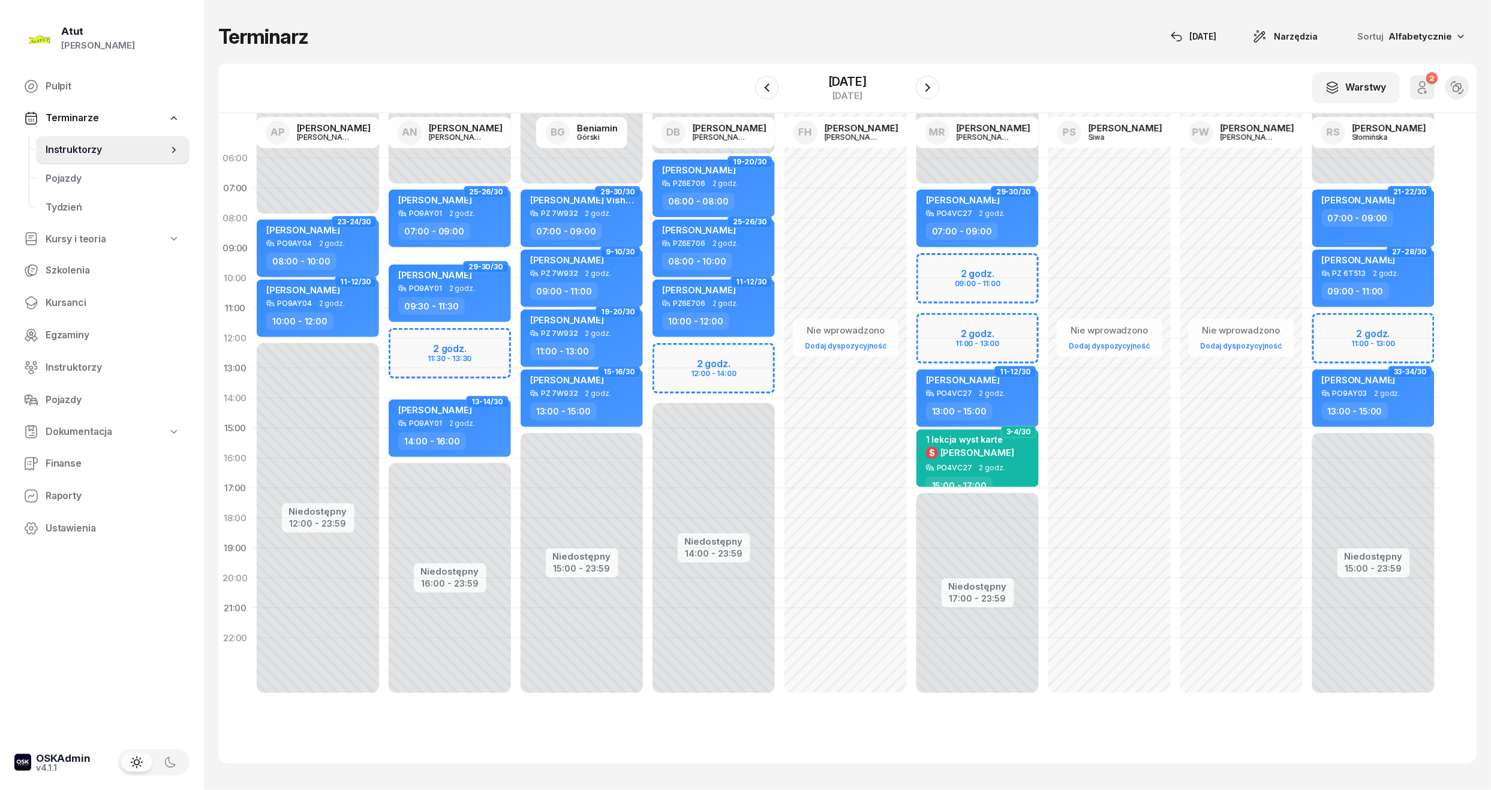
select select "12"
select select "14"
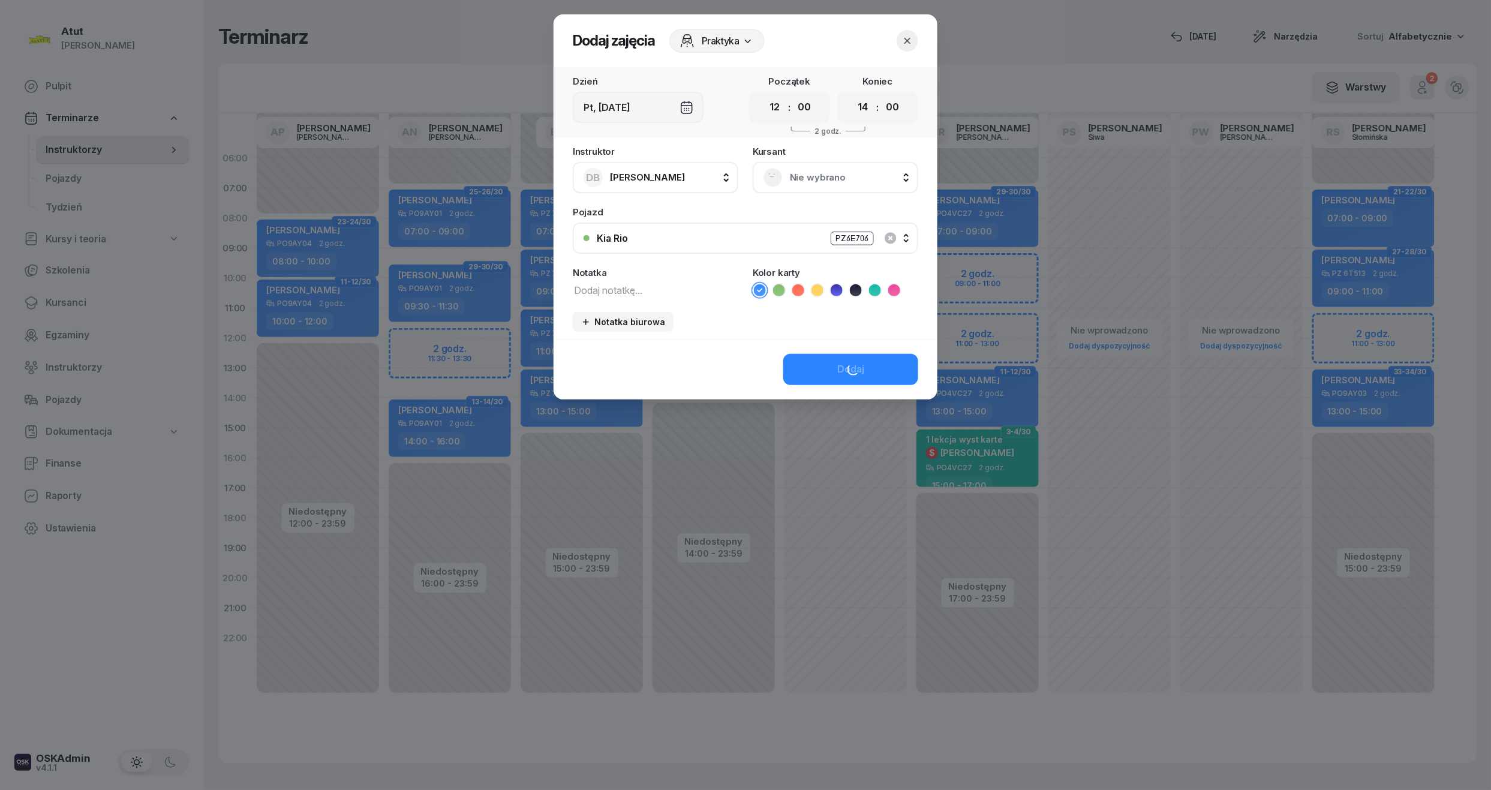
click at [835, 168] on div "Nie wybrano" at bounding box center [835, 177] width 144 height 19
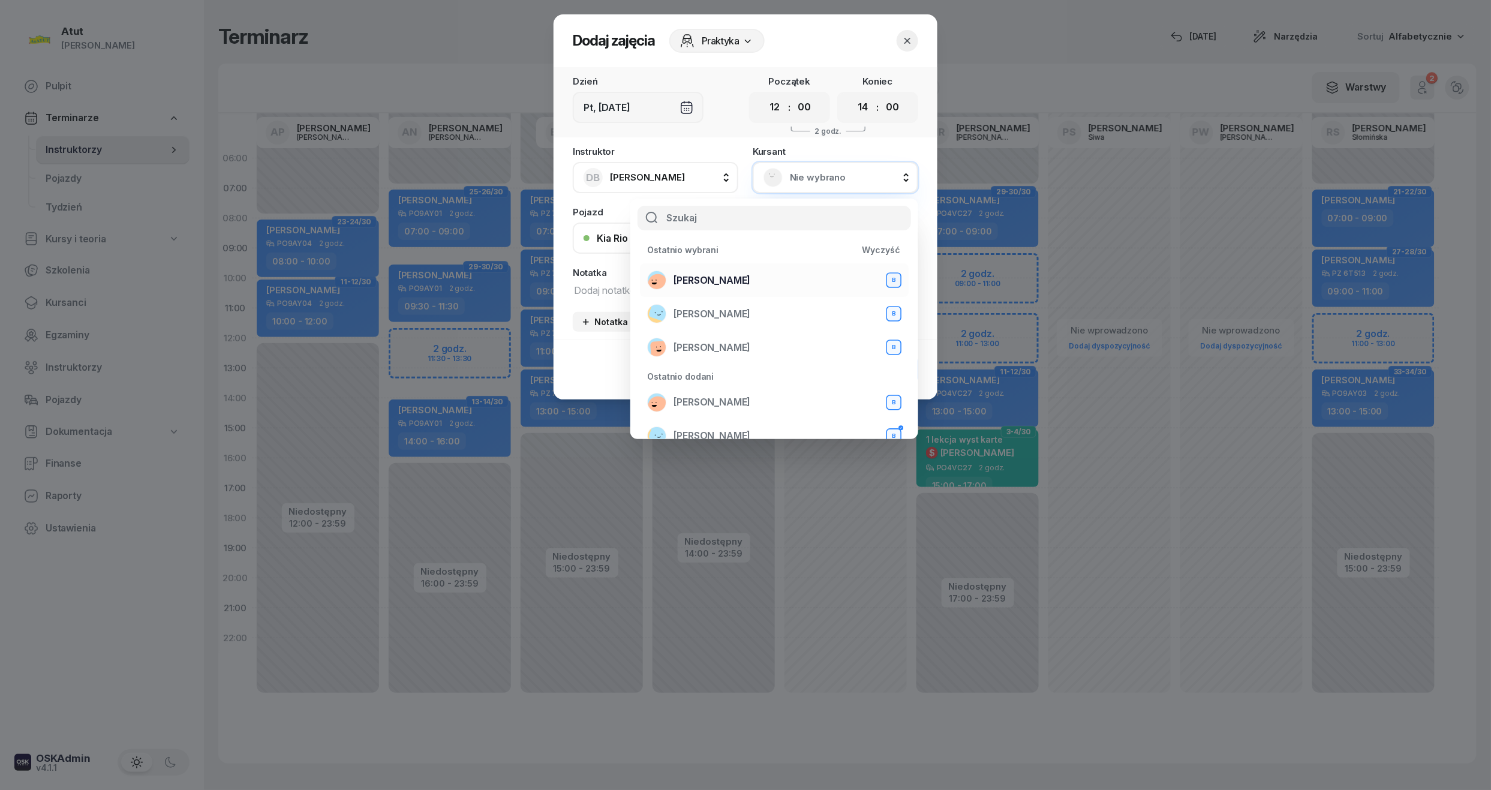
click at [699, 267] on li "Mariia Avdieieva B" at bounding box center [774, 280] width 269 height 34
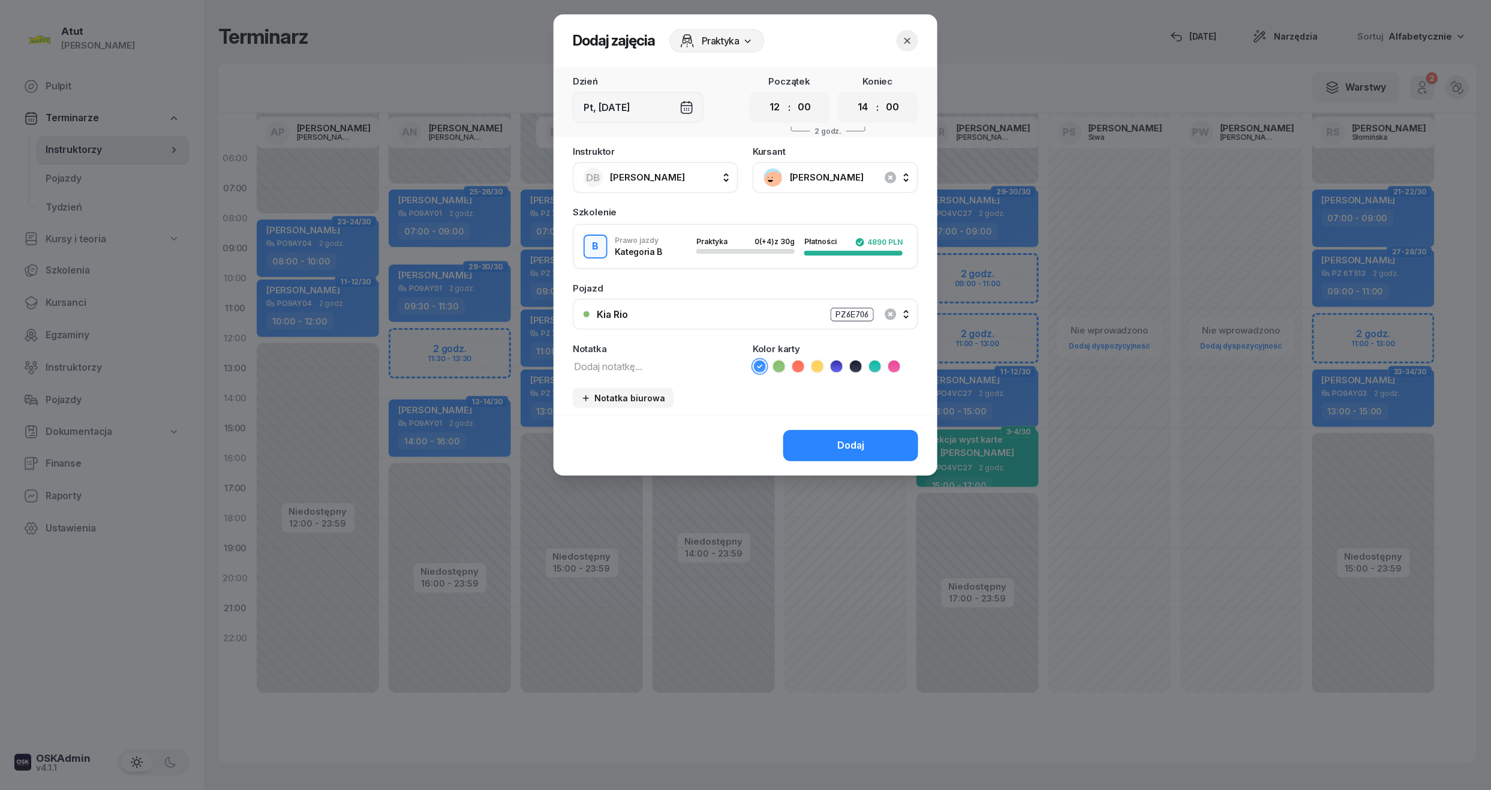
click at [838, 360] on icon at bounding box center [836, 366] width 12 height 12
click at [884, 440] on button "Dodaj" at bounding box center [850, 445] width 135 height 31
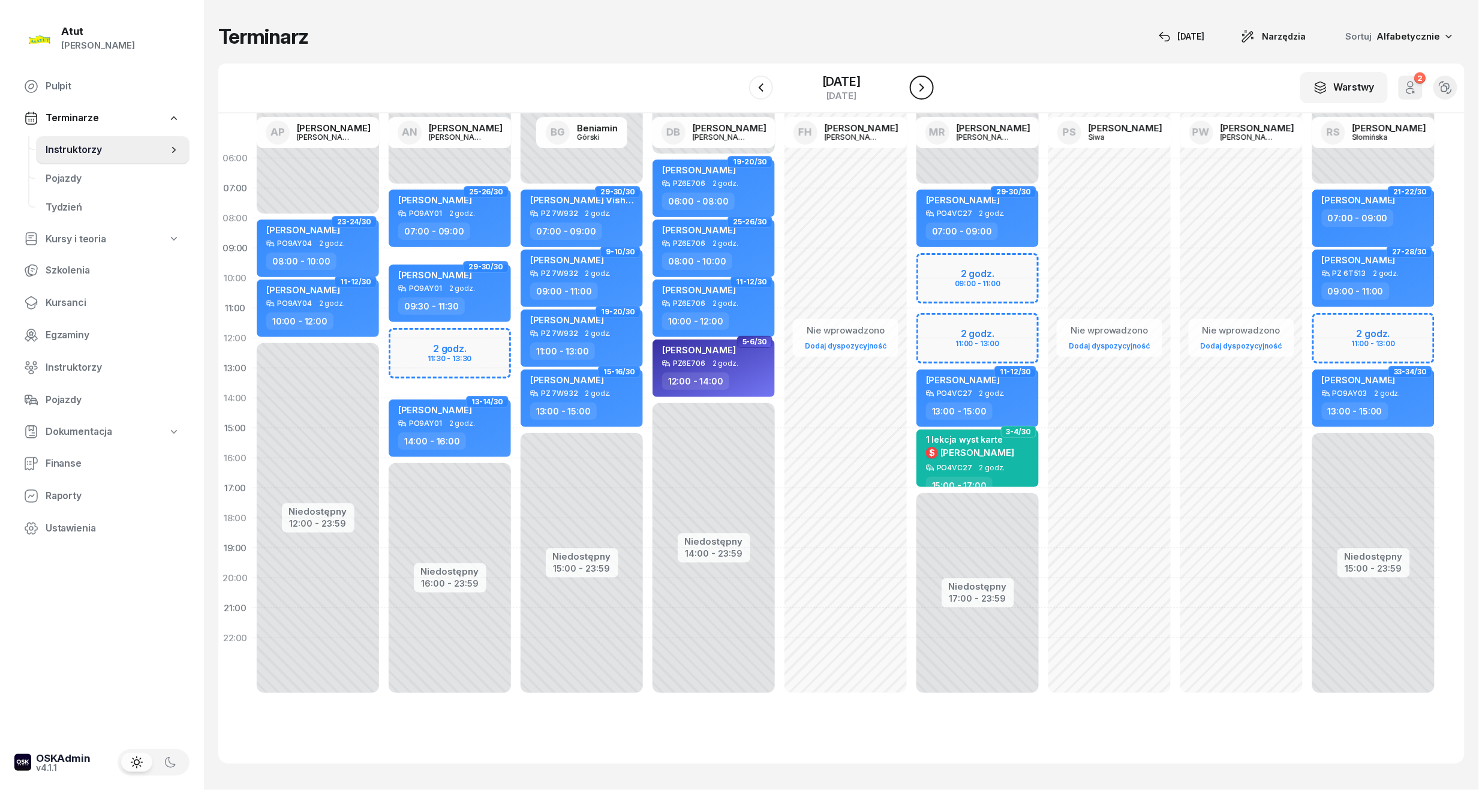
click at [924, 85] on icon "button" at bounding box center [921, 87] width 5 height 8
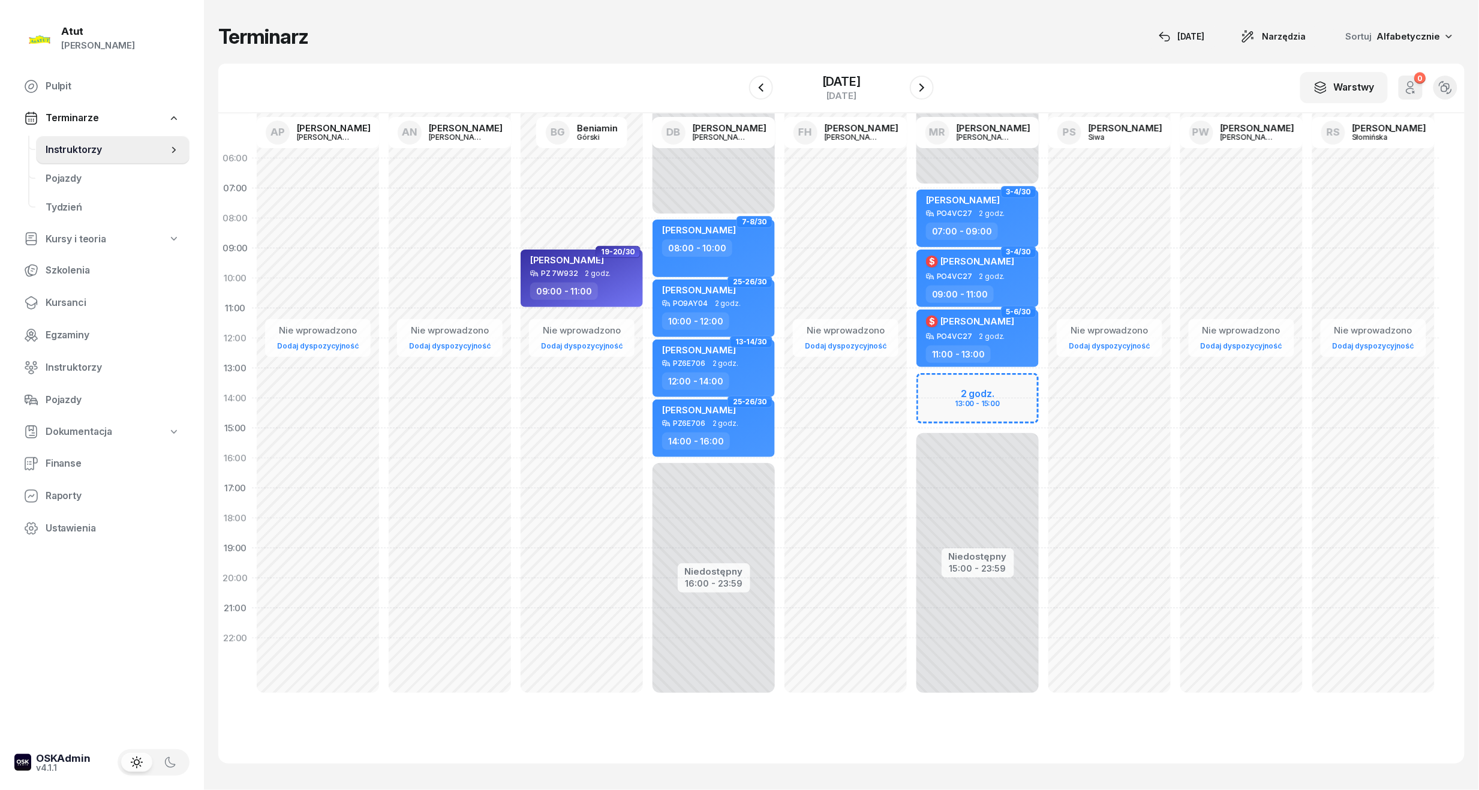
click at [980, 395] on div "Niedostępny 00:00 - 07:00 Niedostępny 15:00 - 23:59 2 godz. 13:00 - 15:00 3-4/3…" at bounding box center [977, 428] width 132 height 570
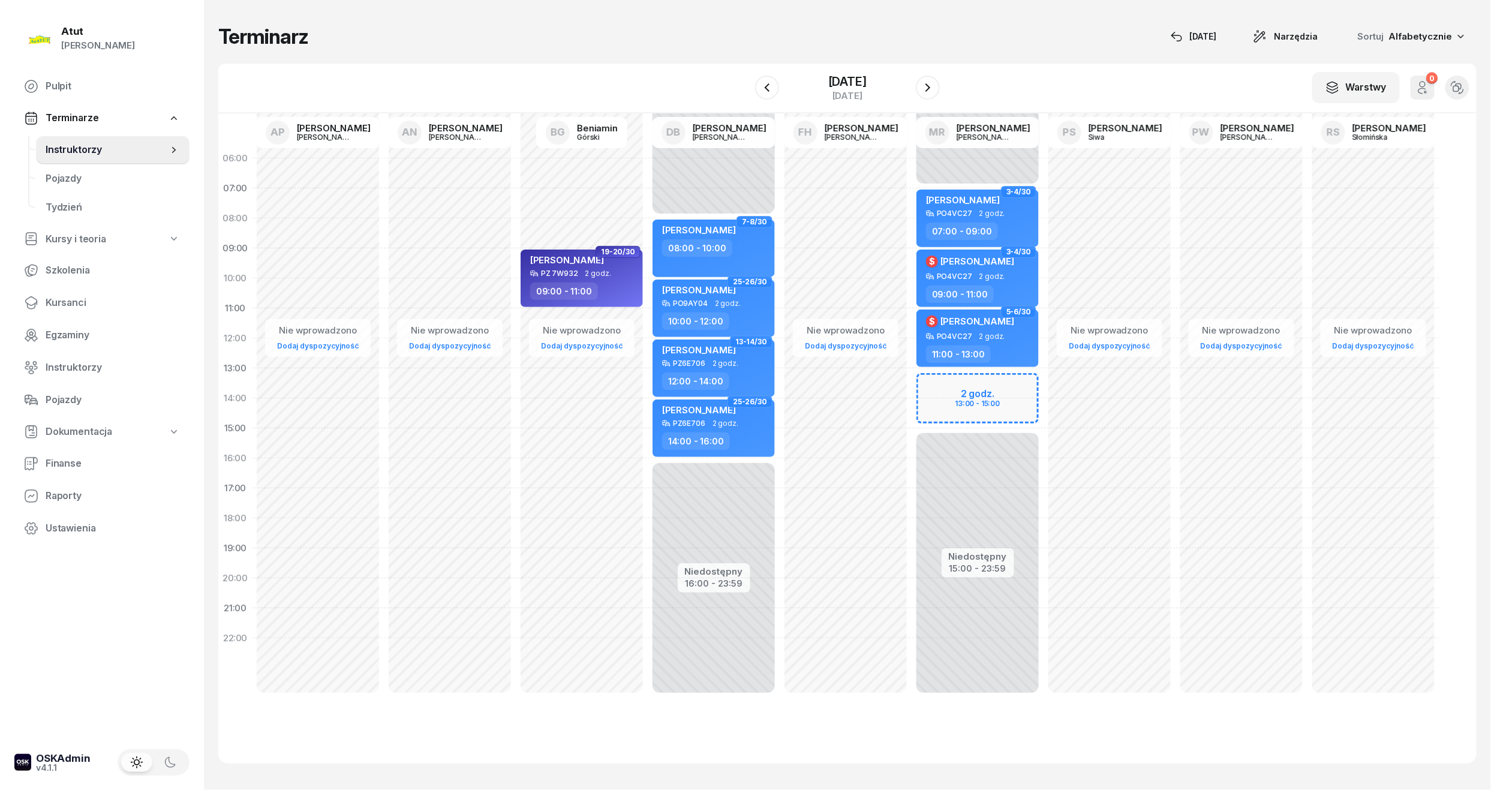
select select "13"
select select "15"
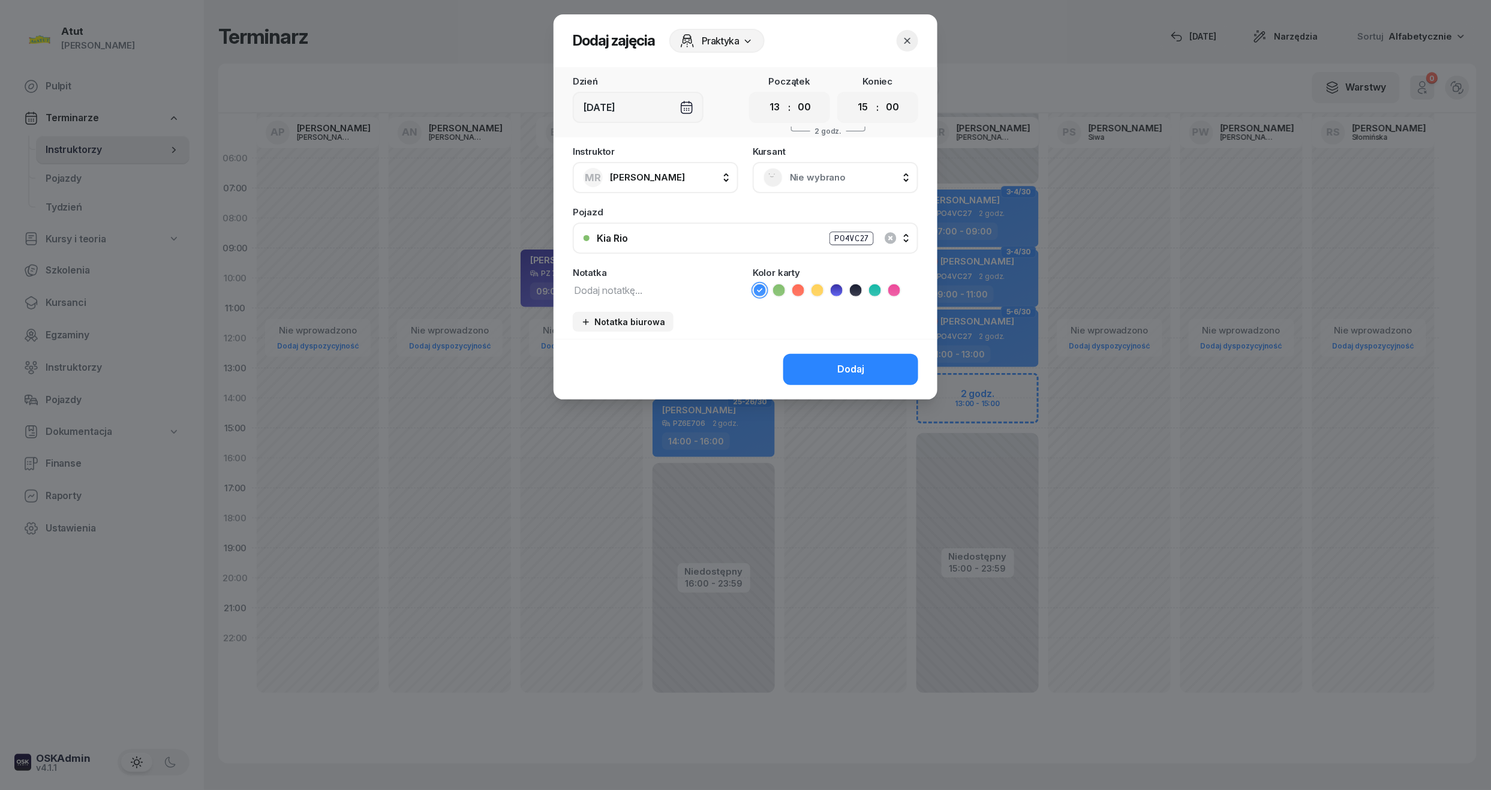
click at [855, 181] on span "Nie wybrano" at bounding box center [849, 178] width 118 height 16
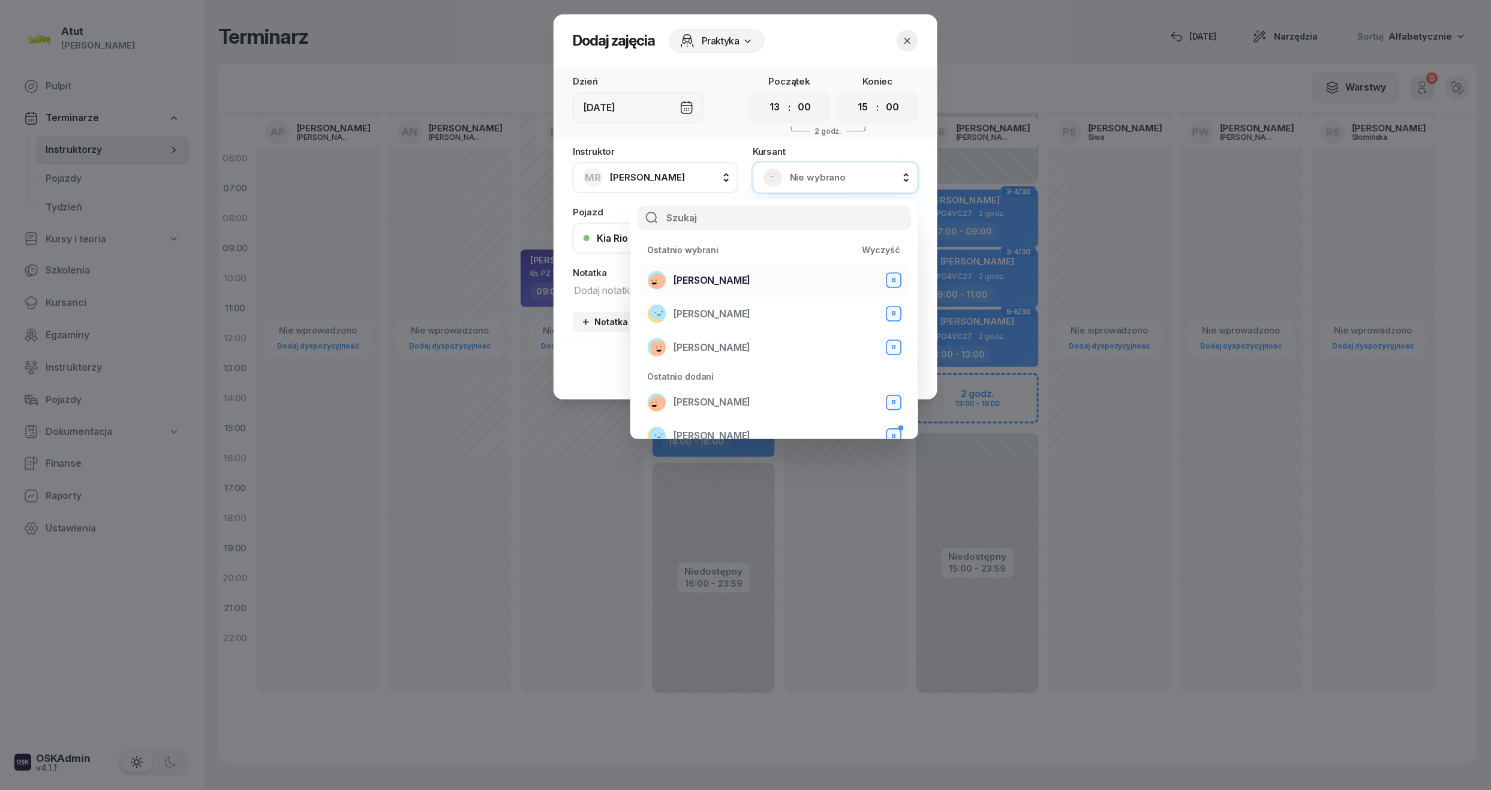
click at [708, 277] on span "Mariia Avdieieva" at bounding box center [711, 281] width 77 height 16
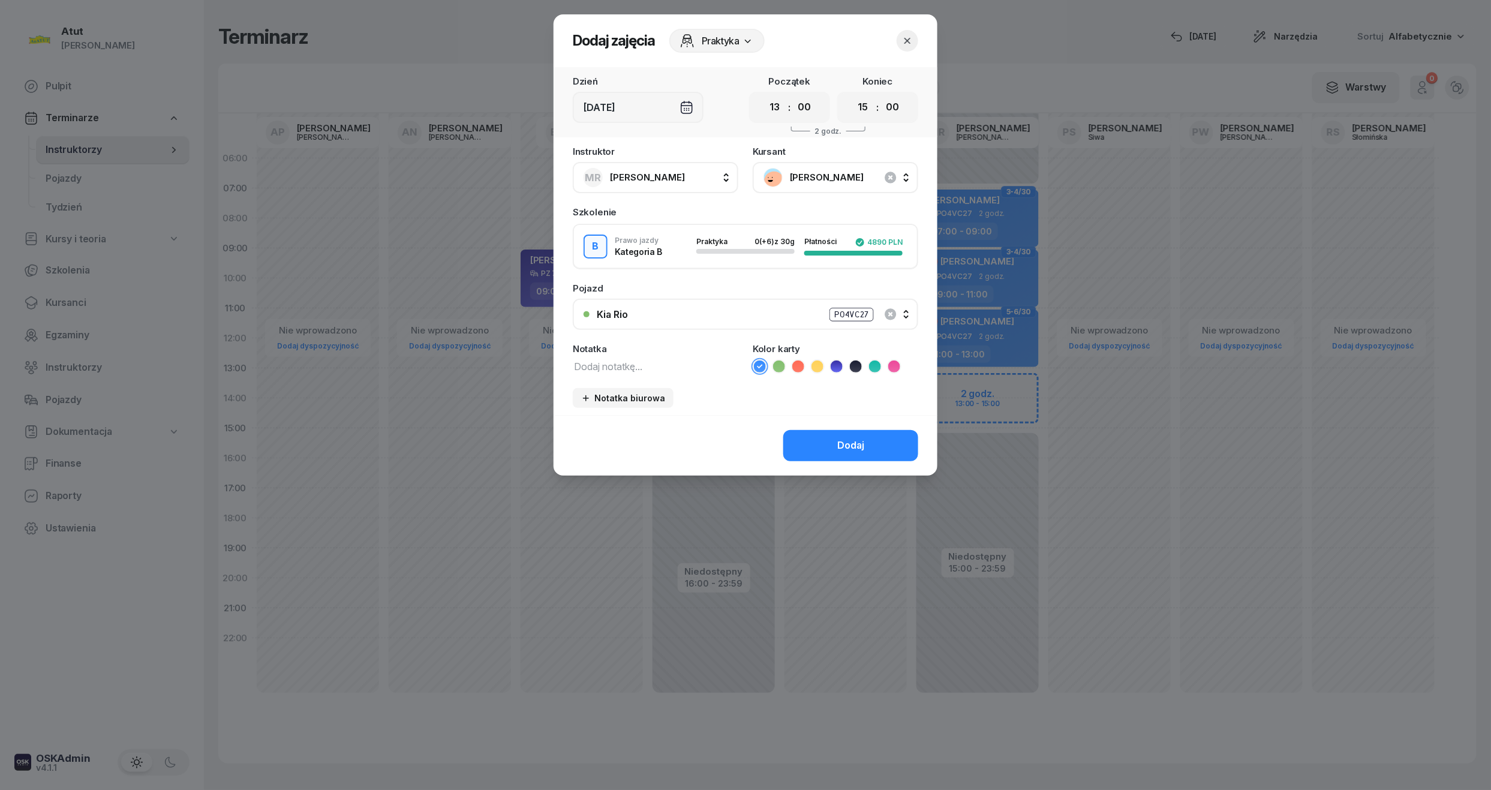
click at [837, 365] on icon at bounding box center [836, 366] width 12 height 12
click at [860, 441] on div "Dodaj" at bounding box center [850, 446] width 27 height 16
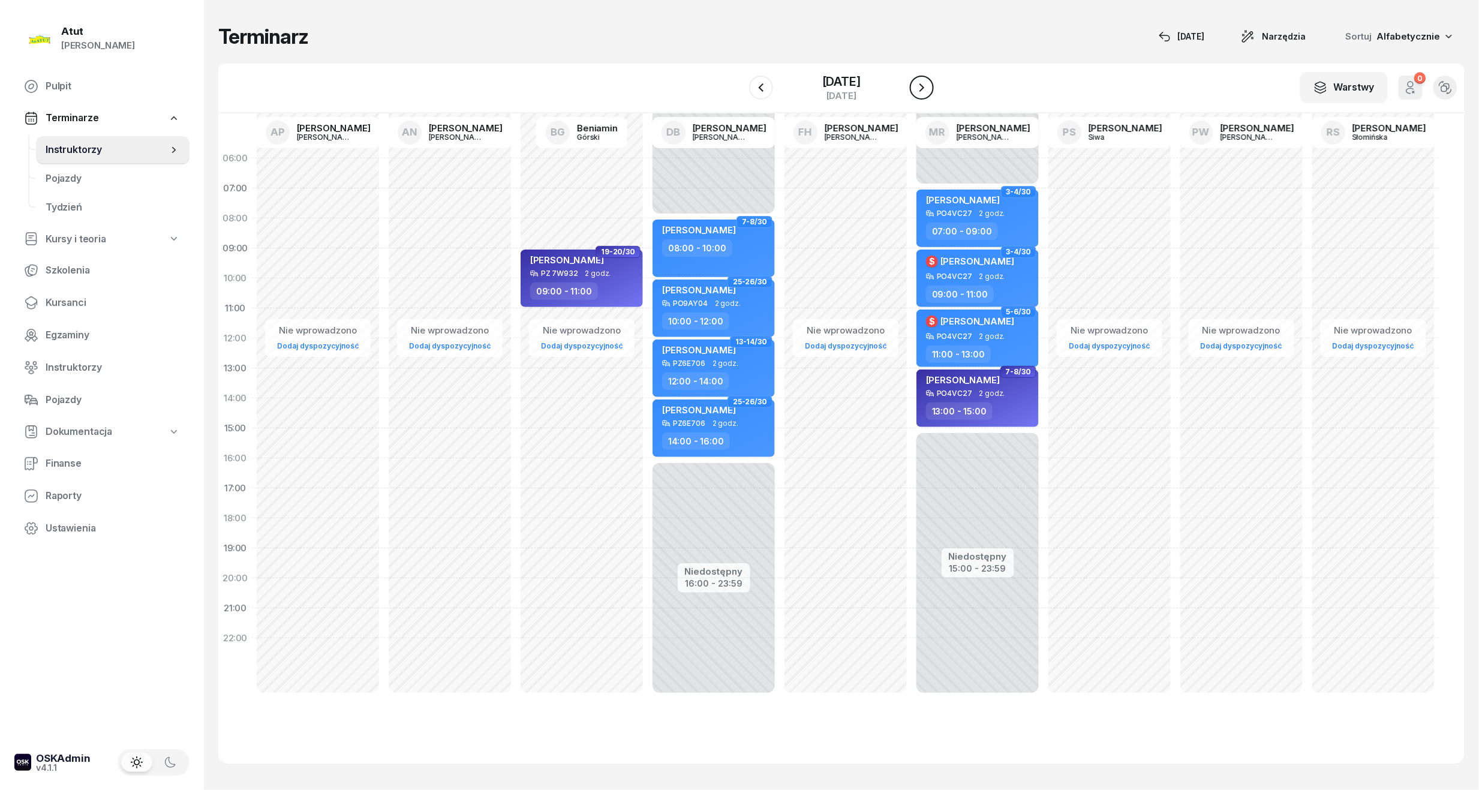
click at [922, 88] on icon "button" at bounding box center [921, 87] width 14 height 14
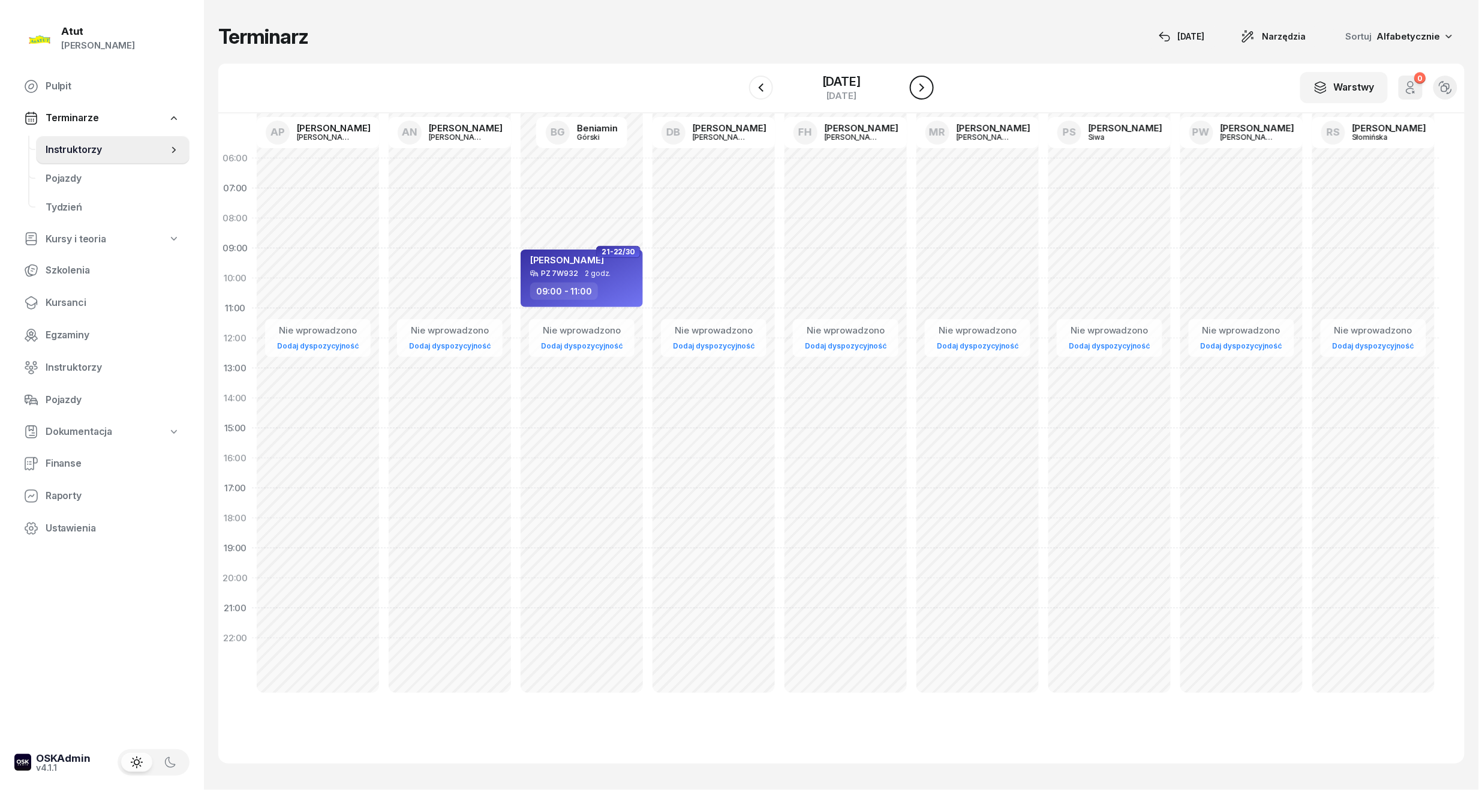
click at [922, 88] on icon "button" at bounding box center [921, 87] width 14 height 14
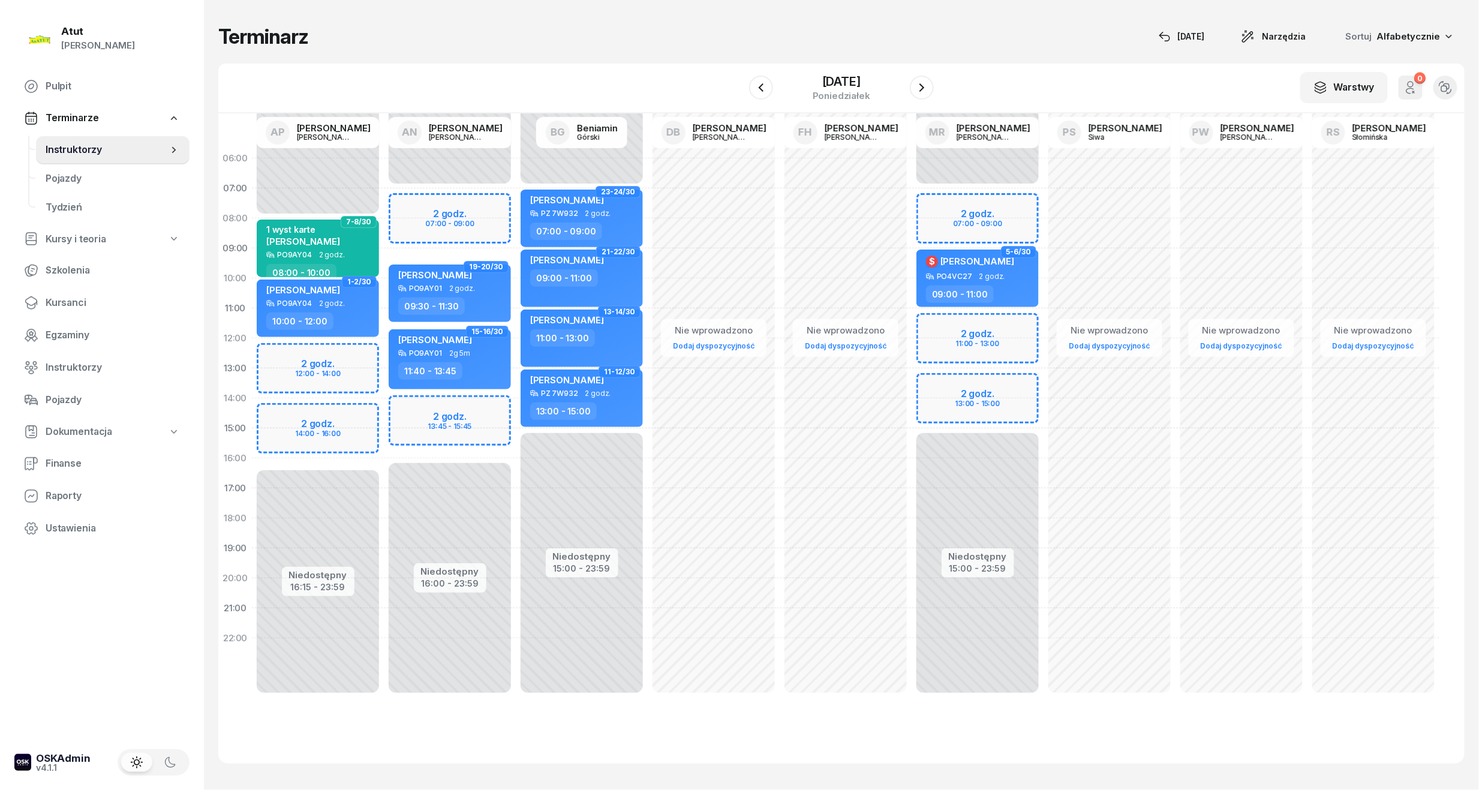
click at [308, 373] on div "Niedostępny 00:00 - 08:00 Niedostępny 16:15 - 23:59 2 godz. 12:00 - 14:00 2 god…" at bounding box center [318, 428] width 132 height 570
select select "13"
select select "15"
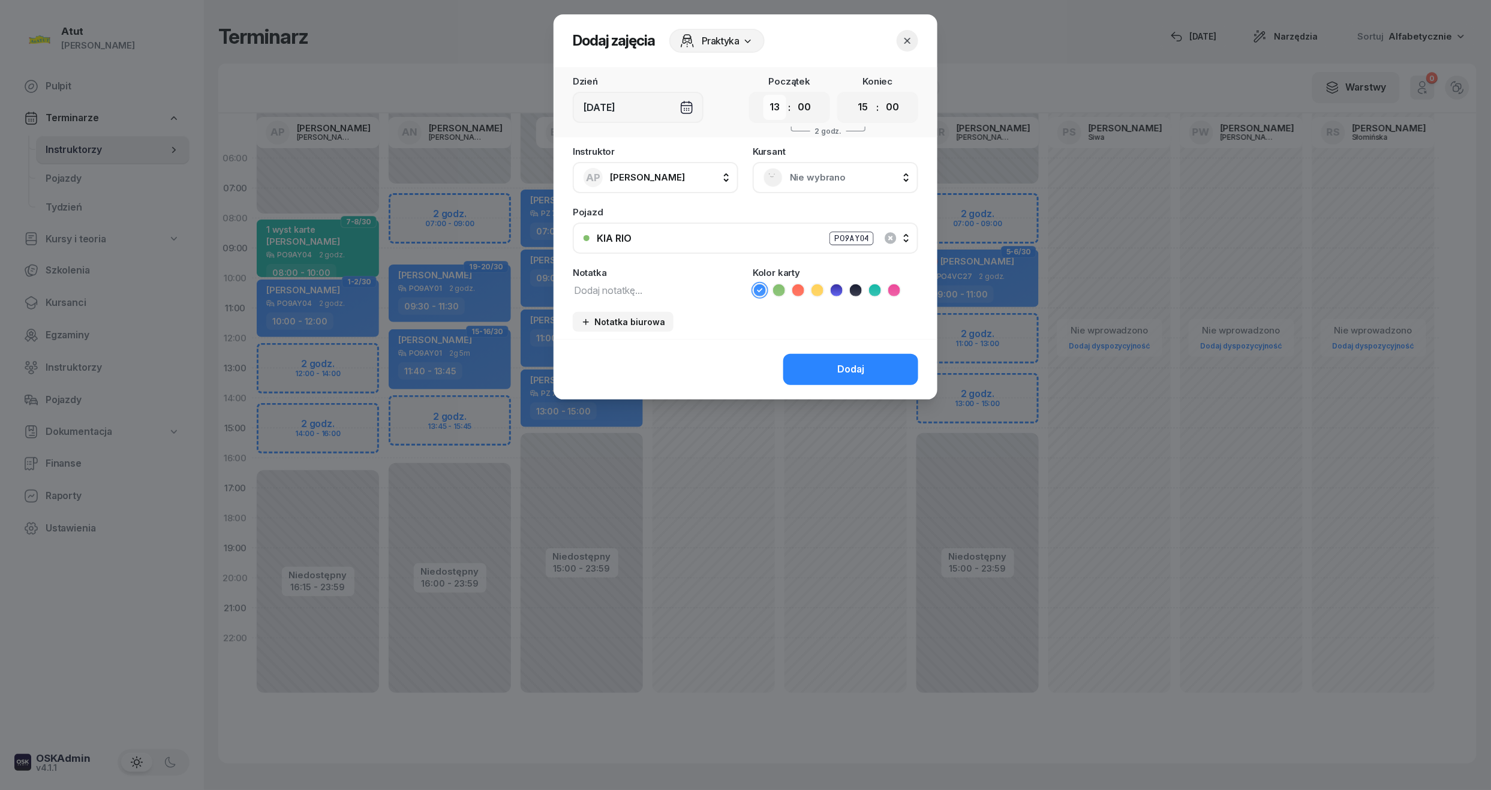
drag, startPoint x: 770, startPoint y: 104, endPoint x: 777, endPoint y: 118, distance: 14.7
click at [770, 104] on select "00 01 02 03 04 05 06 07 08 09 10 11 12 13 14 15 16 17 18 19 20 21 22 23" at bounding box center [774, 107] width 23 height 25
select select "12"
click at [763, 95] on select "00 01 02 03 04 05 06 07 08 09 10 11 12 13 14 15 16 17 18 19 20 21 22 23" at bounding box center [774, 107] width 23 height 25
drag, startPoint x: 800, startPoint y: 107, endPoint x: 808, endPoint y: 118, distance: 14.2
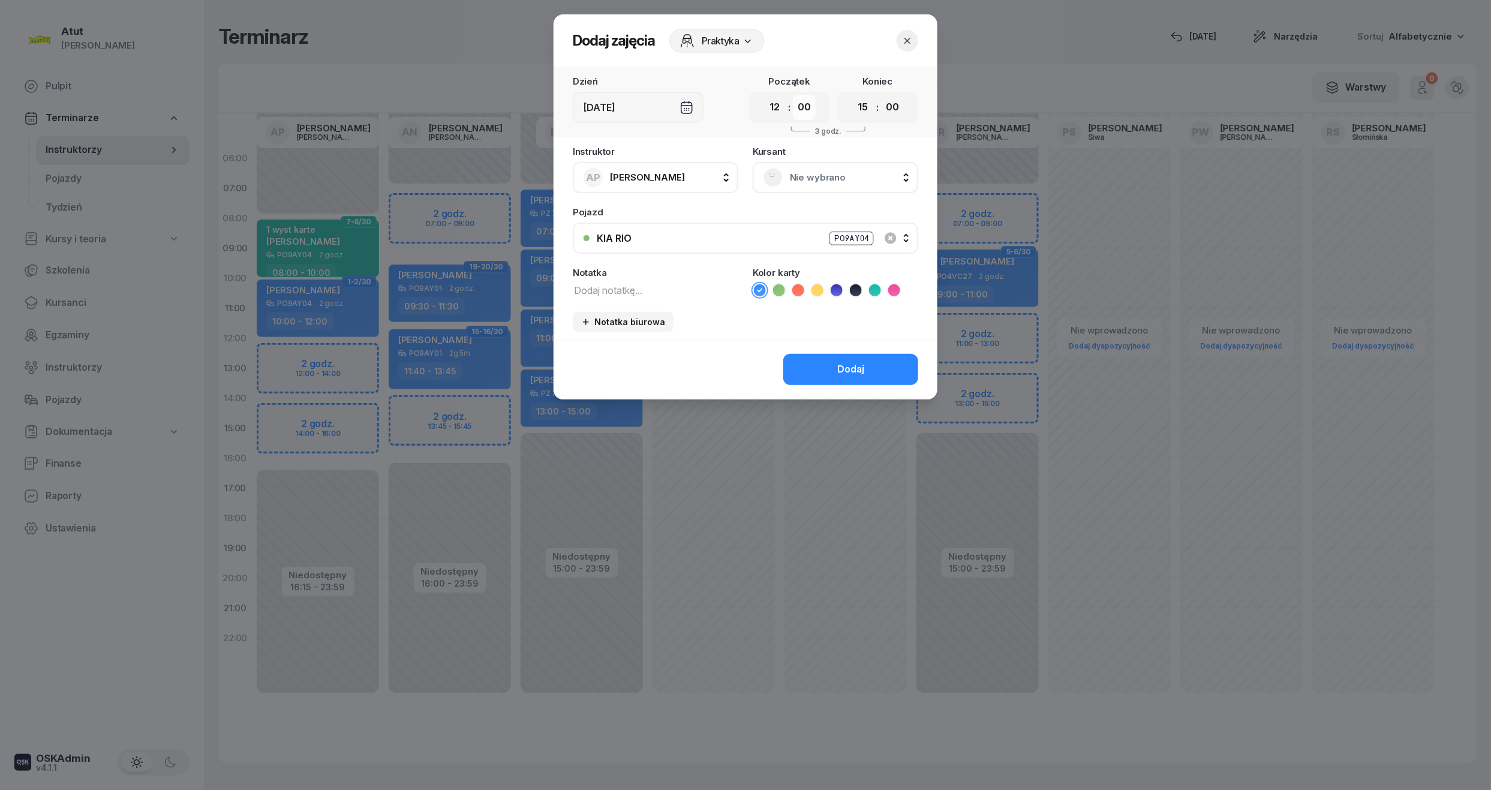
click at [800, 107] on select "00 05 10 15 20 25 30 35 40 45 50 55" at bounding box center [804, 107] width 23 height 25
select select "15"
click at [793, 95] on select "00 05 10 15 20 25 30 35 40 45 50 55" at bounding box center [804, 107] width 23 height 25
click at [856, 113] on select "00 01 02 03 04 05 06 07 08 09 10 11 12 13 14 15 16 17 18 19 20 21 22 23" at bounding box center [862, 107] width 23 height 25
select select "14"
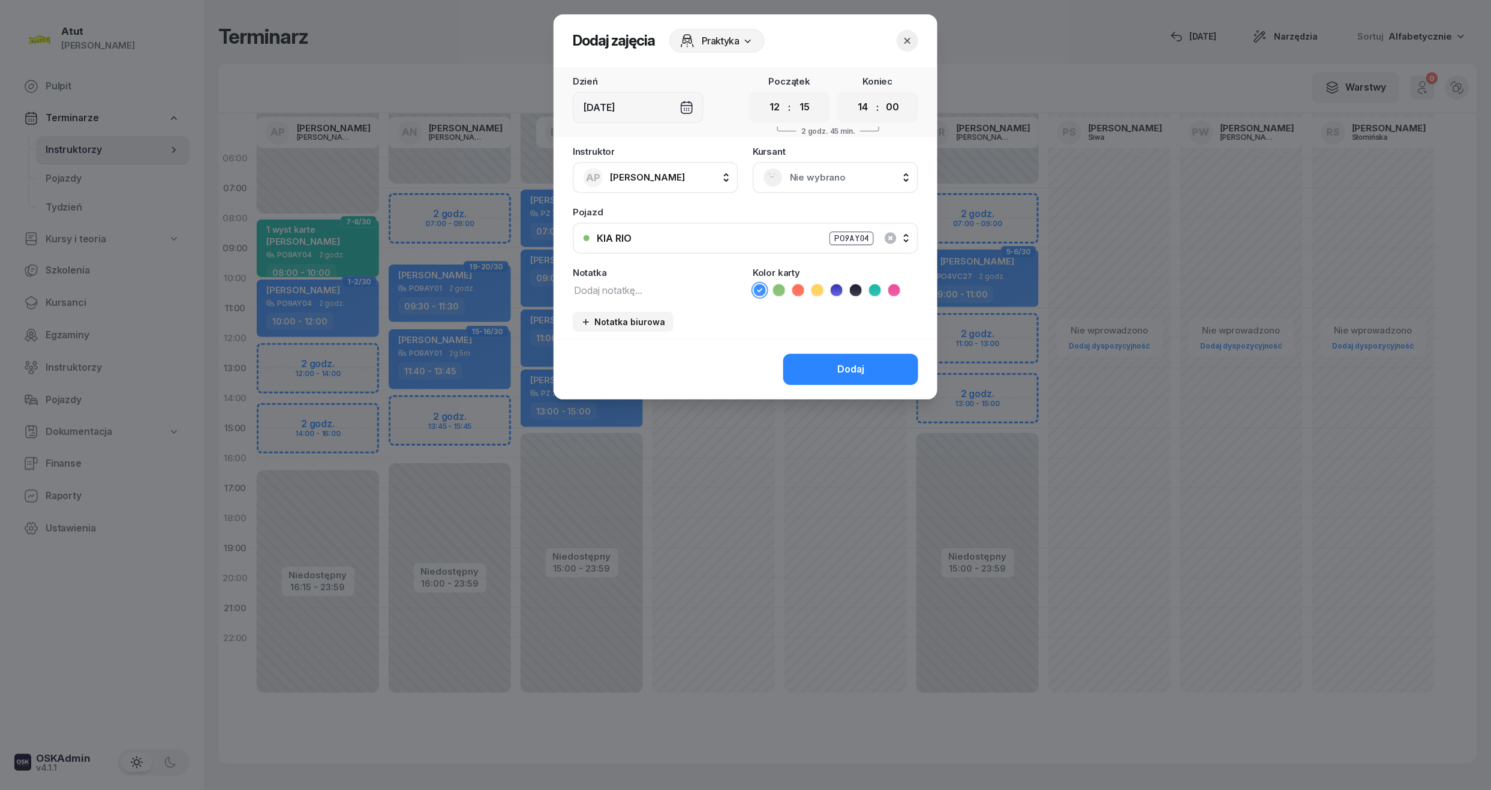
click at [851, 95] on select "00 01 02 03 04 05 06 07 08 09 10 11 12 13 14 15 16 17 18 19 20 21 22 23" at bounding box center [862, 107] width 23 height 25
drag, startPoint x: 902, startPoint y: 104, endPoint x: 893, endPoint y: 113, distance: 12.3
click at [902, 104] on select "00 05 10 15 20 25 30 35 40 45 50 55" at bounding box center [892, 107] width 23 height 25
click at [780, 109] on select "00 01 02 03 04 05 06 07 08 09 10 11 12 13 14 15 16 17 18 19 20 21 22 23" at bounding box center [774, 107] width 23 height 25
select select "14"
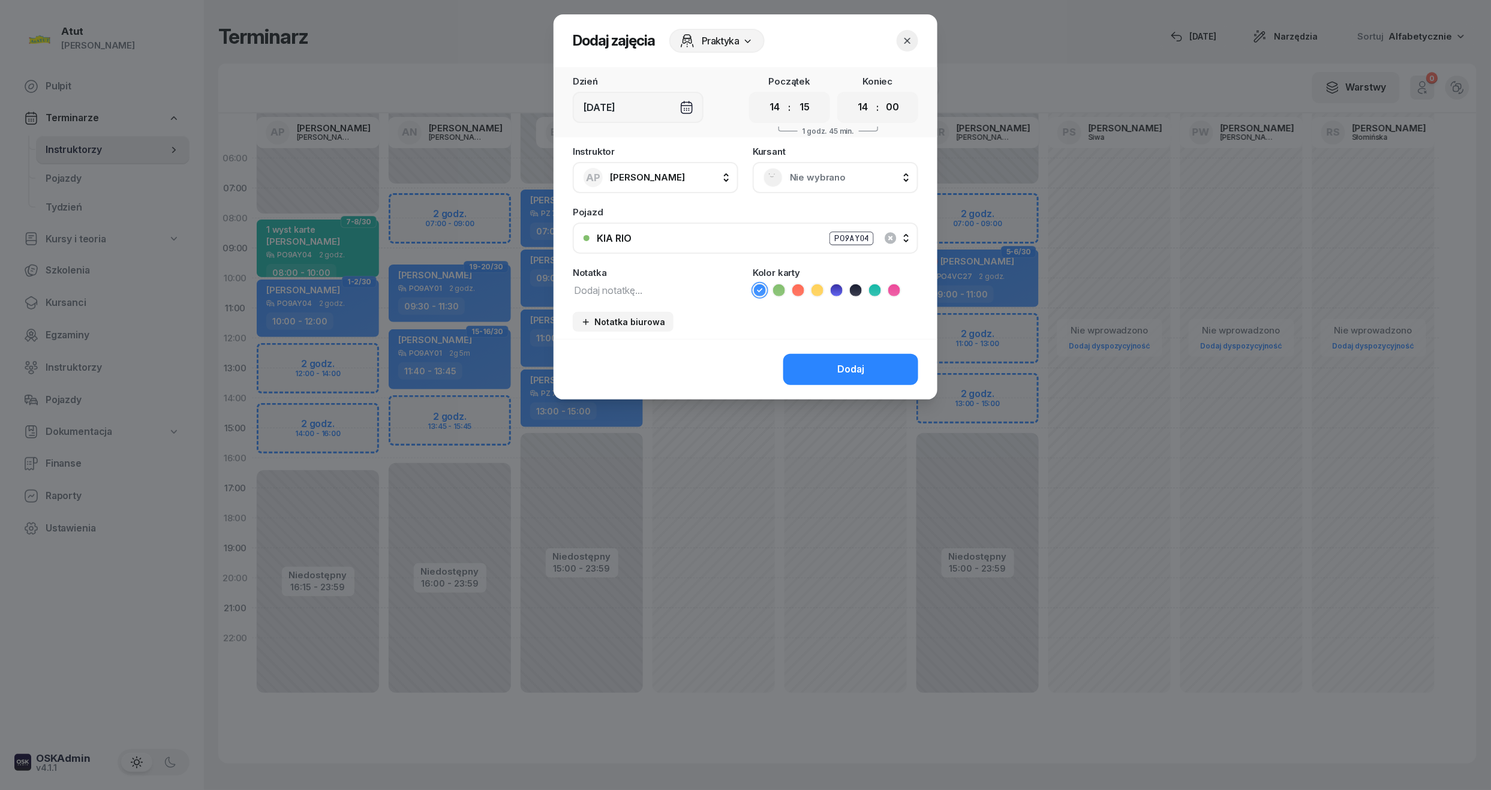
click at [763, 95] on select "00 01 02 03 04 05 06 07 08 09 10 11 12 13 14 15 16 17 18 19 20 21 22 23" at bounding box center [774, 107] width 23 height 25
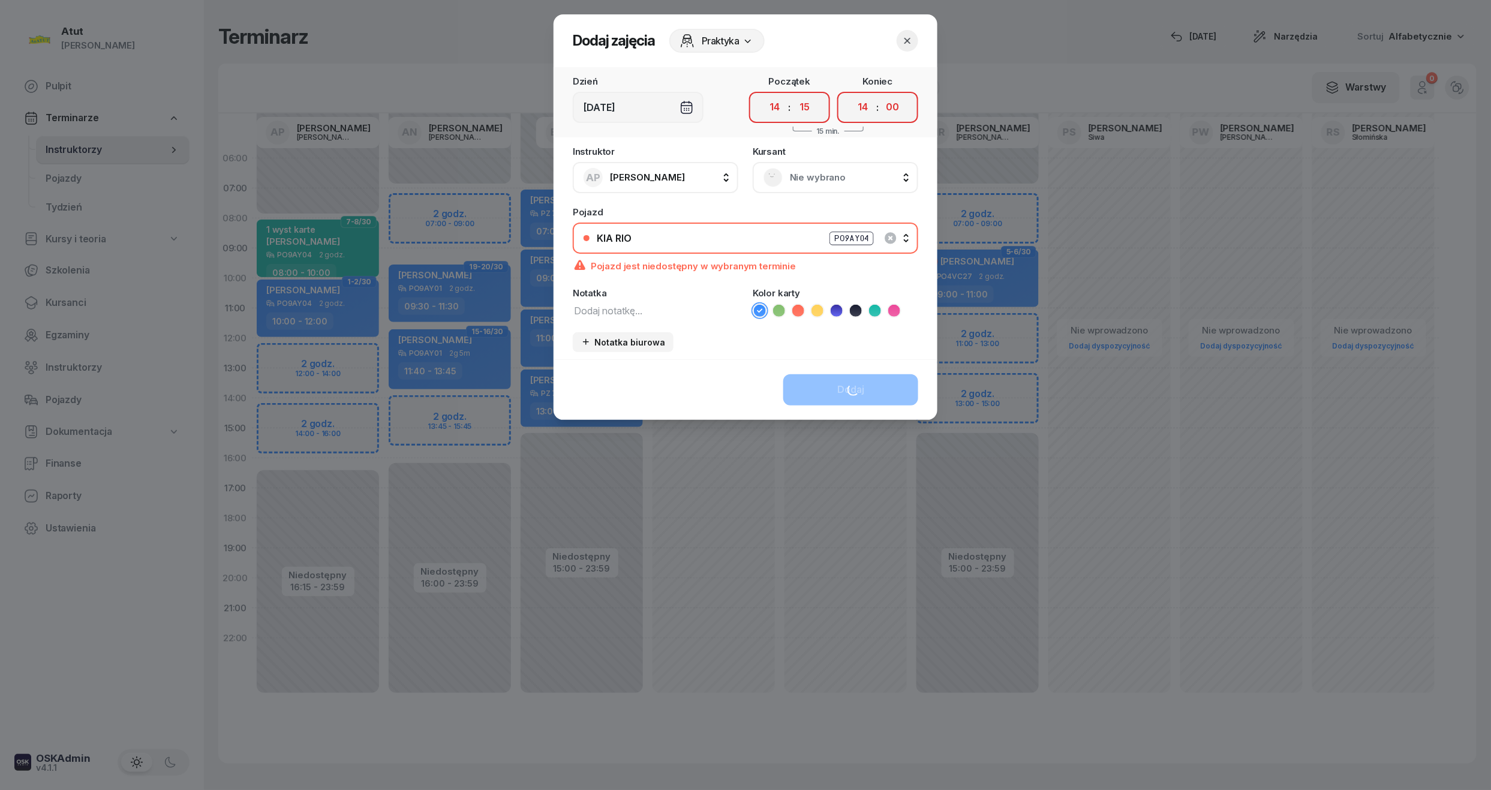
drag, startPoint x: 863, startPoint y: 108, endPoint x: 867, endPoint y: 121, distance: 13.7
click at [863, 108] on select "00 01 02 03 04 05 06 07 08 09 10 11 12 13 14 15 16 17 18 19 20 21 22 23" at bounding box center [862, 107] width 23 height 25
select select "16"
click at [851, 95] on select "00 01 02 03 04 05 06 07 08 09 10 11 12 13 14 15 16 17 18 19 20 21 22 23" at bounding box center [862, 107] width 23 height 25
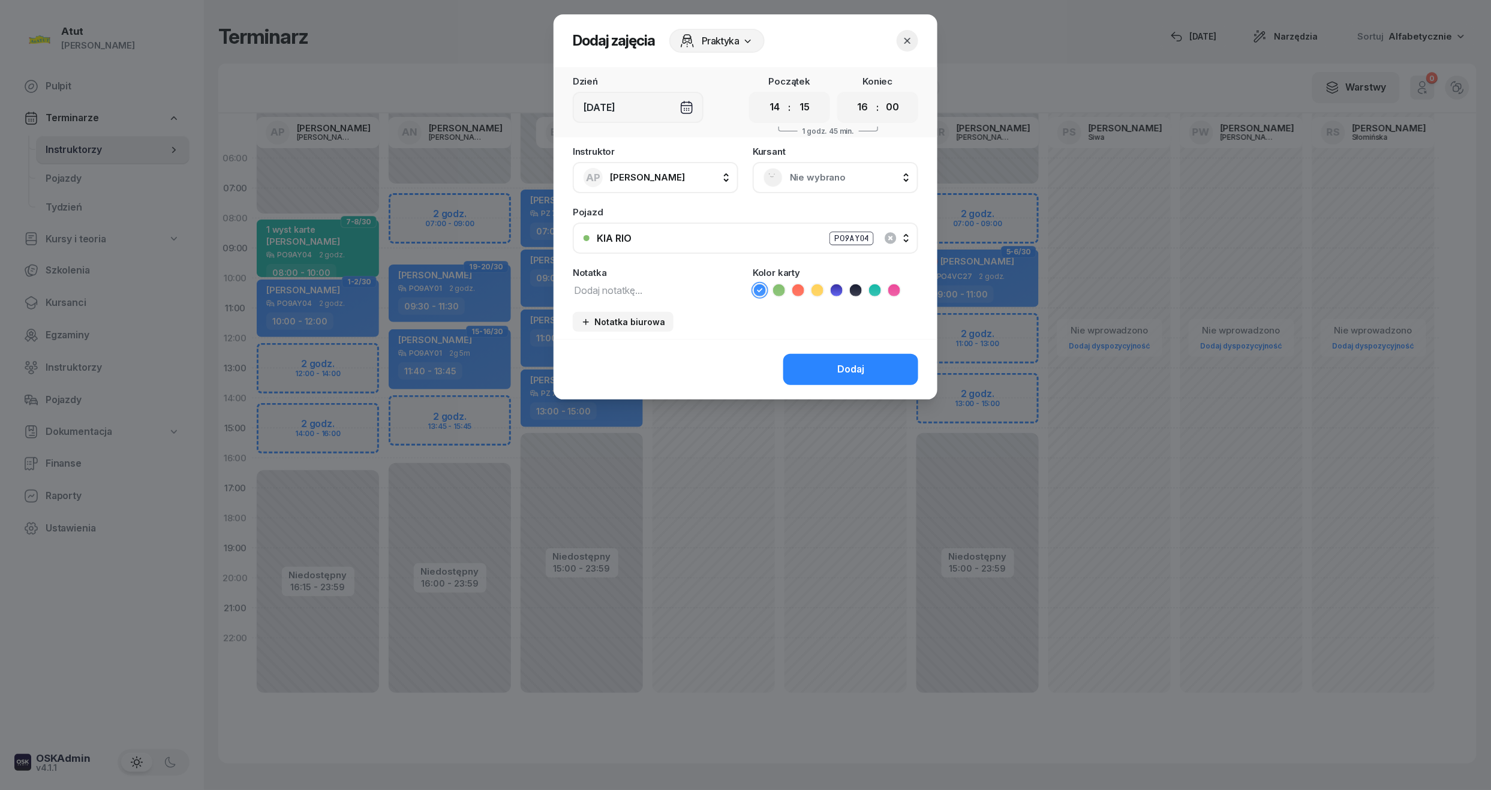
drag, startPoint x: 897, startPoint y: 110, endPoint x: 897, endPoint y: 121, distance: 10.8
click at [897, 110] on select "00 05 10 15 20 25 30 35 40 45 50 55" at bounding box center [892, 107] width 23 height 25
select select "15"
click at [881, 95] on select "00 05 10 15 20 25 30 35 40 45 50 55" at bounding box center [892, 107] width 23 height 25
click at [809, 180] on span "Nie wybrano" at bounding box center [849, 178] width 118 height 16
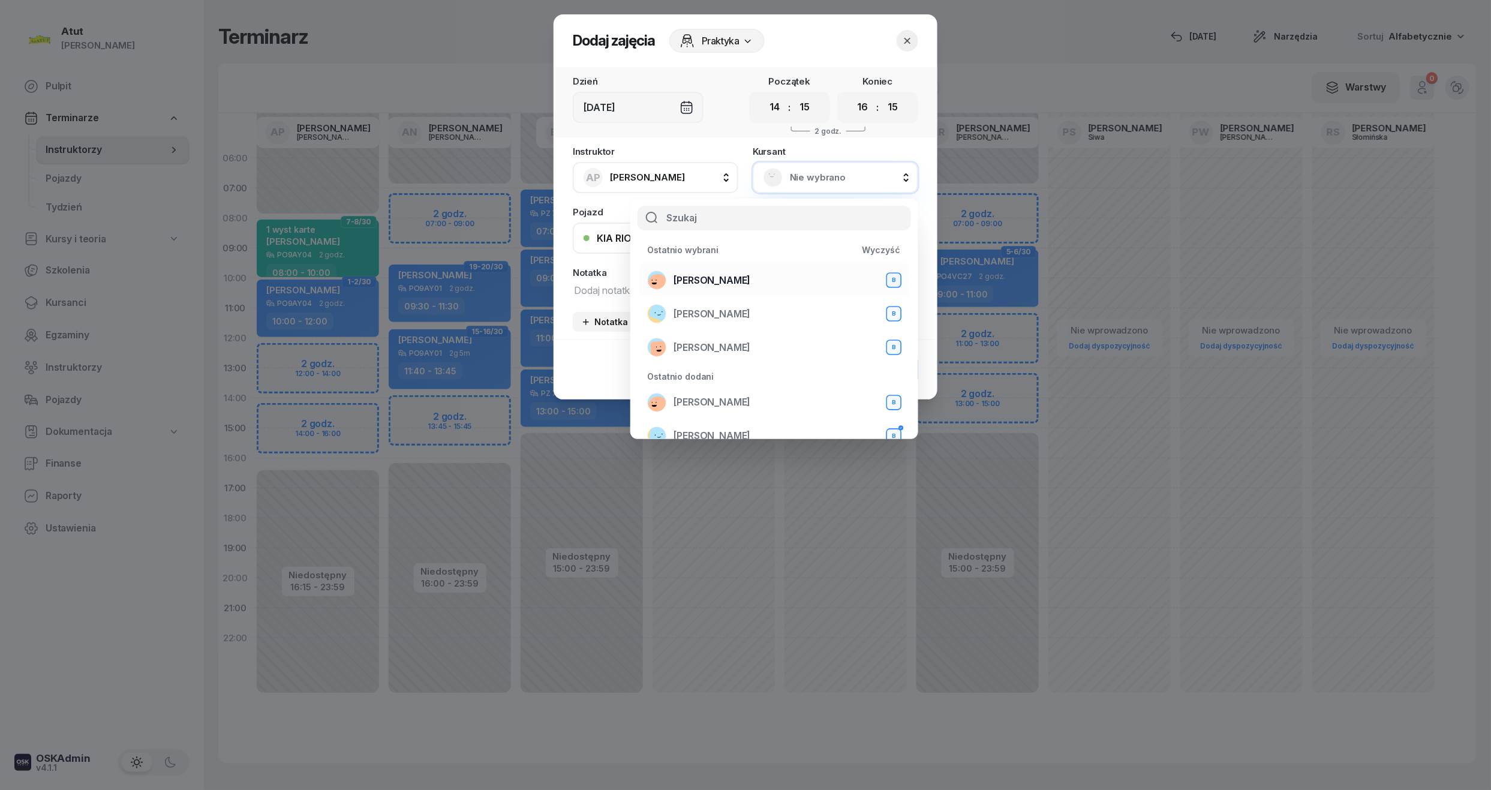
click at [713, 273] on span "Mariia Avdieieva" at bounding box center [711, 281] width 77 height 16
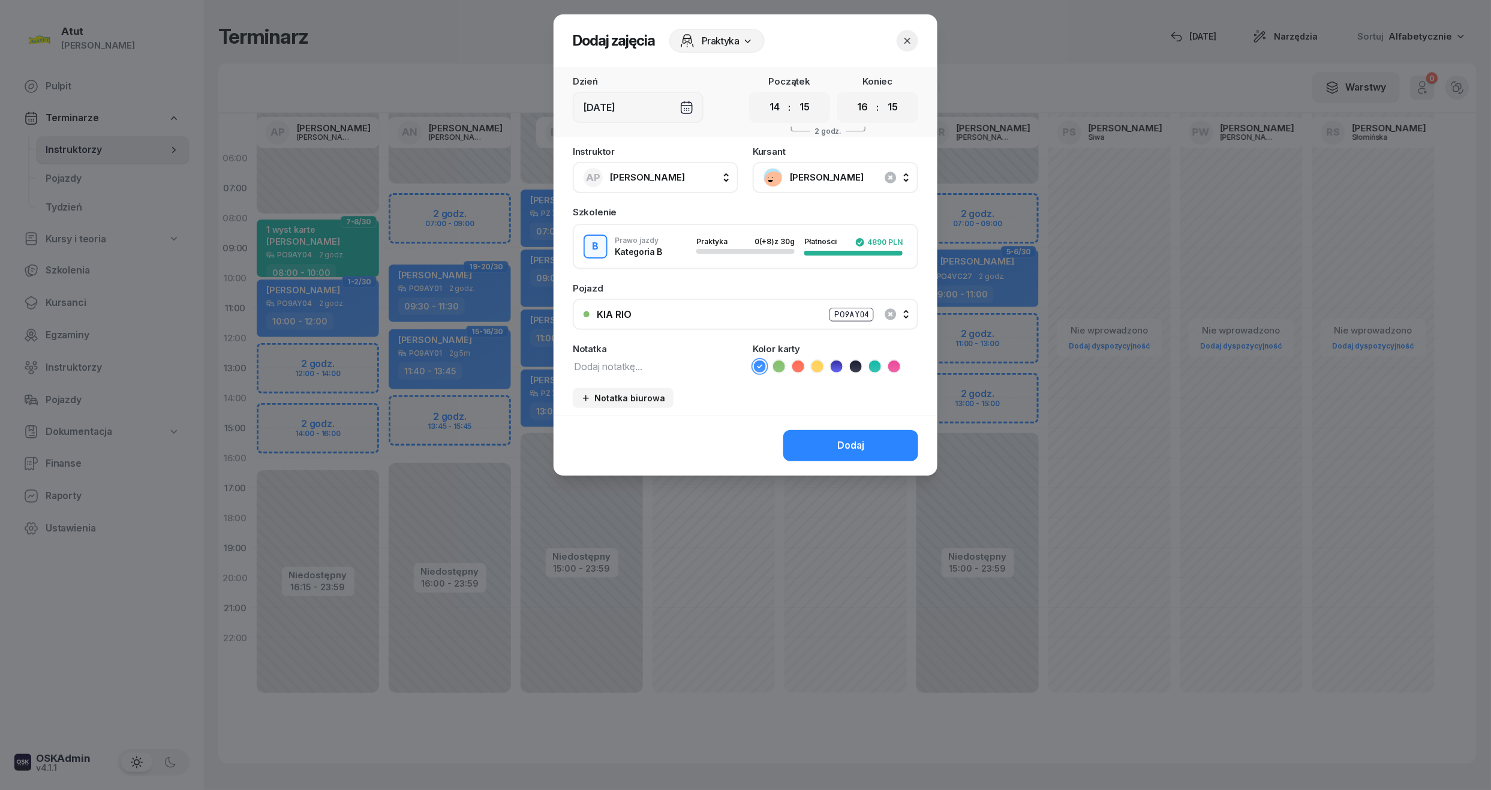
click at [832, 360] on icon at bounding box center [836, 366] width 12 height 12
click at [842, 451] on div "Dodaj" at bounding box center [850, 446] width 27 height 16
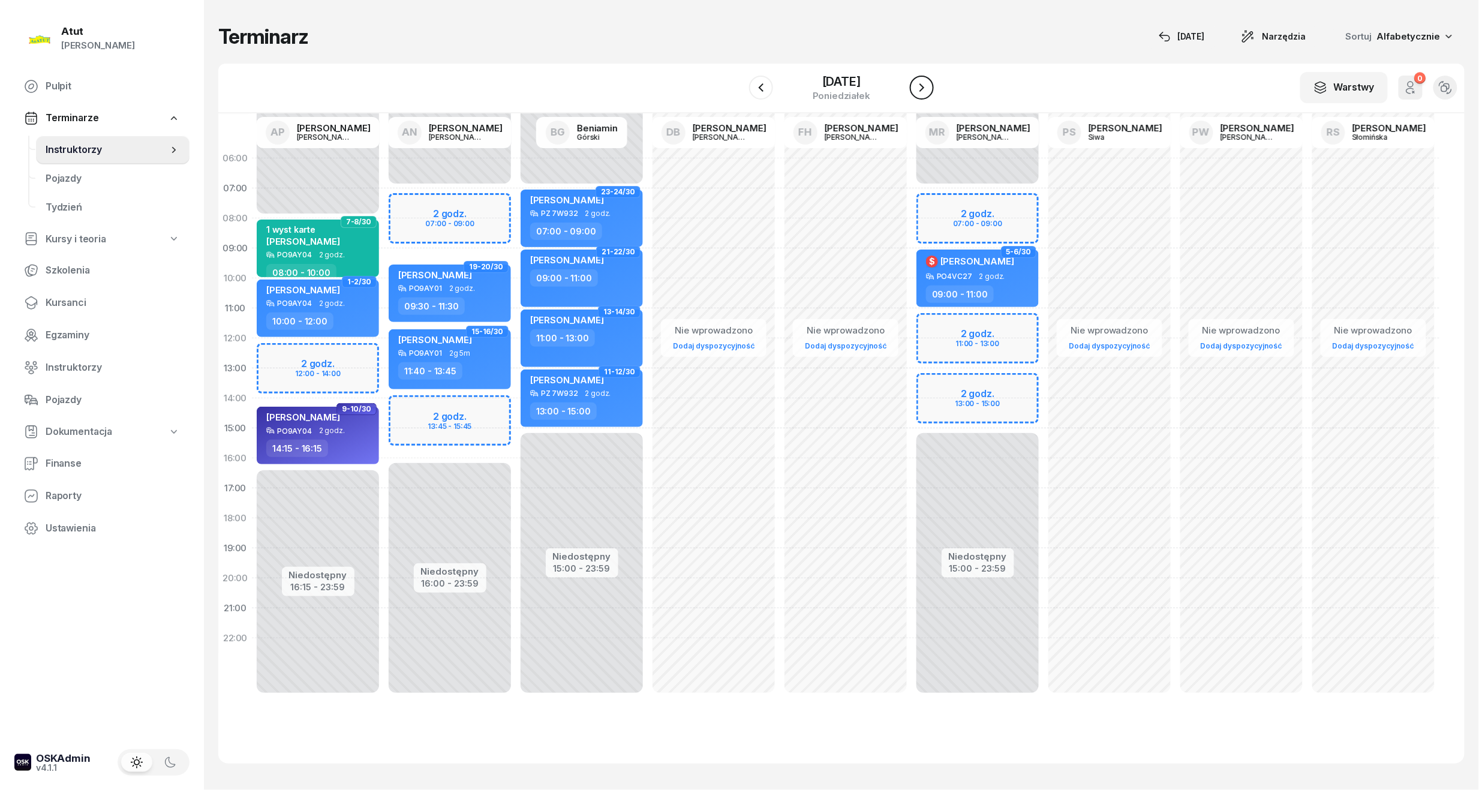
click at [922, 91] on icon "button" at bounding box center [921, 87] width 14 height 14
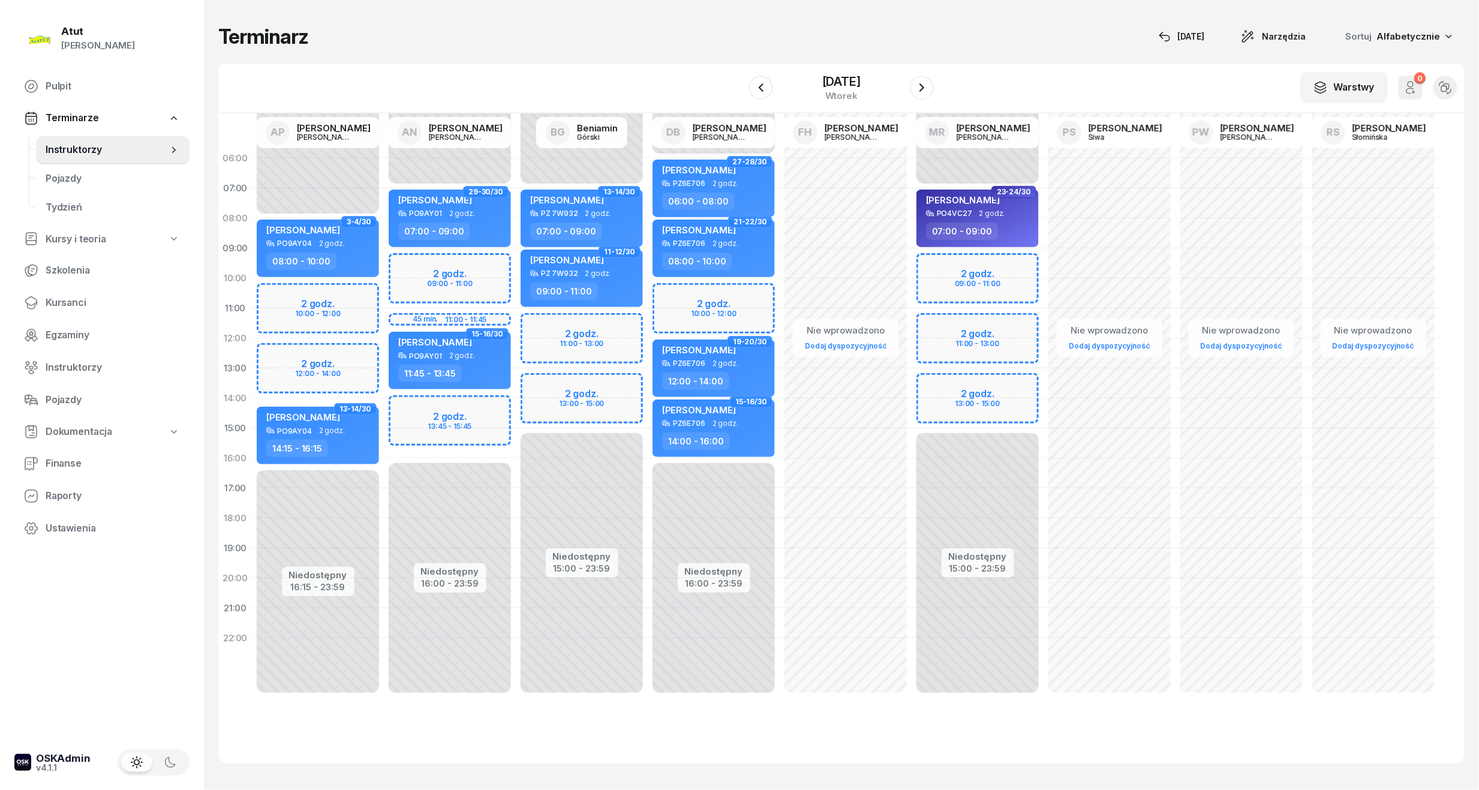
click at [315, 307] on div "Niedostępny 00:00 - 08:00 Niedostępny 16:15 - 23:59 2 godz. 10:00 - 12:00 2 god…" at bounding box center [318, 428] width 132 height 570
select select "10"
select select "12"
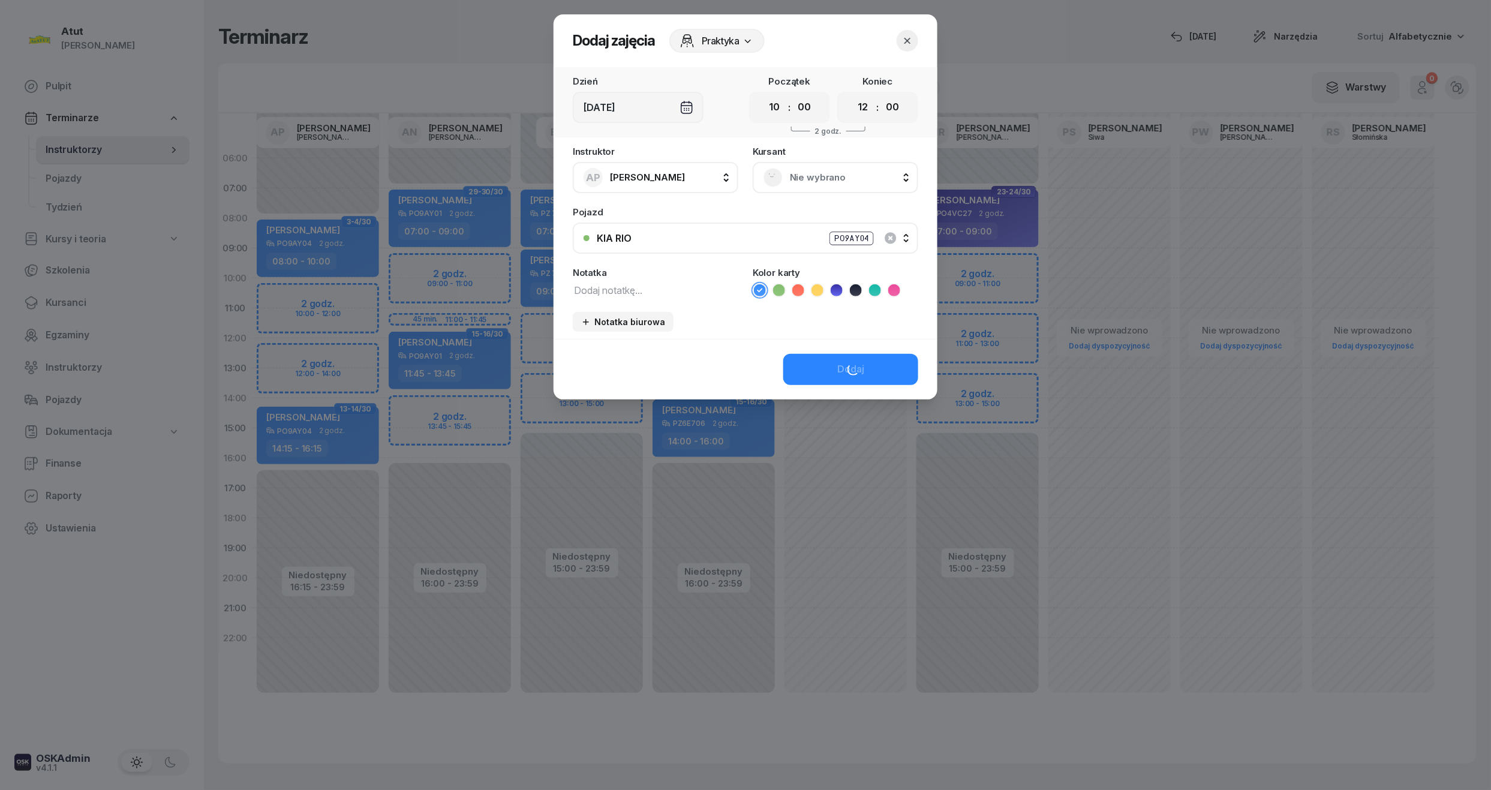
click at [799, 180] on span "Nie wybrano" at bounding box center [849, 178] width 118 height 16
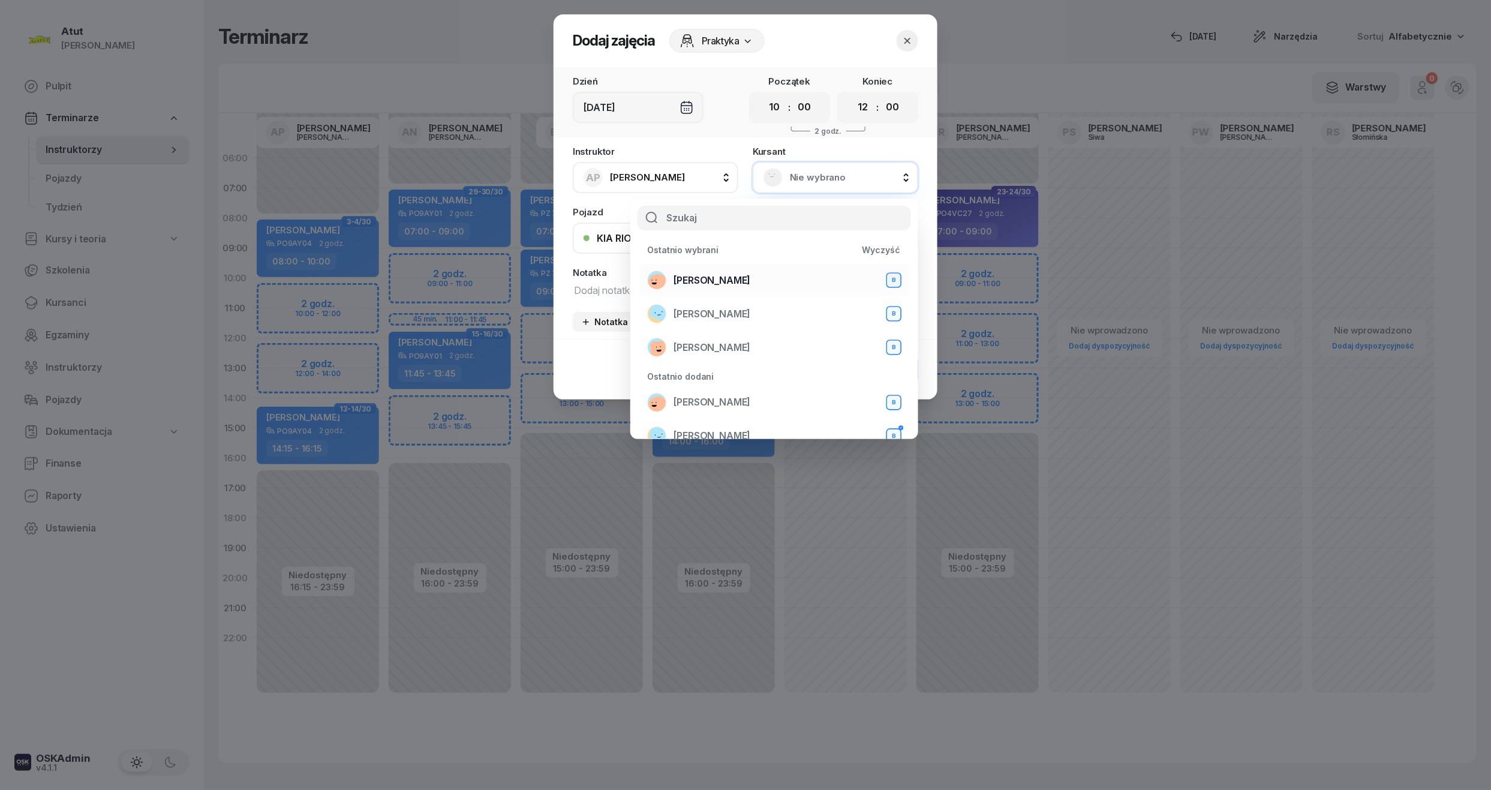
click at [700, 281] on span "Mariia Avdieieva" at bounding box center [711, 281] width 77 height 16
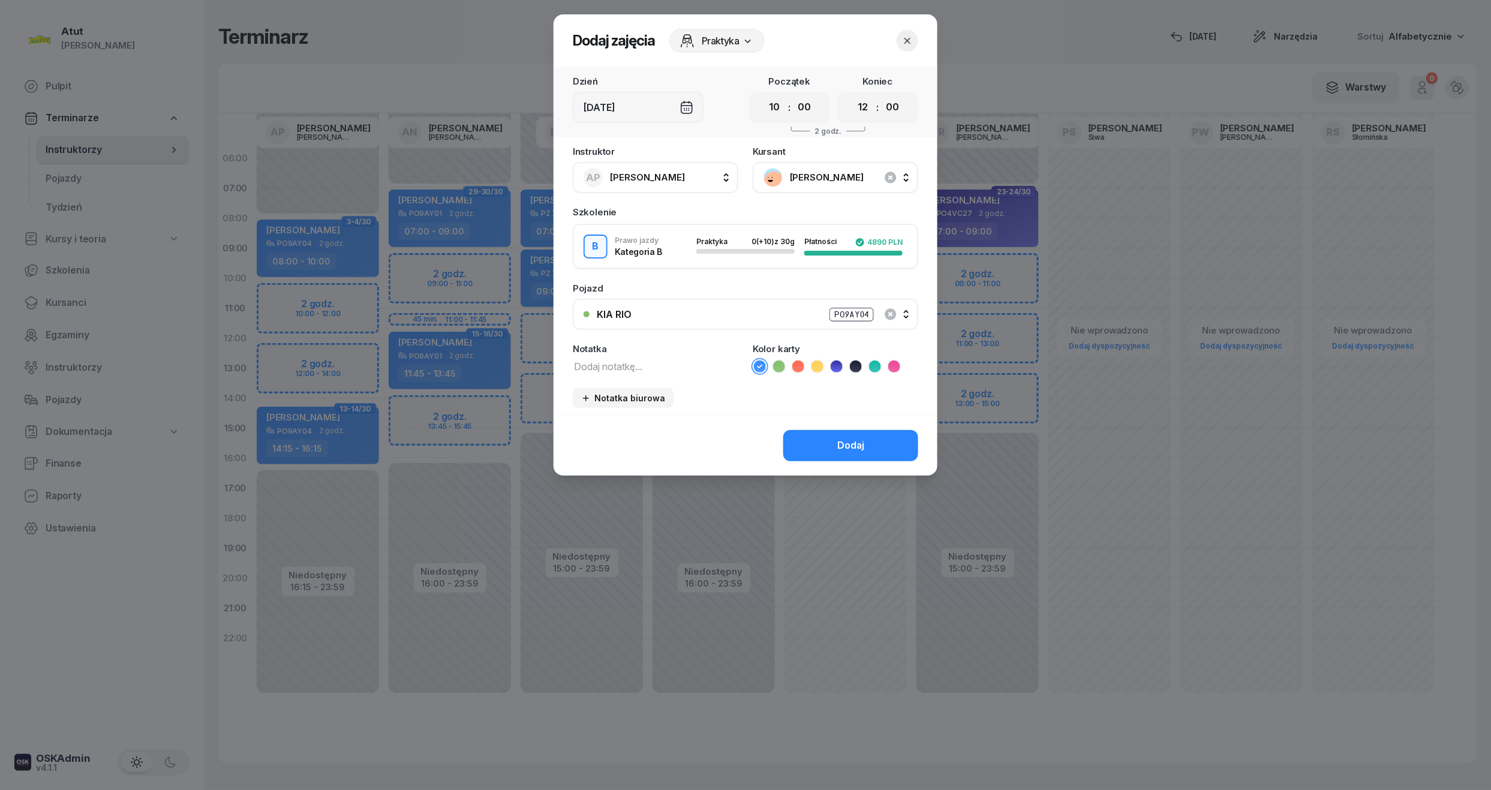
click at [836, 361] on icon at bounding box center [836, 366] width 12 height 12
click at [833, 444] on button "Dodaj" at bounding box center [850, 445] width 135 height 31
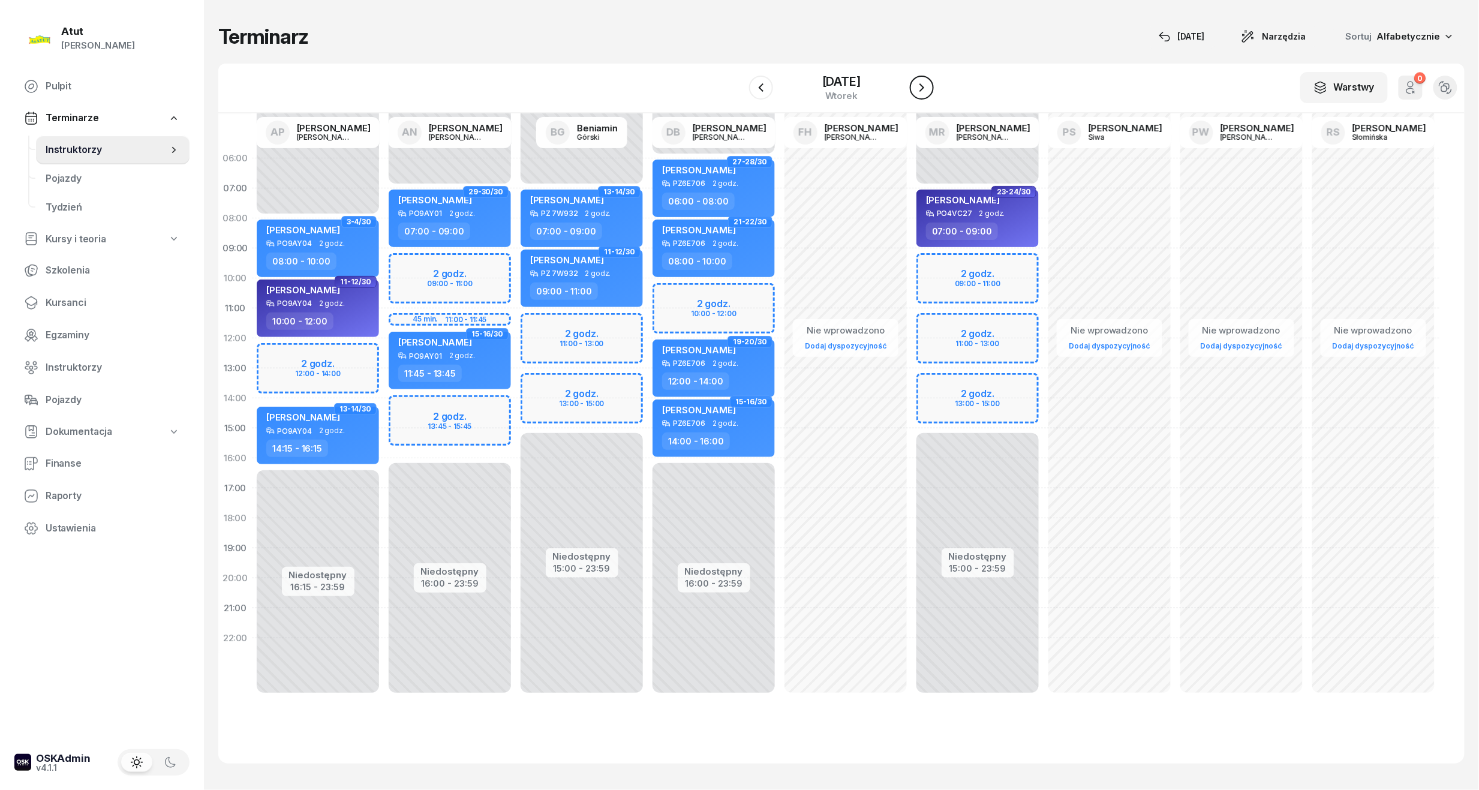
click at [922, 85] on icon "button" at bounding box center [921, 87] width 5 height 8
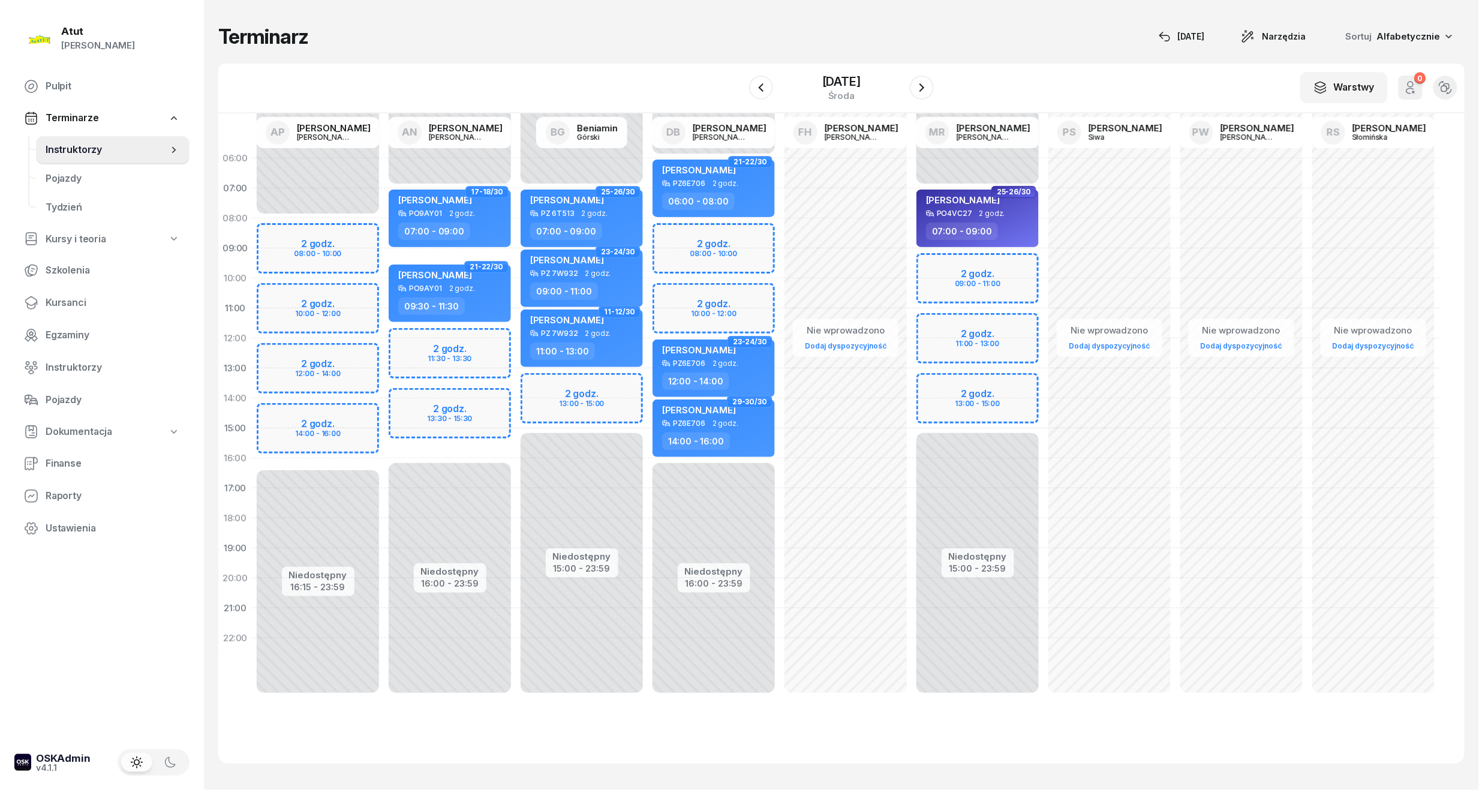
click at [334, 240] on div "Niedostępny 00:00 - 08:00 Niedostępny 16:15 - 23:59 2 godz. 08:00 - 10:00 2 god…" at bounding box center [318, 428] width 132 height 570
select select "08"
select select "10"
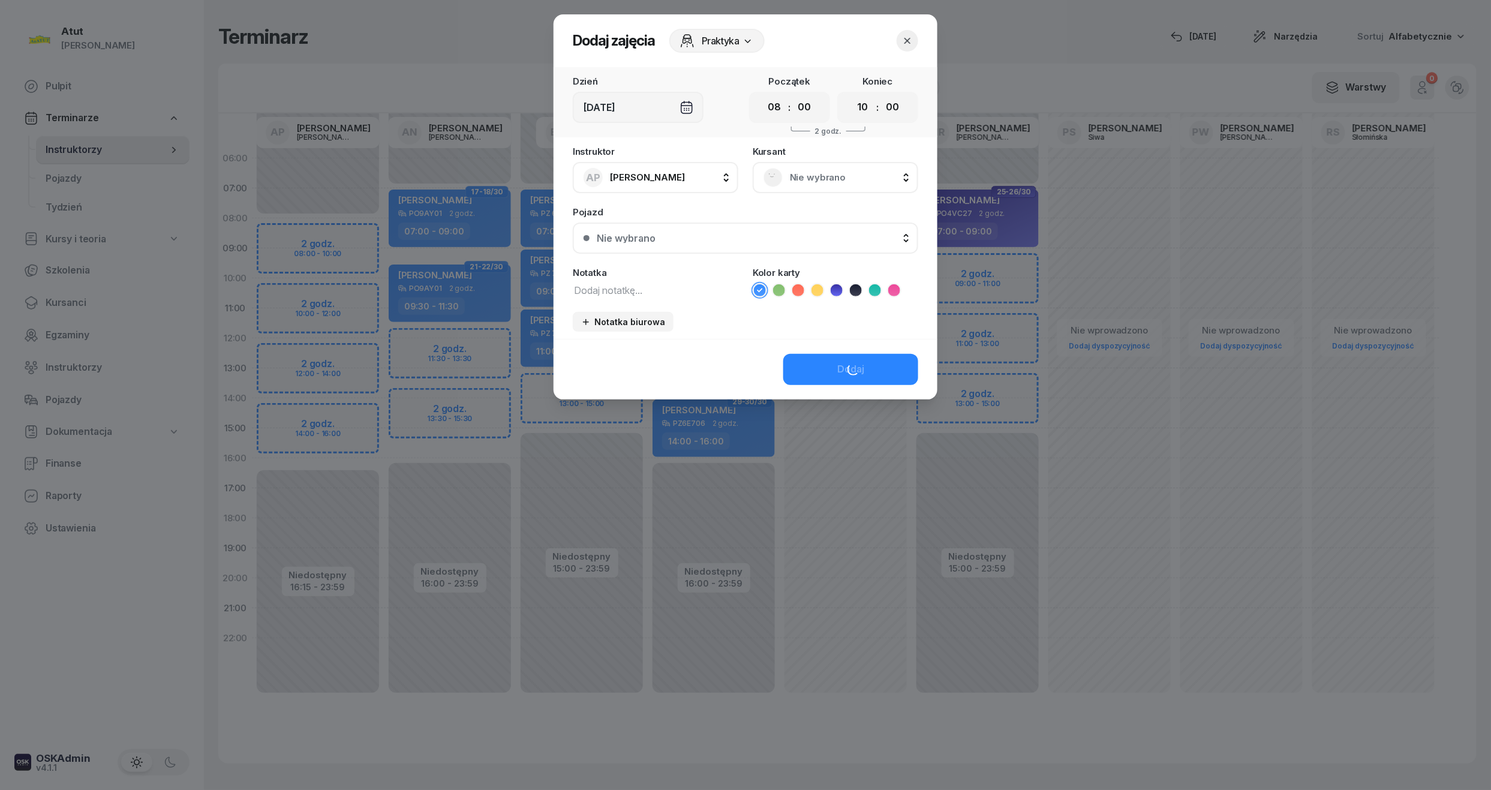
click at [818, 185] on div "Nie wybrano" at bounding box center [835, 177] width 144 height 19
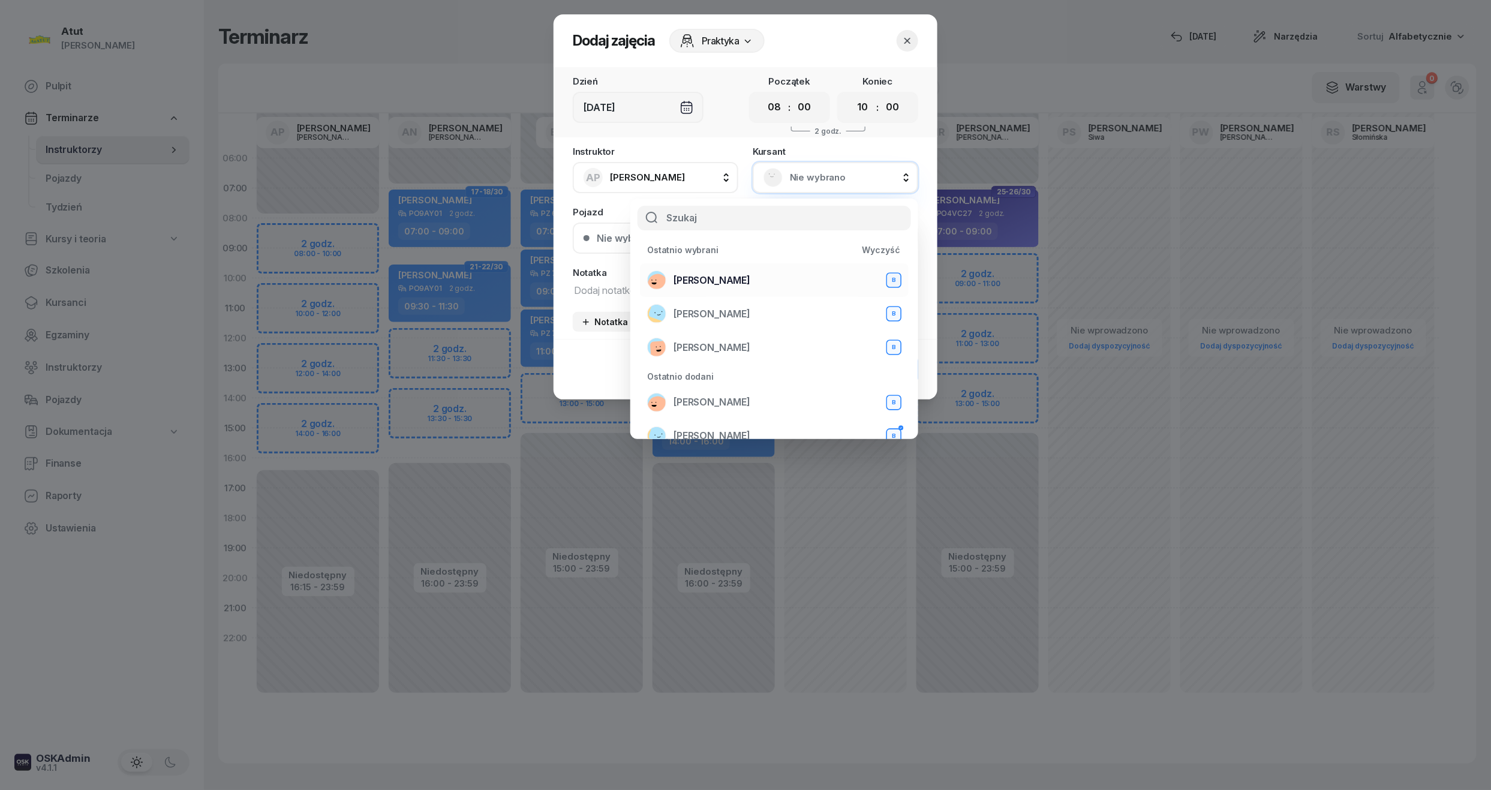
click at [739, 269] on li "Mariia Avdieieva B" at bounding box center [774, 280] width 269 height 34
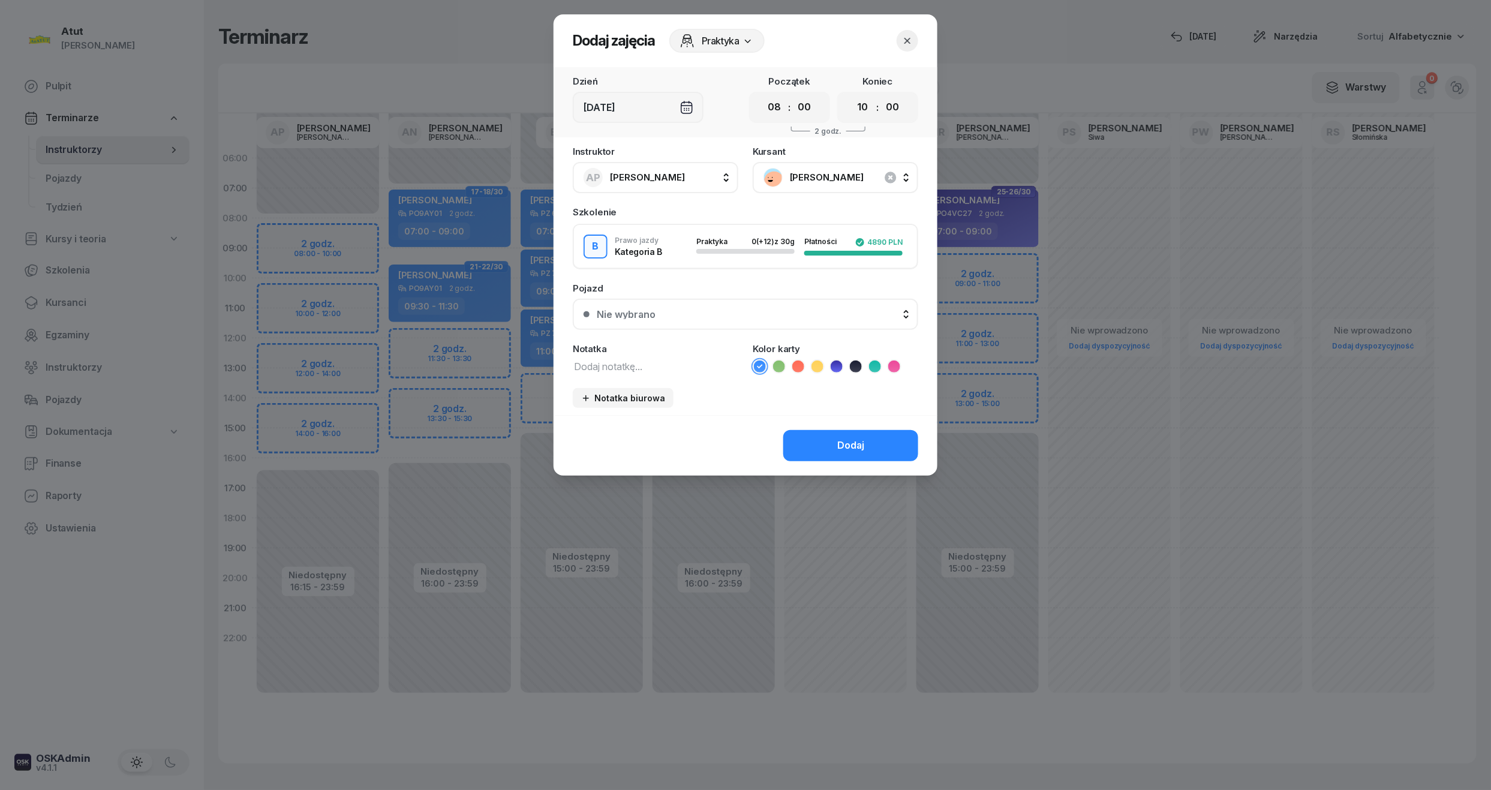
click at [839, 362] on icon at bounding box center [836, 366] width 12 height 12
click at [775, 307] on button "Nie wybrano" at bounding box center [745, 314] width 345 height 31
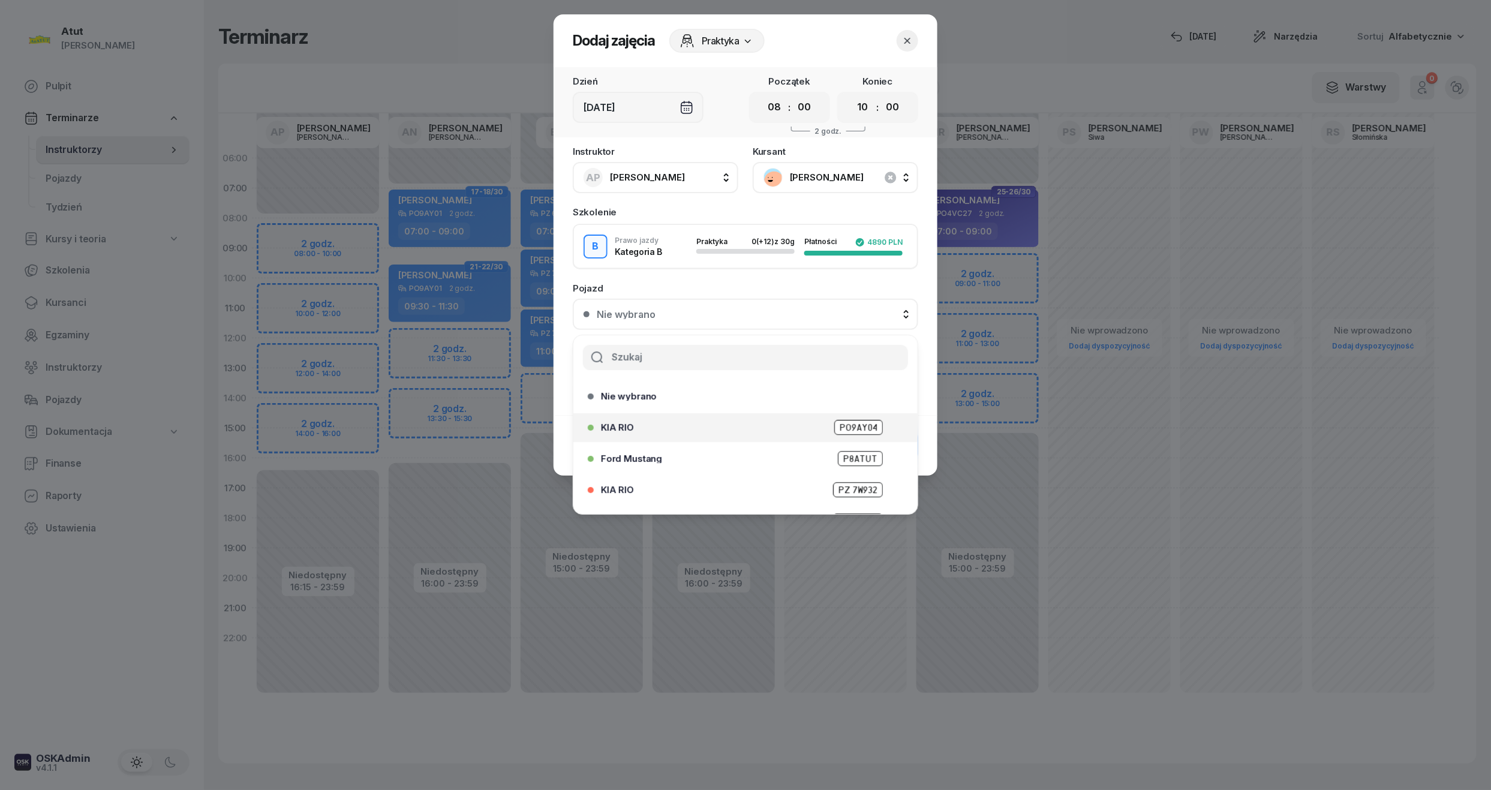
click at [838, 420] on span "PO9AY04" at bounding box center [858, 427] width 49 height 15
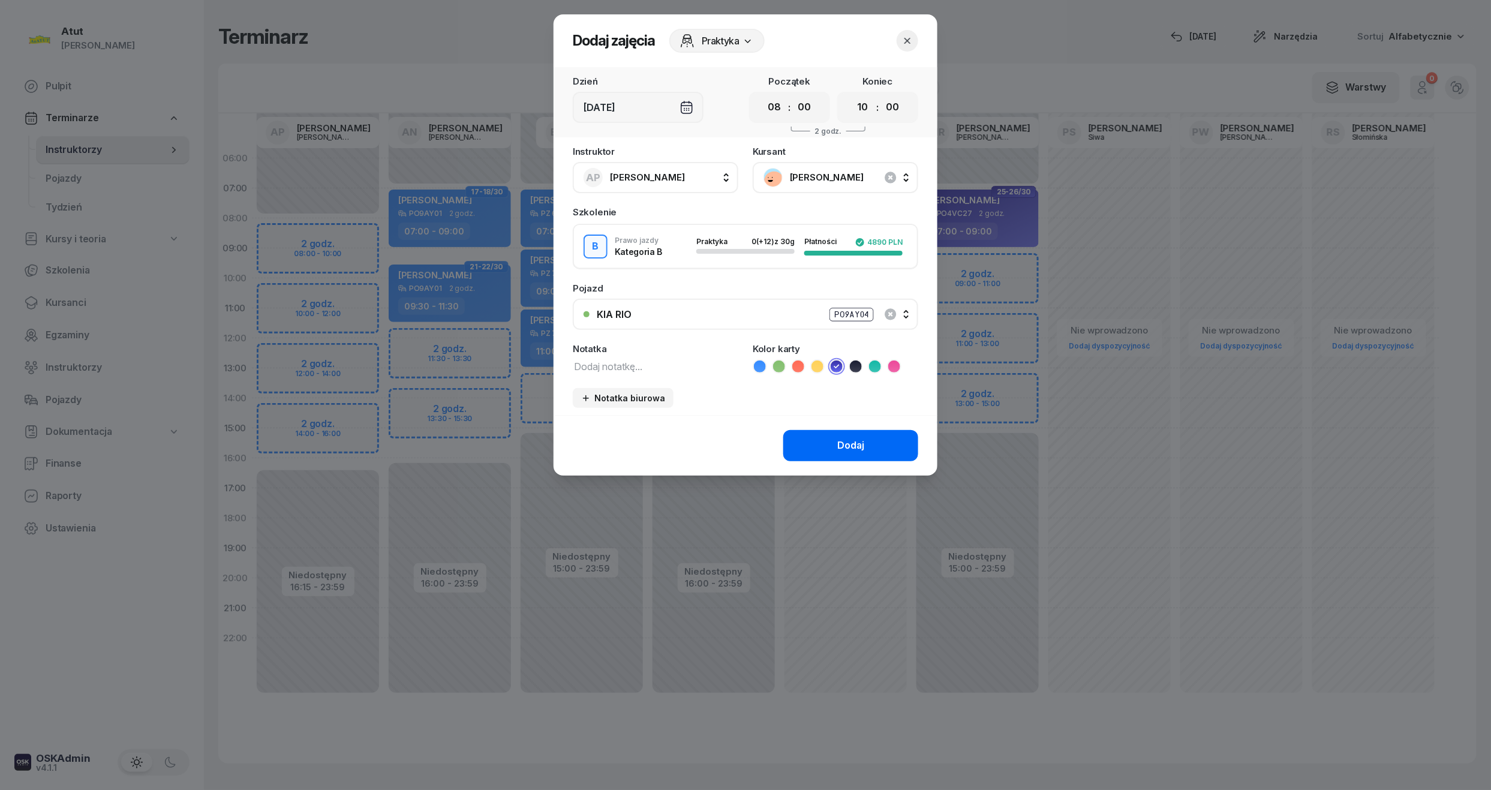
click at [842, 438] on div "Dodaj" at bounding box center [850, 446] width 27 height 16
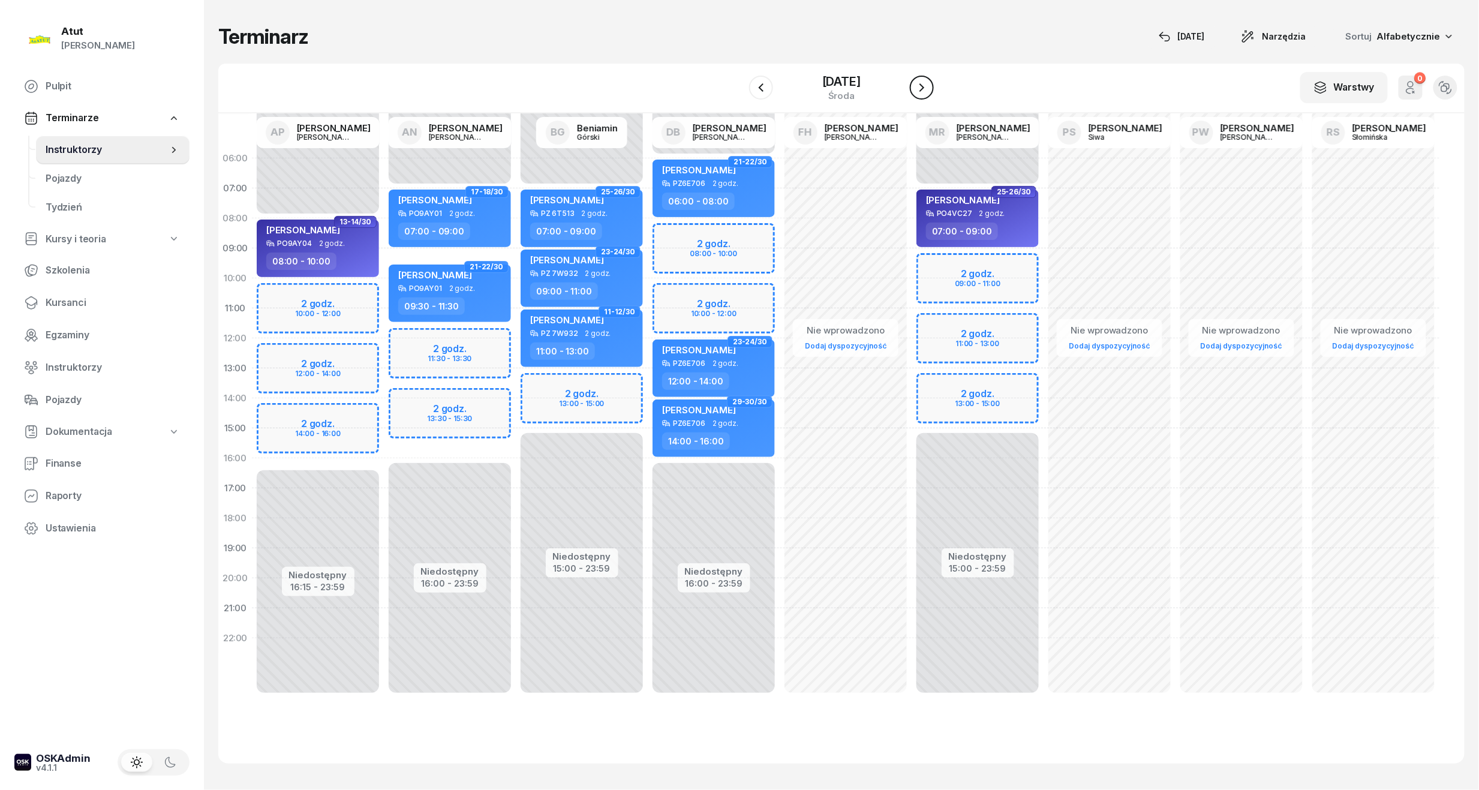
click at [929, 92] on button "button" at bounding box center [922, 88] width 24 height 24
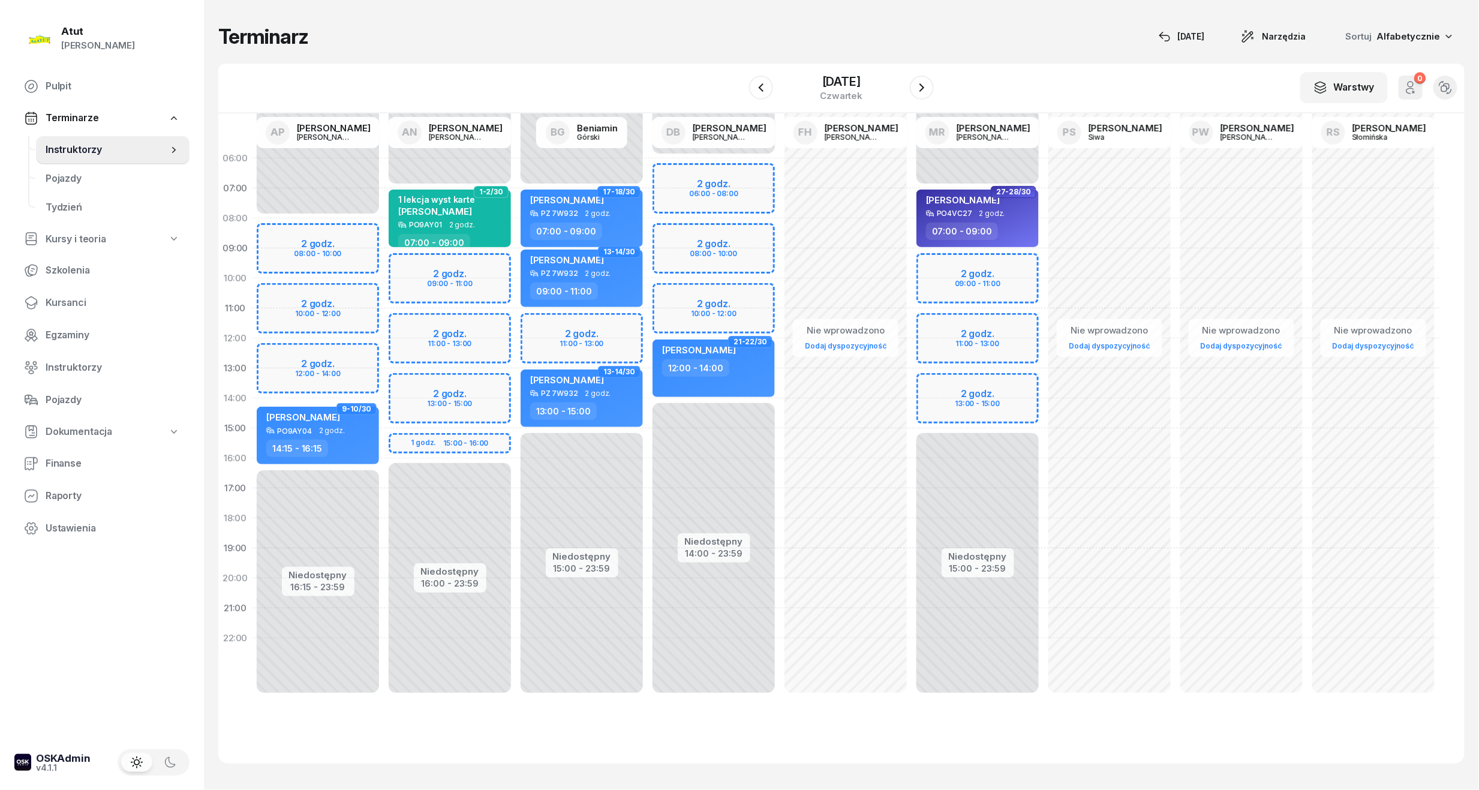
click at [325, 243] on div "Niedostępny 00:00 - 08:00 Niedostępny 16:15 - 23:59 2 godz. 08:00 - 10:00 2 god…" at bounding box center [318, 428] width 132 height 570
select select "08"
select select "10"
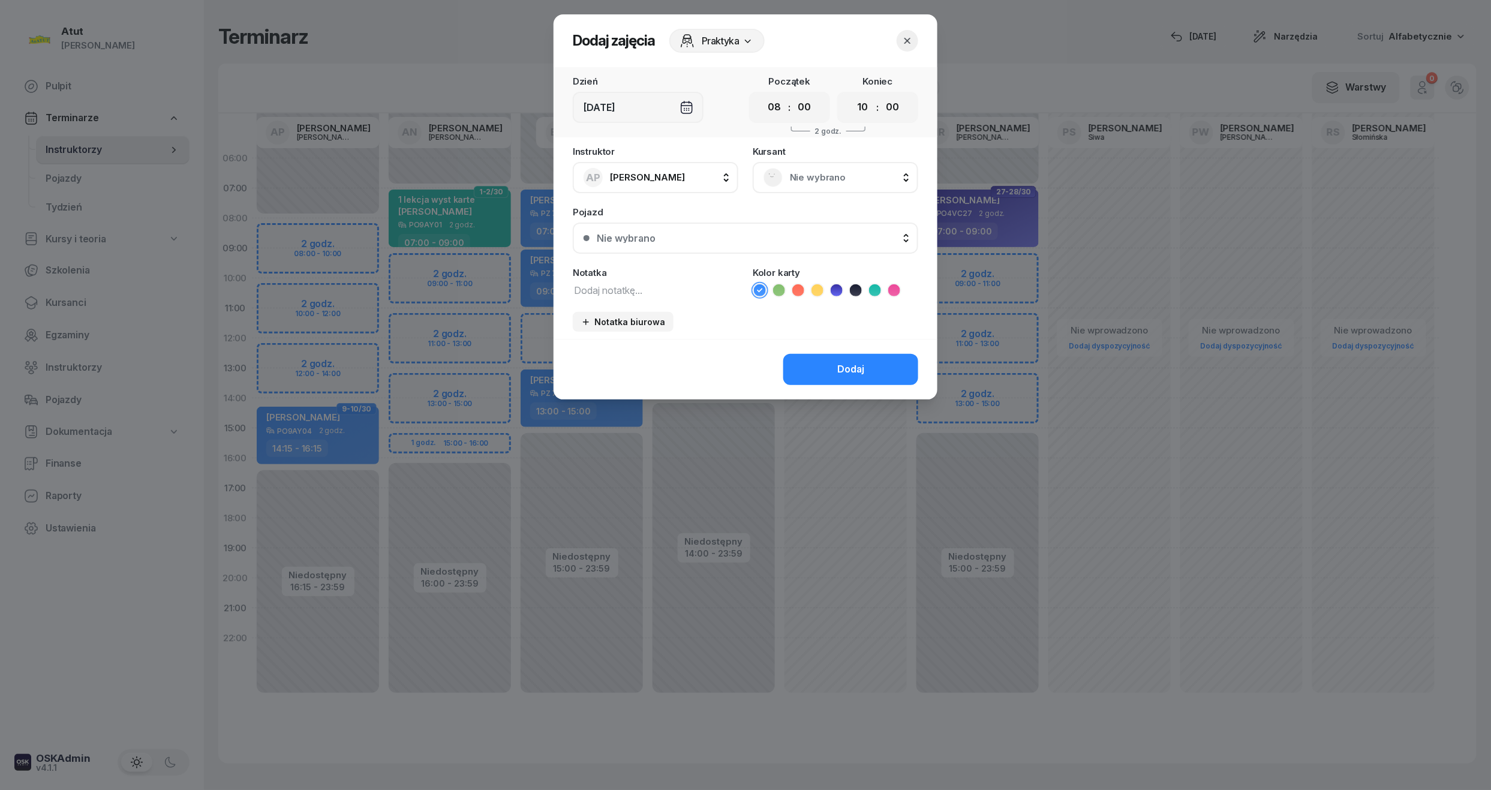
click at [802, 185] on div "Nie wybrano" at bounding box center [835, 177] width 144 height 19
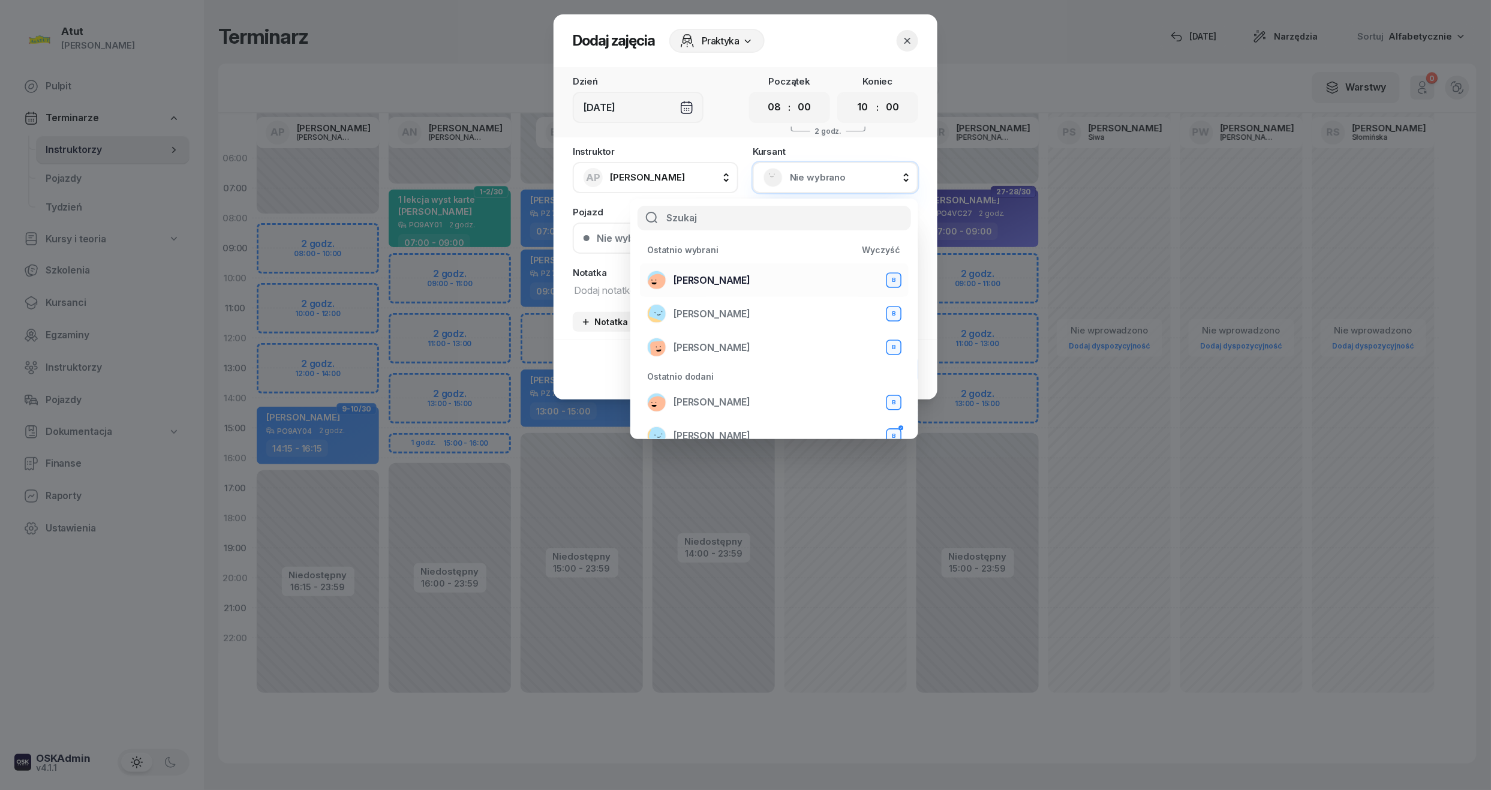
click at [699, 281] on span "Mariia Avdieieva" at bounding box center [711, 281] width 77 height 16
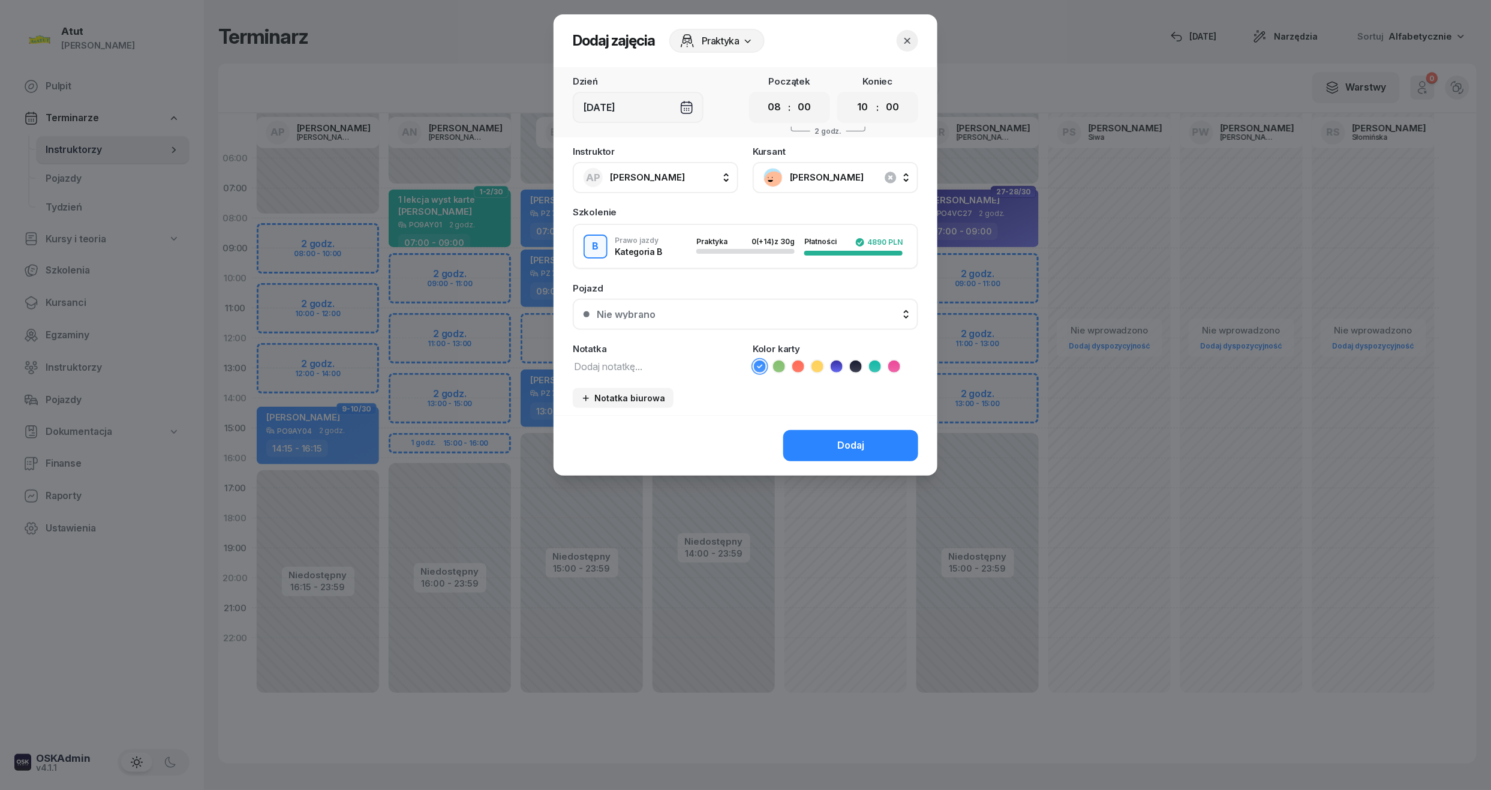
click at [829, 360] on ul at bounding box center [835, 366] width 165 height 14
click at [835, 361] on icon at bounding box center [836, 366] width 12 height 12
click at [720, 318] on button "Nie wybrano" at bounding box center [745, 314] width 345 height 31
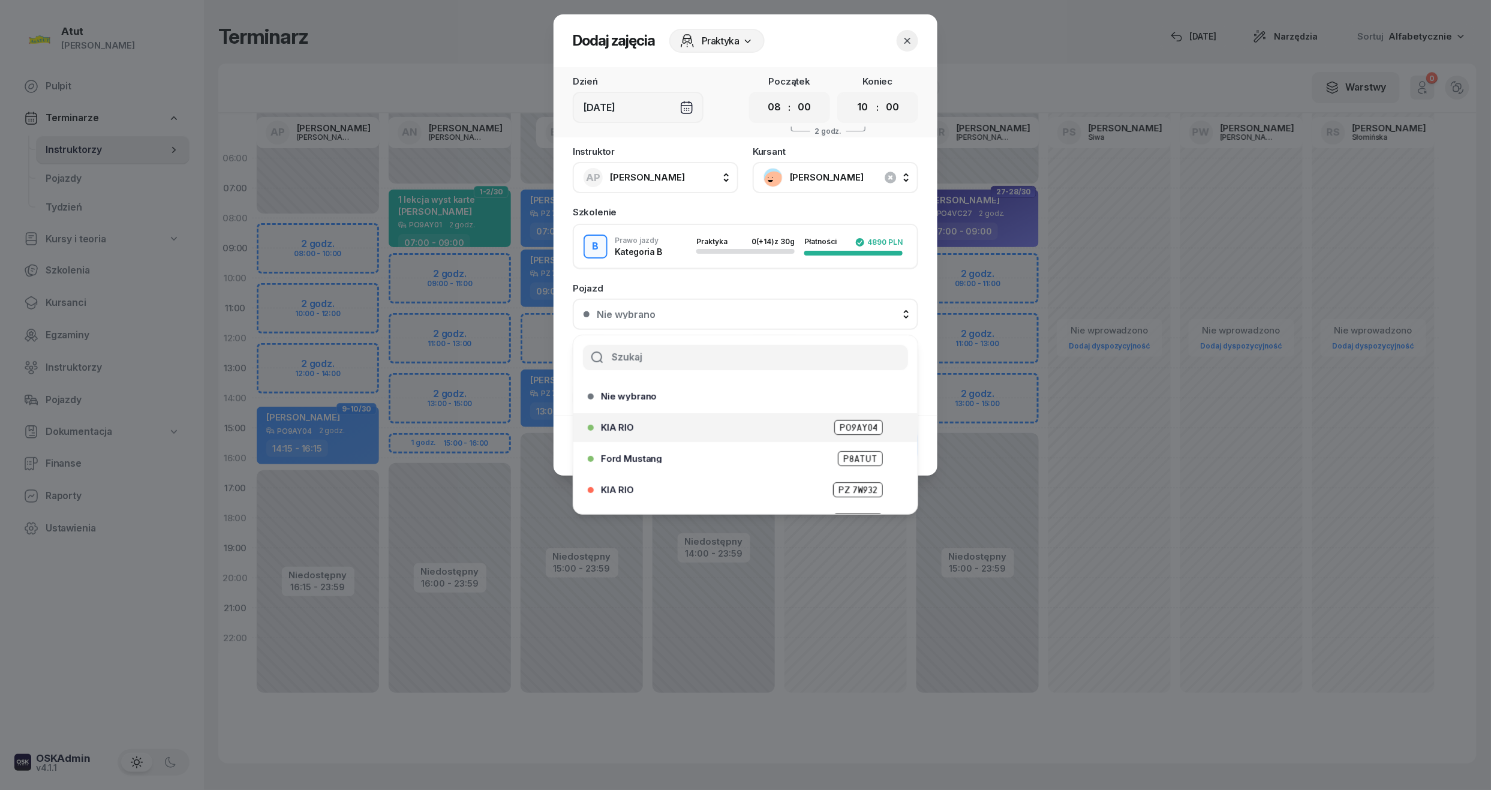
click at [834, 420] on span "PO9AY04" at bounding box center [858, 427] width 49 height 15
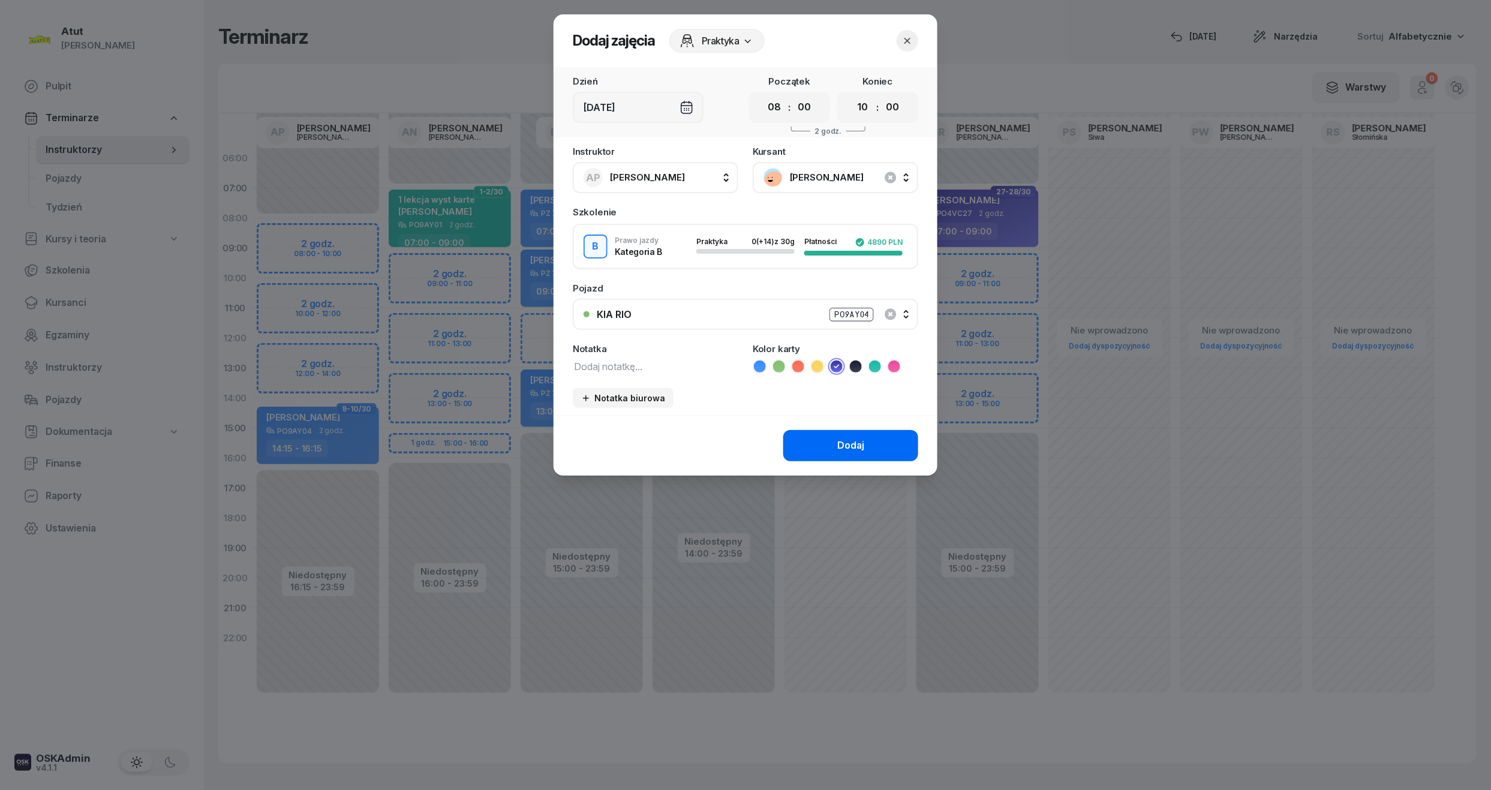
click at [854, 440] on div "Dodaj" at bounding box center [850, 446] width 27 height 16
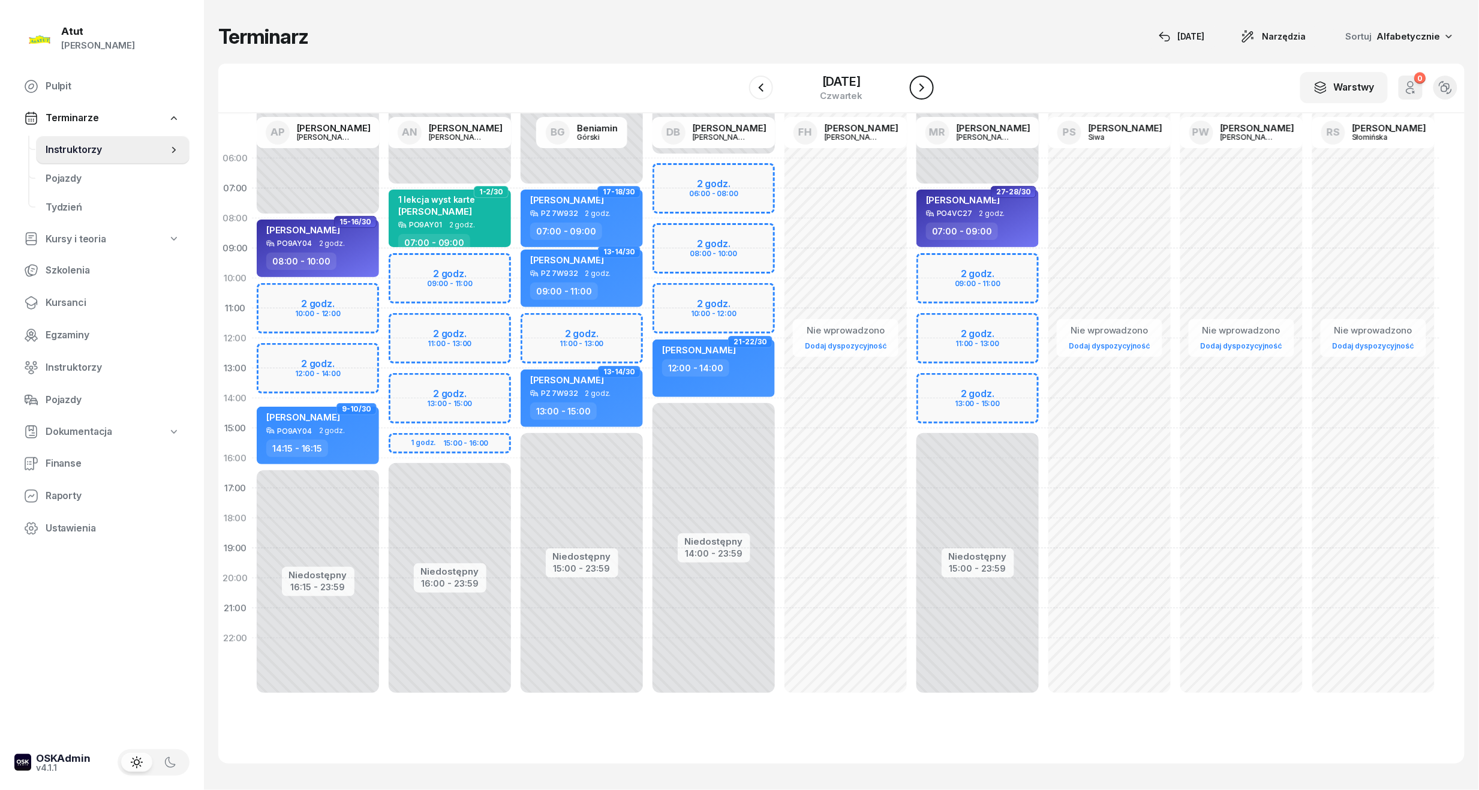
click at [922, 88] on icon "button" at bounding box center [921, 87] width 14 height 14
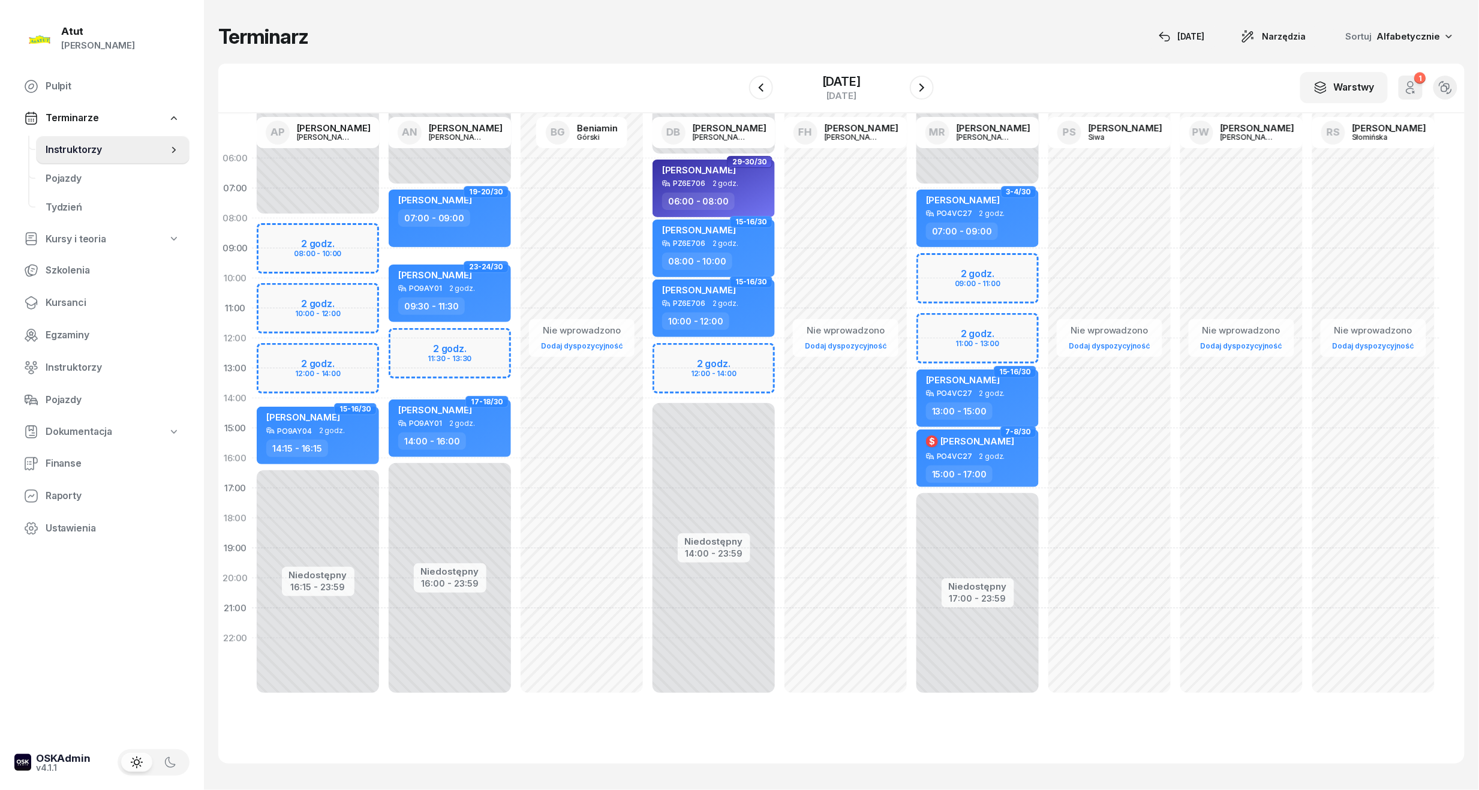
click at [329, 219] on div "Niedostępny 00:00 - 08:00 Niedostępny 16:15 - 23:59 2 godz. 08:00 - 10:00 2 god…" at bounding box center [318, 428] width 132 height 570
select select "08"
select select "10"
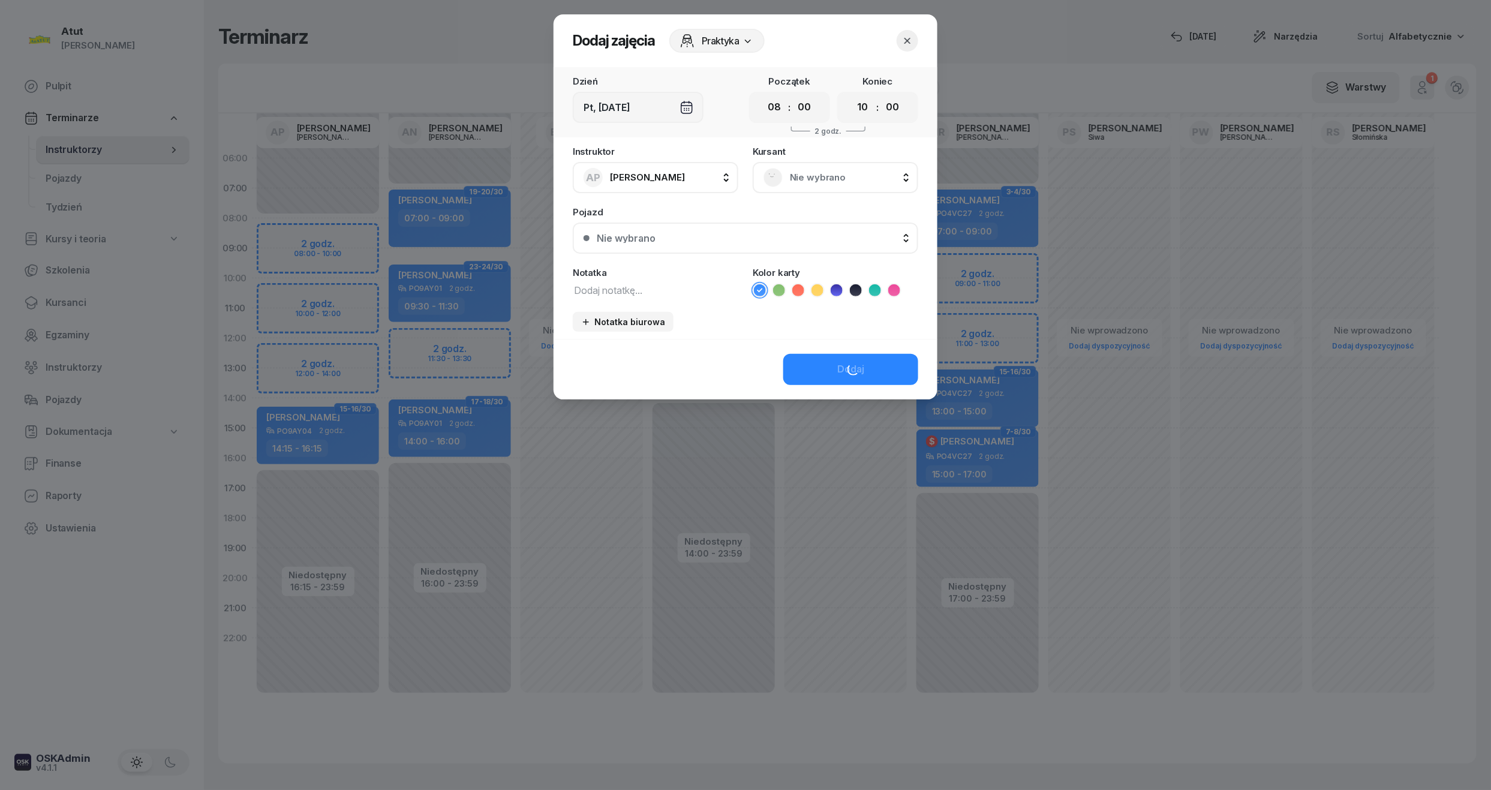
click at [815, 178] on span "Nie wybrano" at bounding box center [849, 178] width 118 height 16
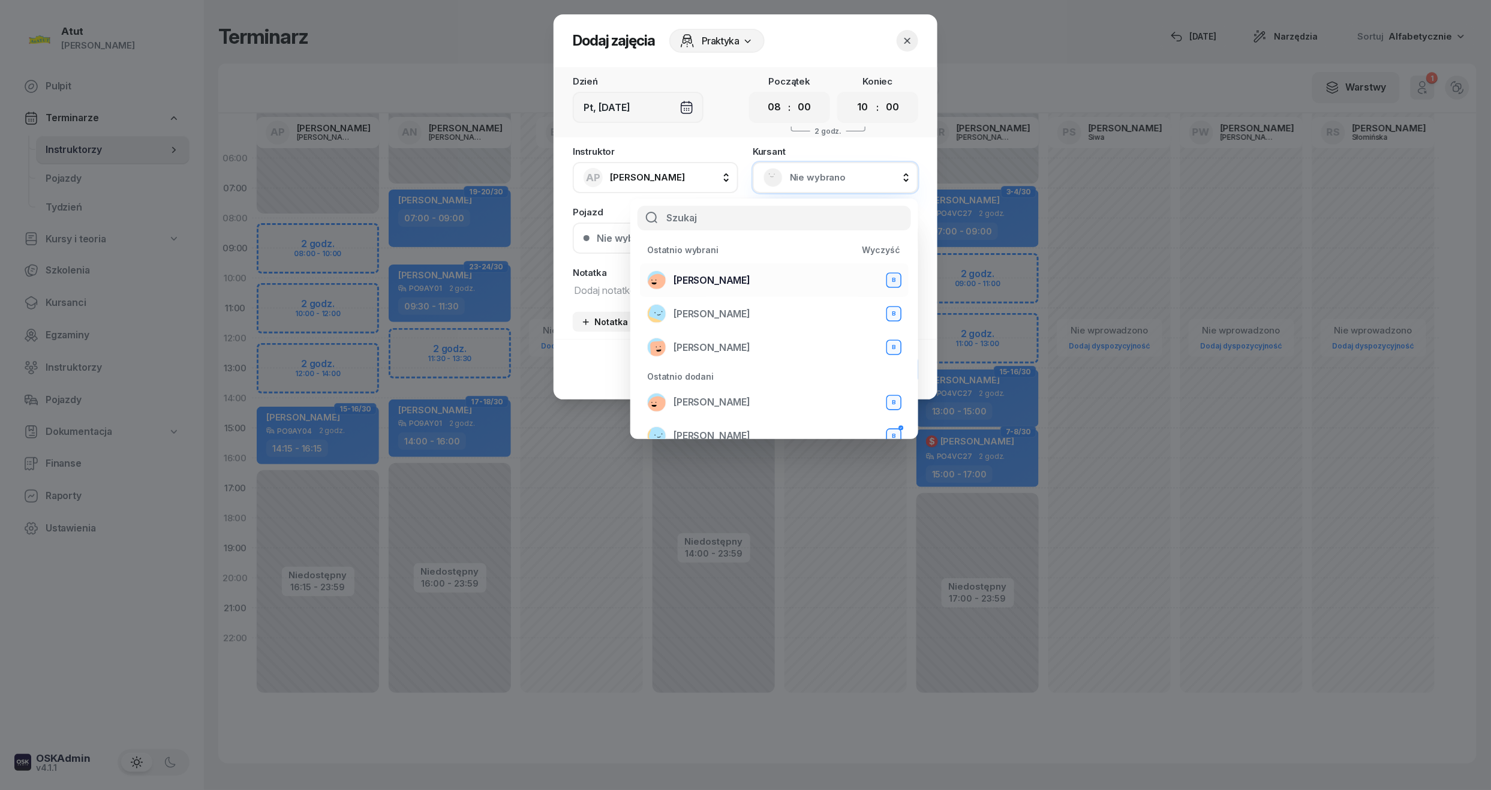
click at [722, 275] on span "Mariia Avdieieva" at bounding box center [711, 281] width 77 height 16
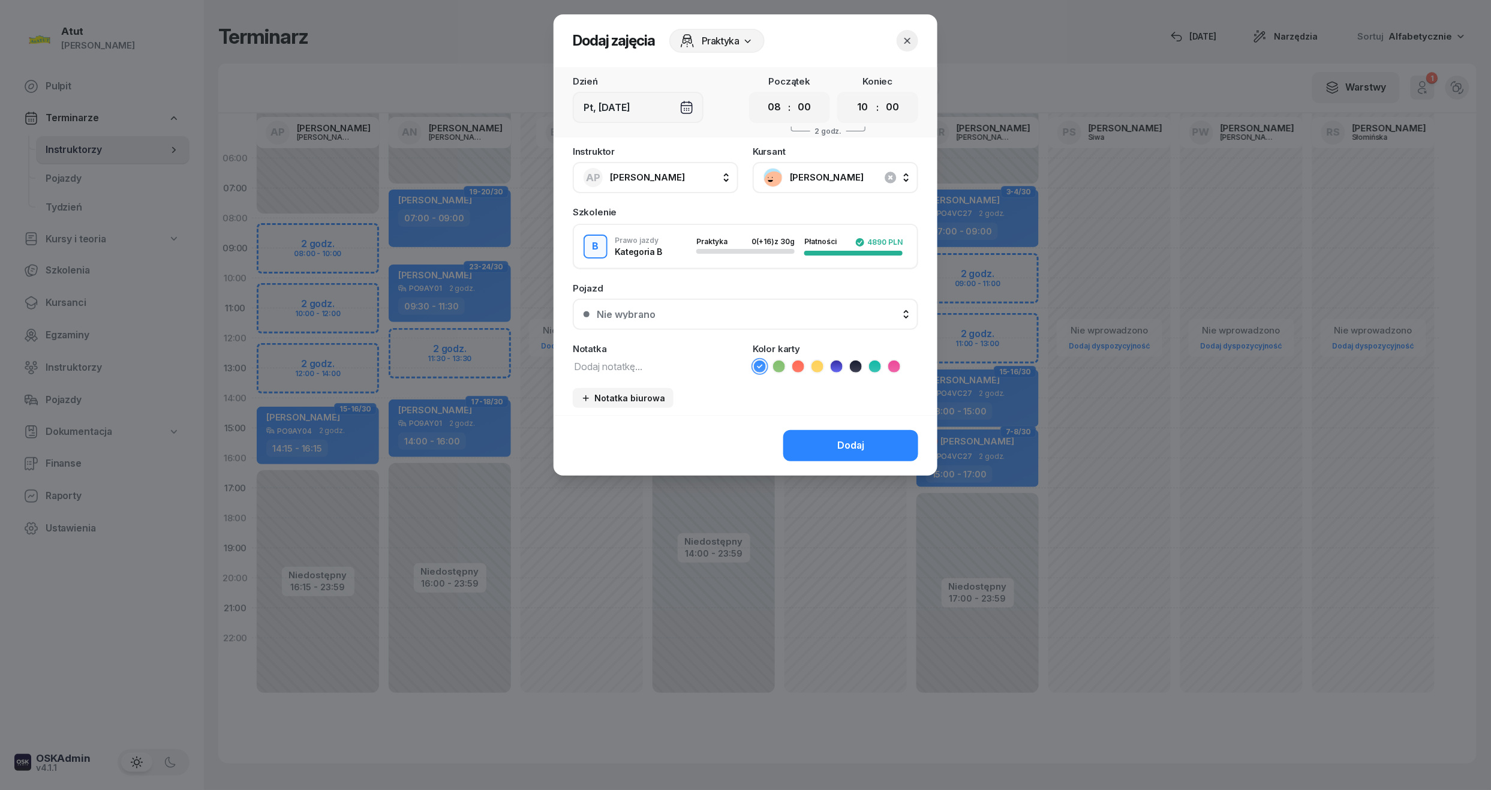
click at [839, 366] on icon at bounding box center [836, 366] width 12 height 12
click at [675, 312] on div "Nie wybrano" at bounding box center [752, 314] width 311 height 10
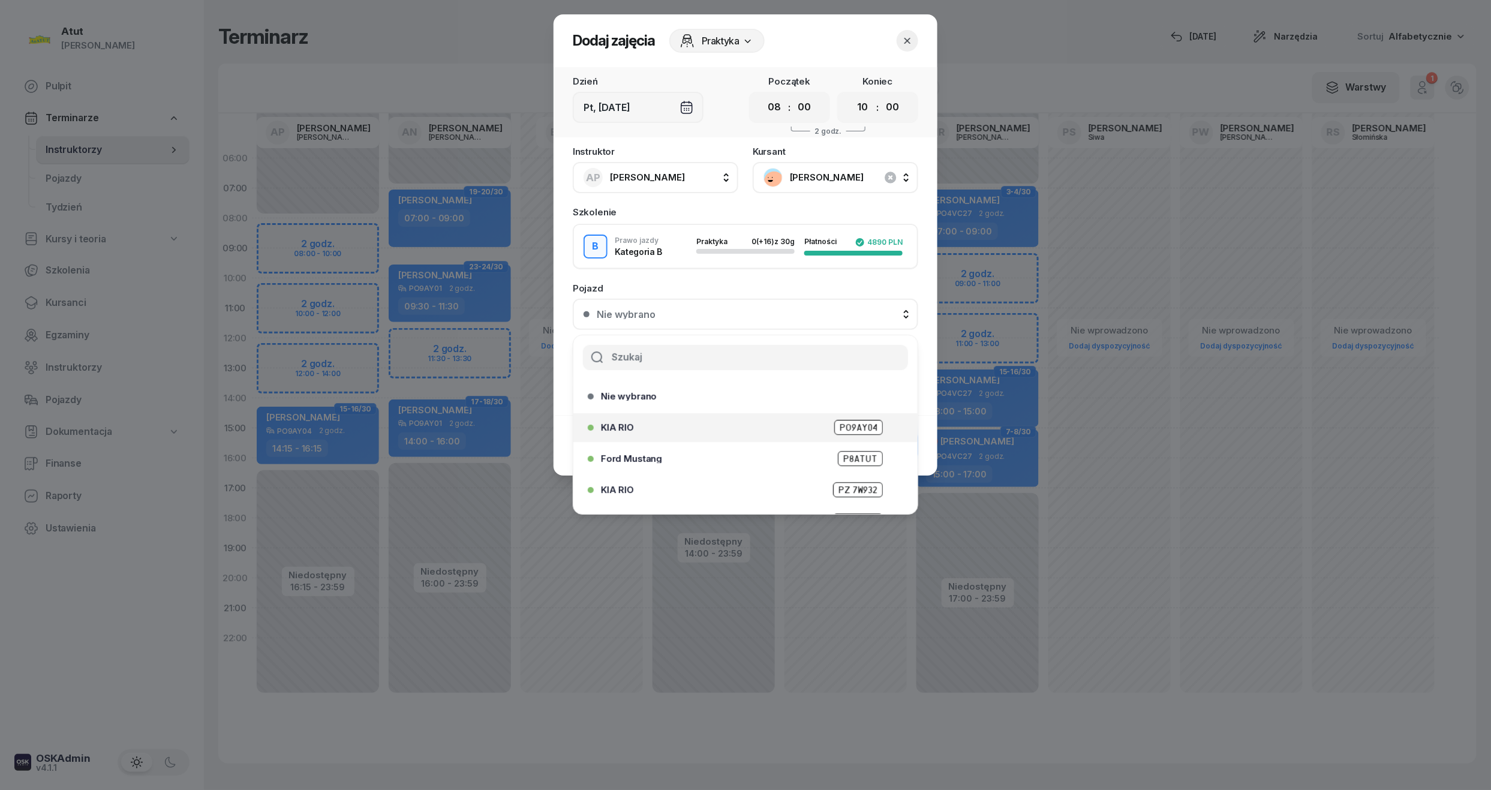
click at [844, 428] on span "PO9AY04" at bounding box center [858, 427] width 49 height 15
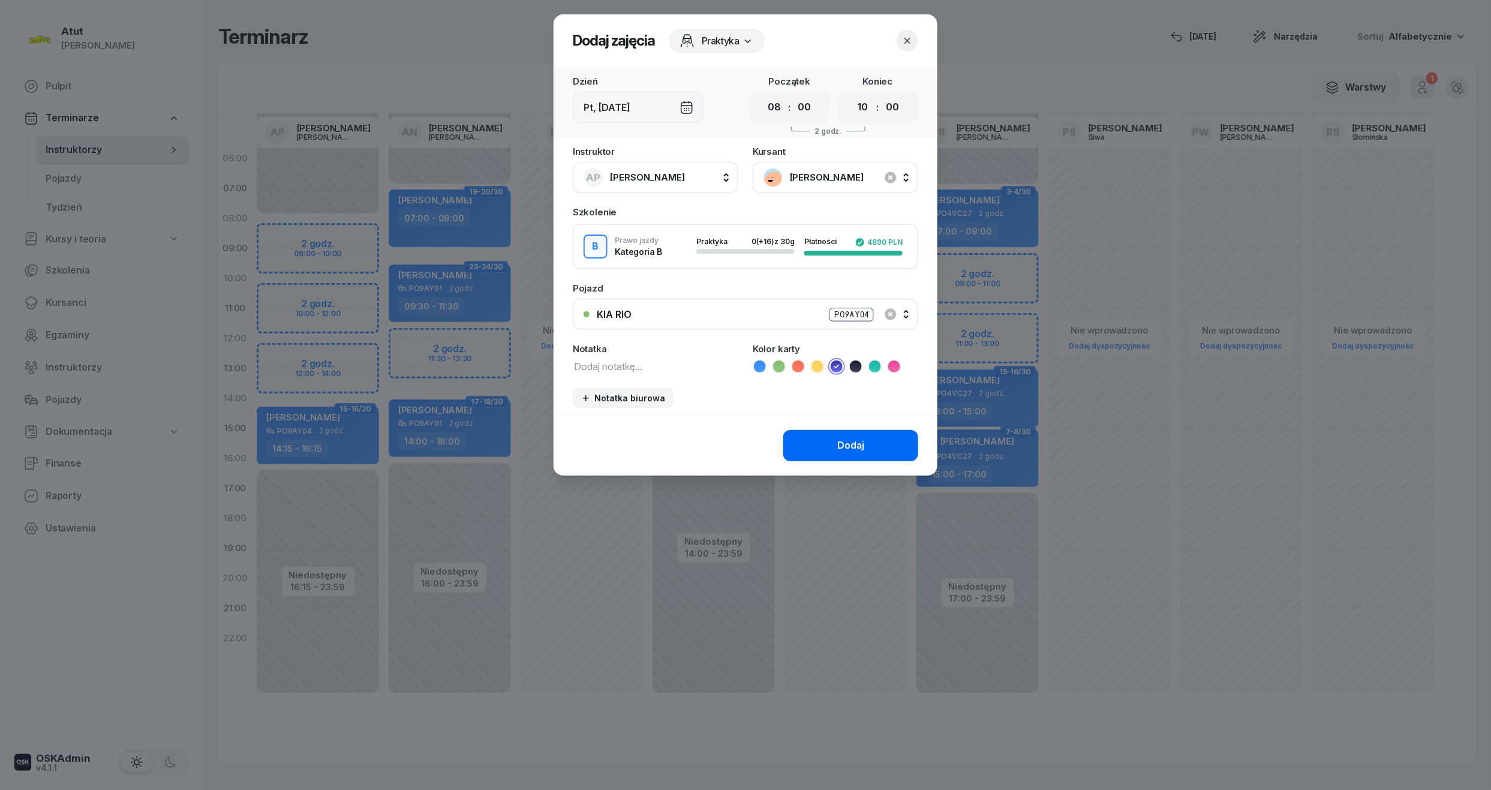
click at [881, 446] on button "Dodaj" at bounding box center [850, 445] width 135 height 31
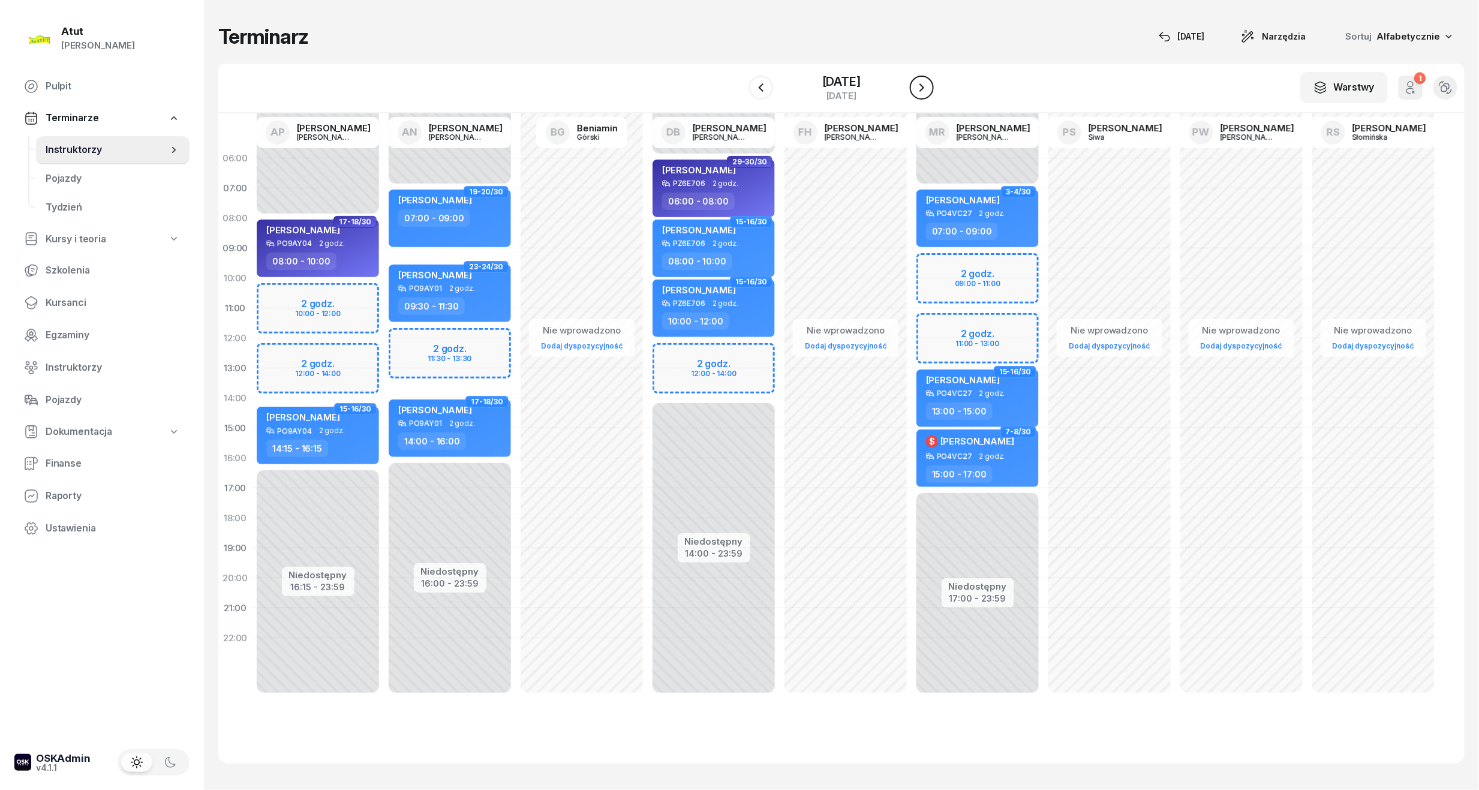
click at [915, 83] on icon "button" at bounding box center [921, 87] width 14 height 14
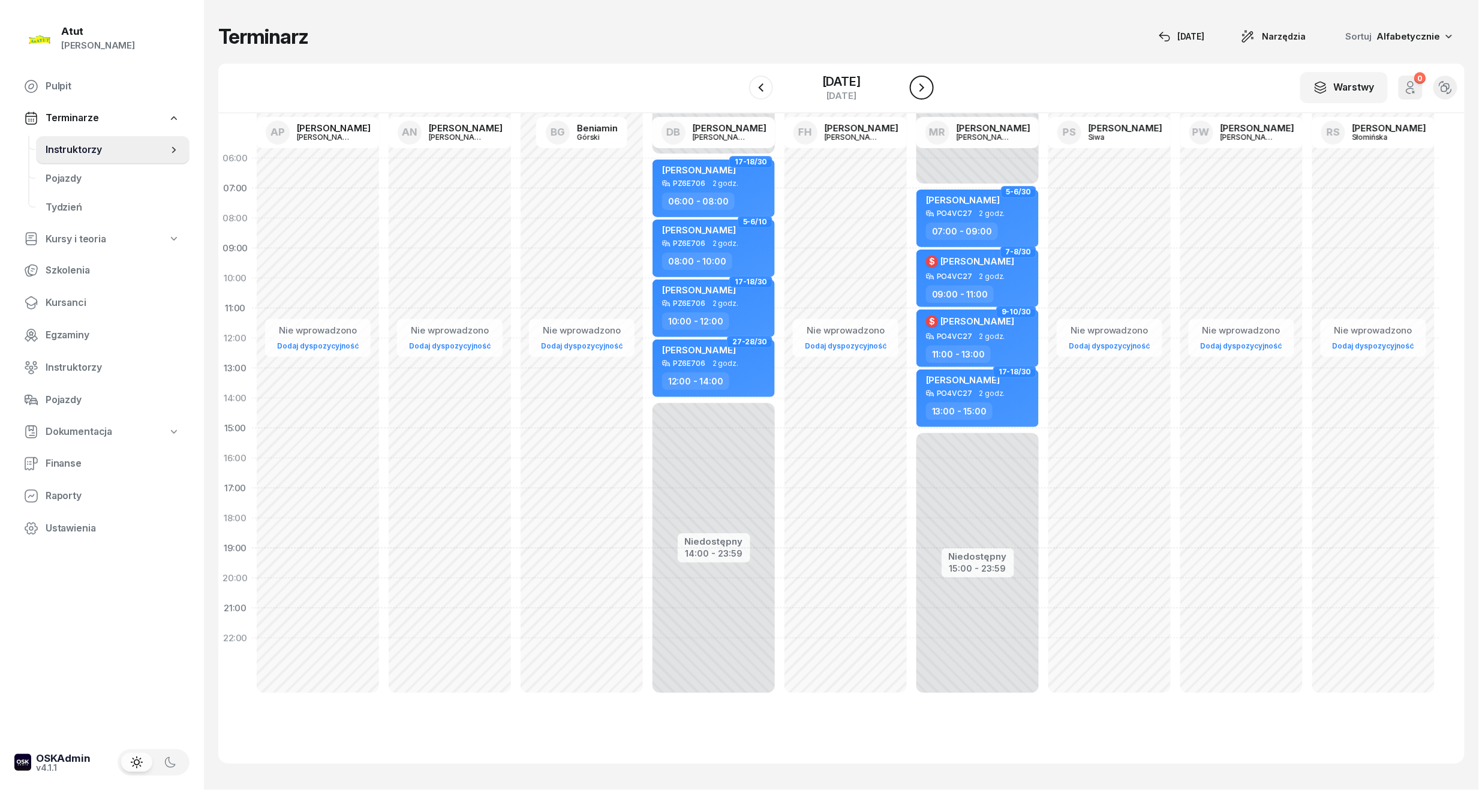
click at [921, 92] on icon "button" at bounding box center [921, 87] width 14 height 14
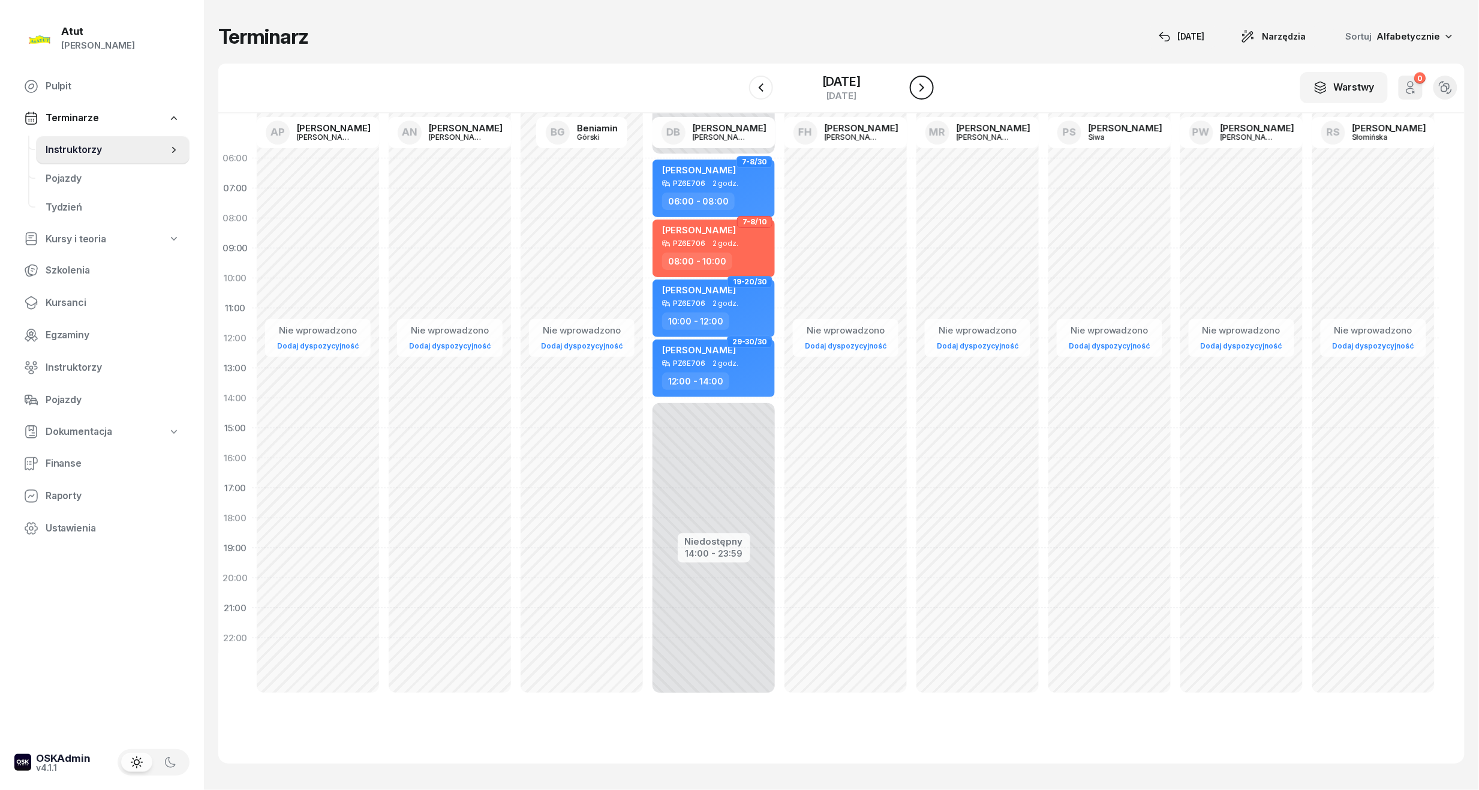
click at [921, 92] on icon "button" at bounding box center [921, 87] width 14 height 14
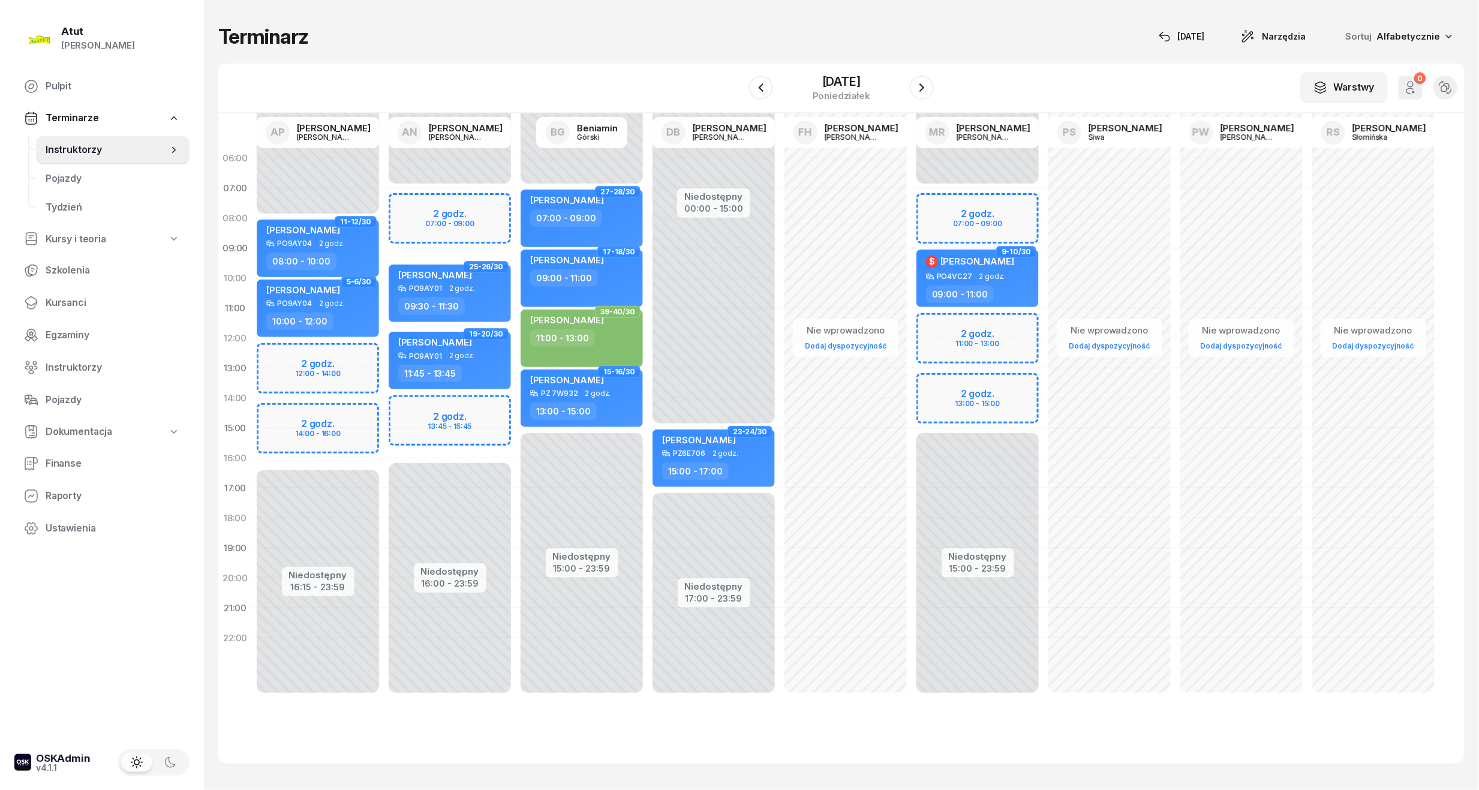
click at [289, 373] on div "Niedostępny 00:00 - 08:00 Niedostępny 16:15 - 23:59 2 godz. 12:00 - 14:00 2 god…" at bounding box center [318, 428] width 132 height 570
select select "13"
select select "15"
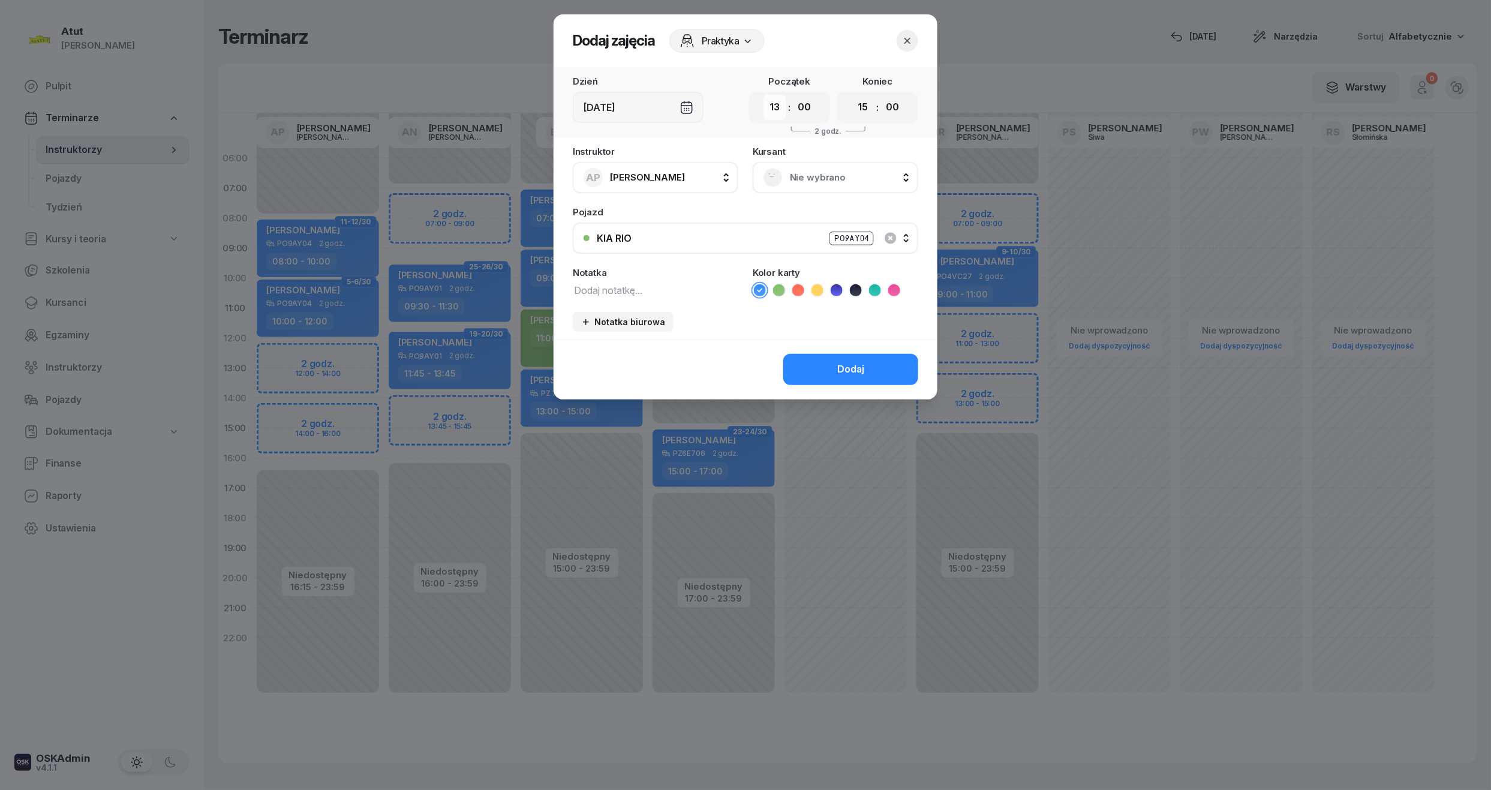
click at [782, 108] on select "00 01 02 03 04 05 06 07 08 09 10 11 12 13 14 15 16 17 18 19 20 21 22 23" at bounding box center [774, 107] width 23 height 25
select select "14"
click at [763, 95] on select "00 01 02 03 04 05 06 07 08 09 10 11 12 13 14 15 16 17 18 19 20 21 22 23" at bounding box center [774, 107] width 23 height 25
click at [809, 109] on select "00 05 10 15 20 25 30 35 40 45 50 55" at bounding box center [804, 107] width 23 height 25
select select "15"
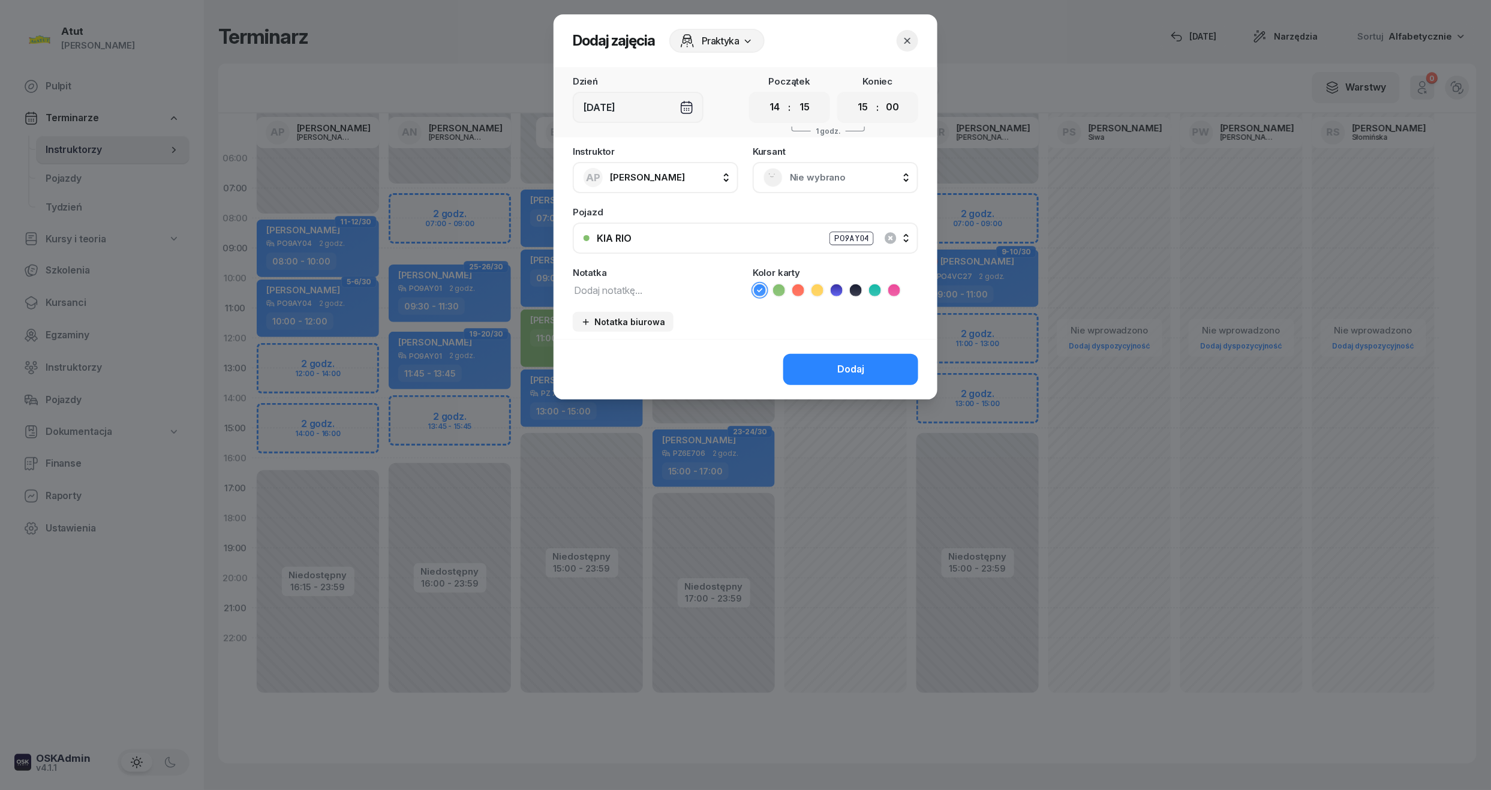
click at [793, 95] on select "00 05 10 15 20 25 30 35 40 45 50 55" at bounding box center [804, 107] width 23 height 25
drag, startPoint x: 865, startPoint y: 108, endPoint x: 867, endPoint y: 114, distance: 6.5
click at [865, 108] on select "00 01 02 03 04 05 06 07 08 09 10 11 12 13 14 15 16 17 18 19 20 21 22 23" at bounding box center [862, 107] width 23 height 25
select select "16"
click at [851, 95] on select "00 01 02 03 04 05 06 07 08 09 10 11 12 13 14 15 16 17 18 19 20 21 22 23" at bounding box center [862, 107] width 23 height 25
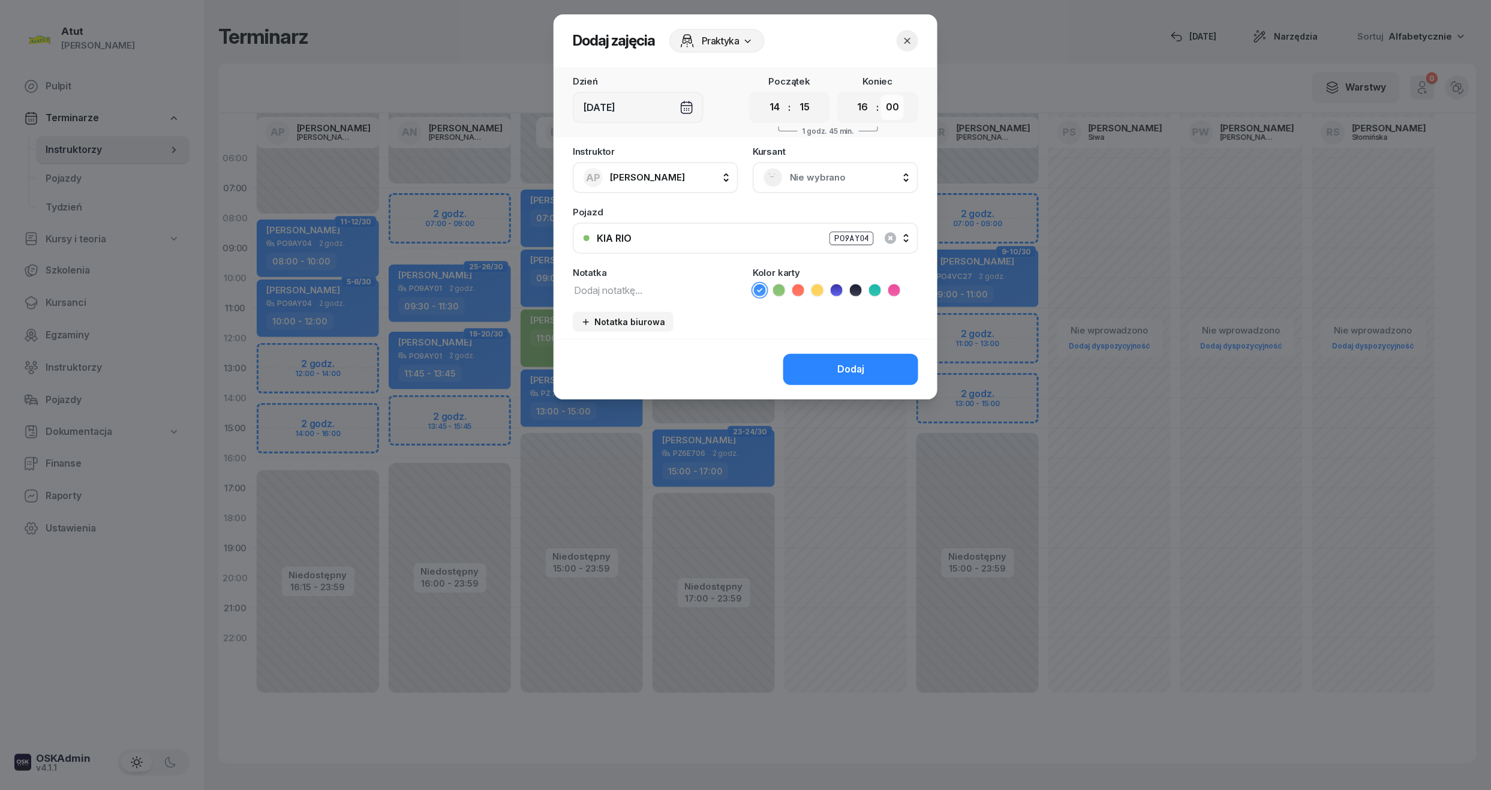
click at [893, 104] on select "00 05 10 15 20 25 30 35 40 45 50 55" at bounding box center [892, 107] width 23 height 25
select select "15"
click at [881, 95] on select "00 05 10 15 20 25 30 35 40 45 50 55" at bounding box center [892, 107] width 23 height 25
click at [890, 180] on span "Nie wybrano" at bounding box center [849, 178] width 118 height 16
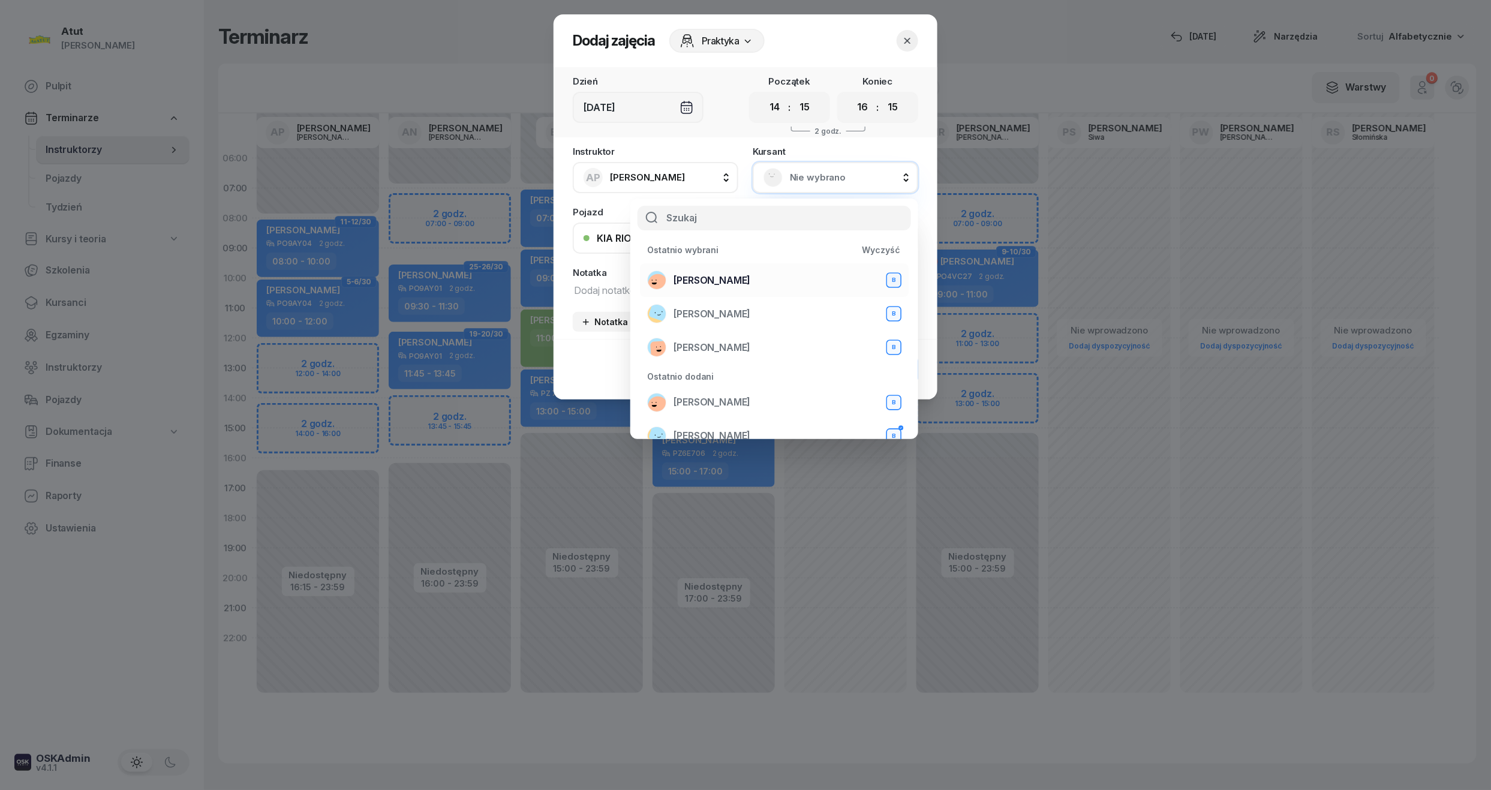
click at [706, 283] on span "Mariia Avdieieva" at bounding box center [711, 281] width 77 height 16
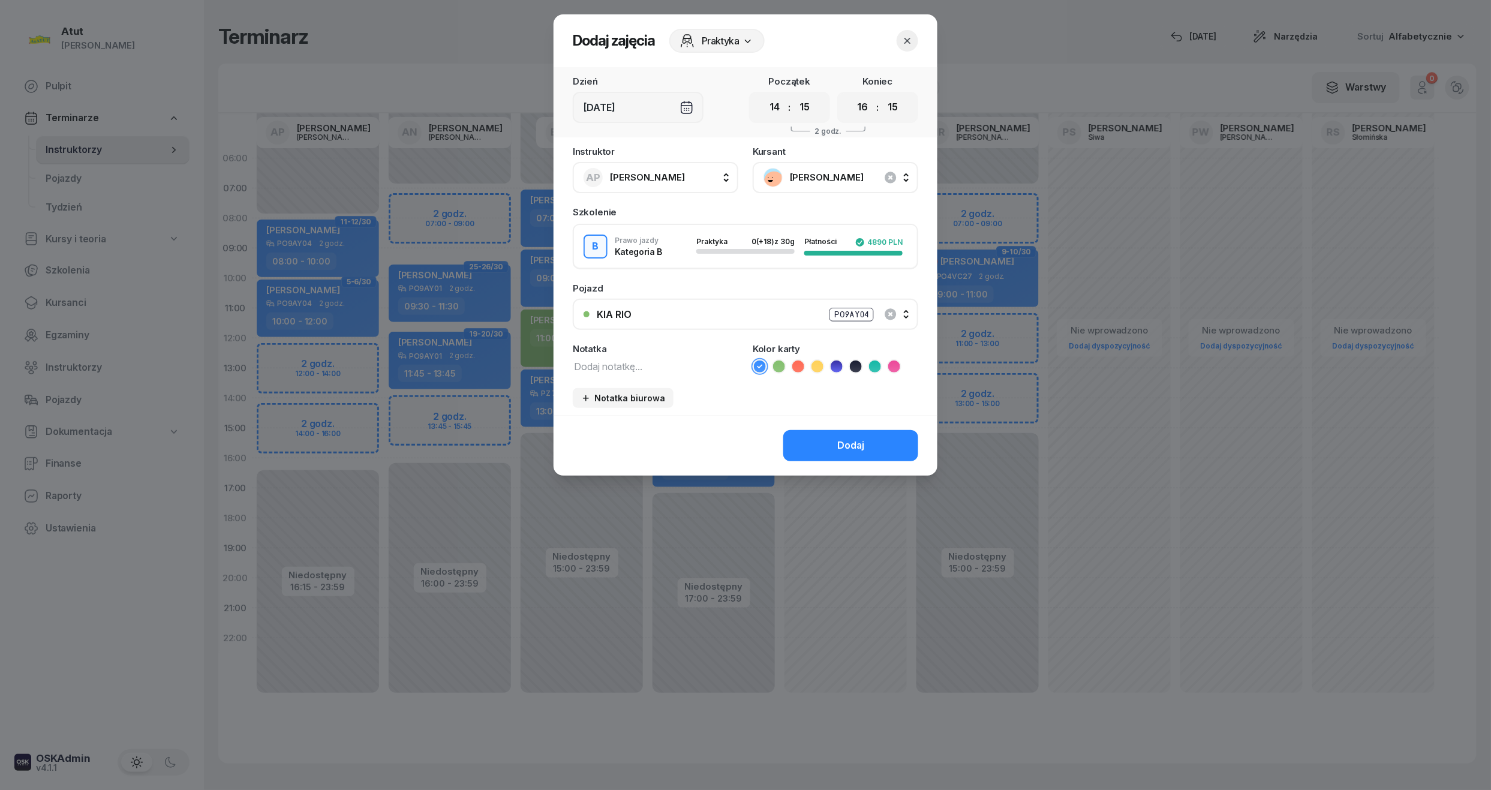
drag, startPoint x: 839, startPoint y: 361, endPoint x: 847, endPoint y: 399, distance: 38.5
click at [839, 362] on icon at bounding box center [836, 366] width 12 height 12
click at [854, 456] on button "Dodaj" at bounding box center [850, 445] width 135 height 31
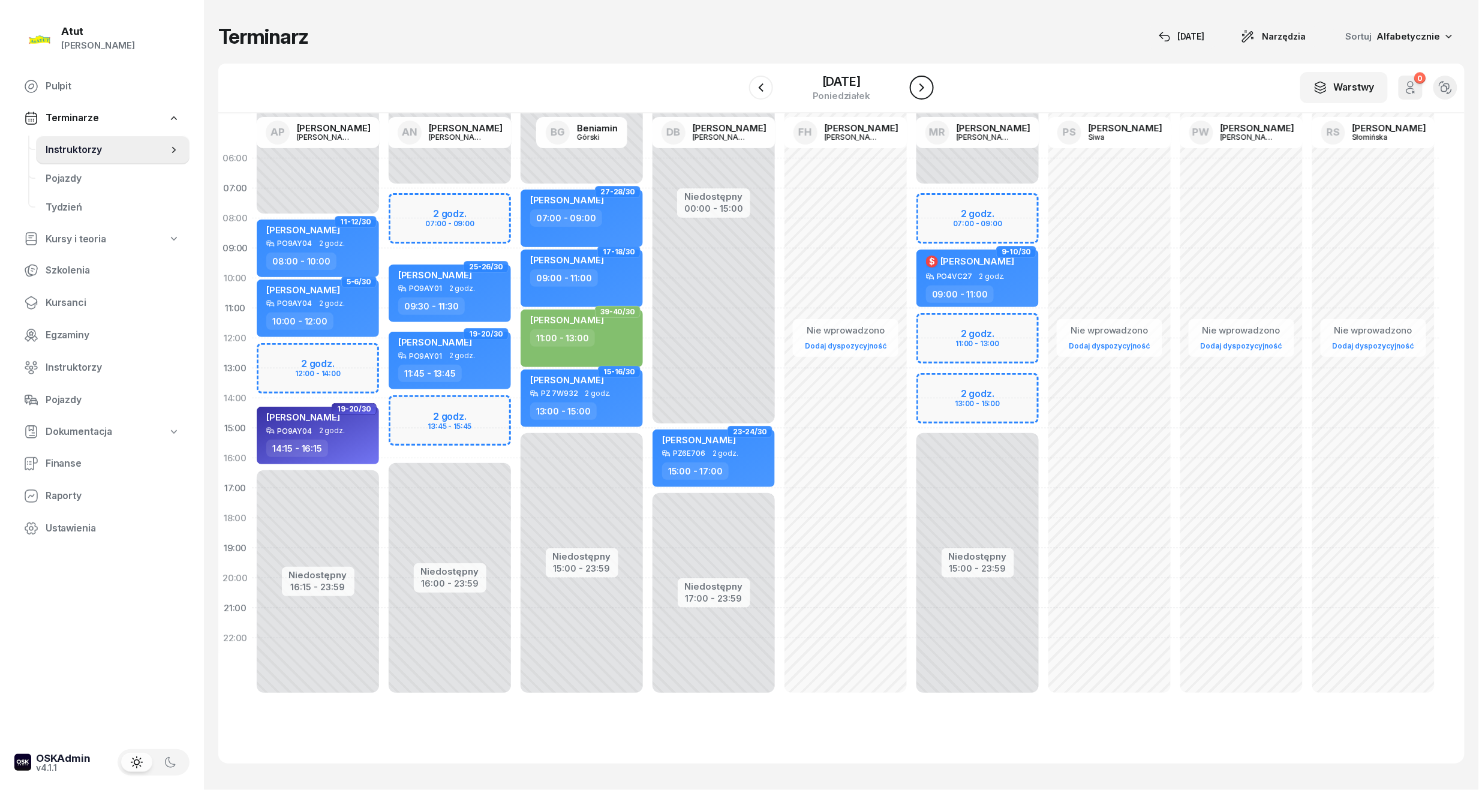
click at [926, 92] on icon "button" at bounding box center [921, 87] width 14 height 14
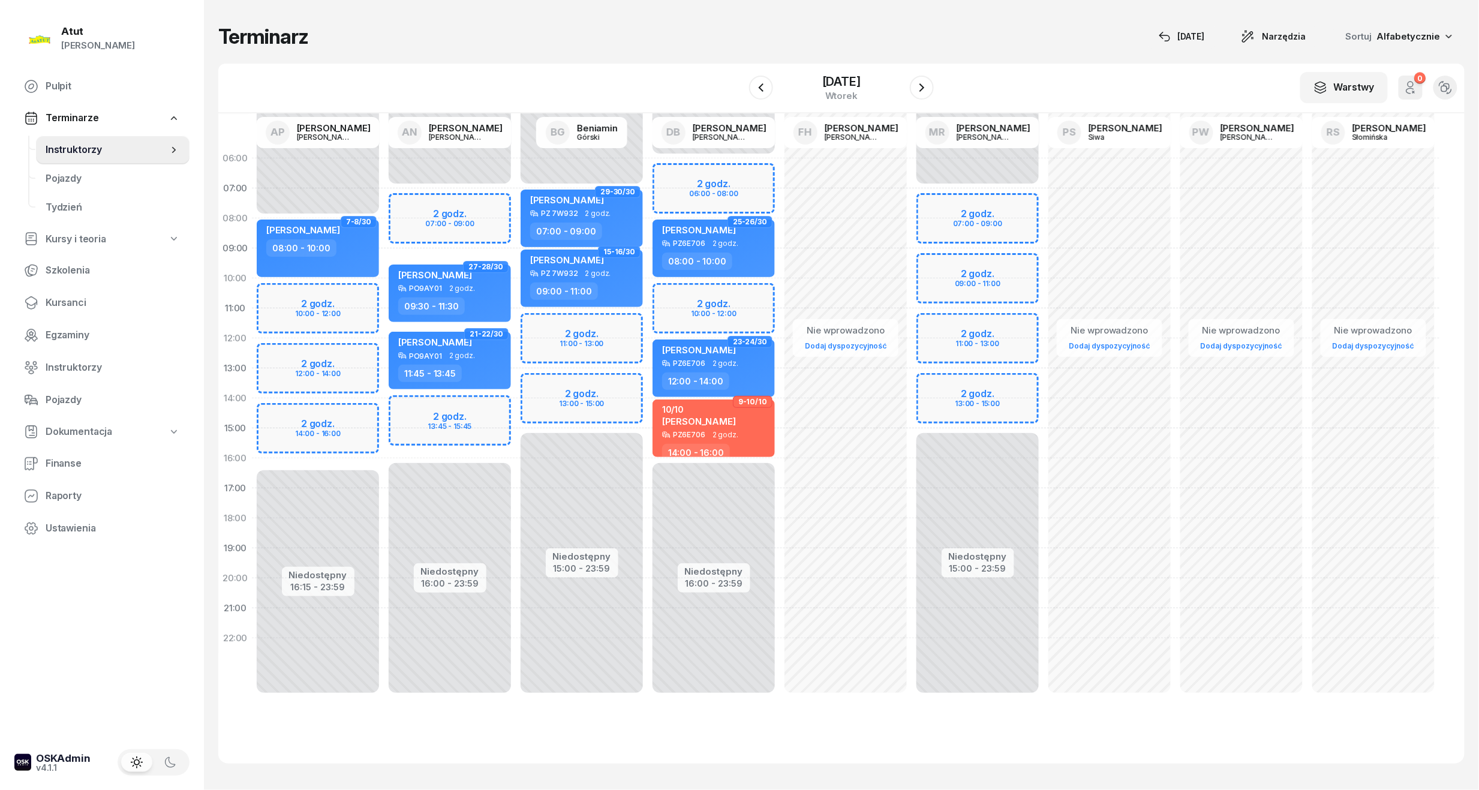
click at [341, 422] on div "Niedostępny 00:00 - 08:00 Niedostępny 16:15 - 23:59 2 godz. 10:00 - 12:00 2 god…" at bounding box center [318, 428] width 132 height 570
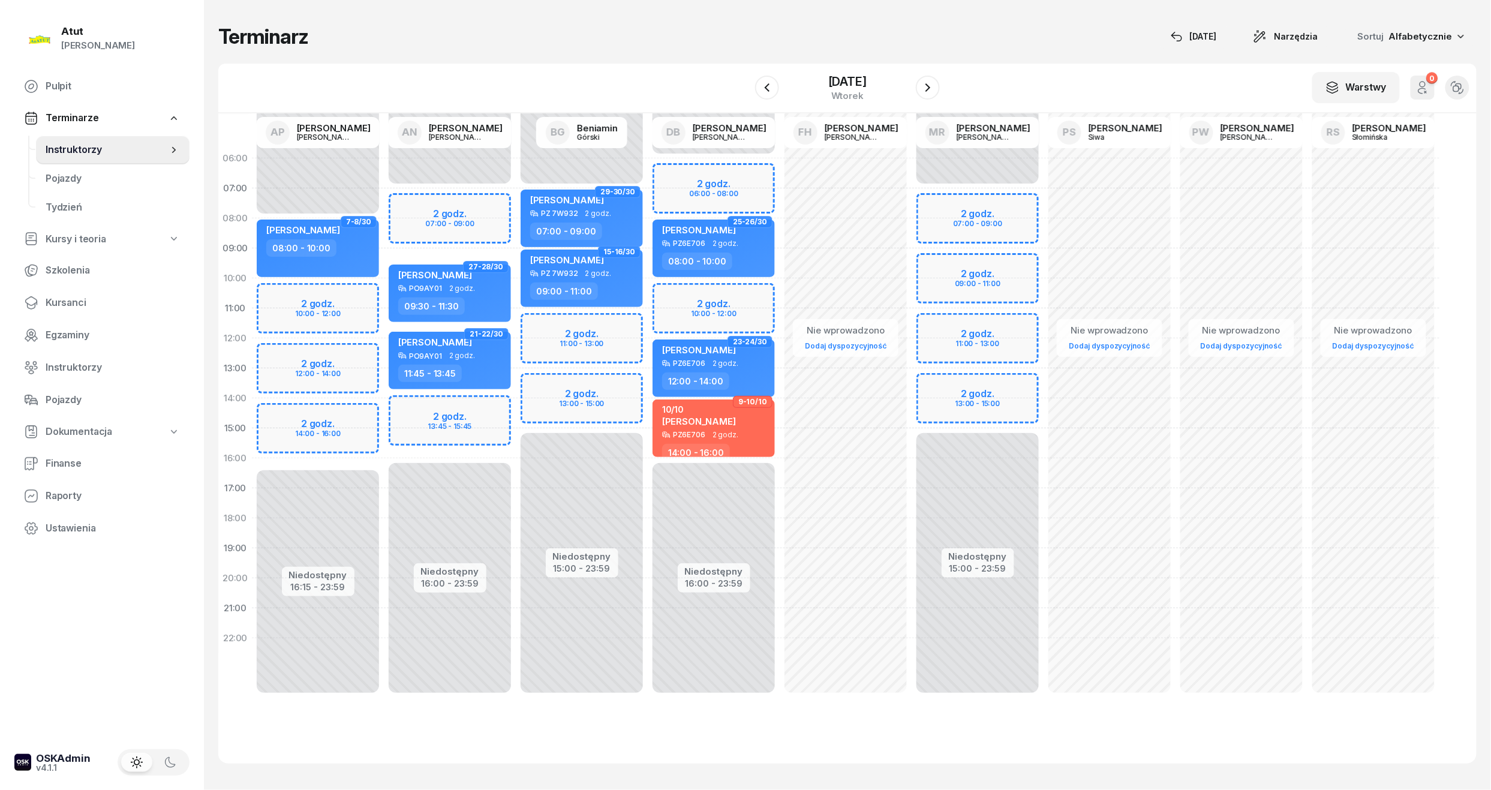
select select "14"
select select "16"
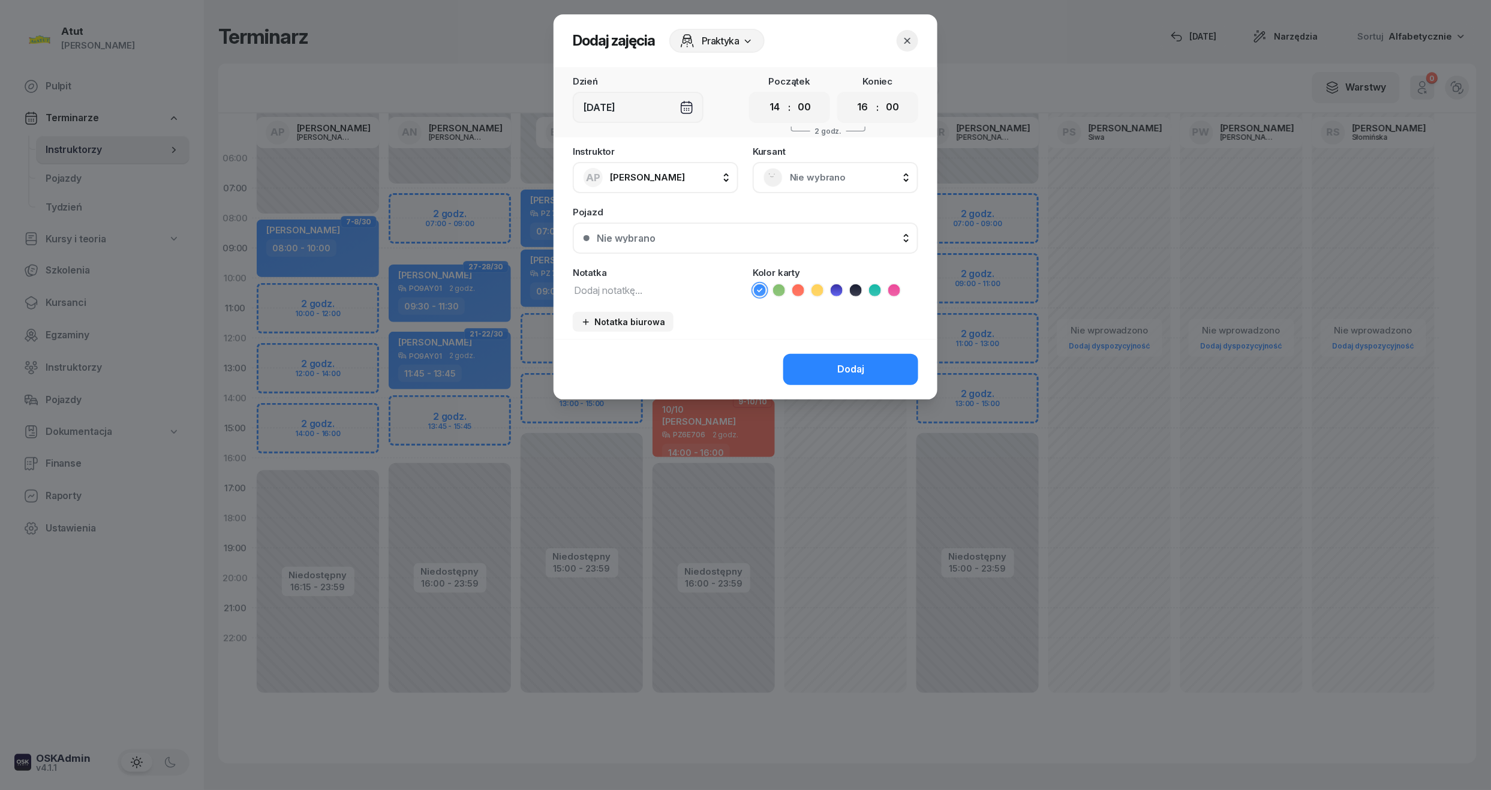
drag, startPoint x: 800, startPoint y: 110, endPoint x: 800, endPoint y: 121, distance: 10.2
click at [800, 110] on select "00 05 10 15 20 25 30 35 40 45 50 55" at bounding box center [804, 107] width 23 height 25
select select "15"
click at [793, 95] on select "00 05 10 15 20 25 30 35 40 45 50 55" at bounding box center [804, 107] width 23 height 25
click at [897, 112] on select "00 05 10 15 20 25 30 35 40 45 50 55" at bounding box center [892, 107] width 23 height 25
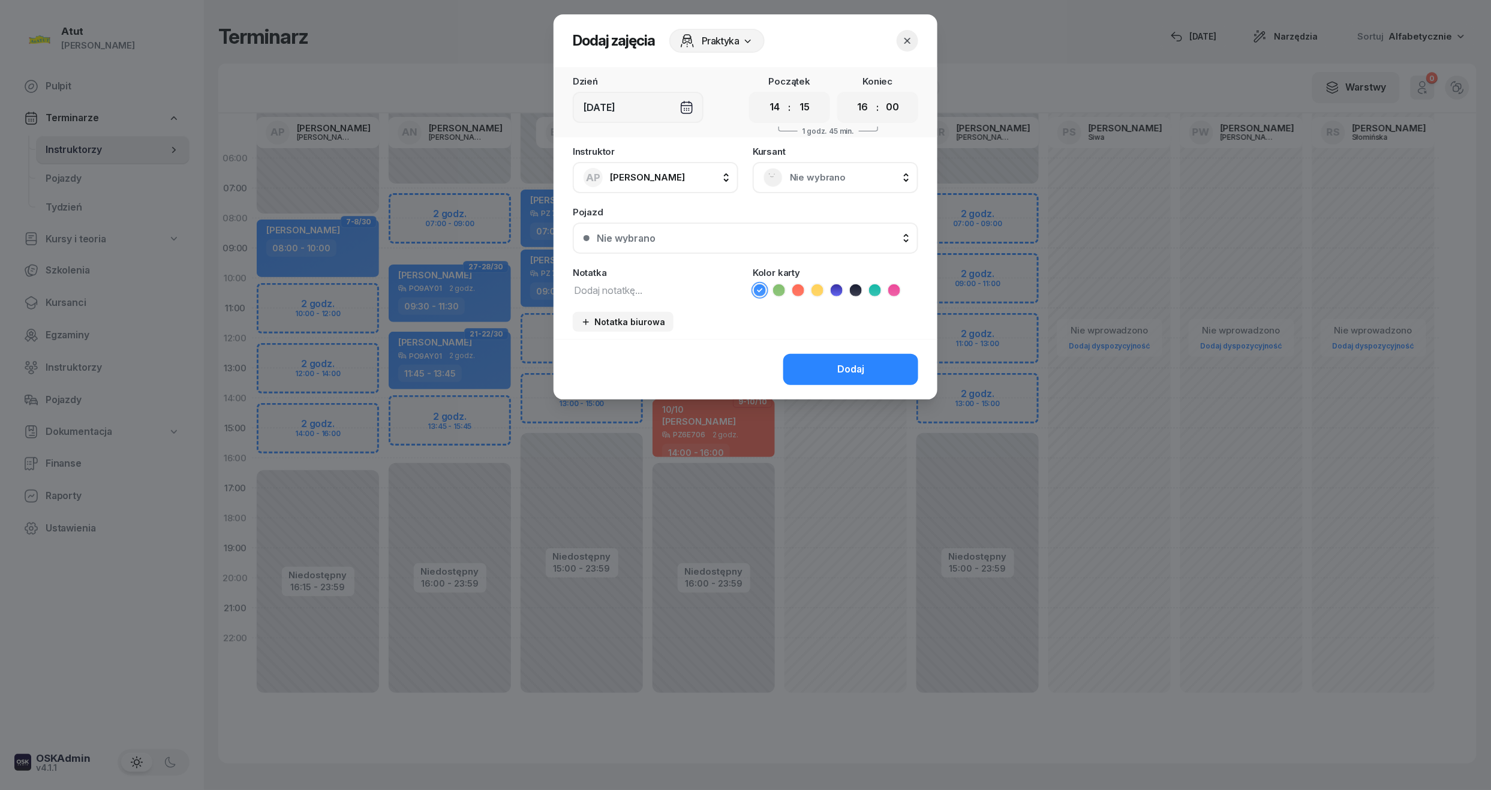
select select "15"
click at [881, 95] on select "00 05 10 15 20 25 30 35 40 45 50 55" at bounding box center [892, 107] width 23 height 25
click at [818, 170] on span "Nie wybrano" at bounding box center [849, 178] width 118 height 16
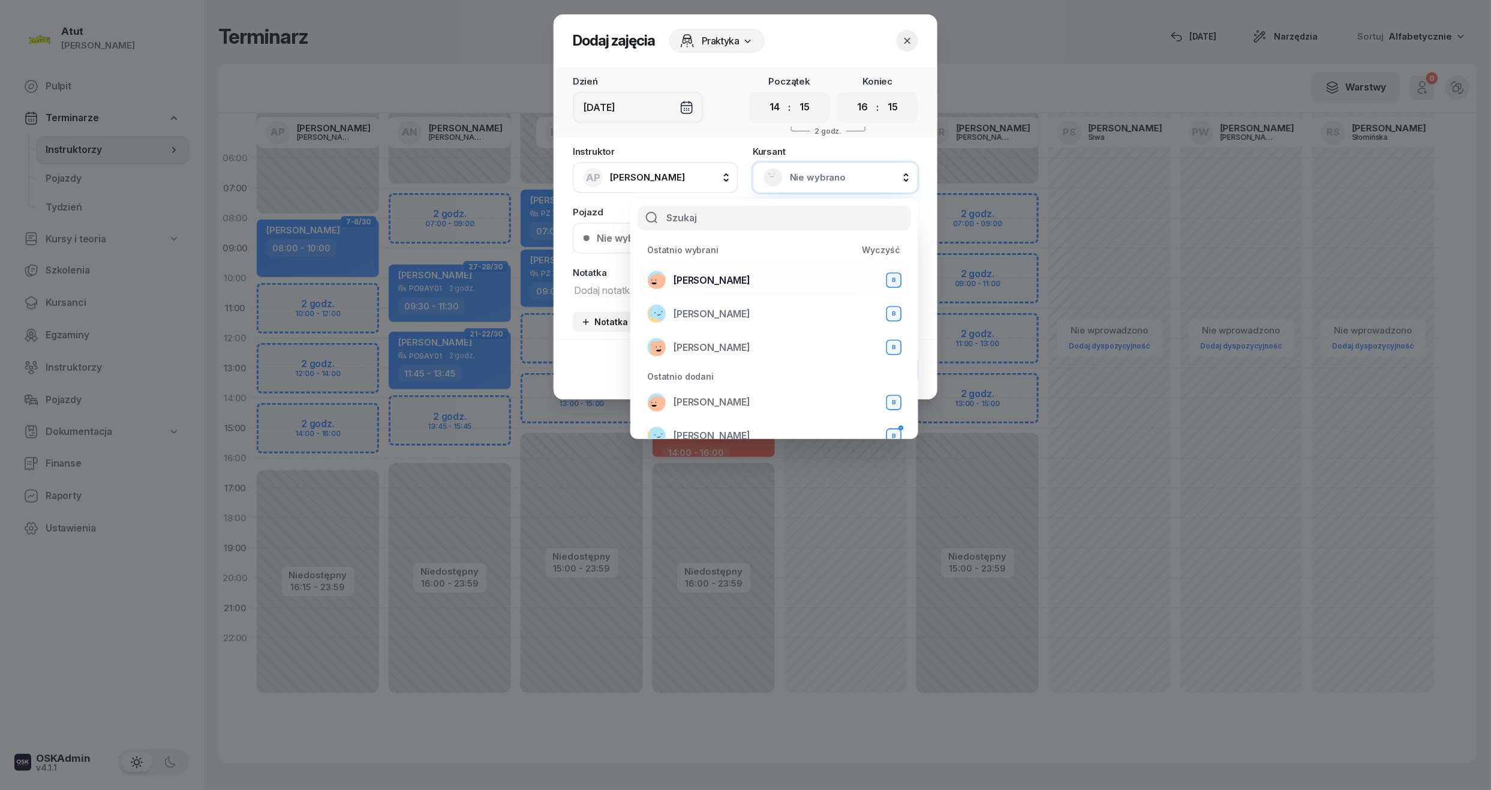
click at [722, 274] on span "Mariia Avdieieva" at bounding box center [711, 281] width 77 height 16
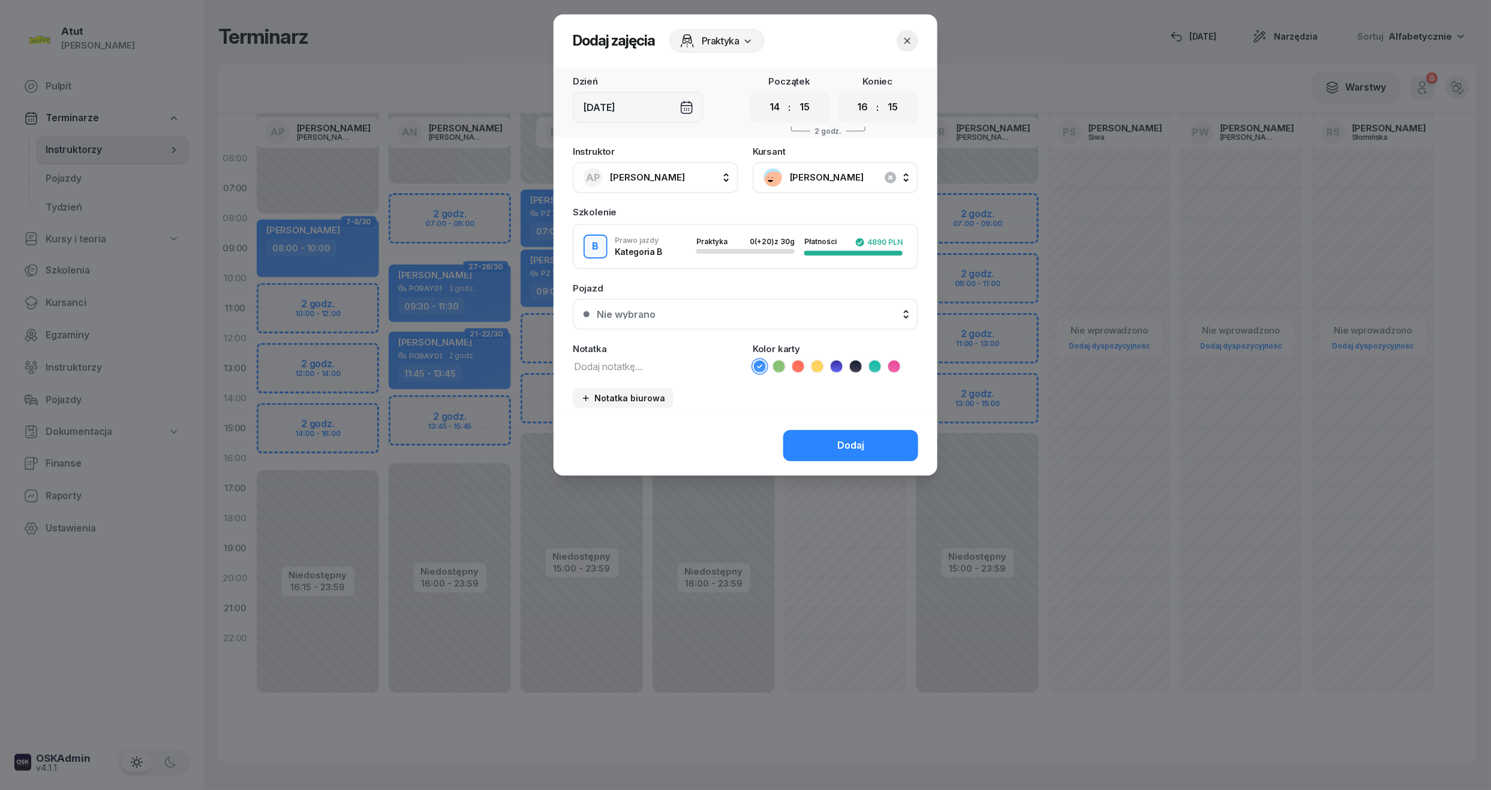
click at [835, 360] on icon at bounding box center [836, 366] width 12 height 12
click at [827, 443] on button "Dodaj" at bounding box center [850, 445] width 135 height 31
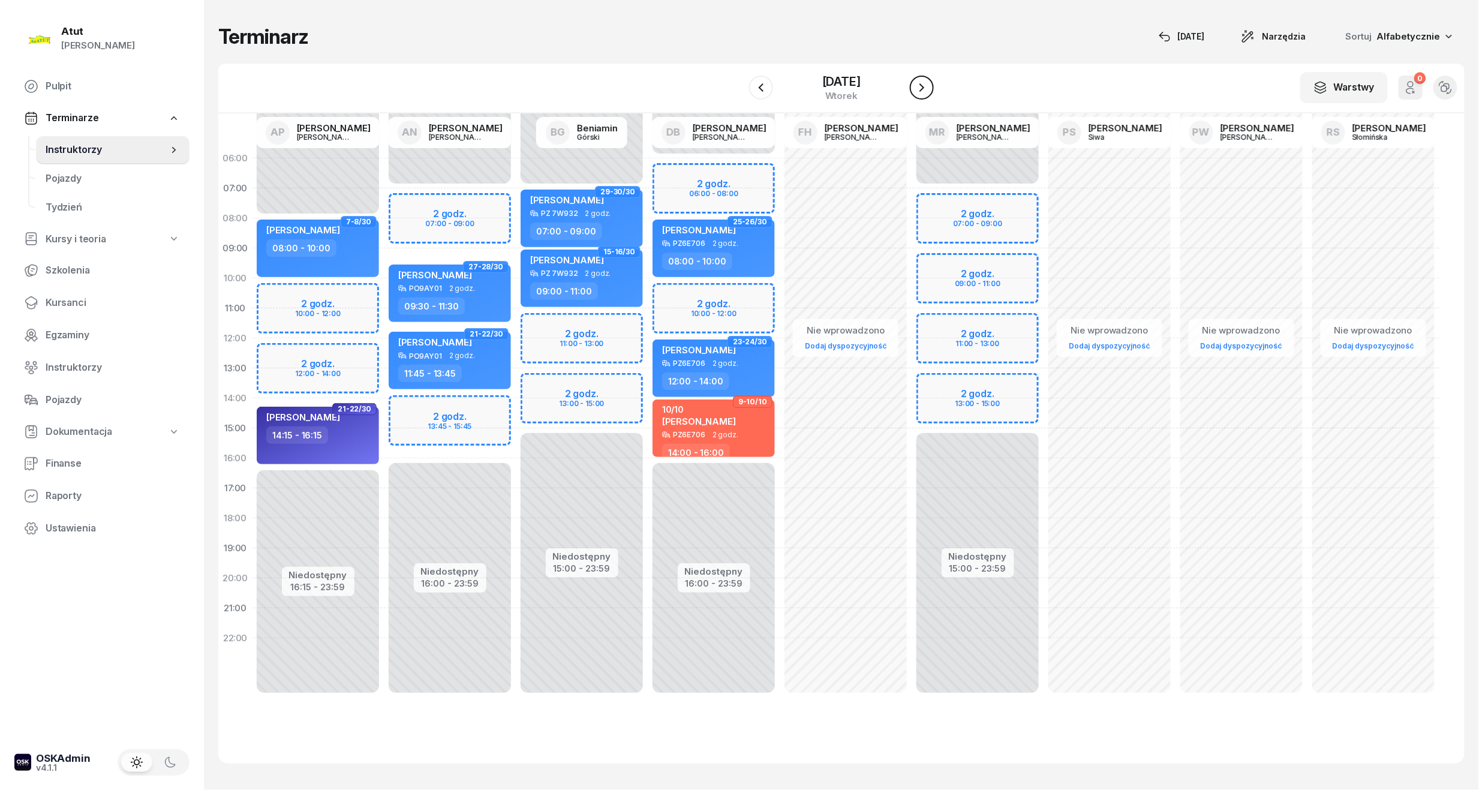
click at [917, 83] on icon "button" at bounding box center [921, 87] width 14 height 14
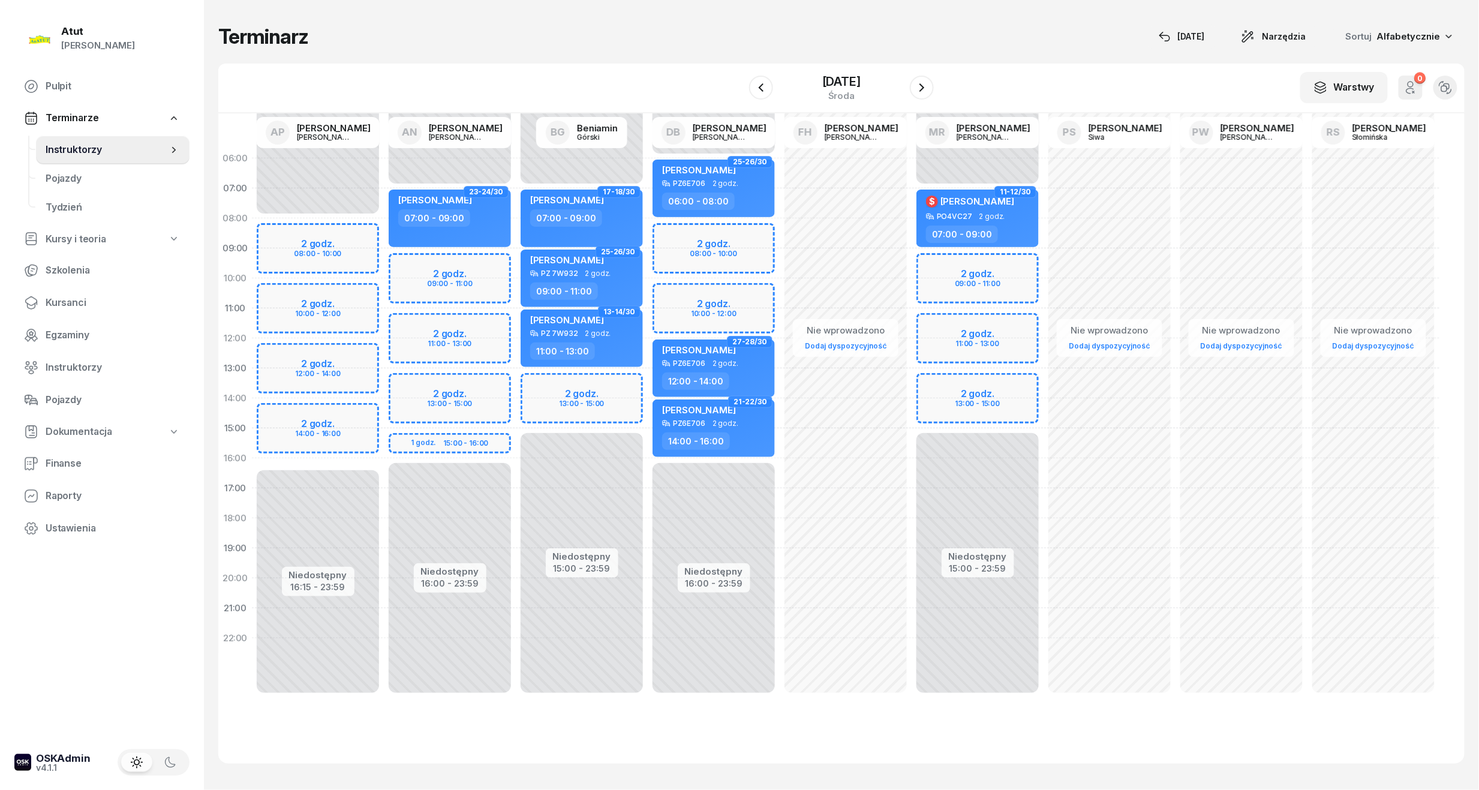
click at [346, 236] on div "Niedostępny 00:00 - 08:00 Niedostępny 16:15 - 23:59 2 godz. 08:00 - 10:00 2 god…" at bounding box center [318, 428] width 132 height 570
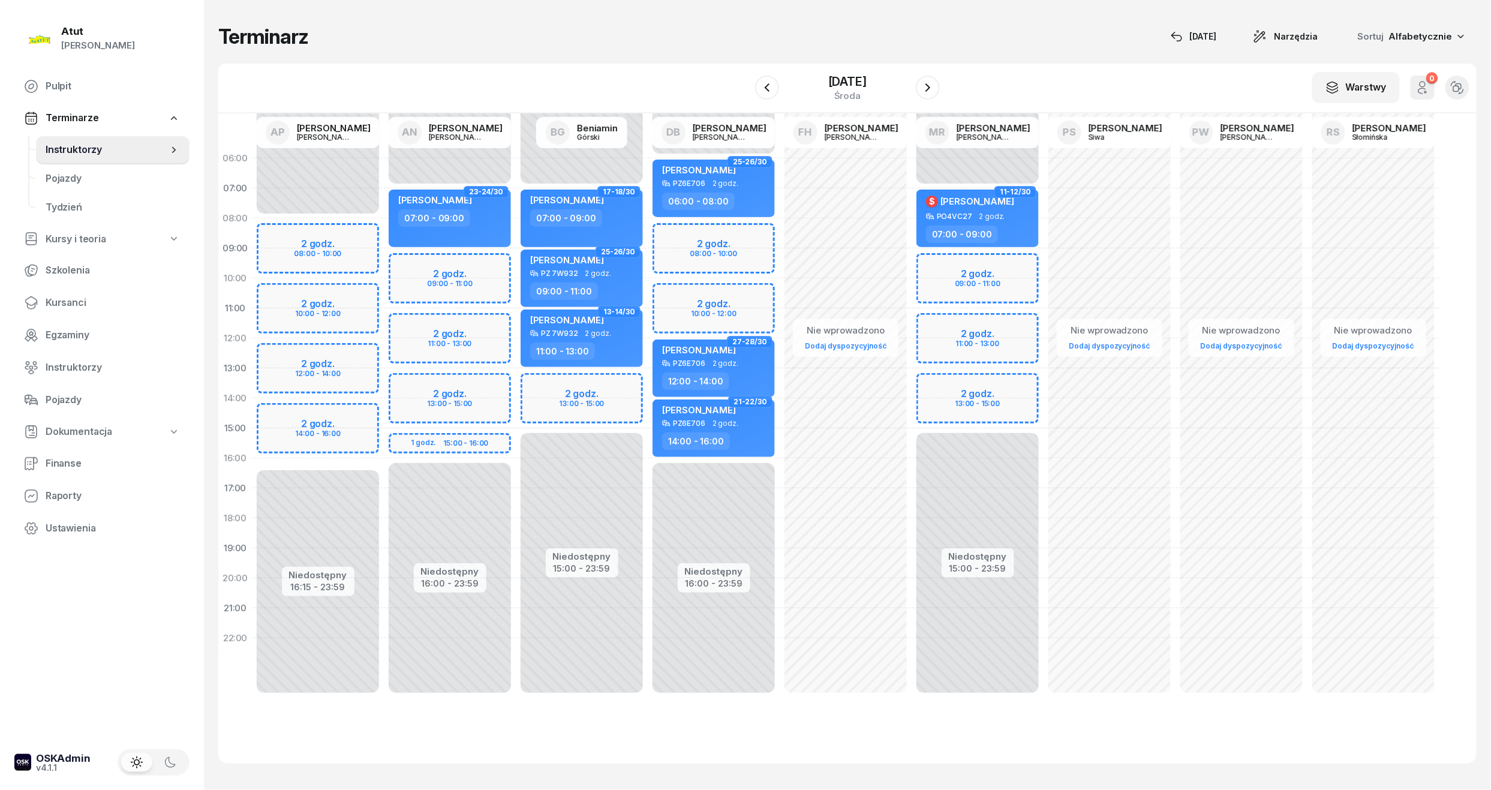
select select "08"
select select "10"
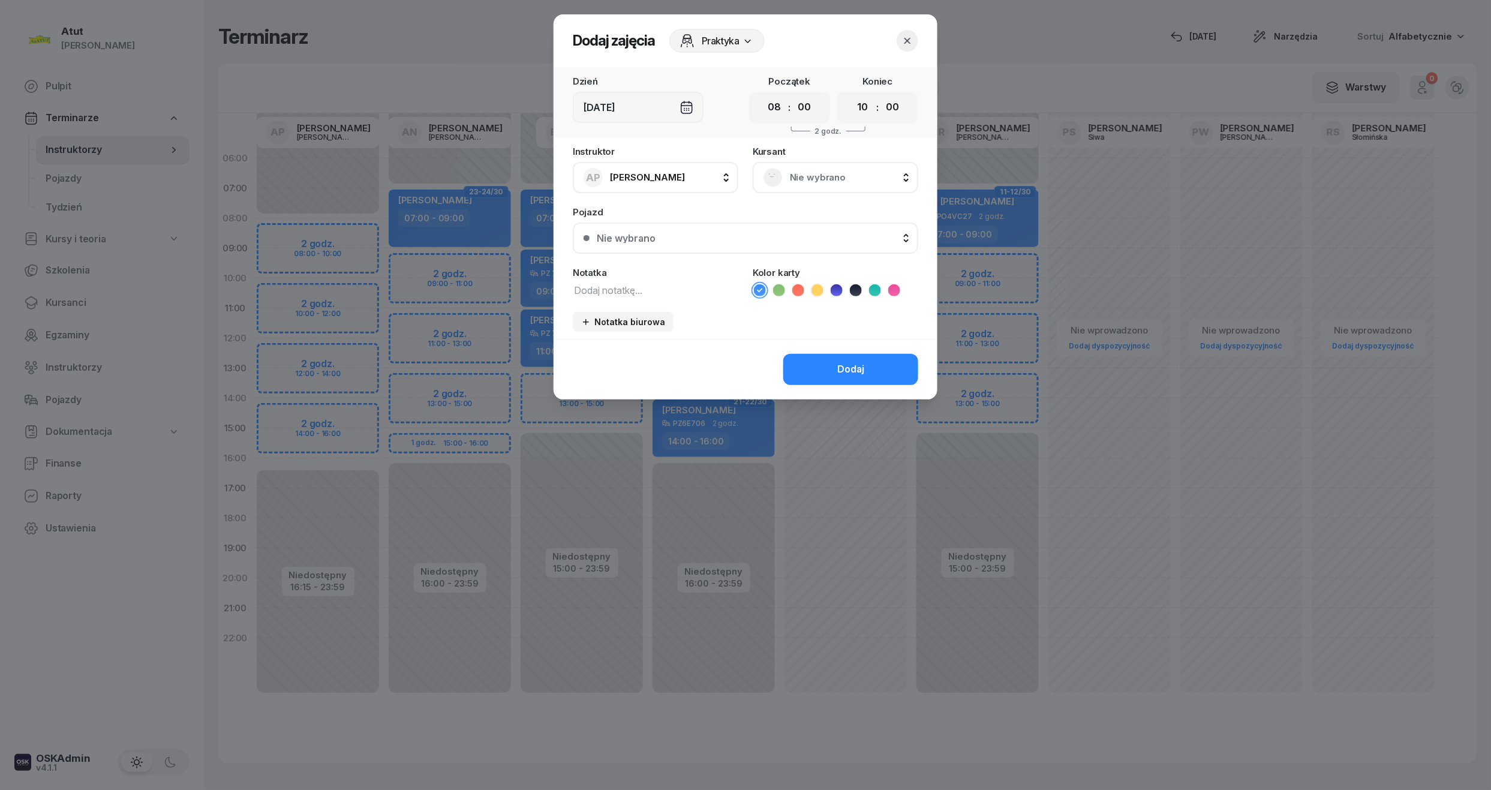
click at [817, 155] on div "Kursant Nie wybrano" at bounding box center [835, 170] width 165 height 46
click at [812, 173] on span "Nie wybrano" at bounding box center [849, 178] width 118 height 16
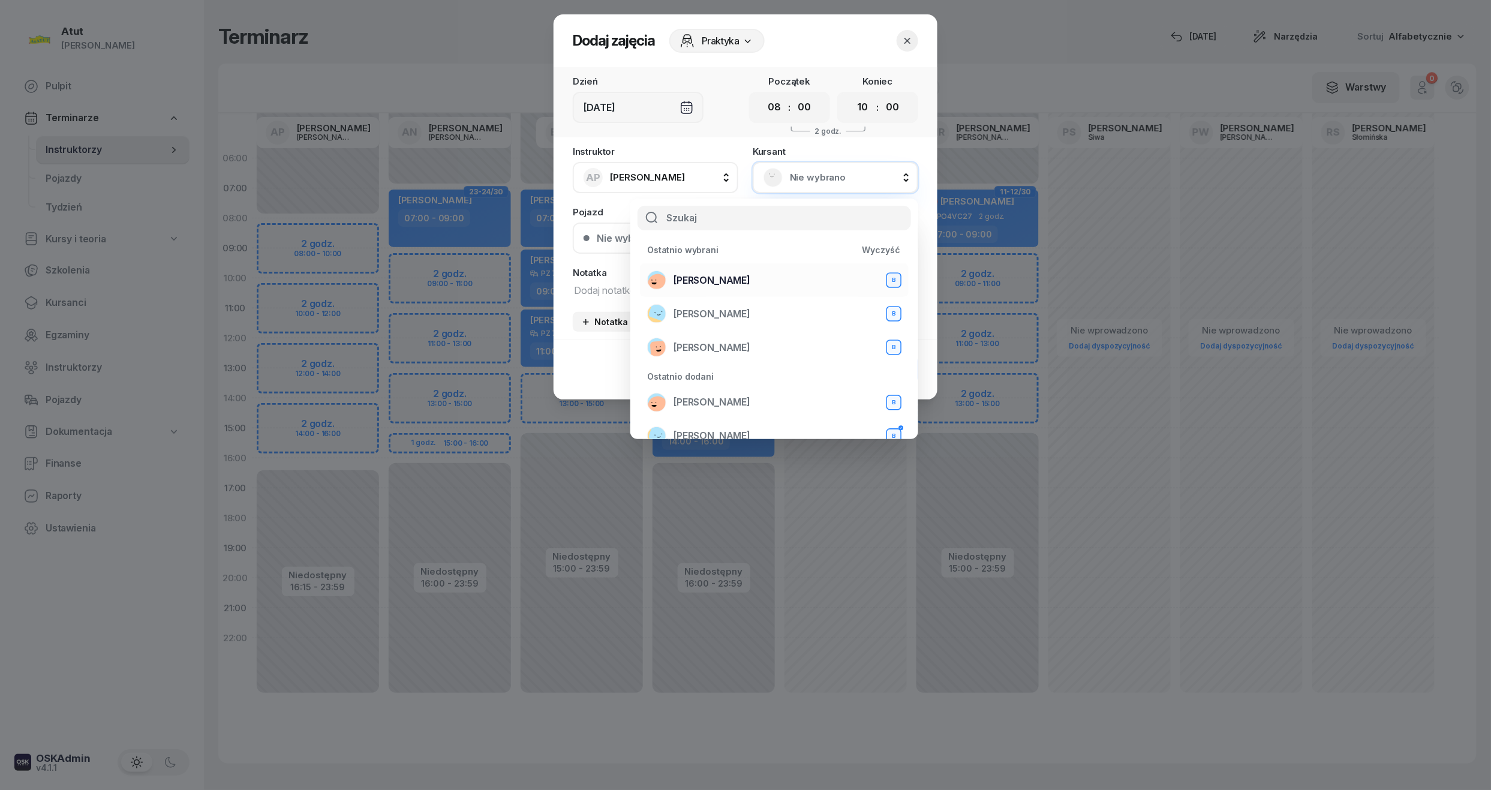
click at [727, 273] on span "Mariia Avdieieva" at bounding box center [711, 281] width 77 height 16
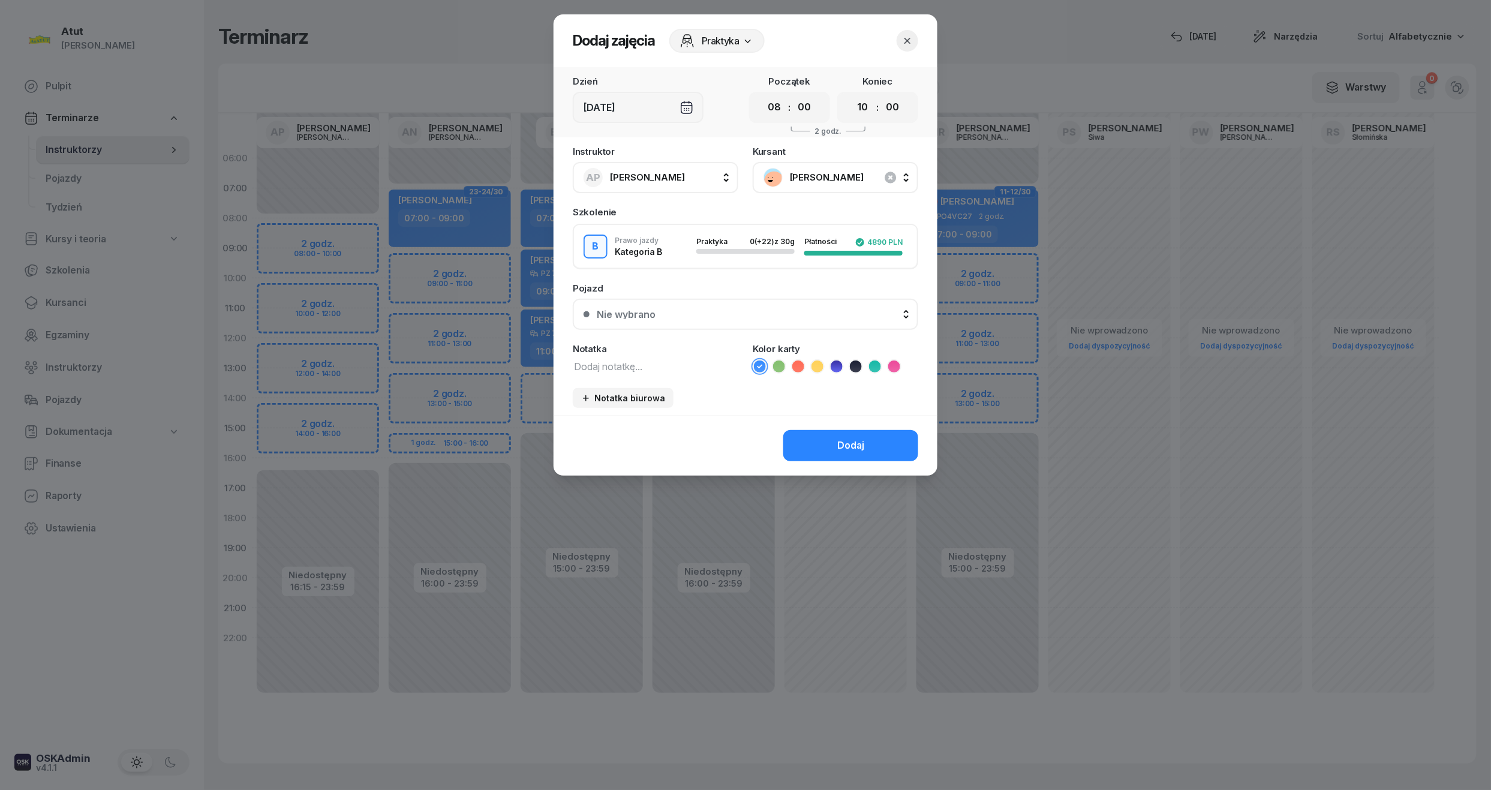
click at [835, 367] on icon at bounding box center [836, 366] width 12 height 12
click at [818, 449] on button "Dodaj" at bounding box center [850, 445] width 135 height 31
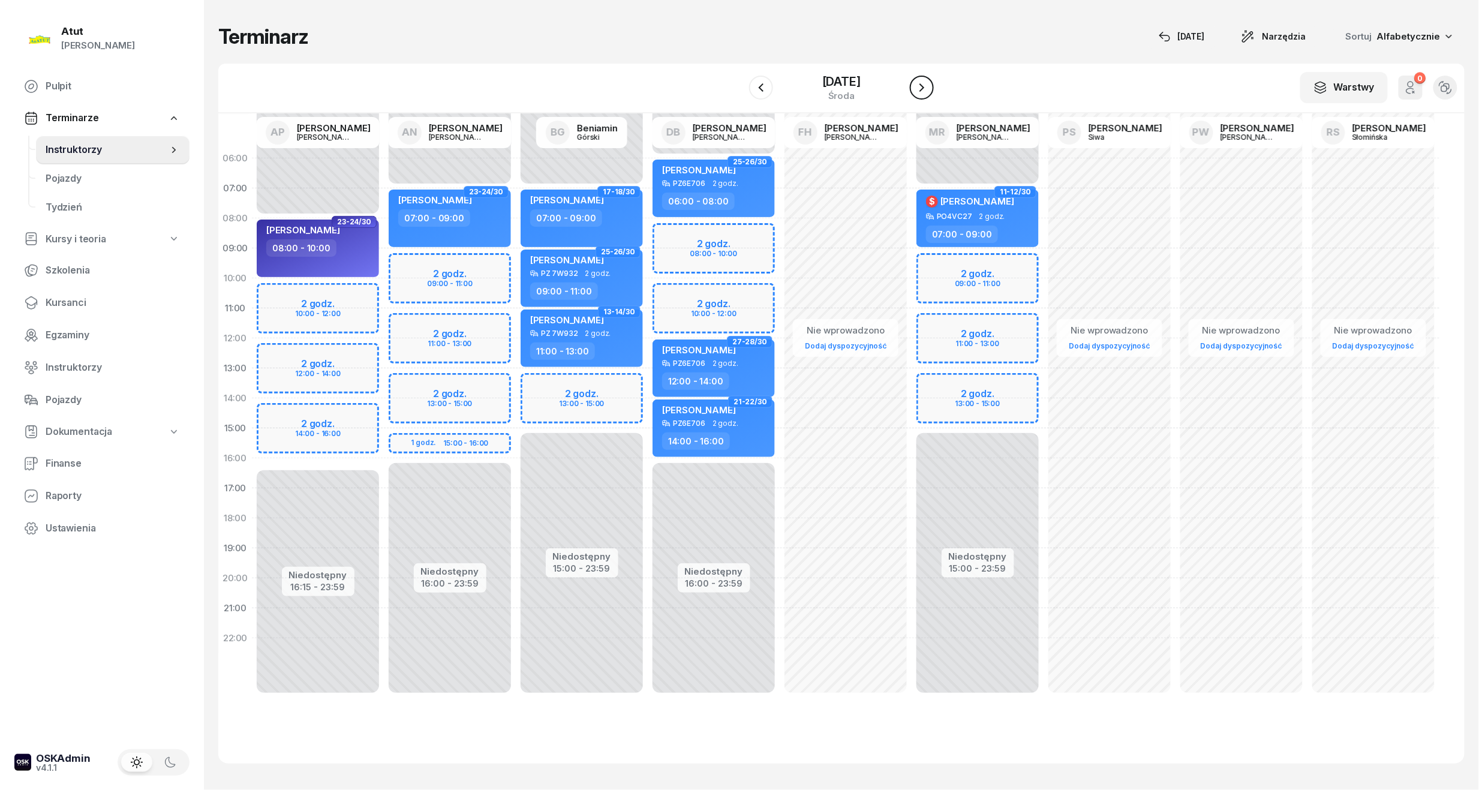
click at [920, 78] on button "button" at bounding box center [922, 88] width 24 height 24
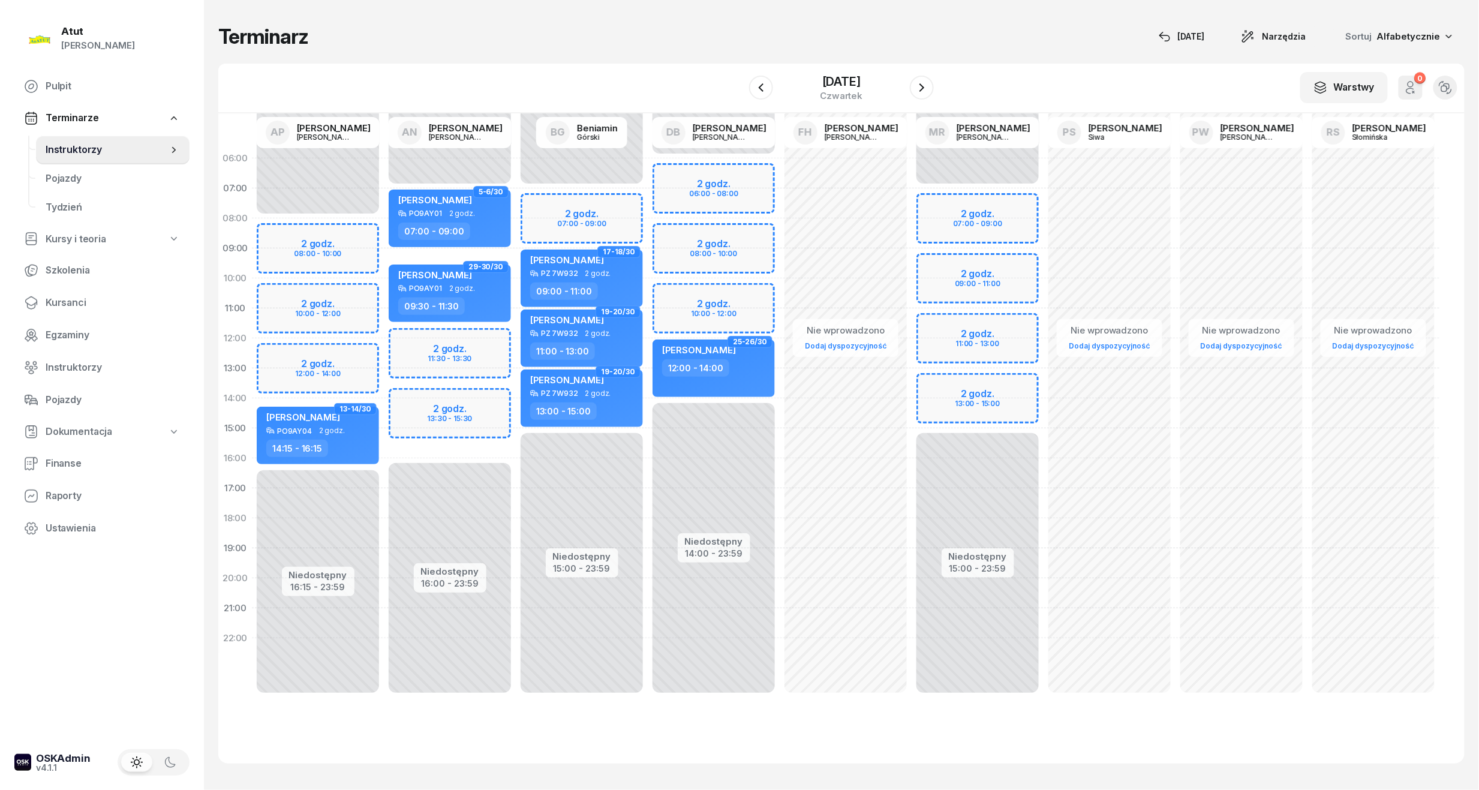
click at [293, 221] on div "Niedostępny 00:00 - 08:00 Niedostępny 16:15 - 23:59 2 godz. 08:00 - 10:00 2 god…" at bounding box center [318, 428] width 132 height 570
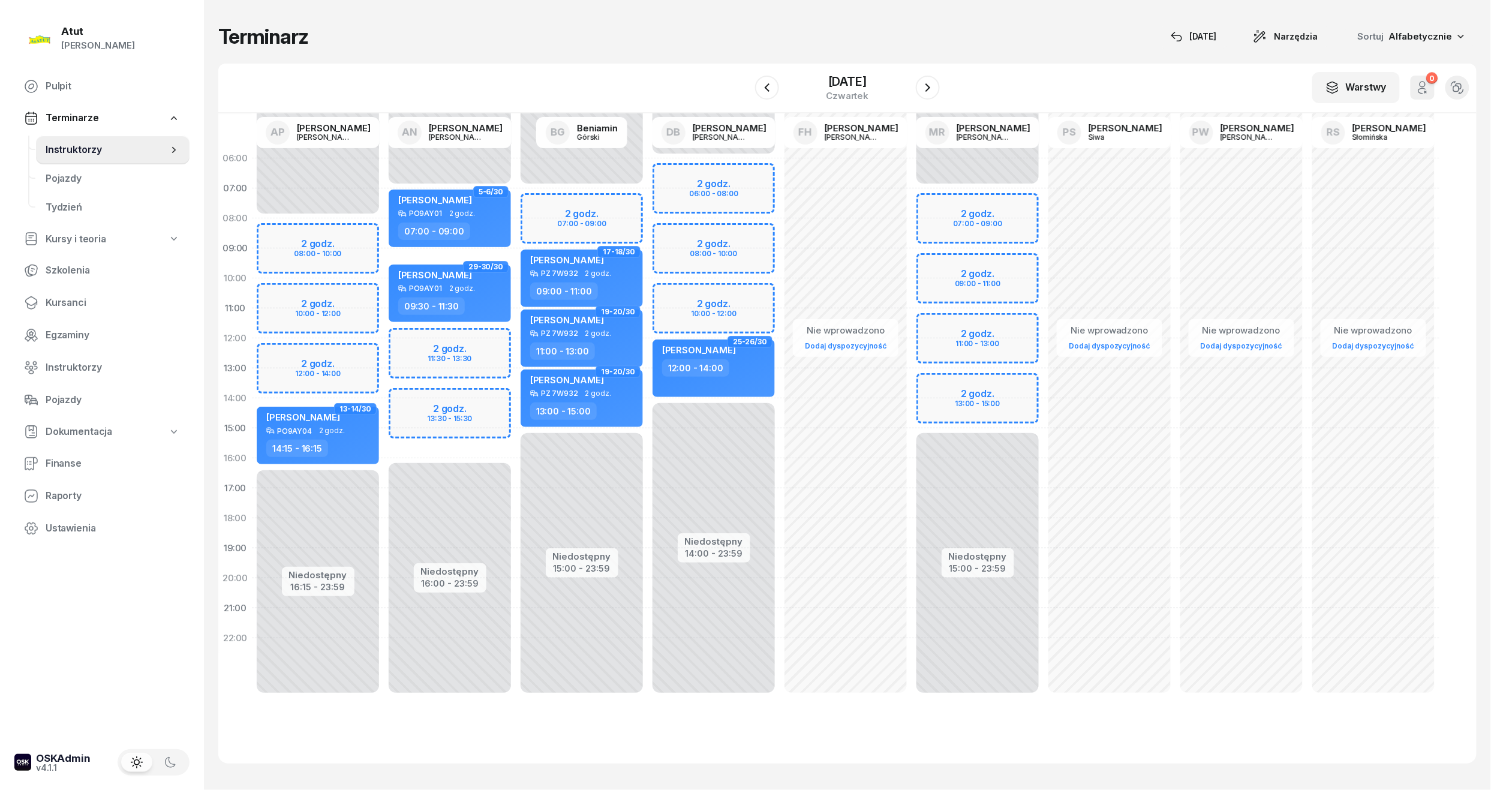
select select "08"
select select "10"
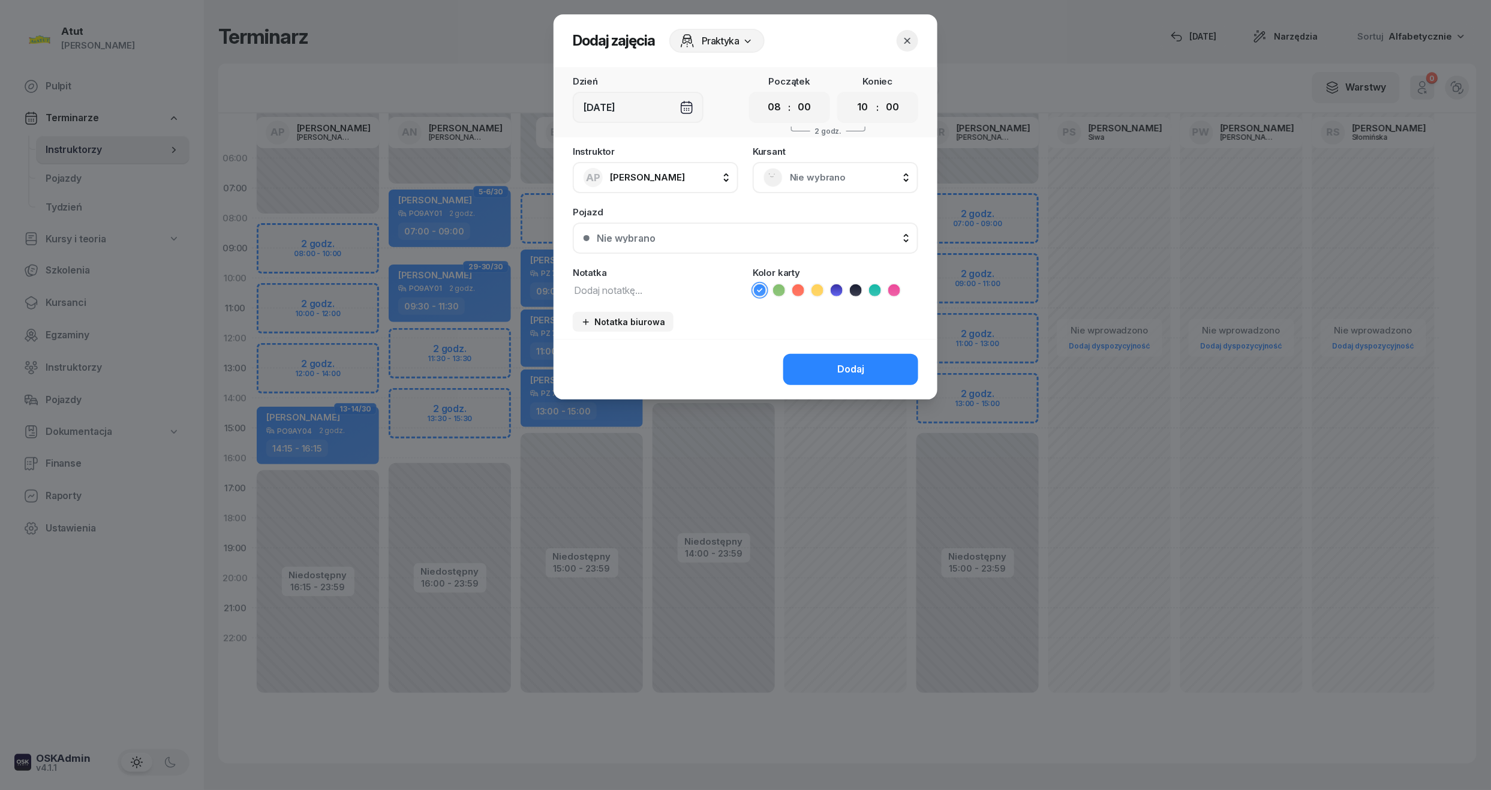
click at [821, 178] on span "Nie wybrano" at bounding box center [849, 178] width 118 height 16
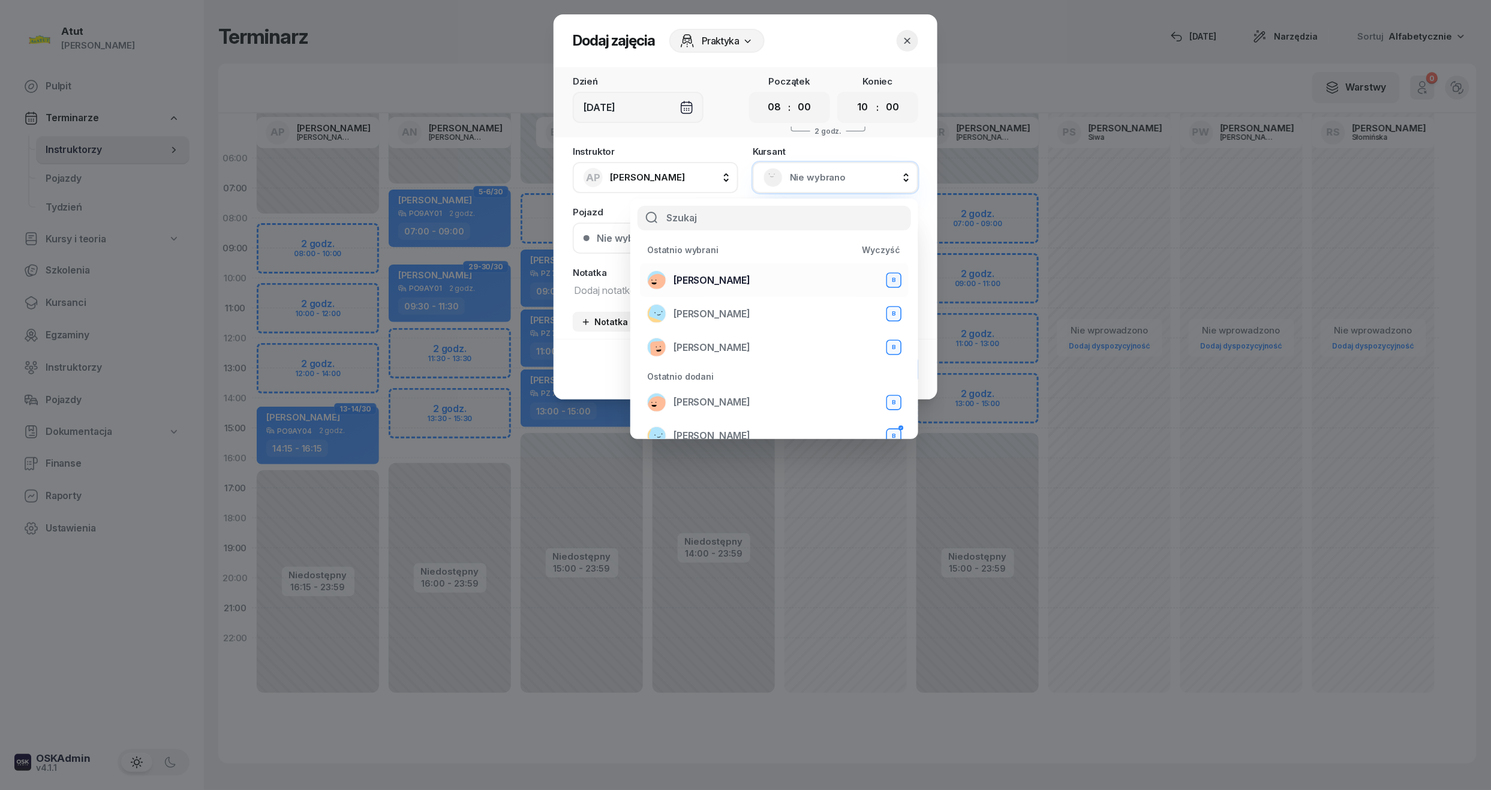
click at [730, 284] on span "Mariia Avdieieva" at bounding box center [711, 281] width 77 height 16
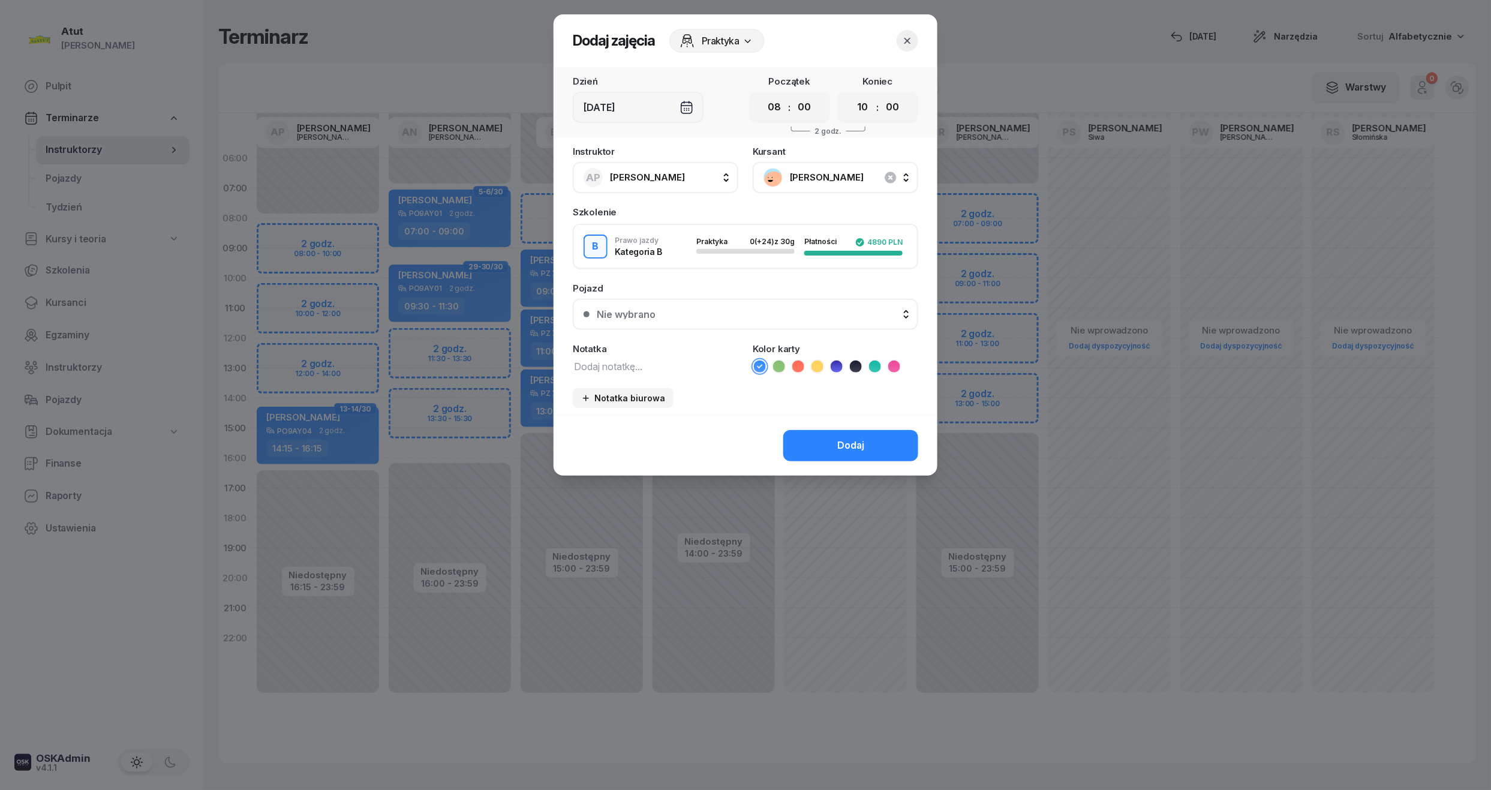
click at [748, 315] on div "Nie wybrano" at bounding box center [752, 314] width 311 height 10
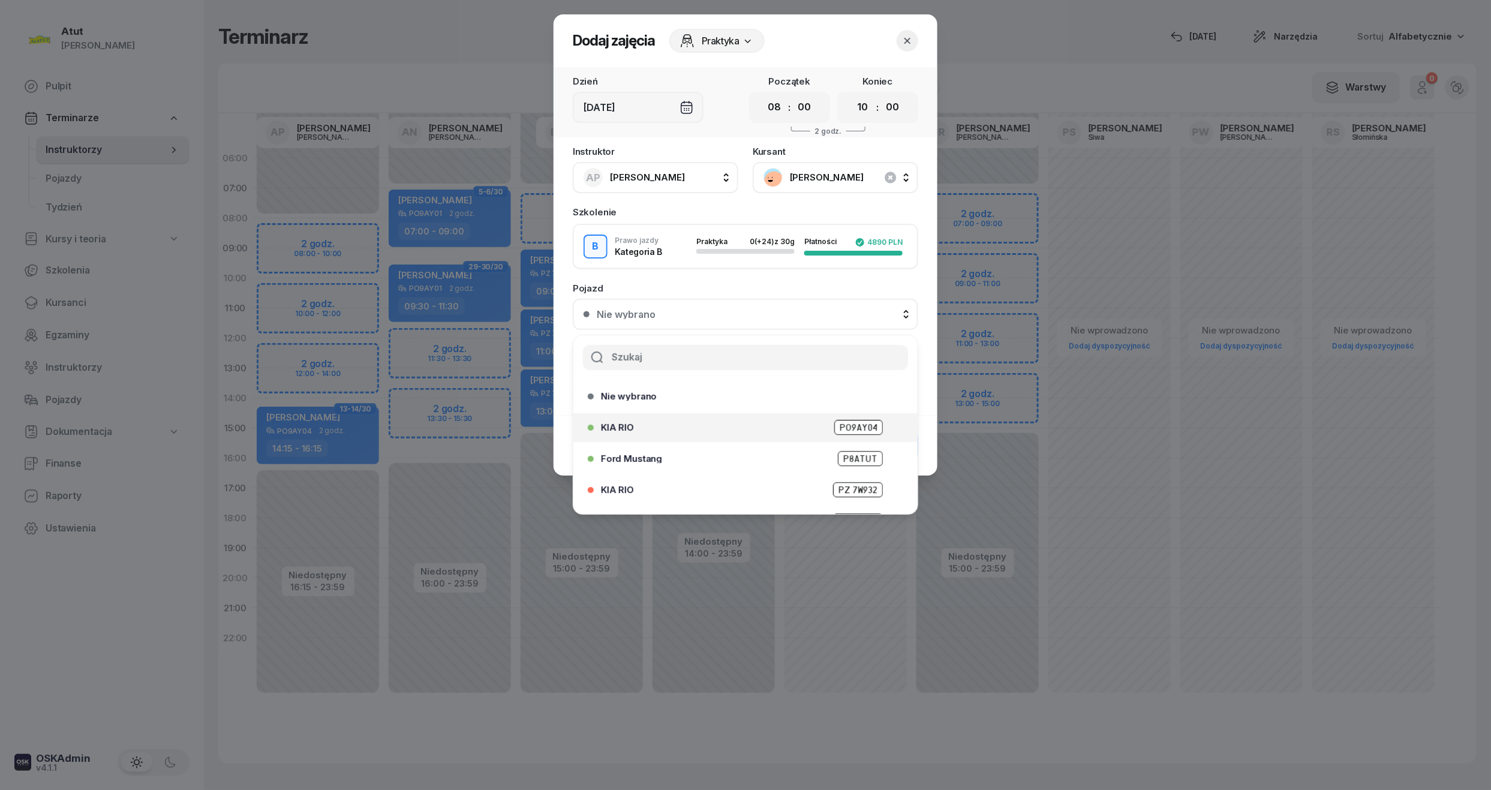
click at [862, 420] on span "PO9AY04" at bounding box center [858, 427] width 49 height 15
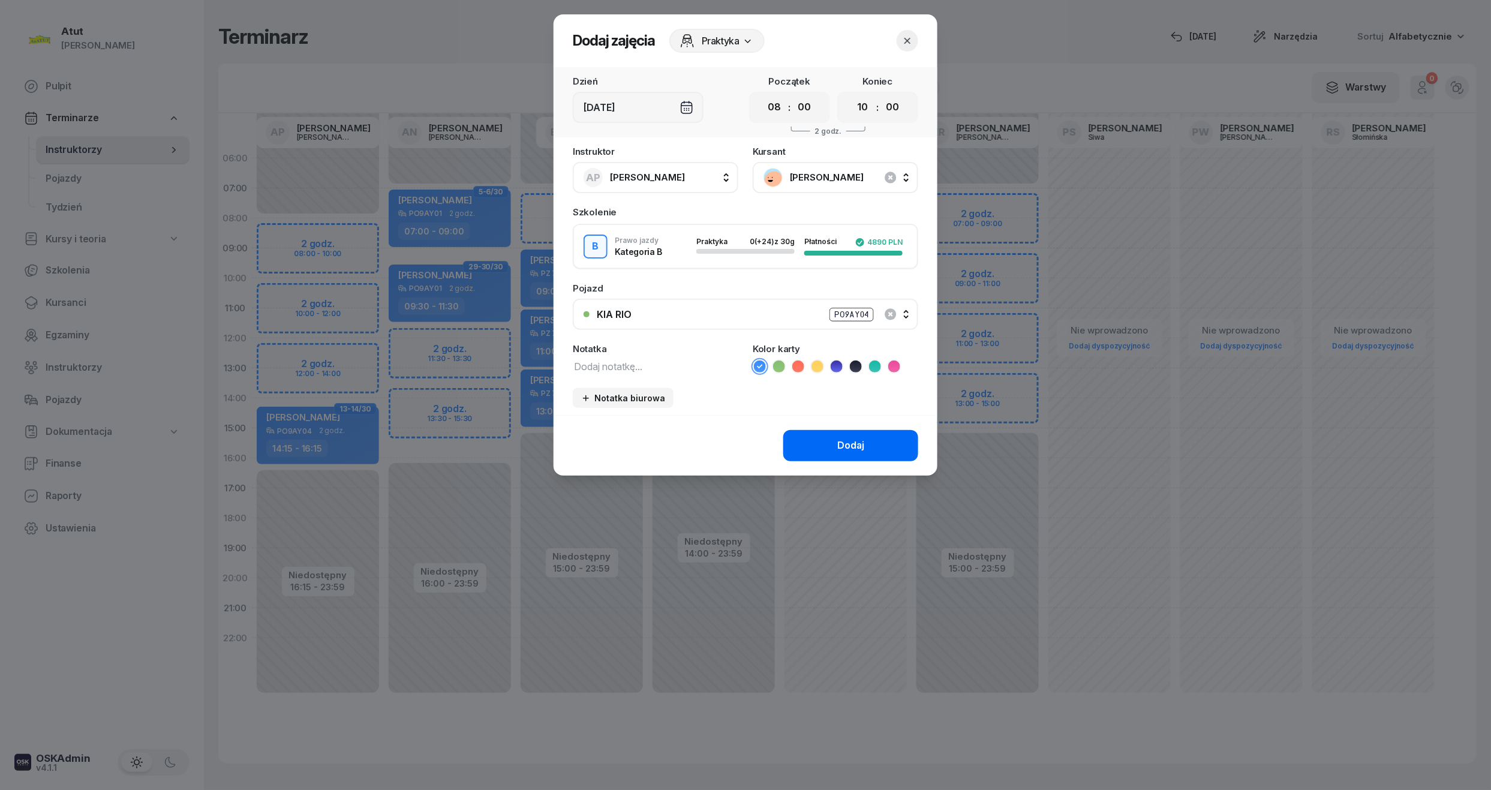
click at [856, 438] on div "Dodaj" at bounding box center [850, 446] width 27 height 16
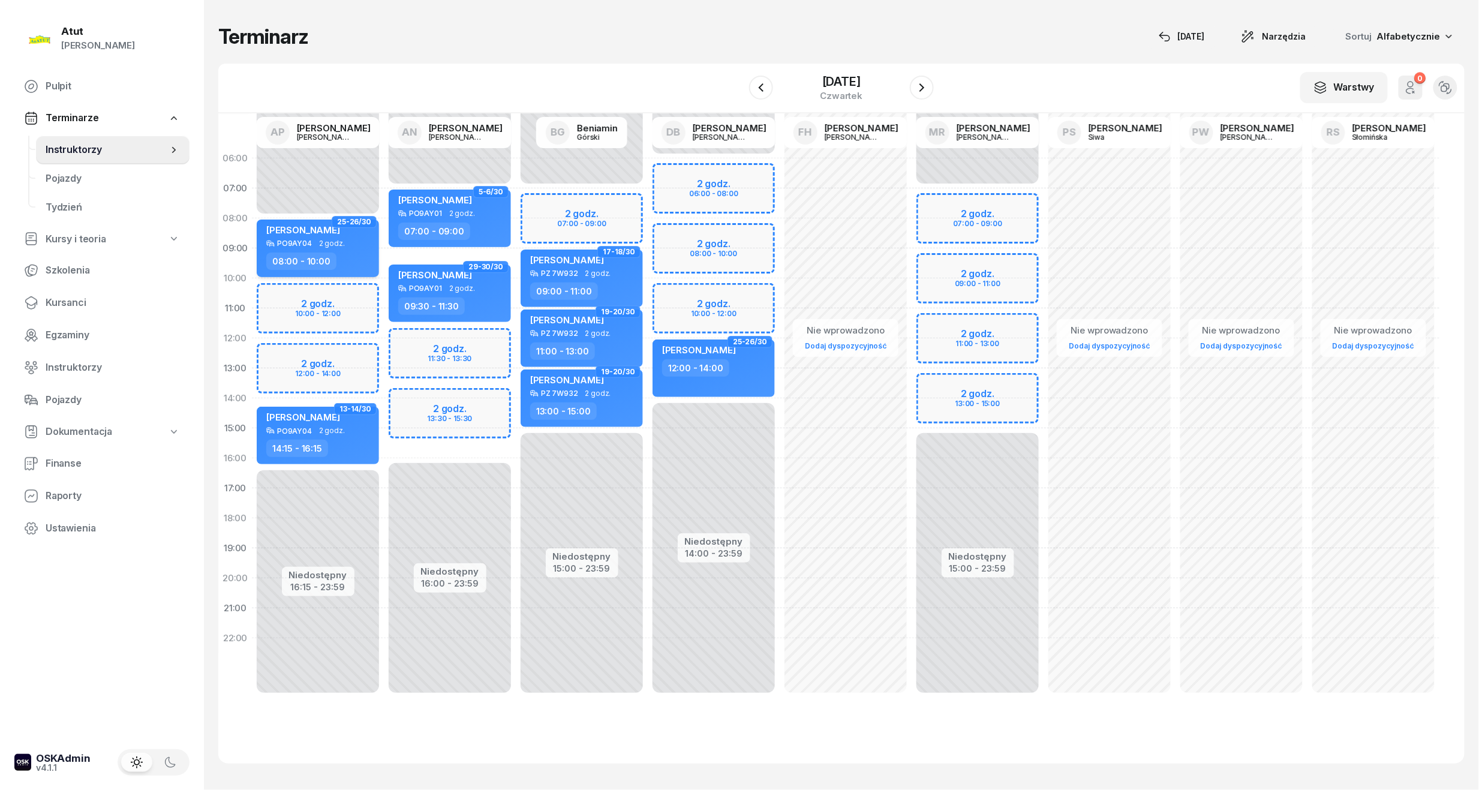
click at [341, 245] on span "2 godz." at bounding box center [332, 243] width 26 height 8
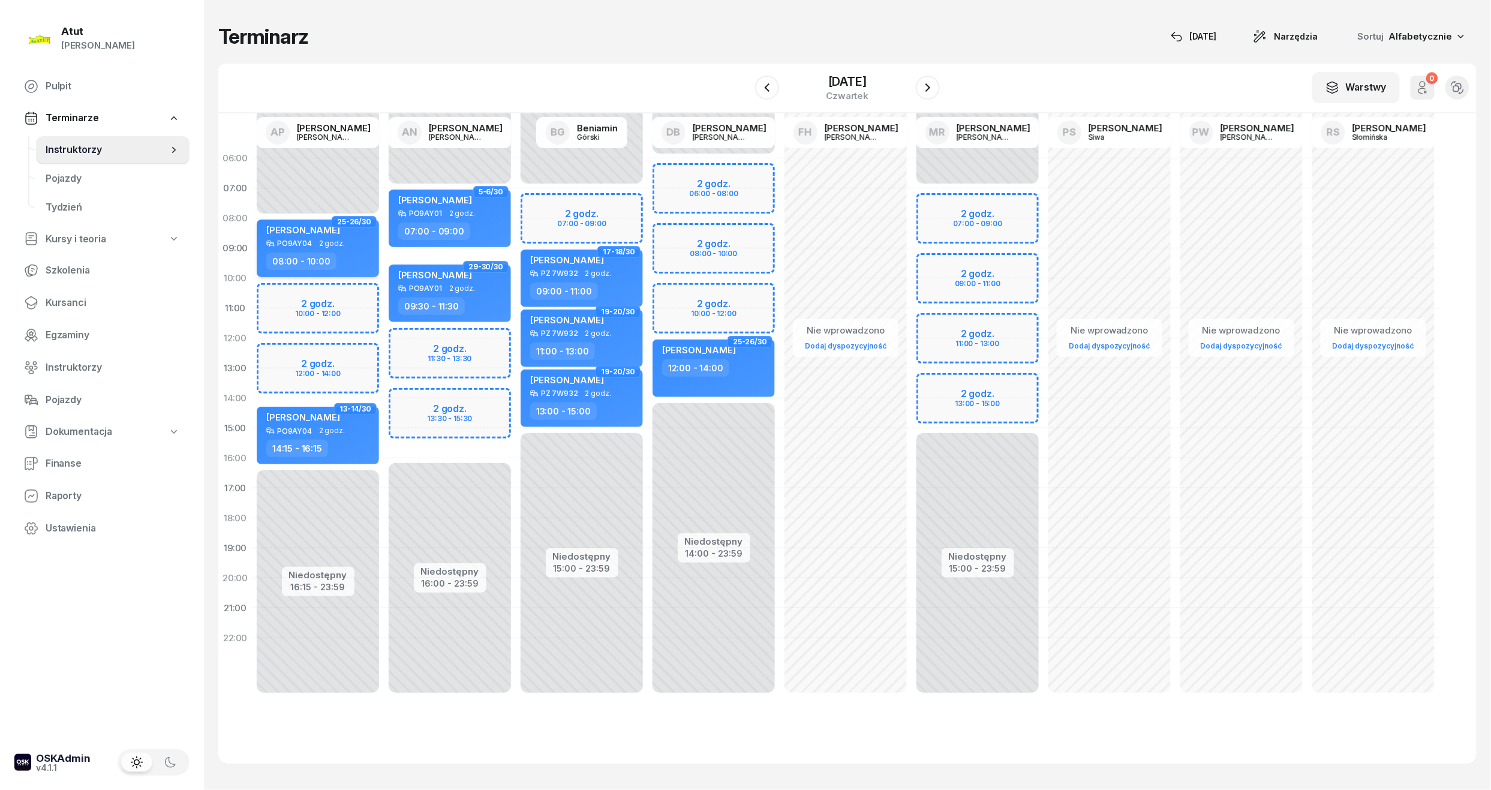
select select "08"
select select "10"
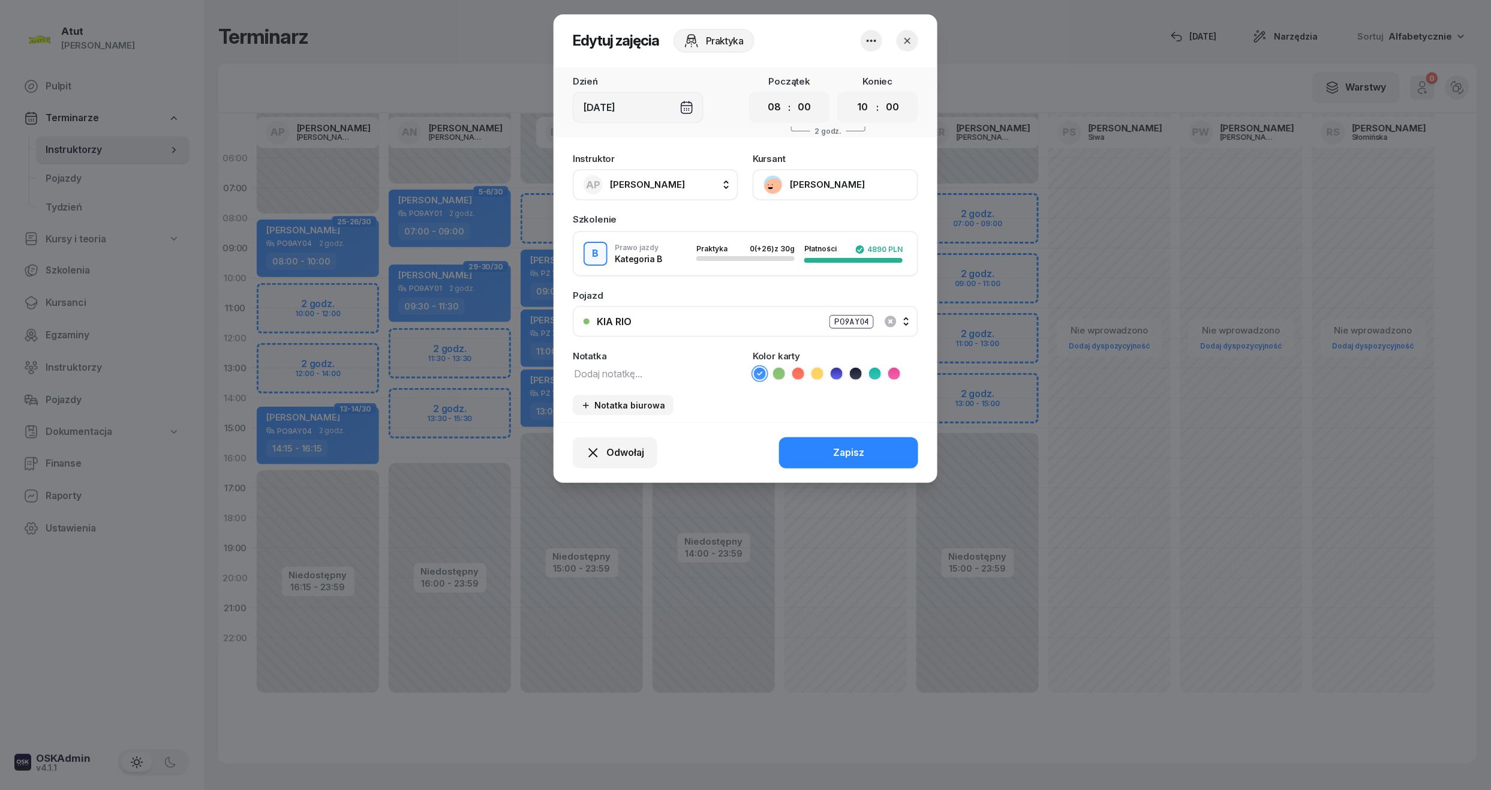
click at [842, 372] on icon at bounding box center [836, 374] width 12 height 12
click at [843, 454] on div "Zapisz" at bounding box center [848, 453] width 31 height 16
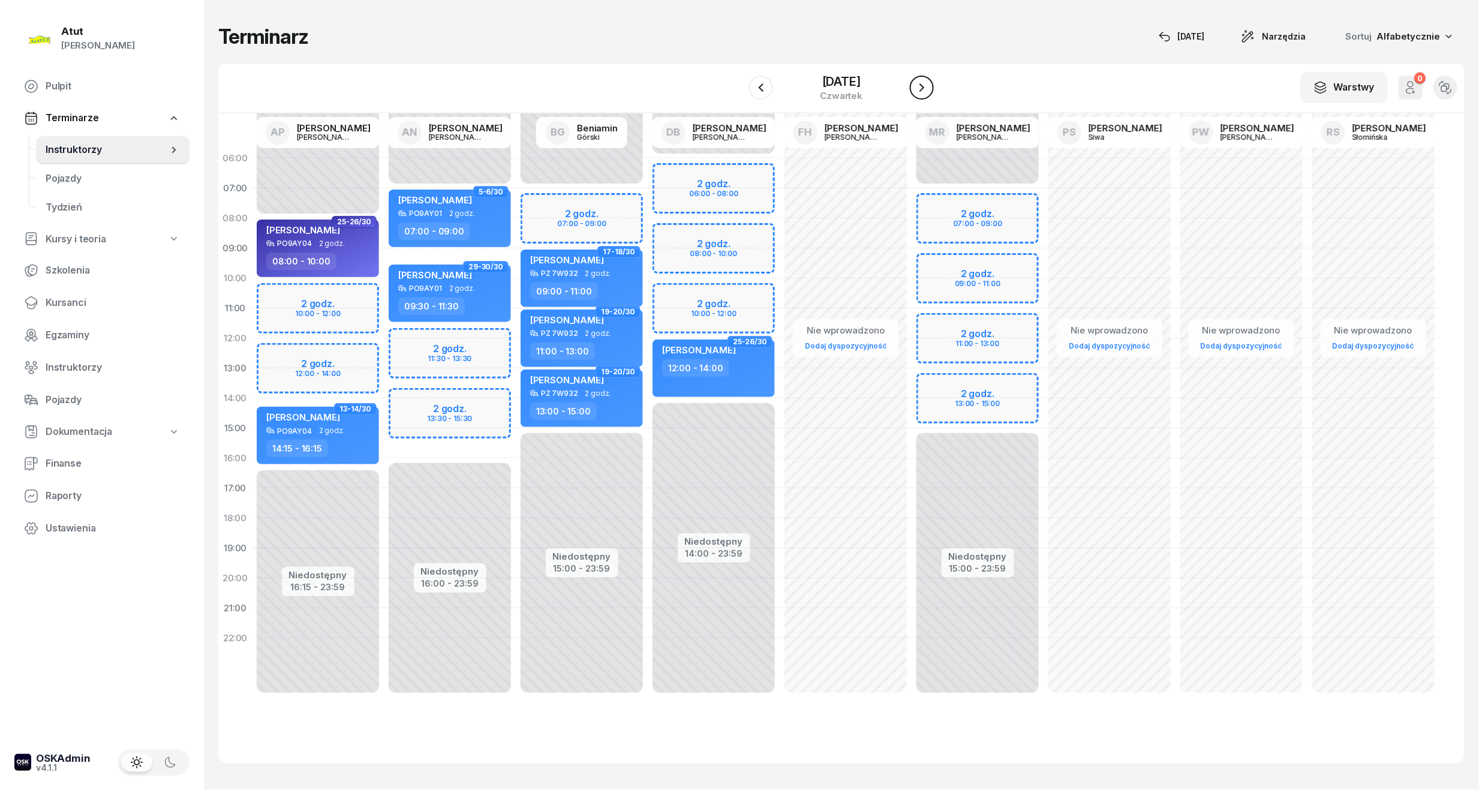
click at [922, 84] on icon "button" at bounding box center [921, 87] width 14 height 14
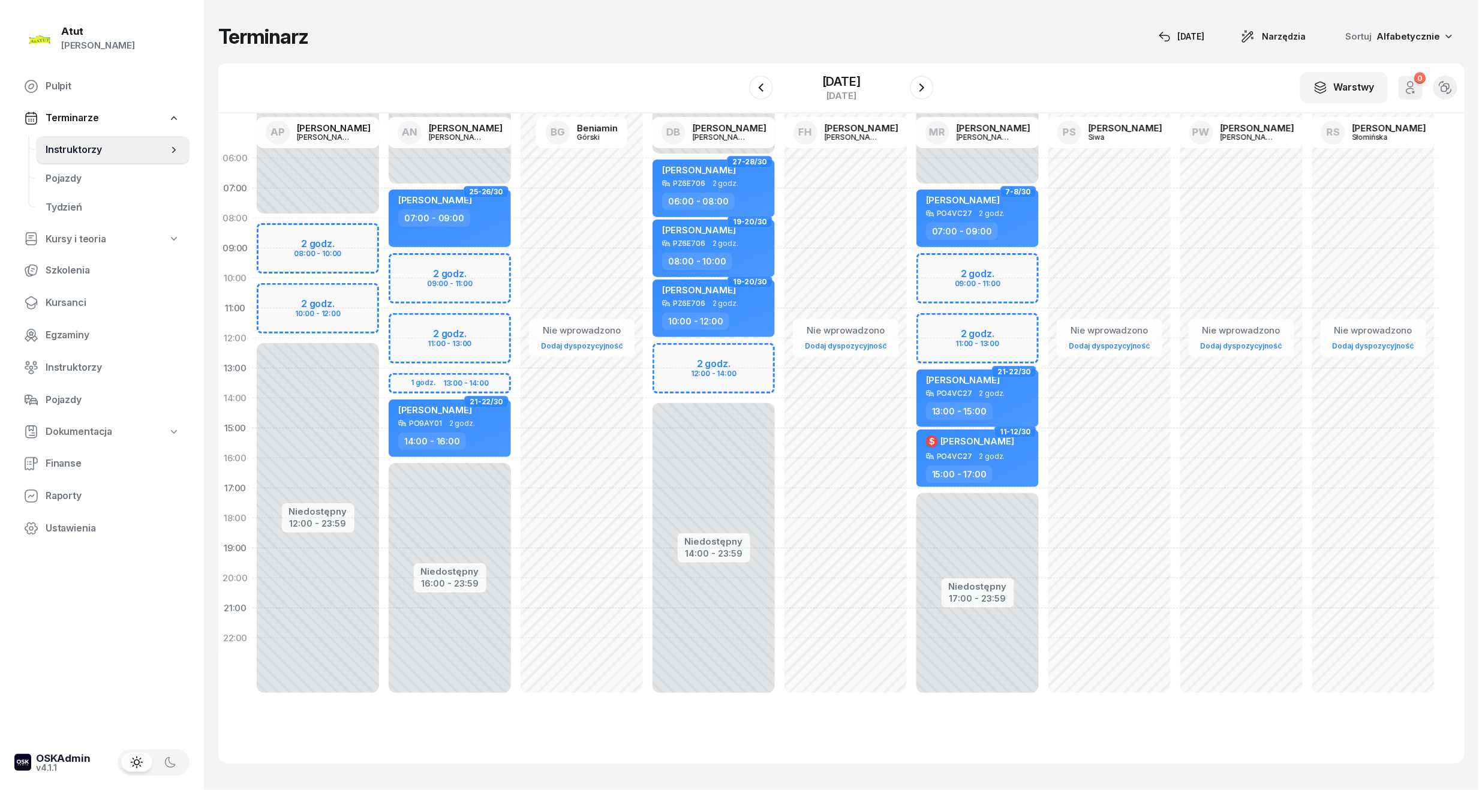
click at [308, 255] on div "Niedostępny 00:00 - 08:00 Niedostępny 12:00 - 23:59 2 godz. 08:00 - 10:00 2 god…" at bounding box center [318, 428] width 132 height 570
select select "09"
select select "11"
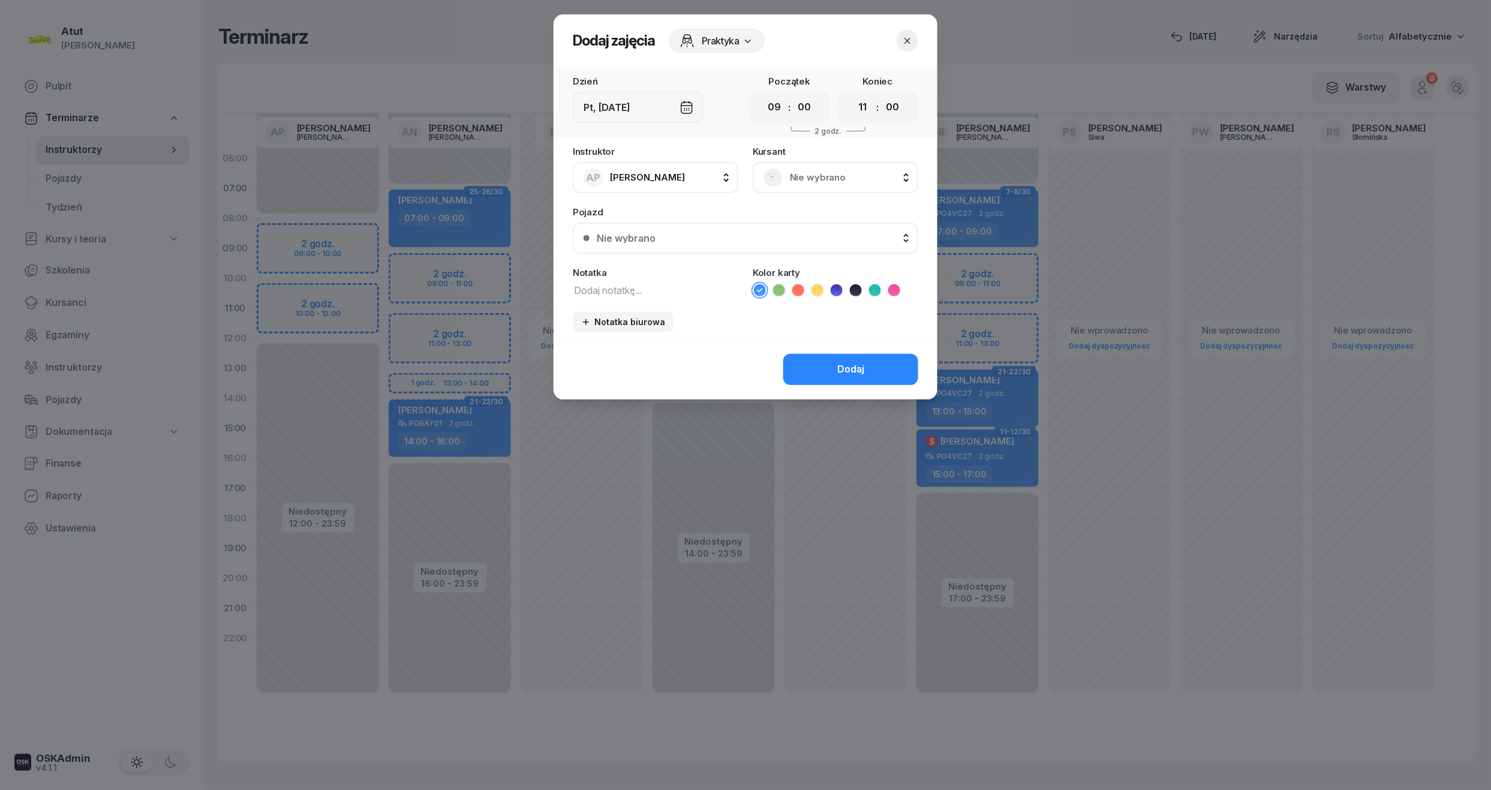
click at [847, 173] on span "Nie wybrano" at bounding box center [849, 178] width 118 height 16
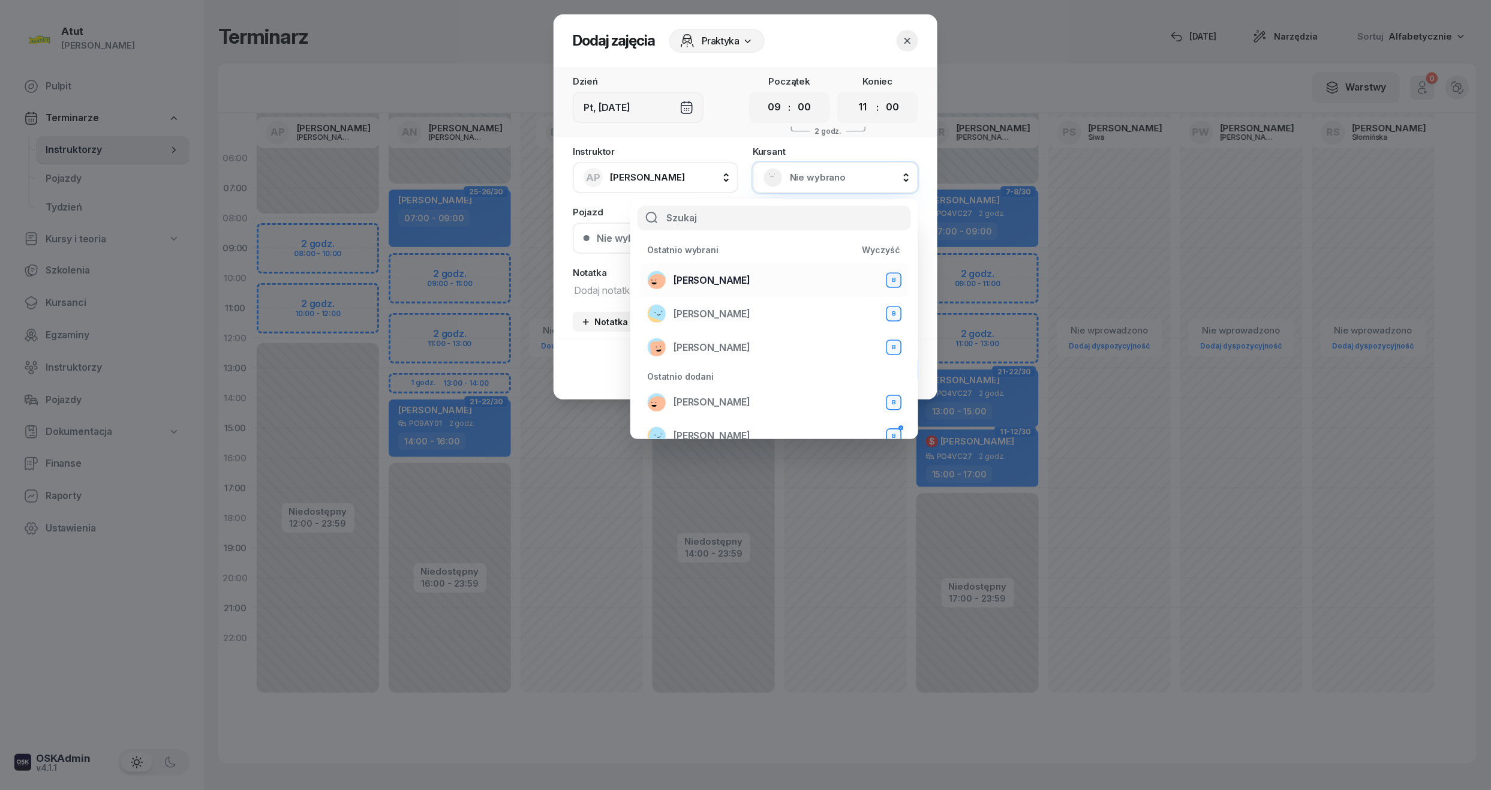
click at [691, 281] on span "Mariia Avdieieva" at bounding box center [711, 281] width 77 height 16
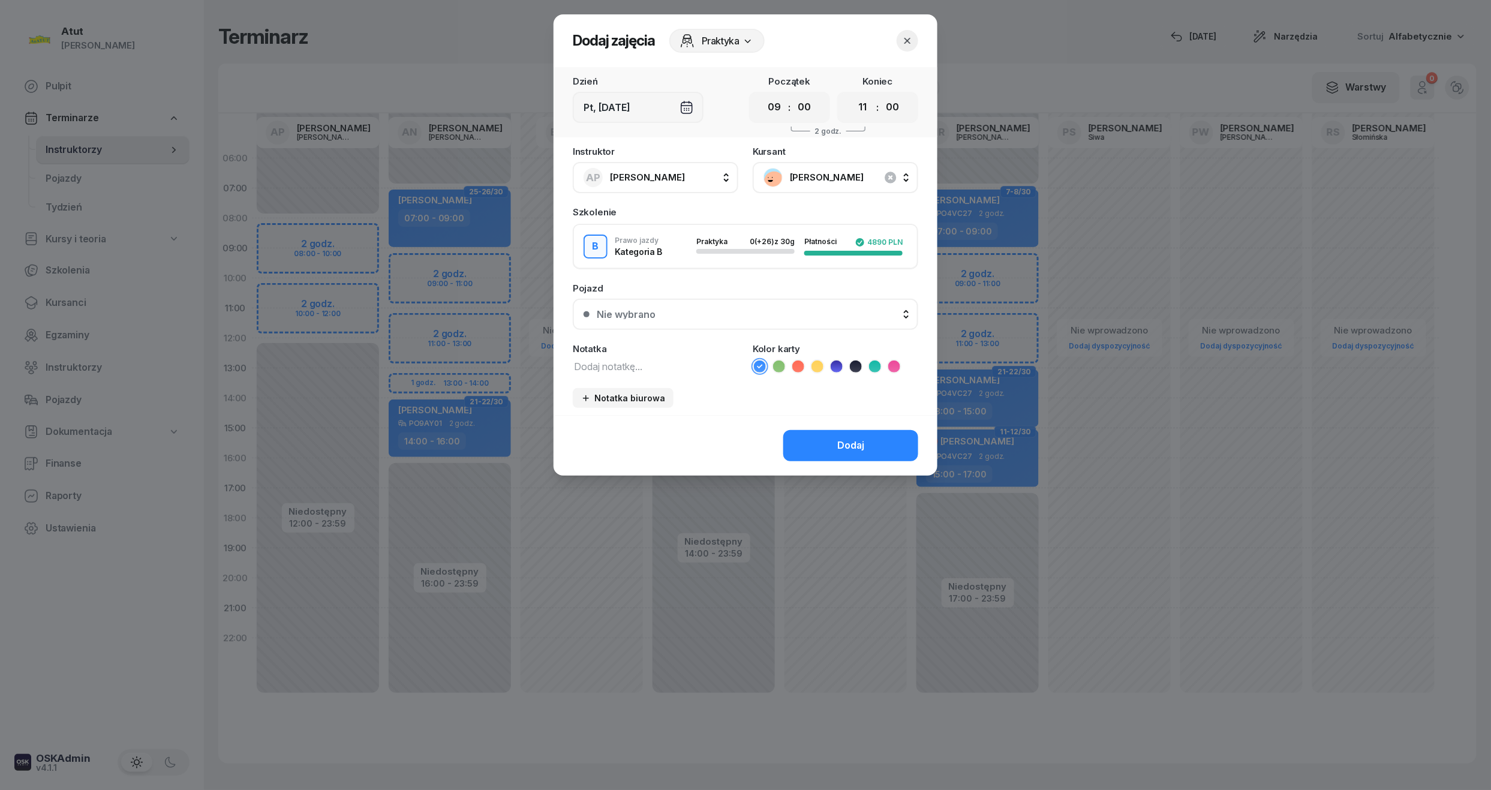
click at [837, 367] on icon at bounding box center [836, 366] width 12 height 12
drag, startPoint x: 784, startPoint y: 109, endPoint x: 782, endPoint y: 116, distance: 8.2
click at [784, 109] on select "00 01 02 03 04 05 06 07 08 09 10 11 12 13 14 15 16 17 18 19 20 21 22 23" at bounding box center [774, 107] width 23 height 25
select select "08"
click at [763, 95] on select "00 01 02 03 04 05 06 07 08 09 10 11 12 13 14 15 16 17 18 19 20 21 22 23" at bounding box center [774, 107] width 23 height 25
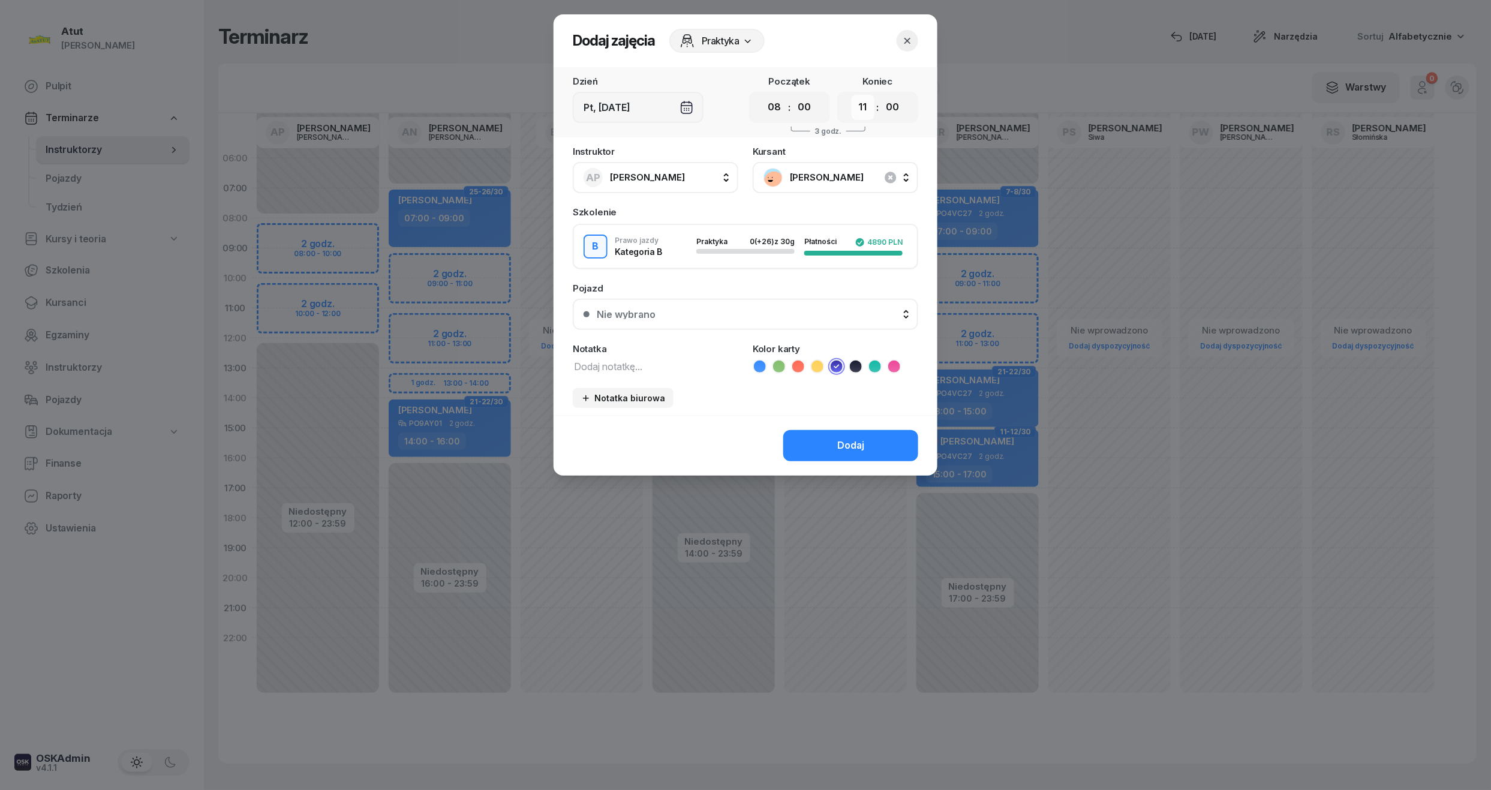
click at [860, 112] on select "00 01 02 03 04 05 06 07 08 09 10 11 12 13 14 15 16 17 18 19 20 21 22 23" at bounding box center [862, 107] width 23 height 25
select select "10"
click at [851, 95] on select "00 01 02 03 04 05 06 07 08 09 10 11 12 13 14 15 16 17 18 19 20 21 22 23" at bounding box center [862, 107] width 23 height 25
click at [780, 327] on button "Nie wybrano" at bounding box center [745, 314] width 345 height 31
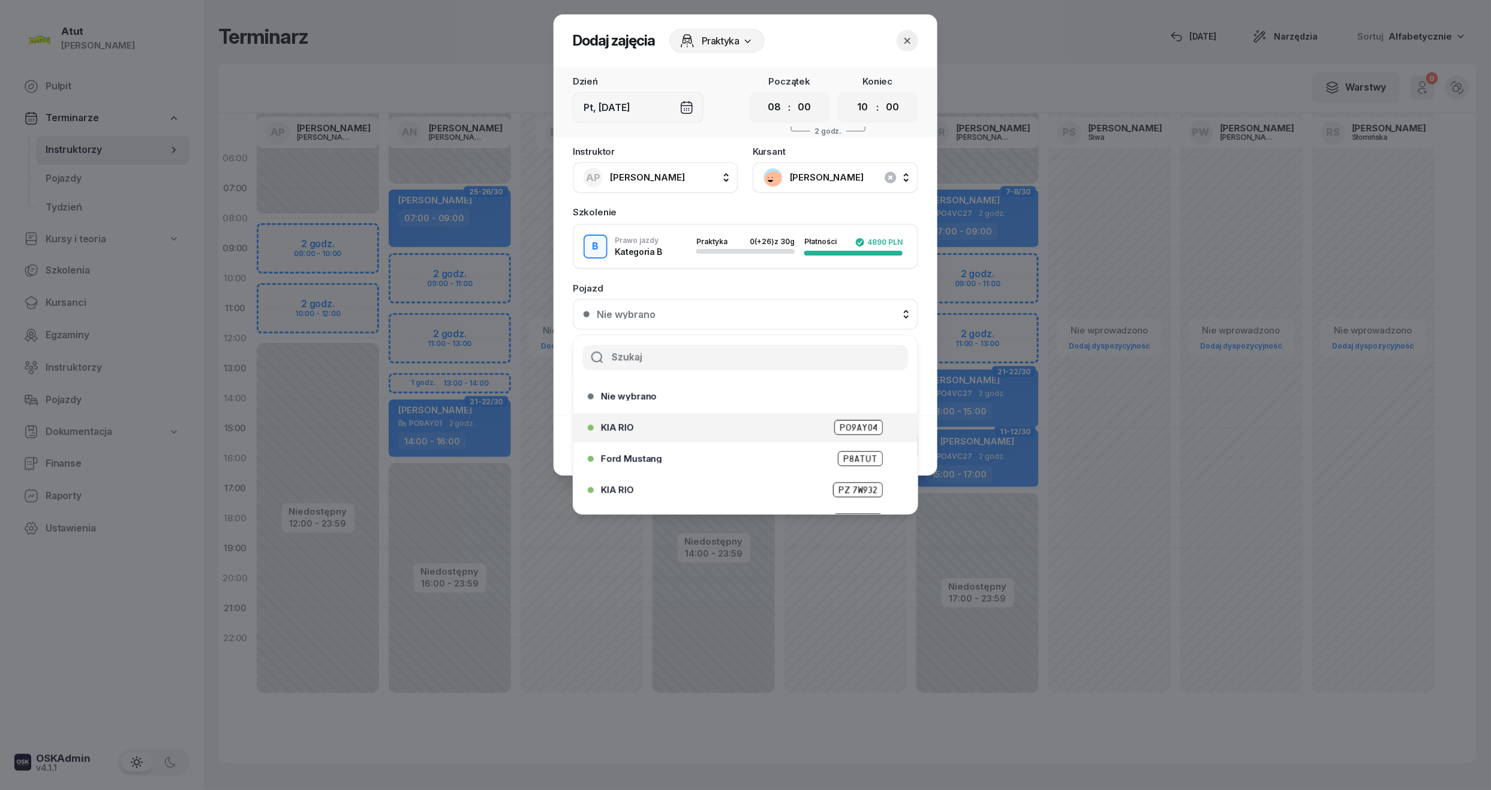
click at [853, 425] on span "PO9AY04" at bounding box center [858, 427] width 49 height 15
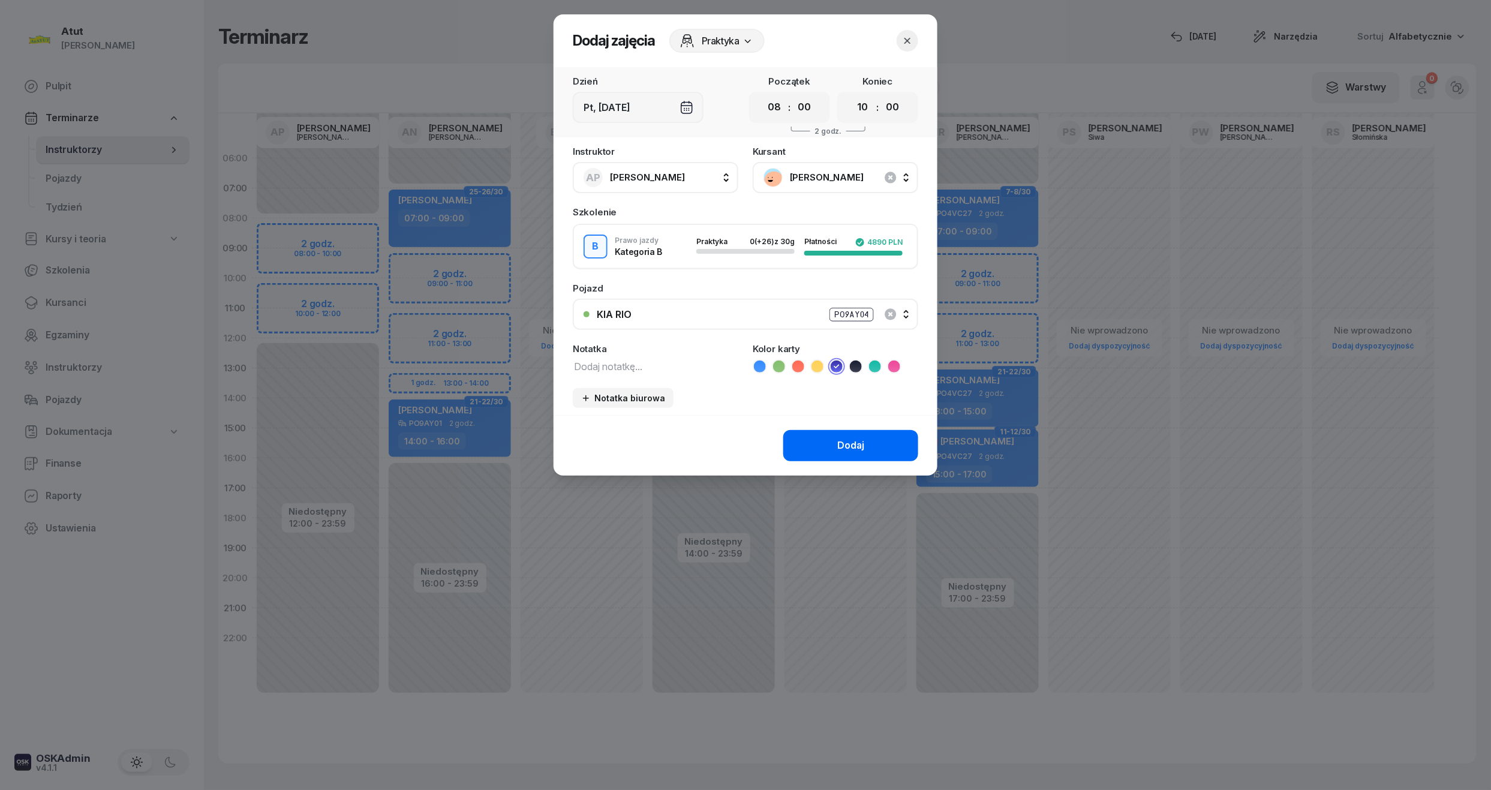
click at [852, 452] on button "Dodaj" at bounding box center [850, 445] width 135 height 31
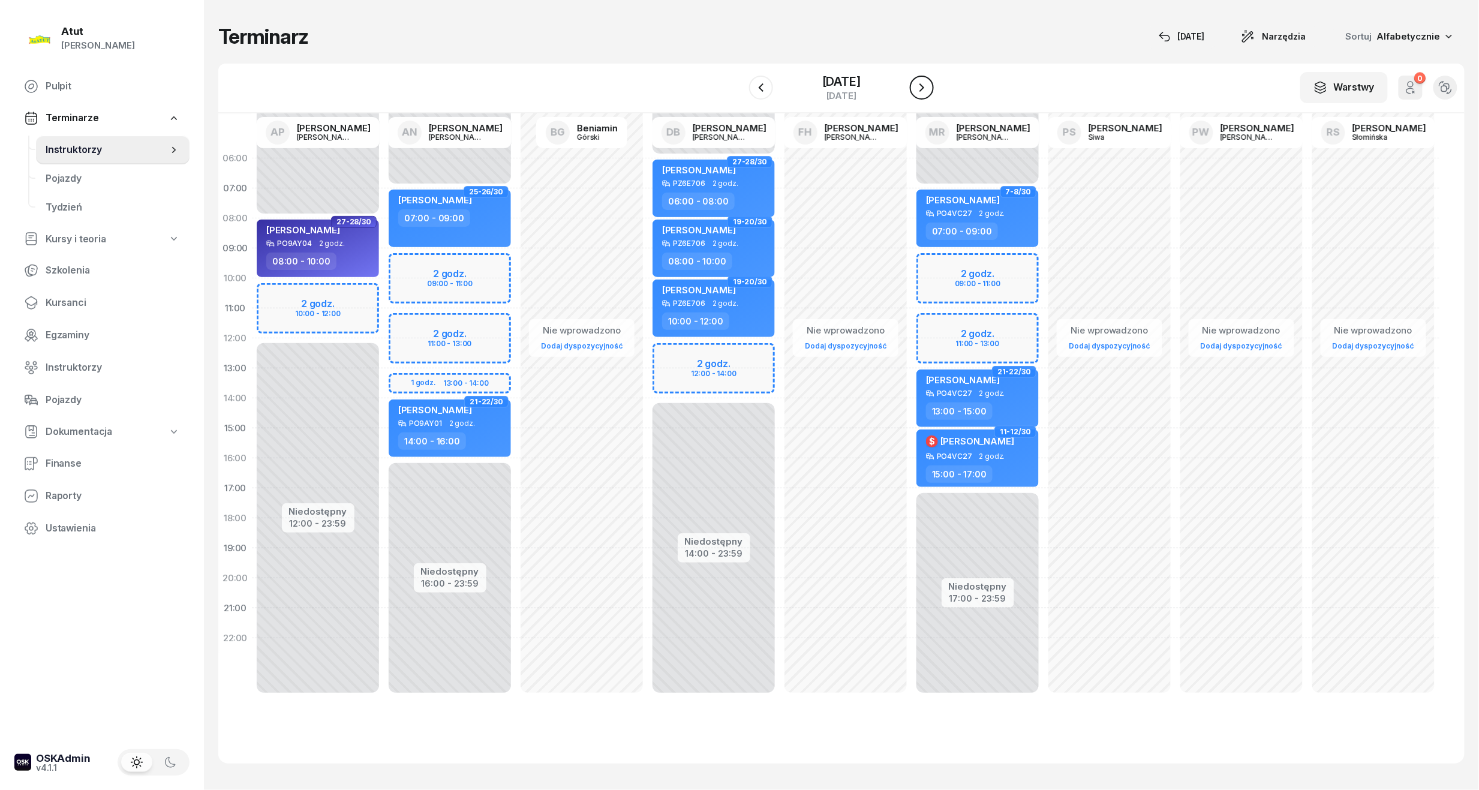
click at [929, 85] on button "button" at bounding box center [922, 88] width 24 height 24
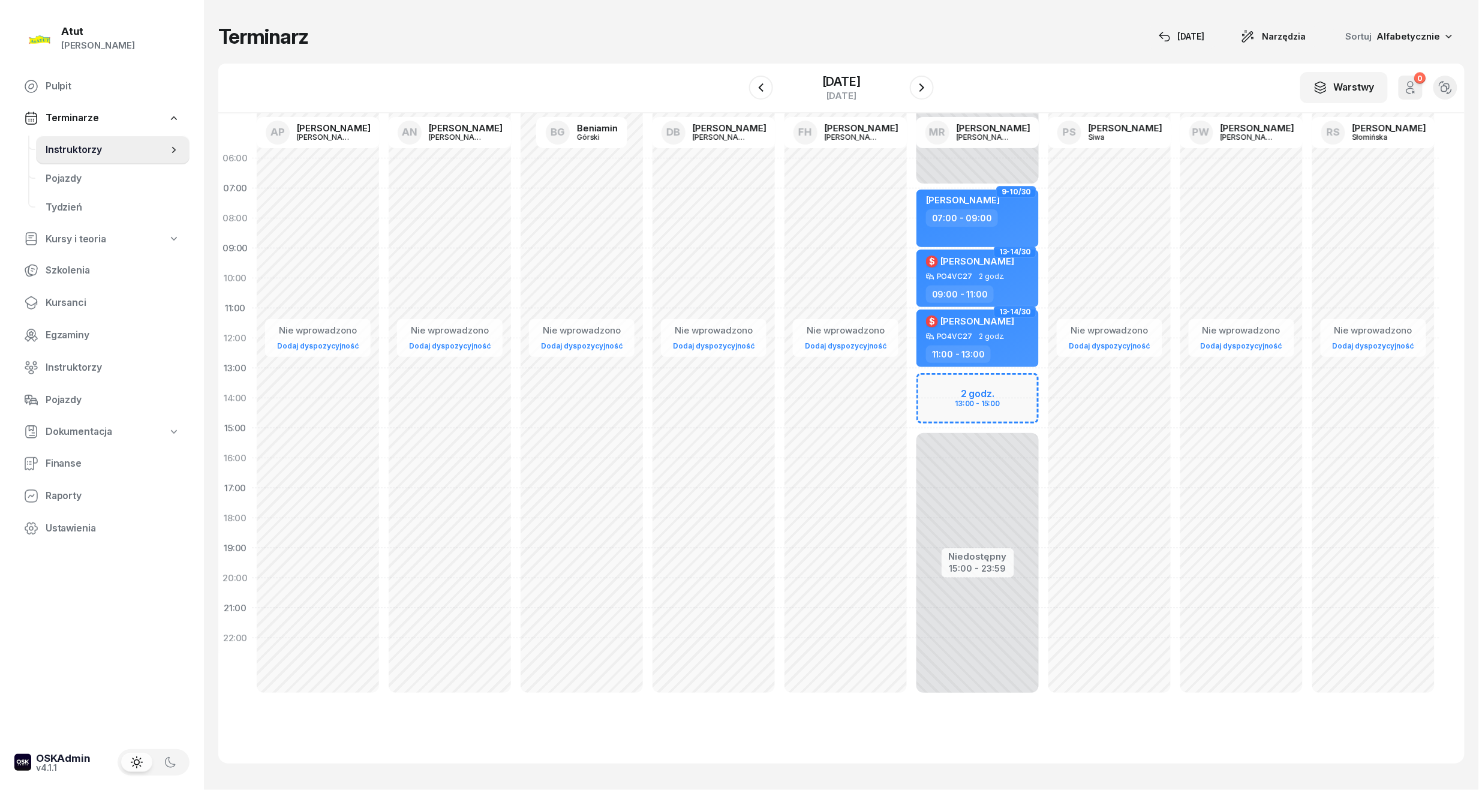
click at [1006, 399] on div "Niedostępny 00:00 - 07:00 Niedostępny 15:00 - 23:59 2 godz. 13:00 - 15:00 9-10/…" at bounding box center [977, 428] width 132 height 570
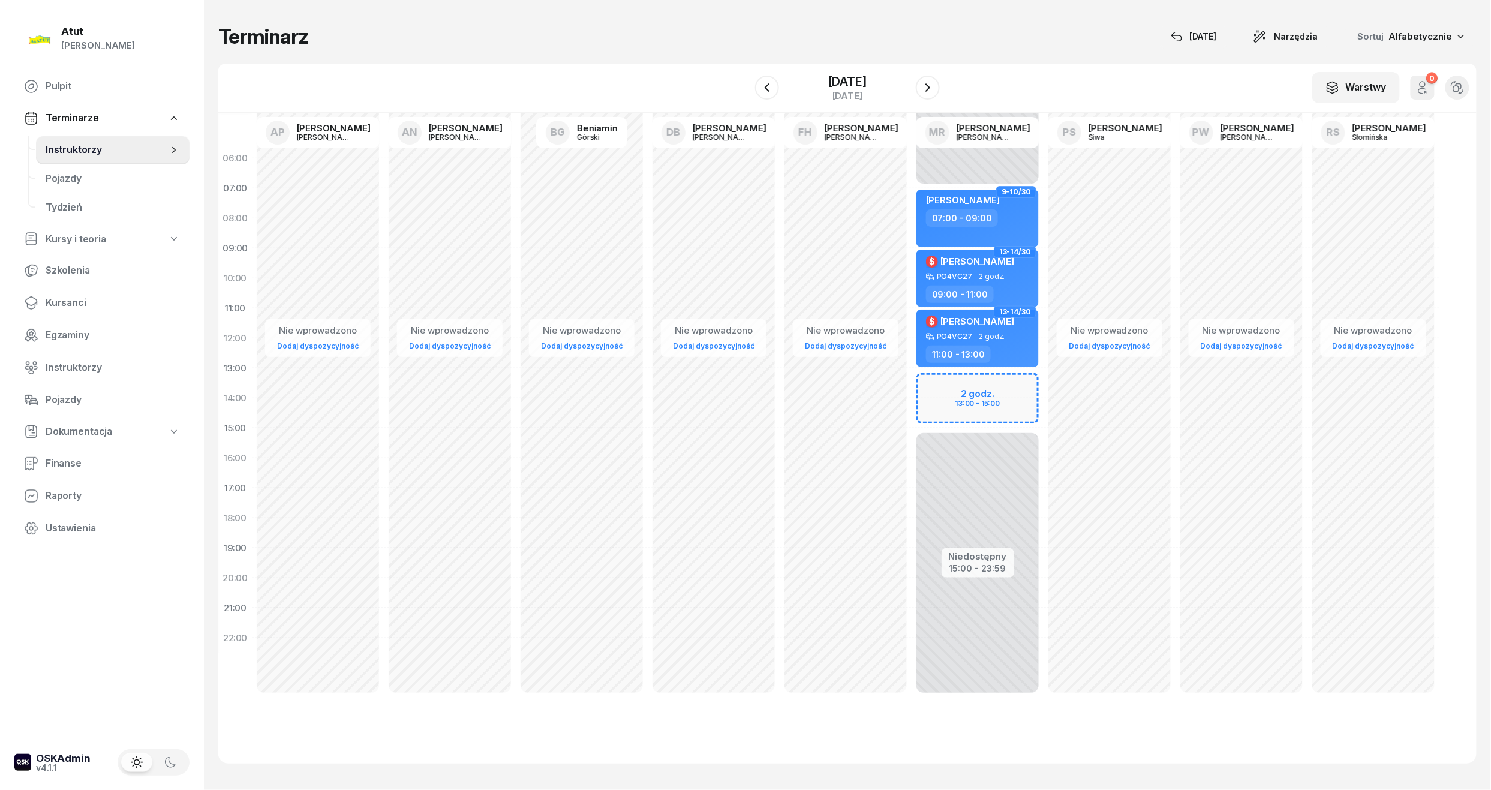
select select "14"
select select "16"
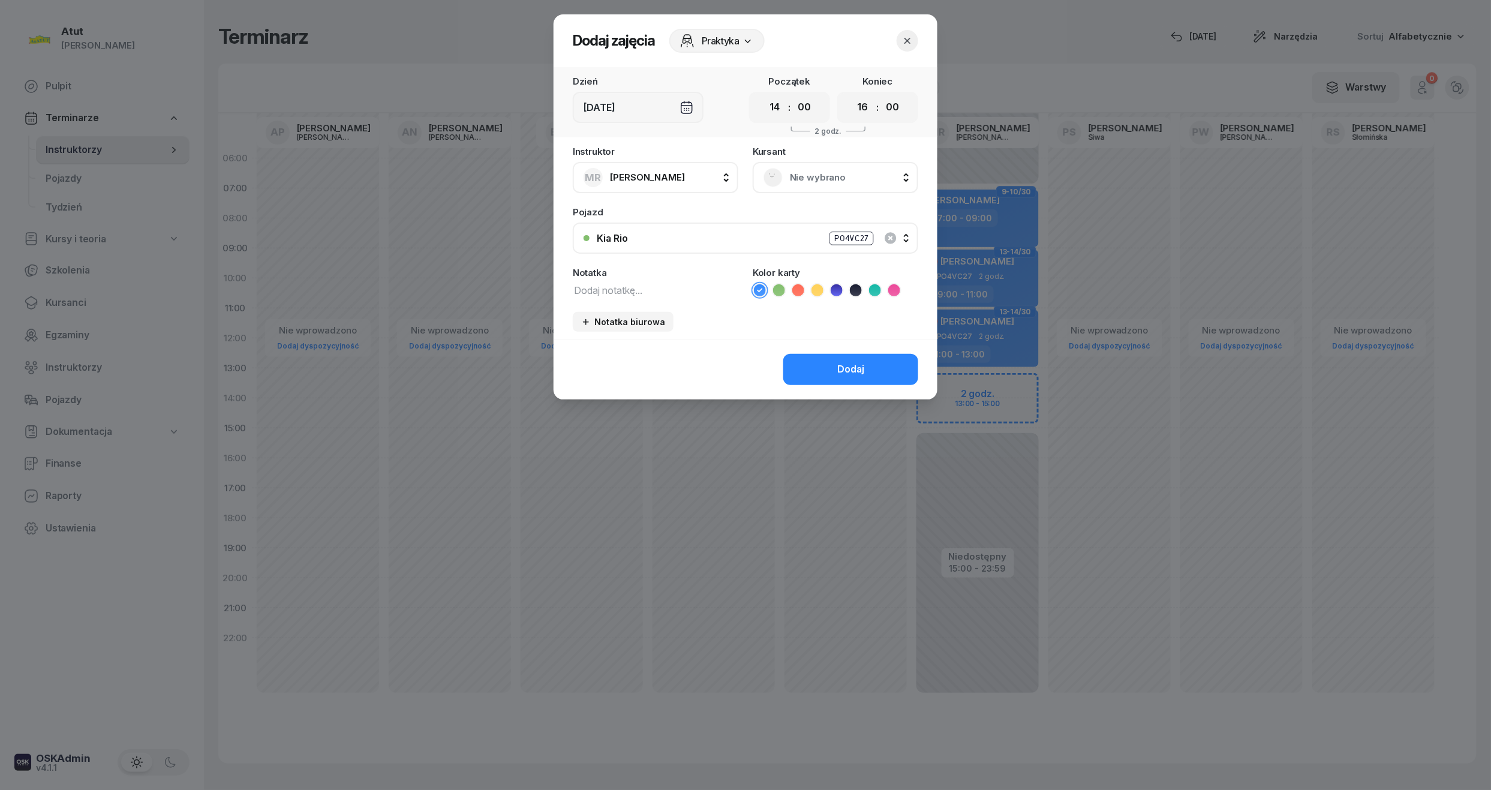
click at [819, 181] on span "Nie wybrano" at bounding box center [849, 178] width 118 height 16
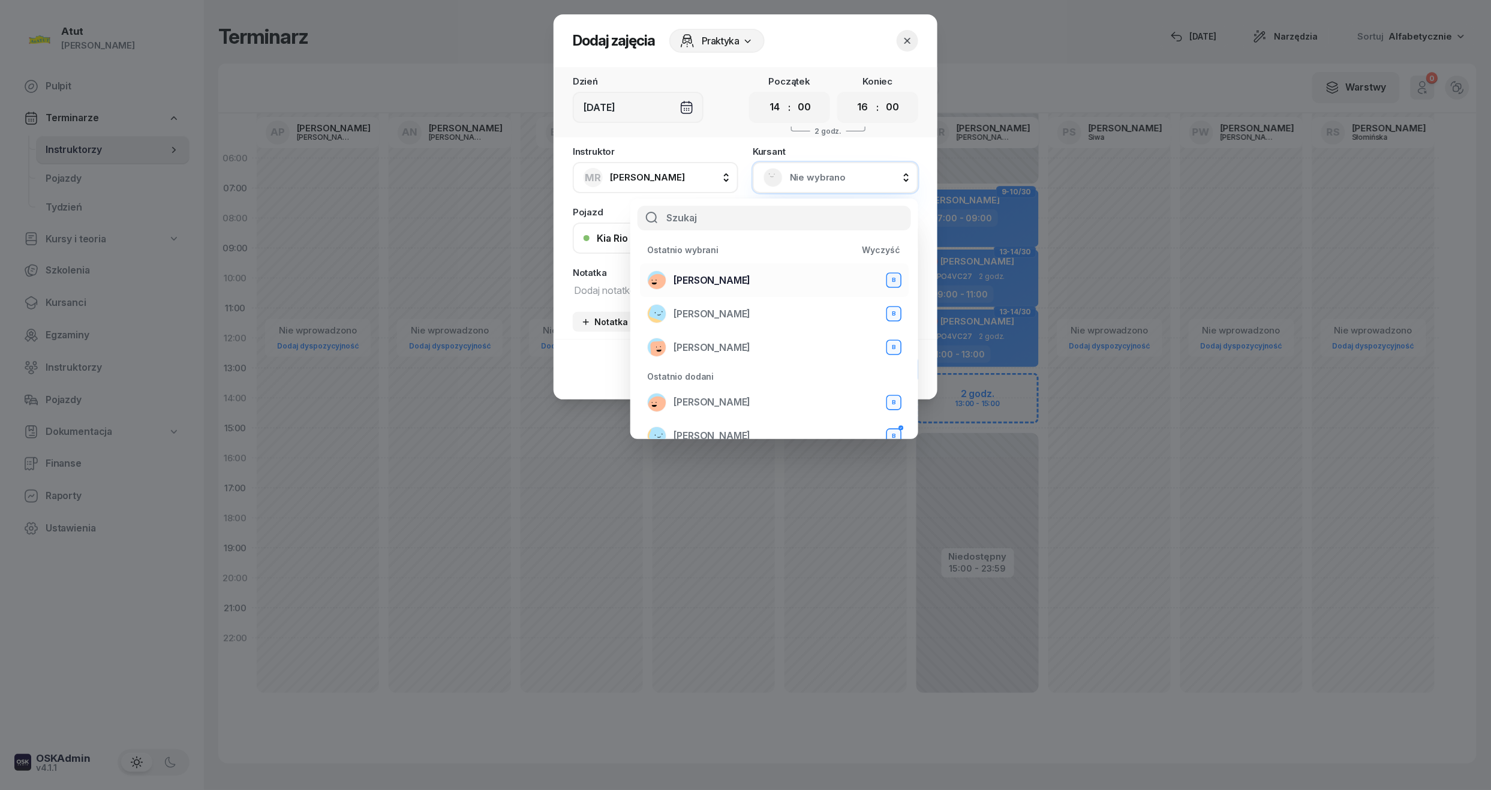
click at [696, 273] on span "Mariia Avdieieva" at bounding box center [711, 281] width 77 height 16
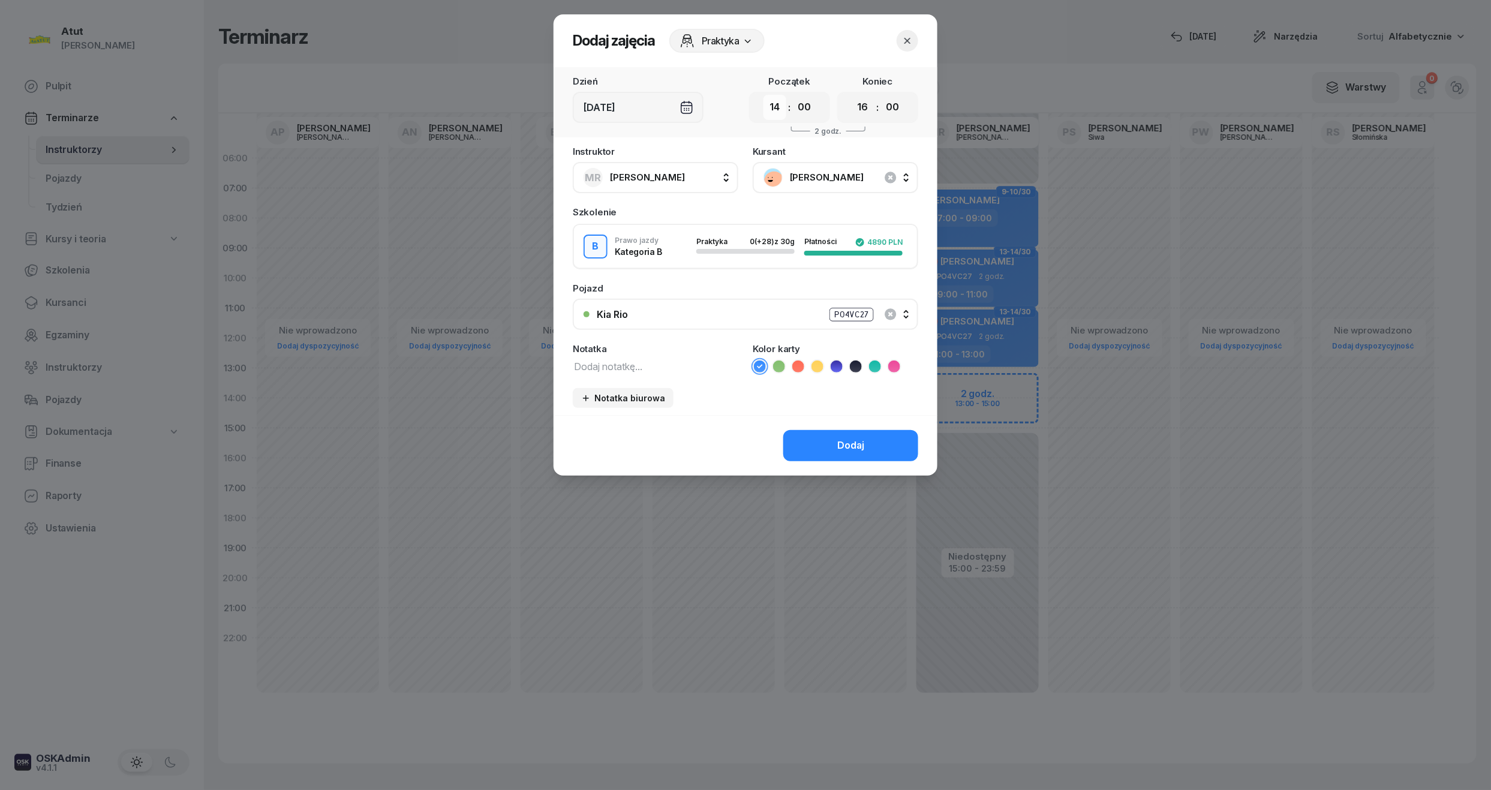
click at [776, 109] on select "00 01 02 03 04 05 06 07 08 09 10 11 12 13 14 15 16 17 18 19 20 21 22 23" at bounding box center [774, 107] width 23 height 25
select select "13"
click at [763, 95] on select "00 01 02 03 04 05 06 07 08 09 10 11 12 13 14 15 16 17 18 19 20 21 22 23" at bounding box center [774, 107] width 23 height 25
drag, startPoint x: 866, startPoint y: 109, endPoint x: 865, endPoint y: 120, distance: 11.5
click at [866, 109] on select "00 01 02 03 04 05 06 07 08 09 10 11 12 13 14 15 16 17 18 19 20 21 22 23" at bounding box center [862, 107] width 23 height 25
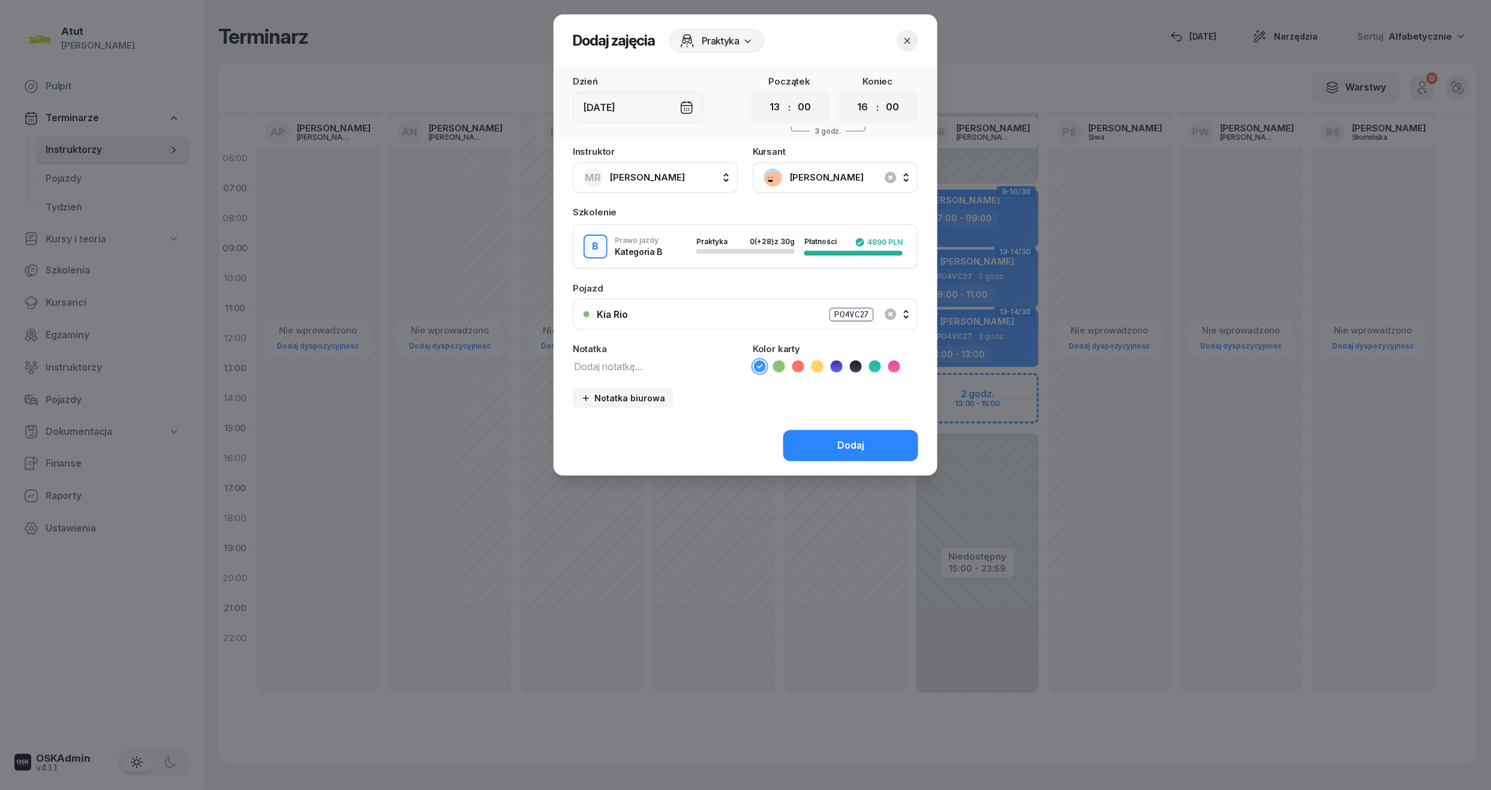
select select "15"
click at [851, 95] on select "00 01 02 03 04 05 06 07 08 09 10 11 12 13 14 15 16 17 18 19 20 21 22 23" at bounding box center [862, 107] width 23 height 25
click at [839, 367] on icon at bounding box center [836, 366] width 12 height 12
click at [847, 439] on div "Dodaj" at bounding box center [850, 446] width 27 height 16
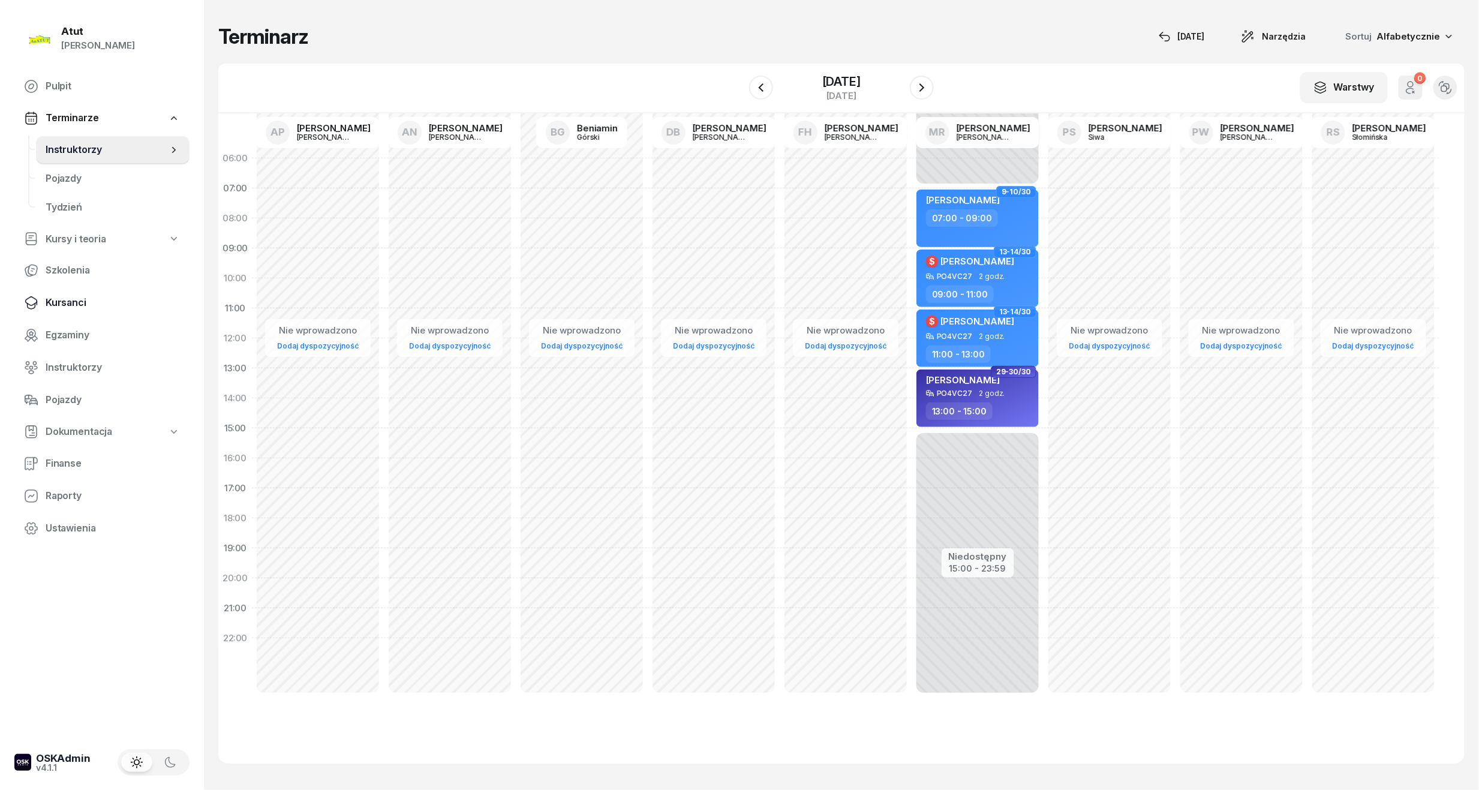
click at [78, 303] on span "Kursanci" at bounding box center [113, 303] width 134 height 16
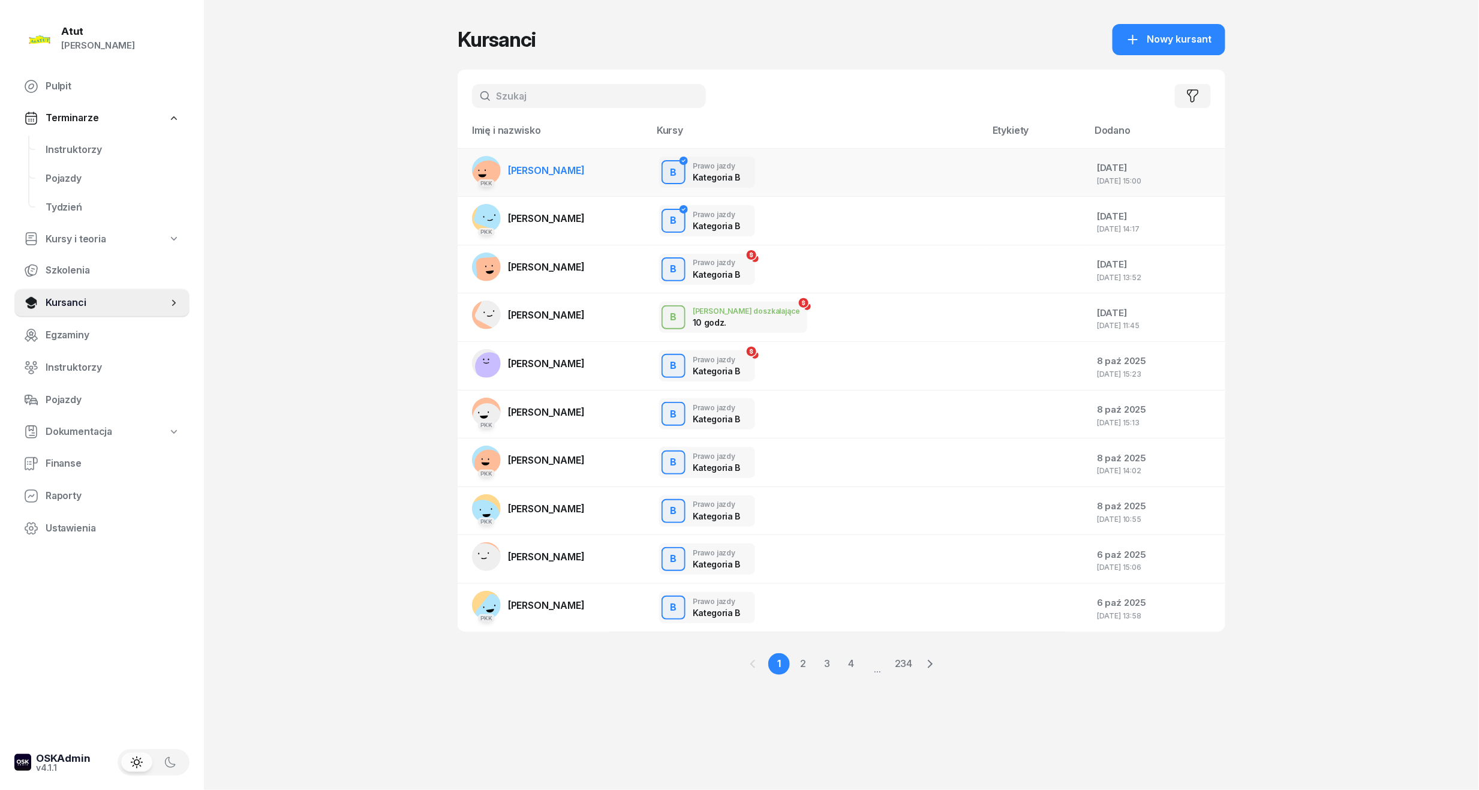
click at [562, 158] on link "PKK Mariia Avdieieva" at bounding box center [528, 170] width 113 height 29
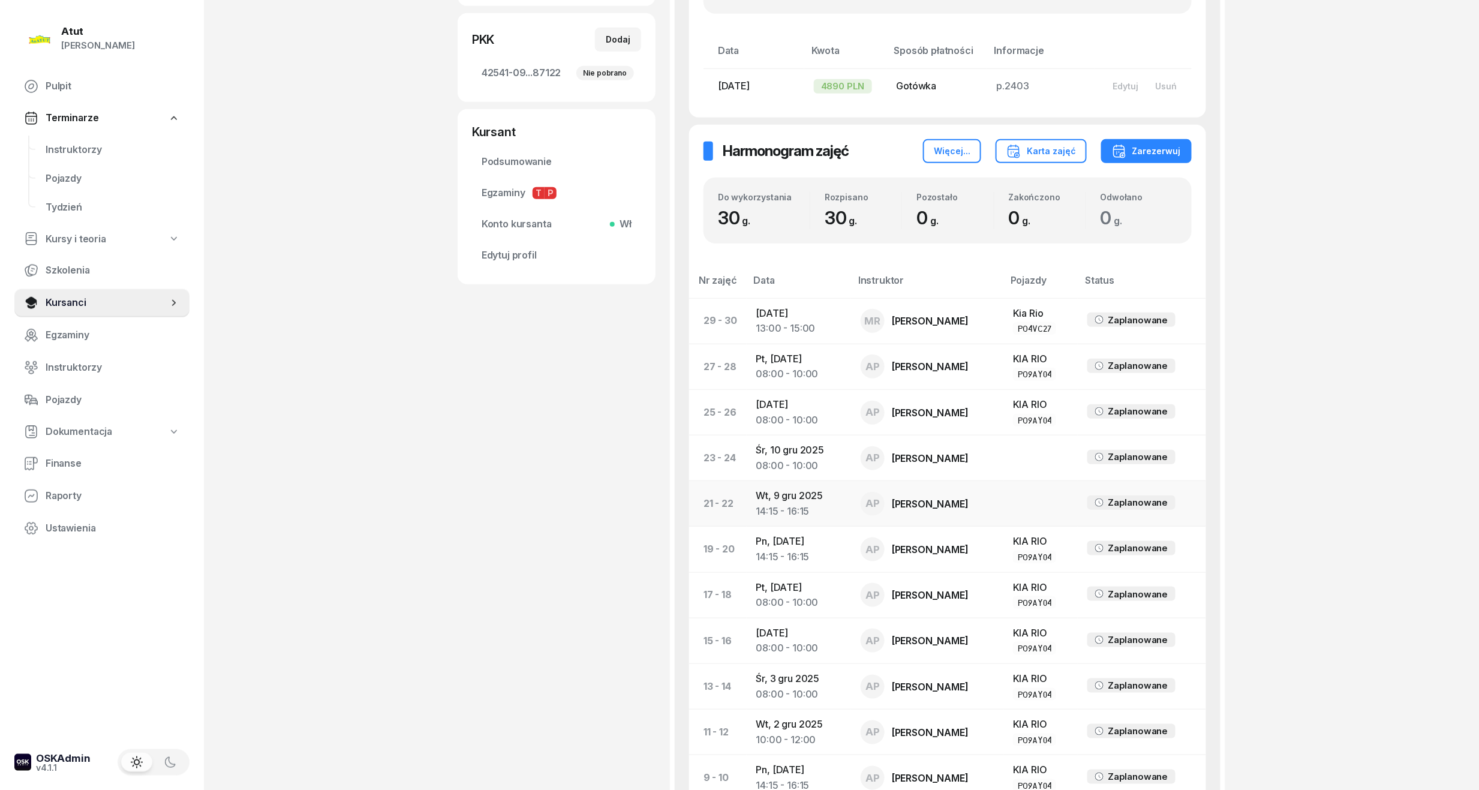
scroll to position [276, 0]
